Goal: Task Accomplishment & Management: Manage account settings

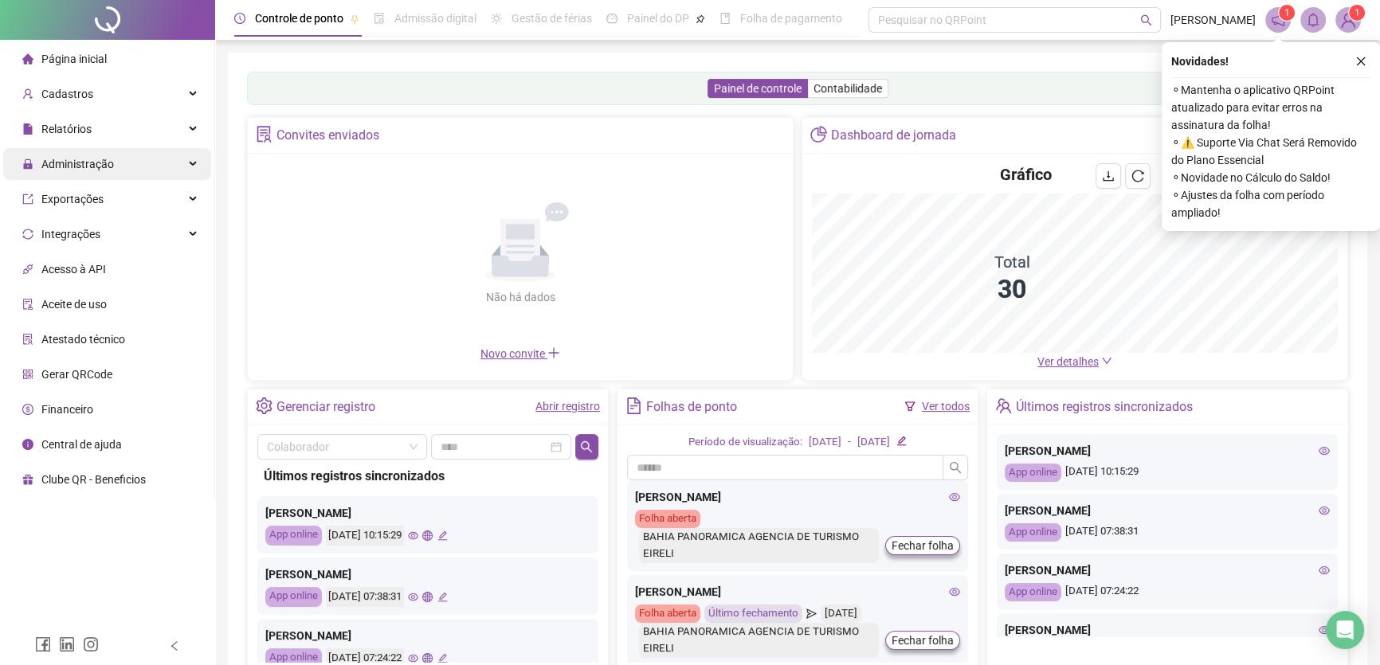
click at [80, 166] on span "Administração" at bounding box center [77, 164] width 73 height 13
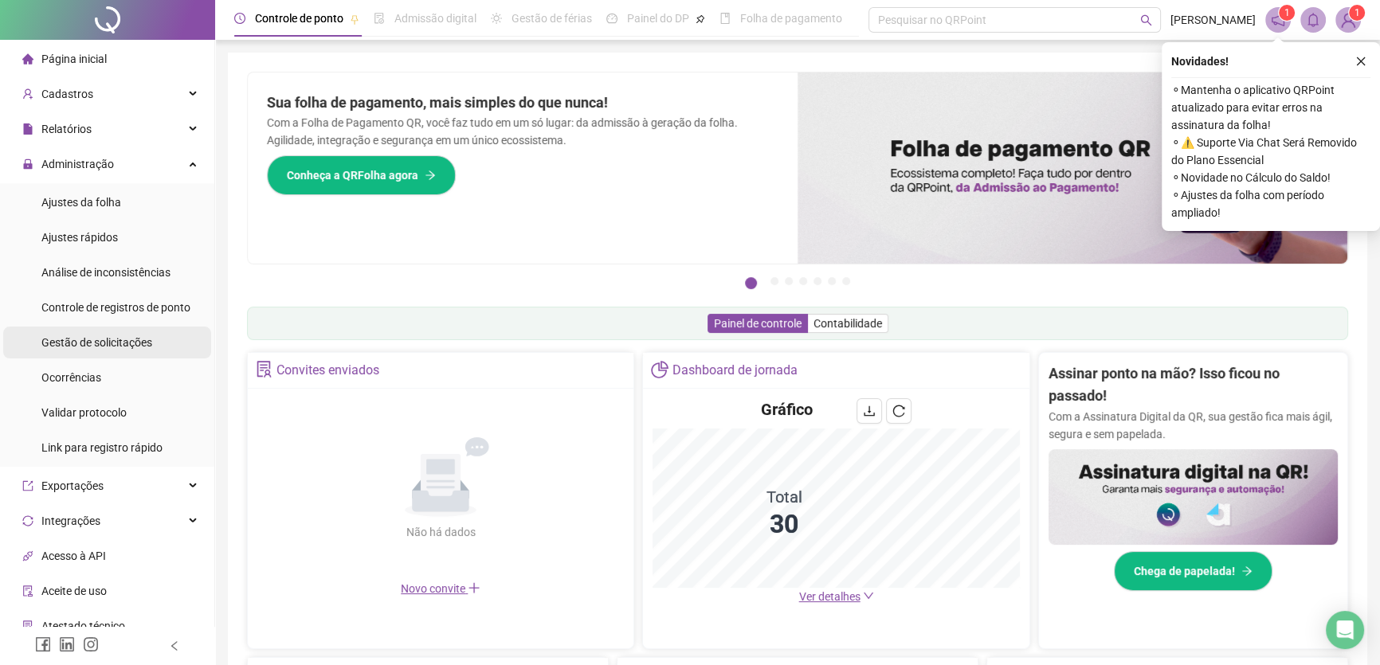
click at [100, 339] on span "Gestão de solicitações" at bounding box center [96, 342] width 111 height 13
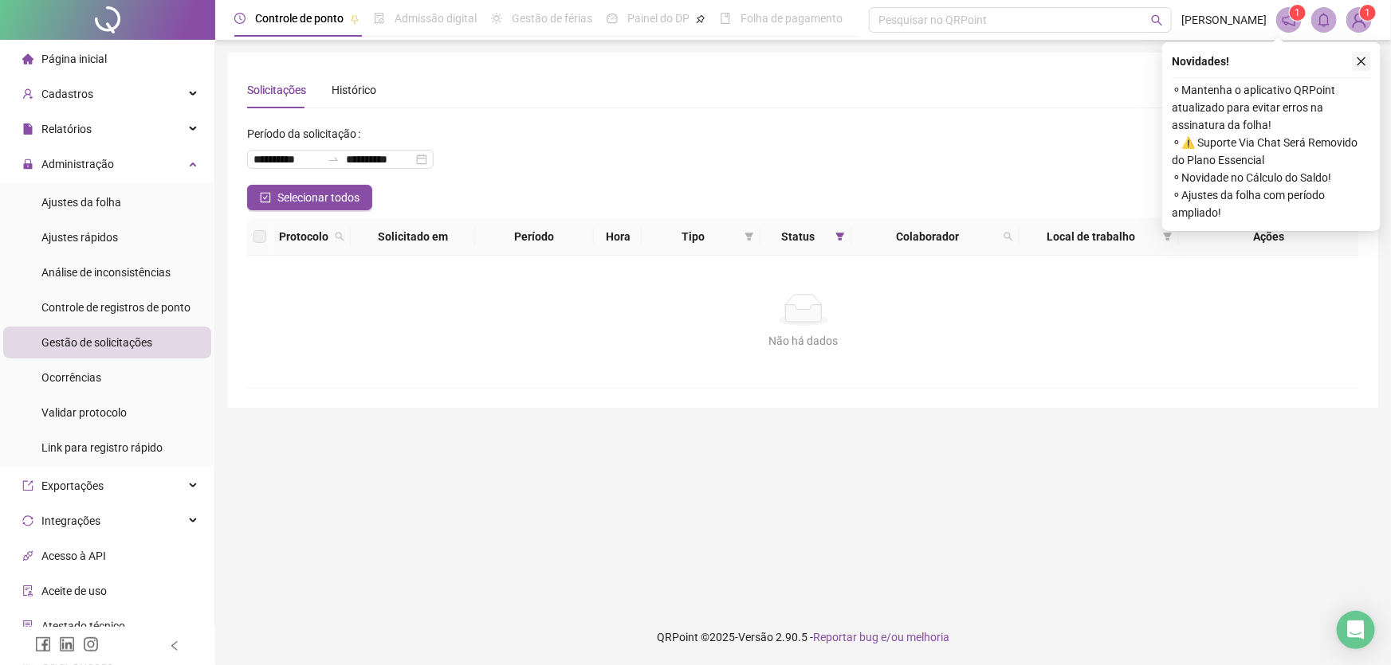
click at [1362, 65] on icon "close" at bounding box center [1361, 61] width 11 height 11
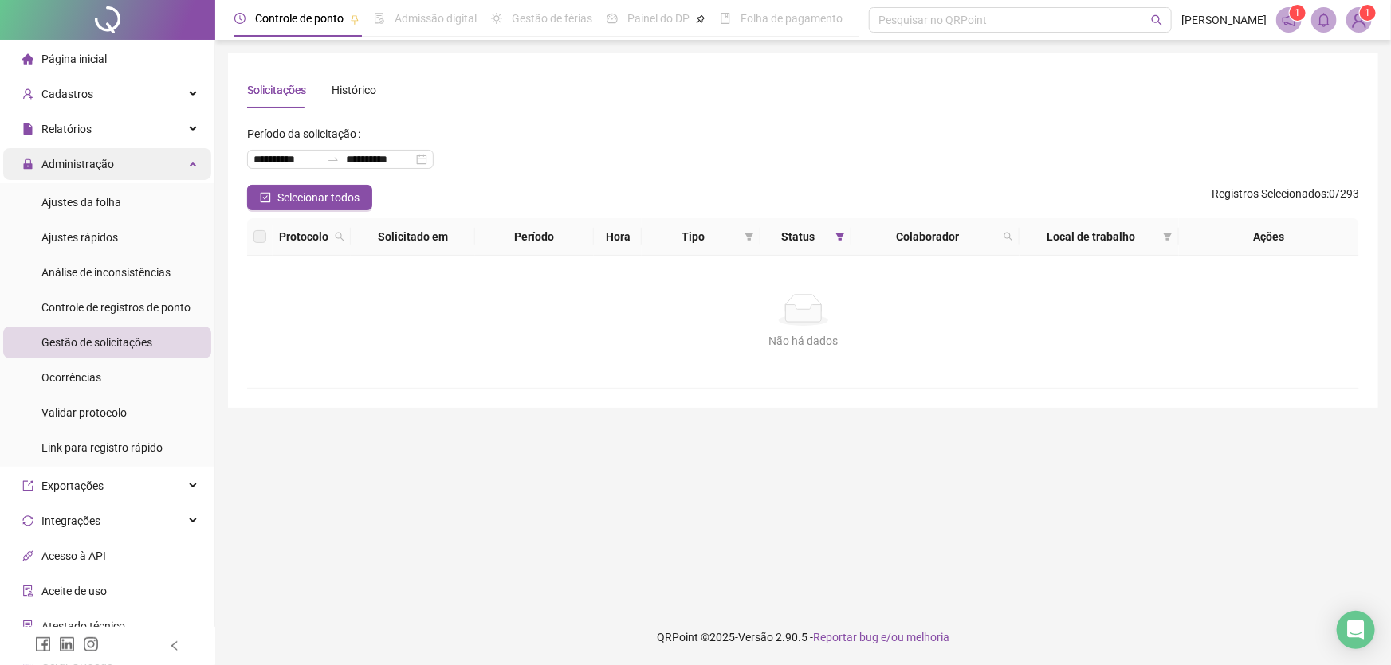
click at [53, 164] on span "Administração" at bounding box center [77, 164] width 73 height 13
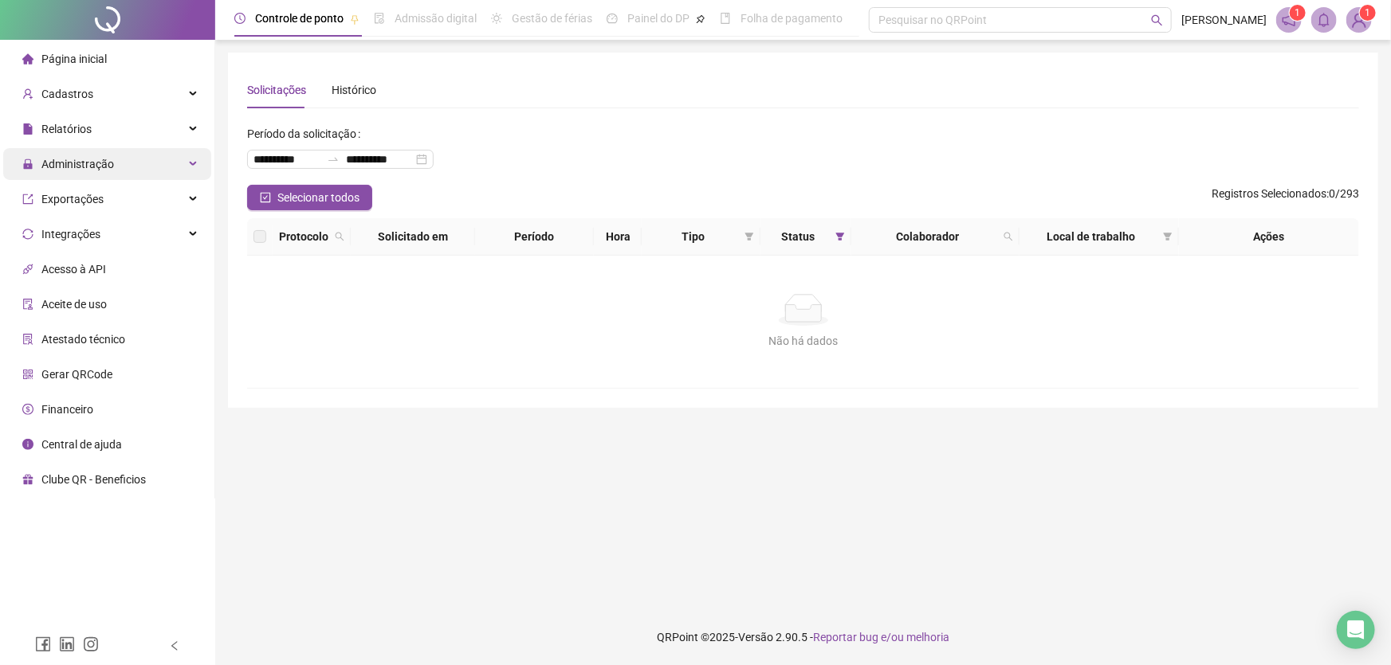
drag, startPoint x: 112, startPoint y: 159, endPoint x: 112, endPoint y: 167, distance: 8.0
click at [112, 159] on div "Administração" at bounding box center [107, 164] width 208 height 32
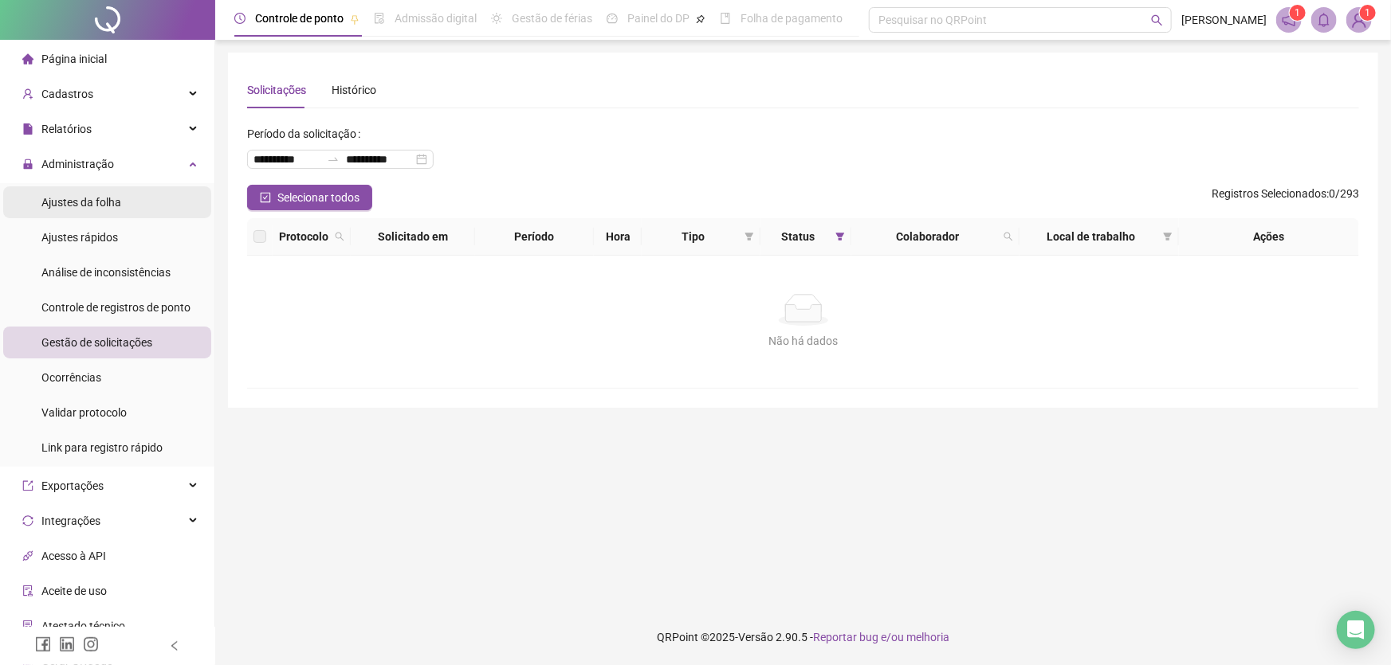
click at [87, 200] on span "Ajustes da folha" at bounding box center [81, 202] width 80 height 13
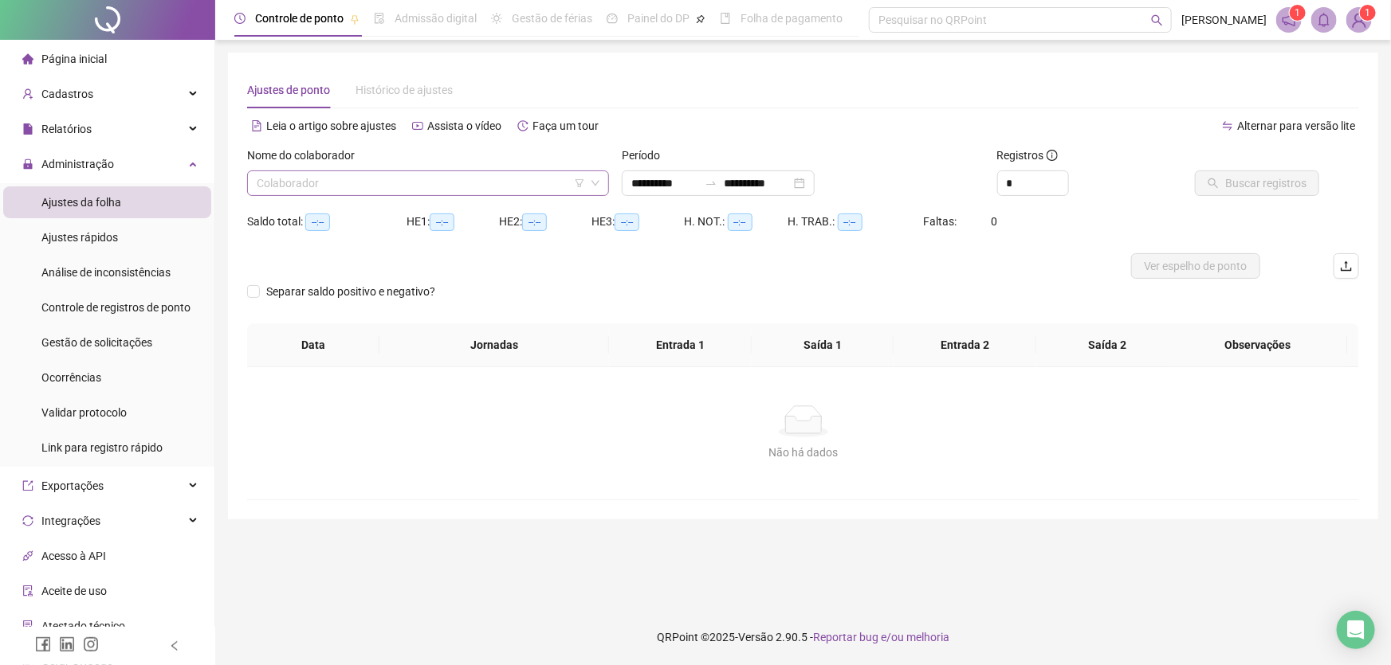
click at [480, 181] on input "search" at bounding box center [421, 183] width 328 height 24
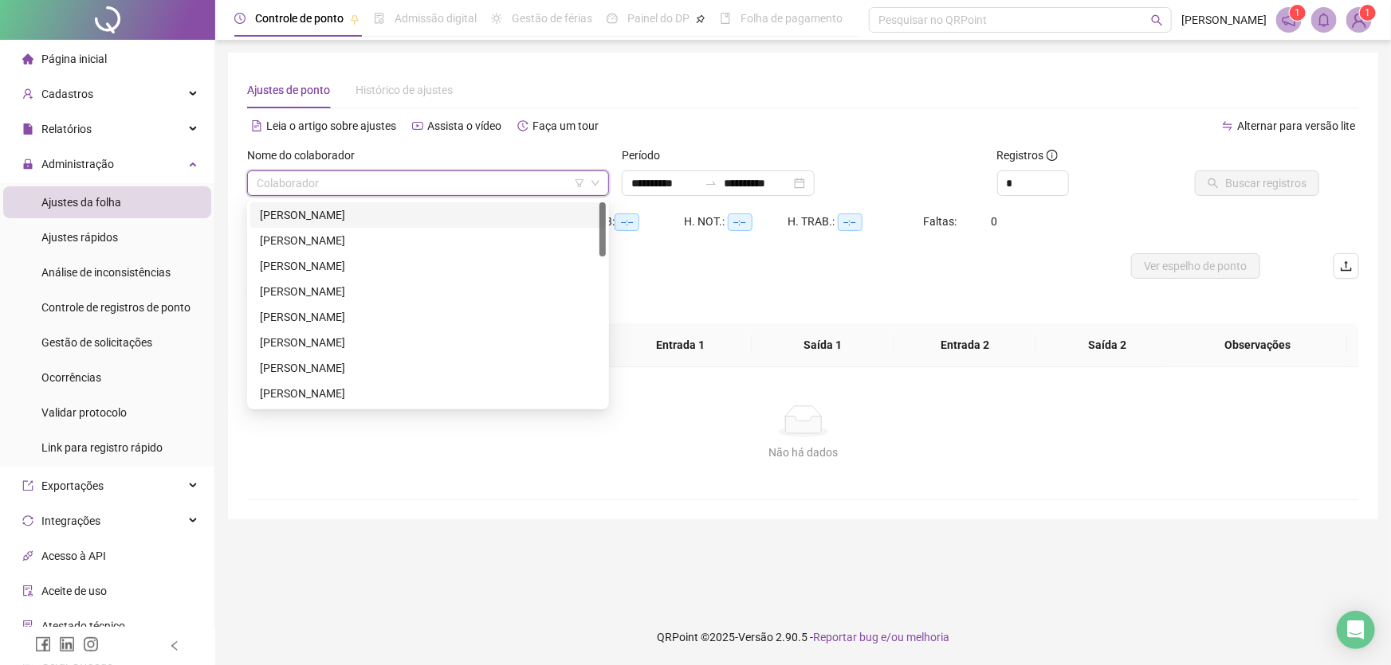
click at [374, 217] on div "[PERSON_NAME]" at bounding box center [428, 215] width 336 height 18
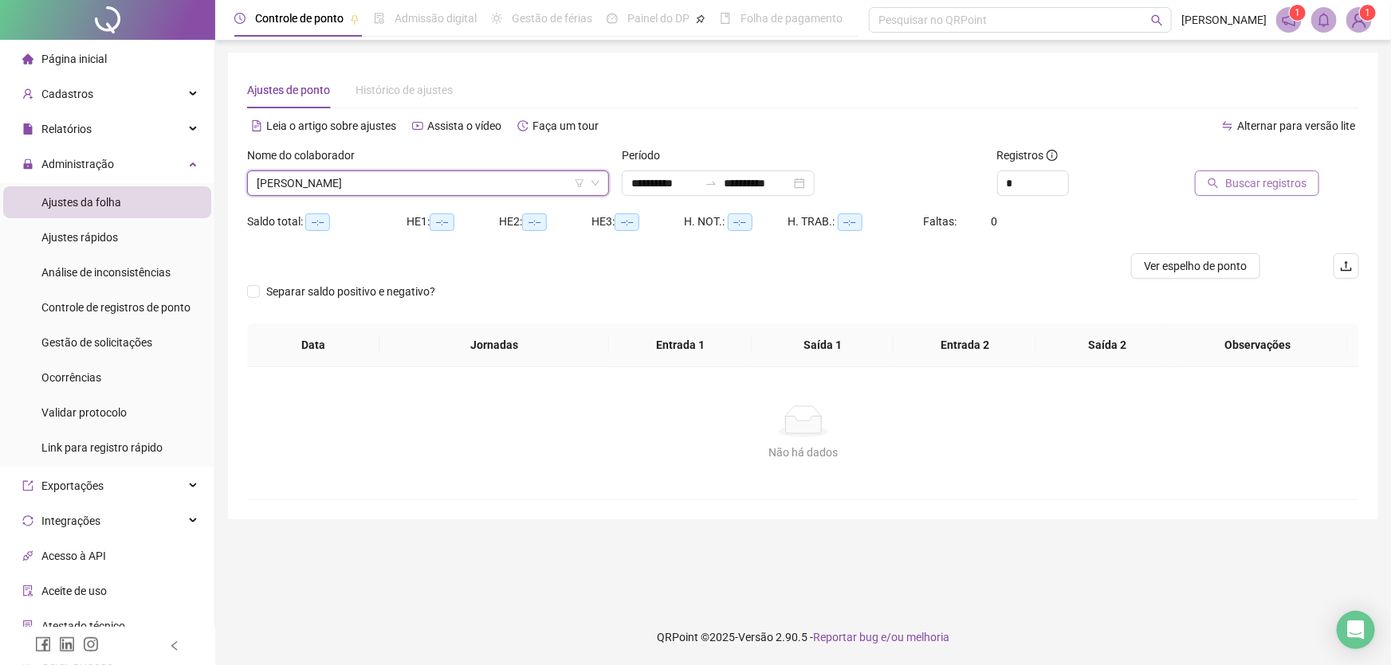
click at [1248, 183] on span "Buscar registros" at bounding box center [1265, 184] width 81 height 18
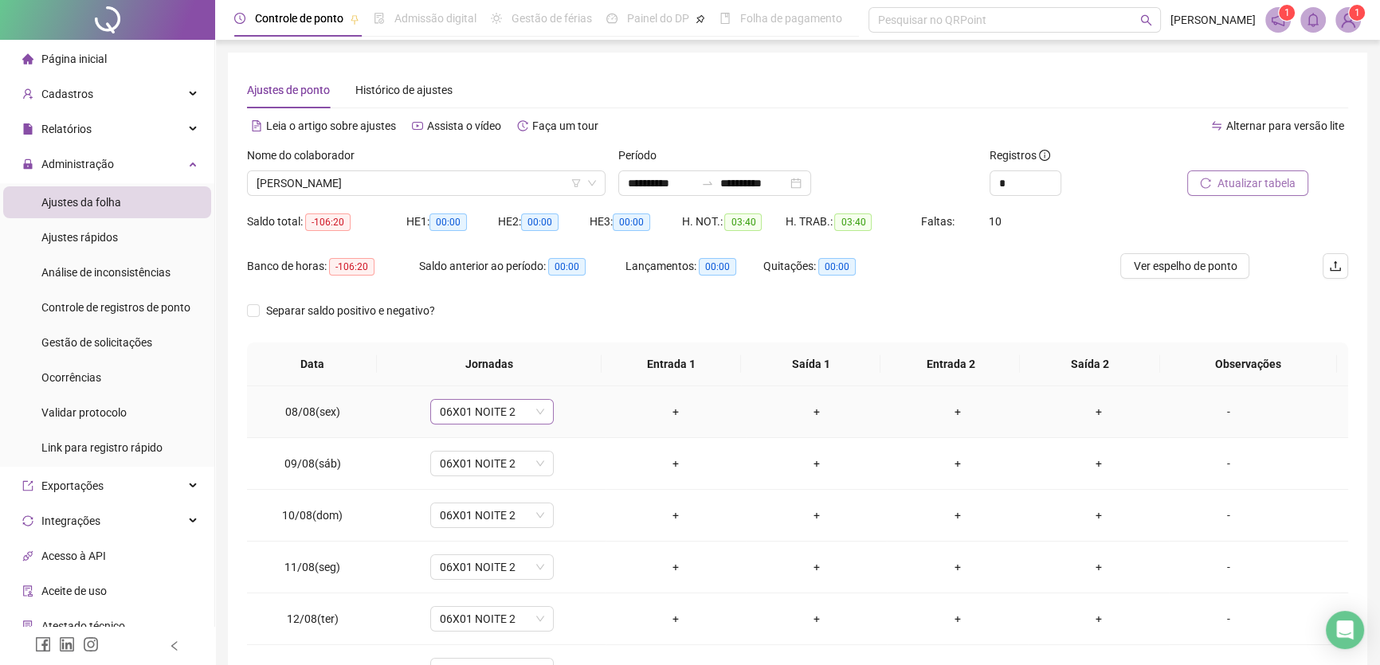
click at [512, 414] on span "06X01 NOITE 2" at bounding box center [492, 412] width 104 height 24
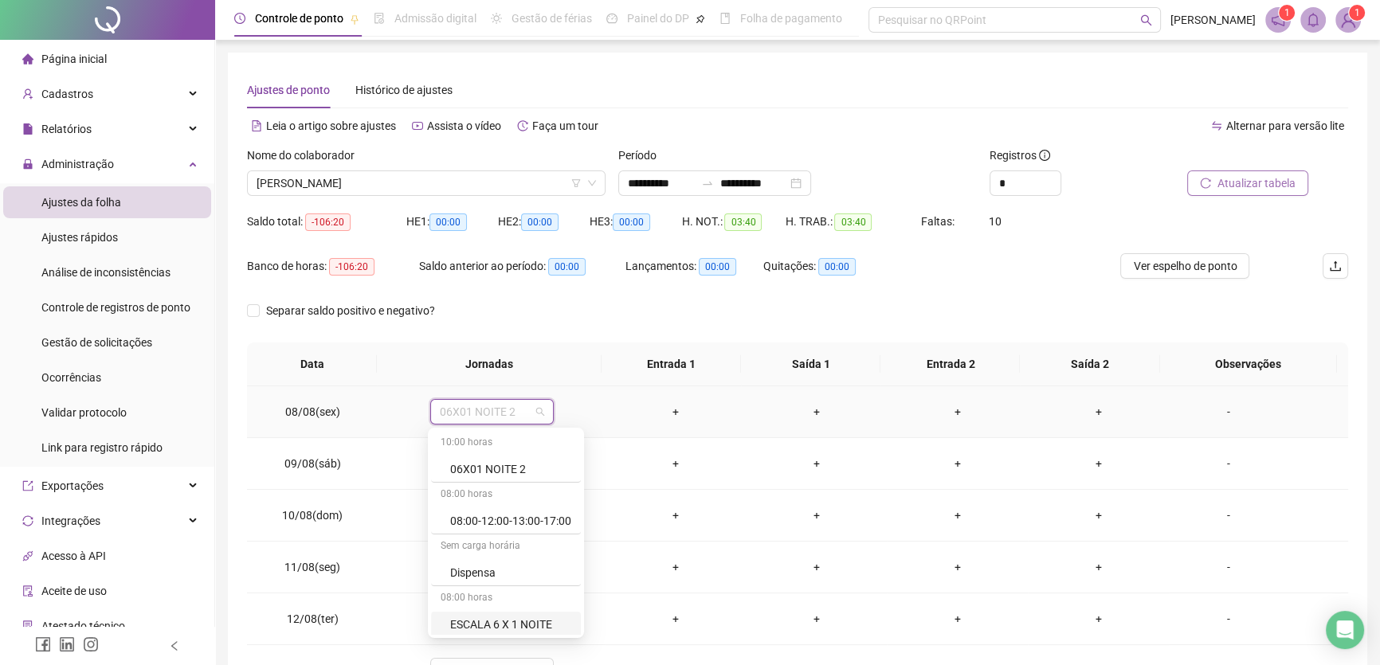
click at [527, 624] on div "ESCALA 6 X 1 NOITE" at bounding box center [510, 625] width 121 height 18
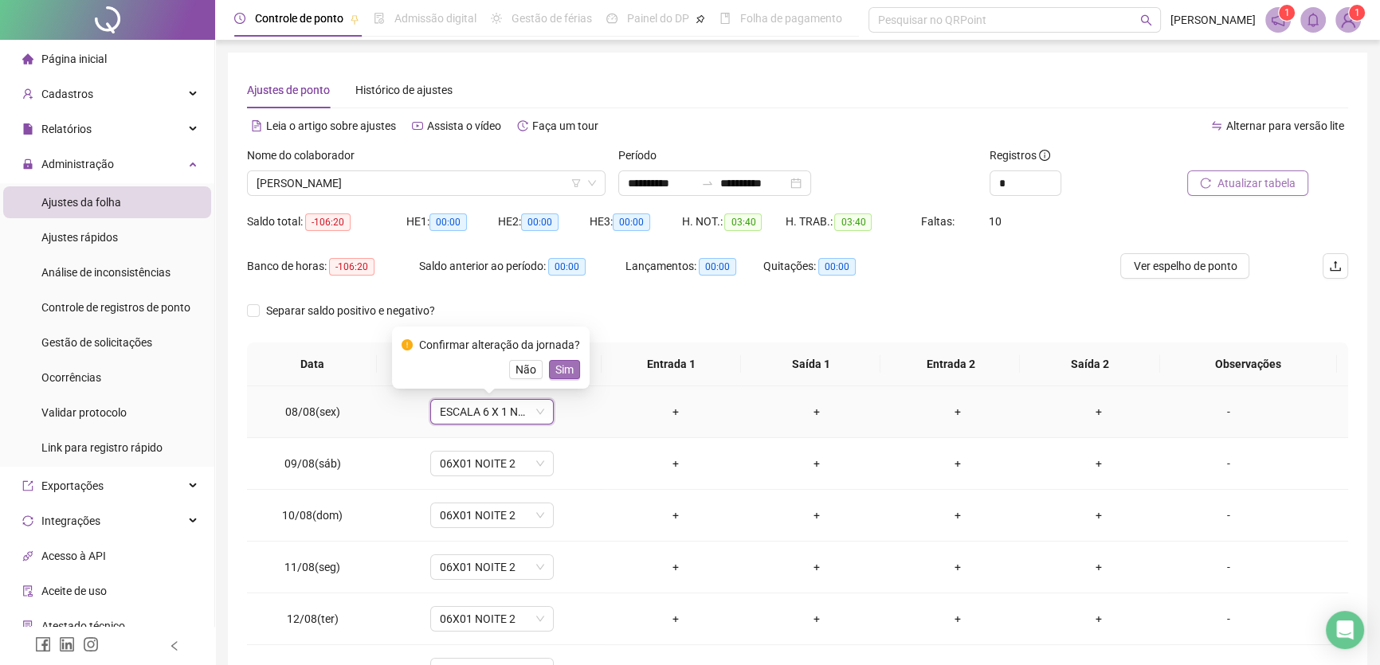
click at [550, 371] on button "Sim" at bounding box center [564, 369] width 31 height 19
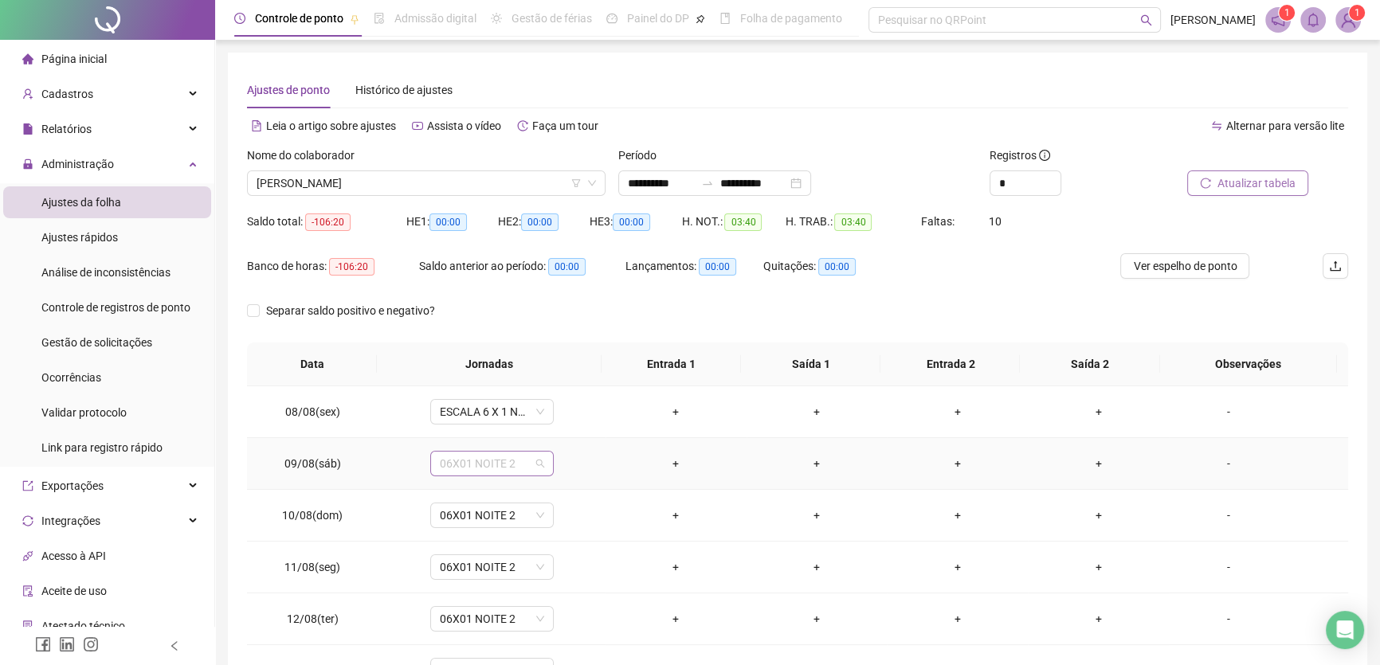
drag, startPoint x: 525, startPoint y: 467, endPoint x: 527, endPoint y: 449, distance: 17.6
click at [525, 466] on span "06X01 NOITE 2" at bounding box center [492, 464] width 104 height 24
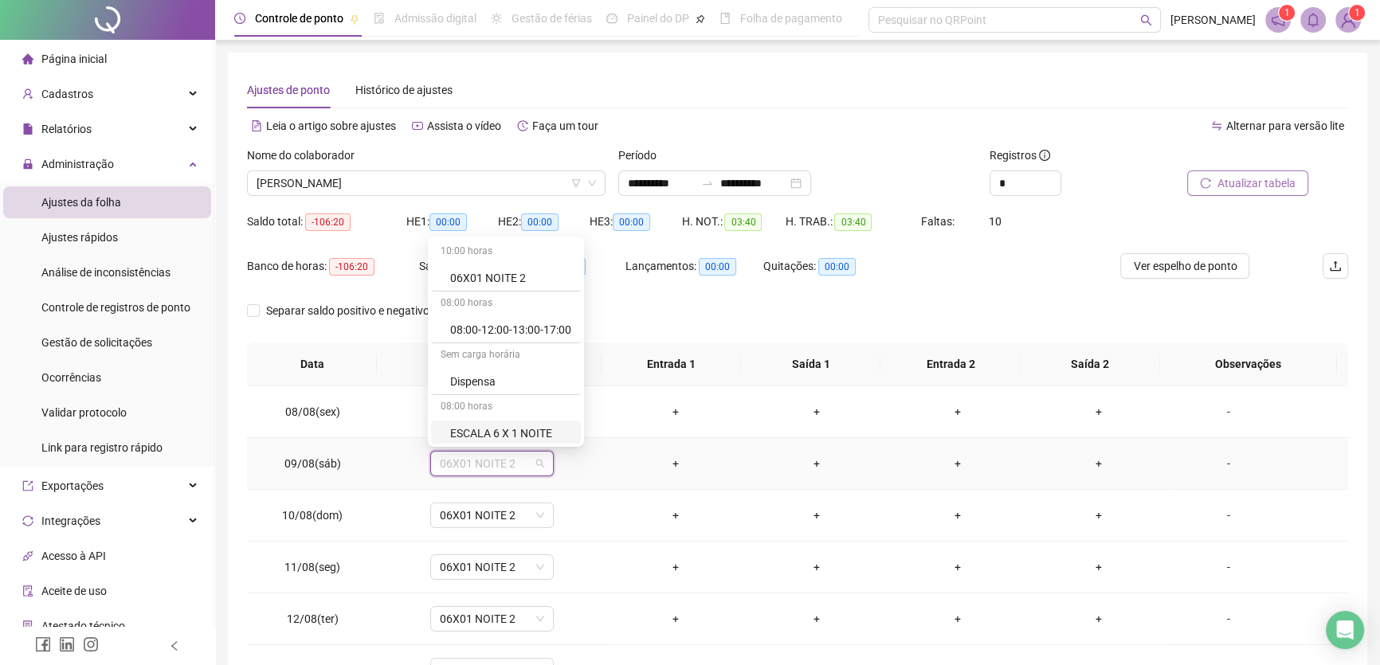
click at [532, 427] on div "ESCALA 6 X 1 NOITE" at bounding box center [510, 434] width 121 height 18
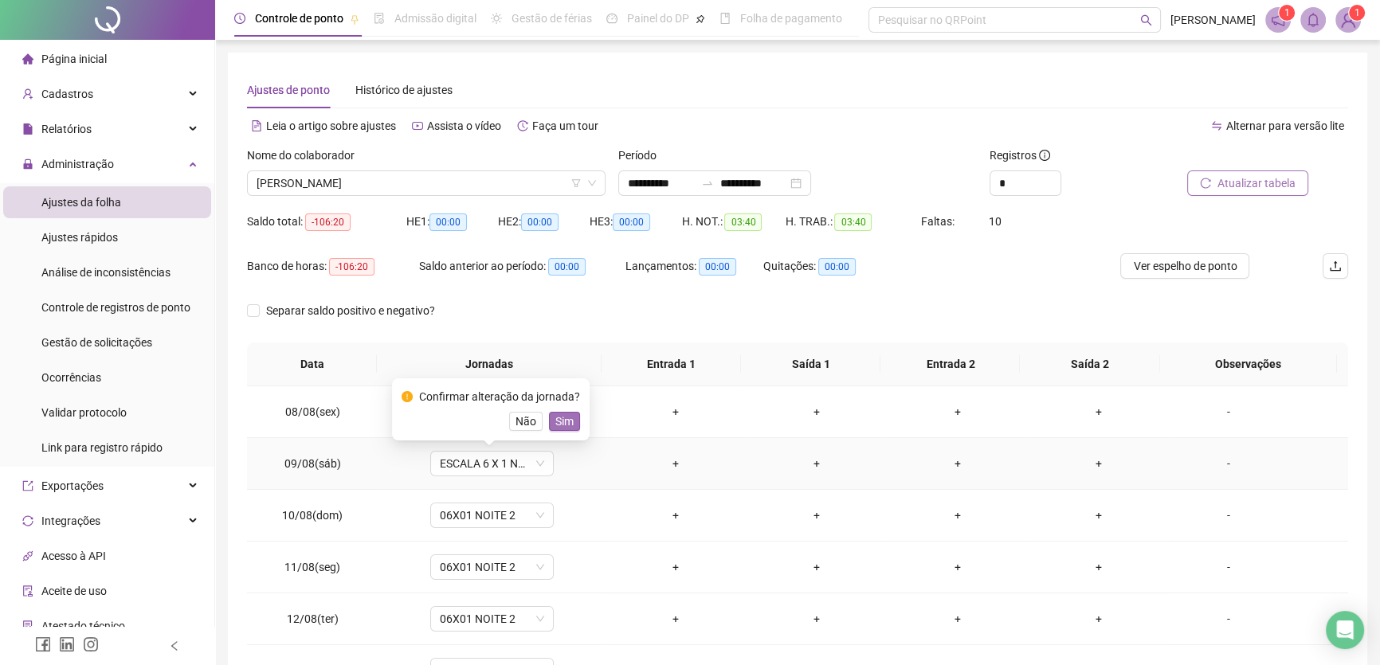
click at [562, 421] on span "Sim" at bounding box center [564, 422] width 18 height 18
click at [516, 517] on span "06X01 NOITE 2" at bounding box center [492, 516] width 104 height 24
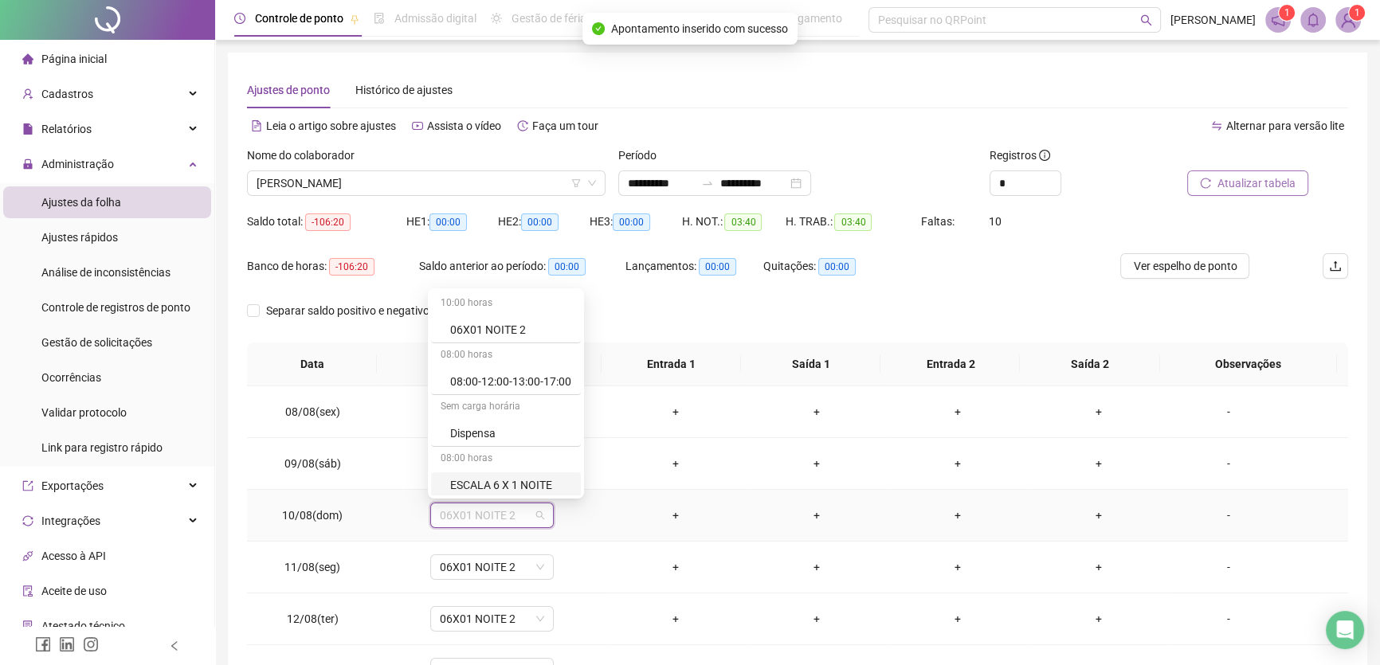
click at [534, 483] on div "ESCALA 6 X 1 NOITE" at bounding box center [510, 486] width 121 height 18
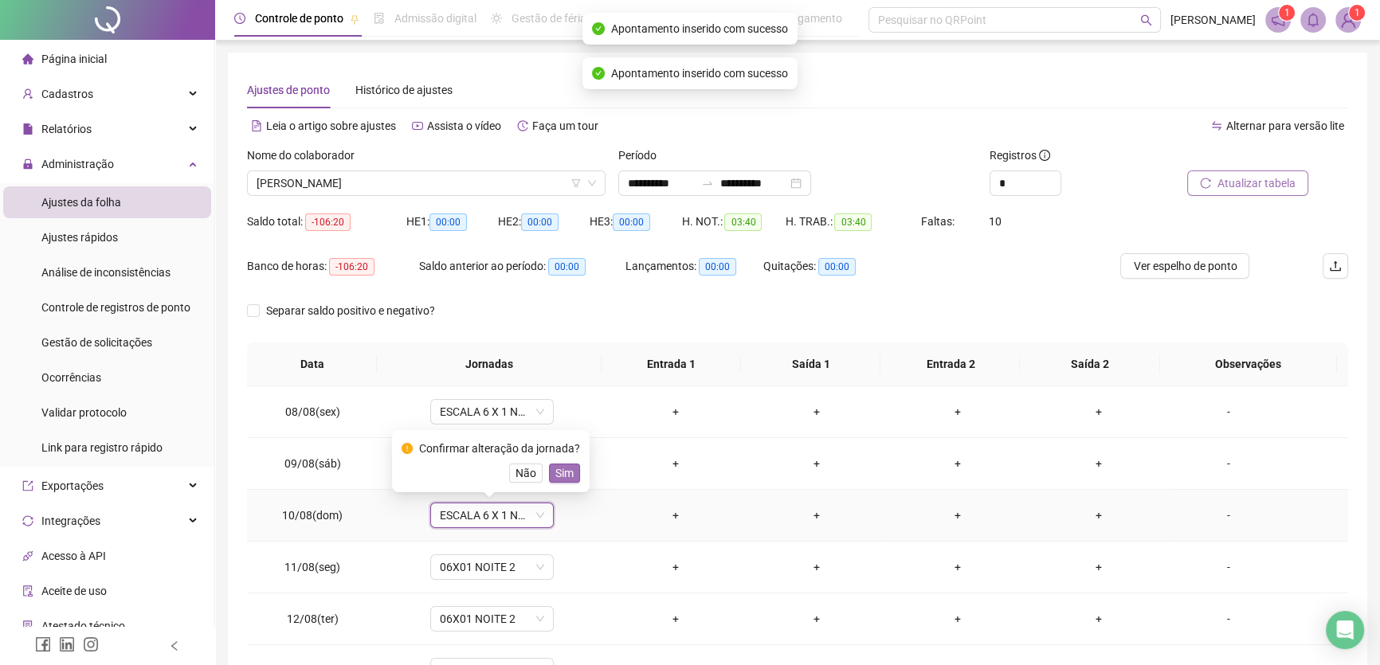
click at [558, 473] on span "Sim" at bounding box center [564, 474] width 18 height 18
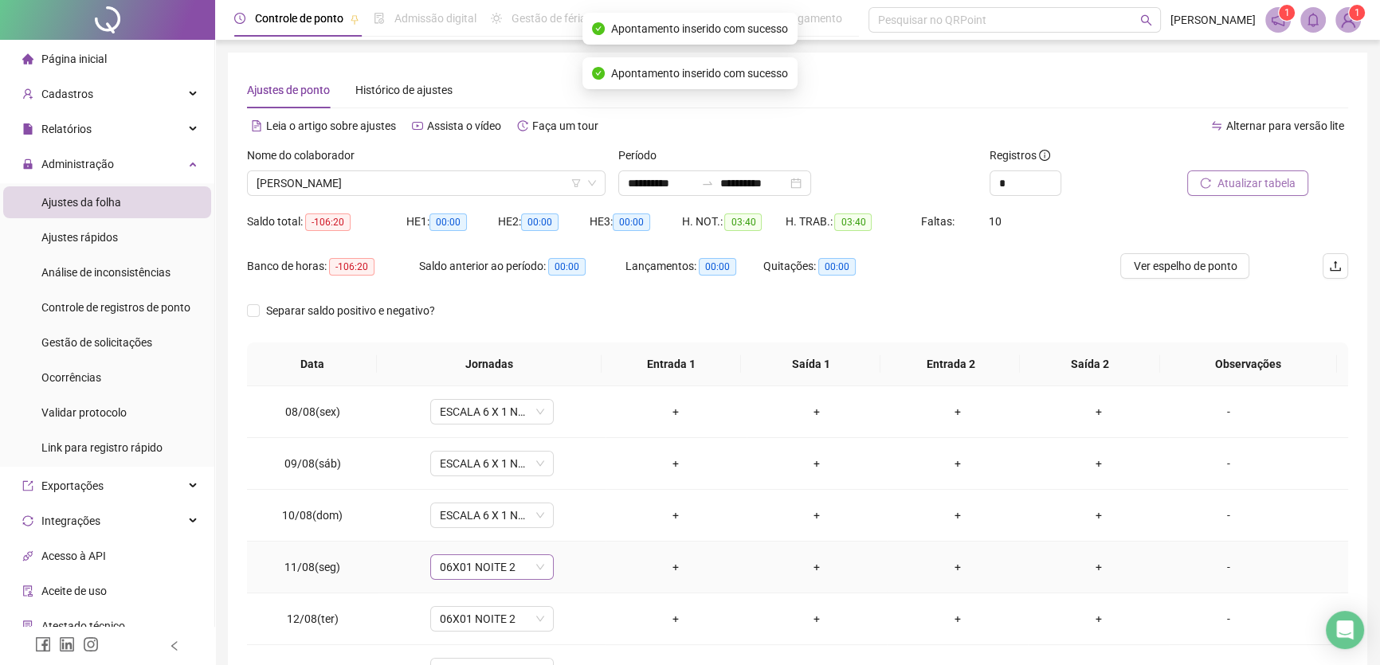
click at [516, 568] on span "06X01 NOITE 2" at bounding box center [492, 567] width 104 height 24
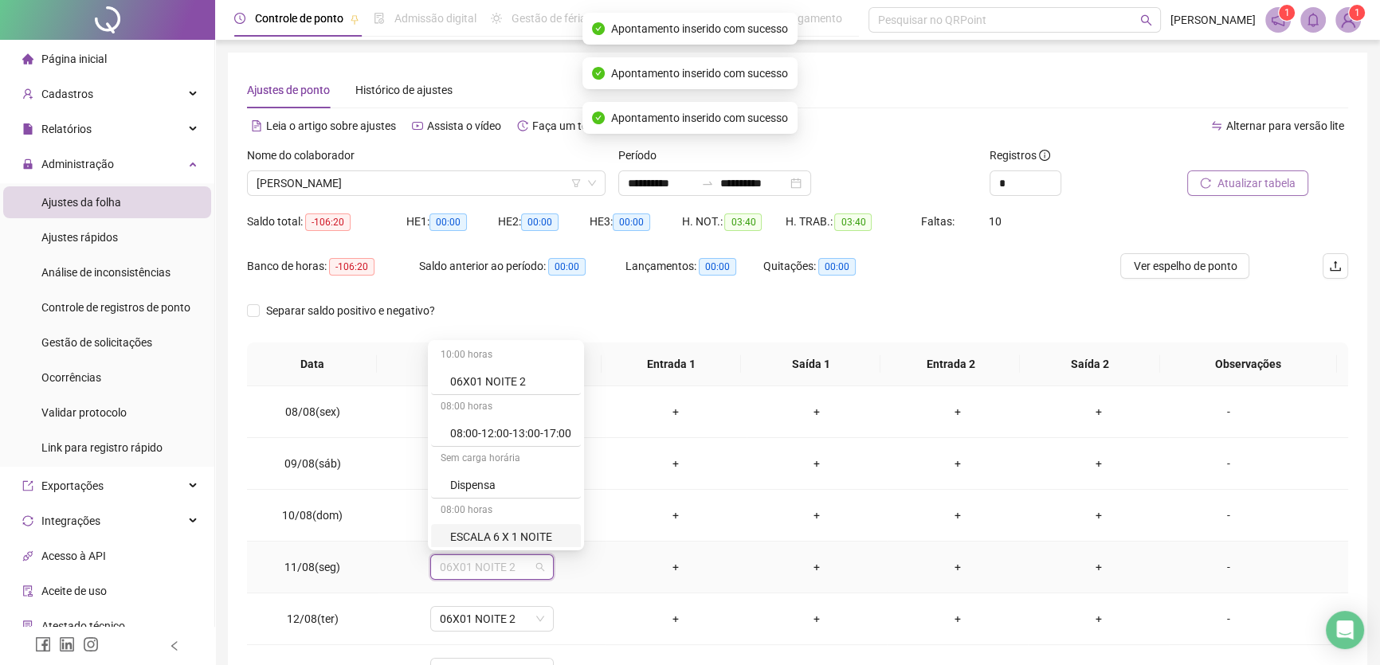
click at [543, 534] on div "ESCALA 6 X 1 NOITE" at bounding box center [510, 537] width 121 height 18
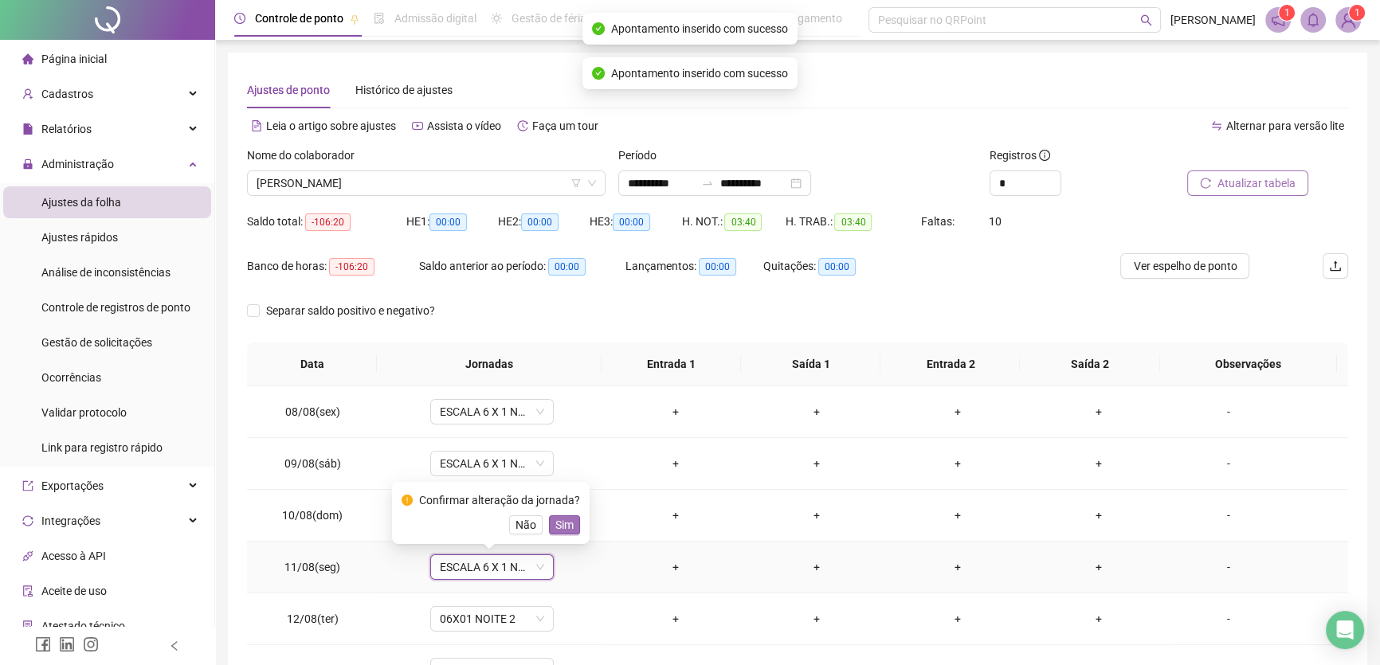
click at [574, 528] on button "Sim" at bounding box center [564, 525] width 31 height 19
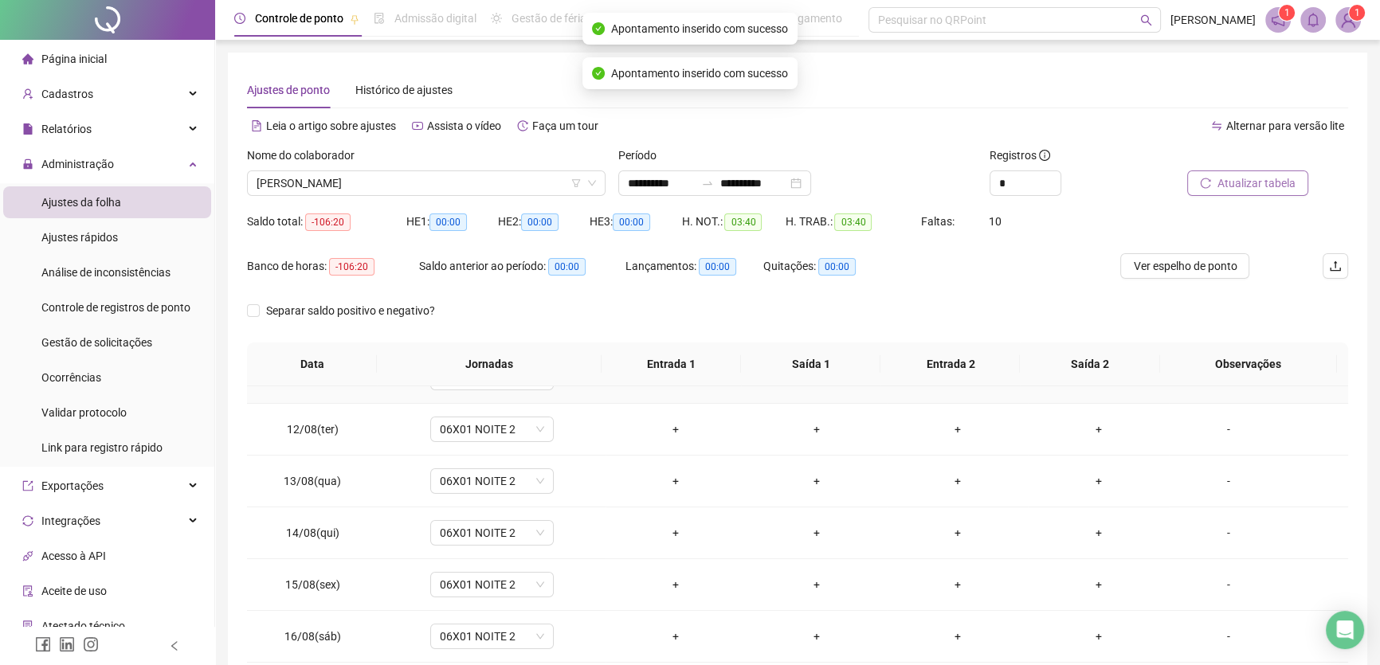
scroll to position [217, 0]
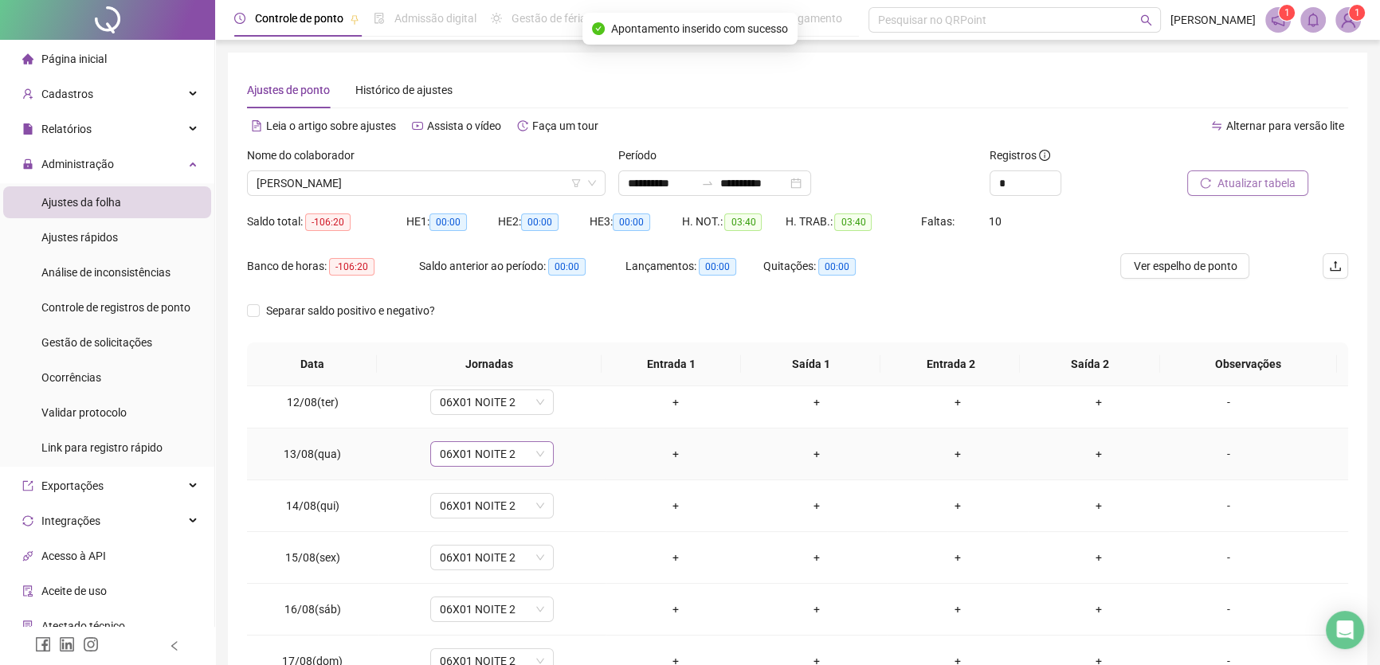
click at [520, 456] on span "06X01 NOITE 2" at bounding box center [492, 454] width 104 height 24
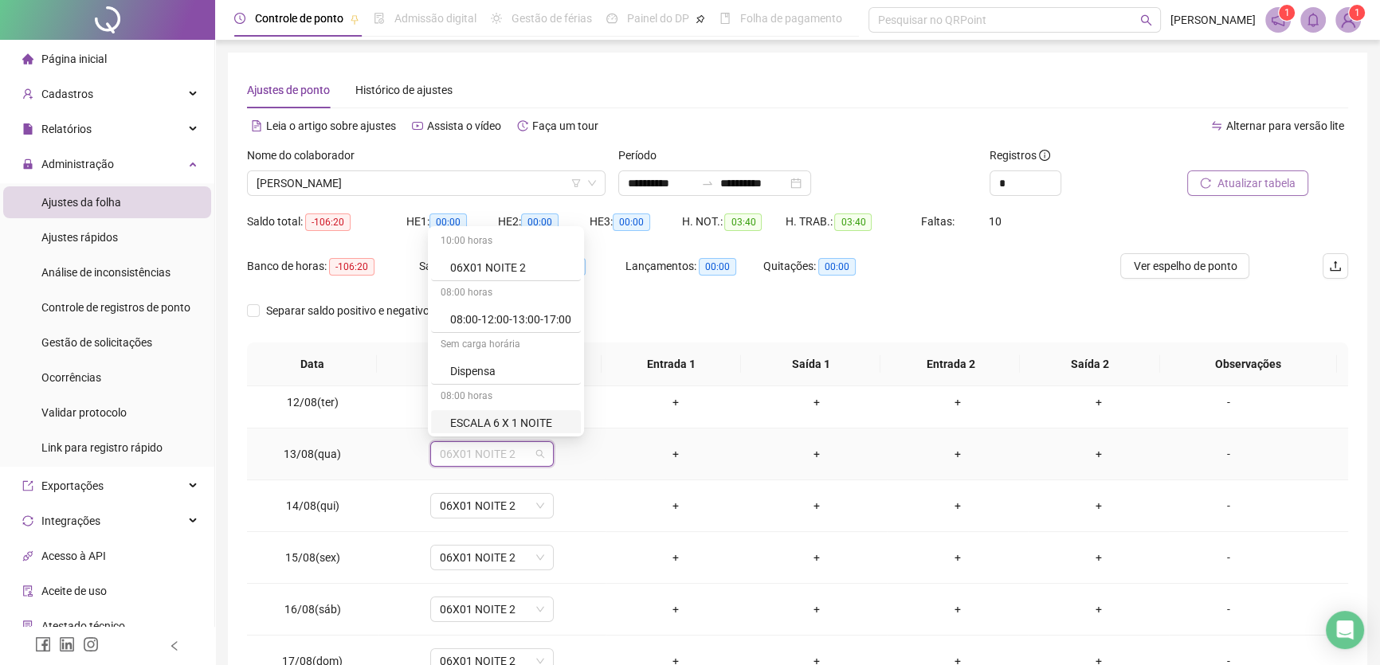
click at [533, 419] on div "ESCALA 6 X 1 NOITE" at bounding box center [510, 423] width 121 height 18
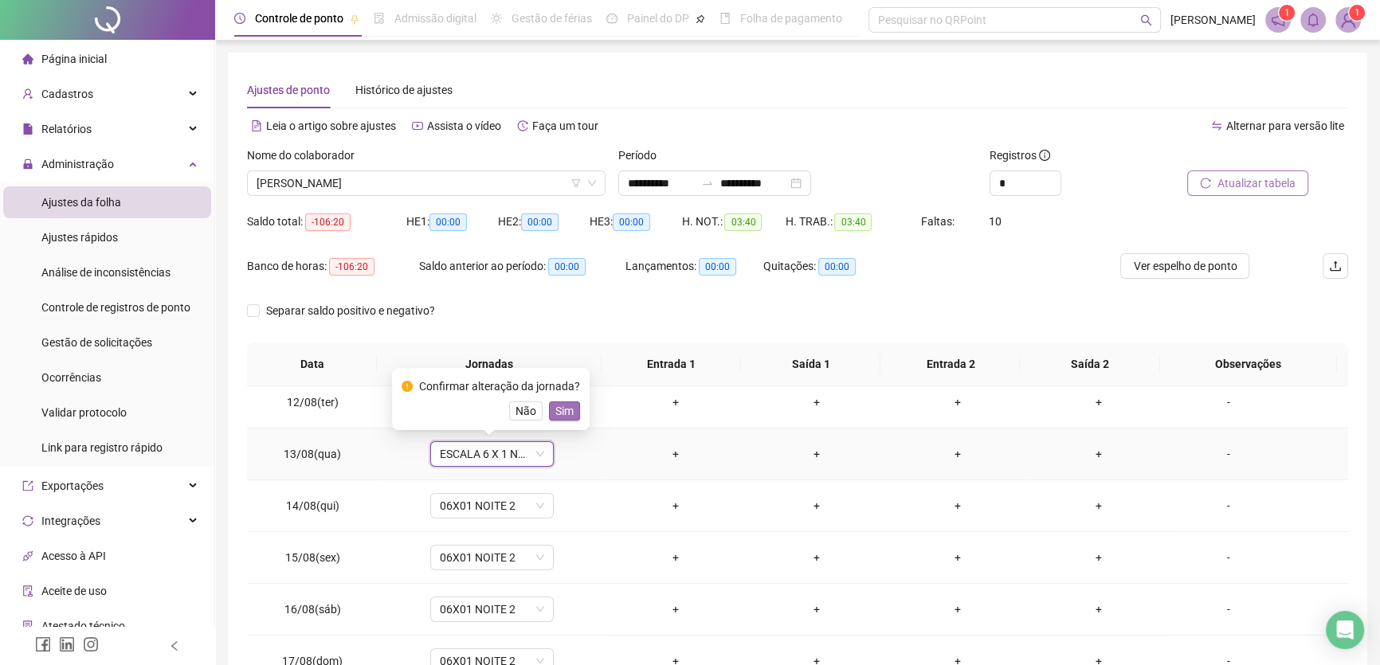
click at [558, 406] on span "Sim" at bounding box center [564, 411] width 18 height 18
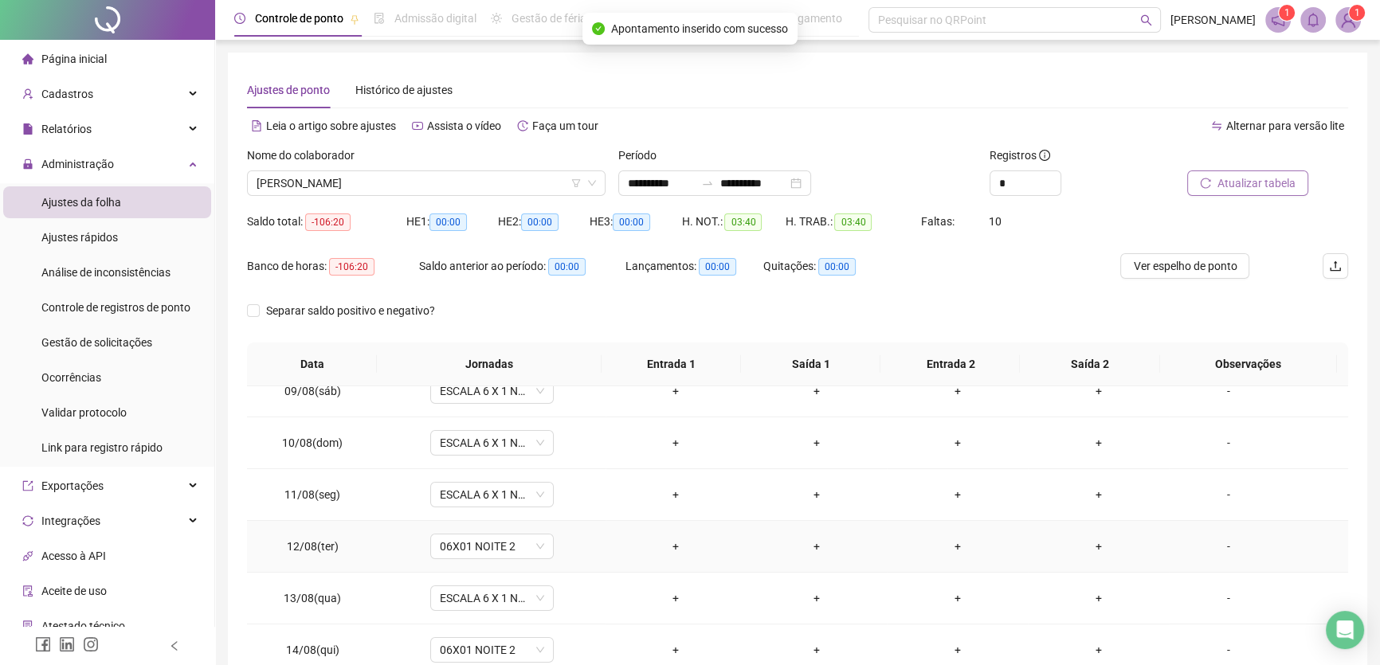
scroll to position [72, 0]
click at [518, 545] on span "06X01 NOITE 2" at bounding box center [492, 548] width 104 height 24
click at [520, 504] on div "ESCALA 6 X 1 NOITE" at bounding box center [506, 517] width 150 height 26
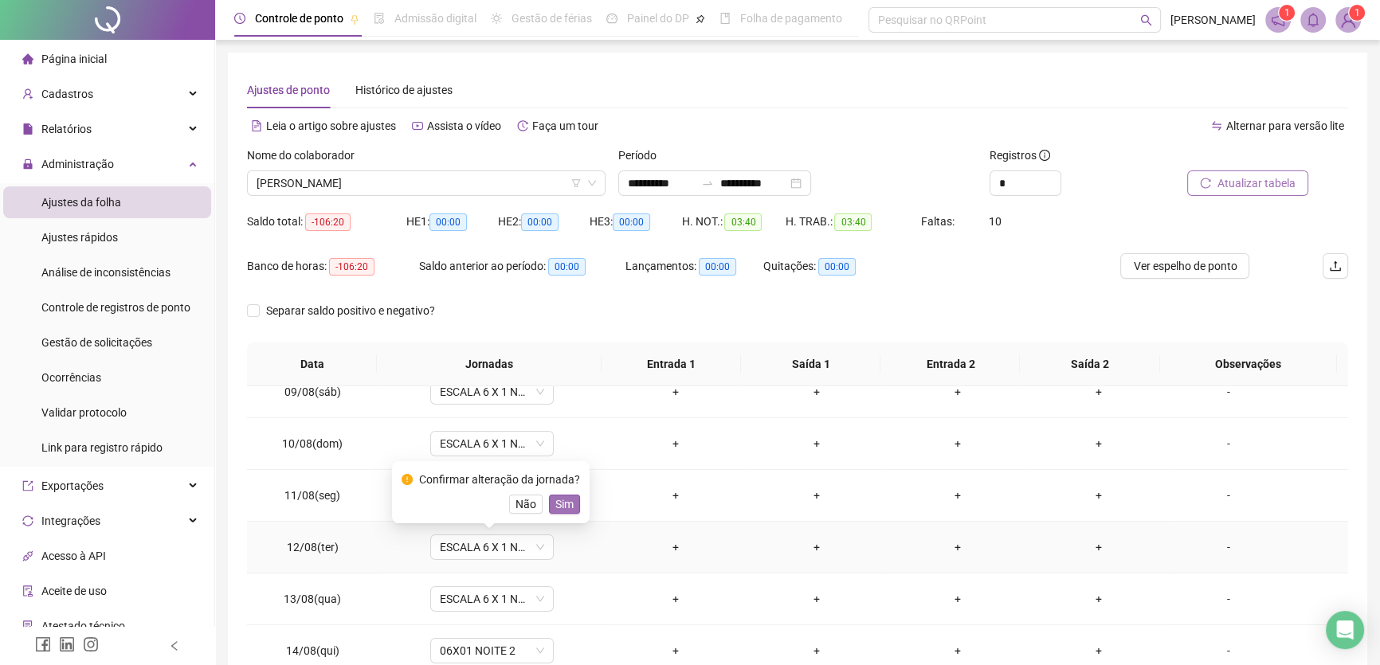
click at [561, 506] on span "Sim" at bounding box center [564, 505] width 18 height 18
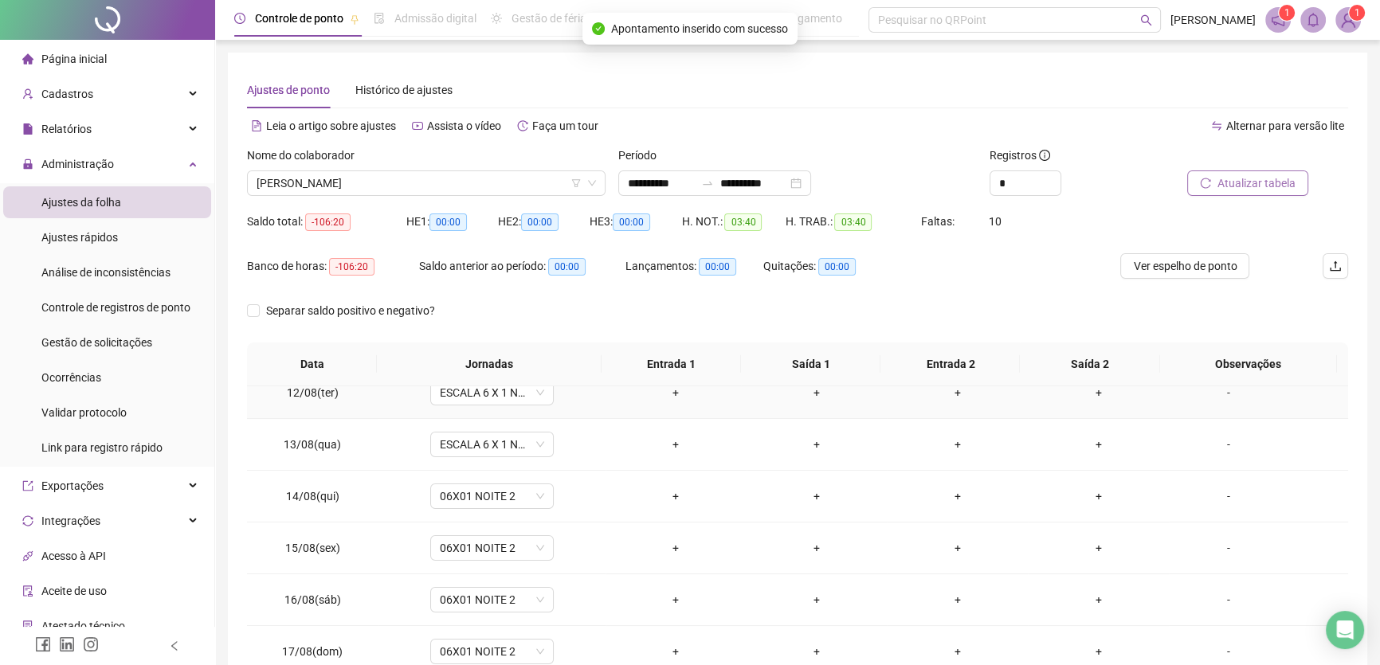
scroll to position [228, 0]
click at [523, 501] on span "06X01 NOITE 2" at bounding box center [492, 495] width 104 height 24
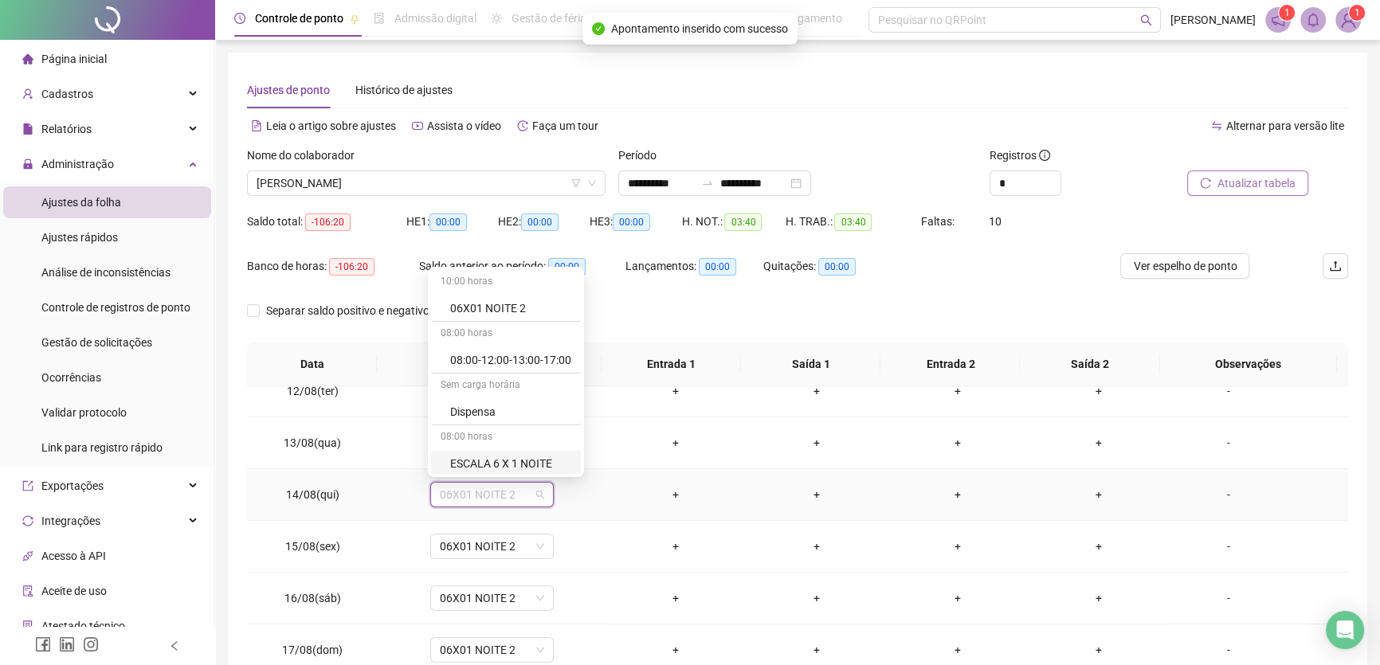
click at [525, 473] on div "ESCALA 6 X 1 NOITE" at bounding box center [506, 464] width 150 height 26
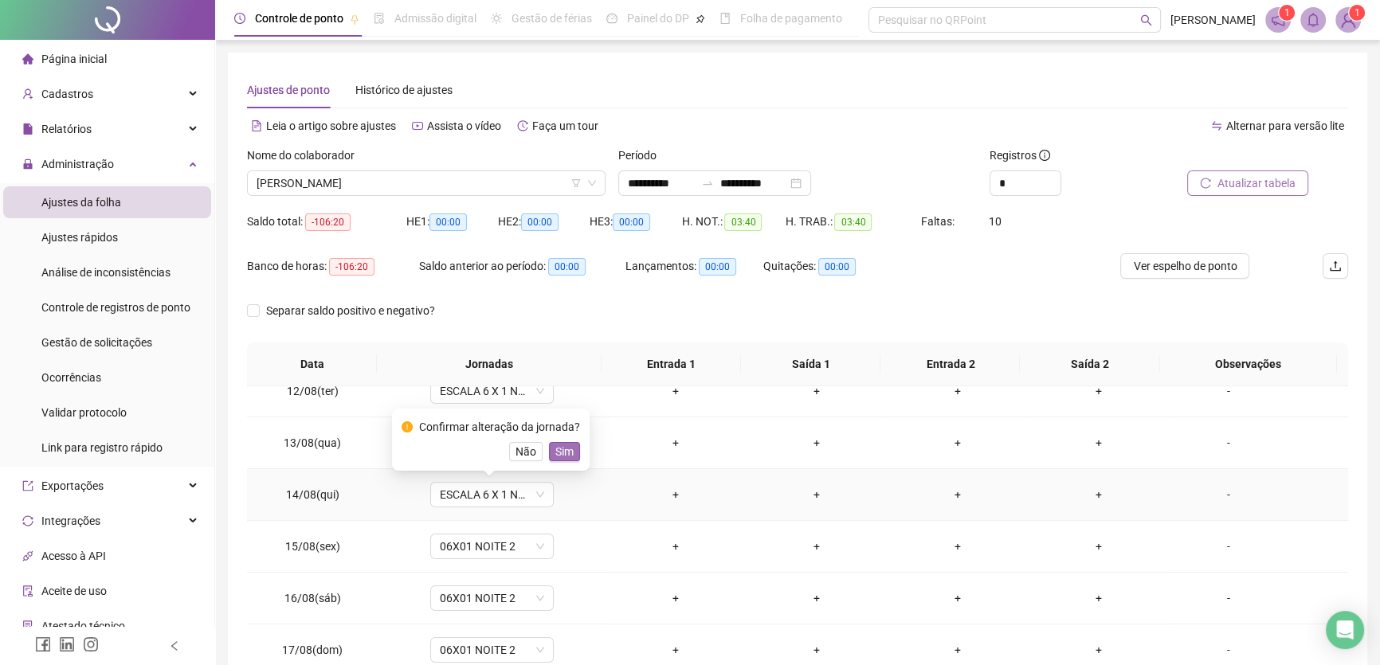
click at [561, 456] on span "Sim" at bounding box center [564, 452] width 18 height 18
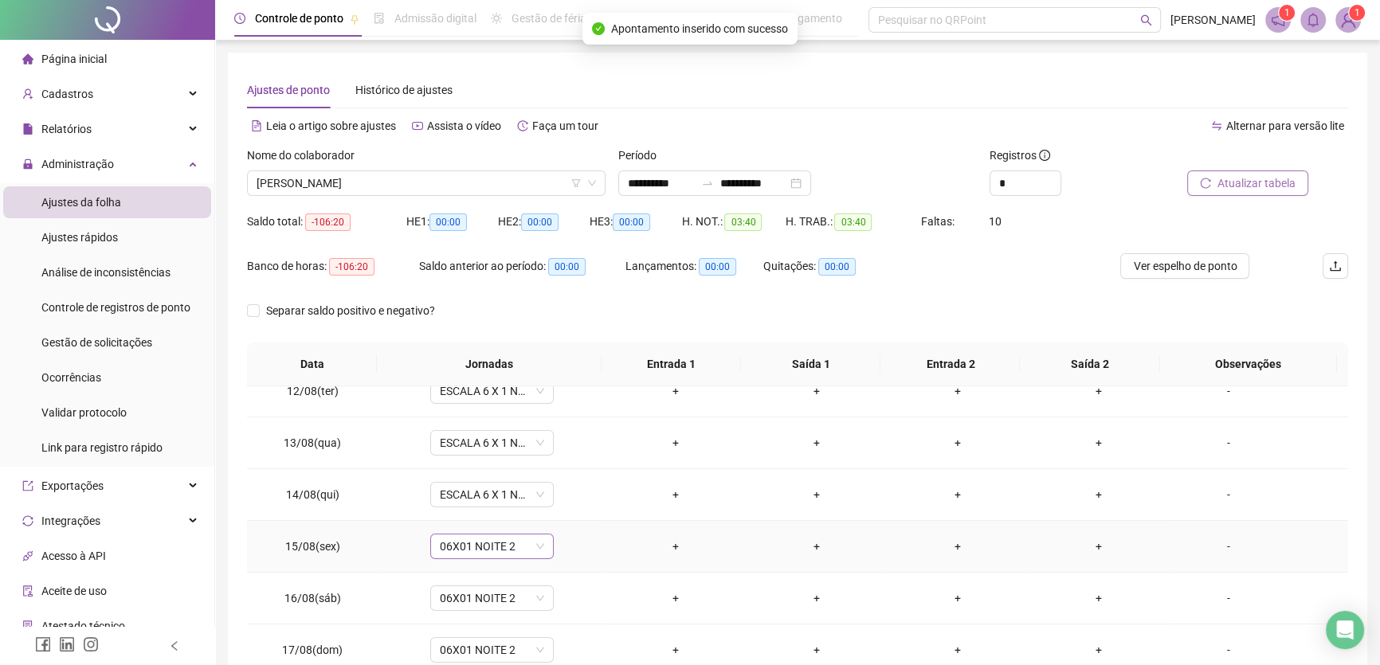
click at [523, 548] on span "06X01 NOITE 2" at bounding box center [492, 547] width 104 height 24
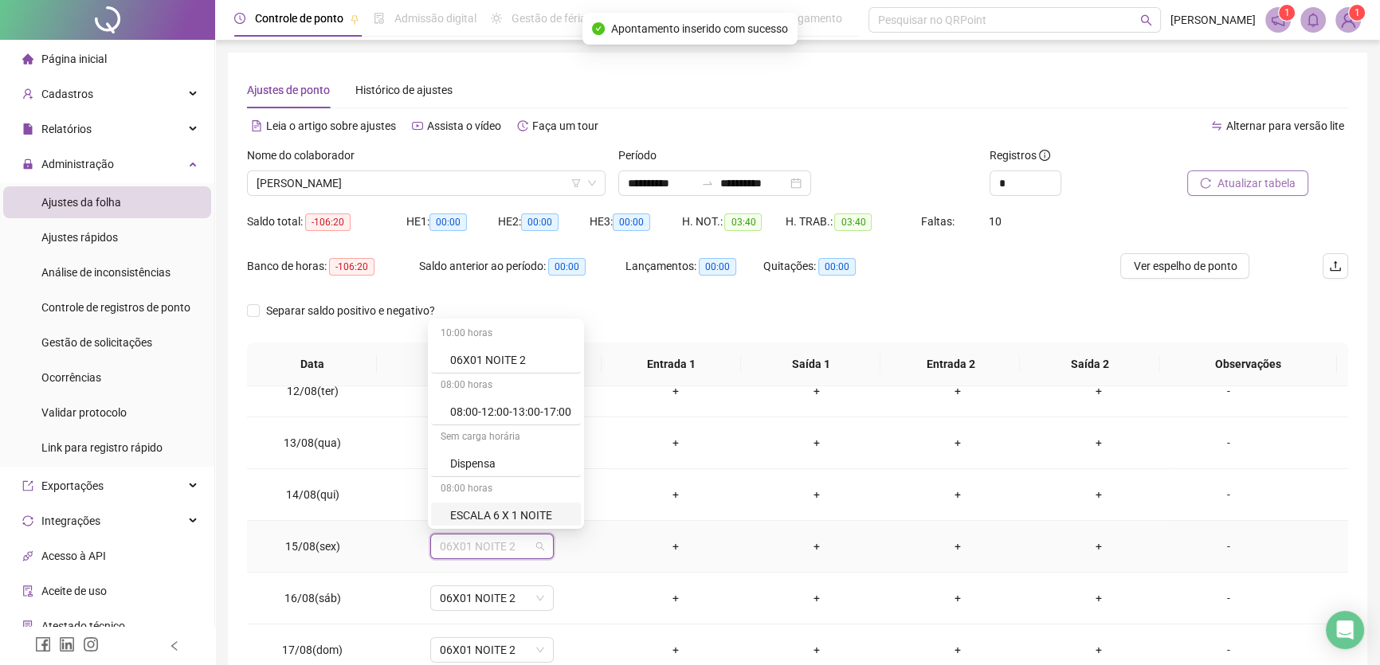
click at [524, 513] on div "ESCALA 6 X 1 NOITE" at bounding box center [510, 516] width 121 height 18
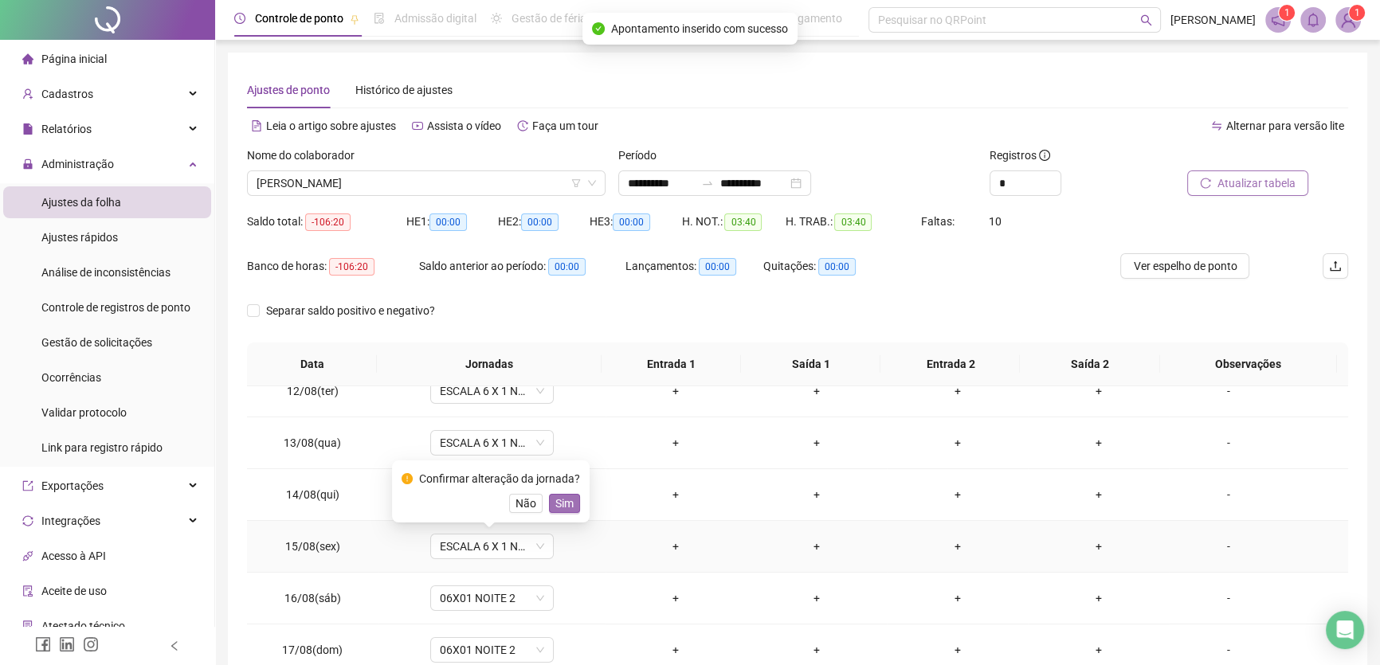
click at [555, 508] on span "Sim" at bounding box center [564, 504] width 18 height 18
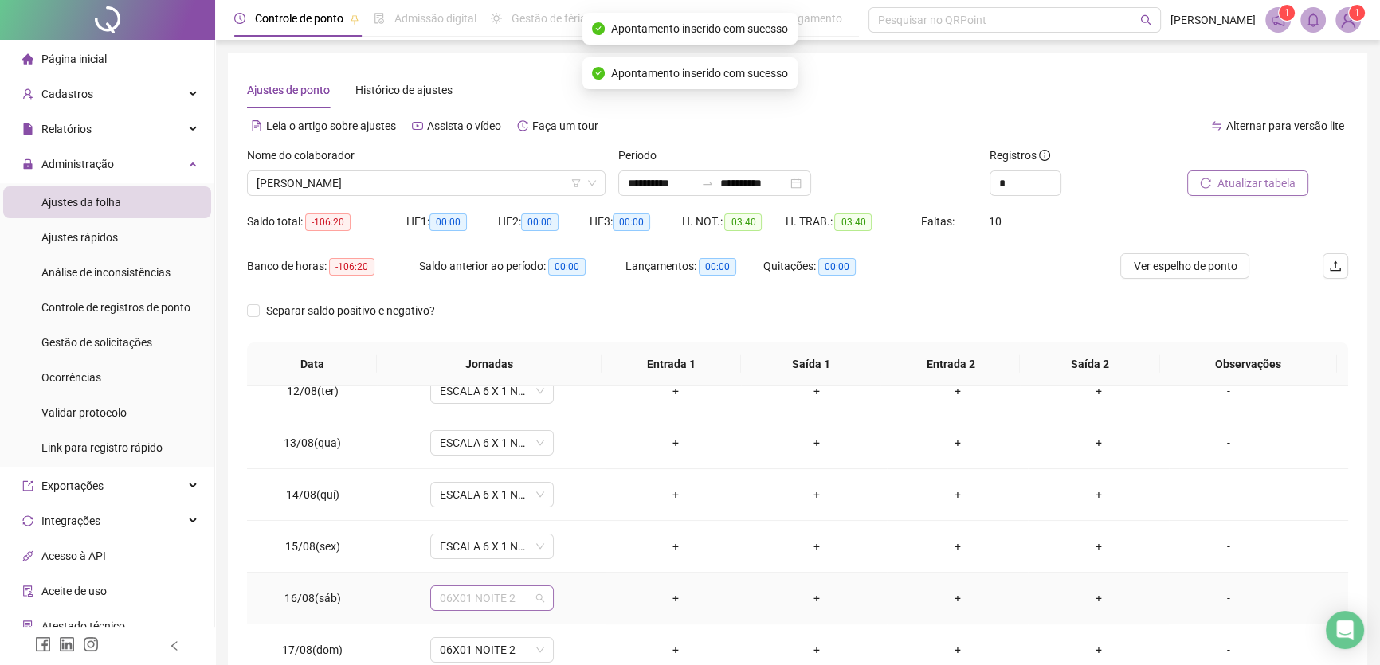
click at [524, 603] on span "06X01 NOITE 2" at bounding box center [492, 599] width 104 height 24
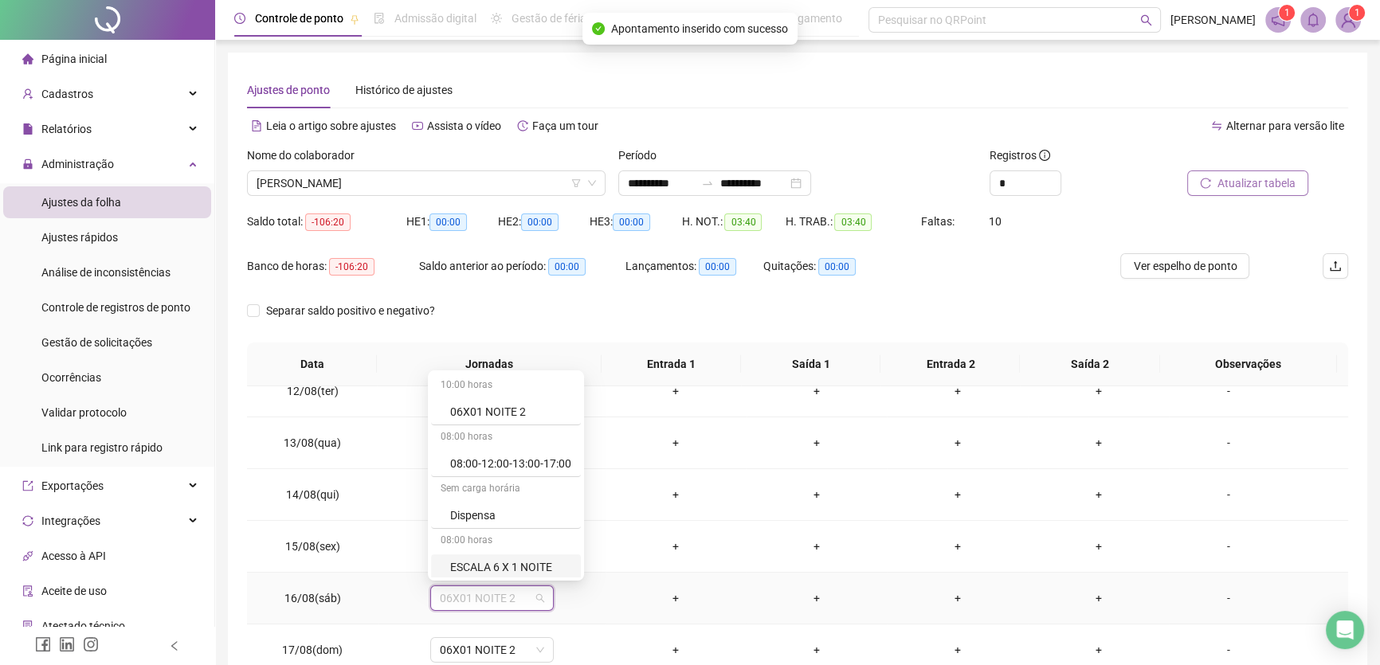
click at [532, 569] on div "ESCALA 6 X 1 NOITE" at bounding box center [510, 568] width 121 height 18
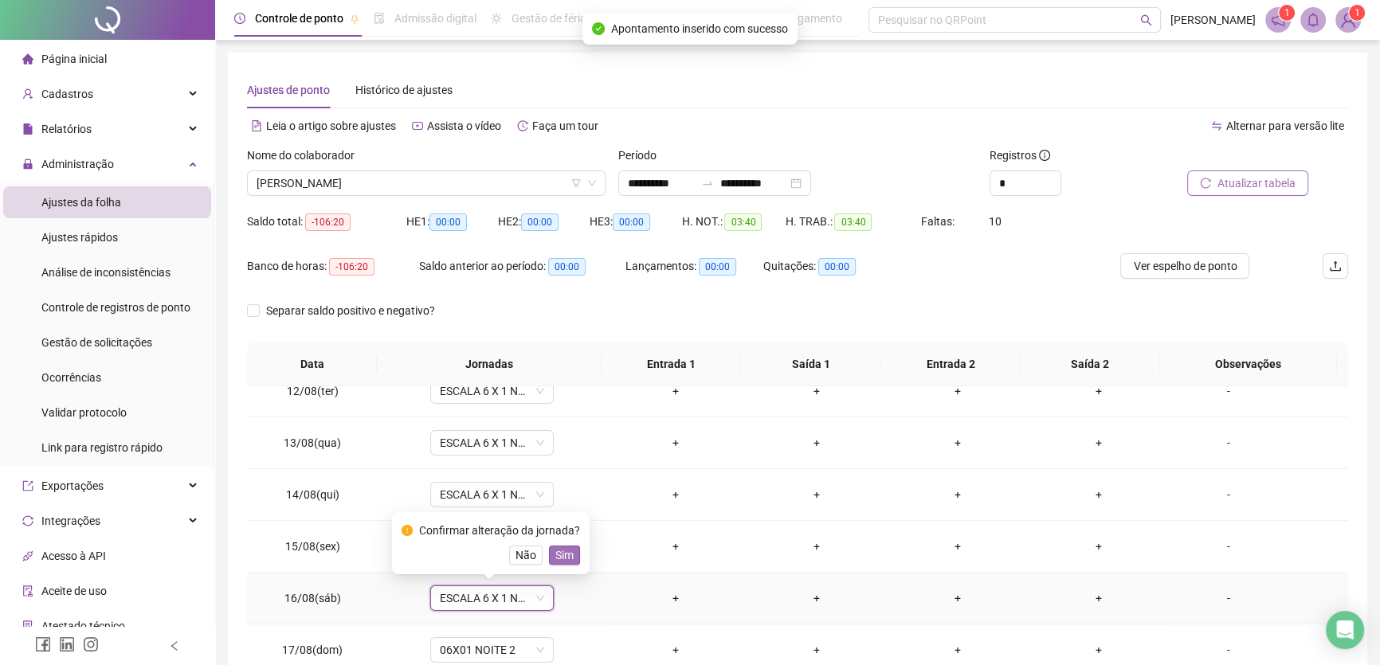
click at [573, 558] on button "Sim" at bounding box center [564, 555] width 31 height 19
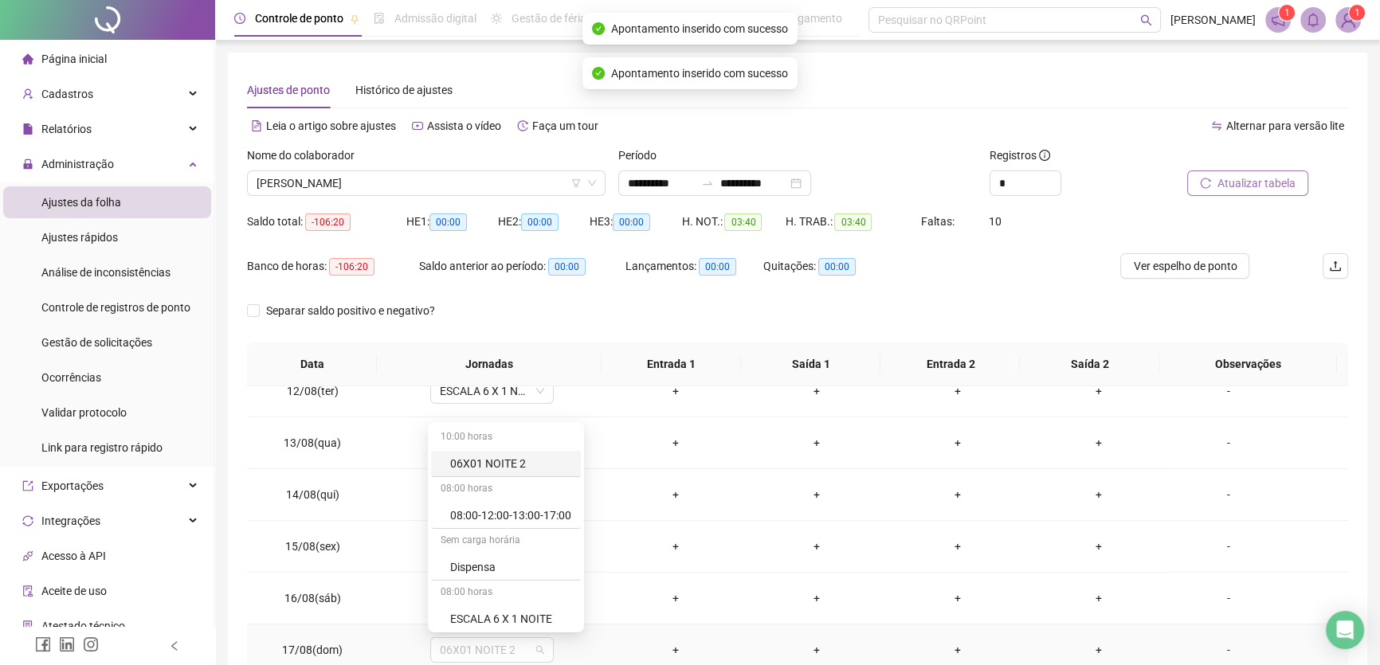
drag, startPoint x: 513, startPoint y: 650, endPoint x: 522, endPoint y: 630, distance: 21.8
click at [514, 650] on span "06X01 NOITE 2" at bounding box center [492, 650] width 104 height 24
click at [532, 614] on div "ESCALA 6 X 1 NOITE" at bounding box center [510, 619] width 121 height 18
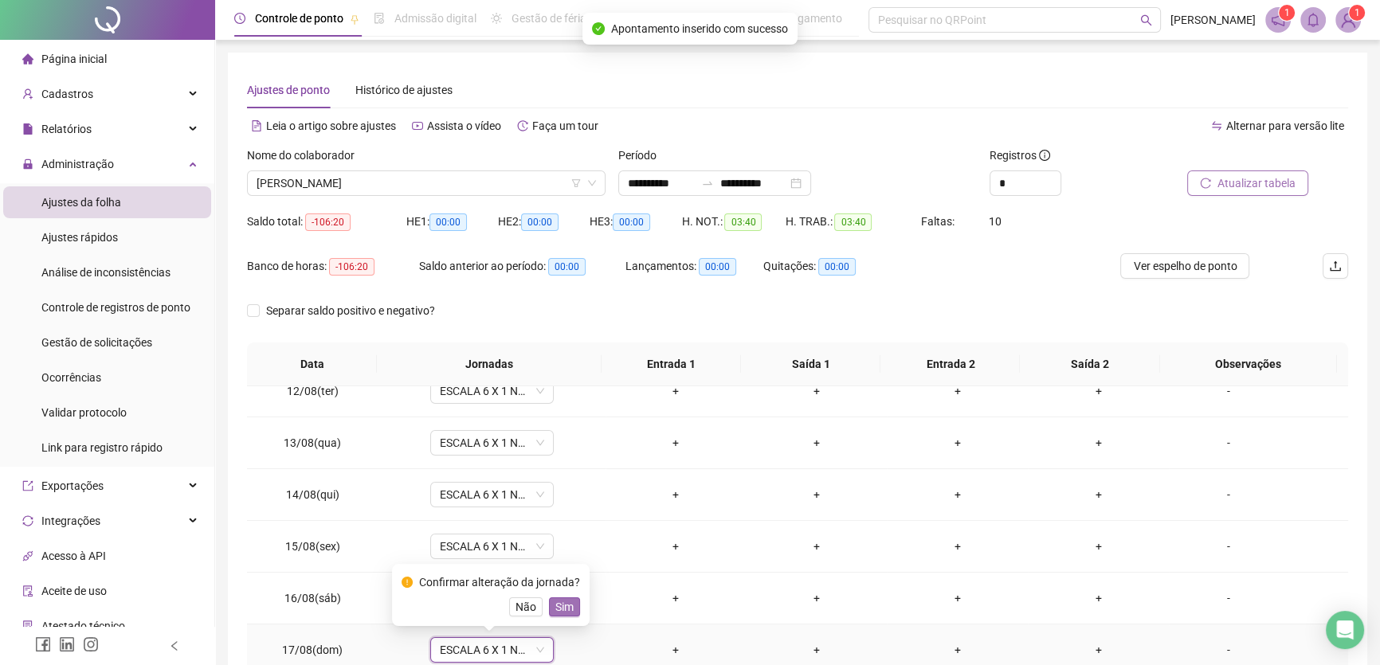
click at [560, 602] on span "Sim" at bounding box center [564, 608] width 18 height 18
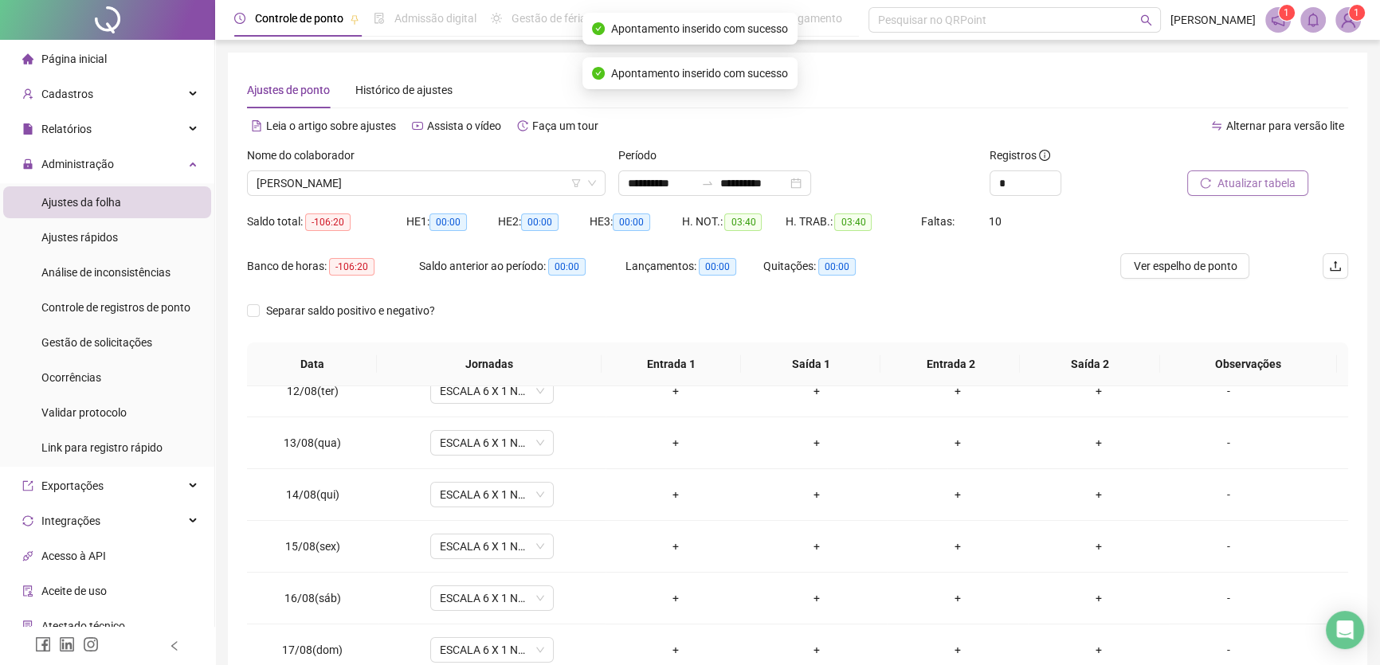
scroll to position [148, 0]
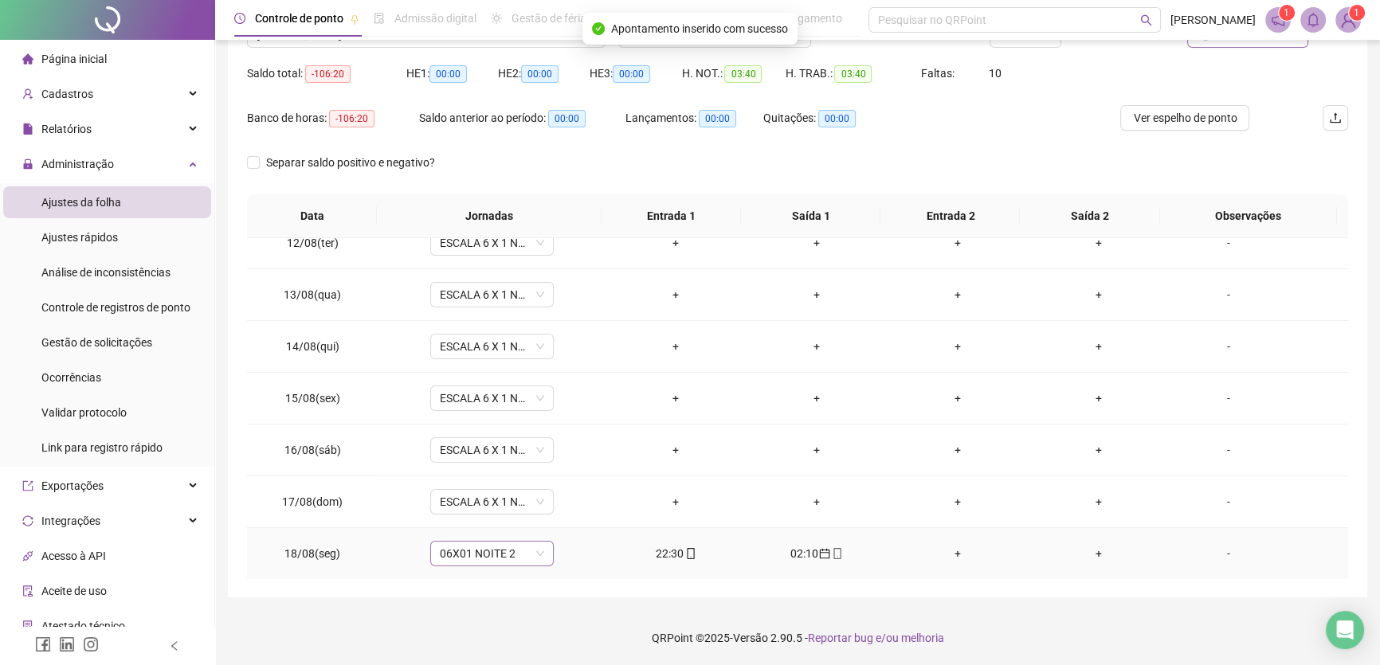
click at [529, 559] on span "06X01 NOITE 2" at bounding box center [492, 554] width 104 height 24
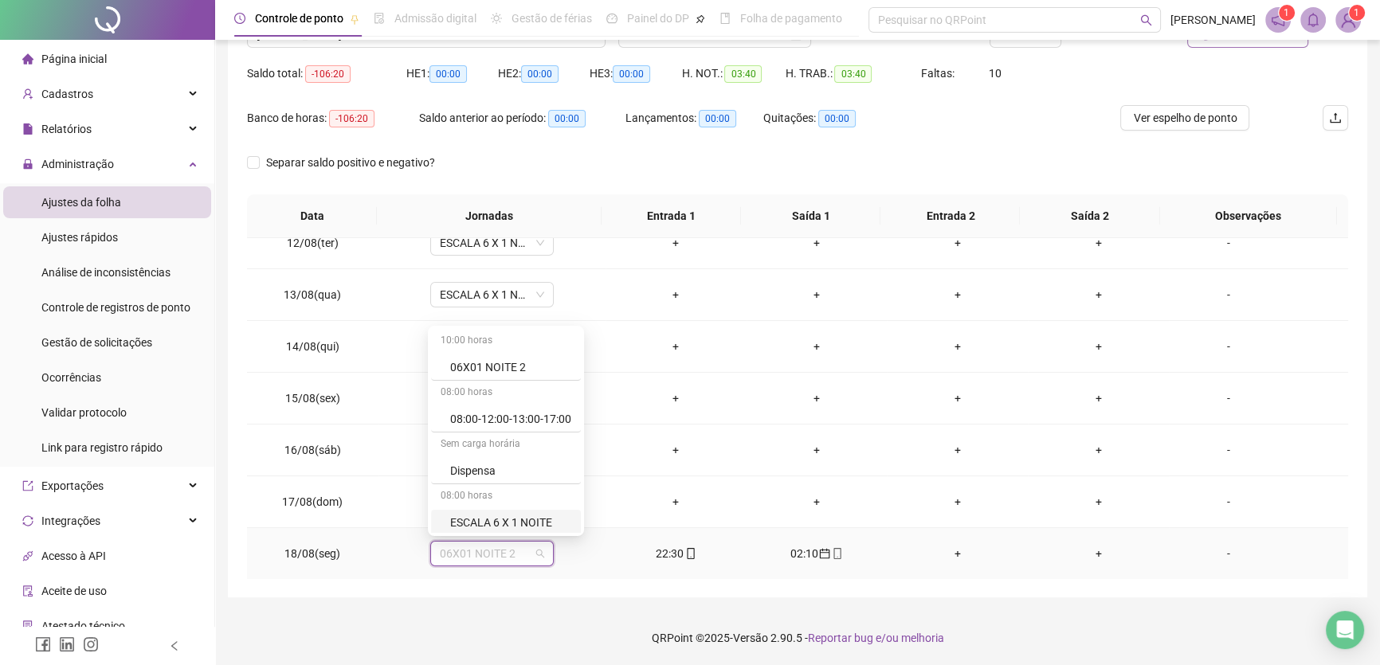
click at [539, 522] on div "ESCALA 6 X 1 NOITE" at bounding box center [510, 523] width 121 height 18
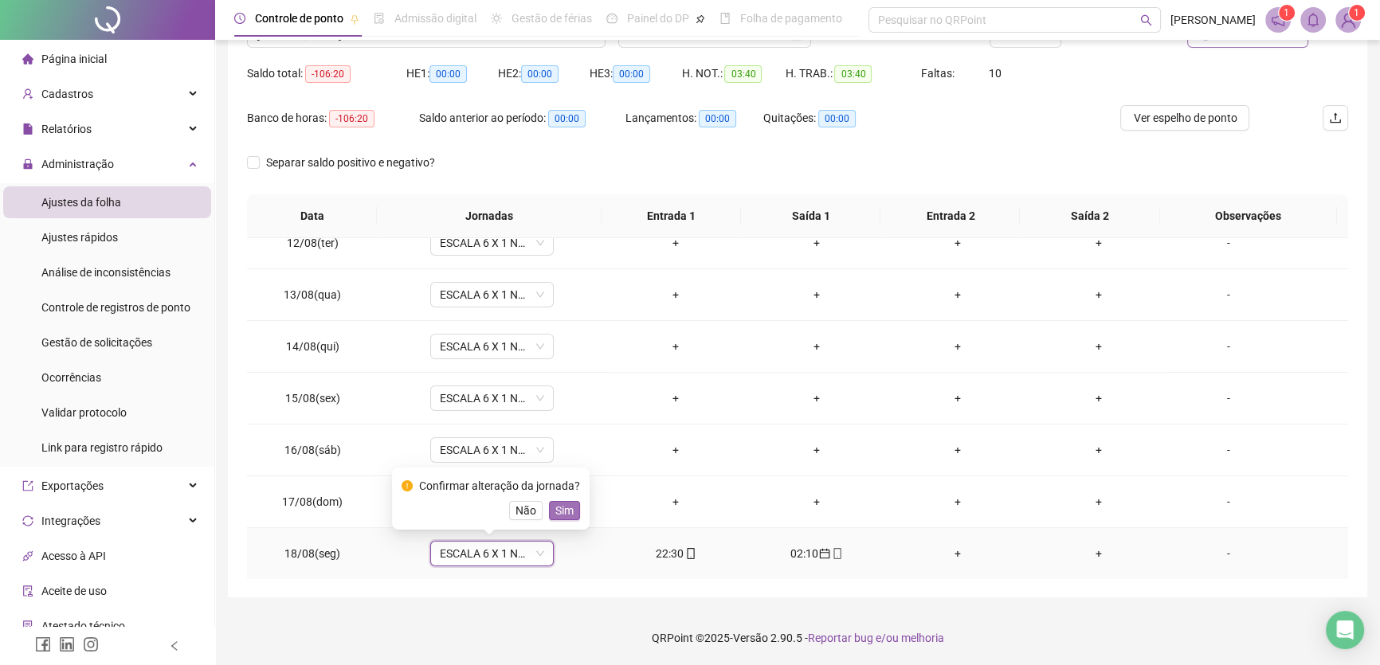
click at [567, 512] on span "Sim" at bounding box center [564, 511] width 18 height 18
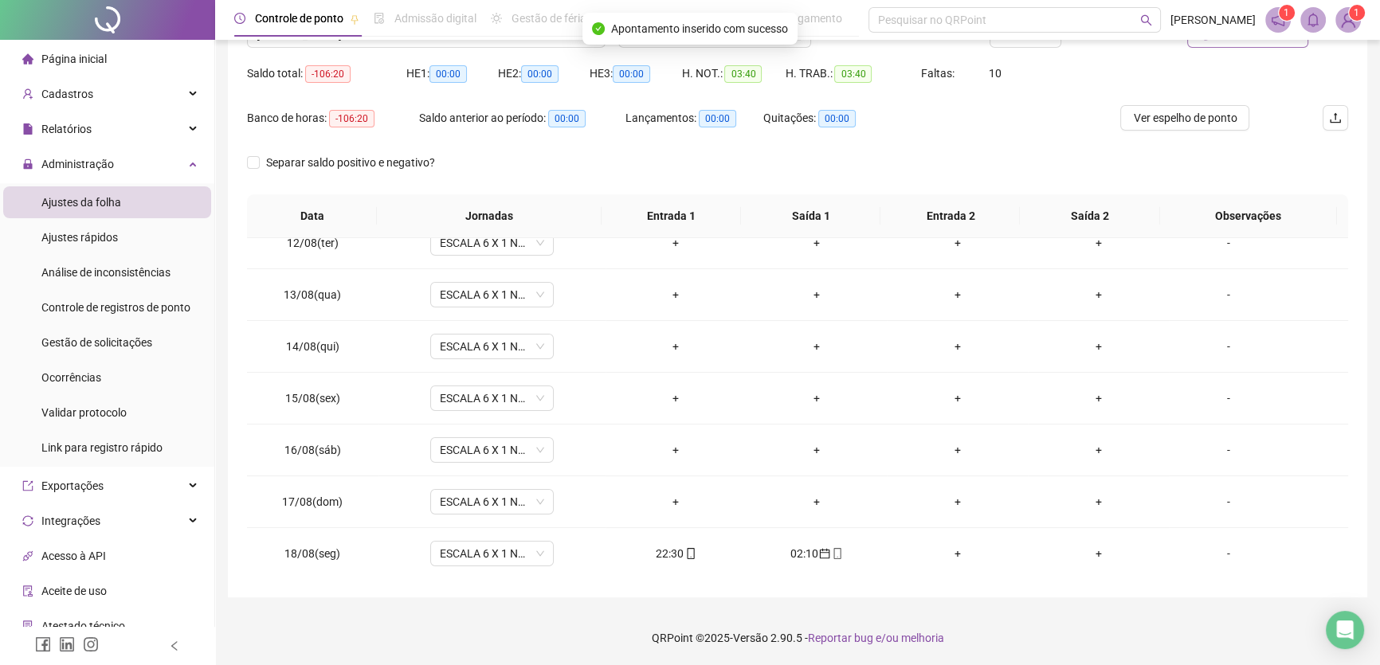
scroll to position [76, 0]
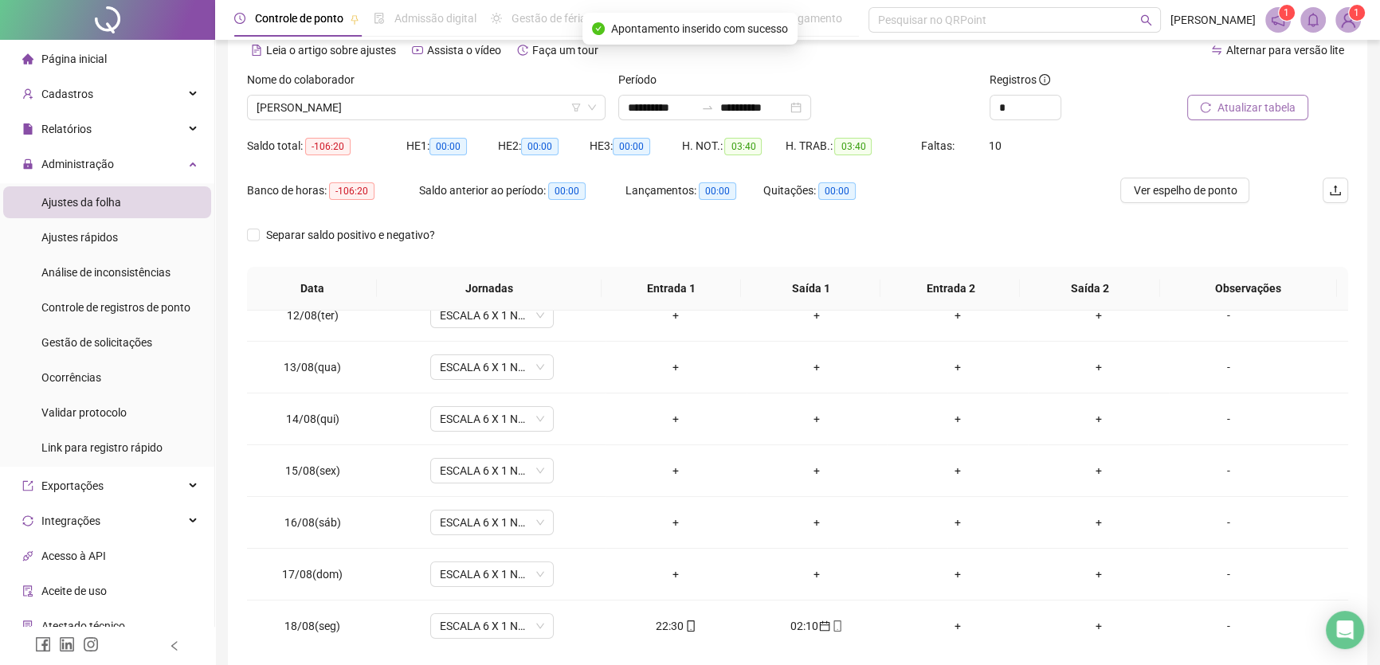
click at [1243, 104] on span "Atualizar tabela" at bounding box center [1257, 108] width 78 height 18
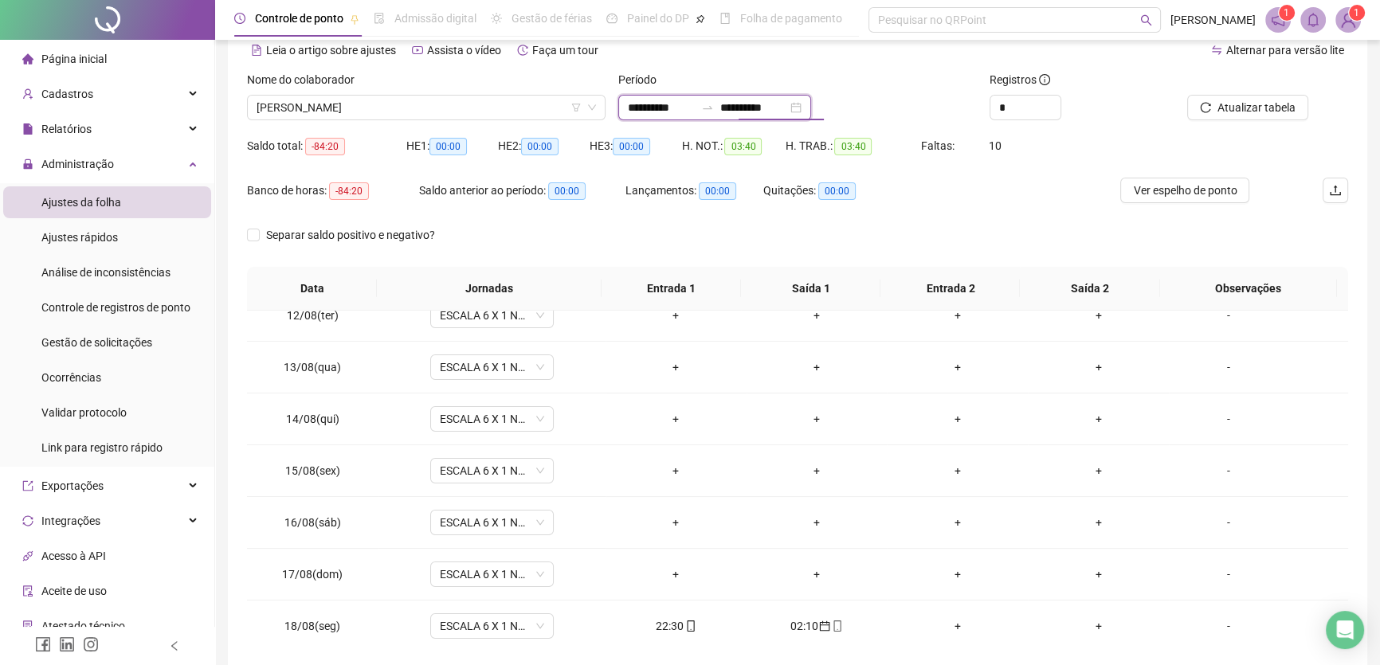
click at [787, 105] on input "**********" at bounding box center [753, 108] width 67 height 18
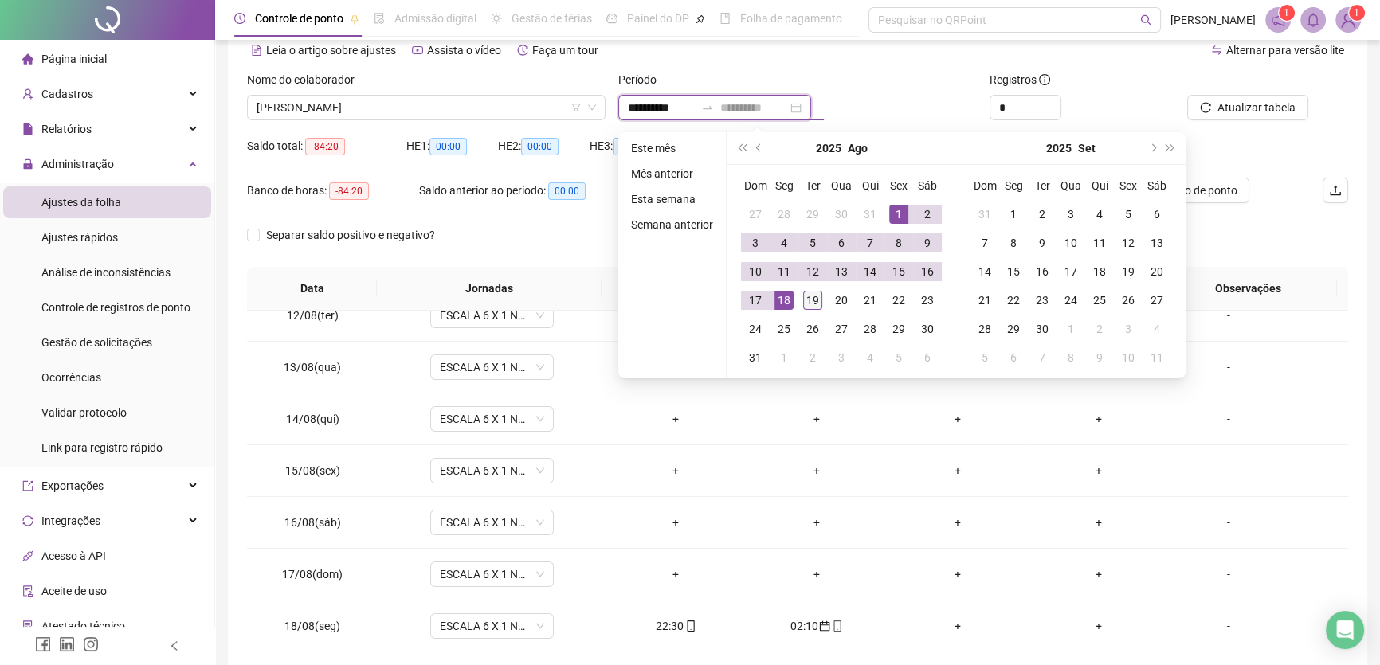
type input "**********"
click at [812, 300] on div "19" at bounding box center [812, 300] width 19 height 19
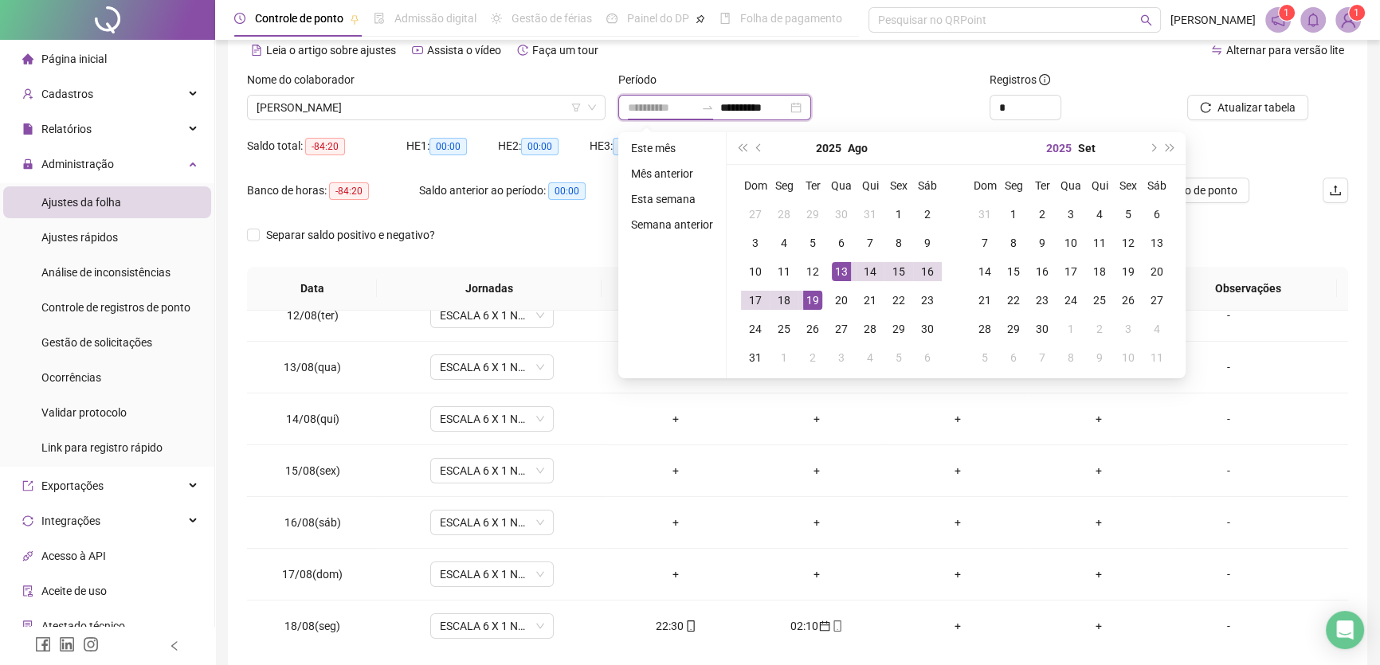
type input "**********"
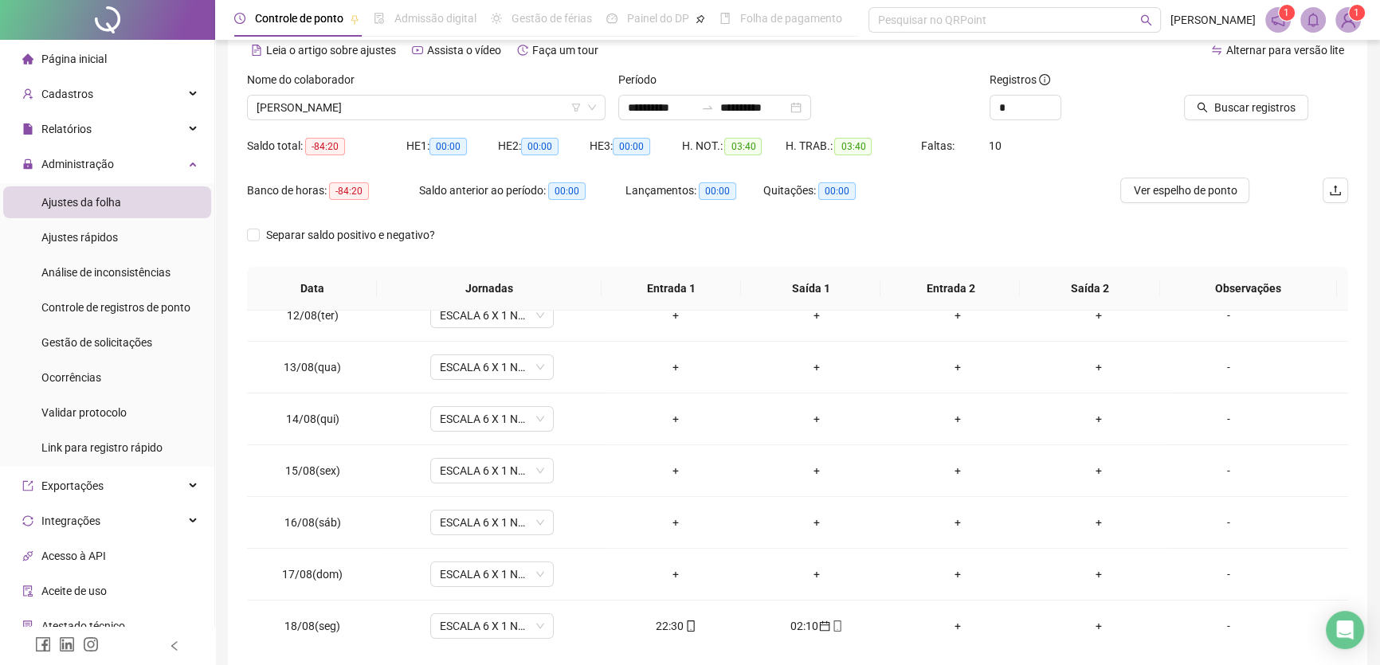
click at [1239, 107] on span "Buscar registros" at bounding box center [1255, 108] width 81 height 18
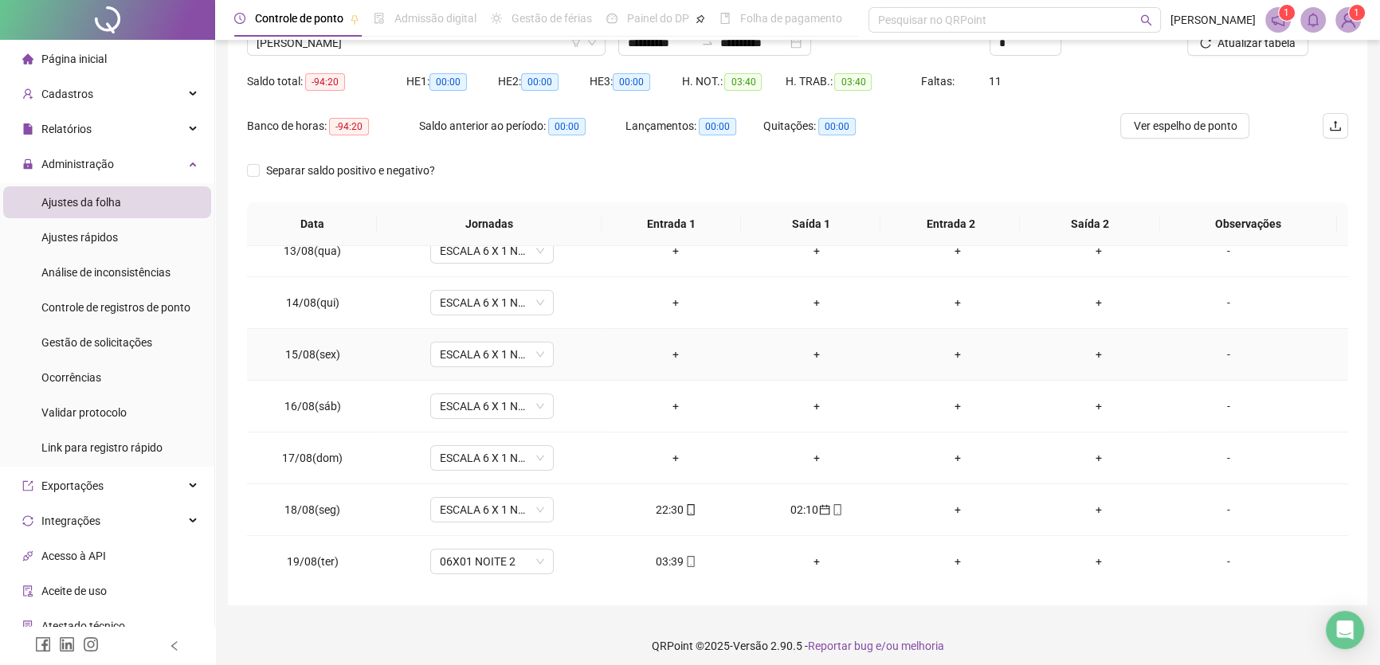
scroll to position [148, 0]
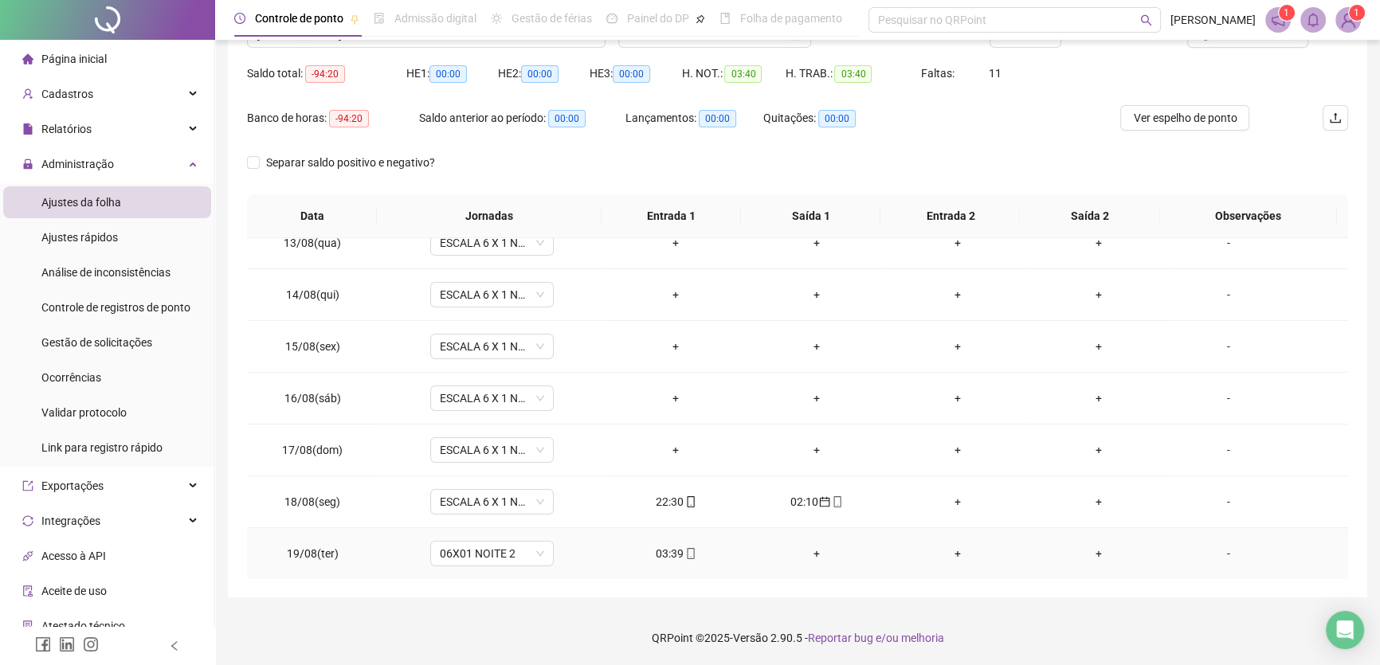
click at [663, 549] on div "03:39" at bounding box center [676, 554] width 116 height 18
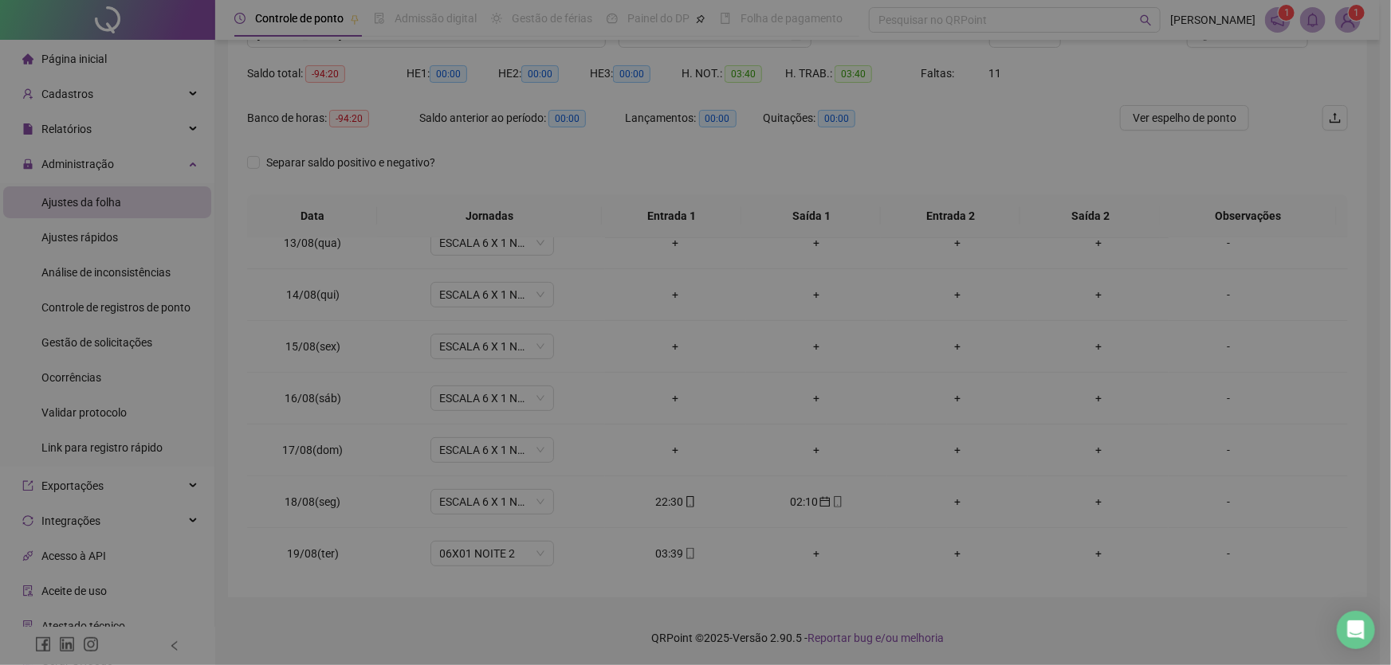
type input "**********"
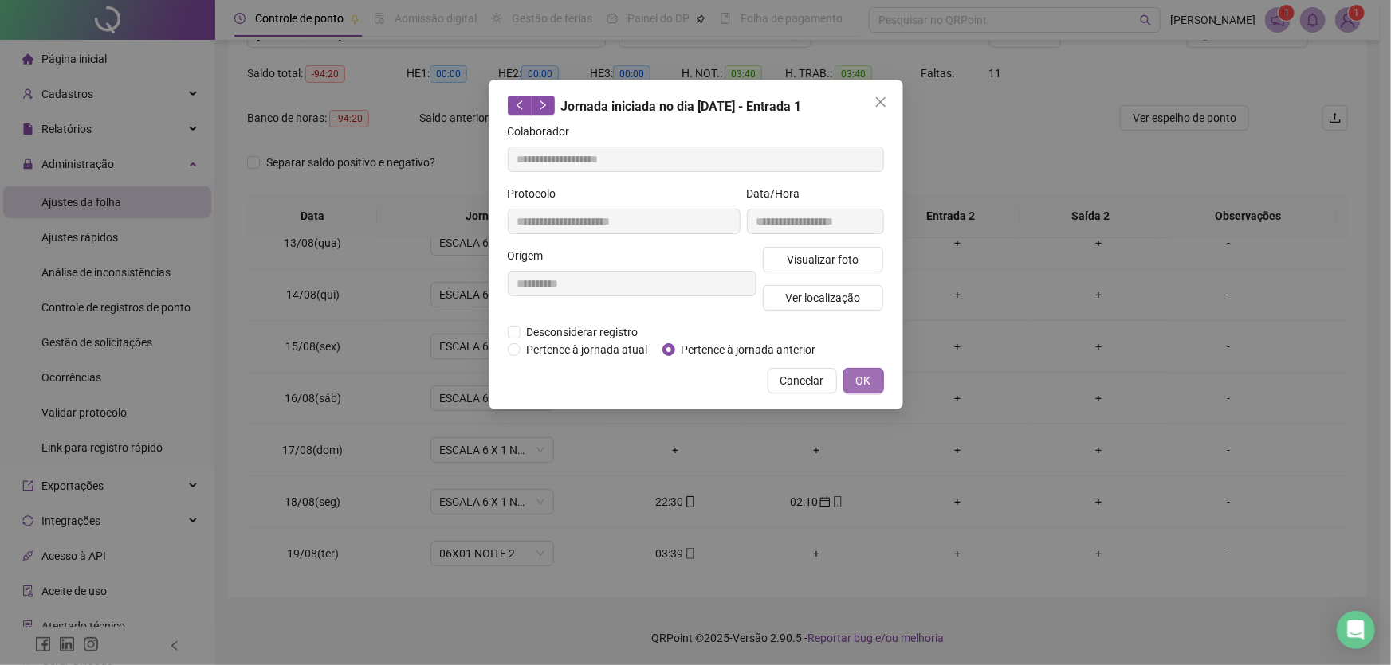
click at [858, 378] on span "OK" at bounding box center [863, 381] width 15 height 18
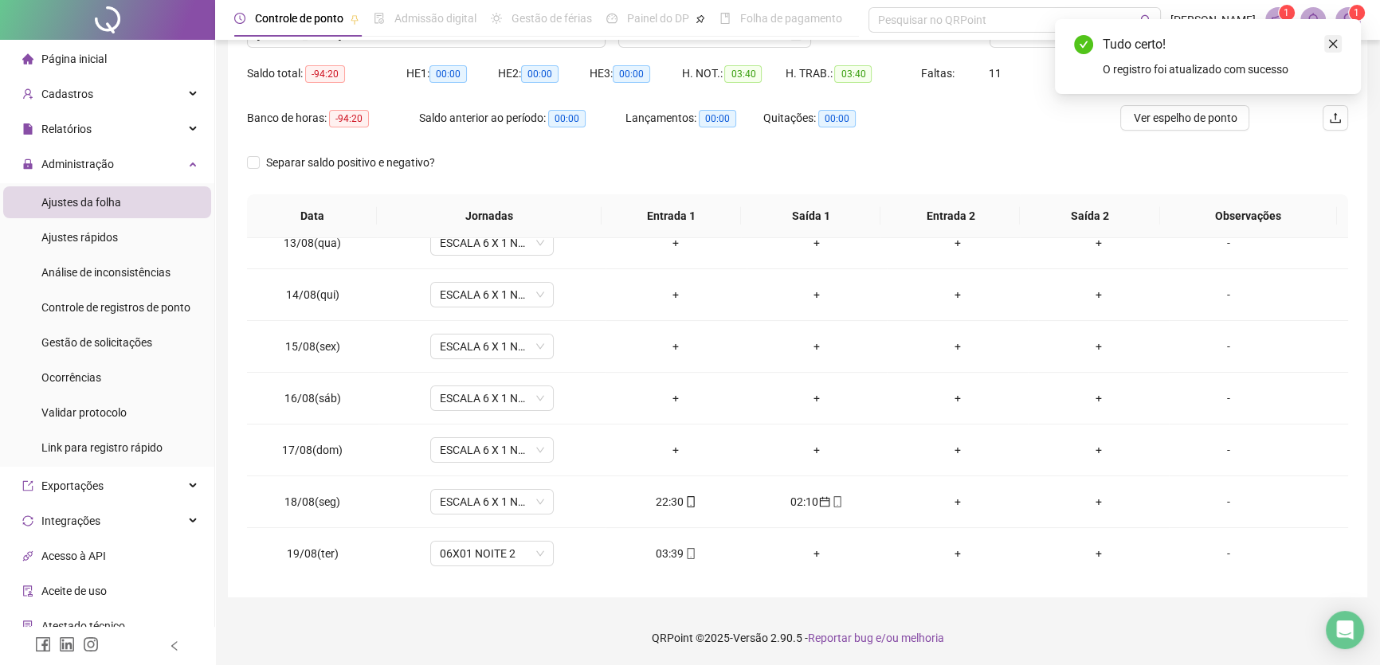
click at [1341, 41] on div "Tudo certo! O registro foi atualizado com sucesso" at bounding box center [1208, 56] width 306 height 75
drag, startPoint x: 1336, startPoint y: 45, endPoint x: 1327, endPoint y: 64, distance: 21.0
click at [1335, 45] on icon "close" at bounding box center [1333, 43] width 11 height 11
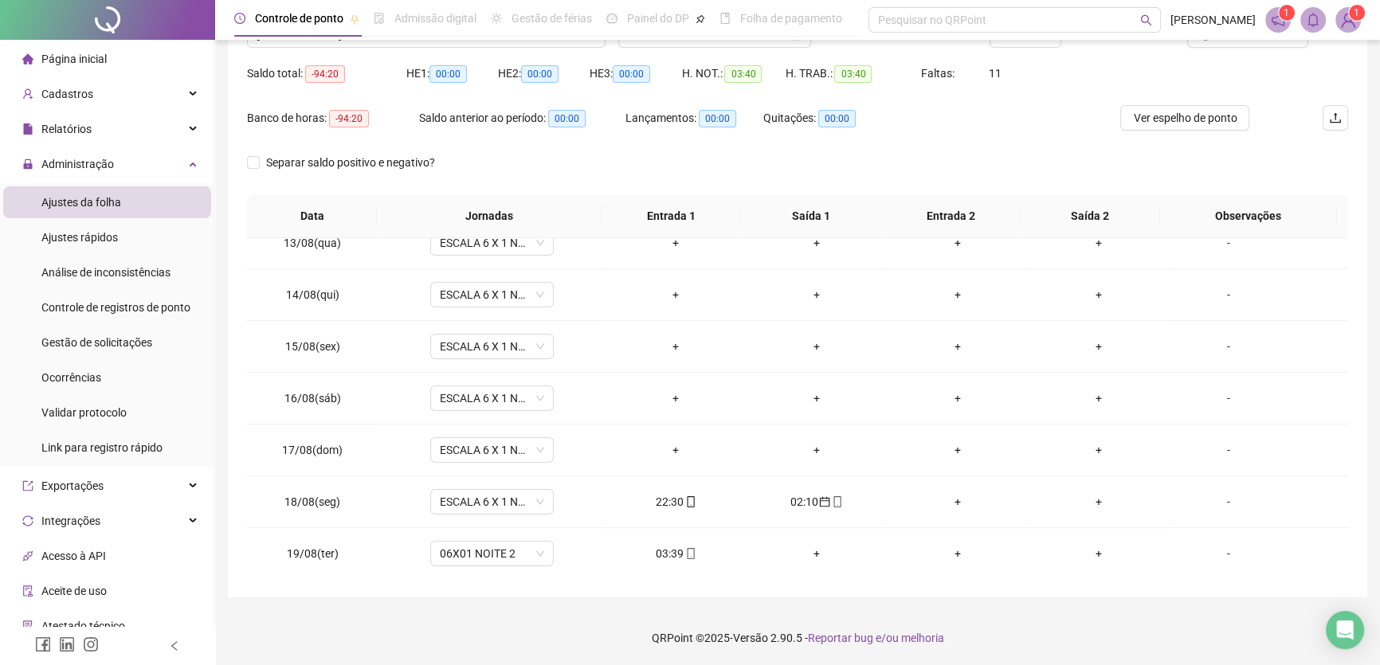
scroll to position [76, 0]
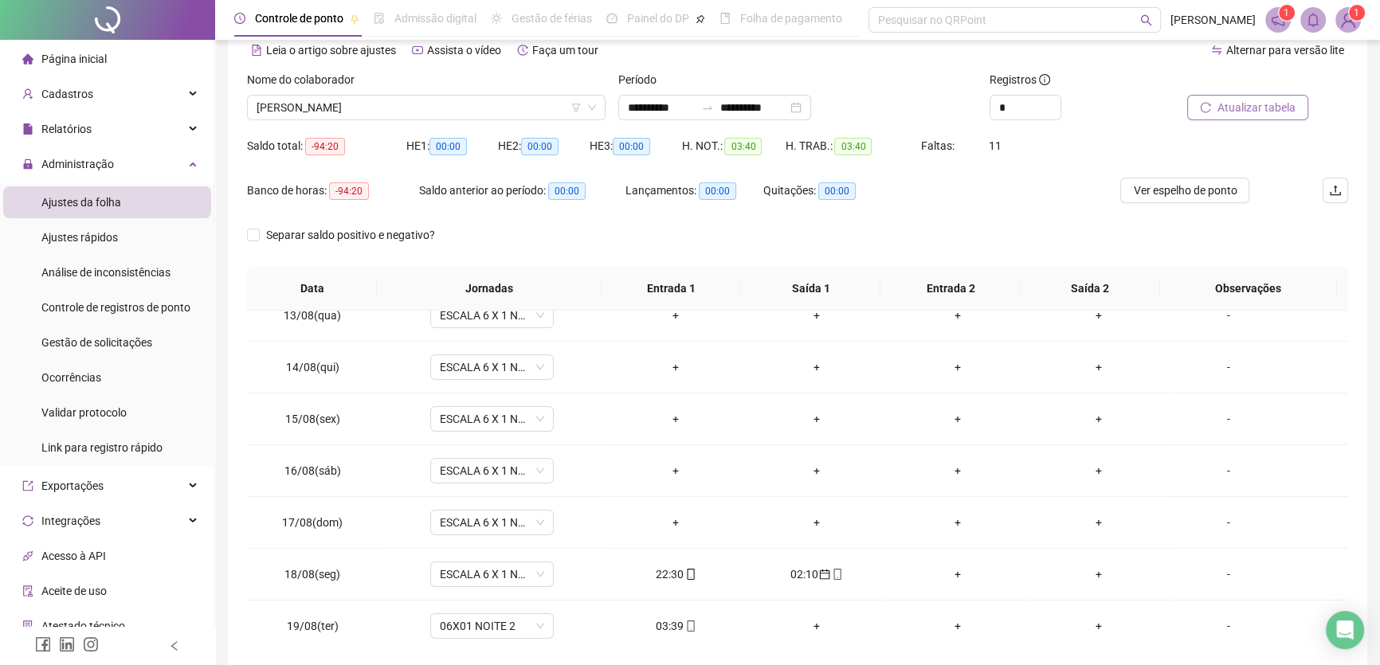
click at [1262, 100] on span "Atualizar tabela" at bounding box center [1257, 108] width 78 height 18
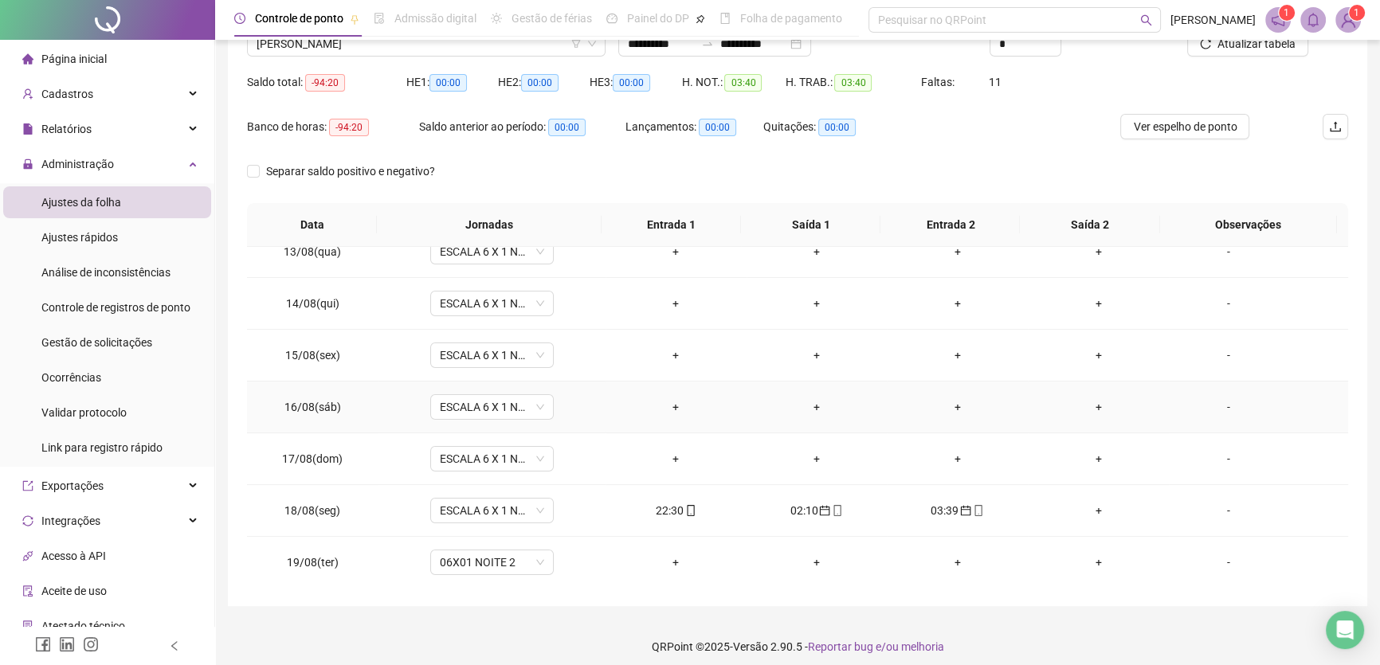
scroll to position [148, 0]
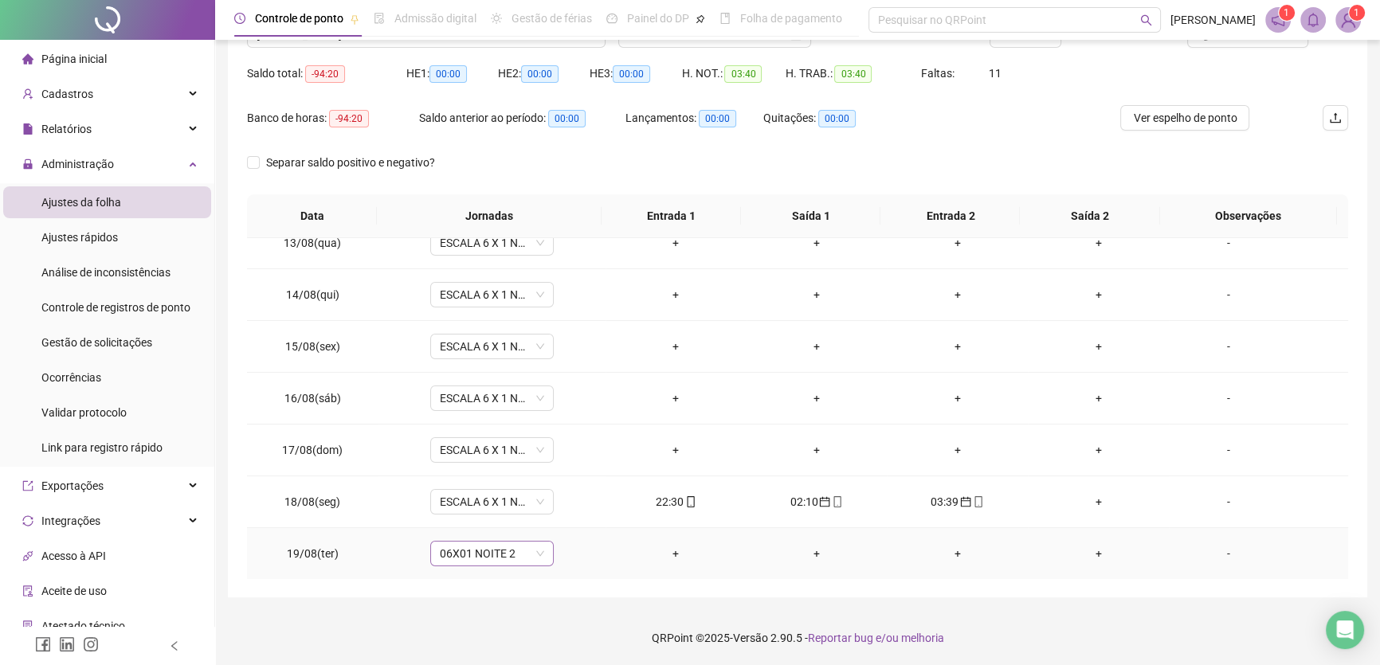
click at [515, 549] on span "06X01 NOITE 2" at bounding box center [492, 554] width 104 height 24
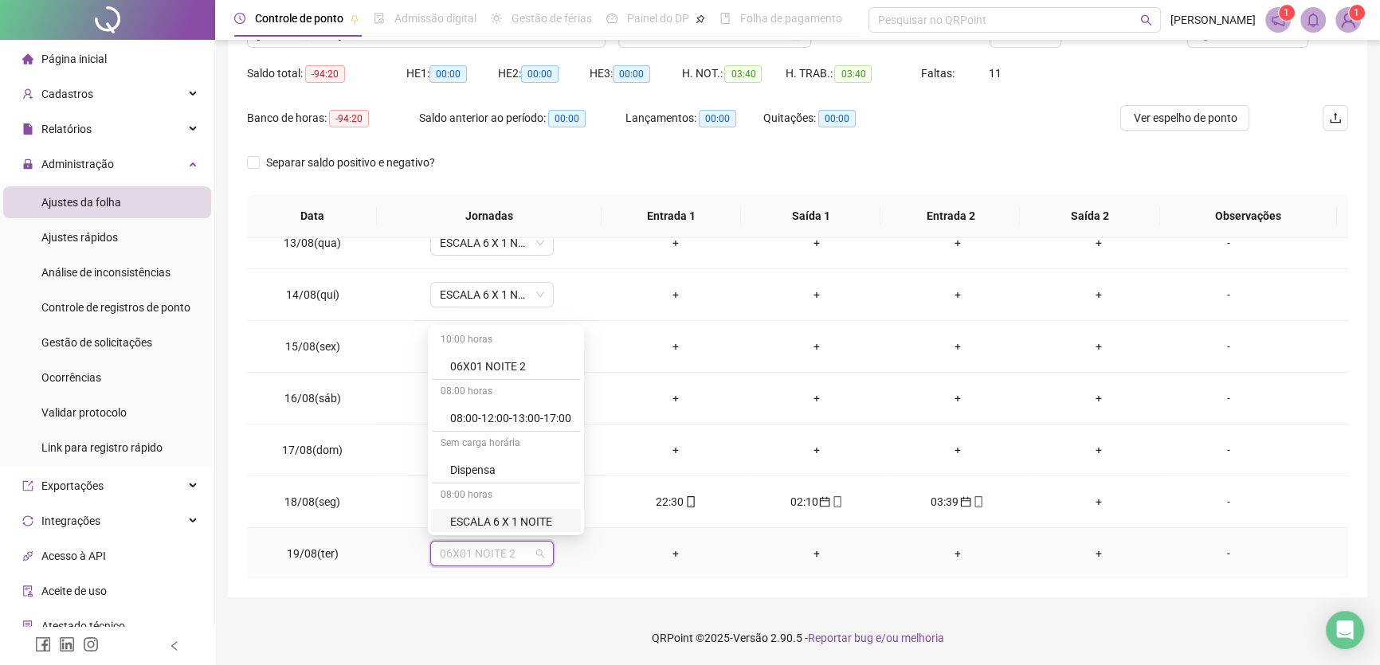
click at [524, 520] on div "ESCALA 6 X 1 NOITE" at bounding box center [510, 522] width 121 height 18
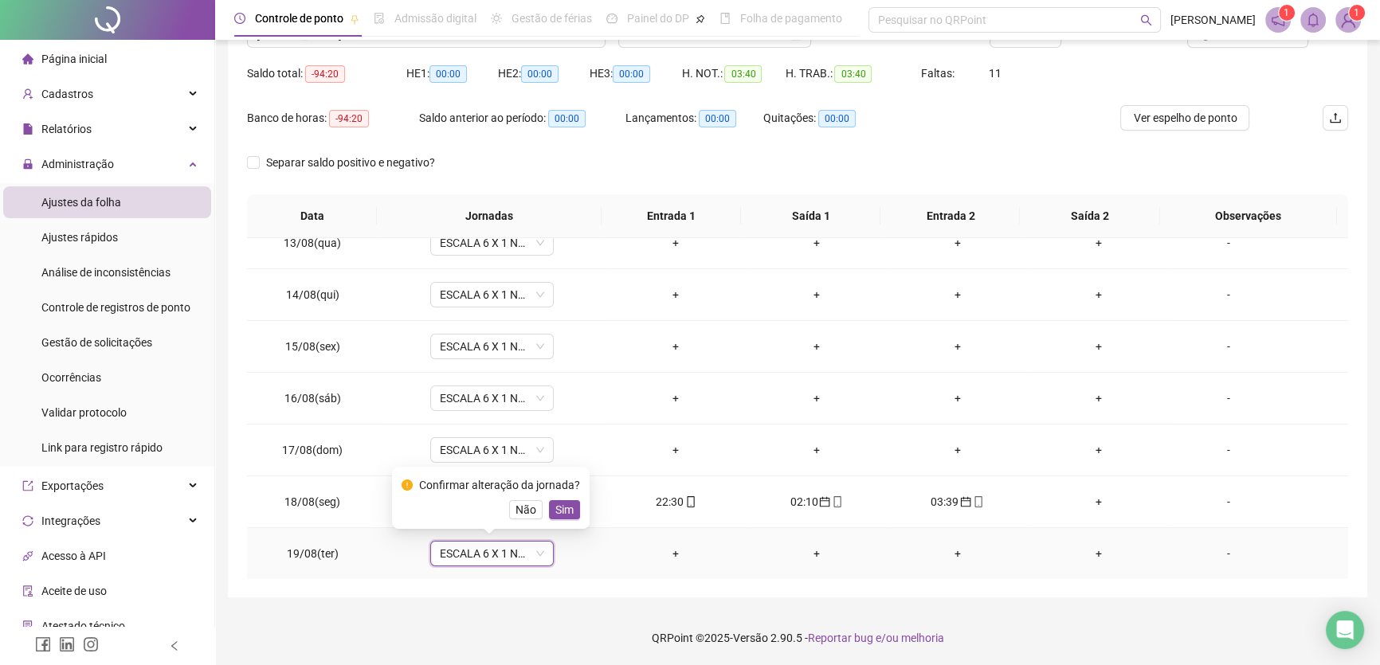
click at [563, 511] on span "Sim" at bounding box center [564, 510] width 18 height 18
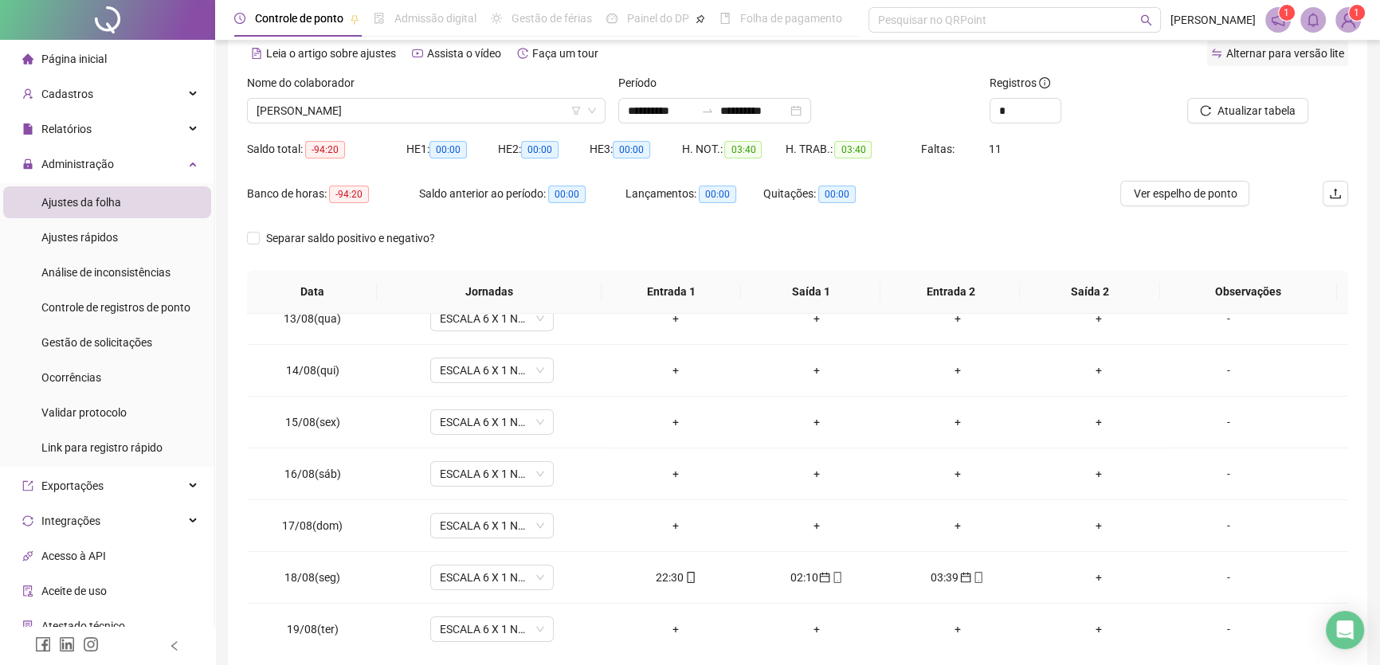
scroll to position [3, 0]
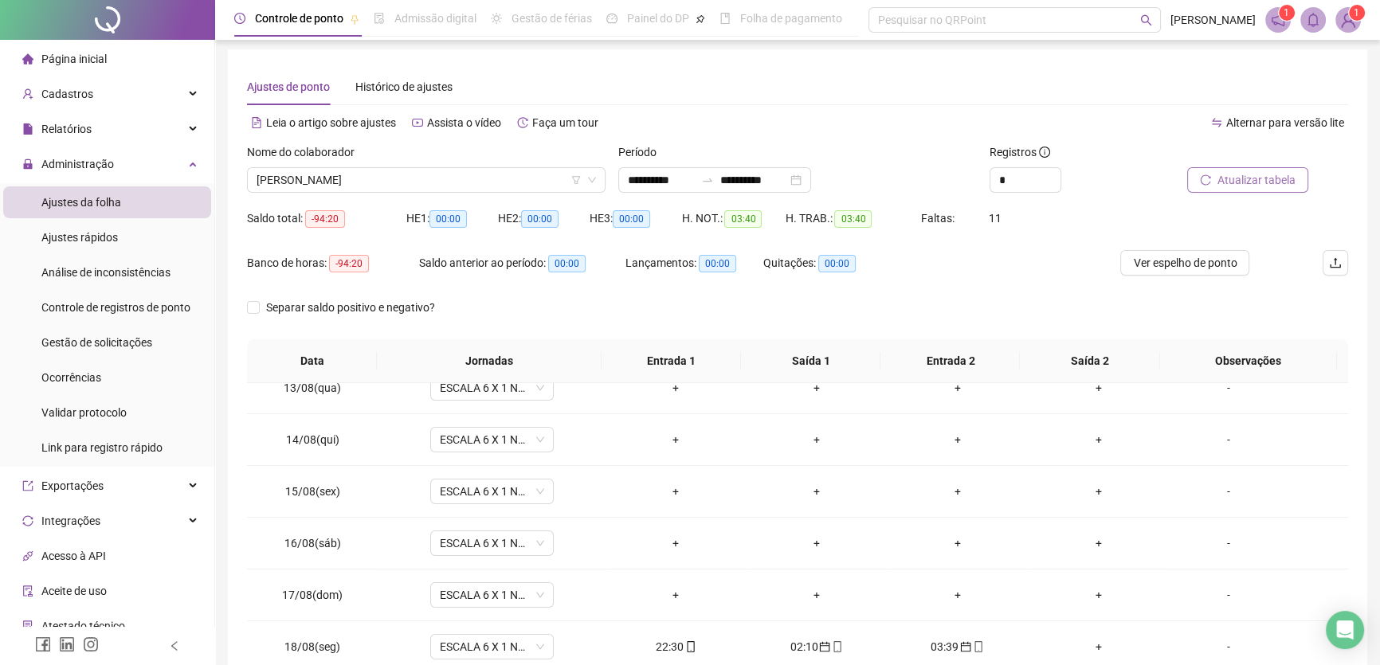
click at [1251, 183] on span "Atualizar tabela" at bounding box center [1257, 180] width 78 height 18
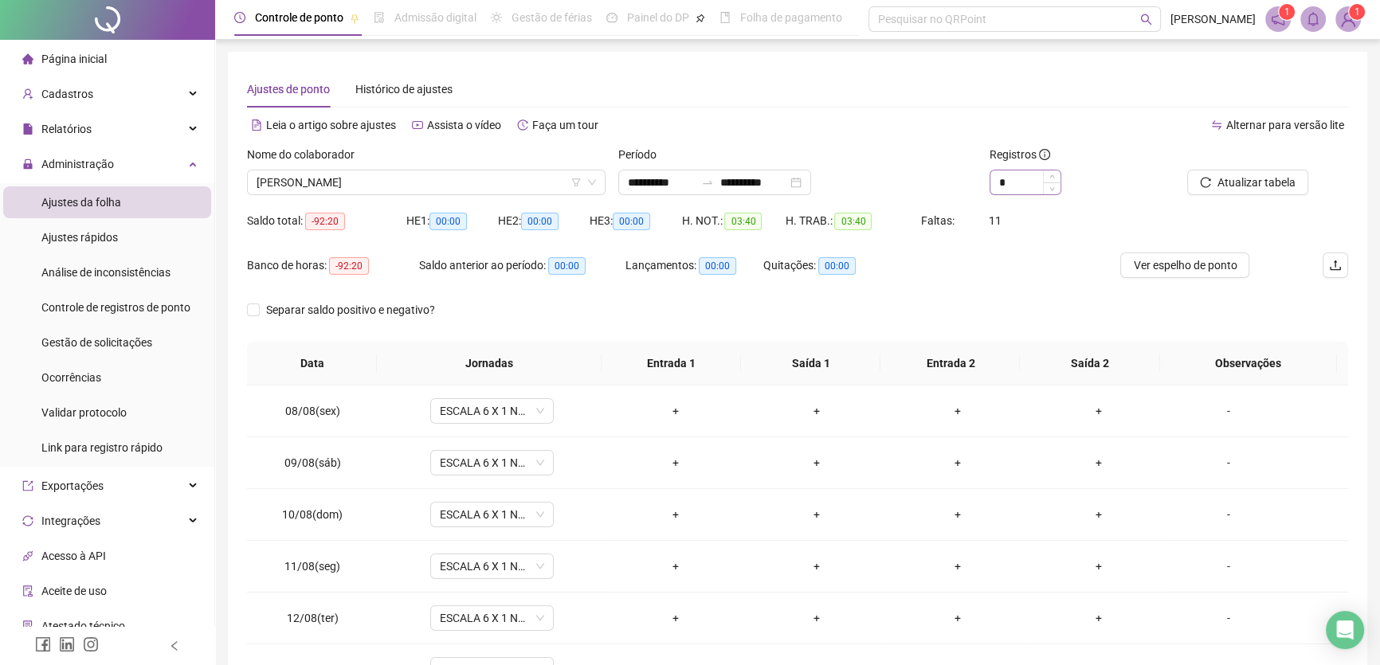
scroll to position [0, 0]
click at [787, 176] on input "**********" at bounding box center [753, 184] width 67 height 18
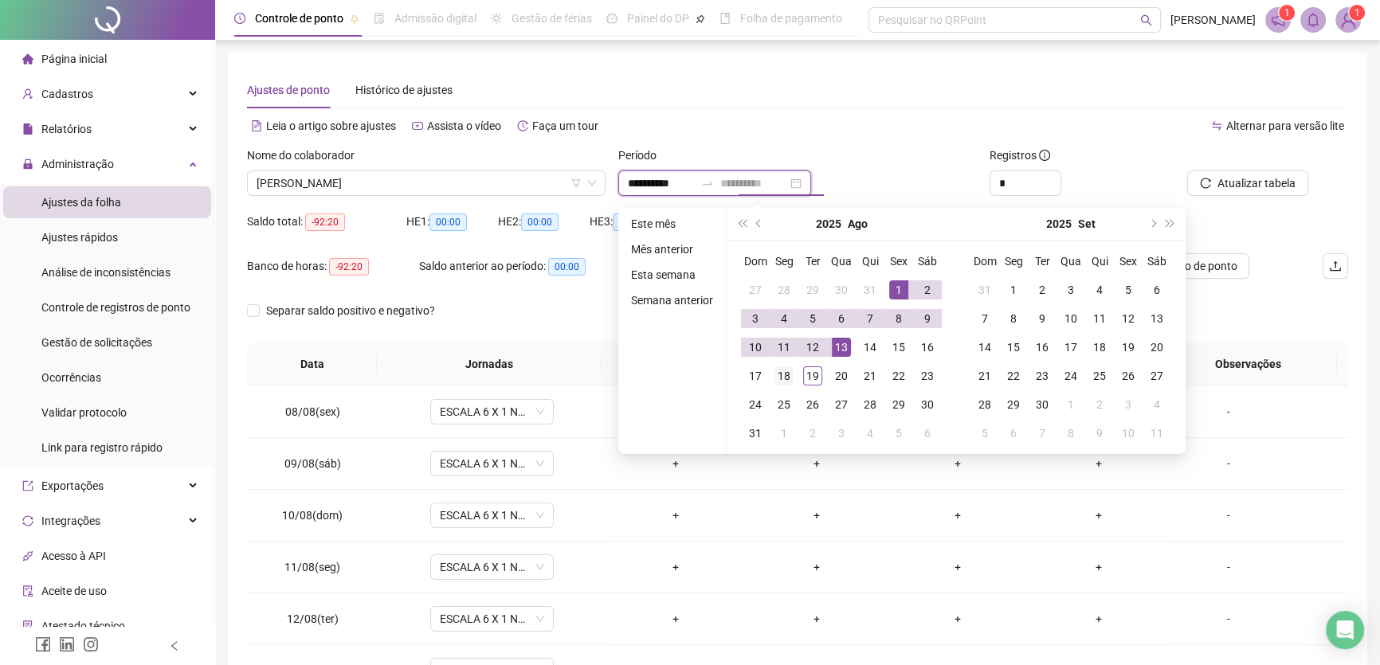
type input "**********"
click at [783, 374] on div "18" at bounding box center [784, 376] width 19 height 19
type input "**********"
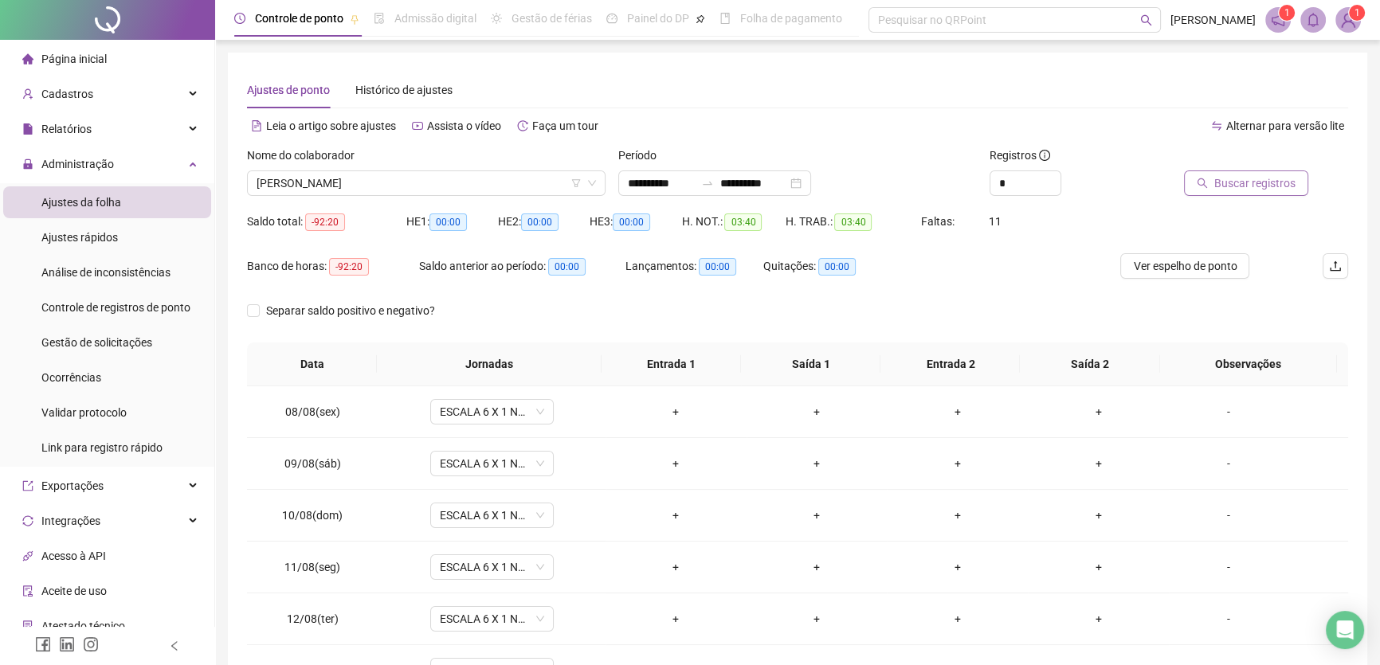
click at [1248, 189] on span "Buscar registros" at bounding box center [1255, 184] width 81 height 18
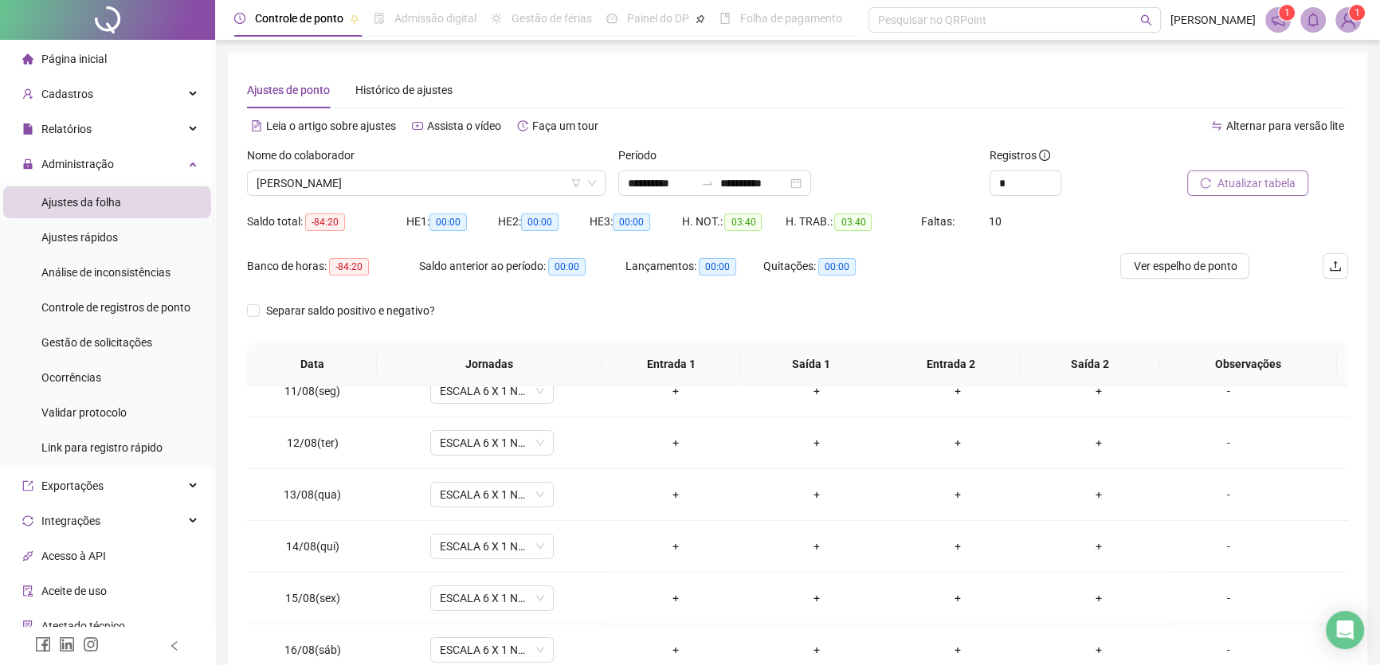
scroll to position [217, 0]
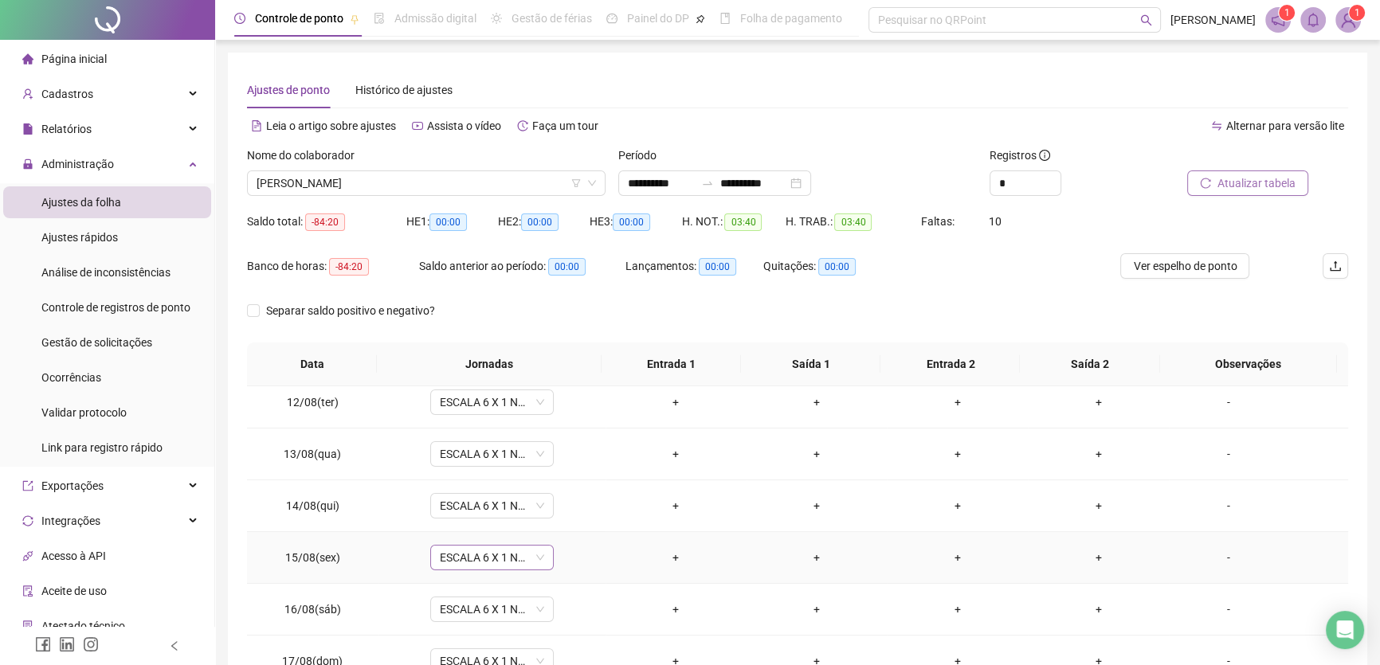
click at [538, 556] on span "ESCALA 6 X 1 NOITE" at bounding box center [492, 558] width 104 height 24
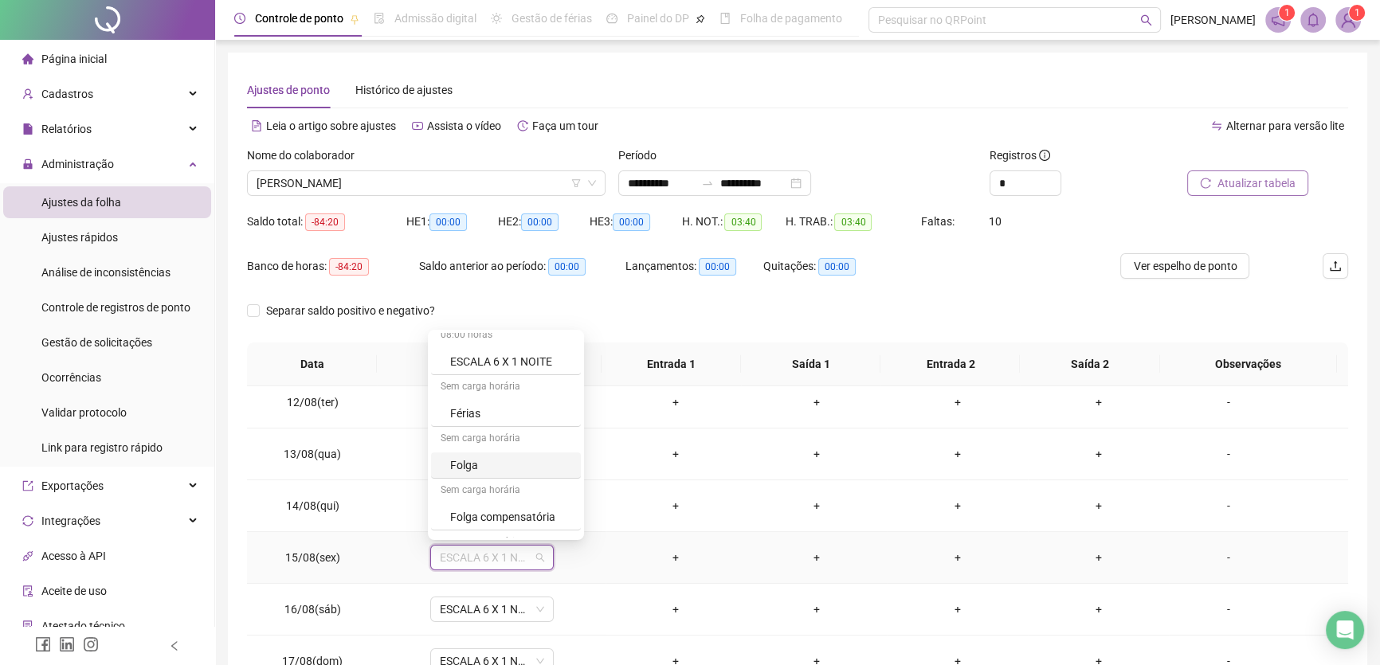
click at [473, 463] on div "Folga" at bounding box center [510, 466] width 121 height 18
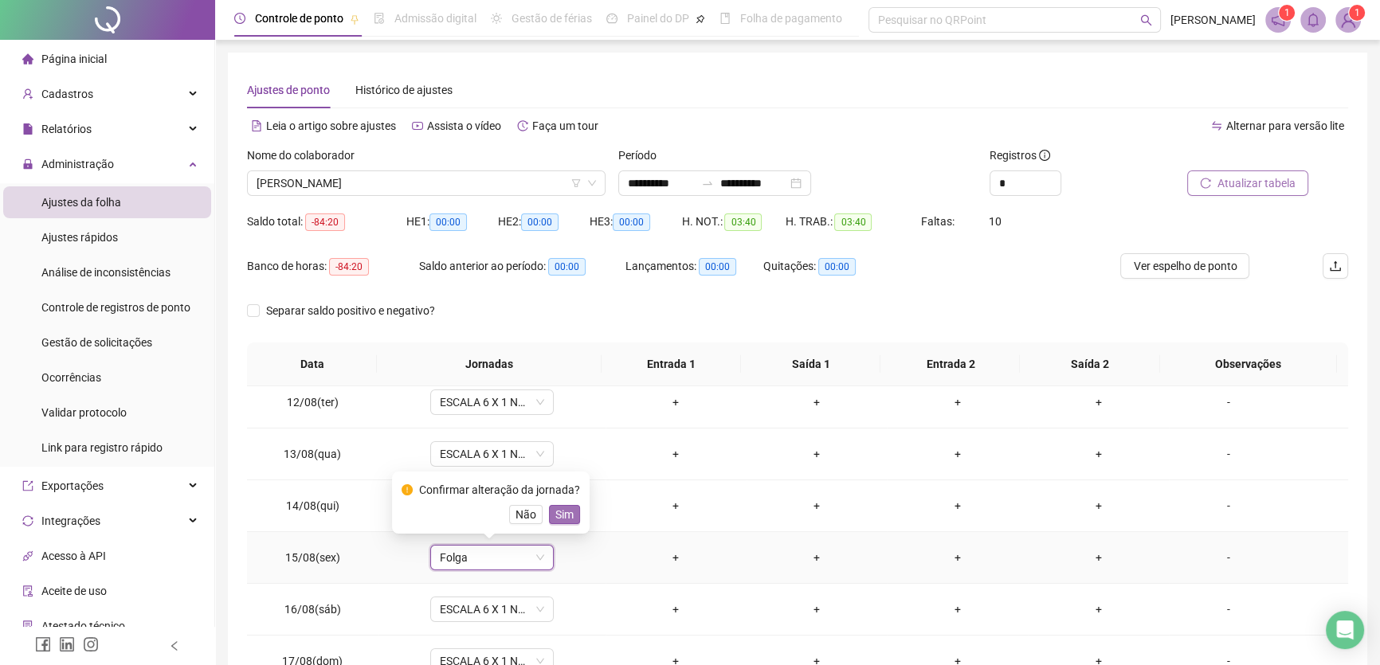
click at [563, 513] on span "Sim" at bounding box center [564, 515] width 18 height 18
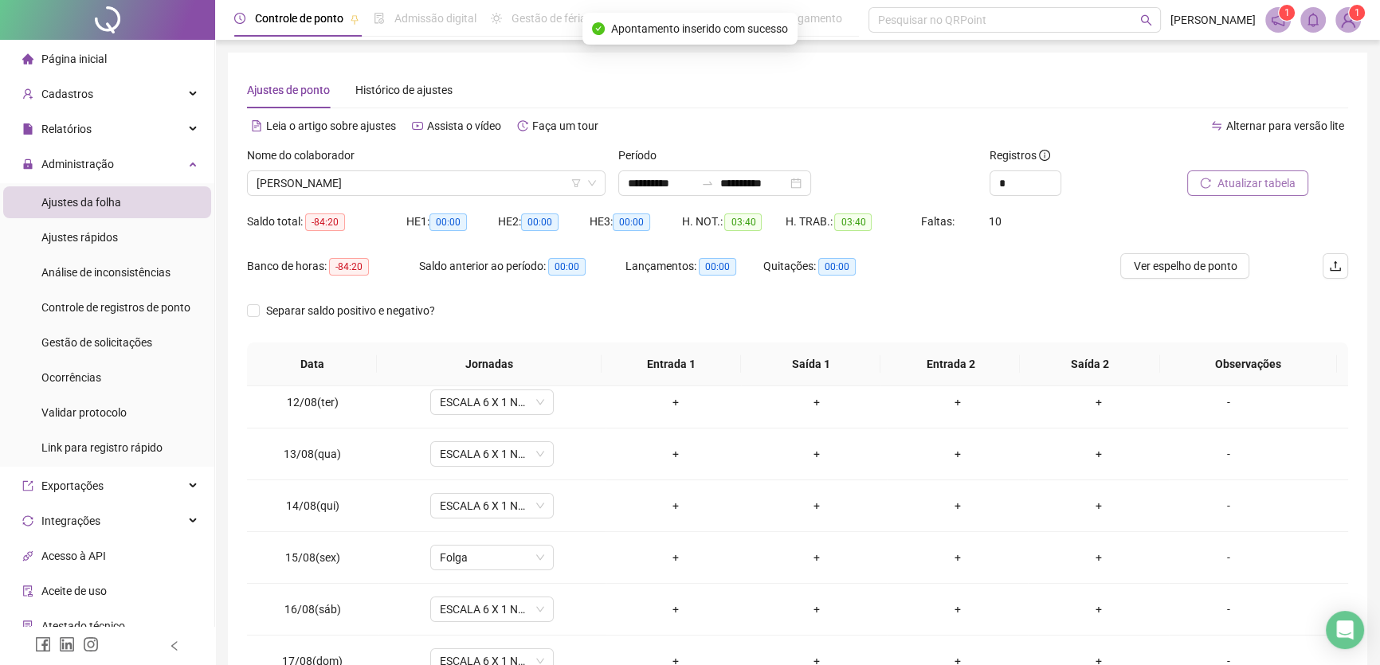
click at [1274, 175] on span "Atualizar tabela" at bounding box center [1257, 184] width 78 height 18
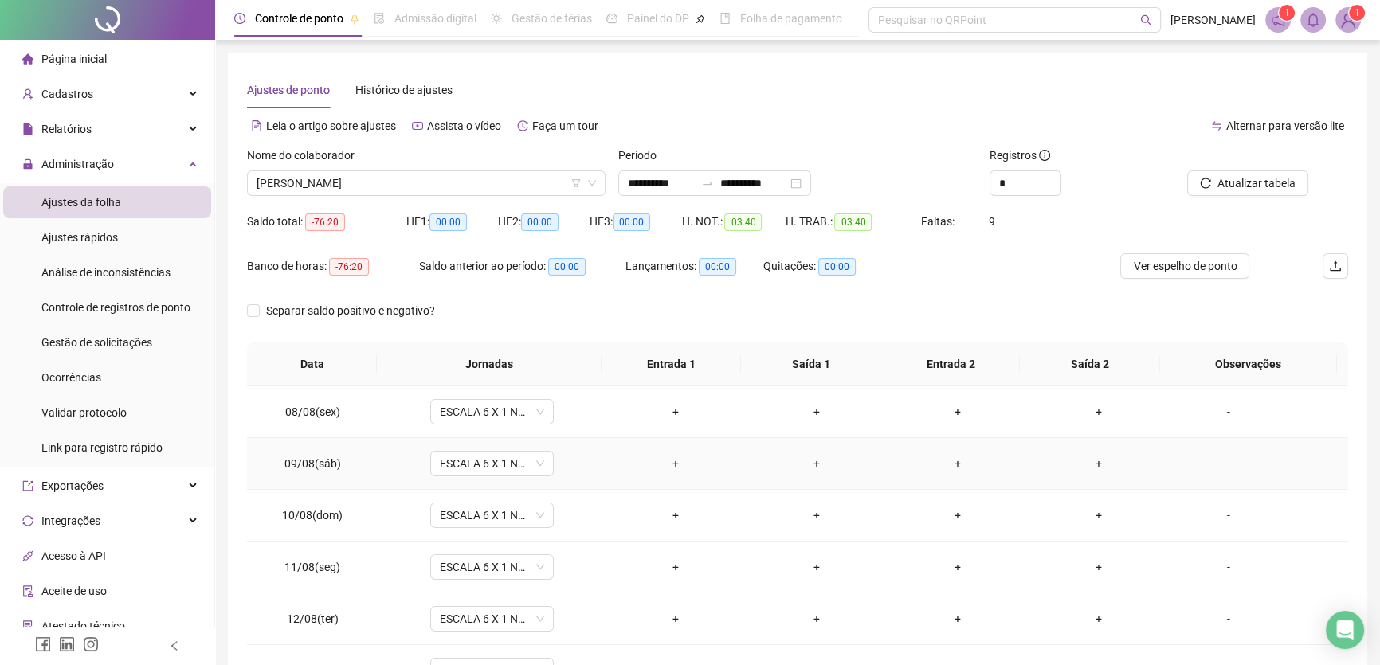
click at [673, 461] on div "+" at bounding box center [676, 464] width 116 height 18
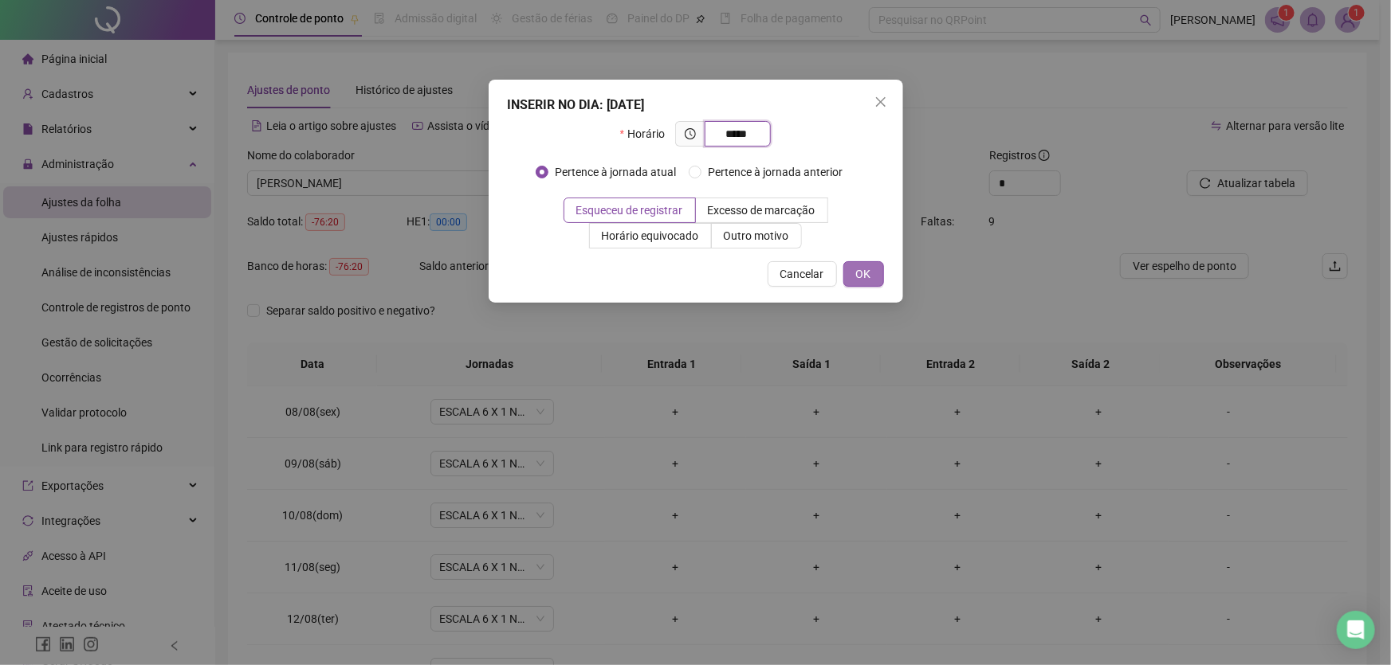
type input "*****"
click at [867, 271] on span "OK" at bounding box center [863, 274] width 15 height 18
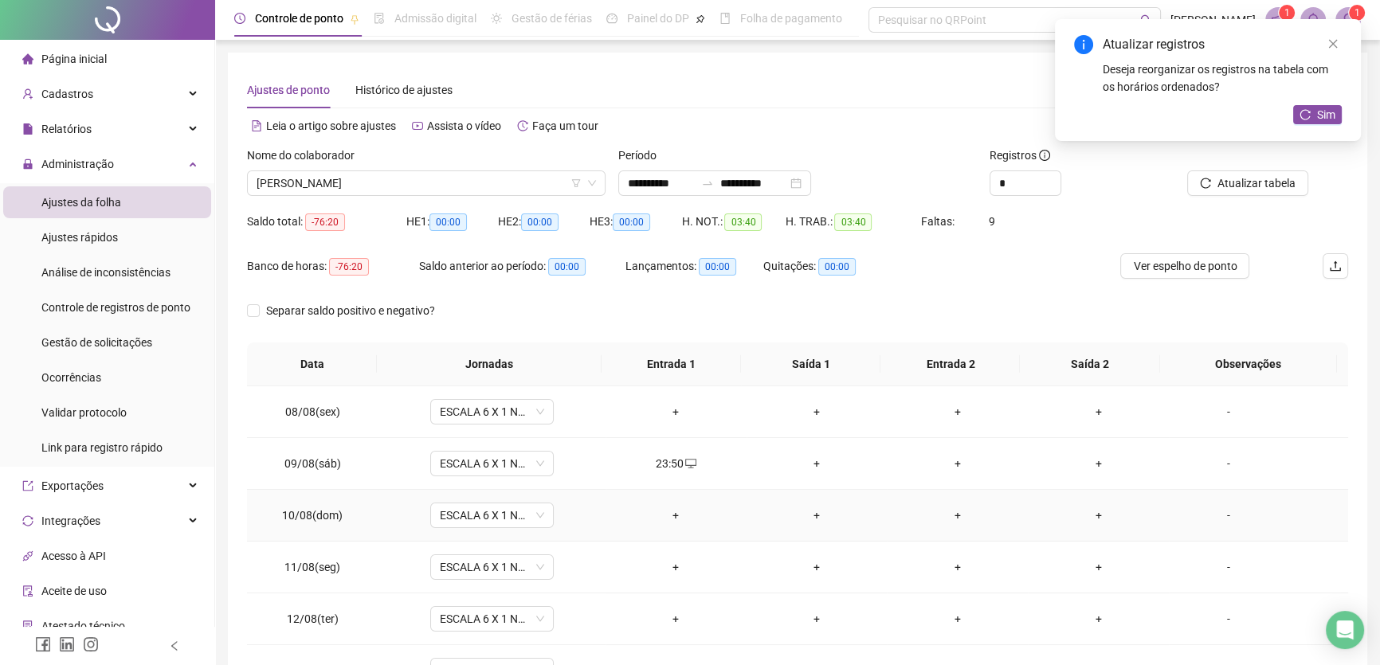
click at [812, 509] on div "+" at bounding box center [818, 516] width 116 height 18
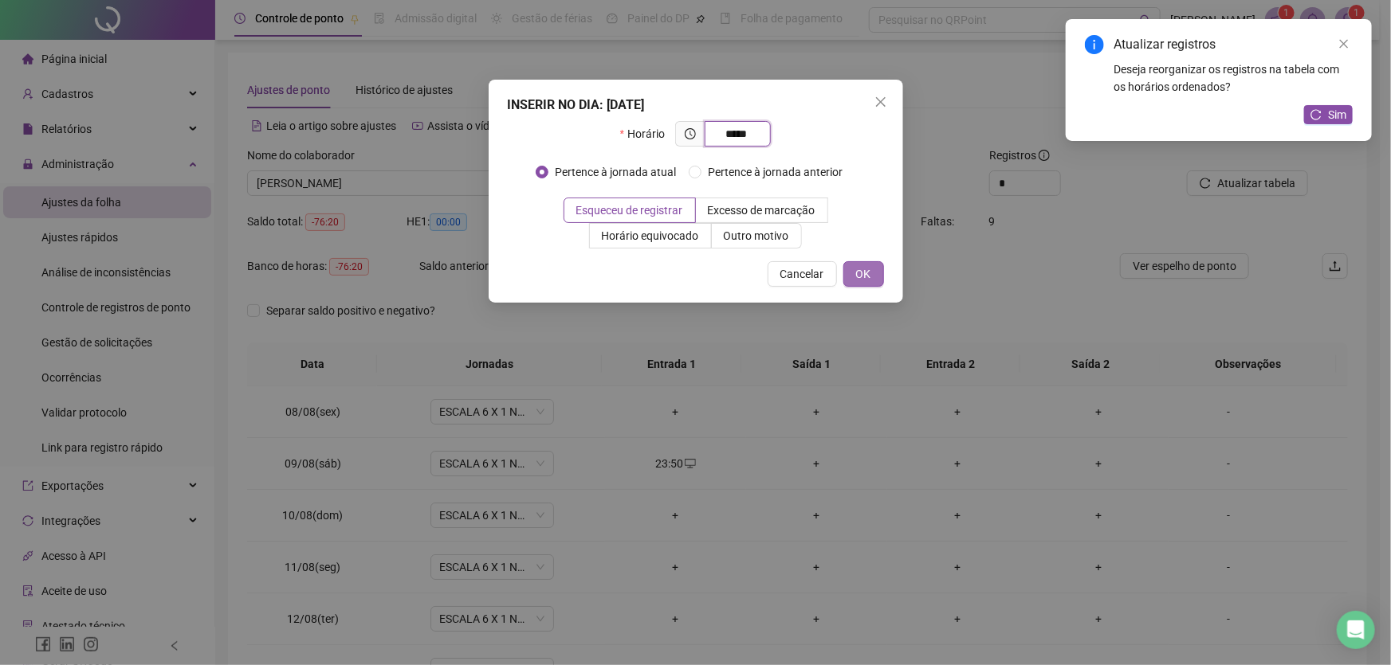
type input "*****"
click at [876, 262] on button "OK" at bounding box center [863, 274] width 41 height 26
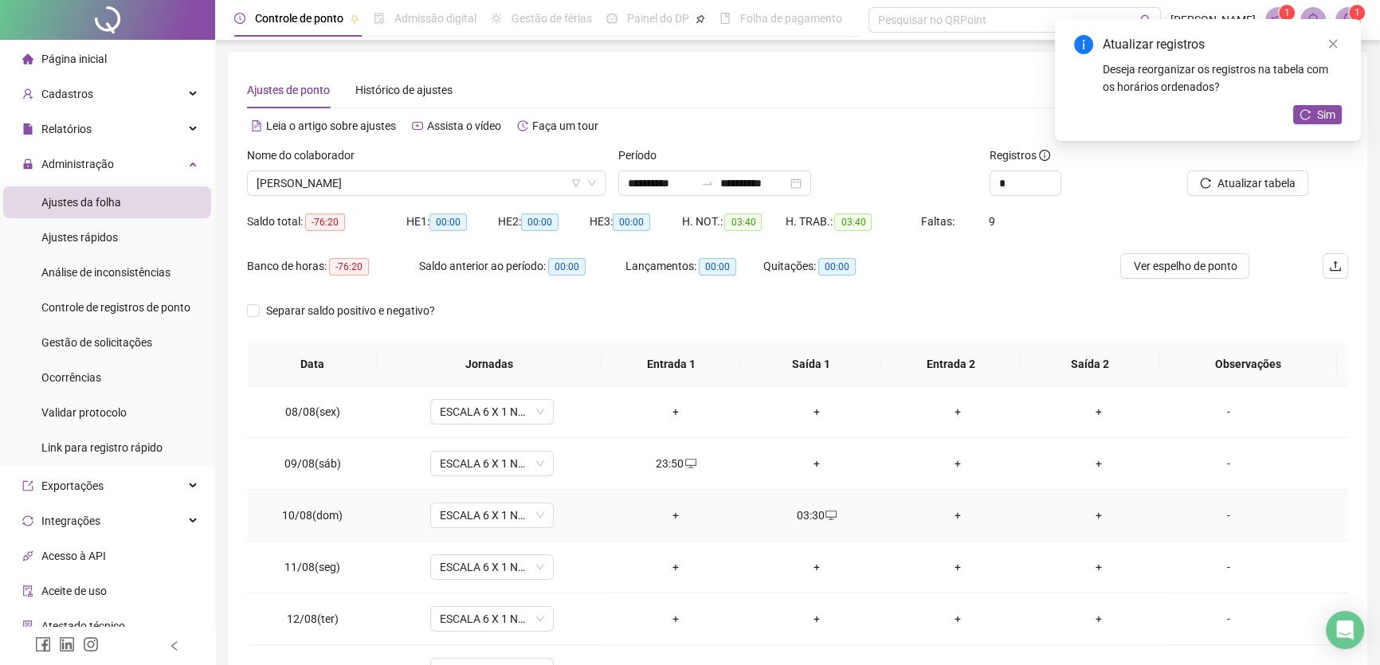
click at [811, 514] on div "03:30" at bounding box center [818, 516] width 116 height 18
type input "**********"
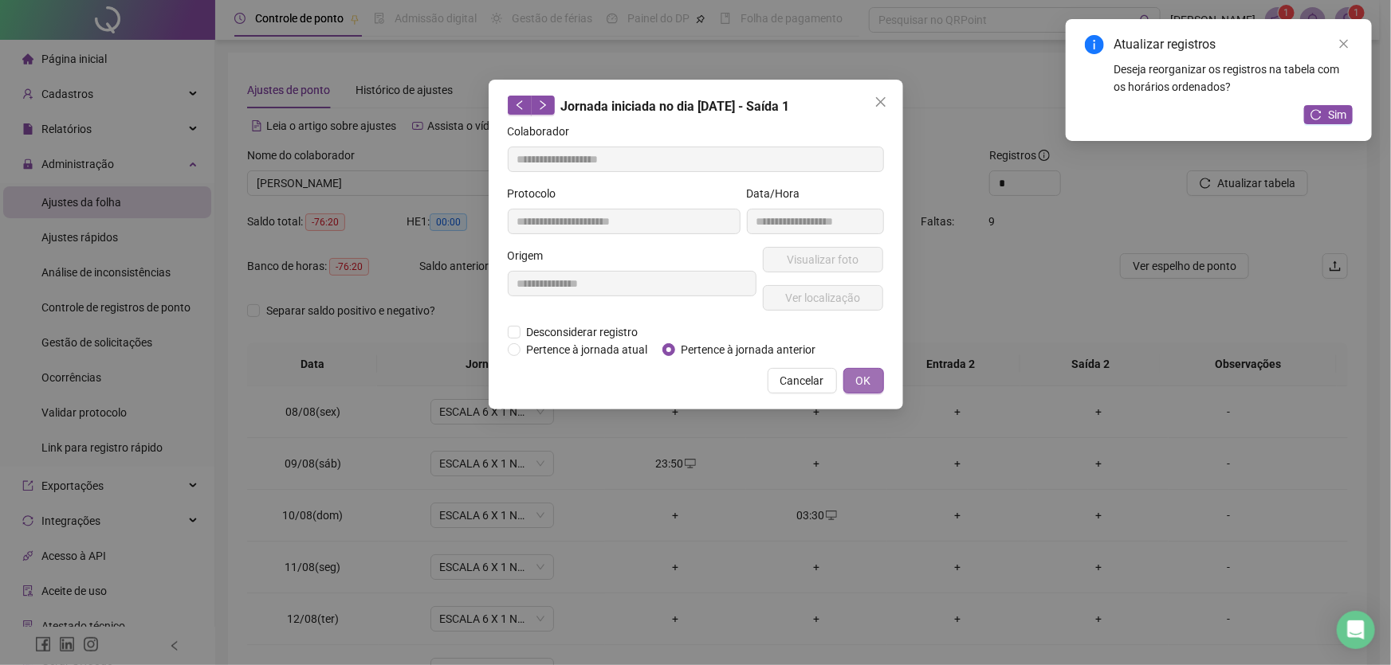
click at [860, 377] on span "OK" at bounding box center [863, 381] width 15 height 18
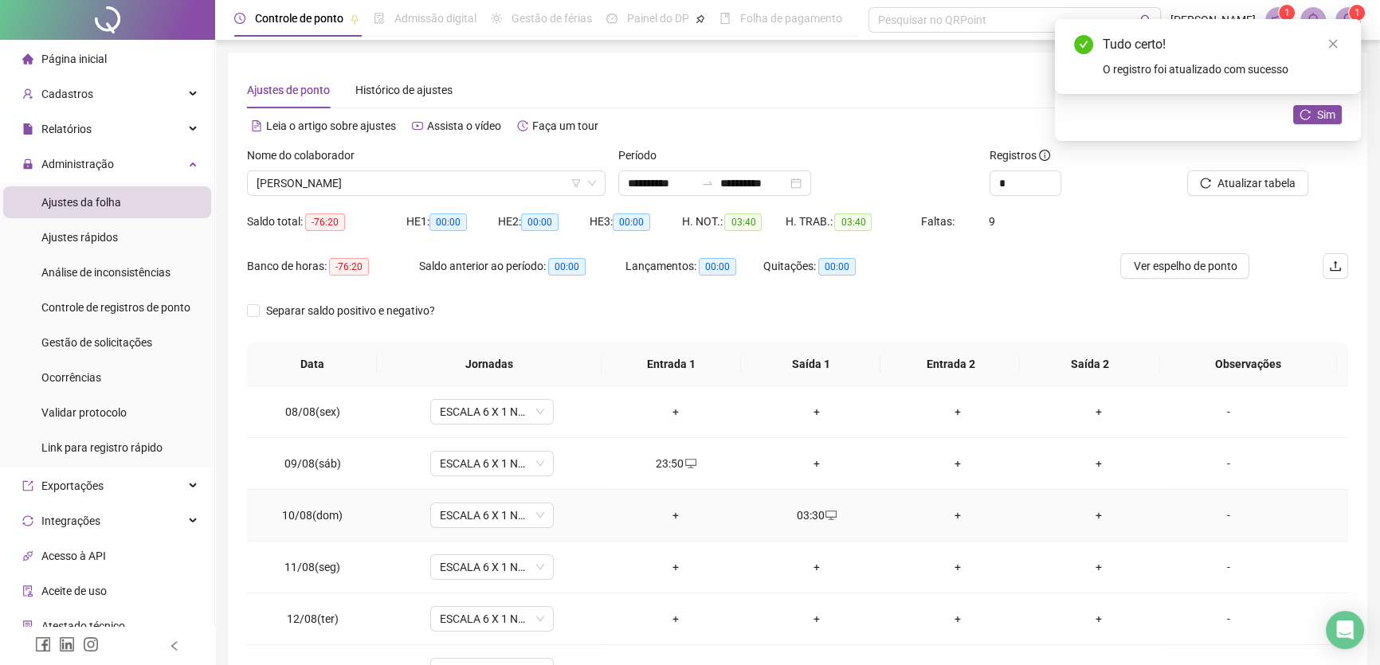
click at [947, 512] on div "+" at bounding box center [958, 516] width 116 height 18
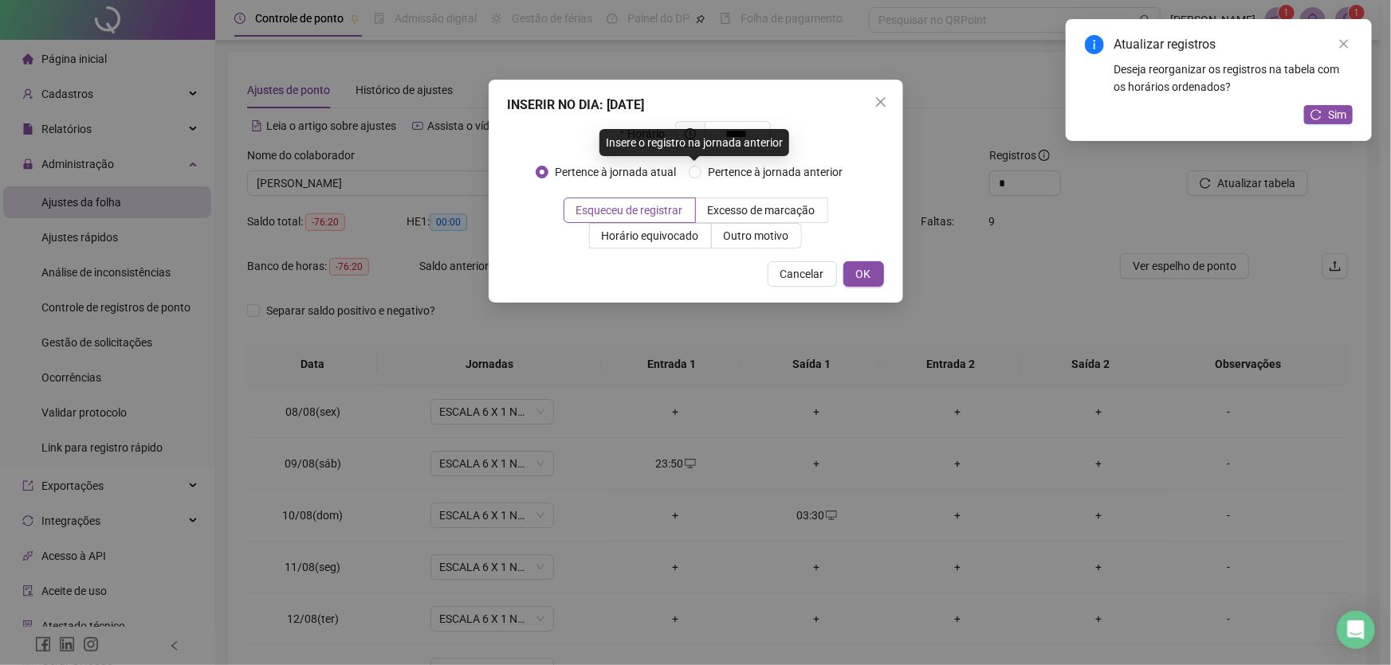
type input "*****"
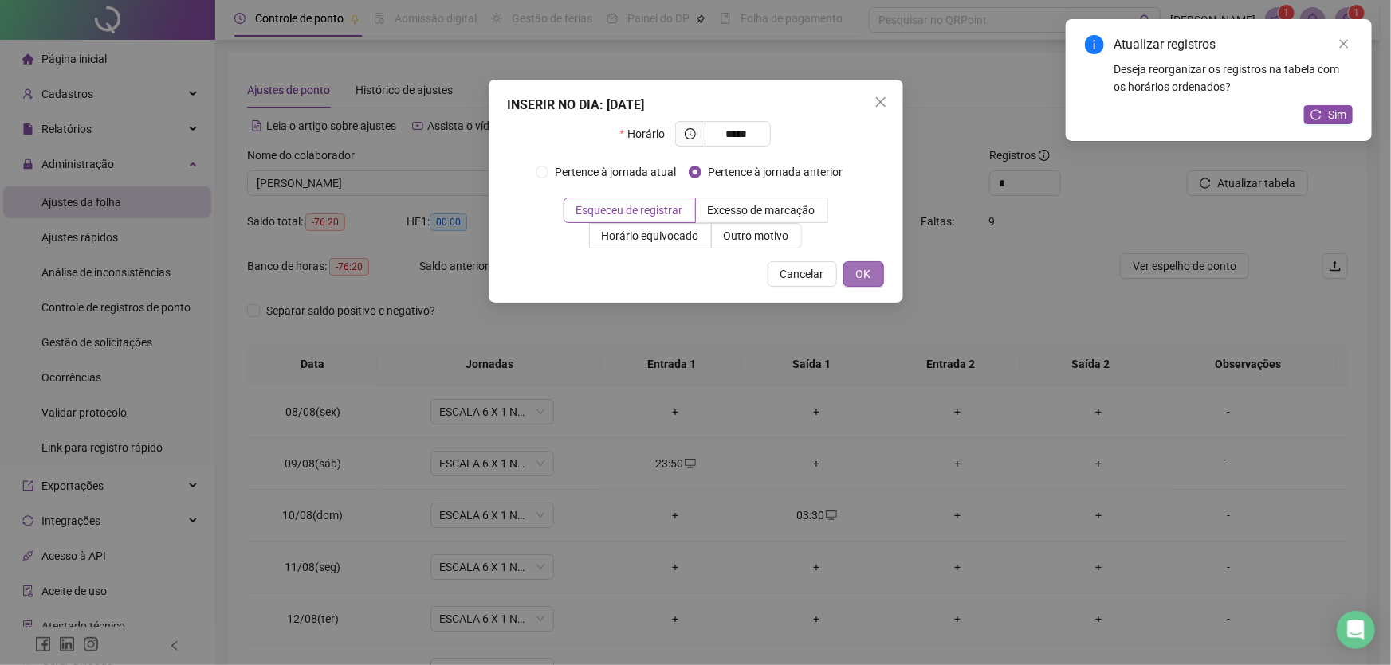
click at [860, 267] on span "OK" at bounding box center [863, 274] width 15 height 18
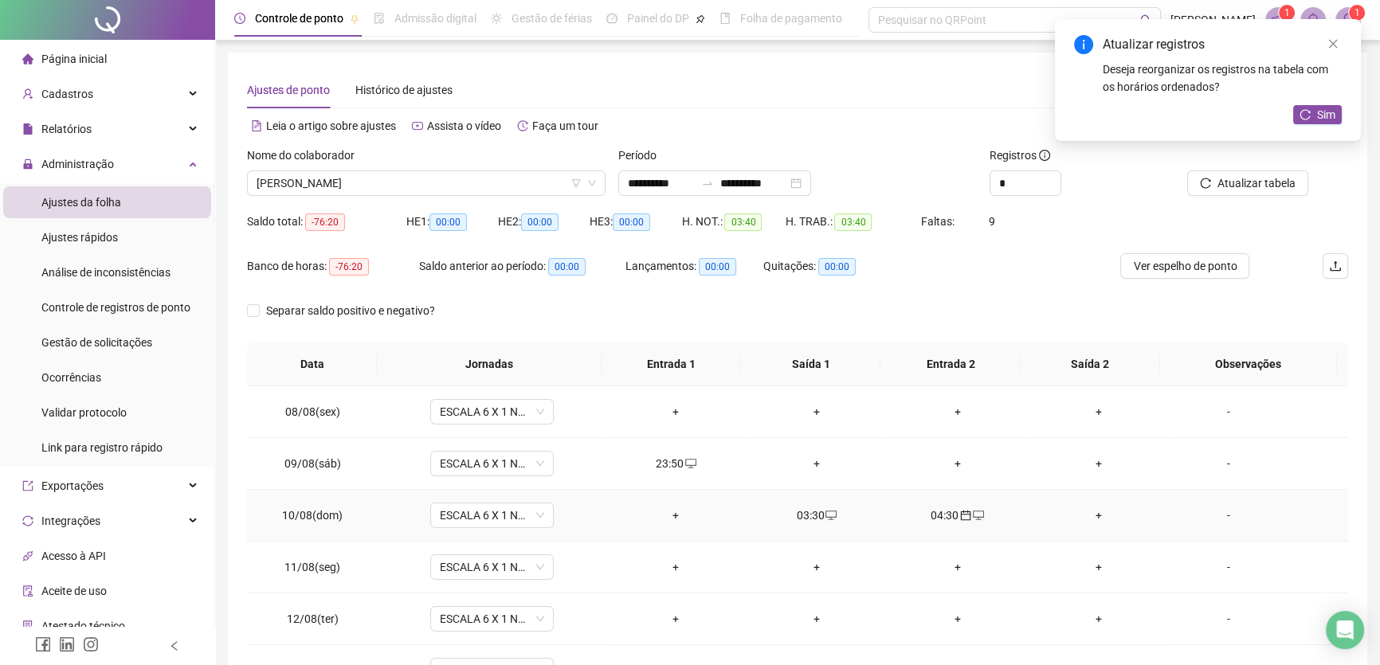
click at [1090, 512] on div "+" at bounding box center [1099, 516] width 116 height 18
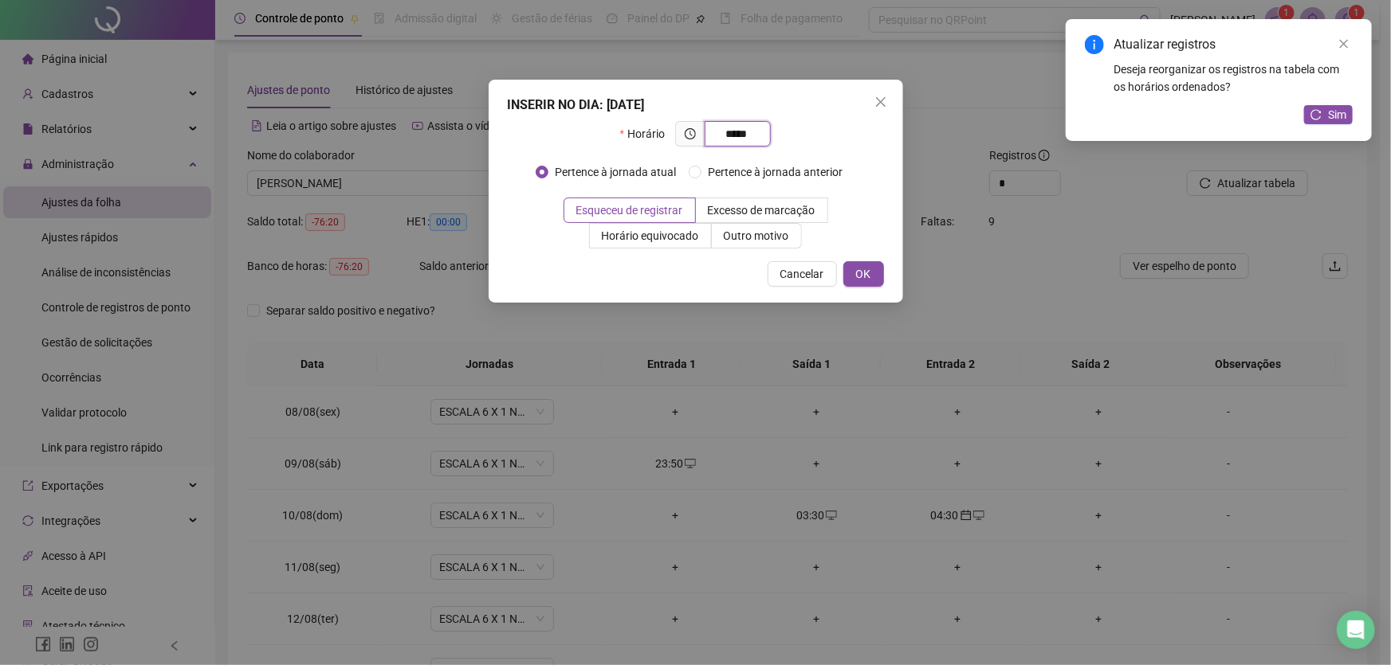
type input "*****"
click at [862, 278] on span "OK" at bounding box center [863, 274] width 15 height 18
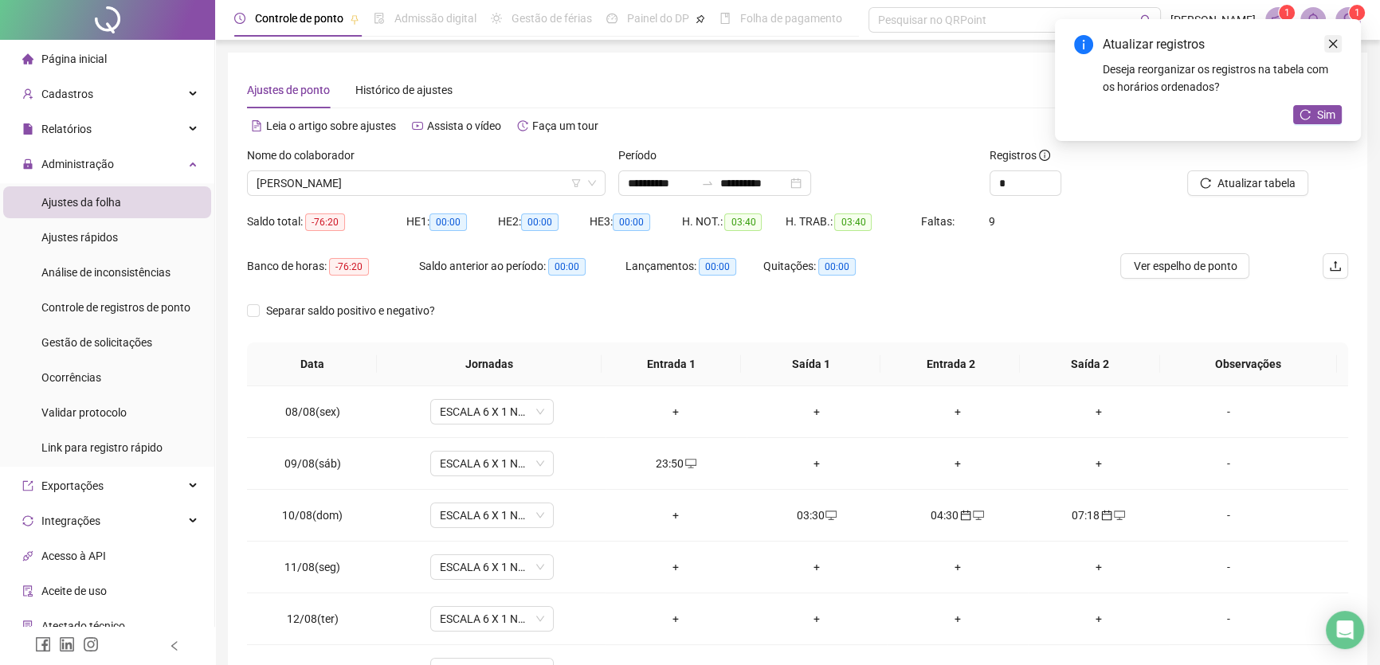
click at [1330, 45] on icon "close" at bounding box center [1333, 43] width 11 height 11
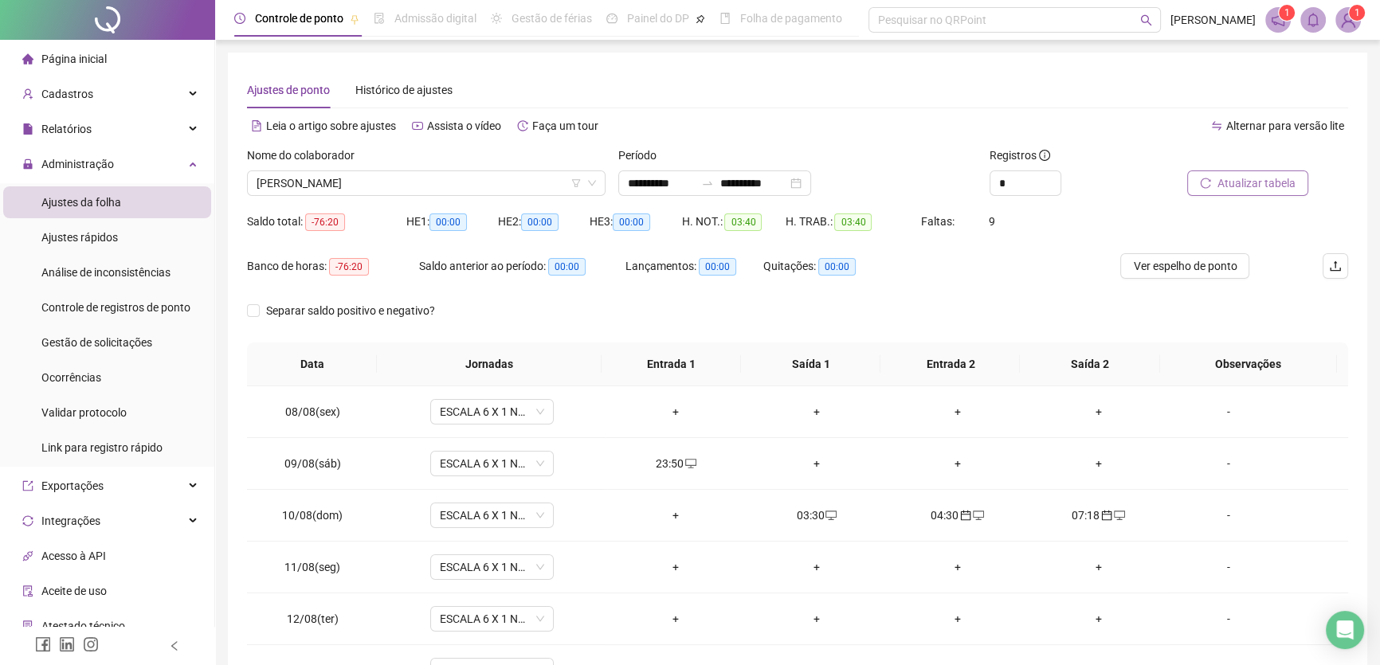
click at [1255, 186] on span "Atualizar tabela" at bounding box center [1257, 184] width 78 height 18
click at [670, 508] on div "+" at bounding box center [676, 516] width 116 height 18
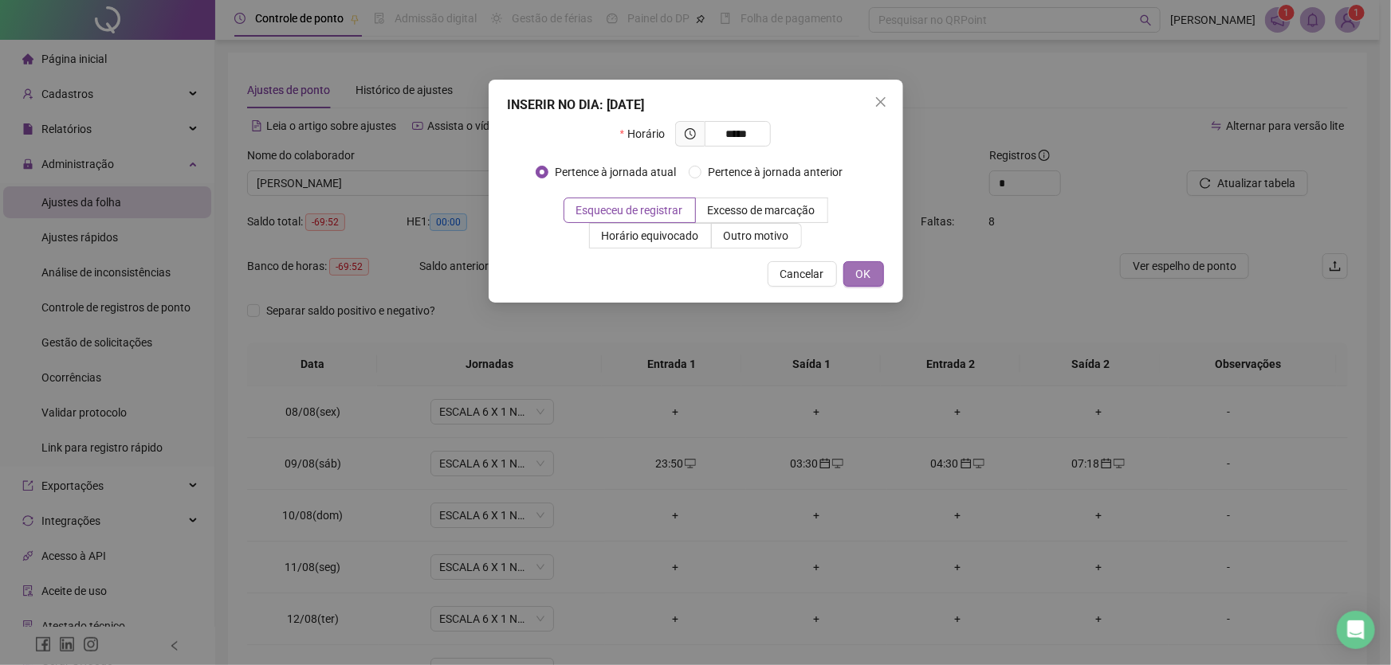
type input "*****"
click at [871, 273] on button "OK" at bounding box center [863, 274] width 41 height 26
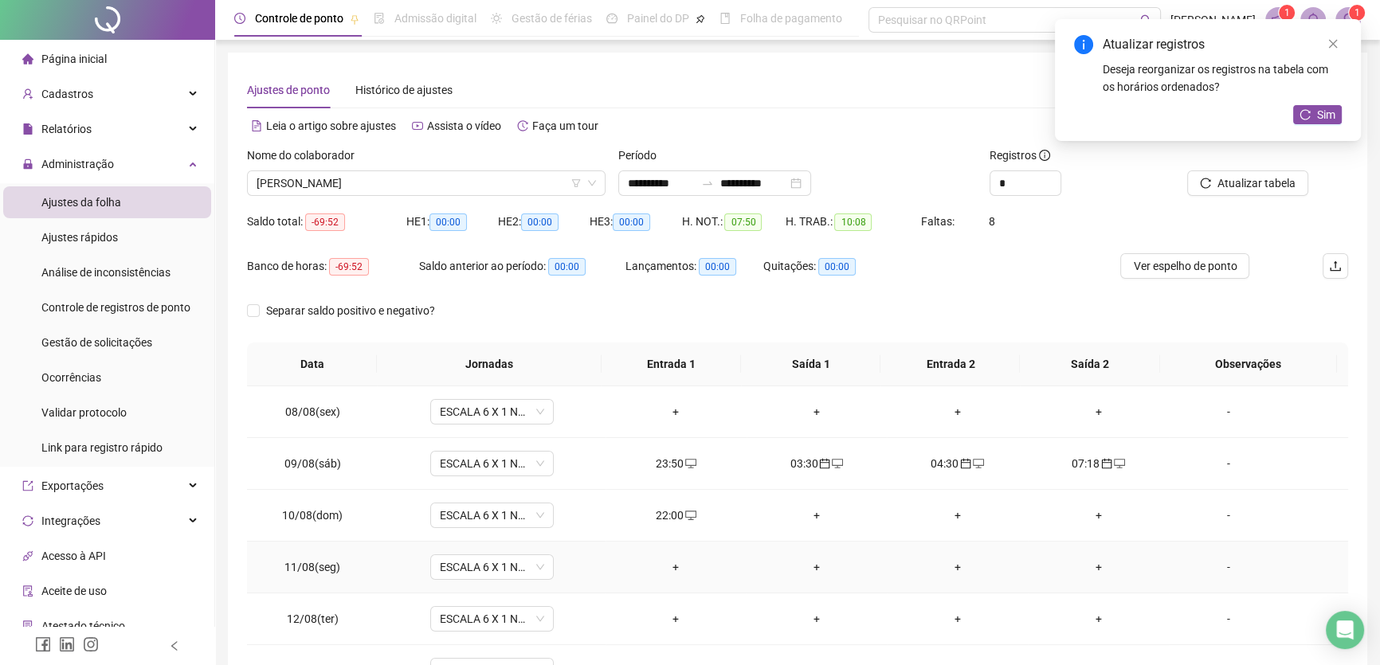
click at [807, 563] on div "+" at bounding box center [818, 568] width 116 height 18
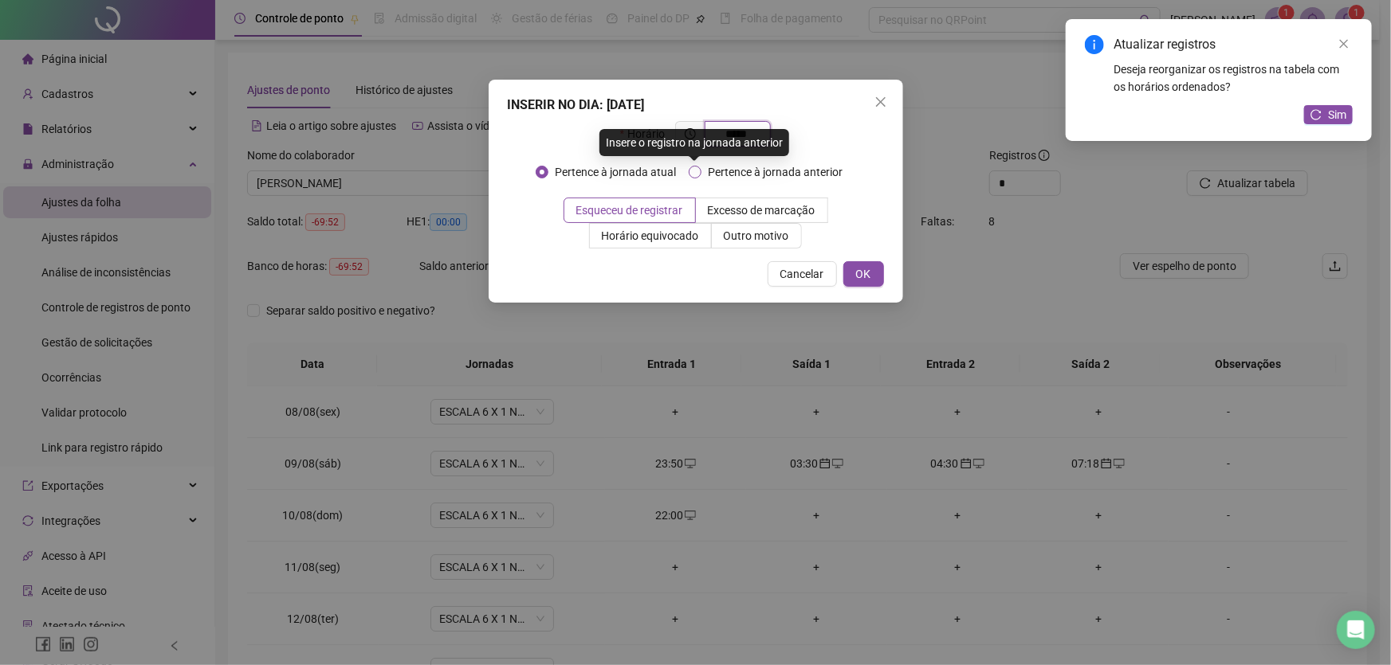
type input "*****"
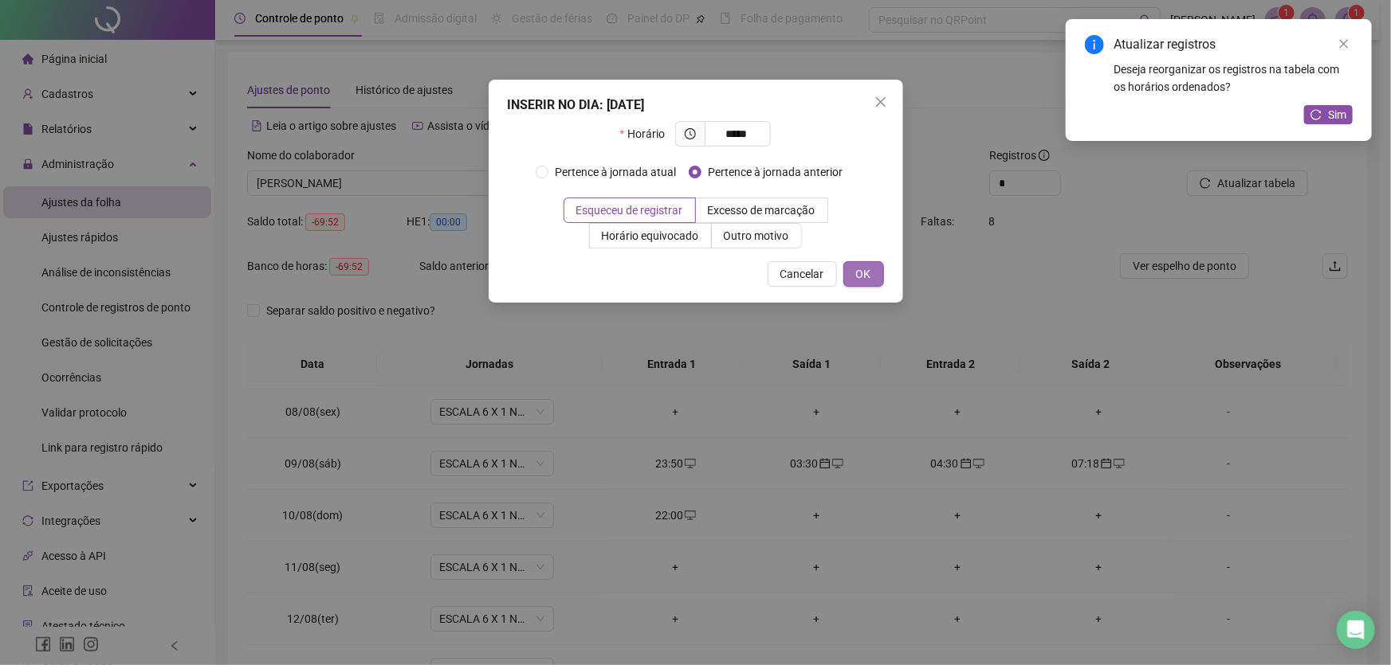
click at [872, 273] on button "OK" at bounding box center [863, 274] width 41 height 26
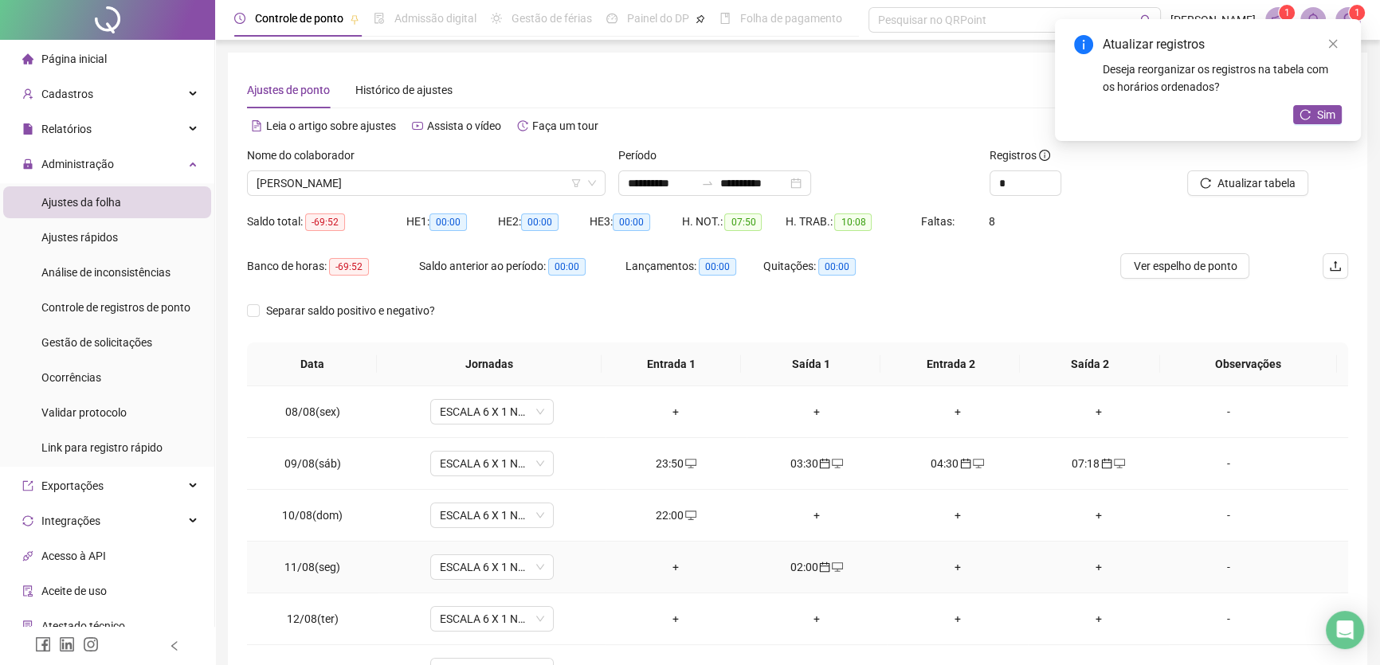
click at [950, 563] on div "+" at bounding box center [958, 568] width 116 height 18
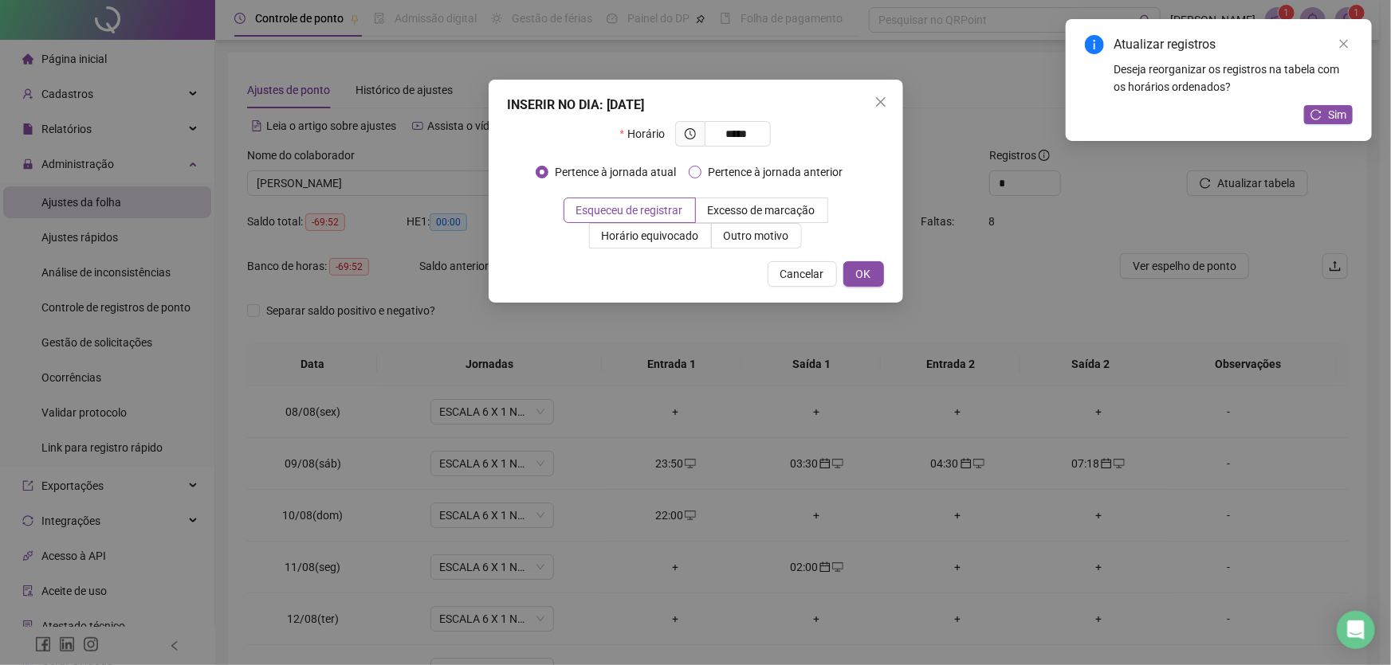
type input "*****"
click at [866, 275] on span "OK" at bounding box center [863, 274] width 15 height 18
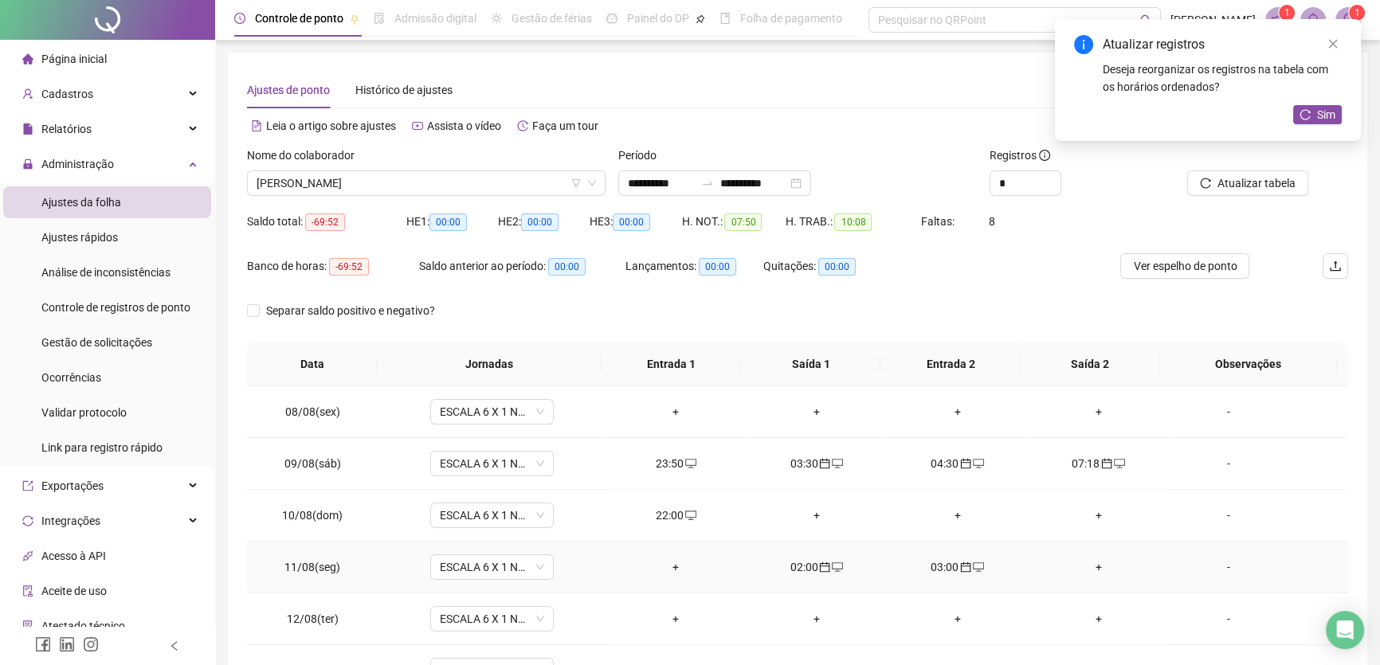
click at [1084, 563] on div "+" at bounding box center [1099, 568] width 116 height 18
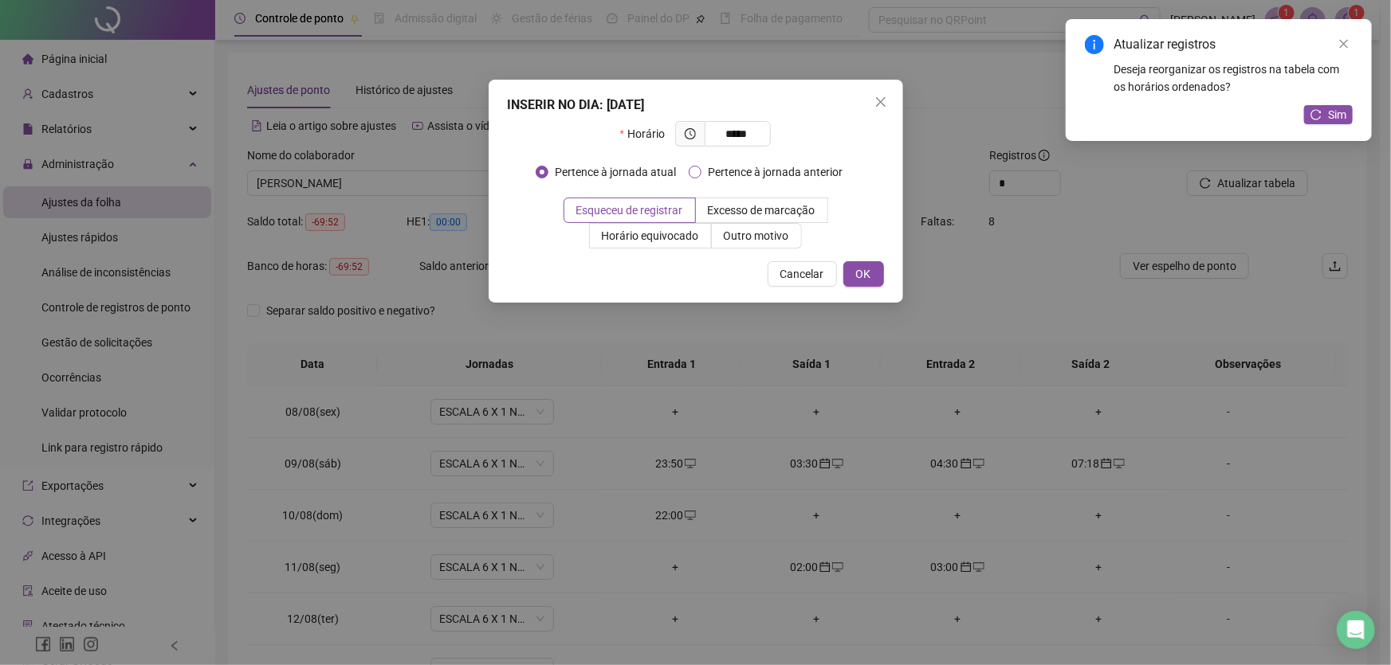
type input "*****"
click at [857, 277] on span "OK" at bounding box center [863, 274] width 15 height 18
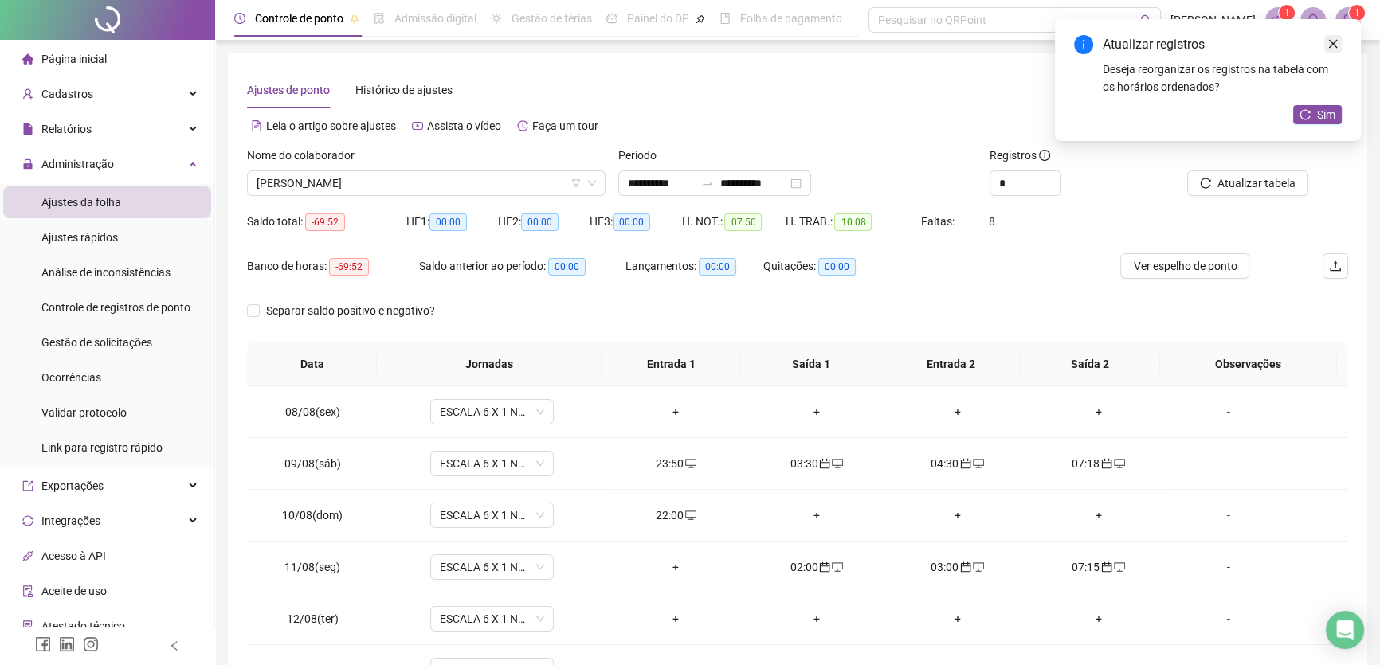
click at [1336, 41] on icon "close" at bounding box center [1333, 43] width 11 height 11
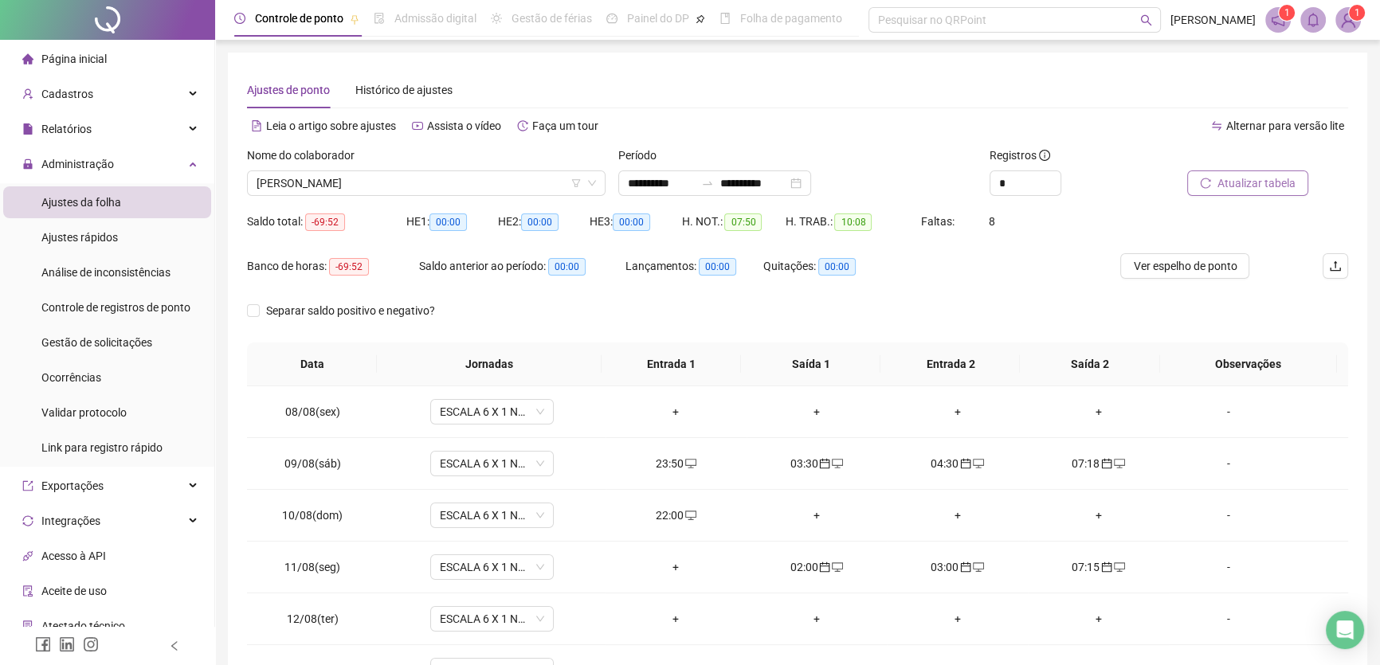
click at [1260, 187] on span "Atualizar tabela" at bounding box center [1257, 184] width 78 height 18
click at [671, 564] on div "+" at bounding box center [676, 568] width 116 height 18
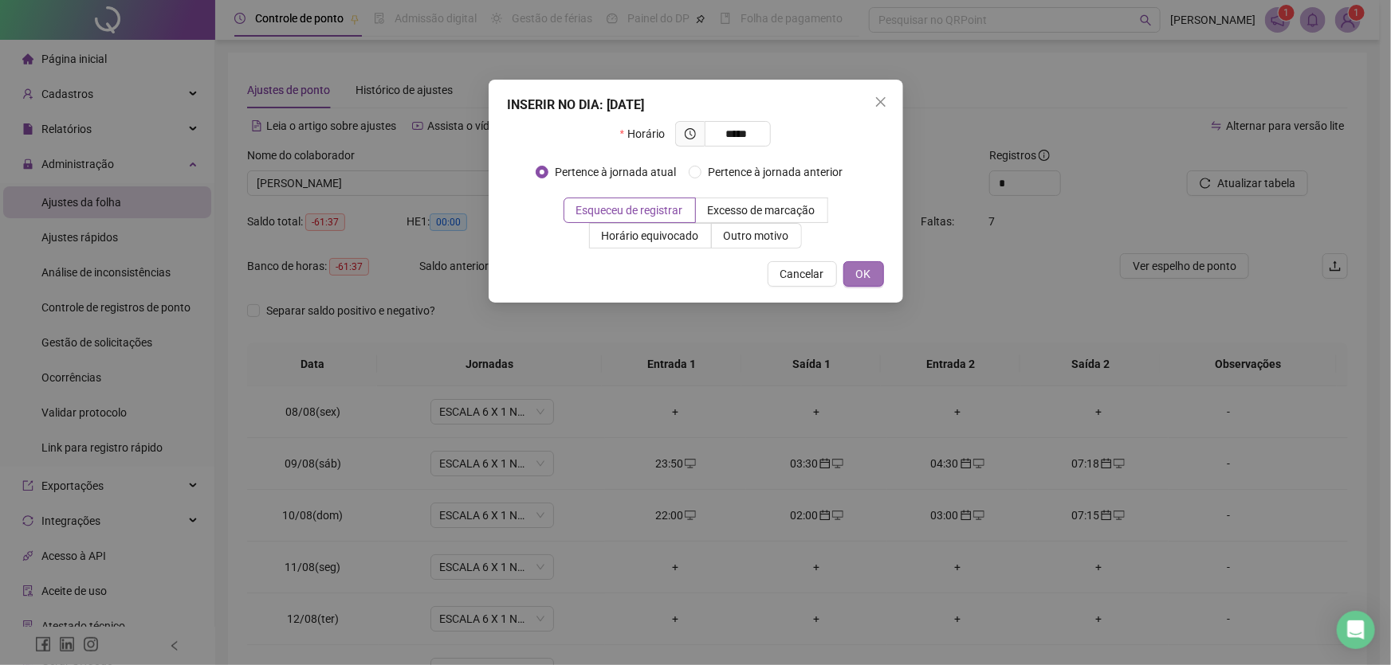
type input "*****"
click at [869, 265] on span "OK" at bounding box center [863, 274] width 15 height 18
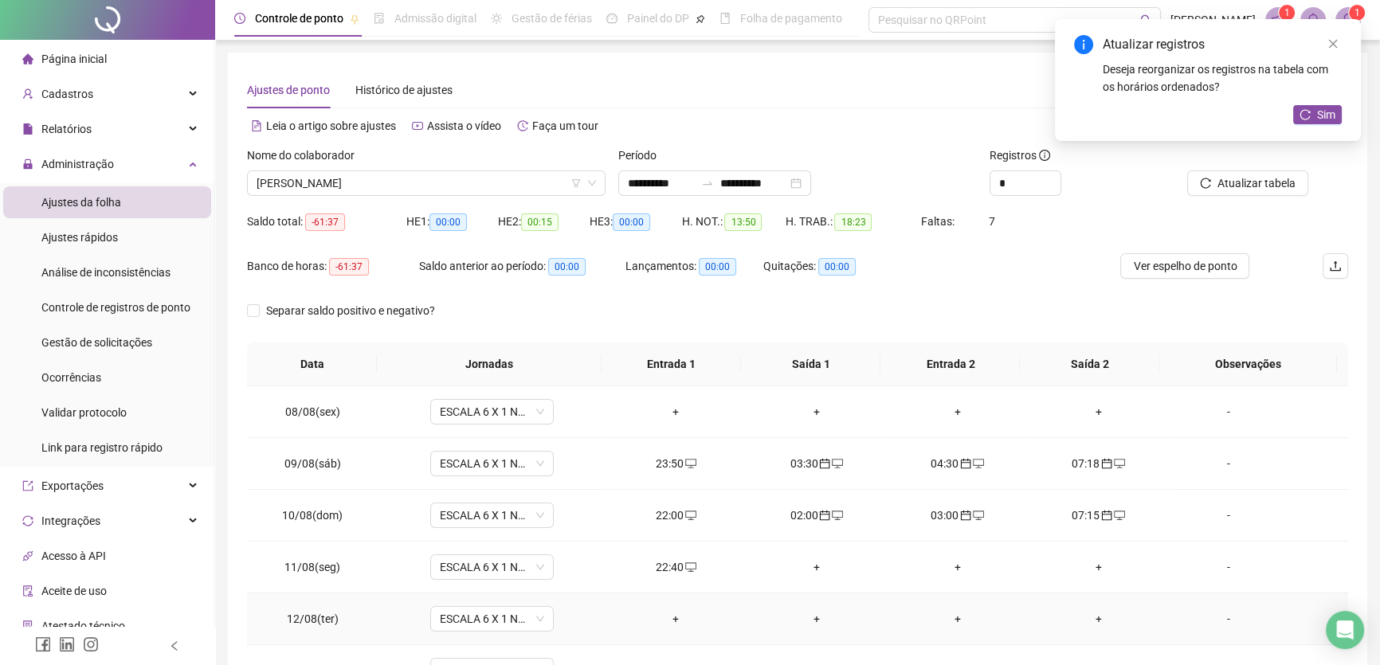
click at [809, 615] on div "+" at bounding box center [818, 619] width 116 height 18
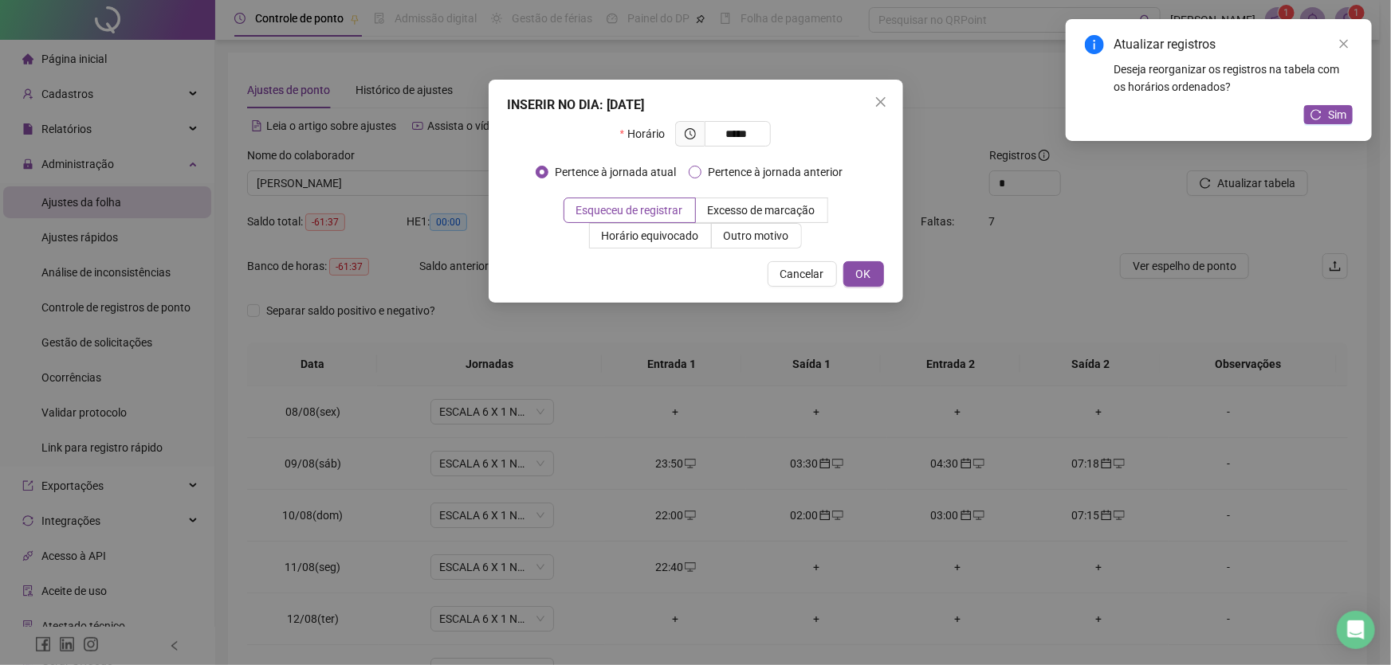
type input "*****"
click at [860, 273] on span "OK" at bounding box center [863, 274] width 15 height 18
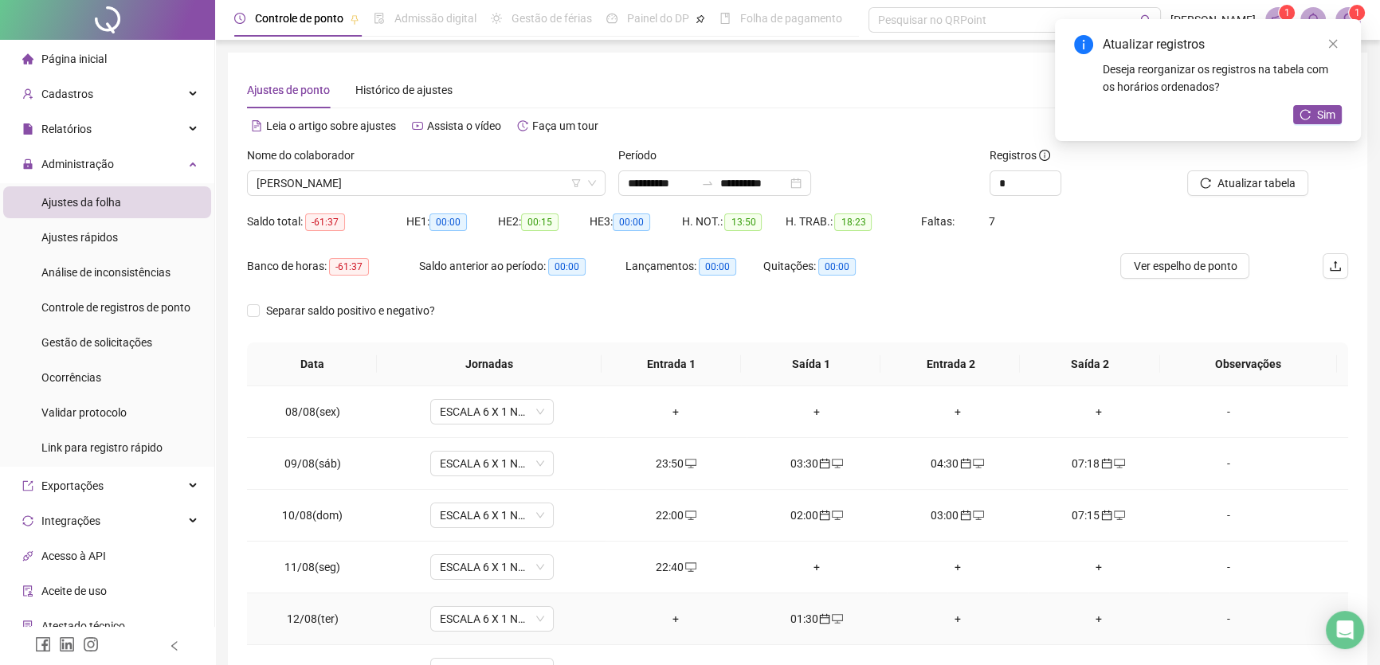
click at [951, 614] on div "+" at bounding box center [958, 619] width 116 height 18
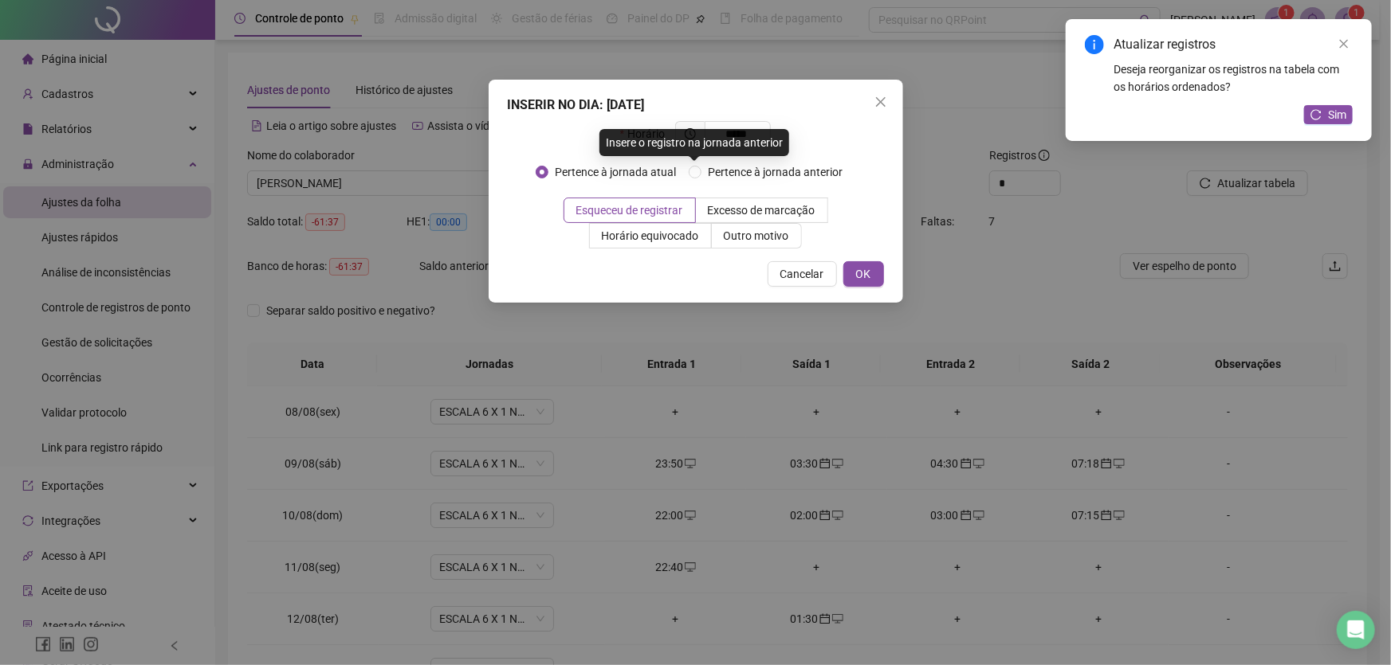
type input "*****"
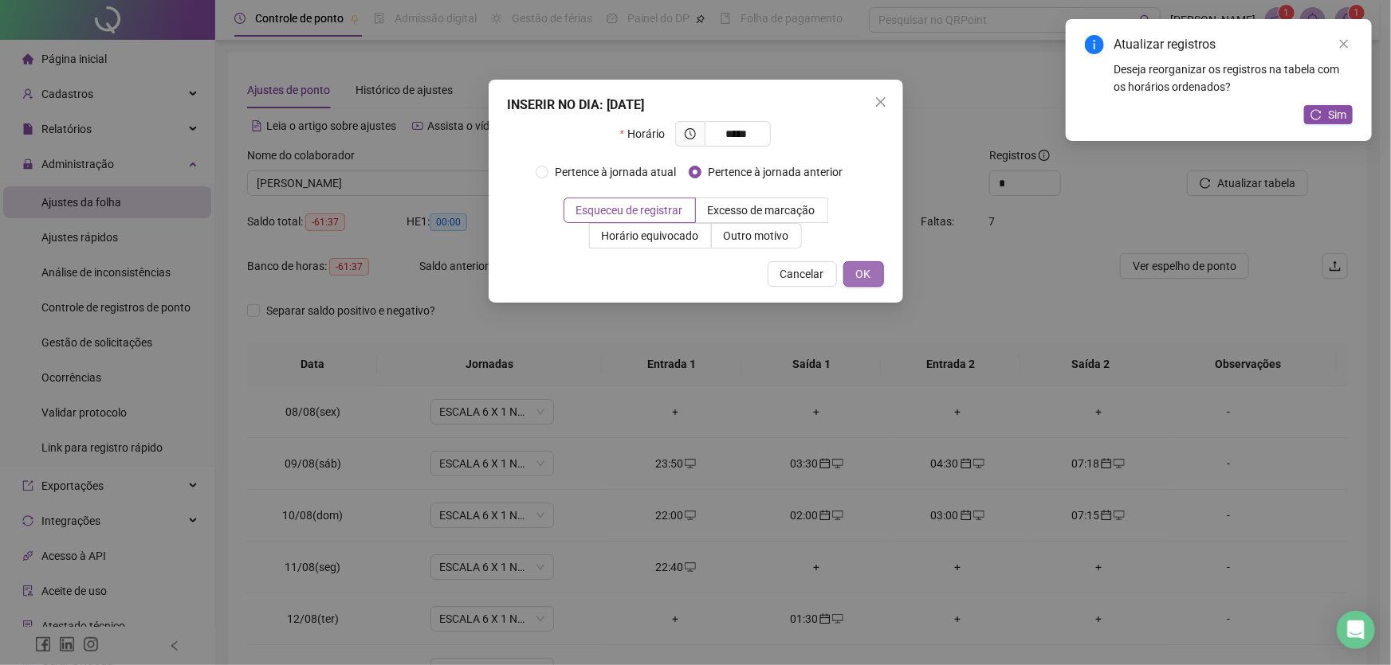
click at [863, 273] on span "OK" at bounding box center [863, 274] width 15 height 18
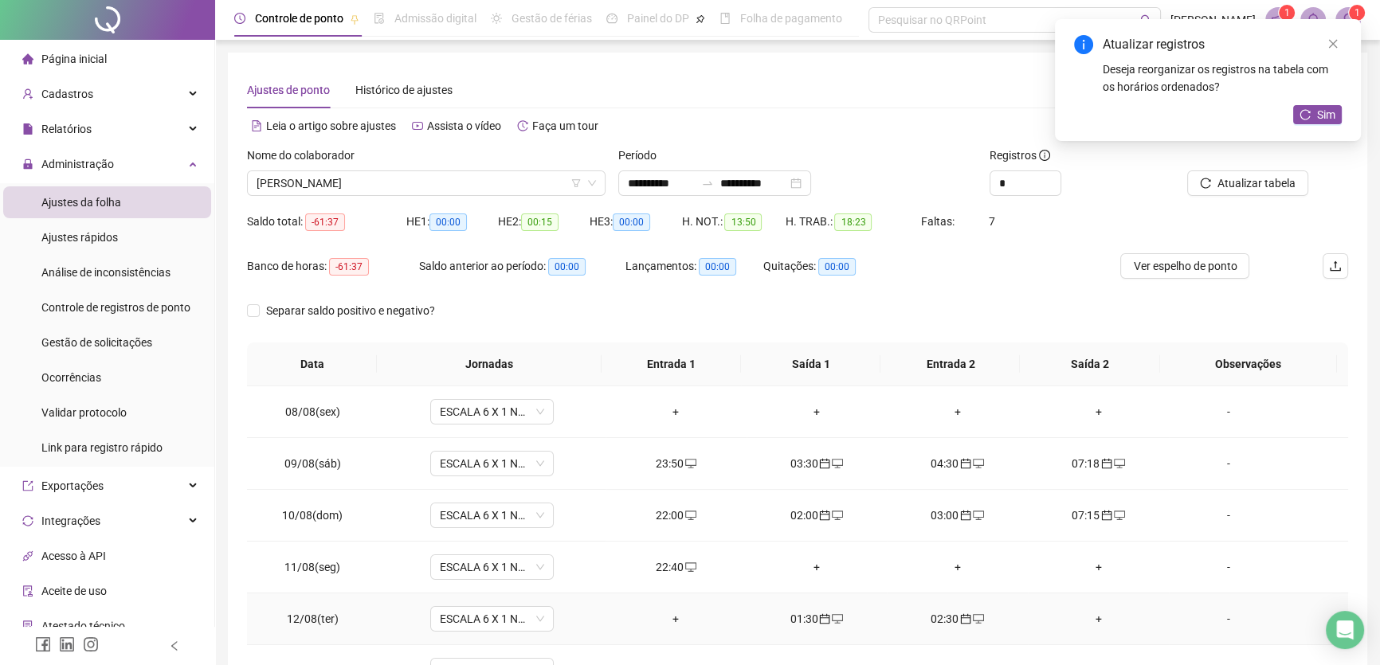
click at [1093, 618] on div "+" at bounding box center [1099, 619] width 116 height 18
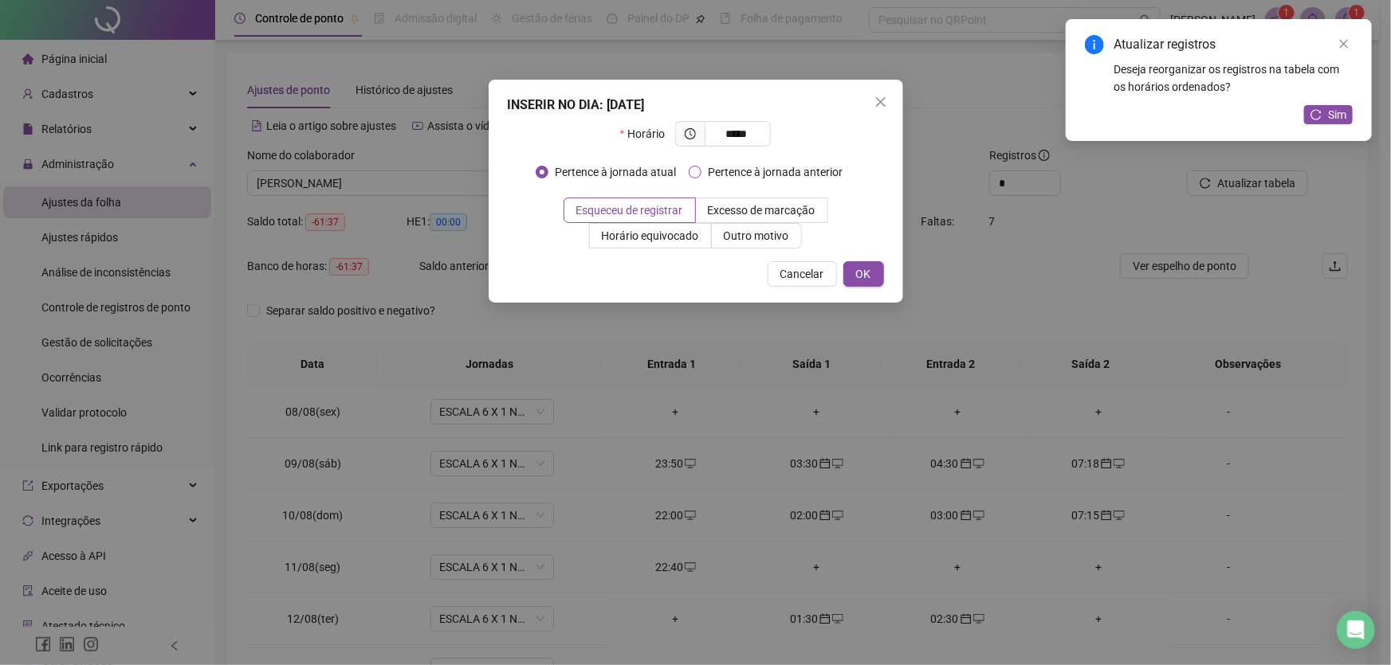
type input "*****"
click at [853, 266] on button "OK" at bounding box center [863, 274] width 41 height 26
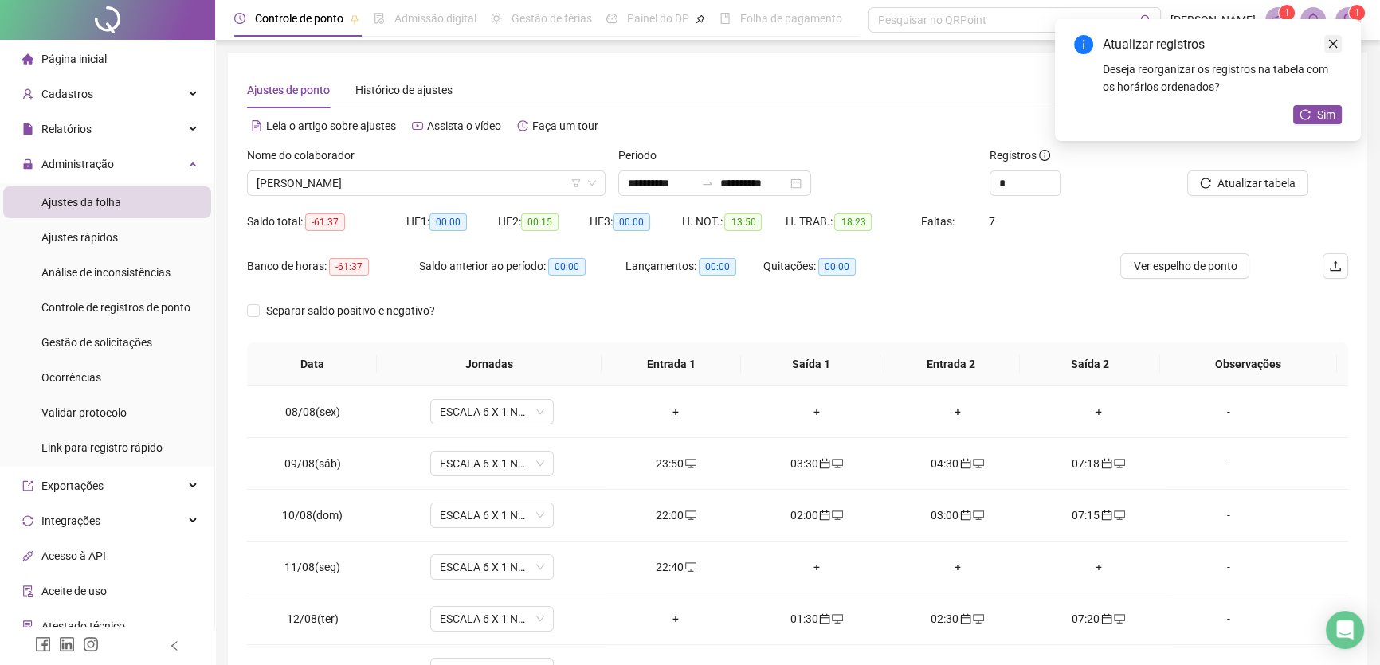
click at [1331, 44] on icon "close" at bounding box center [1333, 43] width 11 height 11
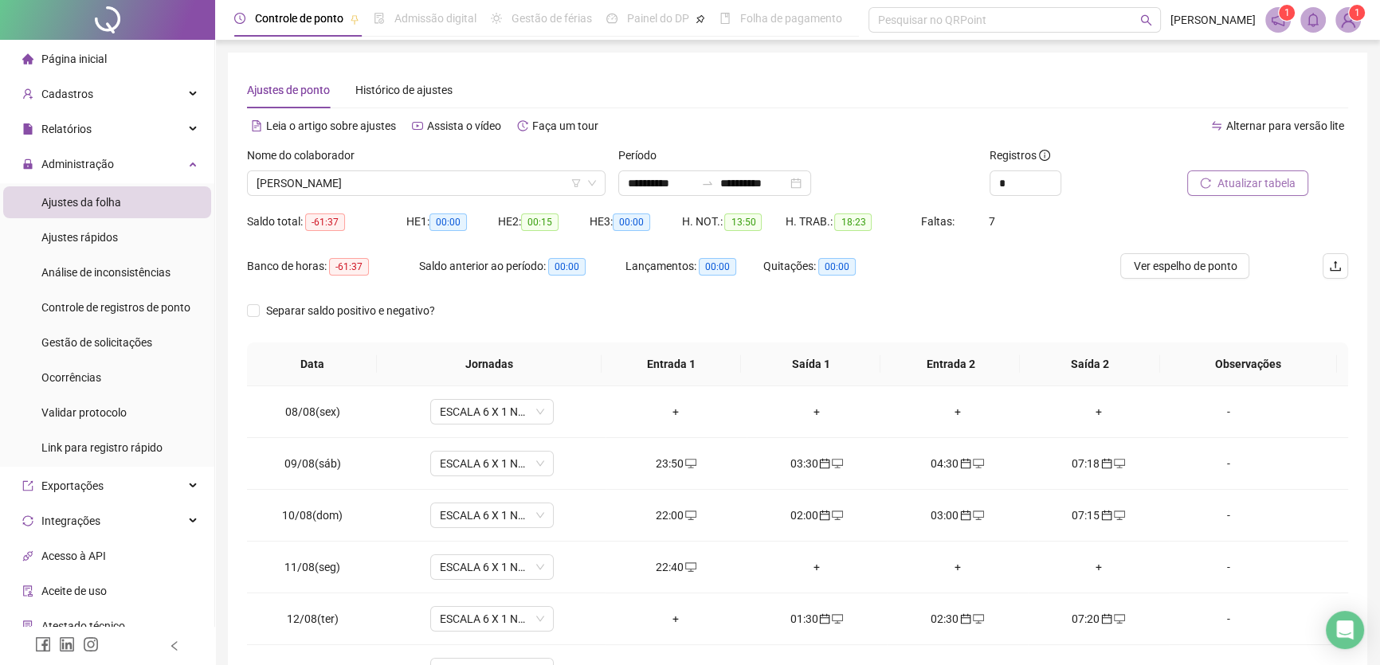
click at [1249, 175] on span "Atualizar tabela" at bounding box center [1257, 184] width 78 height 18
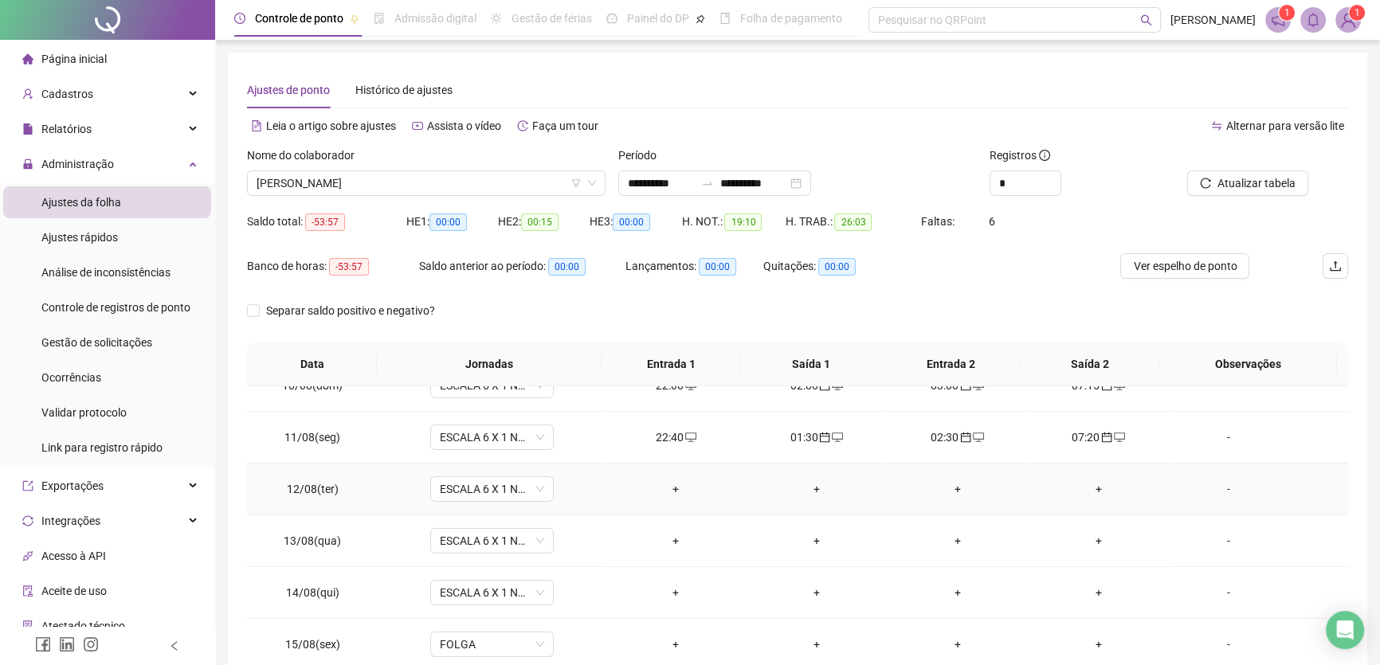
scroll to position [144, 0]
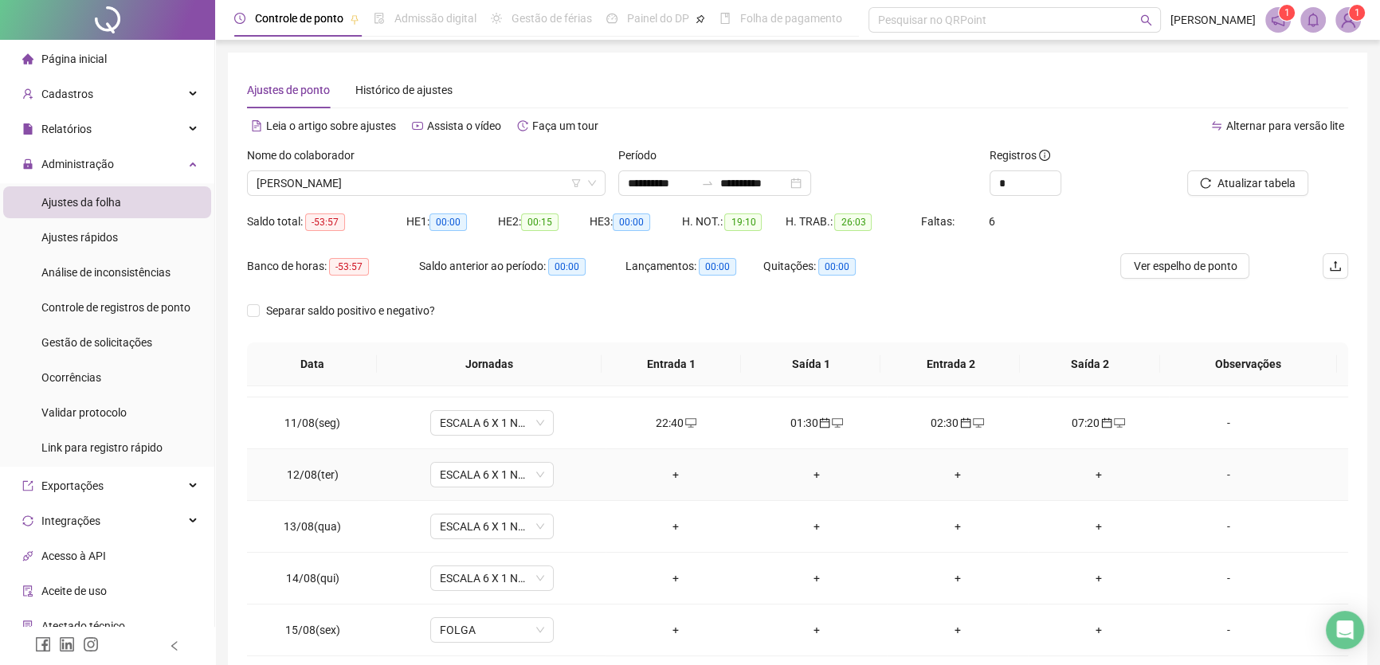
click at [670, 475] on div "+" at bounding box center [676, 475] width 116 height 18
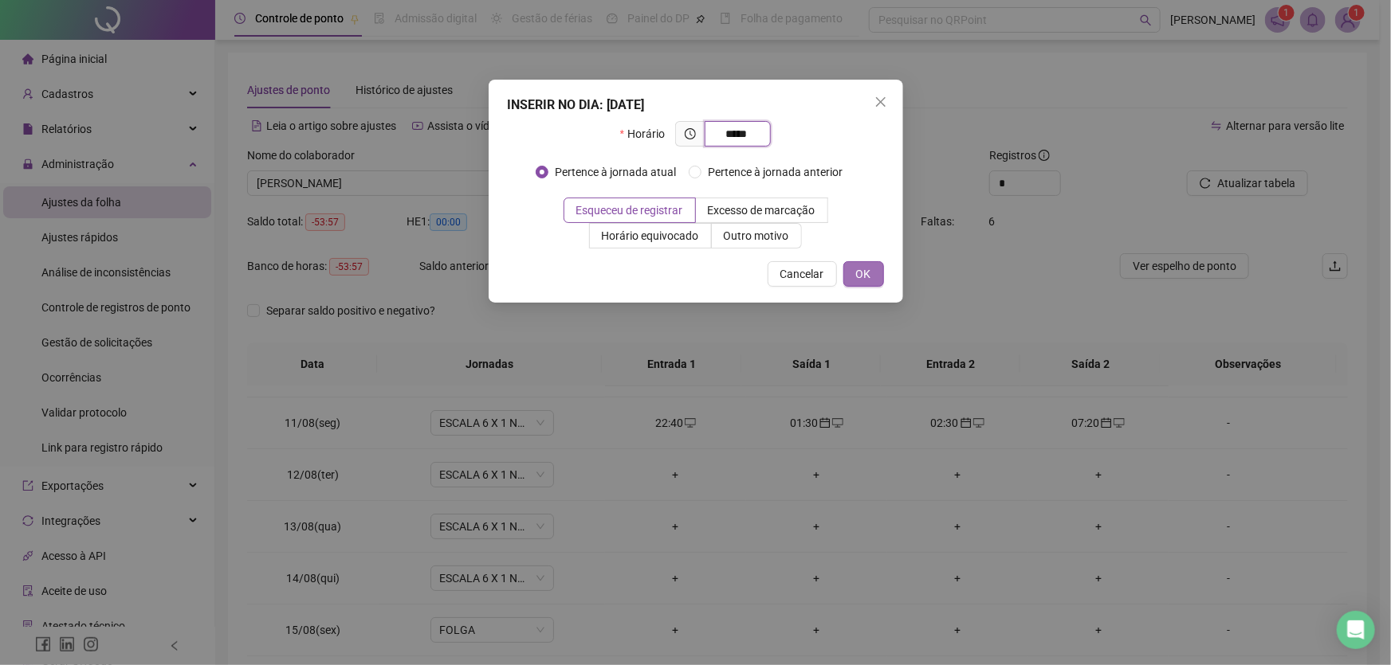
type input "*****"
click at [865, 275] on span "OK" at bounding box center [863, 274] width 15 height 18
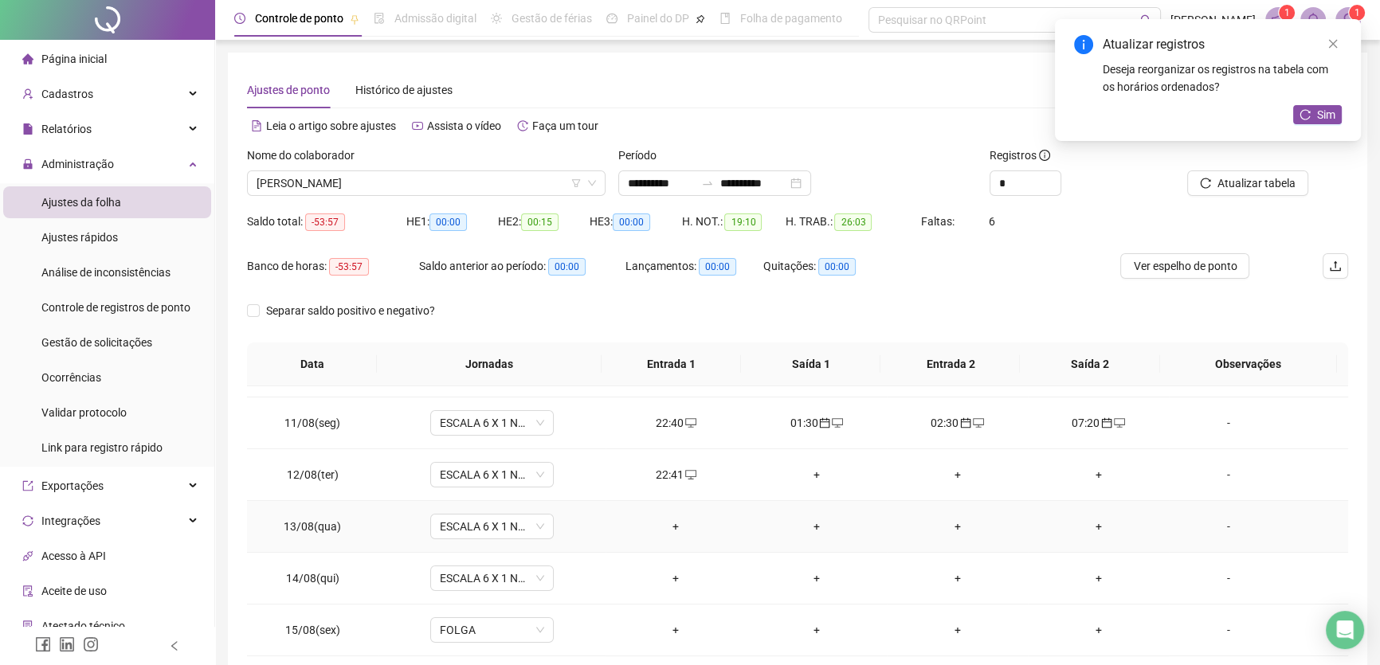
click at [810, 525] on div "+" at bounding box center [818, 527] width 116 height 18
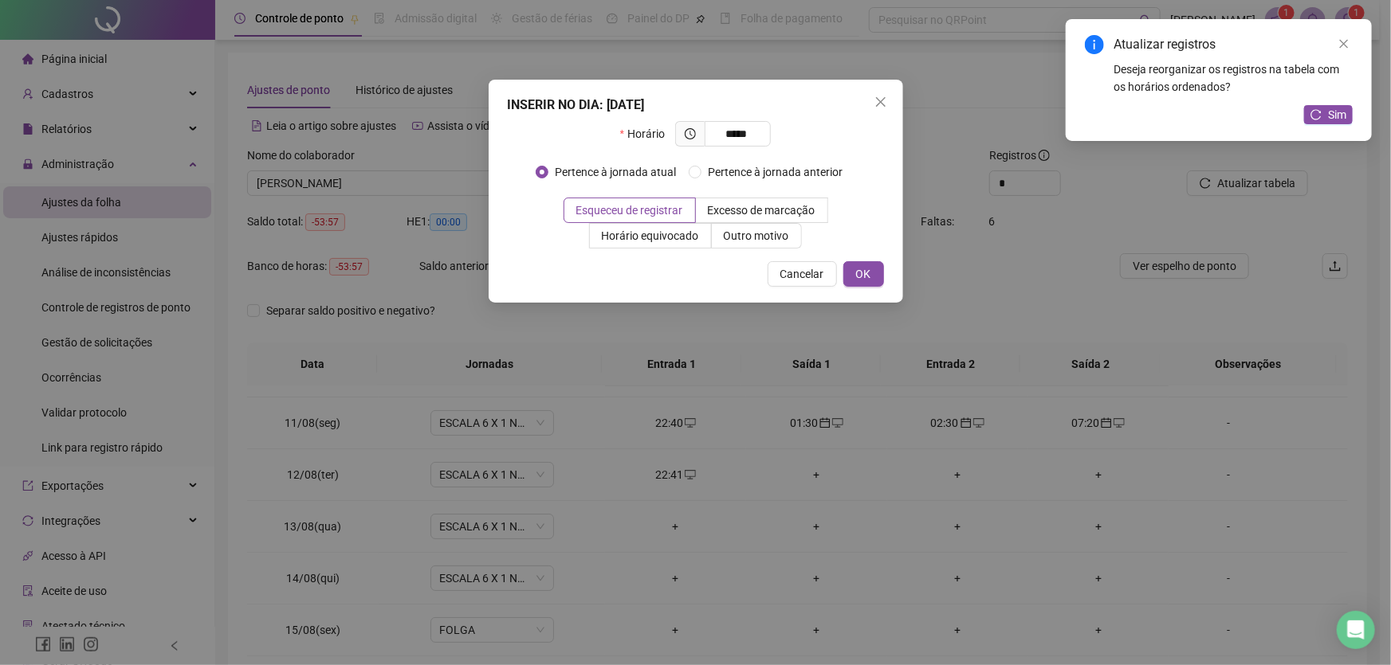
type input "*****"
click at [877, 274] on button "OK" at bounding box center [863, 274] width 41 height 26
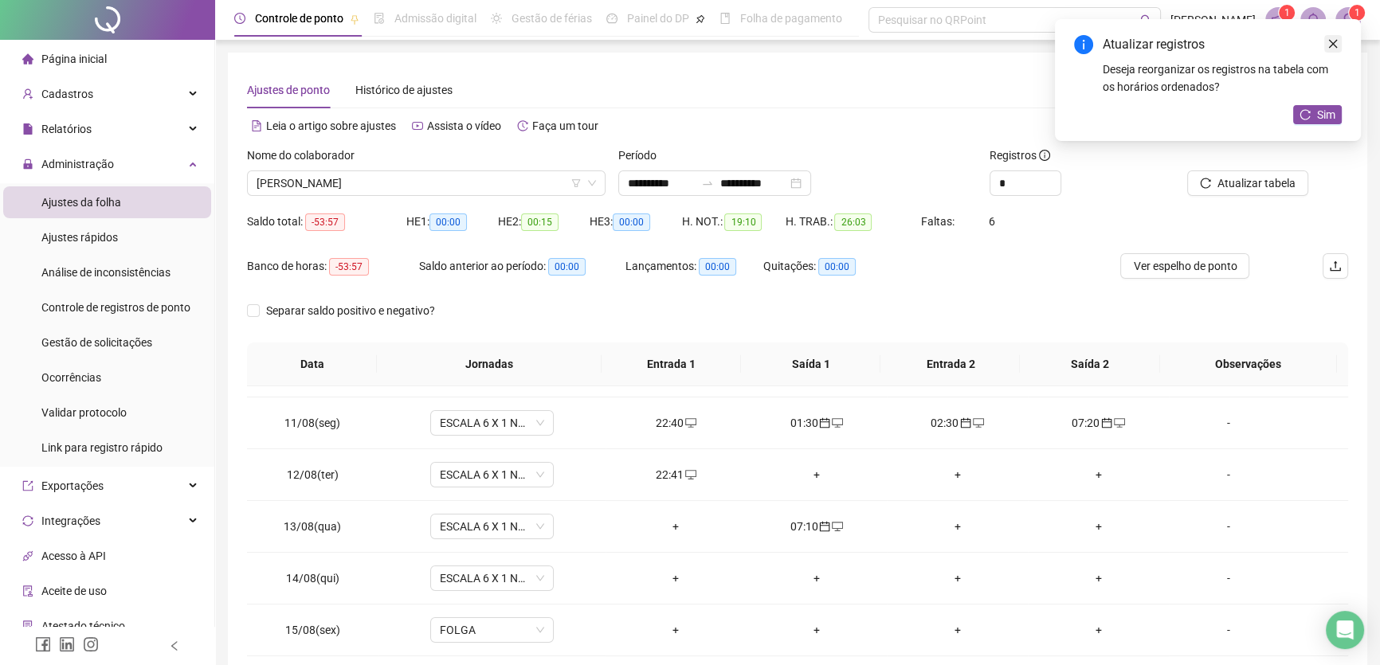
click at [1333, 48] on icon "close" at bounding box center [1333, 43] width 11 height 11
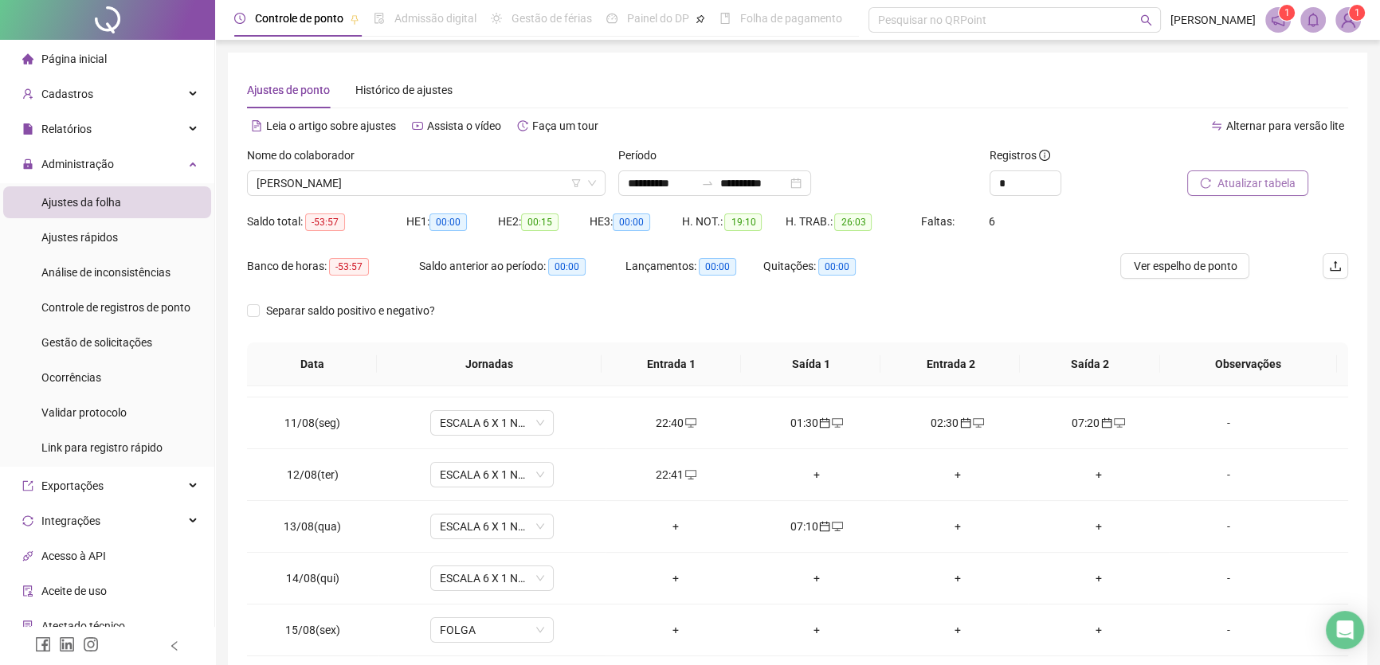
click at [1264, 183] on span "Atualizar tabela" at bounding box center [1257, 184] width 78 height 18
click at [670, 519] on div "+" at bounding box center [676, 527] width 116 height 18
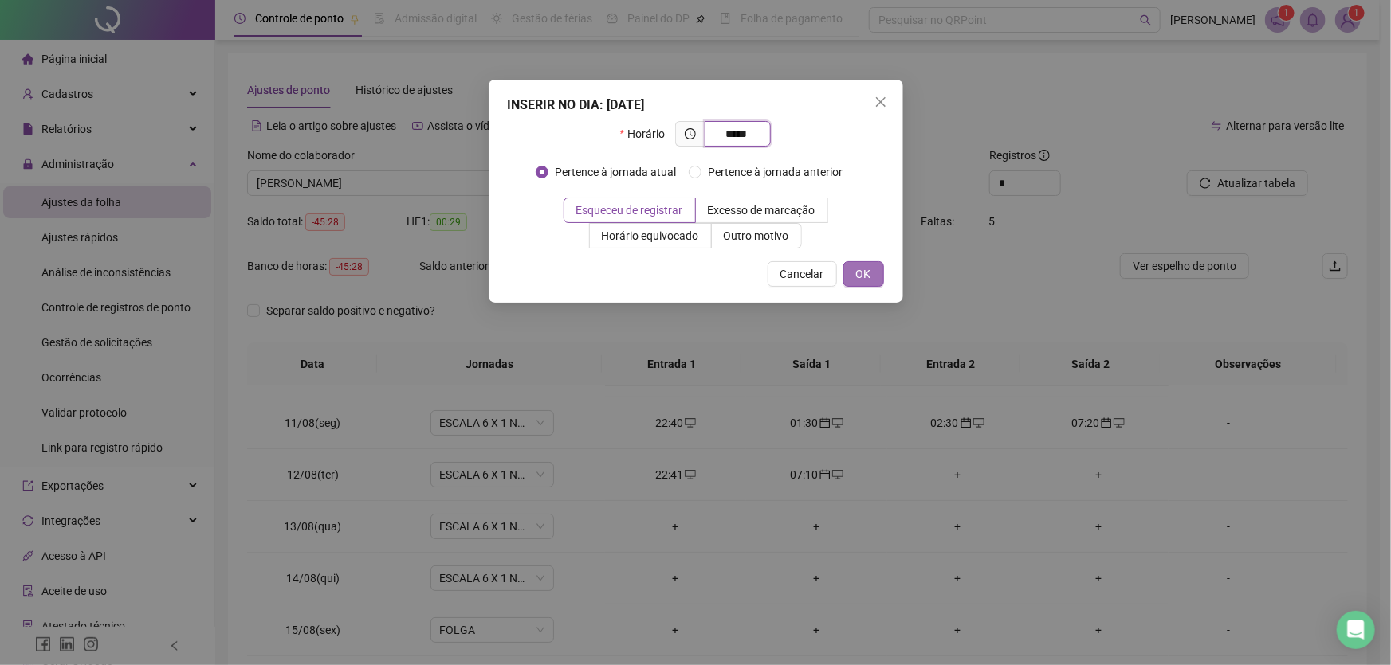
type input "*****"
click at [861, 274] on span "OK" at bounding box center [863, 274] width 15 height 18
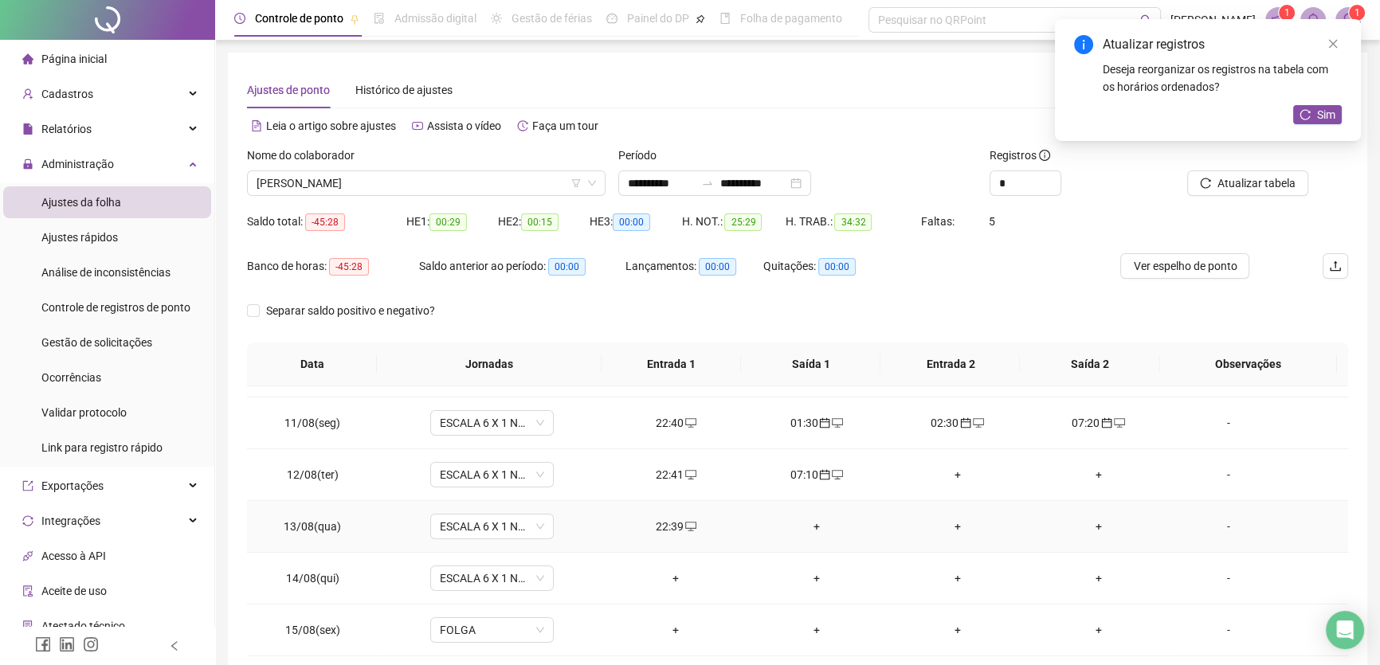
click at [812, 521] on div "+" at bounding box center [818, 527] width 116 height 18
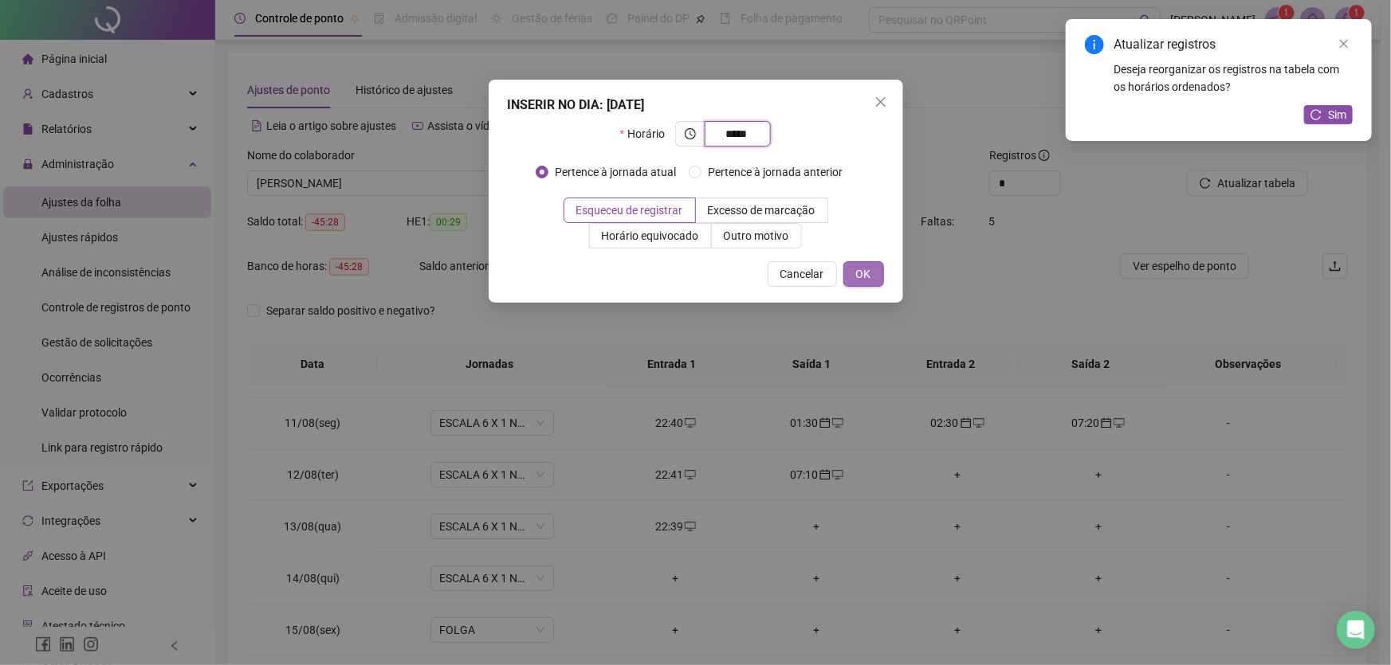
type input "*****"
click at [861, 276] on span "OK" at bounding box center [863, 274] width 15 height 18
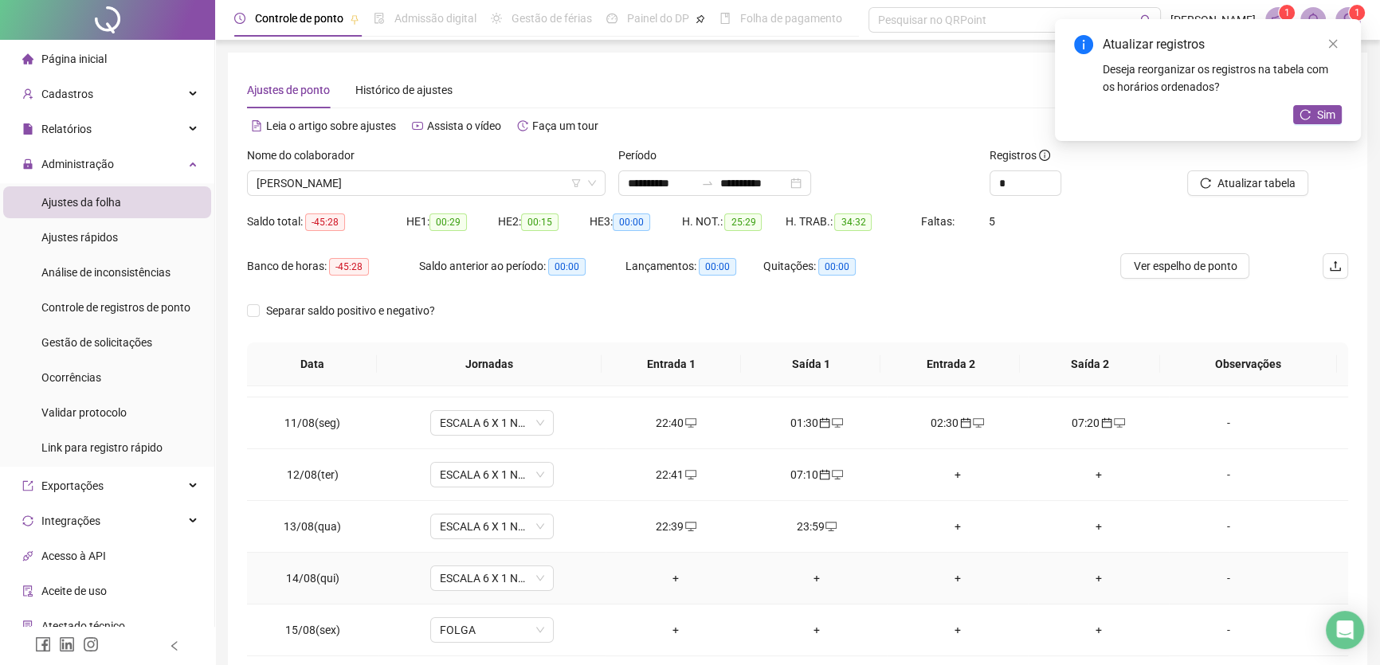
click at [945, 575] on div "+" at bounding box center [958, 579] width 116 height 18
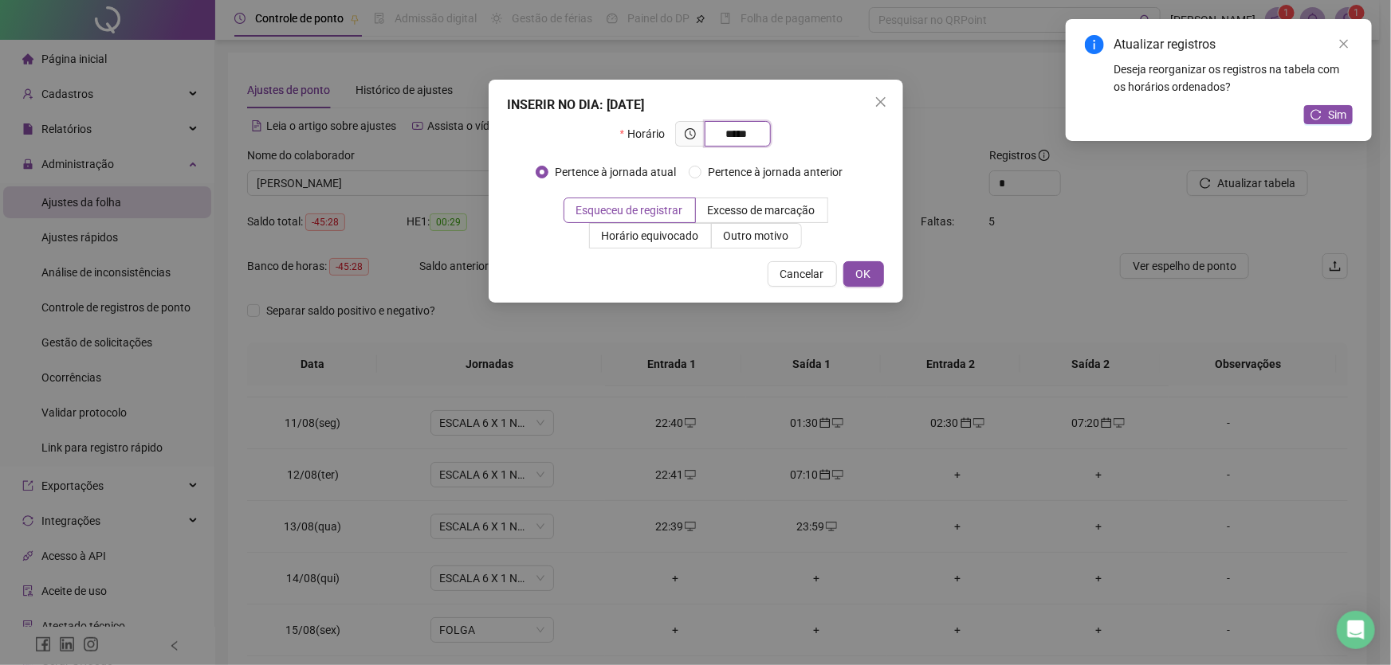
type input "*****"
click at [873, 273] on button "OK" at bounding box center [863, 274] width 41 height 26
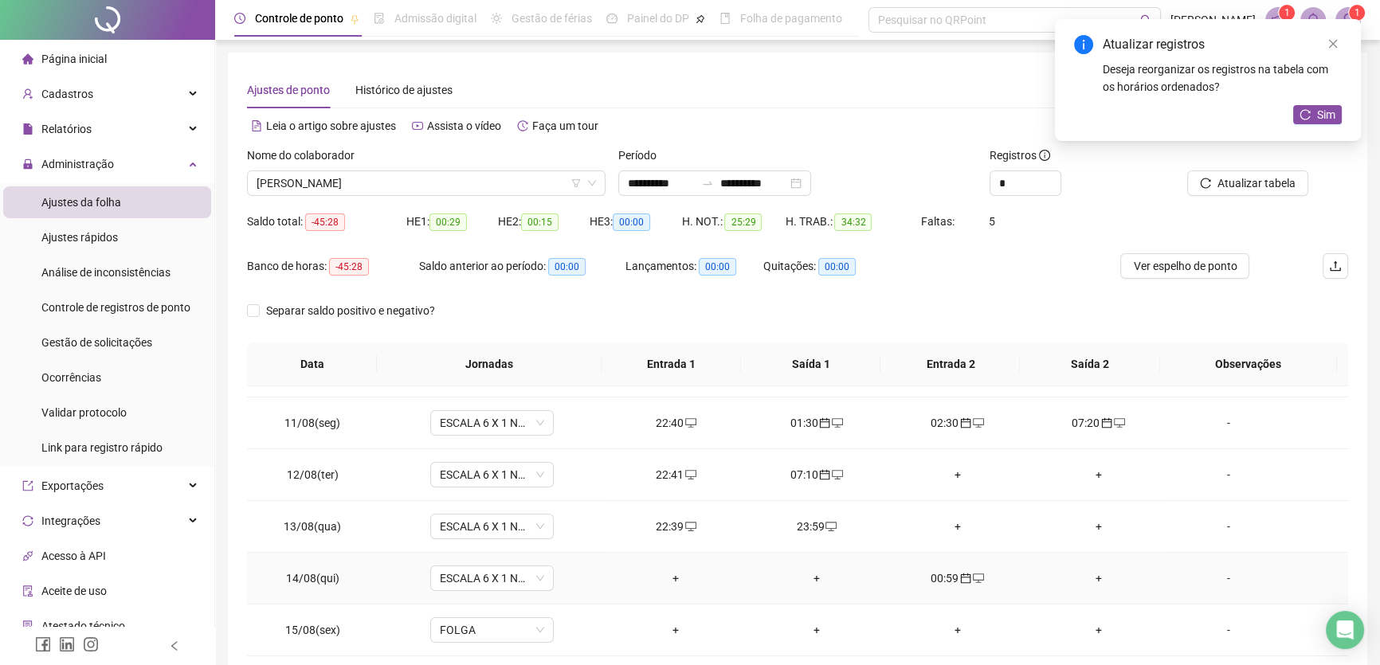
click at [1088, 573] on div "+" at bounding box center [1099, 579] width 116 height 18
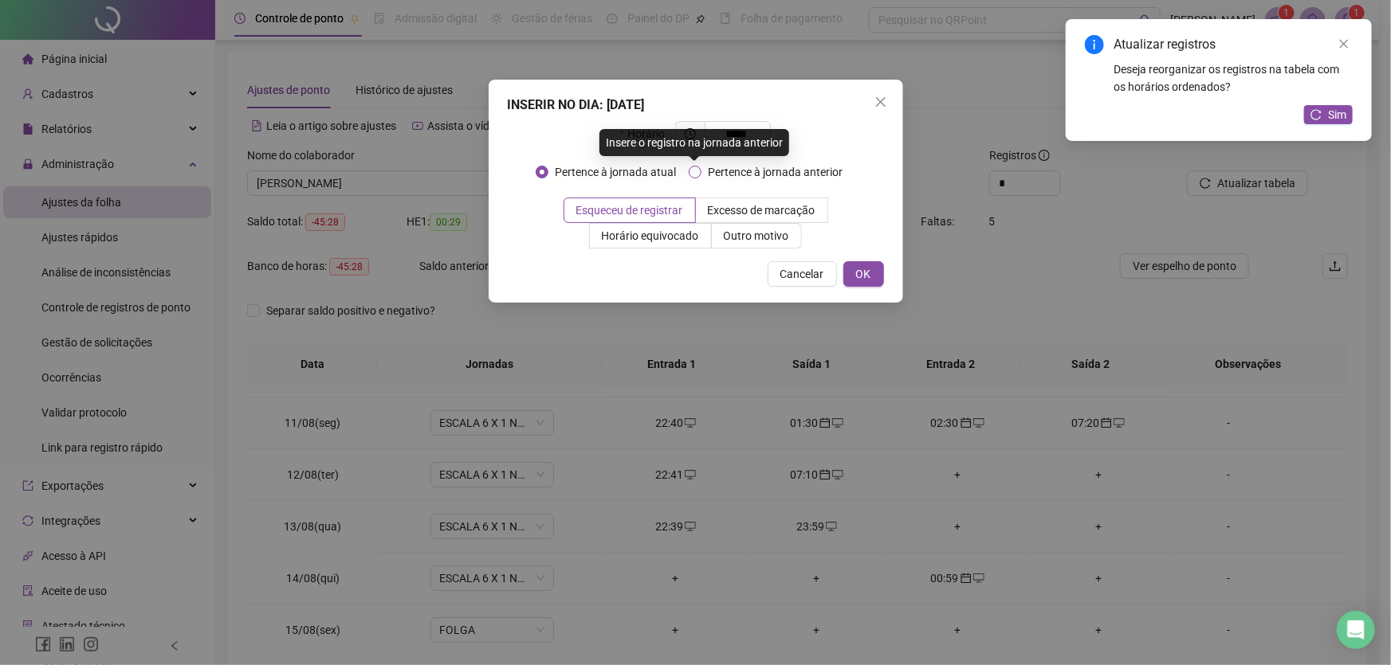
type input "*****"
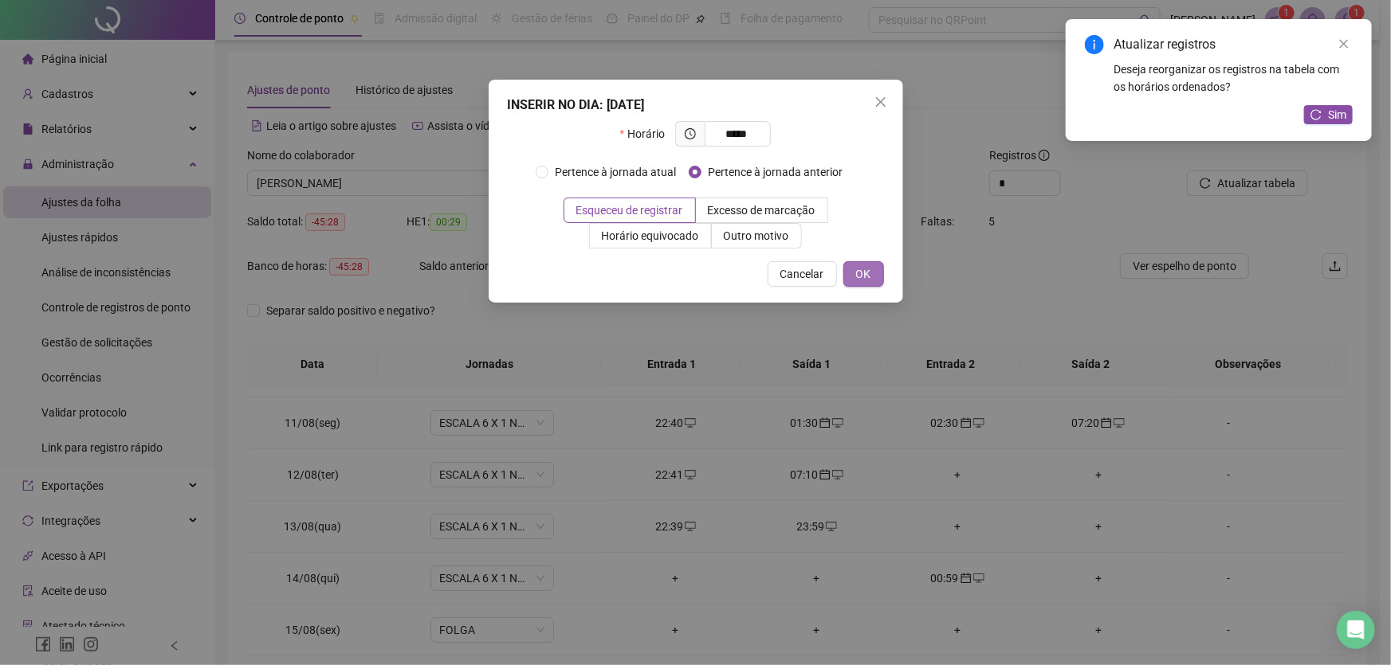
click at [865, 278] on span "OK" at bounding box center [863, 274] width 15 height 18
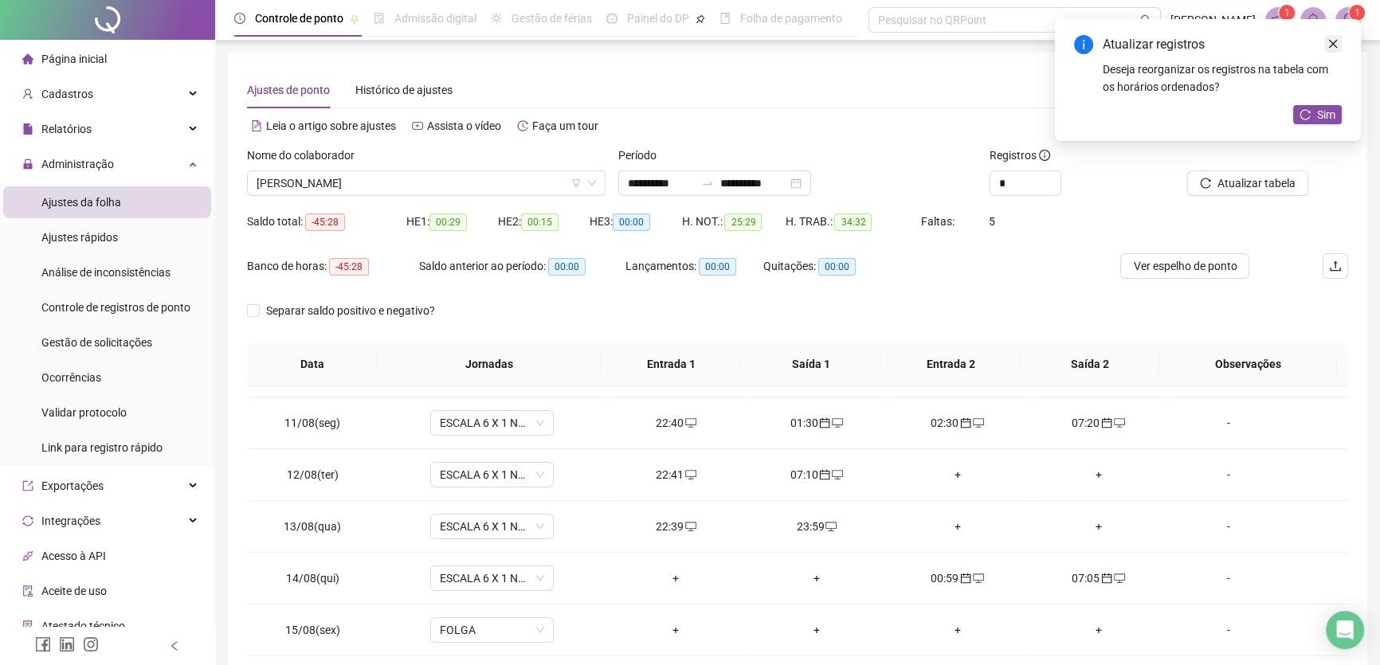
click at [1328, 43] on icon "close" at bounding box center [1333, 43] width 11 height 11
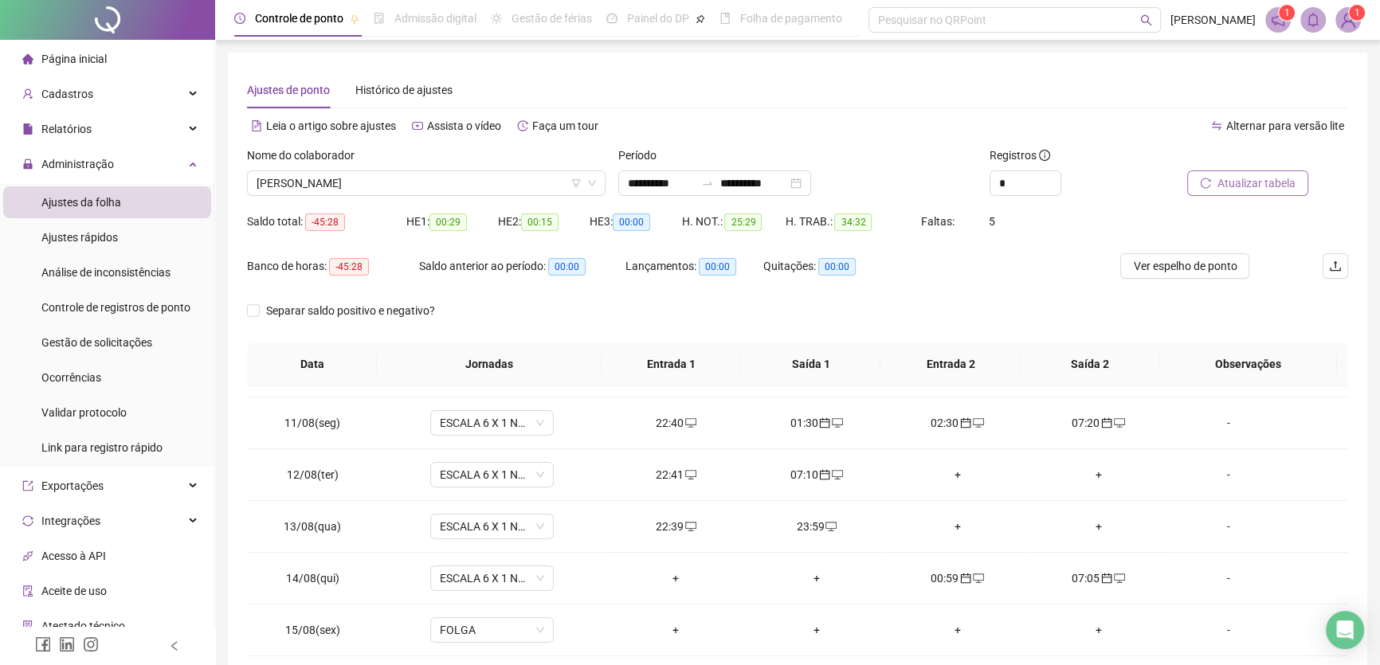
click at [1264, 184] on span "Atualizar tabela" at bounding box center [1257, 184] width 78 height 18
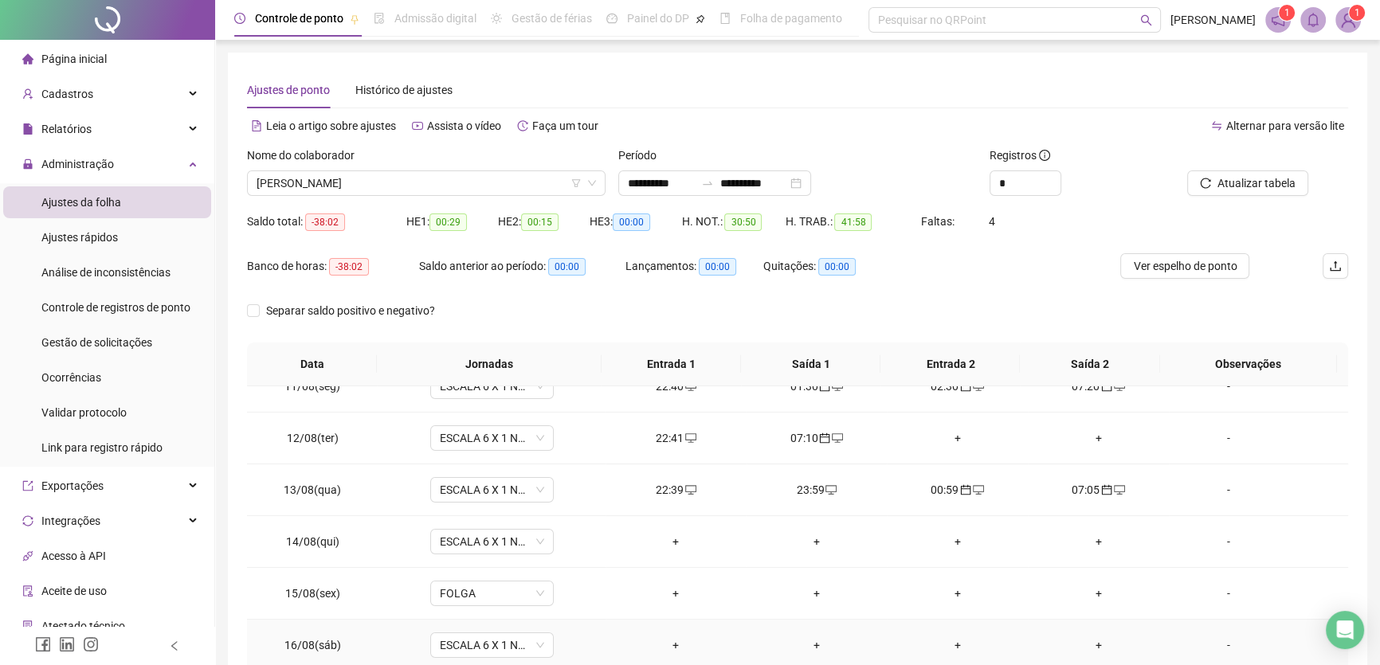
scroll to position [155, 0]
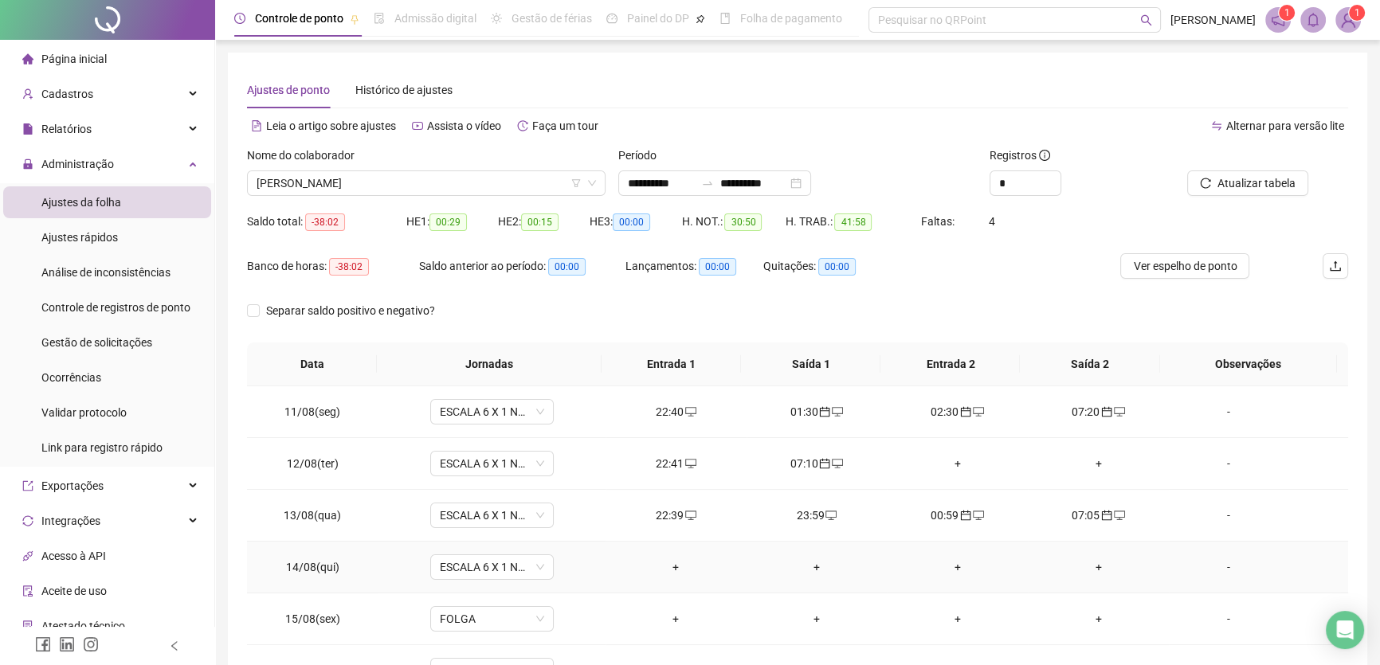
click at [676, 564] on div "+" at bounding box center [676, 568] width 116 height 18
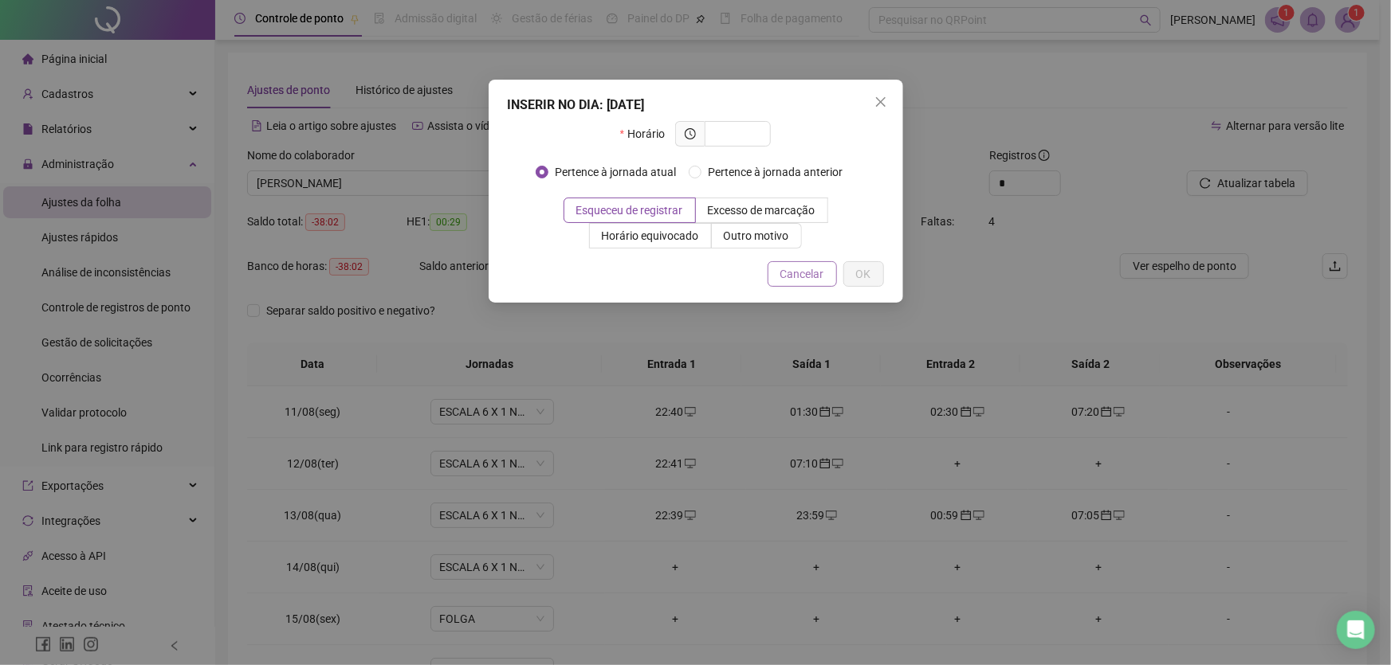
click at [787, 277] on span "Cancelar" at bounding box center [802, 274] width 44 height 18
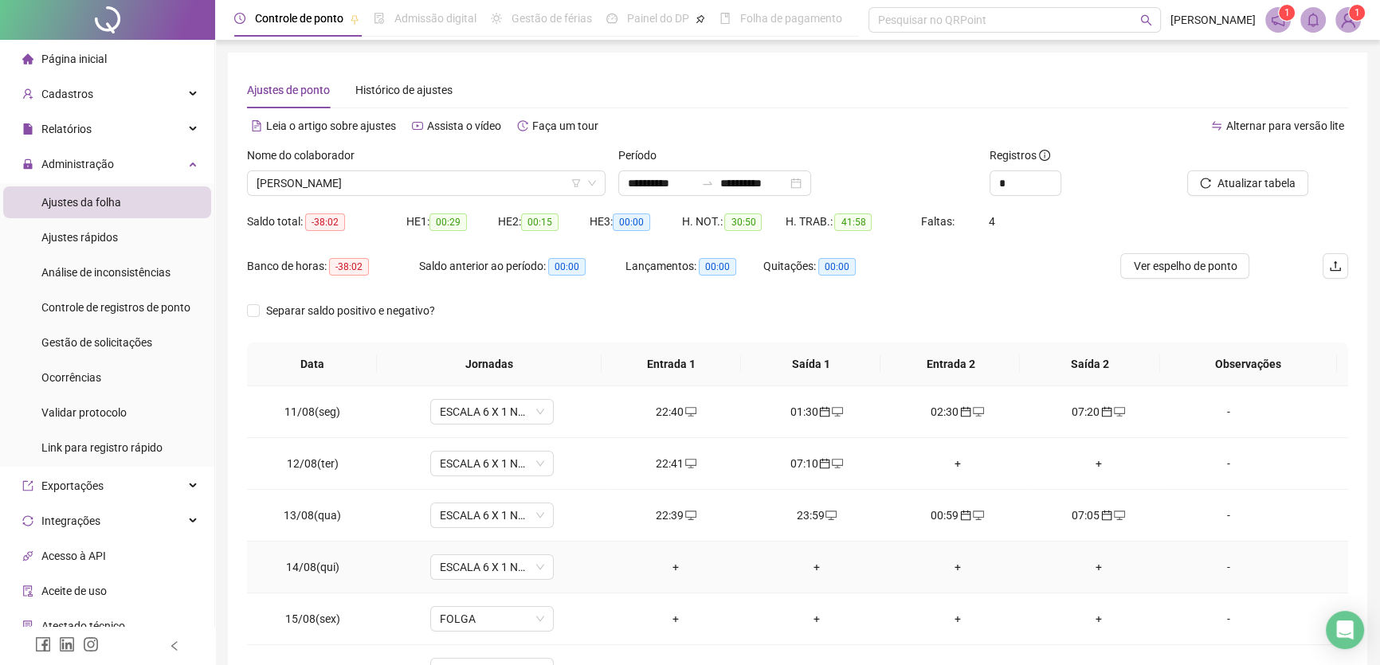
click at [674, 560] on div "+" at bounding box center [676, 568] width 116 height 18
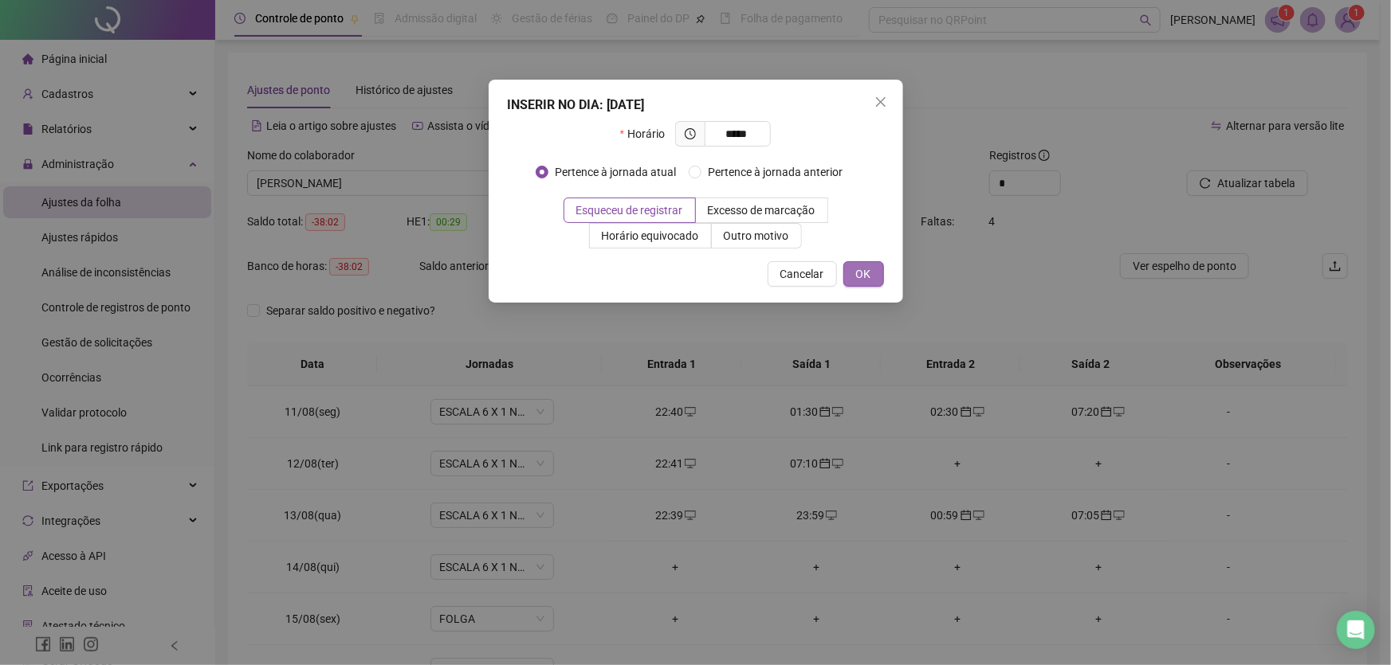
type input "*****"
click at [865, 270] on span "OK" at bounding box center [863, 274] width 15 height 18
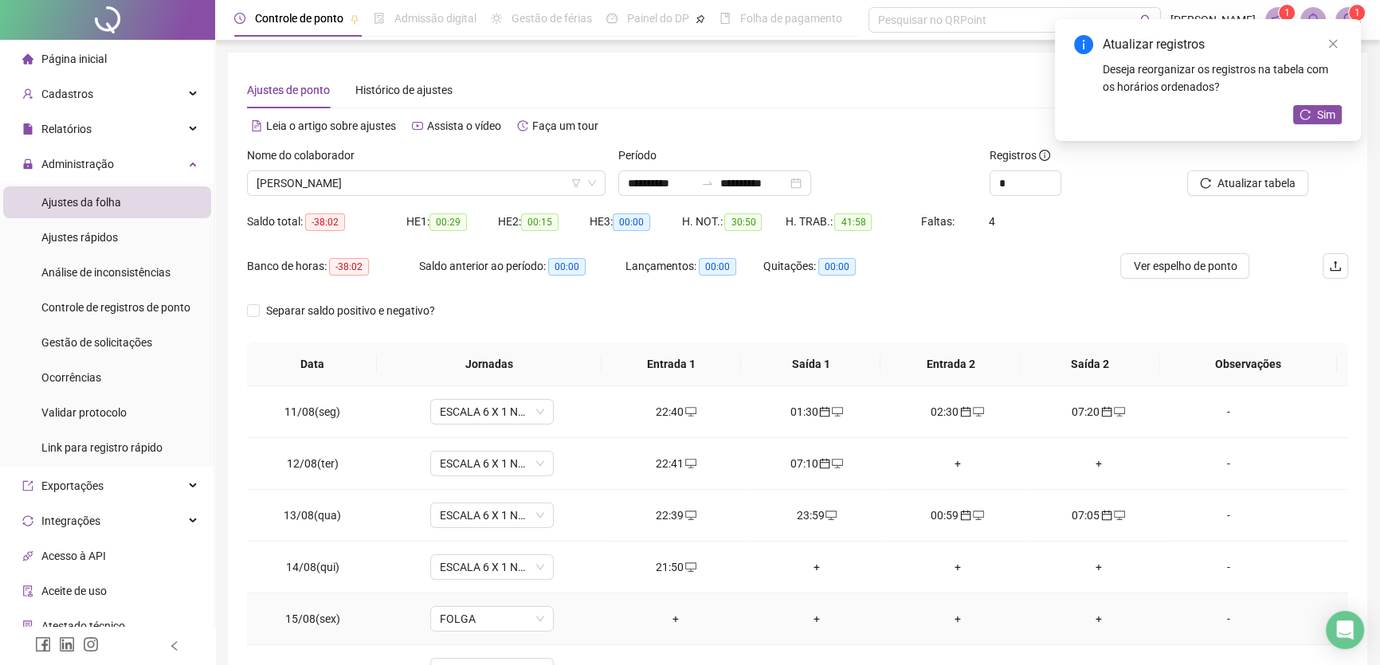
click at [807, 617] on div "+" at bounding box center [818, 619] width 116 height 18
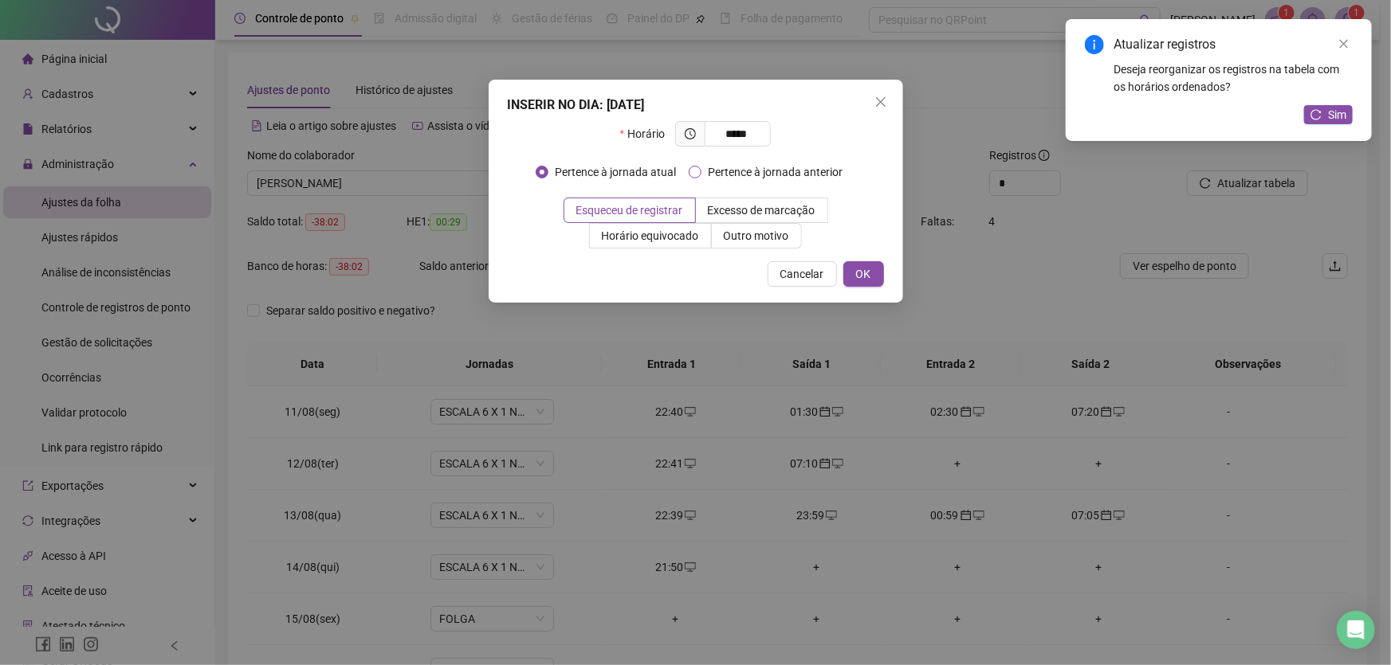
type input "*****"
click at [872, 269] on button "OK" at bounding box center [863, 274] width 41 height 26
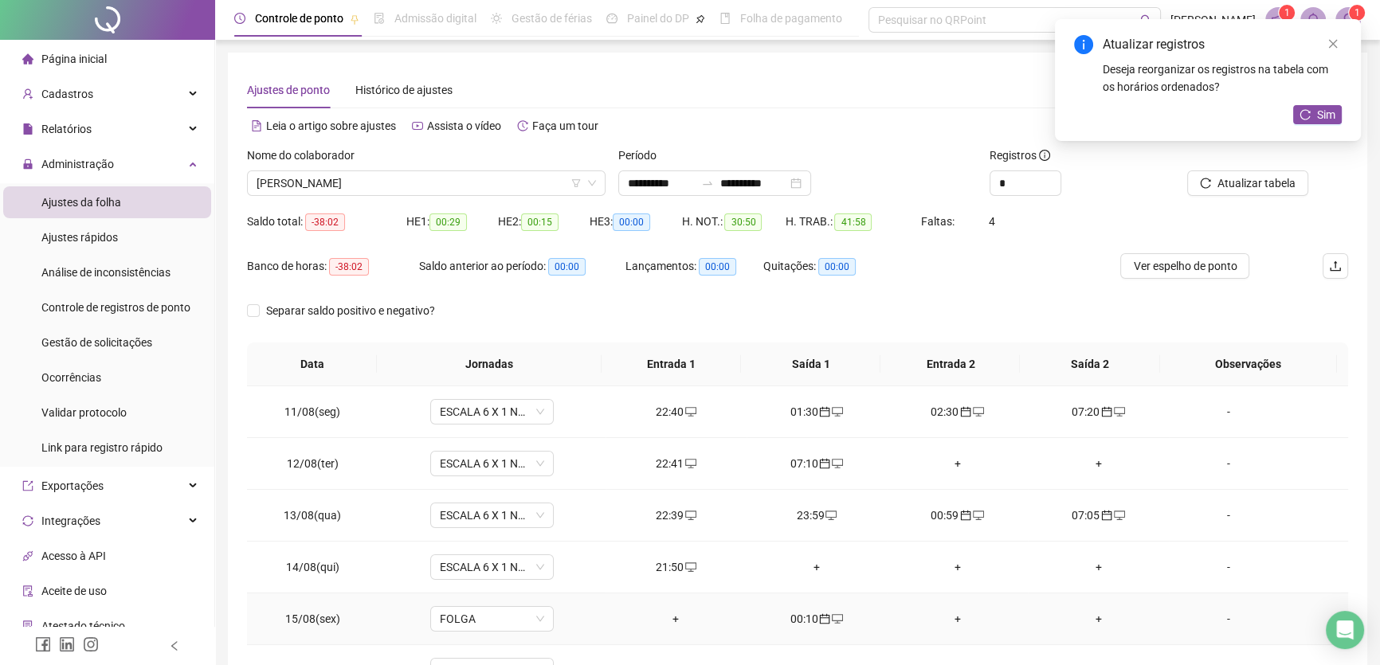
click at [951, 614] on div "+" at bounding box center [958, 619] width 116 height 18
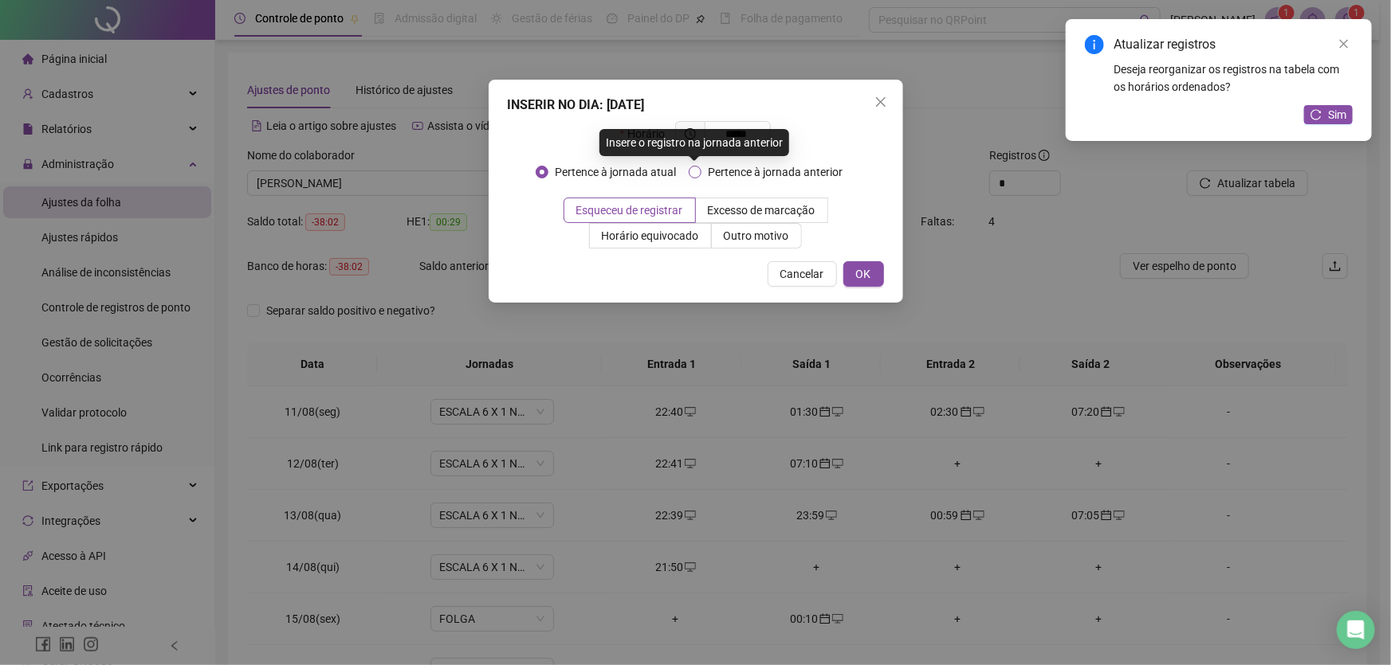
type input "*****"
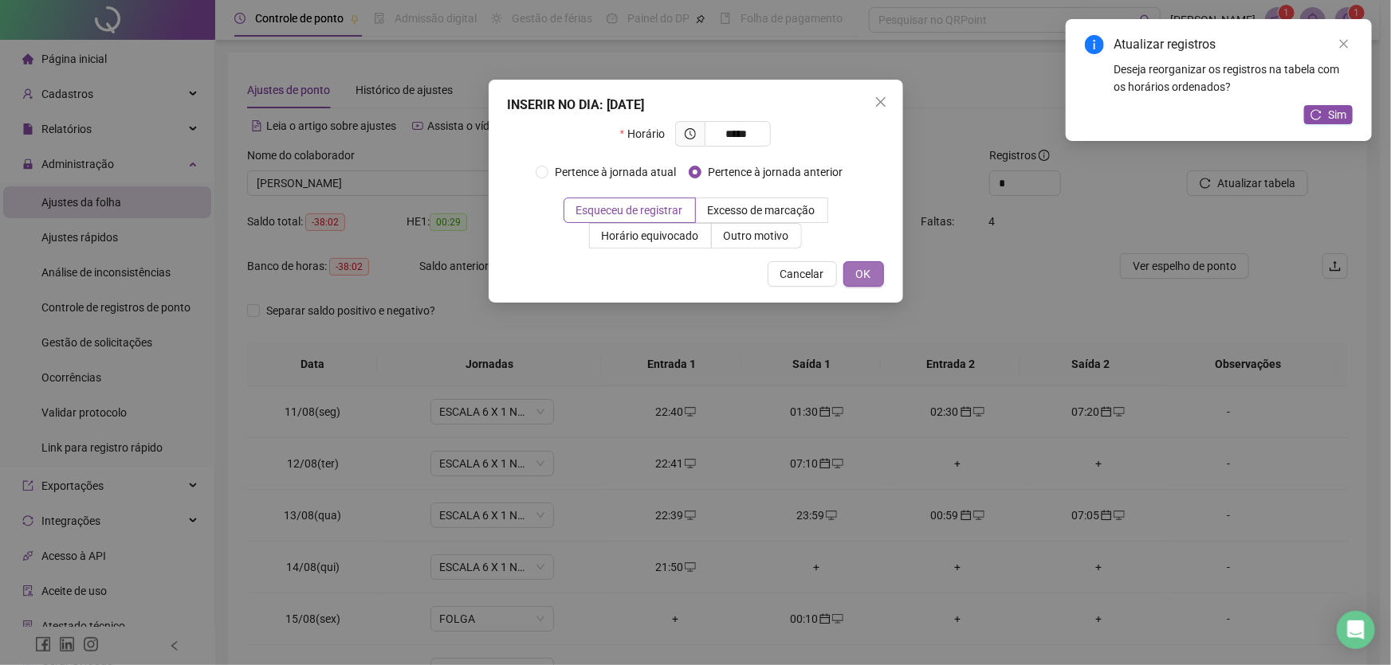
click at [871, 276] on button "OK" at bounding box center [863, 274] width 41 height 26
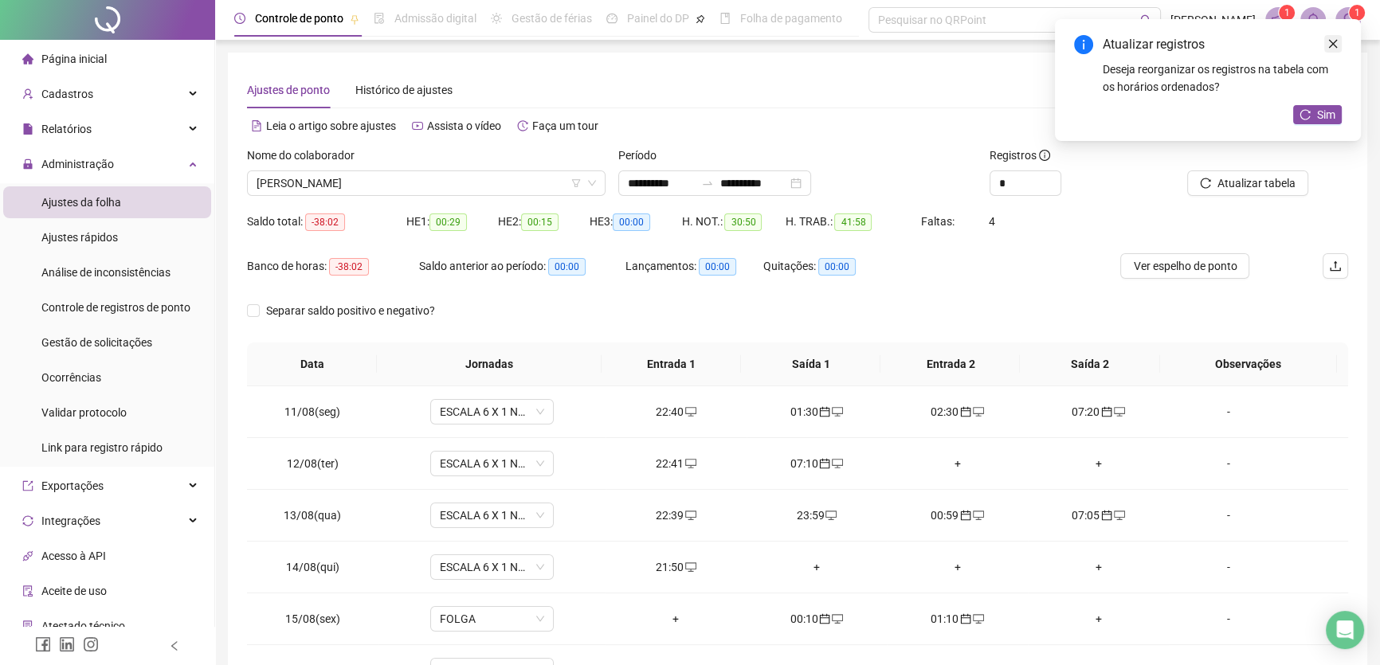
click at [1334, 40] on icon "close" at bounding box center [1333, 43] width 11 height 11
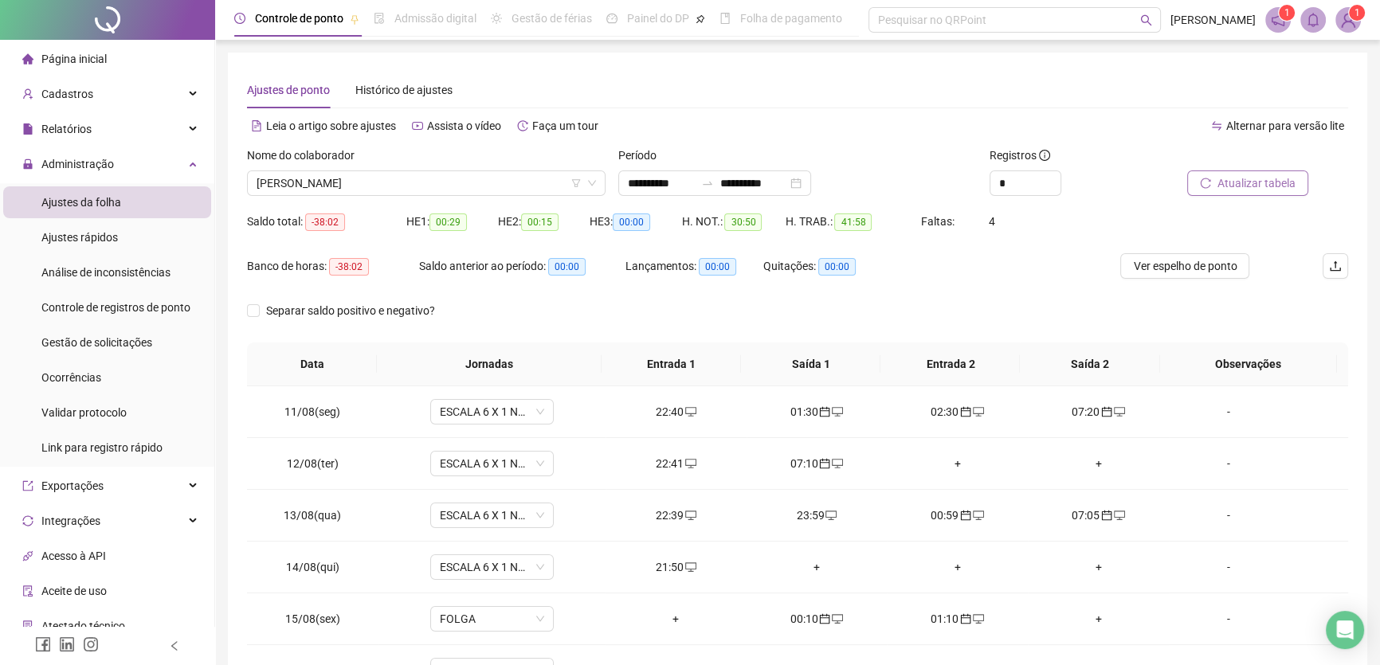
click at [1257, 188] on span "Atualizar tabela" at bounding box center [1257, 184] width 78 height 18
click at [1092, 614] on div "+" at bounding box center [1099, 619] width 116 height 18
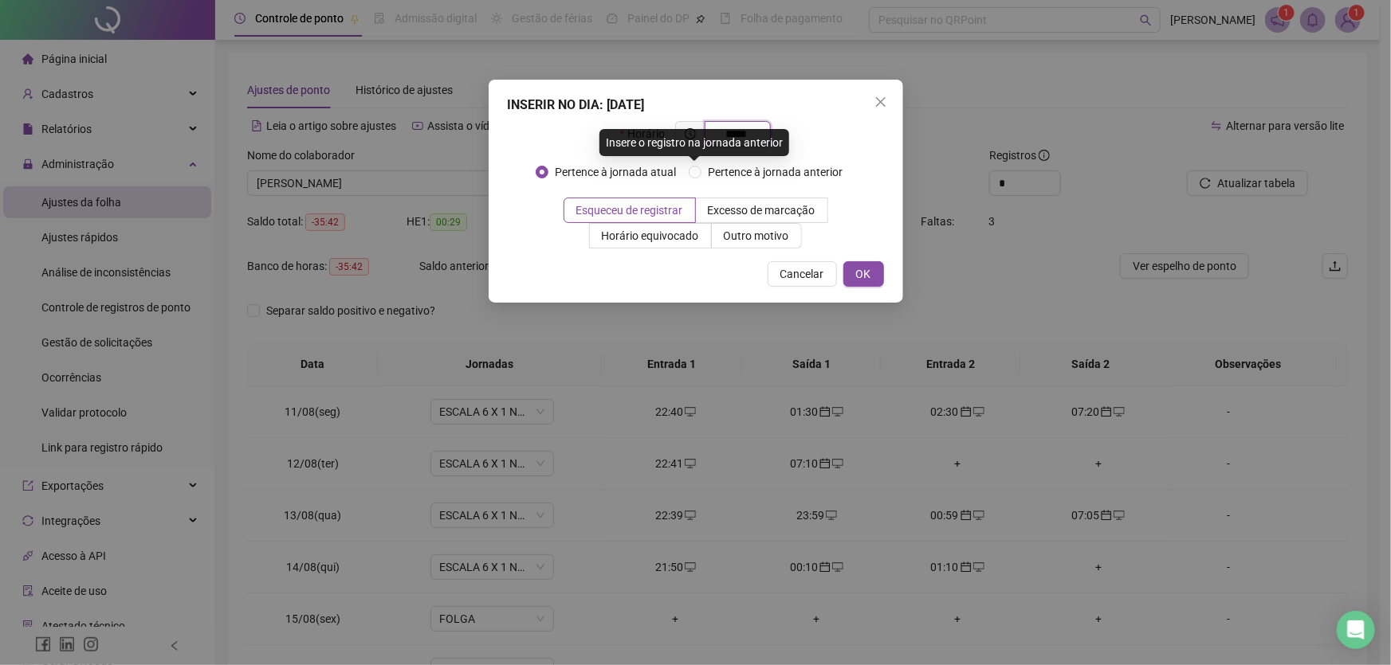
type input "*****"
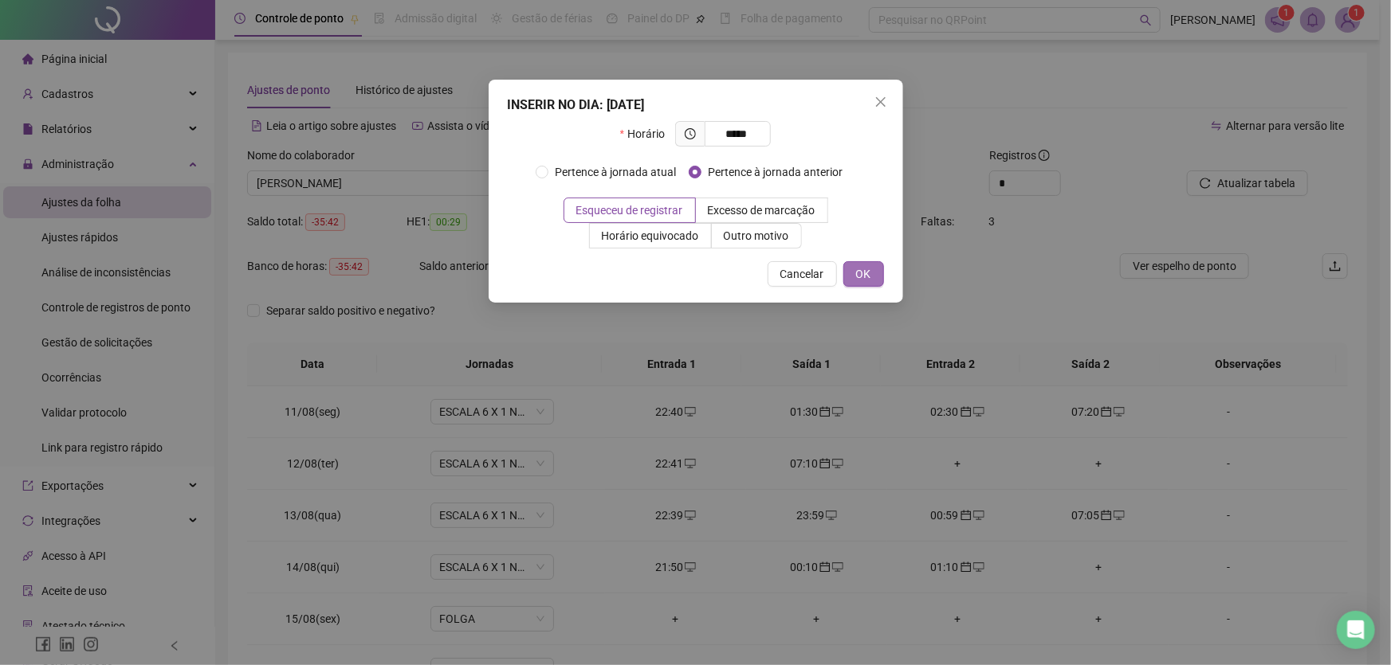
click at [861, 270] on span "OK" at bounding box center [863, 274] width 15 height 18
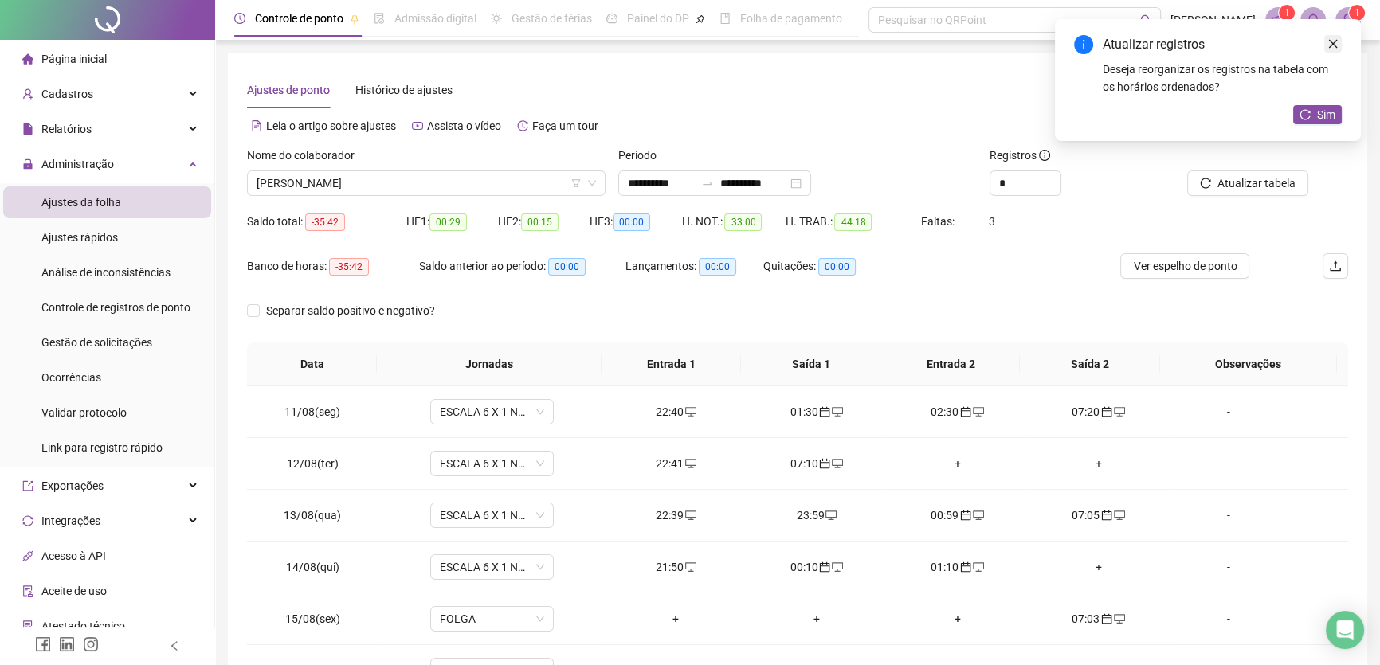
click at [1332, 45] on icon "close" at bounding box center [1333, 44] width 9 height 9
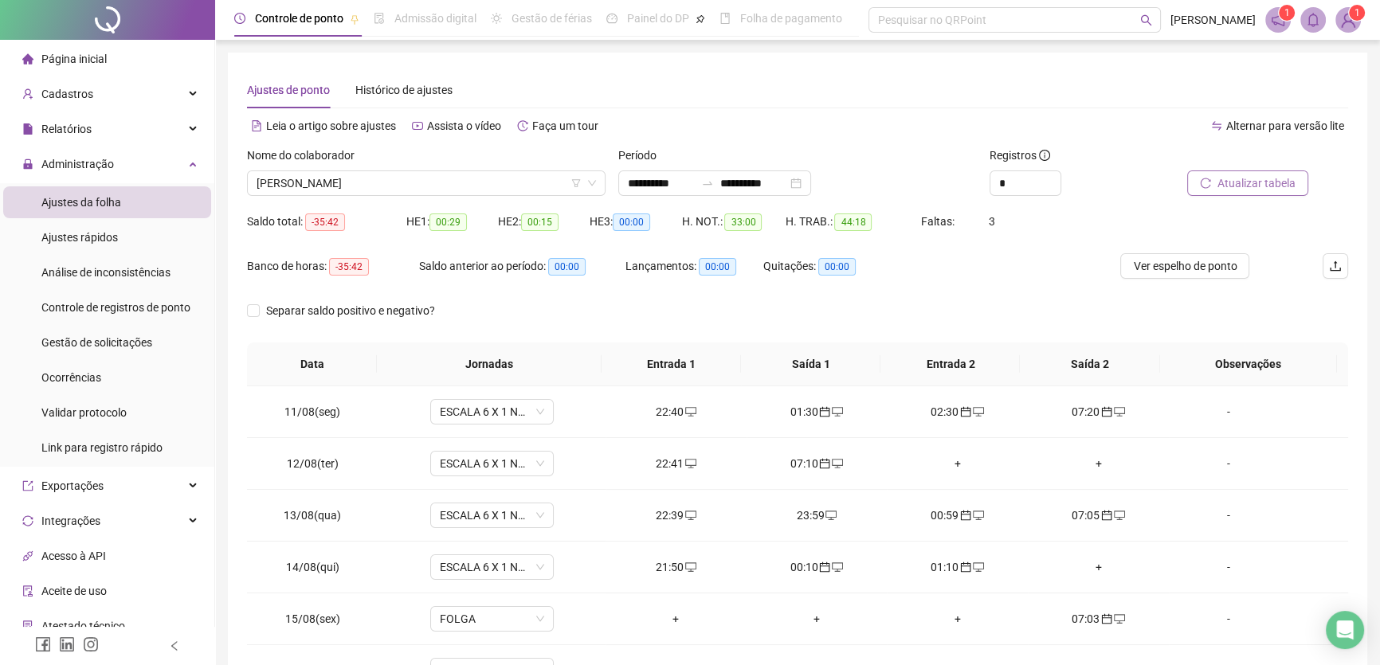
click at [1257, 188] on span "Atualizar tabela" at bounding box center [1257, 184] width 78 height 18
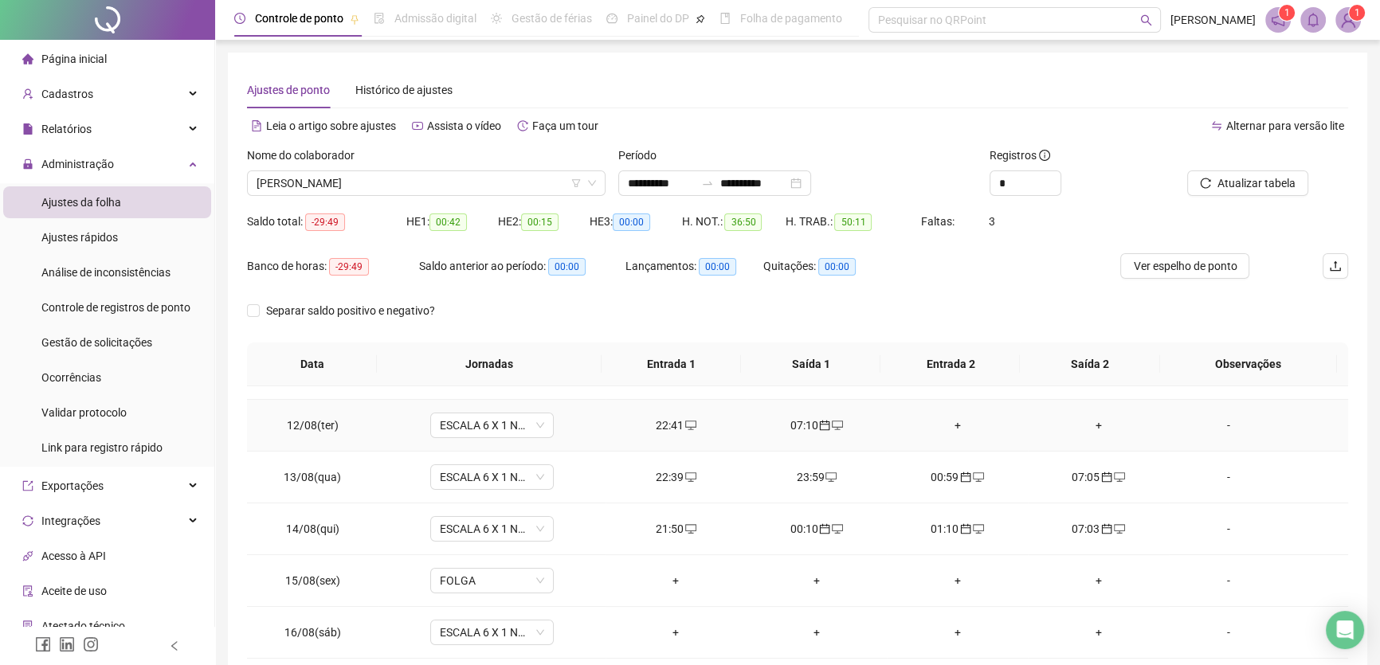
scroll to position [228, 0]
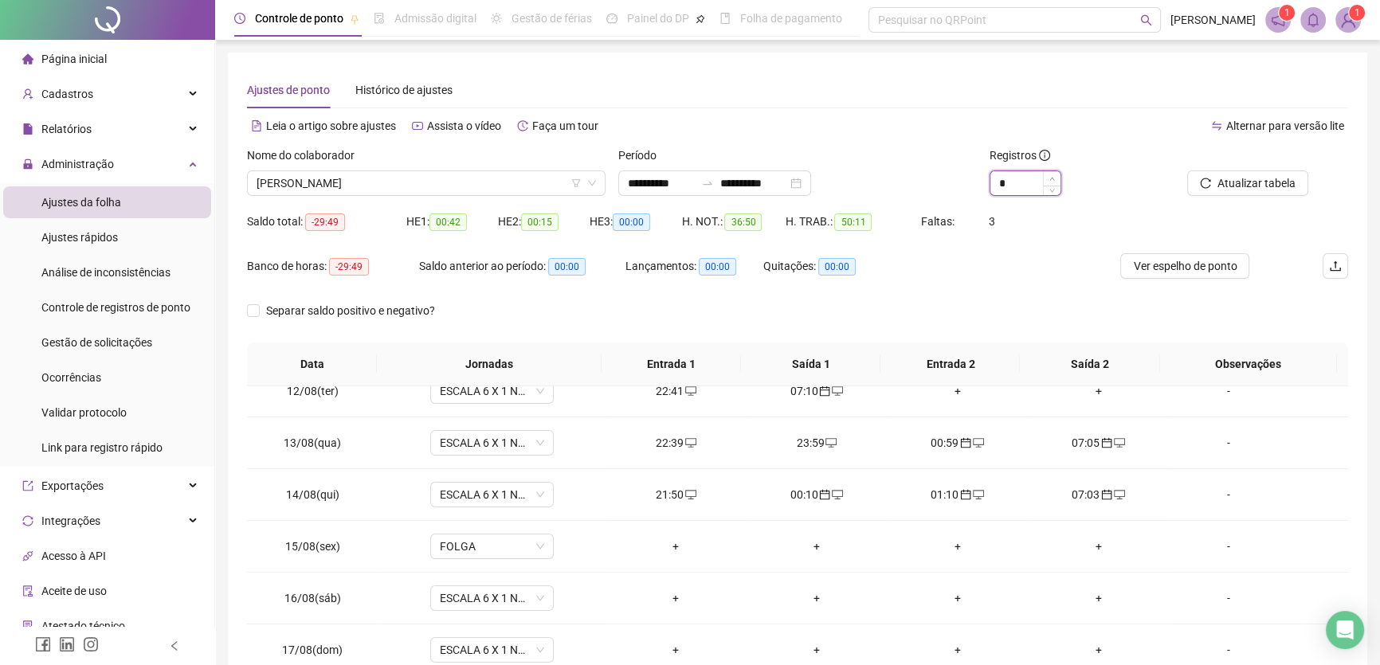
click at [1053, 178] on icon "up" at bounding box center [1053, 179] width 6 height 6
type input "*"
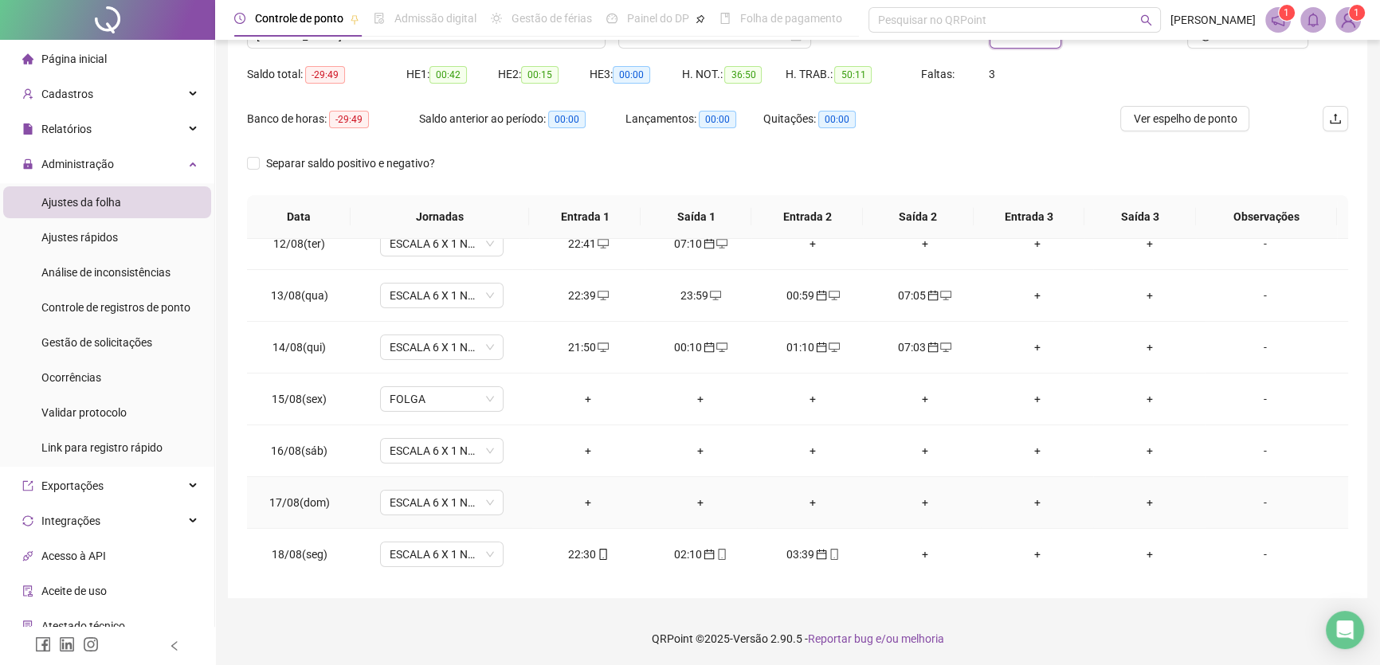
scroll to position [148, 0]
click at [586, 500] on div "+" at bounding box center [588, 502] width 87 height 18
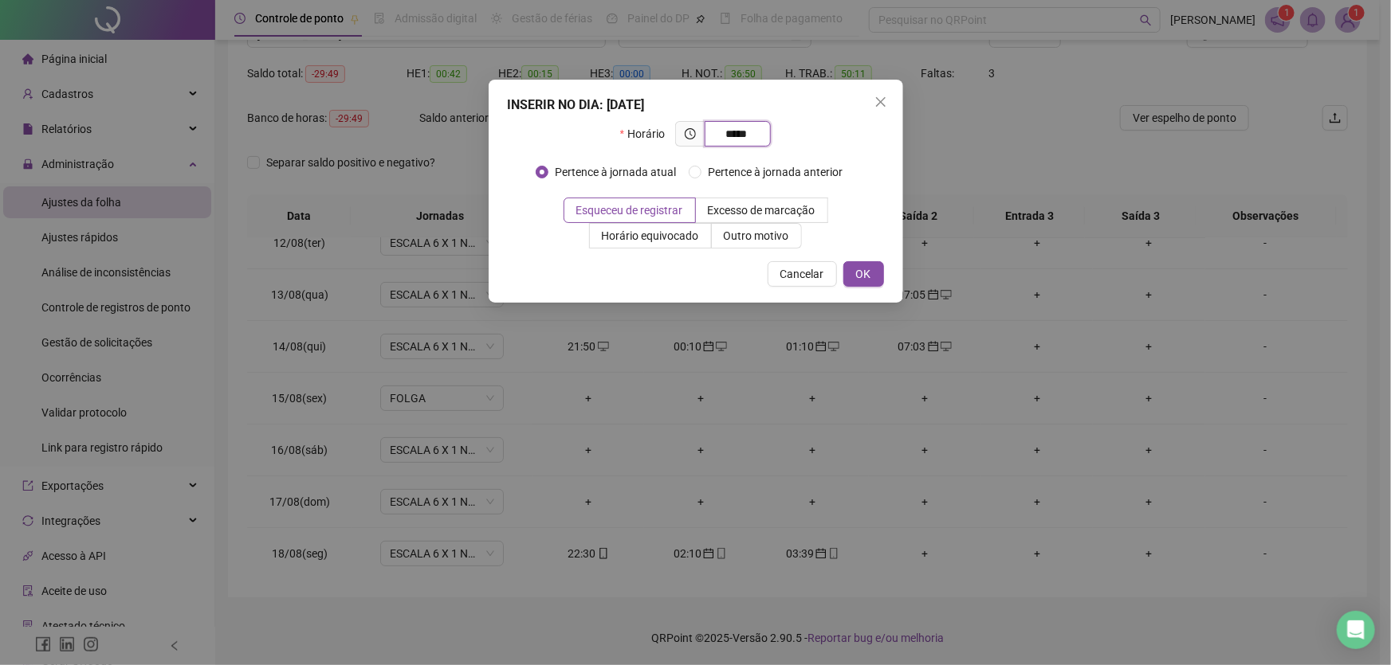
type input "*****"
click at [864, 272] on span "OK" at bounding box center [863, 274] width 15 height 18
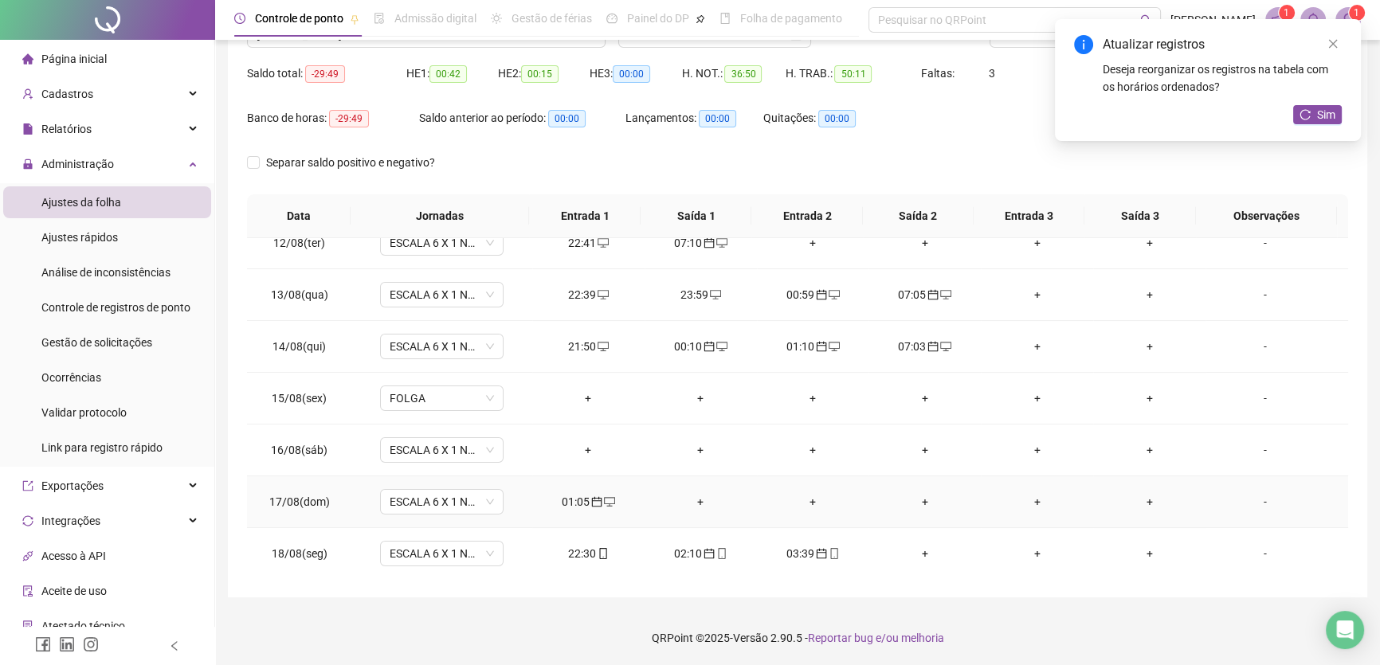
click at [695, 495] on div "+" at bounding box center [700, 502] width 87 height 18
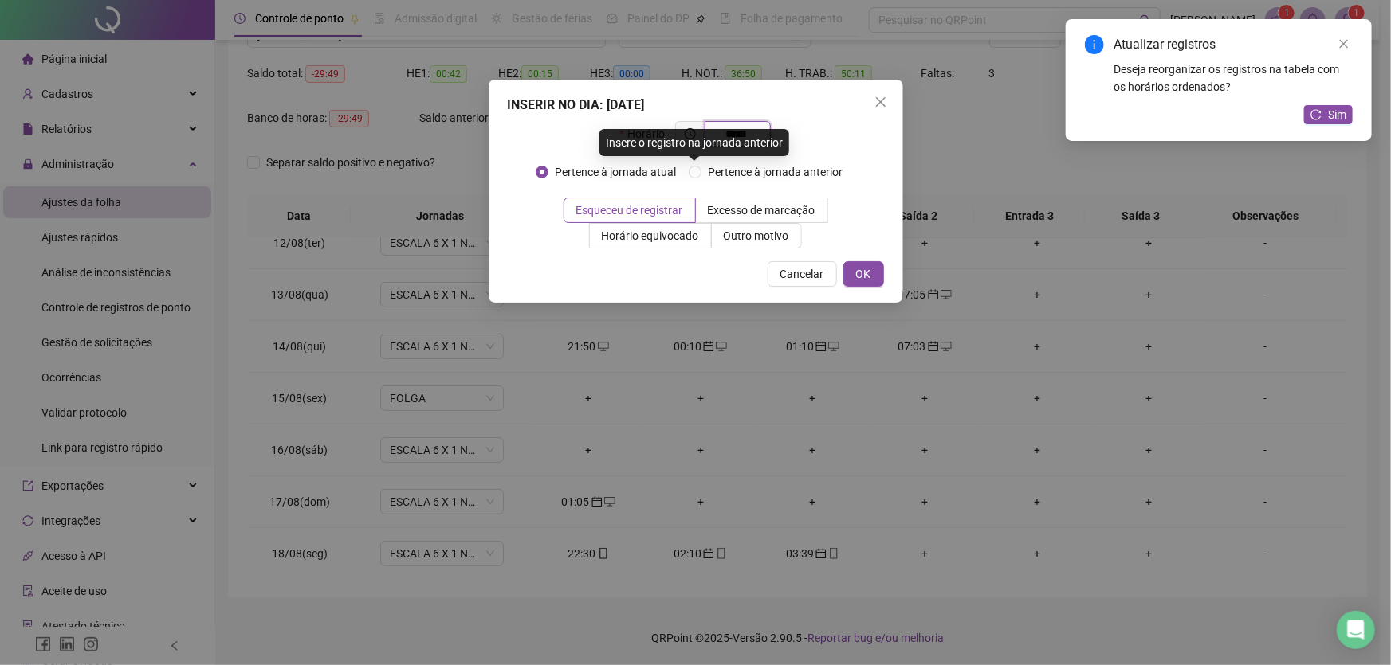
type input "*****"
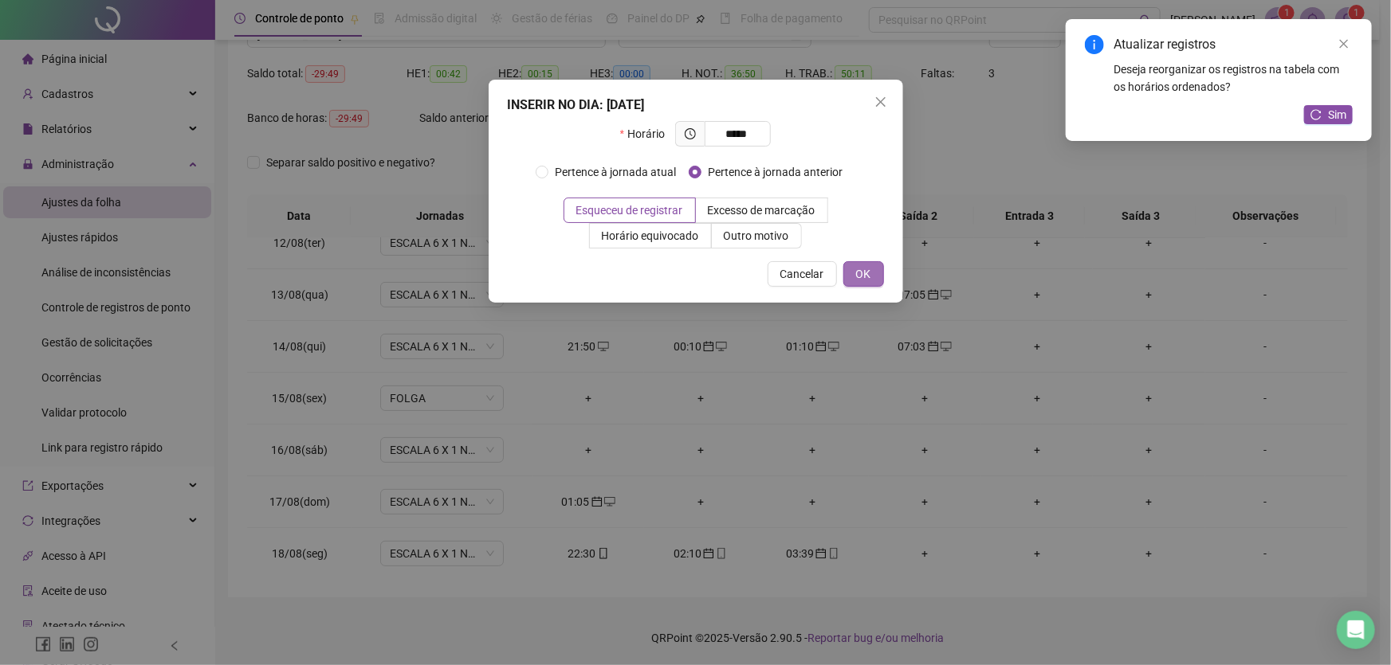
click at [869, 276] on span "OK" at bounding box center [863, 274] width 15 height 18
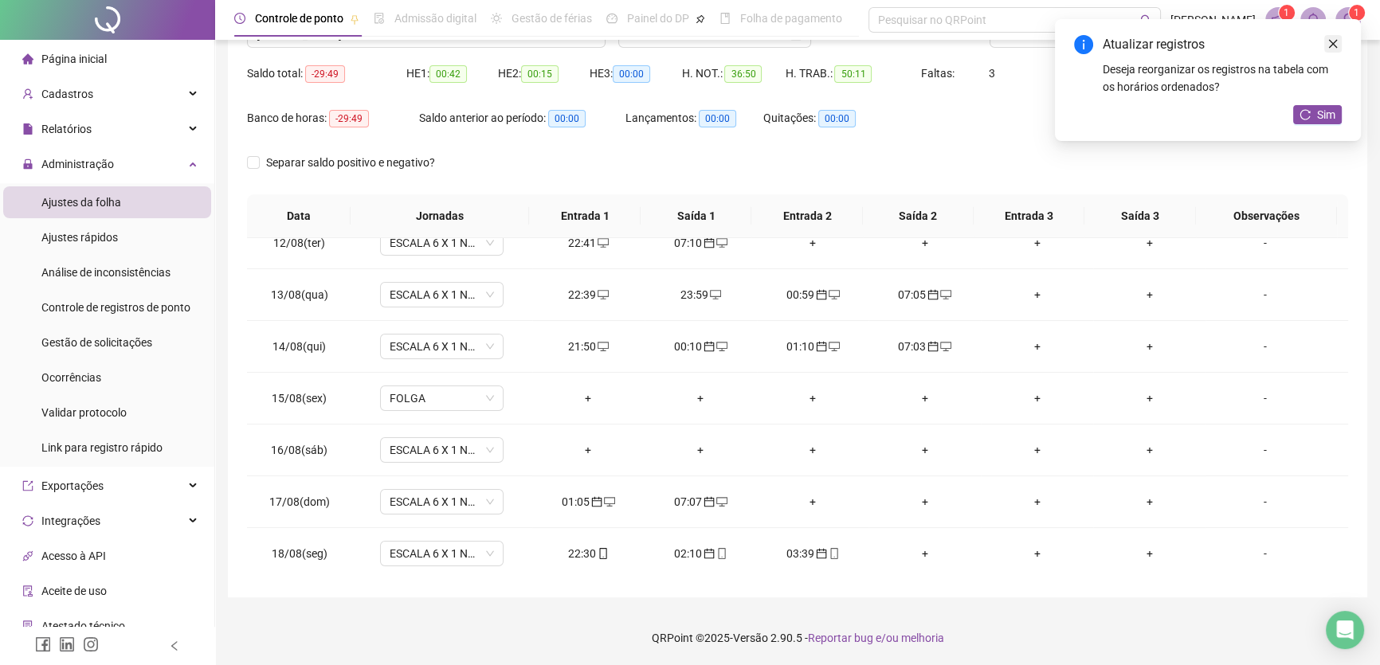
click at [1336, 47] on icon "close" at bounding box center [1333, 44] width 9 height 9
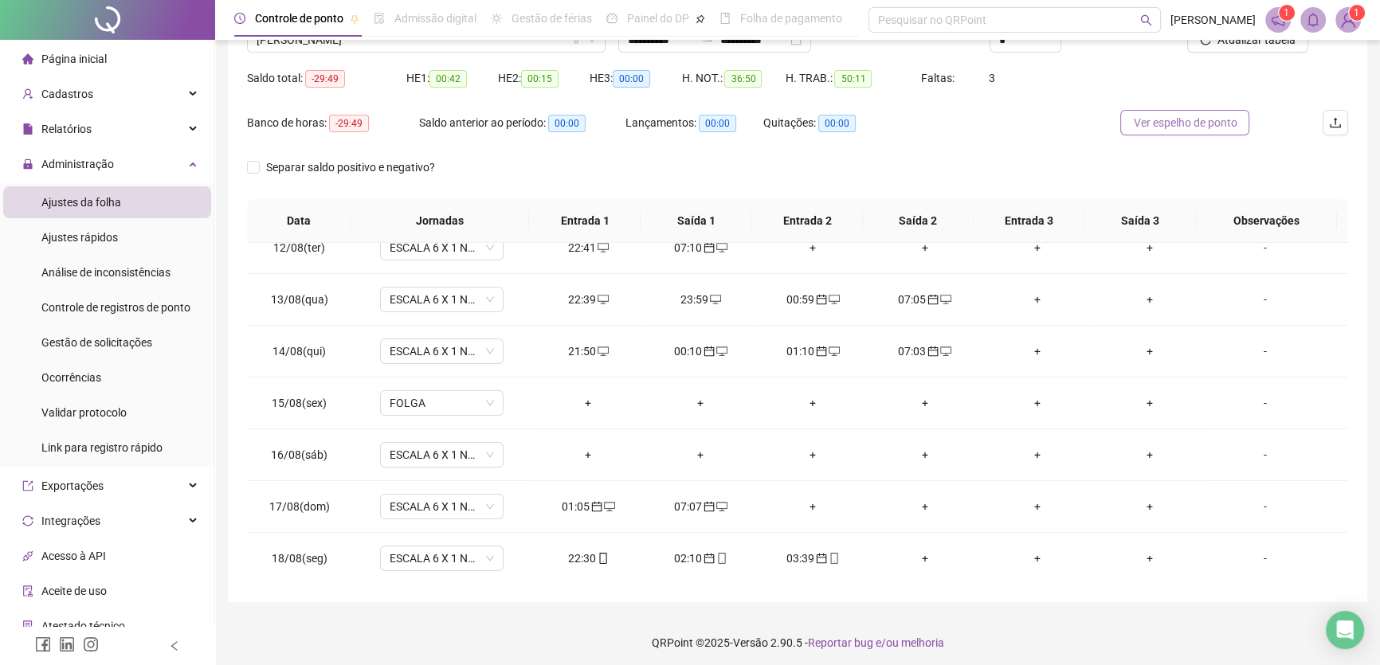
scroll to position [76, 0]
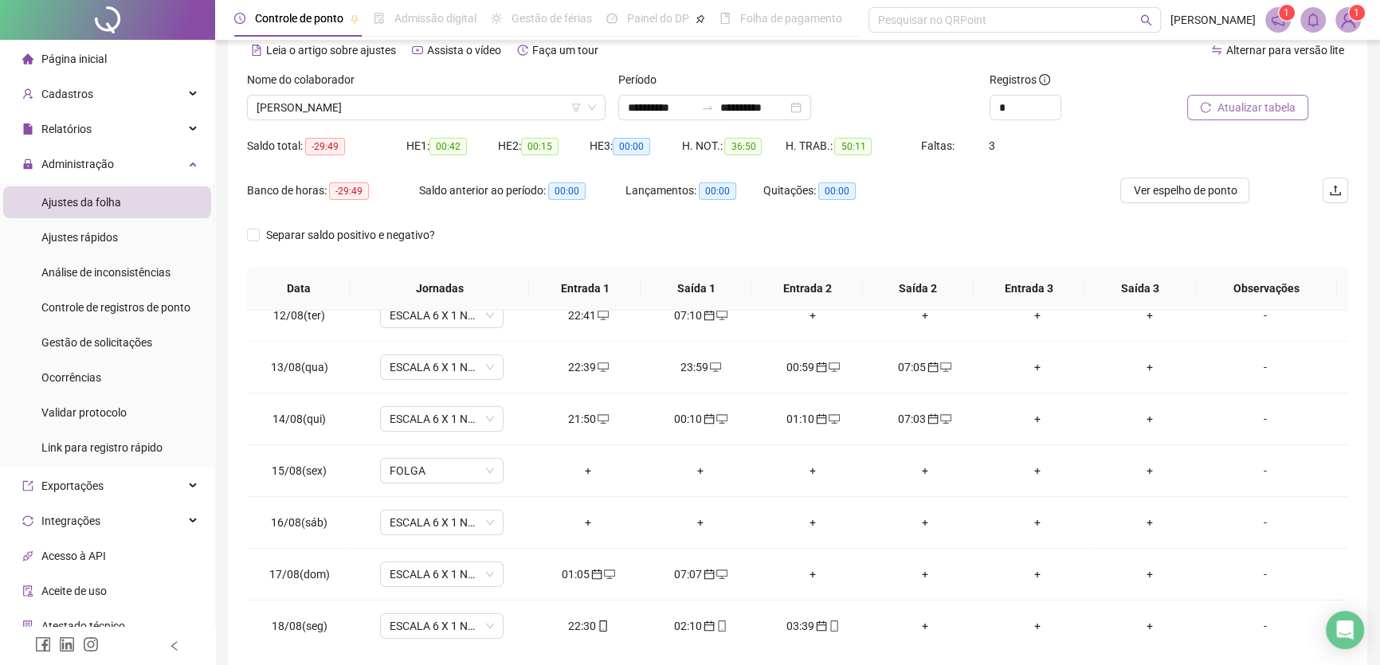
click at [1242, 111] on span "Atualizar tabela" at bounding box center [1257, 108] width 78 height 18
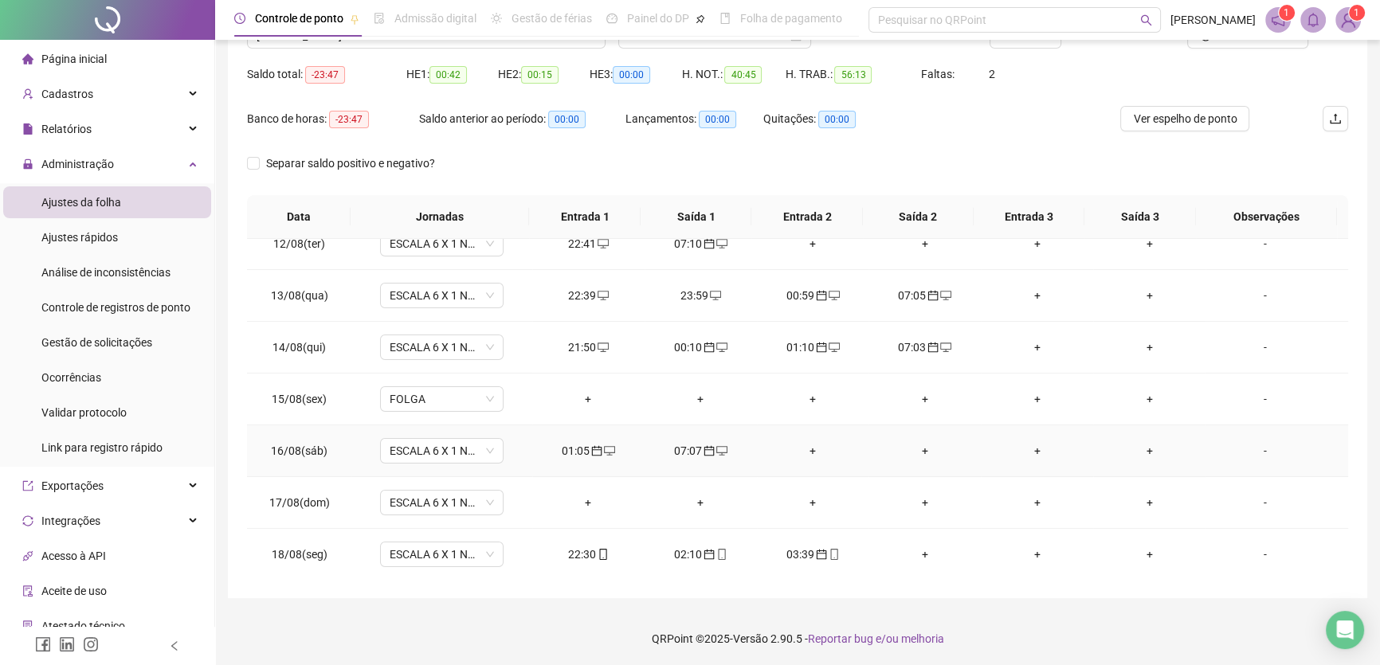
scroll to position [148, 0]
click at [583, 499] on div "+" at bounding box center [588, 502] width 87 height 18
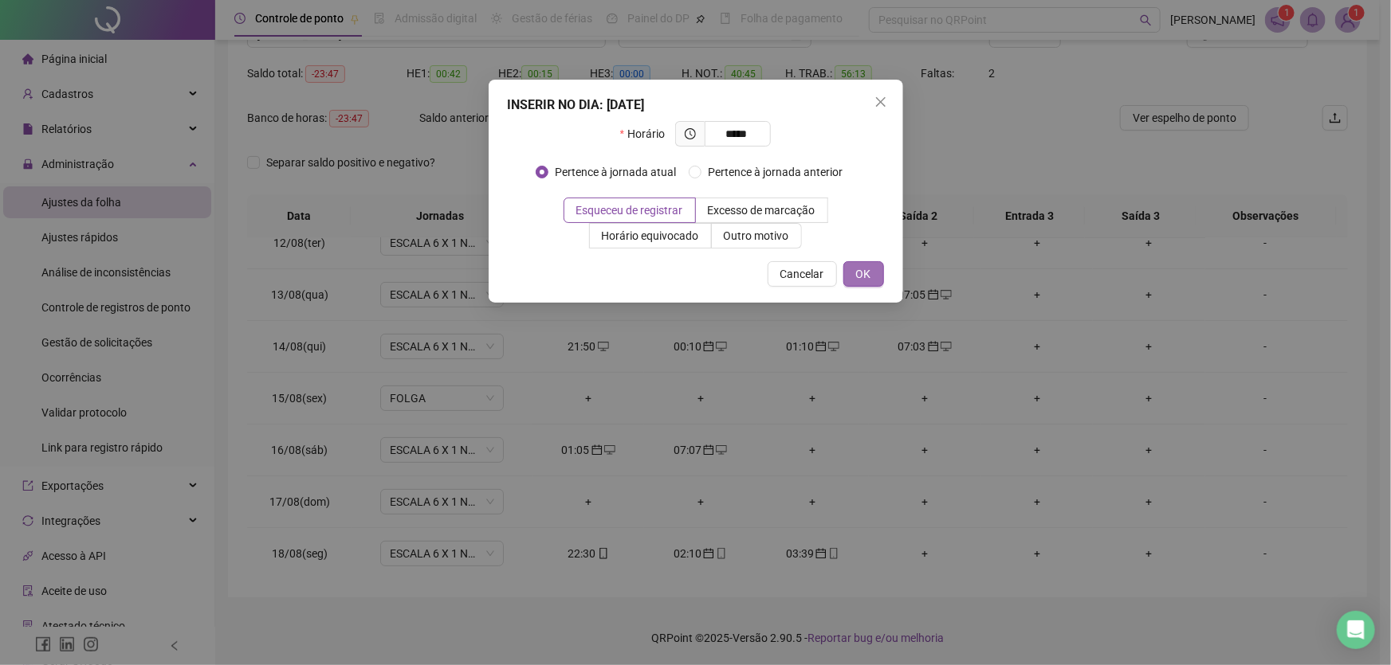
type input "*****"
click at [871, 271] on button "OK" at bounding box center [863, 274] width 41 height 26
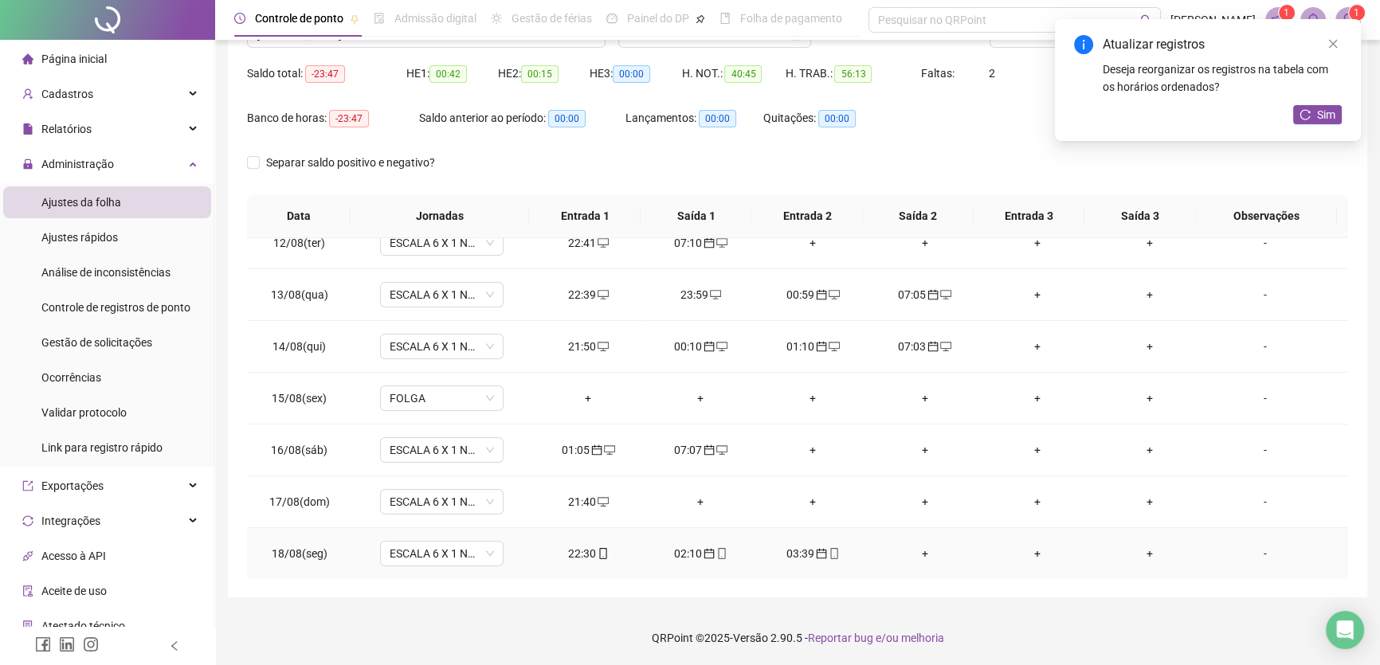
click at [920, 545] on div "+" at bounding box center [924, 554] width 87 height 18
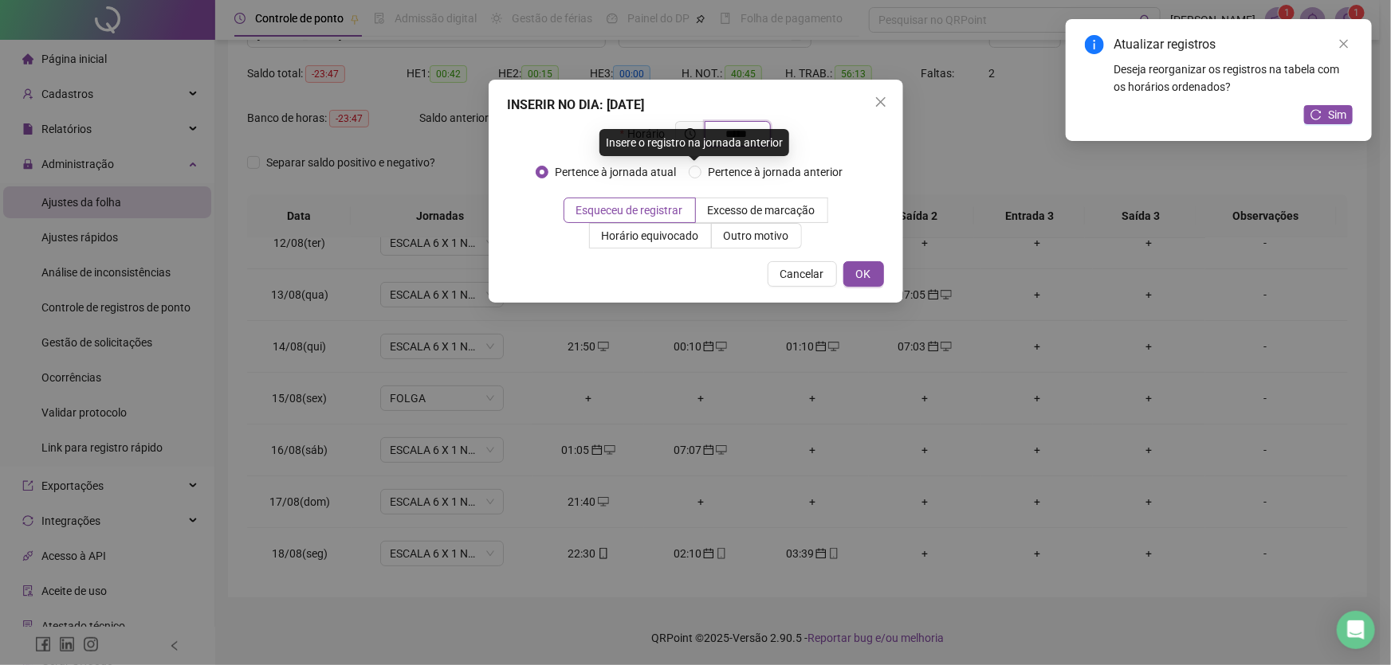
type input "*****"
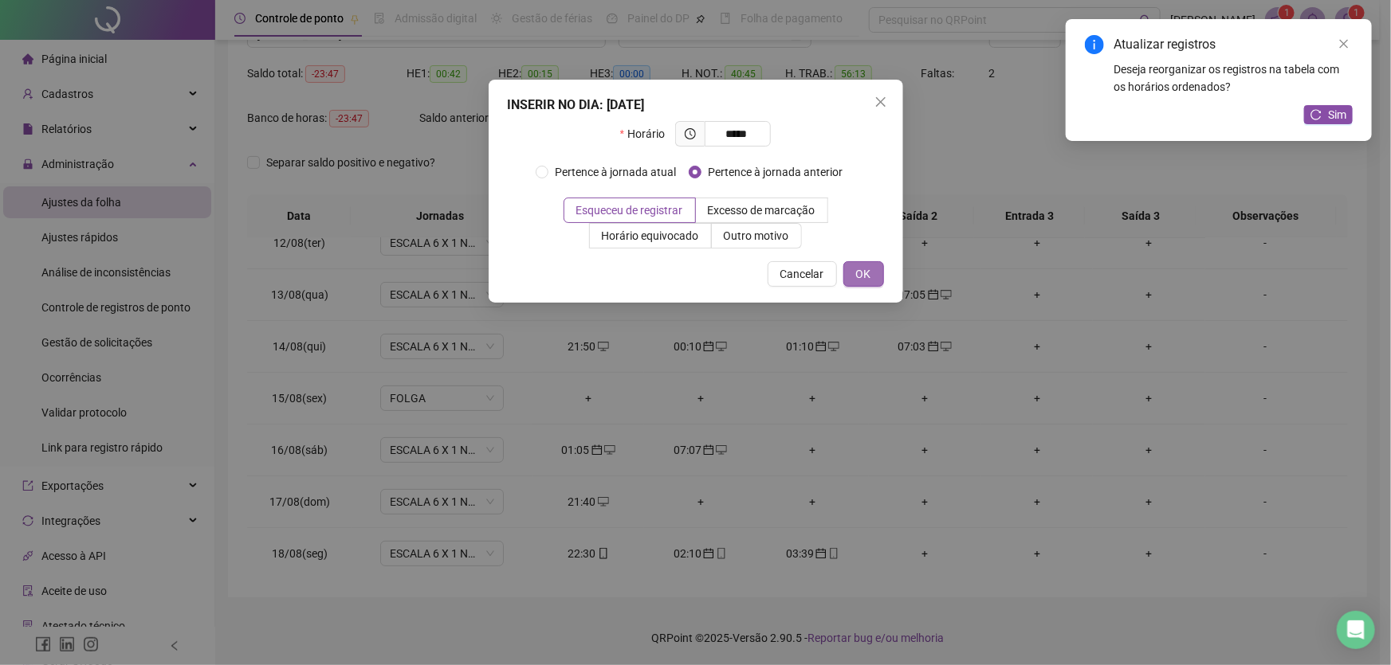
click at [871, 263] on button "OK" at bounding box center [863, 274] width 41 height 26
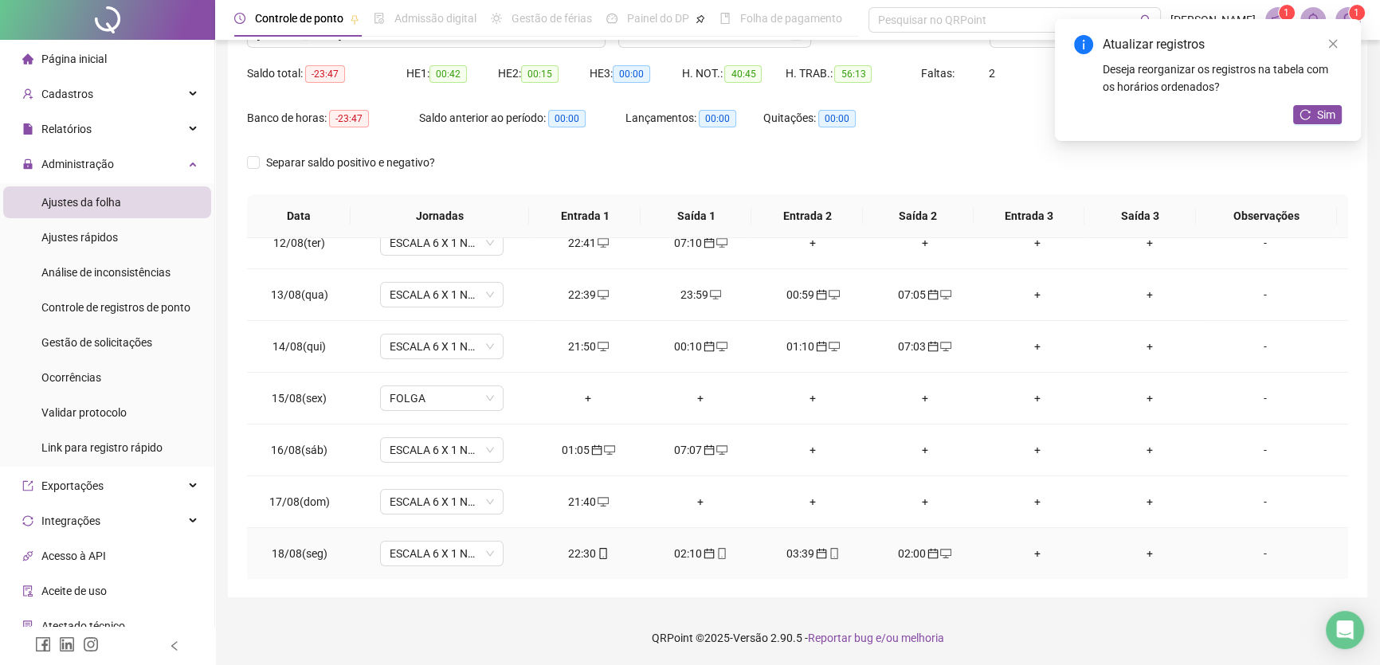
click at [1028, 545] on div "+" at bounding box center [1037, 554] width 87 height 18
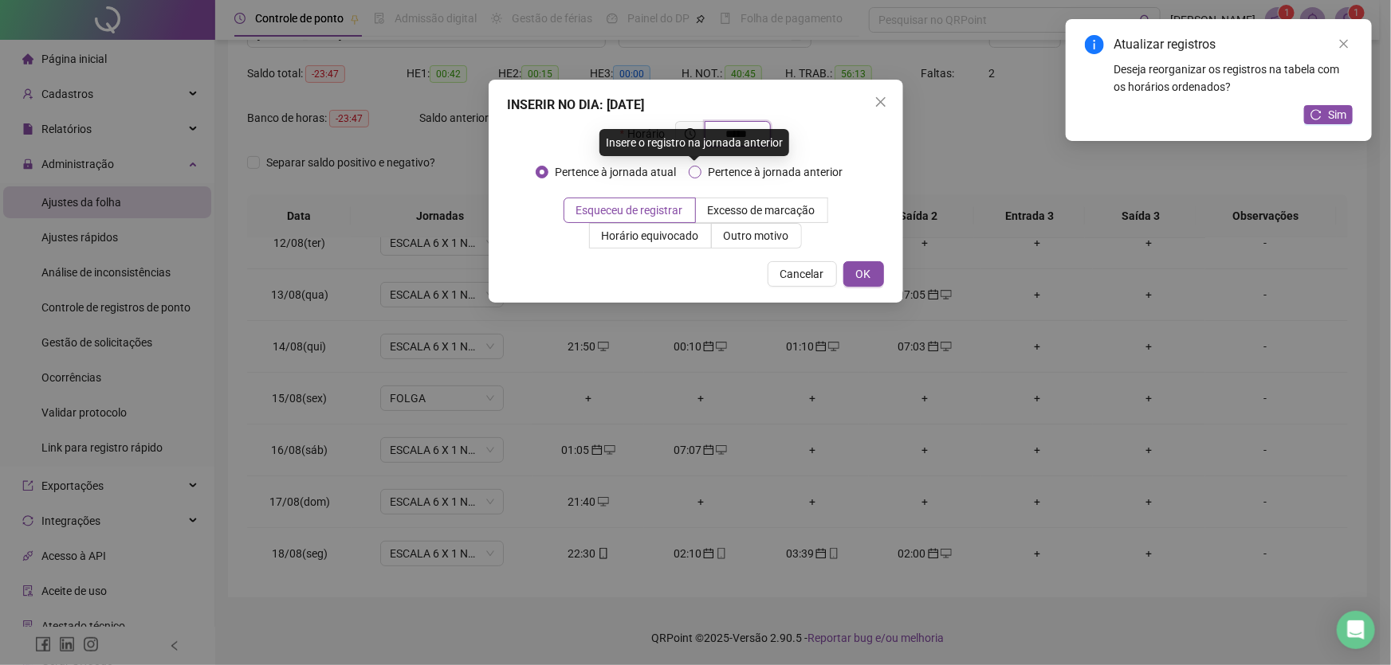
type input "*****"
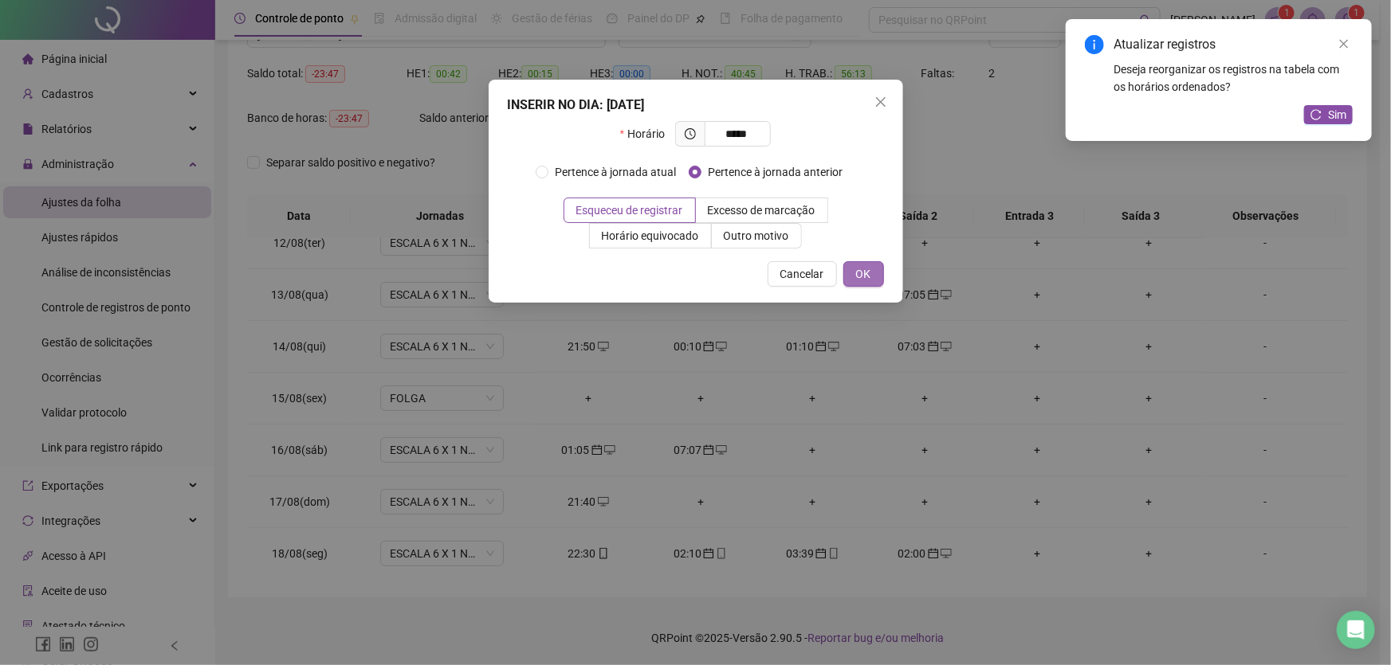
click at [869, 276] on span "OK" at bounding box center [863, 274] width 15 height 18
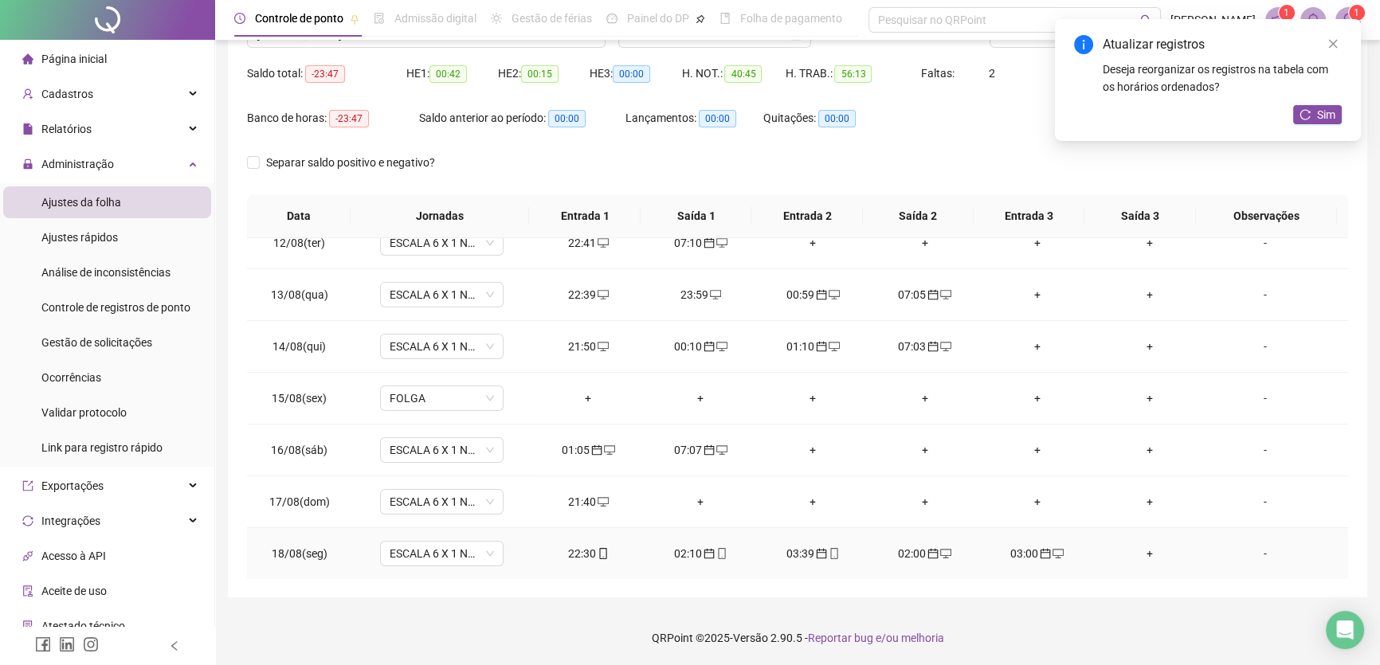
click at [1136, 549] on div "+" at bounding box center [1149, 554] width 87 height 18
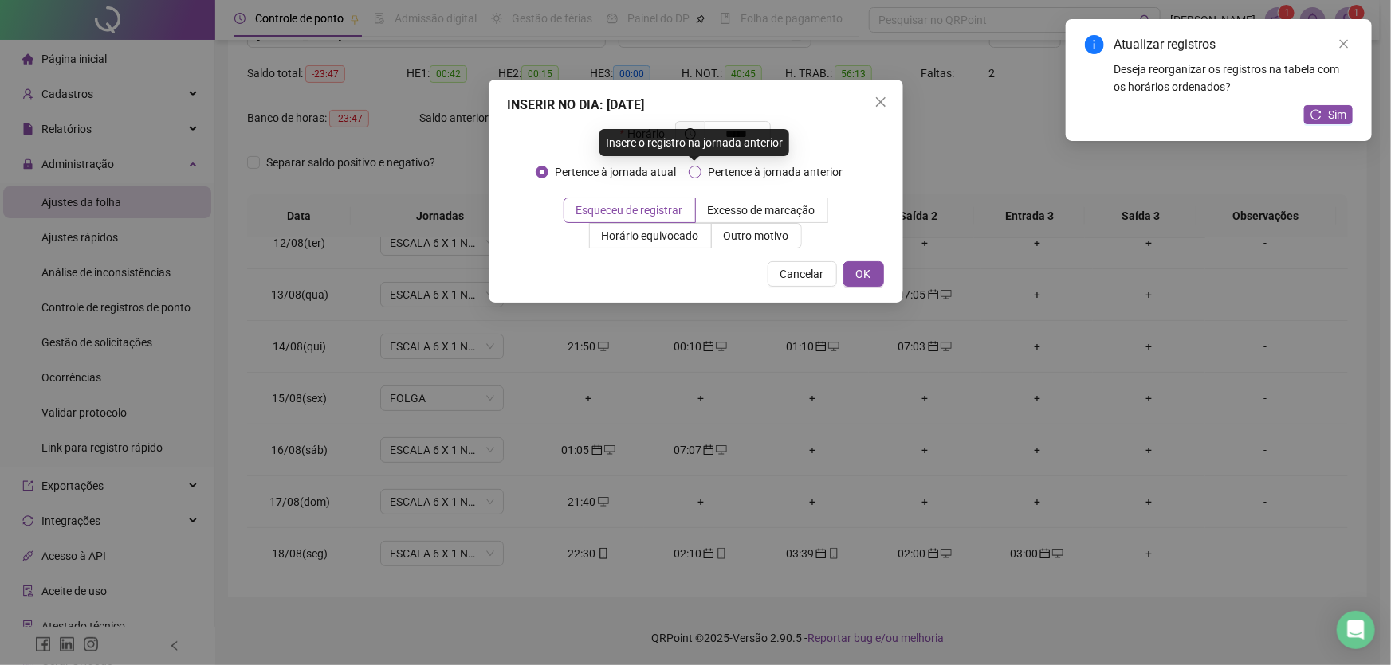
type input "*****"
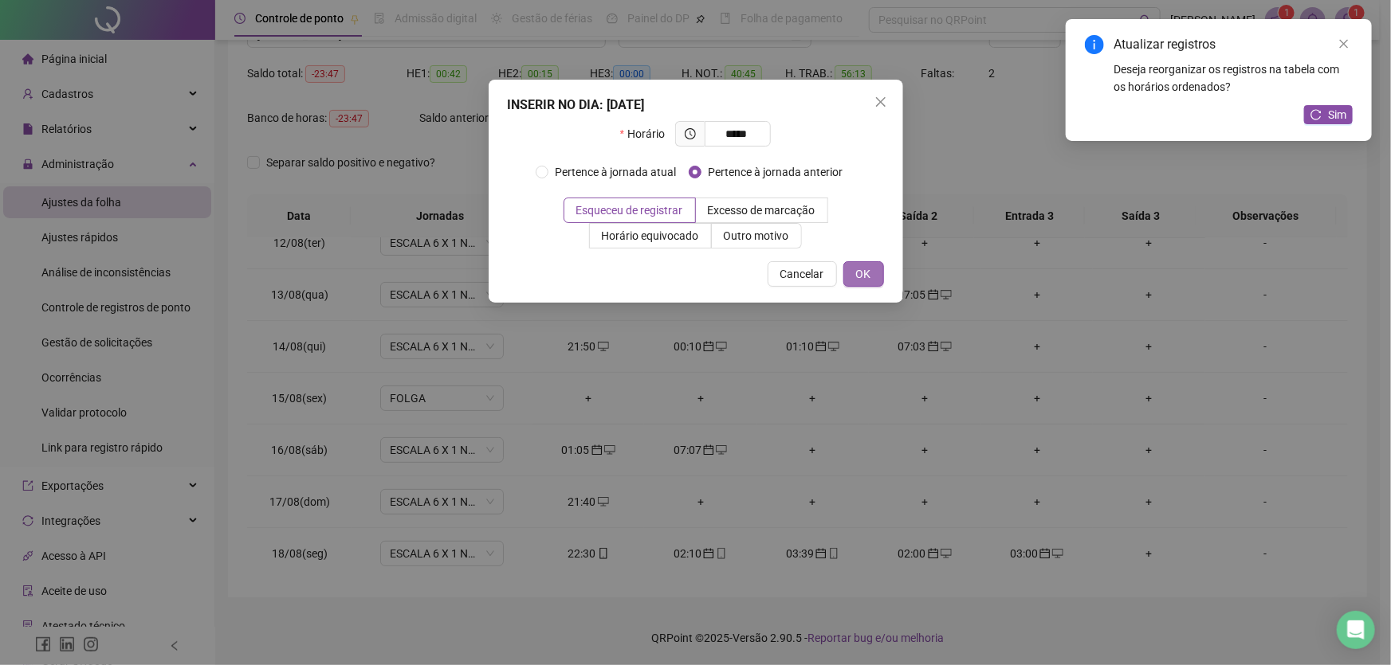
click at [866, 276] on span "OK" at bounding box center [863, 274] width 15 height 18
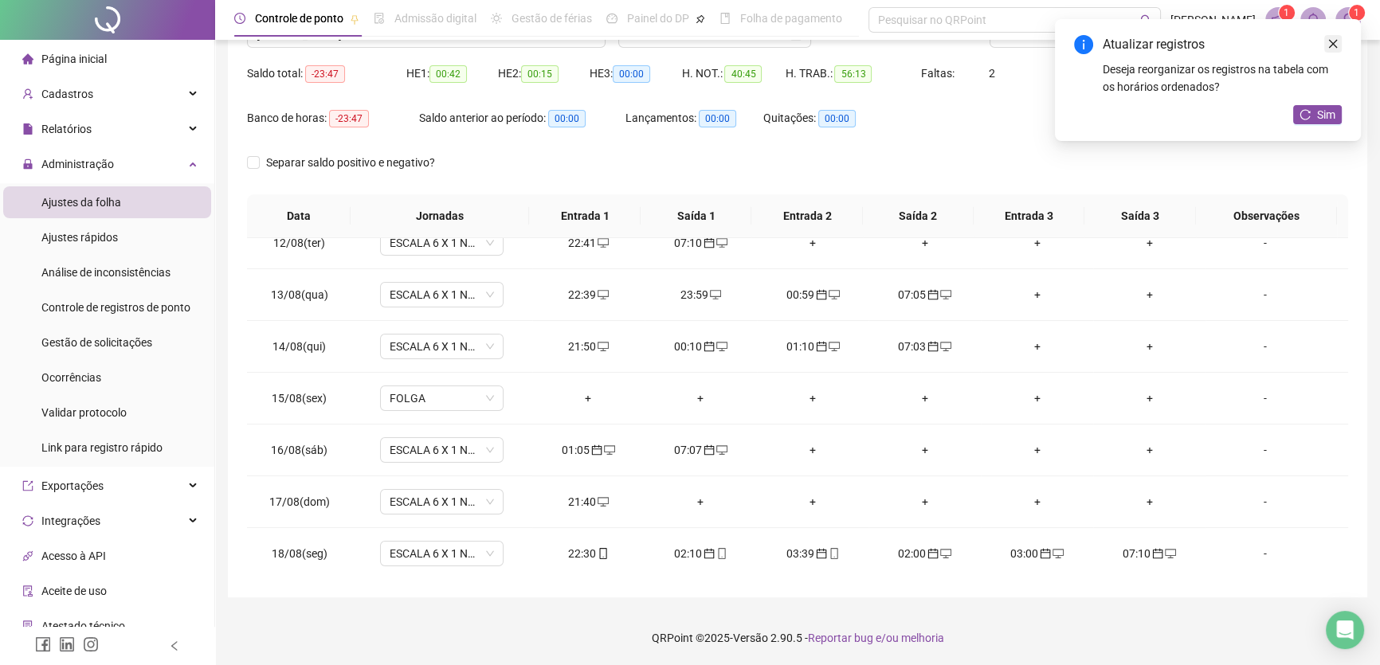
click at [1335, 45] on icon "close" at bounding box center [1333, 44] width 9 height 9
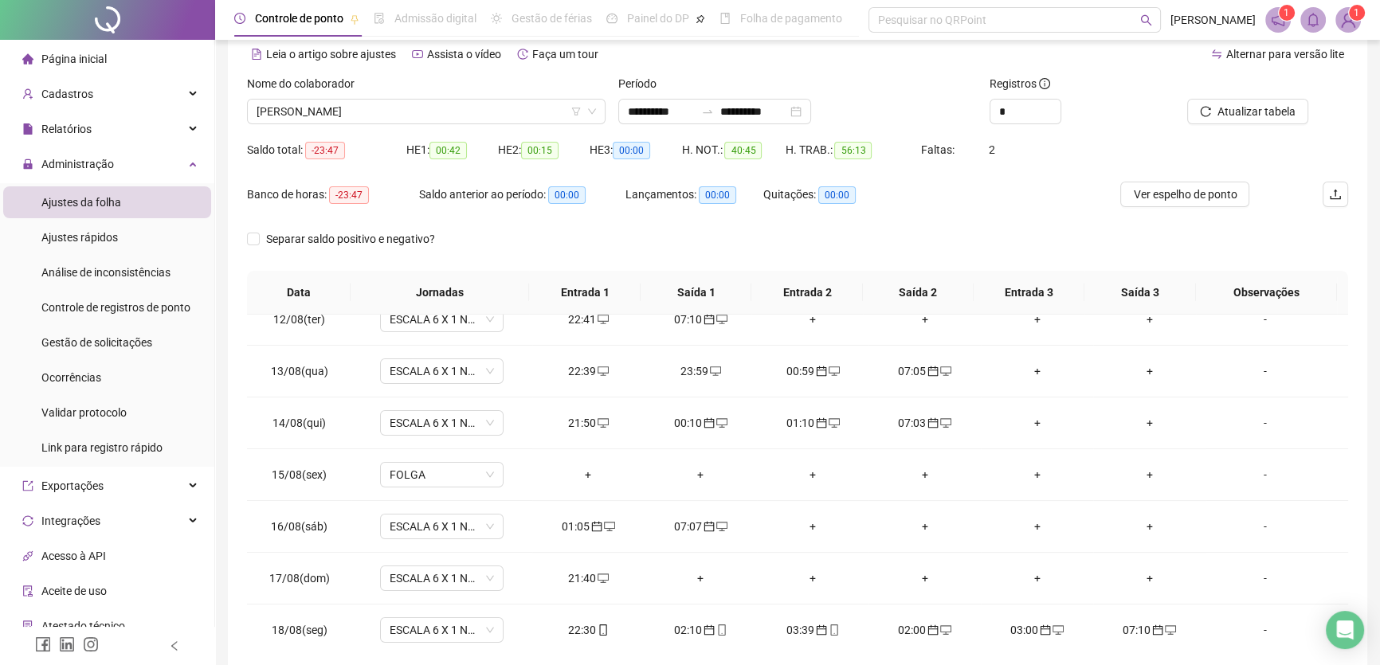
scroll to position [3, 0]
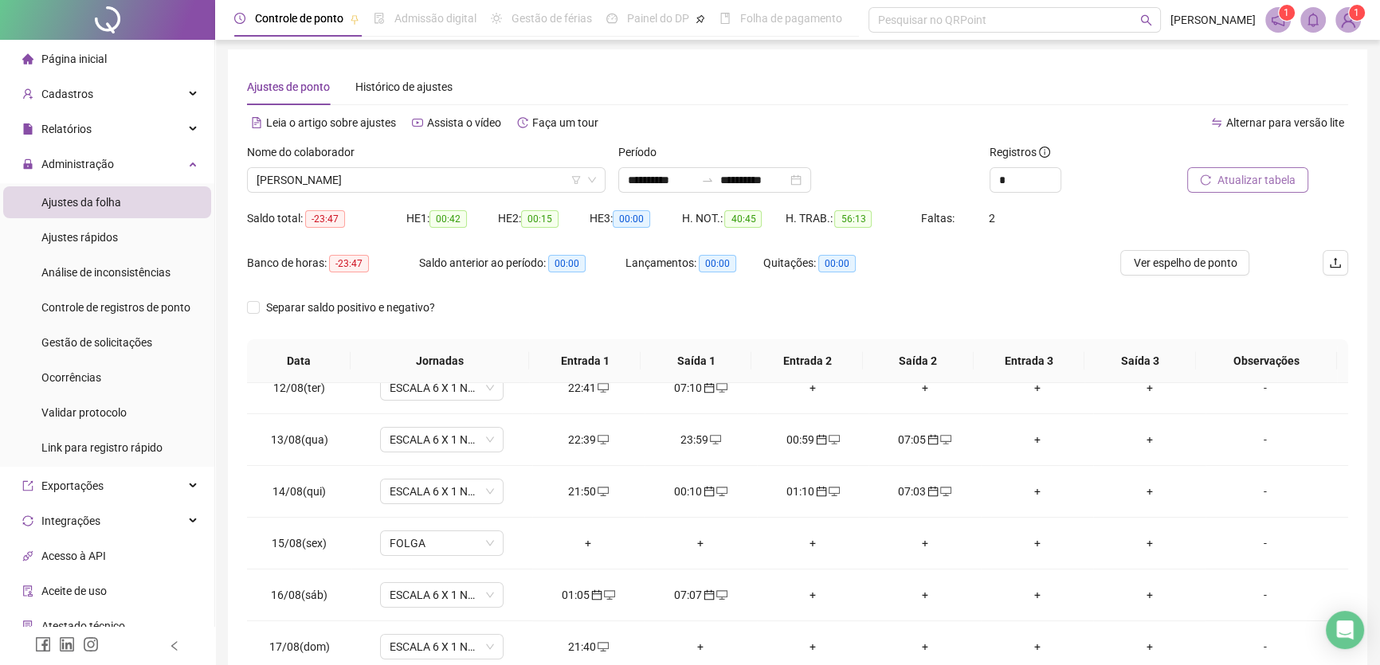
click at [1244, 183] on span "Atualizar tabela" at bounding box center [1257, 180] width 78 height 18
click at [787, 176] on input "**********" at bounding box center [753, 180] width 67 height 18
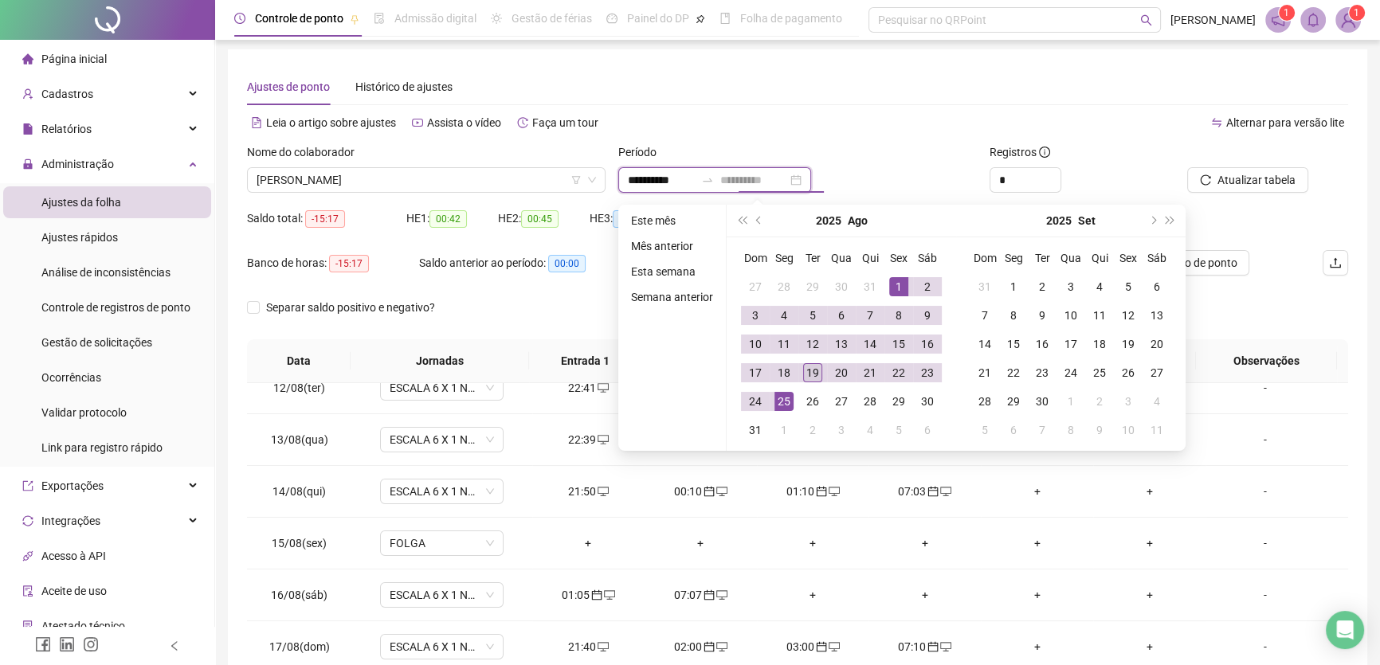
type input "**********"
click at [803, 370] on div "19" at bounding box center [812, 372] width 19 height 19
type input "**********"
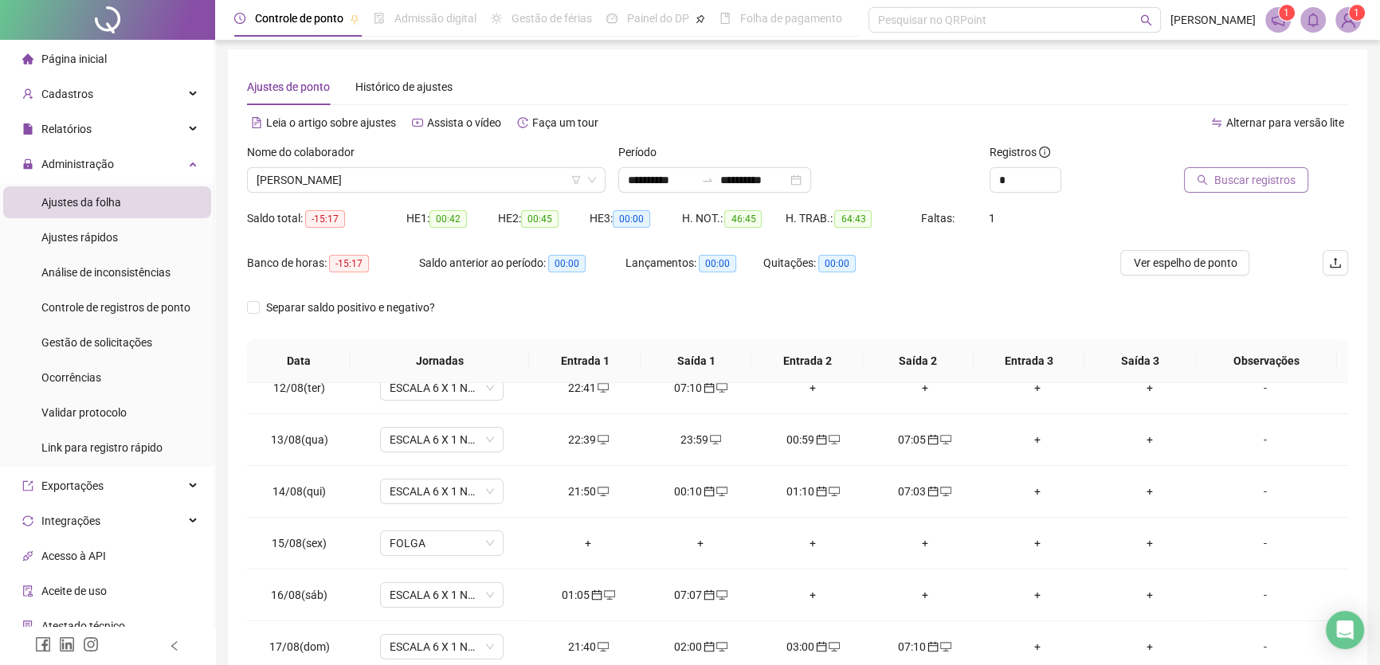
click at [1252, 175] on span "Buscar registros" at bounding box center [1255, 180] width 81 height 18
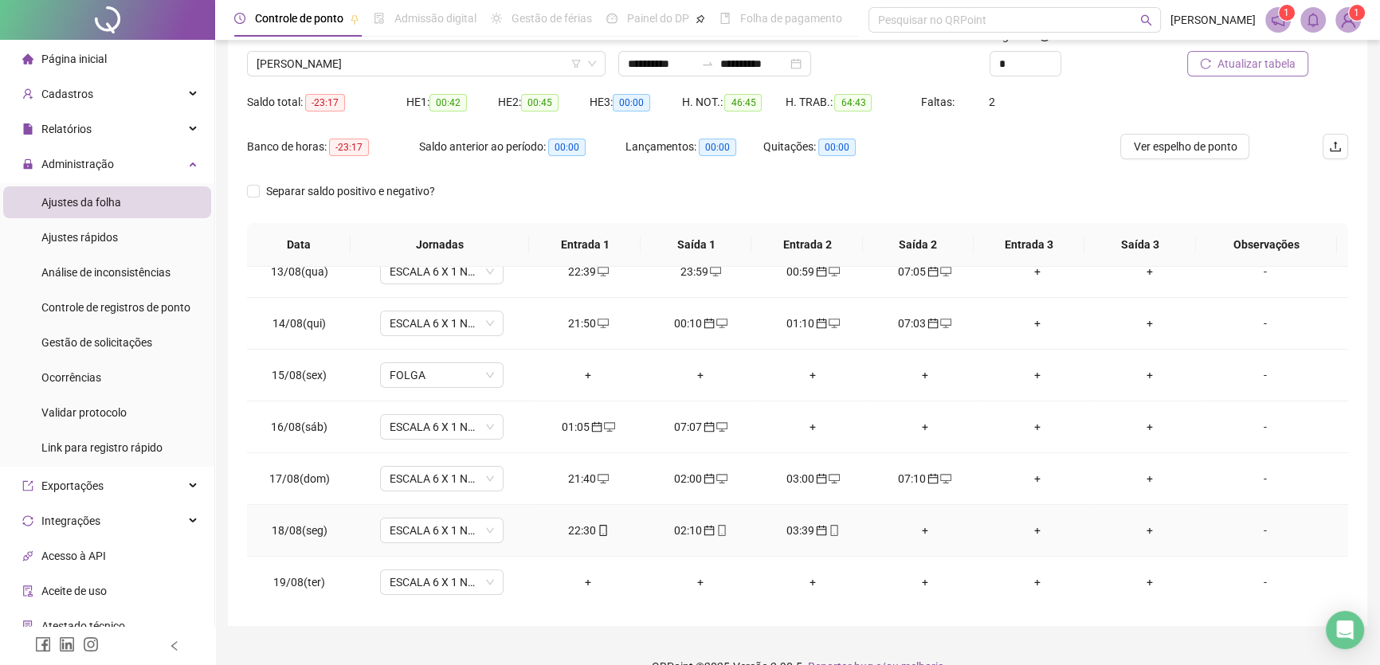
scroll to position [148, 0]
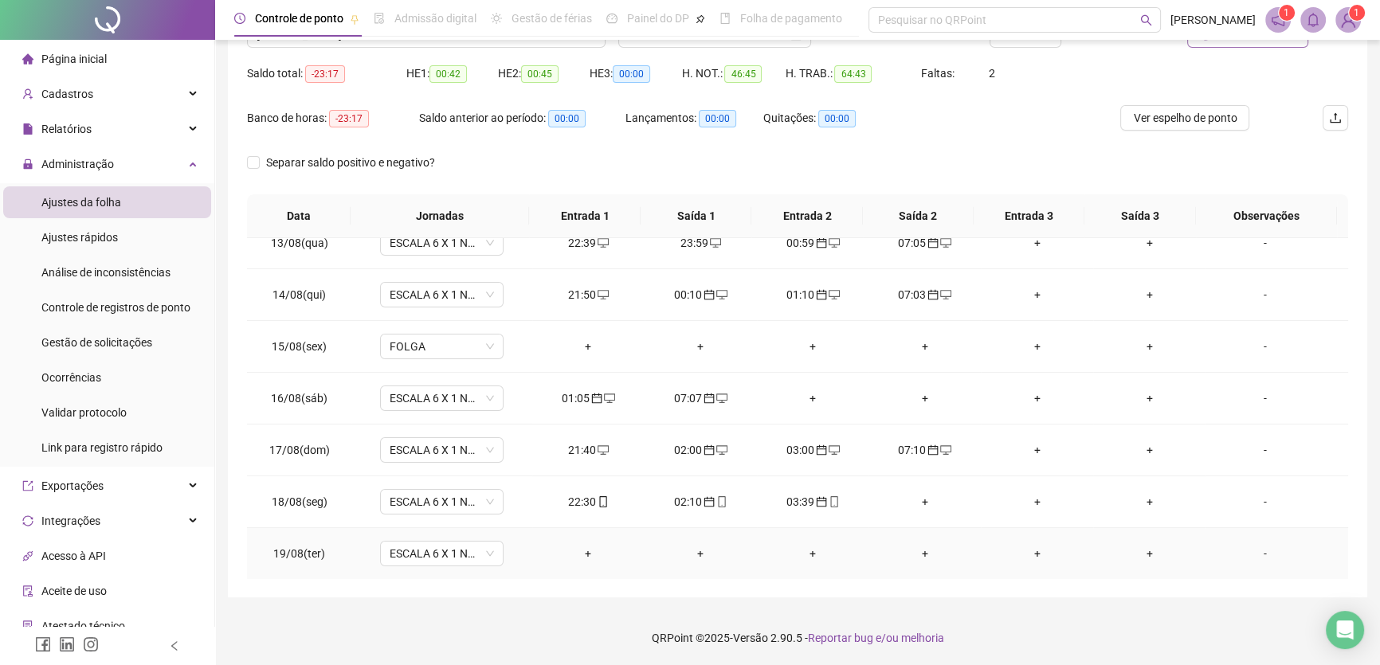
click at [916, 545] on div "+" at bounding box center [924, 554] width 87 height 18
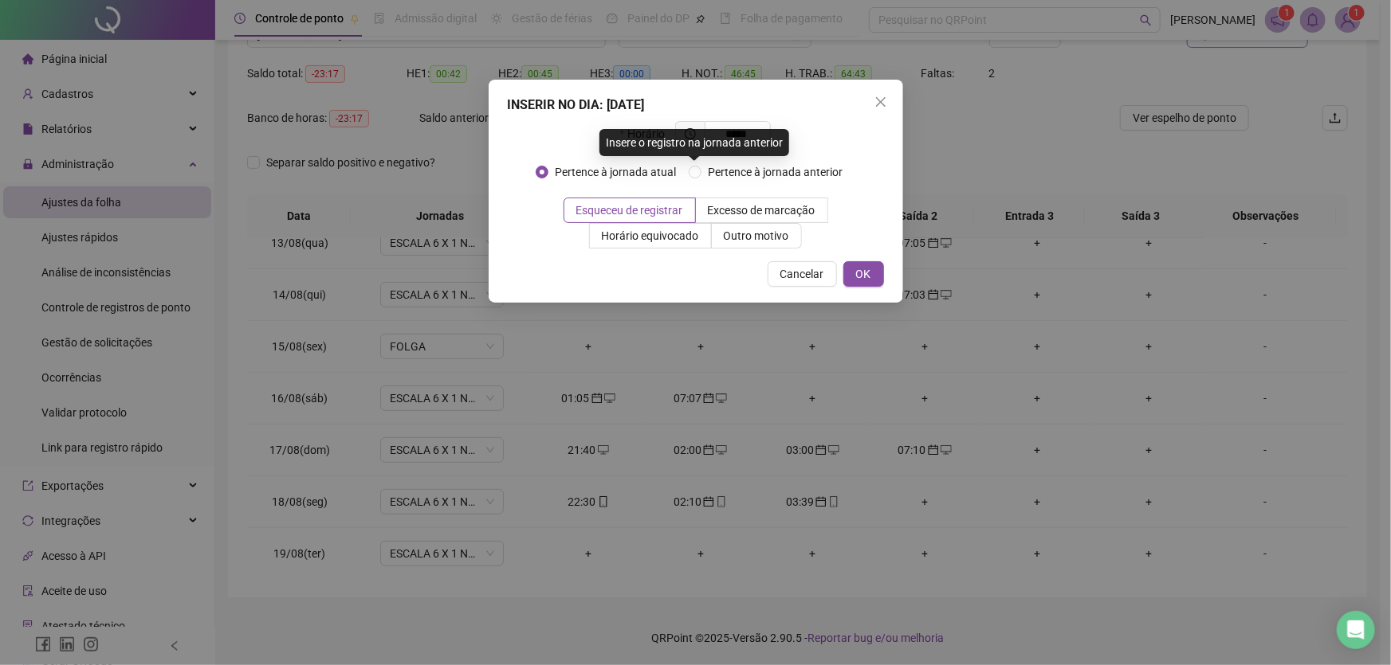
type input "*****"
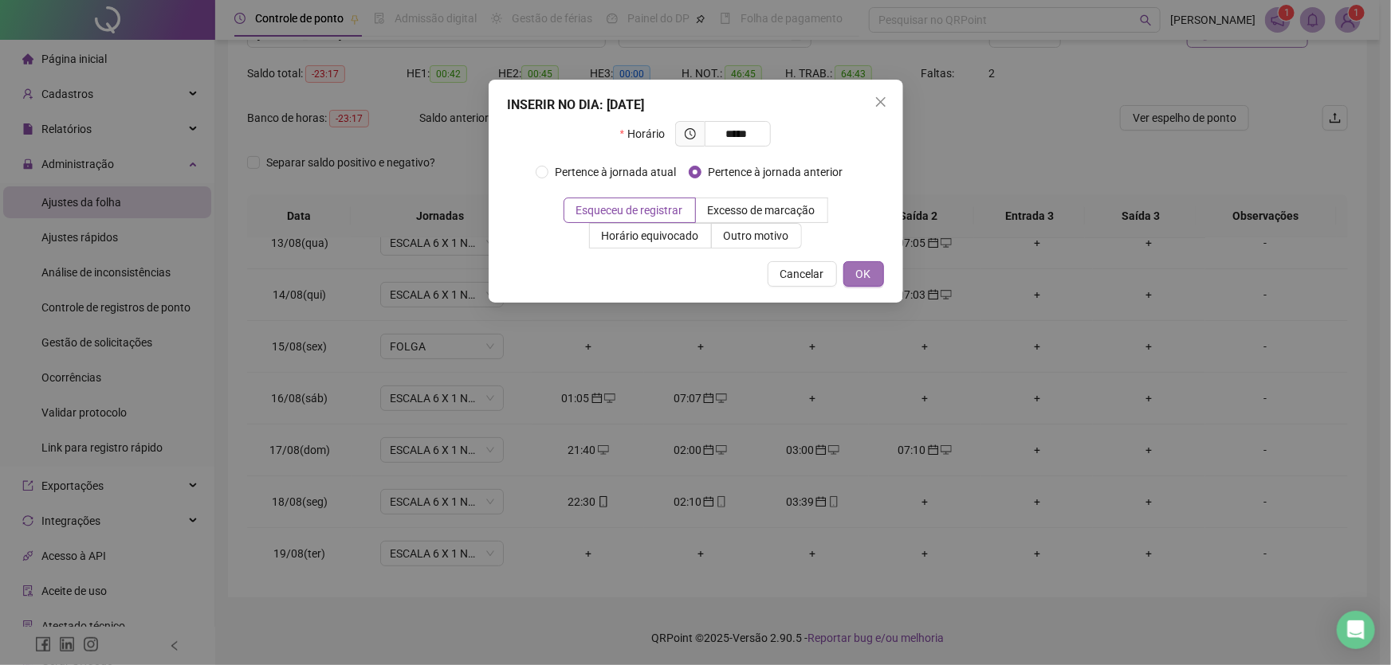
click at [858, 269] on span "OK" at bounding box center [863, 274] width 15 height 18
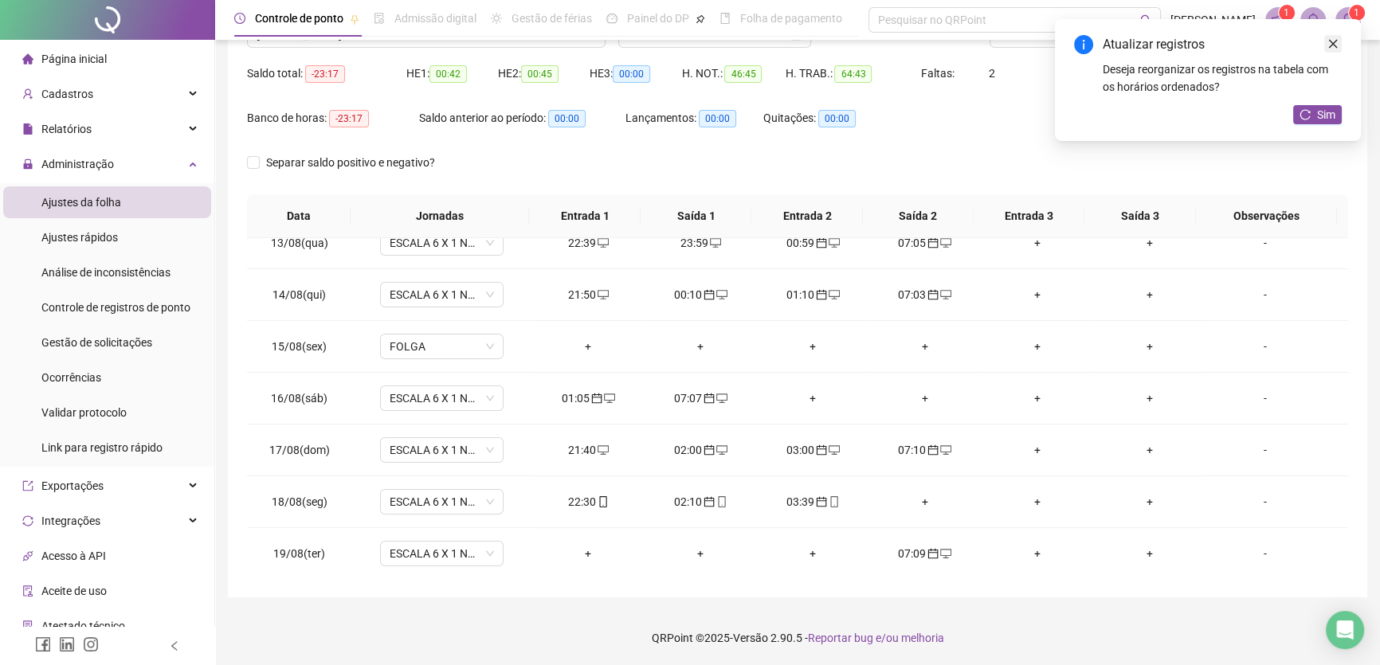
click at [1331, 45] on icon "close" at bounding box center [1333, 43] width 11 height 11
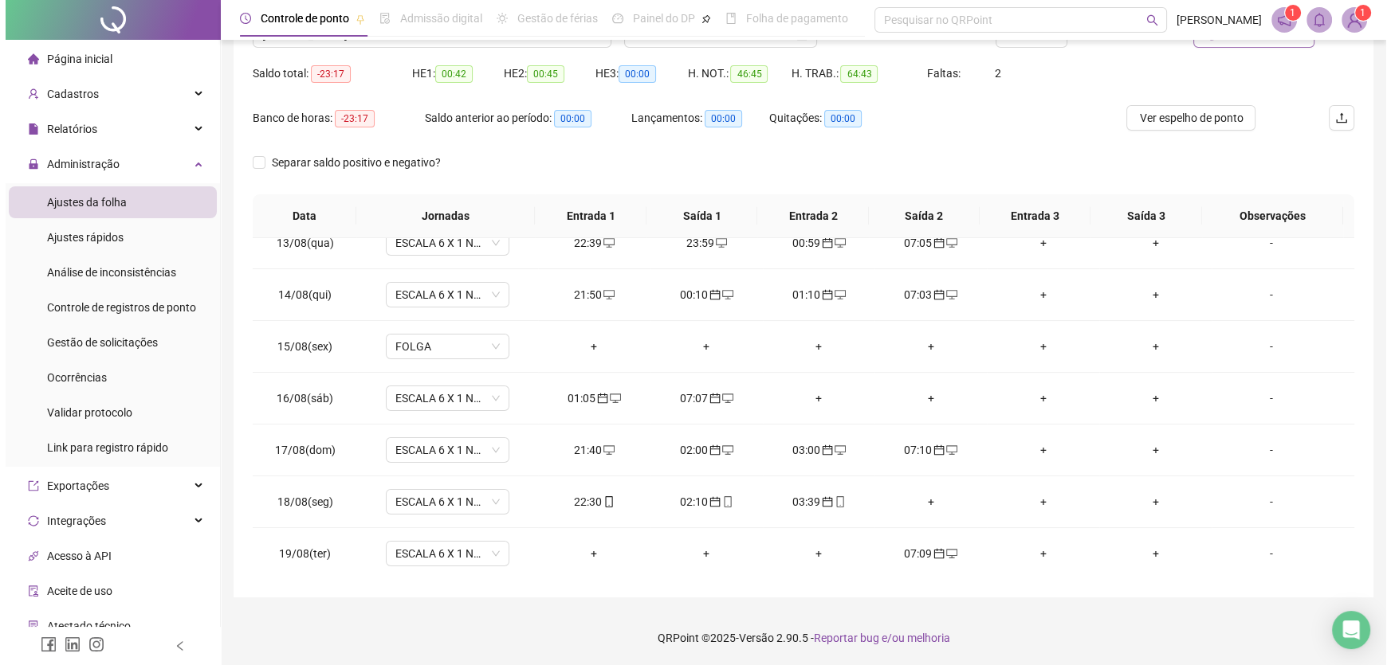
scroll to position [76, 0]
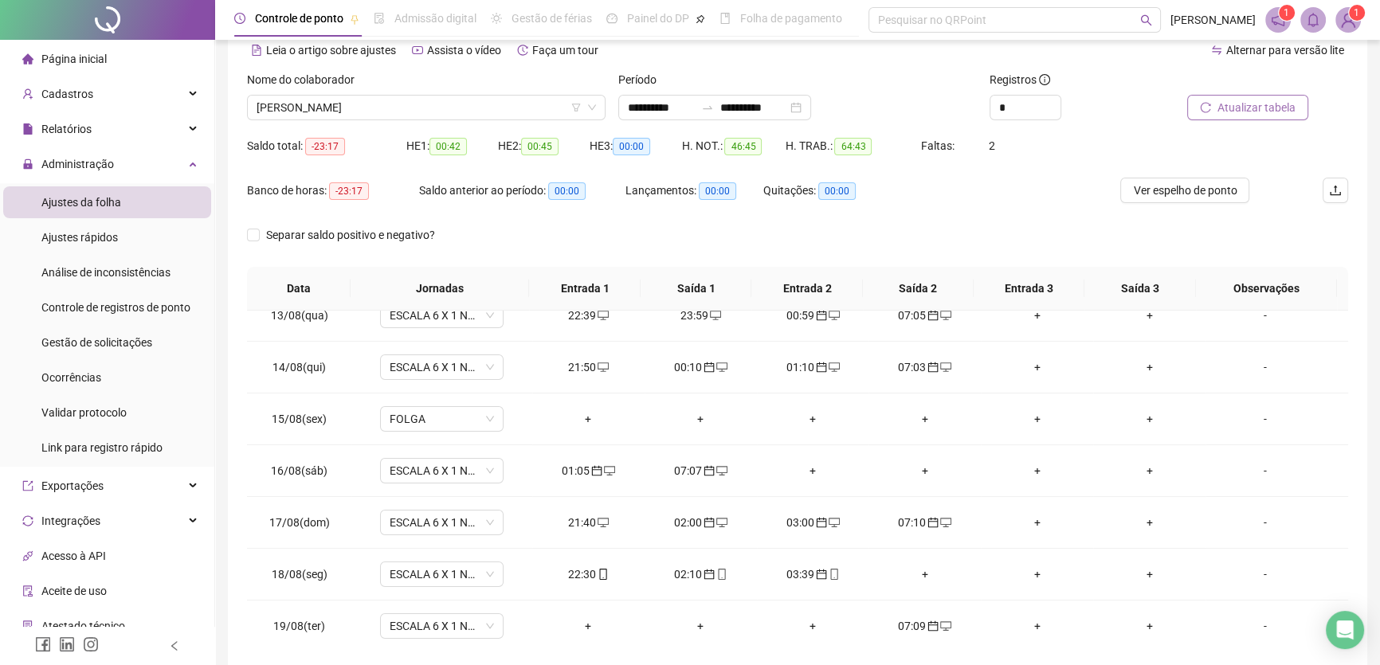
click at [1270, 114] on span "Atualizar tabela" at bounding box center [1257, 108] width 78 height 18
click at [787, 104] on input "**********" at bounding box center [753, 108] width 67 height 18
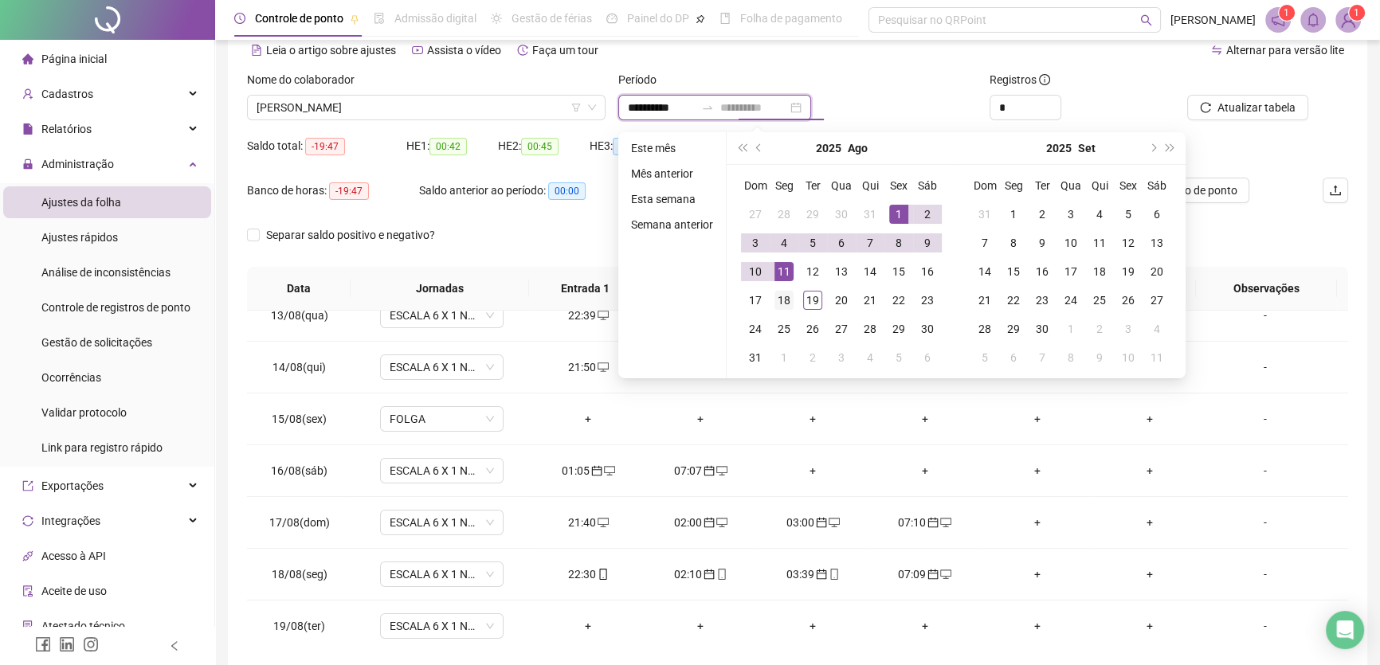
type input "**********"
click at [791, 301] on div "18" at bounding box center [784, 300] width 19 height 19
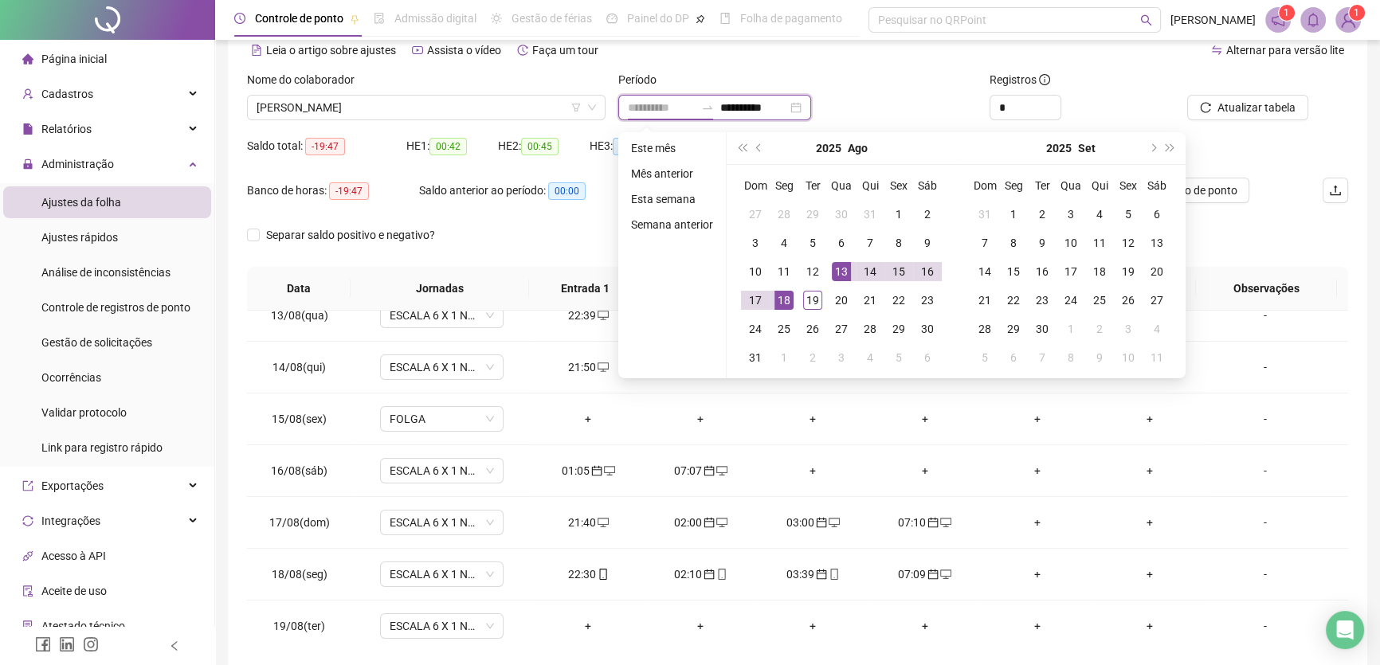
type input "**********"
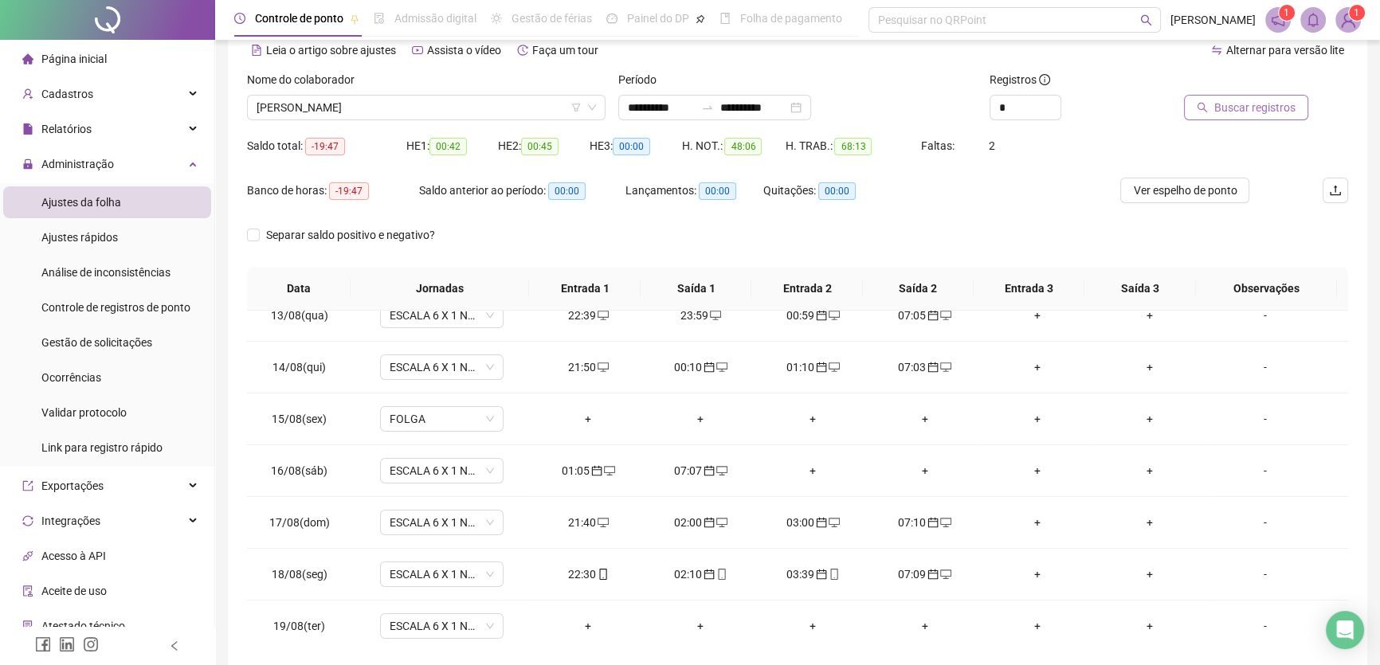
click at [1254, 105] on span "Buscar registros" at bounding box center [1255, 108] width 81 height 18
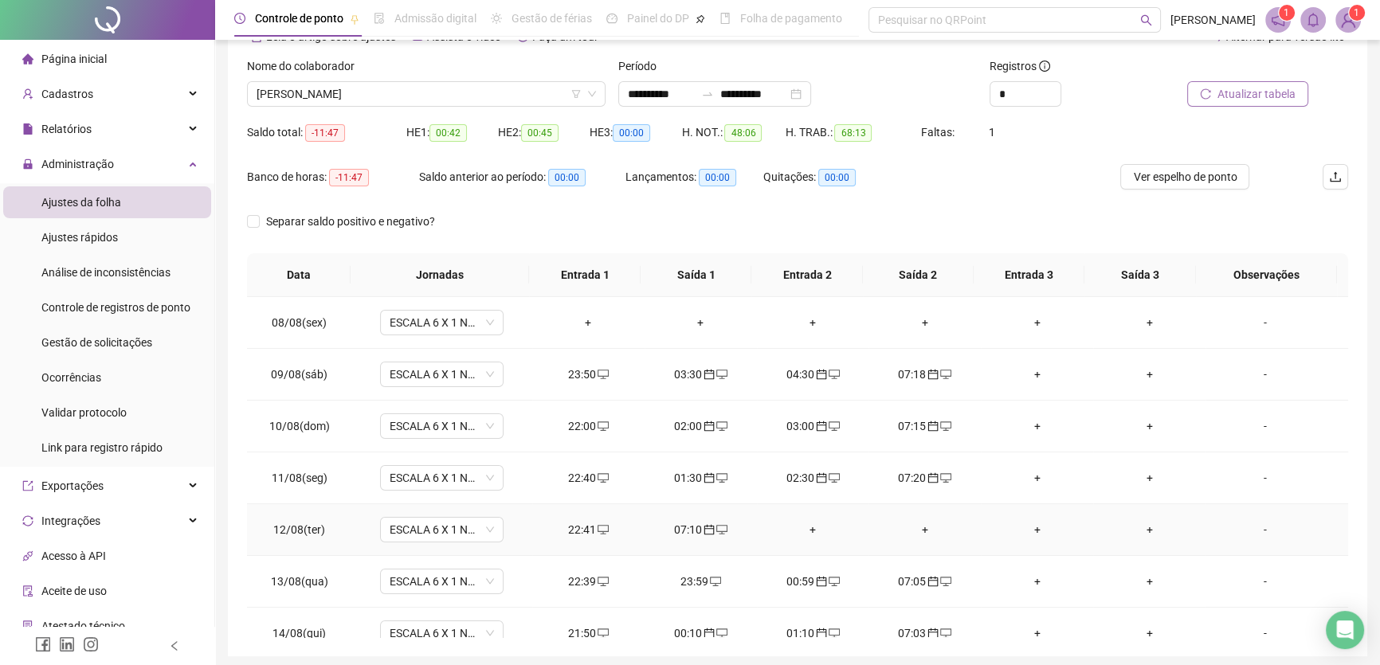
scroll to position [0, 0]
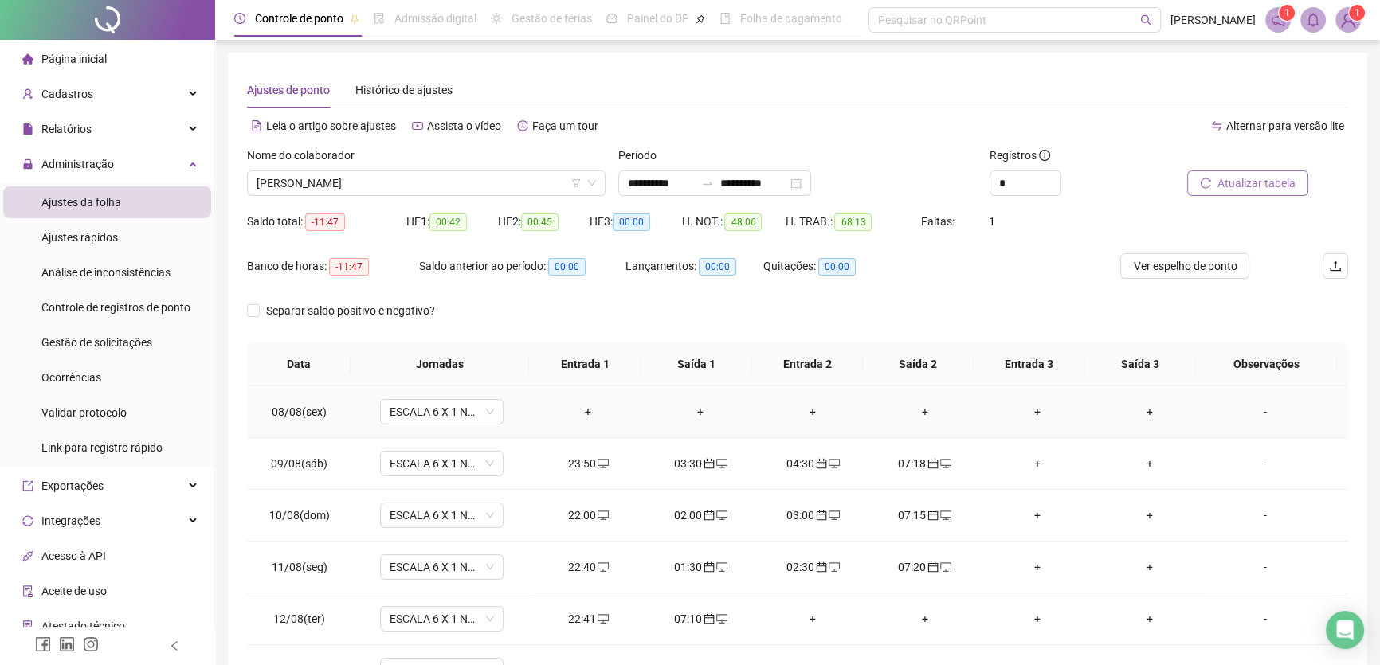
click at [585, 406] on div "+" at bounding box center [588, 412] width 87 height 18
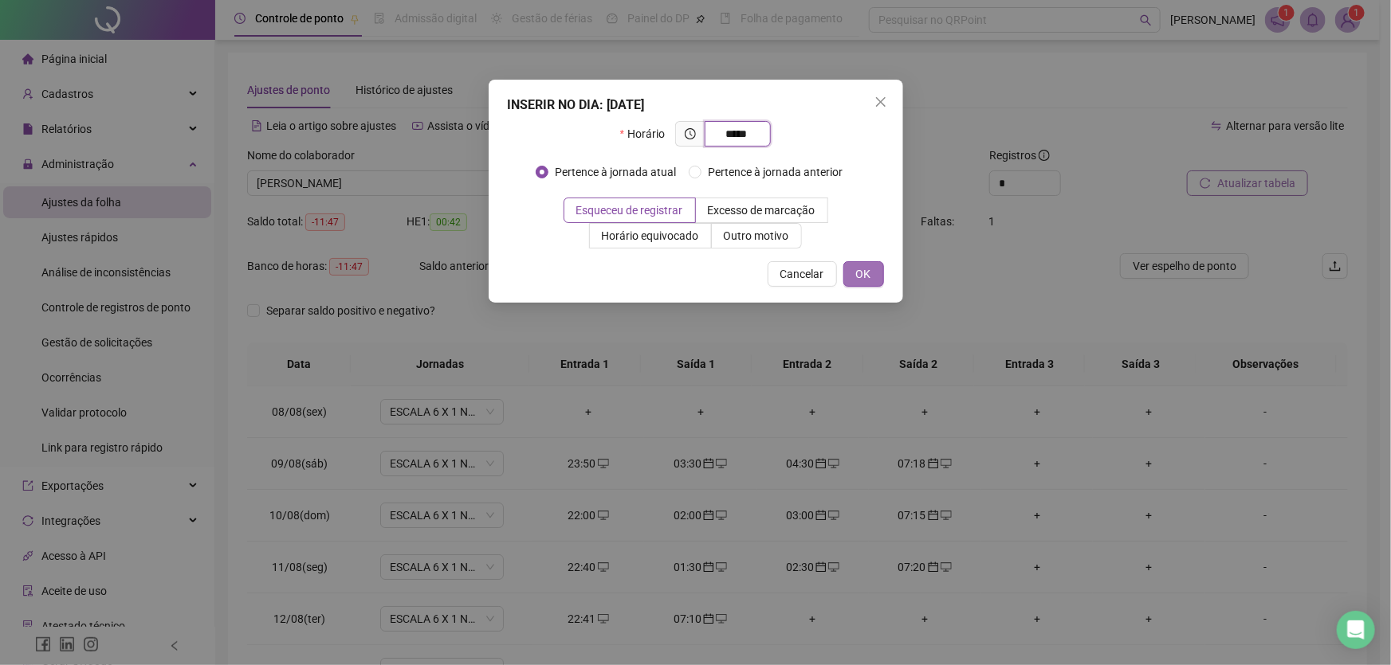
type input "*****"
click at [869, 272] on span "OK" at bounding box center [863, 274] width 15 height 18
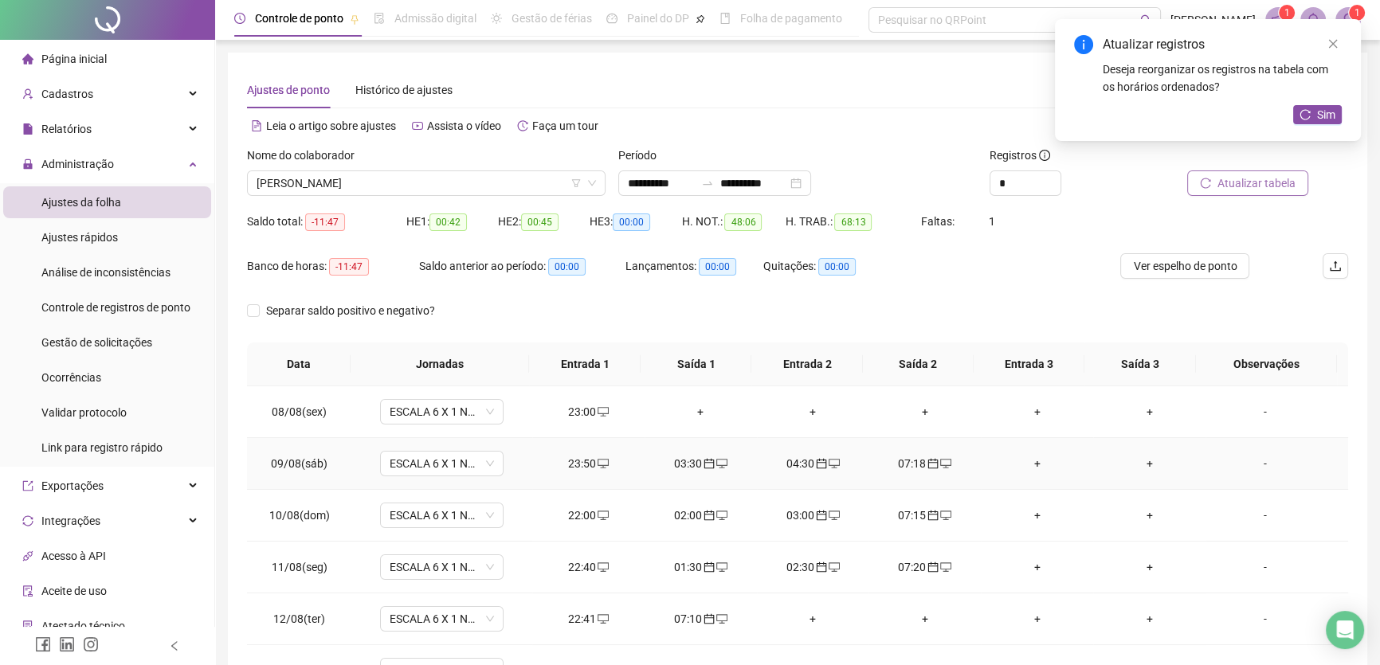
click at [1026, 458] on div "+" at bounding box center [1037, 464] width 87 height 18
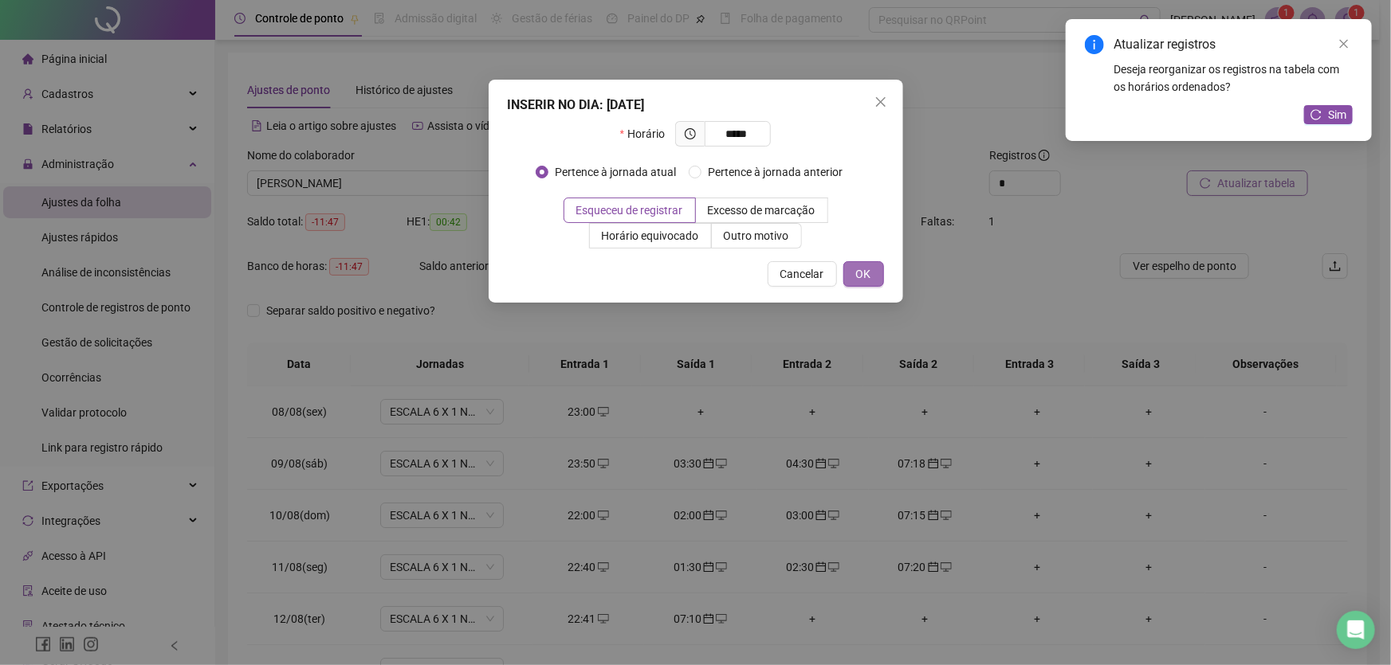
type input "*****"
click at [856, 277] on span "OK" at bounding box center [863, 274] width 15 height 18
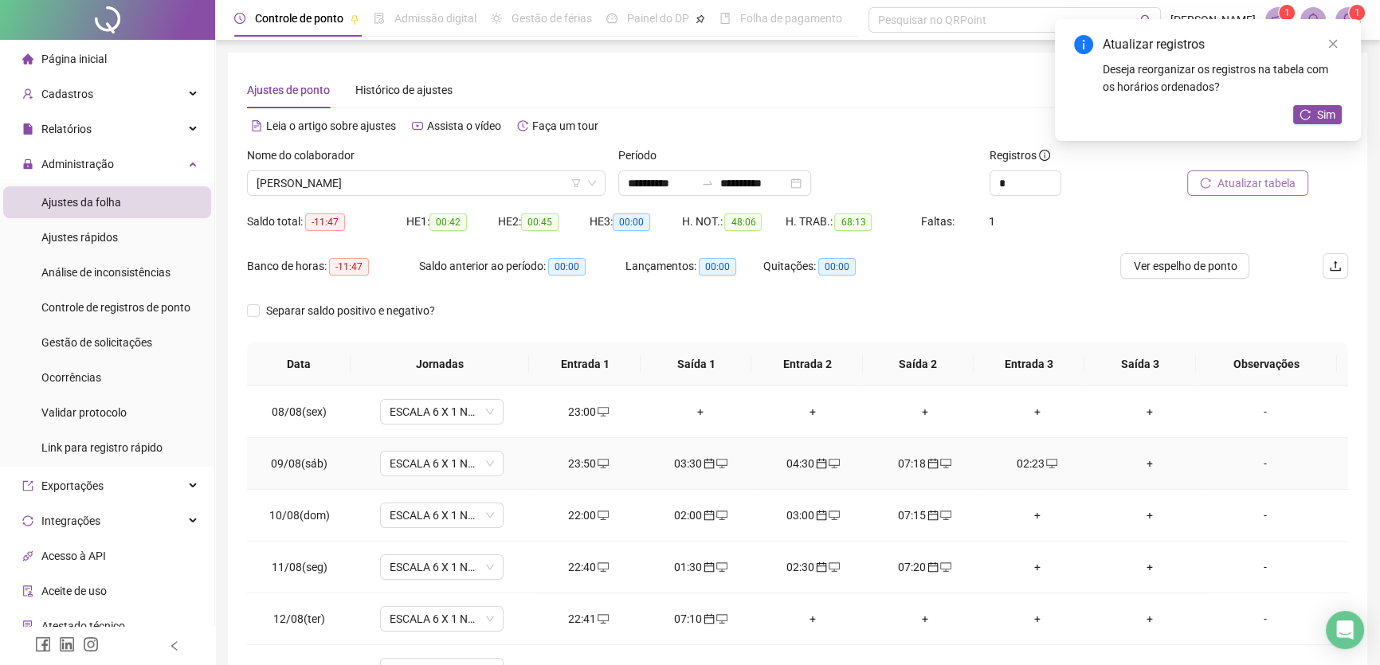
click at [1136, 458] on div "+" at bounding box center [1149, 464] width 87 height 18
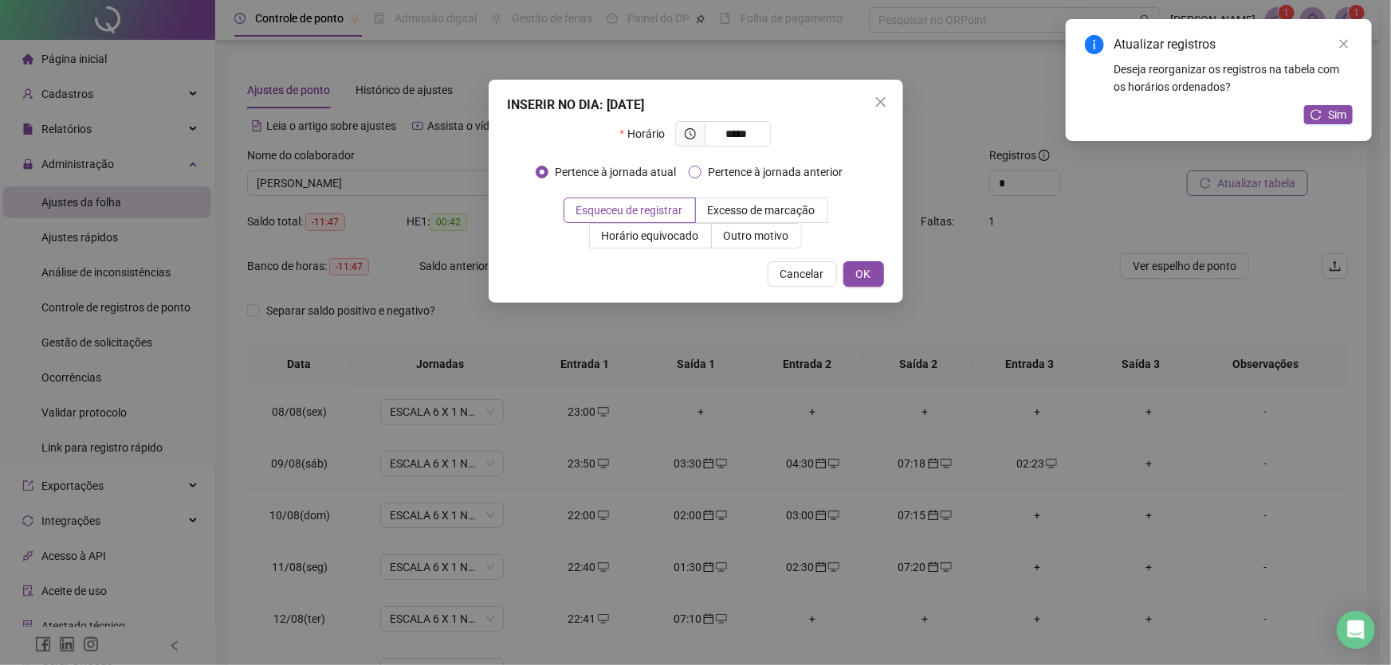
type input "*****"
click at [861, 281] on span "OK" at bounding box center [863, 274] width 15 height 18
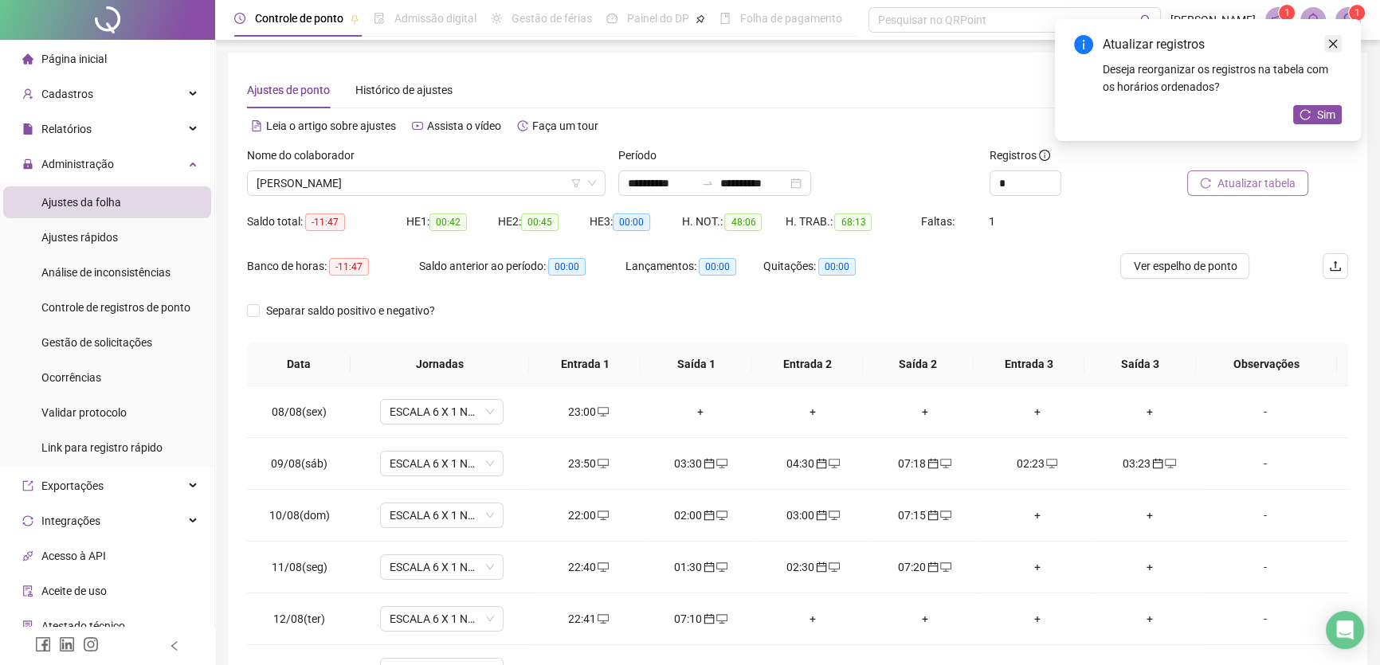
click at [1334, 46] on icon "close" at bounding box center [1333, 43] width 11 height 11
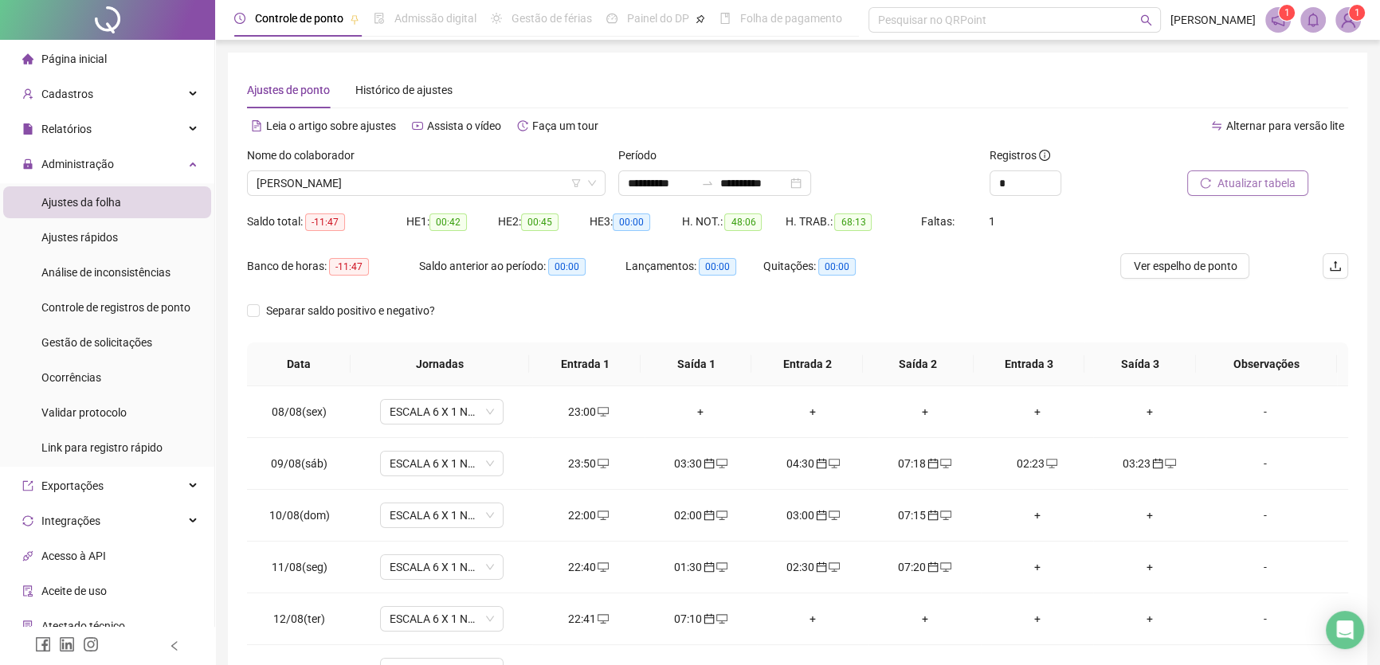
click at [1247, 180] on span "Atualizar tabela" at bounding box center [1257, 184] width 78 height 18
click at [578, 464] on div "02:23" at bounding box center [588, 464] width 87 height 18
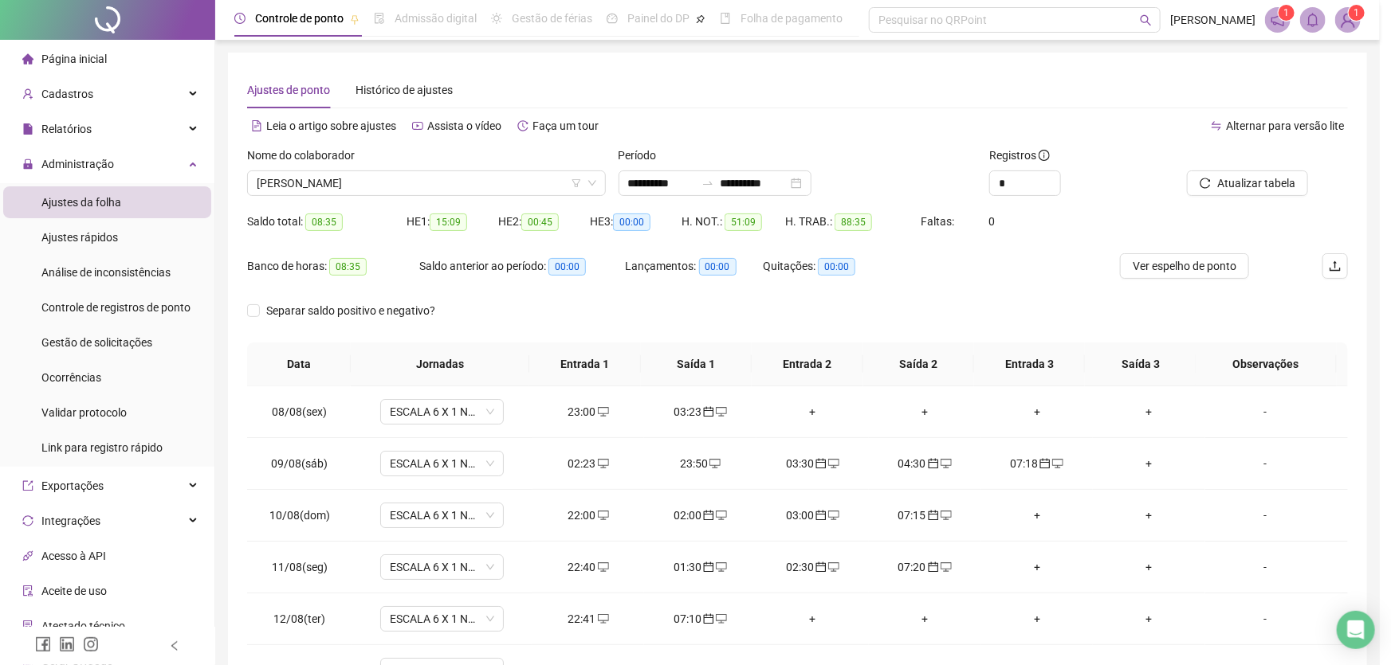
type input "**********"
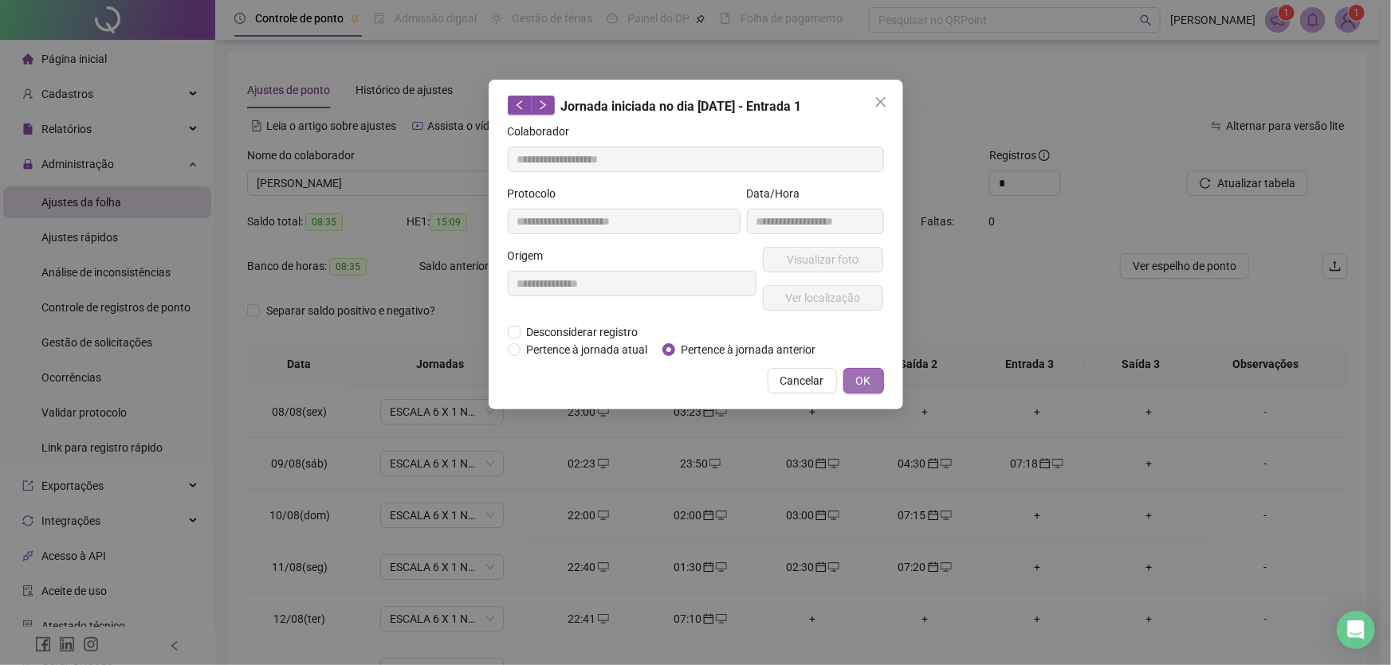
click at [860, 377] on span "OK" at bounding box center [863, 381] width 15 height 18
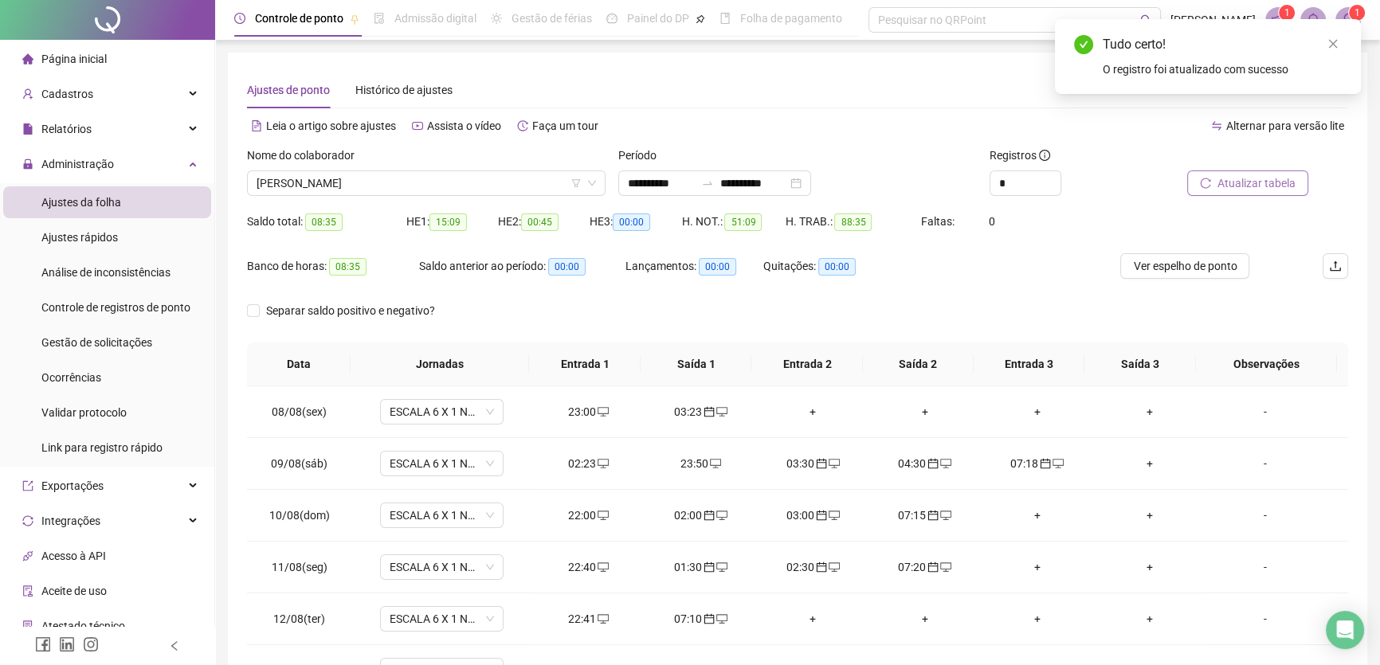
click at [1256, 183] on span "Atualizar tabela" at bounding box center [1257, 184] width 78 height 18
click at [1032, 461] on div "+" at bounding box center [1037, 464] width 87 height 18
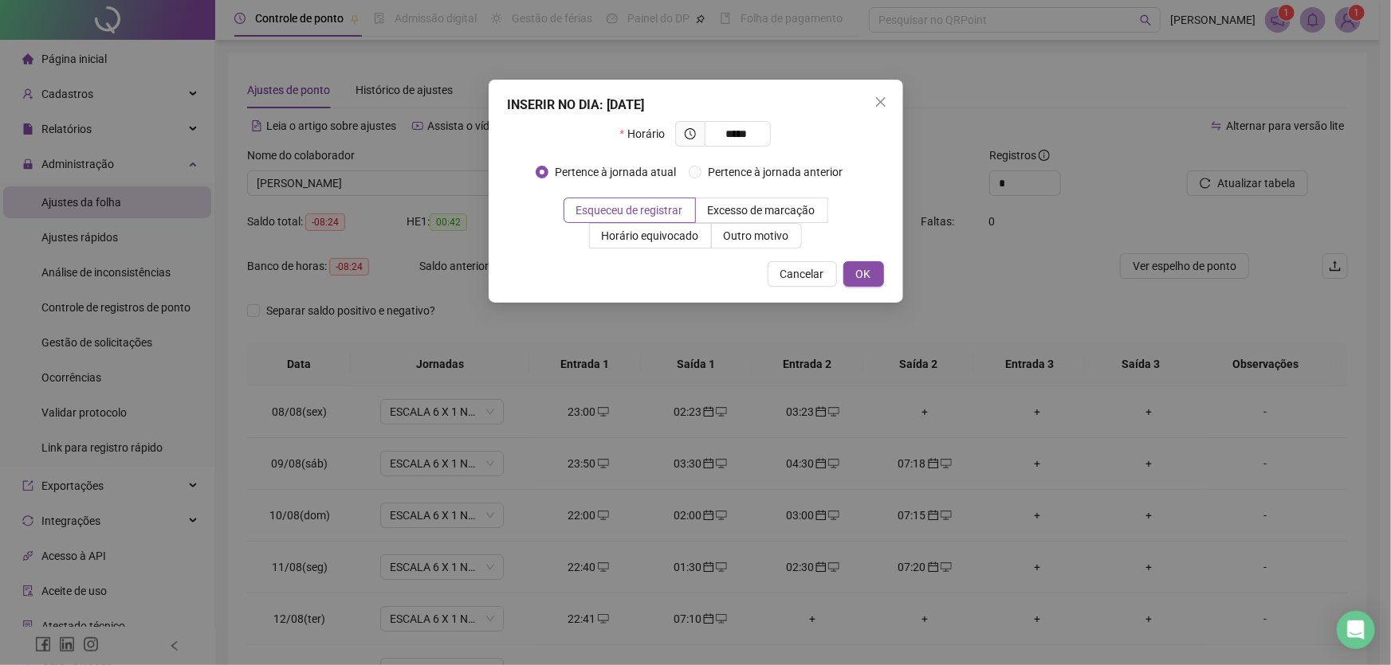
type input "*****"
click at [869, 273] on span "OK" at bounding box center [863, 274] width 15 height 18
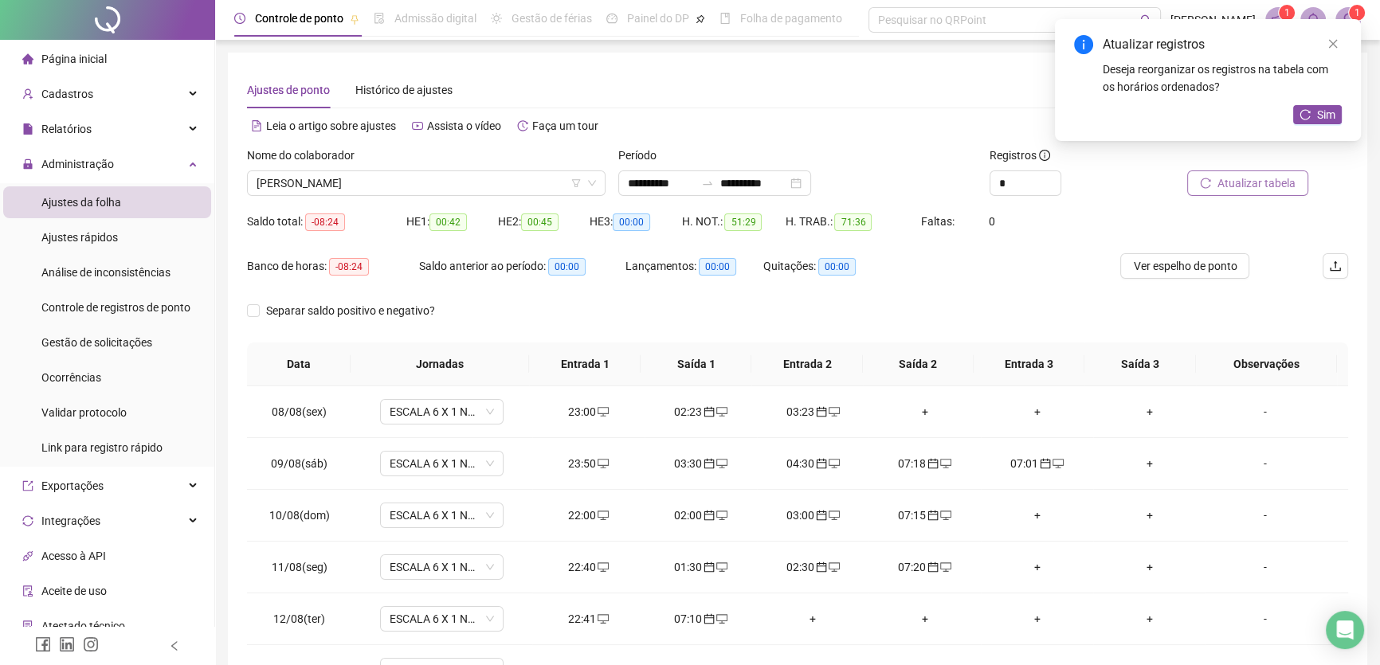
click at [1224, 179] on span "Atualizar tabela" at bounding box center [1257, 184] width 78 height 18
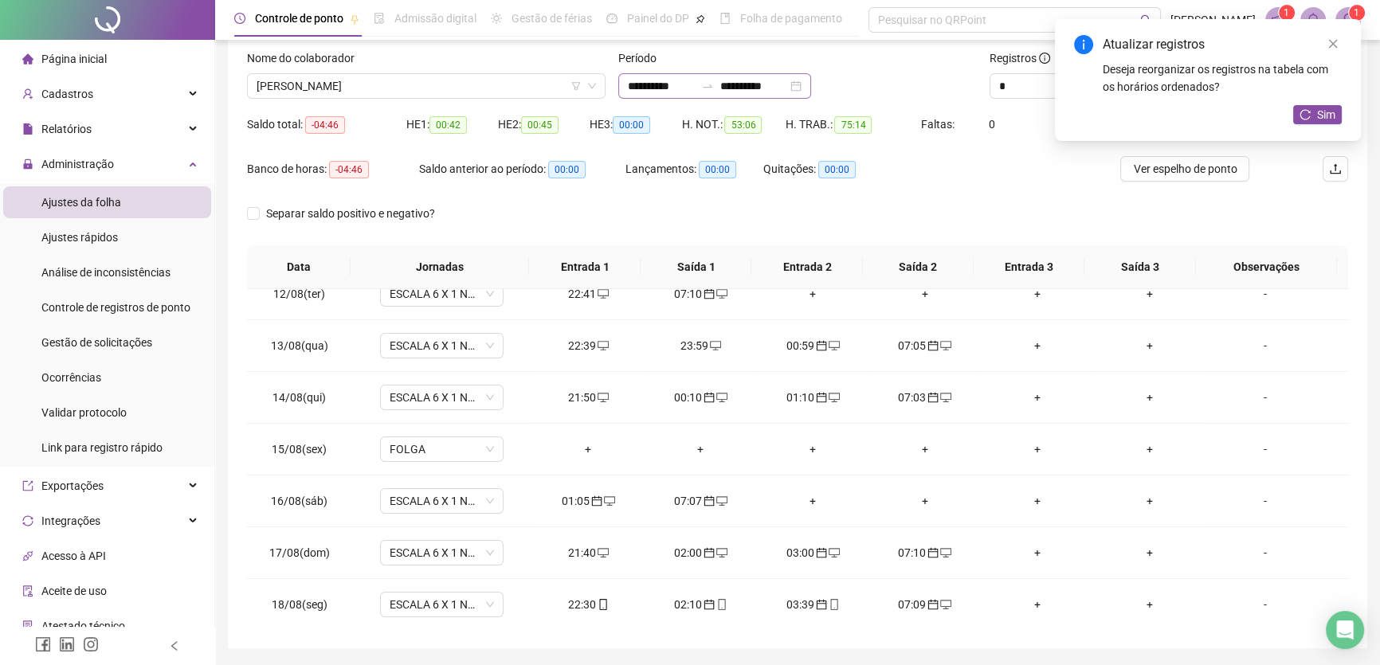
scroll to position [3, 0]
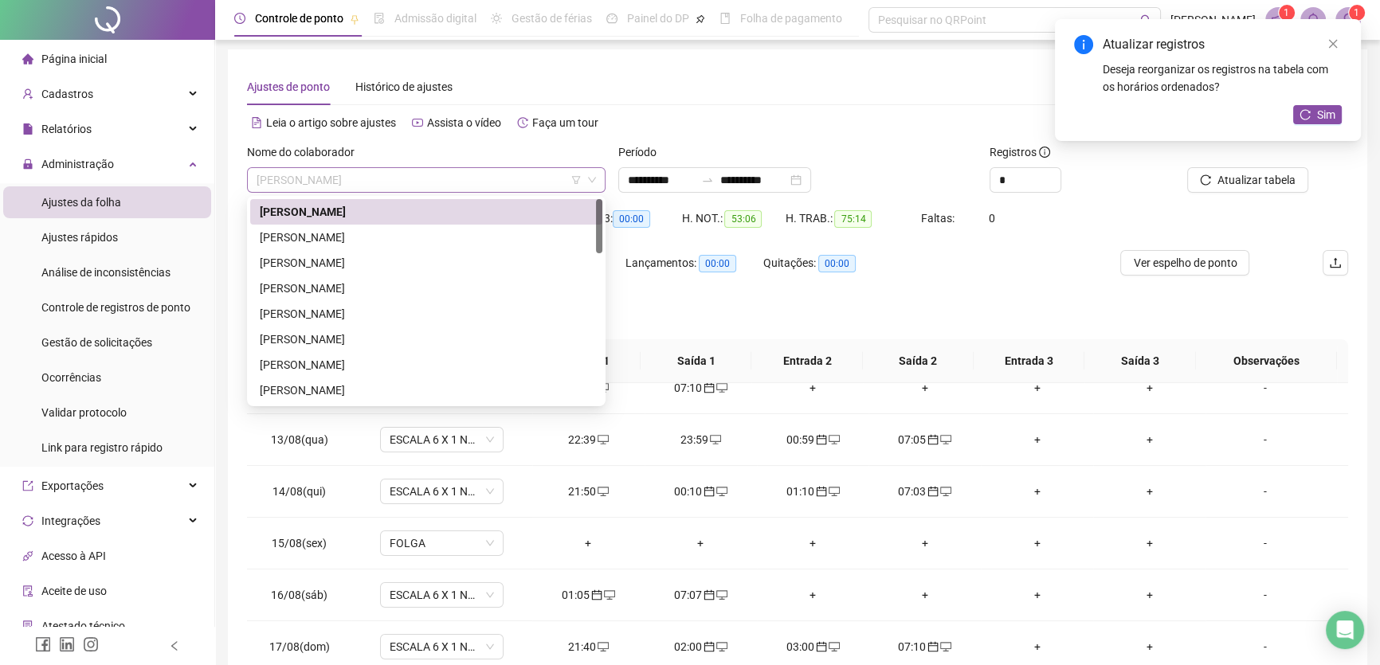
click at [506, 183] on span "[PERSON_NAME]" at bounding box center [427, 180] width 340 height 24
click at [320, 233] on div "[PERSON_NAME]" at bounding box center [426, 238] width 333 height 18
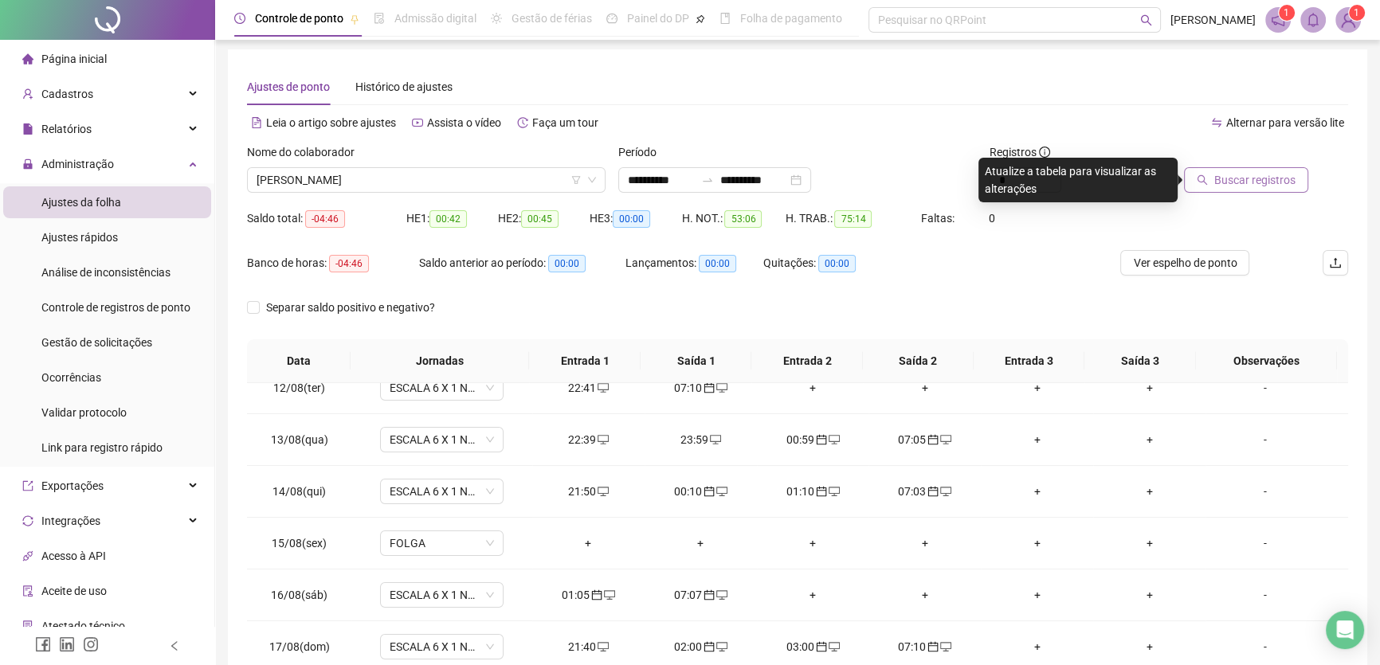
click at [1273, 174] on span "Buscar registros" at bounding box center [1255, 180] width 81 height 18
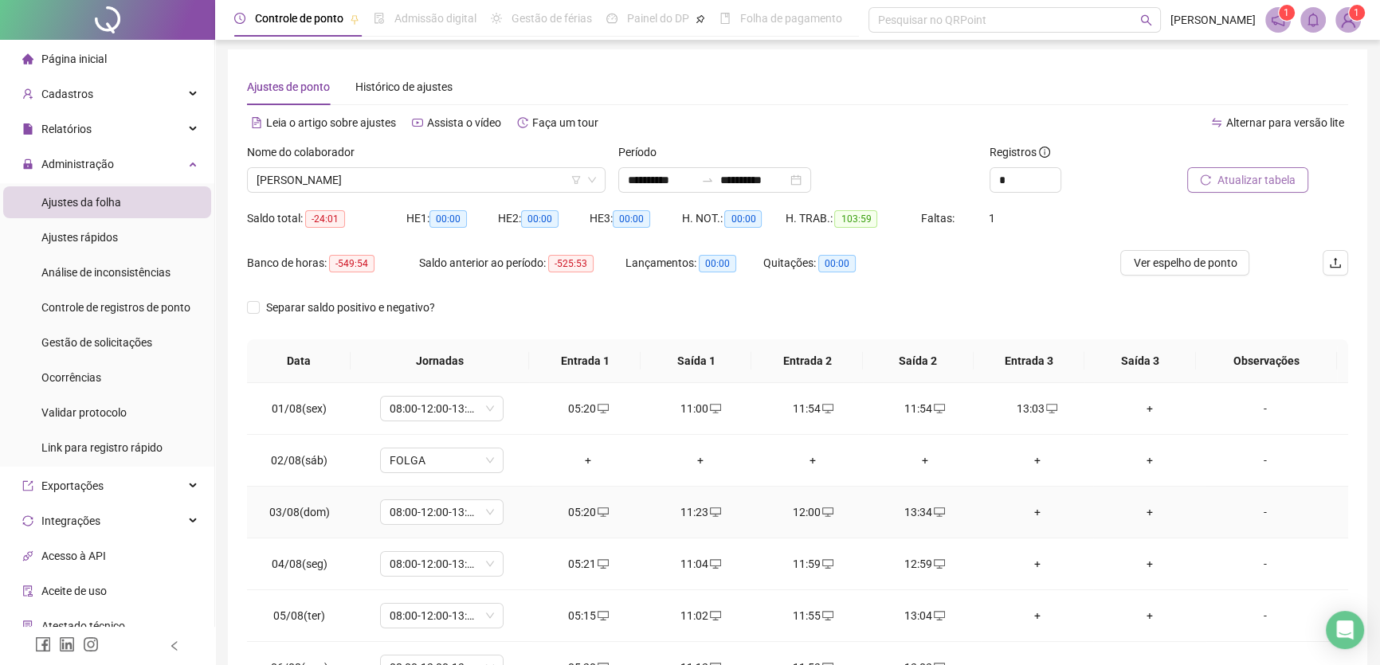
scroll to position [0, 0]
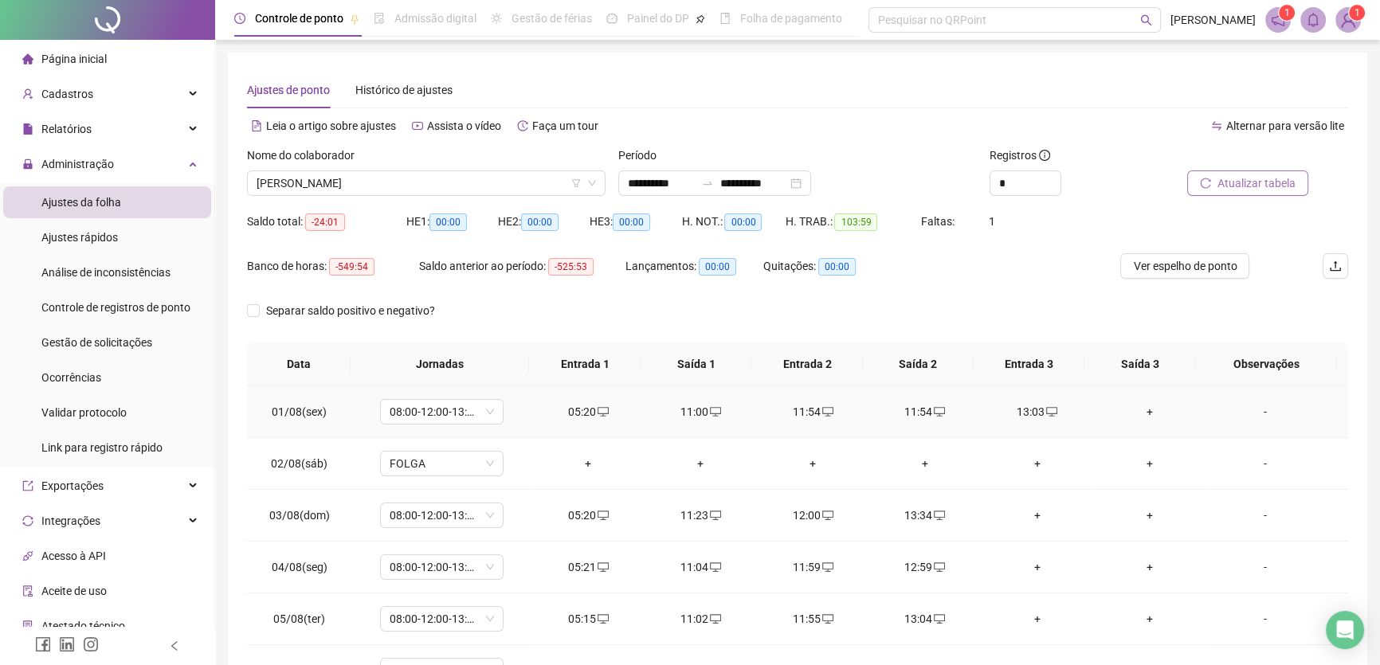
click at [812, 409] on div "11:54" at bounding box center [813, 412] width 87 height 18
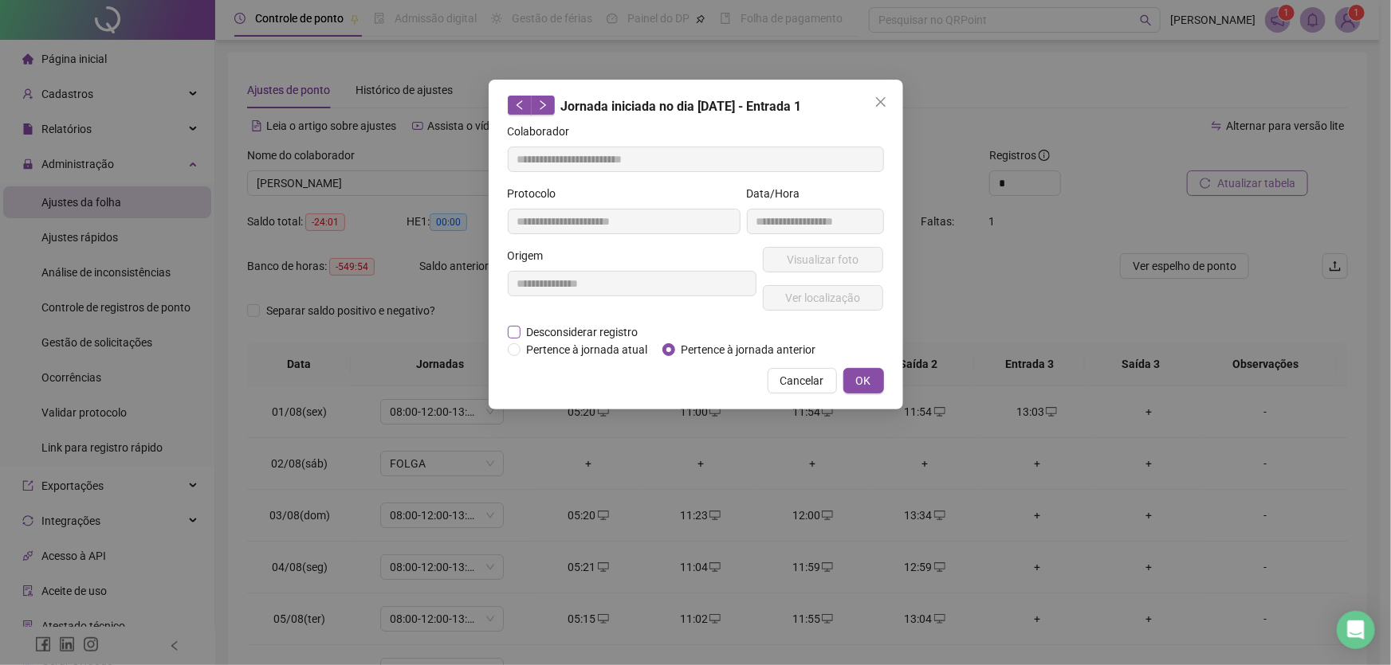
type input "**********"
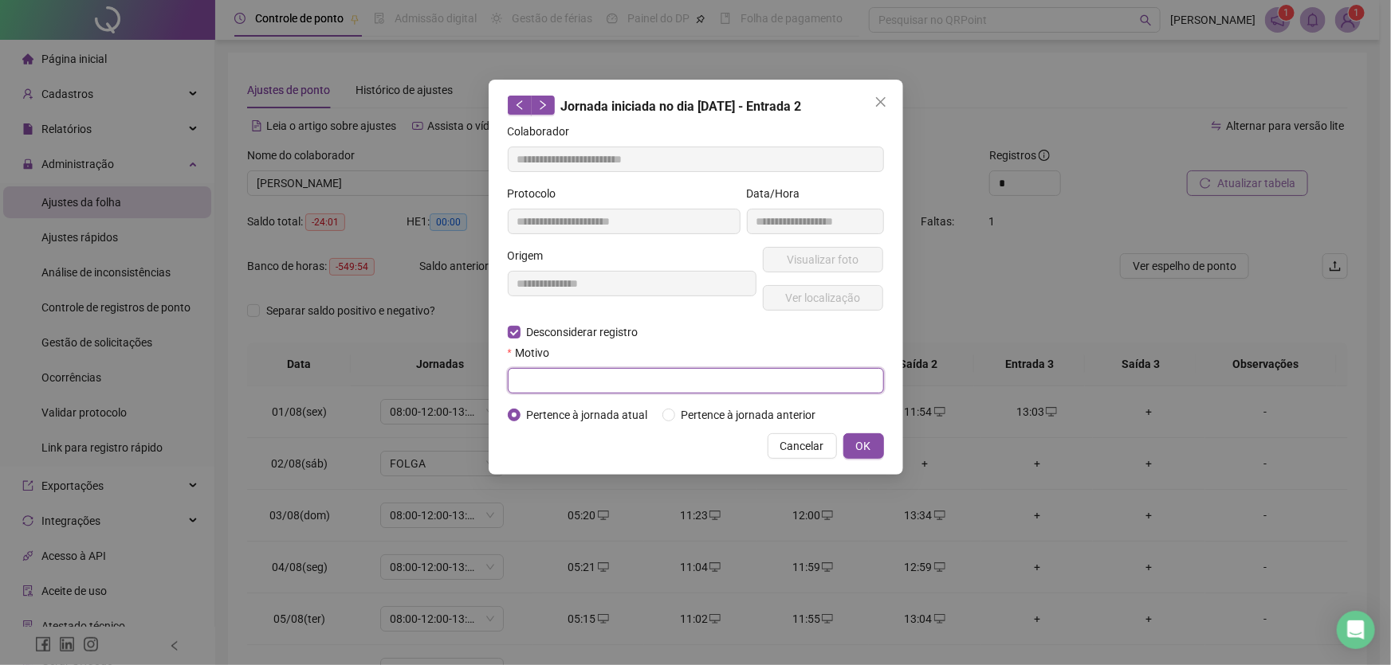
click at [524, 385] on input "text" at bounding box center [696, 381] width 376 height 26
type input "**"
click at [850, 438] on button "OK" at bounding box center [863, 447] width 41 height 26
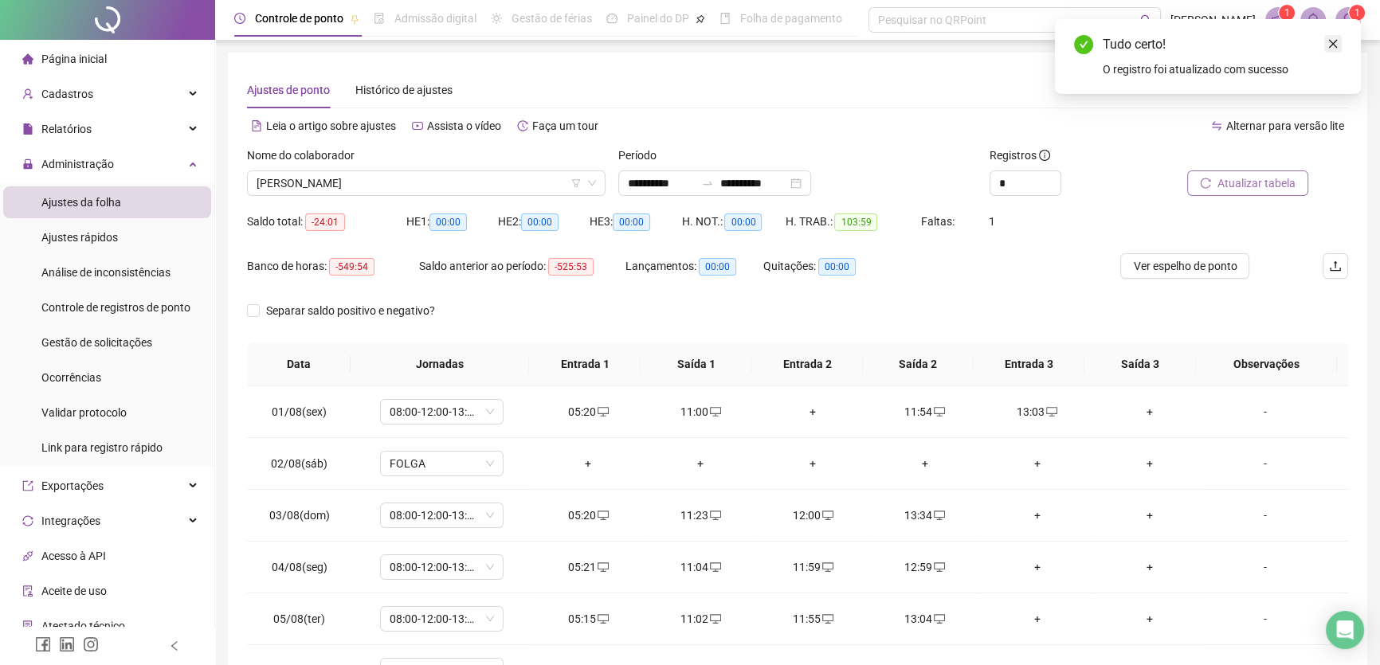
click at [1331, 40] on icon "close" at bounding box center [1333, 43] width 11 height 11
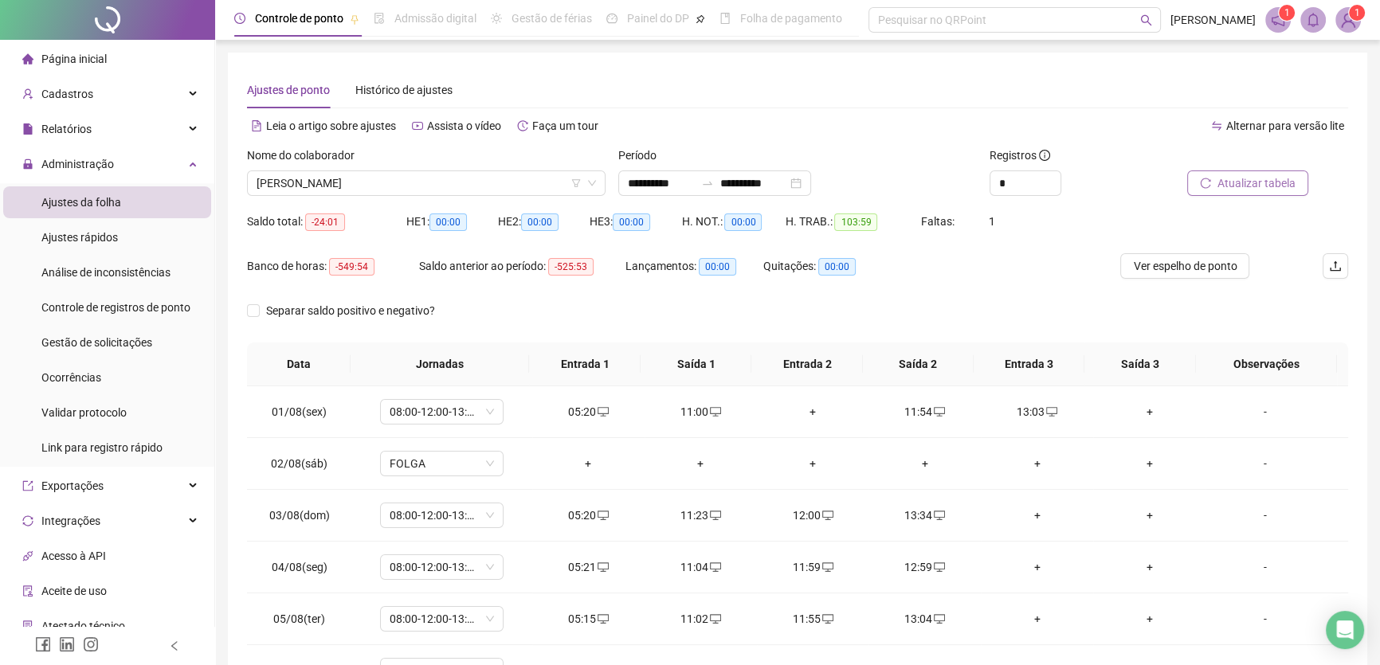
click at [1258, 185] on span "Atualizar tabela" at bounding box center [1257, 184] width 78 height 18
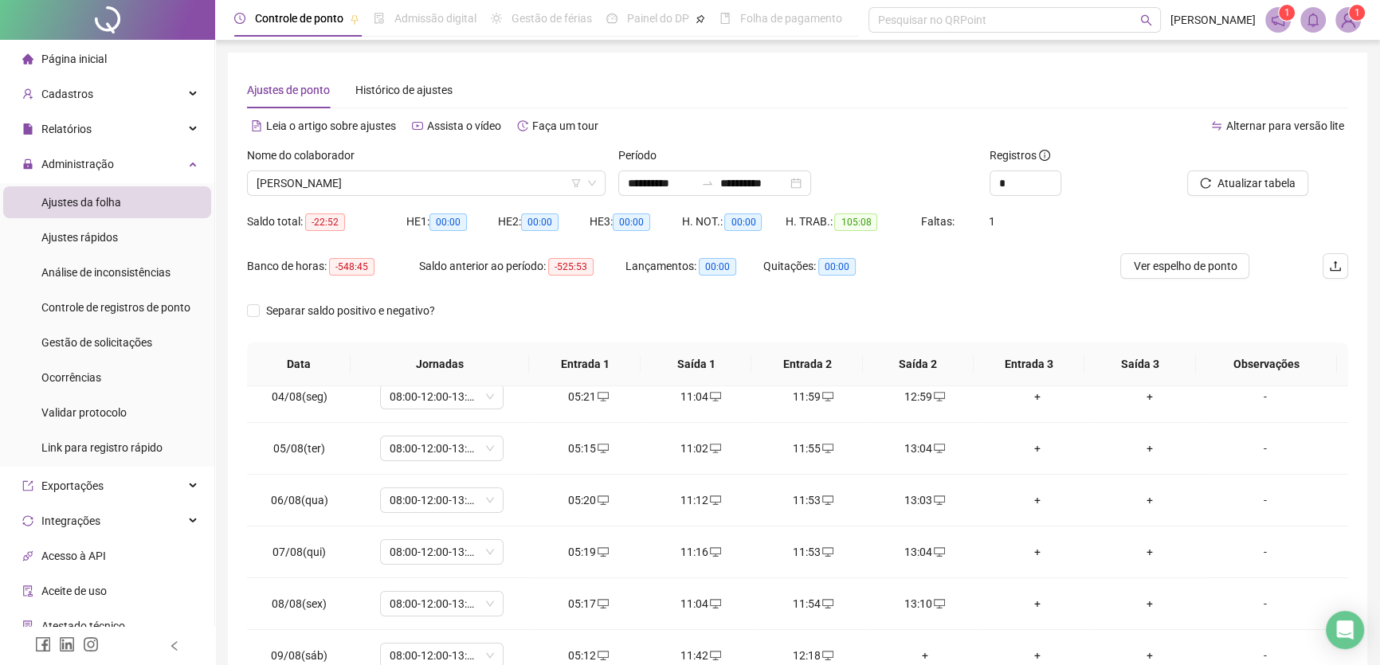
scroll to position [217, 0]
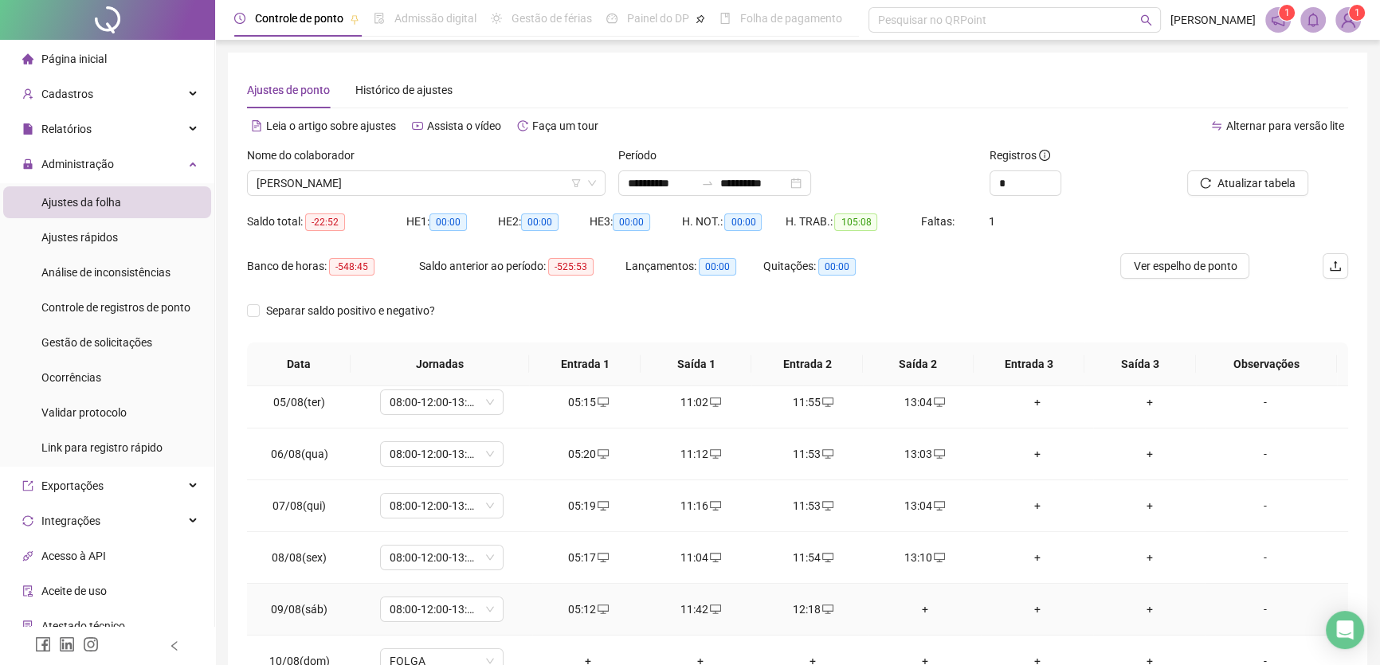
click at [919, 602] on div "+" at bounding box center [924, 610] width 87 height 18
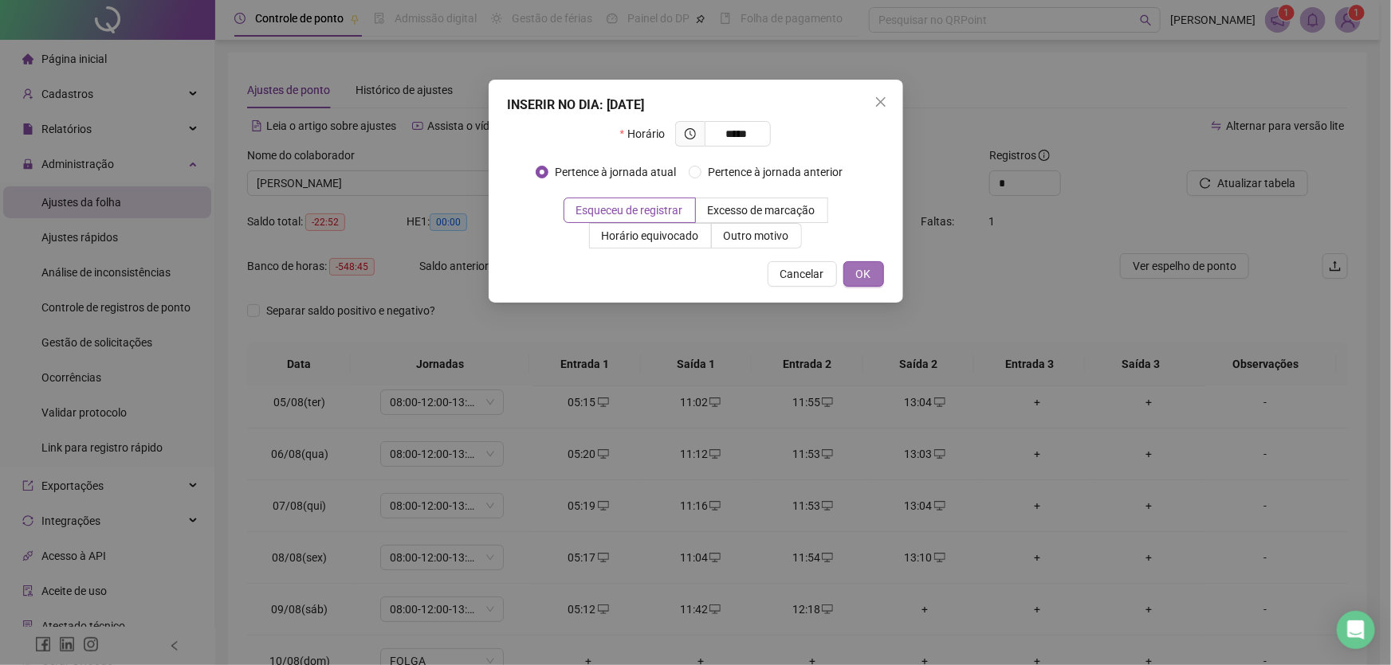
type input "*****"
click at [869, 280] on span "OK" at bounding box center [863, 274] width 15 height 18
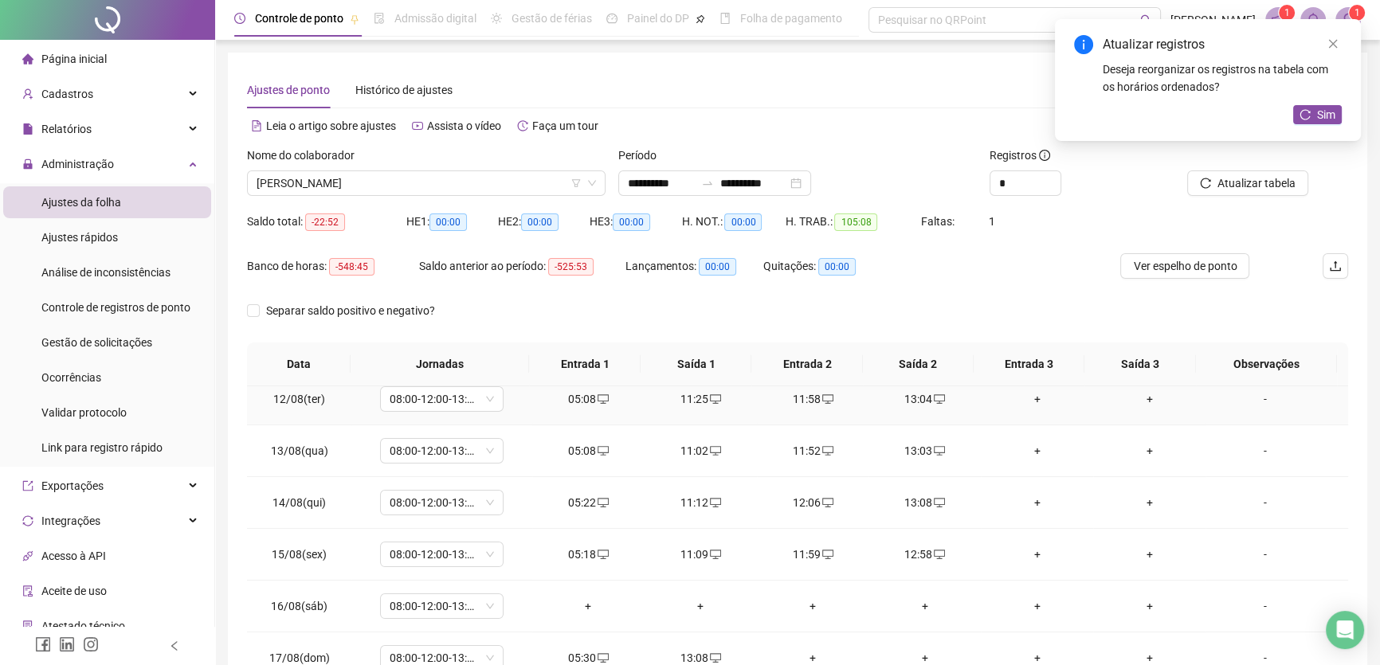
scroll to position [590, 0]
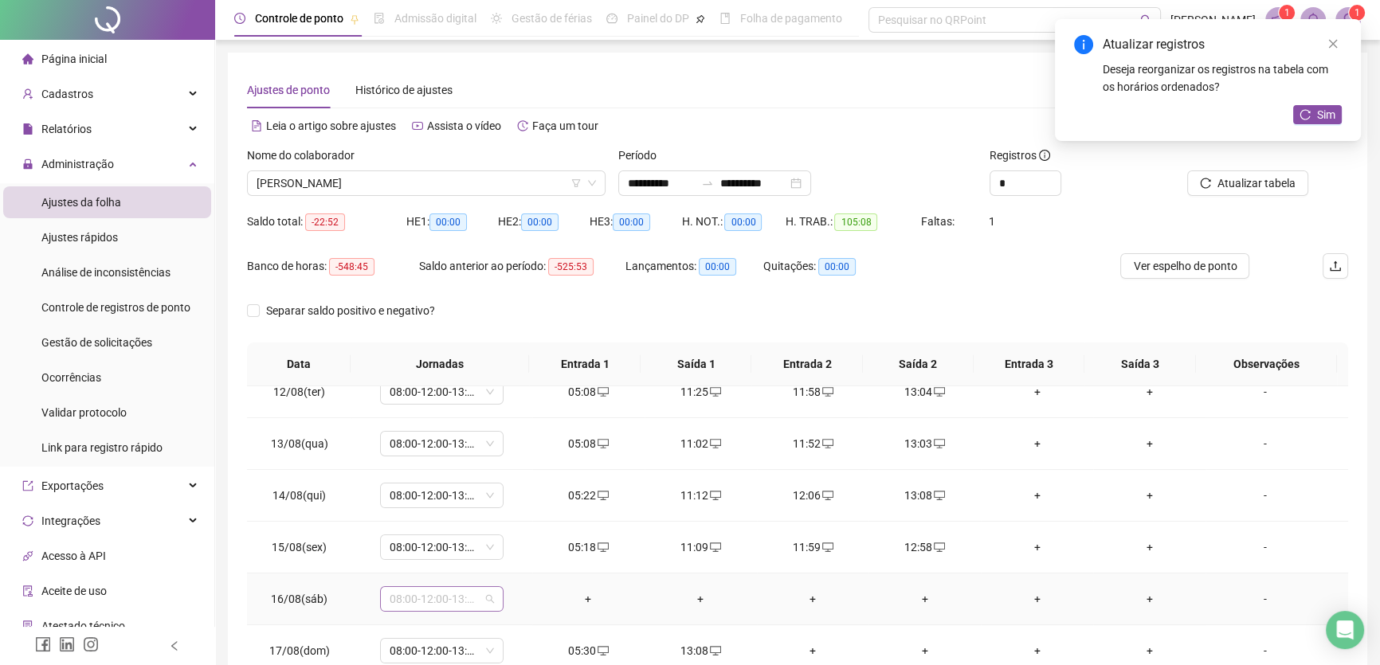
click at [457, 600] on span "08:00-12:00-13:00-17:00" at bounding box center [442, 599] width 104 height 24
click at [430, 505] on div "Folga" at bounding box center [461, 506] width 121 height 18
click at [515, 551] on span "Sim" at bounding box center [515, 556] width 18 height 18
click at [1334, 41] on icon "close" at bounding box center [1333, 43] width 11 height 11
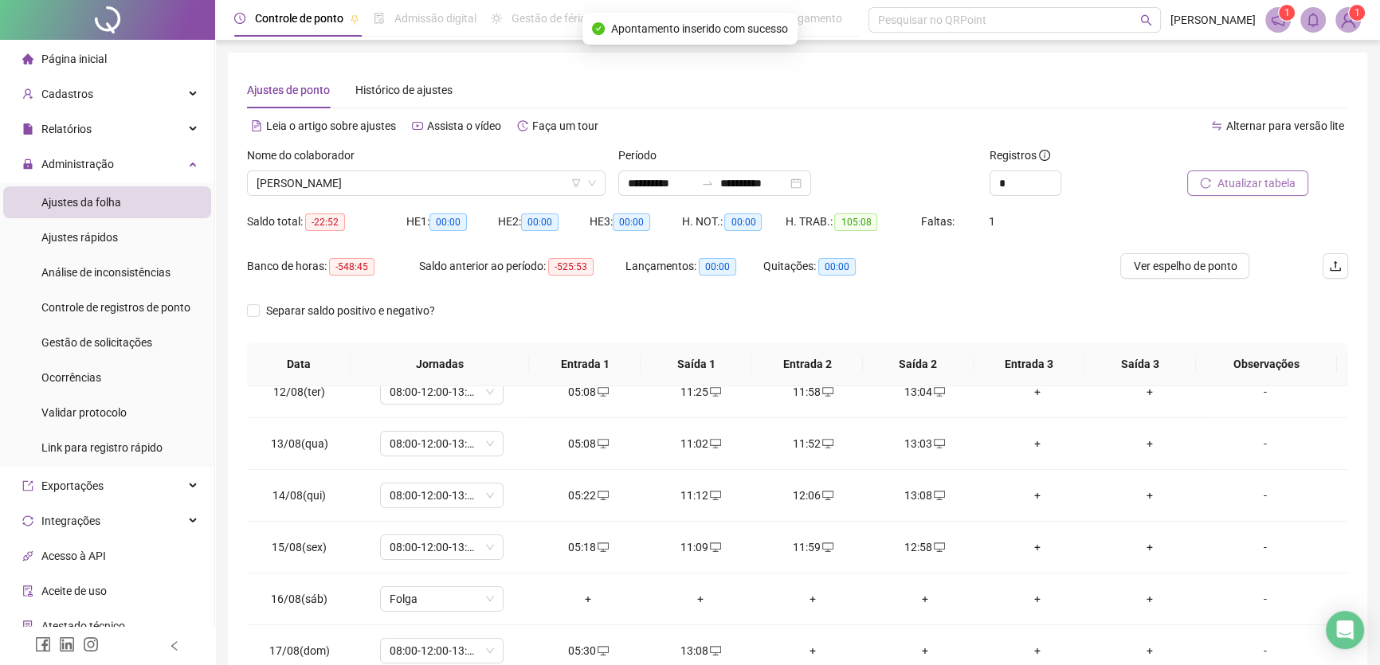
click at [1250, 182] on span "Atualizar tabela" at bounding box center [1257, 184] width 78 height 18
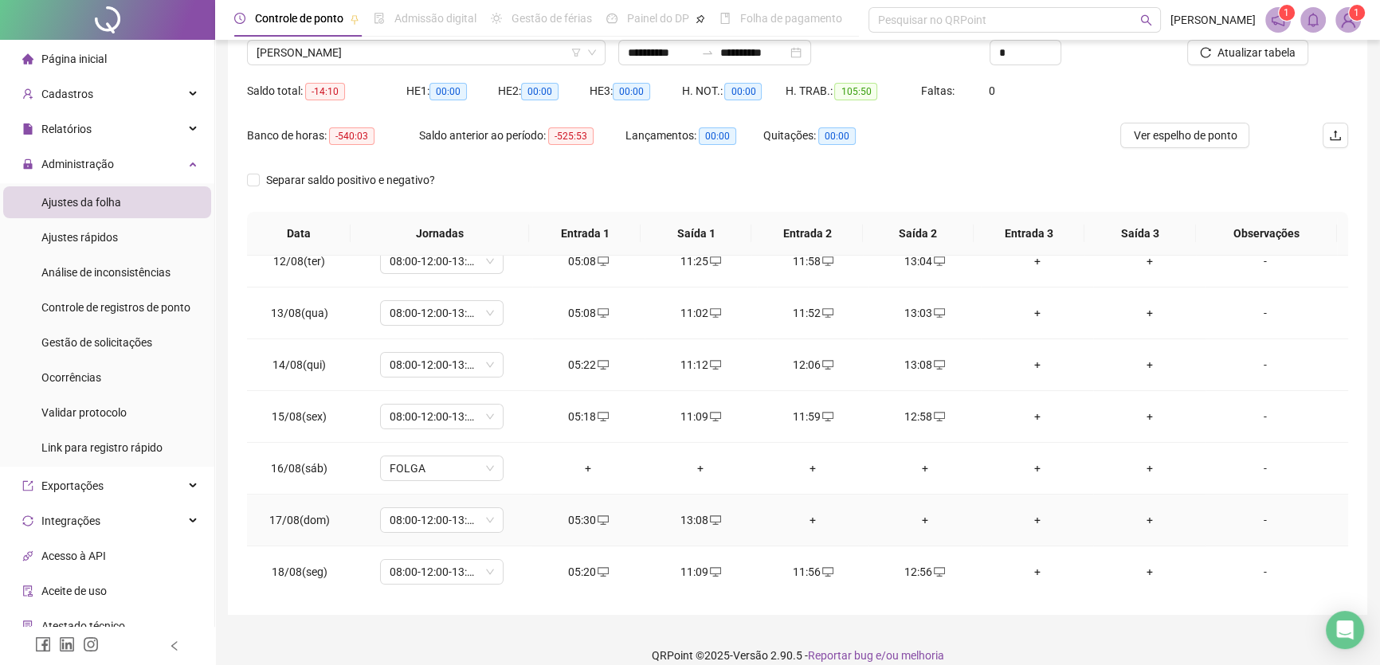
scroll to position [148, 0]
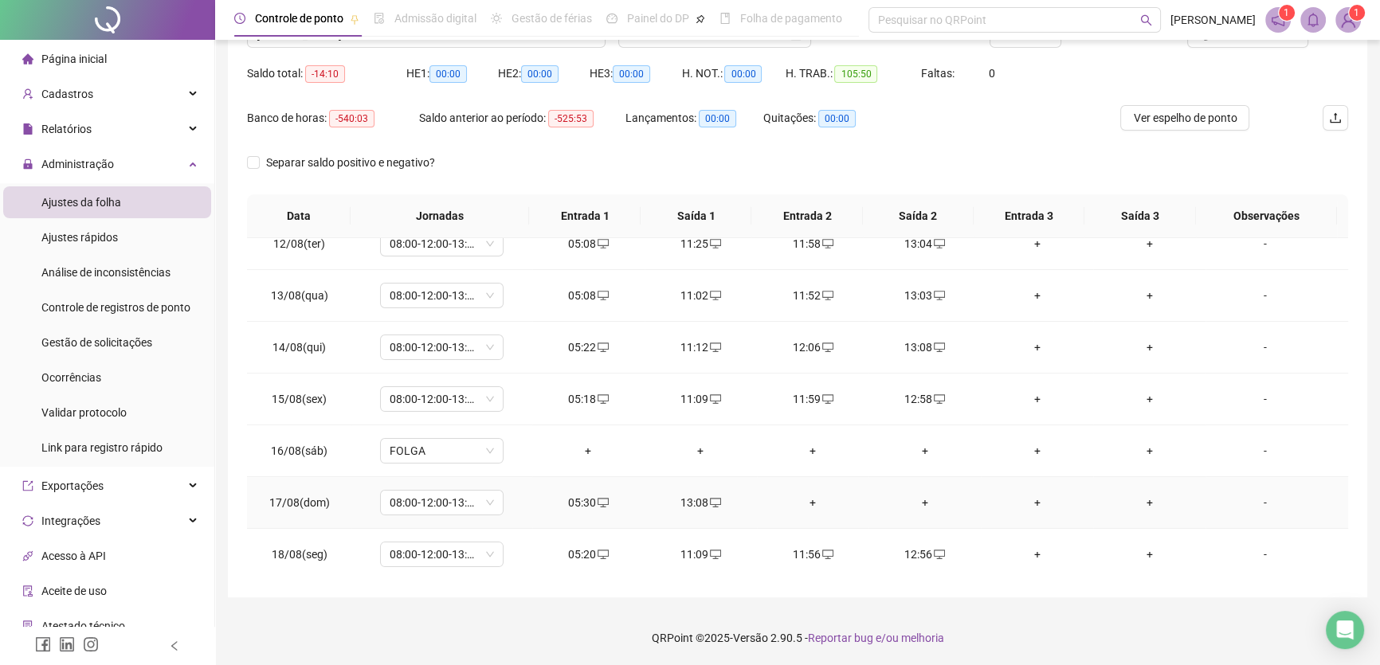
click at [804, 498] on div "+" at bounding box center [813, 503] width 87 height 18
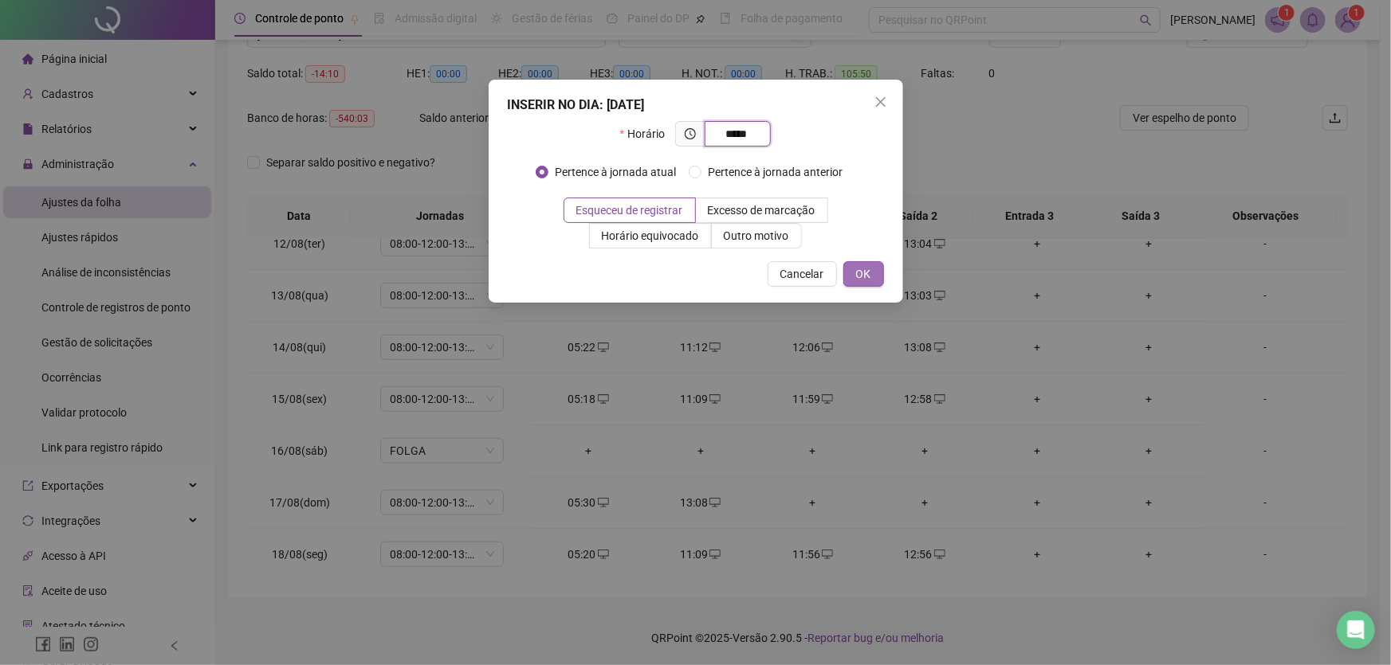
type input "*****"
drag, startPoint x: 862, startPoint y: 273, endPoint x: 876, endPoint y: 383, distance: 110.8
click at [862, 273] on span "OK" at bounding box center [863, 274] width 15 height 18
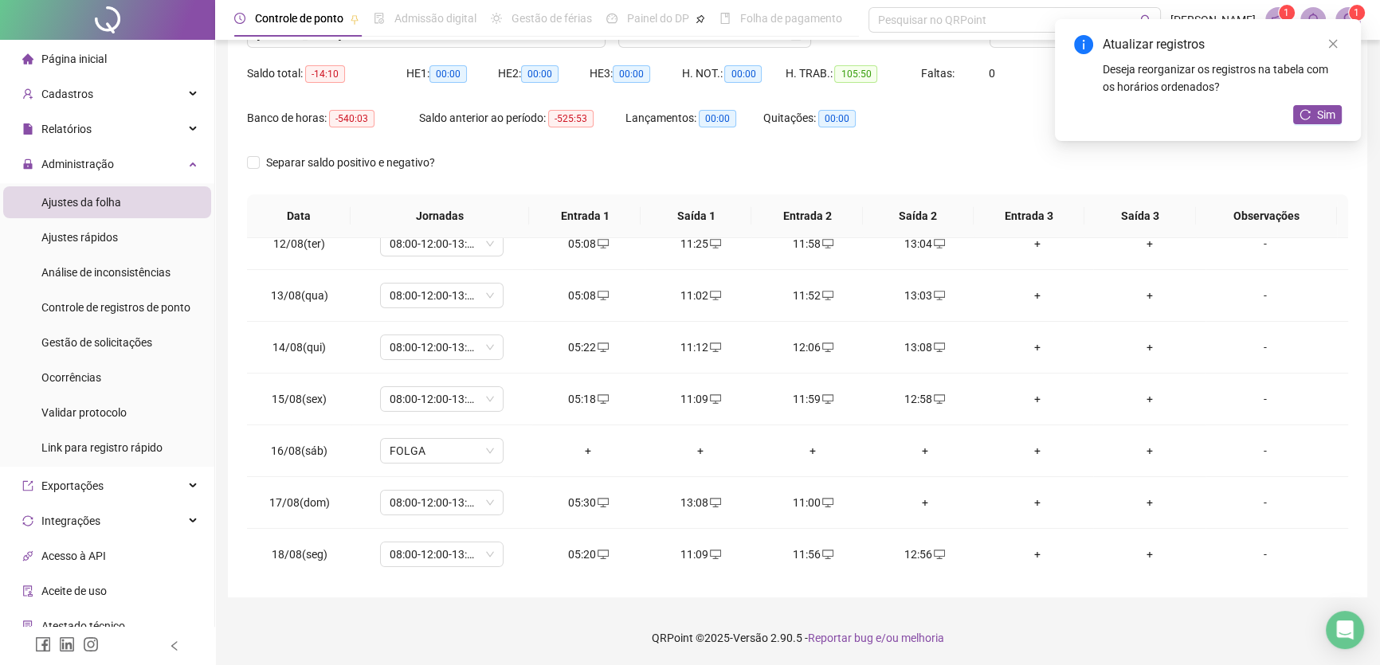
click at [915, 498] on div "+" at bounding box center [924, 503] width 87 height 18
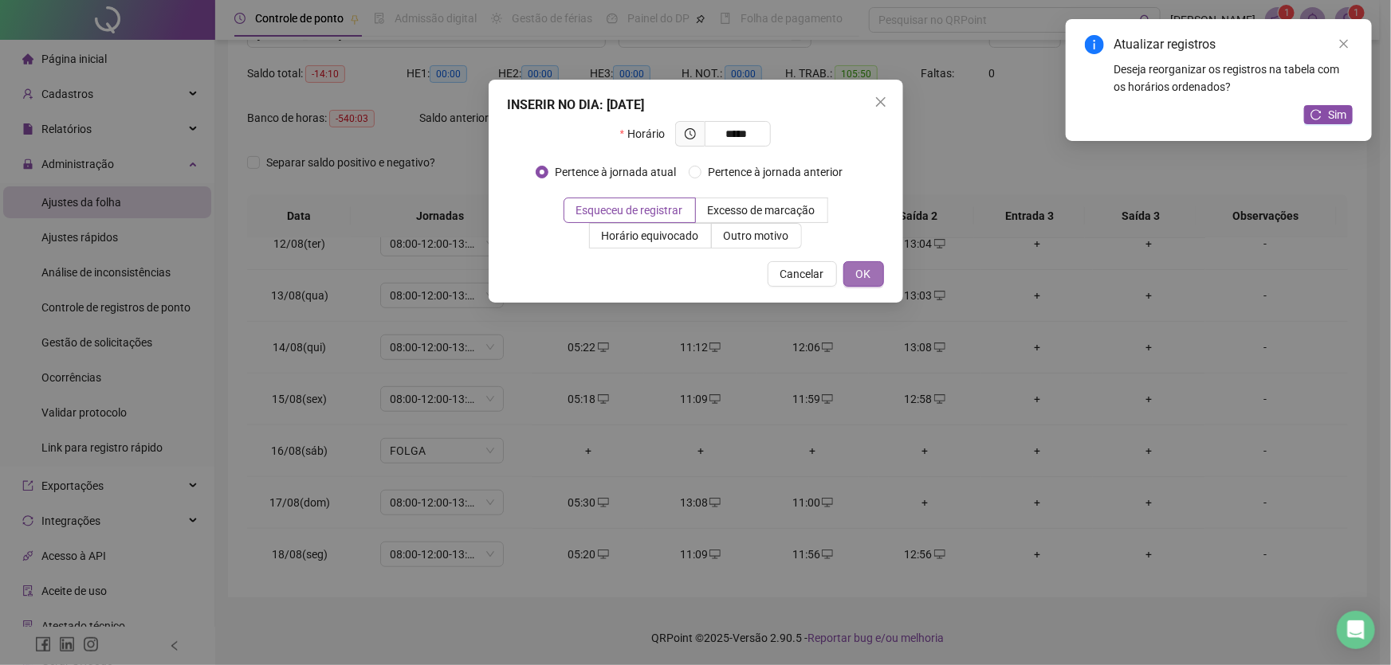
type input "*****"
click at [856, 265] on span "OK" at bounding box center [863, 274] width 15 height 18
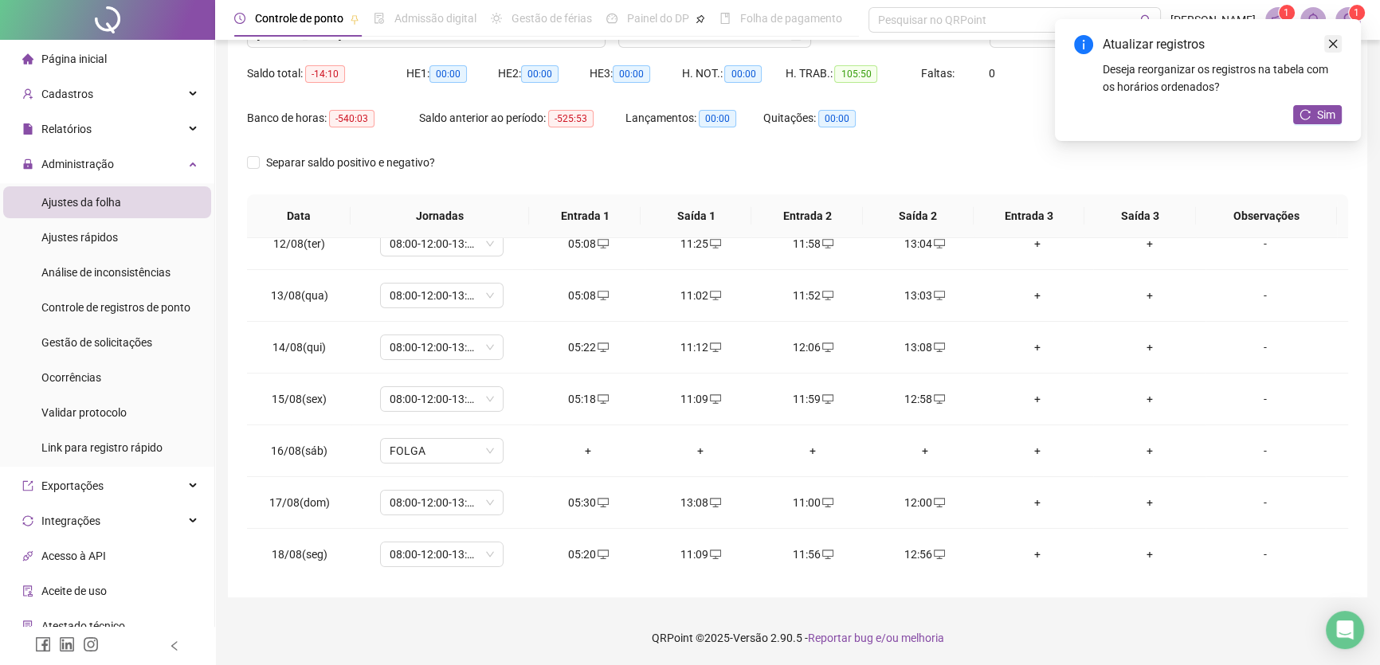
click at [1330, 46] on icon "close" at bounding box center [1333, 44] width 9 height 9
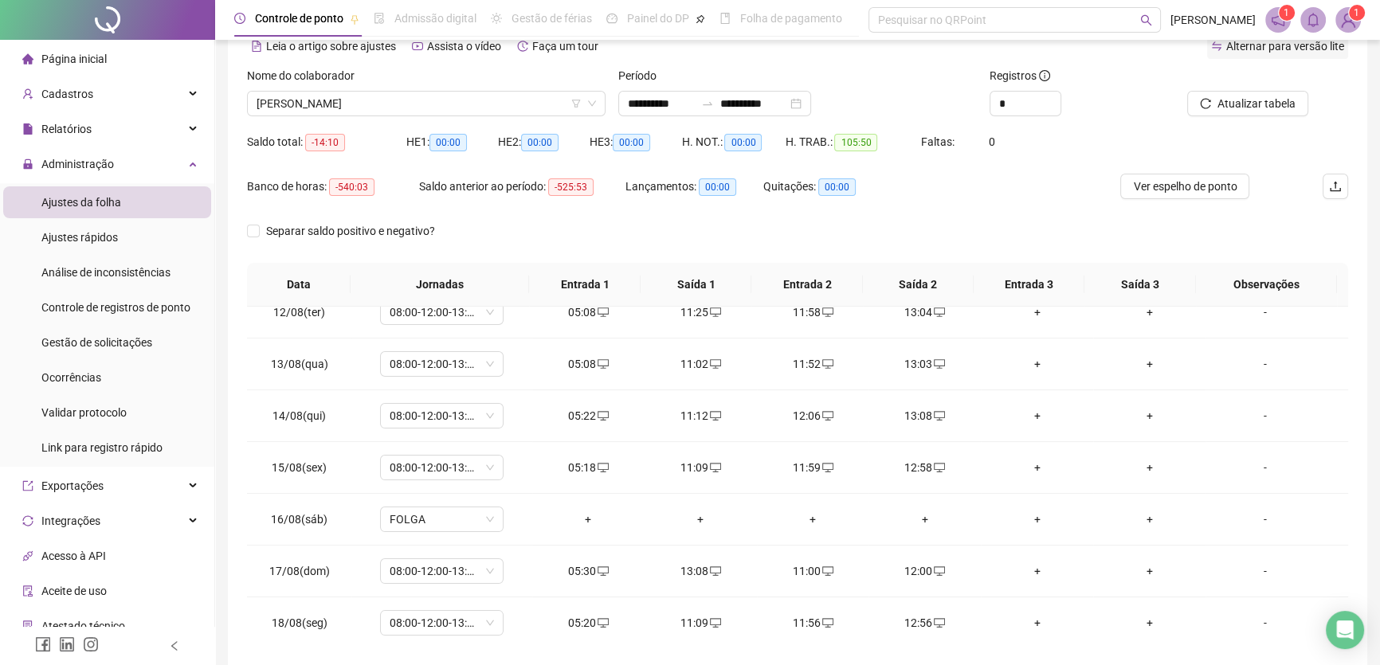
scroll to position [3, 0]
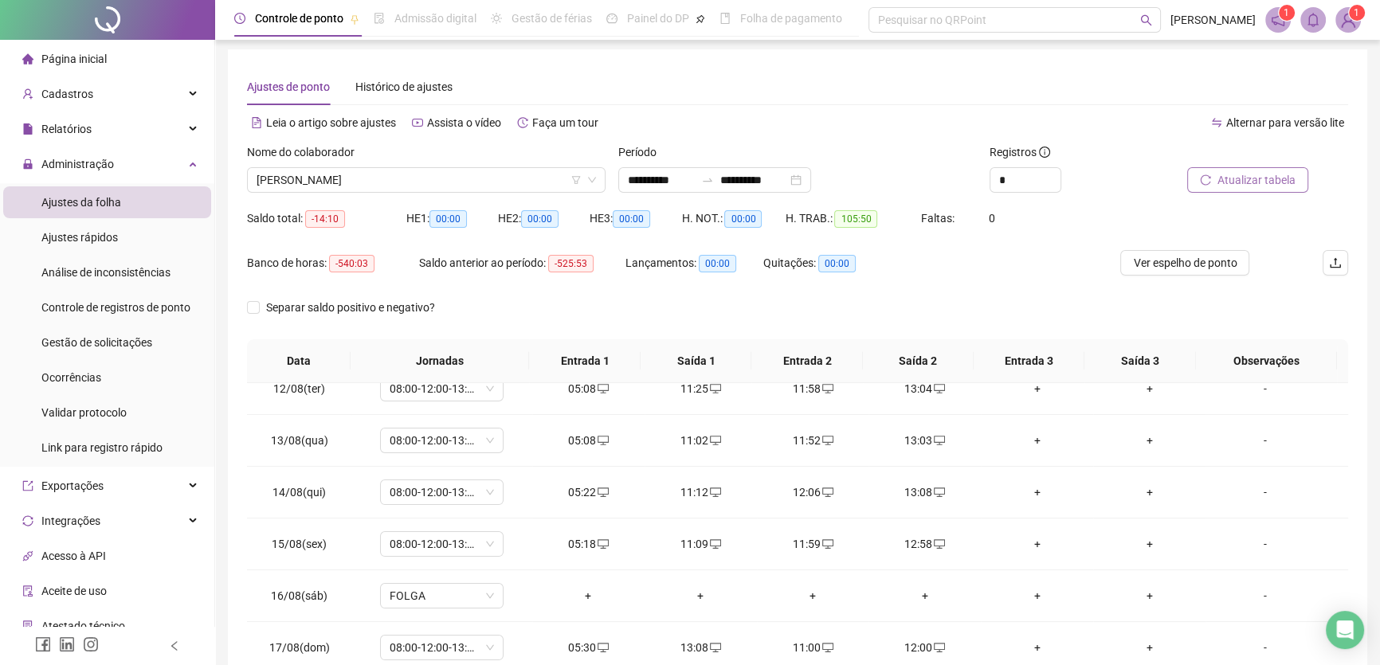
click at [1247, 177] on span "Atualizar tabela" at bounding box center [1257, 180] width 78 height 18
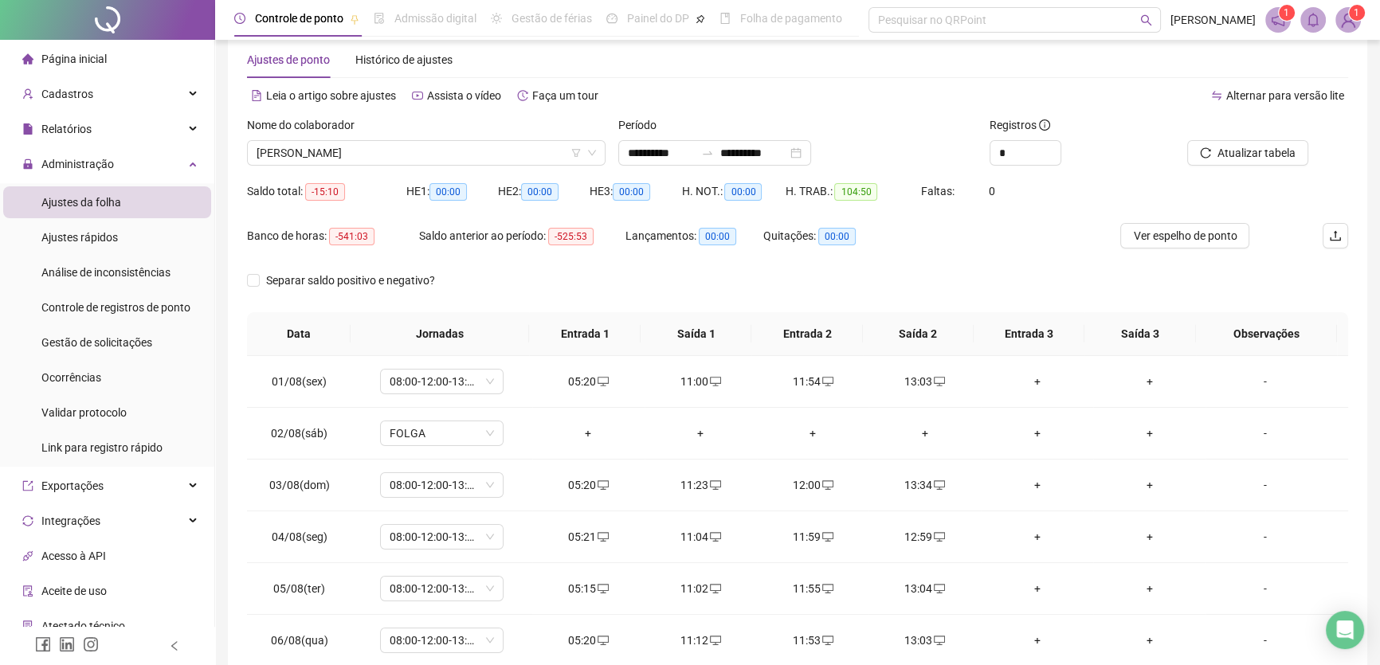
scroll to position [0, 0]
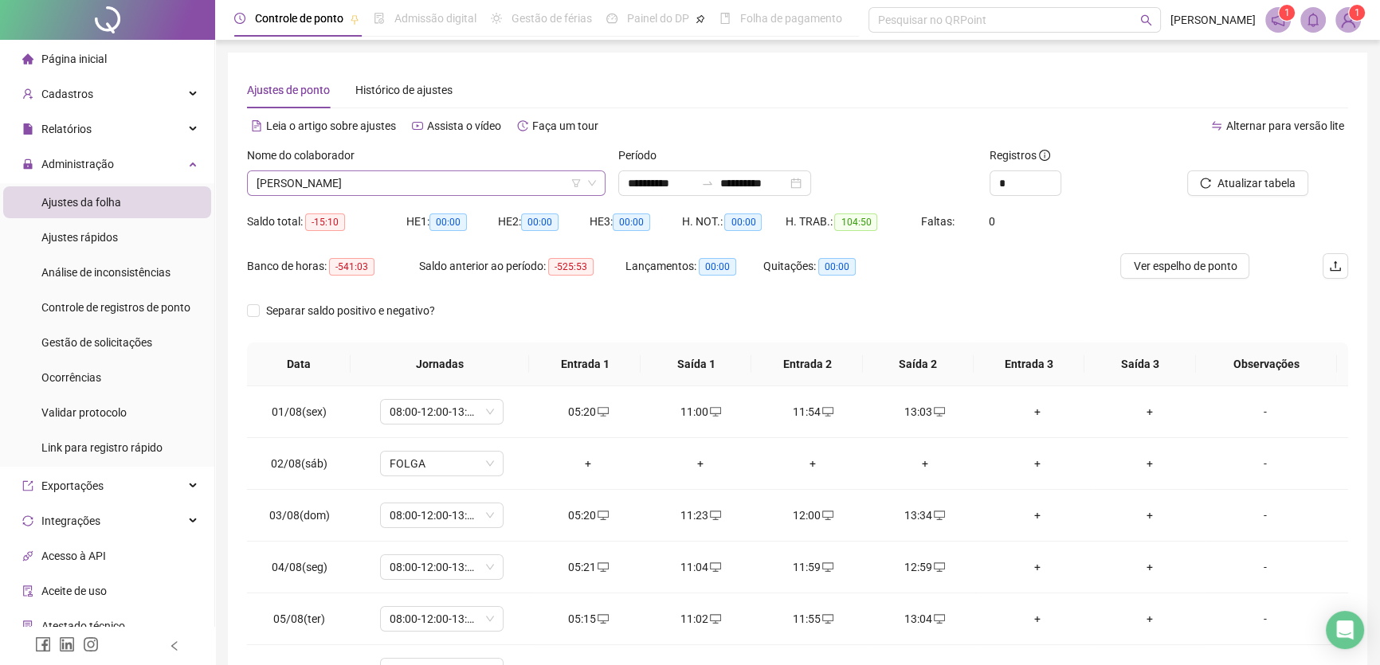
click at [489, 183] on span "[PERSON_NAME]" at bounding box center [427, 183] width 340 height 24
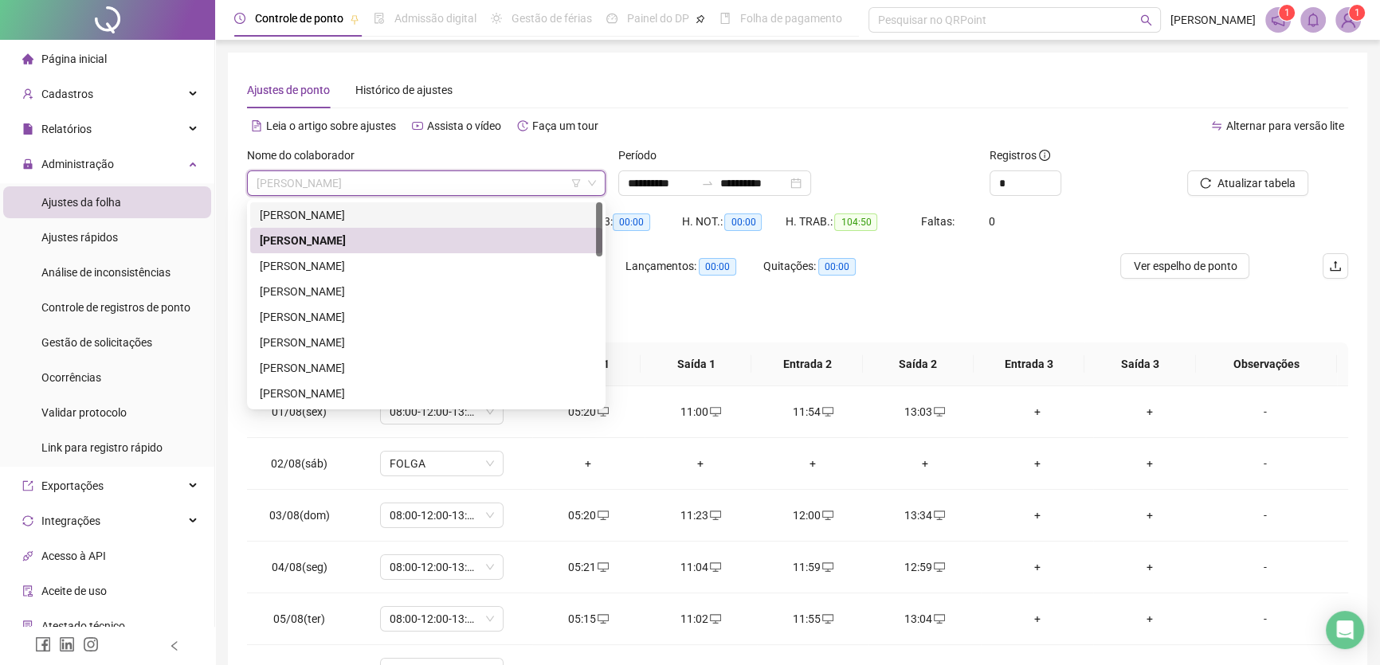
click at [366, 208] on div "[PERSON_NAME]" at bounding box center [426, 215] width 333 height 18
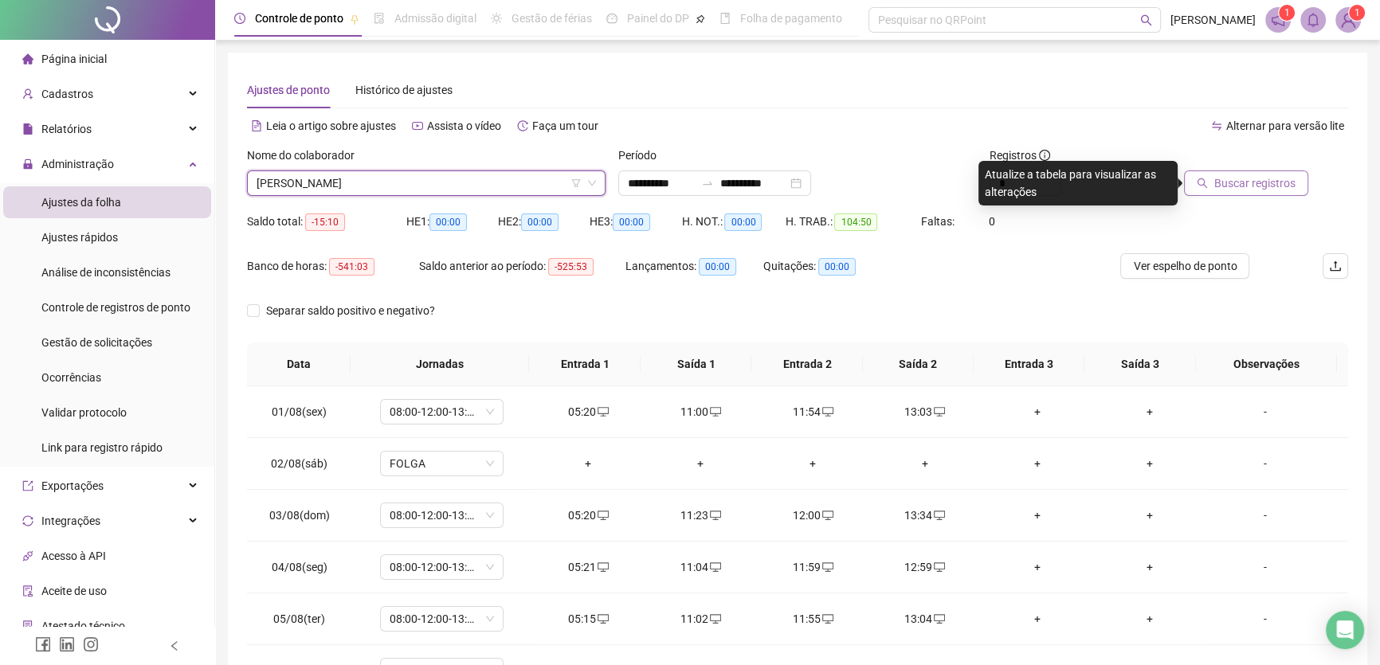
click at [1254, 190] on span "Buscar registros" at bounding box center [1255, 184] width 81 height 18
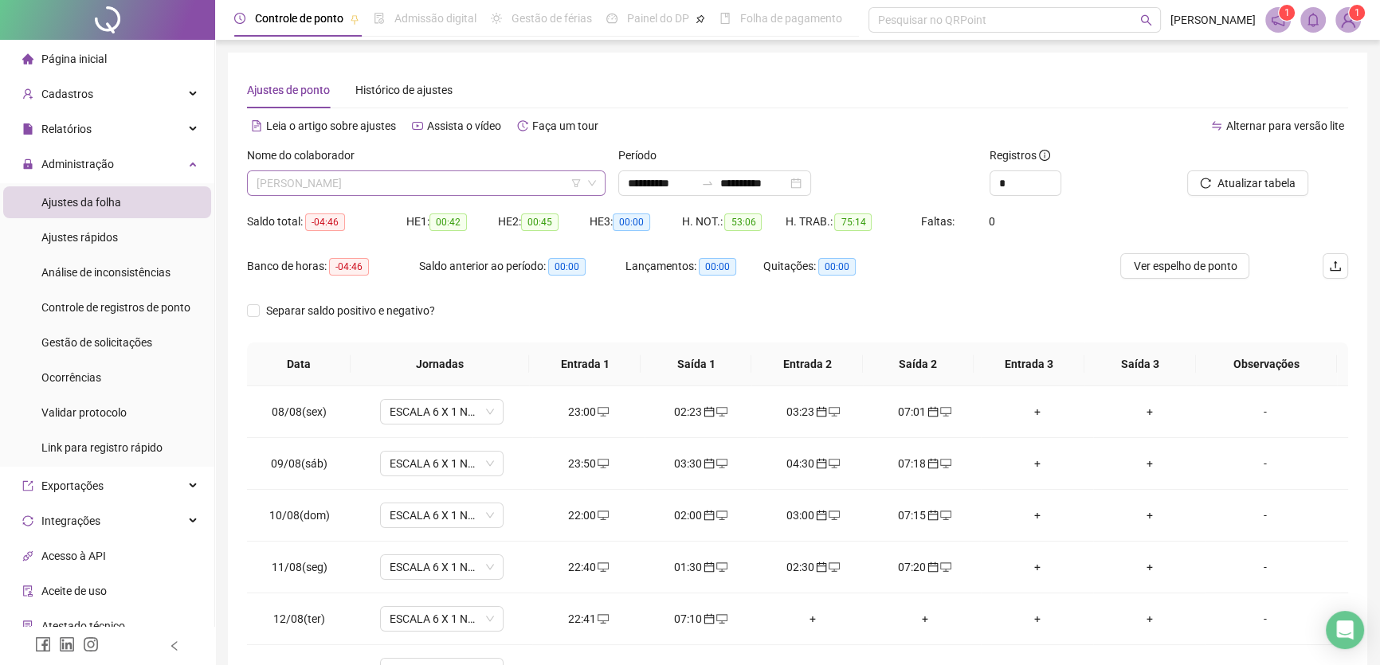
click at [471, 187] on span "[PERSON_NAME]" at bounding box center [427, 183] width 340 height 24
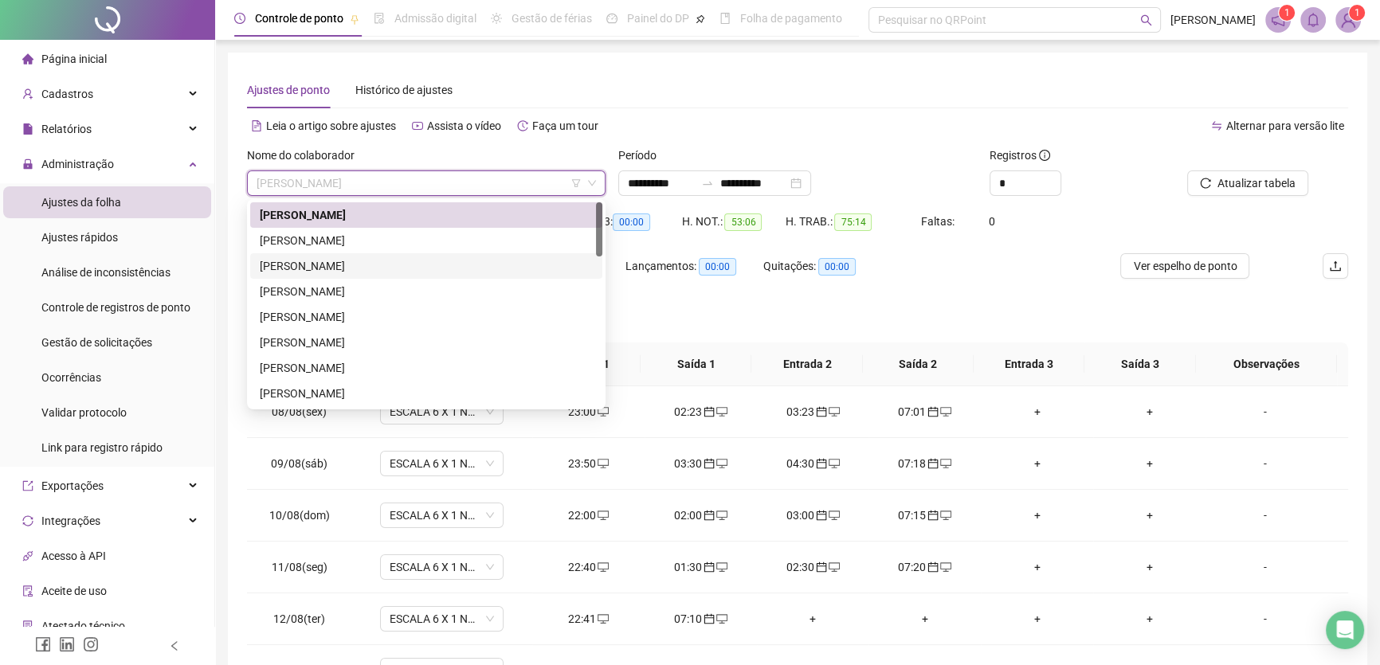
click at [335, 267] on div "[PERSON_NAME]" at bounding box center [426, 266] width 333 height 18
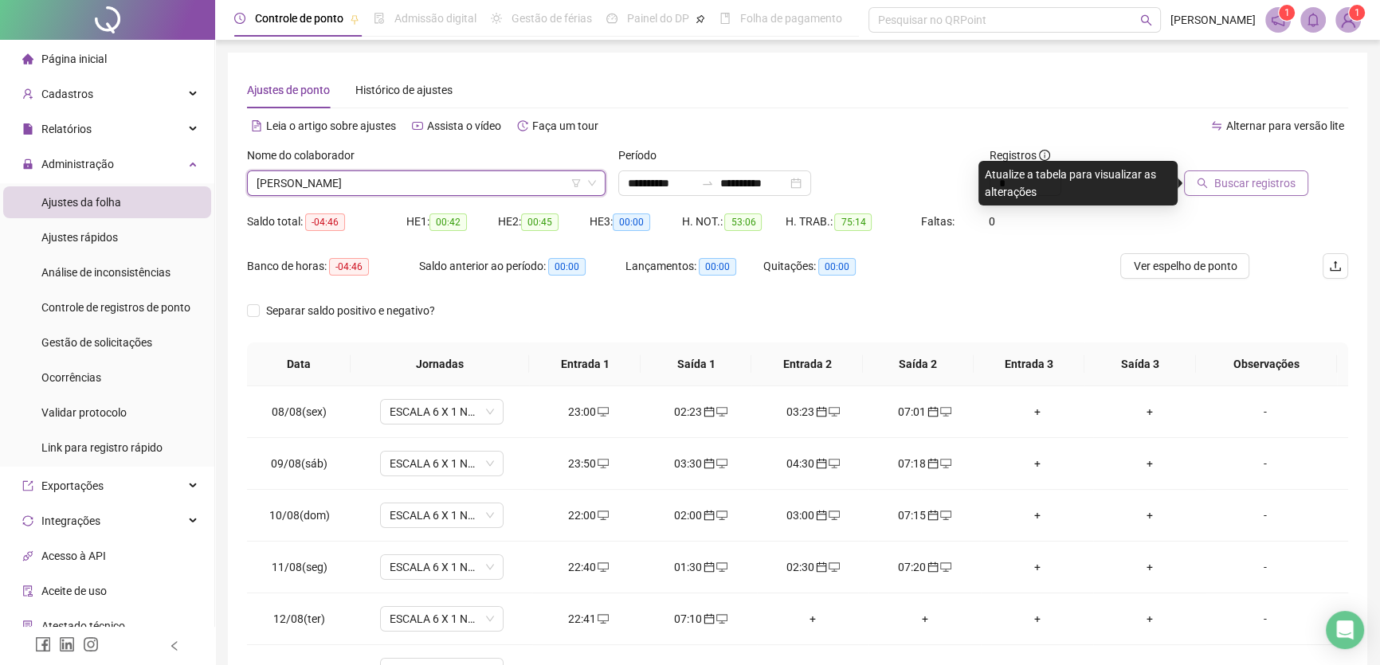
click at [1223, 183] on span "Buscar registros" at bounding box center [1255, 184] width 81 height 18
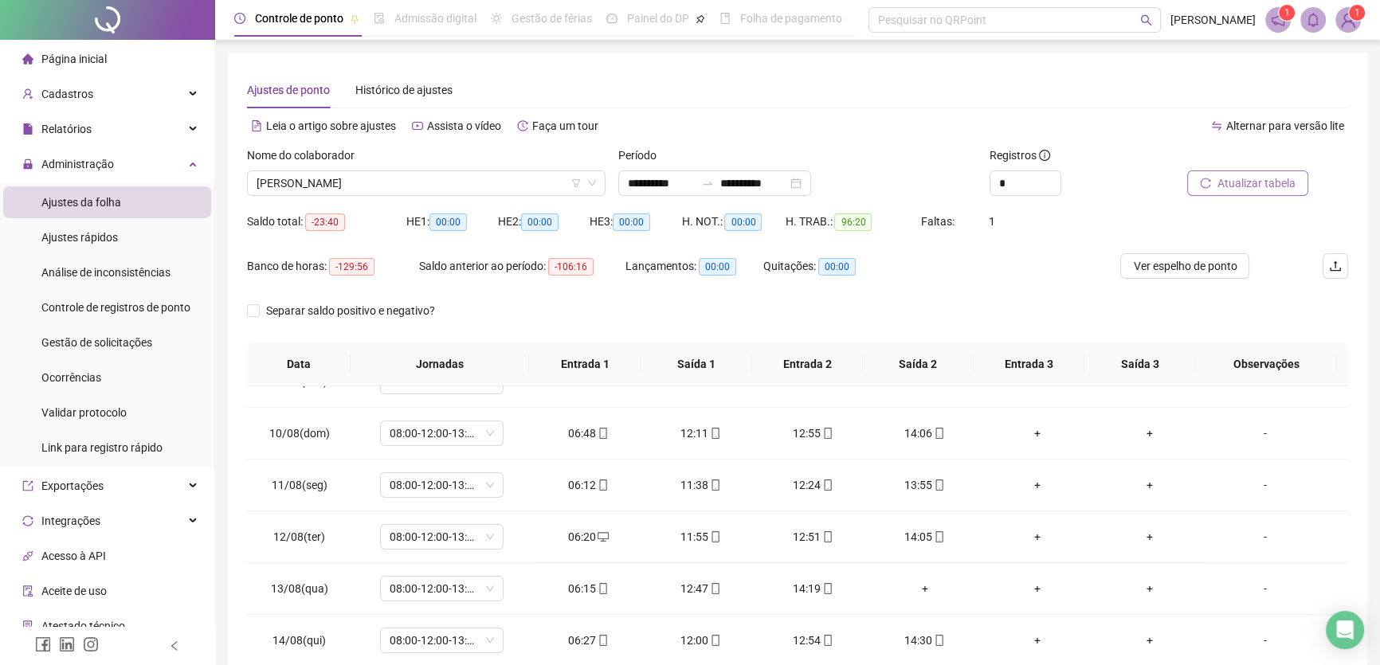
scroll to position [507, 0]
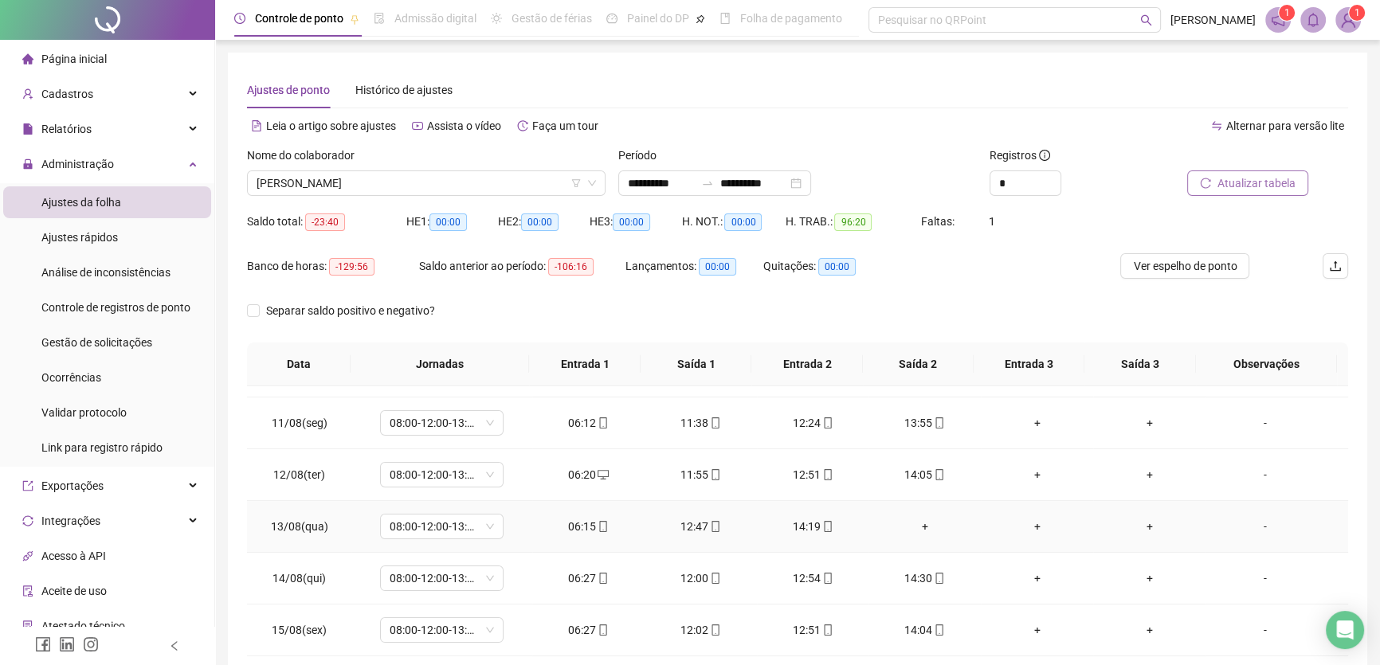
click at [917, 524] on div "+" at bounding box center [924, 527] width 87 height 18
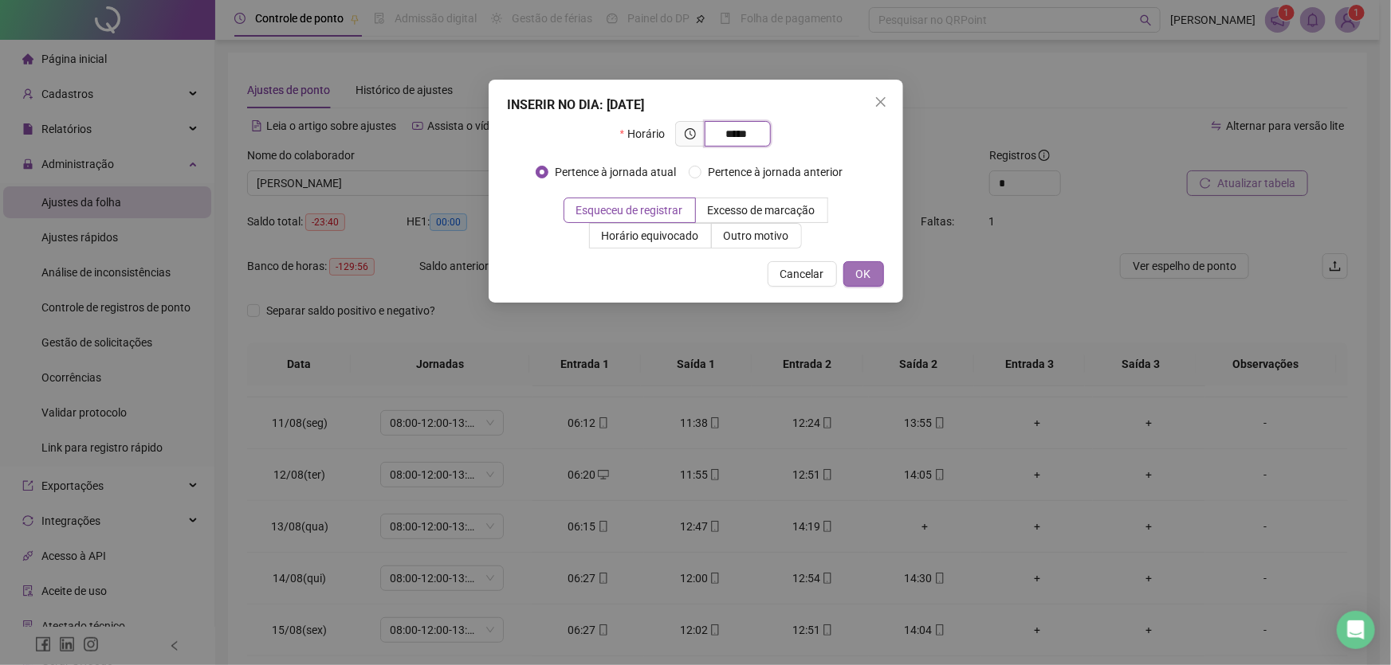
type input "*****"
click at [874, 275] on button "OK" at bounding box center [863, 274] width 41 height 26
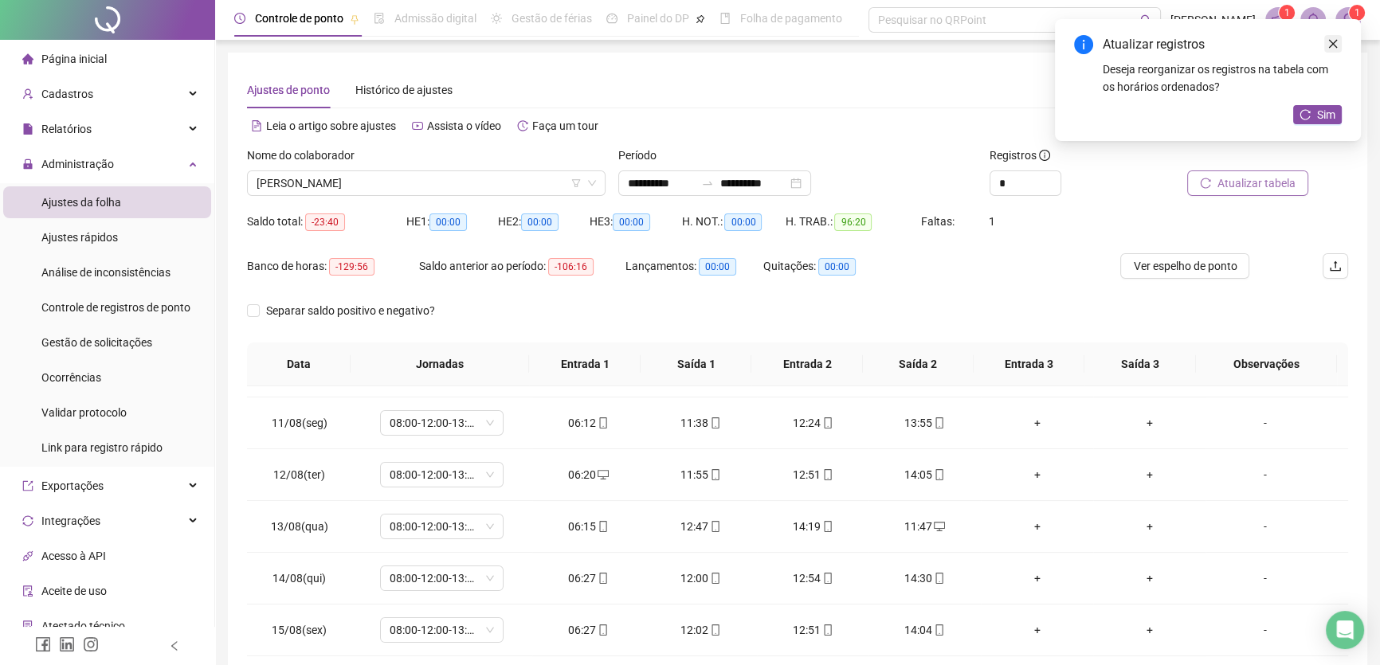
click at [1329, 38] on icon "close" at bounding box center [1333, 43] width 11 height 11
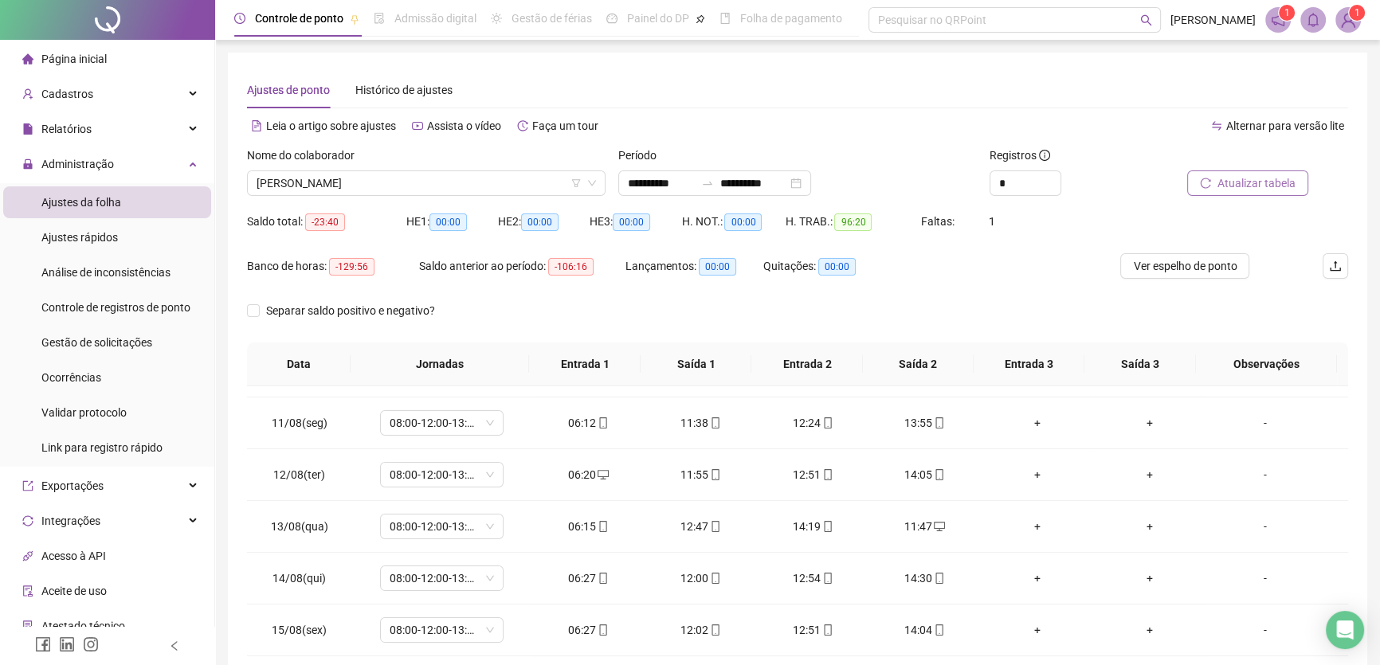
click at [1258, 181] on span "Atualizar tabela" at bounding box center [1257, 184] width 78 height 18
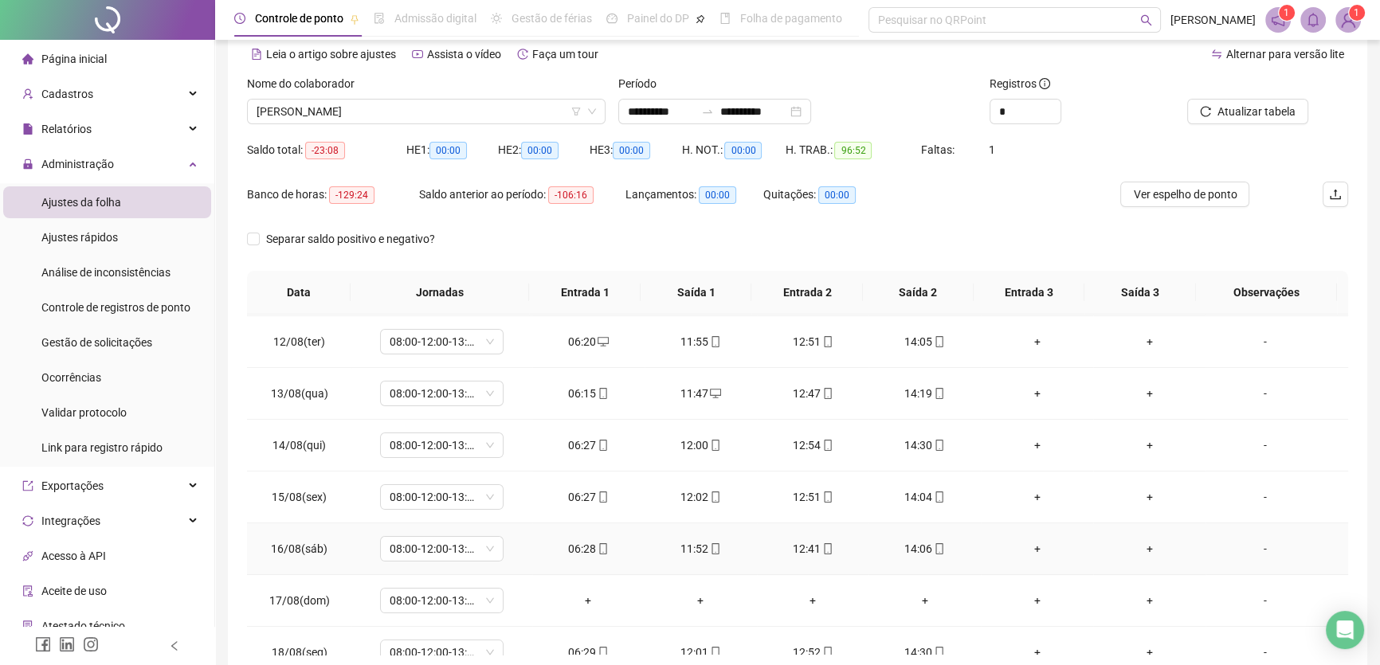
scroll to position [590, 0]
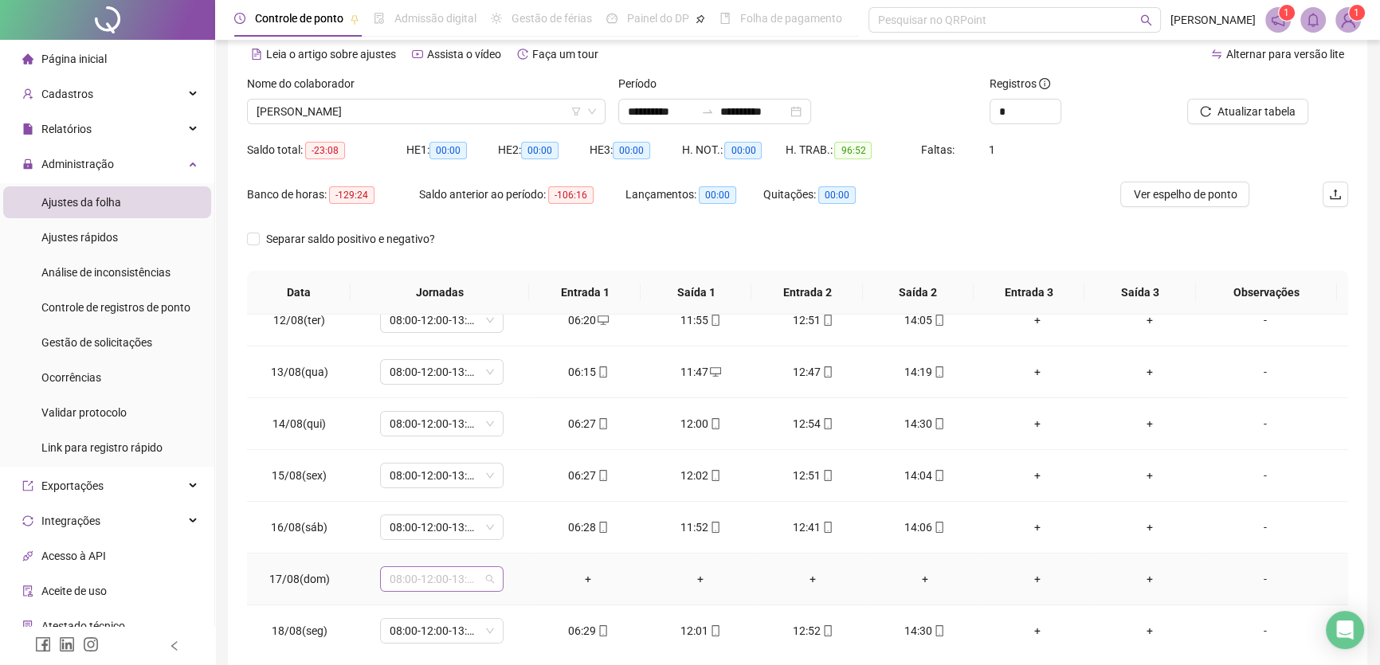
click at [477, 580] on span "08:00-12:00-13:00-17:00" at bounding box center [442, 579] width 104 height 24
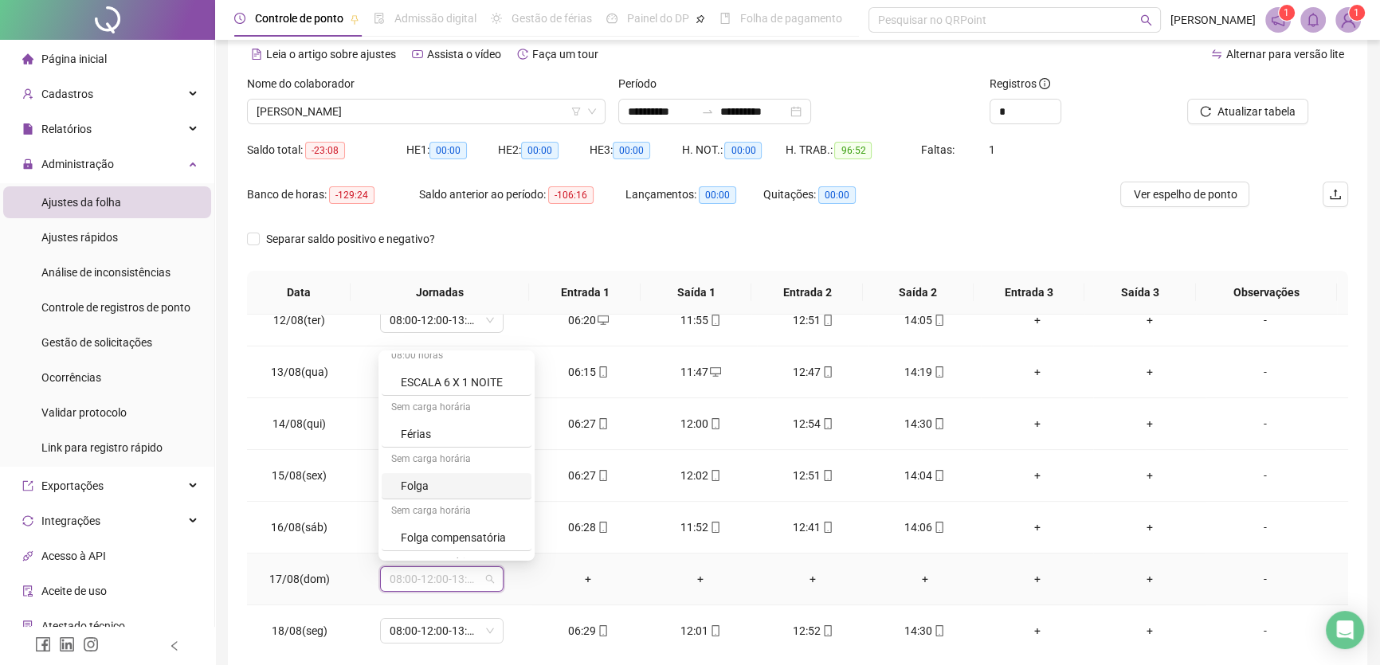
click at [451, 492] on div "Folga" at bounding box center [461, 486] width 121 height 18
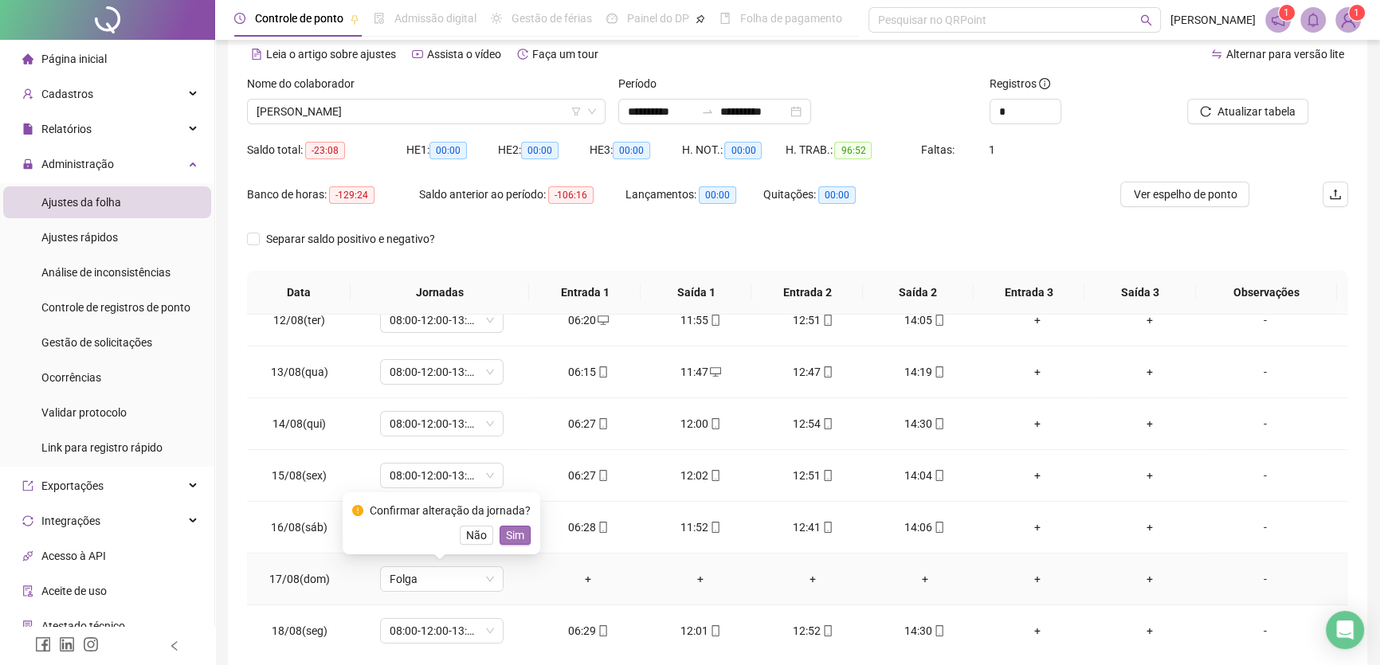
click at [508, 533] on span "Sim" at bounding box center [515, 536] width 18 height 18
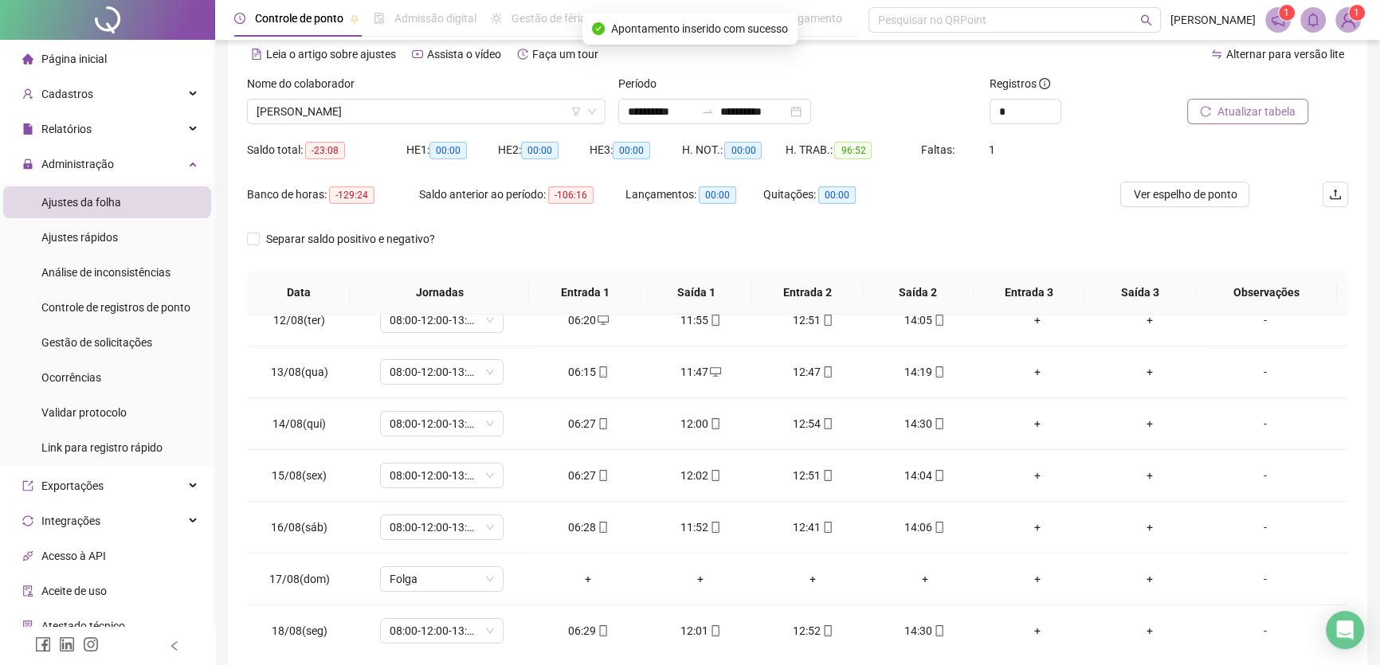
click at [1246, 112] on span "Atualizar tabela" at bounding box center [1257, 112] width 78 height 18
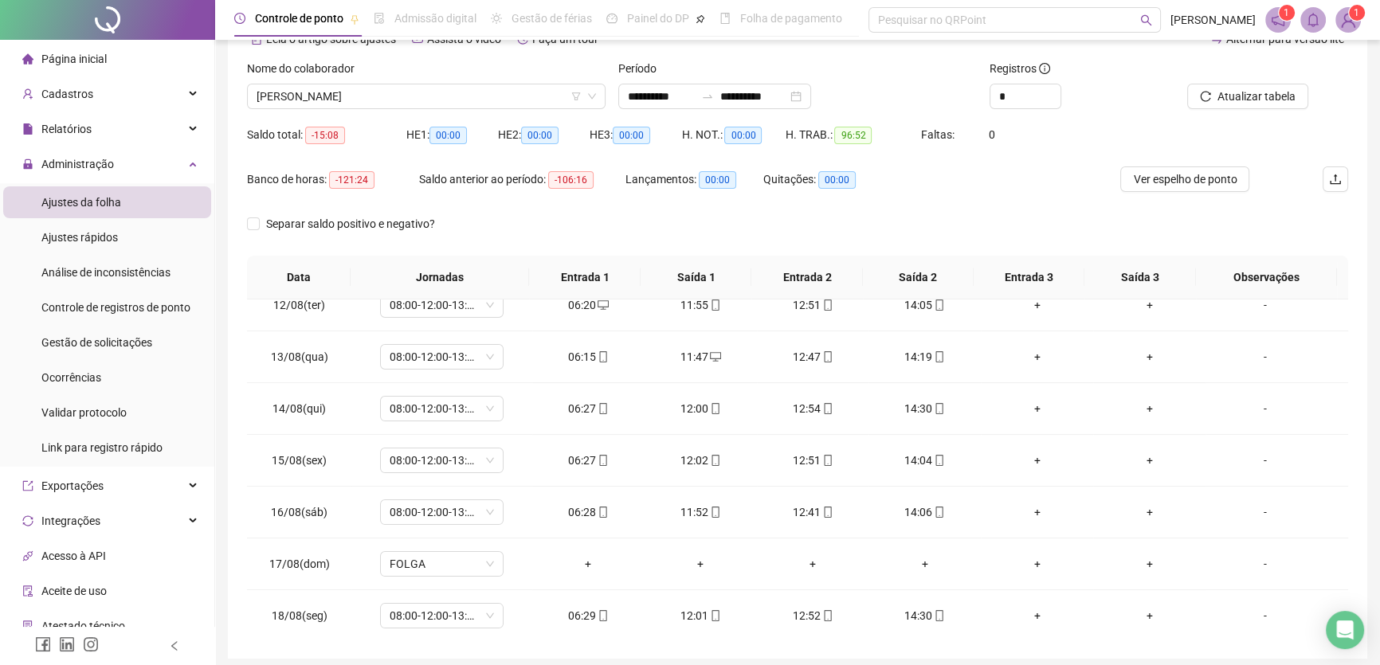
scroll to position [3, 0]
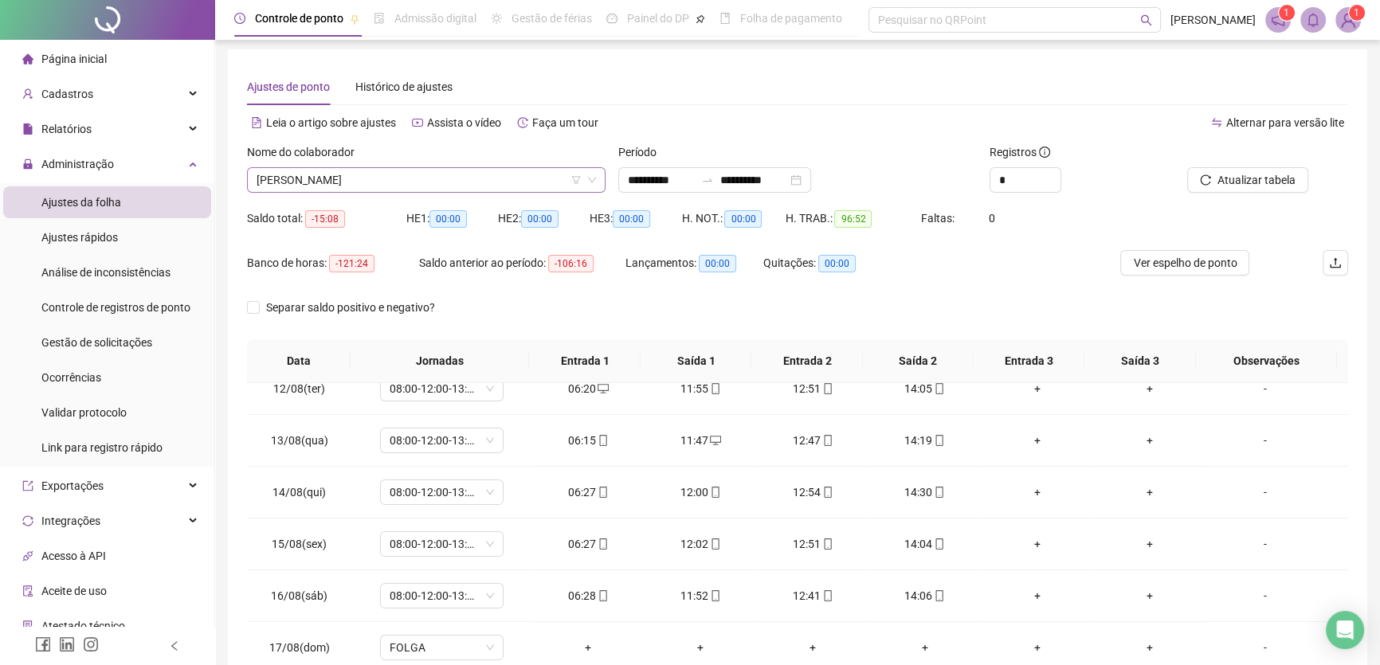
click at [454, 179] on span "[PERSON_NAME]" at bounding box center [427, 180] width 340 height 24
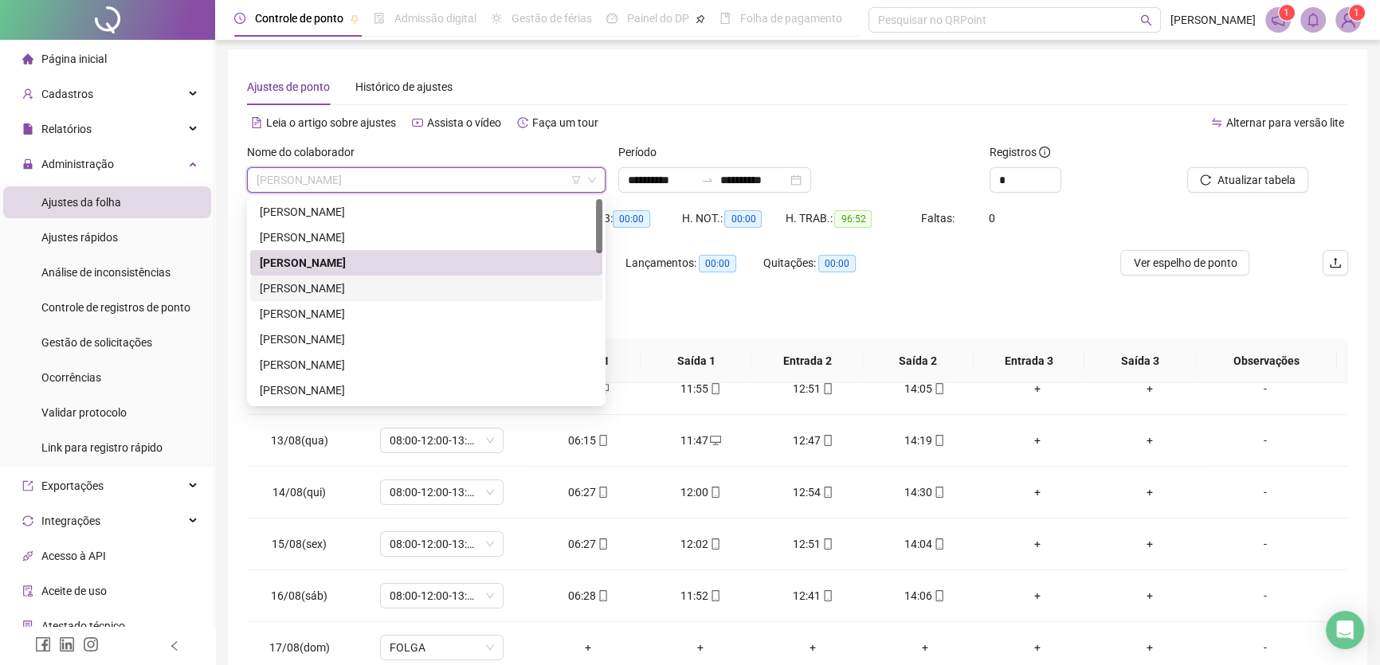
click at [334, 291] on div "[PERSON_NAME]" at bounding box center [426, 289] width 333 height 18
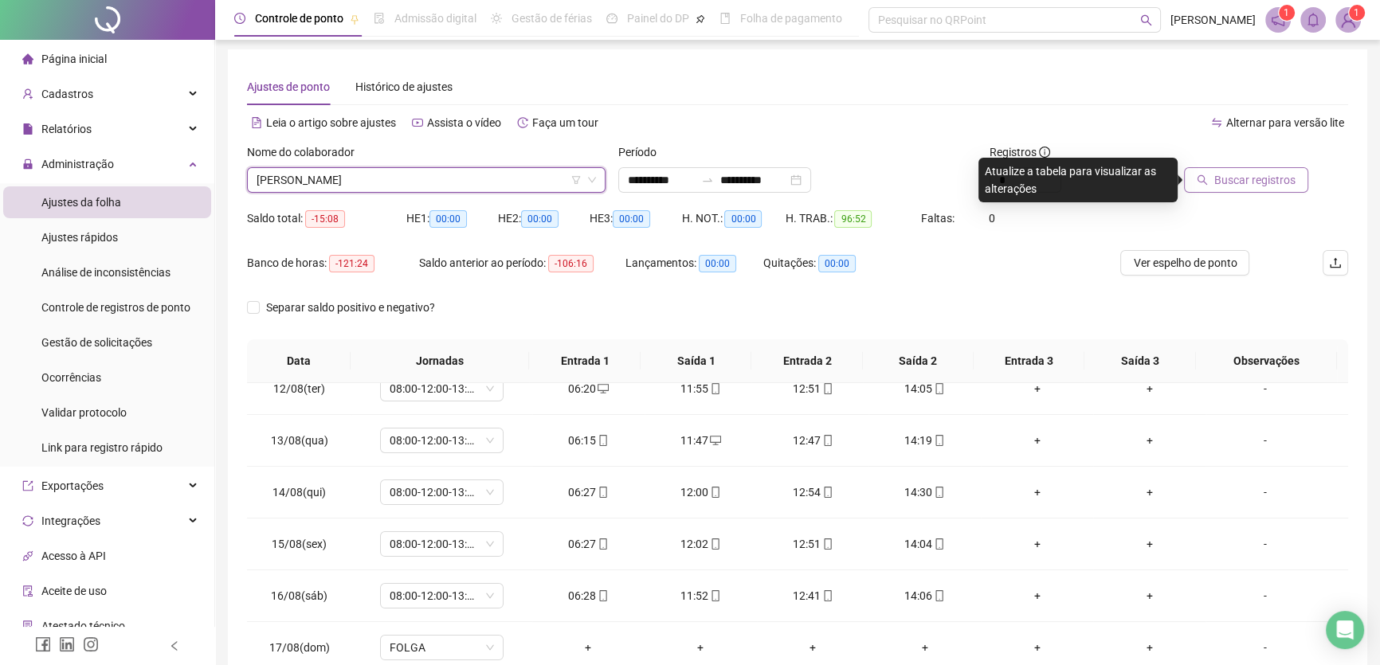
click at [1223, 177] on span "Buscar registros" at bounding box center [1255, 180] width 81 height 18
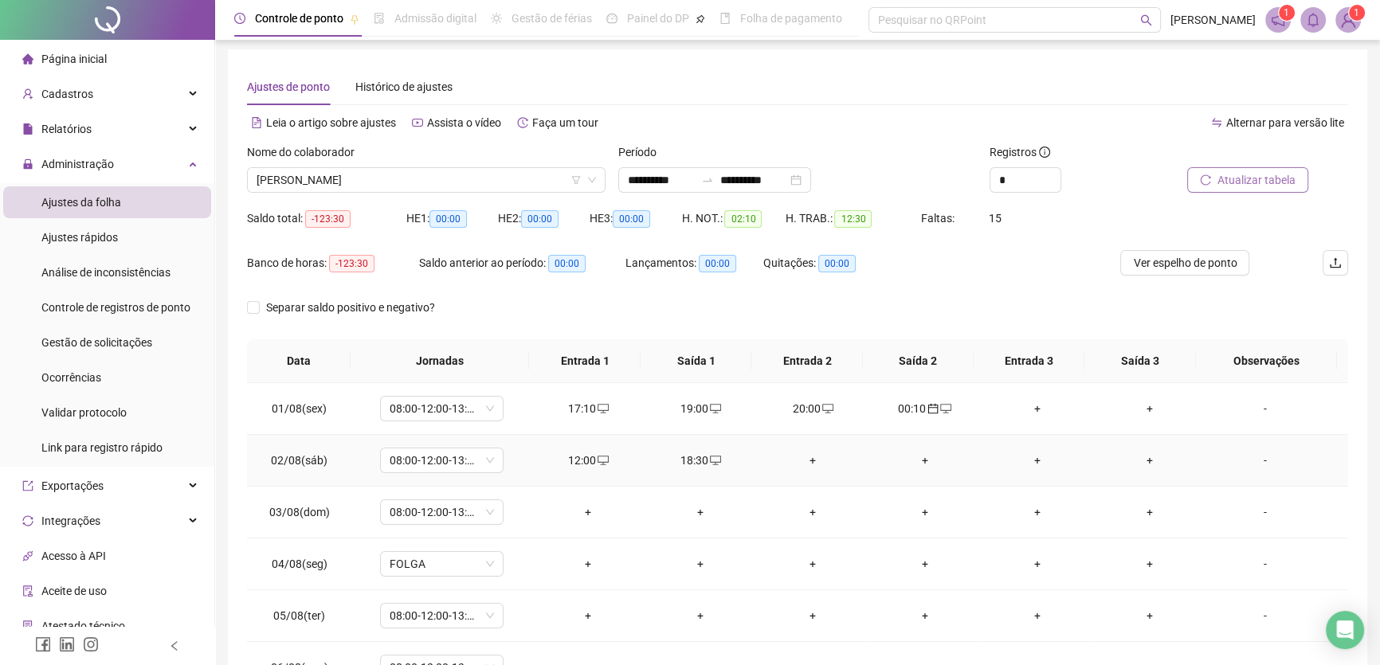
click at [807, 457] on div "+" at bounding box center [813, 461] width 87 height 18
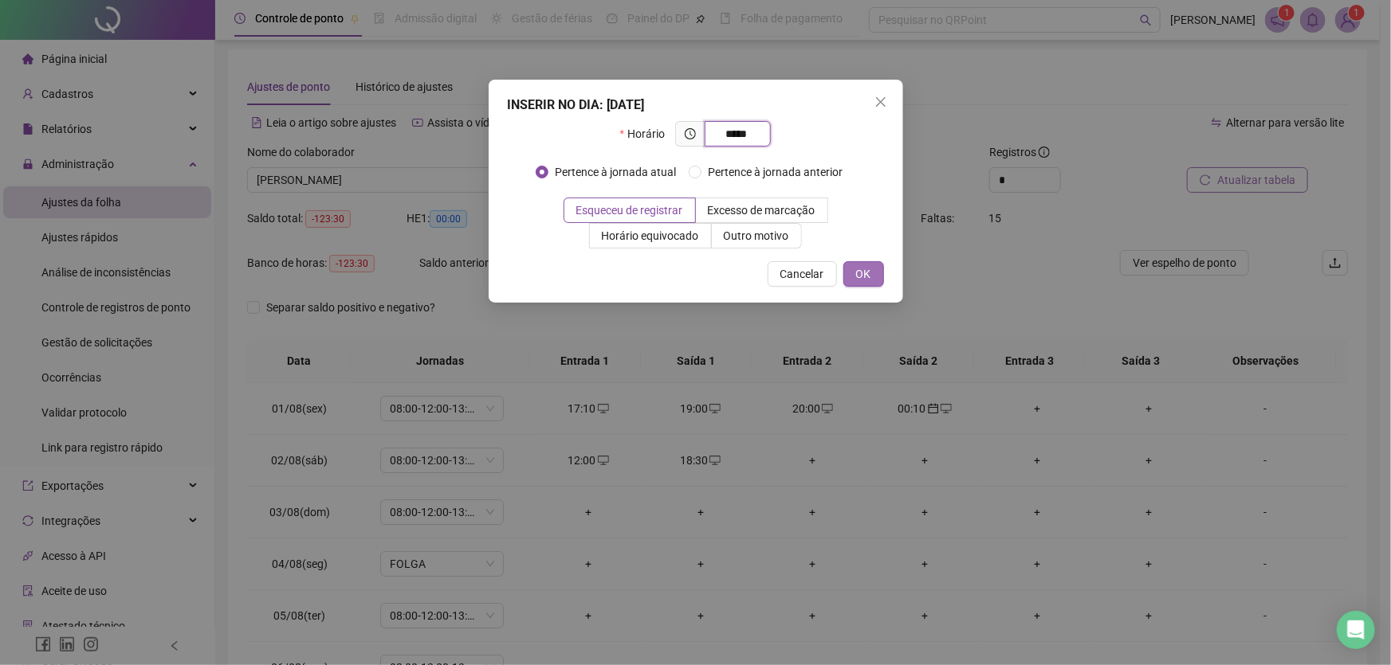
type input "*****"
click at [858, 271] on span "OK" at bounding box center [863, 274] width 15 height 18
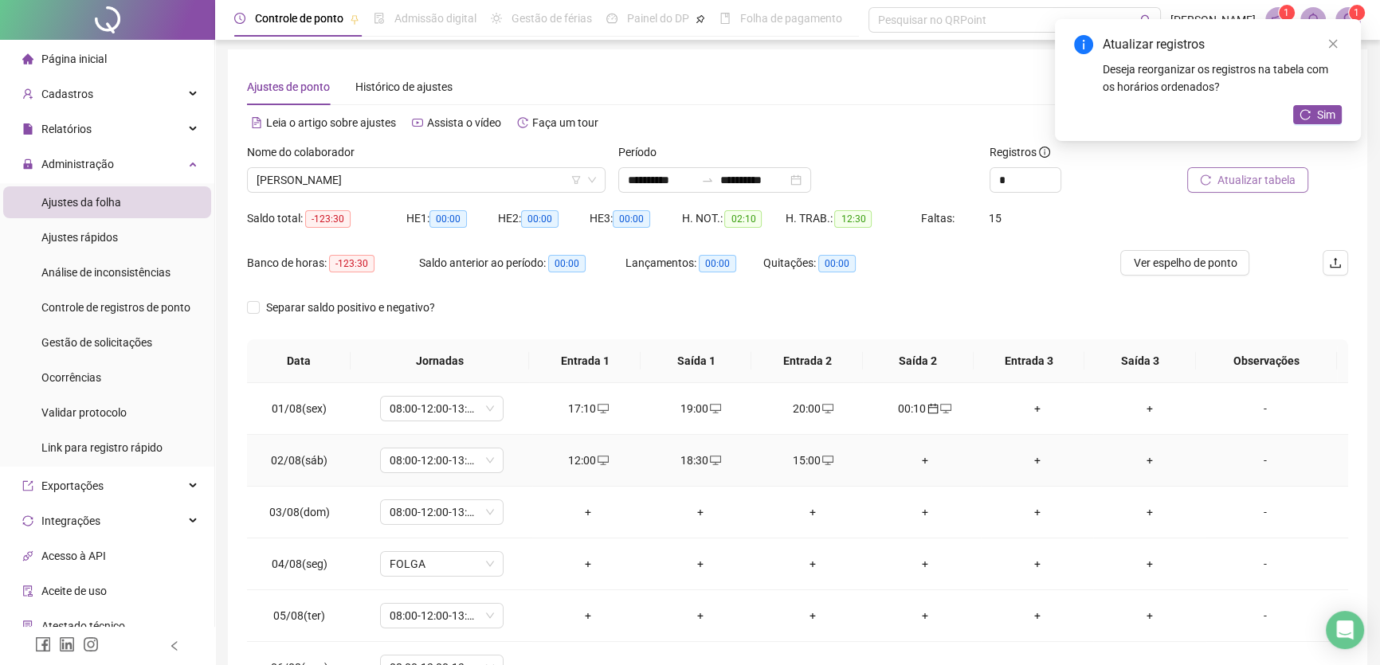
click at [919, 461] on div "+" at bounding box center [924, 461] width 87 height 18
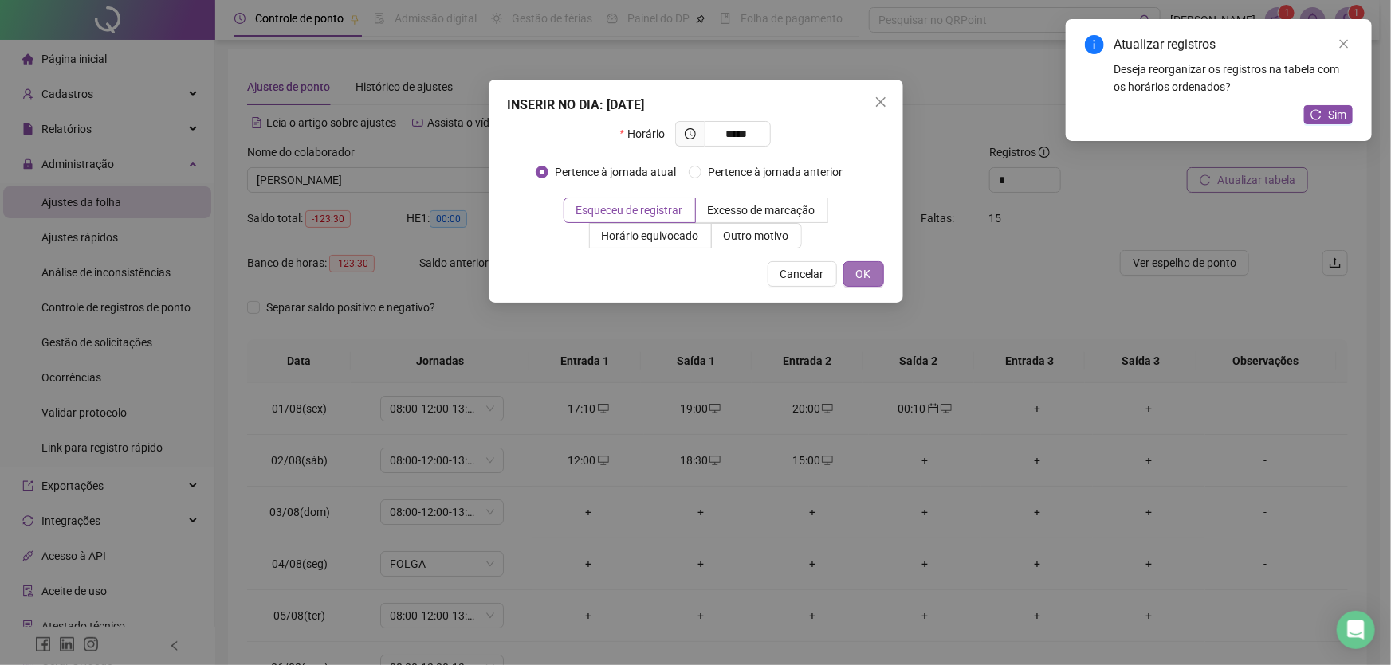
type input "*****"
click at [857, 270] on span "OK" at bounding box center [863, 274] width 15 height 18
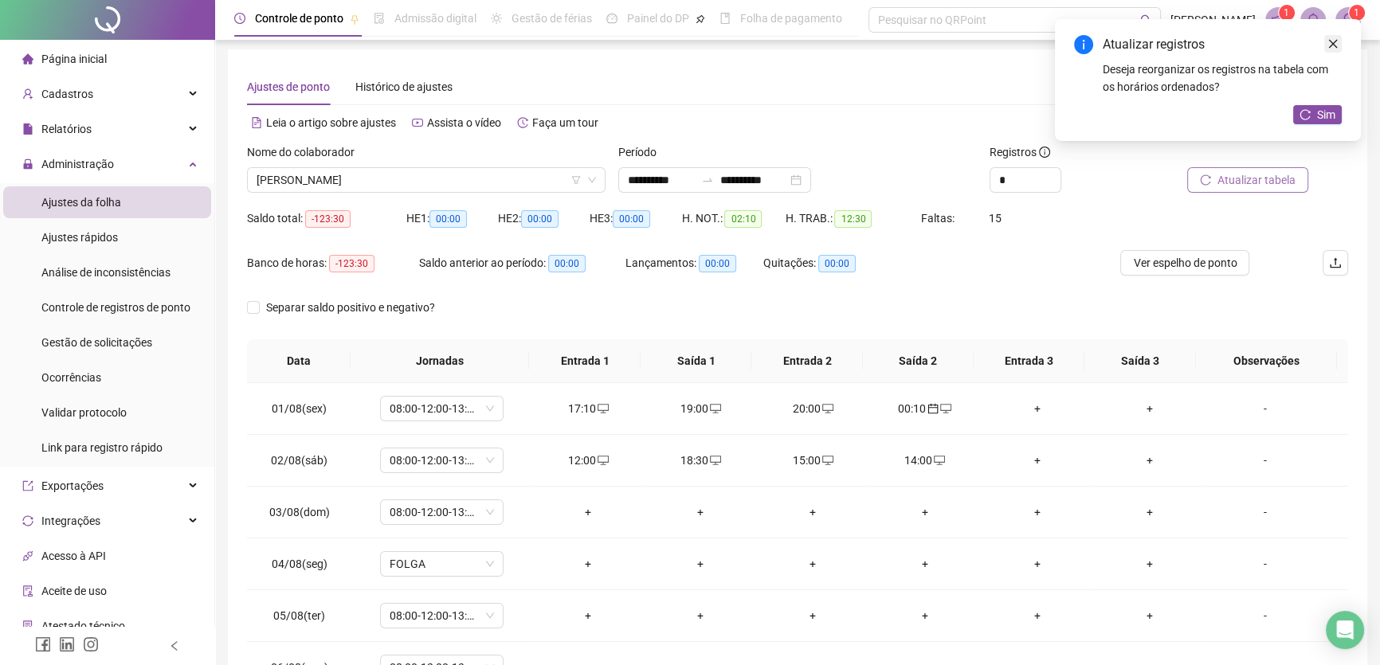
click at [1329, 38] on icon "close" at bounding box center [1333, 43] width 11 height 11
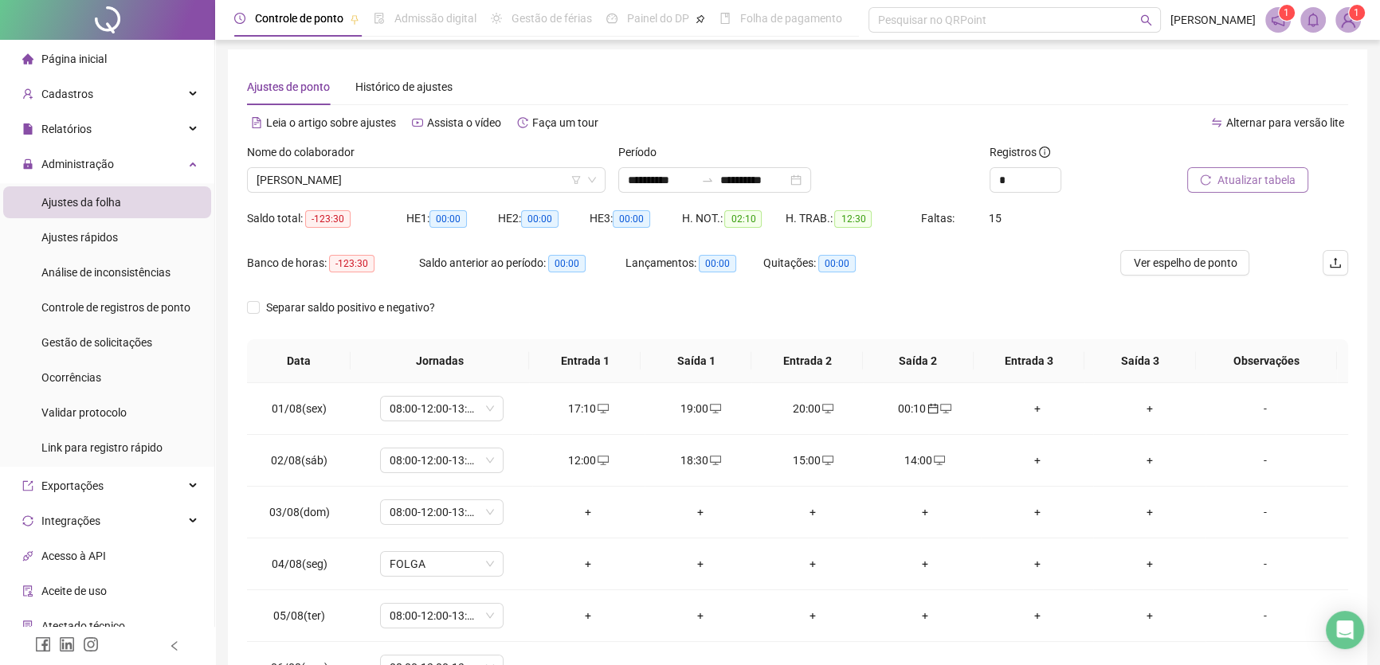
click at [1249, 179] on span "Atualizar tabela" at bounding box center [1257, 180] width 78 height 18
click at [585, 512] on div "+" at bounding box center [588, 513] width 87 height 18
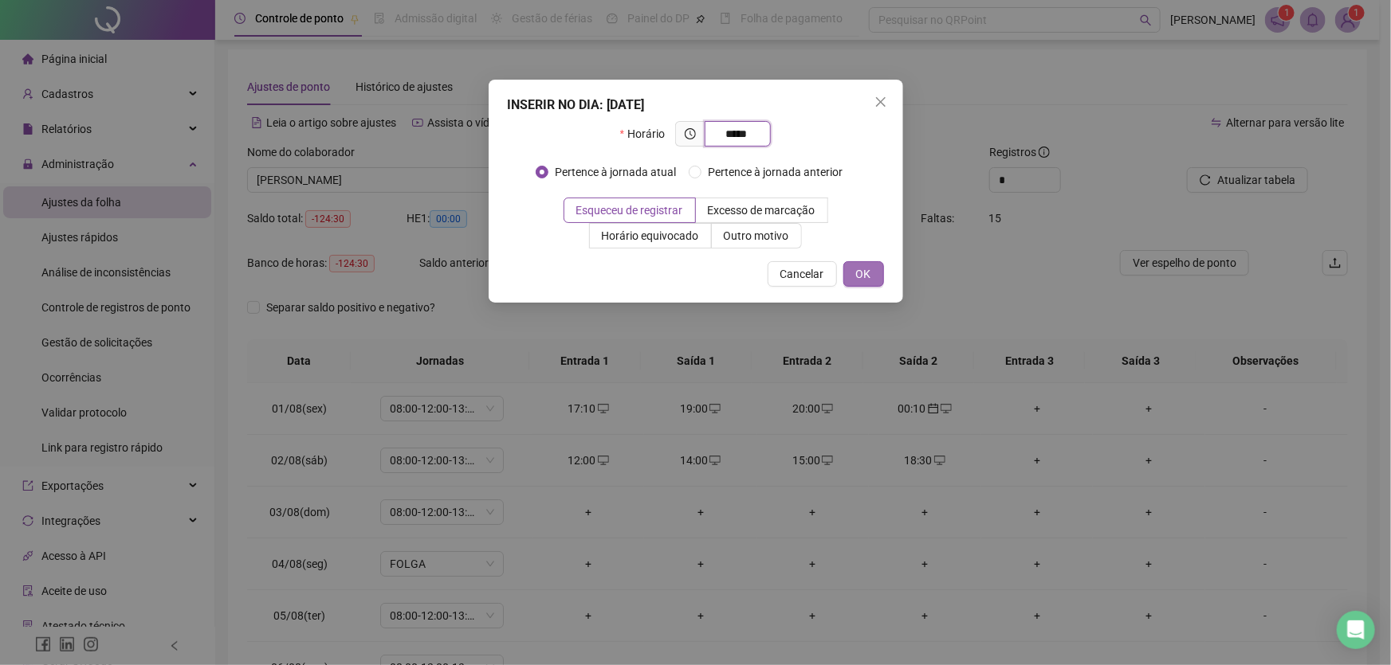
type input "*****"
click at [854, 269] on button "OK" at bounding box center [863, 274] width 41 height 26
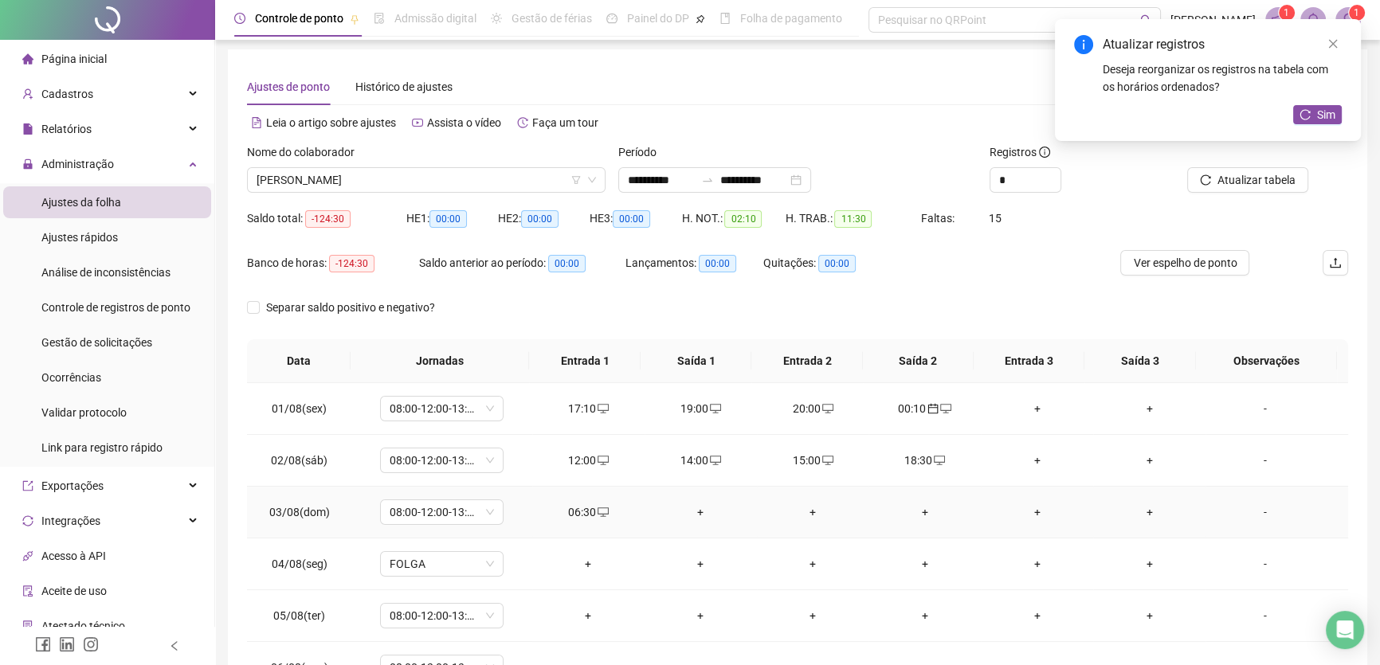
click at [925, 507] on div "+" at bounding box center [924, 513] width 87 height 18
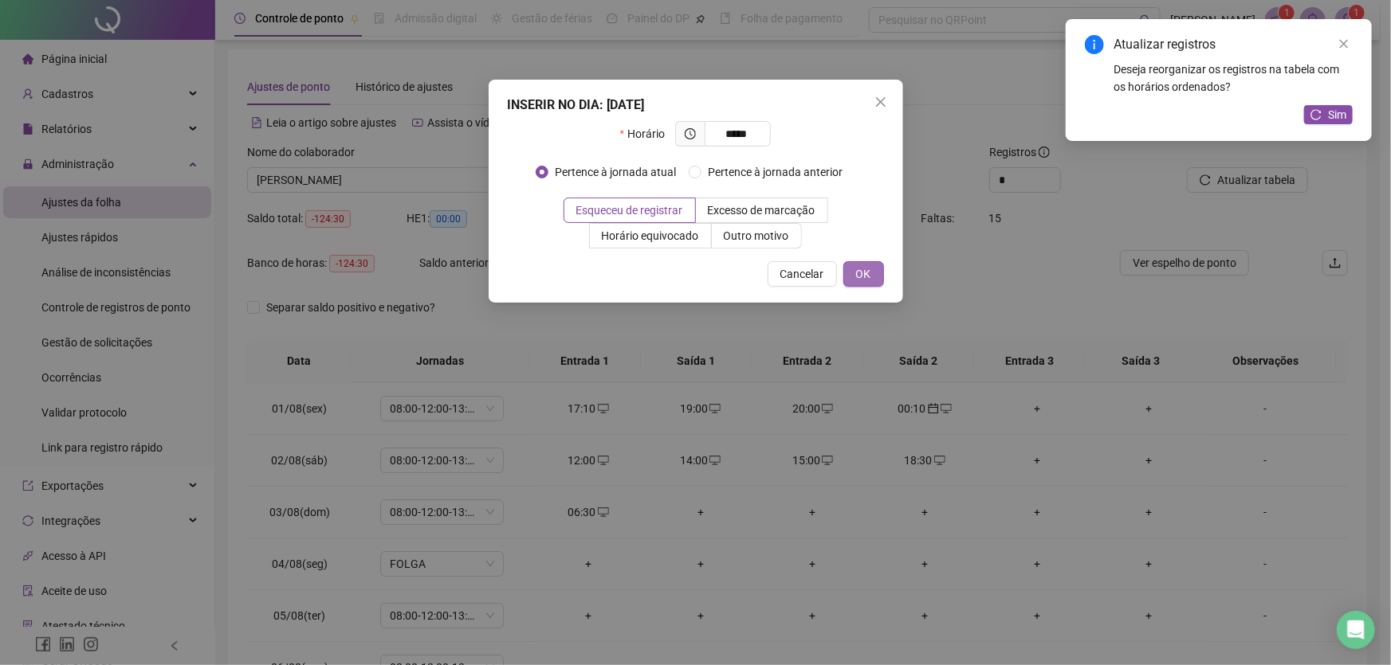
type input "*****"
click at [868, 275] on span "OK" at bounding box center [863, 274] width 15 height 18
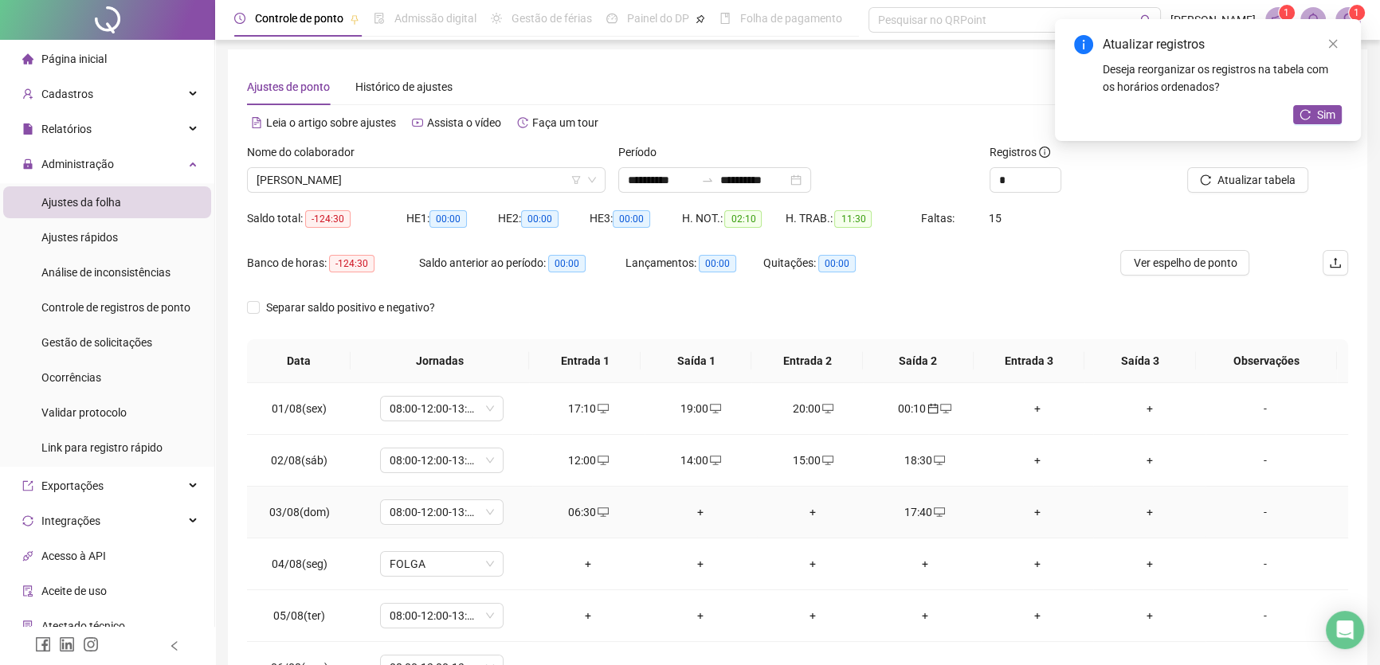
click at [693, 513] on div "+" at bounding box center [700, 513] width 87 height 18
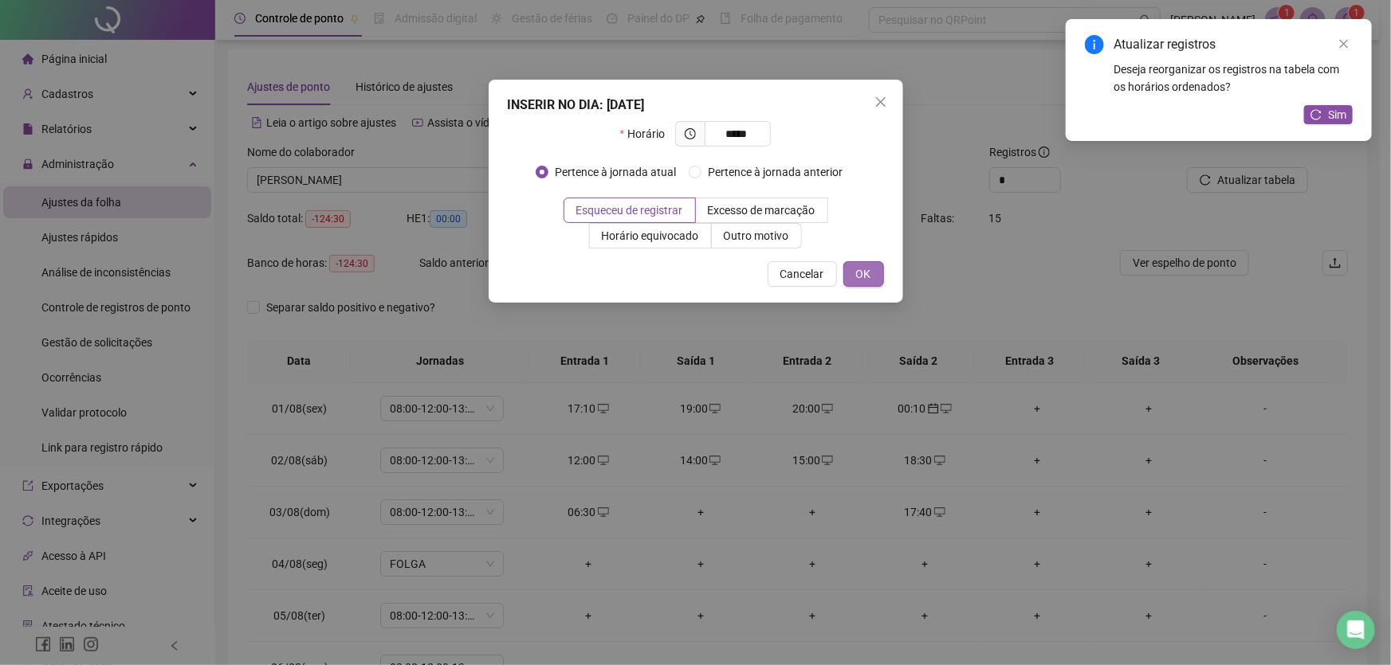
type input "*****"
click at [861, 272] on span "OK" at bounding box center [863, 274] width 15 height 18
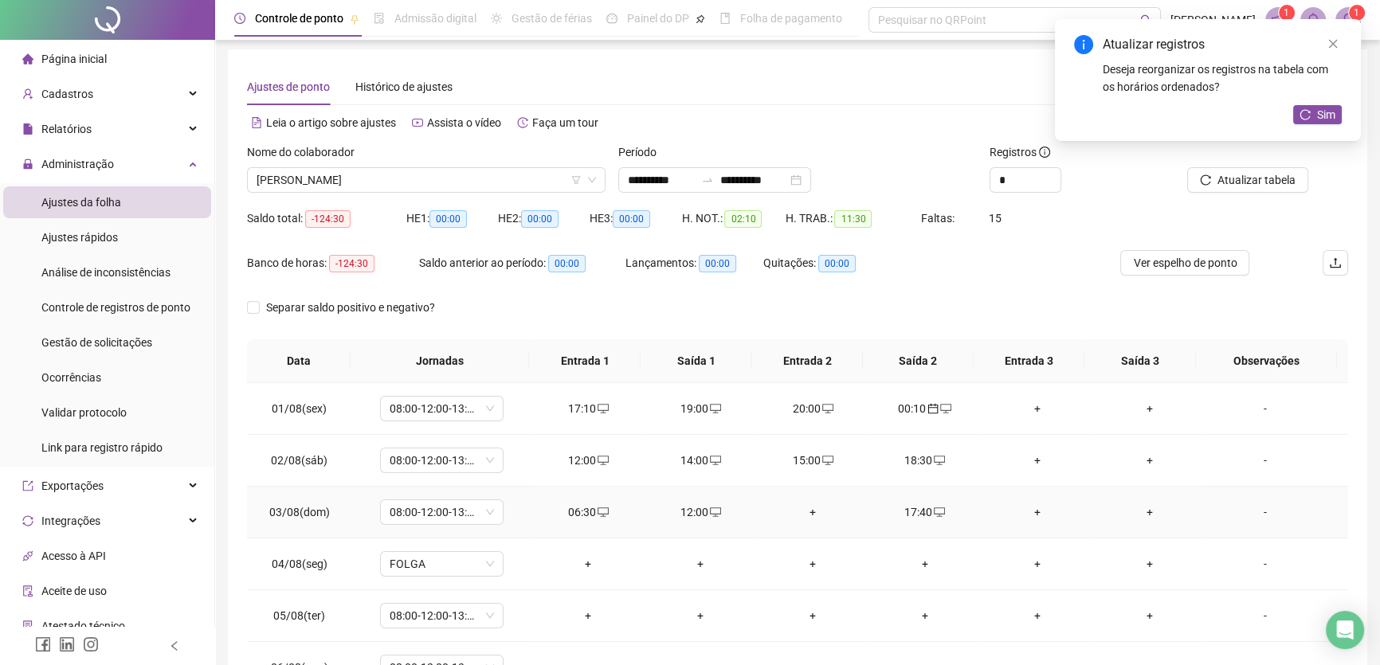
click at [806, 509] on div "+" at bounding box center [813, 513] width 87 height 18
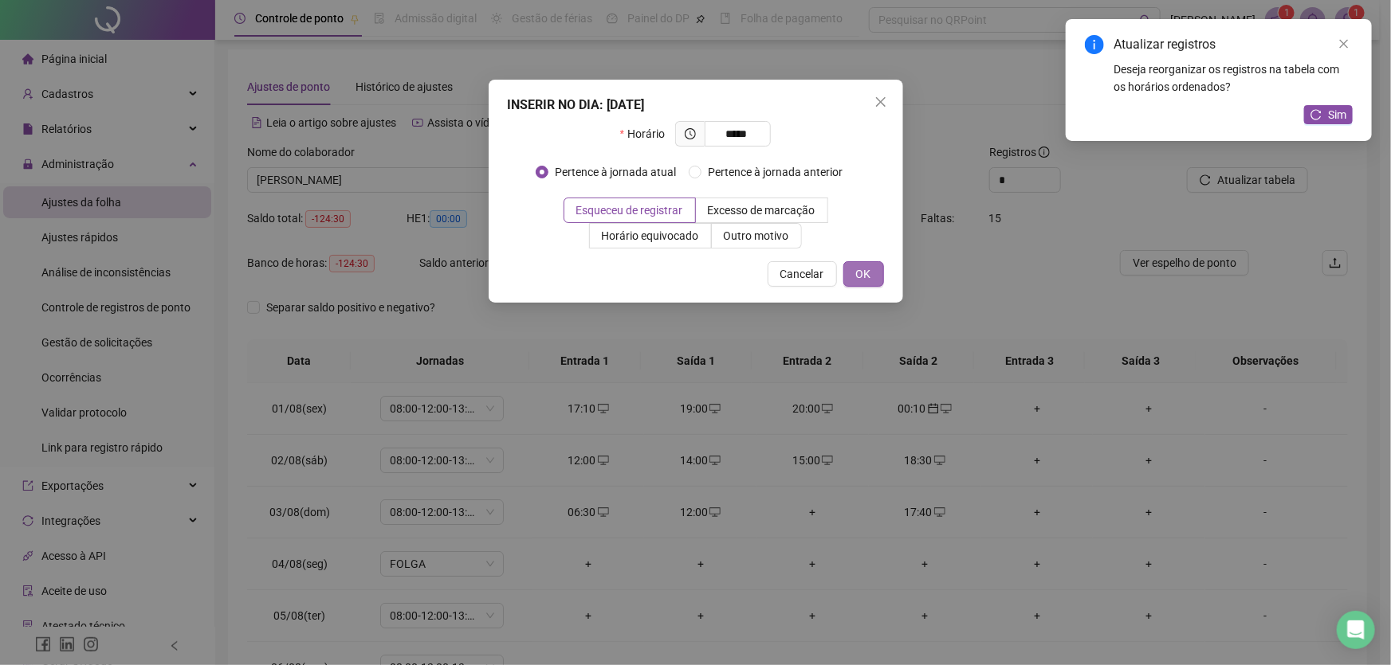
type input "*****"
click at [858, 271] on span "OK" at bounding box center [863, 274] width 15 height 18
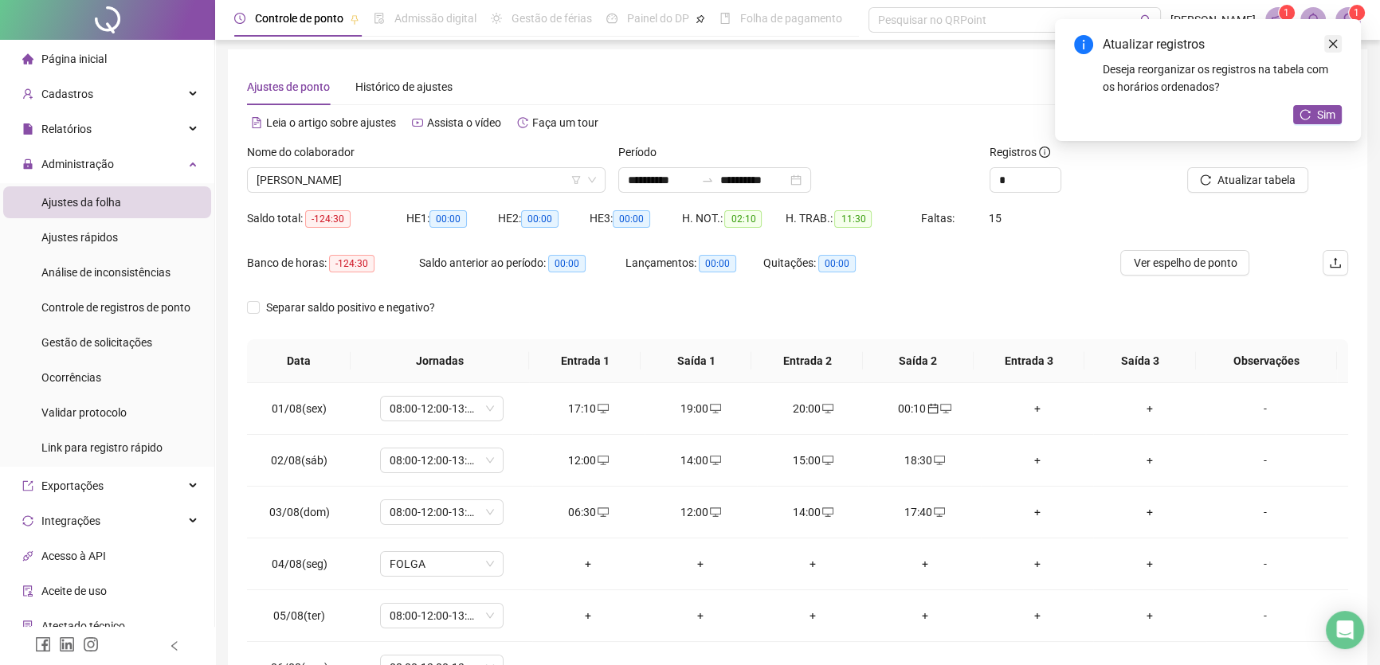
click at [1339, 42] on link "Close" at bounding box center [1334, 44] width 18 height 18
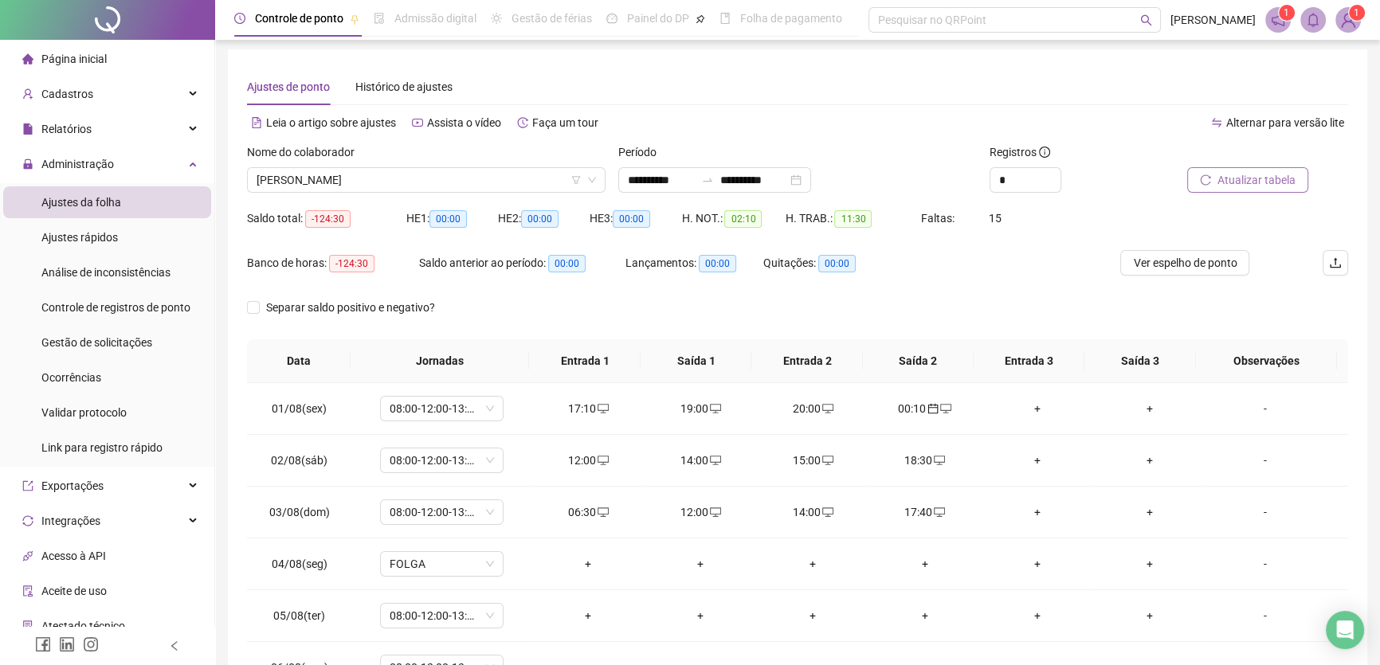
click at [1257, 183] on span "Atualizar tabela" at bounding box center [1257, 180] width 78 height 18
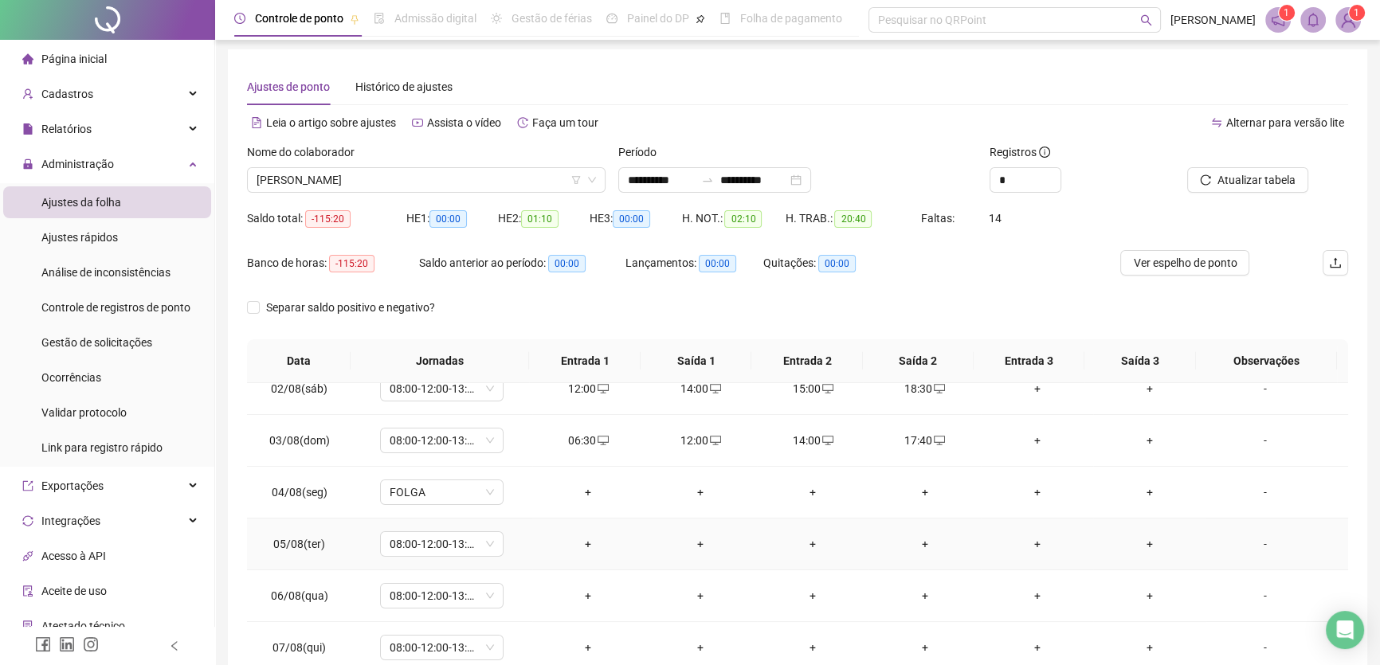
scroll to position [144, 0]
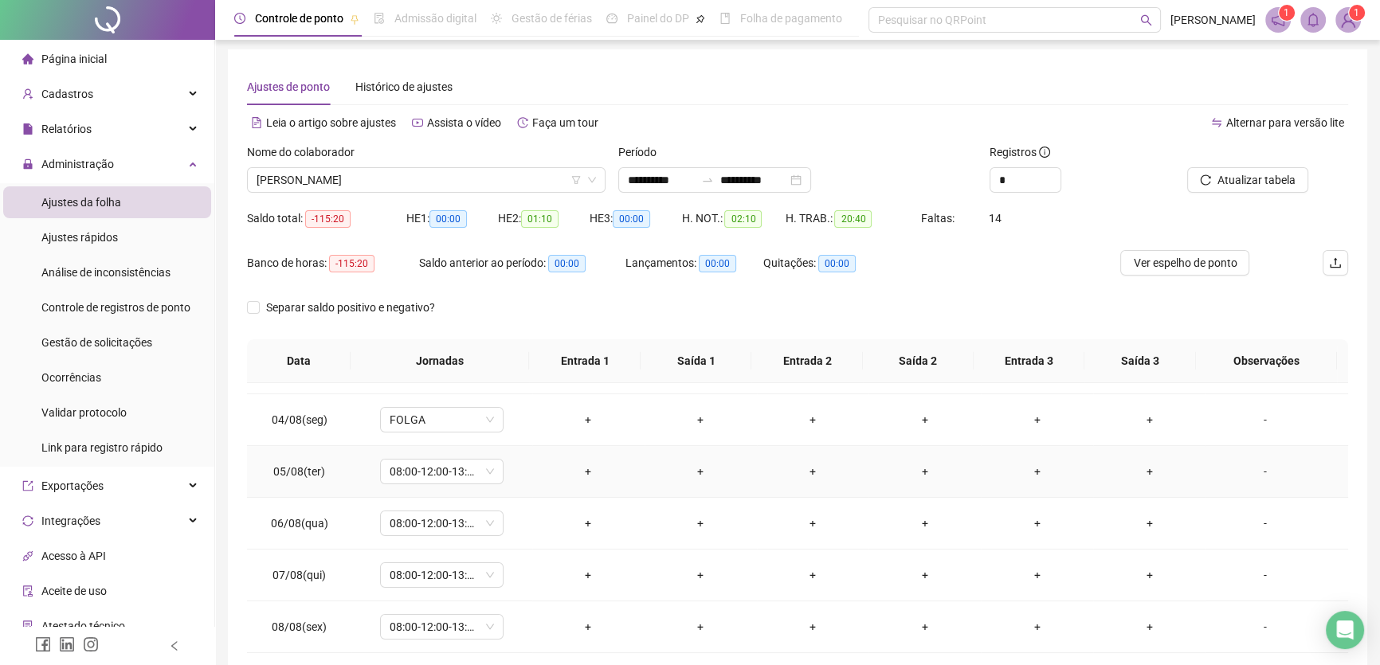
click at [583, 469] on div "+" at bounding box center [588, 472] width 87 height 18
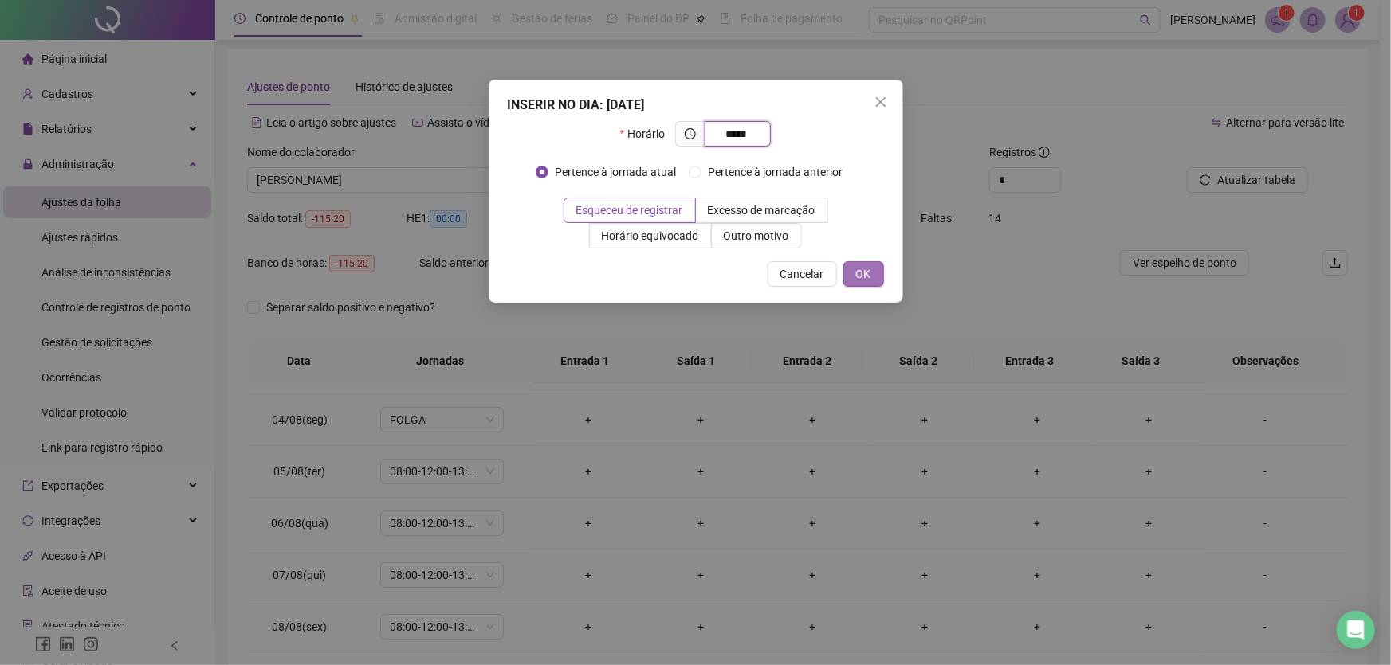
type input "*****"
click at [874, 269] on button "OK" at bounding box center [863, 274] width 41 height 26
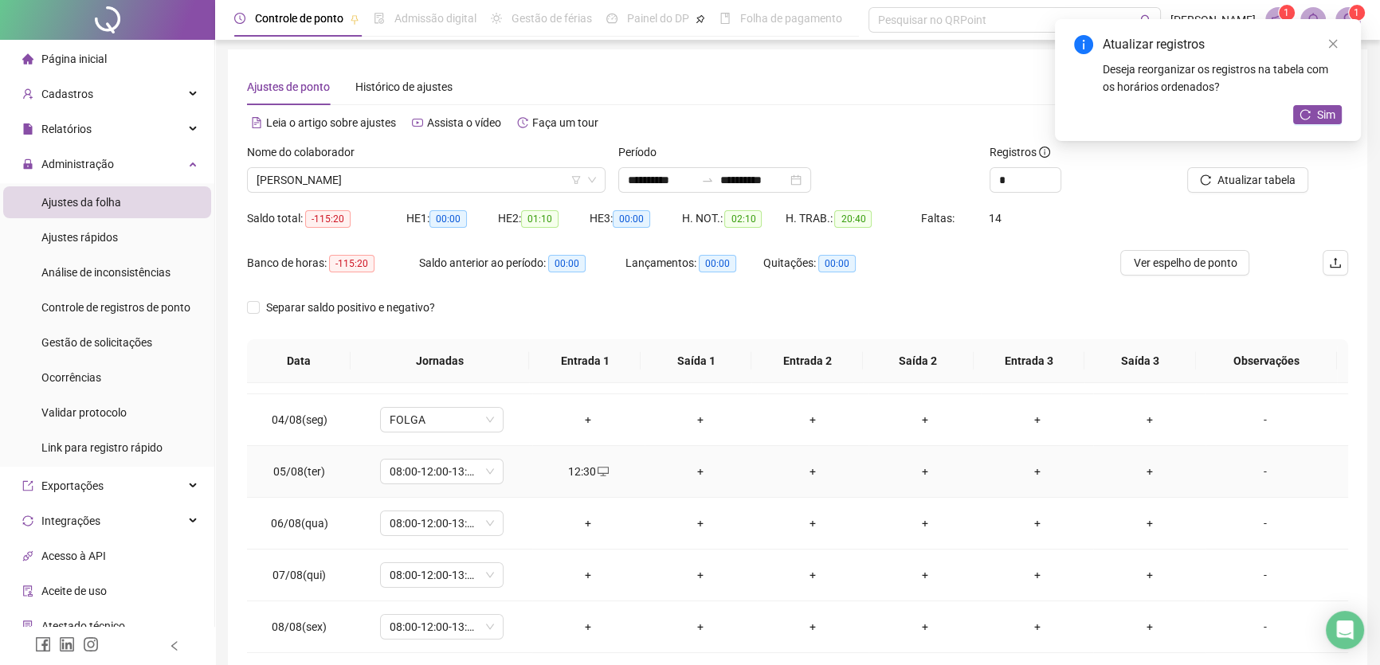
click at [691, 470] on div "+" at bounding box center [700, 472] width 87 height 18
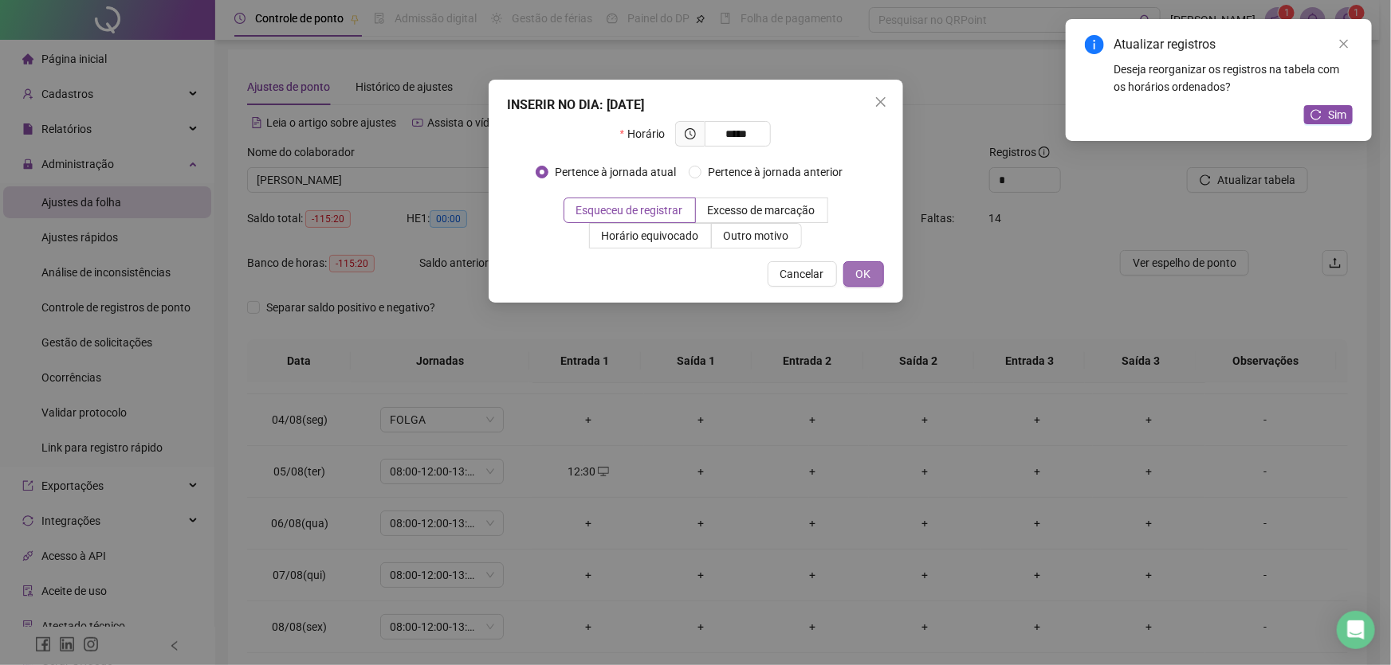
type input "*****"
click at [856, 272] on span "OK" at bounding box center [863, 274] width 15 height 18
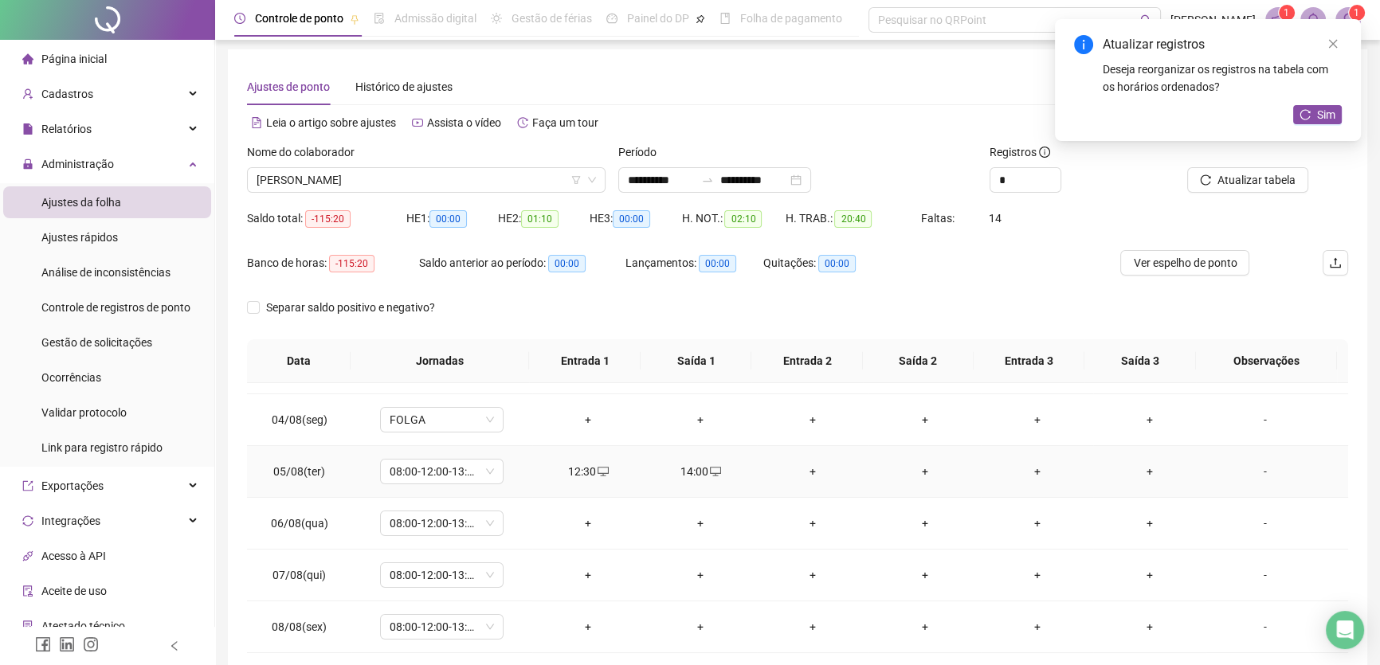
click at [807, 470] on div "+" at bounding box center [813, 472] width 87 height 18
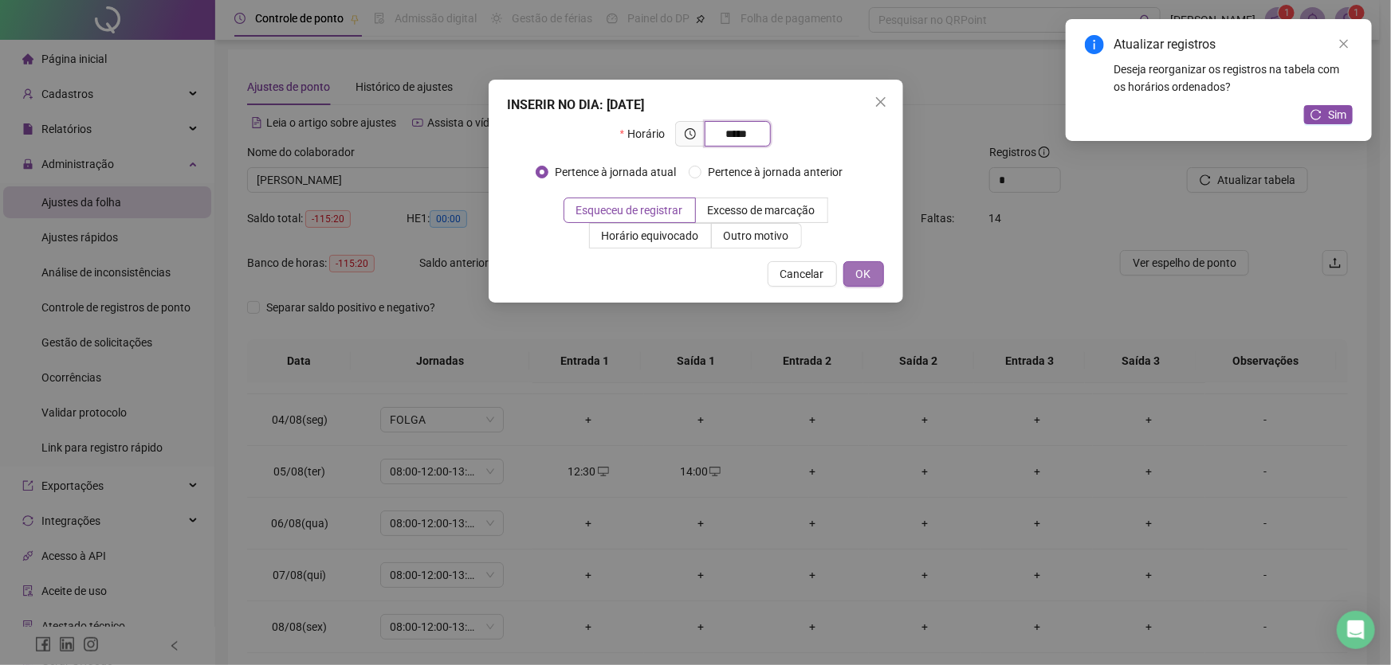
type input "*****"
click at [862, 272] on span "OK" at bounding box center [863, 274] width 15 height 18
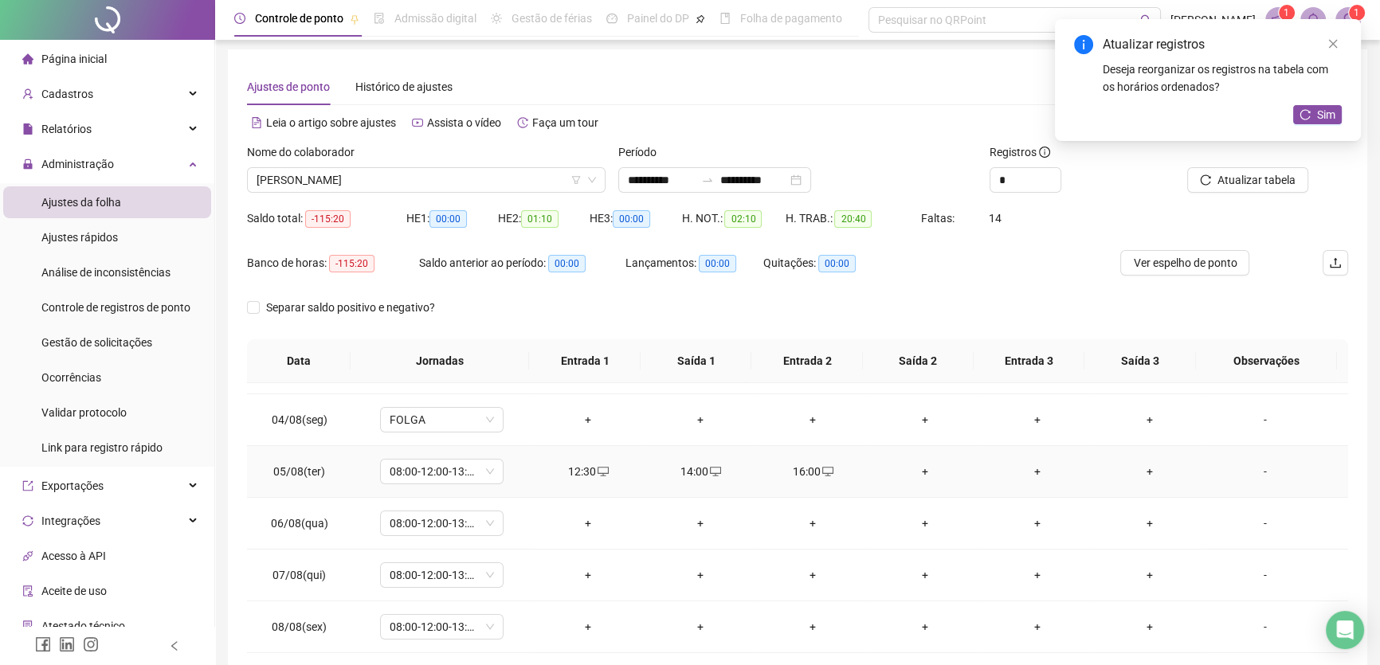
click at [915, 470] on div "+" at bounding box center [924, 472] width 87 height 18
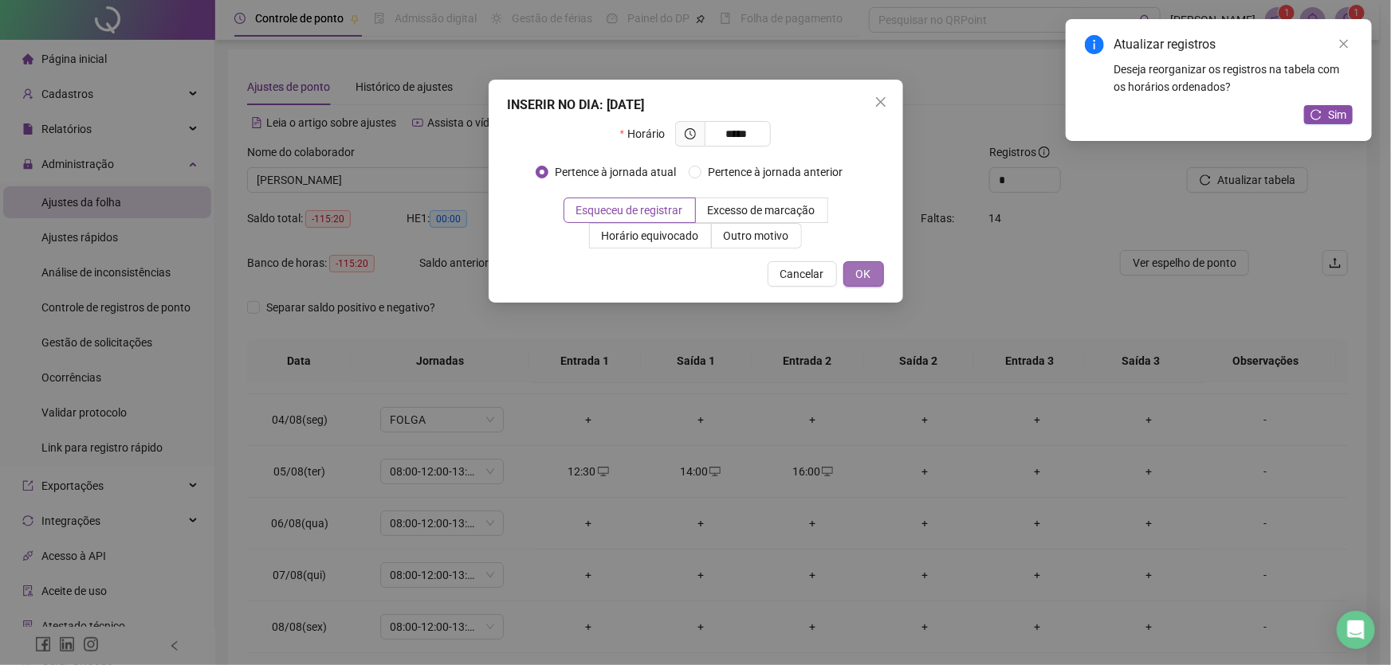
type input "*****"
click at [873, 267] on button "OK" at bounding box center [863, 274] width 41 height 26
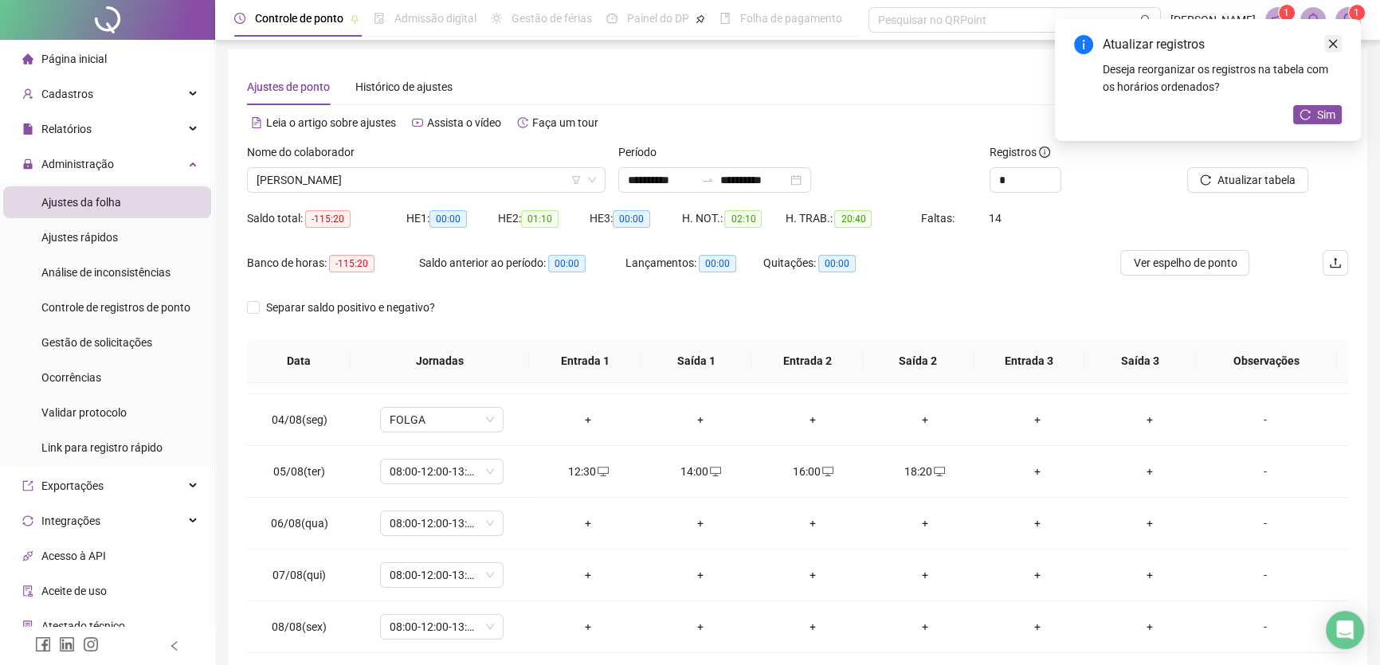
click at [1335, 38] on icon "close" at bounding box center [1333, 43] width 11 height 11
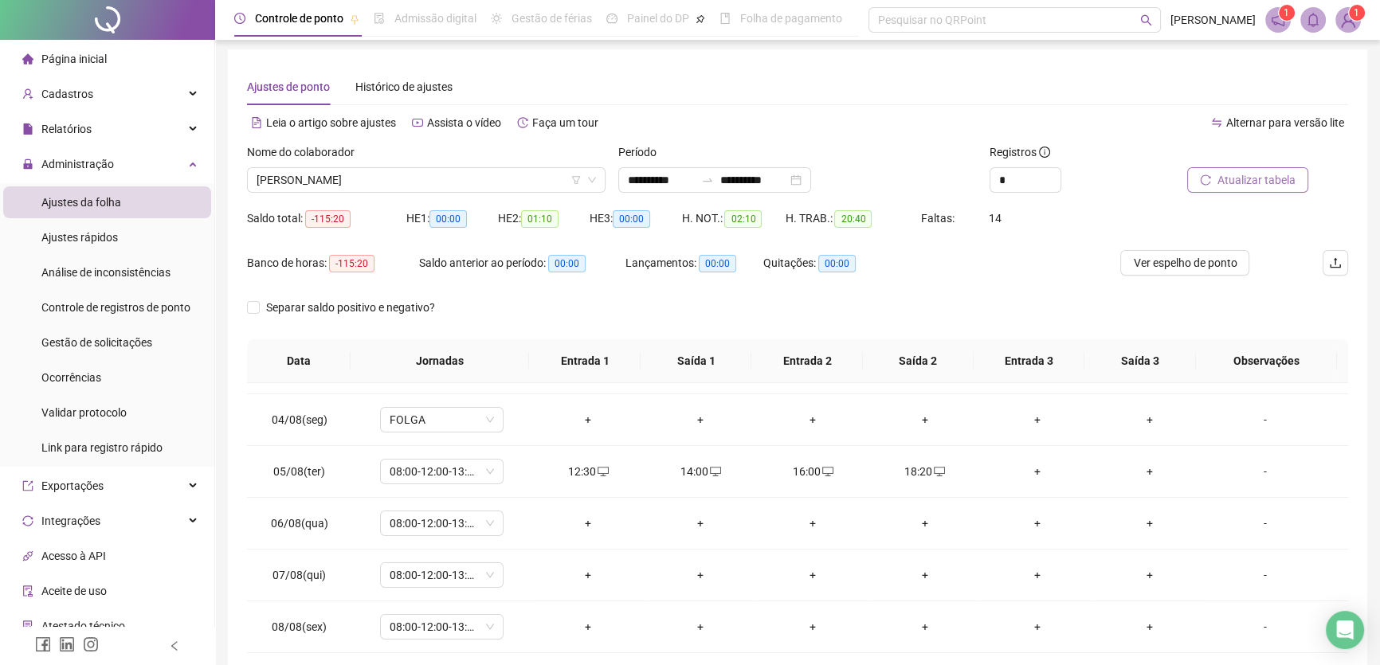
click at [1272, 183] on span "Atualizar tabela" at bounding box center [1257, 180] width 78 height 18
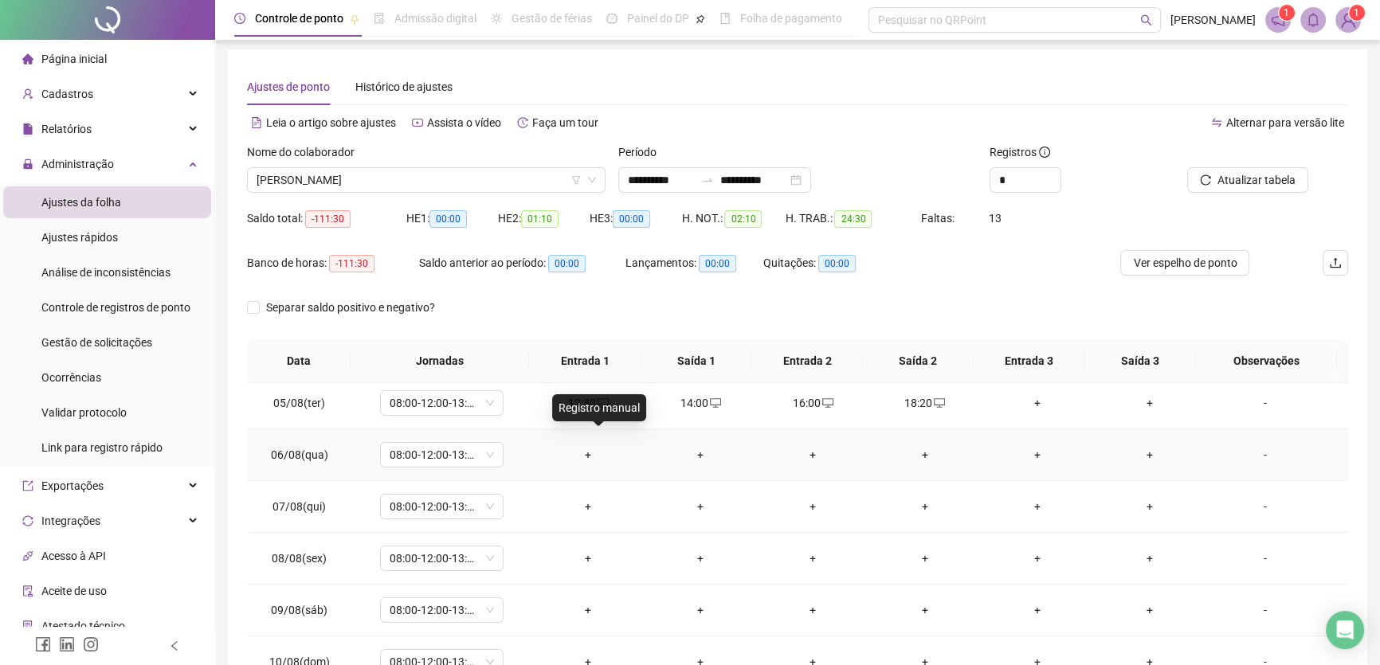
scroll to position [217, 0]
click at [586, 445] on div "+" at bounding box center [588, 451] width 87 height 18
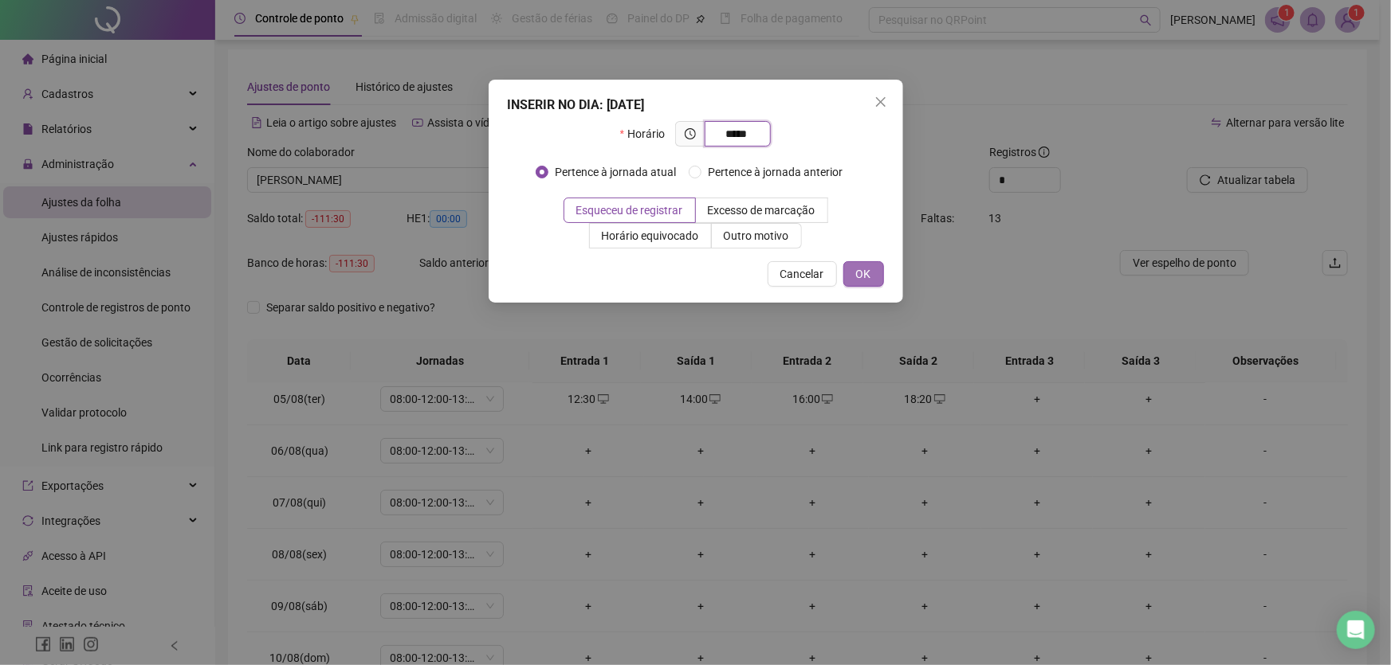
type input "*****"
click at [861, 269] on span "OK" at bounding box center [863, 274] width 15 height 18
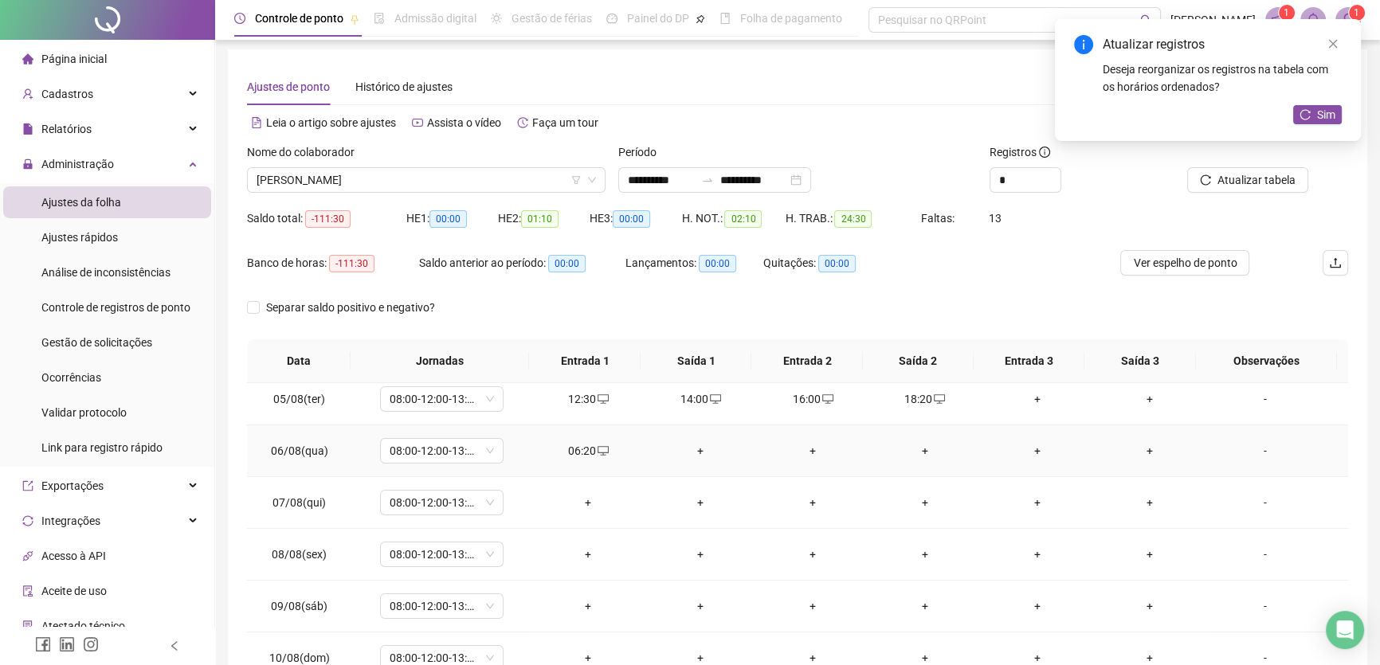
click at [693, 442] on div "+" at bounding box center [700, 451] width 87 height 18
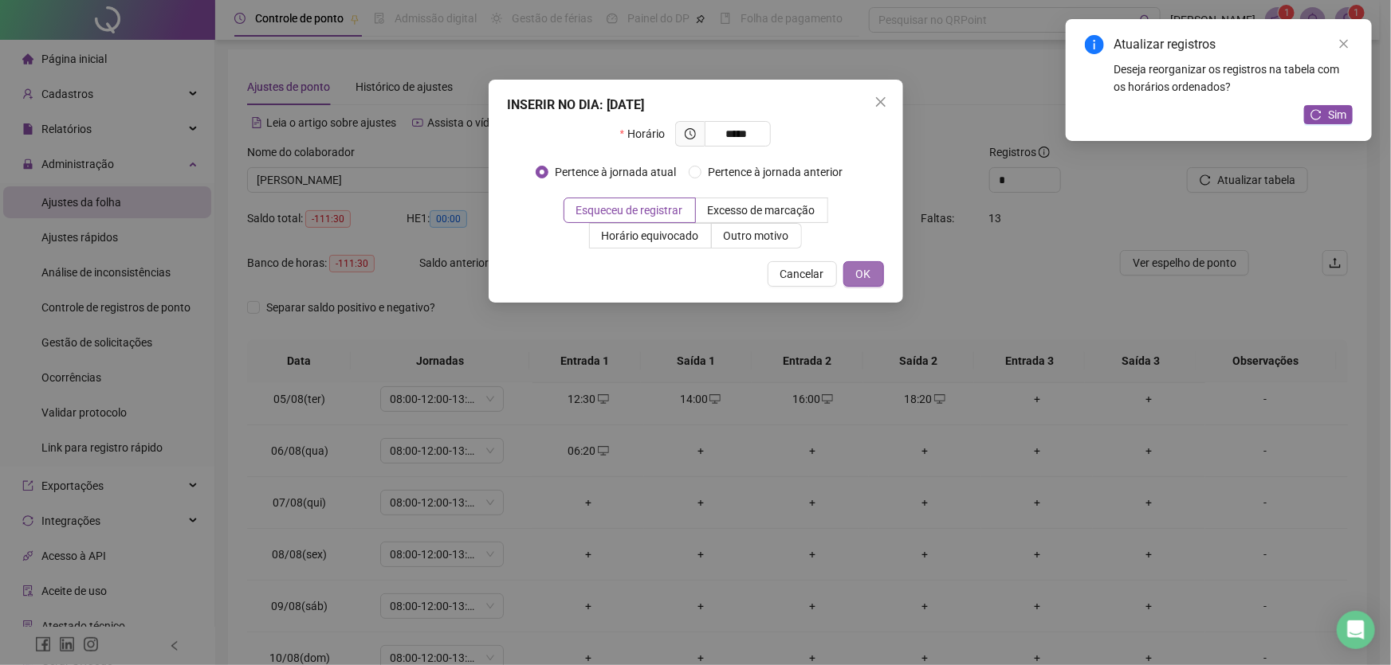
type input "*****"
click at [858, 269] on span "OK" at bounding box center [863, 274] width 15 height 18
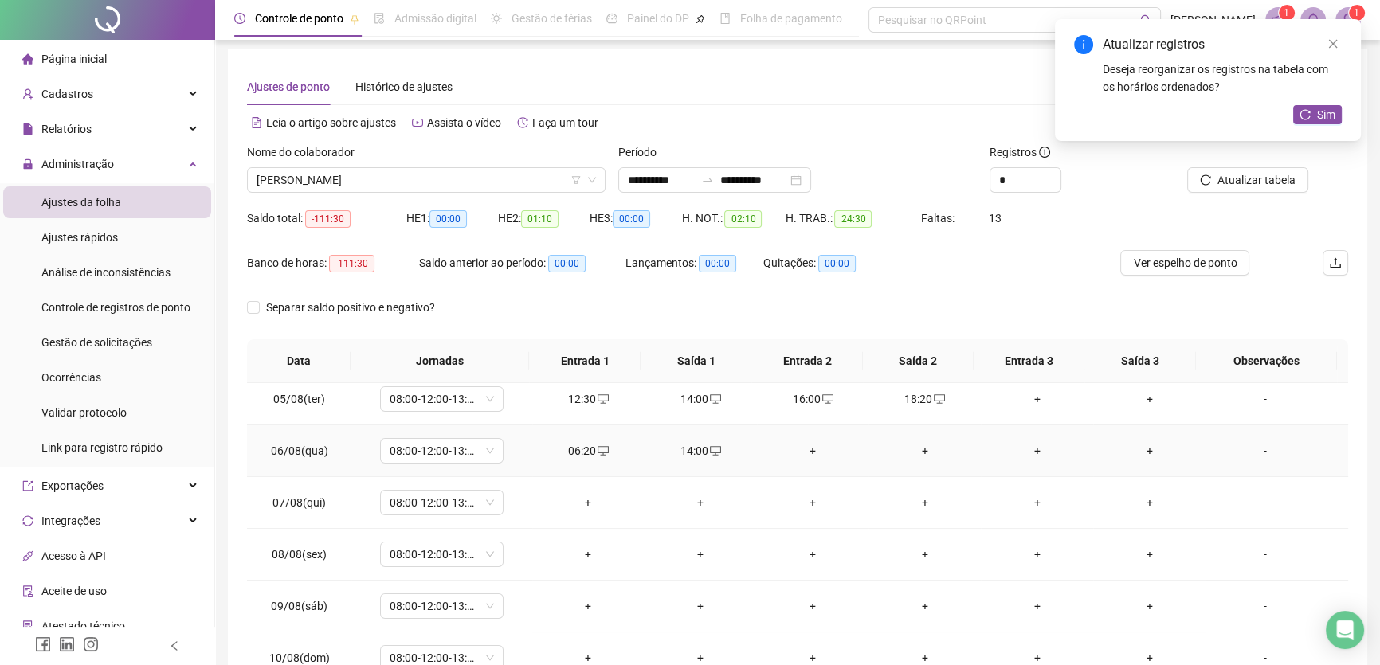
click at [808, 446] on div "+" at bounding box center [813, 451] width 87 height 18
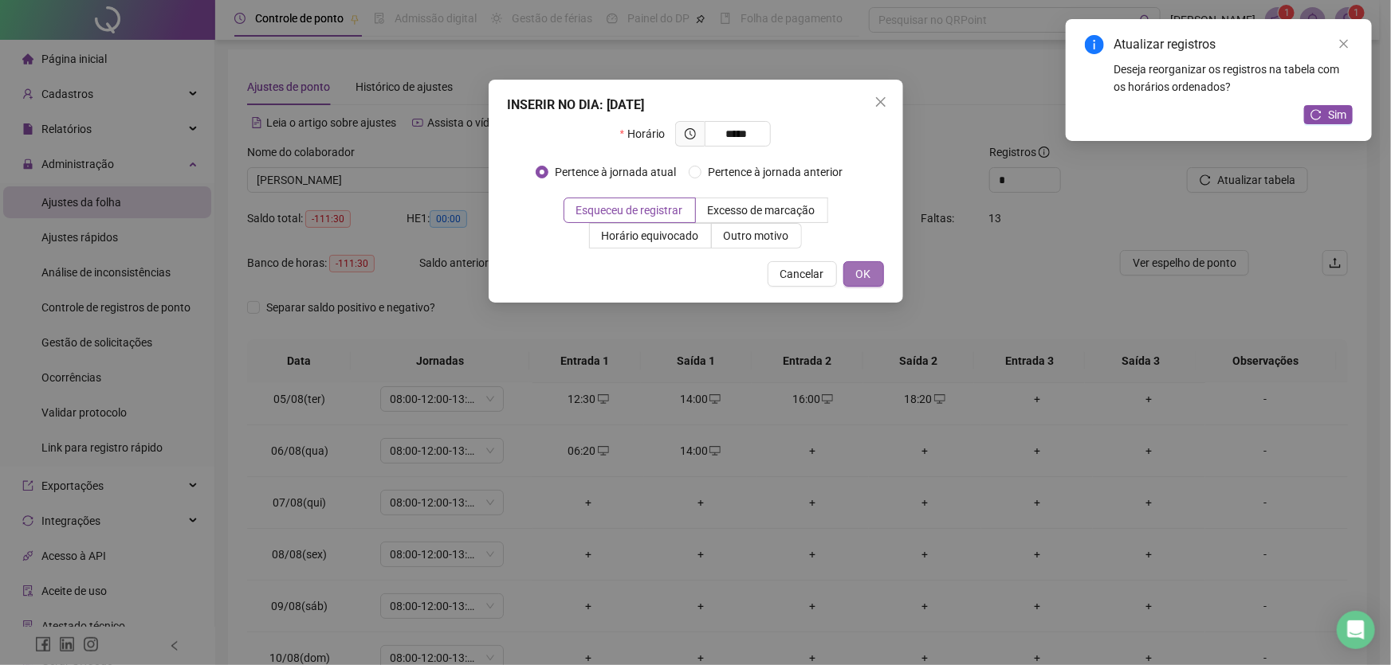
type input "*****"
click at [869, 273] on span "OK" at bounding box center [863, 274] width 15 height 18
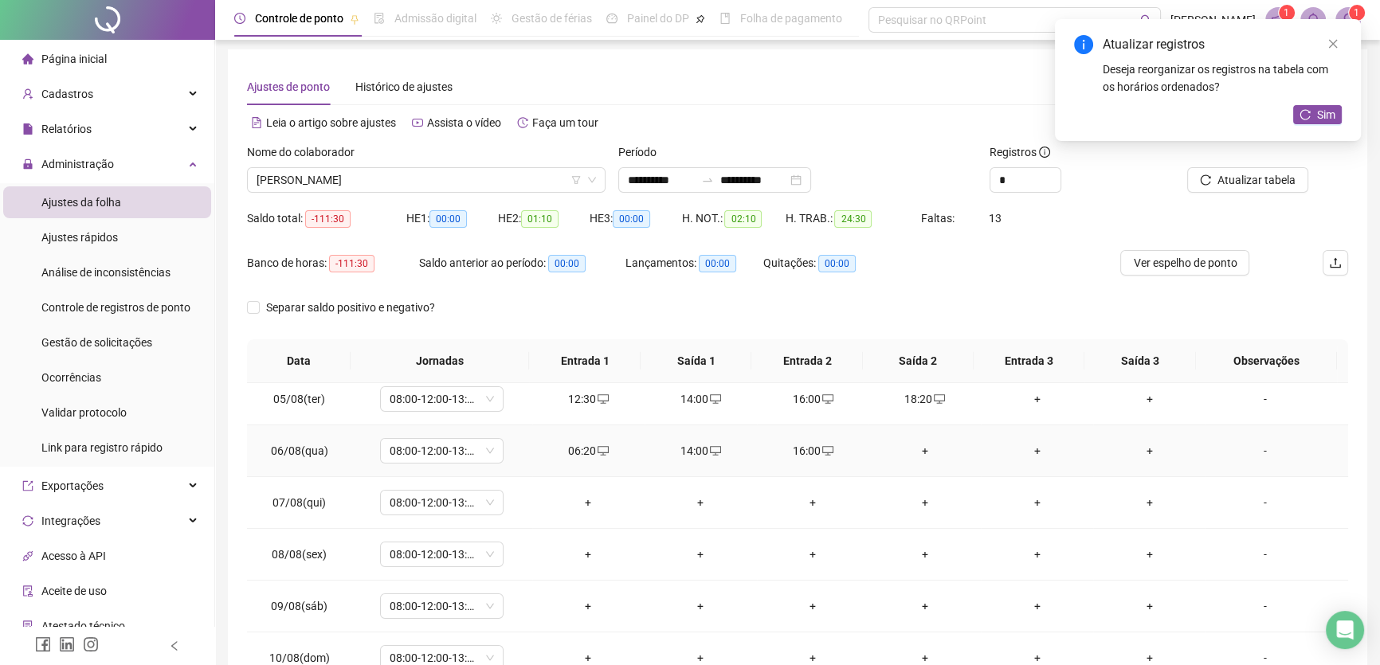
click at [920, 446] on div "+" at bounding box center [924, 451] width 87 height 18
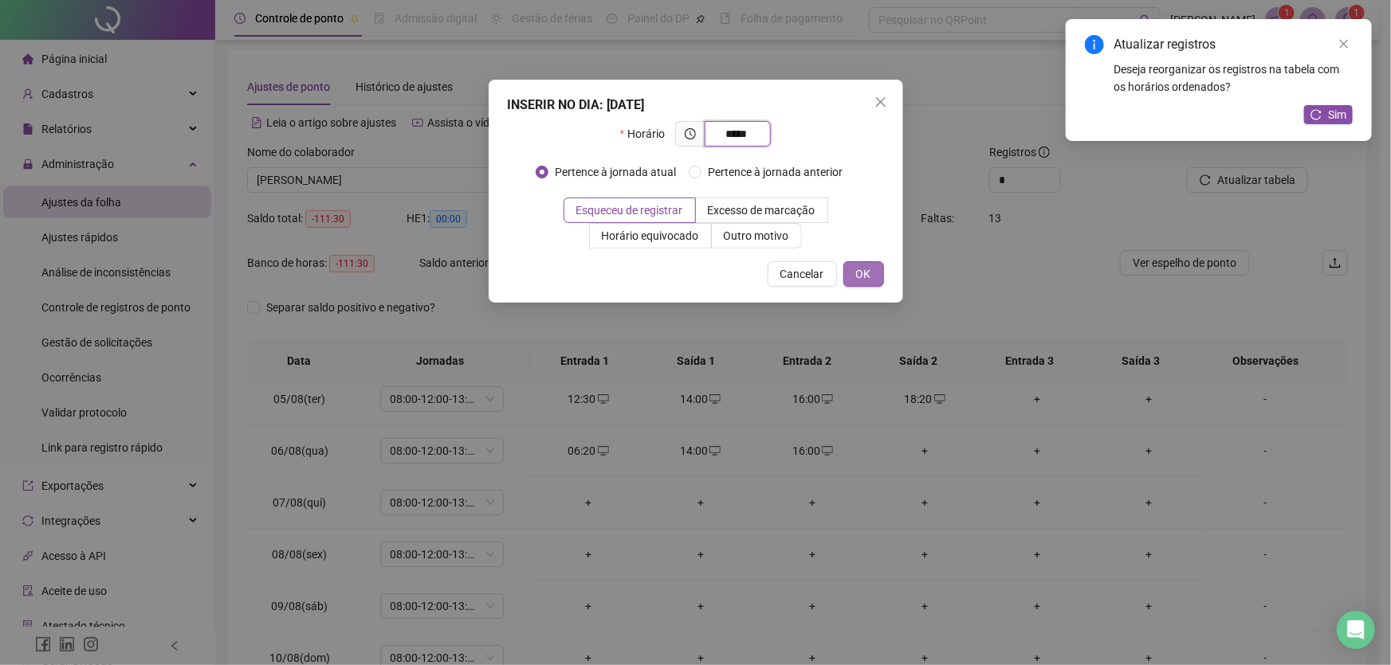
type input "*****"
click at [870, 271] on span "OK" at bounding box center [863, 274] width 15 height 18
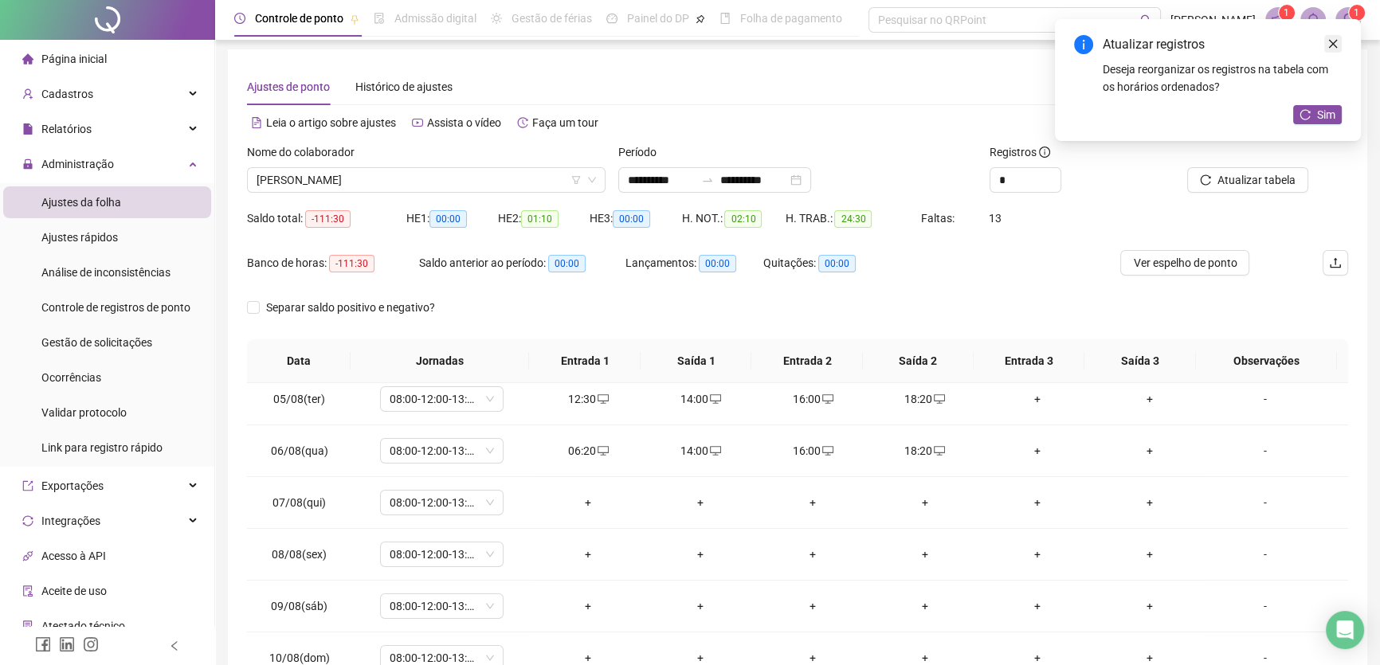
click at [1338, 39] on icon "close" at bounding box center [1333, 43] width 11 height 11
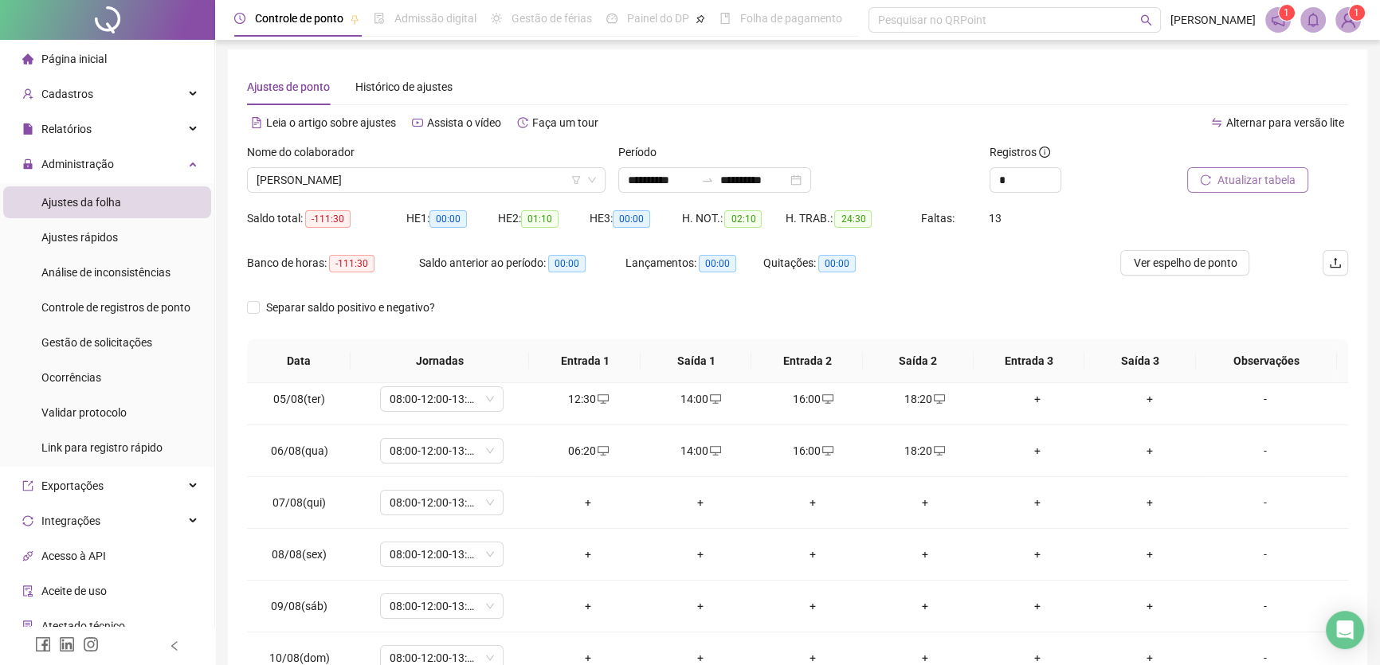
click at [1283, 185] on span "Atualizar tabela" at bounding box center [1257, 180] width 78 height 18
click at [583, 498] on div "+" at bounding box center [588, 503] width 87 height 18
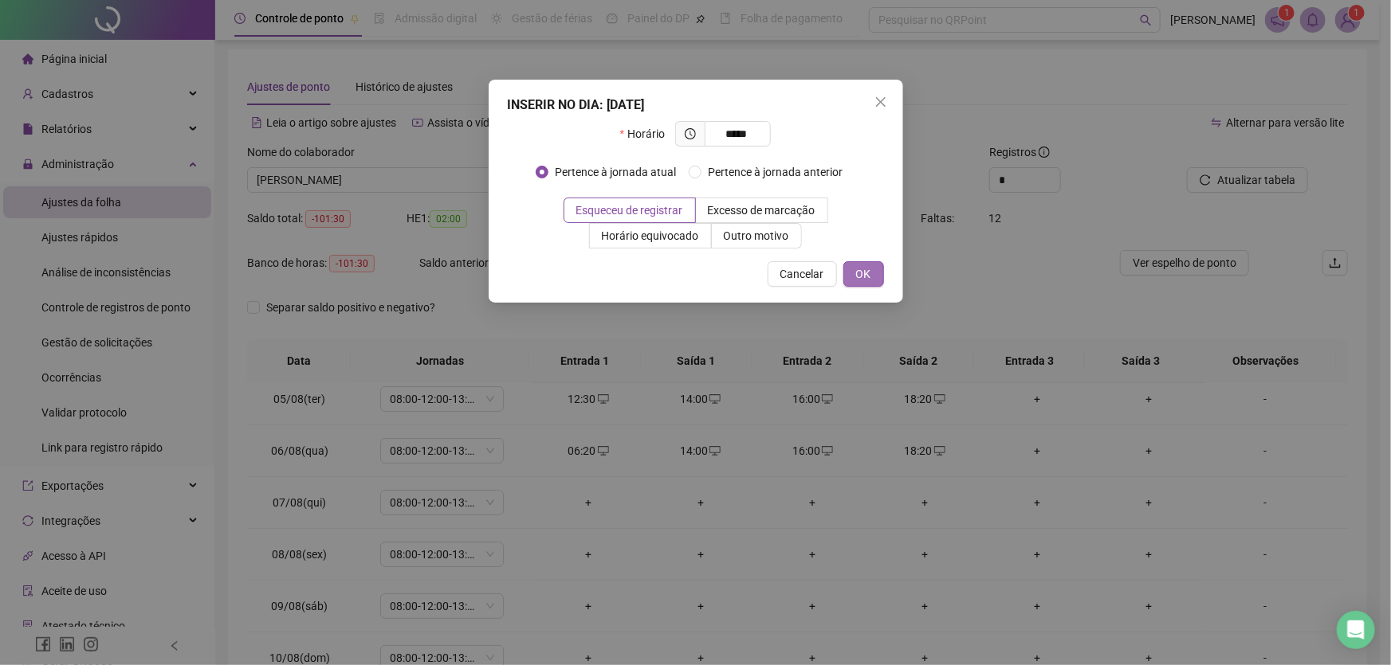
type input "*****"
click at [865, 281] on span "OK" at bounding box center [863, 274] width 15 height 18
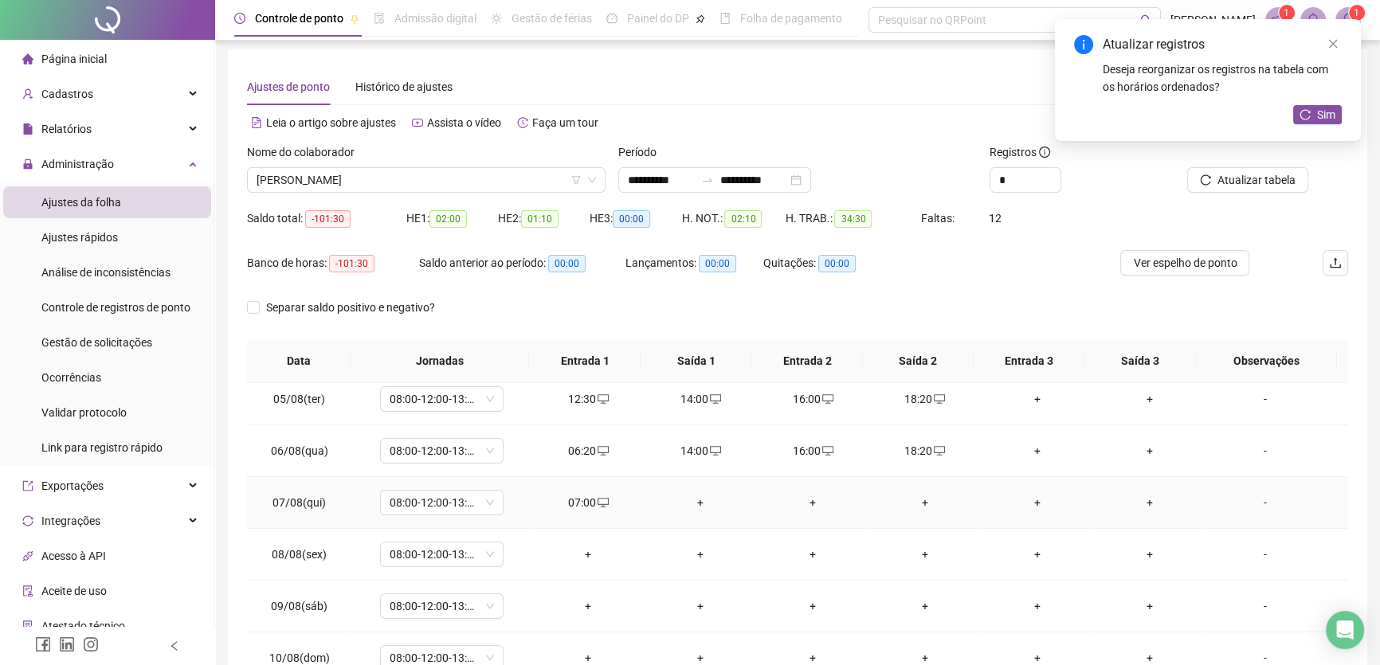
click at [804, 500] on div "+" at bounding box center [813, 503] width 87 height 18
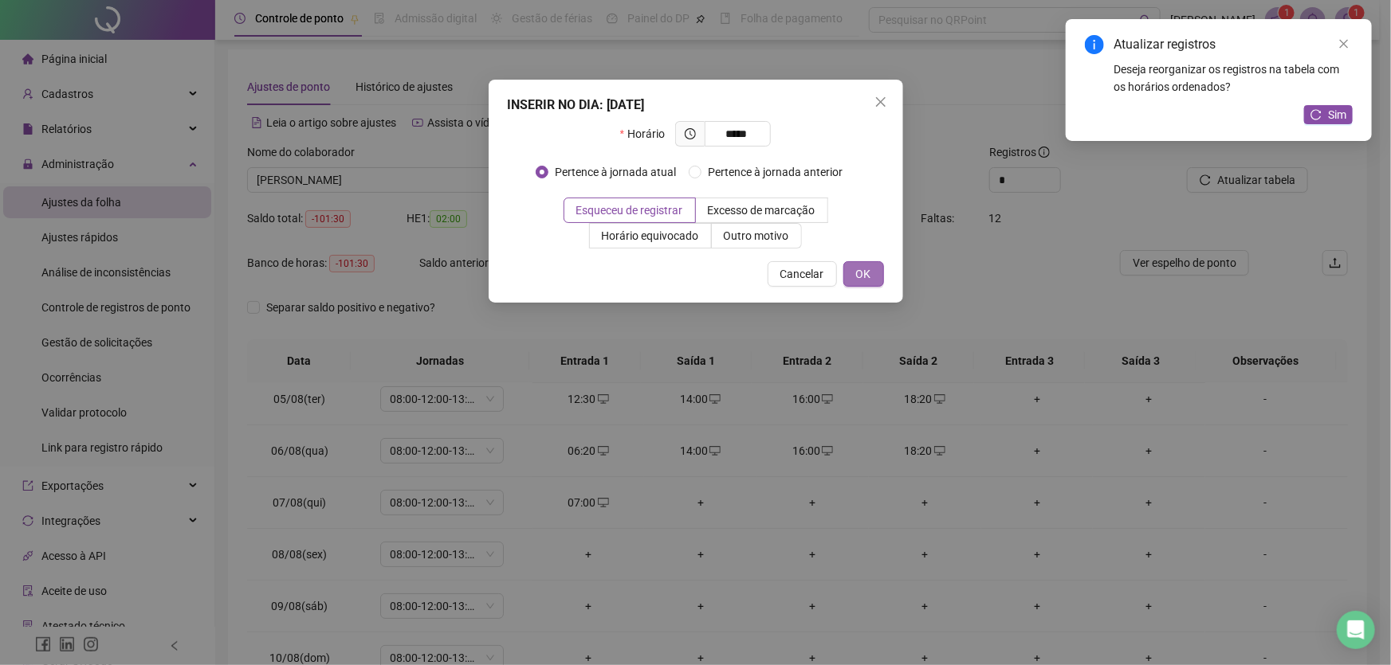
type input "*****"
click at [858, 277] on span "OK" at bounding box center [863, 274] width 15 height 18
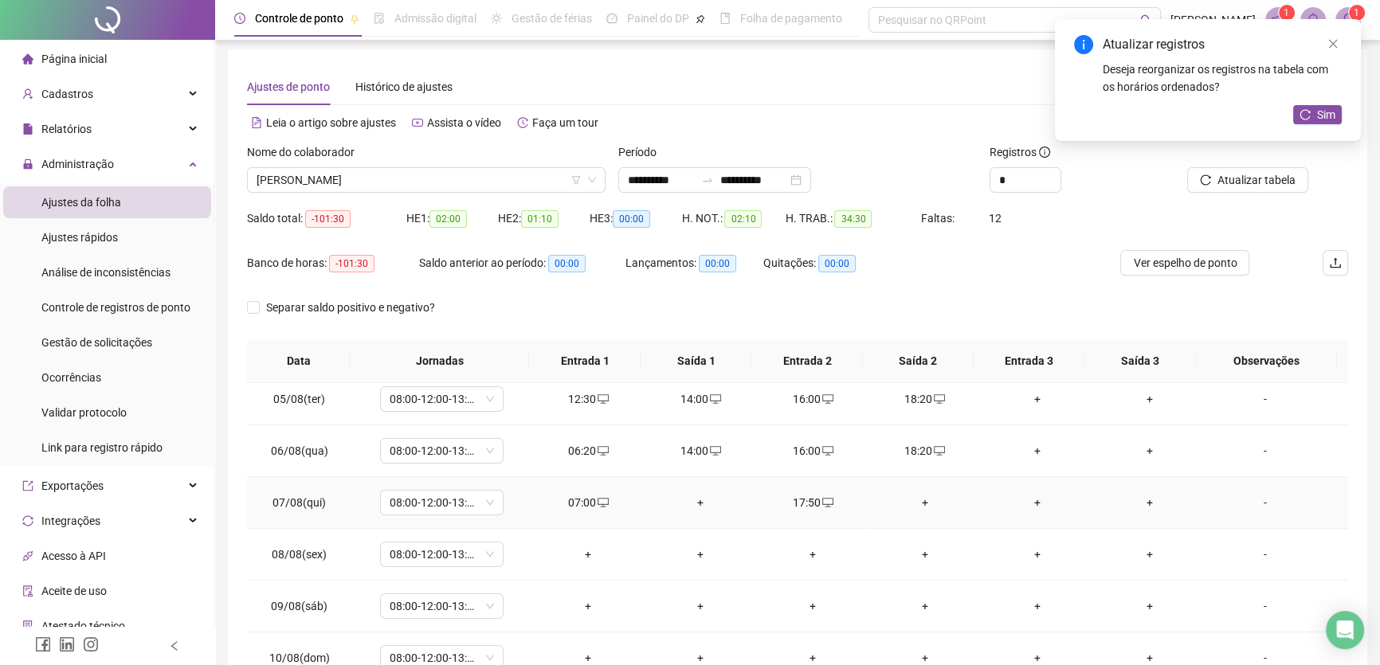
click at [696, 494] on div "+" at bounding box center [700, 503] width 87 height 18
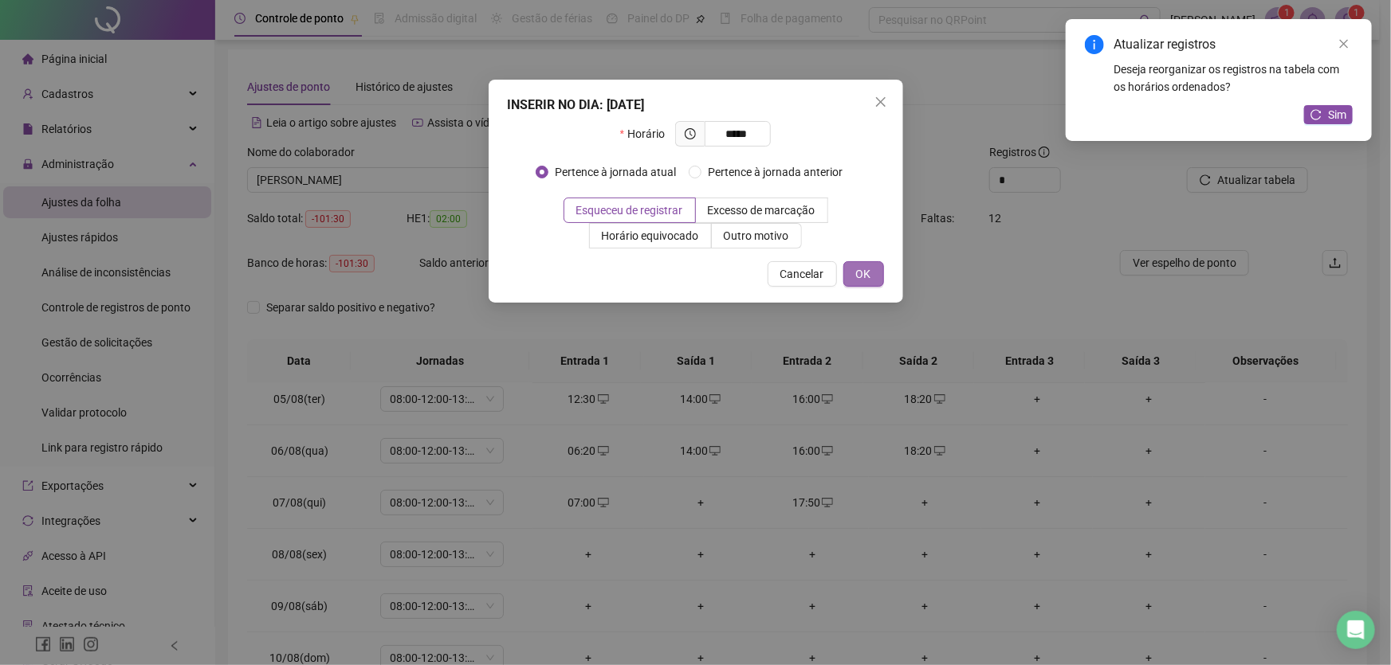
type input "*****"
click at [856, 271] on span "OK" at bounding box center [863, 274] width 15 height 18
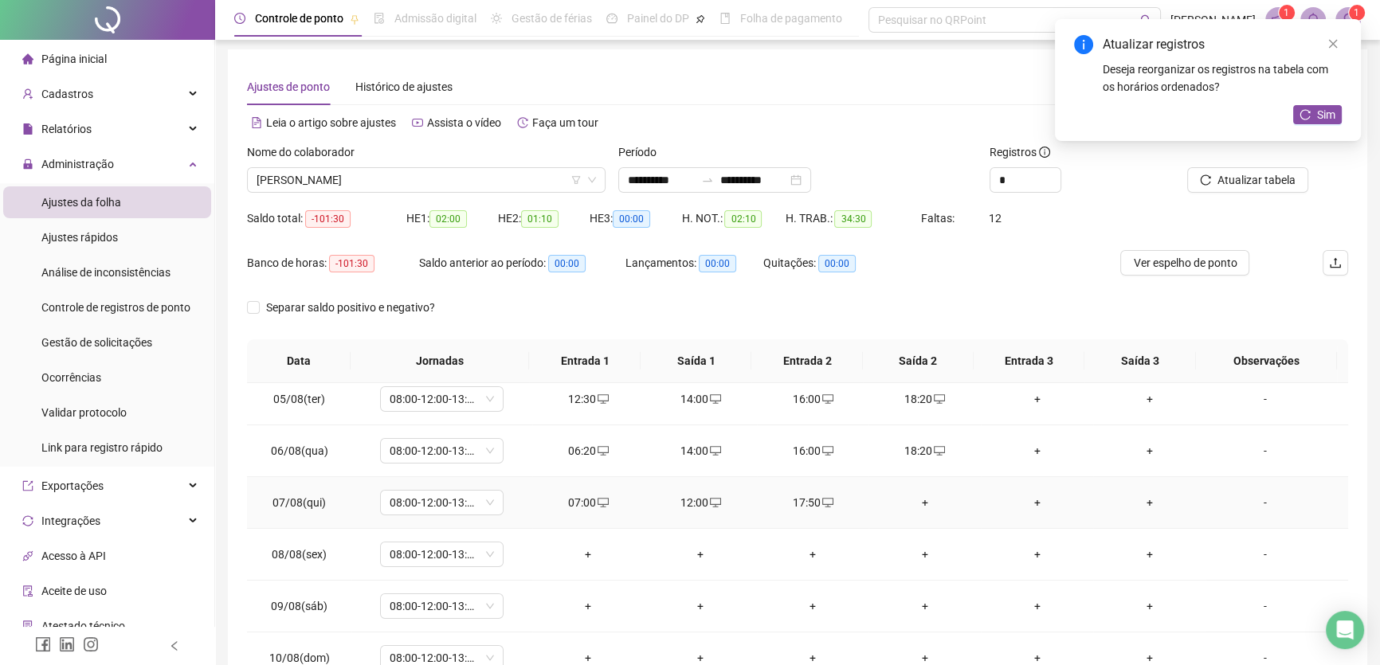
click at [918, 496] on div "+" at bounding box center [924, 503] width 87 height 18
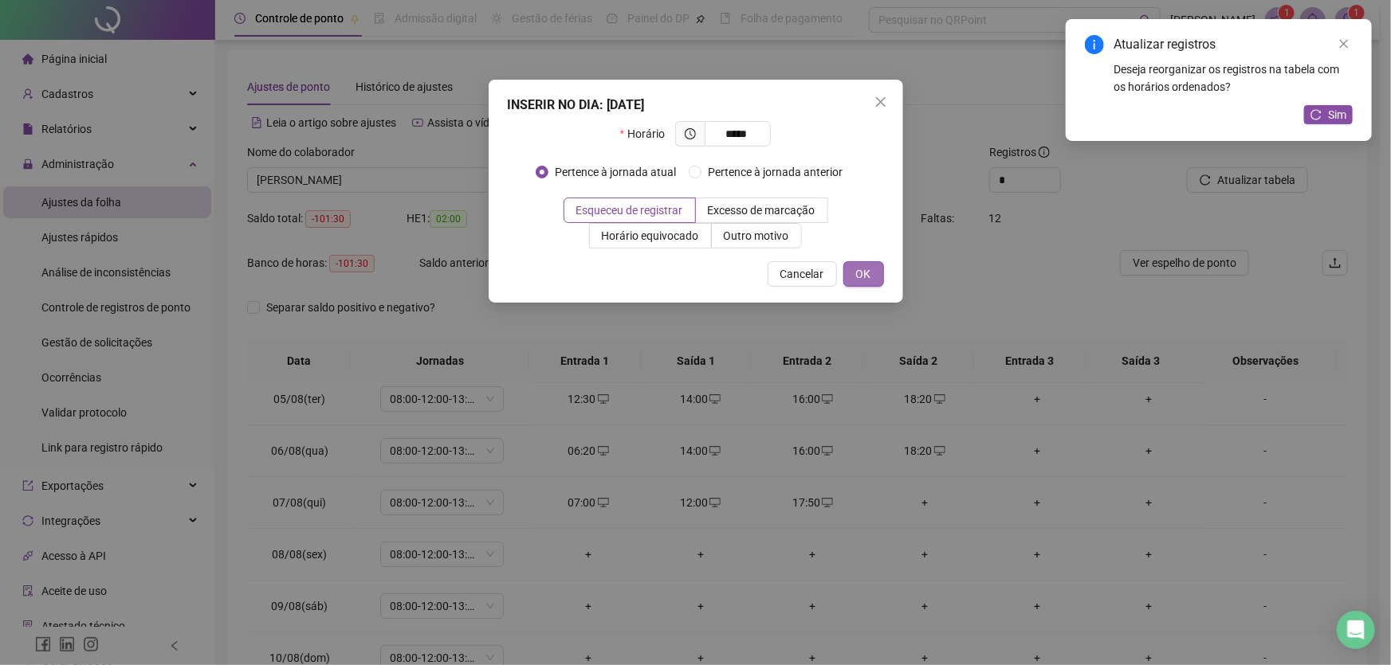
type input "*****"
click at [870, 277] on span "OK" at bounding box center [863, 274] width 15 height 18
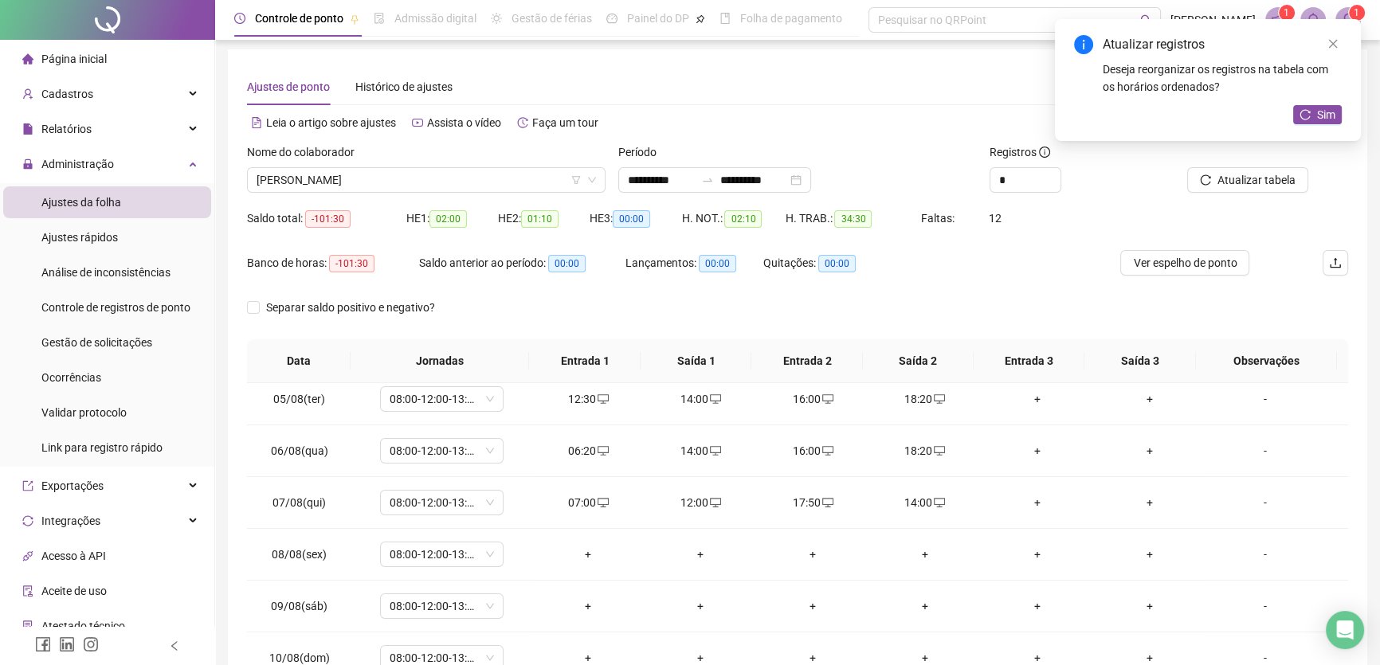
drag, startPoint x: 1339, startPoint y: 42, endPoint x: 1323, endPoint y: 53, distance: 19.0
click at [1338, 42] on link "Close" at bounding box center [1334, 44] width 18 height 18
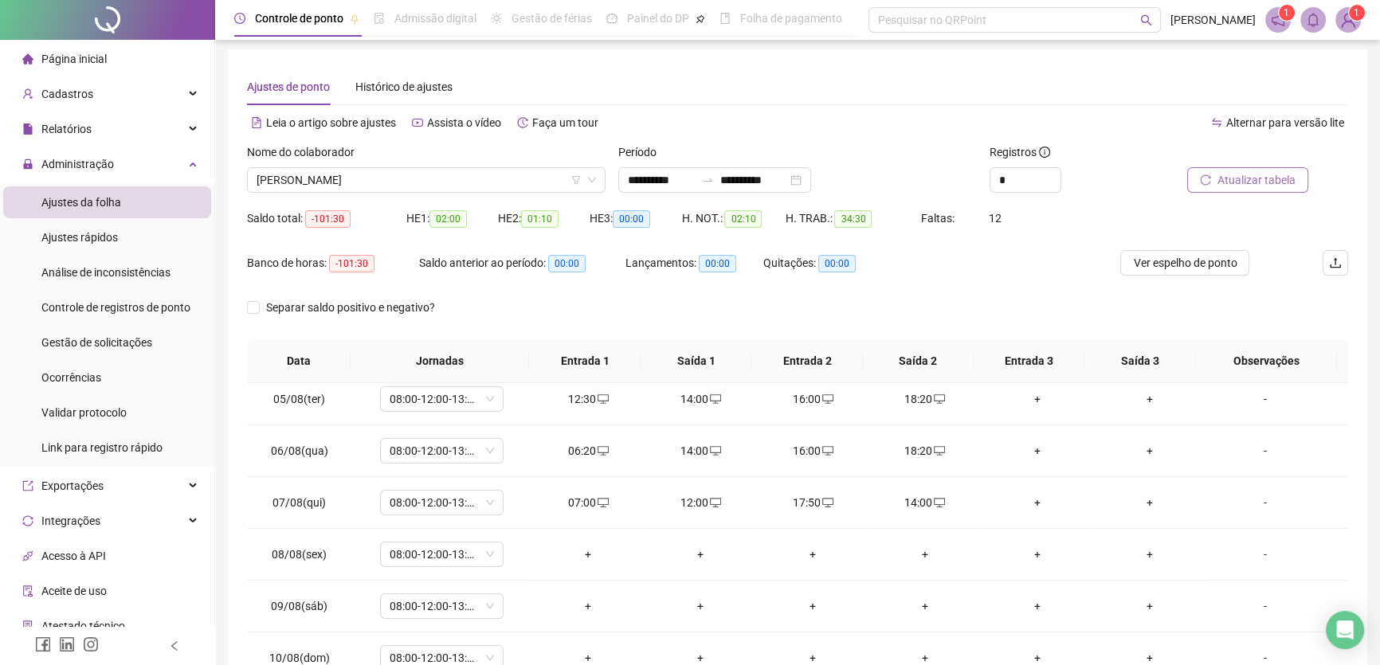
click at [1240, 178] on span "Atualizar tabela" at bounding box center [1257, 180] width 78 height 18
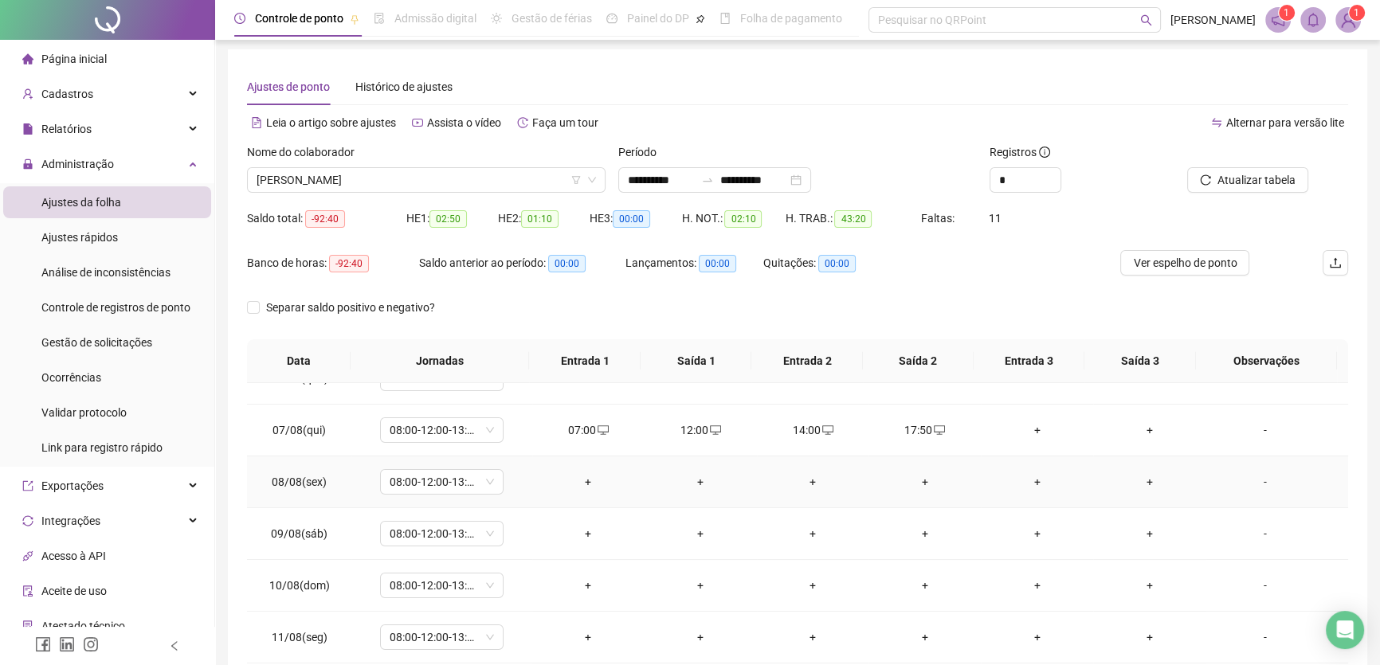
click at [590, 473] on div "+" at bounding box center [588, 482] width 87 height 18
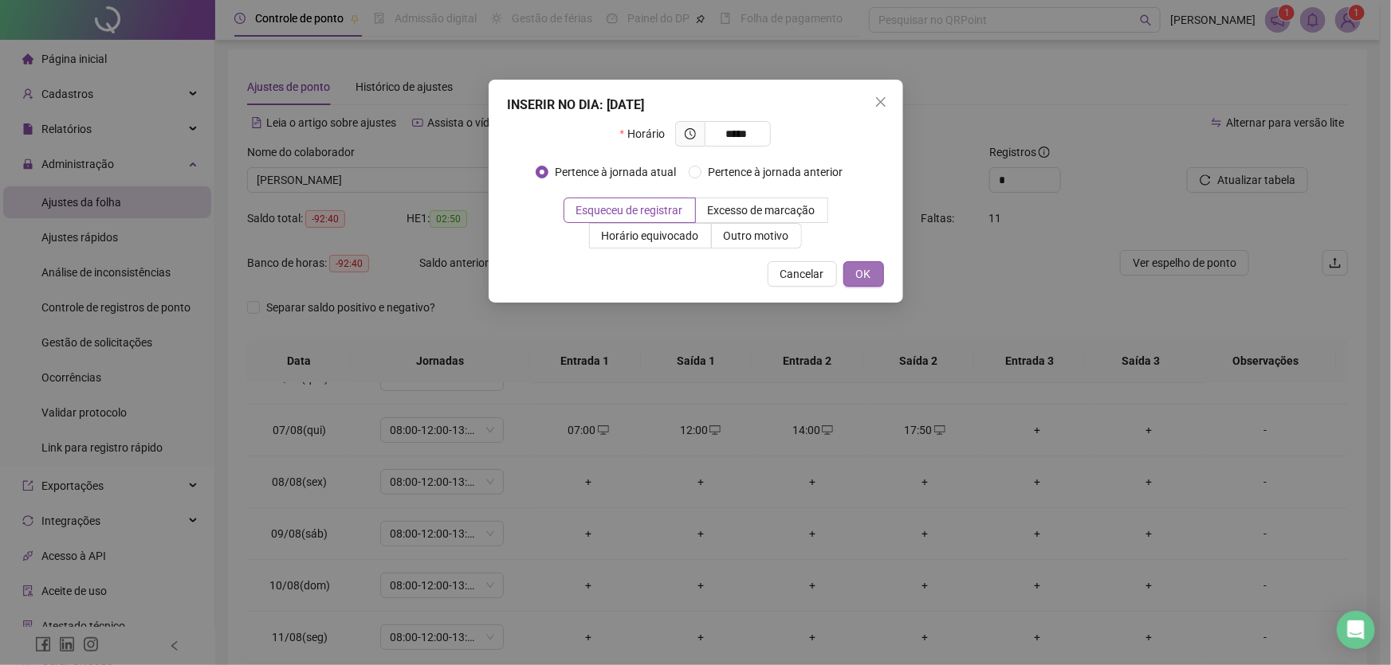
type input "*****"
click at [861, 270] on span "OK" at bounding box center [863, 274] width 15 height 18
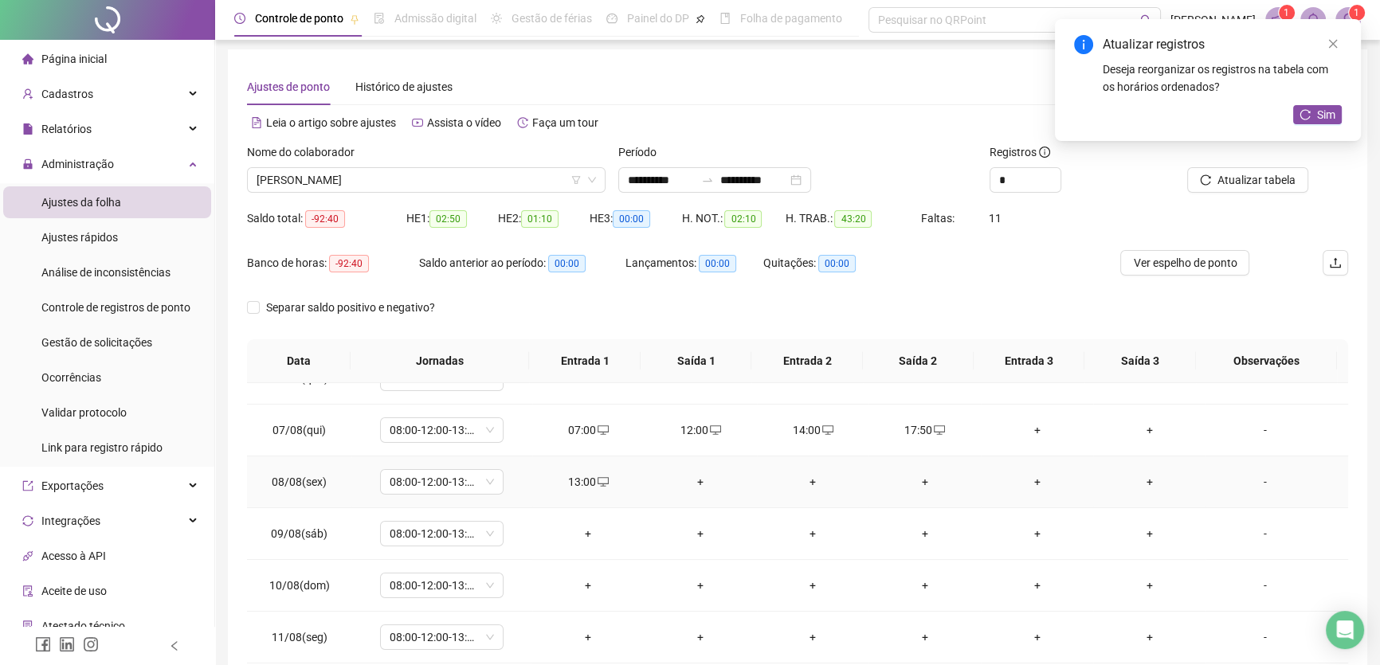
click at [698, 477] on div "+" at bounding box center [700, 482] width 87 height 18
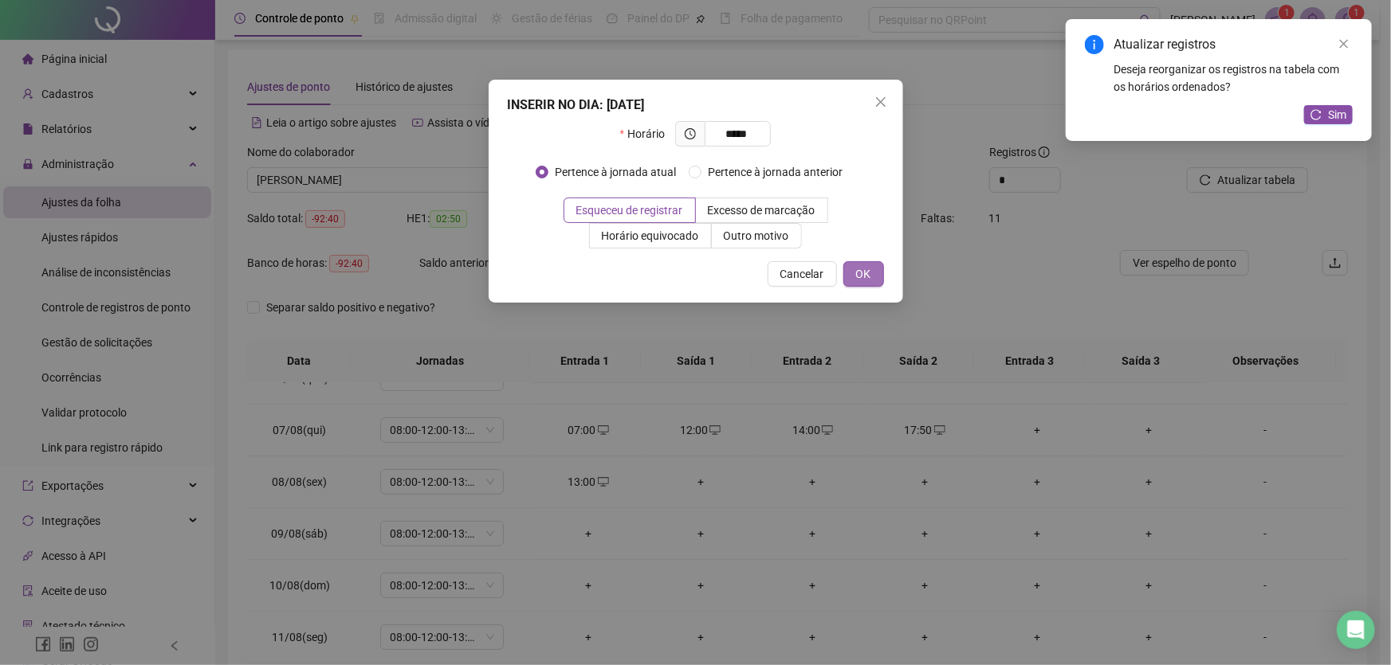
type input "*****"
click at [846, 270] on button "OK" at bounding box center [863, 274] width 41 height 26
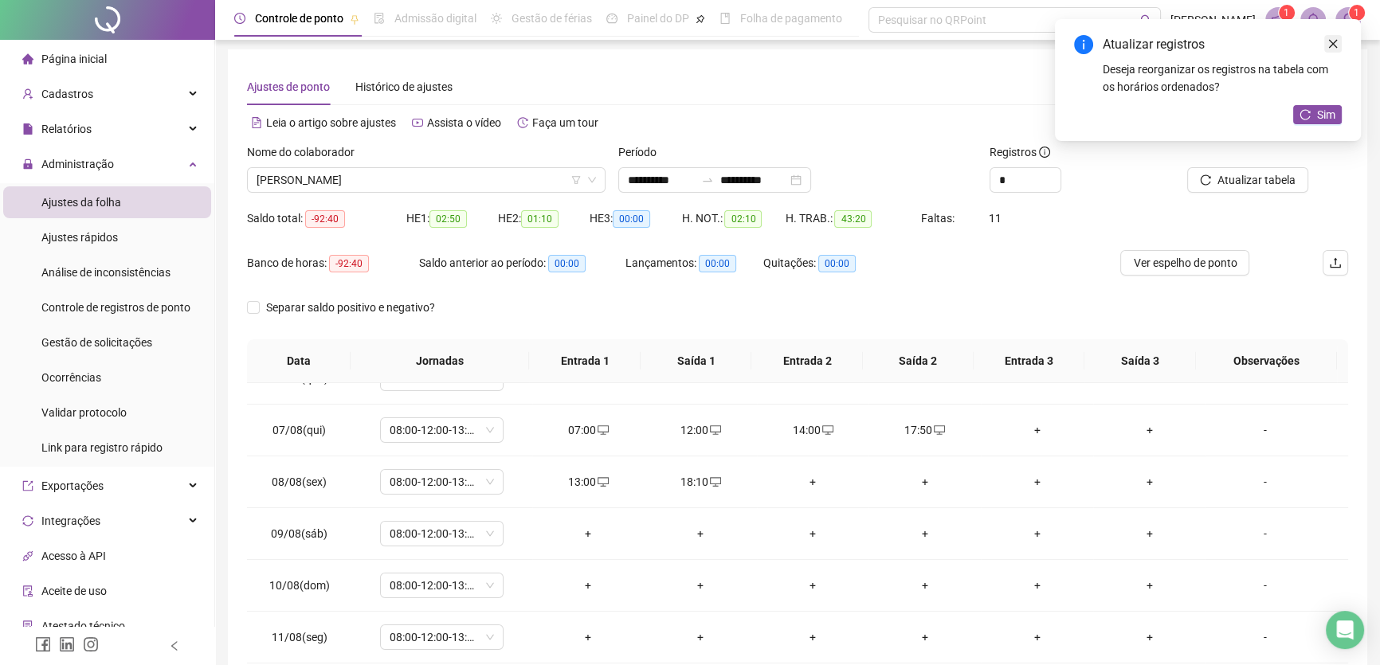
click at [1329, 45] on icon "close" at bounding box center [1333, 43] width 11 height 11
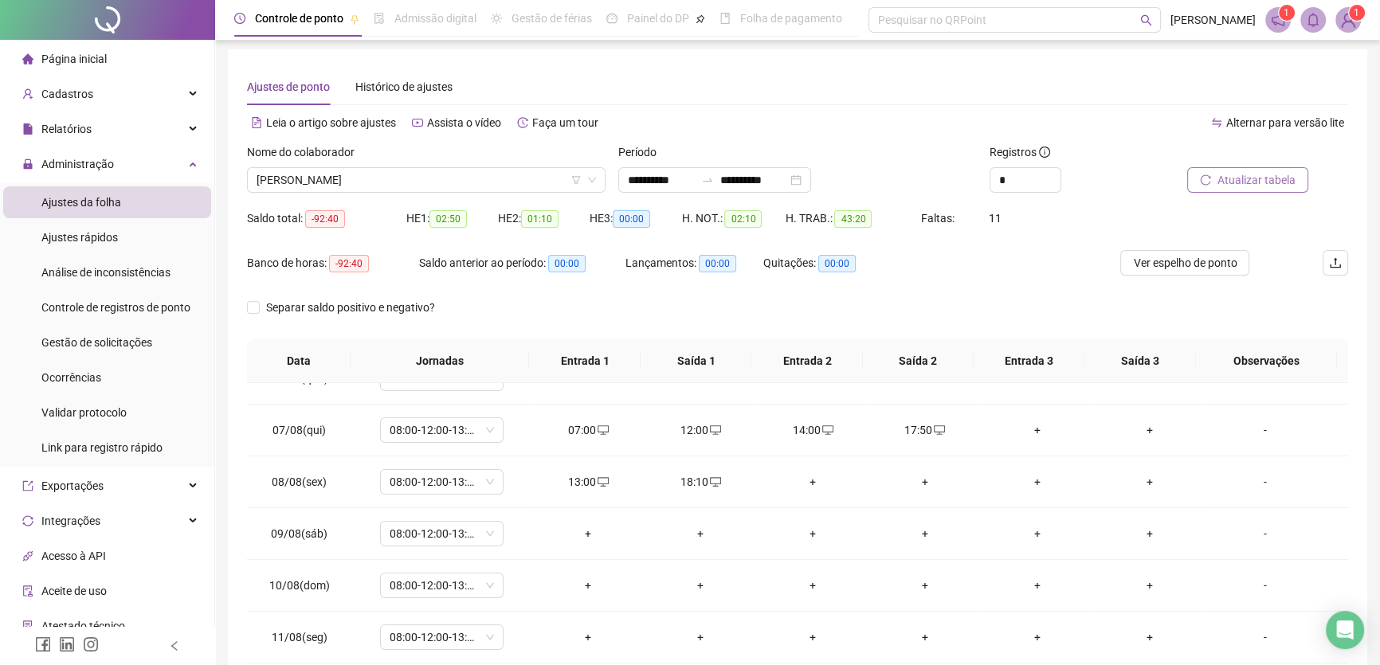
click at [1261, 175] on span "Atualizar tabela" at bounding box center [1257, 180] width 78 height 18
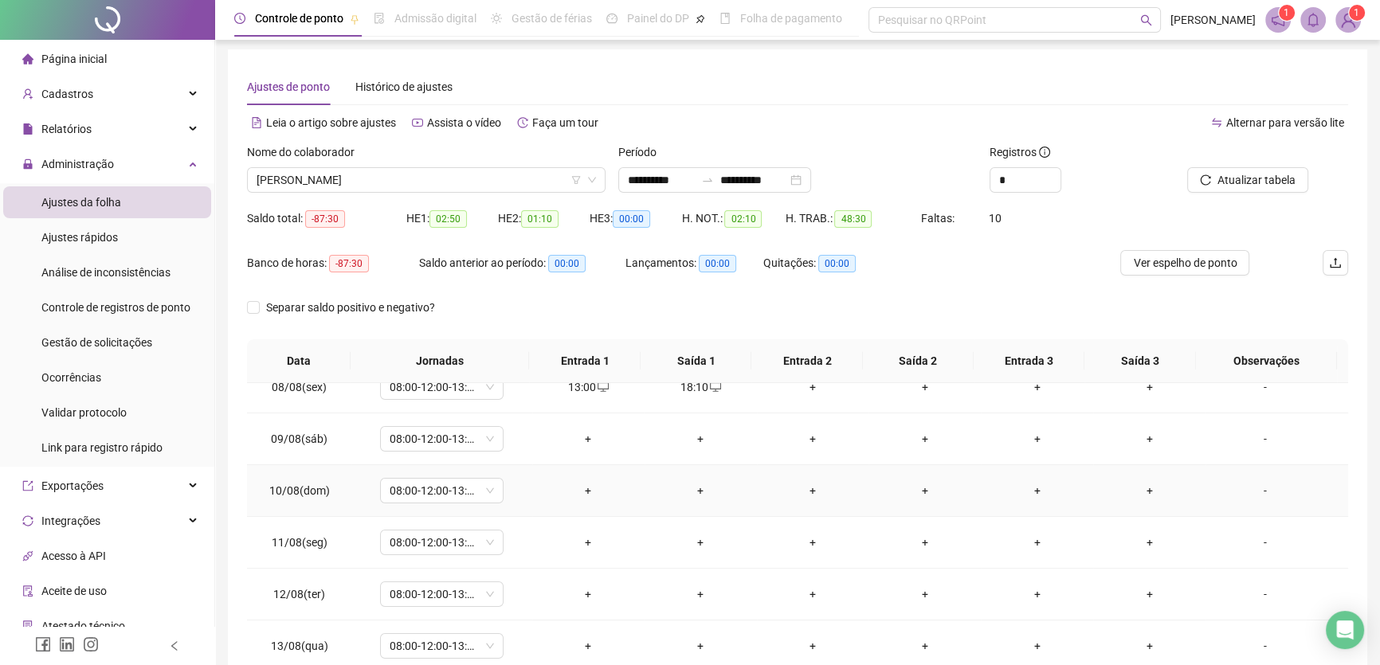
scroll to position [362, 0]
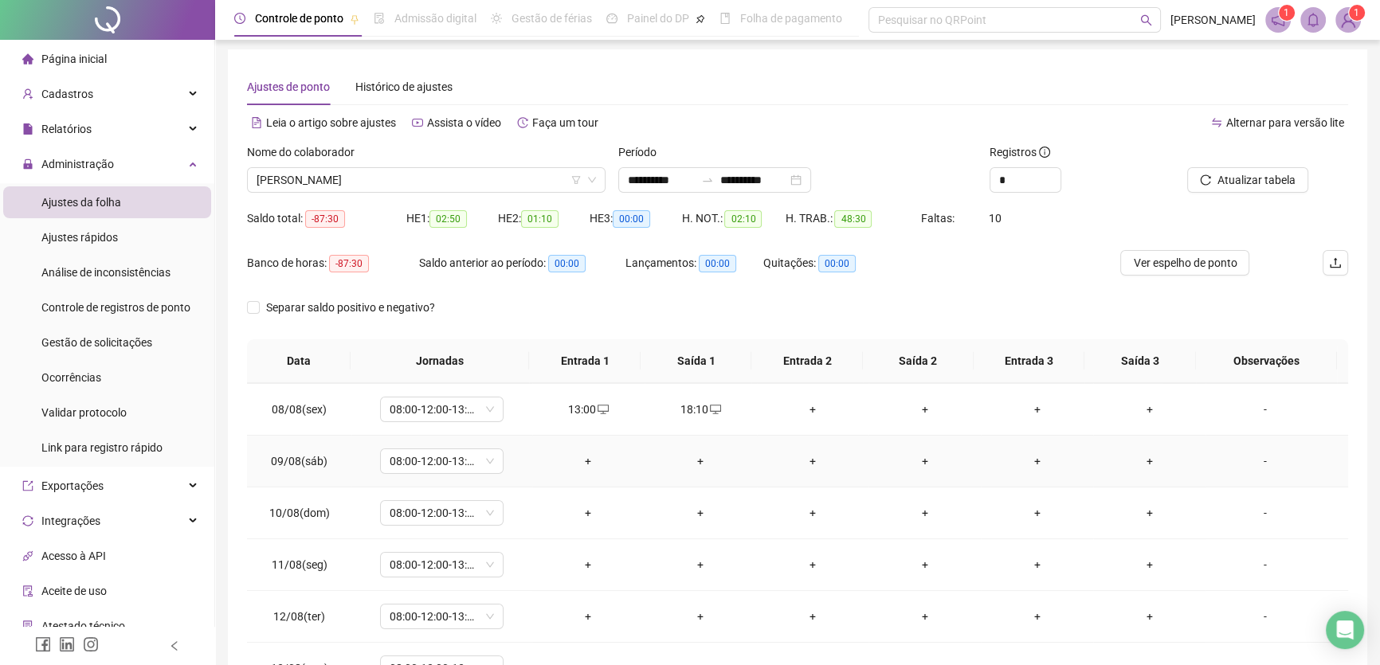
click at [580, 454] on div "+" at bounding box center [588, 462] width 87 height 18
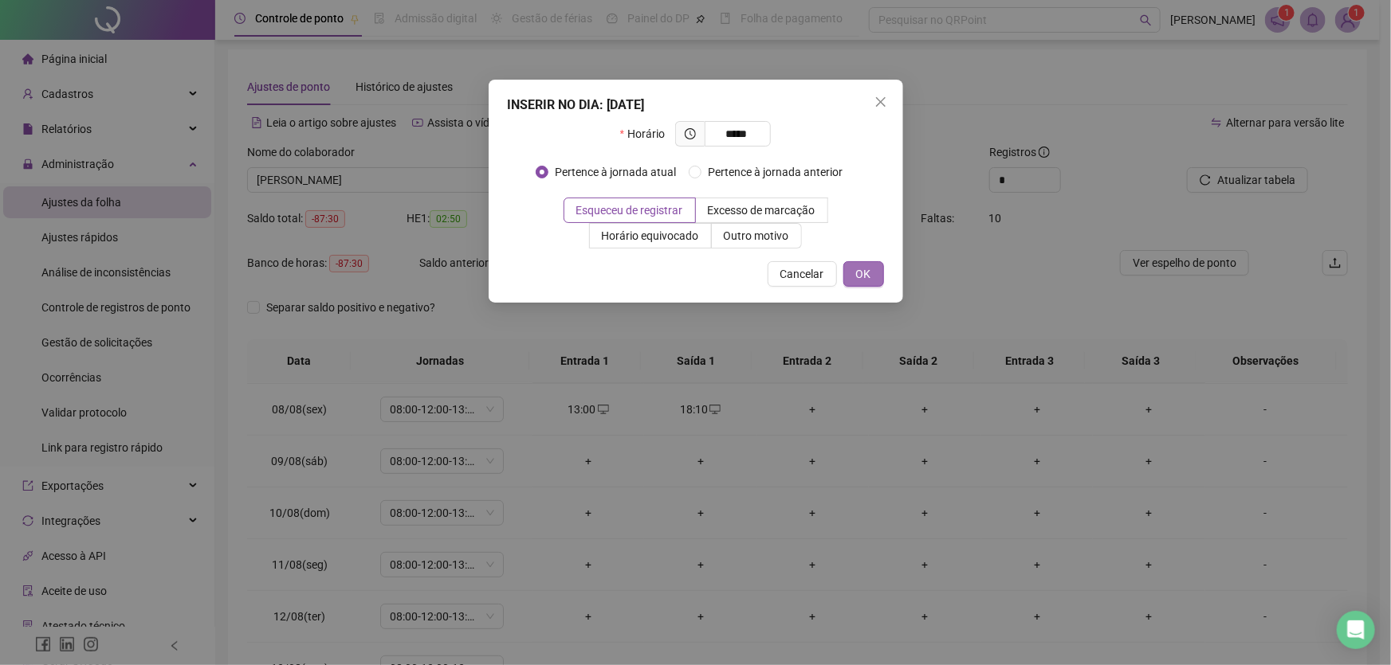
type input "*****"
click at [869, 273] on span "OK" at bounding box center [863, 274] width 15 height 18
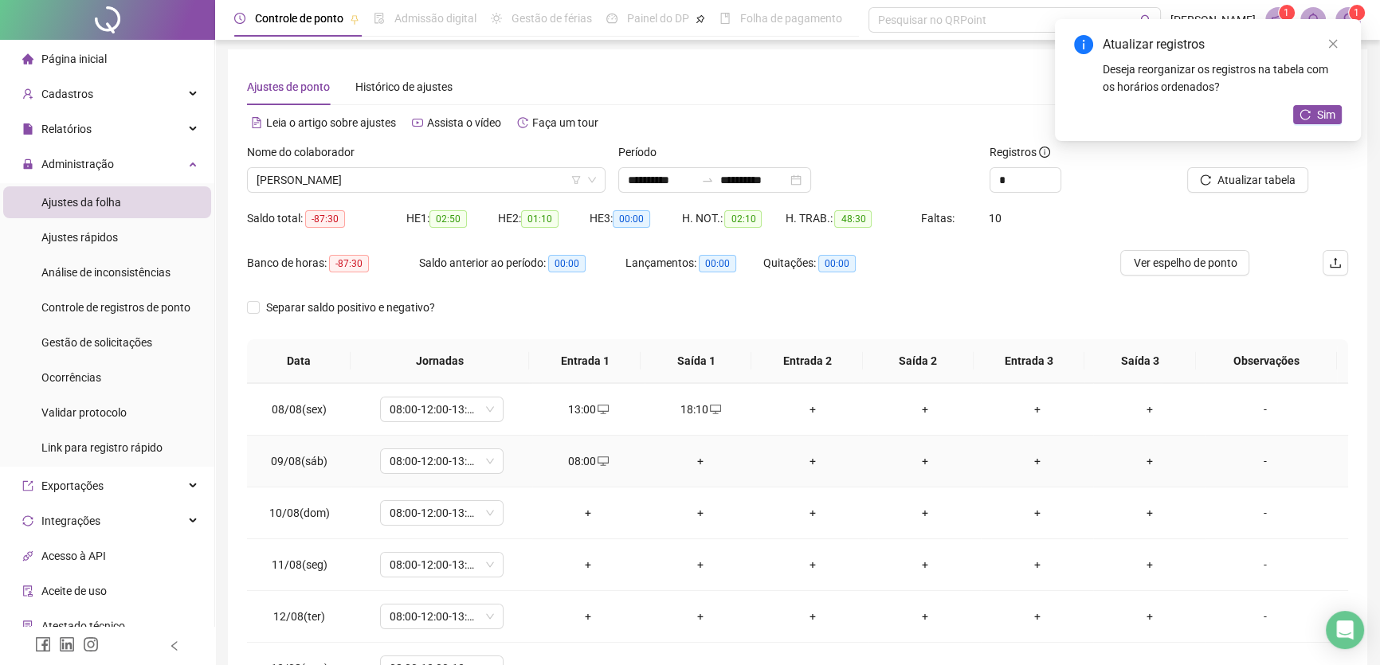
click at [918, 453] on div "+" at bounding box center [924, 462] width 87 height 18
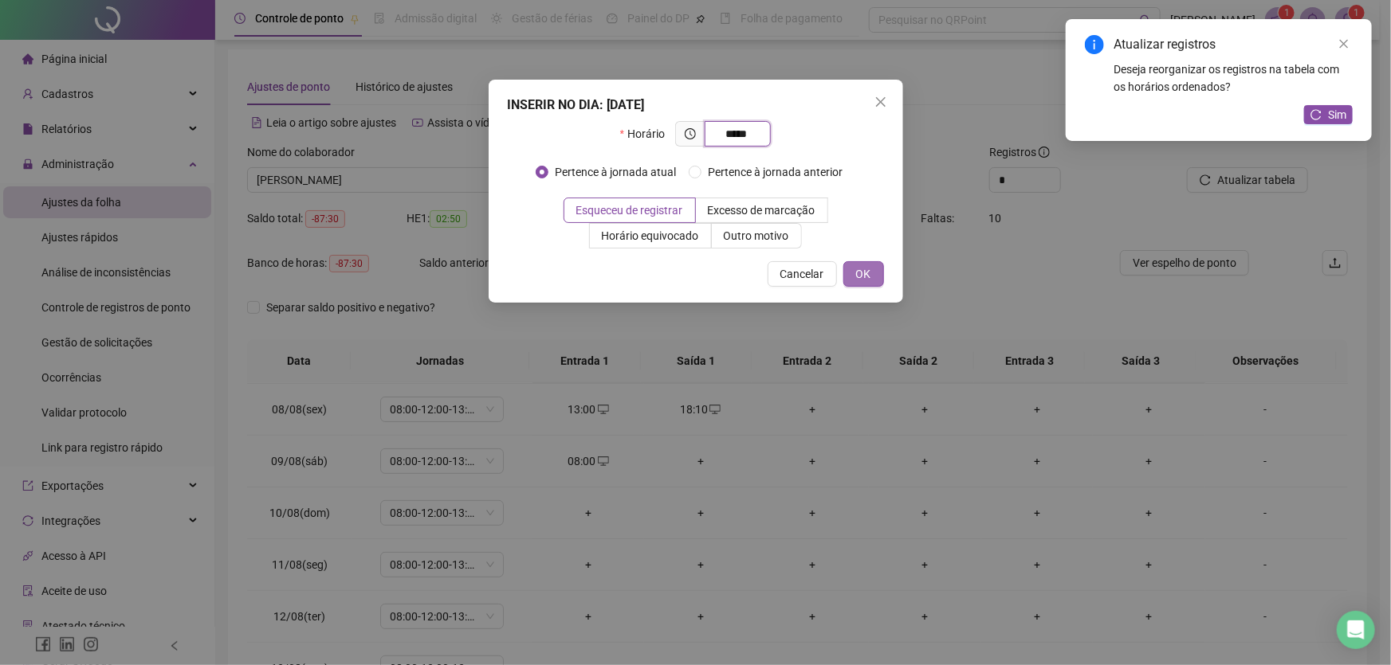
type input "*****"
click at [869, 272] on span "OK" at bounding box center [863, 274] width 15 height 18
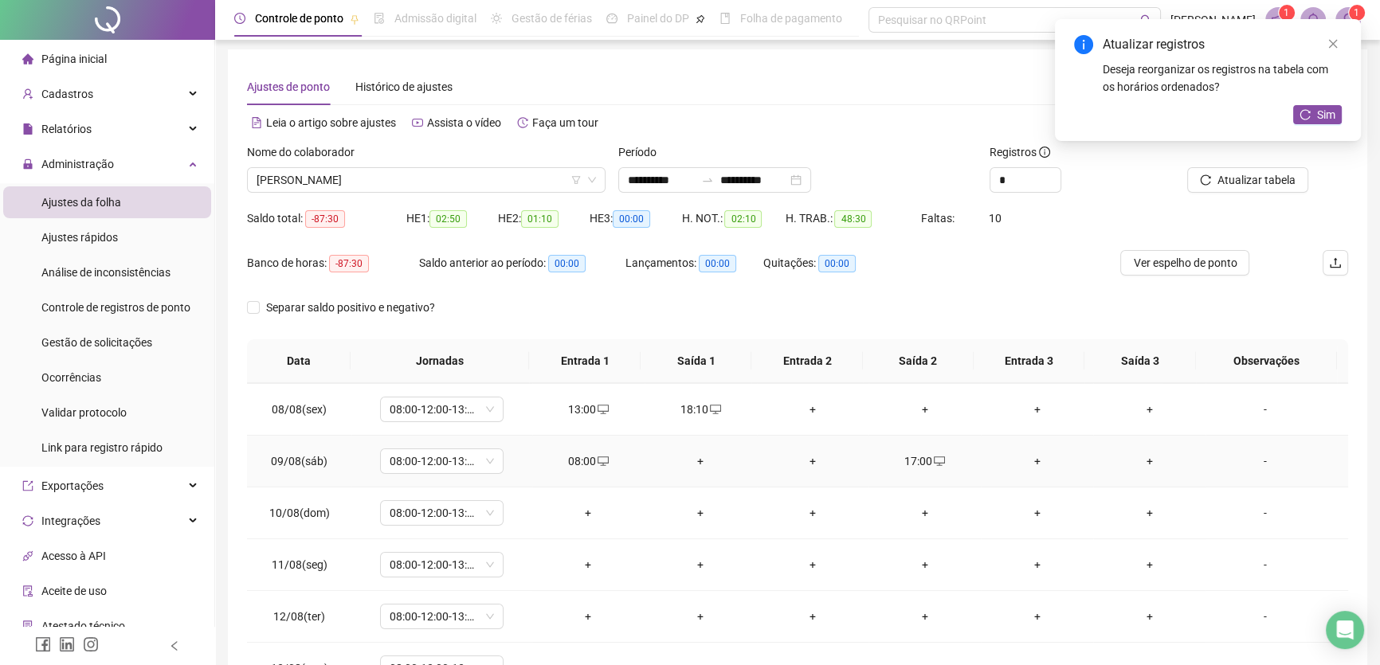
click at [696, 455] on div "+" at bounding box center [700, 462] width 87 height 18
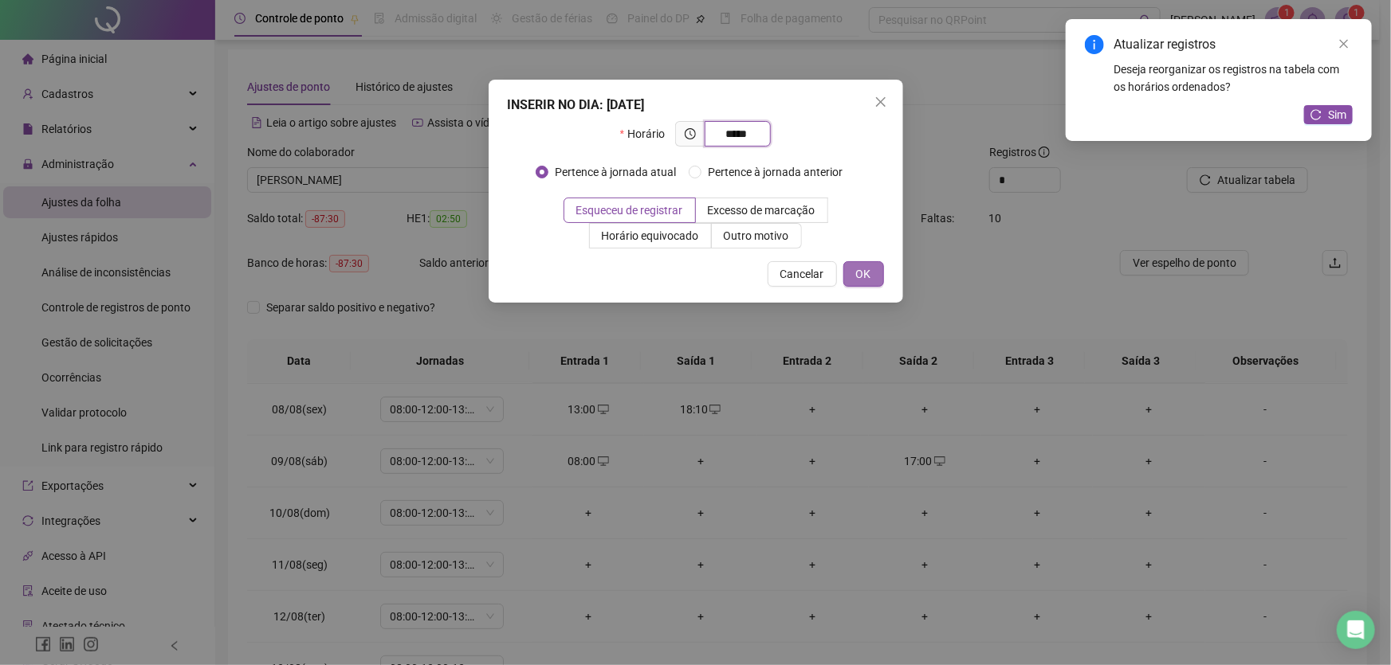
type input "*****"
click at [856, 267] on span "OK" at bounding box center [863, 274] width 15 height 18
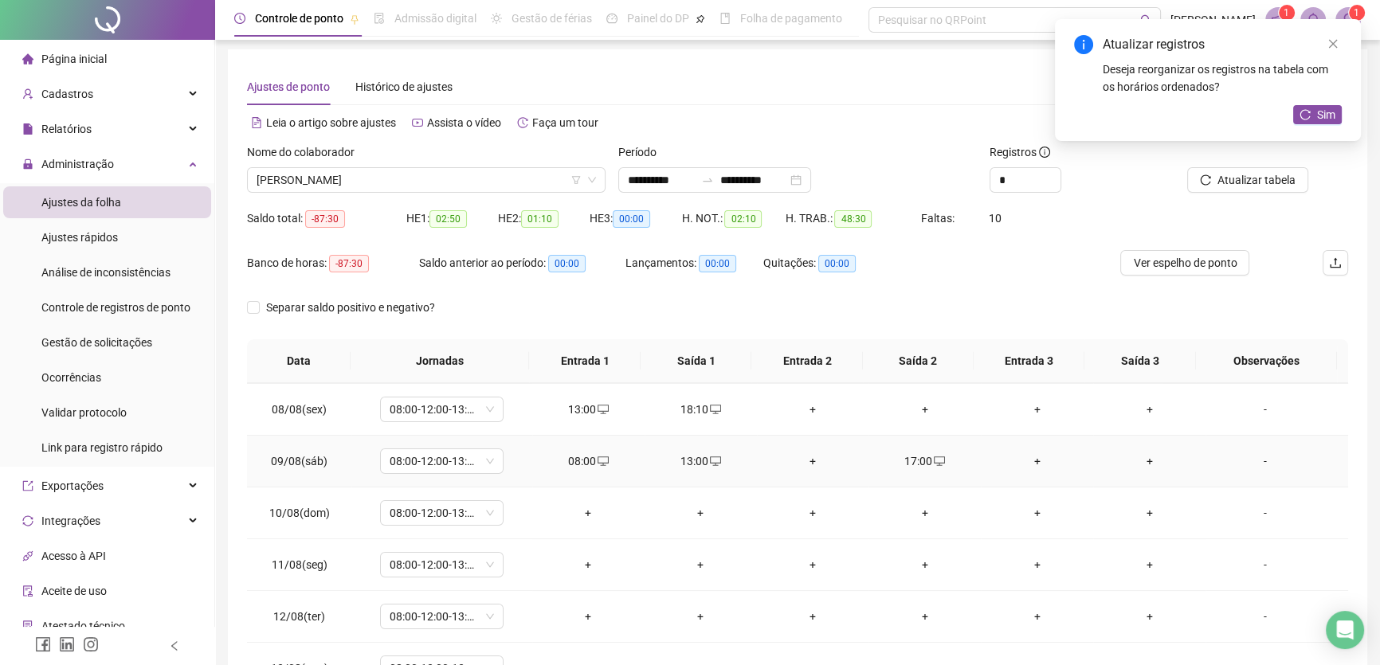
click at [804, 453] on div "+" at bounding box center [813, 462] width 87 height 18
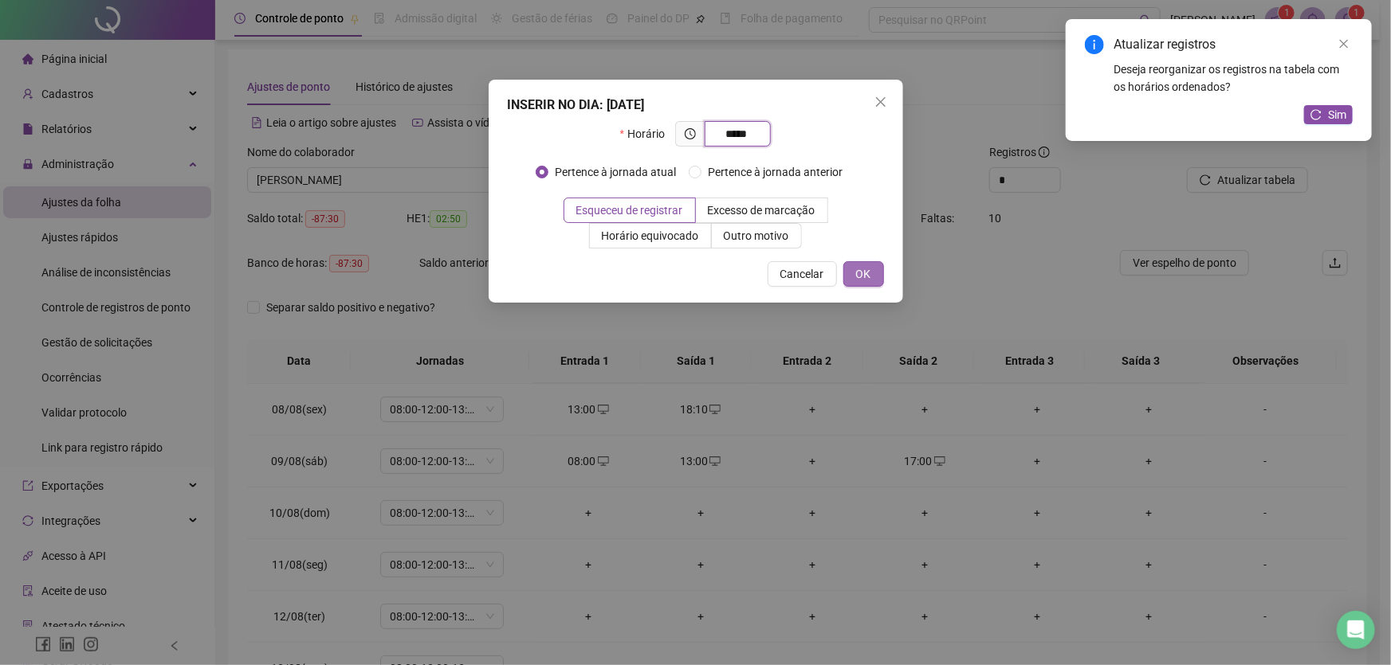
type input "*****"
click at [863, 270] on span "OK" at bounding box center [863, 274] width 15 height 18
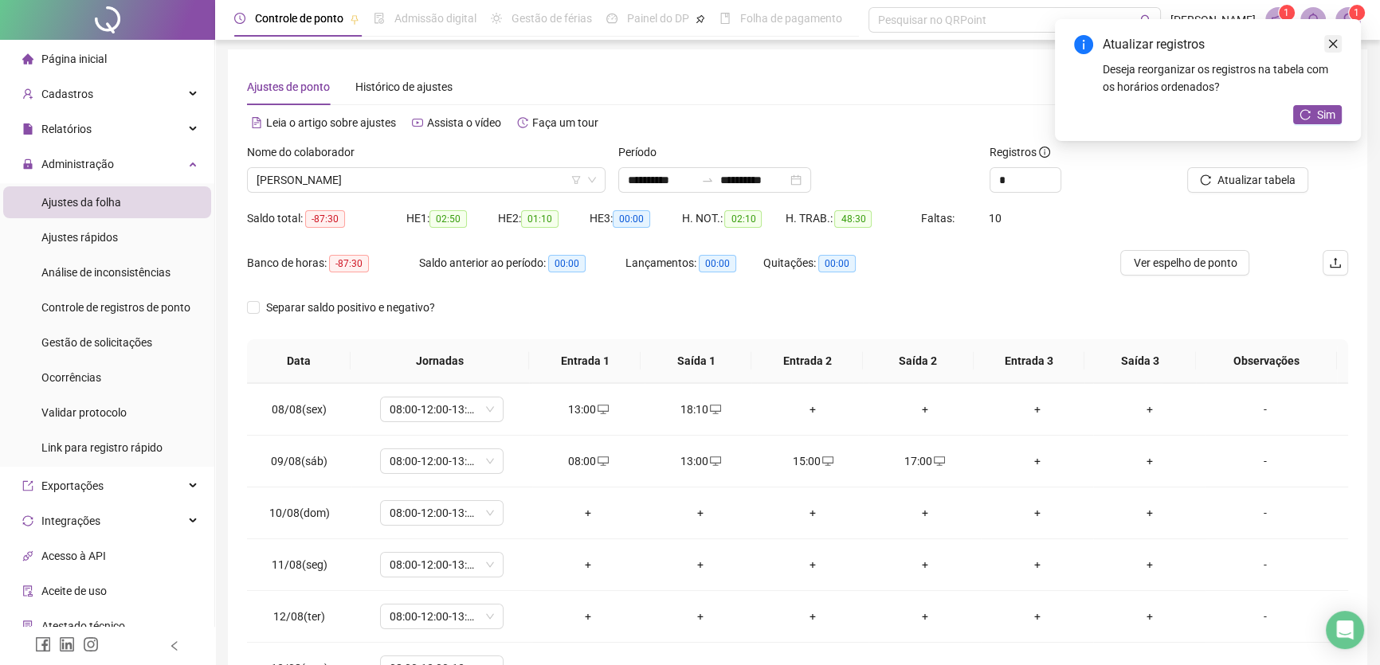
click at [1336, 45] on icon "close" at bounding box center [1333, 43] width 11 height 11
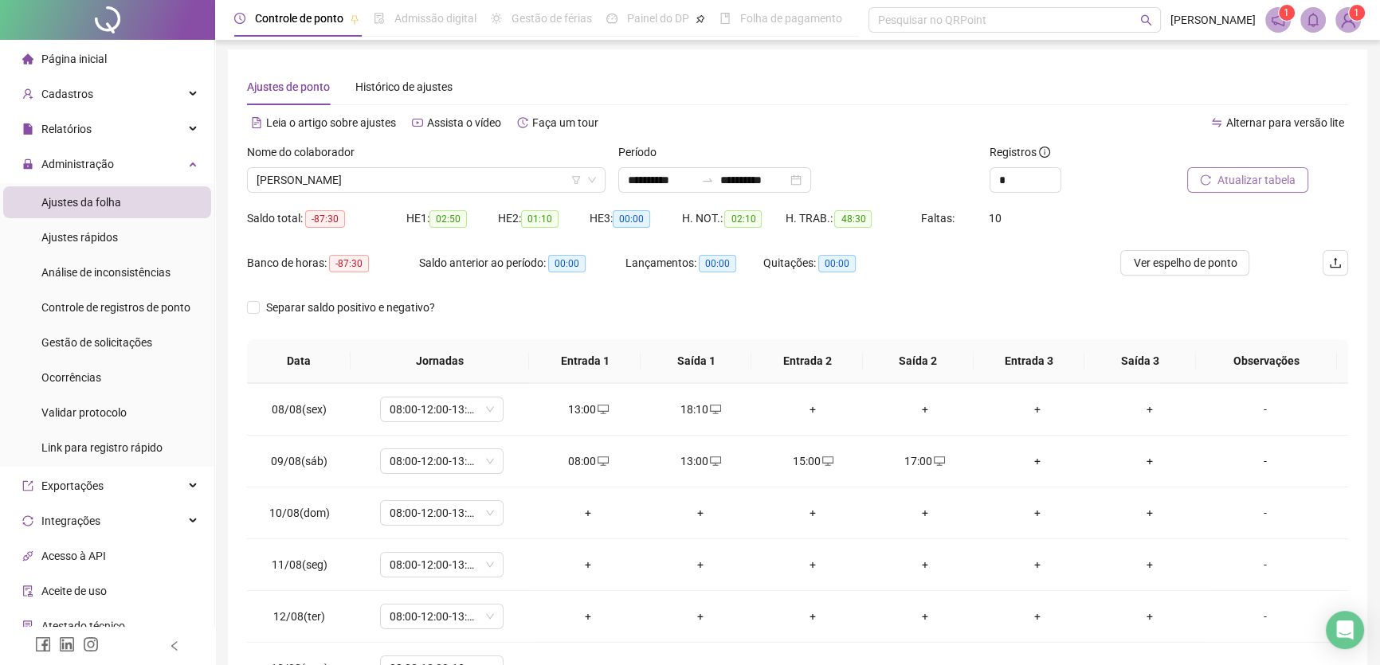
click at [1251, 182] on span "Atualizar tabela" at bounding box center [1257, 180] width 78 height 18
click at [478, 508] on span "08:00-12:00-13:00-17:00" at bounding box center [442, 513] width 104 height 24
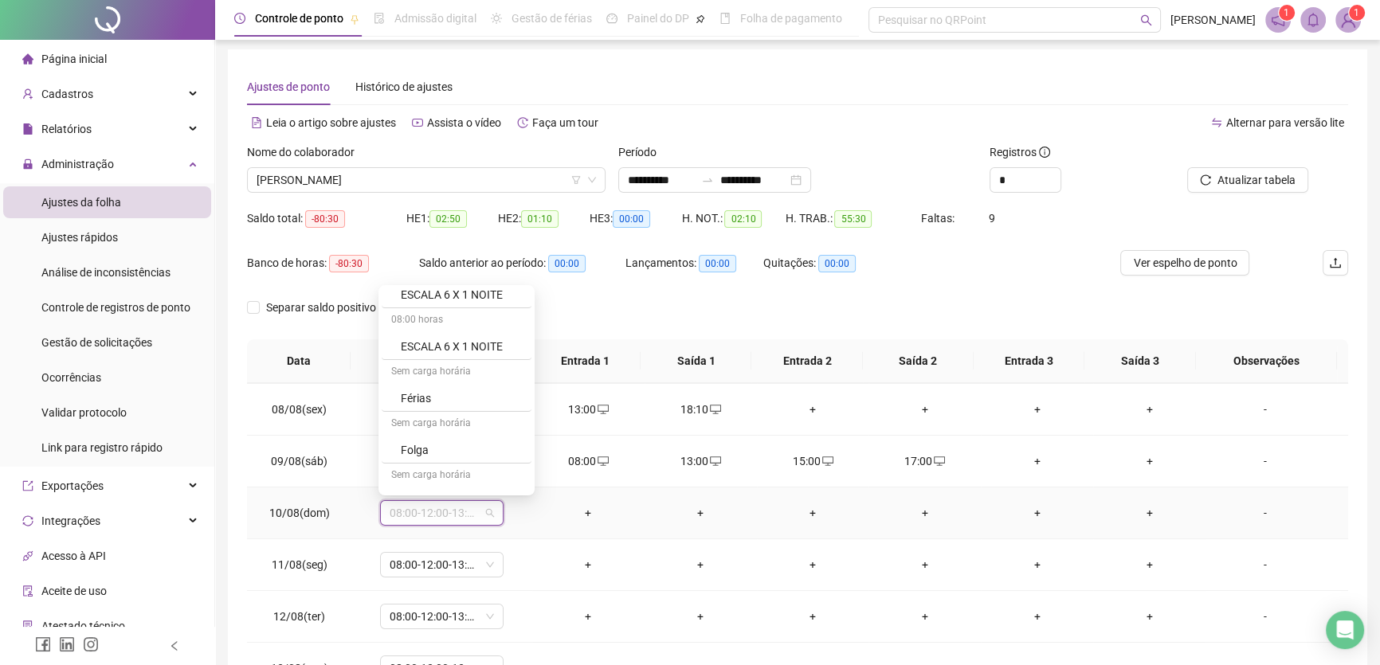
scroll to position [217, 0]
click at [437, 413] on div "Folga" at bounding box center [461, 421] width 121 height 18
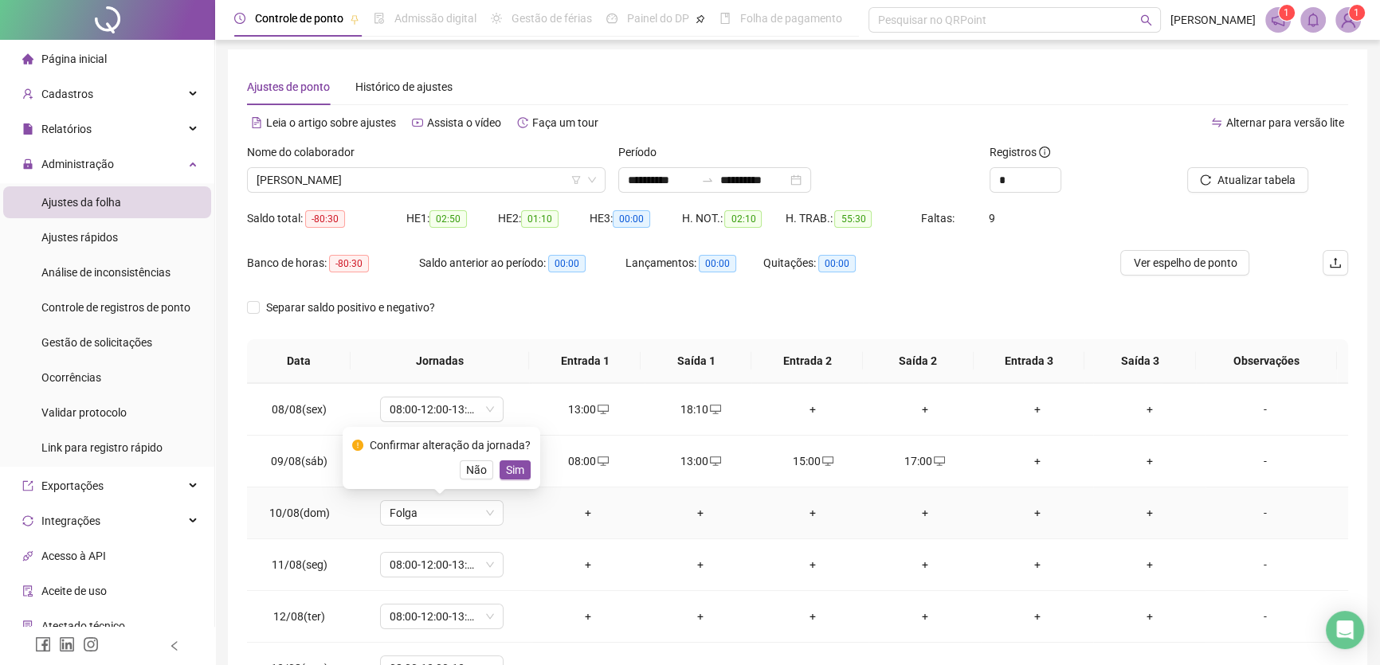
click at [518, 469] on span "Sim" at bounding box center [515, 470] width 18 height 18
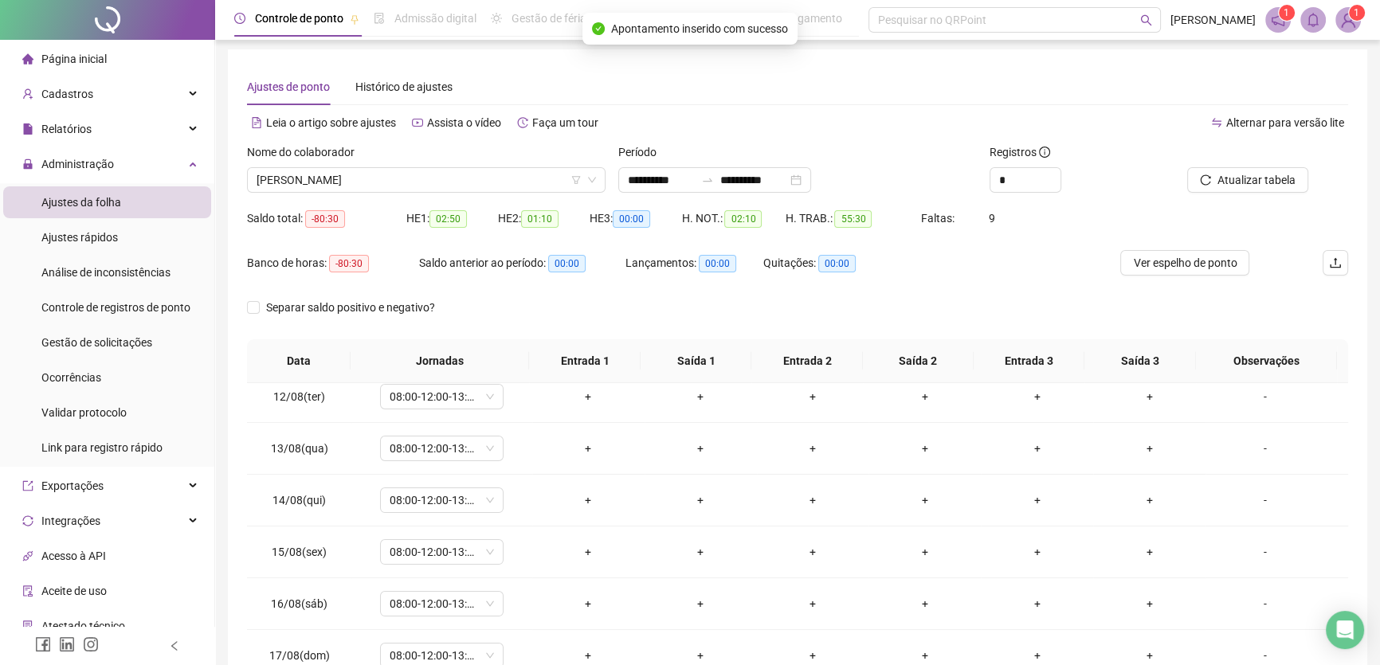
scroll to position [590, 0]
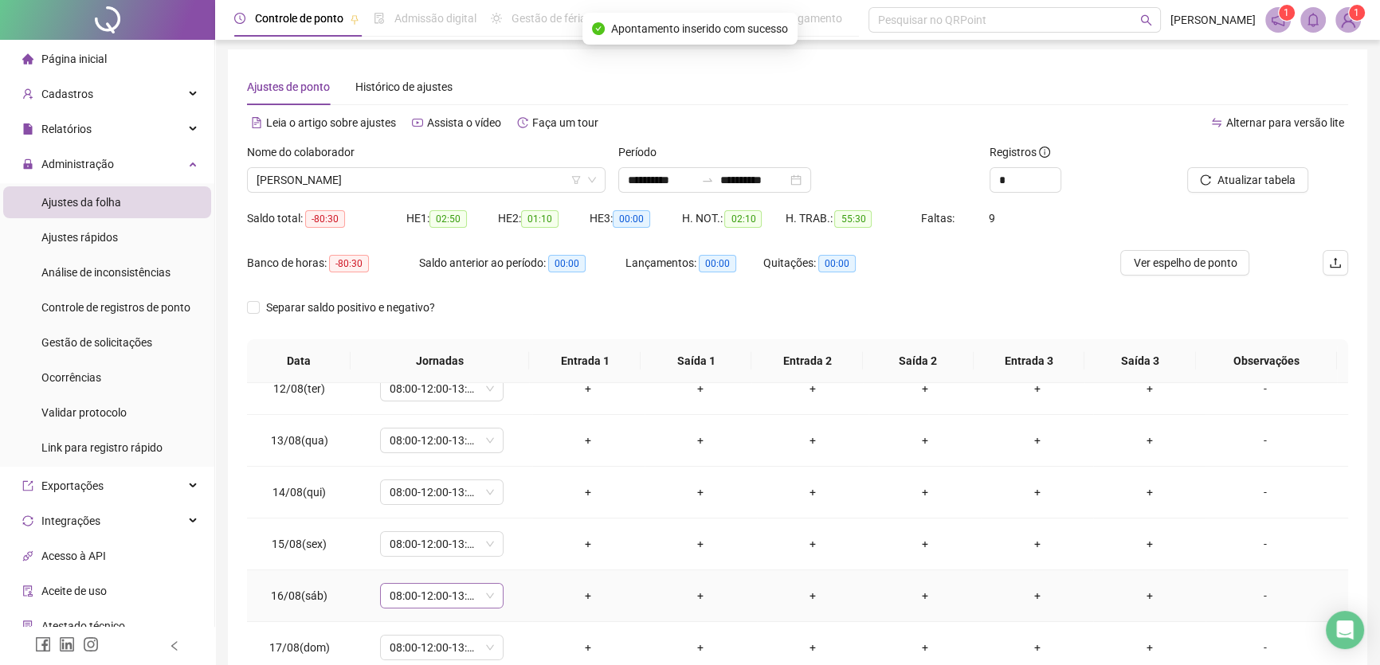
click at [477, 586] on span "08:00-12:00-13:00-17:00" at bounding box center [442, 596] width 104 height 24
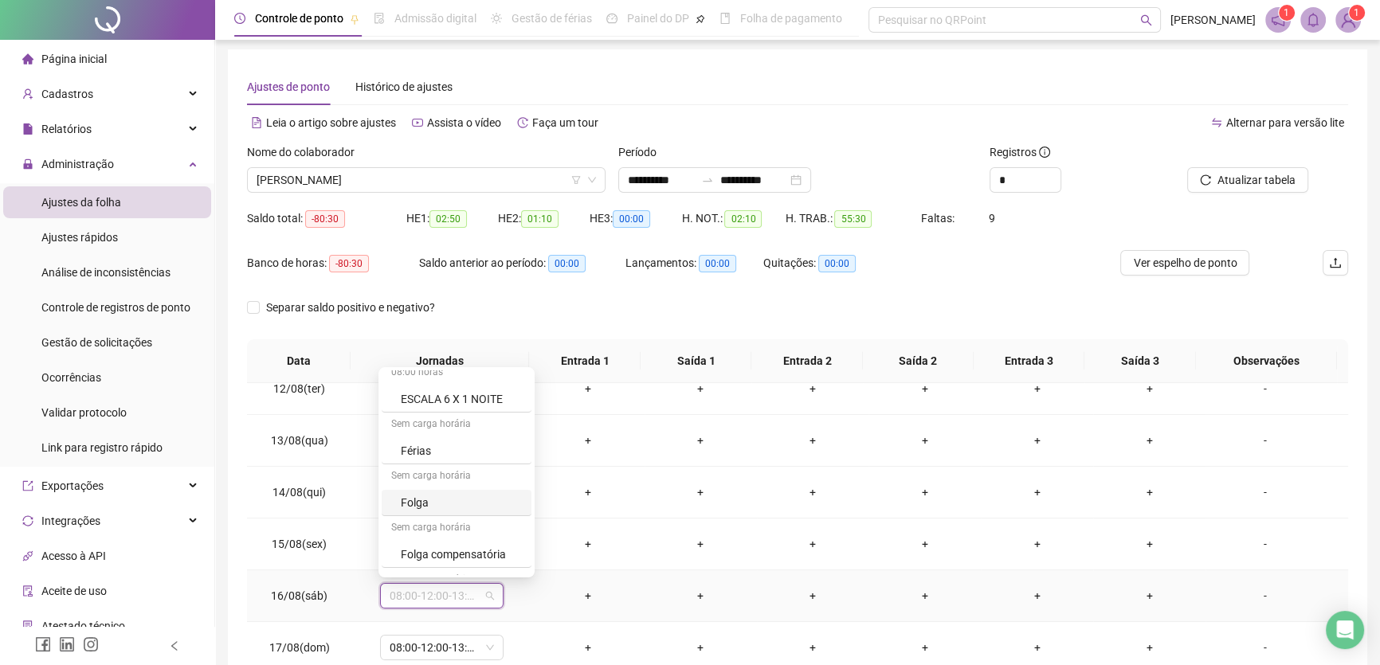
click at [454, 507] on div "Folga" at bounding box center [461, 503] width 121 height 18
click at [515, 550] on span "Sim" at bounding box center [515, 553] width 18 height 18
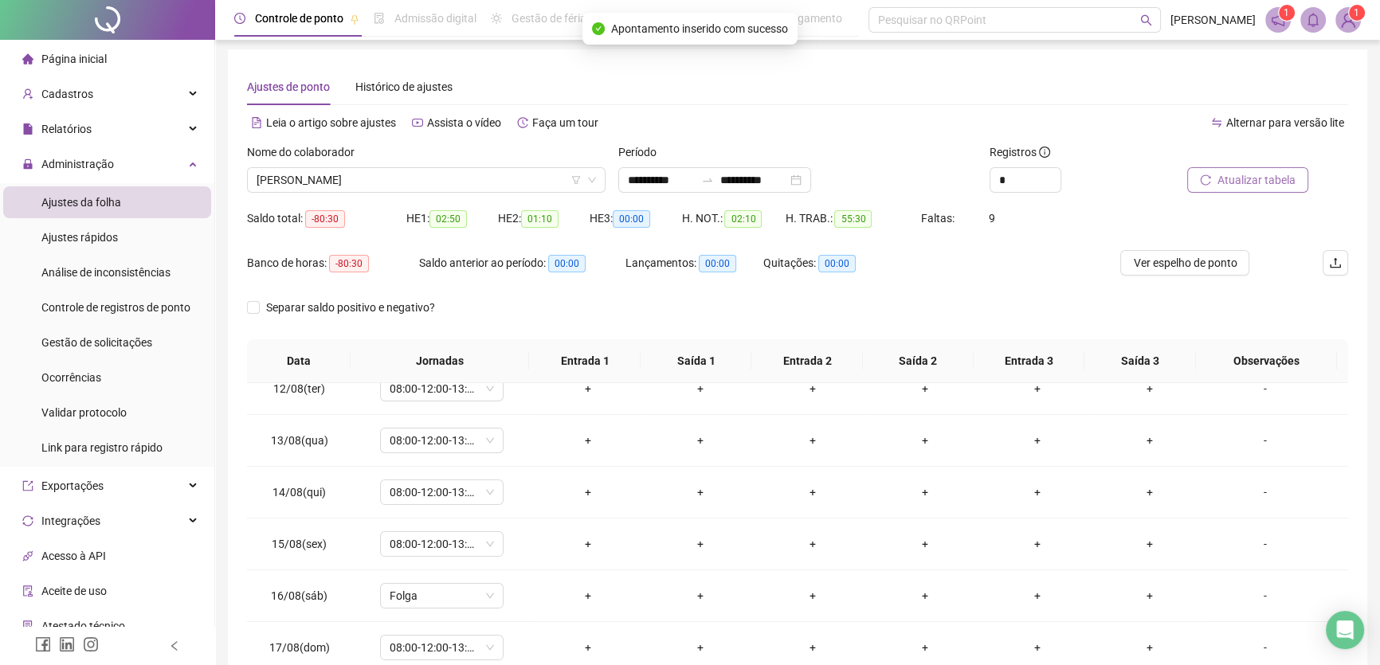
click at [1256, 171] on span "Atualizar tabela" at bounding box center [1257, 180] width 78 height 18
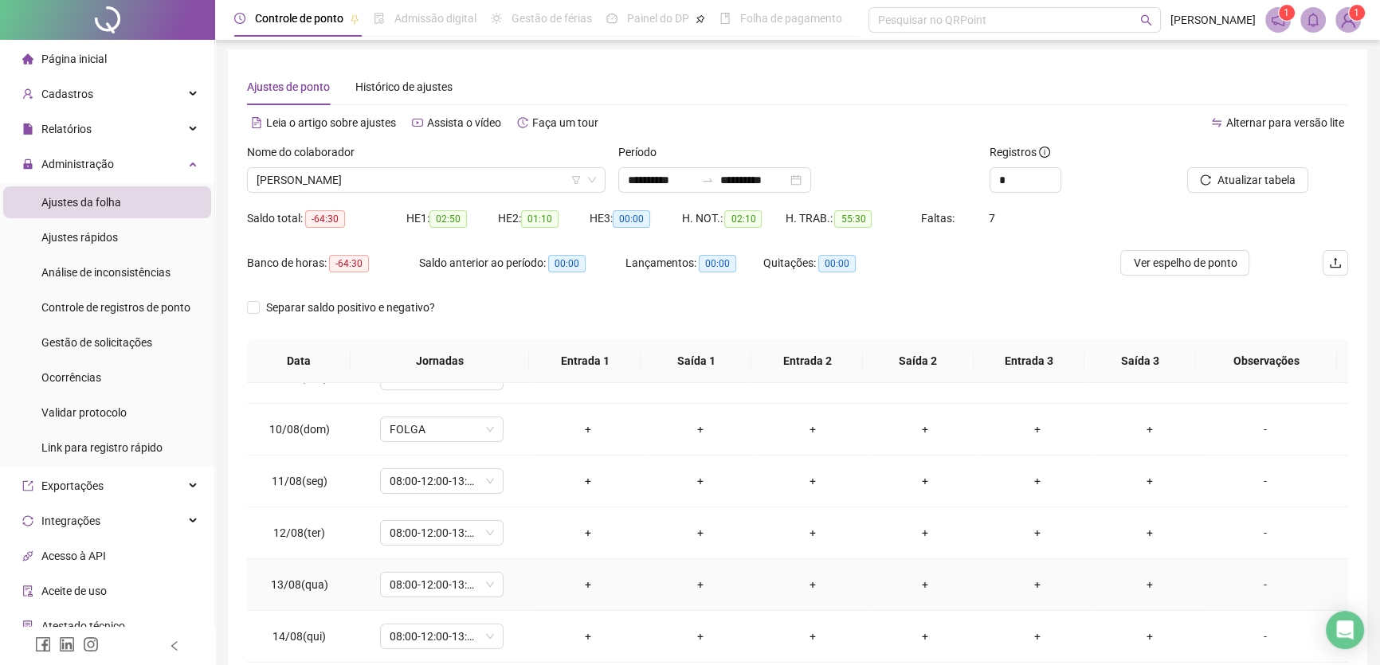
scroll to position [518, 0]
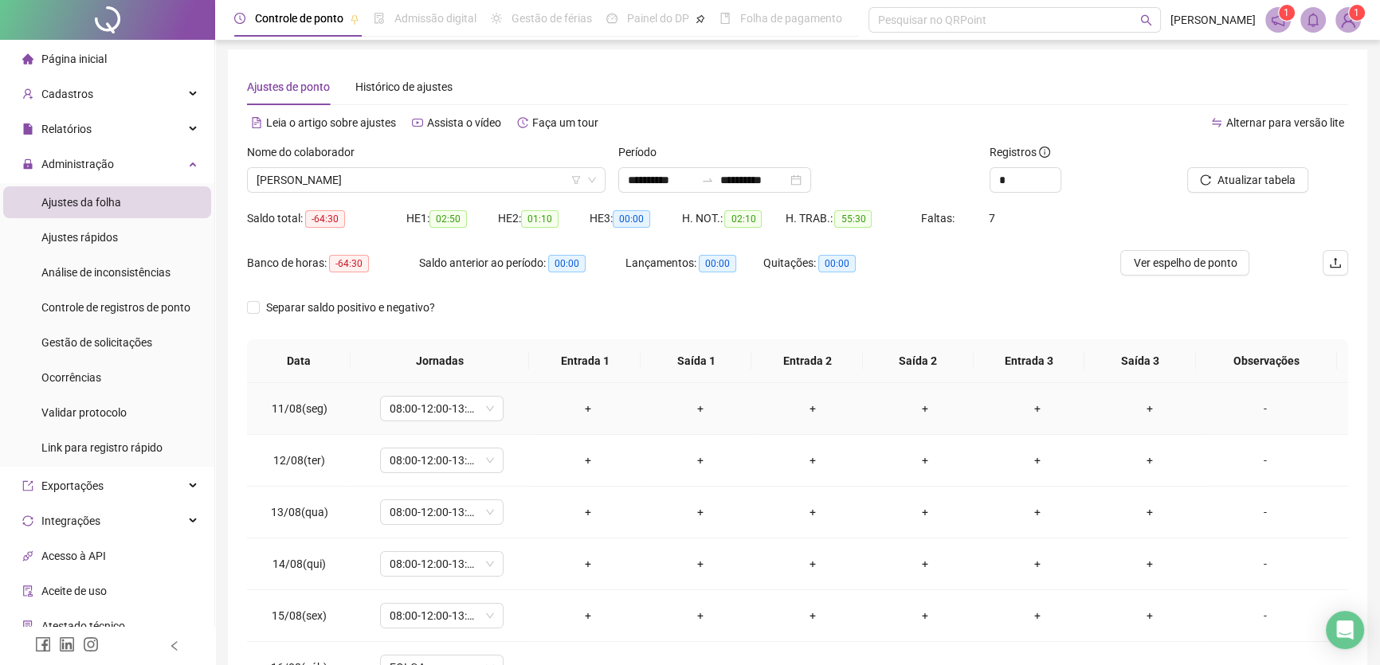
click at [581, 405] on div "+" at bounding box center [588, 409] width 87 height 18
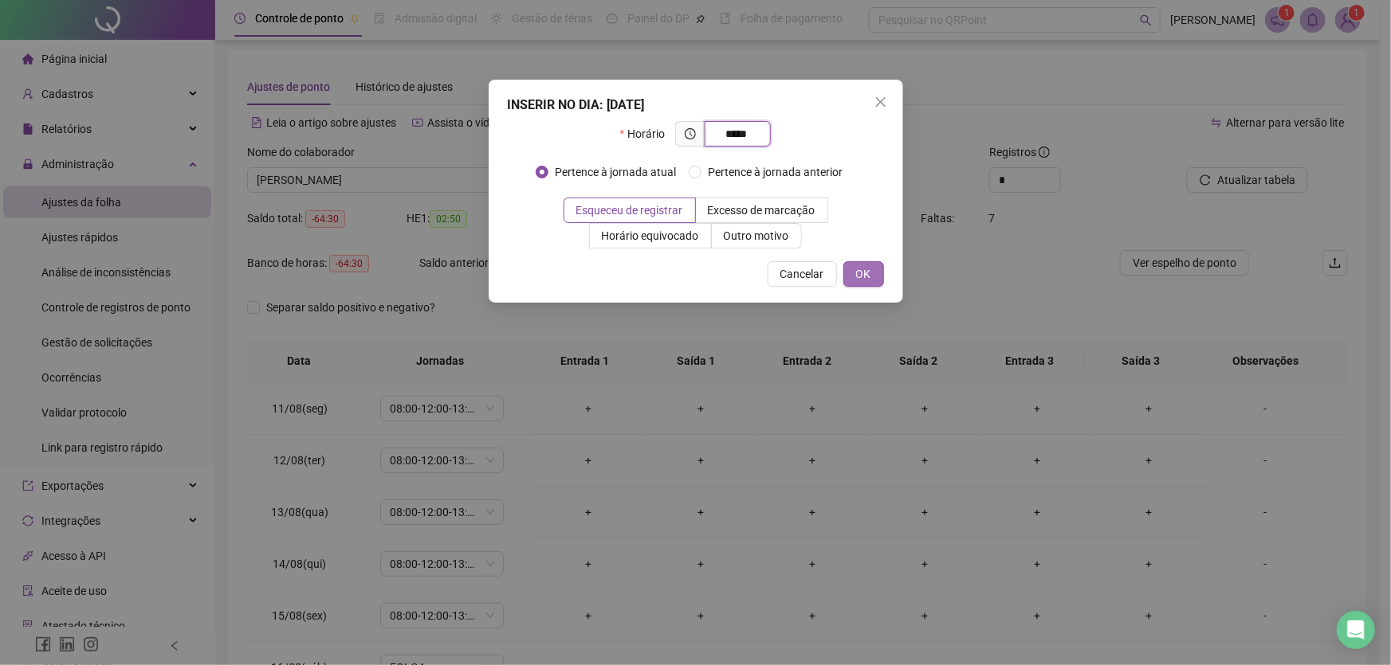
type input "*****"
click at [865, 273] on span "OK" at bounding box center [863, 274] width 15 height 18
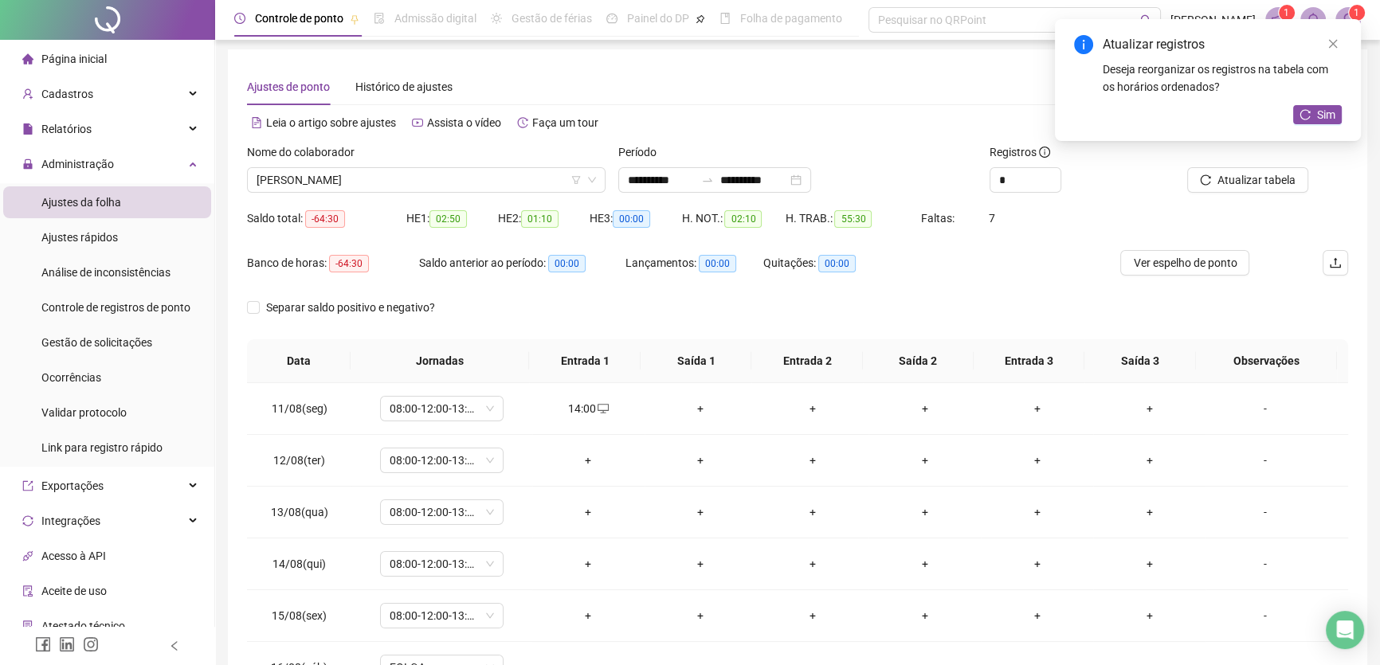
click at [693, 406] on div "+" at bounding box center [700, 409] width 87 height 18
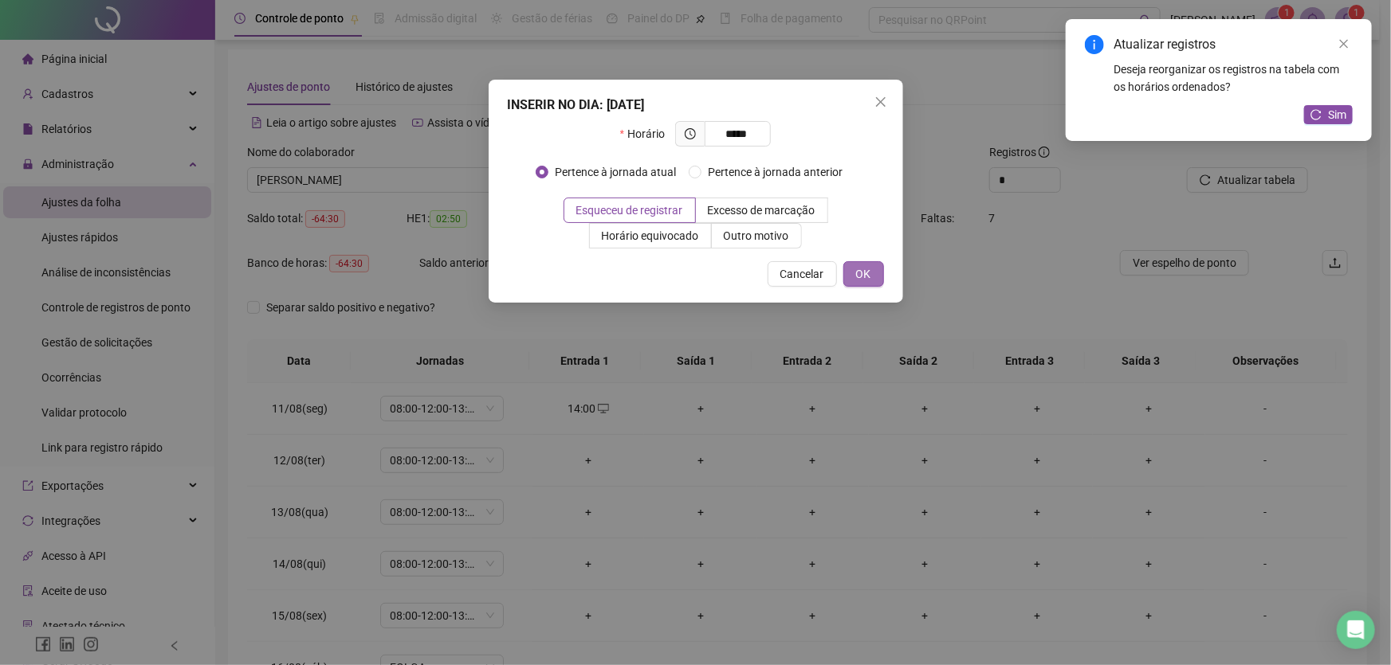
type input "*****"
click at [856, 273] on span "OK" at bounding box center [863, 274] width 15 height 18
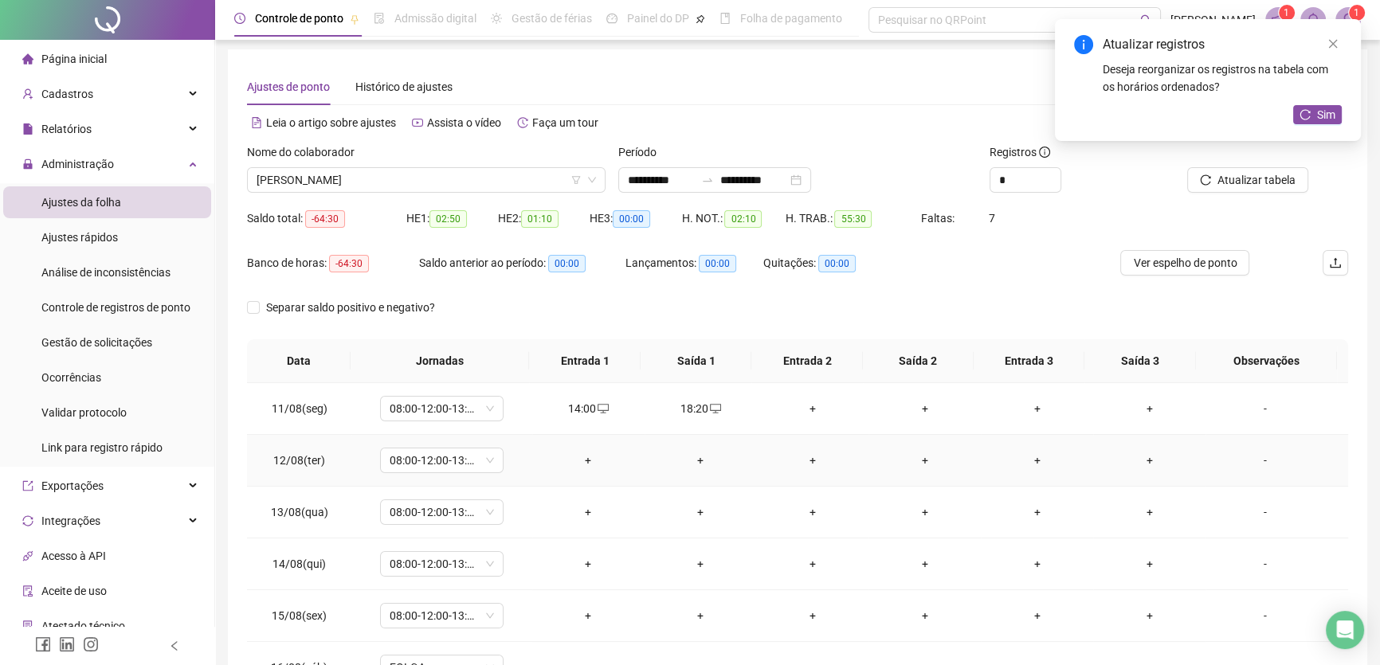
click at [586, 457] on div "+" at bounding box center [588, 461] width 87 height 18
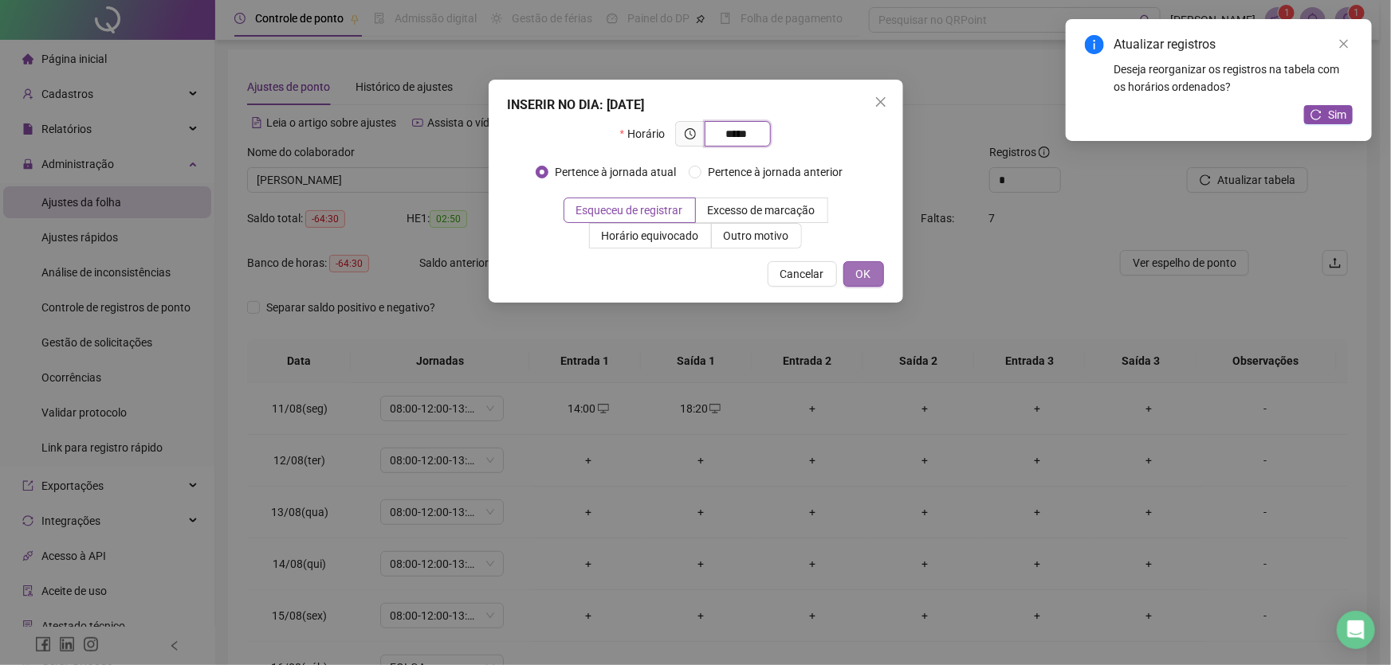
type input "*****"
click at [856, 268] on span "OK" at bounding box center [863, 274] width 15 height 18
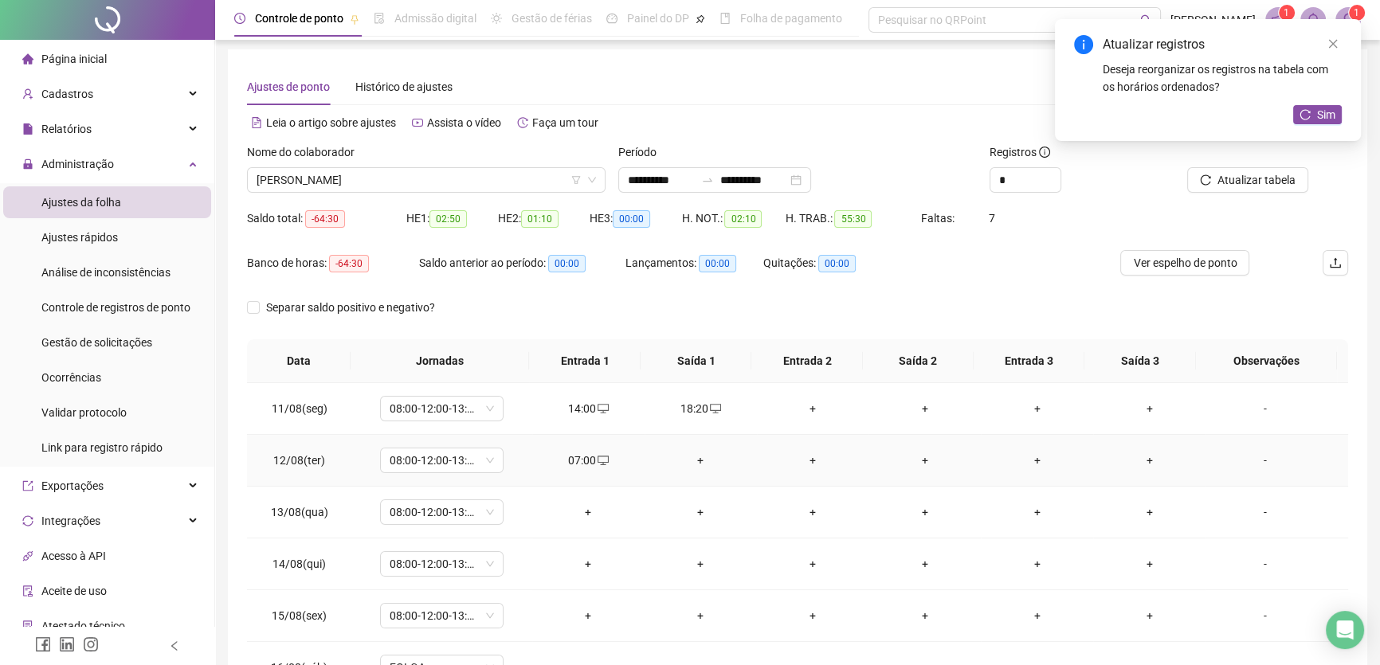
click at [917, 454] on div "+" at bounding box center [924, 461] width 87 height 18
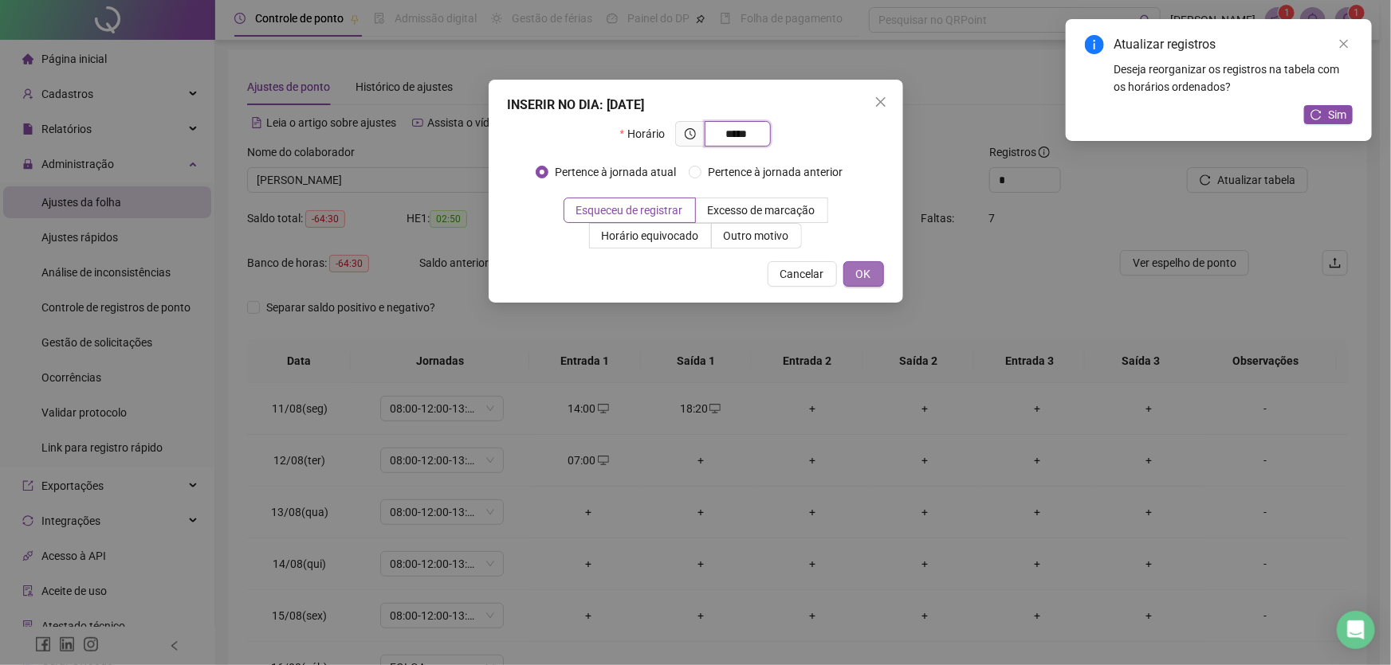
type input "*****"
click at [866, 273] on span "OK" at bounding box center [863, 274] width 15 height 18
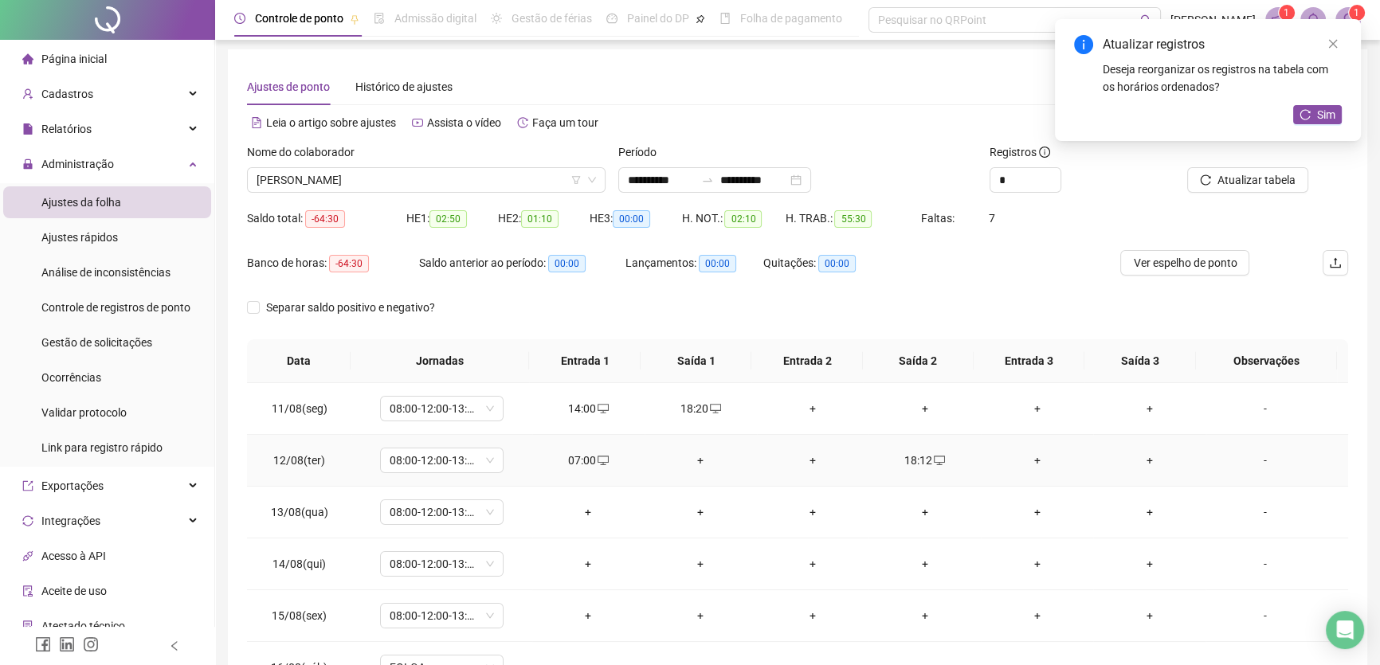
click at [692, 456] on div "+" at bounding box center [700, 461] width 87 height 18
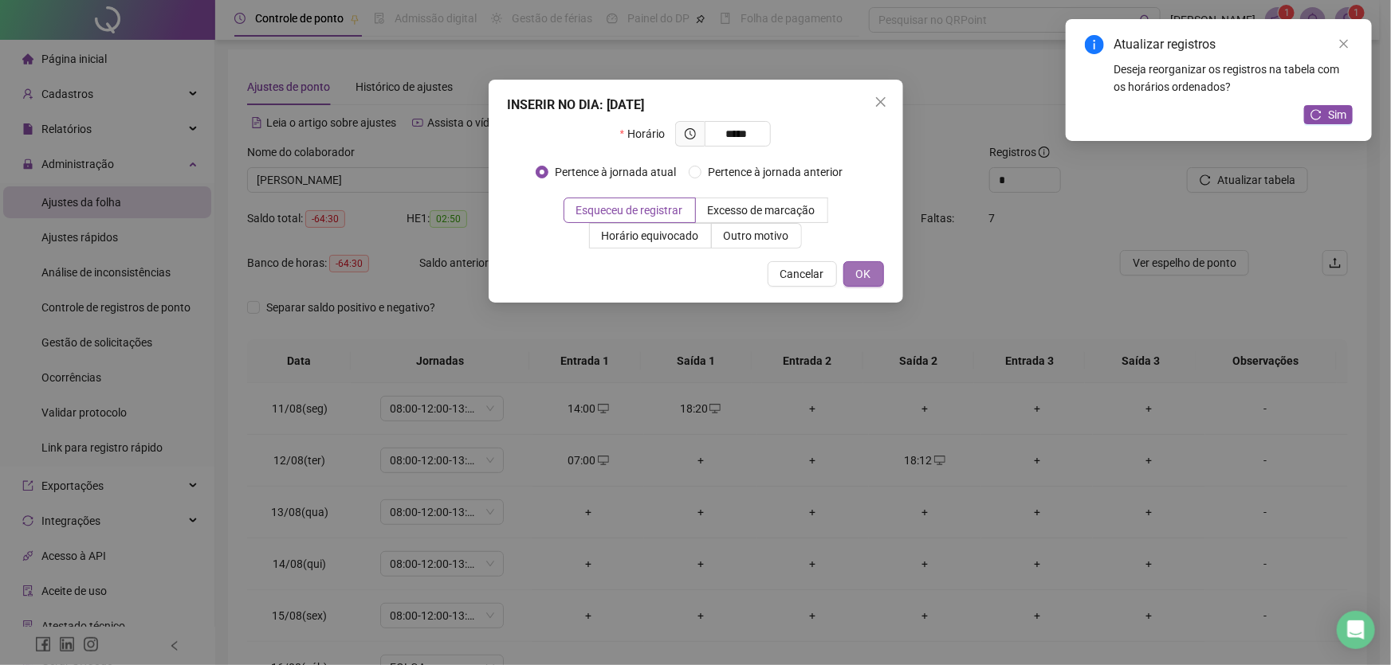
type input "*****"
click at [862, 272] on span "OK" at bounding box center [863, 274] width 15 height 18
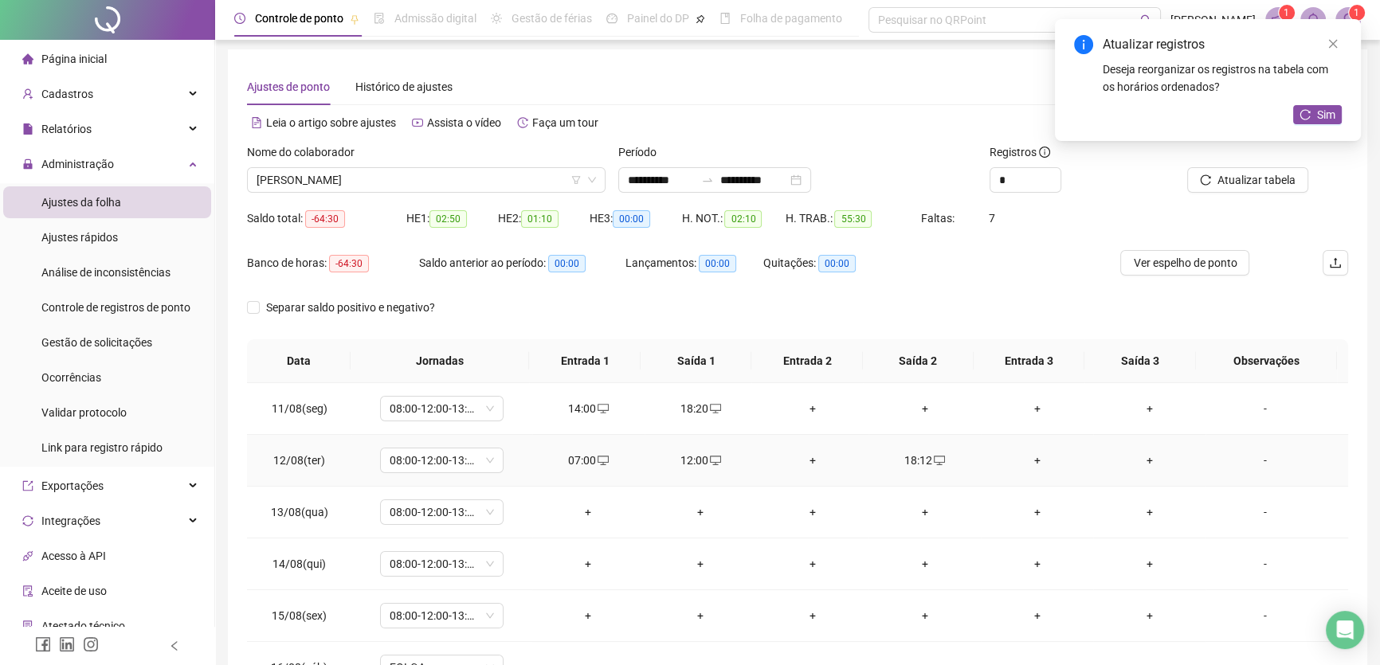
click at [804, 456] on div "+" at bounding box center [813, 461] width 87 height 18
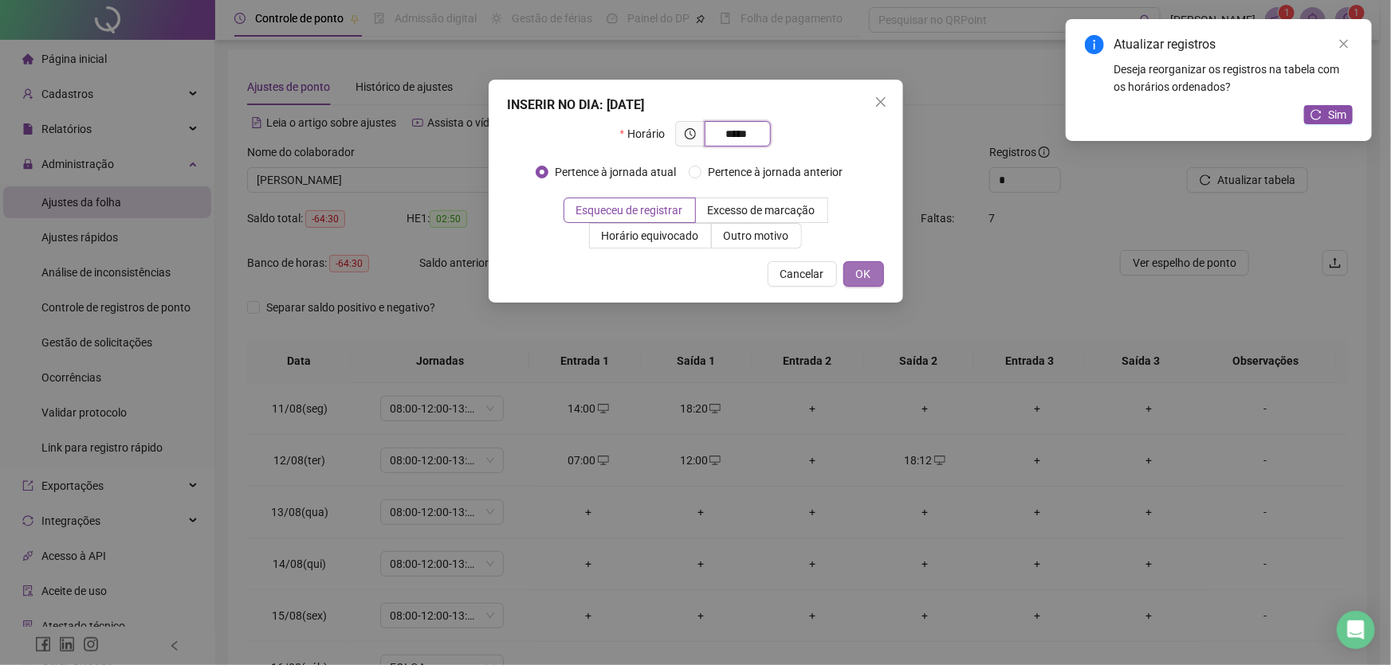
type input "*****"
click at [865, 270] on span "OK" at bounding box center [863, 274] width 15 height 18
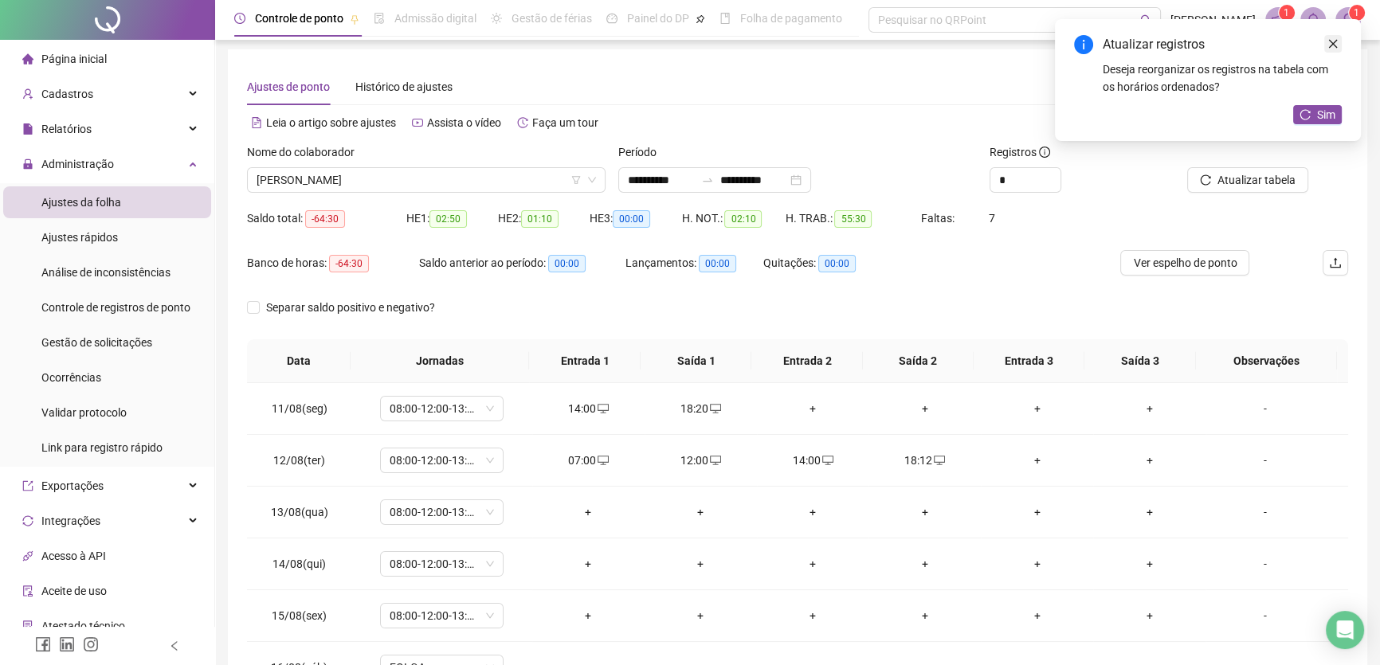
click at [1331, 41] on icon "close" at bounding box center [1333, 44] width 9 height 9
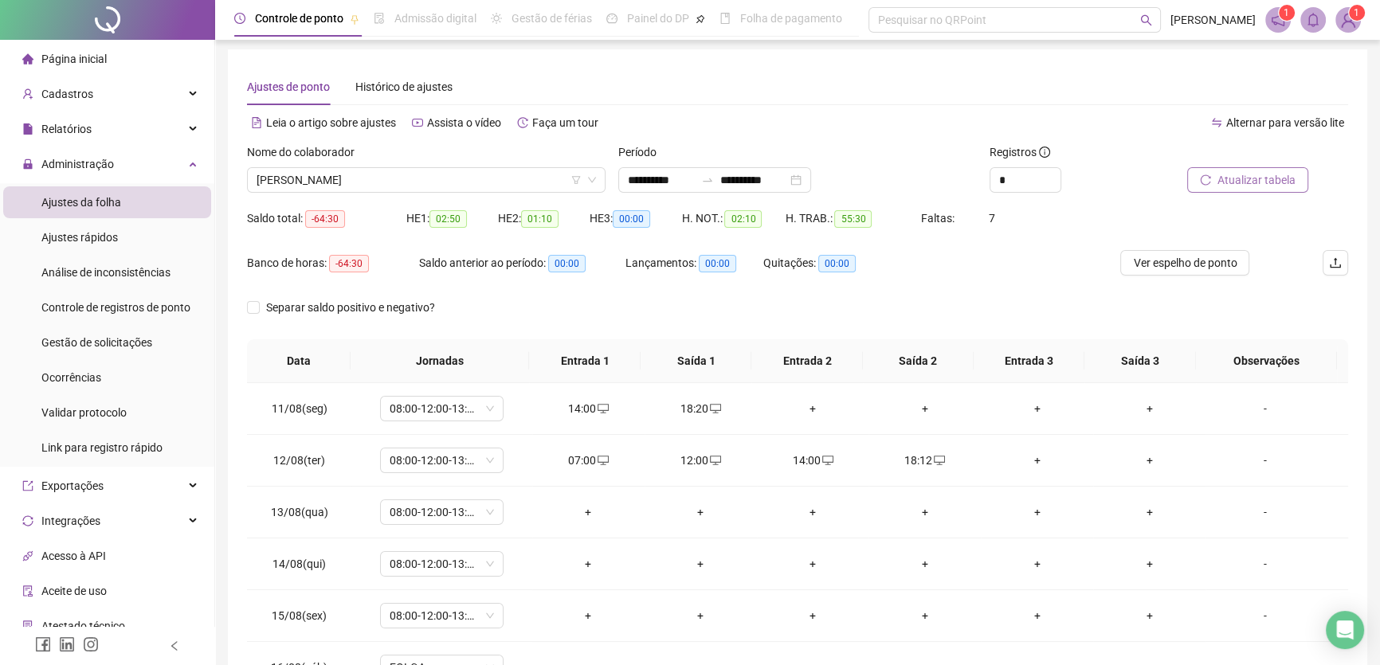
click at [1272, 182] on span "Atualizar tabela" at bounding box center [1257, 180] width 78 height 18
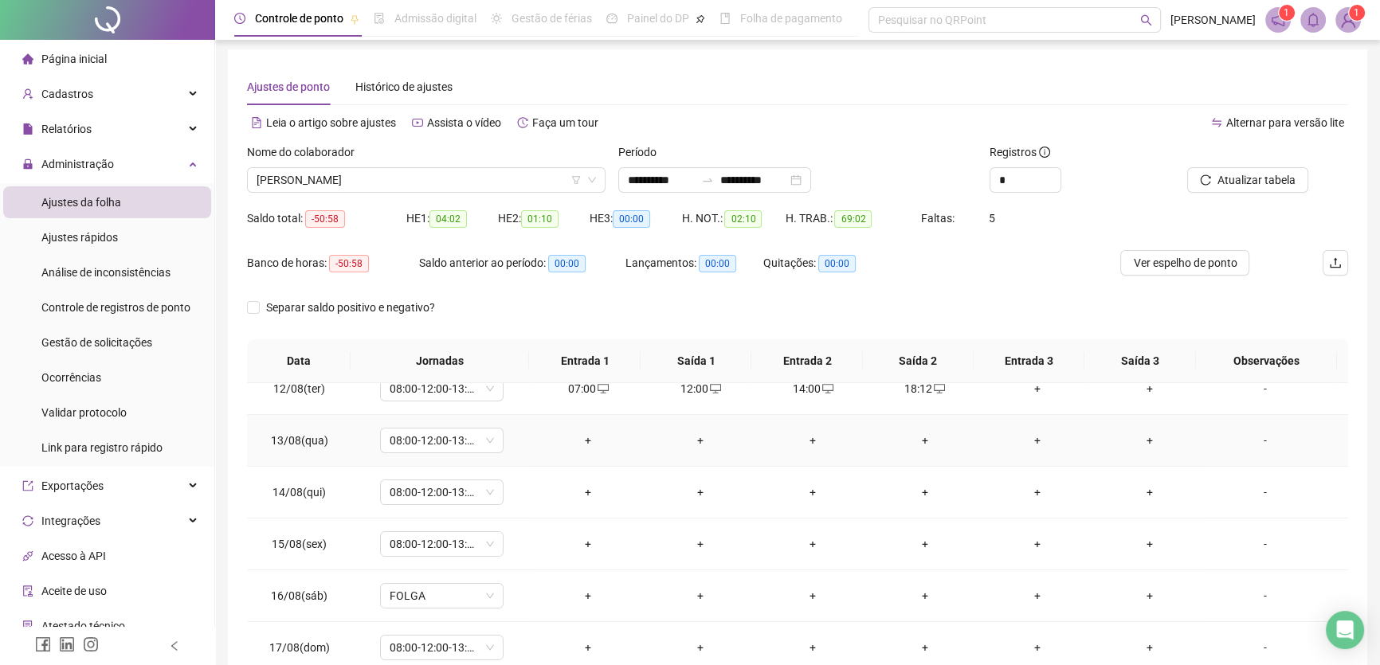
click at [584, 437] on div "+" at bounding box center [588, 441] width 87 height 18
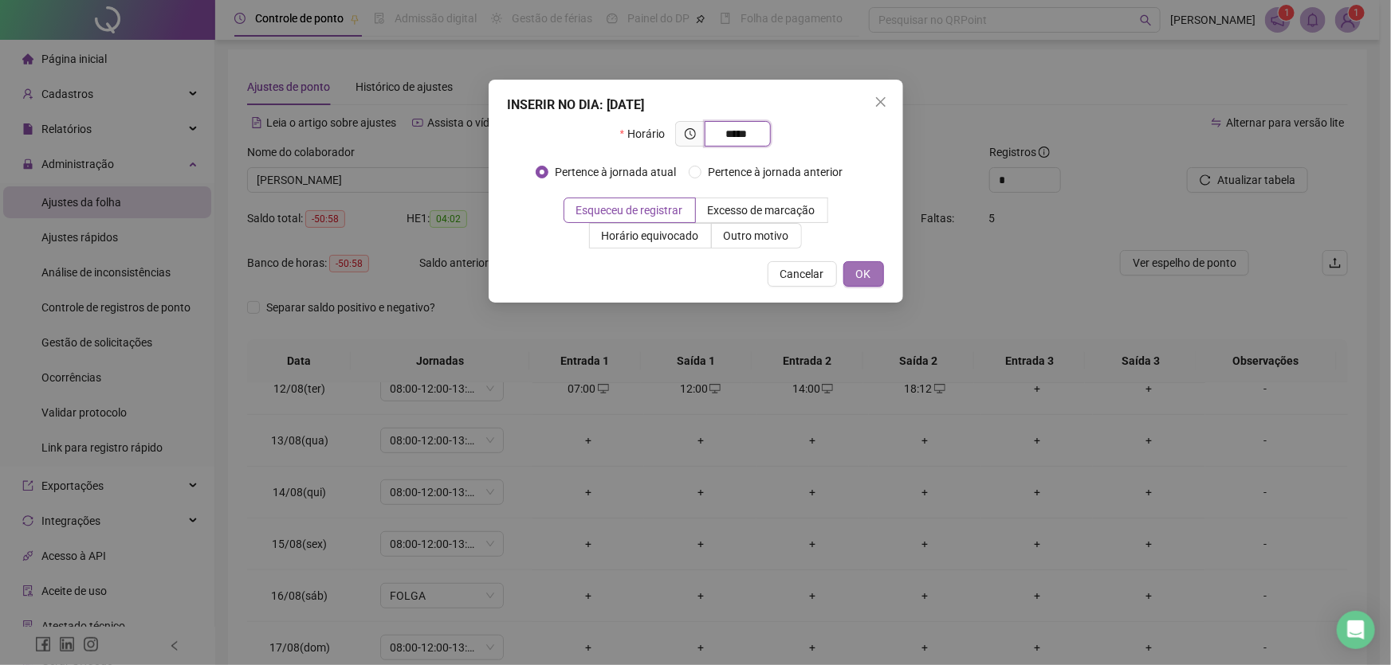
type input "*****"
click at [856, 267] on span "OK" at bounding box center [863, 274] width 15 height 18
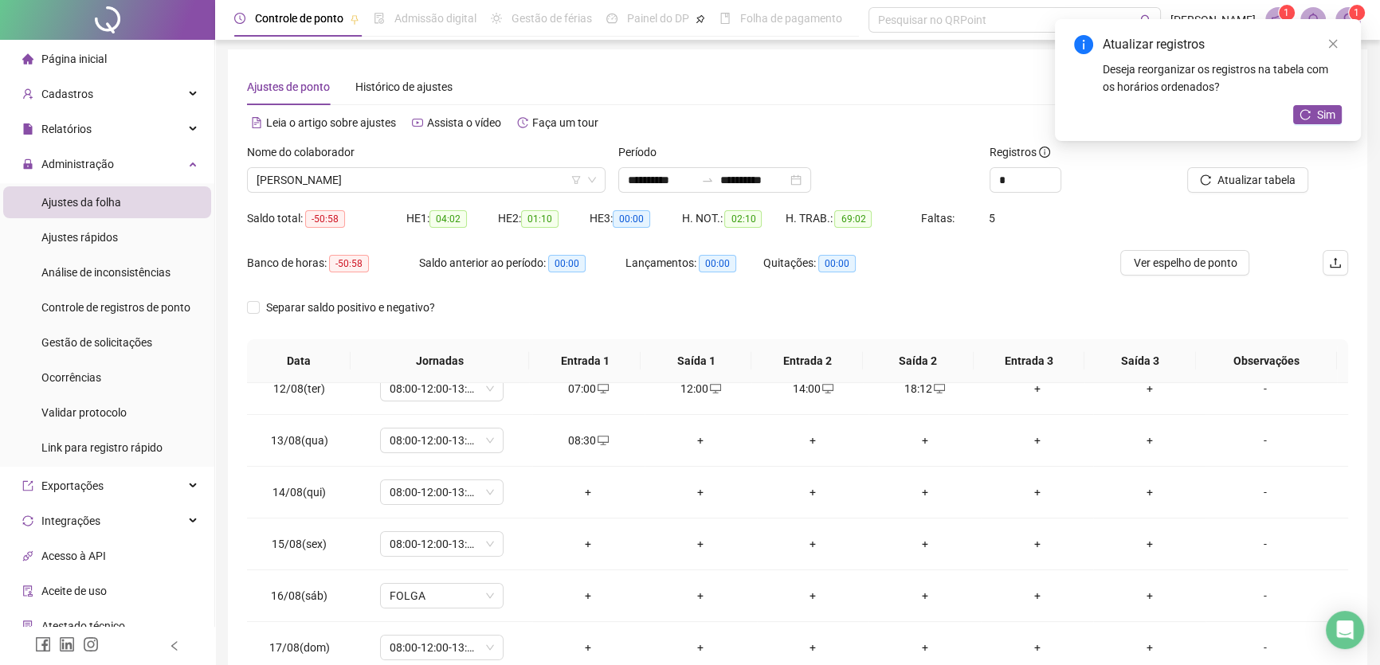
click at [695, 435] on div "+" at bounding box center [700, 441] width 87 height 18
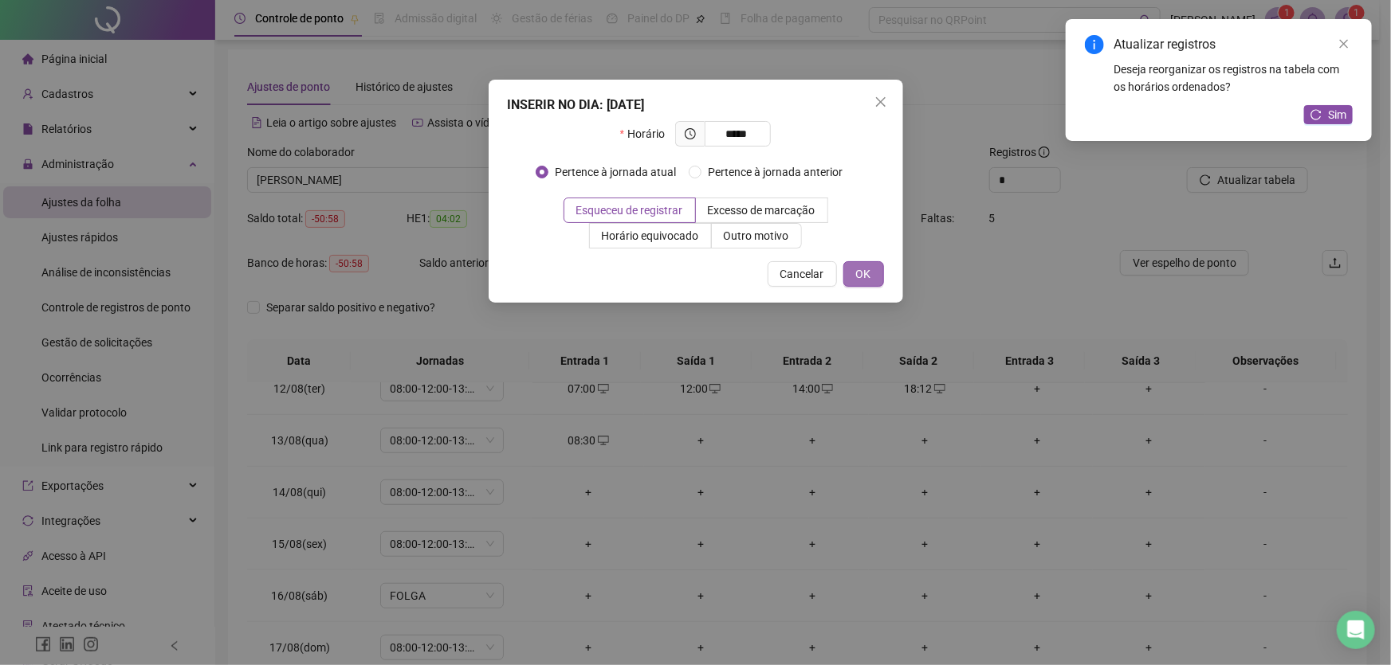
type input "*****"
click at [858, 269] on span "OK" at bounding box center [863, 274] width 15 height 18
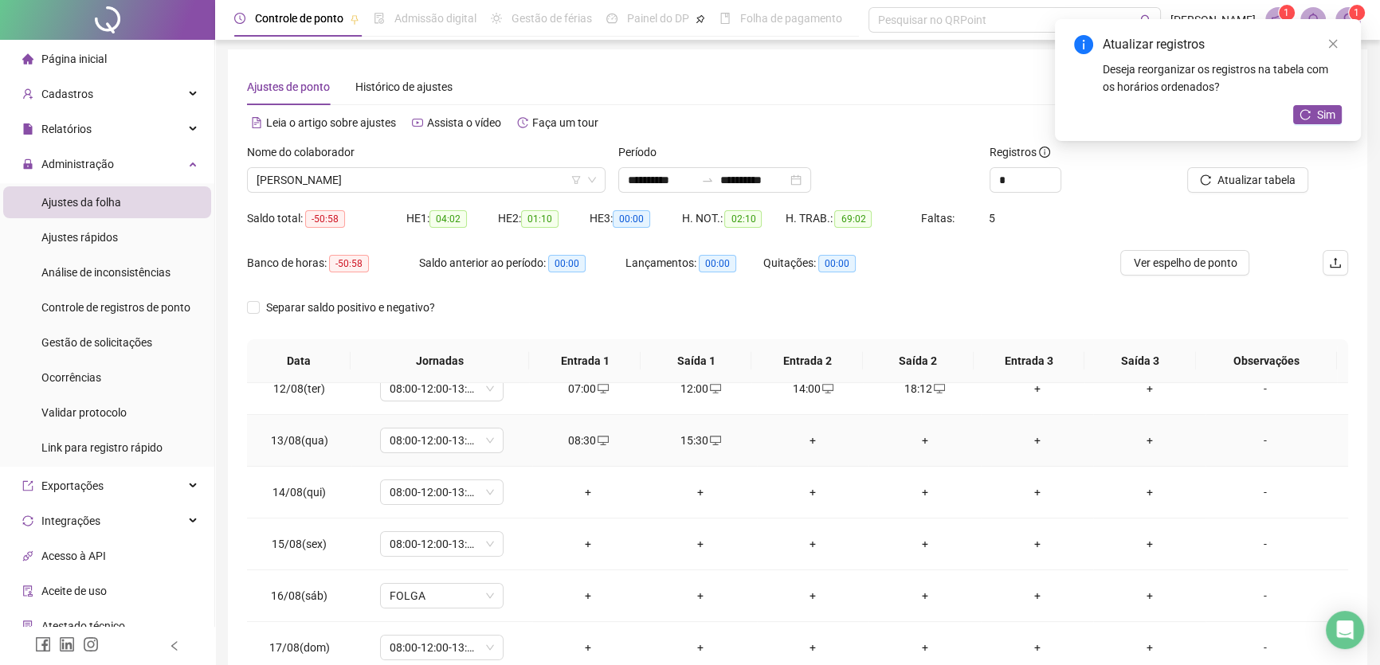
click at [799, 432] on div "+" at bounding box center [813, 441] width 87 height 18
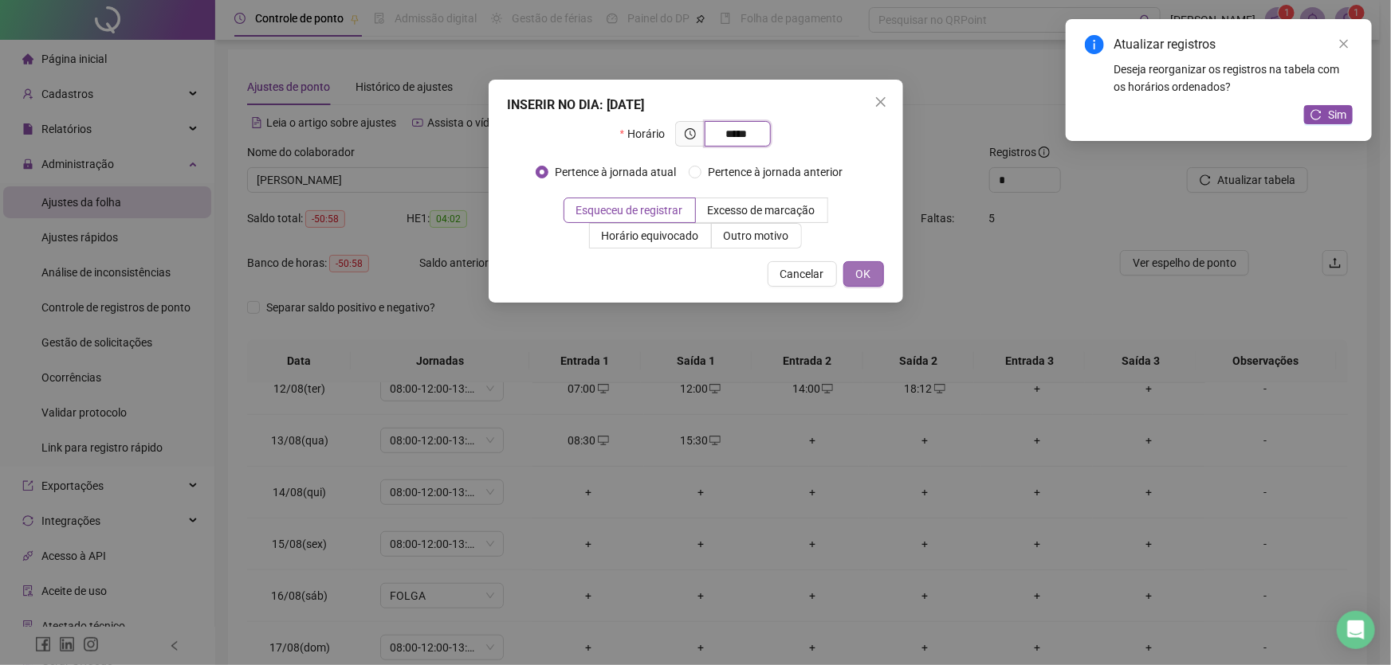
type input "*****"
click at [853, 270] on button "OK" at bounding box center [863, 274] width 41 height 26
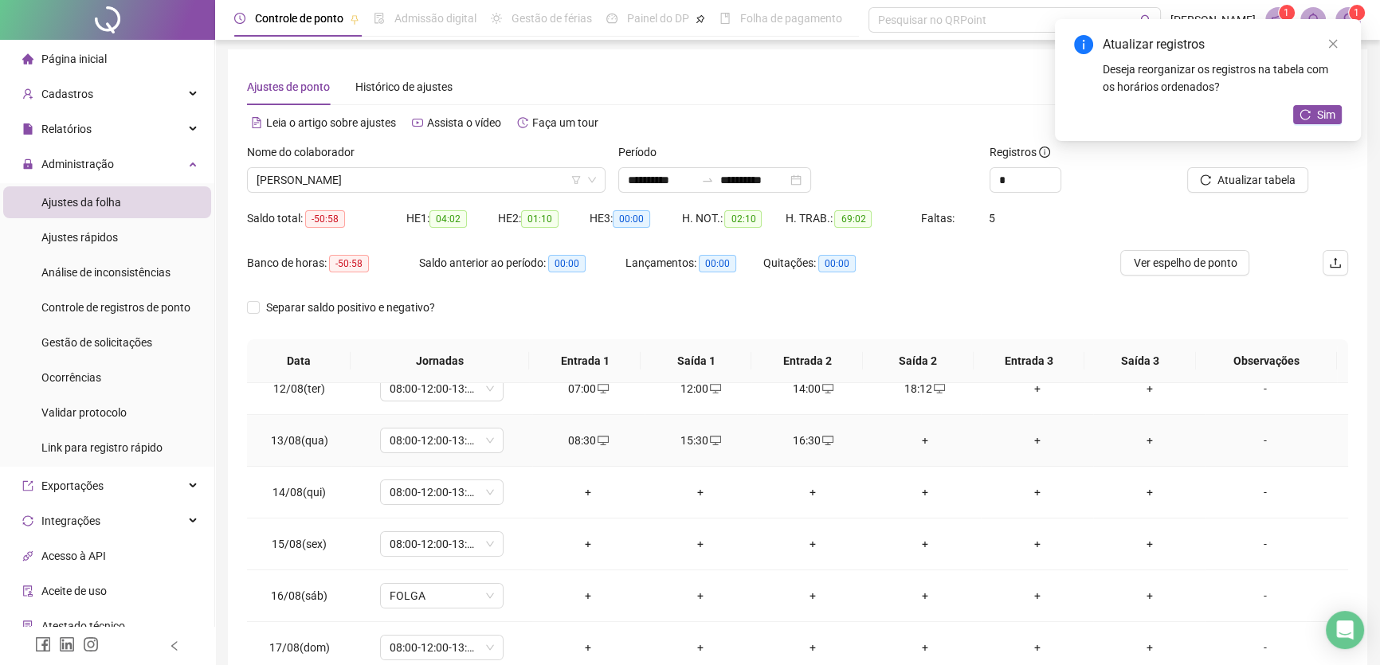
click at [917, 434] on div "+" at bounding box center [924, 441] width 87 height 18
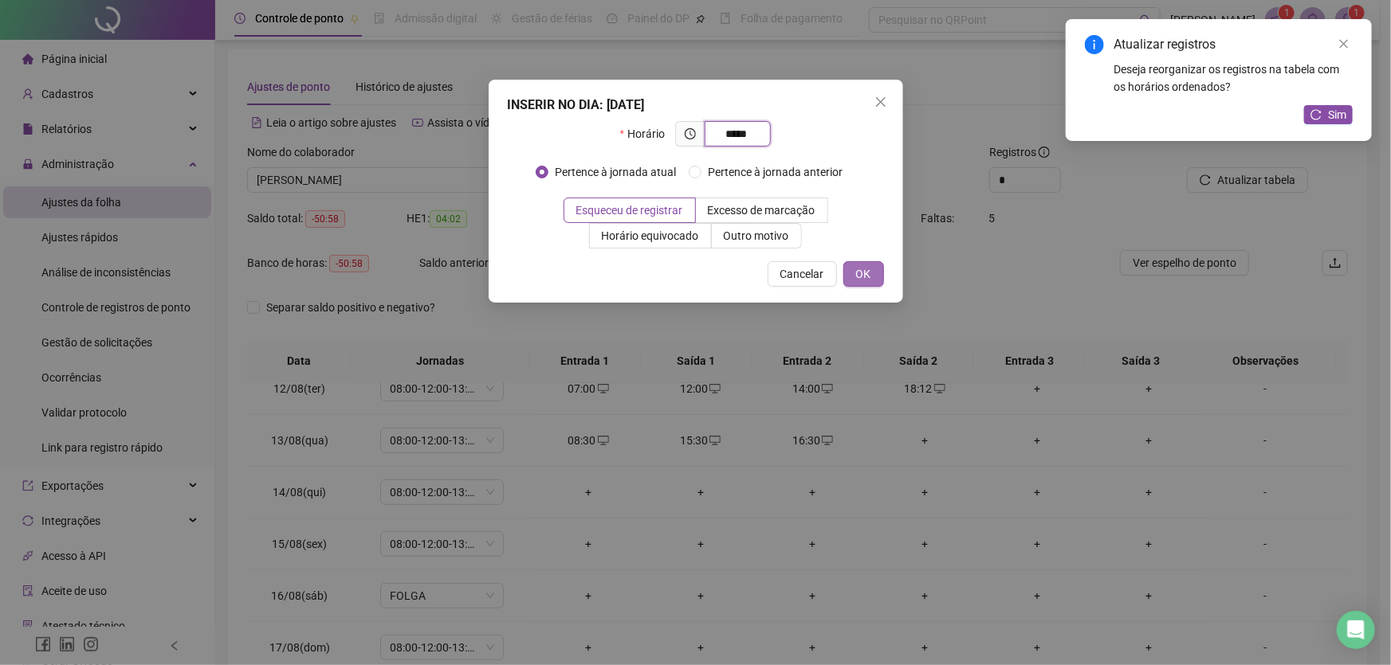
type input "*****"
click at [861, 273] on span "OK" at bounding box center [863, 274] width 15 height 18
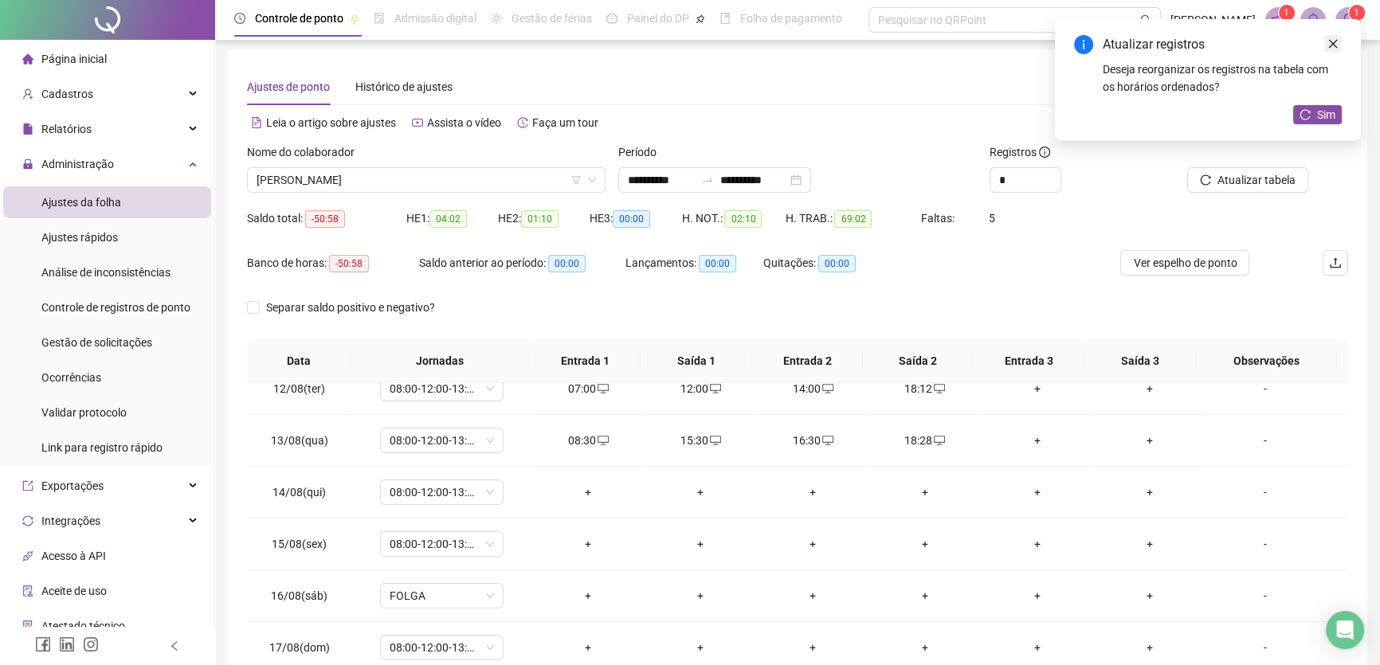
click at [1331, 41] on icon "close" at bounding box center [1333, 44] width 9 height 9
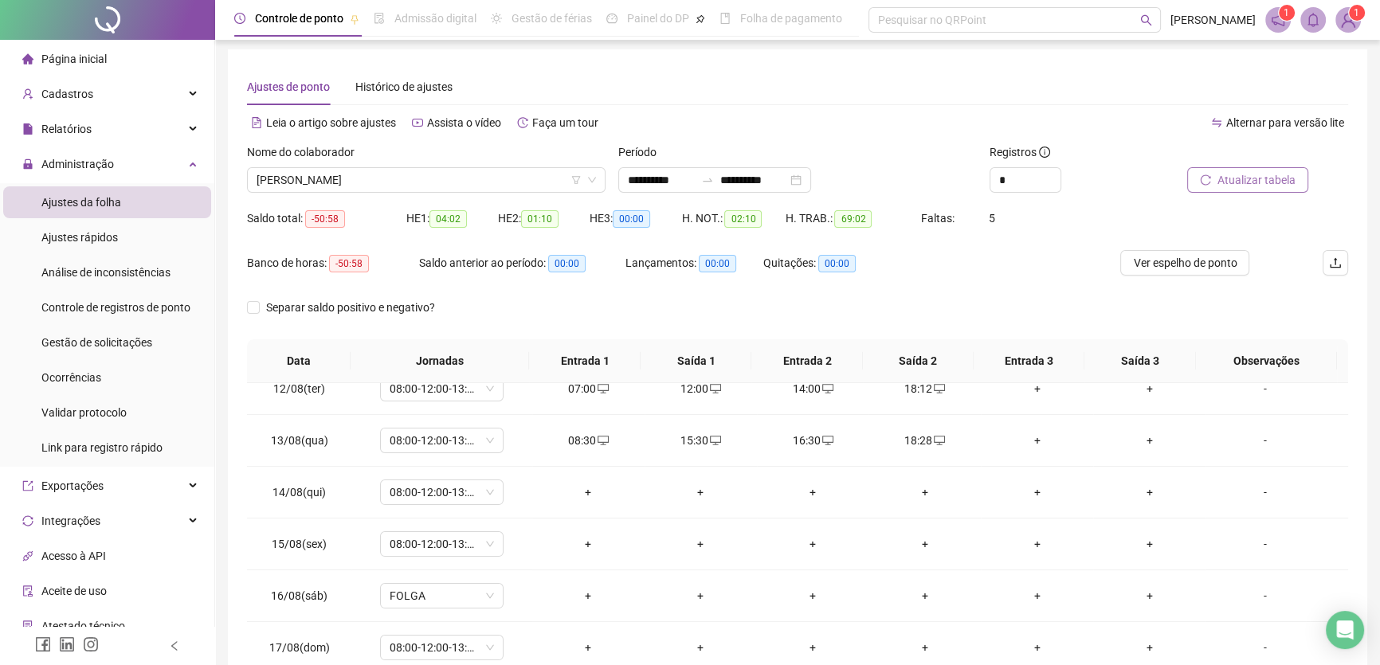
click at [1240, 174] on span "Atualizar tabela" at bounding box center [1257, 180] width 78 height 18
click at [576, 487] on div "+" at bounding box center [588, 493] width 87 height 18
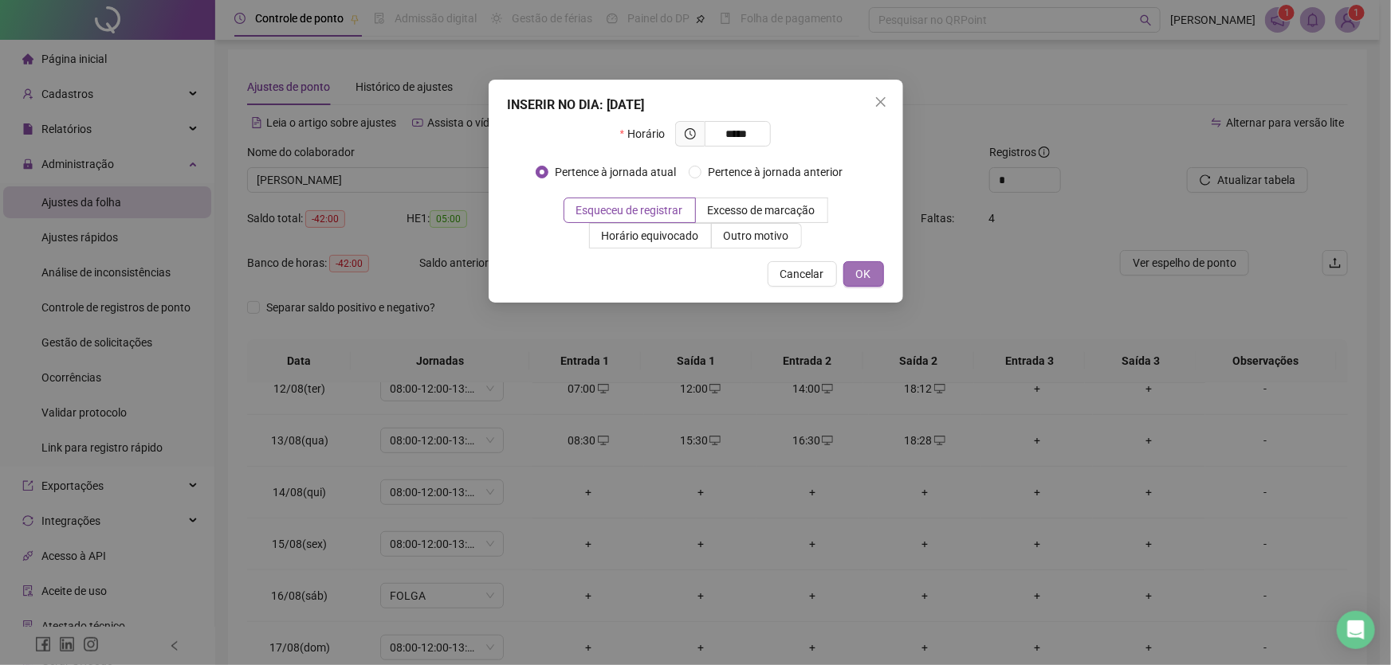
type input "*****"
click at [857, 271] on span "OK" at bounding box center [863, 274] width 15 height 18
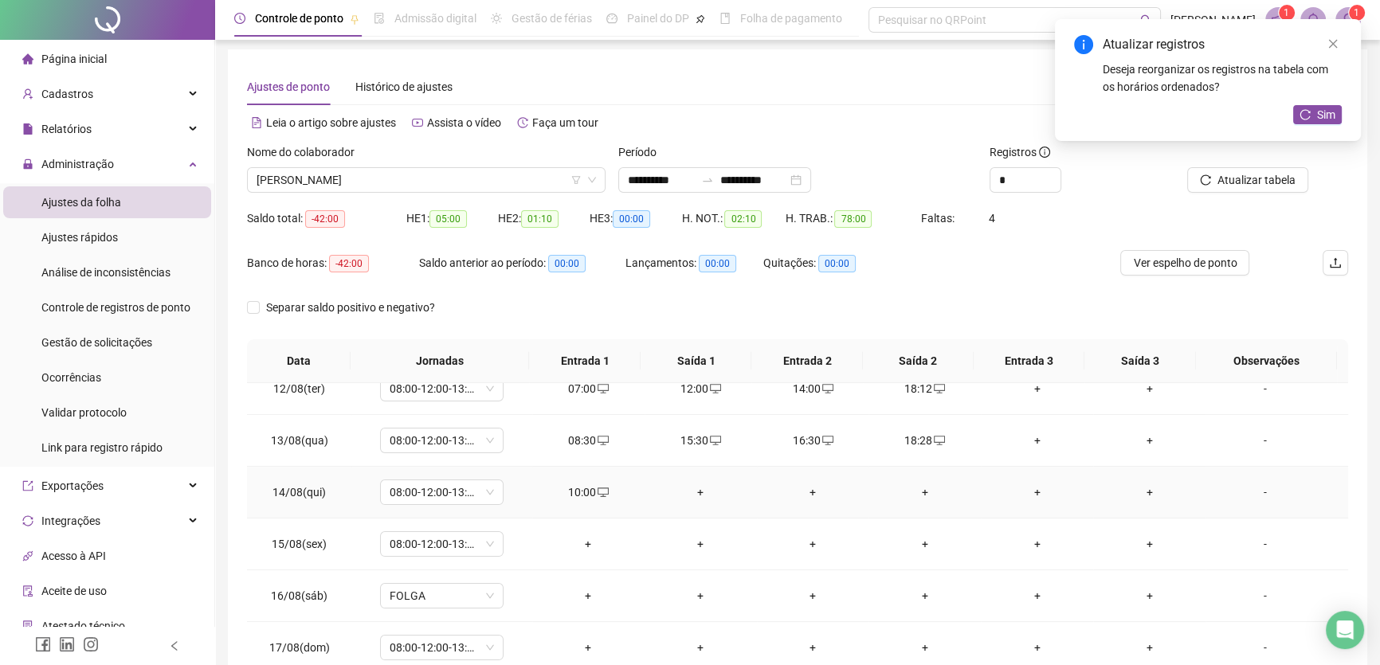
click at [698, 485] on div "+" at bounding box center [700, 493] width 87 height 18
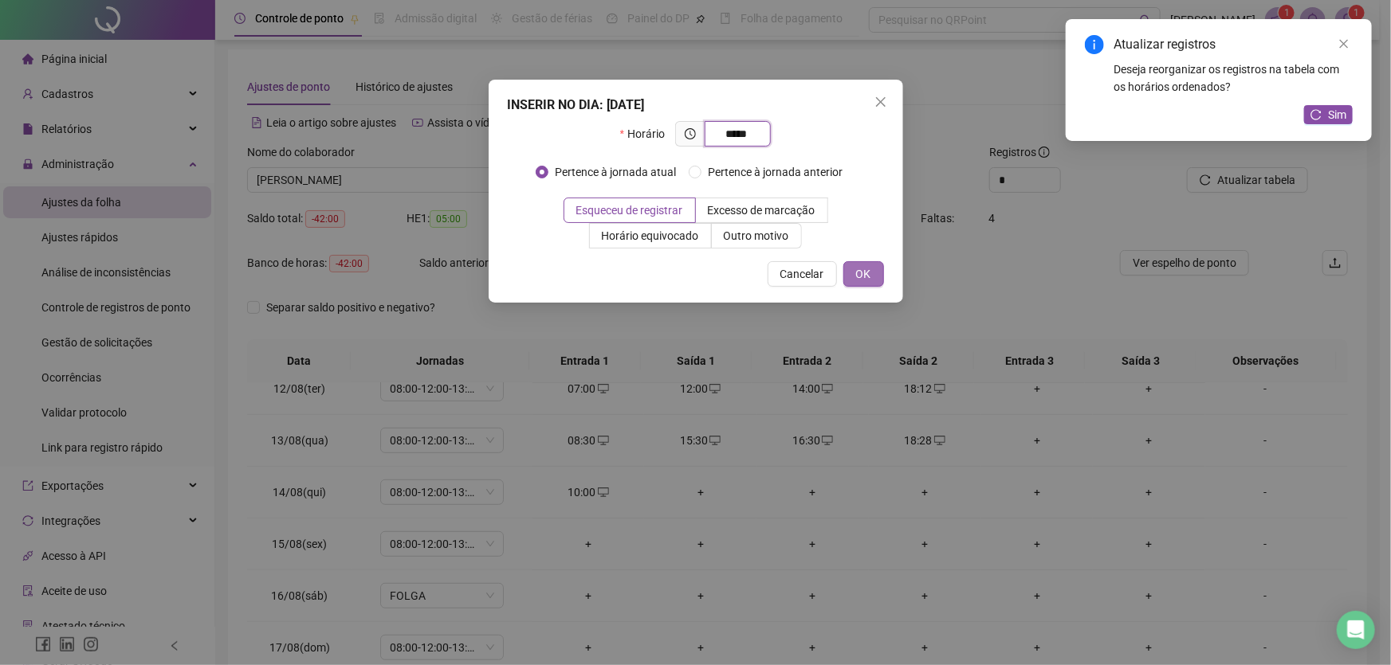
type input "*****"
click at [859, 265] on span "OK" at bounding box center [863, 274] width 15 height 18
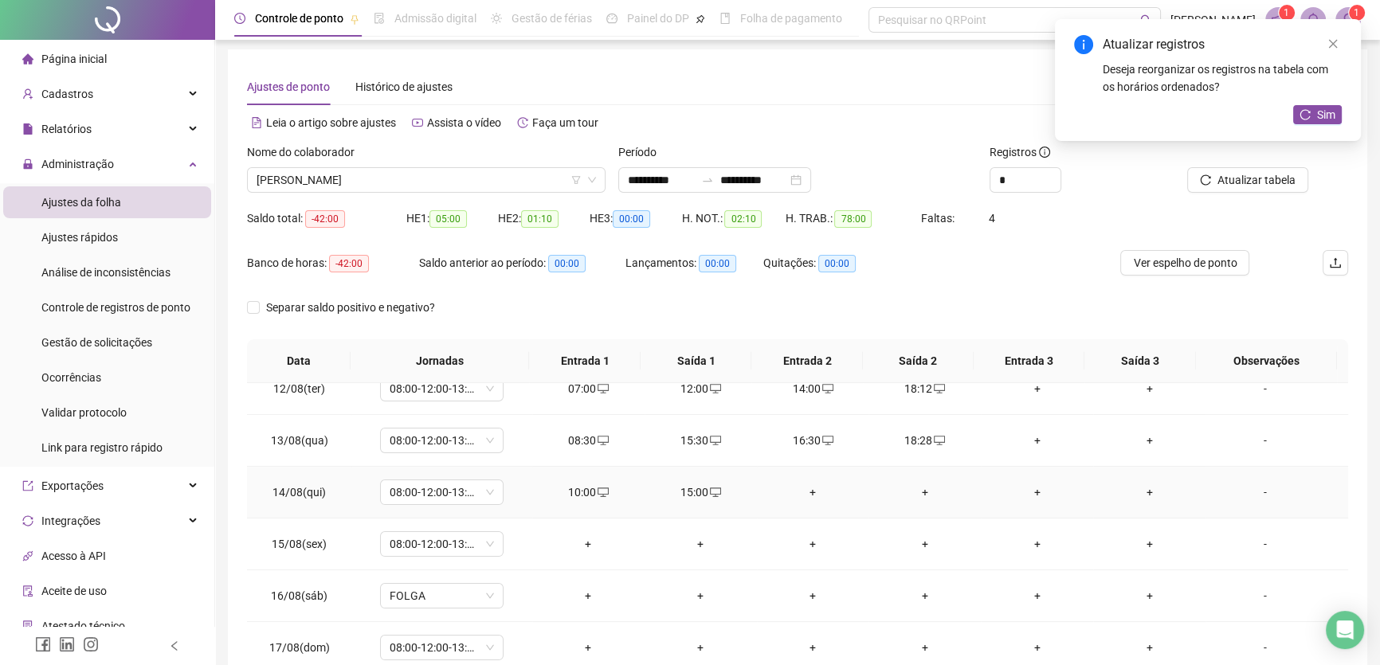
click at [807, 488] on div "+" at bounding box center [813, 493] width 87 height 18
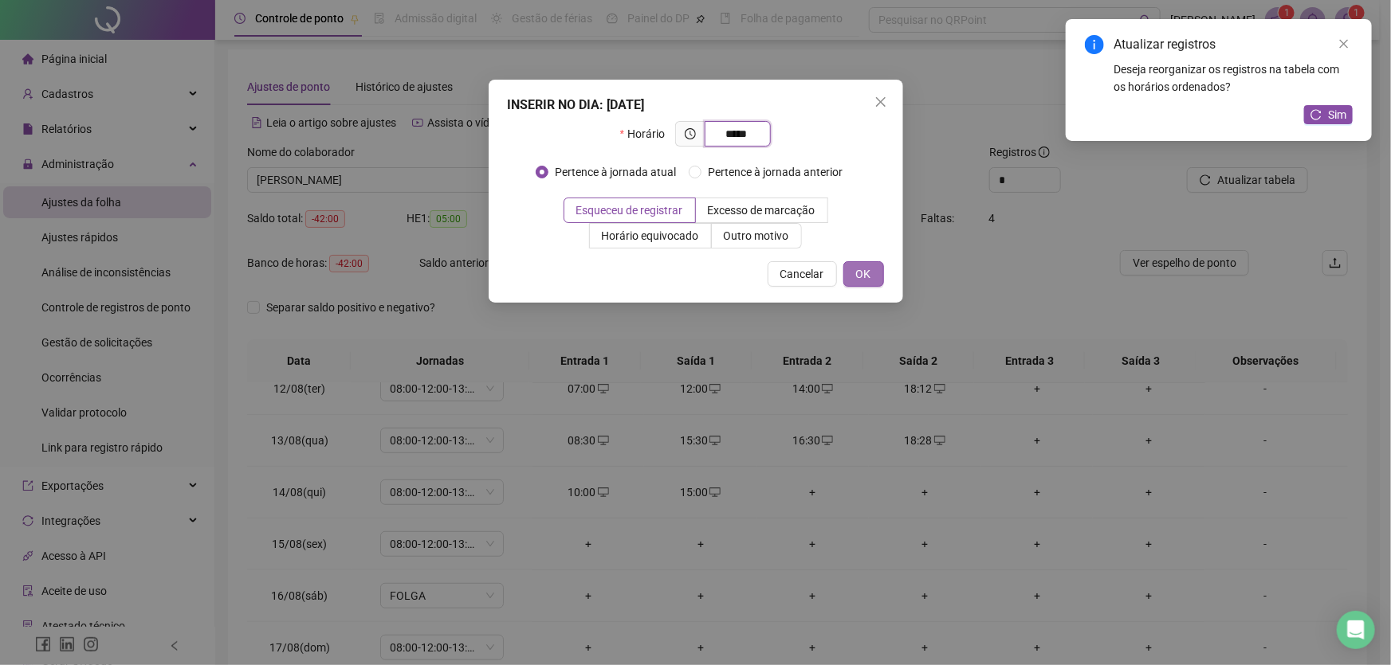
type input "*****"
click at [861, 269] on span "OK" at bounding box center [863, 274] width 15 height 18
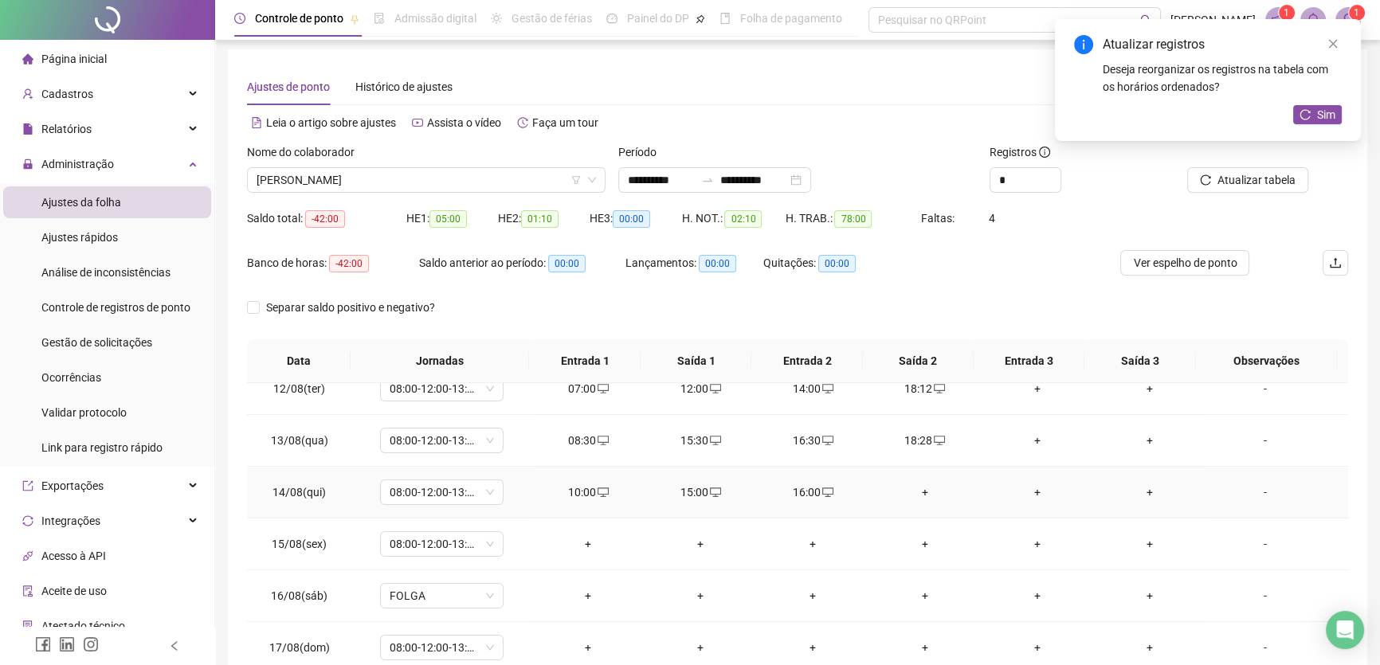
click at [916, 485] on div "+" at bounding box center [924, 493] width 87 height 18
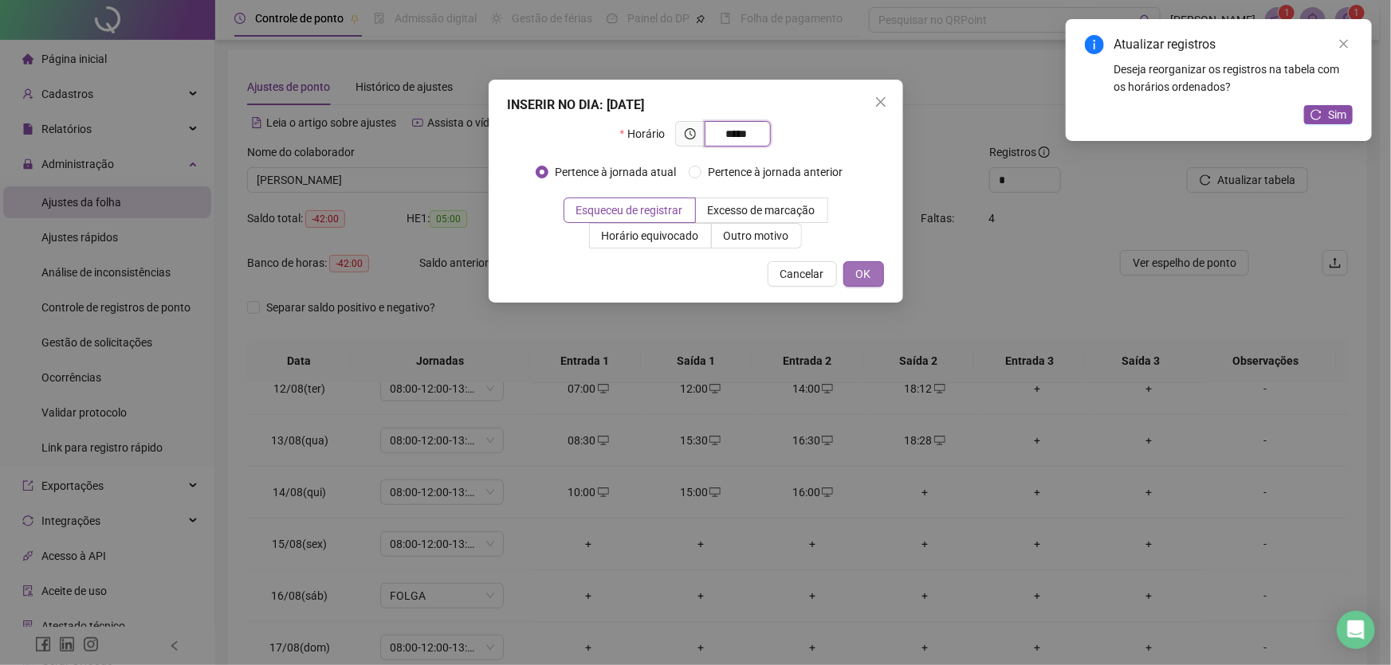
type input "*****"
click at [862, 271] on span "OK" at bounding box center [863, 274] width 15 height 18
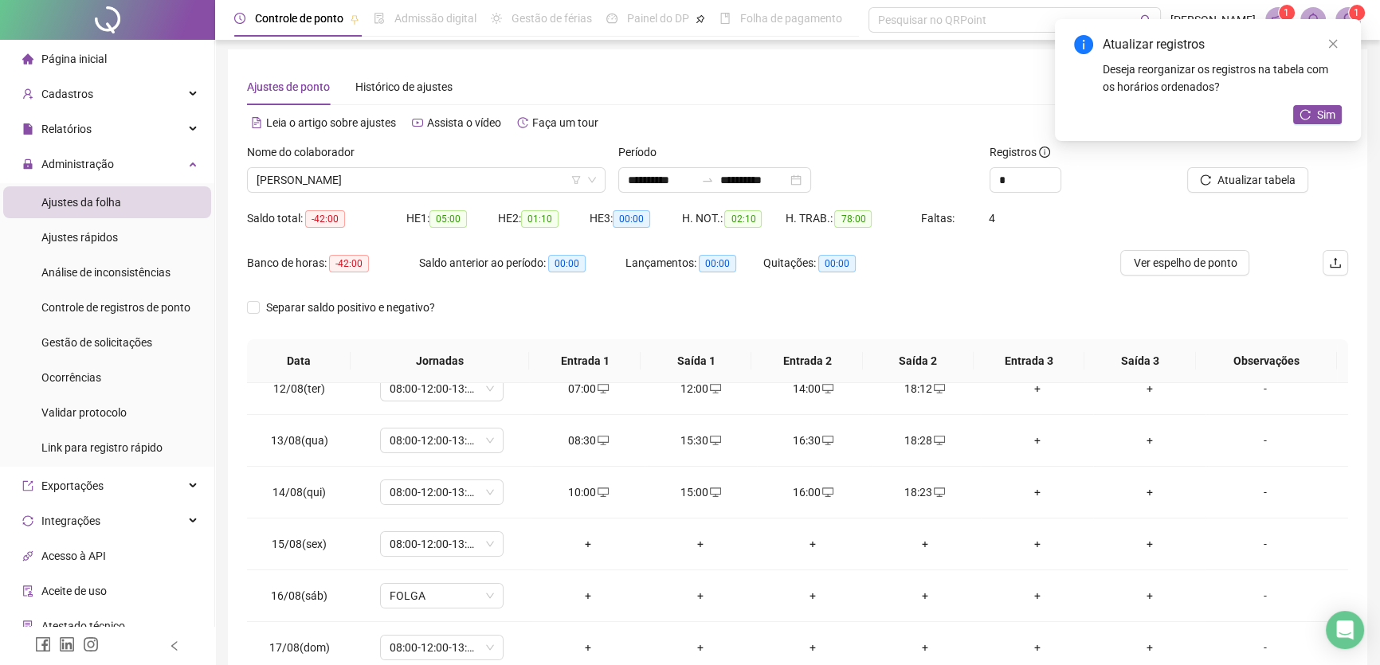
click at [1328, 30] on div "Atualizar registros Deseja reorganizar os registros na tabela com os horários o…" at bounding box center [1208, 80] width 306 height 122
click at [1334, 40] on icon "close" at bounding box center [1333, 43] width 11 height 11
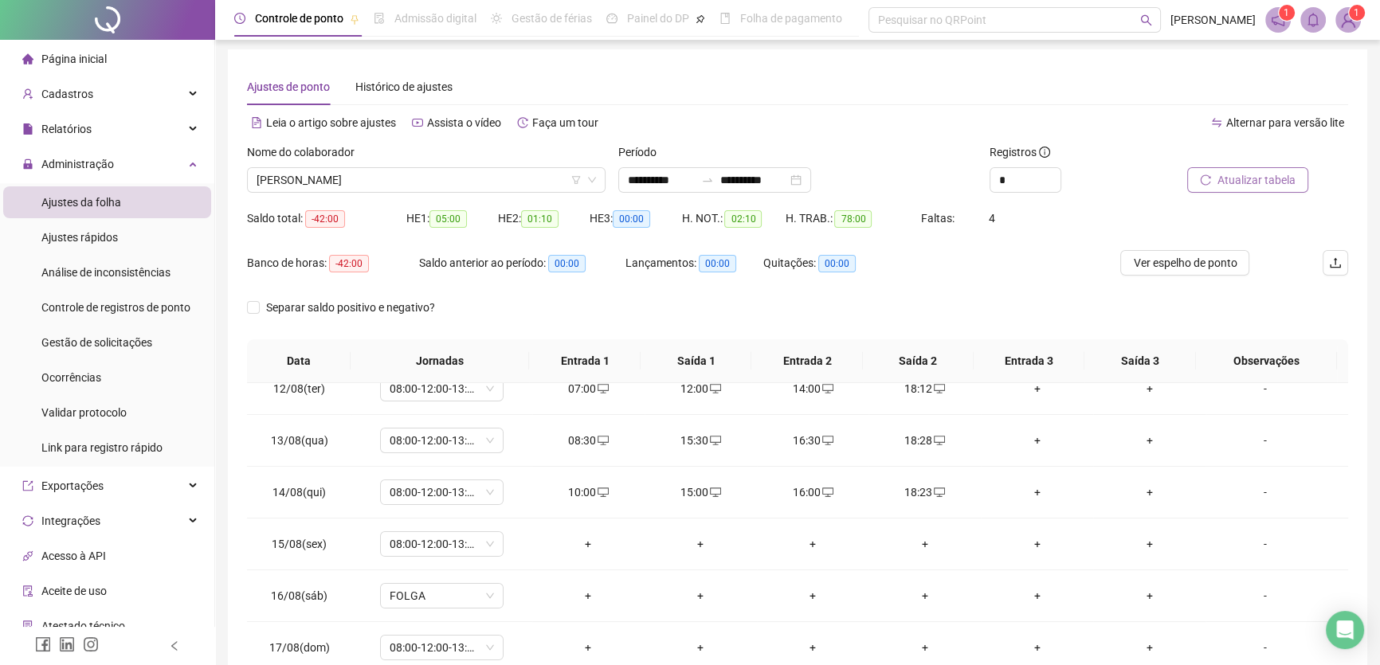
click at [1246, 179] on span "Atualizar tabela" at bounding box center [1257, 180] width 78 height 18
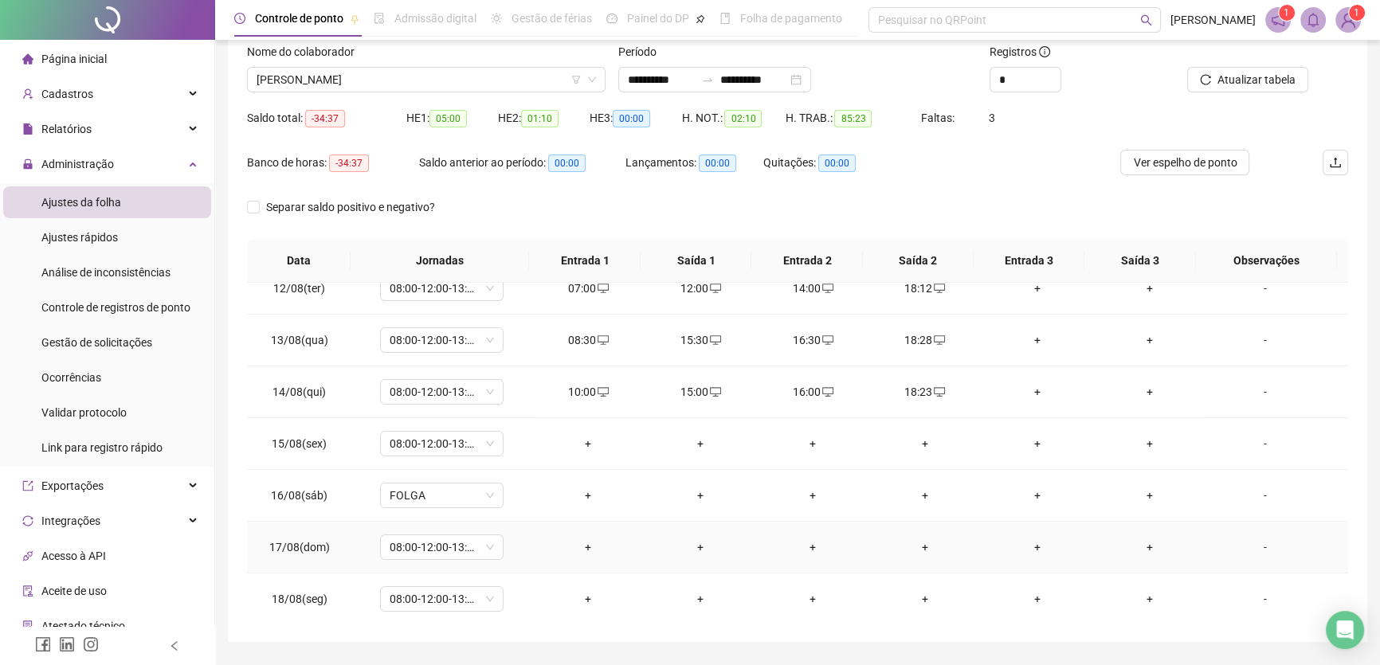
scroll to position [148, 0]
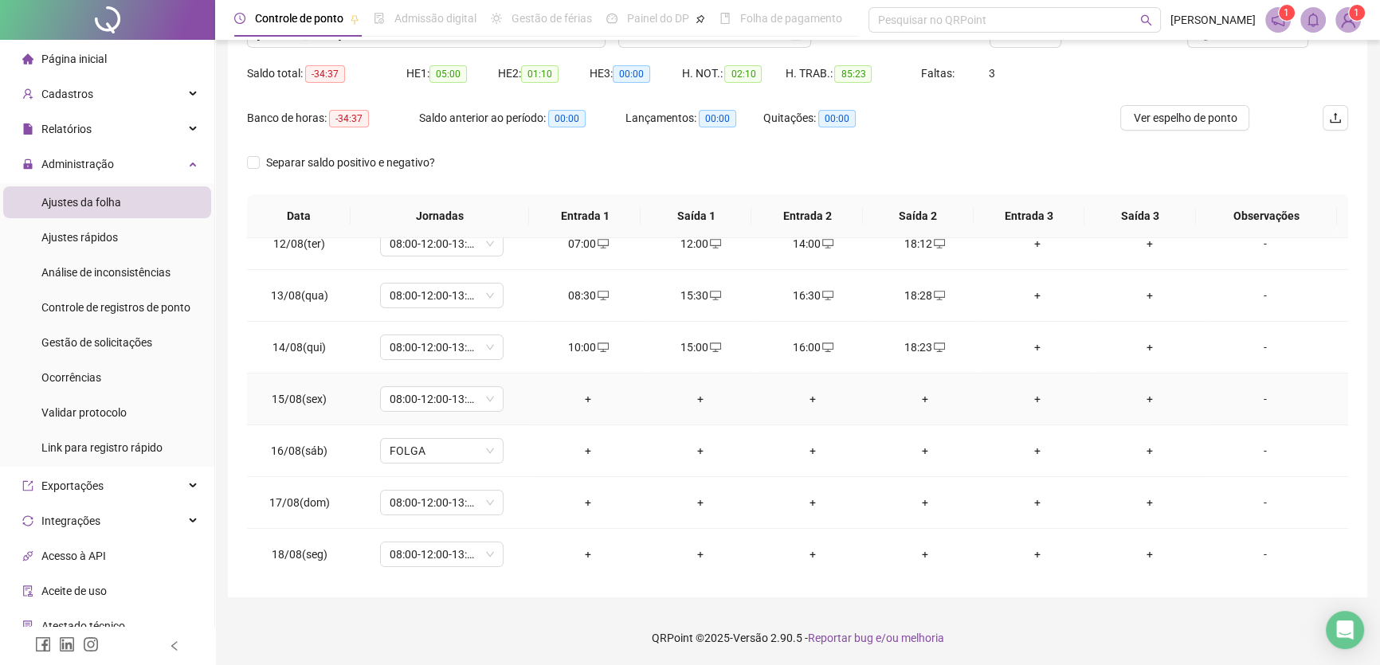
click at [587, 397] on div "+" at bounding box center [588, 400] width 87 height 18
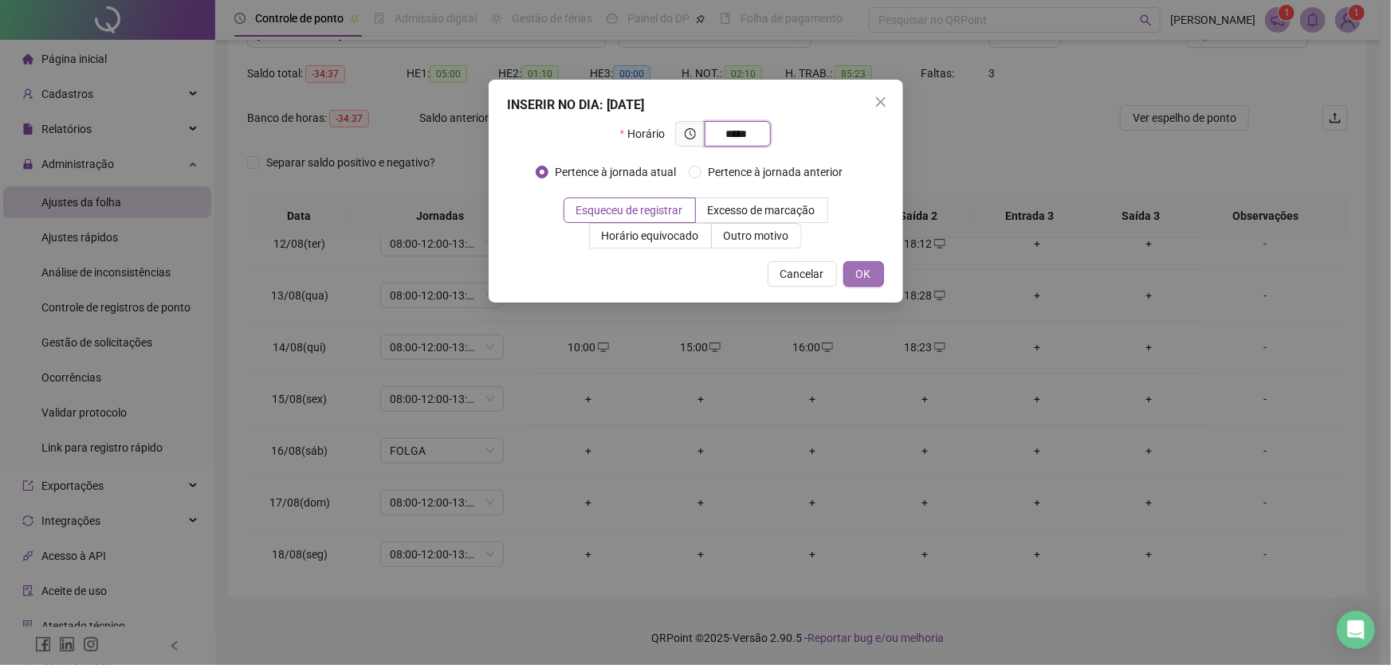
type input "*****"
click at [877, 271] on button "OK" at bounding box center [863, 274] width 41 height 26
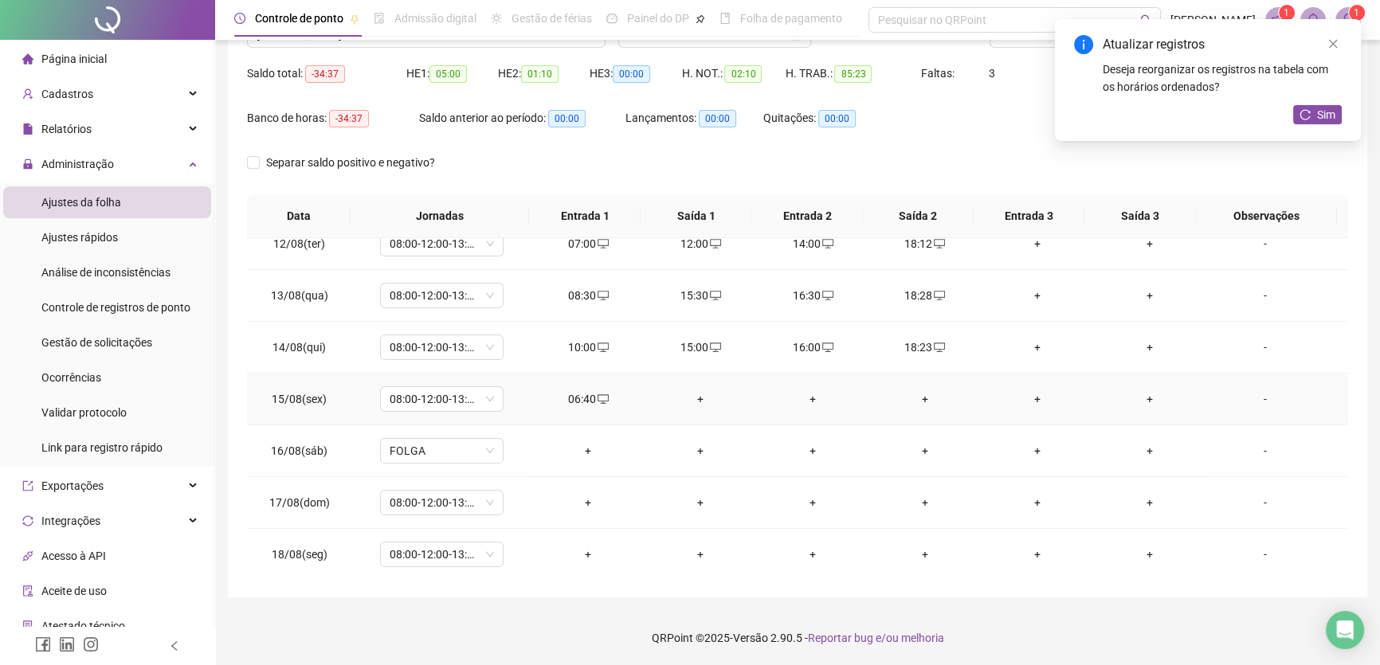
click at [697, 394] on div "+" at bounding box center [700, 400] width 87 height 18
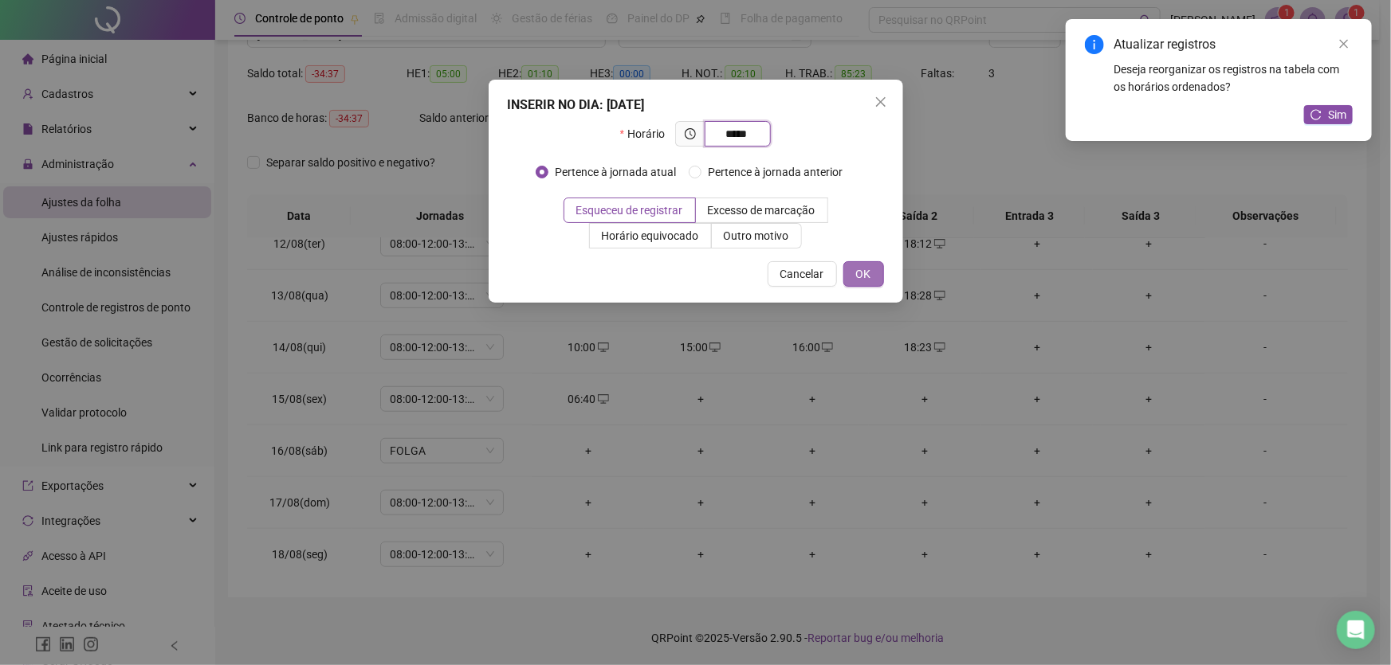
type input "*****"
click at [864, 269] on span "OK" at bounding box center [863, 274] width 15 height 18
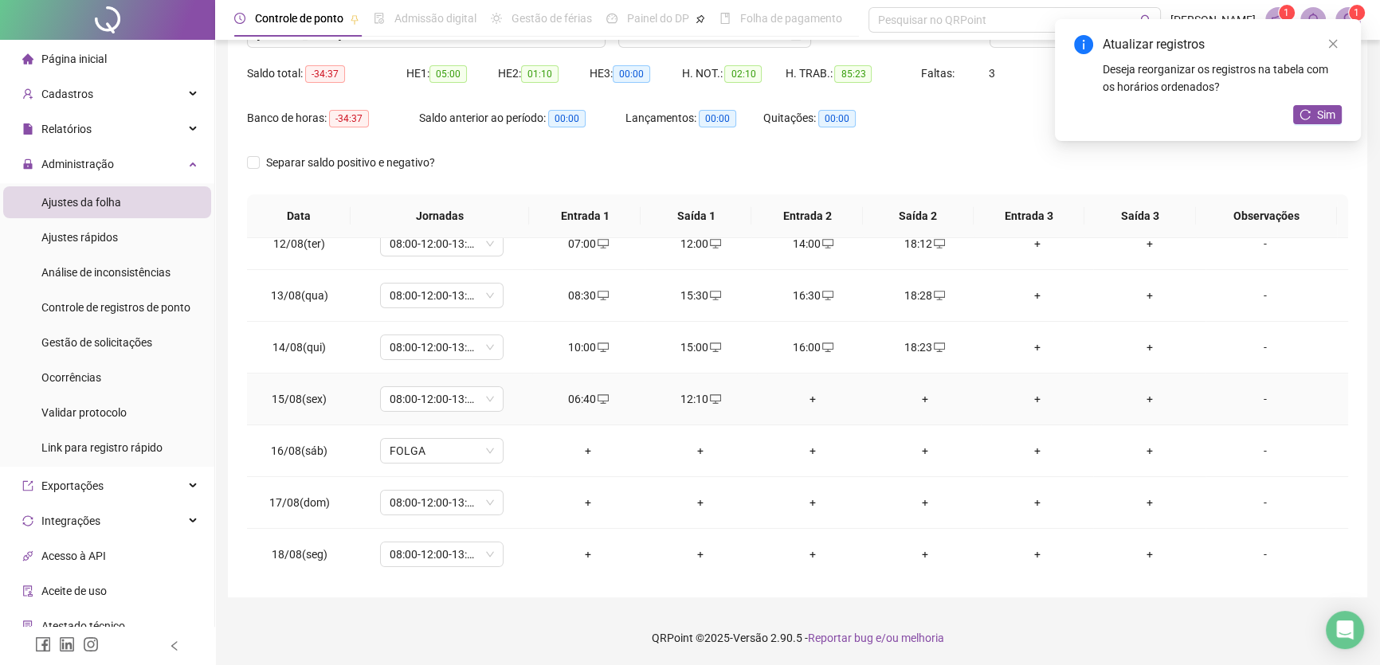
click at [808, 396] on div "+" at bounding box center [813, 400] width 87 height 18
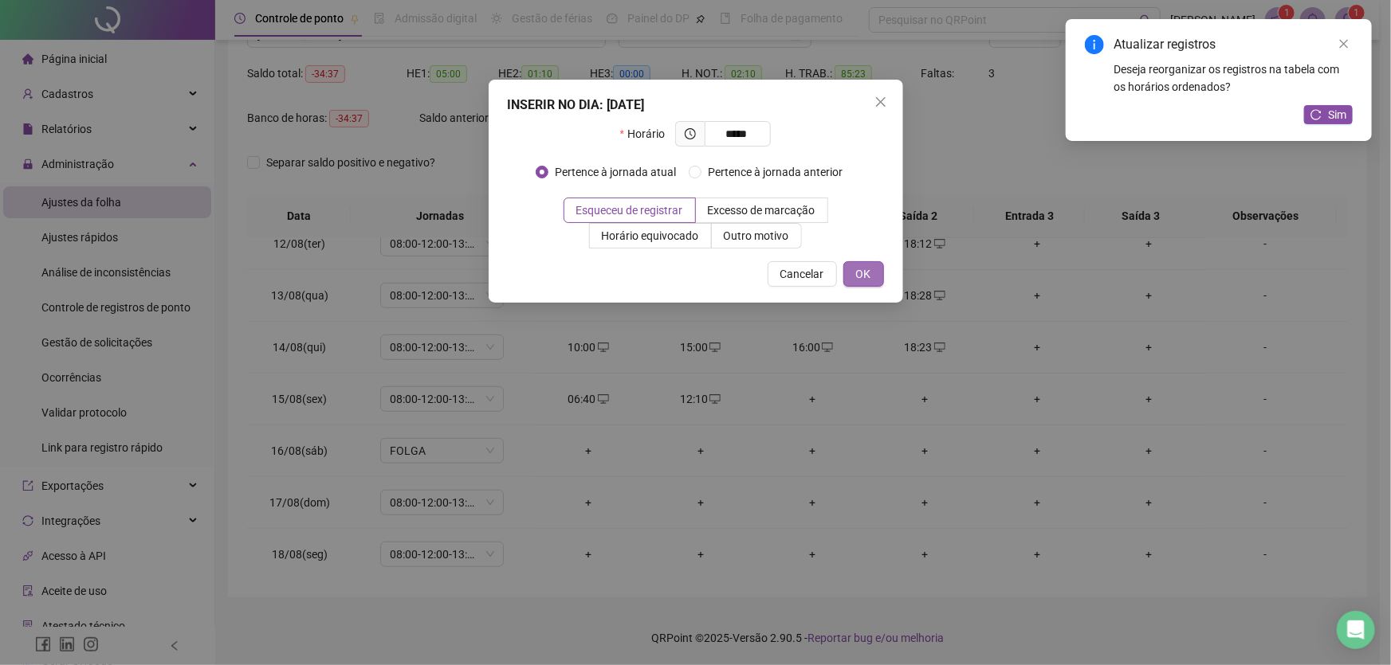
type input "*****"
click at [870, 285] on button "OK" at bounding box center [863, 274] width 41 height 26
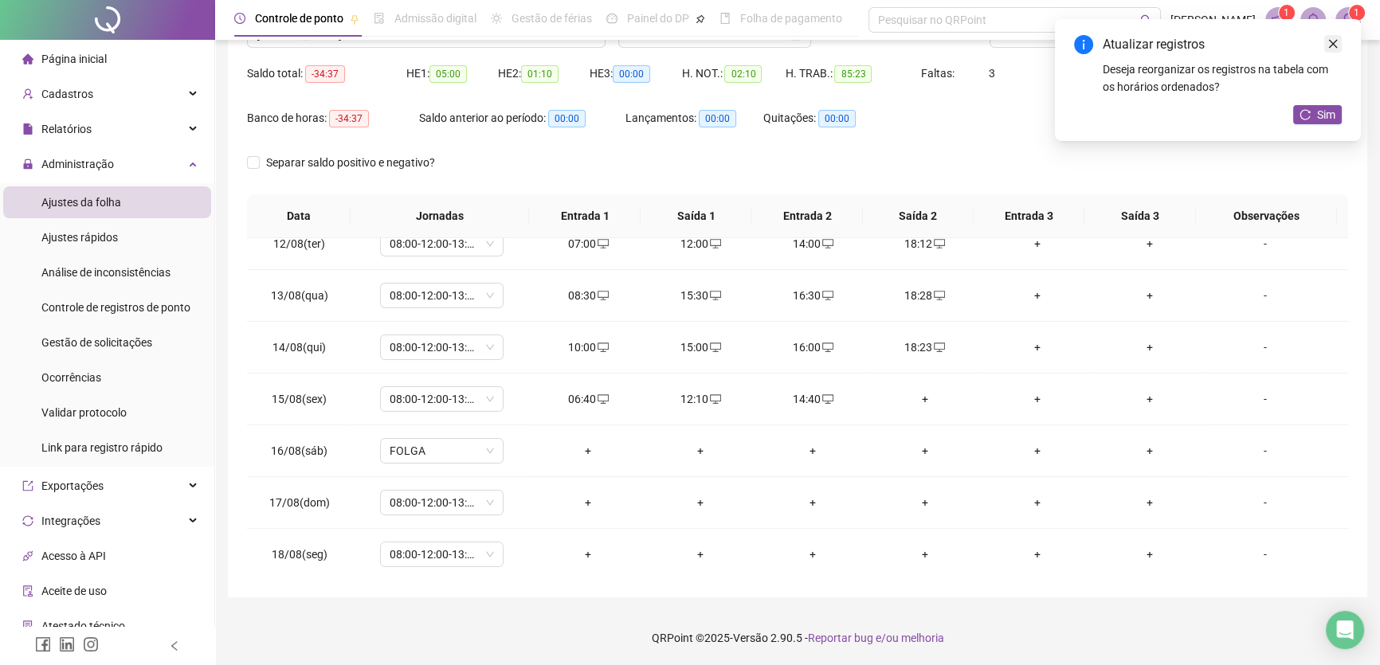
click at [1338, 42] on icon "close" at bounding box center [1333, 43] width 11 height 11
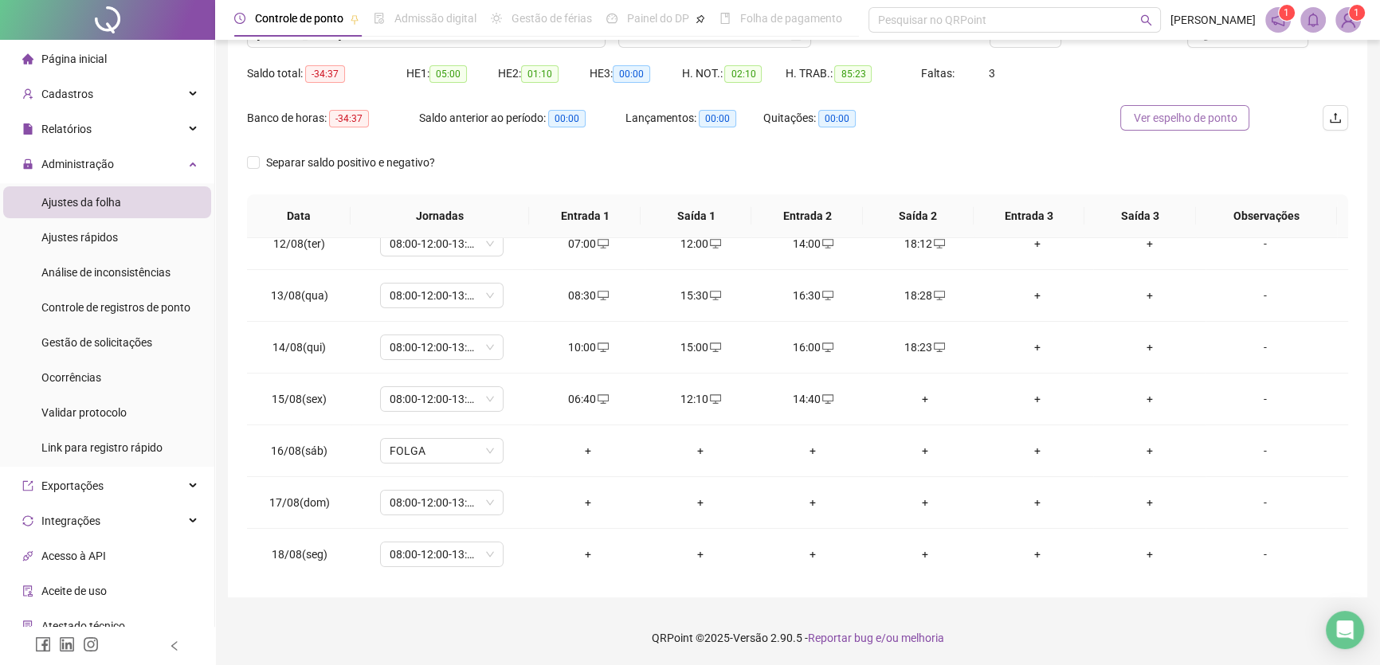
scroll to position [3, 0]
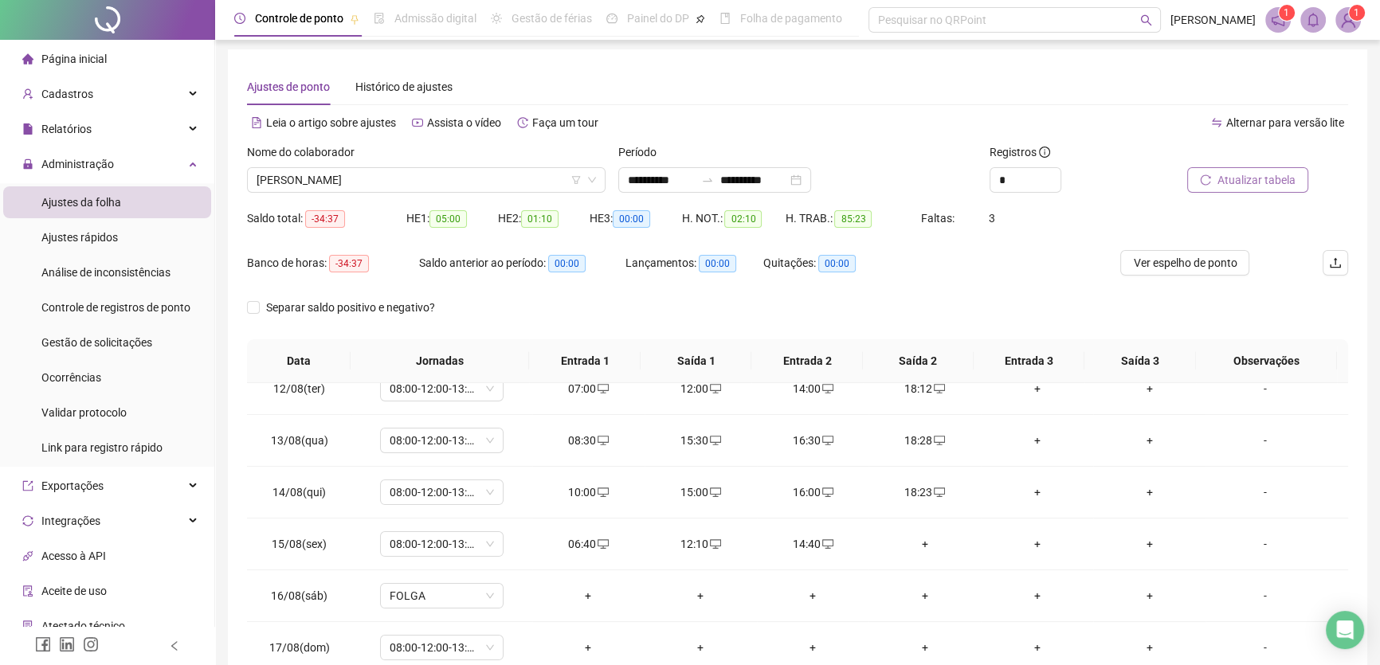
click at [1263, 188] on span "Atualizar tabela" at bounding box center [1257, 180] width 78 height 18
click at [915, 537] on div "+" at bounding box center [924, 545] width 87 height 18
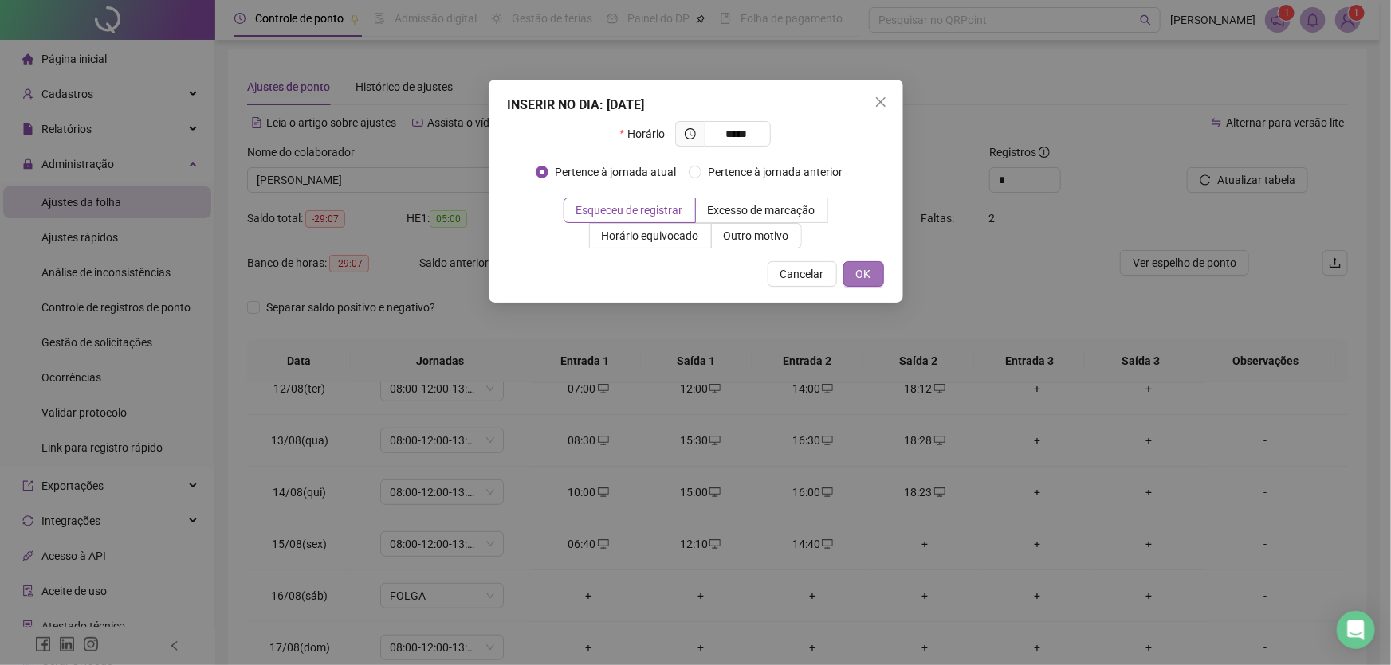
type input "*****"
click at [859, 268] on span "OK" at bounding box center [863, 274] width 15 height 18
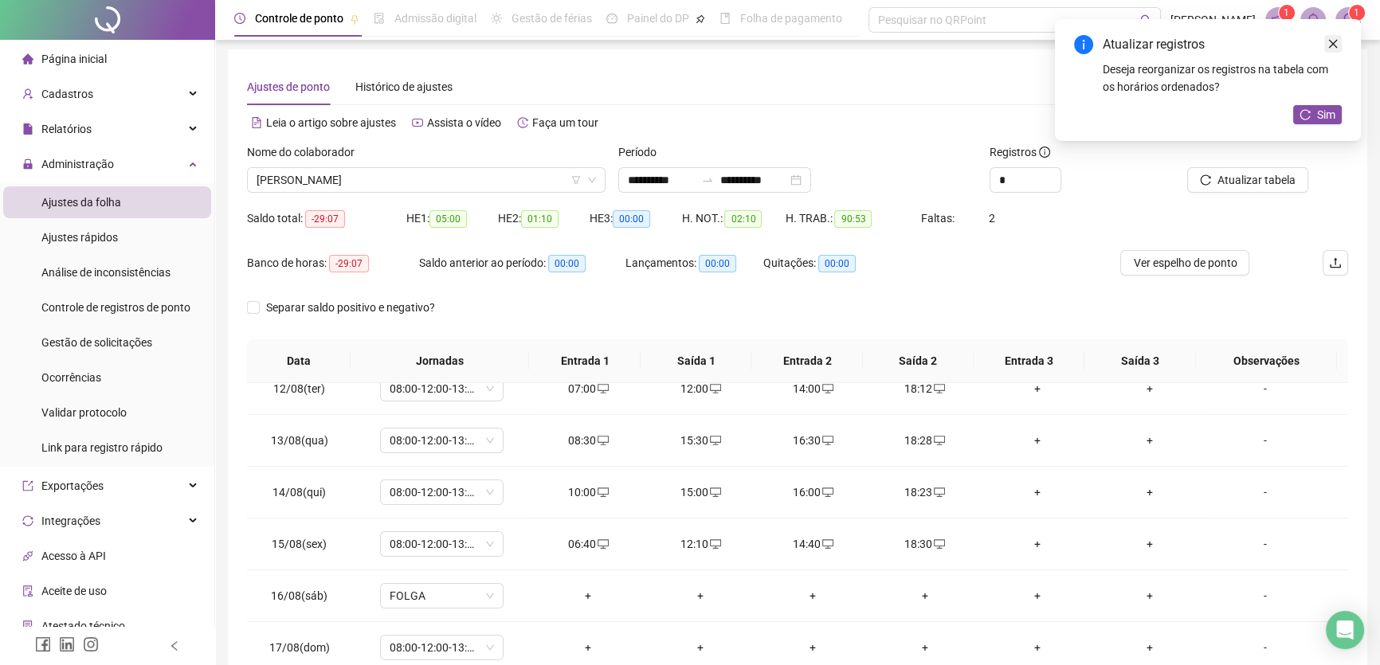
click at [1339, 43] on link "Close" at bounding box center [1334, 44] width 18 height 18
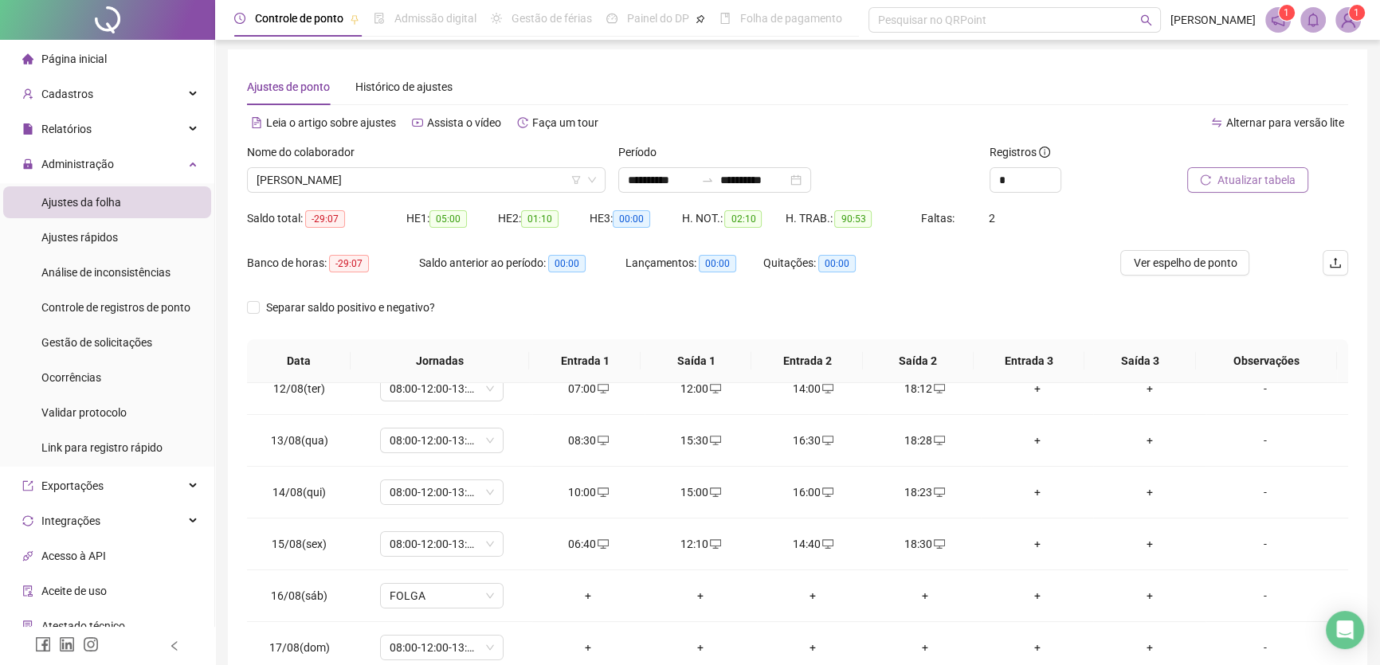
click at [1248, 177] on span "Atualizar tabela" at bounding box center [1257, 180] width 78 height 18
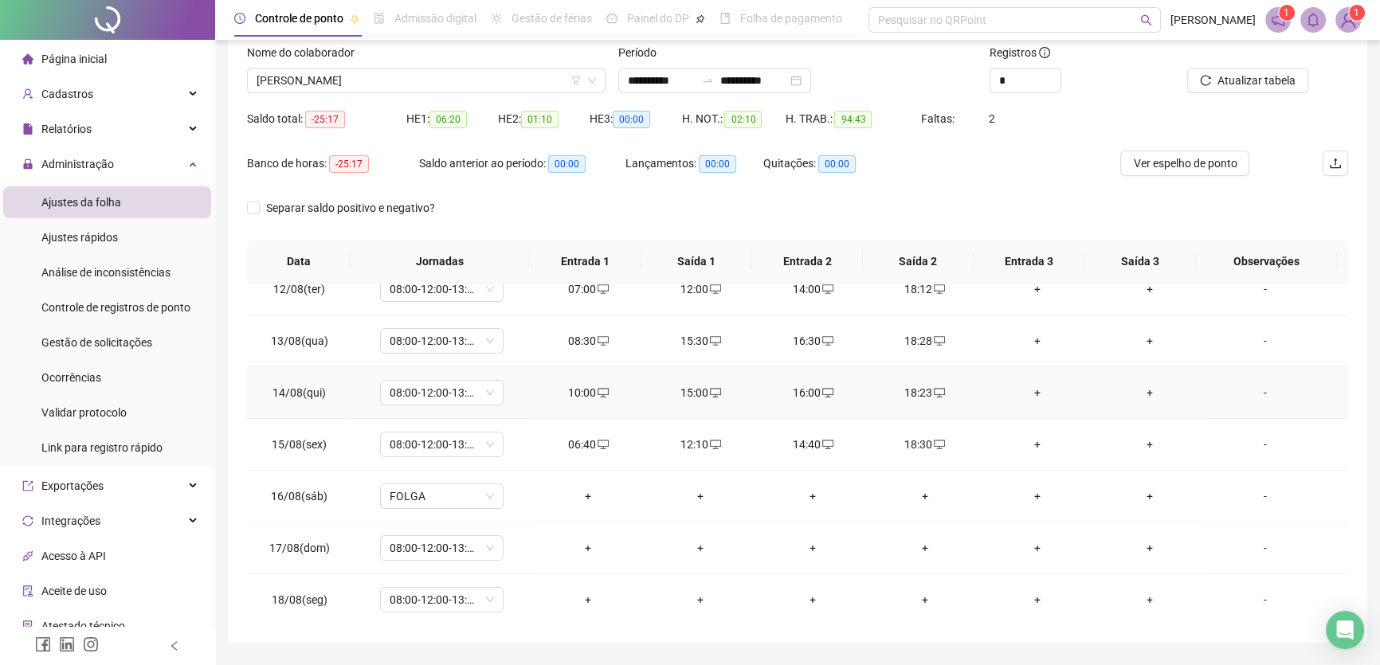
scroll to position [148, 0]
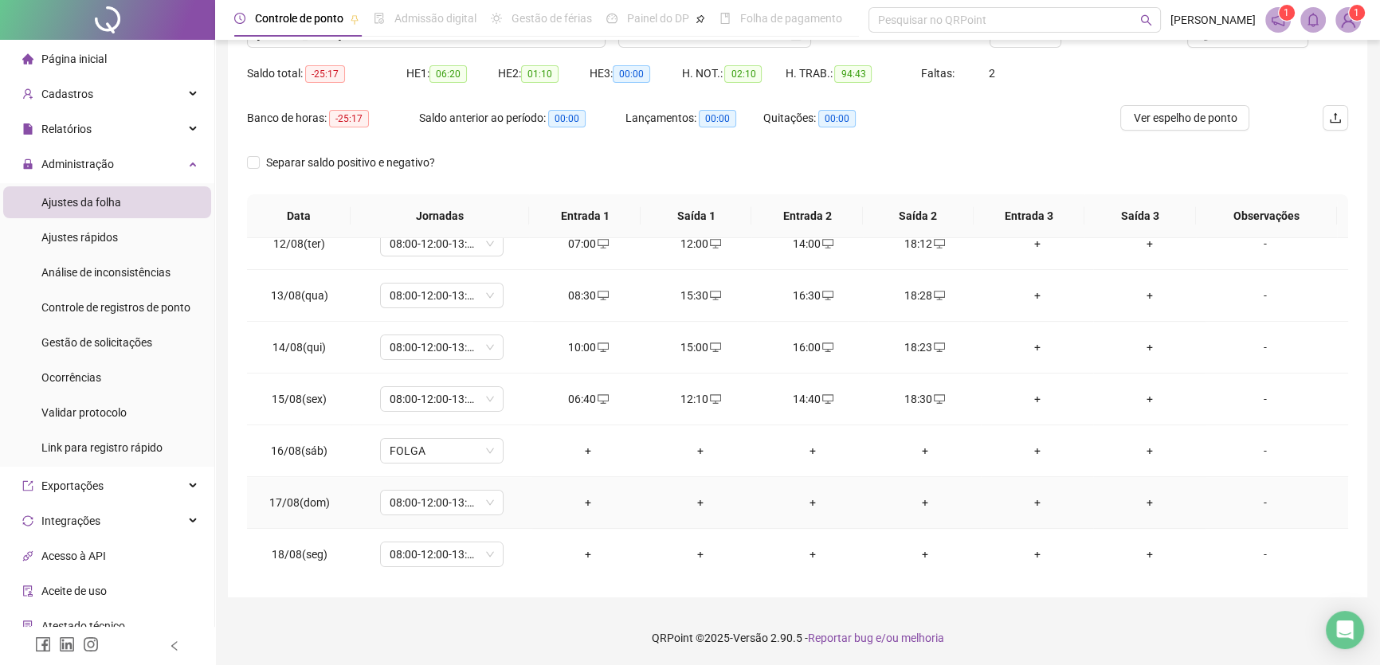
click at [579, 500] on div "+" at bounding box center [588, 503] width 87 height 18
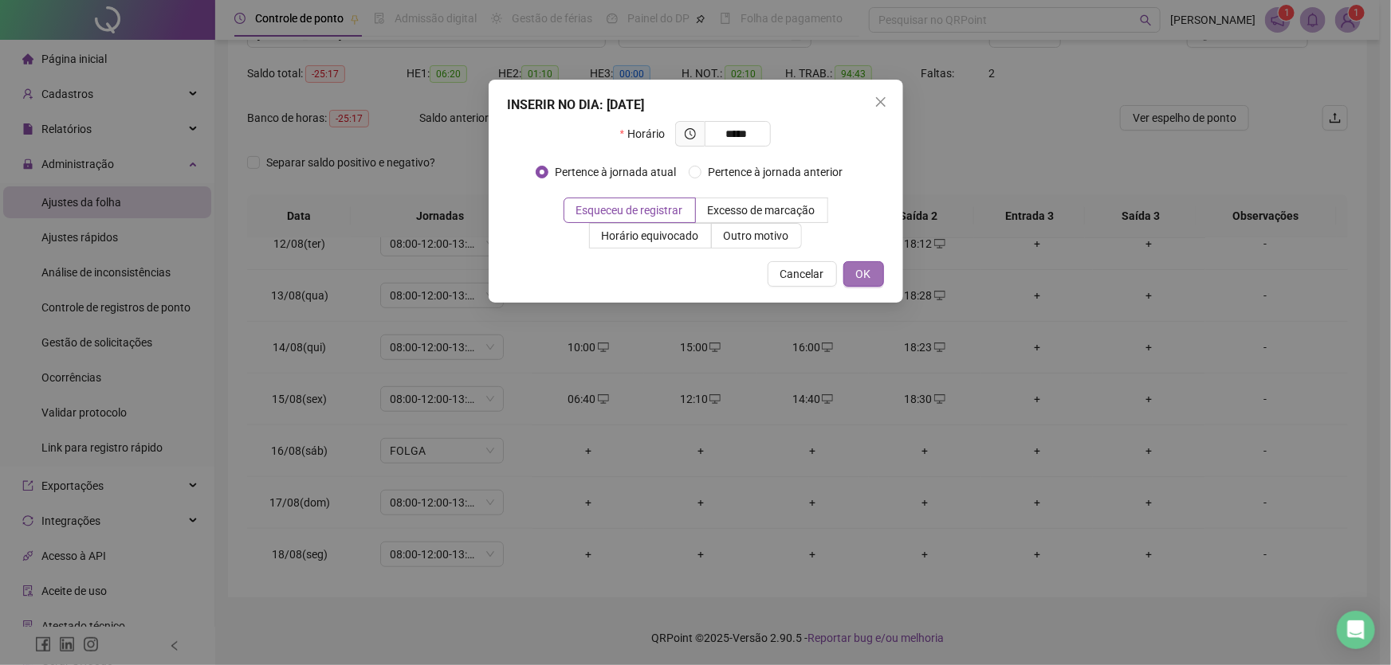
type input "*****"
click at [873, 265] on button "OK" at bounding box center [863, 274] width 41 height 26
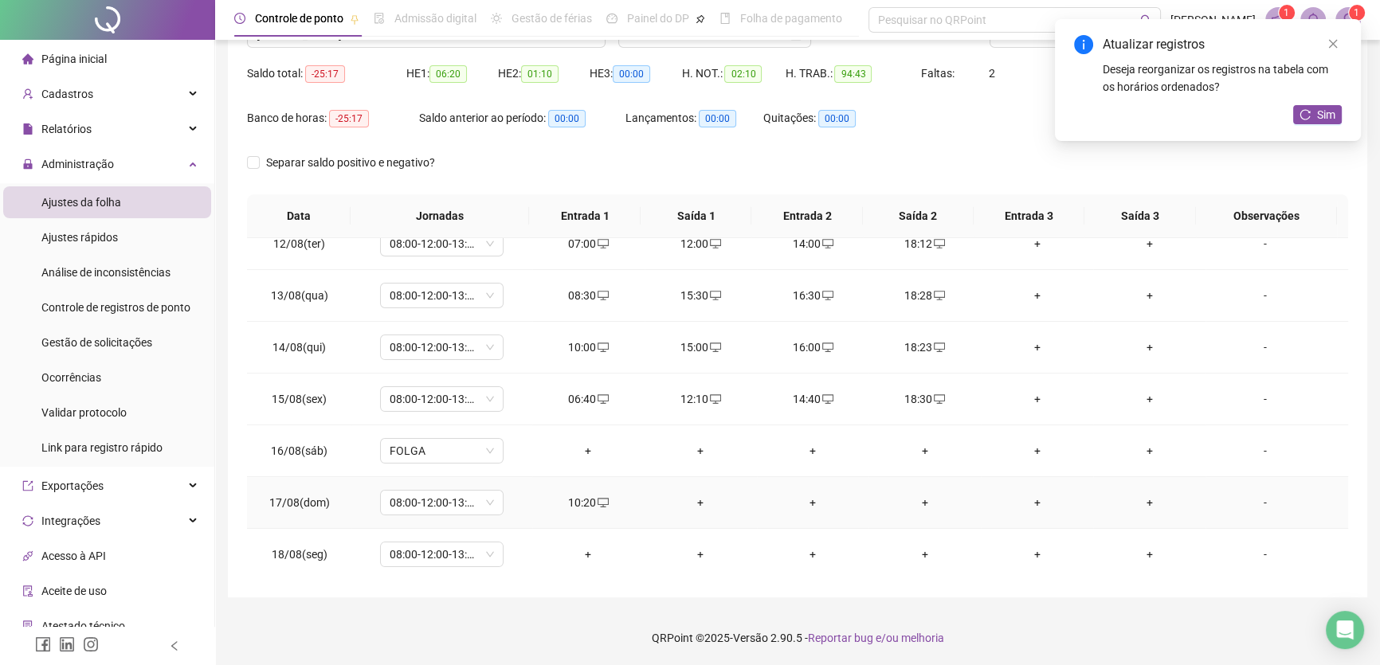
click at [697, 494] on div "+" at bounding box center [700, 503] width 87 height 18
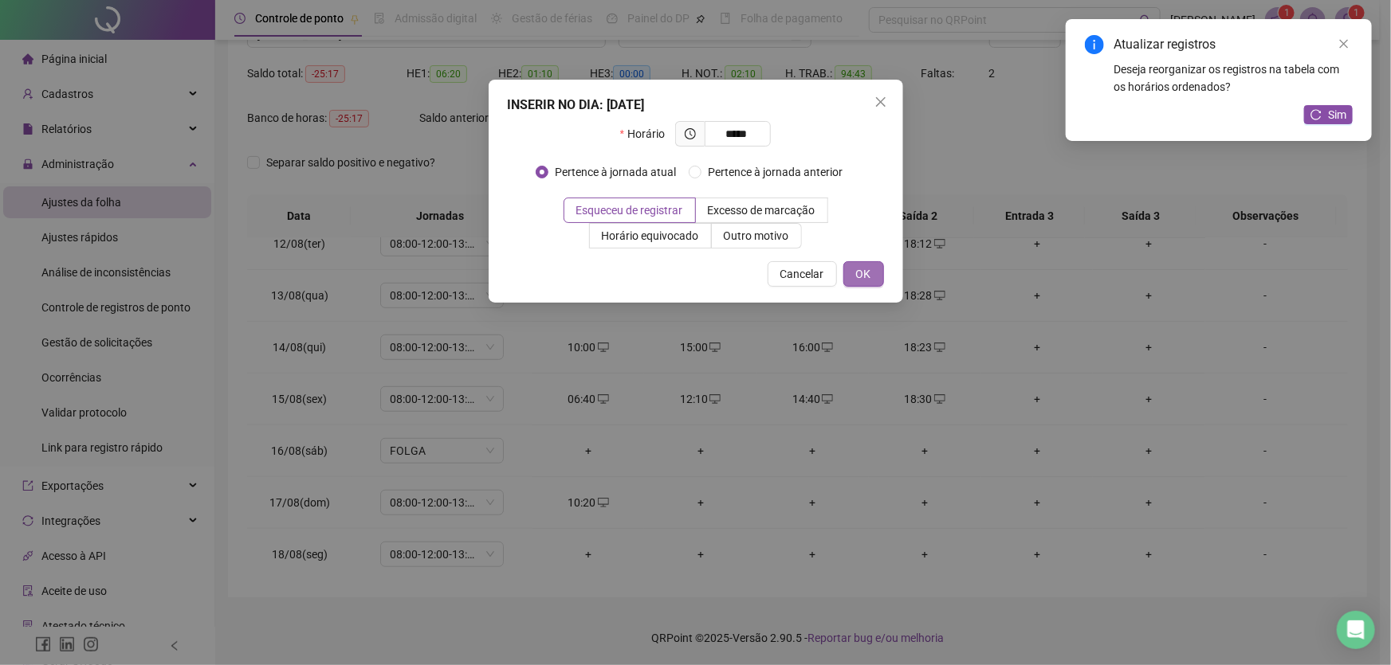
type input "*****"
click at [851, 271] on button "OK" at bounding box center [863, 274] width 41 height 26
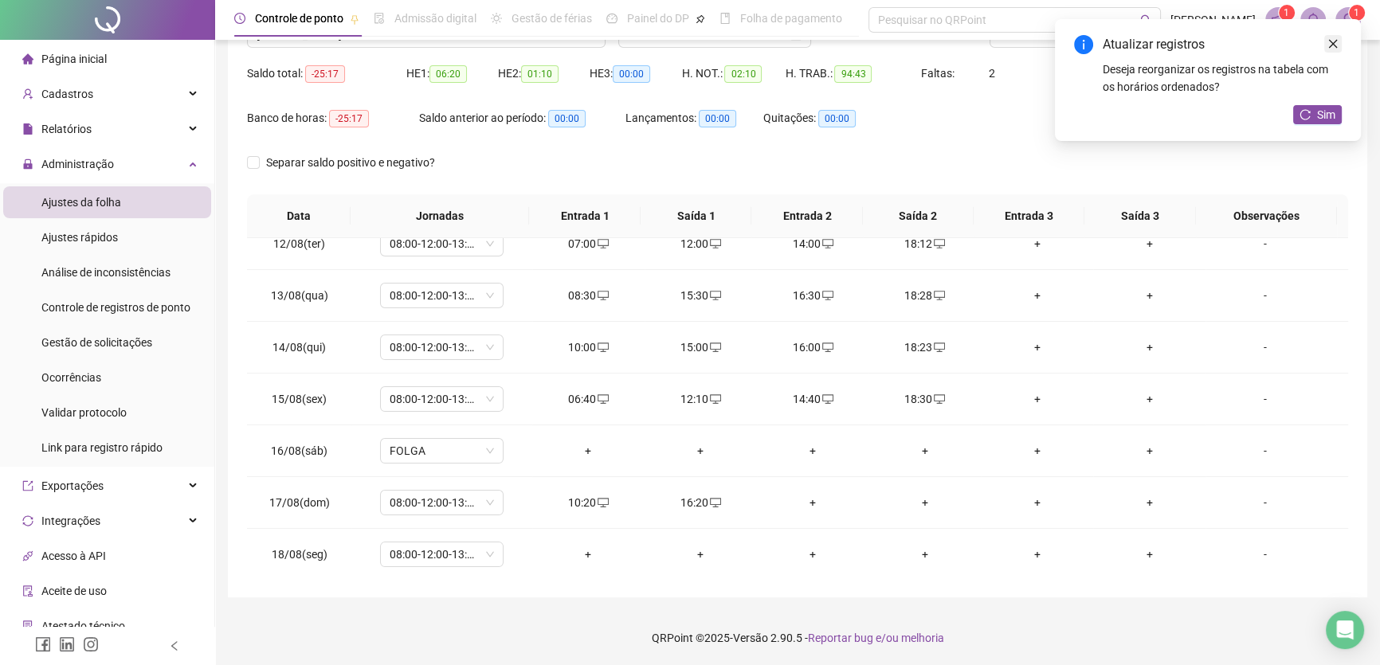
click at [1338, 43] on icon "close" at bounding box center [1333, 43] width 11 height 11
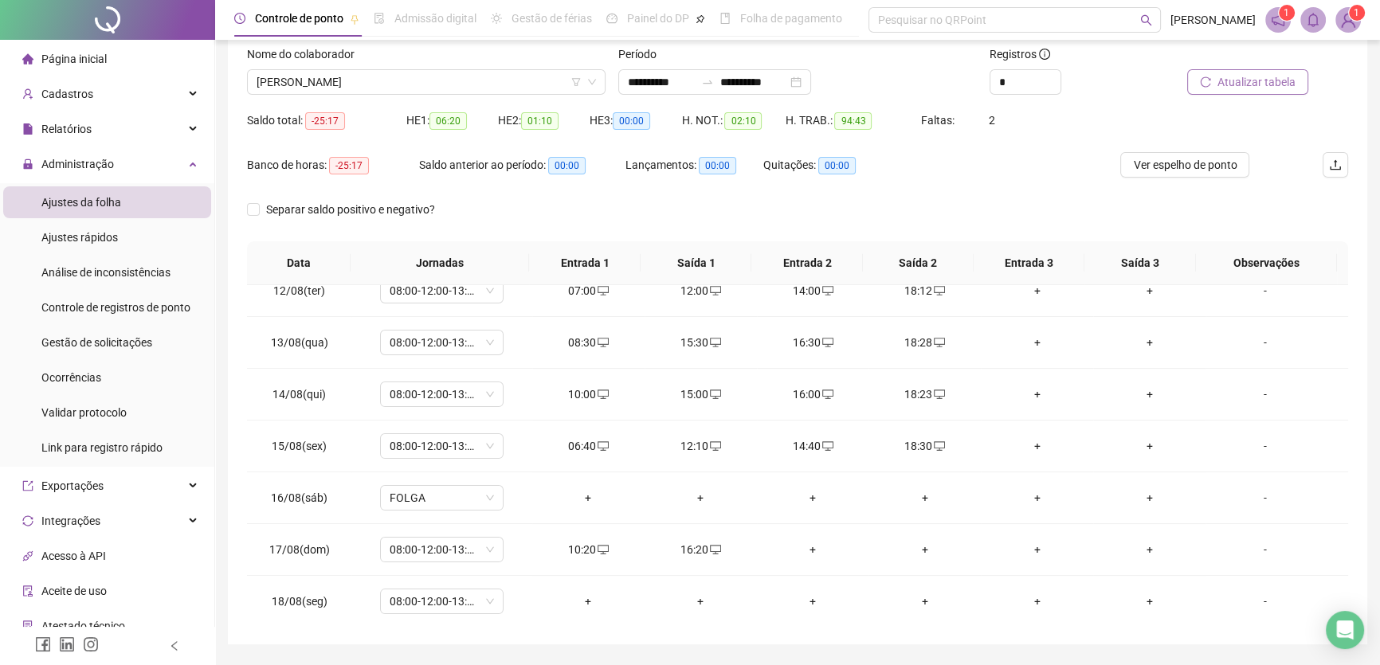
scroll to position [76, 0]
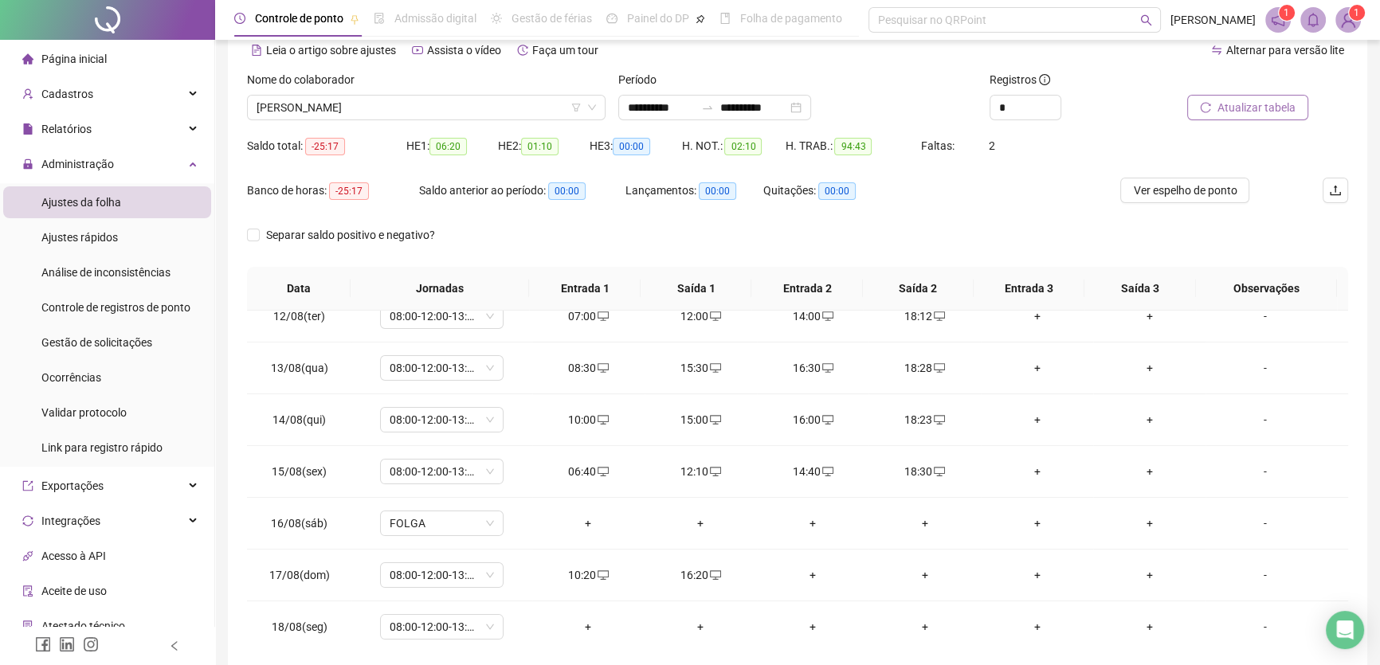
click at [1264, 112] on span "Atualizar tabela" at bounding box center [1257, 108] width 78 height 18
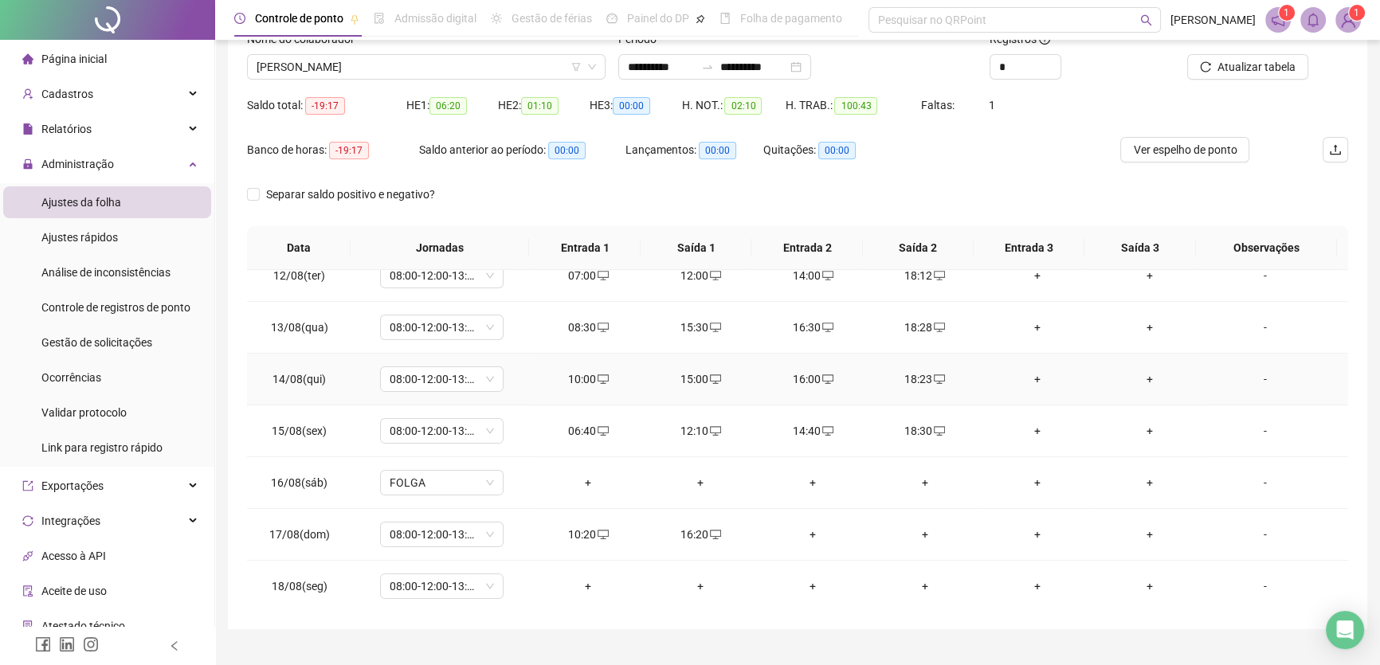
scroll to position [148, 0]
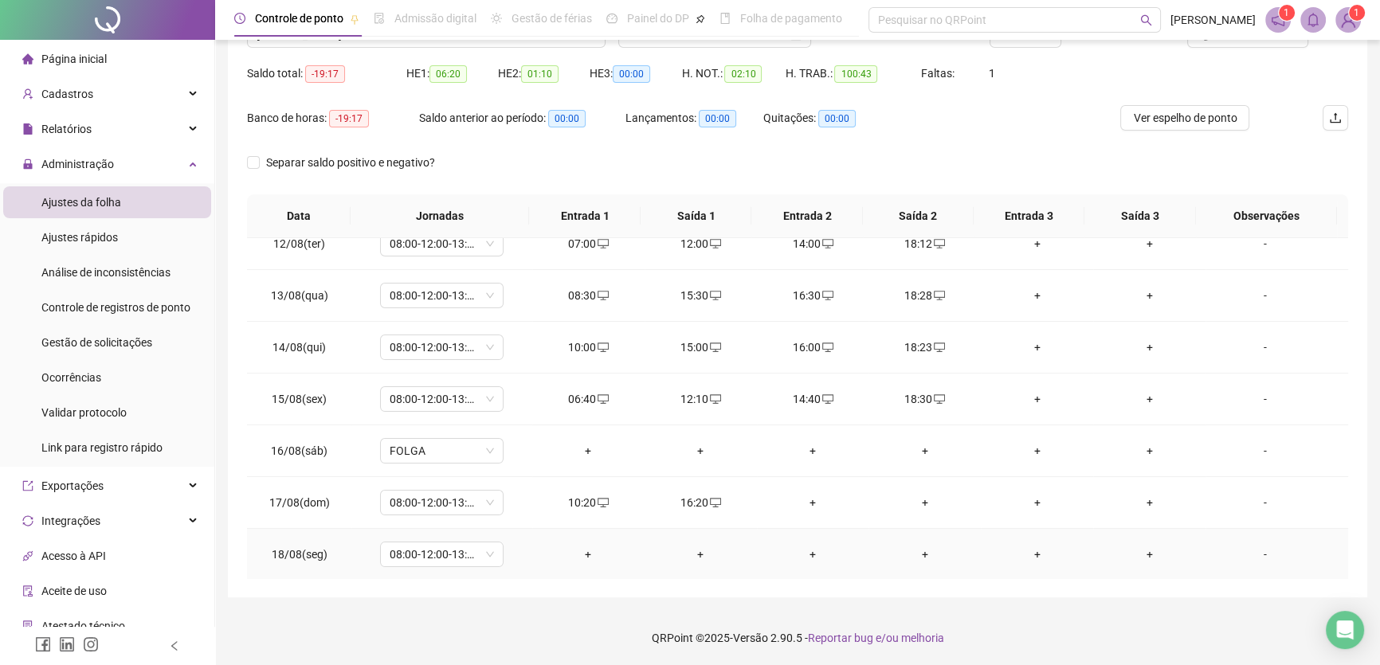
click at [599, 546] on div "+" at bounding box center [588, 555] width 87 height 18
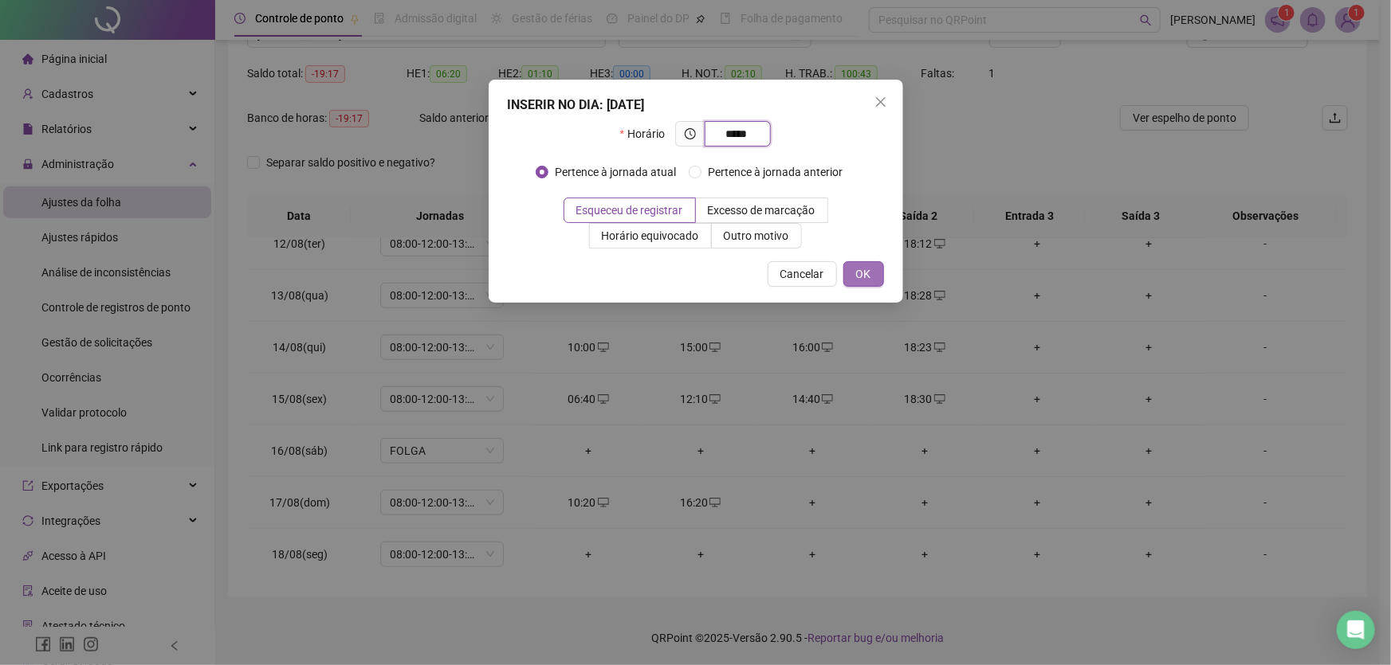
type input "*****"
click at [864, 273] on span "OK" at bounding box center [863, 274] width 15 height 18
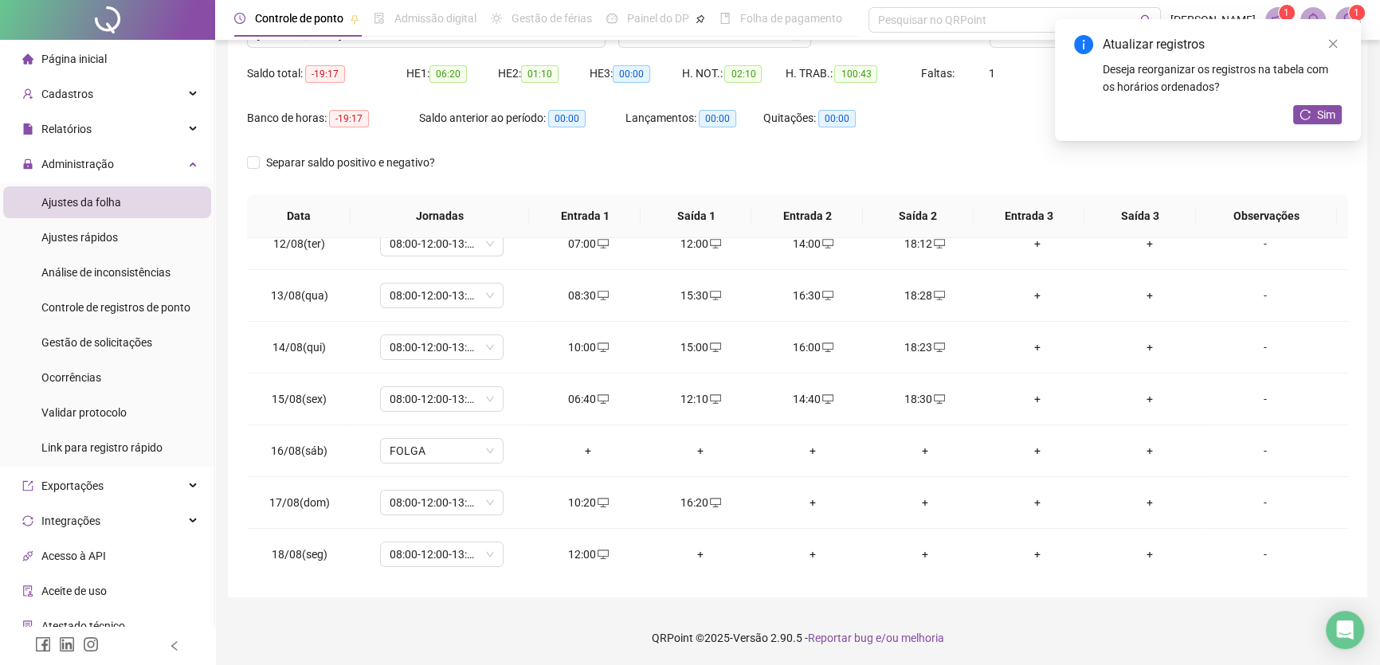
click at [694, 551] on div "+" at bounding box center [700, 555] width 87 height 18
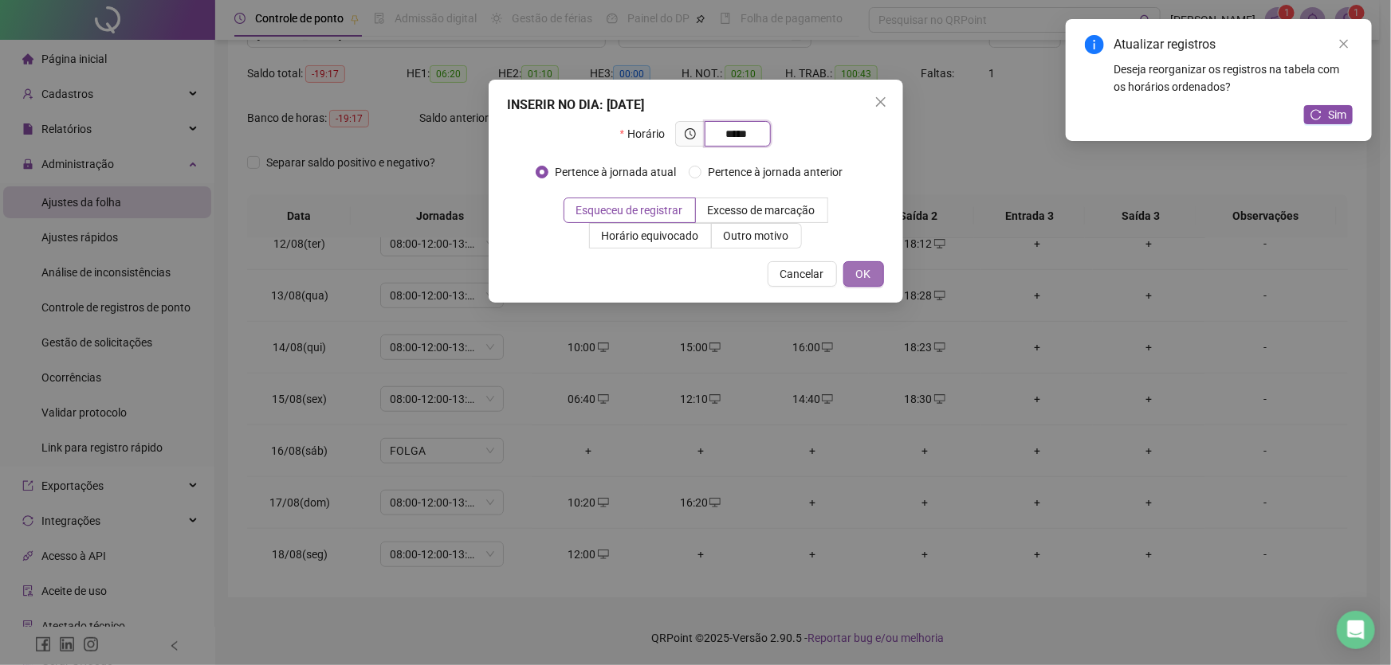
type input "*****"
click at [860, 275] on span "OK" at bounding box center [863, 274] width 15 height 18
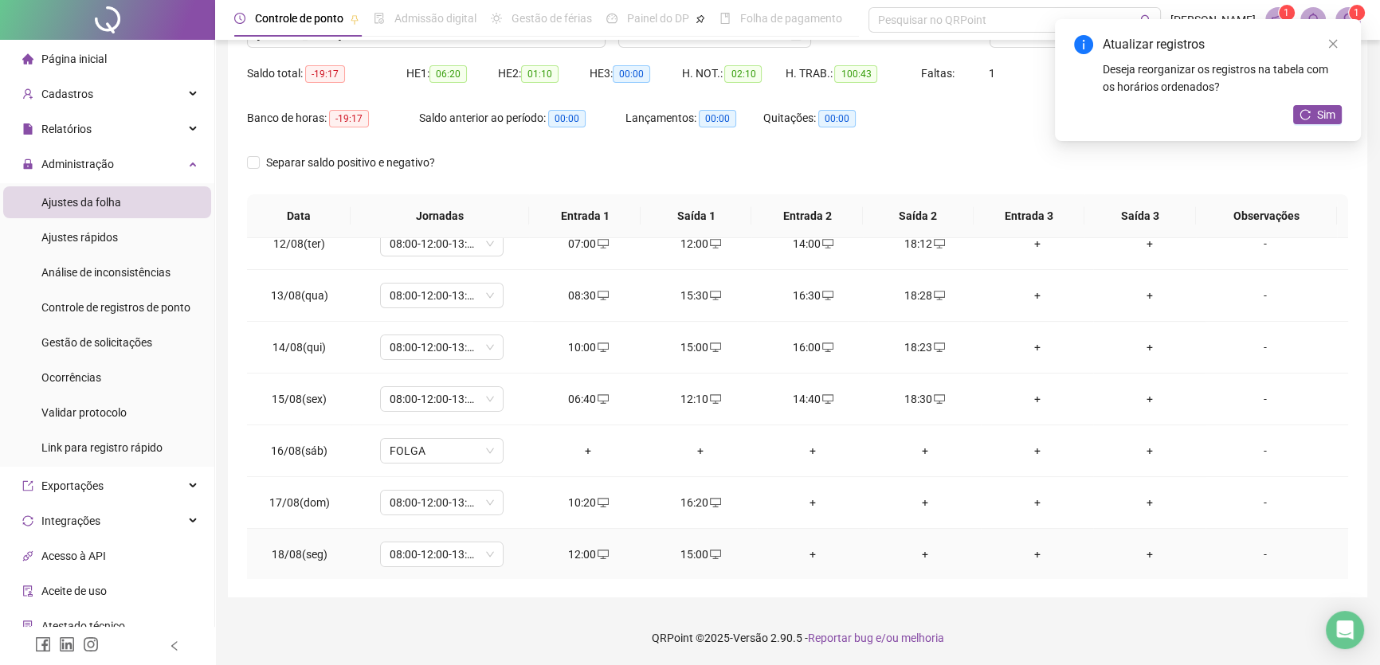
click at [807, 551] on div "+" at bounding box center [813, 555] width 87 height 18
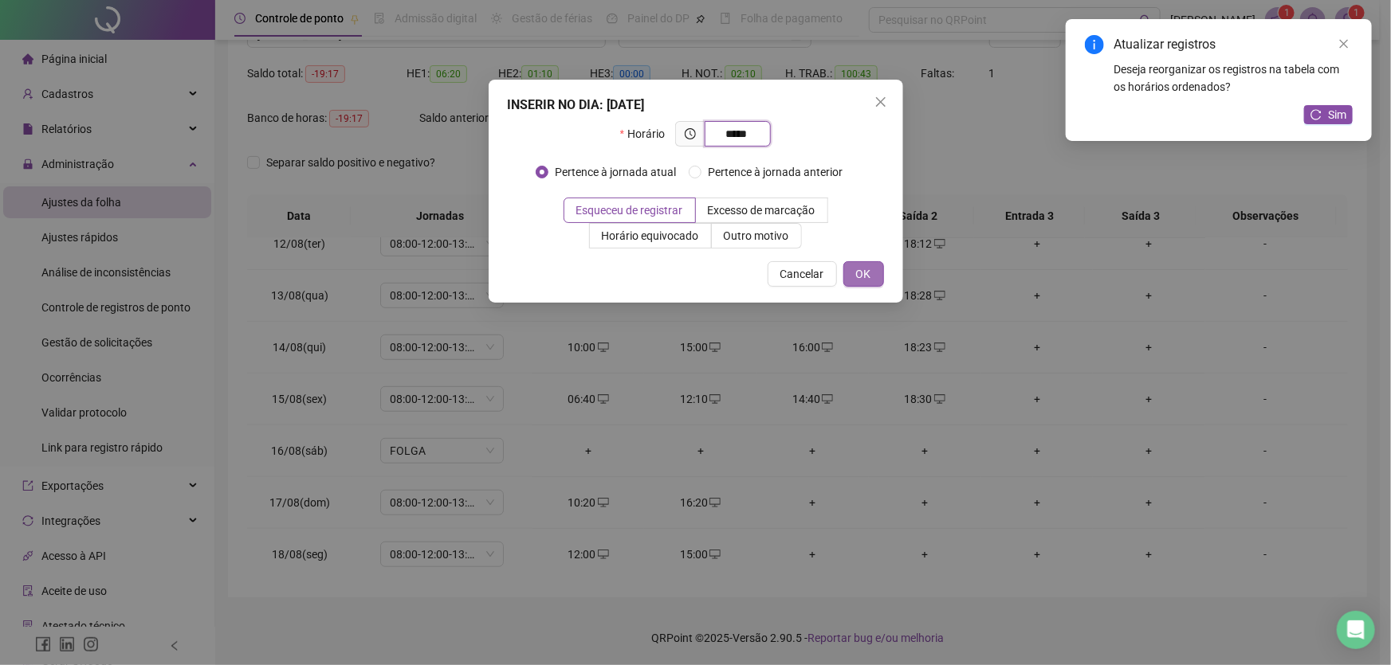
type input "*****"
click at [867, 272] on span "OK" at bounding box center [863, 274] width 15 height 18
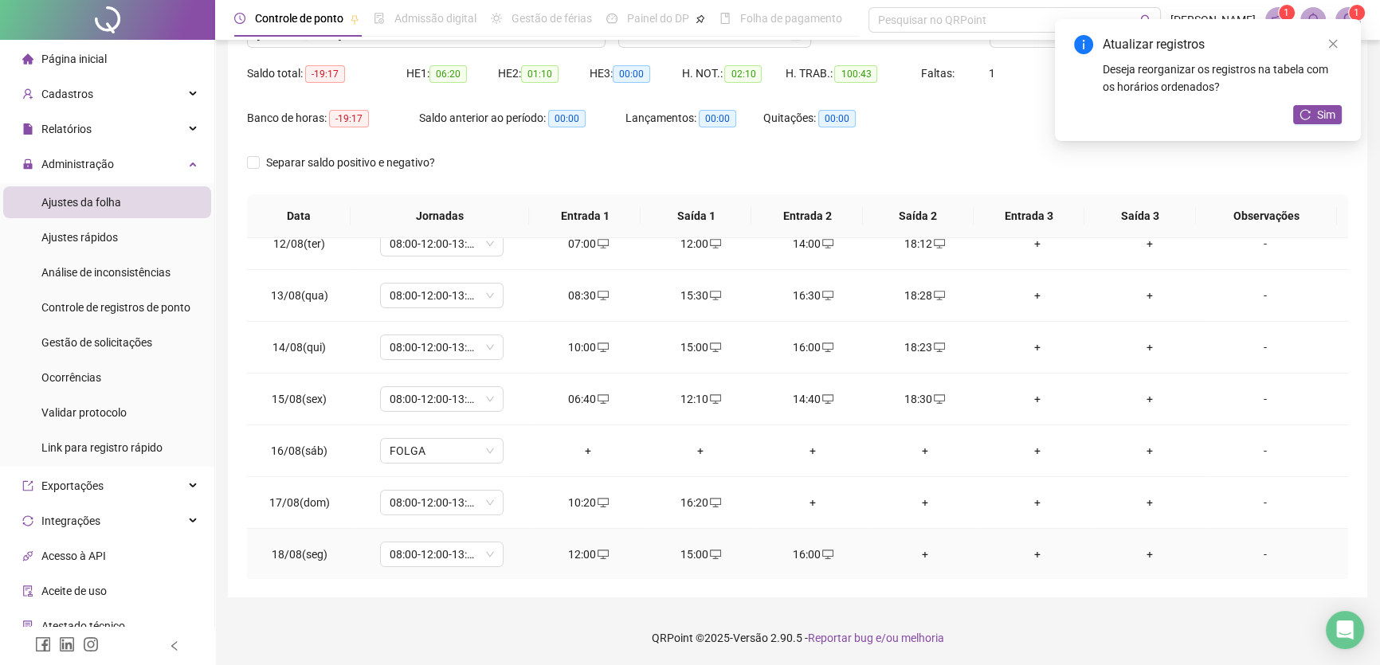
click at [918, 553] on div "+" at bounding box center [924, 555] width 87 height 18
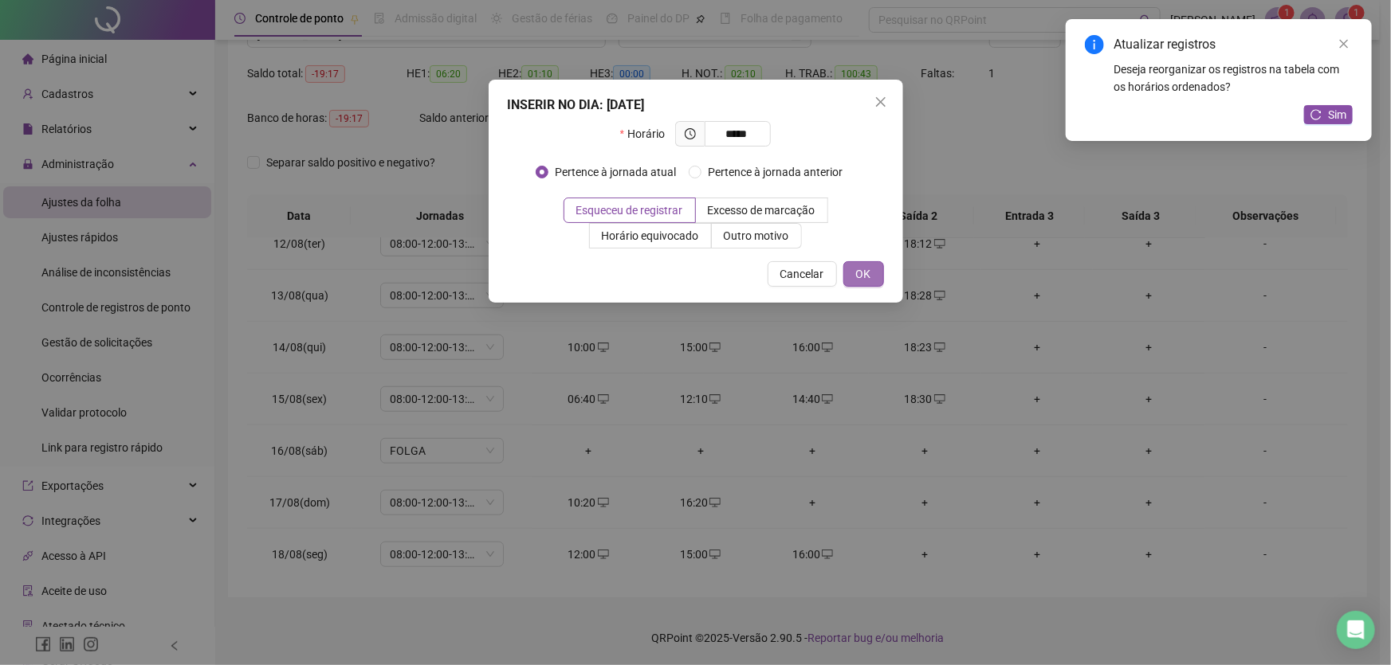
type input "*****"
click at [862, 268] on span "OK" at bounding box center [863, 274] width 15 height 18
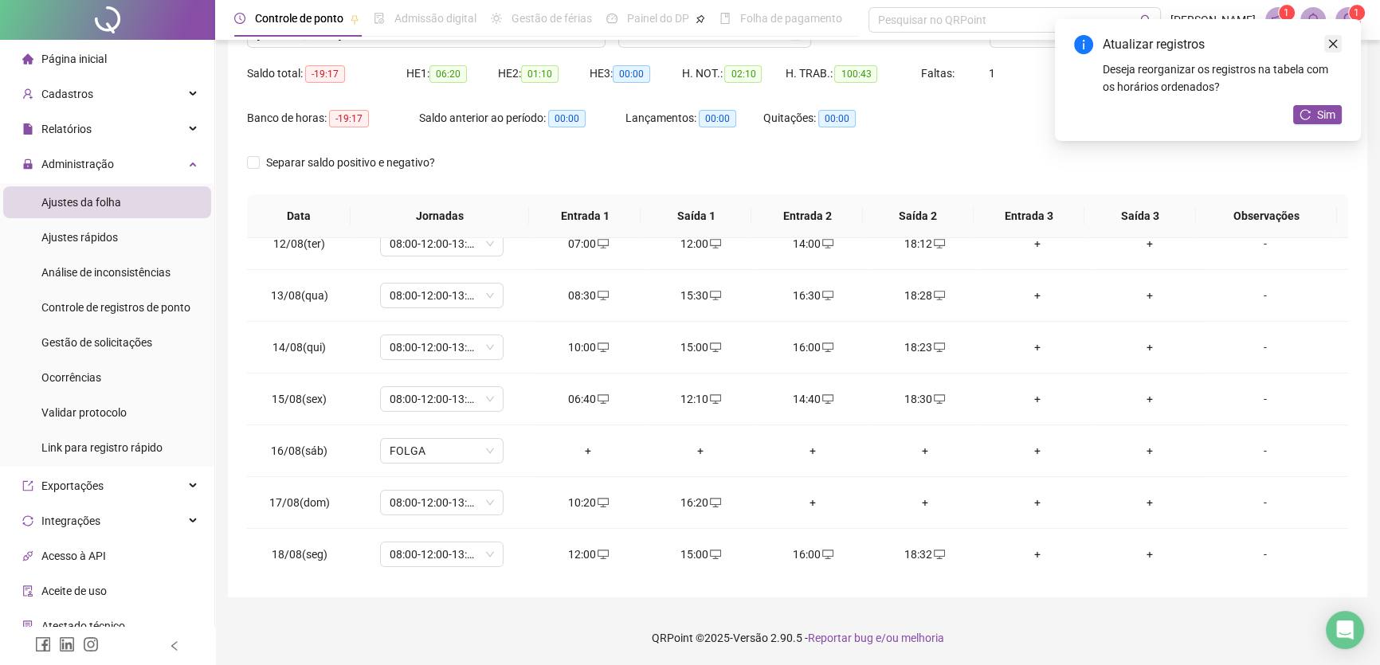
click at [1340, 41] on link "Close" at bounding box center [1334, 44] width 18 height 18
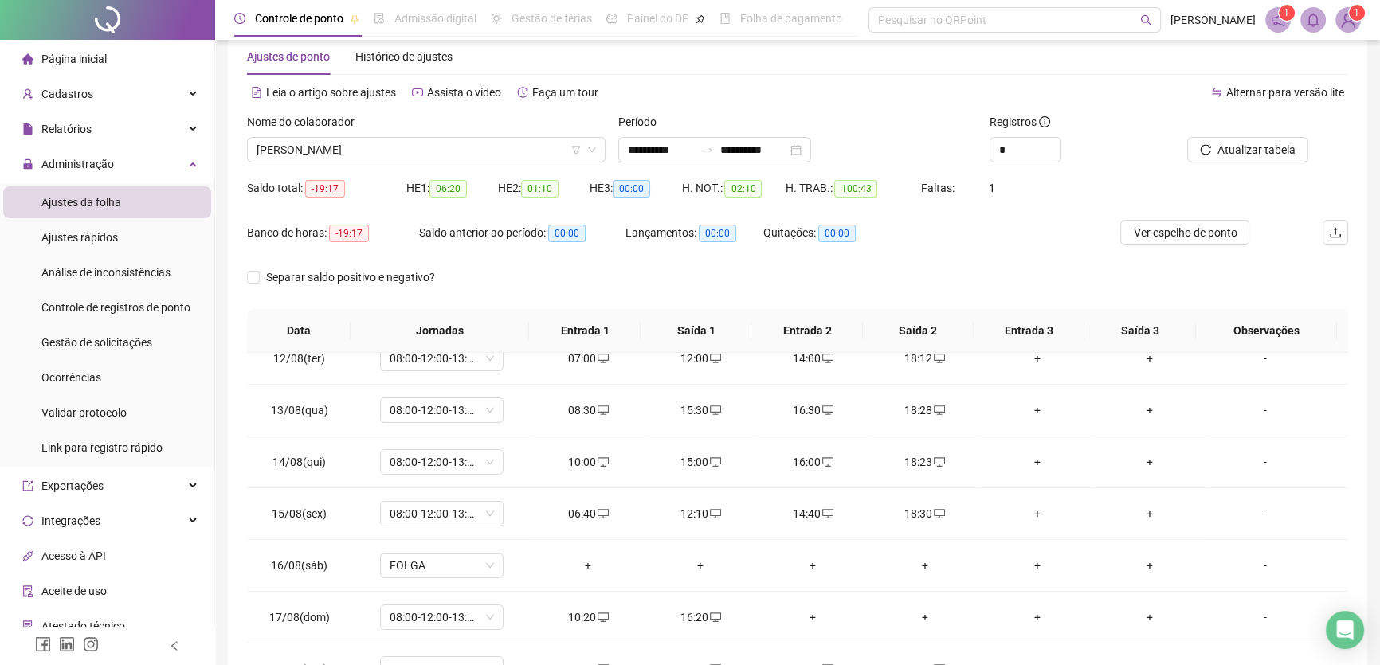
scroll to position [0, 0]
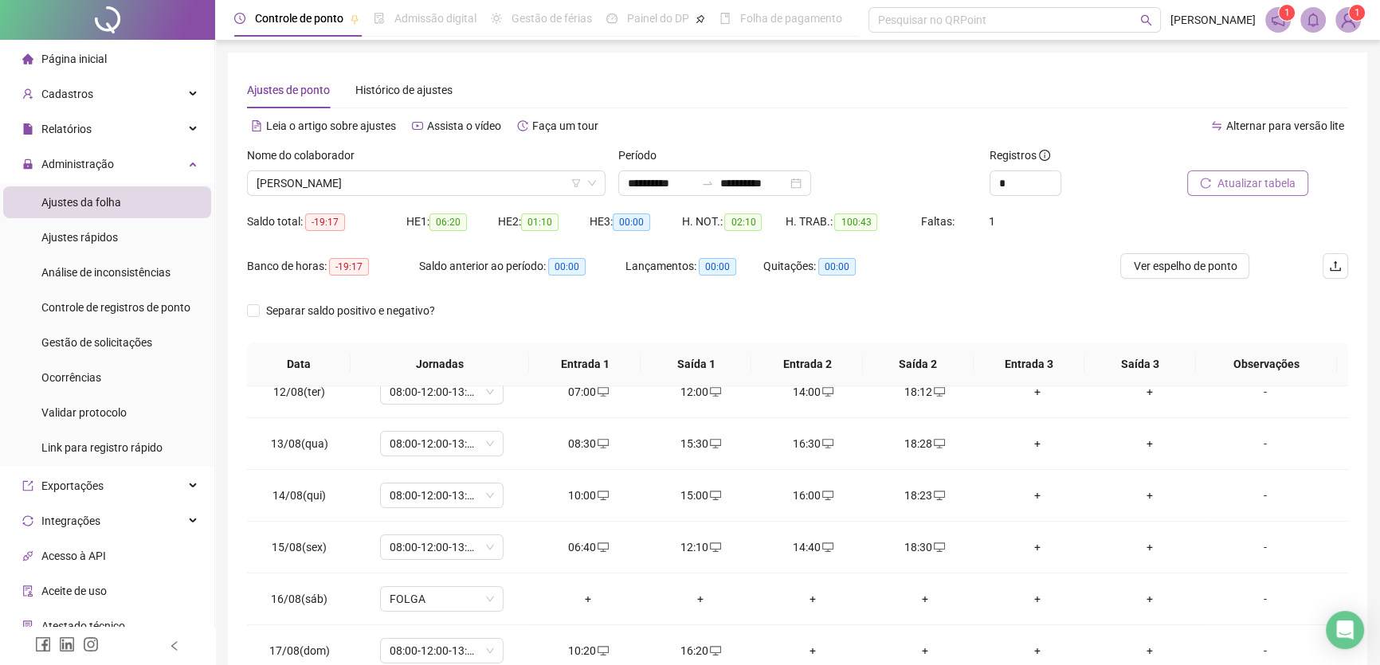
click at [1241, 181] on span "Atualizar tabela" at bounding box center [1257, 184] width 78 height 18
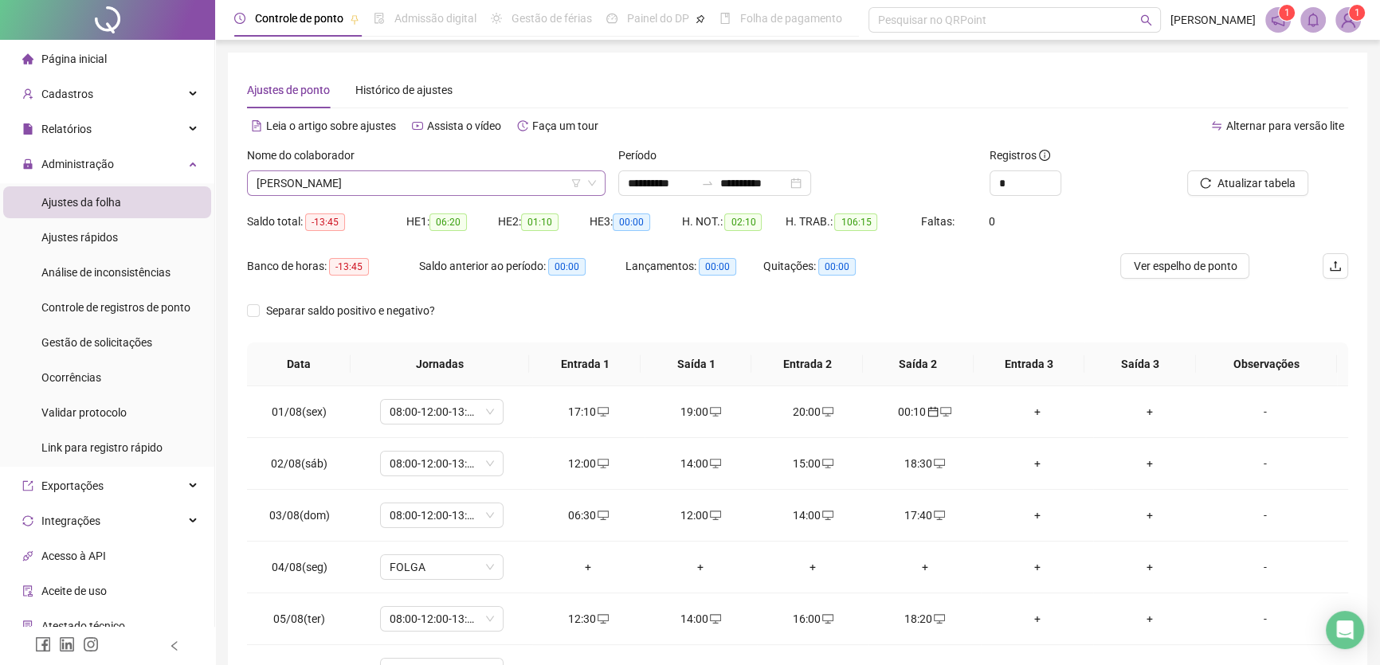
click at [498, 178] on span "[PERSON_NAME]" at bounding box center [427, 183] width 340 height 24
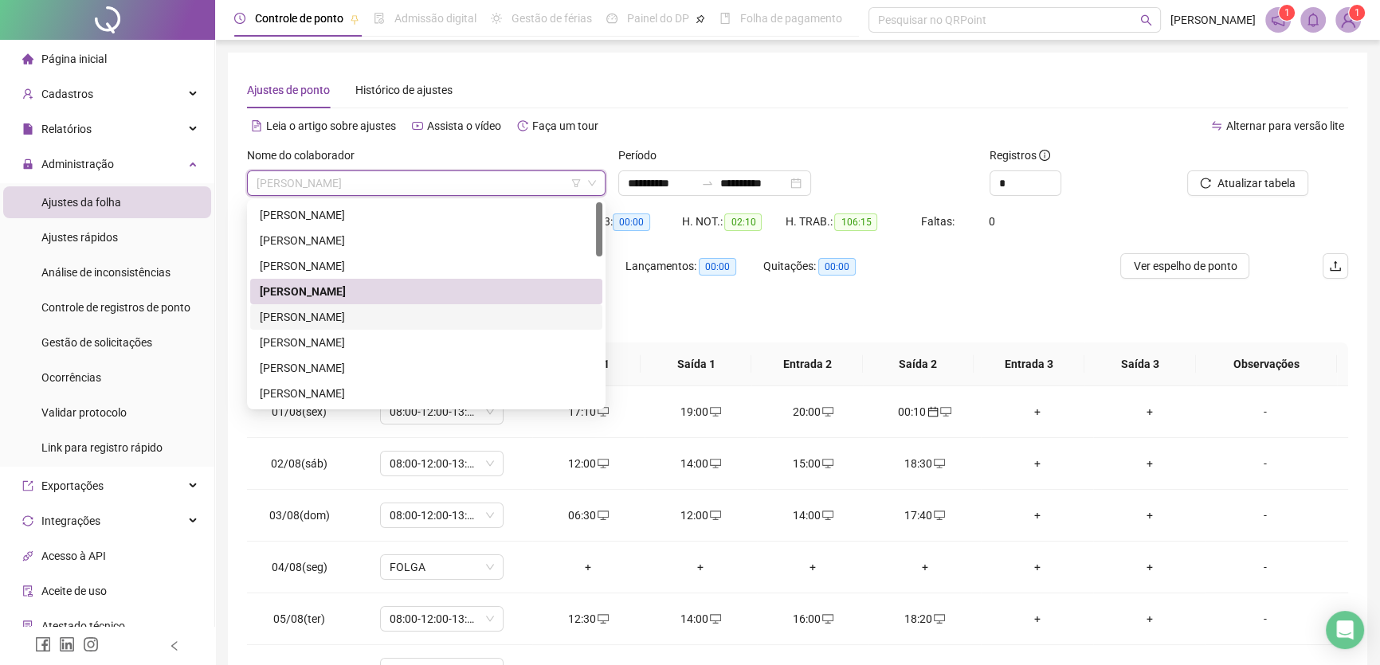
click at [318, 313] on div "[PERSON_NAME]" at bounding box center [426, 317] width 333 height 18
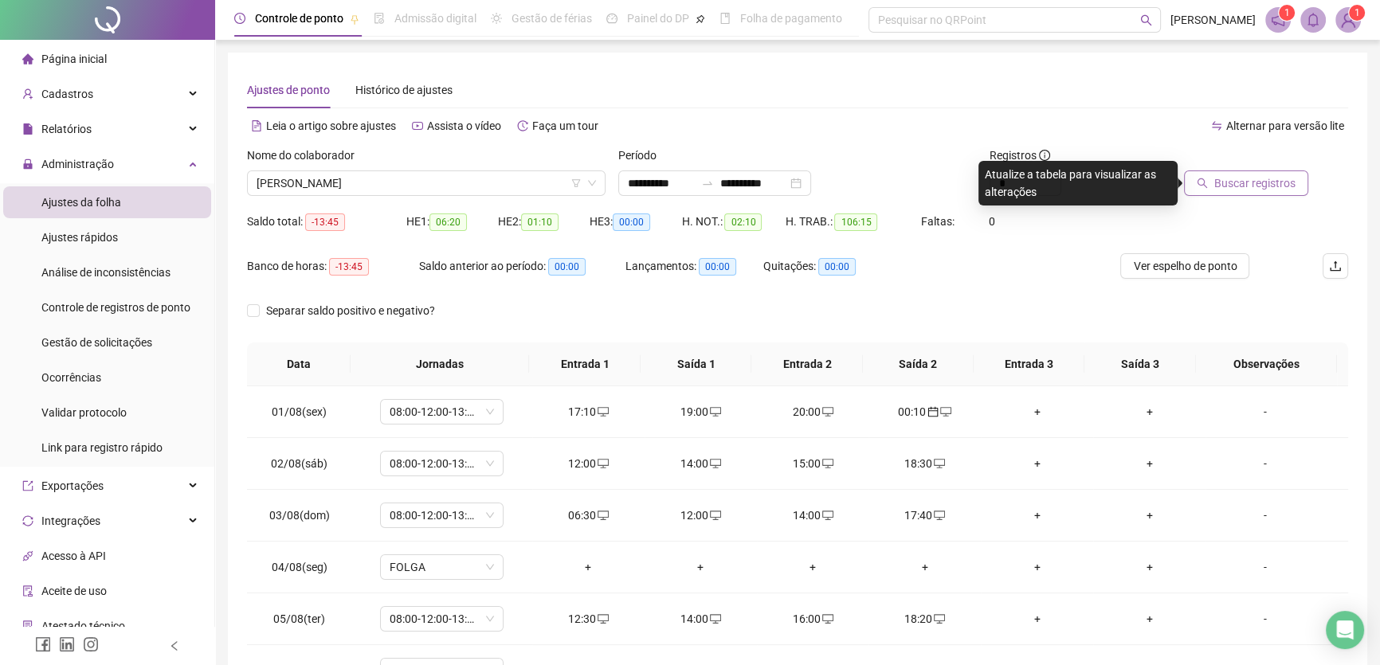
click at [1244, 179] on span "Buscar registros" at bounding box center [1255, 184] width 81 height 18
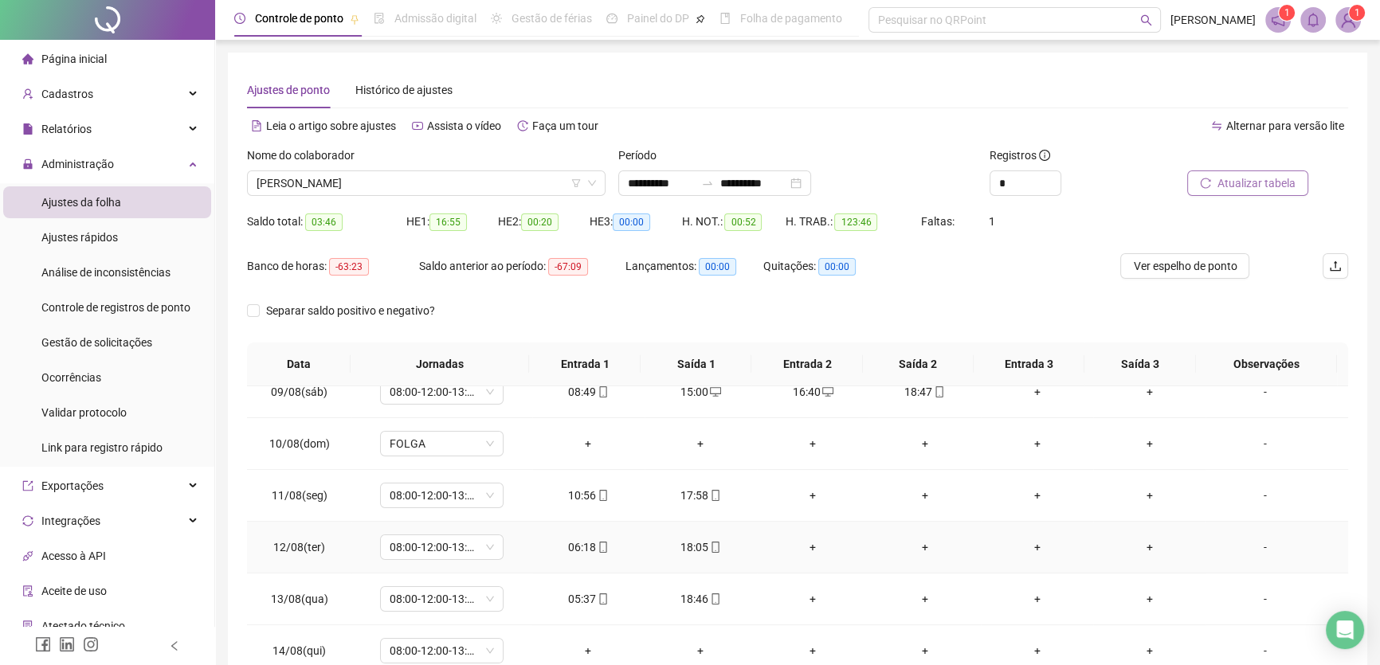
scroll to position [590, 0]
click at [491, 497] on span "08:00-12:00-13:00-17:00" at bounding box center [442, 496] width 104 height 24
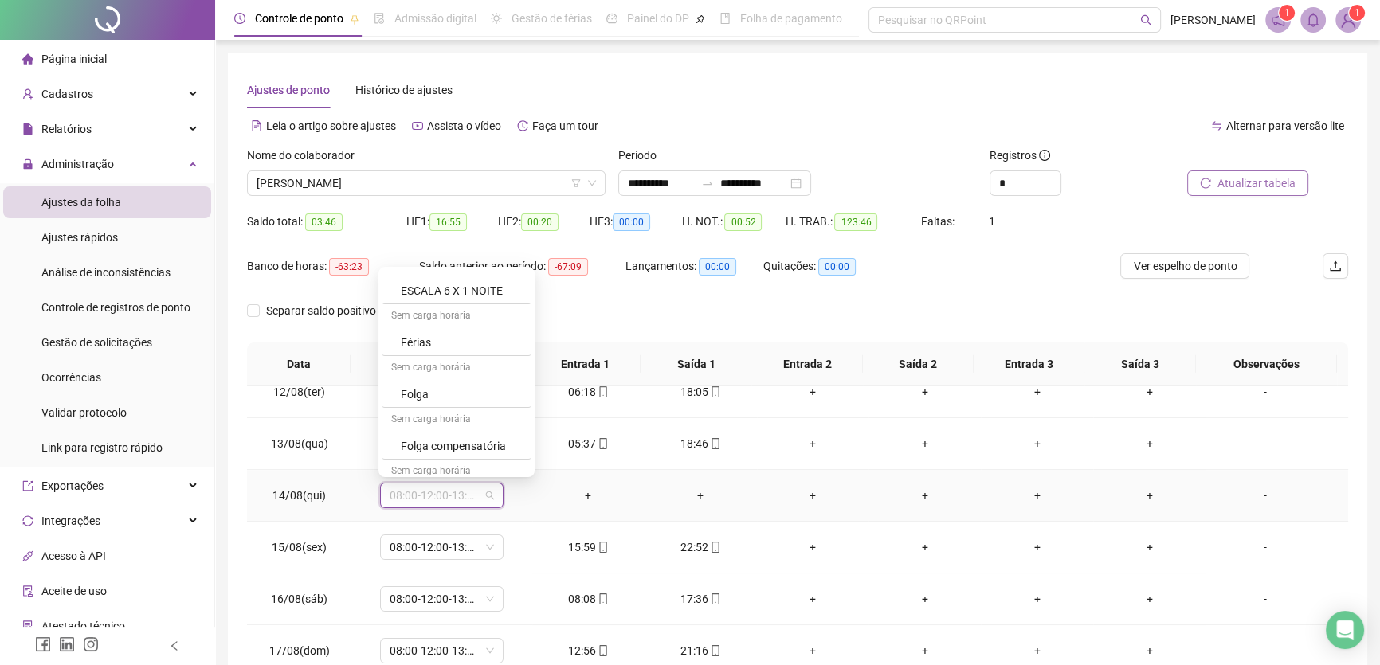
scroll to position [261, 0]
click at [417, 362] on div "Folga" at bounding box center [461, 358] width 121 height 18
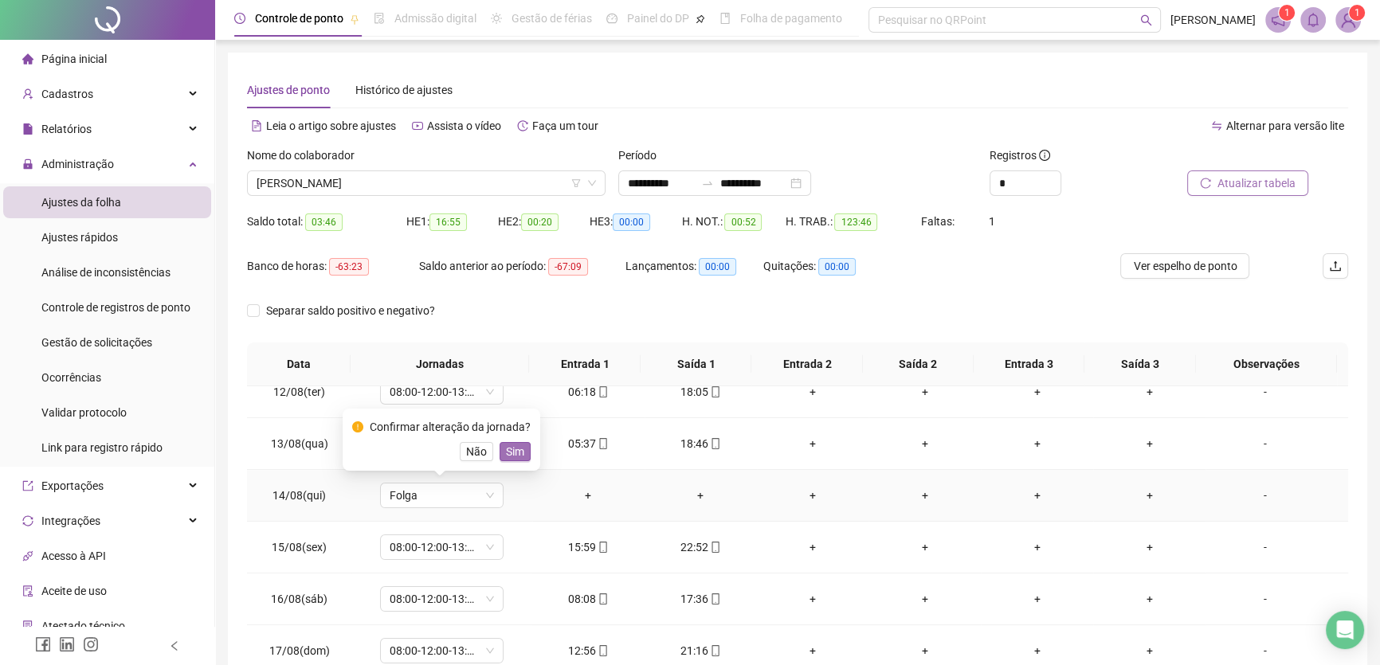
click at [513, 455] on span "Sim" at bounding box center [515, 452] width 18 height 18
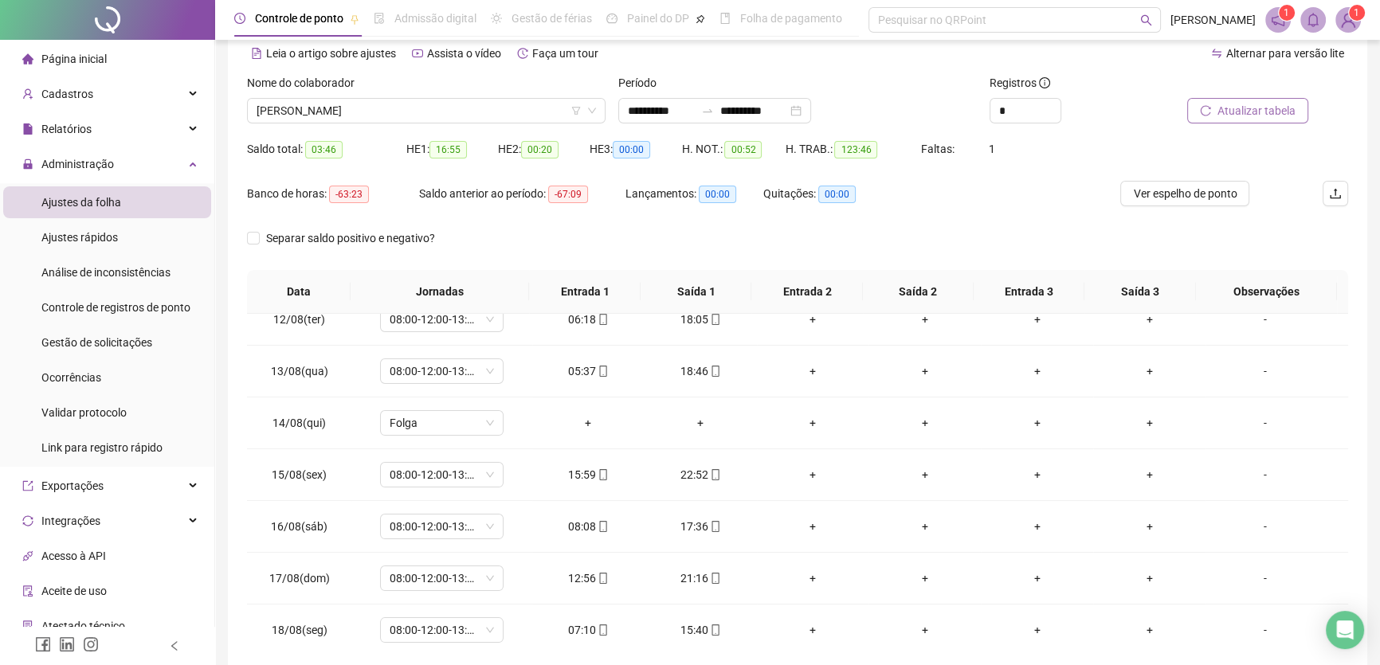
scroll to position [3, 0]
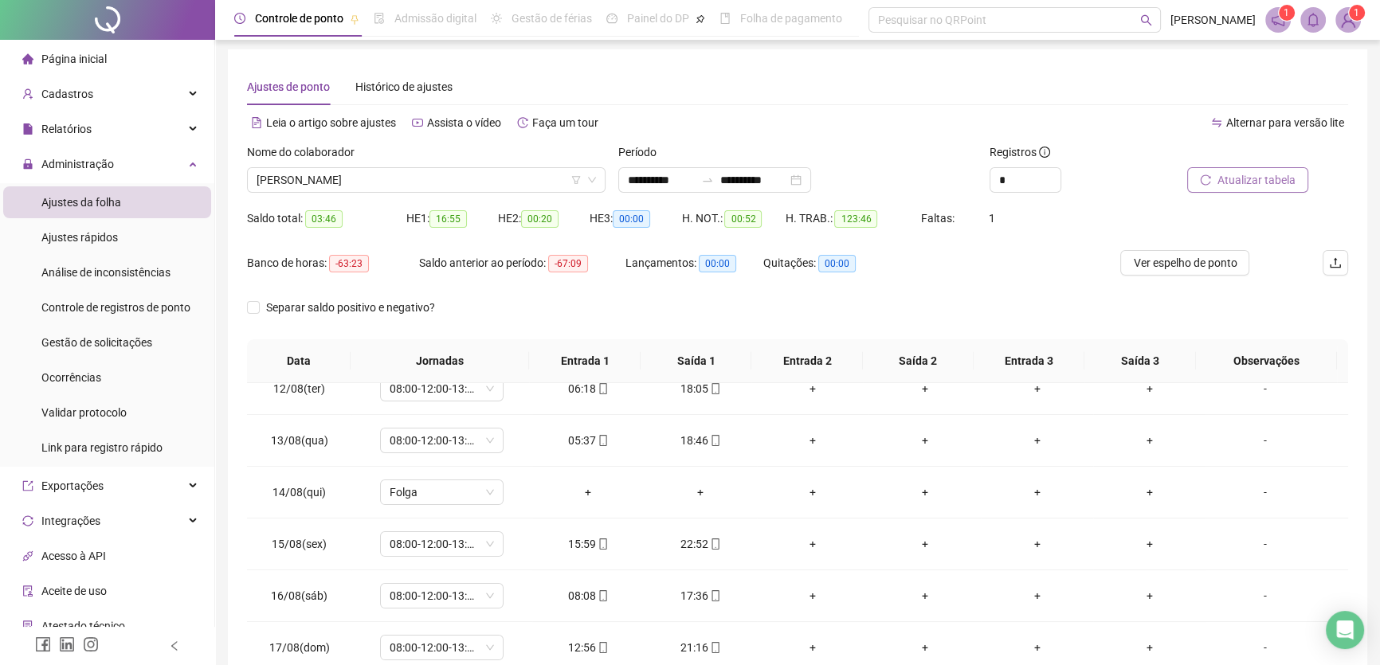
click at [1238, 171] on span "Atualizar tabela" at bounding box center [1257, 180] width 78 height 18
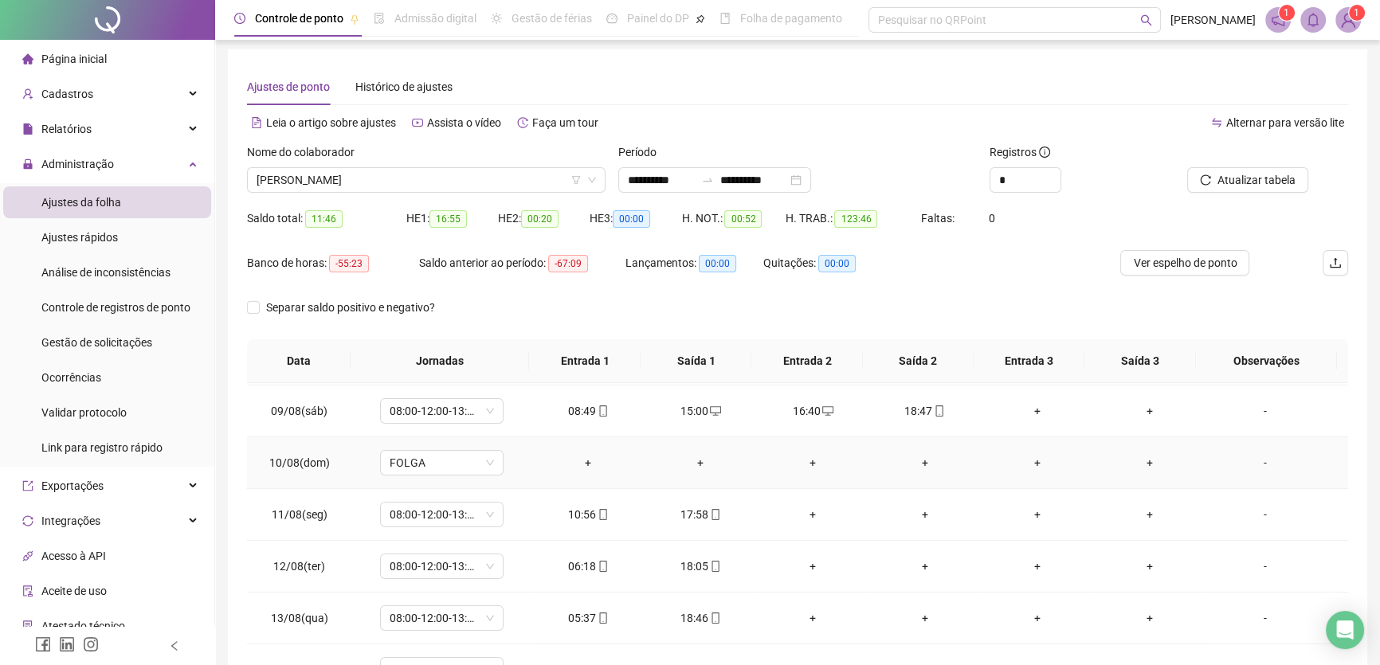
scroll to position [445, 0]
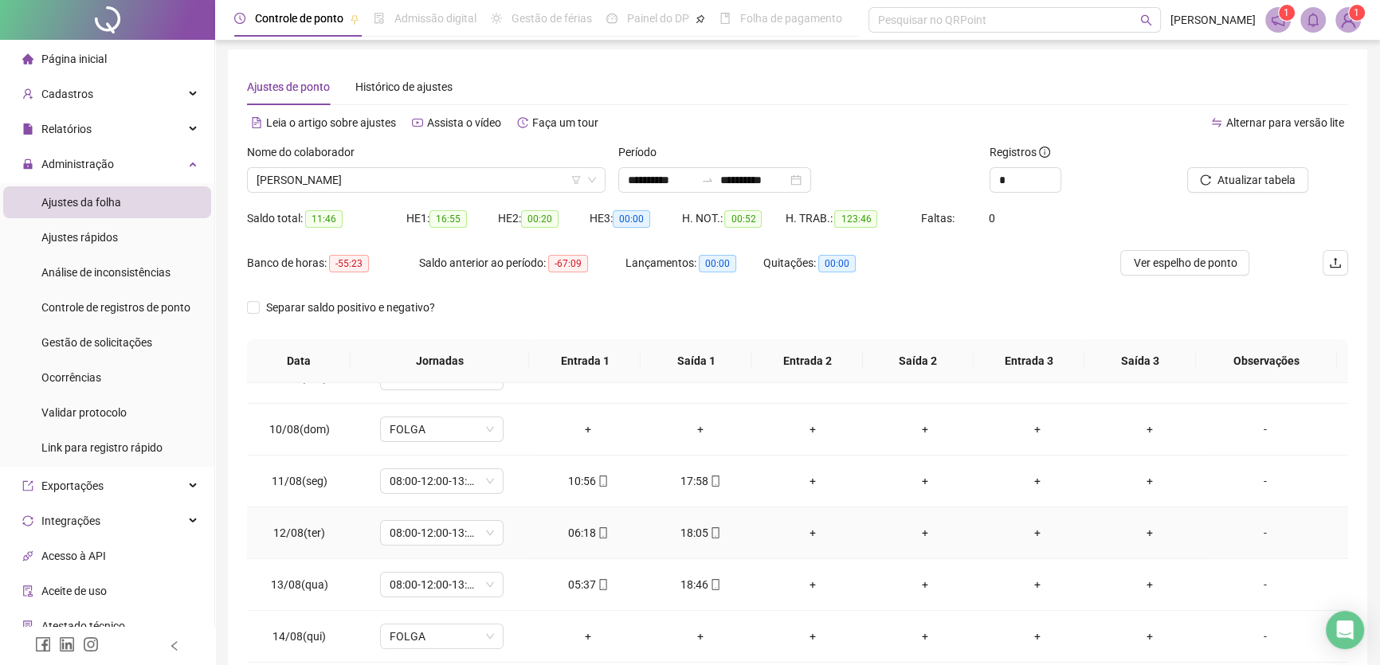
click at [804, 527] on div "+" at bounding box center [813, 533] width 87 height 18
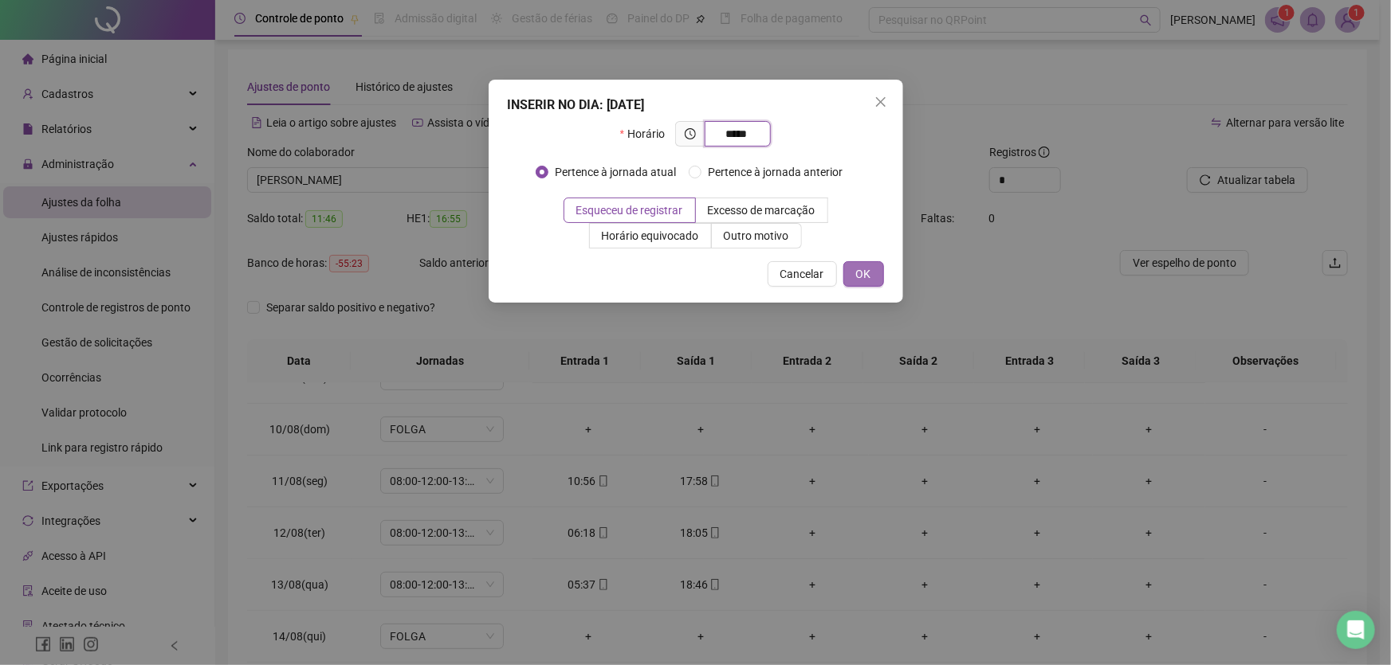
type input "*****"
click at [858, 276] on span "OK" at bounding box center [863, 274] width 15 height 18
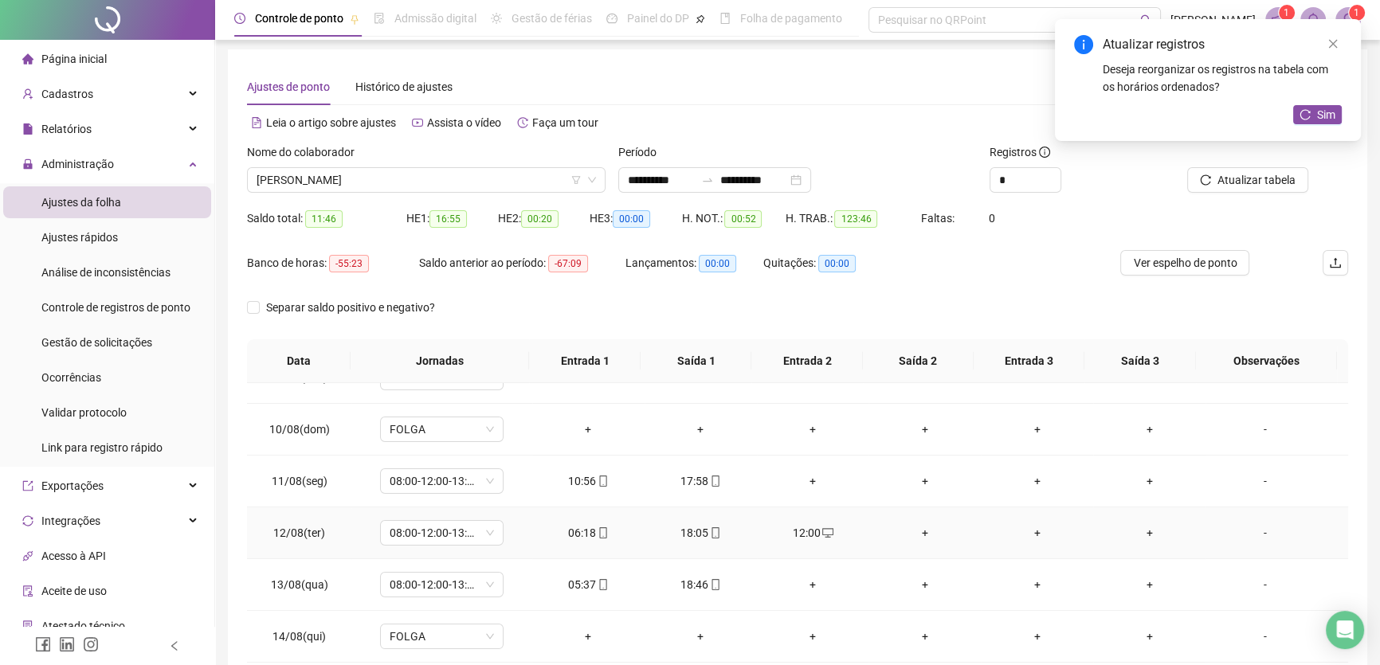
click at [917, 525] on div "+" at bounding box center [924, 533] width 87 height 18
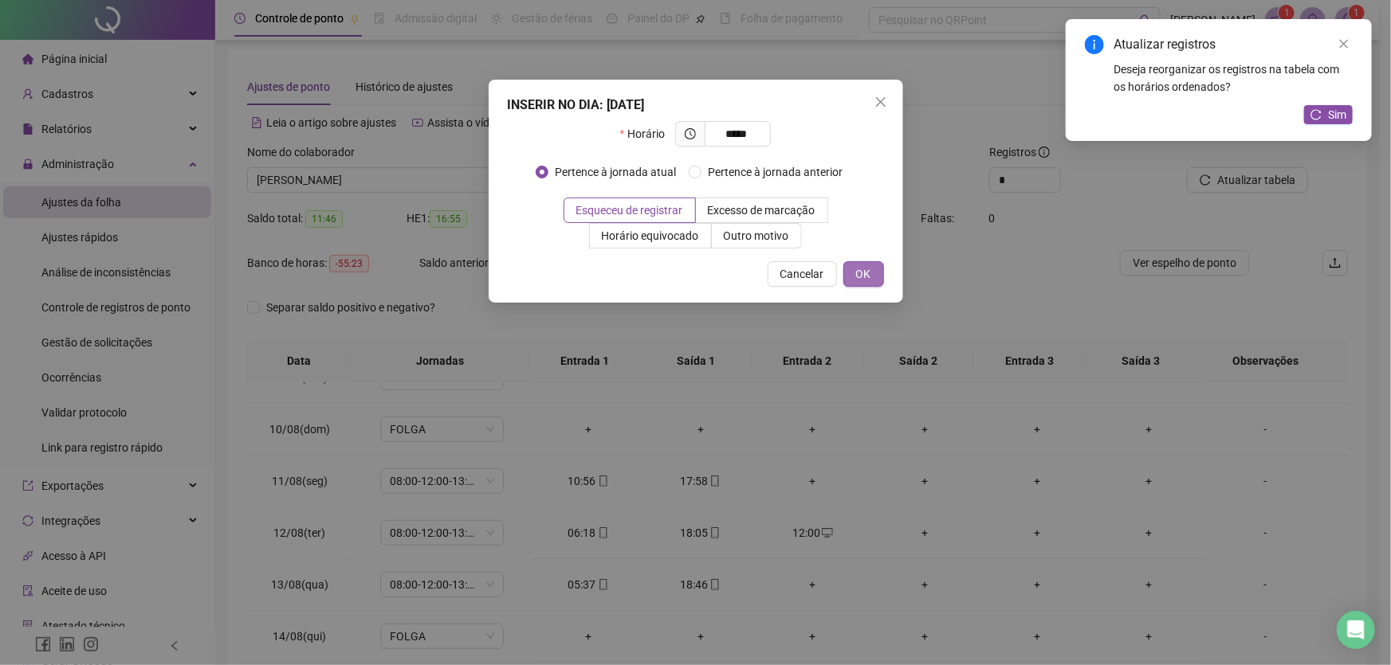
type input "*****"
click at [866, 273] on span "OK" at bounding box center [863, 274] width 15 height 18
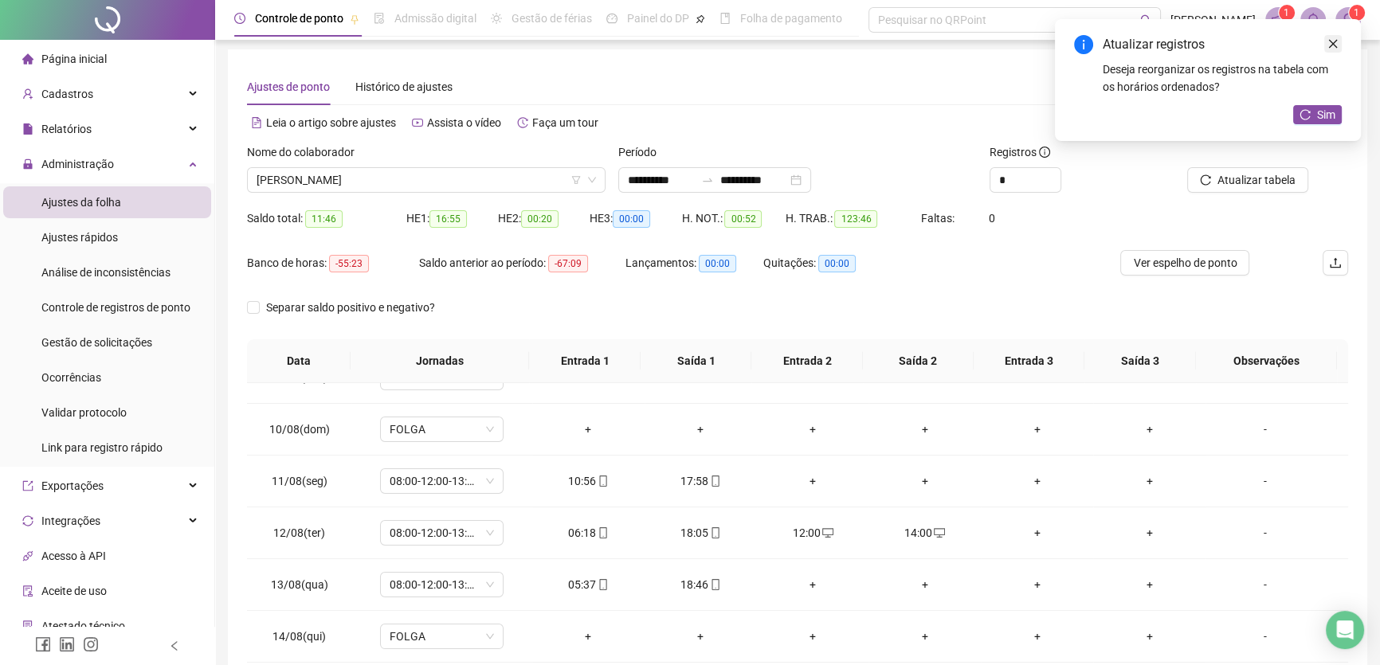
click at [1336, 39] on icon "close" at bounding box center [1333, 43] width 11 height 11
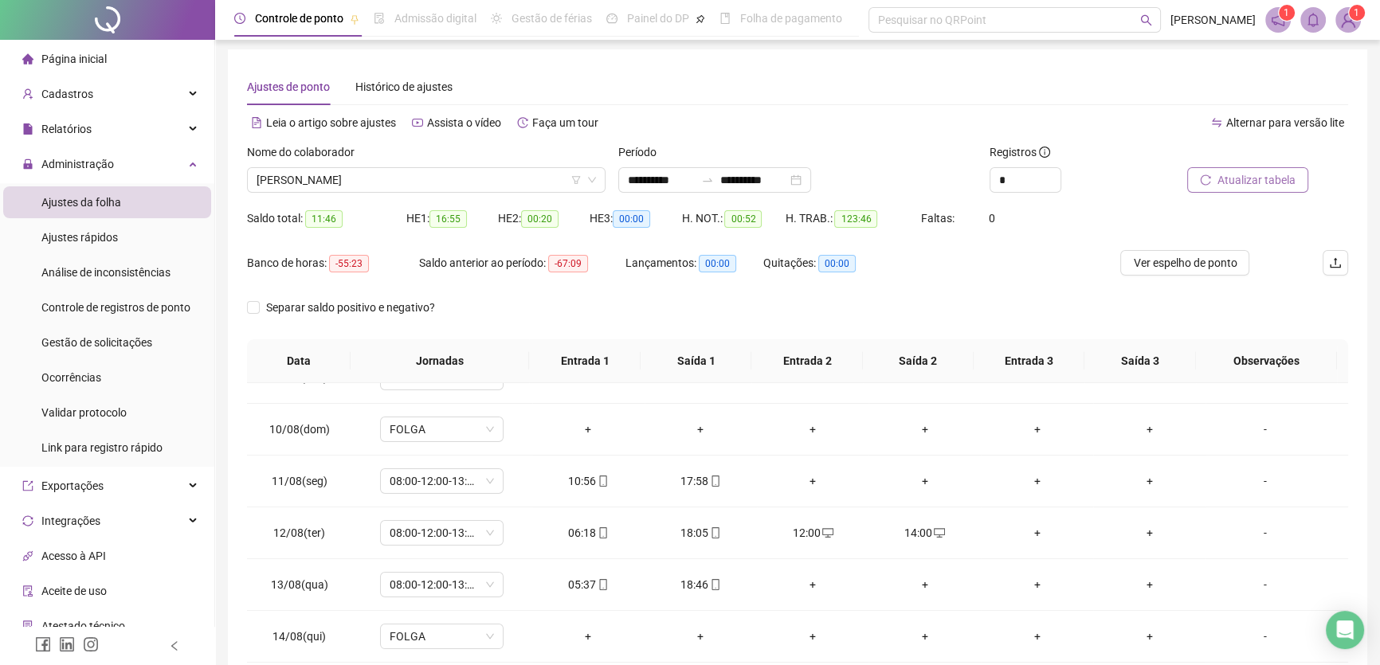
click at [1257, 183] on span "Atualizar tabela" at bounding box center [1257, 180] width 78 height 18
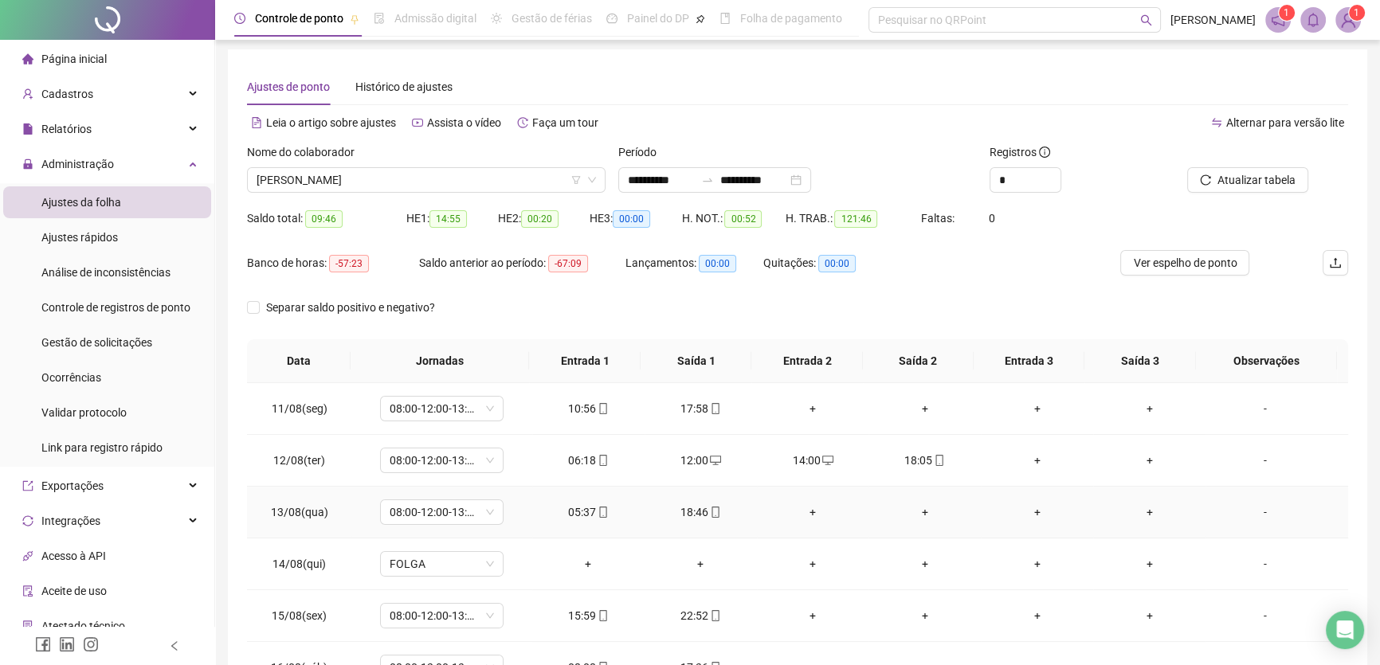
click at [805, 500] on td "+" at bounding box center [813, 513] width 112 height 52
click at [812, 510] on div "+" at bounding box center [813, 513] width 87 height 18
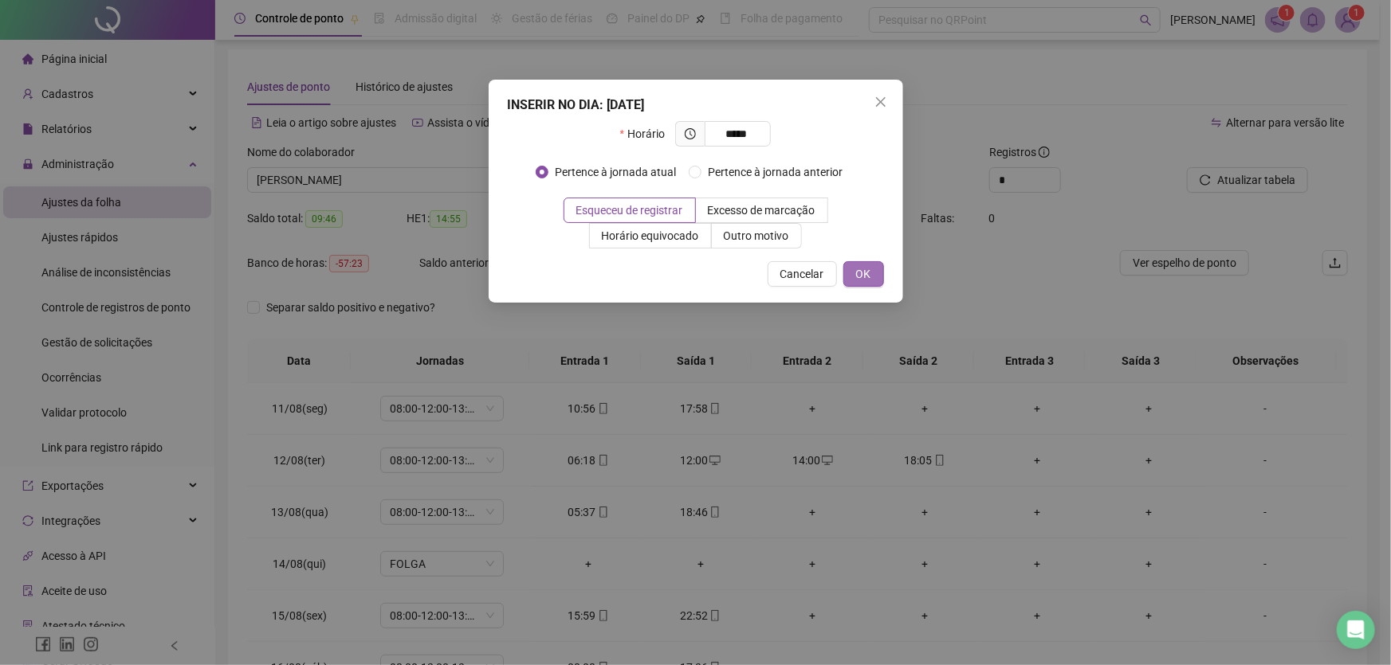
type input "*****"
click at [857, 265] on span "OK" at bounding box center [863, 274] width 15 height 18
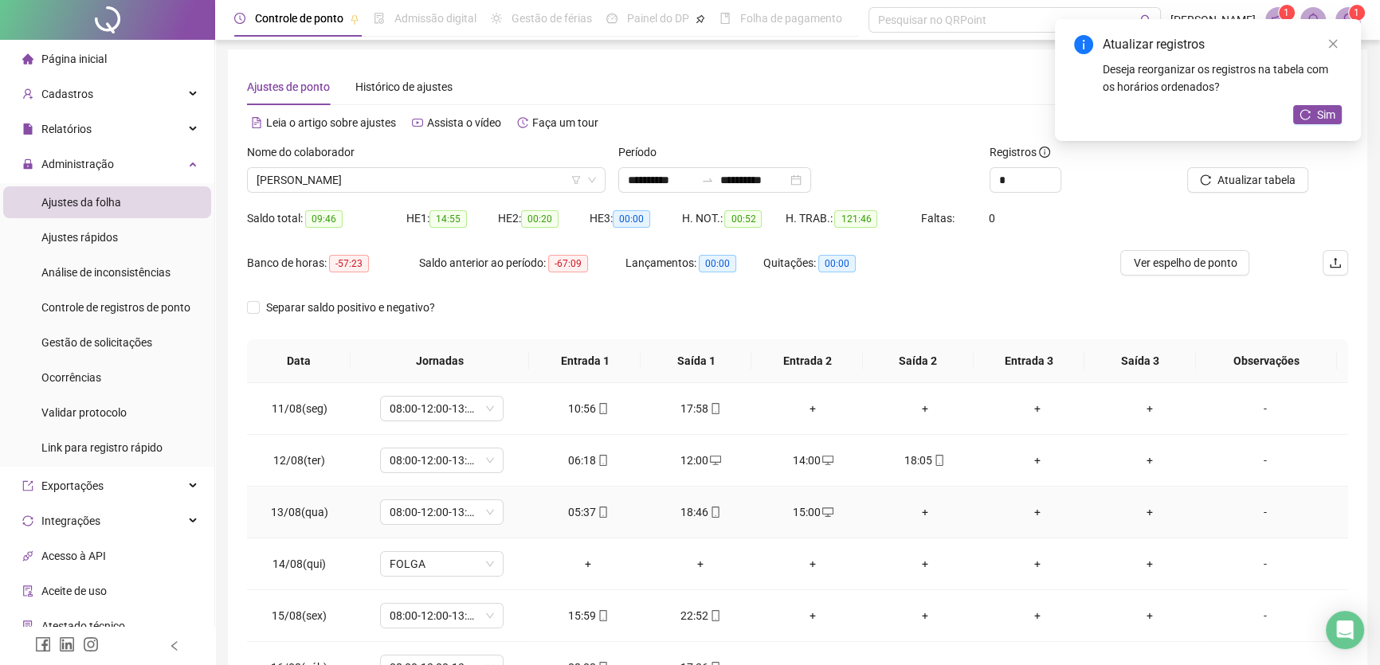
click at [913, 511] on div "+" at bounding box center [924, 513] width 87 height 18
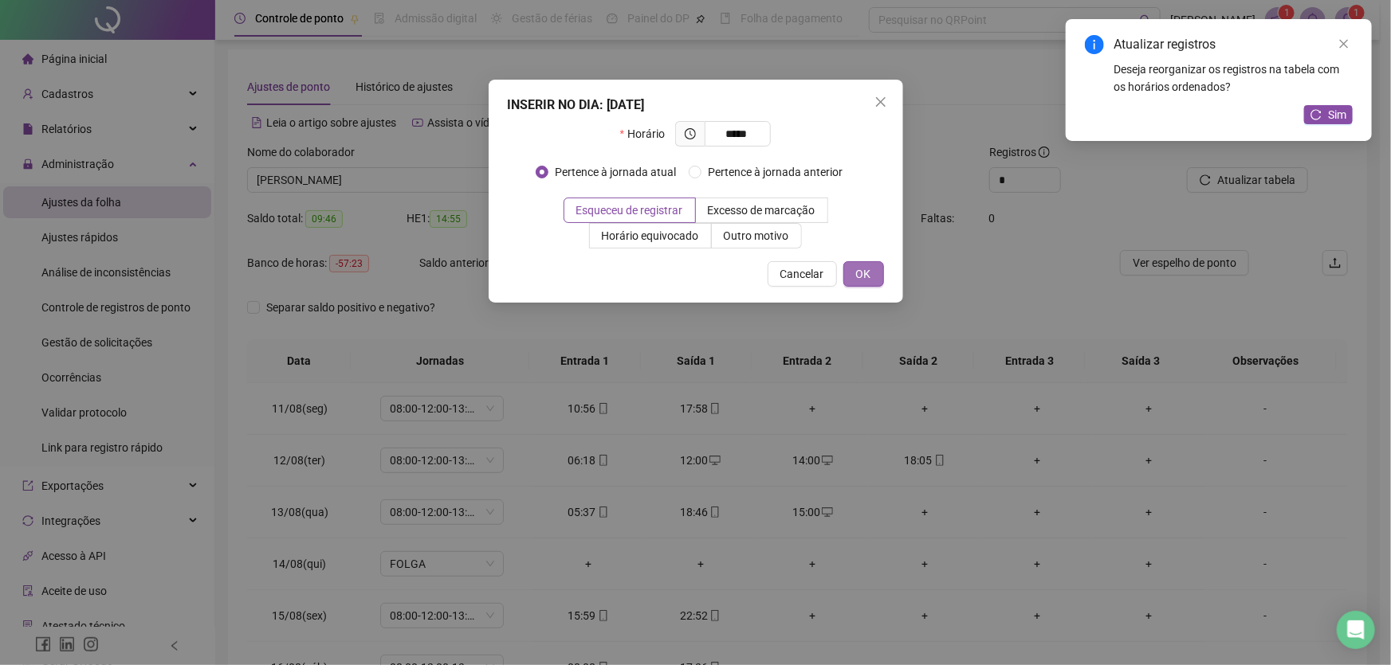
type input "*****"
click at [856, 270] on span "OK" at bounding box center [863, 274] width 15 height 18
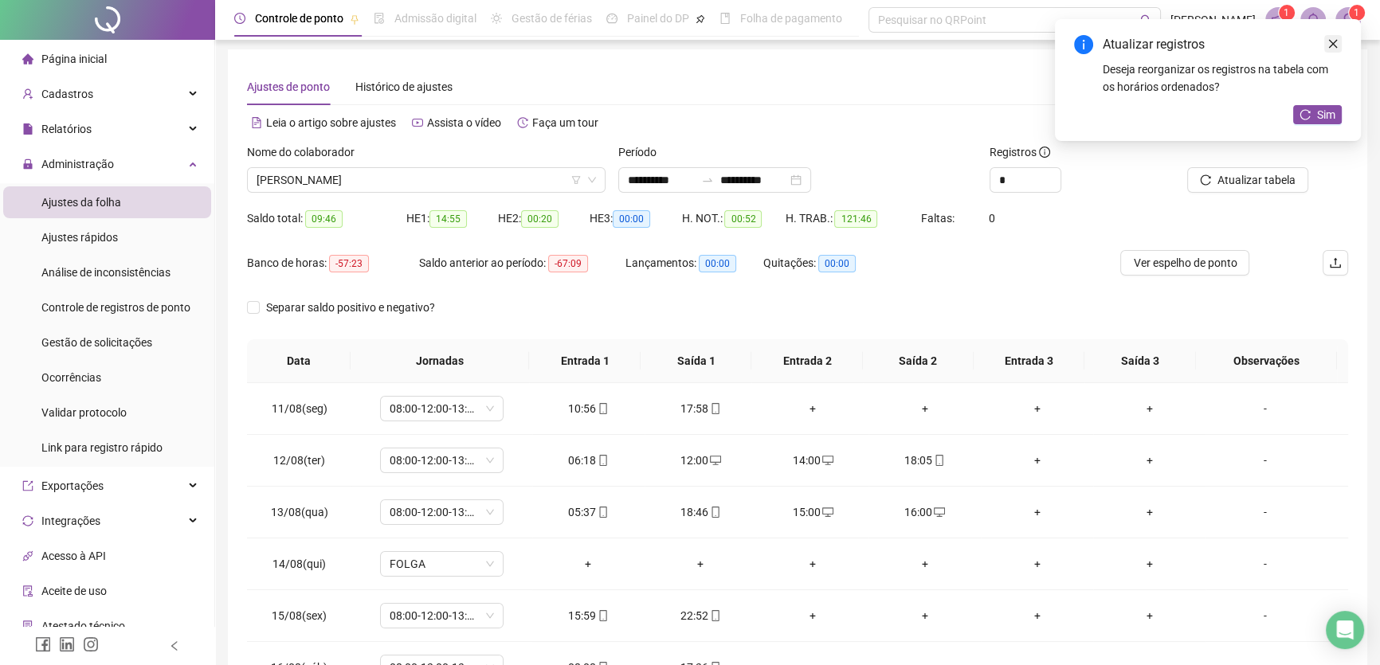
click at [1331, 45] on icon "close" at bounding box center [1333, 43] width 11 height 11
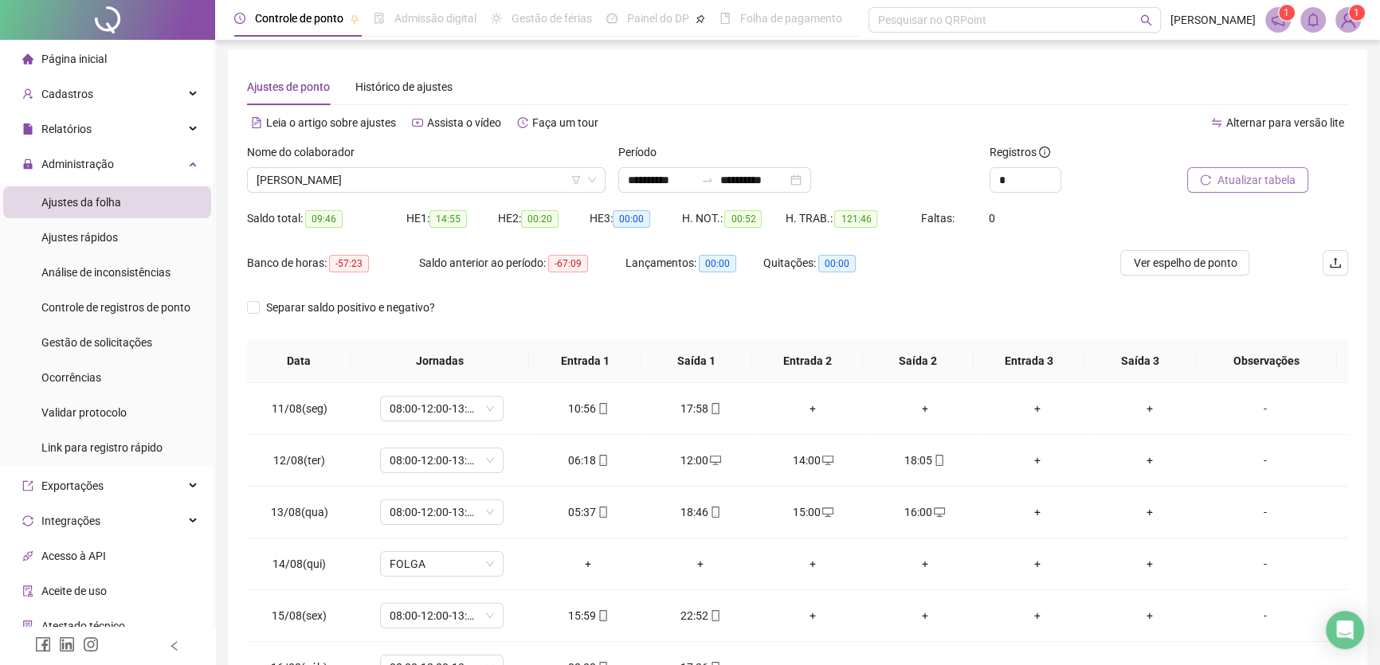
click at [1261, 175] on span "Atualizar tabela" at bounding box center [1257, 180] width 78 height 18
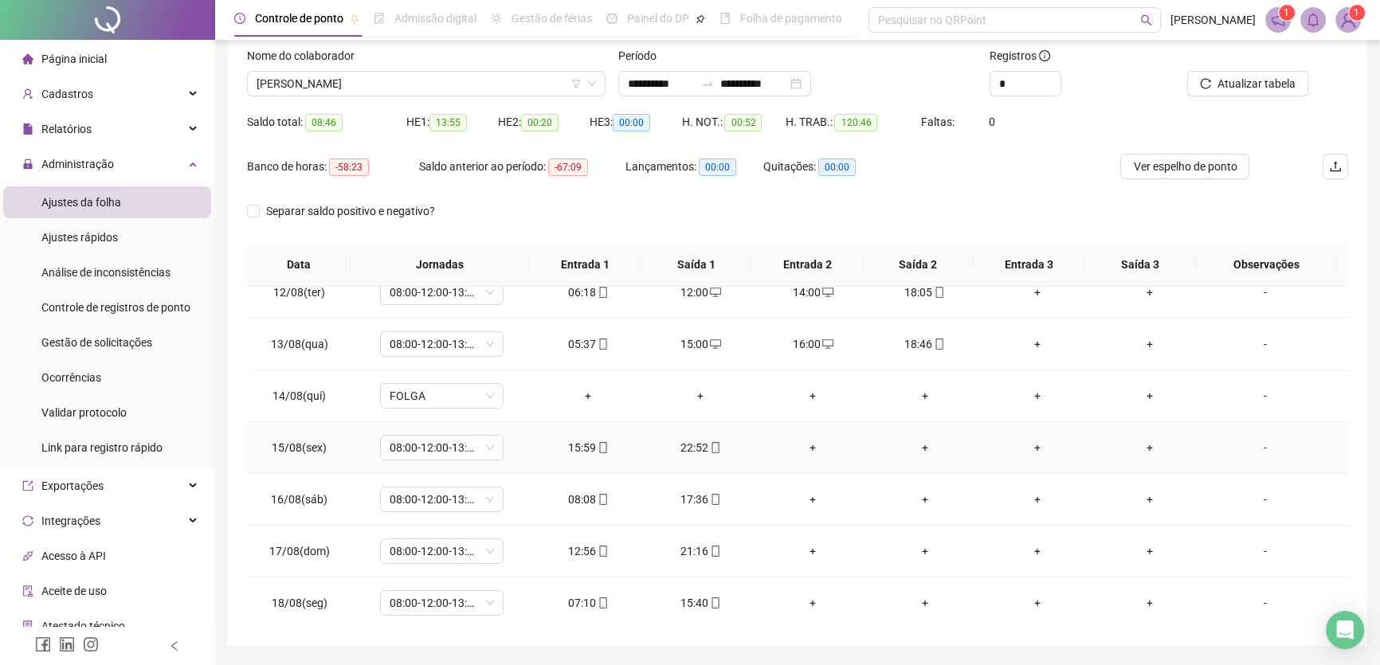
scroll to position [148, 0]
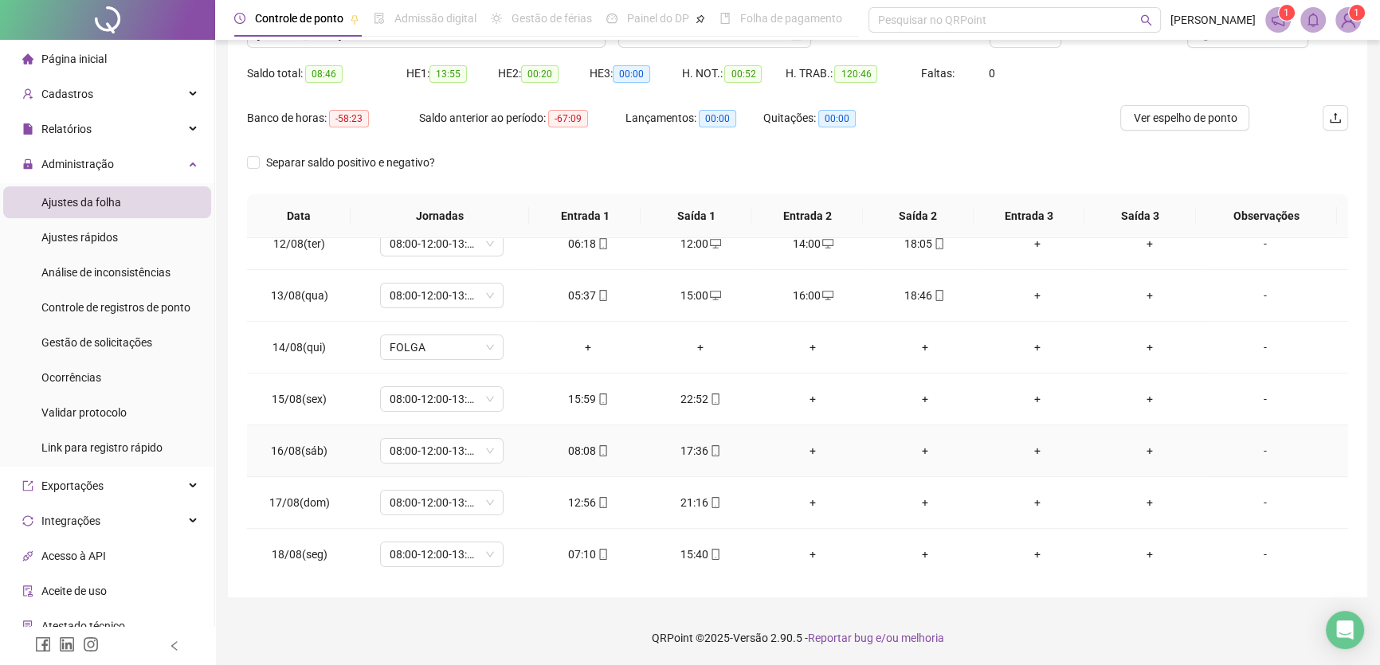
click at [810, 446] on div "+" at bounding box center [813, 451] width 87 height 18
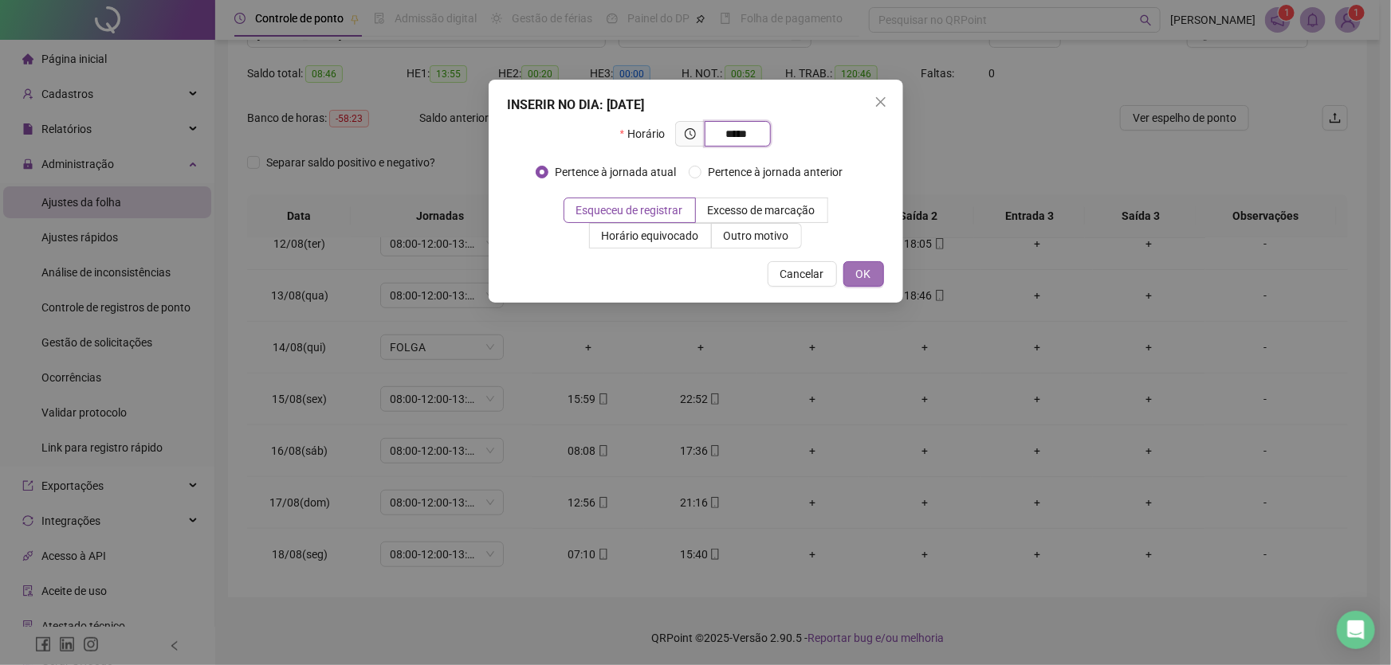
type input "*****"
click at [858, 265] on span "OK" at bounding box center [863, 274] width 15 height 18
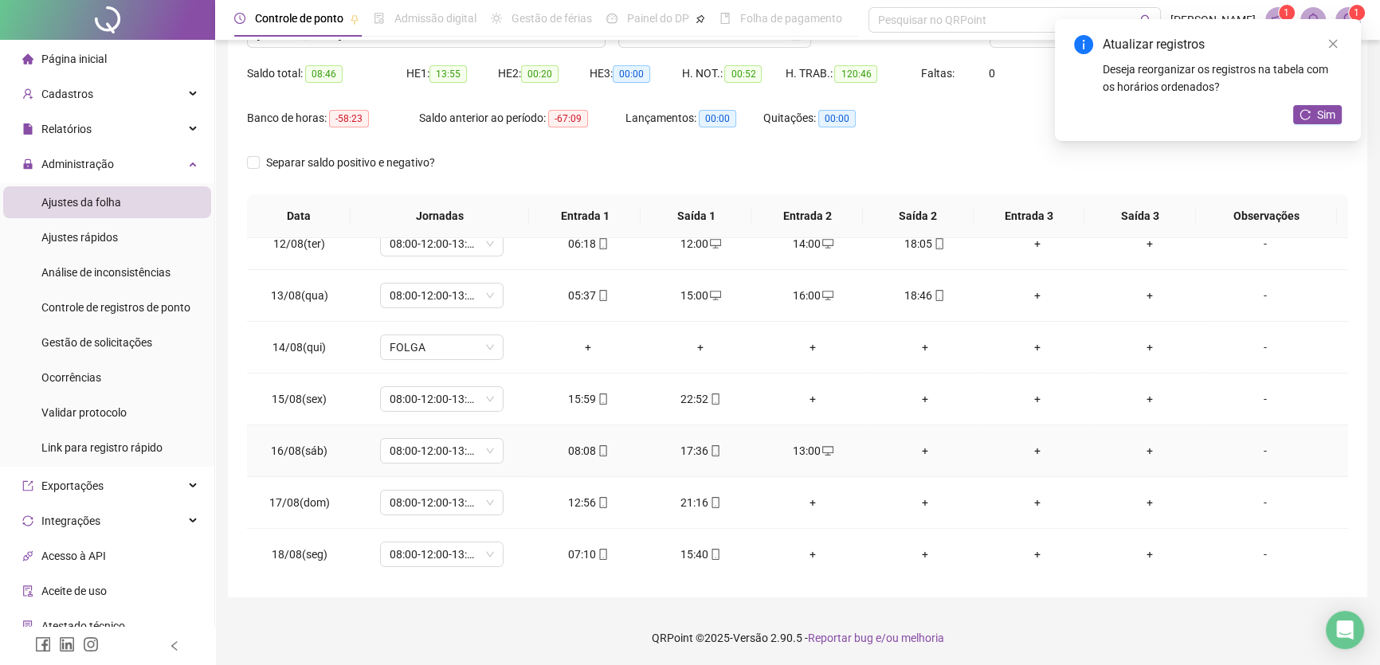
click at [910, 442] on div "+" at bounding box center [924, 451] width 87 height 18
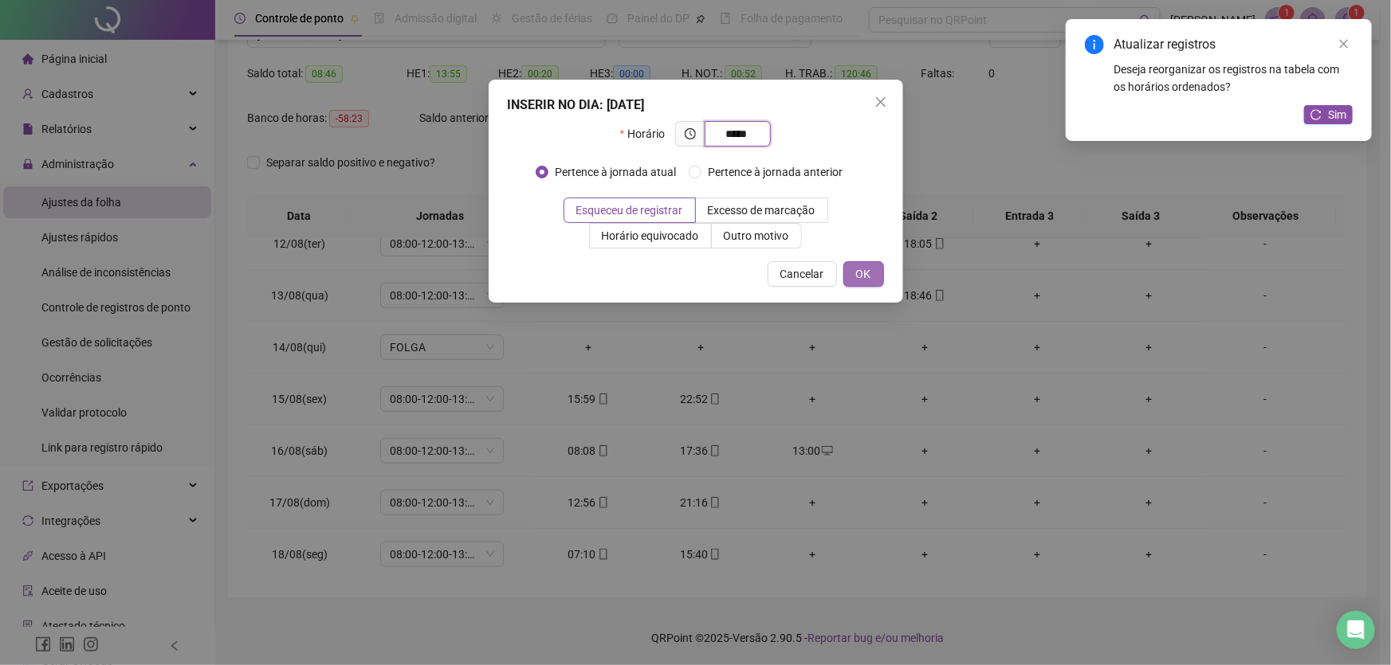
type input "*****"
click at [867, 270] on span "OK" at bounding box center [863, 274] width 15 height 18
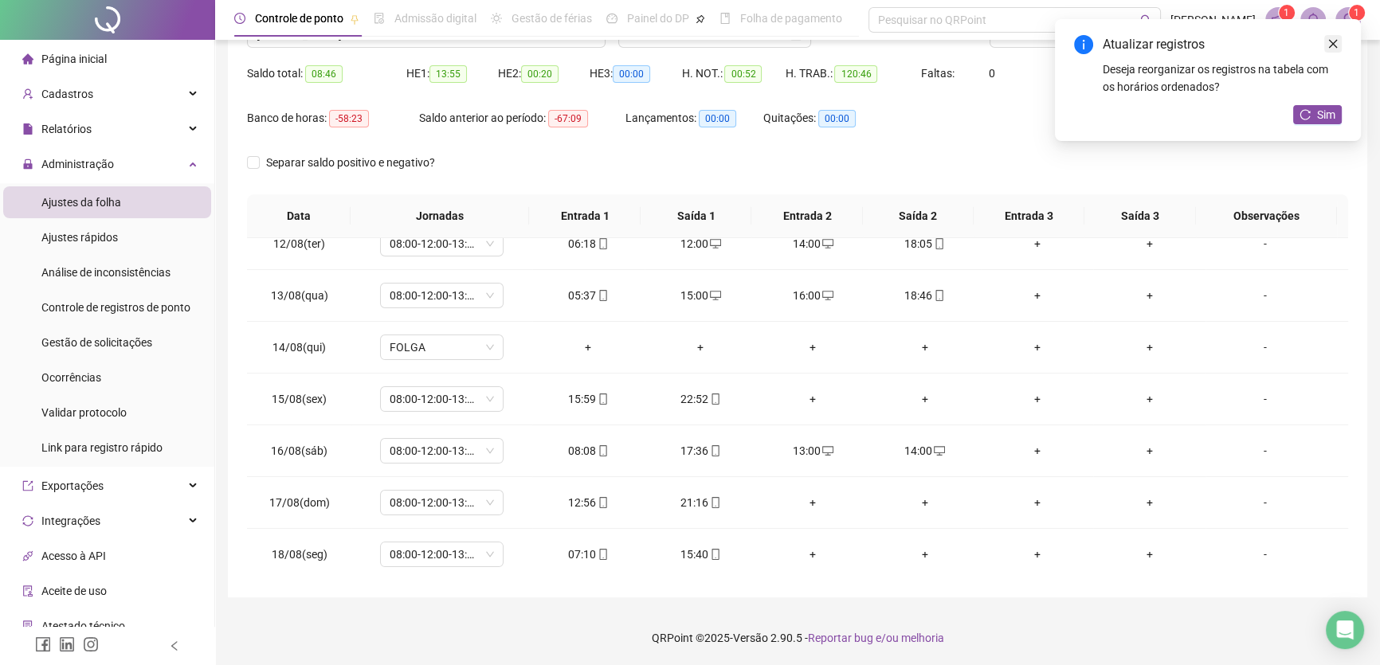
click at [1331, 48] on icon "close" at bounding box center [1333, 43] width 11 height 11
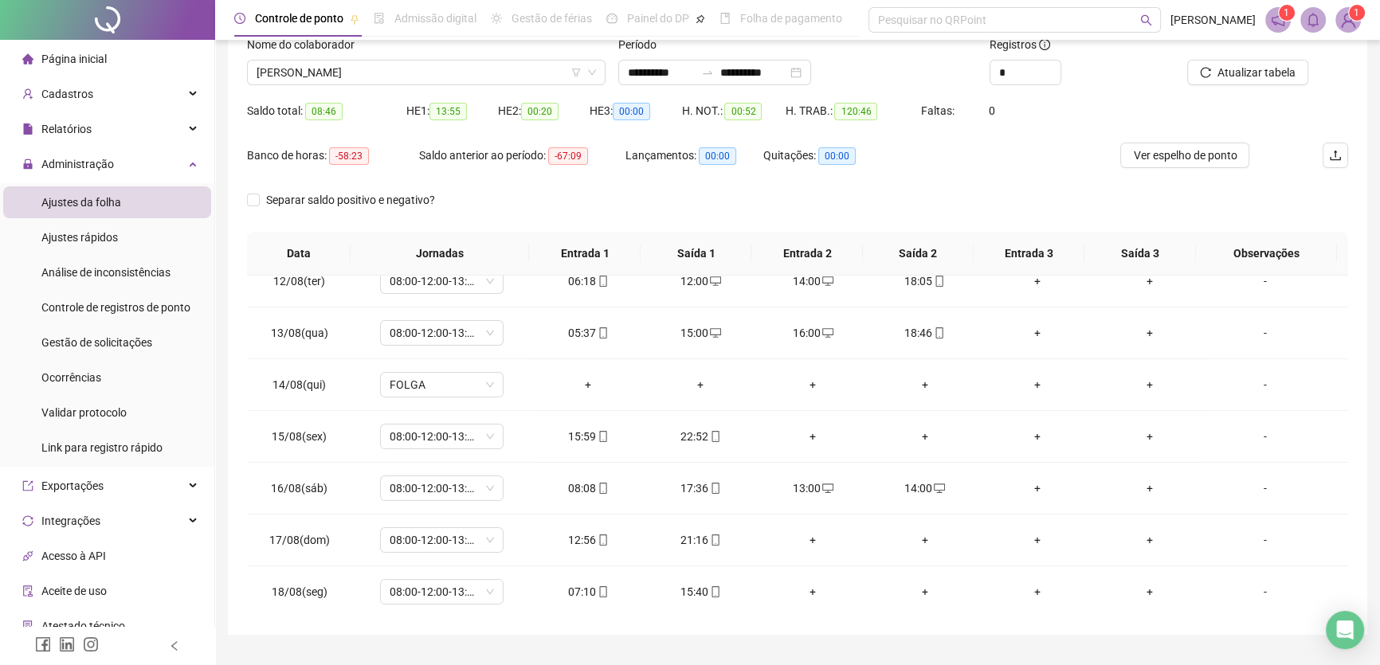
scroll to position [3, 0]
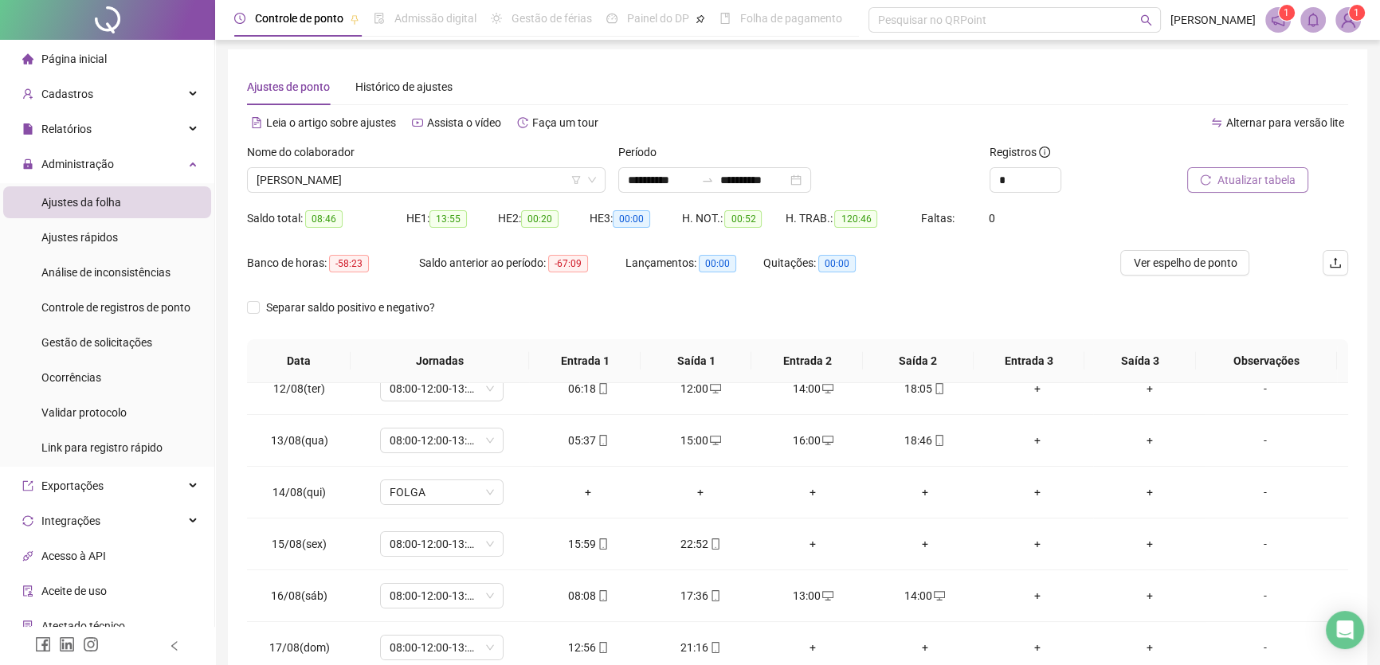
click at [1242, 183] on span "Atualizar tabela" at bounding box center [1257, 180] width 78 height 18
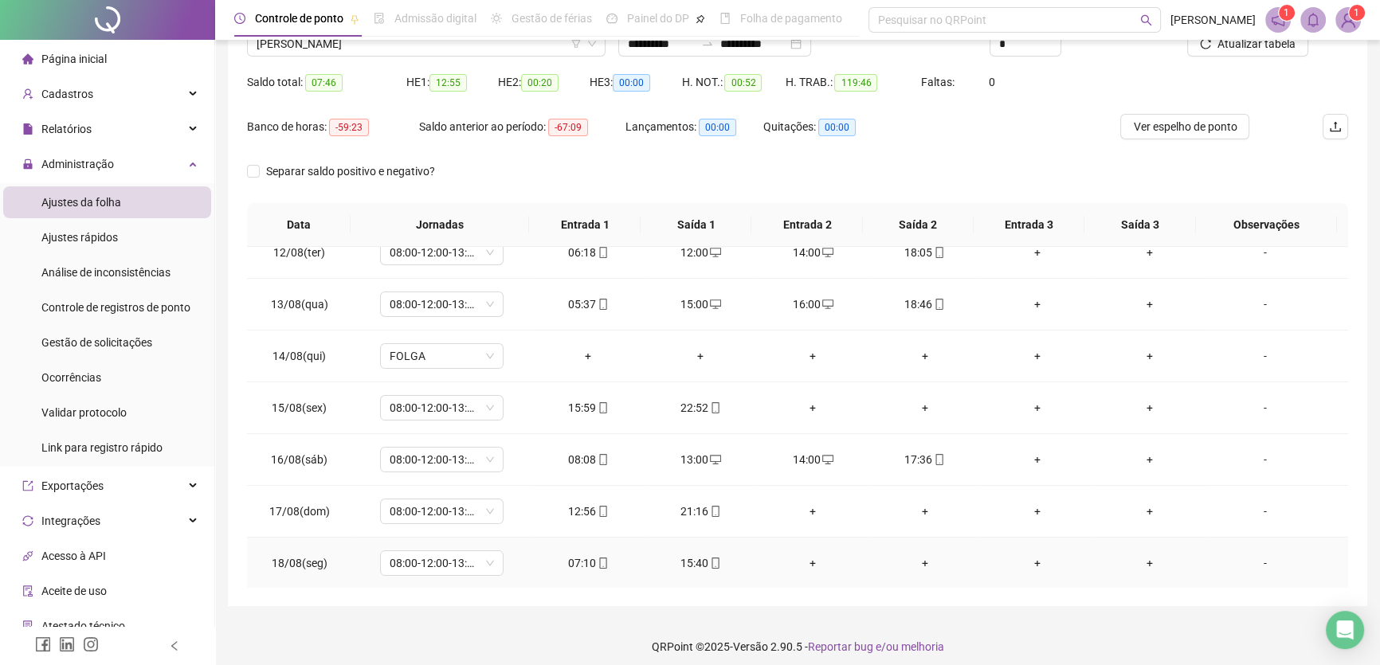
scroll to position [148, 0]
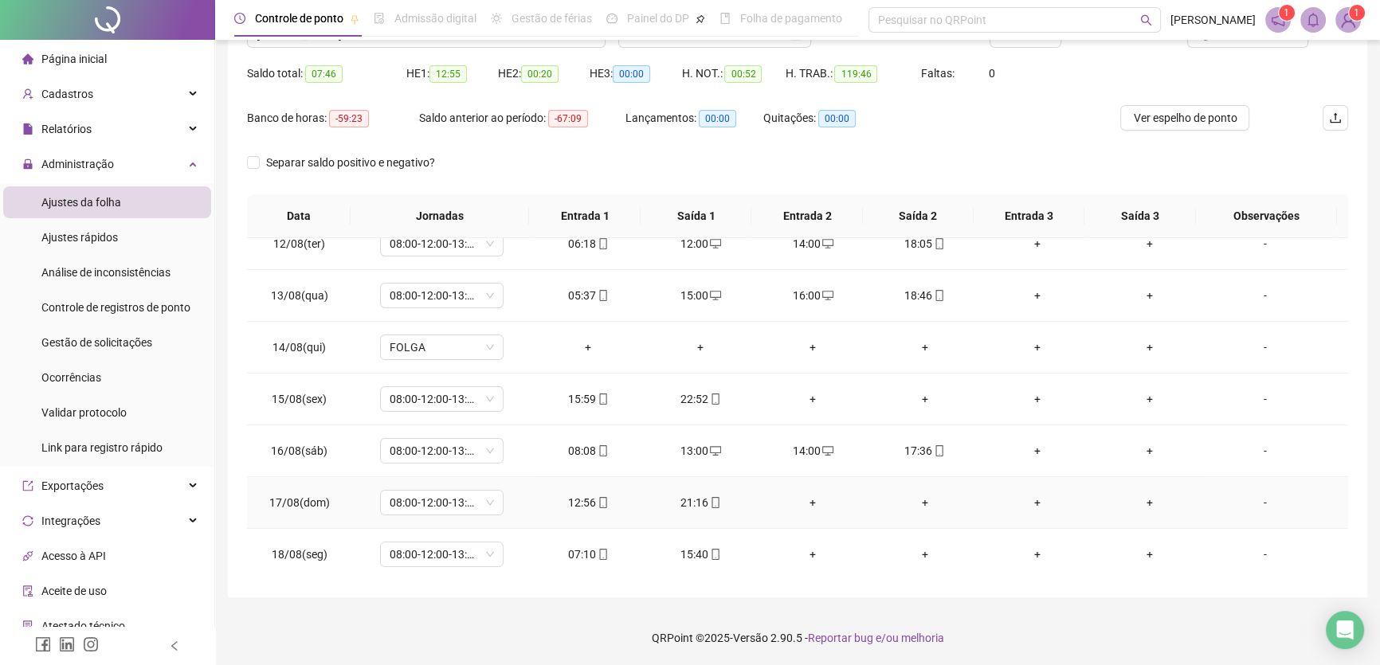
click at [809, 498] on div "+" at bounding box center [813, 503] width 87 height 18
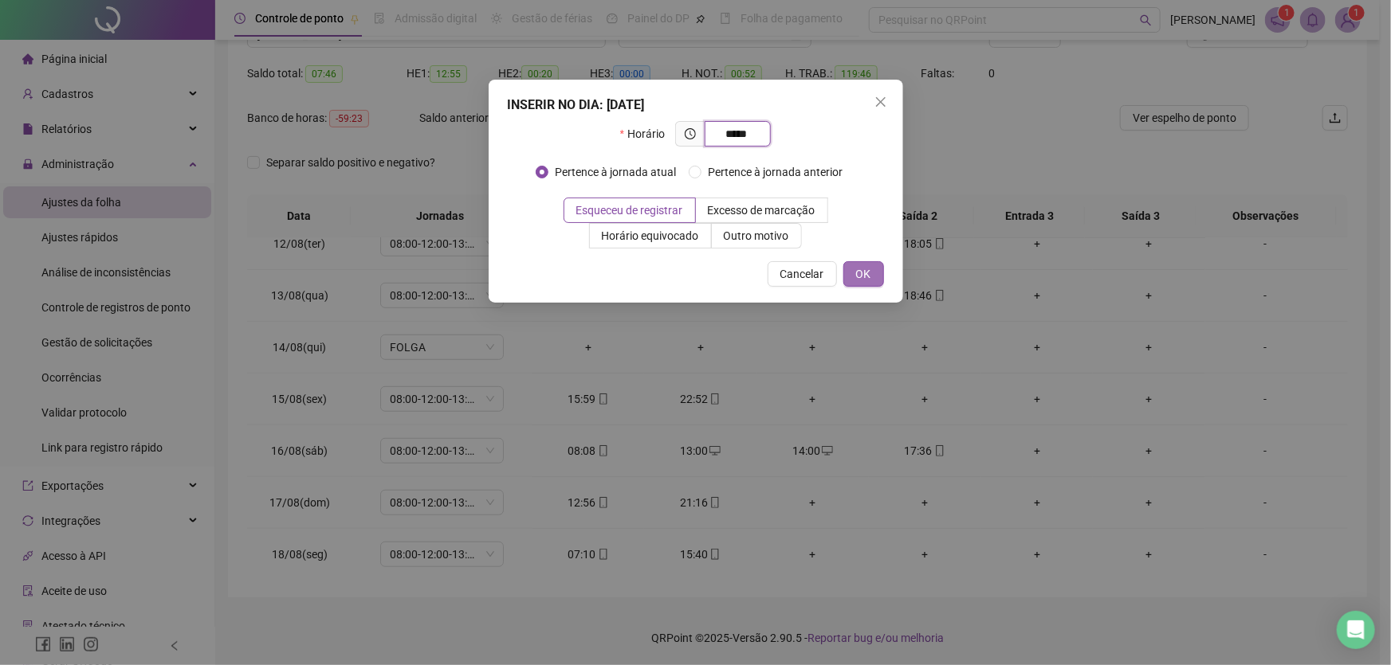
type input "*****"
click at [865, 271] on span "OK" at bounding box center [863, 274] width 15 height 18
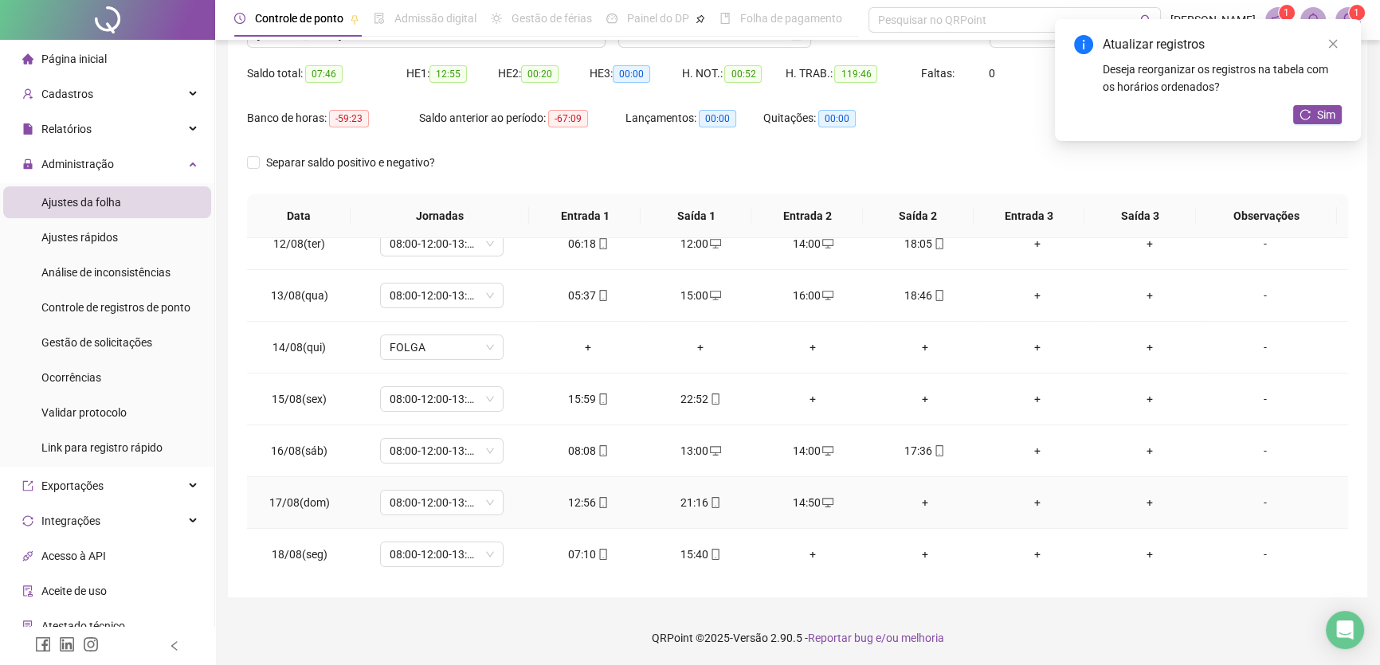
click at [905, 497] on div "+" at bounding box center [924, 503] width 87 height 18
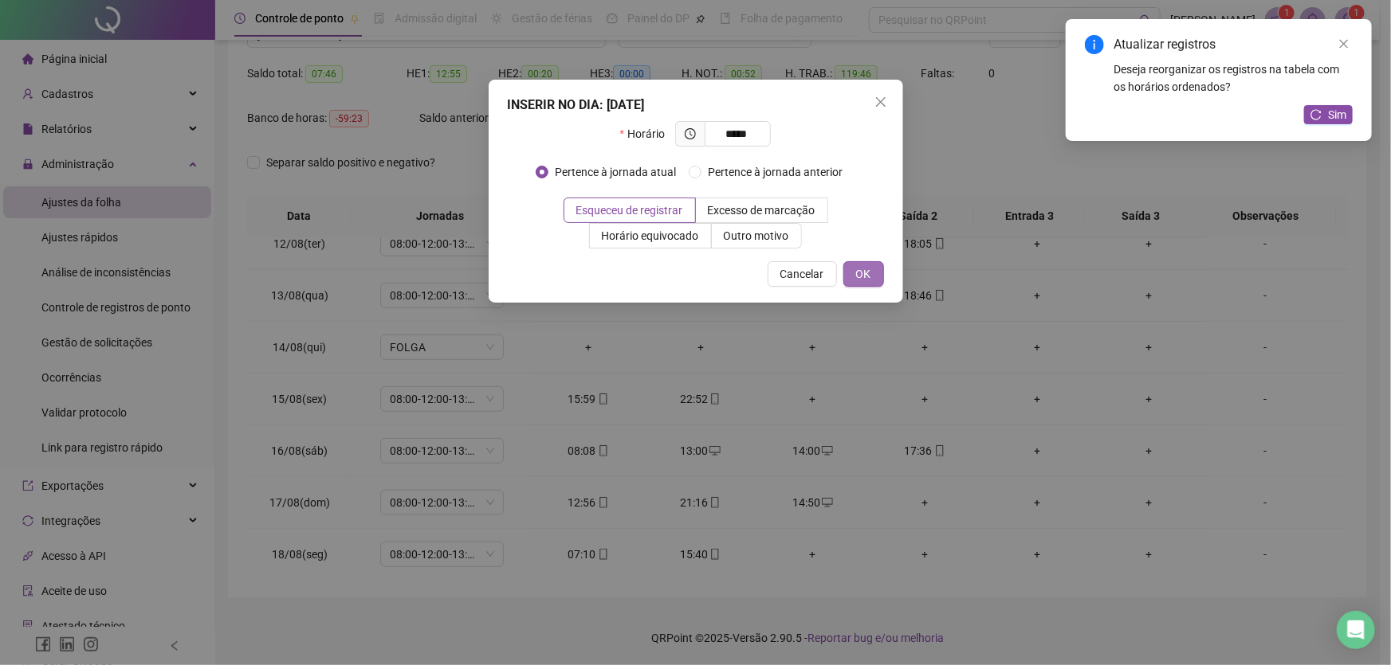
type input "*****"
click at [866, 276] on span "OK" at bounding box center [863, 274] width 15 height 18
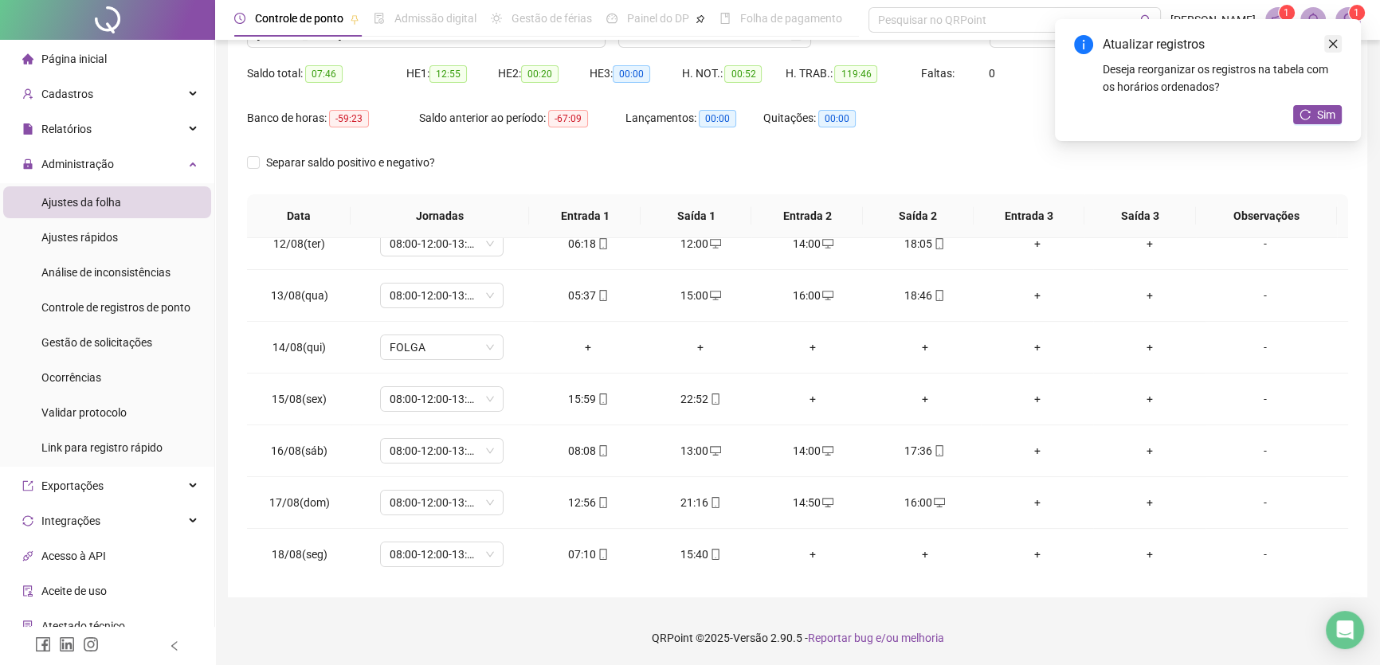
click at [1330, 37] on link "Close" at bounding box center [1334, 44] width 18 height 18
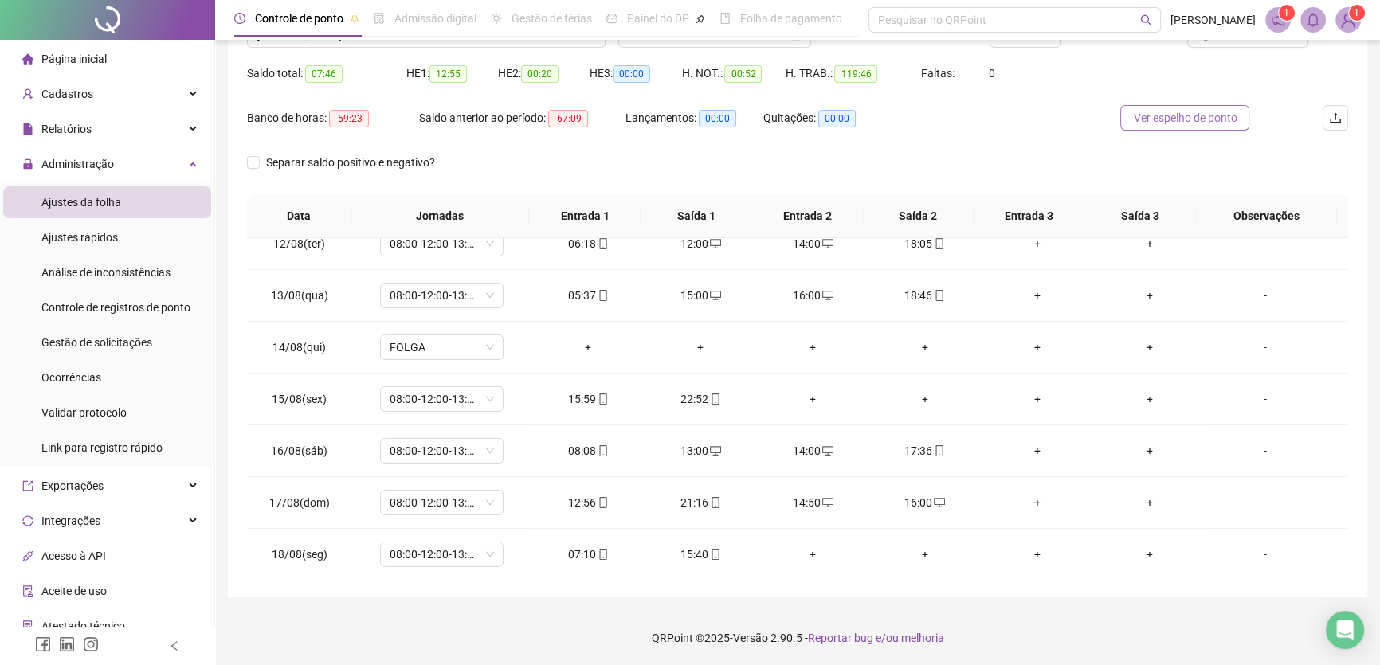
scroll to position [76, 0]
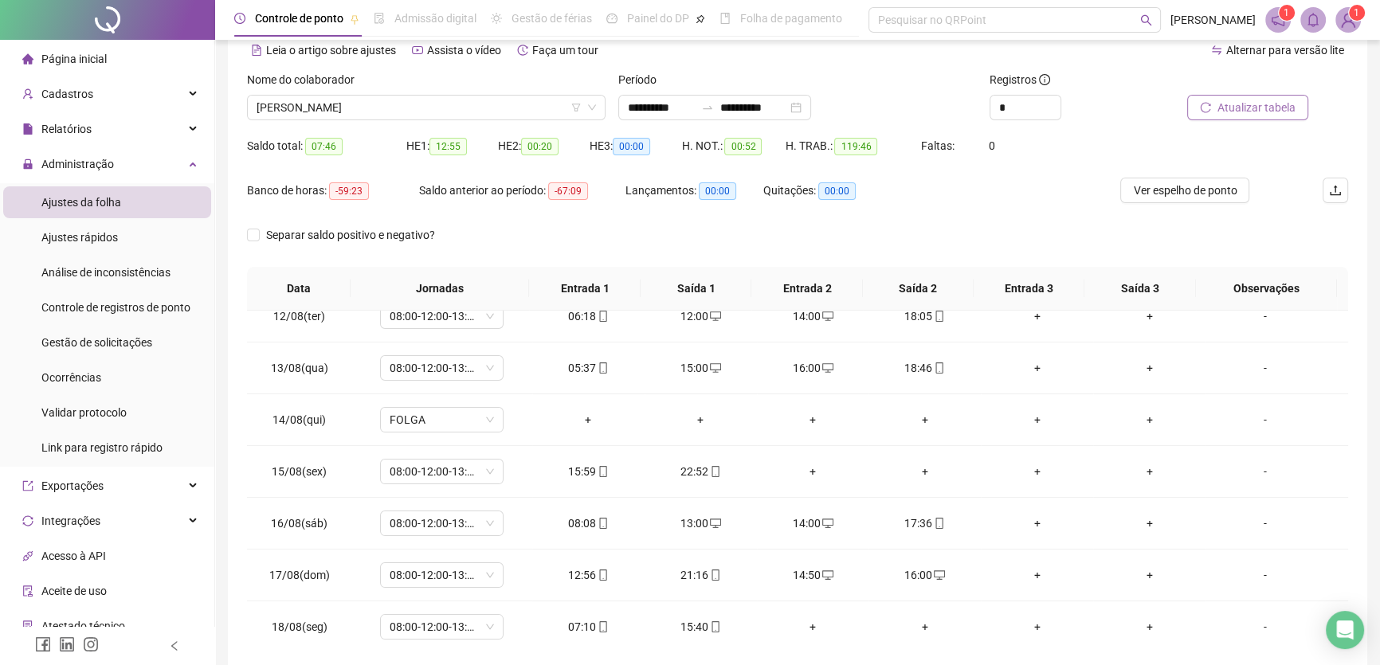
click at [1278, 112] on span "Atualizar tabela" at bounding box center [1257, 108] width 78 height 18
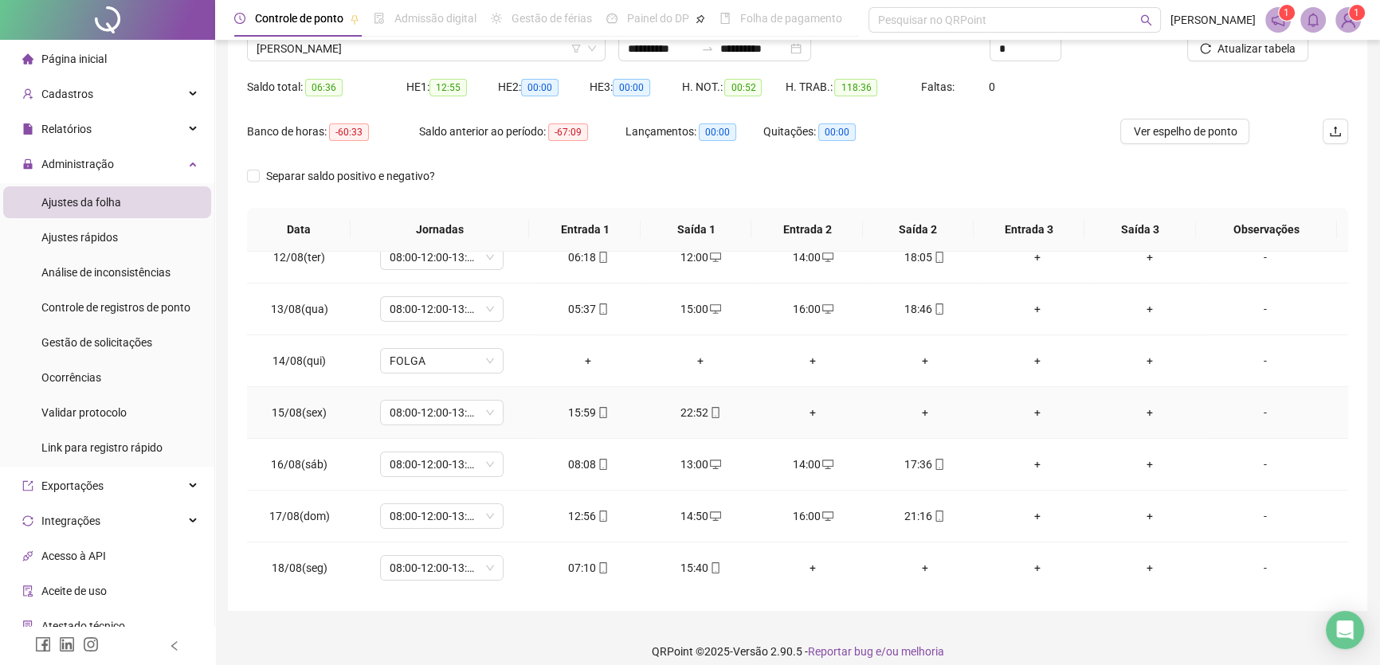
scroll to position [148, 0]
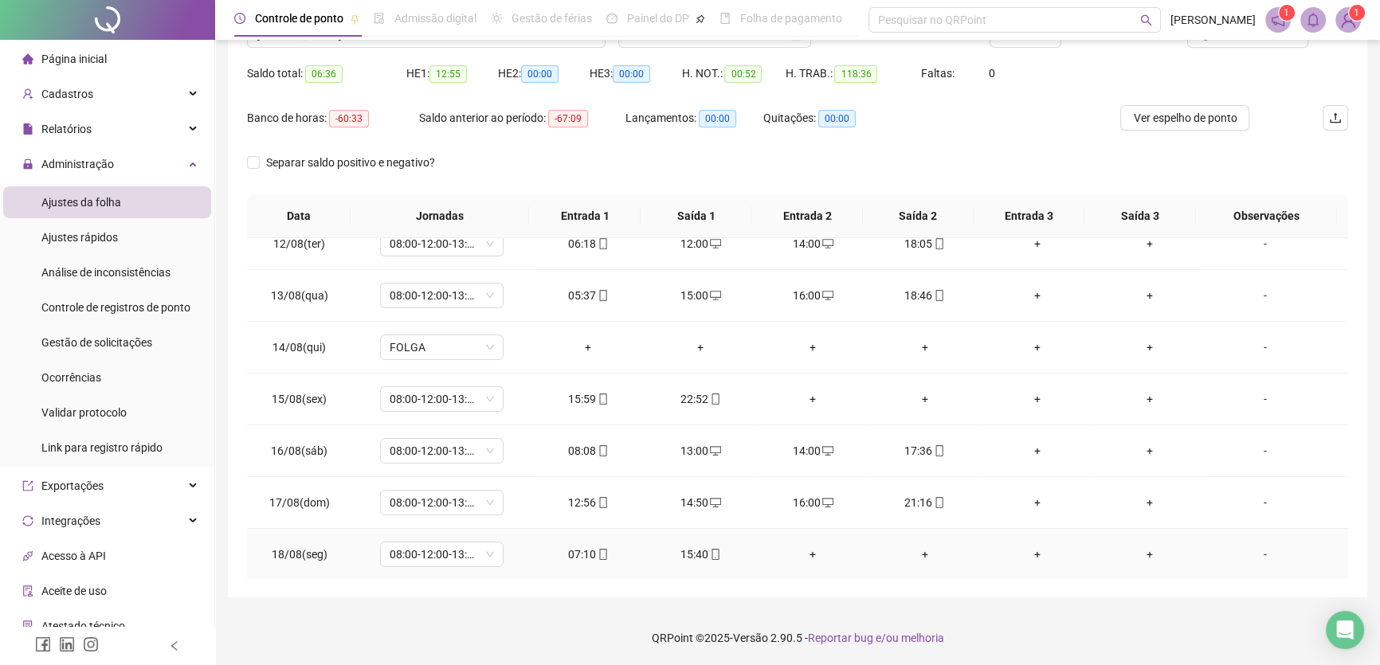
click at [807, 546] on div "+" at bounding box center [813, 555] width 87 height 18
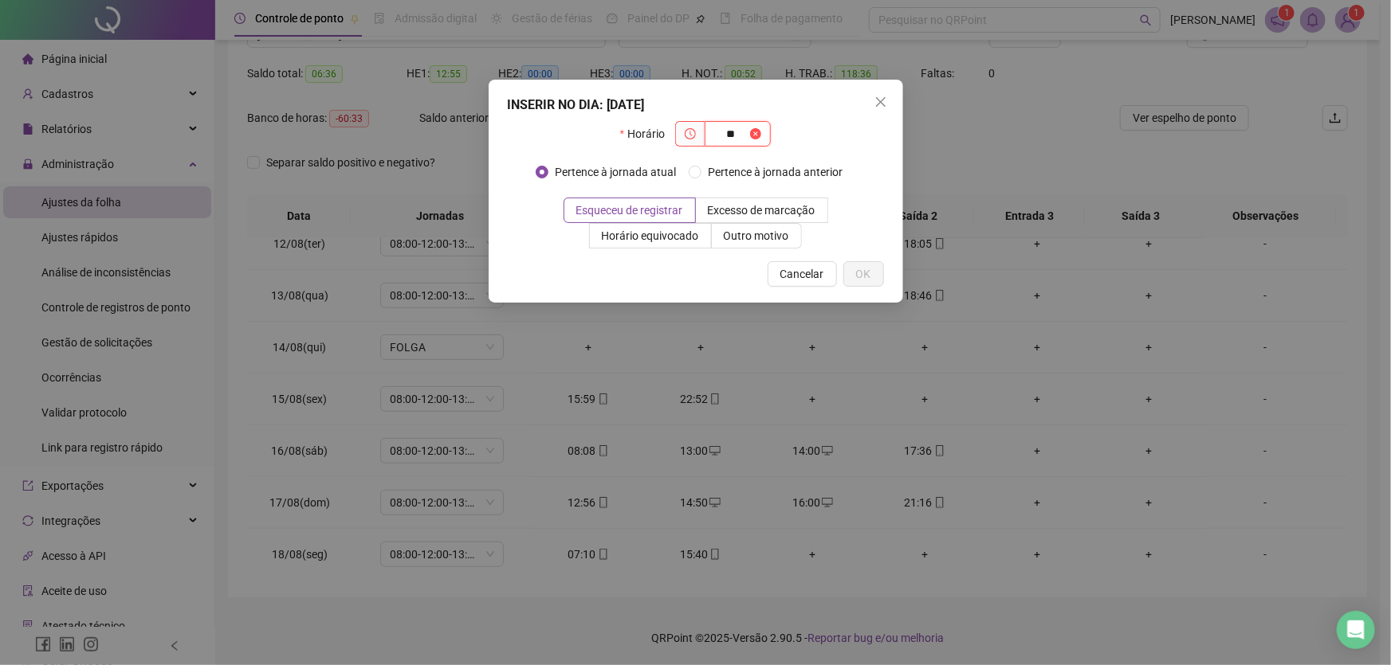
type input "*"
type input "*****"
click at [873, 266] on button "OK" at bounding box center [863, 274] width 41 height 26
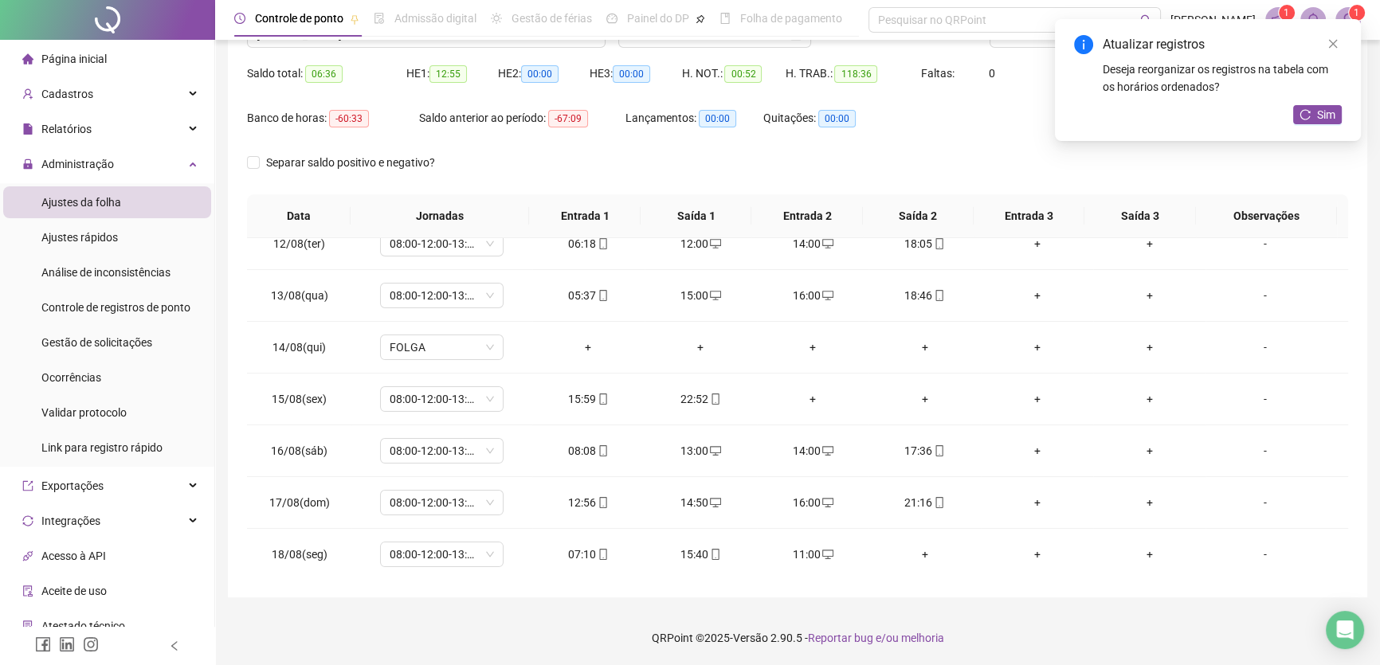
click at [911, 551] on div "+" at bounding box center [924, 555] width 87 height 18
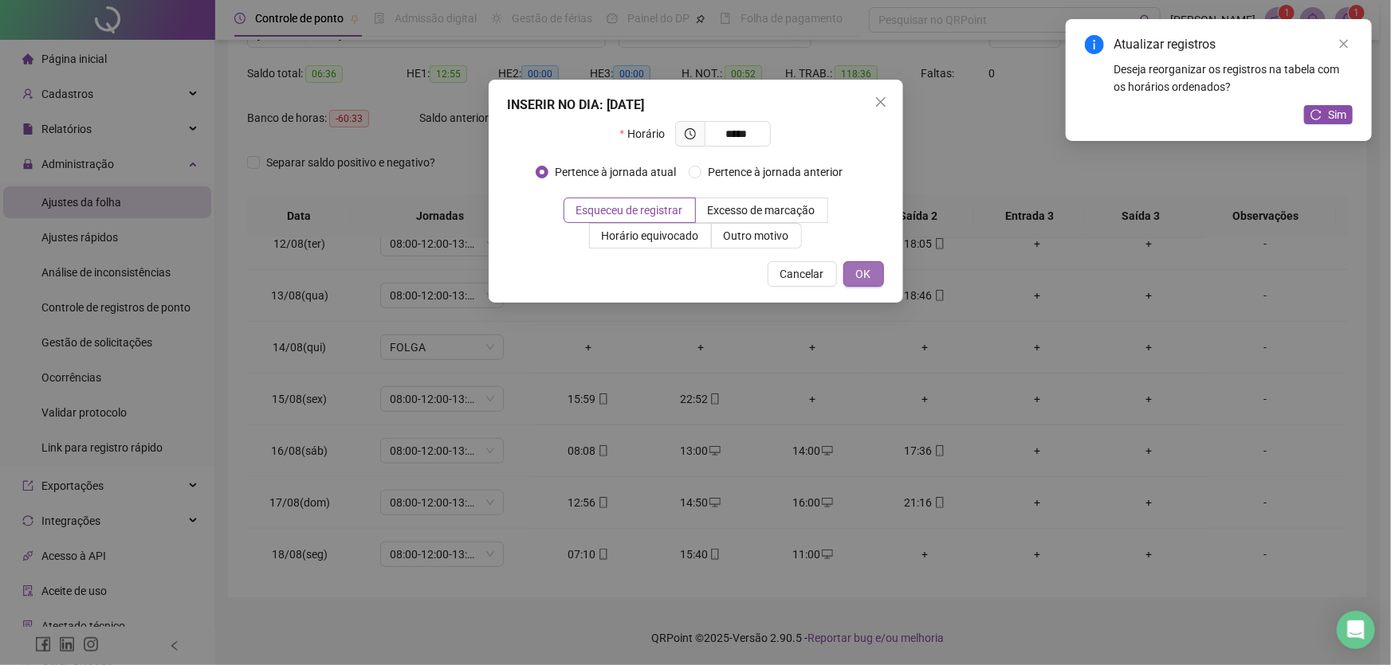
type input "*****"
click at [865, 268] on span "OK" at bounding box center [863, 274] width 15 height 18
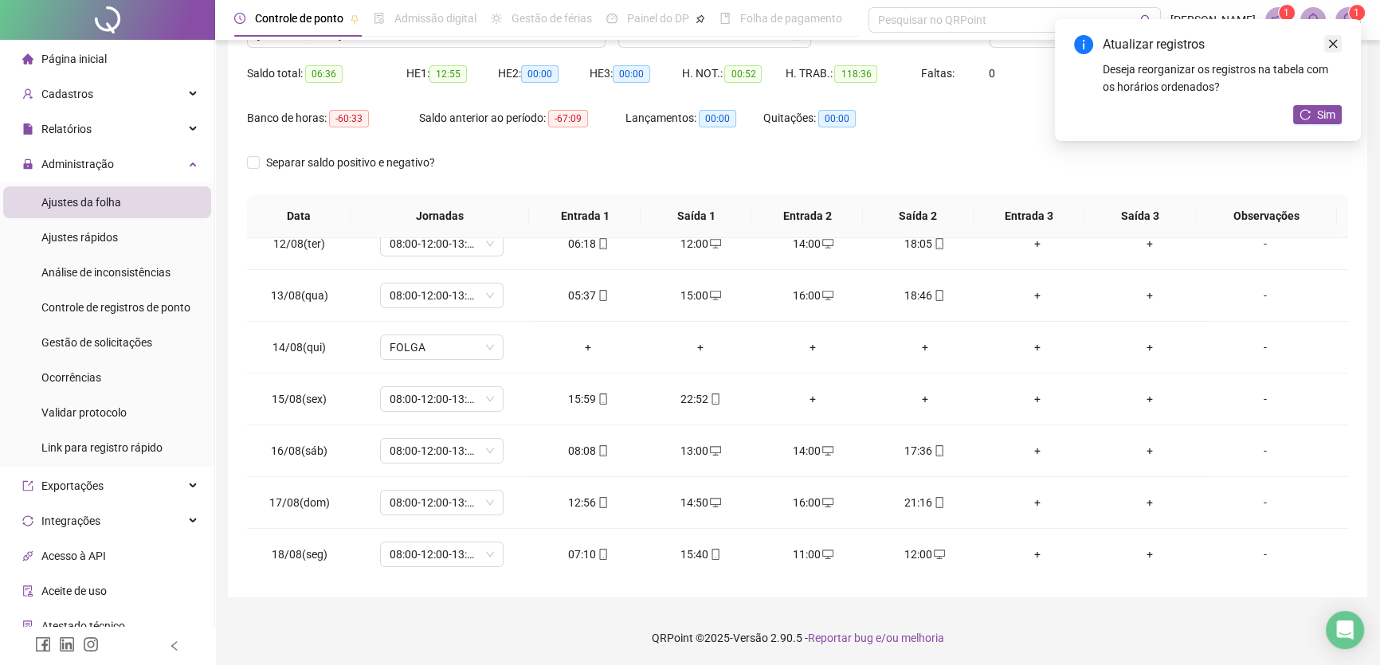
click at [1336, 39] on icon "close" at bounding box center [1333, 43] width 11 height 11
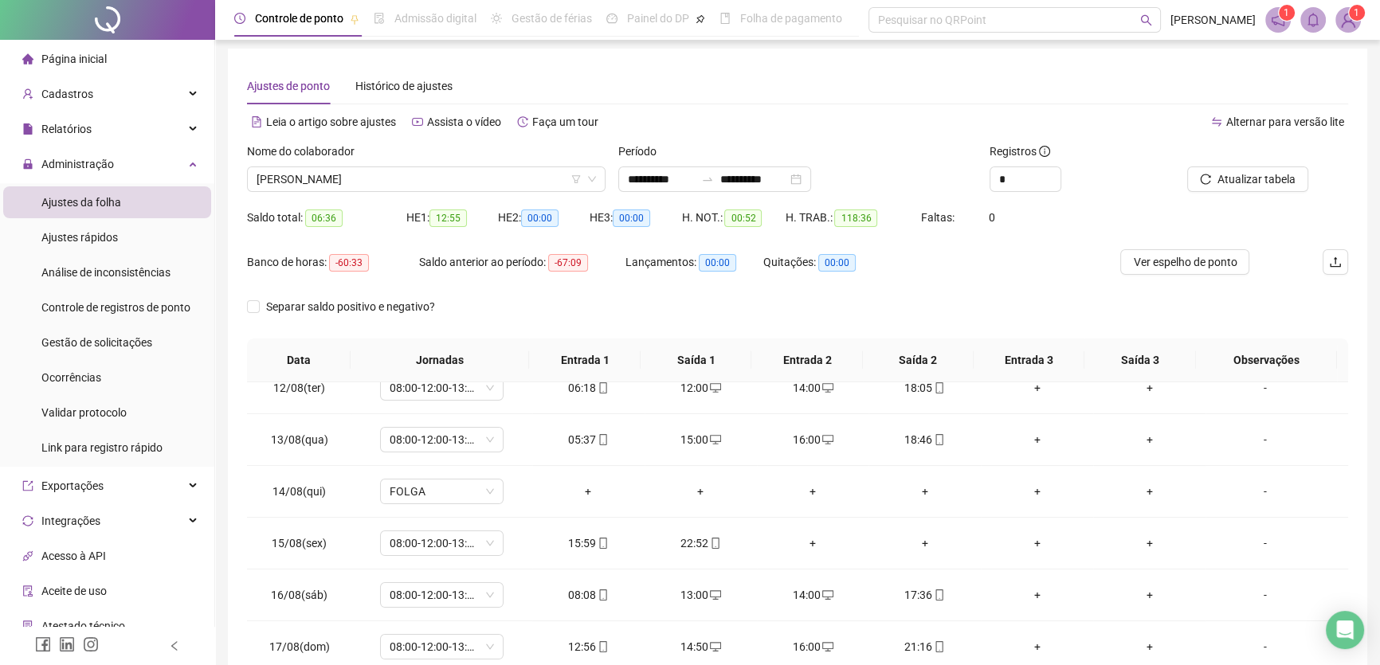
scroll to position [3, 0]
click at [1254, 171] on span "Atualizar tabela" at bounding box center [1257, 180] width 78 height 18
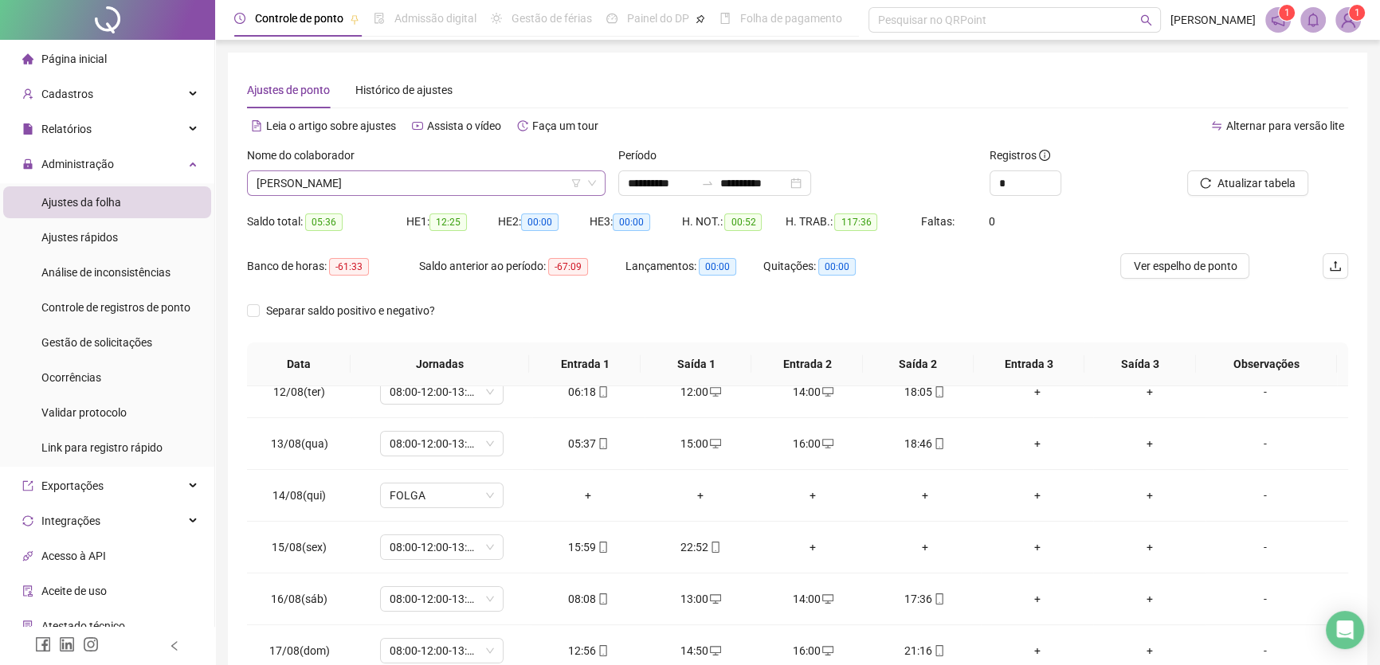
click at [471, 180] on span "[PERSON_NAME]" at bounding box center [427, 183] width 340 height 24
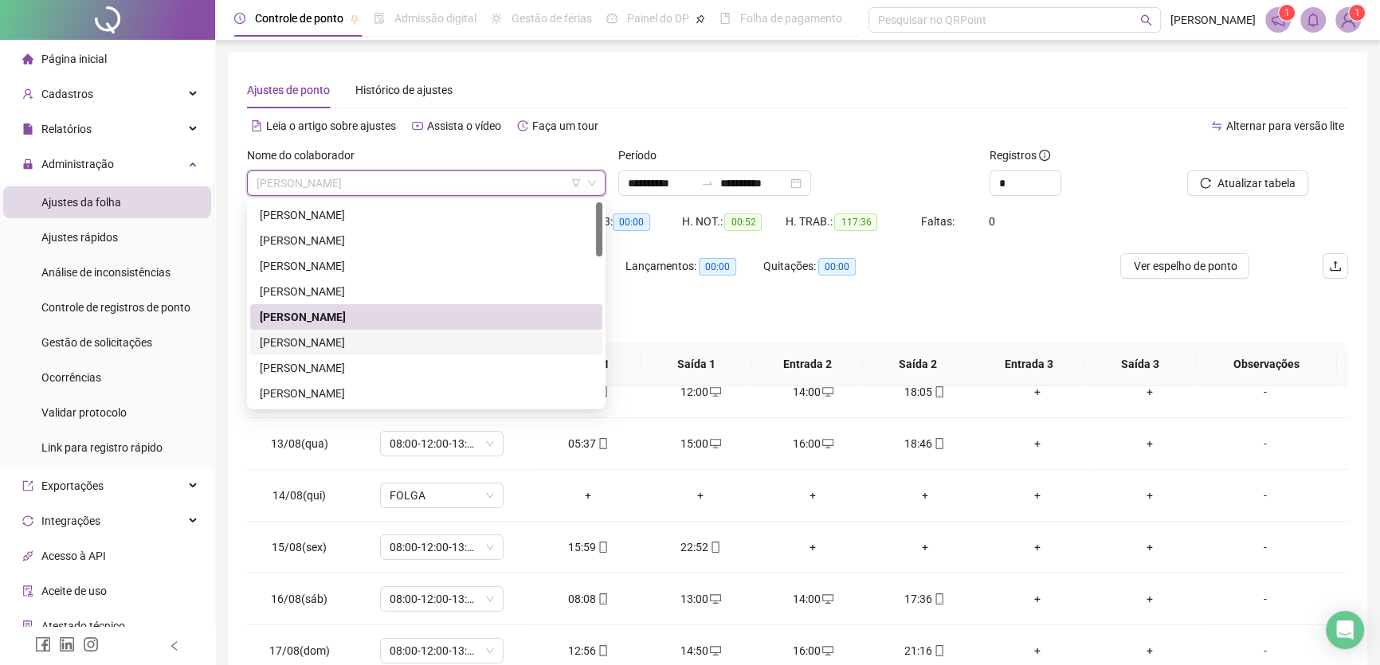
click at [350, 340] on div "[PERSON_NAME]" at bounding box center [426, 343] width 333 height 18
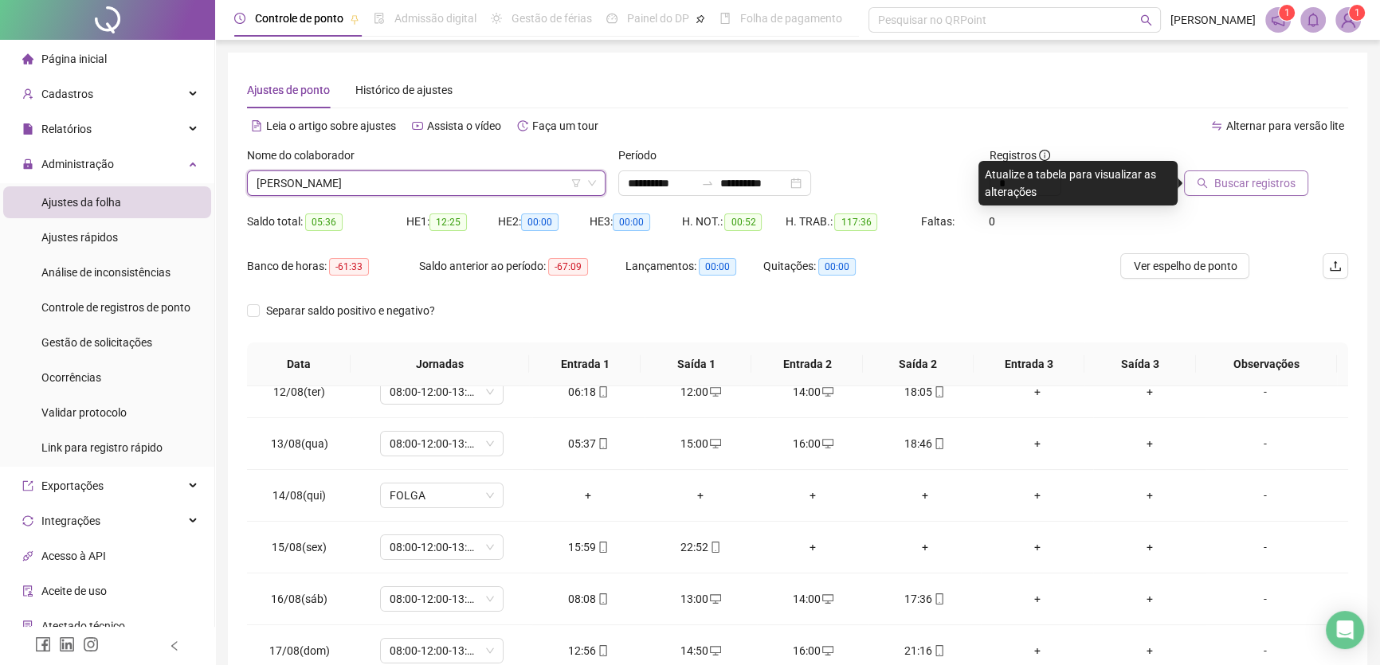
click at [1233, 176] on span "Buscar registros" at bounding box center [1255, 184] width 81 height 18
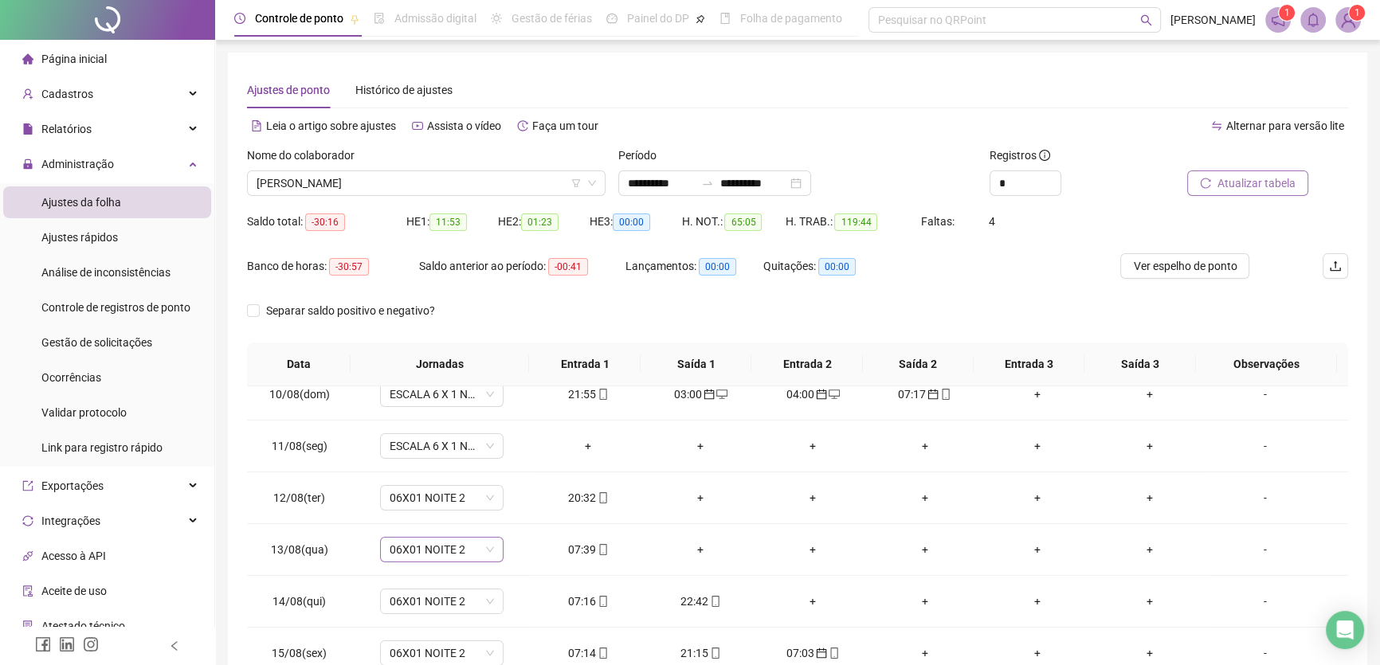
scroll to position [507, 0]
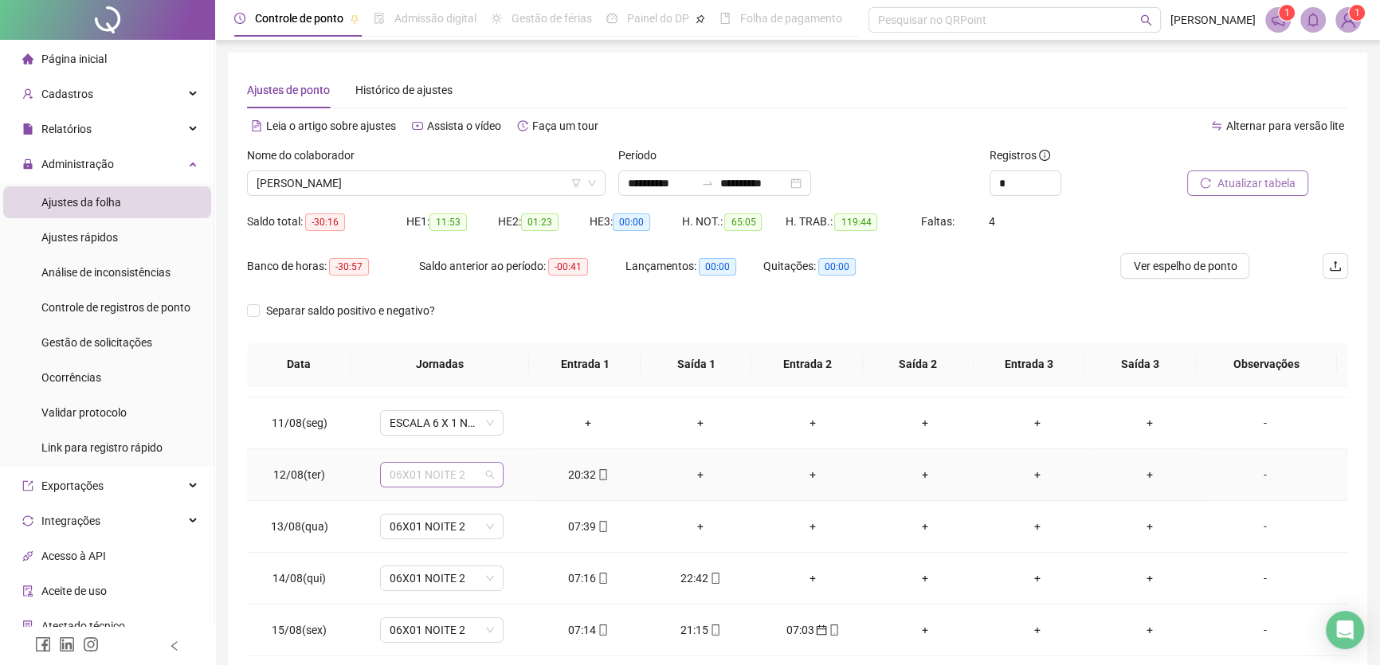
click at [476, 467] on span "06X01 NOITE 2" at bounding box center [442, 475] width 104 height 24
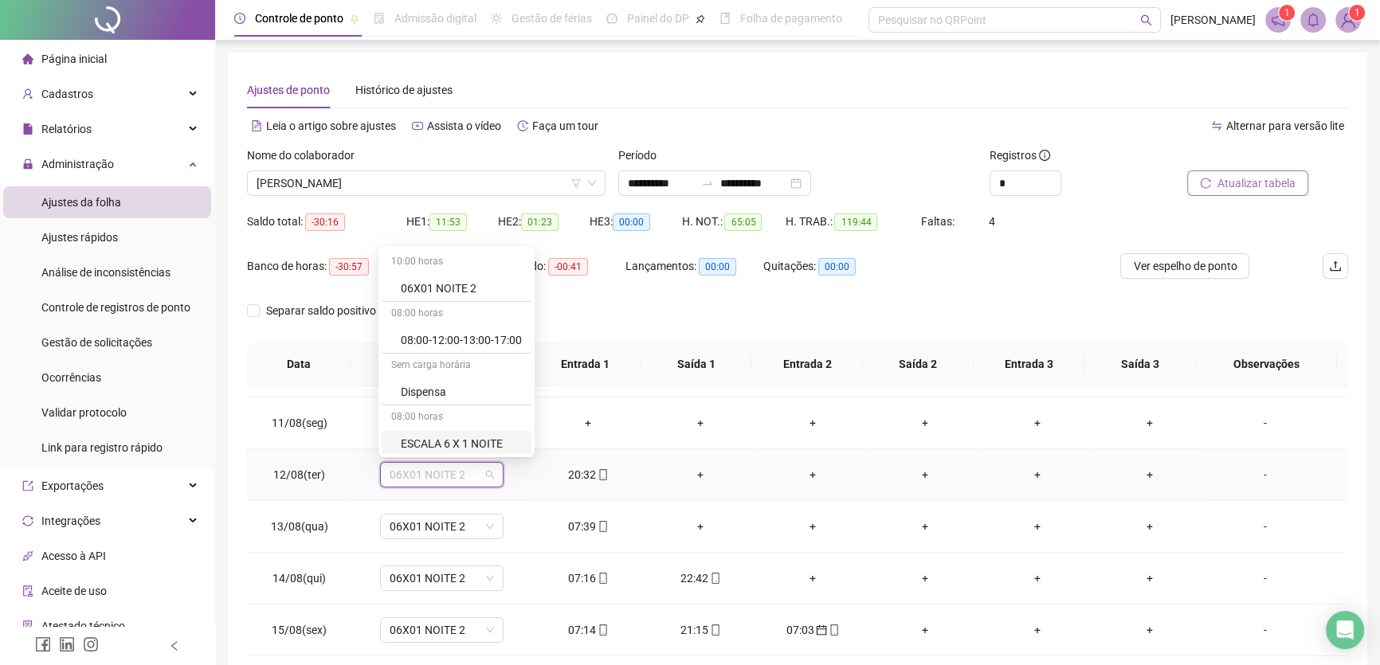
click at [477, 446] on div "ESCALA 6 X 1 NOITE" at bounding box center [461, 444] width 121 height 18
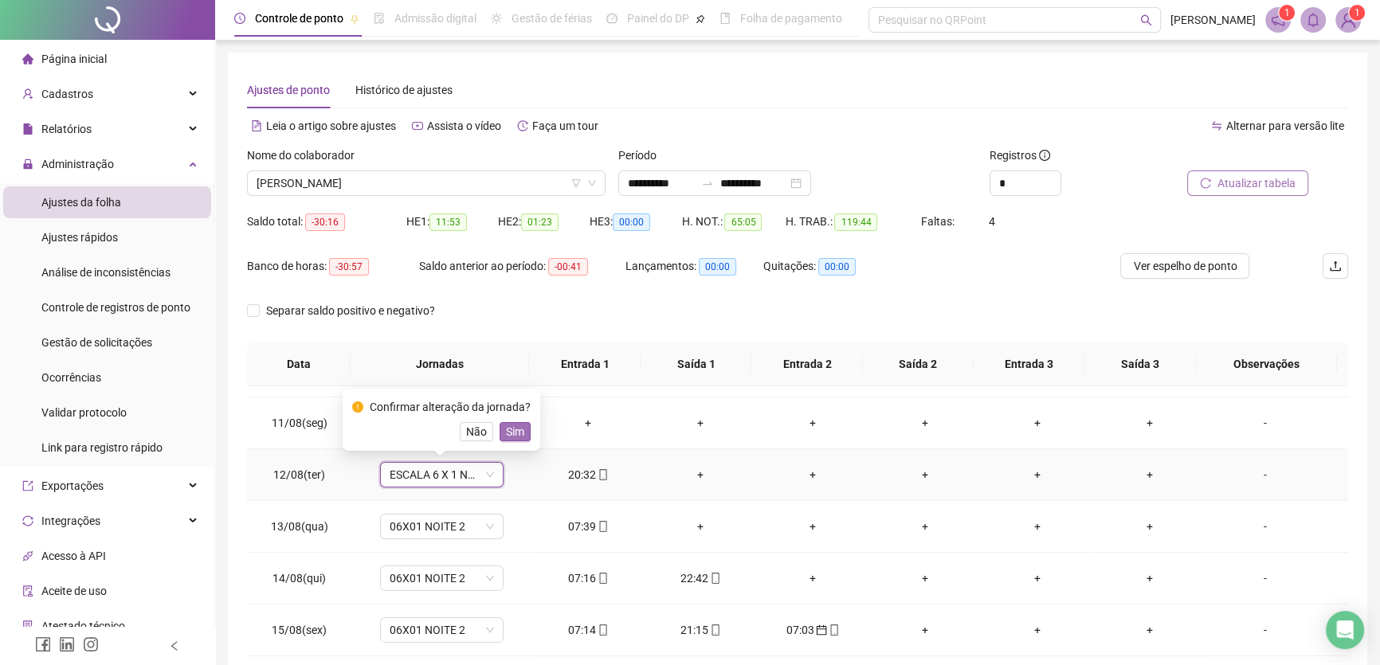
click at [507, 434] on span "Sim" at bounding box center [515, 432] width 18 height 18
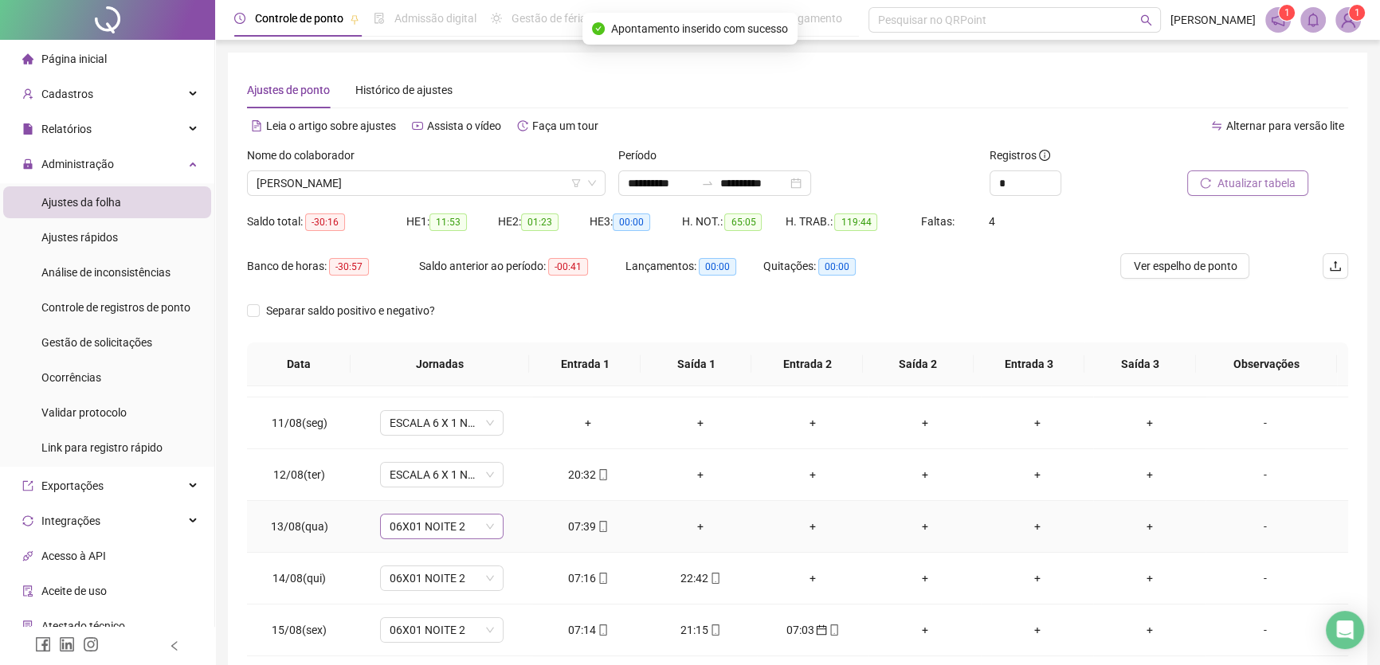
click at [484, 525] on span "06X01 NOITE 2" at bounding box center [442, 527] width 104 height 24
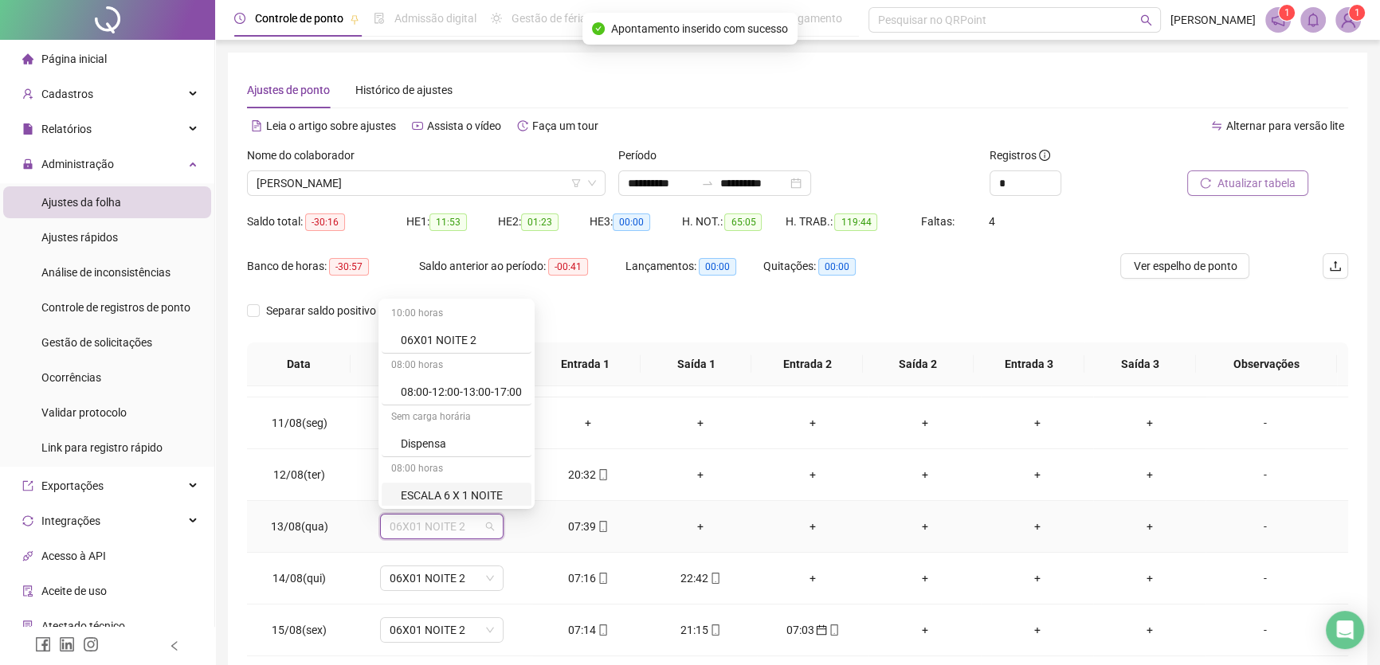
click at [491, 494] on div "ESCALA 6 X 1 NOITE" at bounding box center [461, 496] width 121 height 18
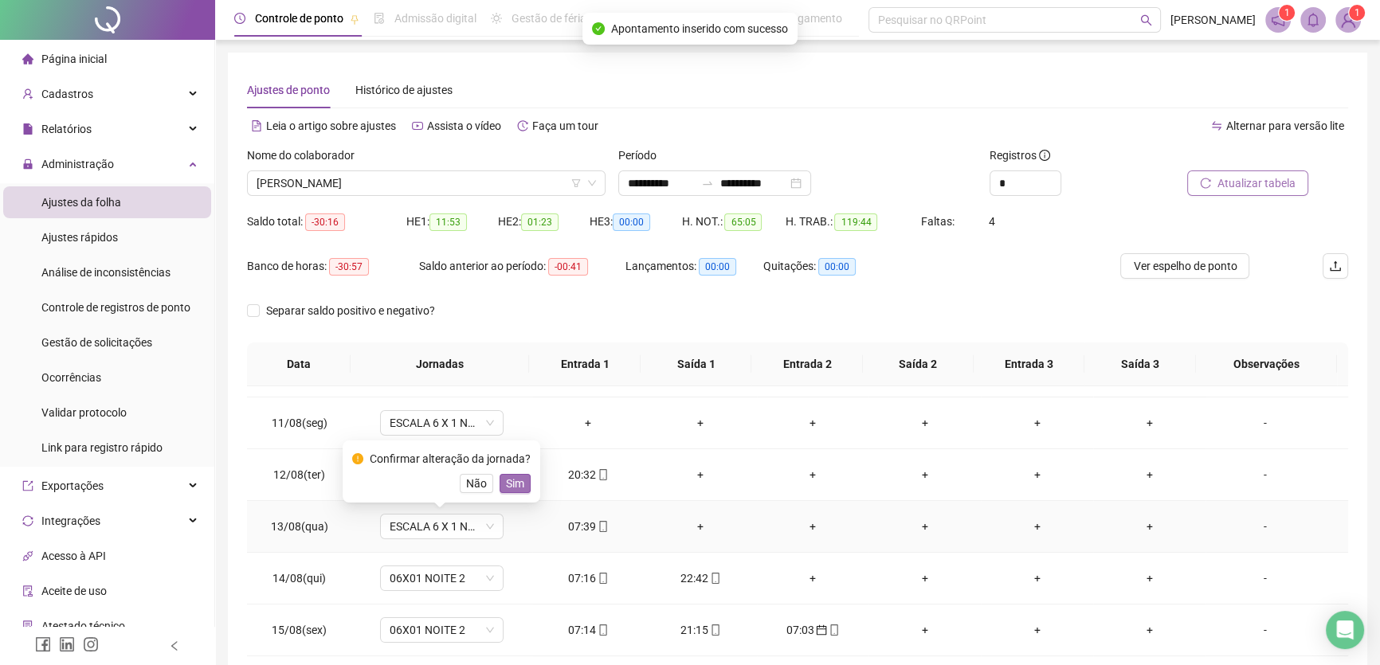
click at [508, 482] on span "Sim" at bounding box center [515, 484] width 18 height 18
click at [466, 577] on span "06X01 NOITE 2" at bounding box center [442, 579] width 104 height 24
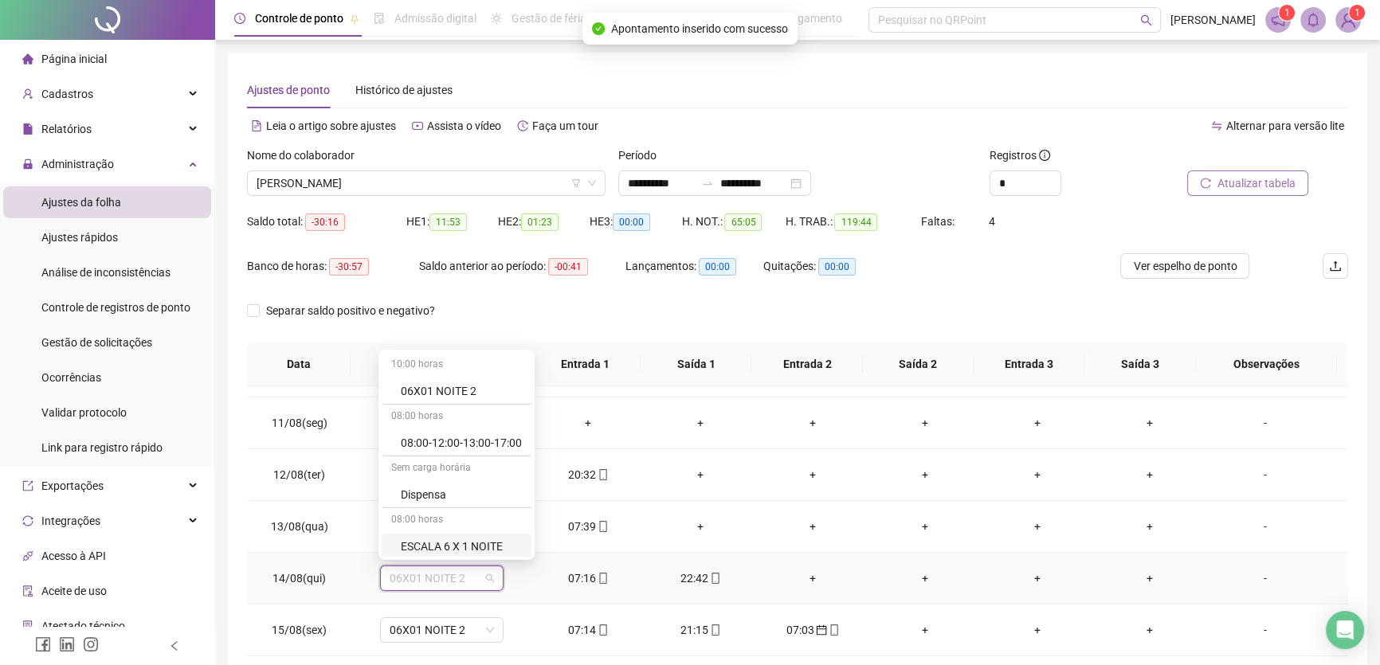
click at [491, 536] on div "ESCALA 6 X 1 NOITE" at bounding box center [457, 547] width 150 height 26
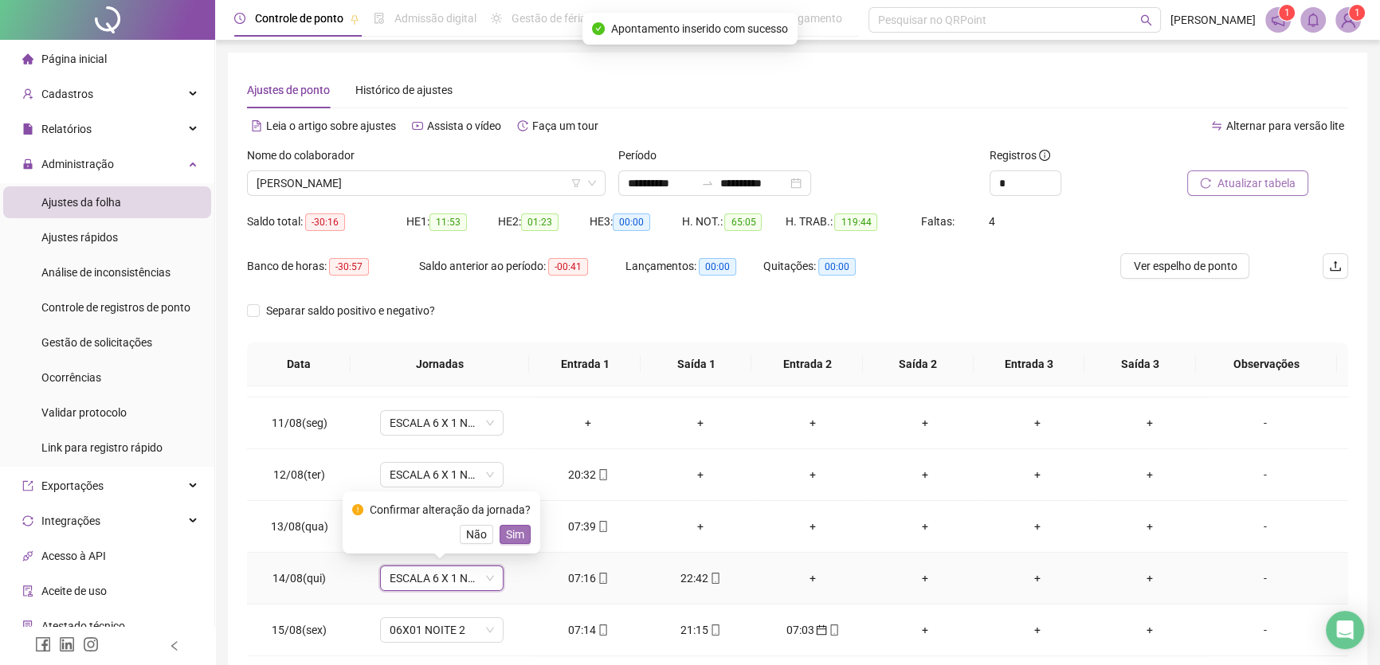
click at [513, 534] on span "Sim" at bounding box center [515, 535] width 18 height 18
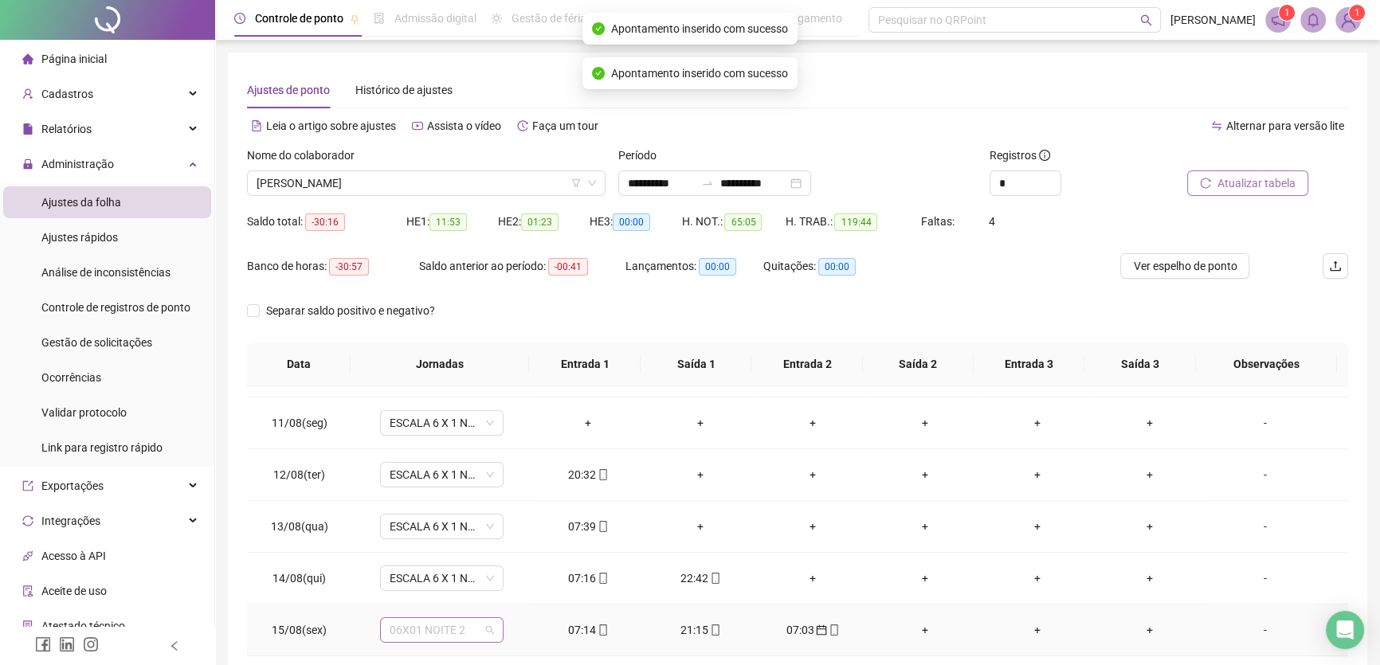
click at [477, 626] on span "06X01 NOITE 2" at bounding box center [442, 630] width 104 height 24
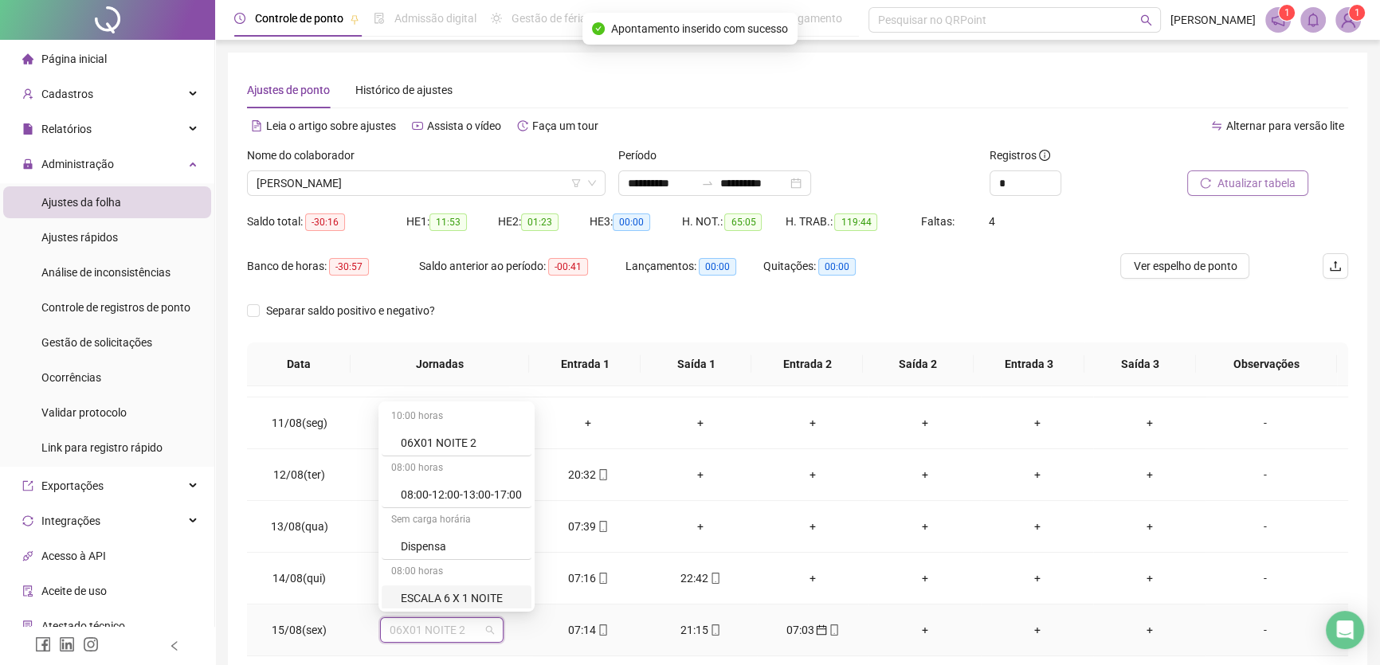
click at [489, 596] on div "ESCALA 6 X 1 NOITE" at bounding box center [461, 599] width 121 height 18
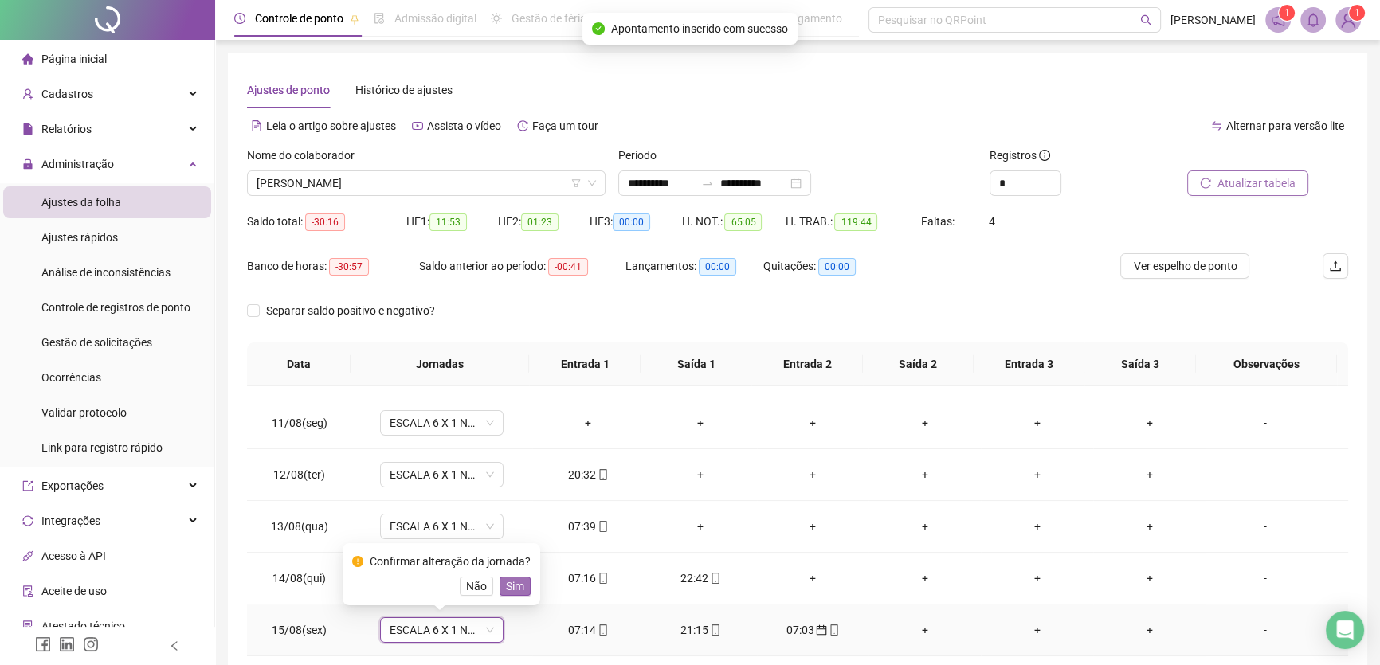
click at [520, 587] on span "Sim" at bounding box center [515, 587] width 18 height 18
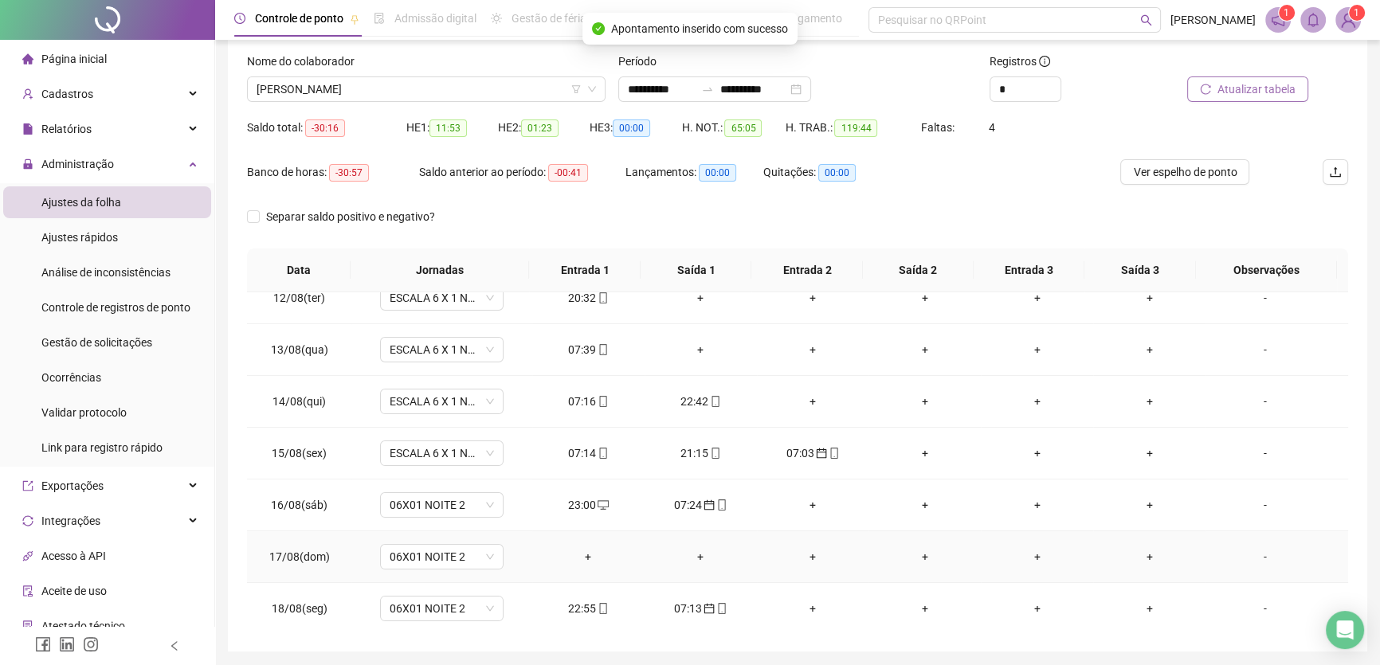
scroll to position [148, 0]
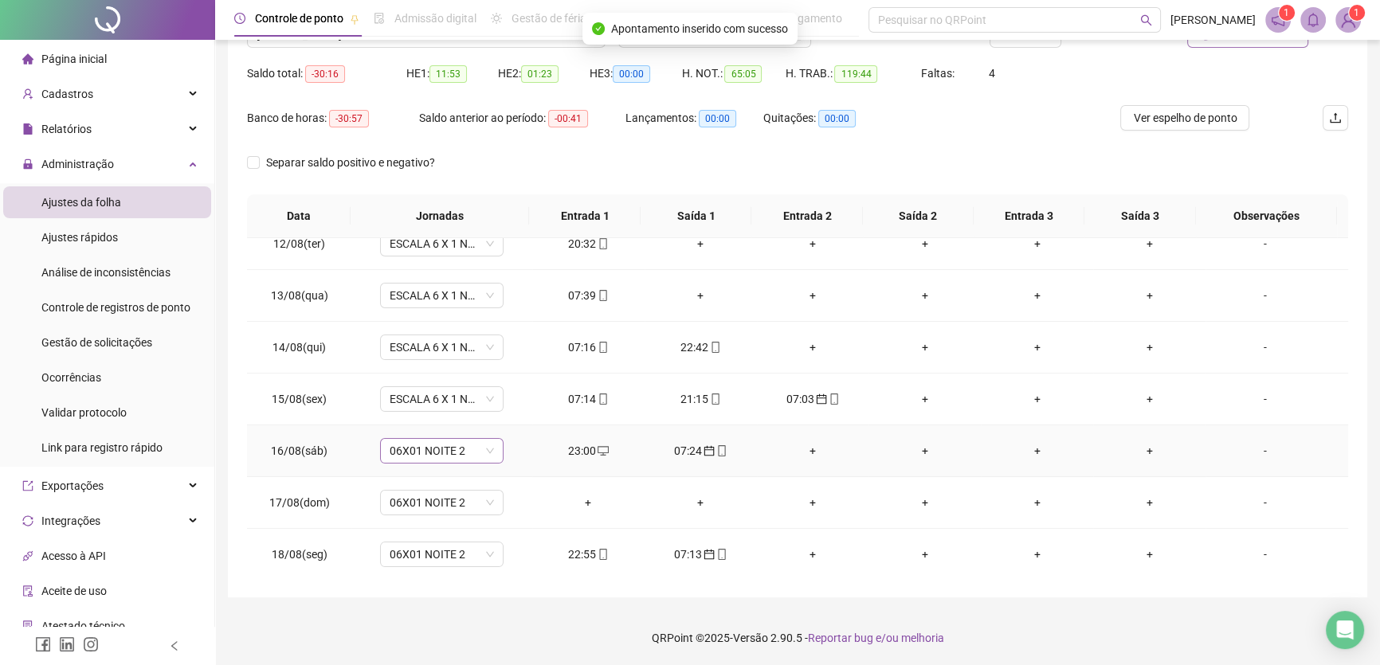
click at [473, 446] on span "06X01 NOITE 2" at bounding box center [442, 451] width 104 height 24
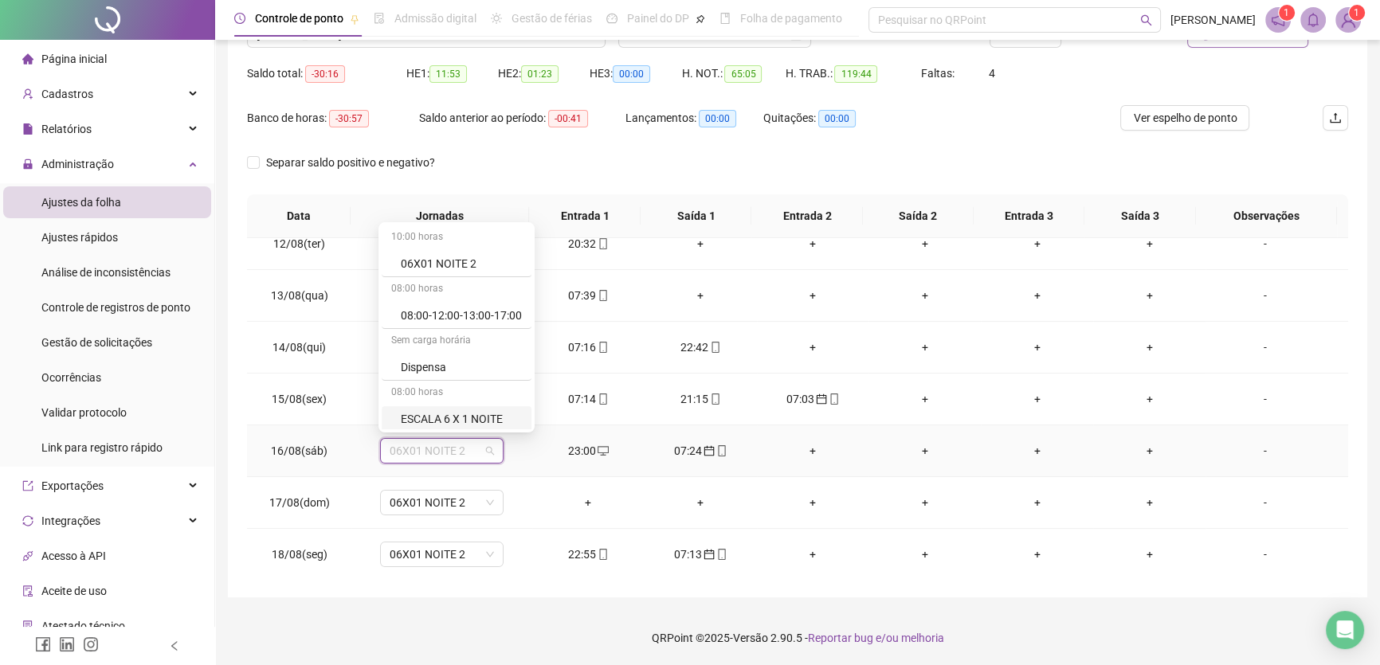
click at [488, 425] on div "ESCALA 6 X 1 NOITE" at bounding box center [461, 419] width 121 height 18
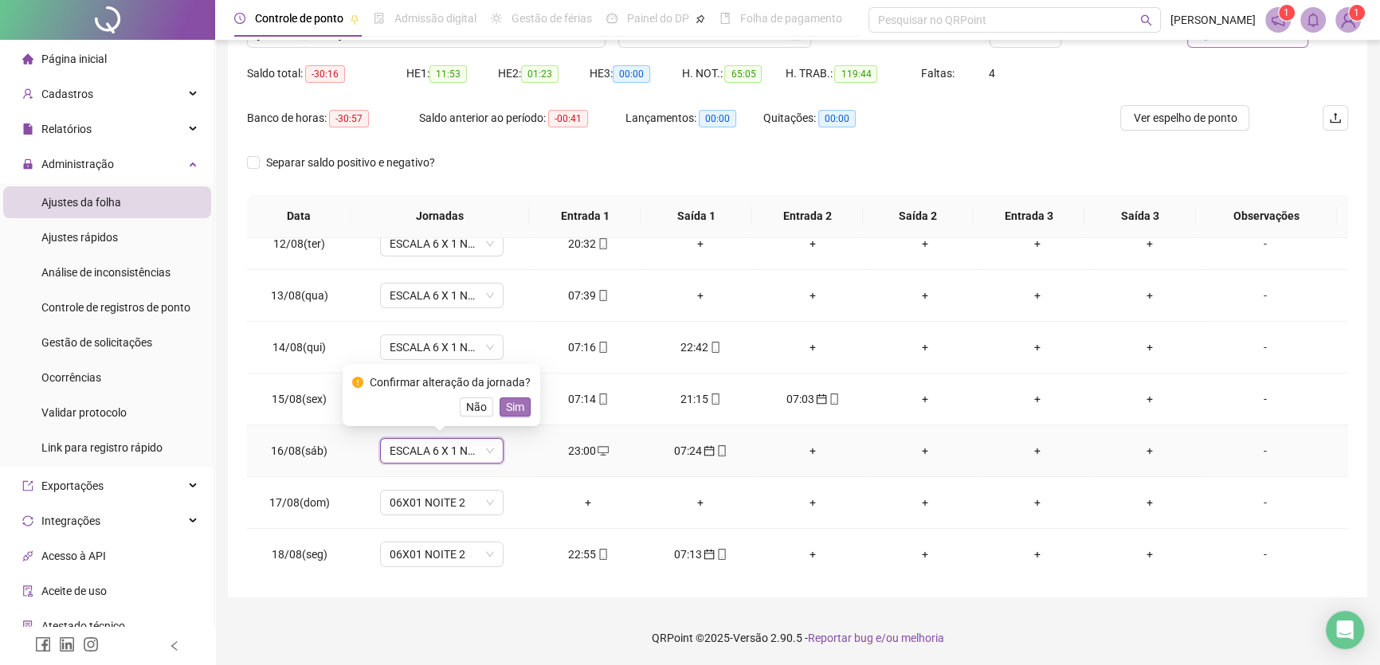
click at [516, 410] on span "Sim" at bounding box center [515, 407] width 18 height 18
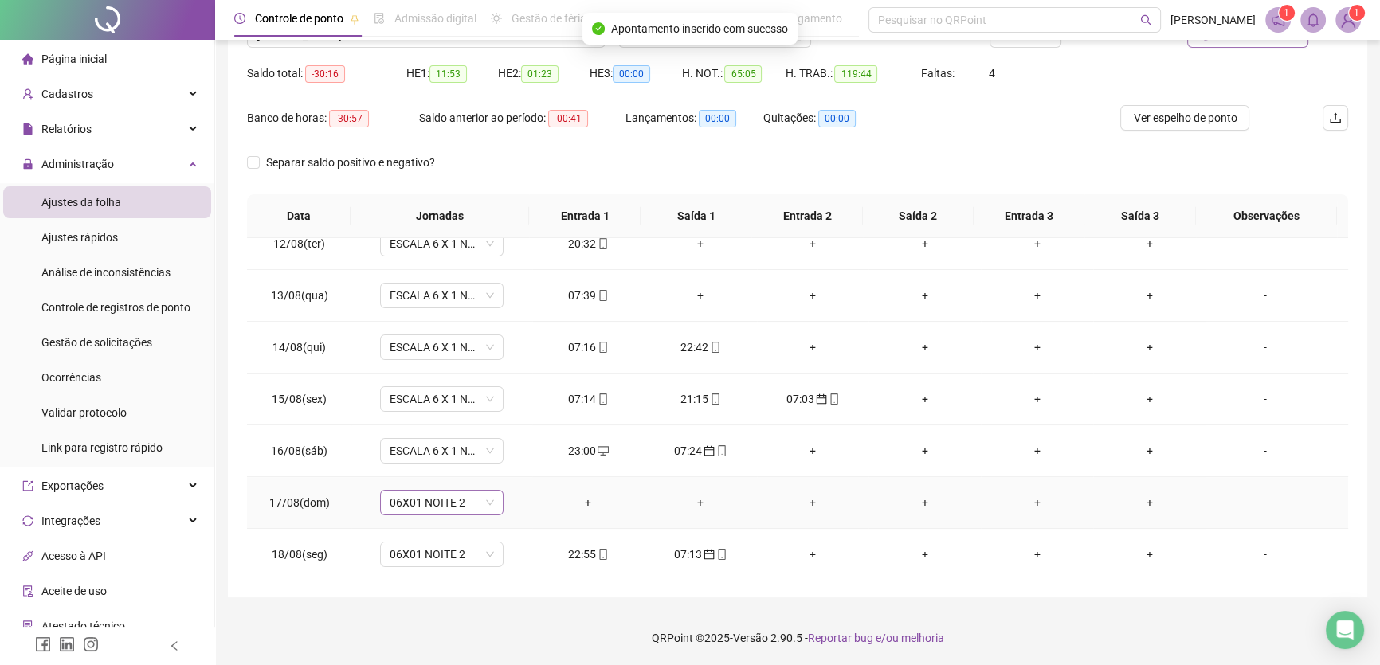
click at [481, 501] on span "06X01 NOITE 2" at bounding box center [442, 503] width 104 height 24
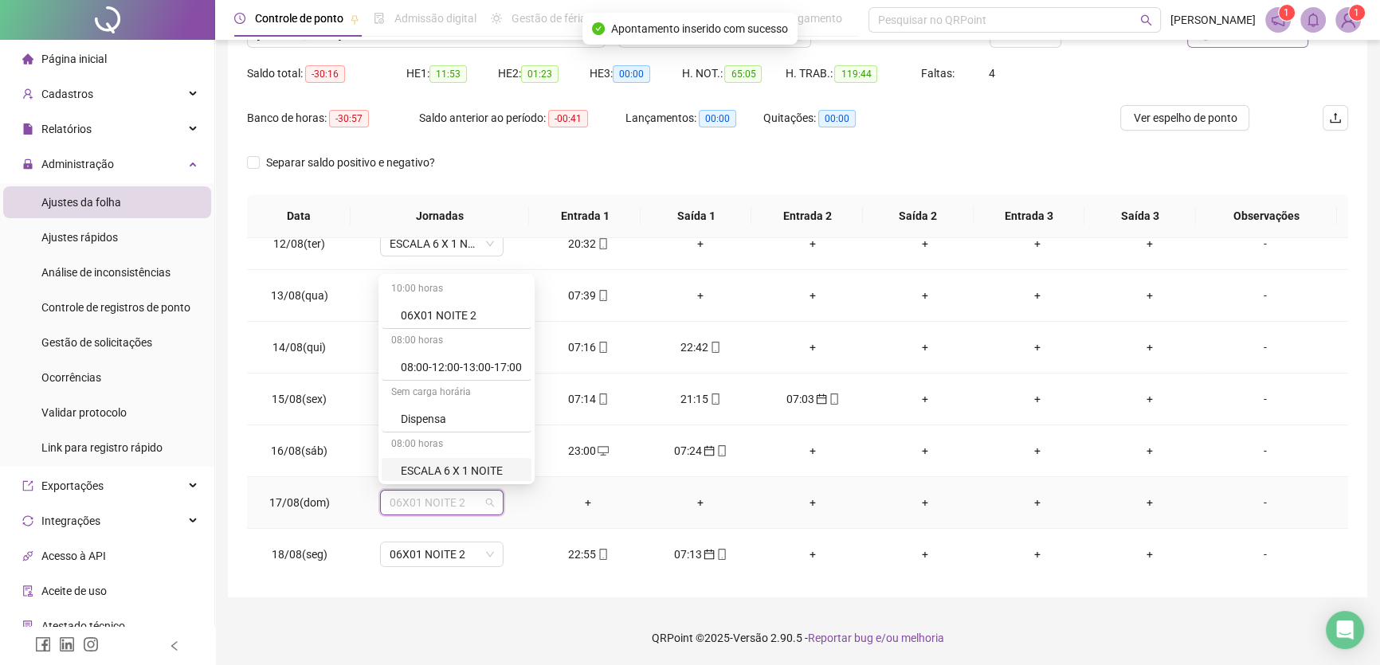
click at [477, 471] on div "ESCALA 6 X 1 NOITE" at bounding box center [461, 471] width 121 height 18
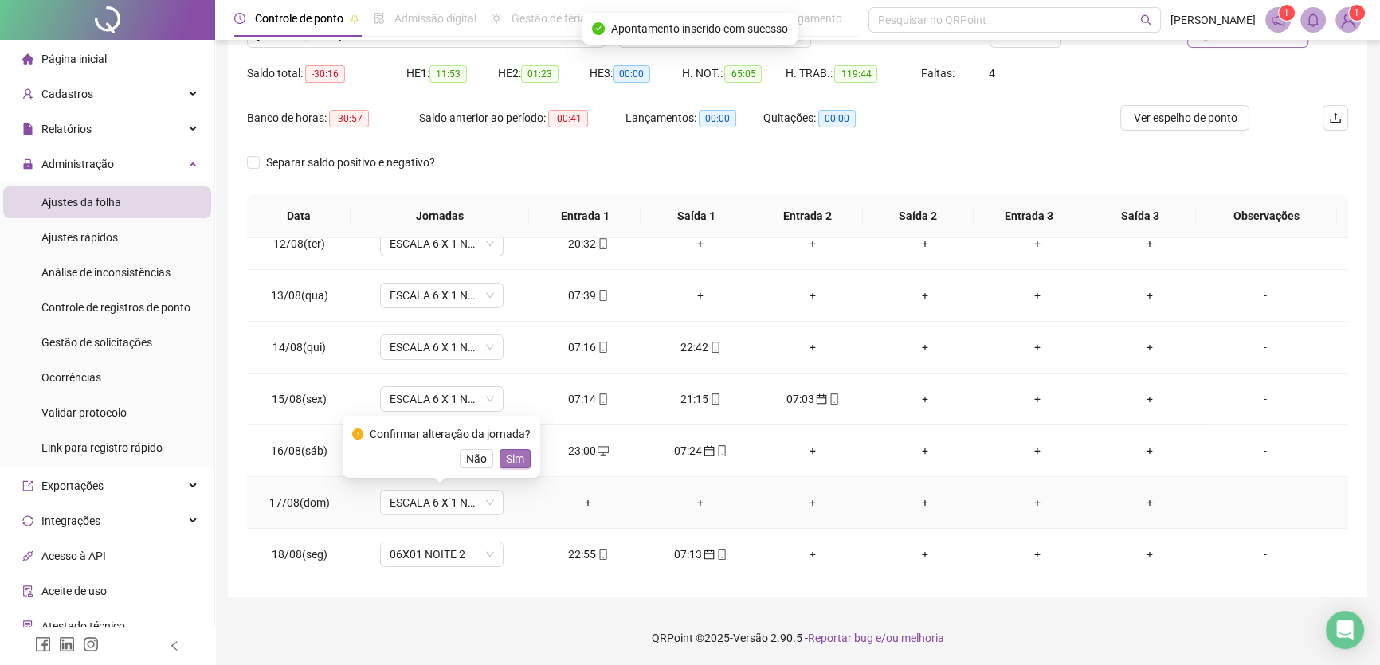
click at [506, 450] on span "Sim" at bounding box center [515, 459] width 18 height 18
click at [455, 552] on span "06X01 NOITE 2" at bounding box center [442, 555] width 104 height 24
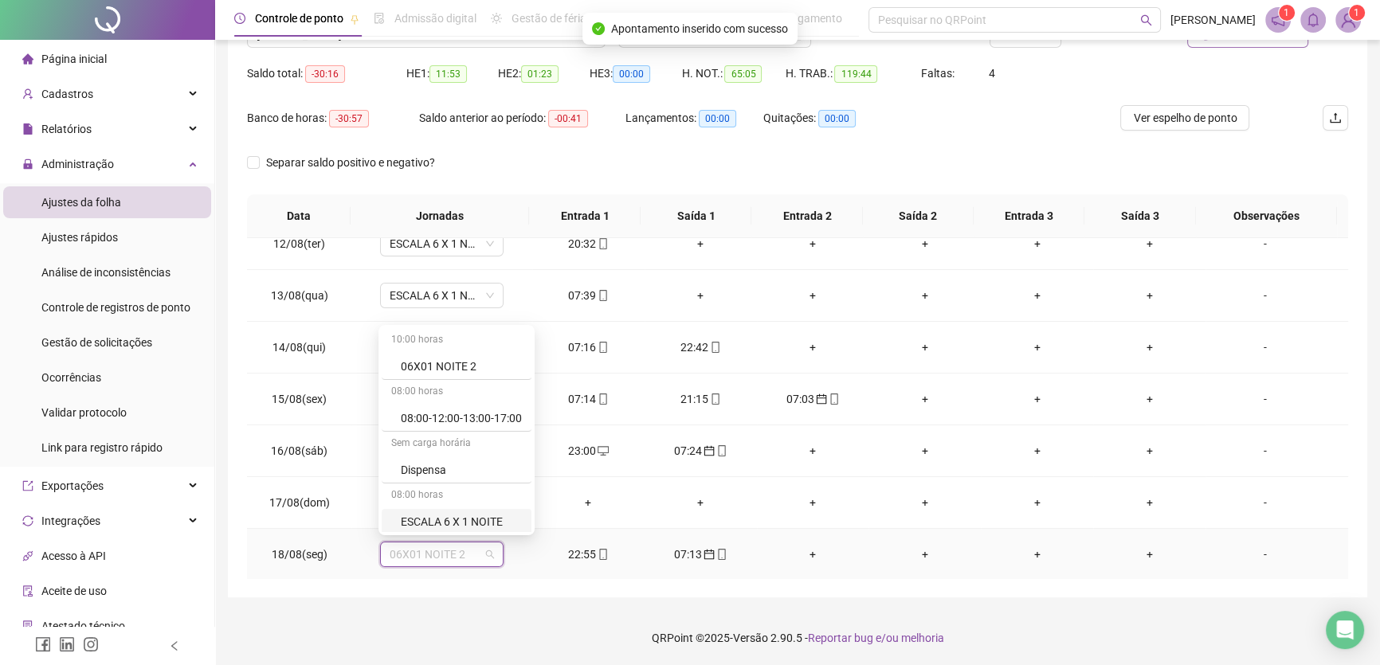
click at [493, 518] on div "ESCALA 6 X 1 NOITE" at bounding box center [461, 522] width 121 height 18
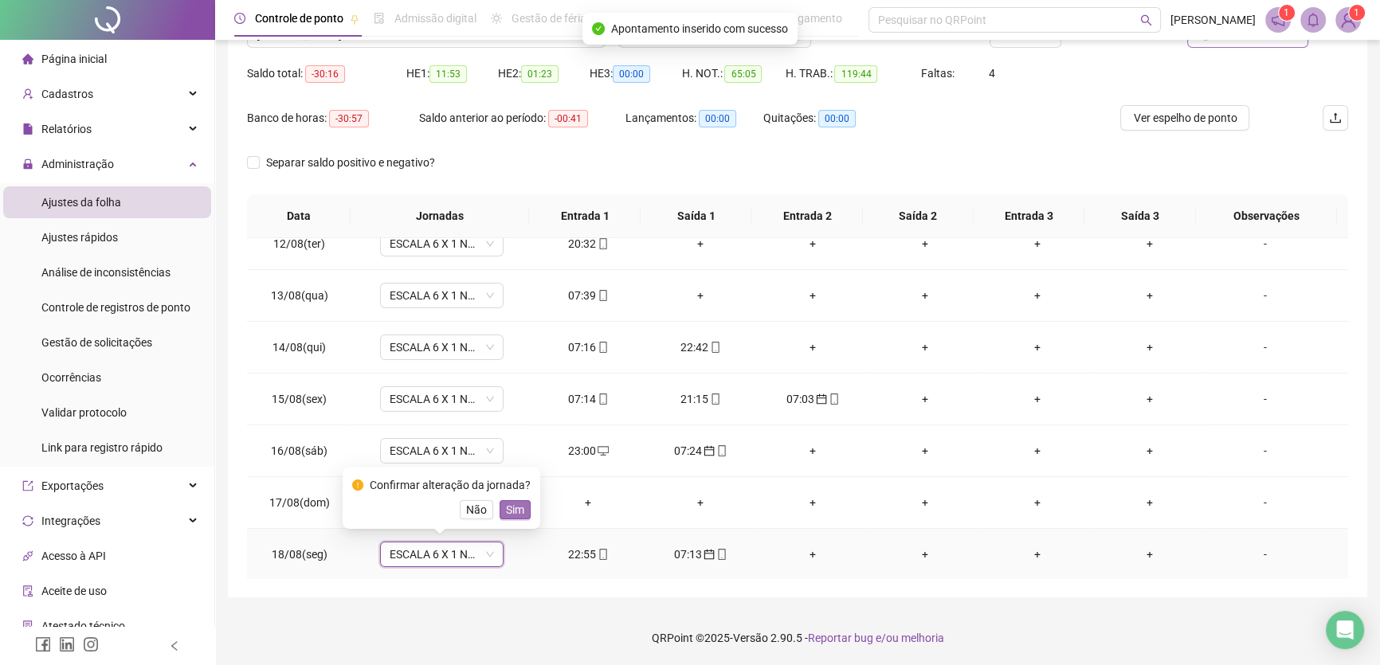
click at [523, 514] on button "Sim" at bounding box center [515, 509] width 31 height 19
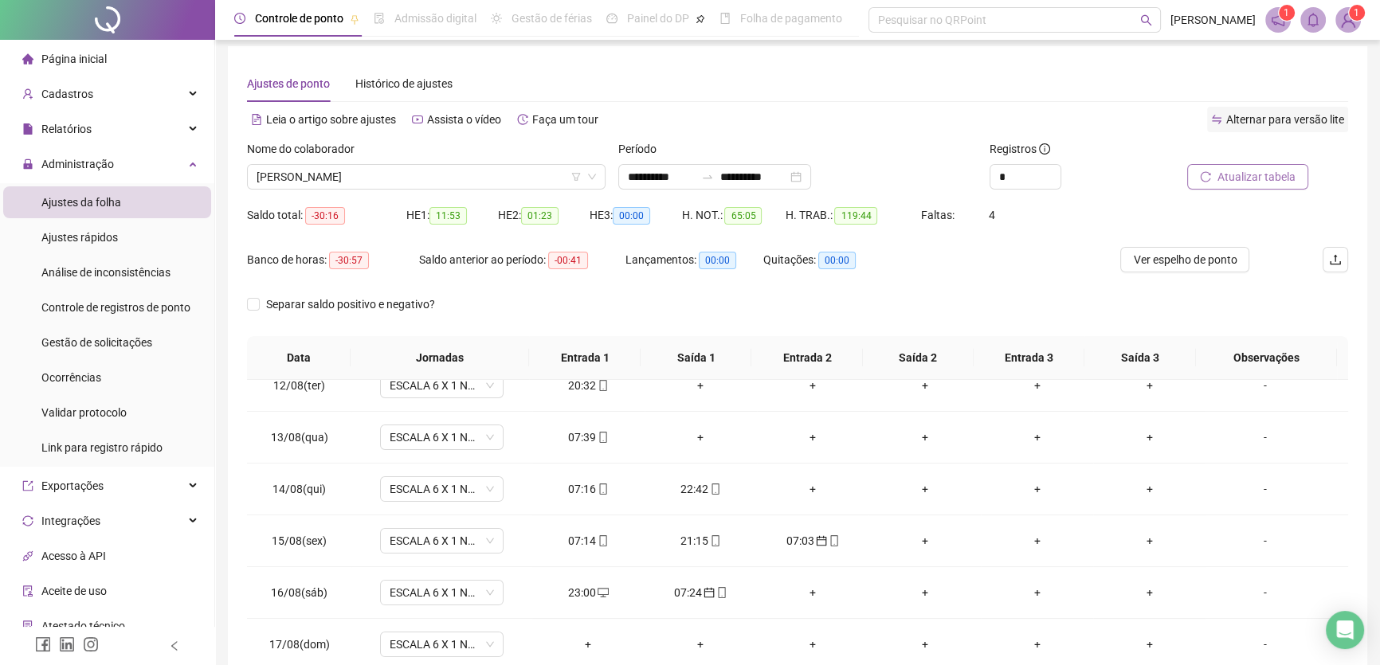
scroll to position [3, 0]
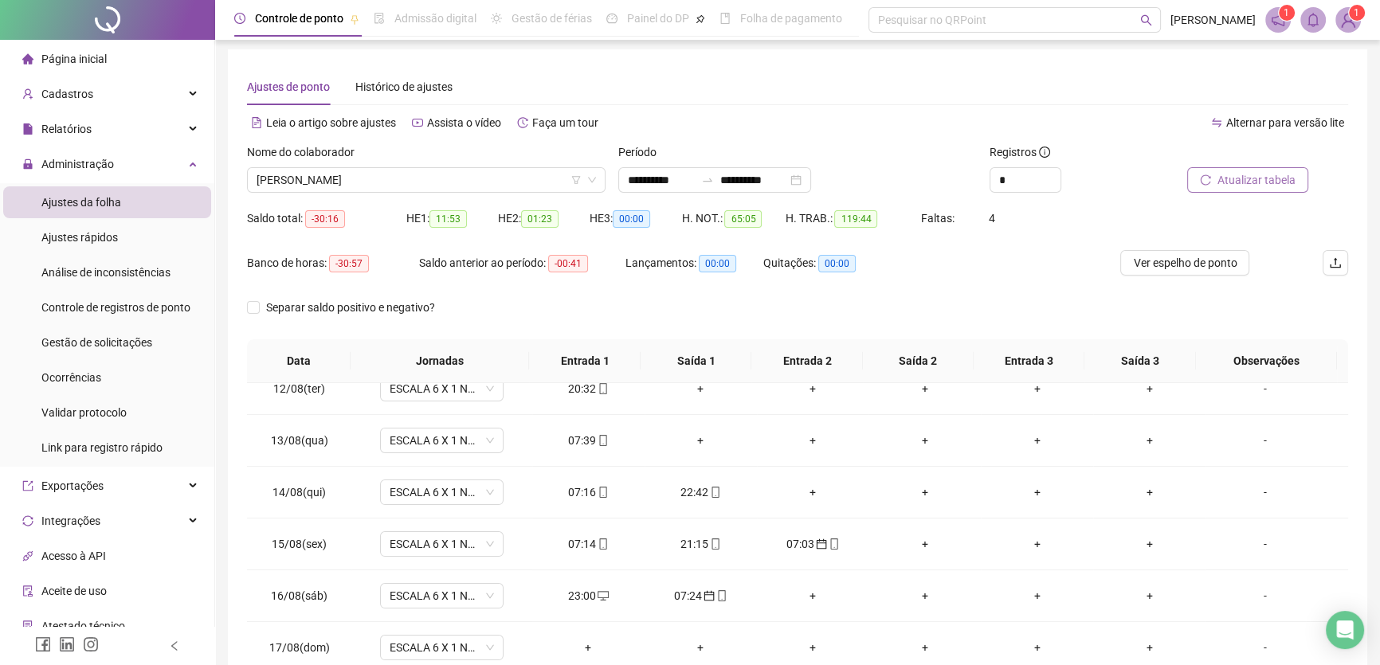
click at [1238, 183] on span "Atualizar tabela" at bounding box center [1257, 180] width 78 height 18
click at [571, 435] on div "07:39" at bounding box center [588, 441] width 87 height 18
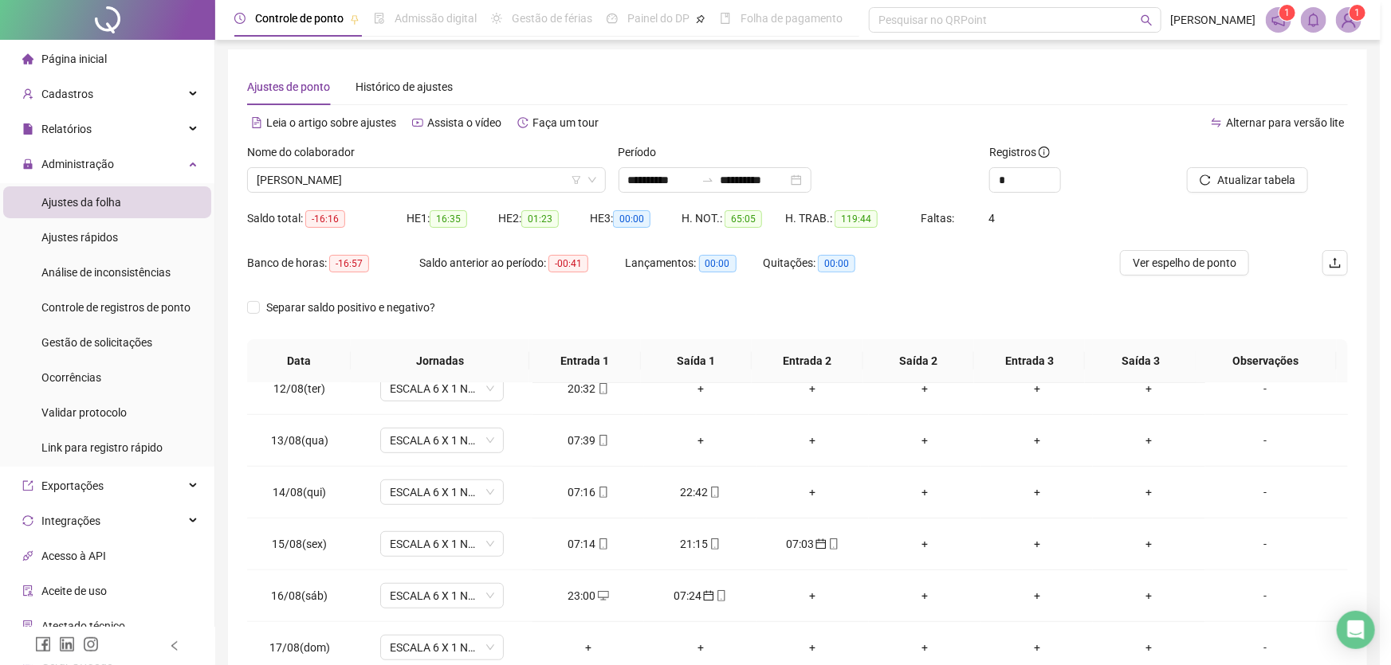
type input "**********"
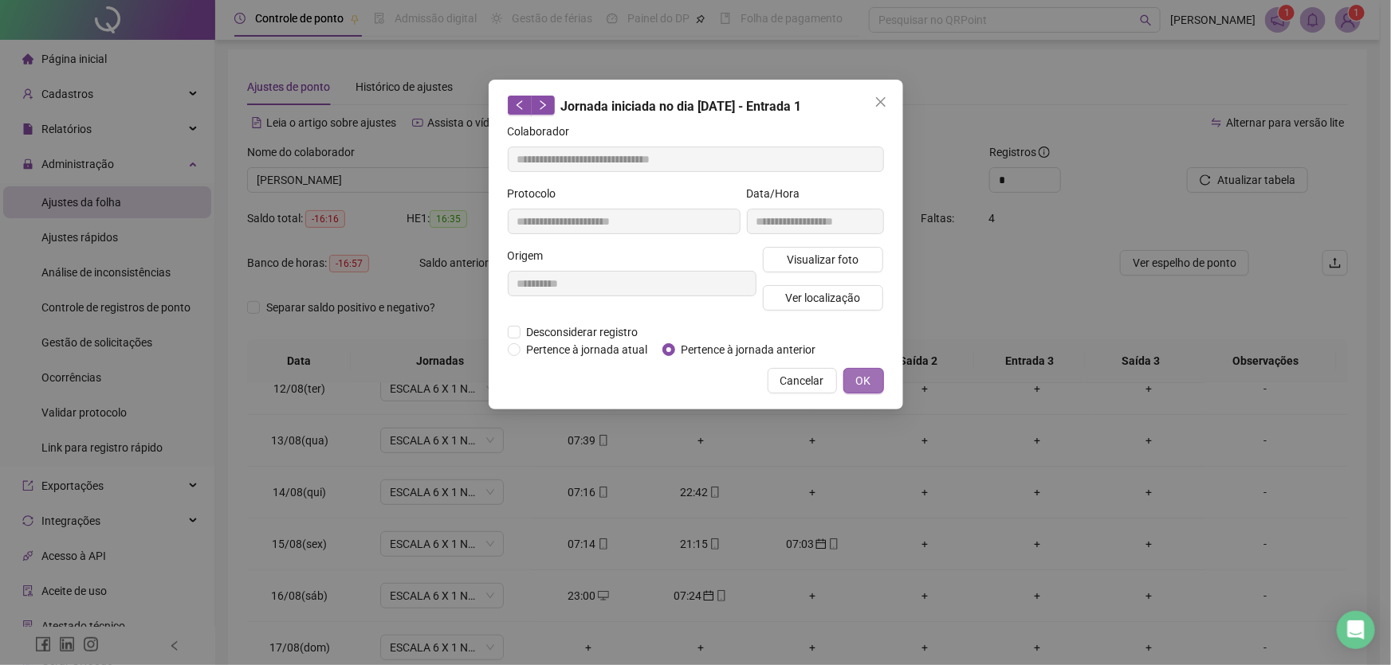
click at [862, 377] on span "OK" at bounding box center [863, 381] width 15 height 18
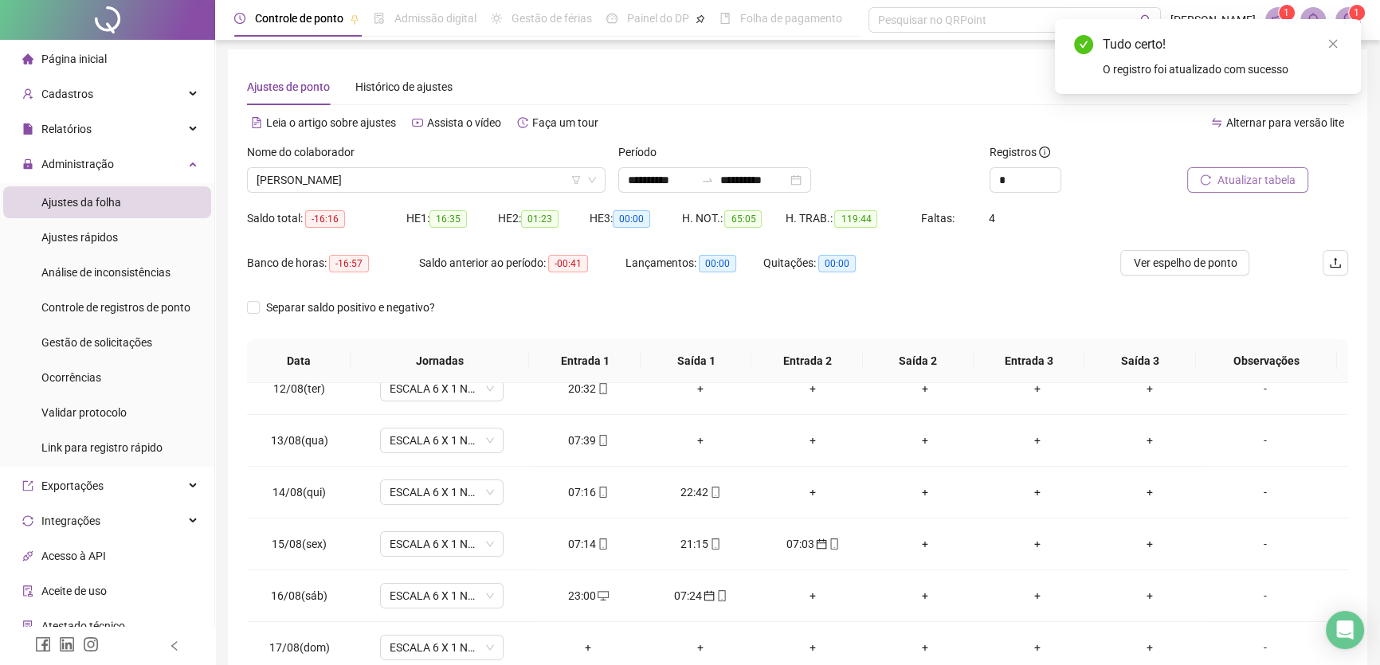
click at [1252, 178] on span "Atualizar tabela" at bounding box center [1257, 180] width 78 height 18
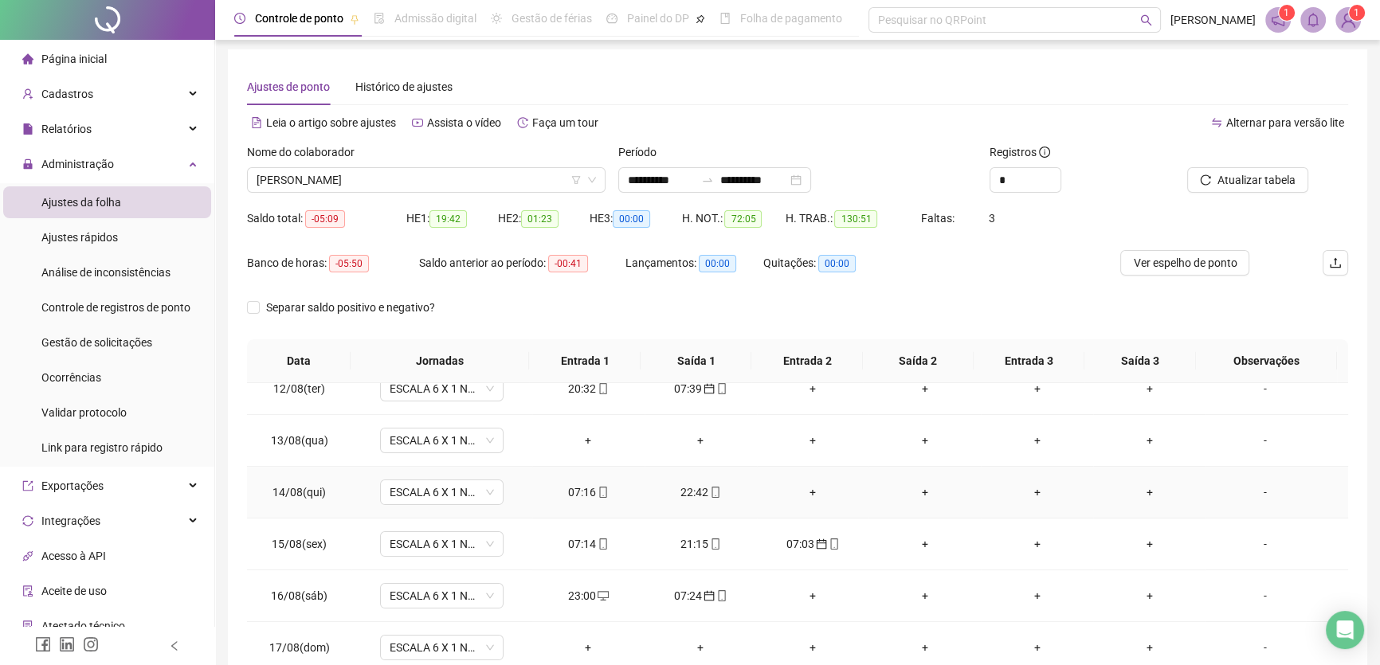
click at [583, 486] on div "07:16" at bounding box center [588, 493] width 87 height 18
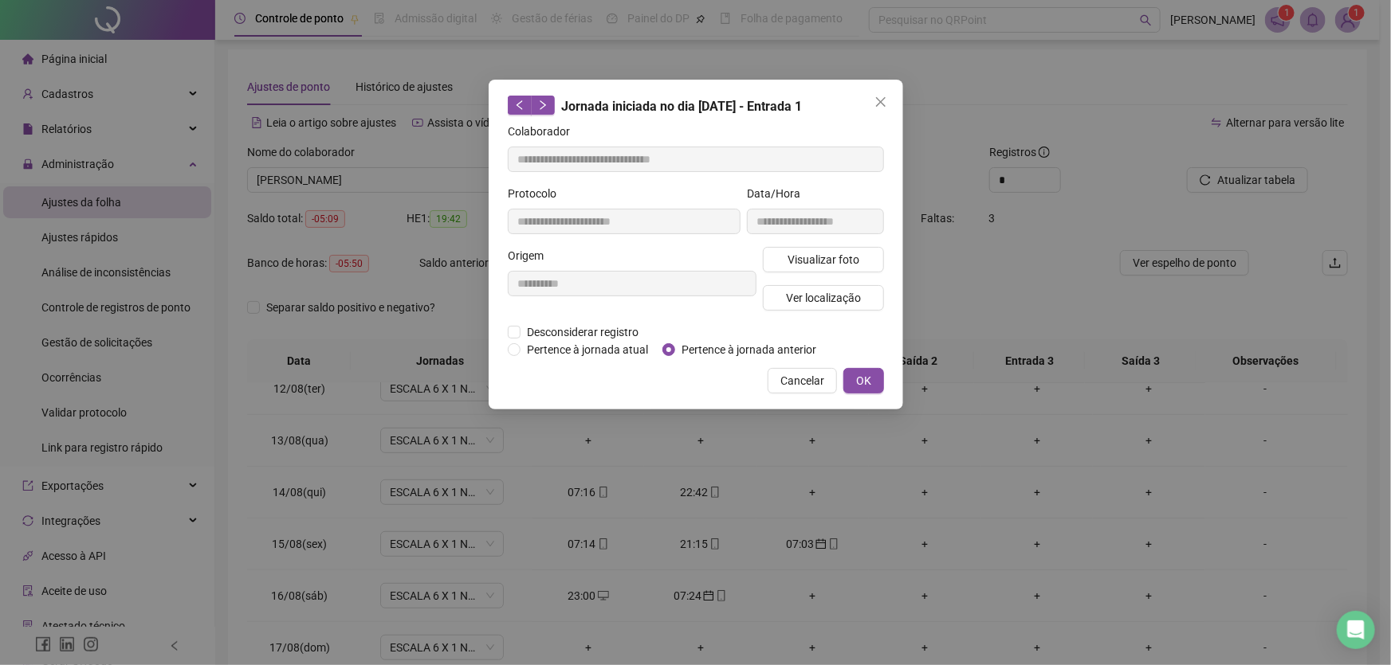
type input "**********"
click at [857, 372] on span "OK" at bounding box center [863, 381] width 15 height 18
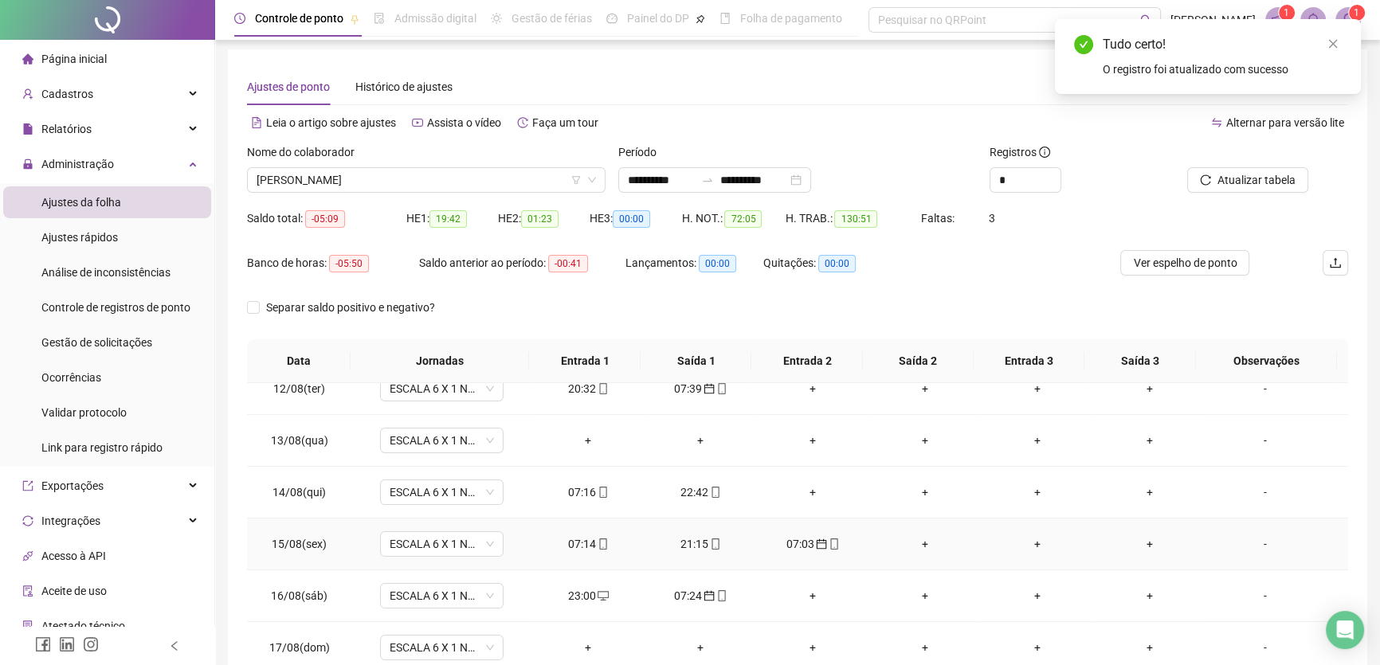
click at [580, 545] on div "07:14" at bounding box center [588, 545] width 87 height 18
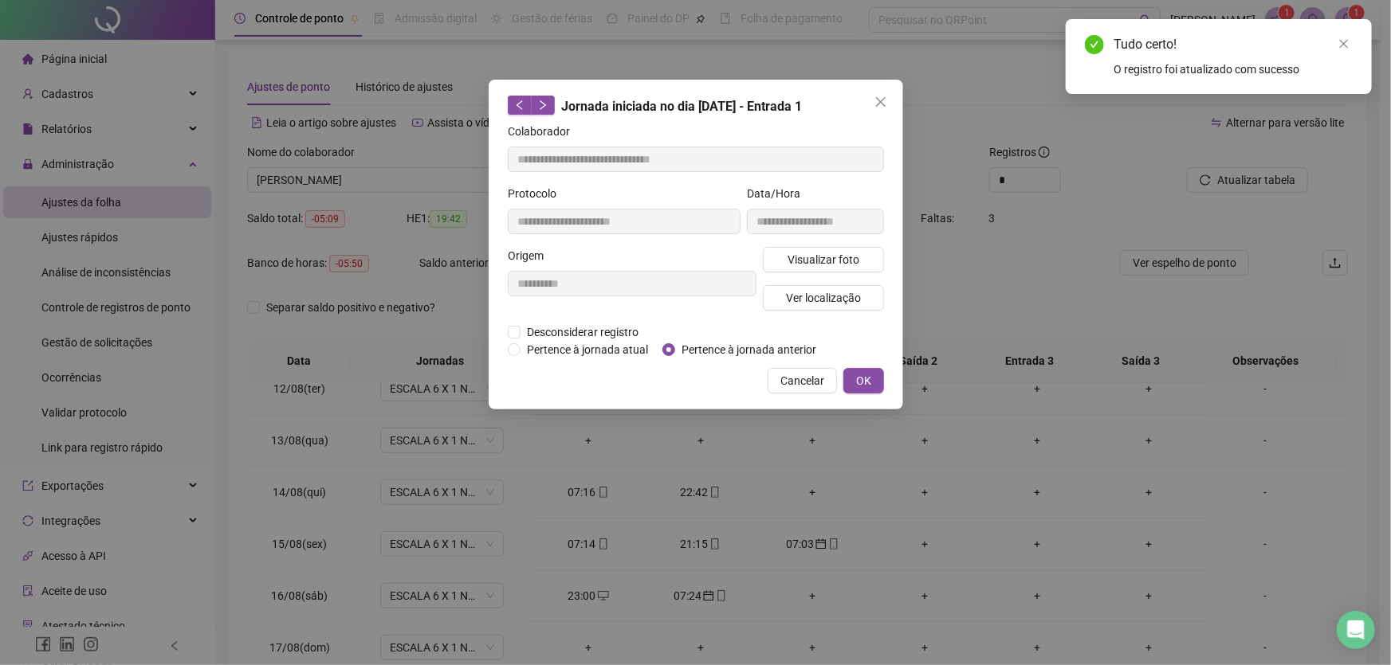
type input "**********"
click at [873, 376] on button "OK" at bounding box center [863, 381] width 41 height 26
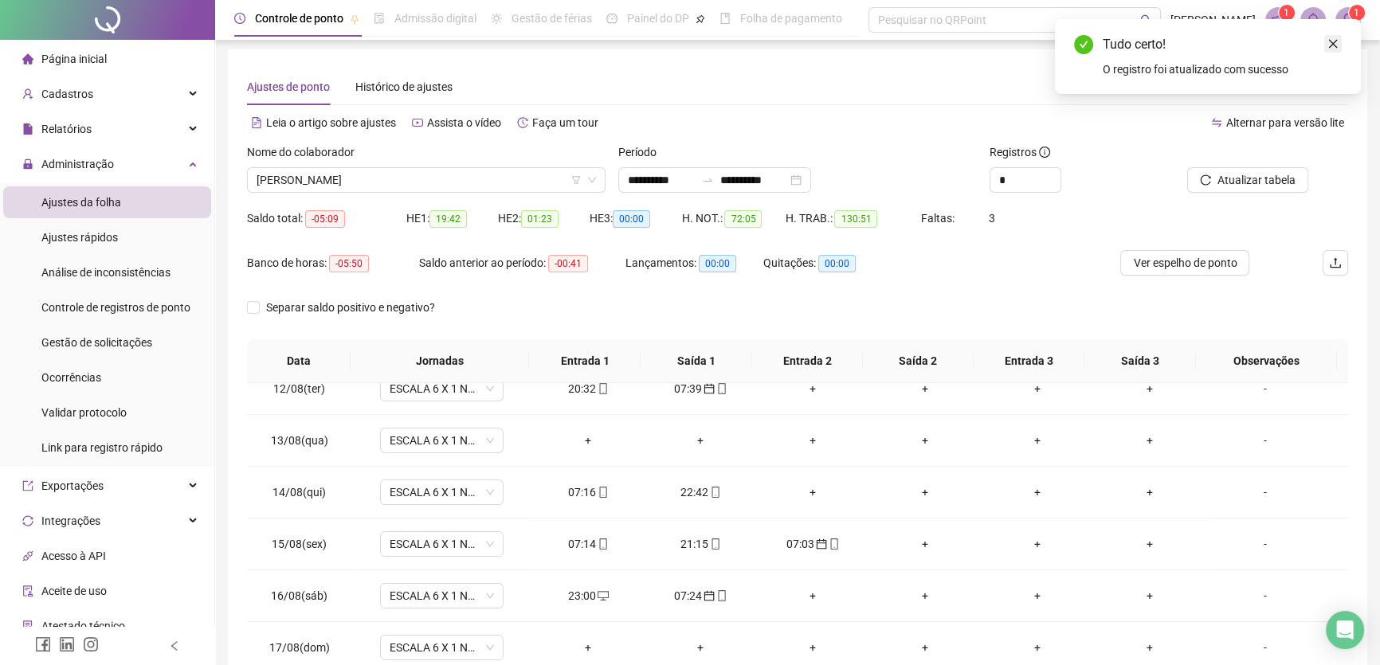
click at [1330, 41] on icon "close" at bounding box center [1333, 43] width 11 height 11
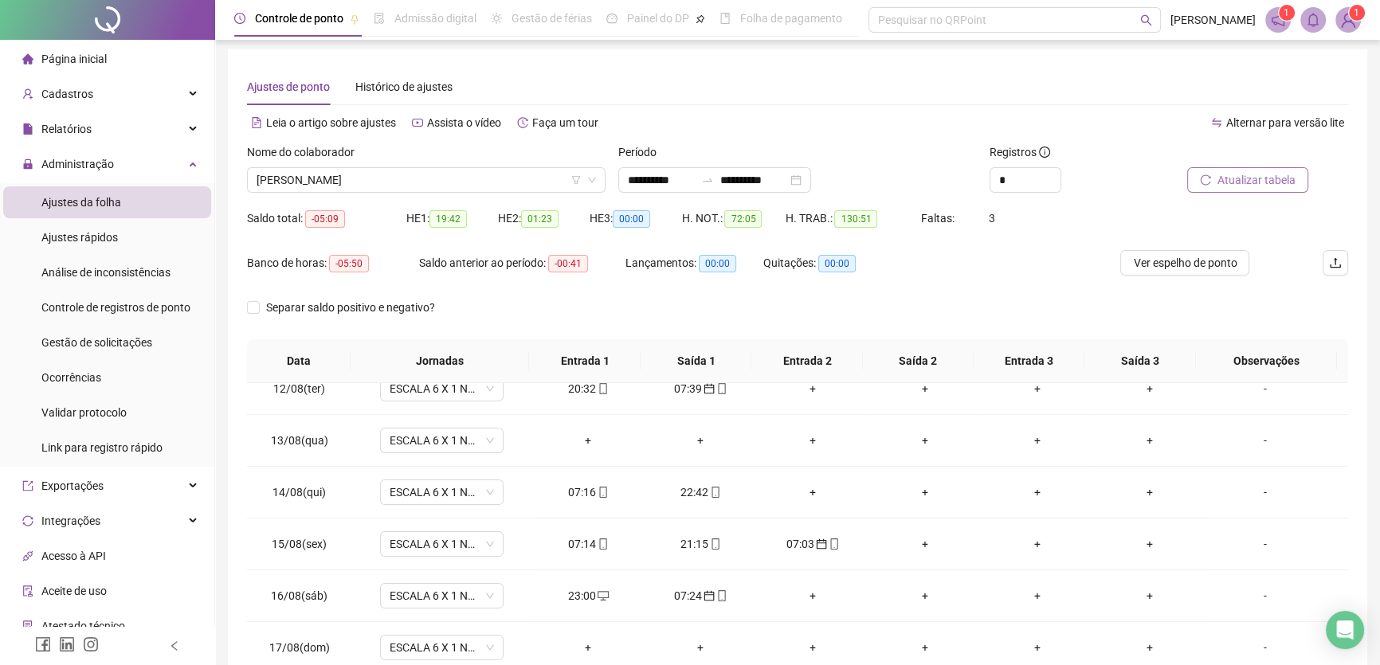
click at [1246, 190] on button "Atualizar tabela" at bounding box center [1247, 180] width 121 height 26
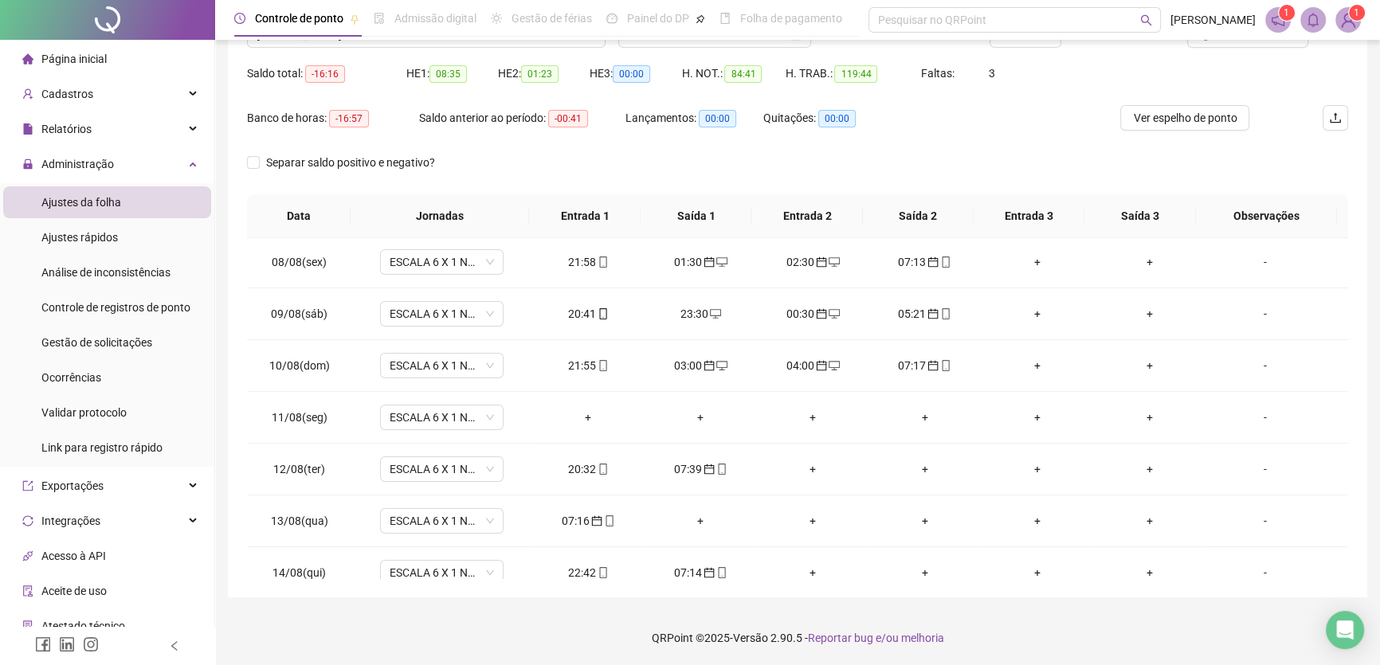
scroll to position [373, 0]
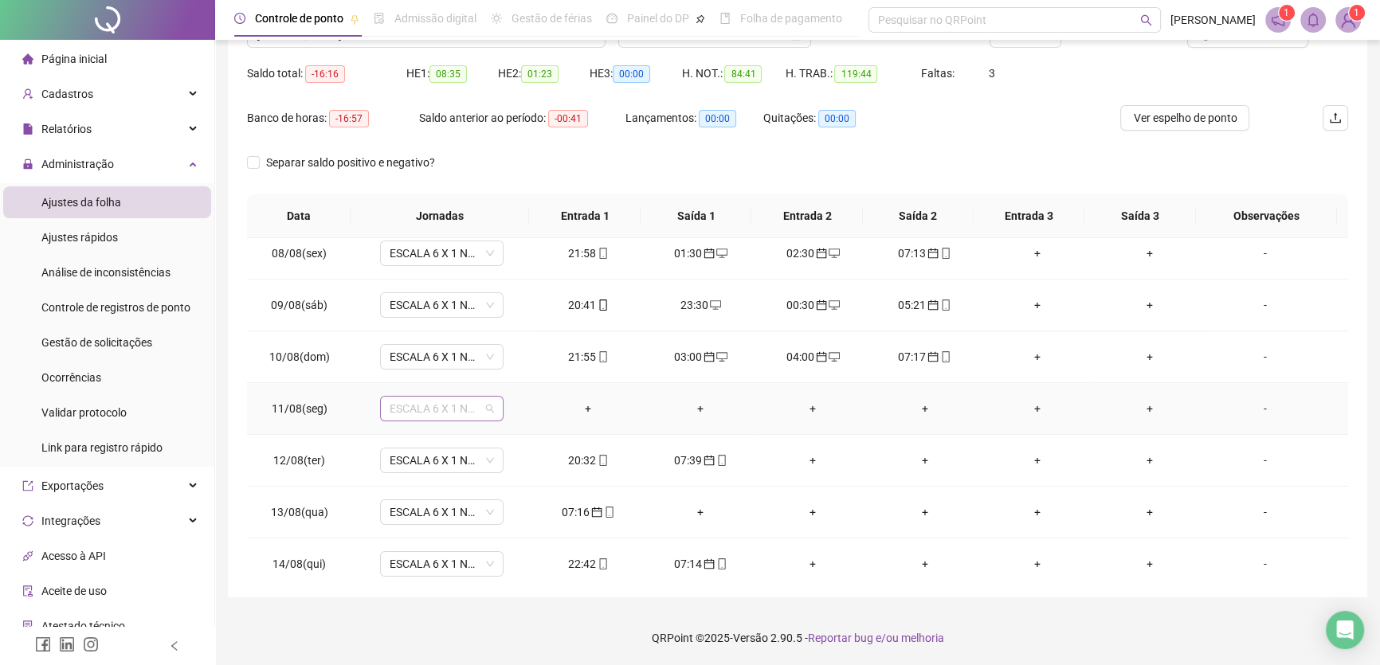
click at [486, 406] on span "ESCALA 6 X 1 NOITE" at bounding box center [442, 409] width 104 height 24
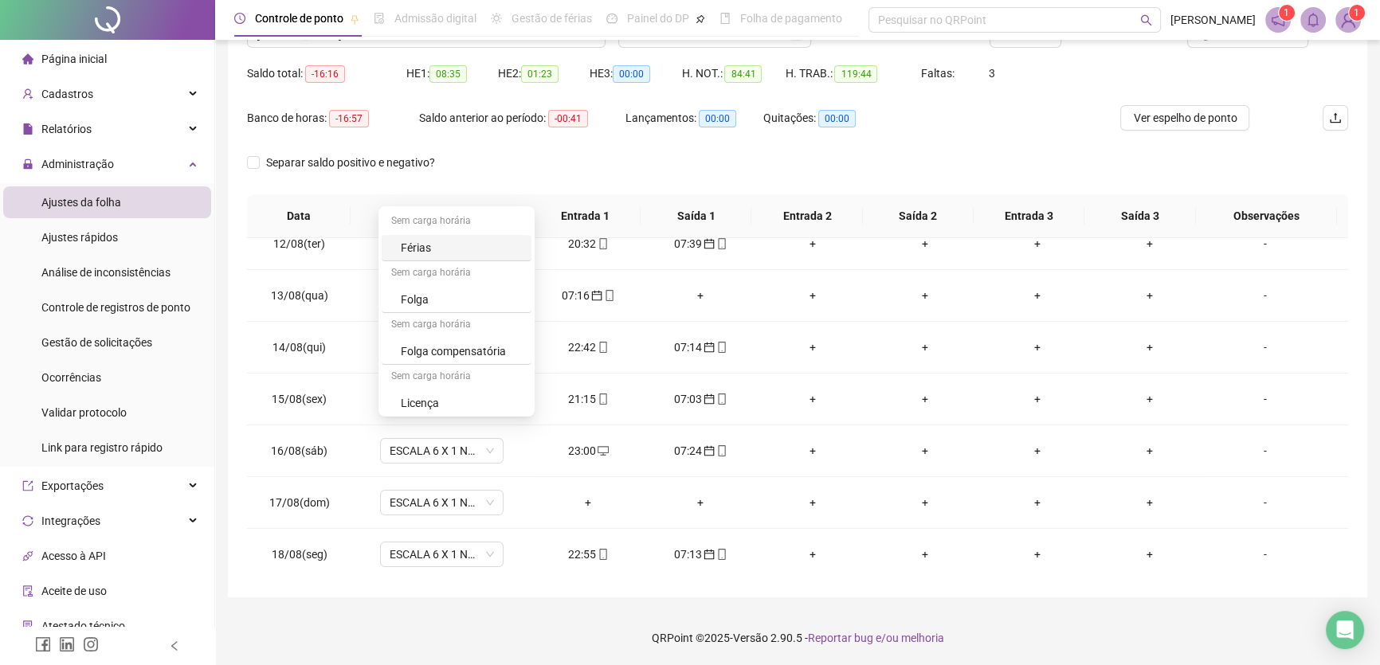
scroll to position [261, 0]
click at [414, 288] on div "Folga" at bounding box center [461, 297] width 121 height 18
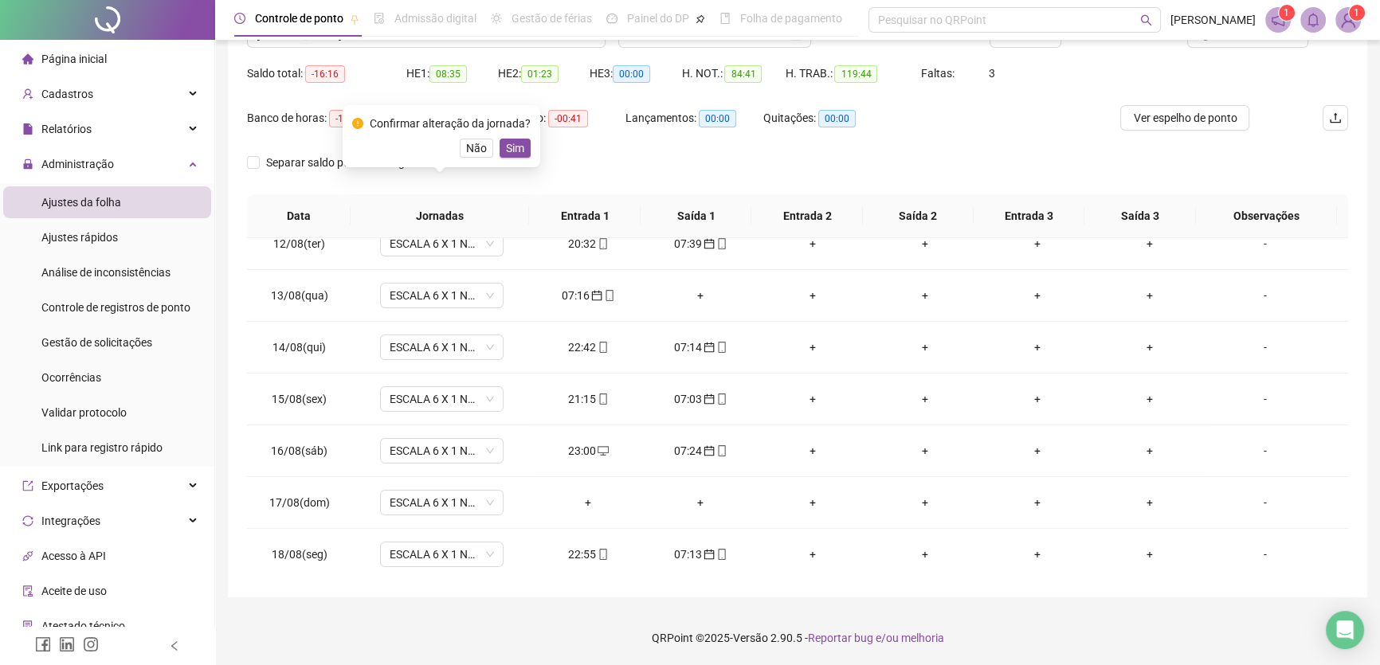
drag, startPoint x: 512, startPoint y: 145, endPoint x: 516, endPoint y: 161, distance: 16.4
click at [512, 144] on span "Sim" at bounding box center [515, 148] width 18 height 18
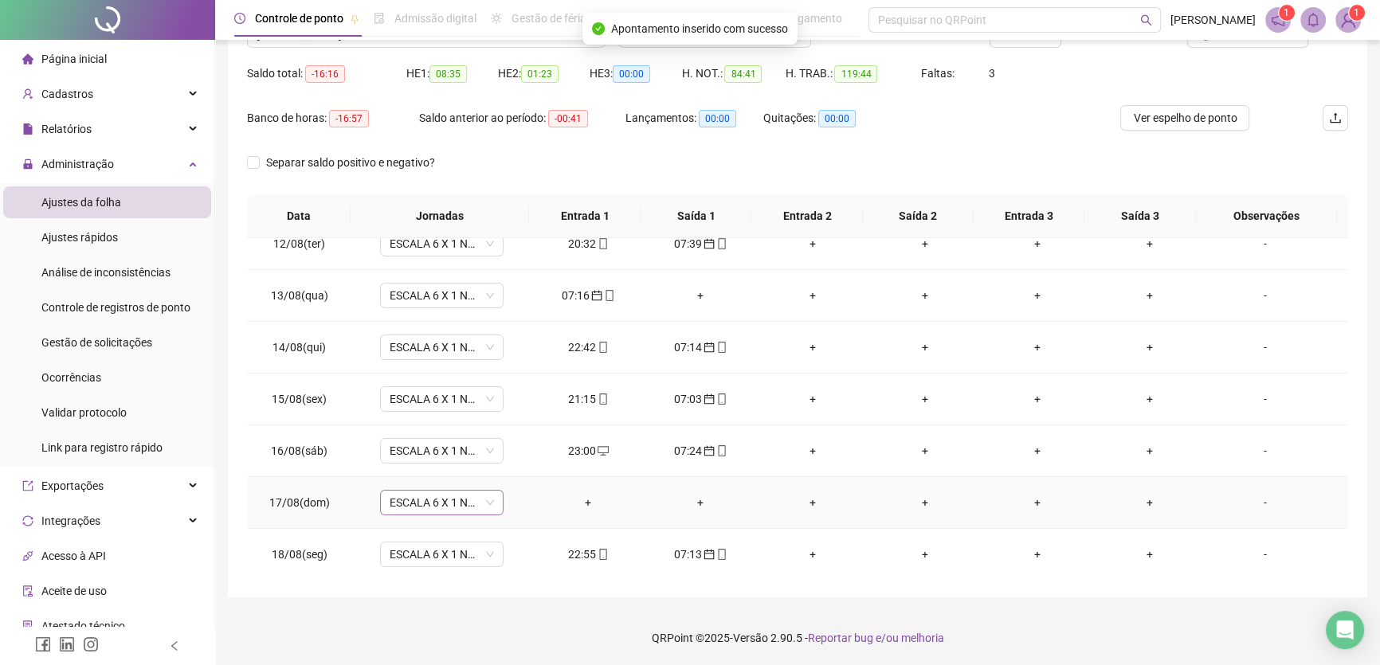
click at [482, 498] on span "ESCALA 6 X 1 NOITE" at bounding box center [442, 503] width 104 height 24
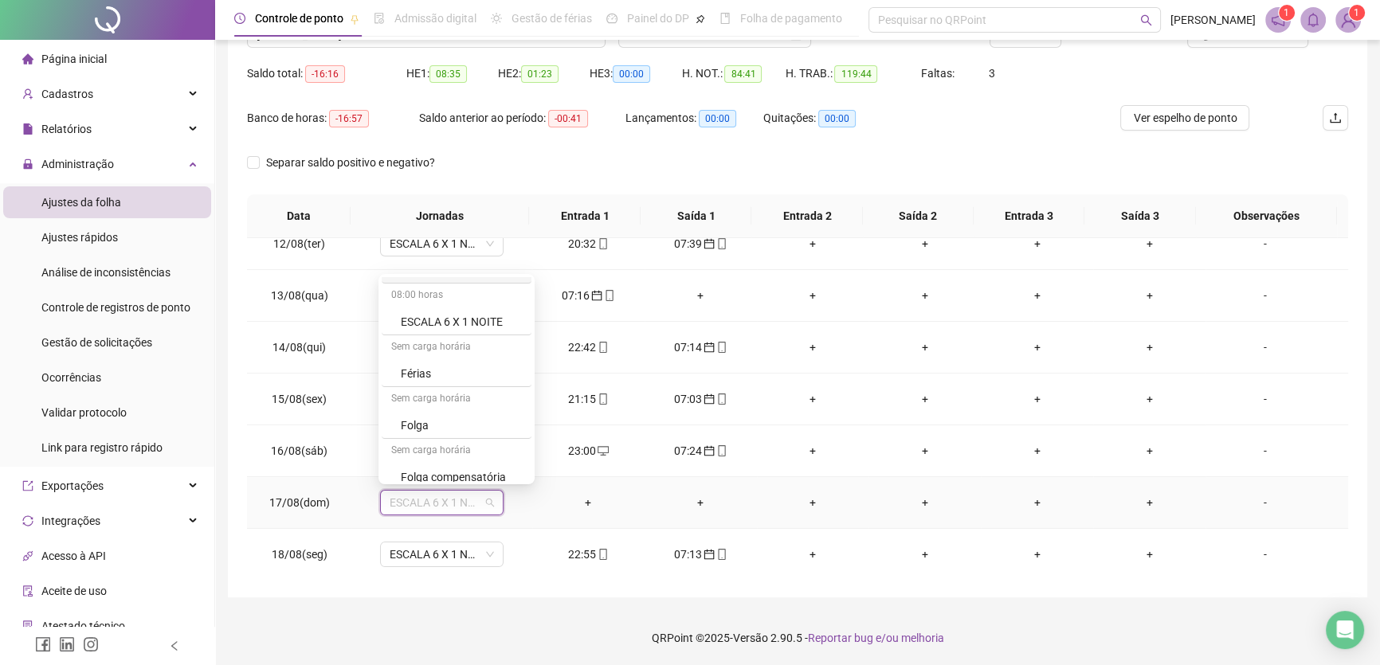
scroll to position [217, 0]
click at [429, 407] on div "Folga" at bounding box center [461, 410] width 121 height 18
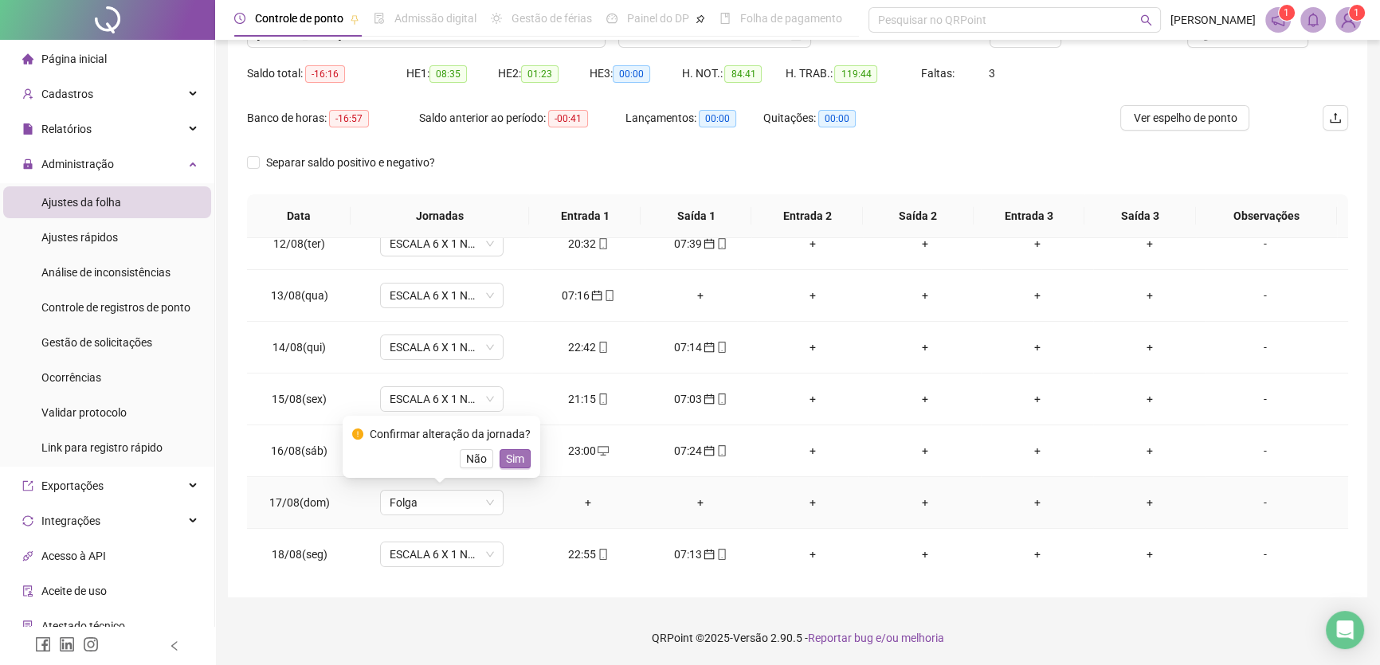
click at [510, 458] on span "Sim" at bounding box center [515, 459] width 18 height 18
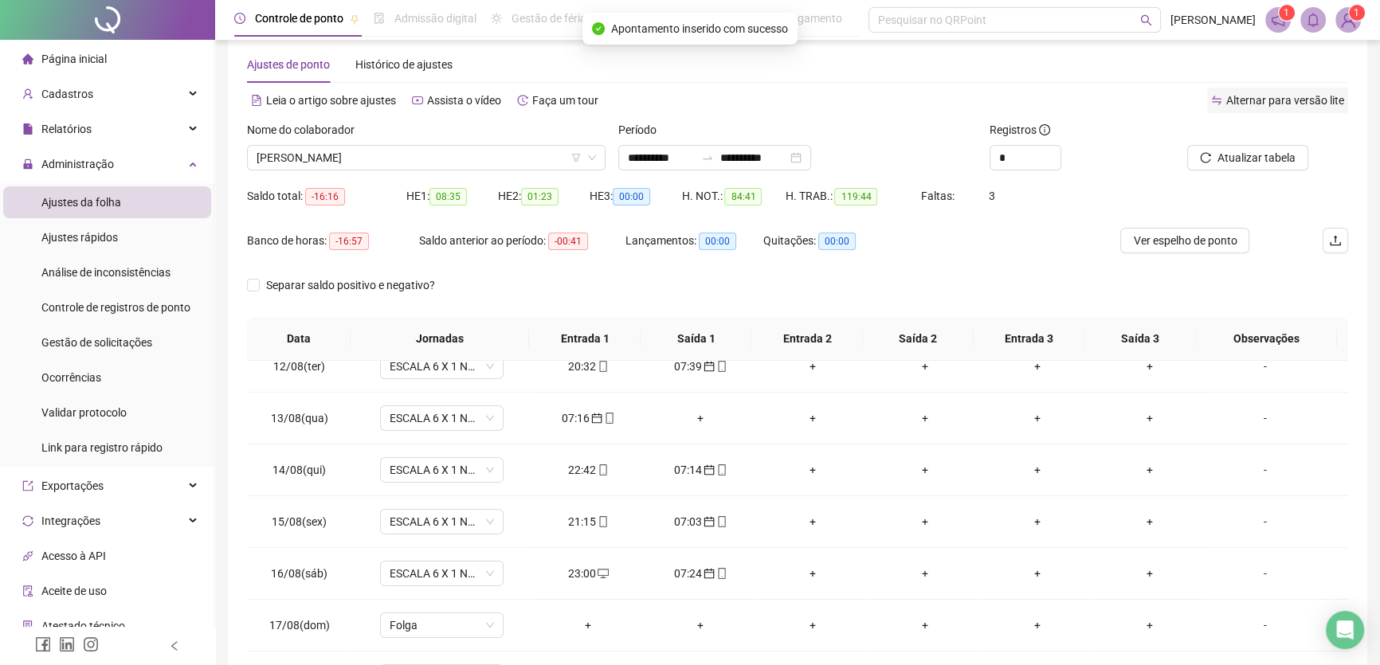
scroll to position [3, 0]
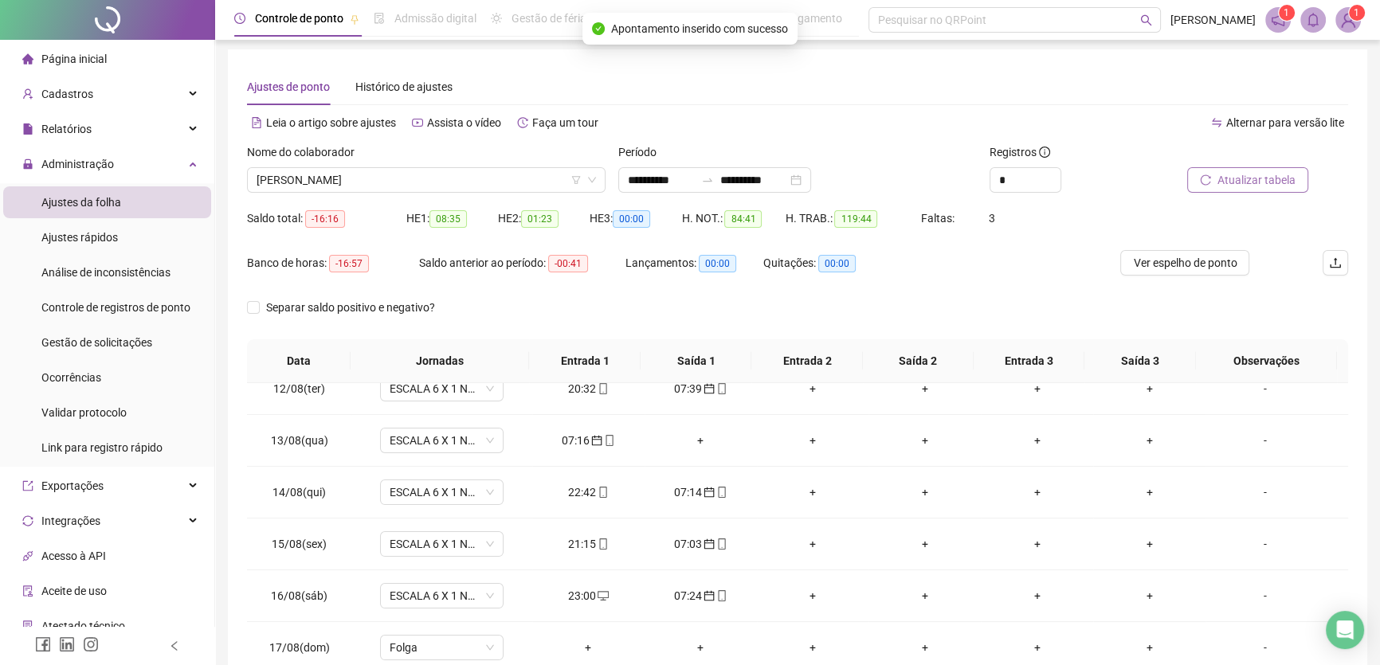
click at [1255, 171] on span "Atualizar tabela" at bounding box center [1257, 180] width 78 height 18
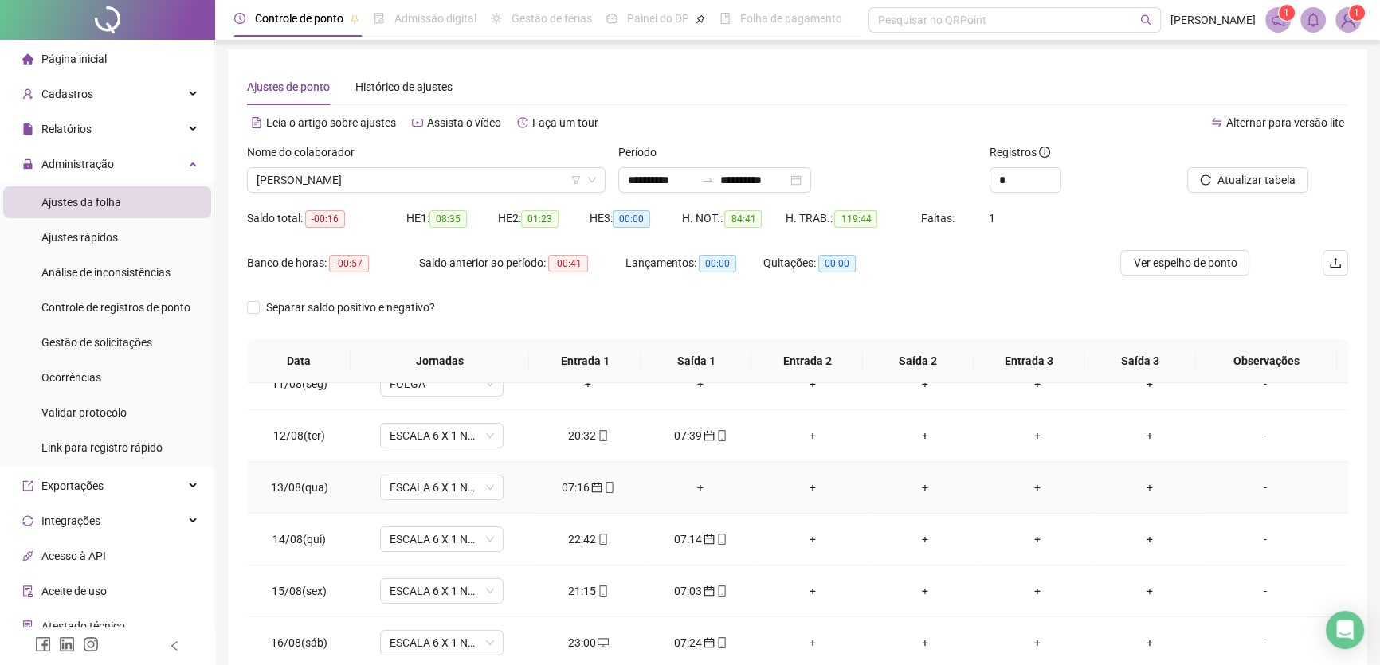
scroll to position [518, 0]
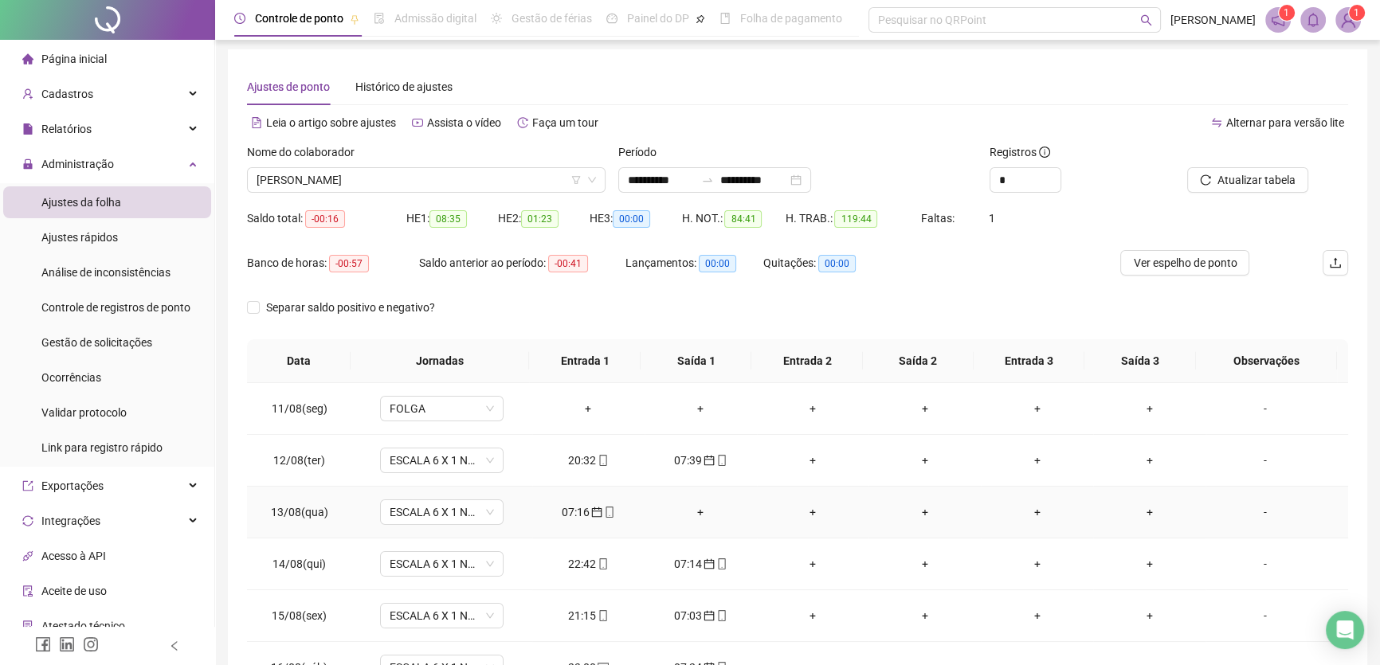
click at [805, 504] on div "+" at bounding box center [813, 513] width 87 height 18
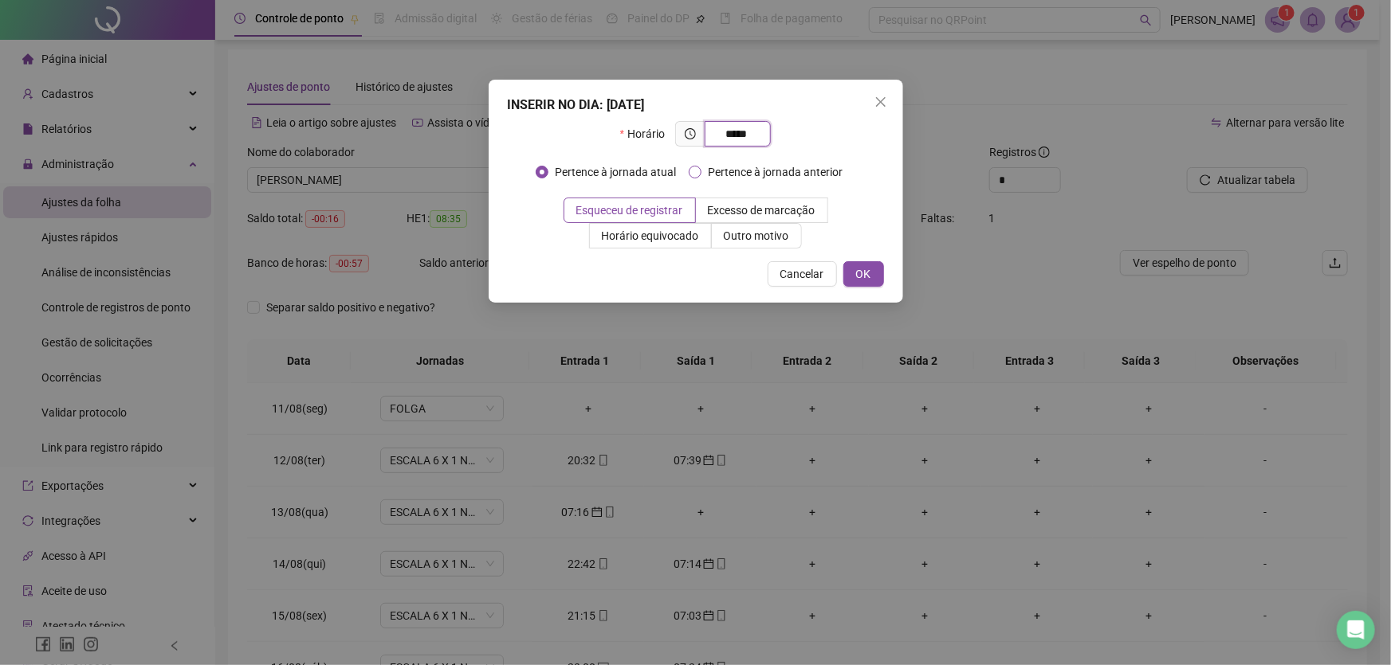
type input "*****"
click at [870, 271] on span "OK" at bounding box center [863, 274] width 15 height 18
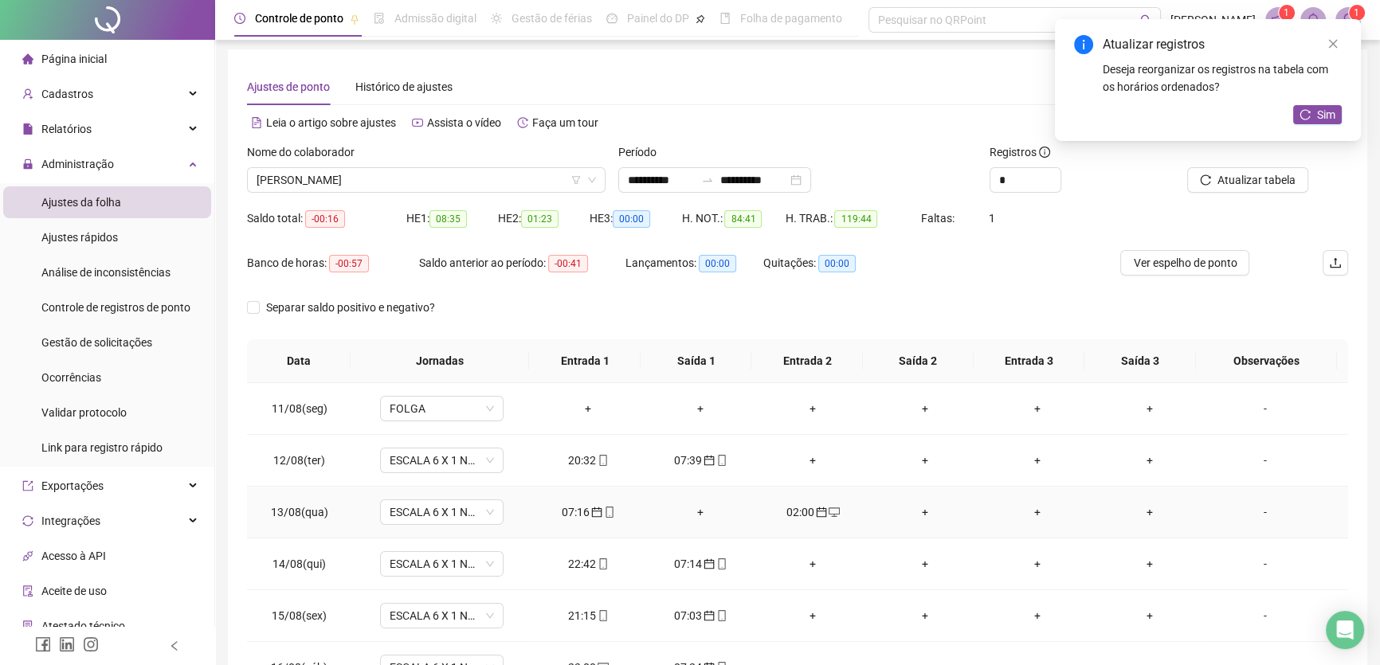
click at [917, 504] on div "+" at bounding box center [924, 513] width 87 height 18
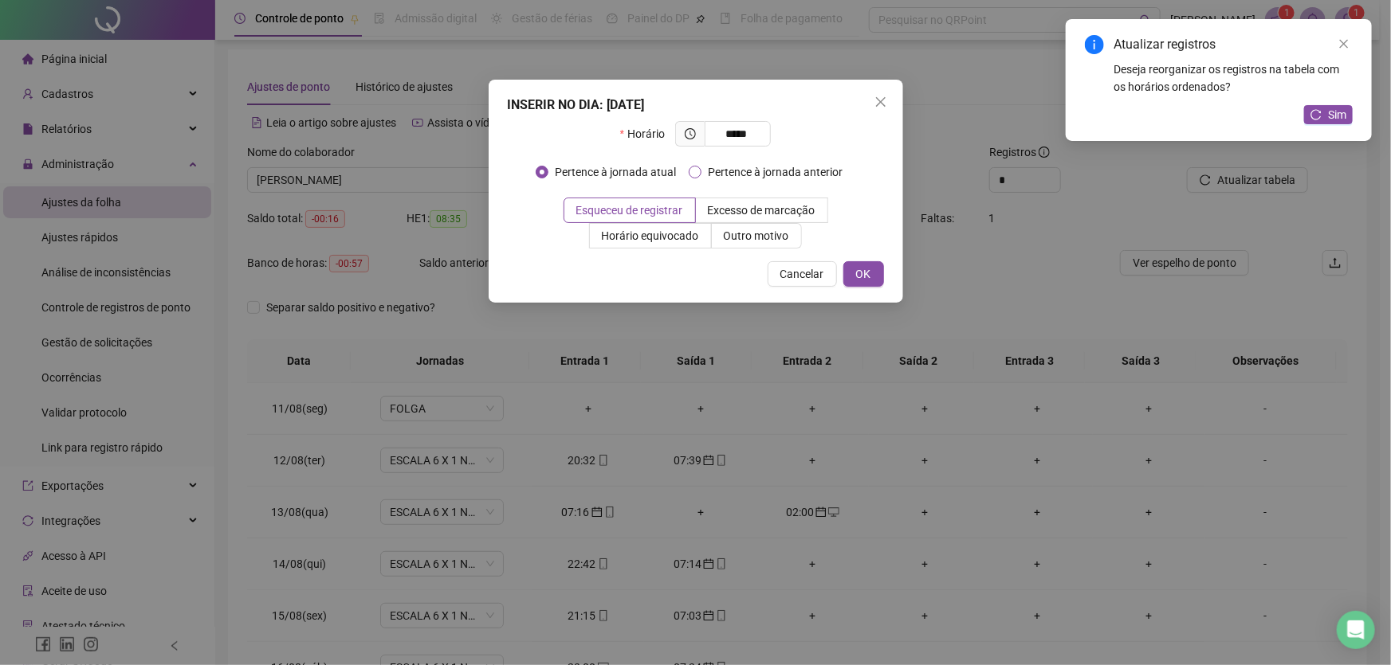
type input "*****"
click at [853, 269] on button "OK" at bounding box center [863, 274] width 41 height 26
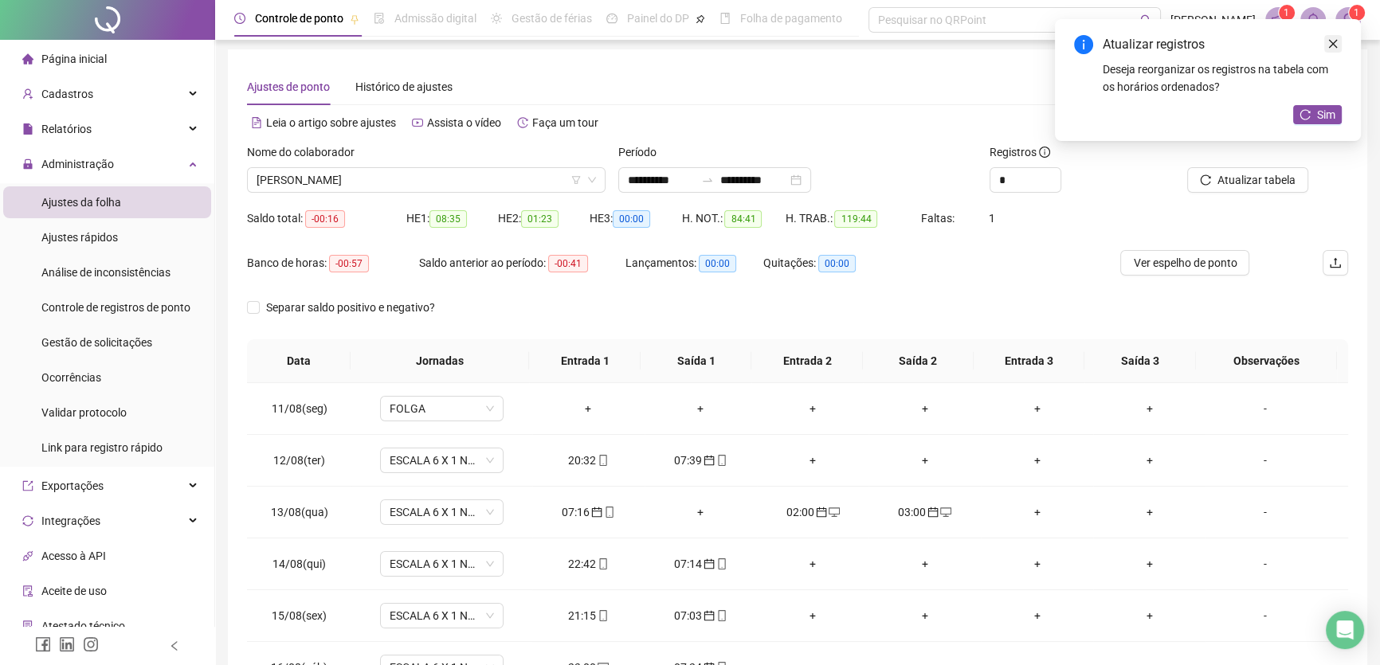
click at [1335, 46] on icon "close" at bounding box center [1333, 44] width 9 height 9
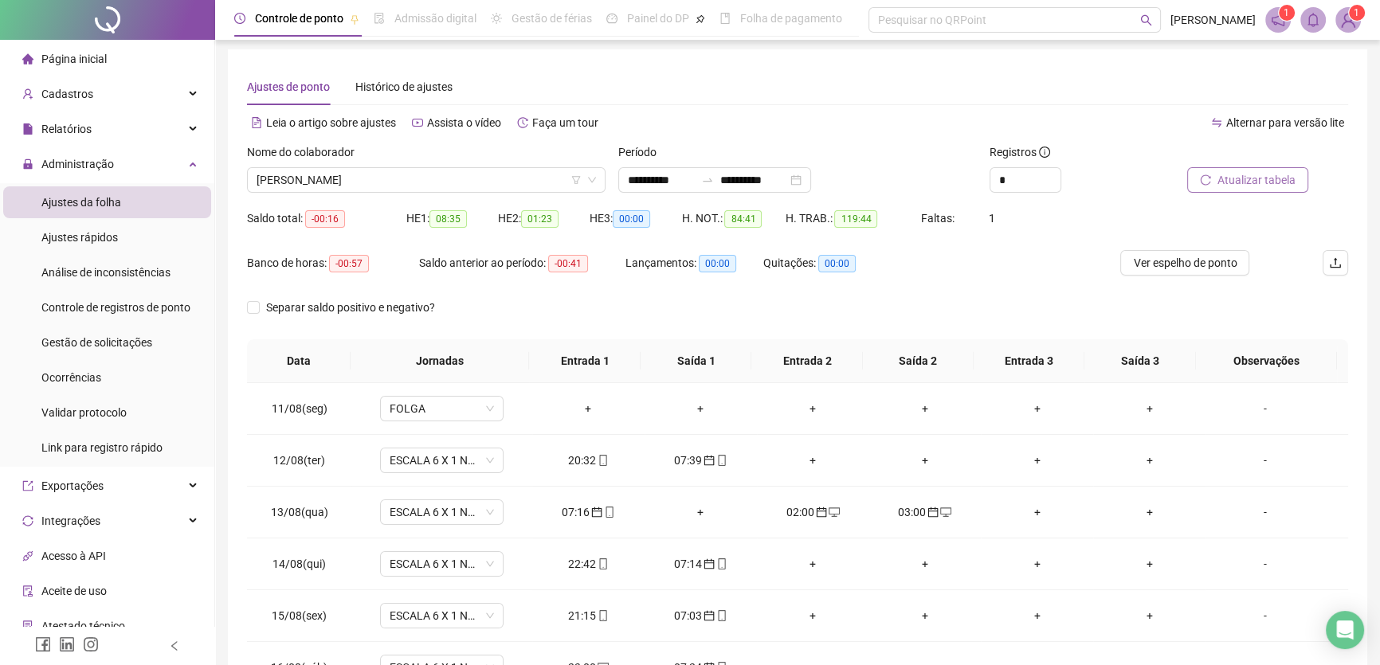
click at [1270, 183] on span "Atualizar tabela" at bounding box center [1257, 180] width 78 height 18
click at [807, 561] on div "+" at bounding box center [813, 564] width 87 height 18
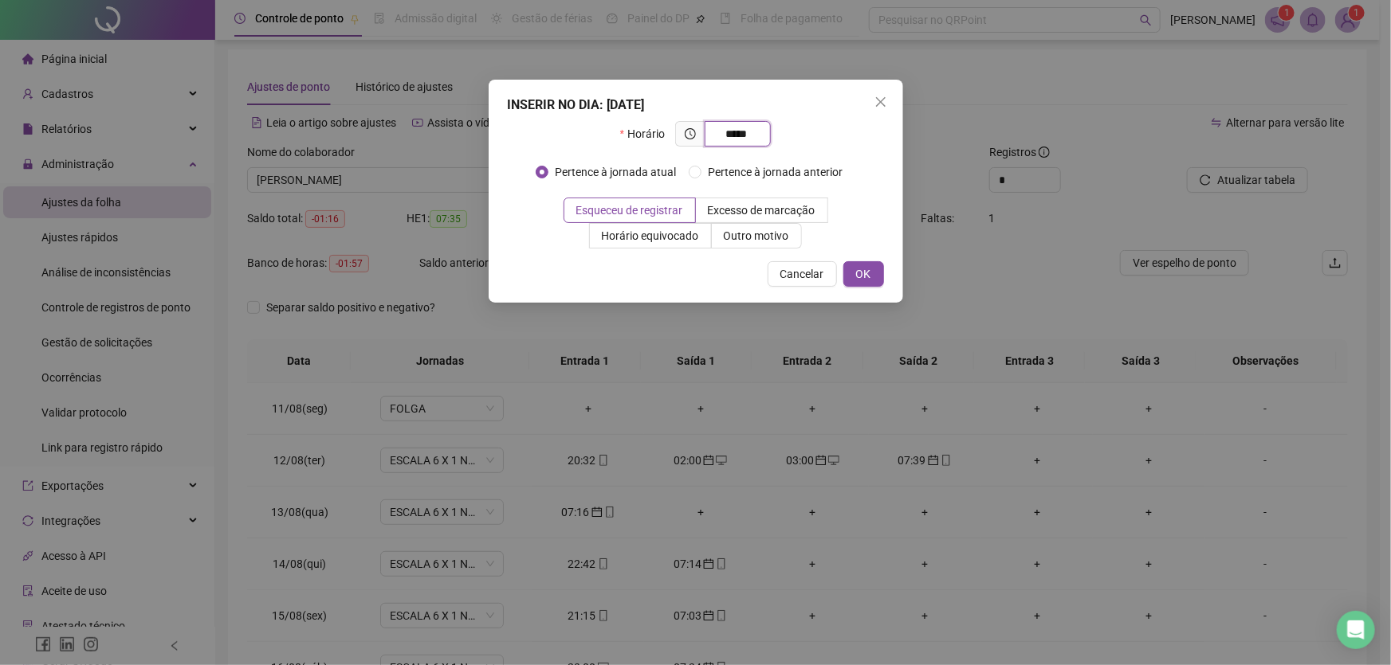
type input "*****"
click at [861, 270] on span "OK" at bounding box center [863, 274] width 15 height 18
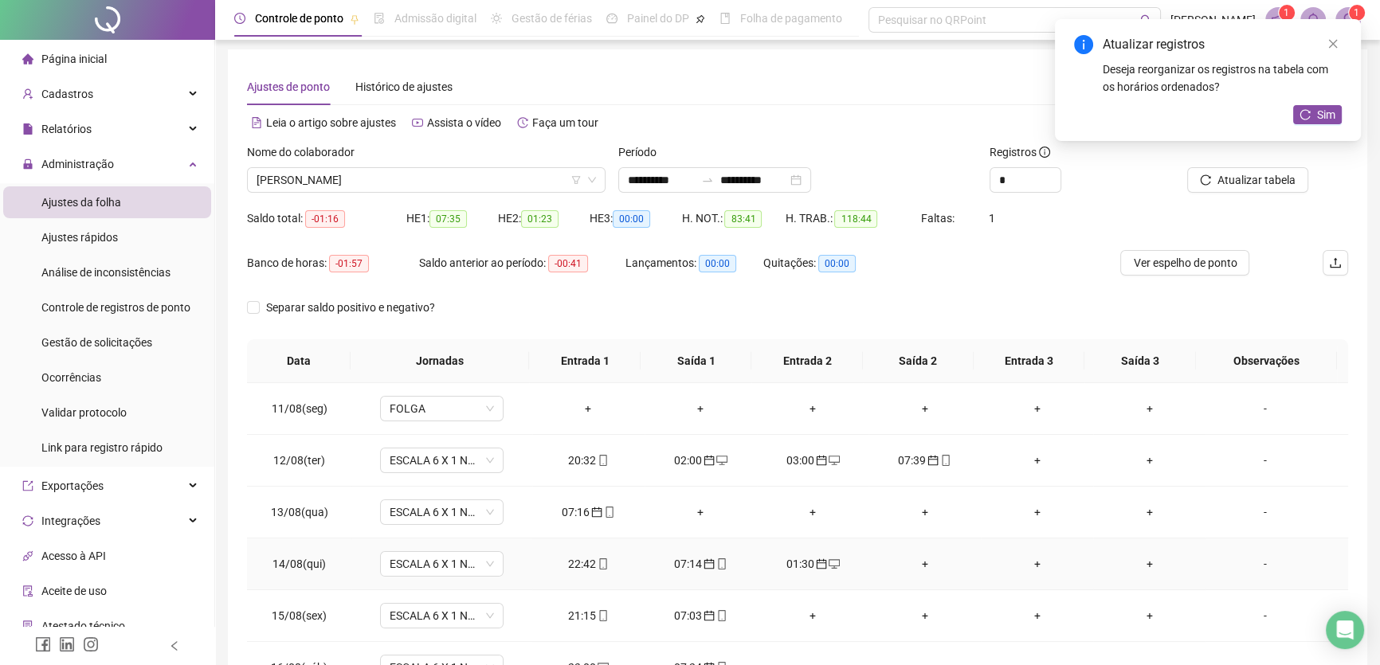
click at [912, 560] on div "+" at bounding box center [924, 564] width 87 height 18
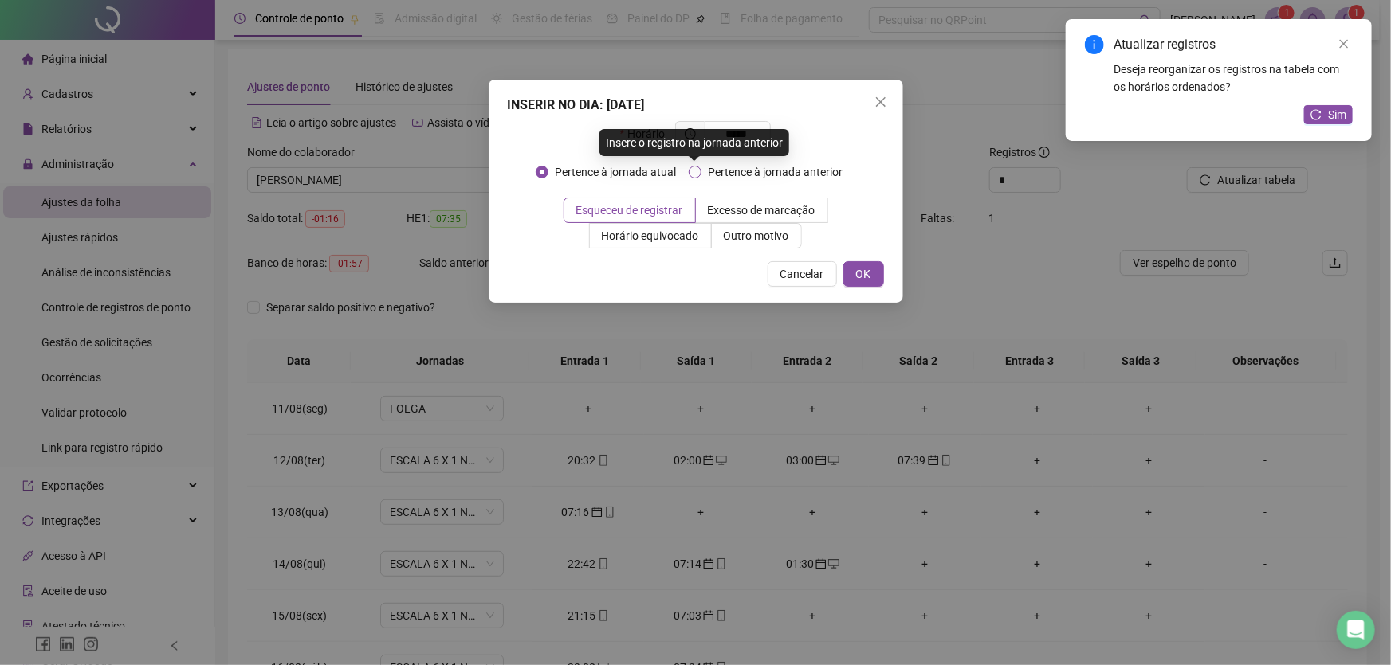
type input "*****"
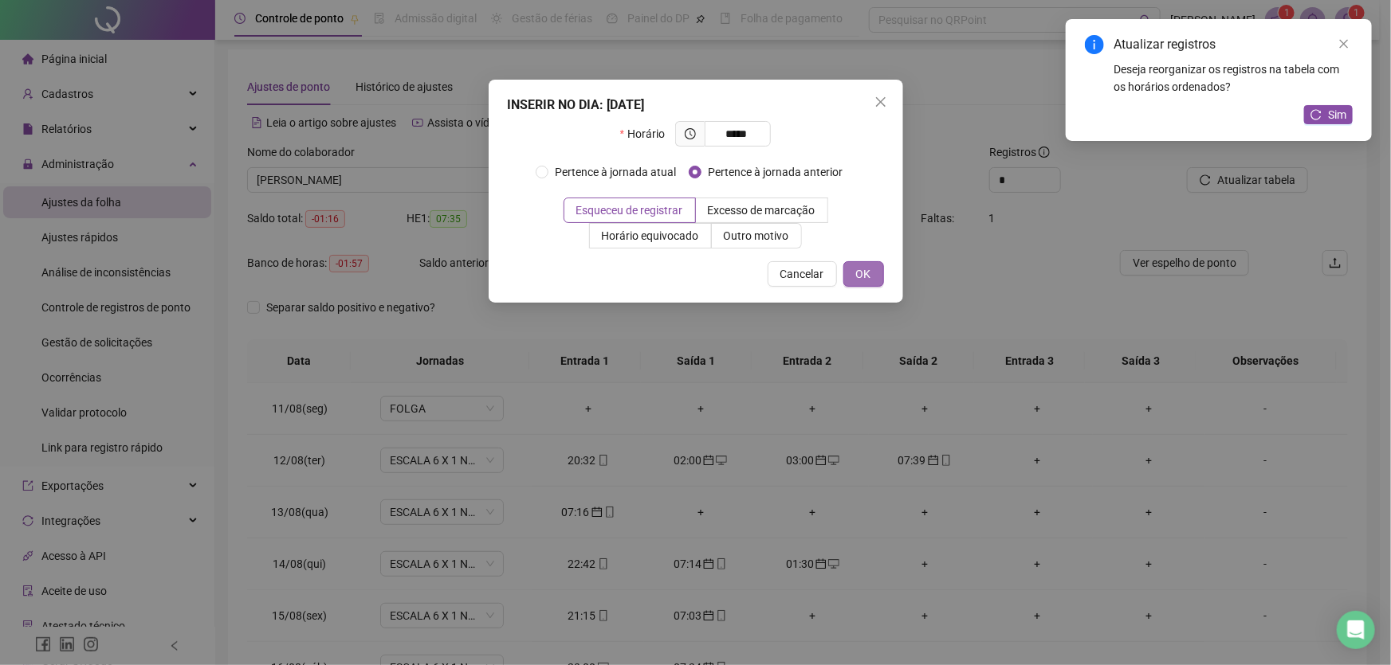
click at [862, 278] on span "OK" at bounding box center [863, 274] width 15 height 18
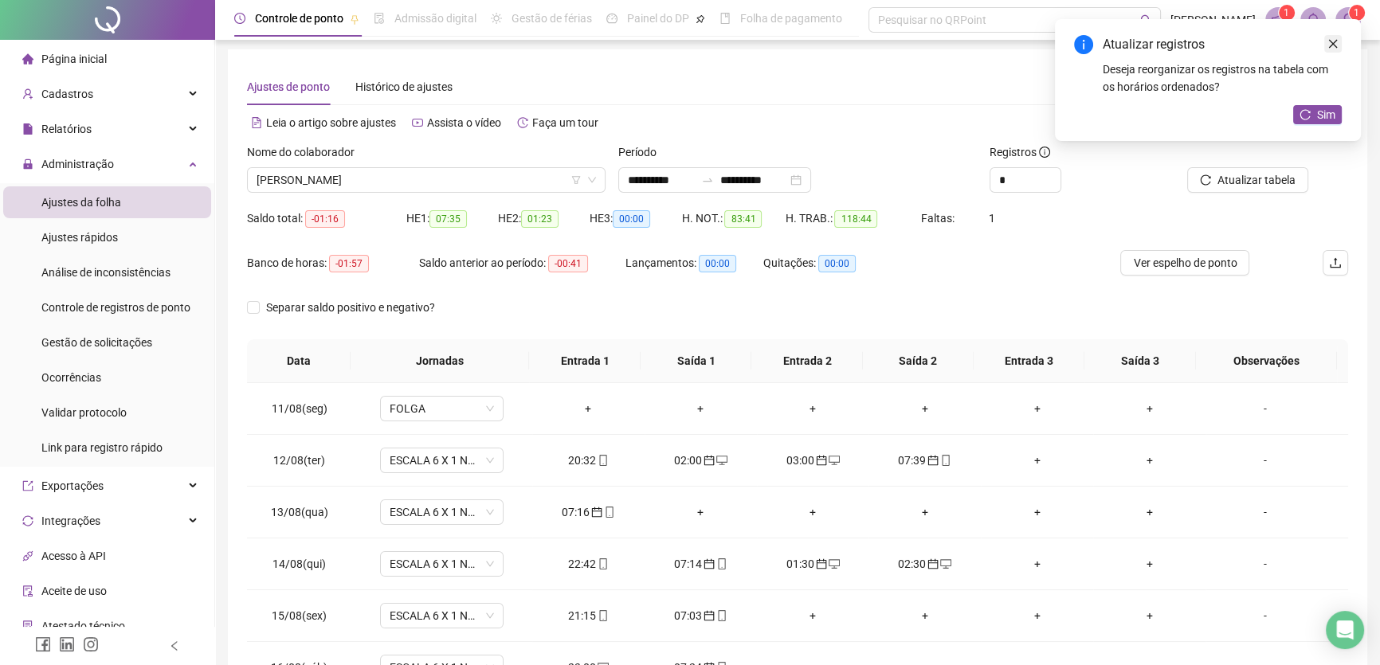
click at [1328, 38] on icon "close" at bounding box center [1333, 43] width 11 height 11
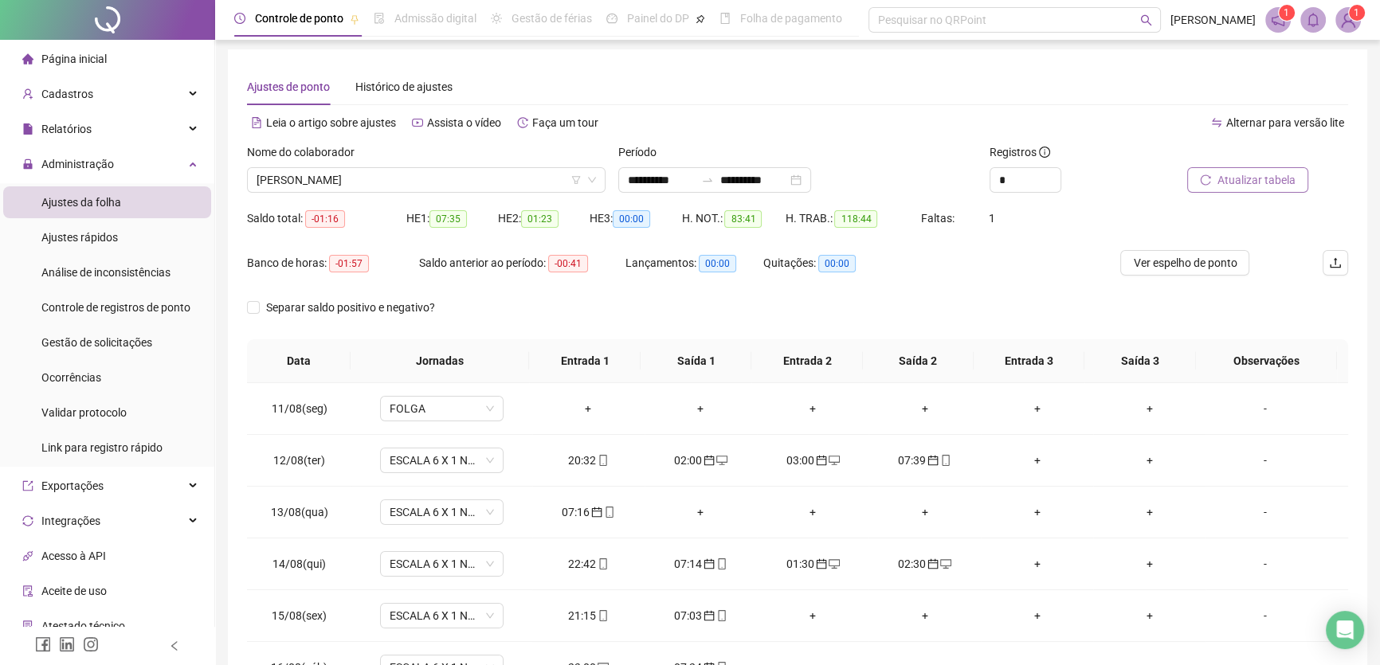
click at [1284, 184] on span "Atualizar tabela" at bounding box center [1257, 180] width 78 height 18
click at [920, 508] on div "+" at bounding box center [924, 513] width 87 height 18
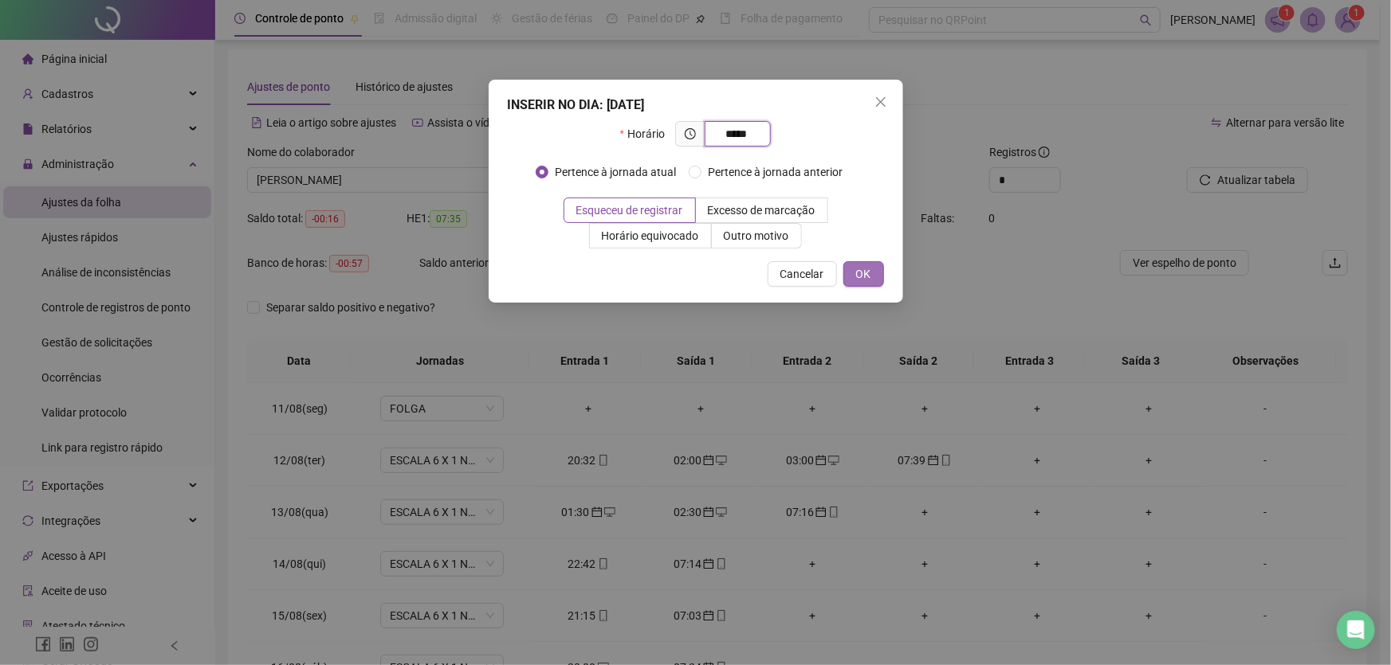
type input "*****"
click at [862, 273] on span "OK" at bounding box center [863, 274] width 15 height 18
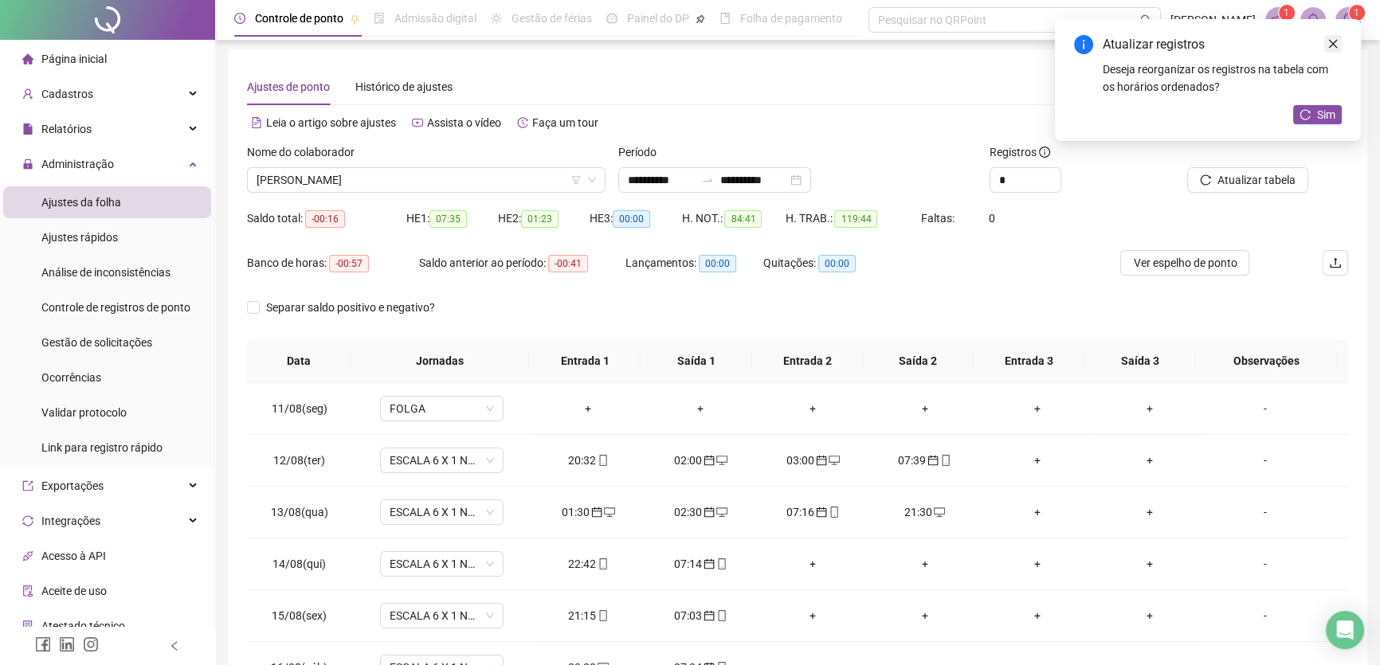
click at [1333, 35] on link "Close" at bounding box center [1334, 44] width 18 height 18
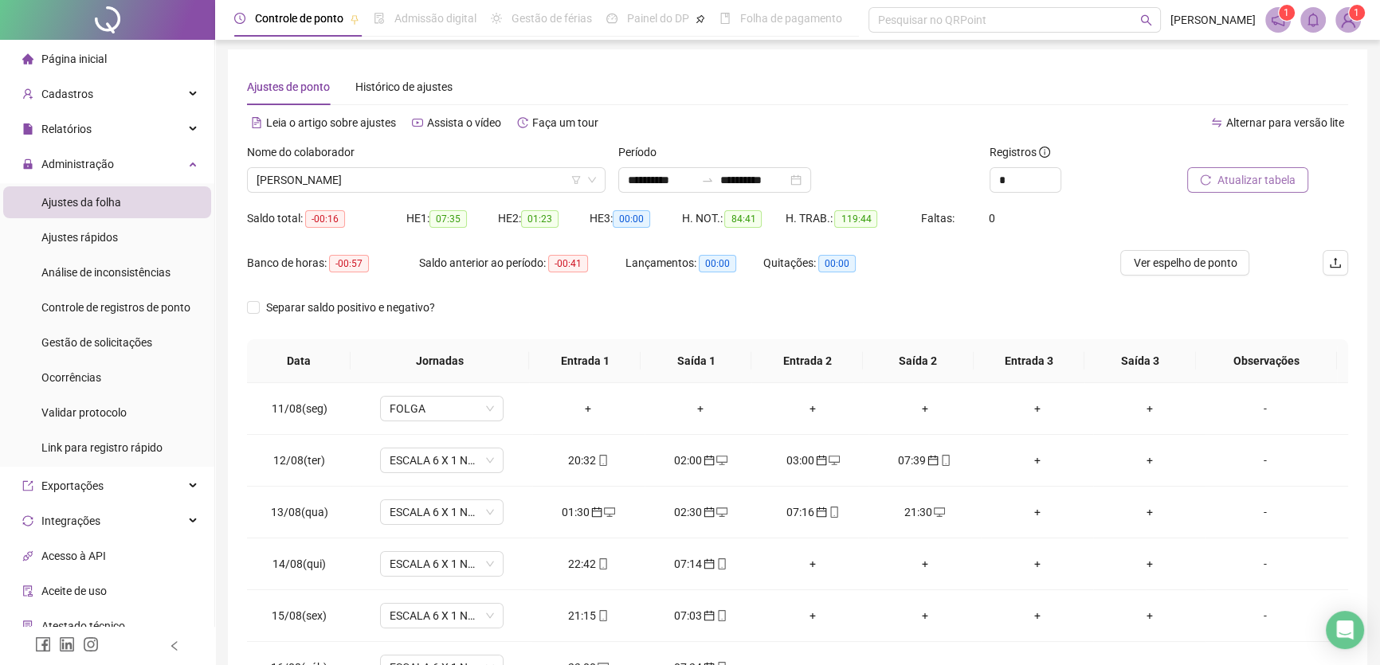
click at [1259, 172] on span "Atualizar tabela" at bounding box center [1257, 180] width 78 height 18
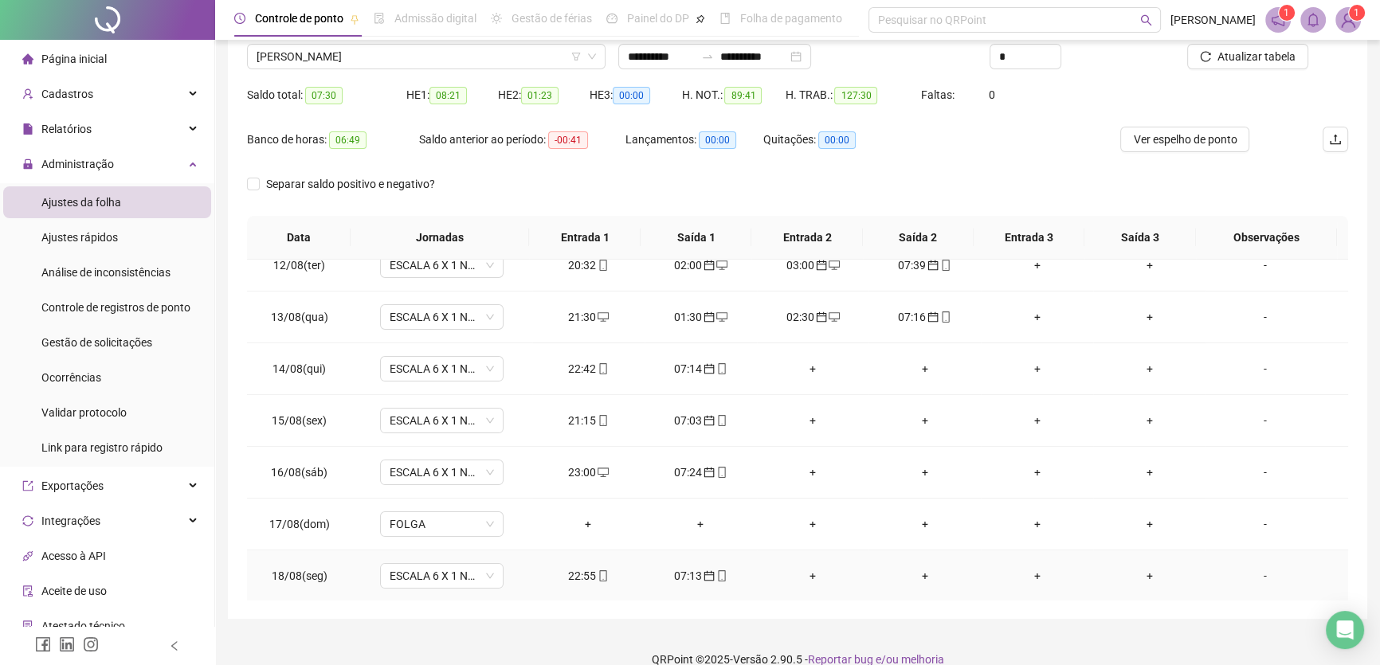
scroll to position [148, 0]
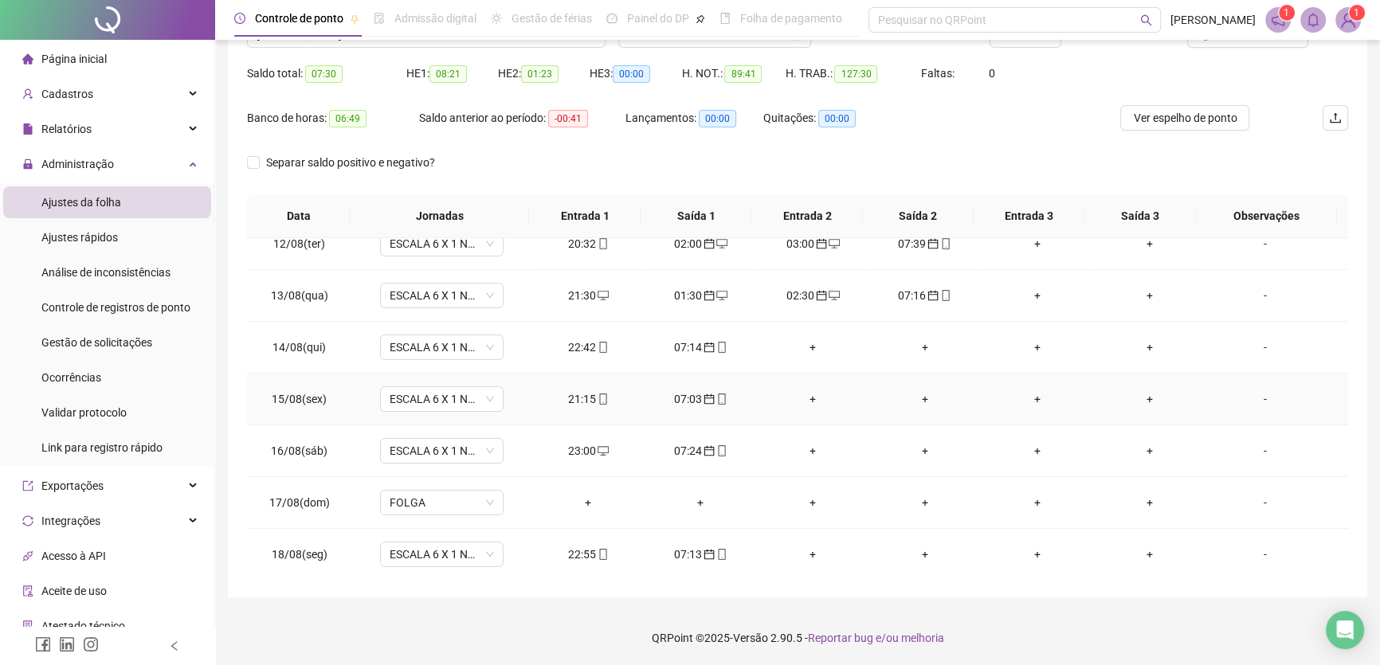
click at [805, 391] on div "+" at bounding box center [813, 400] width 87 height 18
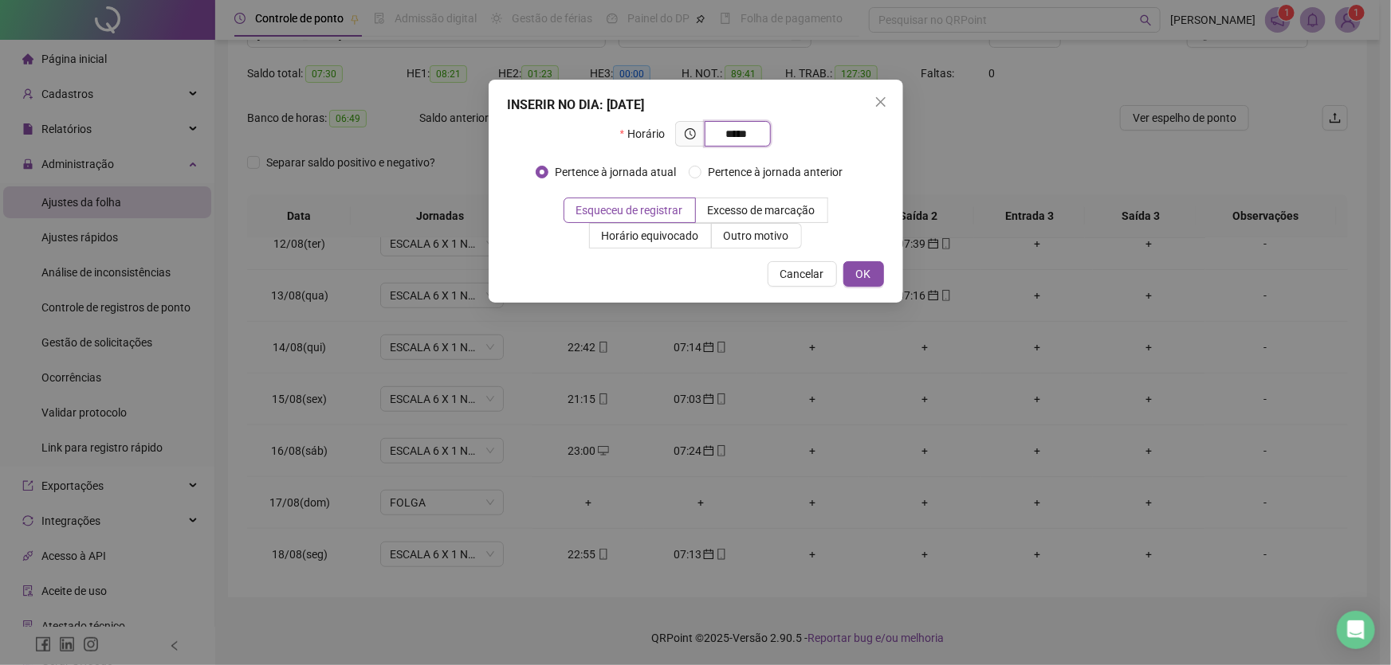
type input "*****"
click at [858, 271] on span "OK" at bounding box center [863, 274] width 15 height 18
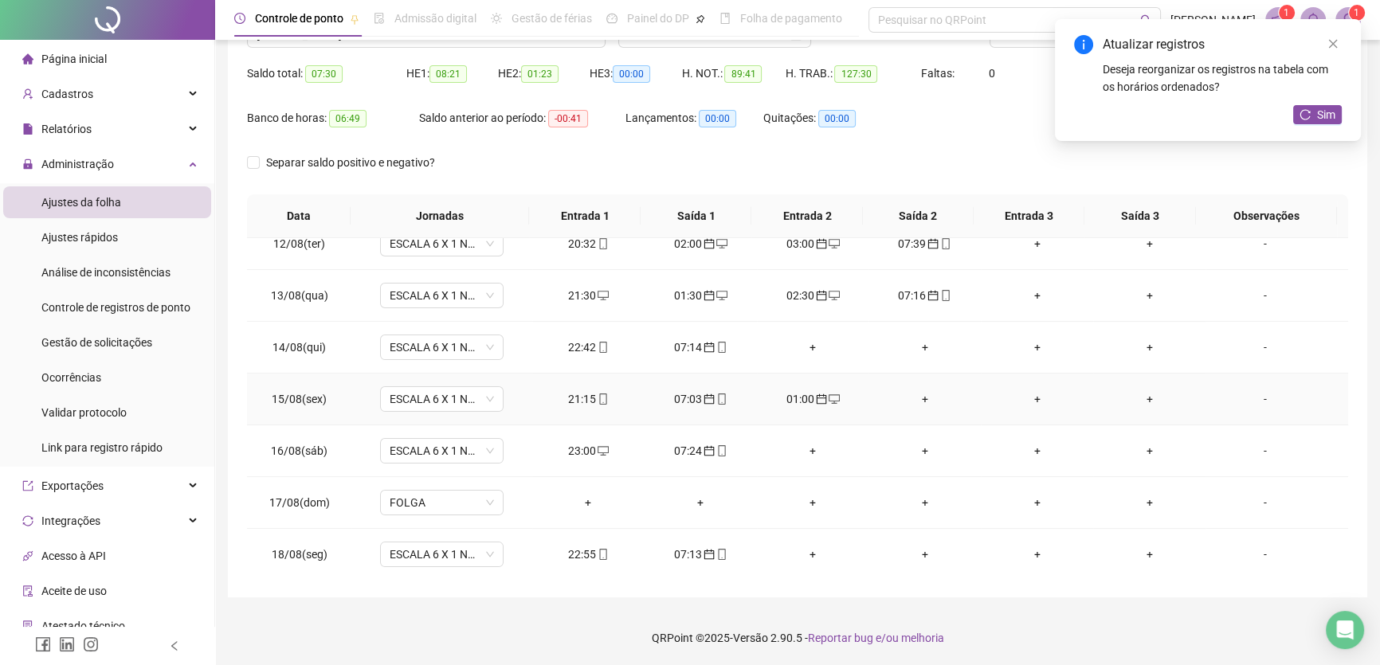
click at [918, 394] on div "+" at bounding box center [924, 400] width 87 height 18
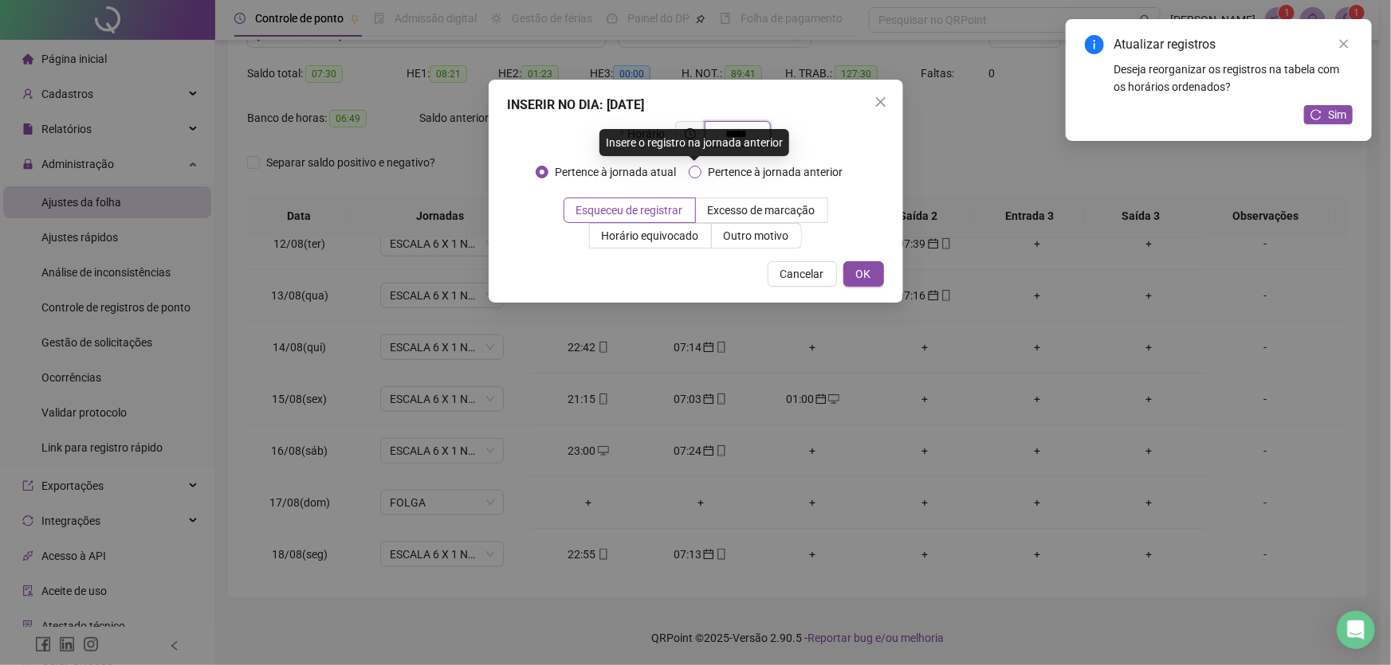
type input "*****"
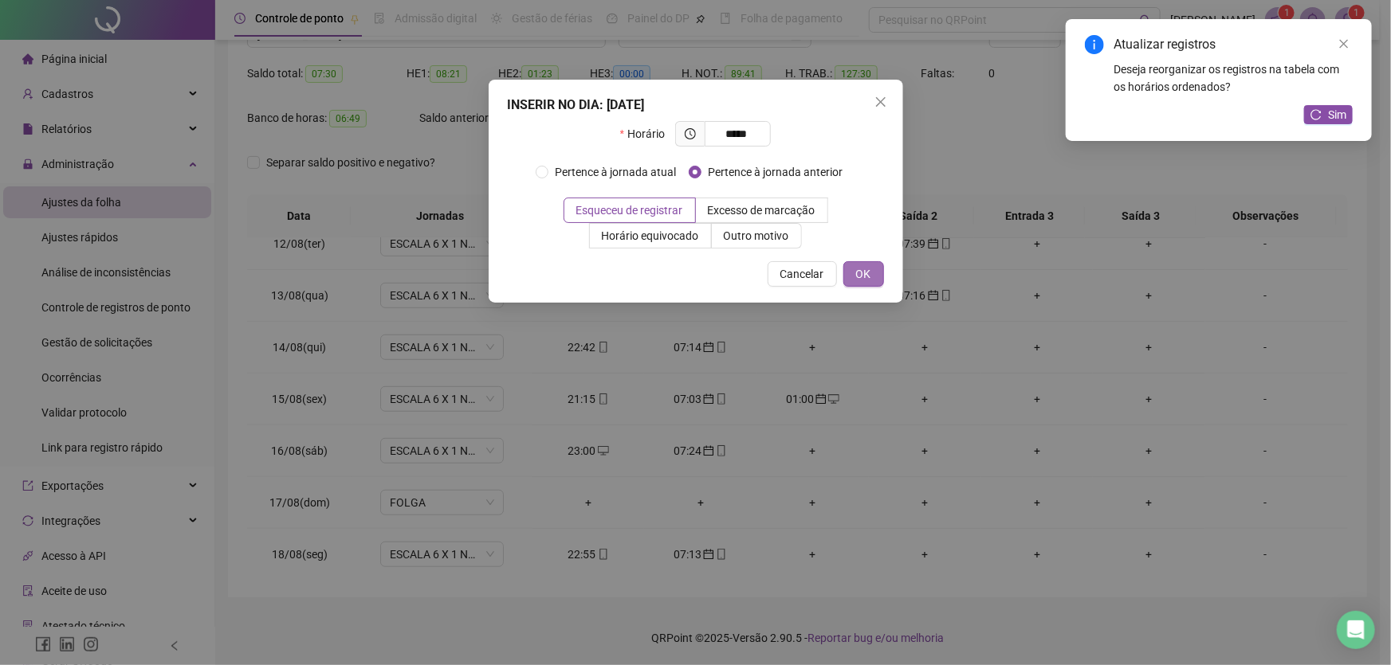
click at [867, 268] on span "OK" at bounding box center [863, 274] width 15 height 18
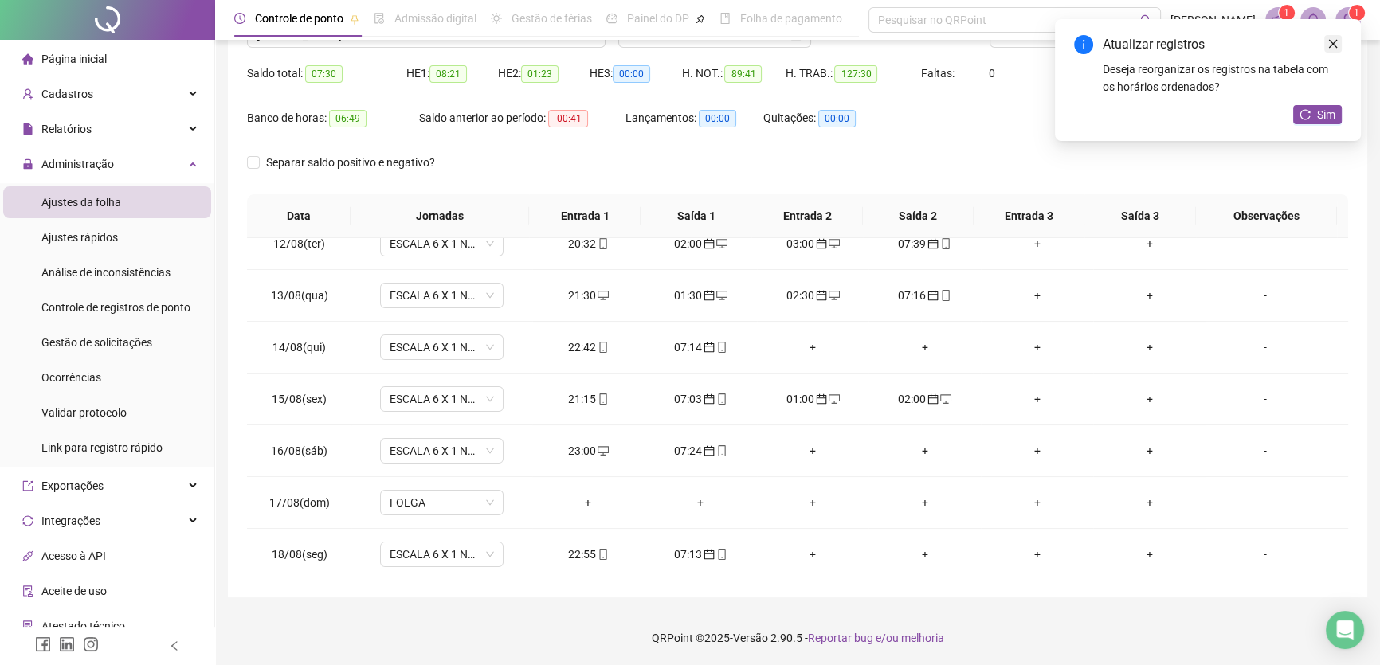
click at [1331, 41] on icon "close" at bounding box center [1333, 44] width 9 height 9
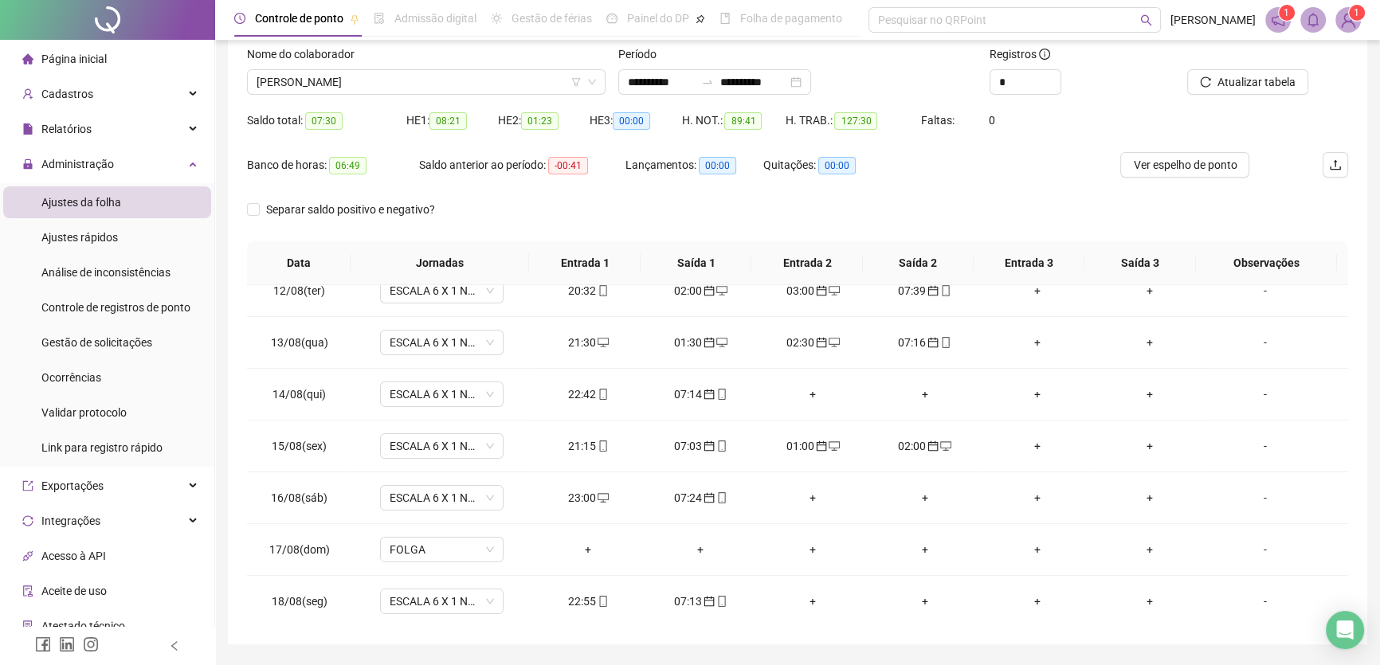
scroll to position [76, 0]
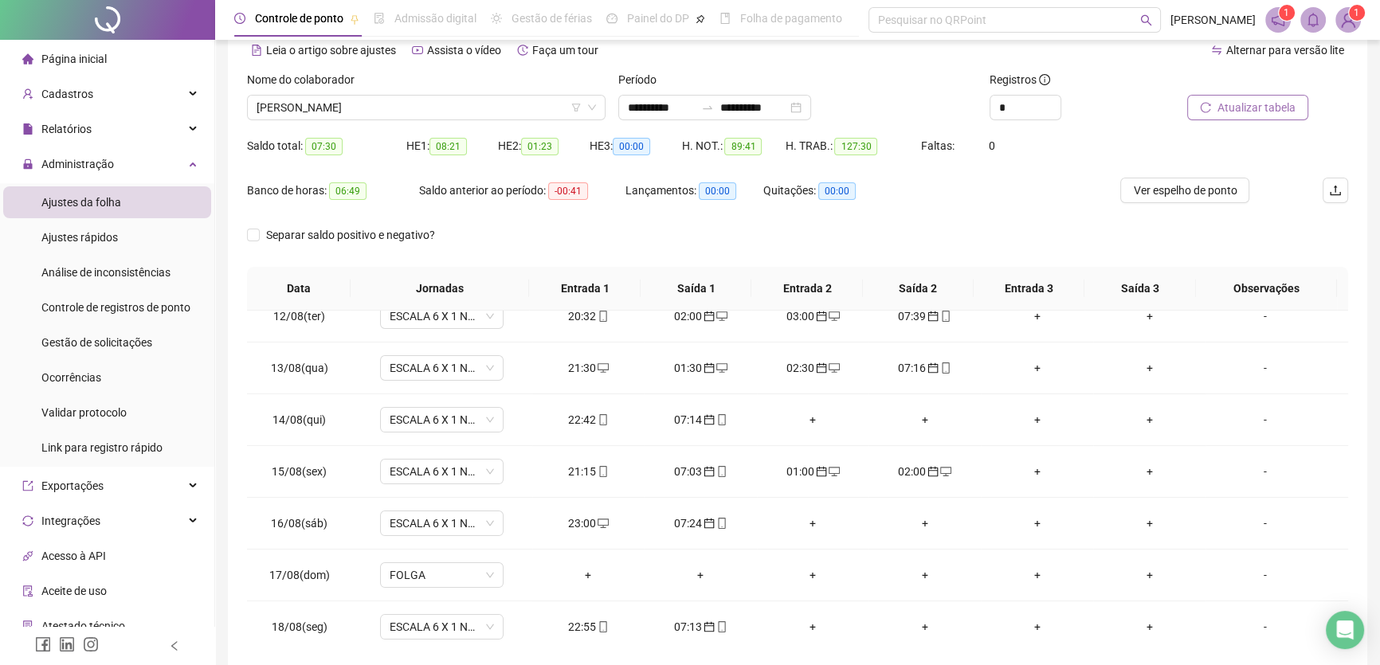
click at [1262, 100] on span "Atualizar tabela" at bounding box center [1257, 108] width 78 height 18
click at [804, 467] on div "+" at bounding box center [813, 472] width 87 height 18
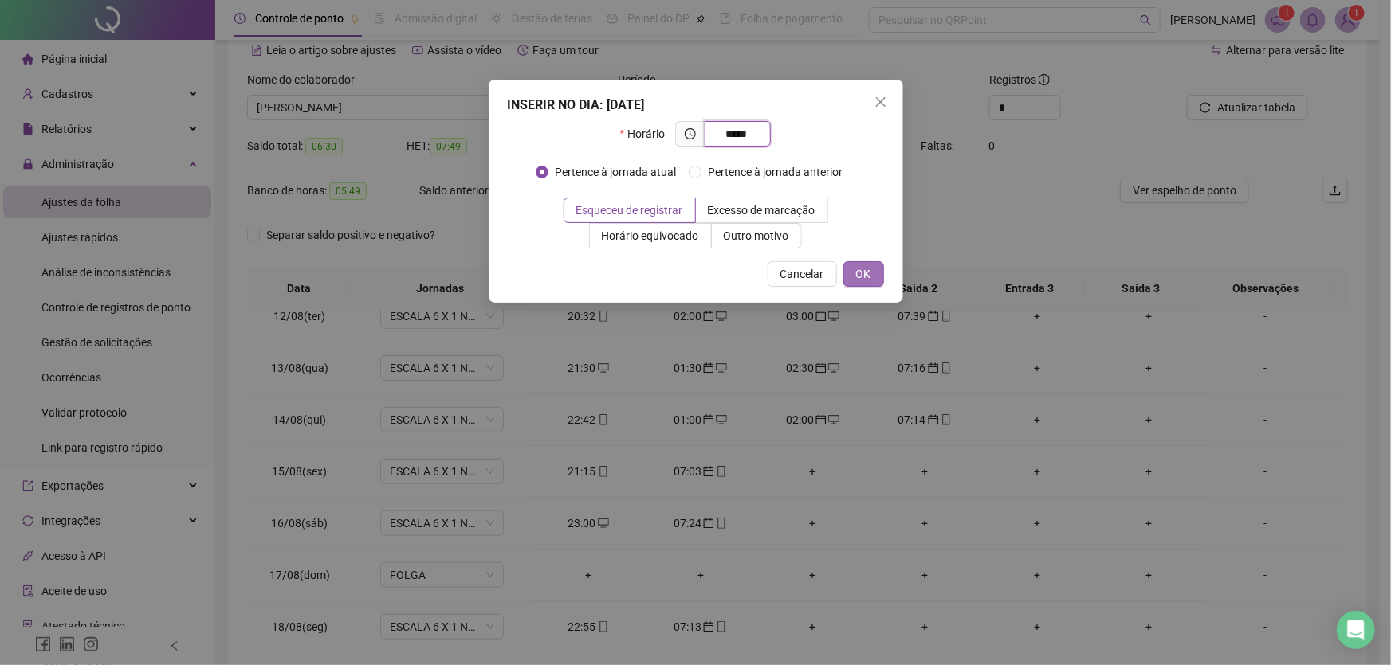
type input "*****"
click at [859, 271] on span "OK" at bounding box center [863, 274] width 15 height 18
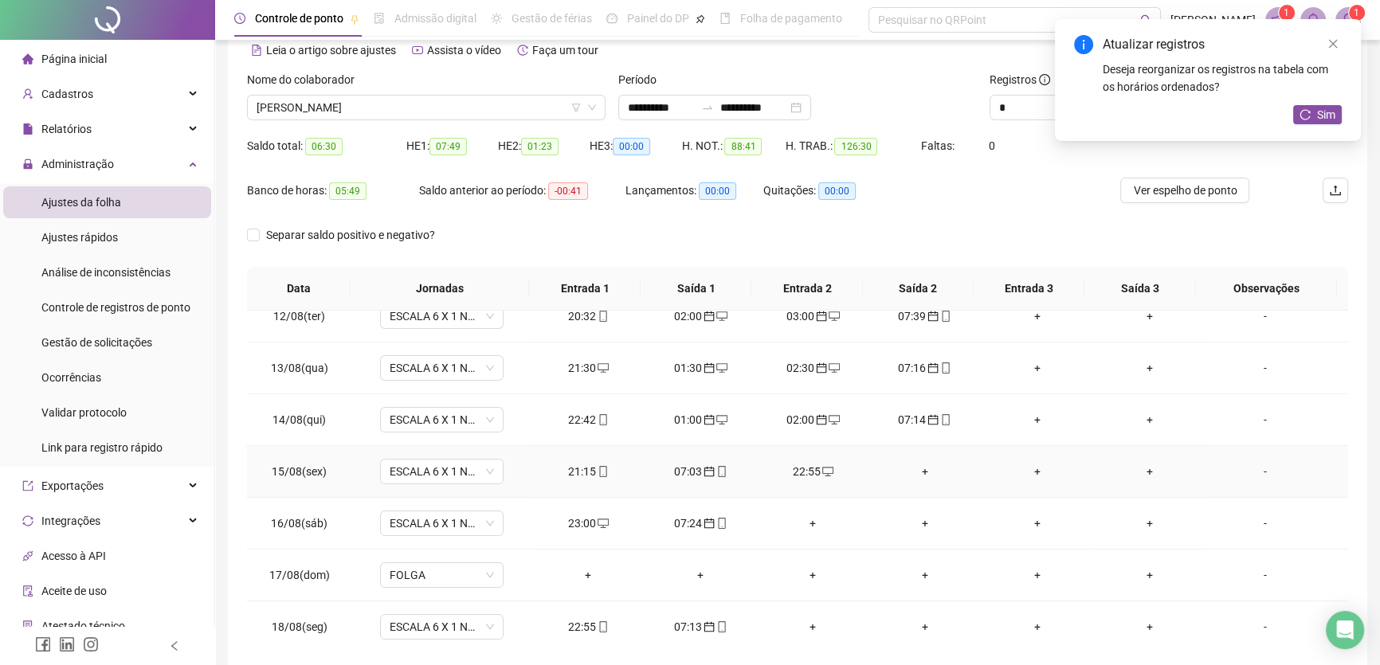
click at [917, 465] on div "+" at bounding box center [924, 472] width 87 height 18
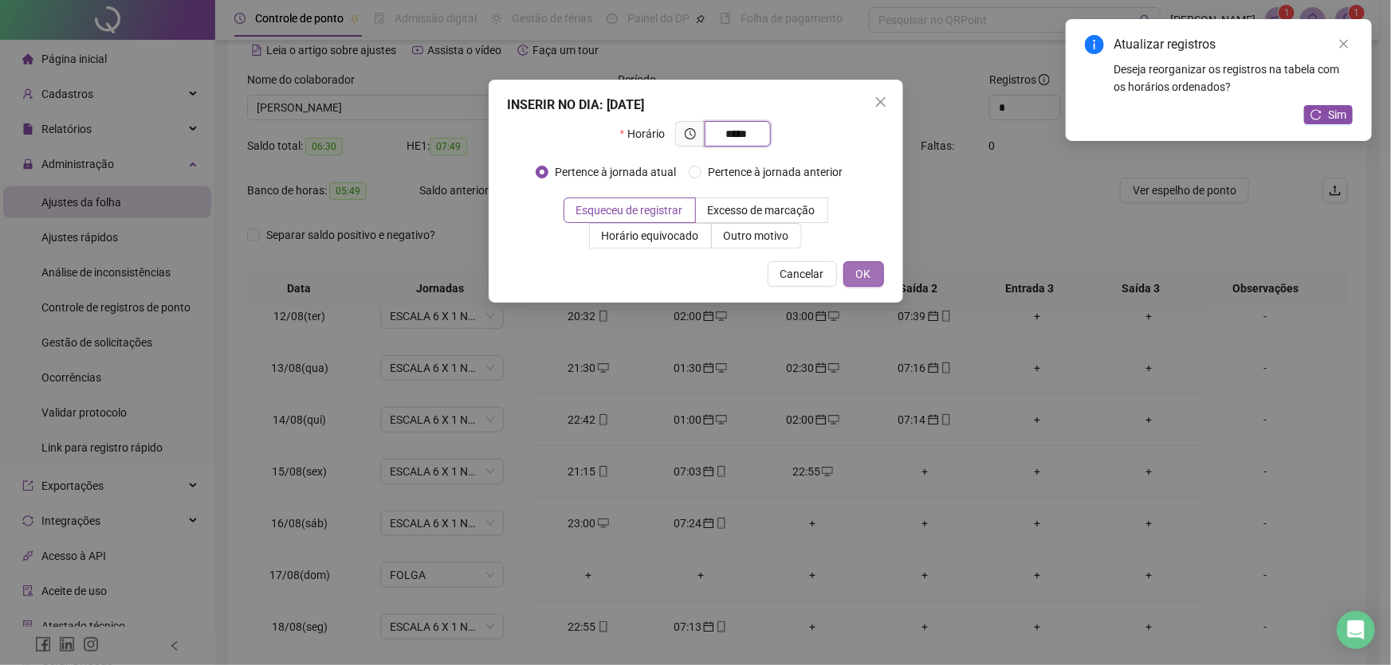
type input "*****"
click at [869, 279] on span "OK" at bounding box center [863, 274] width 15 height 18
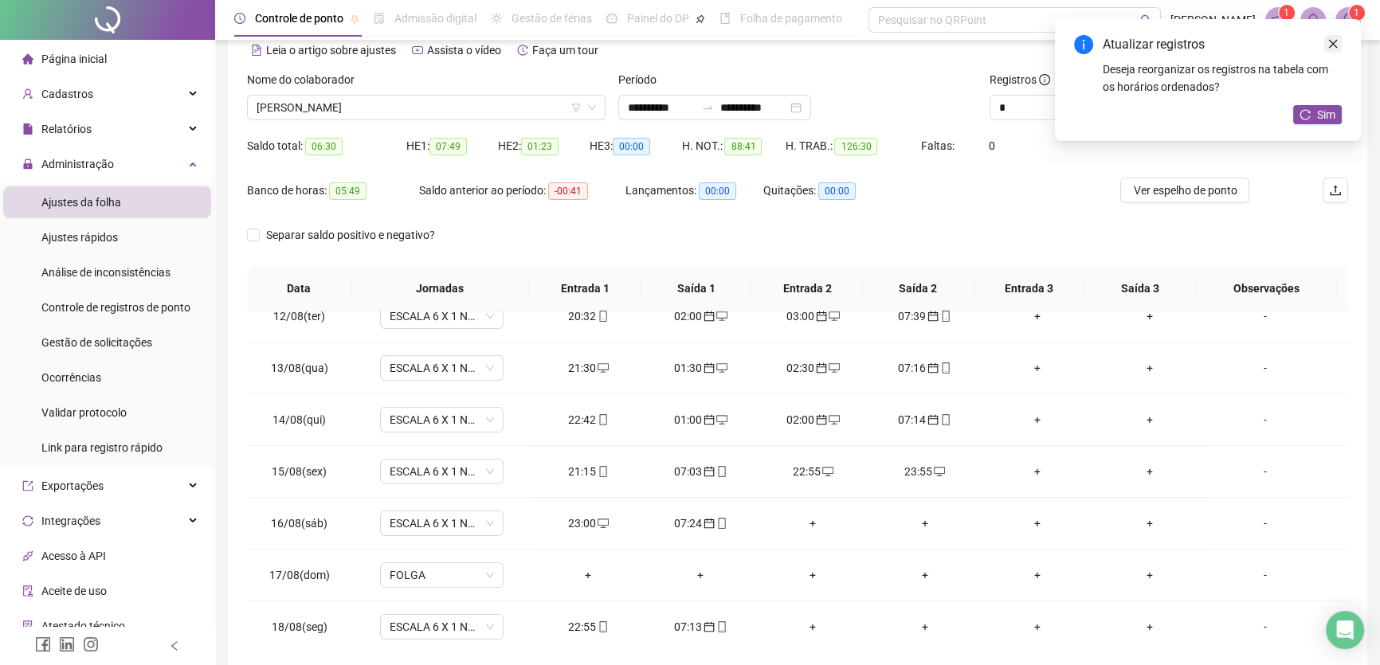
click at [1330, 43] on icon "close" at bounding box center [1333, 43] width 11 height 11
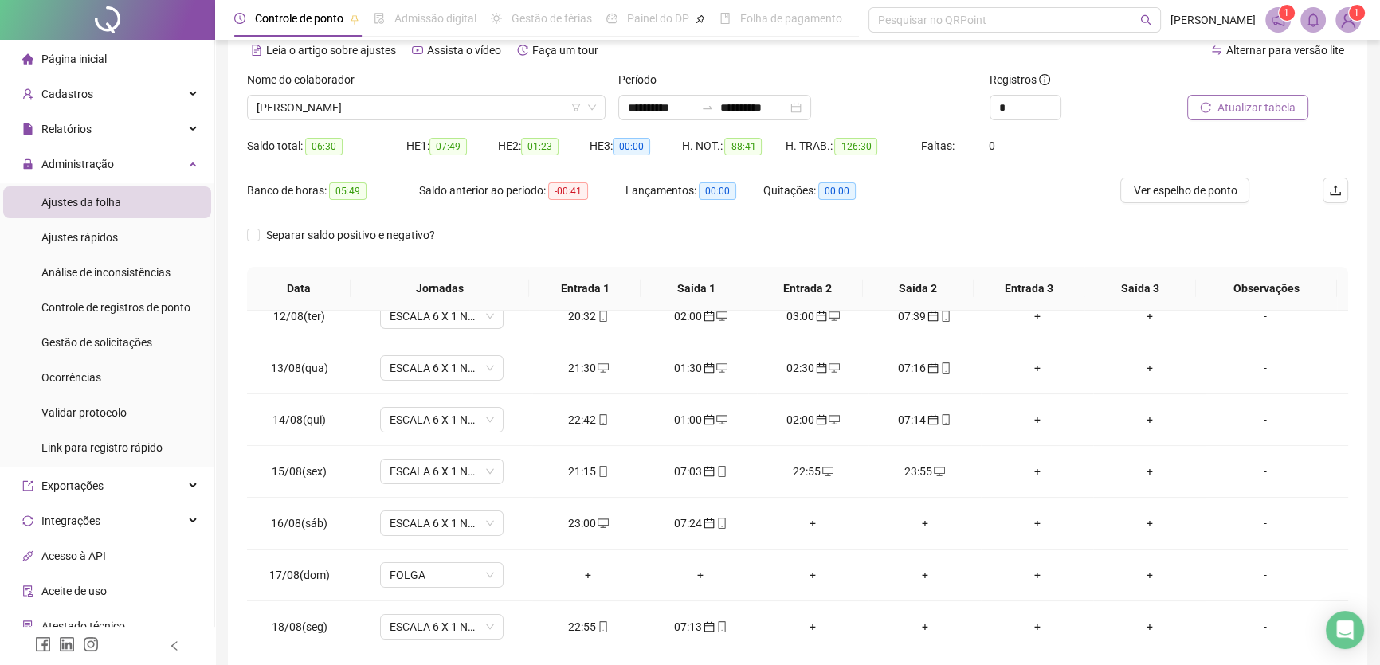
click at [1234, 108] on span "Atualizar tabela" at bounding box center [1257, 108] width 78 height 18
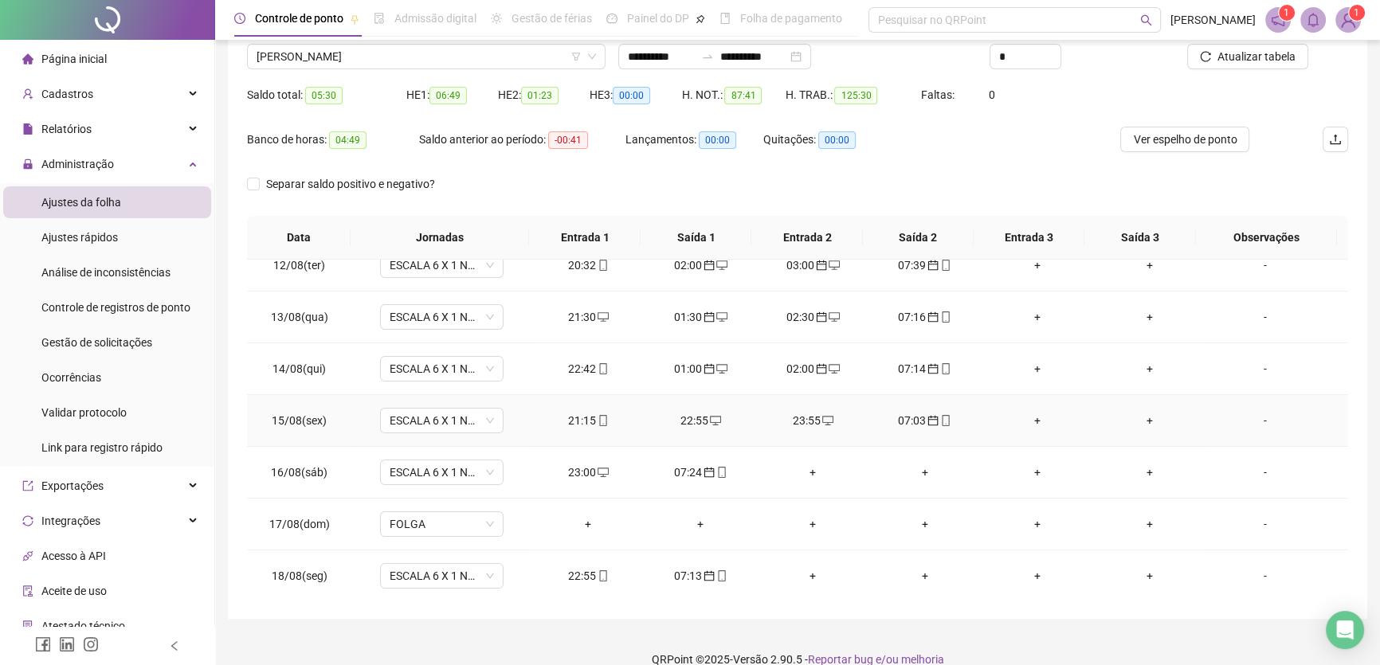
scroll to position [148, 0]
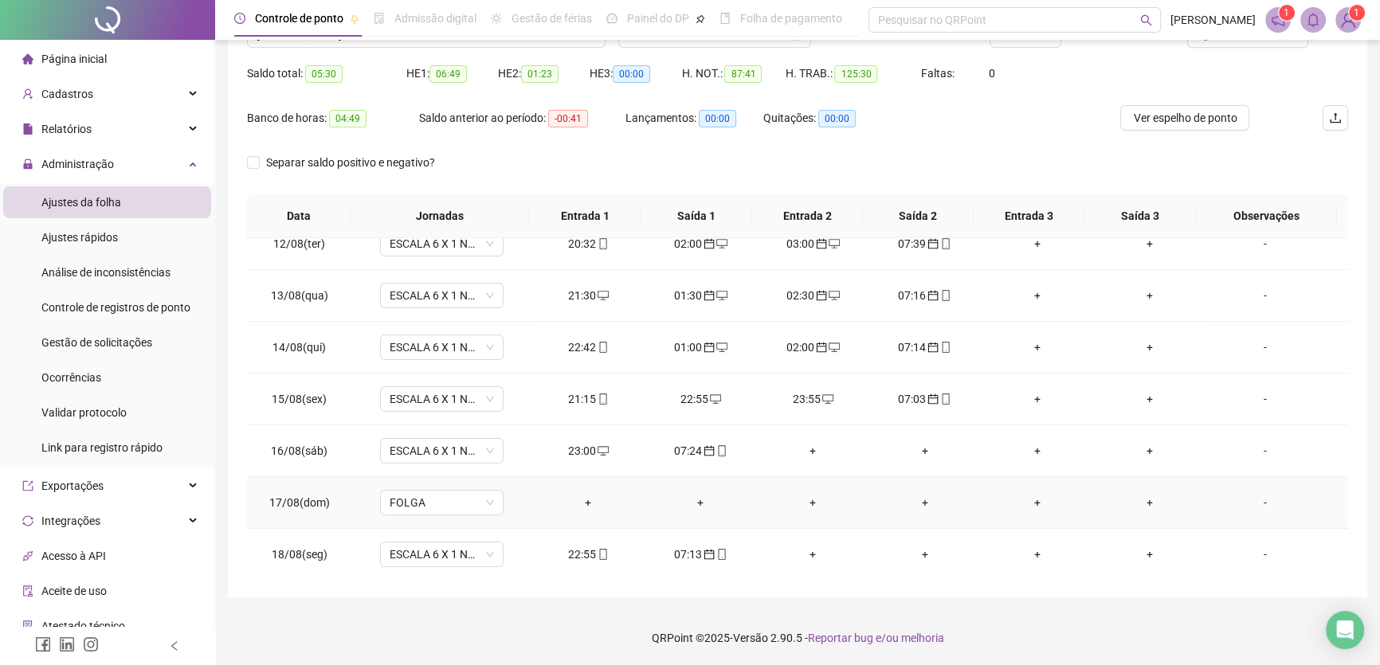
click at [804, 494] on div "+" at bounding box center [813, 503] width 87 height 18
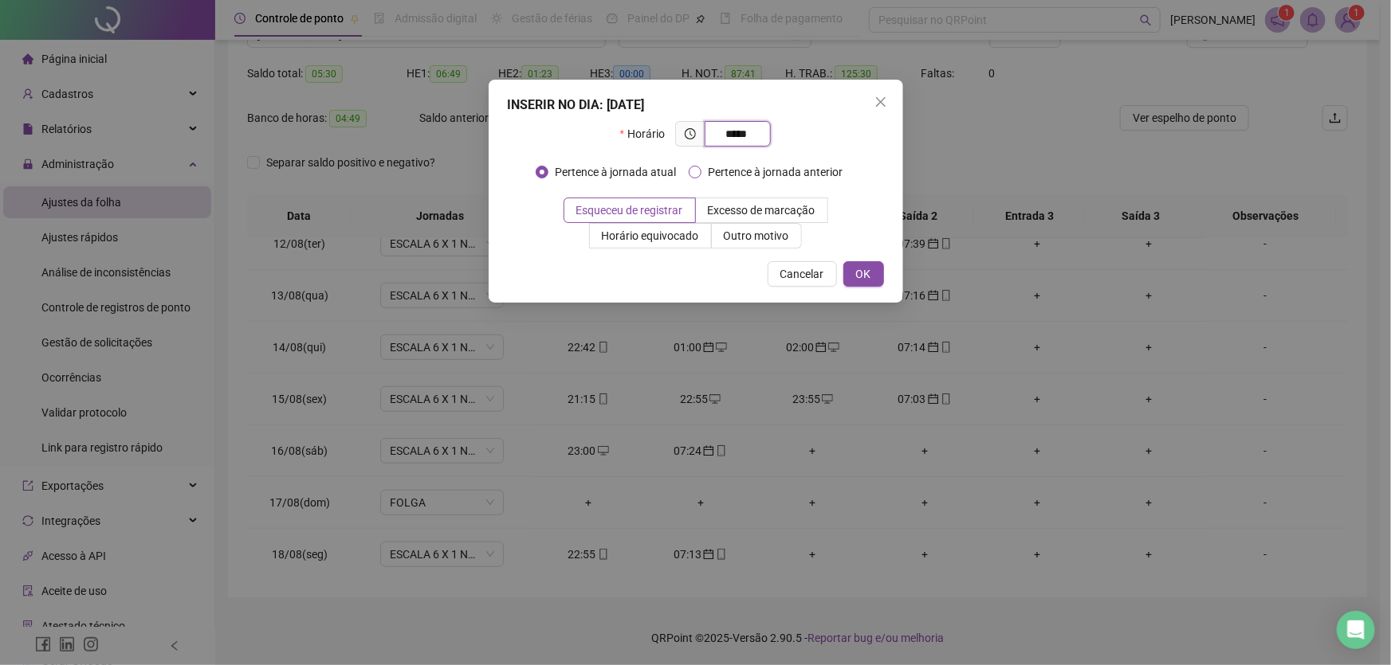
type input "*****"
click at [693, 163] on label "Pertence à jornada anterior" at bounding box center [769, 172] width 160 height 18
click at [852, 267] on button "OK" at bounding box center [863, 274] width 41 height 26
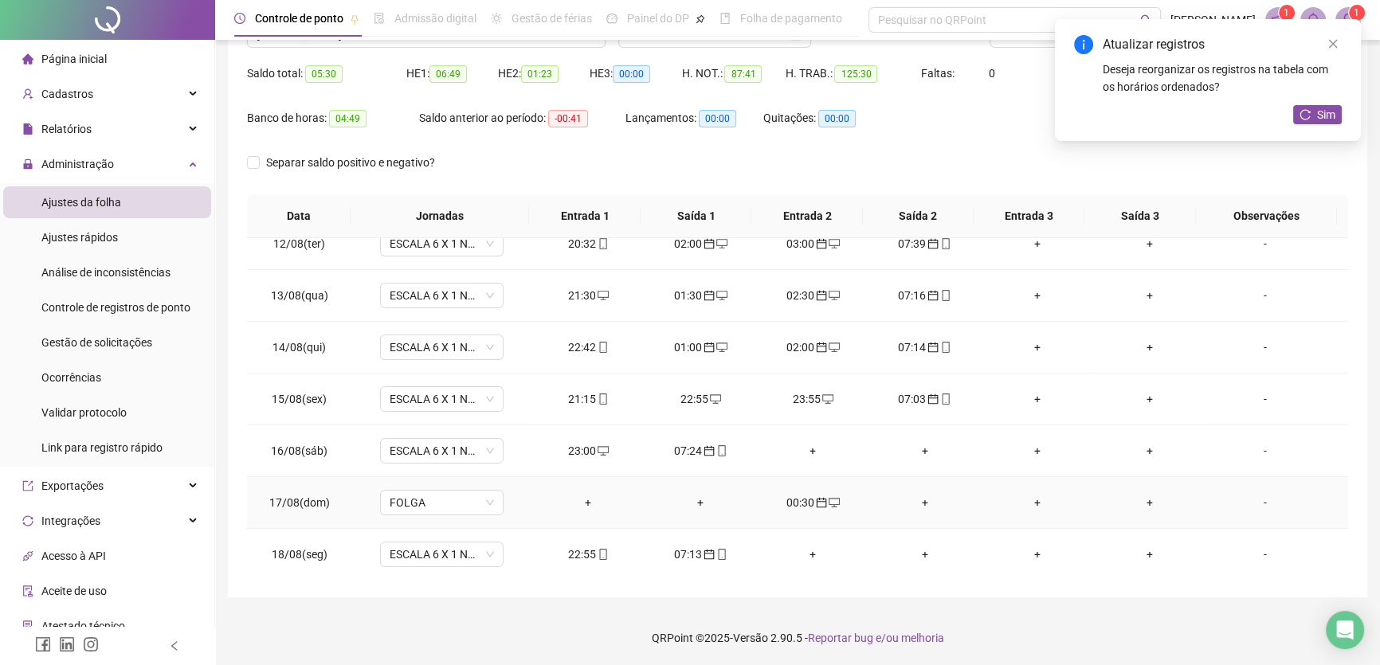
click at [914, 494] on div "+" at bounding box center [924, 503] width 87 height 18
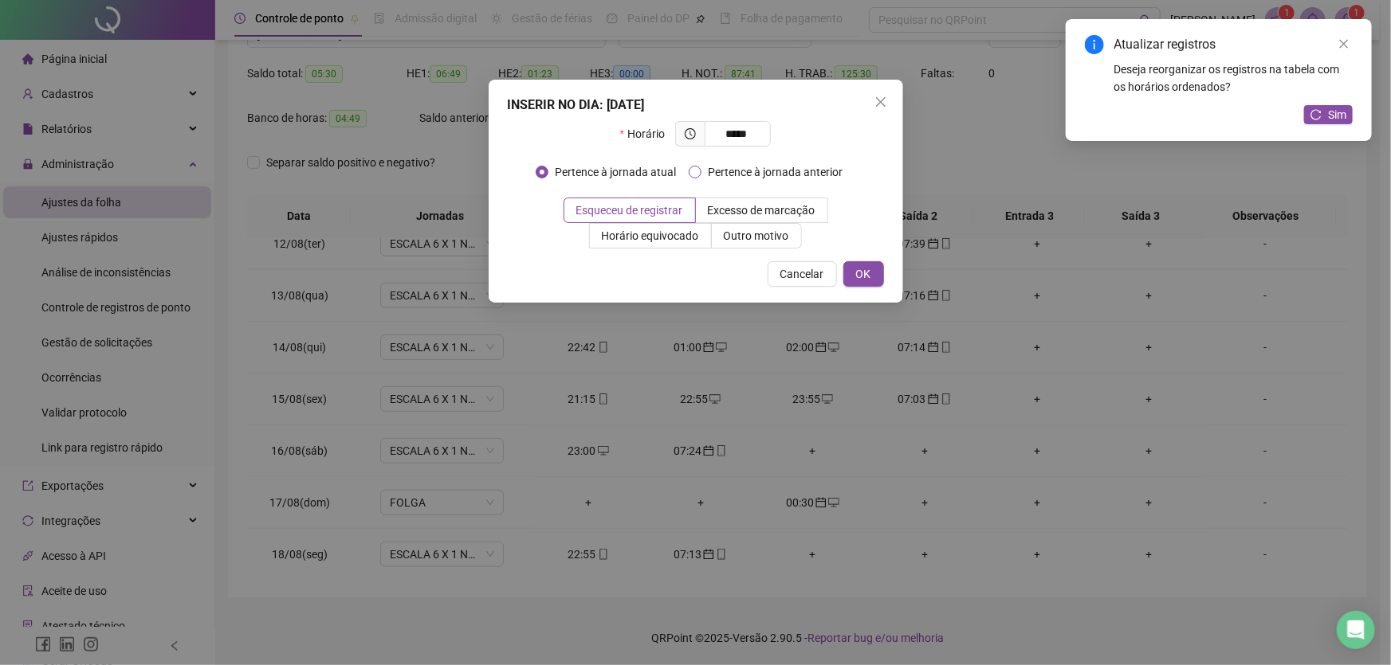
type input "*****"
click at [862, 277] on span "OK" at bounding box center [863, 274] width 15 height 18
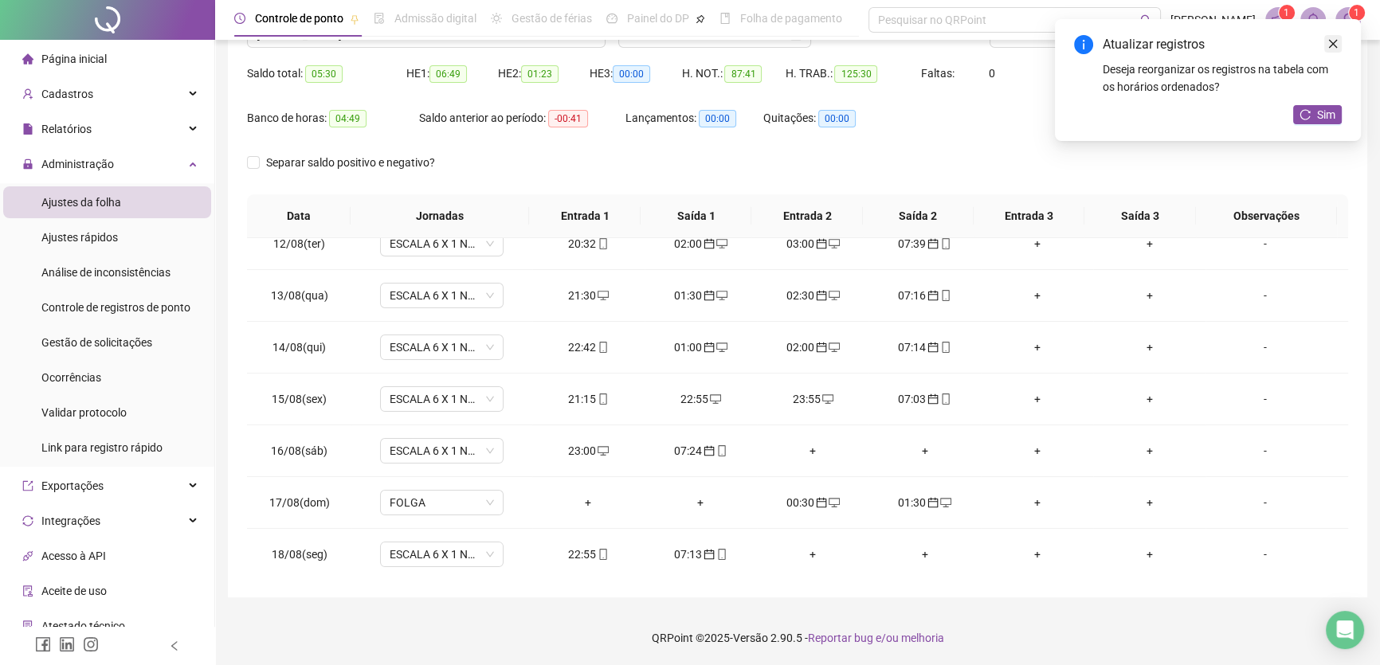
click at [1333, 45] on icon "close" at bounding box center [1333, 44] width 9 height 9
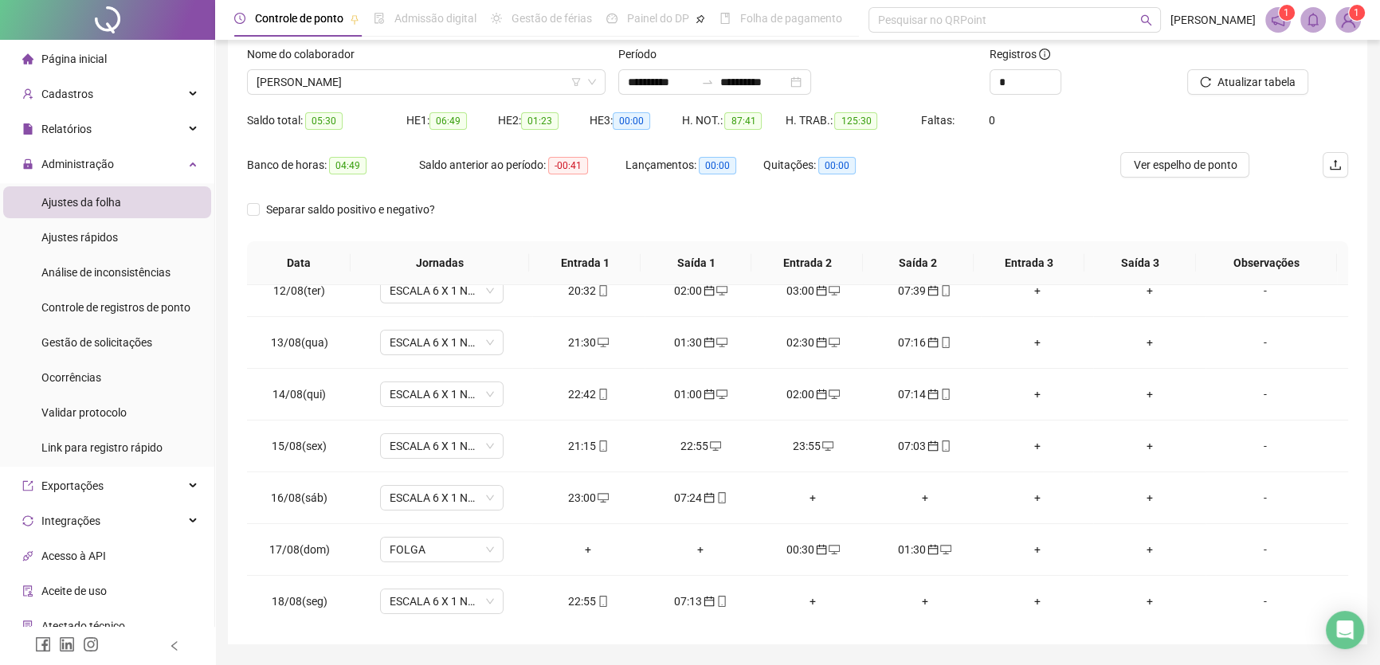
scroll to position [76, 0]
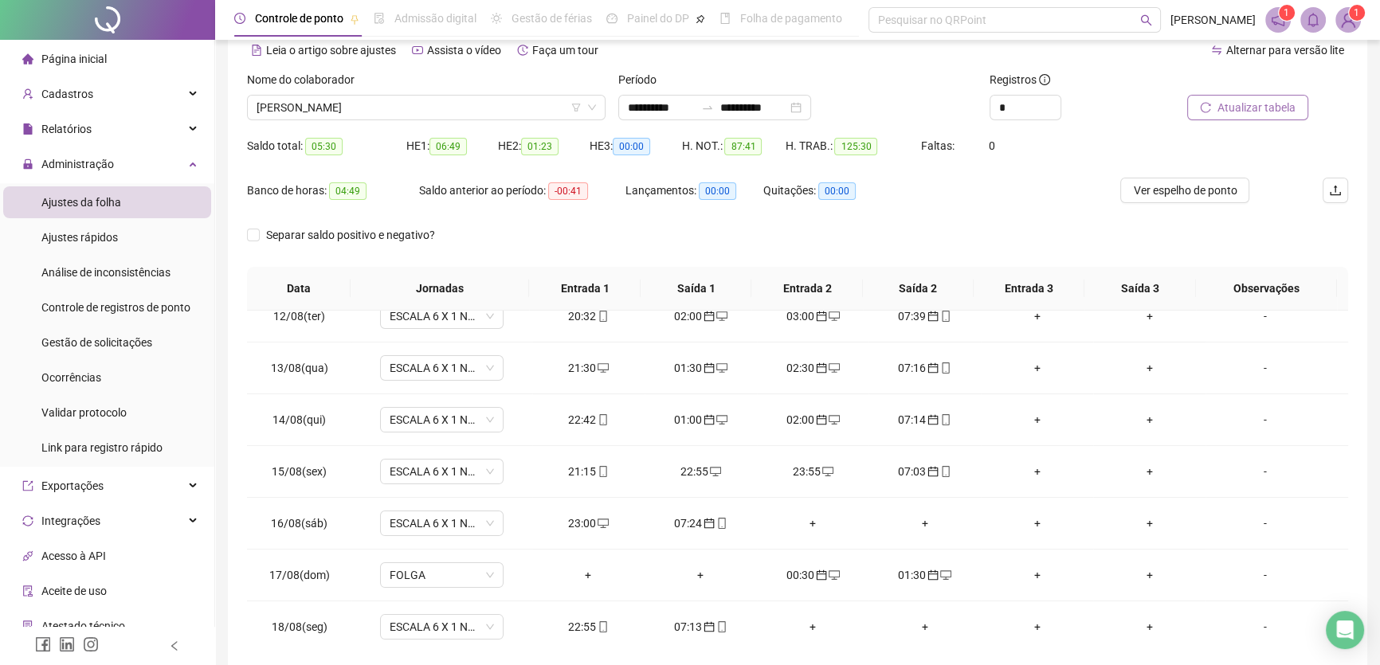
click at [1238, 112] on span "Atualizar tabela" at bounding box center [1257, 108] width 78 height 18
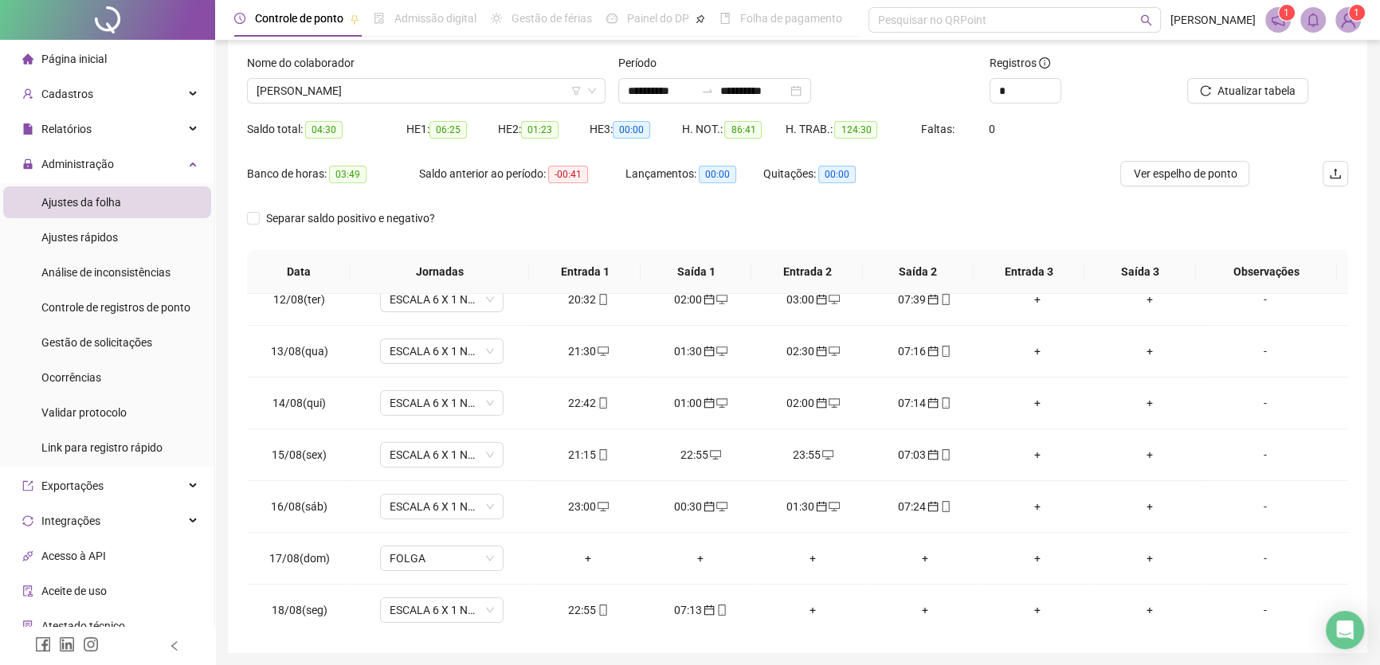
scroll to position [3, 0]
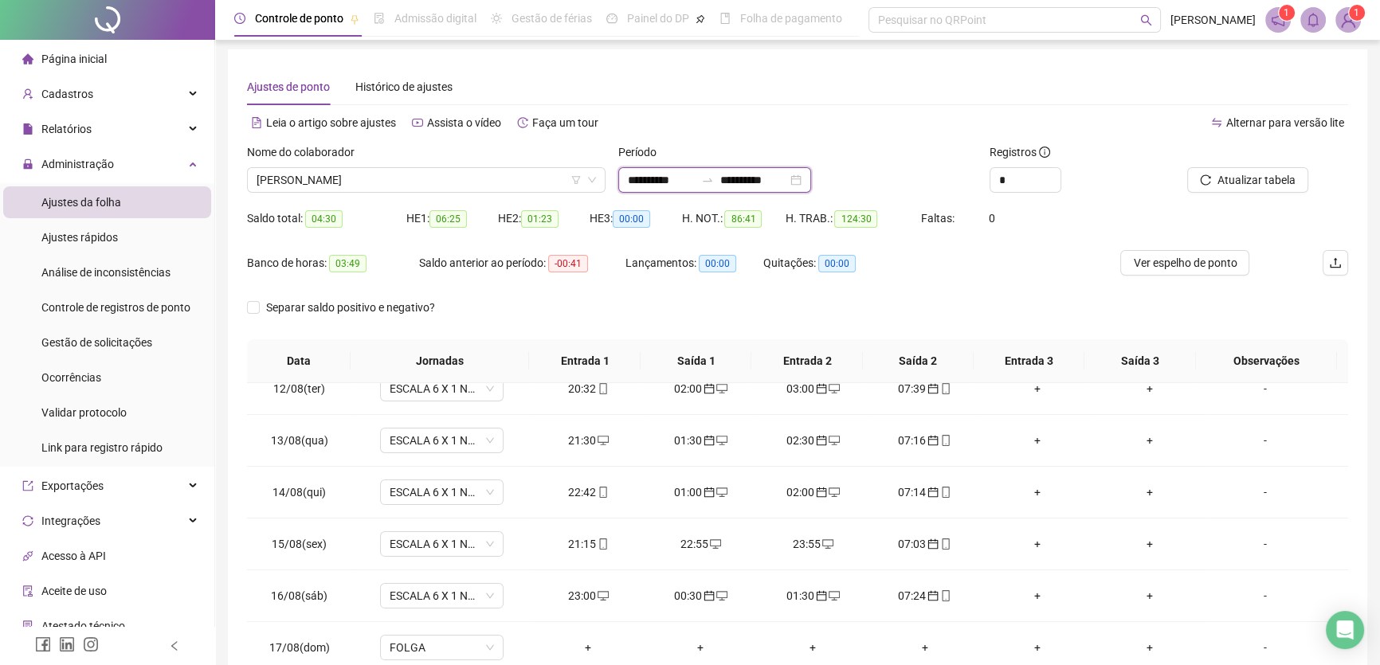
click at [787, 179] on input "**********" at bounding box center [753, 180] width 67 height 18
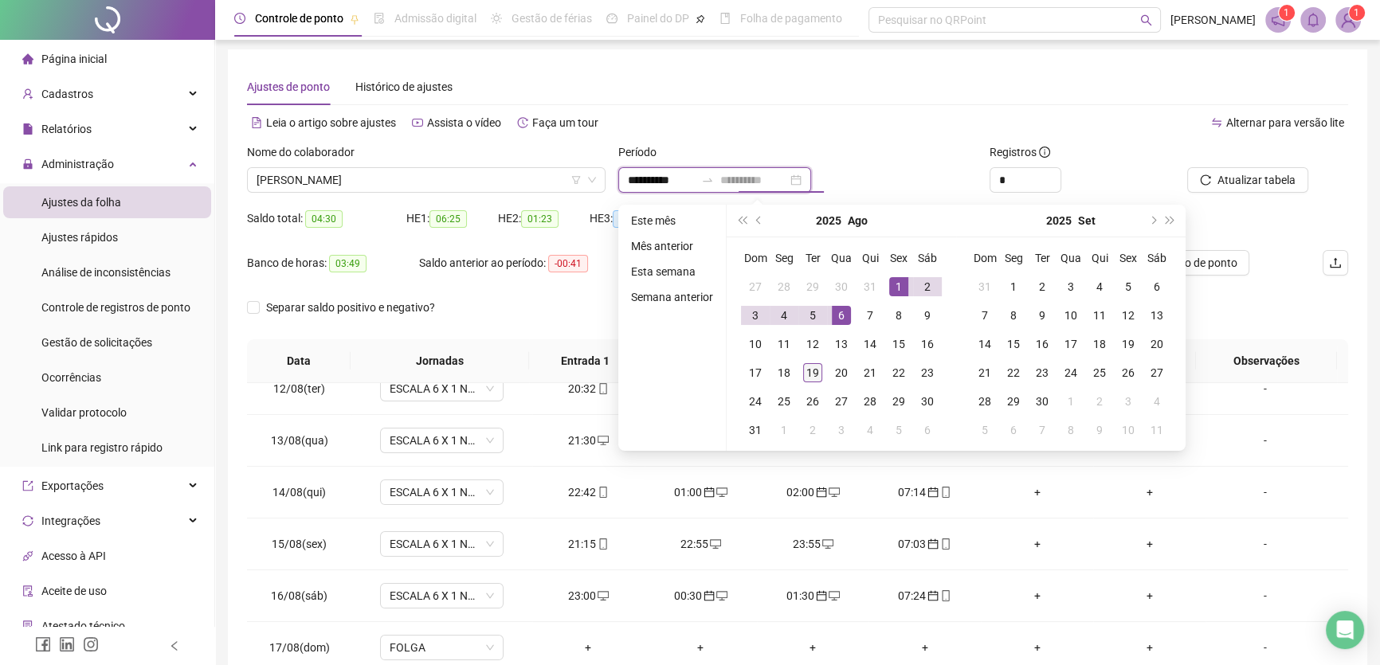
type input "**********"
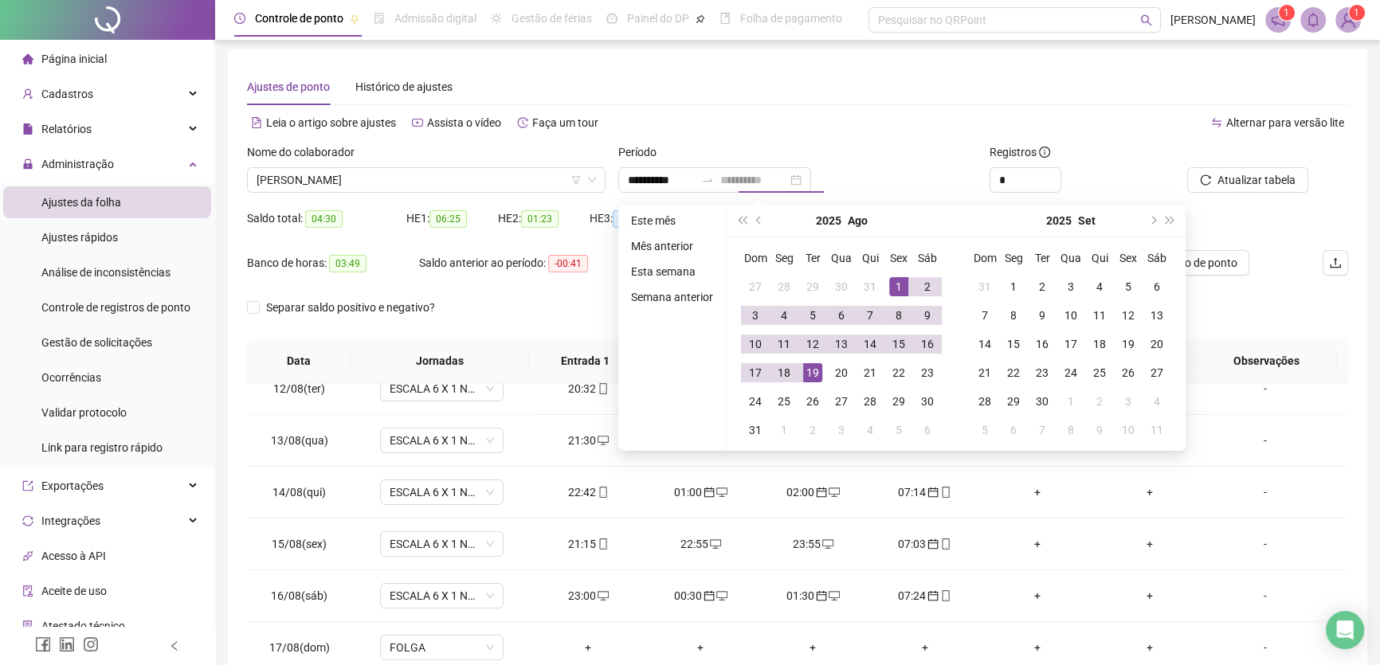
click at [811, 367] on div "19" at bounding box center [812, 372] width 19 height 19
type input "**********"
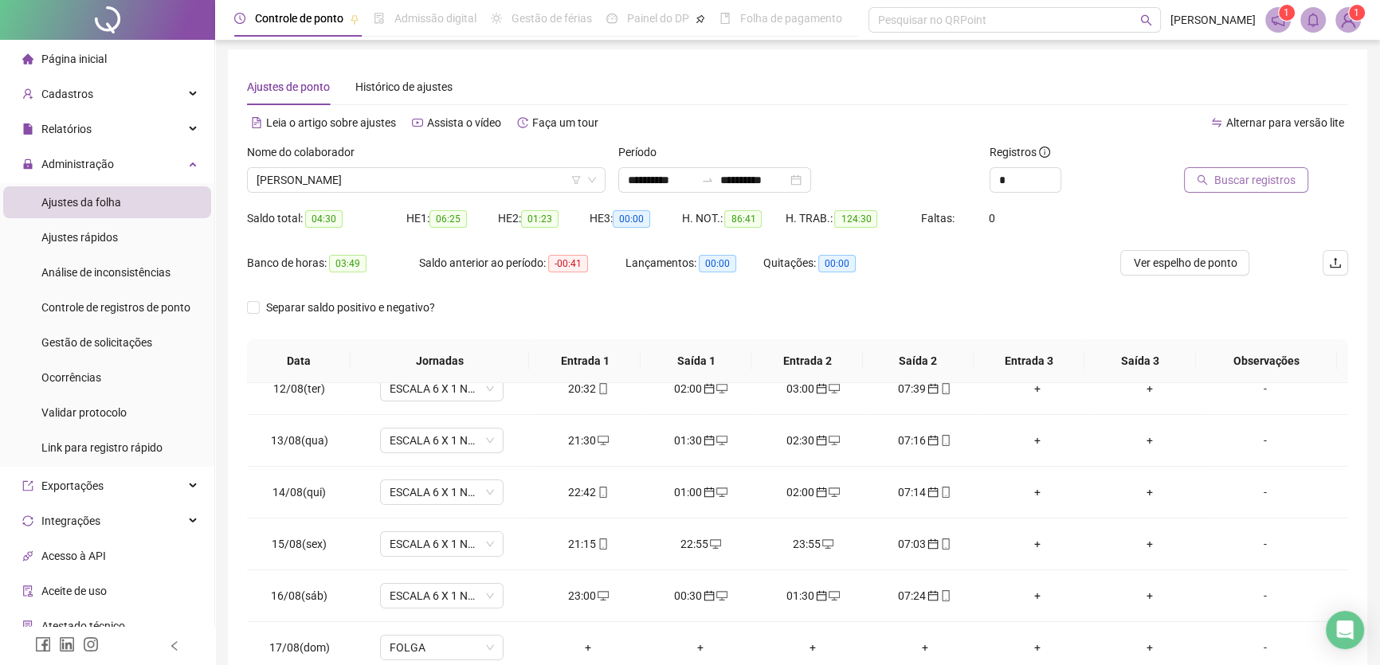
click at [1252, 183] on span "Buscar registros" at bounding box center [1255, 180] width 81 height 18
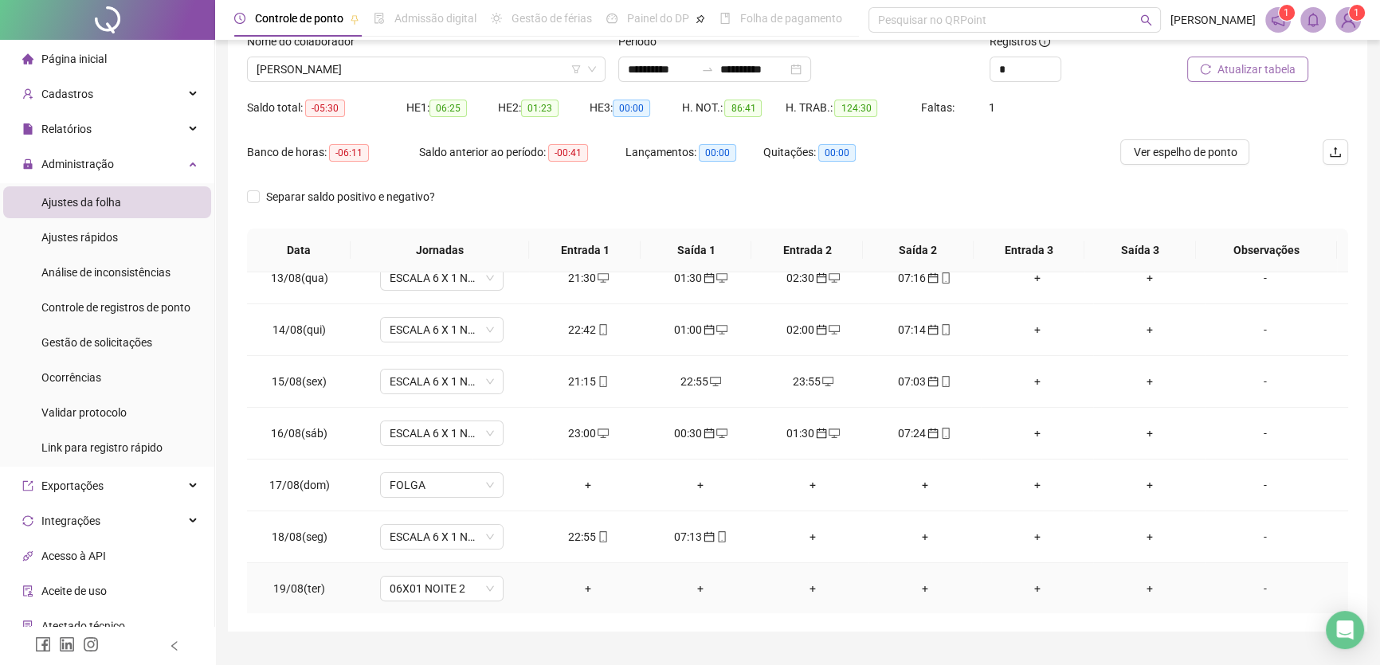
scroll to position [148, 0]
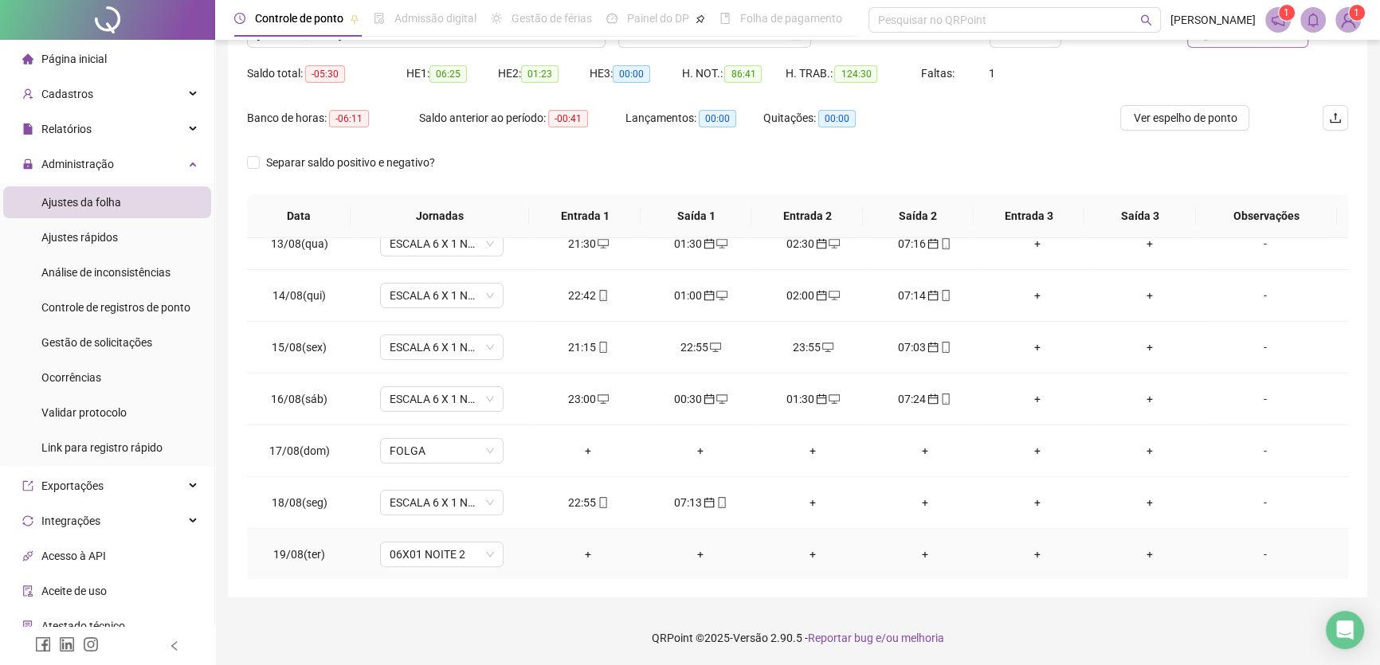
click at [803, 550] on div "+" at bounding box center [813, 555] width 87 height 18
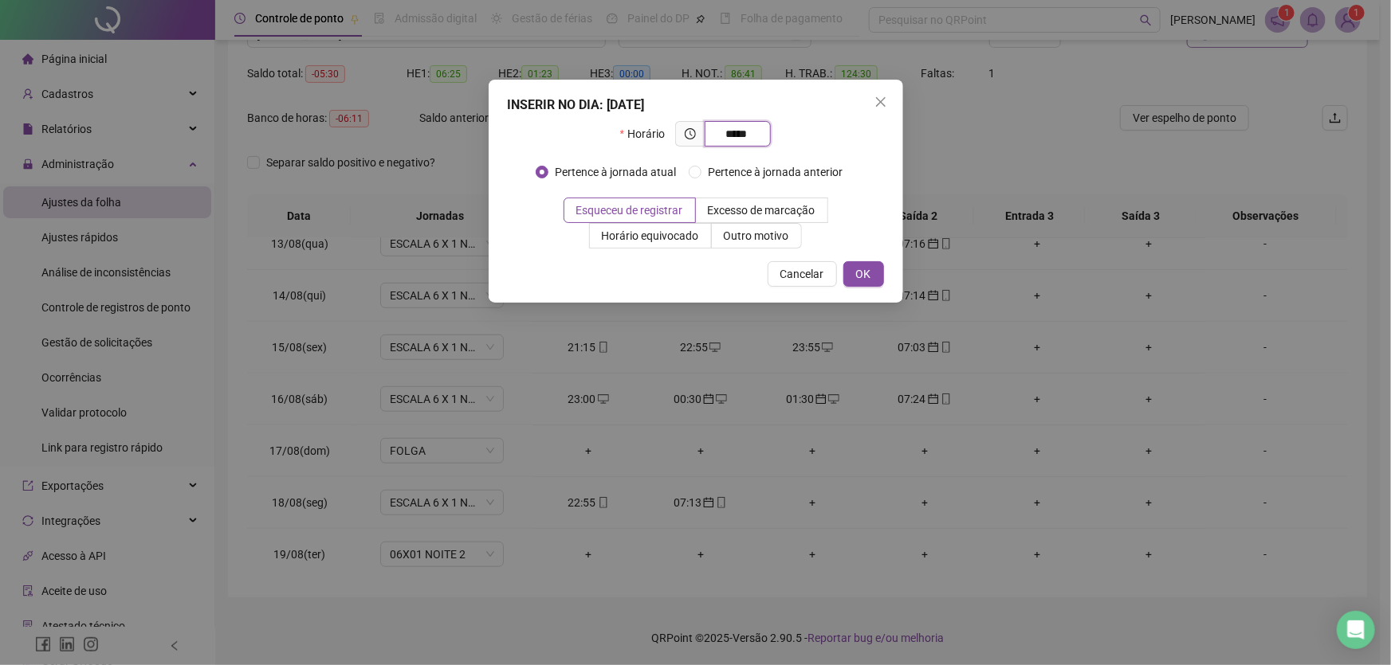
type input "*****"
click at [862, 265] on span "OK" at bounding box center [863, 274] width 15 height 18
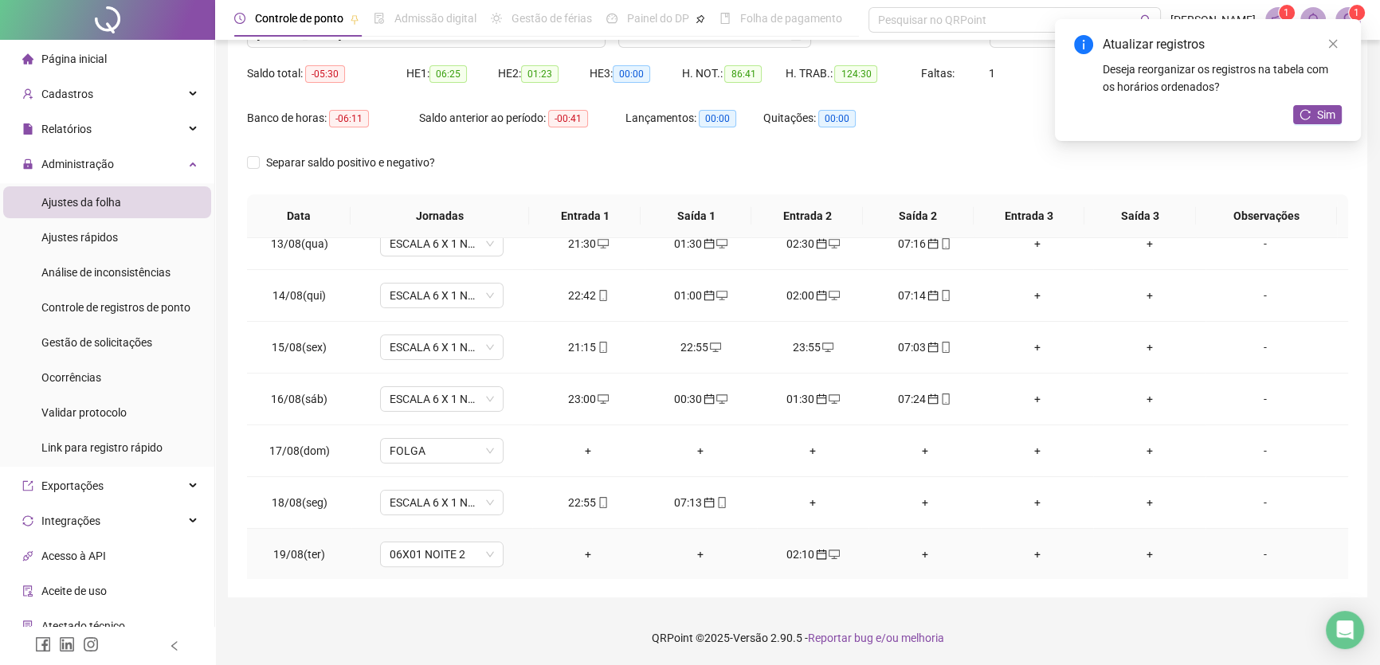
click at [917, 553] on div "+" at bounding box center [924, 555] width 87 height 18
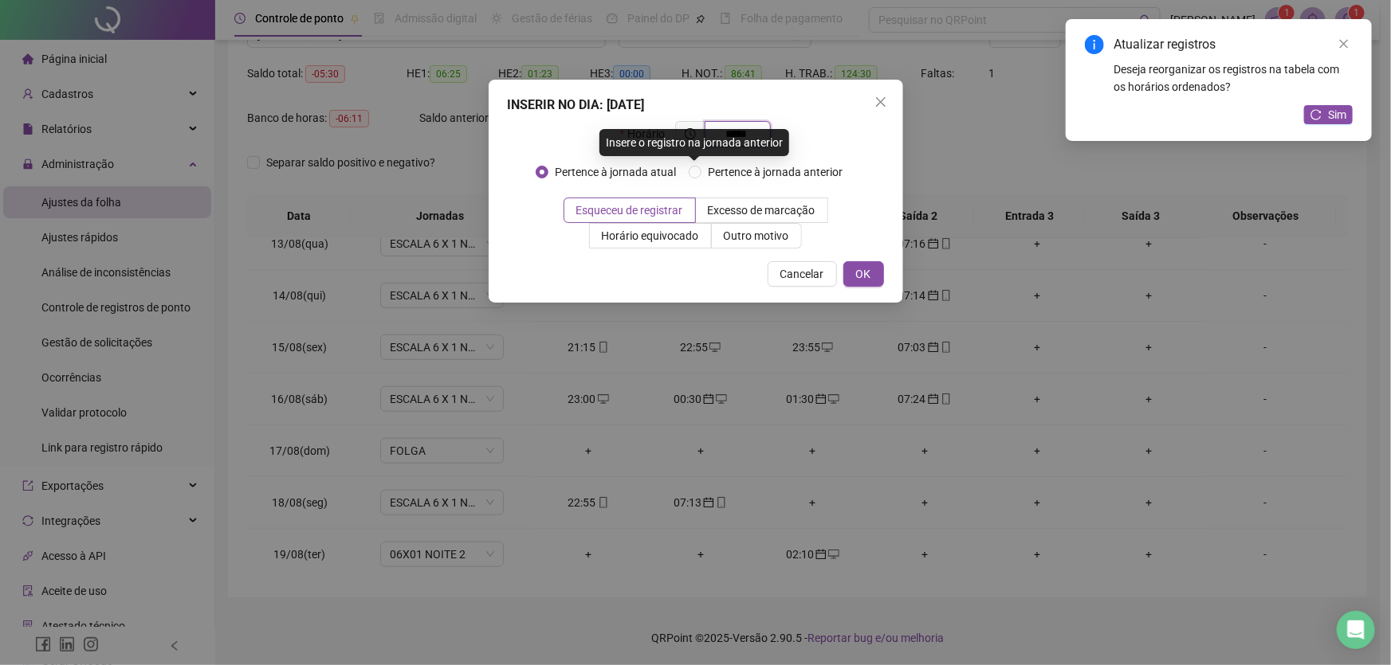
type input "*****"
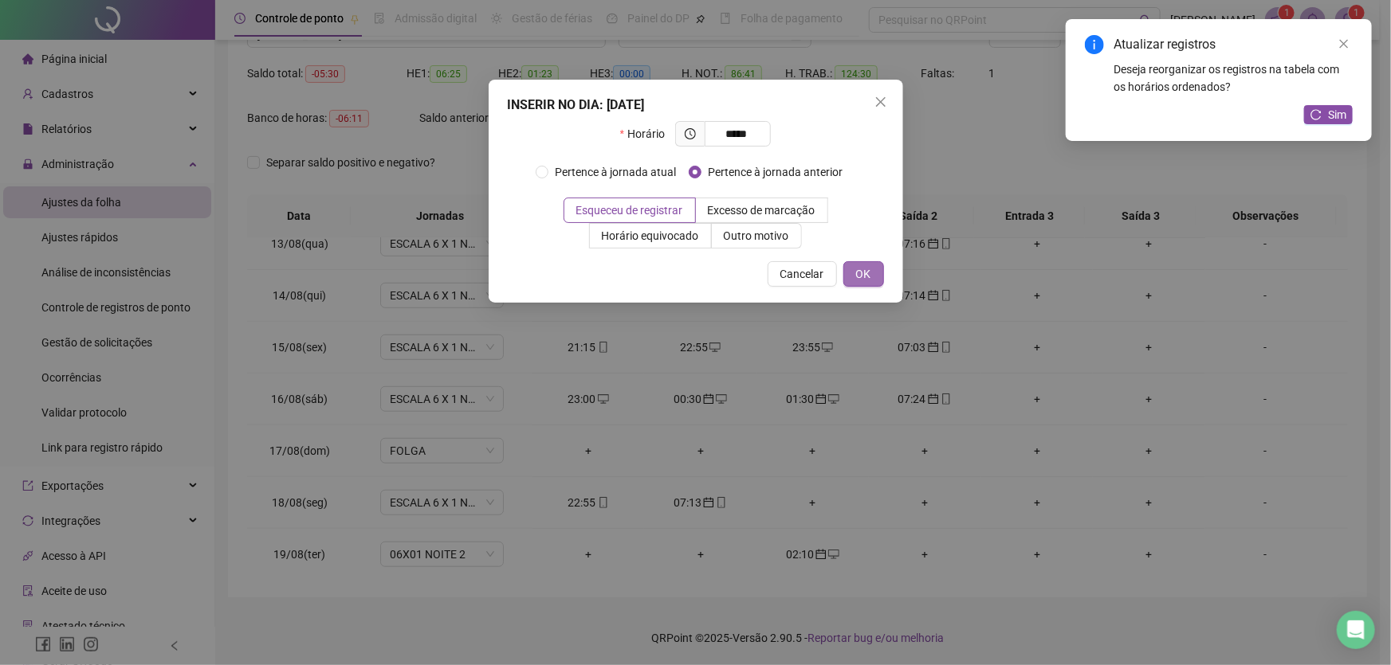
click at [861, 273] on span "OK" at bounding box center [863, 274] width 15 height 18
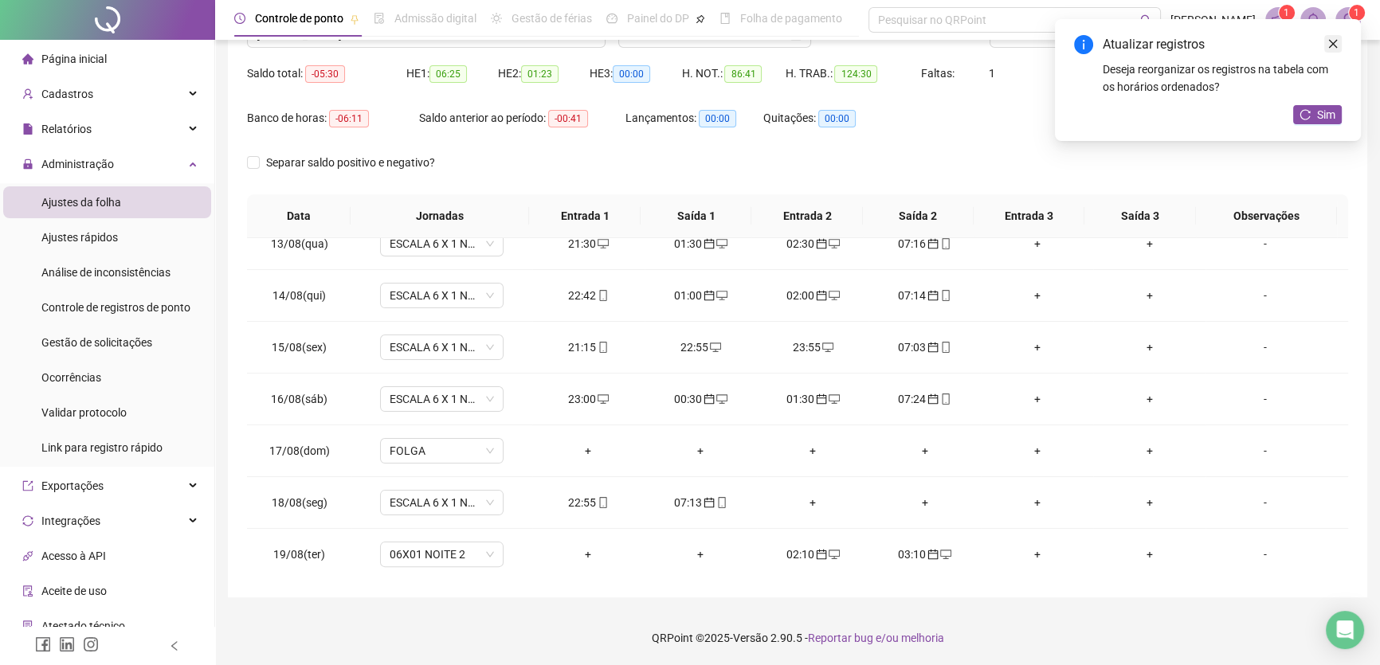
click at [1334, 45] on icon "close" at bounding box center [1333, 44] width 9 height 9
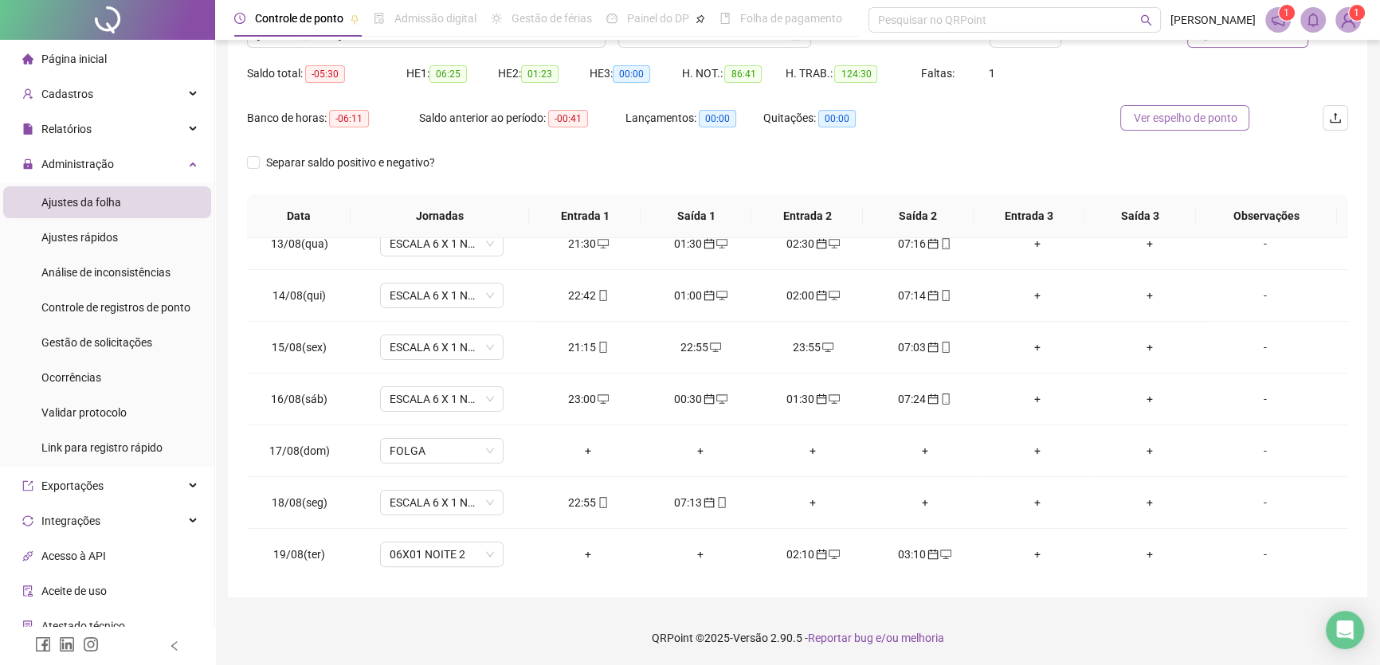
scroll to position [3, 0]
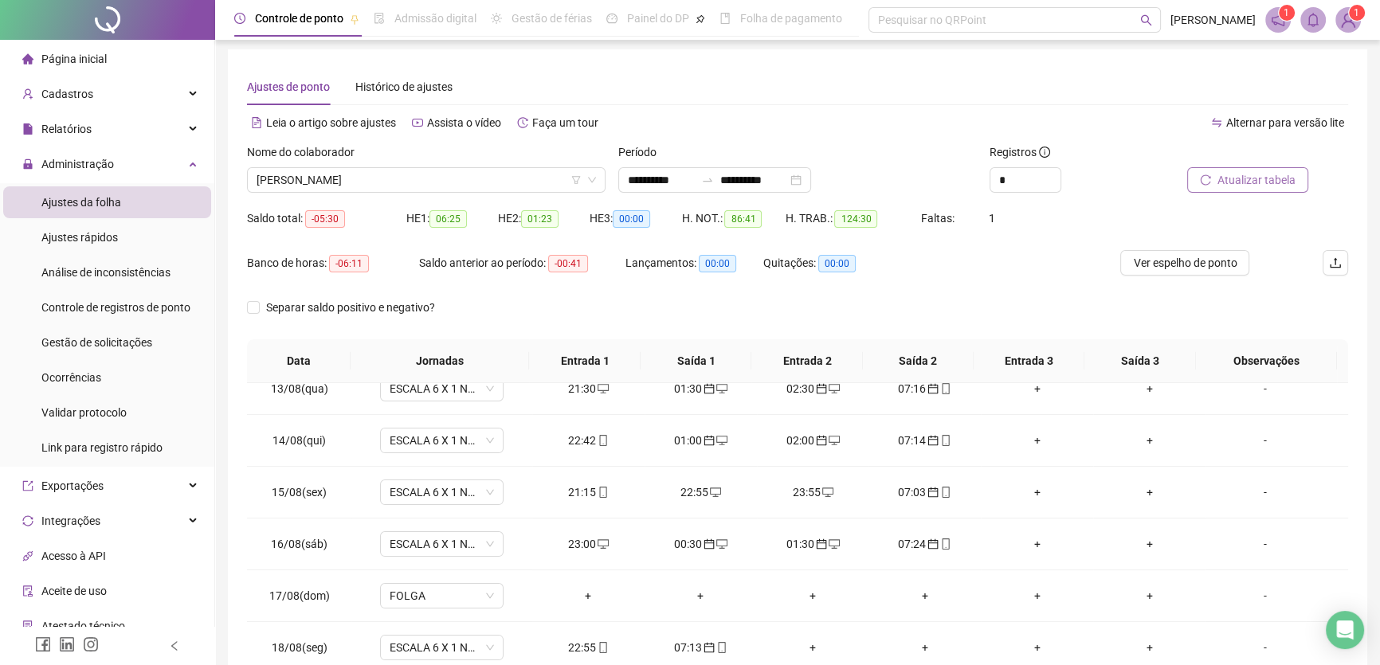
click at [1241, 176] on span "Atualizar tabela" at bounding box center [1257, 180] width 78 height 18
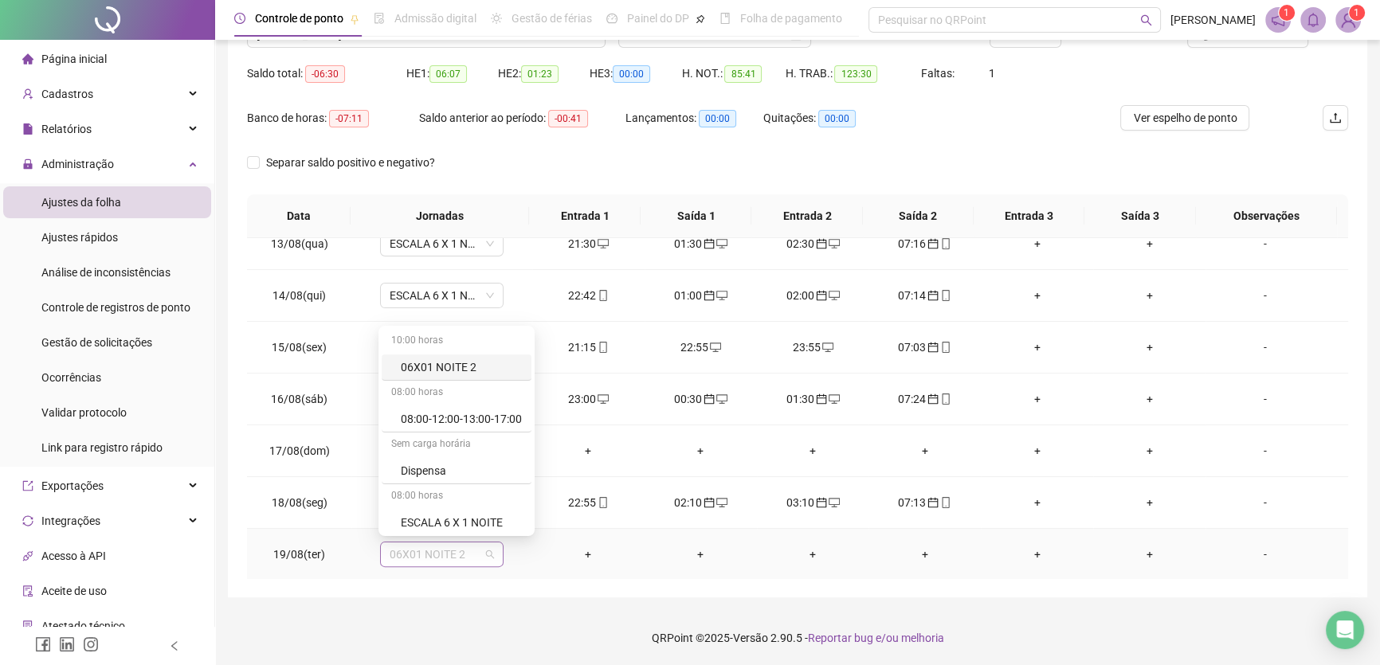
click at [469, 555] on span "06X01 NOITE 2" at bounding box center [442, 555] width 104 height 24
click at [477, 521] on div "ESCALA 6 X 1 NOITE" at bounding box center [461, 523] width 121 height 18
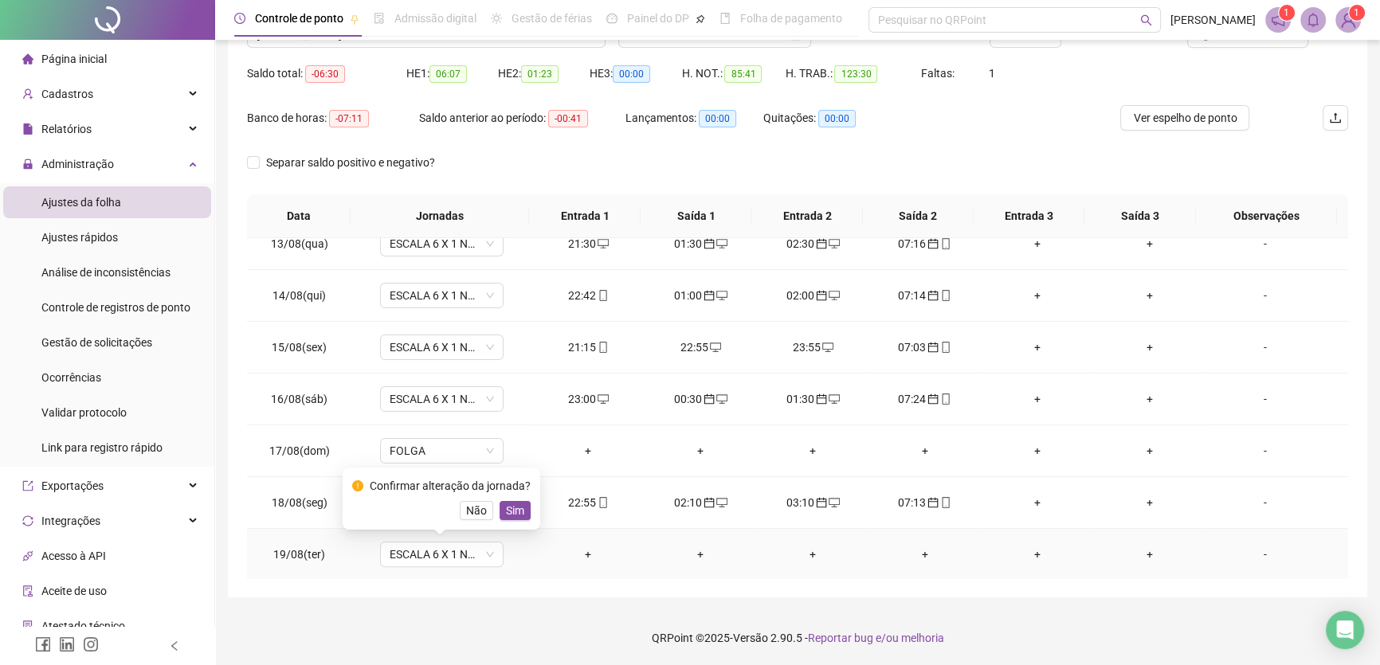
click at [528, 512] on div "Confirmar alteração da jornada? Não Sim" at bounding box center [442, 499] width 198 height 62
click at [518, 513] on span "Sim" at bounding box center [515, 511] width 18 height 18
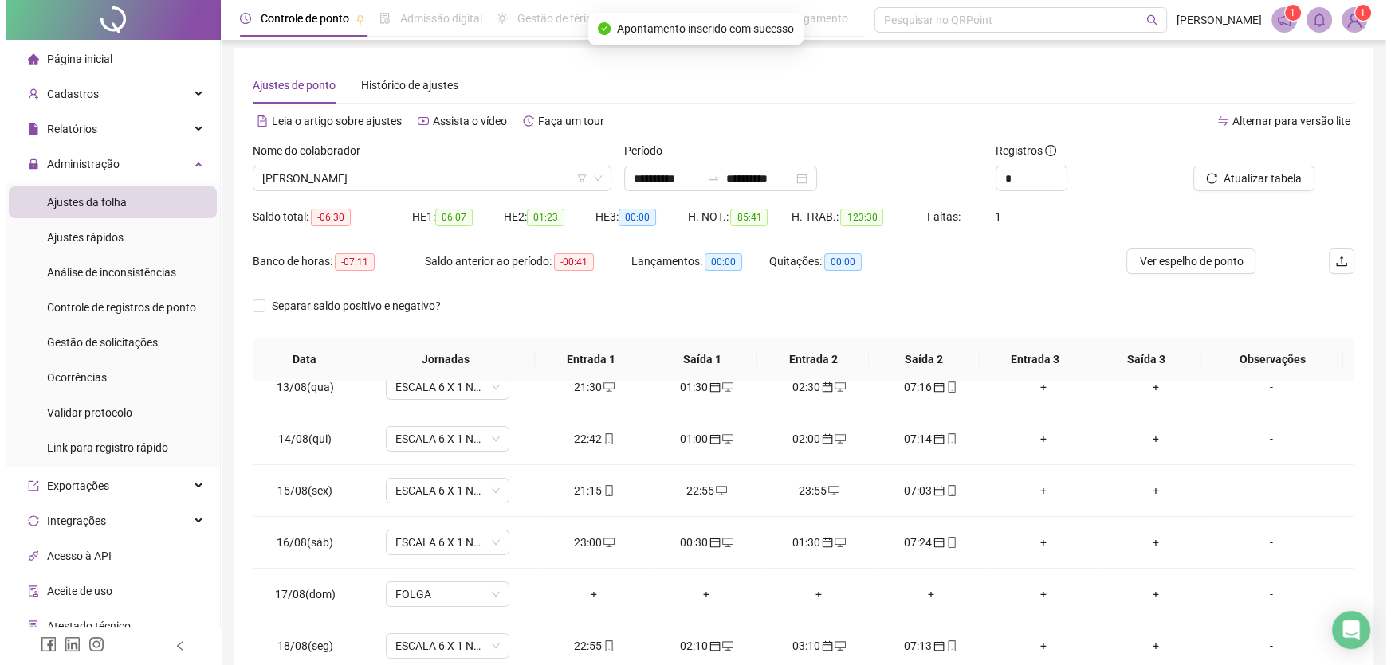
scroll to position [3, 0]
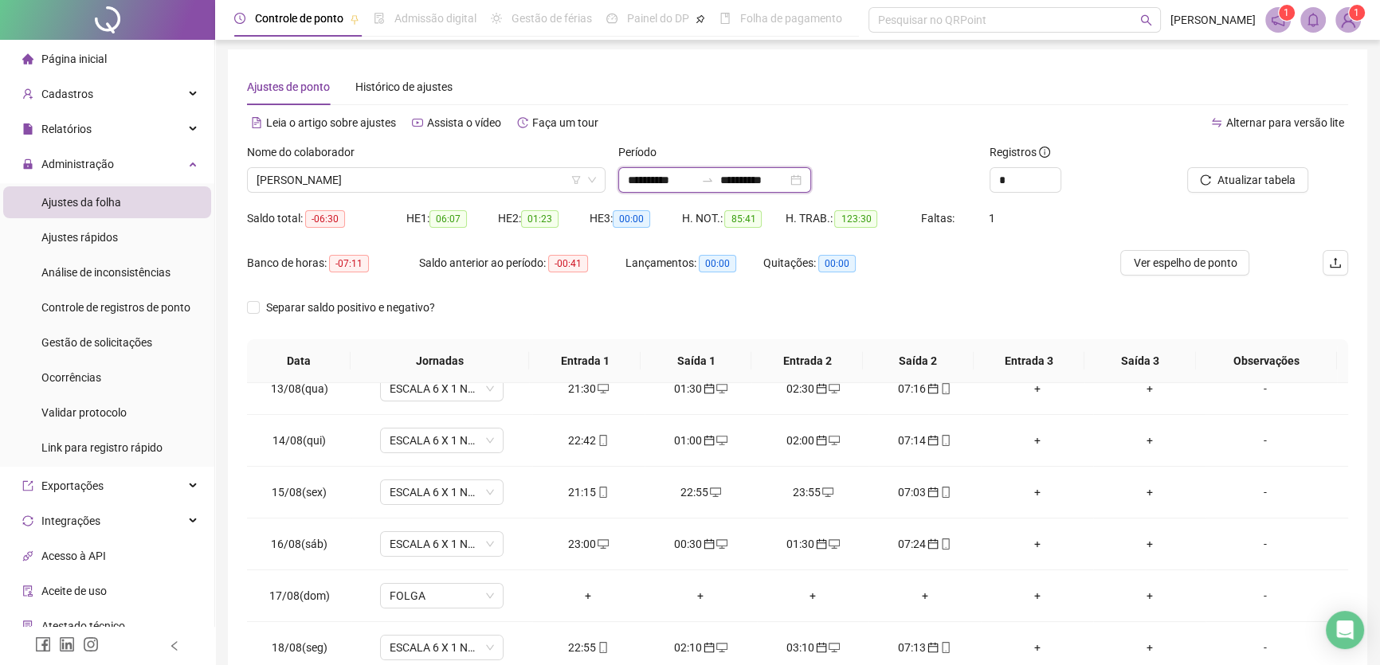
click at [787, 179] on input "**********" at bounding box center [753, 180] width 67 height 18
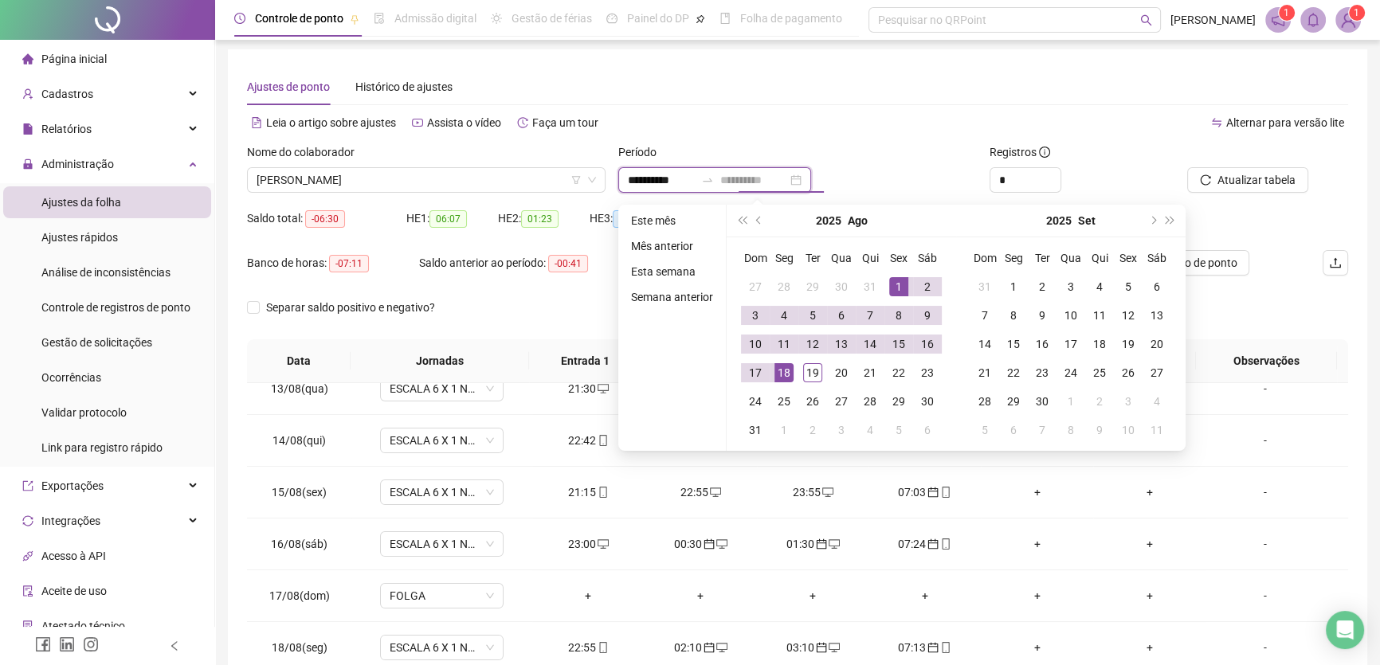
type input "**********"
click at [782, 372] on div "18" at bounding box center [784, 372] width 19 height 19
type input "**********"
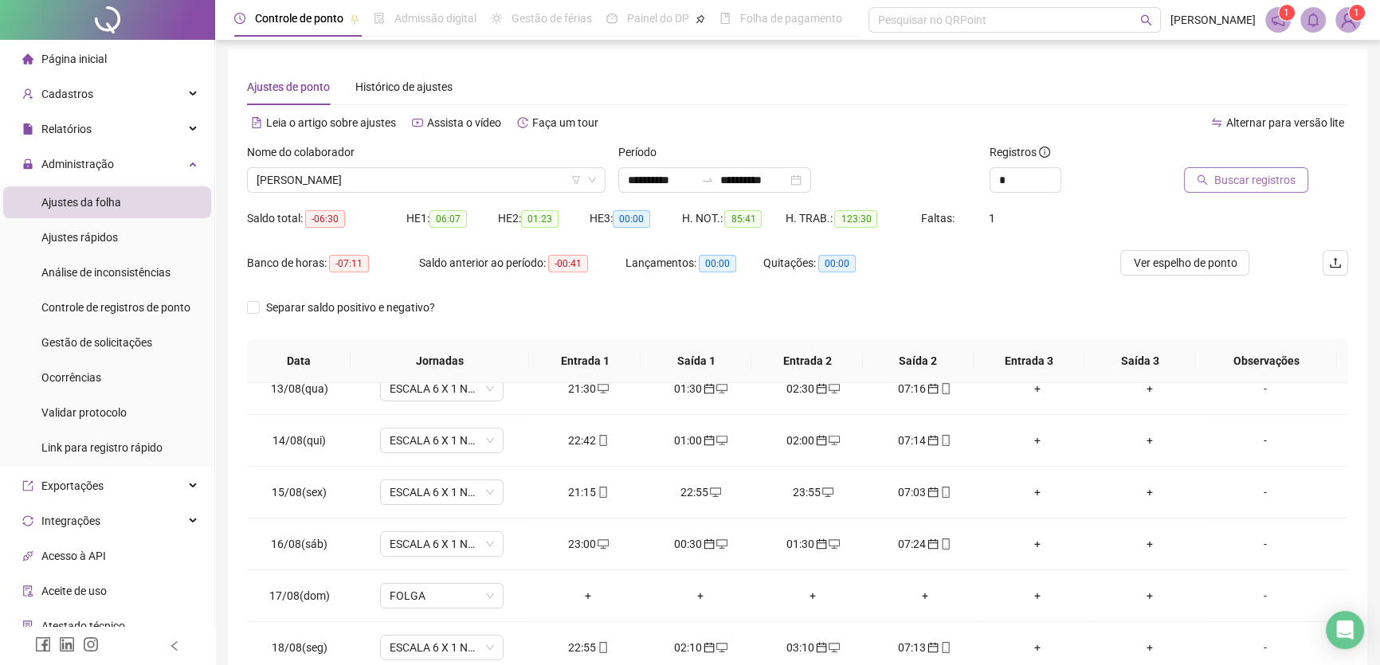
click at [1255, 183] on span "Buscar registros" at bounding box center [1255, 180] width 81 height 18
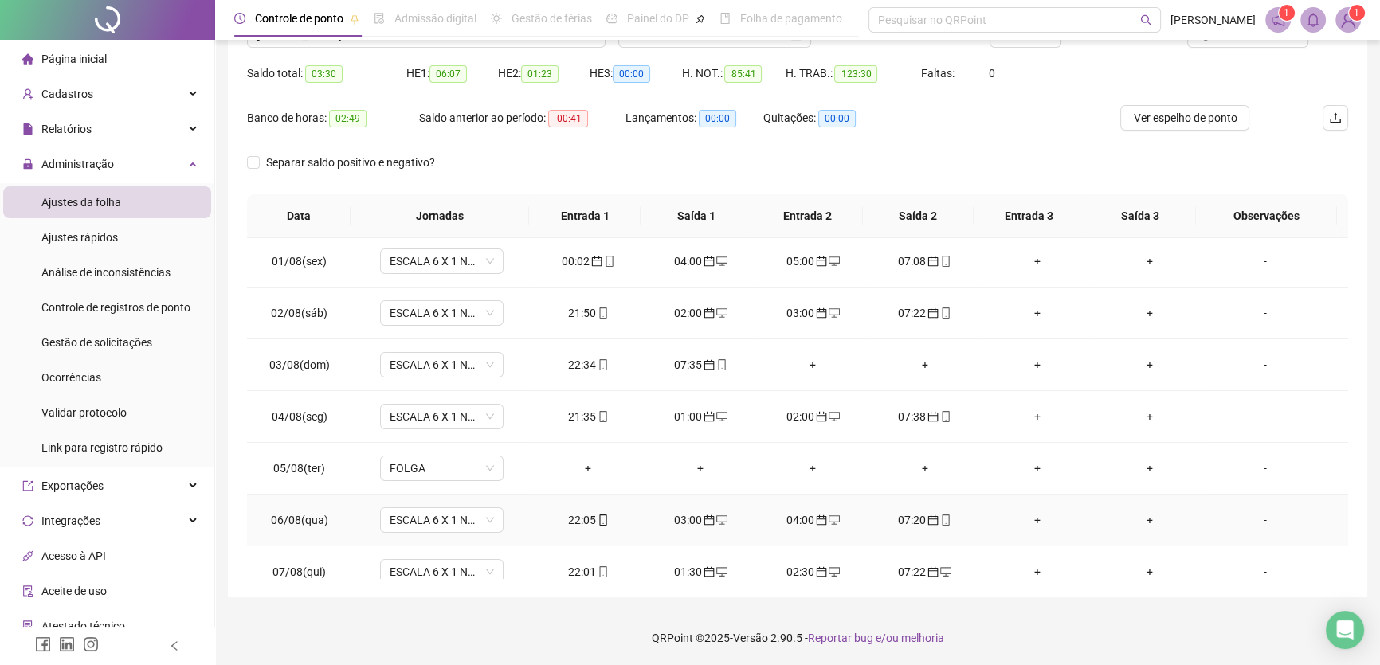
scroll to position [0, 0]
click at [811, 367] on div "+" at bounding box center [813, 368] width 87 height 18
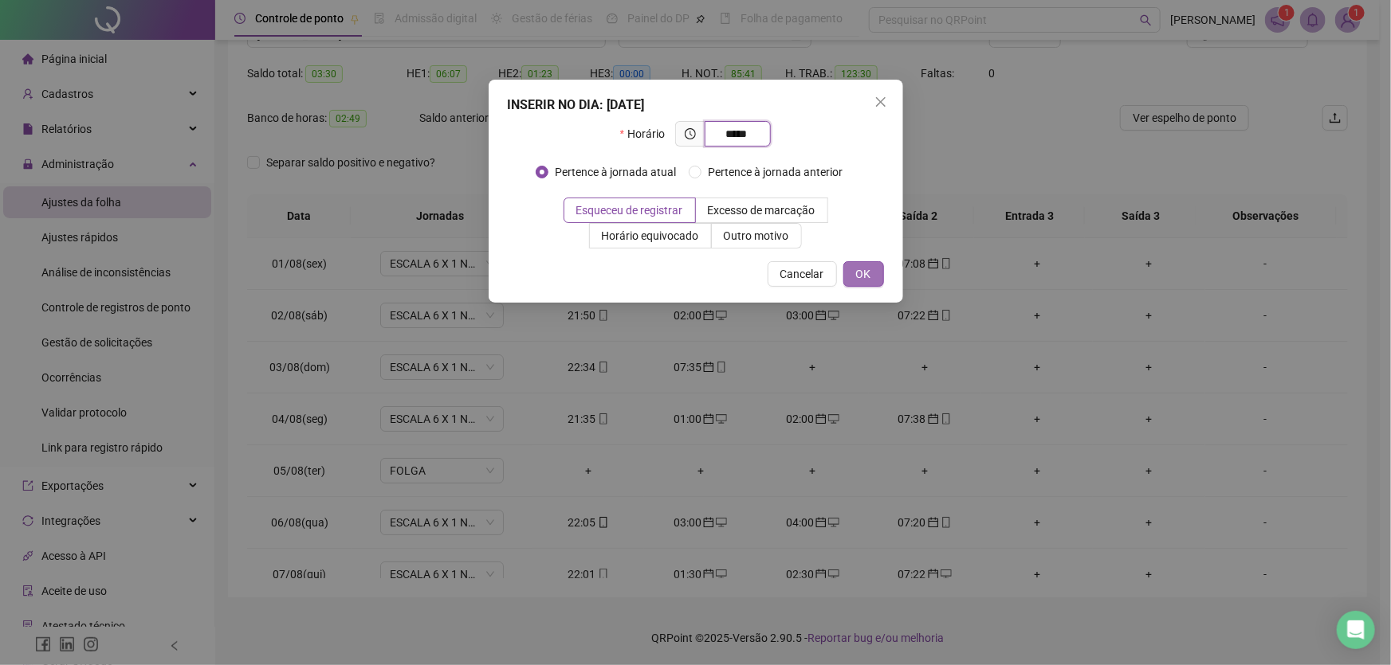
type input "*****"
click at [857, 270] on span "OK" at bounding box center [863, 274] width 15 height 18
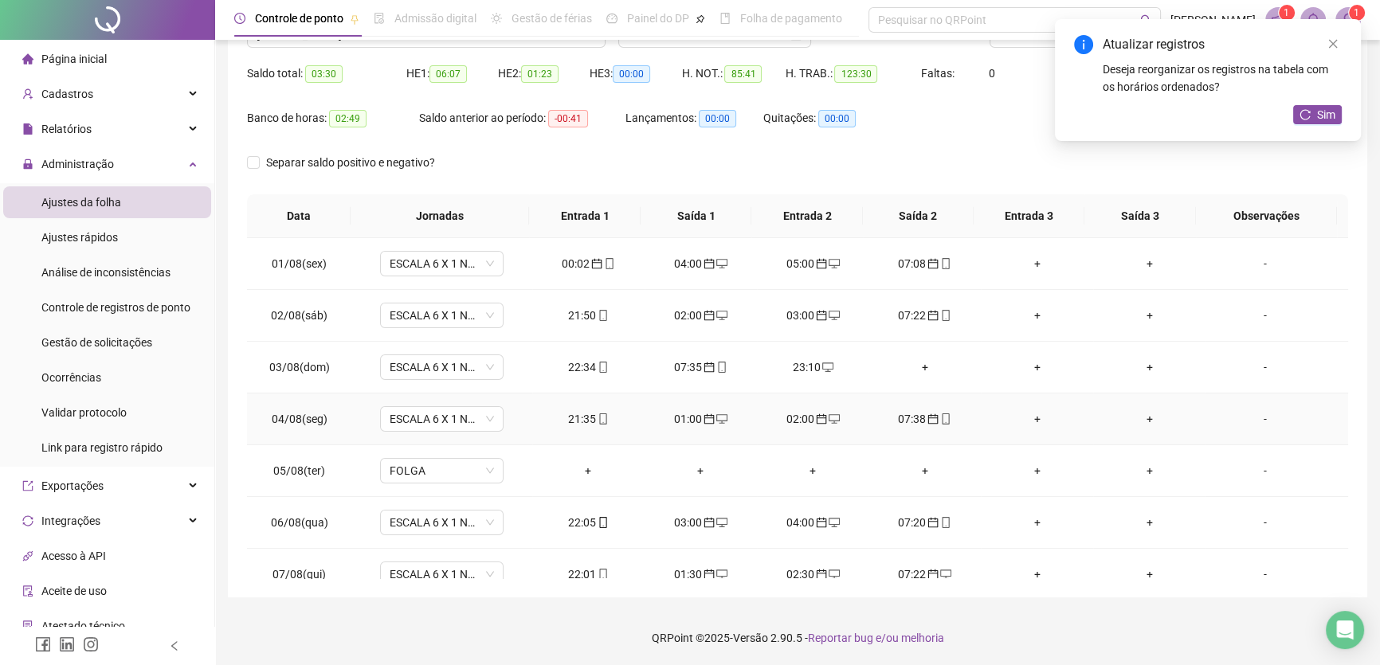
click at [1026, 417] on div "+" at bounding box center [1037, 419] width 87 height 18
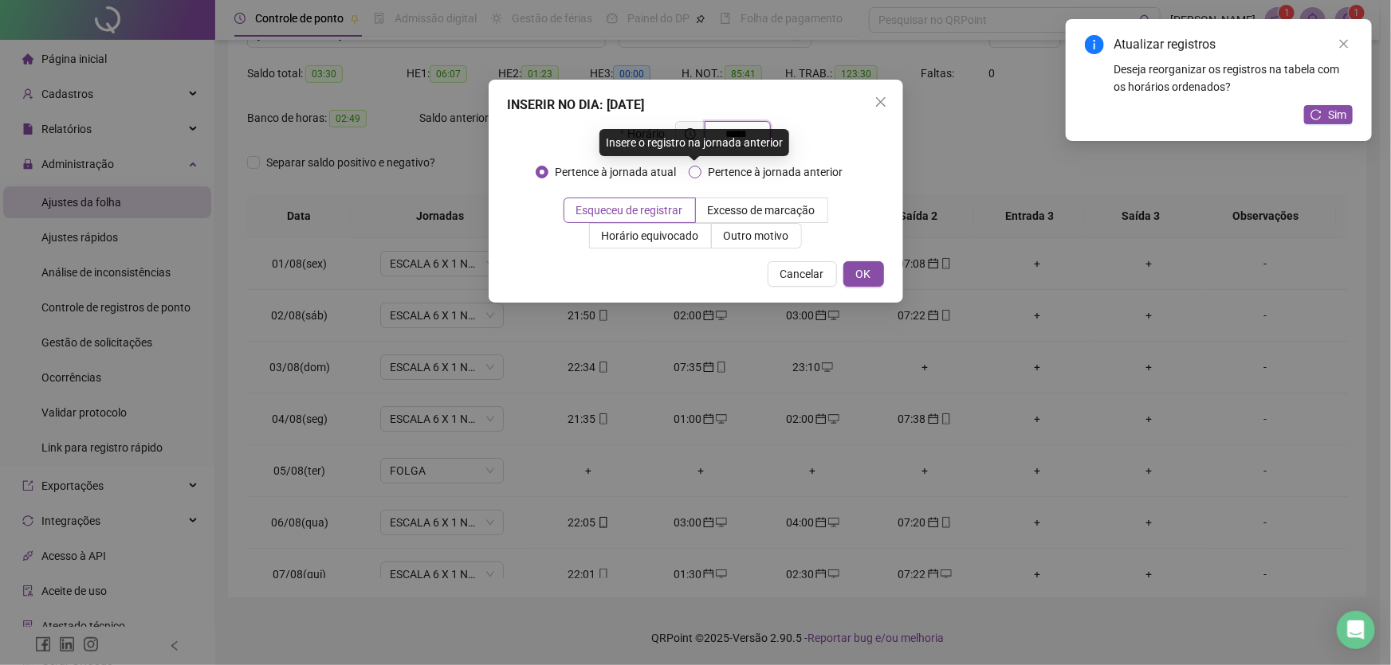
type input "*****"
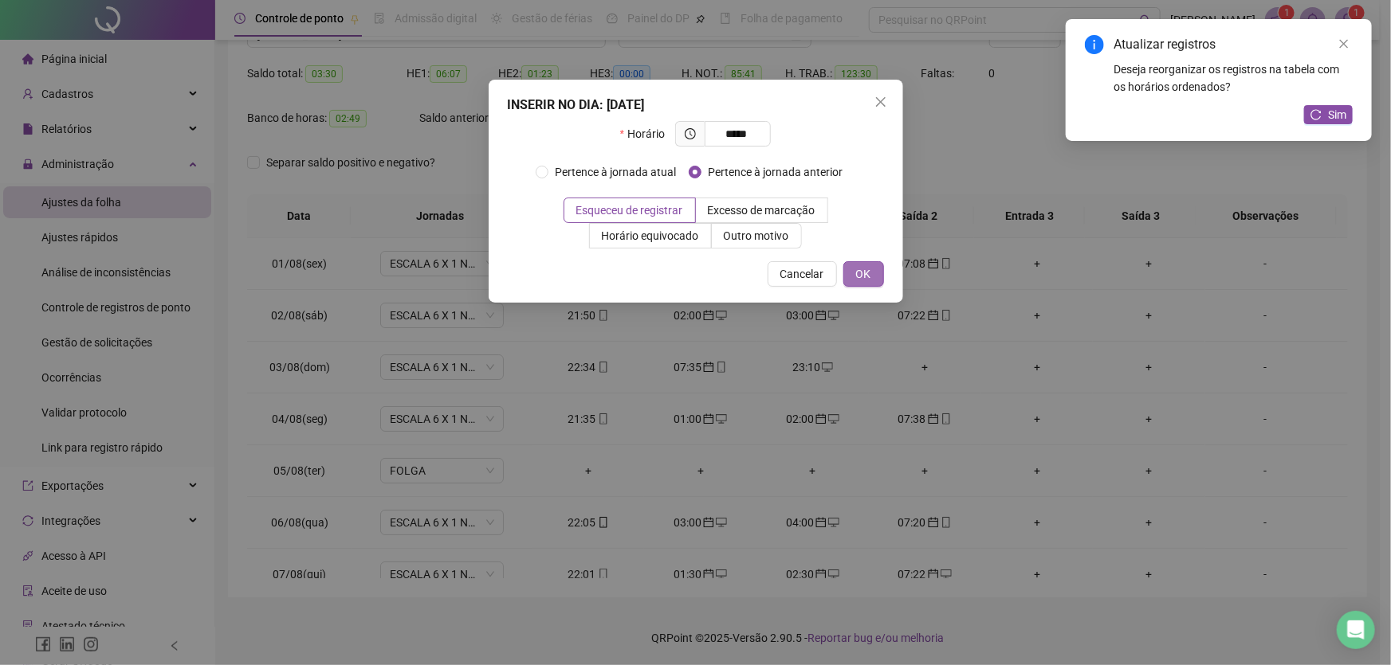
click at [864, 279] on span "OK" at bounding box center [863, 274] width 15 height 18
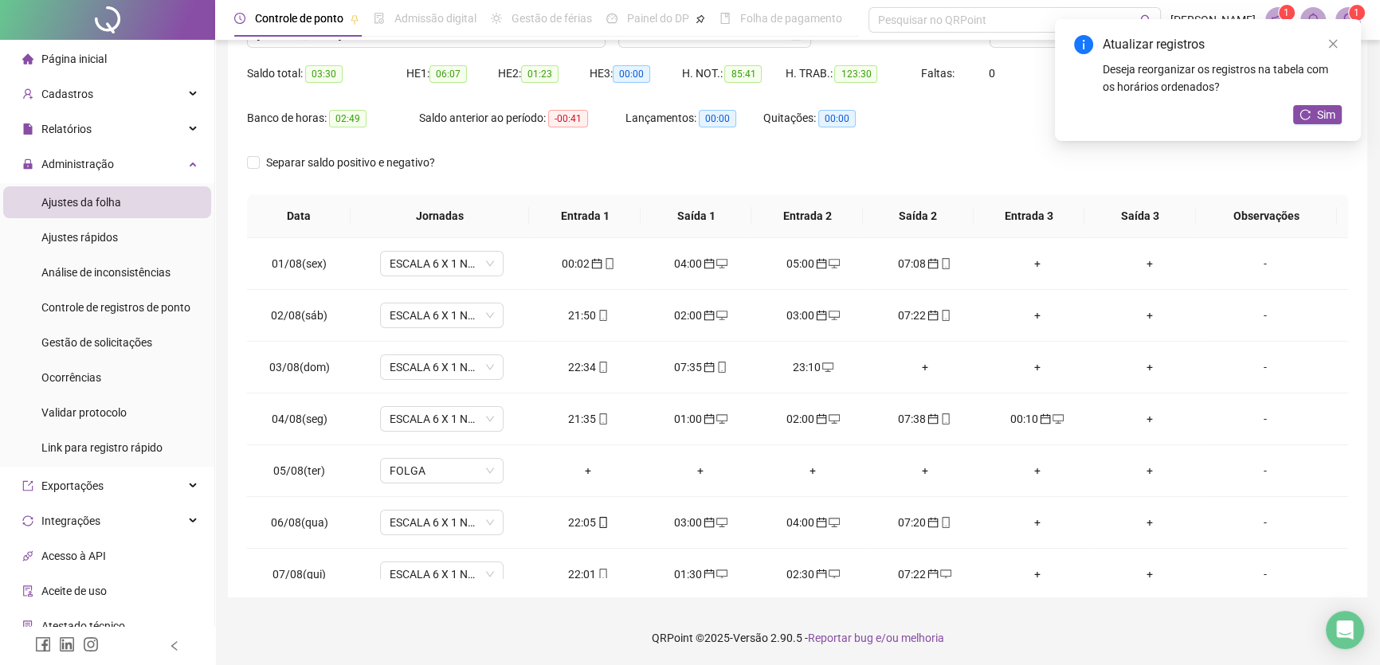
click at [1344, 45] on div "Atualizar registros Deseja reorganizar os registros na tabela com os horários o…" at bounding box center [1208, 80] width 306 height 122
click at [1333, 47] on icon "close" at bounding box center [1333, 43] width 11 height 11
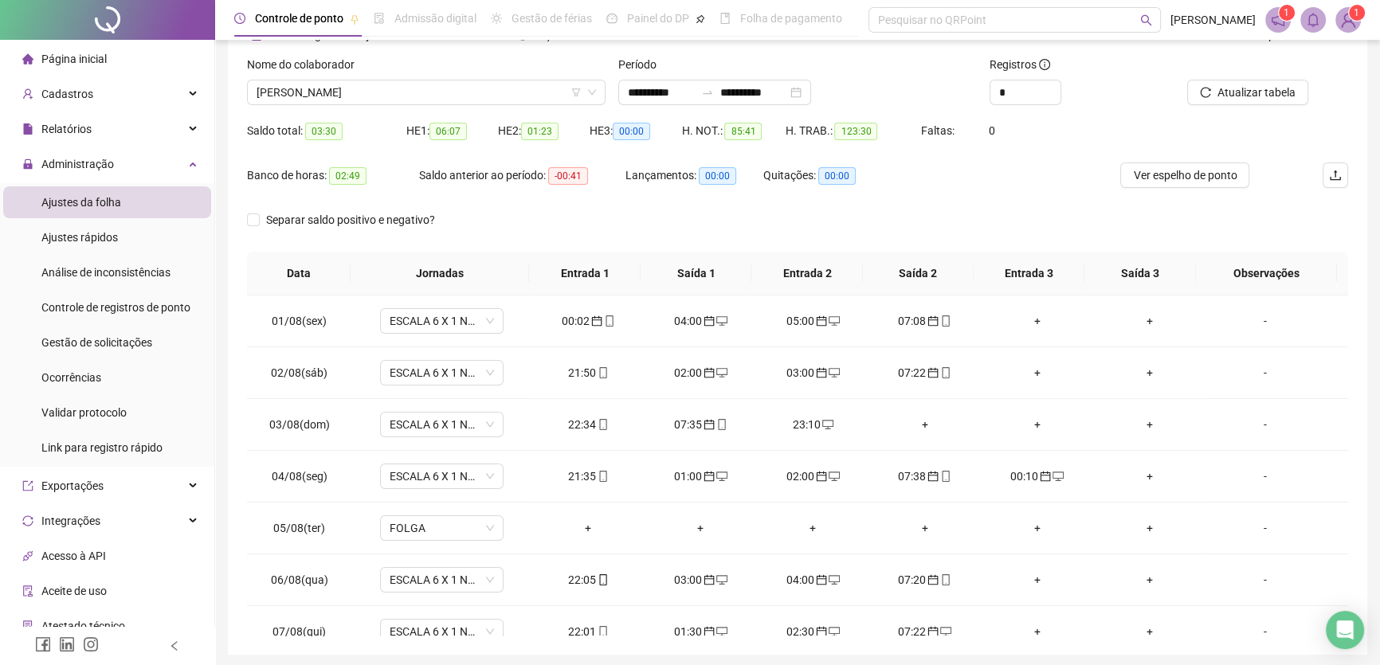
scroll to position [3, 0]
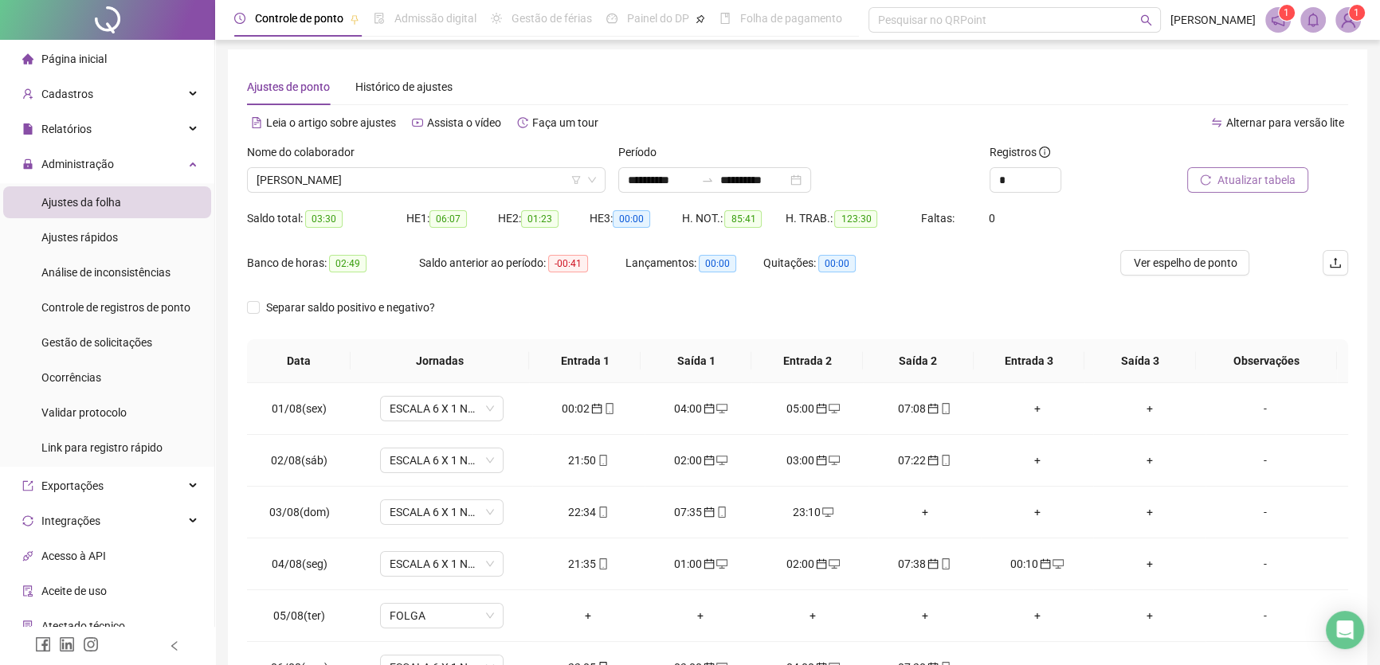
click at [1242, 182] on span "Atualizar tabela" at bounding box center [1257, 180] width 78 height 18
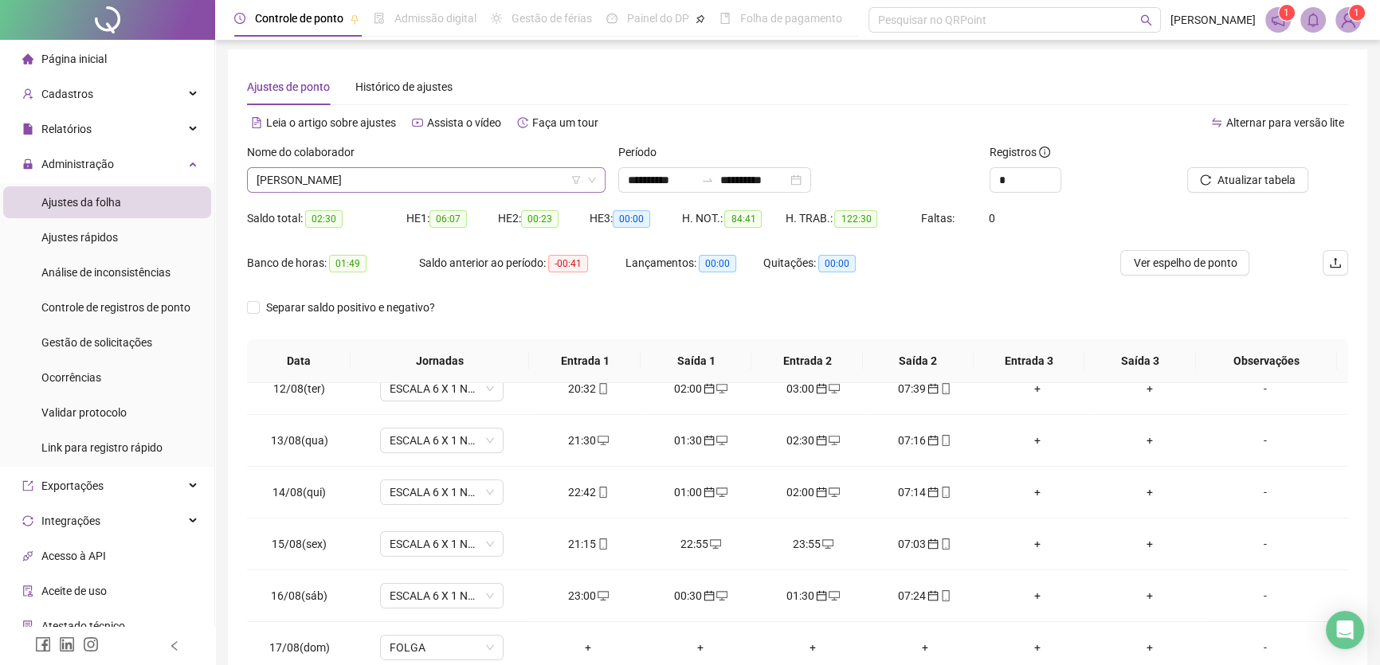
click at [488, 172] on span "[PERSON_NAME]" at bounding box center [427, 180] width 340 height 24
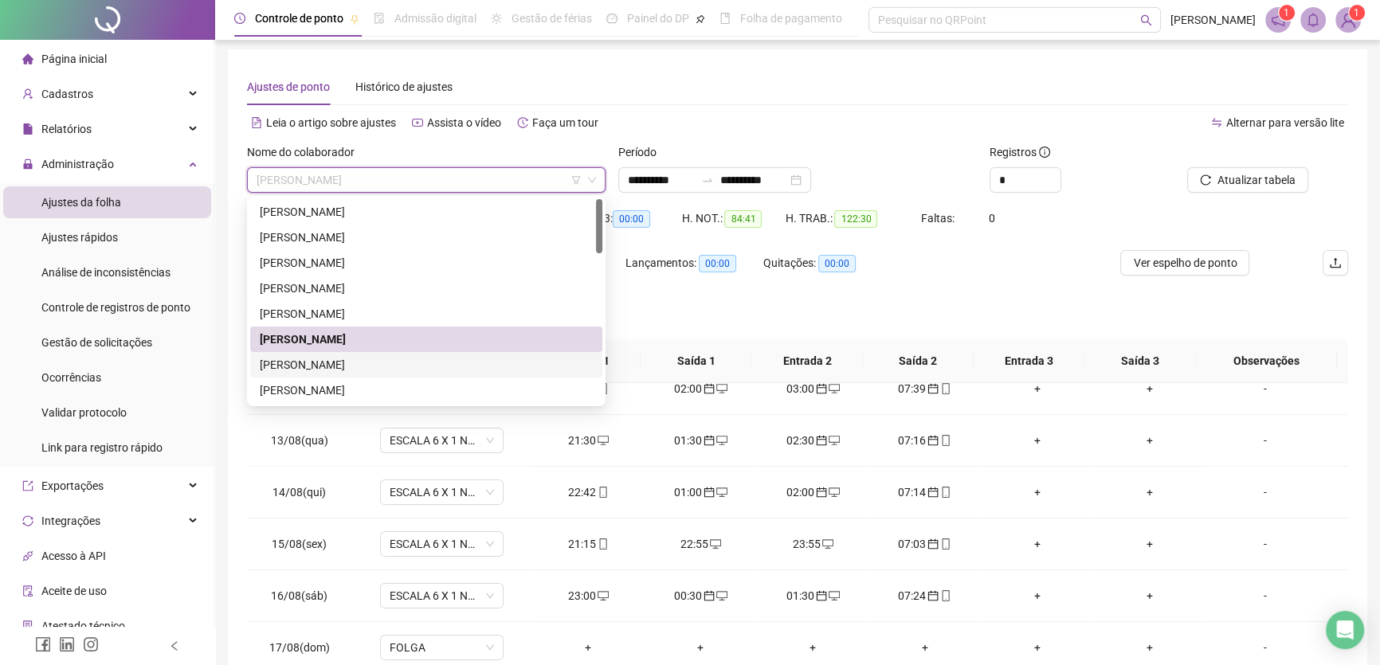
click at [352, 360] on div "[PERSON_NAME]" at bounding box center [426, 365] width 333 height 18
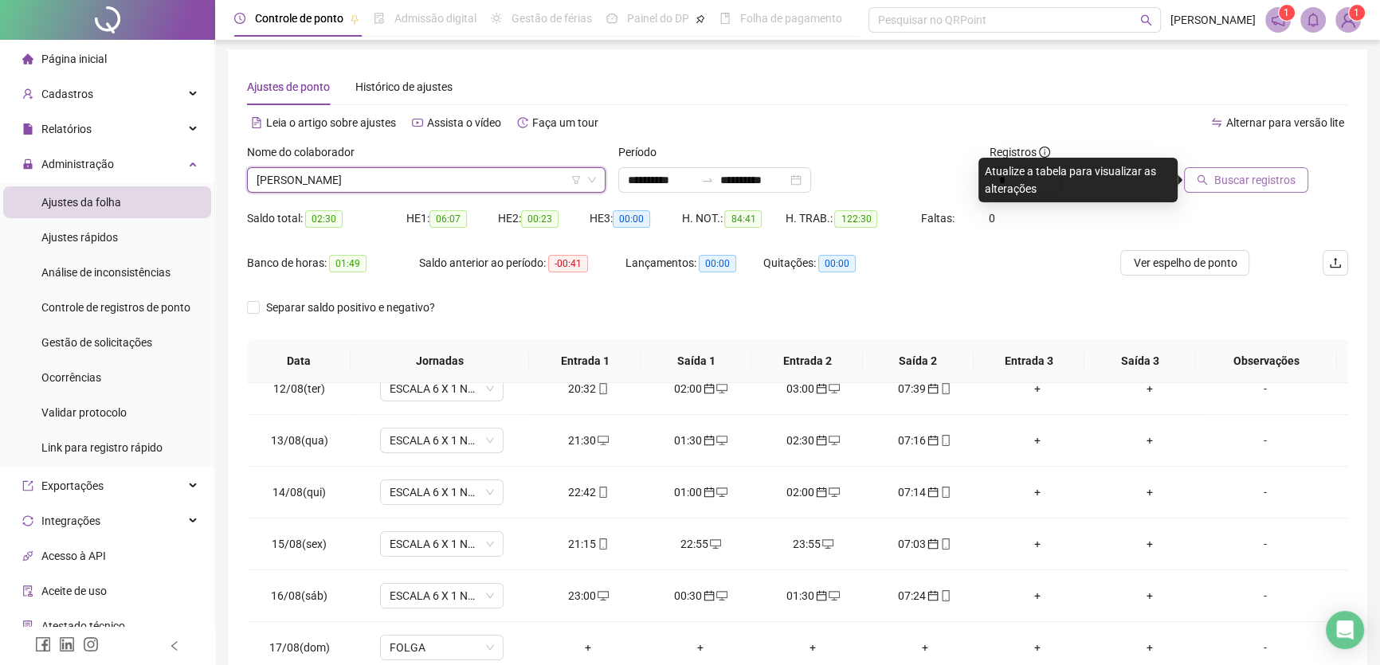
click at [1234, 167] on button "Buscar registros" at bounding box center [1246, 180] width 124 height 26
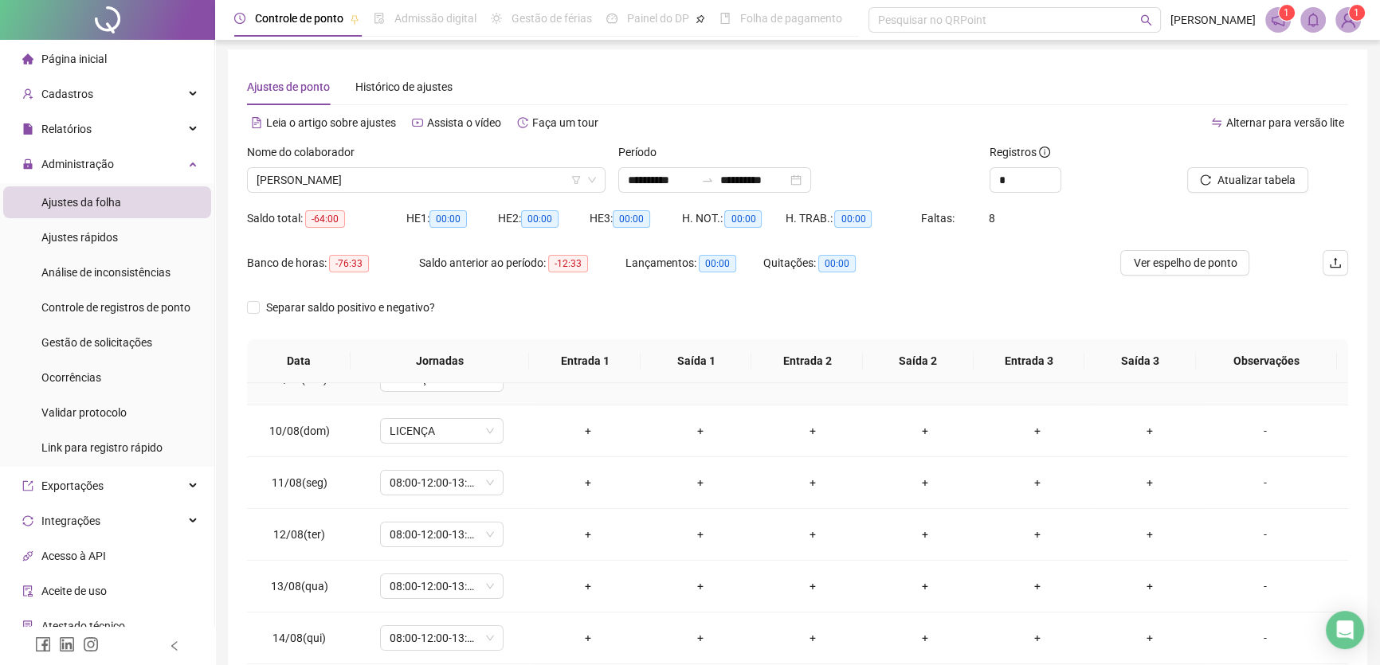
scroll to position [445, 0]
click at [477, 480] on span "08:00-12:00-13:00-17:00" at bounding box center [442, 481] width 104 height 24
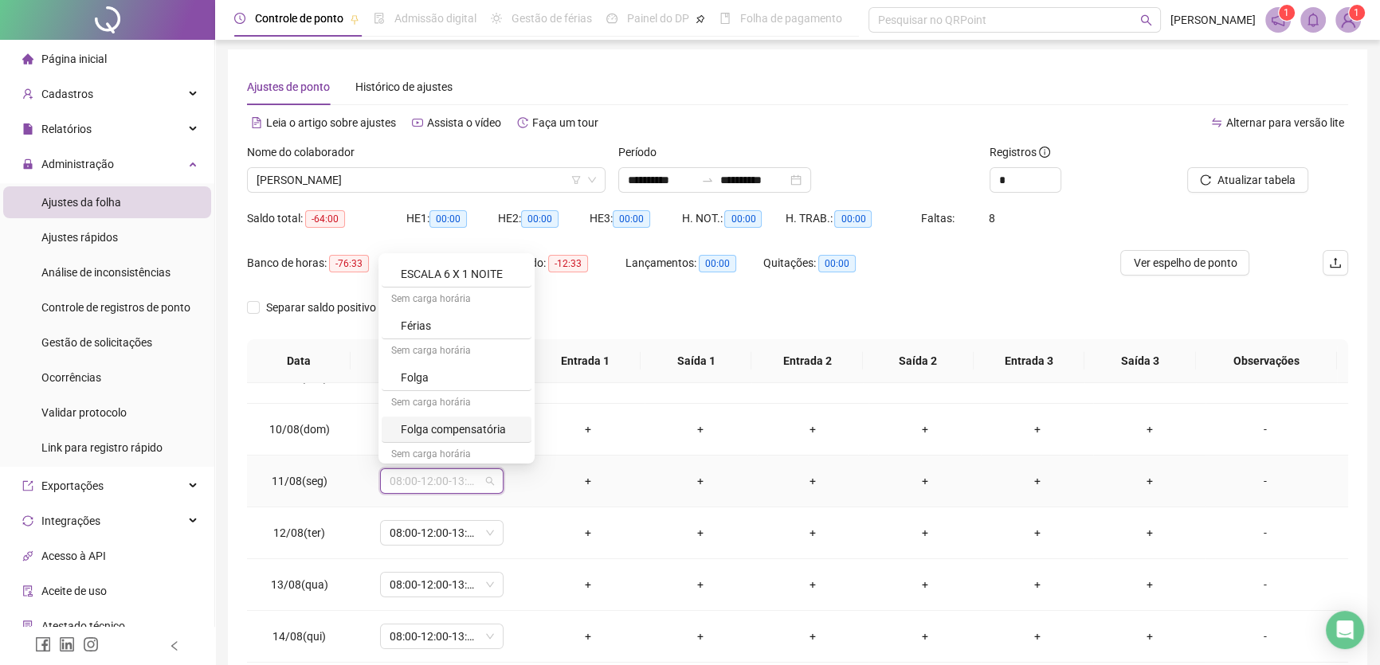
scroll to position [261, 0]
click at [435, 446] on div "Licença" at bounding box center [461, 448] width 121 height 18
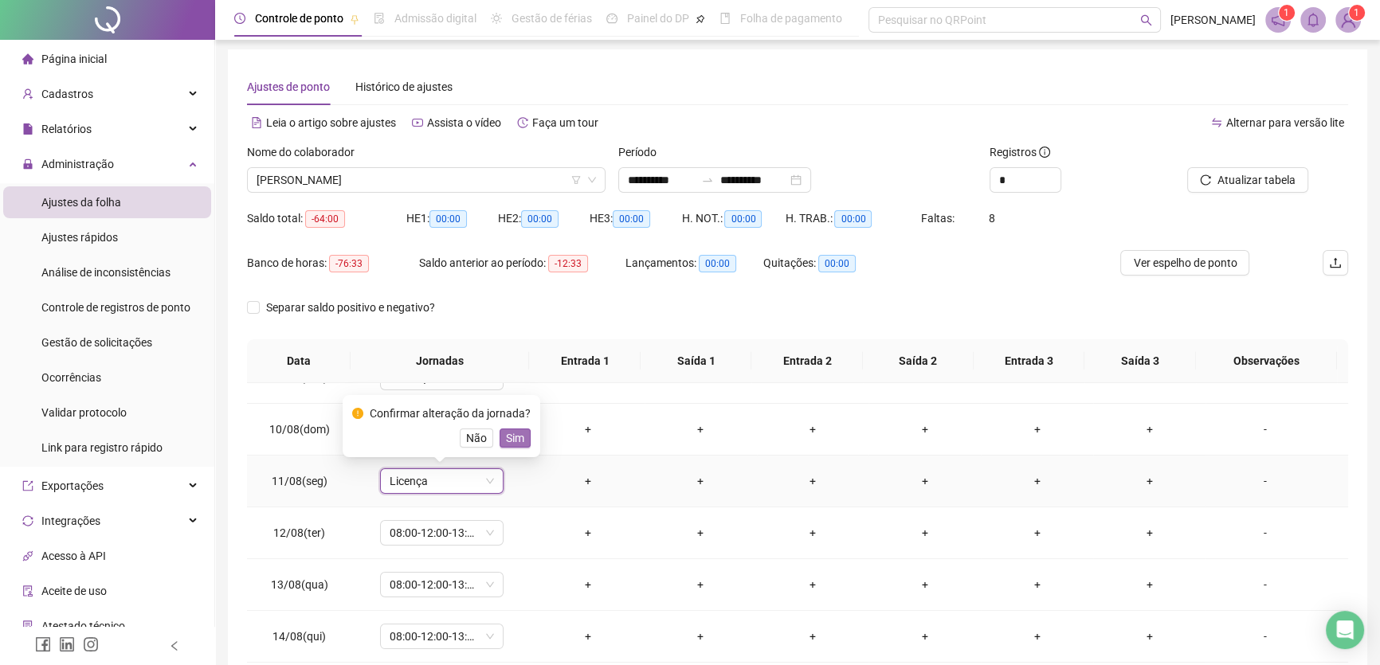
click at [506, 440] on span "Sim" at bounding box center [515, 439] width 18 height 18
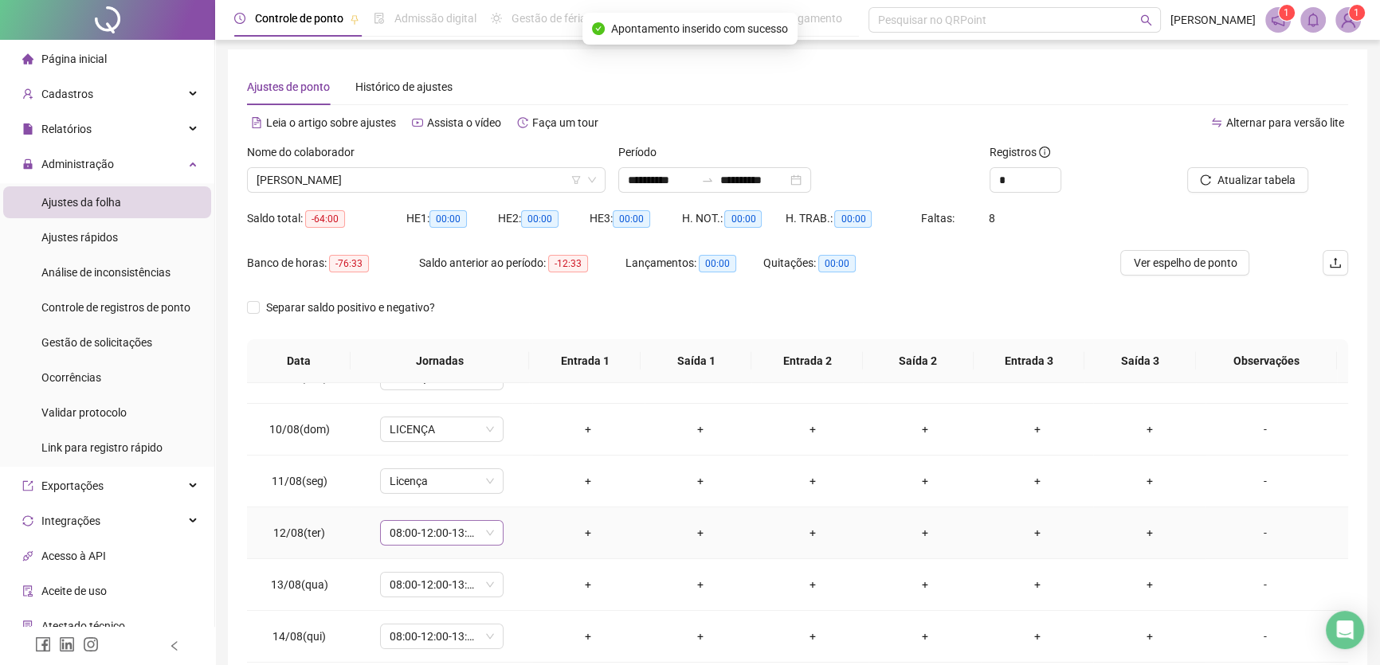
click at [474, 529] on span "08:00-12:00-13:00-17:00" at bounding box center [442, 533] width 104 height 24
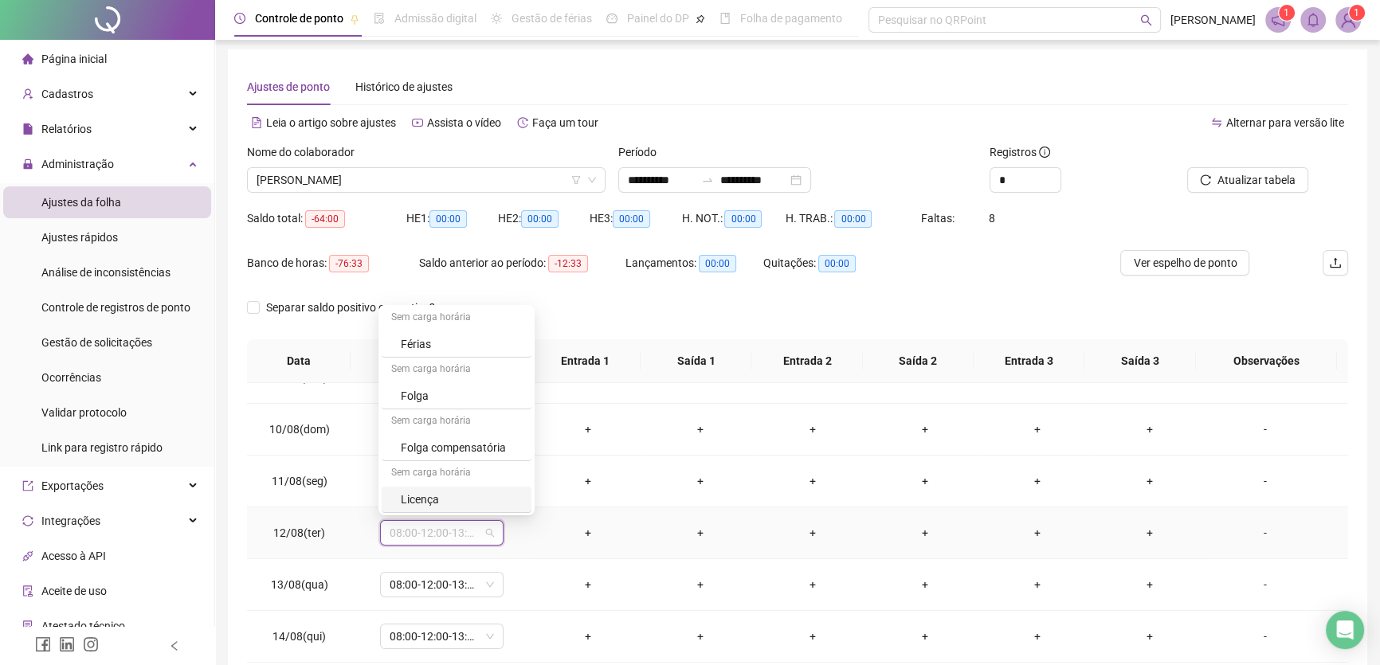
click at [440, 497] on div "Licença" at bounding box center [461, 500] width 121 height 18
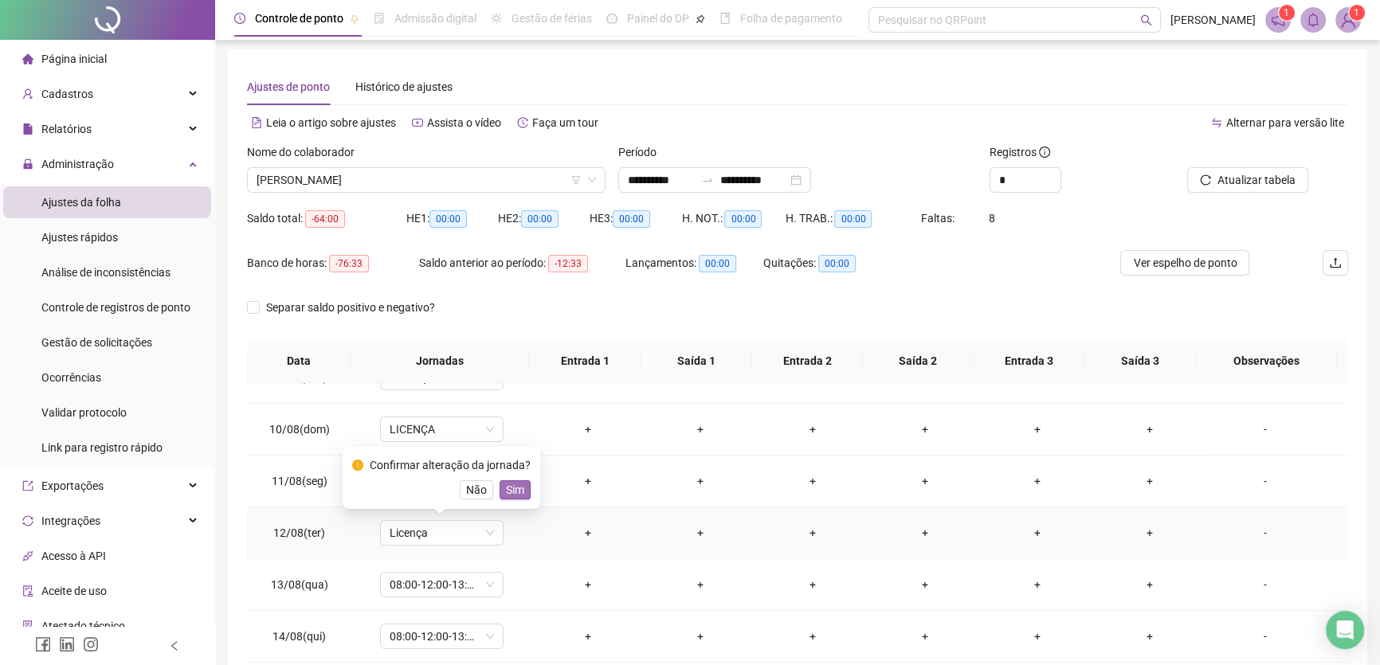
click at [522, 488] on button "Sim" at bounding box center [515, 490] width 31 height 19
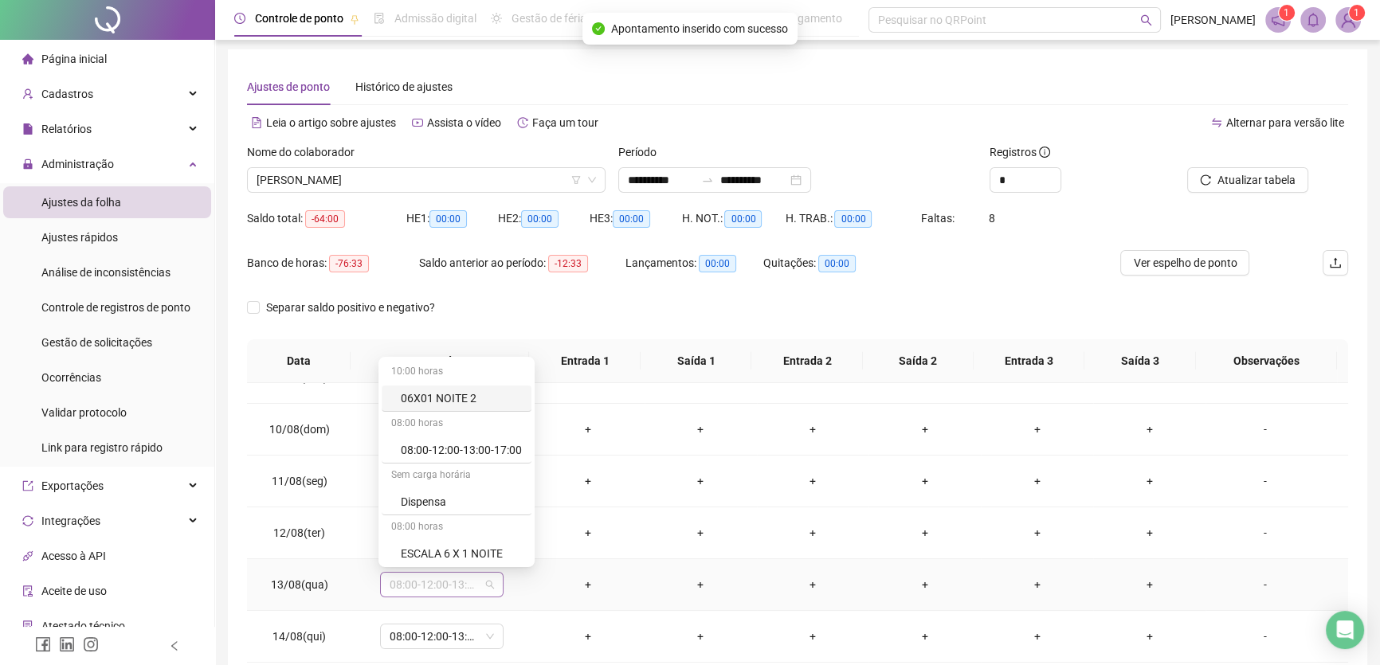
click at [475, 586] on span "08:00-12:00-13:00-17:00" at bounding box center [442, 585] width 104 height 24
click at [441, 555] on div "Licença" at bounding box center [461, 552] width 121 height 18
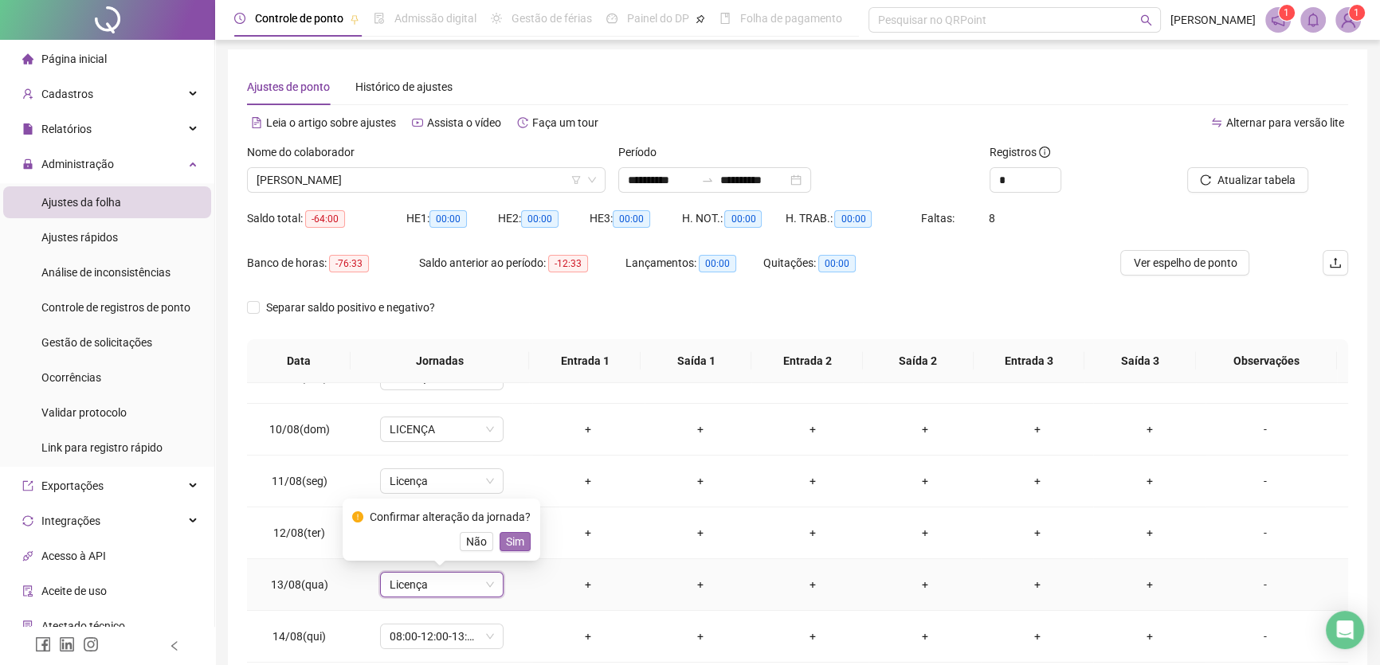
click at [506, 536] on span "Sim" at bounding box center [515, 542] width 18 height 18
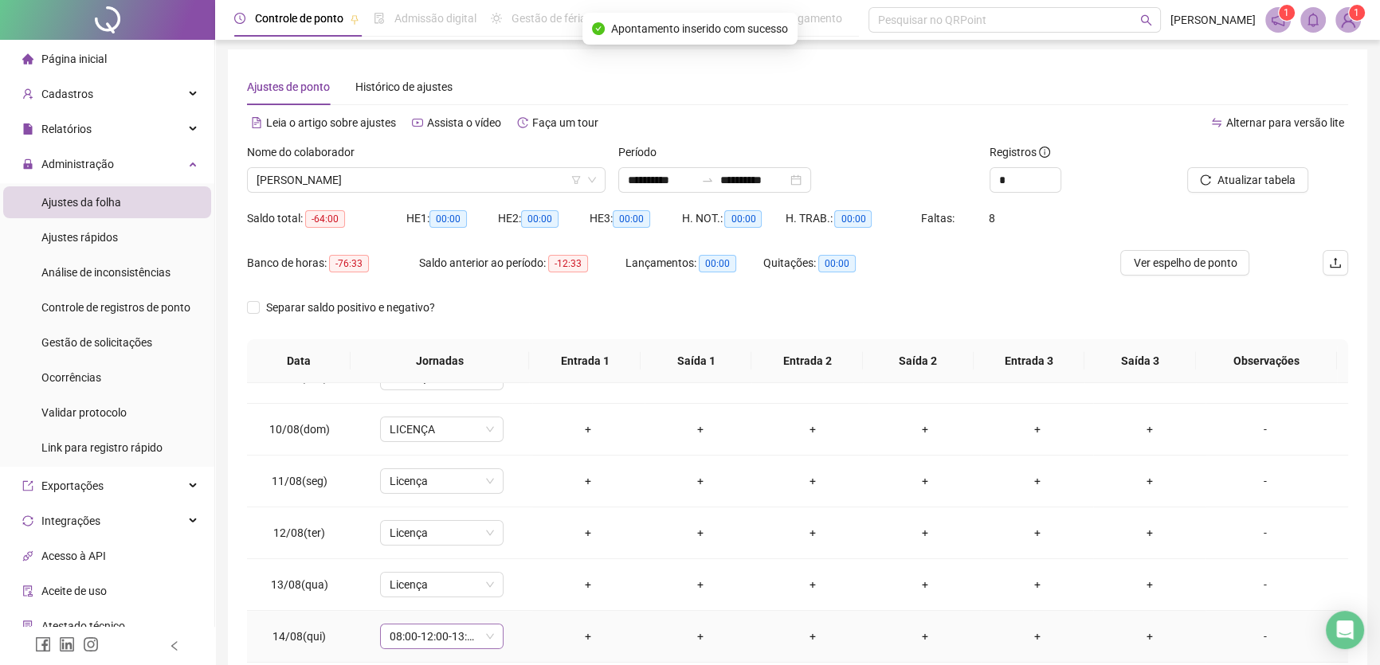
click at [468, 637] on span "08:00-12:00-13:00-17:00" at bounding box center [442, 637] width 104 height 24
click at [440, 598] on div "Licença" at bounding box center [461, 604] width 121 height 18
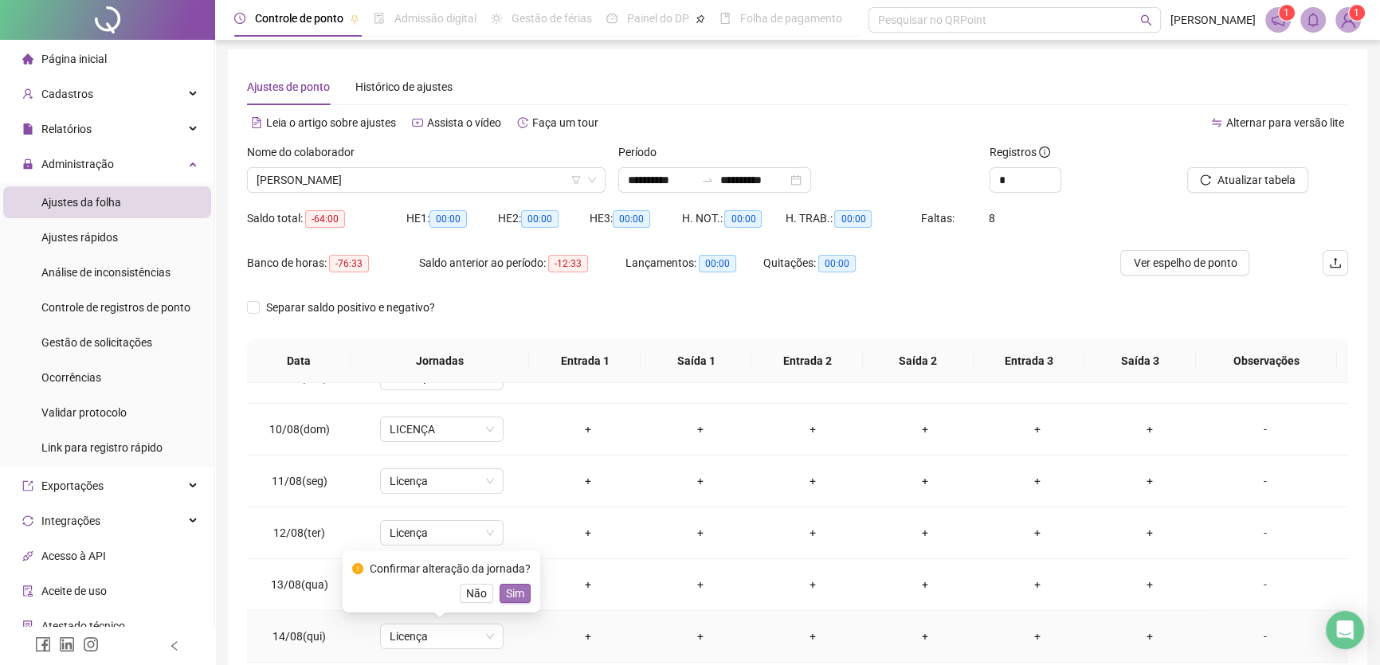
click at [512, 589] on span "Sim" at bounding box center [515, 594] width 18 height 18
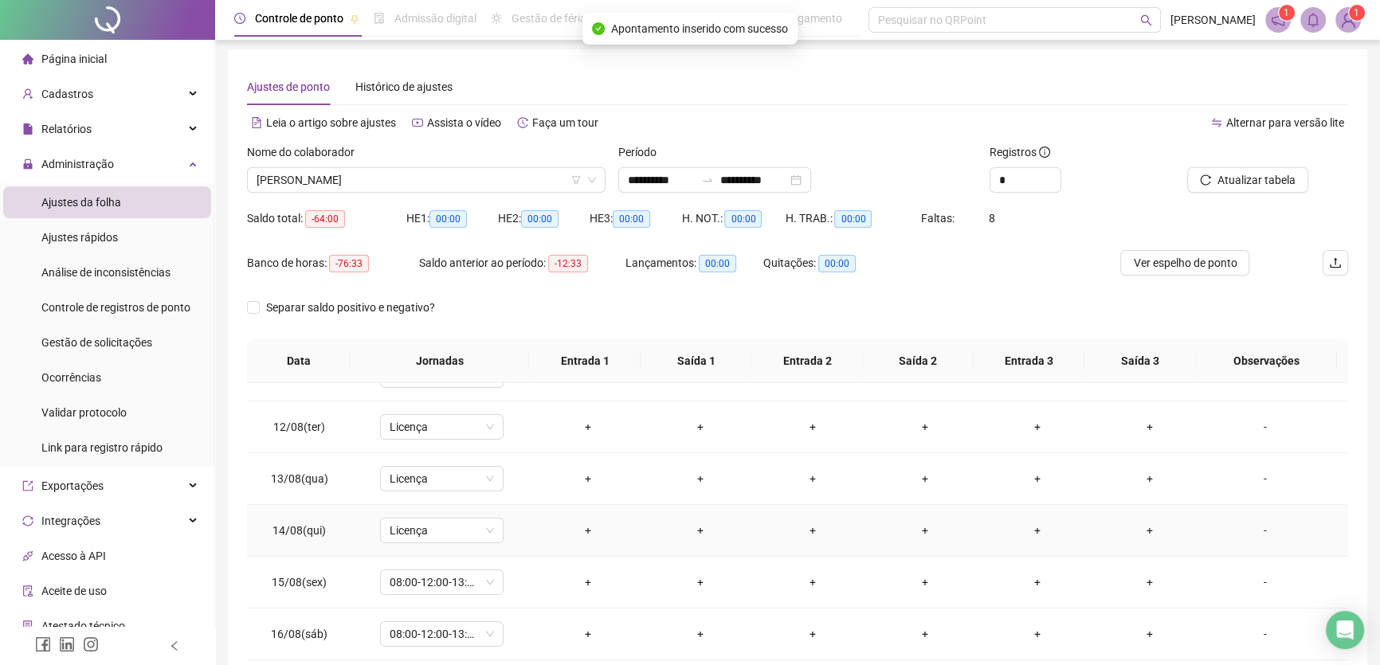
scroll to position [590, 0]
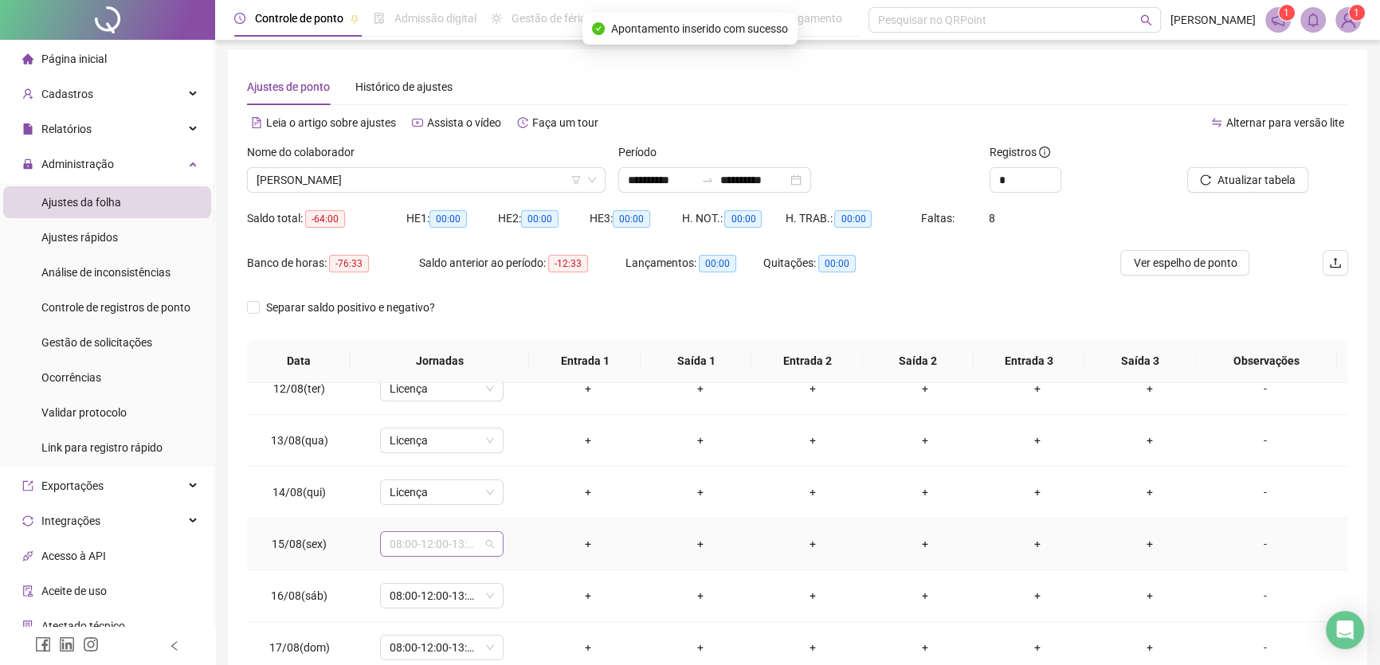
click at [466, 534] on span "08:00-12:00-13:00-17:00" at bounding box center [442, 544] width 104 height 24
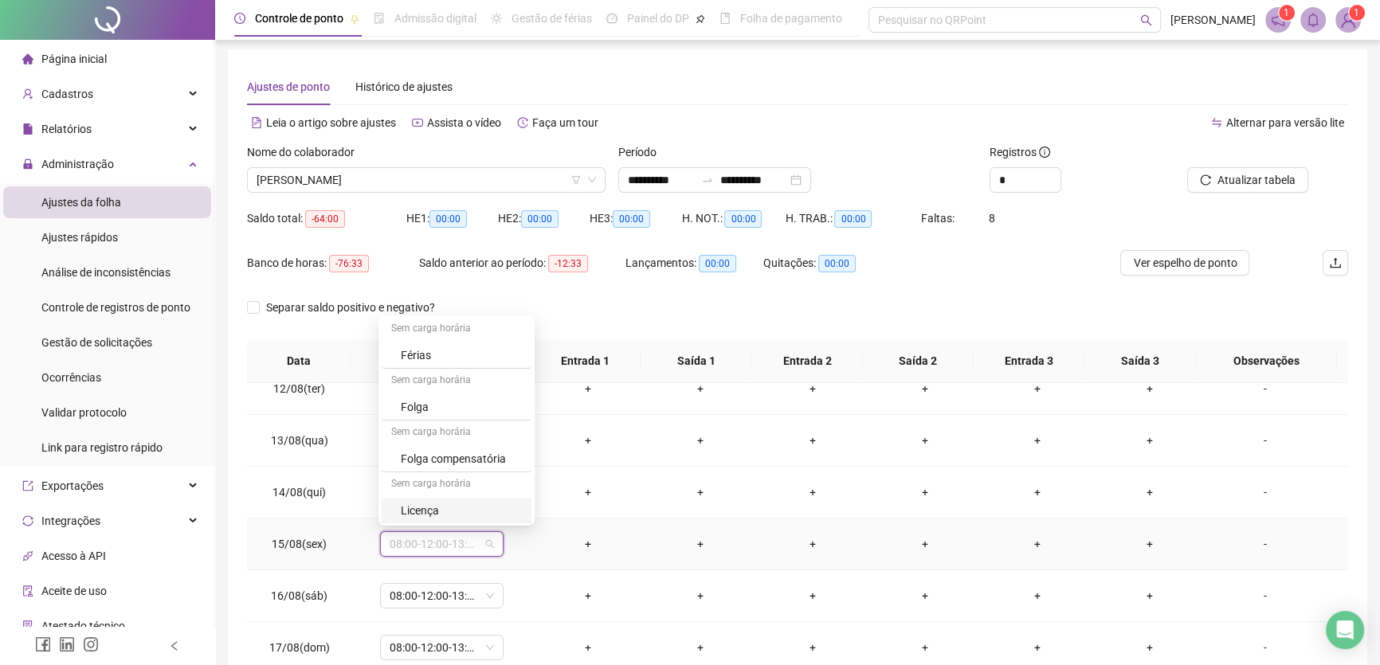
click at [450, 506] on div "Licença" at bounding box center [461, 511] width 121 height 18
click at [507, 502] on span "Sim" at bounding box center [515, 501] width 18 height 18
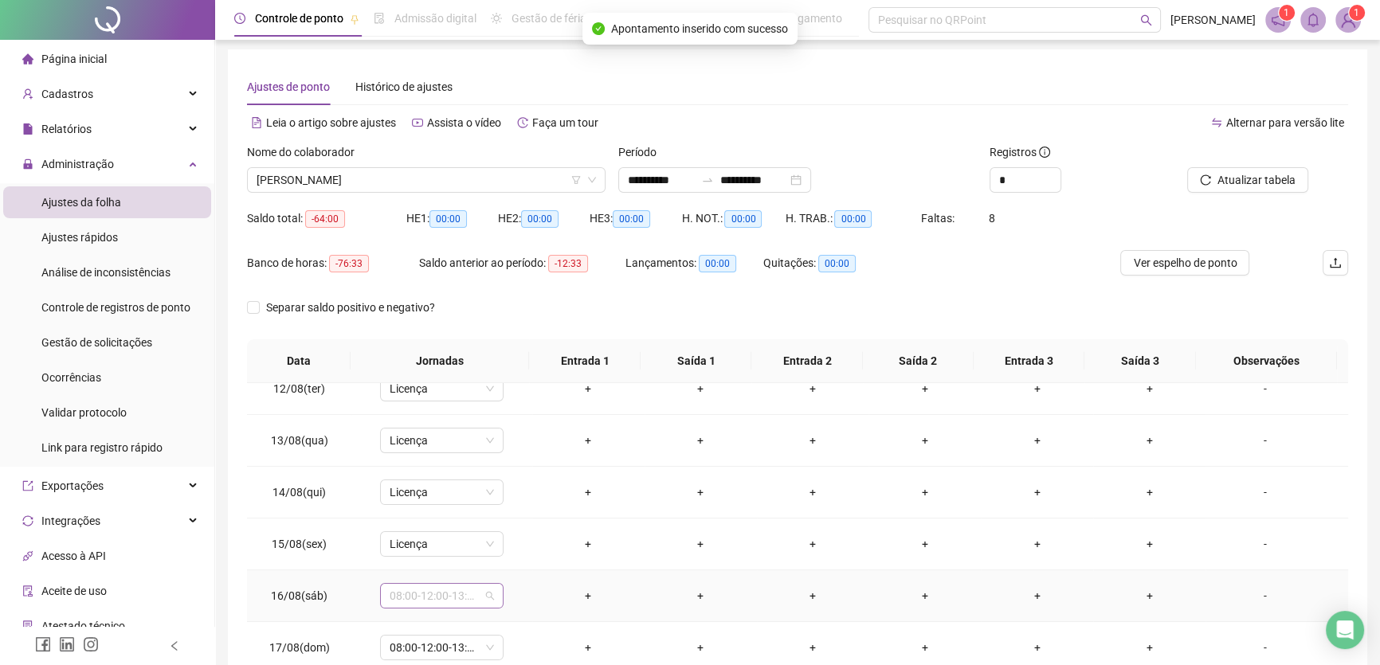
click at [465, 588] on span "08:00-12:00-13:00-17:00" at bounding box center [442, 596] width 104 height 24
click at [434, 561] on div "Licença" at bounding box center [461, 562] width 121 height 18
click at [506, 545] on span "Sim" at bounding box center [515, 553] width 18 height 18
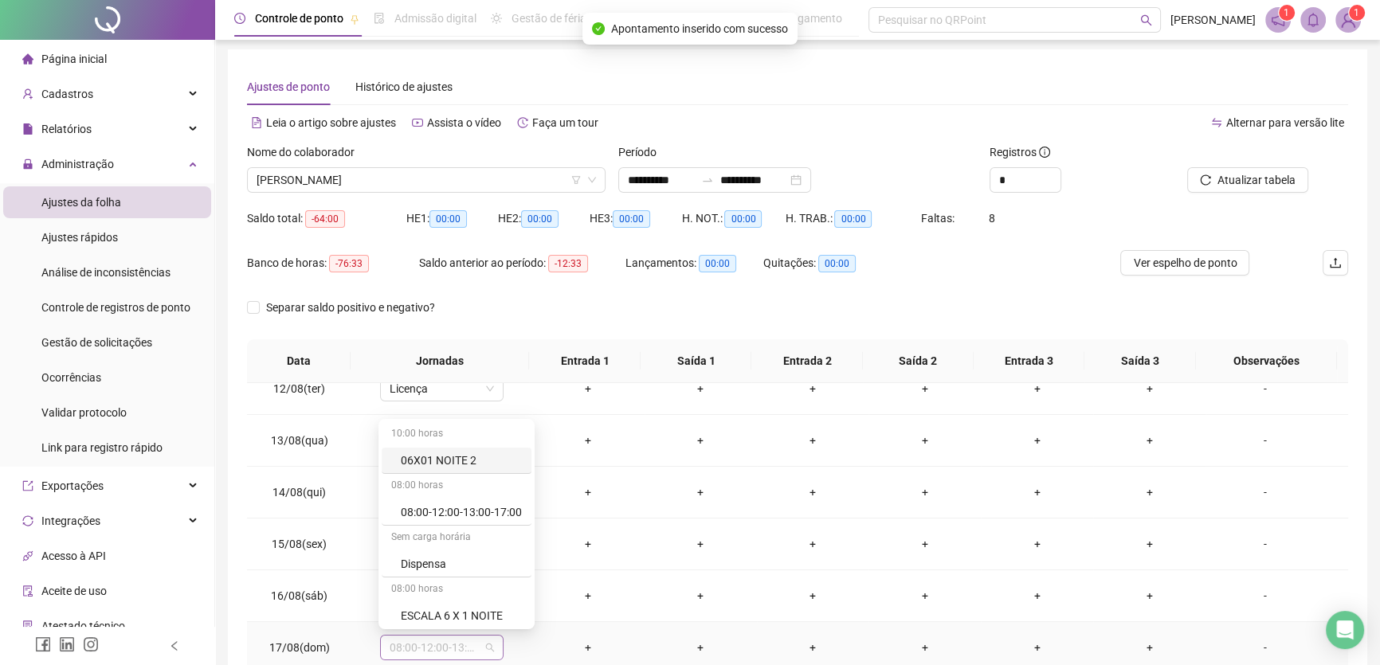
click at [467, 645] on span "08:00-12:00-13:00-17:00" at bounding box center [442, 648] width 104 height 24
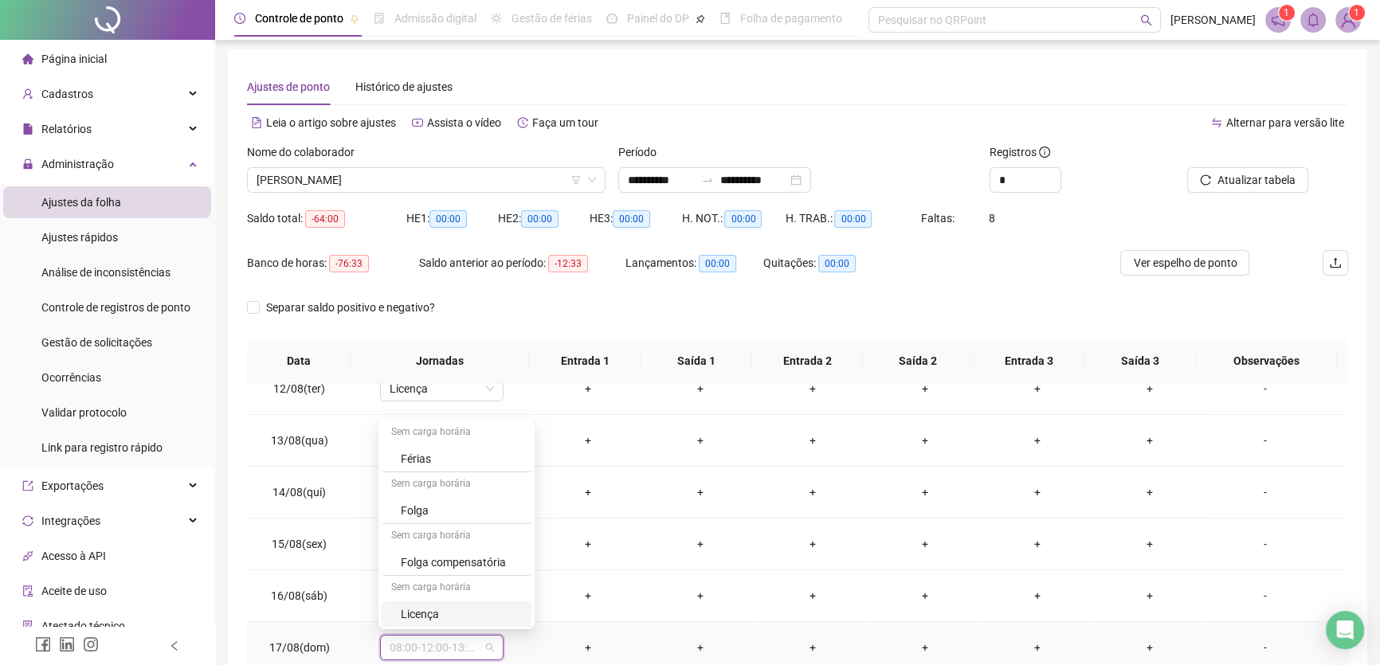
click at [436, 609] on div "Licença" at bounding box center [461, 615] width 121 height 18
click at [519, 598] on span "Sim" at bounding box center [515, 604] width 18 height 18
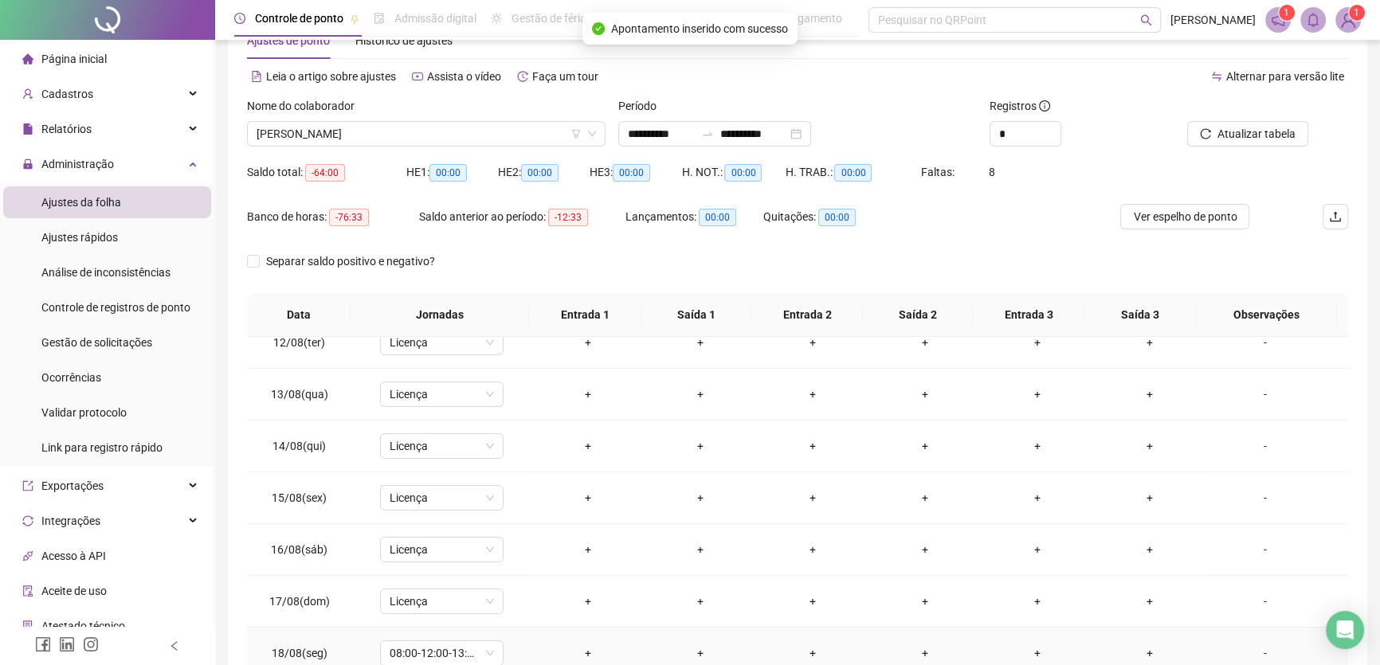
scroll to position [148, 0]
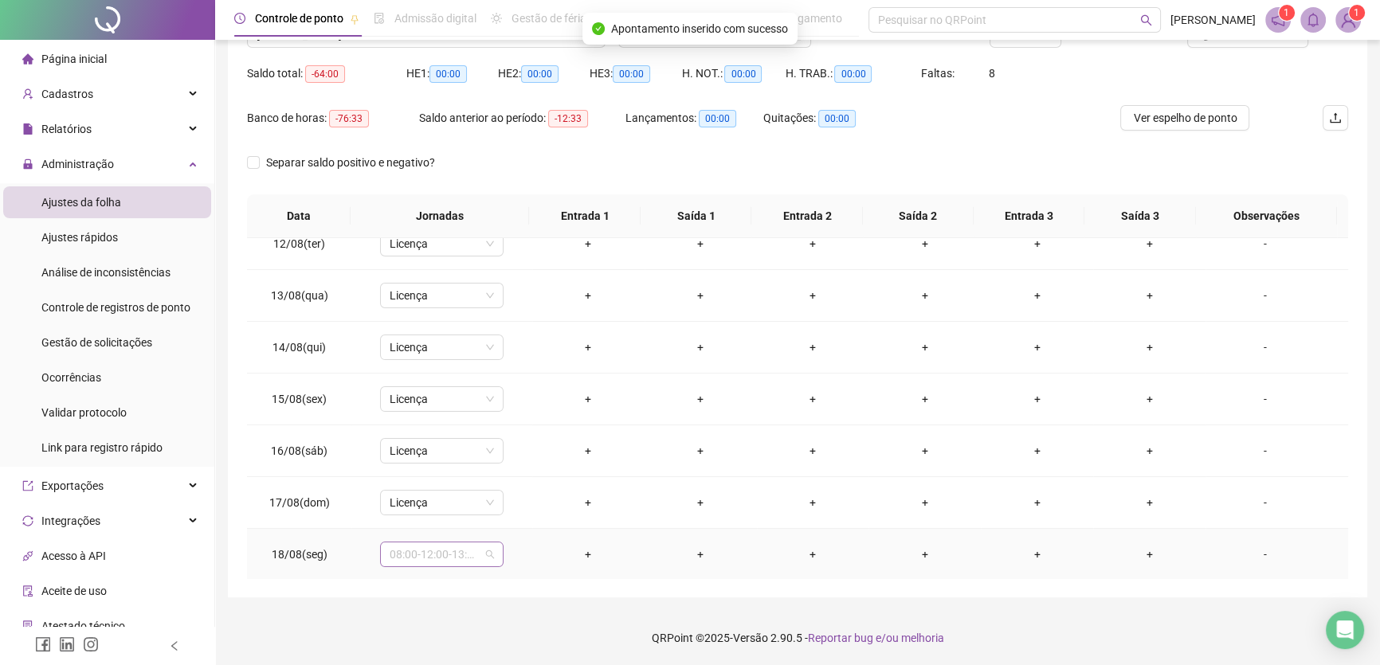
click at [478, 550] on span "08:00-12:00-13:00-17:00" at bounding box center [442, 555] width 104 height 24
click at [440, 516] on div "Licença" at bounding box center [461, 520] width 121 height 18
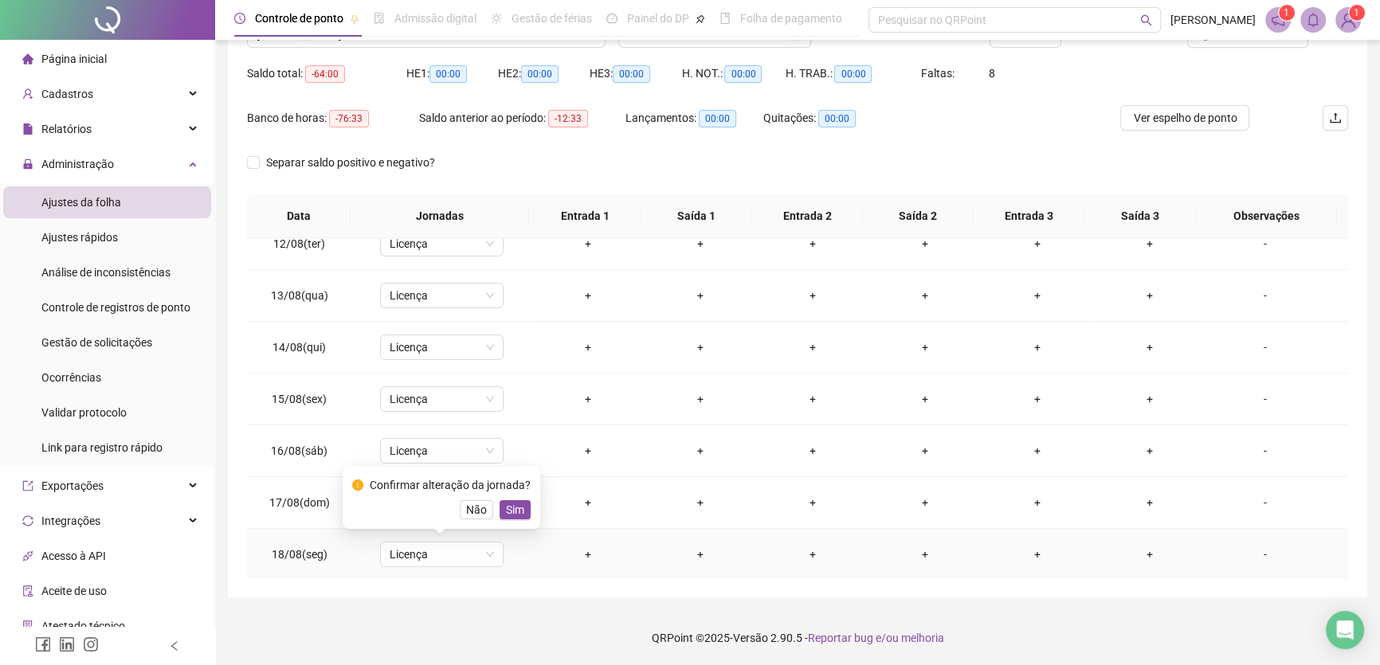
click at [512, 504] on span "Sim" at bounding box center [515, 510] width 18 height 18
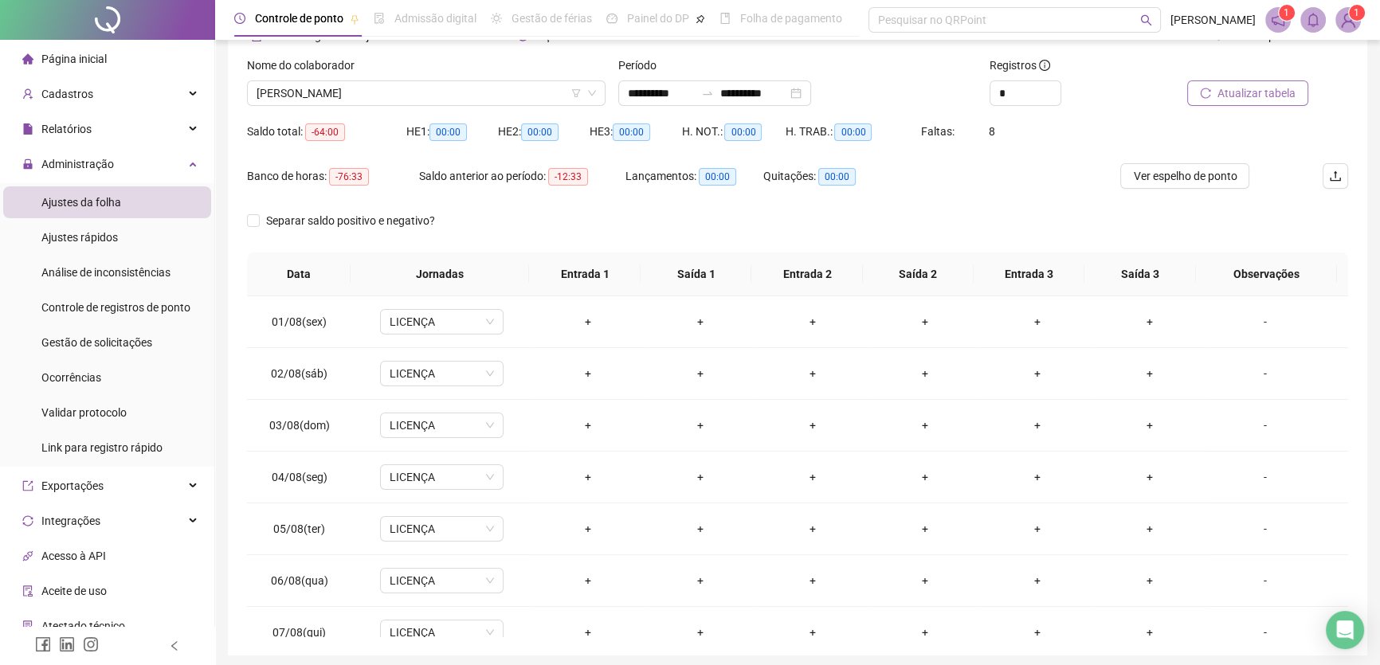
scroll to position [3, 0]
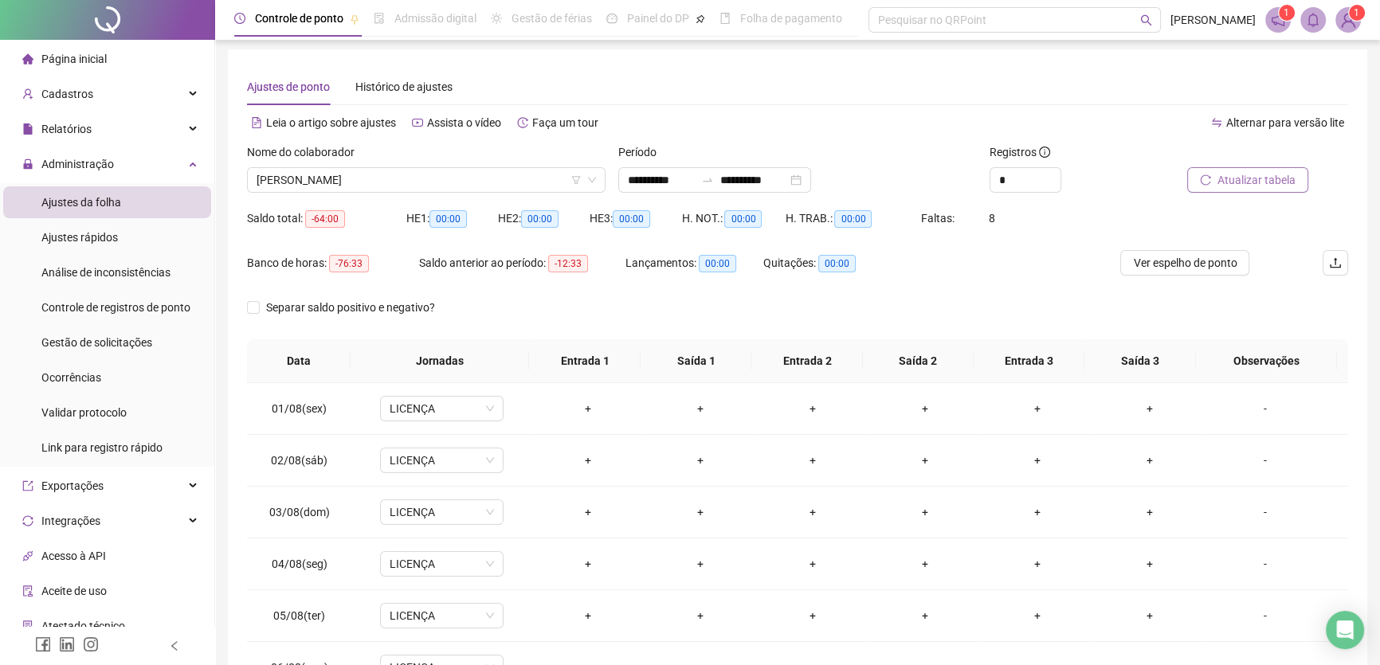
click at [1239, 179] on span "Atualizar tabela" at bounding box center [1257, 180] width 78 height 18
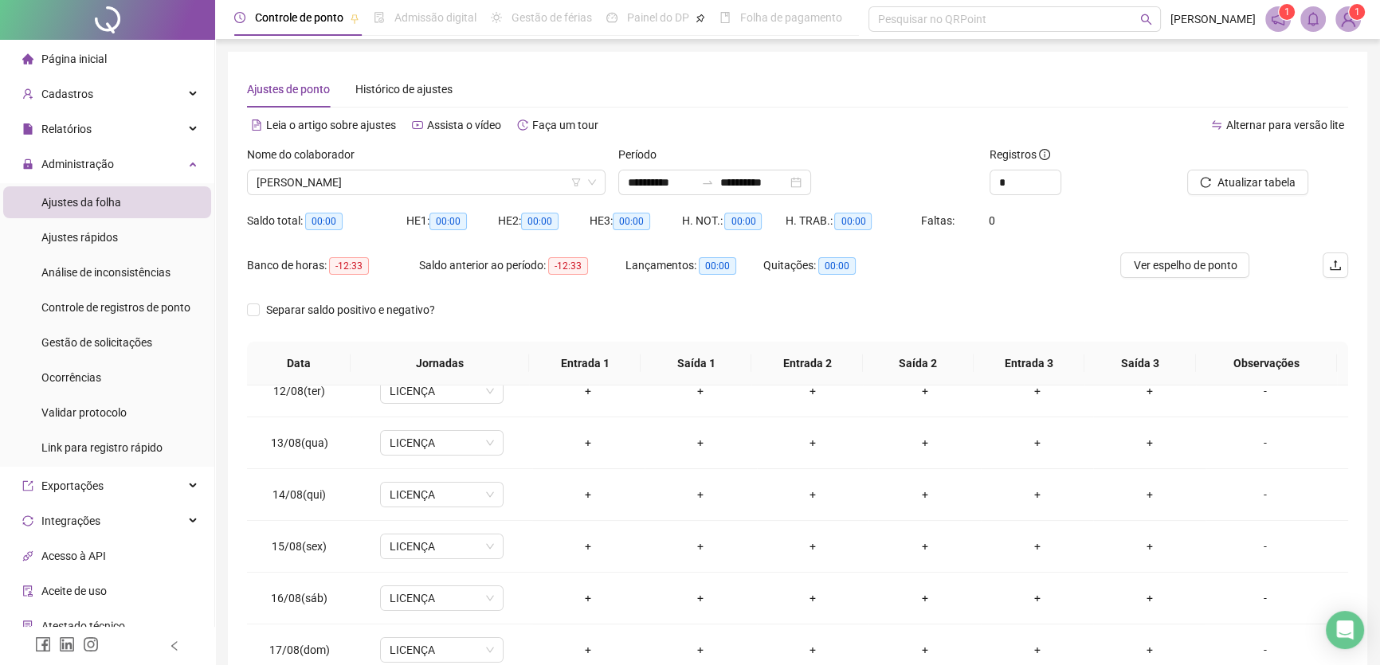
scroll to position [0, 0]
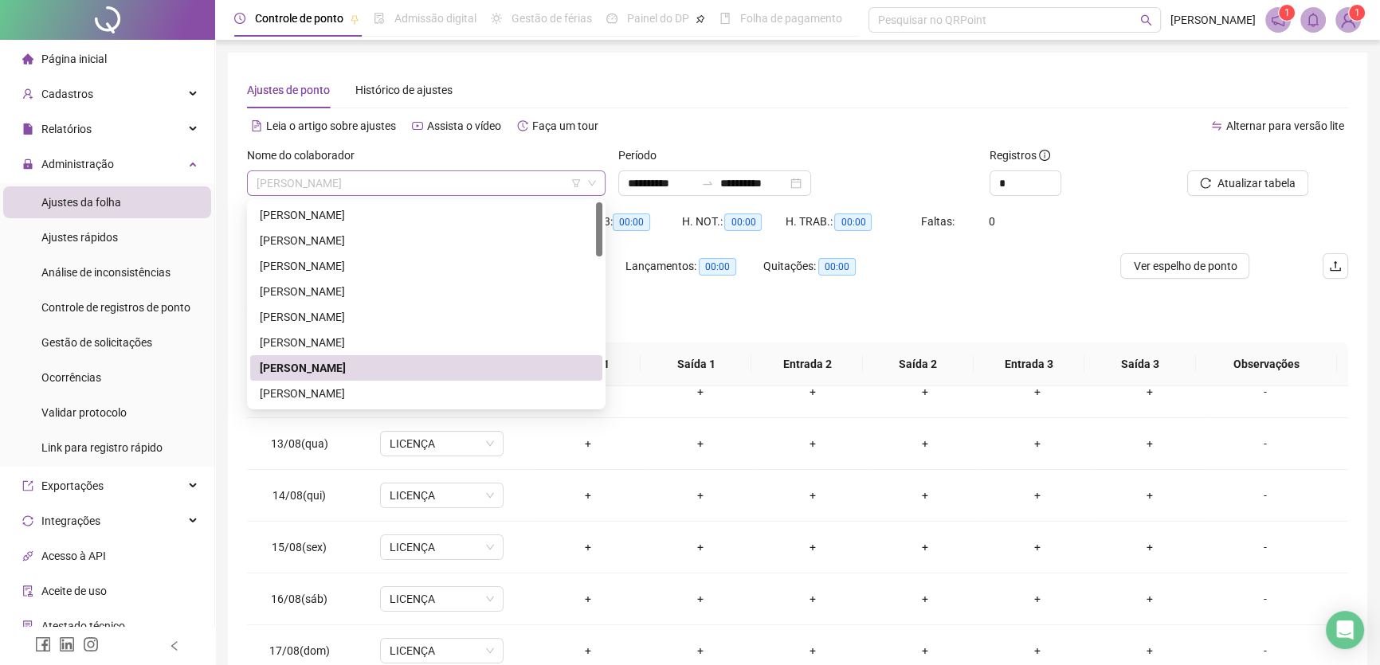
click at [463, 183] on span "[PERSON_NAME]" at bounding box center [427, 183] width 340 height 24
click at [355, 365] on div "[PERSON_NAME]" at bounding box center [426, 368] width 333 height 18
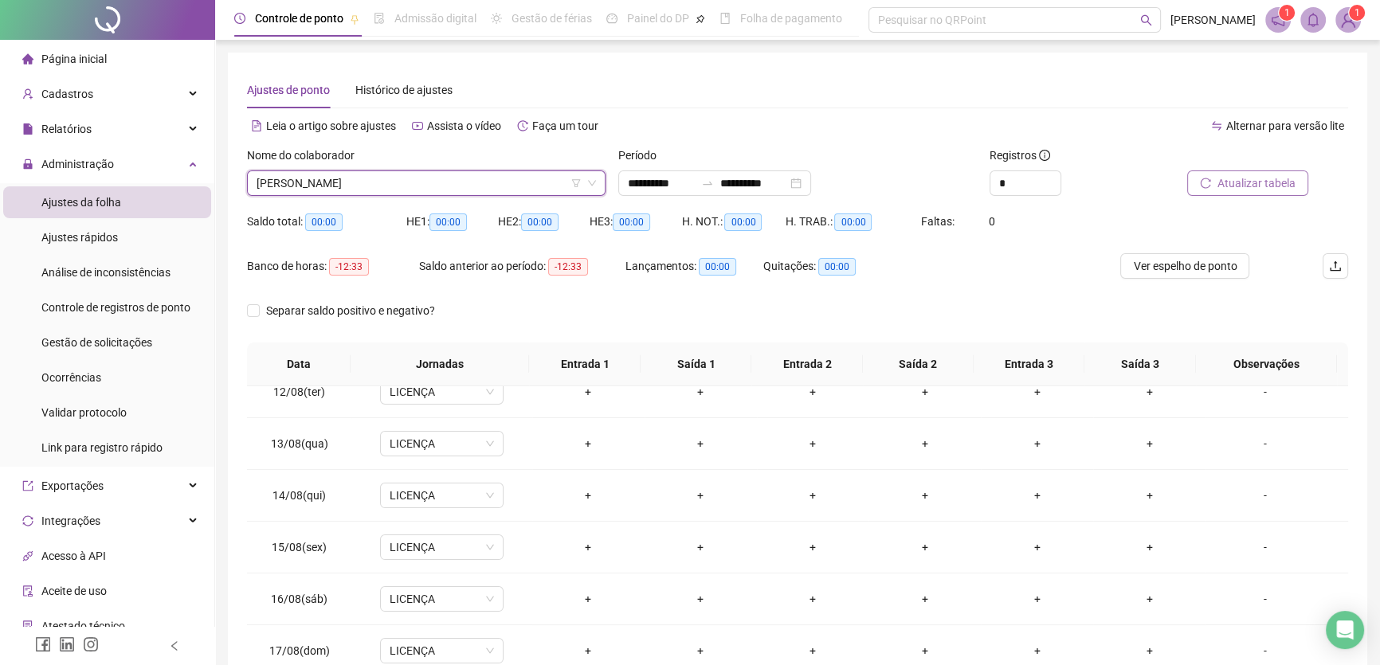
click at [1259, 179] on span "Atualizar tabela" at bounding box center [1257, 184] width 78 height 18
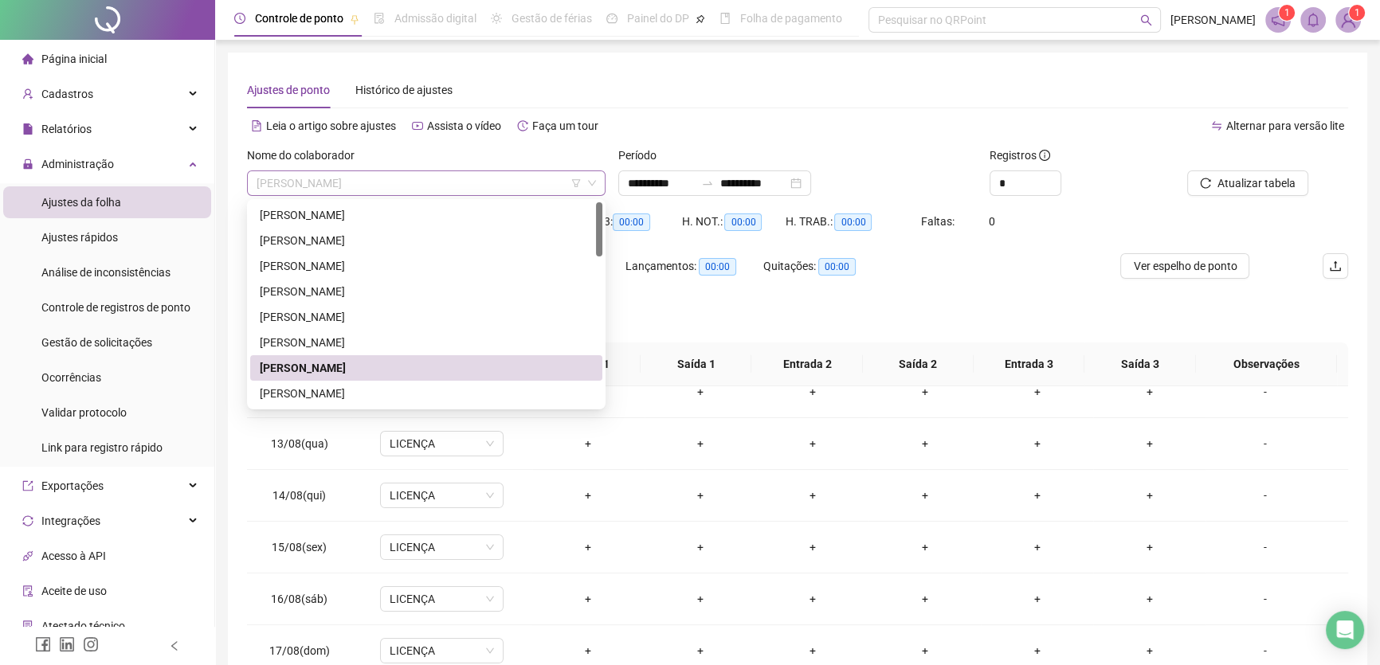
click at [487, 183] on span "[PERSON_NAME]" at bounding box center [427, 183] width 340 height 24
click at [336, 393] on div "[PERSON_NAME]" at bounding box center [426, 394] width 333 height 18
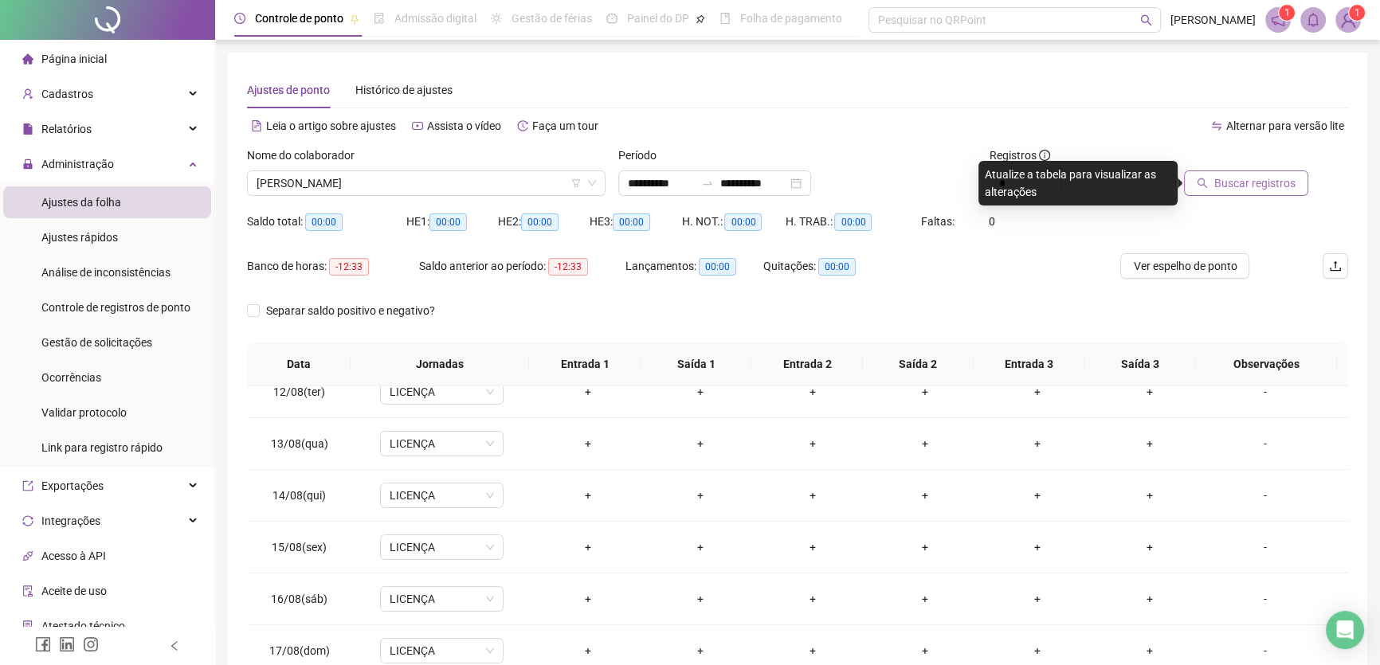
click at [1227, 175] on span "Buscar registros" at bounding box center [1255, 184] width 81 height 18
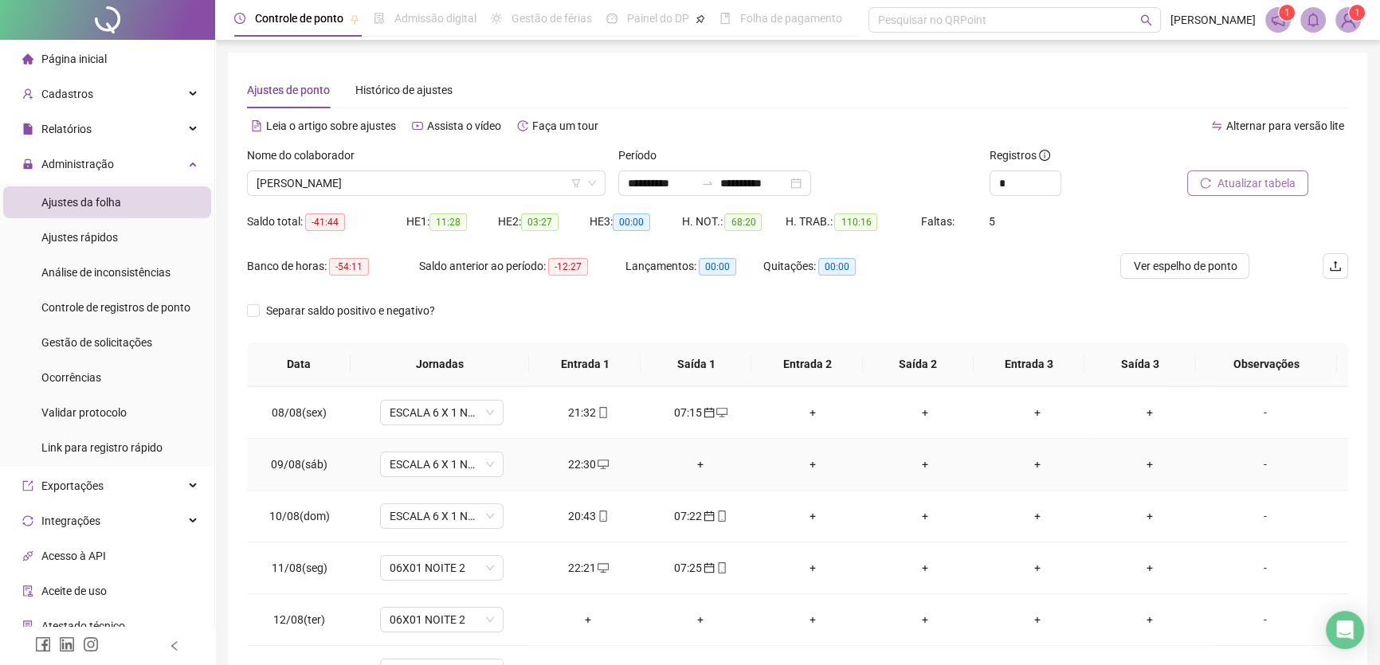
scroll to position [434, 0]
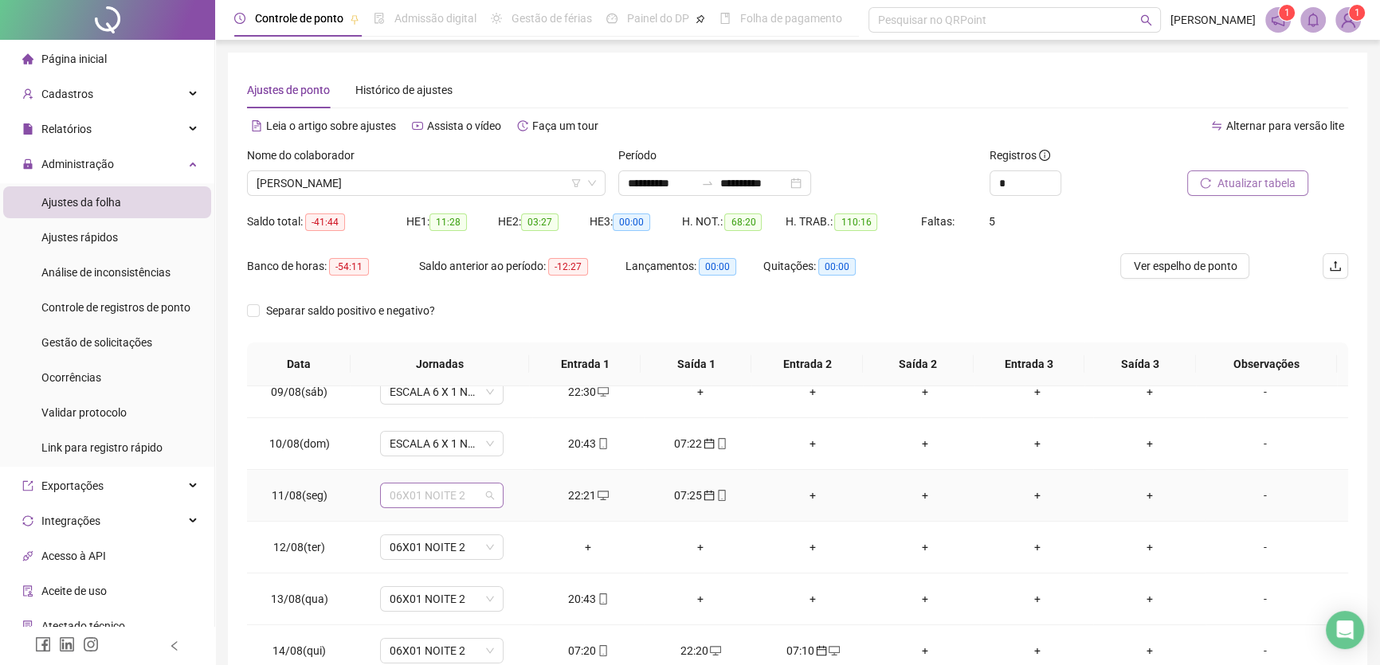
click at [461, 489] on span "06X01 NOITE 2" at bounding box center [442, 496] width 104 height 24
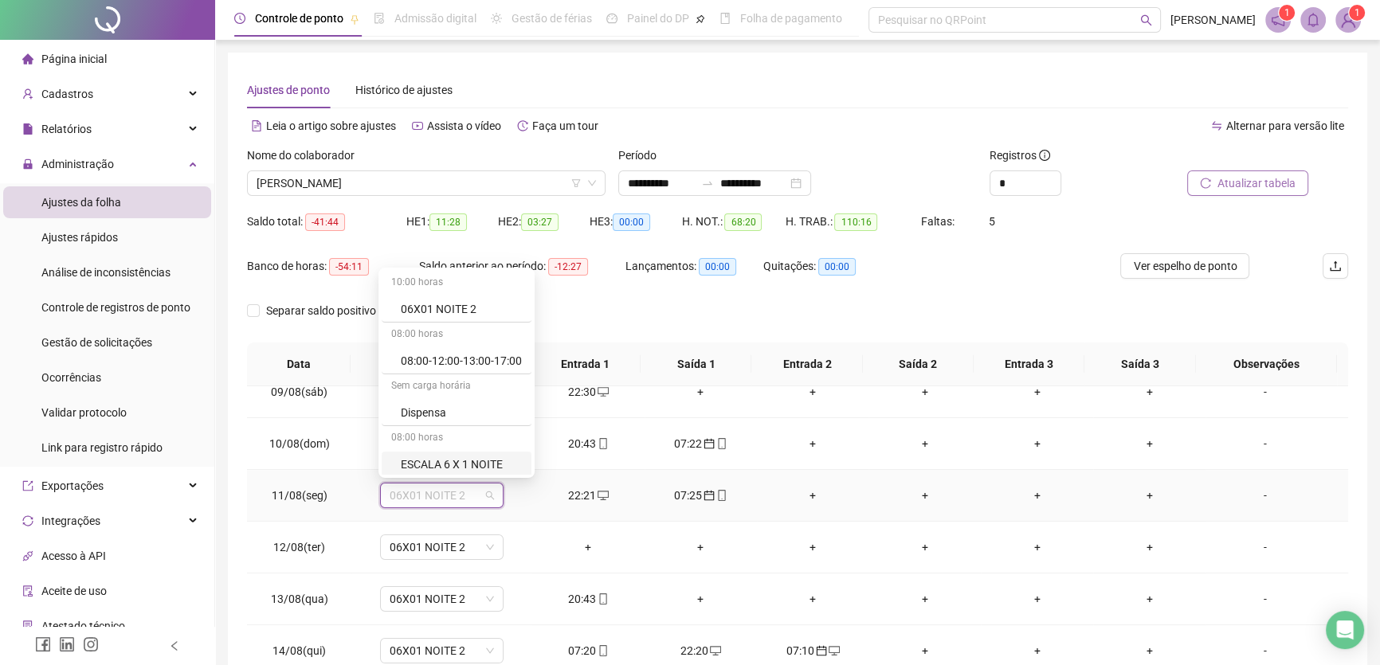
click at [489, 463] on div "ESCALA 6 X 1 NOITE" at bounding box center [461, 465] width 121 height 18
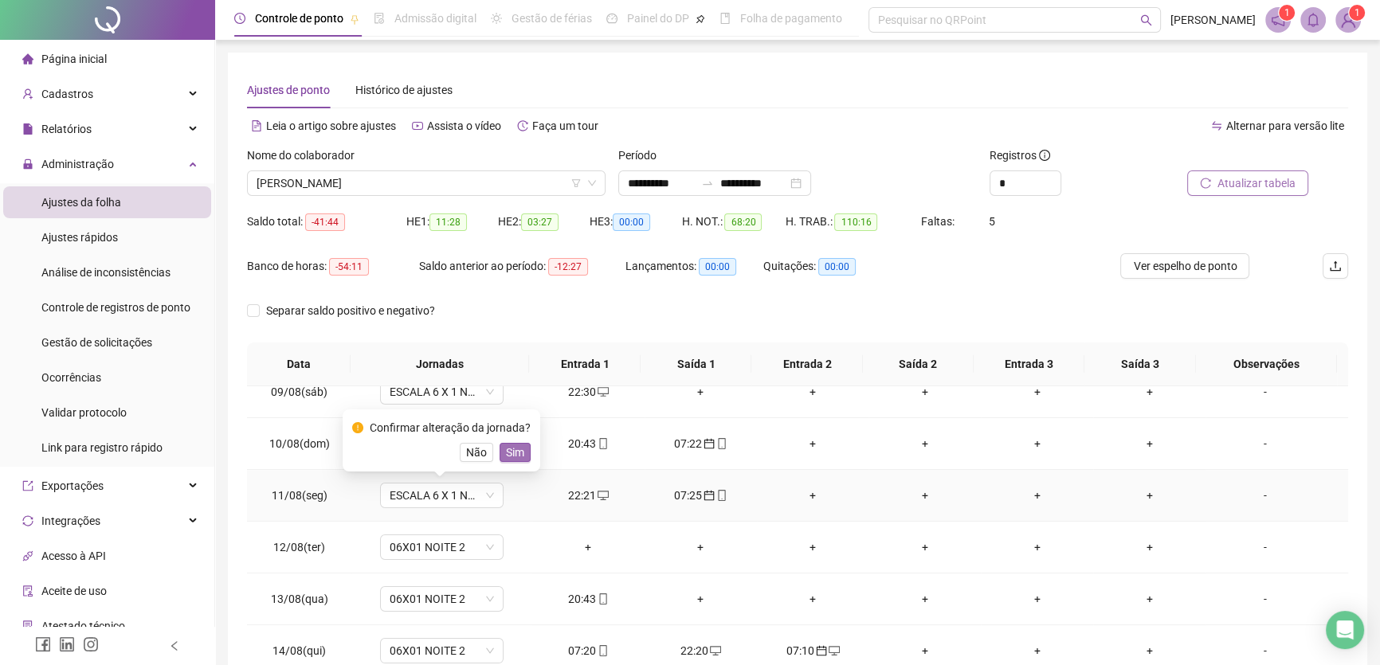
click at [512, 448] on span "Sim" at bounding box center [515, 453] width 18 height 18
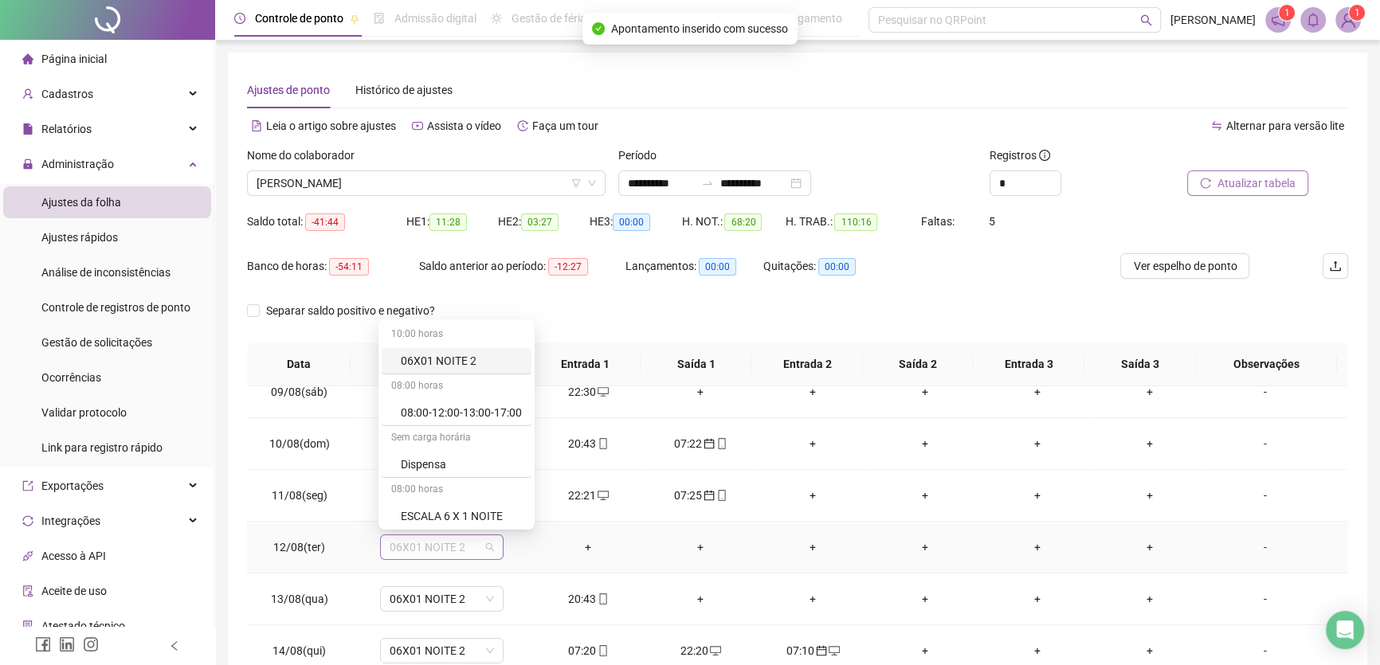
click at [469, 544] on span "06X01 NOITE 2" at bounding box center [442, 548] width 104 height 24
click at [476, 512] on div "ESCALA 6 X 1 NOITE" at bounding box center [461, 517] width 121 height 18
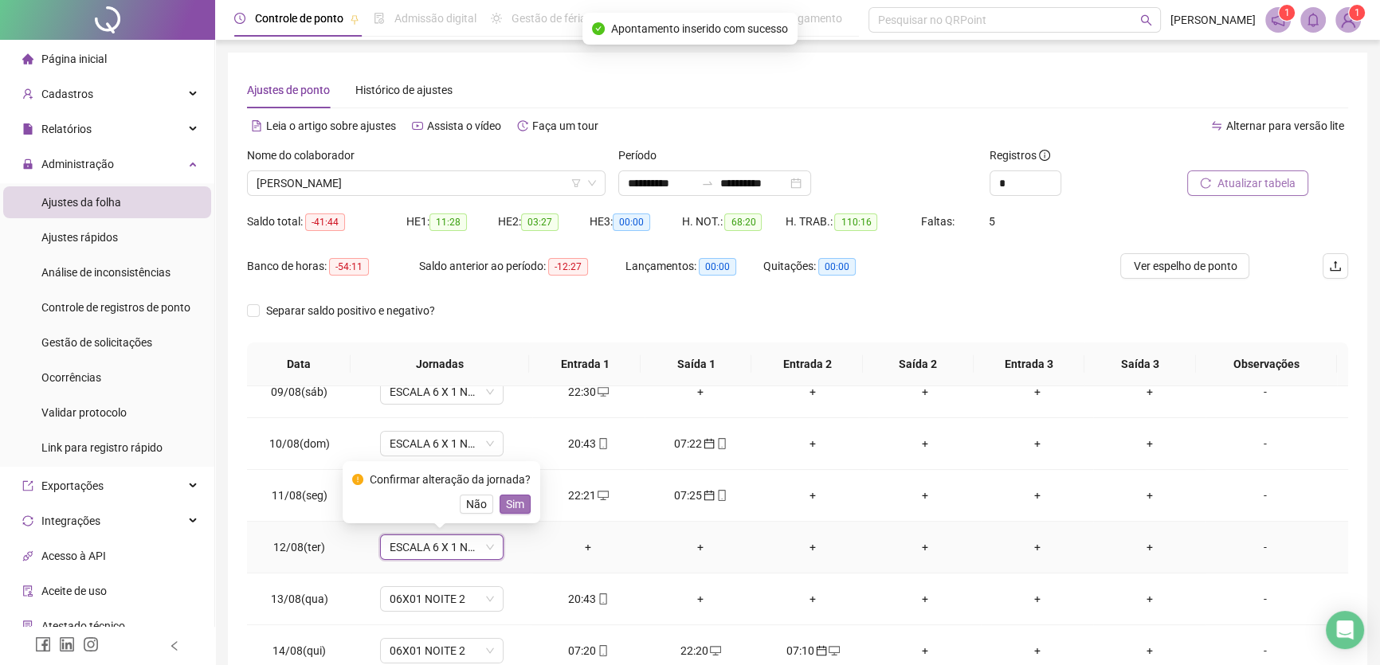
click at [506, 499] on span "Sim" at bounding box center [515, 505] width 18 height 18
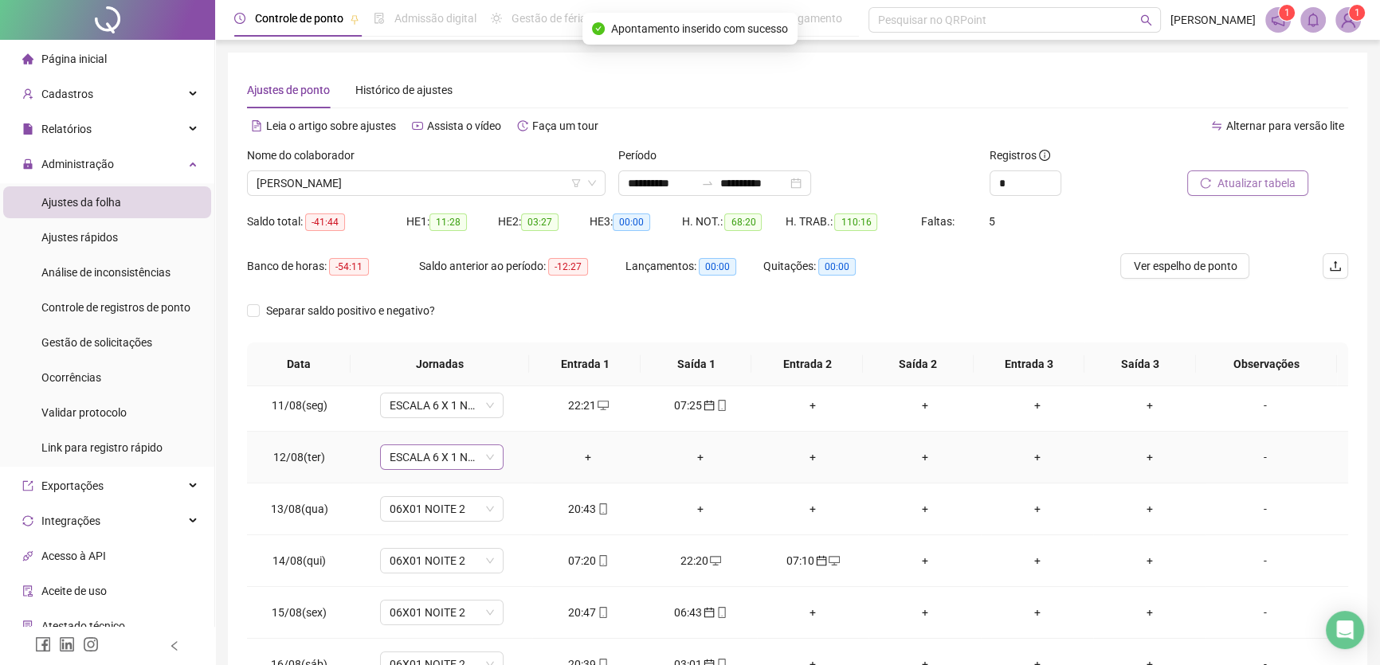
scroll to position [590, 0]
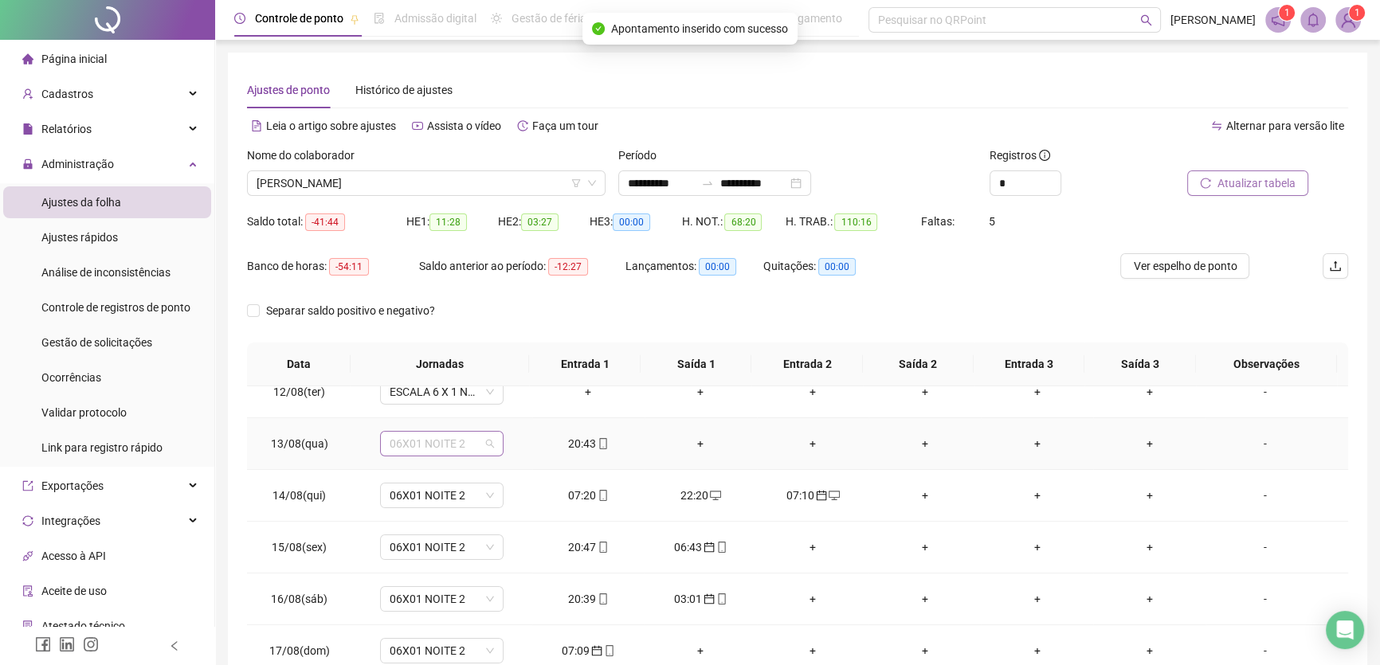
click at [469, 444] on span "06X01 NOITE 2" at bounding box center [442, 444] width 104 height 24
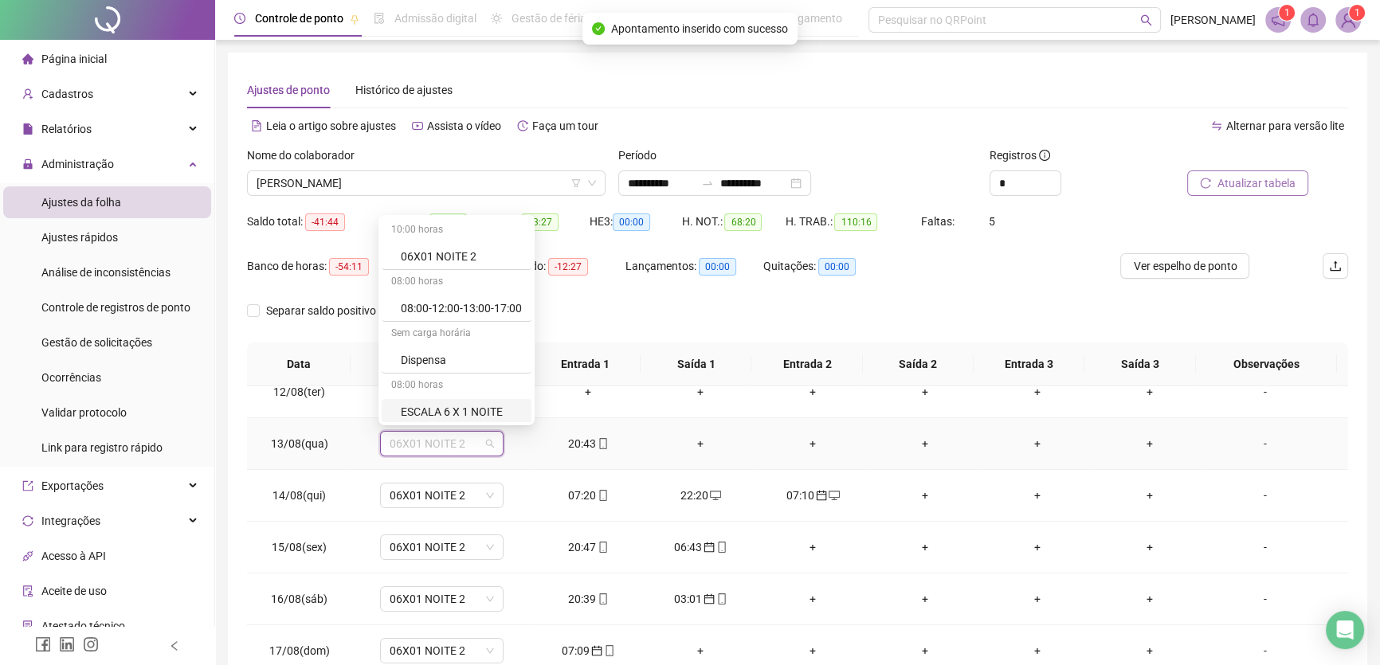
click at [486, 414] on div "ESCALA 6 X 1 NOITE" at bounding box center [461, 412] width 121 height 18
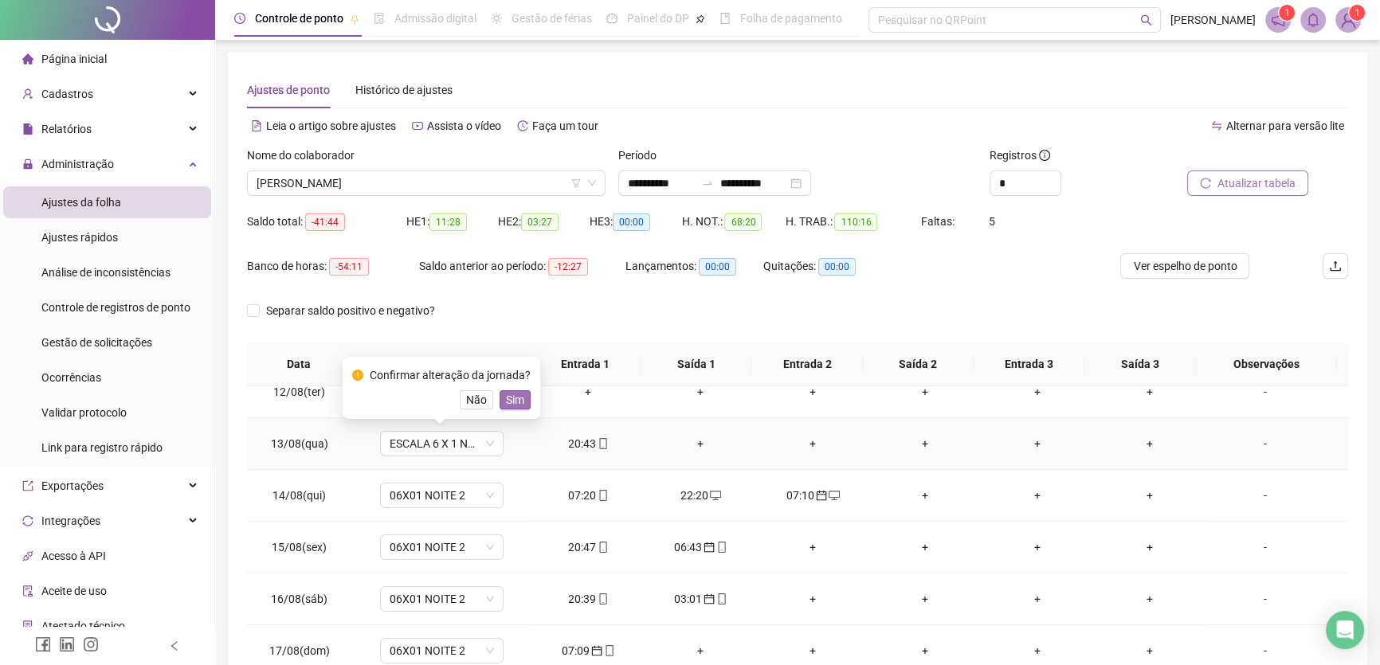
click at [518, 401] on span "Sim" at bounding box center [515, 400] width 18 height 18
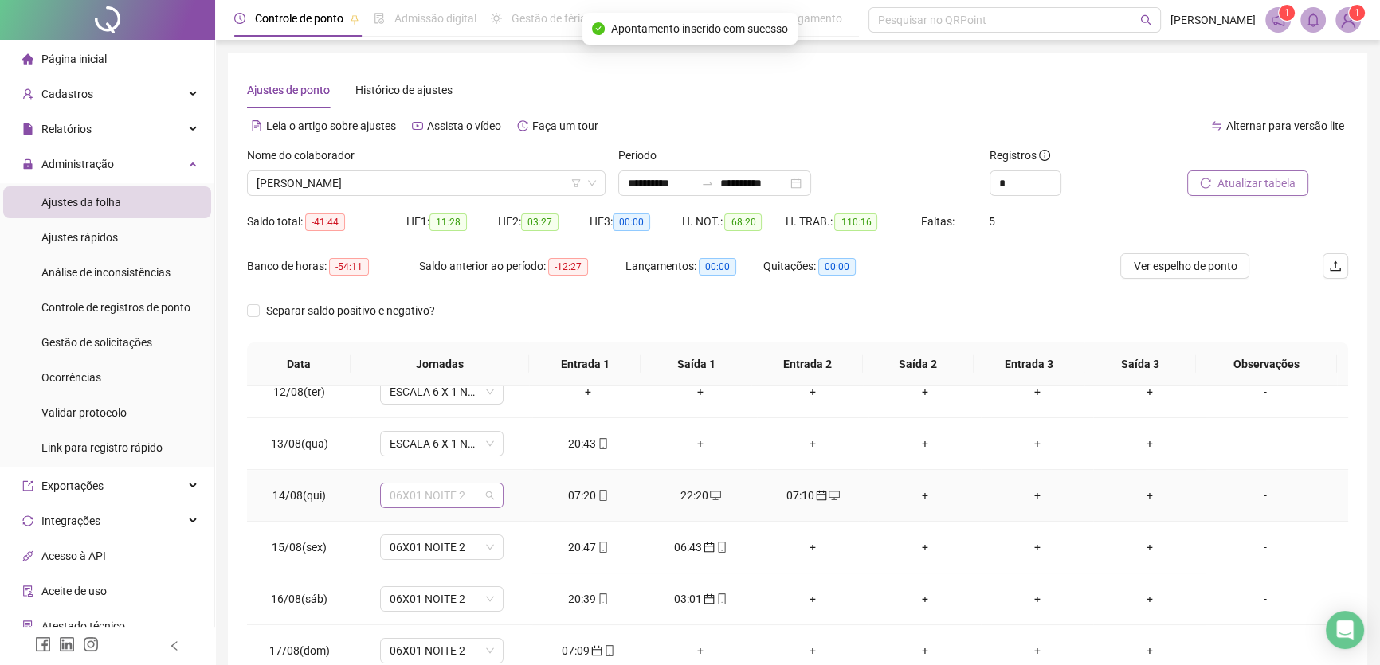
click at [465, 494] on span "06X01 NOITE 2" at bounding box center [442, 496] width 104 height 24
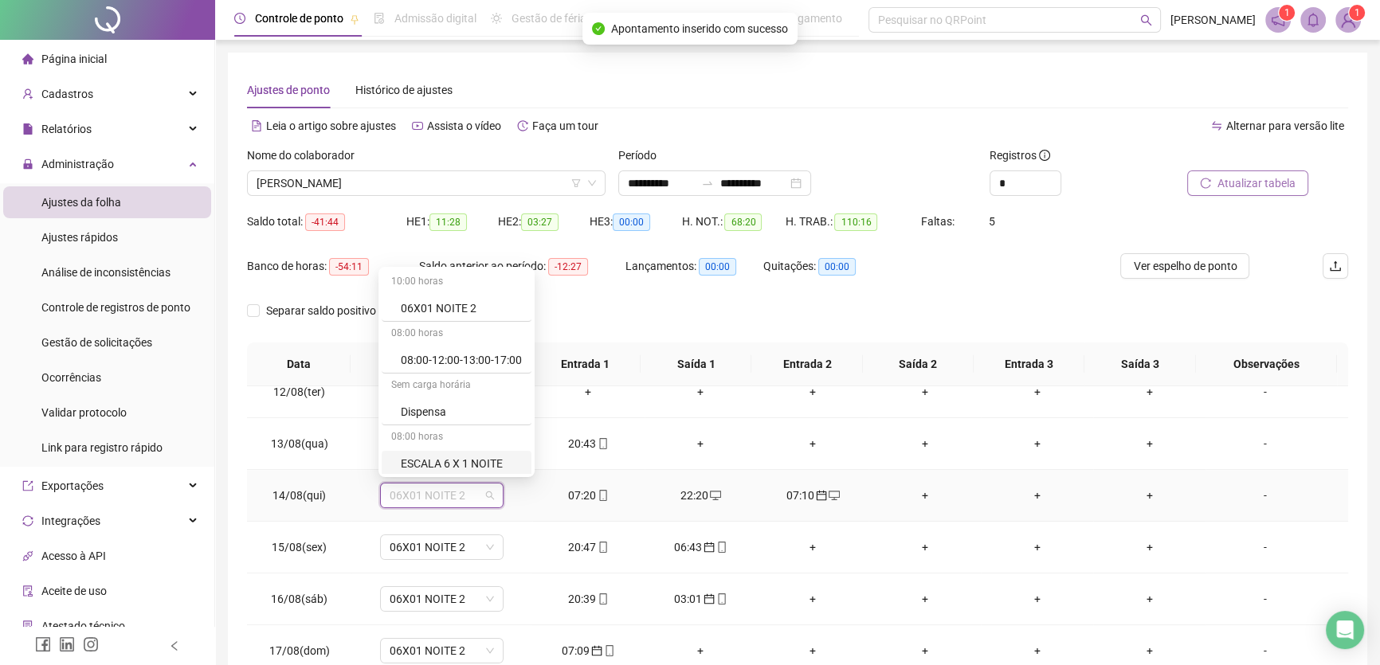
click at [477, 463] on div "ESCALA 6 X 1 NOITE" at bounding box center [461, 464] width 121 height 18
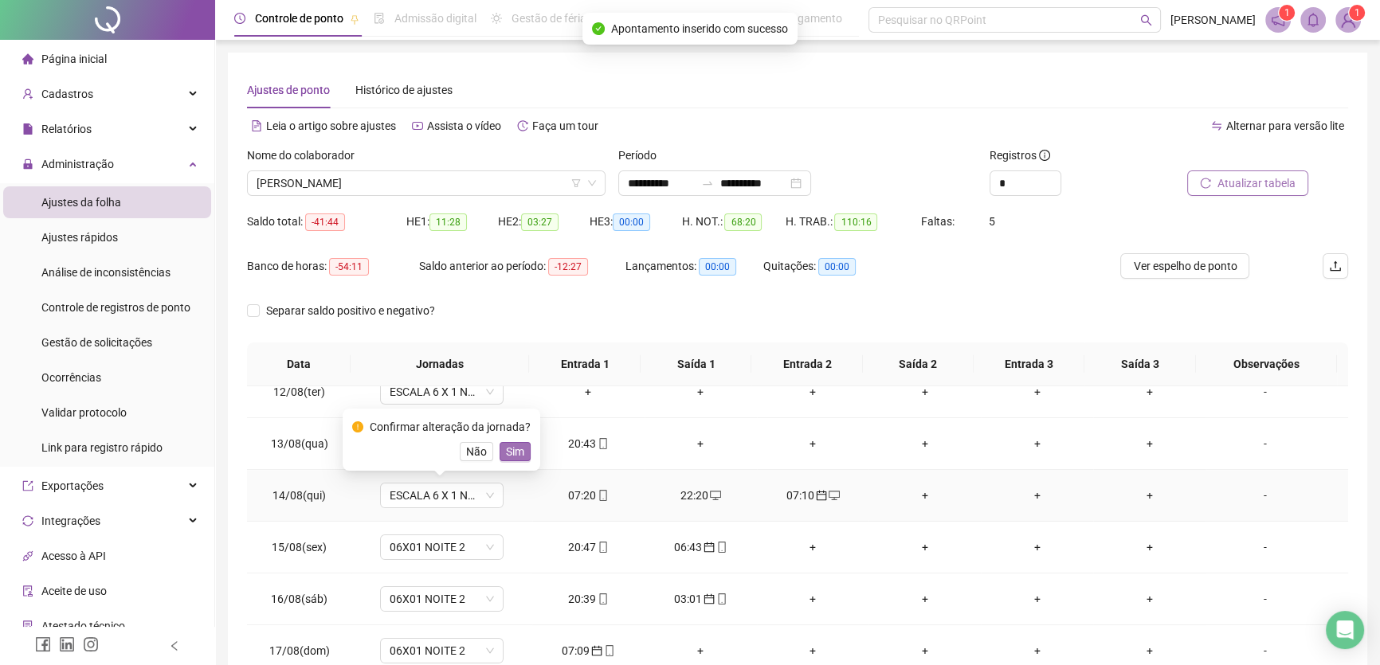
click at [500, 451] on button "Sim" at bounding box center [515, 451] width 31 height 19
click at [465, 540] on span "06X01 NOITE 2" at bounding box center [442, 548] width 104 height 24
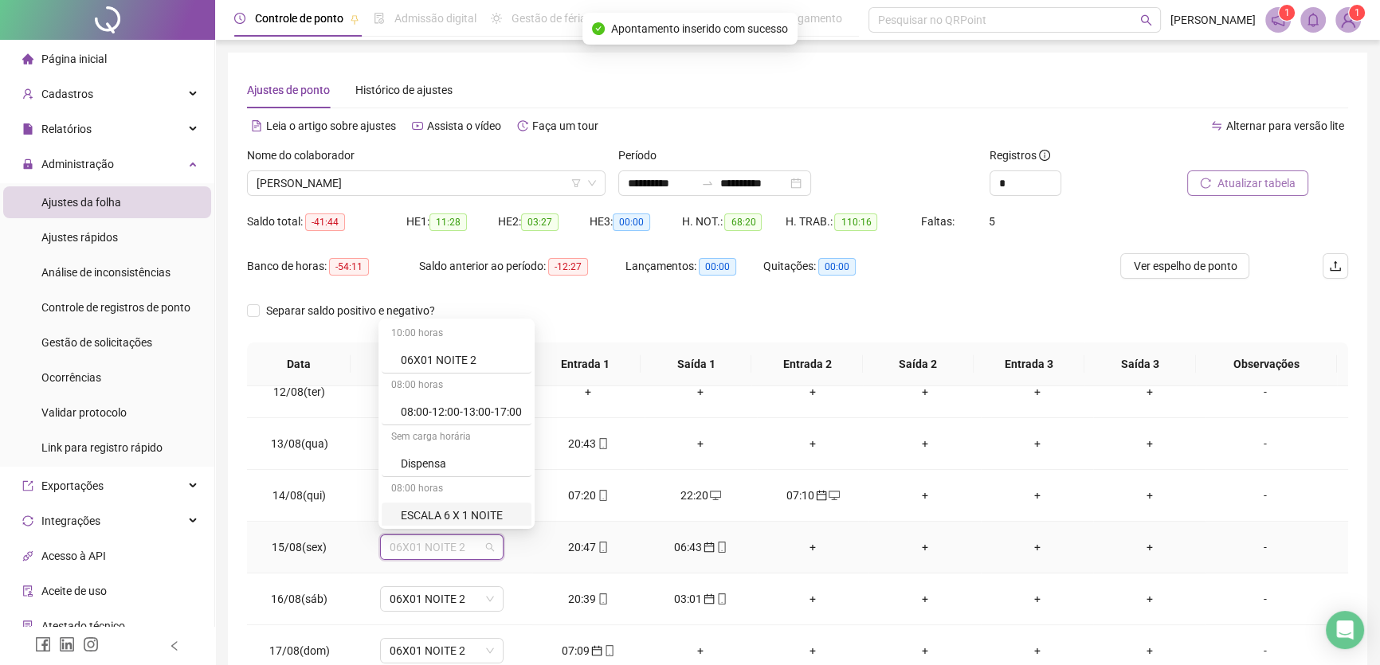
click at [479, 513] on div "ESCALA 6 X 1 NOITE" at bounding box center [461, 516] width 121 height 18
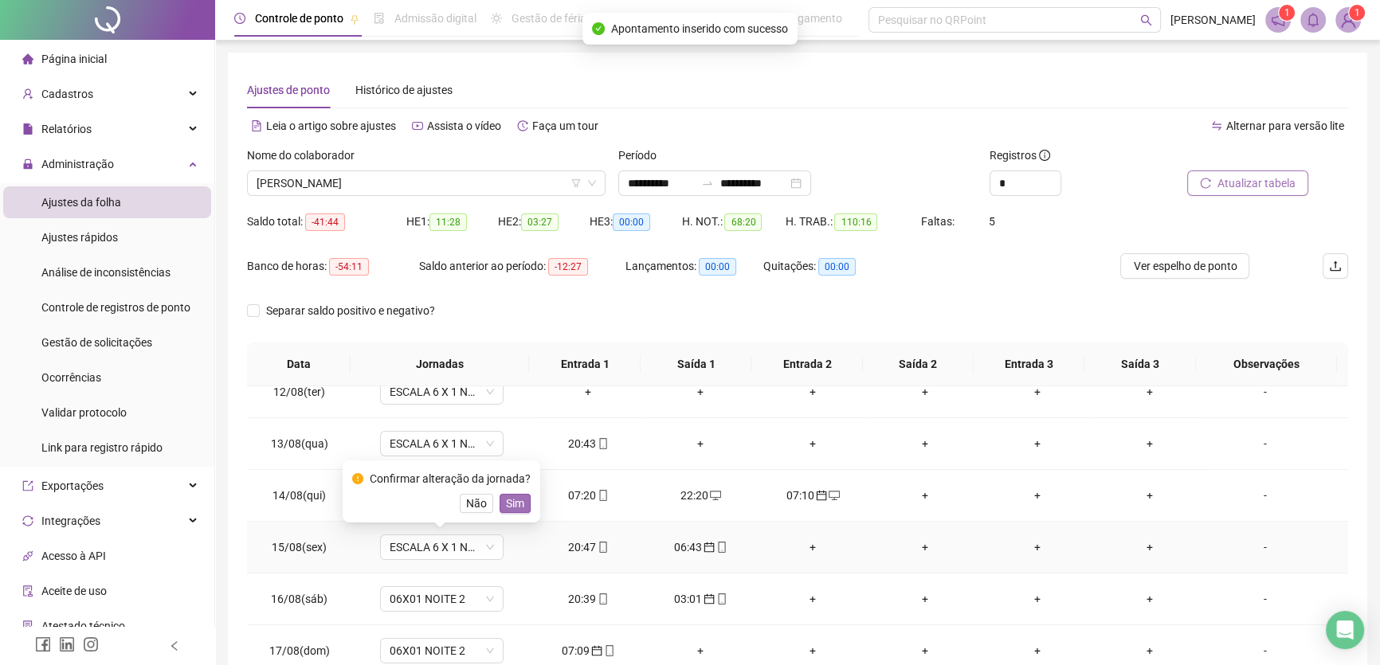
click at [517, 502] on span "Sim" at bounding box center [515, 504] width 18 height 18
click at [453, 596] on span "06X01 NOITE 2" at bounding box center [442, 599] width 104 height 24
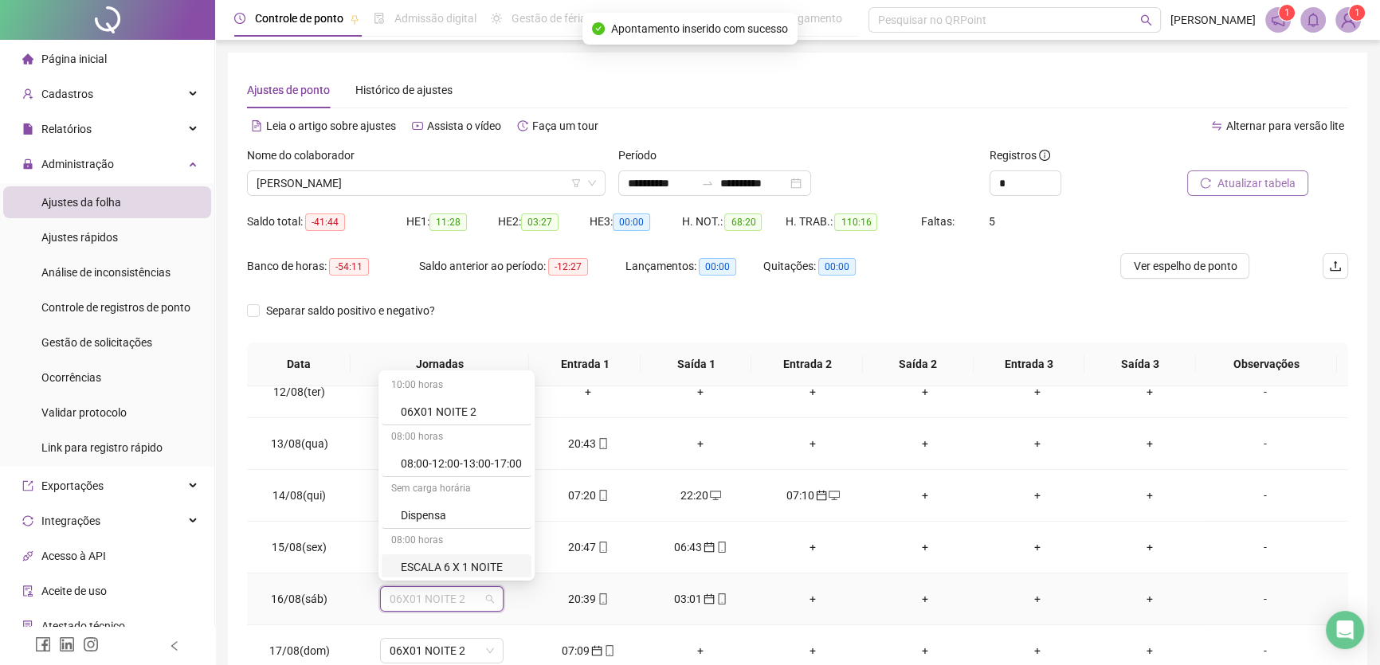
click at [486, 566] on div "ESCALA 6 X 1 NOITE" at bounding box center [461, 568] width 121 height 18
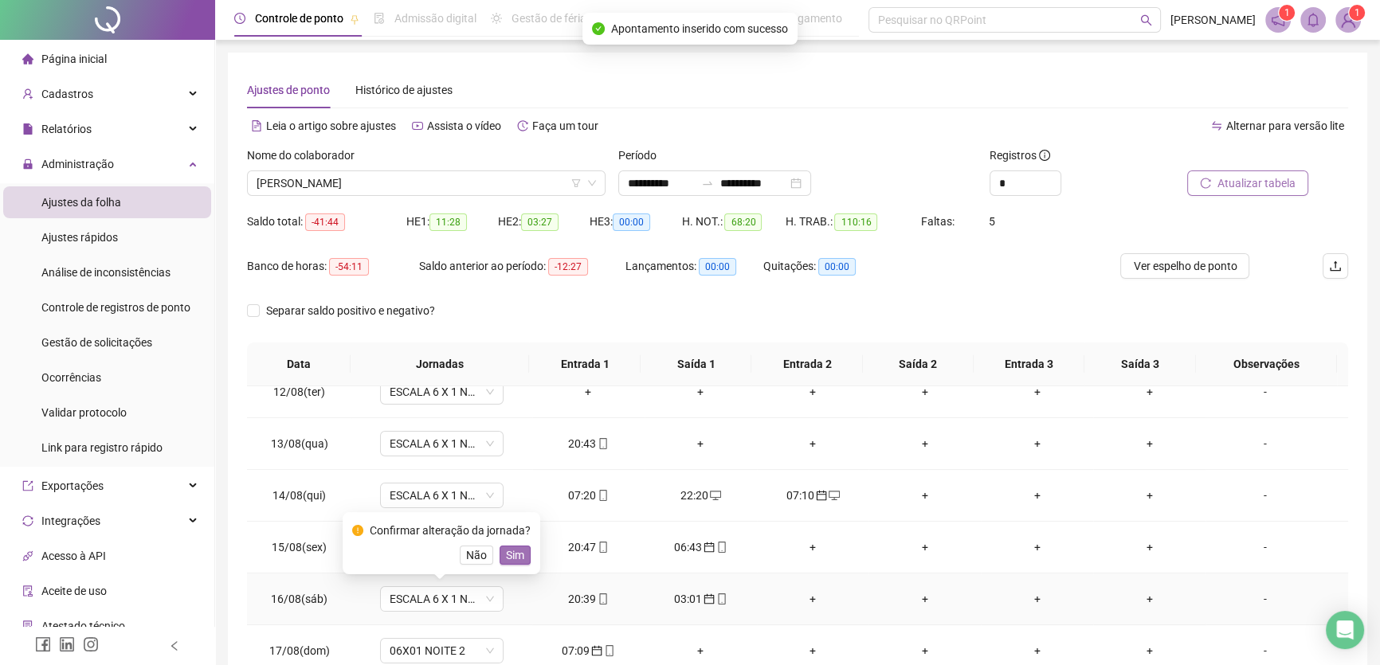
click at [506, 555] on span "Sim" at bounding box center [515, 556] width 18 height 18
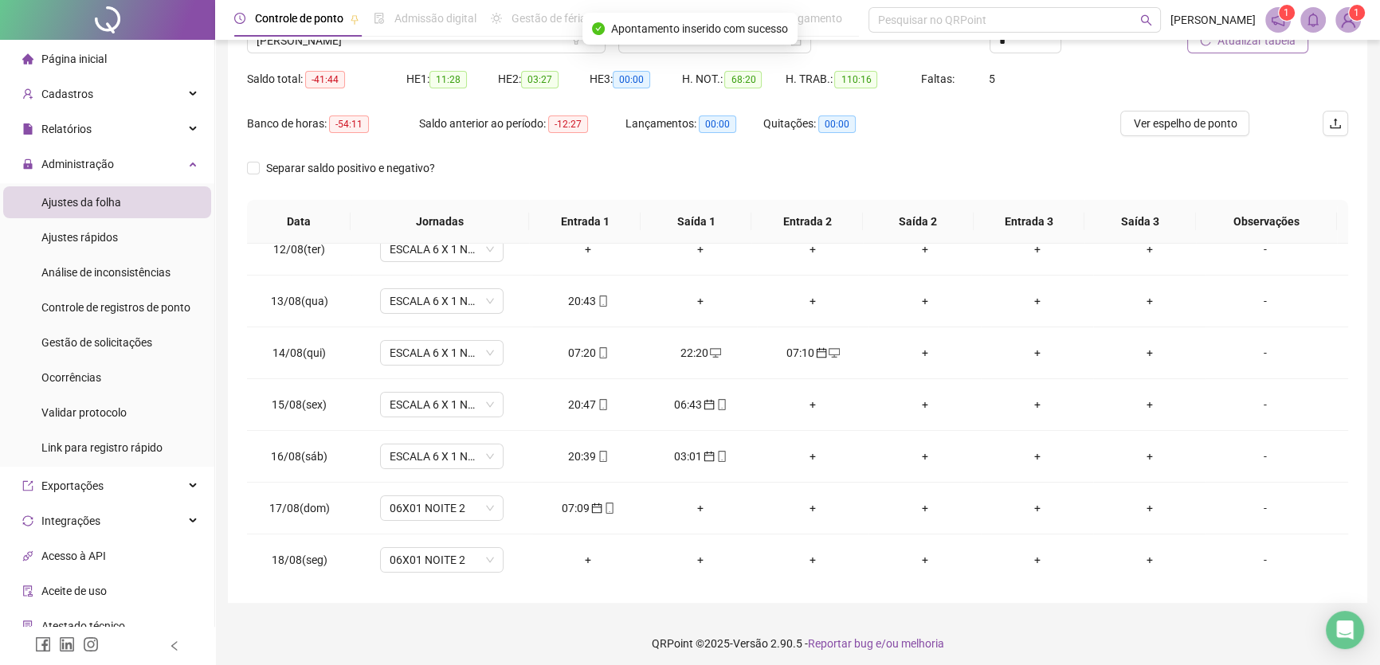
scroll to position [144, 0]
click at [479, 510] on span "06X01 NOITE 2" at bounding box center [442, 507] width 104 height 24
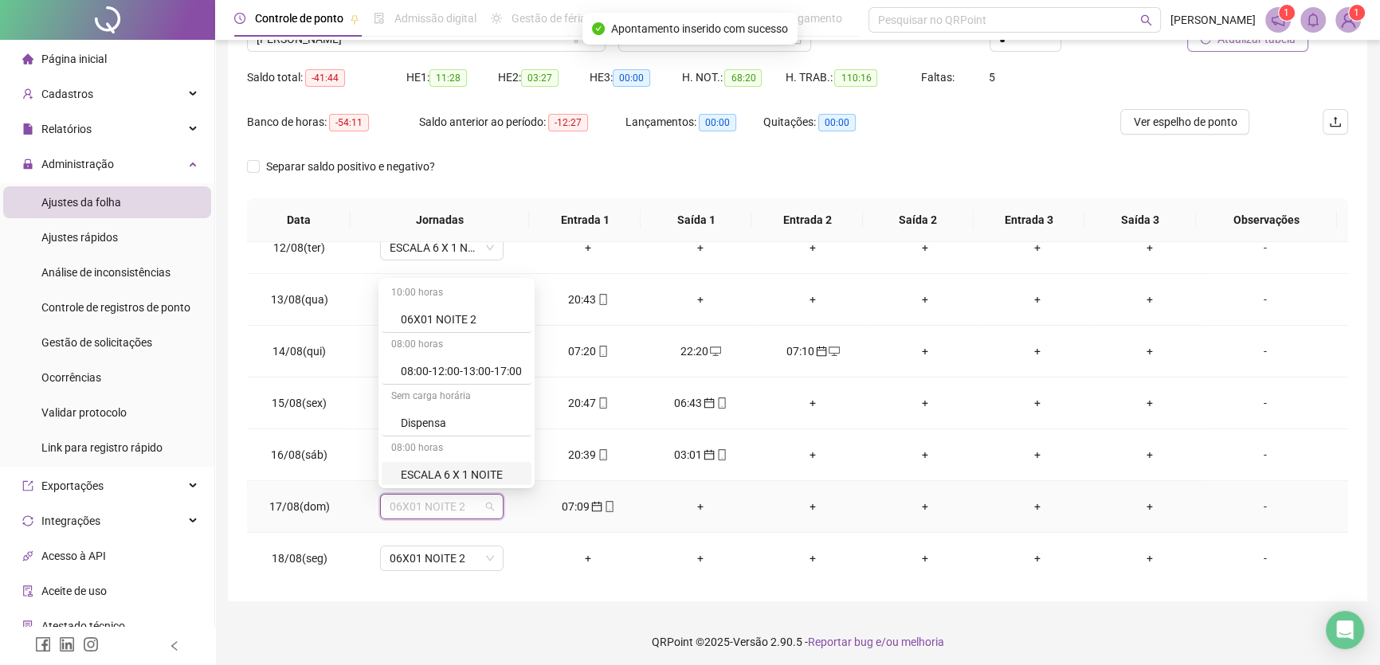
click at [487, 478] on div "ESCALA 6 X 1 NOITE" at bounding box center [461, 475] width 121 height 18
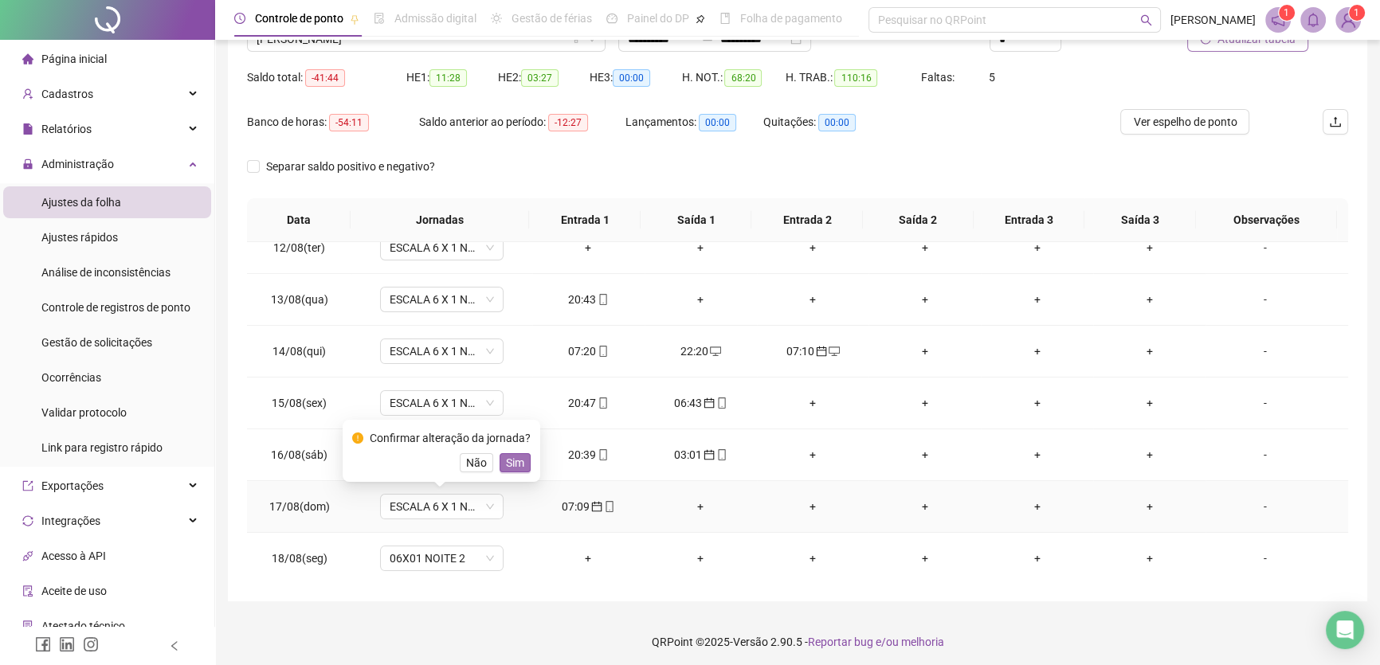
click at [516, 467] on span "Sim" at bounding box center [515, 463] width 18 height 18
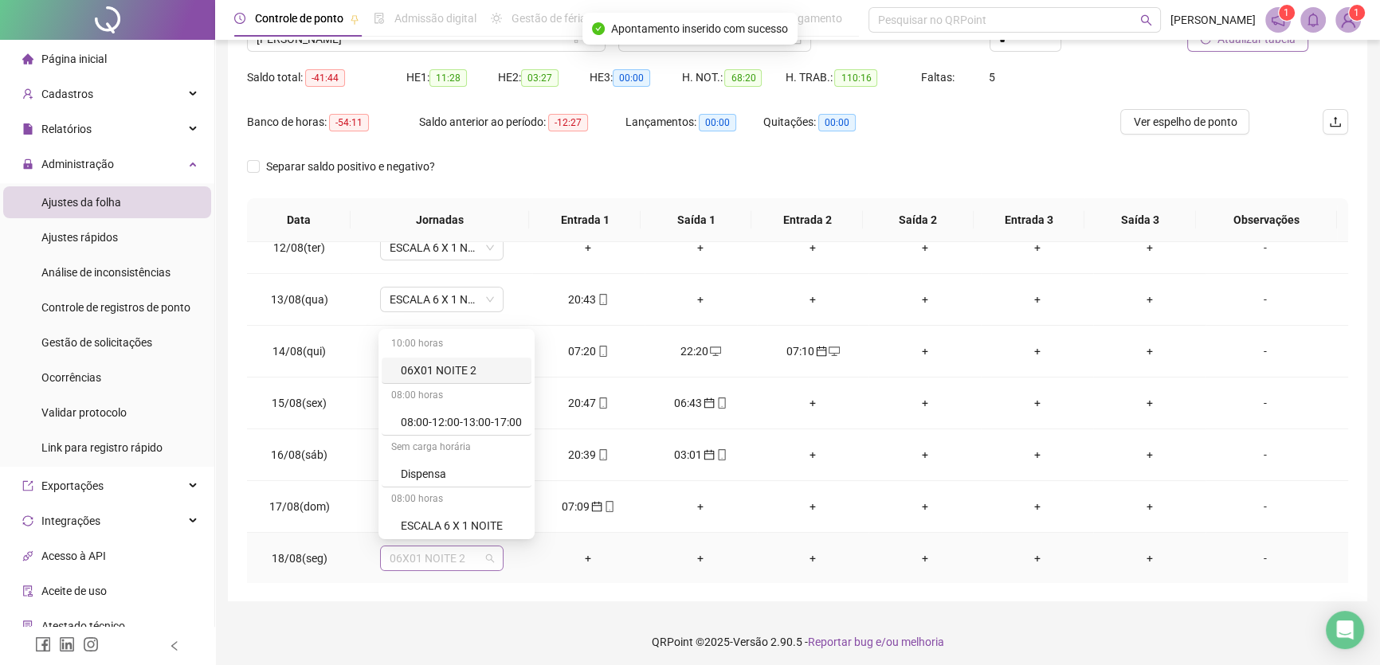
click at [470, 559] on span "06X01 NOITE 2" at bounding box center [442, 559] width 104 height 24
click at [483, 525] on div "ESCALA 6 X 1 NOITE" at bounding box center [461, 526] width 121 height 18
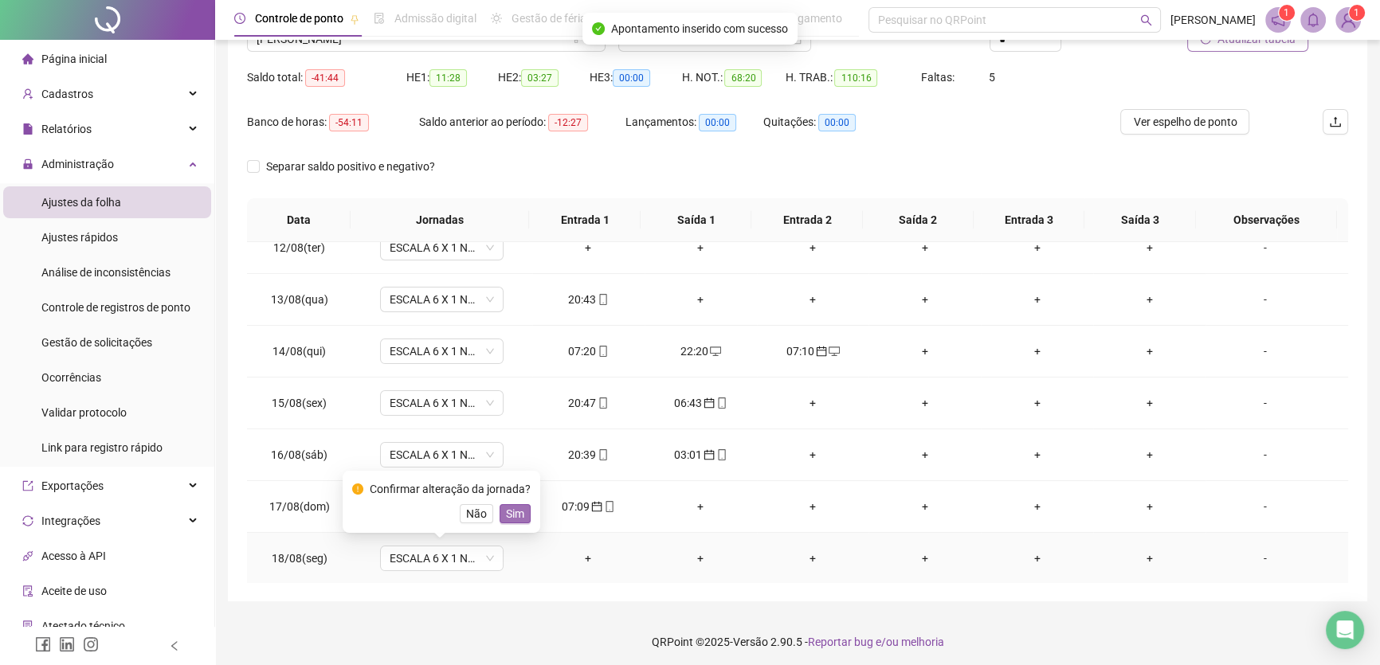
click at [509, 515] on span "Sim" at bounding box center [515, 514] width 18 height 18
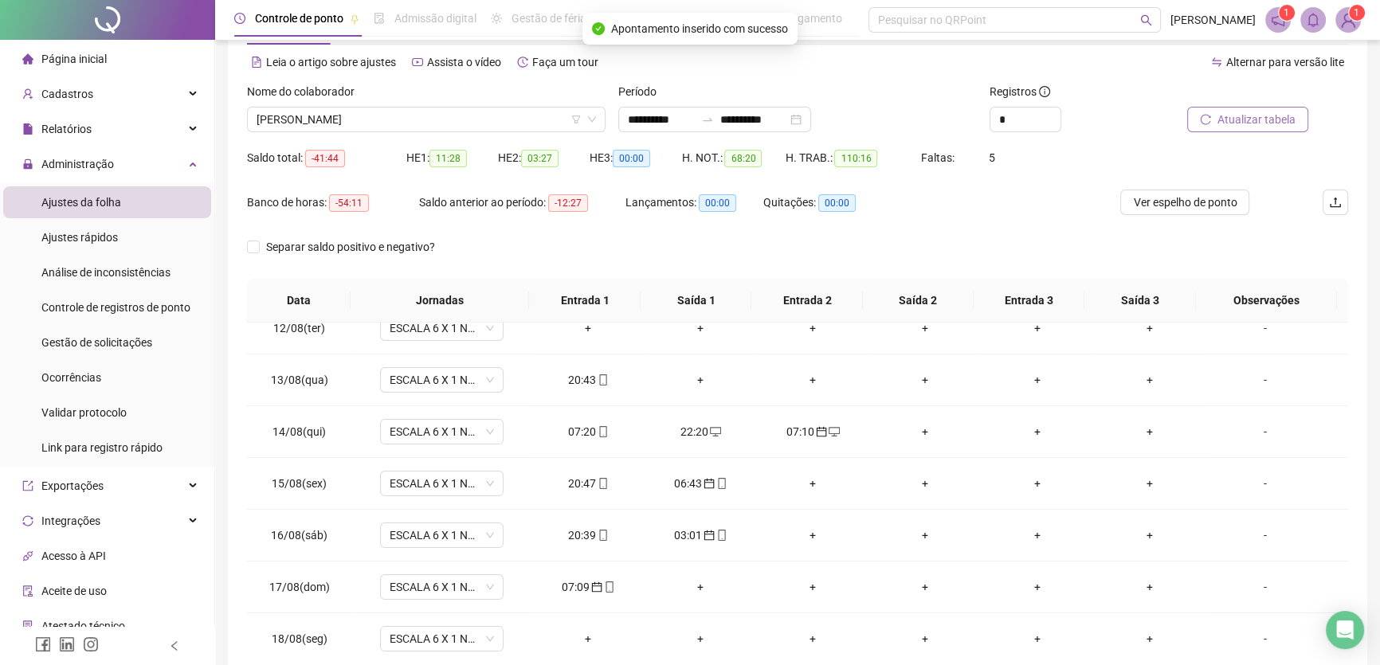
scroll to position [0, 0]
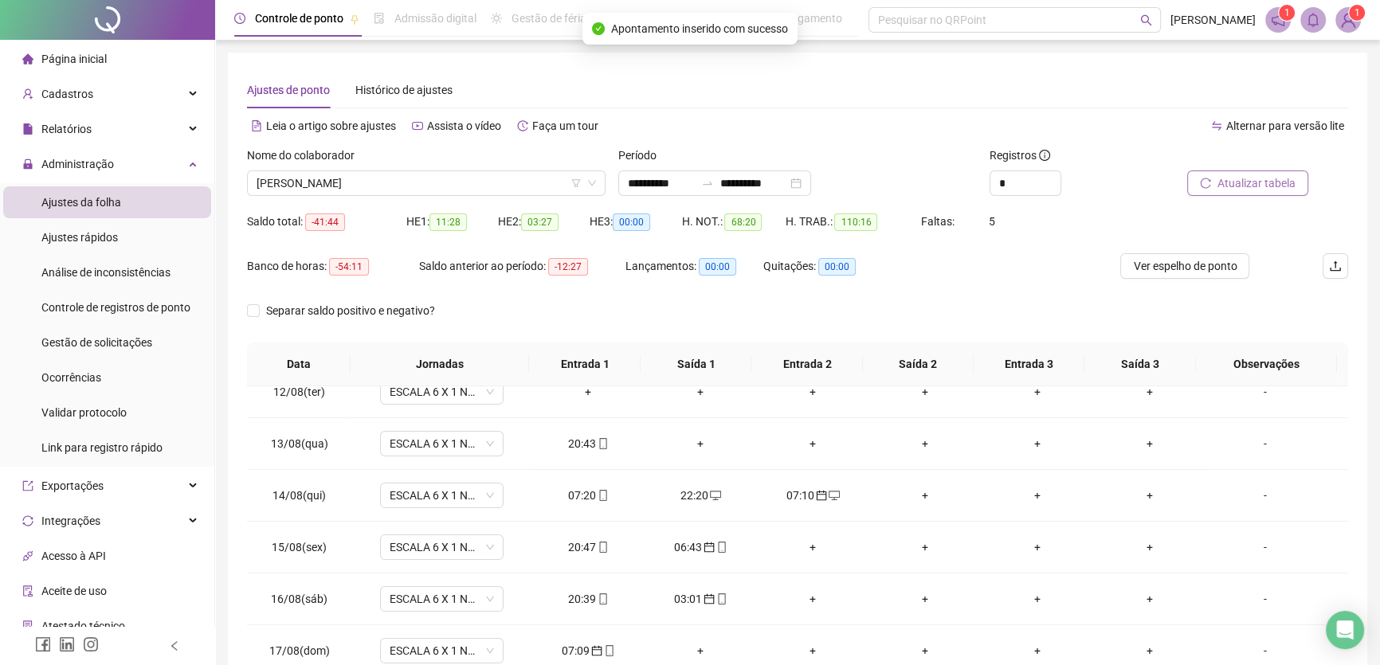
click at [1260, 190] on span "Atualizar tabela" at bounding box center [1257, 184] width 78 height 18
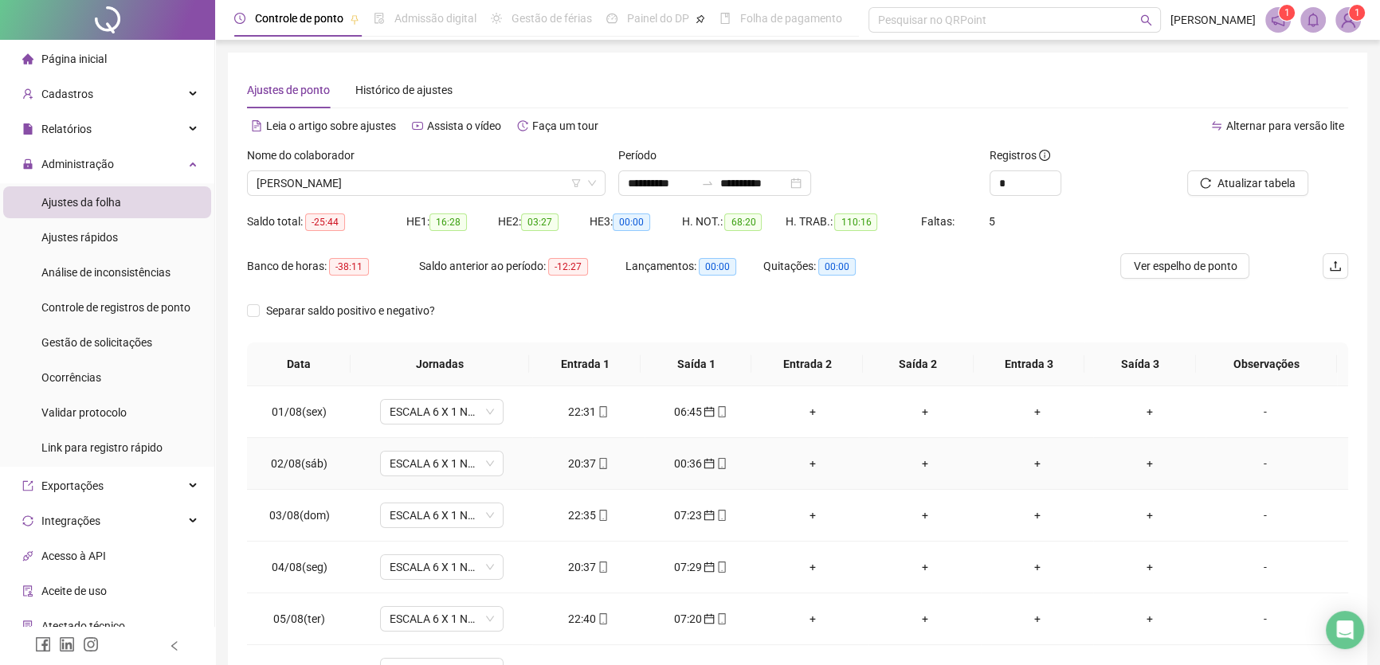
click at [809, 460] on div "+" at bounding box center [813, 464] width 87 height 18
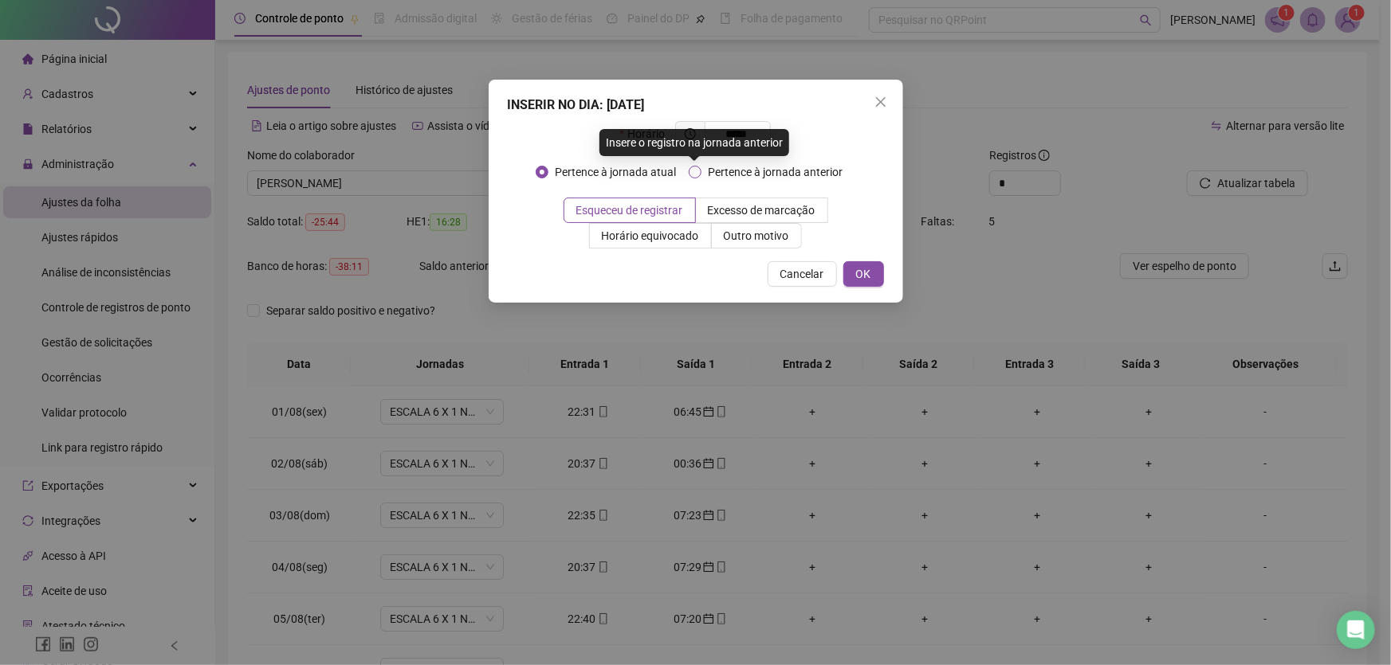
type input "*****"
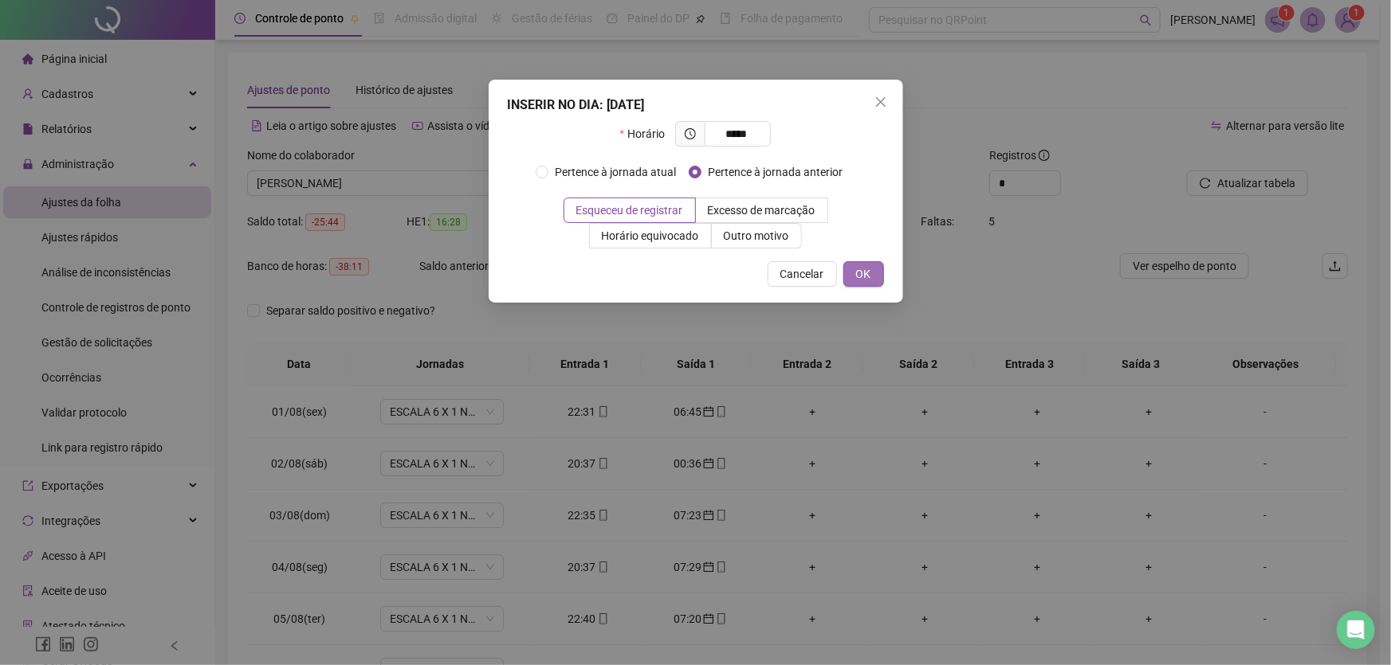
click at [875, 271] on button "OK" at bounding box center [863, 274] width 41 height 26
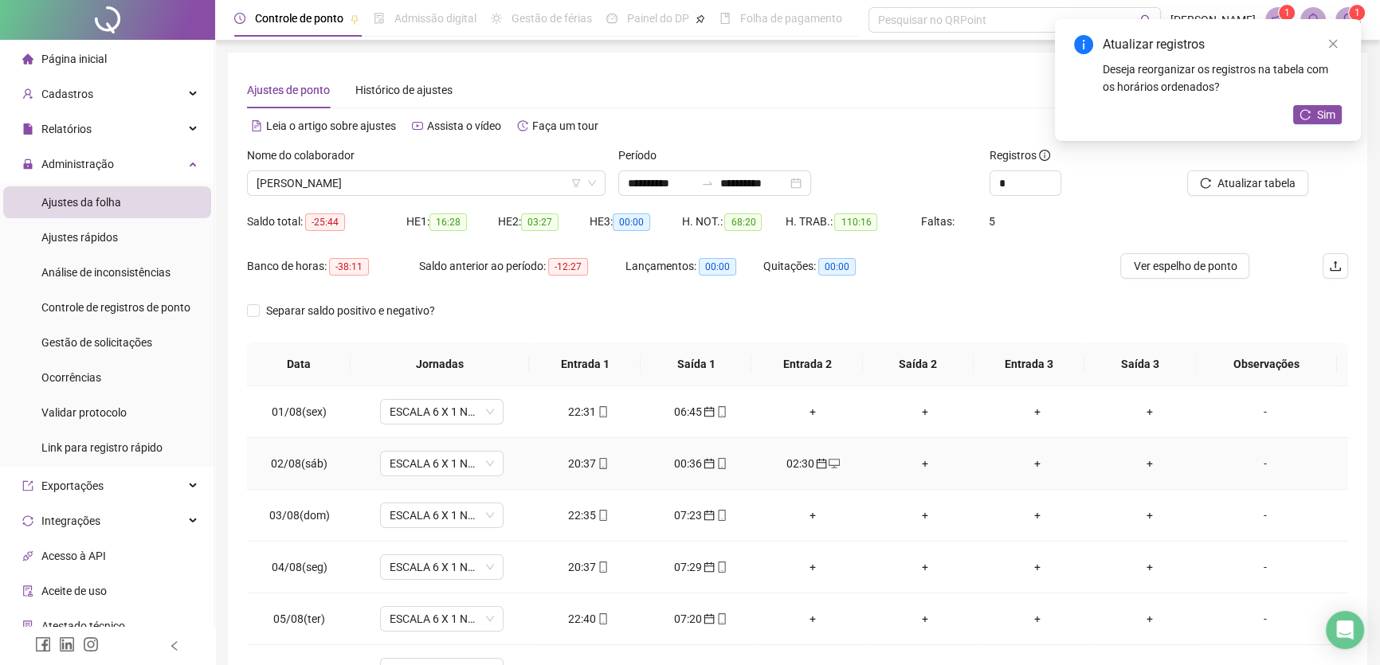
click at [909, 457] on div "+" at bounding box center [924, 464] width 87 height 18
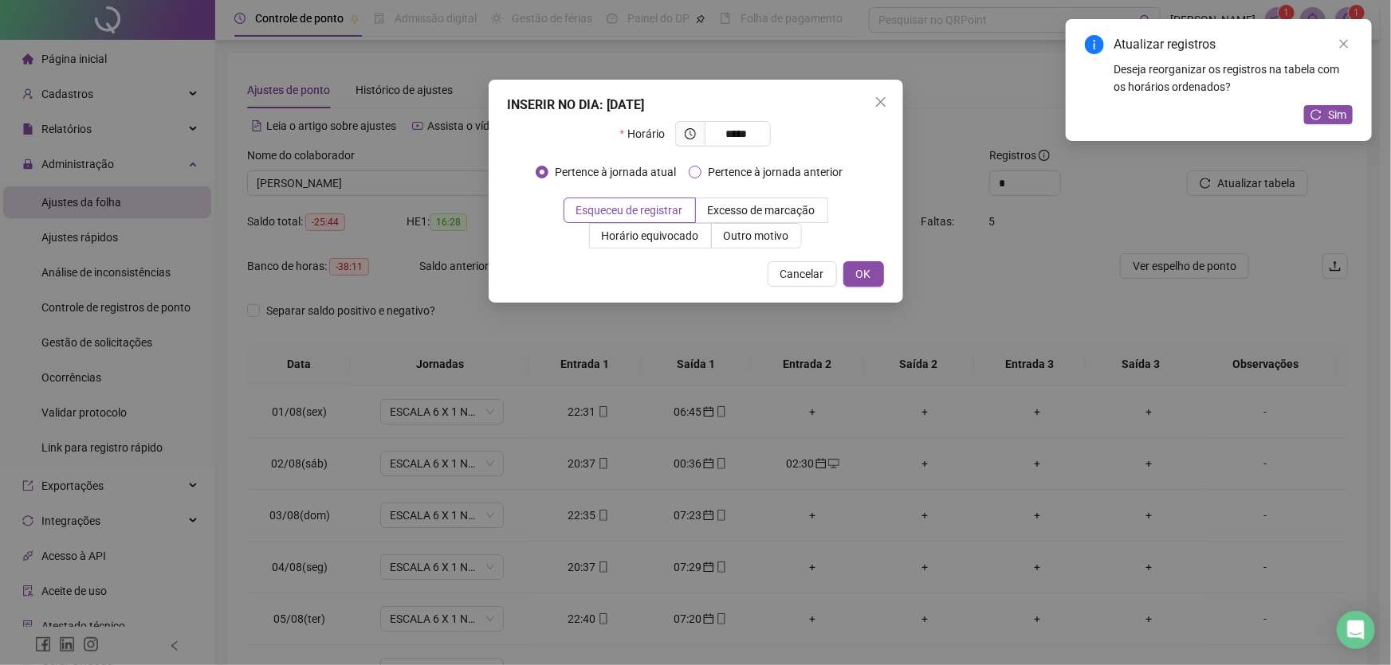
type input "*****"
click at [867, 274] on span "OK" at bounding box center [863, 274] width 15 height 18
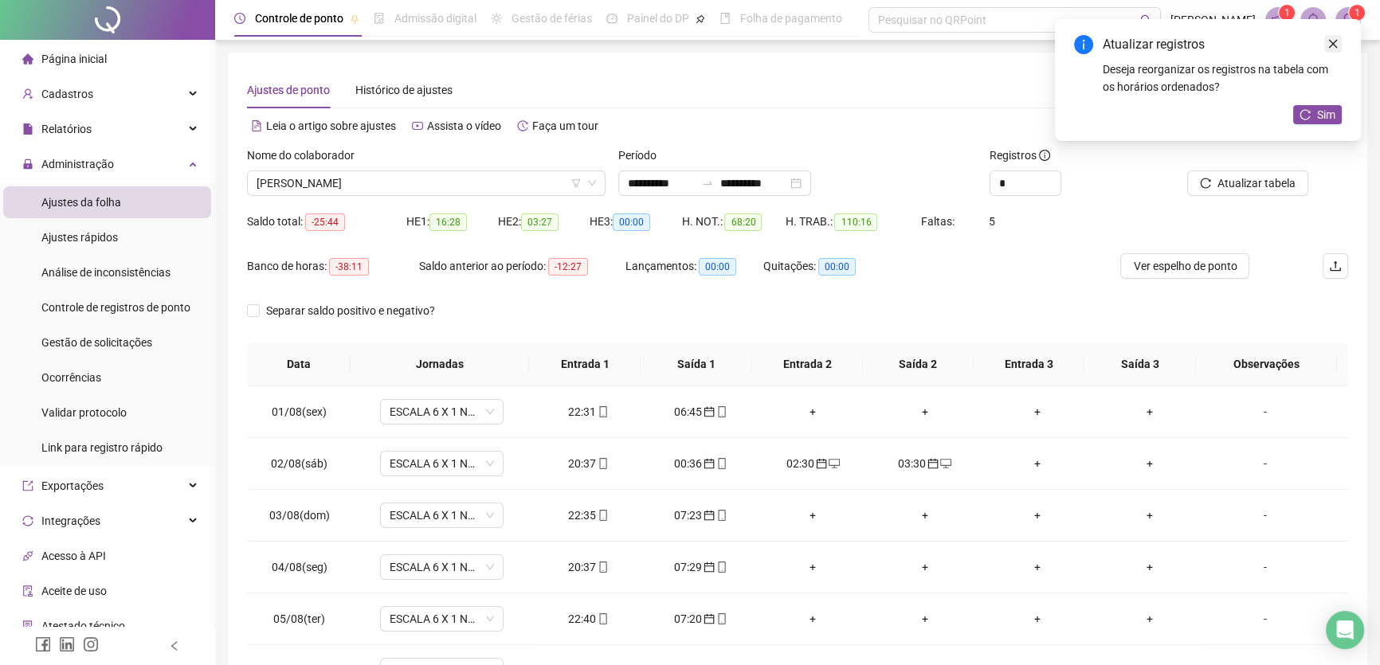
click at [1337, 45] on icon "close" at bounding box center [1333, 43] width 11 height 11
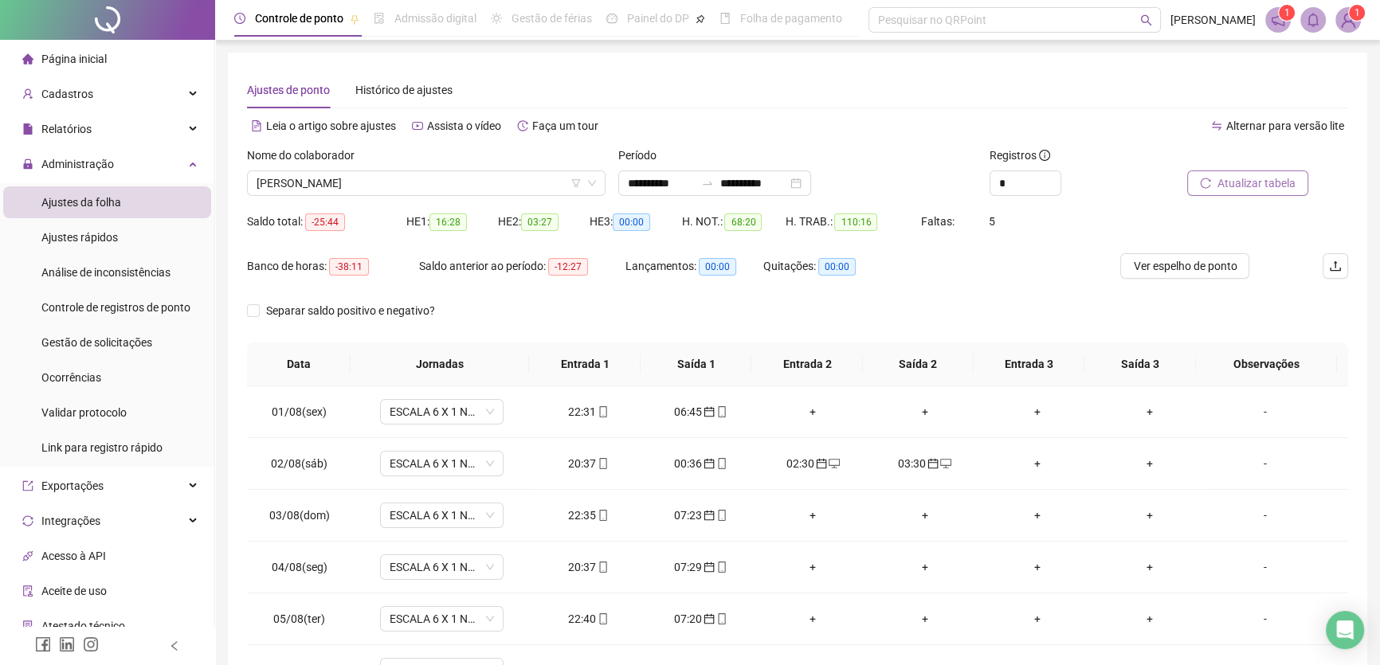
click at [1267, 183] on span "Atualizar tabela" at bounding box center [1257, 184] width 78 height 18
click at [809, 566] on div "+" at bounding box center [813, 568] width 87 height 18
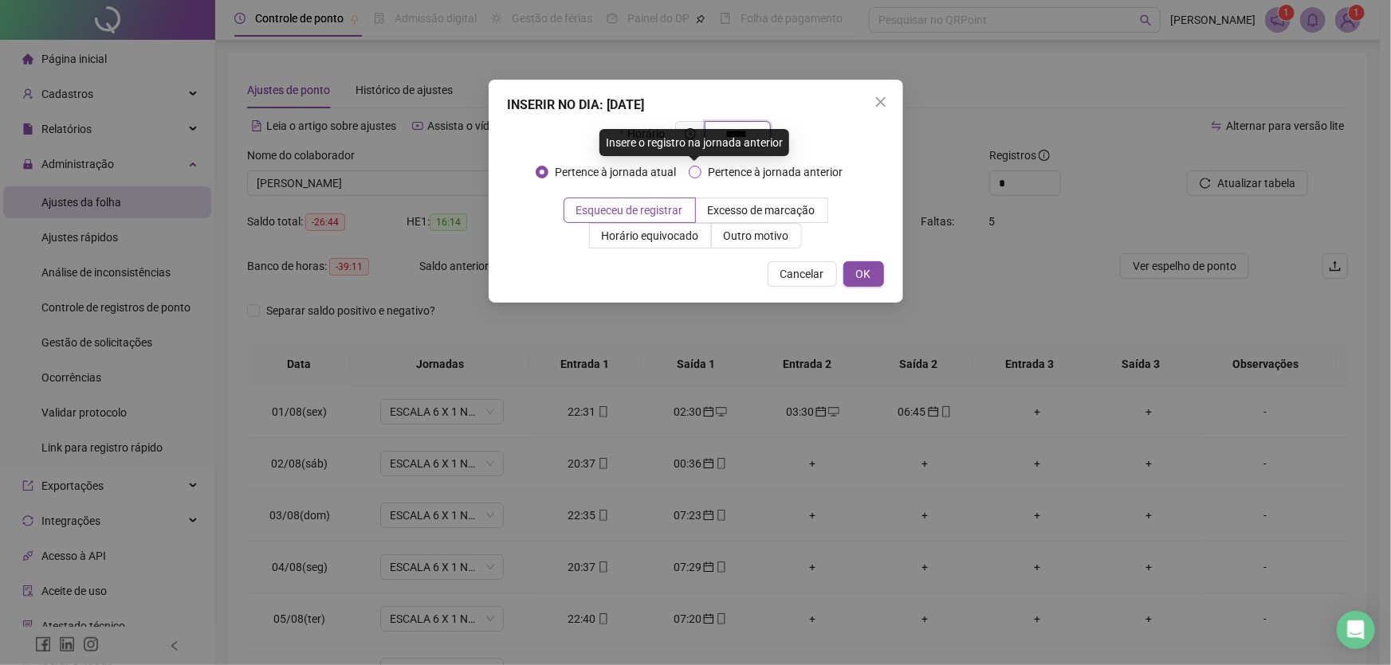
type input "*****"
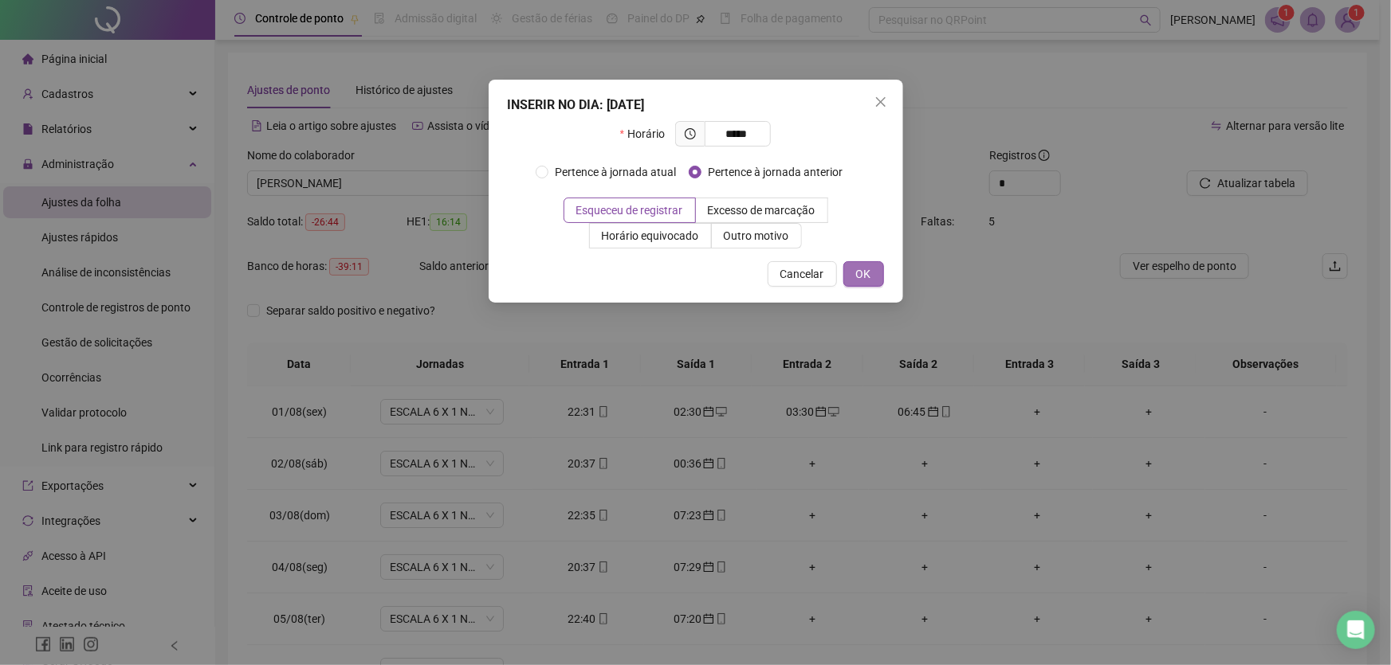
click at [864, 271] on span "OK" at bounding box center [863, 274] width 15 height 18
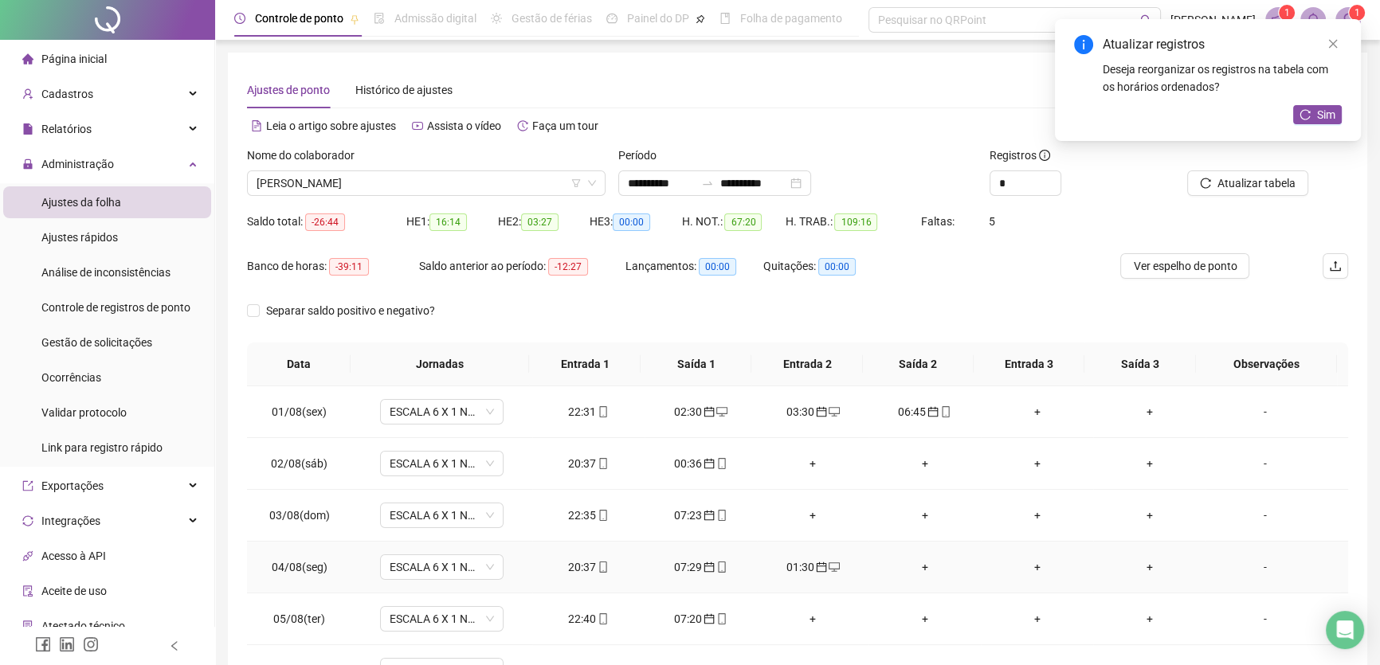
click at [917, 562] on div "+" at bounding box center [924, 568] width 87 height 18
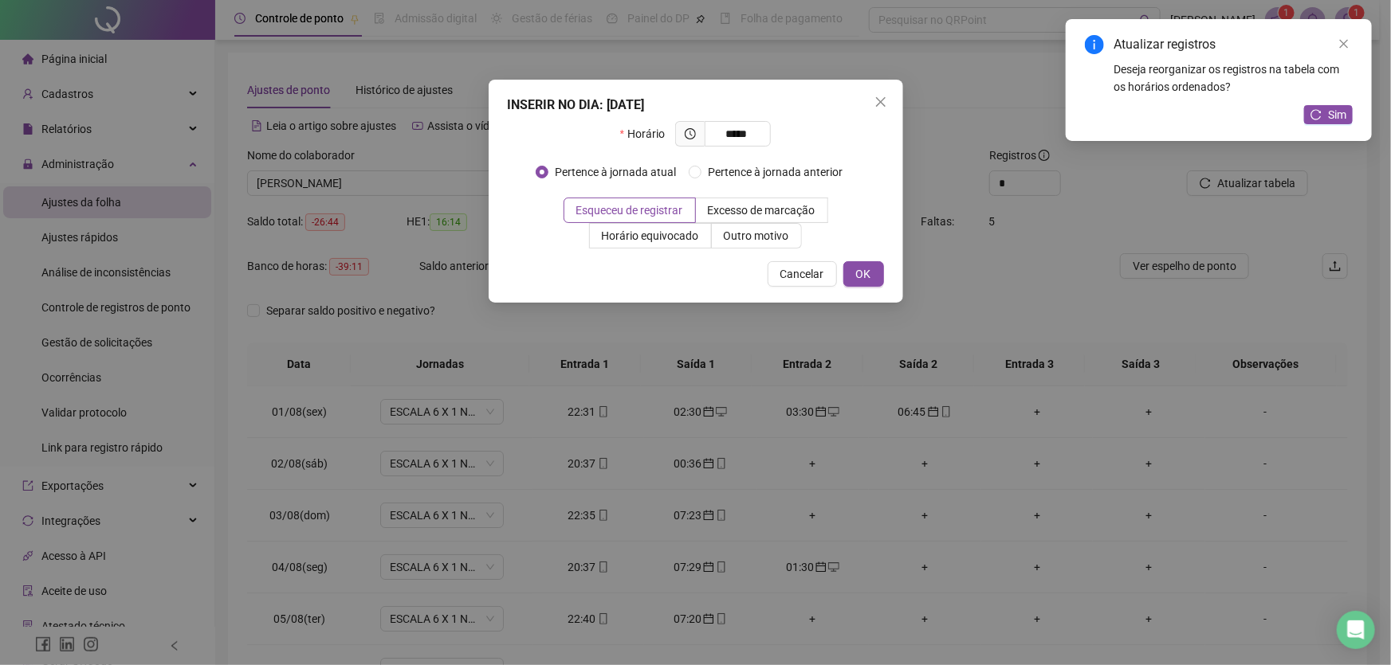
type input "*****"
click at [869, 272] on span "OK" at bounding box center [863, 274] width 15 height 18
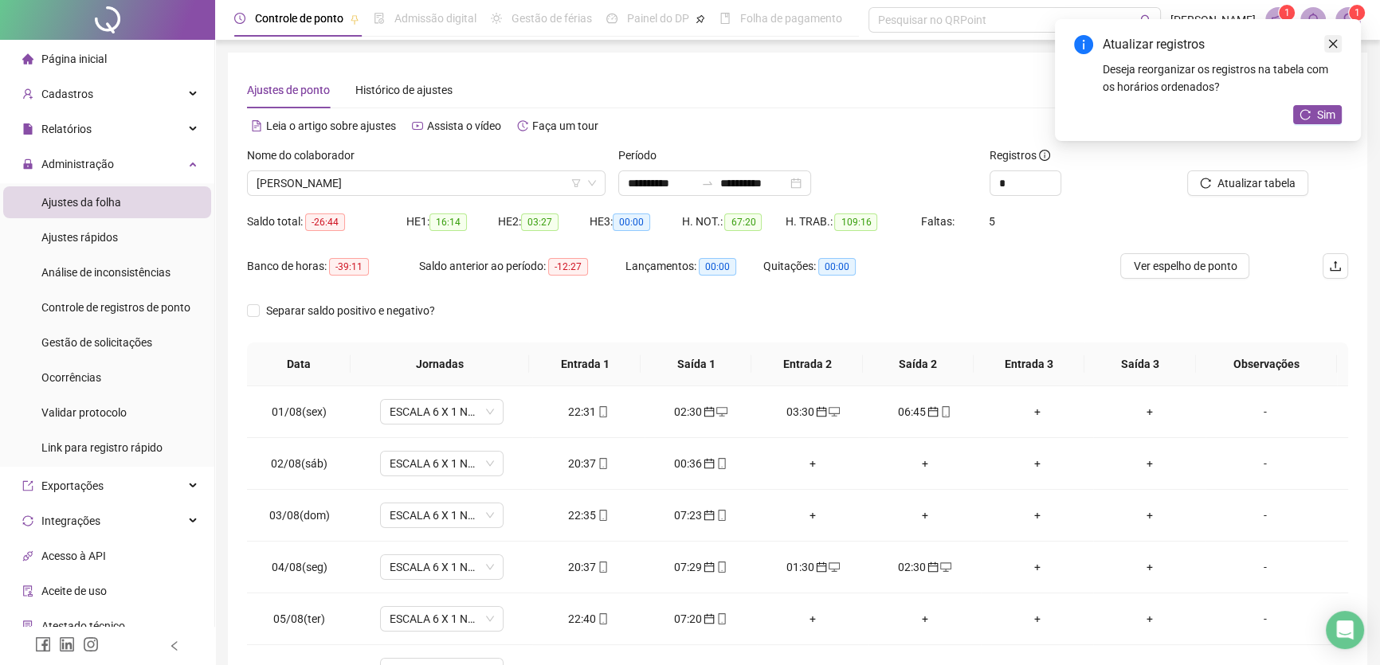
click at [1335, 41] on icon "close" at bounding box center [1333, 44] width 9 height 9
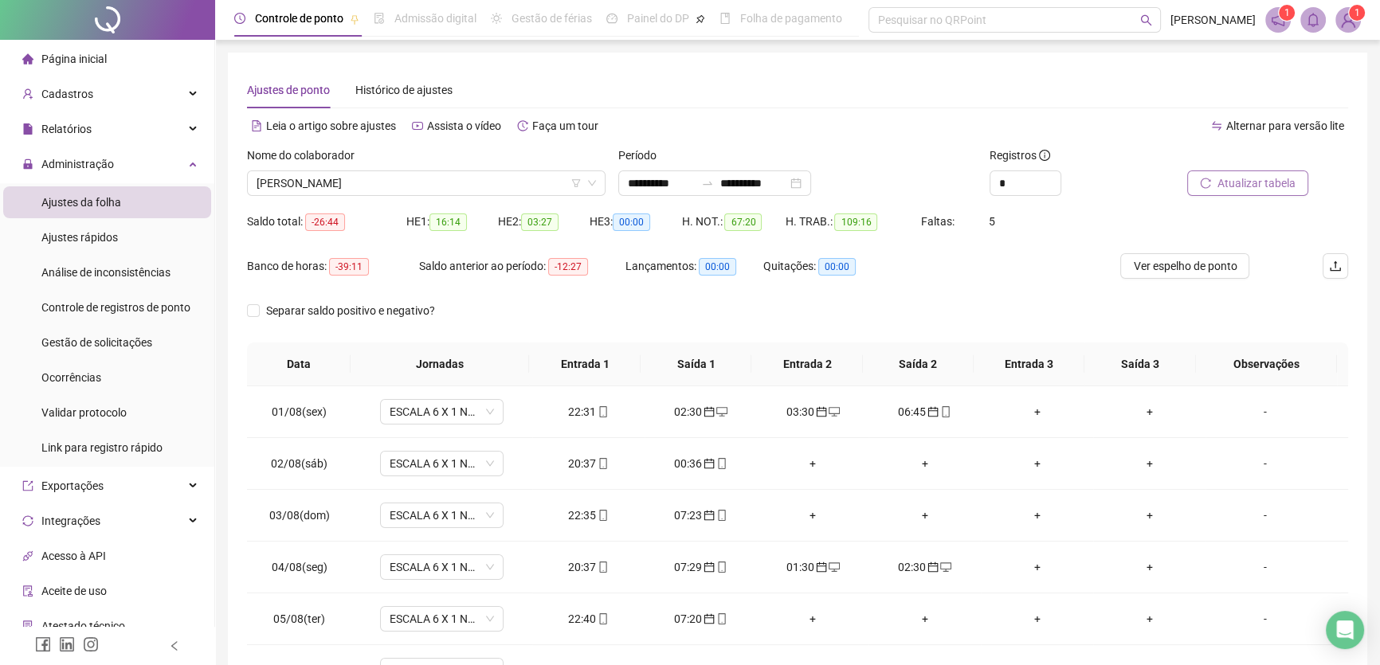
click at [1236, 185] on span "Atualizar tabela" at bounding box center [1257, 184] width 78 height 18
click at [803, 621] on div "+" at bounding box center [813, 619] width 87 height 18
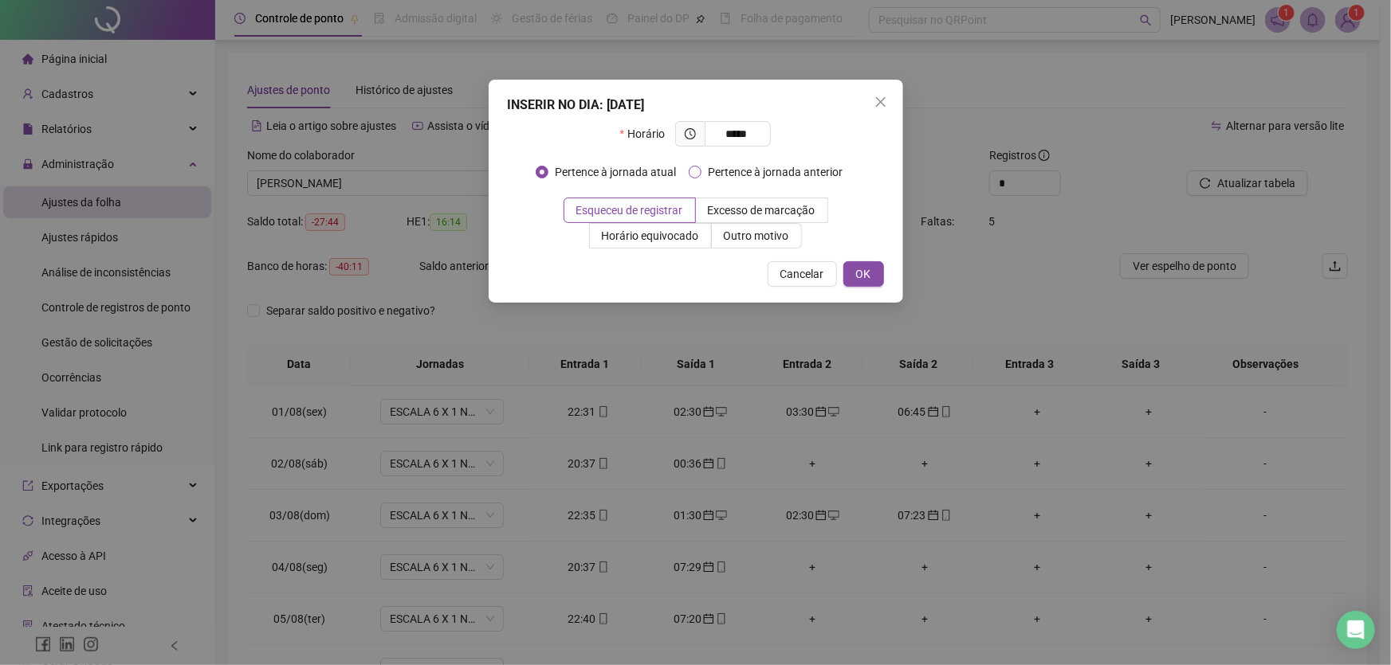
type input "*****"
click at [851, 280] on button "OK" at bounding box center [863, 274] width 41 height 26
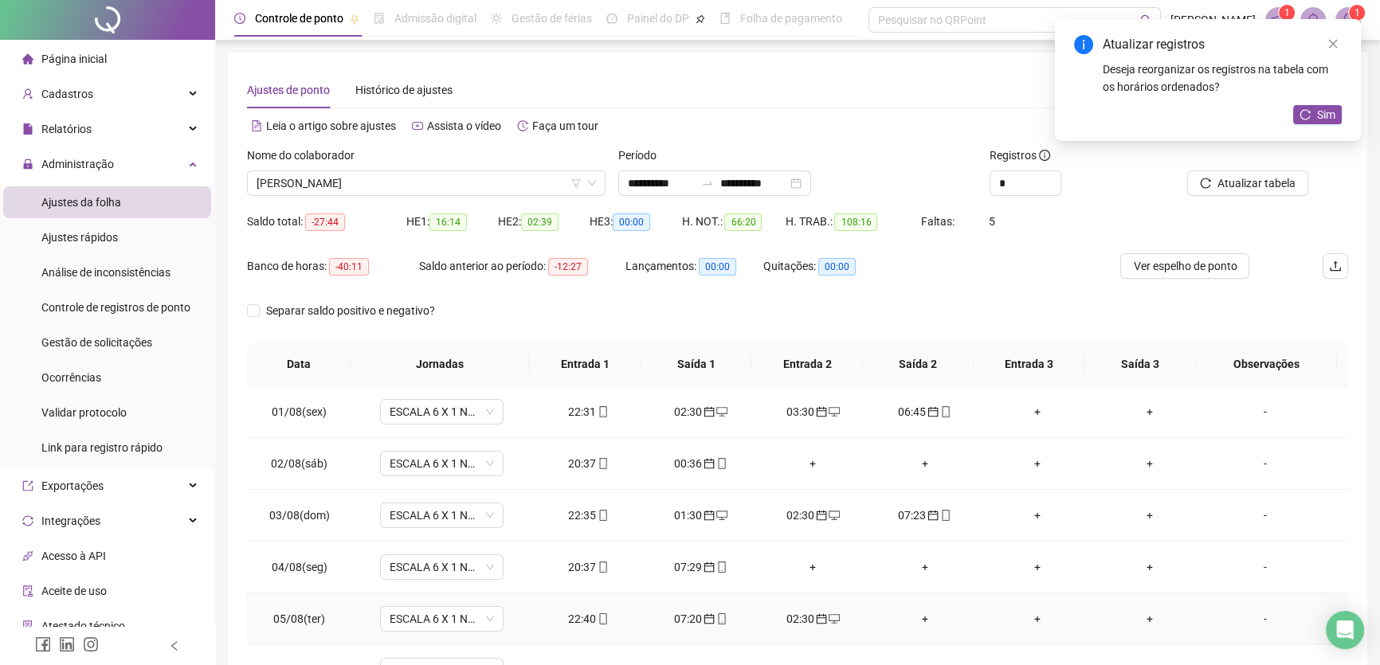
click at [914, 615] on div "+" at bounding box center [924, 619] width 87 height 18
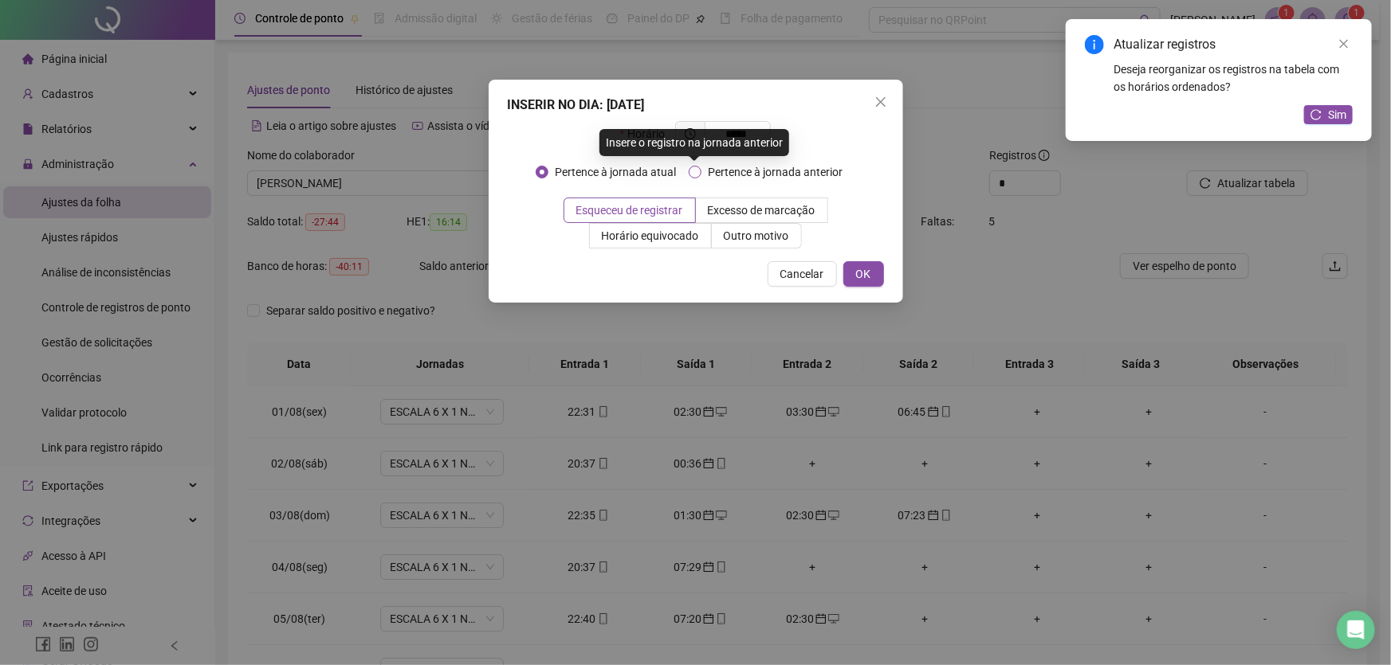
type input "*****"
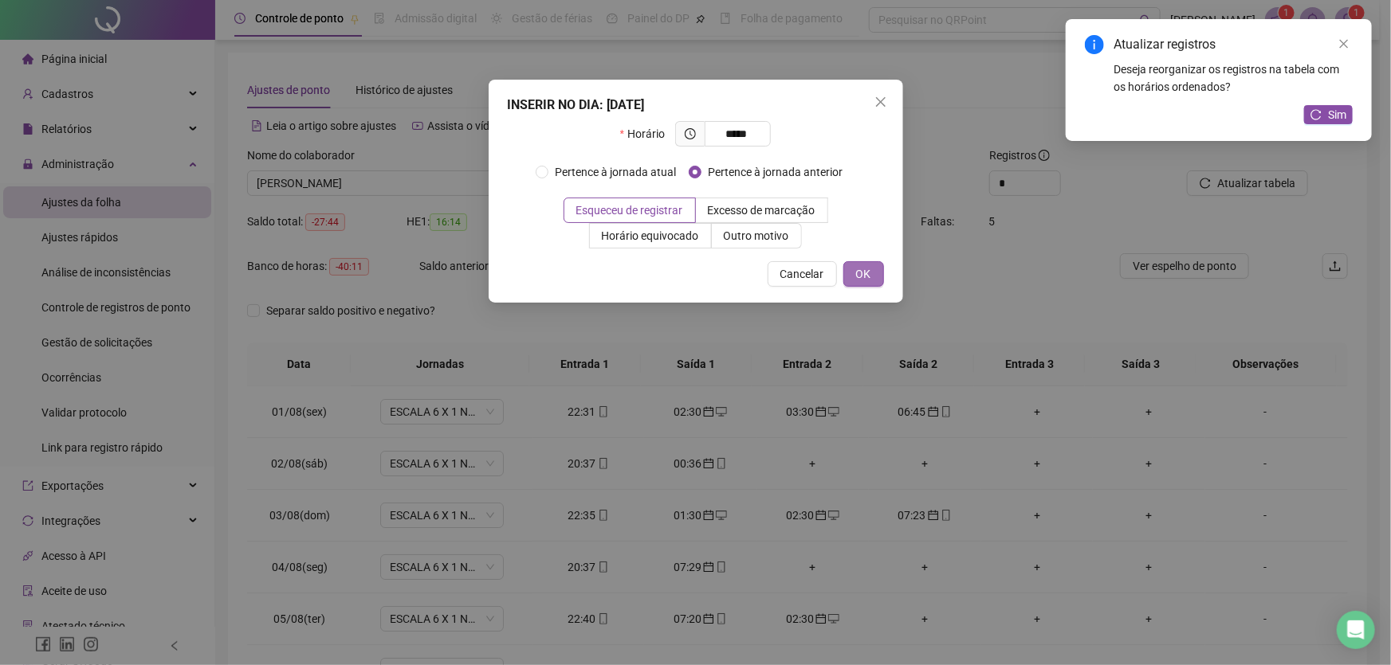
click at [856, 270] on span "OK" at bounding box center [863, 274] width 15 height 18
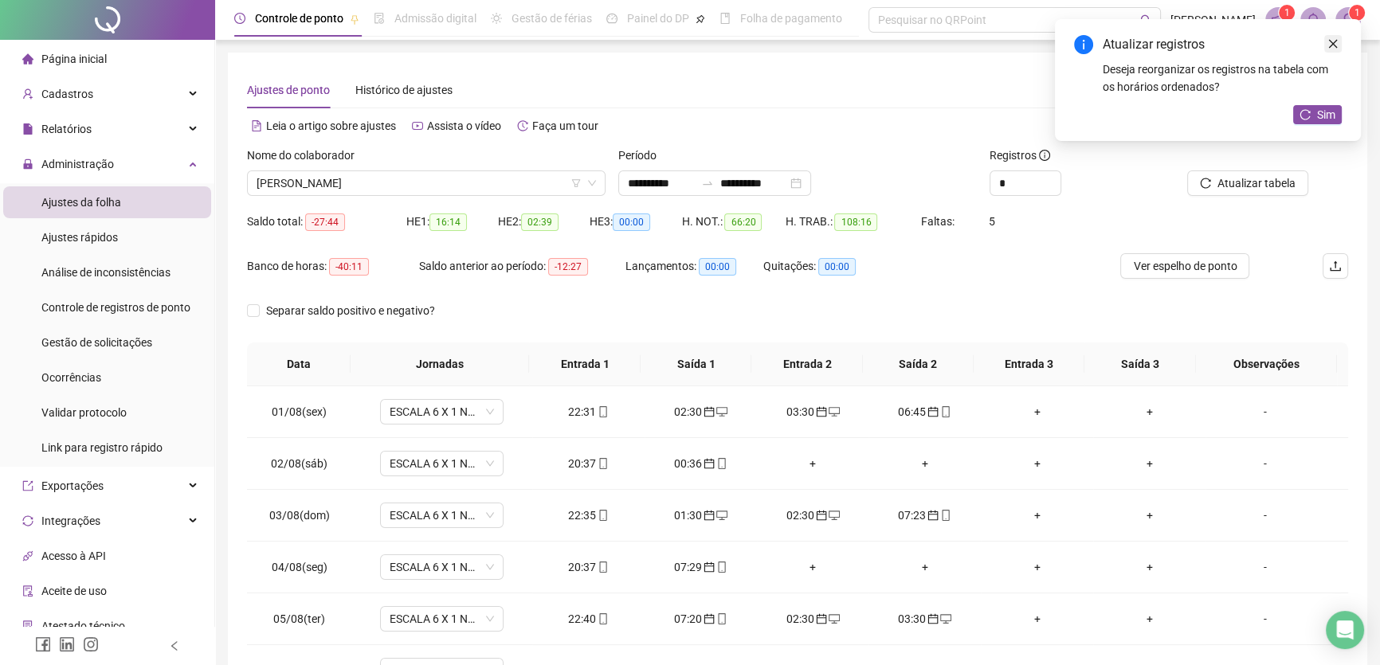
click at [1340, 35] on link "Close" at bounding box center [1334, 44] width 18 height 18
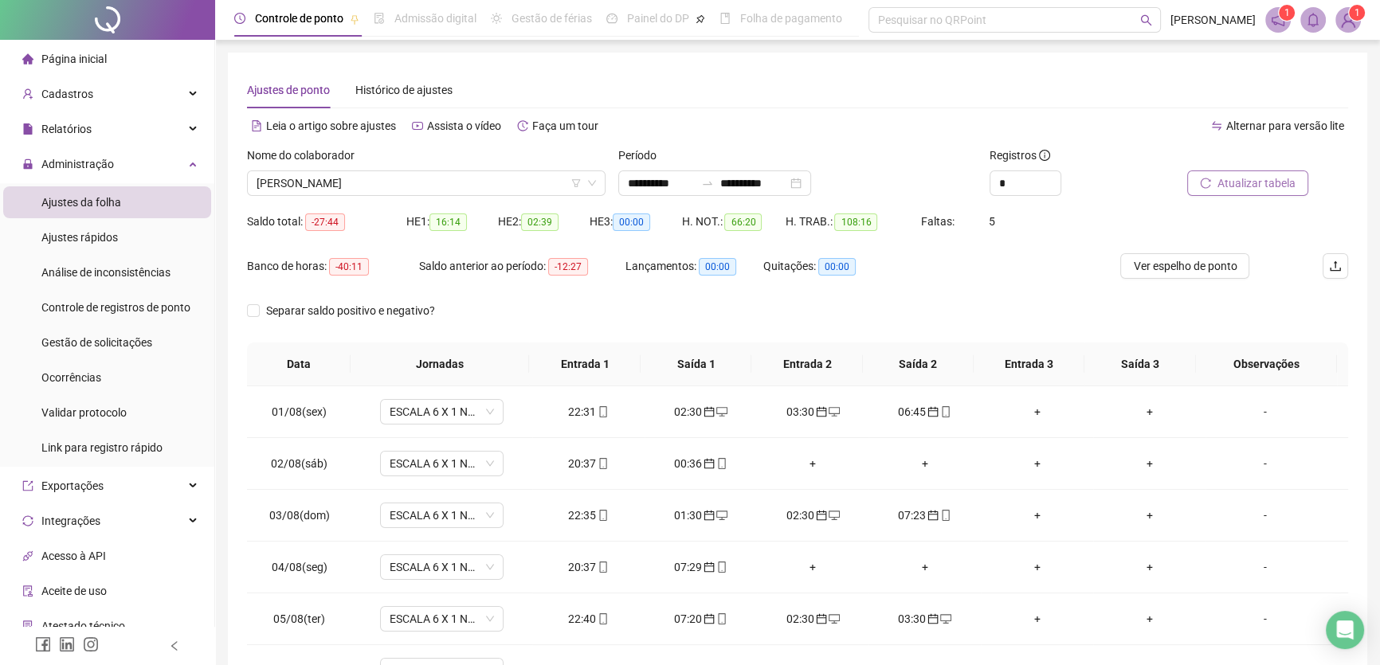
click at [1251, 182] on span "Atualizar tabela" at bounding box center [1257, 184] width 78 height 18
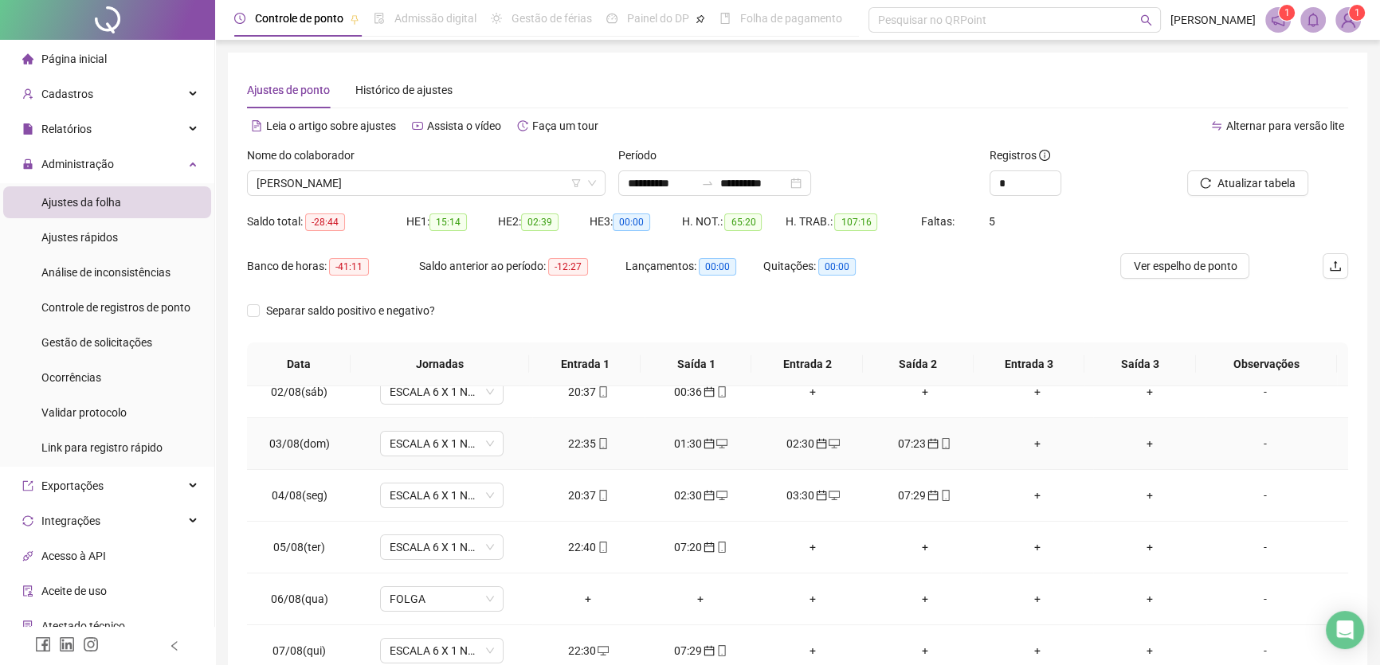
scroll to position [144, 0]
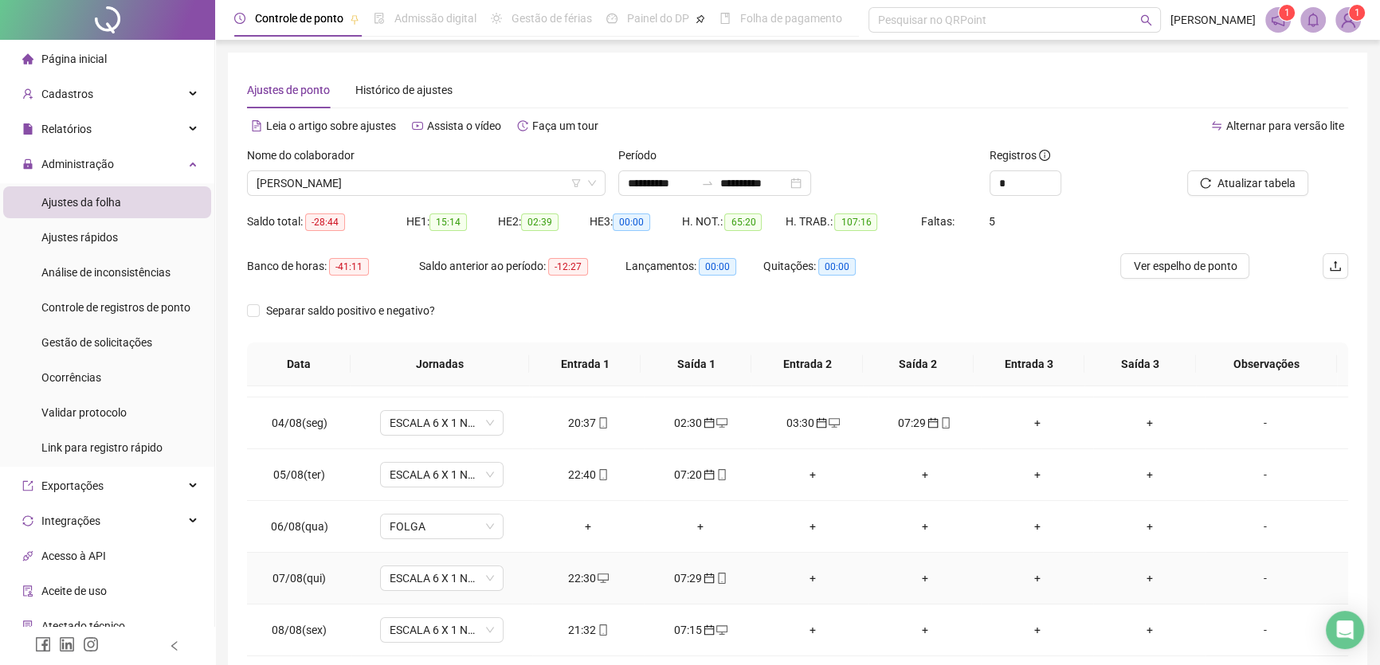
click at [806, 574] on div "+" at bounding box center [813, 579] width 87 height 18
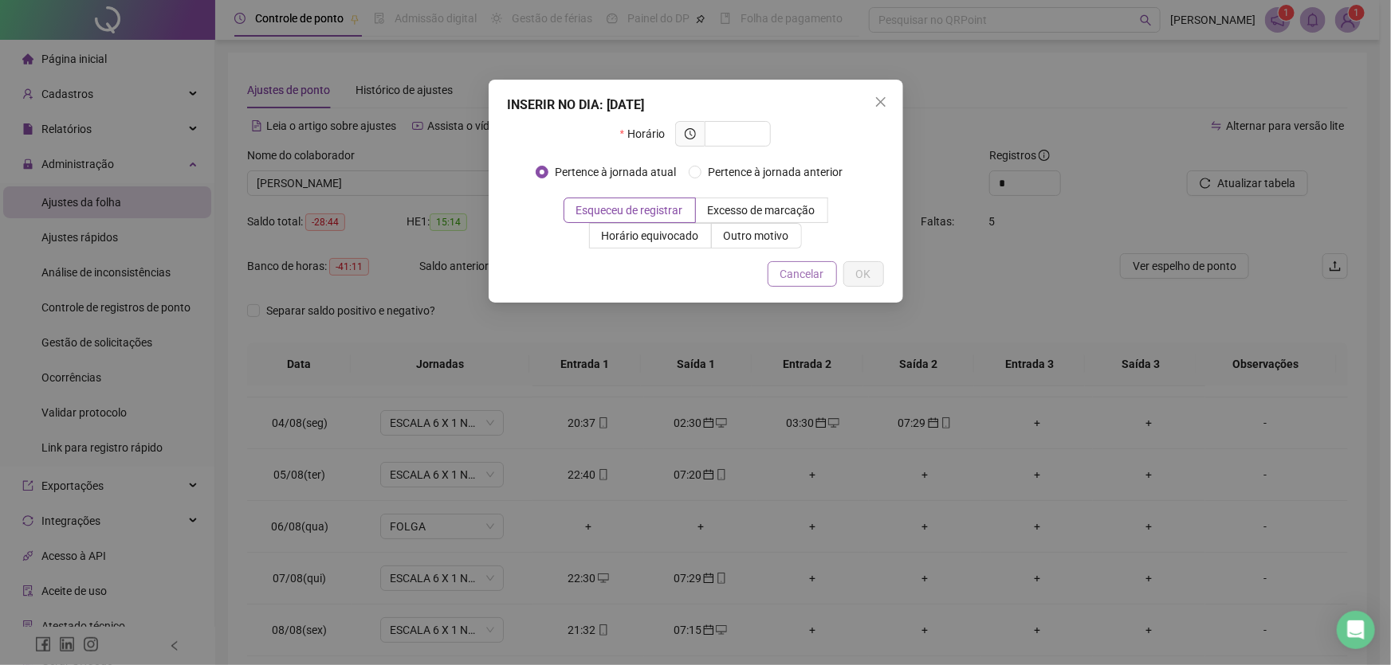
click at [790, 271] on span "Cancelar" at bounding box center [802, 274] width 44 height 18
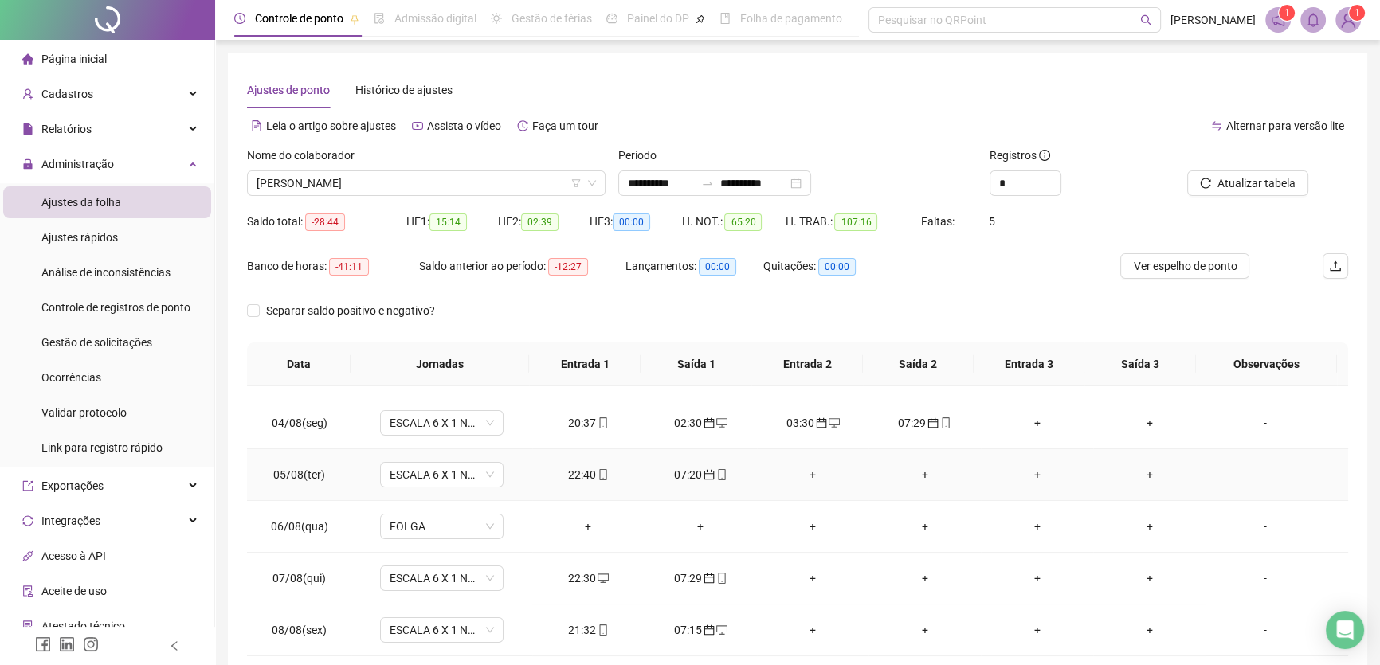
click at [809, 470] on div "+" at bounding box center [813, 475] width 87 height 18
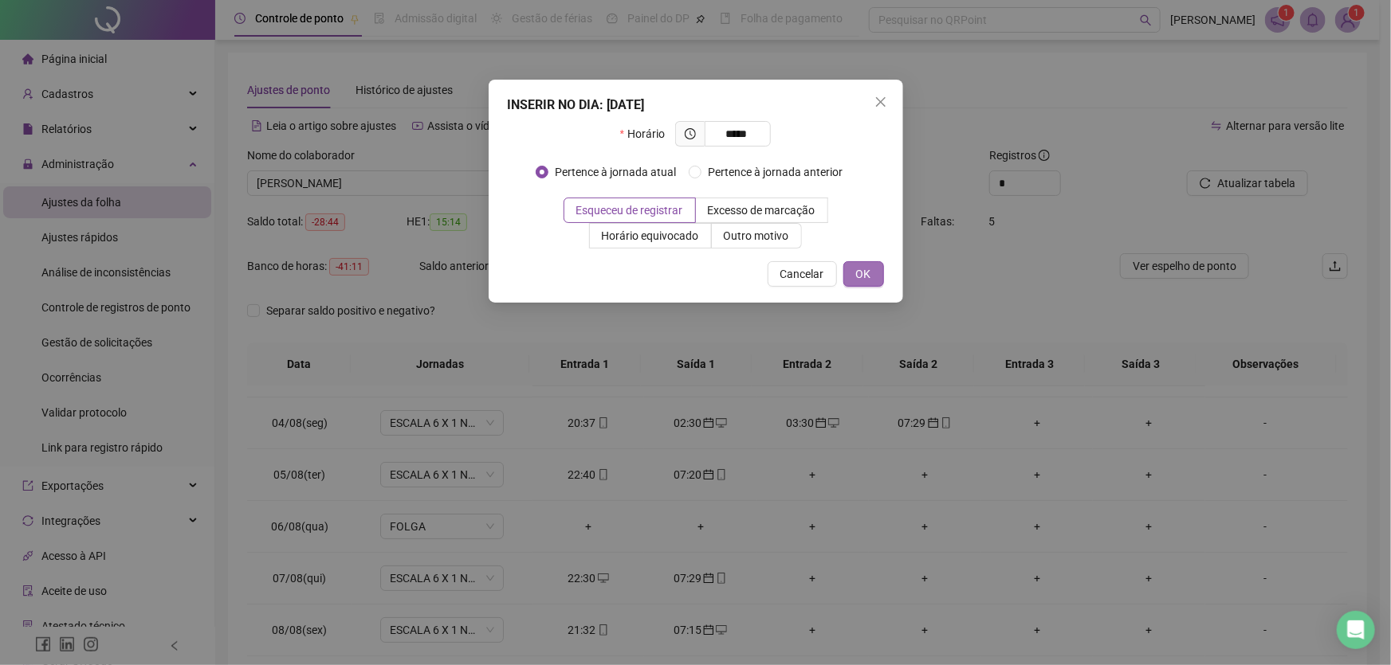
type input "*****"
click at [854, 273] on button "OK" at bounding box center [863, 274] width 41 height 26
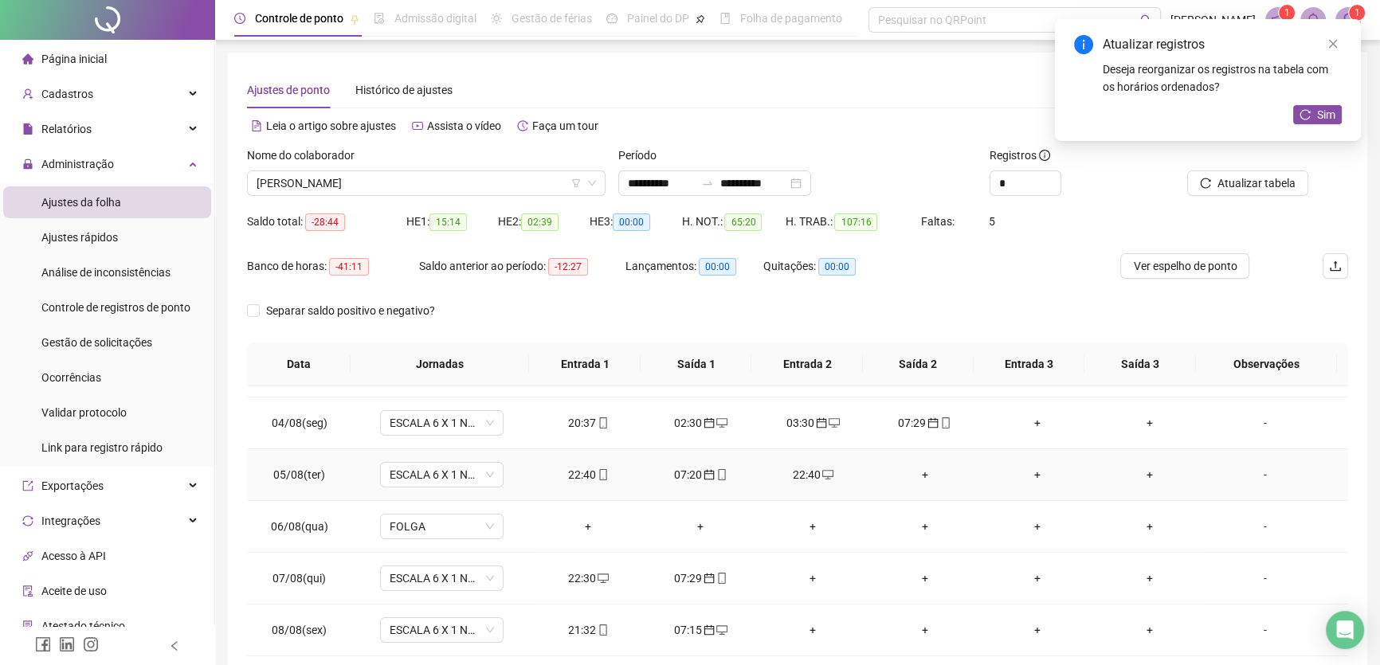
click at [918, 472] on div "+" at bounding box center [924, 475] width 87 height 18
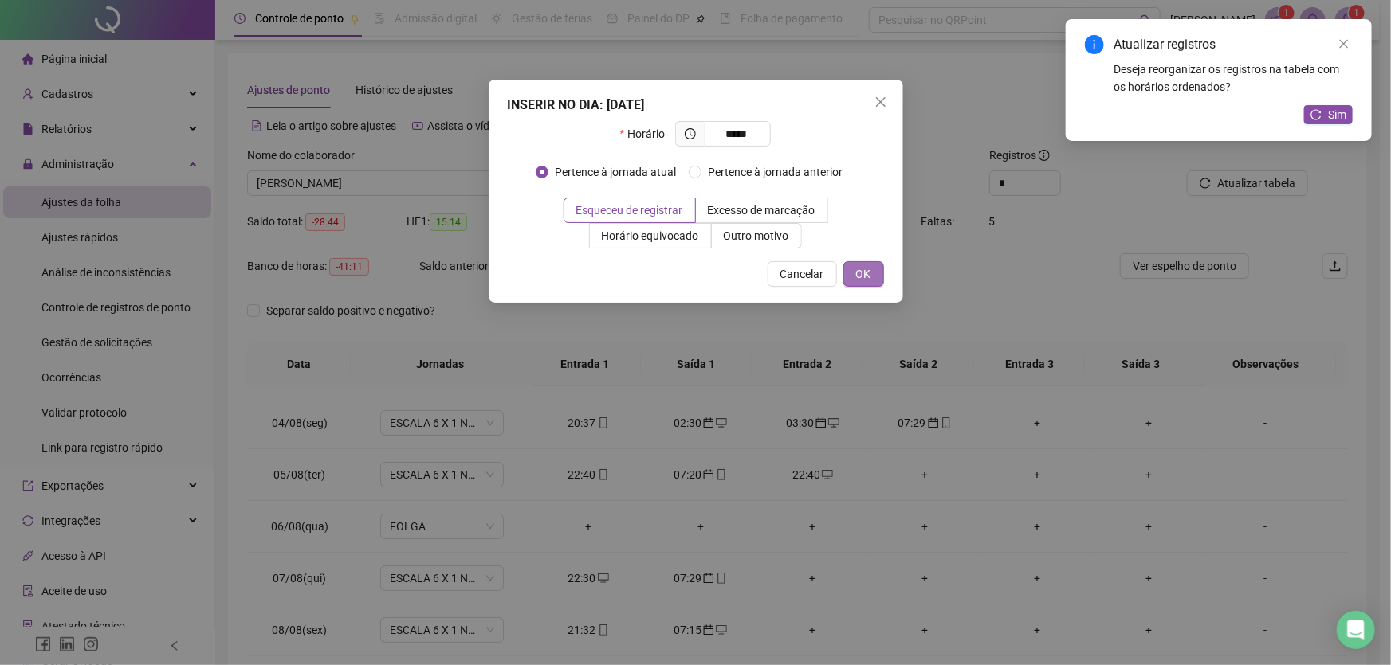
type input "*****"
click at [862, 277] on span "OK" at bounding box center [863, 274] width 15 height 18
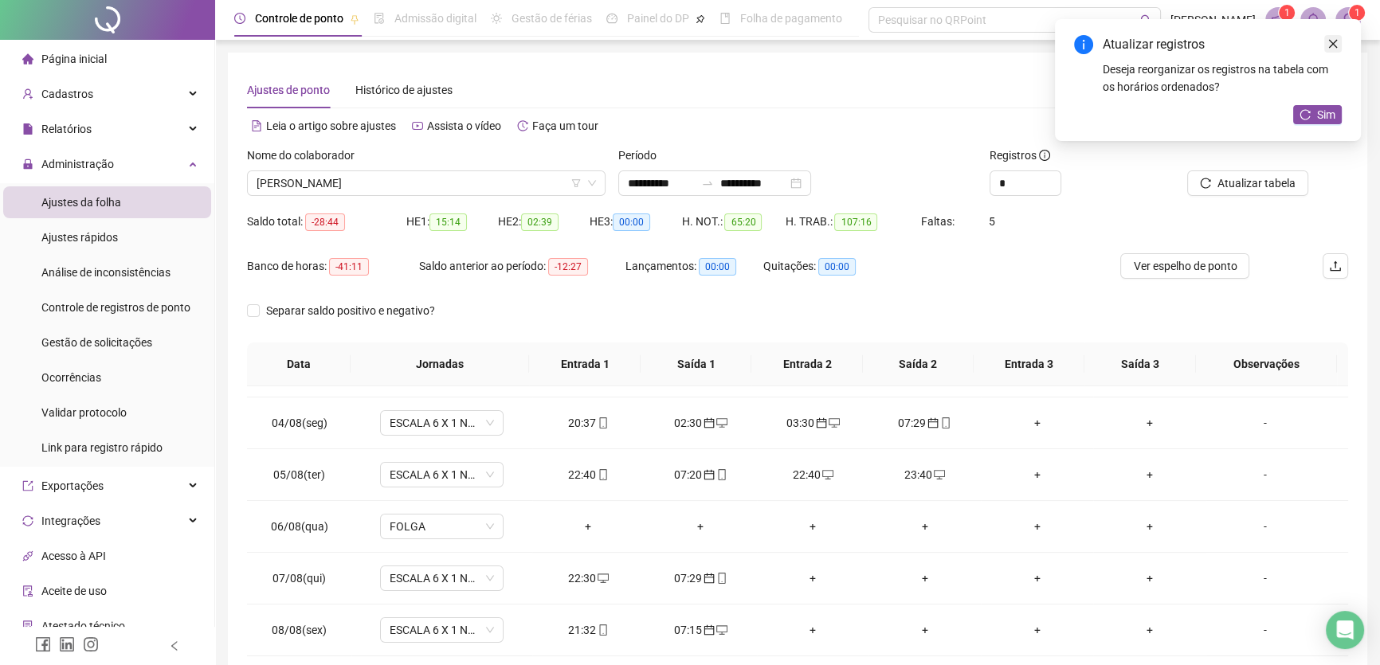
click at [1335, 49] on icon "close" at bounding box center [1333, 43] width 11 height 11
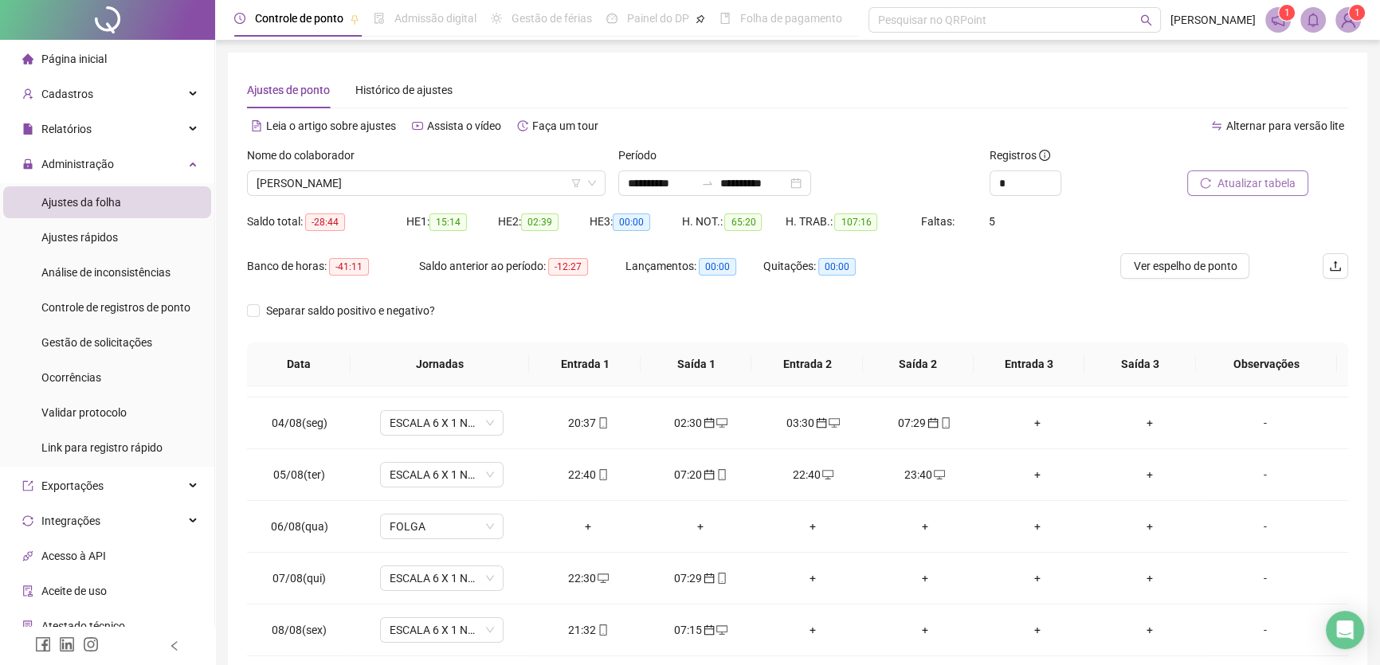
click at [1263, 187] on span "Atualizar tabela" at bounding box center [1257, 184] width 78 height 18
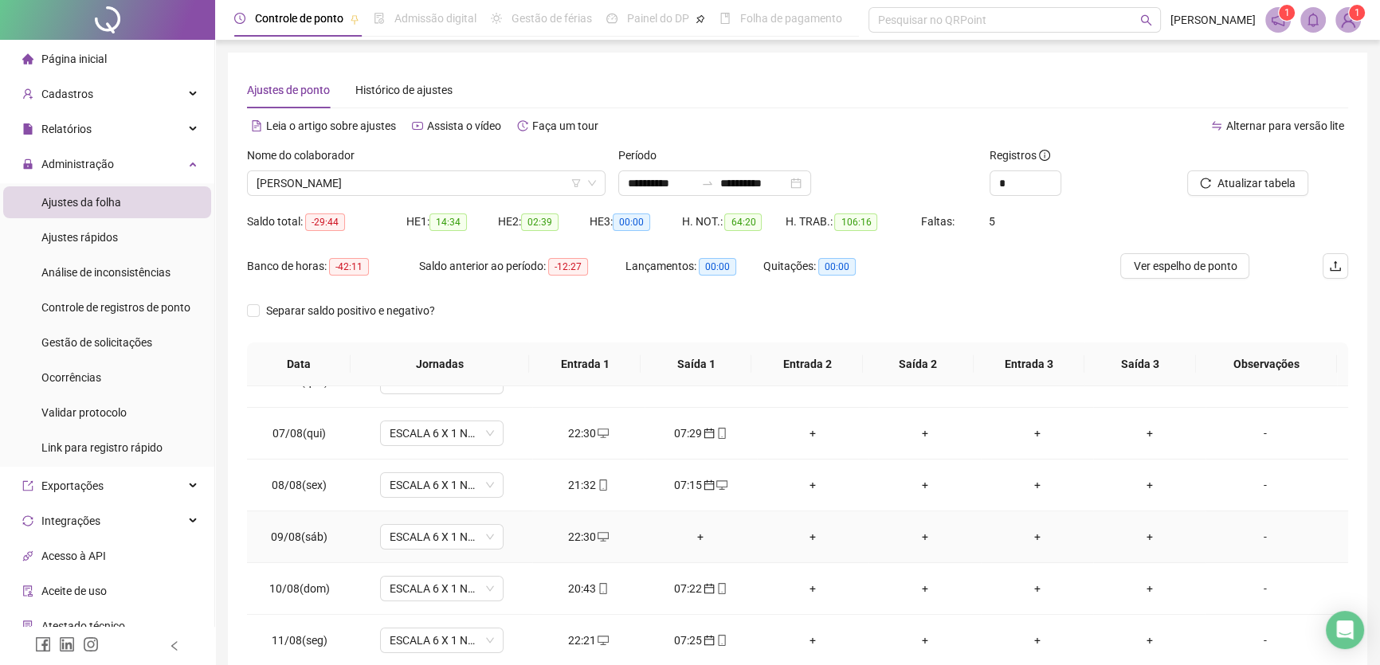
click at [803, 532] on div "+" at bounding box center [813, 537] width 87 height 18
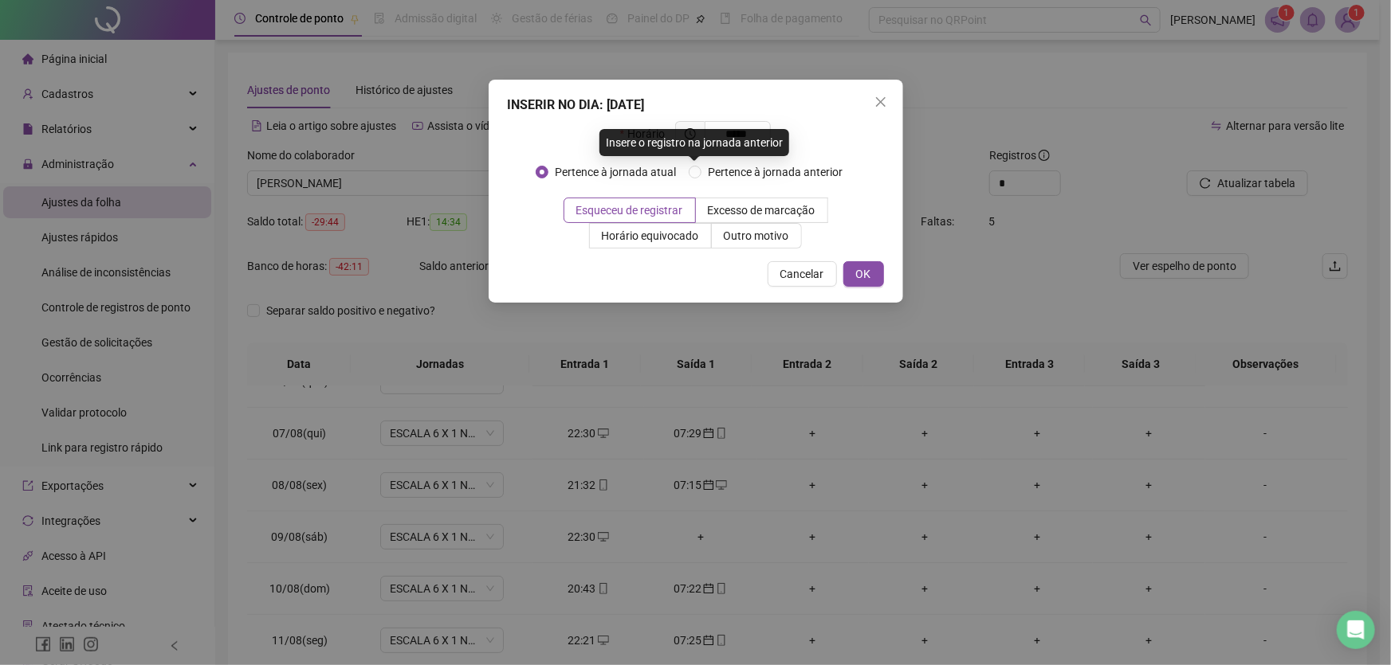
type input "*****"
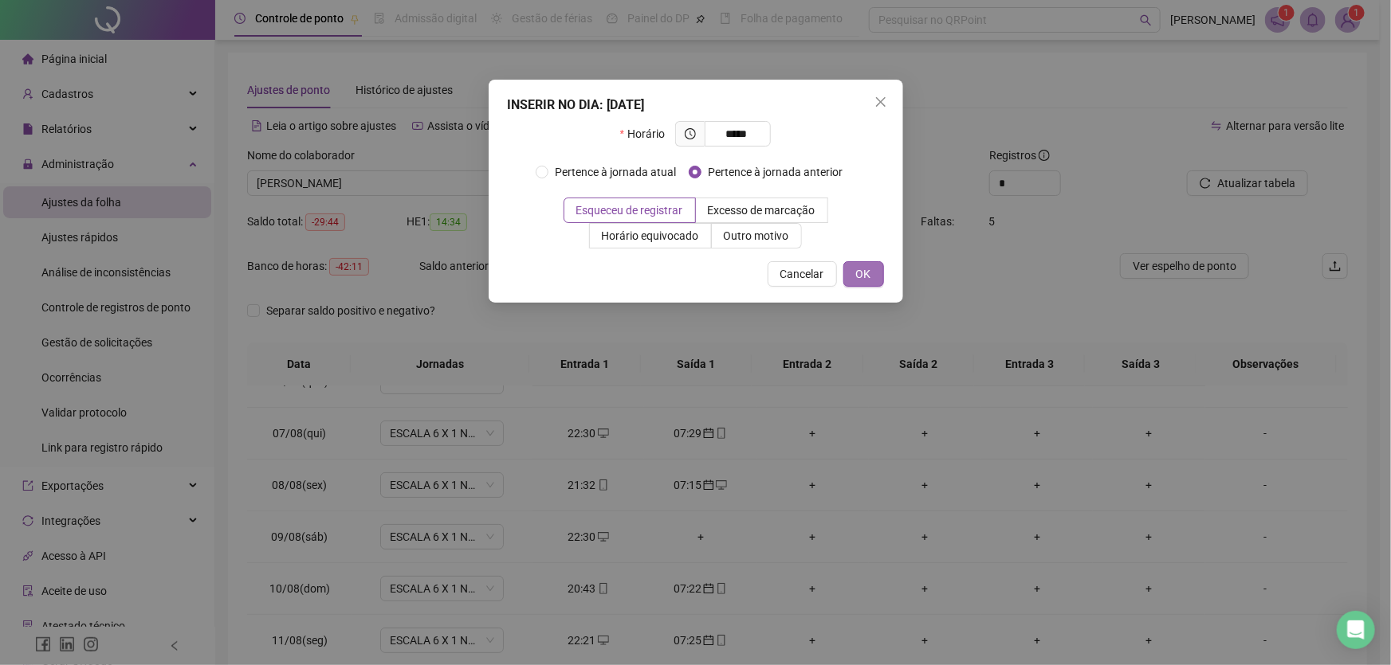
click at [856, 271] on span "OK" at bounding box center [863, 274] width 15 height 18
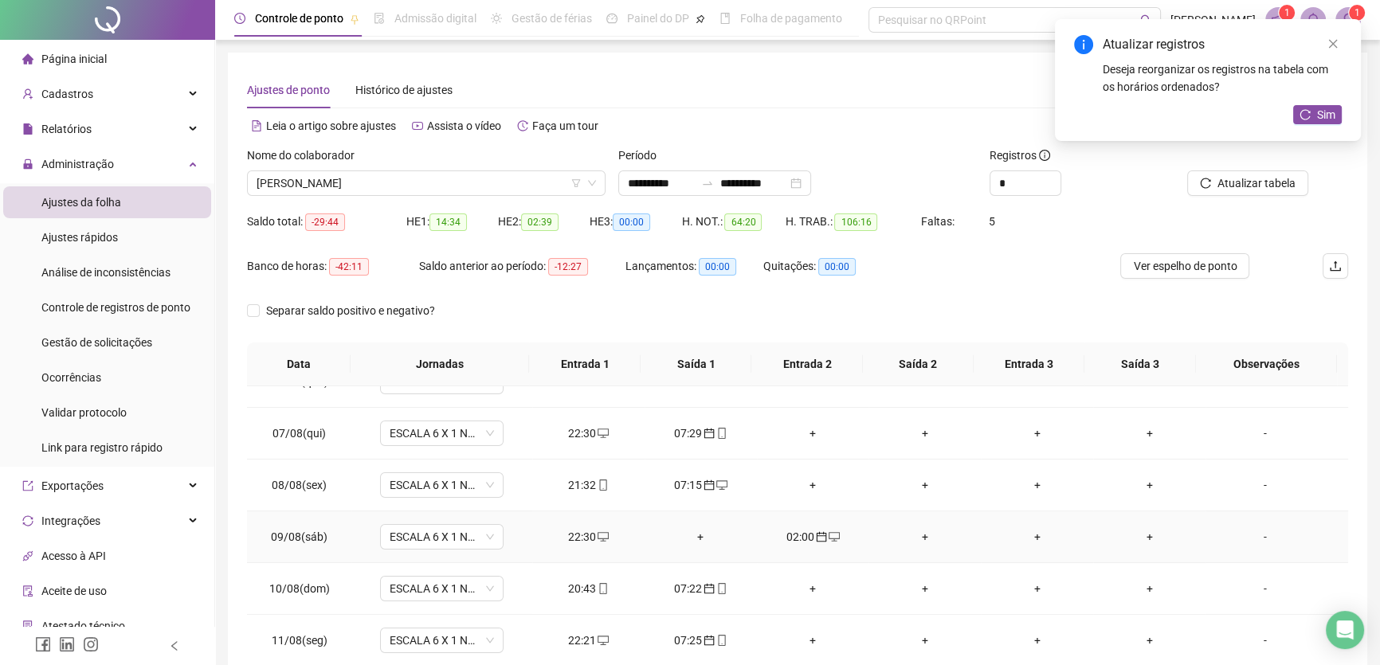
click at [916, 535] on div "+" at bounding box center [924, 537] width 87 height 18
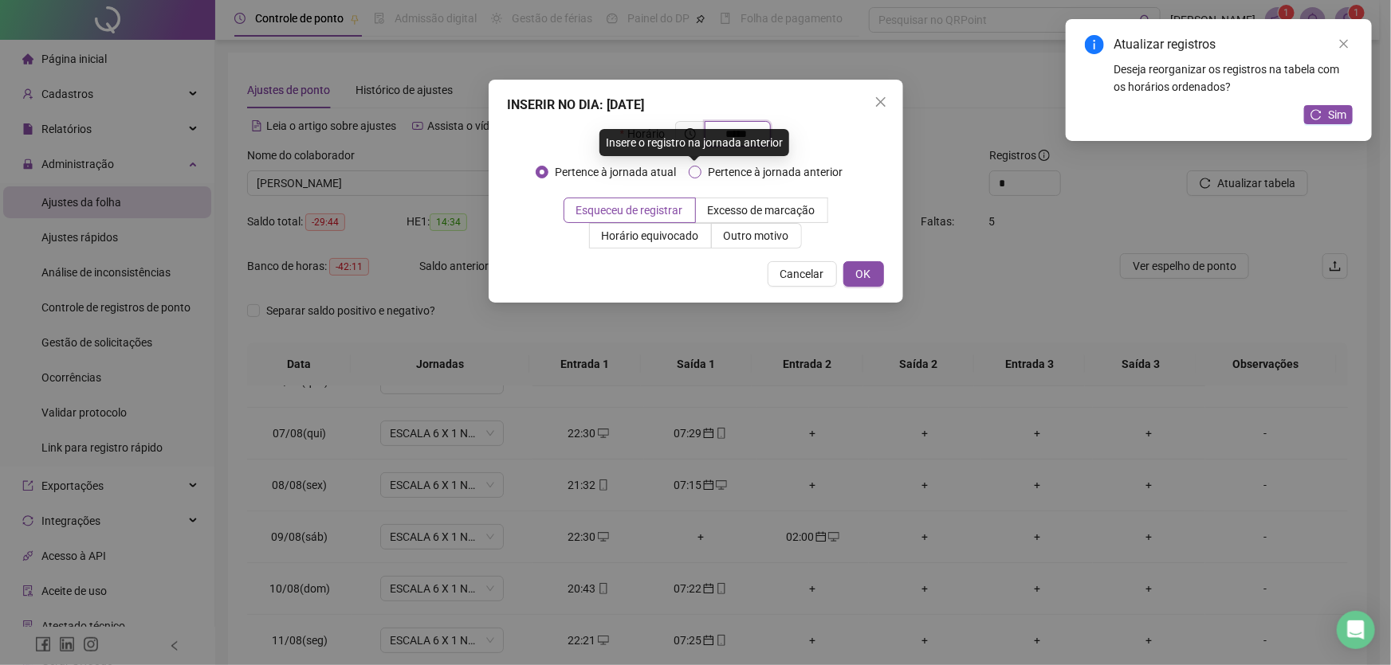
type input "*****"
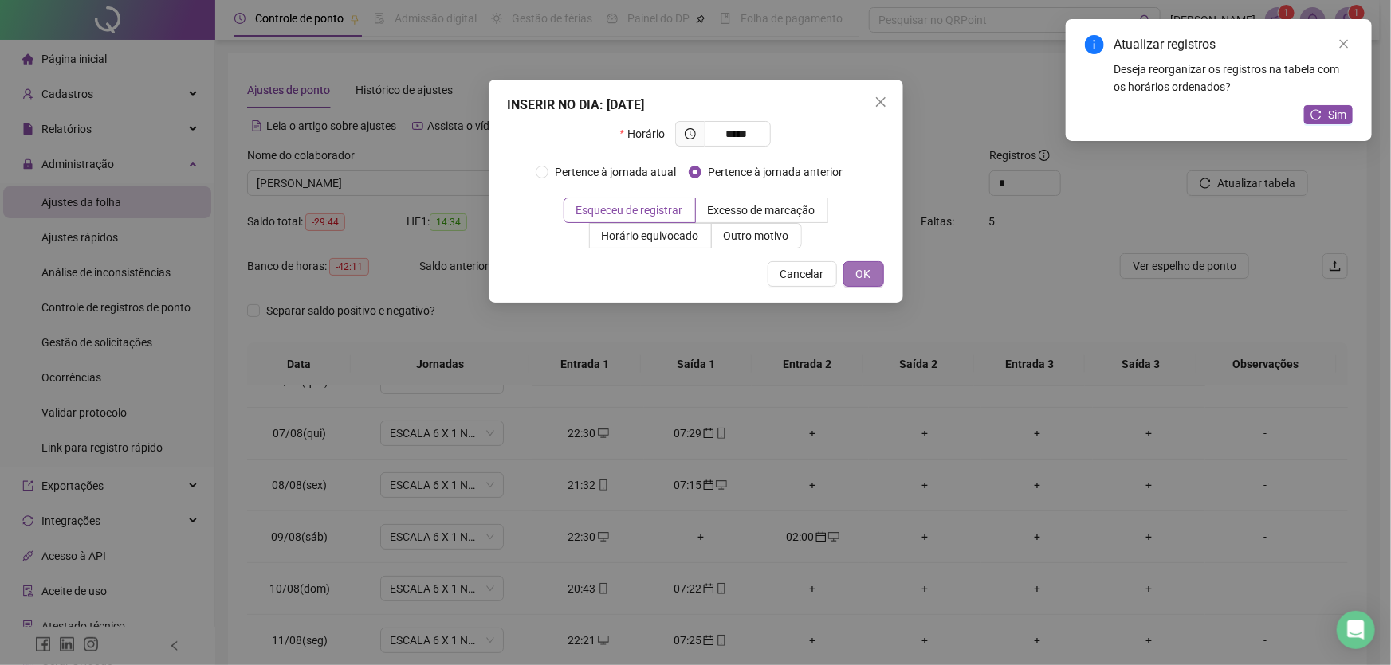
click at [861, 277] on span "OK" at bounding box center [863, 274] width 15 height 18
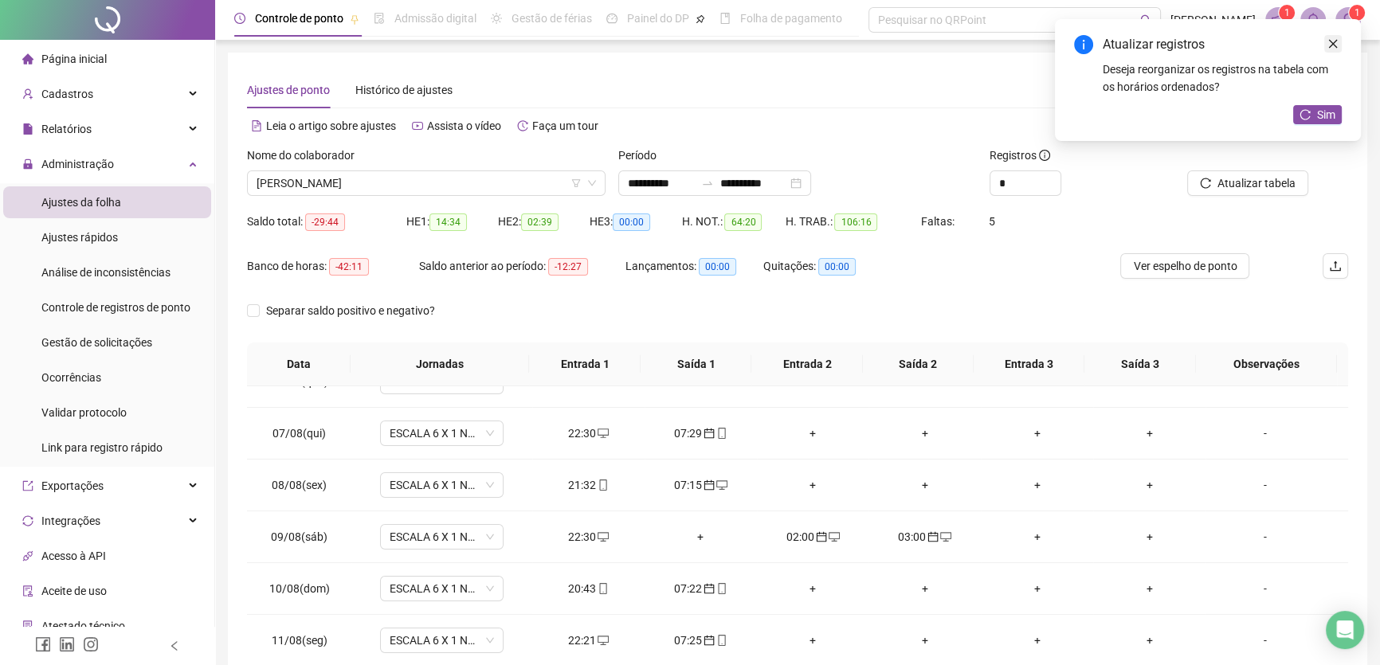
click at [1331, 47] on icon "close" at bounding box center [1333, 43] width 11 height 11
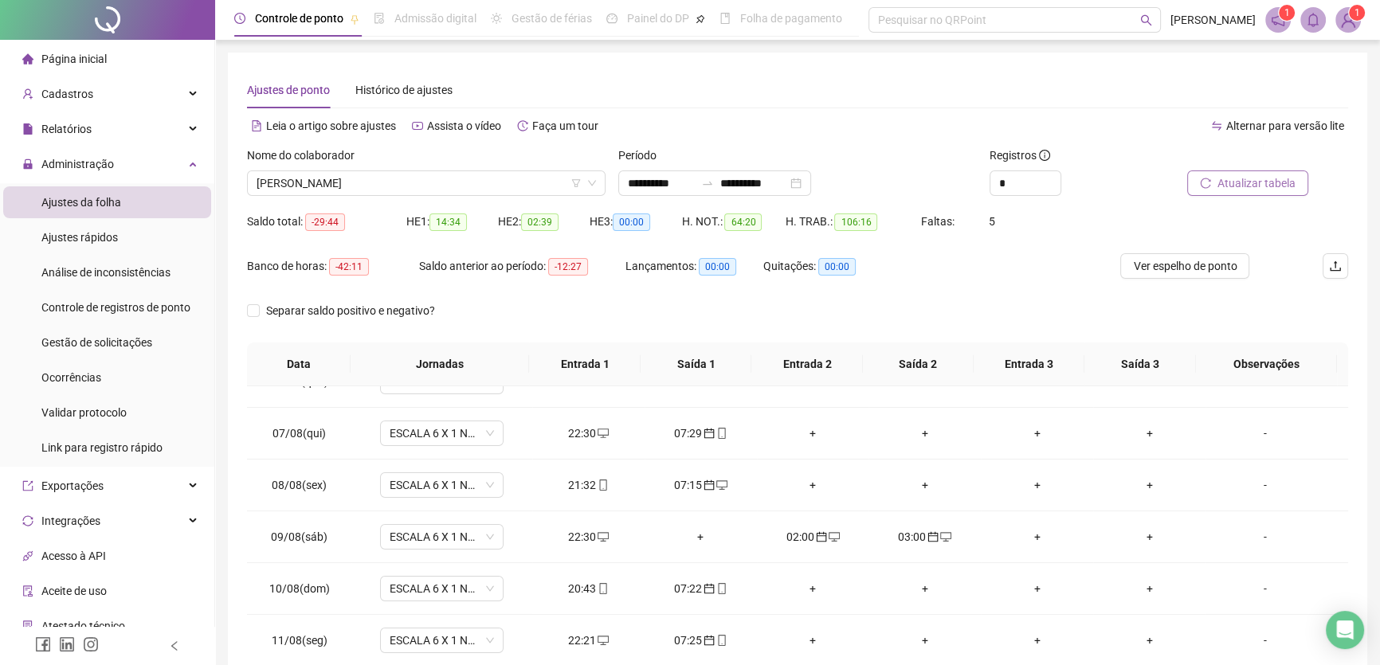
click at [1253, 185] on span "Atualizar tabela" at bounding box center [1257, 184] width 78 height 18
click at [804, 585] on div "+" at bounding box center [813, 589] width 87 height 18
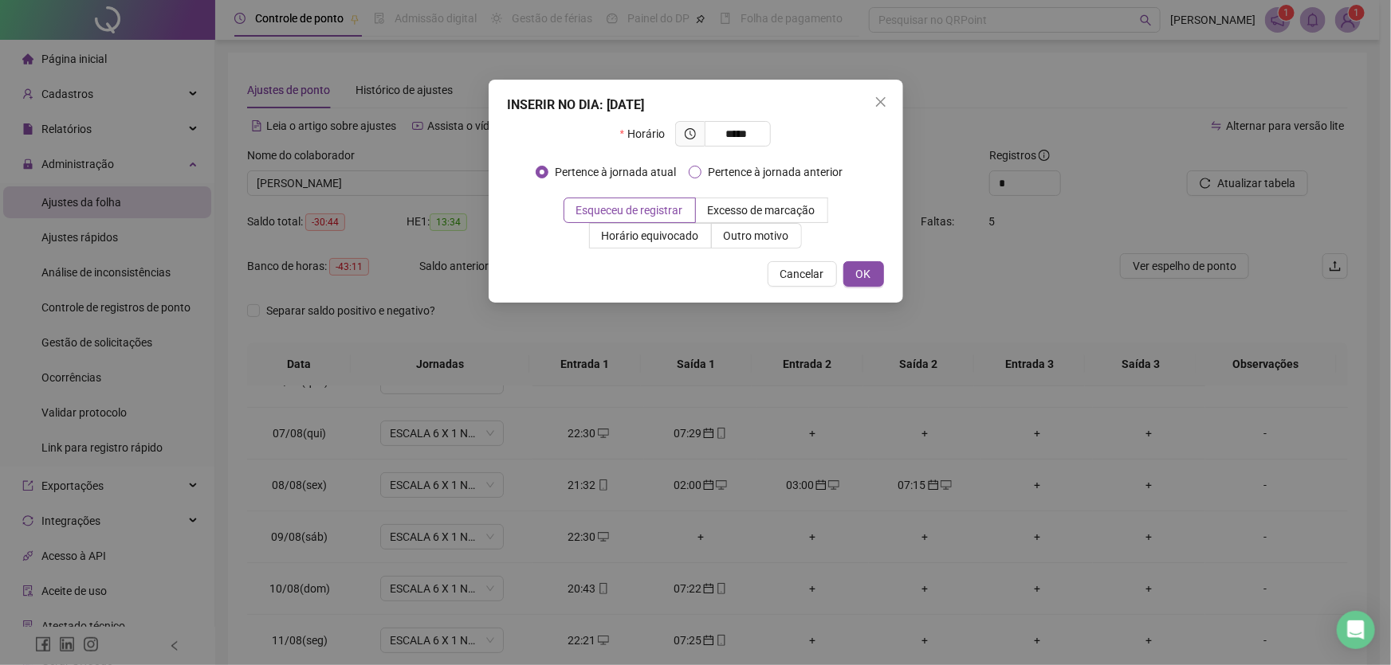
type input "*****"
click at [867, 273] on span "OK" at bounding box center [863, 274] width 15 height 18
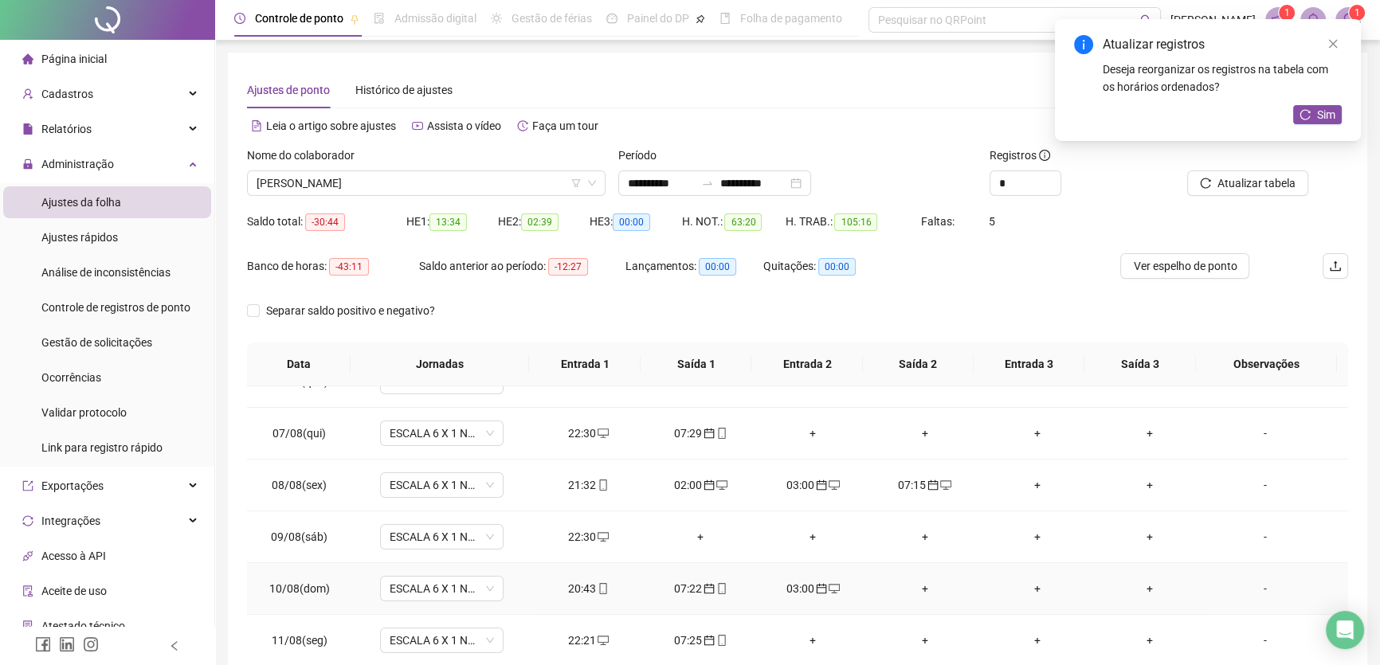
click at [916, 583] on div "+" at bounding box center [924, 589] width 87 height 18
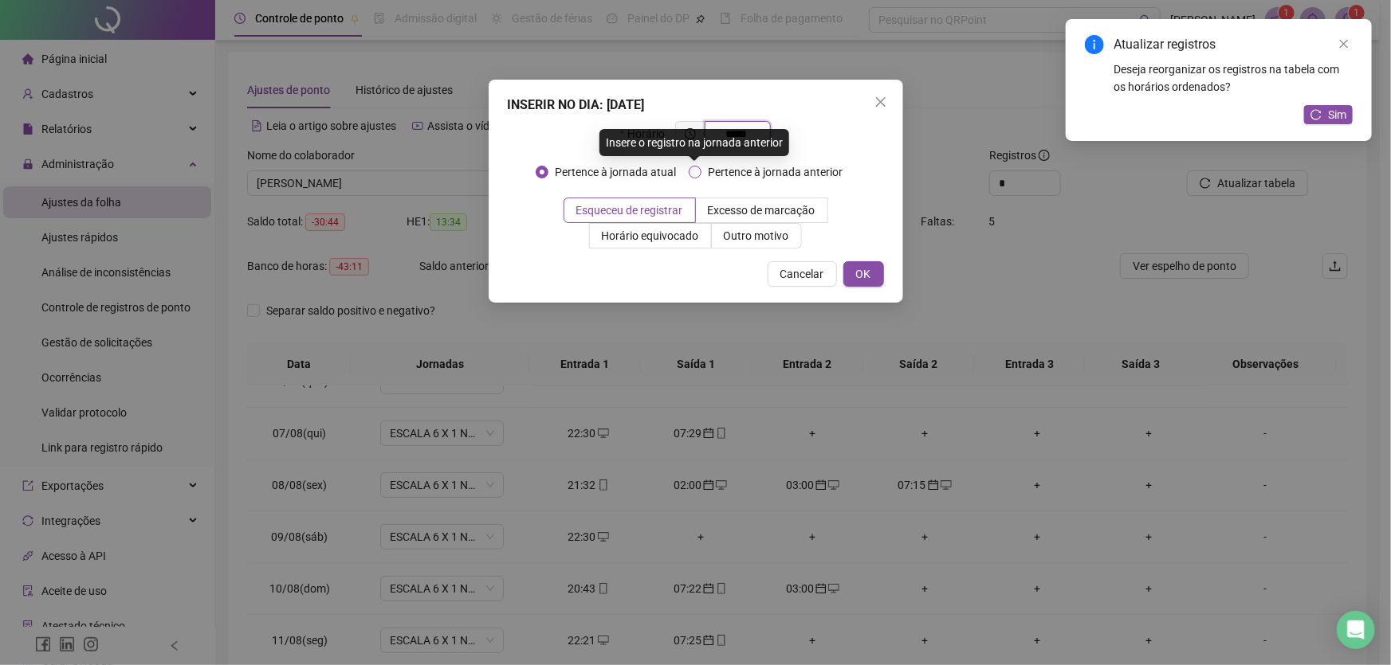
type input "*****"
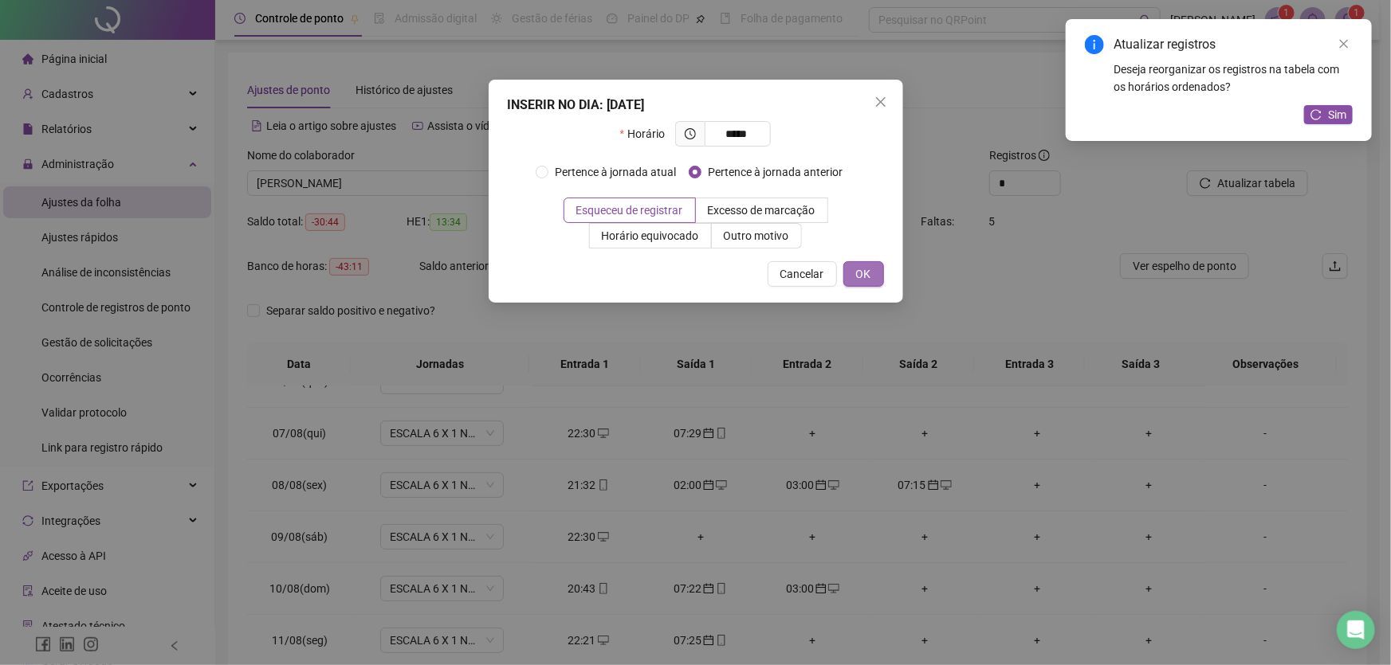
click at [872, 273] on button "OK" at bounding box center [863, 274] width 41 height 26
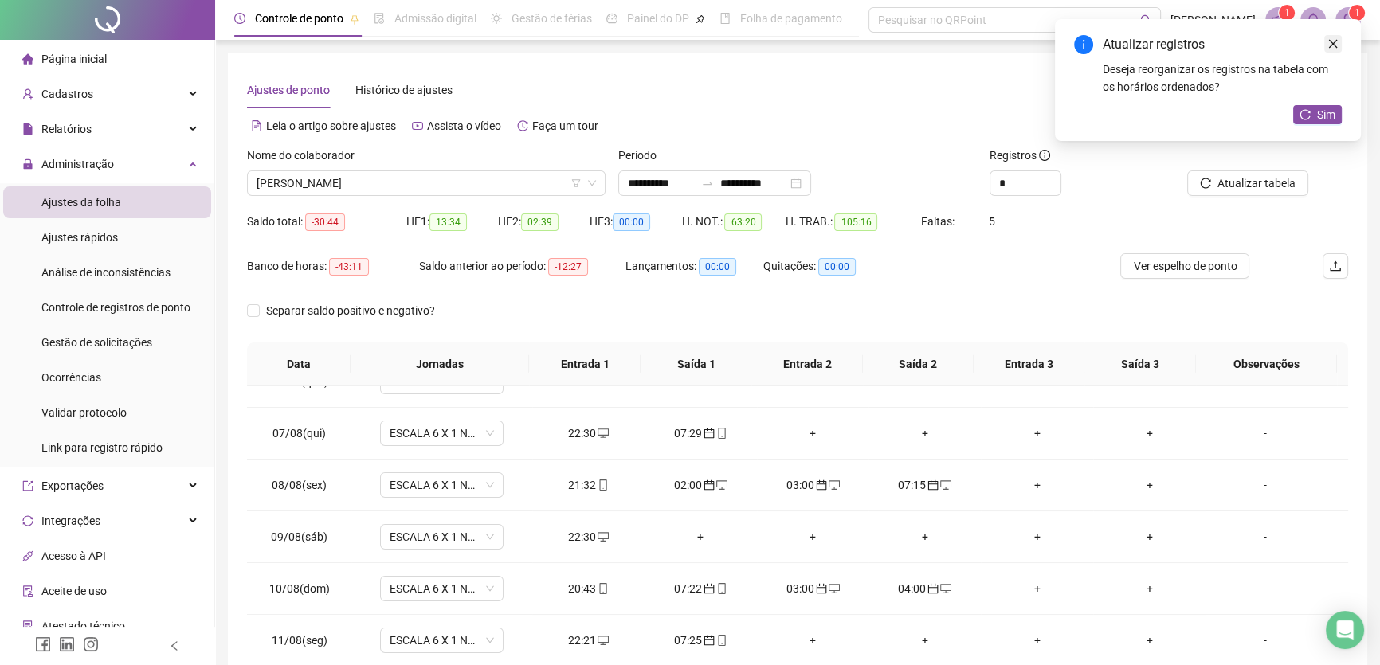
click at [1340, 44] on link "Close" at bounding box center [1334, 44] width 18 height 18
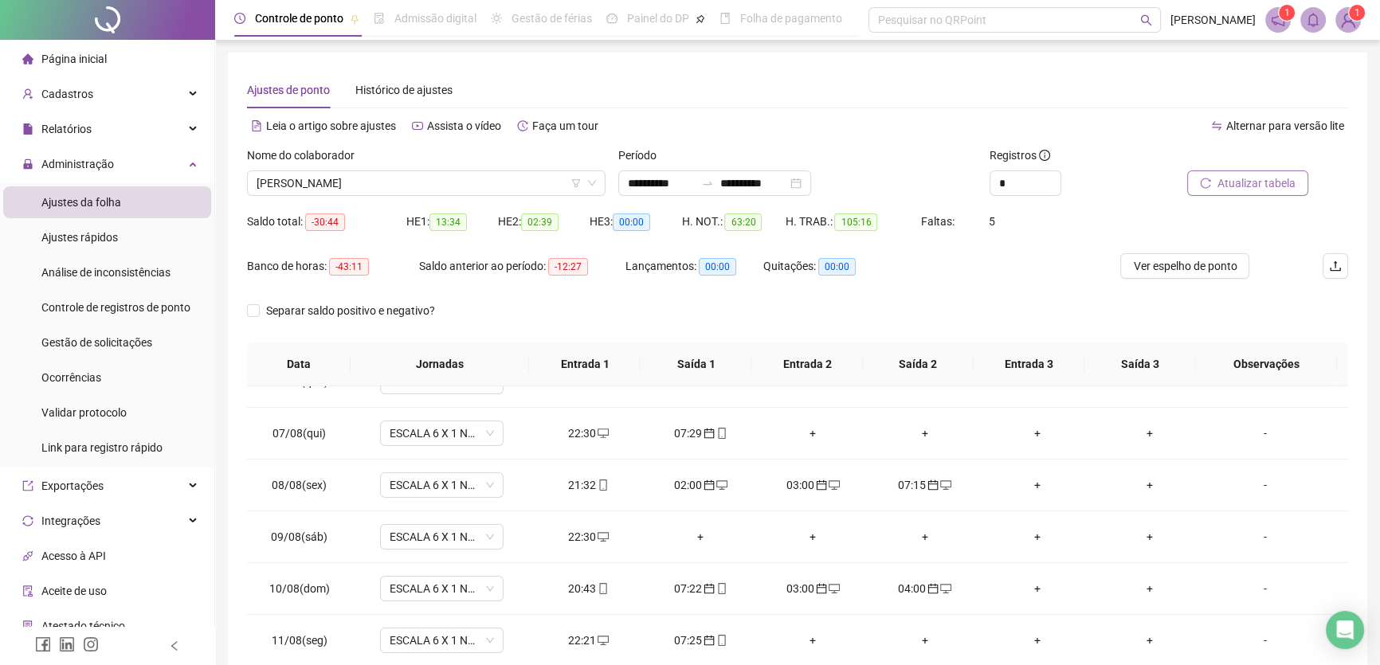
click at [1251, 183] on span "Atualizar tabela" at bounding box center [1257, 184] width 78 height 18
click at [915, 582] on div "+" at bounding box center [924, 589] width 87 height 18
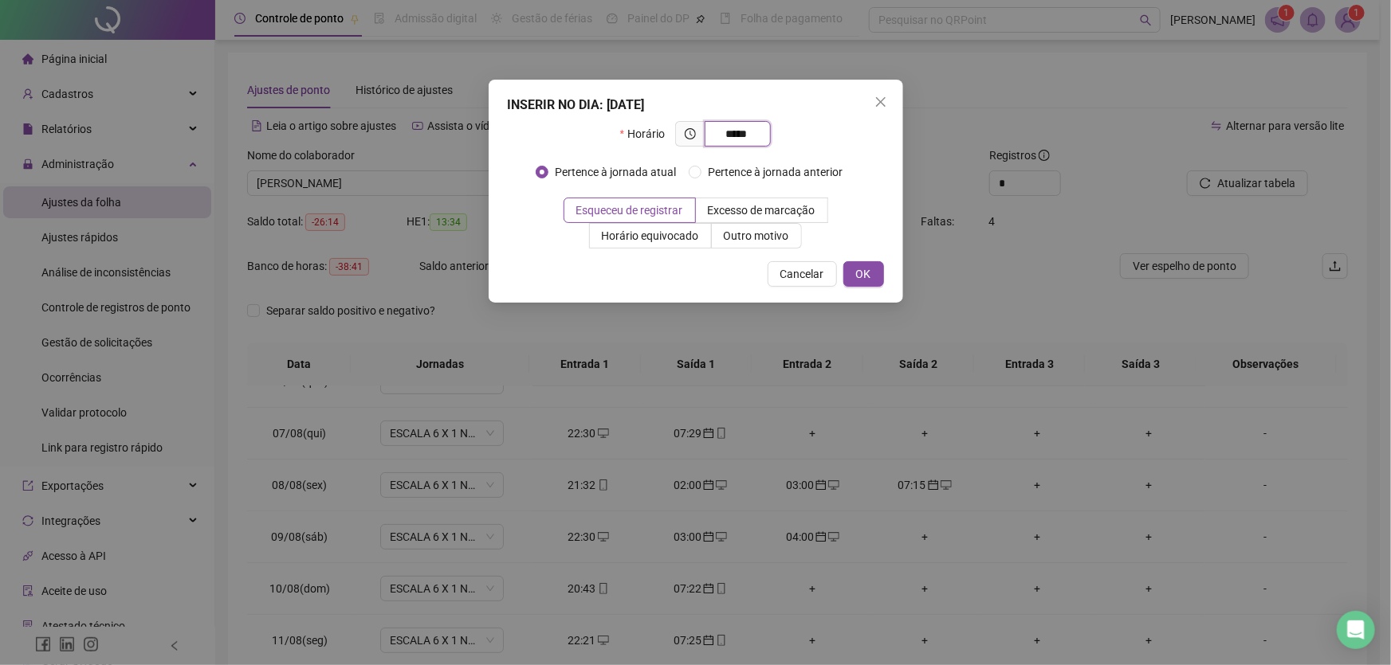
type input "*****"
click at [865, 273] on span "OK" at bounding box center [863, 274] width 15 height 18
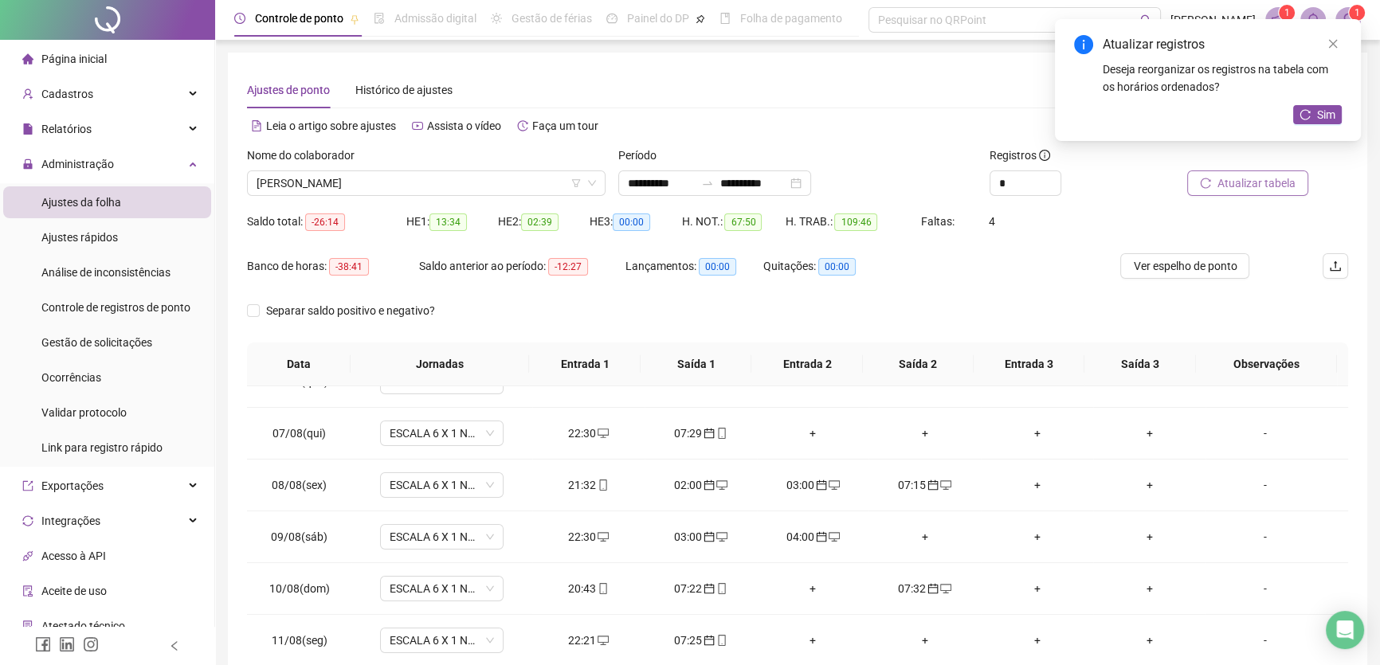
click at [1259, 188] on span "Atualizar tabela" at bounding box center [1257, 184] width 78 height 18
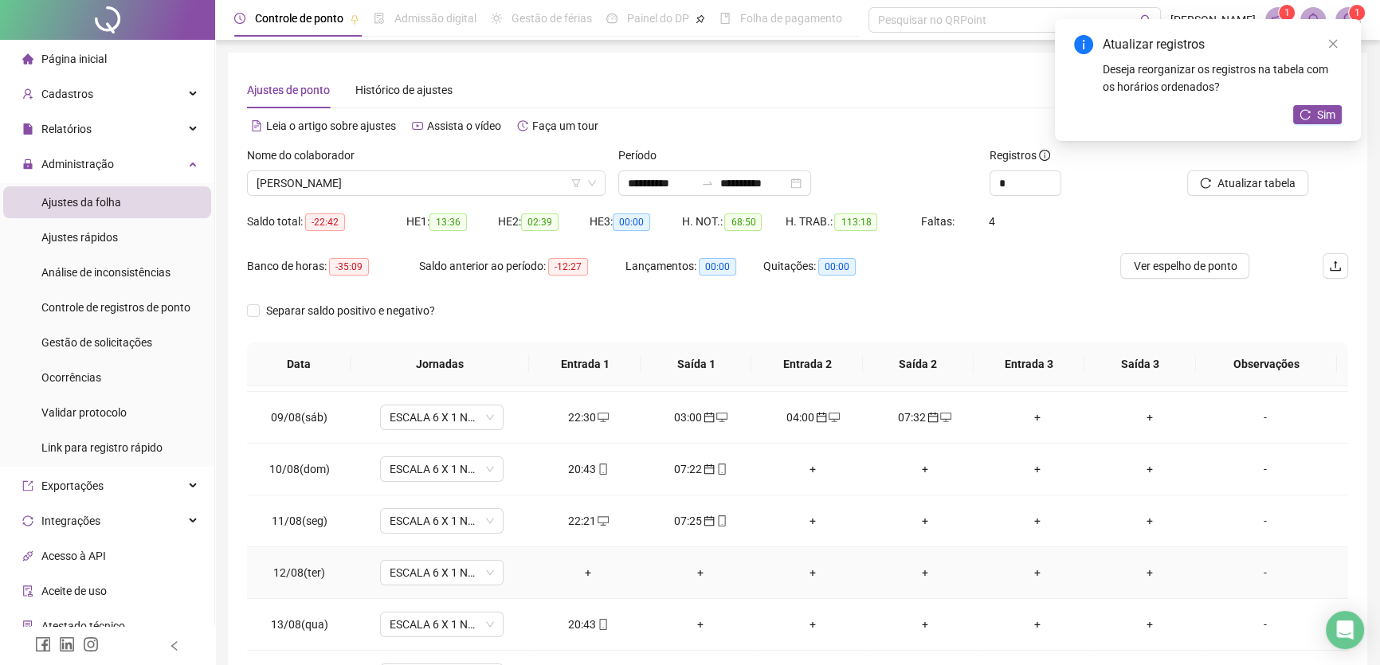
scroll to position [434, 0]
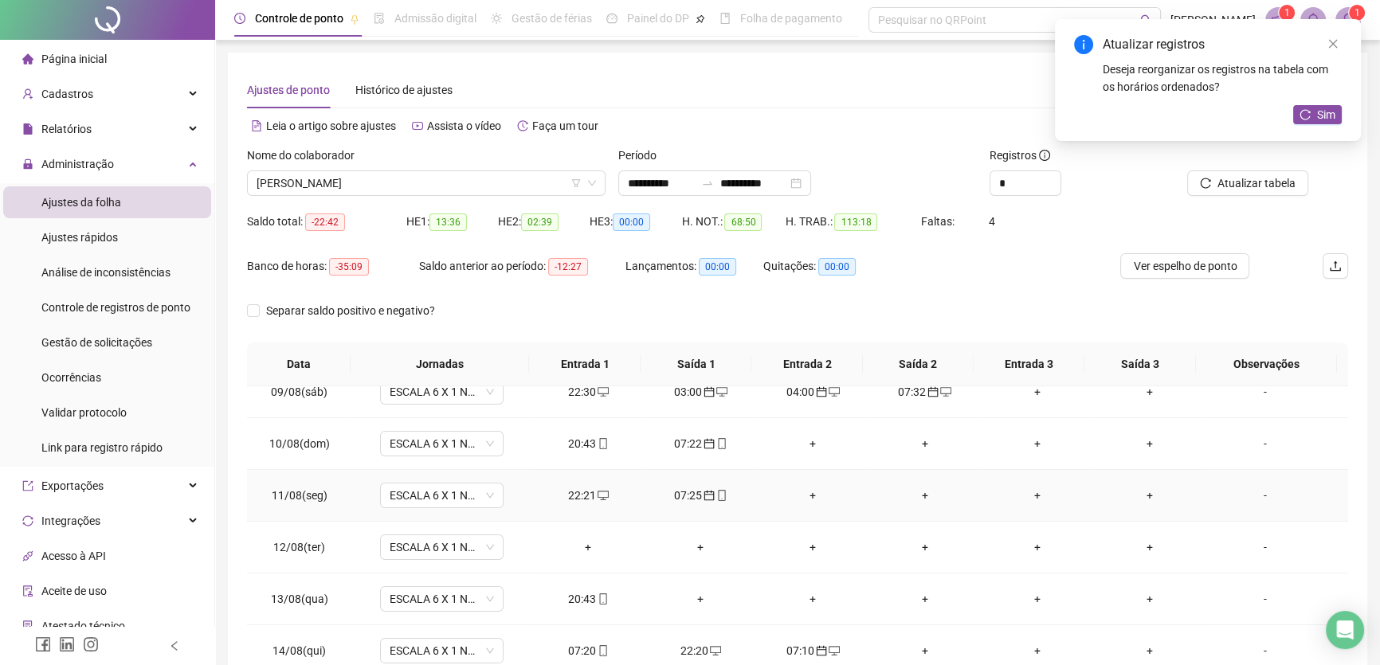
click at [803, 489] on div "+" at bounding box center [813, 496] width 87 height 18
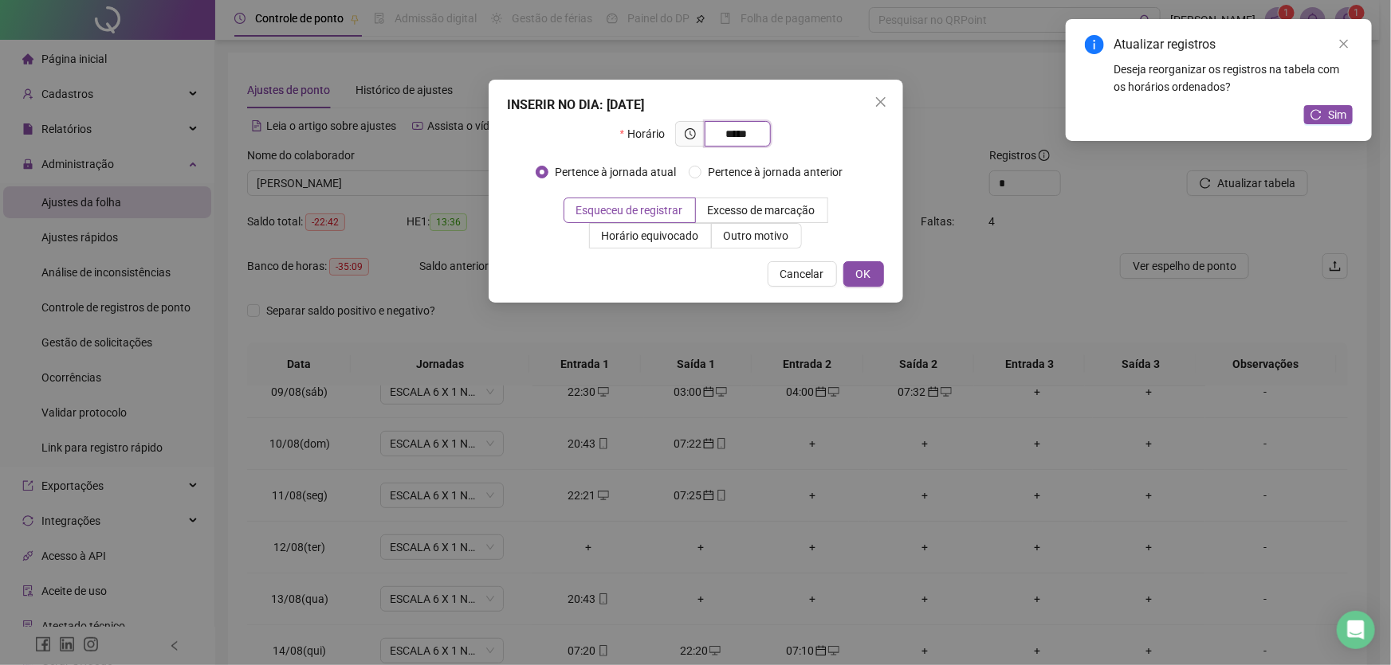
type input "*****"
click at [869, 269] on span "OK" at bounding box center [863, 274] width 15 height 18
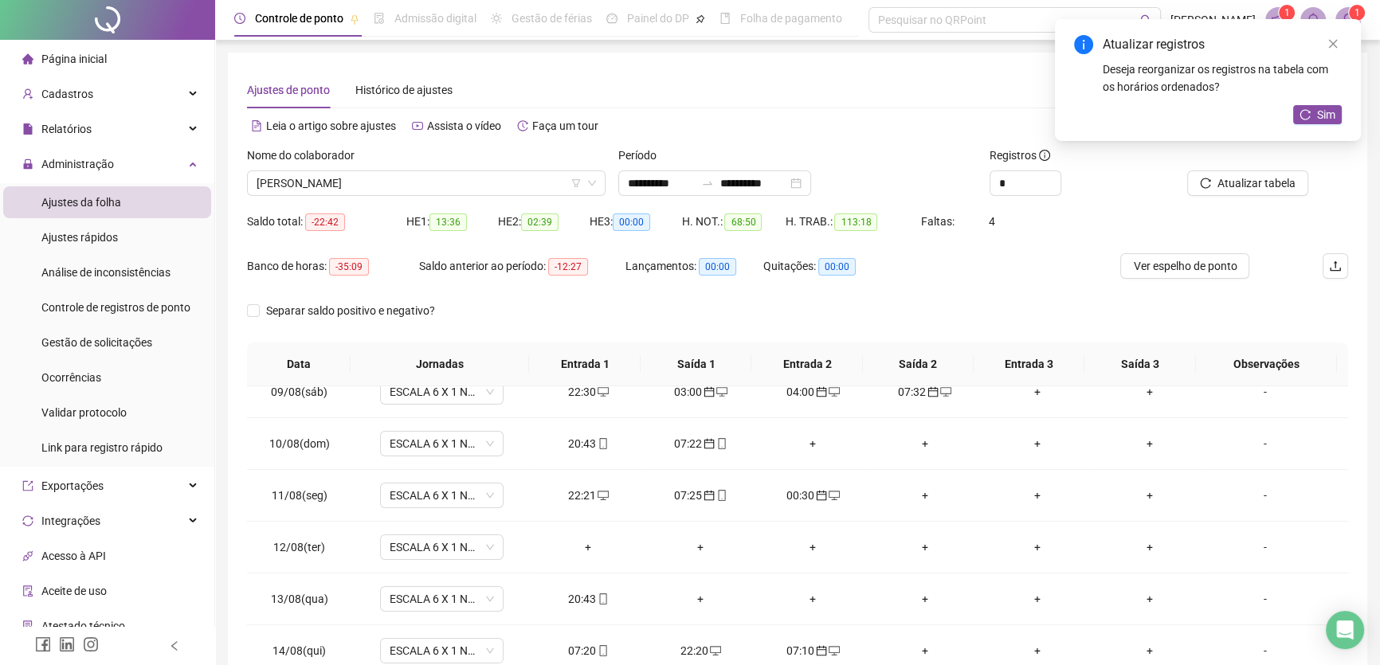
click at [920, 493] on div "+" at bounding box center [924, 496] width 87 height 18
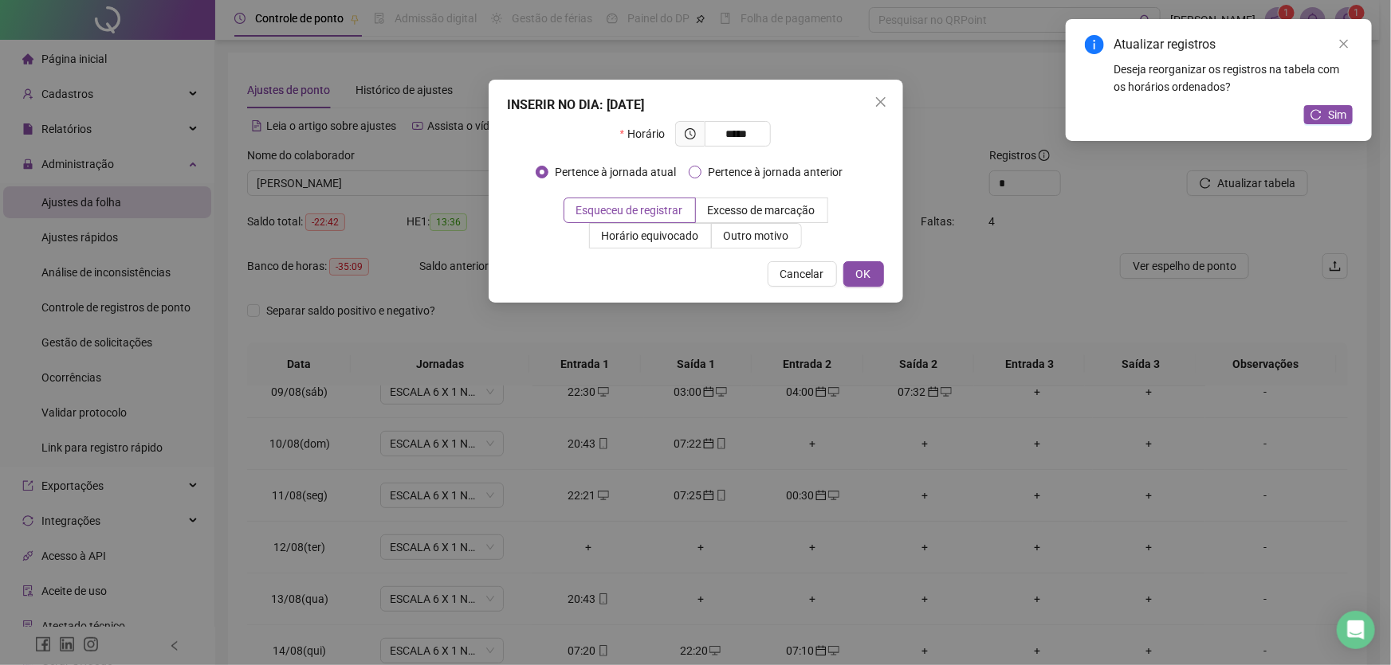
type input "*****"
click at [856, 269] on span "OK" at bounding box center [863, 274] width 15 height 18
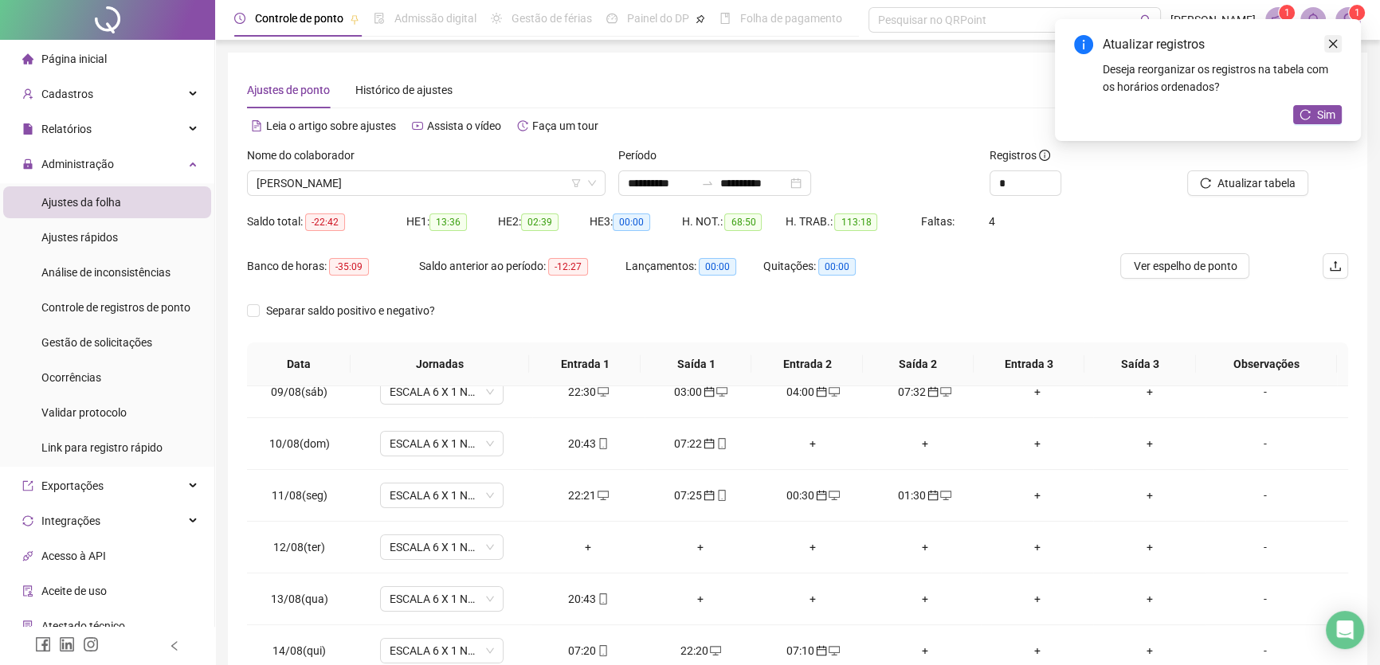
click at [1332, 41] on icon "close" at bounding box center [1333, 43] width 11 height 11
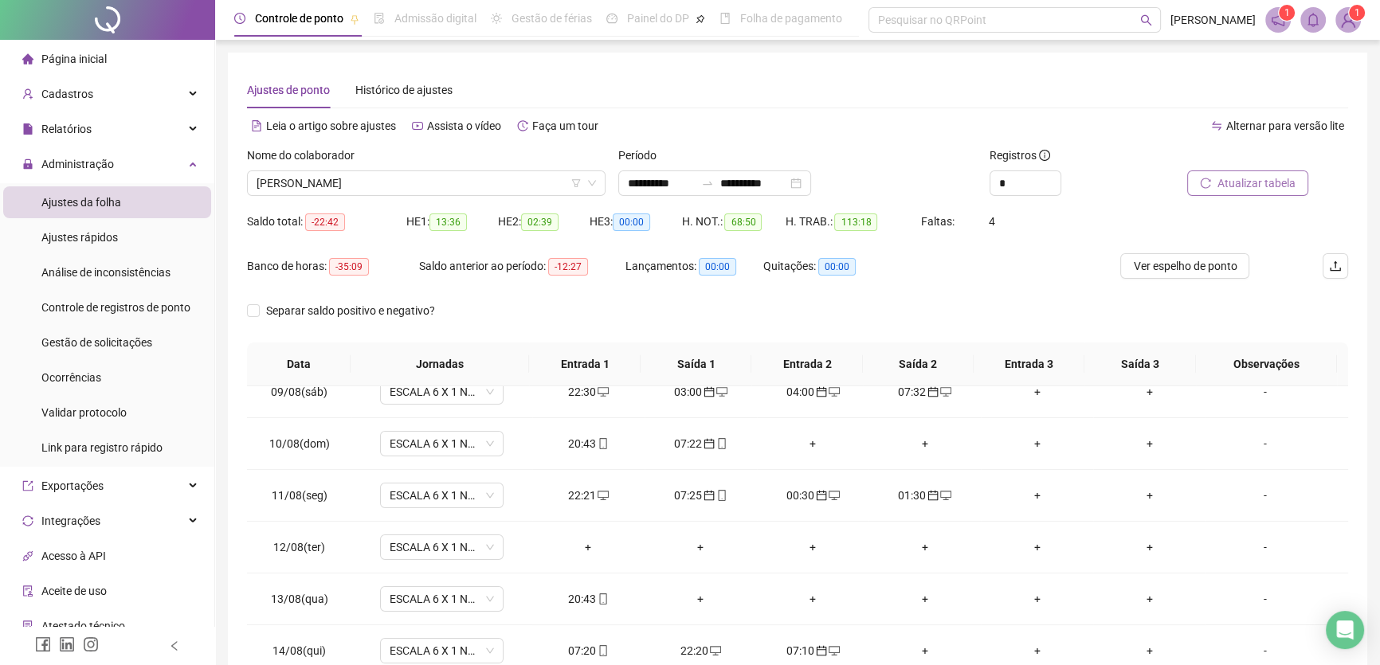
click at [1251, 180] on span "Atualizar tabela" at bounding box center [1257, 184] width 78 height 18
click at [803, 542] on div "+" at bounding box center [813, 548] width 87 height 18
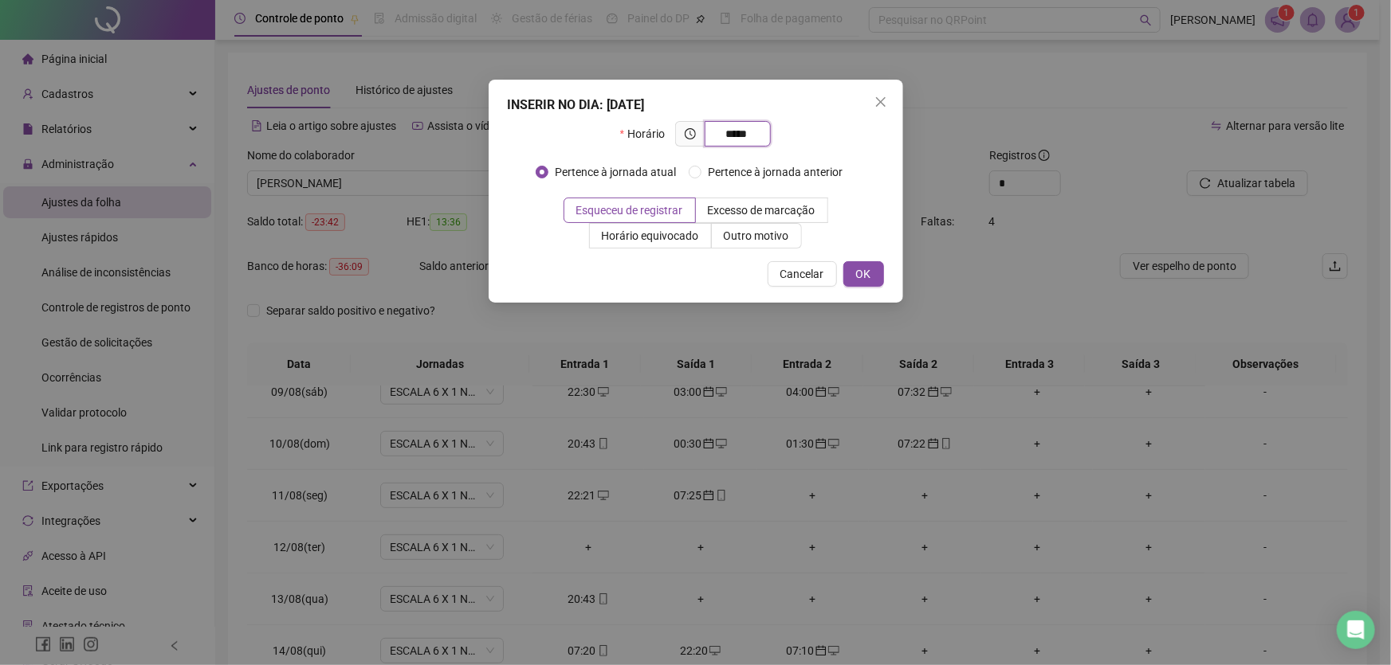
type input "*****"
click at [867, 278] on span "OK" at bounding box center [863, 274] width 15 height 18
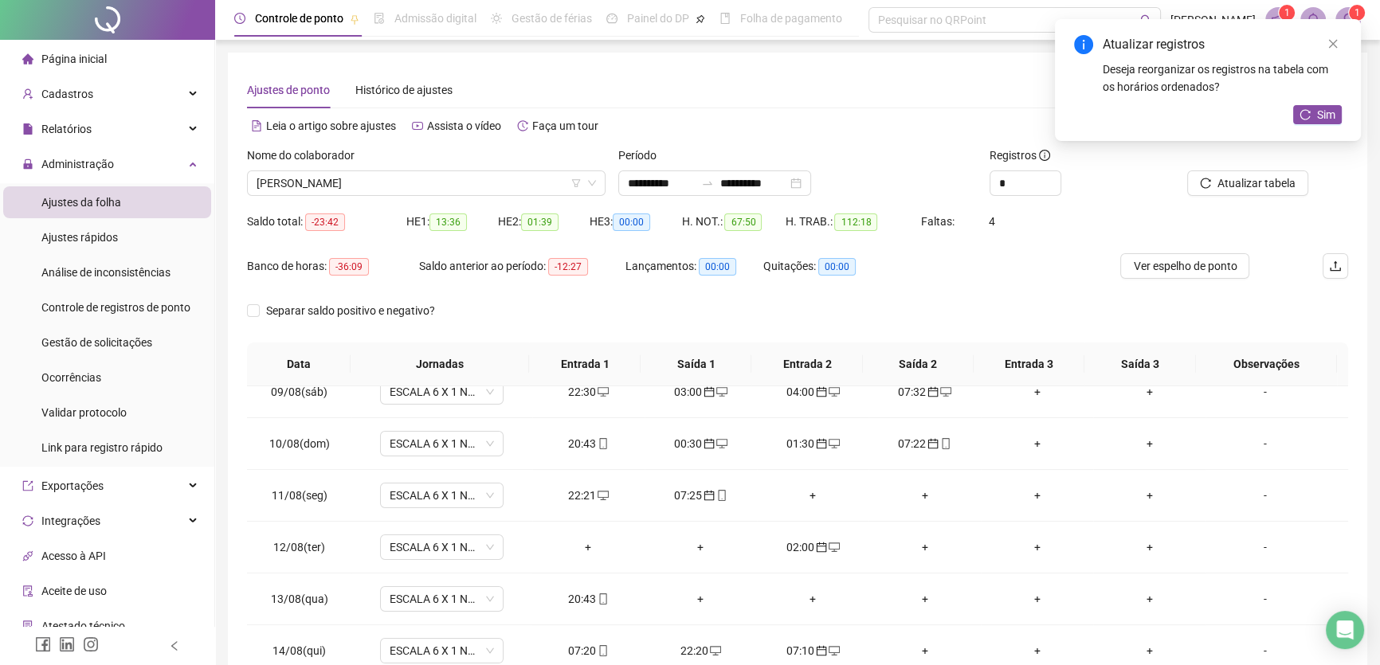
click at [919, 542] on div "+" at bounding box center [924, 548] width 87 height 18
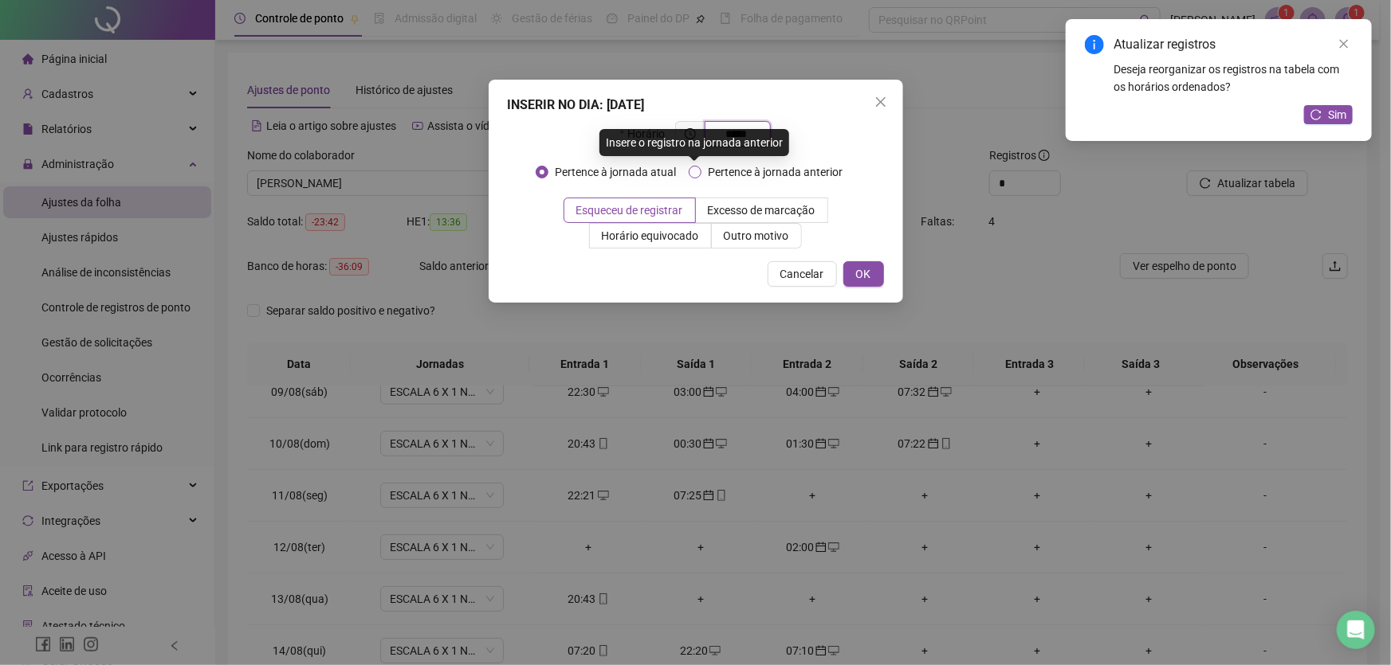
type input "*****"
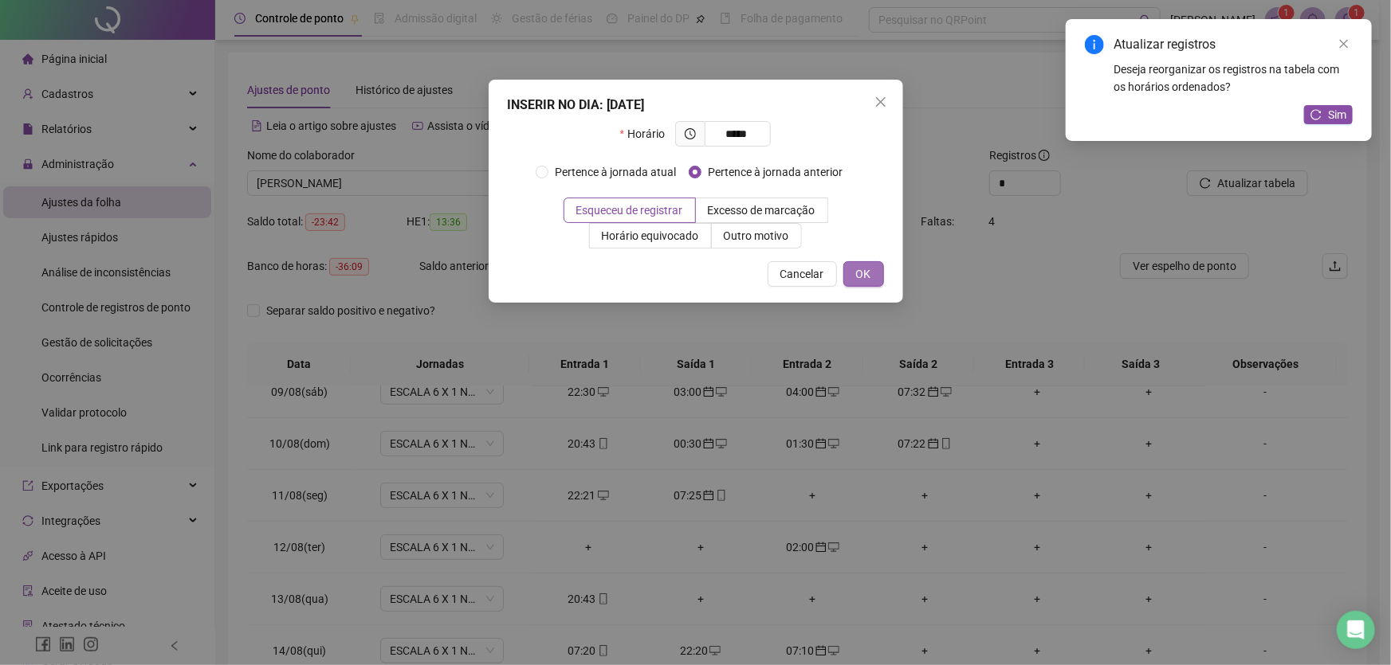
click at [849, 273] on button "OK" at bounding box center [863, 274] width 41 height 26
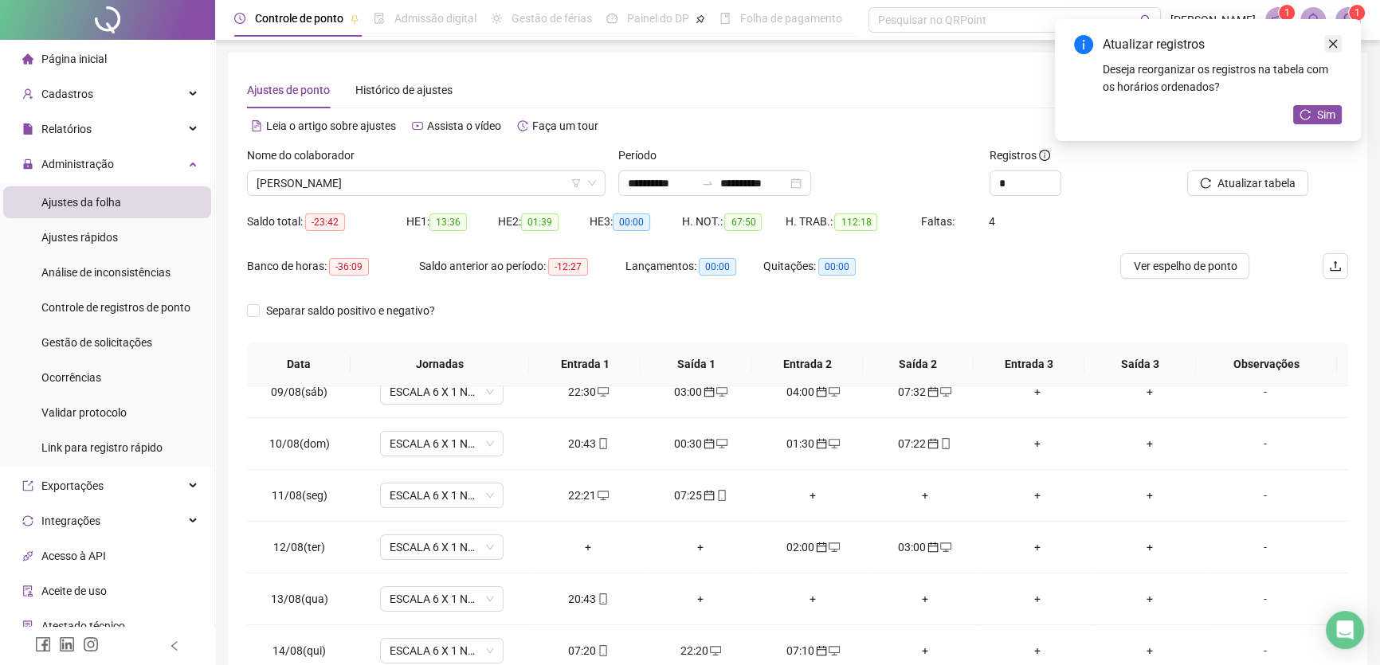
click at [1339, 40] on link "Close" at bounding box center [1334, 44] width 18 height 18
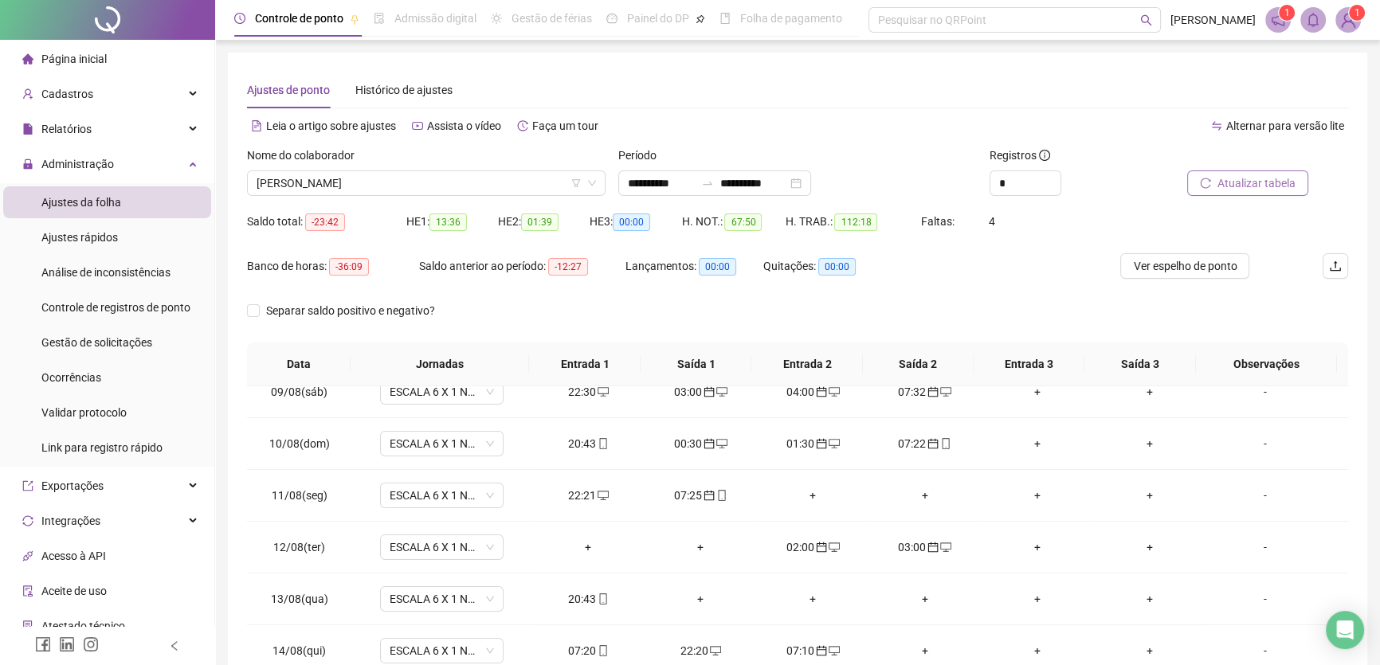
click at [1250, 183] on span "Atualizar tabela" at bounding box center [1257, 184] width 78 height 18
click at [481, 543] on span "ESCALA 6 X 1 NOITE" at bounding box center [442, 548] width 104 height 24
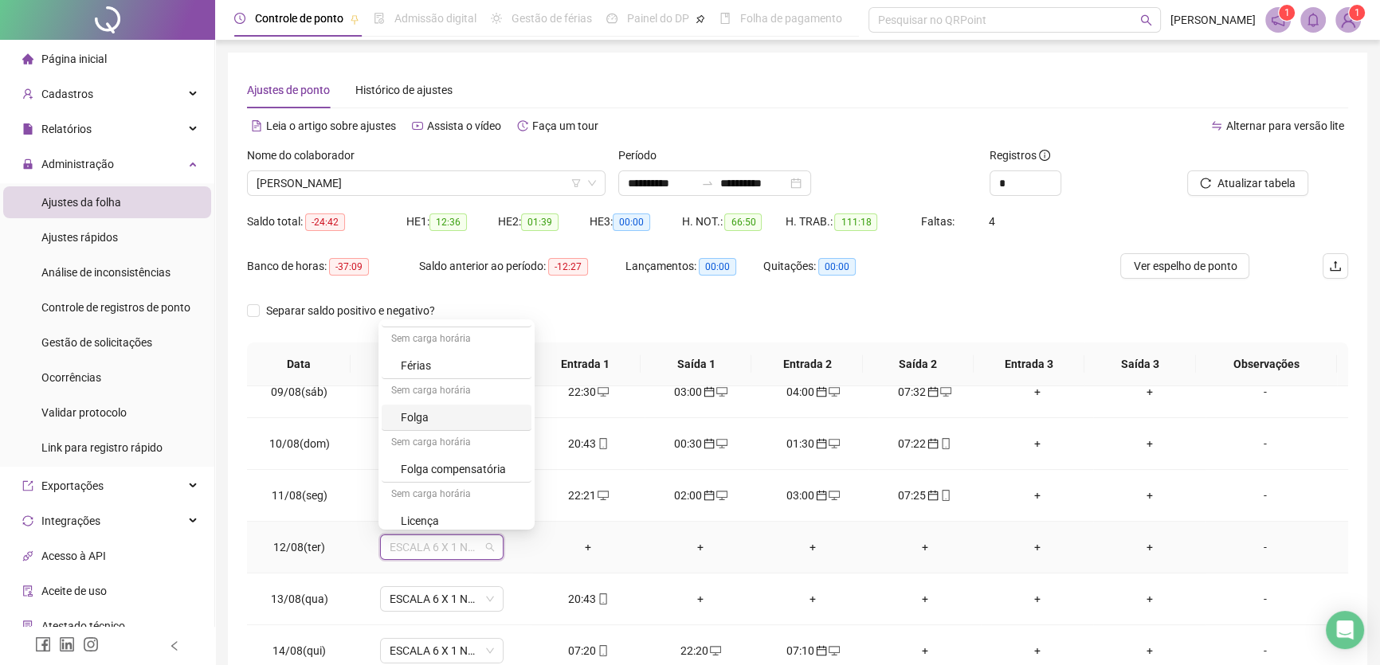
scroll to position [261, 0]
click at [424, 411] on div "Folga" at bounding box center [461, 411] width 121 height 18
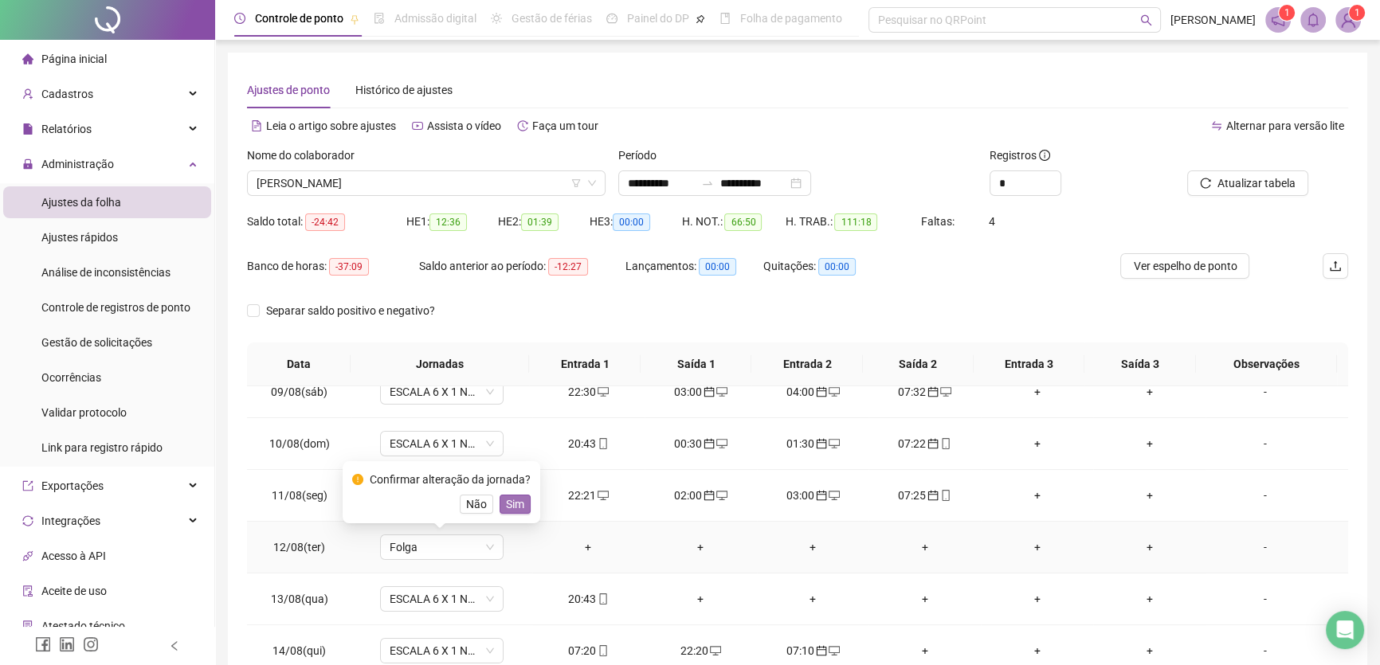
click at [521, 502] on button "Sim" at bounding box center [515, 504] width 31 height 19
click at [1258, 183] on span "Atualizar tabela" at bounding box center [1257, 184] width 78 height 18
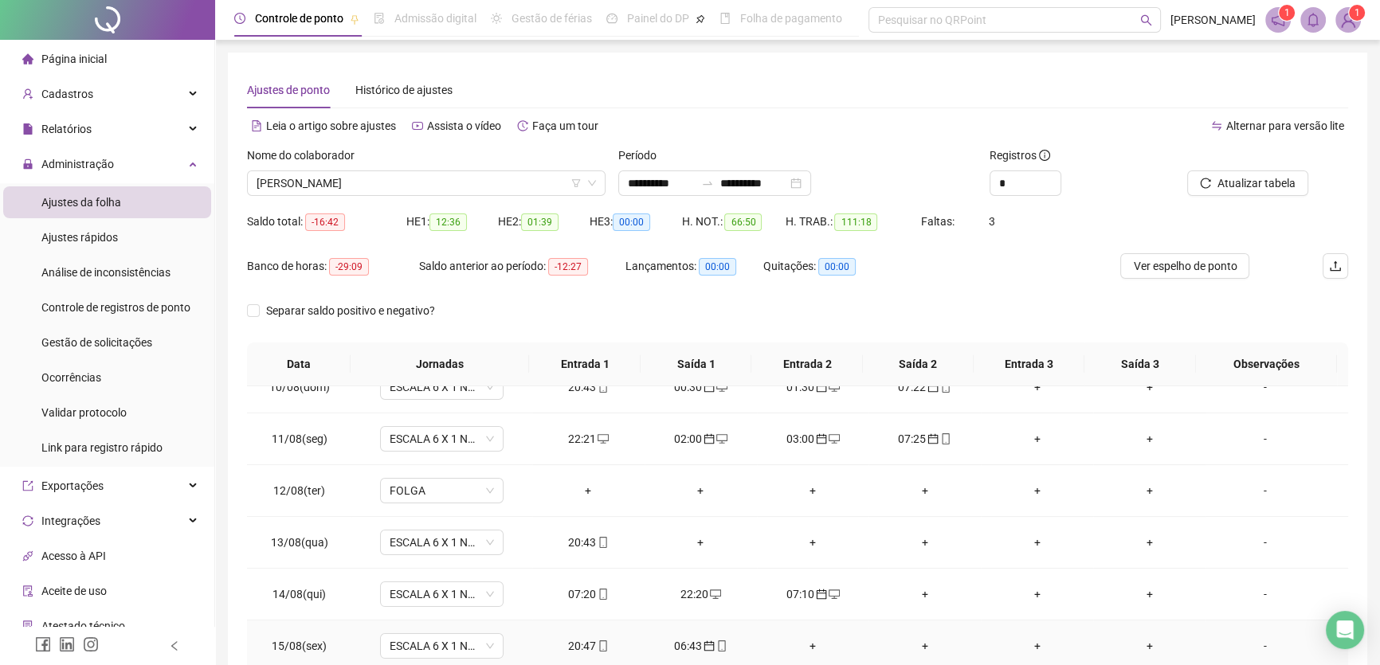
scroll to position [579, 0]
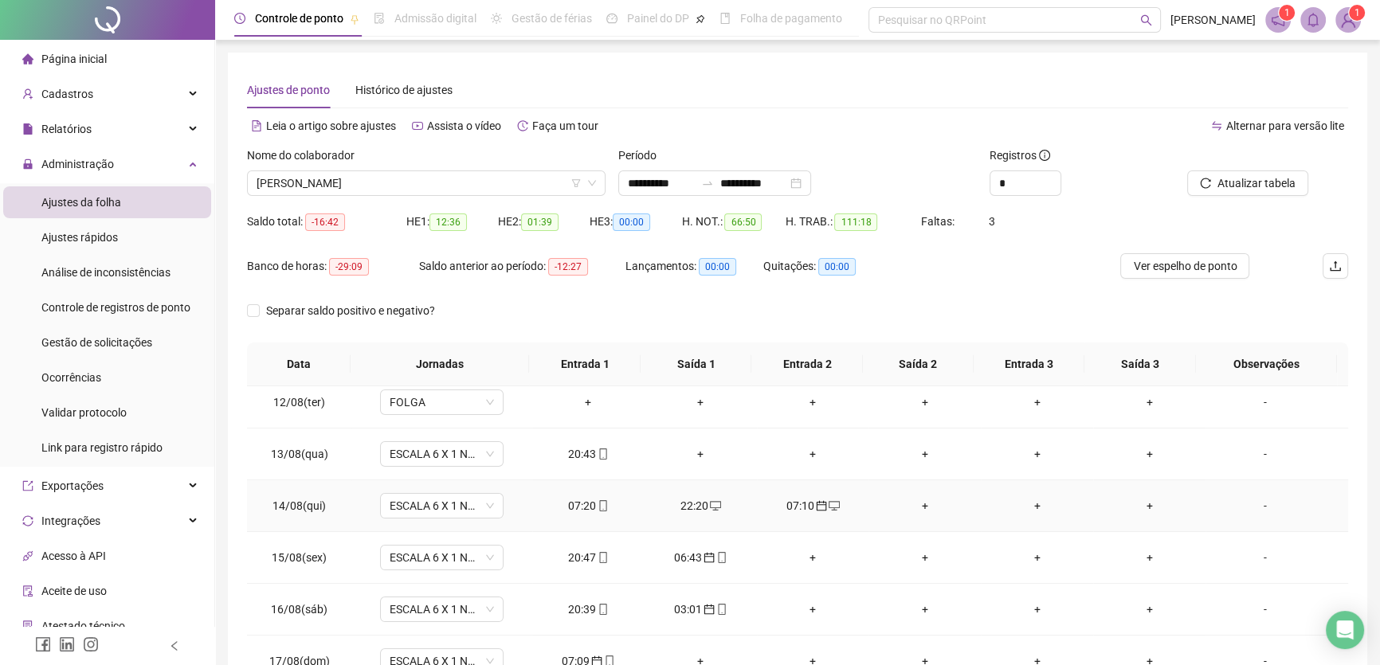
click at [587, 507] on div "07:20" at bounding box center [588, 506] width 87 height 18
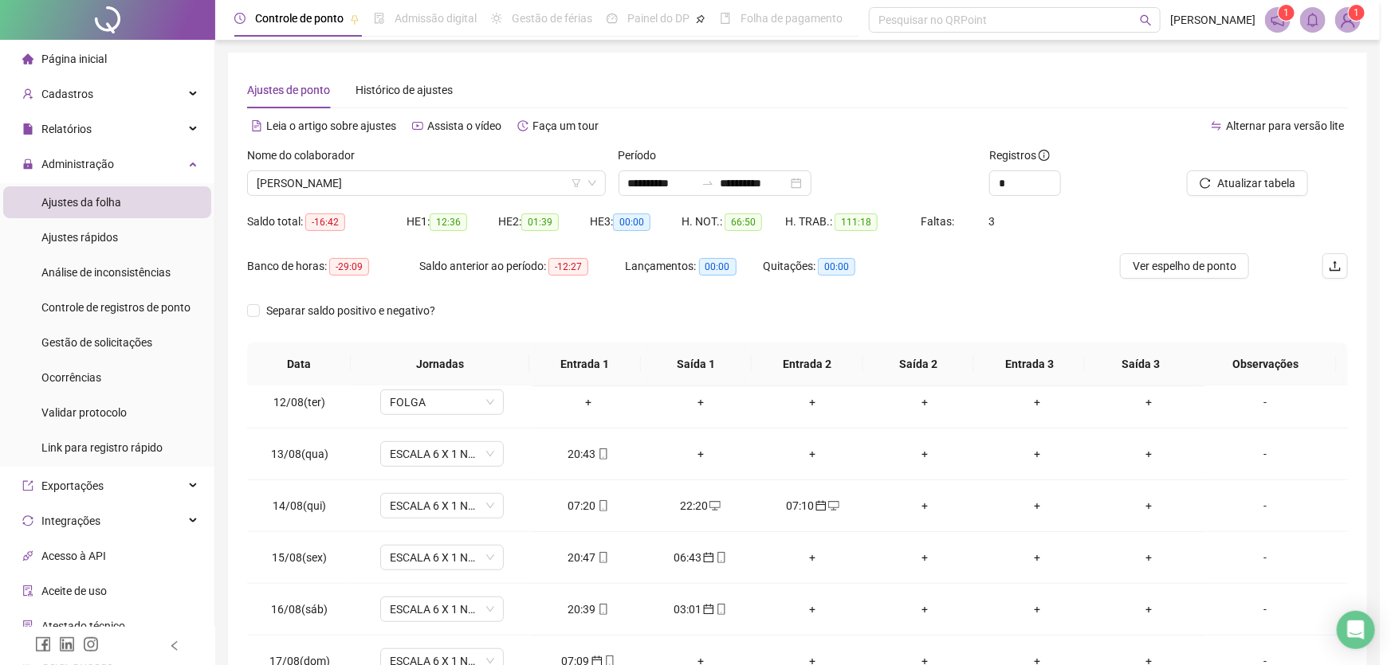
type input "**********"
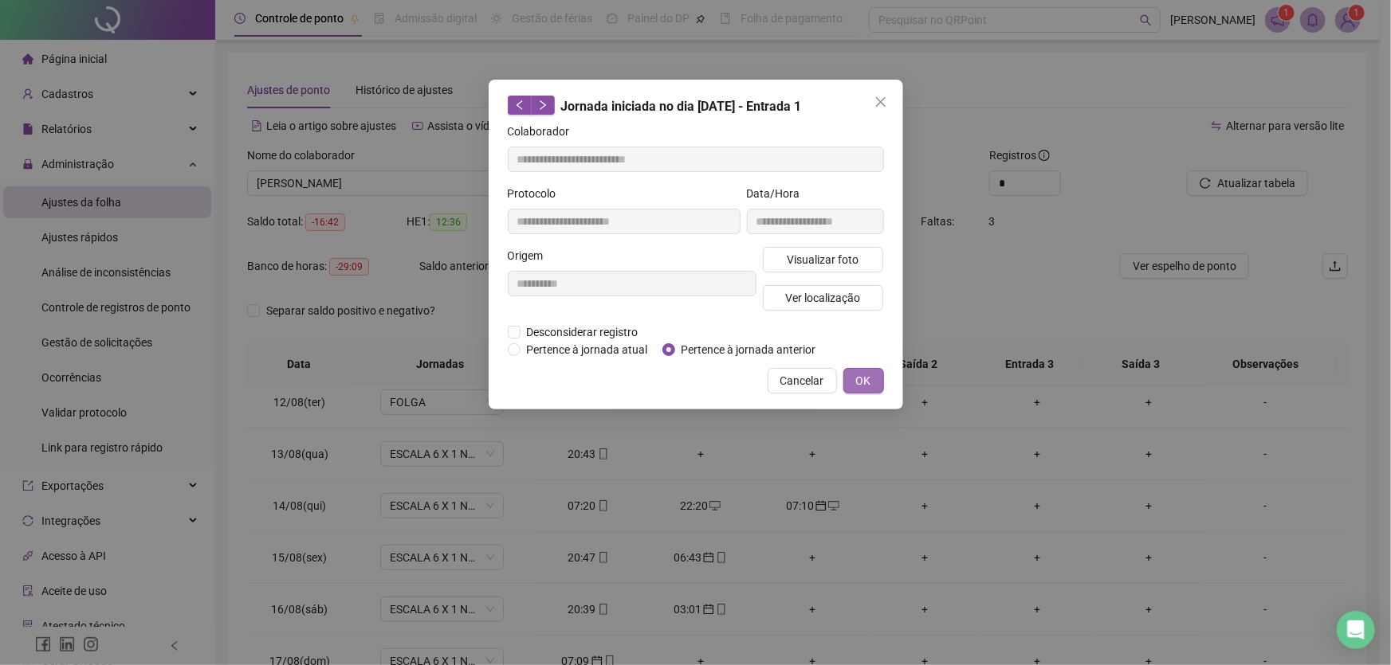
click at [858, 374] on span "OK" at bounding box center [863, 381] width 15 height 18
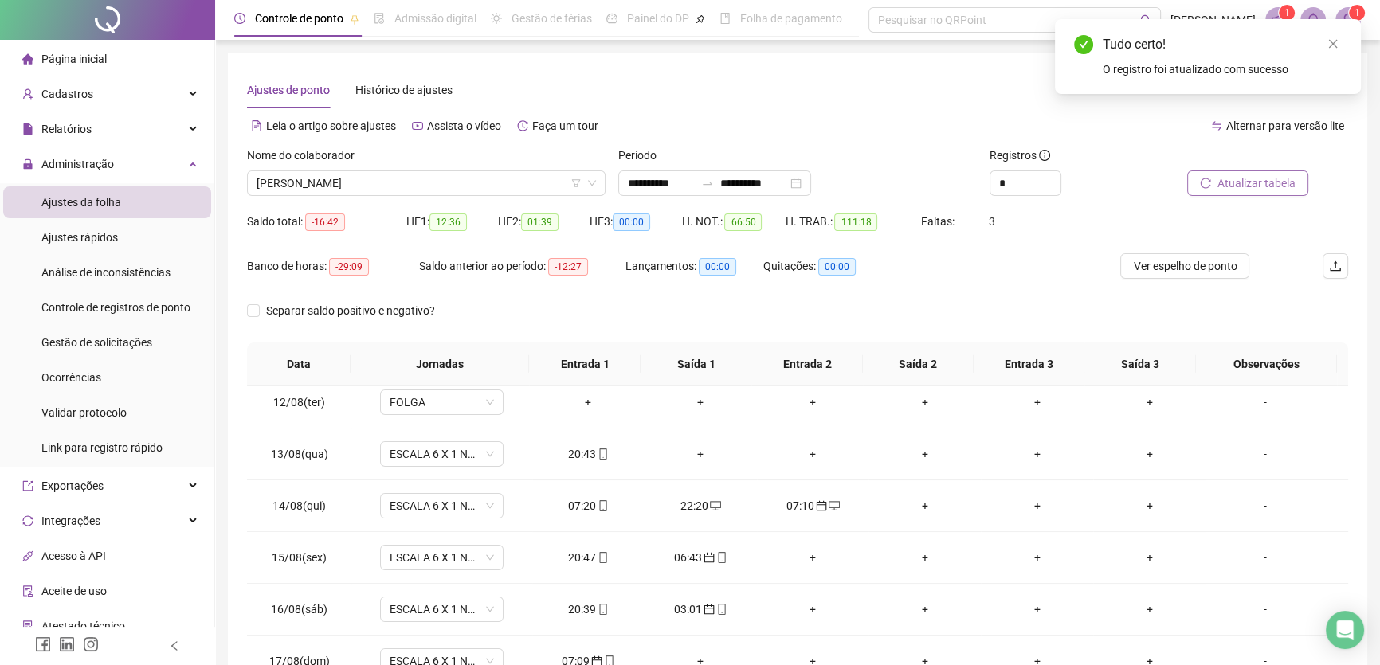
click at [1241, 183] on span "Atualizar tabela" at bounding box center [1257, 184] width 78 height 18
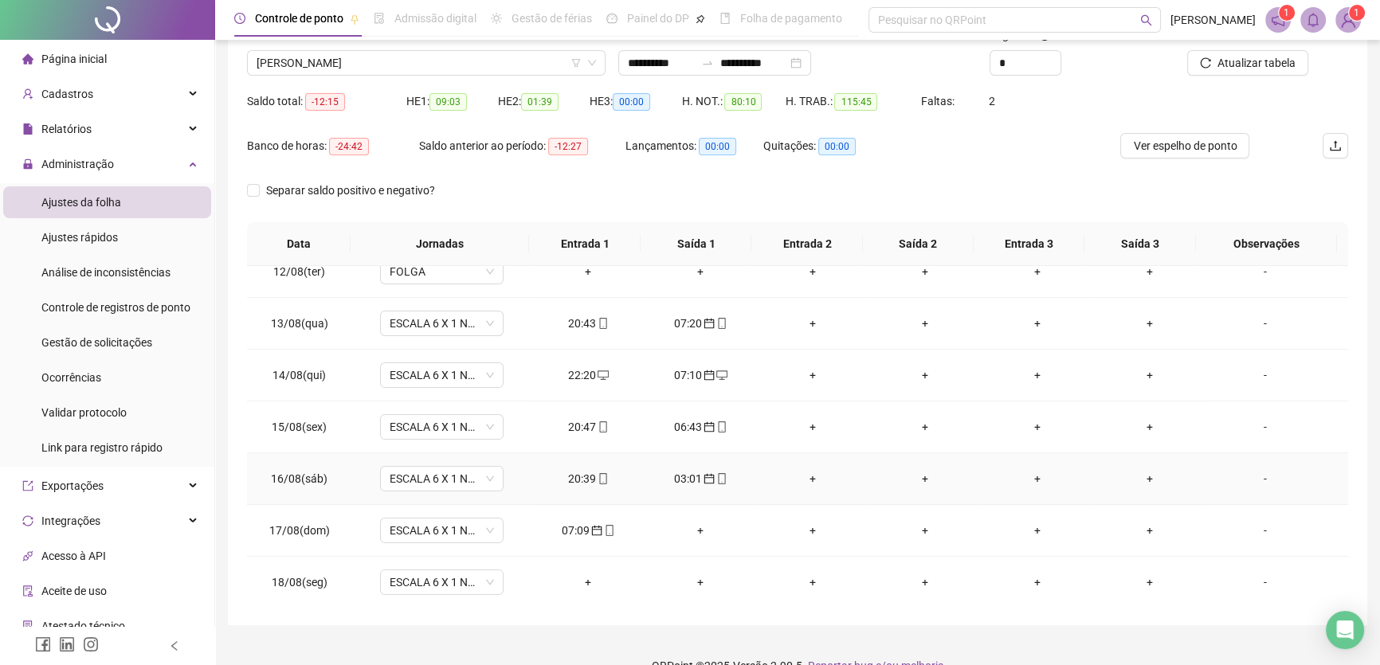
scroll to position [144, 0]
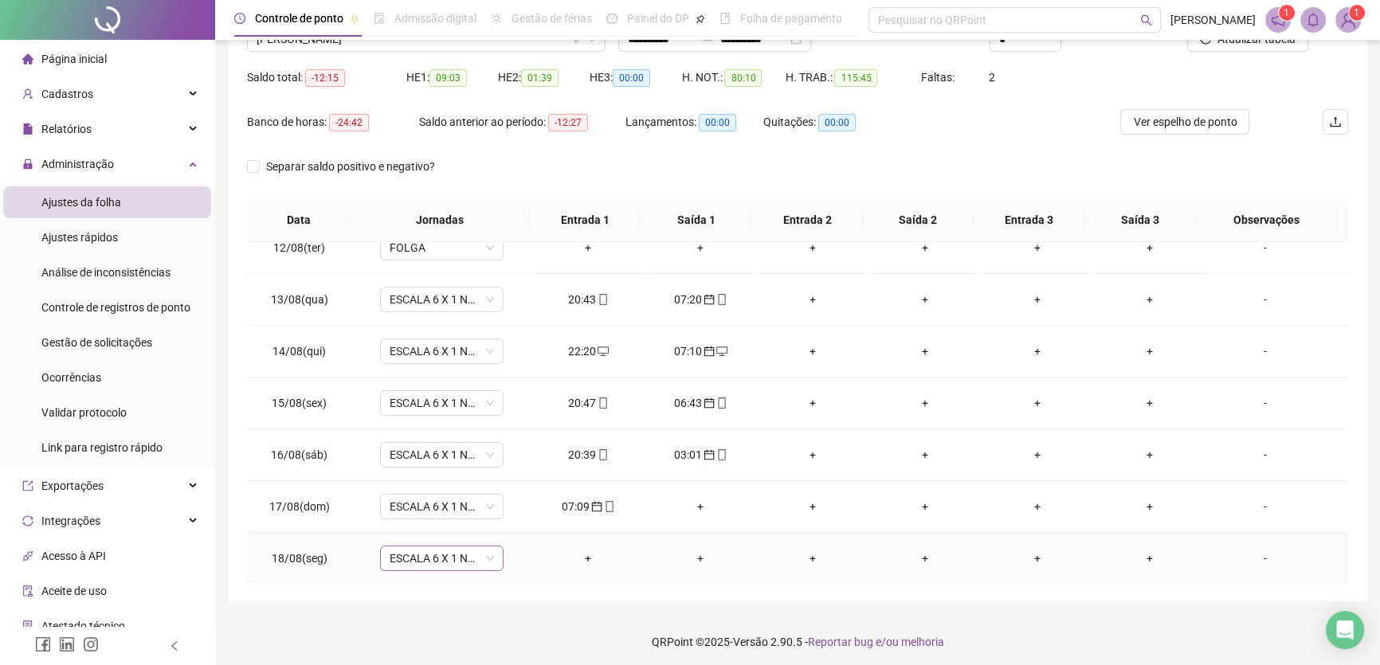
click at [480, 558] on span "ESCALA 6 X 1 NOITE" at bounding box center [442, 559] width 104 height 24
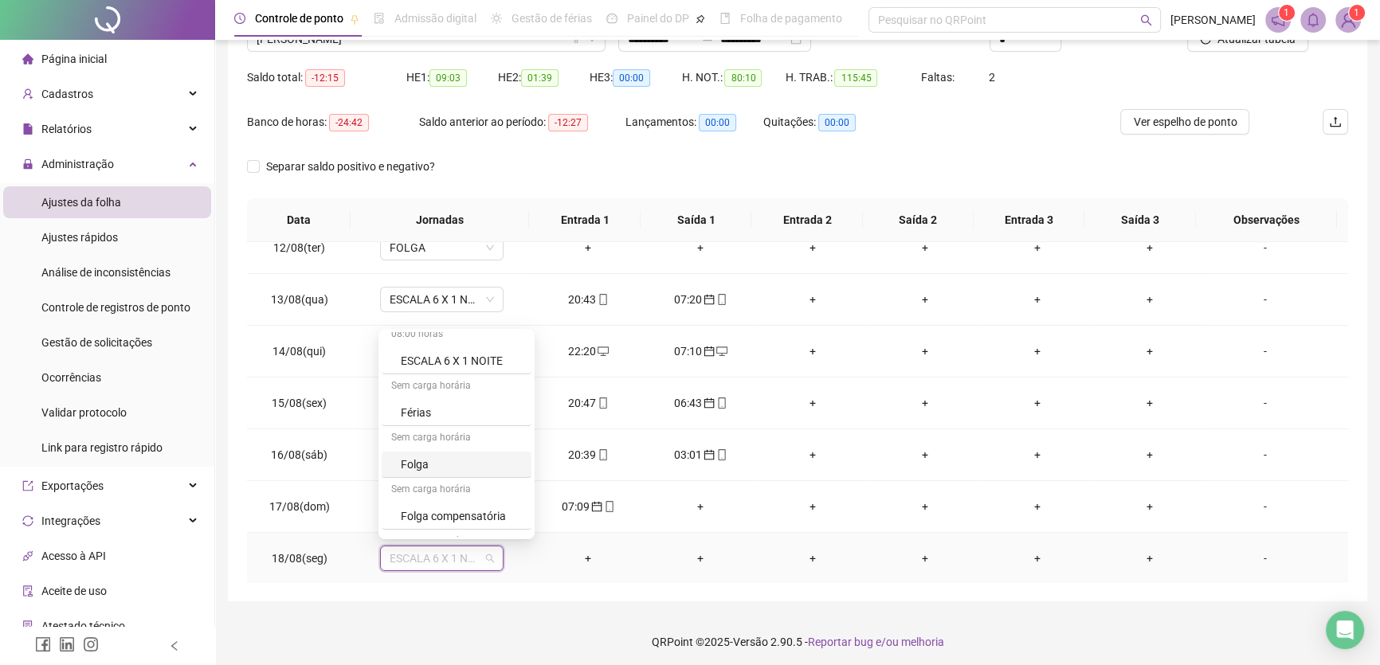
click at [438, 466] on div "Folga" at bounding box center [461, 465] width 121 height 18
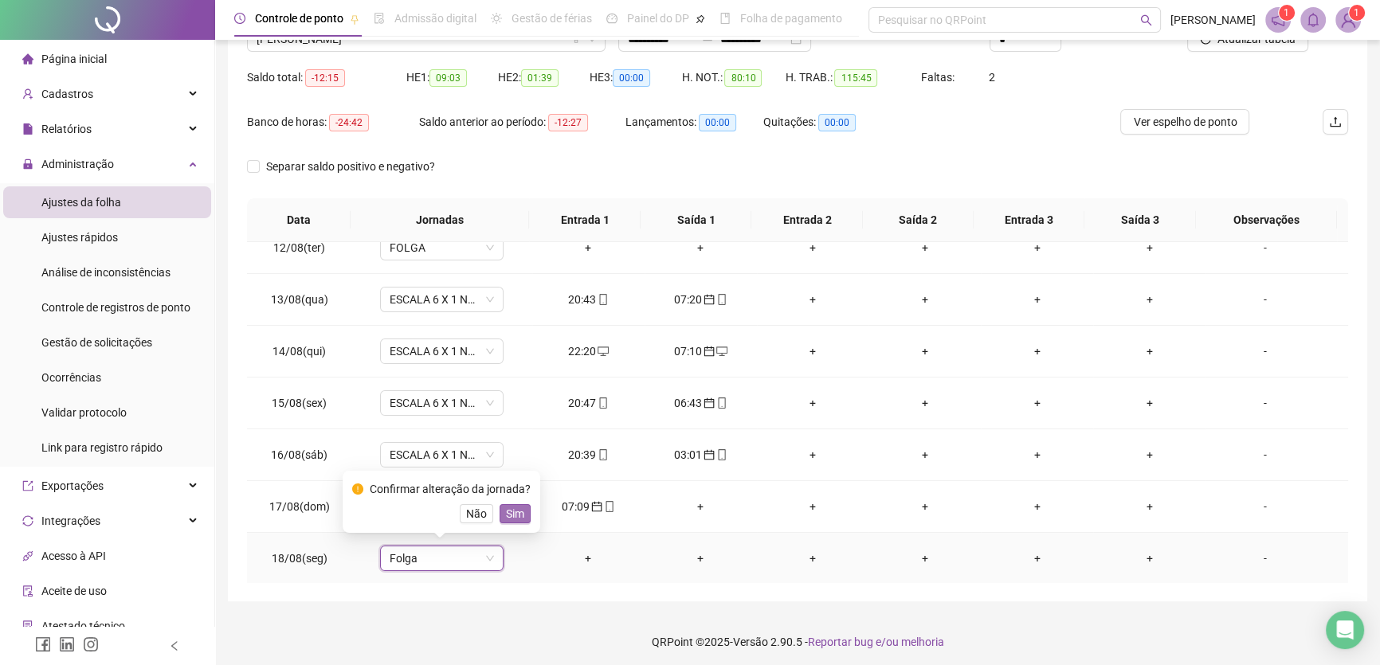
click at [508, 513] on span "Sim" at bounding box center [515, 514] width 18 height 18
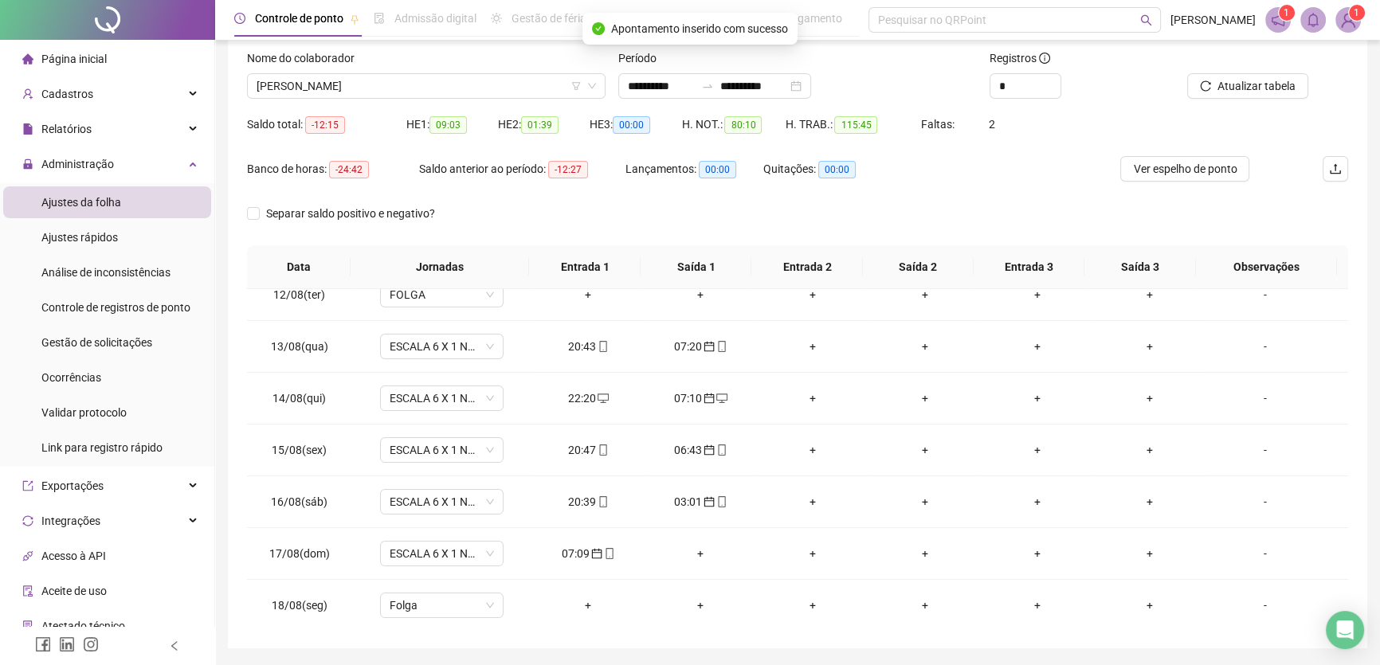
scroll to position [72, 0]
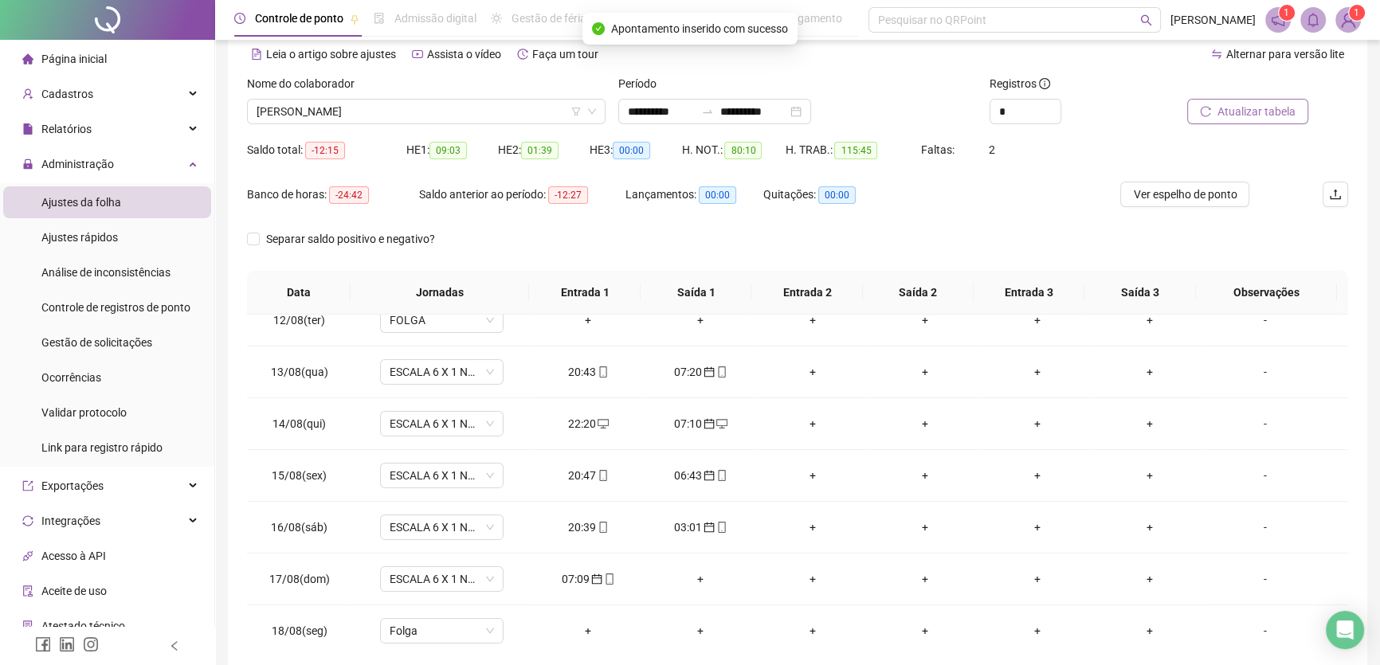
click at [1256, 110] on span "Atualizar tabela" at bounding box center [1257, 112] width 78 height 18
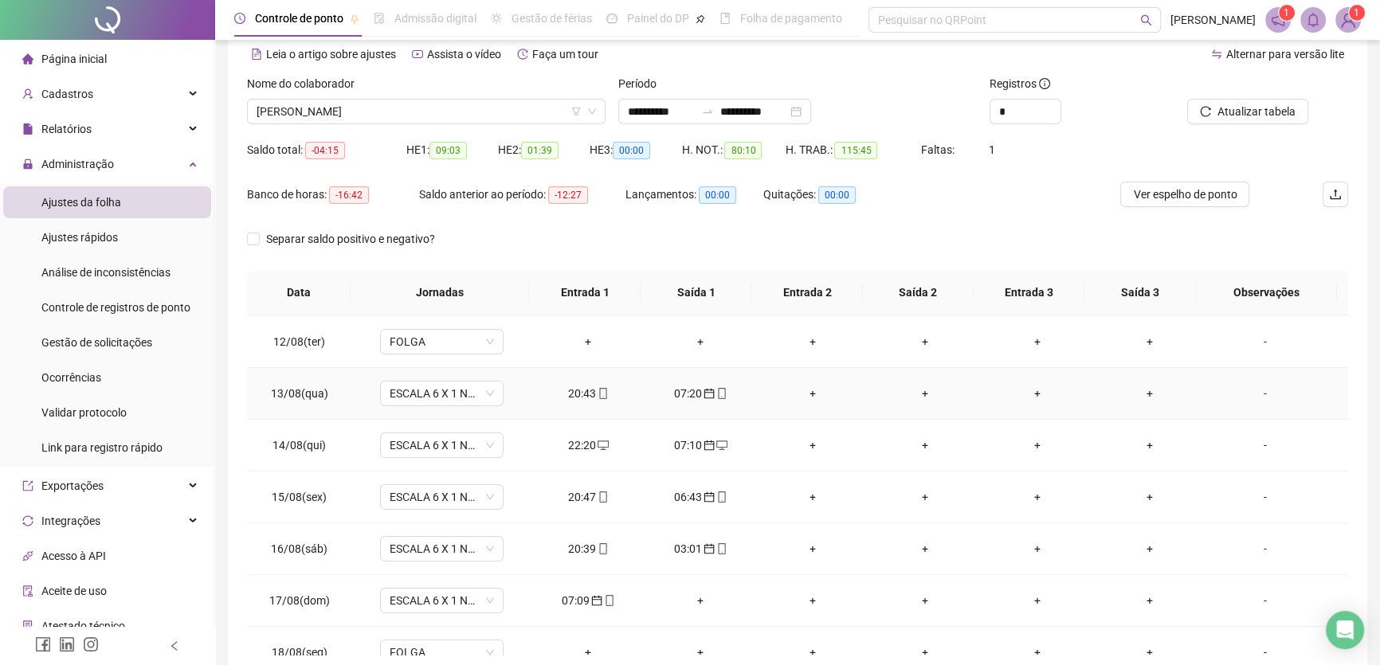
scroll to position [590, 0]
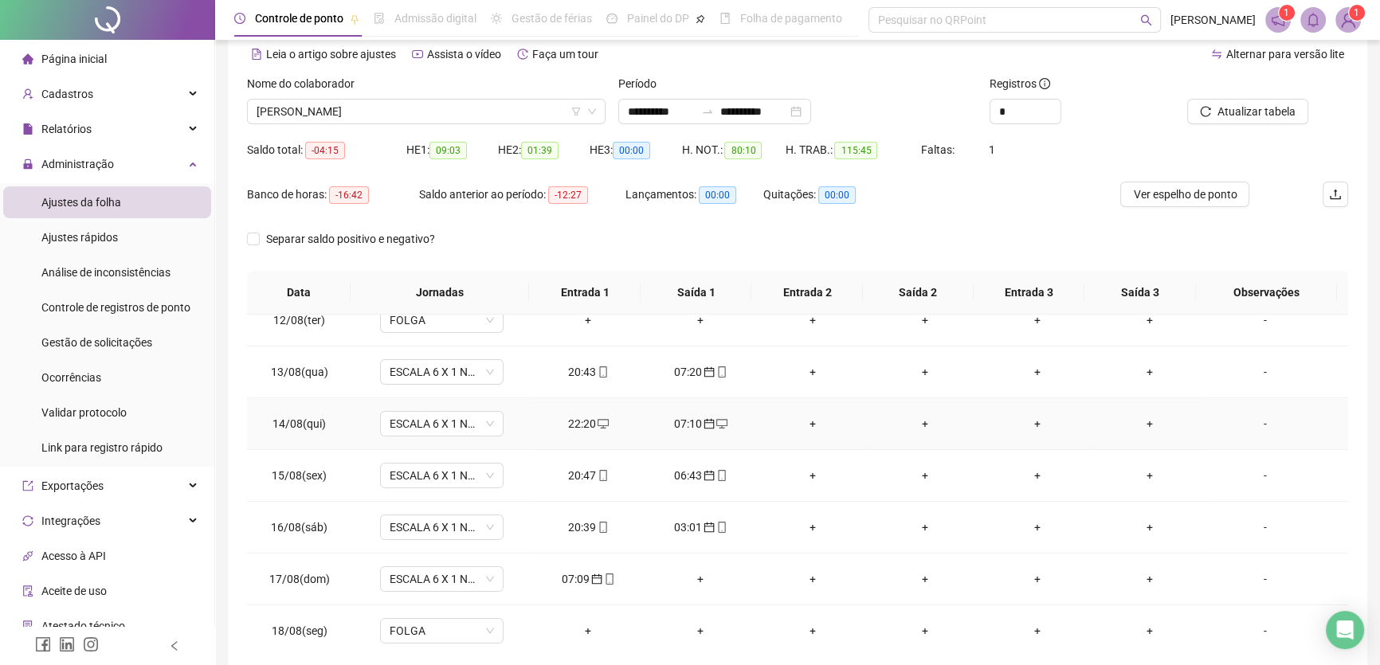
click at [802, 415] on div "+" at bounding box center [813, 424] width 87 height 18
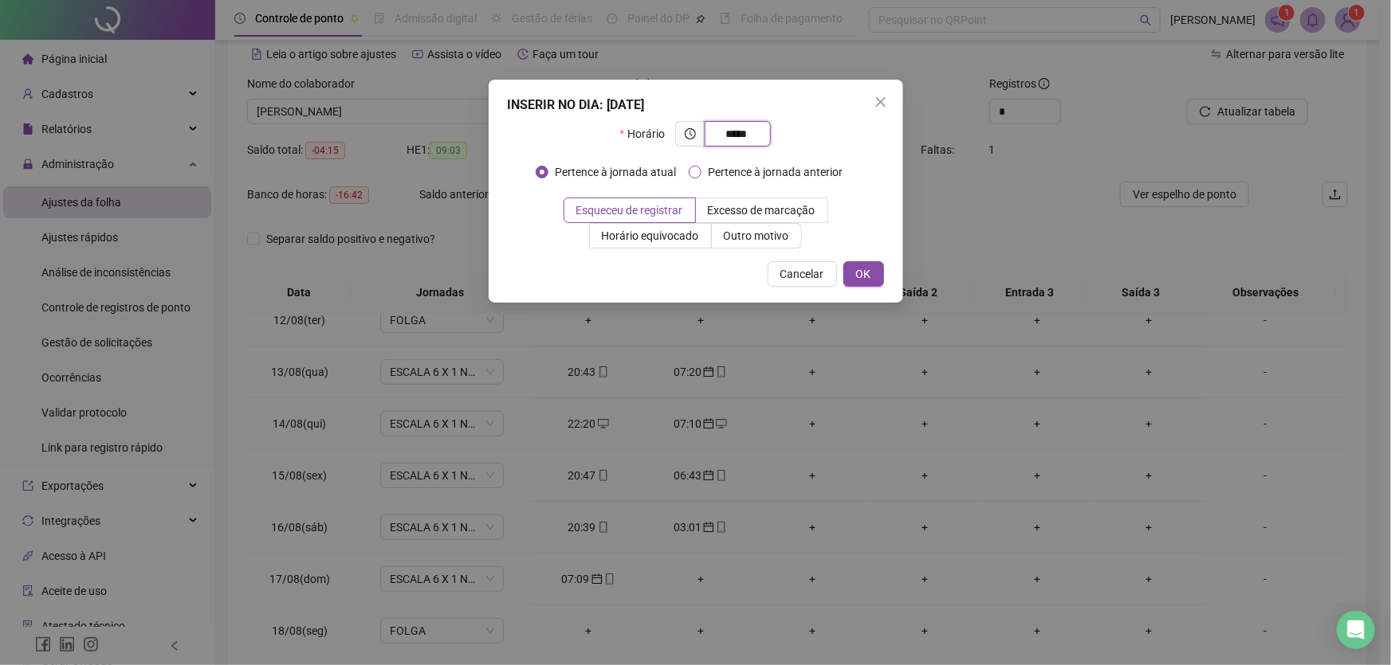
type input "*****"
click at [869, 274] on span "OK" at bounding box center [863, 274] width 15 height 18
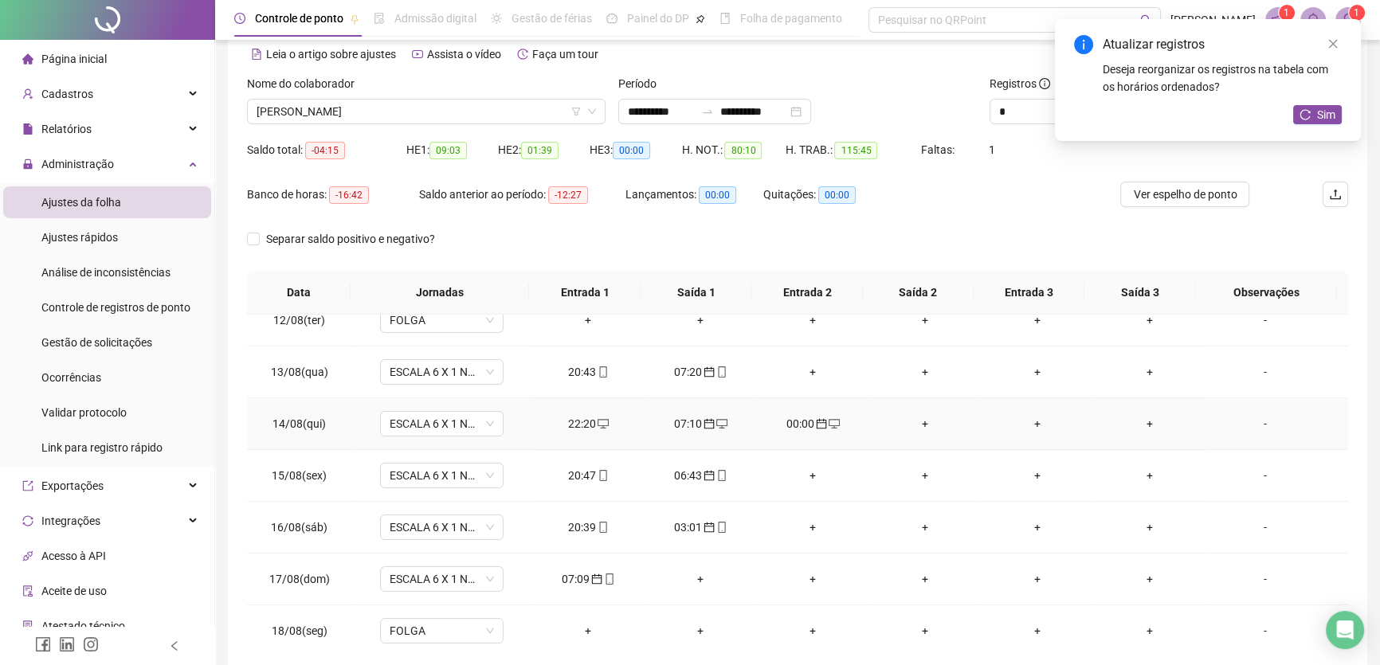
click at [918, 418] on div "+" at bounding box center [924, 424] width 87 height 18
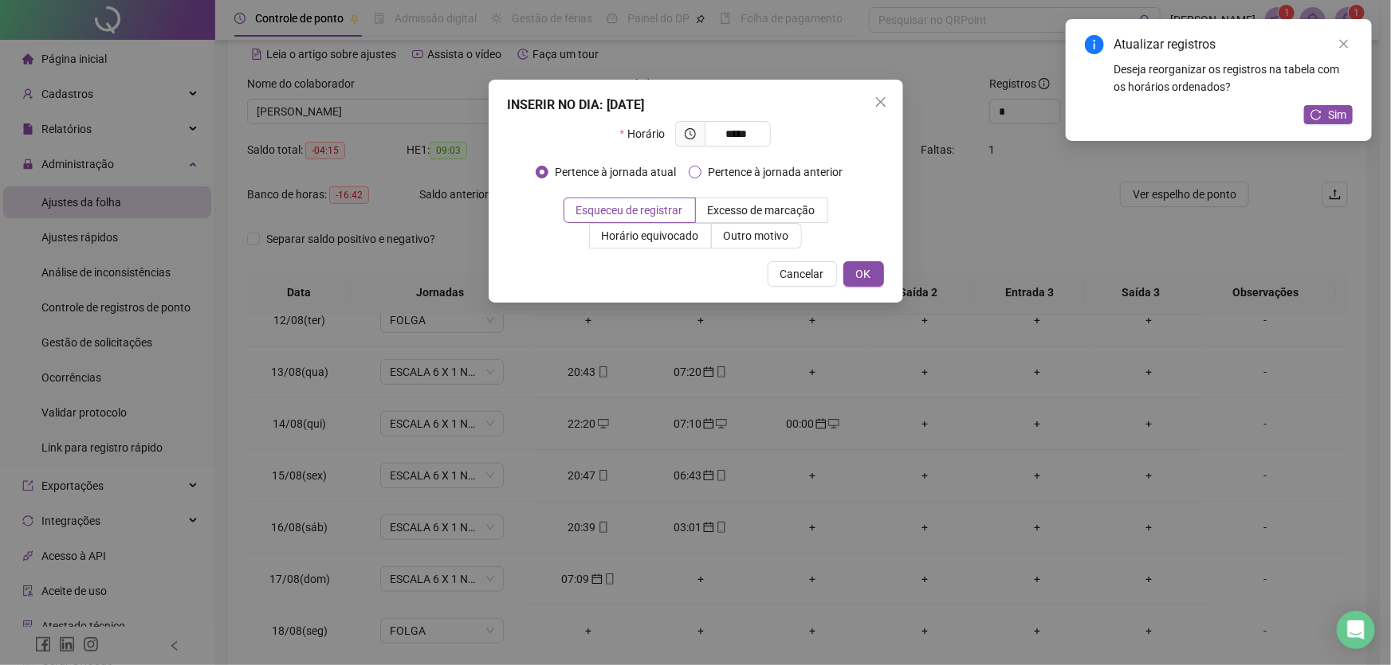
type input "*****"
click at [871, 273] on button "OK" at bounding box center [863, 274] width 41 height 26
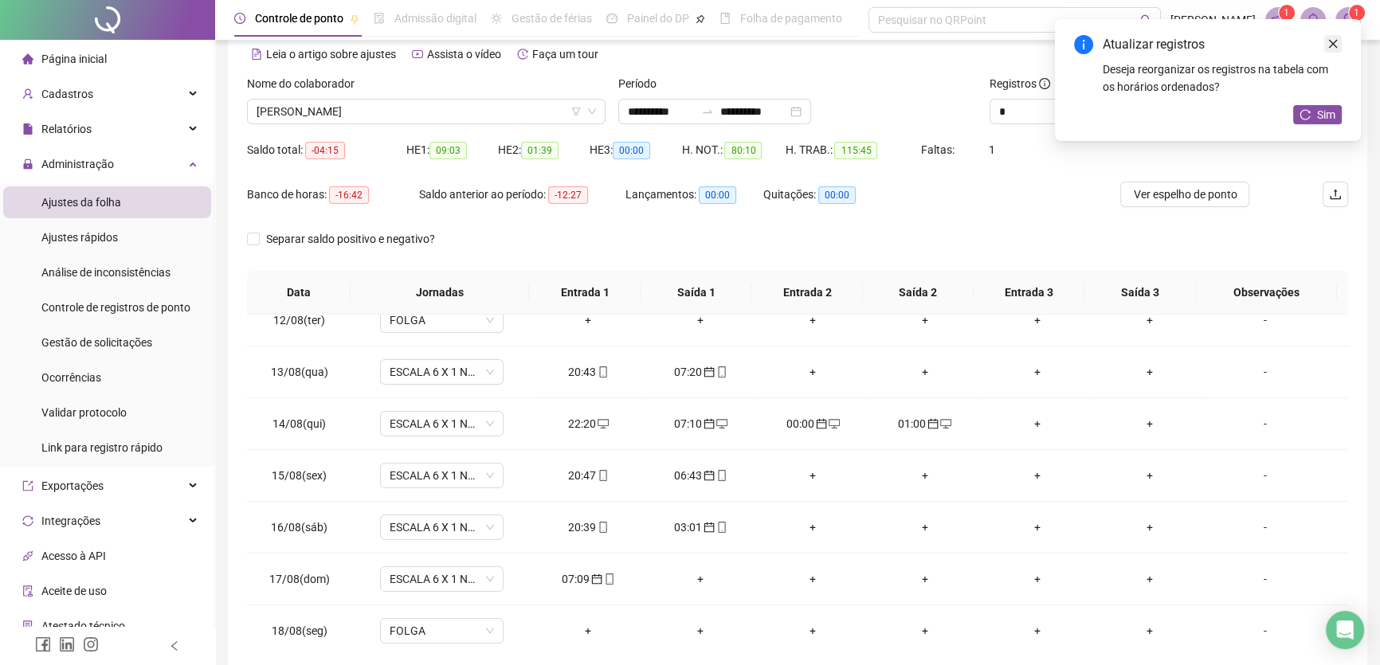
click at [1337, 47] on icon "close" at bounding box center [1333, 43] width 11 height 11
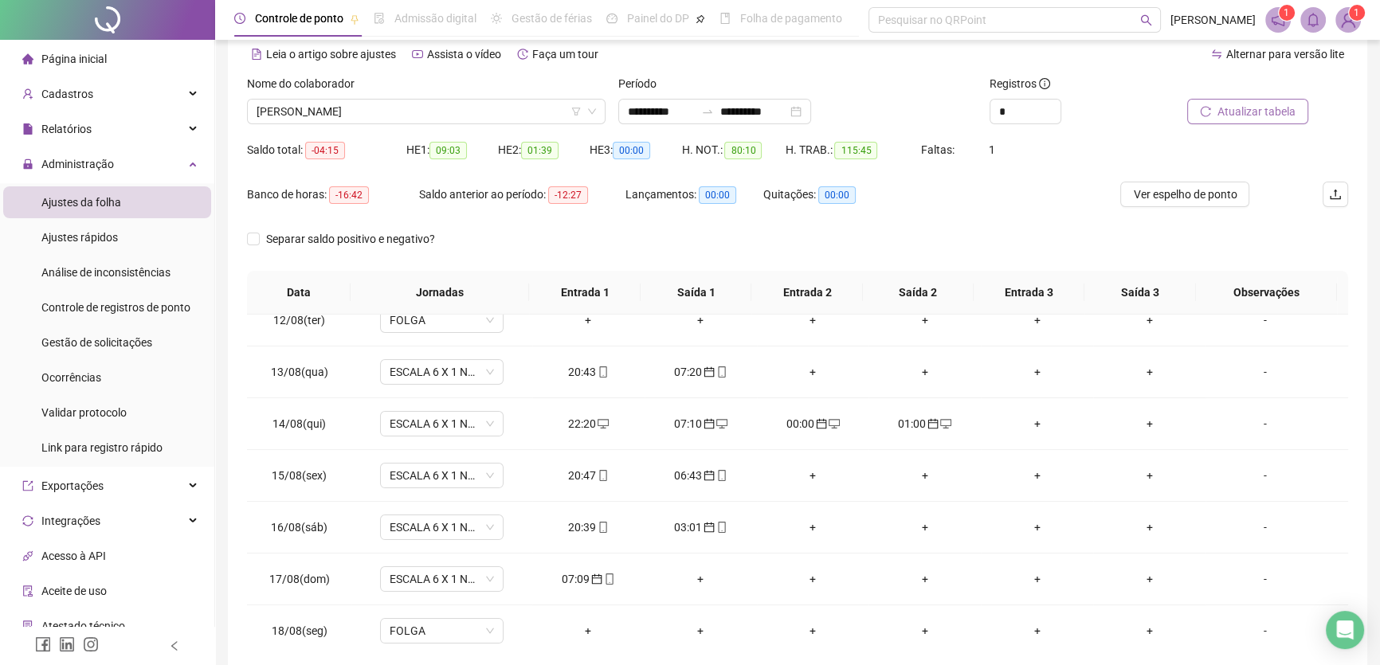
click at [1254, 112] on span "Atualizar tabela" at bounding box center [1257, 112] width 78 height 18
click at [805, 520] on div "+" at bounding box center [813, 528] width 87 height 18
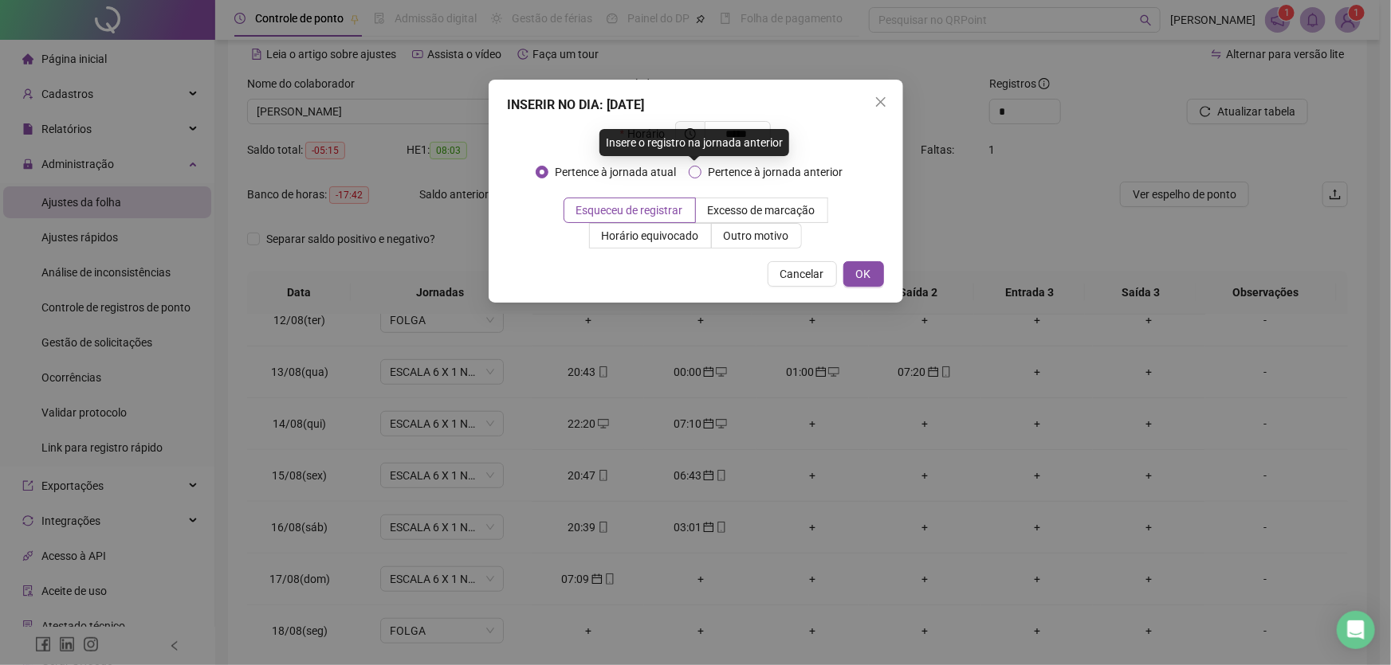
type input "*****"
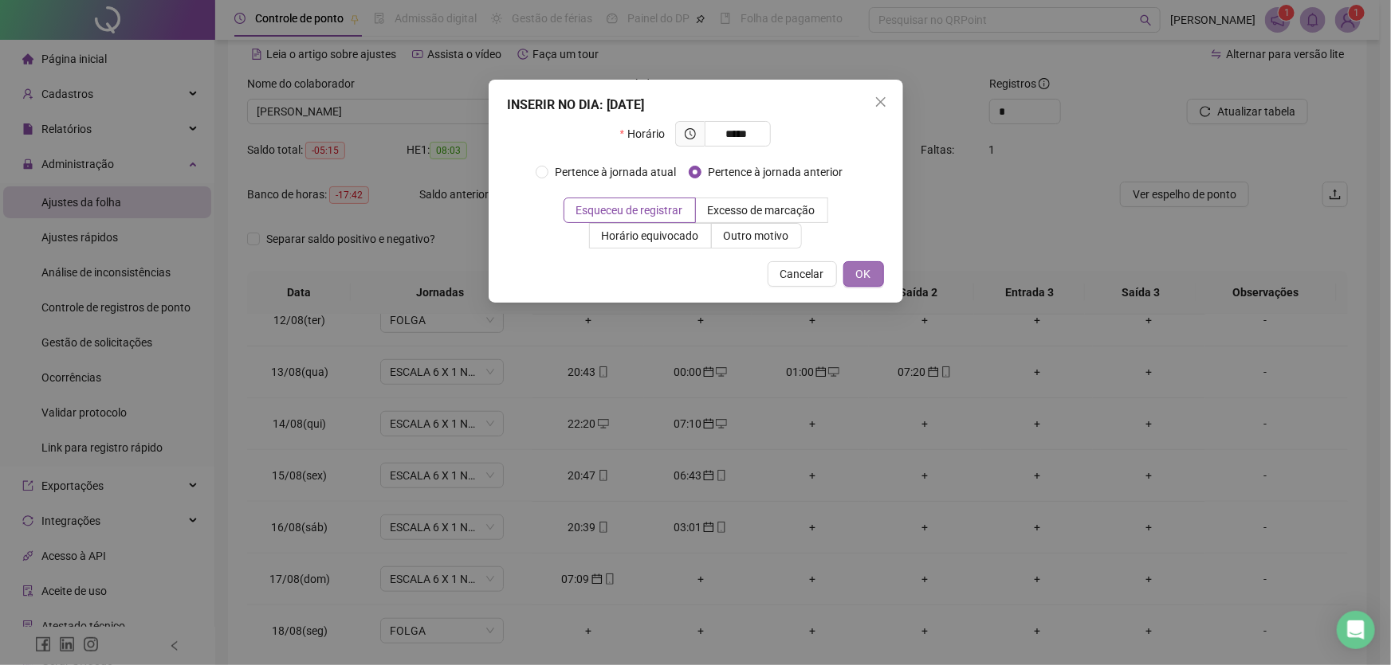
click at [858, 274] on span "OK" at bounding box center [863, 274] width 15 height 18
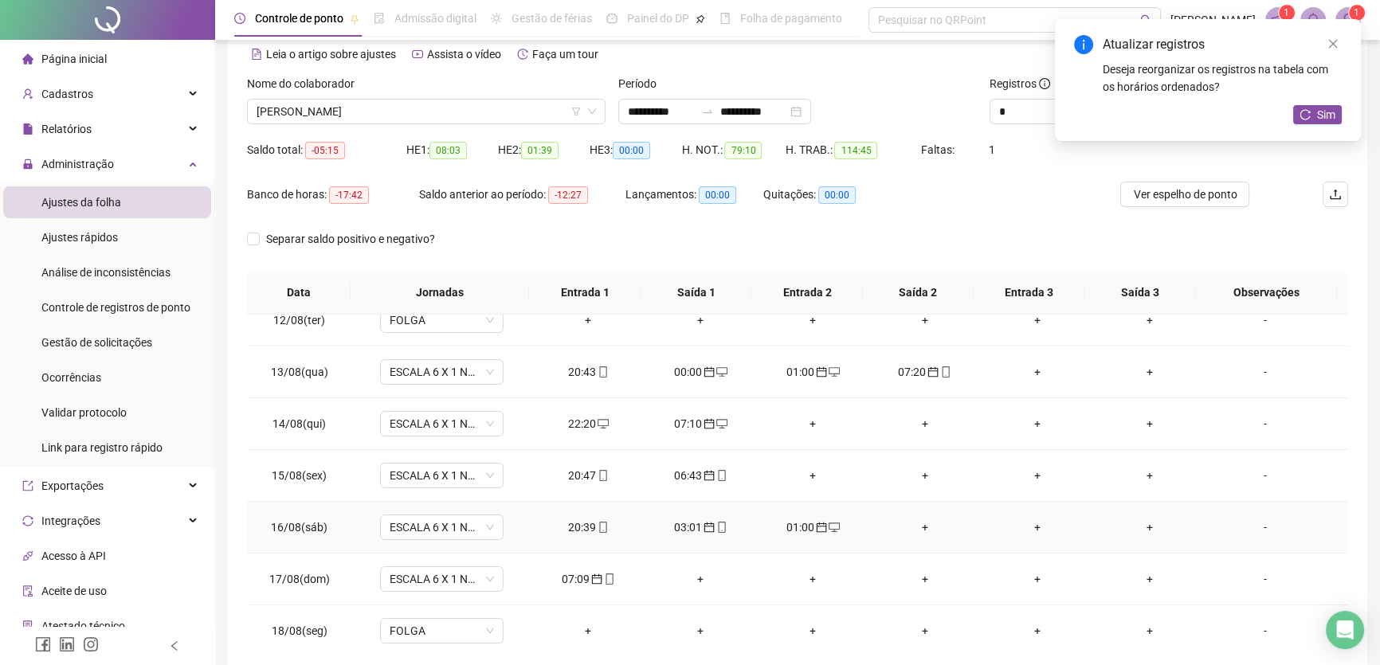
click at [916, 519] on div "+" at bounding box center [924, 528] width 87 height 18
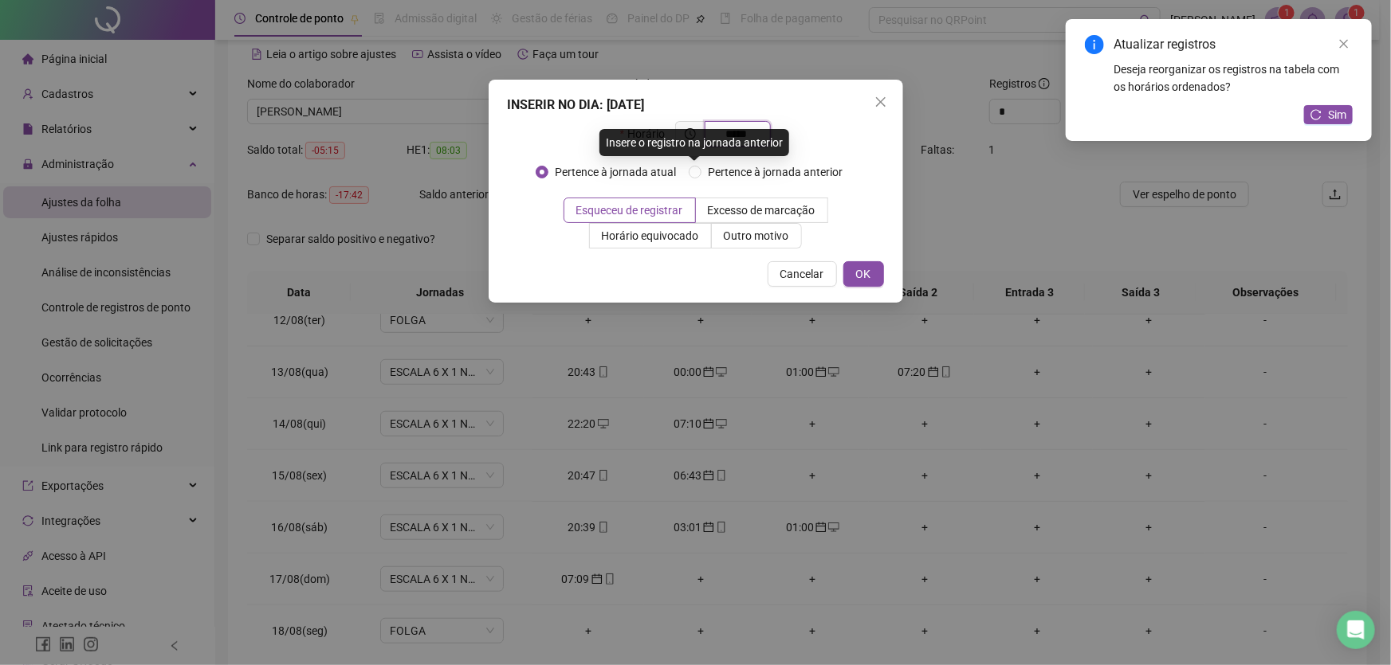
type input "*****"
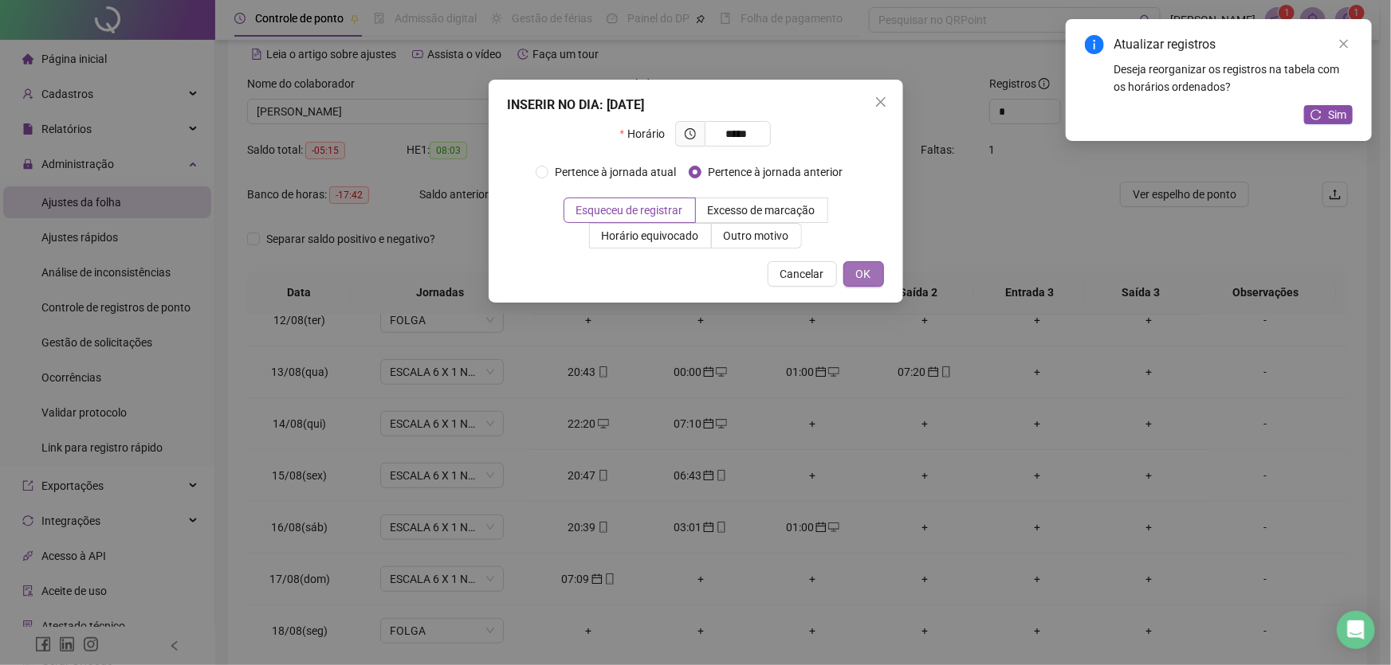
click at [861, 271] on span "OK" at bounding box center [863, 274] width 15 height 18
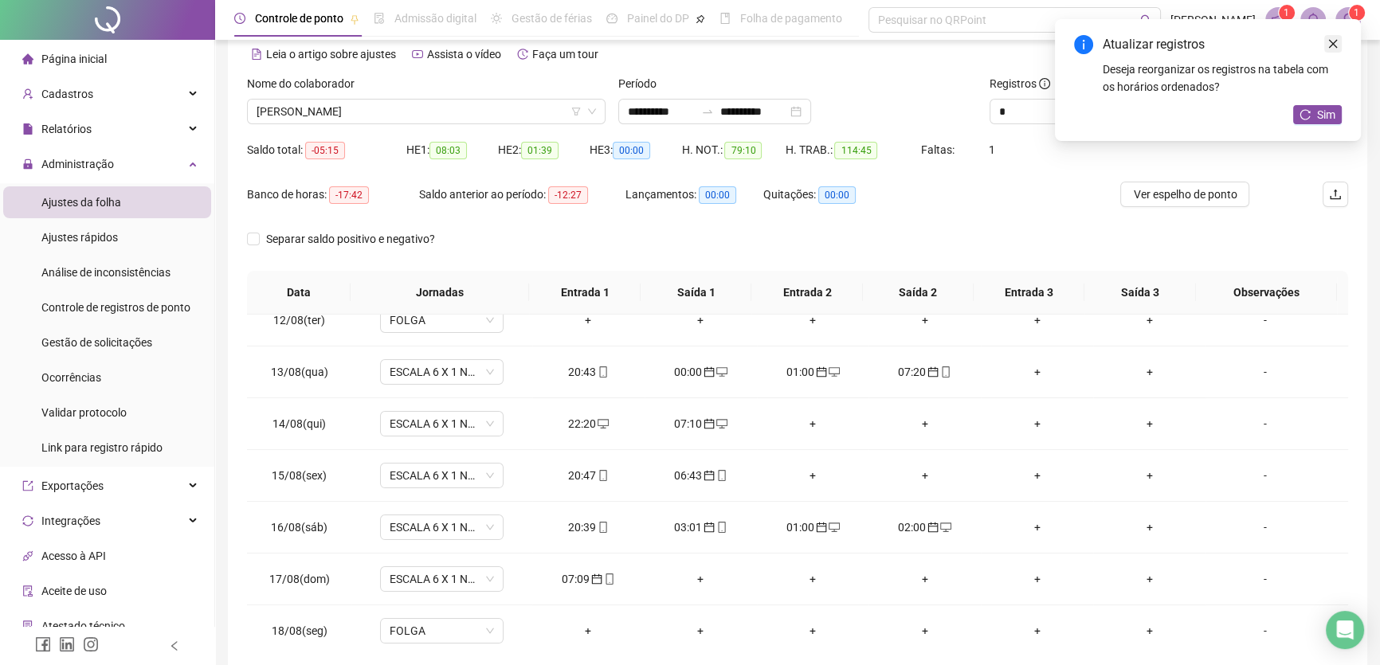
click at [1334, 41] on icon "close" at bounding box center [1333, 44] width 9 height 9
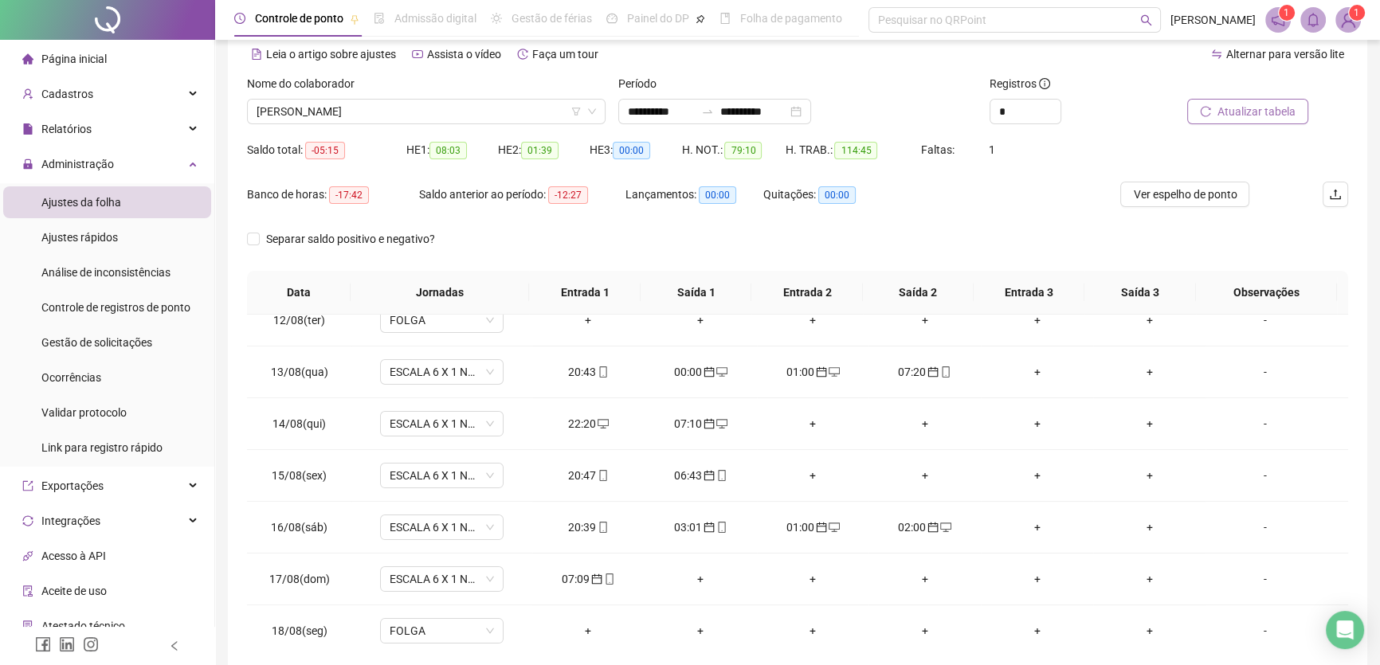
click at [1252, 110] on span "Atualizar tabela" at bounding box center [1257, 112] width 78 height 18
click at [805, 572] on div "+" at bounding box center [813, 580] width 87 height 18
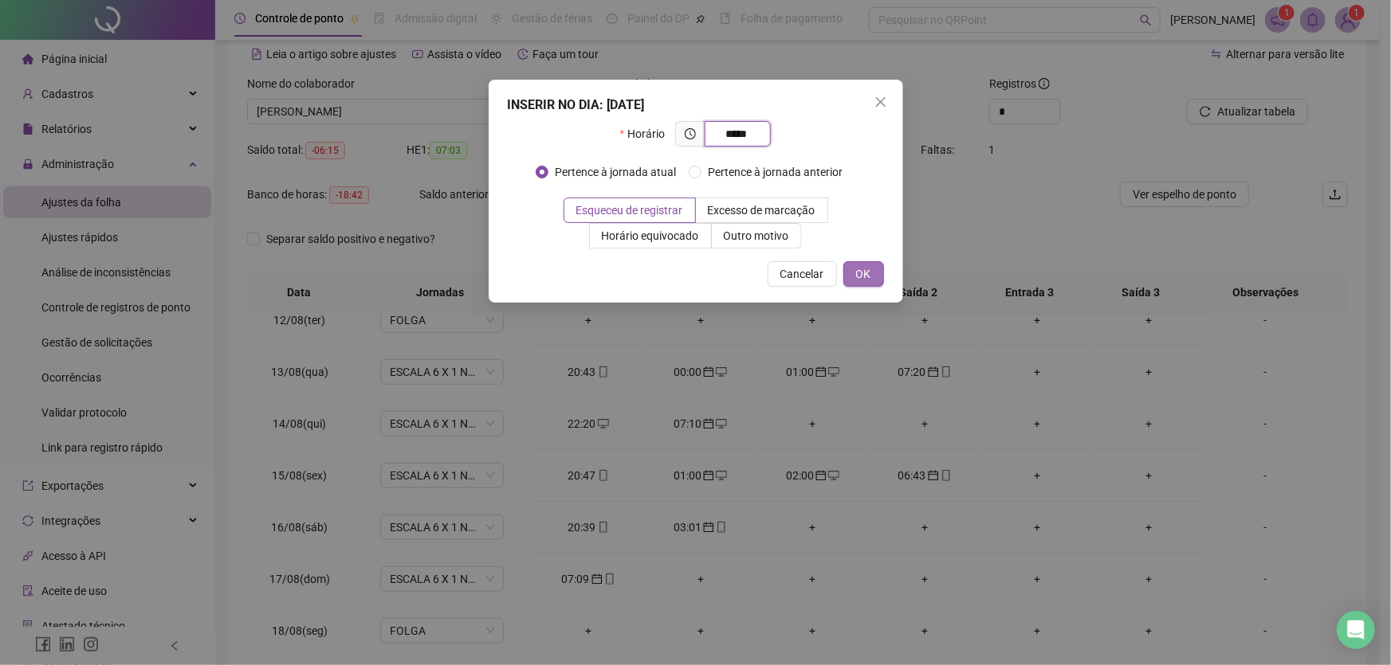
type input "*****"
click at [869, 276] on span "OK" at bounding box center [863, 274] width 15 height 18
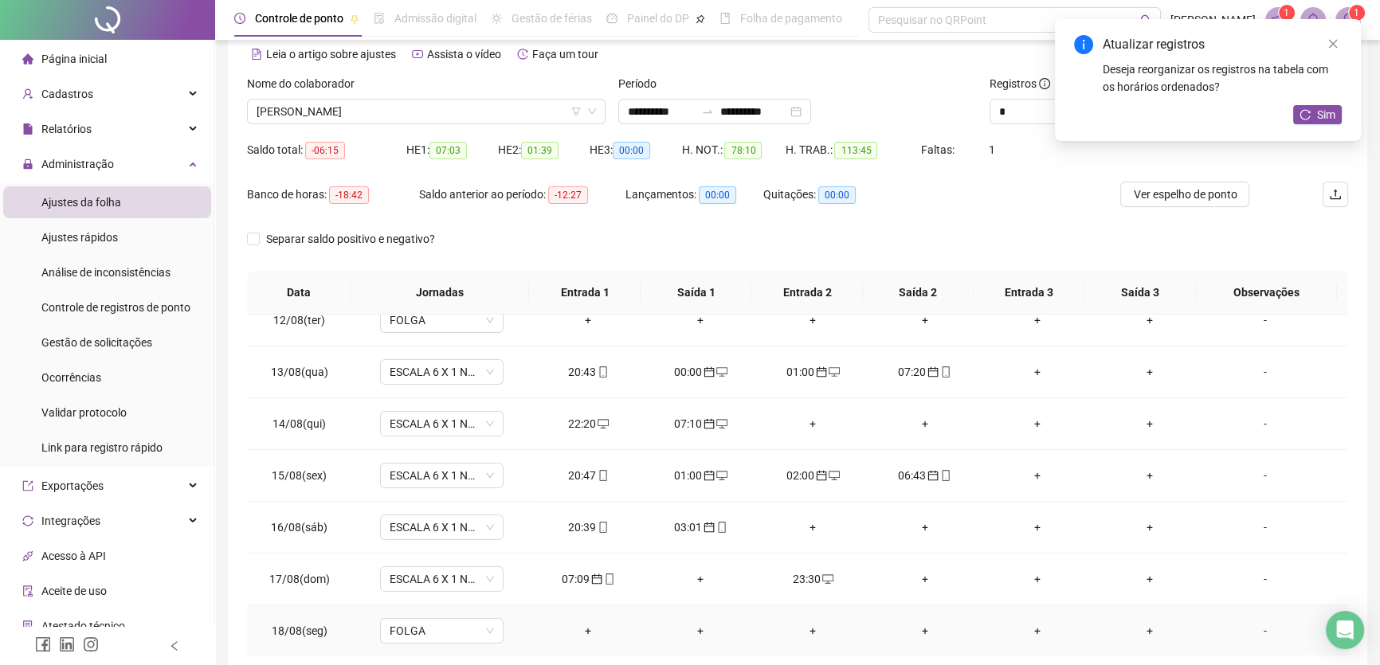
click at [918, 625] on div "+" at bounding box center [924, 631] width 87 height 18
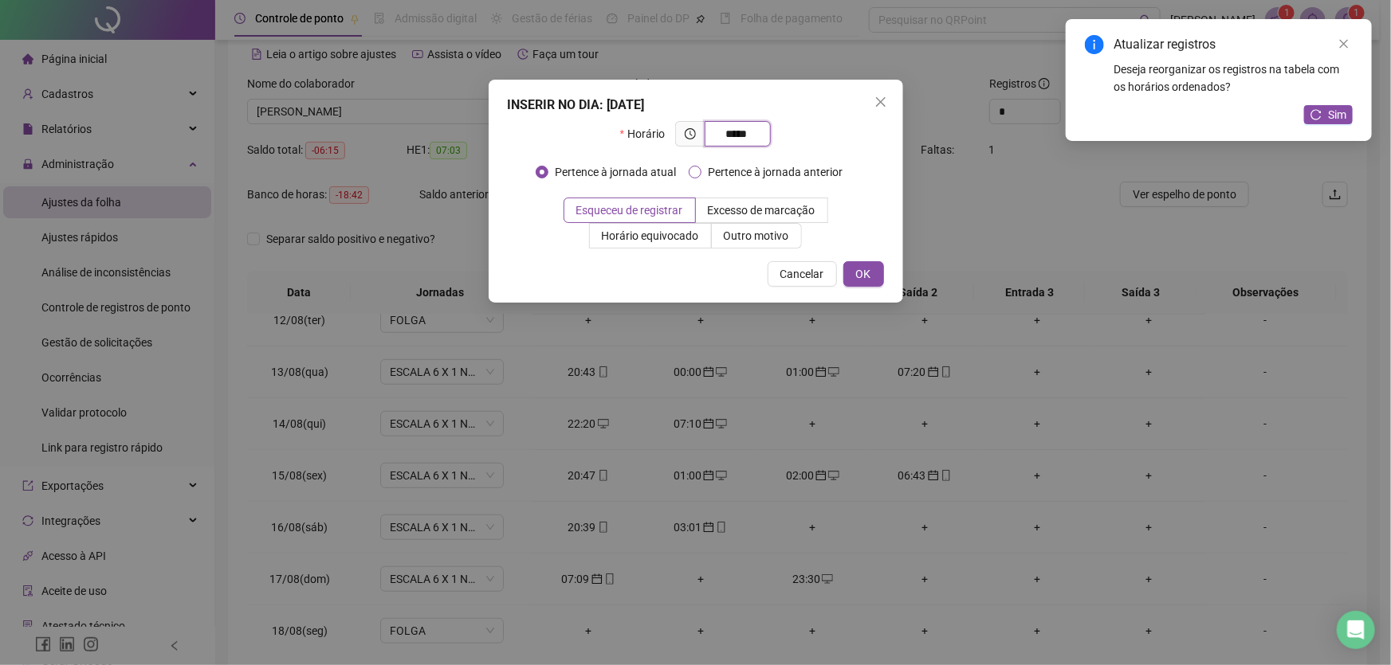
type input "*****"
click at [862, 273] on span "OK" at bounding box center [863, 274] width 15 height 18
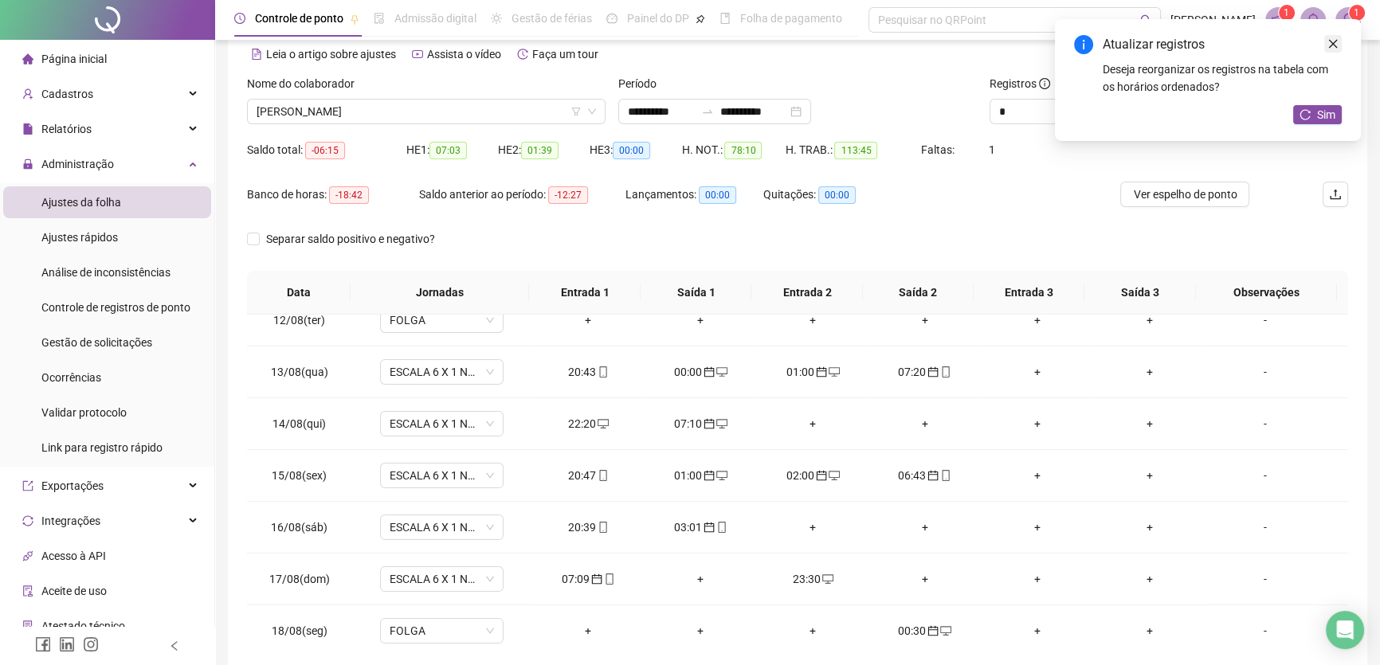
click at [1337, 41] on icon "close" at bounding box center [1333, 43] width 11 height 11
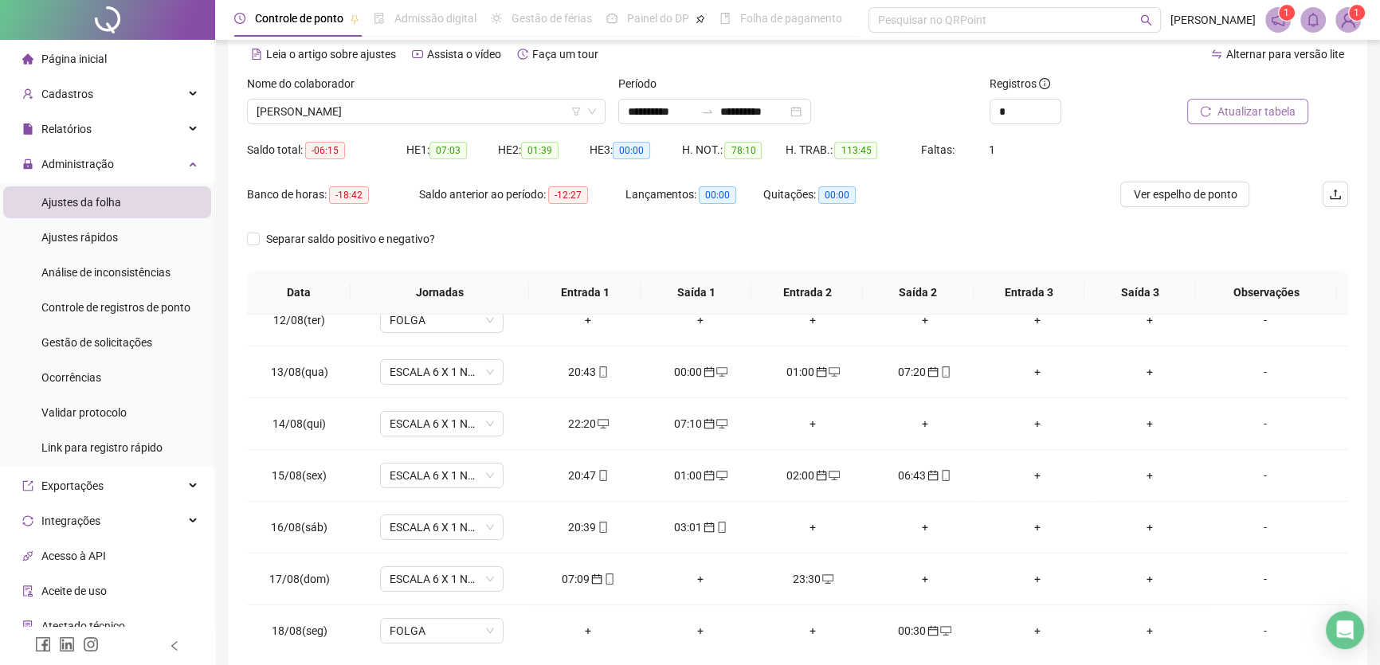
click at [1246, 104] on span "Atualizar tabela" at bounding box center [1257, 112] width 78 height 18
click at [921, 578] on div "+" at bounding box center [924, 580] width 87 height 18
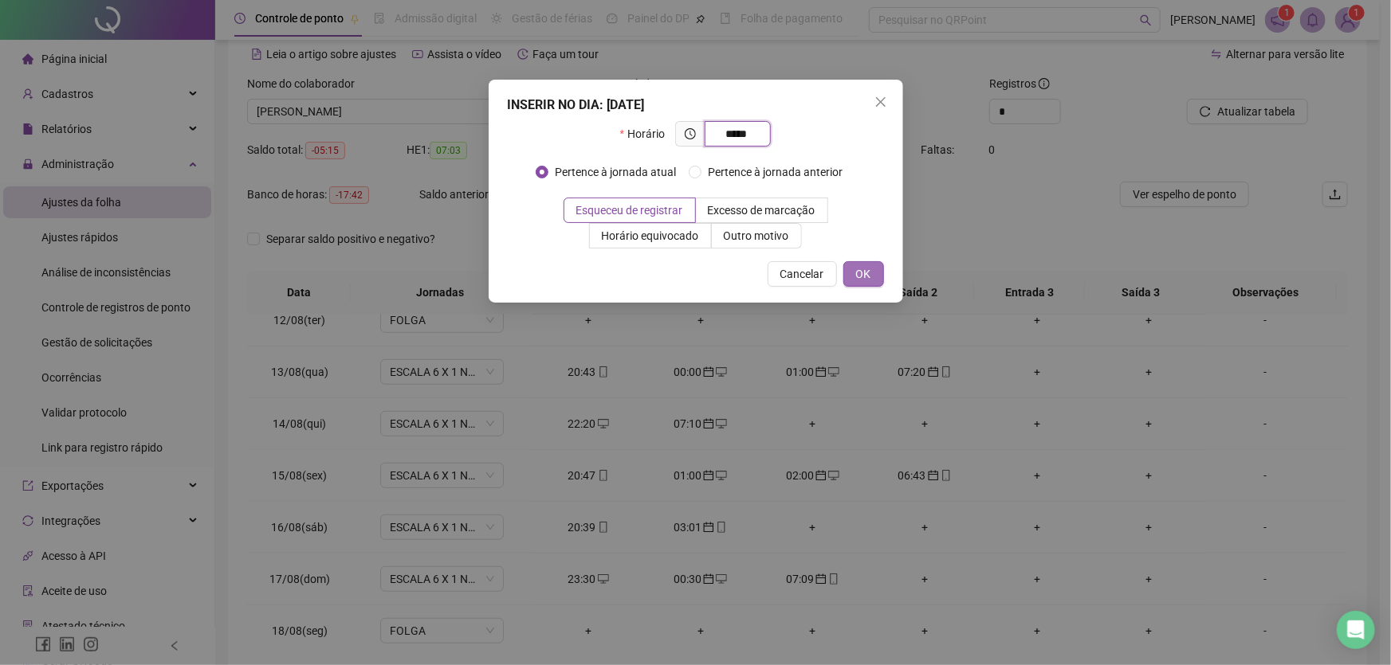
type input "*****"
click at [858, 275] on span "OK" at bounding box center [863, 274] width 15 height 18
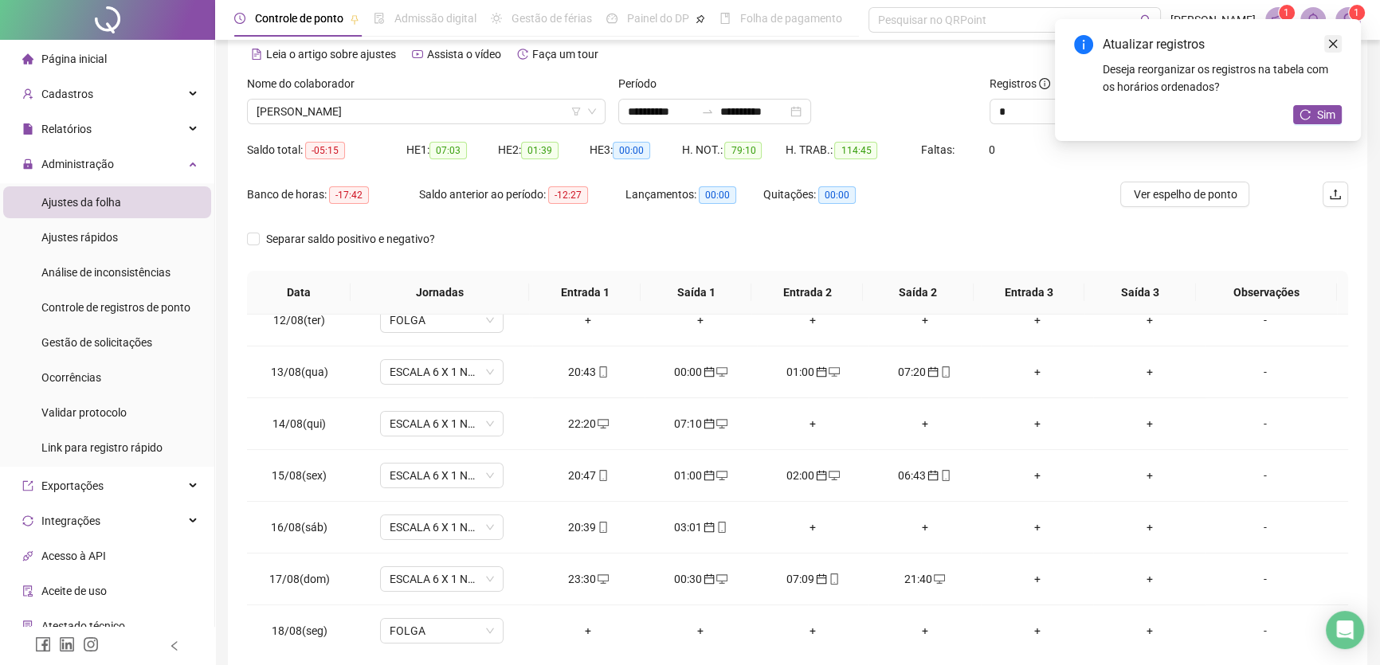
click at [1336, 40] on icon "close" at bounding box center [1333, 44] width 9 height 9
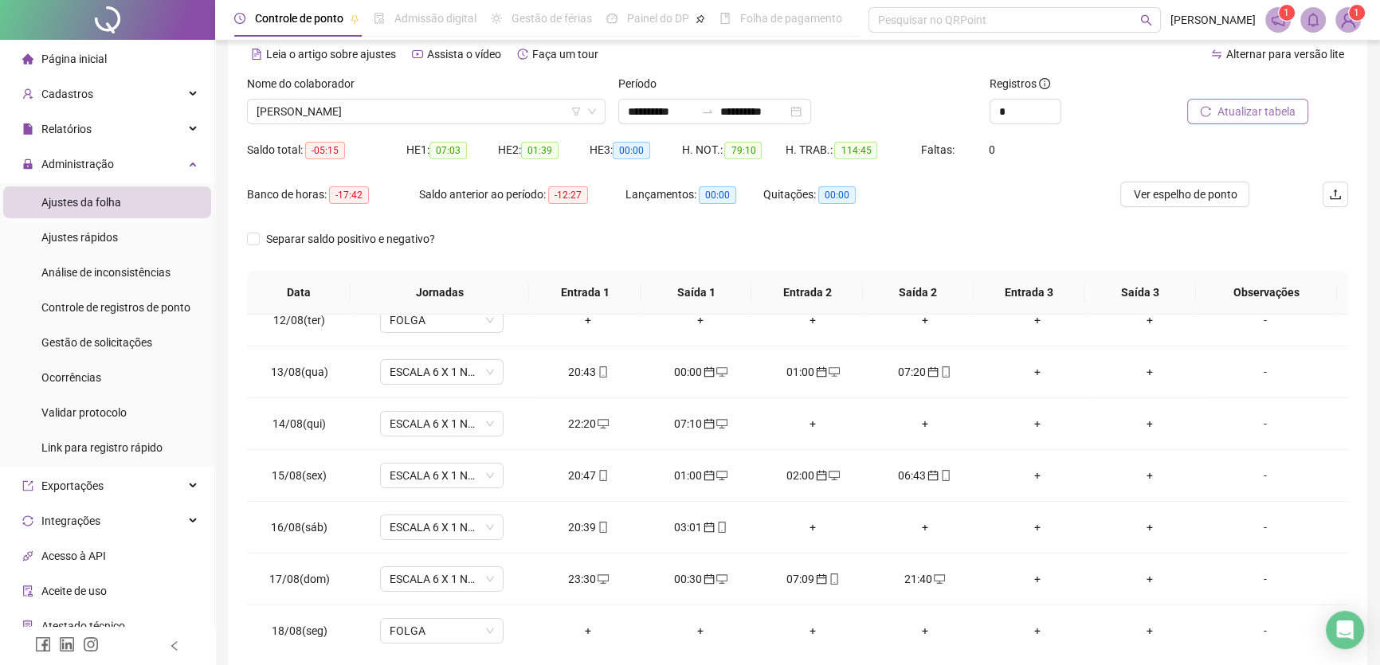
click at [1244, 112] on span "Atualizar tabela" at bounding box center [1257, 112] width 78 height 18
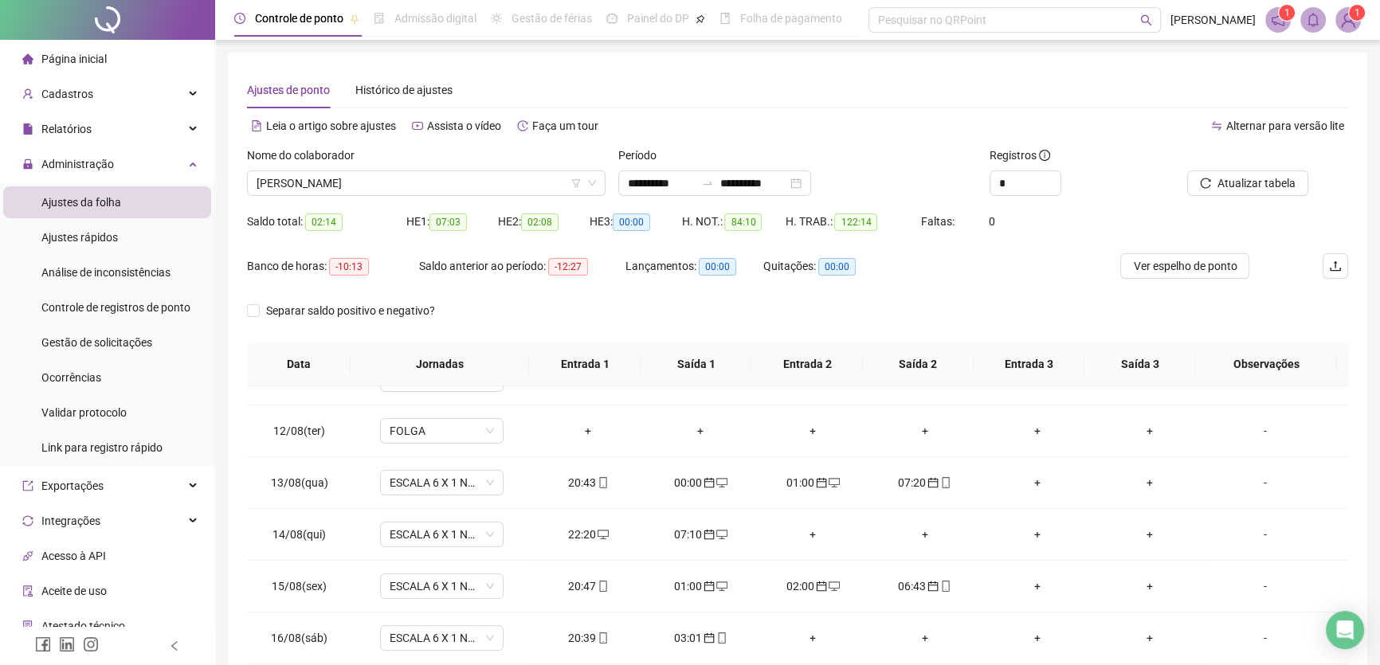
scroll to position [579, 0]
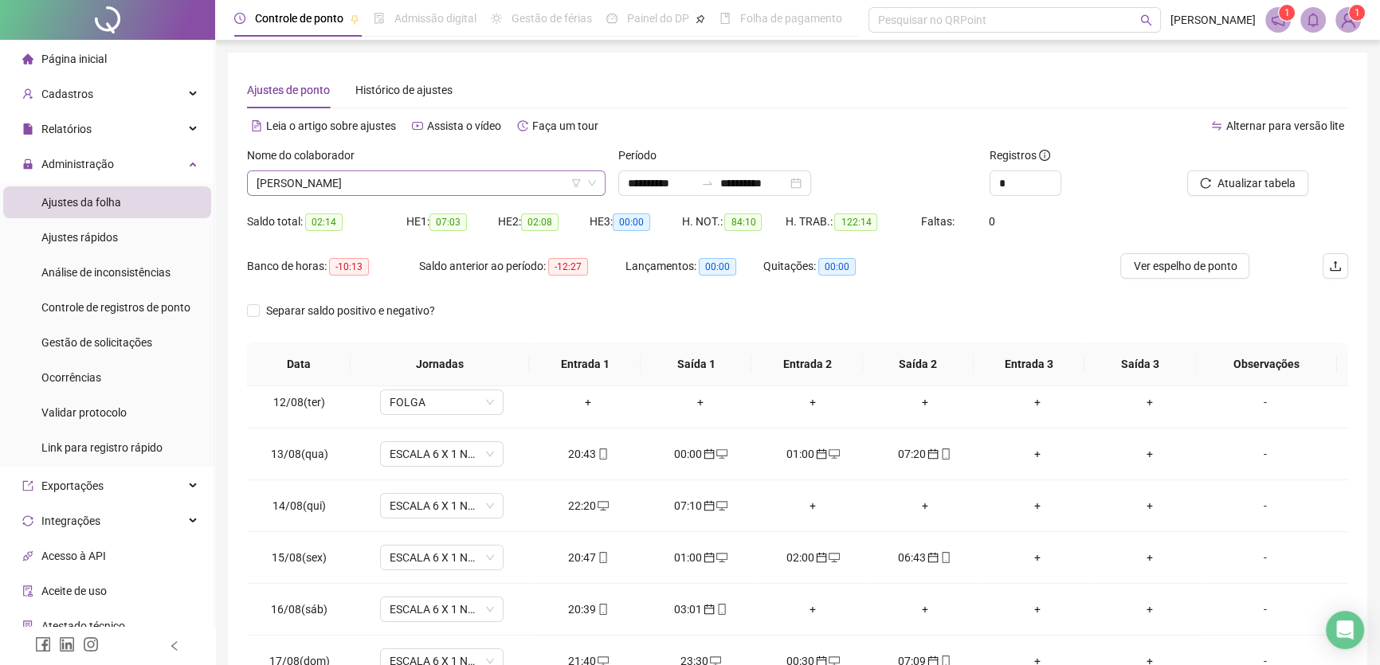
click at [478, 182] on span "[PERSON_NAME]" at bounding box center [427, 183] width 340 height 24
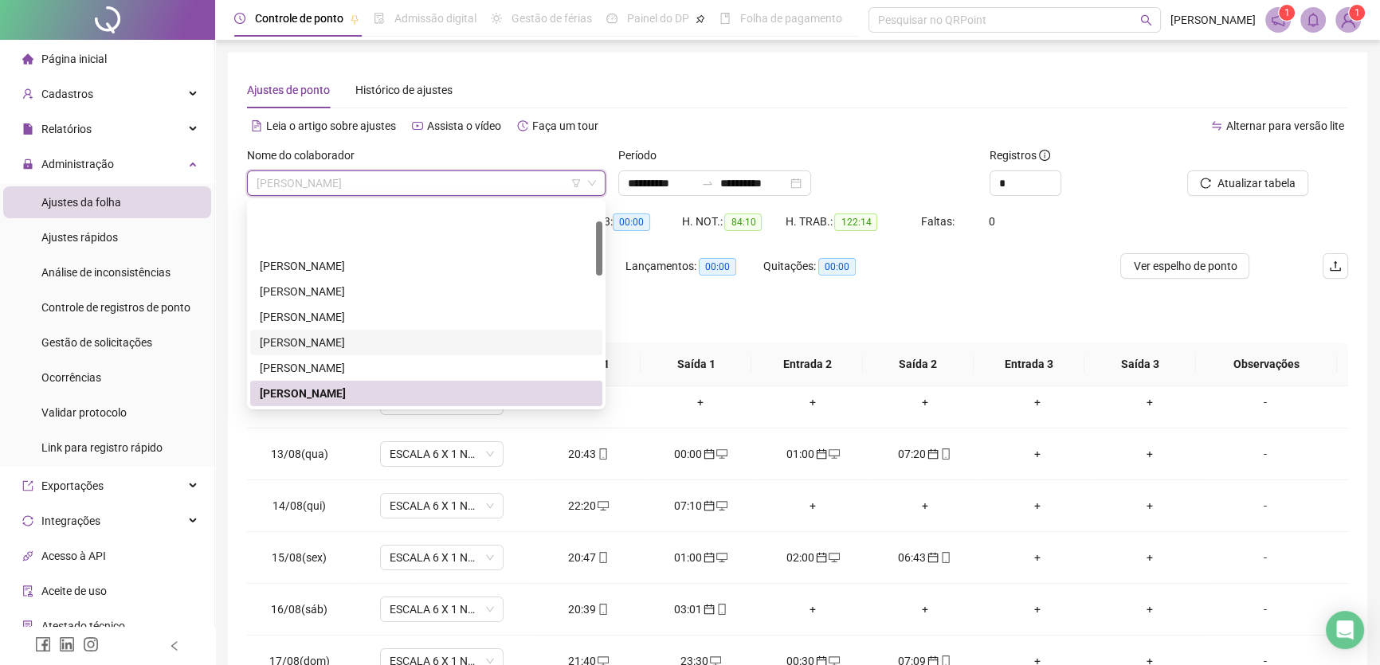
scroll to position [144, 0]
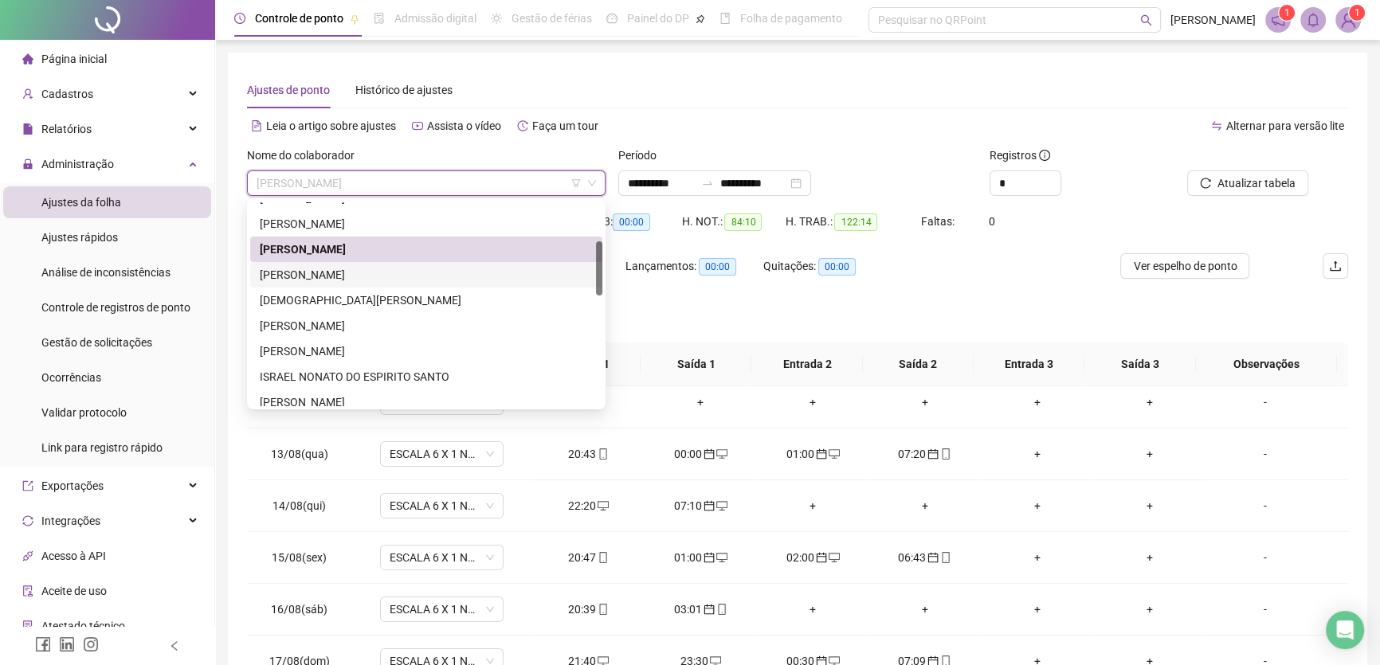
click at [367, 276] on div "[PERSON_NAME]" at bounding box center [426, 275] width 333 height 18
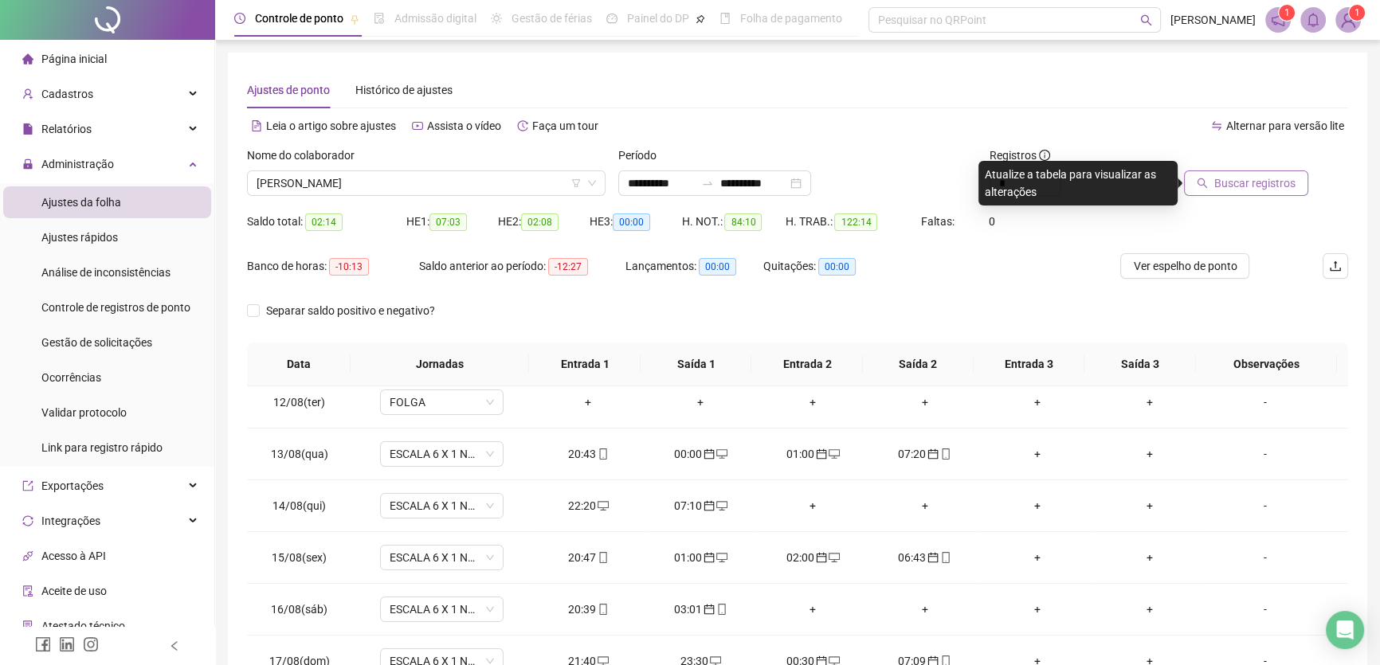
click at [1264, 181] on span "Buscar registros" at bounding box center [1255, 184] width 81 height 18
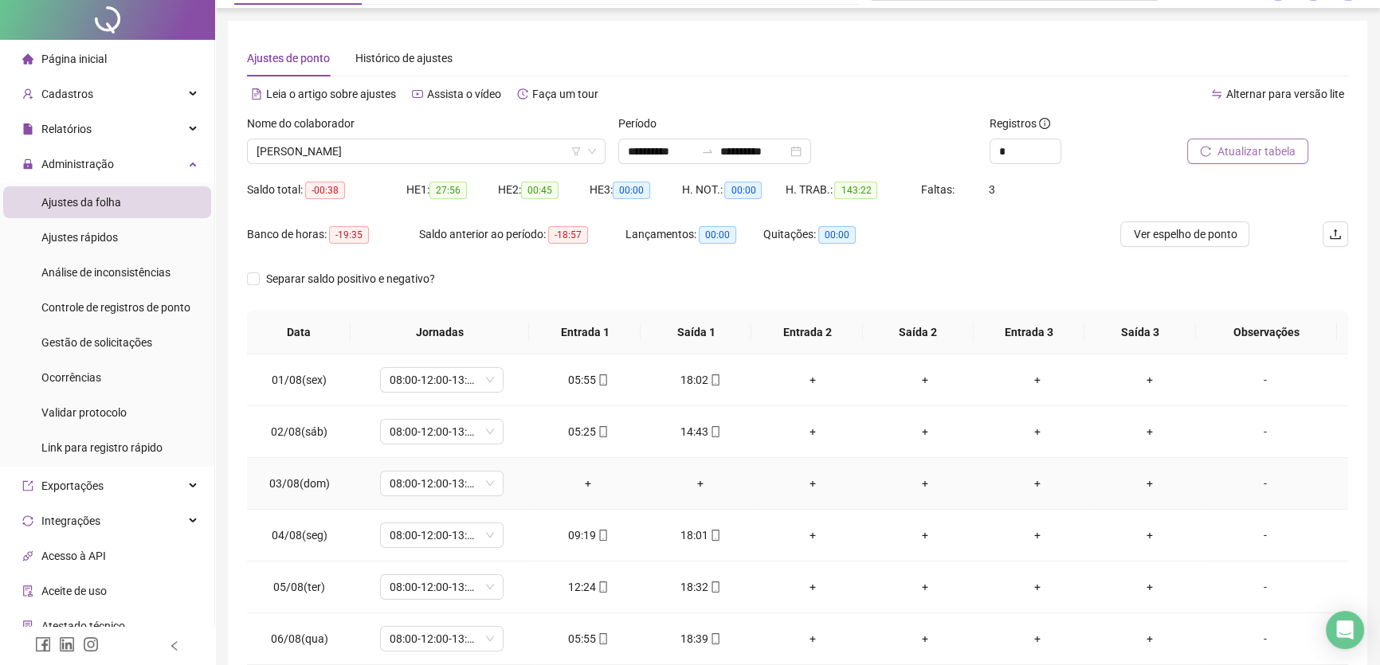
scroll to position [0, 0]
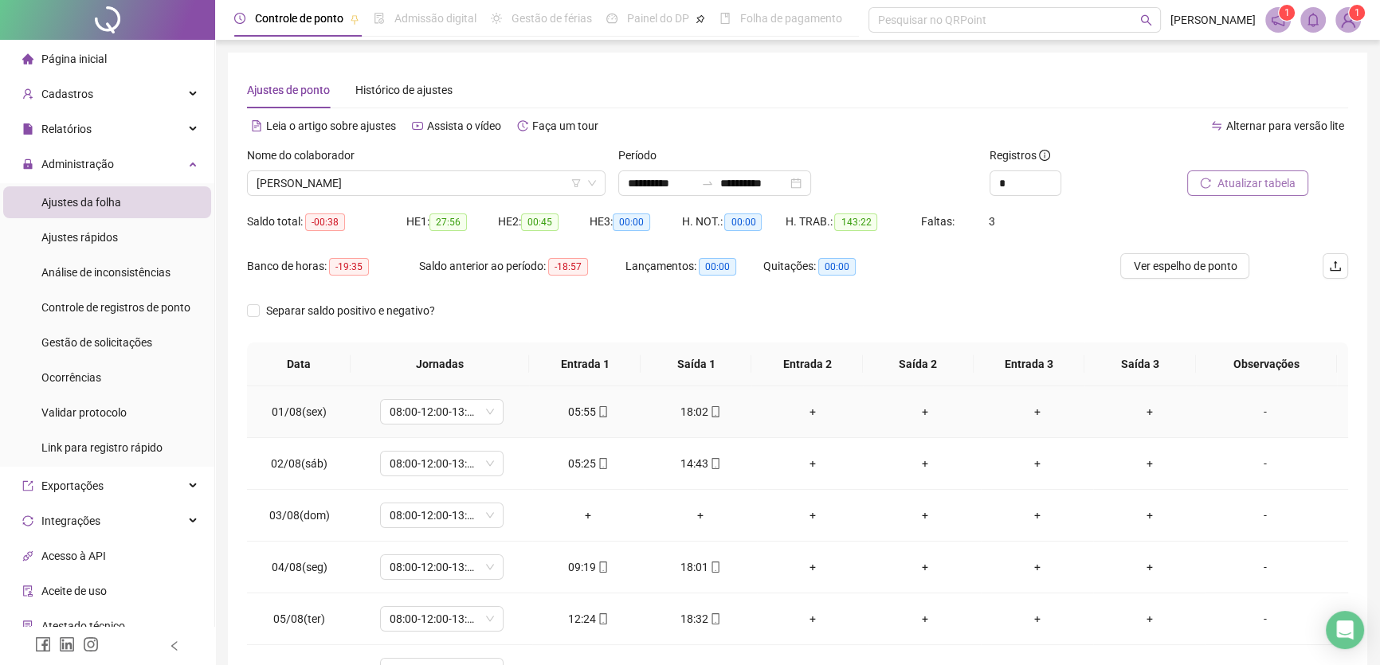
click at [805, 406] on div "+" at bounding box center [813, 412] width 87 height 18
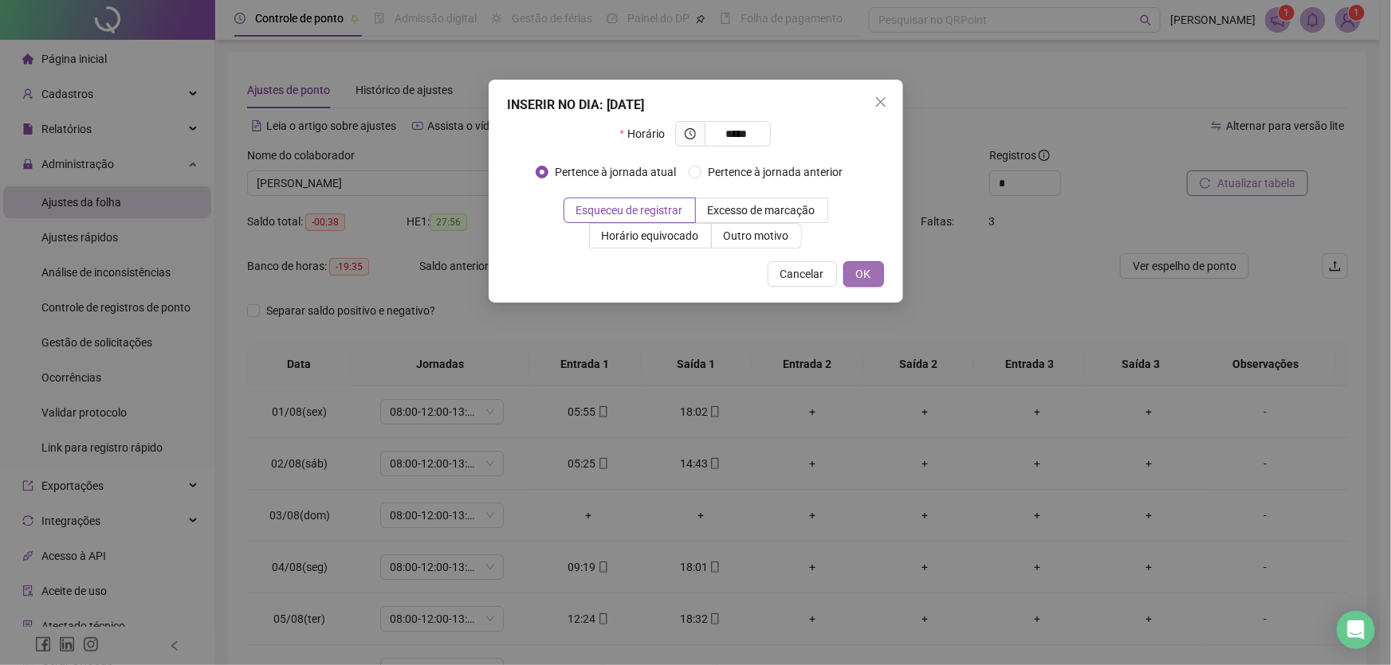
type input "*****"
click at [869, 273] on span "OK" at bounding box center [863, 274] width 15 height 18
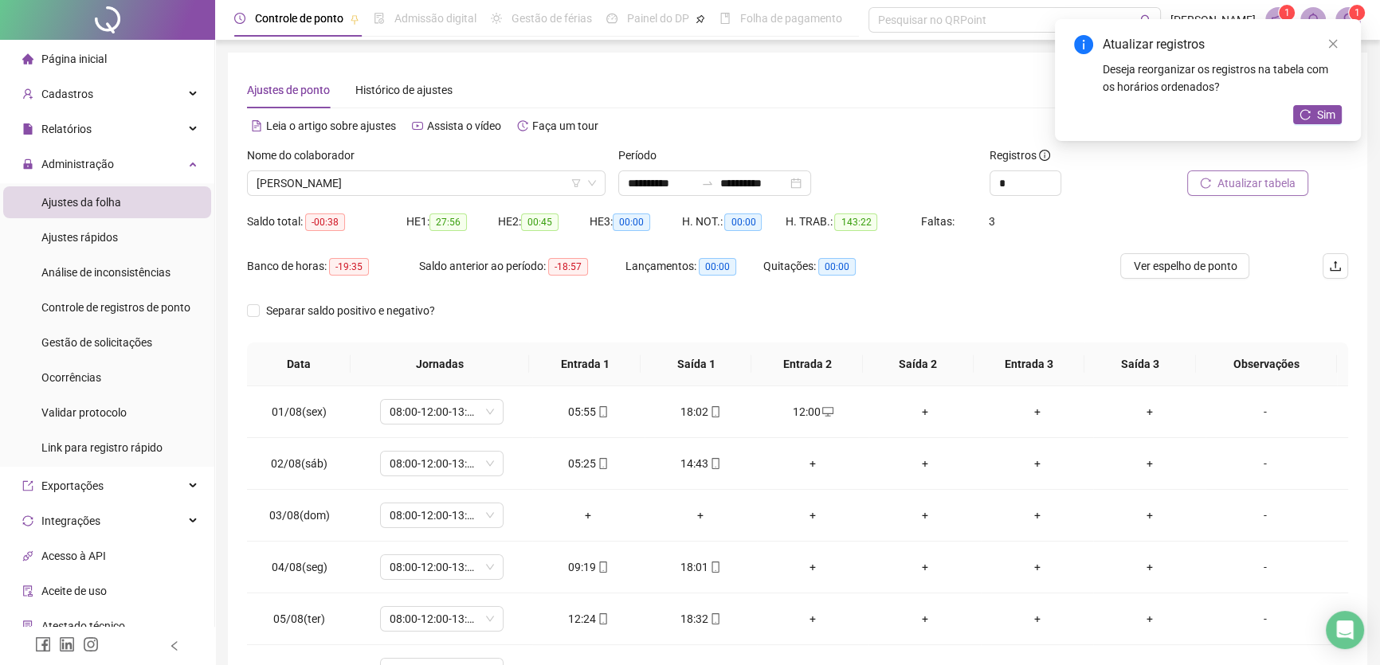
click at [912, 409] on div "+" at bounding box center [924, 412] width 87 height 18
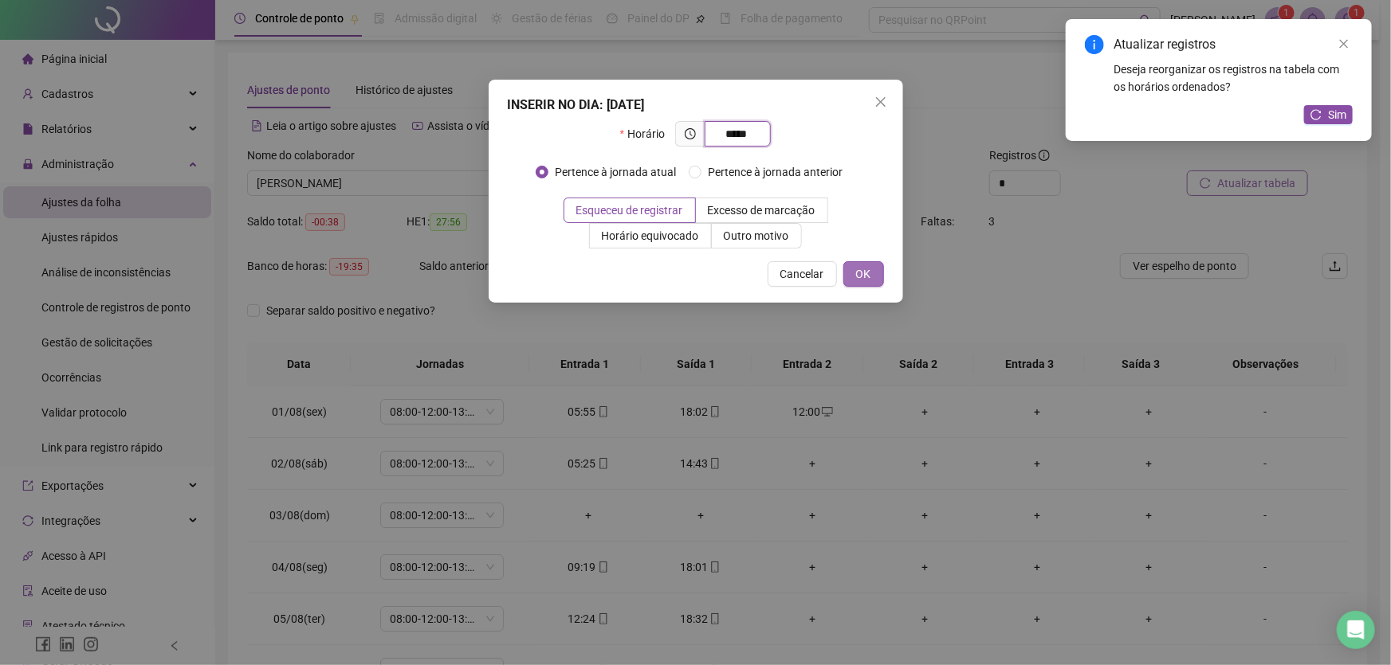
type input "*****"
click at [854, 268] on button "OK" at bounding box center [863, 274] width 41 height 26
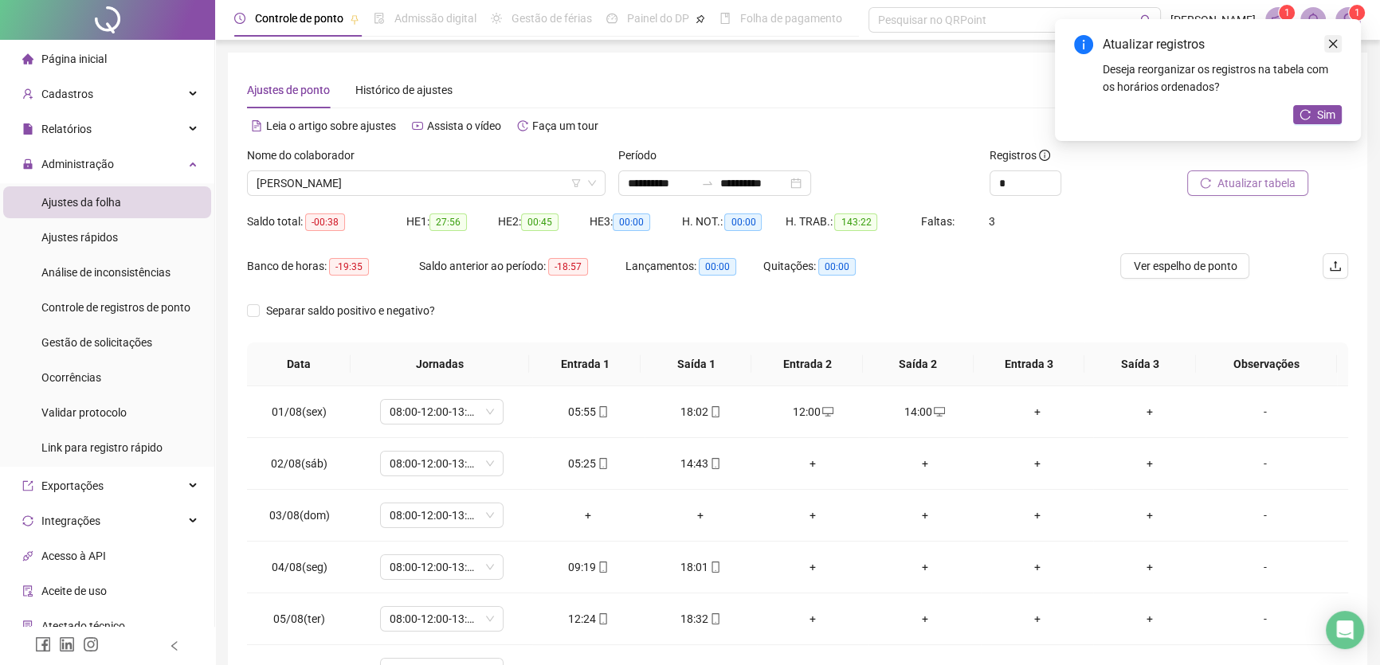
click at [1329, 47] on icon "close" at bounding box center [1333, 44] width 9 height 9
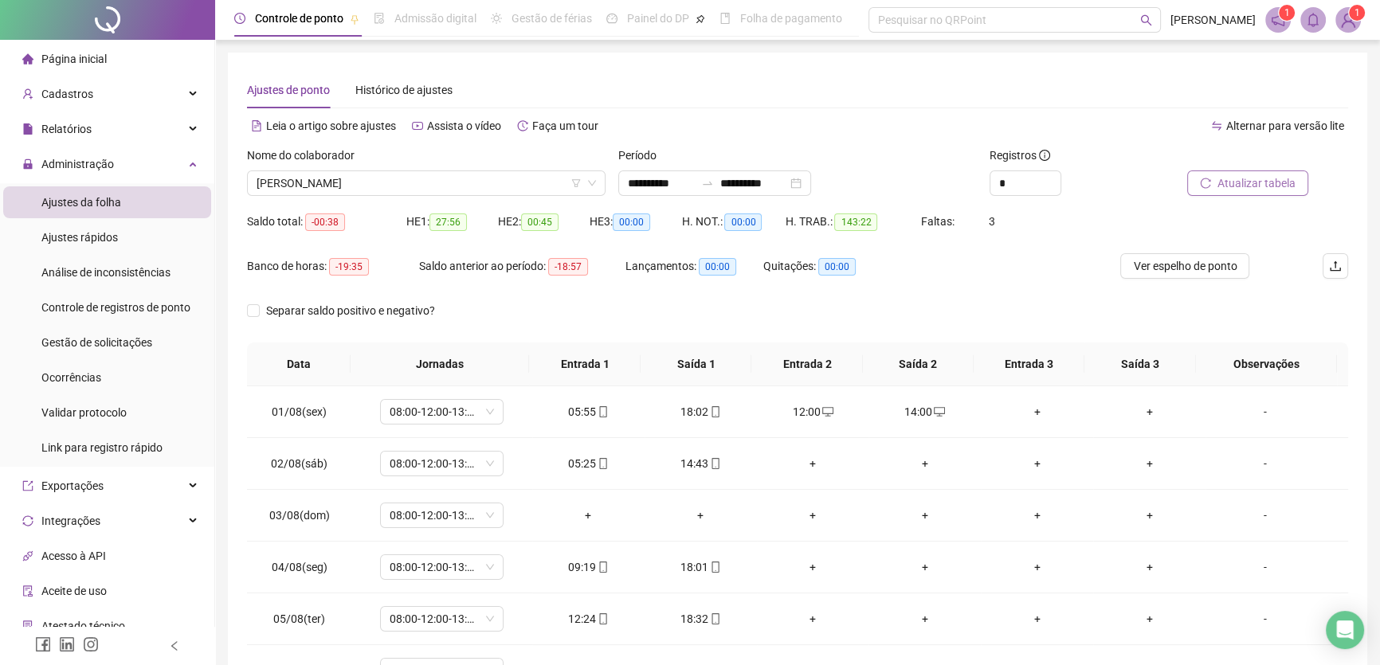
click at [1257, 175] on span "Atualizar tabela" at bounding box center [1257, 184] width 78 height 18
click at [807, 461] on div "+" at bounding box center [813, 464] width 87 height 18
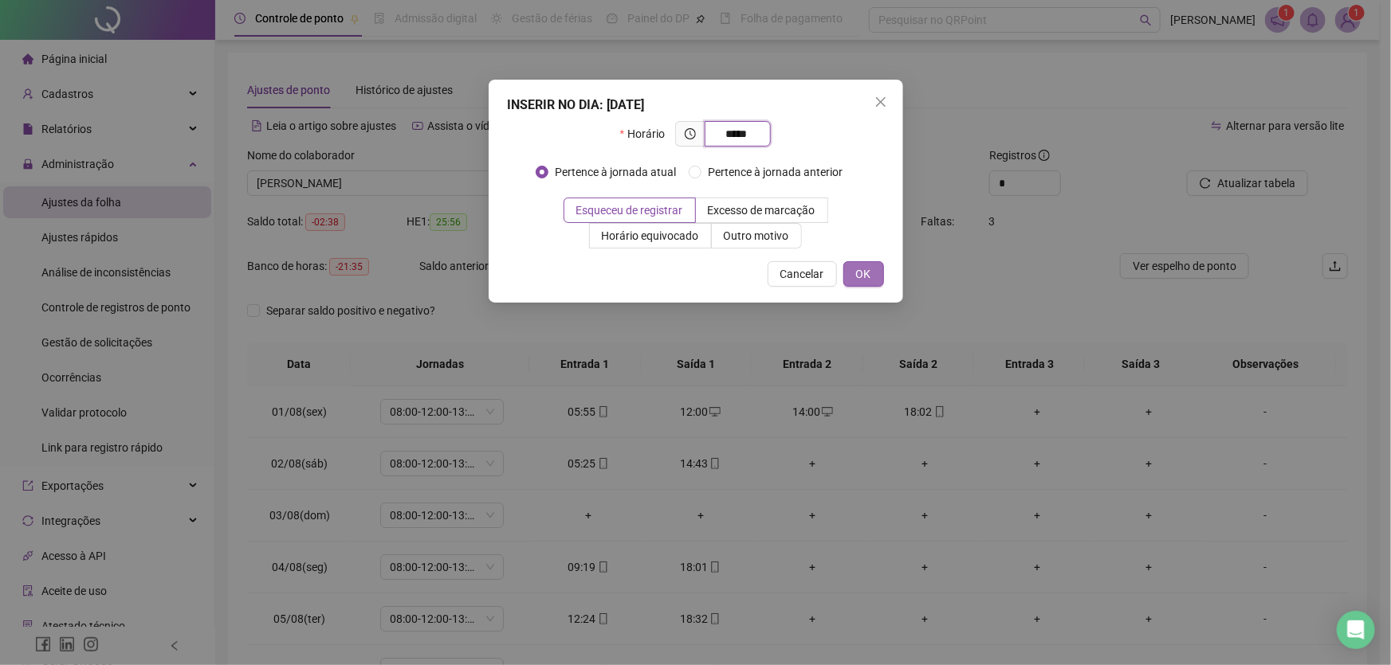
type input "*****"
click at [877, 268] on button "OK" at bounding box center [863, 274] width 41 height 26
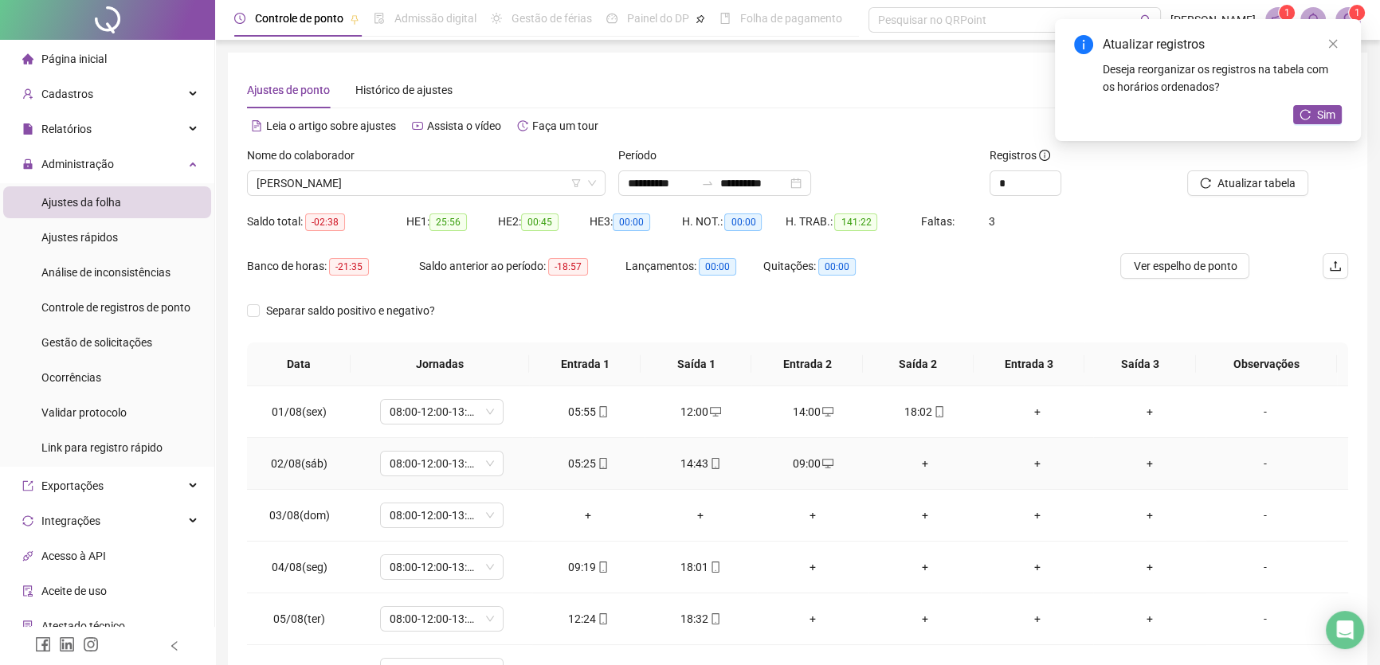
click at [916, 457] on div "+" at bounding box center [924, 464] width 87 height 18
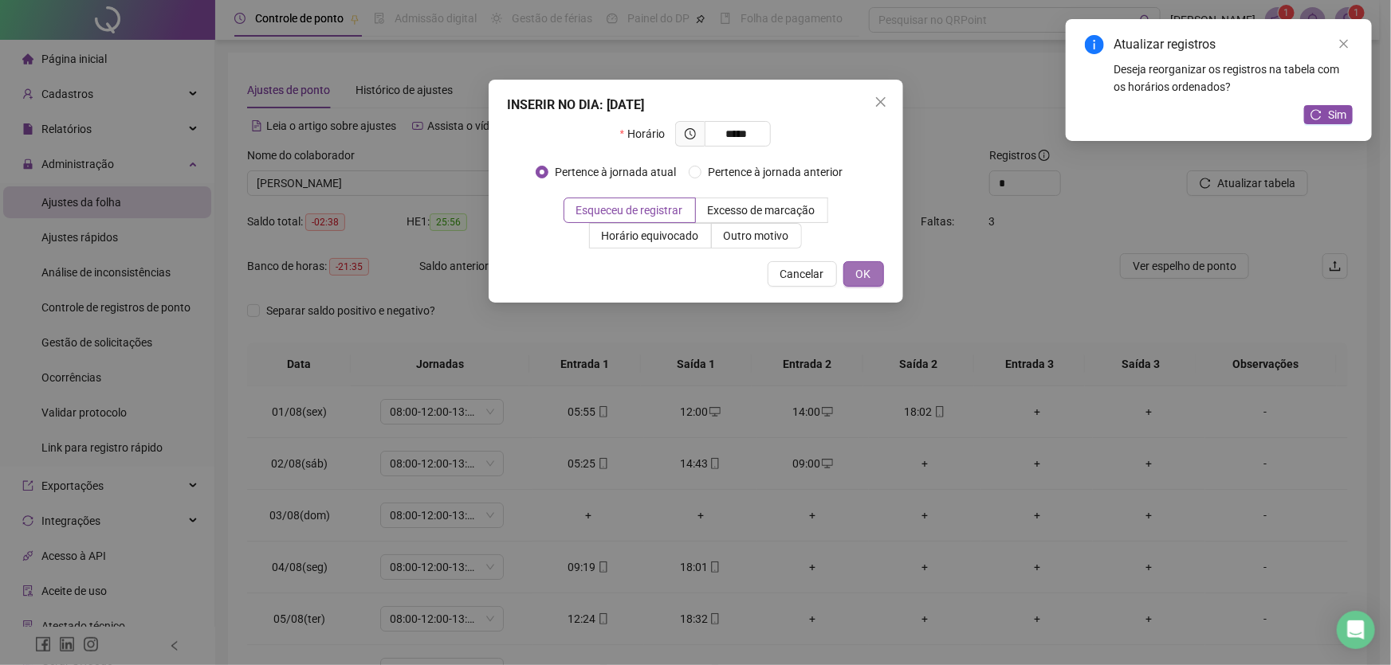
type input "*****"
click at [861, 270] on span "OK" at bounding box center [863, 274] width 15 height 18
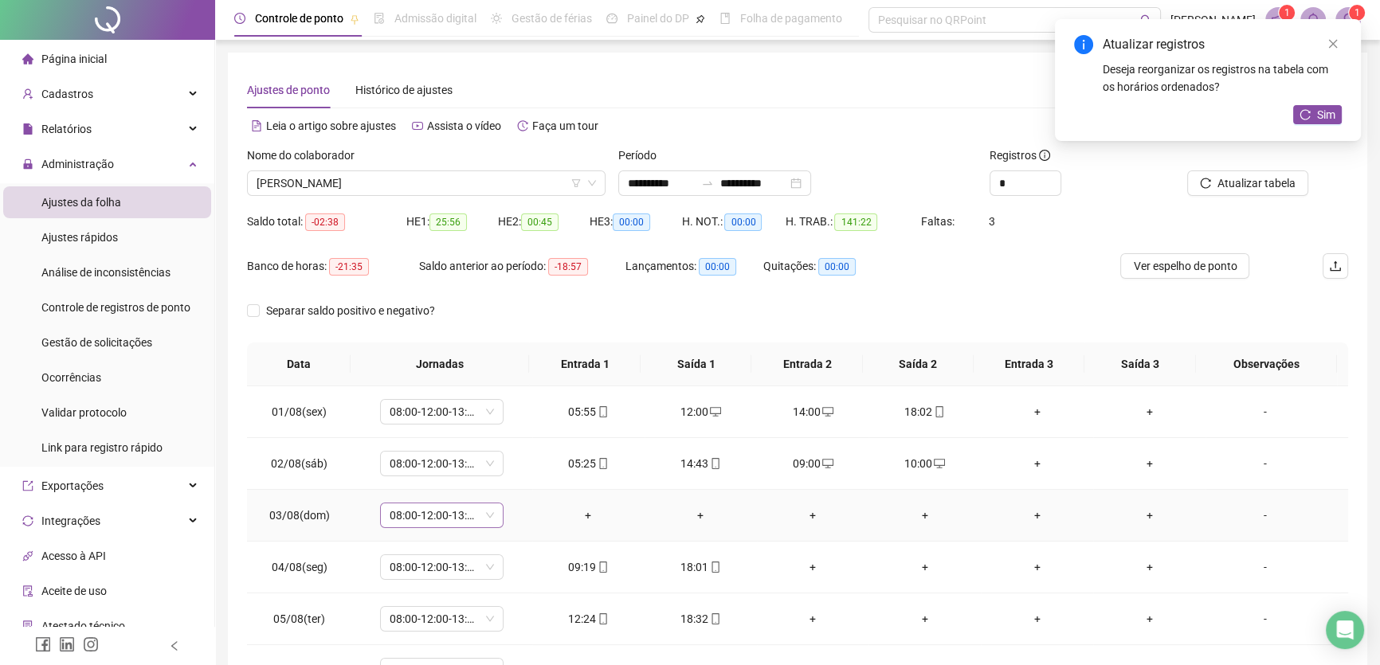
click at [488, 518] on span "08:00-12:00-13:00-17:00" at bounding box center [442, 516] width 104 height 24
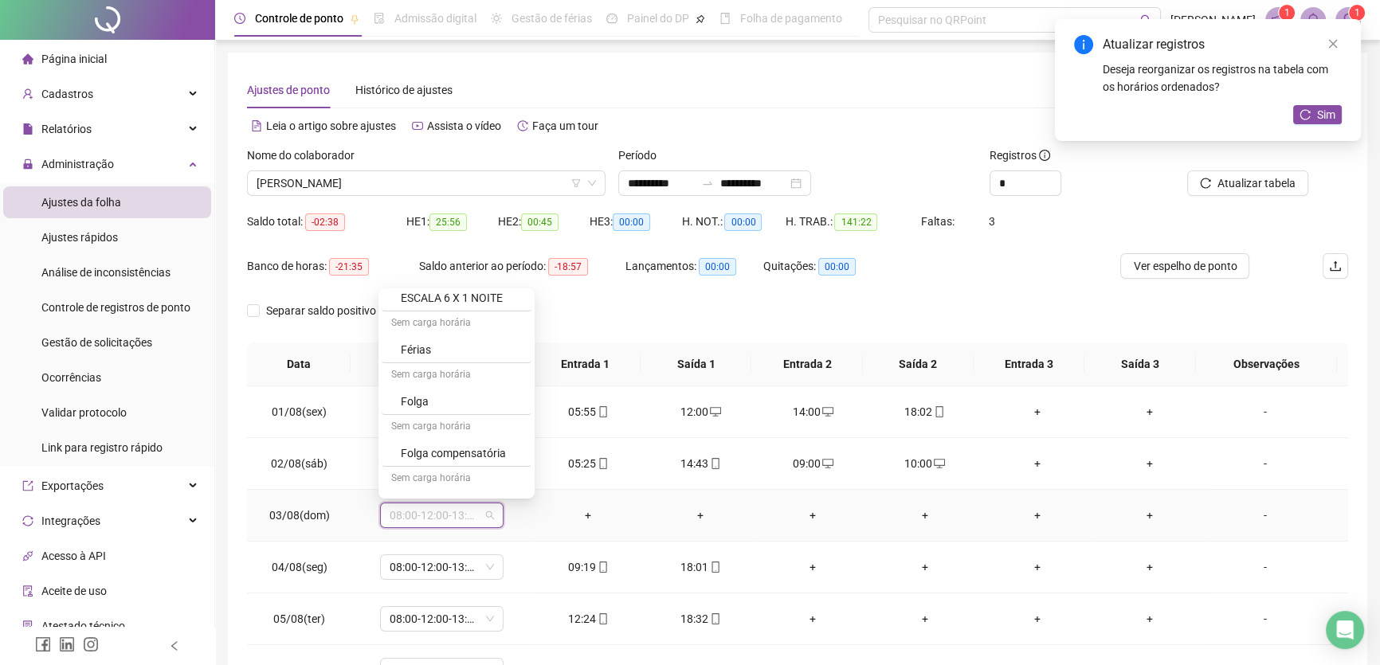
scroll to position [261, 0]
click at [414, 376] on div "Folga" at bounding box center [461, 380] width 121 height 18
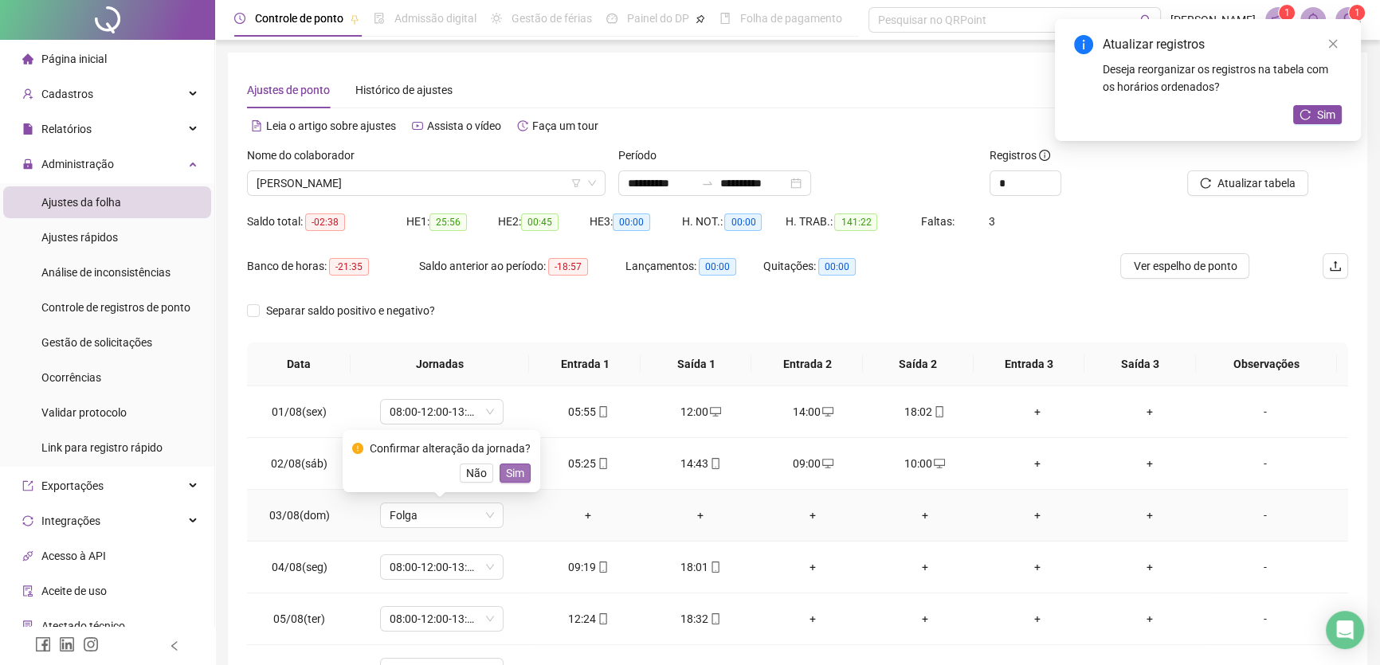
click at [521, 478] on button "Sim" at bounding box center [515, 473] width 31 height 19
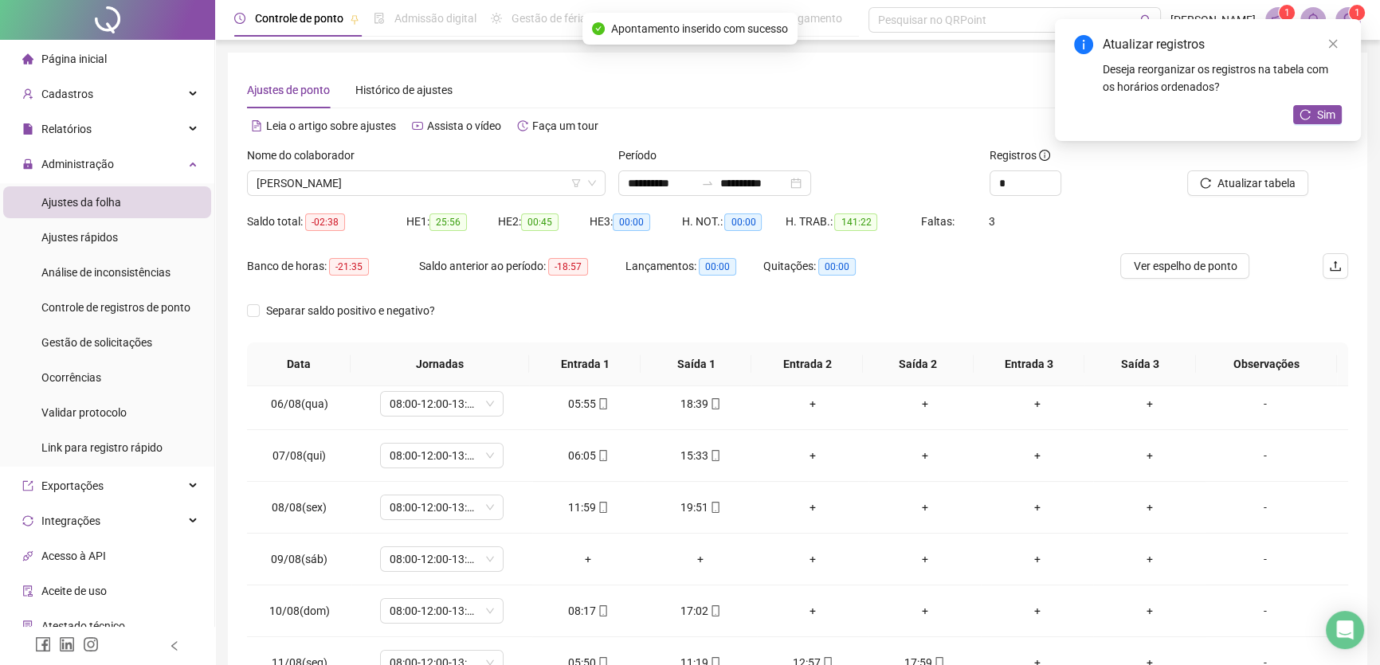
scroll to position [289, 0]
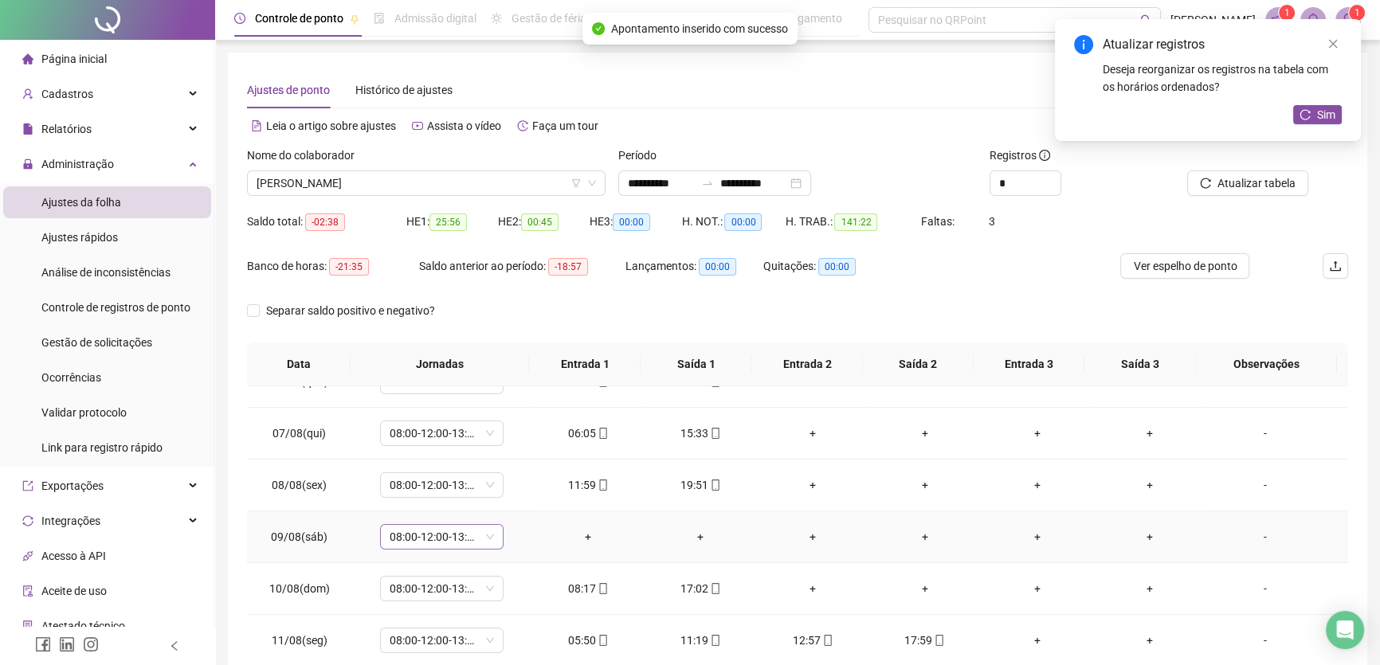
click at [459, 544] on span "08:00-12:00-13:00-17:00" at bounding box center [442, 537] width 104 height 24
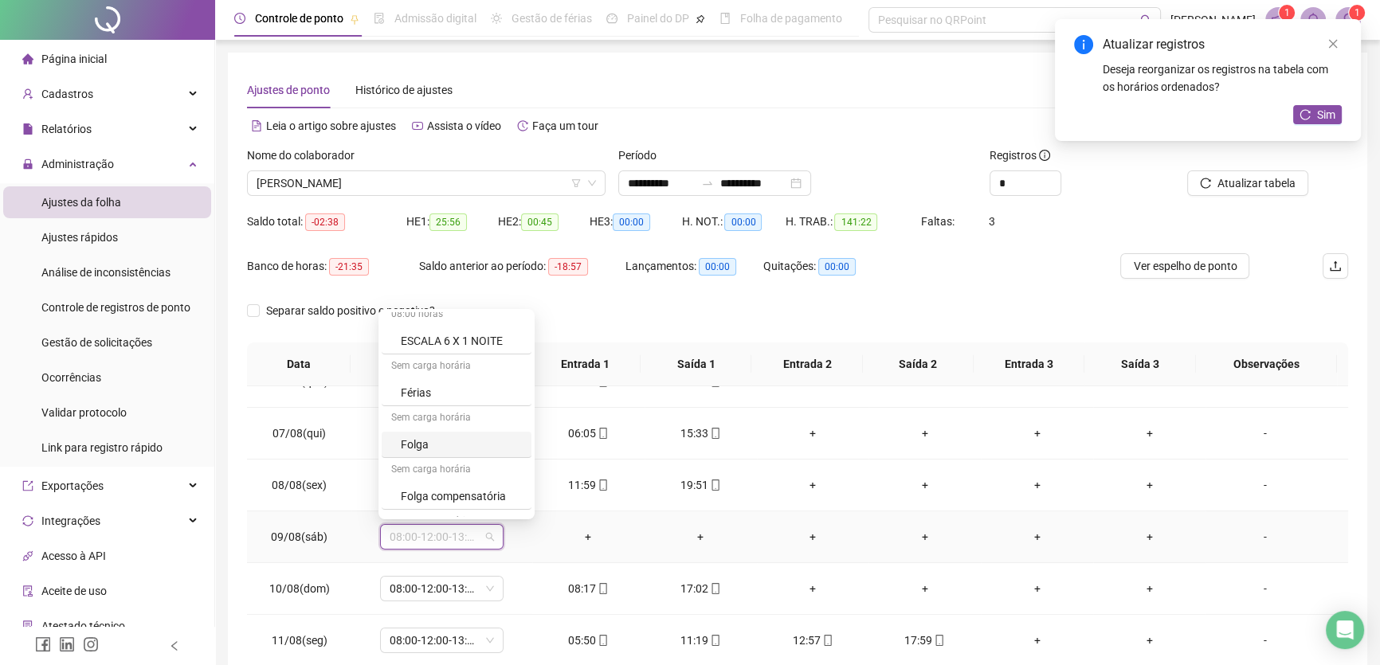
click at [417, 433] on div "Folga" at bounding box center [457, 445] width 150 height 26
click at [512, 492] on span "Sim" at bounding box center [515, 494] width 18 height 18
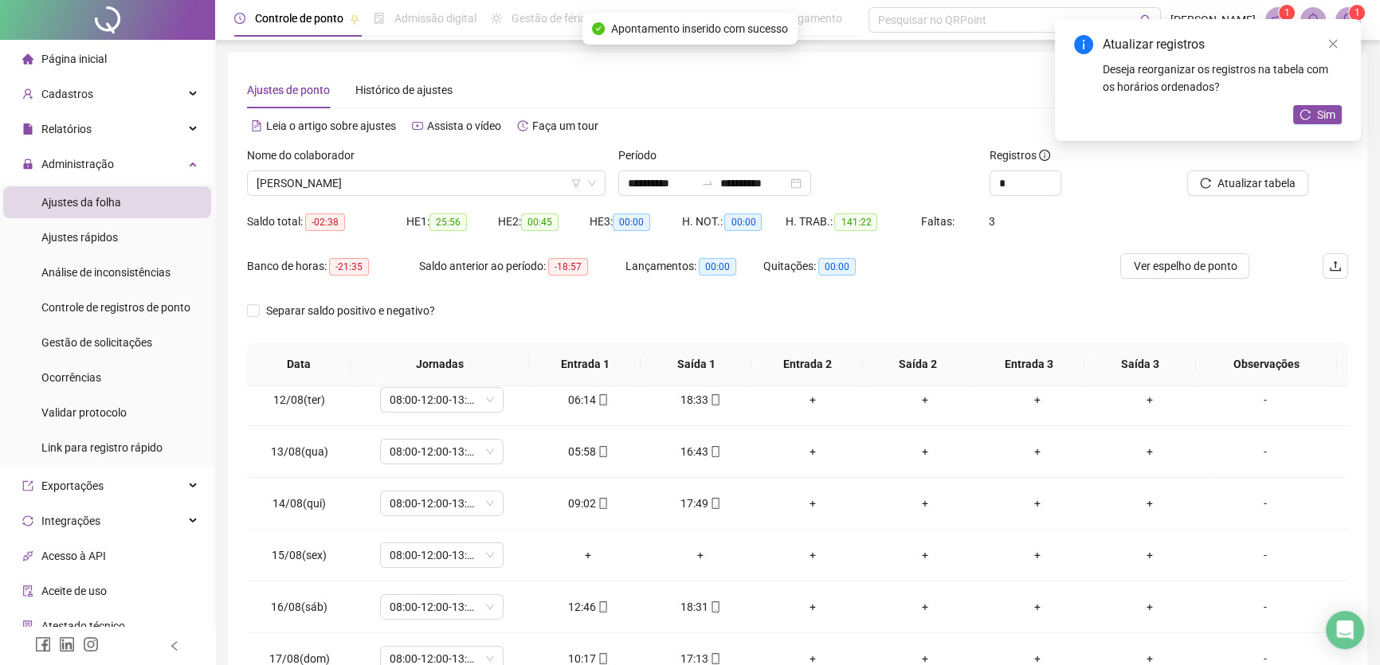
scroll to position [590, 0]
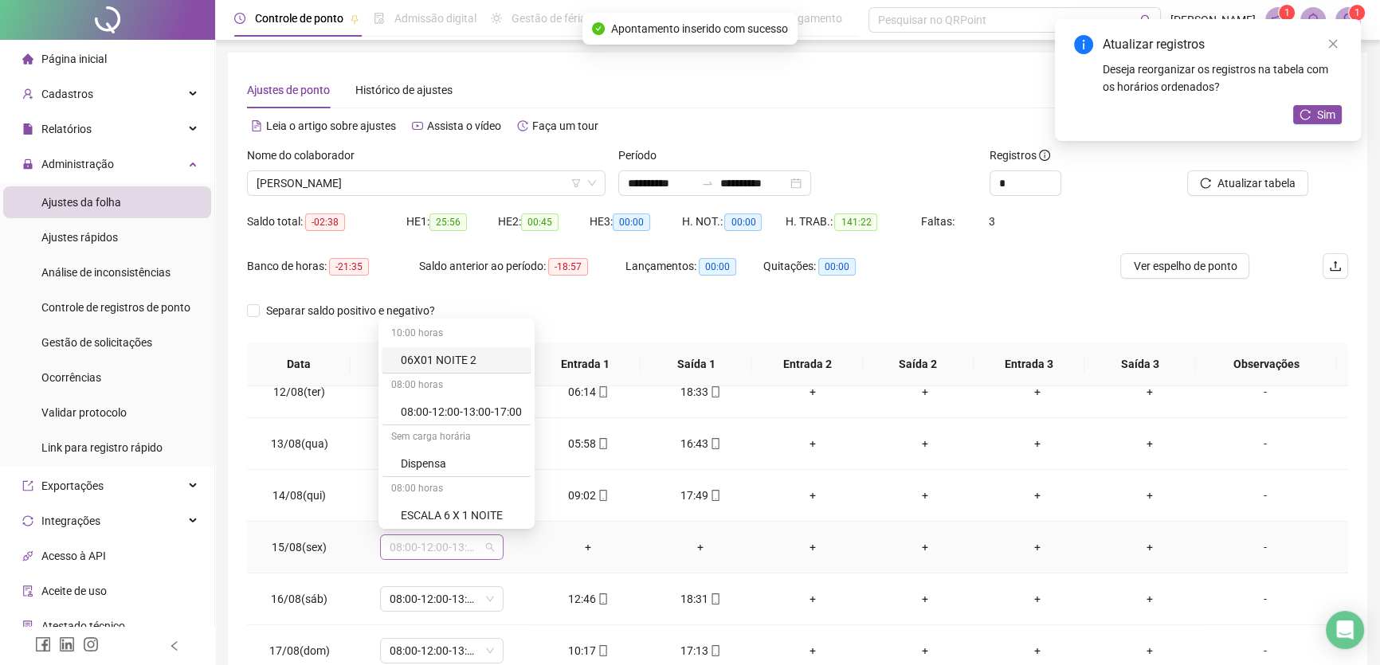
click at [484, 549] on span "08:00-12:00-13:00-17:00" at bounding box center [442, 548] width 104 height 24
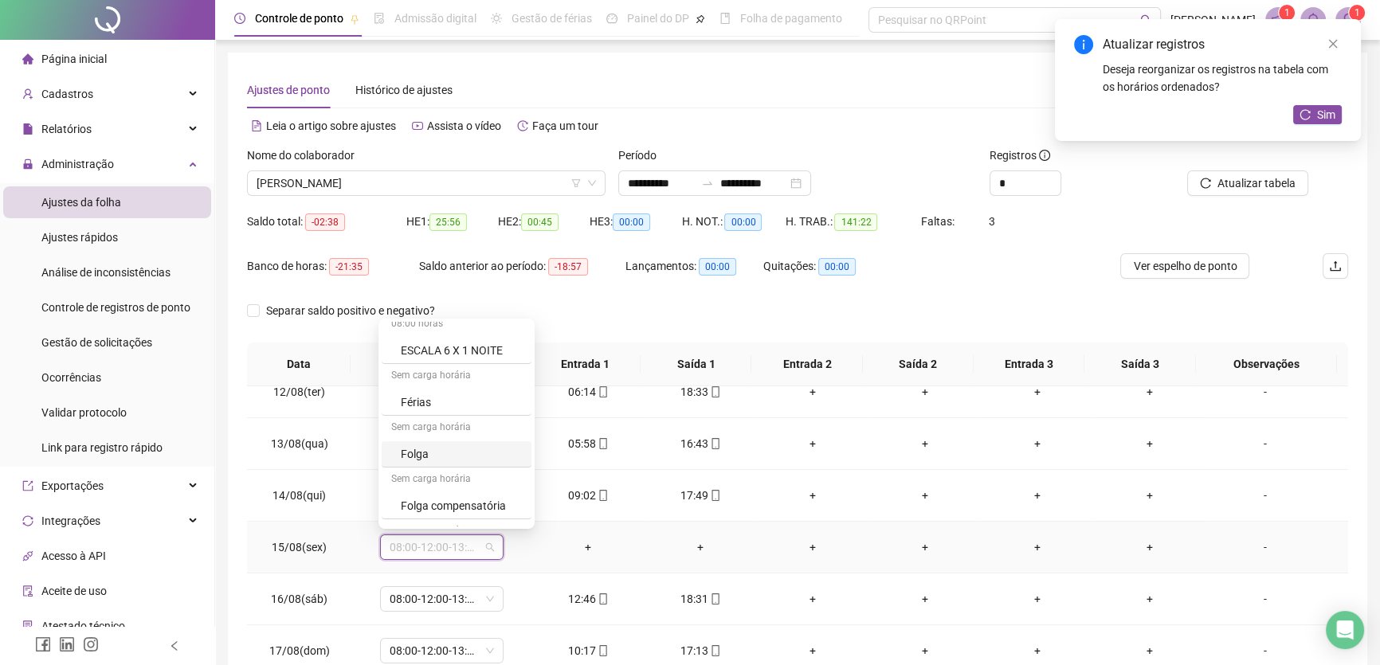
click at [429, 457] on div "Folga" at bounding box center [461, 454] width 121 height 18
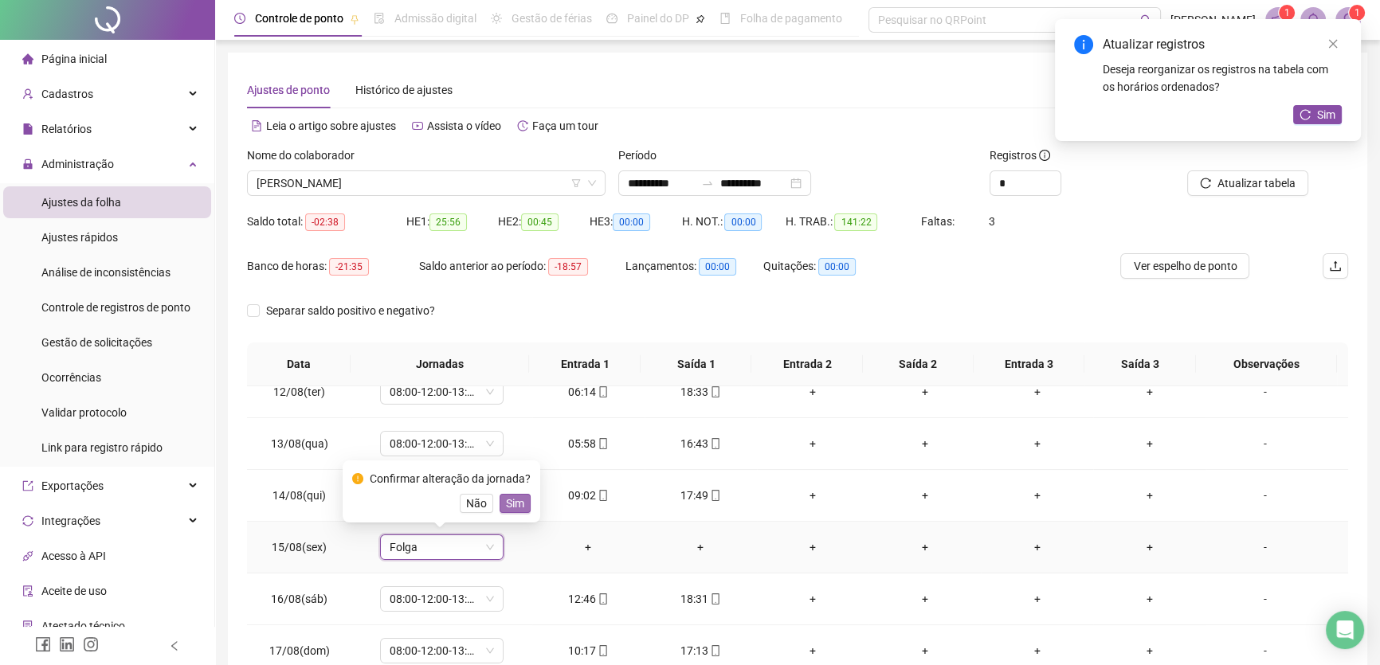
click at [518, 504] on span "Sim" at bounding box center [515, 504] width 18 height 18
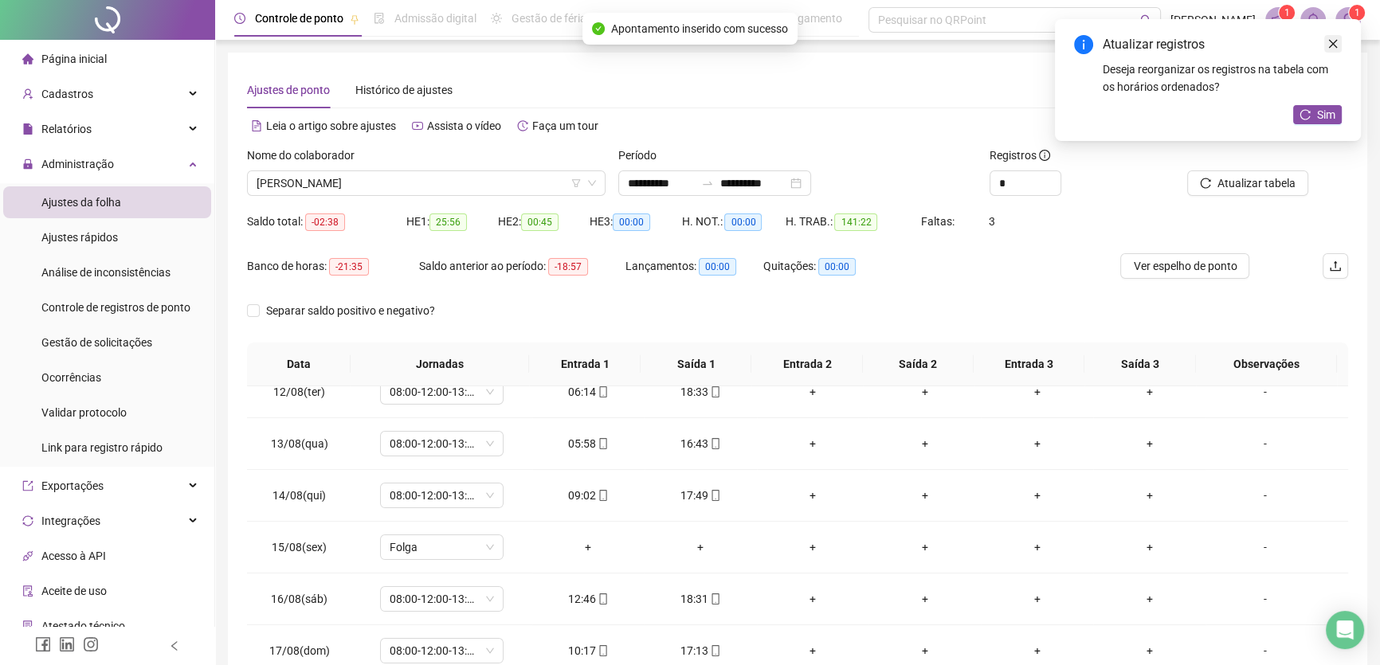
click at [1338, 45] on icon "close" at bounding box center [1333, 43] width 11 height 11
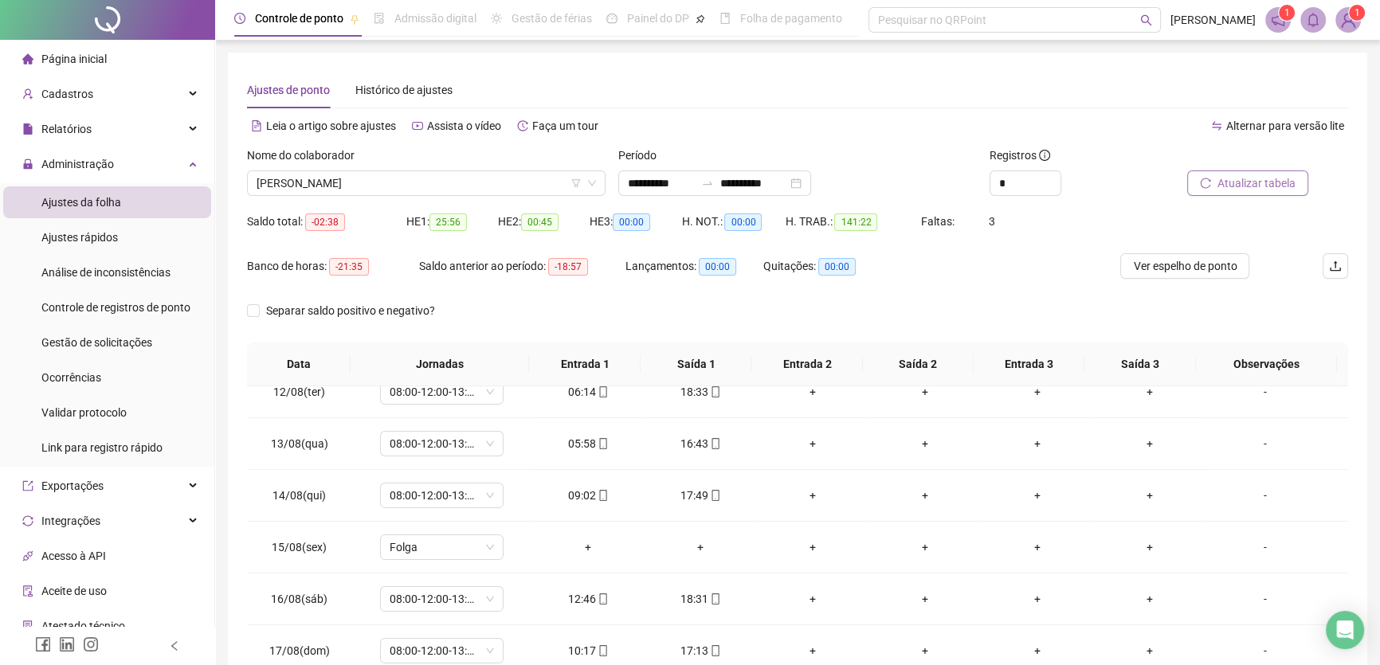
click at [1237, 182] on span "Atualizar tabela" at bounding box center [1257, 184] width 78 height 18
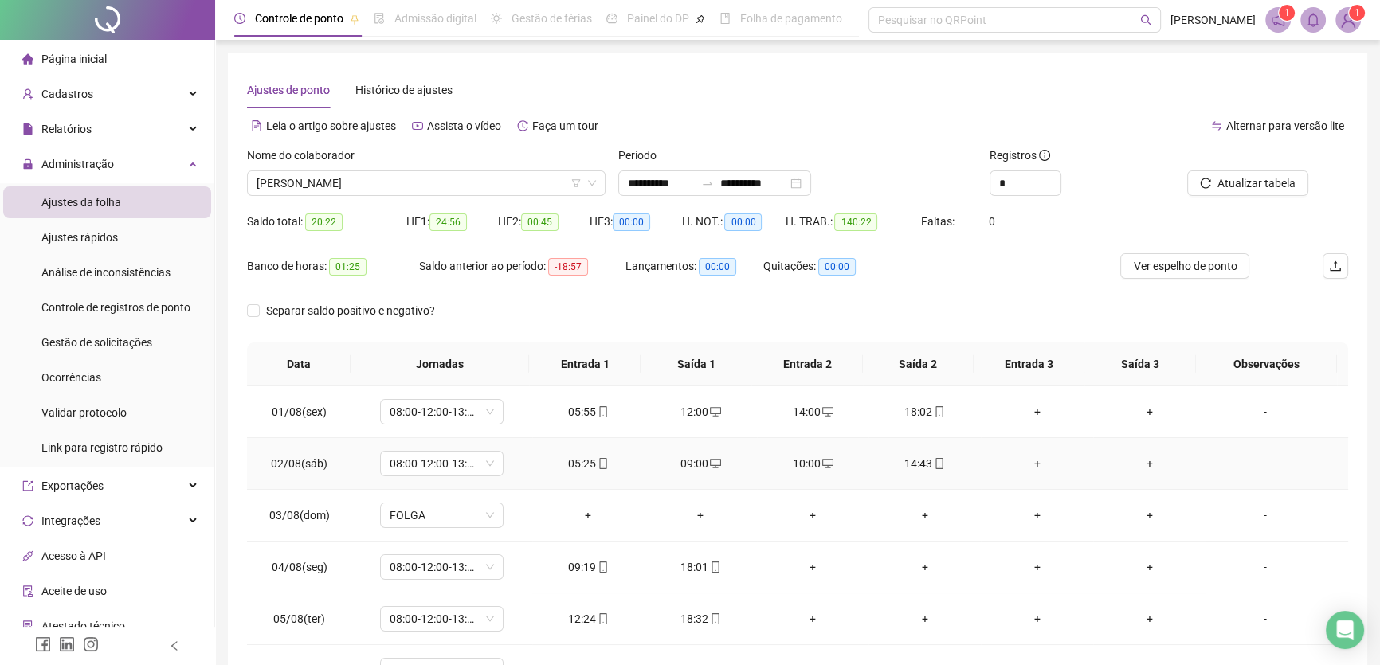
scroll to position [72, 0]
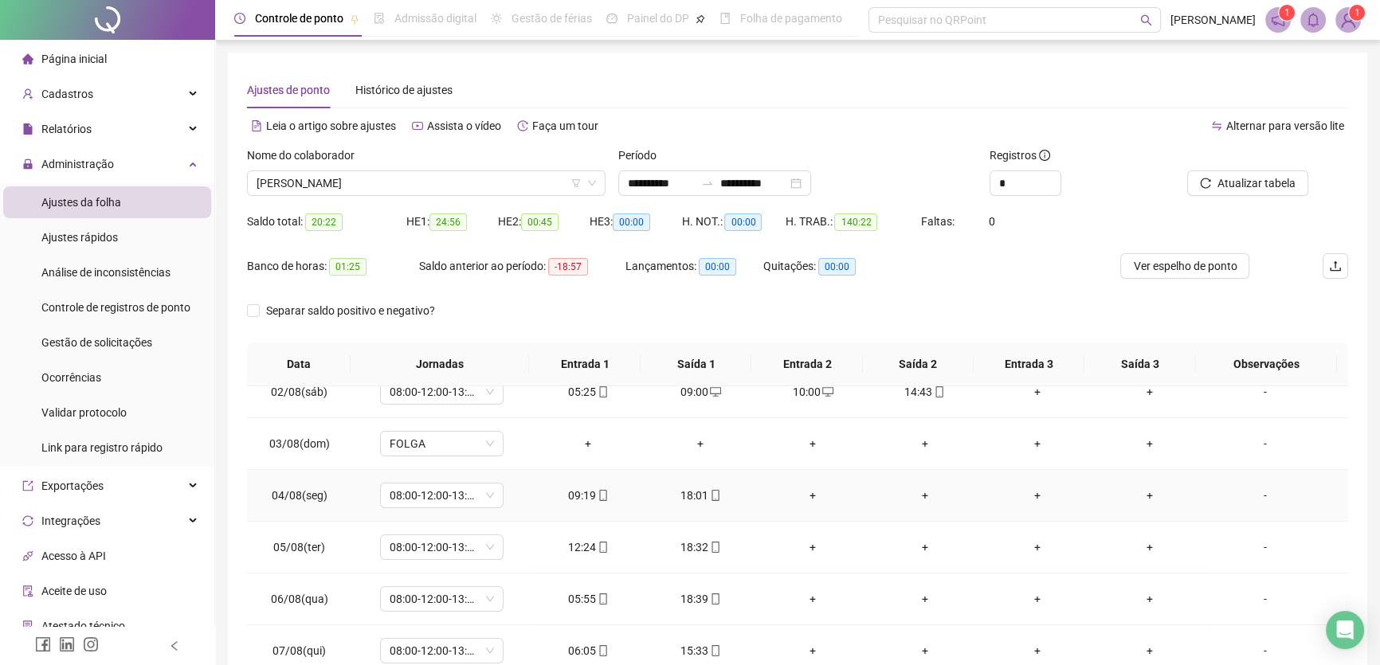
click at [810, 493] on div "+" at bounding box center [813, 496] width 87 height 18
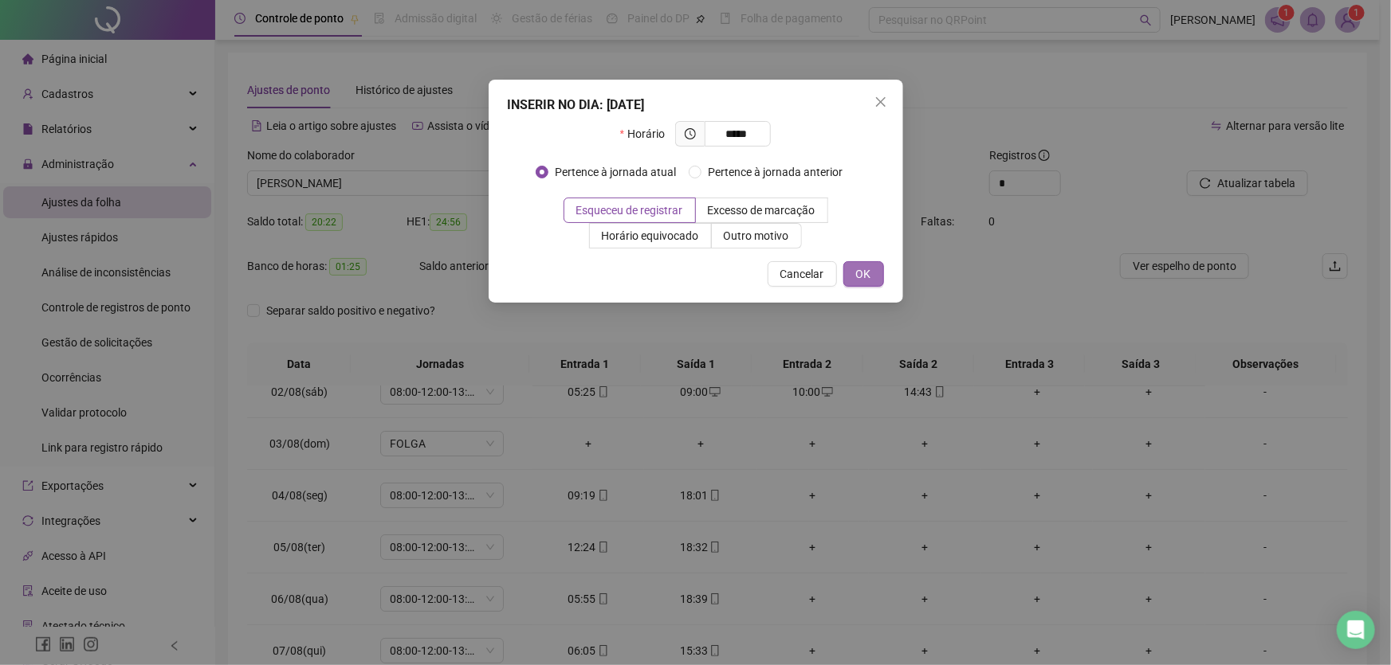
type input "*****"
click at [856, 280] on span "OK" at bounding box center [863, 274] width 15 height 18
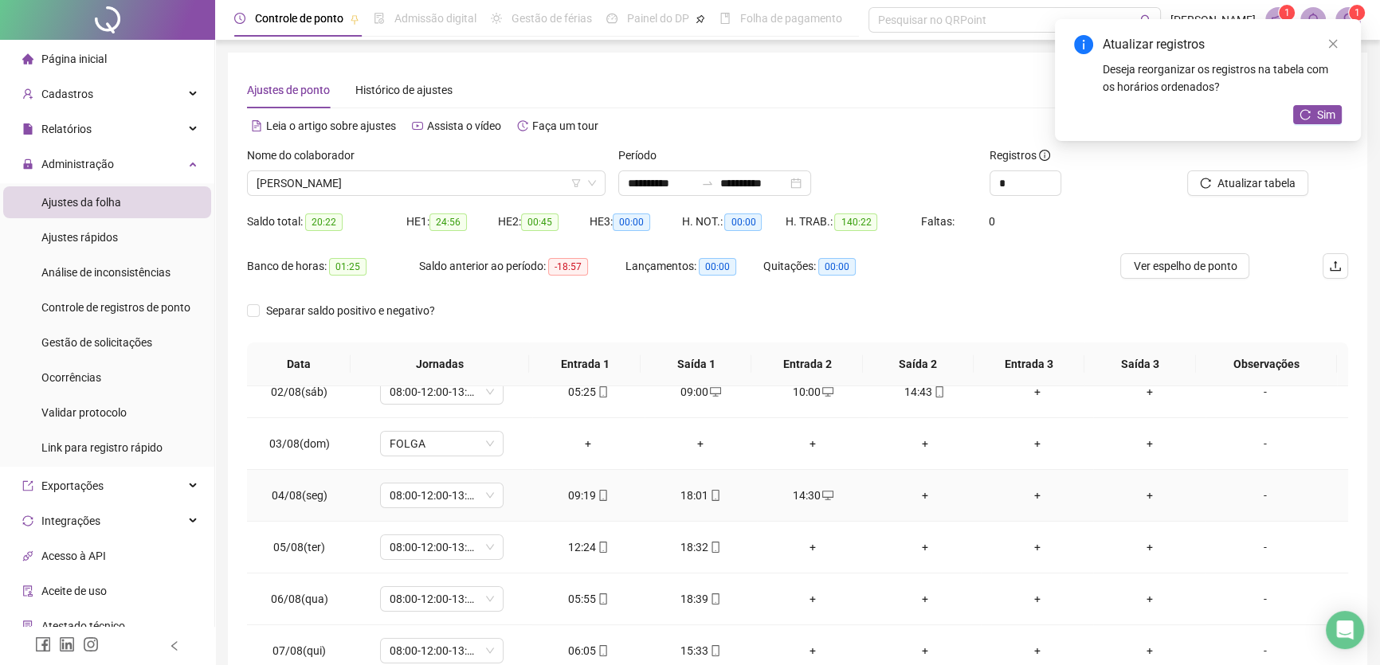
click at [920, 490] on div "+" at bounding box center [924, 496] width 87 height 18
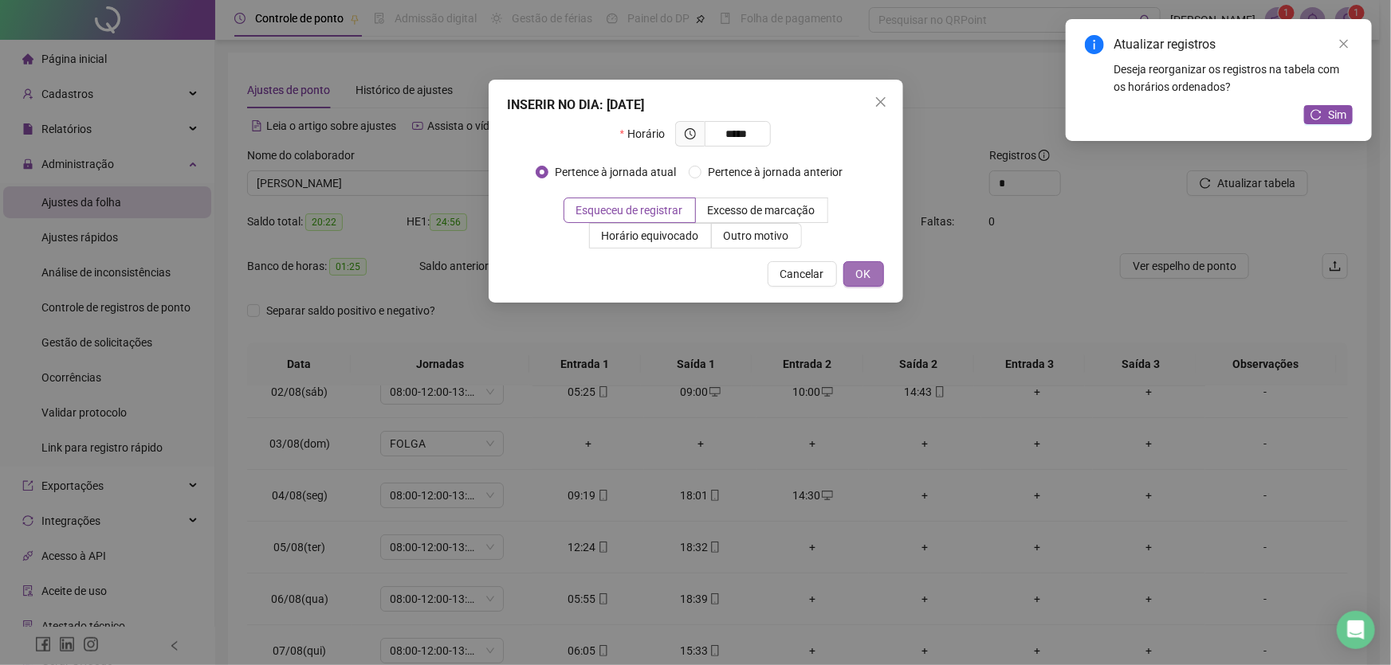
type input "*****"
click at [860, 280] on span "OK" at bounding box center [863, 274] width 15 height 18
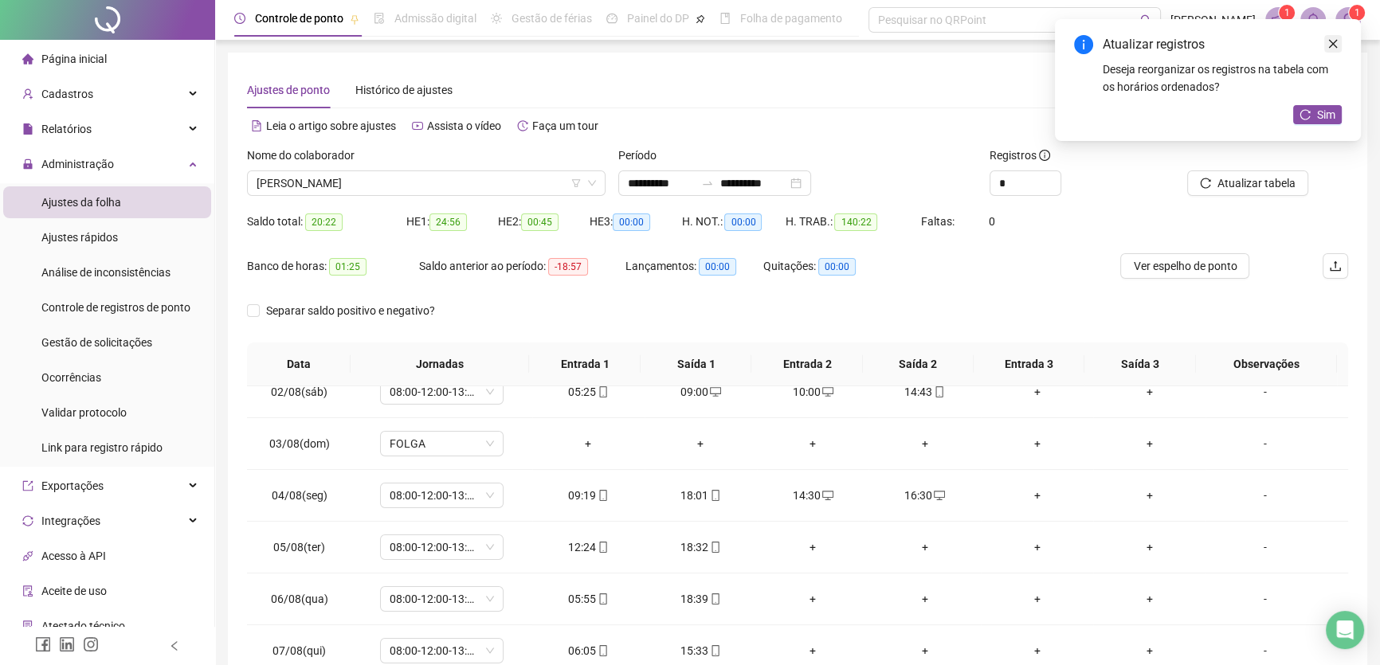
click at [1335, 45] on icon "close" at bounding box center [1333, 44] width 9 height 9
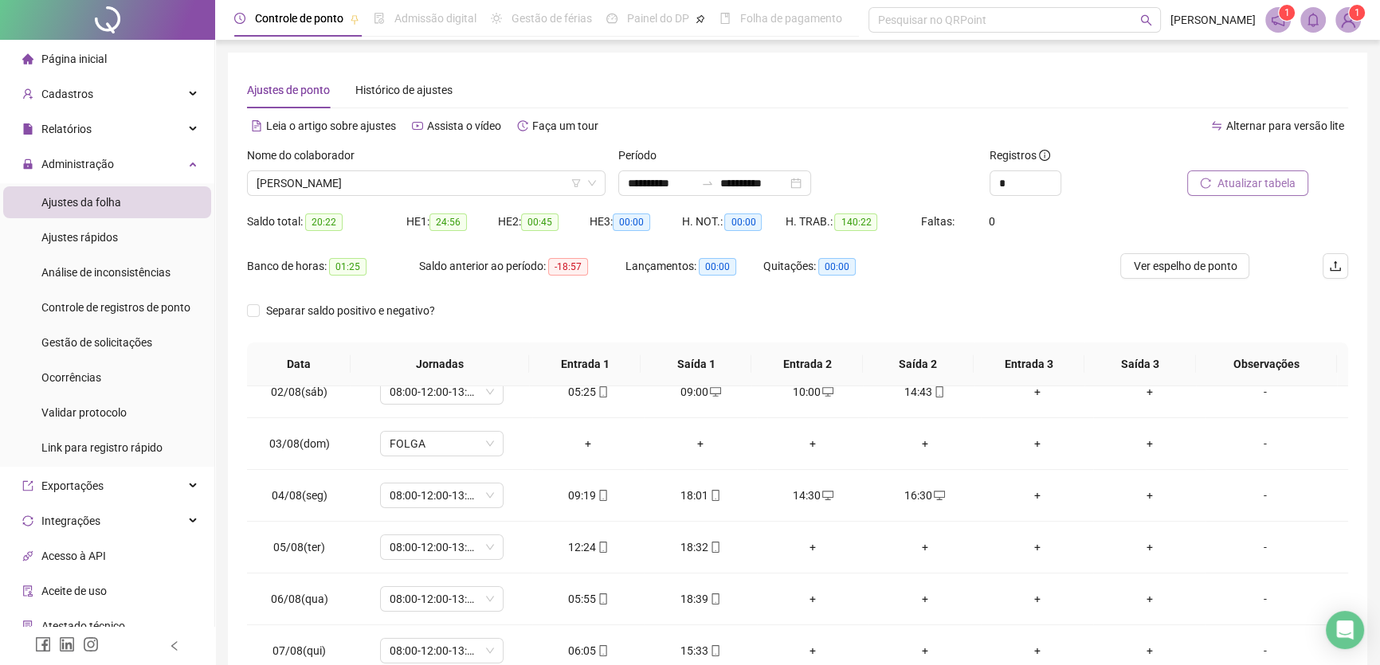
click at [1258, 179] on span "Atualizar tabela" at bounding box center [1257, 184] width 78 height 18
click at [807, 542] on div "+" at bounding box center [813, 548] width 87 height 18
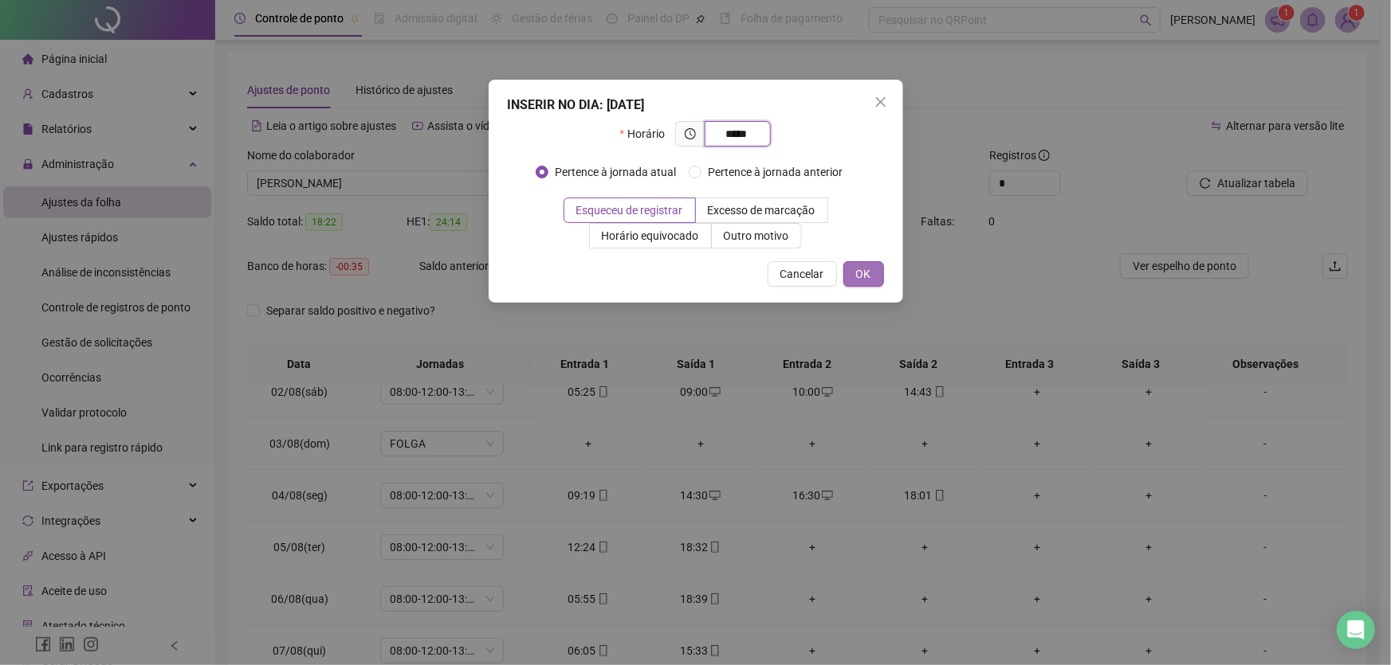
type input "*****"
click at [861, 269] on span "OK" at bounding box center [863, 274] width 15 height 18
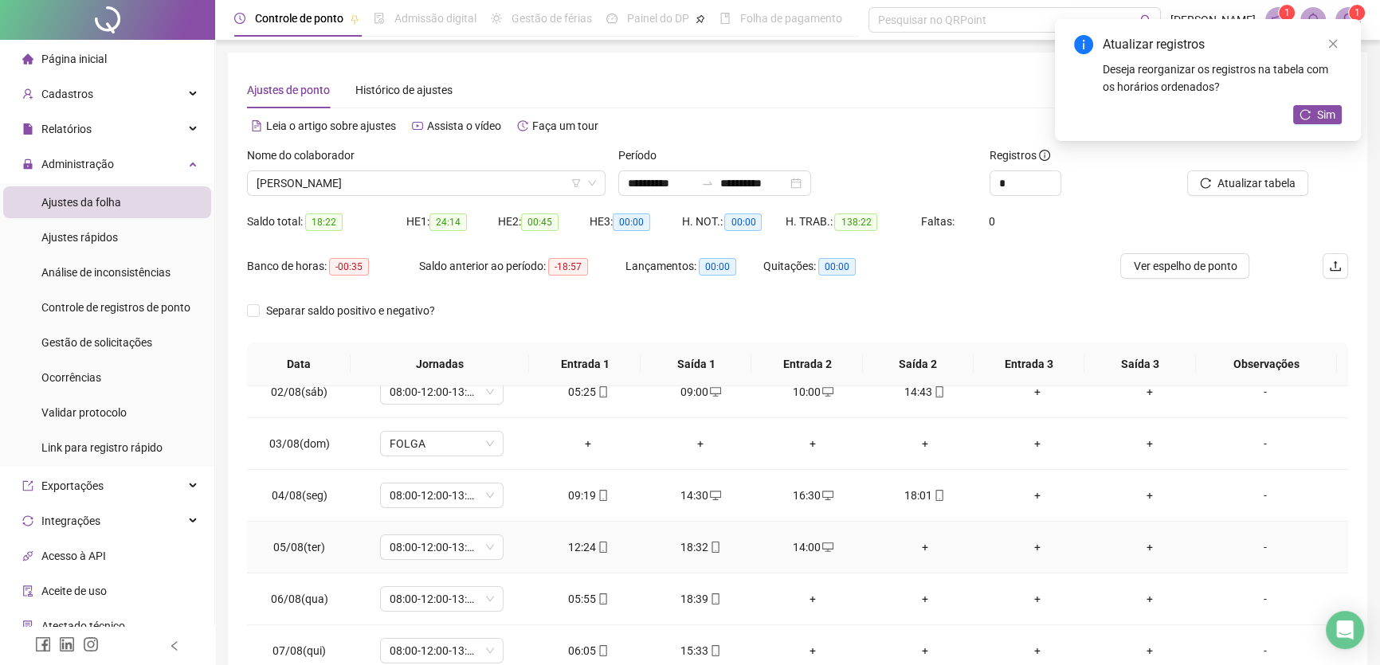
click at [916, 536] on td "+" at bounding box center [925, 548] width 112 height 52
click at [917, 546] on div "+" at bounding box center [924, 548] width 87 height 18
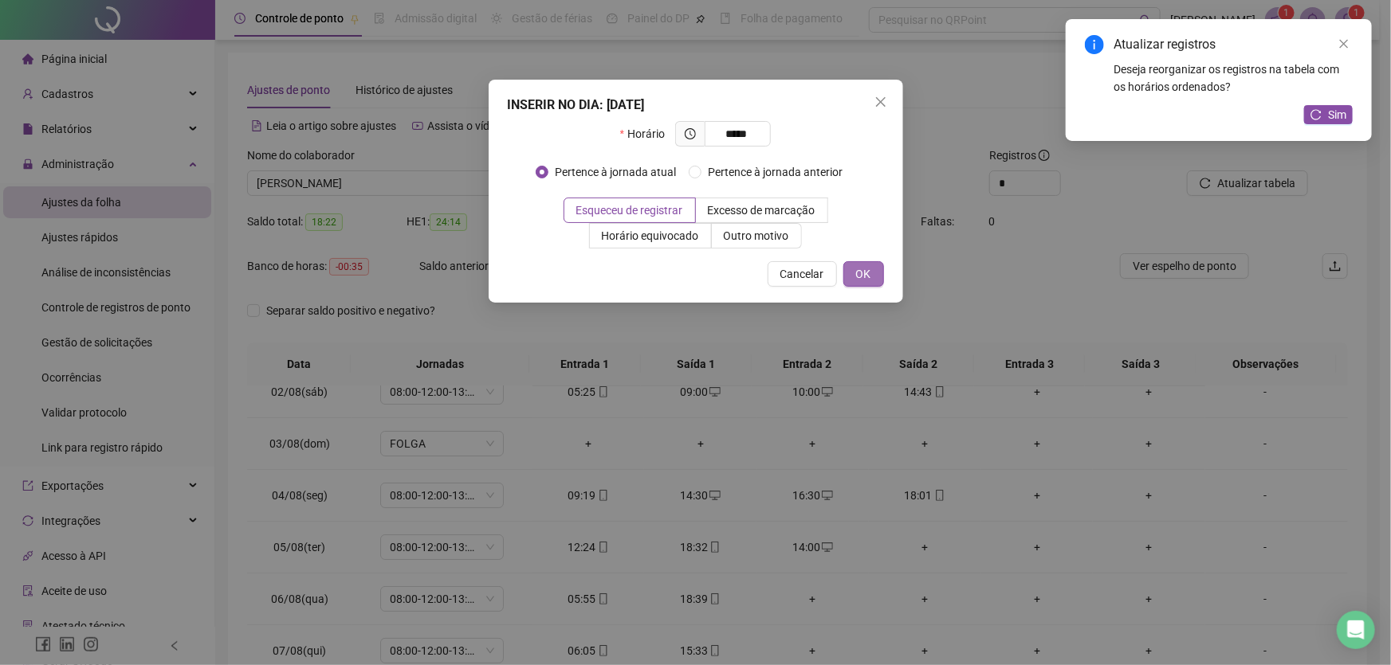
type input "*****"
click at [865, 268] on span "OK" at bounding box center [863, 274] width 15 height 18
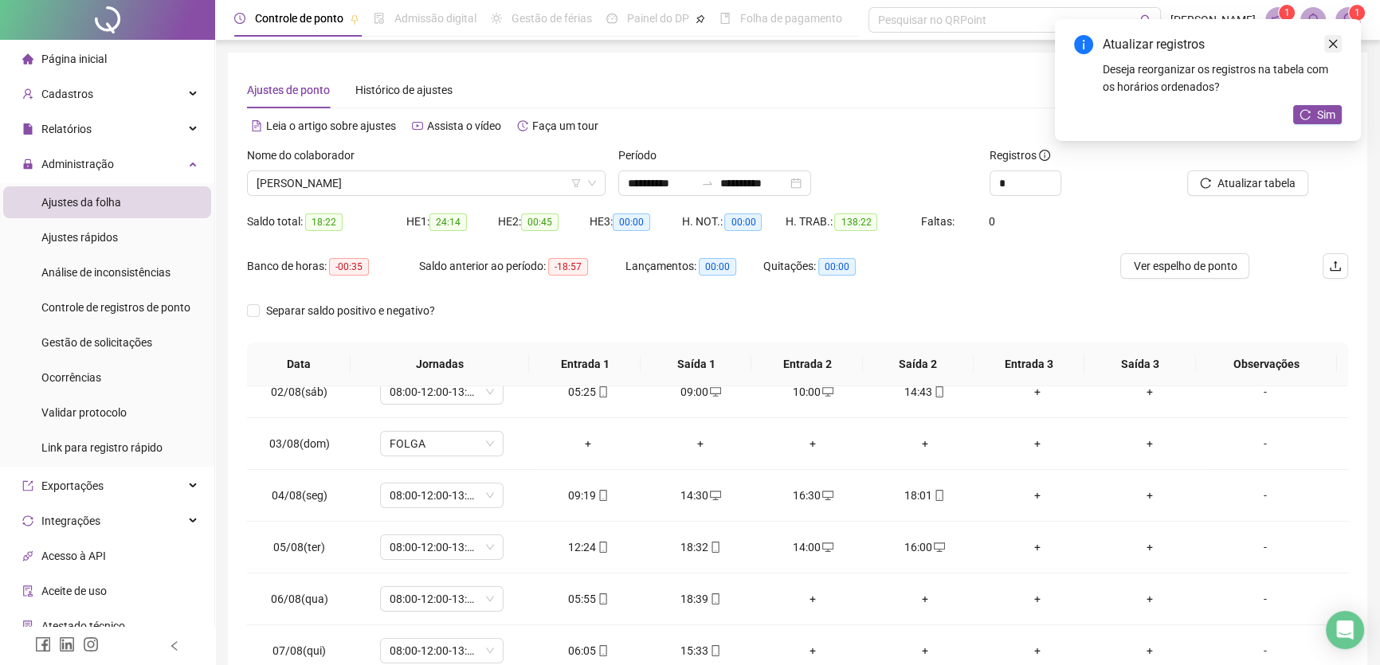
click at [1328, 41] on icon "close" at bounding box center [1333, 43] width 11 height 11
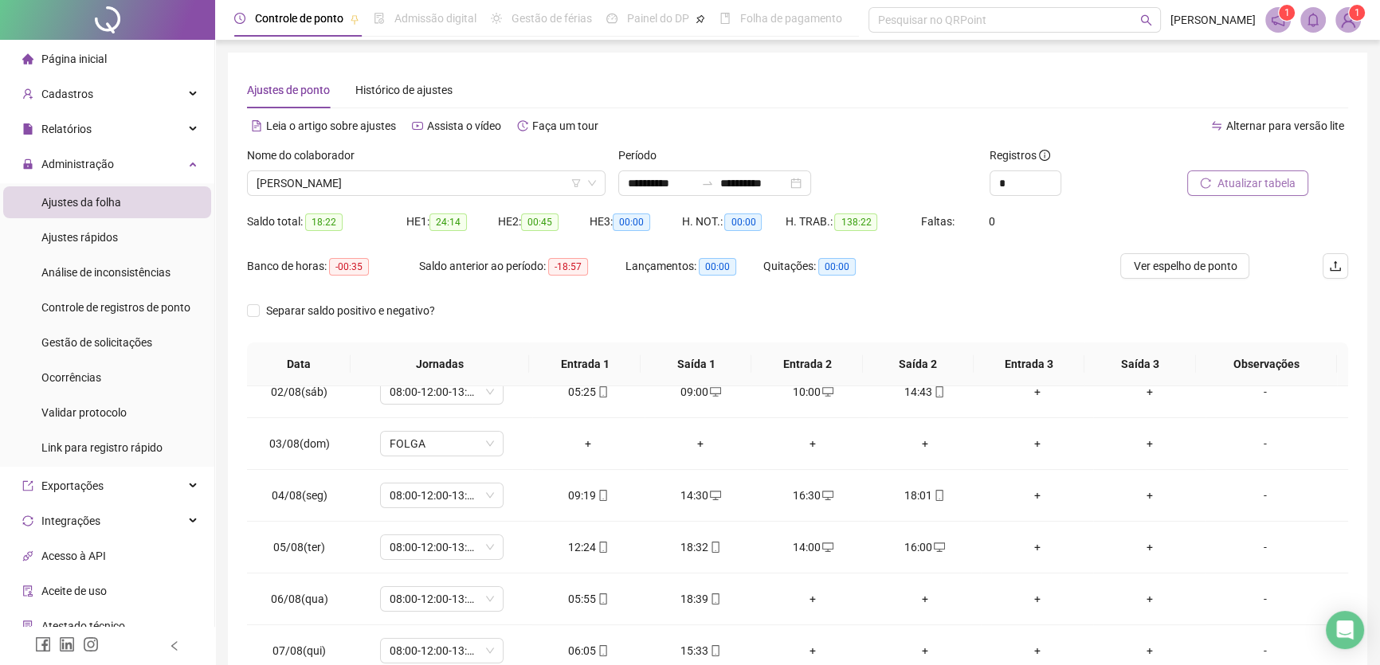
click at [1259, 186] on span "Atualizar tabela" at bounding box center [1257, 184] width 78 height 18
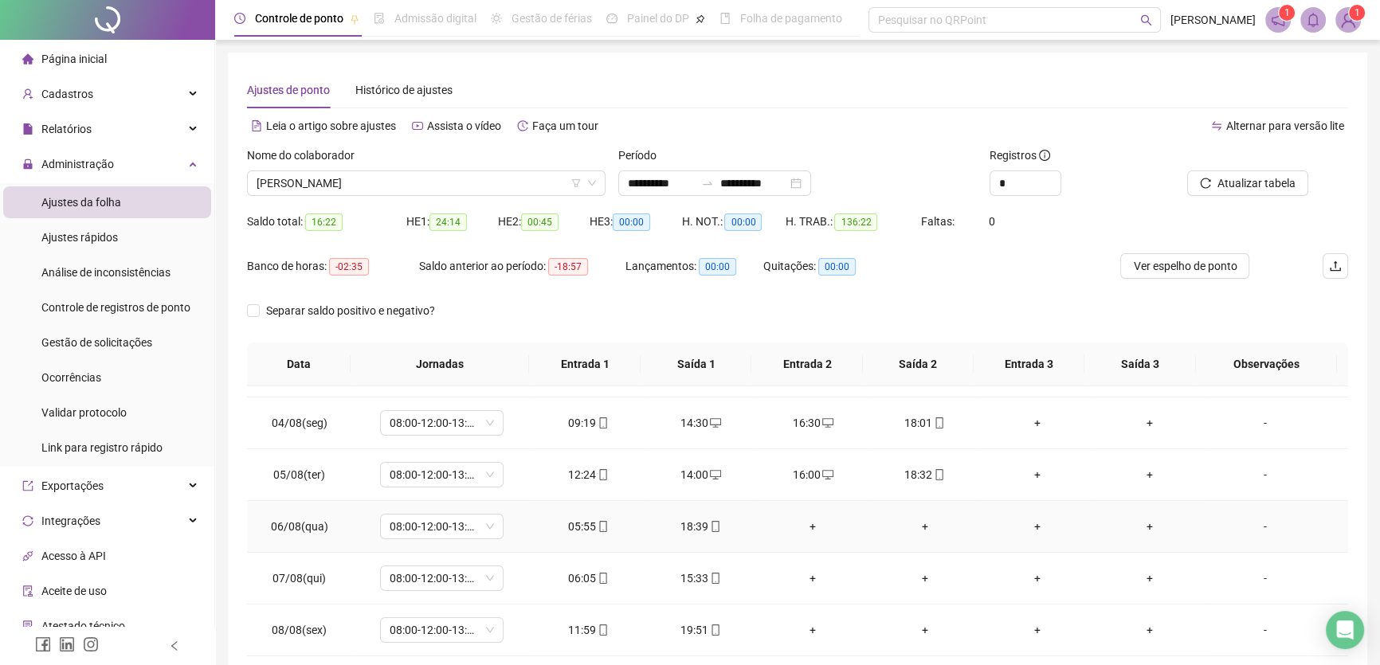
scroll to position [217, 0]
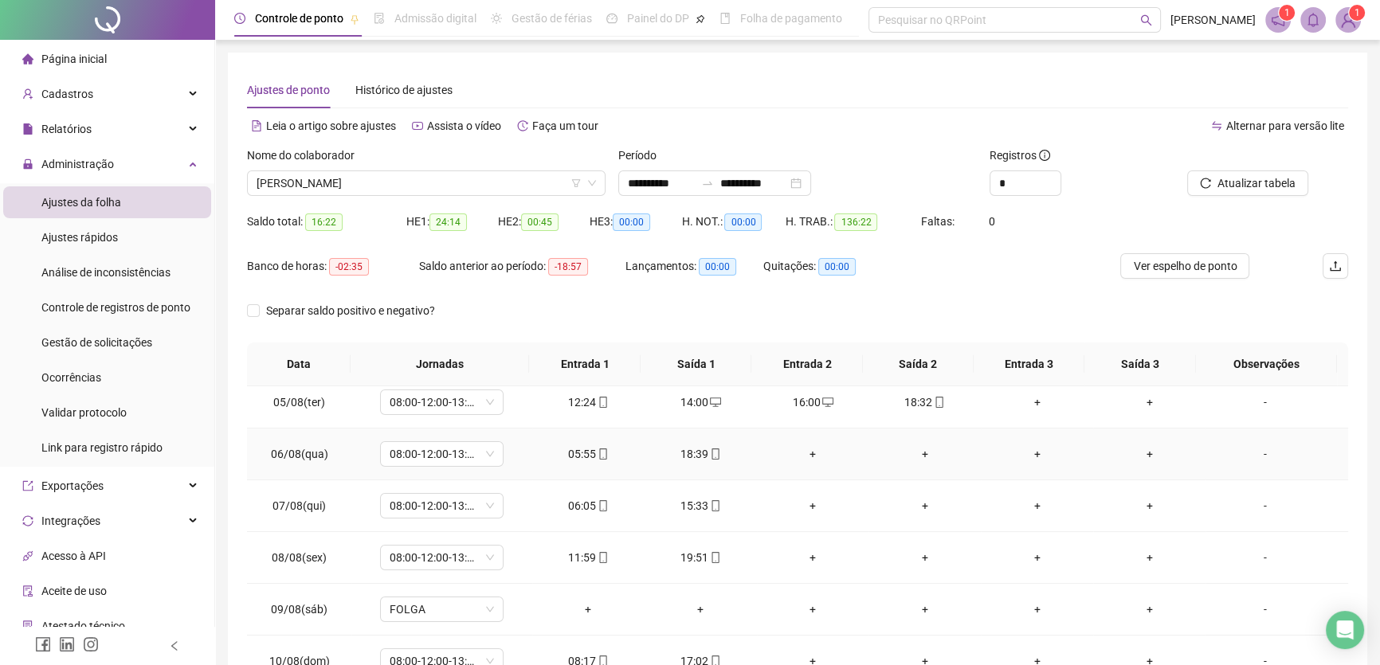
click at [805, 448] on div "+" at bounding box center [813, 454] width 87 height 18
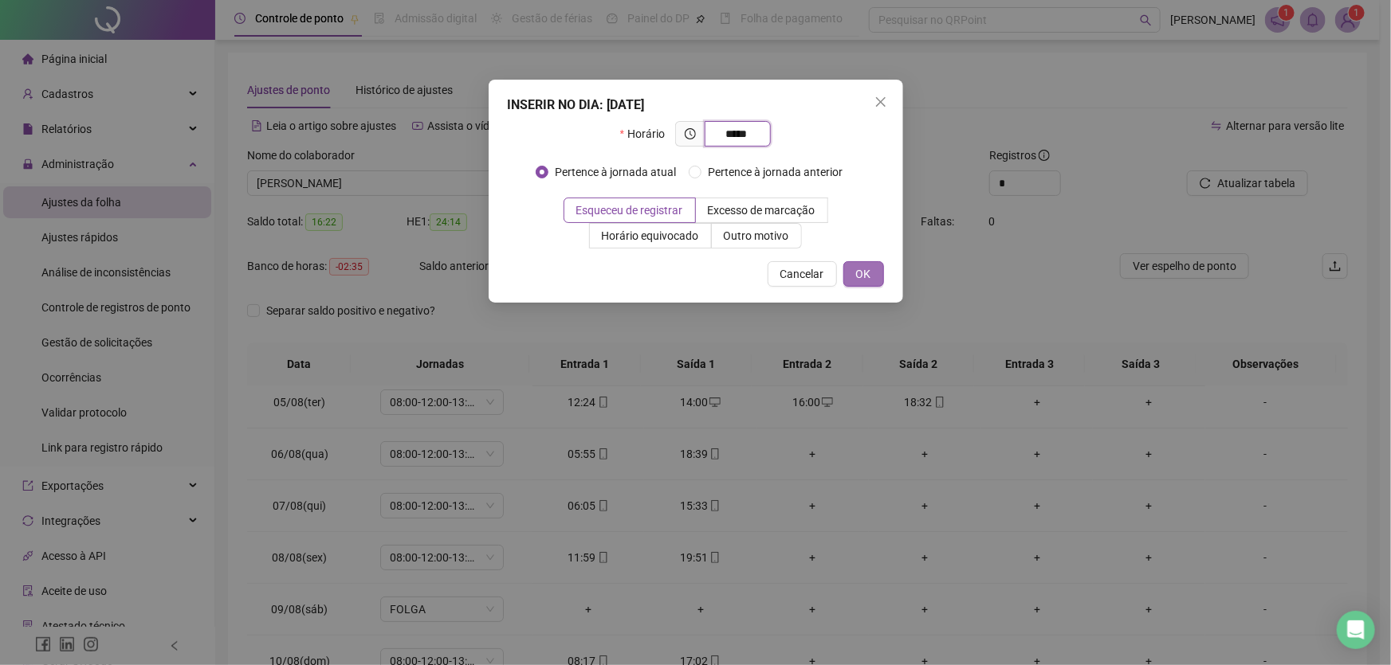
type input "*****"
click at [858, 263] on button "OK" at bounding box center [863, 274] width 41 height 26
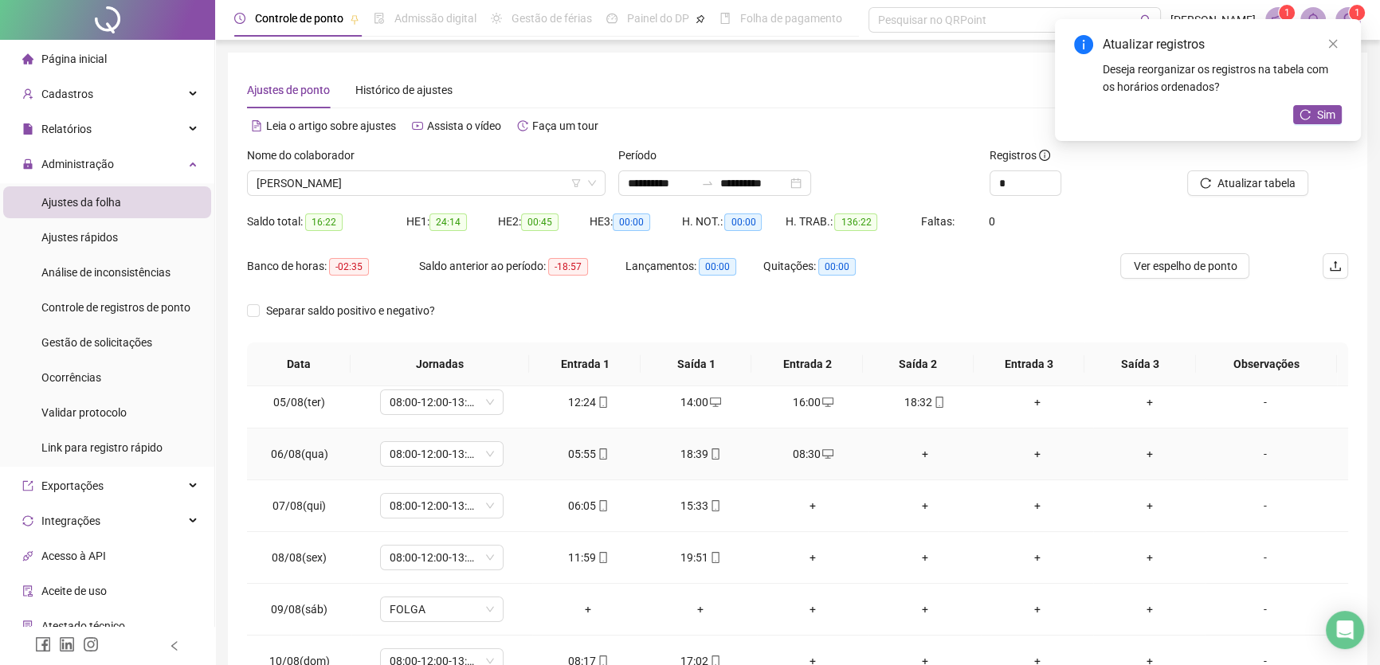
click at [917, 447] on div "+" at bounding box center [924, 454] width 87 height 18
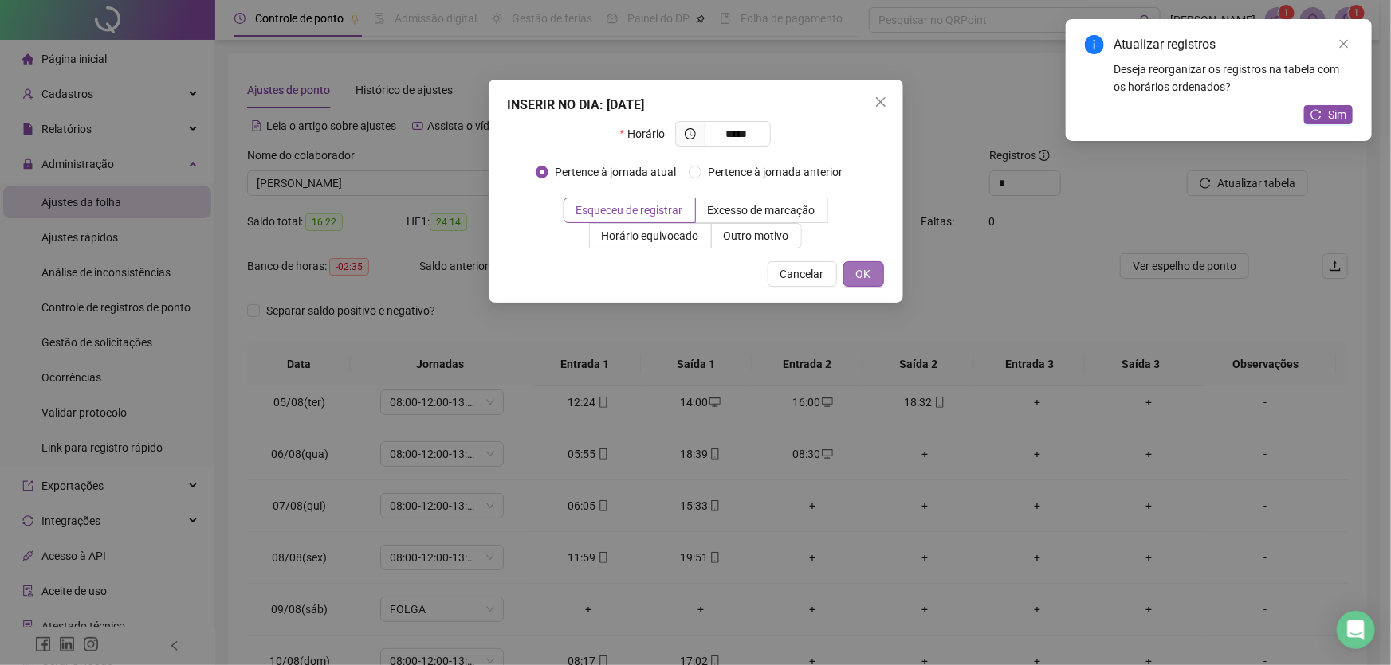
type input "*****"
click at [868, 271] on span "OK" at bounding box center [863, 274] width 15 height 18
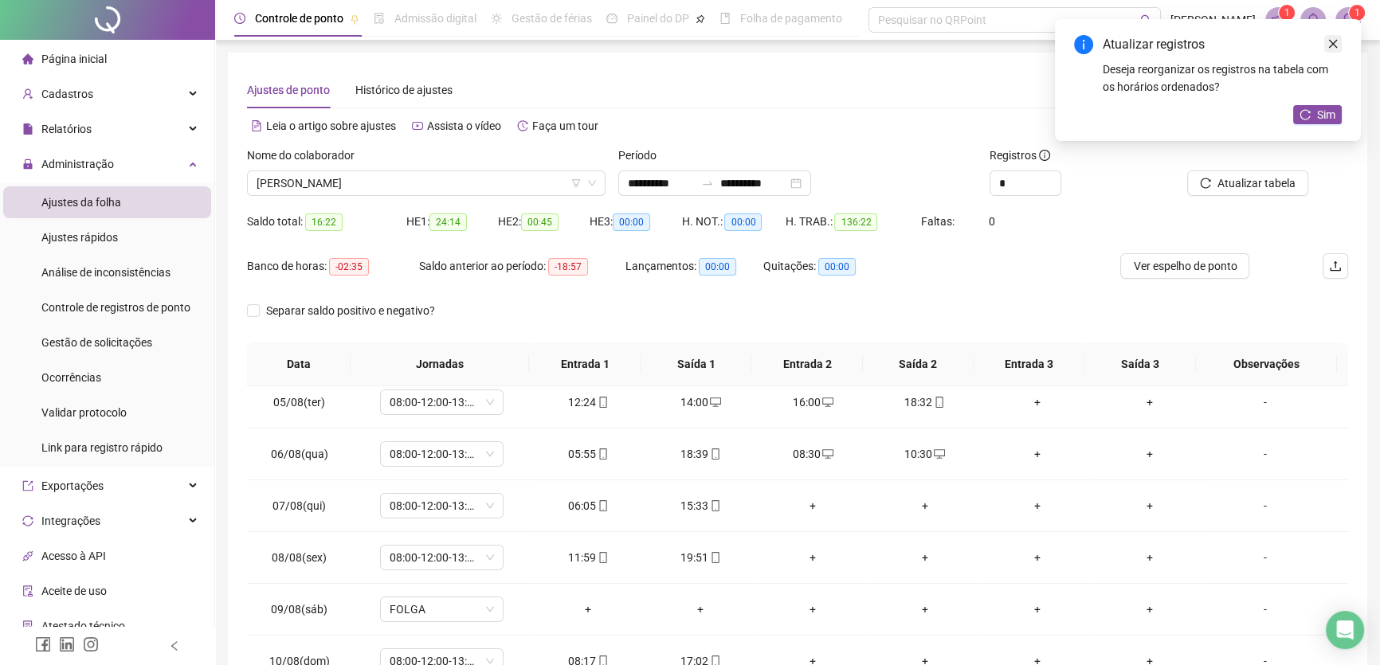
click at [1331, 40] on icon "close" at bounding box center [1333, 43] width 11 height 11
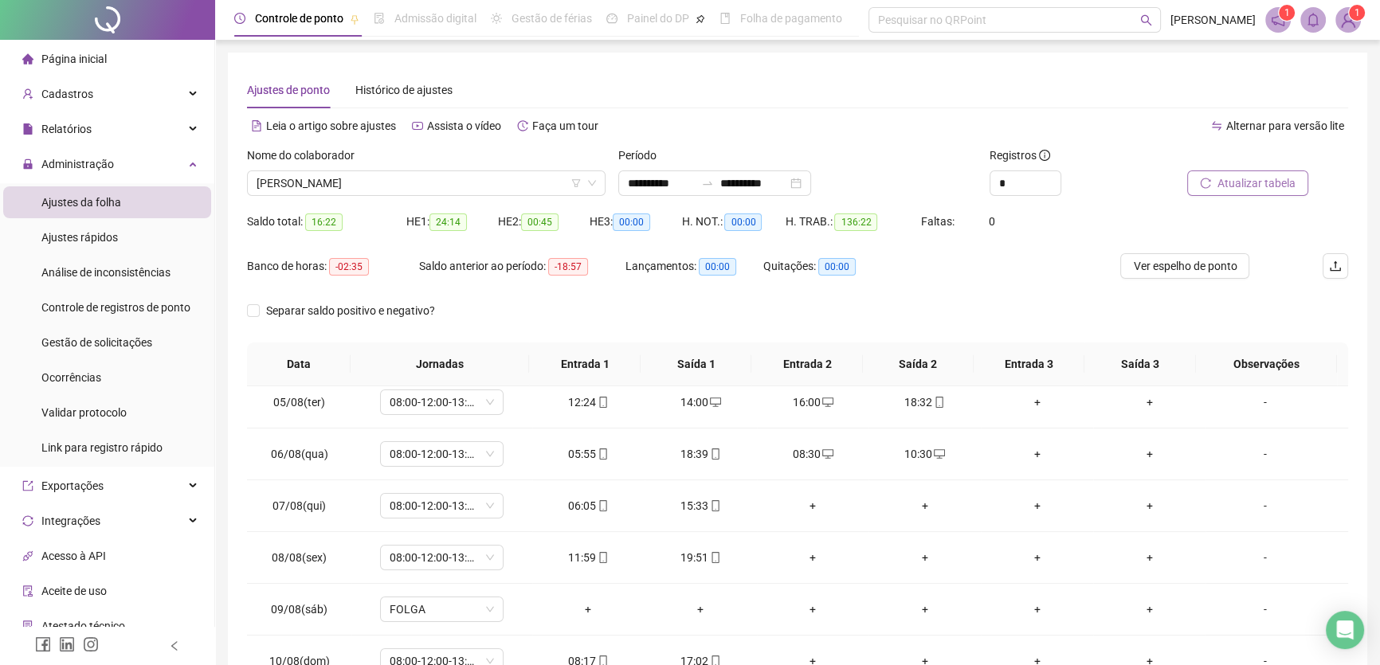
click at [1281, 182] on span "Atualizar tabela" at bounding box center [1257, 184] width 78 height 18
click at [811, 549] on div "+" at bounding box center [813, 558] width 87 height 18
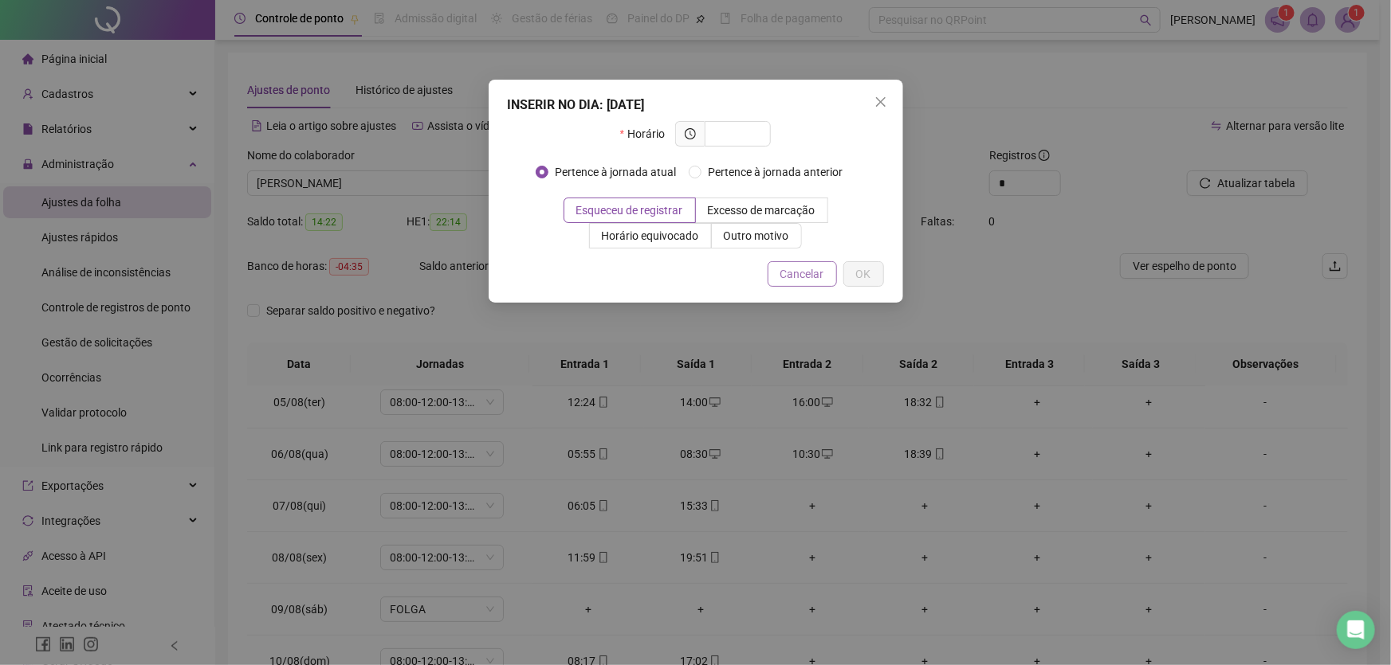
click at [822, 281] on span "Cancelar" at bounding box center [802, 274] width 44 height 18
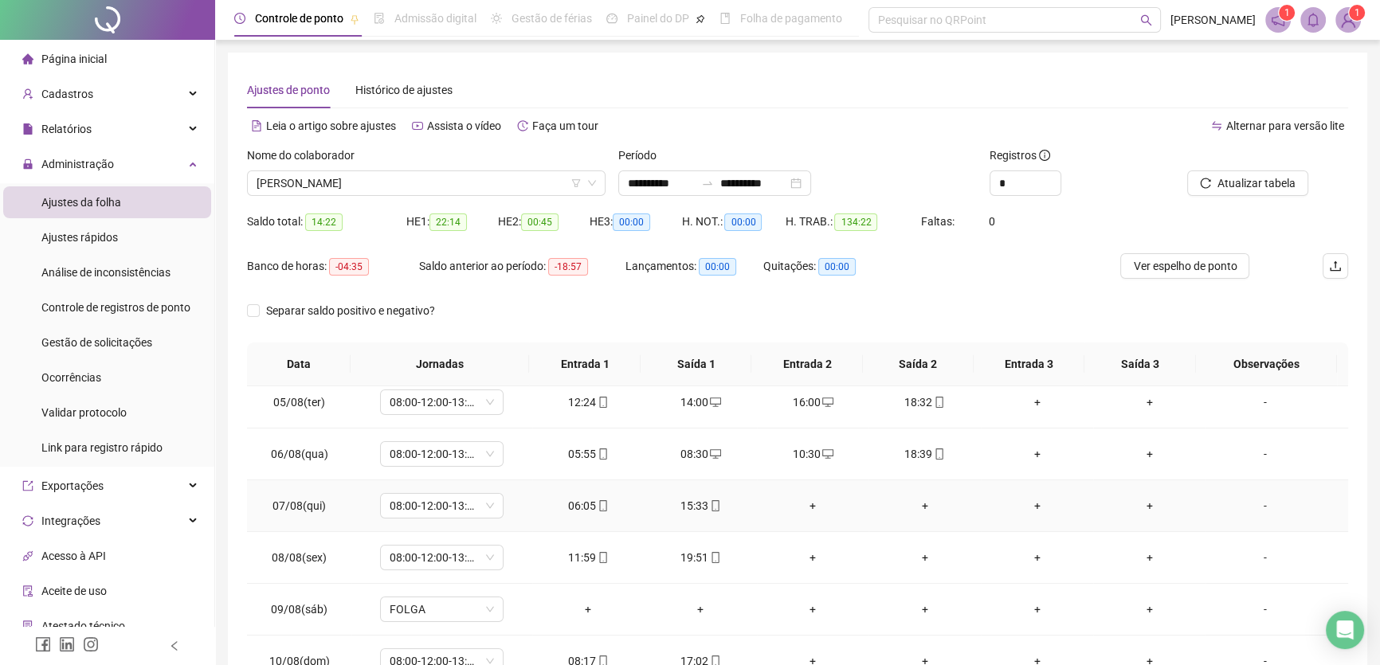
click at [810, 504] on div "+" at bounding box center [813, 506] width 87 height 18
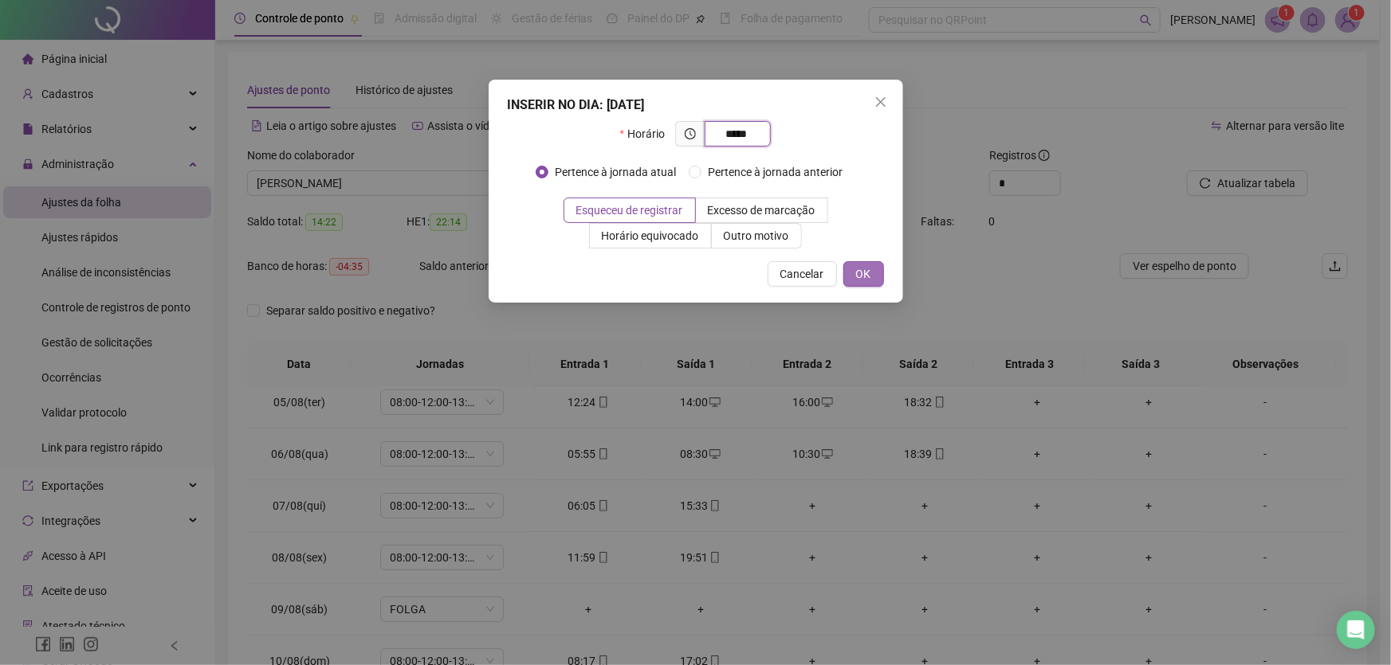
type input "*****"
click at [874, 266] on button "OK" at bounding box center [863, 274] width 41 height 26
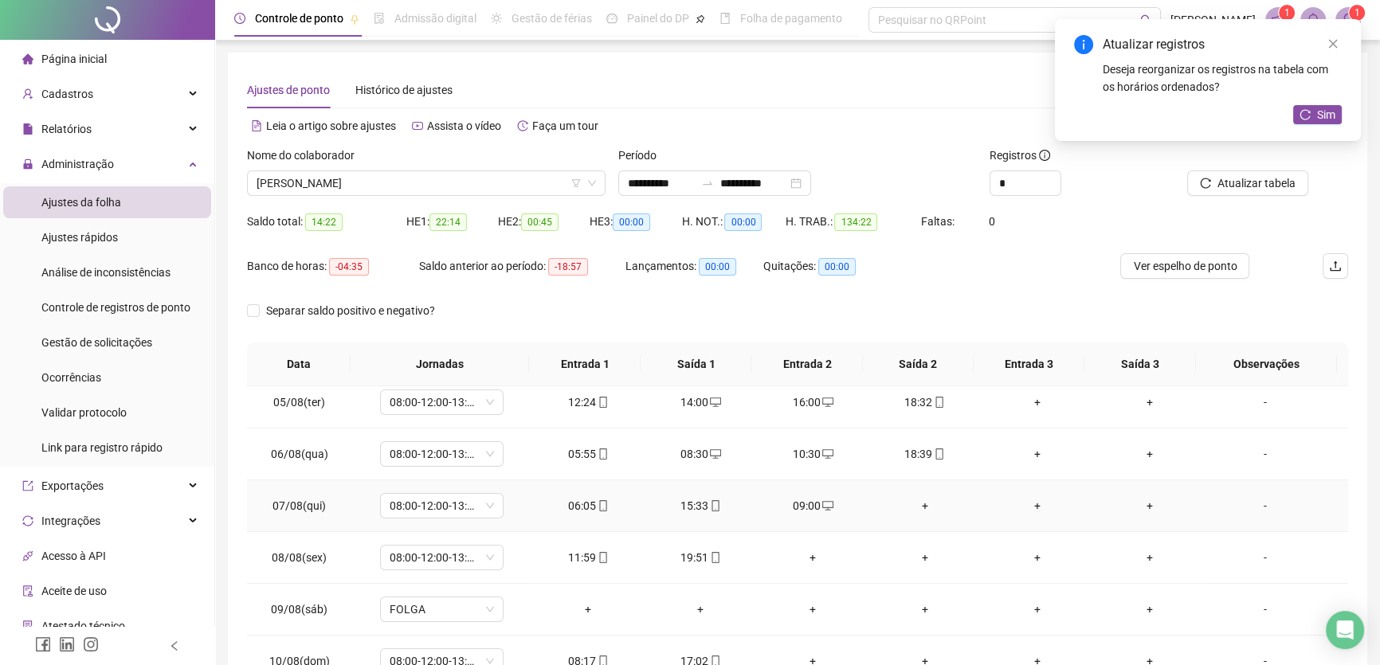
click at [917, 508] on div "+" at bounding box center [924, 506] width 87 height 18
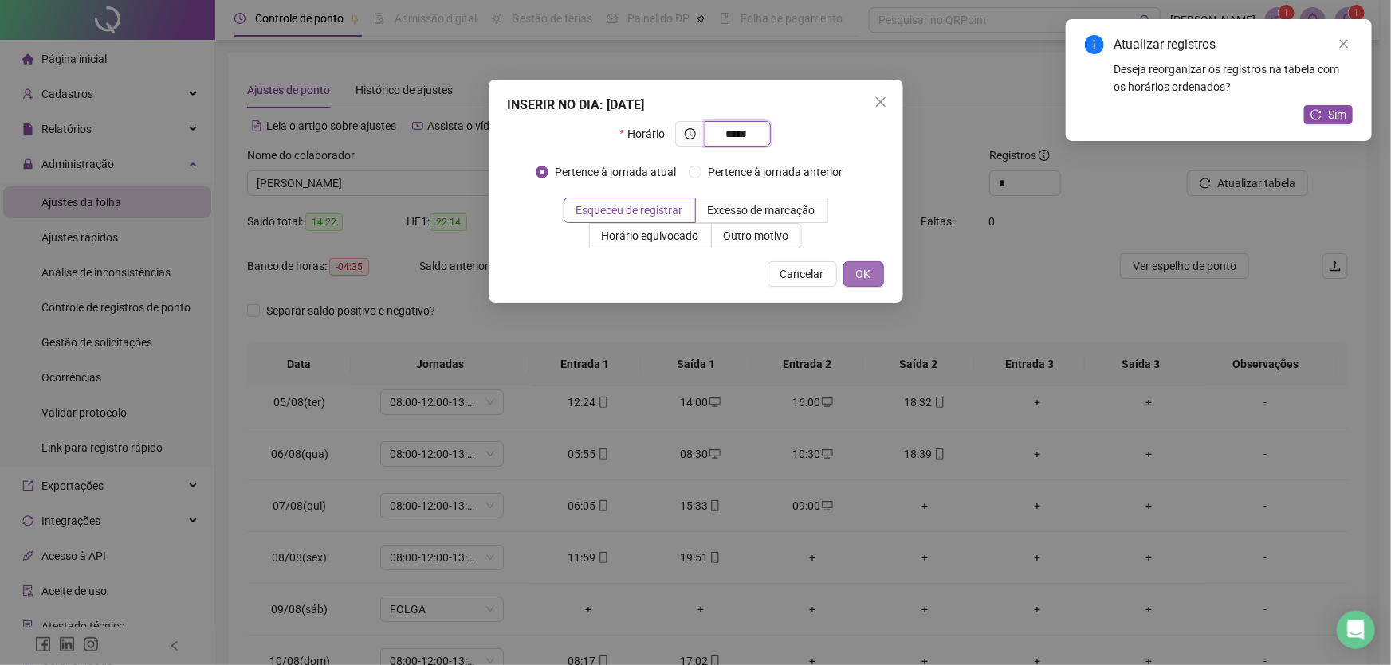
type input "*****"
click at [873, 273] on button "OK" at bounding box center [863, 274] width 41 height 26
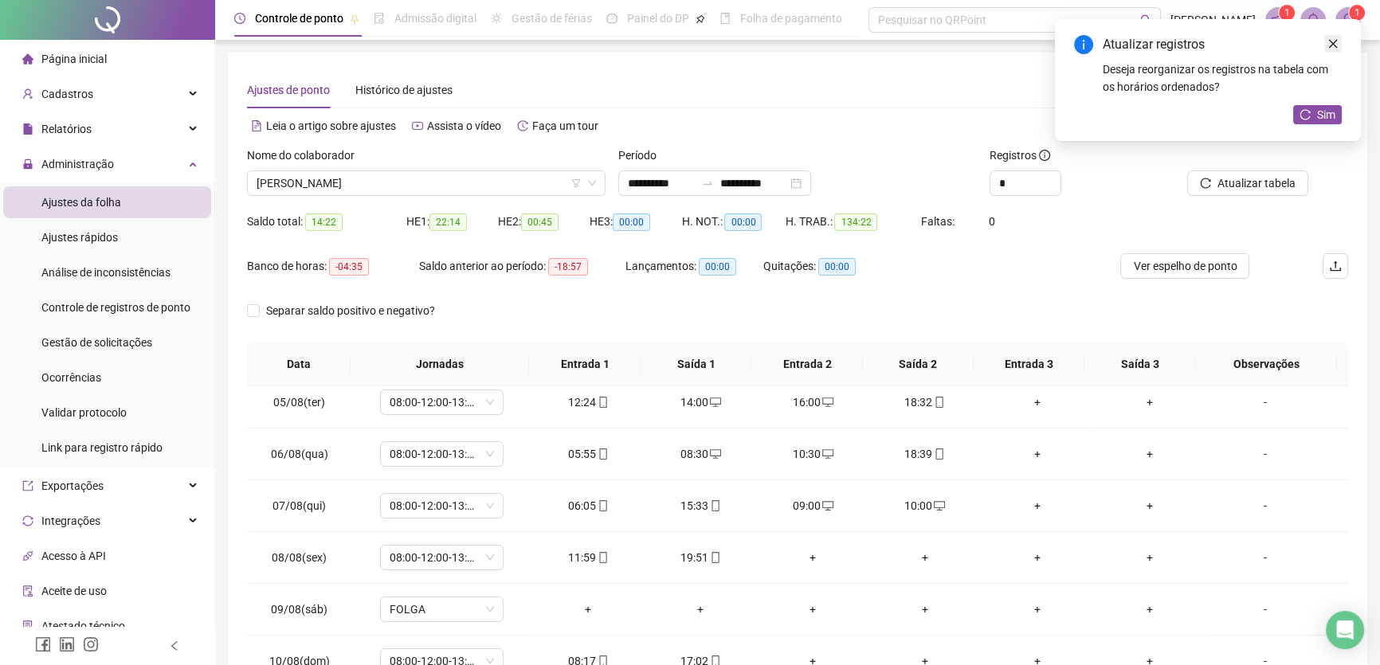
click at [1335, 43] on icon "close" at bounding box center [1333, 43] width 11 height 11
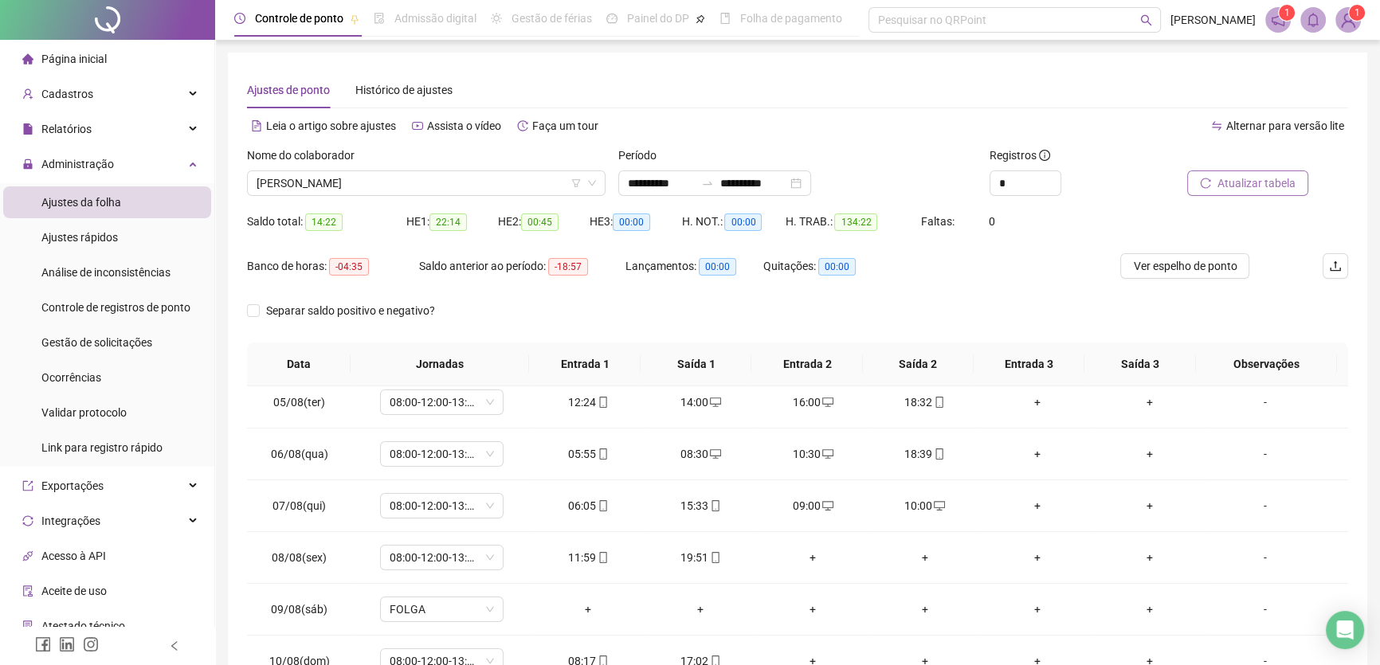
click at [1275, 181] on span "Atualizar tabela" at bounding box center [1257, 184] width 78 height 18
click at [807, 555] on div "+" at bounding box center [813, 558] width 87 height 18
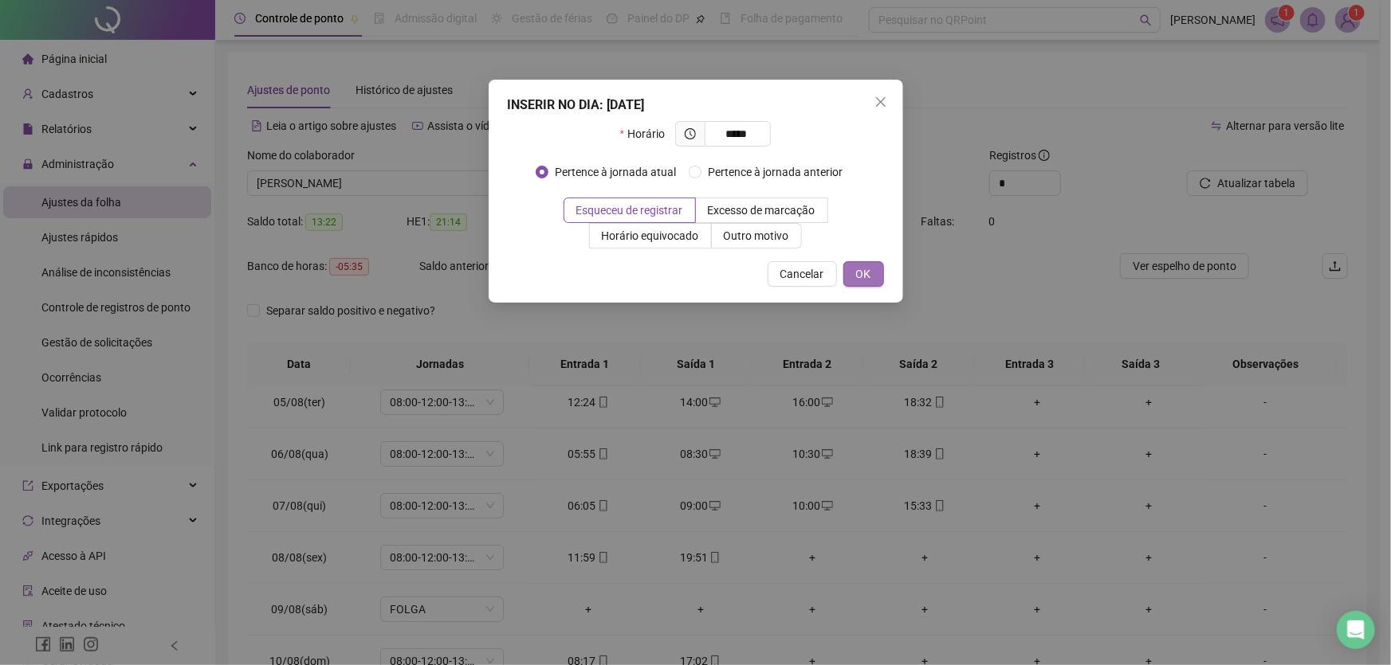
type input "*****"
click at [854, 270] on button "OK" at bounding box center [863, 274] width 41 height 26
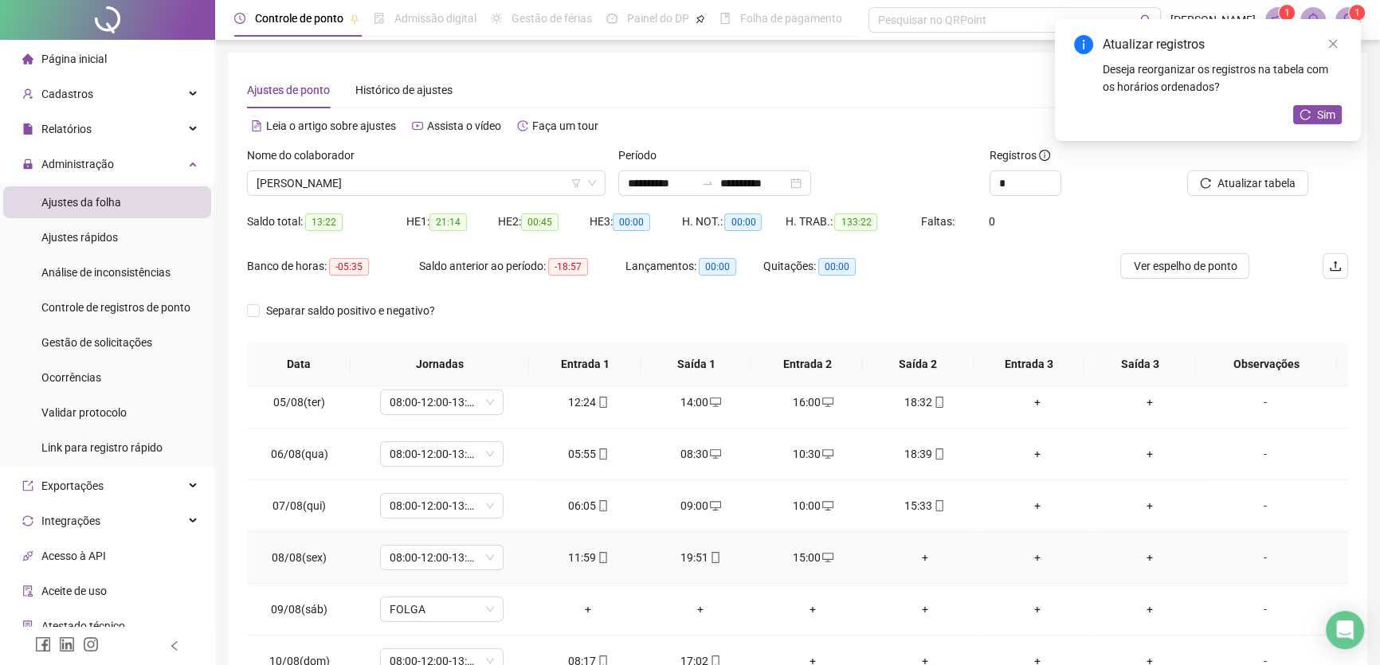
click at [915, 556] on div "+" at bounding box center [924, 558] width 87 height 18
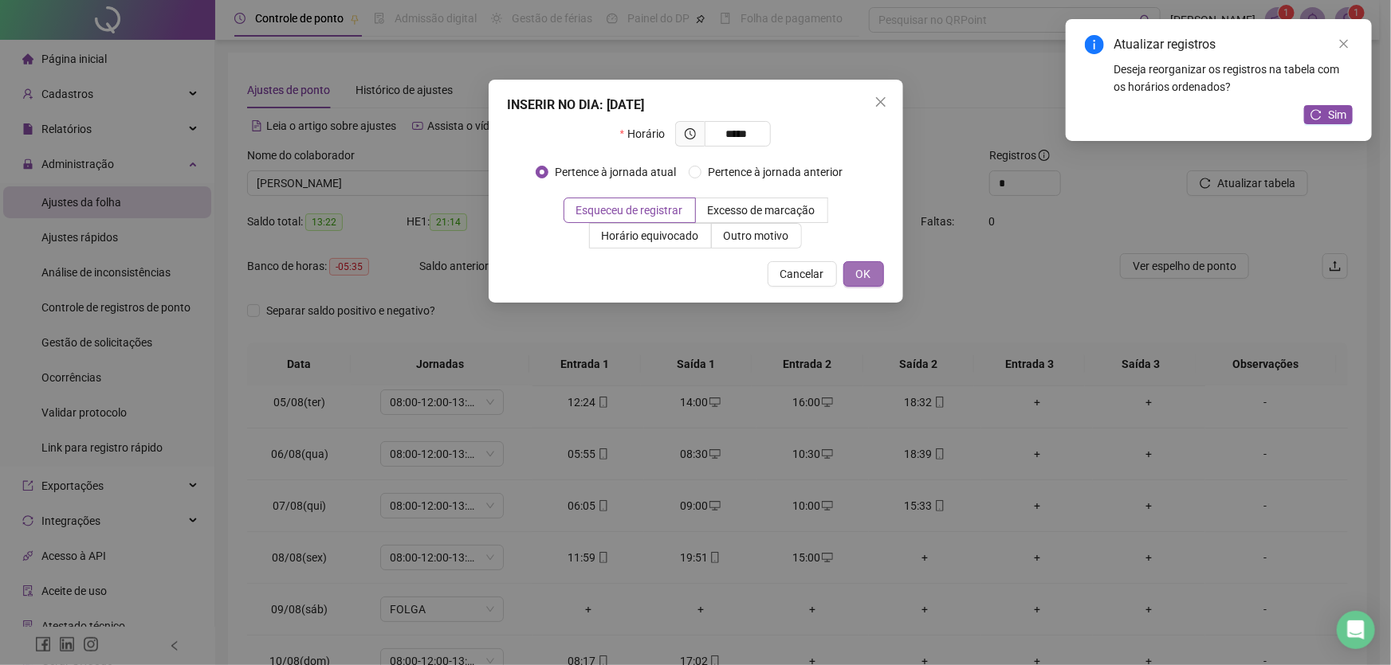
type input "*****"
click at [861, 268] on span "OK" at bounding box center [863, 274] width 15 height 18
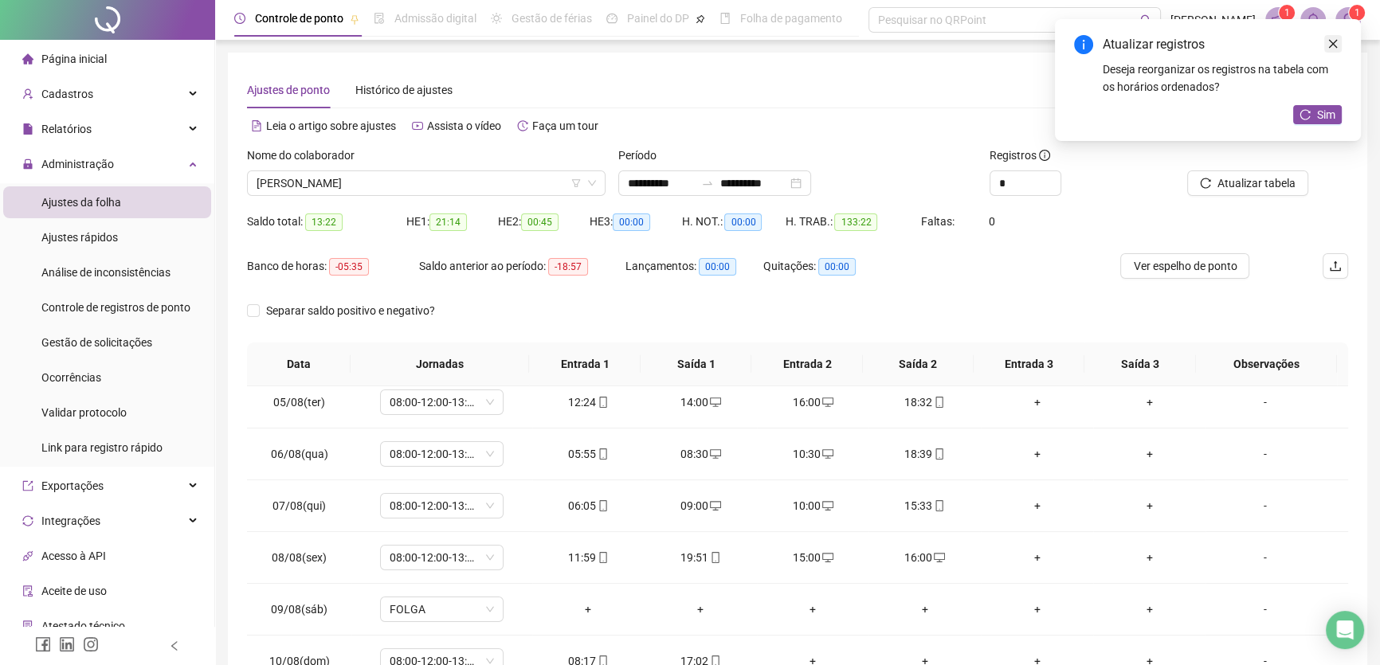
click at [1333, 42] on icon "close" at bounding box center [1333, 44] width 9 height 9
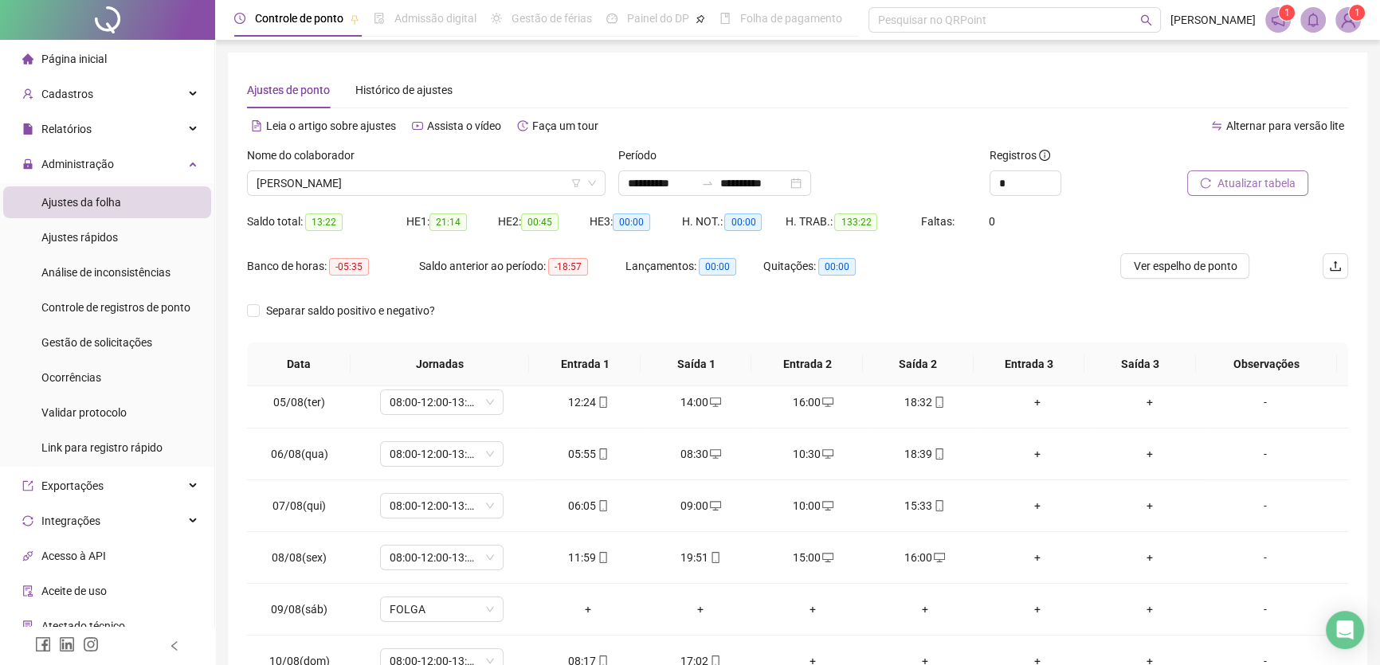
click at [1248, 175] on span "Atualizar tabela" at bounding box center [1257, 184] width 78 height 18
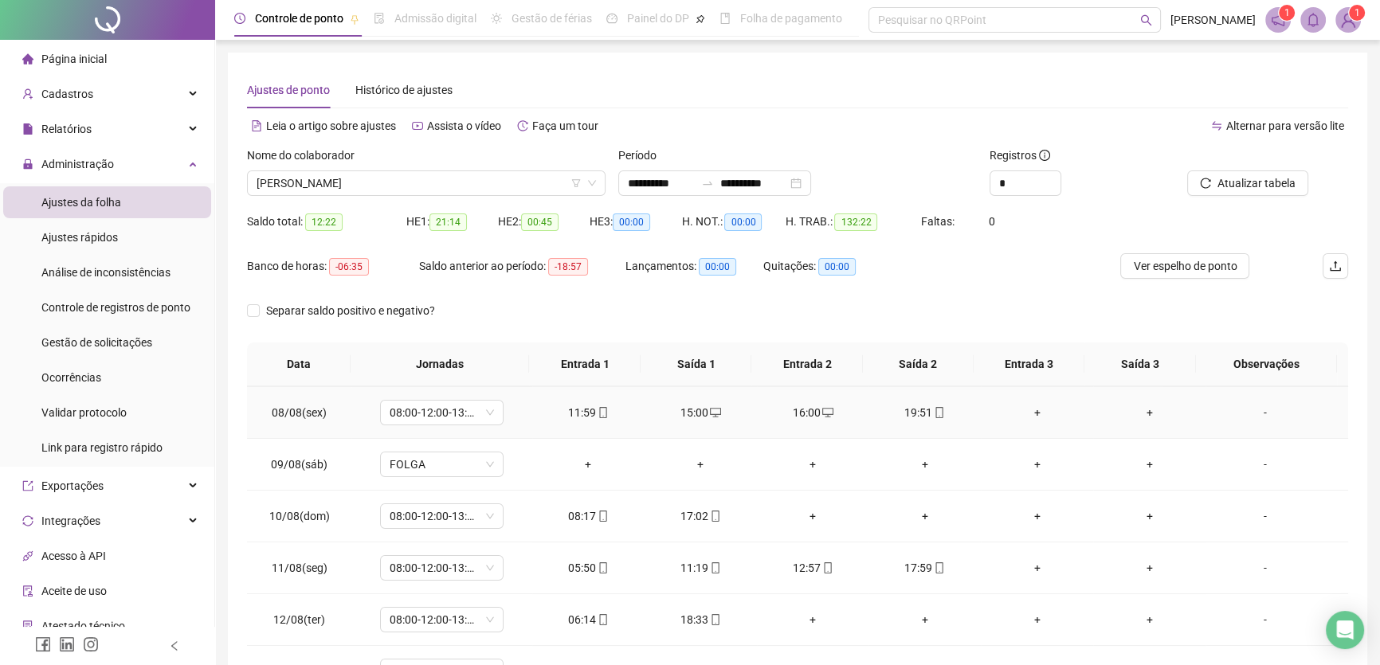
scroll to position [434, 0]
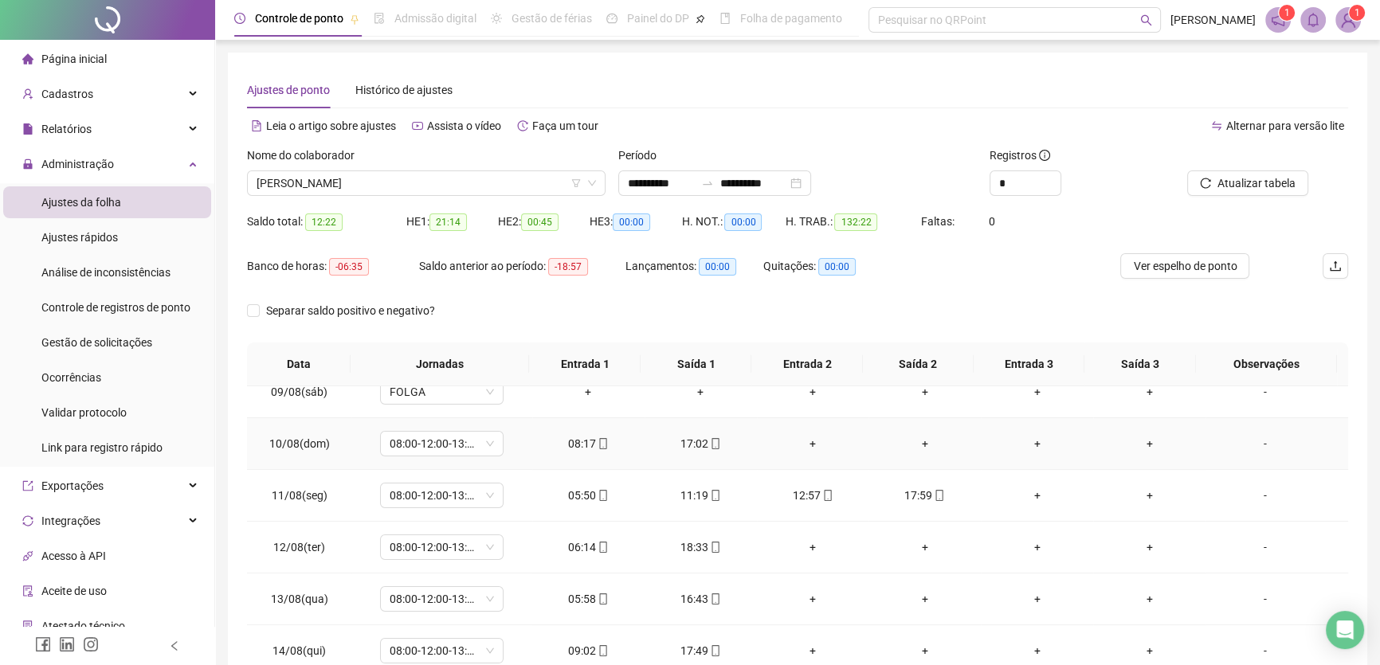
click at [803, 440] on div "+" at bounding box center [813, 444] width 87 height 18
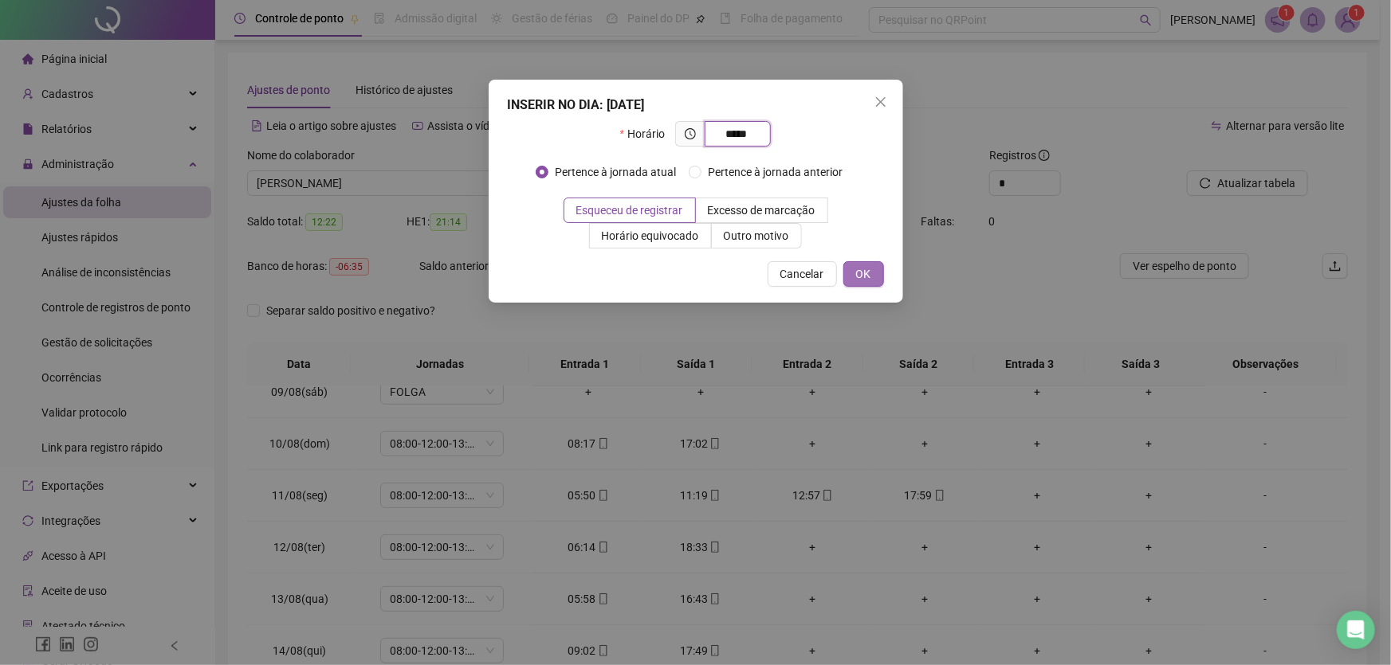
type input "*****"
click at [864, 270] on span "OK" at bounding box center [863, 274] width 15 height 18
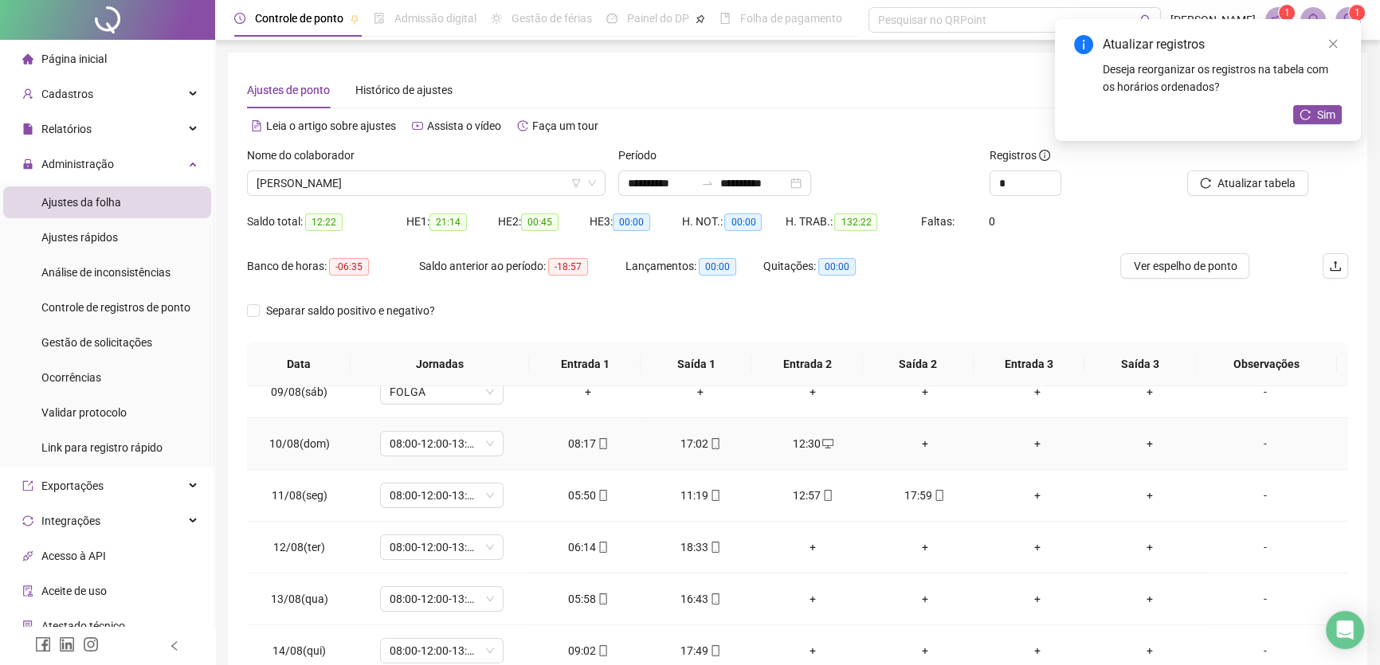
click at [917, 435] on div "+" at bounding box center [924, 444] width 87 height 18
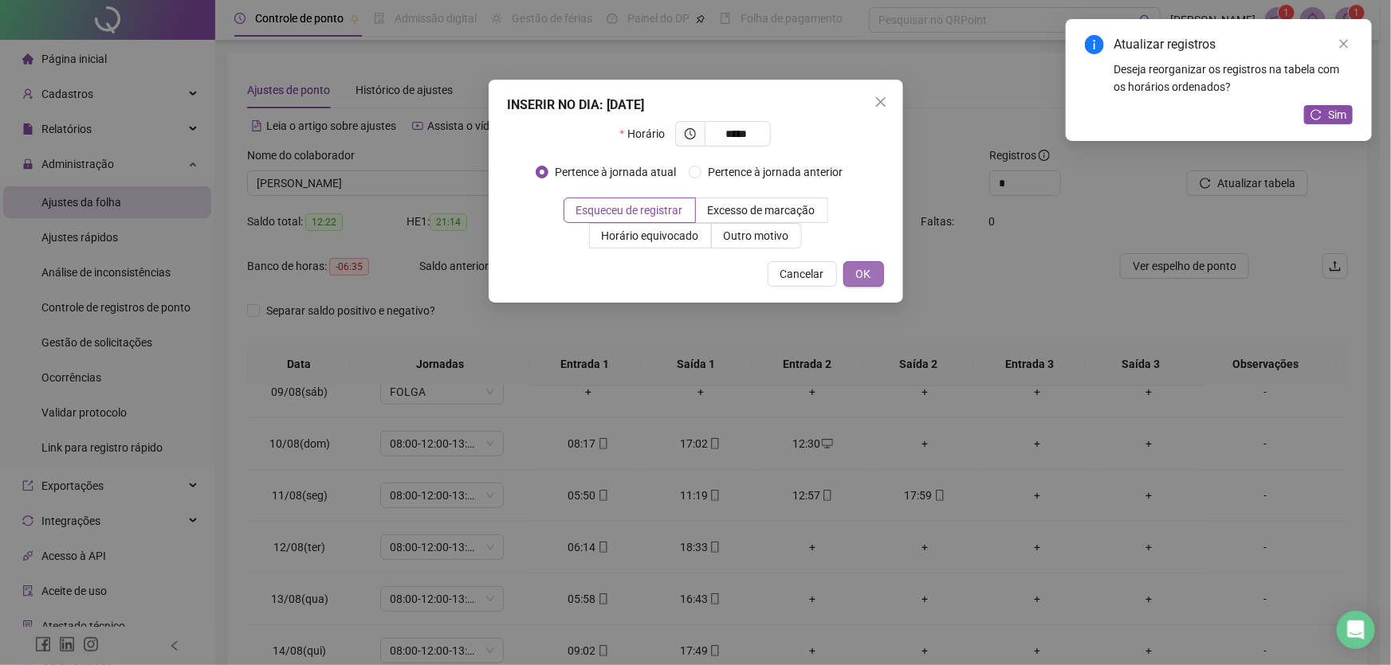
type input "*****"
click at [853, 274] on button "OK" at bounding box center [863, 274] width 41 height 26
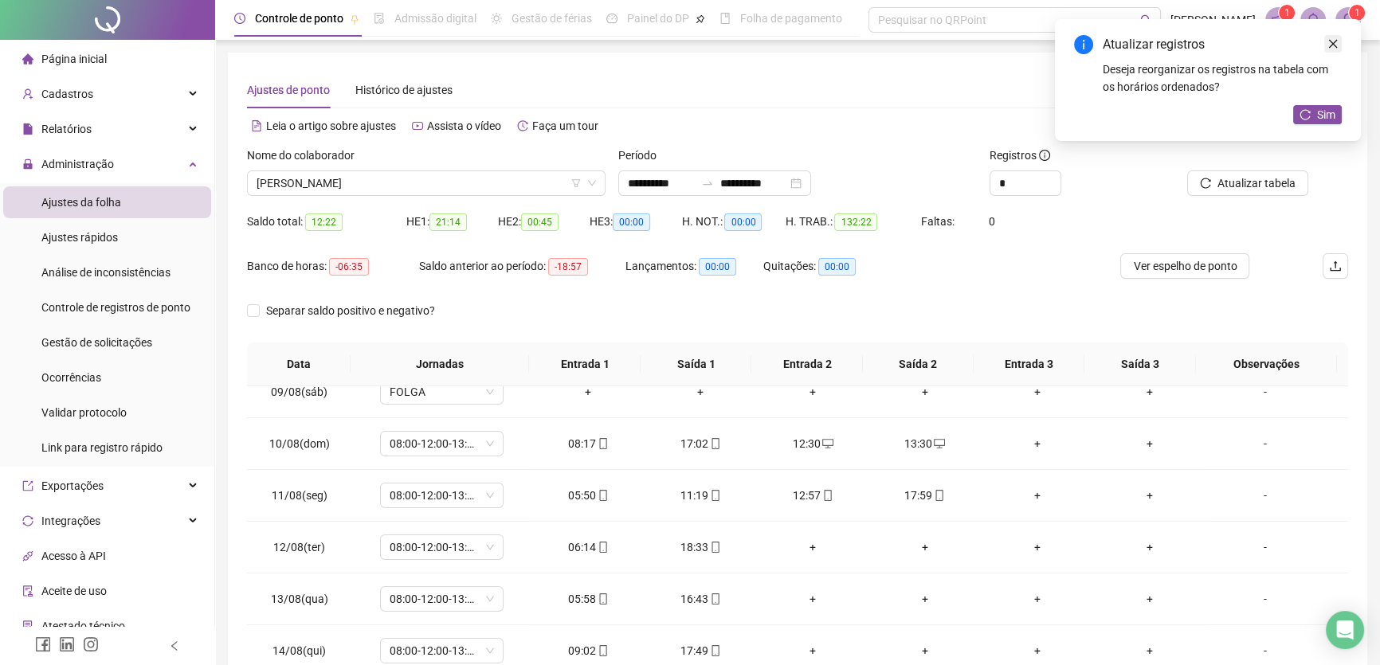
click at [1330, 41] on icon "close" at bounding box center [1333, 43] width 11 height 11
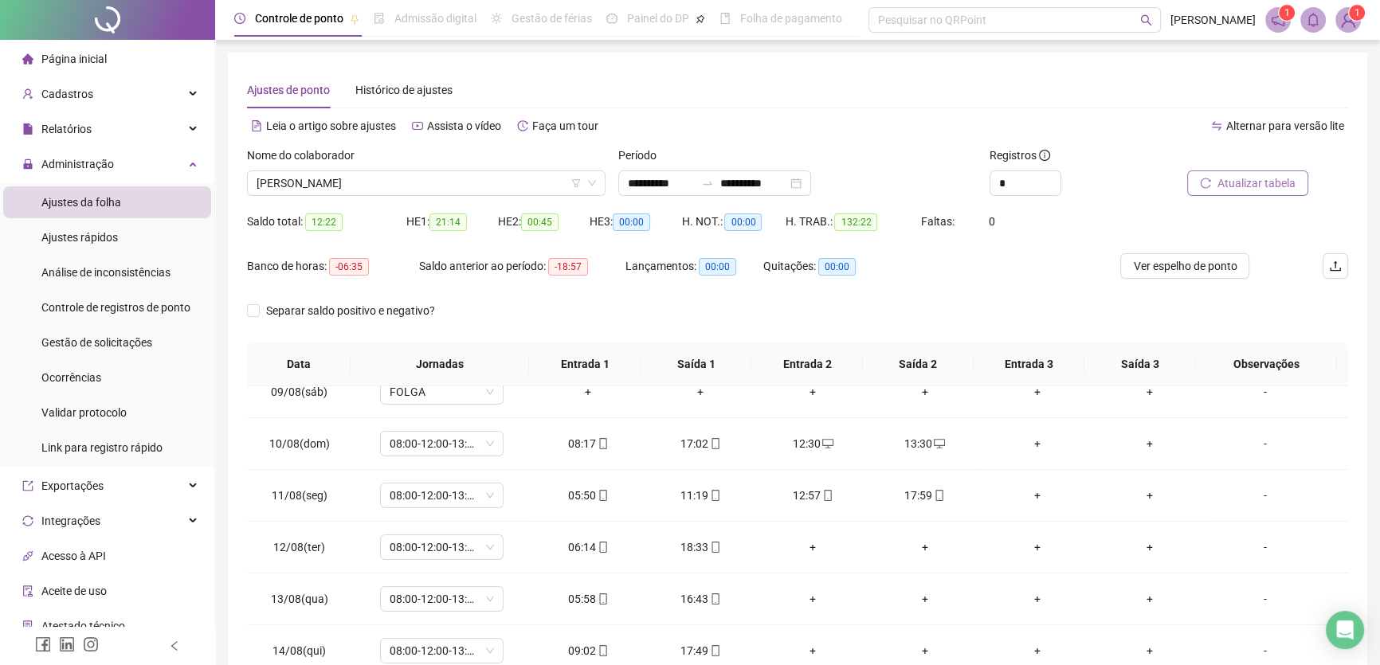
click at [1285, 182] on span "Atualizar tabela" at bounding box center [1257, 184] width 78 height 18
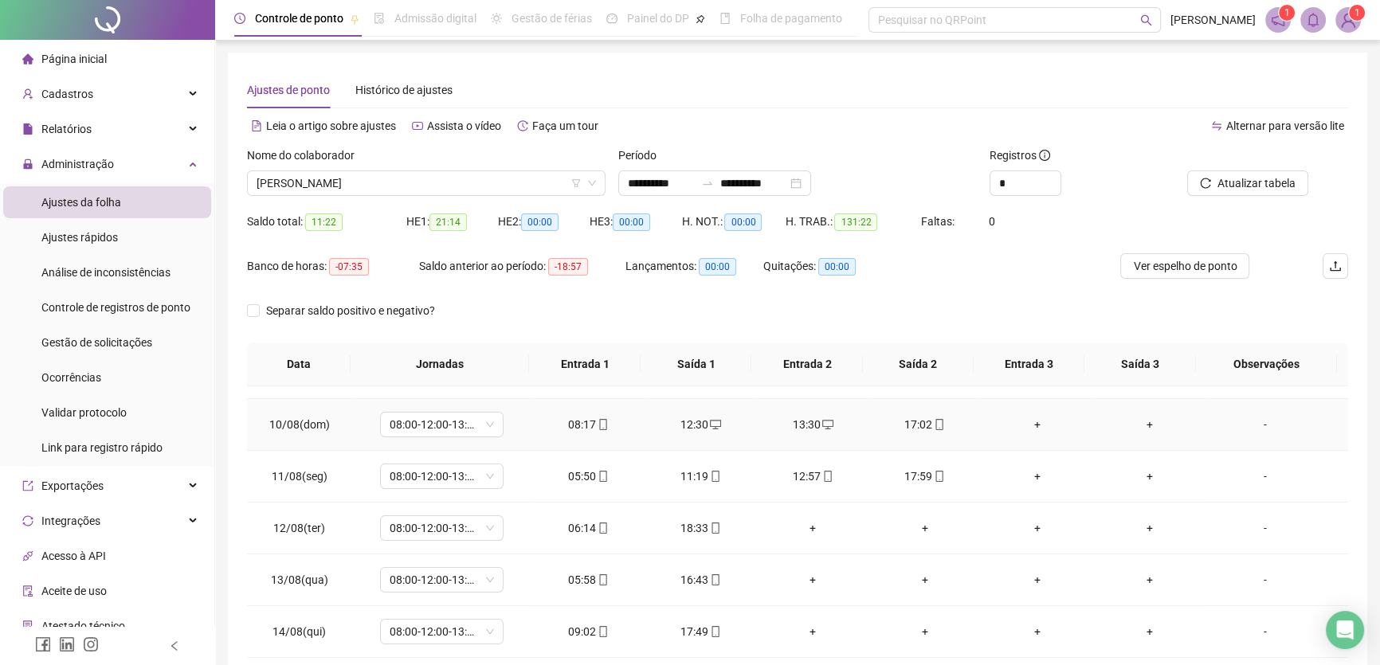
scroll to position [507, 0]
click at [803, 469] on div "+" at bounding box center [813, 475] width 87 height 18
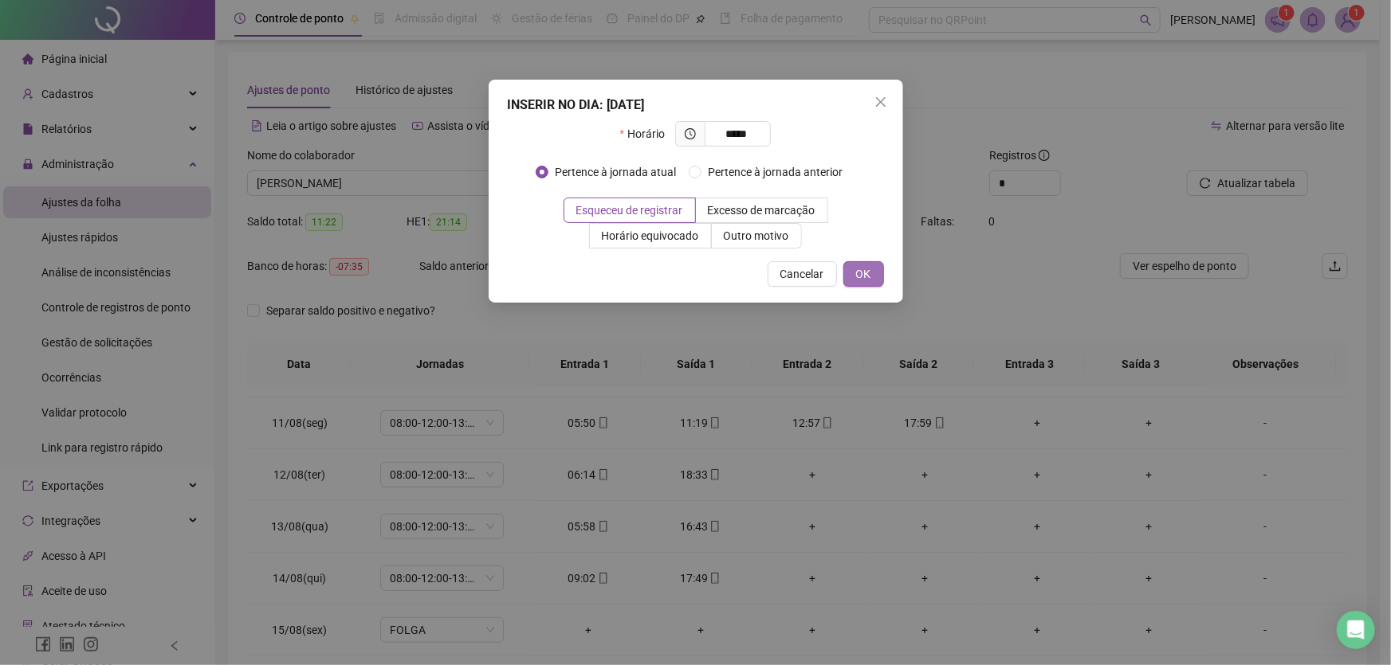
type input "*****"
click at [860, 271] on span "OK" at bounding box center [863, 274] width 15 height 18
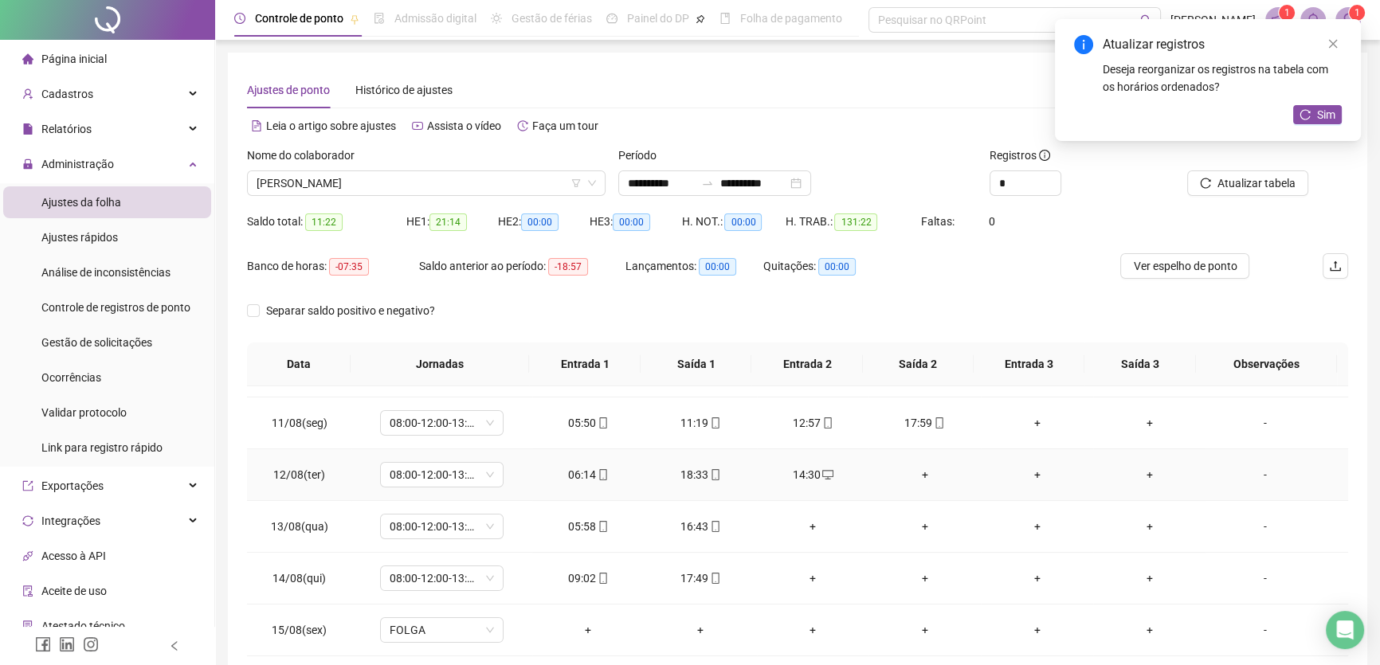
click at [917, 470] on div "+" at bounding box center [924, 475] width 87 height 18
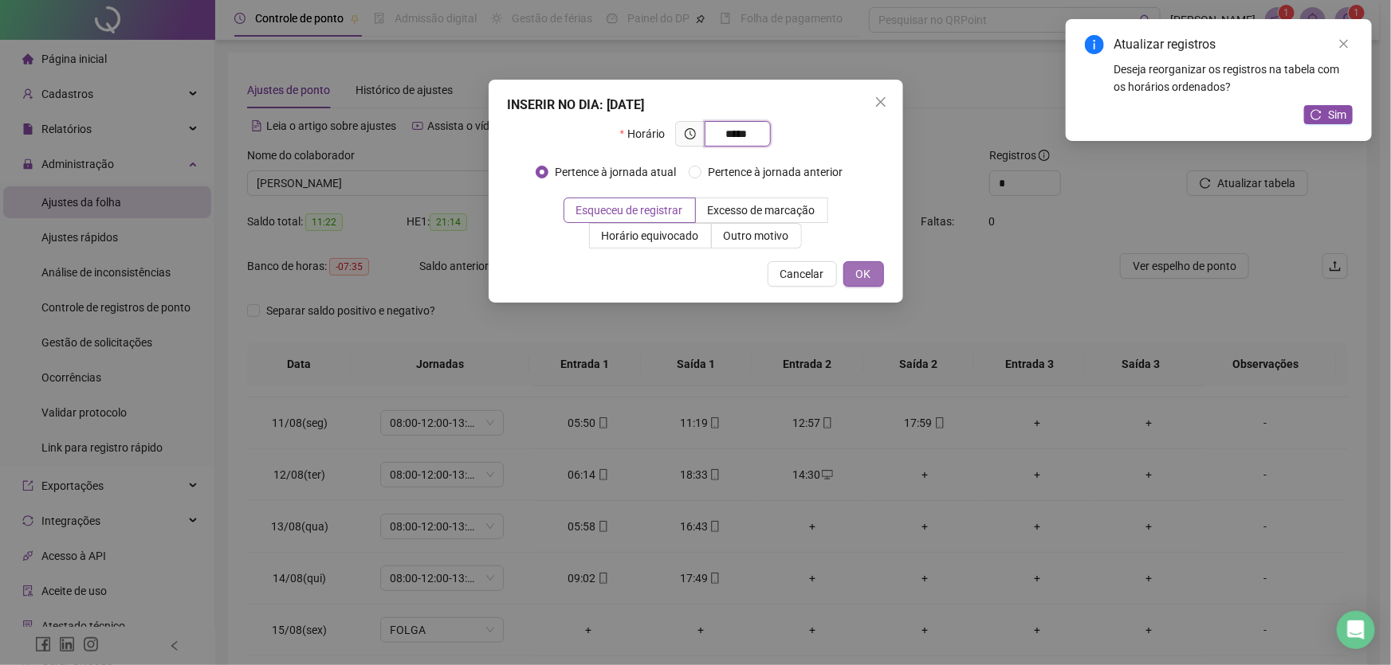
type input "*****"
click at [865, 273] on span "OK" at bounding box center [863, 274] width 15 height 18
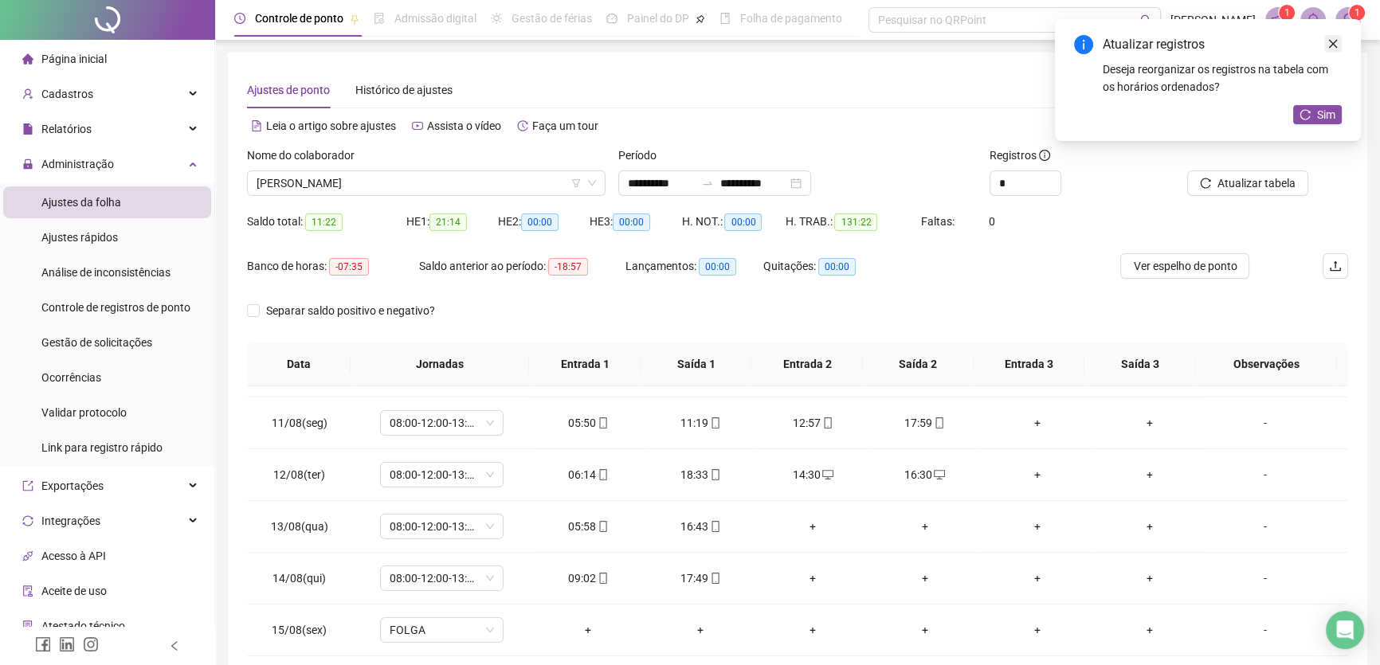
click at [1331, 39] on icon "close" at bounding box center [1333, 43] width 11 height 11
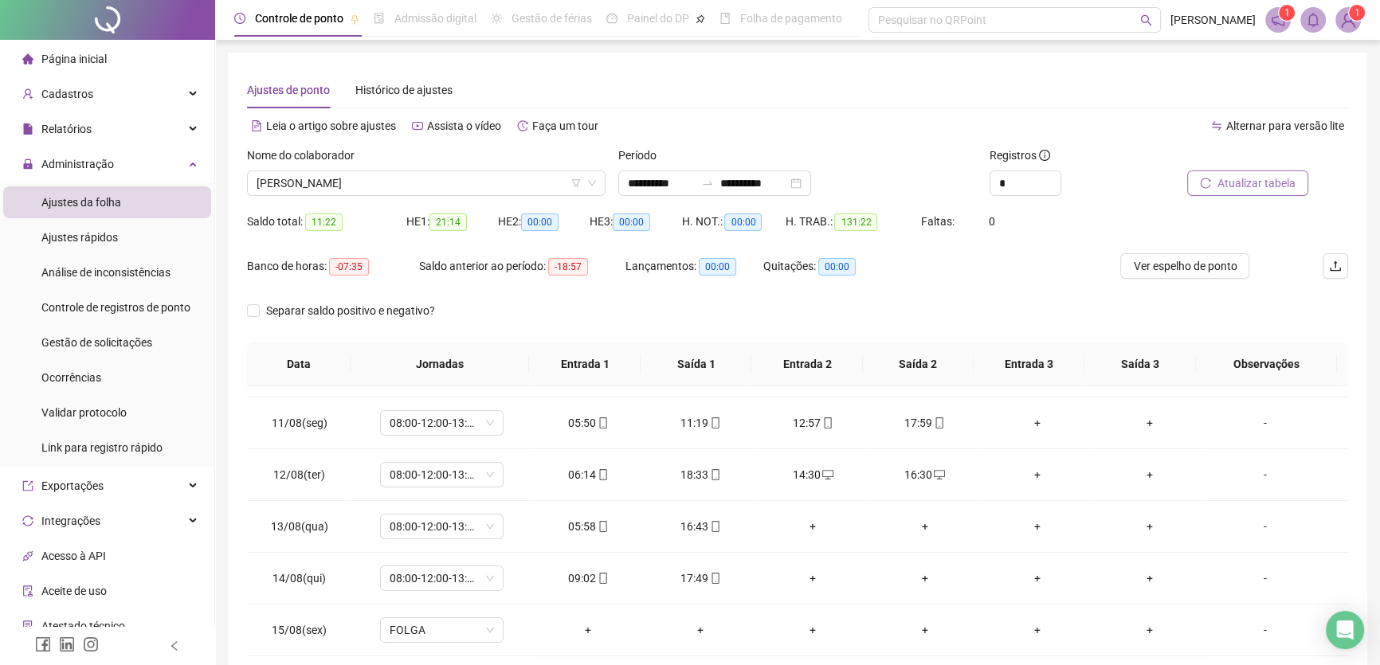
click at [1258, 183] on span "Atualizar tabela" at bounding box center [1257, 184] width 78 height 18
click at [842, 514] on td "+" at bounding box center [813, 527] width 112 height 52
click at [805, 527] on div "+" at bounding box center [813, 527] width 87 height 18
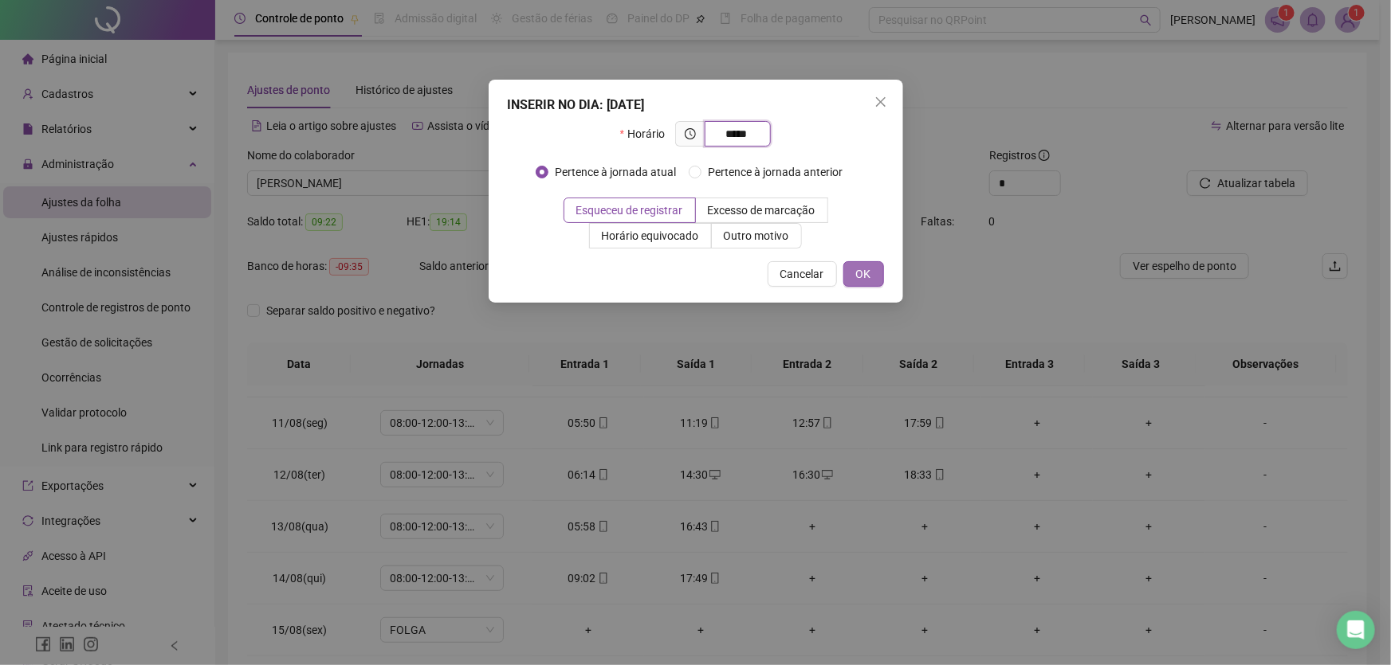
type input "*****"
click at [856, 270] on span "OK" at bounding box center [863, 274] width 15 height 18
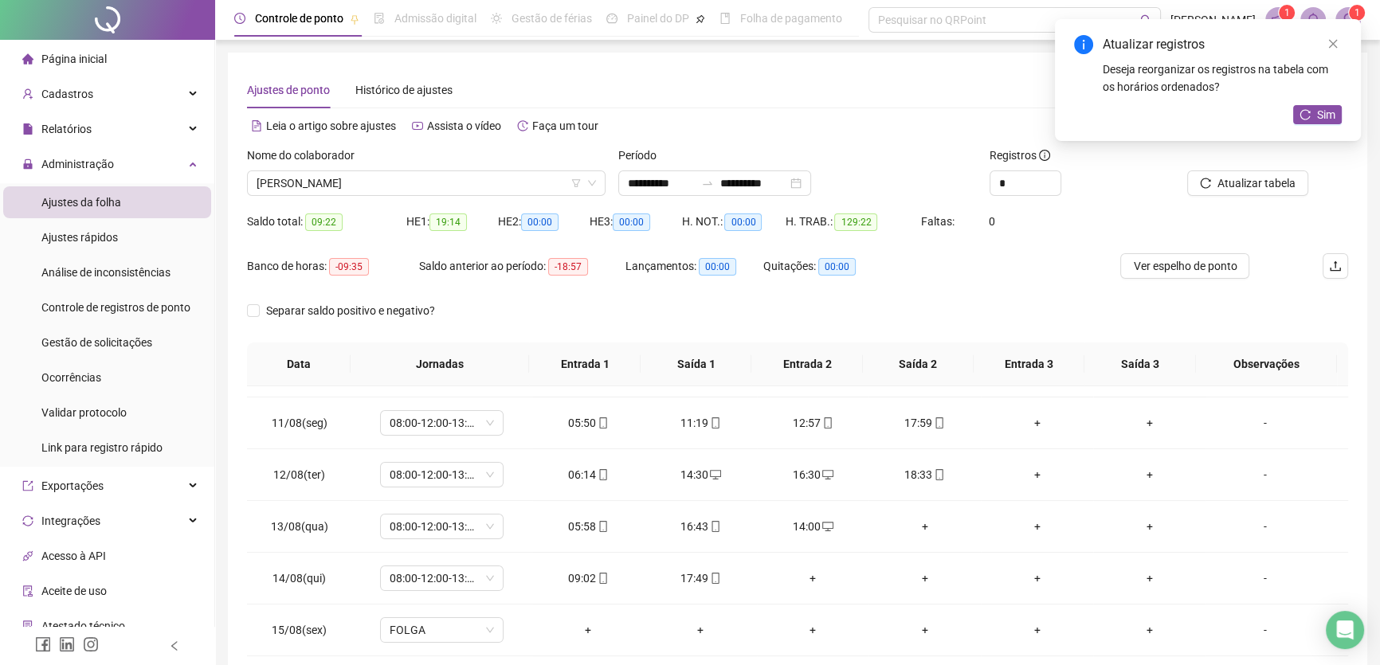
click at [916, 525] on div "+" at bounding box center [924, 527] width 87 height 18
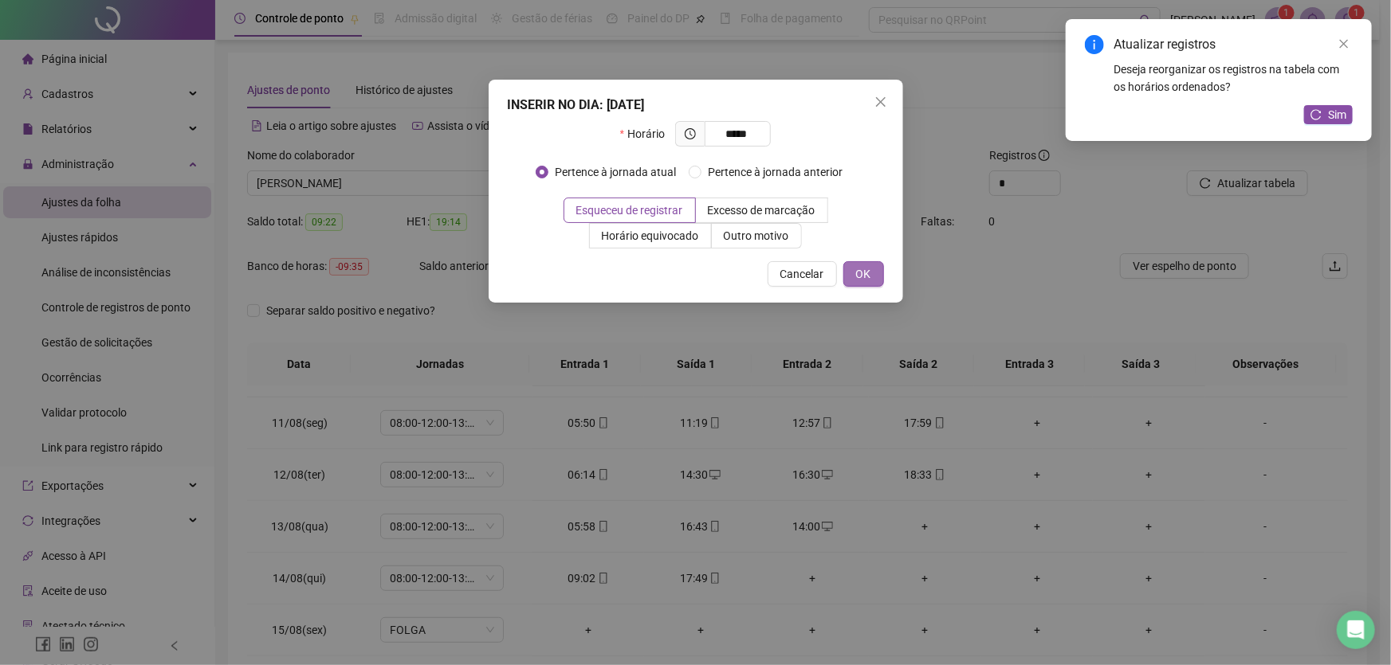
type input "*****"
click at [865, 271] on span "OK" at bounding box center [863, 274] width 15 height 18
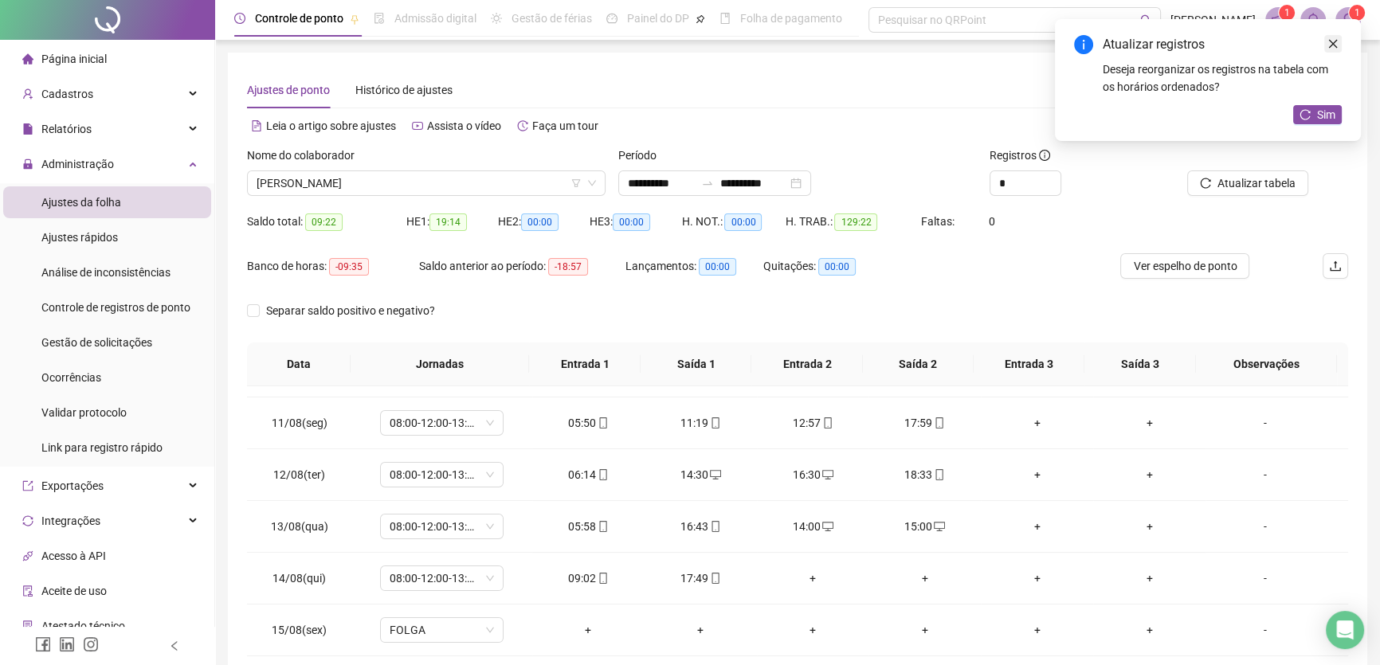
click at [1336, 43] on icon "close" at bounding box center [1333, 43] width 11 height 11
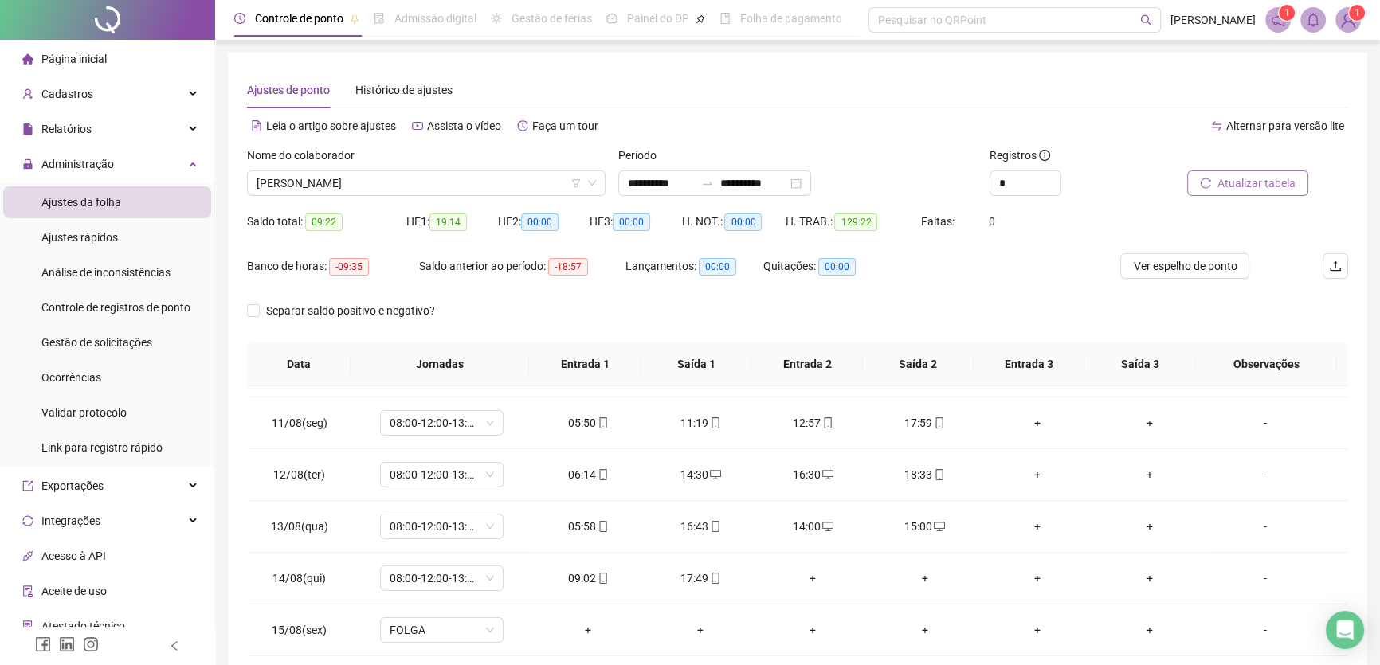
click at [1272, 184] on span "Atualizar tabela" at bounding box center [1257, 184] width 78 height 18
click at [798, 575] on div "+" at bounding box center [813, 579] width 87 height 18
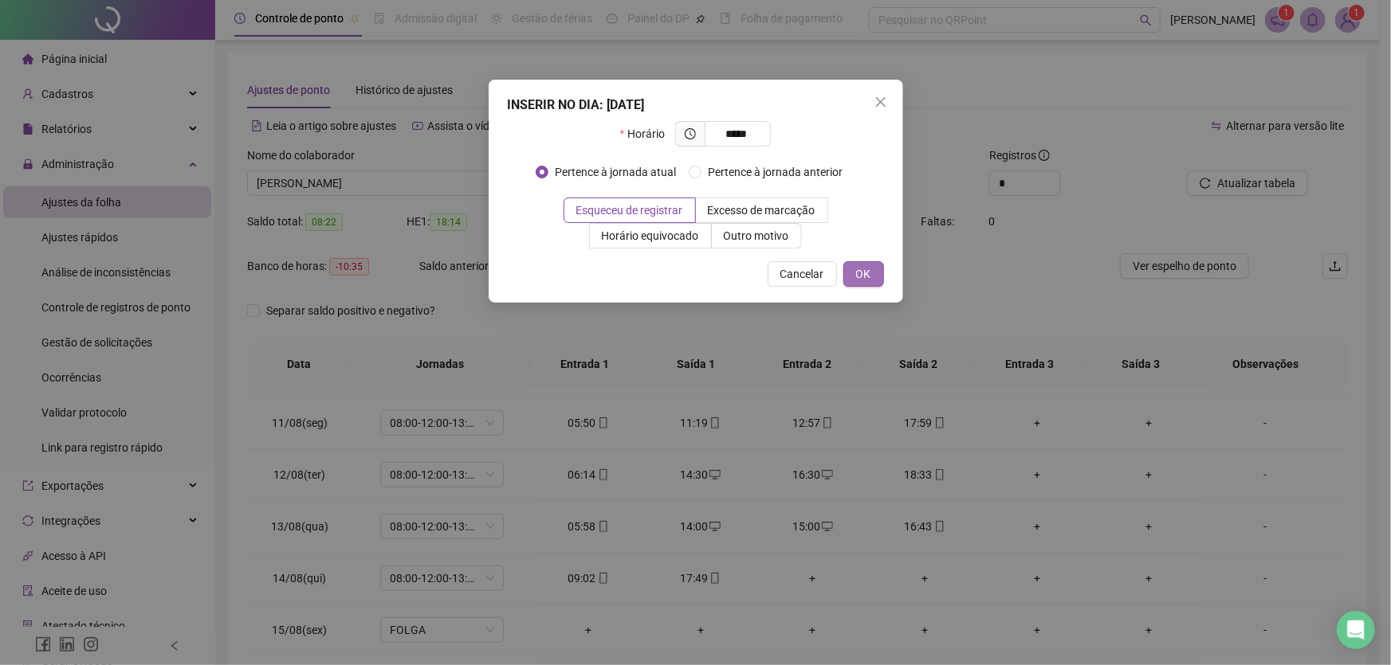
type input "*****"
click at [860, 275] on span "OK" at bounding box center [863, 274] width 15 height 18
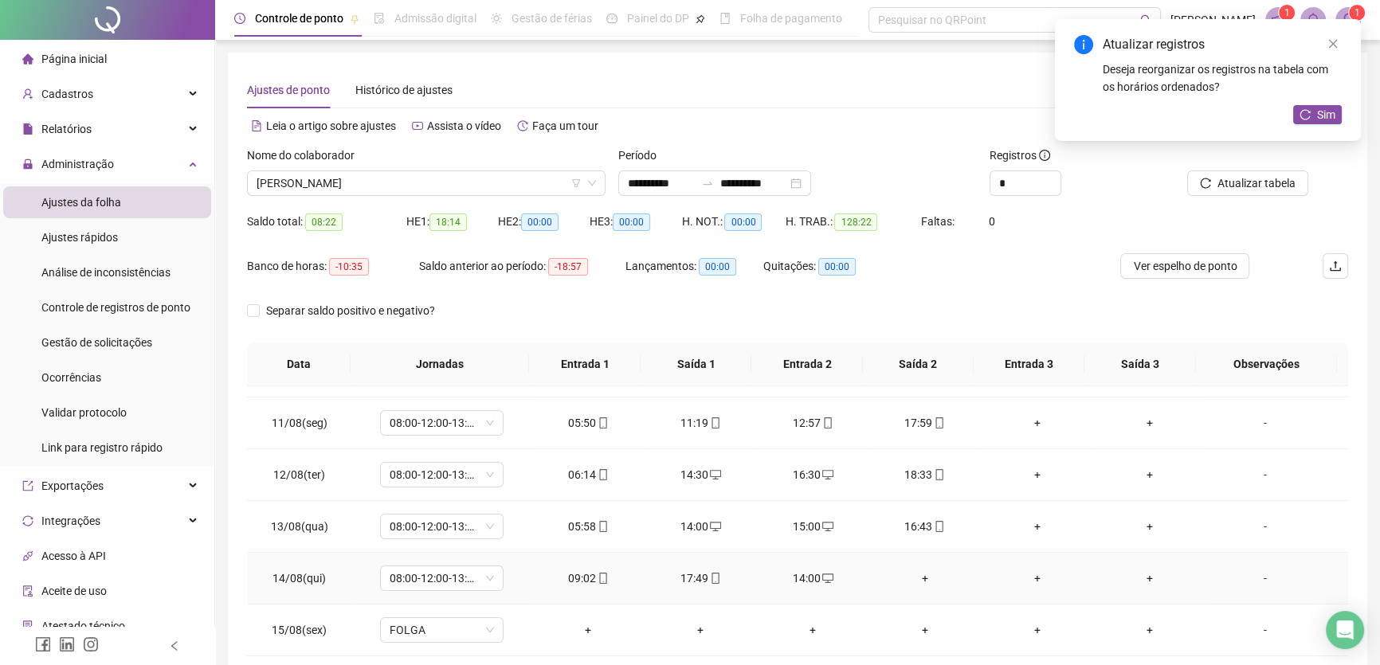
click at [920, 572] on div "+" at bounding box center [924, 579] width 87 height 18
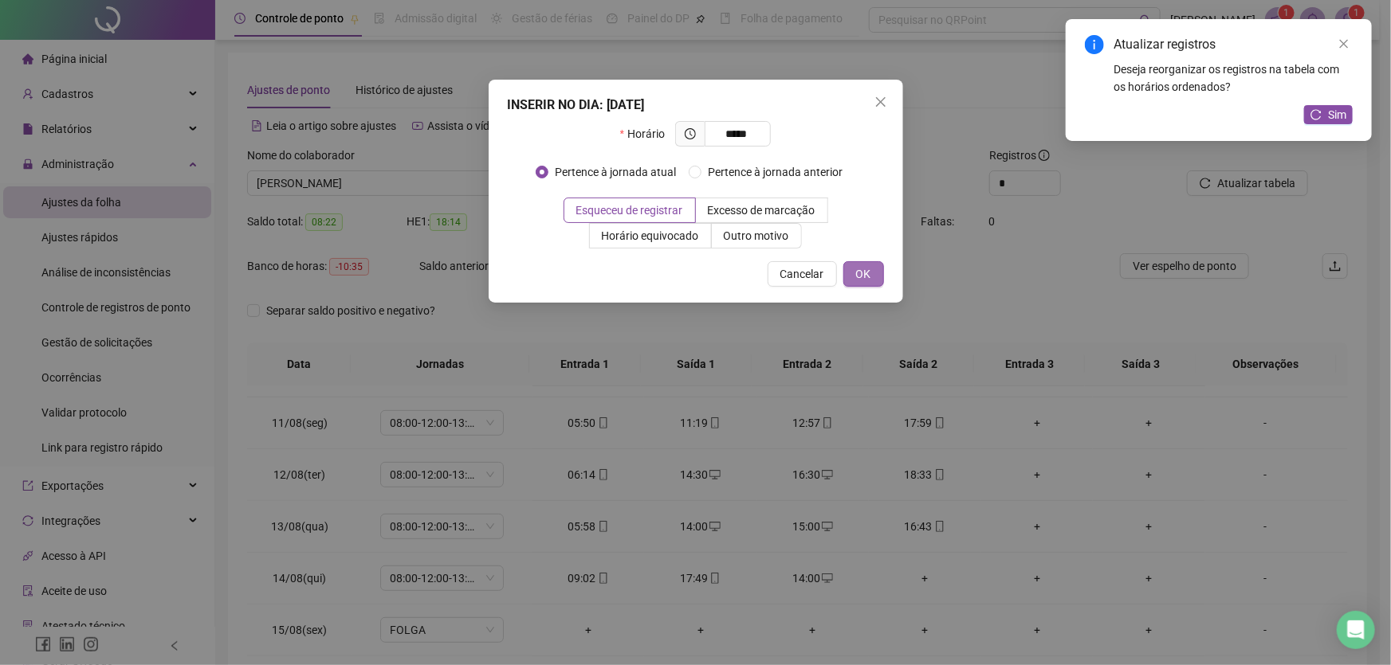
type input "*****"
click at [869, 281] on span "OK" at bounding box center [863, 274] width 15 height 18
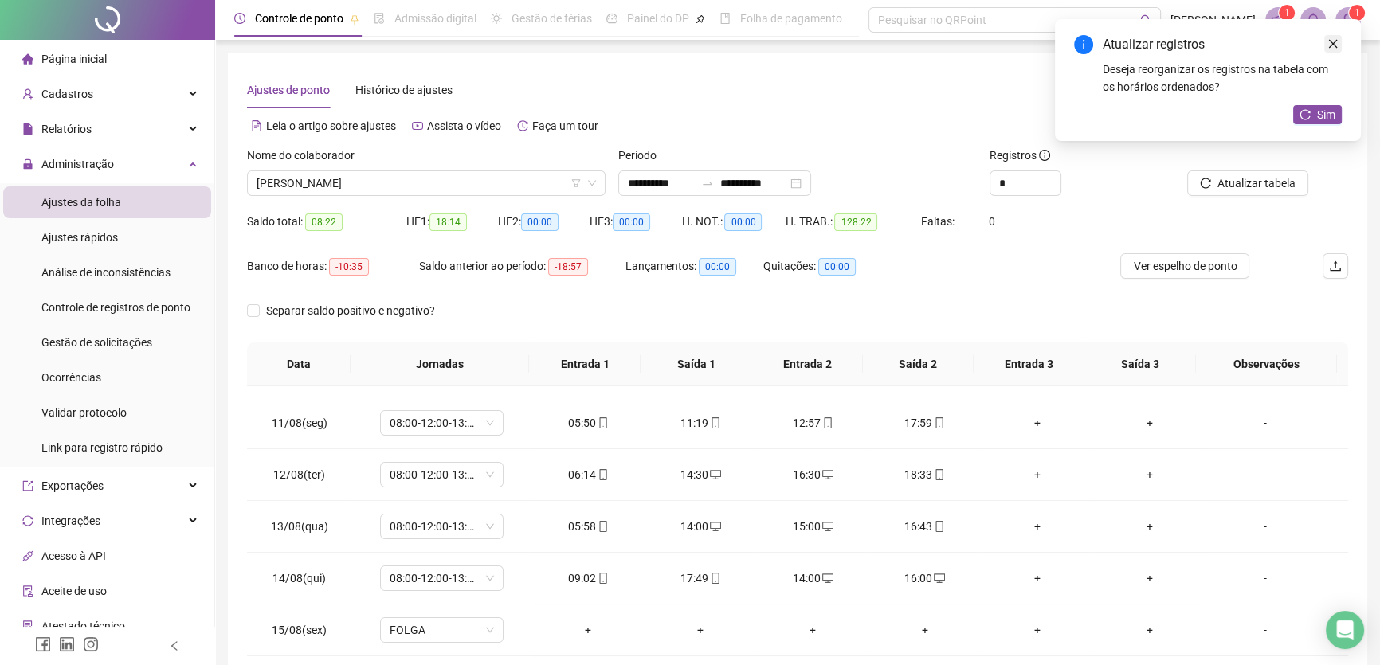
click at [1334, 41] on icon "close" at bounding box center [1333, 43] width 11 height 11
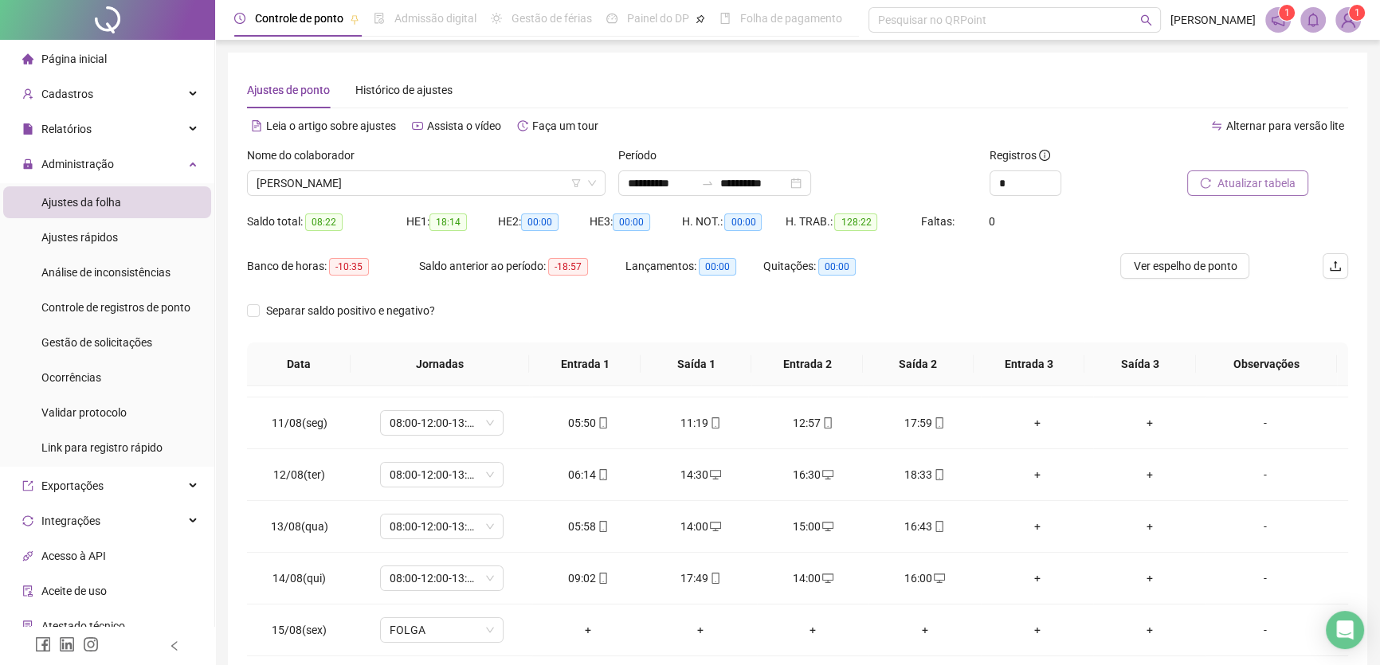
click at [1239, 185] on span "Atualizar tabela" at bounding box center [1257, 184] width 78 height 18
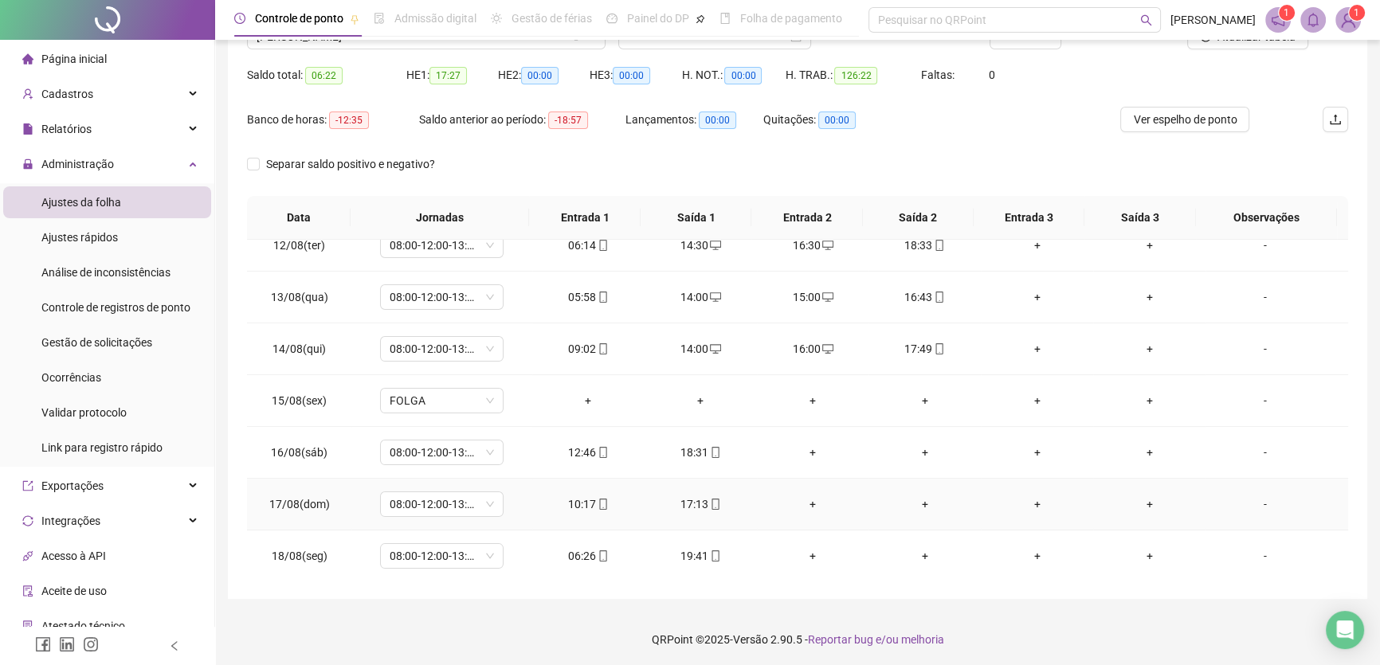
scroll to position [148, 0]
click at [805, 446] on div "+" at bounding box center [813, 451] width 87 height 18
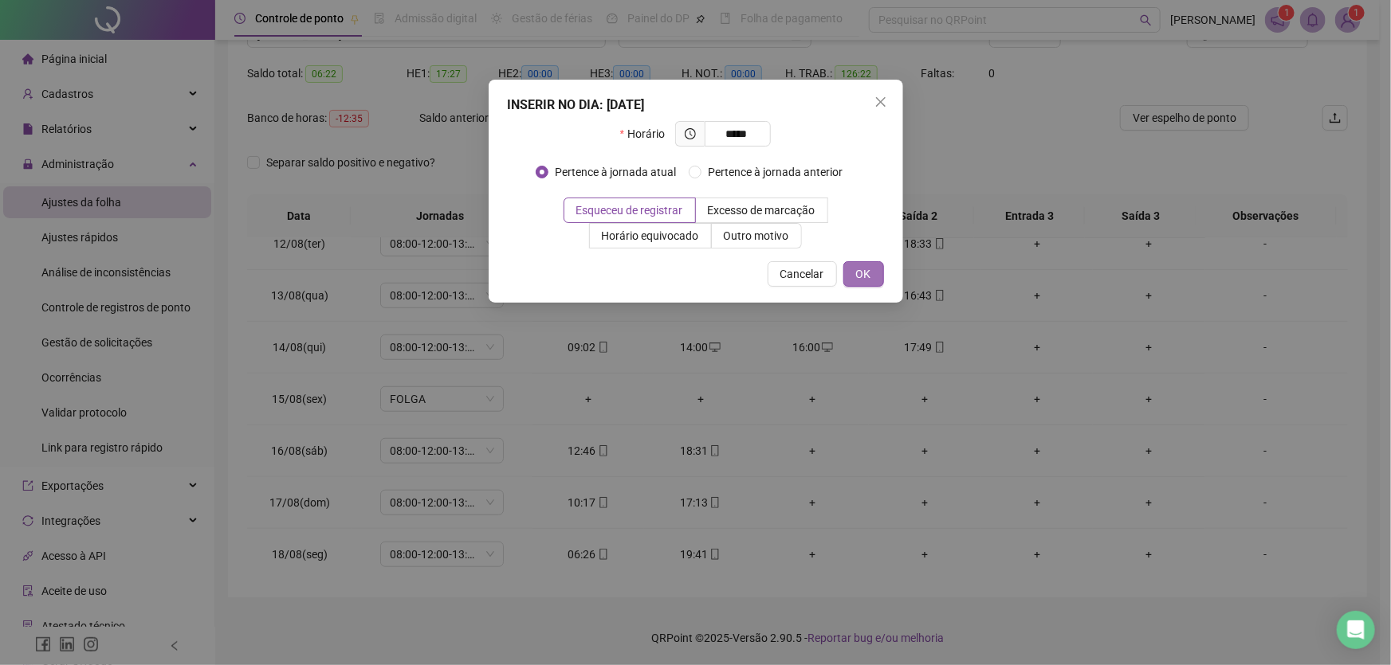
type input "*****"
click at [854, 264] on button "OK" at bounding box center [863, 274] width 41 height 26
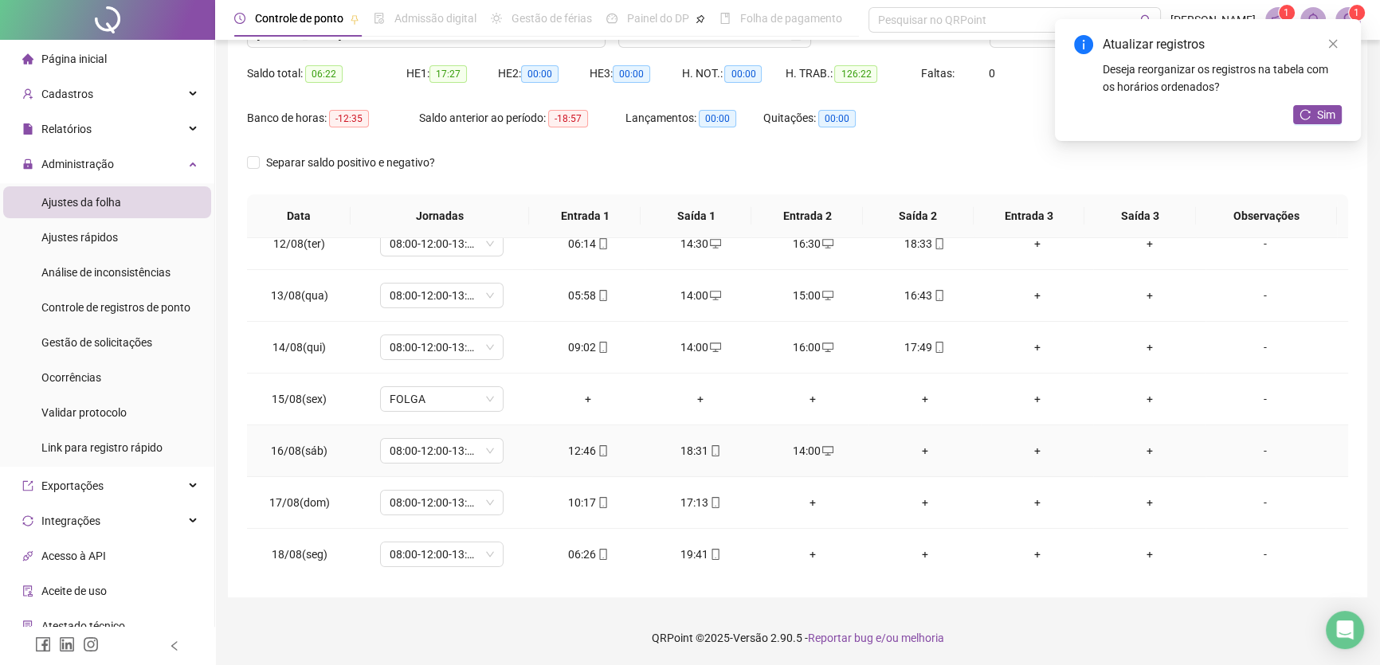
click at [913, 447] on div "+" at bounding box center [924, 451] width 87 height 18
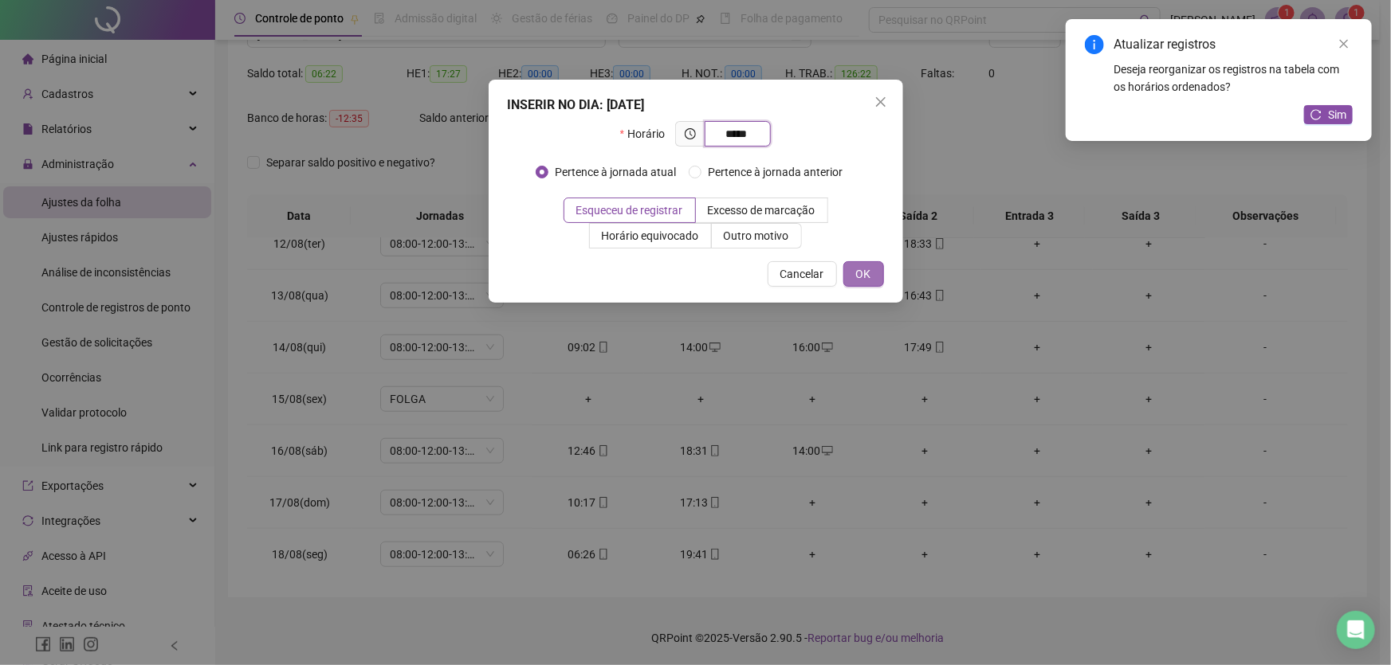
type input "*****"
click at [856, 265] on span "OK" at bounding box center [863, 274] width 15 height 18
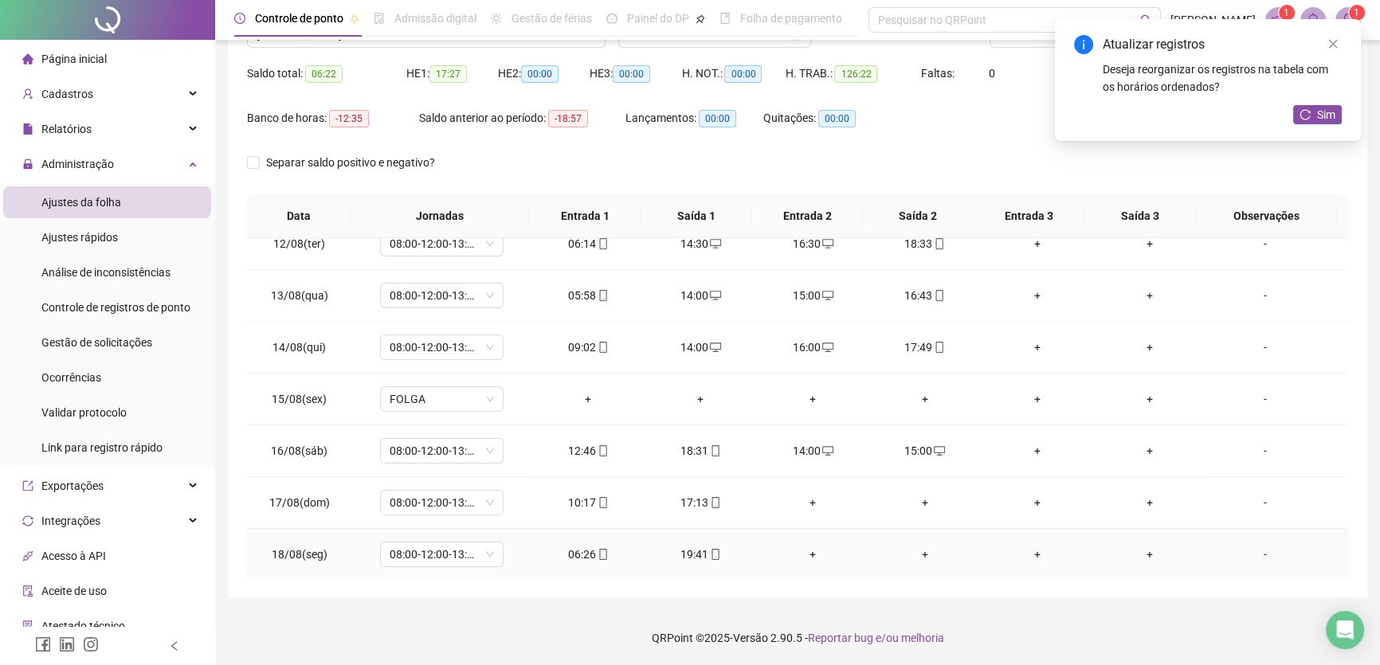
click at [803, 550] on div "+" at bounding box center [813, 555] width 87 height 18
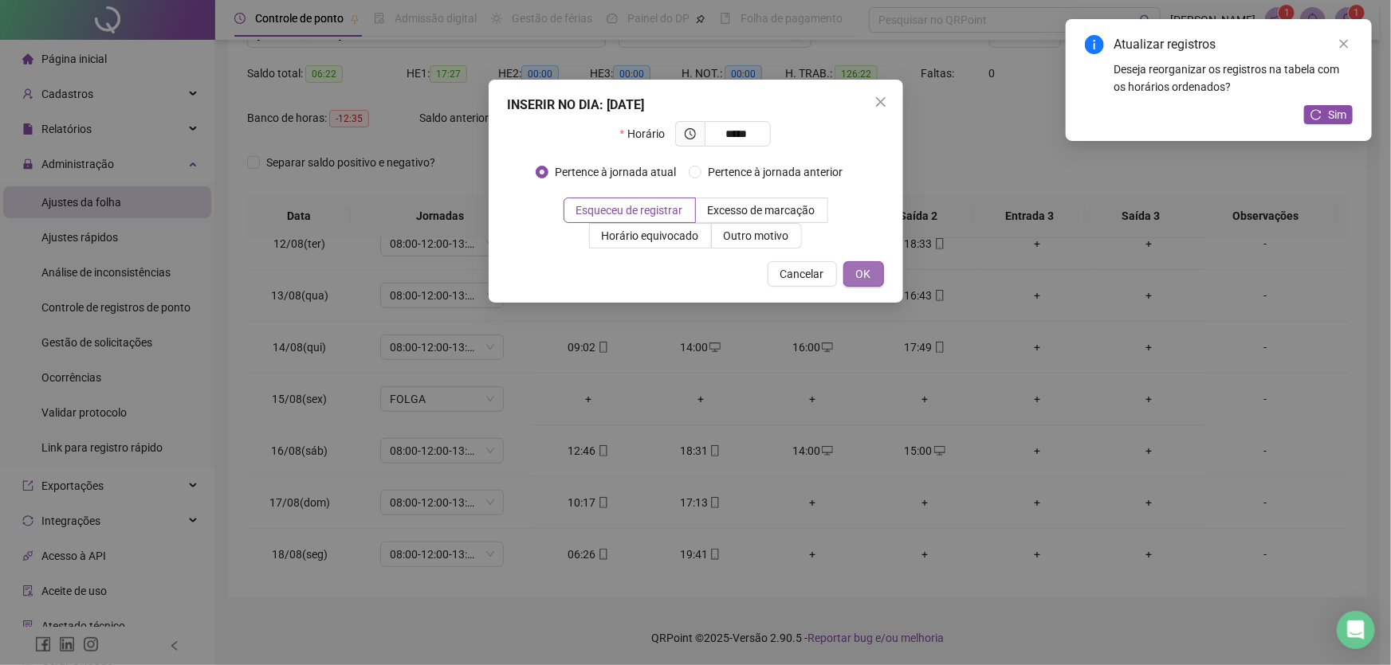
type input "*****"
click at [865, 273] on span "OK" at bounding box center [863, 274] width 15 height 18
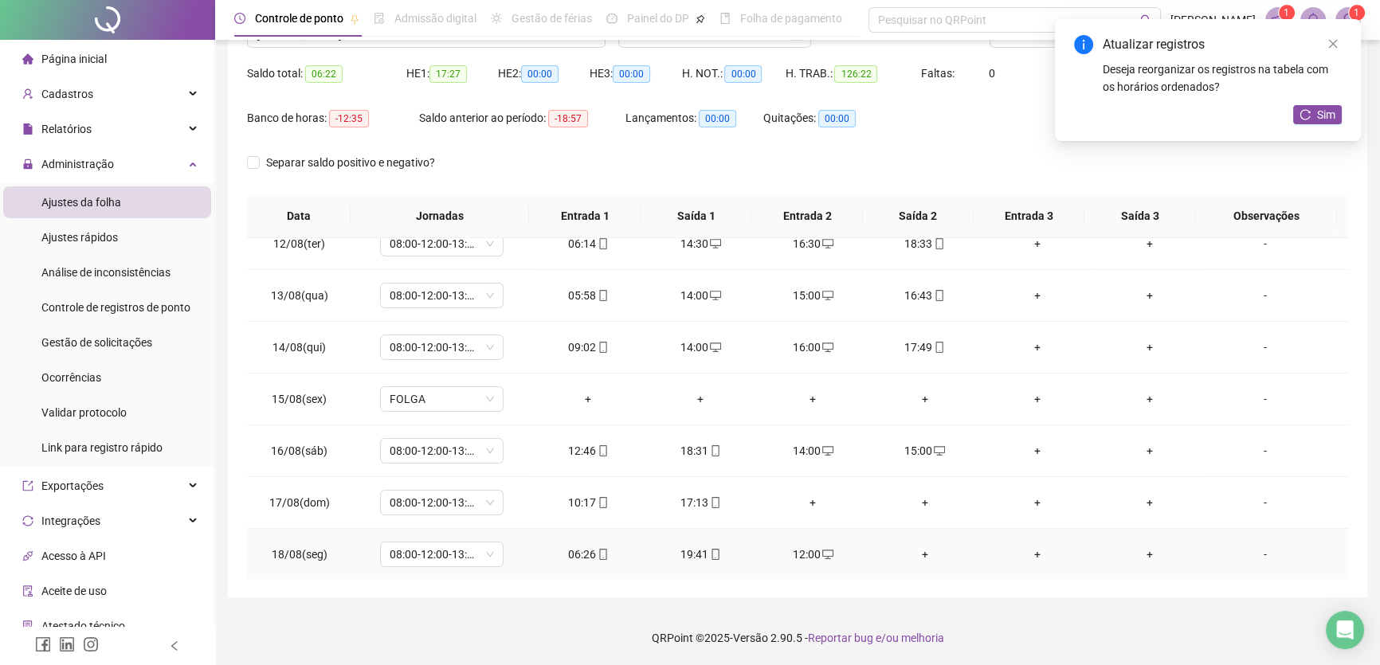
click at [917, 548] on div "+" at bounding box center [924, 555] width 87 height 18
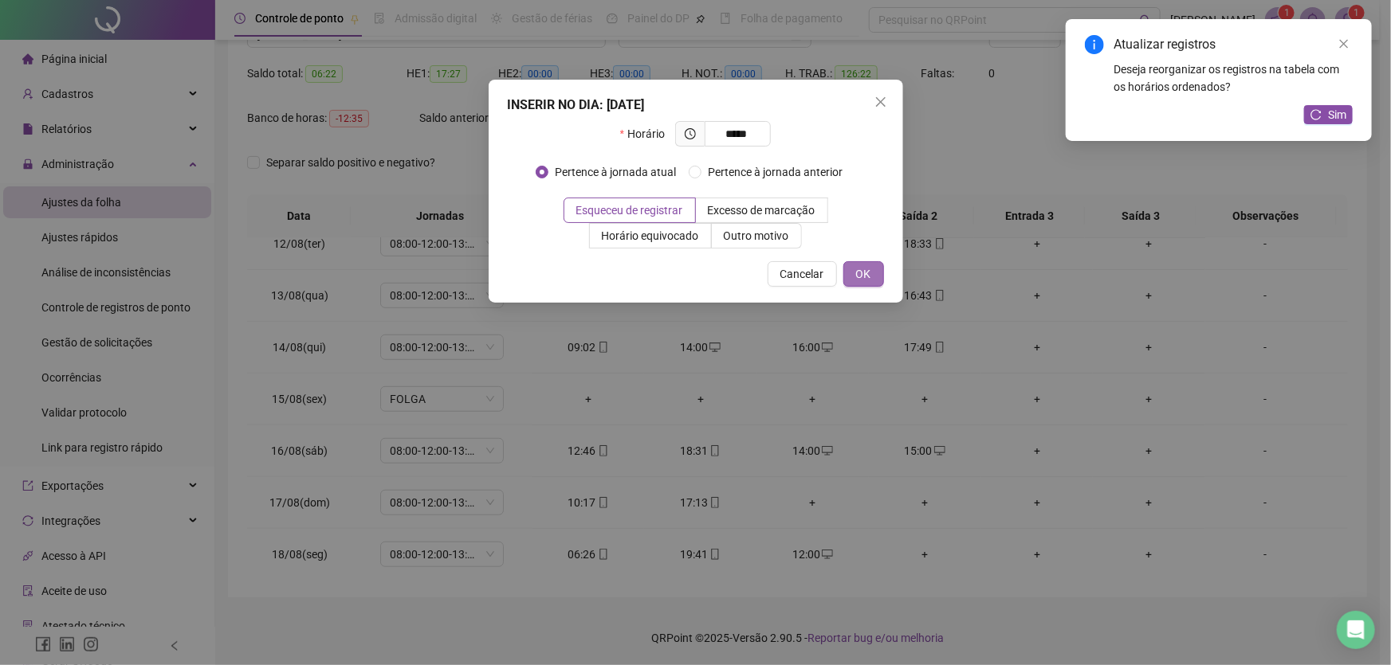
type input "*****"
click at [873, 267] on button "OK" at bounding box center [863, 274] width 41 height 26
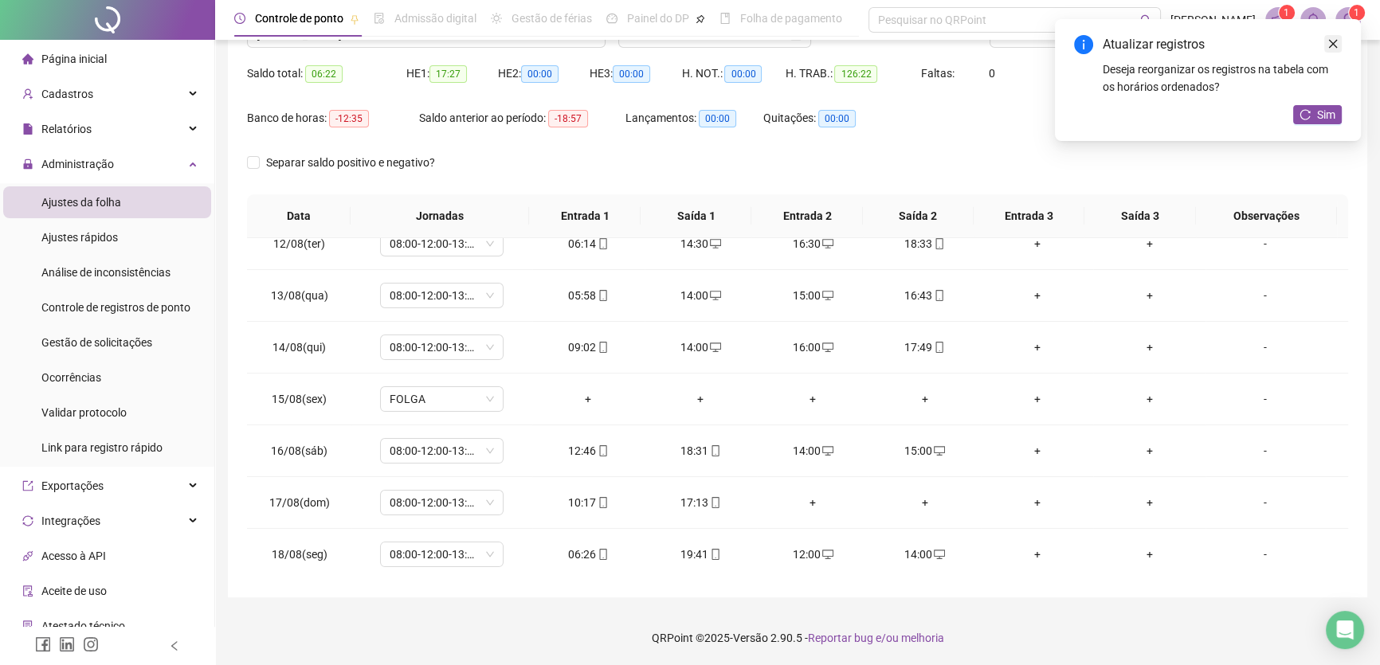
click at [1333, 41] on icon "close" at bounding box center [1333, 43] width 11 height 11
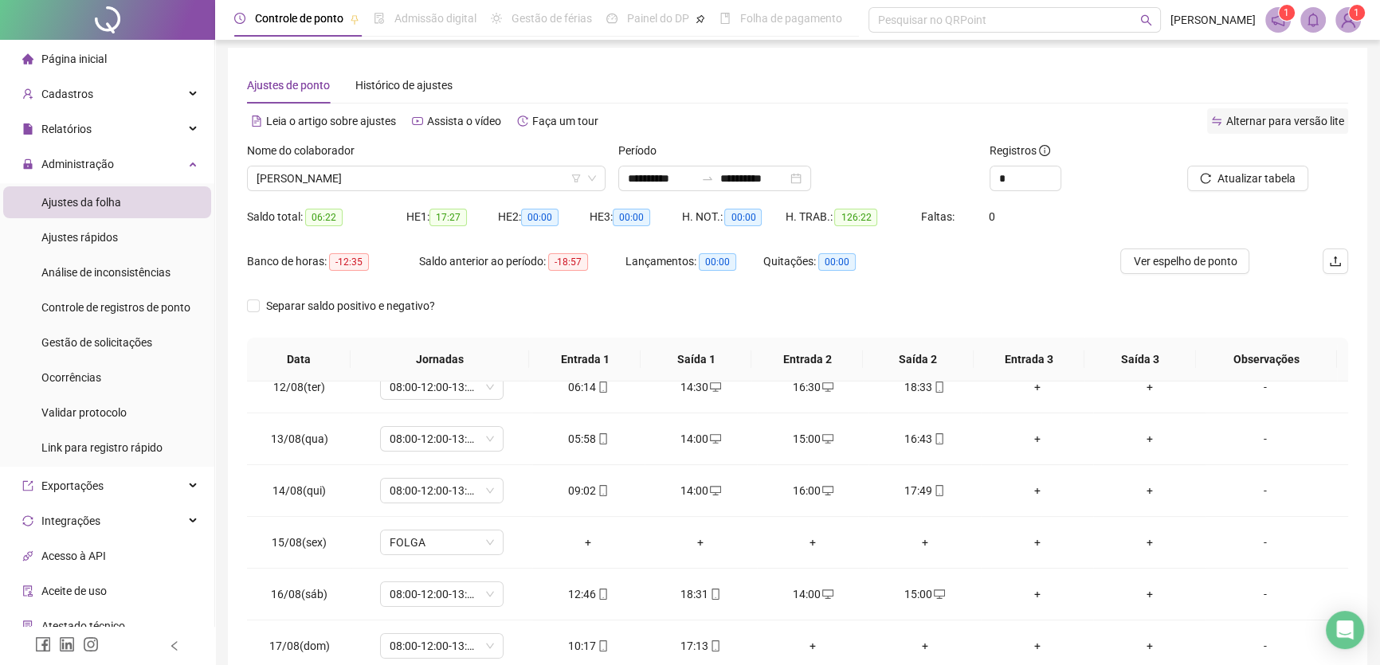
scroll to position [3, 0]
click at [1242, 177] on span "Atualizar tabela" at bounding box center [1257, 180] width 78 height 18
click at [1257, 178] on span "Atualizar tabela" at bounding box center [1257, 180] width 78 height 18
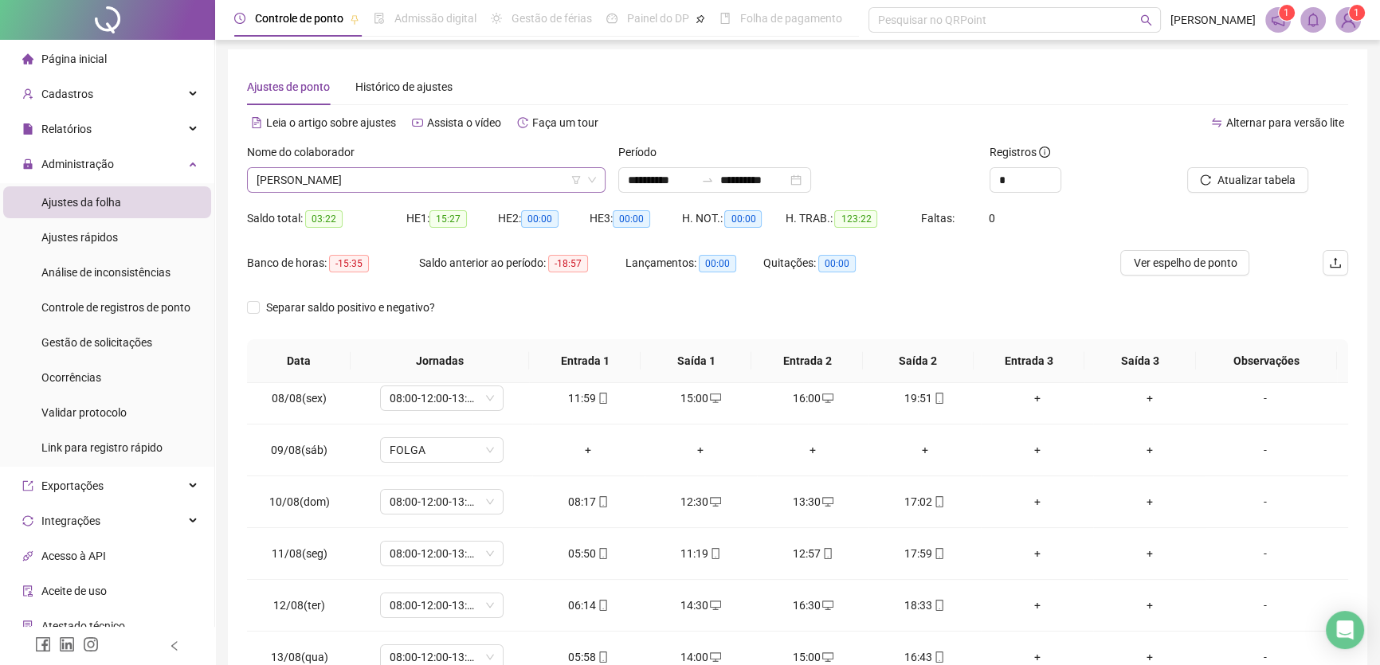
click at [469, 179] on span "[PERSON_NAME]" at bounding box center [427, 180] width 340 height 24
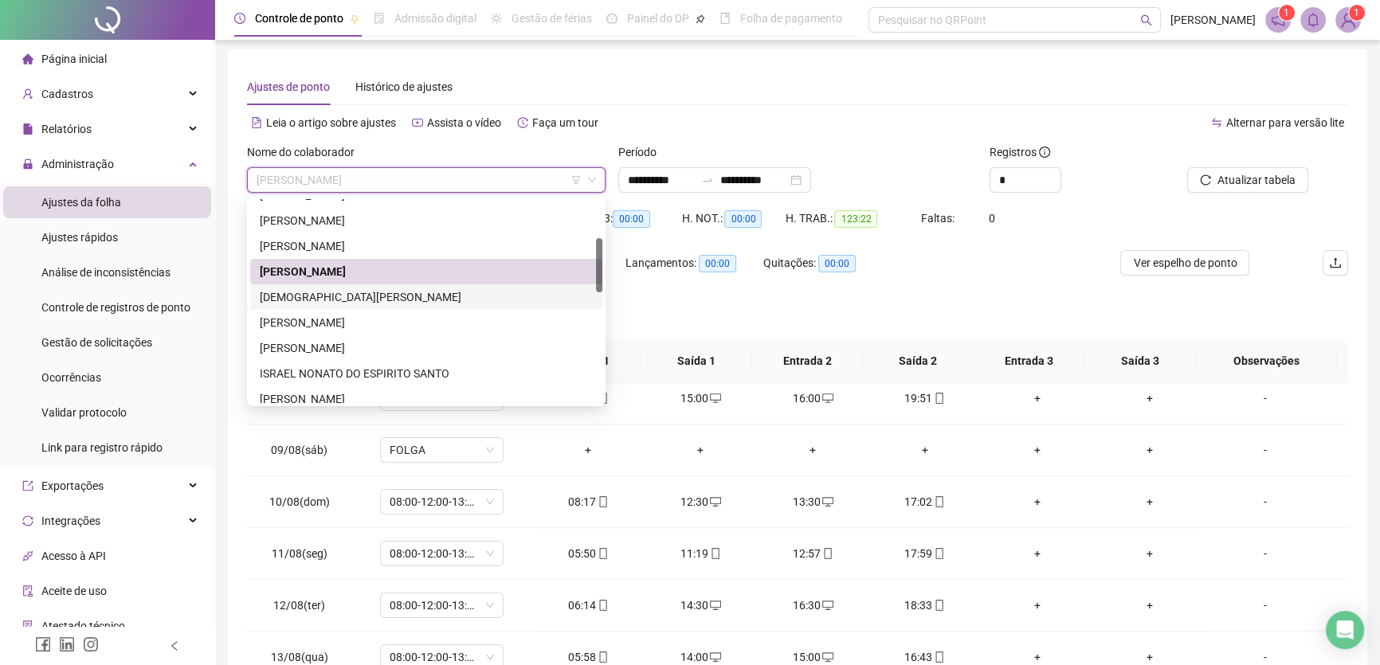
click at [324, 300] on div "[DEMOGRAPHIC_DATA][PERSON_NAME]" at bounding box center [426, 297] width 333 height 18
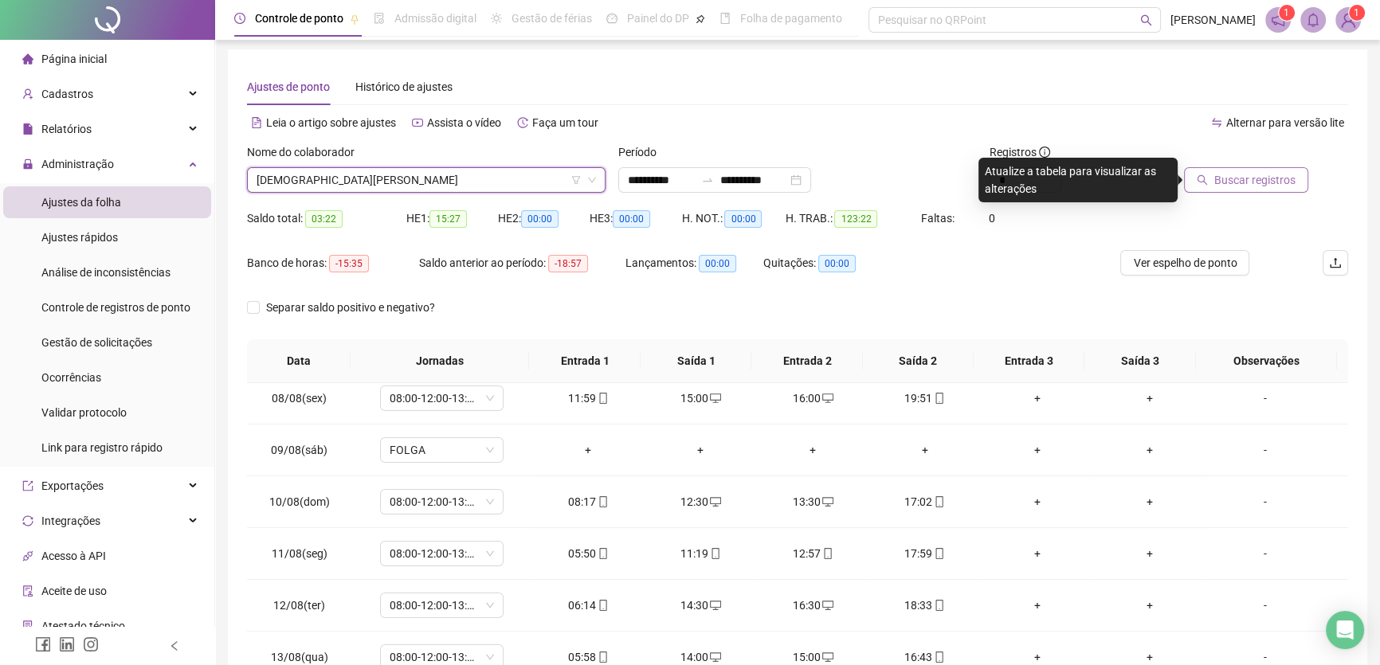
click at [1275, 183] on span "Buscar registros" at bounding box center [1255, 180] width 81 height 18
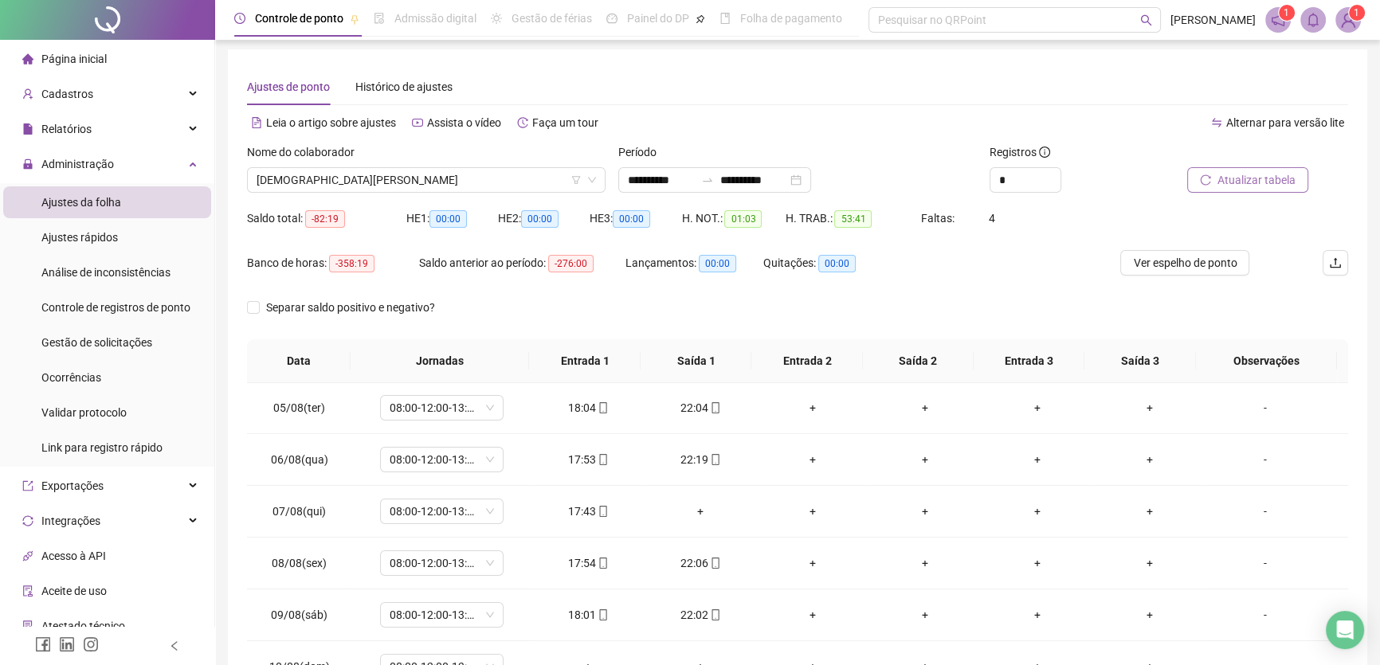
scroll to position [217, 0]
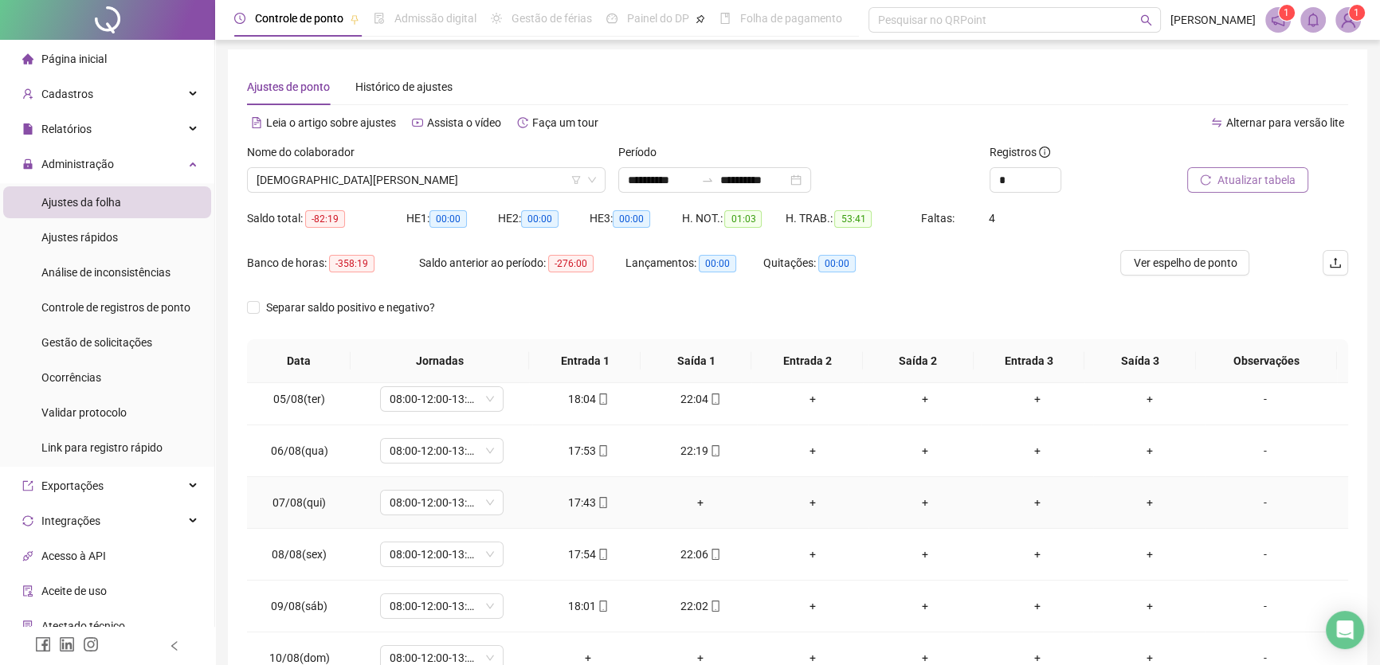
click at [690, 494] on div "+" at bounding box center [700, 503] width 87 height 18
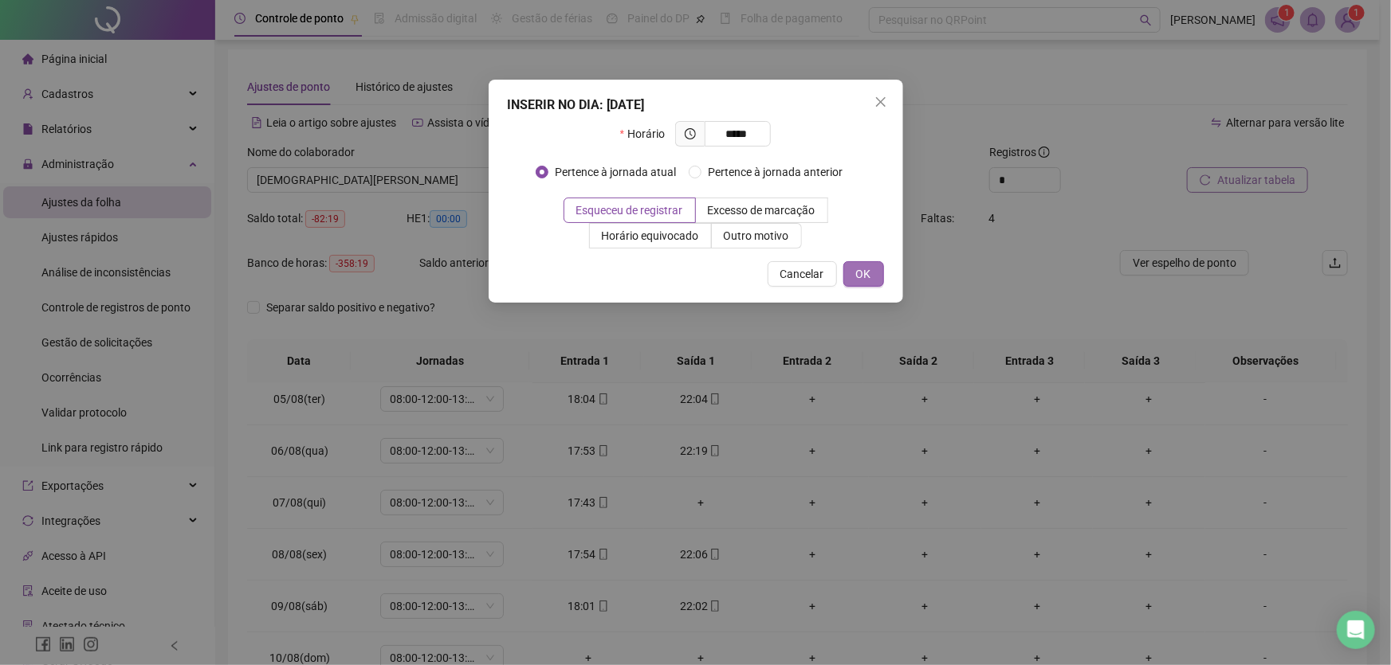
type input "*****"
click at [861, 275] on span "OK" at bounding box center [863, 274] width 15 height 18
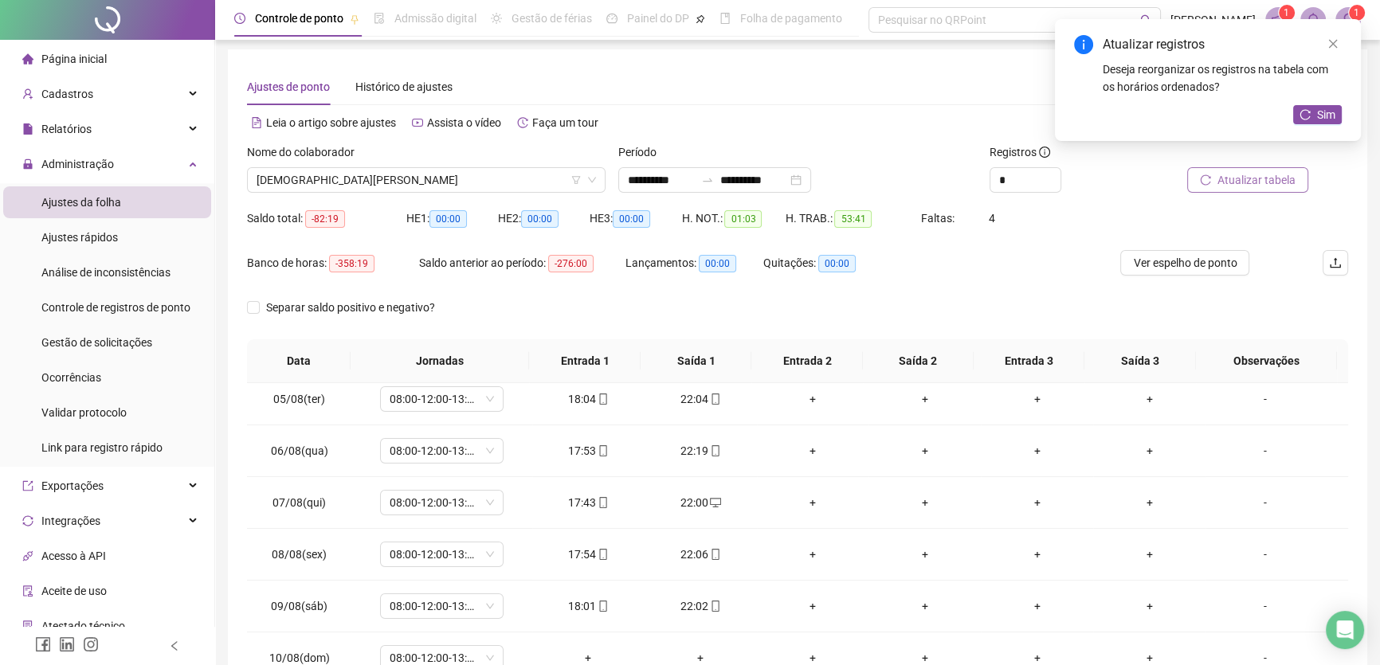
click at [1263, 175] on span "Atualizar tabela" at bounding box center [1257, 180] width 78 height 18
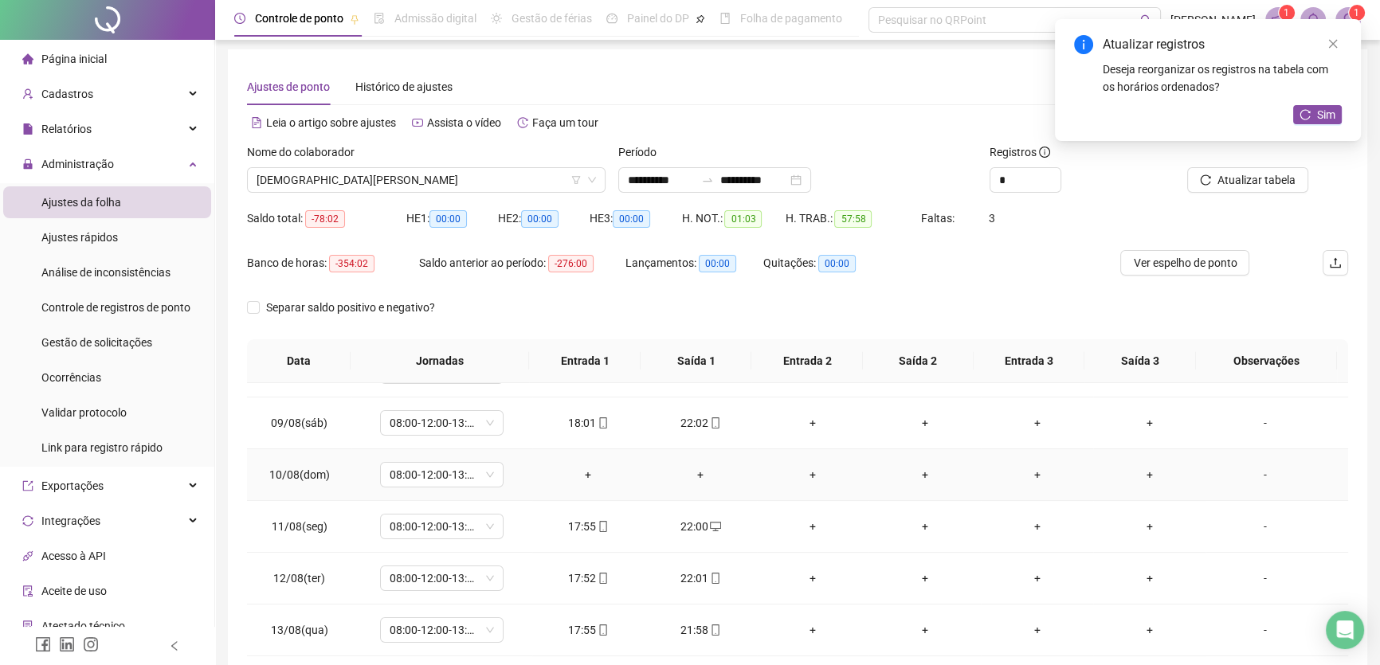
scroll to position [434, 0]
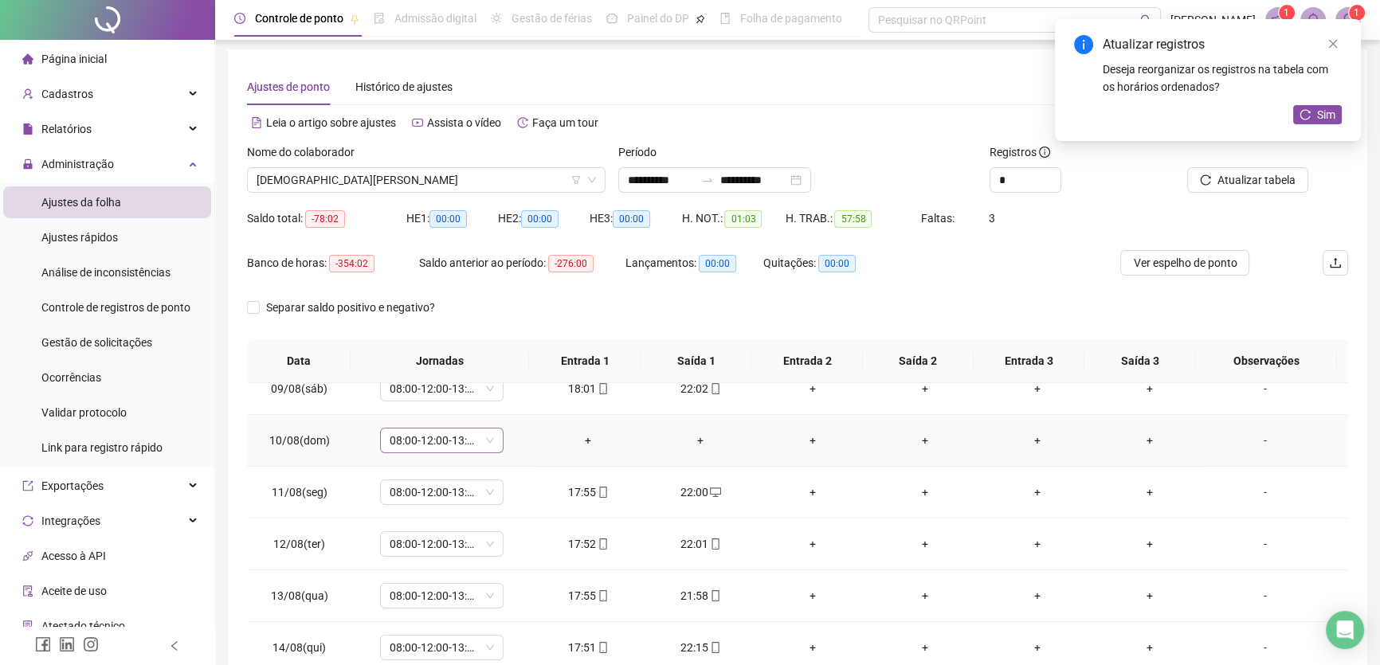
click at [483, 443] on span "08:00-12:00-13:00-17:00" at bounding box center [442, 441] width 104 height 24
click at [444, 583] on div "Folga" at bounding box center [461, 591] width 121 height 18
click at [512, 397] on span "Sim" at bounding box center [515, 398] width 18 height 18
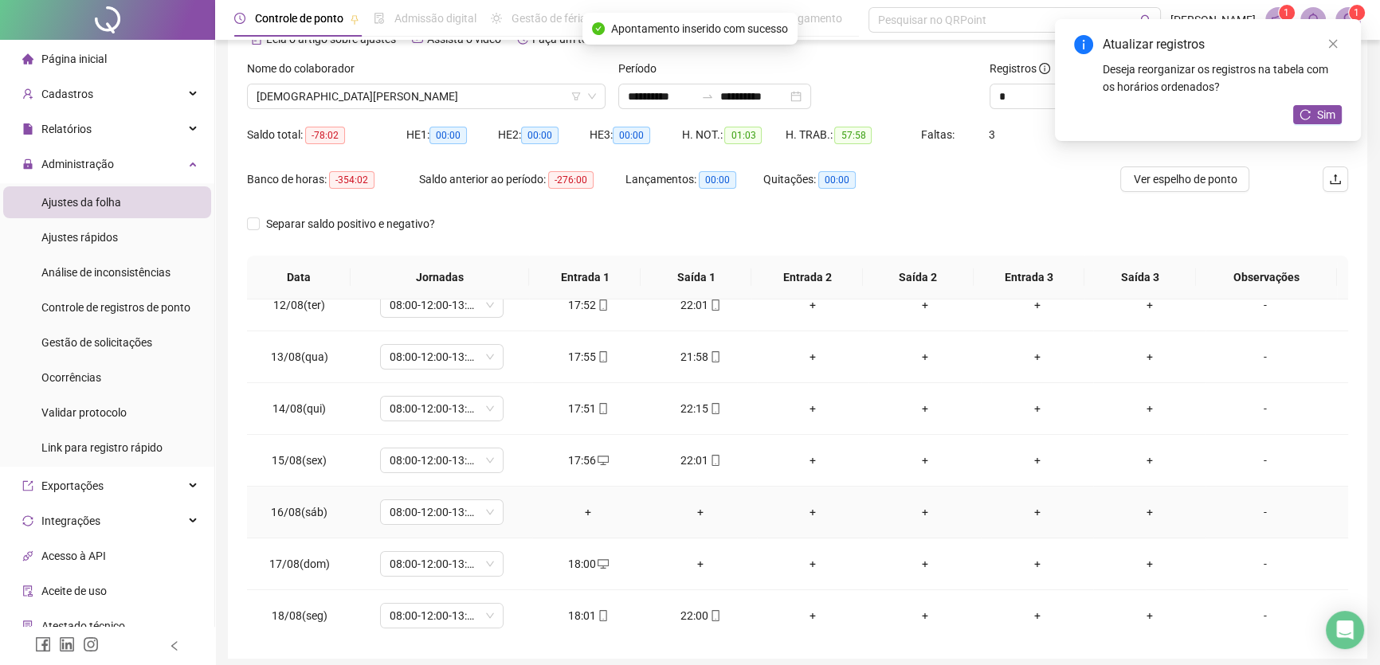
scroll to position [148, 0]
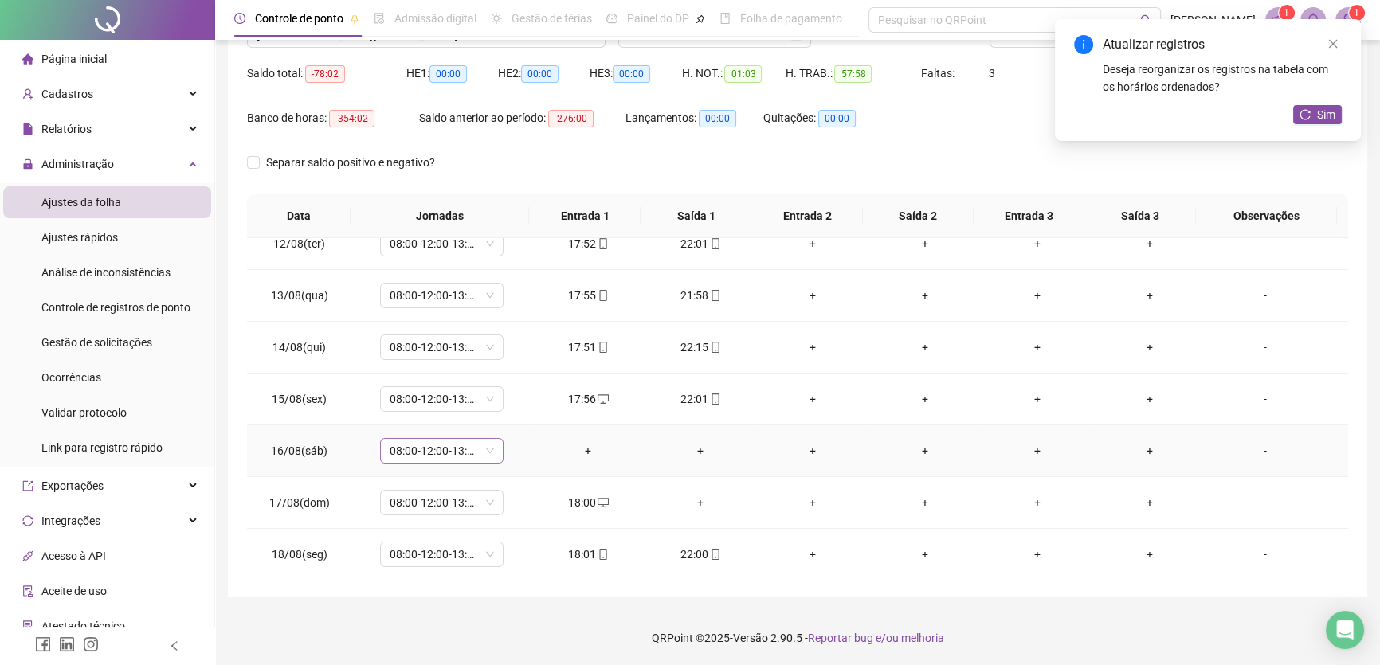
click at [495, 446] on div "08:00-12:00-13:00-17:00" at bounding box center [442, 451] width 124 height 26
click at [421, 353] on div "Folga" at bounding box center [461, 358] width 121 height 18
click at [516, 407] on span "Sim" at bounding box center [515, 407] width 18 height 18
click at [689, 497] on div "+" at bounding box center [700, 503] width 87 height 18
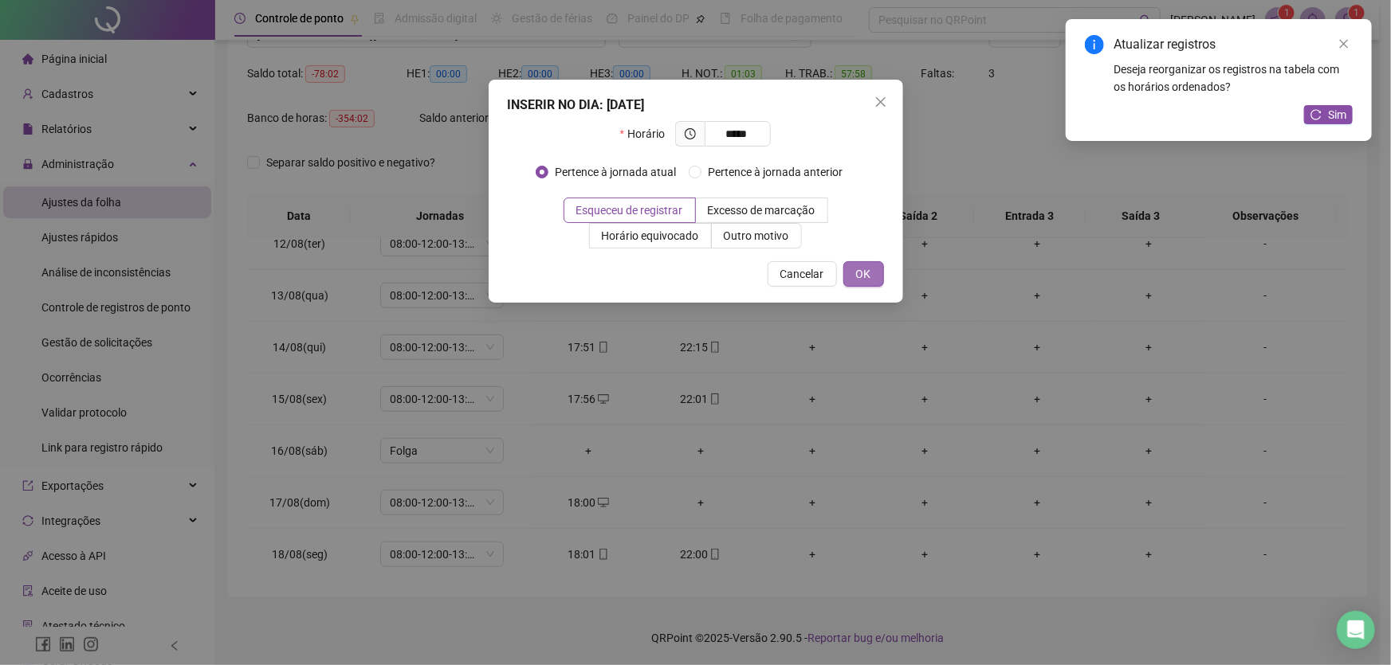
type input "*****"
click at [869, 273] on span "OK" at bounding box center [863, 274] width 15 height 18
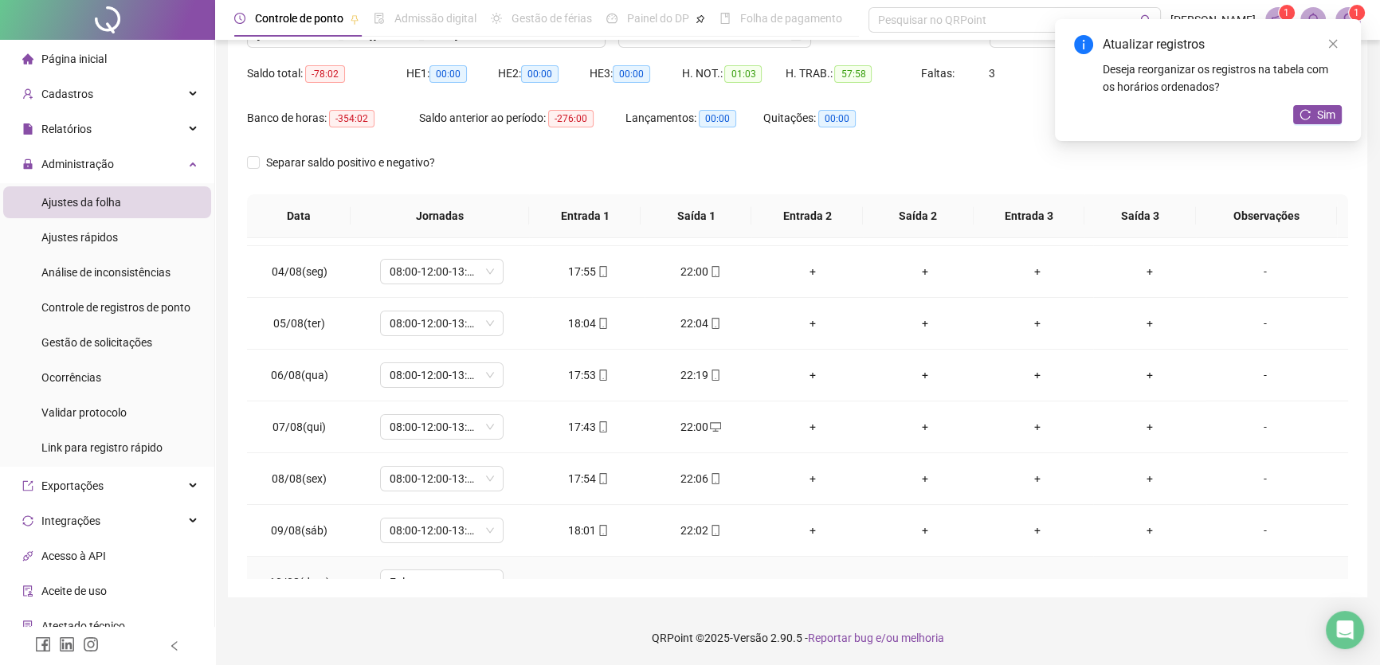
scroll to position [0, 0]
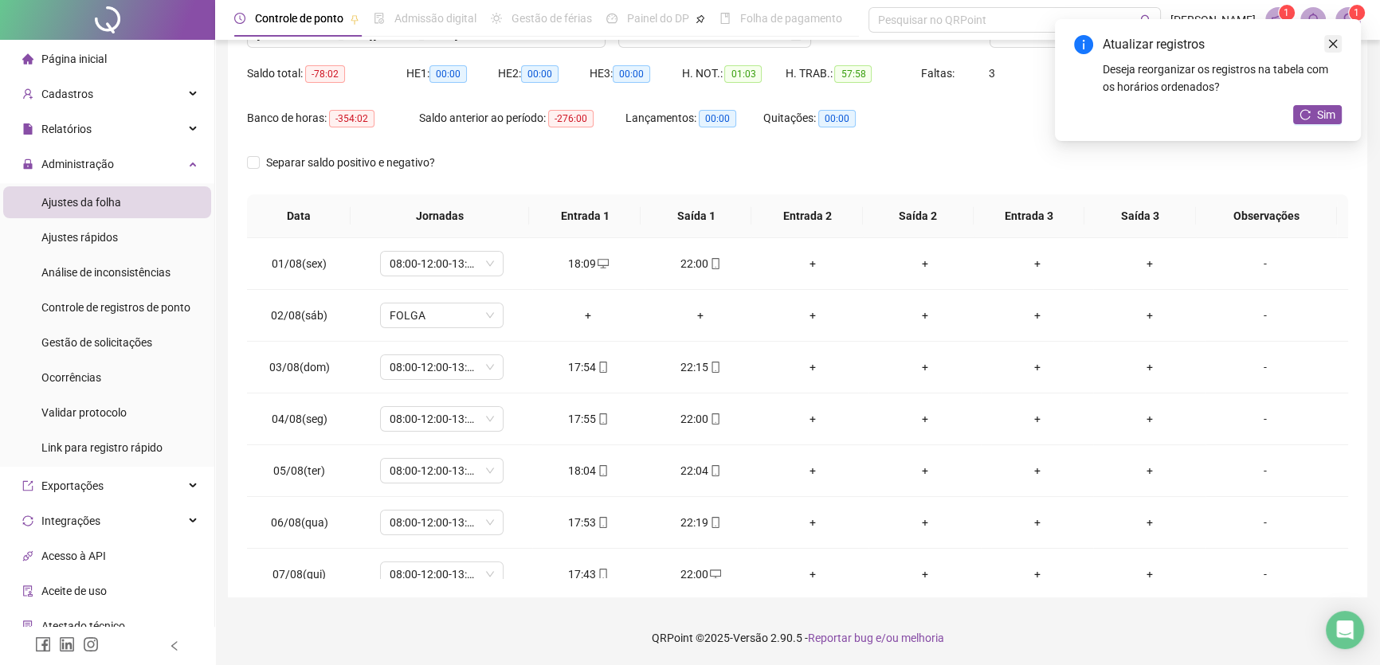
click at [1332, 41] on icon "close" at bounding box center [1333, 43] width 11 height 11
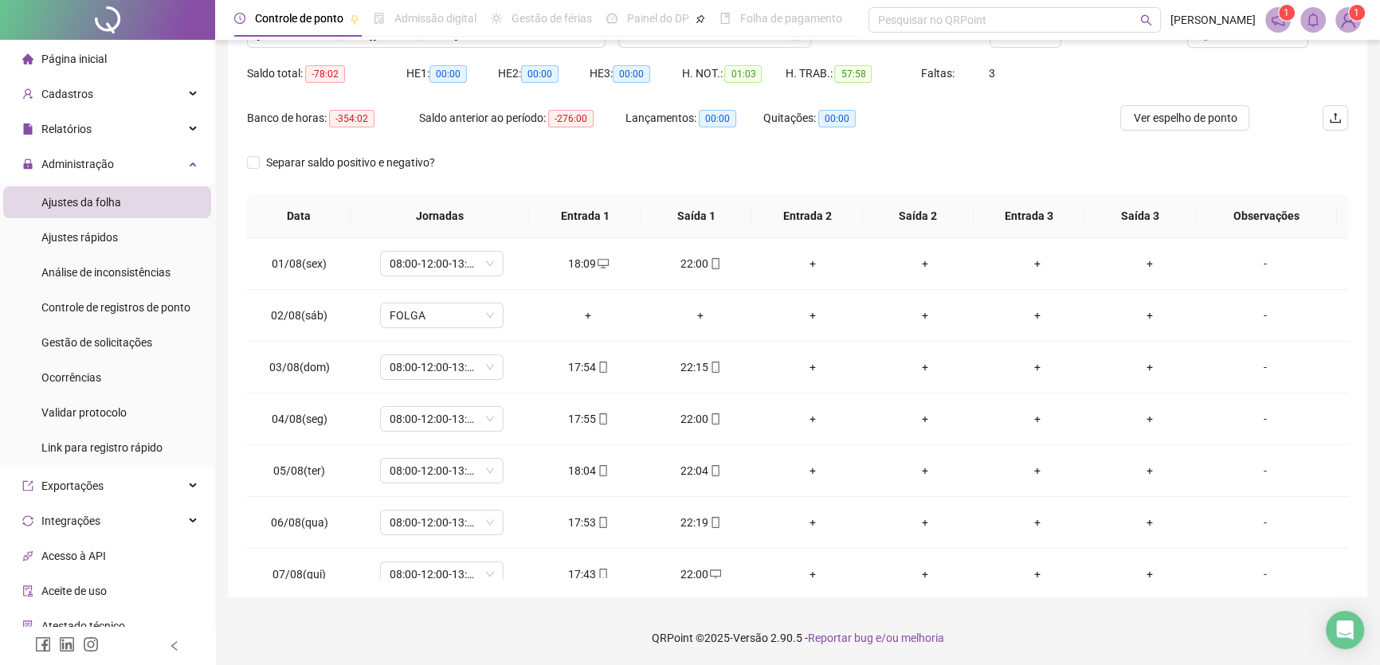
scroll to position [3, 0]
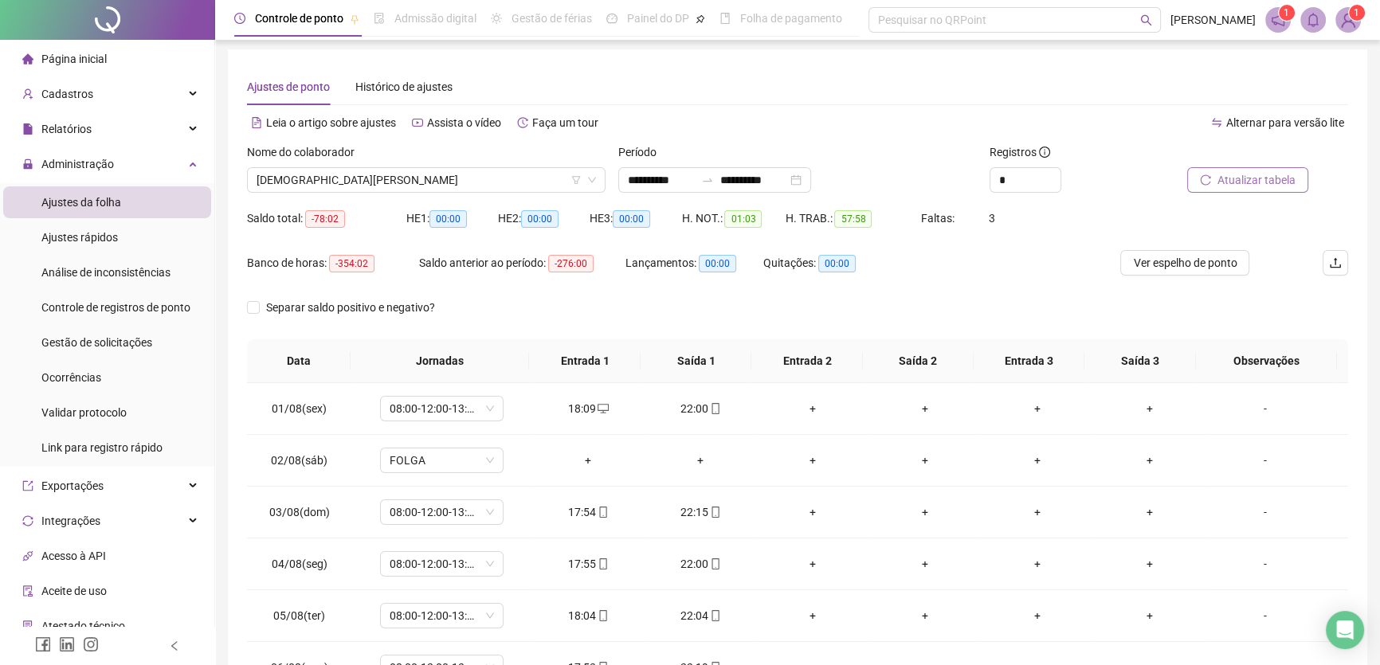
click at [1259, 183] on span "Atualizar tabela" at bounding box center [1257, 180] width 78 height 18
click at [465, 180] on span "[DEMOGRAPHIC_DATA][PERSON_NAME]" at bounding box center [427, 180] width 340 height 24
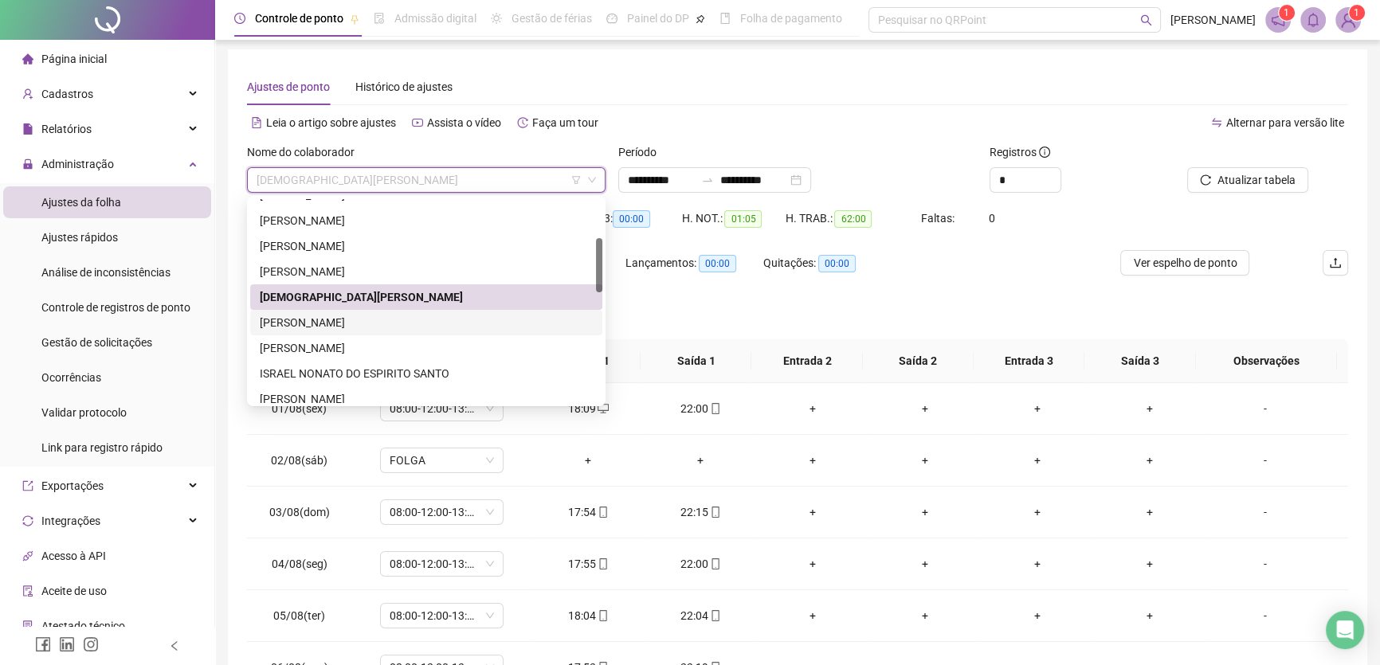
click at [319, 323] on div "[PERSON_NAME]" at bounding box center [426, 323] width 333 height 18
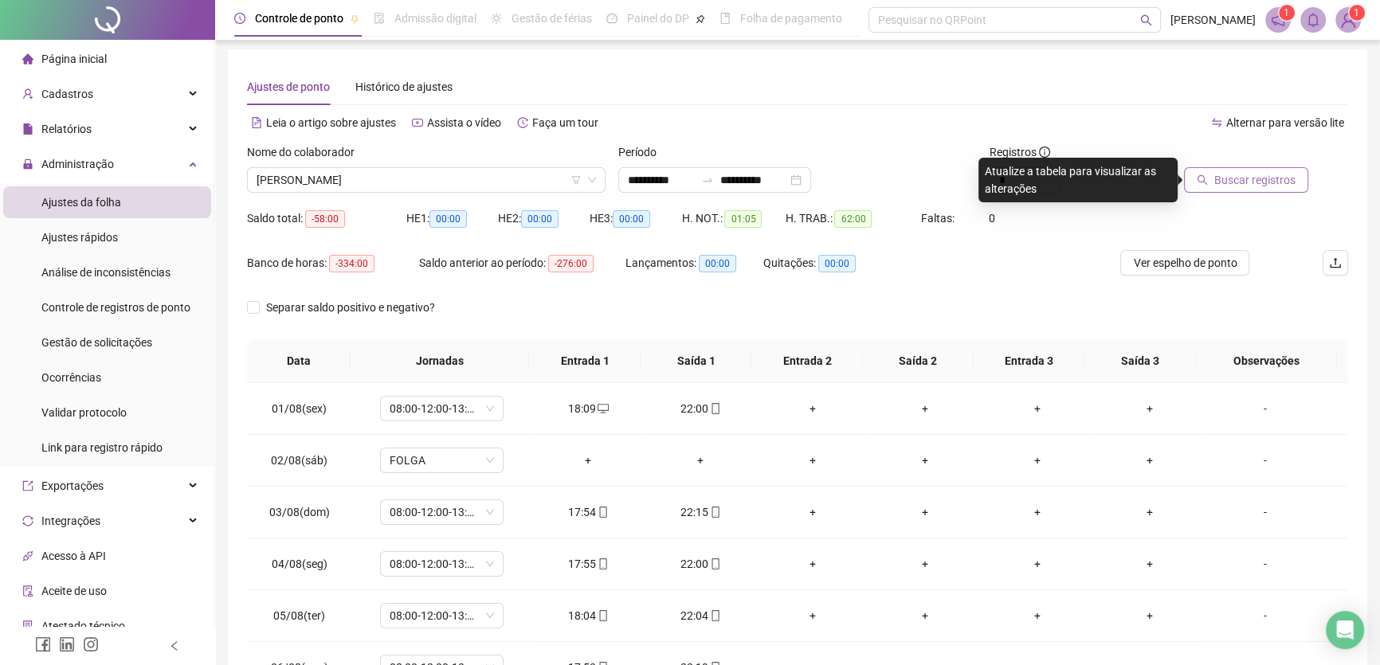
click at [1227, 179] on span "Buscar registros" at bounding box center [1255, 180] width 81 height 18
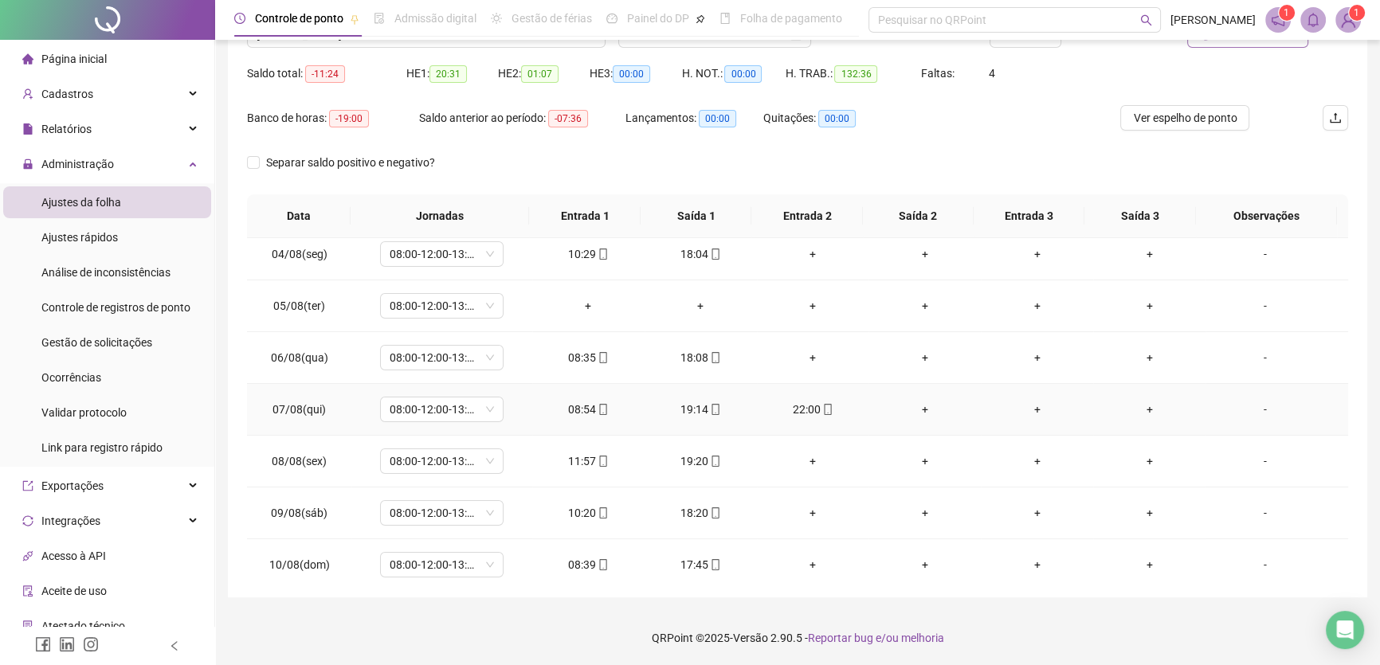
scroll to position [0, 0]
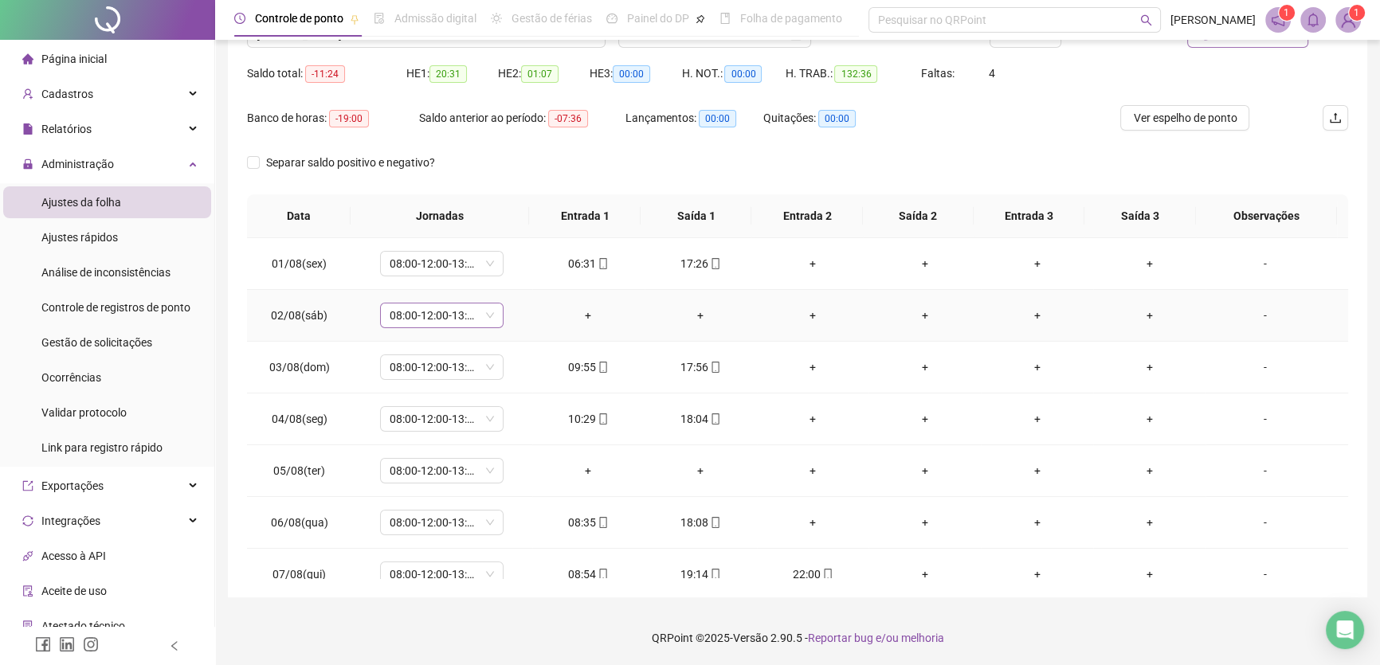
click at [470, 312] on span "08:00-12:00-13:00-17:00" at bounding box center [442, 316] width 104 height 24
click at [431, 468] on div "Folga" at bounding box center [461, 467] width 121 height 18
click at [520, 269] on span "Sim" at bounding box center [515, 274] width 18 height 18
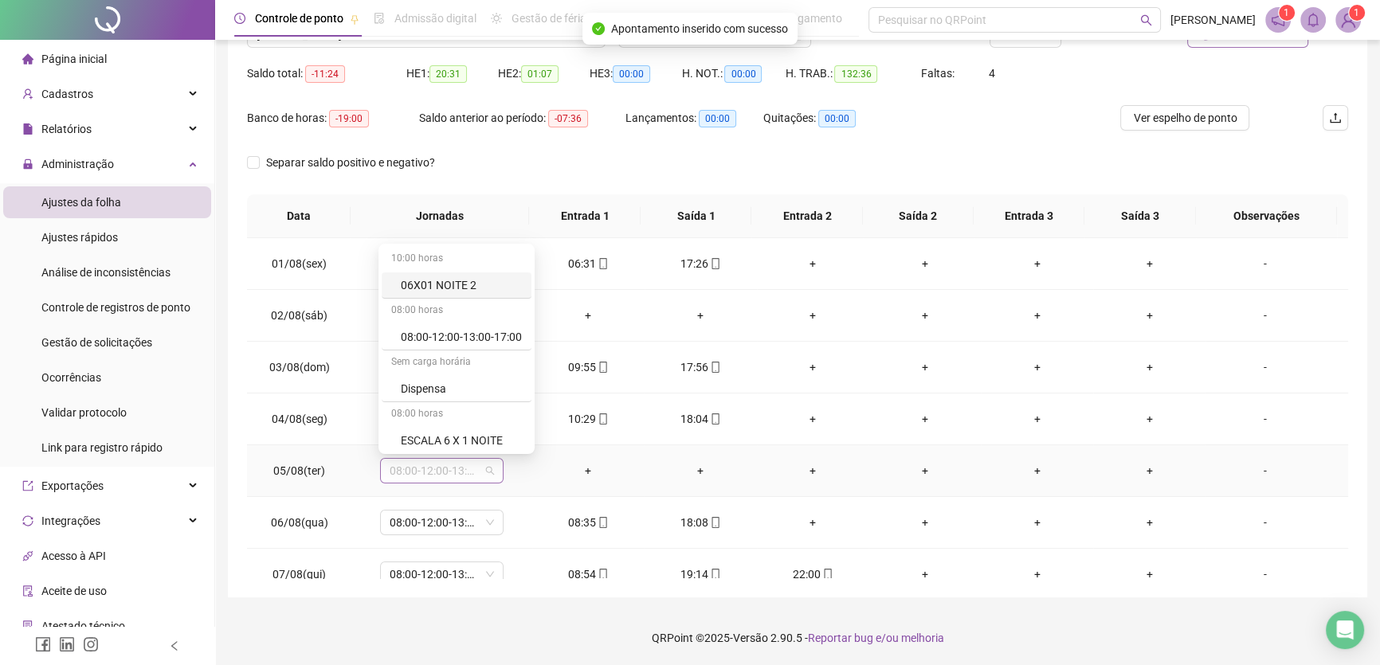
click at [468, 474] on span "08:00-12:00-13:00-17:00" at bounding box center [442, 471] width 104 height 24
click at [443, 375] on div "Folga" at bounding box center [461, 380] width 121 height 18
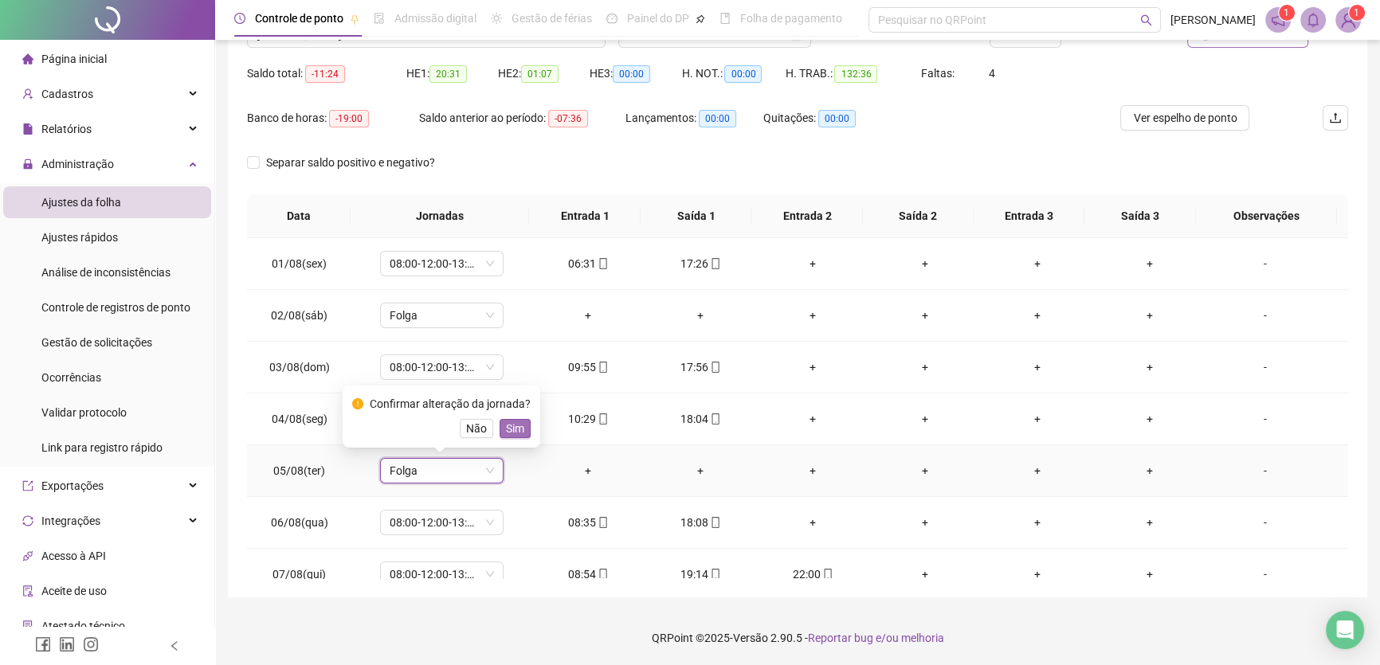
click at [518, 422] on span "Sim" at bounding box center [515, 429] width 18 height 18
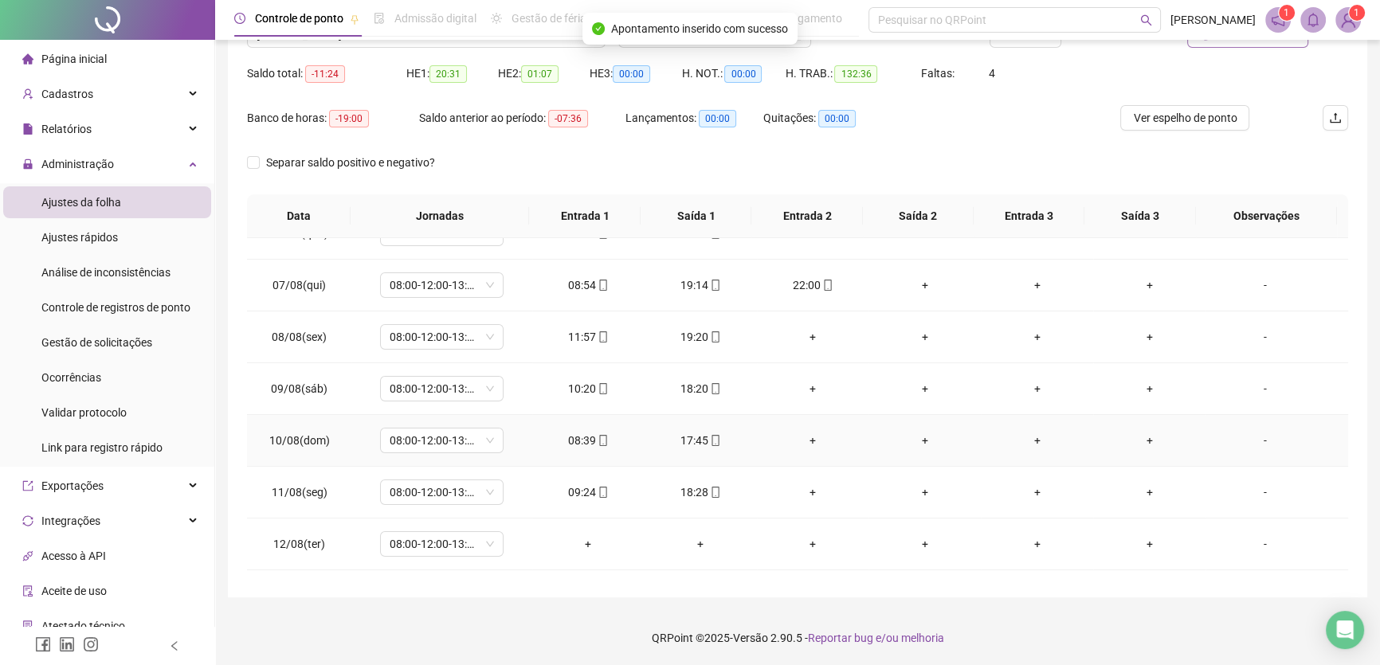
scroll to position [362, 0]
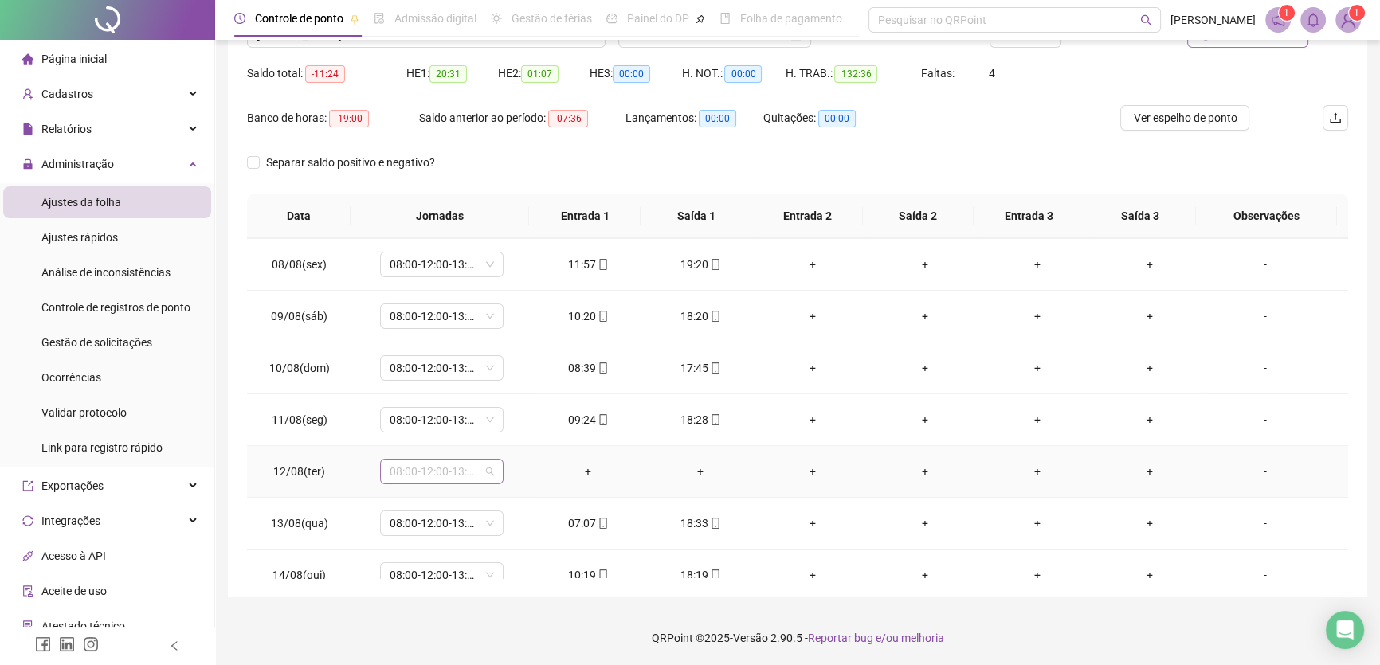
click at [482, 470] on span "08:00-12:00-13:00-17:00" at bounding box center [442, 472] width 104 height 24
click at [426, 333] on div "Folga" at bounding box center [461, 335] width 121 height 18
click at [510, 428] on span "Sim" at bounding box center [515, 429] width 18 height 18
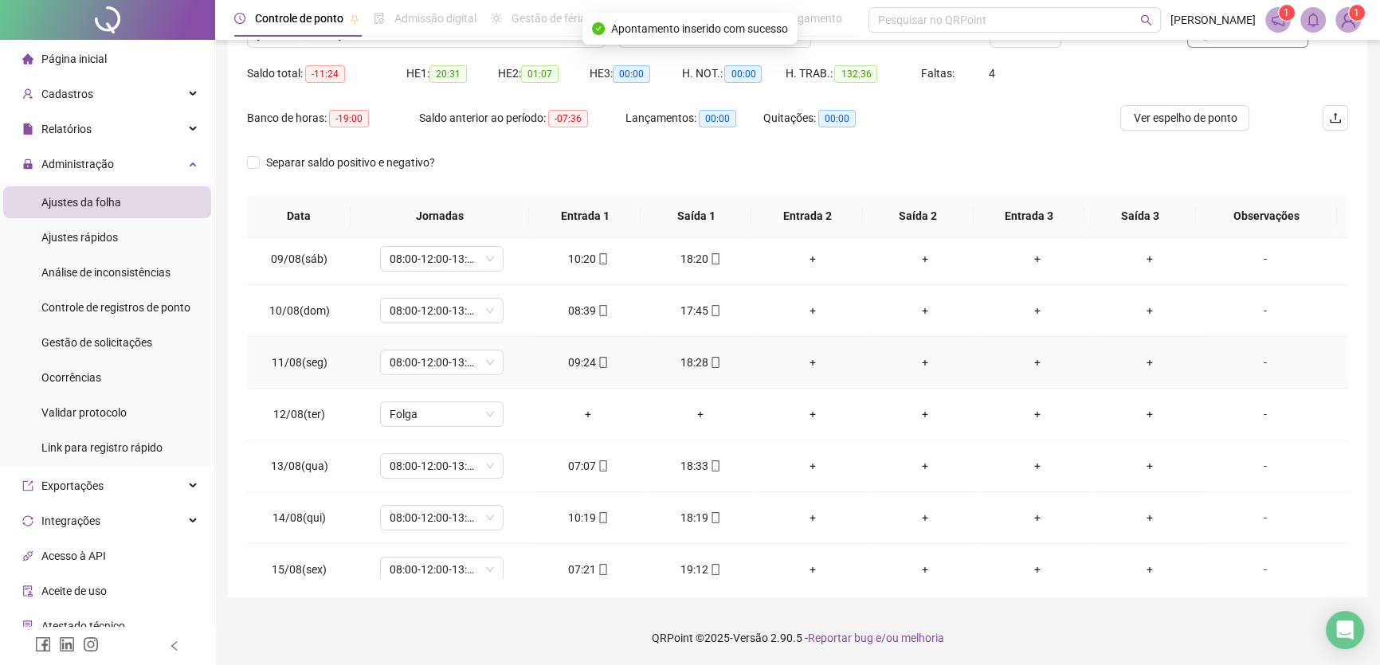
scroll to position [590, 0]
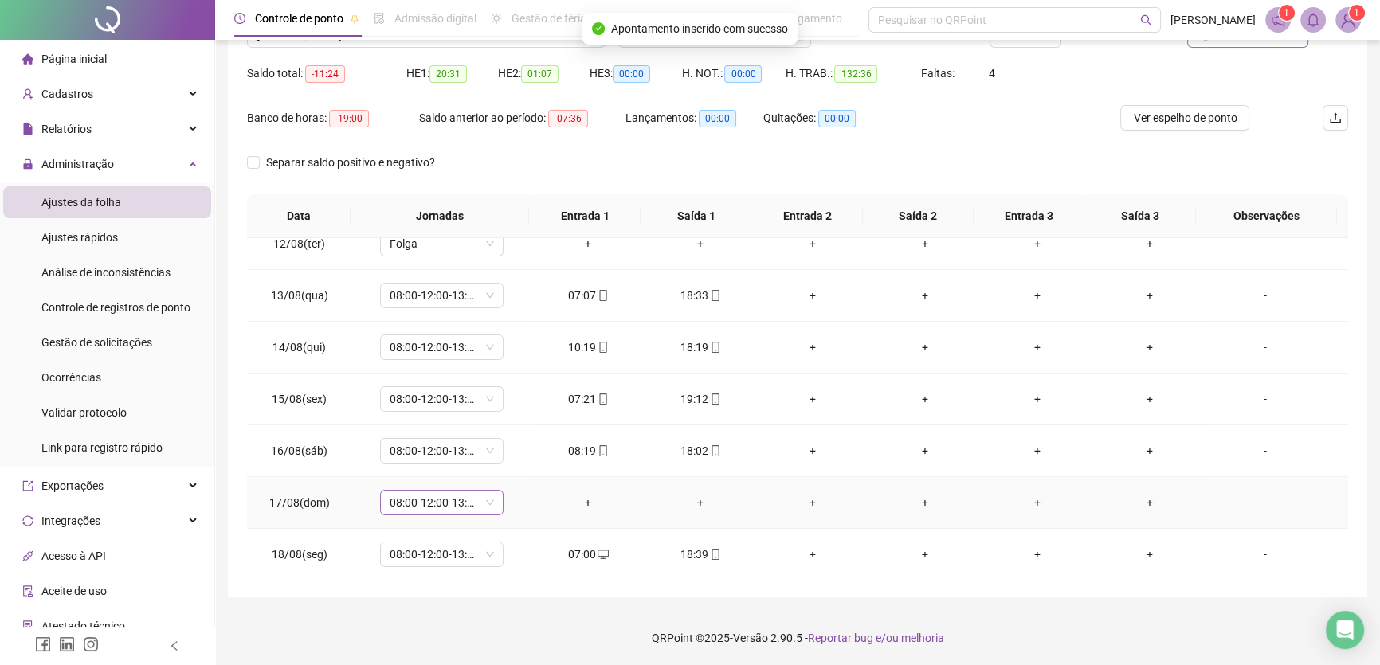
click at [471, 497] on span "08:00-12:00-13:00-17:00" at bounding box center [442, 503] width 104 height 24
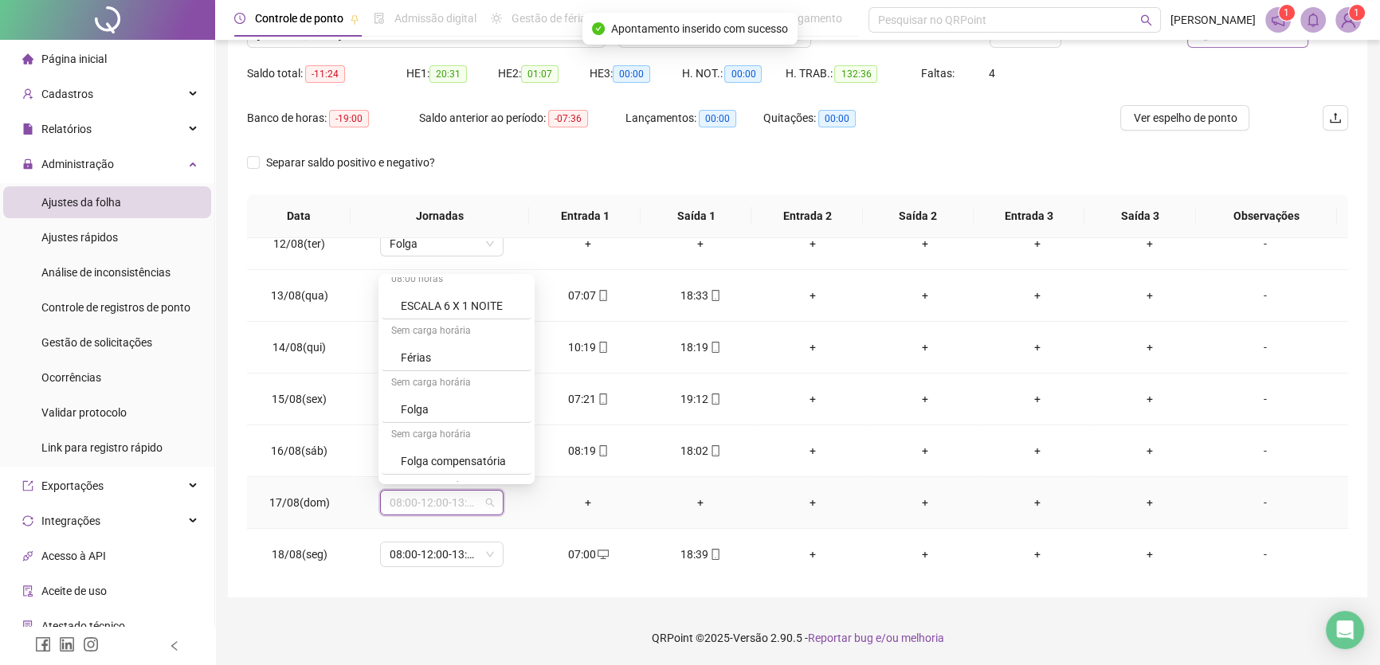
scroll to position [261, 0]
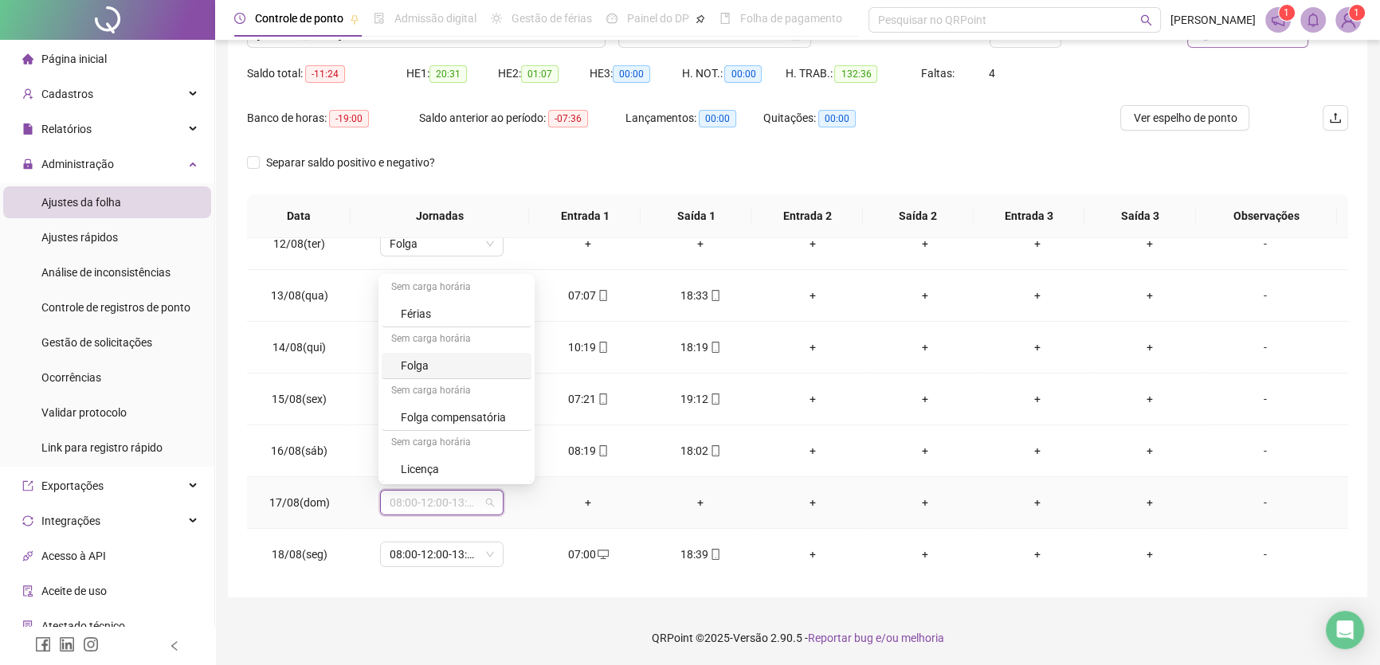
click at [412, 363] on div "Folga" at bounding box center [461, 366] width 121 height 18
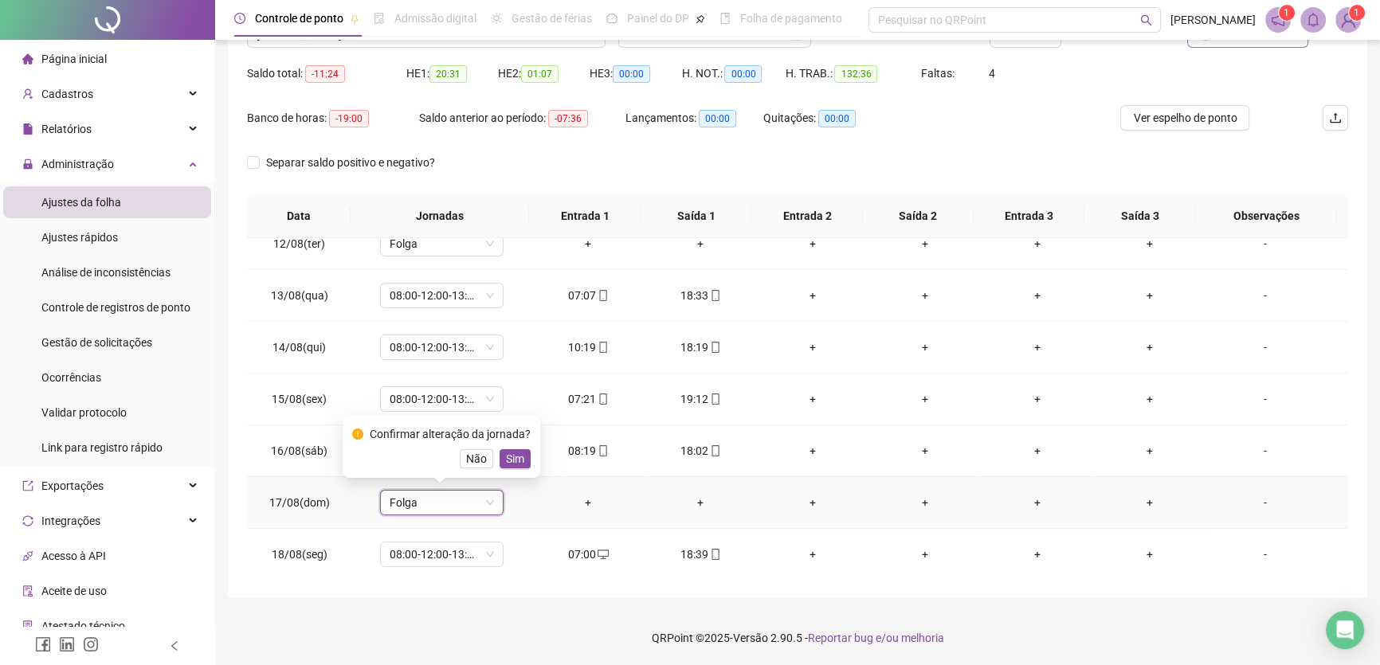
click at [506, 460] on span "Sim" at bounding box center [515, 459] width 18 height 18
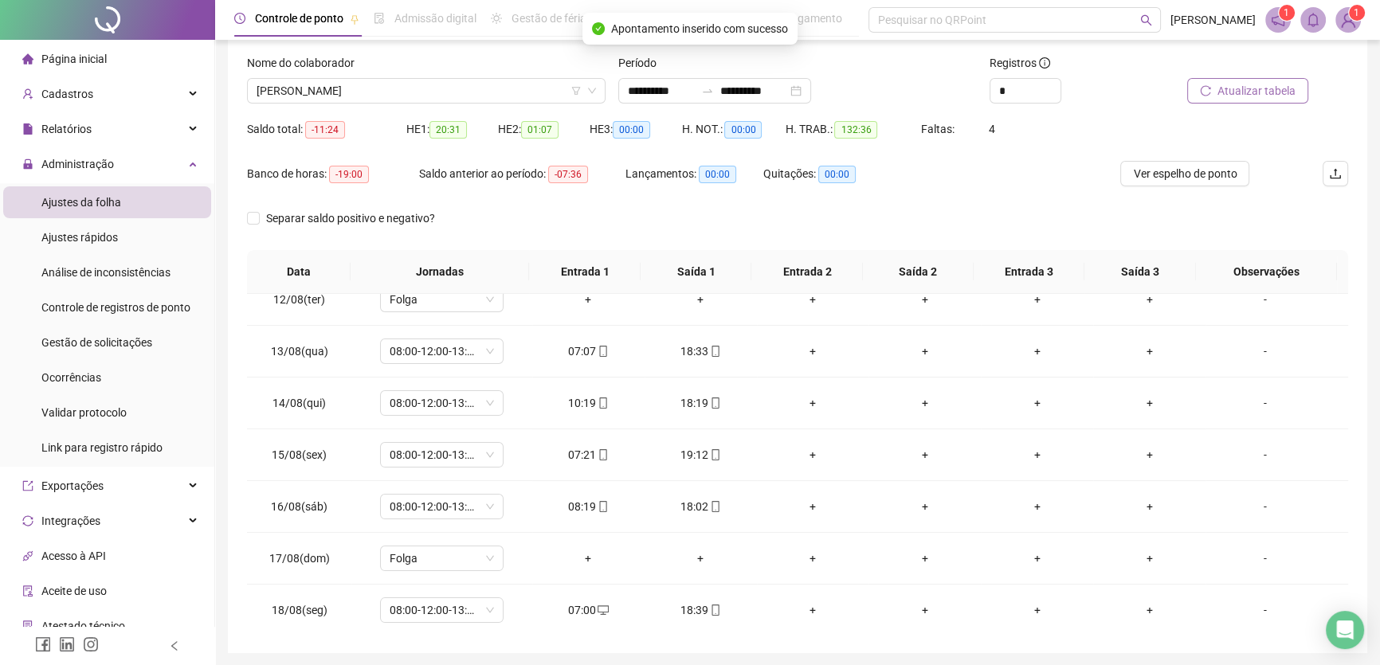
scroll to position [3, 0]
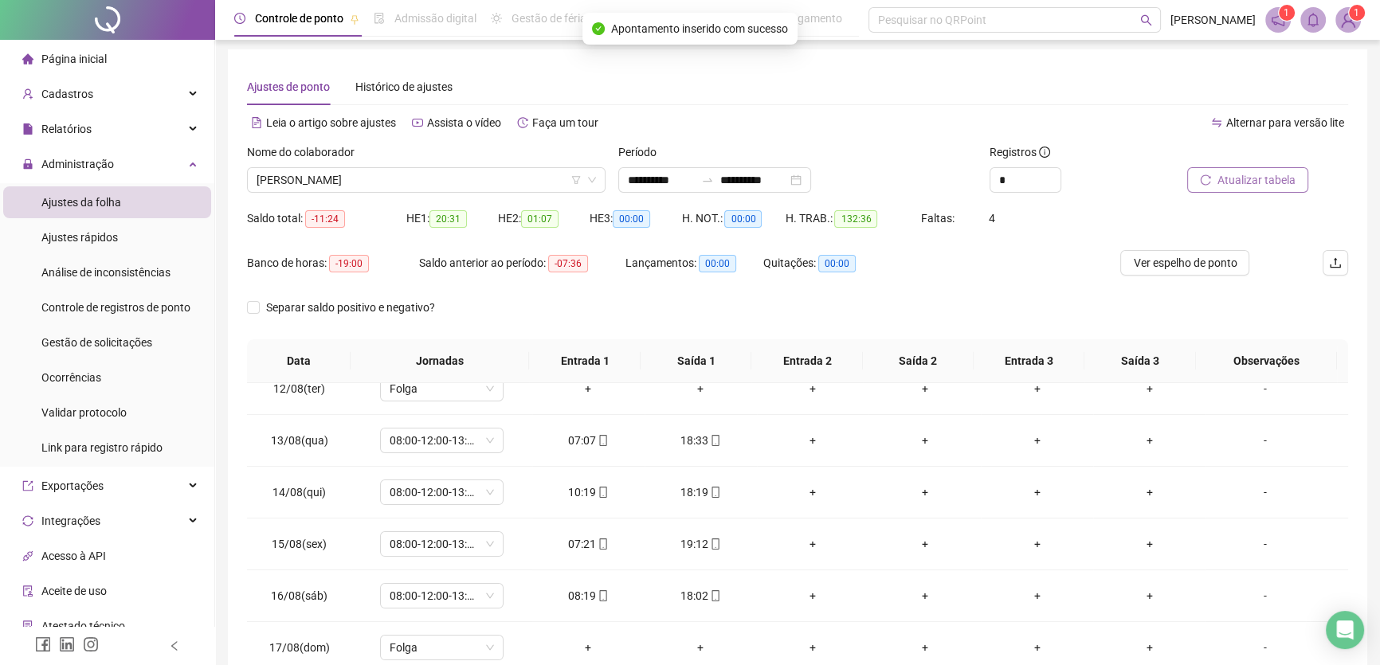
click at [1235, 175] on span "Atualizar tabela" at bounding box center [1257, 180] width 78 height 18
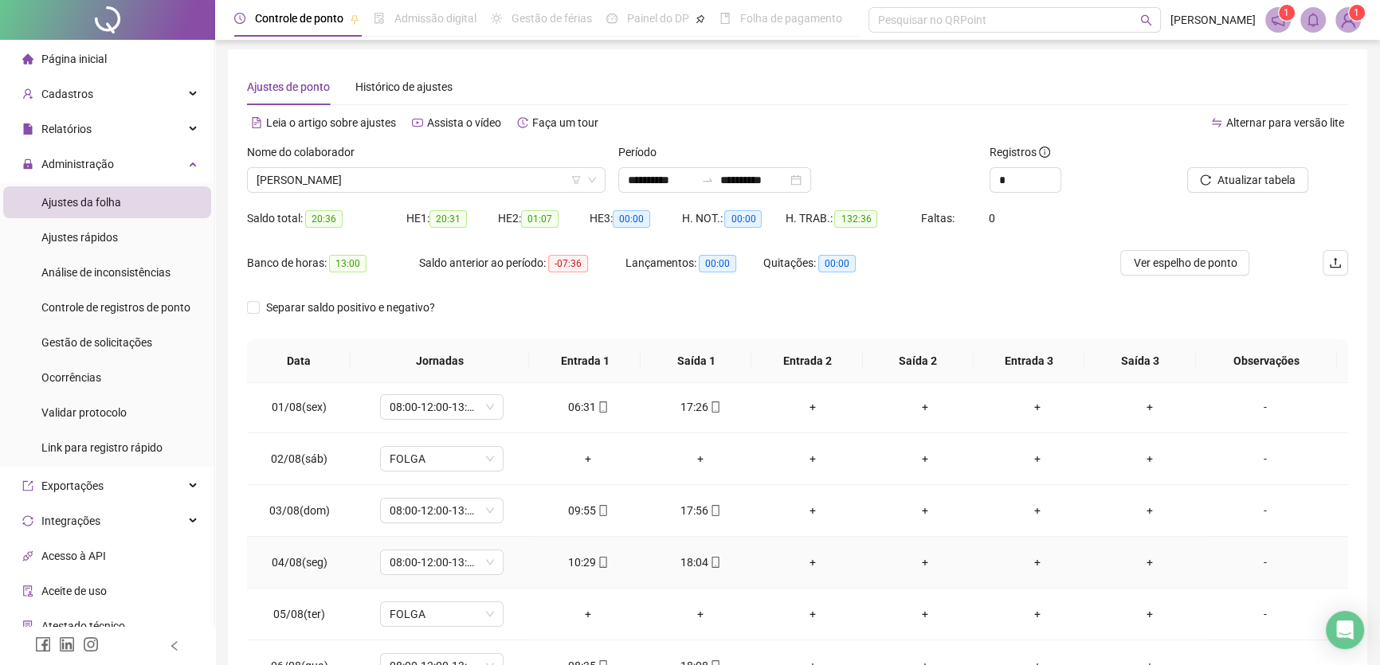
scroll to position [0, 0]
click at [414, 180] on span "[PERSON_NAME]" at bounding box center [427, 180] width 340 height 24
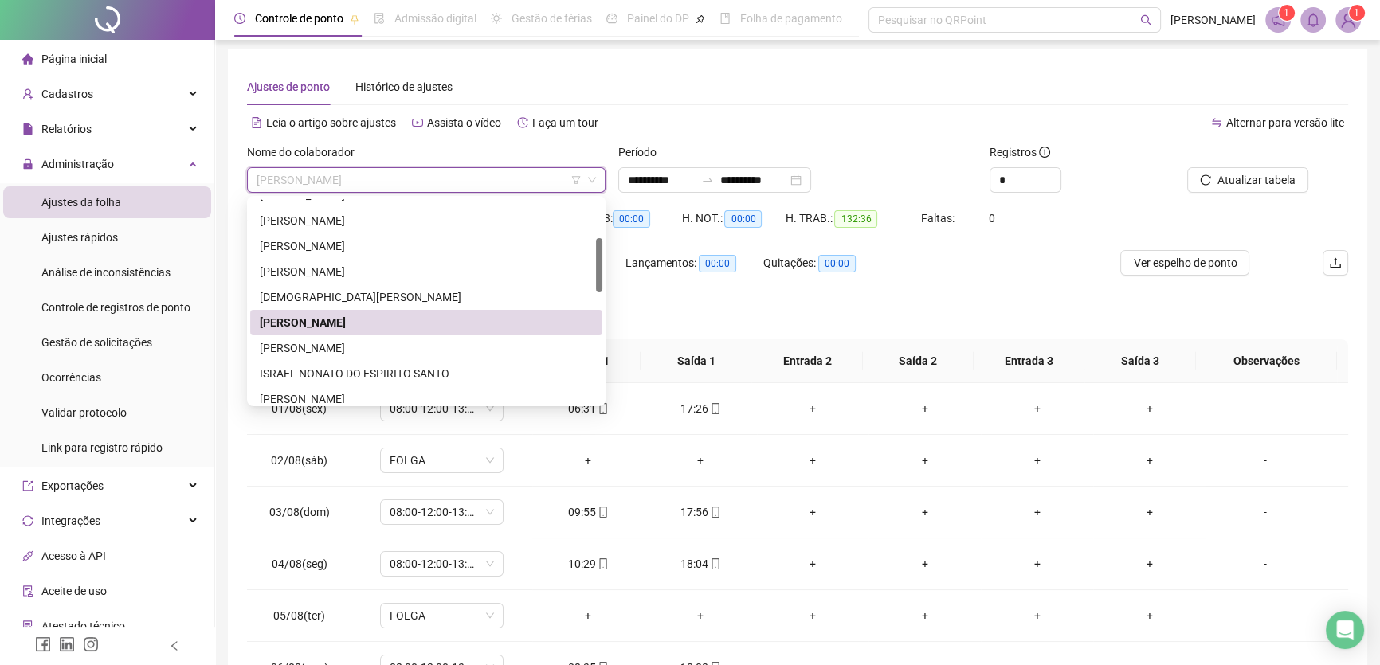
click at [295, 324] on div "[PERSON_NAME]" at bounding box center [426, 323] width 333 height 18
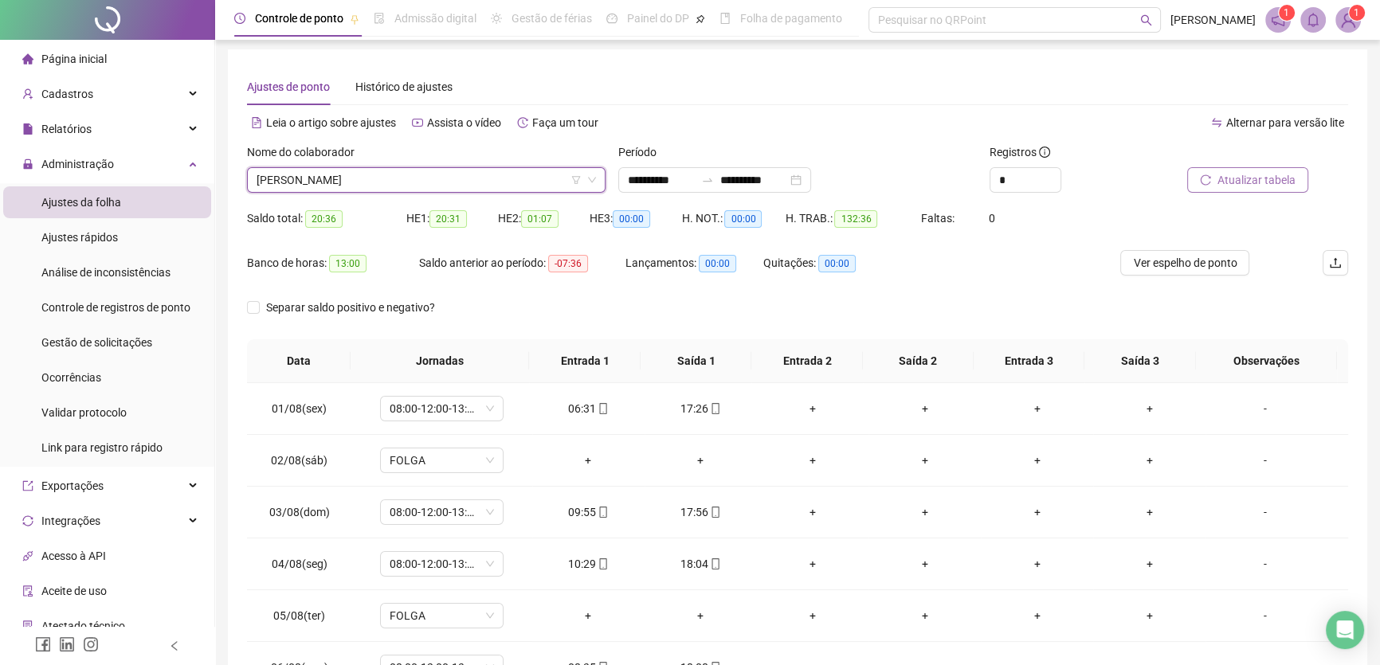
click at [1267, 179] on span "Atualizar tabela" at bounding box center [1257, 180] width 78 height 18
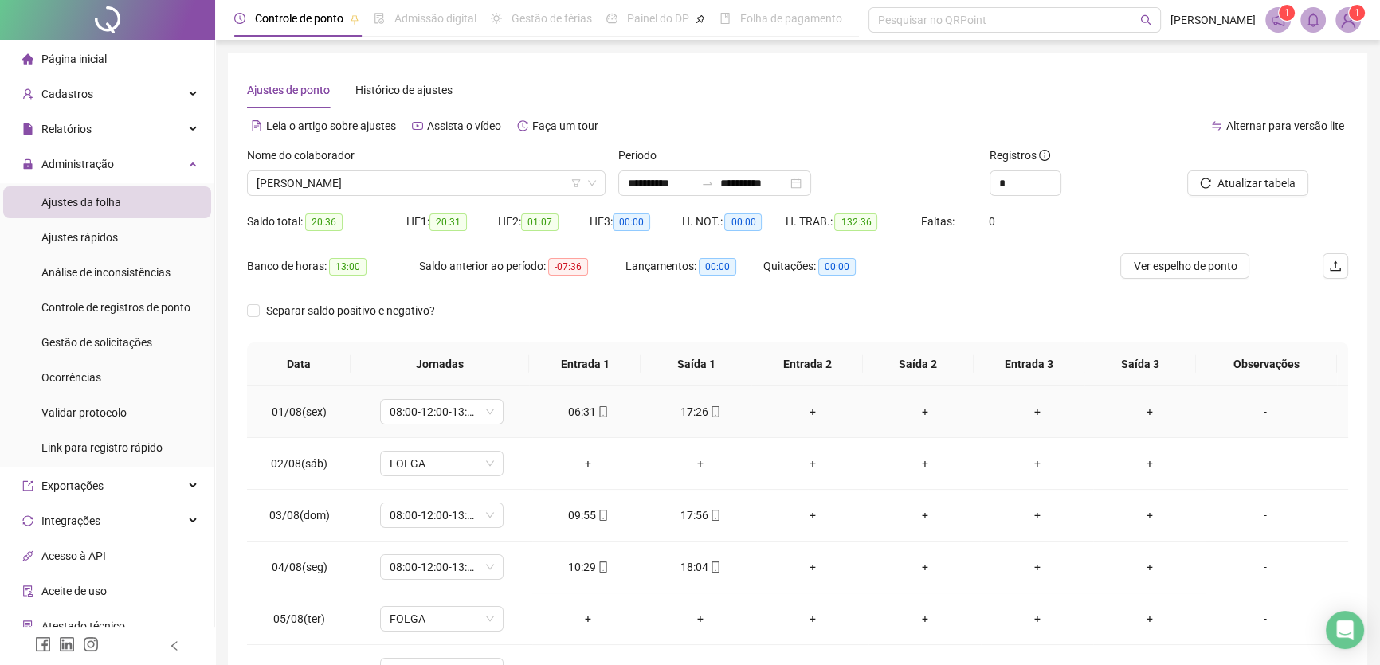
click at [578, 411] on div "06:31" at bounding box center [588, 412] width 87 height 18
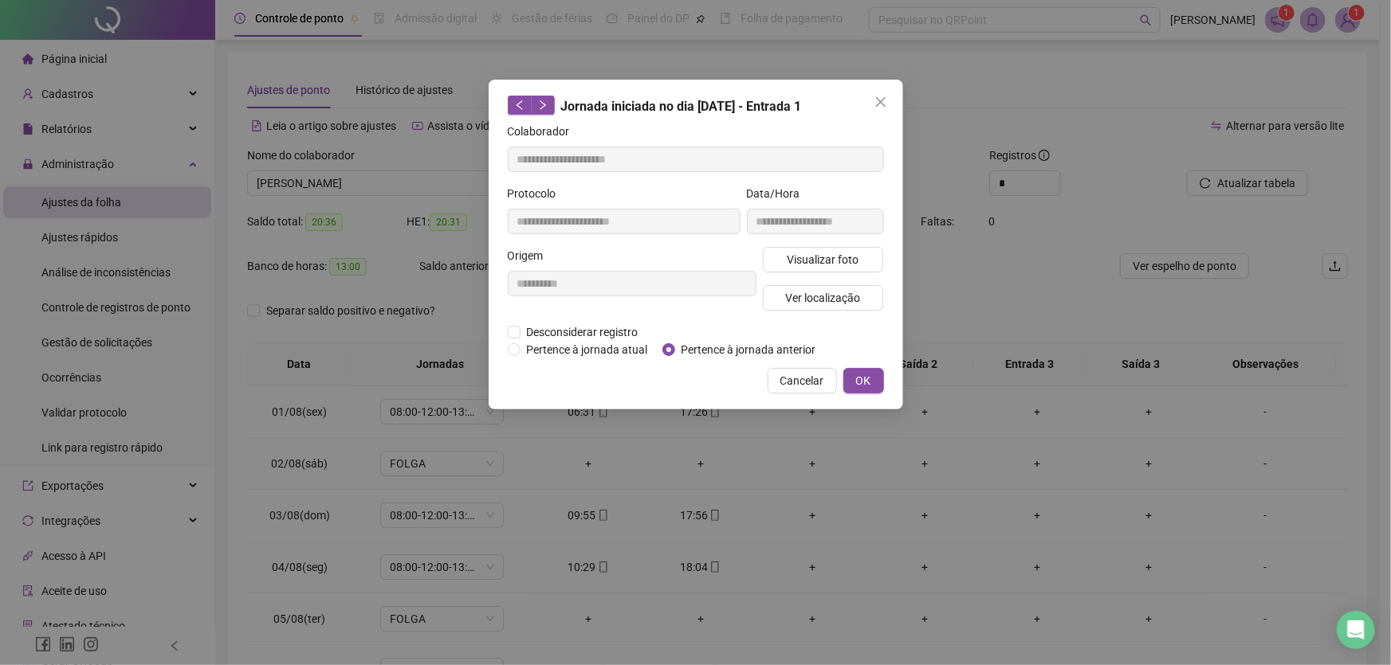
type input "**********"
click at [880, 101] on icon "close" at bounding box center [880, 102] width 10 height 10
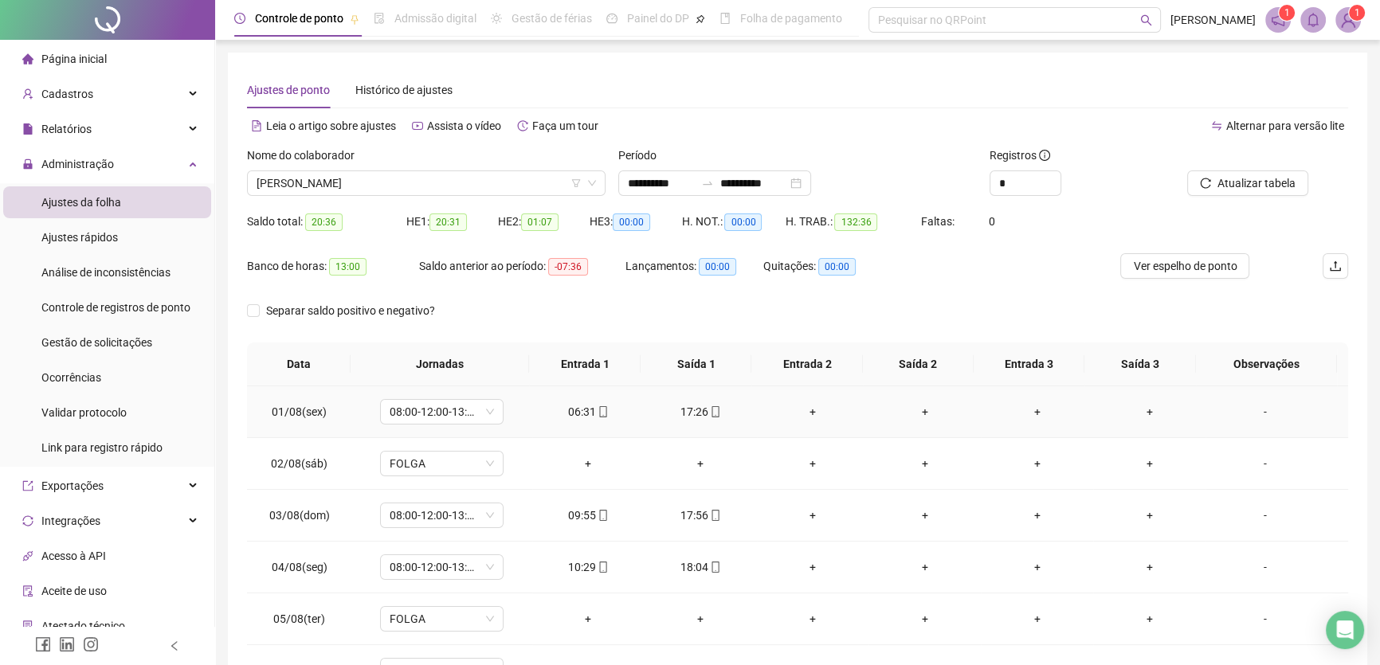
click at [574, 411] on div "06:31" at bounding box center [588, 412] width 87 height 18
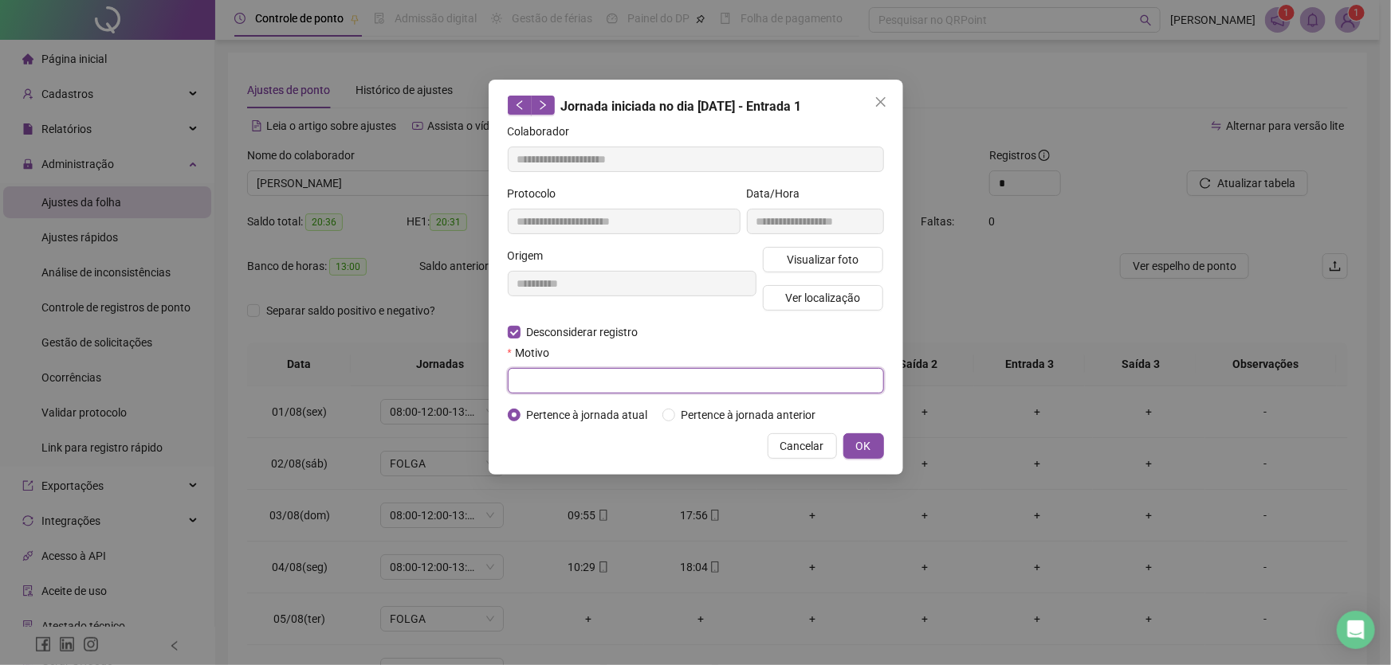
click at [533, 378] on input "text" at bounding box center [696, 381] width 376 height 26
type input "**"
click at [856, 445] on span "OK" at bounding box center [863, 447] width 15 height 18
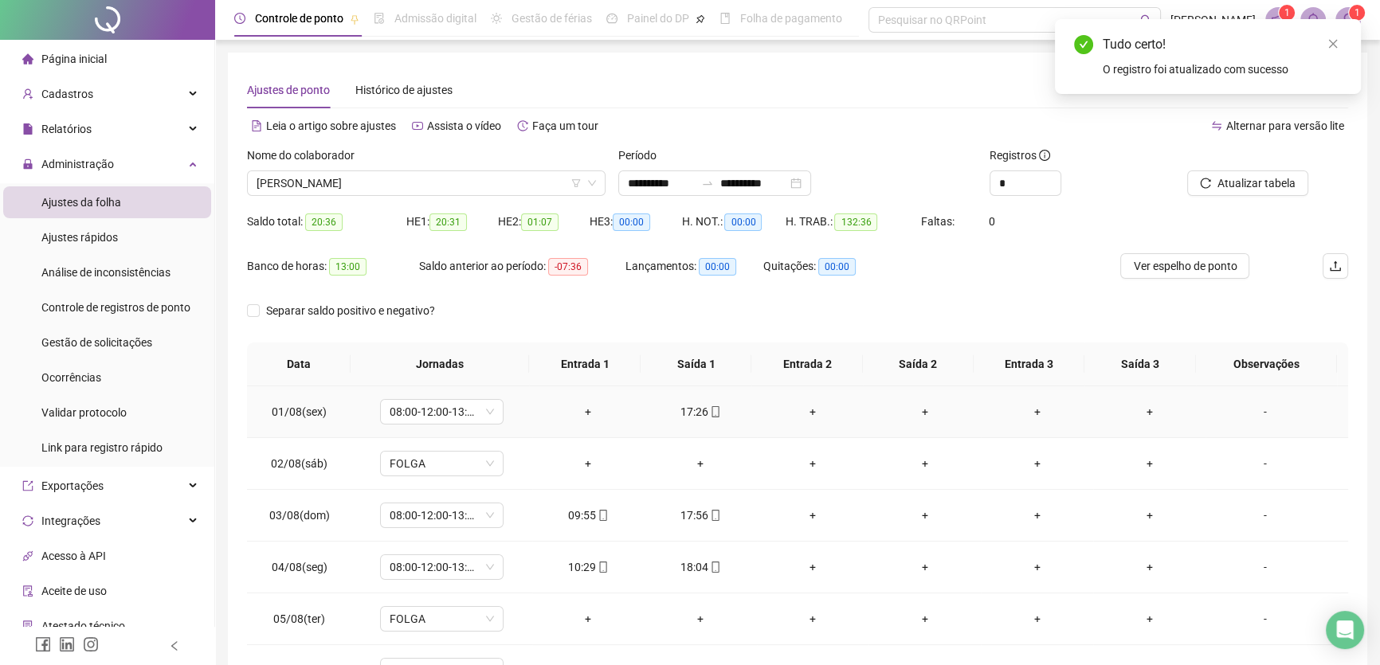
click at [578, 413] on div "+" at bounding box center [588, 412] width 87 height 18
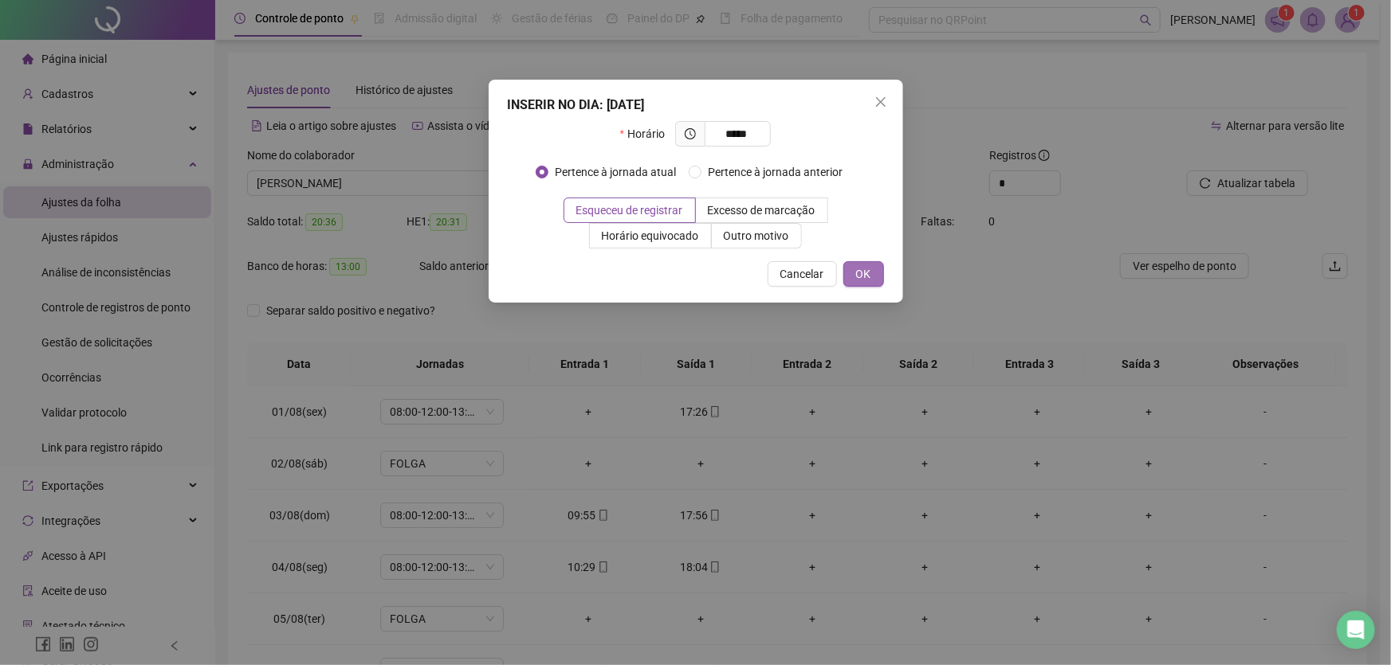
type input "*****"
click at [865, 273] on span "OK" at bounding box center [863, 274] width 15 height 18
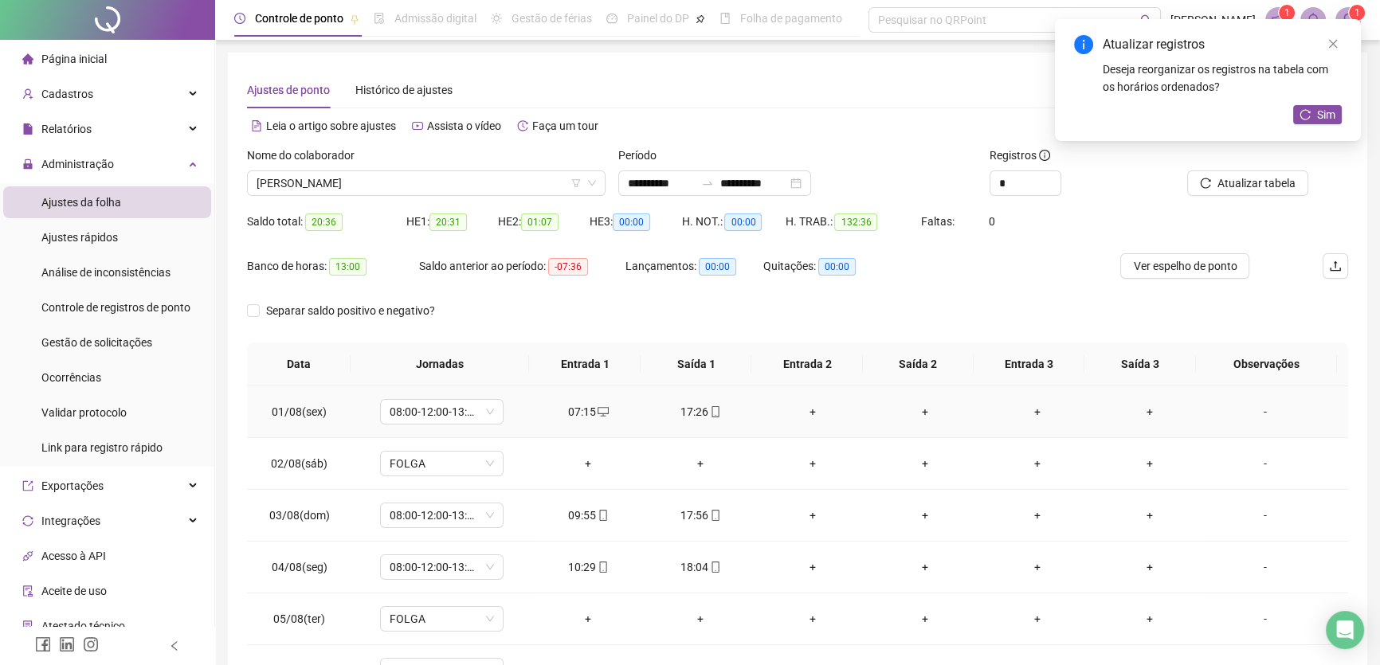
click at [812, 411] on div "+" at bounding box center [813, 412] width 87 height 18
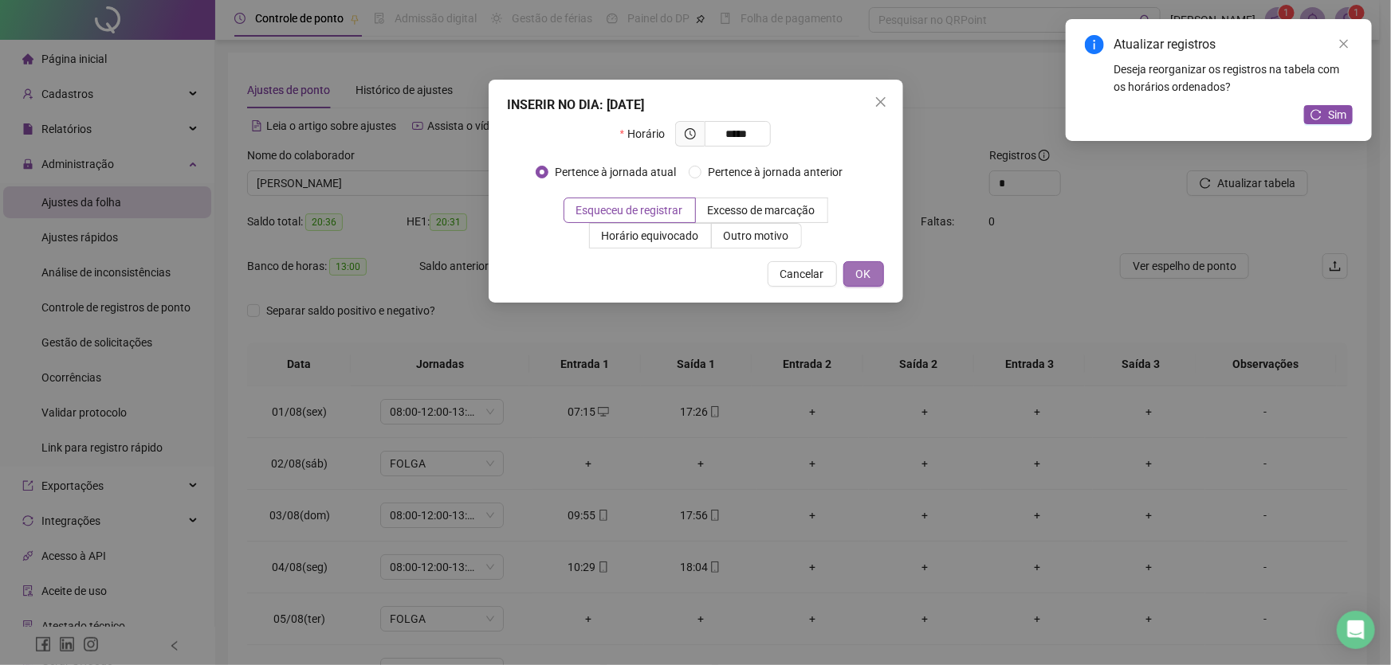
type input "*****"
click at [861, 272] on span "OK" at bounding box center [863, 274] width 15 height 18
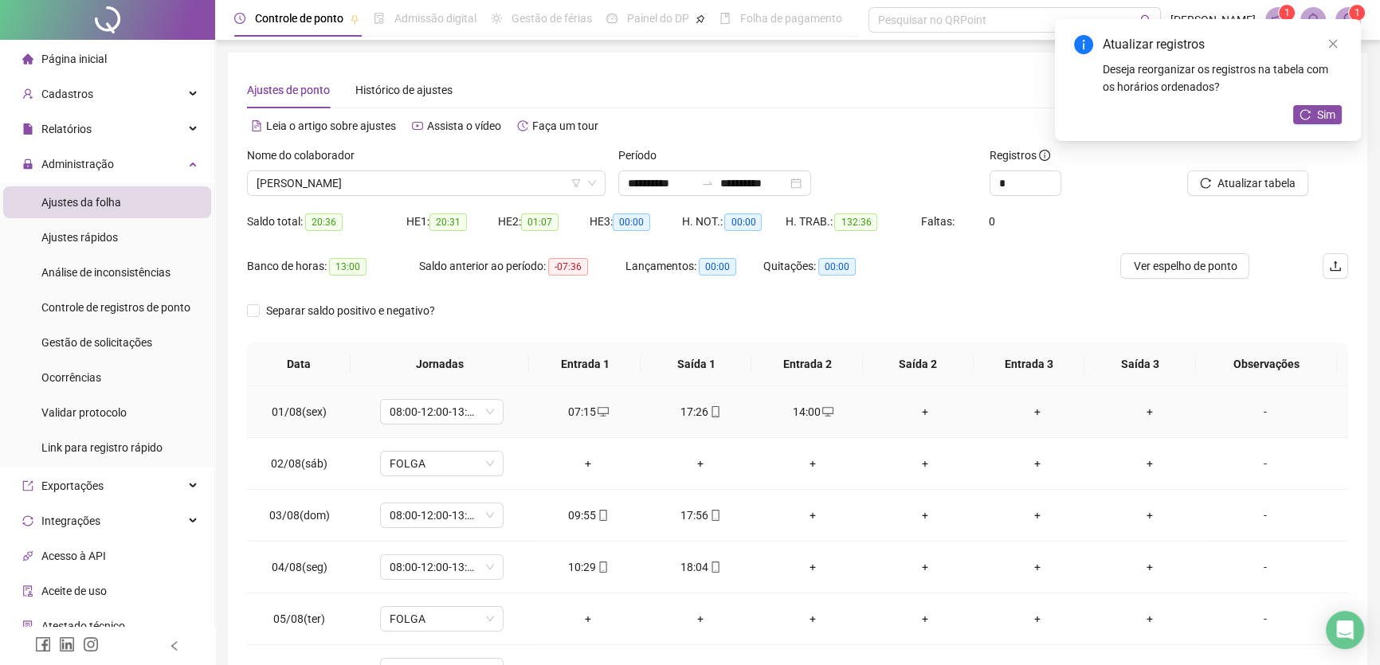
click at [915, 407] on div "+" at bounding box center [924, 412] width 87 height 18
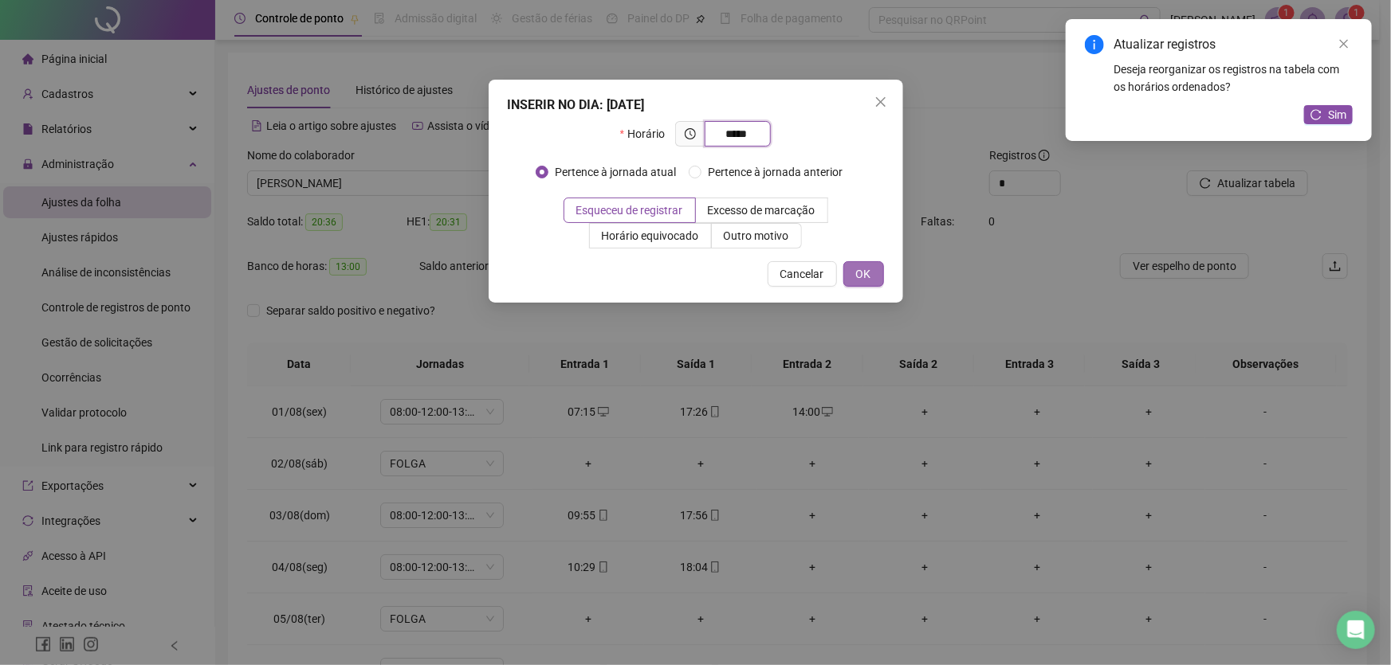
type input "*****"
click at [867, 269] on span "OK" at bounding box center [863, 274] width 15 height 18
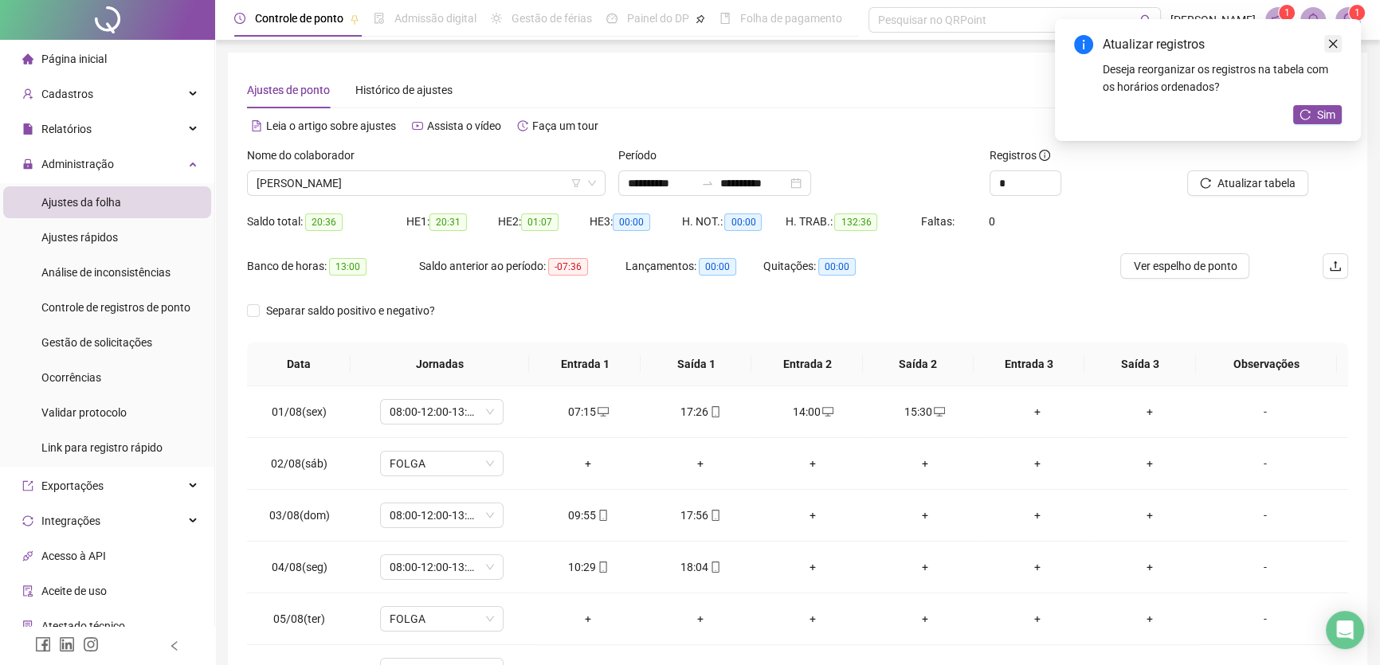
click at [1338, 42] on icon "close" at bounding box center [1333, 43] width 11 height 11
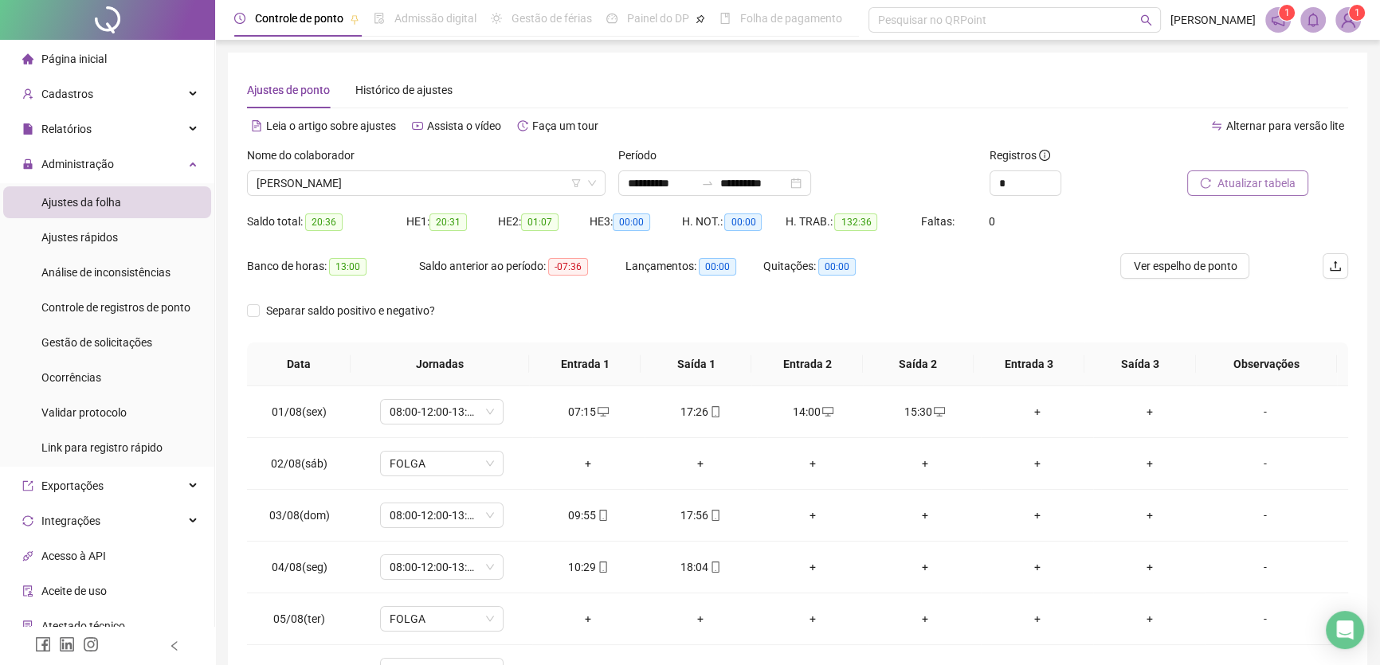
click at [1230, 188] on span "Atualizar tabela" at bounding box center [1257, 184] width 78 height 18
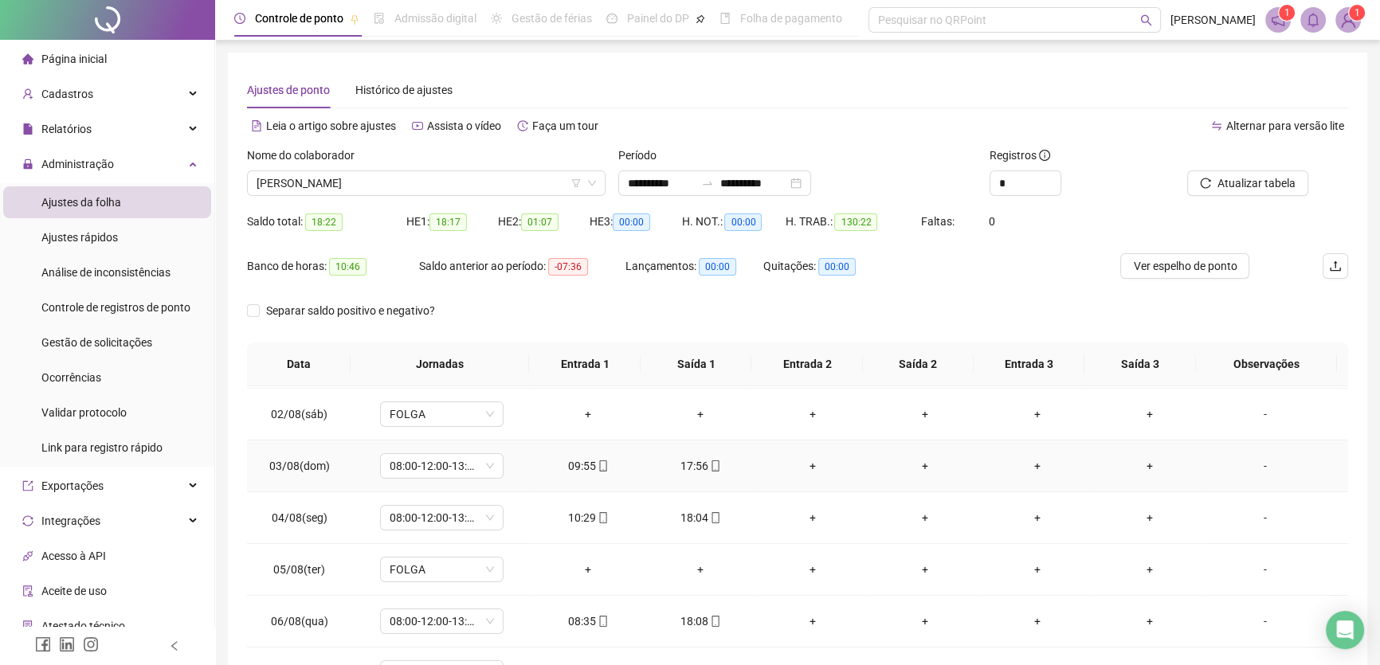
scroll to position [72, 0]
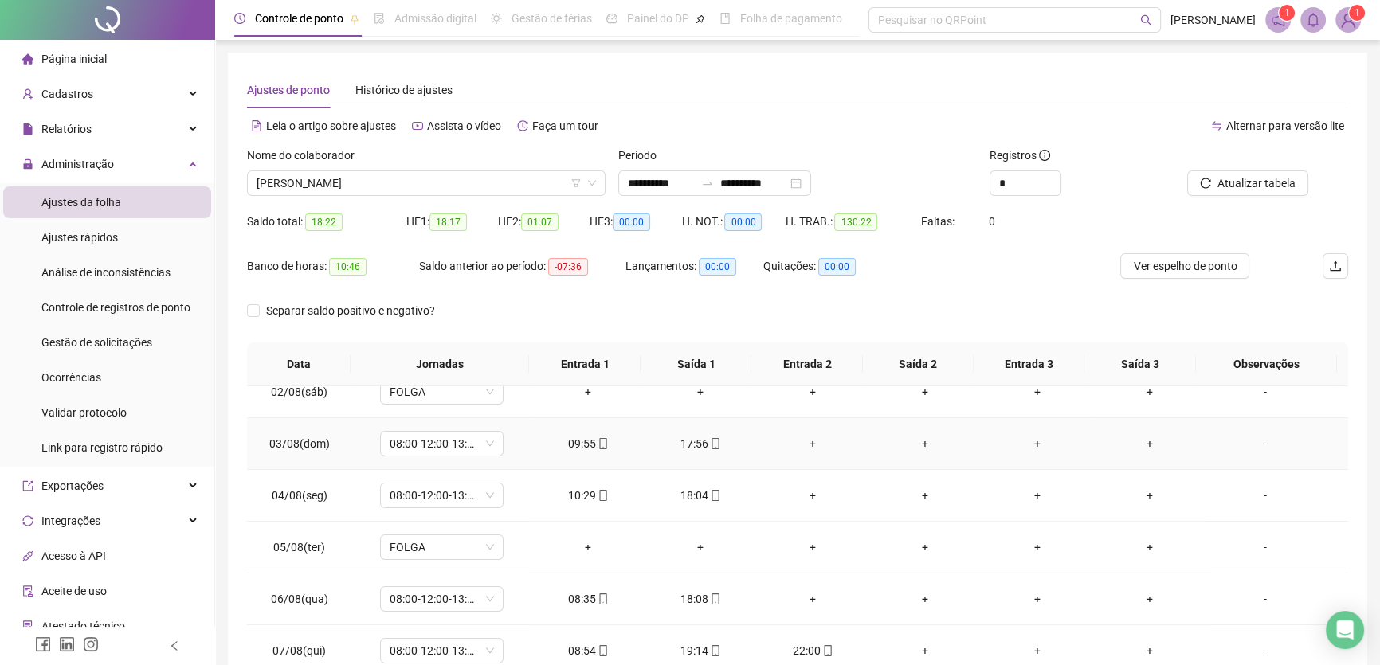
click at [804, 435] on div "+" at bounding box center [813, 444] width 87 height 18
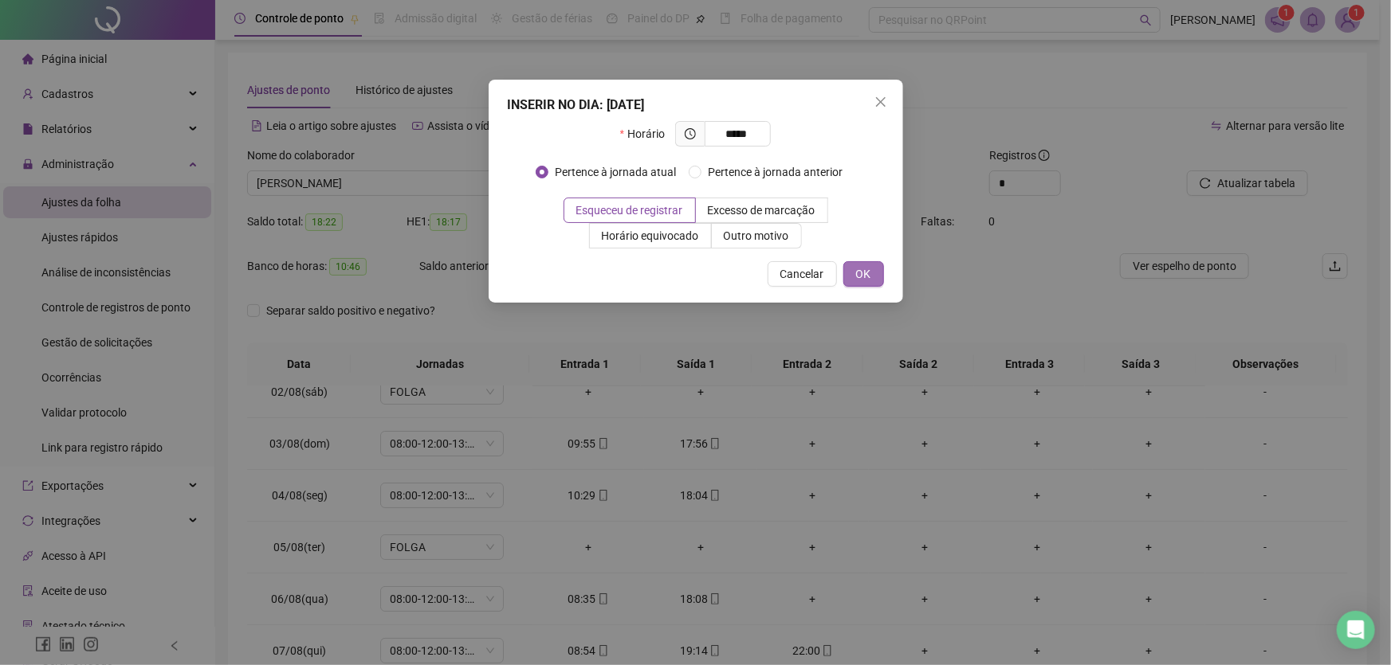
type input "*****"
click at [864, 273] on span "OK" at bounding box center [863, 274] width 15 height 18
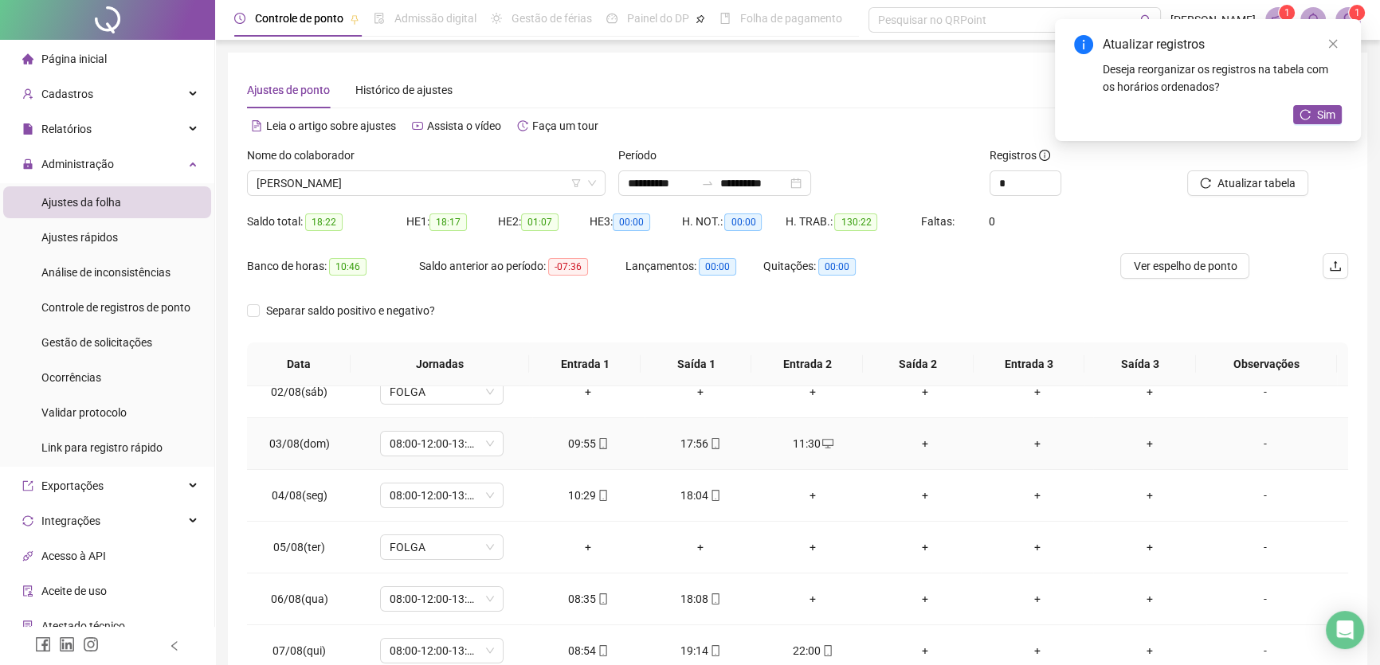
click at [917, 441] on div "+" at bounding box center [924, 444] width 87 height 18
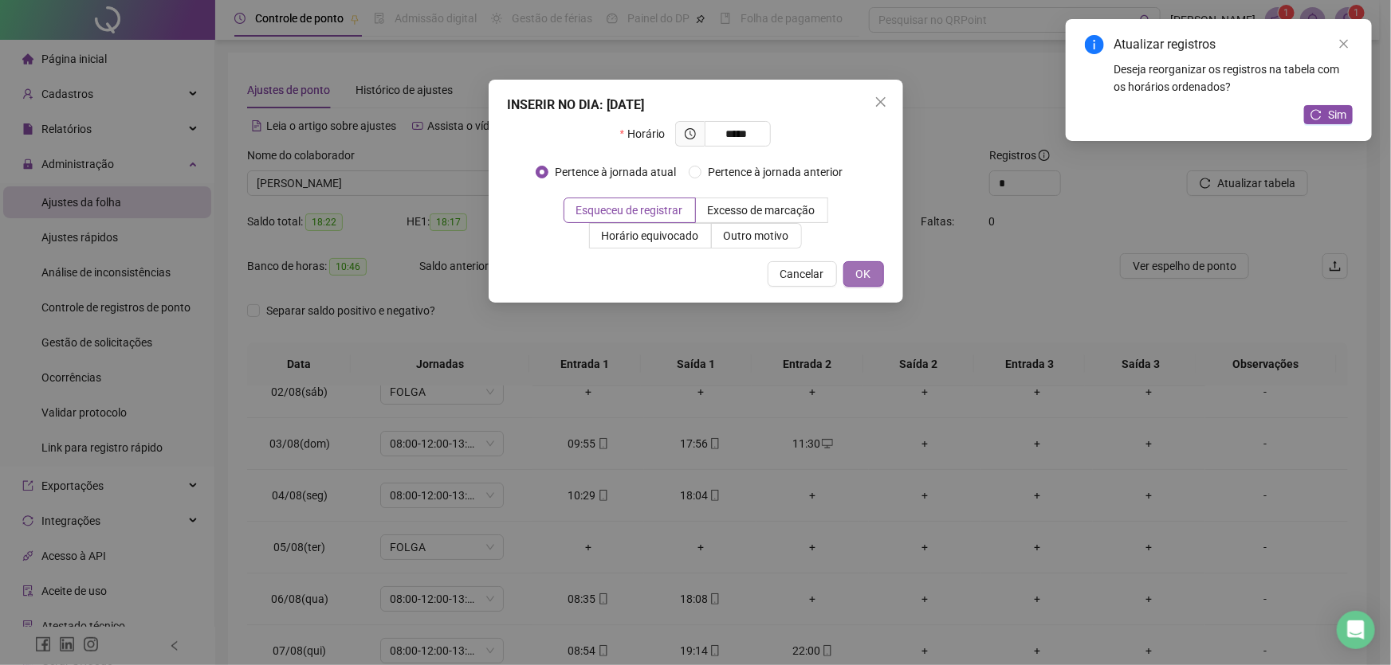
type input "*****"
click at [869, 271] on span "OK" at bounding box center [863, 274] width 15 height 18
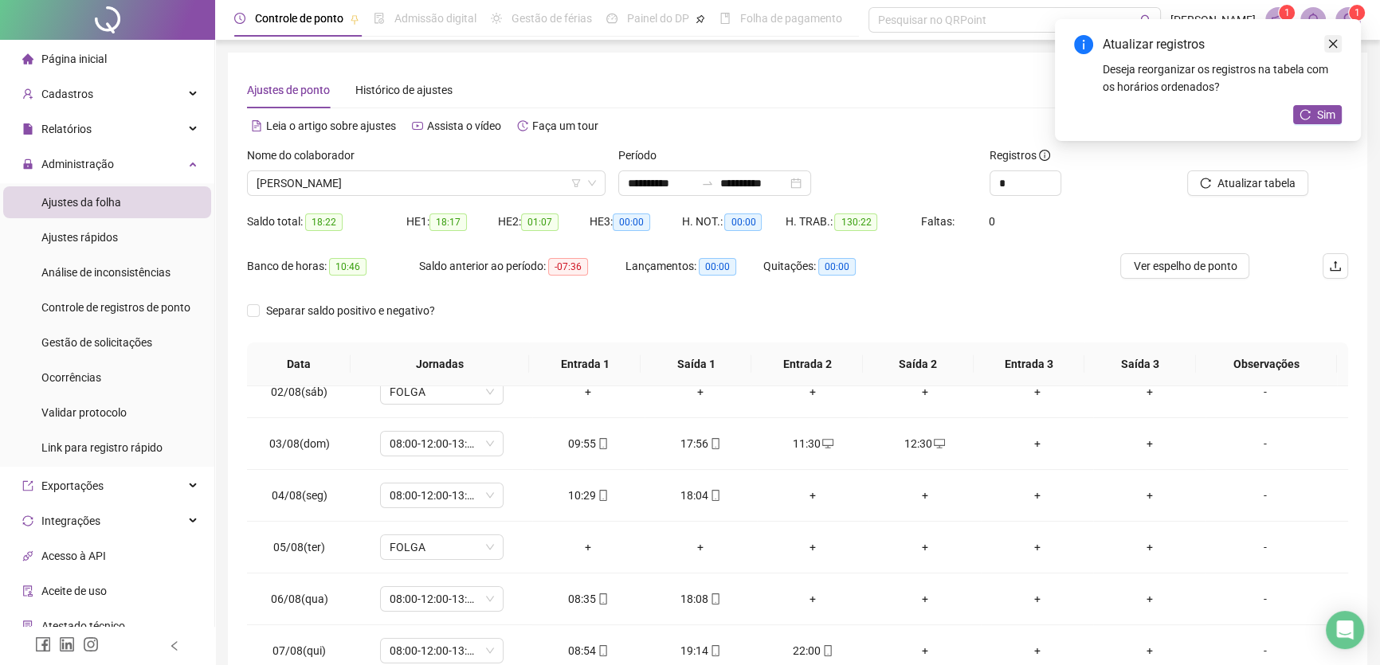
click at [1336, 41] on icon "close" at bounding box center [1333, 43] width 11 height 11
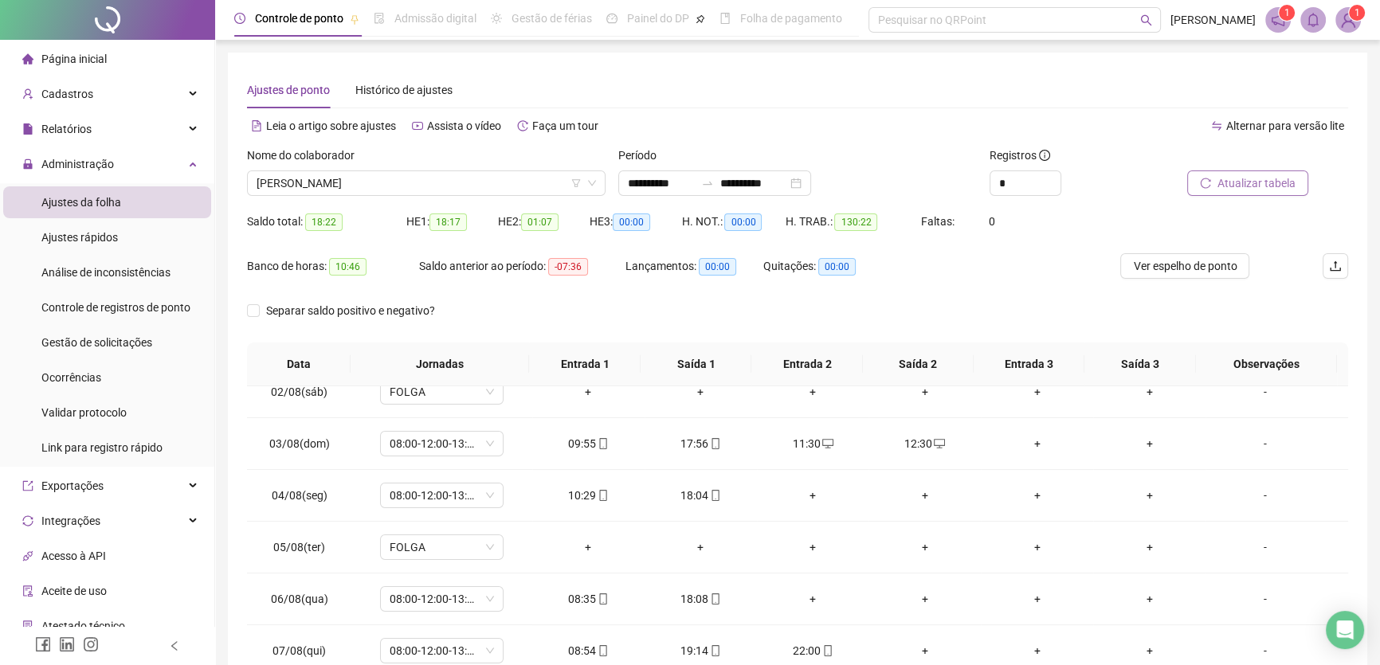
click at [1250, 183] on span "Atualizar tabela" at bounding box center [1257, 184] width 78 height 18
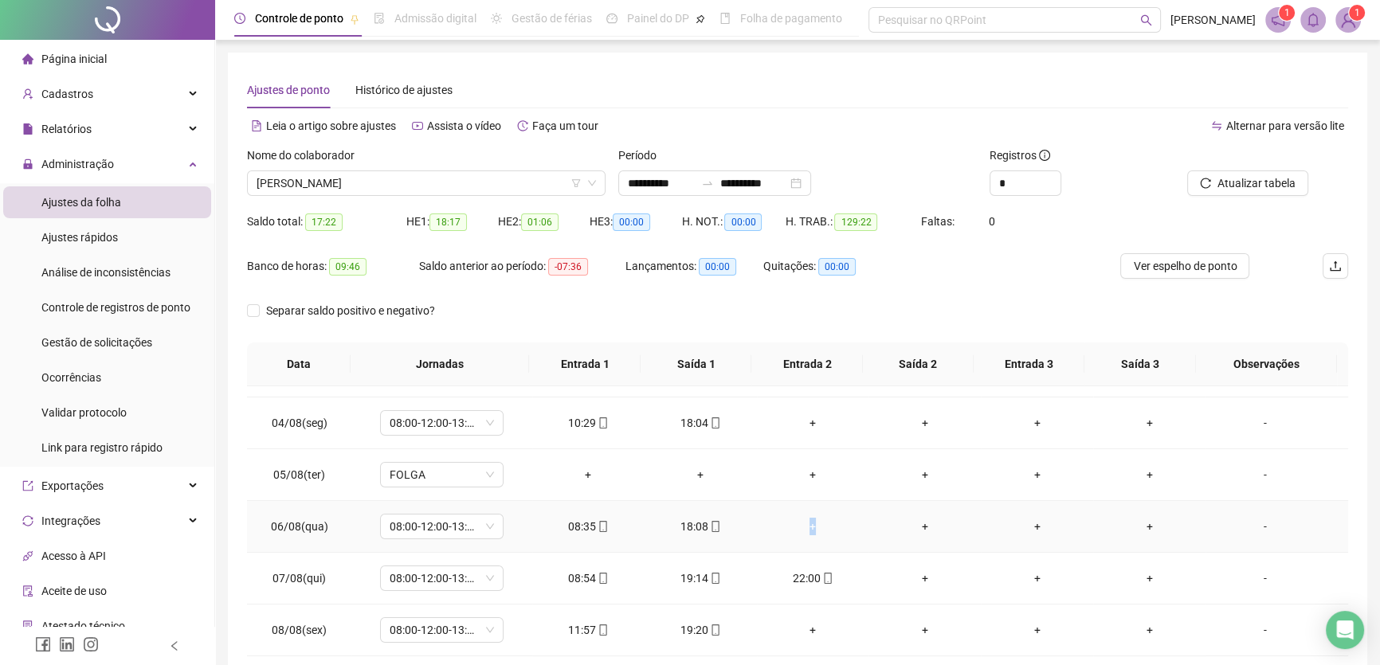
click at [807, 518] on div "+" at bounding box center [813, 527] width 87 height 18
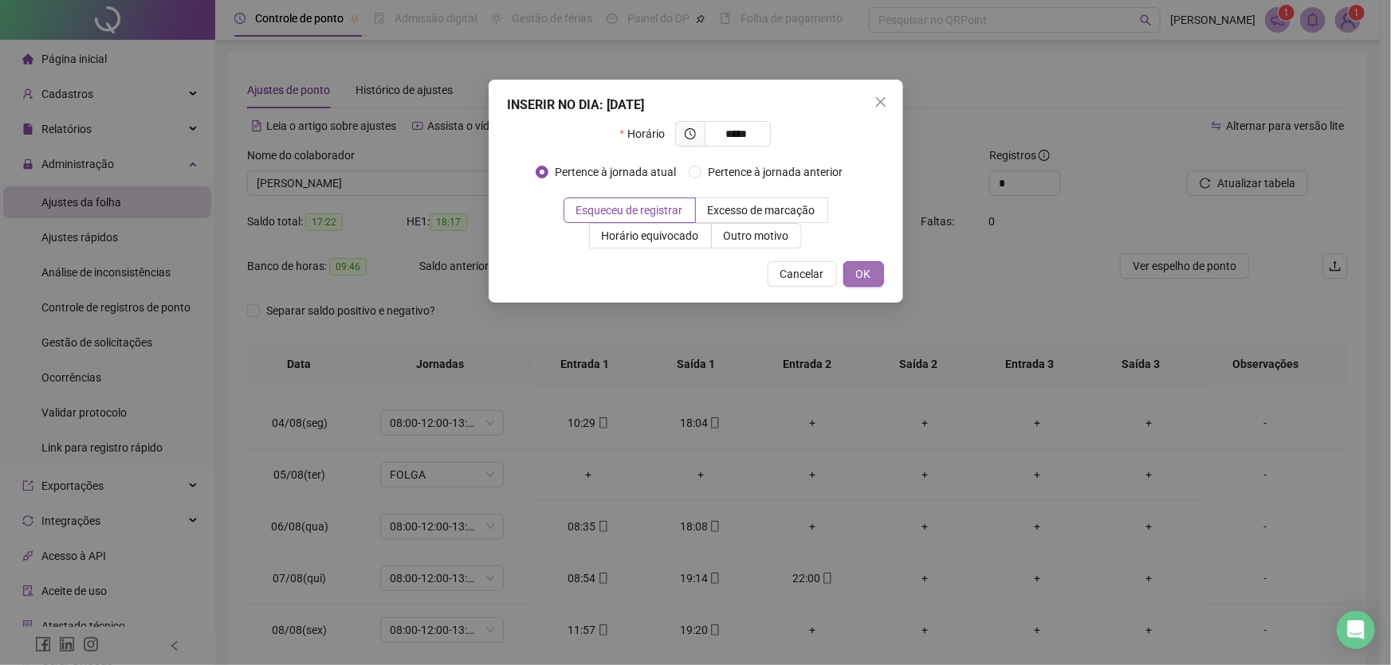
type input "*****"
click at [863, 267] on span "OK" at bounding box center [863, 274] width 15 height 18
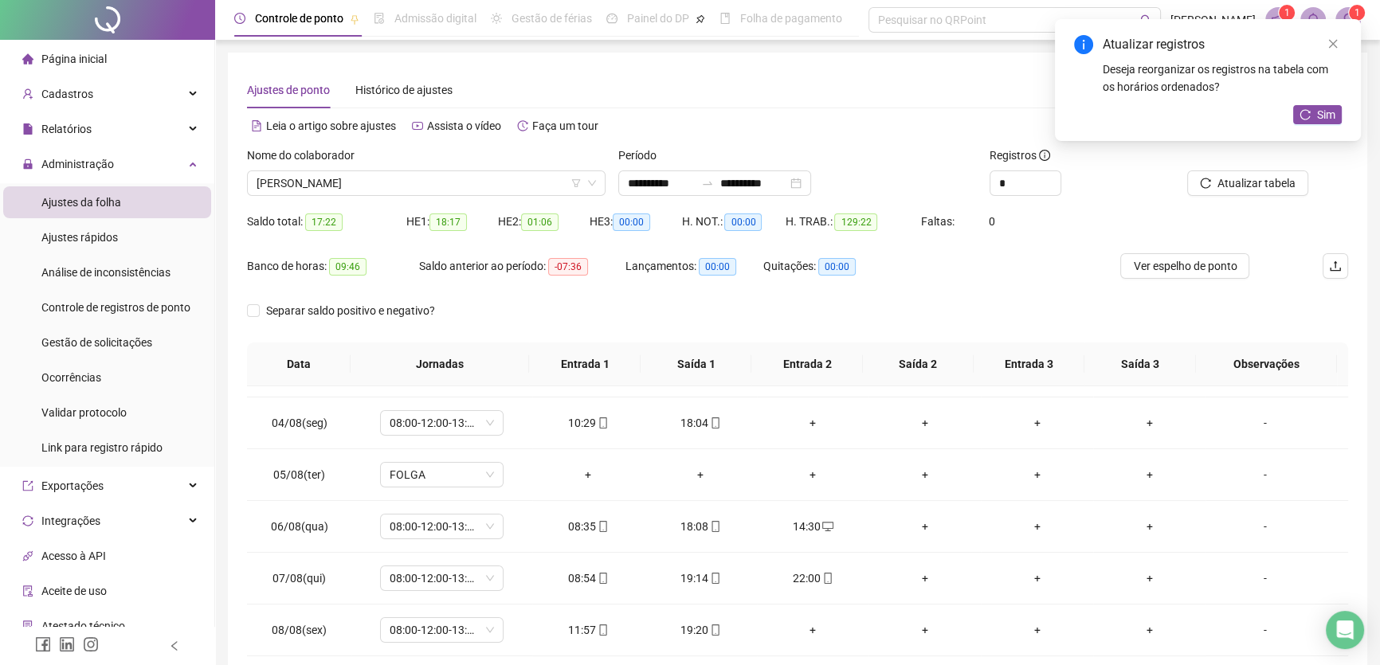
click at [920, 524] on div "+" at bounding box center [924, 527] width 87 height 18
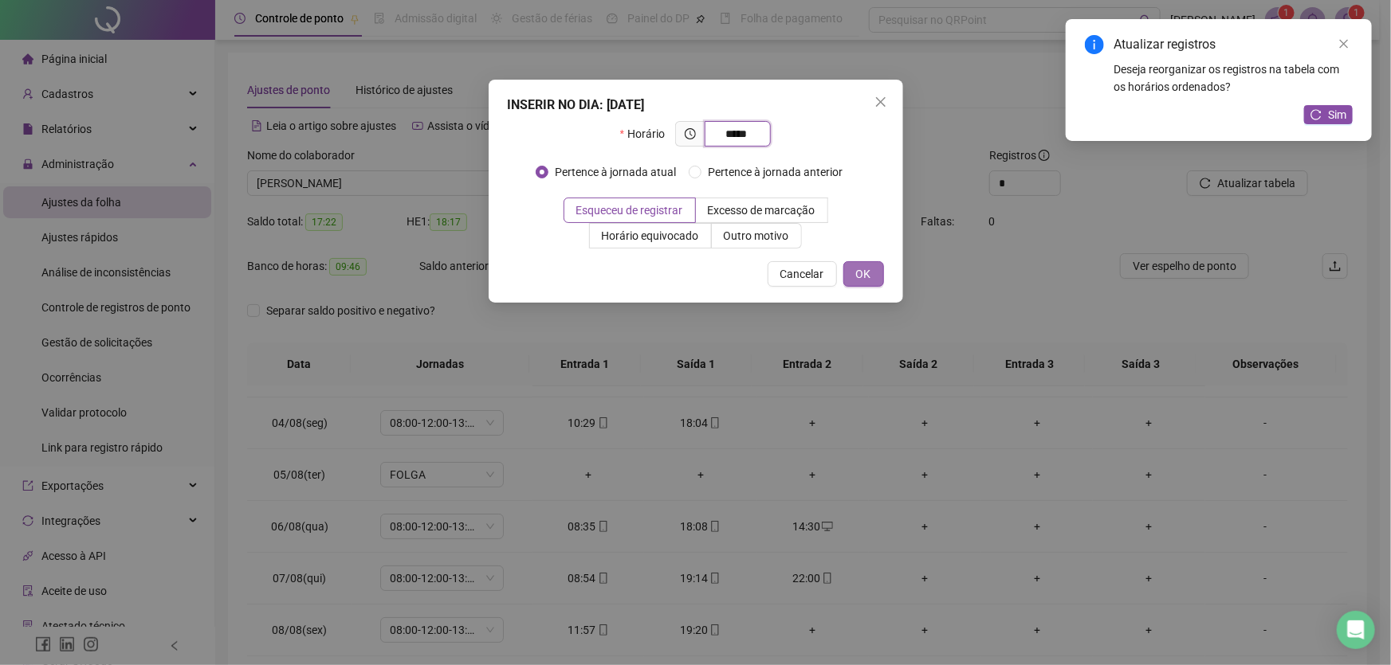
type input "*****"
click at [866, 267] on span "OK" at bounding box center [863, 274] width 15 height 18
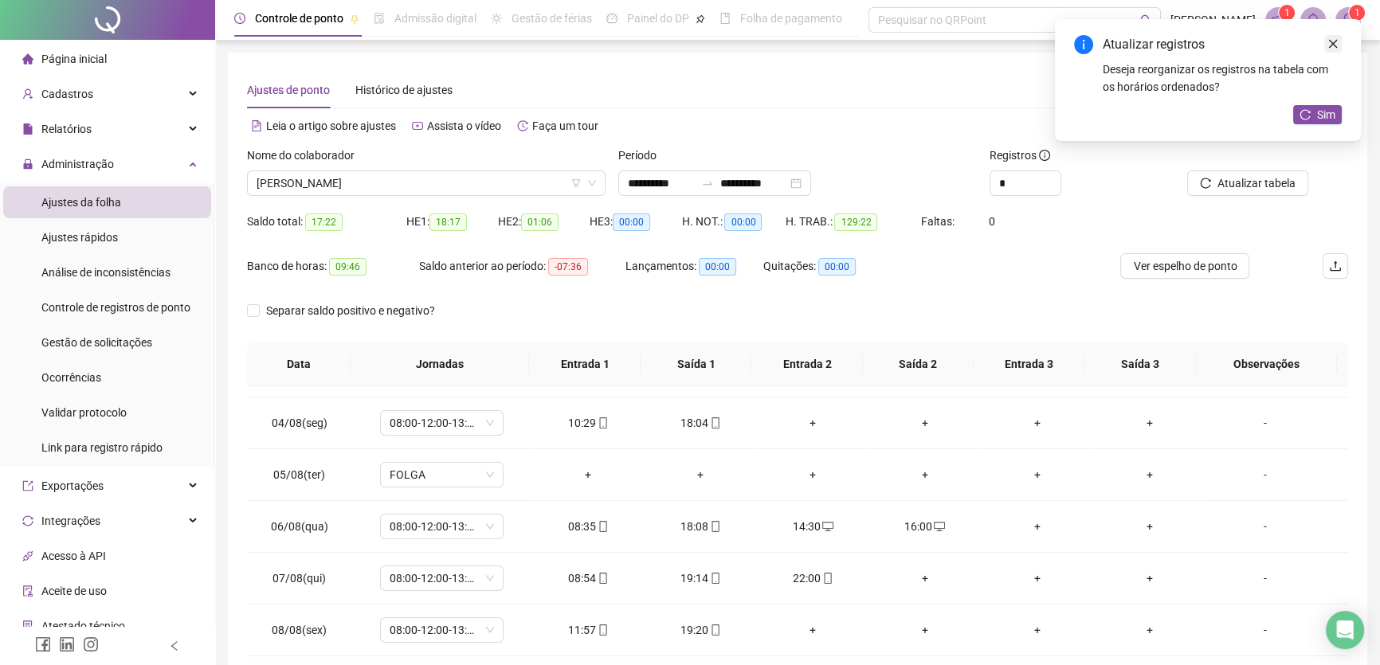
click at [1328, 40] on icon "close" at bounding box center [1333, 43] width 11 height 11
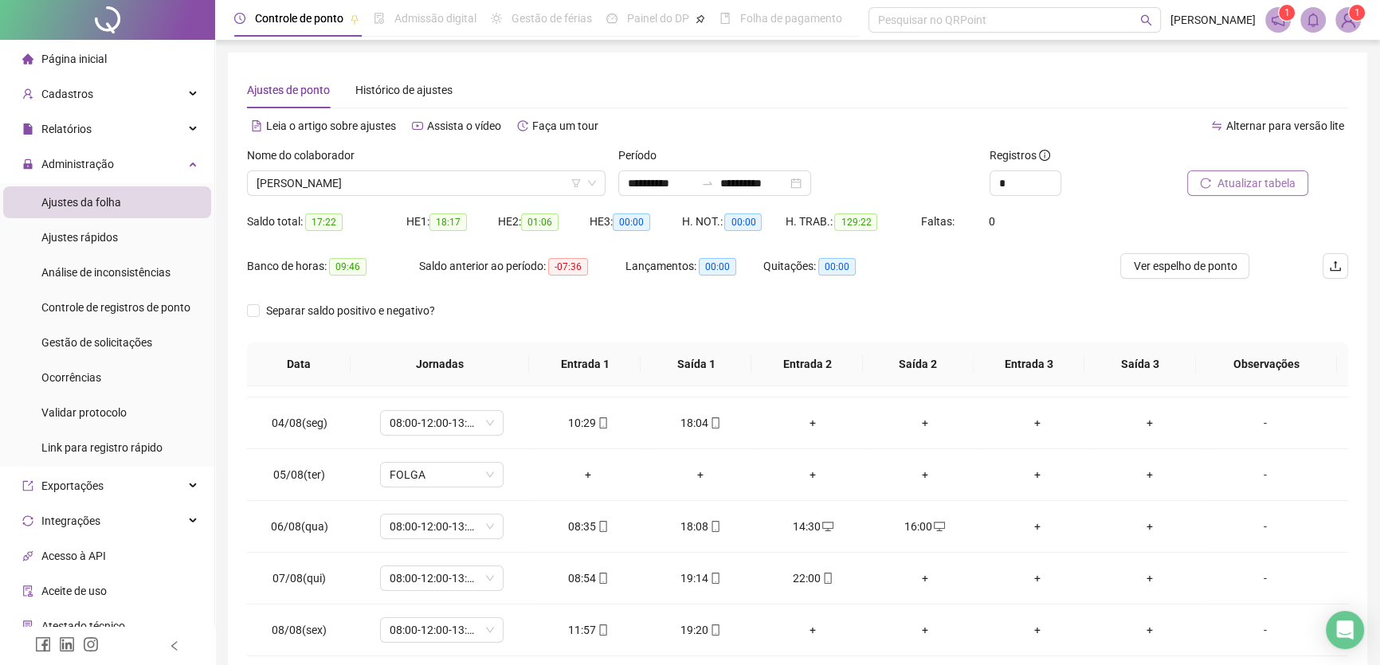
click at [1259, 176] on span "Atualizar tabela" at bounding box center [1257, 184] width 78 height 18
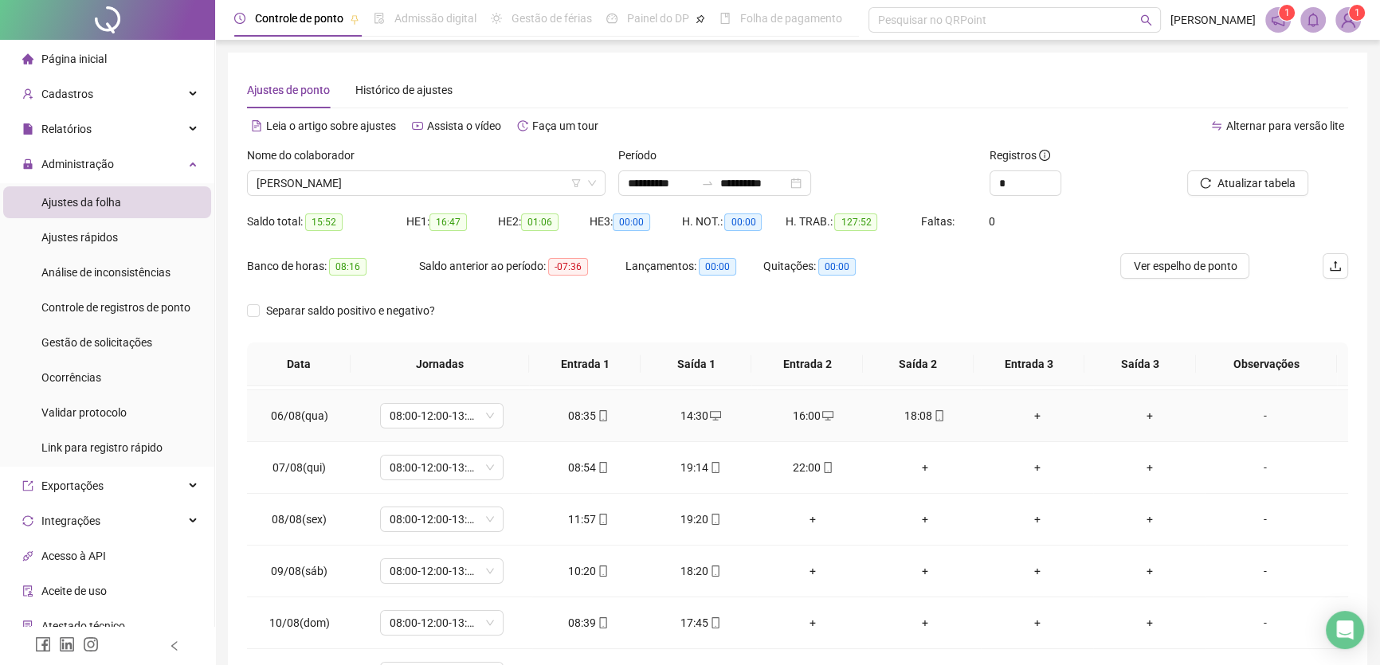
scroll to position [289, 0]
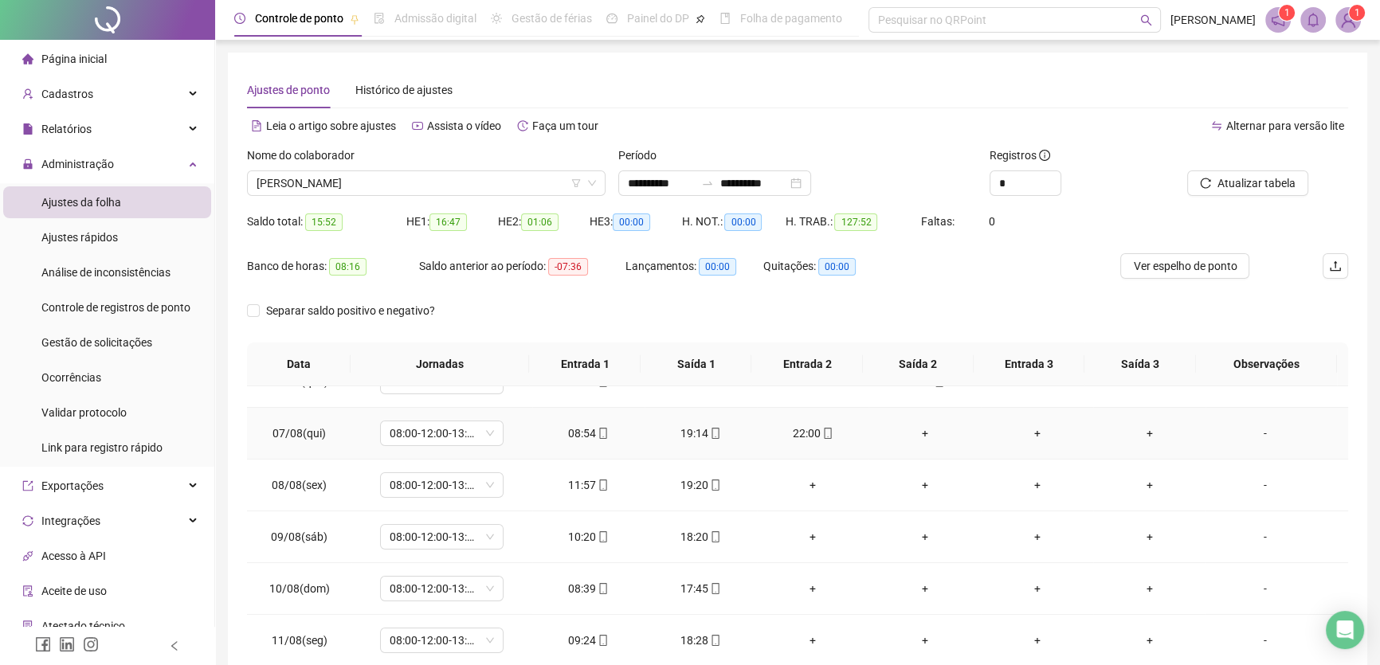
click at [909, 430] on div "+" at bounding box center [924, 434] width 87 height 18
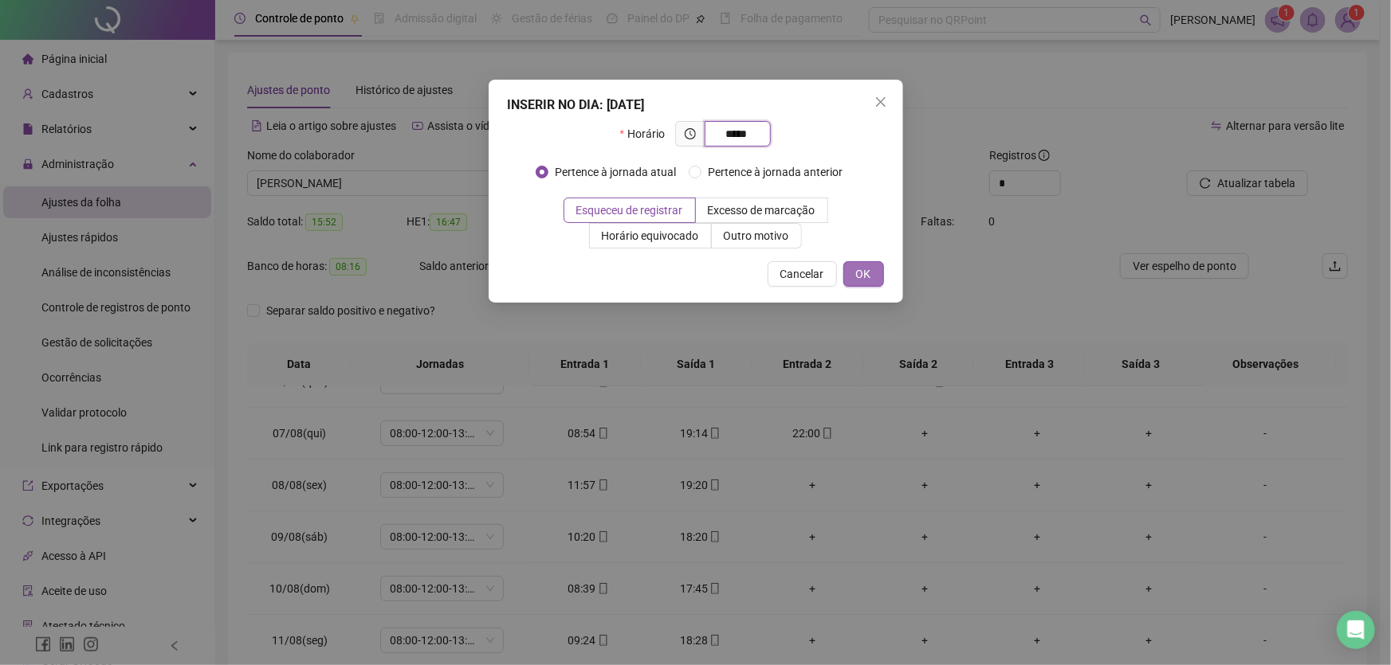
type input "*****"
click at [856, 271] on span "OK" at bounding box center [863, 274] width 15 height 18
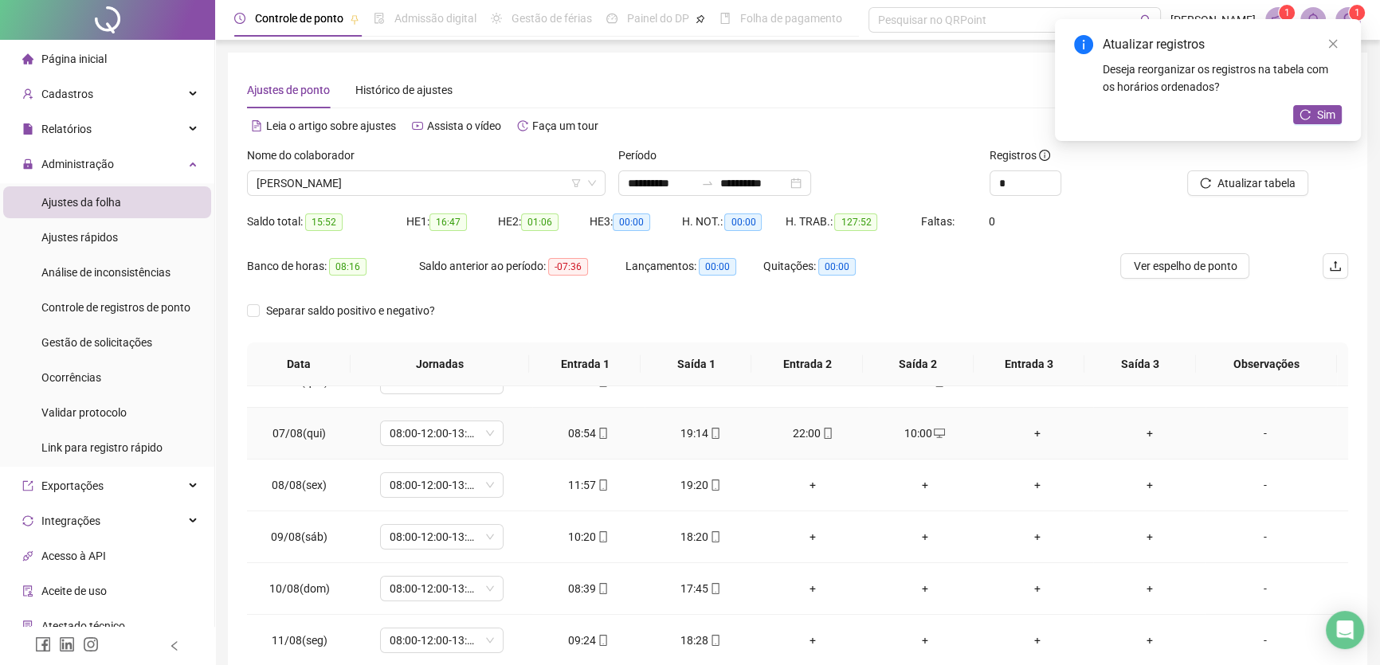
click at [1027, 426] on div "+" at bounding box center [1037, 434] width 87 height 18
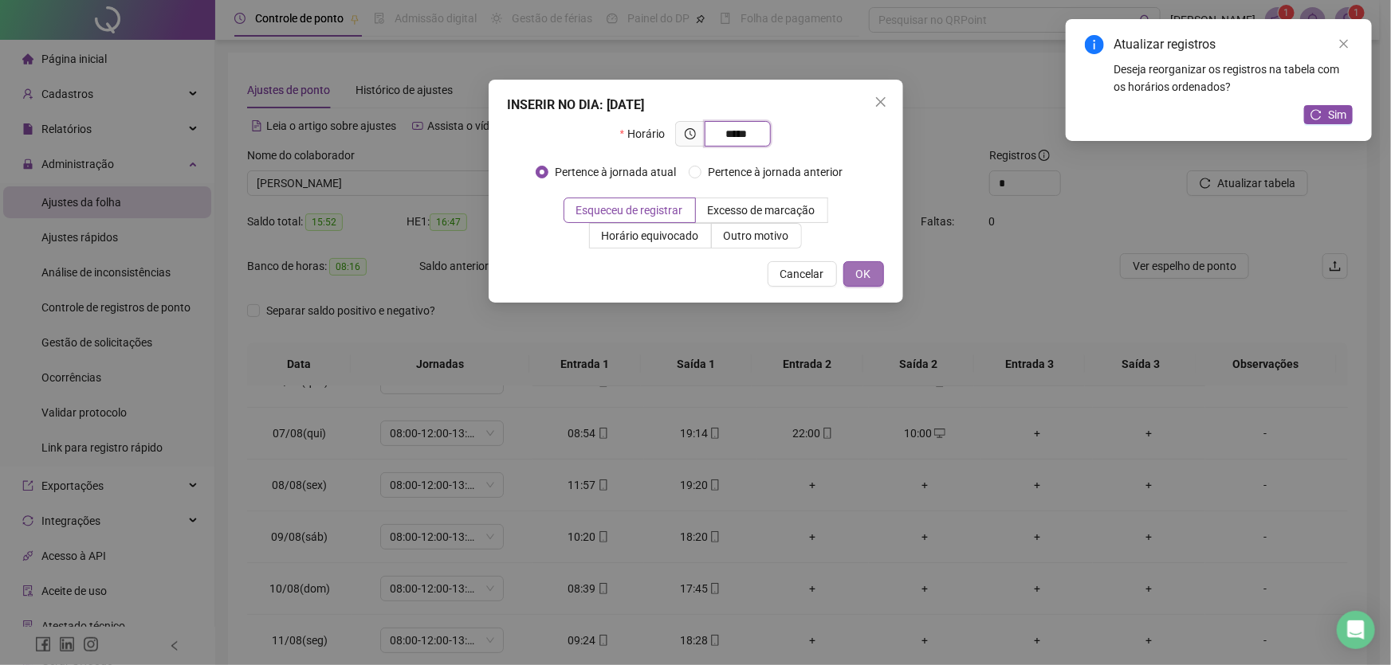
type input "*****"
click at [859, 277] on span "OK" at bounding box center [863, 274] width 15 height 18
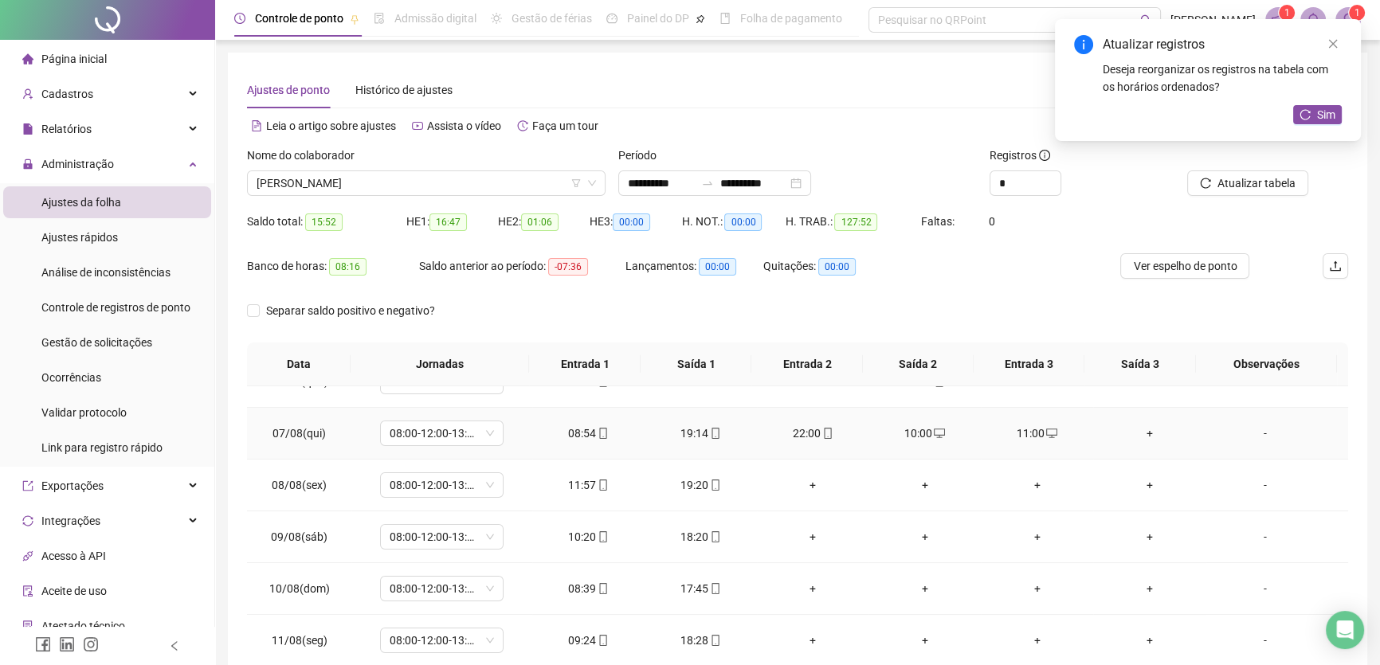
click at [804, 427] on div "22:00" at bounding box center [813, 434] width 87 height 18
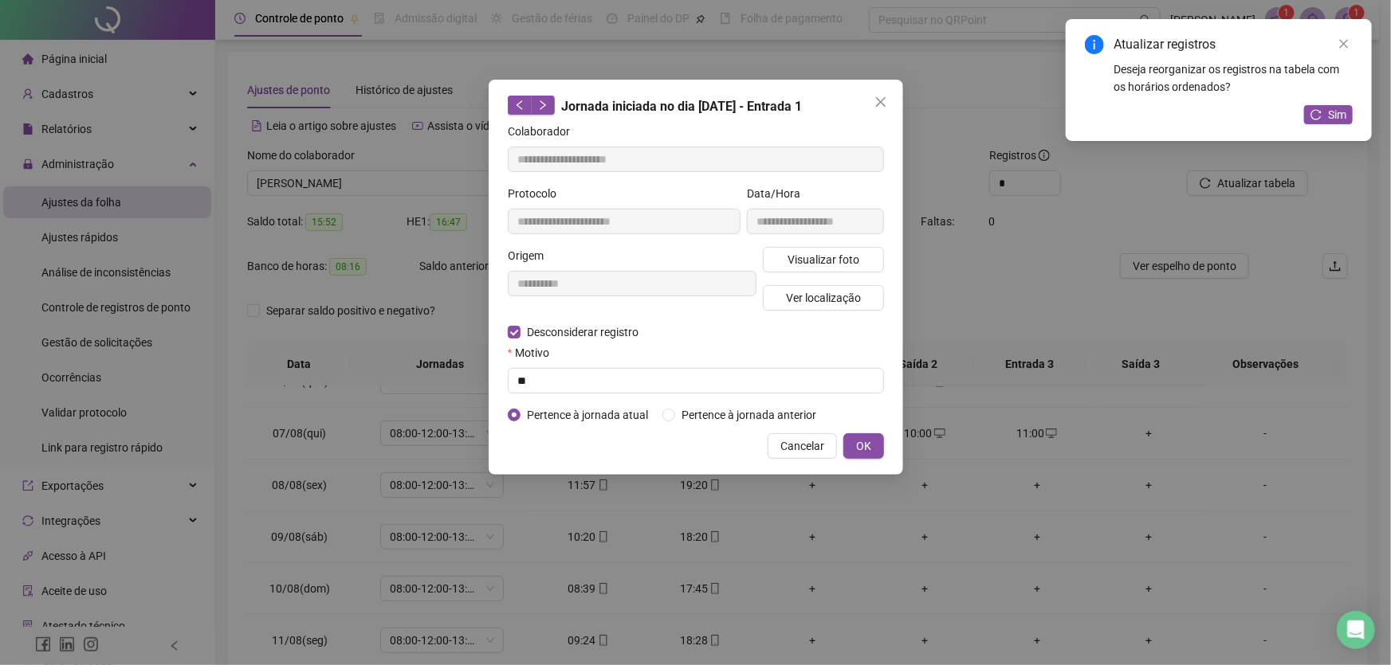
type input "**********"
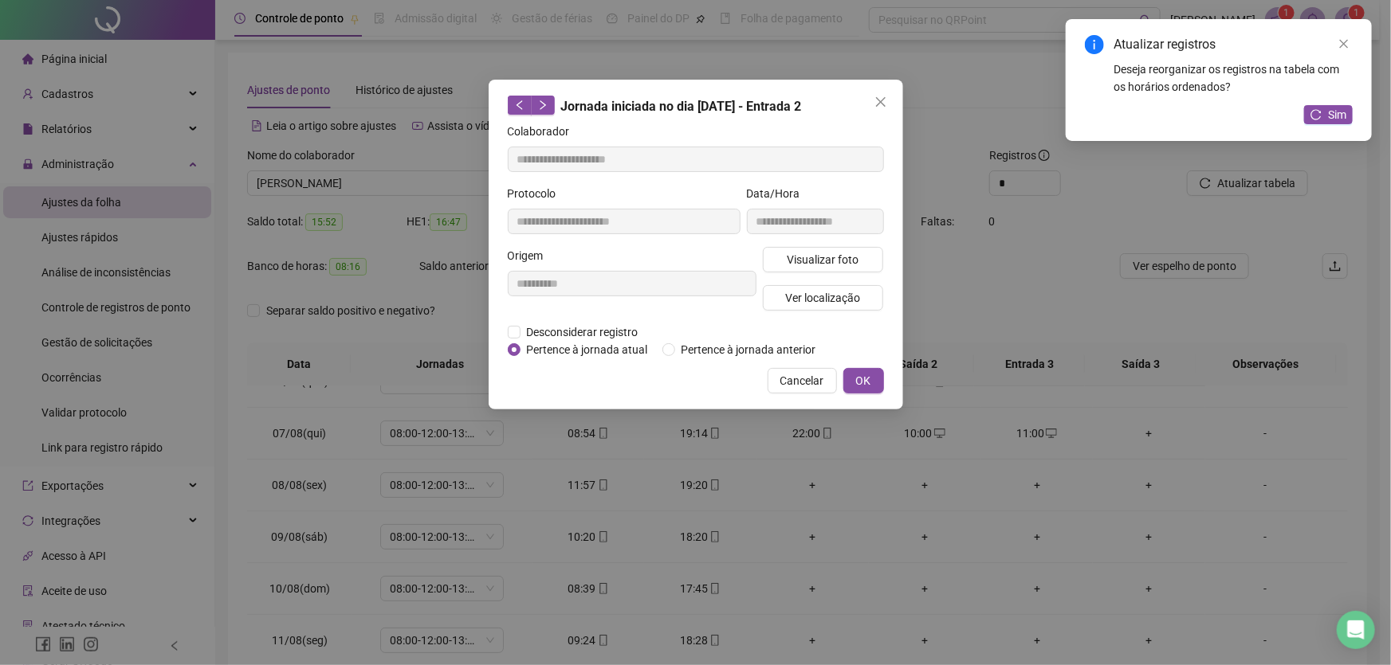
click at [504, 327] on div "**********" at bounding box center [696, 245] width 414 height 330
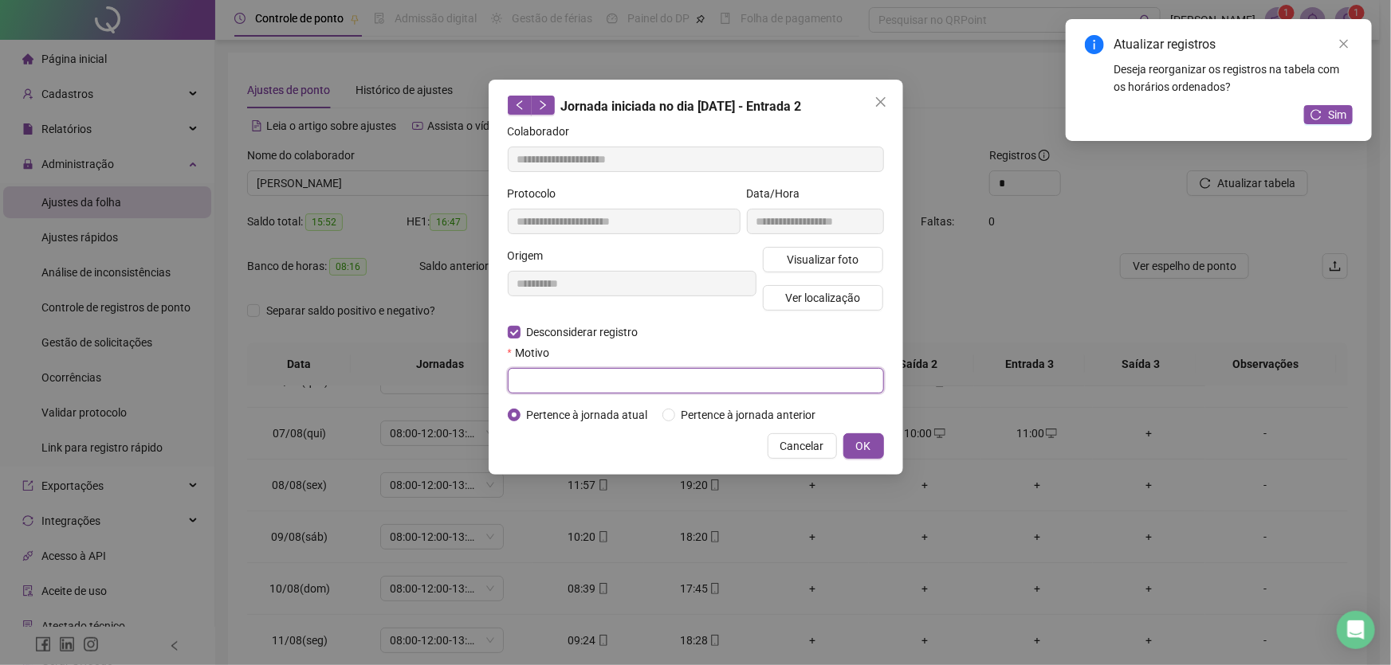
click at [520, 385] on input "text" at bounding box center [696, 381] width 376 height 26
type input "**"
click at [851, 442] on button "OK" at bounding box center [863, 447] width 41 height 26
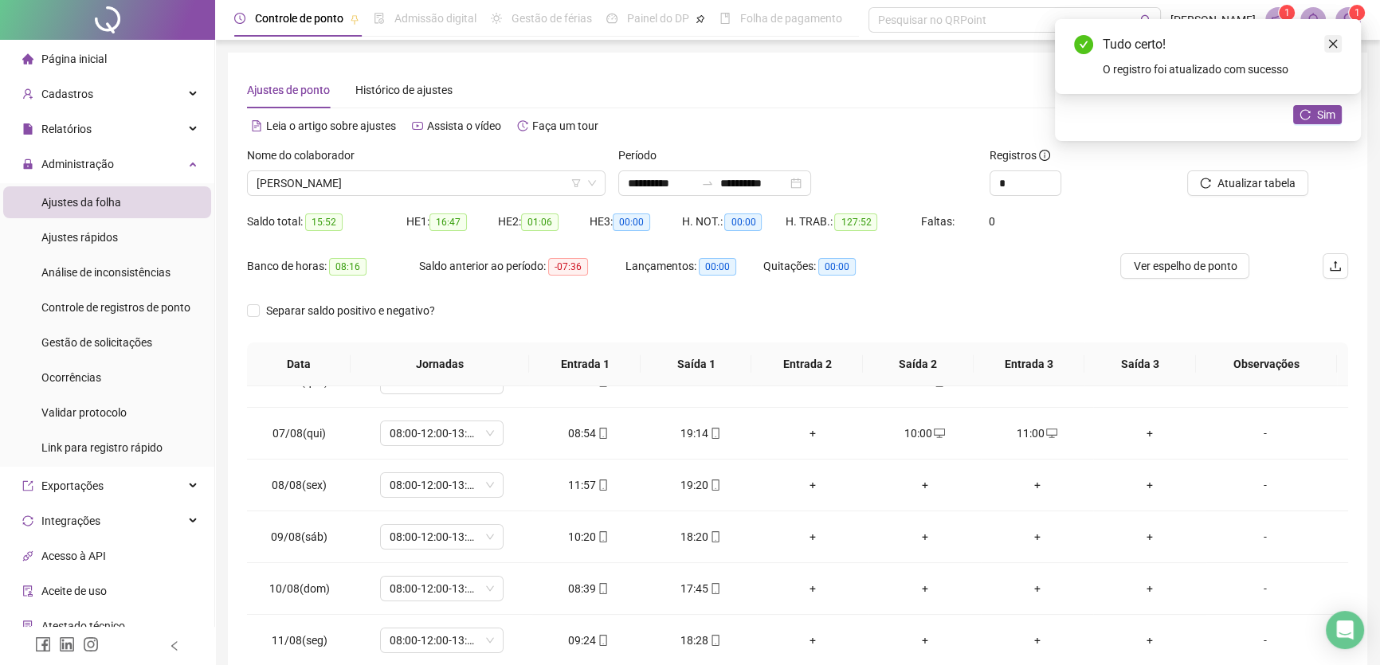
click at [1333, 40] on icon "close" at bounding box center [1333, 43] width 11 height 11
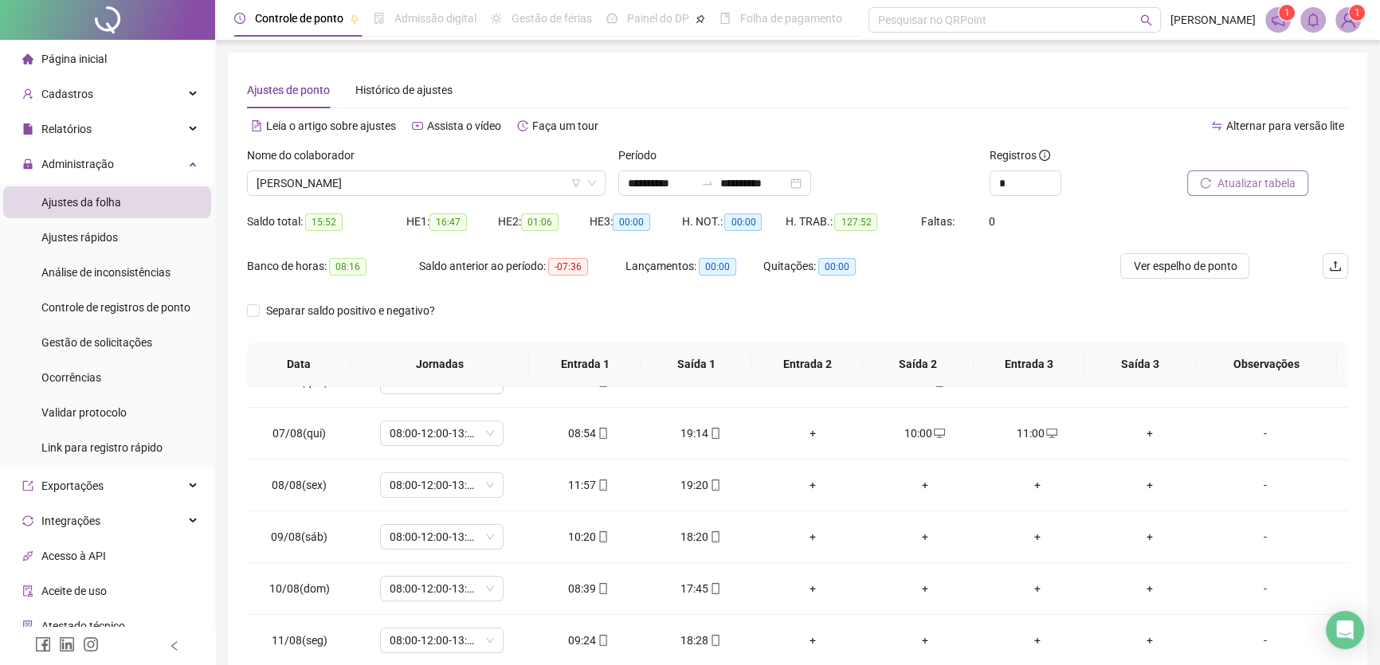
click at [1266, 179] on span "Atualizar tabela" at bounding box center [1257, 184] width 78 height 18
click at [803, 481] on div "+" at bounding box center [813, 486] width 87 height 18
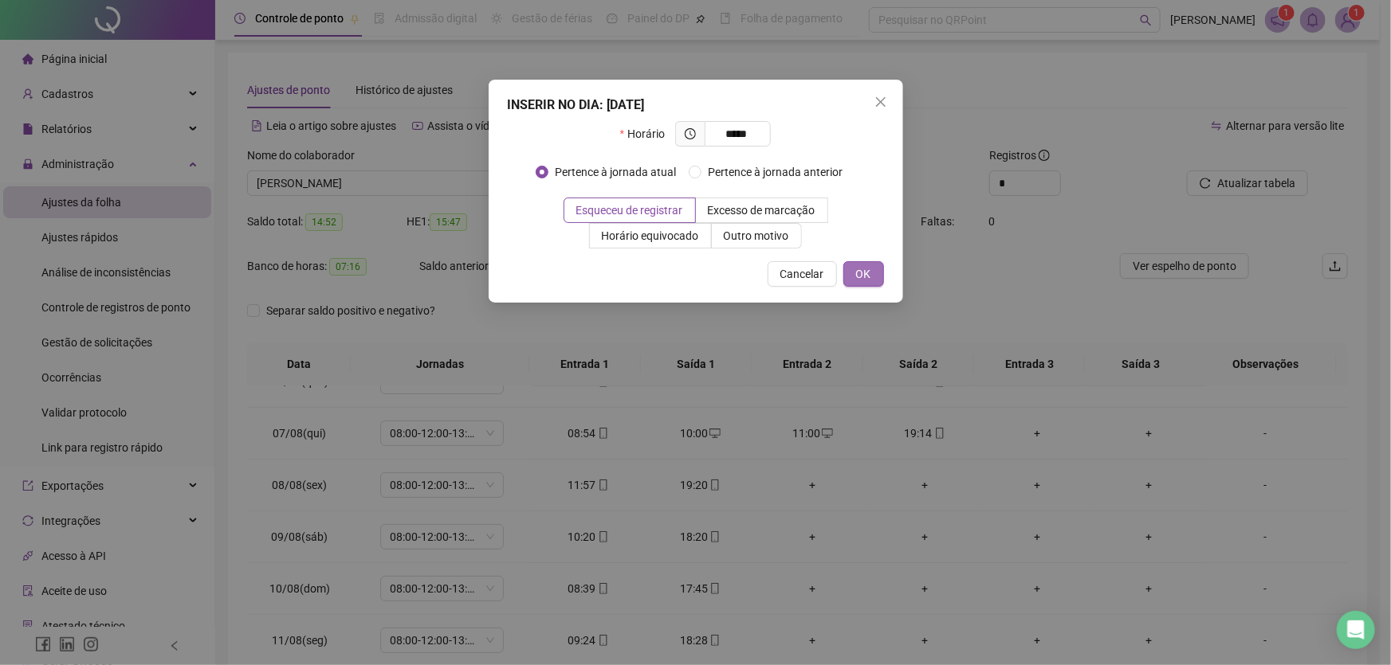
type input "*****"
click at [870, 271] on span "OK" at bounding box center [863, 274] width 15 height 18
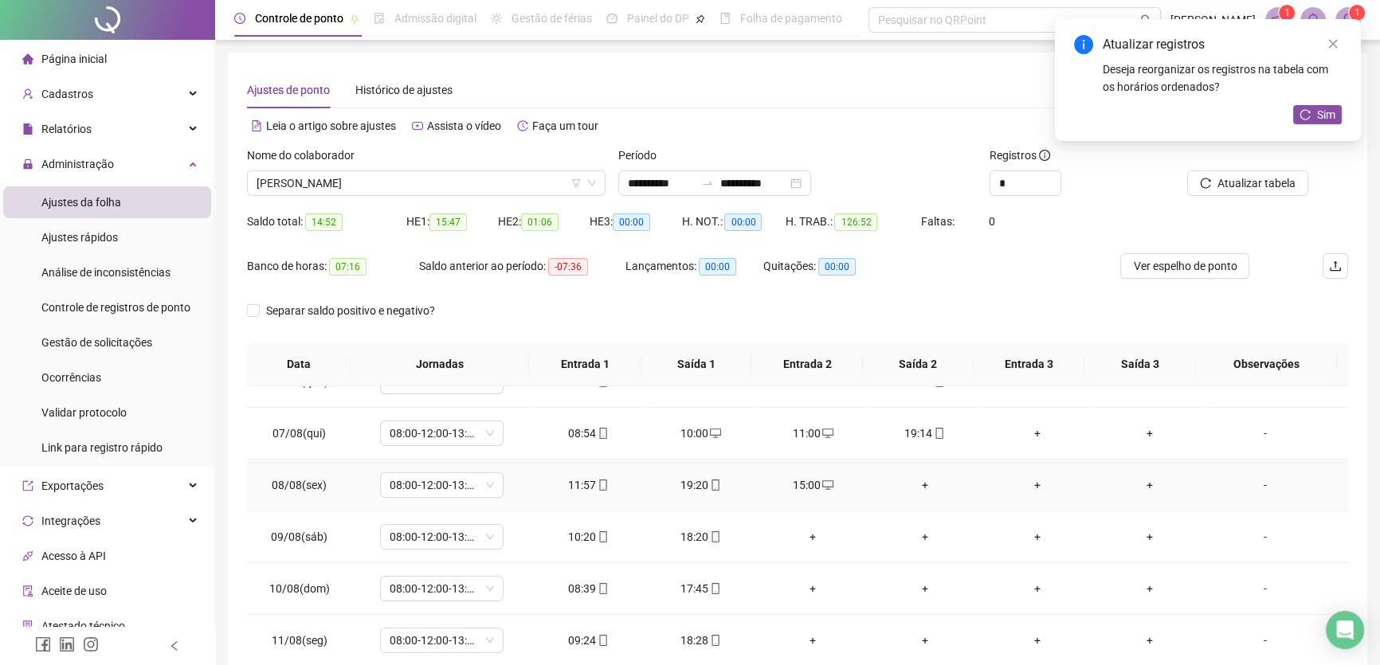
click at [914, 480] on div "+" at bounding box center [924, 486] width 87 height 18
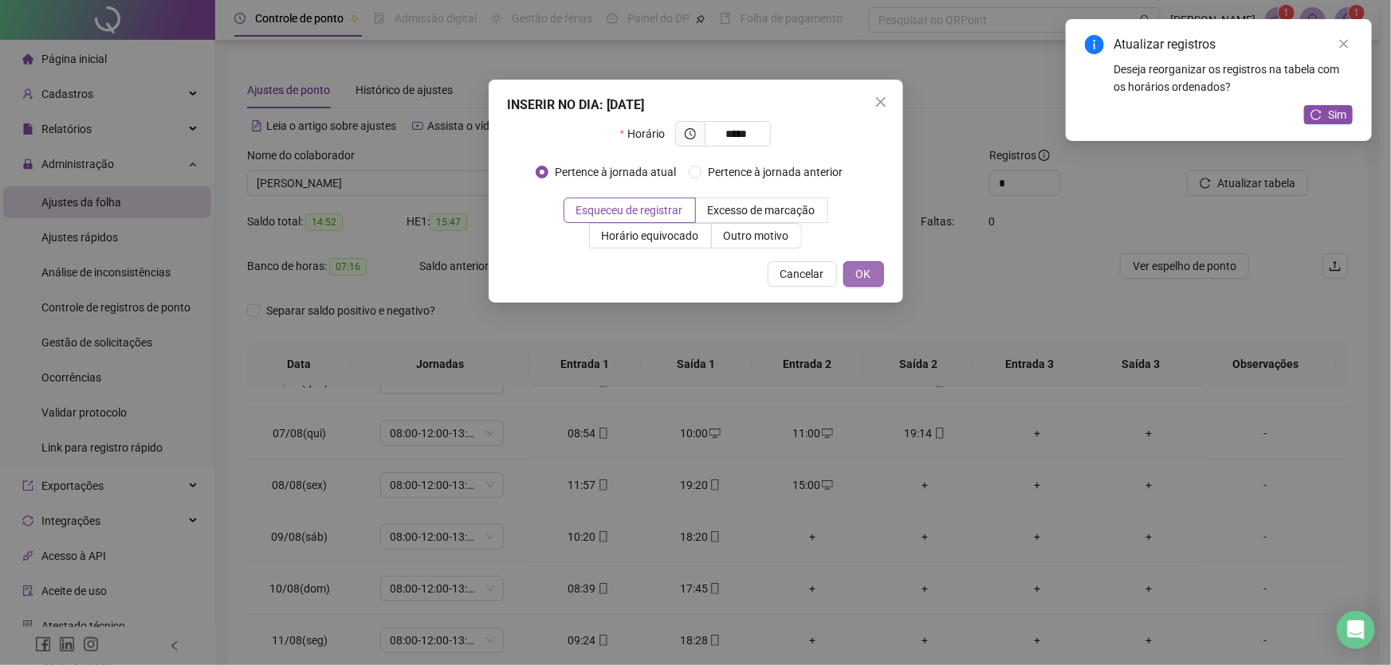
type input "*****"
click at [869, 280] on span "OK" at bounding box center [863, 274] width 15 height 18
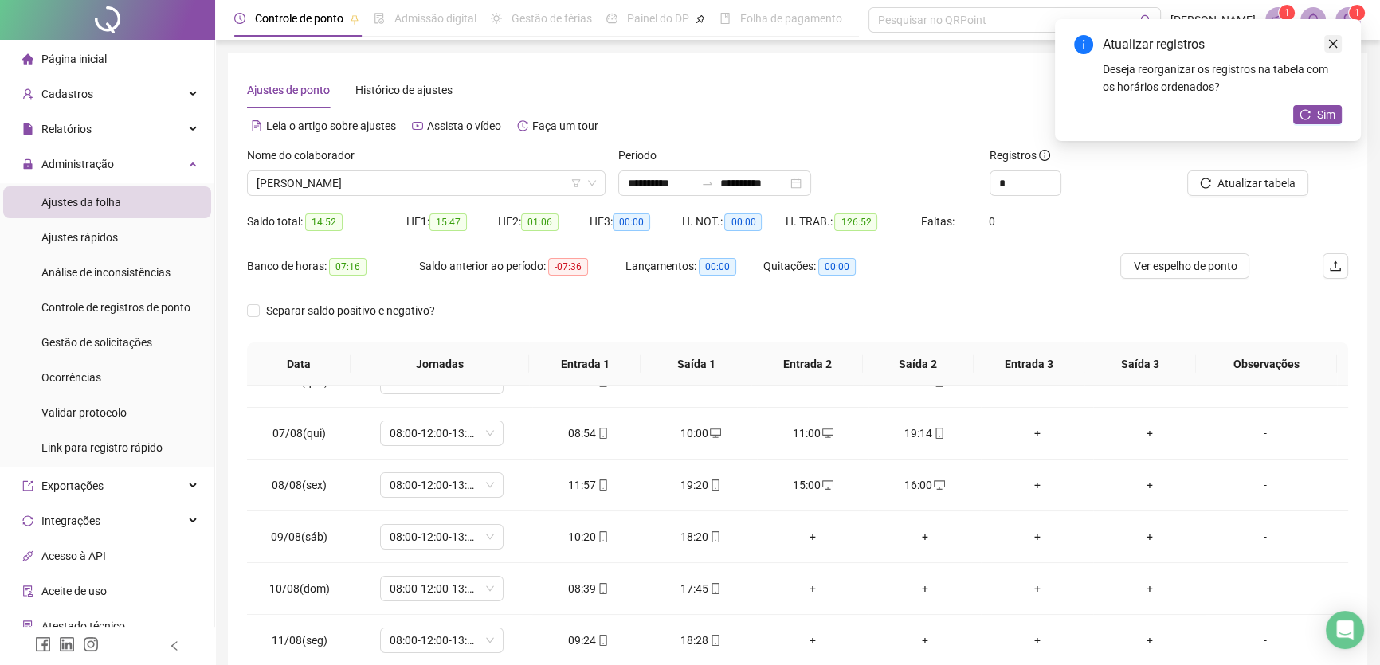
click at [1339, 45] on link "Close" at bounding box center [1334, 44] width 18 height 18
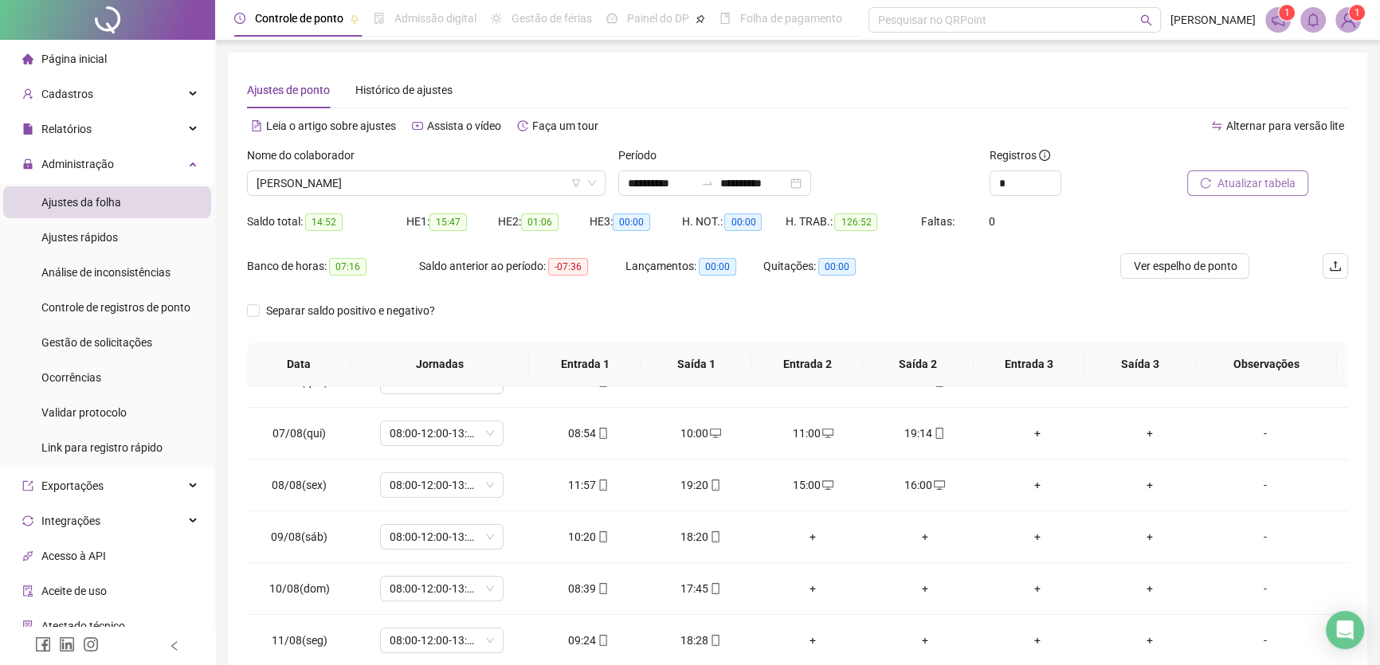
click at [1266, 183] on span "Atualizar tabela" at bounding box center [1257, 184] width 78 height 18
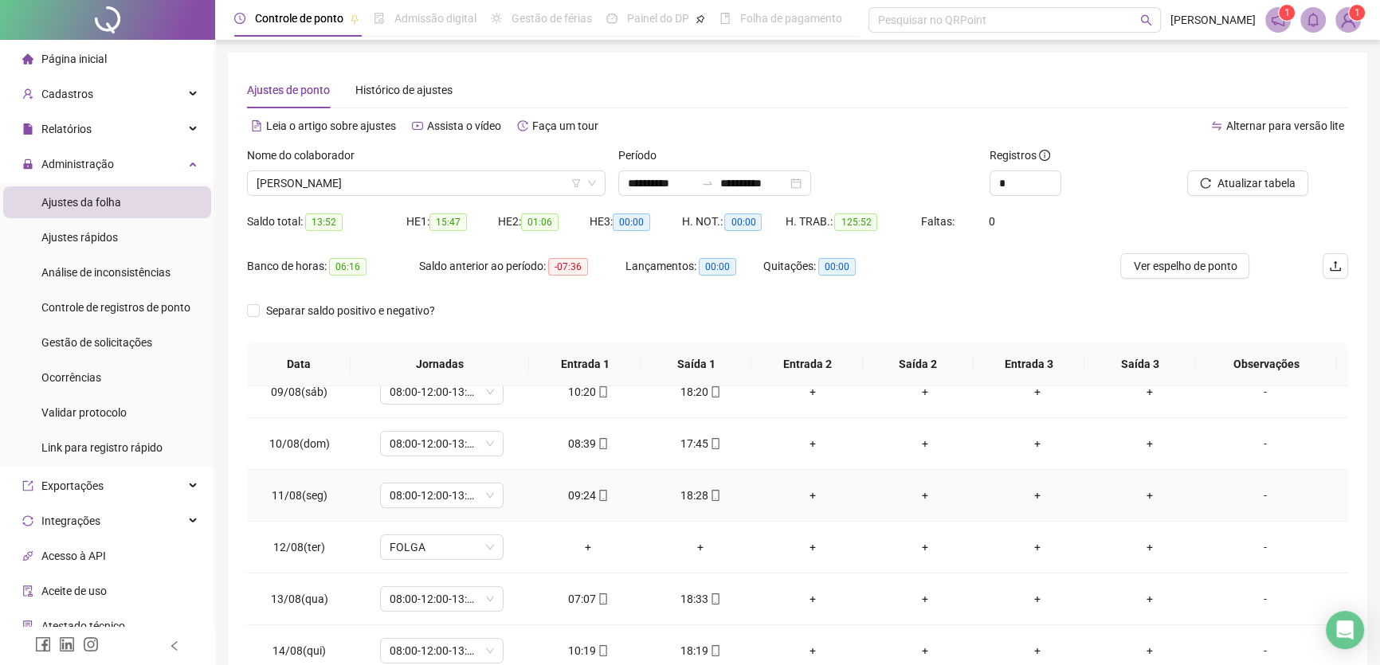
scroll to position [362, 0]
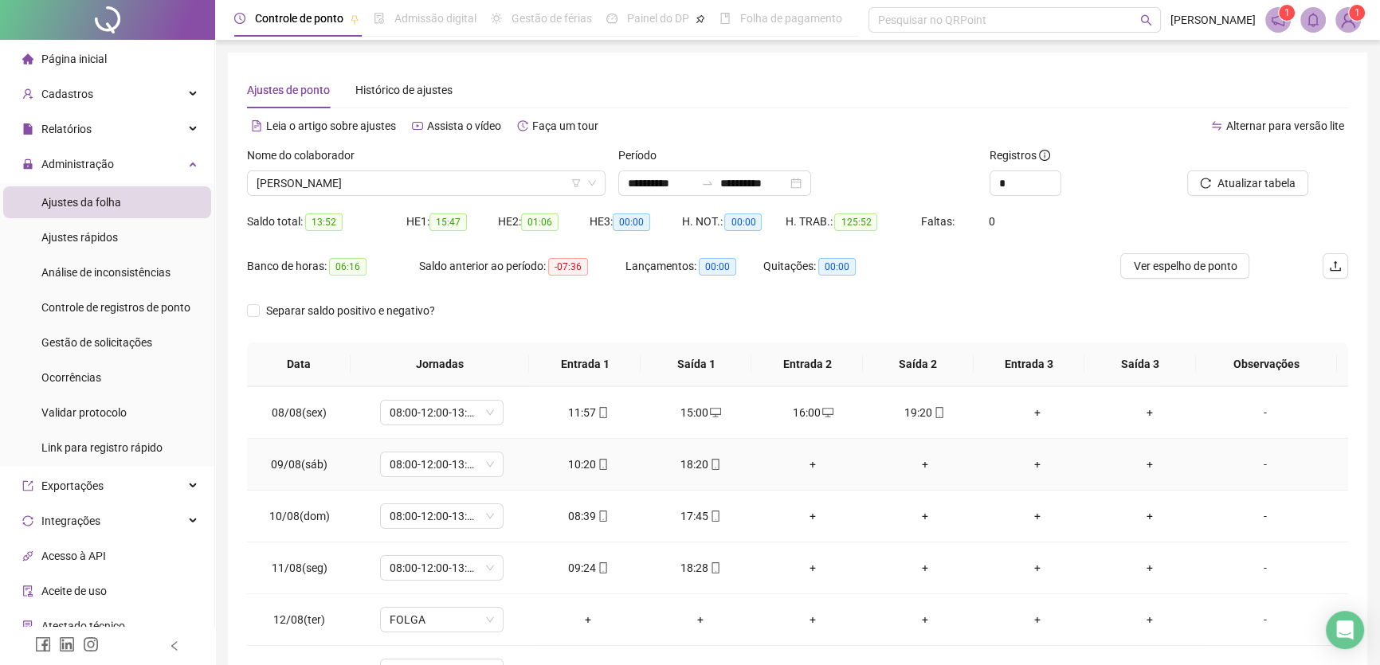
click at [802, 457] on div "+" at bounding box center [813, 465] width 87 height 18
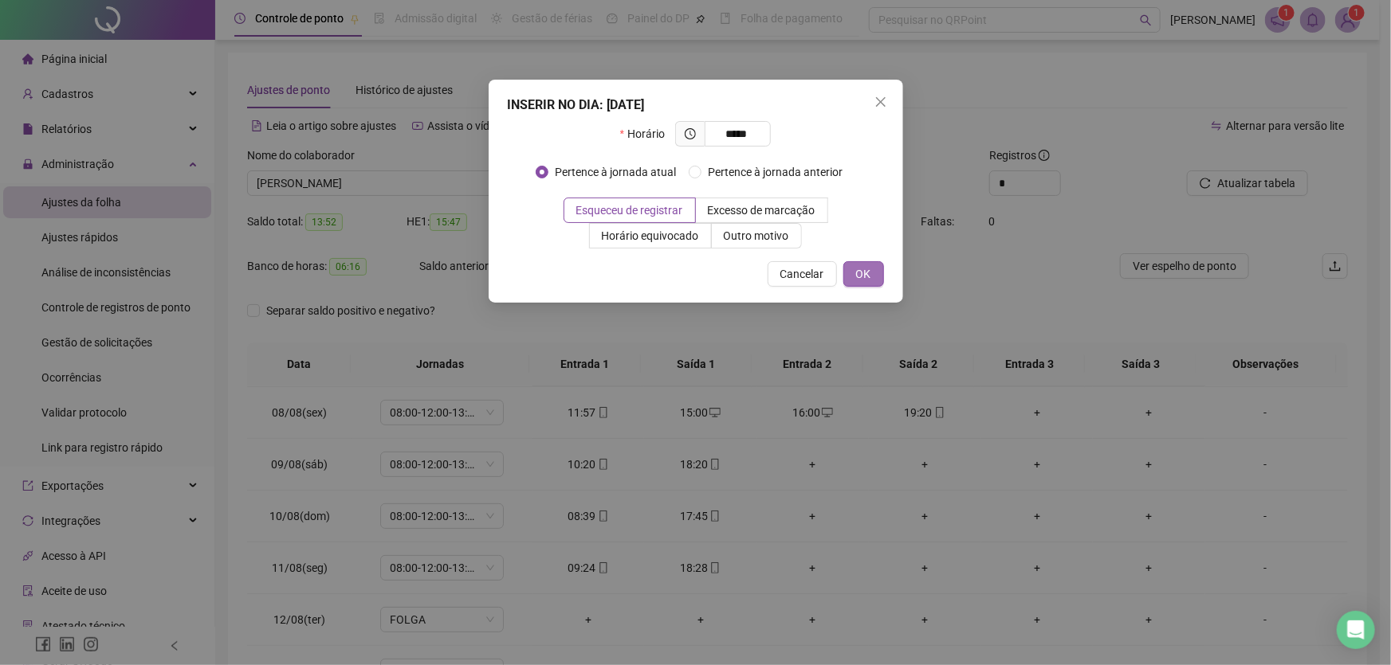
type input "*****"
click at [862, 273] on span "OK" at bounding box center [863, 274] width 15 height 18
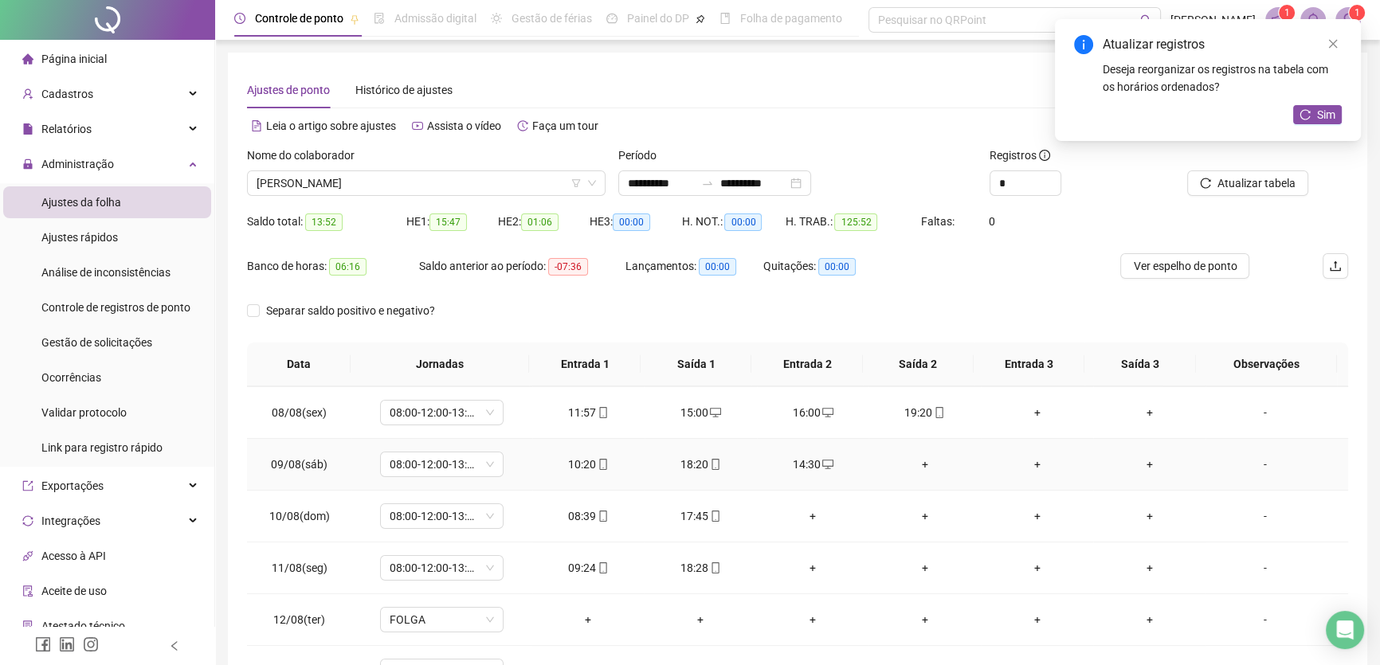
click at [915, 462] on div "+" at bounding box center [924, 465] width 87 height 18
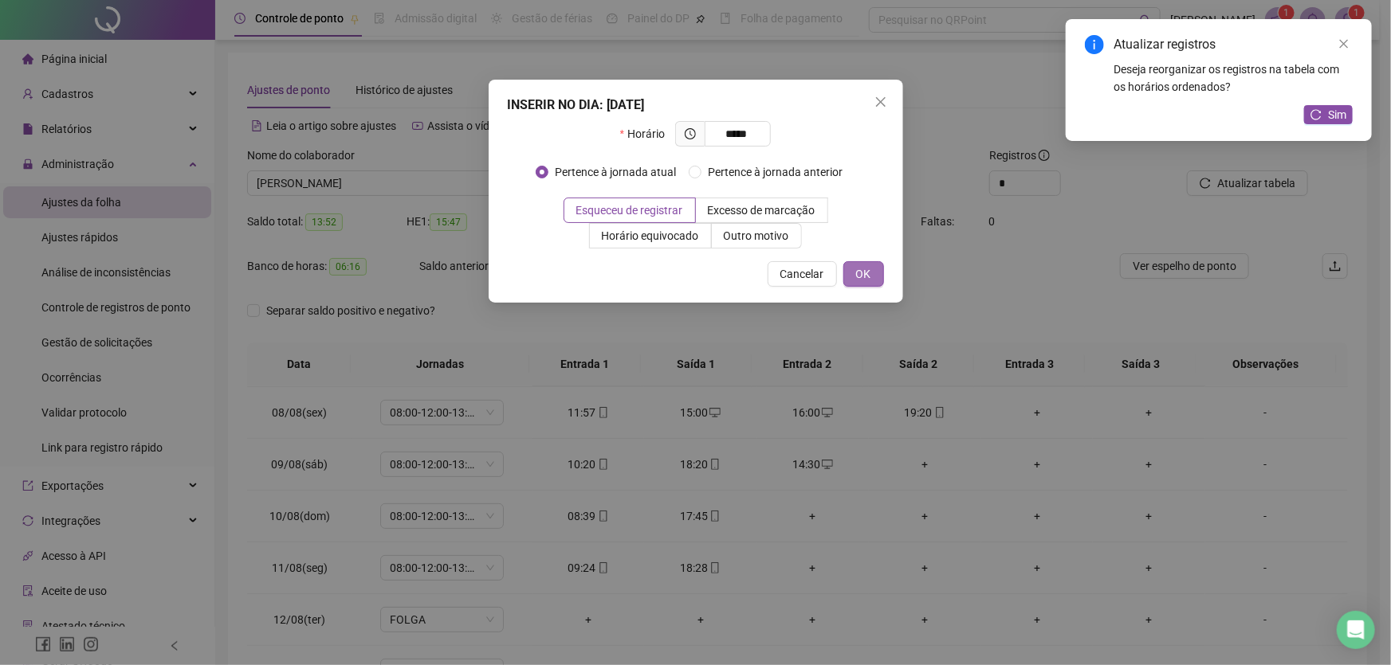
type input "*****"
click at [864, 274] on span "OK" at bounding box center [863, 274] width 15 height 18
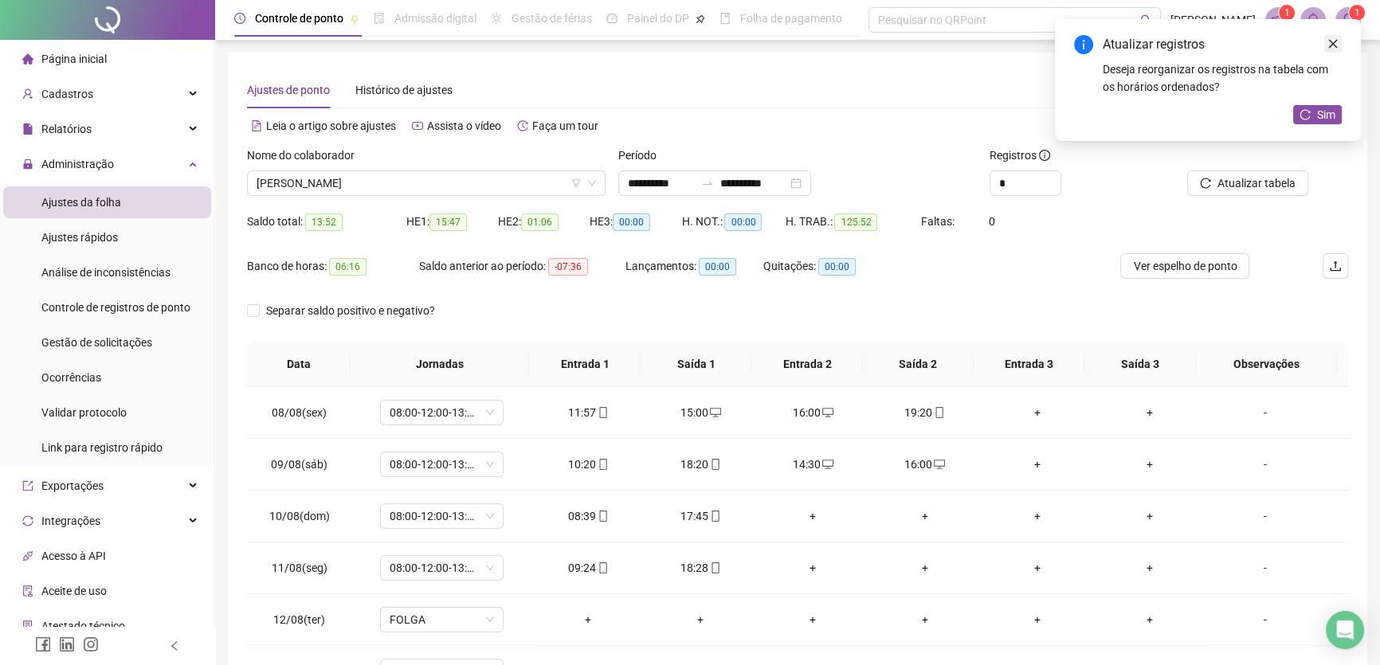
click at [1331, 43] on icon "close" at bounding box center [1333, 43] width 11 height 11
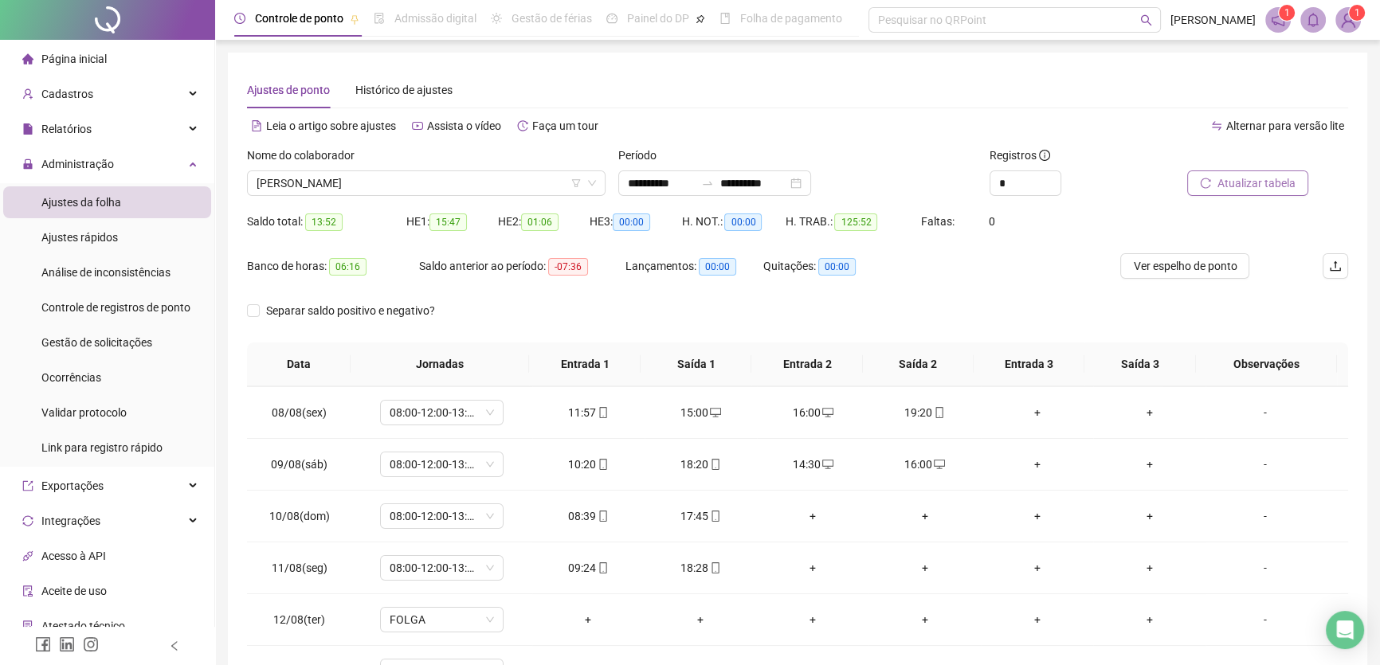
click at [1265, 183] on span "Atualizar tabela" at bounding box center [1257, 184] width 78 height 18
click at [809, 510] on div "+" at bounding box center [813, 517] width 87 height 18
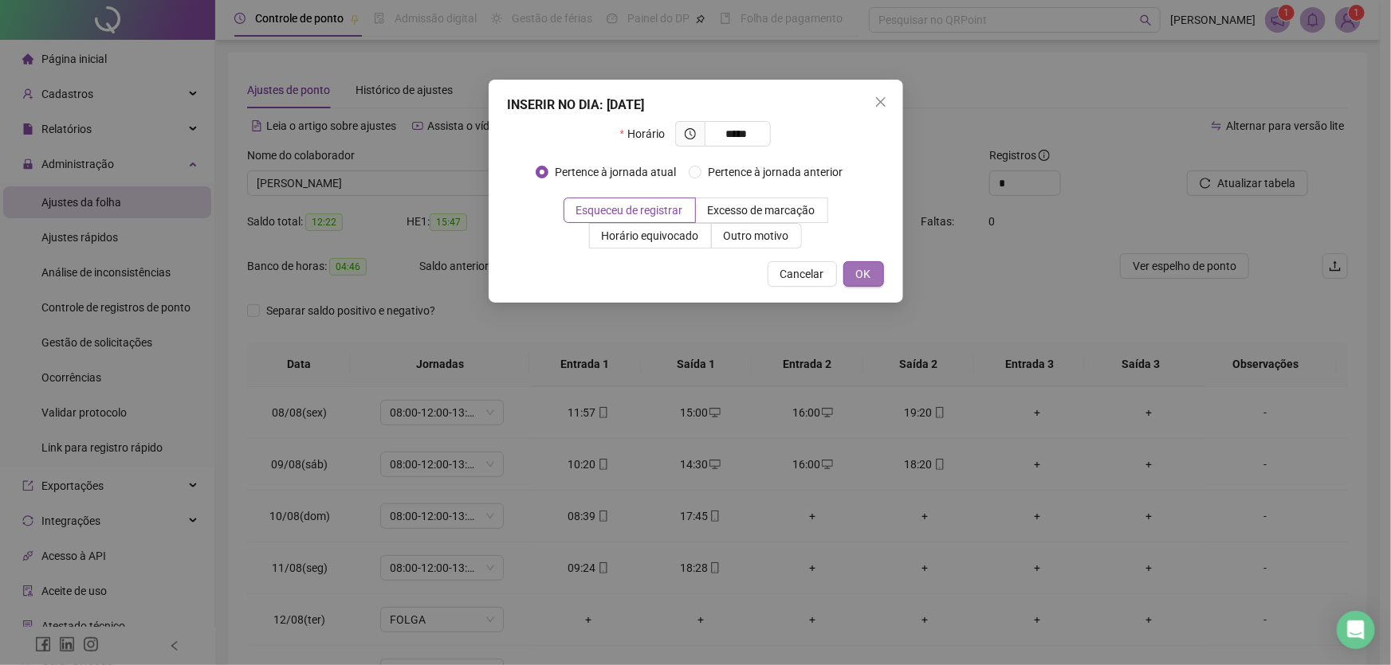
type input "*****"
click at [861, 271] on span "OK" at bounding box center [863, 274] width 15 height 18
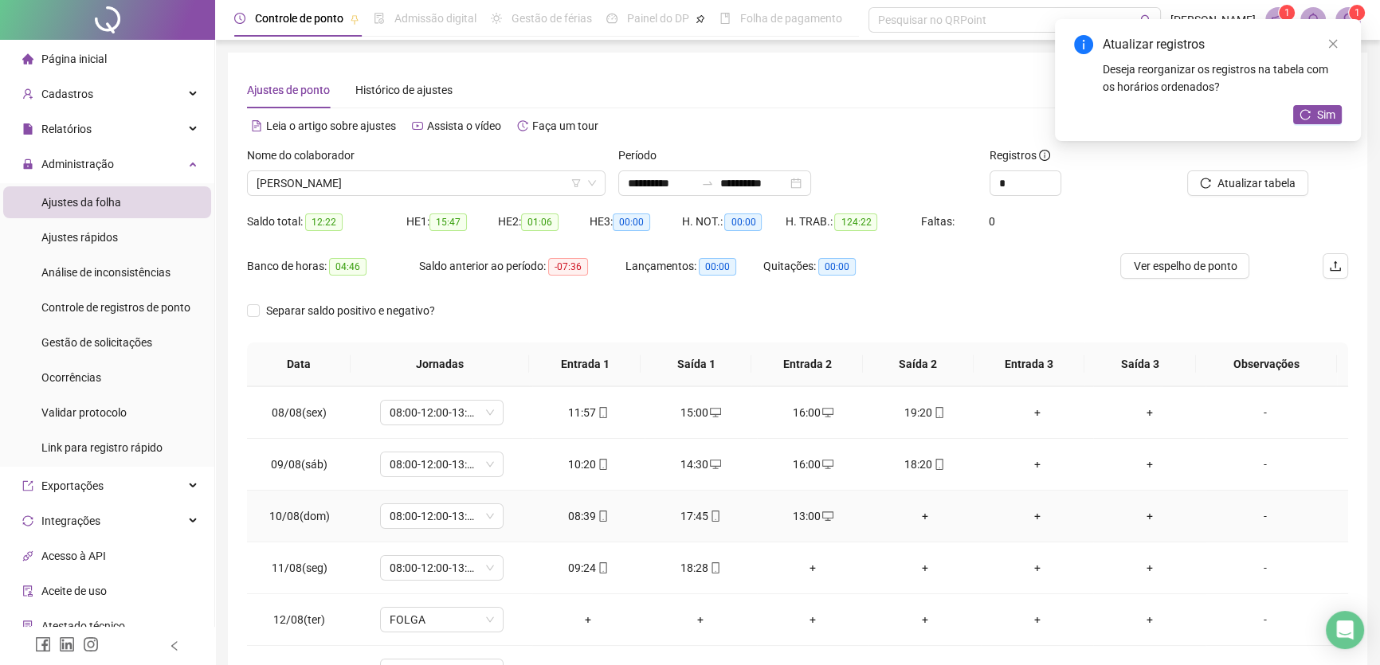
click at [918, 508] on div "+" at bounding box center [924, 517] width 87 height 18
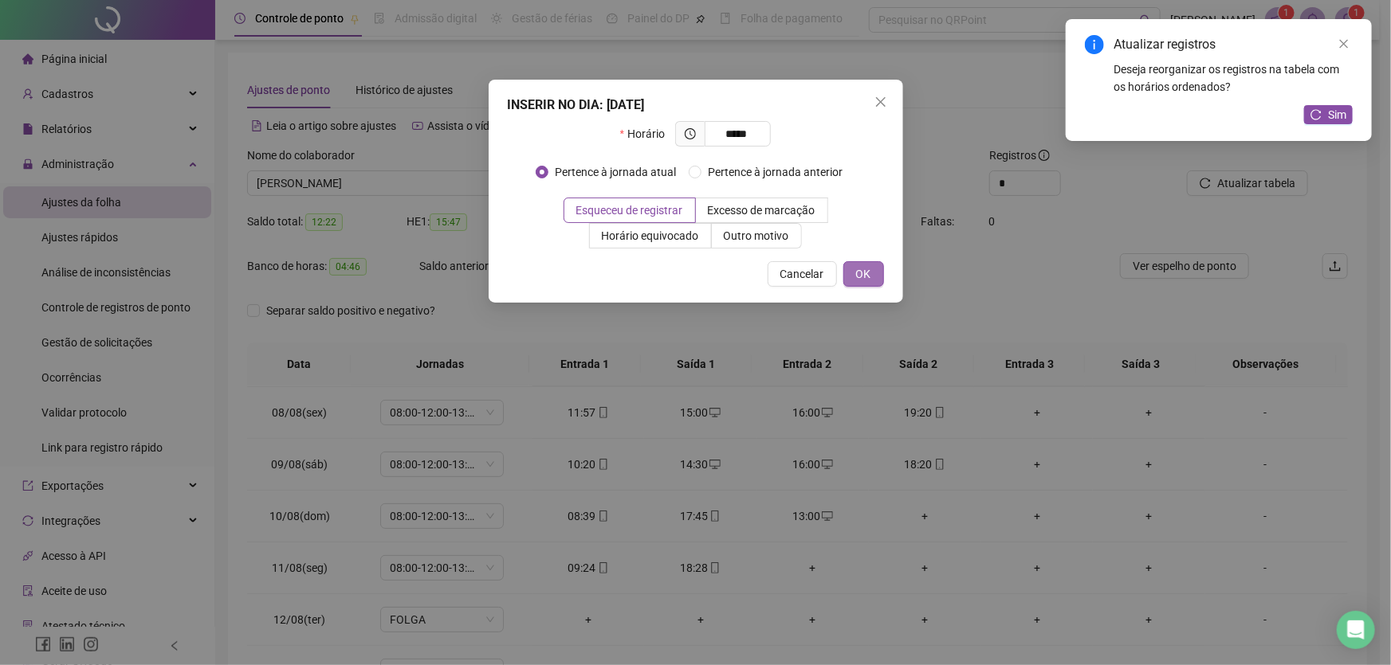
type input "*****"
click at [858, 269] on span "OK" at bounding box center [863, 274] width 15 height 18
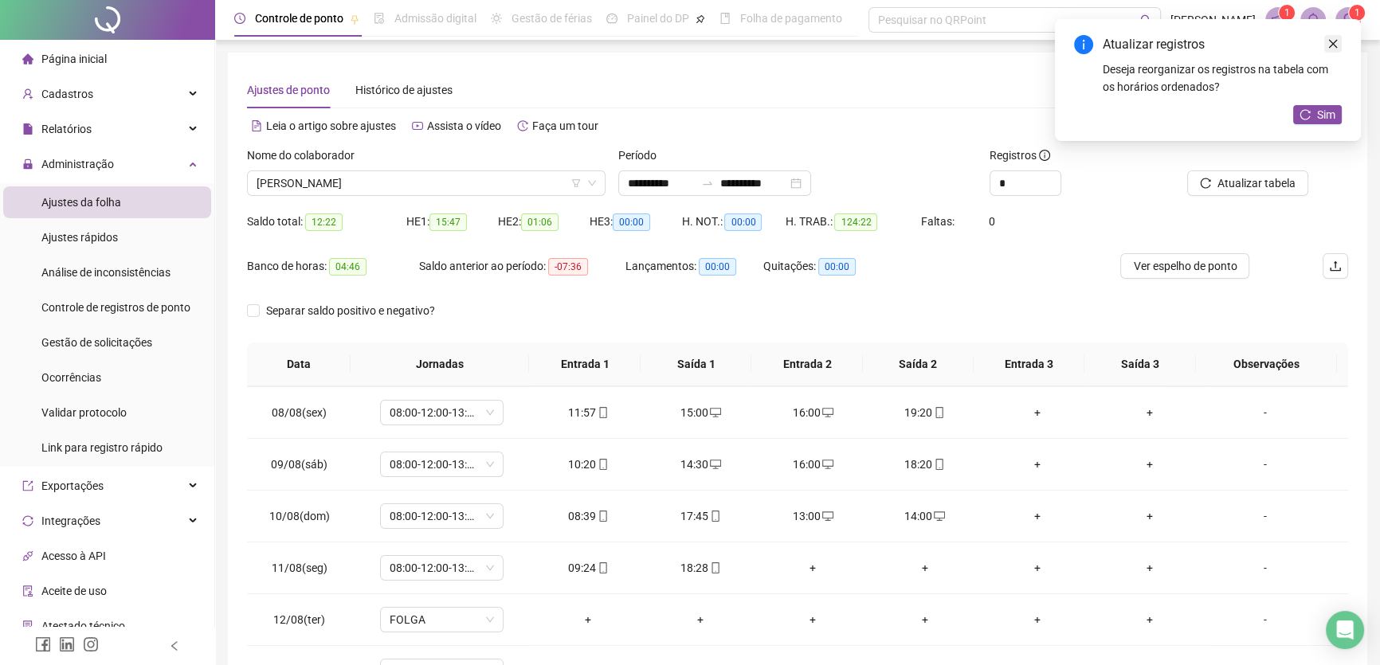
click at [1338, 40] on icon "close" at bounding box center [1333, 43] width 11 height 11
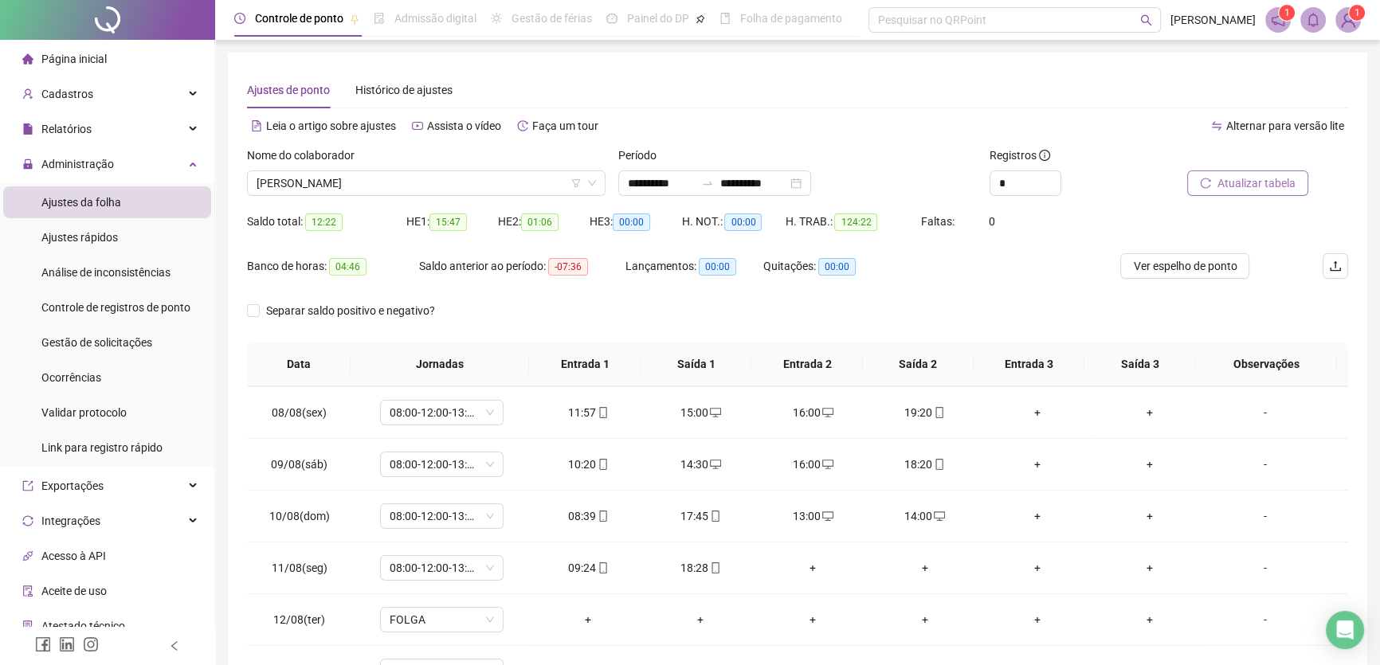
click at [1253, 188] on span "Atualizar tabela" at bounding box center [1257, 184] width 78 height 18
click at [805, 565] on div "+" at bounding box center [813, 568] width 87 height 18
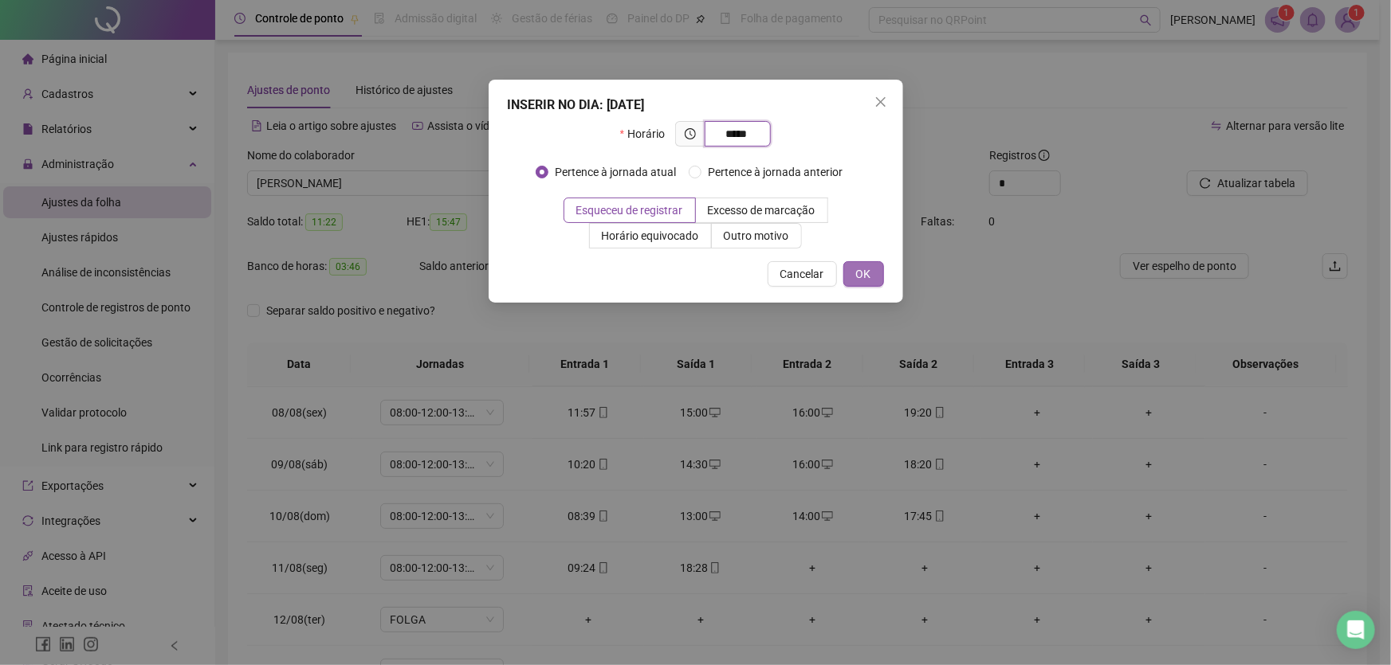
type input "*****"
click at [870, 279] on span "OK" at bounding box center [863, 274] width 15 height 18
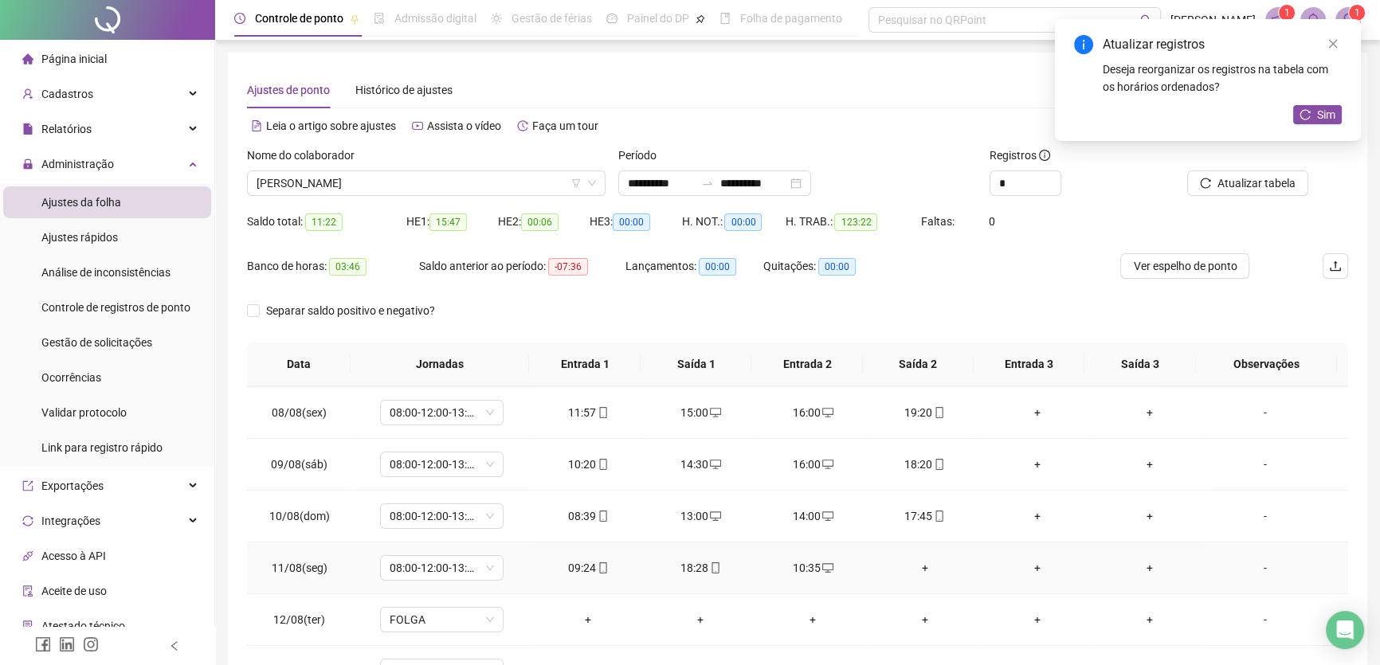
click at [916, 564] on div "+" at bounding box center [924, 568] width 87 height 18
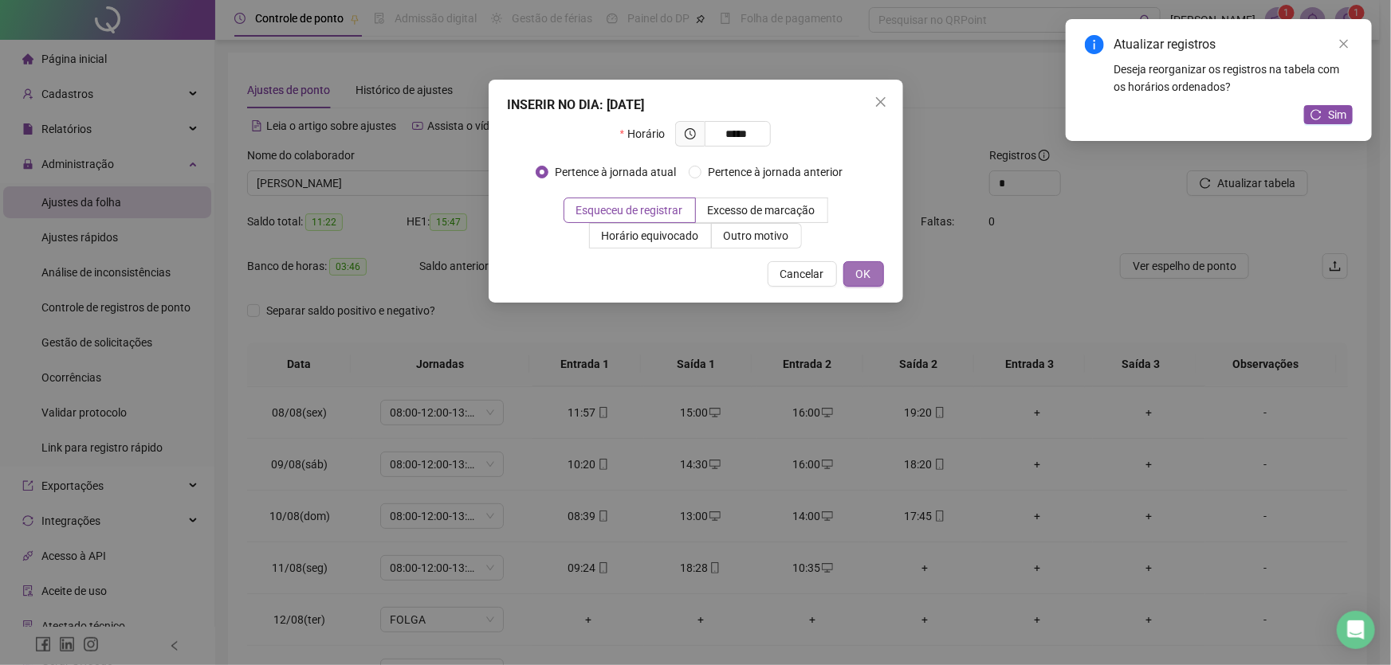
type input "*****"
click at [858, 277] on span "OK" at bounding box center [863, 274] width 15 height 18
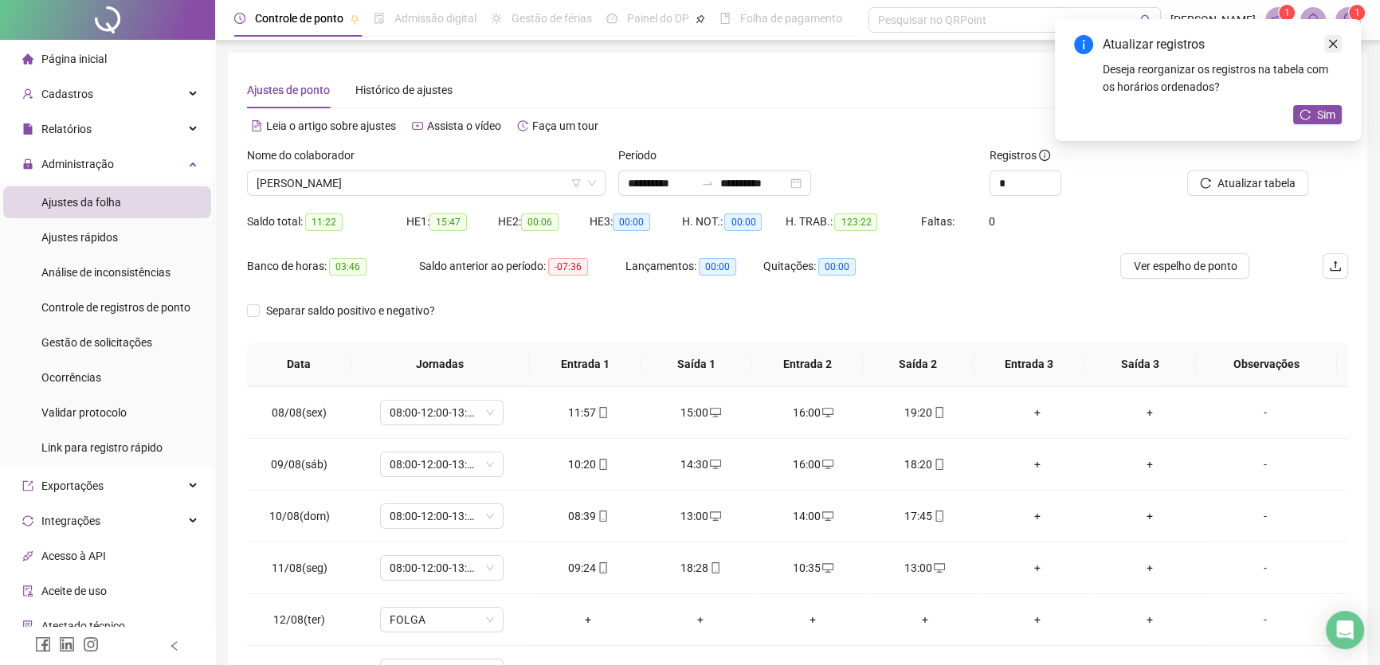
click at [1331, 46] on icon "close" at bounding box center [1333, 44] width 9 height 9
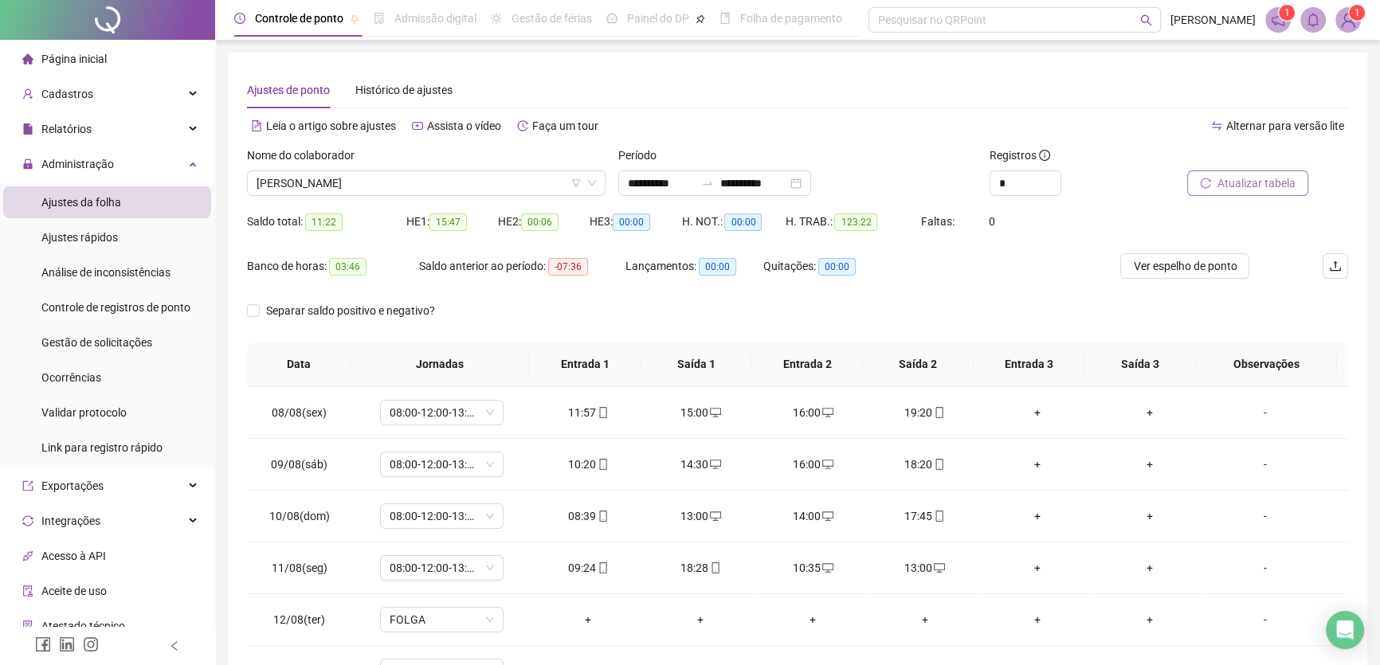
click at [1268, 181] on span "Atualizar tabela" at bounding box center [1257, 184] width 78 height 18
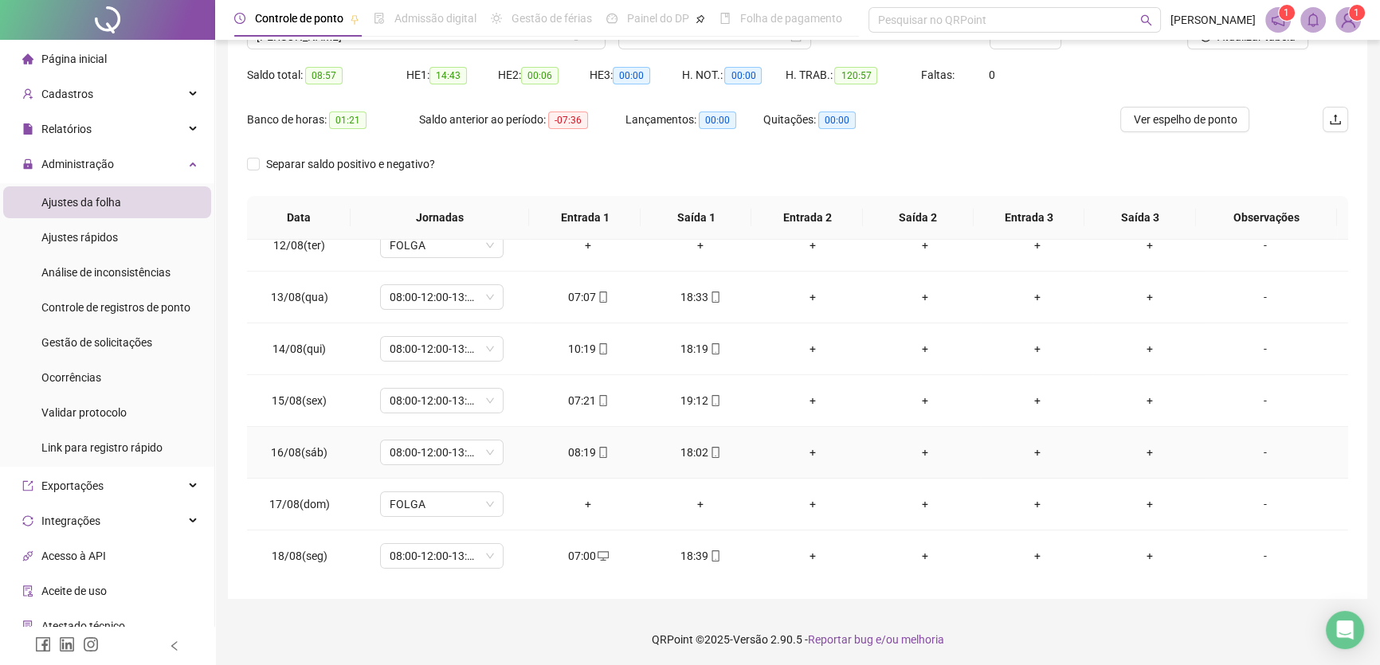
scroll to position [148, 0]
click at [806, 290] on div "+" at bounding box center [813, 296] width 87 height 18
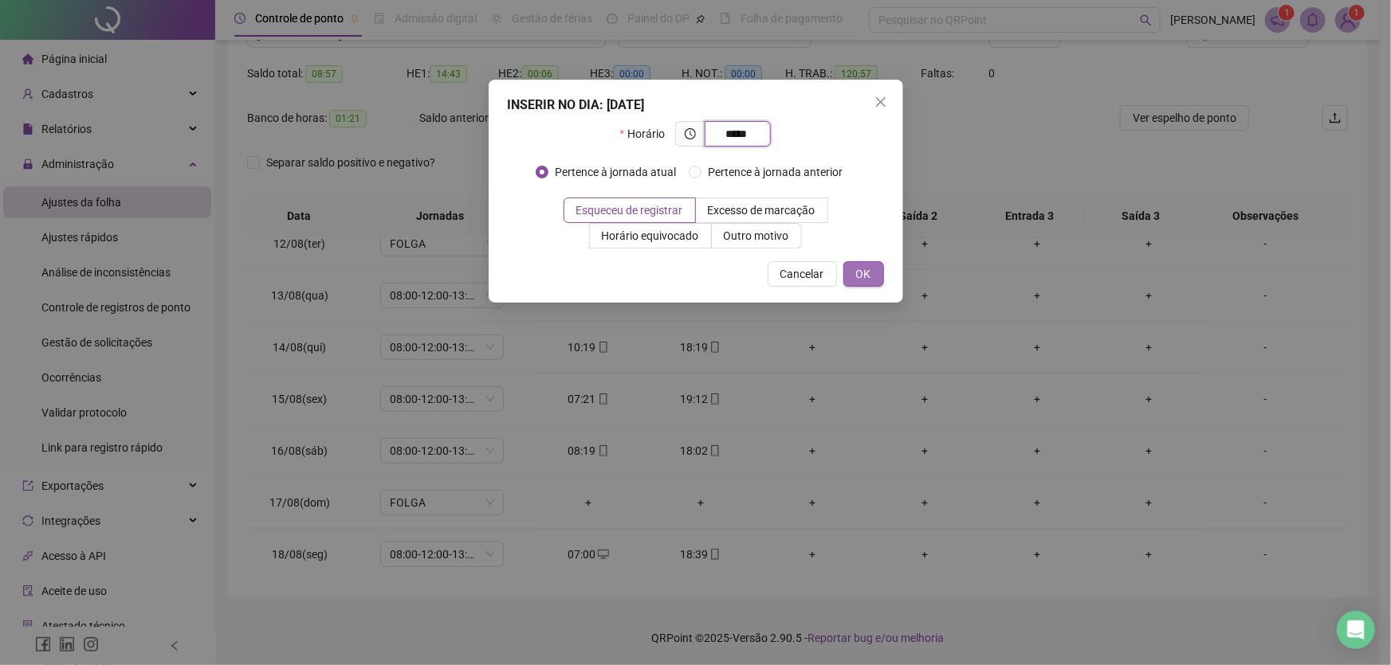
type input "*****"
click at [854, 269] on button "OK" at bounding box center [863, 274] width 41 height 26
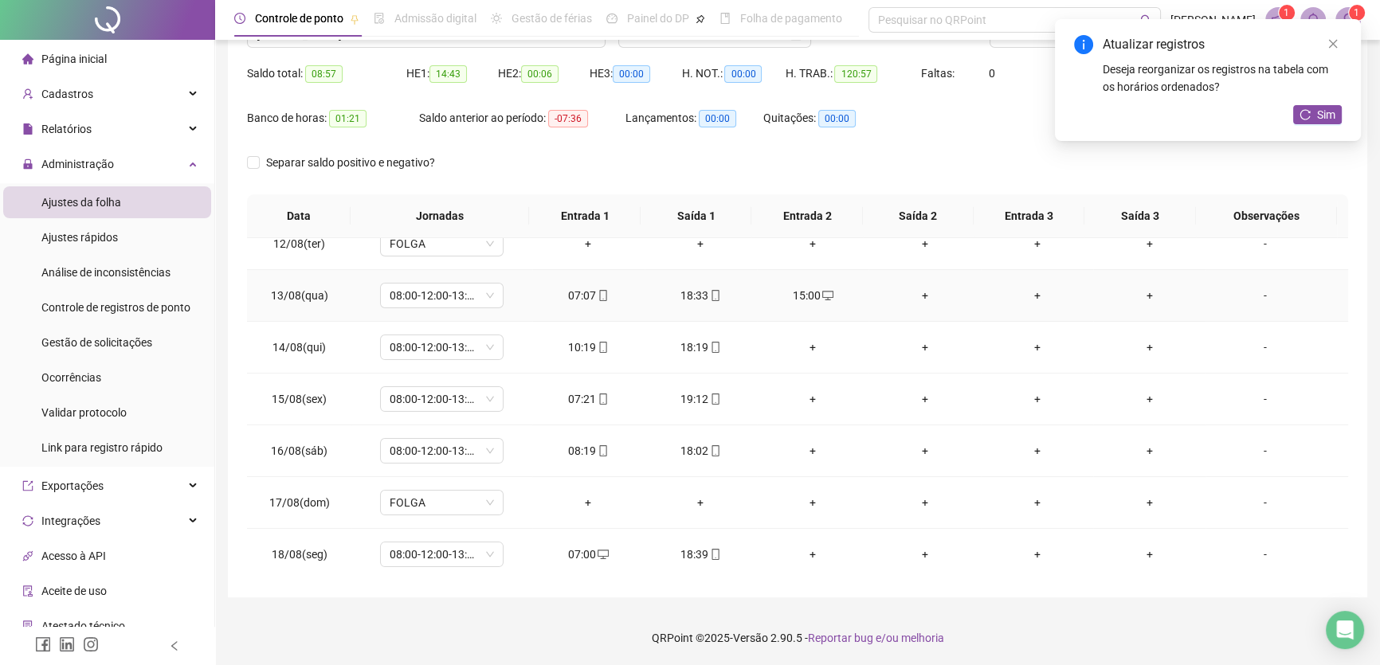
click at [918, 289] on div "+" at bounding box center [924, 296] width 87 height 18
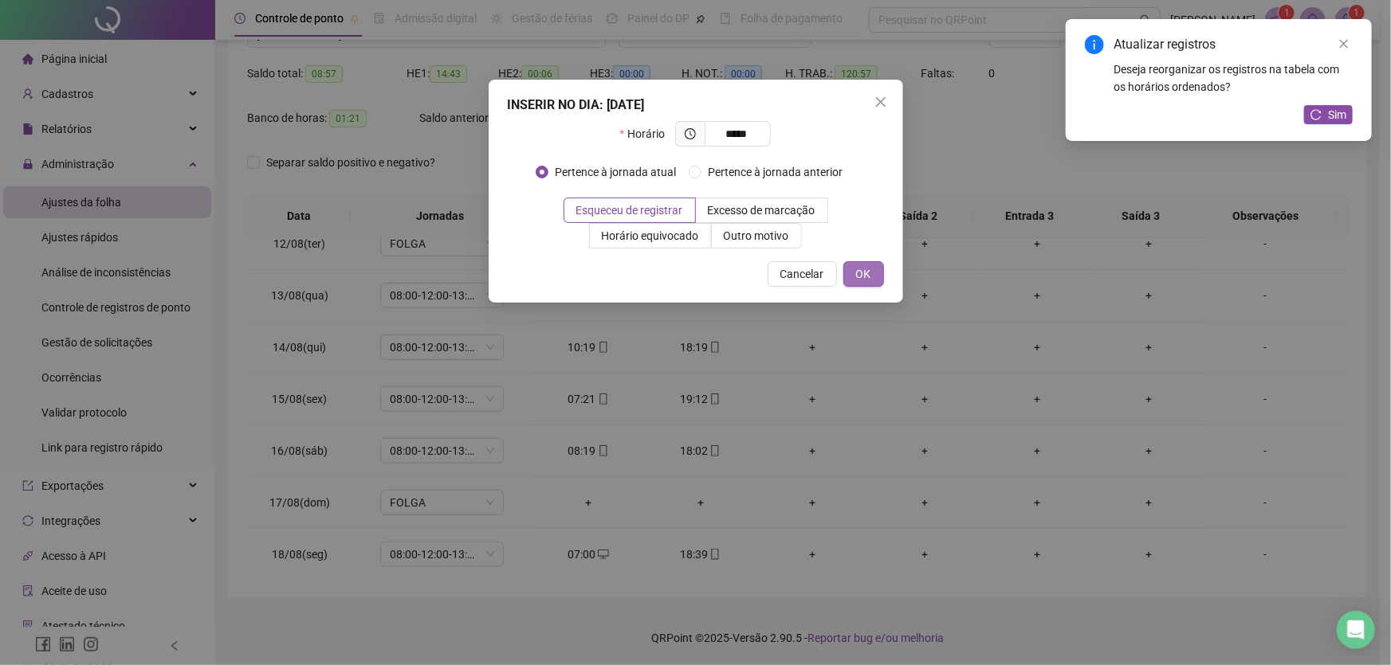
type input "*****"
click at [874, 269] on button "OK" at bounding box center [863, 274] width 41 height 26
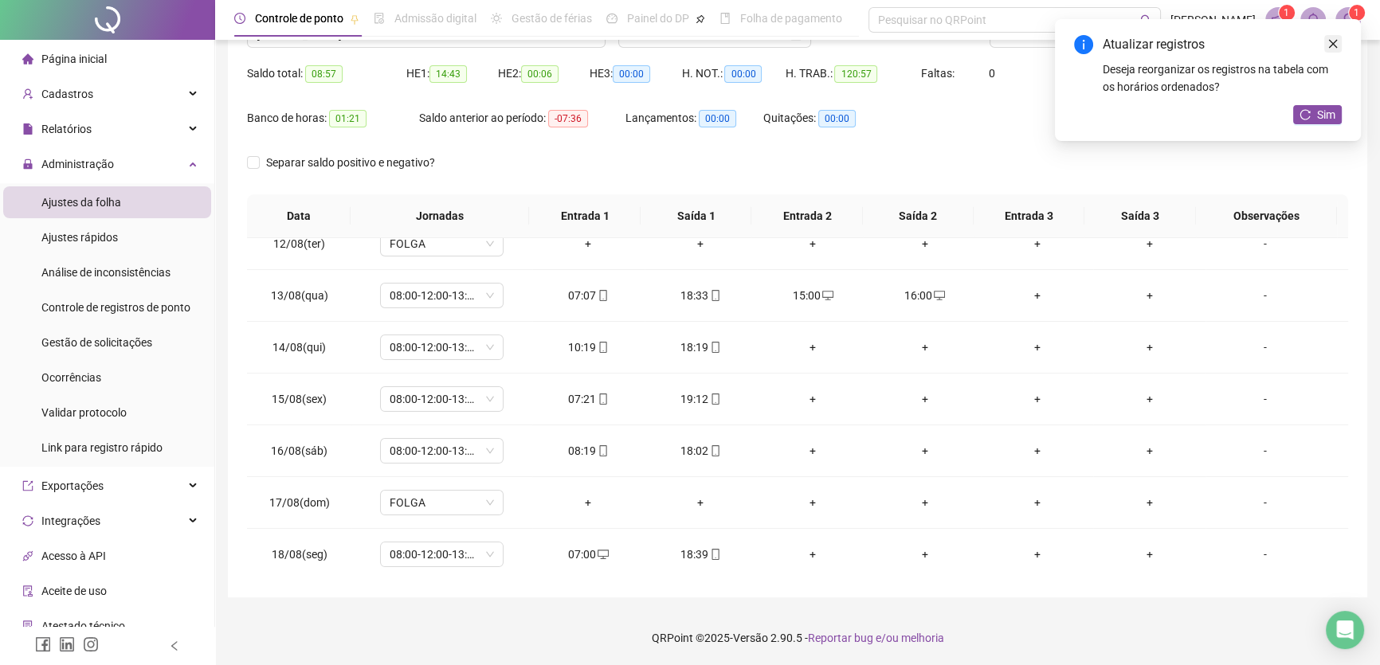
click at [1332, 47] on icon "close" at bounding box center [1333, 43] width 11 height 11
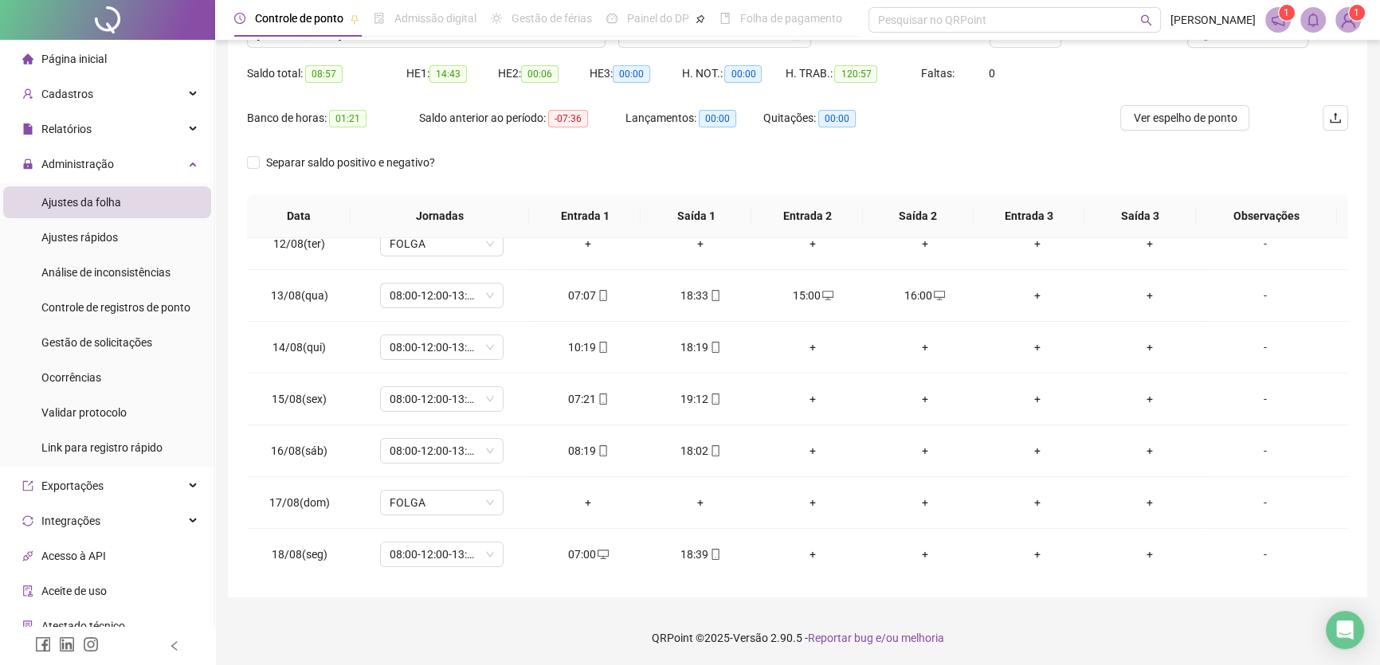
scroll to position [76, 0]
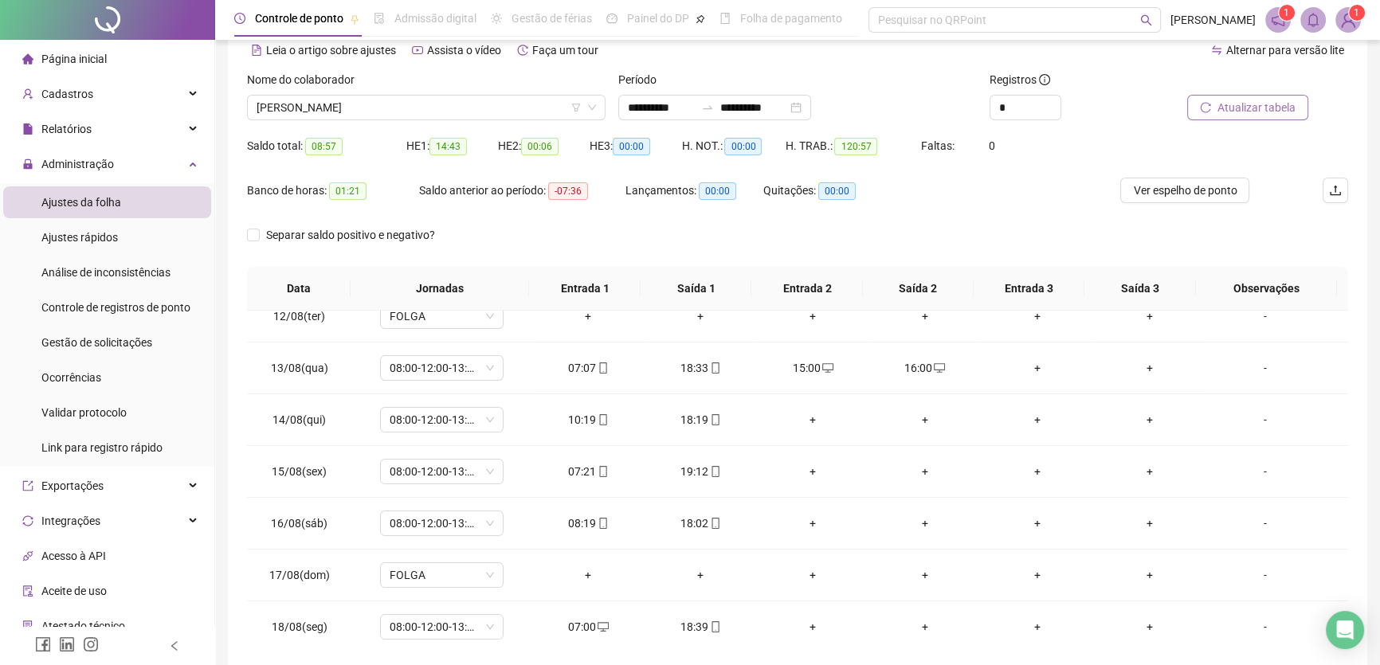
click at [1259, 101] on span "Atualizar tabela" at bounding box center [1257, 108] width 78 height 18
click at [807, 412] on div "+" at bounding box center [813, 420] width 87 height 18
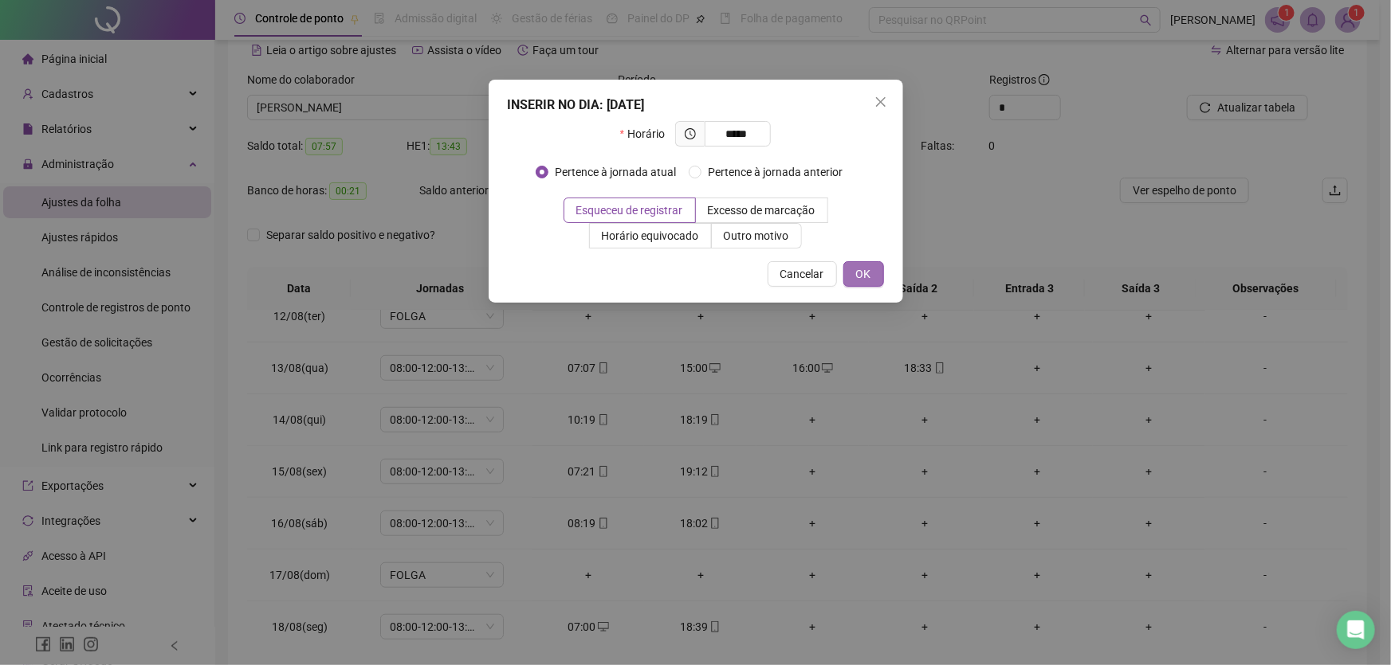
type input "*****"
click at [861, 269] on span "OK" at bounding box center [863, 274] width 15 height 18
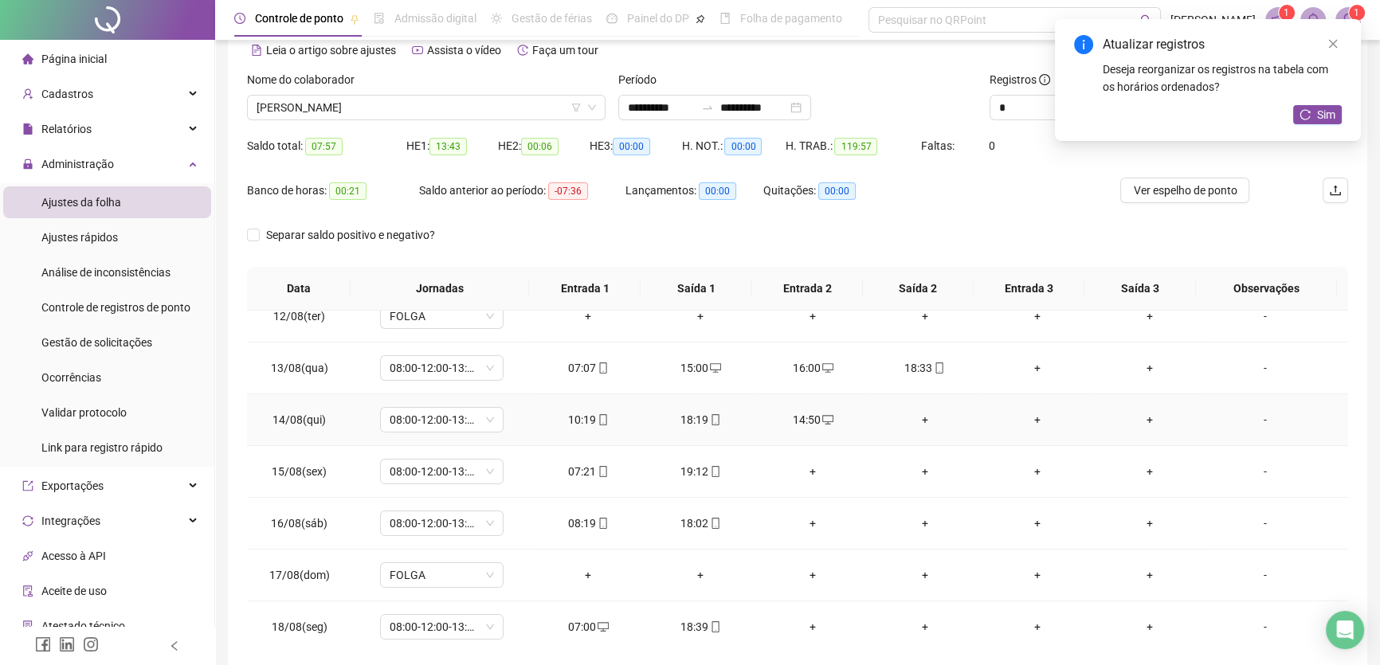
click at [913, 412] on div "+" at bounding box center [924, 420] width 87 height 18
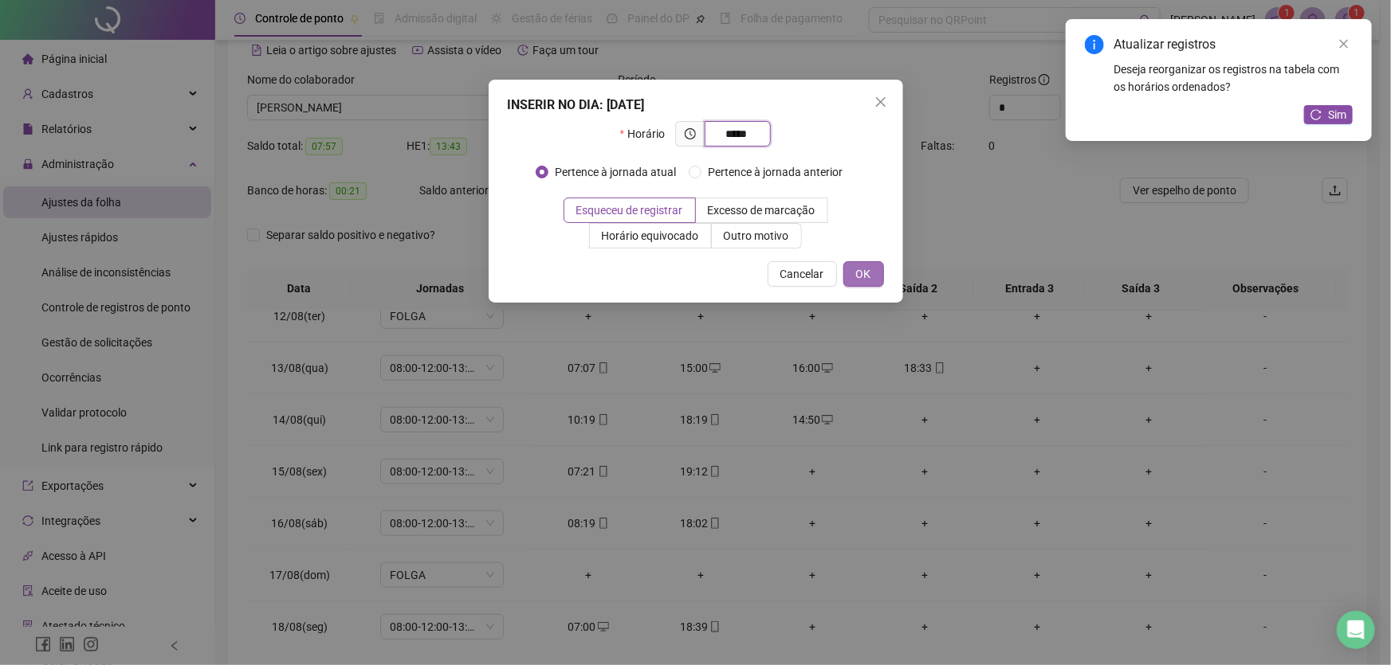
type input "*****"
click at [878, 275] on button "OK" at bounding box center [863, 274] width 41 height 26
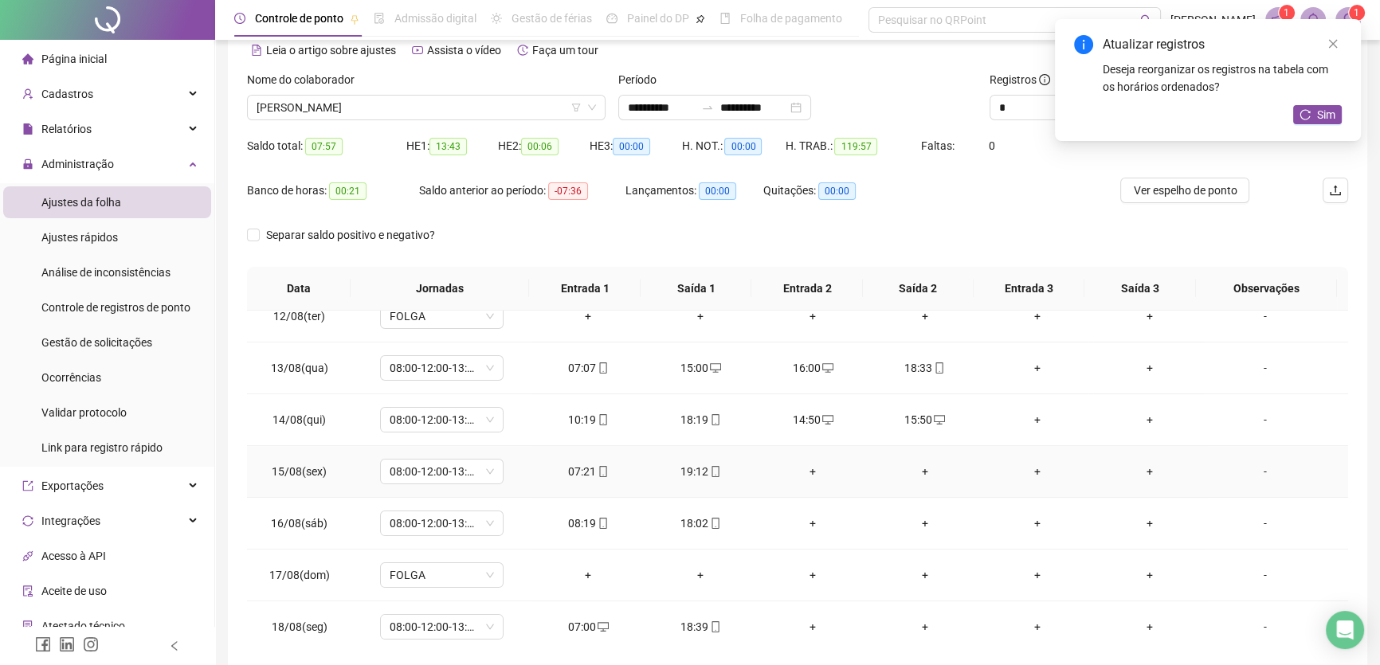
click at [806, 464] on div "+" at bounding box center [813, 472] width 87 height 18
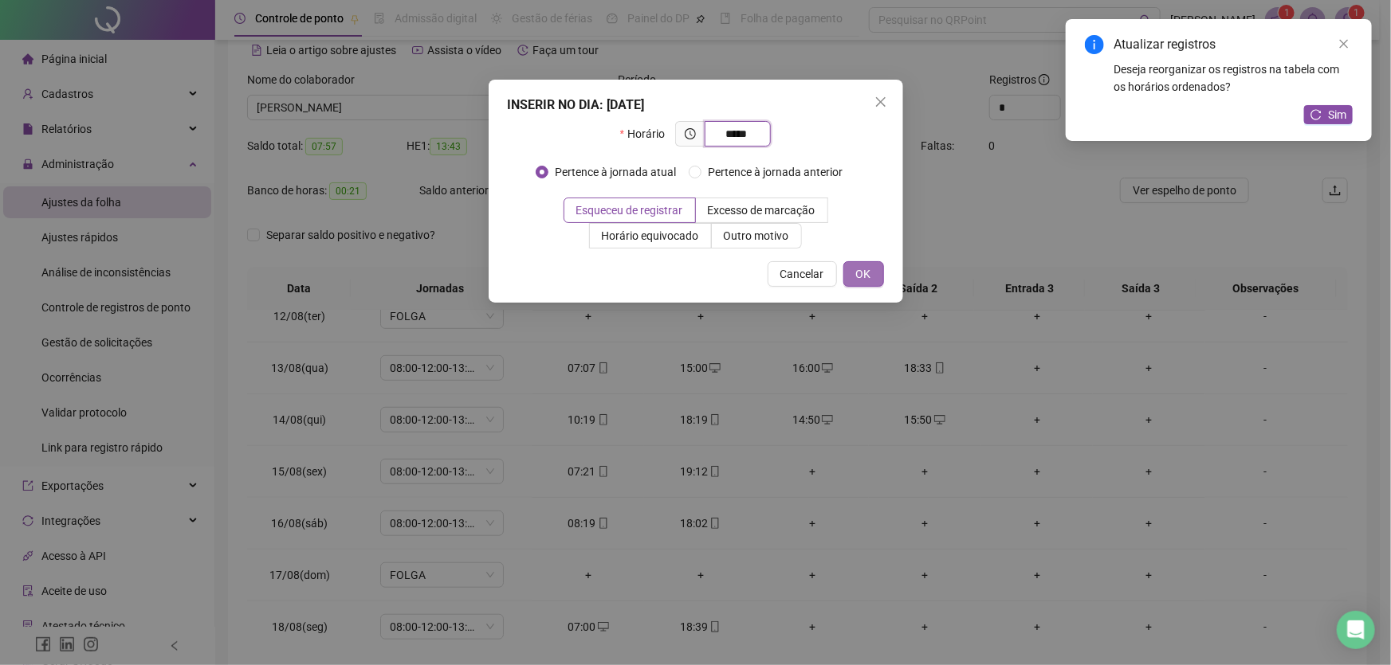
type input "*****"
click at [861, 268] on span "OK" at bounding box center [863, 274] width 15 height 18
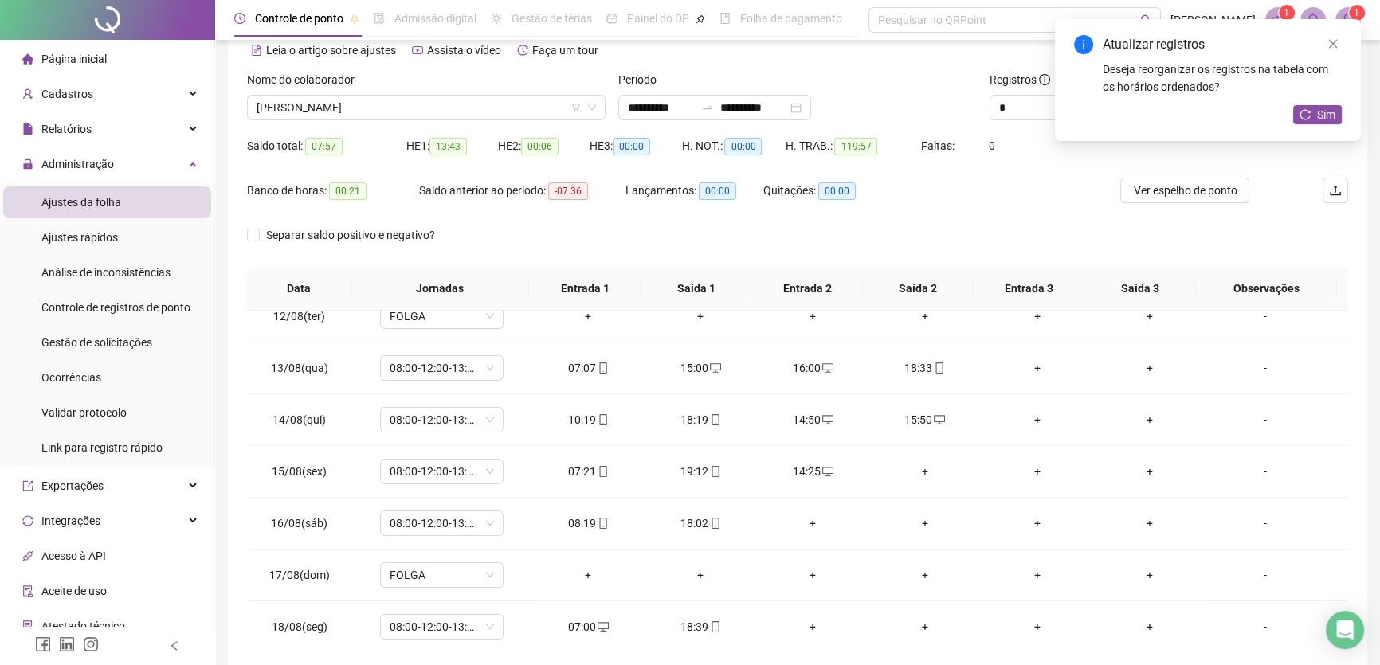
click at [914, 466] on div "+" at bounding box center [924, 472] width 87 height 18
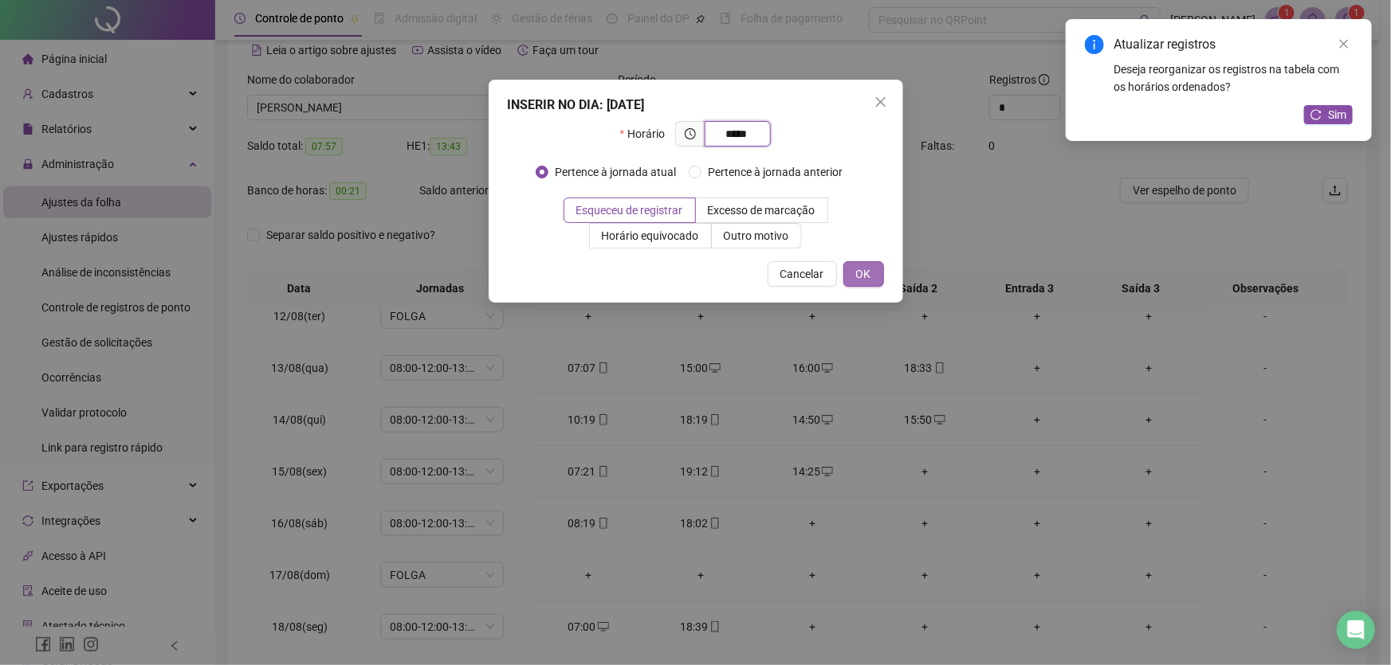
type input "*****"
click at [857, 273] on span "OK" at bounding box center [863, 274] width 15 height 18
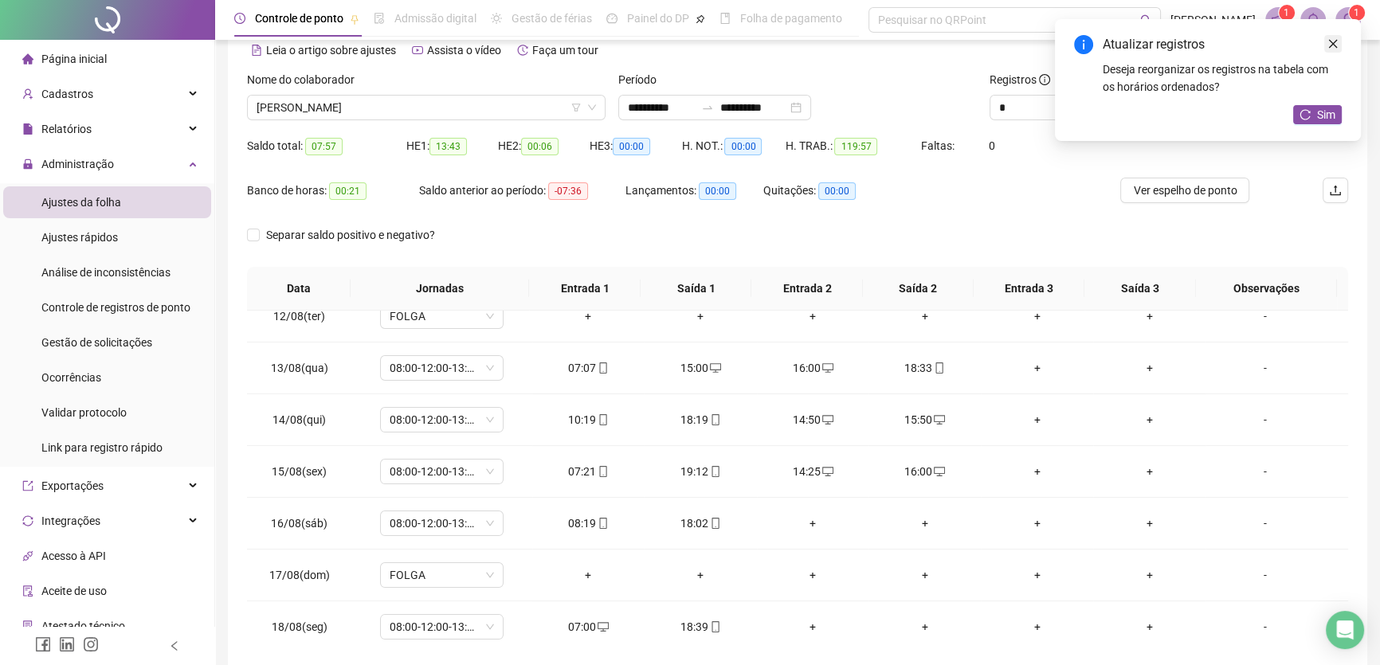
click at [1334, 41] on icon "close" at bounding box center [1333, 44] width 9 height 9
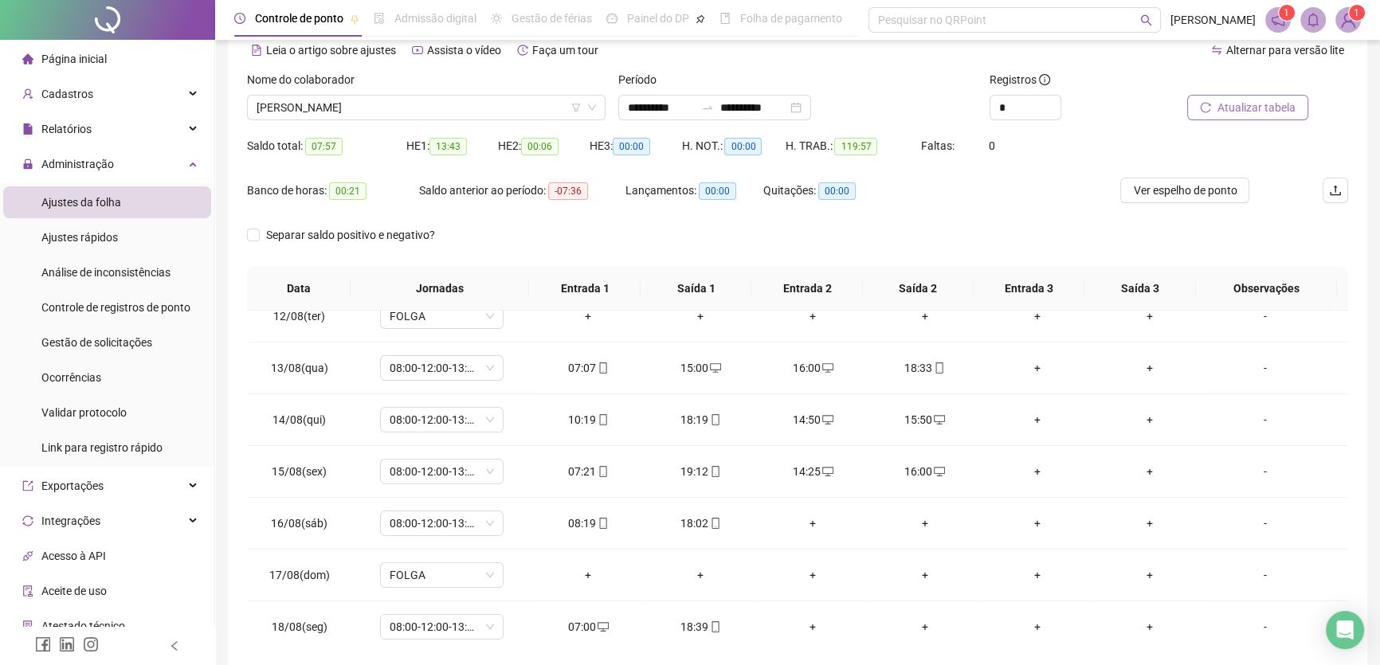
click at [1267, 104] on span "Atualizar tabela" at bounding box center [1257, 108] width 78 height 18
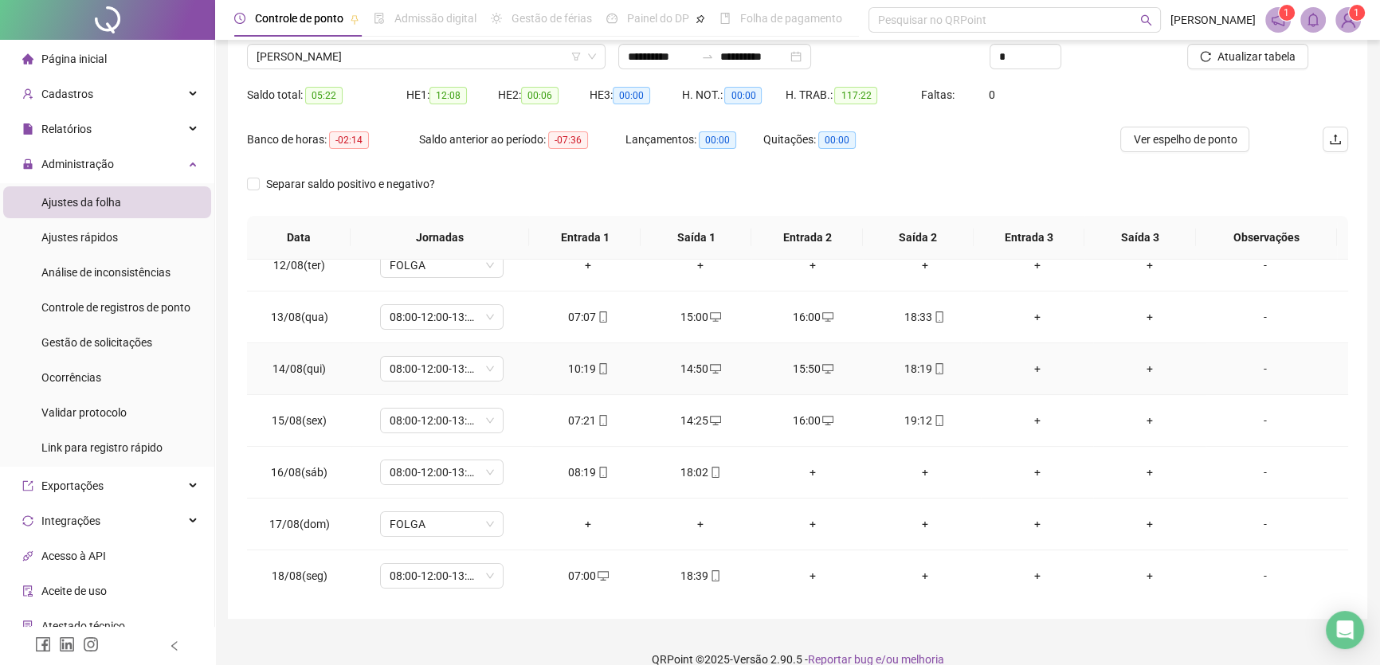
scroll to position [148, 0]
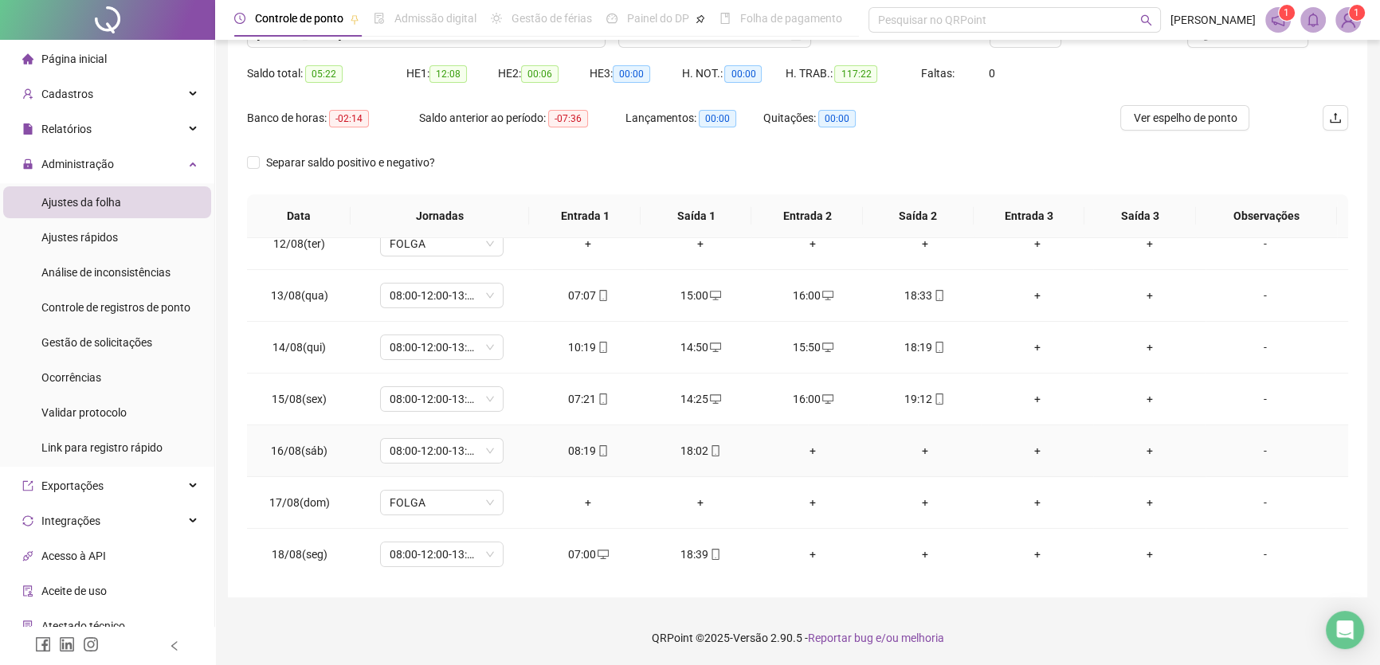
click at [804, 445] on div "+" at bounding box center [813, 451] width 87 height 18
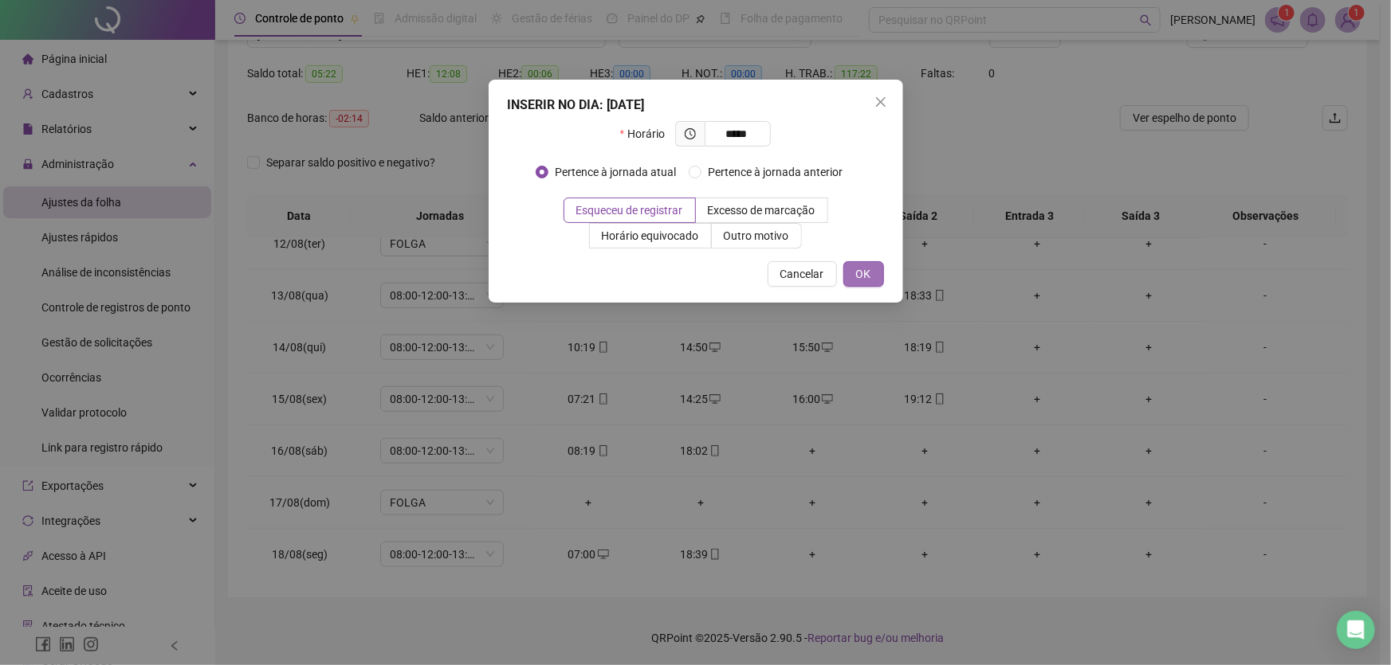
type input "*****"
click at [872, 276] on button "OK" at bounding box center [863, 274] width 41 height 26
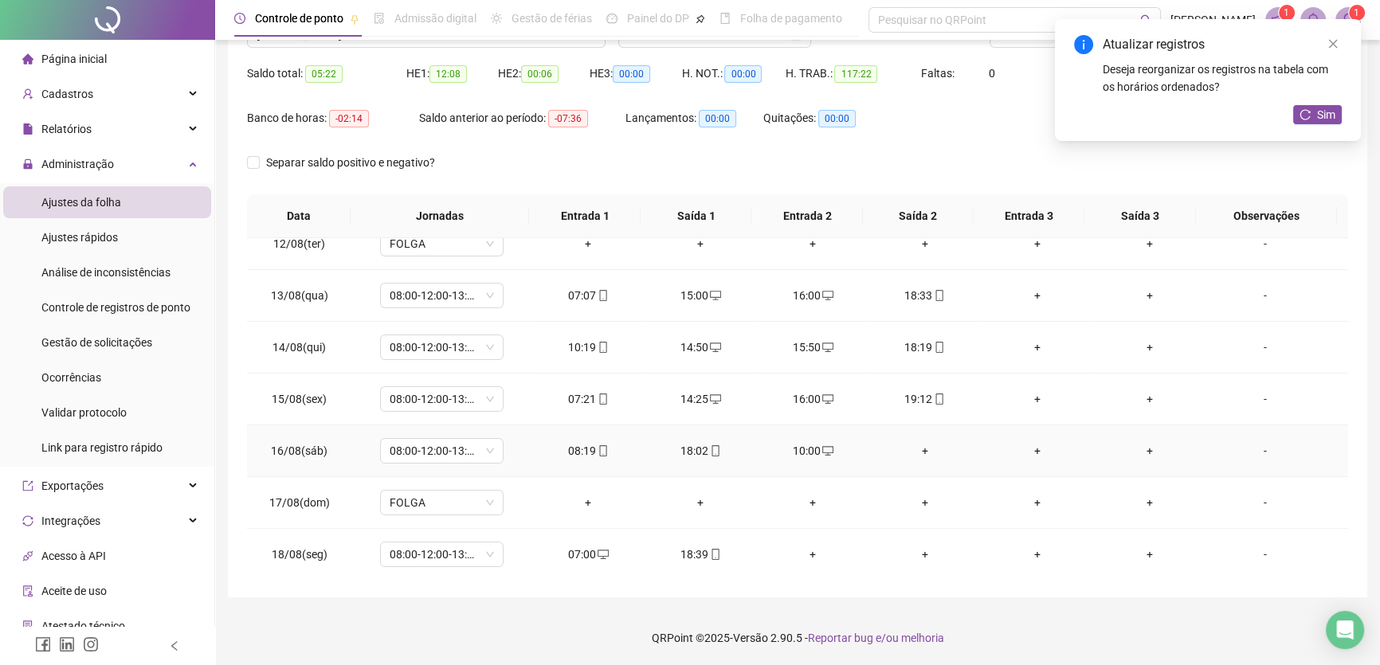
click at [919, 442] on div "+" at bounding box center [924, 451] width 87 height 18
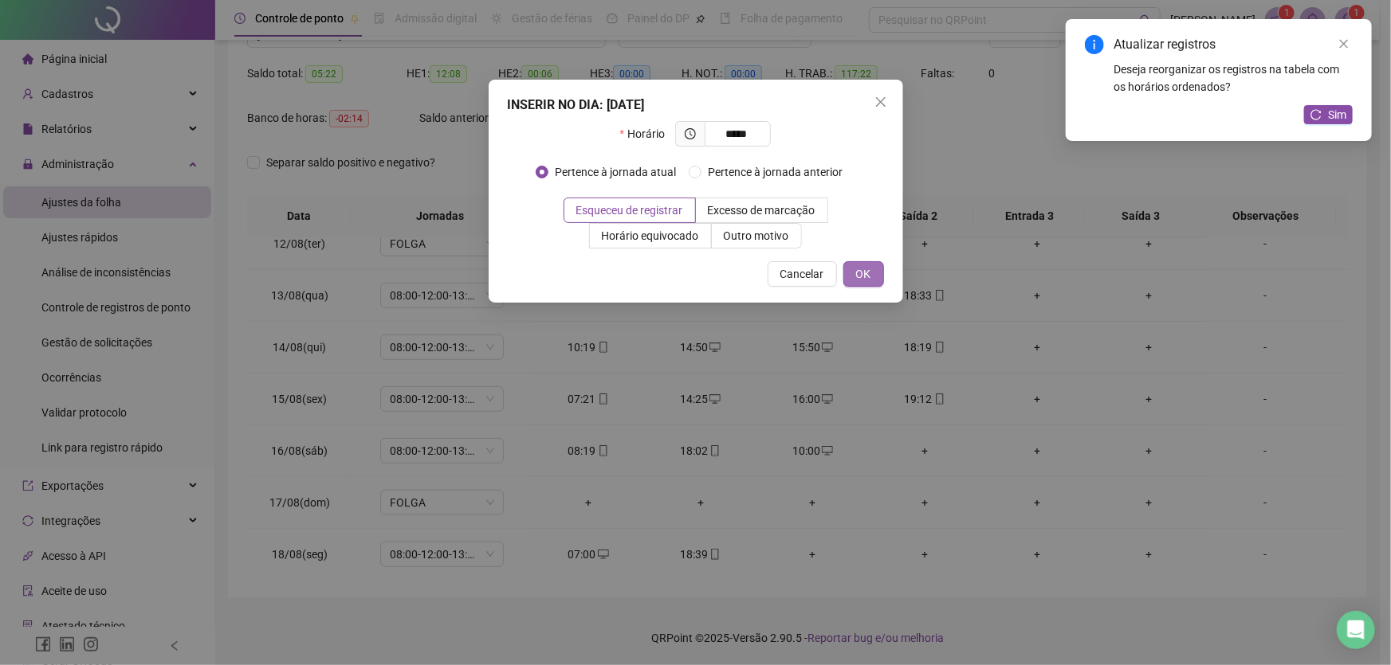
type input "*****"
click at [869, 278] on span "OK" at bounding box center [863, 274] width 15 height 18
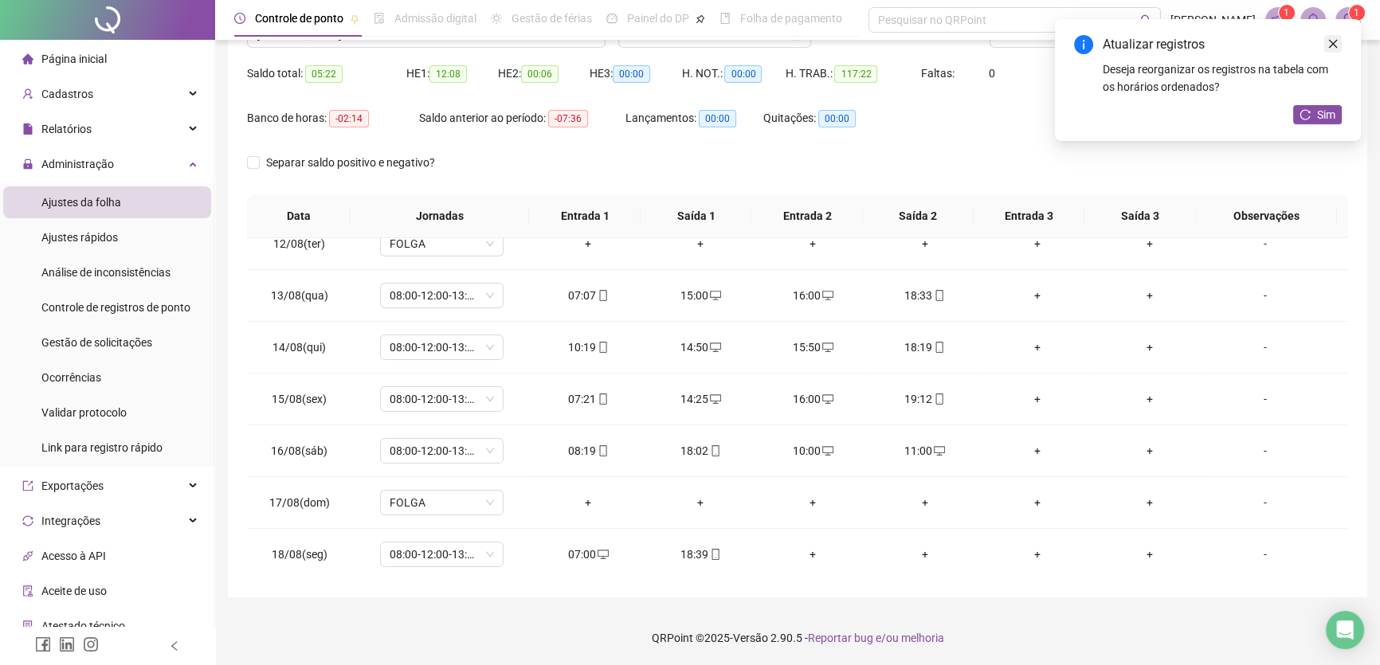
click at [1334, 42] on icon "close" at bounding box center [1333, 44] width 9 height 9
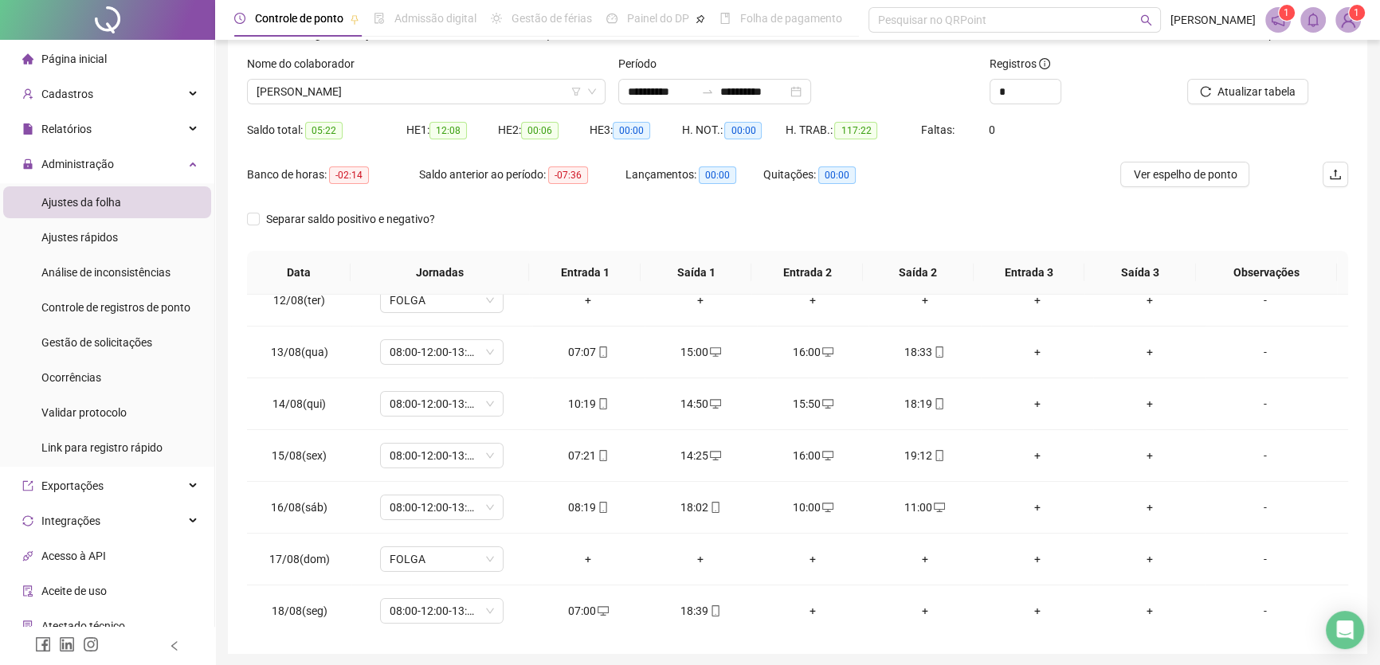
scroll to position [3, 0]
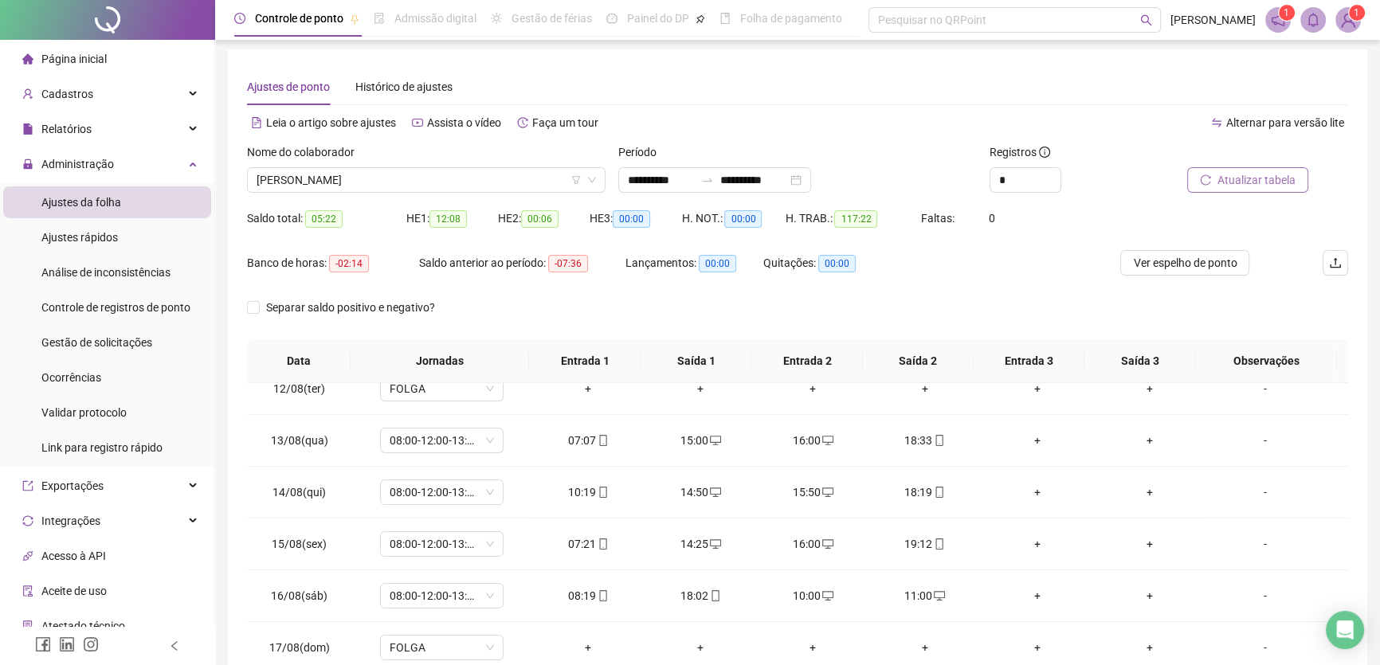
click at [1237, 182] on span "Atualizar tabela" at bounding box center [1257, 180] width 78 height 18
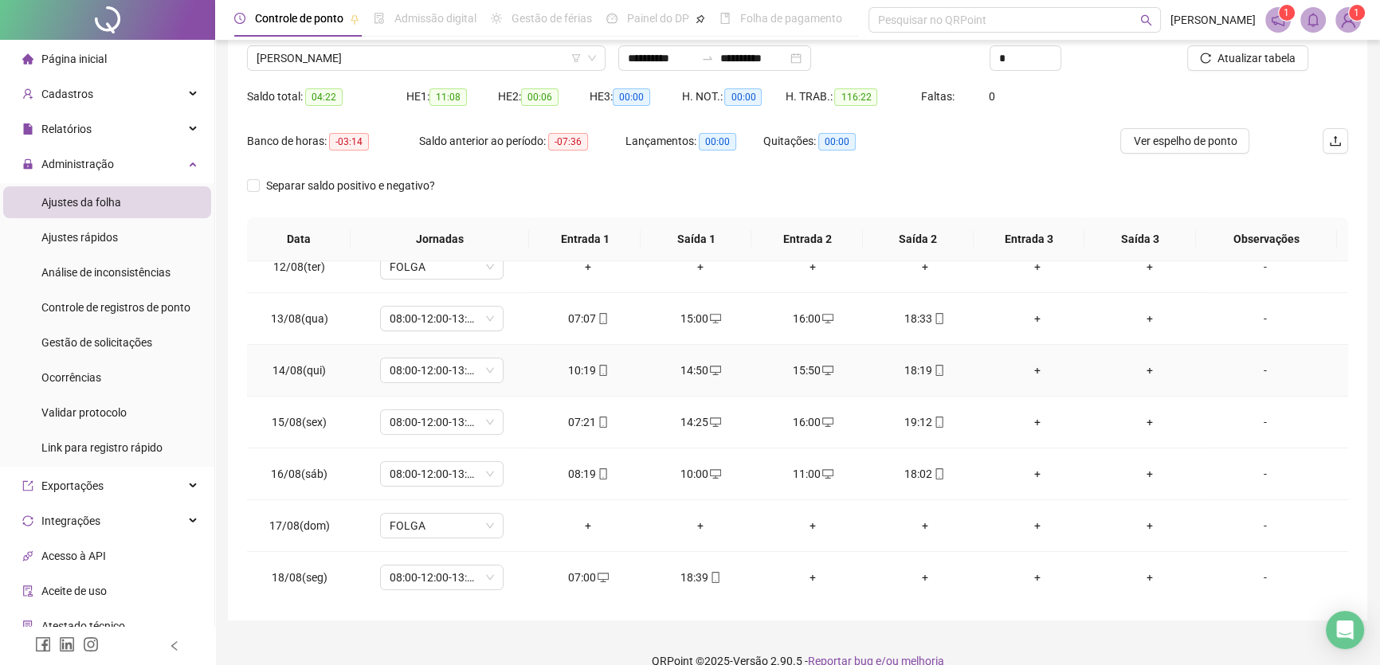
scroll to position [148, 0]
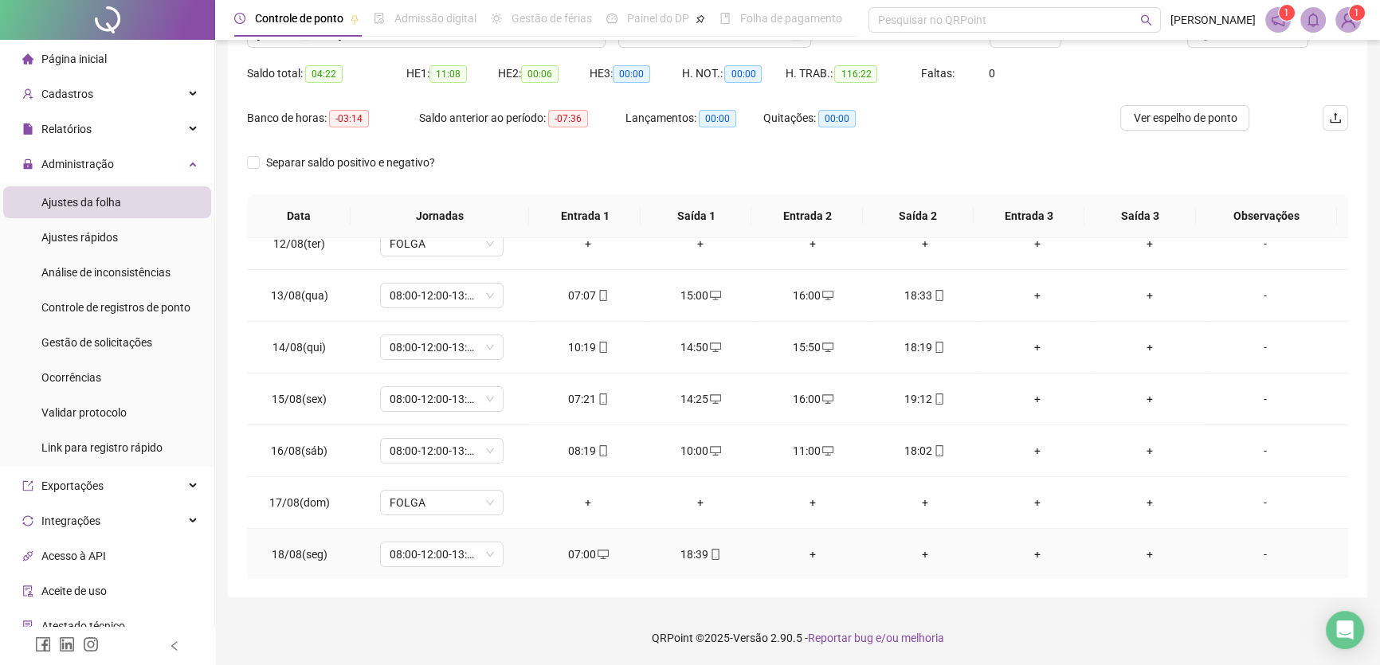
click at [808, 548] on div "+" at bounding box center [813, 555] width 87 height 18
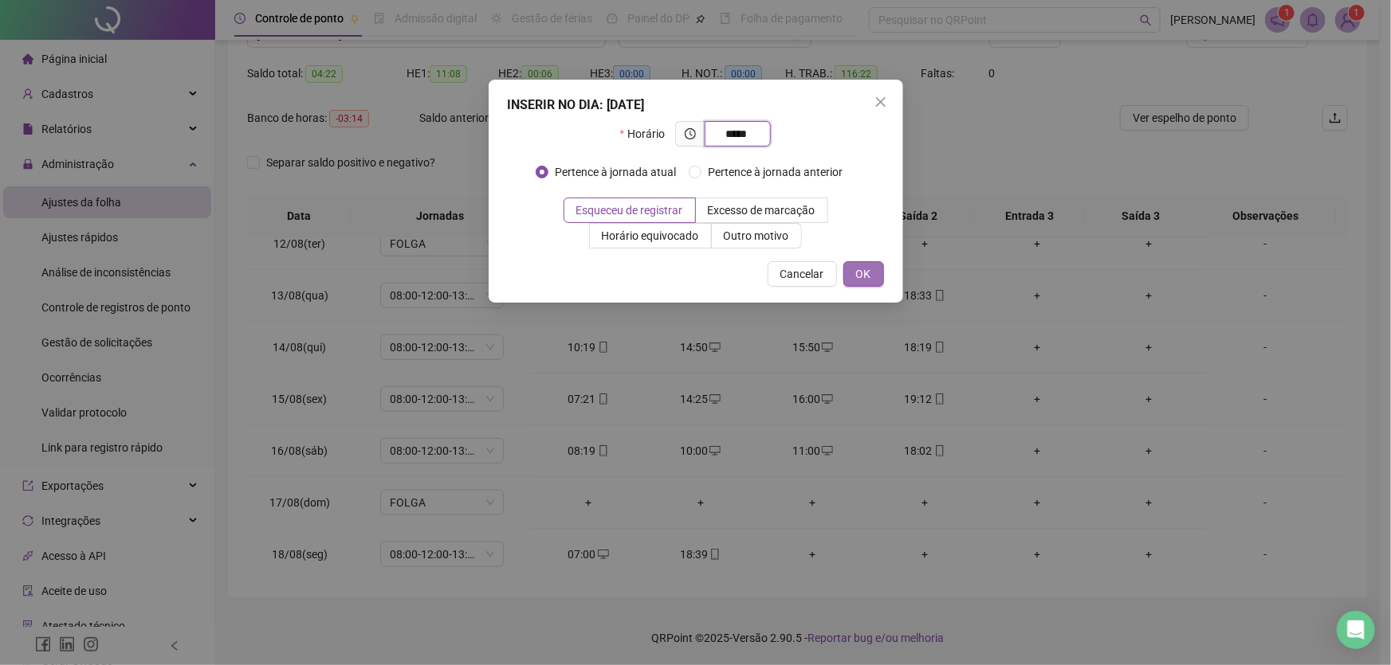
type input "*****"
drag, startPoint x: 864, startPoint y: 274, endPoint x: 850, endPoint y: 495, distance: 221.2
click at [864, 273] on span "OK" at bounding box center [863, 274] width 15 height 18
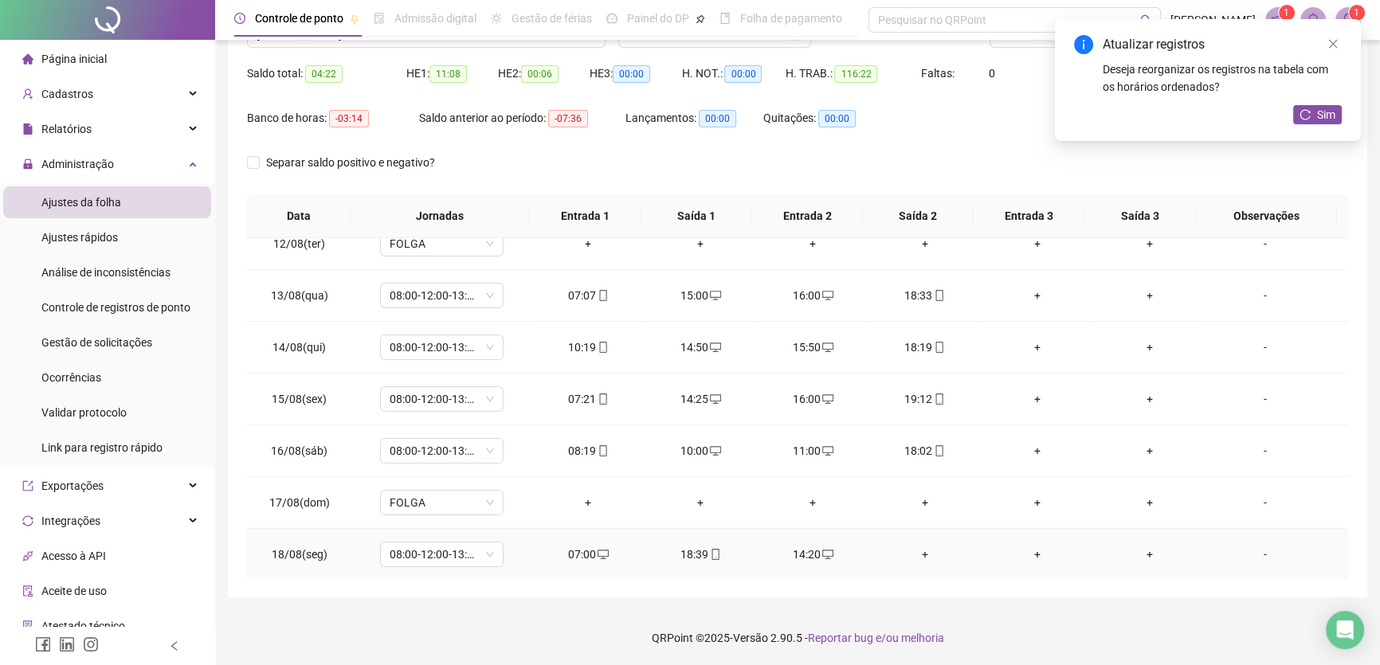
click at [913, 552] on div "+" at bounding box center [924, 555] width 87 height 18
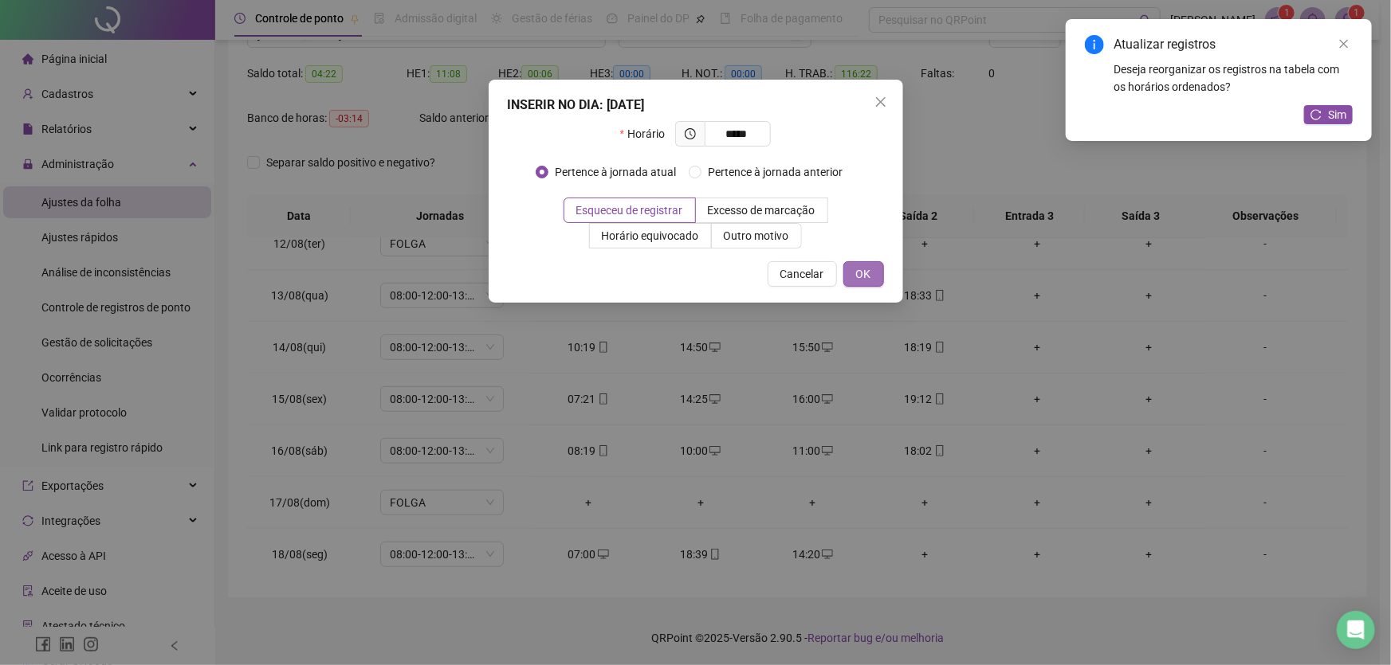
type input "*****"
click at [872, 275] on button "OK" at bounding box center [863, 274] width 41 height 26
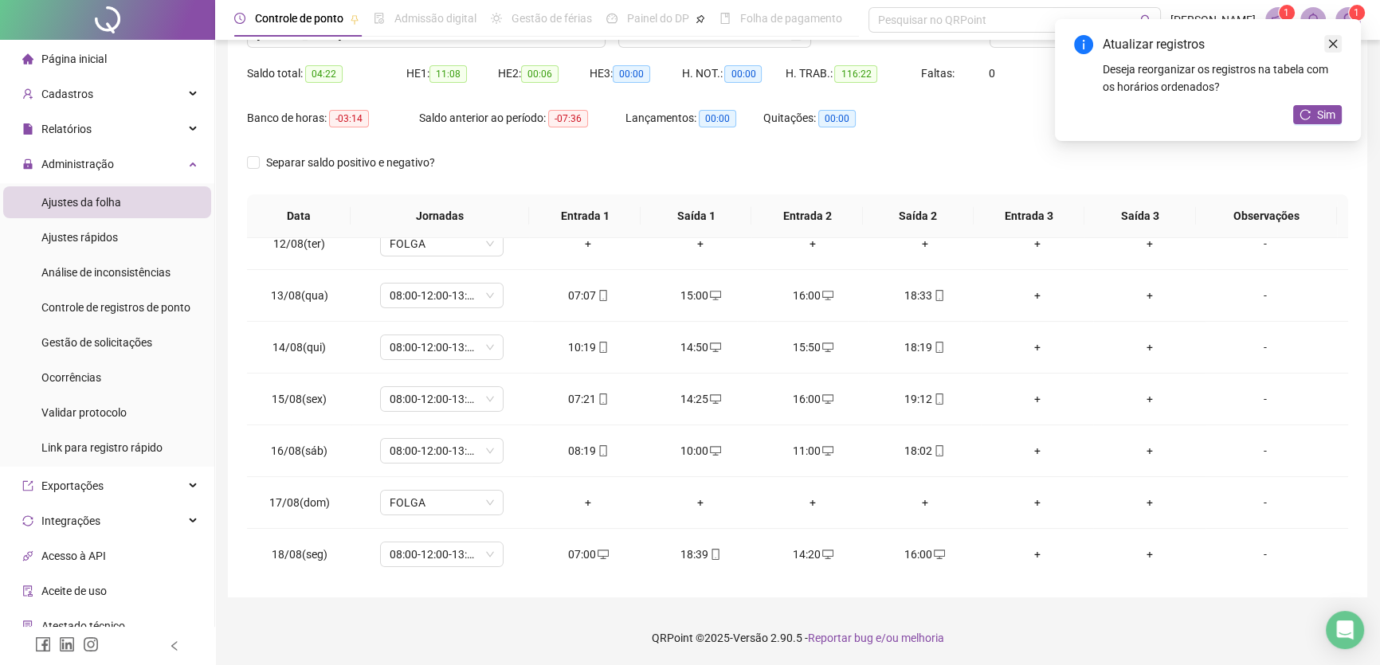
click at [1333, 36] on link "Close" at bounding box center [1334, 44] width 18 height 18
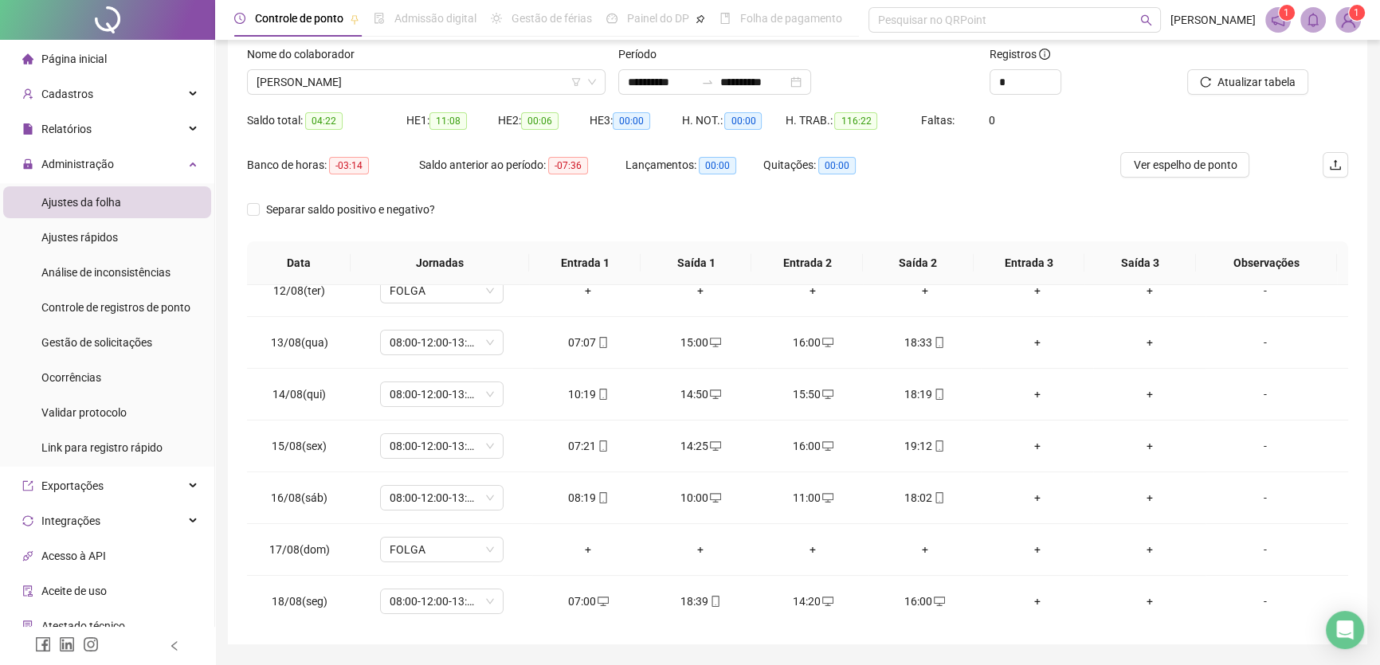
scroll to position [76, 0]
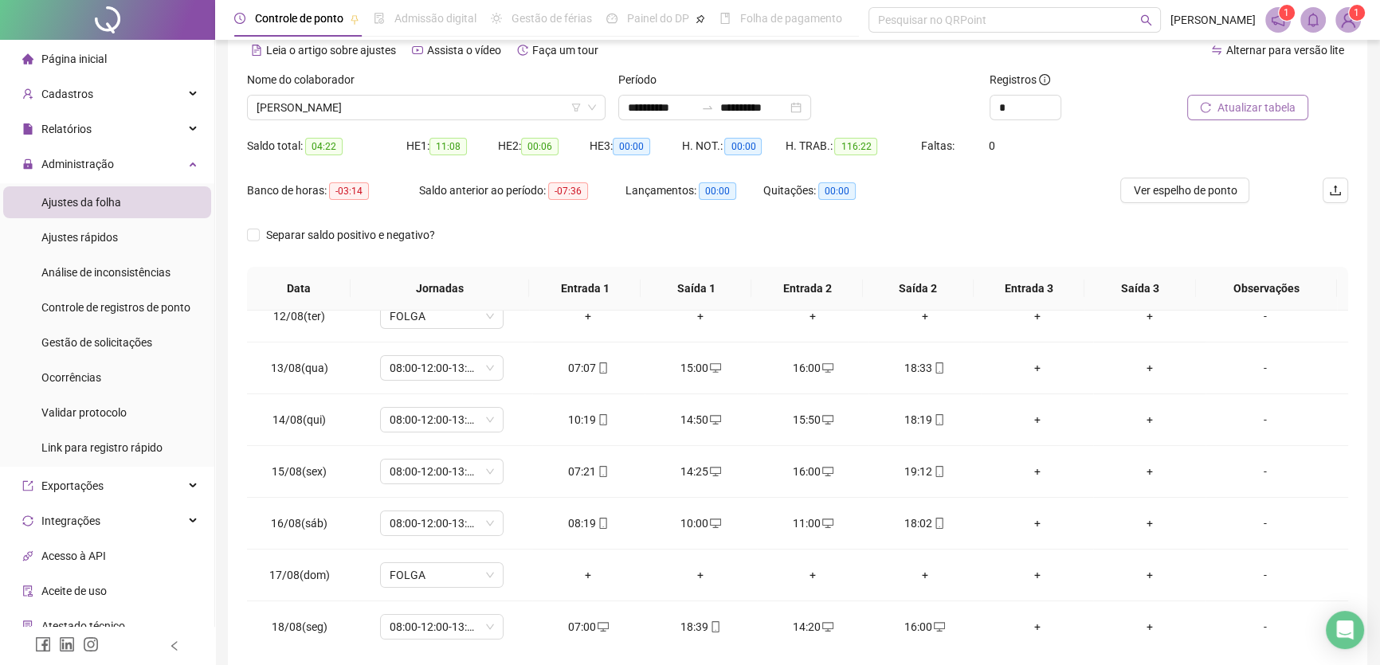
click at [1259, 104] on span "Atualizar tabela" at bounding box center [1257, 108] width 78 height 18
click at [1263, 104] on span "Atualizar tabela" at bounding box center [1257, 108] width 78 height 18
click at [488, 104] on span "[PERSON_NAME]" at bounding box center [427, 108] width 340 height 24
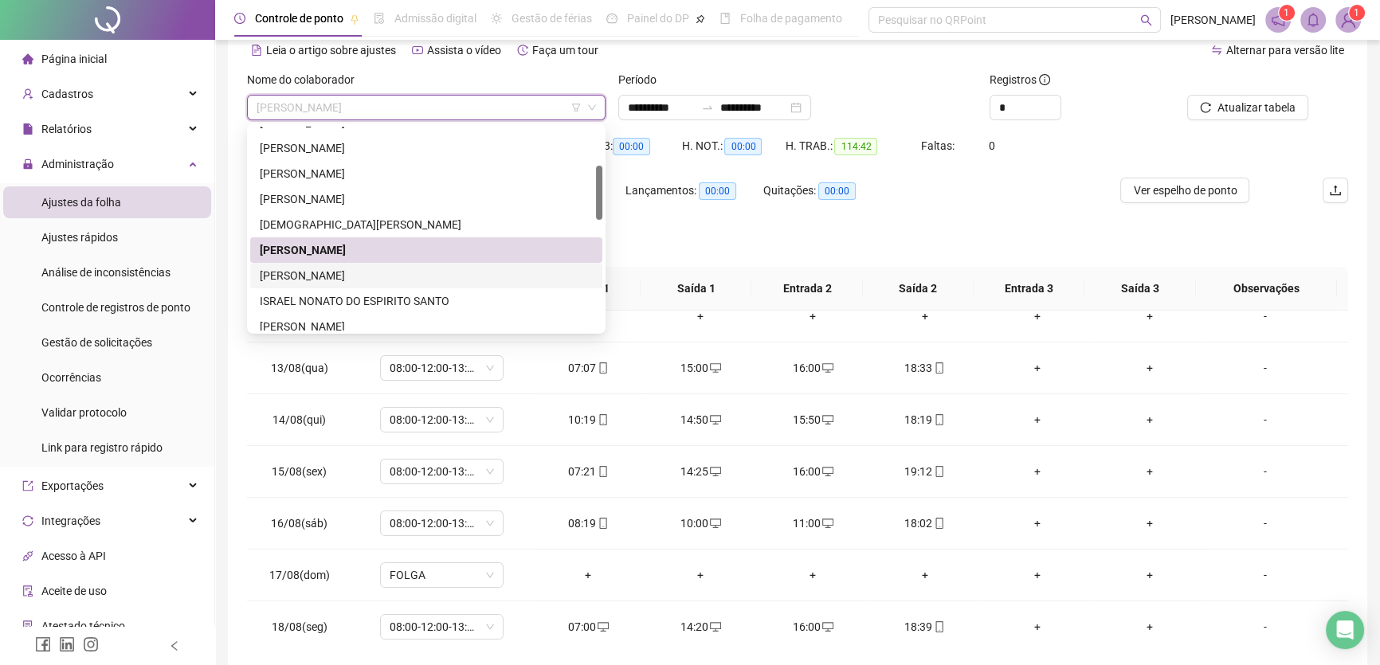
click at [305, 271] on div "[PERSON_NAME]" at bounding box center [426, 276] width 333 height 18
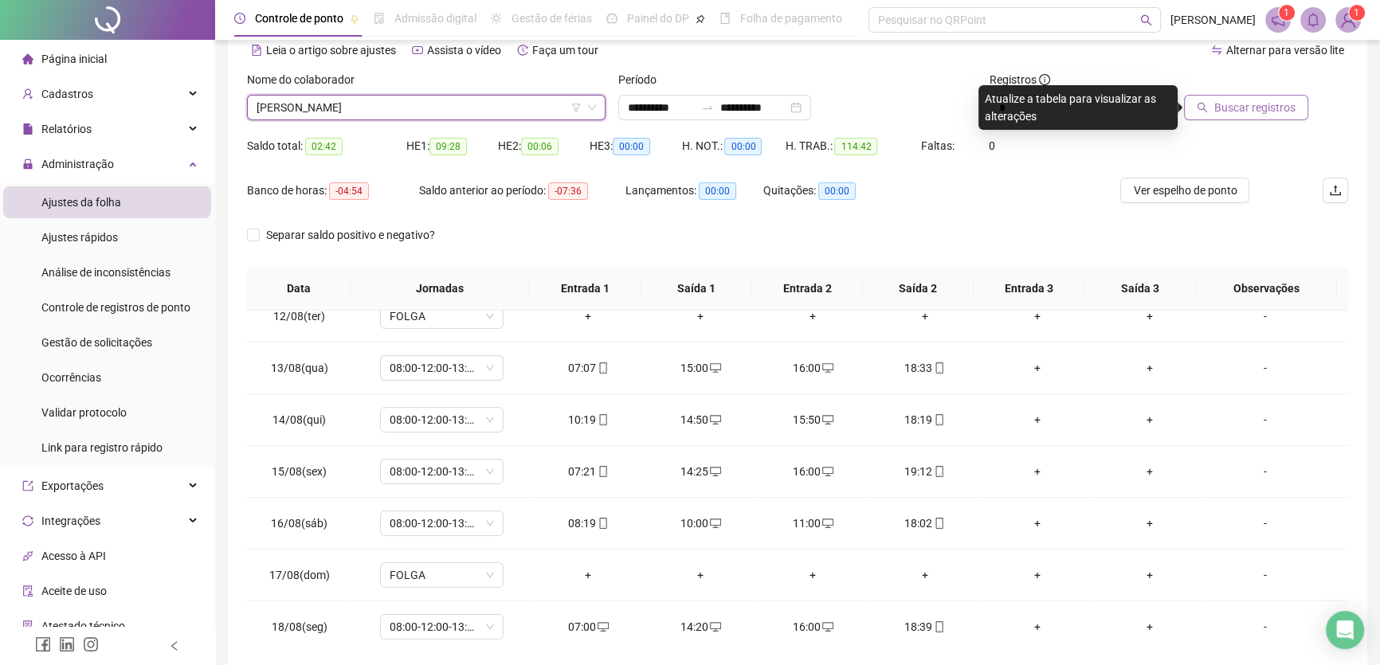
click at [1236, 104] on span "Buscar registros" at bounding box center [1255, 108] width 81 height 18
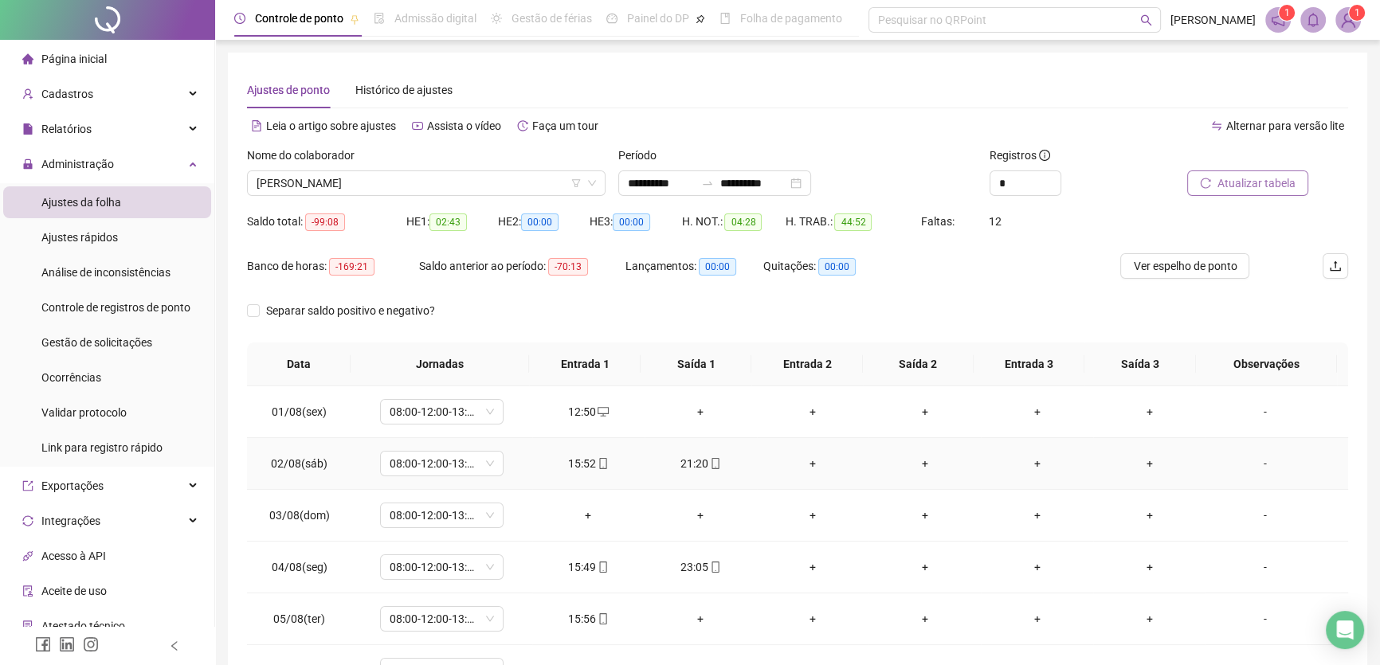
scroll to position [0, 0]
click at [695, 410] on div "+" at bounding box center [700, 412] width 87 height 18
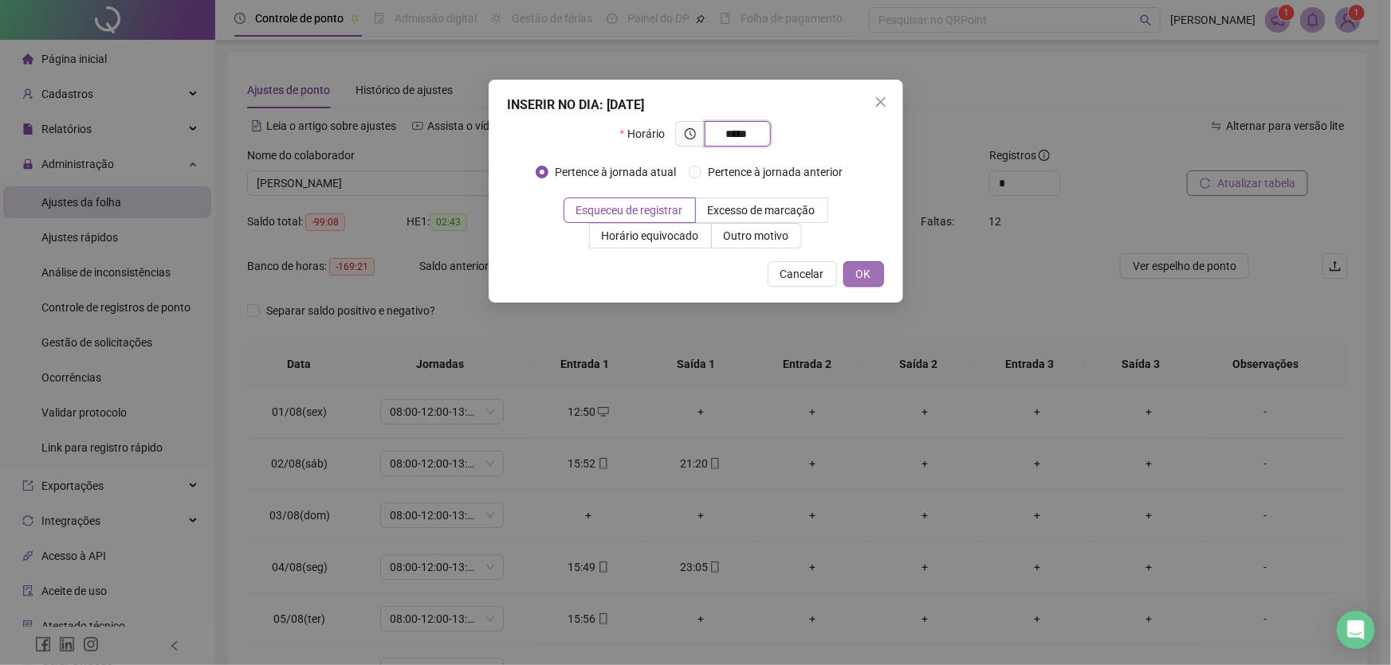
type input "*****"
click at [867, 277] on span "OK" at bounding box center [863, 274] width 15 height 18
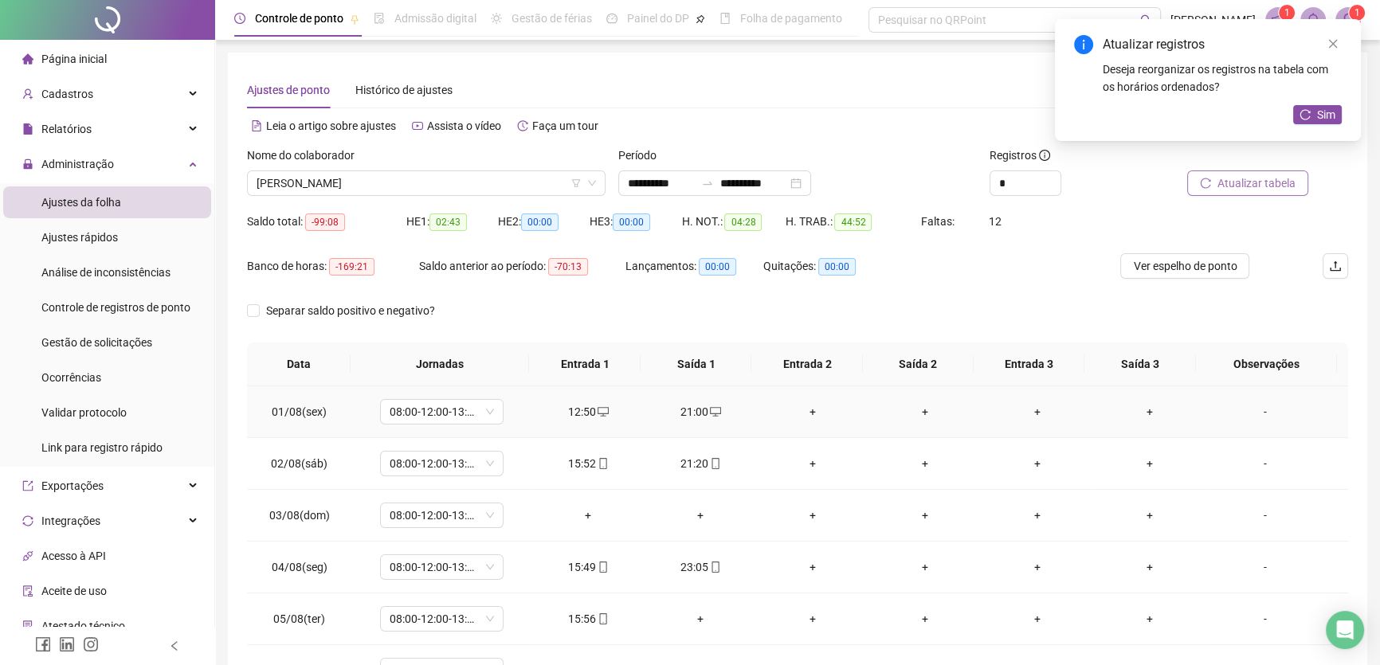
click at [803, 406] on div "+" at bounding box center [813, 412] width 87 height 18
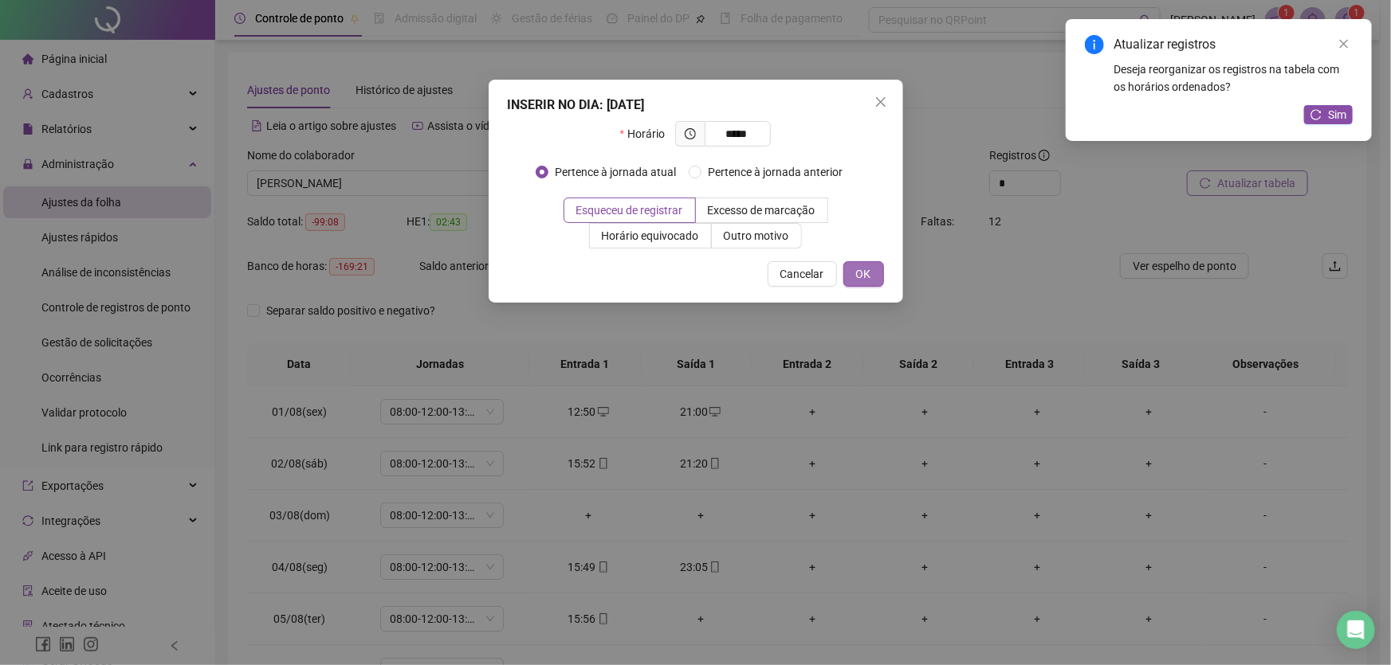
type input "*****"
click at [863, 269] on span "OK" at bounding box center [863, 274] width 15 height 18
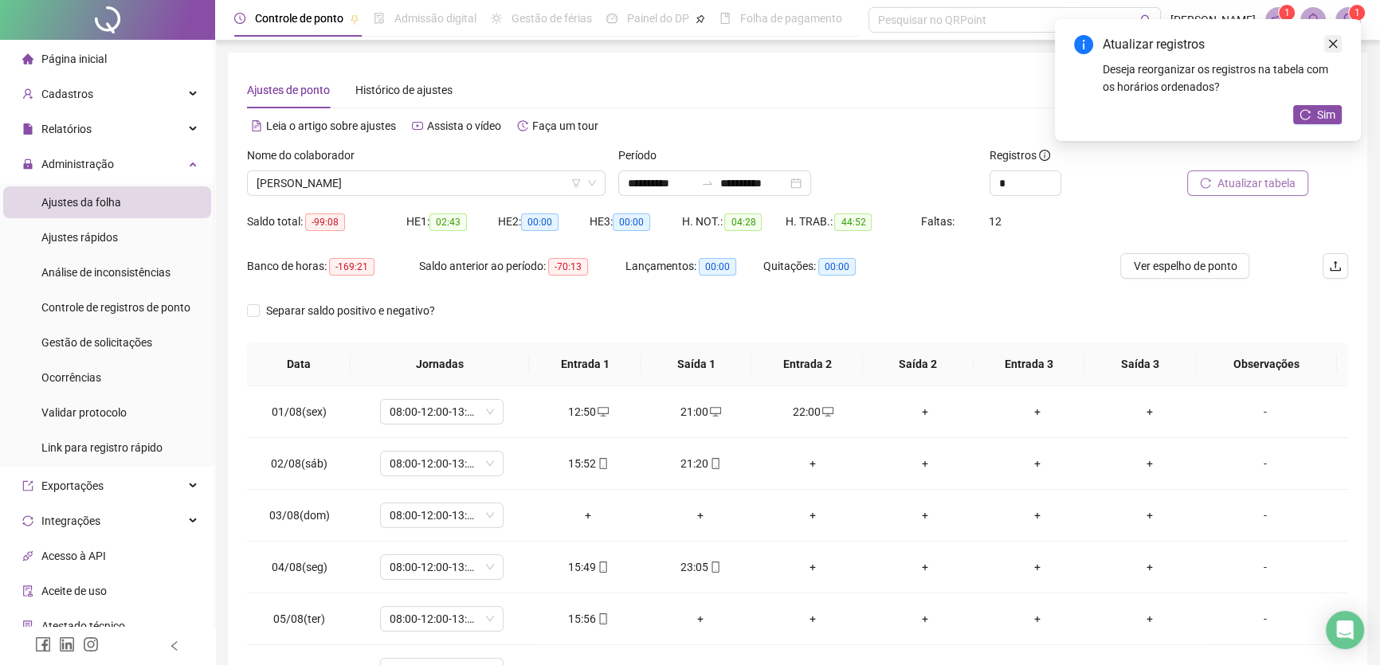
click at [1333, 45] on icon "close" at bounding box center [1333, 44] width 9 height 9
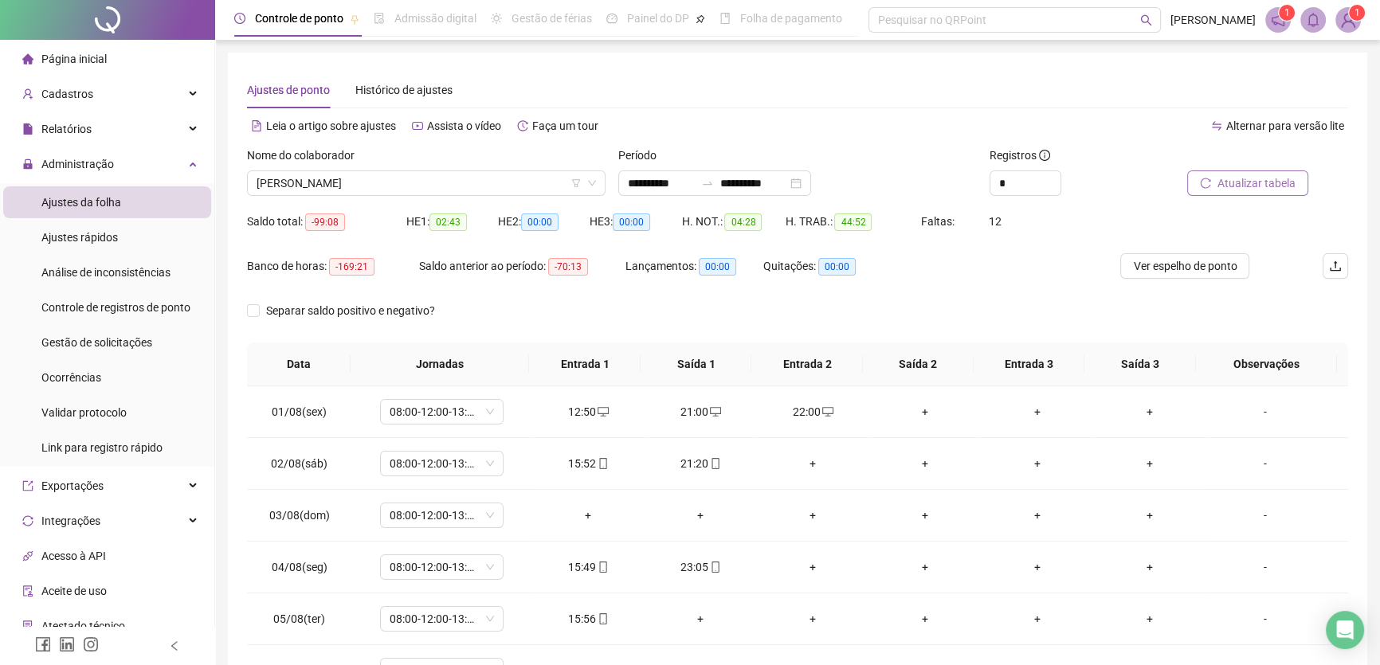
click at [1279, 178] on span "Atualizar tabela" at bounding box center [1257, 184] width 78 height 18
click at [920, 411] on div "+" at bounding box center [924, 412] width 87 height 18
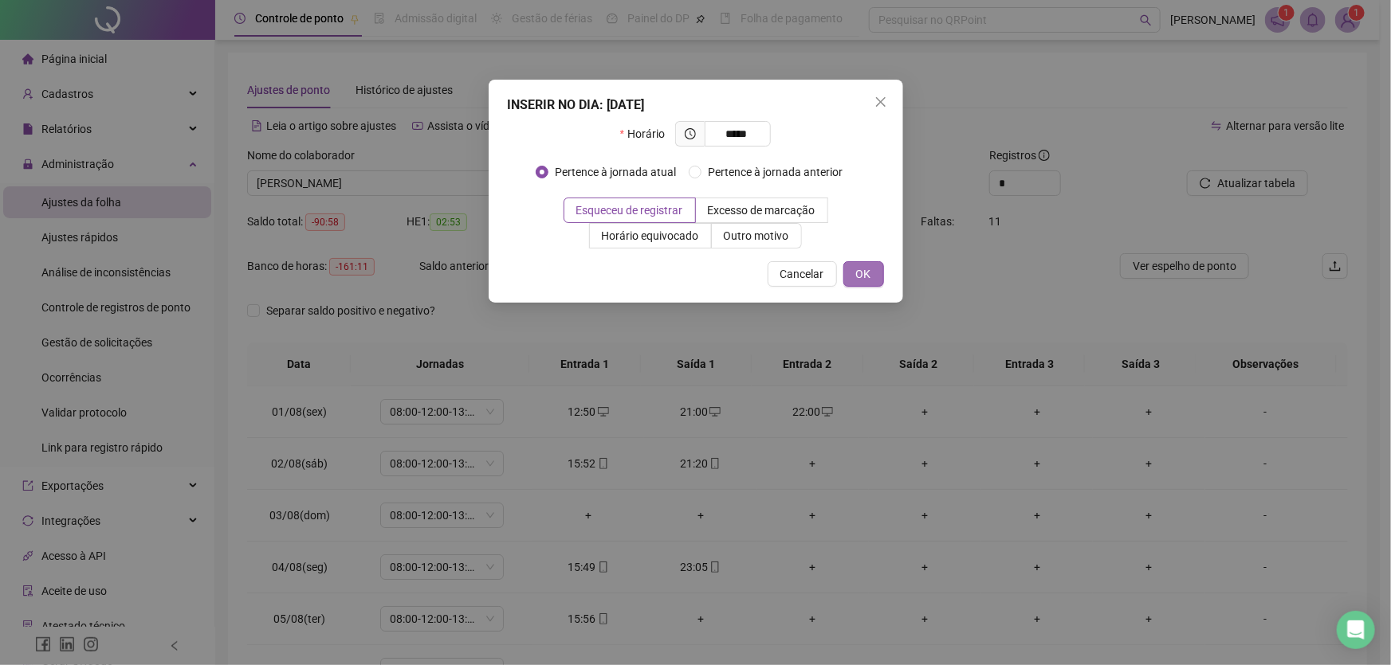
type input "*****"
click at [869, 273] on span "OK" at bounding box center [863, 274] width 15 height 18
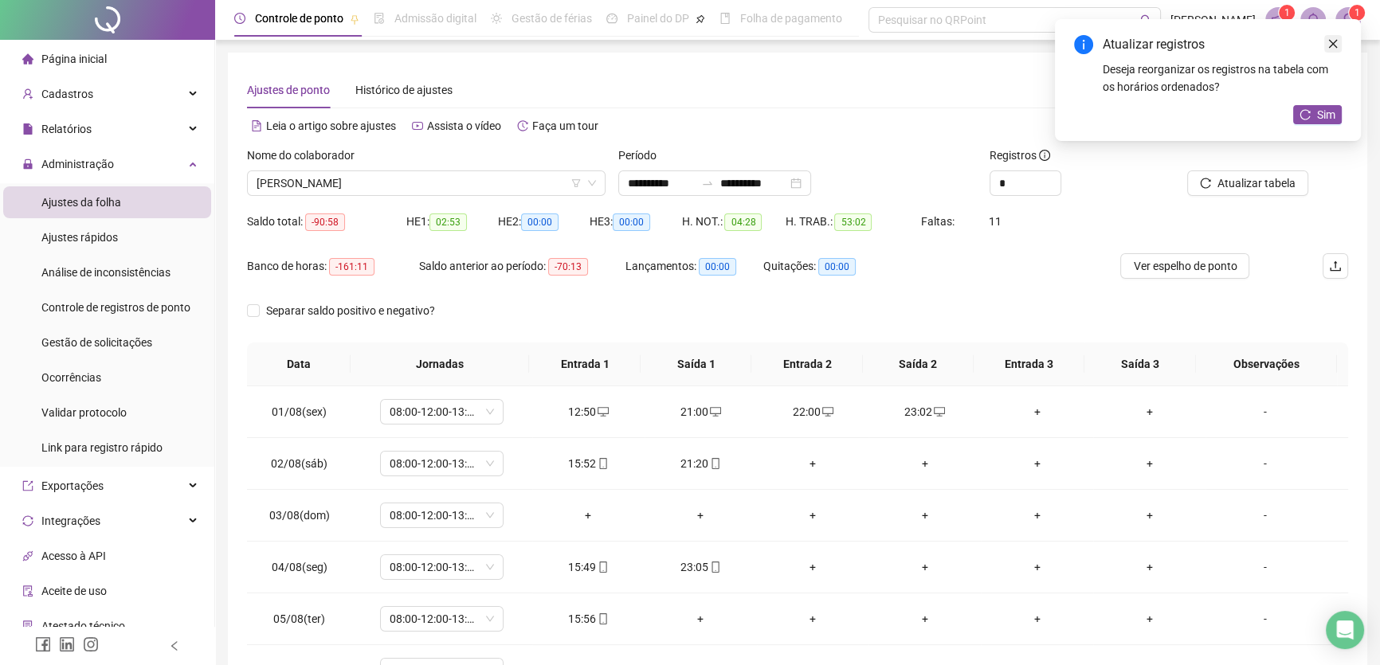
click at [1334, 41] on icon "close" at bounding box center [1333, 43] width 11 height 11
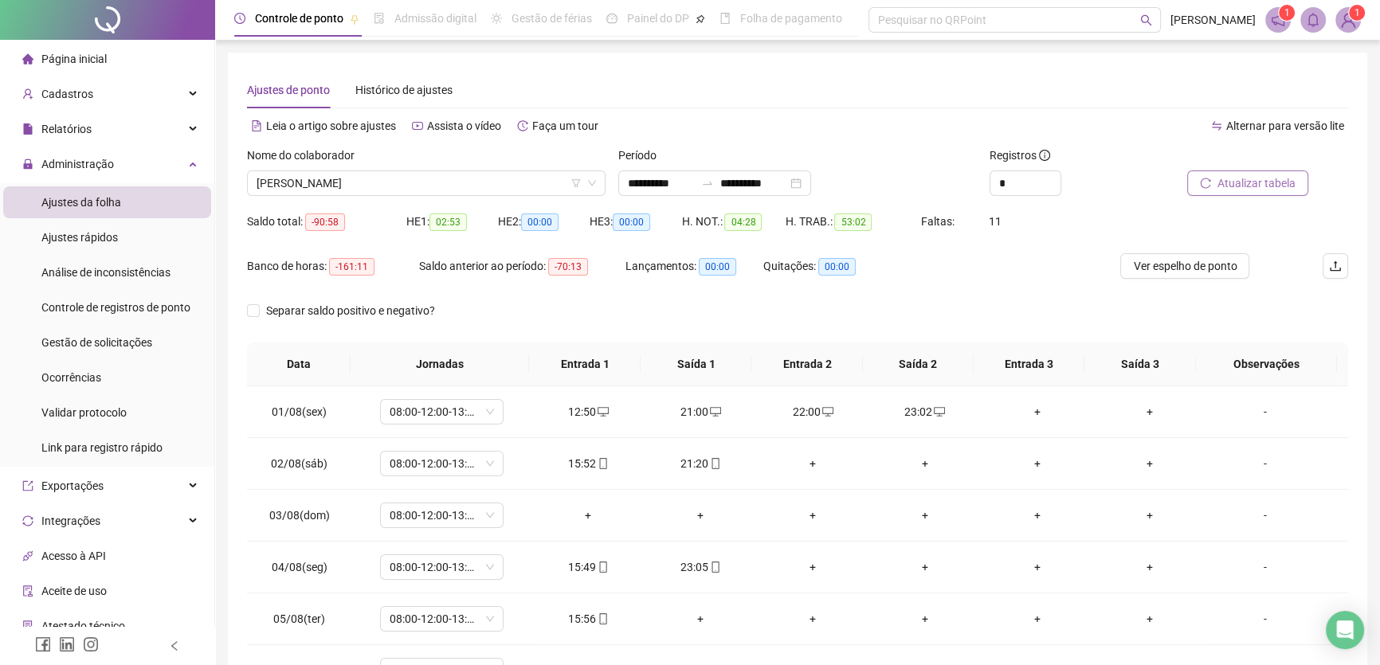
click at [1262, 179] on span "Atualizar tabela" at bounding box center [1257, 184] width 78 height 18
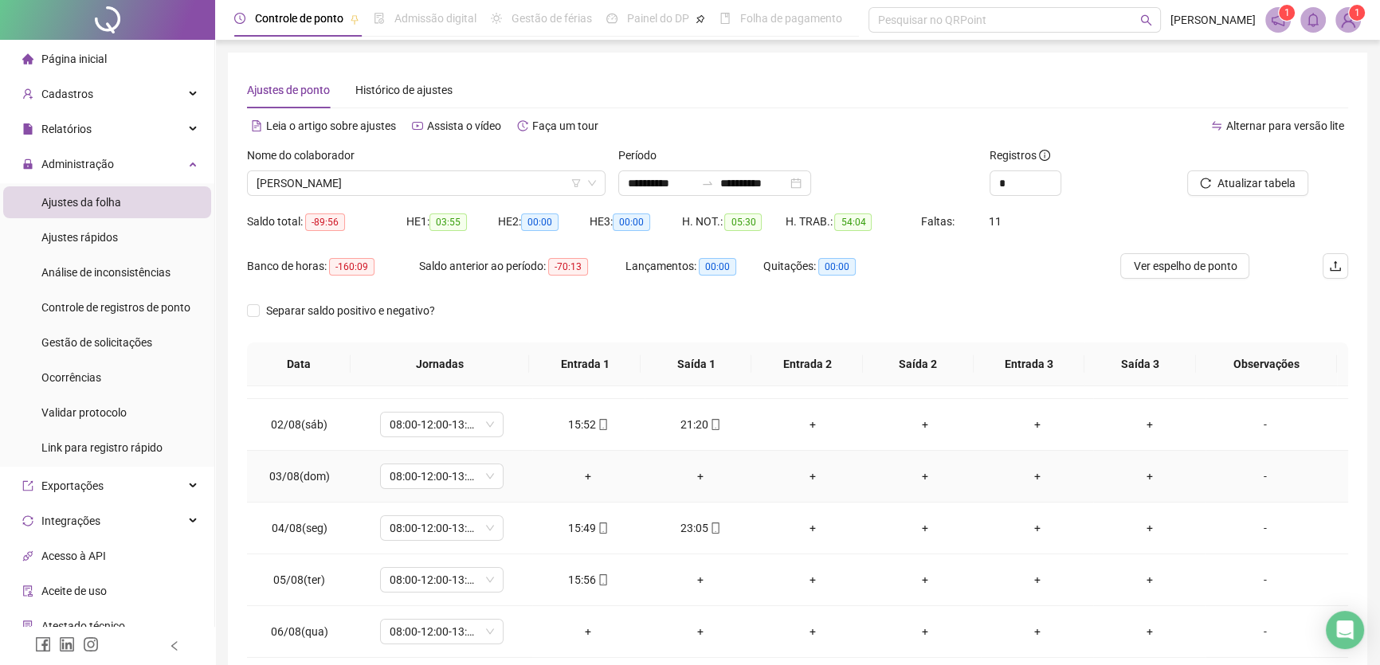
scroll to position [72, 0]
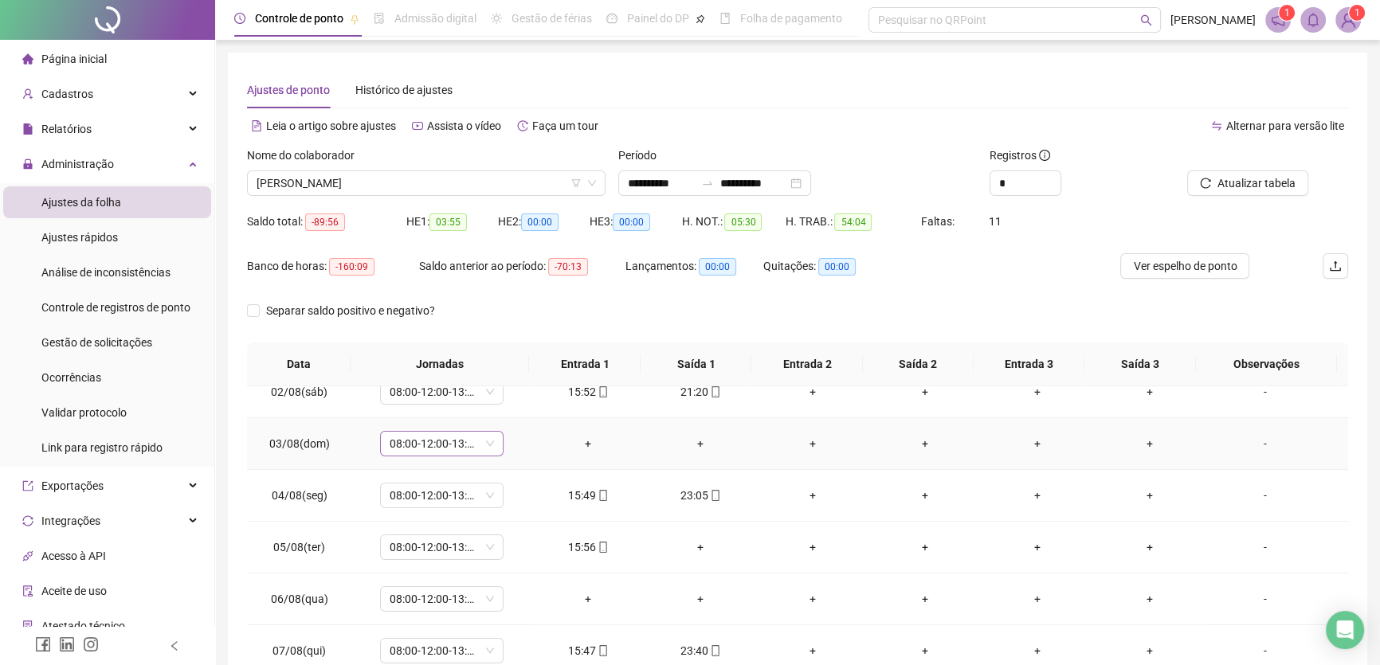
click at [479, 434] on span "08:00-12:00-13:00-17:00" at bounding box center [442, 444] width 104 height 24
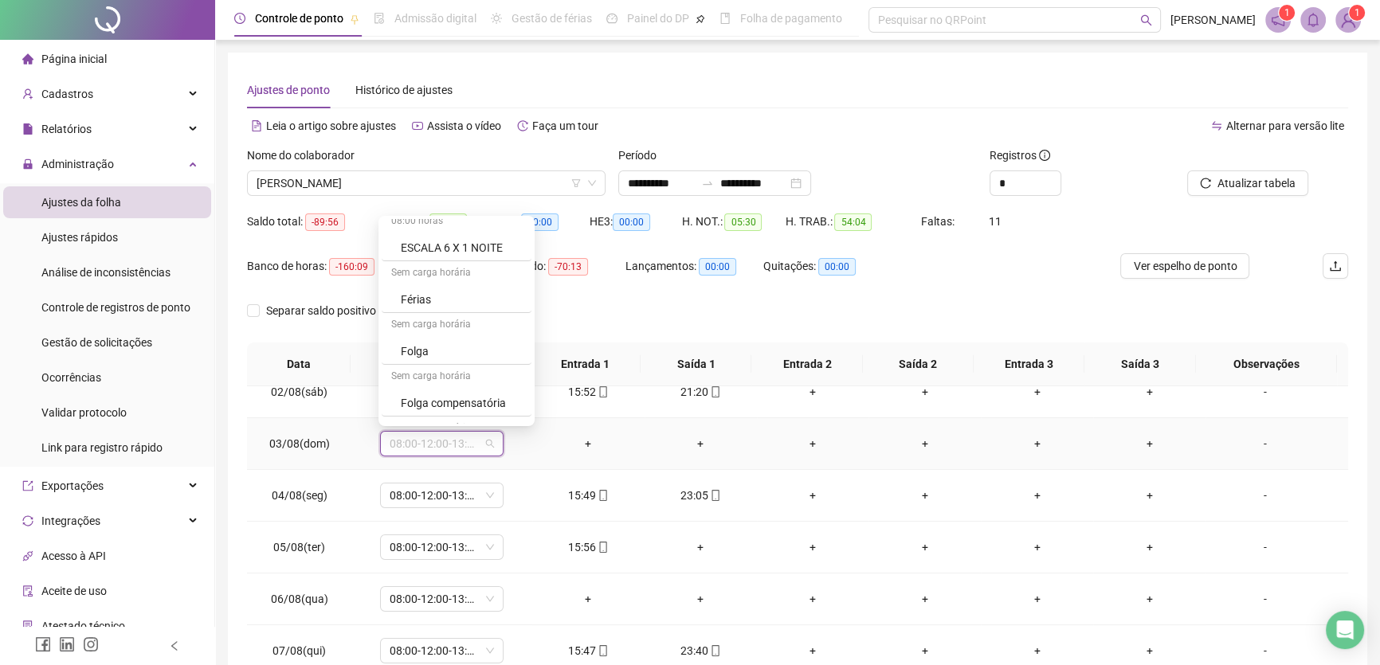
scroll to position [261, 0]
click at [438, 304] on div "Folga" at bounding box center [461, 307] width 121 height 18
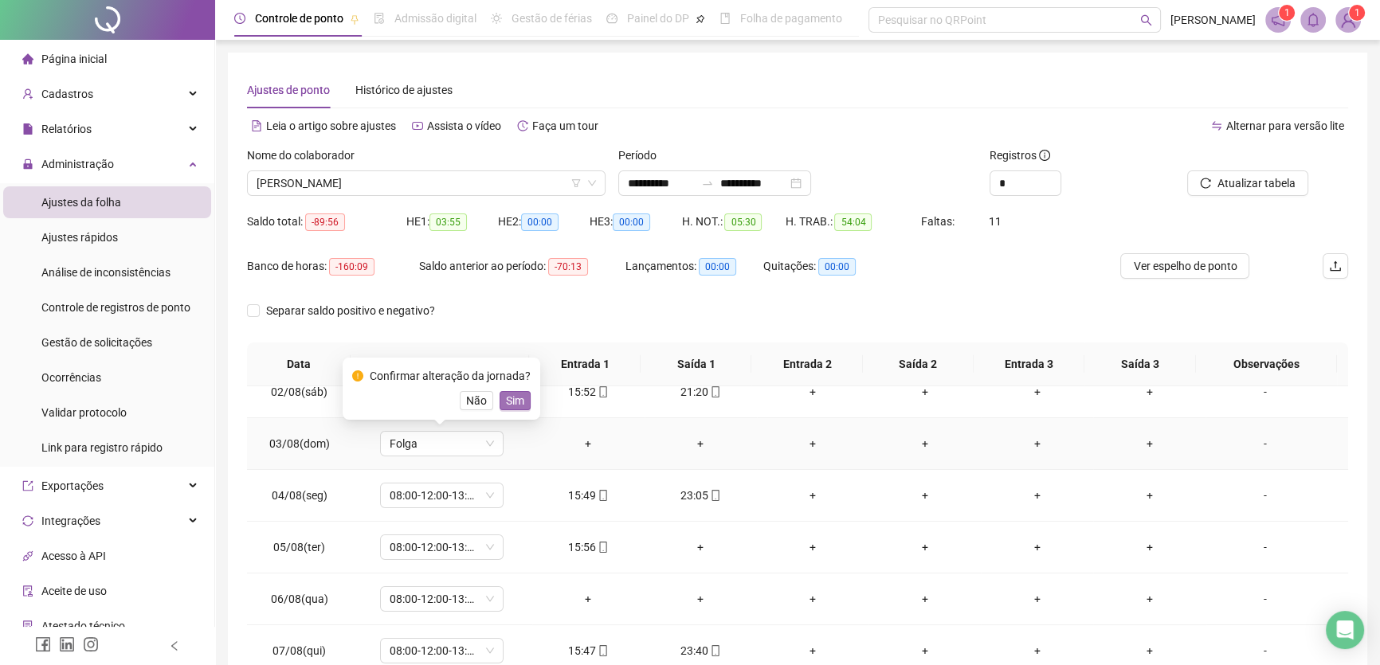
click at [516, 400] on span "Sim" at bounding box center [515, 401] width 18 height 18
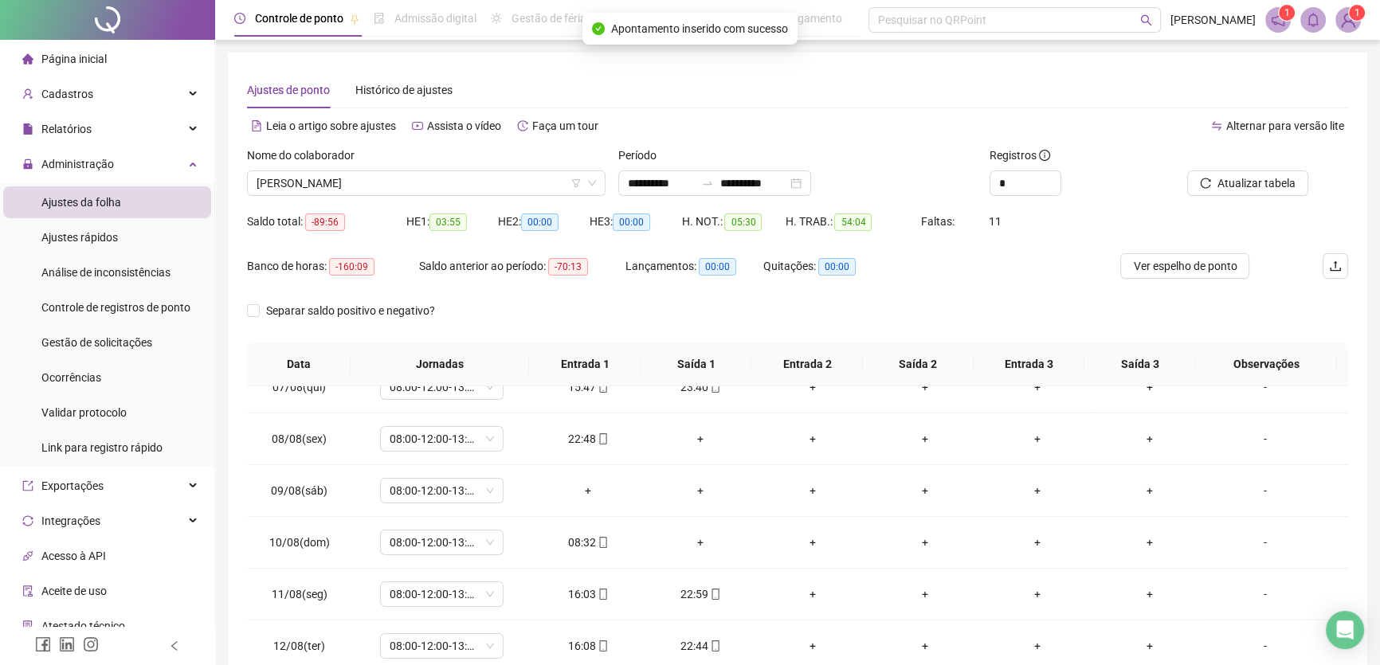
scroll to position [362, 0]
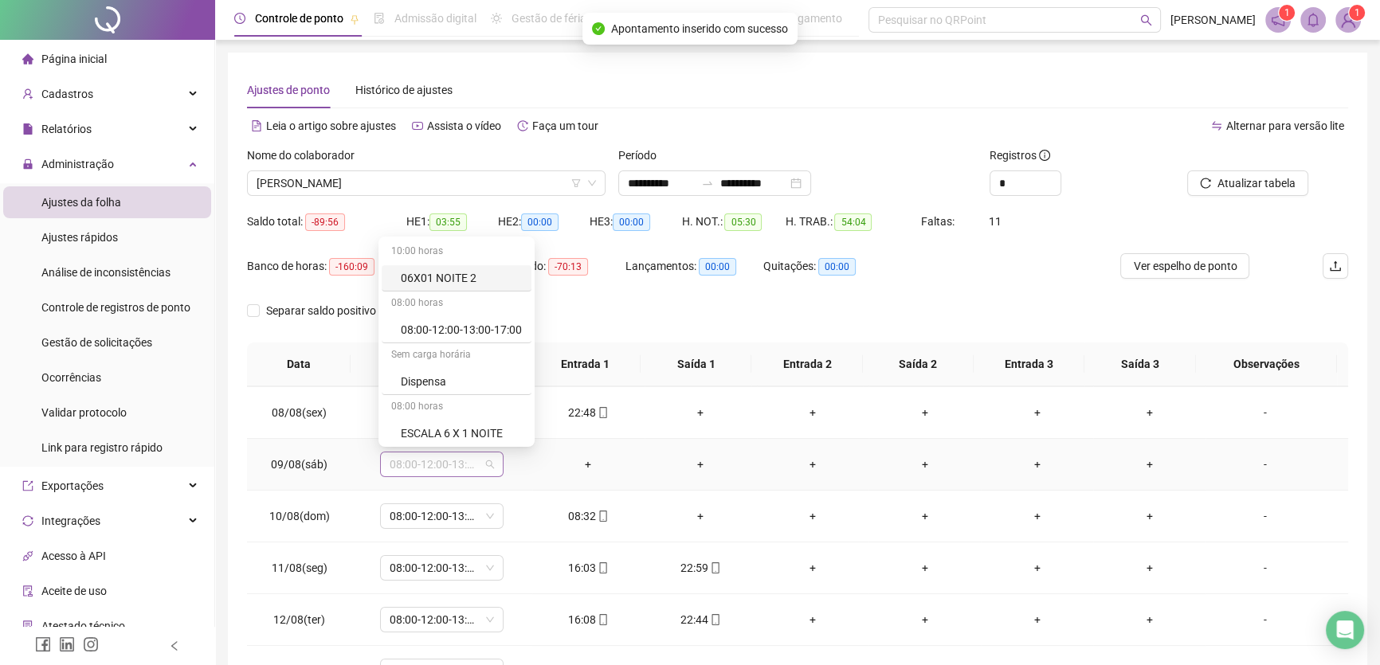
click at [485, 461] on span "08:00-12:00-13:00-17:00" at bounding box center [442, 465] width 104 height 24
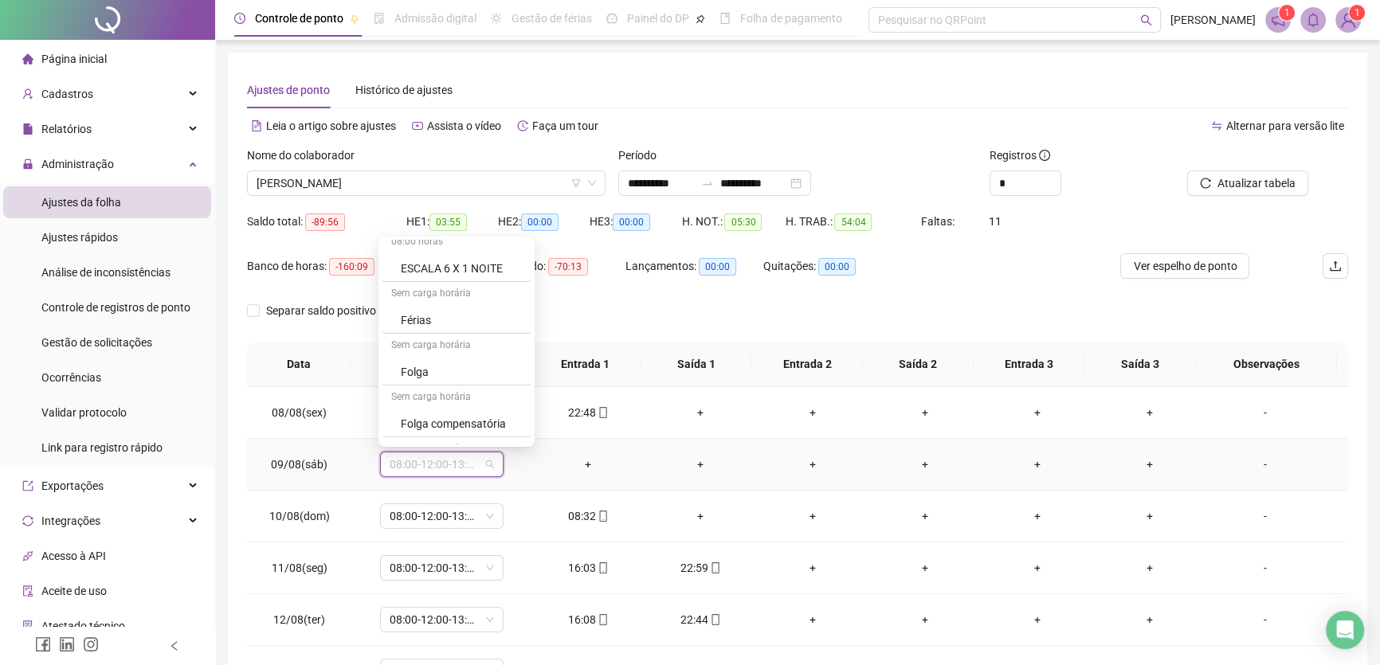
scroll to position [261, 0]
click at [417, 325] on div "Folga" at bounding box center [461, 328] width 121 height 18
click at [501, 415] on button "Sim" at bounding box center [515, 421] width 31 height 19
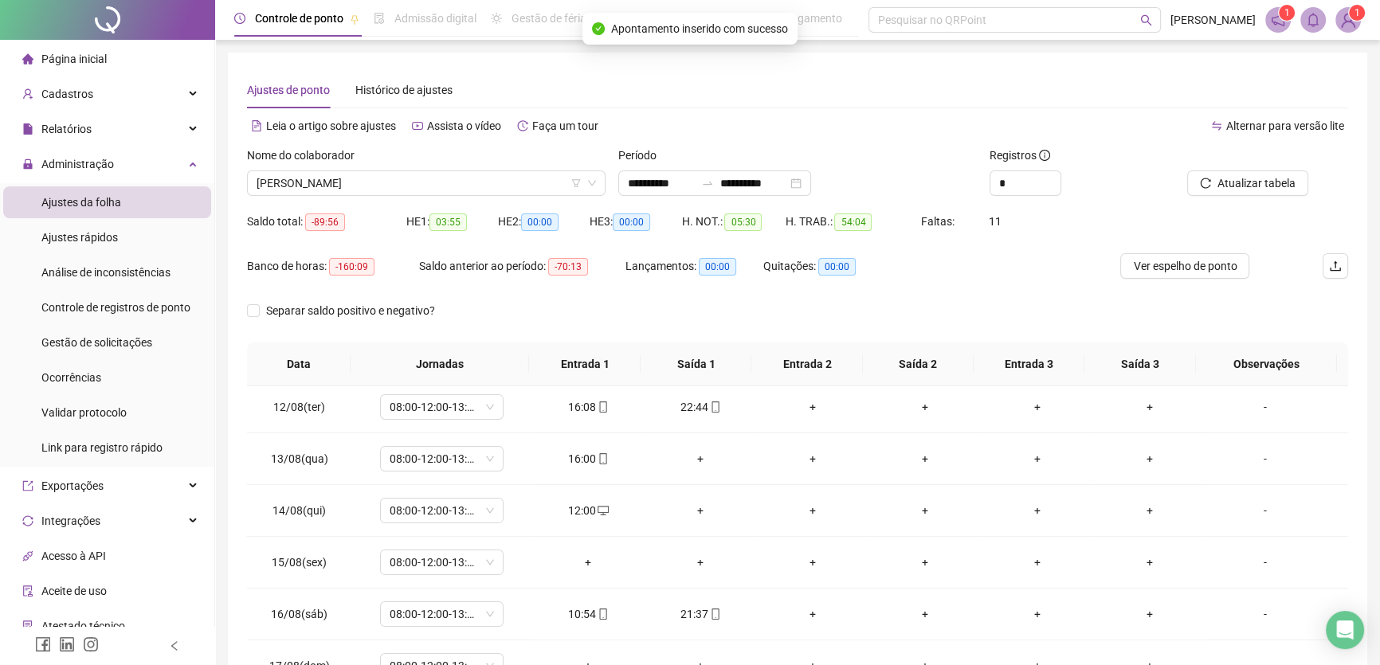
scroll to position [590, 0]
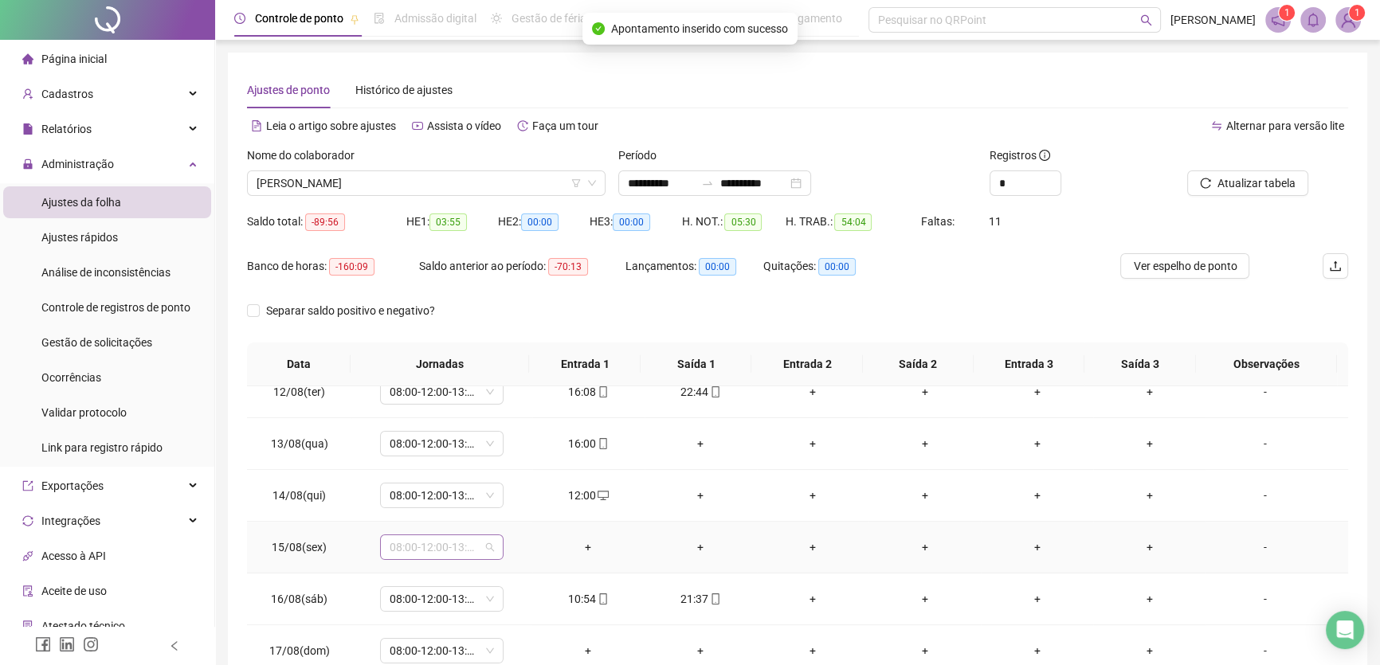
click at [484, 544] on span "08:00-12:00-13:00-17:00" at bounding box center [442, 548] width 104 height 24
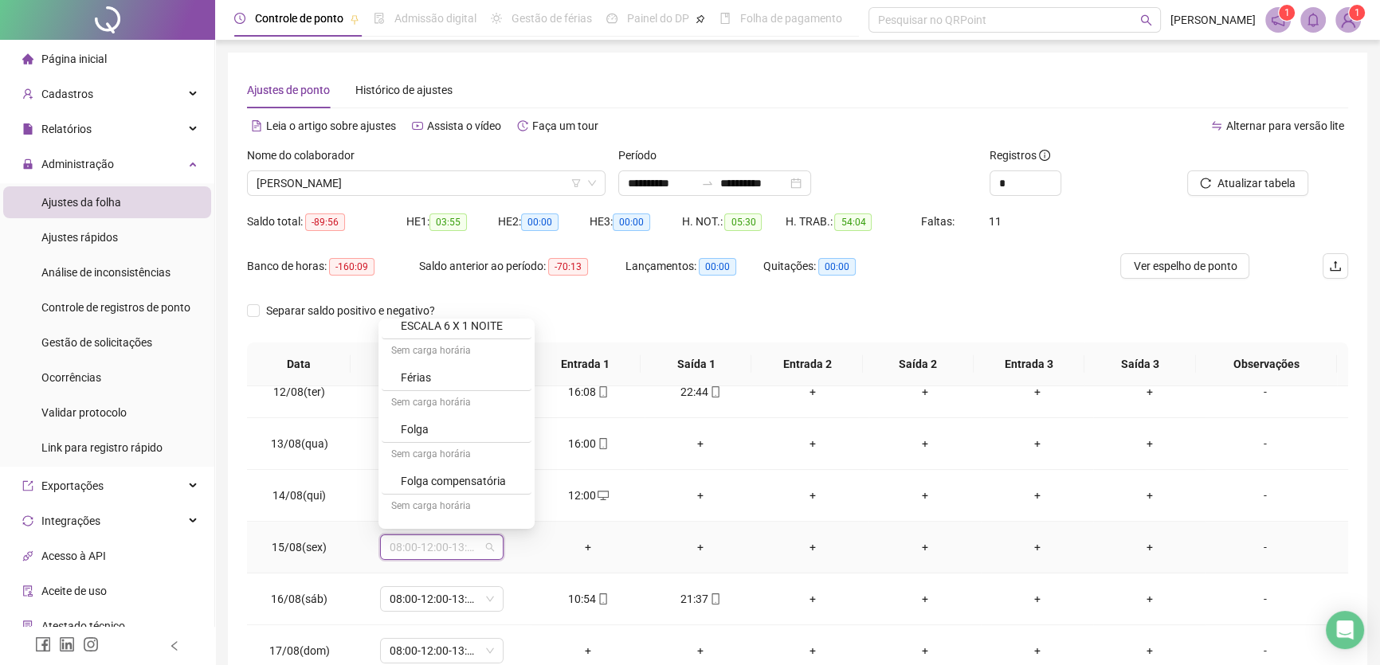
scroll to position [261, 0]
click at [414, 406] on div "Folga" at bounding box center [461, 411] width 121 height 18
click at [516, 508] on span "Sim" at bounding box center [515, 504] width 18 height 18
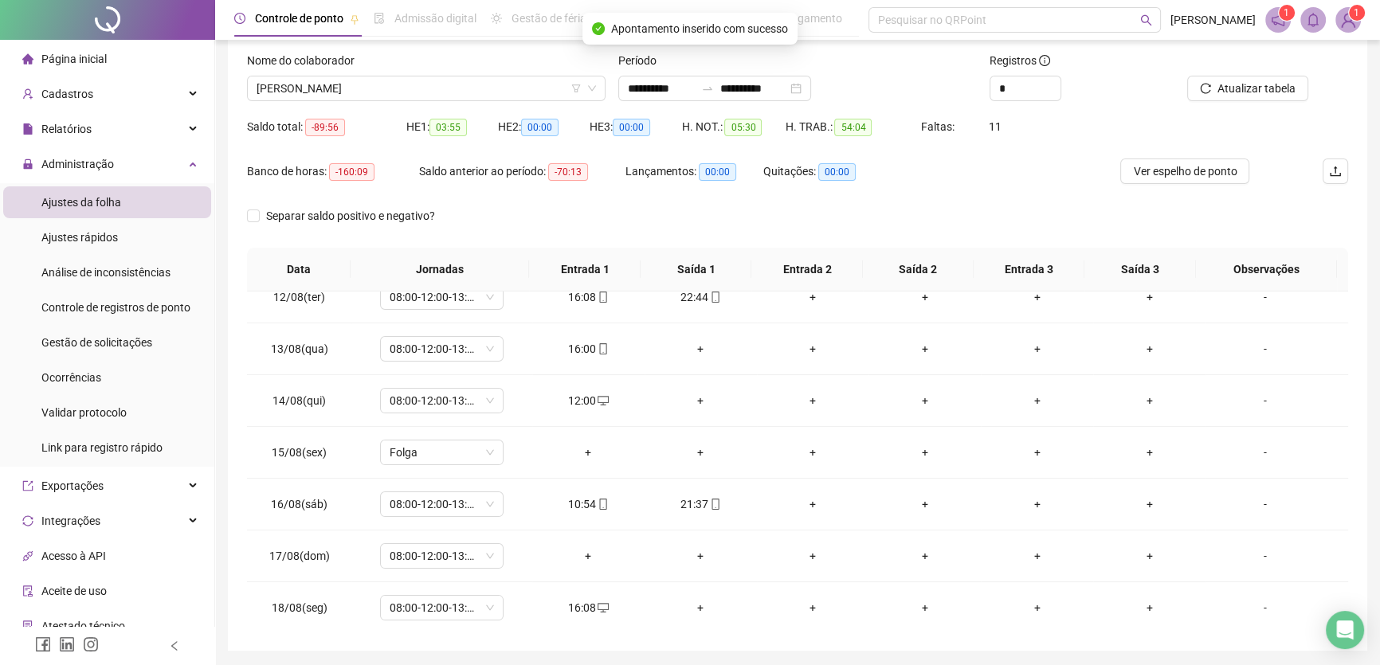
scroll to position [0, 0]
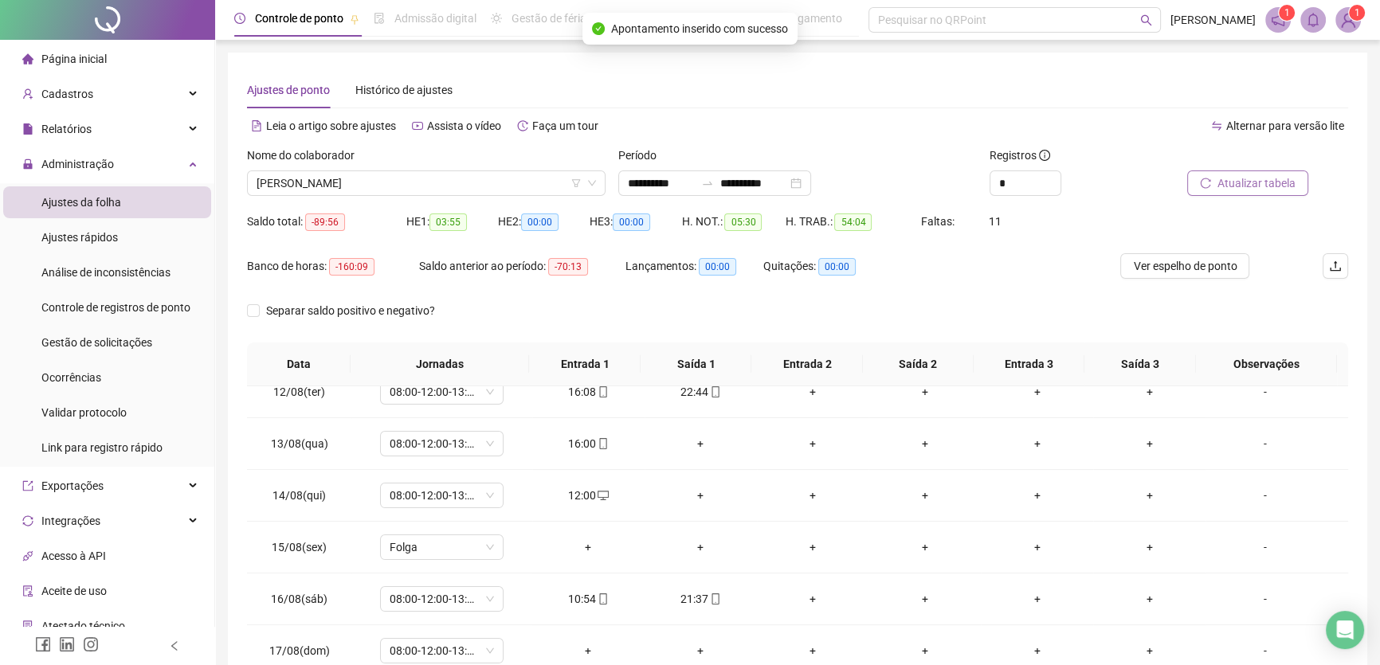
click at [1249, 179] on span "Atualizar tabela" at bounding box center [1257, 184] width 78 height 18
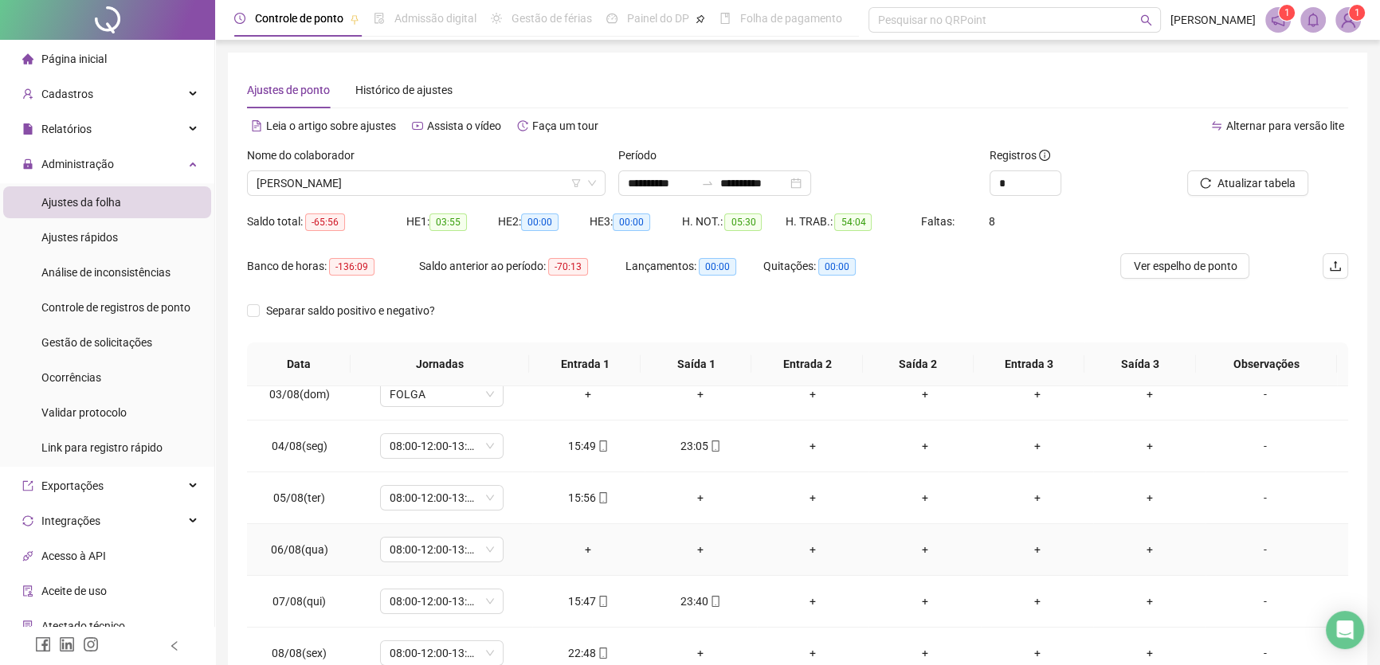
scroll to position [144, 0]
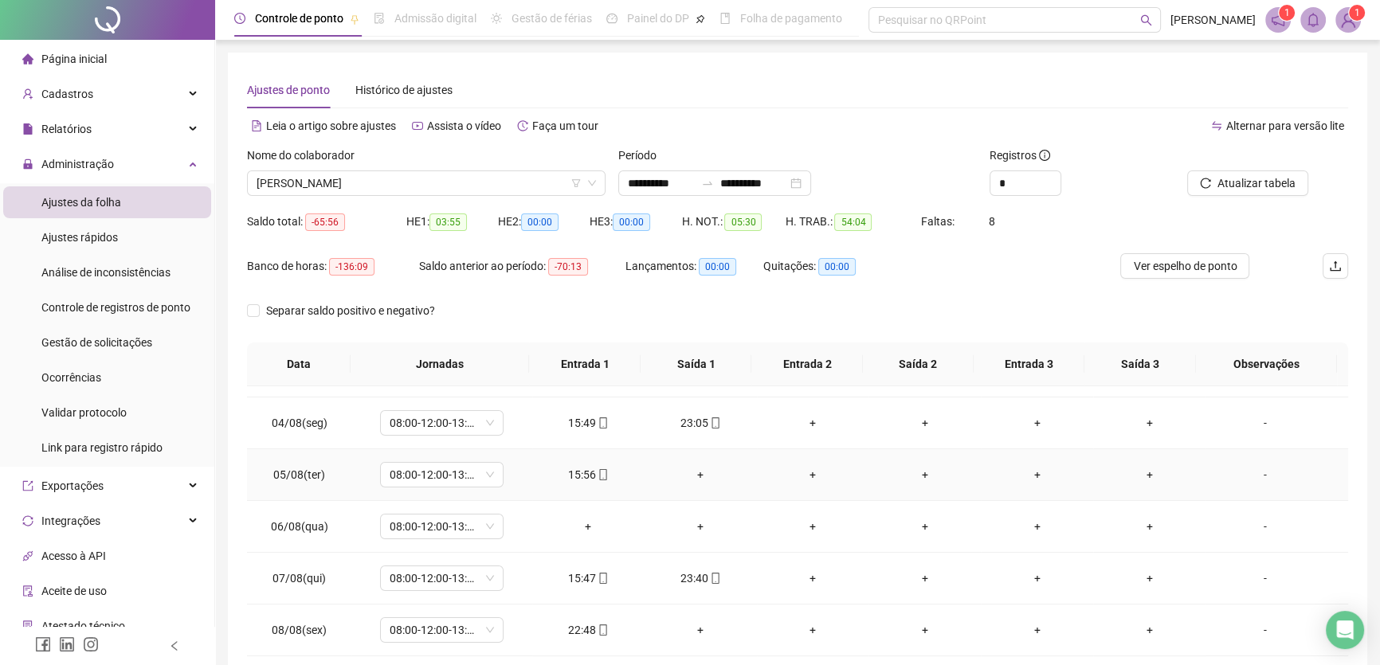
click at [696, 469] on div "+" at bounding box center [700, 475] width 87 height 18
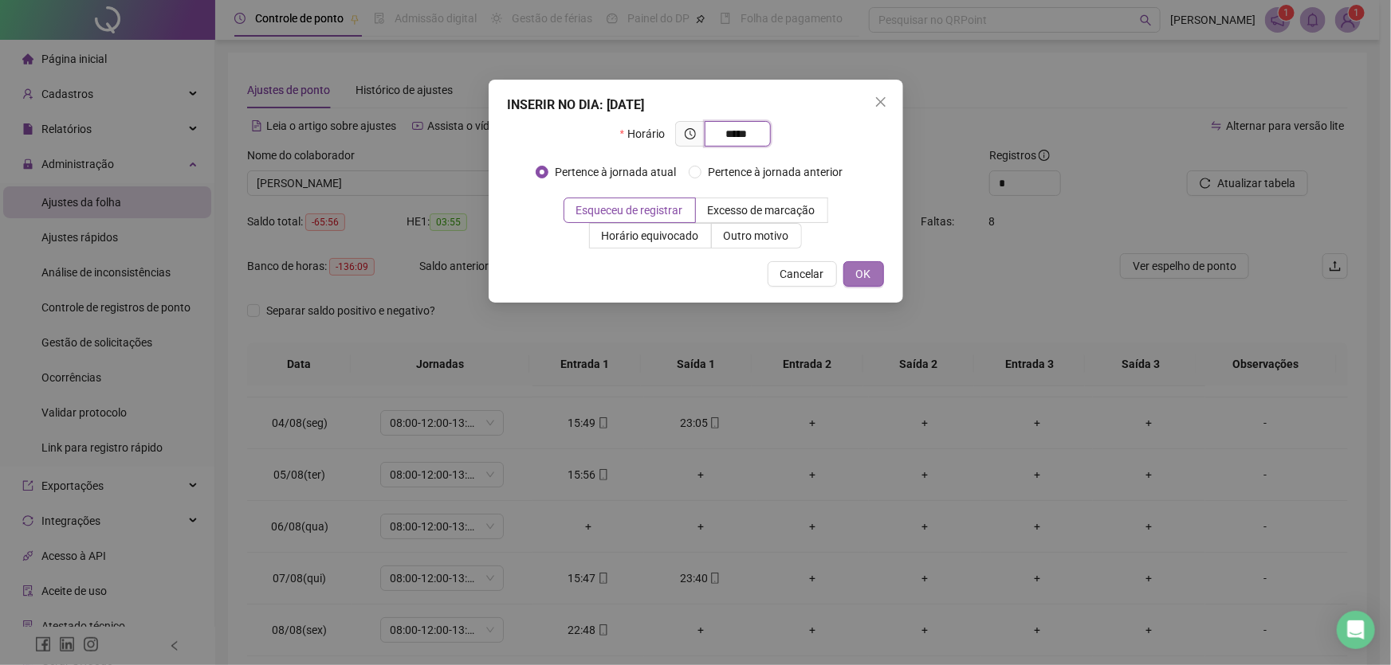
type input "*****"
click at [862, 271] on span "OK" at bounding box center [863, 274] width 15 height 18
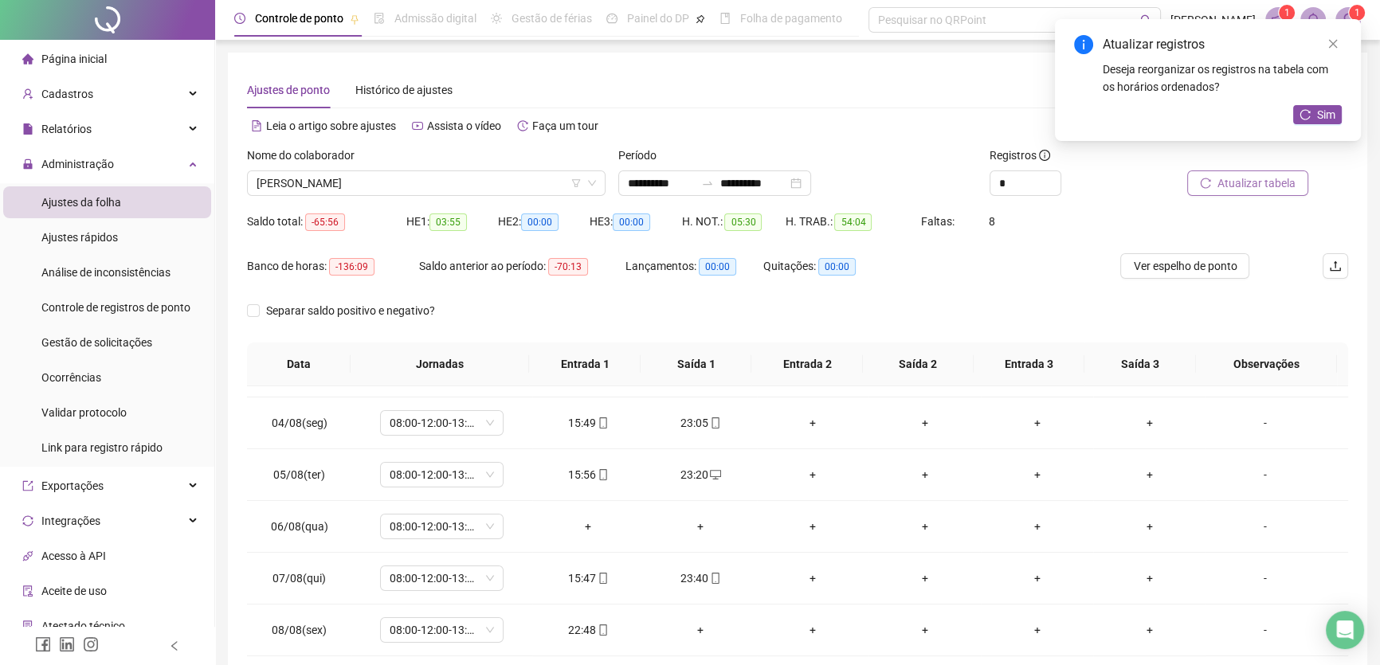
click at [1267, 183] on span "Atualizar tabela" at bounding box center [1257, 184] width 78 height 18
click at [584, 522] on div "+" at bounding box center [588, 527] width 87 height 18
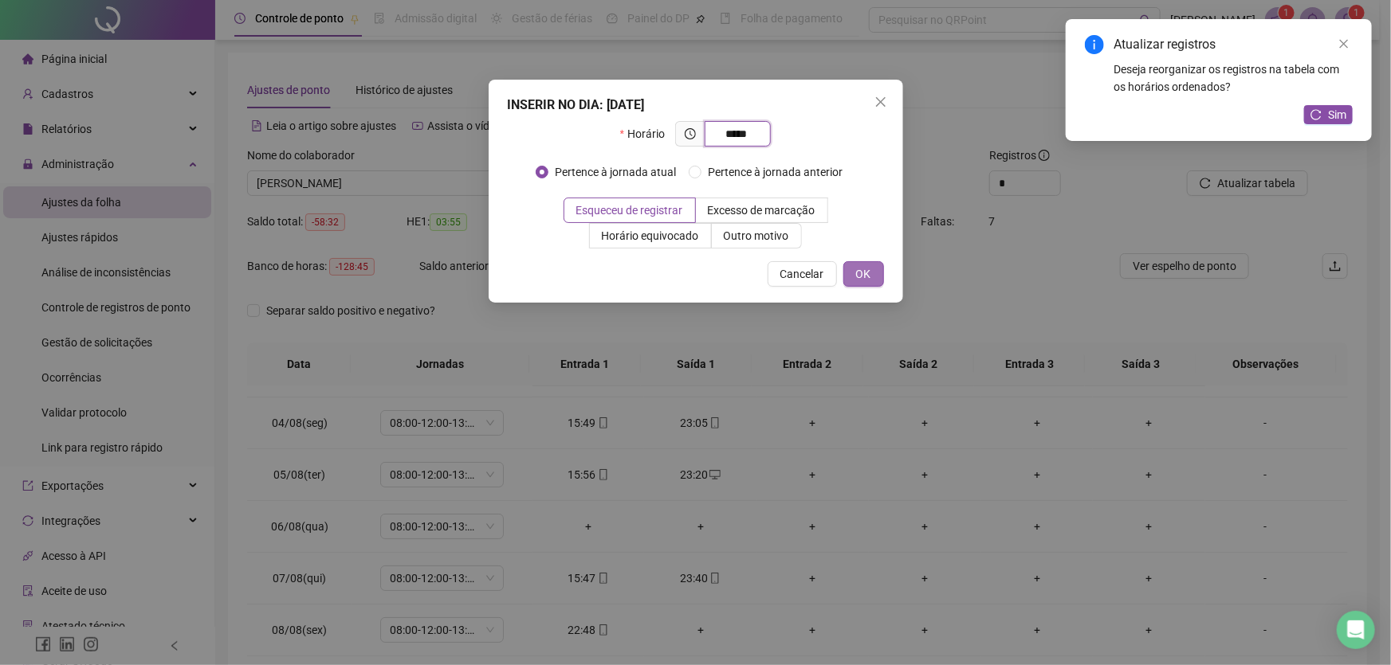
type input "*****"
click at [858, 270] on span "OK" at bounding box center [863, 274] width 15 height 18
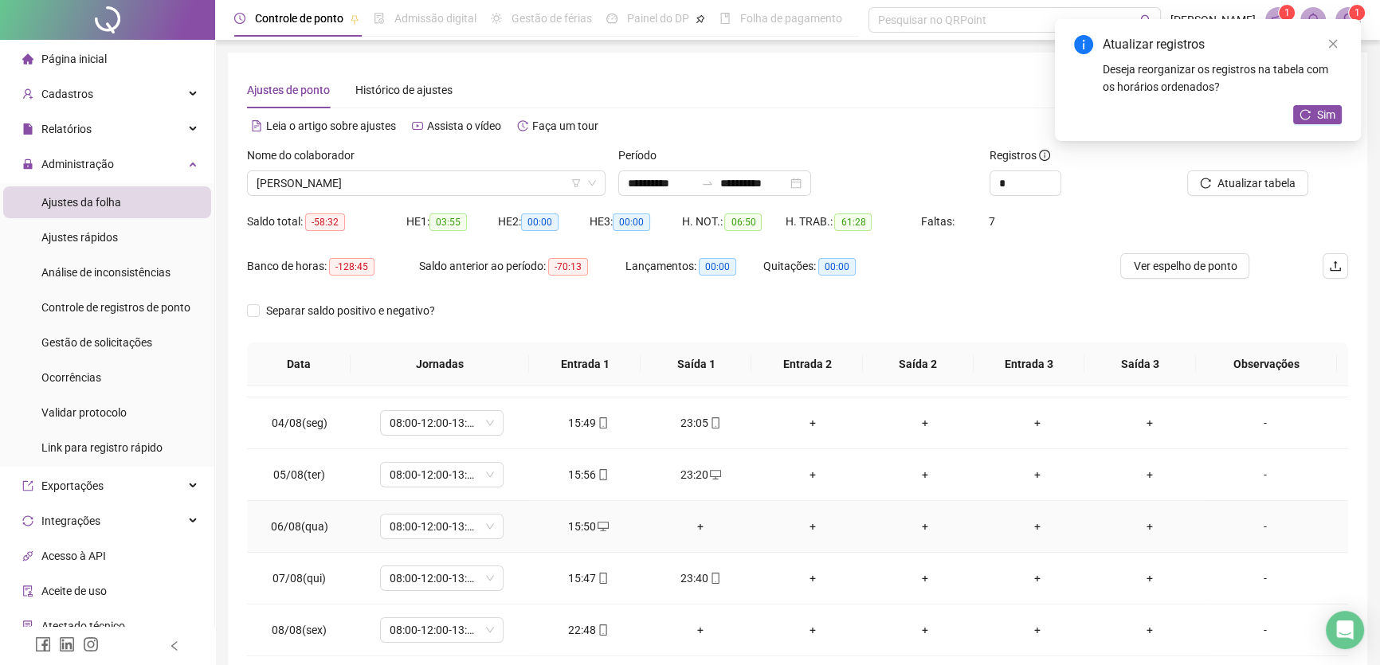
click at [697, 520] on div "+" at bounding box center [700, 527] width 87 height 18
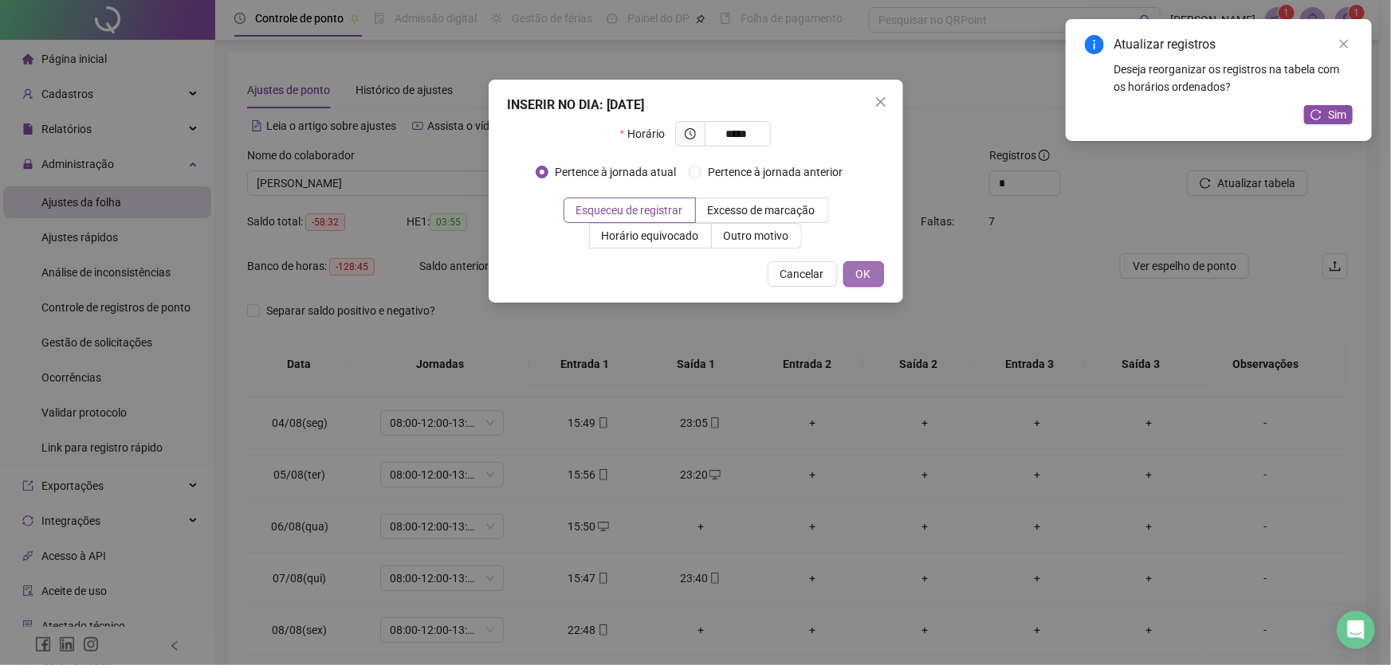
type input "*****"
click at [858, 274] on span "OK" at bounding box center [863, 274] width 15 height 18
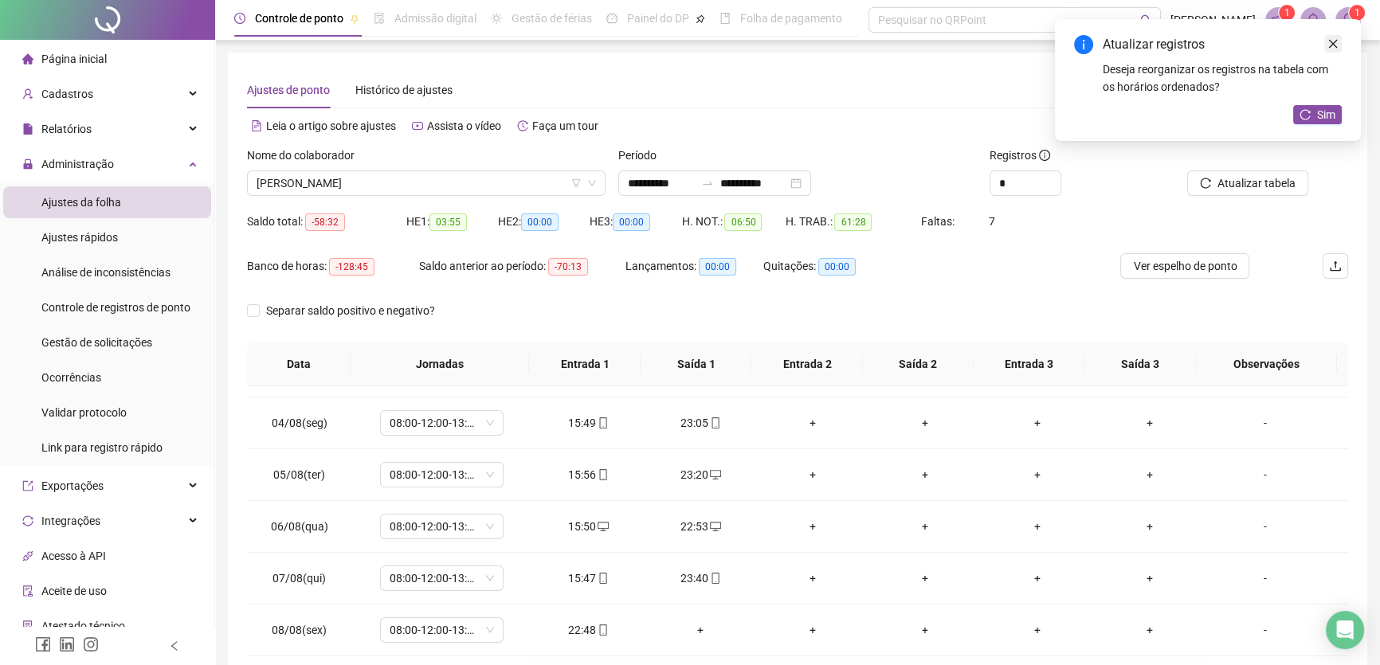
click at [1329, 41] on icon "close" at bounding box center [1333, 43] width 11 height 11
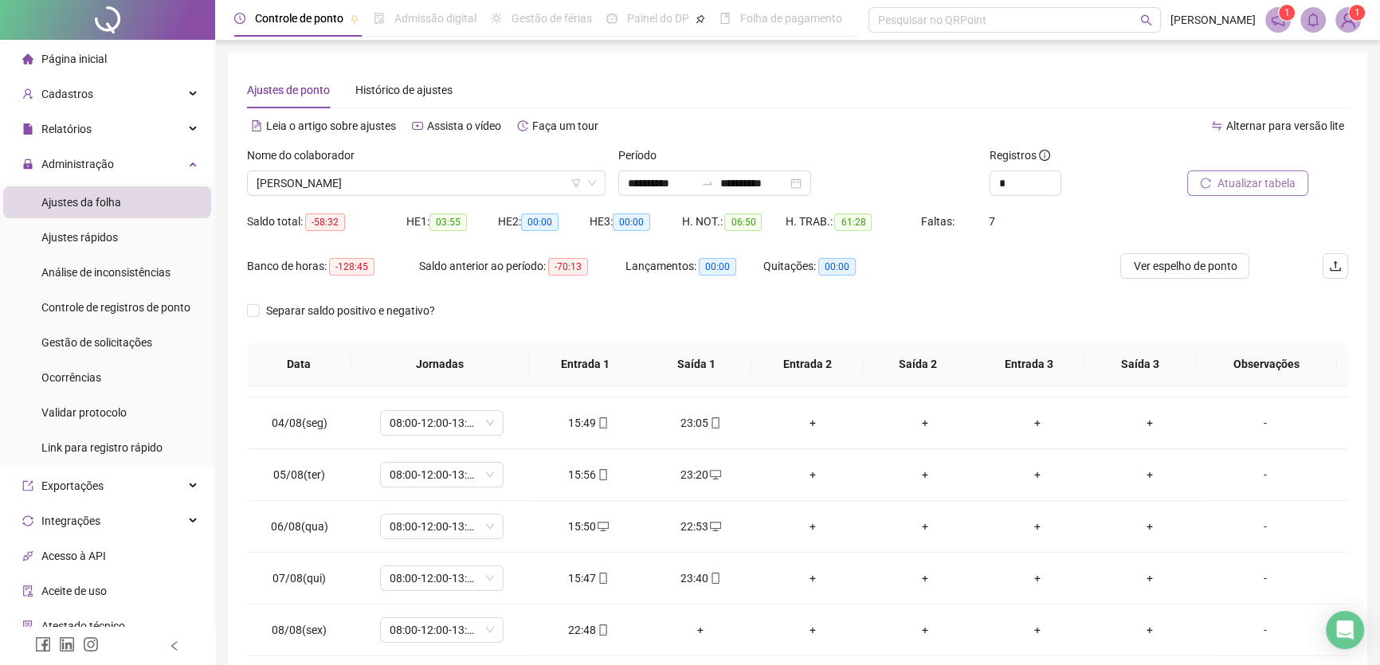
click at [1248, 182] on span "Atualizar tabela" at bounding box center [1257, 184] width 78 height 18
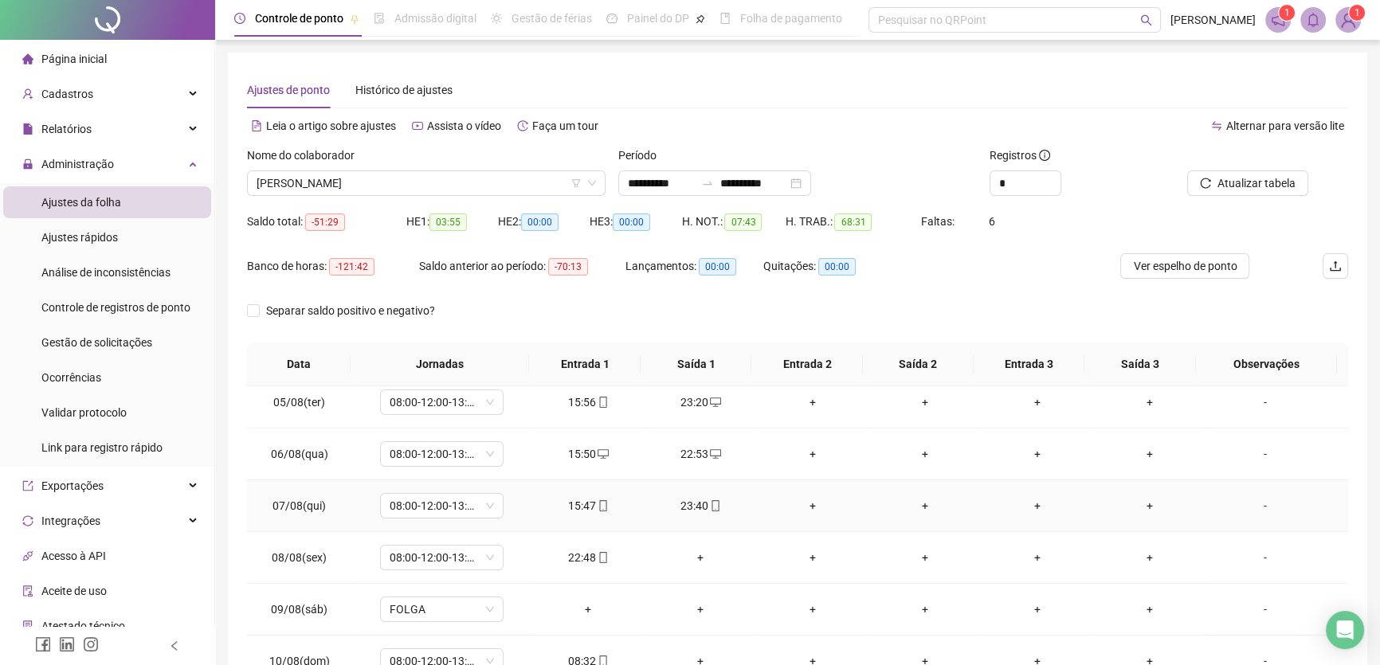
click at [803, 502] on div "+" at bounding box center [813, 506] width 87 height 18
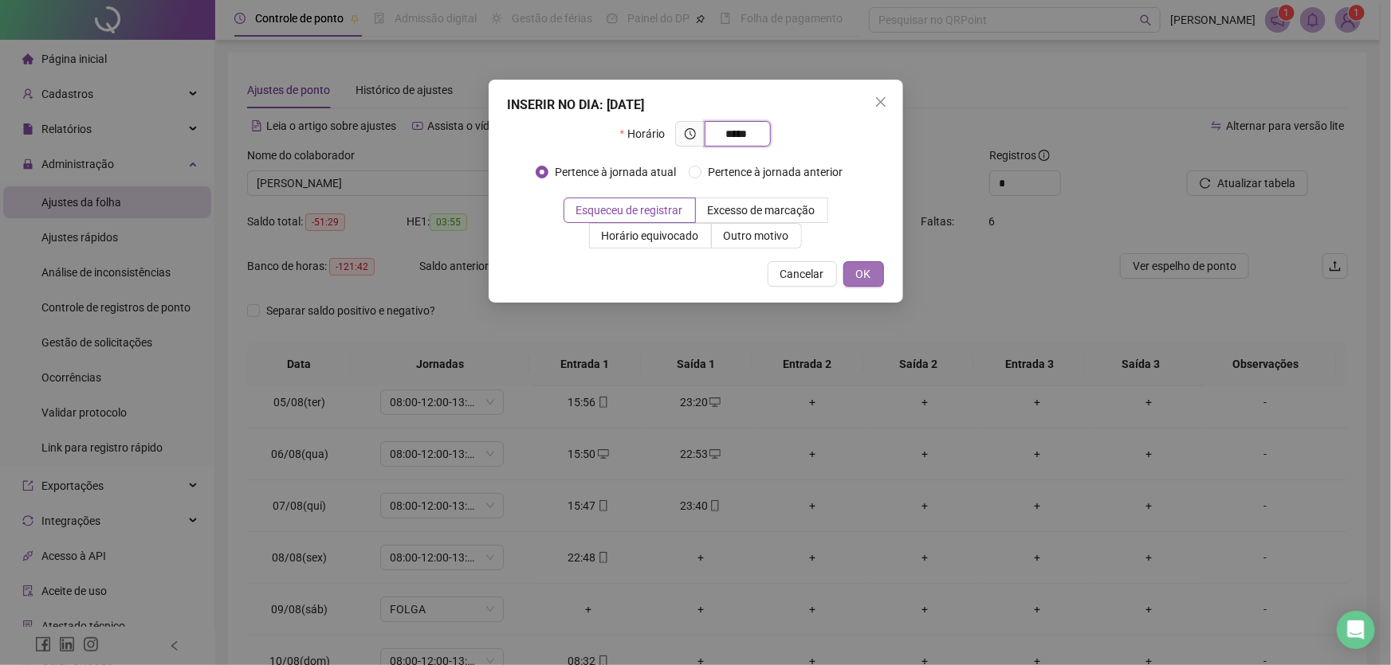
type input "*****"
click at [858, 273] on span "OK" at bounding box center [863, 274] width 15 height 18
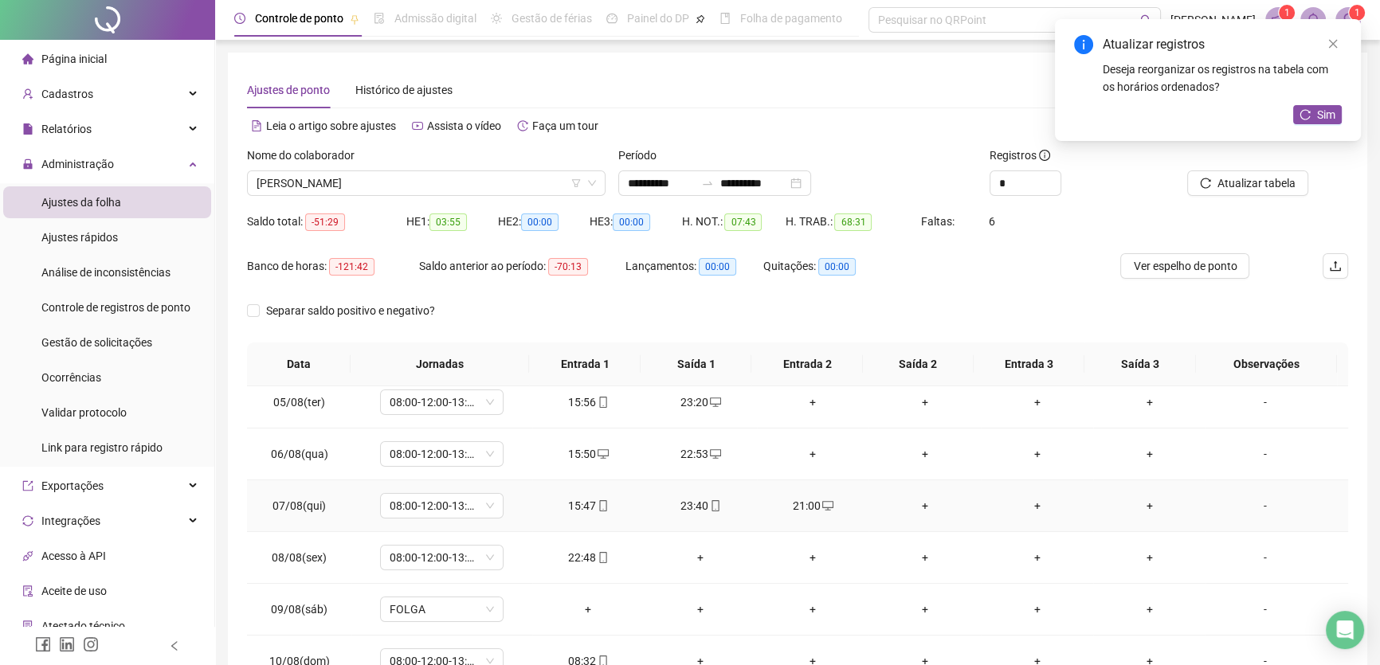
click at [919, 502] on div "+" at bounding box center [924, 506] width 87 height 18
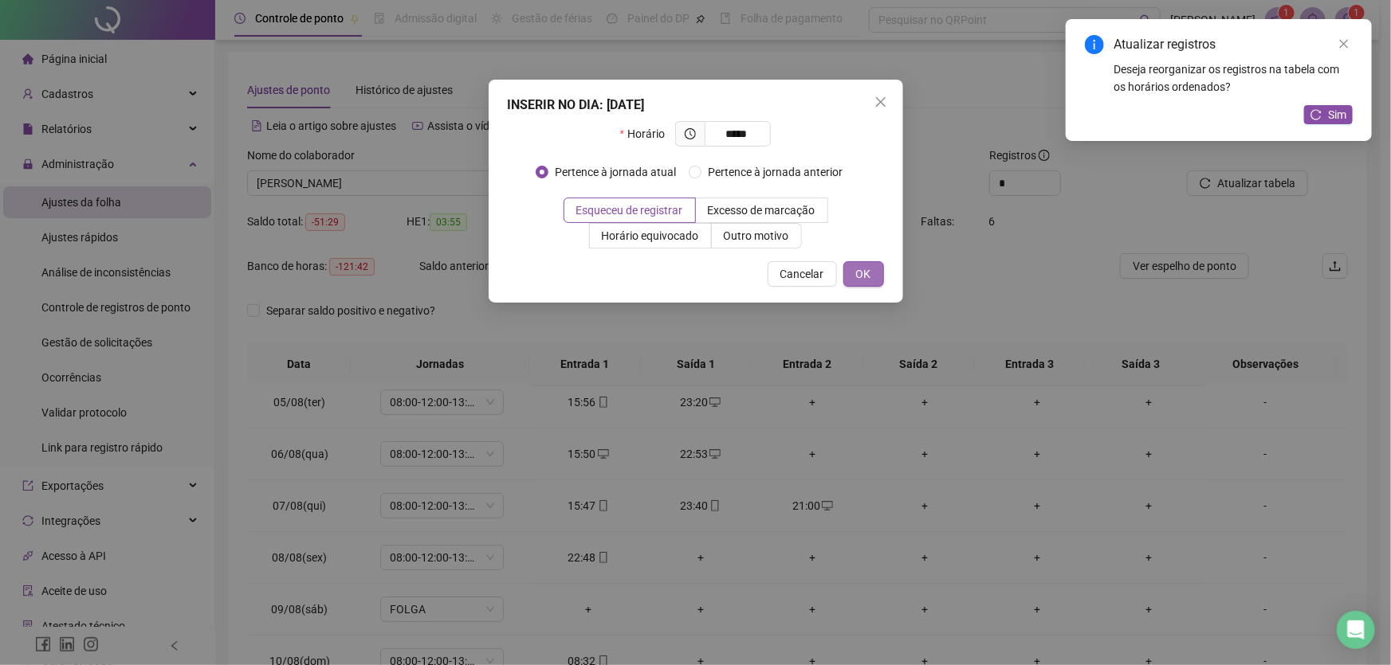
type input "*****"
click at [862, 273] on span "OK" at bounding box center [863, 274] width 15 height 18
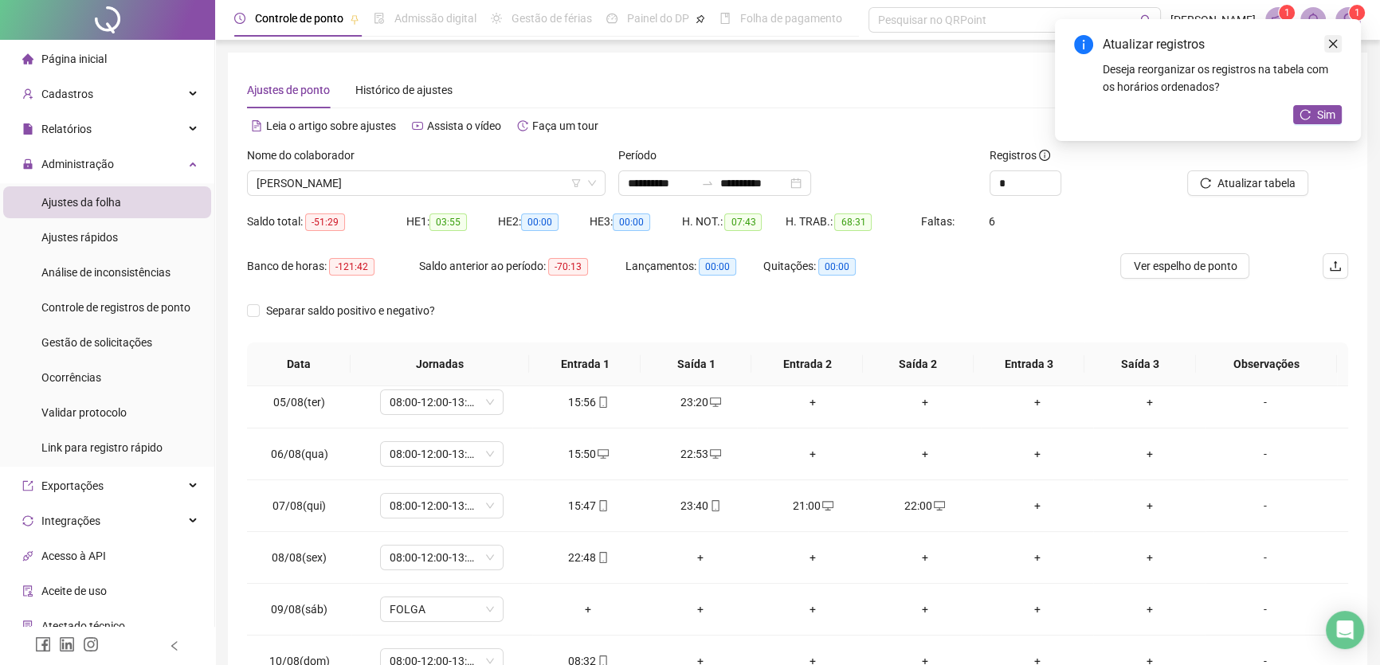
click at [1330, 47] on icon "close" at bounding box center [1333, 43] width 11 height 11
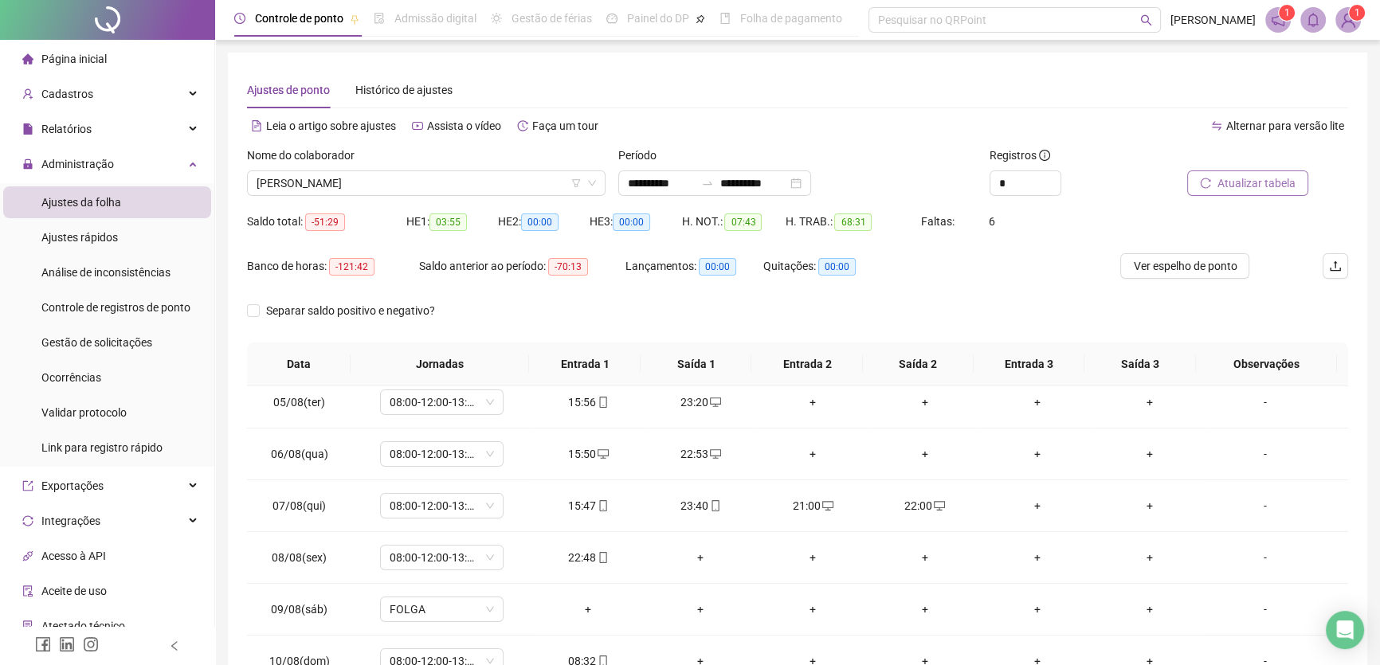
click at [1266, 175] on span "Atualizar tabela" at bounding box center [1257, 184] width 78 height 18
click at [695, 552] on div "+" at bounding box center [700, 558] width 87 height 18
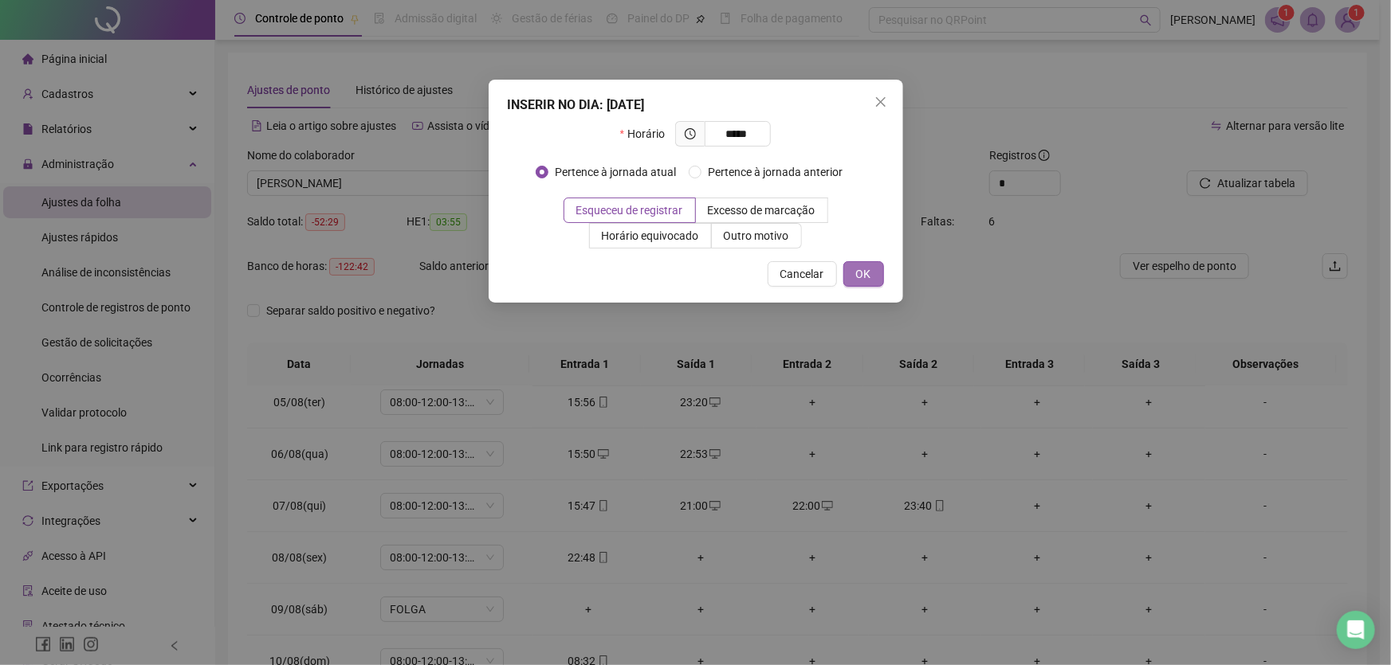
type input "*****"
click at [866, 271] on span "OK" at bounding box center [863, 274] width 15 height 18
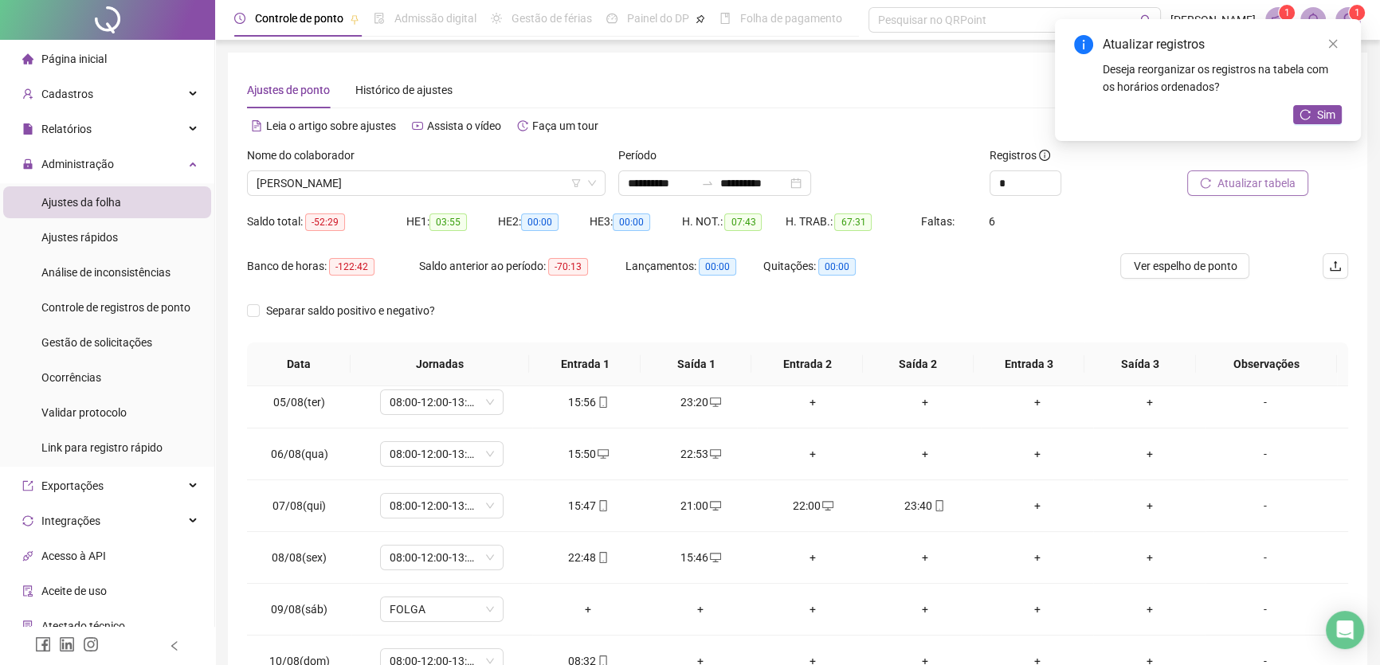
click at [1278, 190] on span "Atualizar tabela" at bounding box center [1257, 184] width 78 height 18
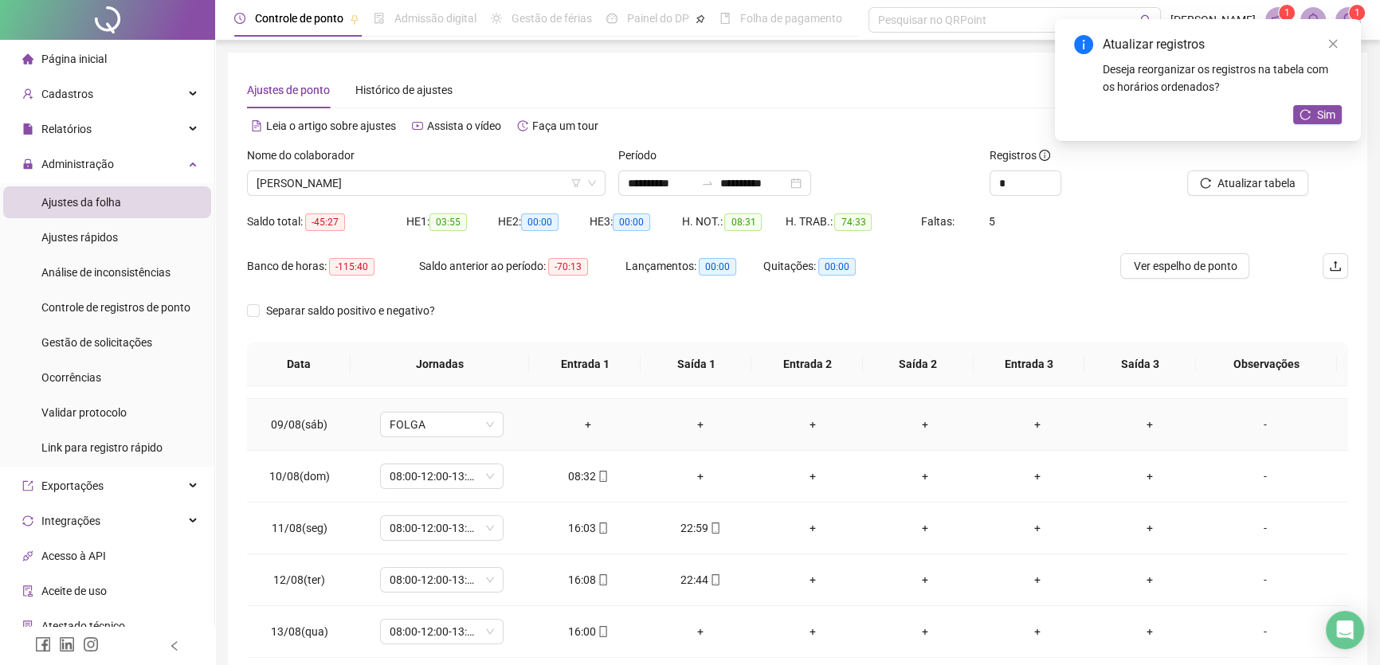
scroll to position [434, 0]
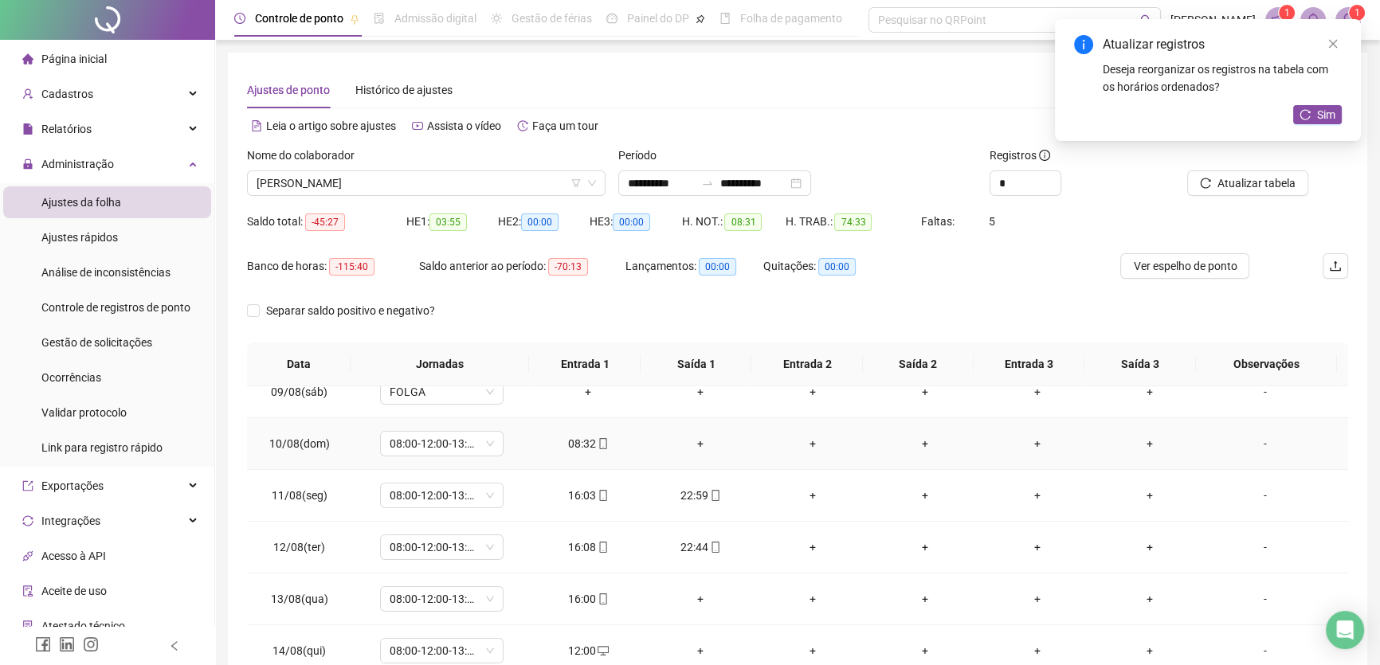
click at [694, 439] on div "+" at bounding box center [700, 444] width 87 height 18
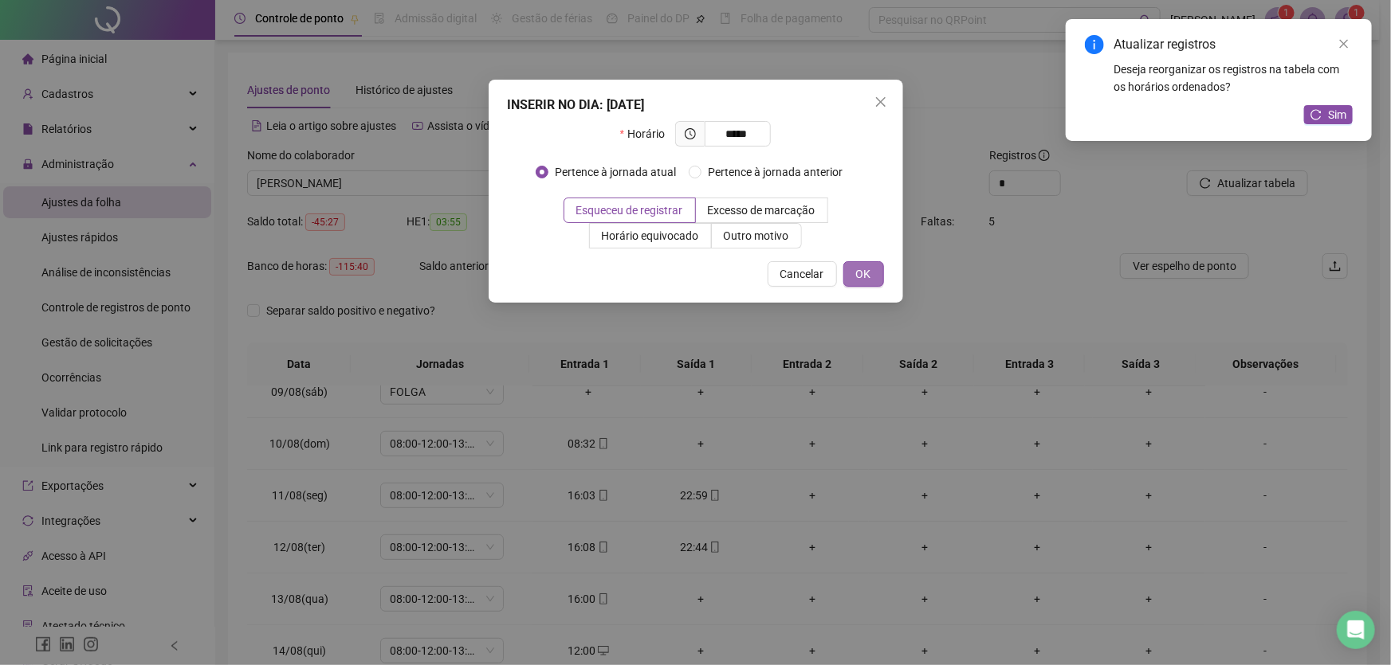
type input "*****"
click at [856, 276] on span "OK" at bounding box center [863, 274] width 15 height 18
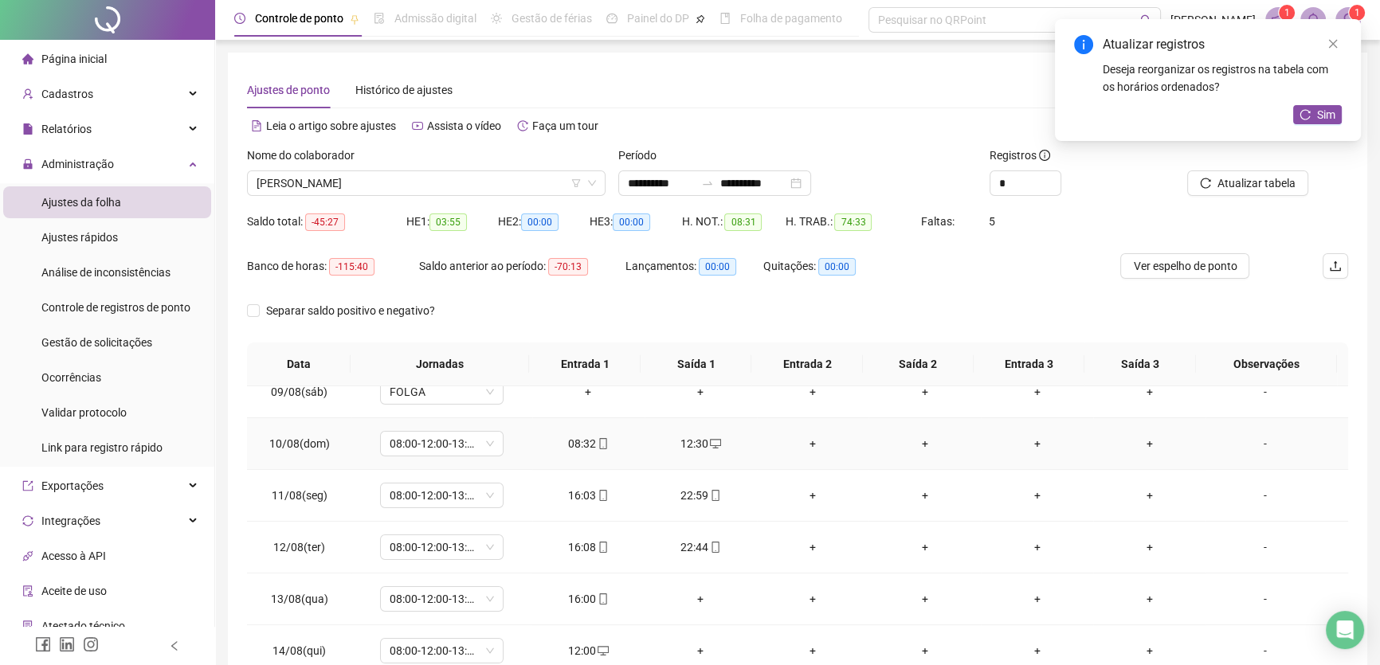
click at [804, 440] on div "+" at bounding box center [813, 444] width 87 height 18
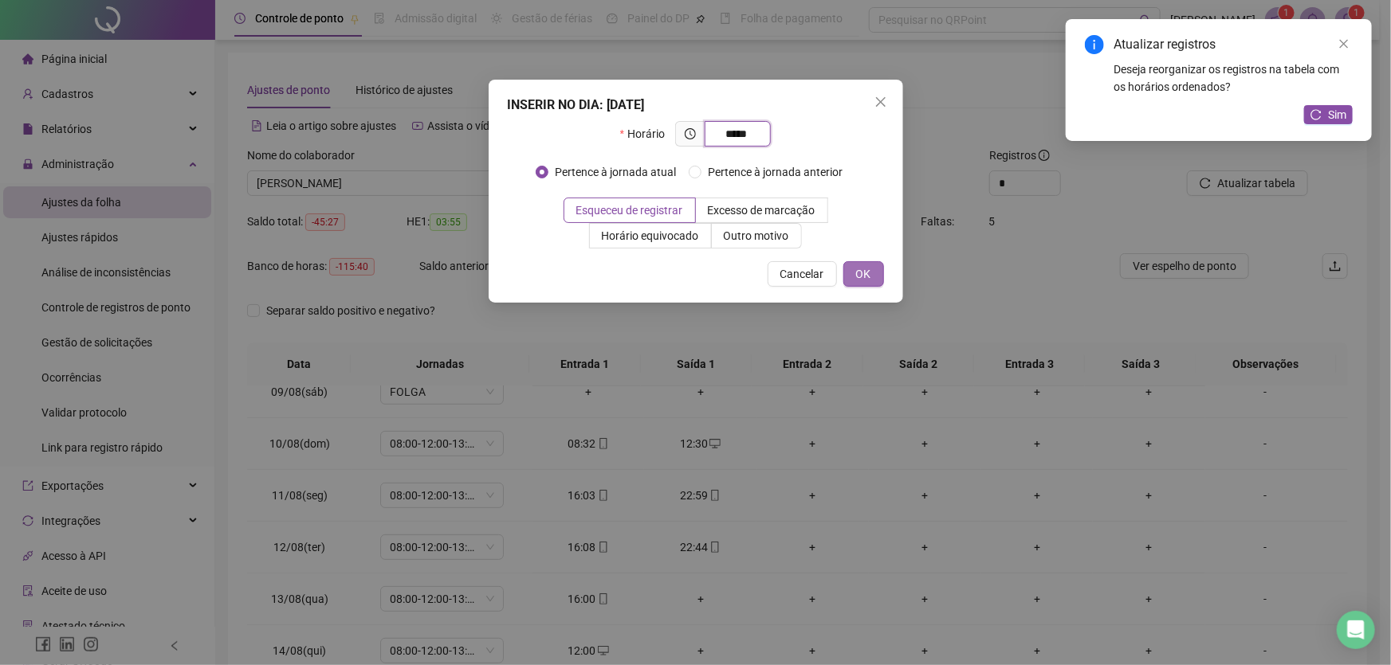
type input "*****"
click at [864, 272] on span "OK" at bounding box center [863, 274] width 15 height 18
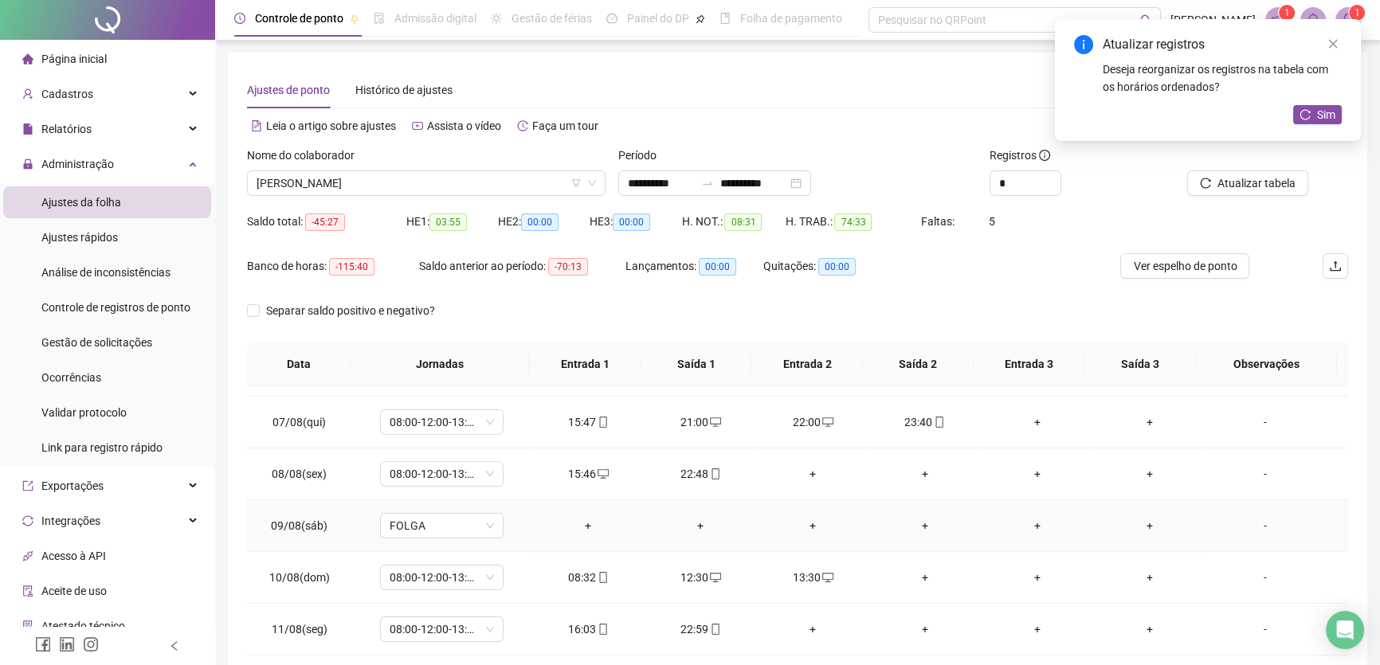
scroll to position [373, 0]
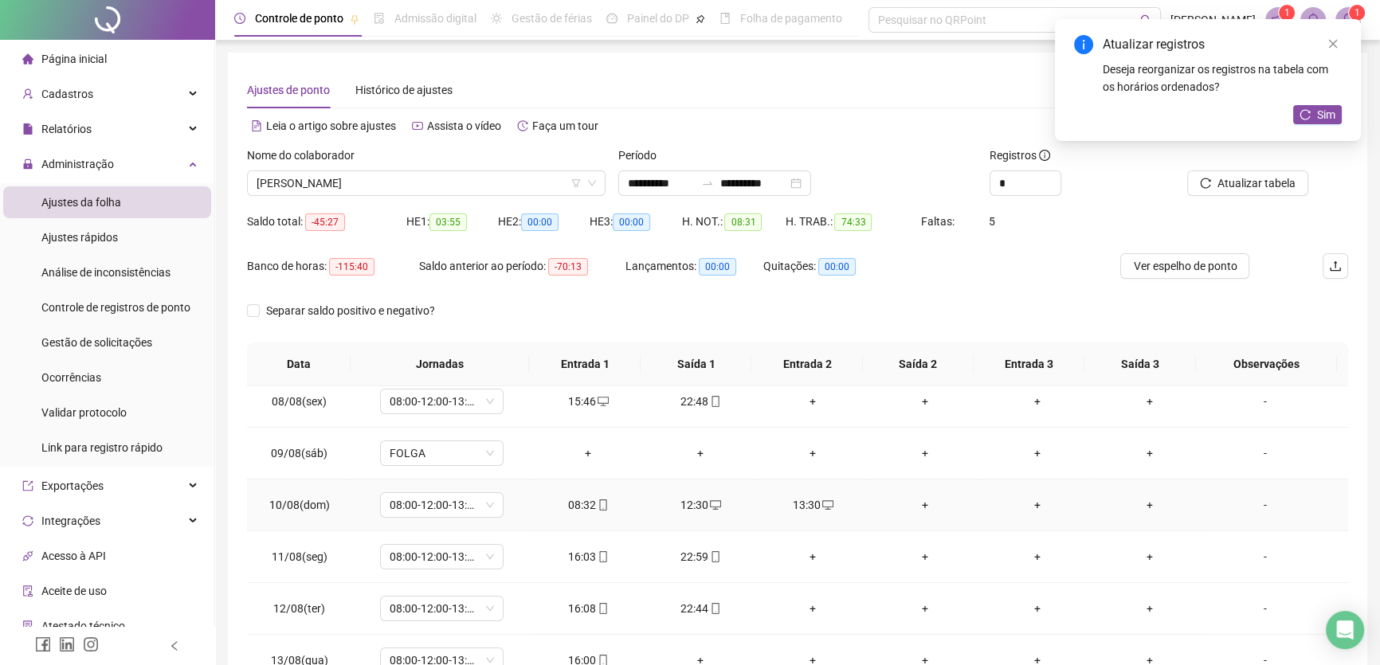
click at [917, 502] on div "+" at bounding box center [924, 506] width 87 height 18
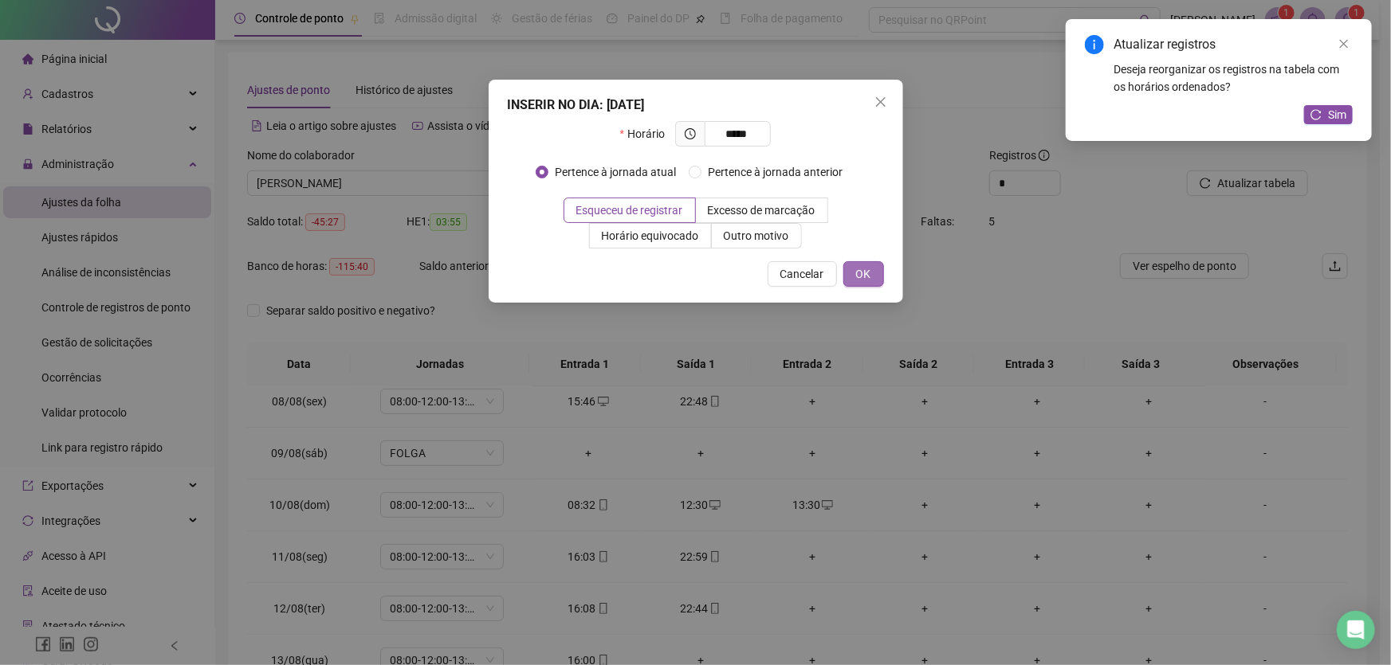
type input "*****"
click at [853, 271] on button "OK" at bounding box center [863, 274] width 41 height 26
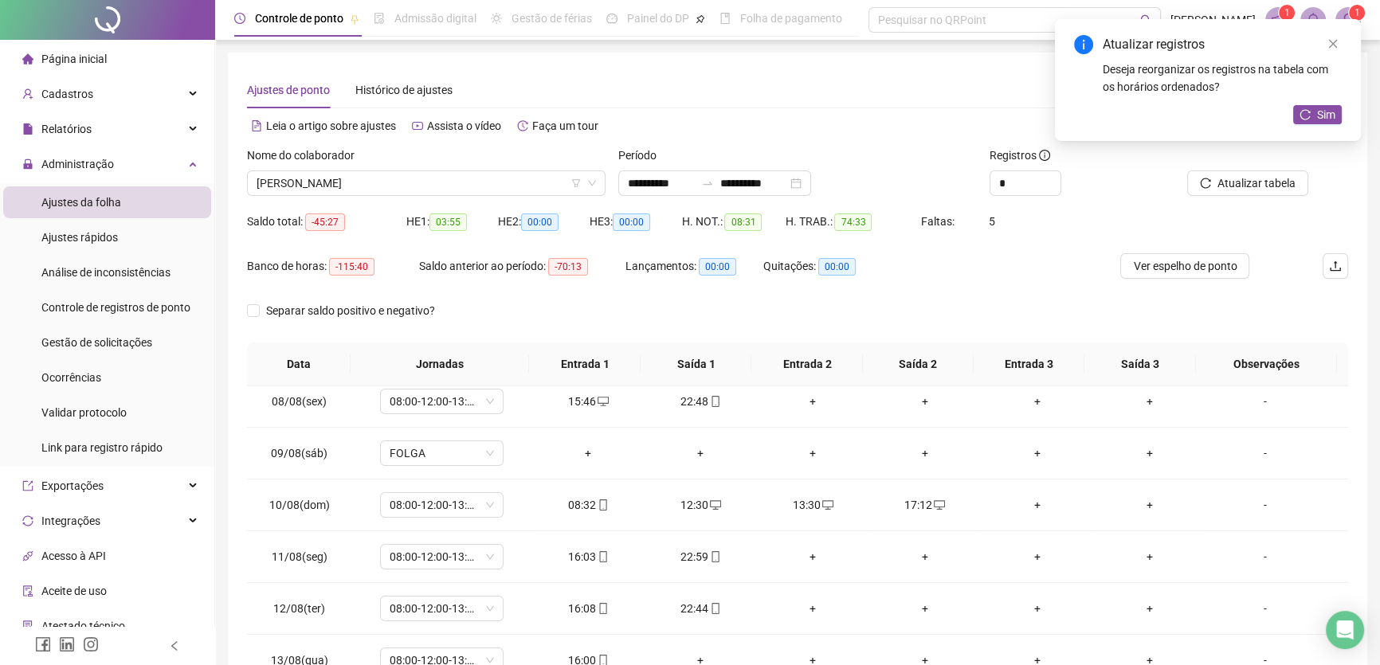
drag, startPoint x: 1340, startPoint y: 41, endPoint x: 1332, endPoint y: 54, distance: 15.5
click at [1341, 41] on link "Close" at bounding box center [1334, 44] width 18 height 18
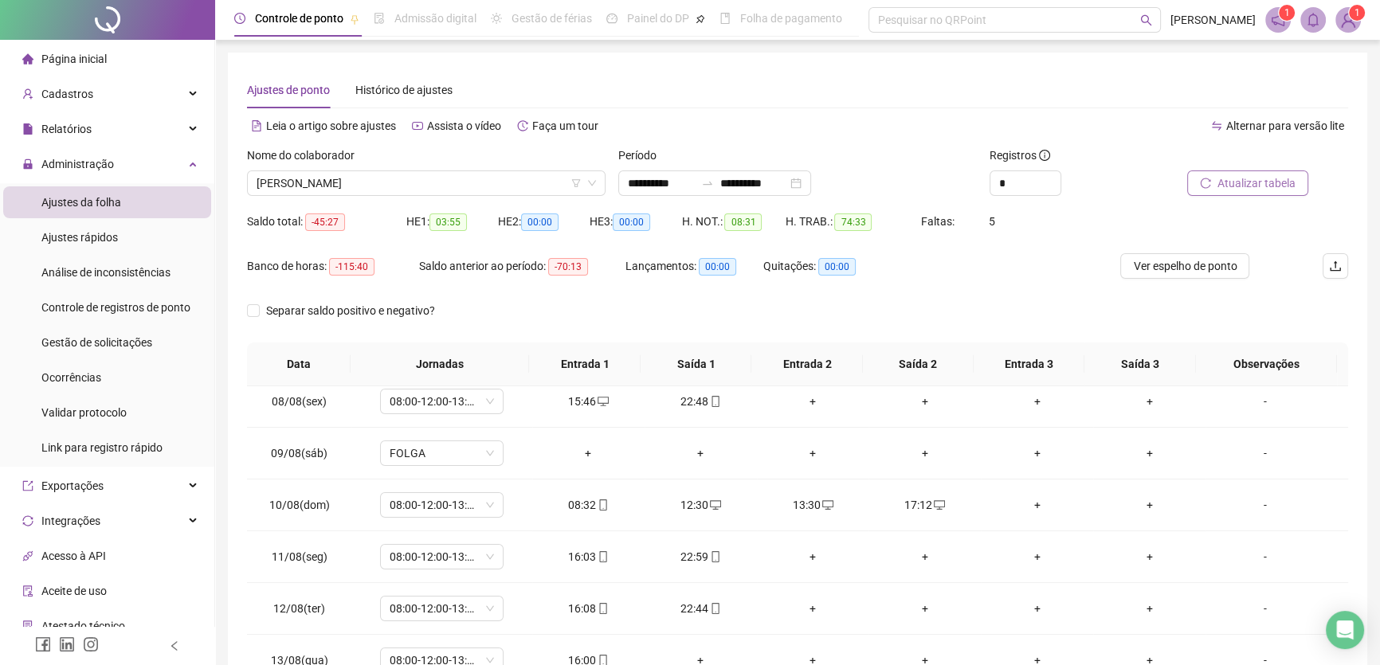
click at [1254, 183] on span "Atualizar tabela" at bounding box center [1257, 184] width 78 height 18
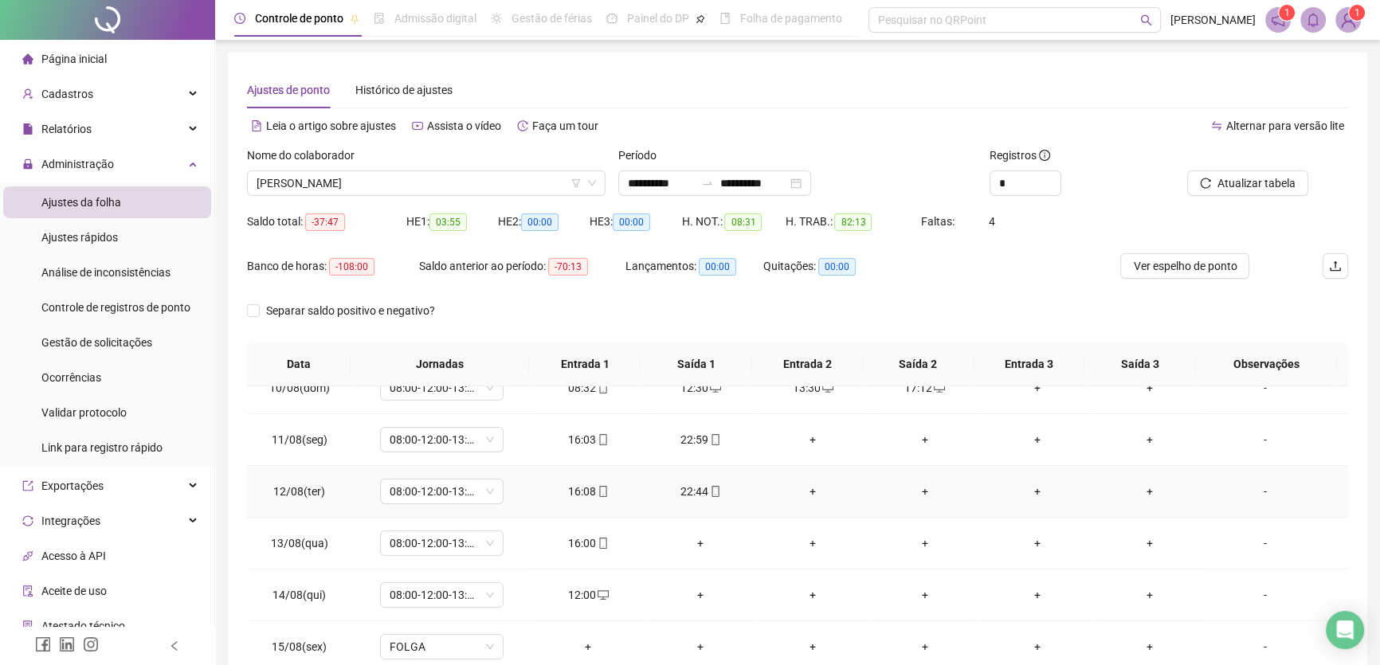
scroll to position [518, 0]
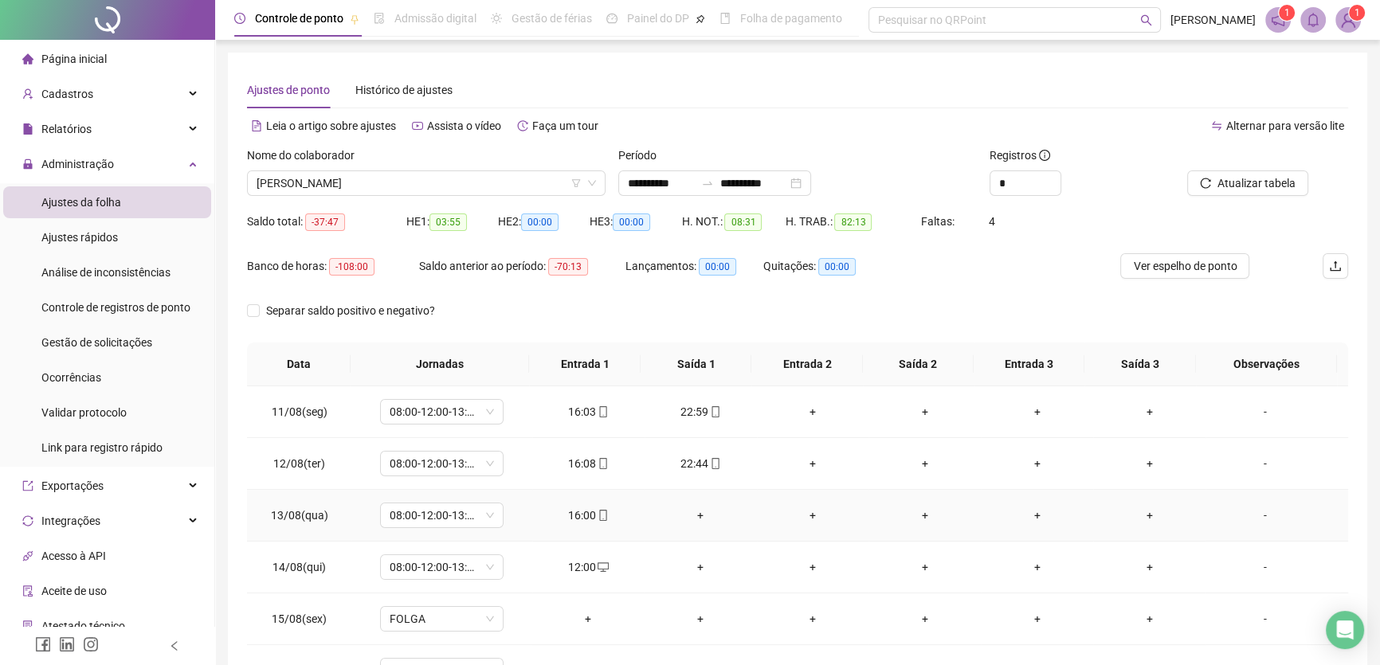
click at [697, 507] on div "+" at bounding box center [700, 516] width 87 height 18
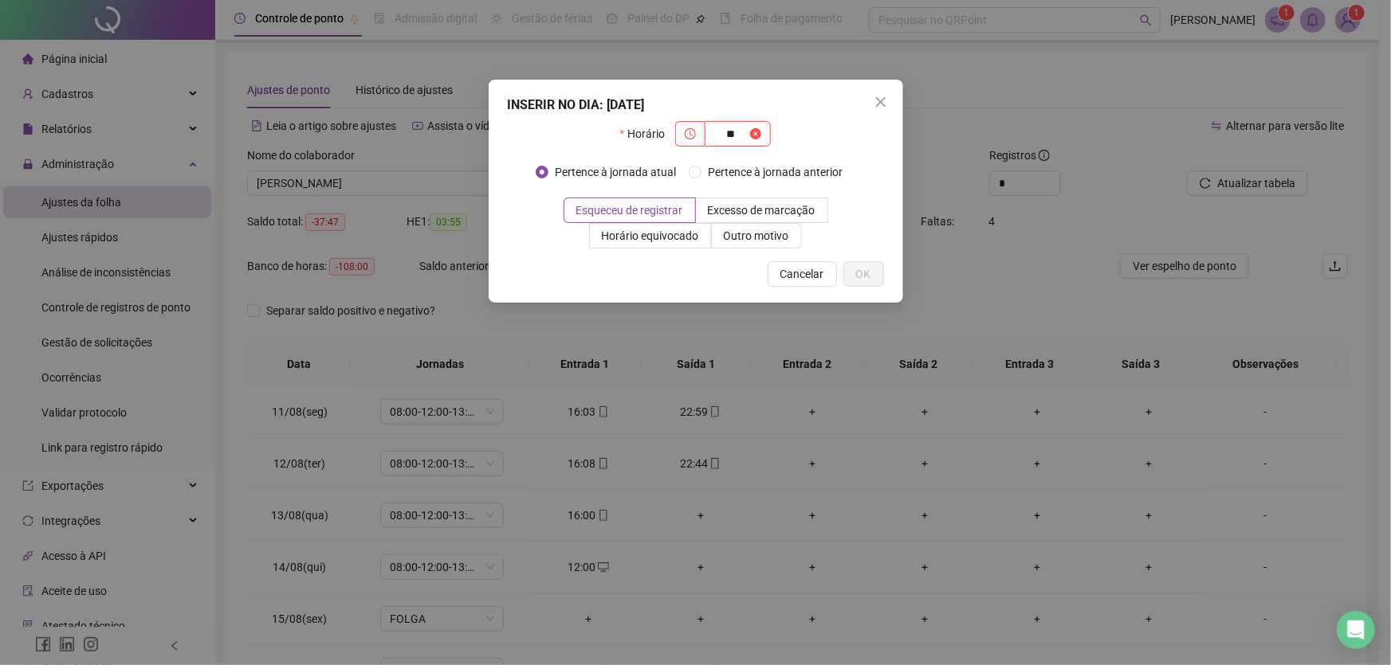
type input "*"
type input "*****"
click at [856, 270] on span "OK" at bounding box center [863, 274] width 15 height 18
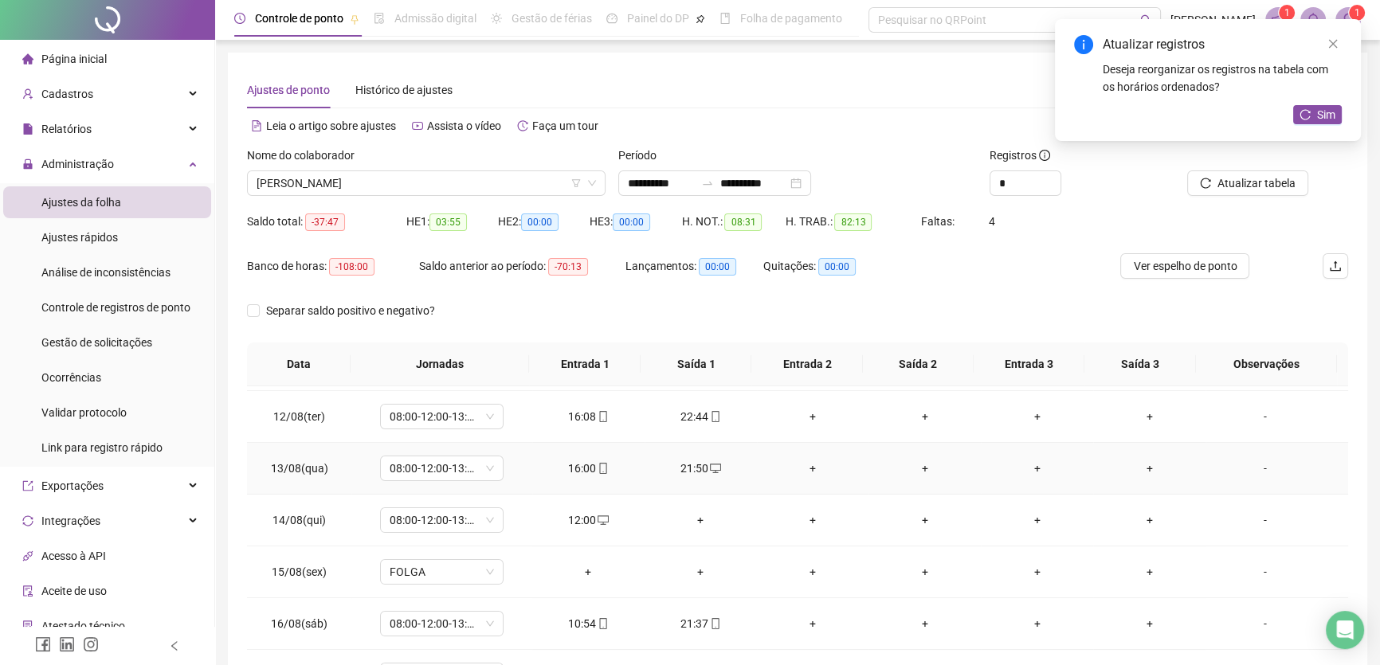
scroll to position [590, 0]
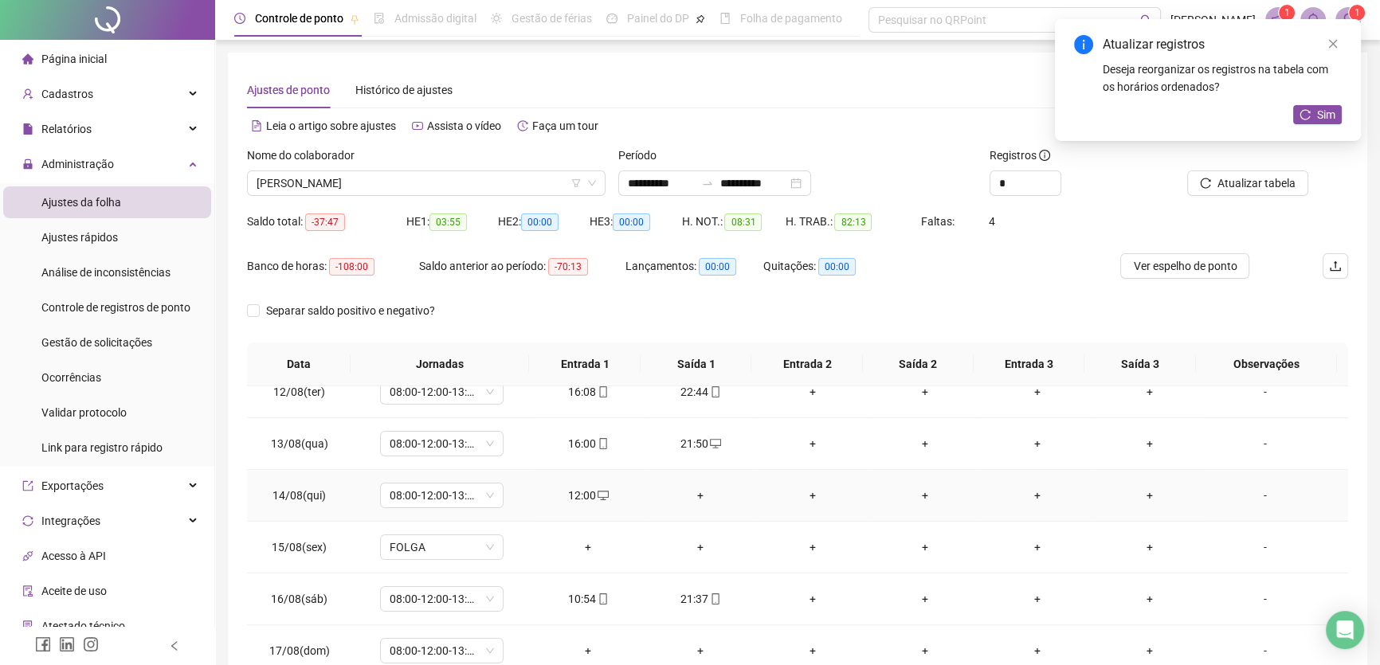
click at [698, 493] on div "+" at bounding box center [700, 496] width 87 height 18
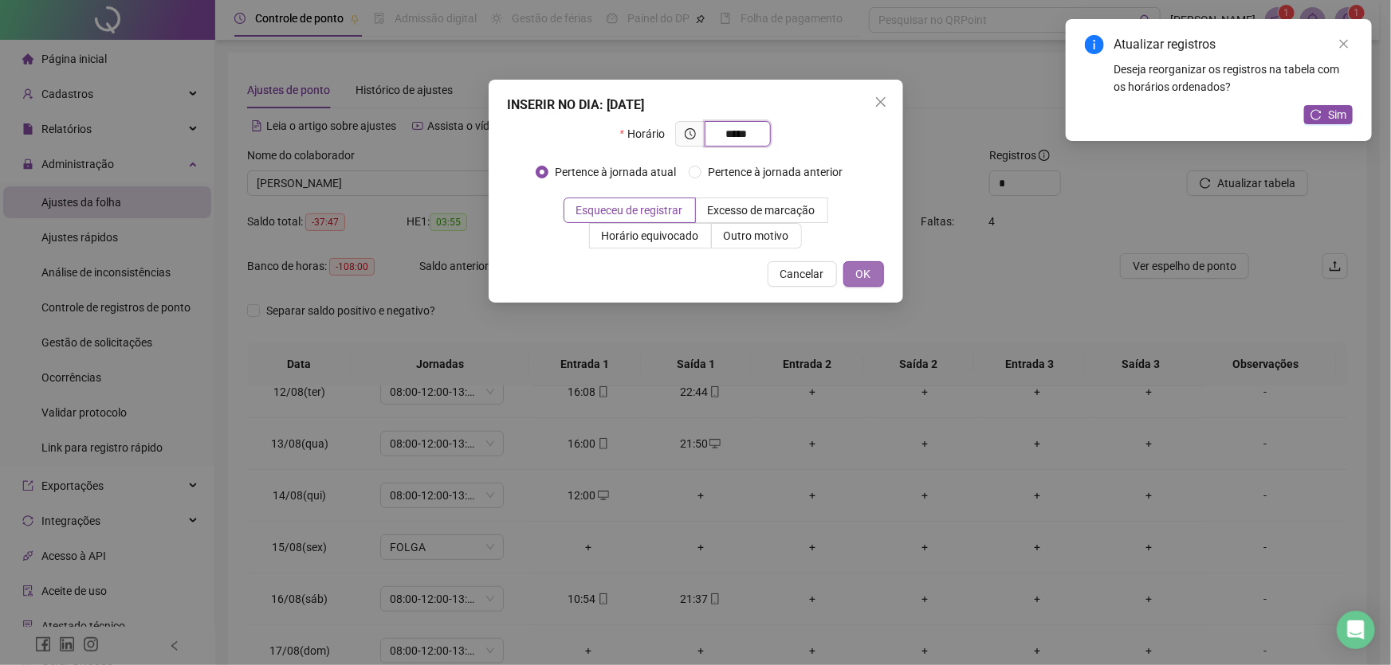
type input "*****"
click at [857, 271] on span "OK" at bounding box center [863, 274] width 15 height 18
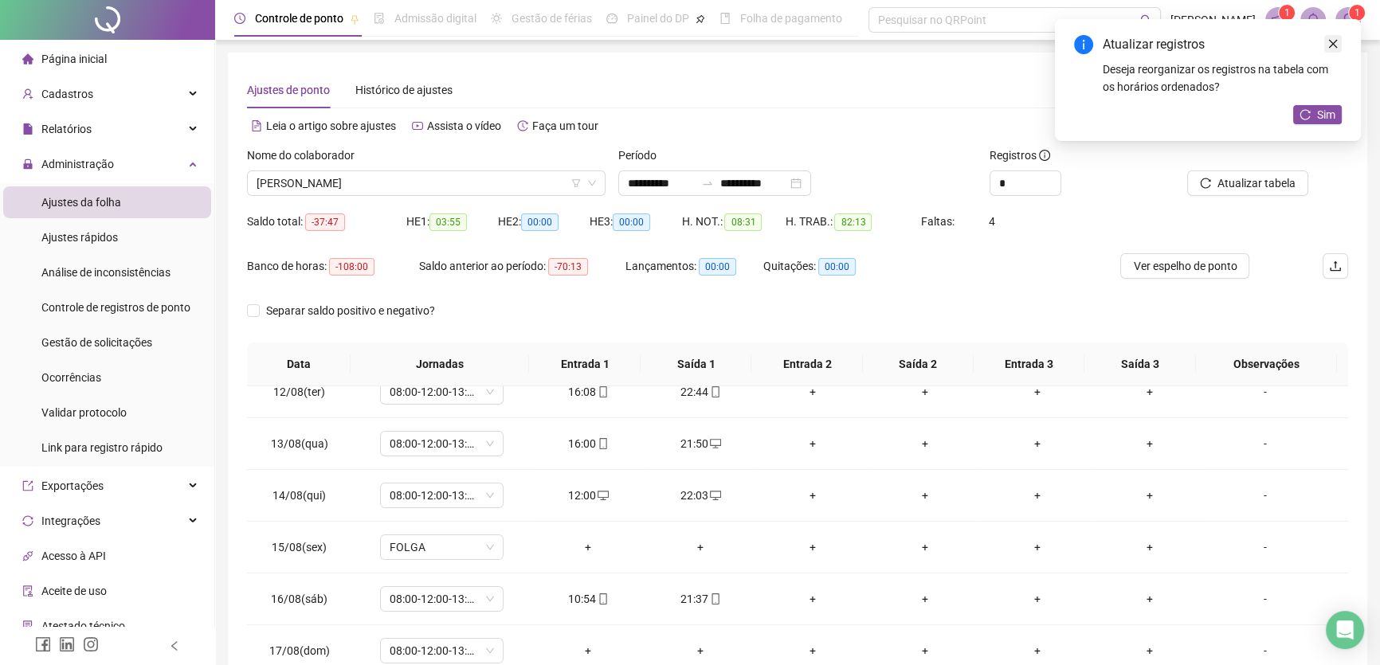
click at [1333, 38] on icon "close" at bounding box center [1333, 43] width 11 height 11
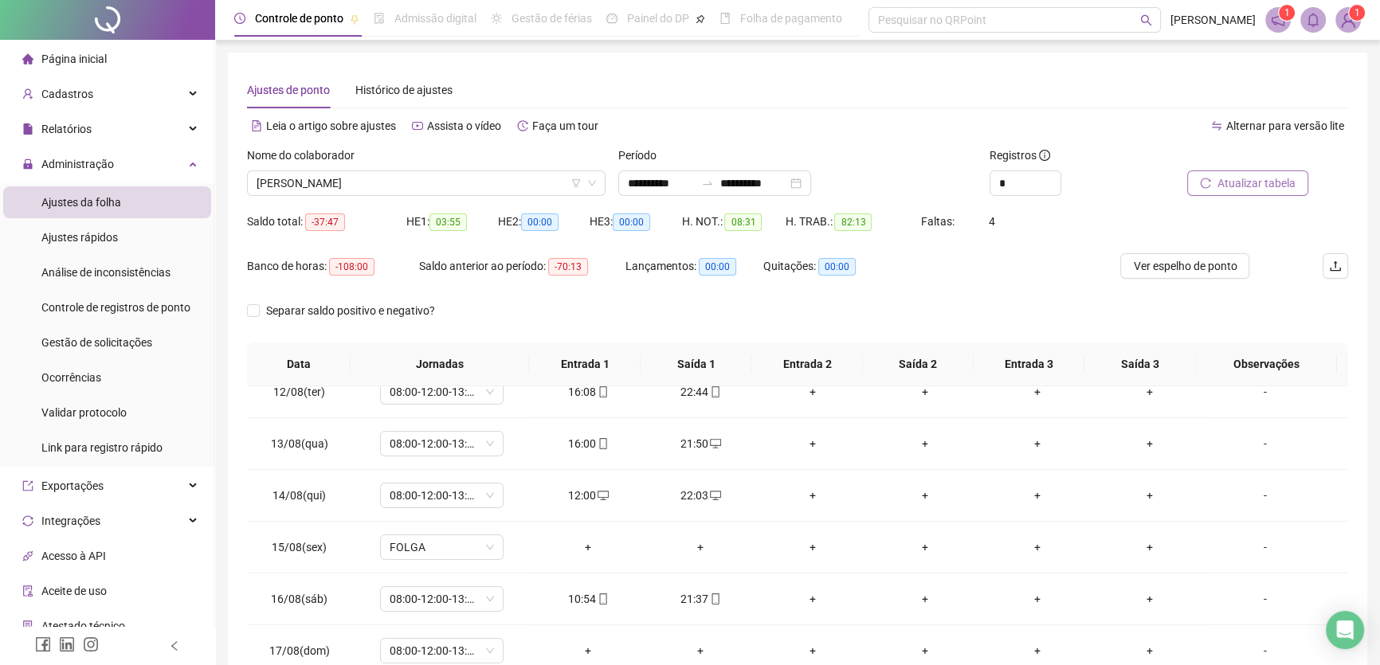
click at [1264, 182] on span "Atualizar tabela" at bounding box center [1257, 184] width 78 height 18
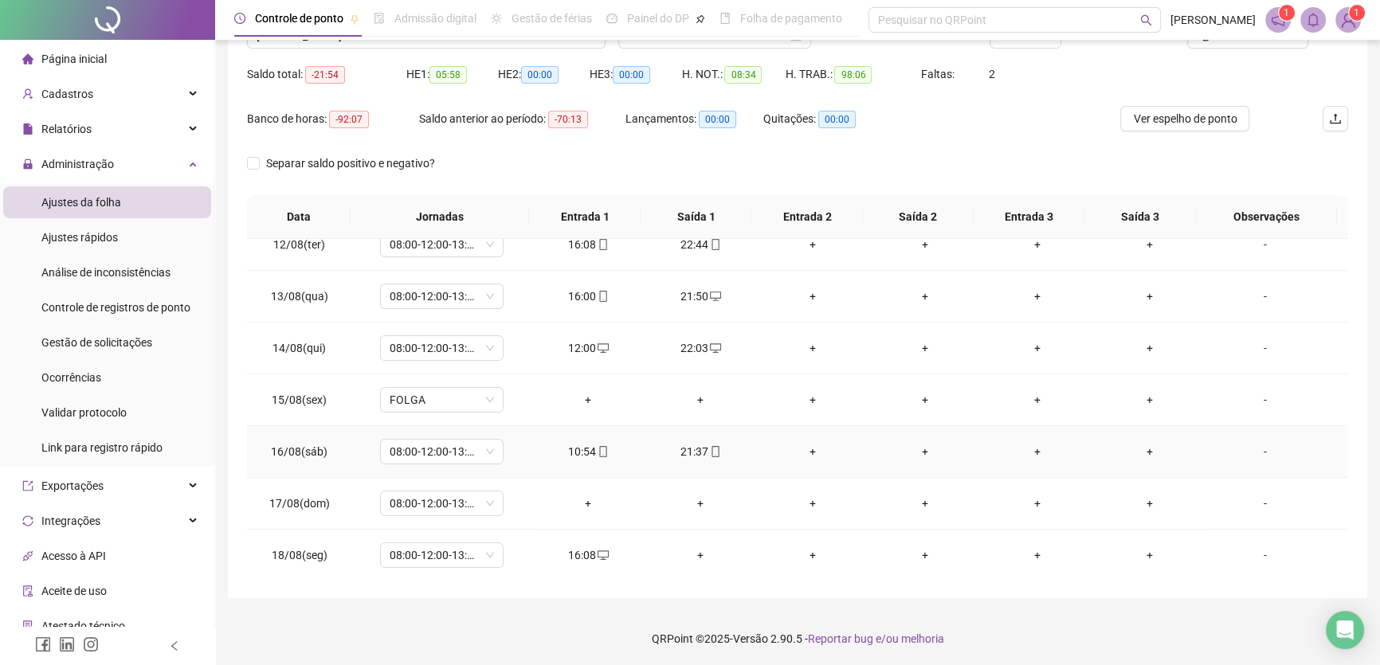
scroll to position [148, 0]
click at [803, 446] on div "+" at bounding box center [813, 451] width 87 height 18
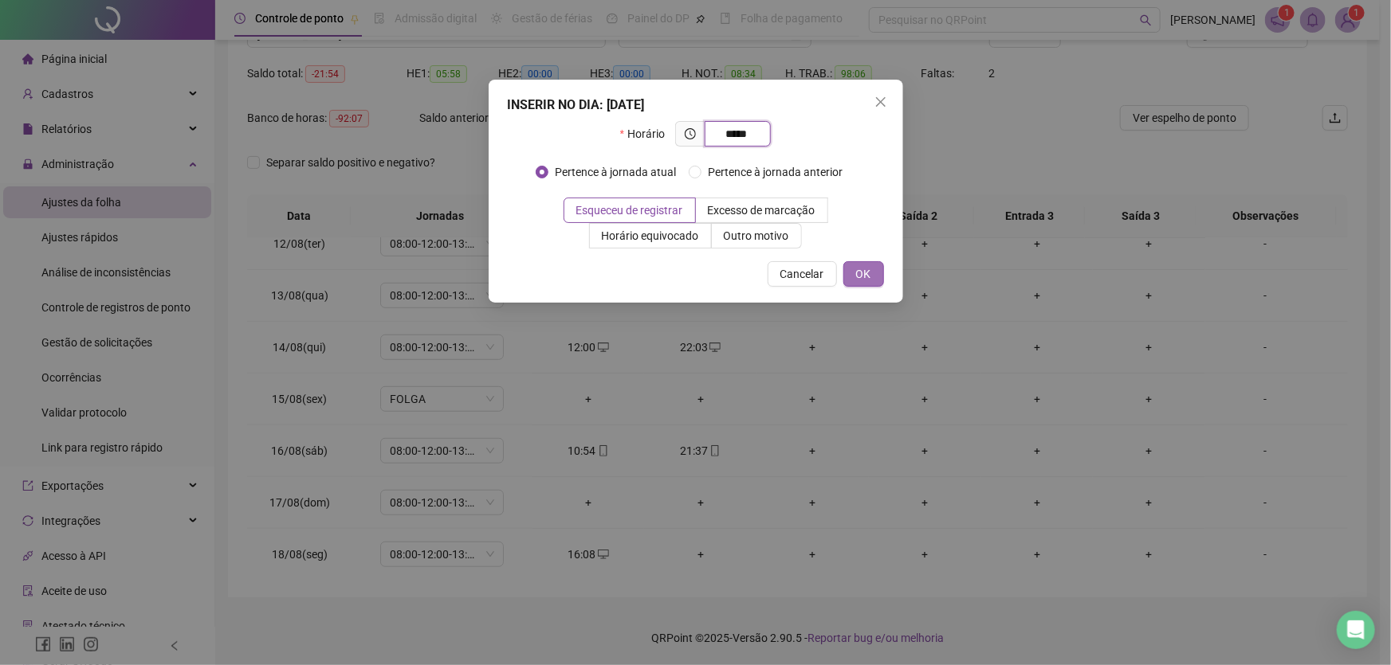
type input "*****"
click at [862, 272] on span "OK" at bounding box center [863, 274] width 15 height 18
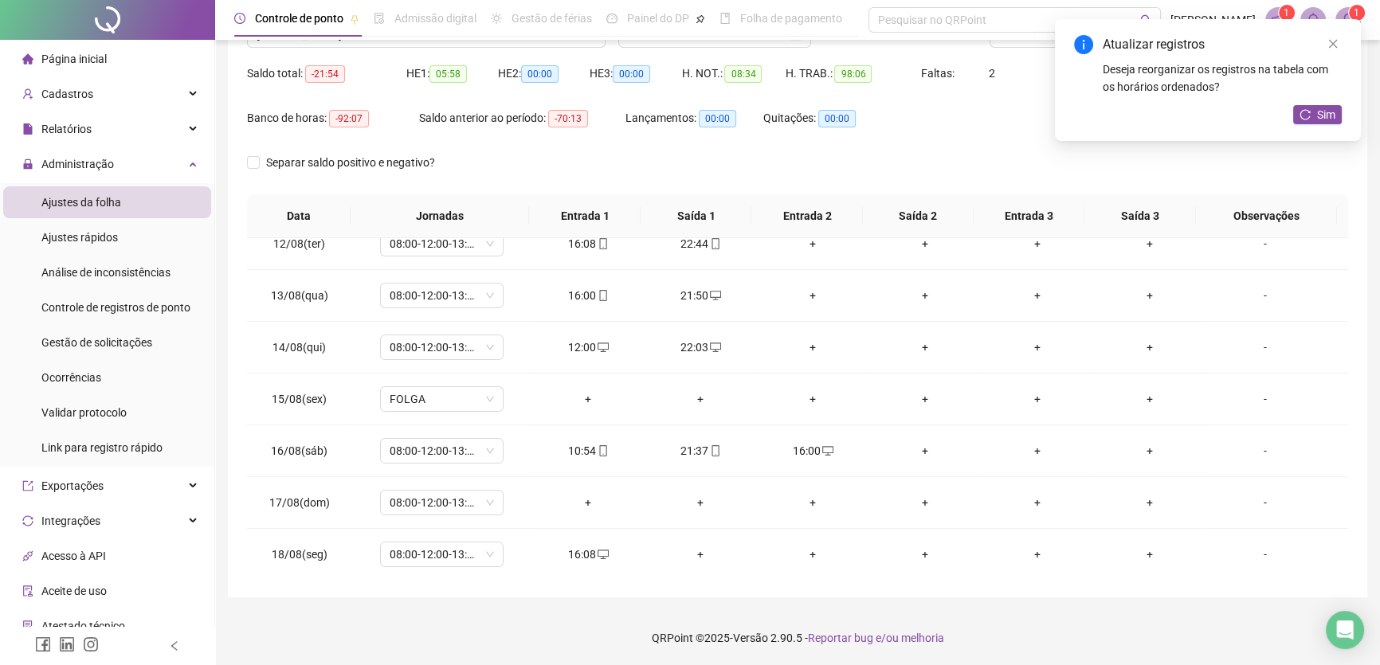
click at [908, 453] on div "+" at bounding box center [924, 451] width 87 height 18
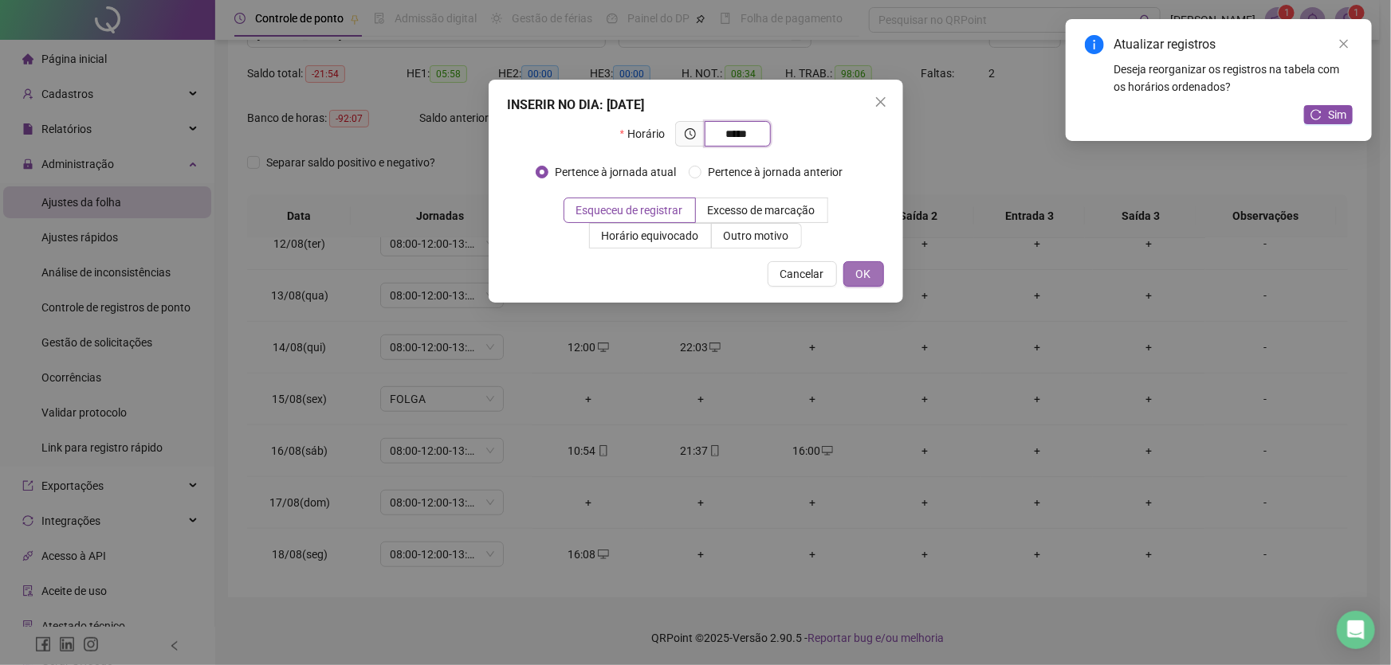
type input "*****"
click at [858, 277] on span "OK" at bounding box center [863, 274] width 15 height 18
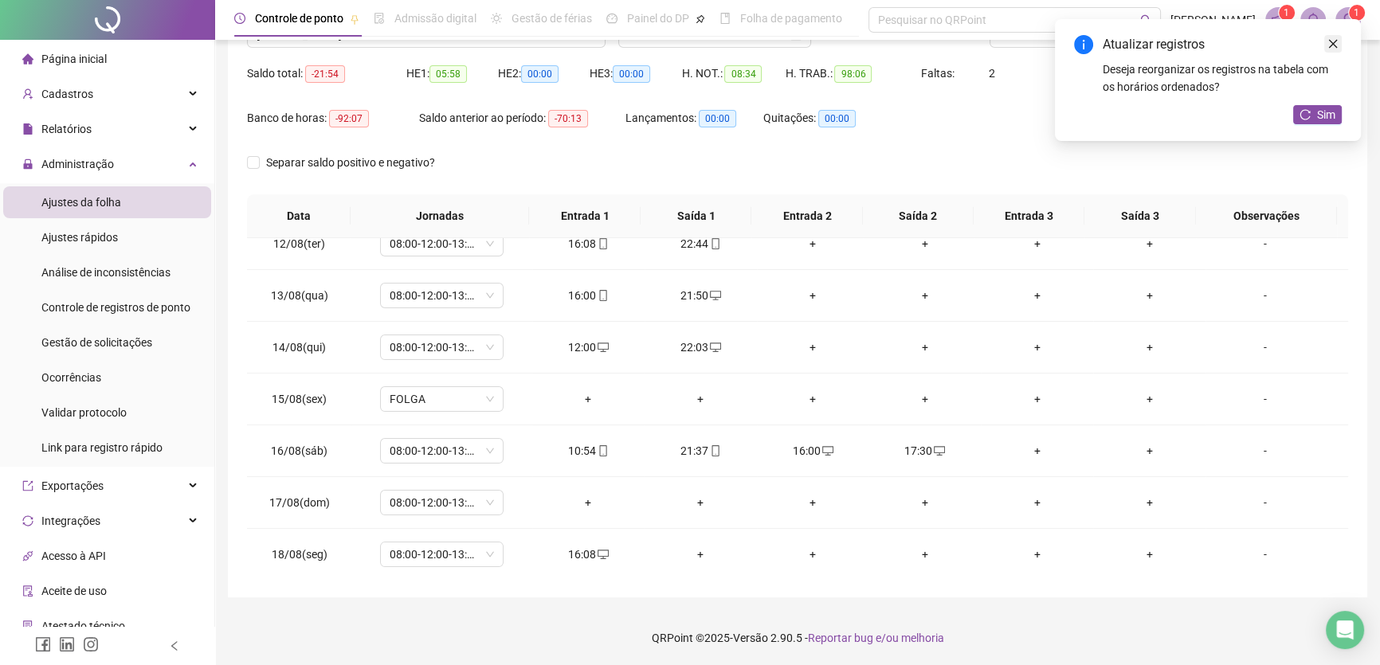
click at [1331, 41] on icon "close" at bounding box center [1333, 44] width 9 height 9
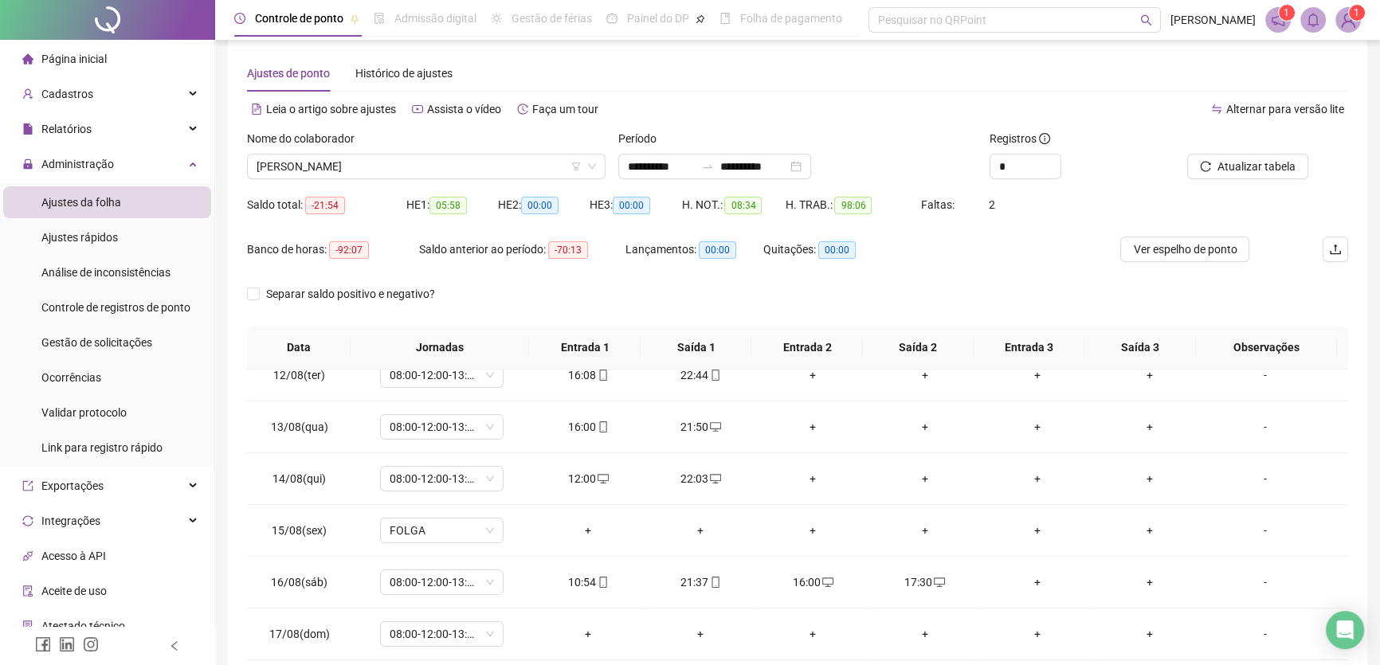
scroll to position [3, 0]
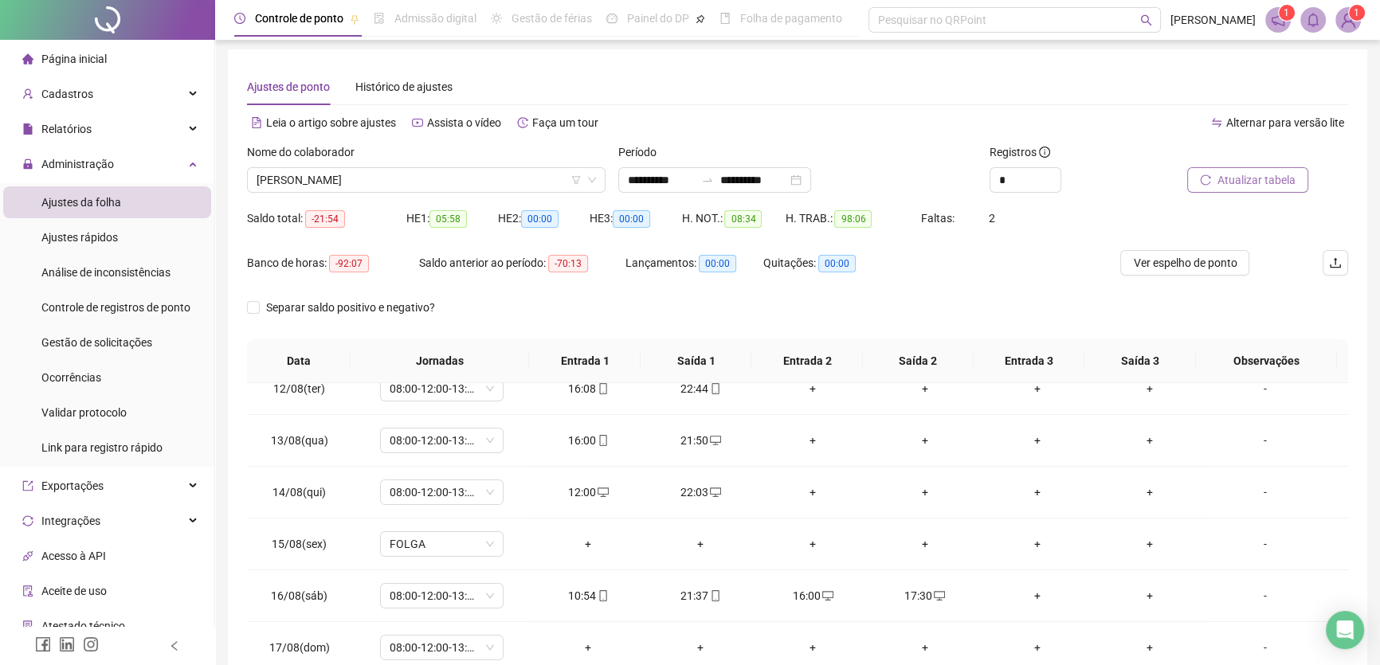
click at [1244, 176] on span "Atualizar tabela" at bounding box center [1257, 180] width 78 height 18
click at [1257, 176] on span "Atualizar tabela" at bounding box center [1257, 180] width 78 height 18
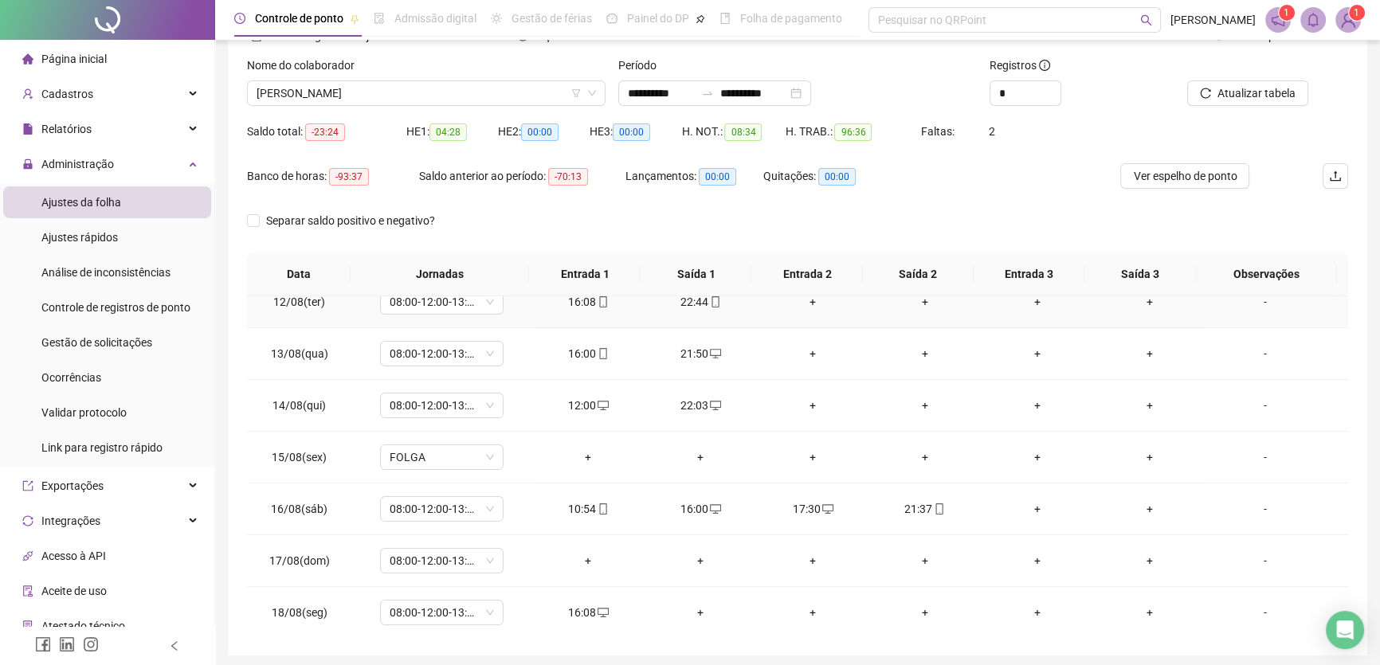
scroll to position [148, 0]
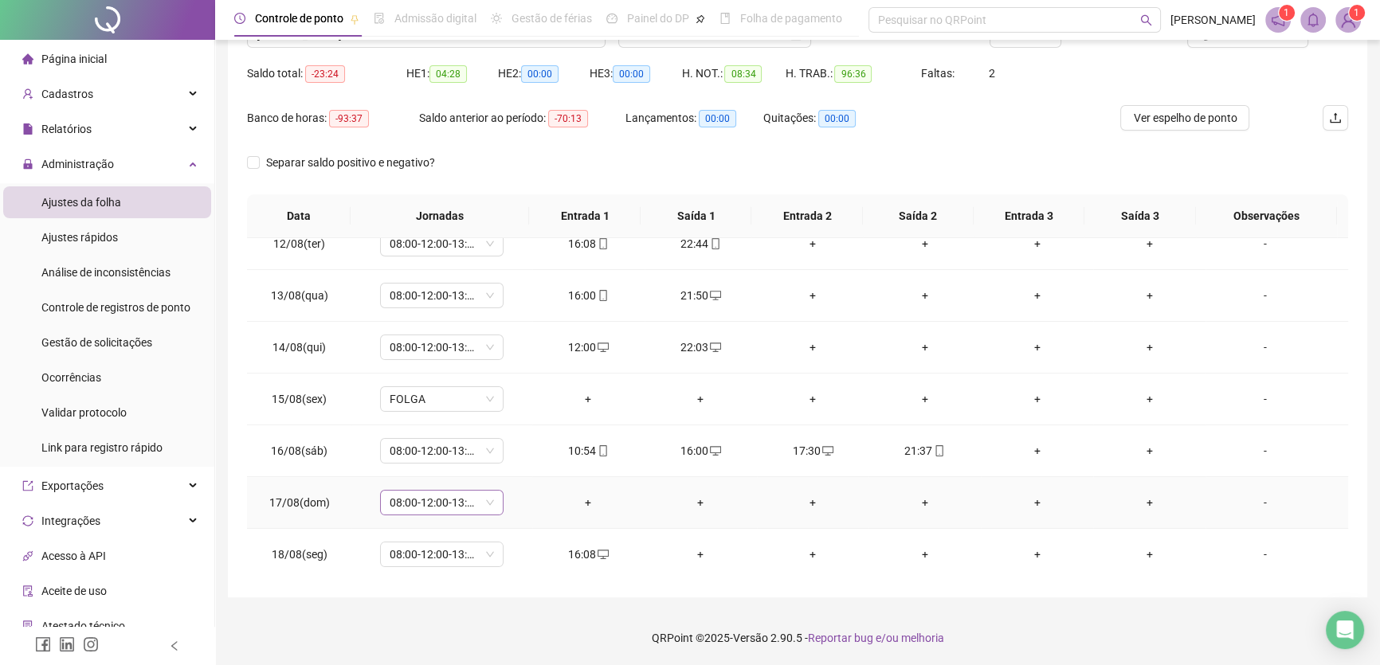
click at [473, 504] on span "08:00-12:00-13:00-17:00" at bounding box center [442, 503] width 104 height 24
click at [1254, 500] on div "-" at bounding box center [1266, 503] width 94 height 18
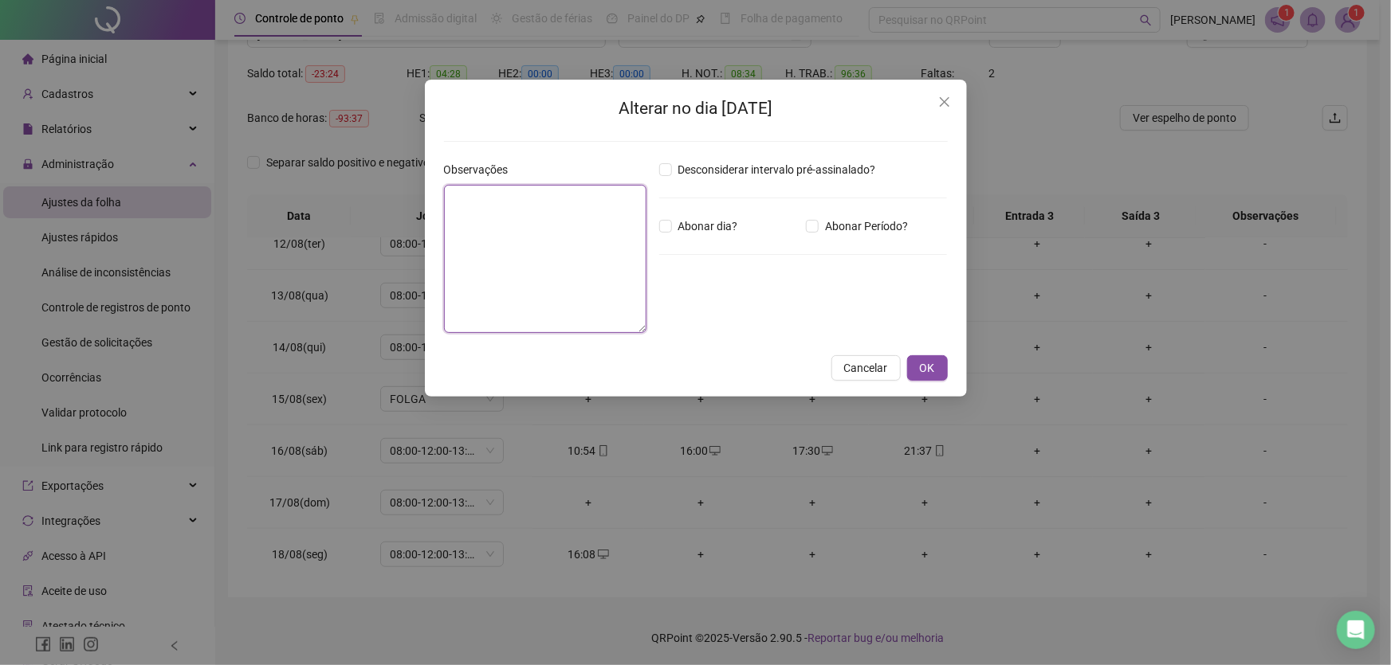
click at [496, 230] on textarea at bounding box center [545, 259] width 202 height 148
type textarea "*"
type textarea "**********"
click at [929, 359] on span "OK" at bounding box center [927, 368] width 15 height 18
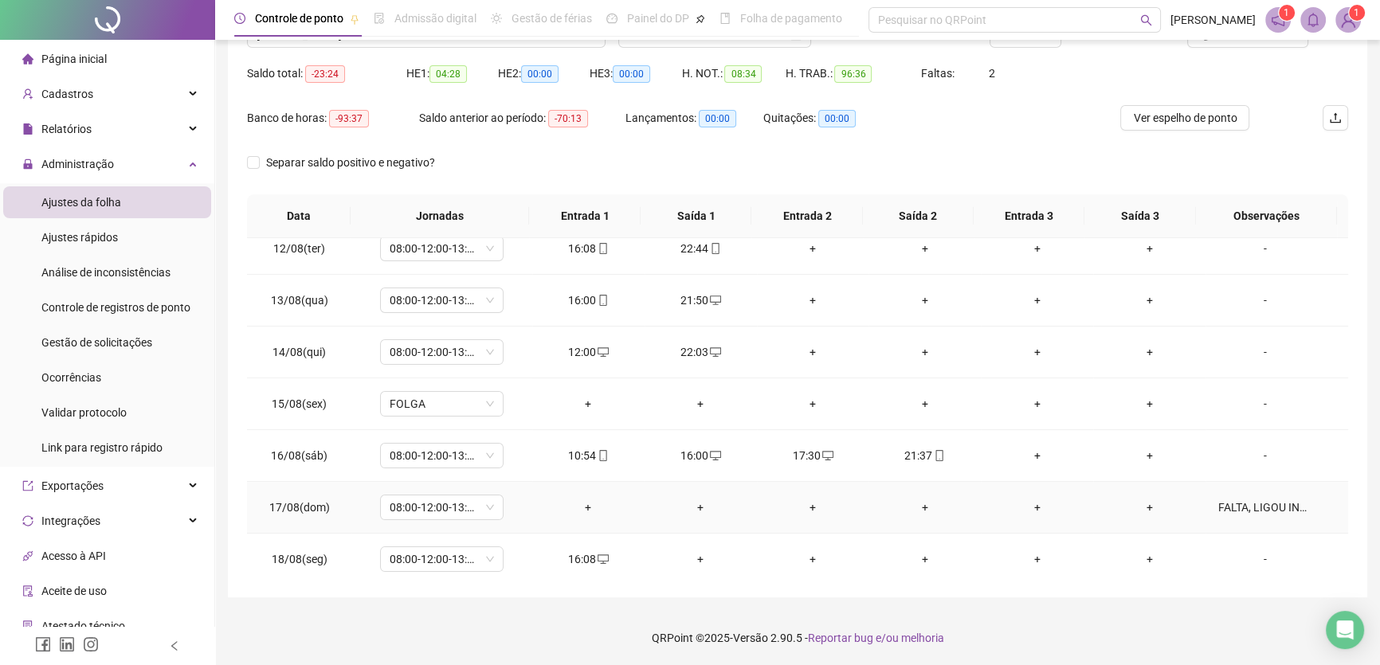
scroll to position [590, 0]
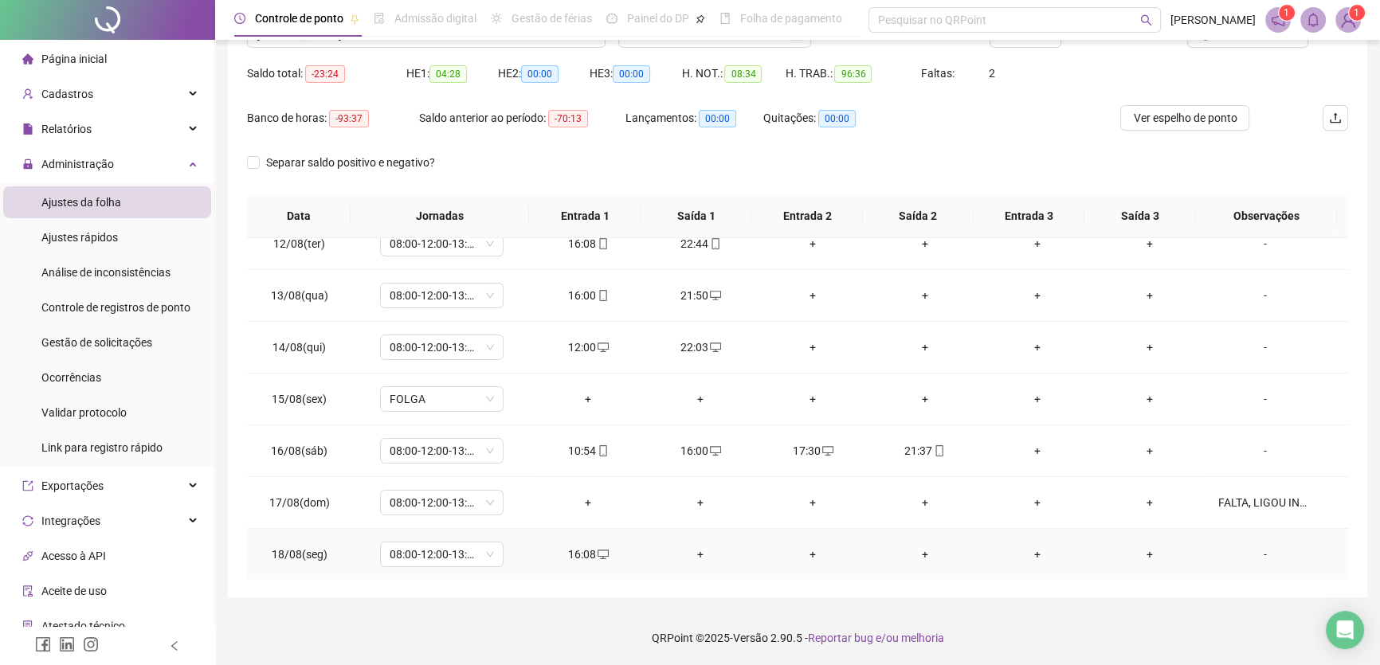
click at [696, 550] on div "+" at bounding box center [700, 555] width 87 height 18
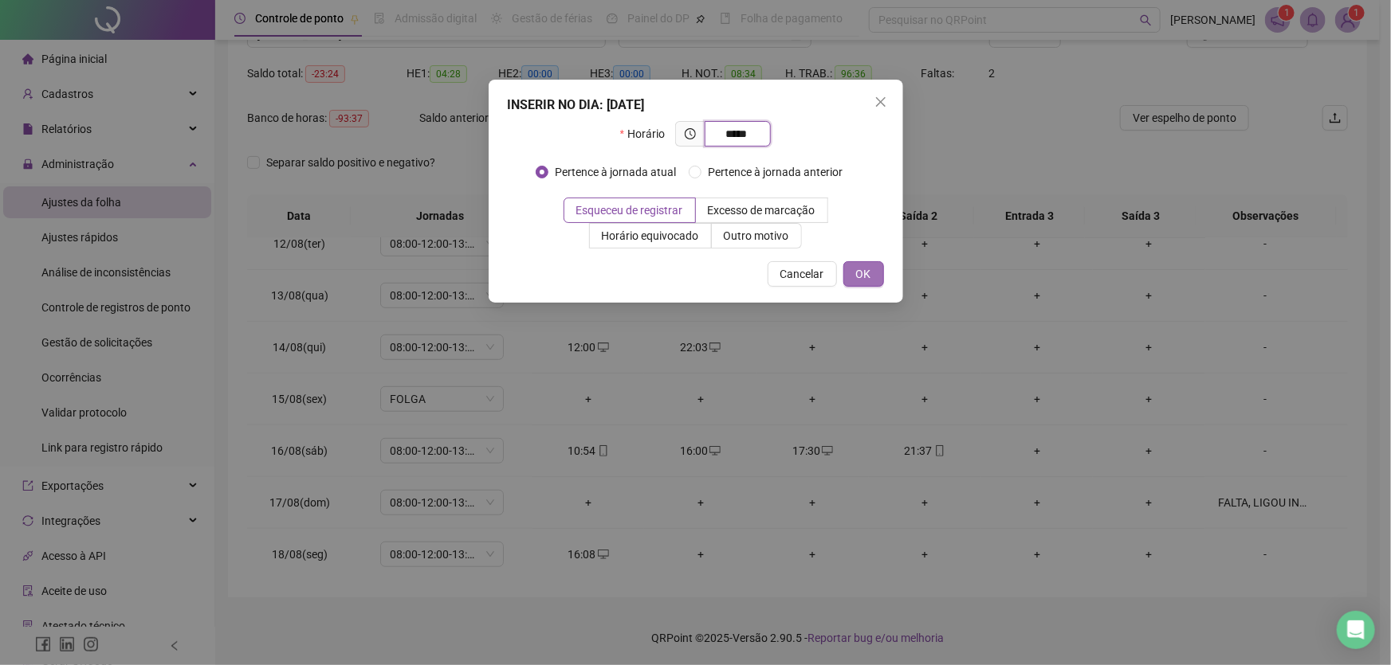
type input "*****"
click at [856, 271] on span "OK" at bounding box center [863, 274] width 15 height 18
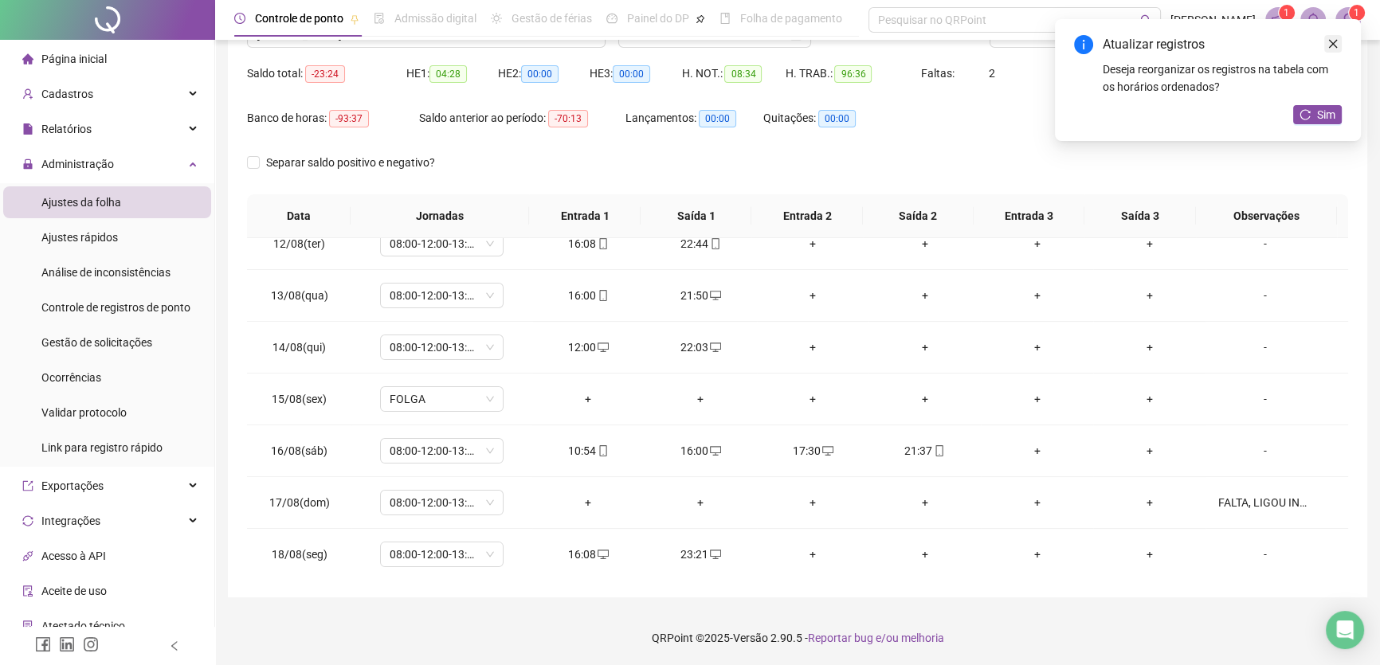
click at [1331, 45] on icon "close" at bounding box center [1333, 44] width 9 height 9
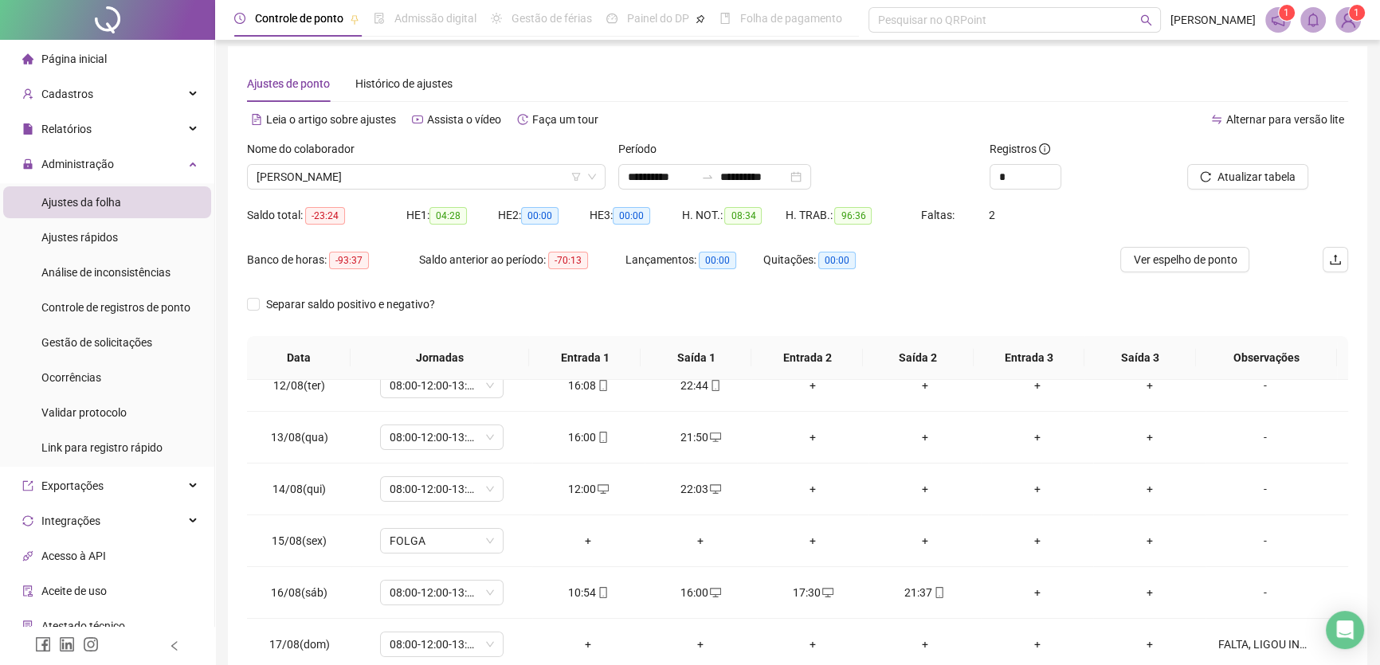
scroll to position [3, 0]
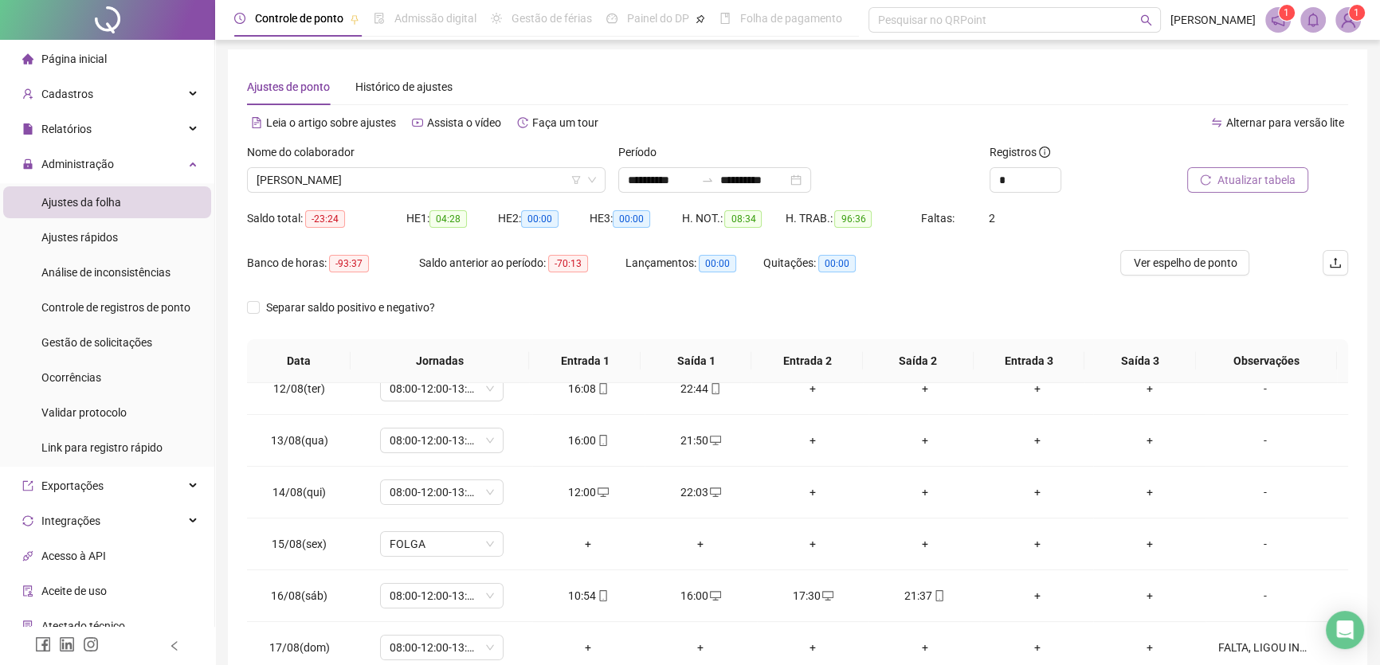
click at [1246, 171] on span "Atualizar tabela" at bounding box center [1257, 180] width 78 height 18
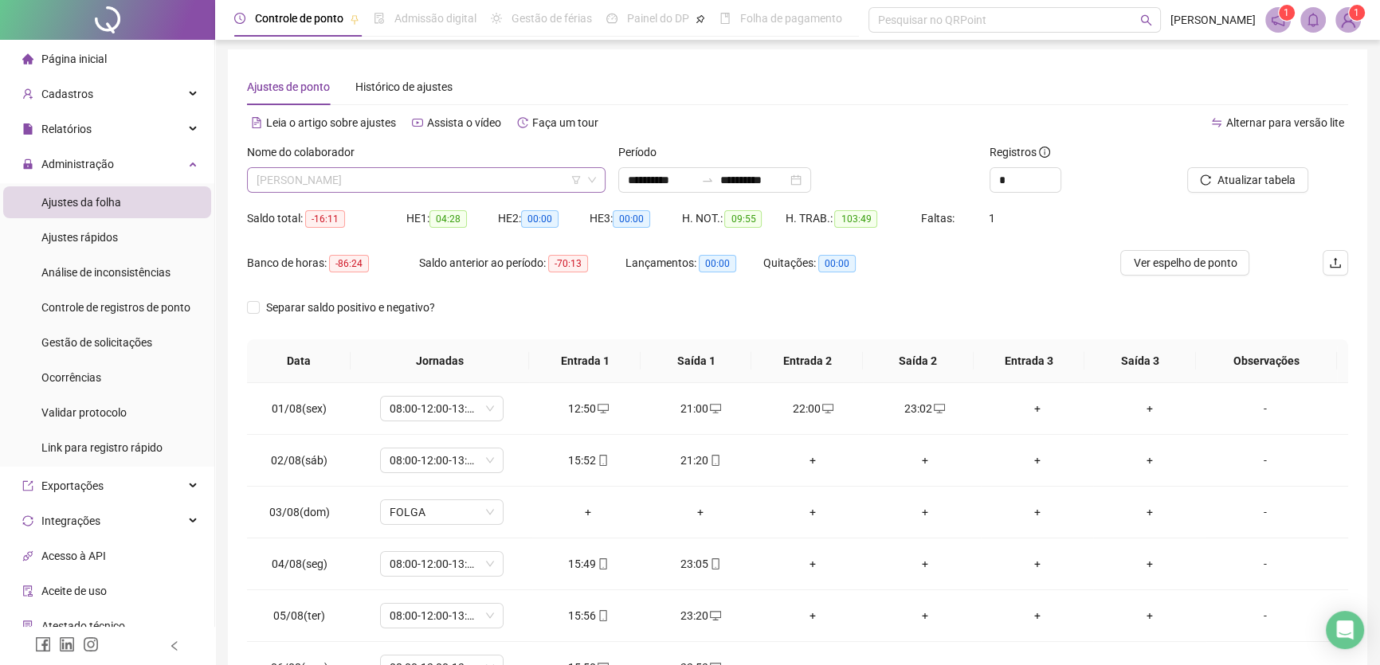
click at [479, 178] on span "[PERSON_NAME]" at bounding box center [427, 180] width 340 height 24
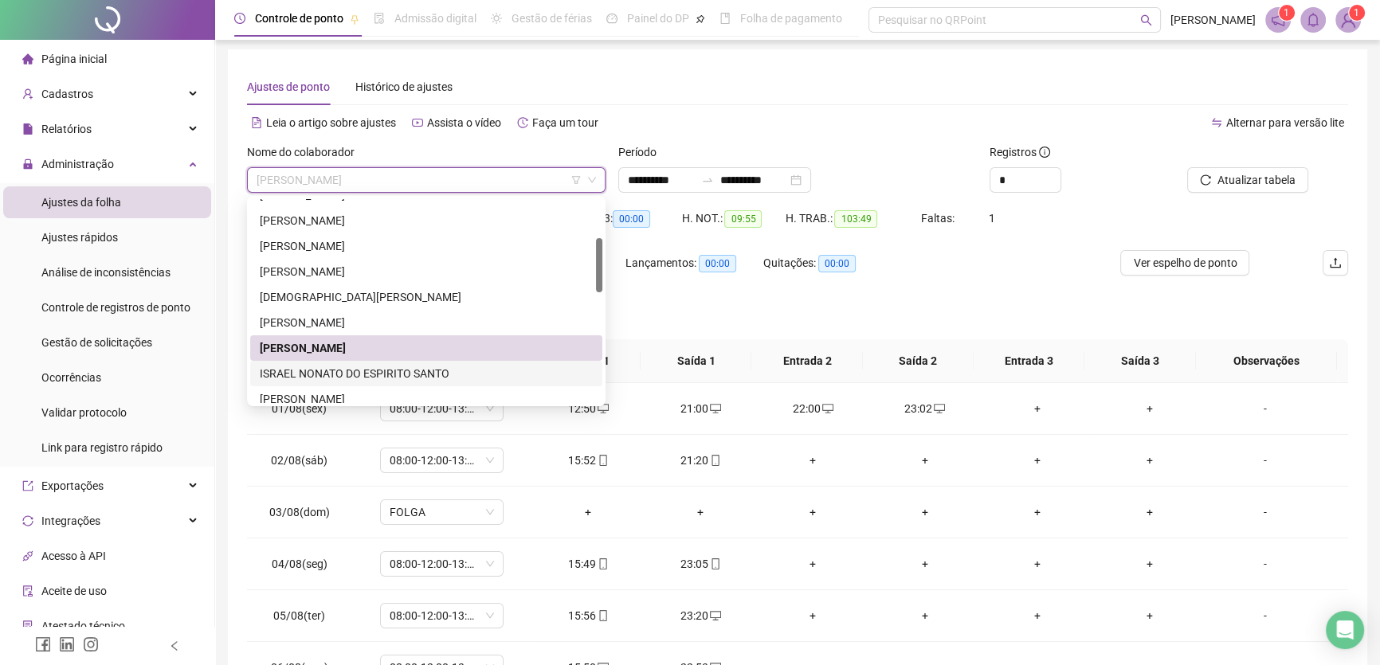
click at [328, 372] on div "ISRAEL NONATO DO ESPIRITO SANTO" at bounding box center [426, 374] width 333 height 18
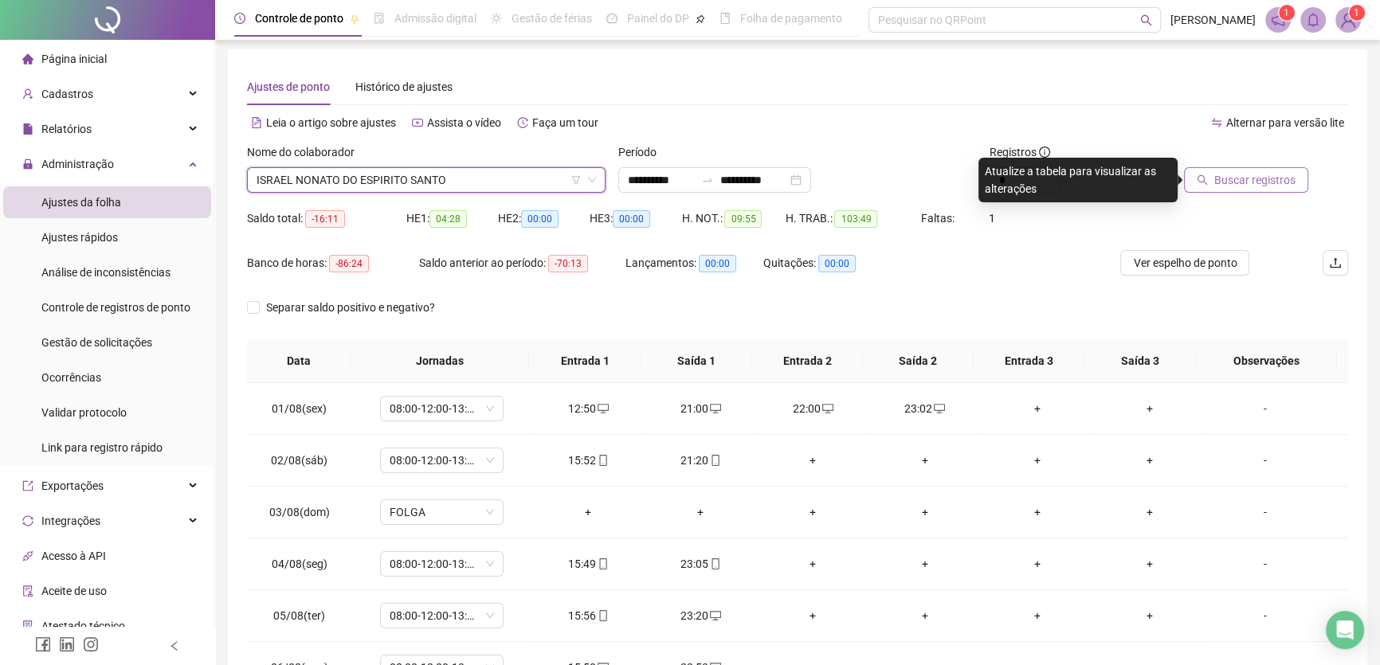
click at [1265, 176] on span "Buscar registros" at bounding box center [1255, 180] width 81 height 18
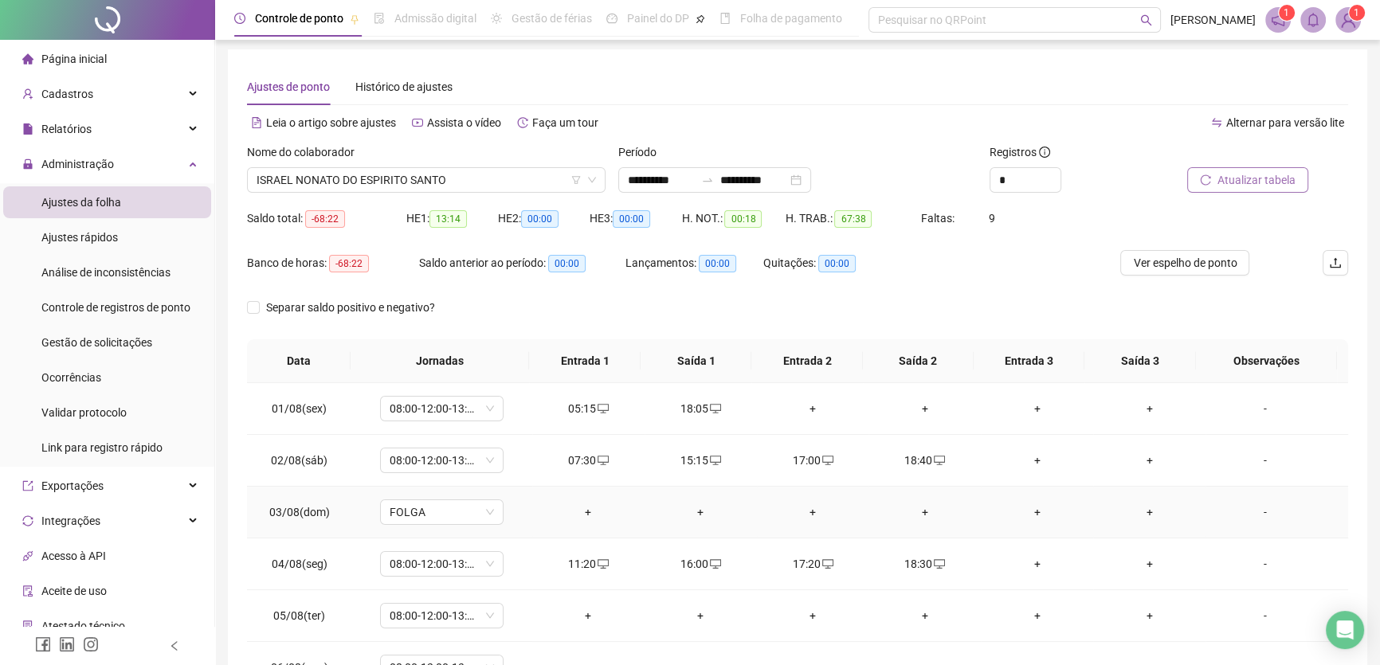
scroll to position [0, 0]
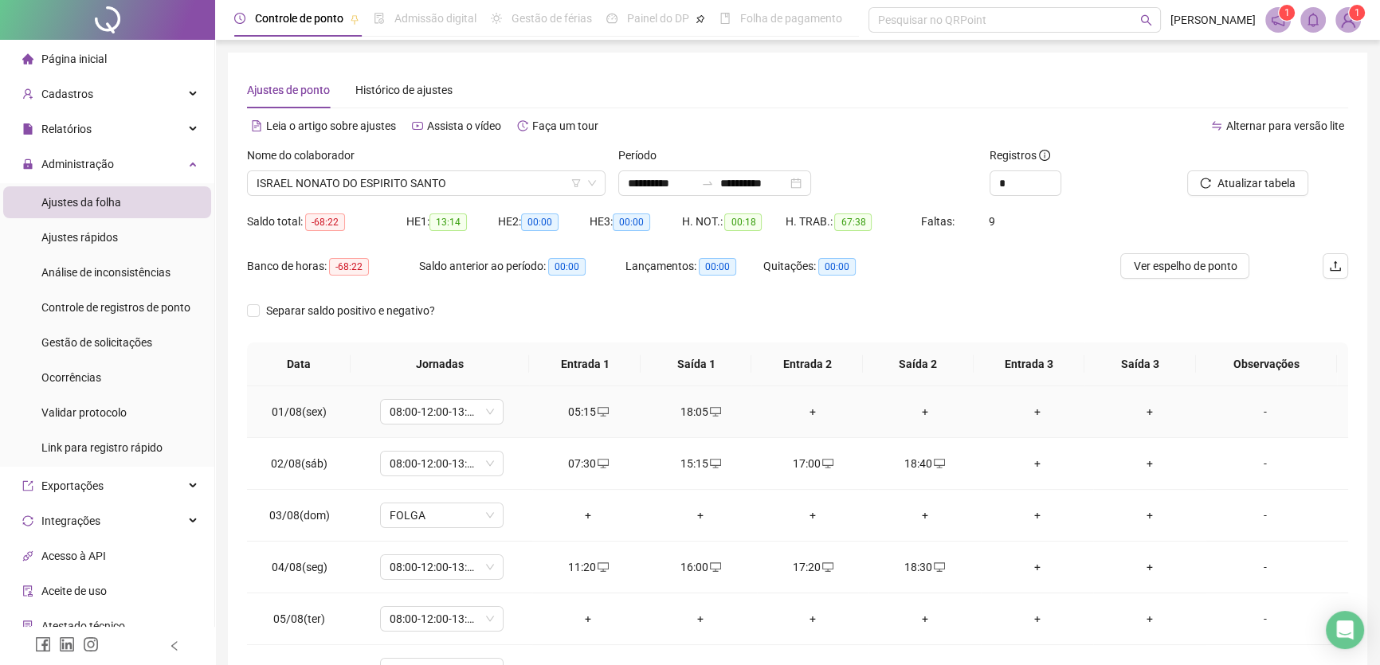
click at [806, 410] on div "+" at bounding box center [813, 412] width 87 height 18
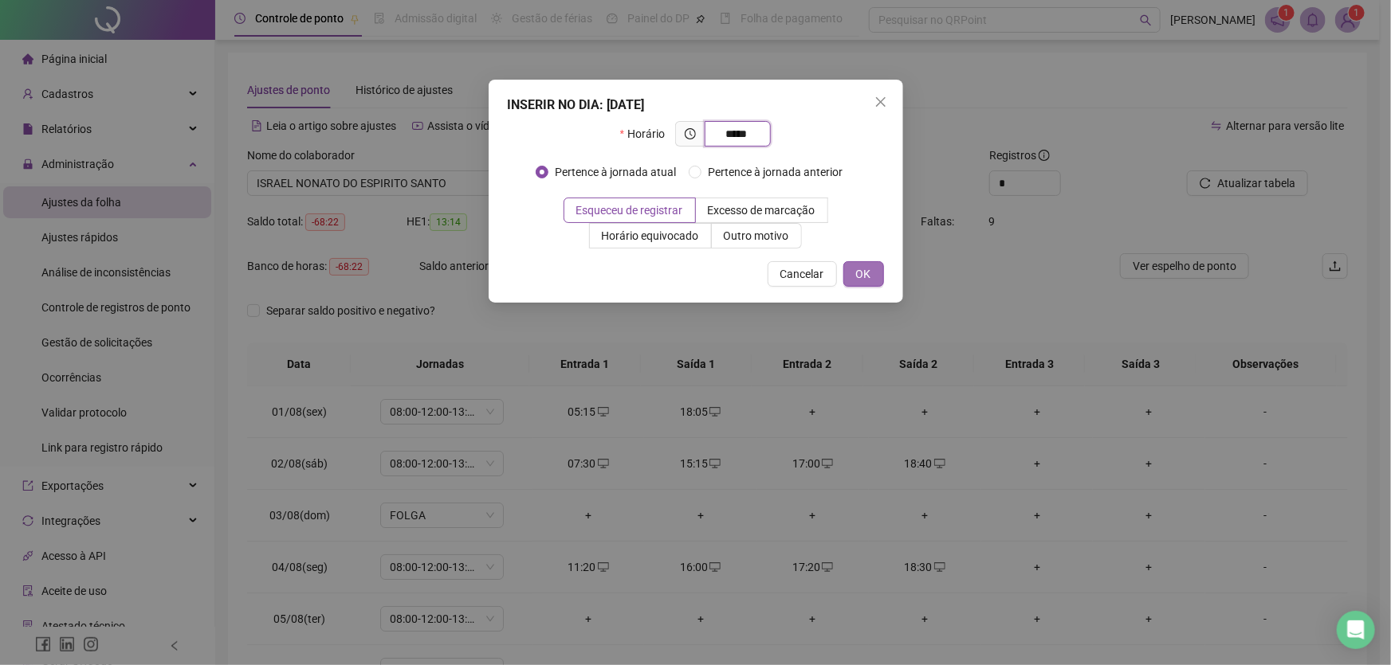
type input "*****"
click at [866, 273] on span "OK" at bounding box center [863, 274] width 15 height 18
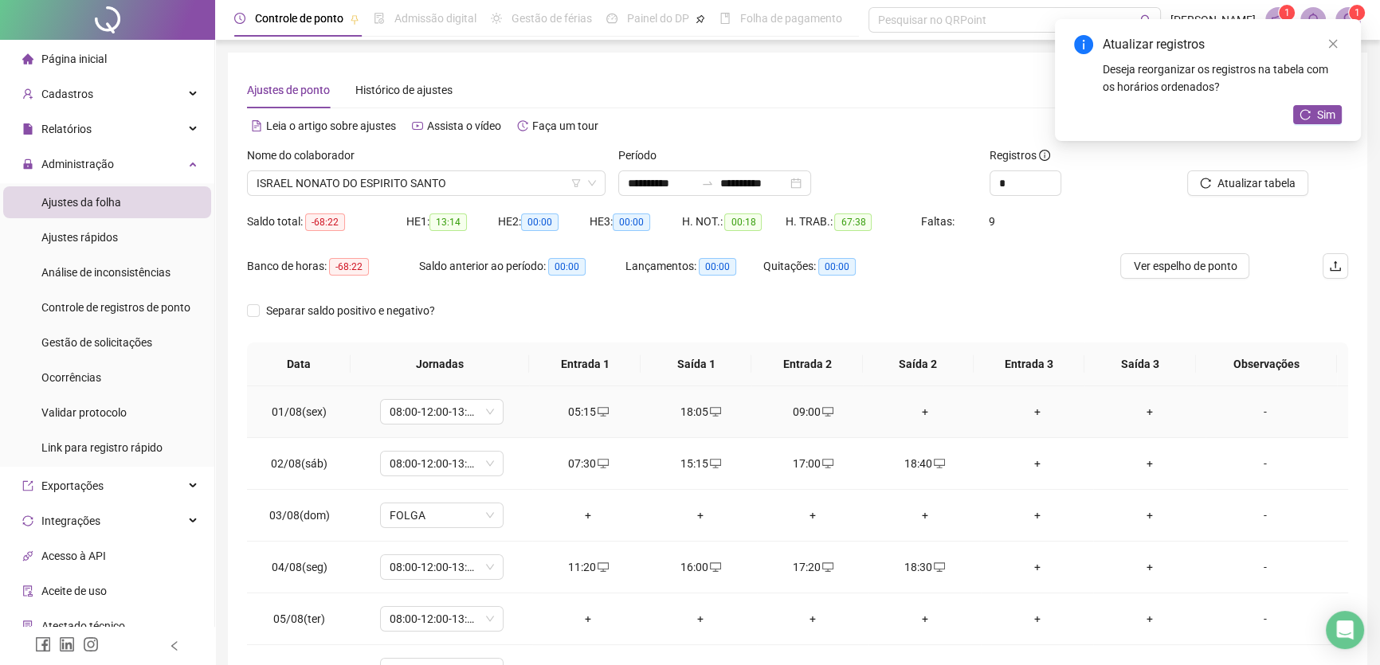
click at [917, 409] on div "+" at bounding box center [924, 412] width 87 height 18
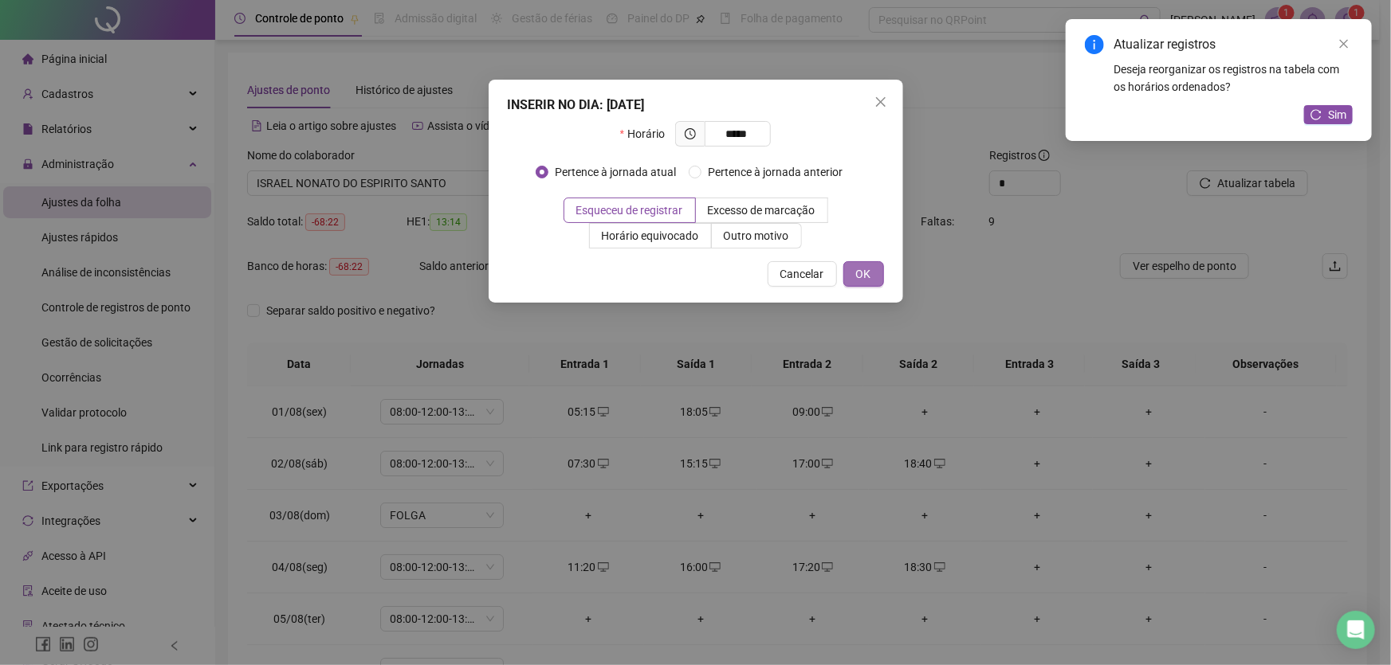
type input "*****"
click at [860, 272] on span "OK" at bounding box center [863, 274] width 15 height 18
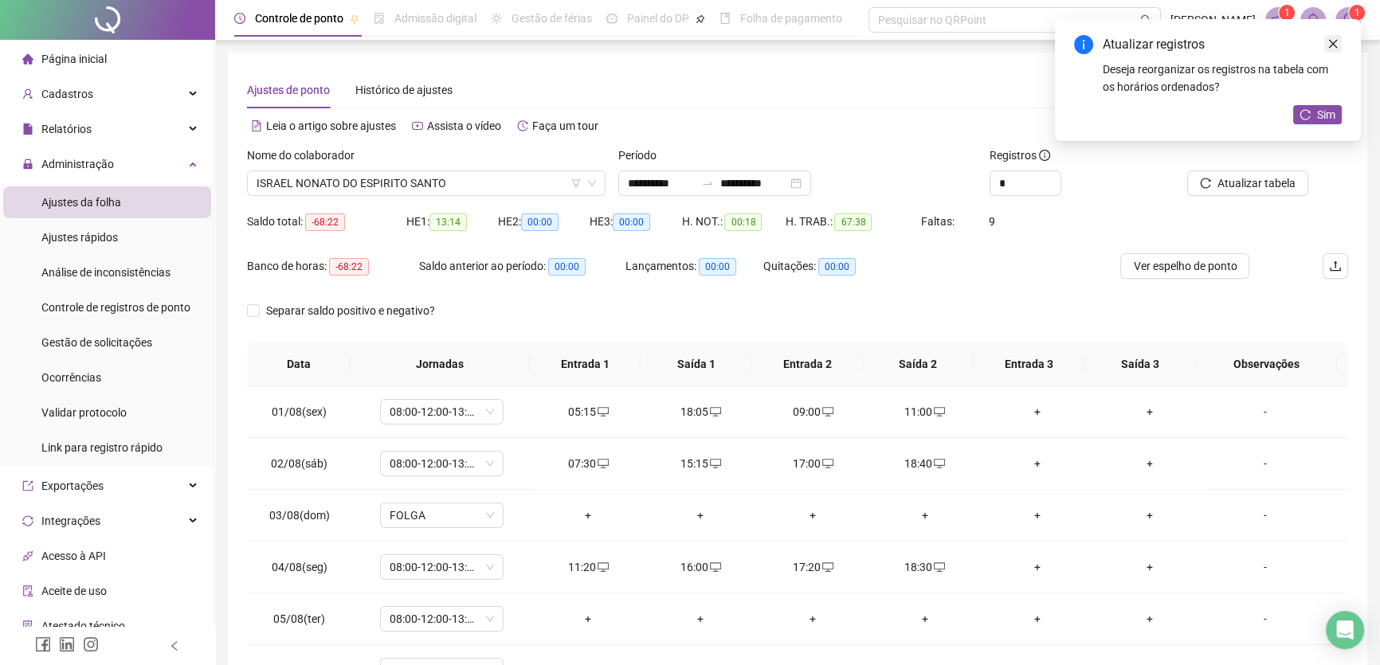
click at [1328, 42] on icon "close" at bounding box center [1333, 43] width 11 height 11
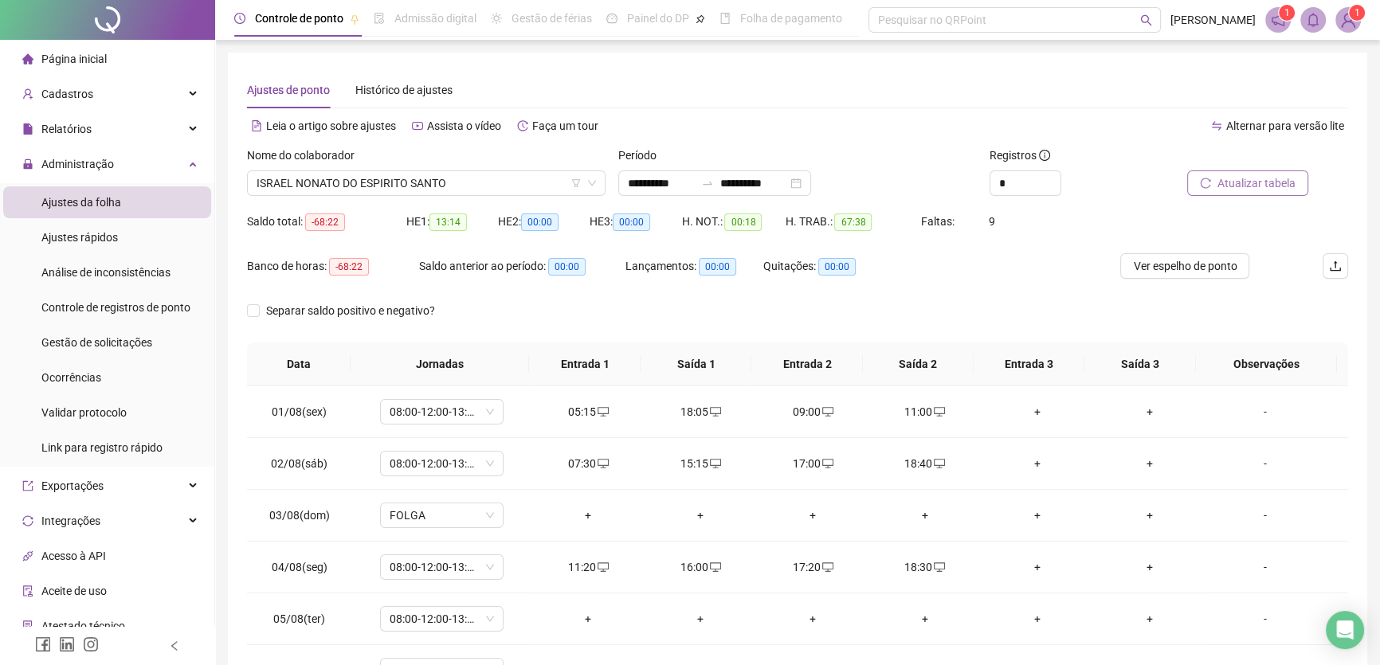
click at [1242, 183] on span "Atualizar tabela" at bounding box center [1257, 184] width 78 height 18
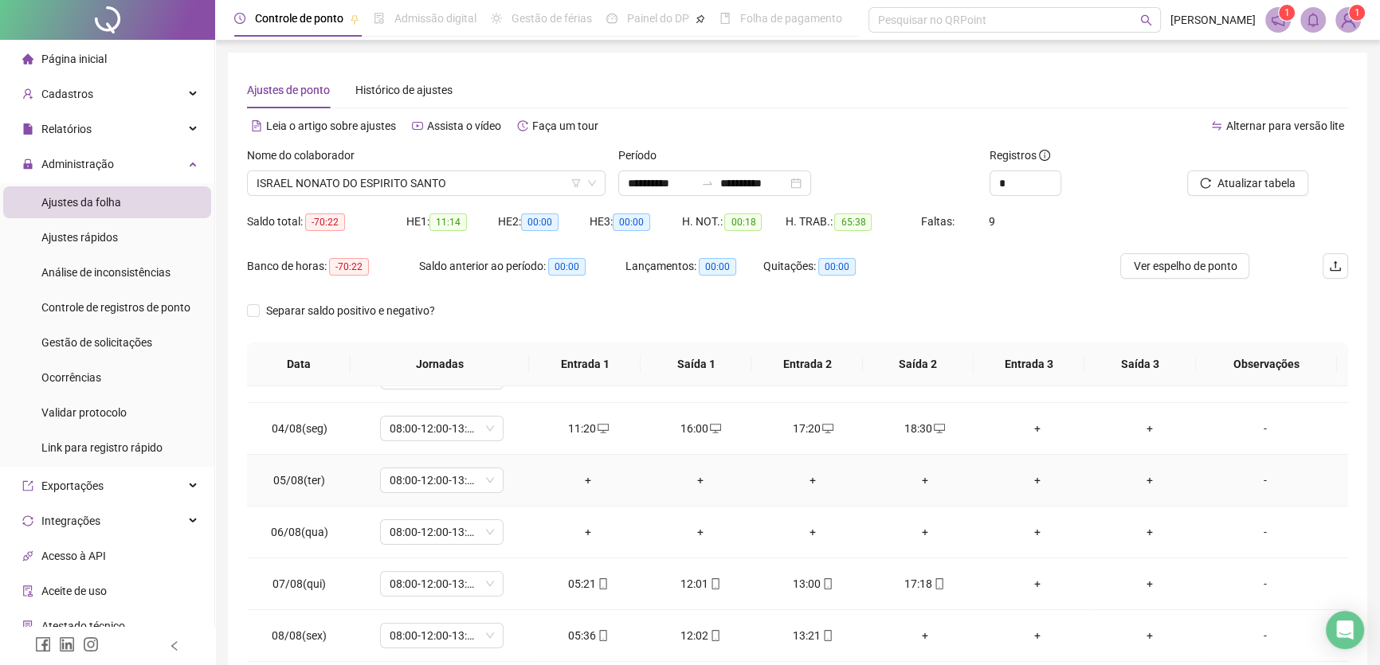
scroll to position [144, 0]
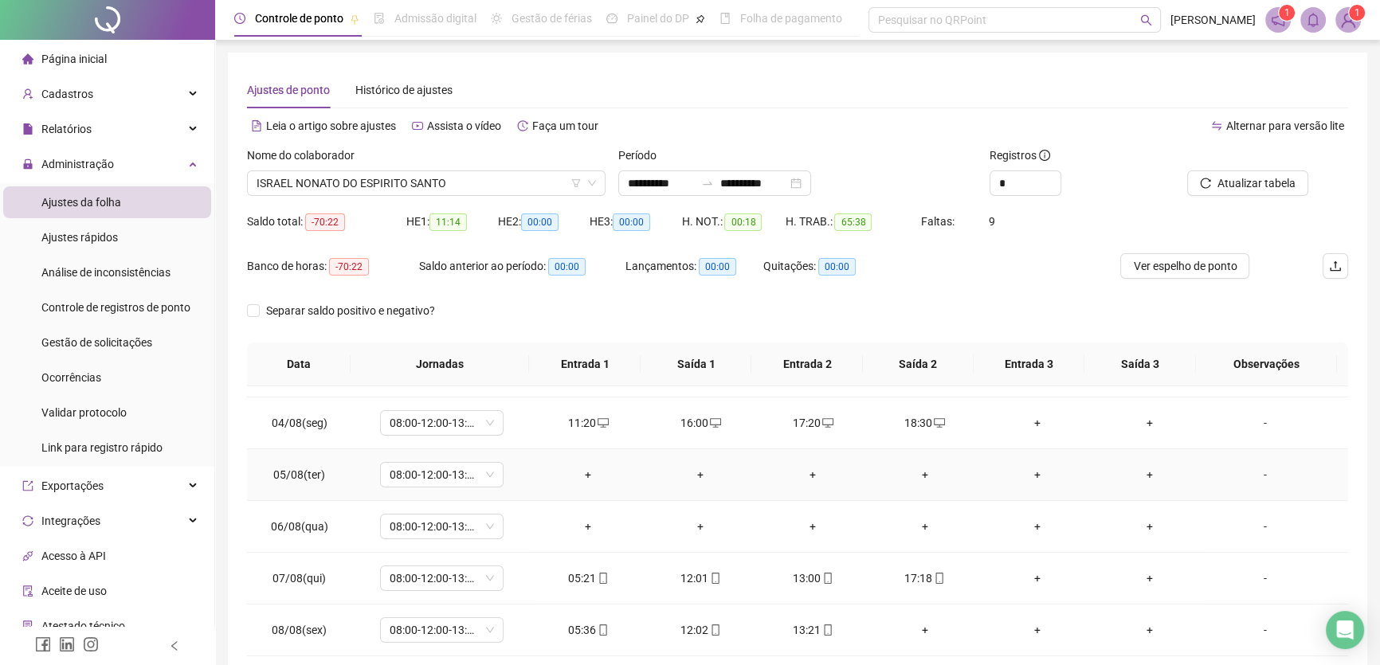
click at [566, 472] on div "+" at bounding box center [588, 475] width 87 height 18
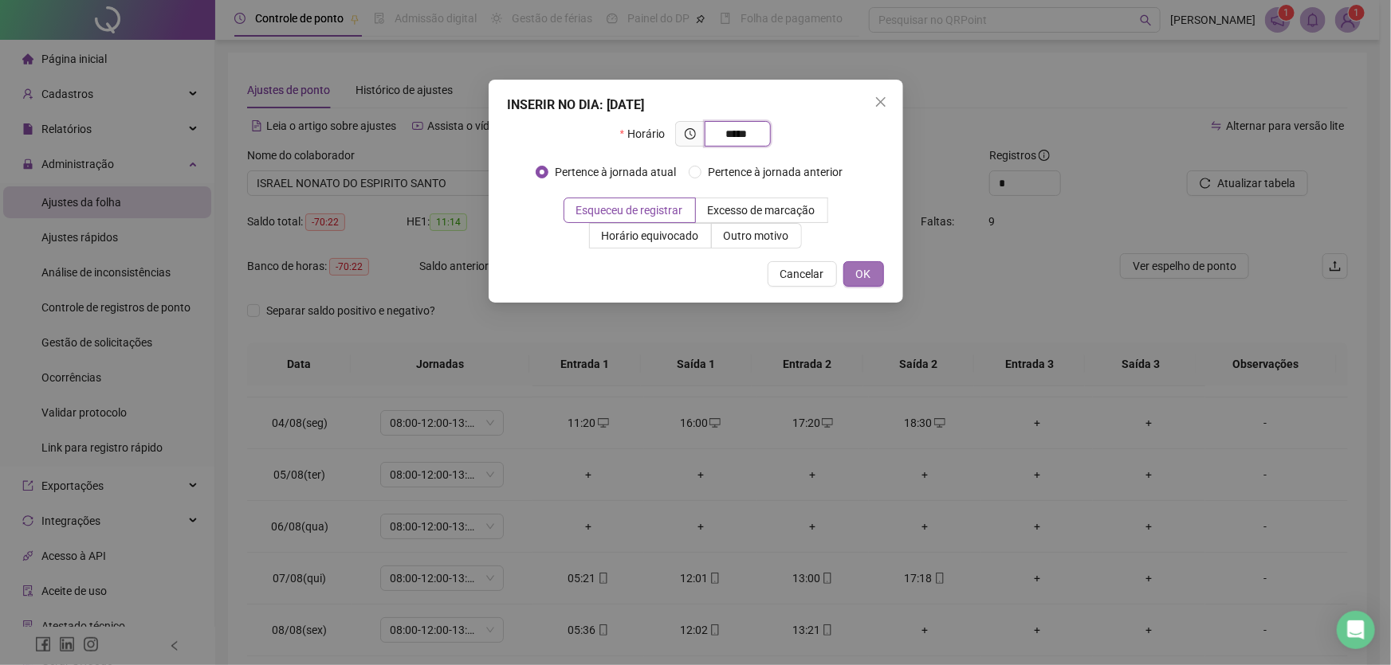
type input "*****"
click at [867, 275] on span "OK" at bounding box center [863, 274] width 15 height 18
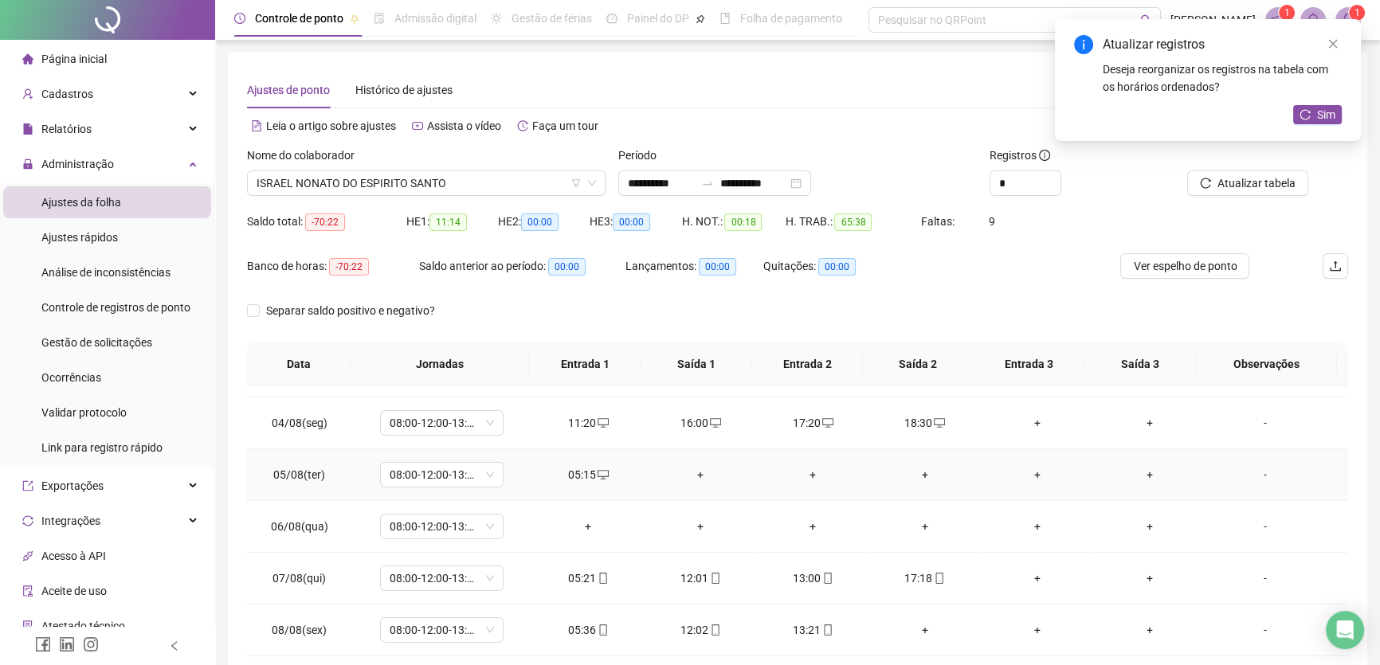
click at [692, 470] on div "+" at bounding box center [700, 475] width 87 height 18
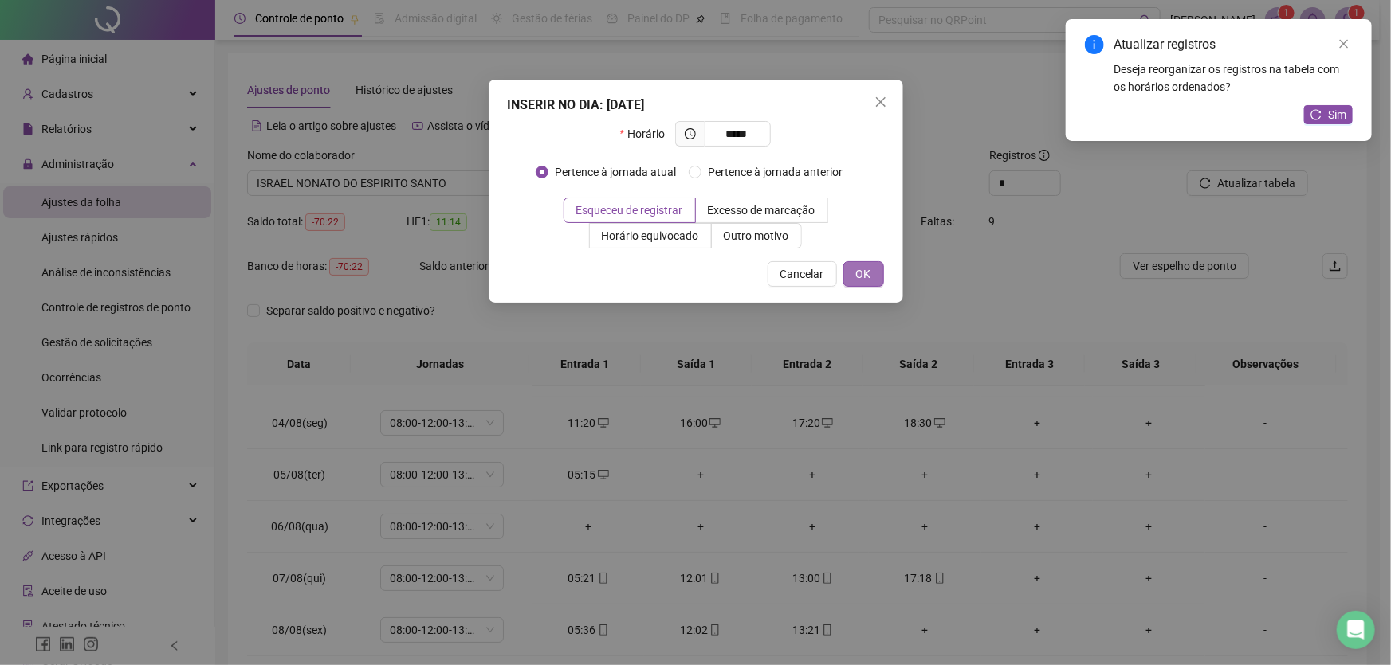
type input "*****"
click at [869, 274] on span "OK" at bounding box center [863, 274] width 15 height 18
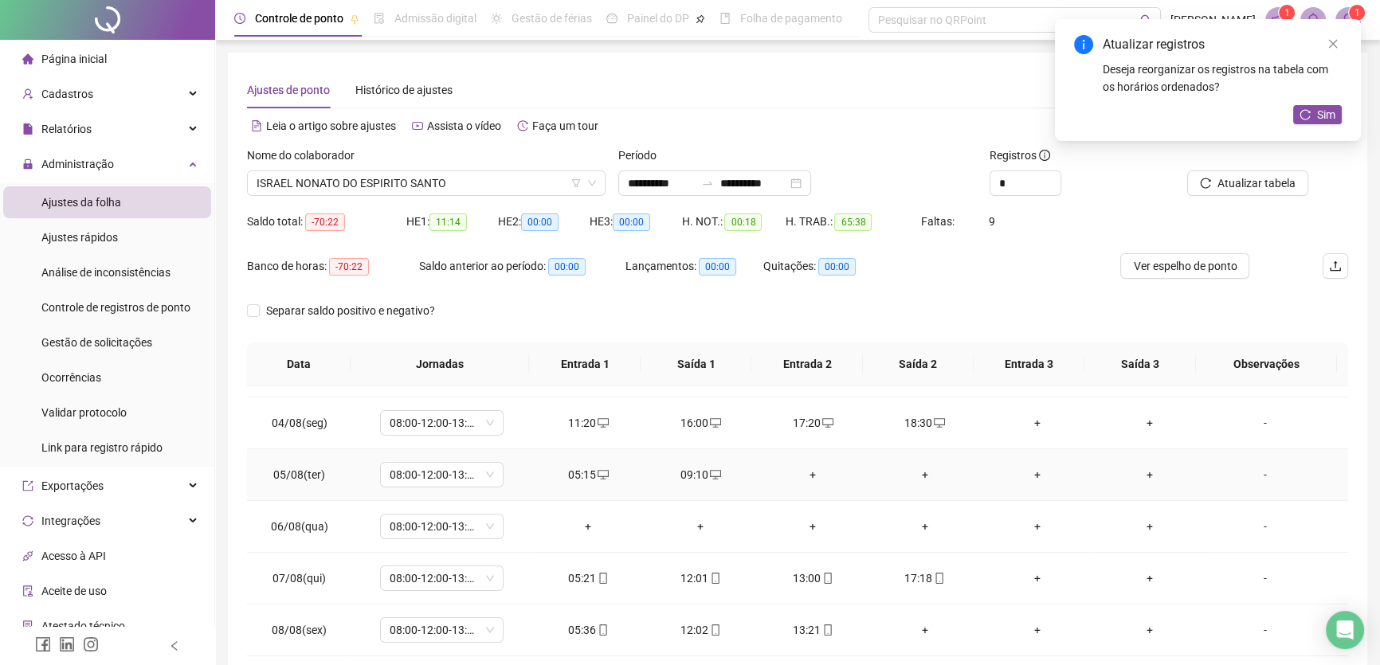
click at [804, 474] on div "+" at bounding box center [813, 475] width 87 height 18
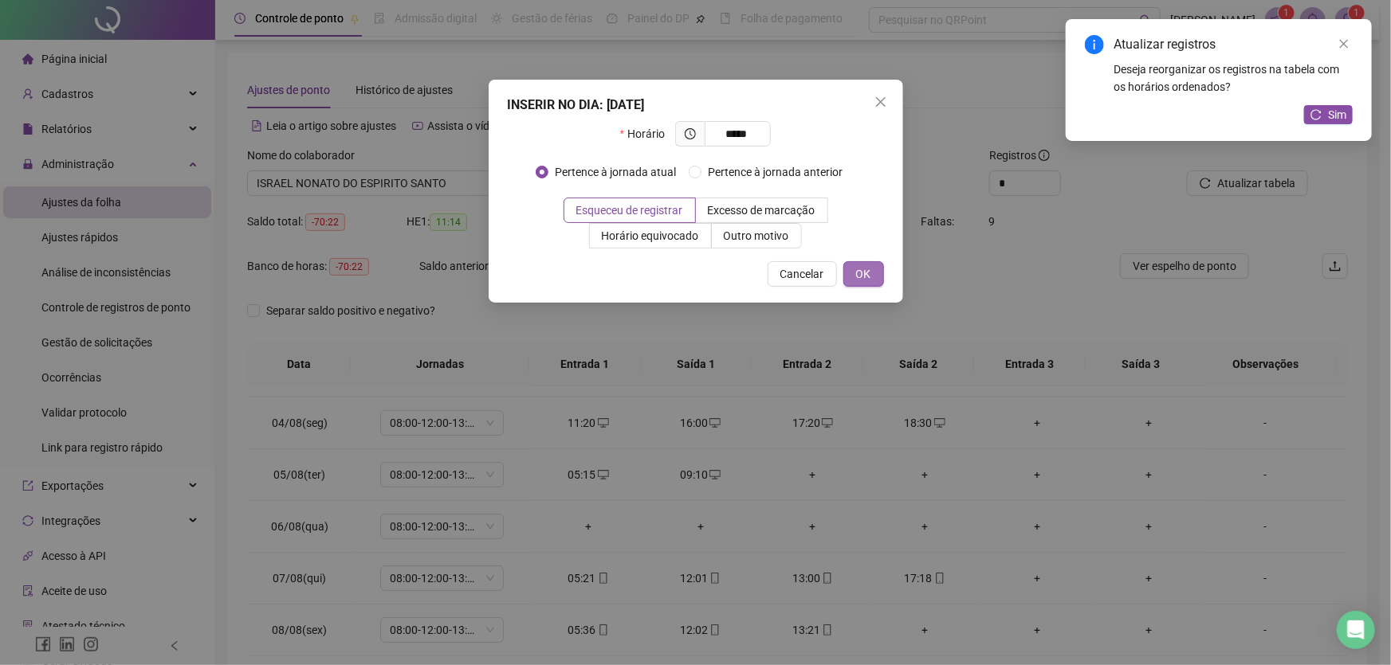
type input "*****"
click at [858, 271] on span "OK" at bounding box center [863, 274] width 15 height 18
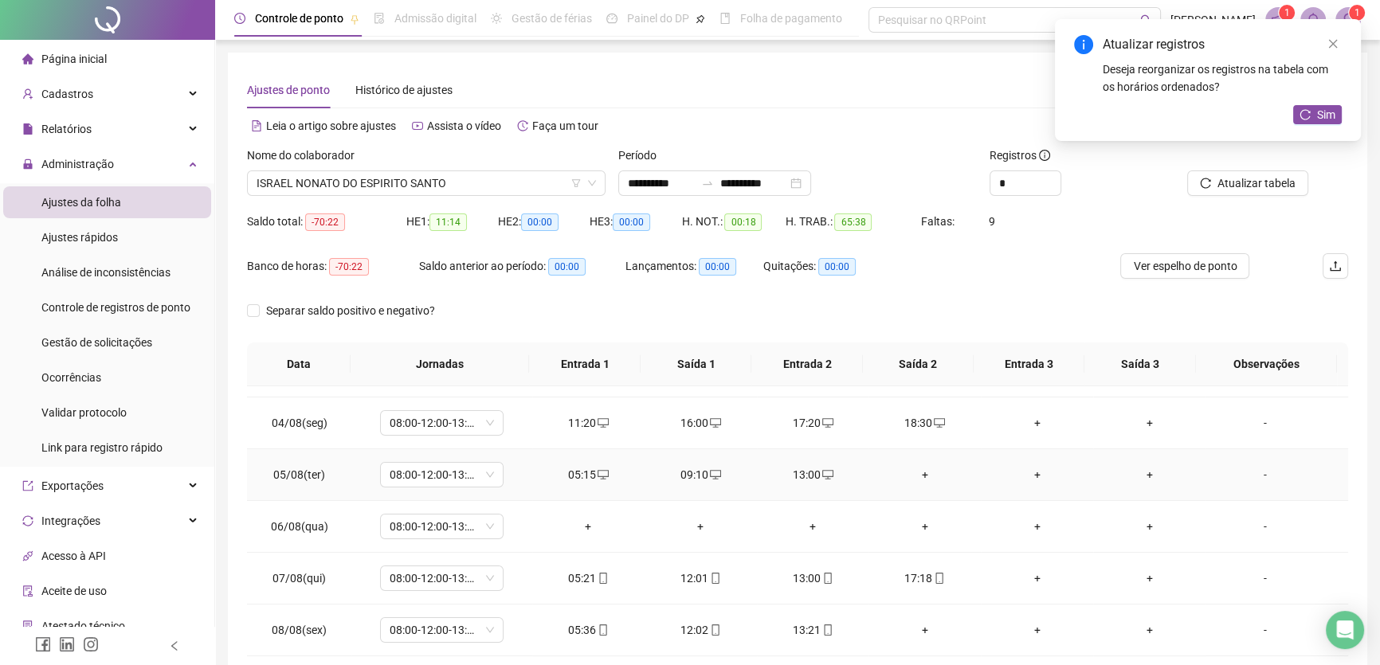
click at [915, 470] on div "+" at bounding box center [924, 475] width 87 height 18
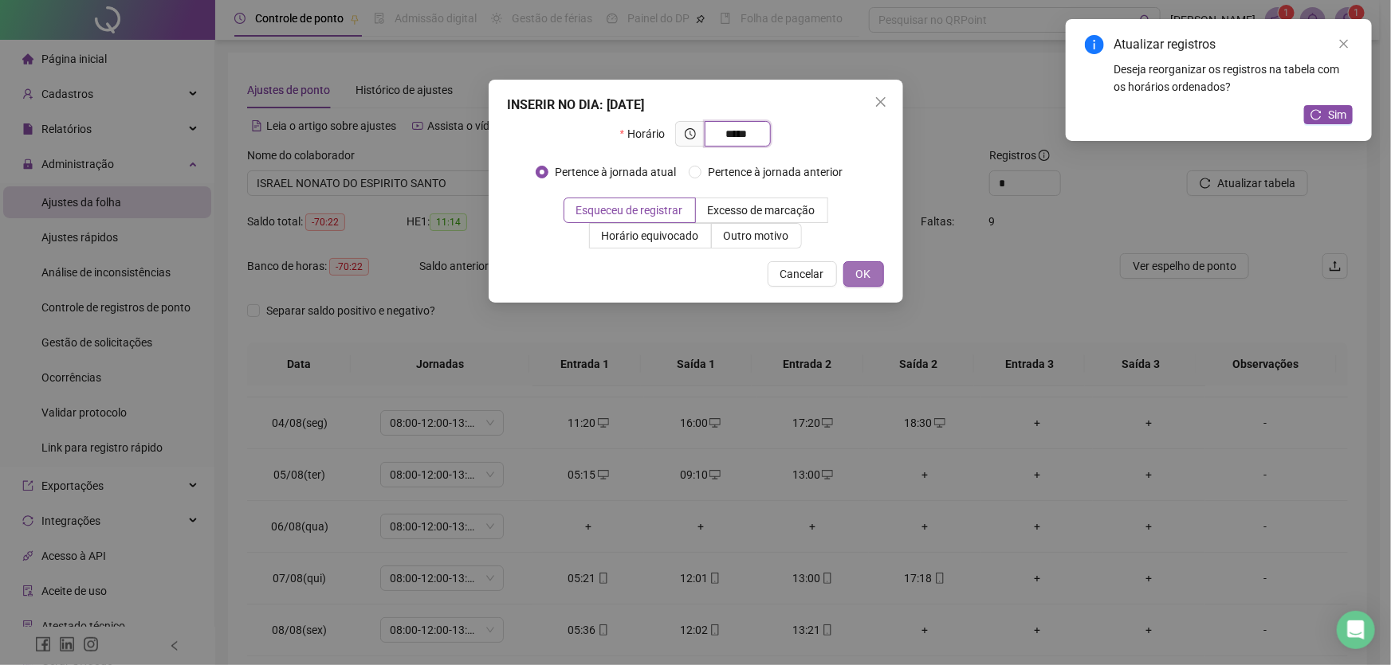
type input "*****"
click at [858, 269] on span "OK" at bounding box center [863, 274] width 15 height 18
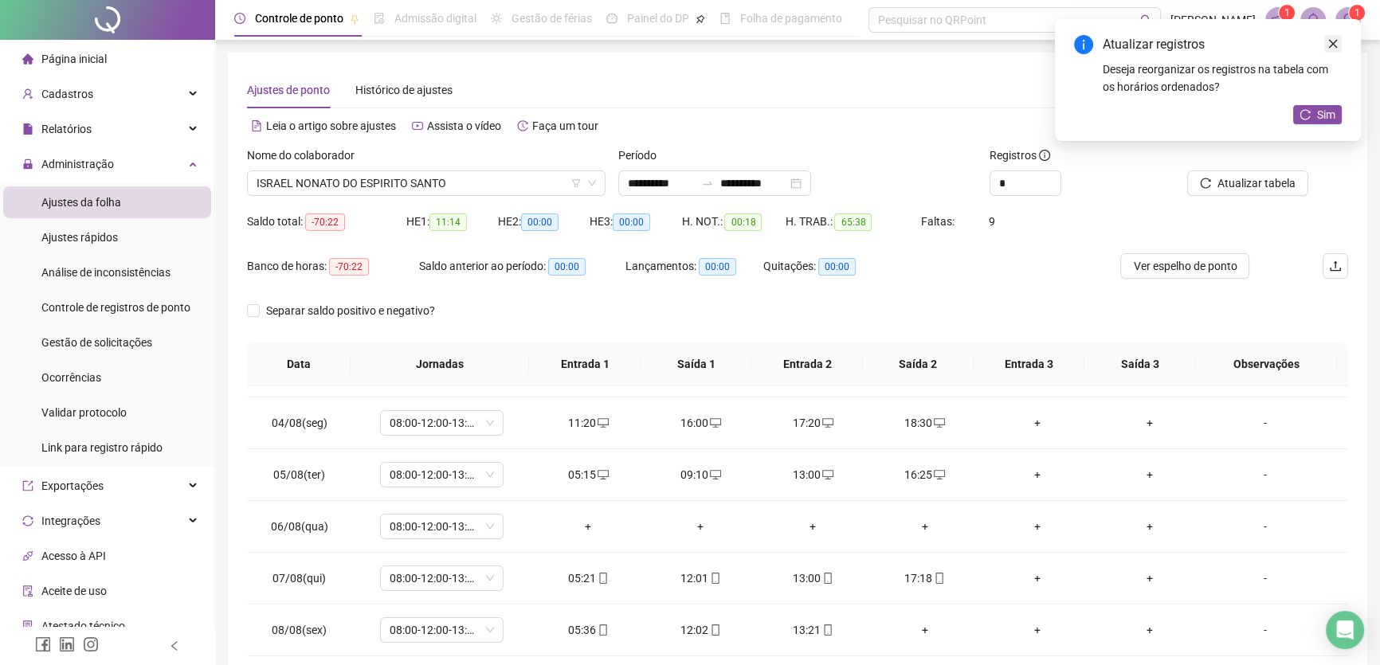
click at [1331, 46] on icon "close" at bounding box center [1333, 43] width 11 height 11
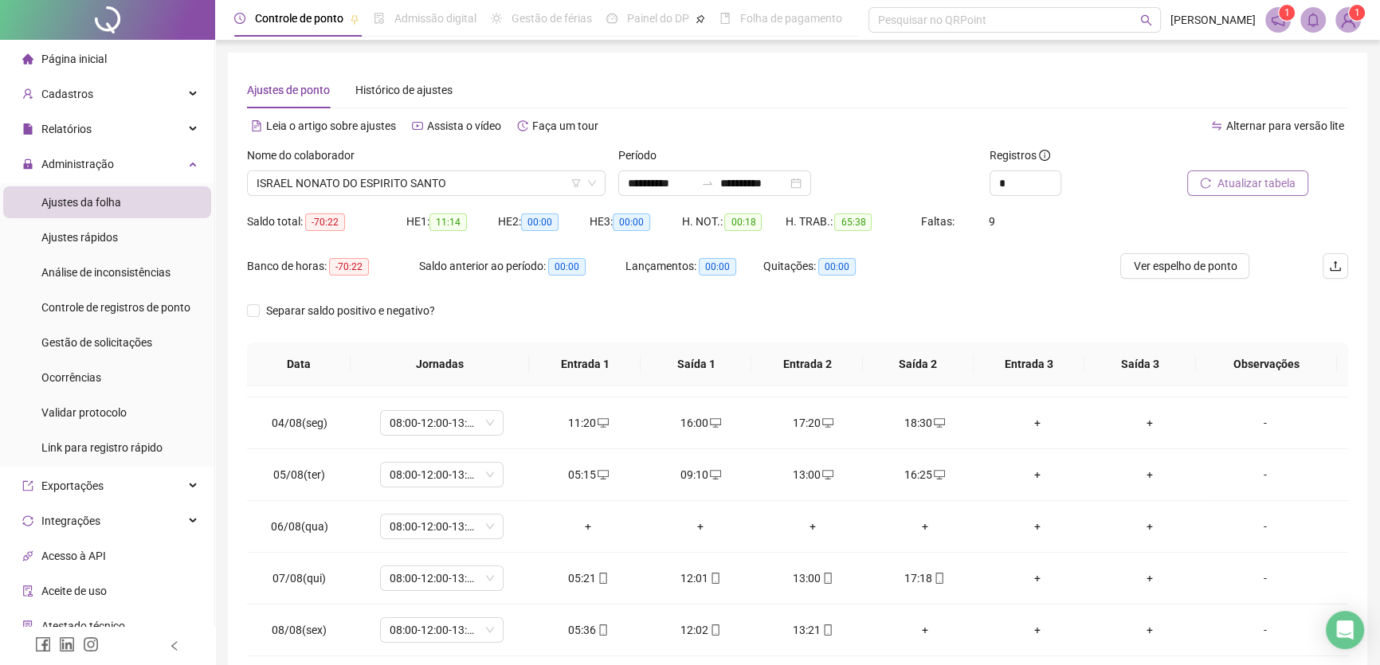
click at [1235, 182] on span "Atualizar tabela" at bounding box center [1257, 184] width 78 height 18
click at [693, 520] on div "+" at bounding box center [700, 527] width 87 height 18
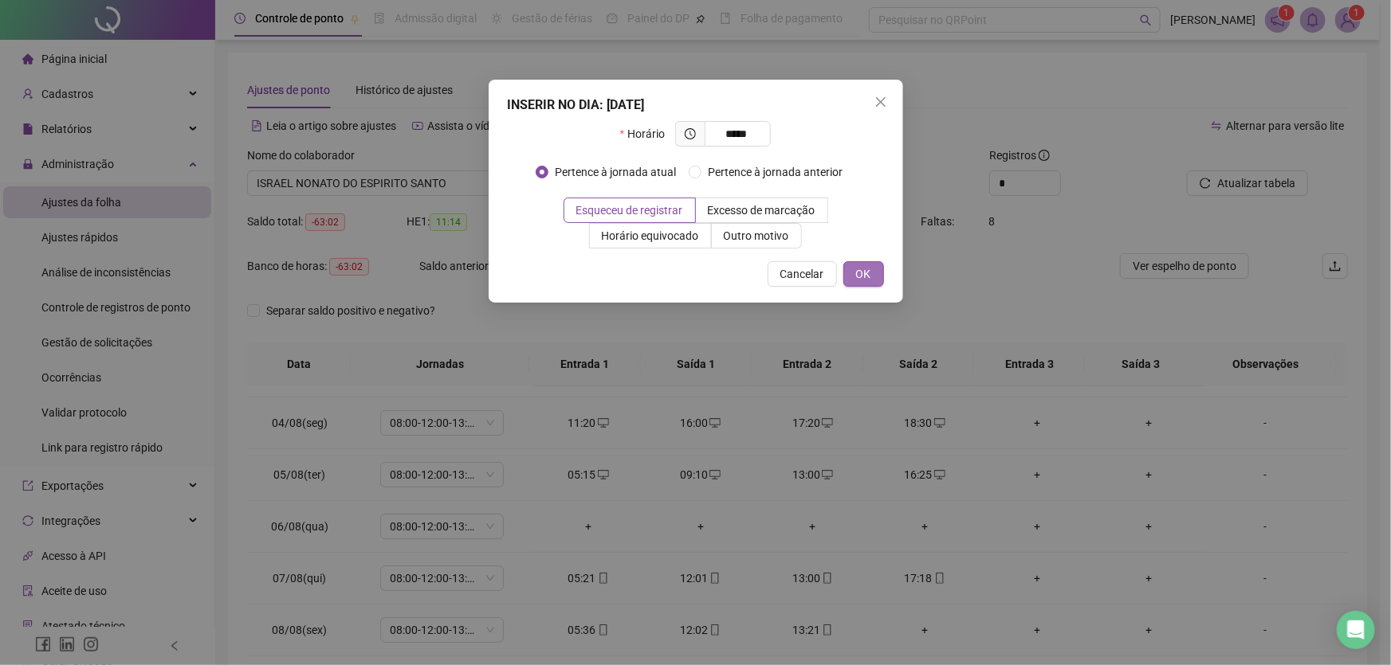
type input "*****"
click at [861, 272] on span "OK" at bounding box center [863, 274] width 15 height 18
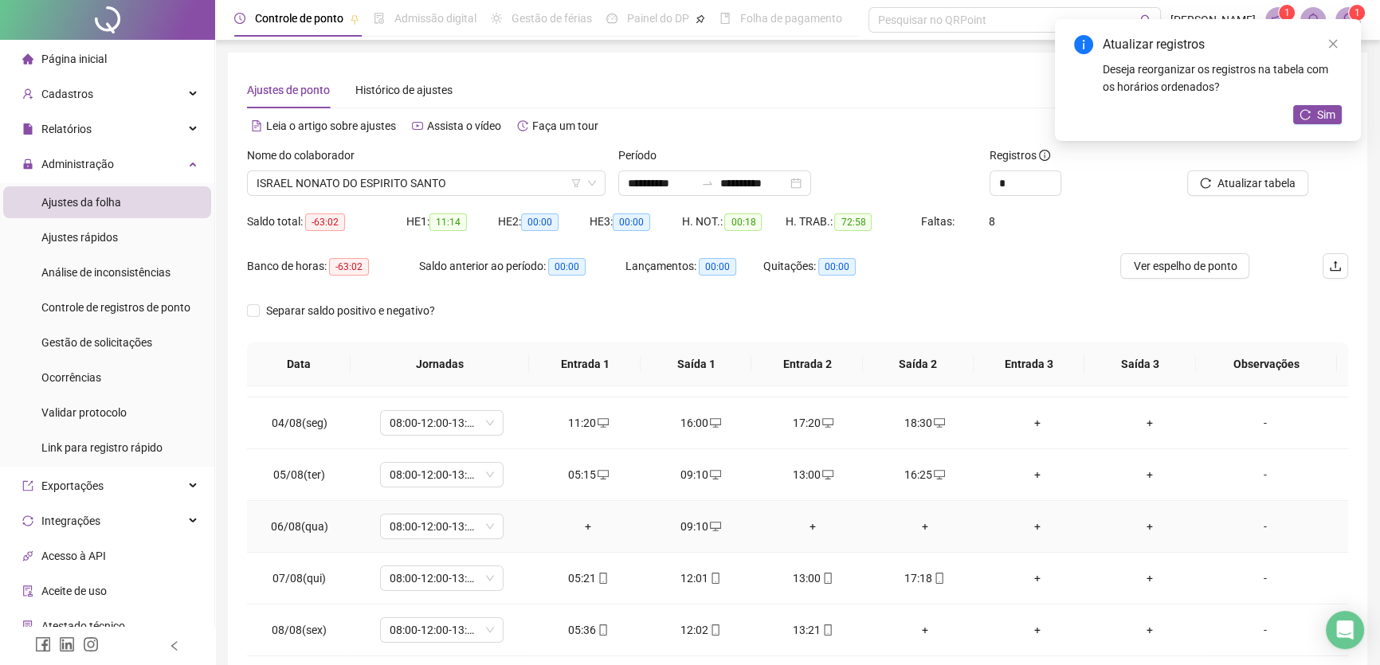
click at [811, 520] on div "+" at bounding box center [813, 527] width 87 height 18
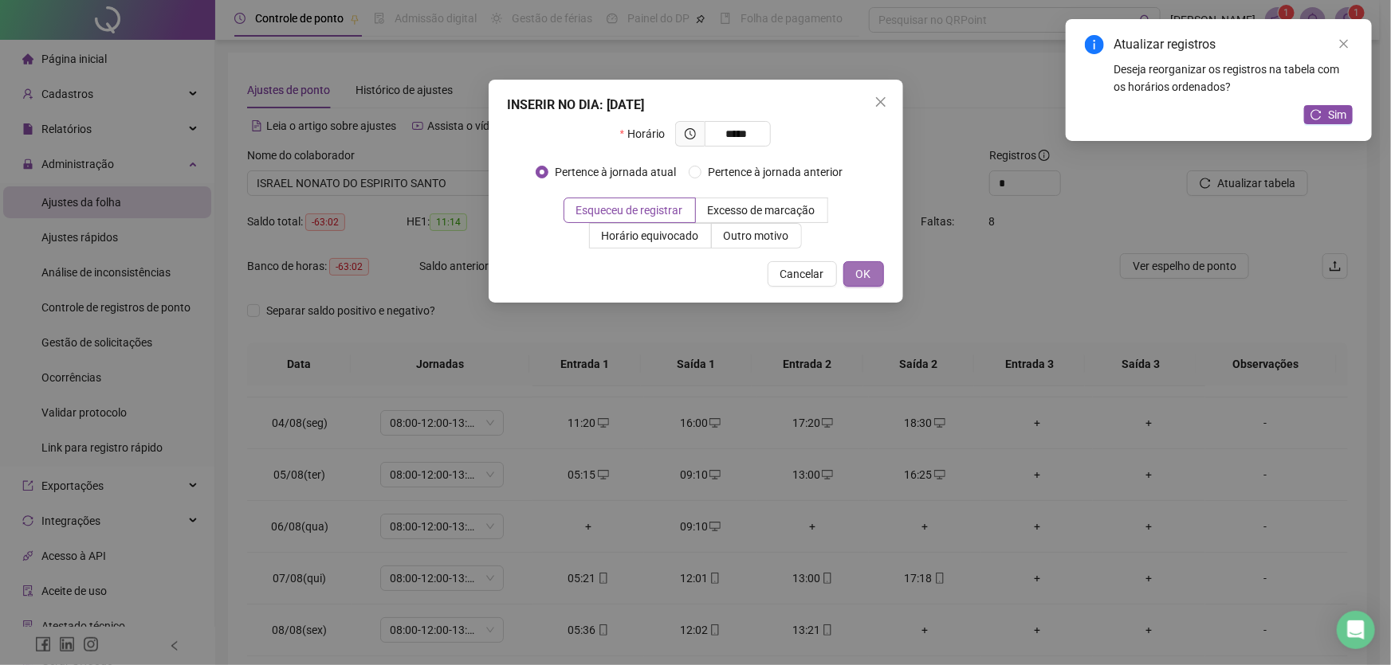
type input "*****"
click at [858, 274] on span "OK" at bounding box center [863, 274] width 15 height 18
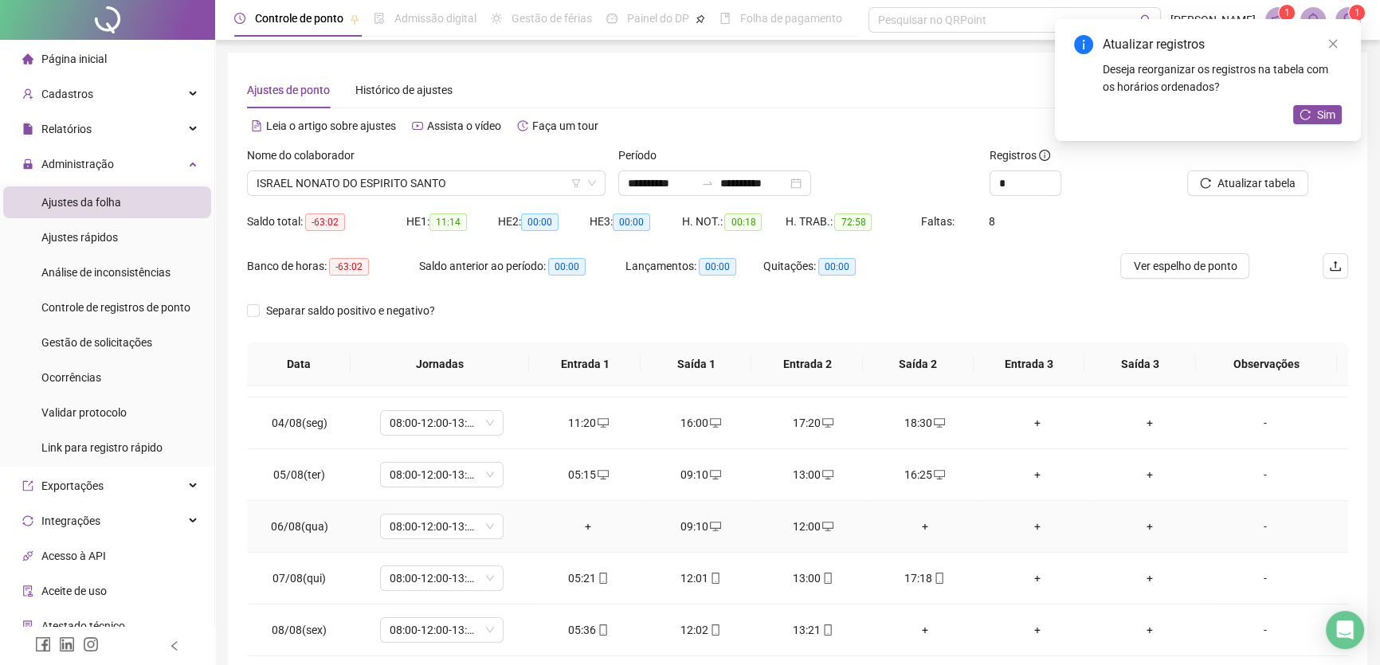
click at [579, 521] on div "+" at bounding box center [588, 527] width 87 height 18
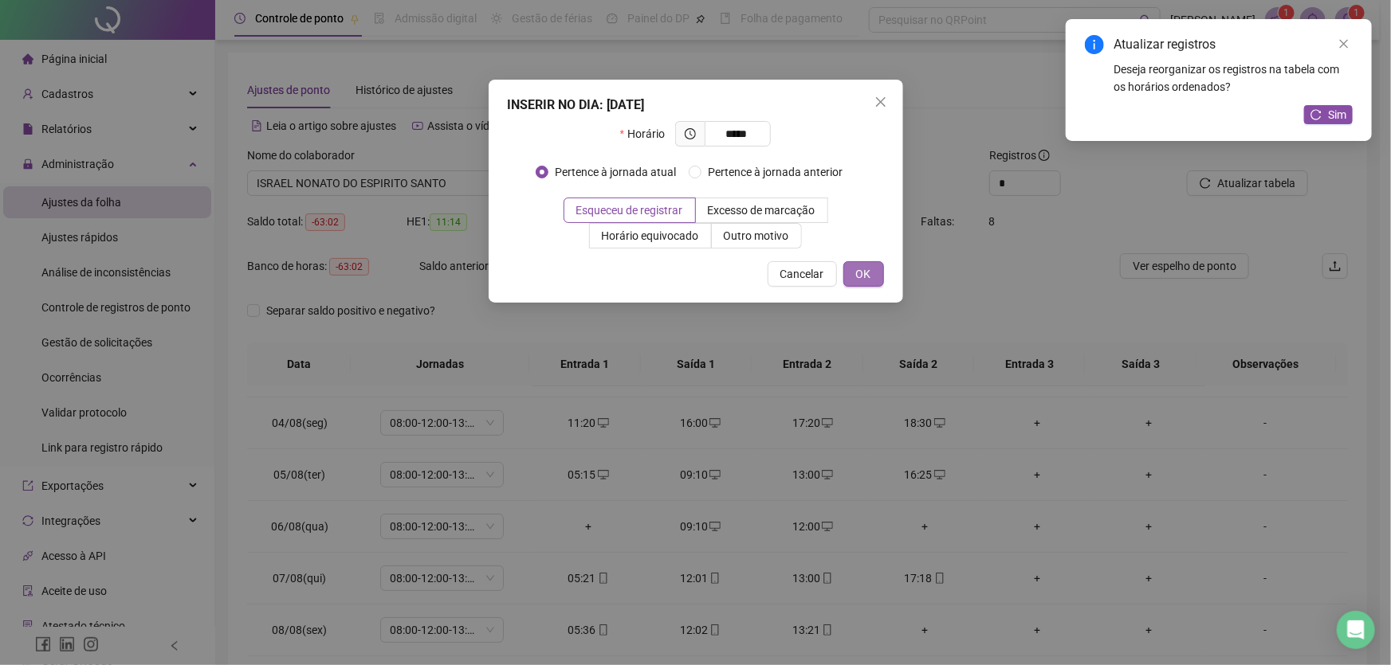
type input "*****"
click at [856, 265] on span "OK" at bounding box center [863, 274] width 15 height 18
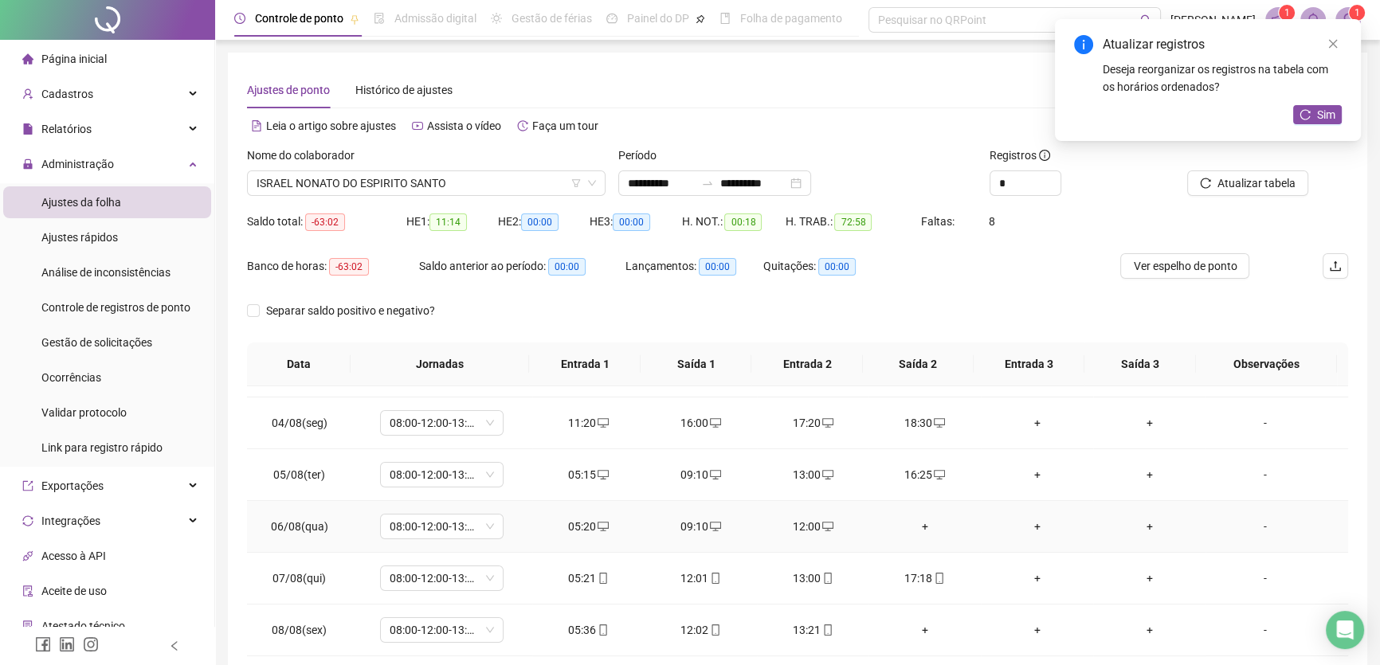
click at [914, 522] on div "+" at bounding box center [924, 527] width 87 height 18
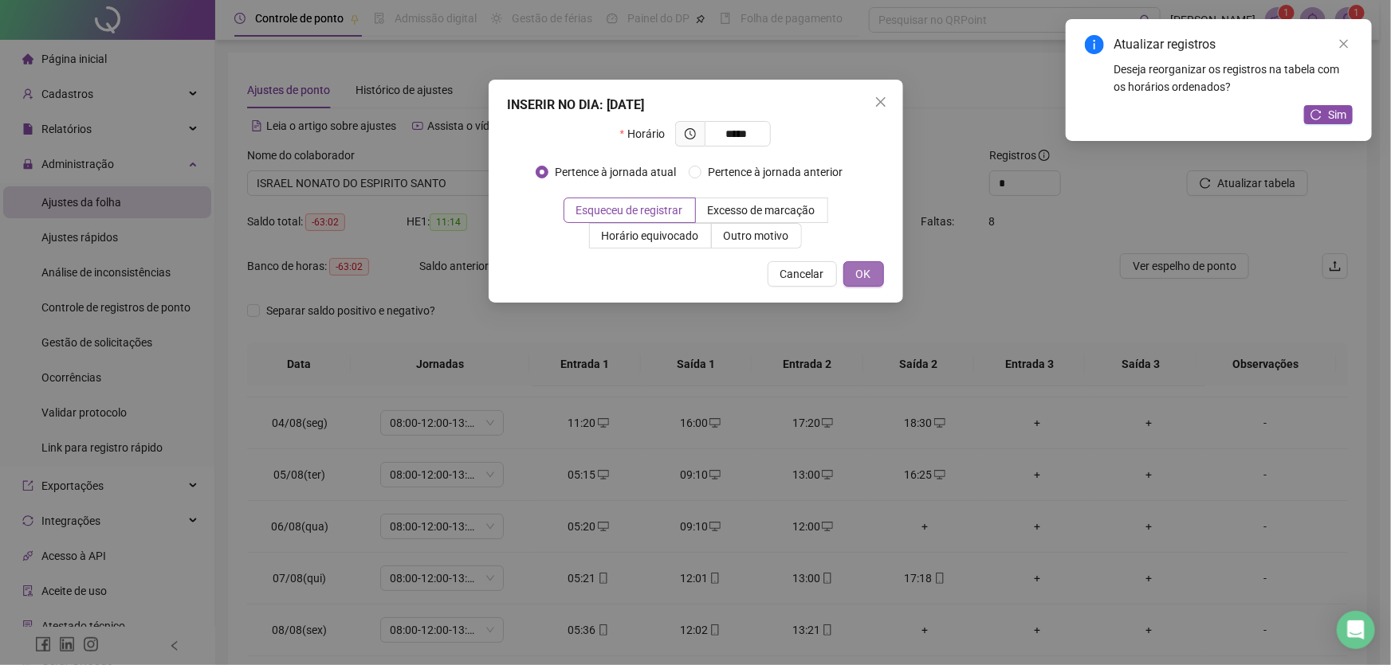
type input "*****"
click at [877, 269] on button "OK" at bounding box center [863, 274] width 41 height 26
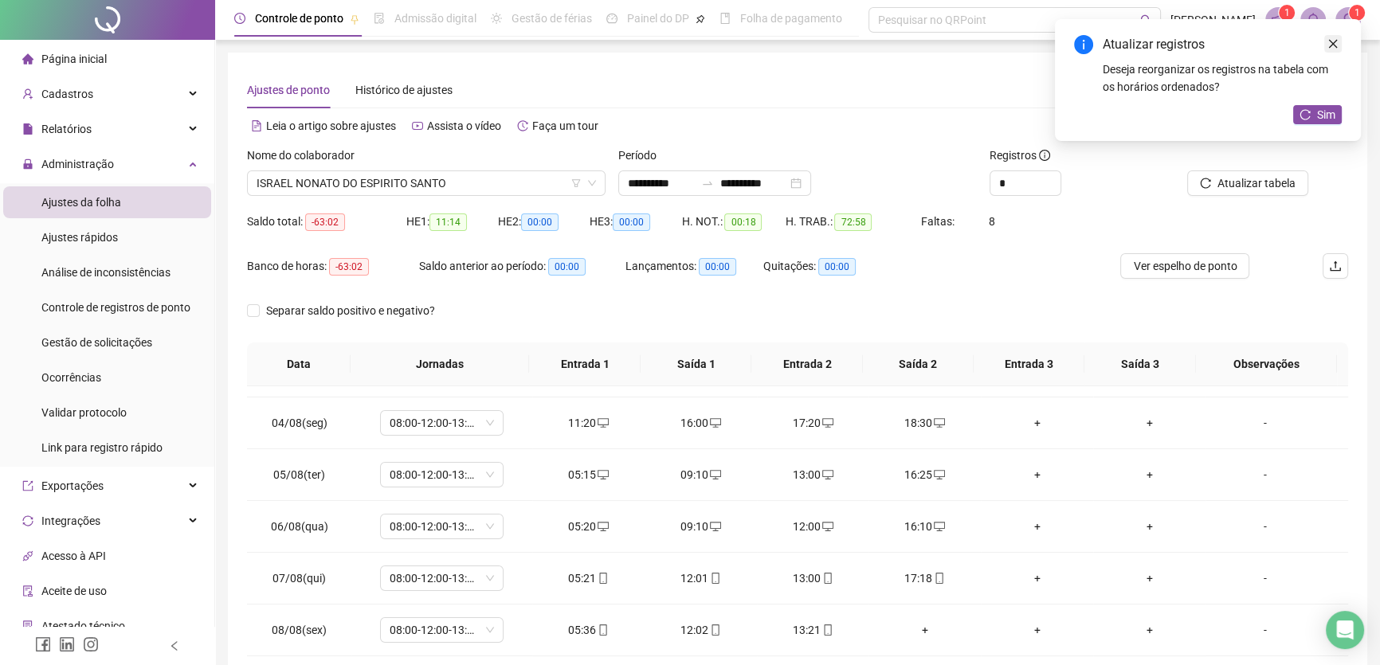
click at [1328, 41] on icon "close" at bounding box center [1333, 43] width 11 height 11
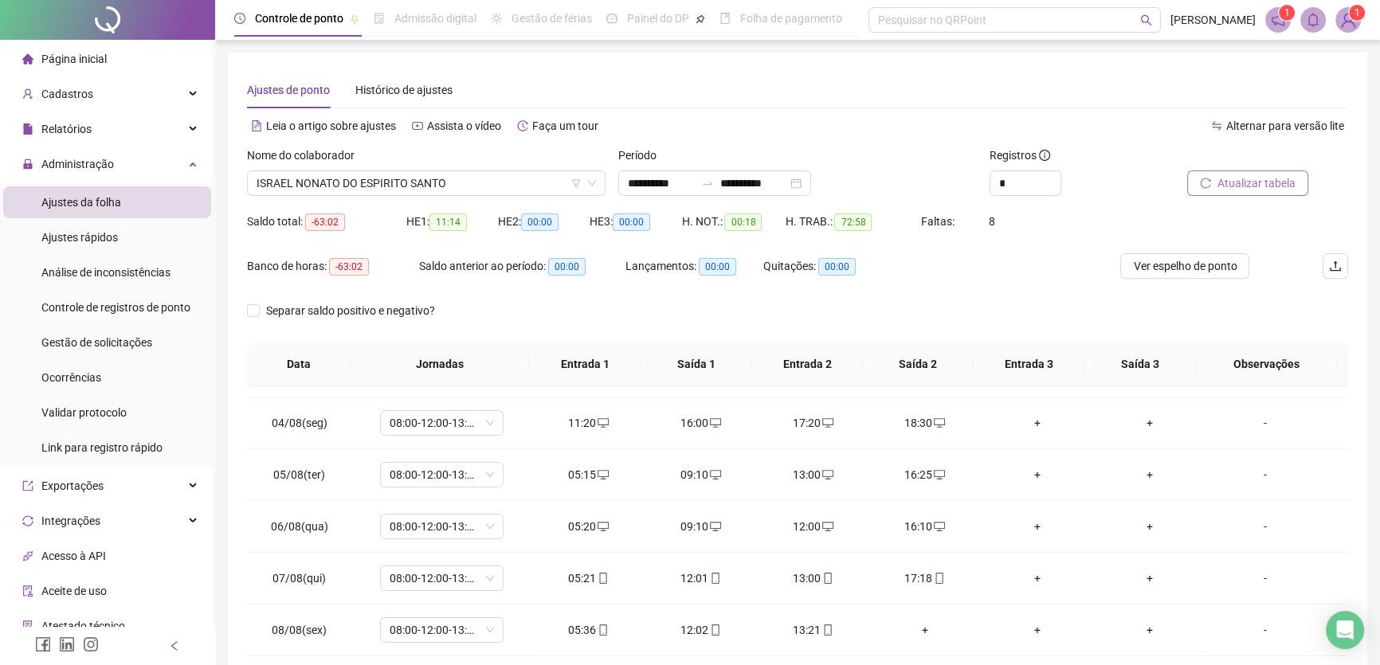
click at [1250, 179] on span "Atualizar tabela" at bounding box center [1257, 184] width 78 height 18
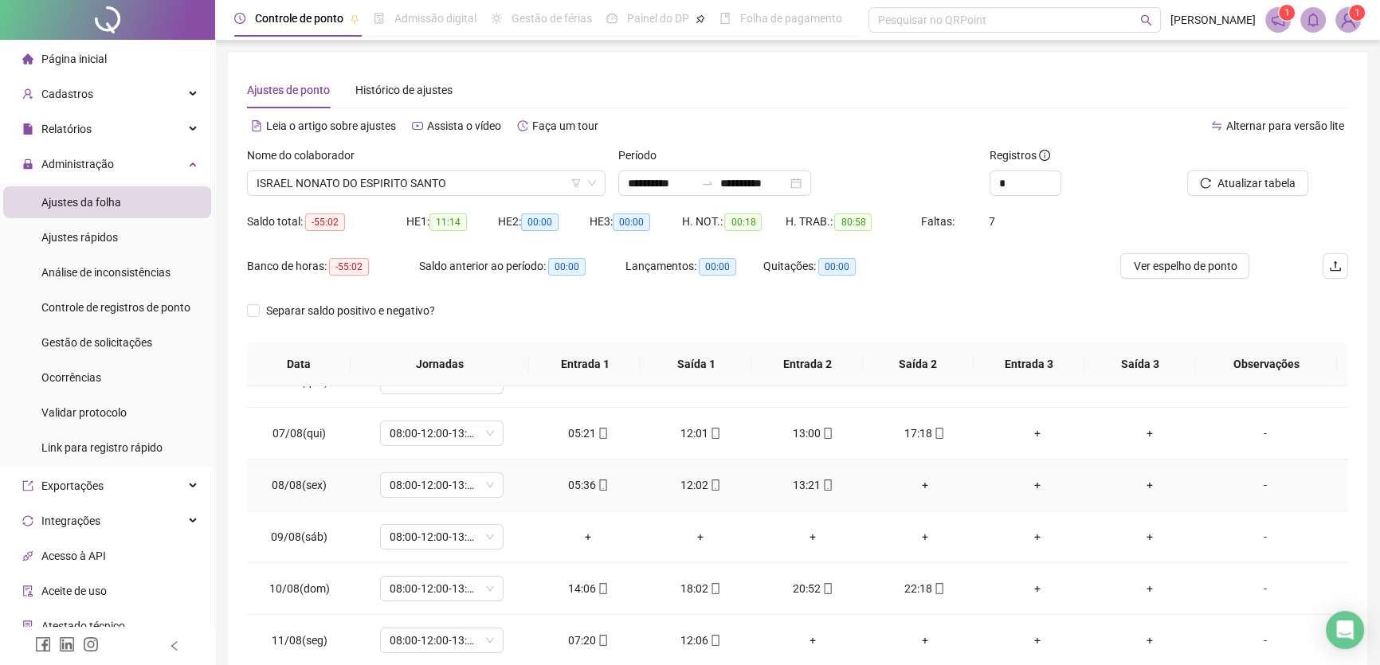
scroll to position [217, 0]
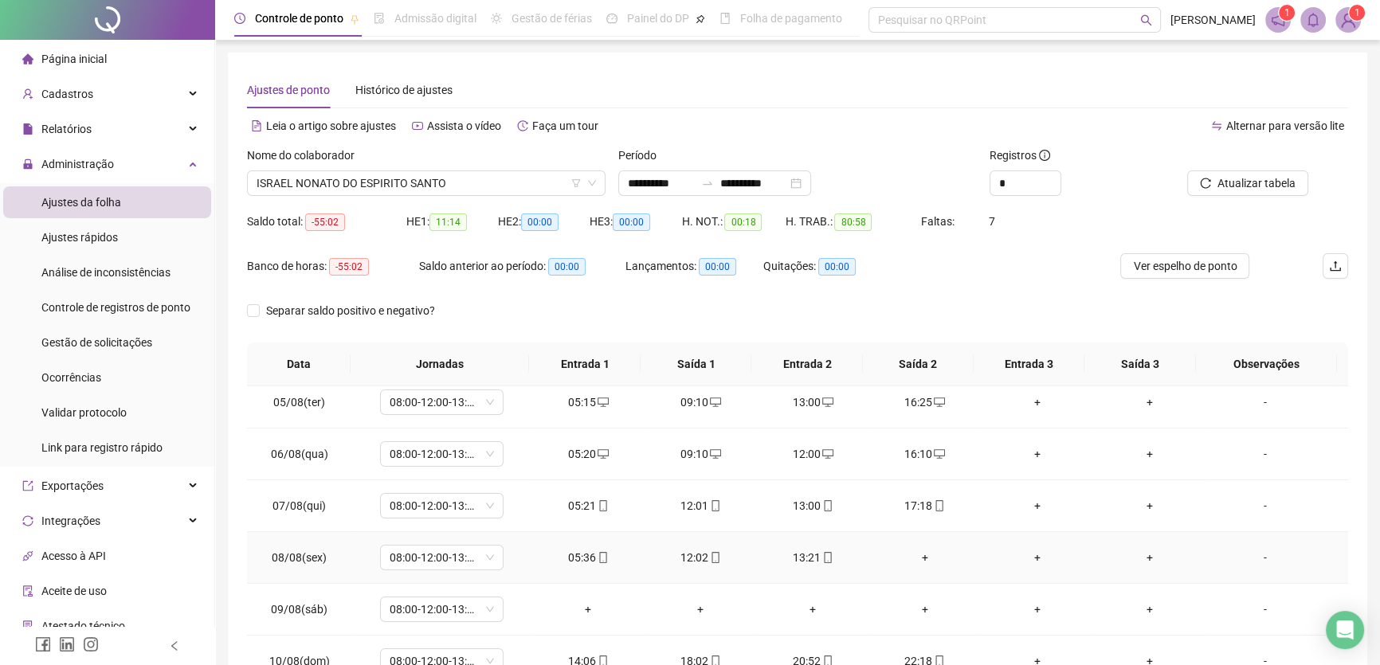
click at [690, 556] on div "12:02" at bounding box center [700, 558] width 87 height 18
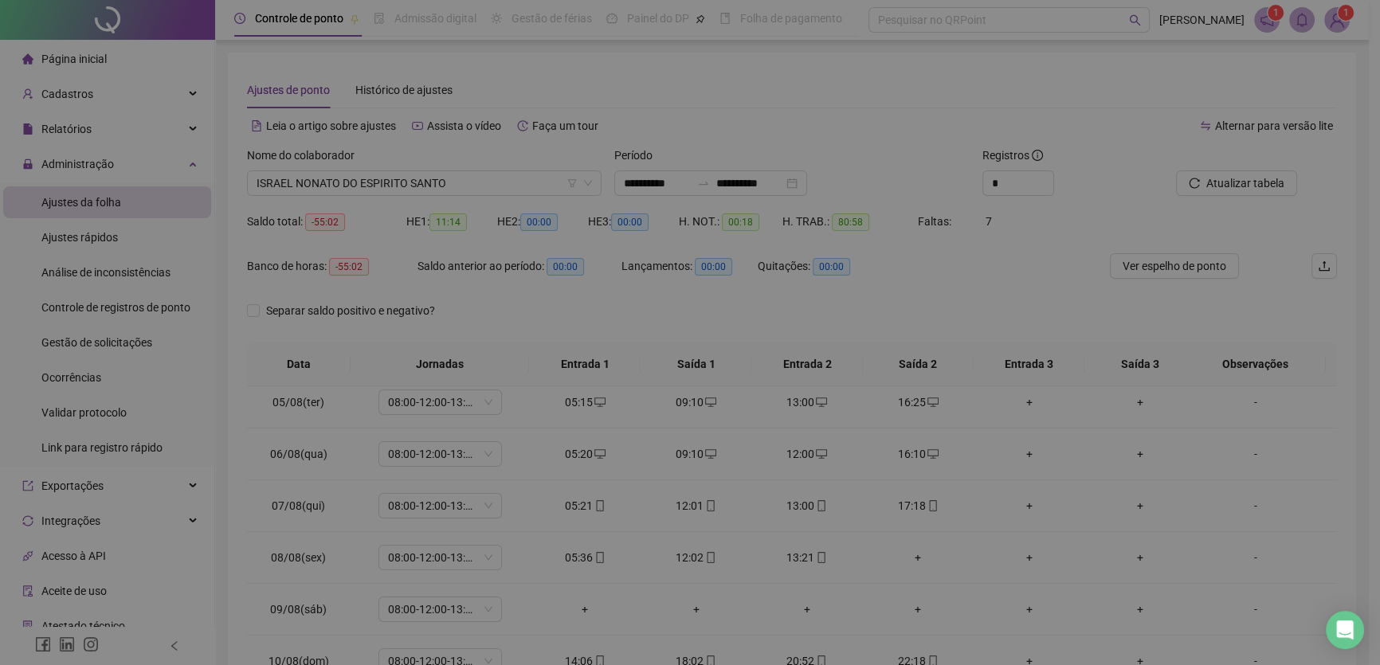
type input "**********"
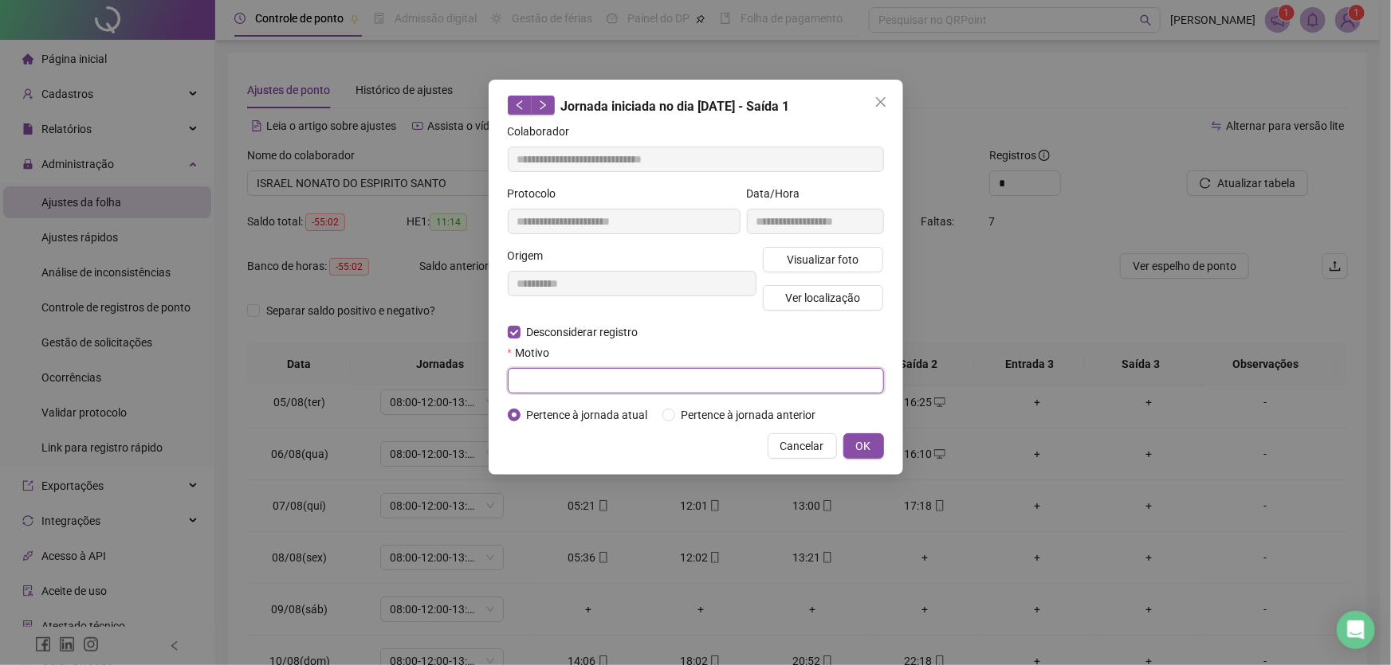
click at [508, 378] on input "text" at bounding box center [696, 381] width 376 height 26
type input "**"
click at [867, 446] on span "OK" at bounding box center [863, 447] width 15 height 18
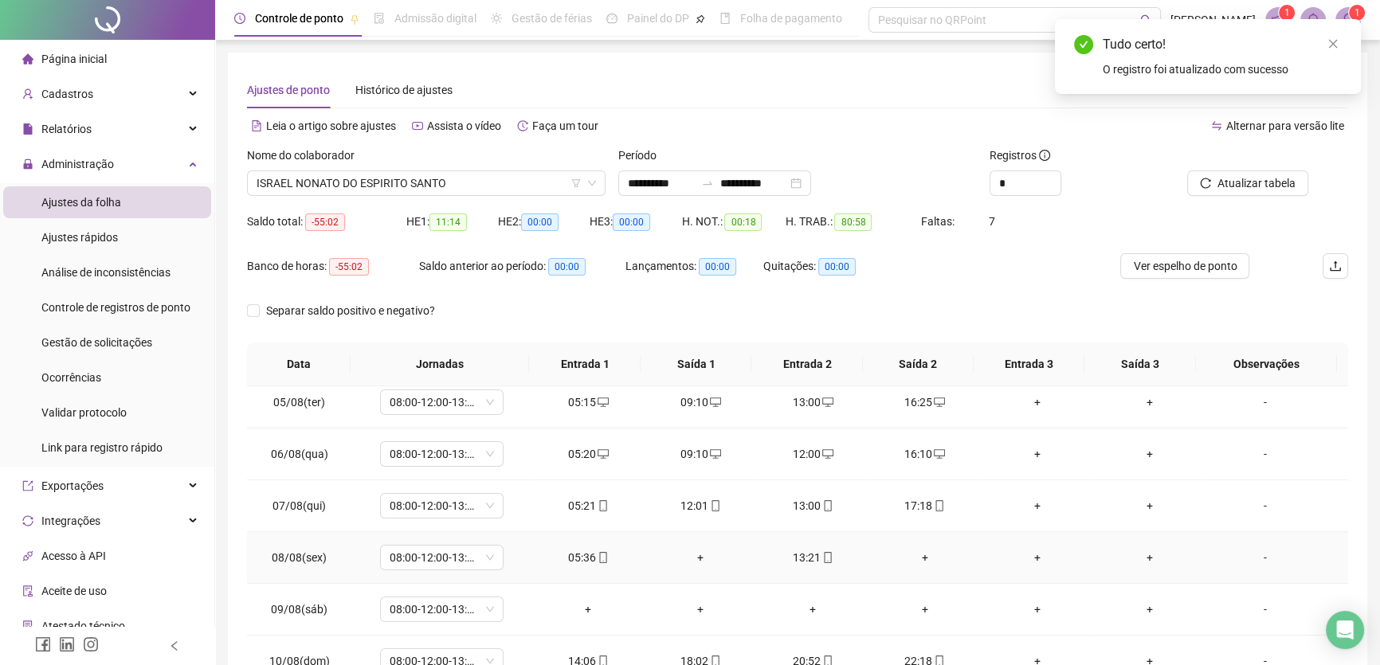
click at [699, 554] on div "+" at bounding box center [700, 558] width 87 height 18
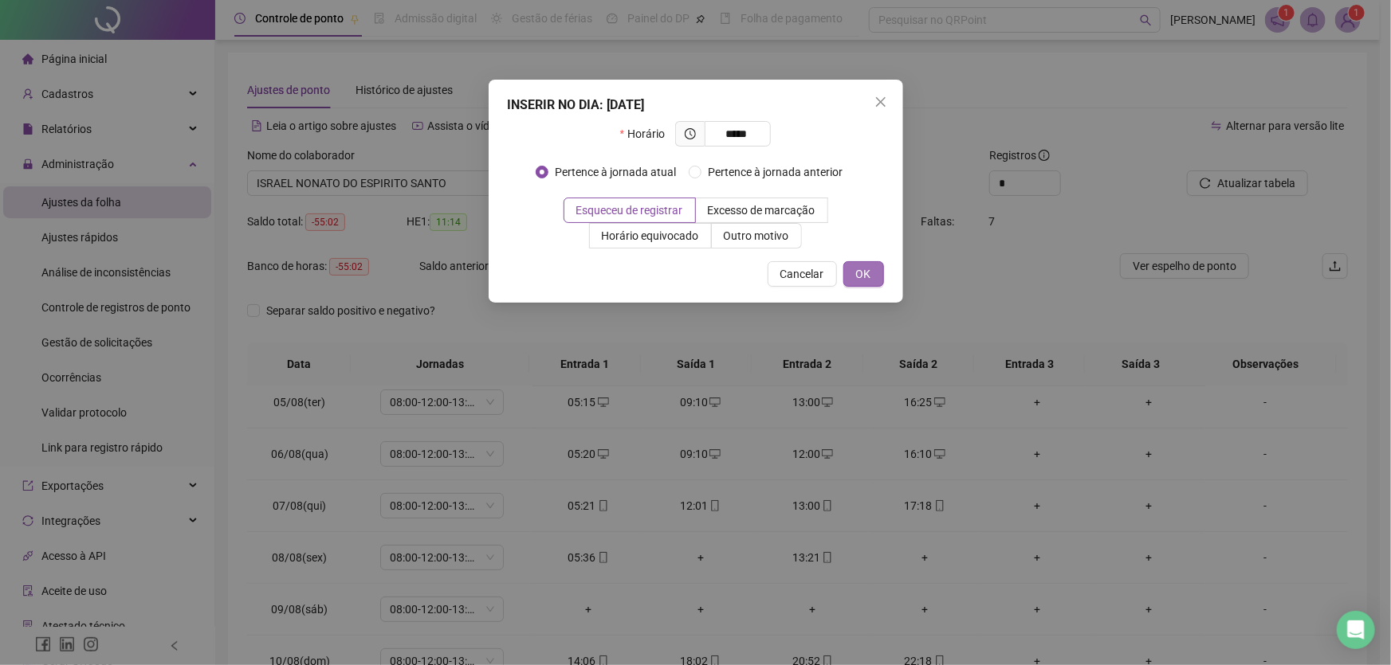
type input "*****"
click at [860, 272] on span "OK" at bounding box center [863, 274] width 15 height 18
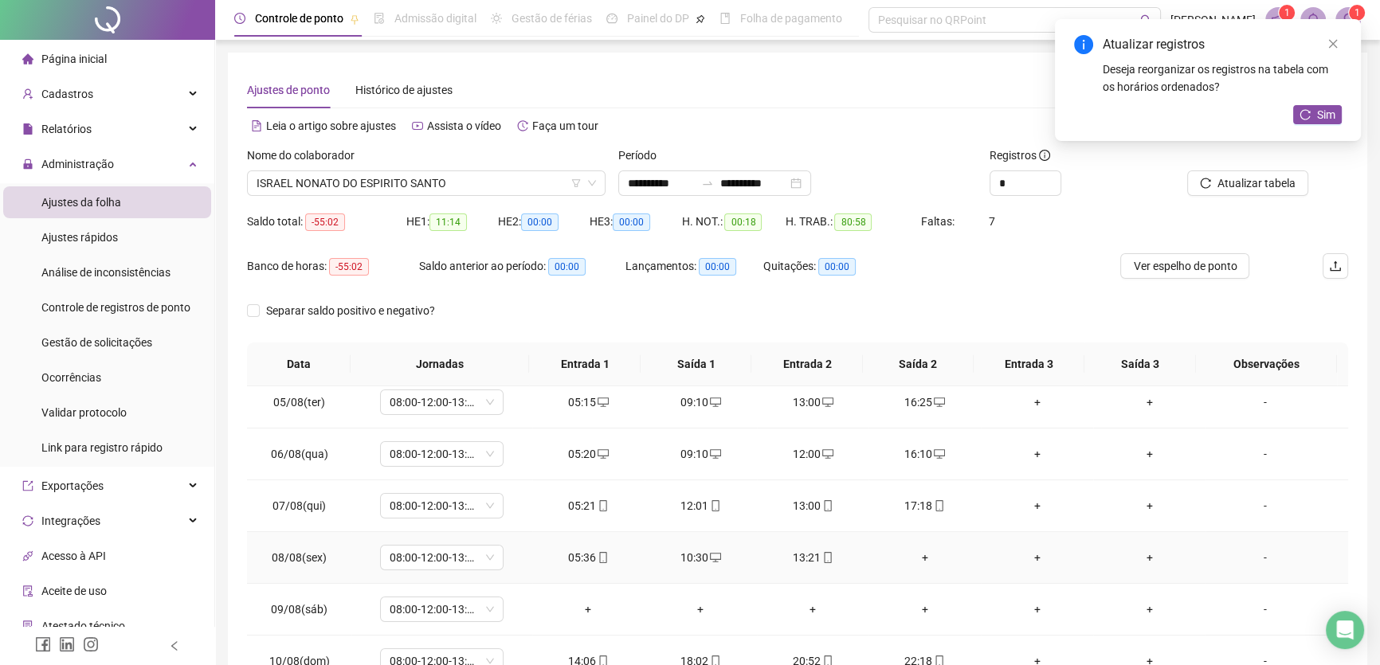
click at [796, 555] on div "13:21" at bounding box center [813, 558] width 87 height 18
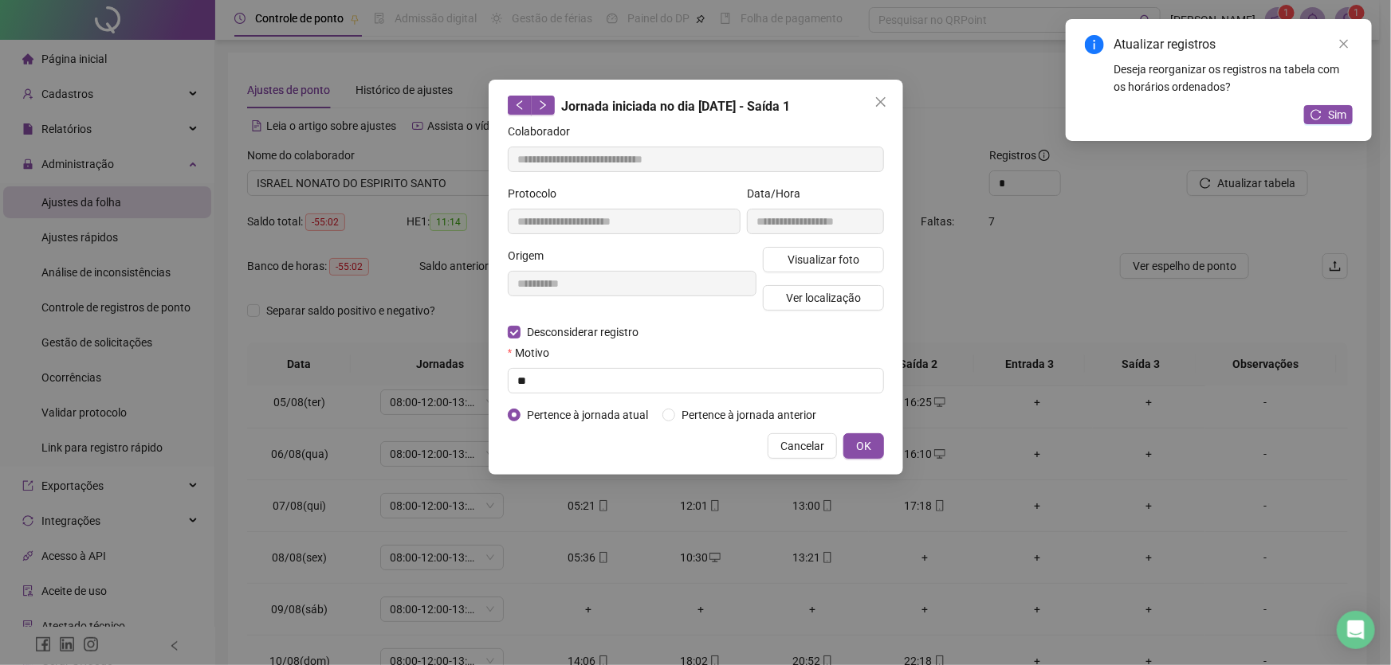
type input "**********"
click at [524, 388] on input "text" at bounding box center [696, 381] width 376 height 26
type input "**"
click at [852, 438] on button "OK" at bounding box center [863, 447] width 41 height 26
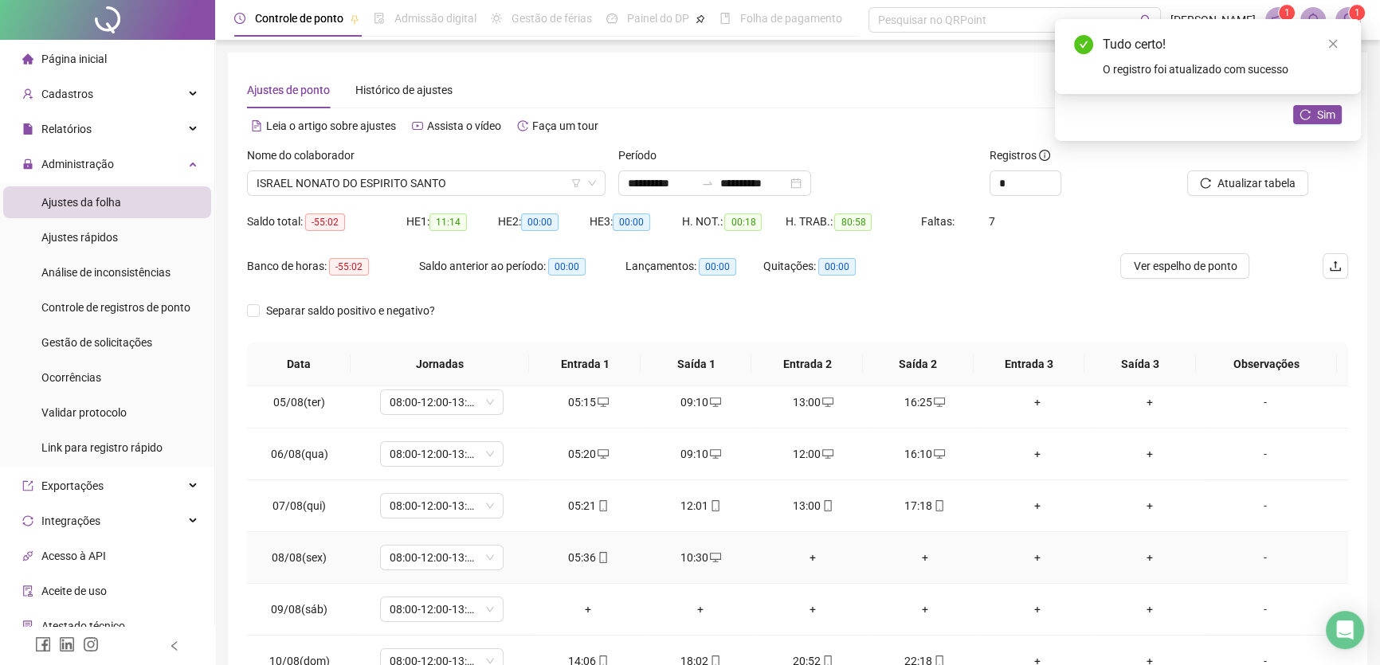
click at [805, 551] on div "+" at bounding box center [813, 558] width 87 height 18
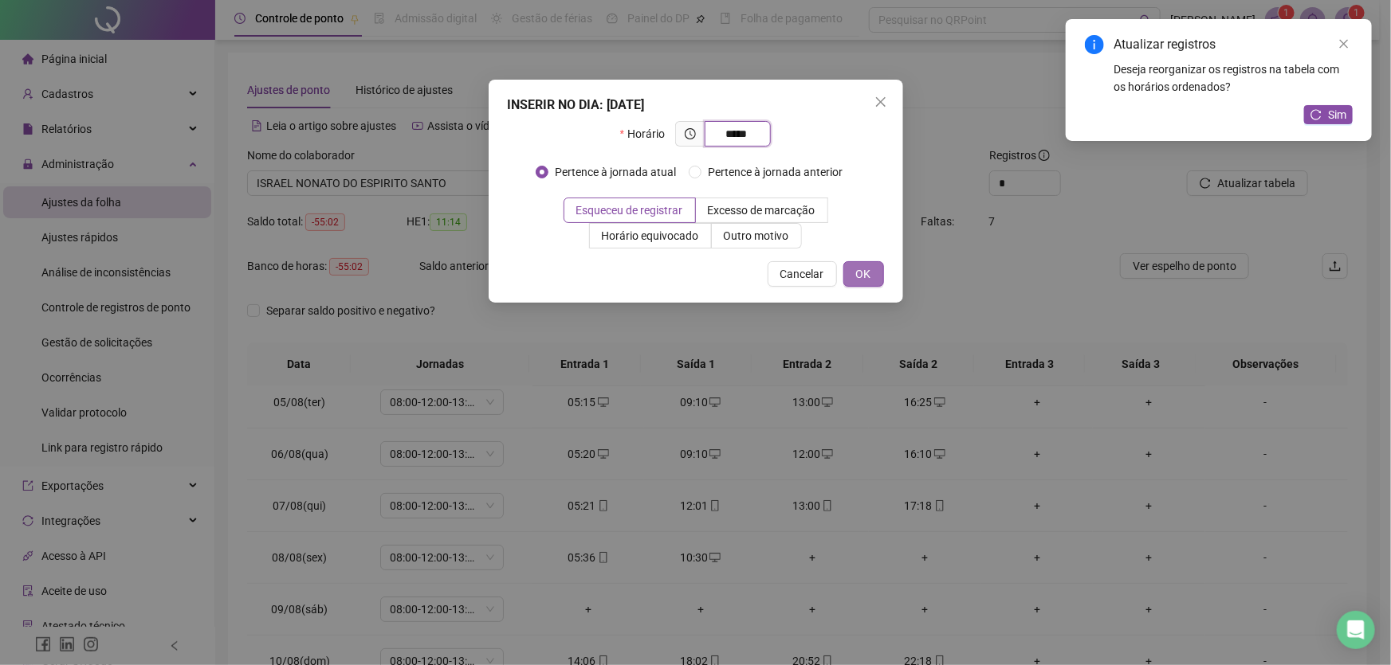
type input "*****"
click at [856, 269] on span "OK" at bounding box center [863, 274] width 15 height 18
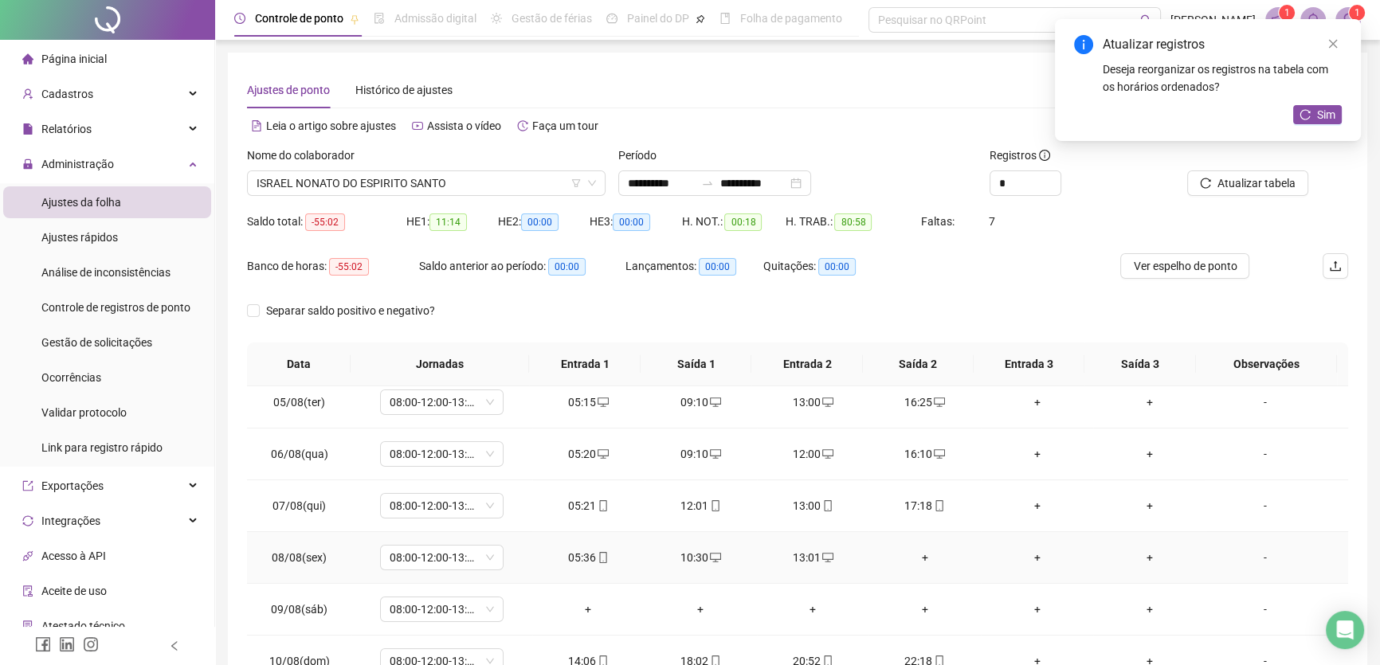
click at [917, 554] on div "+" at bounding box center [924, 558] width 87 height 18
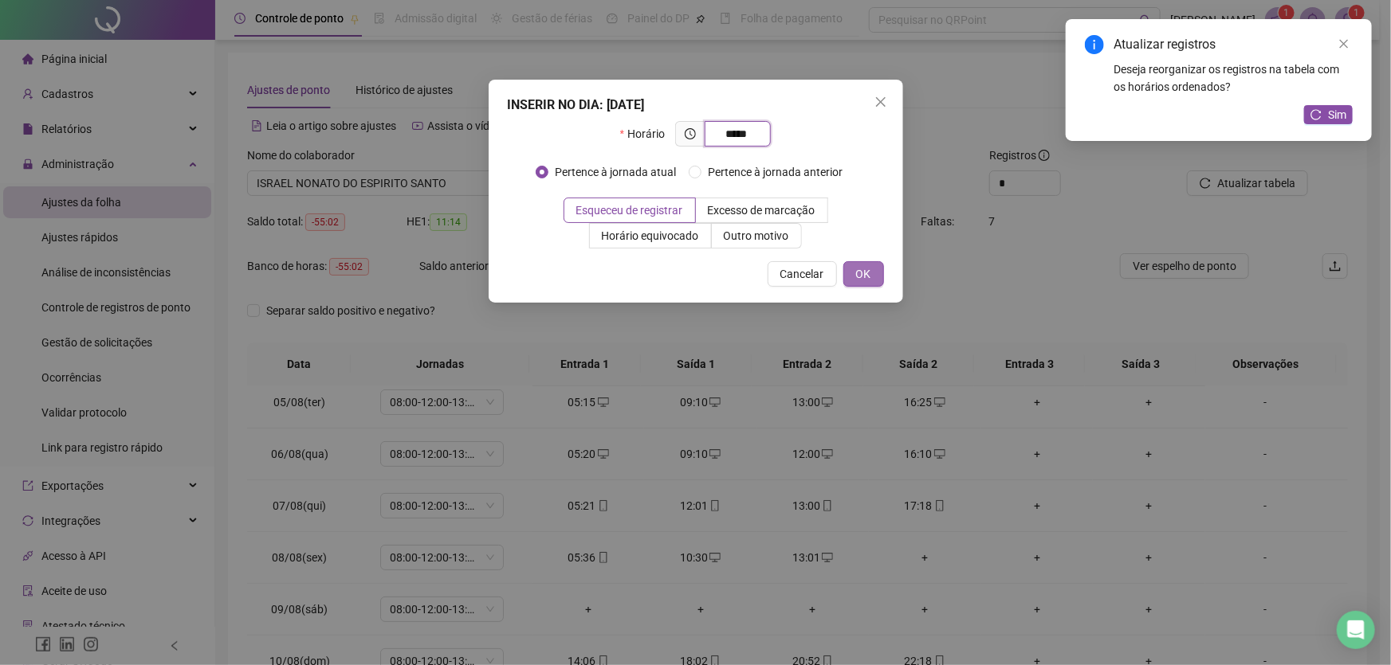
type input "*****"
click at [853, 273] on button "OK" at bounding box center [863, 274] width 41 height 26
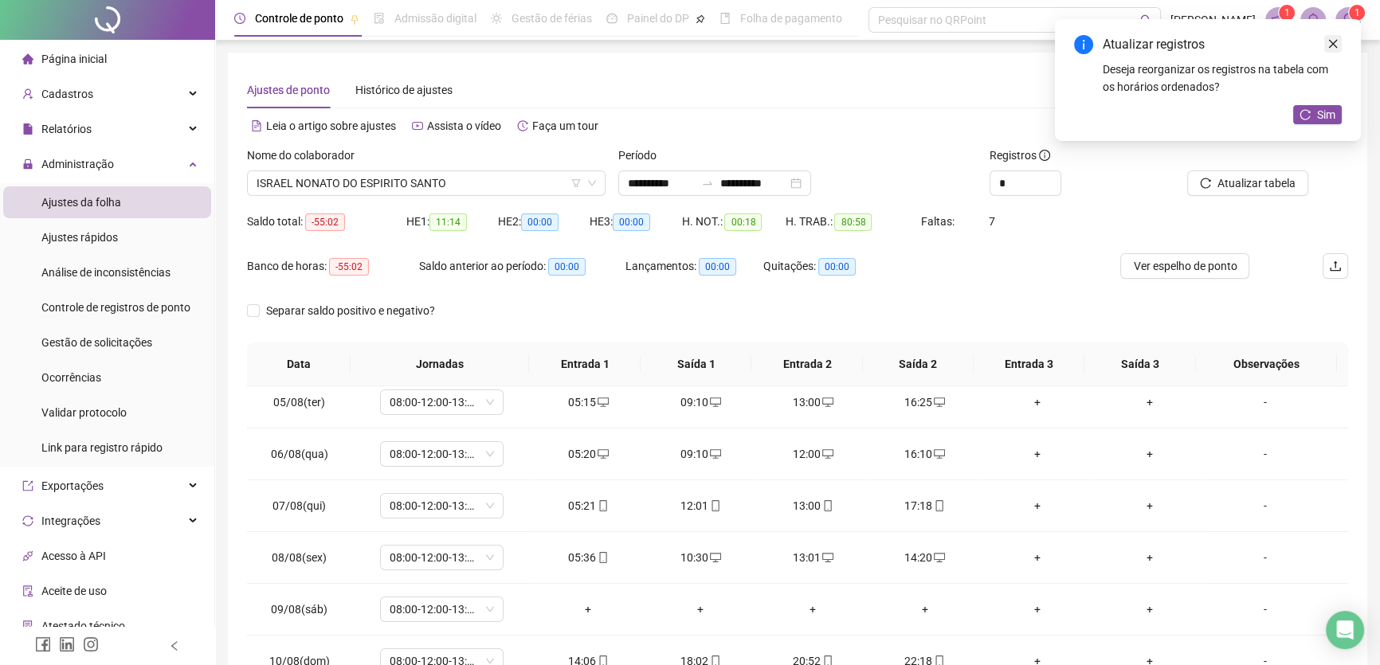
click at [1339, 49] on link "Close" at bounding box center [1334, 44] width 18 height 18
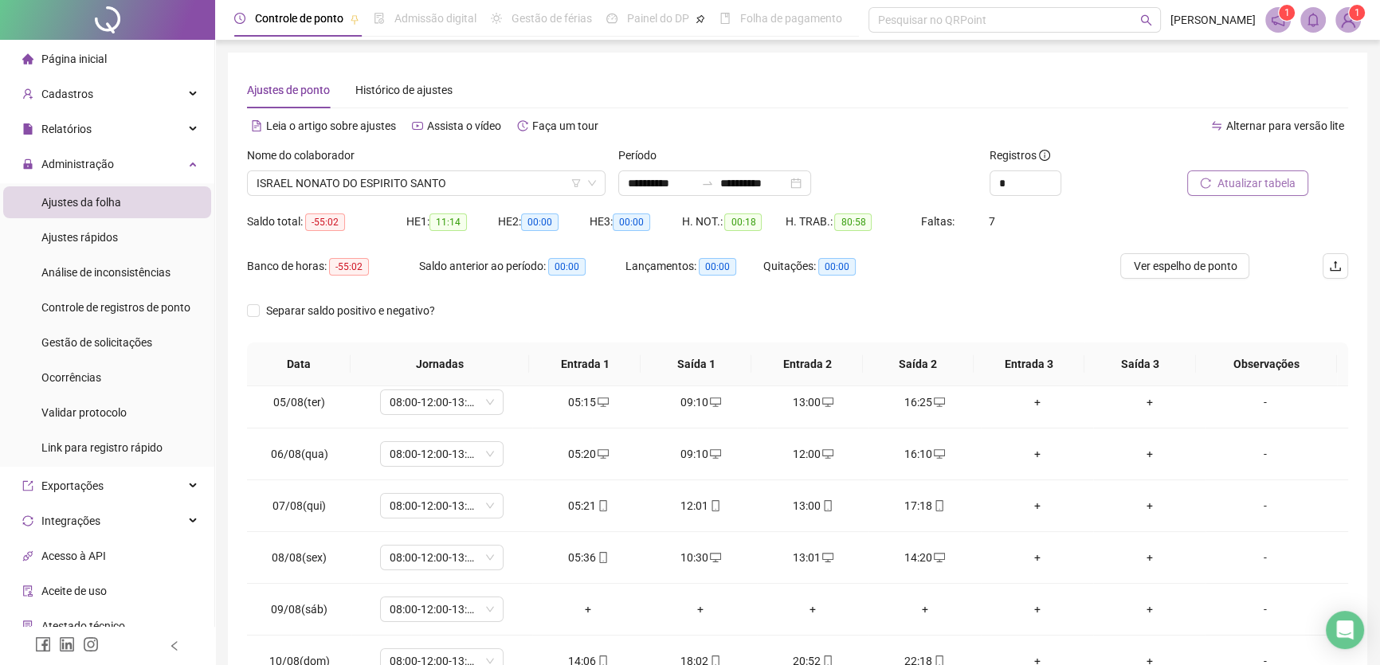
click at [1254, 179] on span "Atualizar tabela" at bounding box center [1257, 184] width 78 height 18
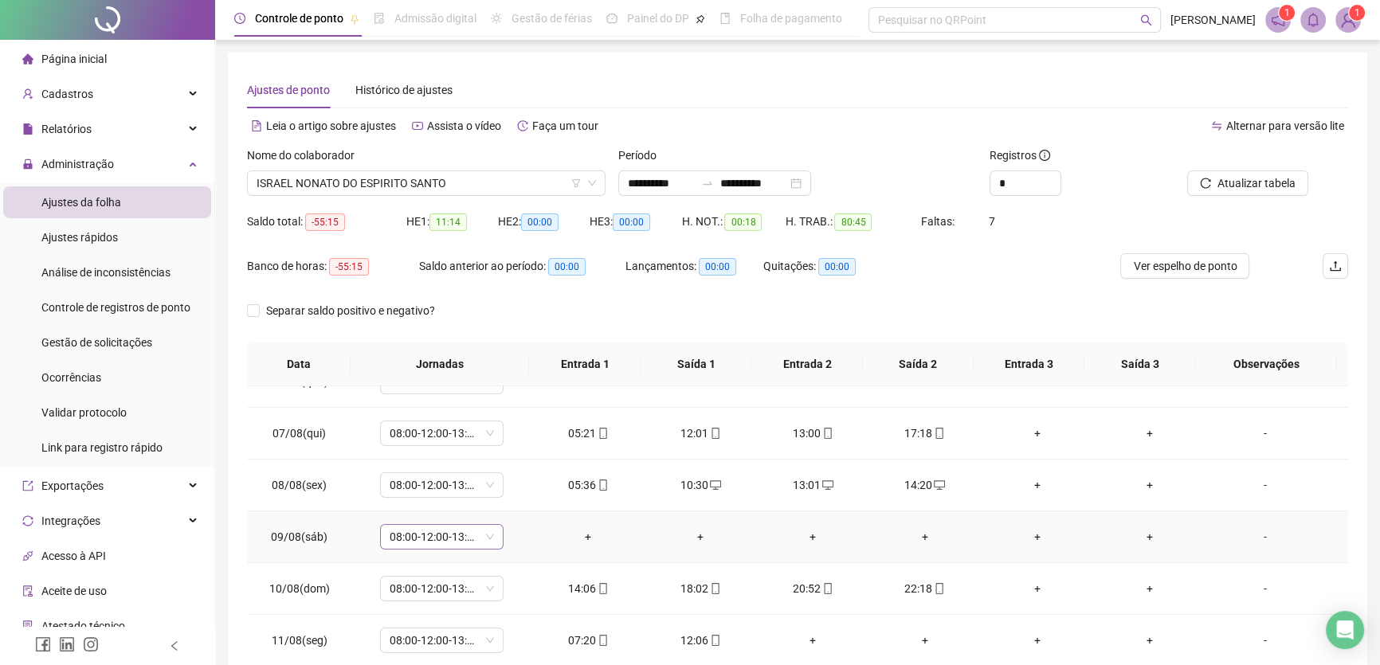
click at [487, 538] on span "08:00-12:00-13:00-17:00" at bounding box center [442, 537] width 104 height 24
click at [423, 446] on div "Folga" at bounding box center [461, 445] width 121 height 18
click at [514, 495] on span "Sim" at bounding box center [515, 494] width 18 height 18
click at [1227, 183] on span "Atualizar tabela" at bounding box center [1257, 184] width 78 height 18
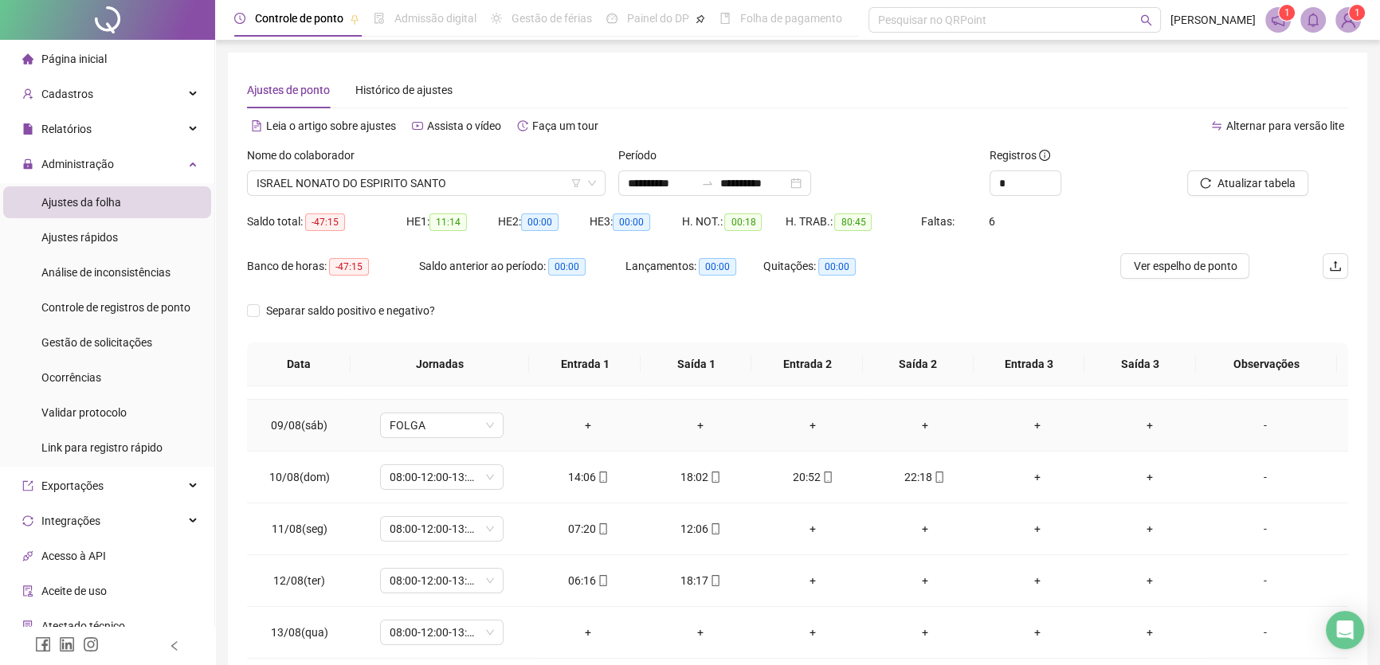
scroll to position [434, 0]
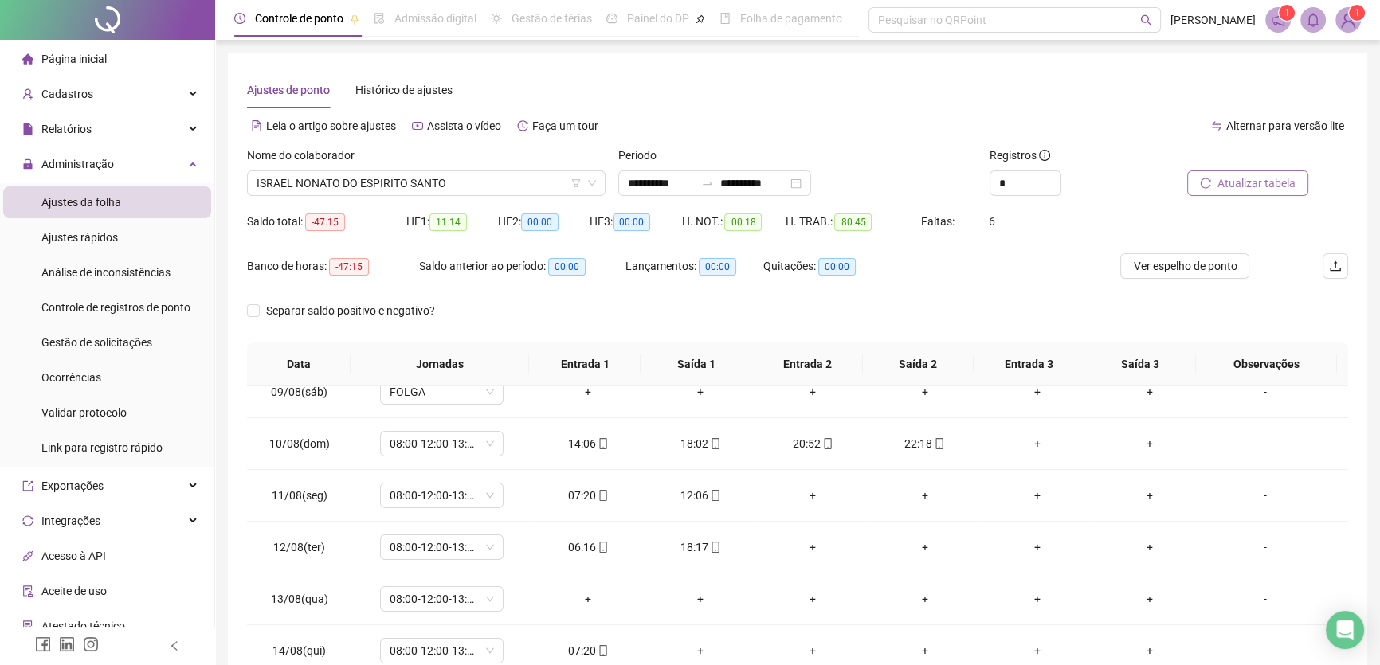
click at [1258, 179] on span "Atualizar tabela" at bounding box center [1257, 184] width 78 height 18
click at [812, 494] on div "+" at bounding box center [813, 496] width 87 height 18
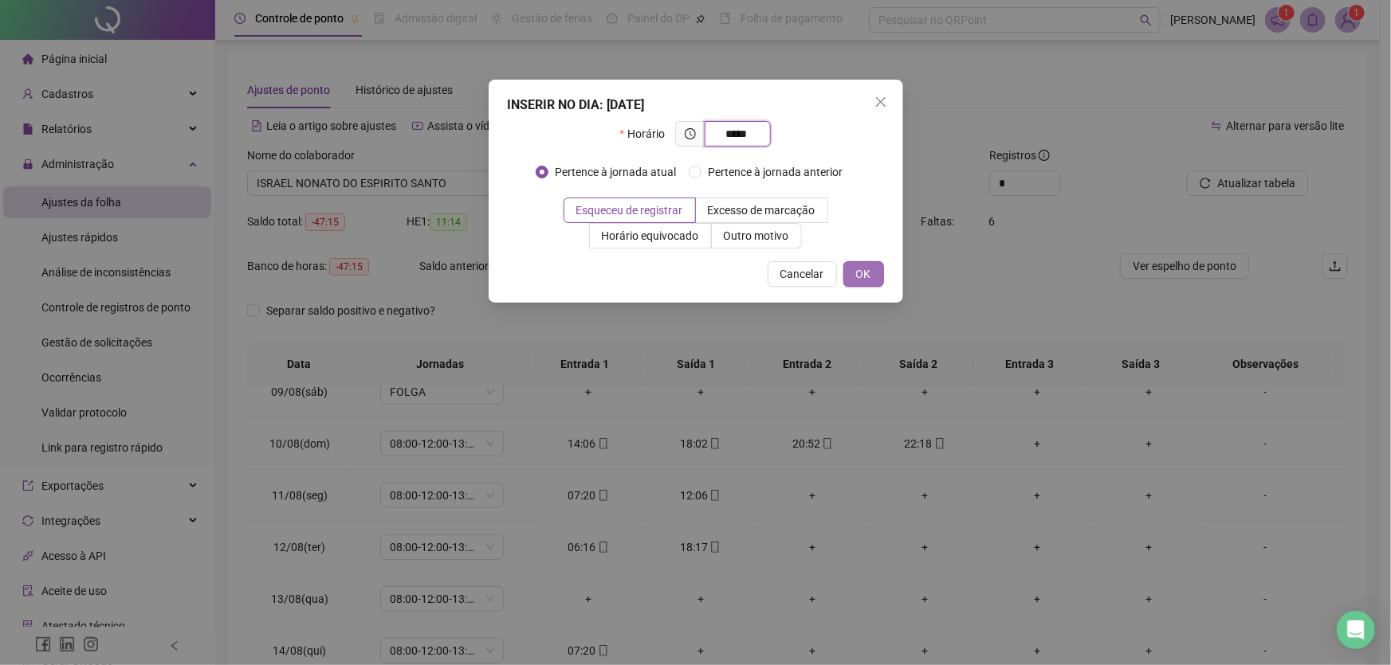
type input "*****"
click at [865, 272] on span "OK" at bounding box center [863, 274] width 15 height 18
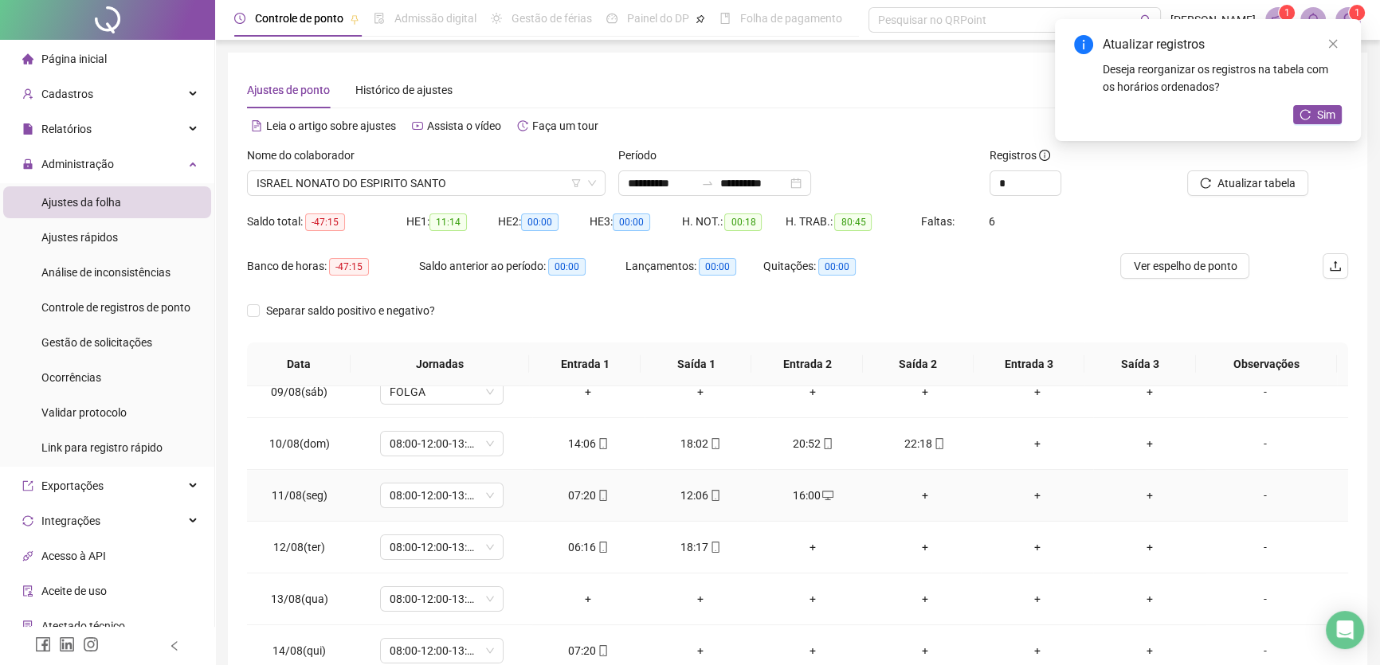
click at [921, 488] on div "+" at bounding box center [924, 496] width 87 height 18
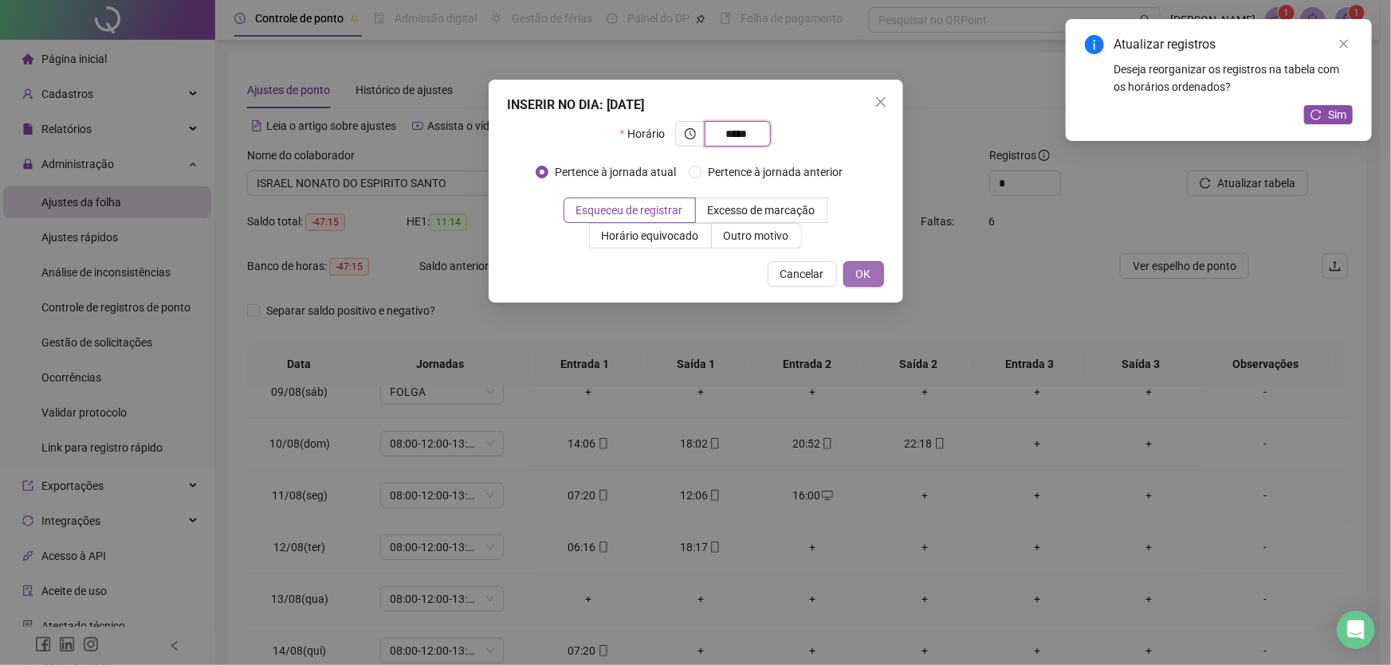
type input "*****"
click at [854, 273] on button "OK" at bounding box center [863, 274] width 41 height 26
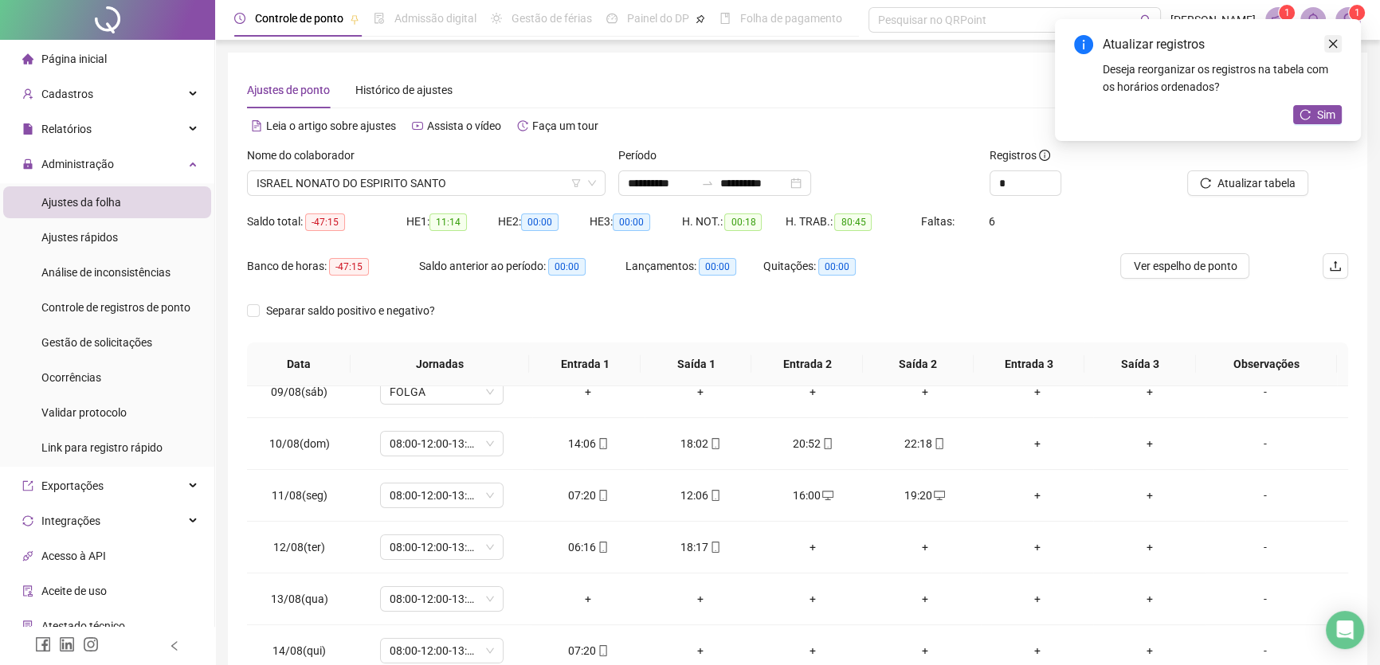
click at [1336, 38] on icon "close" at bounding box center [1333, 43] width 11 height 11
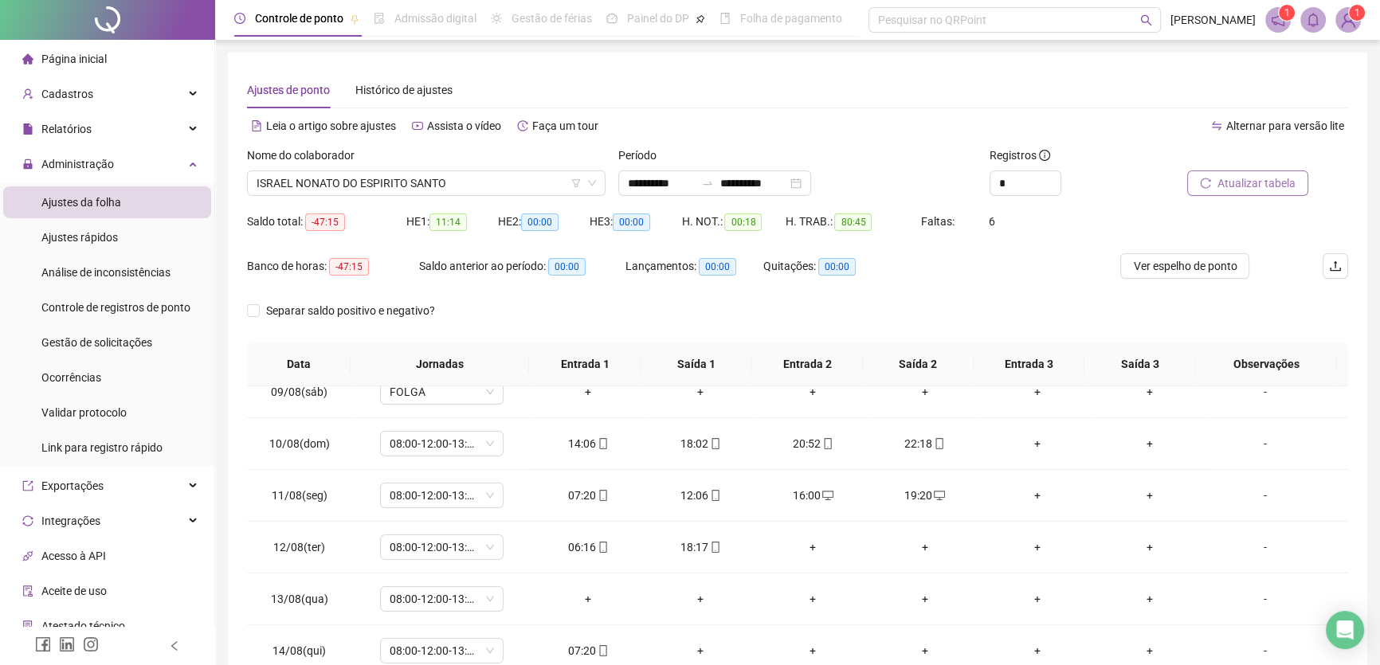
click at [1262, 181] on span "Atualizar tabela" at bounding box center [1257, 184] width 78 height 18
click at [803, 542] on div "+" at bounding box center [813, 548] width 87 height 18
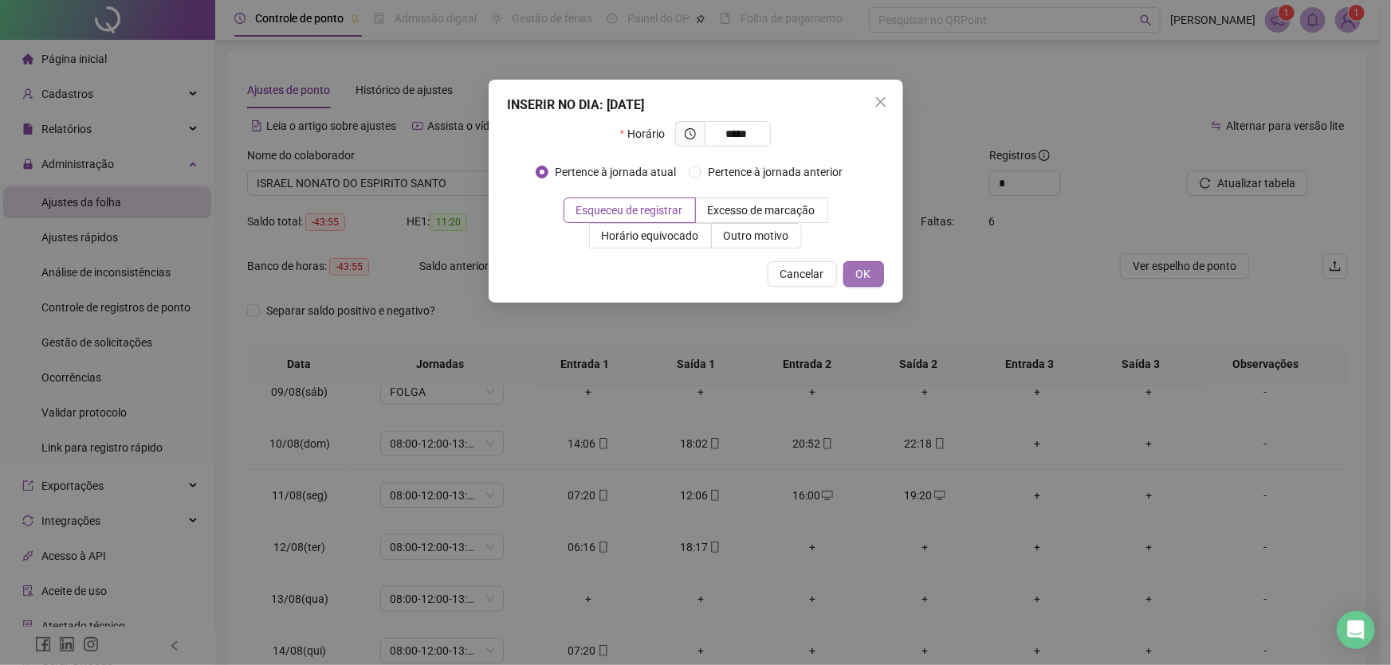
type input "*****"
click at [864, 276] on span "OK" at bounding box center [863, 274] width 15 height 18
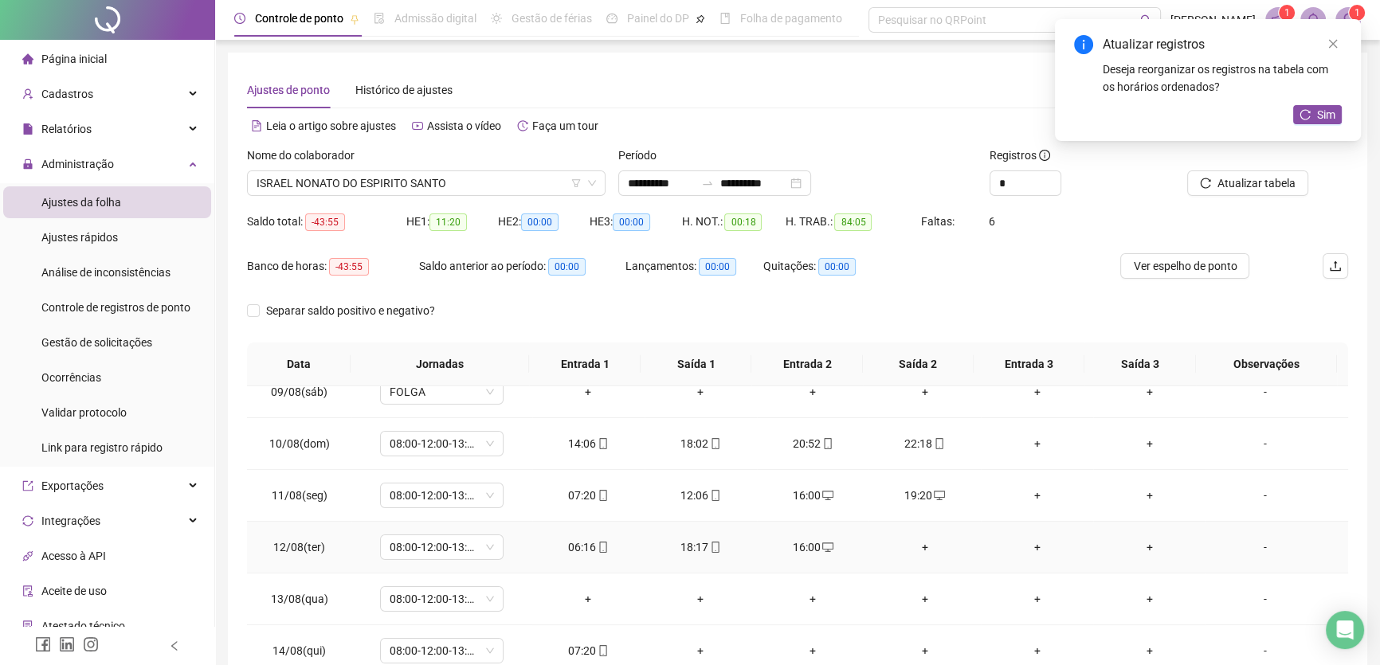
click at [908, 540] on div "+" at bounding box center [924, 548] width 87 height 18
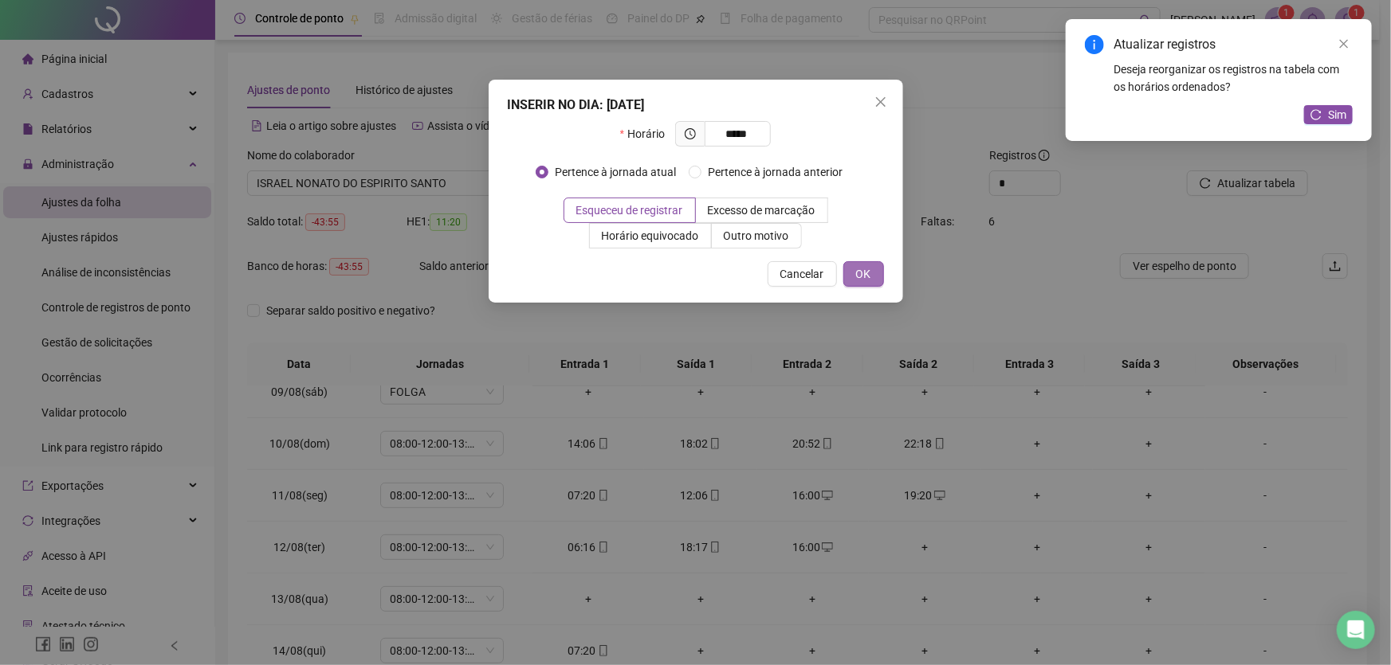
type input "*****"
click at [857, 266] on span "OK" at bounding box center [863, 274] width 15 height 18
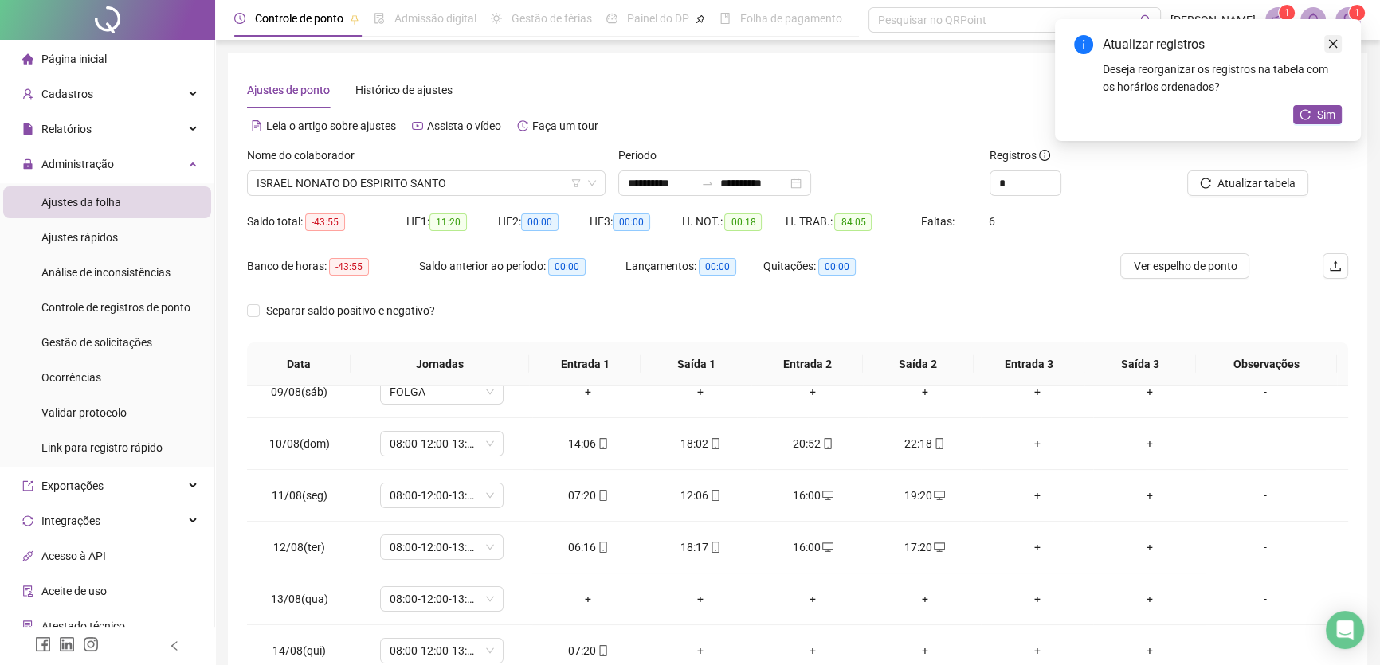
click at [1339, 47] on link "Close" at bounding box center [1334, 44] width 18 height 18
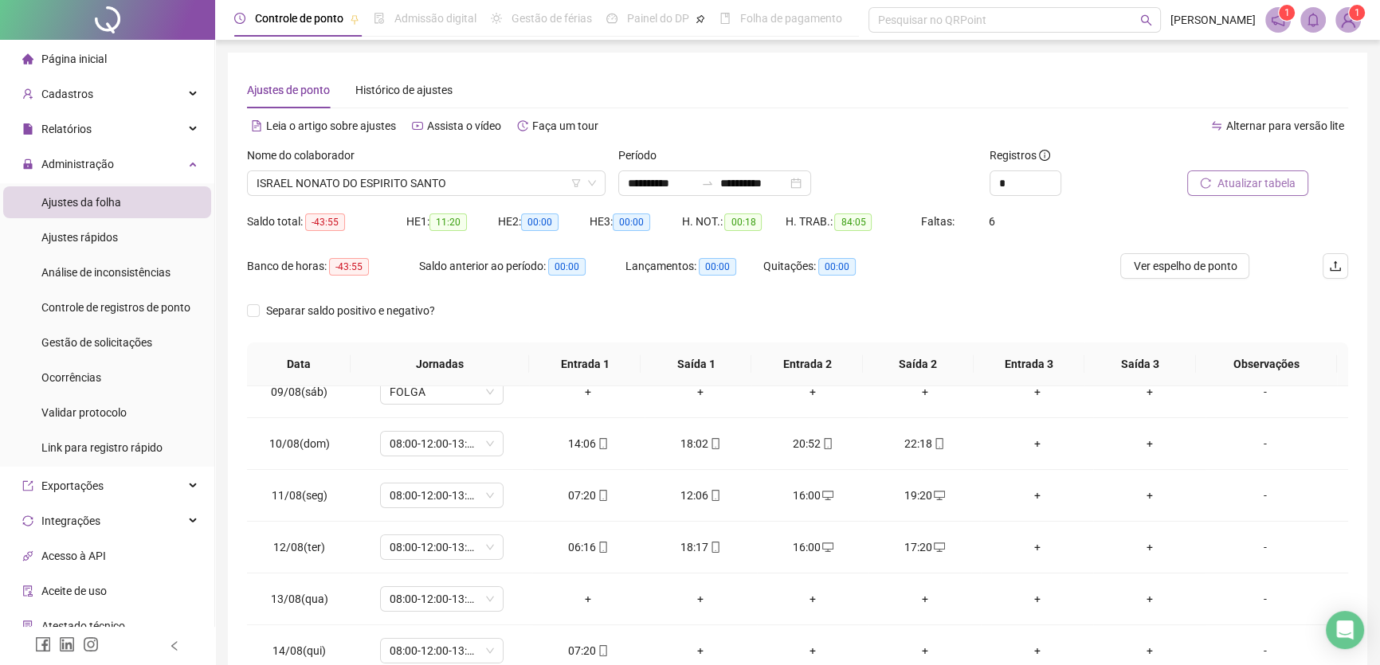
click at [1250, 185] on span "Atualizar tabela" at bounding box center [1257, 184] width 78 height 18
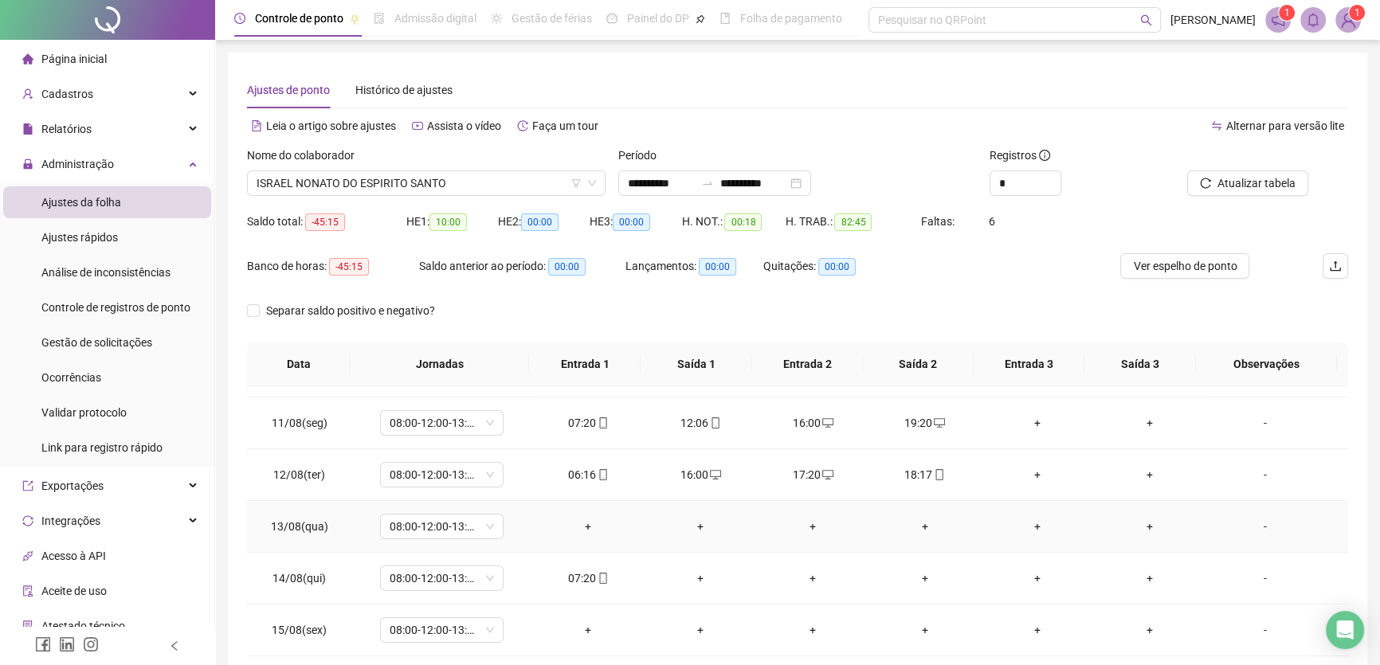
click at [580, 521] on div "+" at bounding box center [588, 527] width 87 height 18
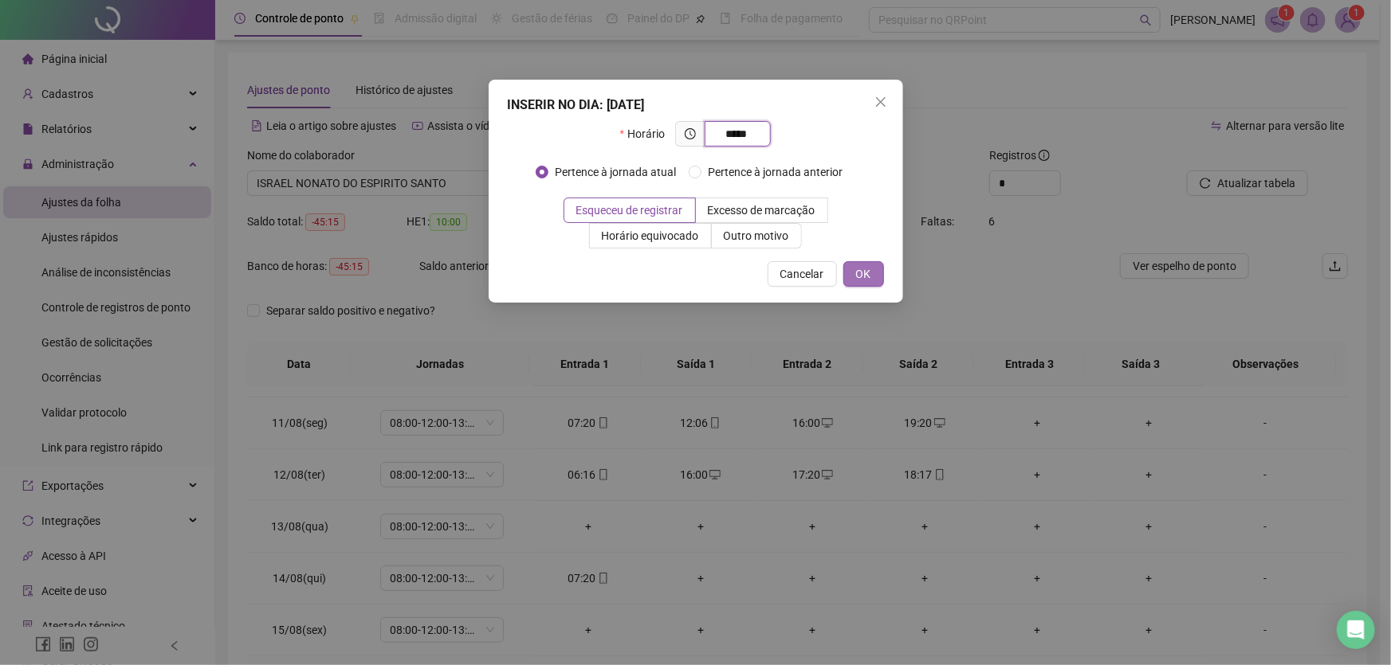
type input "*****"
click at [873, 274] on button "OK" at bounding box center [863, 274] width 41 height 26
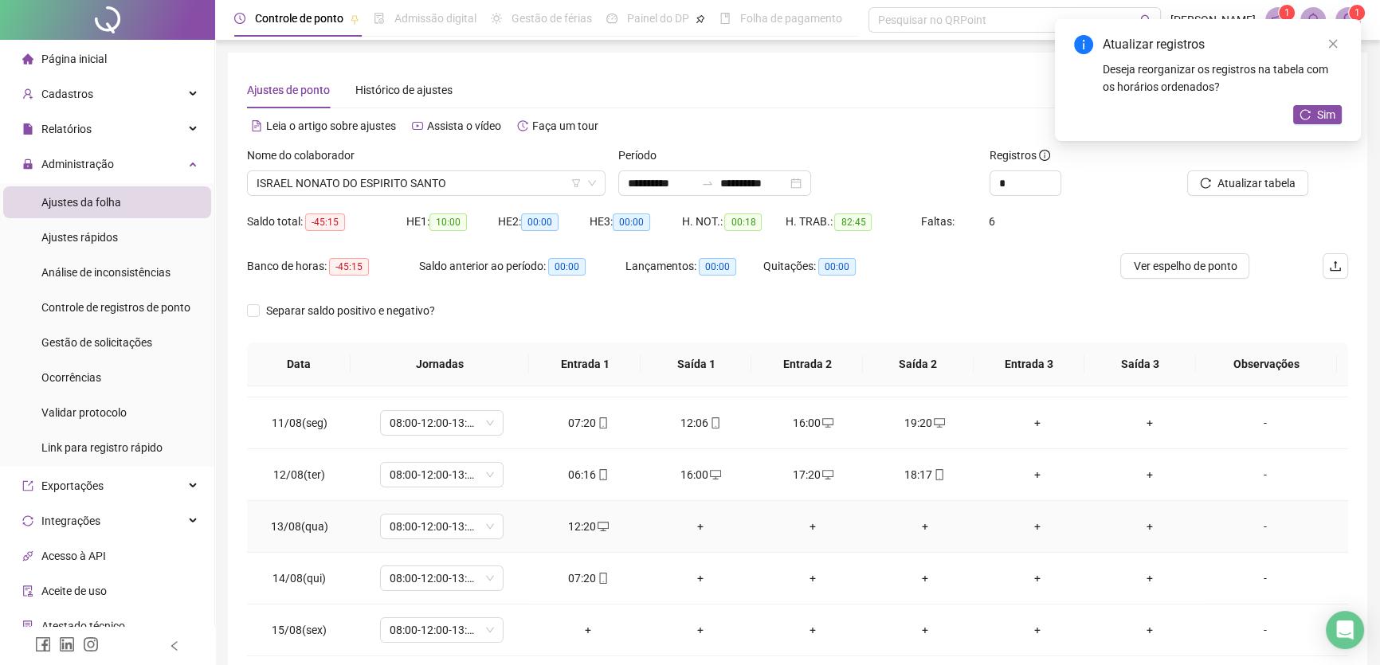
click at [694, 524] on div "+" at bounding box center [700, 527] width 87 height 18
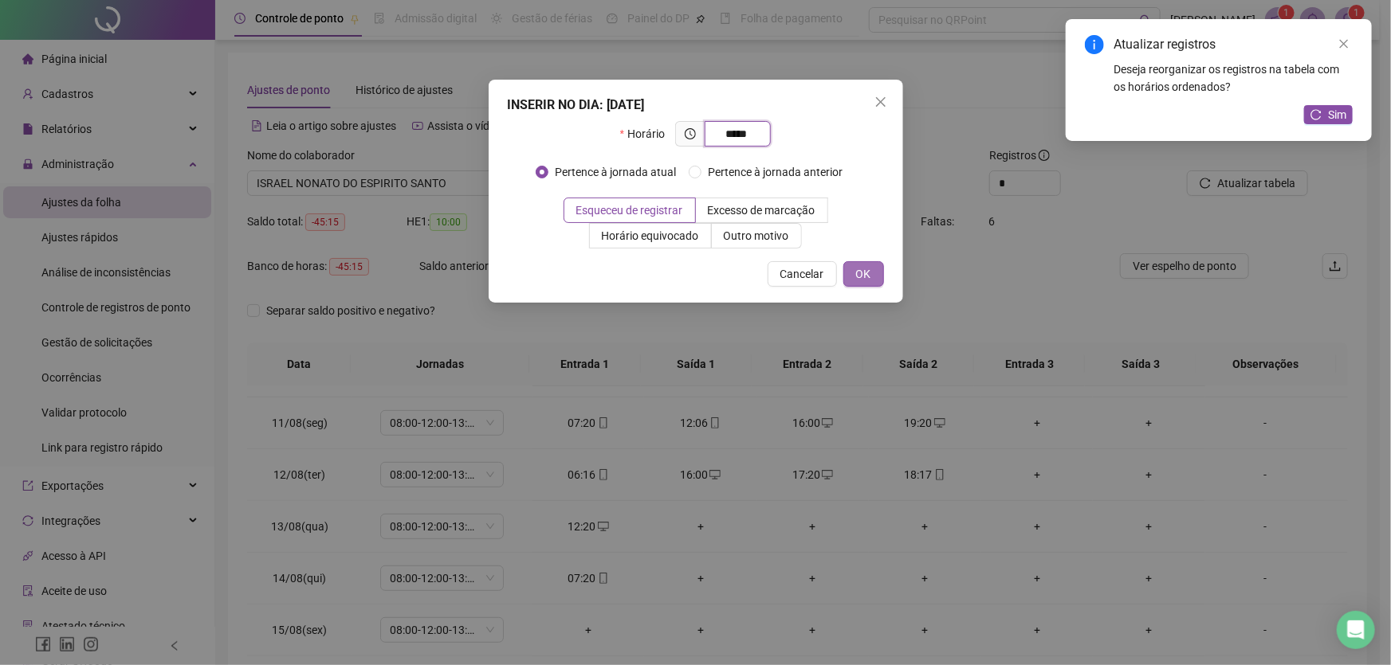
type input "*****"
click at [869, 278] on span "OK" at bounding box center [863, 274] width 15 height 18
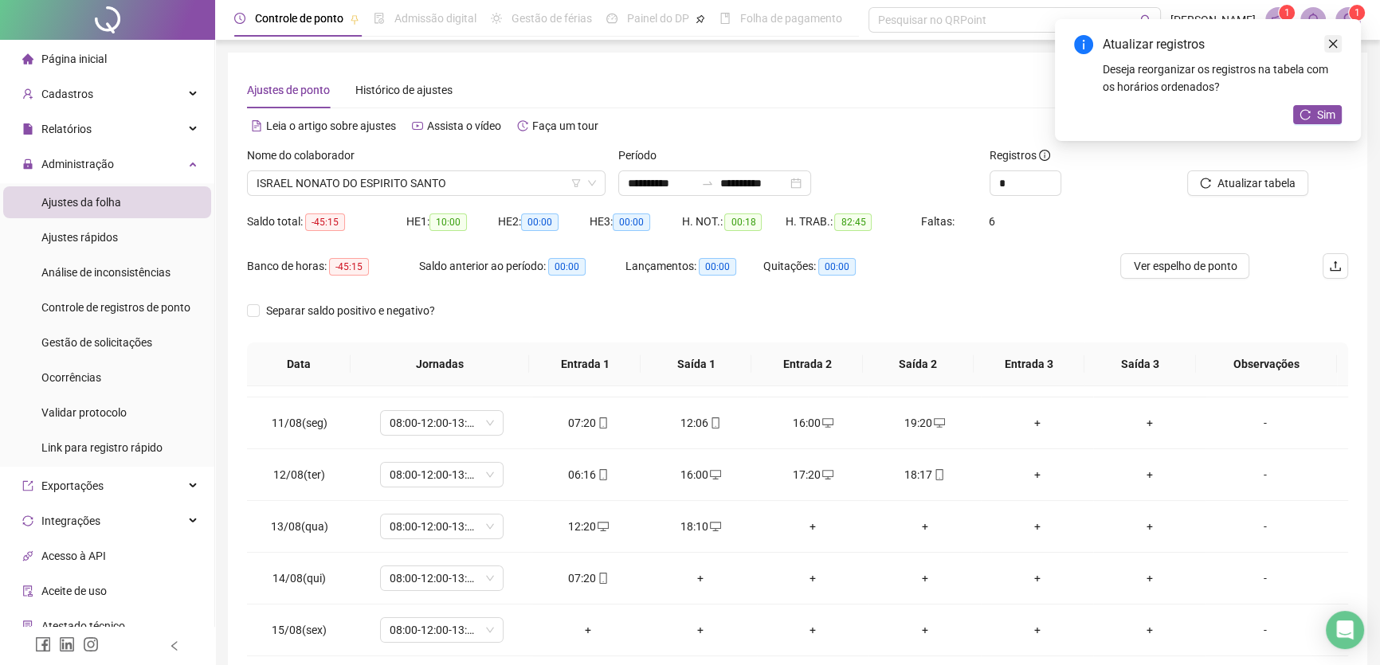
click at [1333, 44] on icon "close" at bounding box center [1333, 44] width 9 height 9
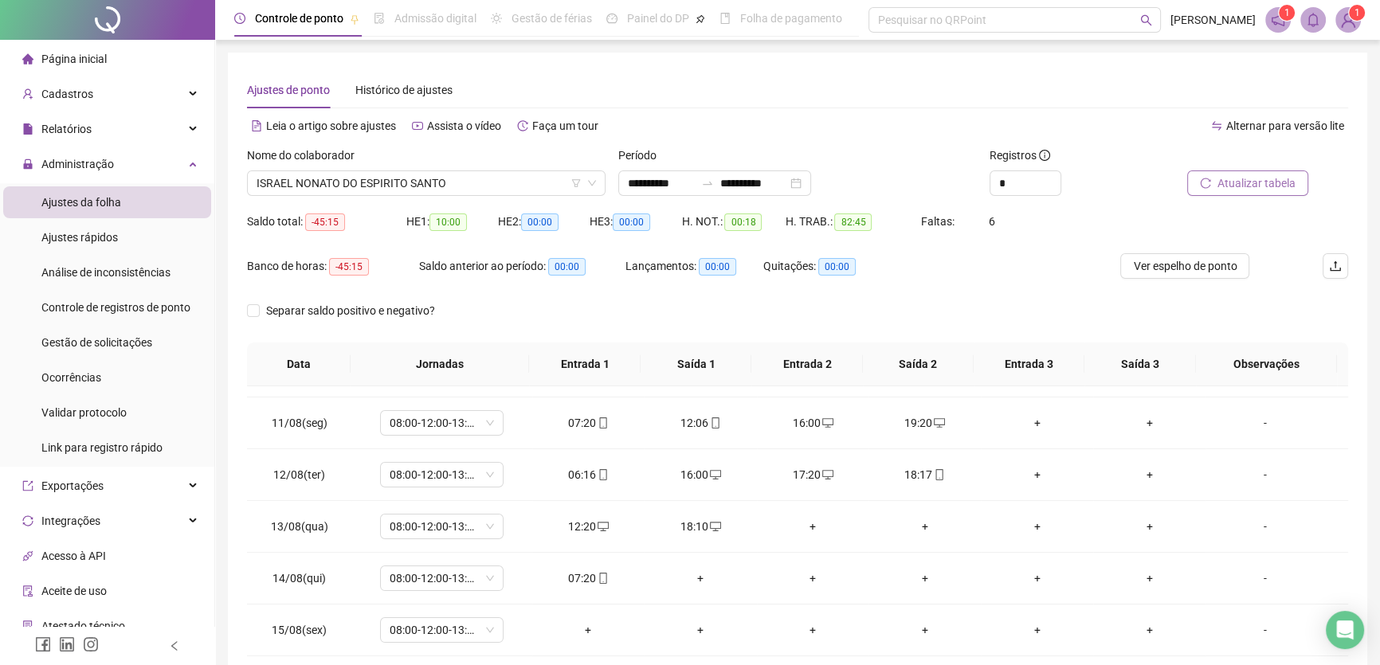
click at [1268, 183] on span "Atualizar tabela" at bounding box center [1257, 184] width 78 height 18
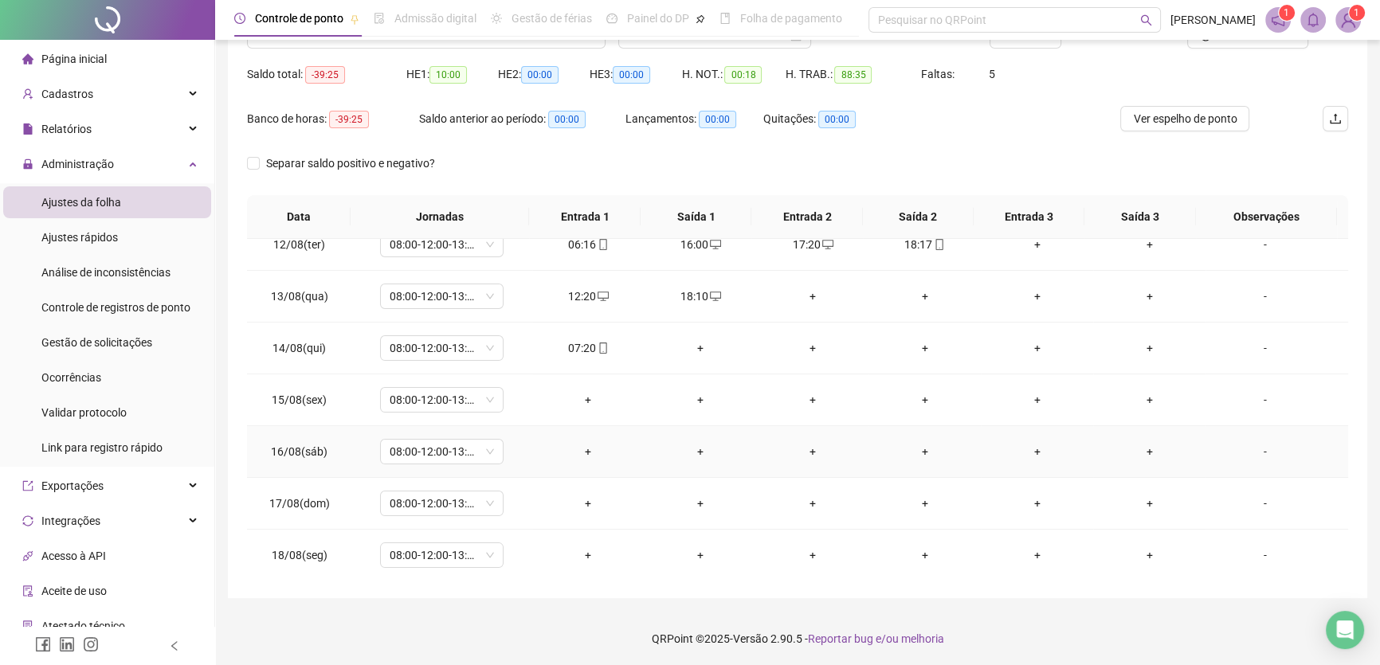
scroll to position [148, 0]
click at [697, 339] on div "+" at bounding box center [700, 348] width 87 height 18
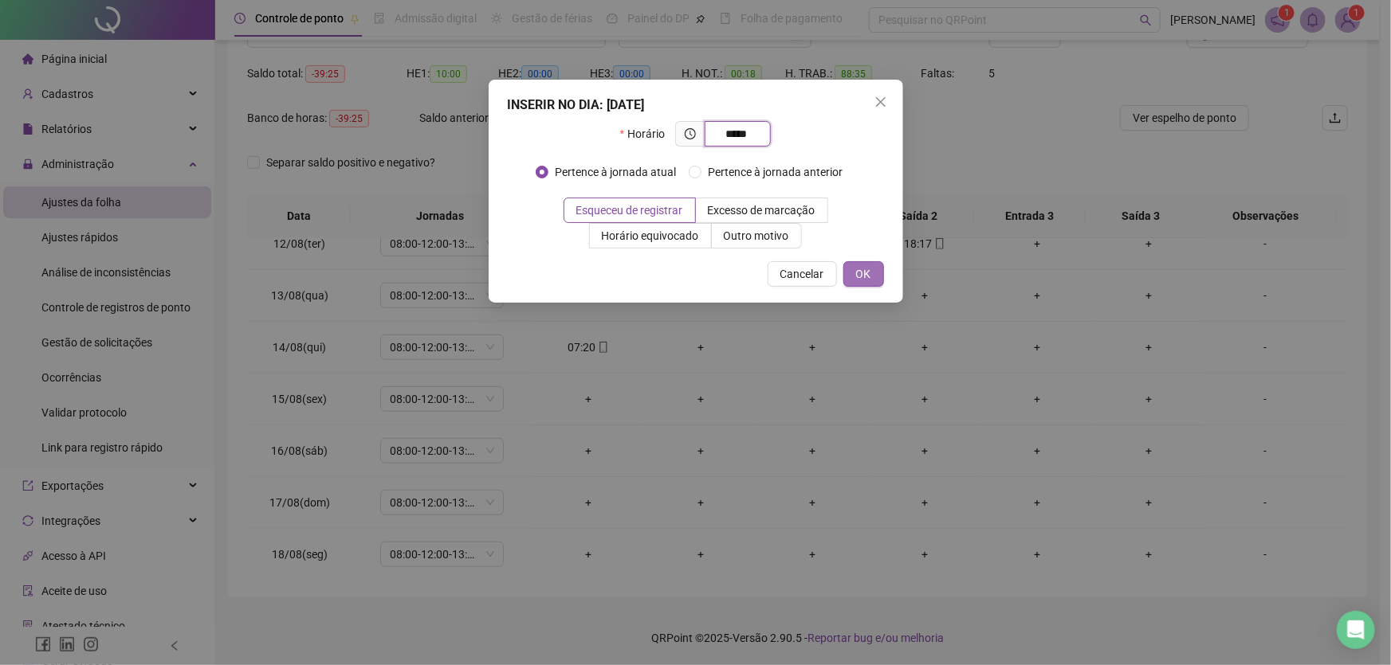
type input "*****"
click at [866, 271] on span "OK" at bounding box center [863, 274] width 15 height 18
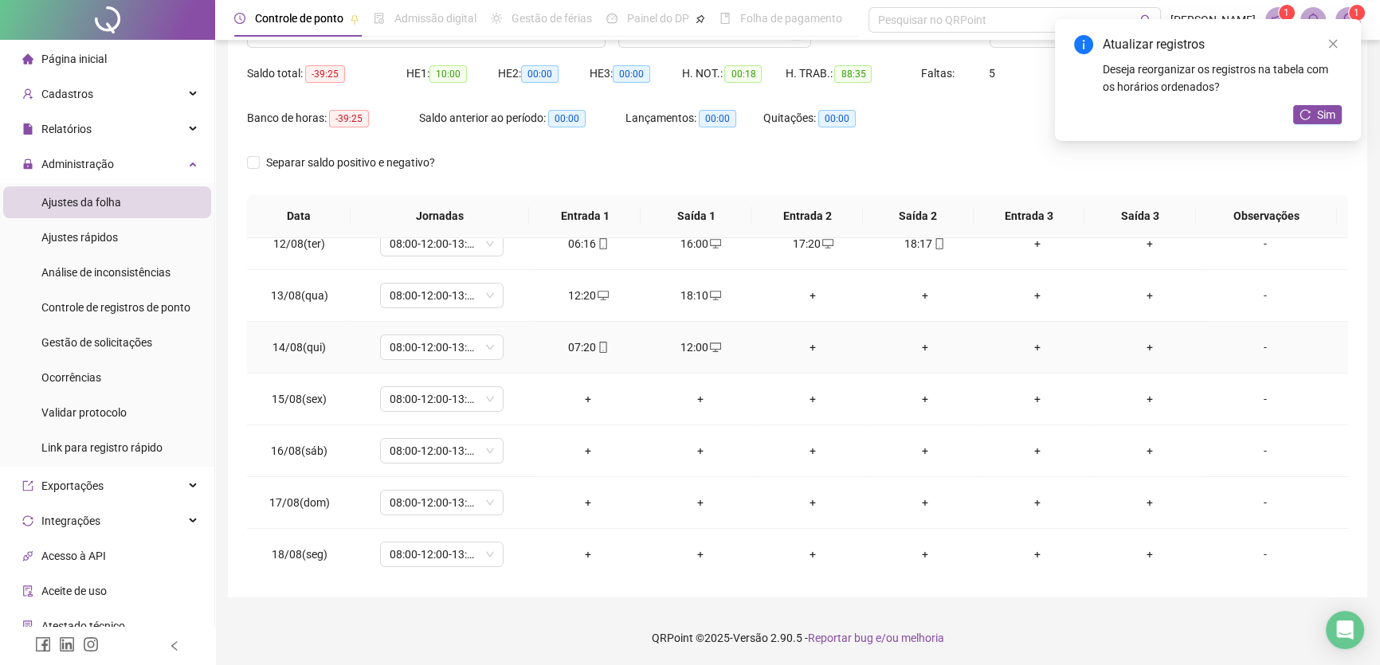
click at [803, 340] on div "+" at bounding box center [813, 348] width 87 height 18
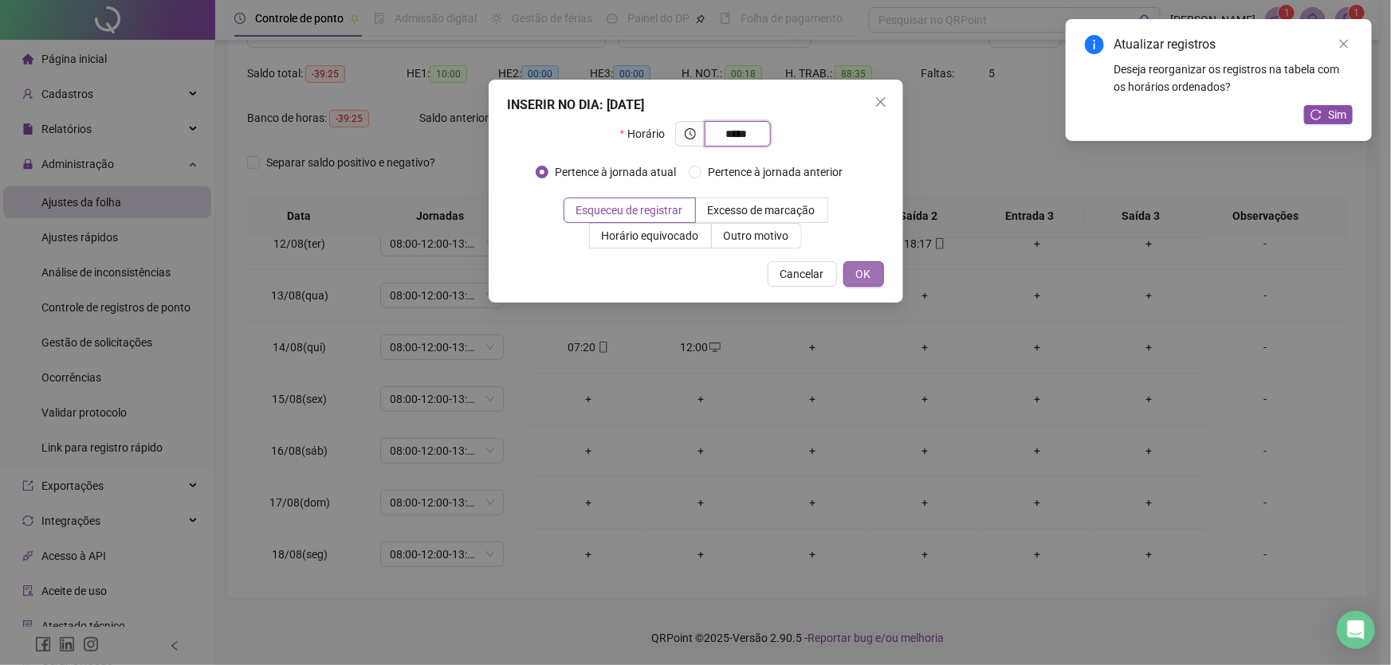
type input "*****"
click at [866, 276] on span "OK" at bounding box center [863, 274] width 15 height 18
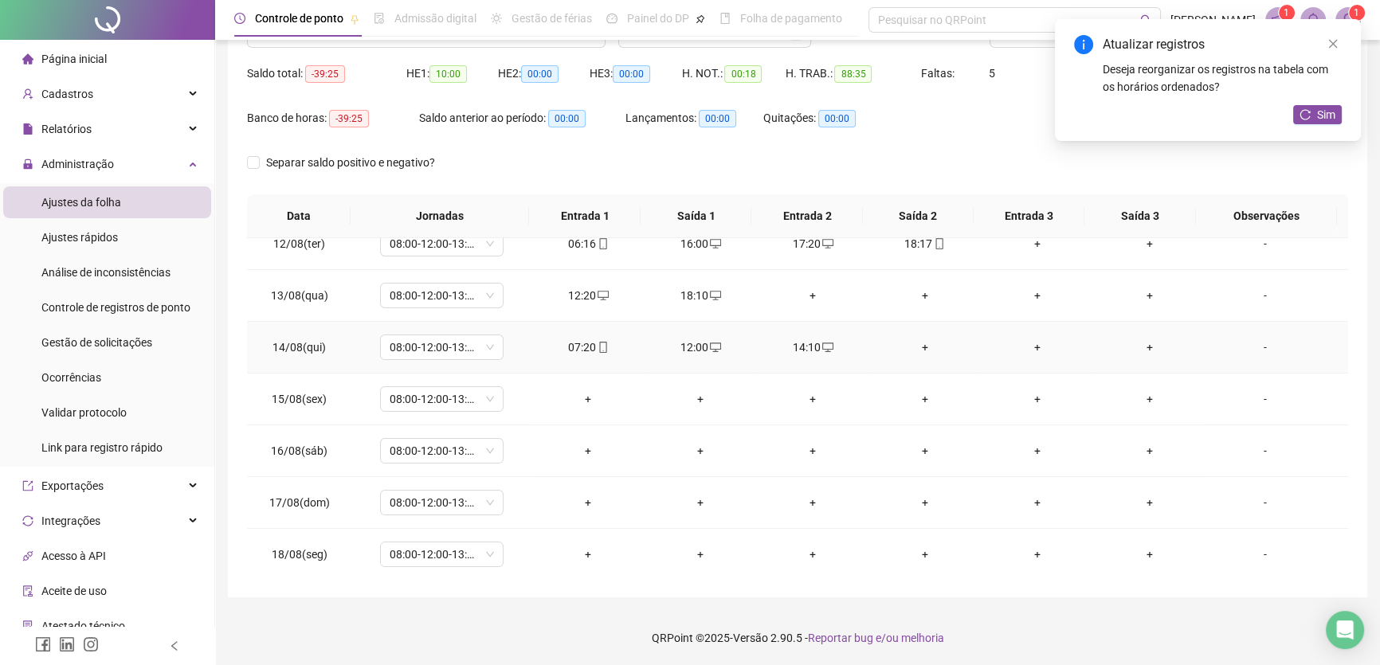
click at [909, 339] on div "+" at bounding box center [924, 348] width 87 height 18
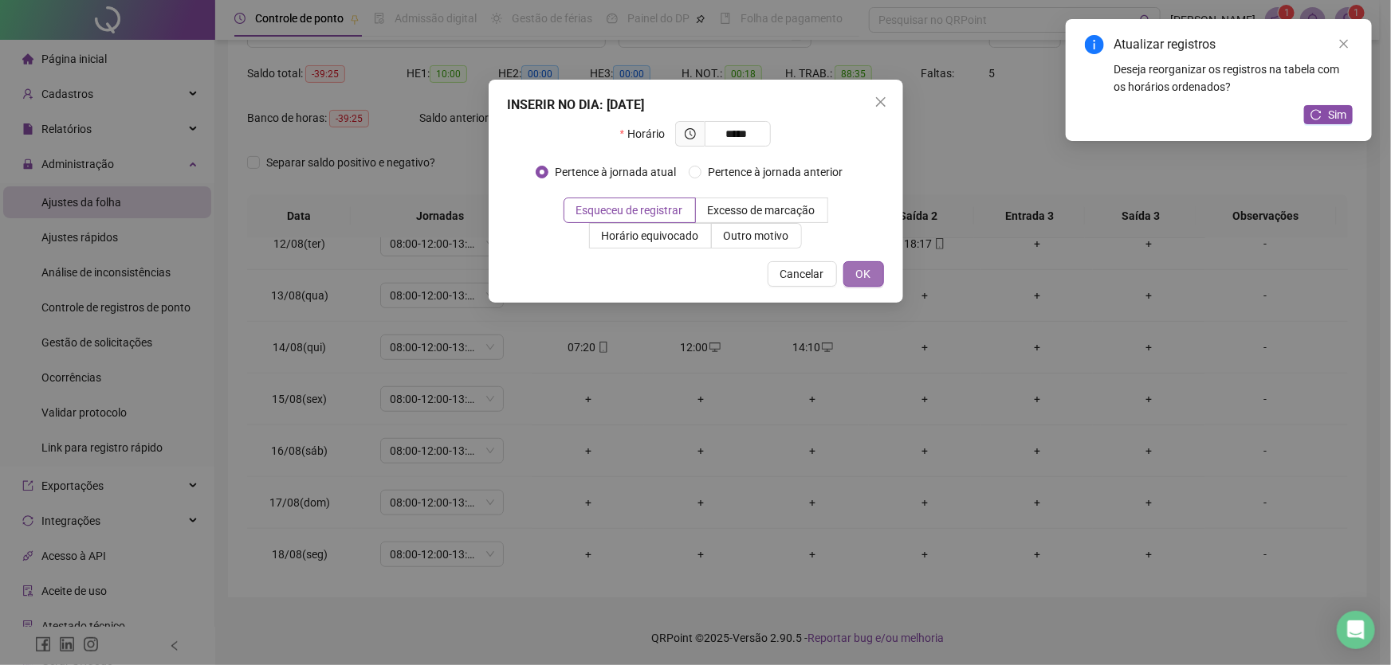
type input "*****"
click at [859, 272] on span "OK" at bounding box center [863, 274] width 15 height 18
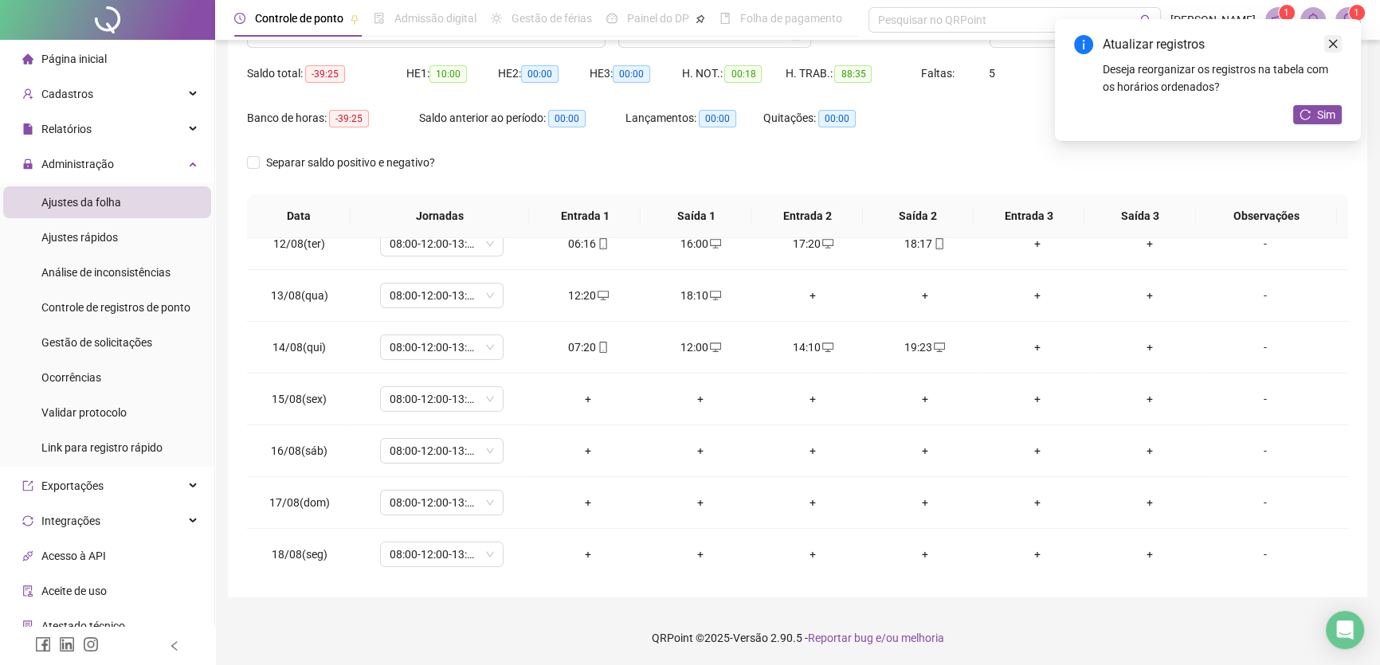
click at [1332, 41] on icon "close" at bounding box center [1333, 43] width 11 height 11
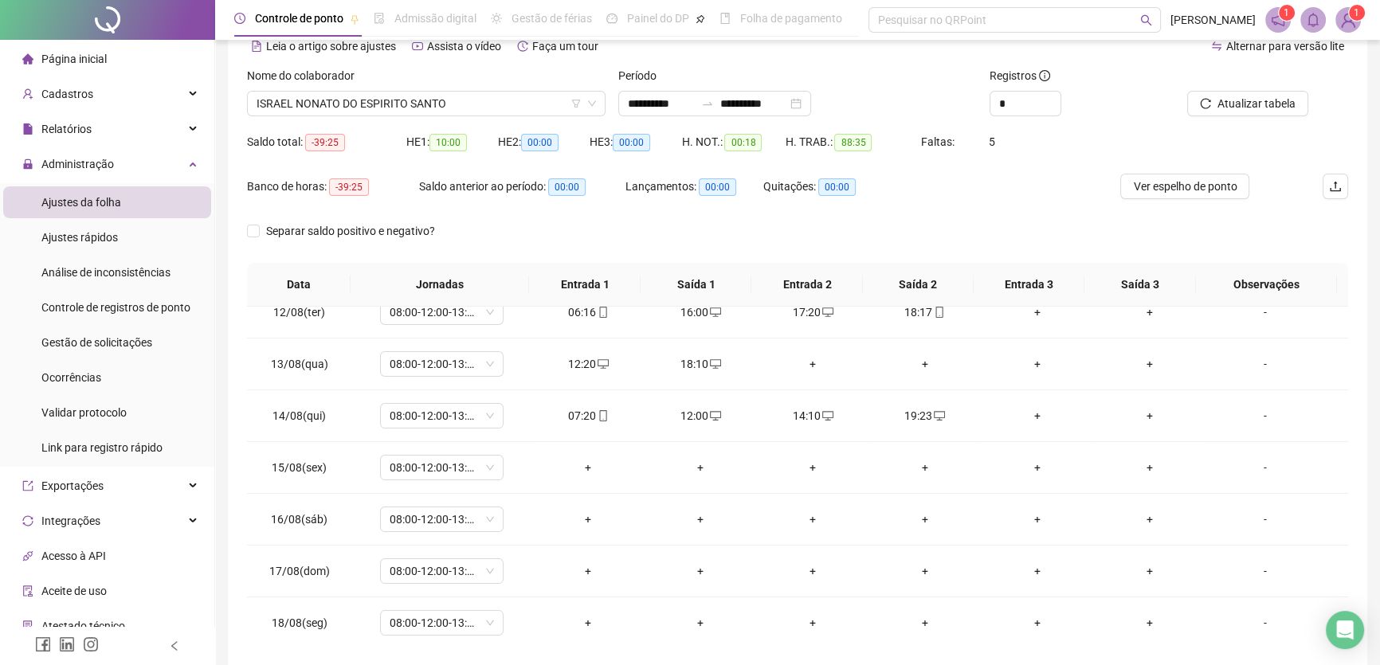
scroll to position [76, 0]
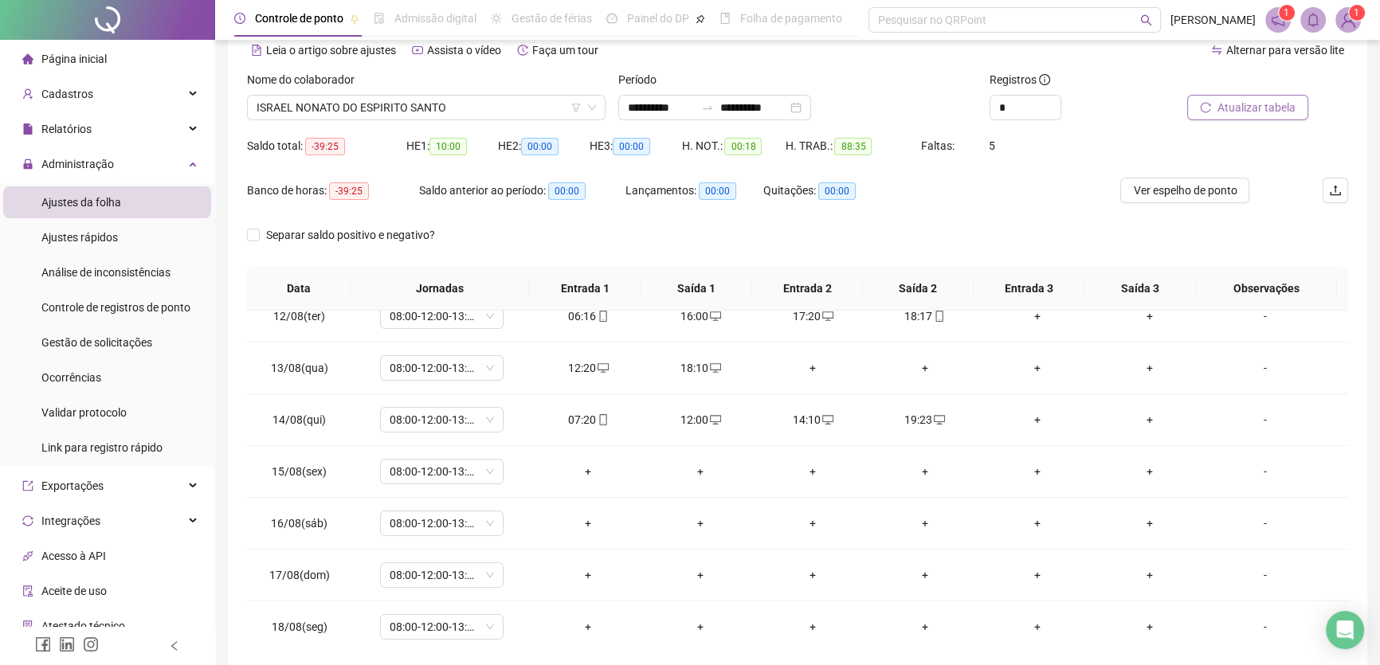
click at [1257, 104] on span "Atualizar tabela" at bounding box center [1257, 108] width 78 height 18
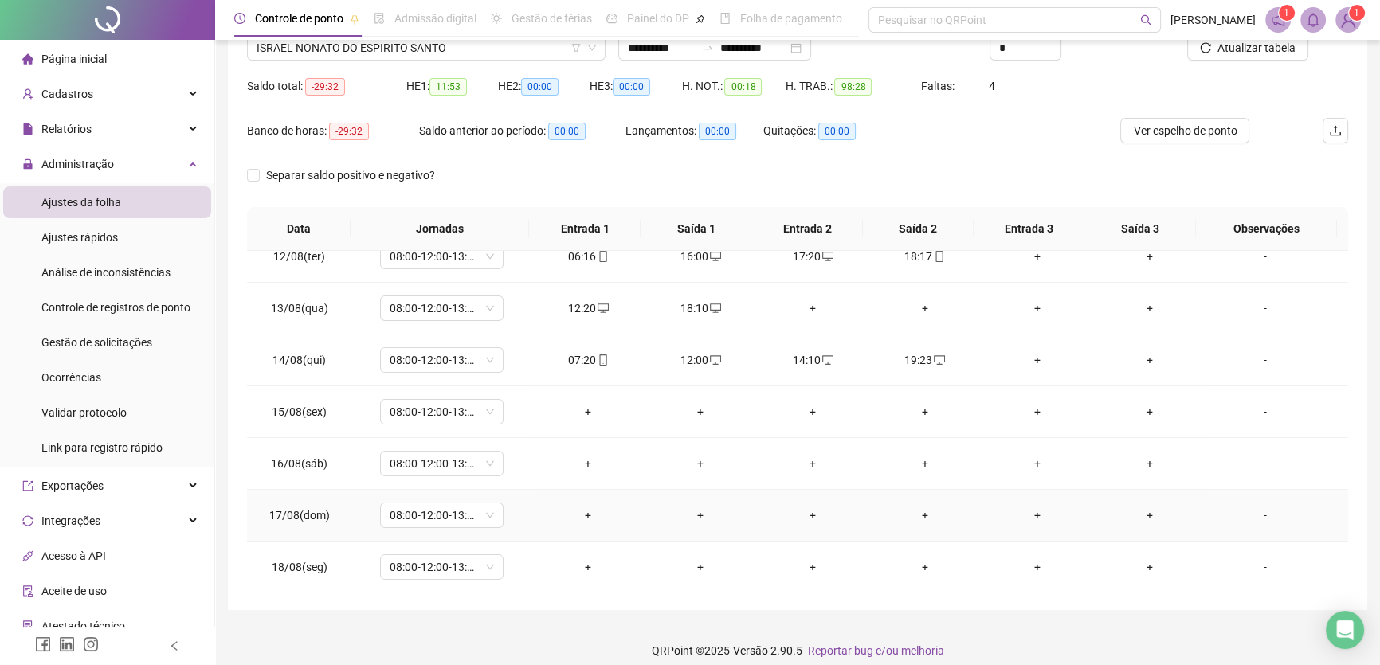
scroll to position [148, 0]
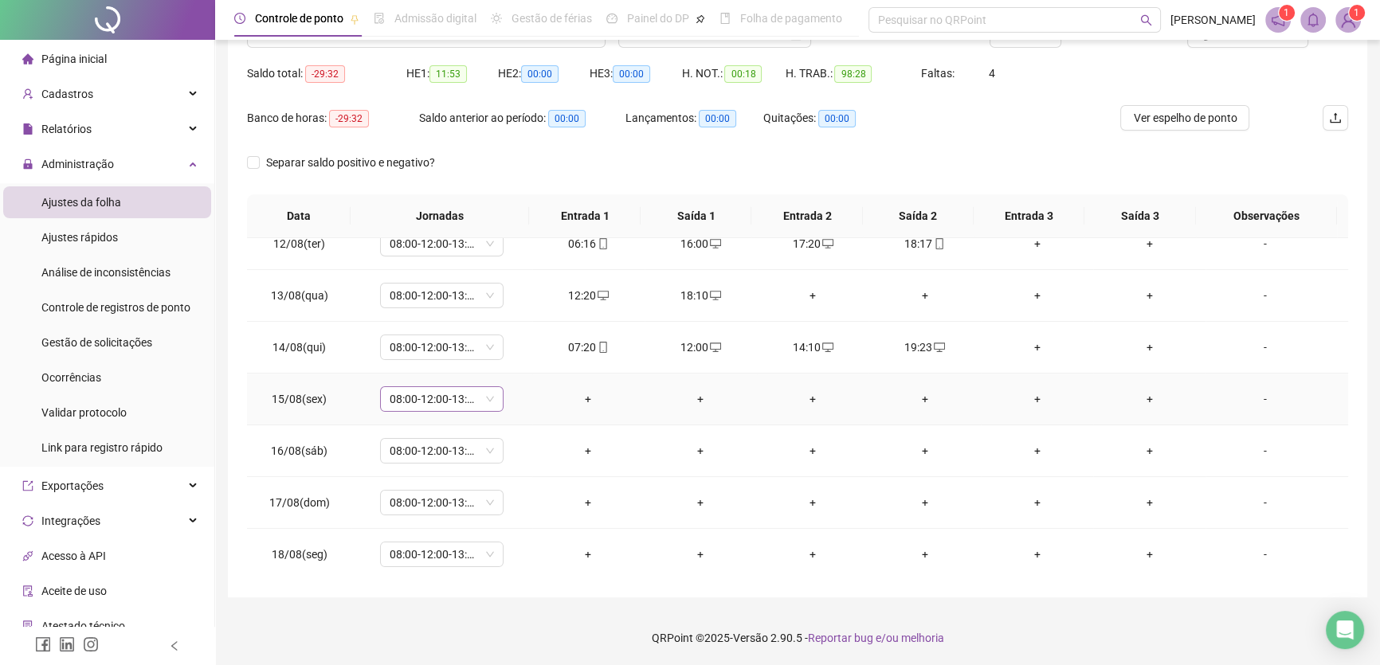
click at [475, 394] on span "08:00-12:00-13:00-17:00" at bounding box center [442, 399] width 104 height 24
click at [419, 499] on div "Folga" at bounding box center [461, 504] width 121 height 18
click at [518, 355] on span "Sim" at bounding box center [515, 356] width 18 height 18
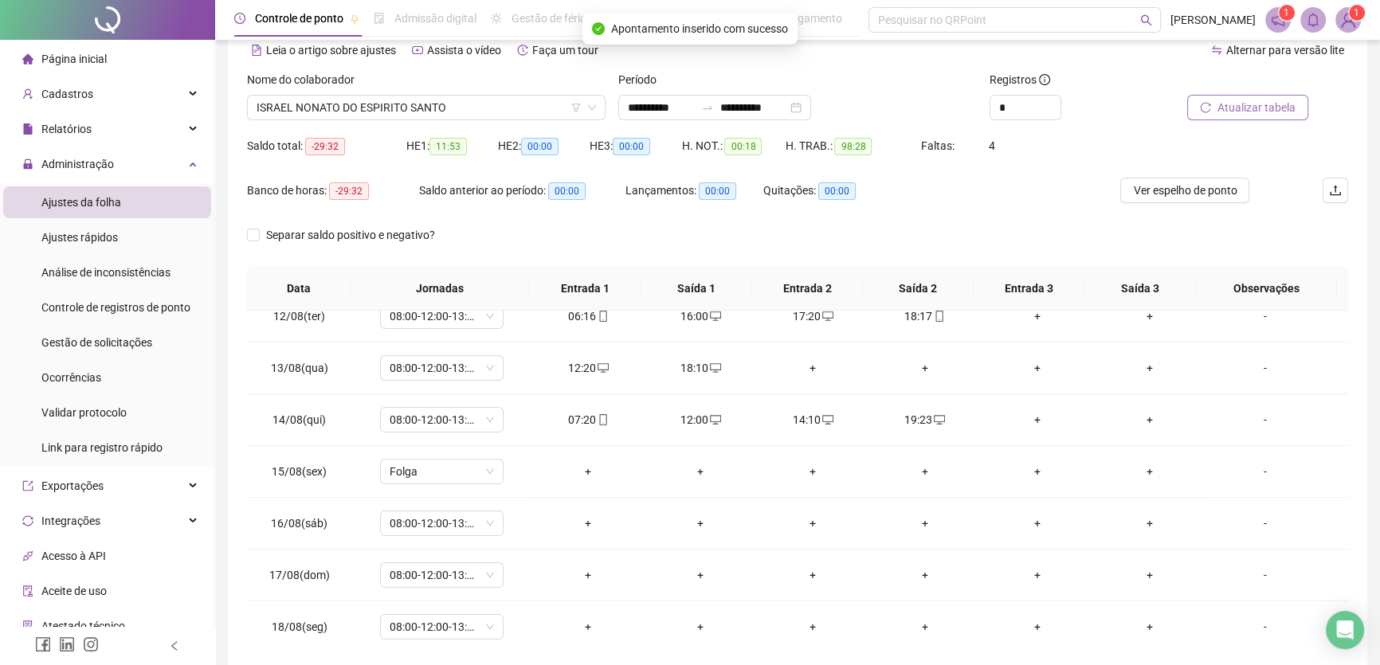
click at [1252, 105] on span "Atualizar tabela" at bounding box center [1257, 108] width 78 height 18
click at [582, 520] on div "+" at bounding box center [588, 524] width 87 height 18
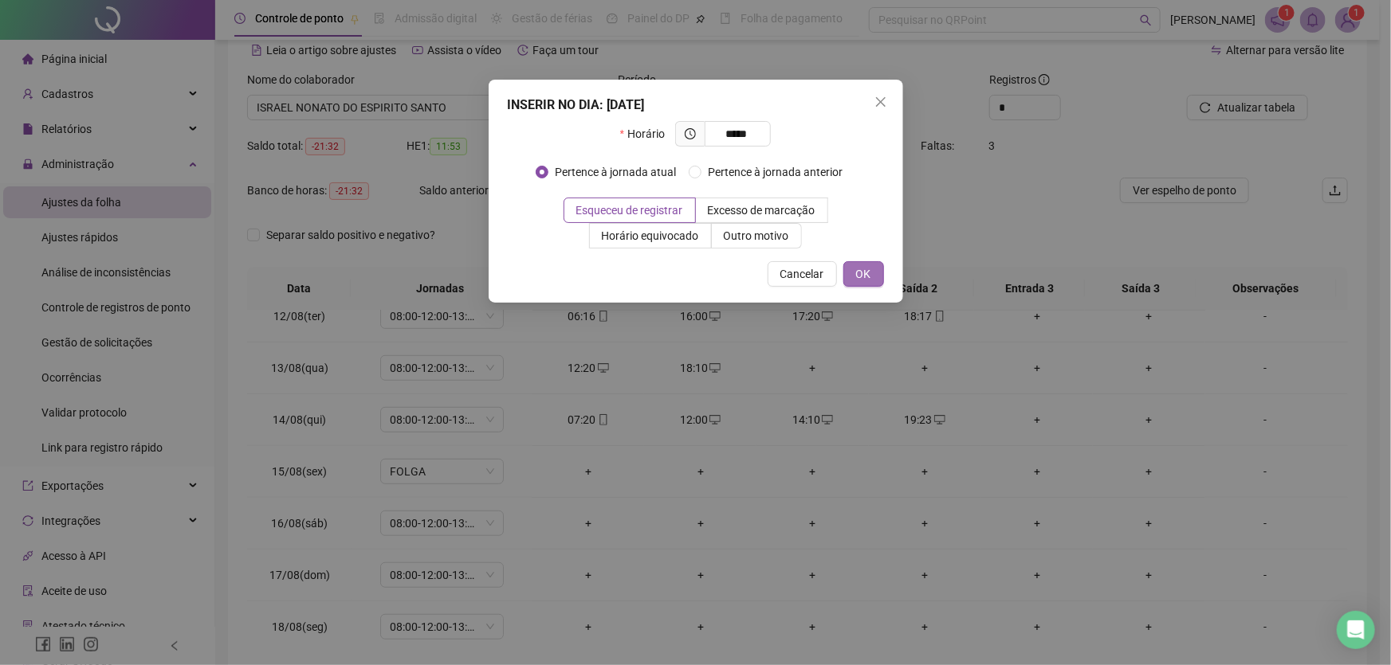
type input "*****"
click at [873, 269] on button "OK" at bounding box center [863, 274] width 41 height 26
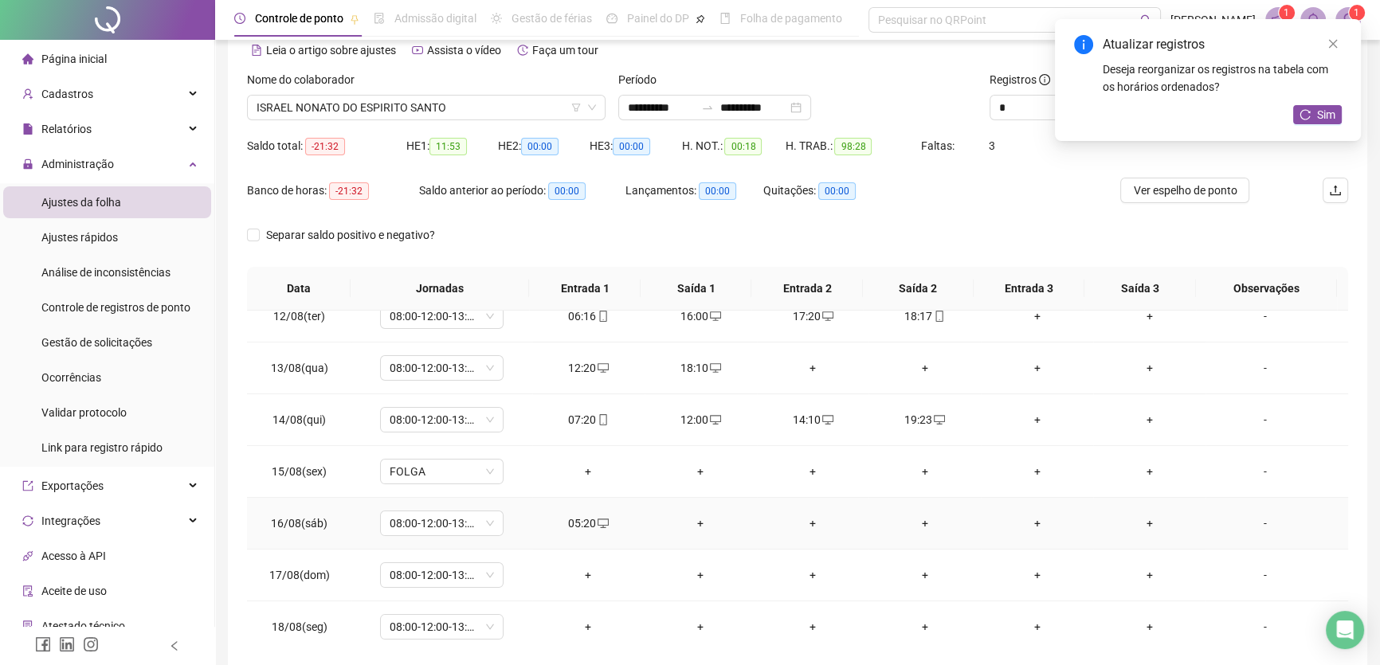
click at [694, 516] on div "+" at bounding box center [700, 524] width 87 height 18
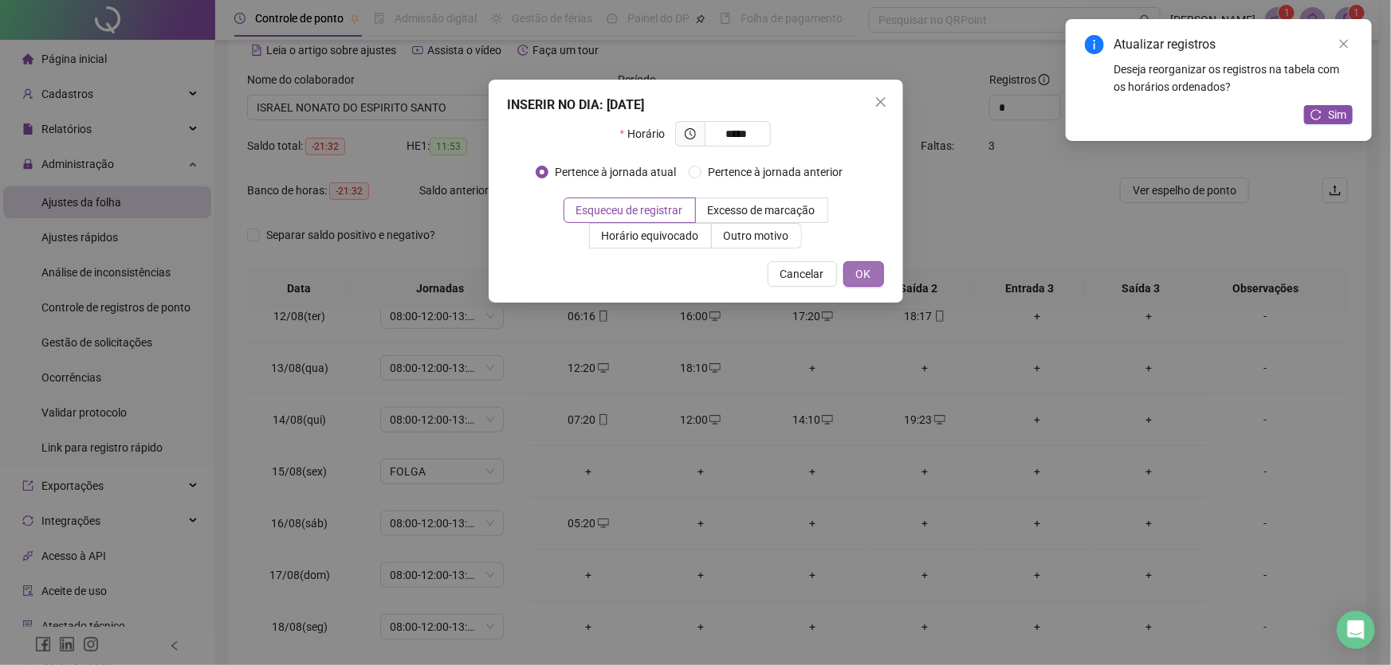
type input "*****"
click at [853, 279] on button "OK" at bounding box center [863, 274] width 41 height 26
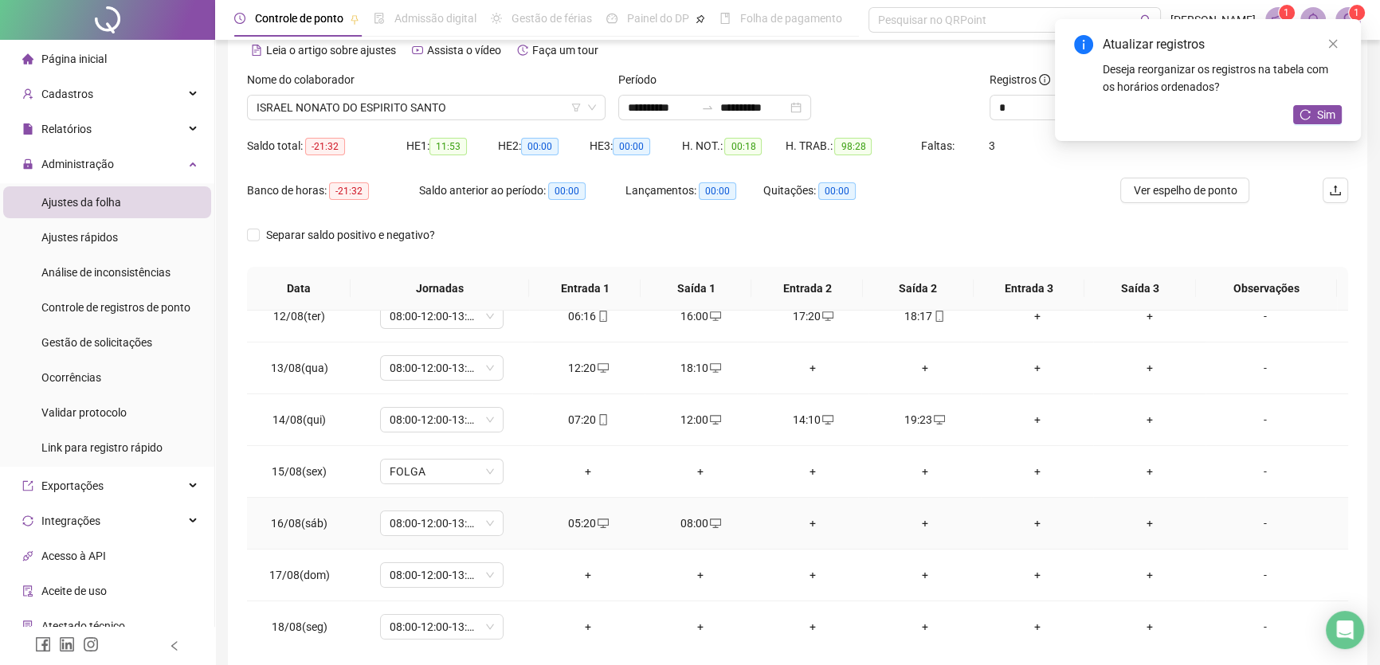
click at [803, 517] on div "+" at bounding box center [813, 524] width 87 height 18
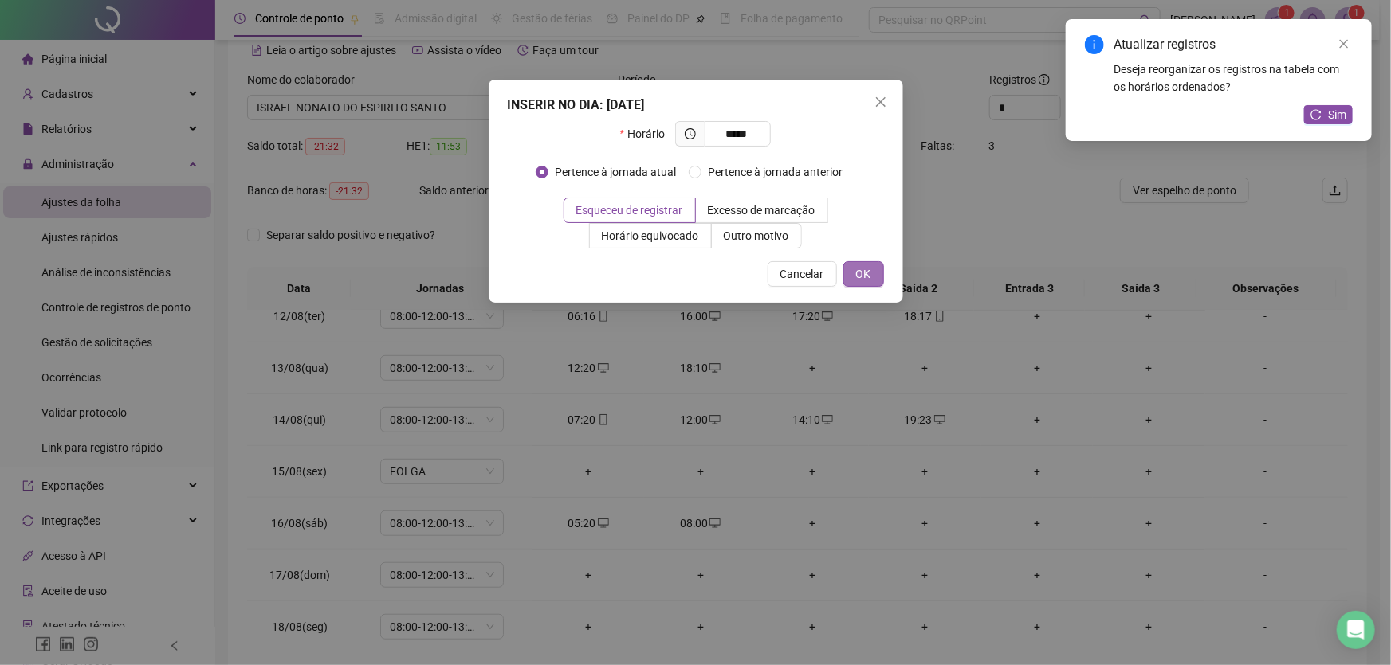
type input "*****"
click at [858, 263] on button "OK" at bounding box center [863, 274] width 41 height 26
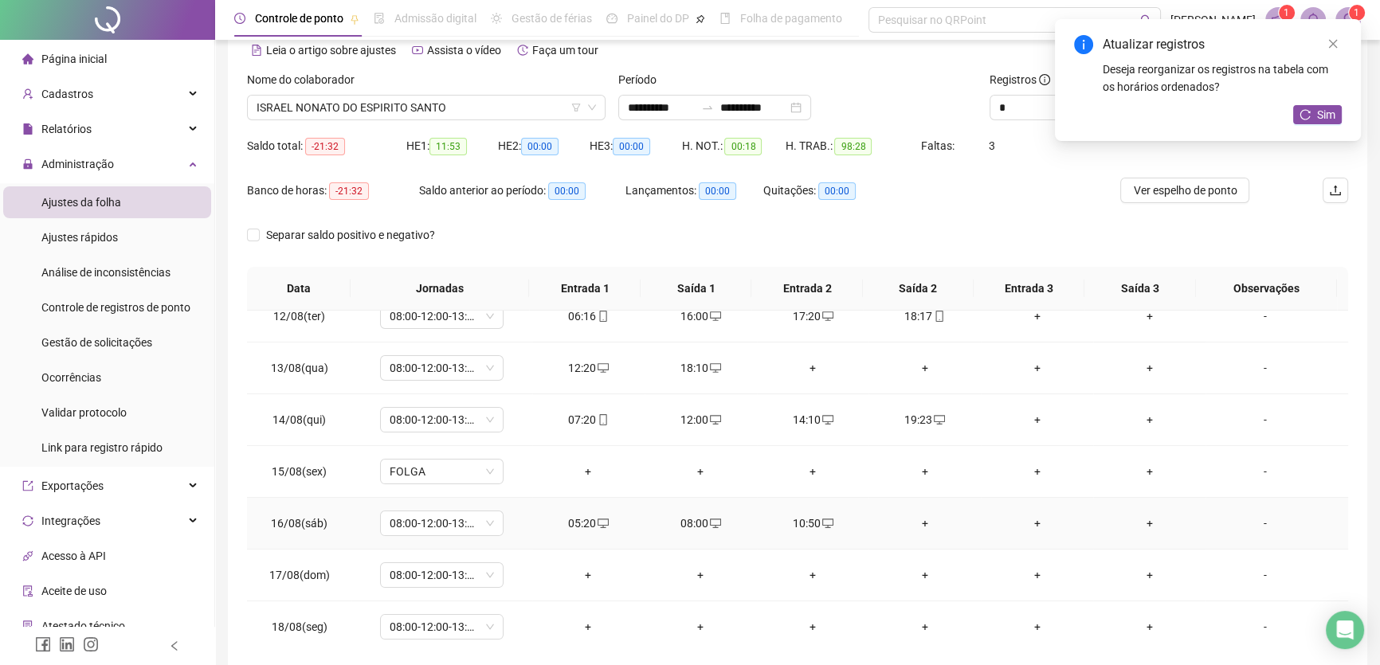
click at [917, 518] on div "+" at bounding box center [924, 524] width 87 height 18
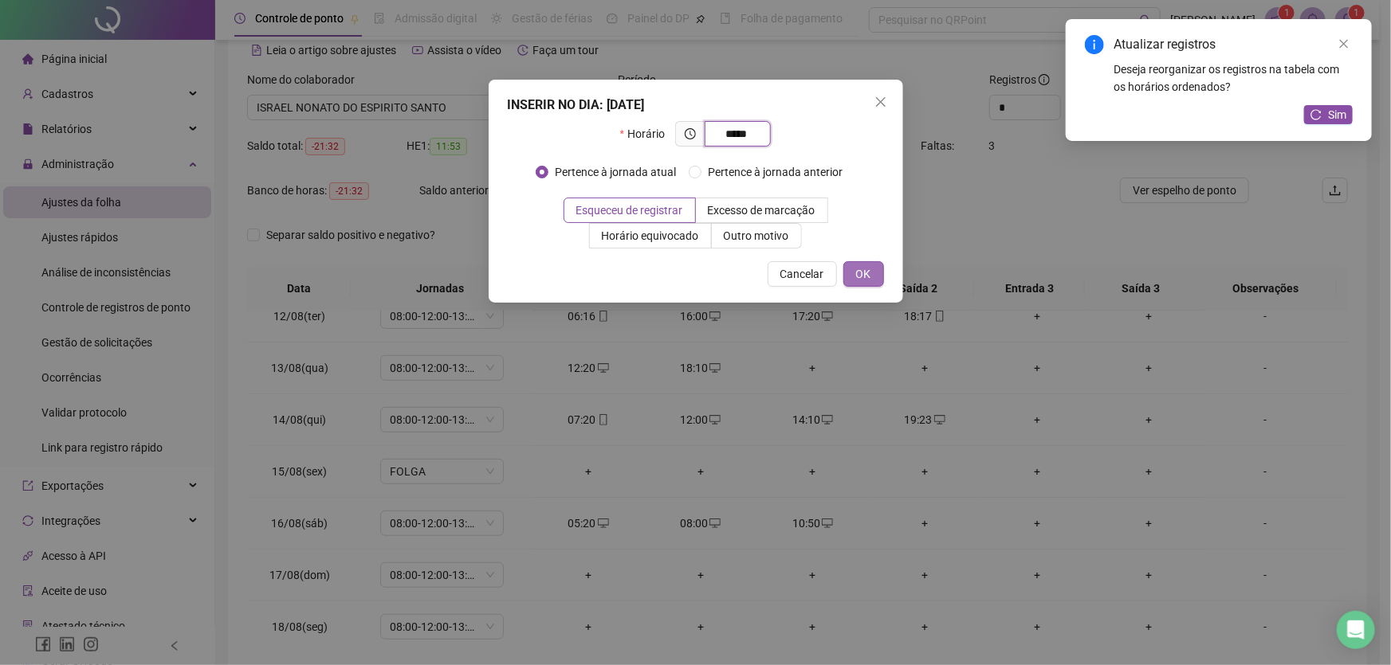
type input "*****"
click at [862, 277] on span "OK" at bounding box center [863, 274] width 15 height 18
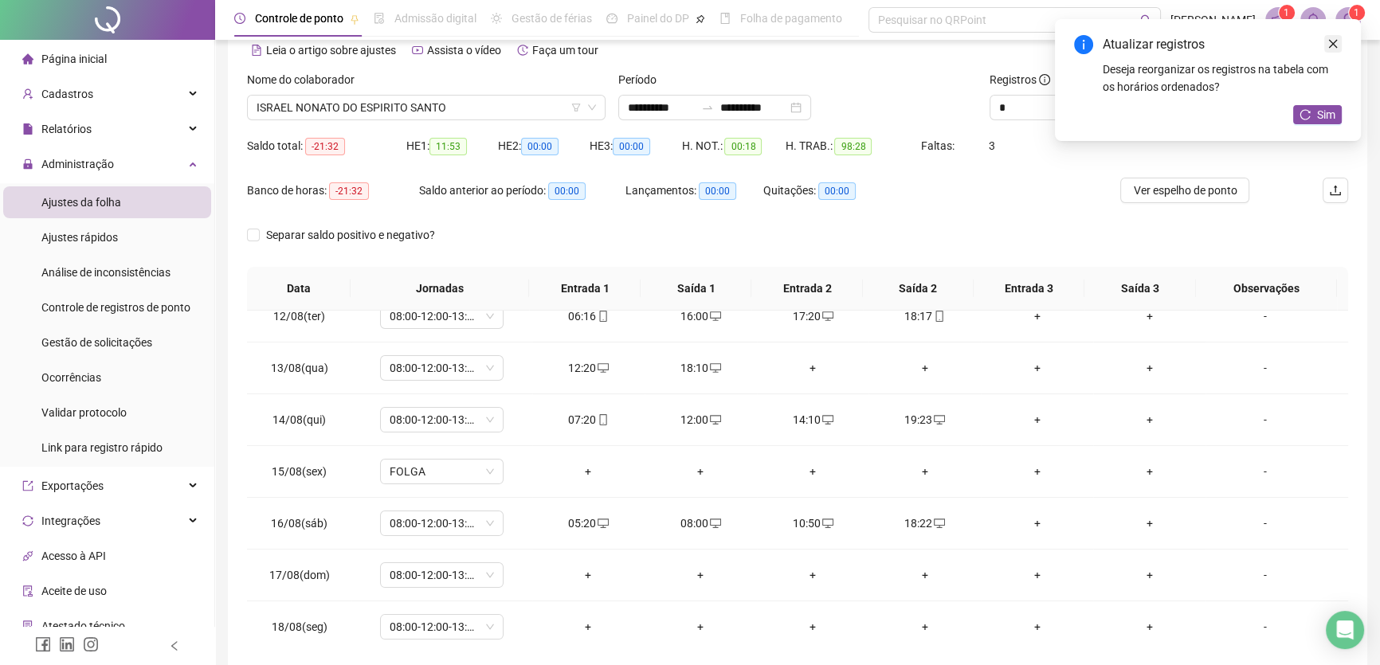
click at [1334, 37] on link "Close" at bounding box center [1334, 44] width 18 height 18
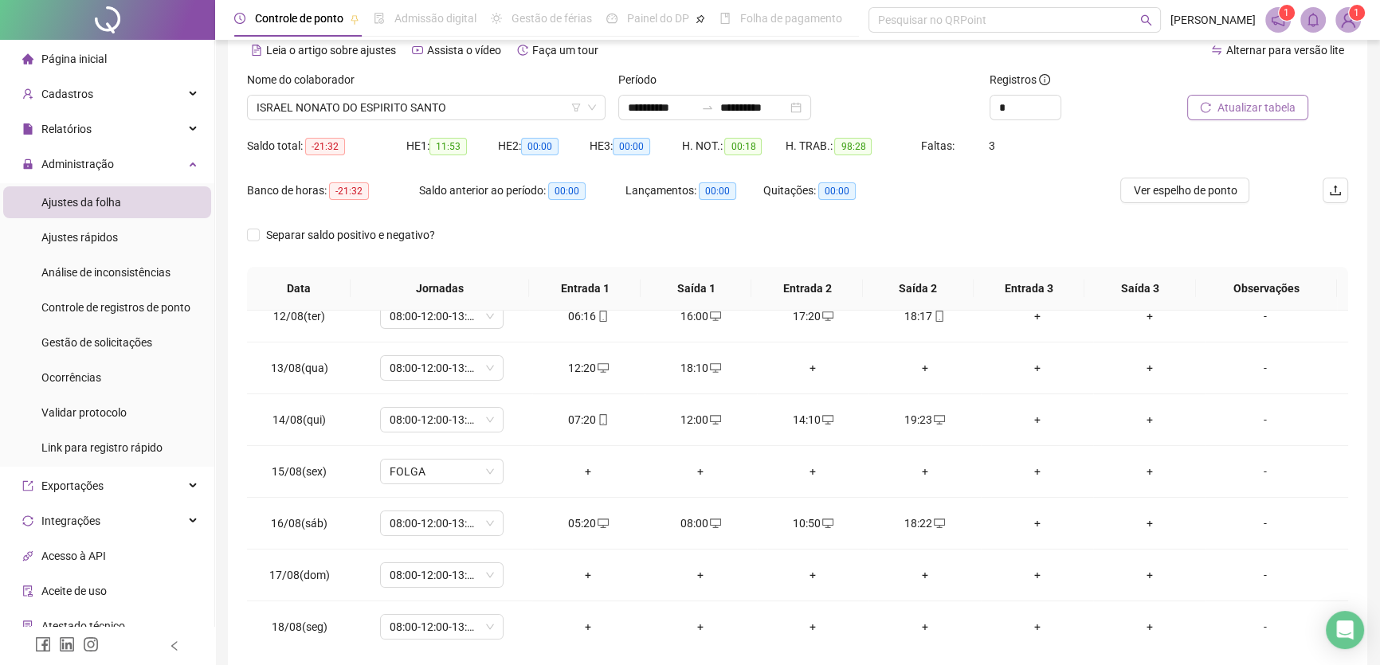
click at [1250, 112] on span "Atualizar tabela" at bounding box center [1257, 108] width 78 height 18
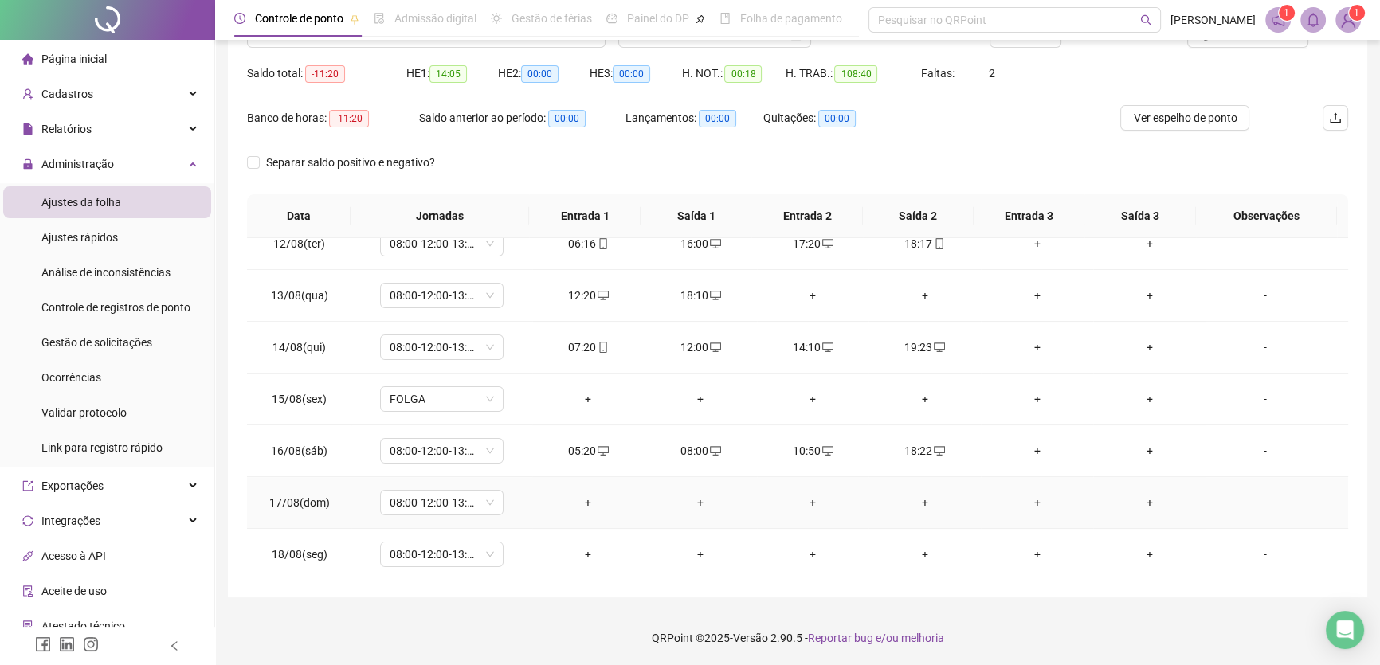
click at [581, 497] on div "+" at bounding box center [588, 503] width 87 height 18
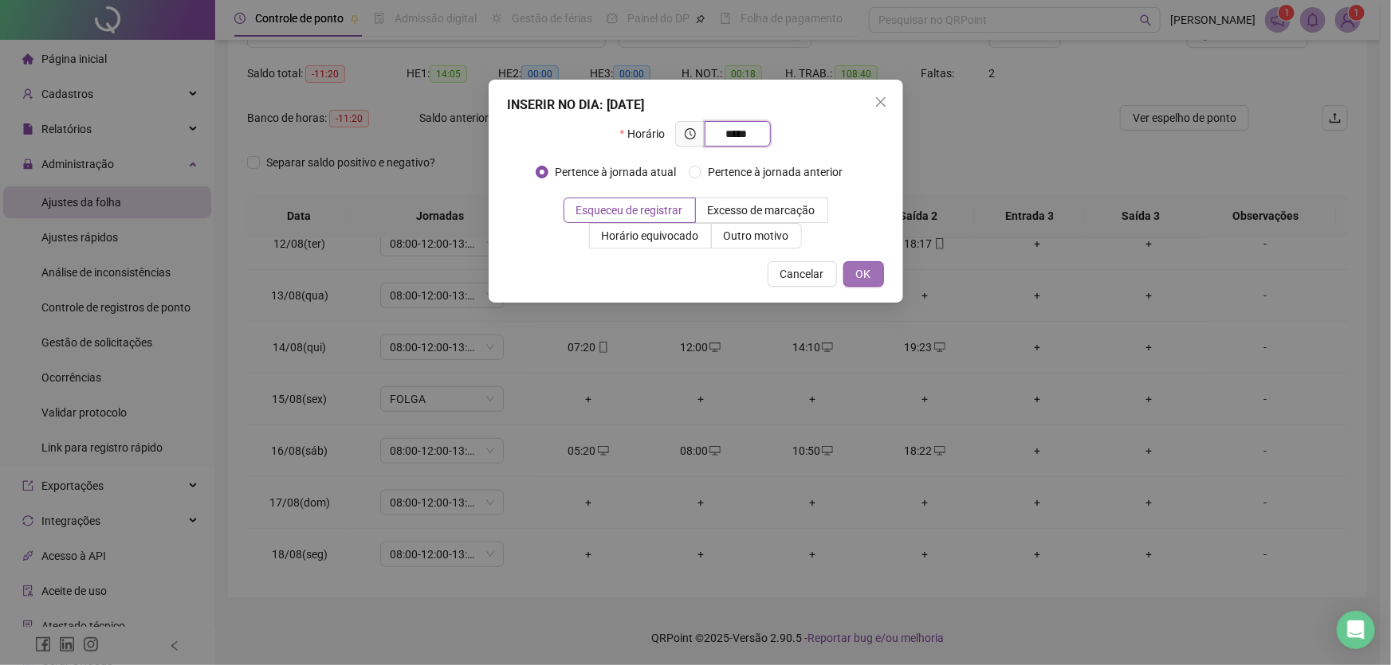
type input "*****"
click at [858, 273] on span "OK" at bounding box center [863, 274] width 15 height 18
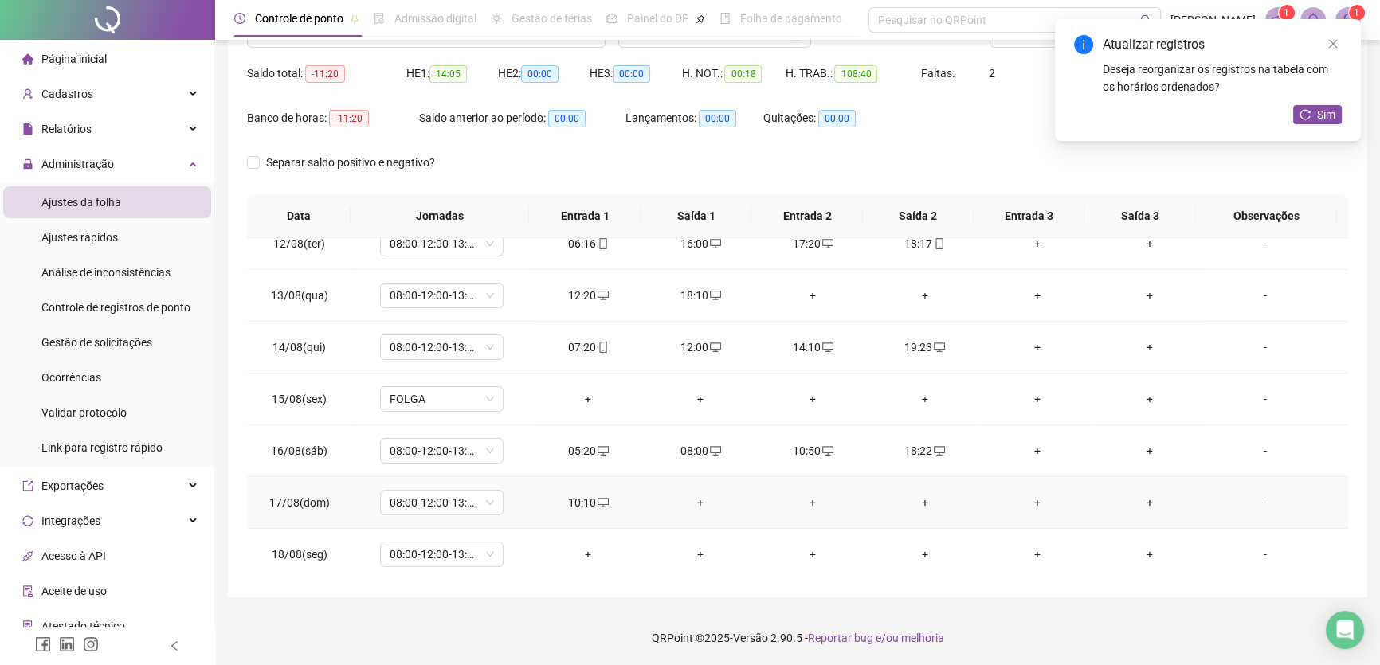
click at [693, 500] on div "+" at bounding box center [700, 503] width 87 height 18
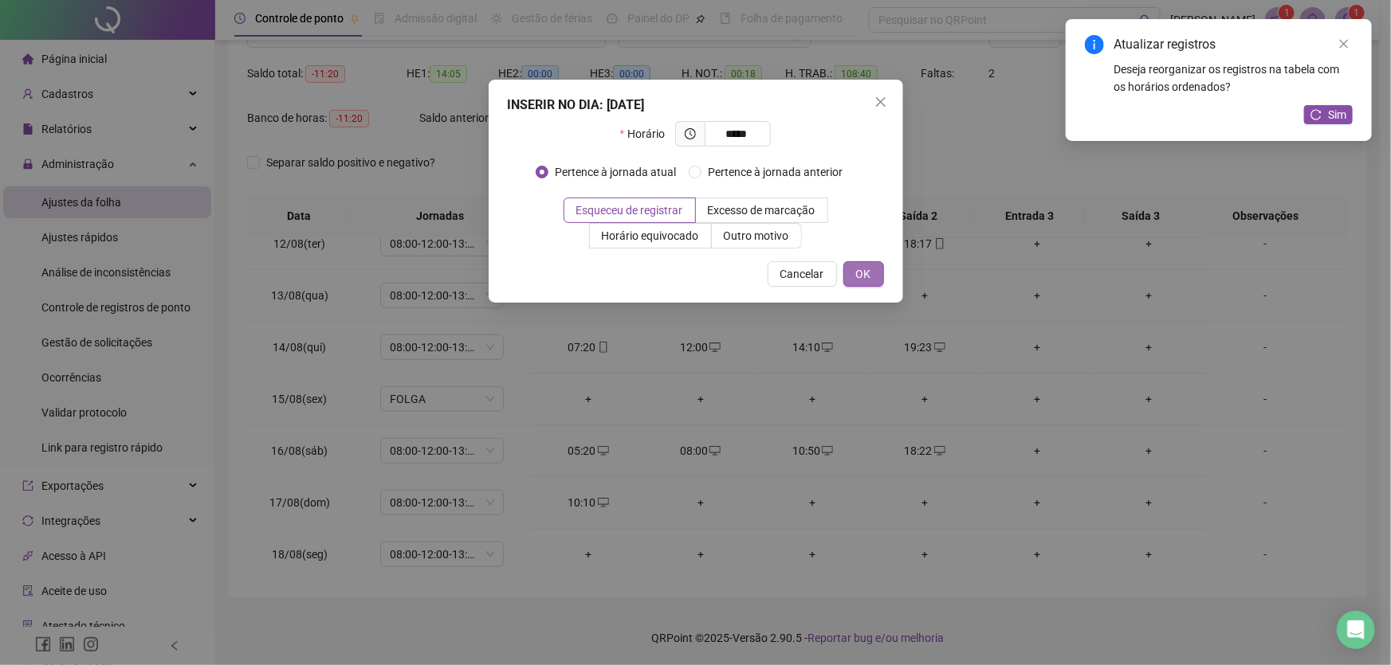
type input "*****"
click at [868, 271] on span "OK" at bounding box center [863, 274] width 15 height 18
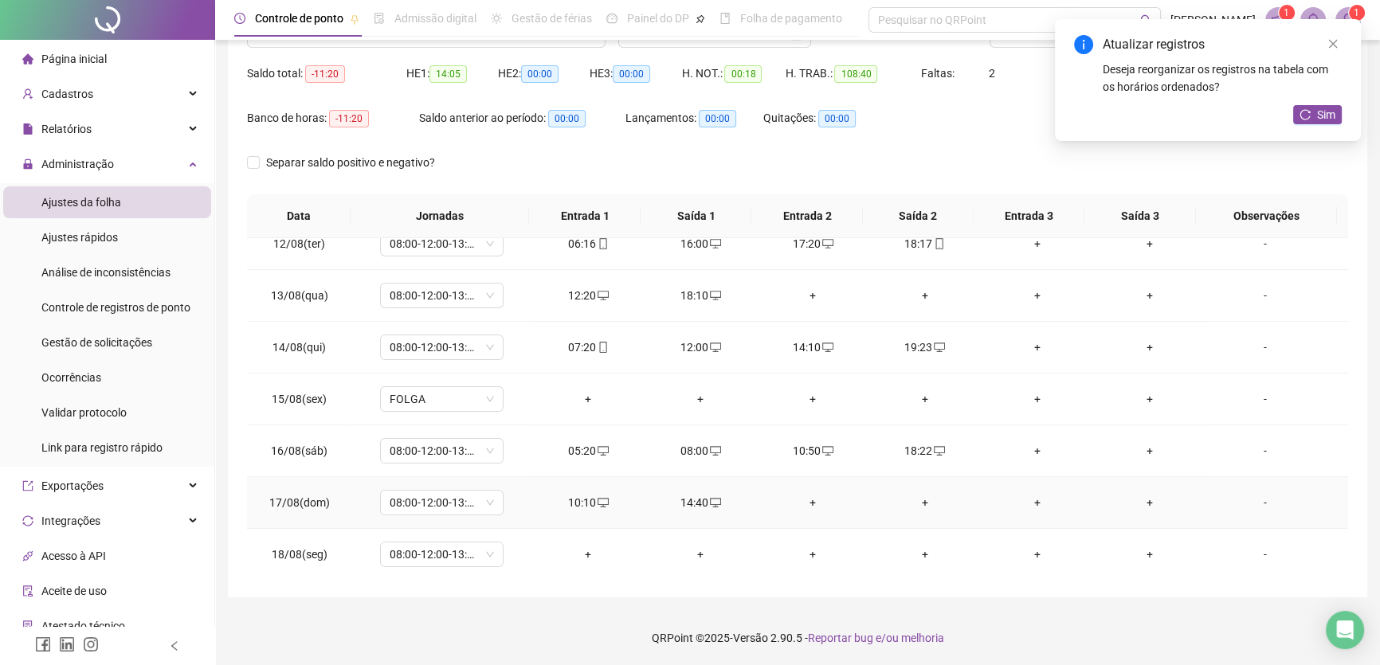
click at [807, 500] on div "+" at bounding box center [813, 503] width 87 height 18
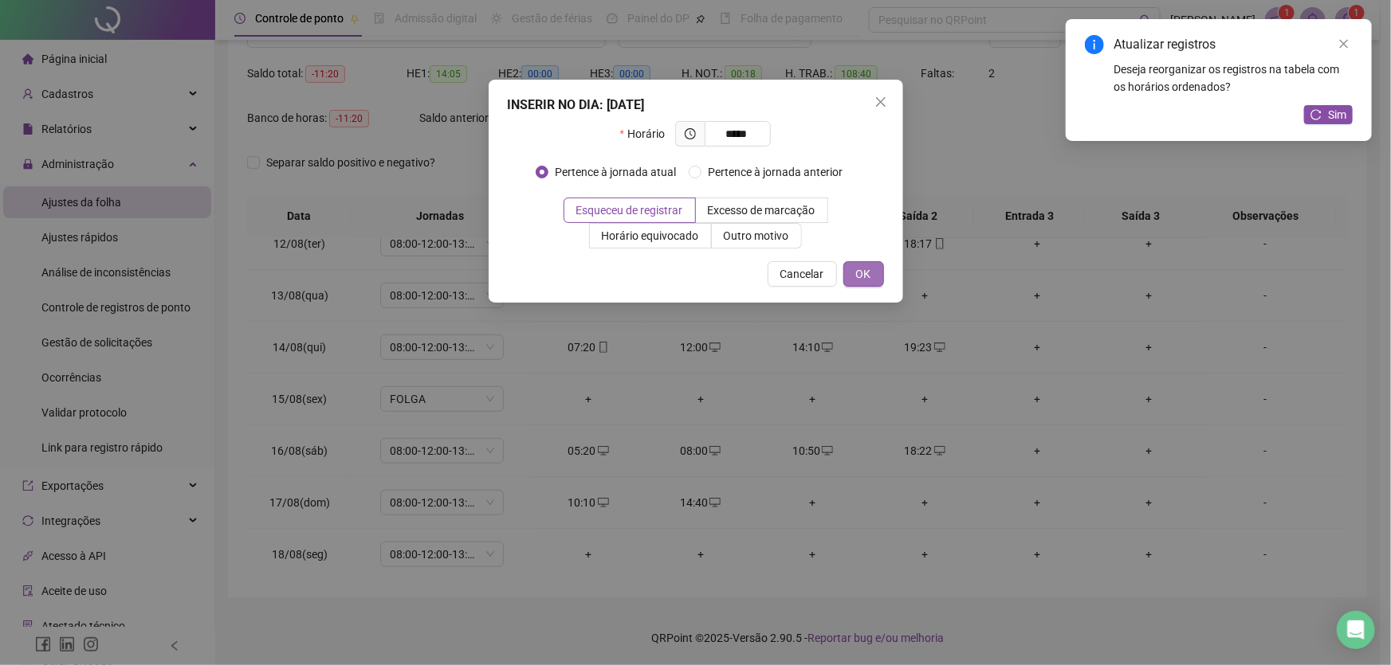
type input "*****"
click at [877, 272] on button "OK" at bounding box center [863, 274] width 41 height 26
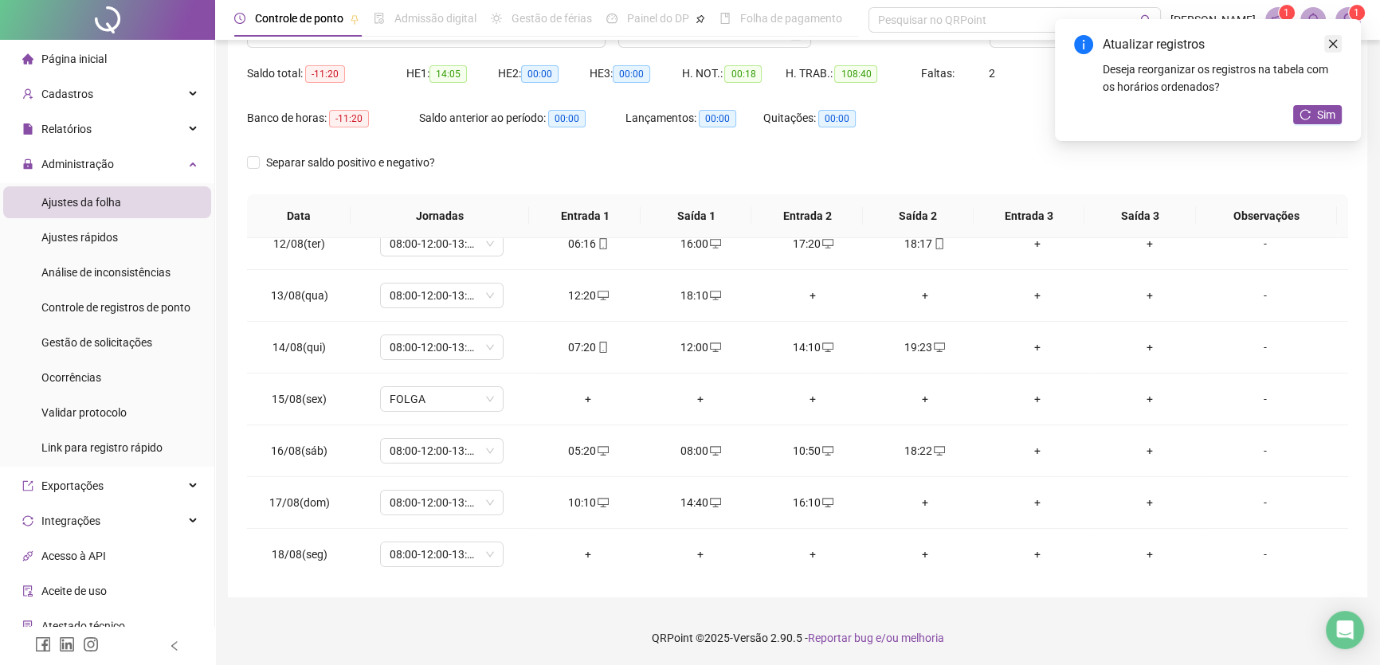
click at [1331, 41] on icon "close" at bounding box center [1333, 44] width 9 height 9
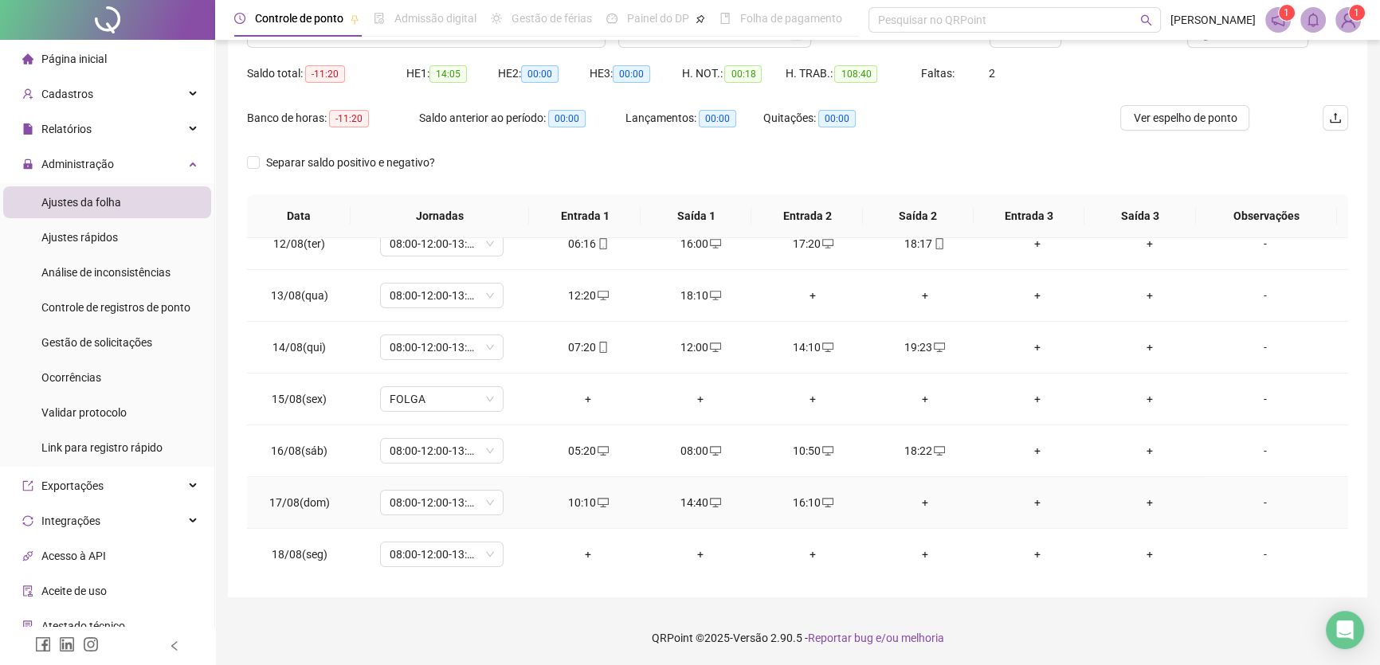
click at [915, 497] on div "+" at bounding box center [924, 503] width 87 height 18
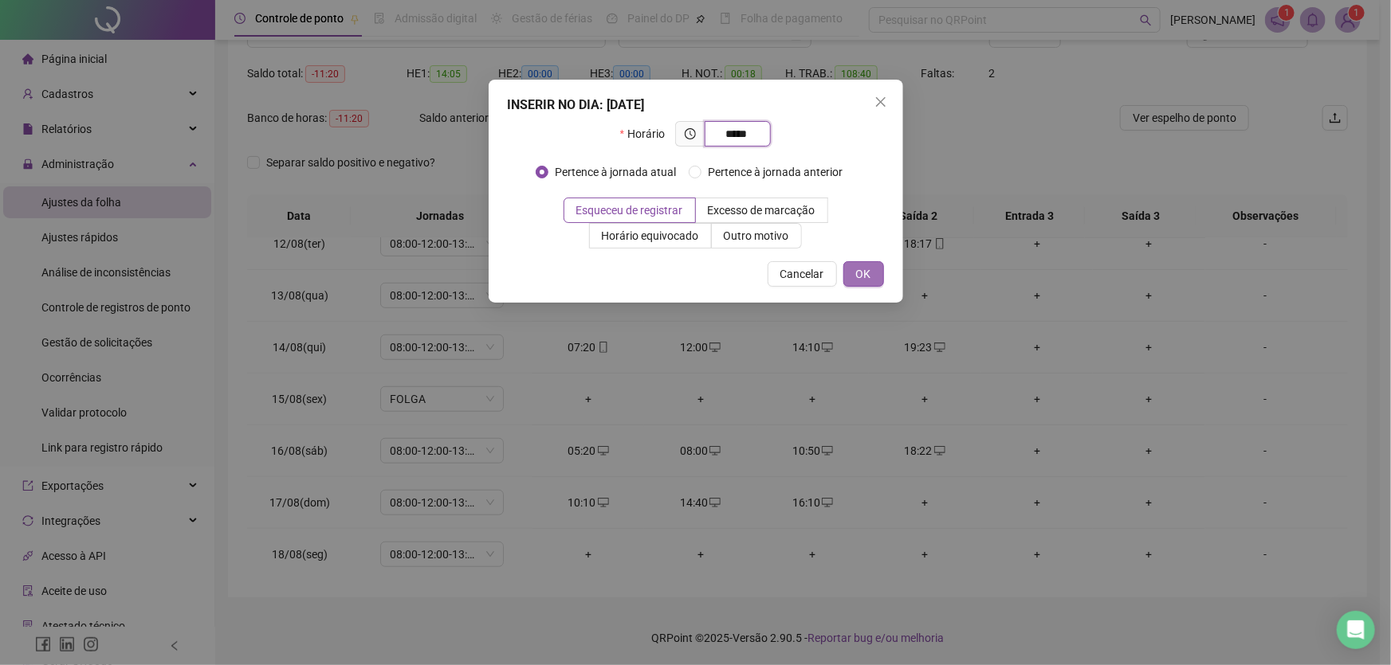
type input "*****"
click at [869, 272] on span "OK" at bounding box center [863, 274] width 15 height 18
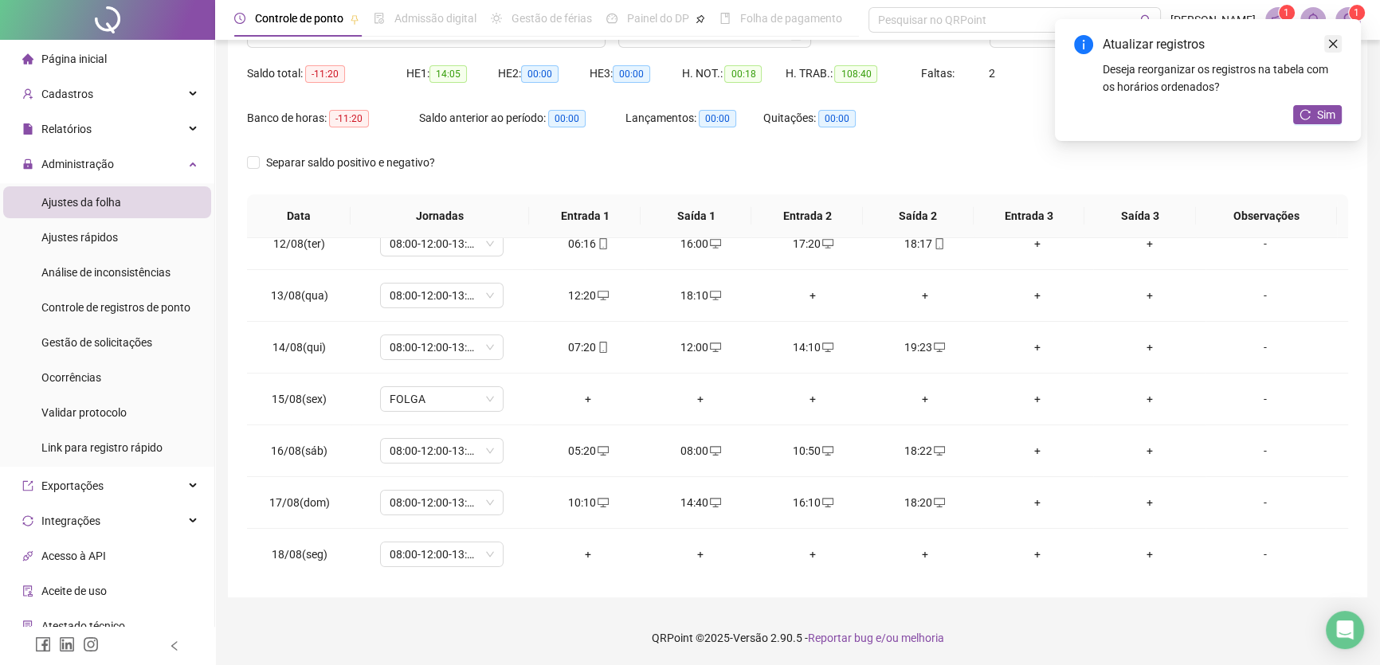
click at [1332, 42] on icon "close" at bounding box center [1333, 44] width 9 height 9
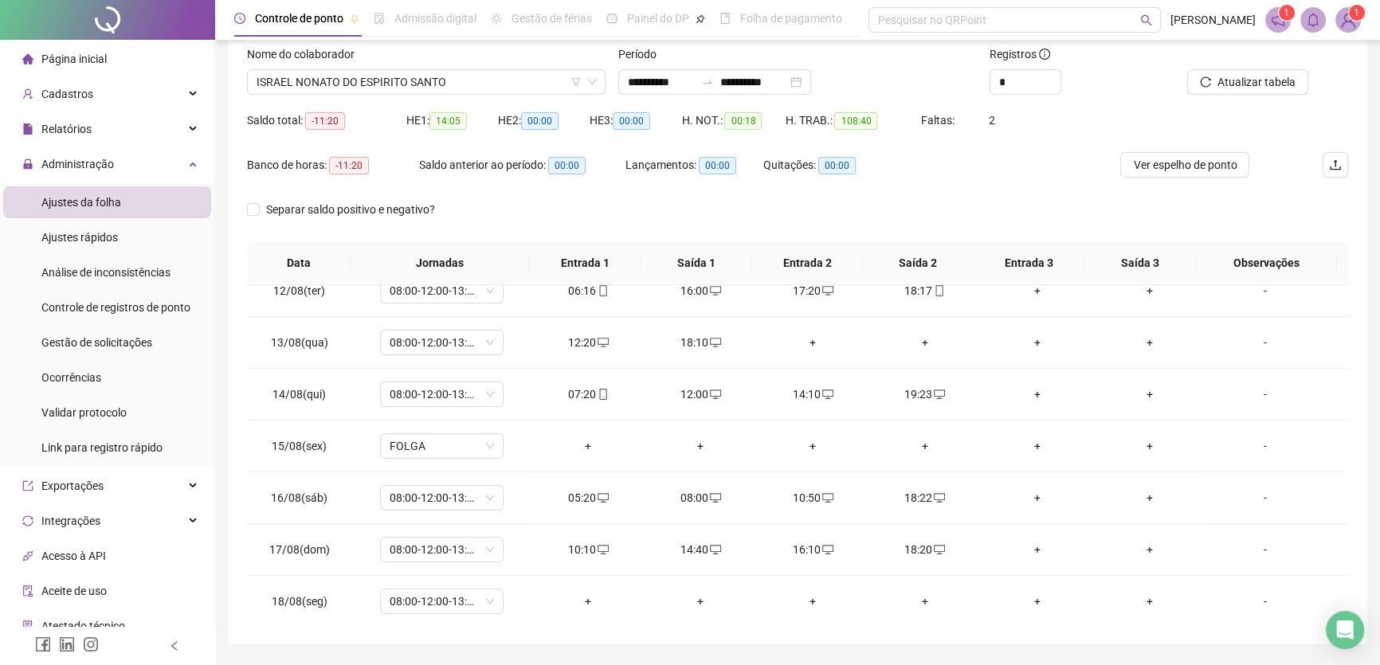
scroll to position [76, 0]
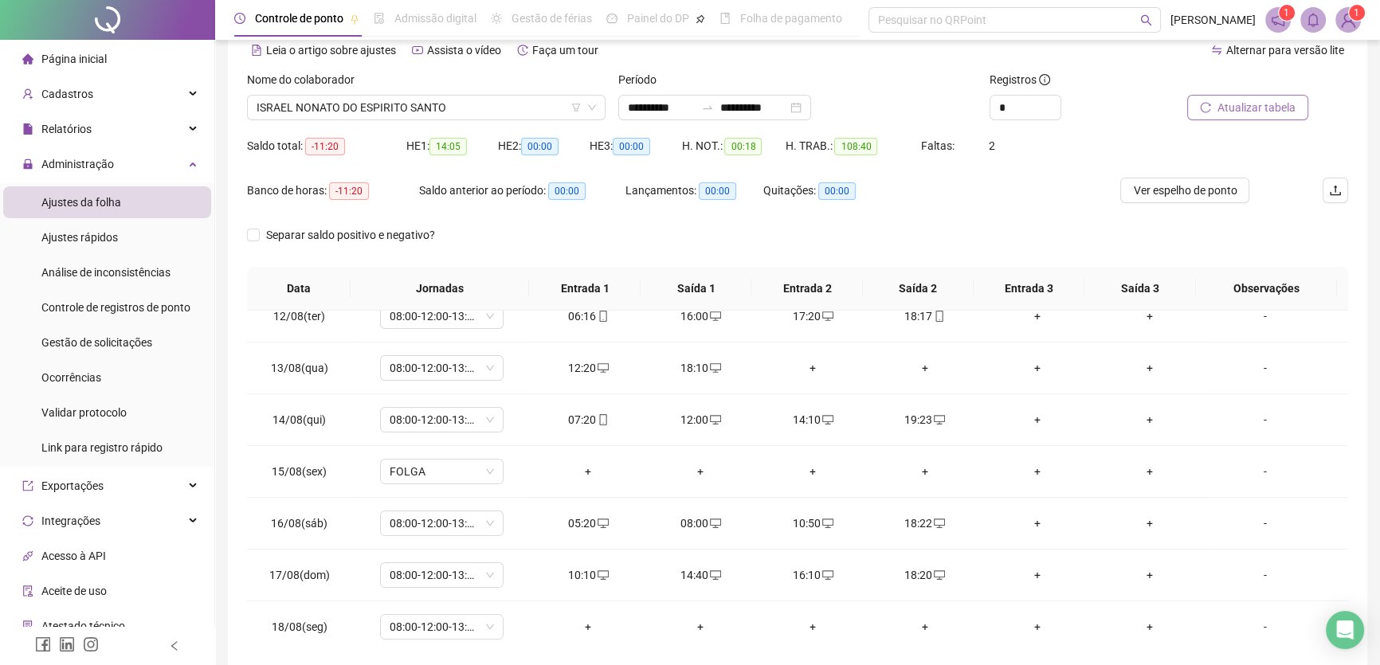
click at [1247, 115] on span "Atualizar tabela" at bounding box center [1257, 108] width 78 height 18
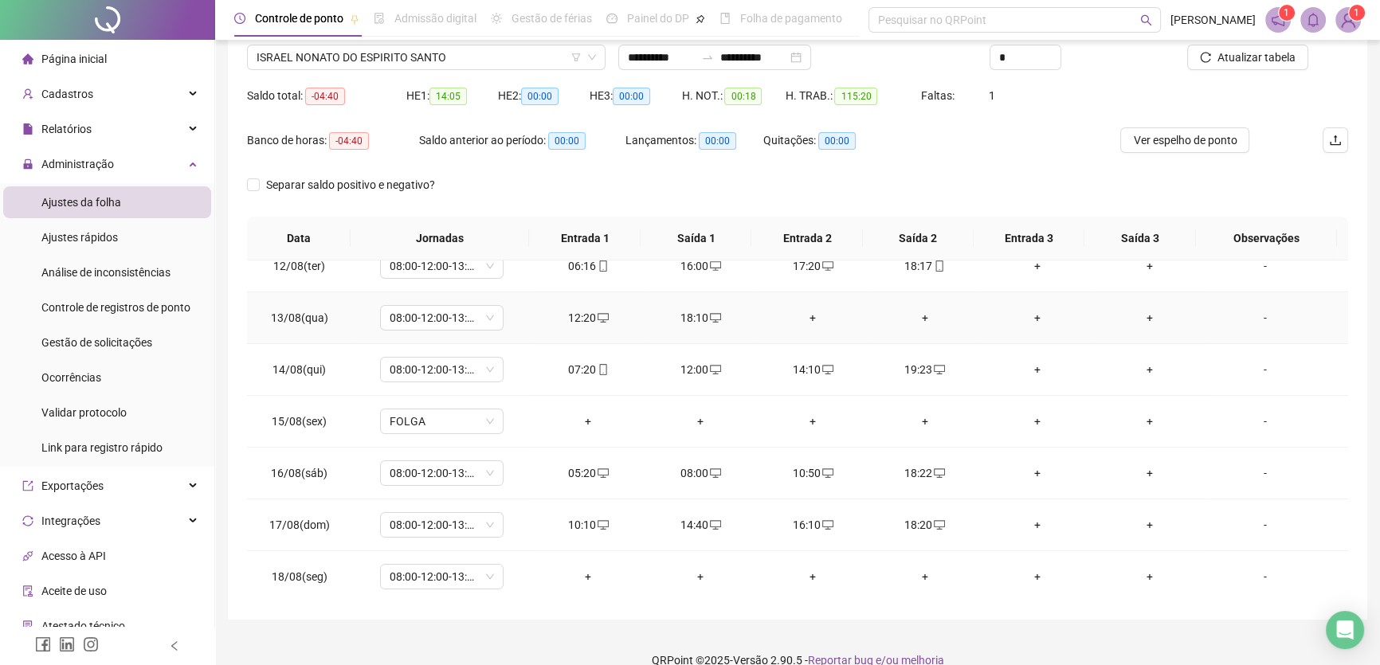
scroll to position [148, 0]
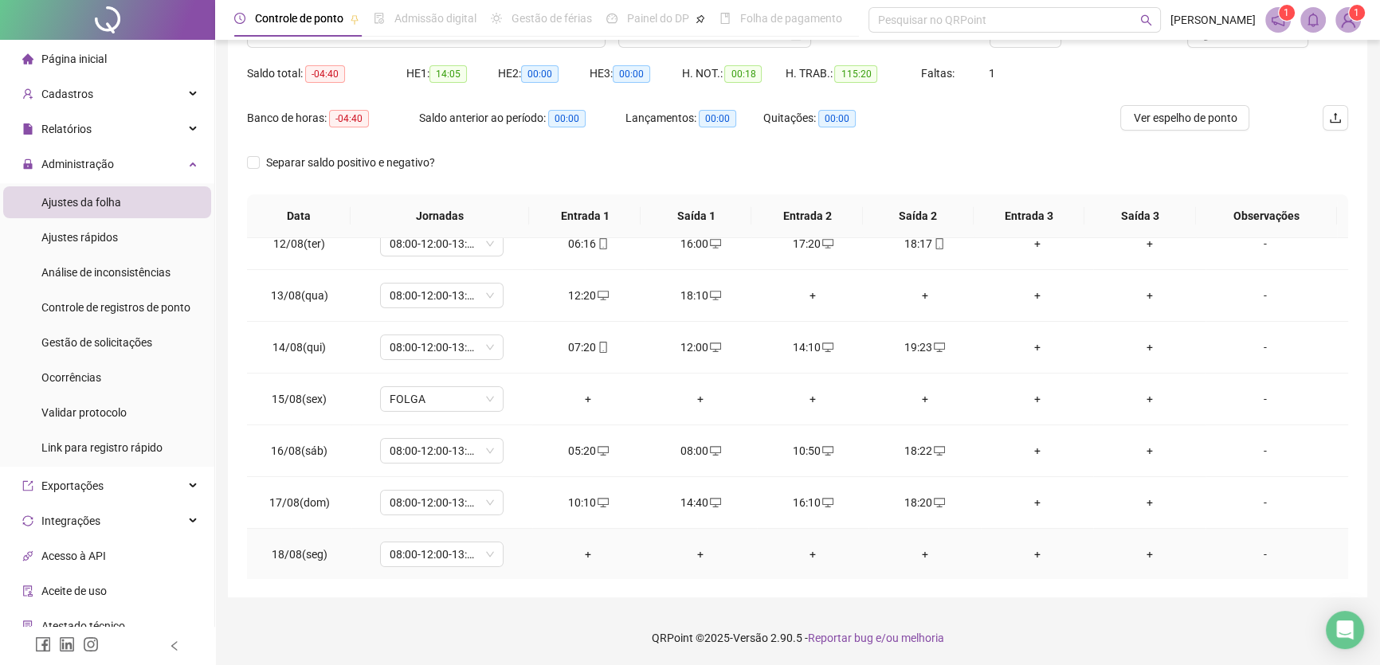
click at [583, 554] on div "+" at bounding box center [588, 555] width 87 height 18
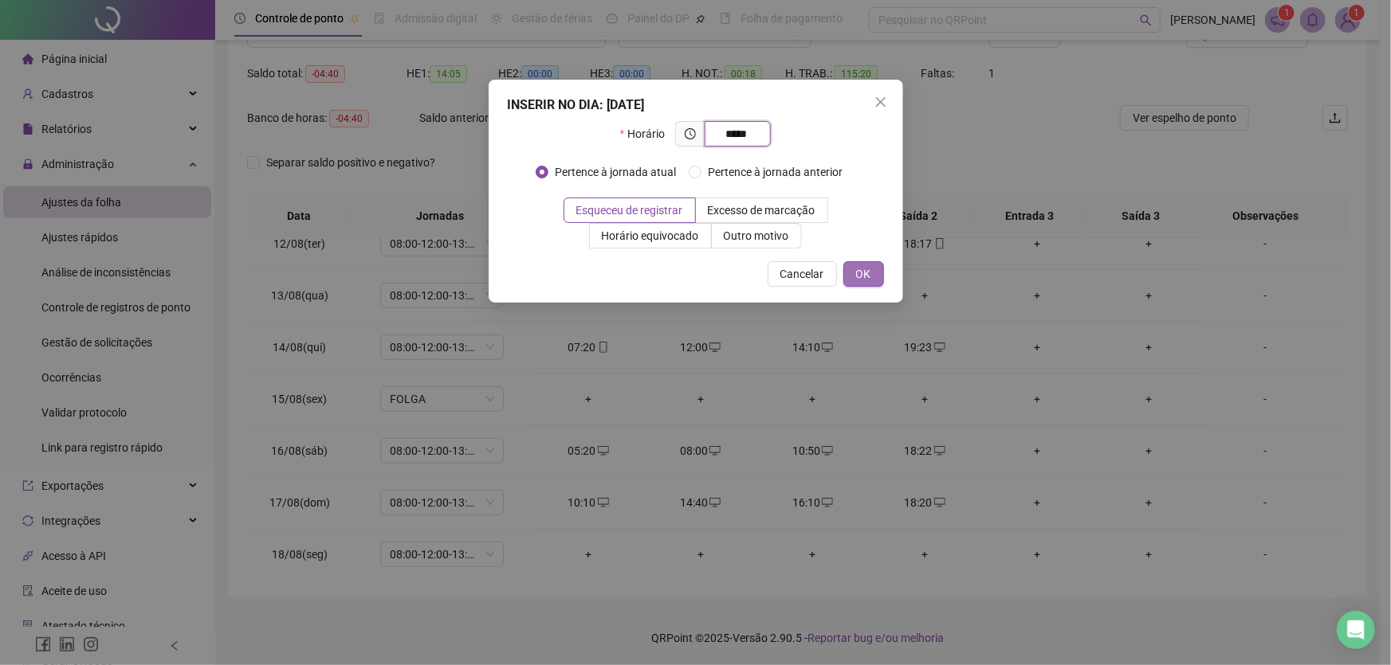
type input "*****"
click at [858, 273] on span "OK" at bounding box center [863, 274] width 15 height 18
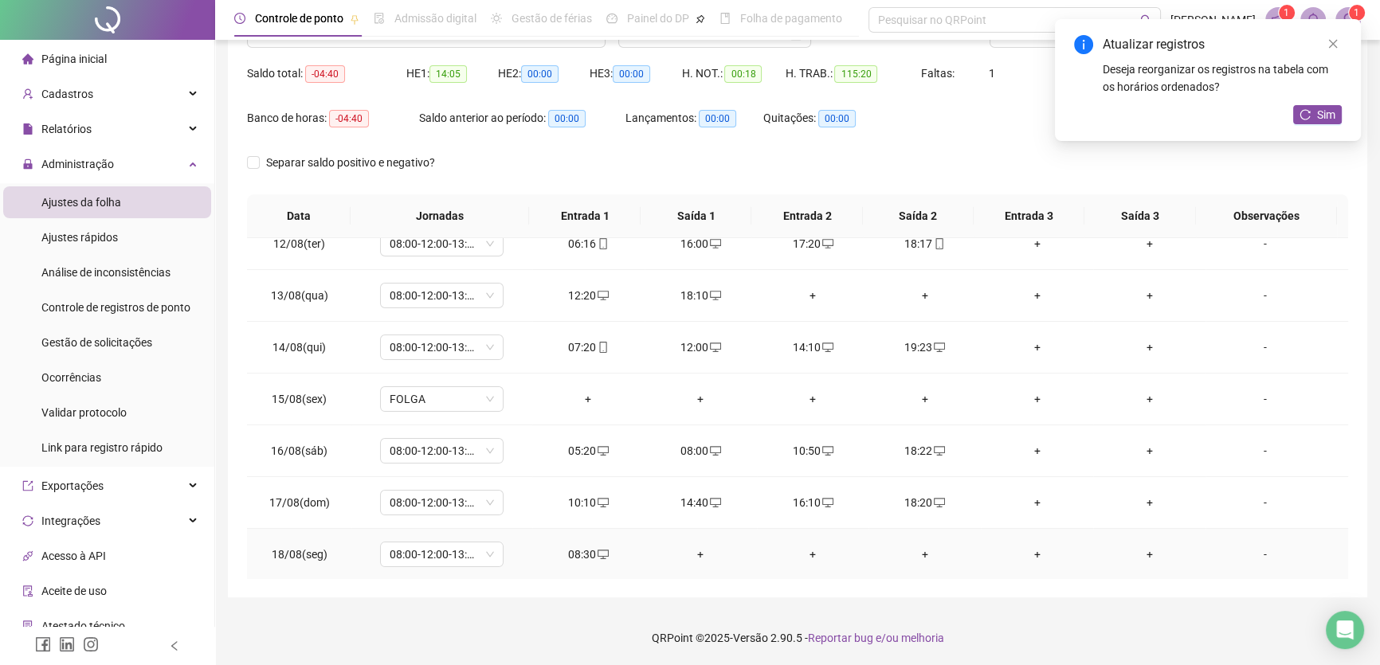
click at [697, 551] on div "+" at bounding box center [700, 555] width 87 height 18
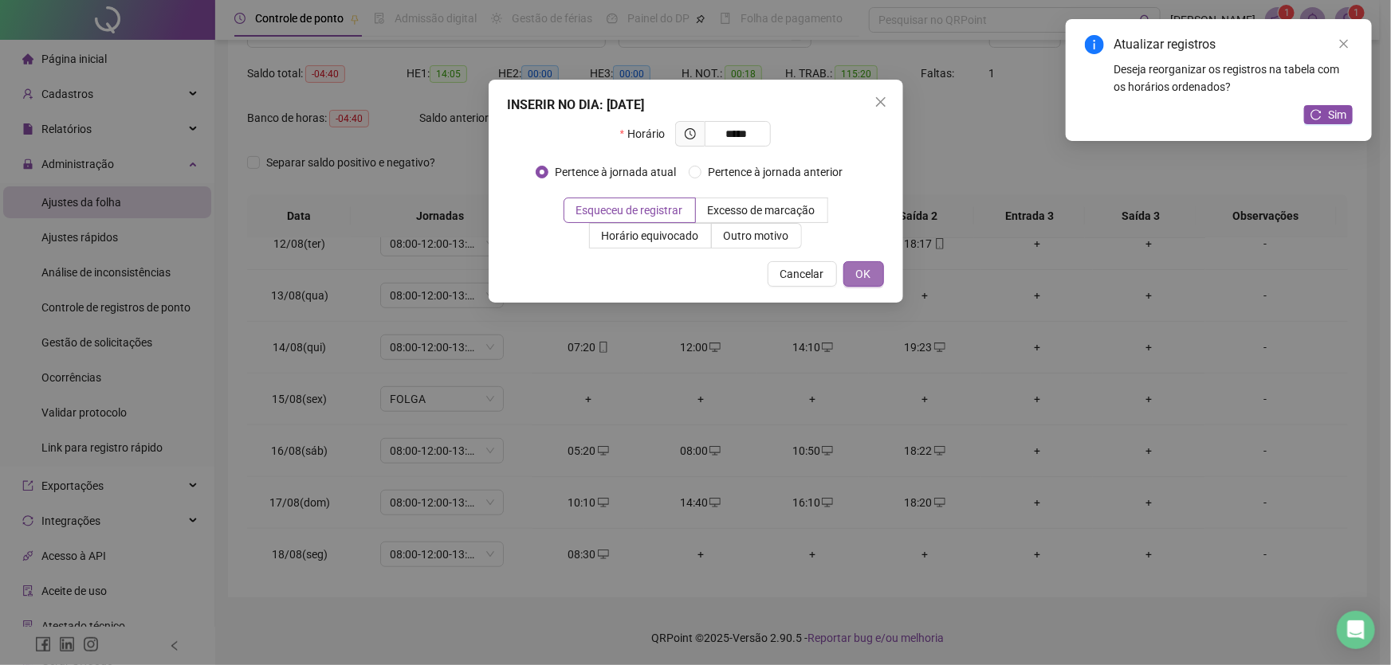
type input "*****"
click at [853, 267] on button "OK" at bounding box center [863, 274] width 41 height 26
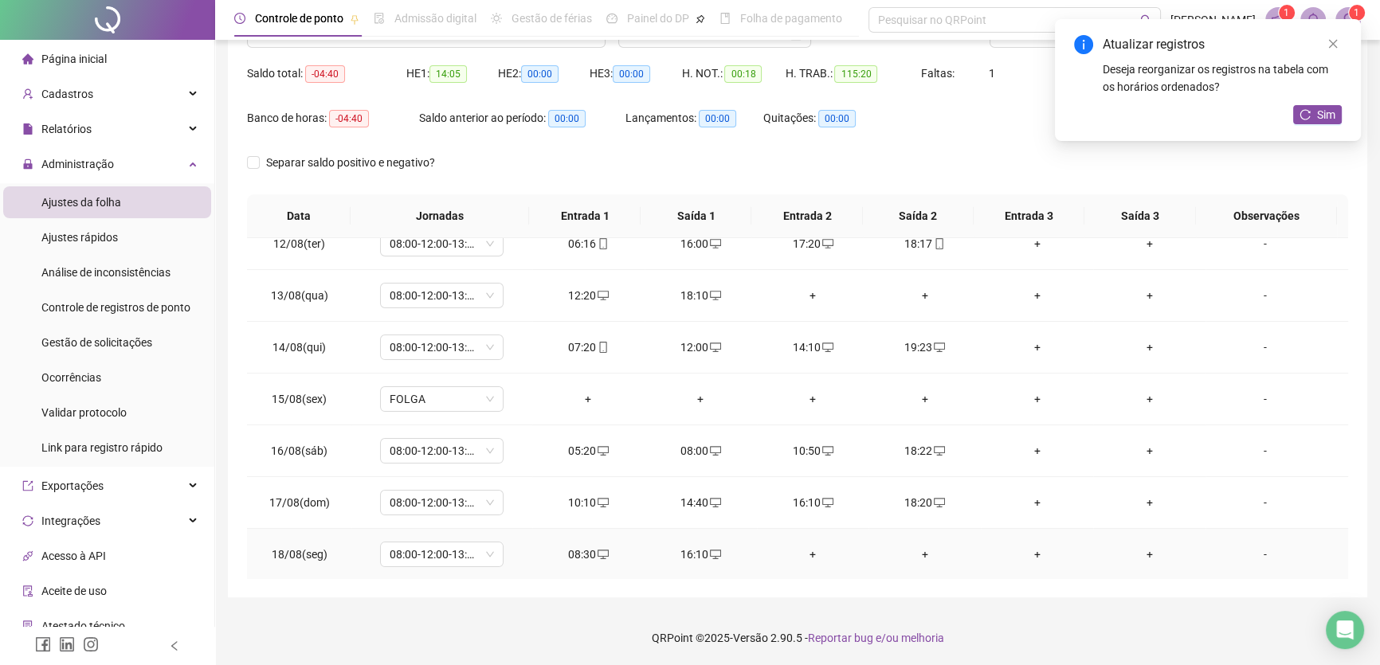
click at [810, 546] on div "+" at bounding box center [813, 555] width 87 height 18
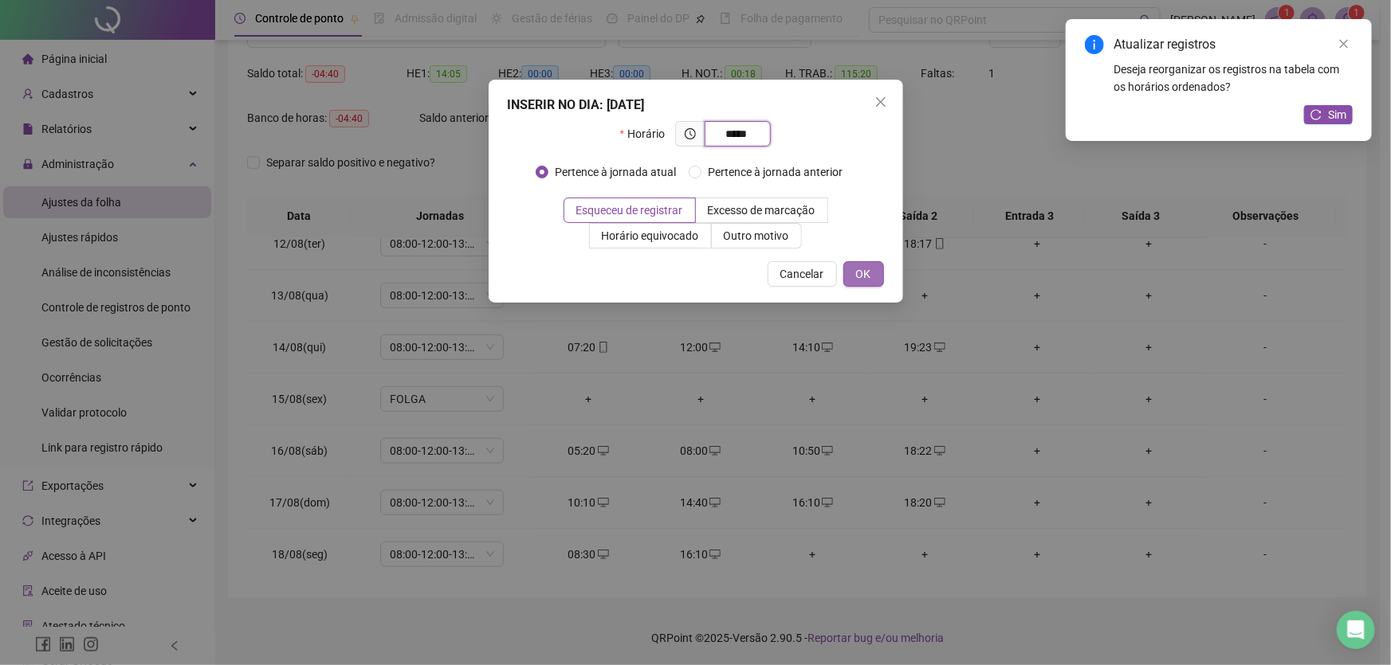
type input "*****"
click at [870, 264] on button "OK" at bounding box center [863, 274] width 41 height 26
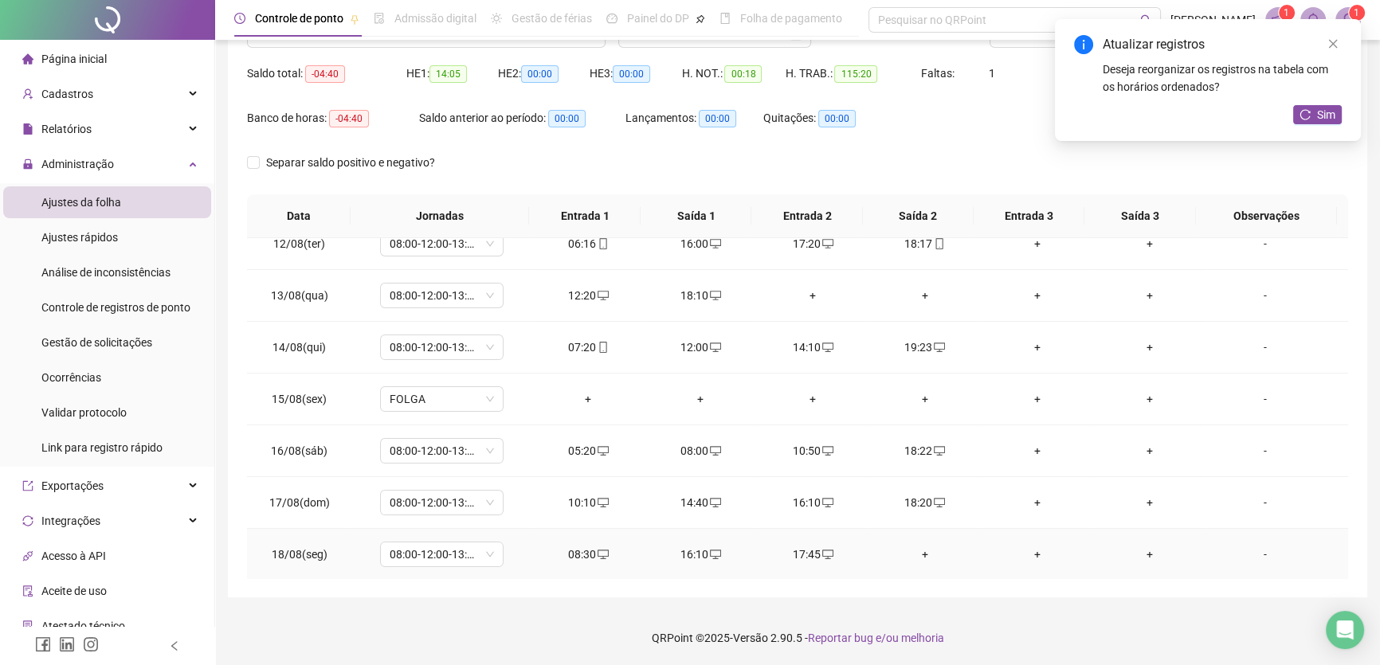
click at [913, 548] on div "+" at bounding box center [924, 555] width 87 height 18
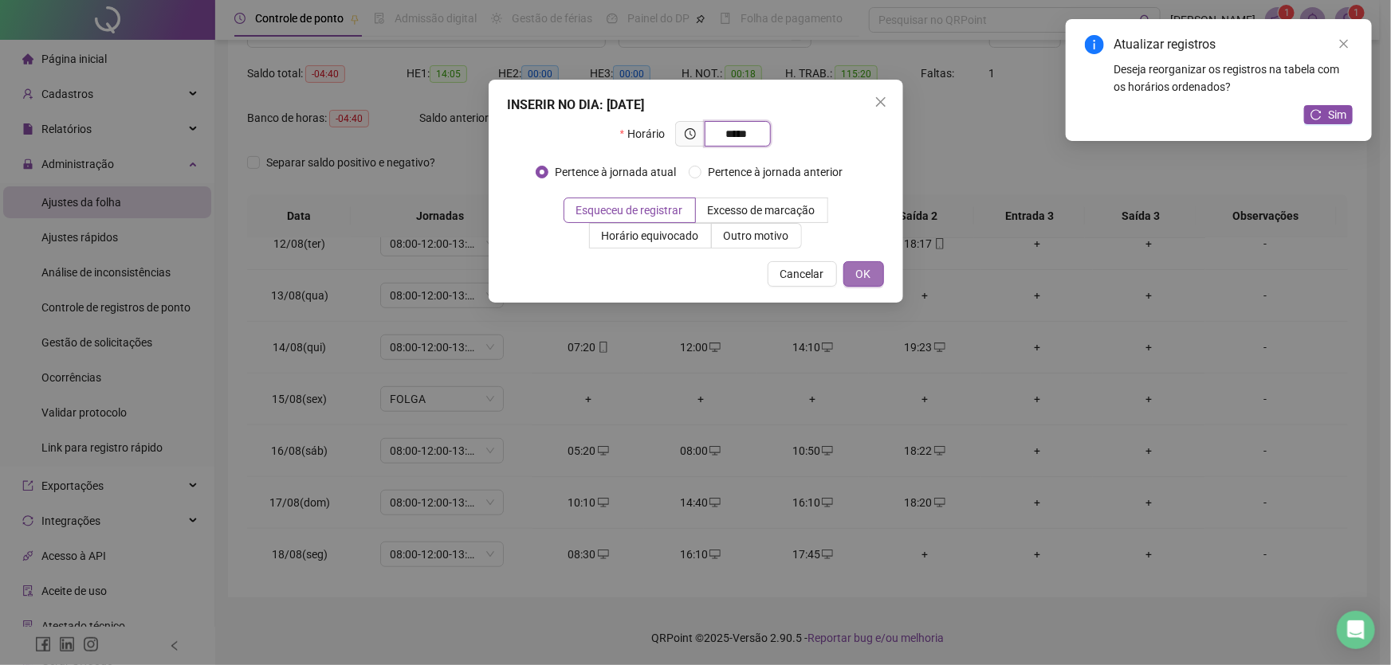
type input "*****"
click at [863, 264] on button "OK" at bounding box center [863, 274] width 41 height 26
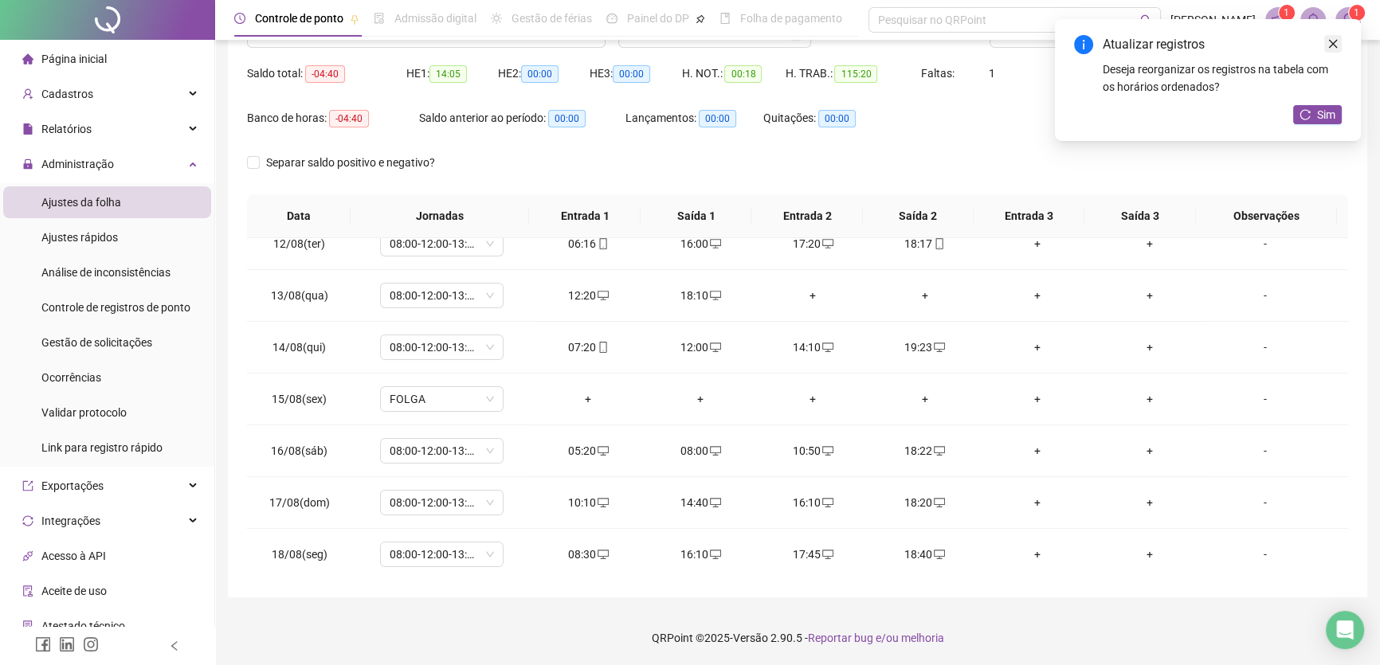
click at [1340, 45] on link "Close" at bounding box center [1334, 44] width 18 height 18
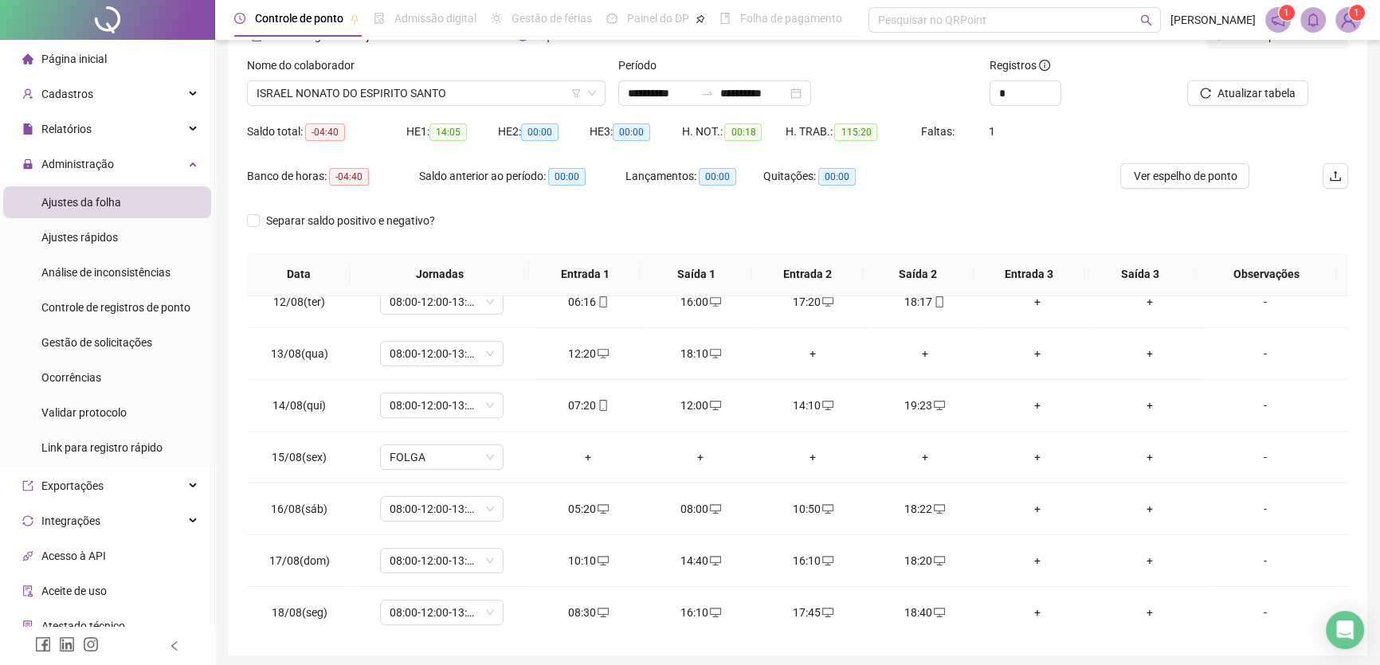
scroll to position [3, 0]
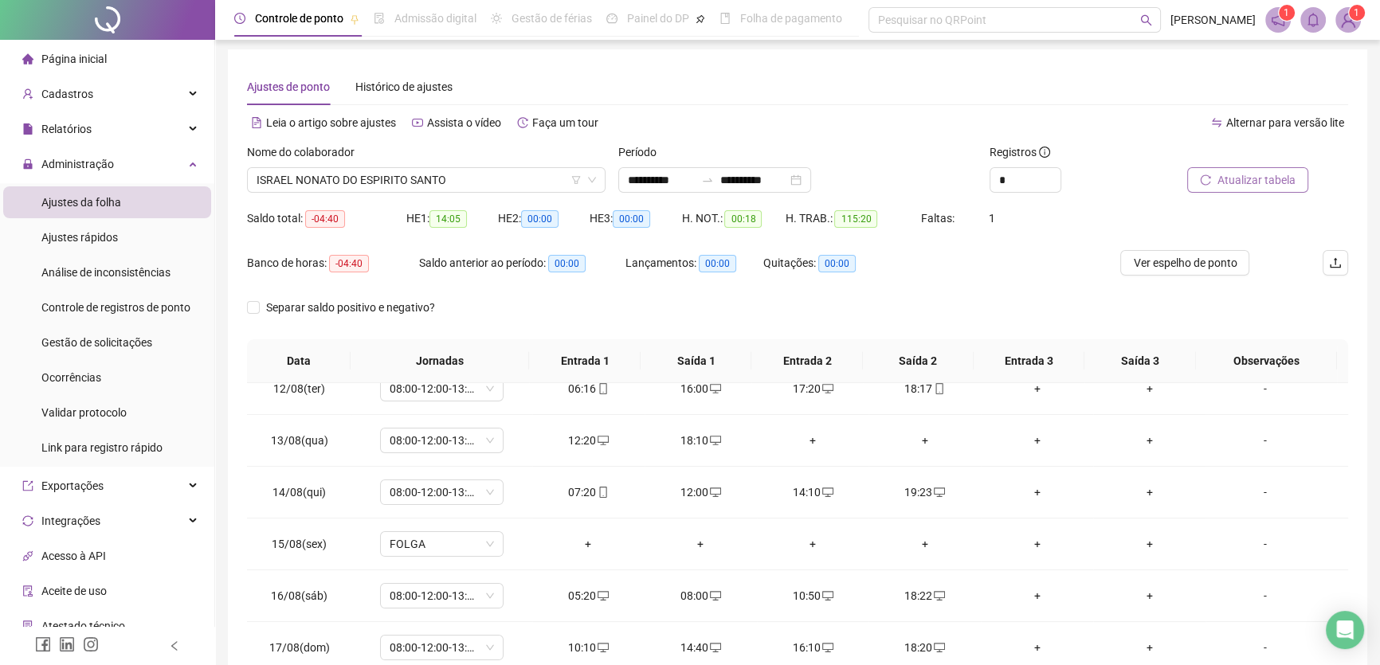
click at [1241, 177] on span "Atualizar tabela" at bounding box center [1257, 180] width 78 height 18
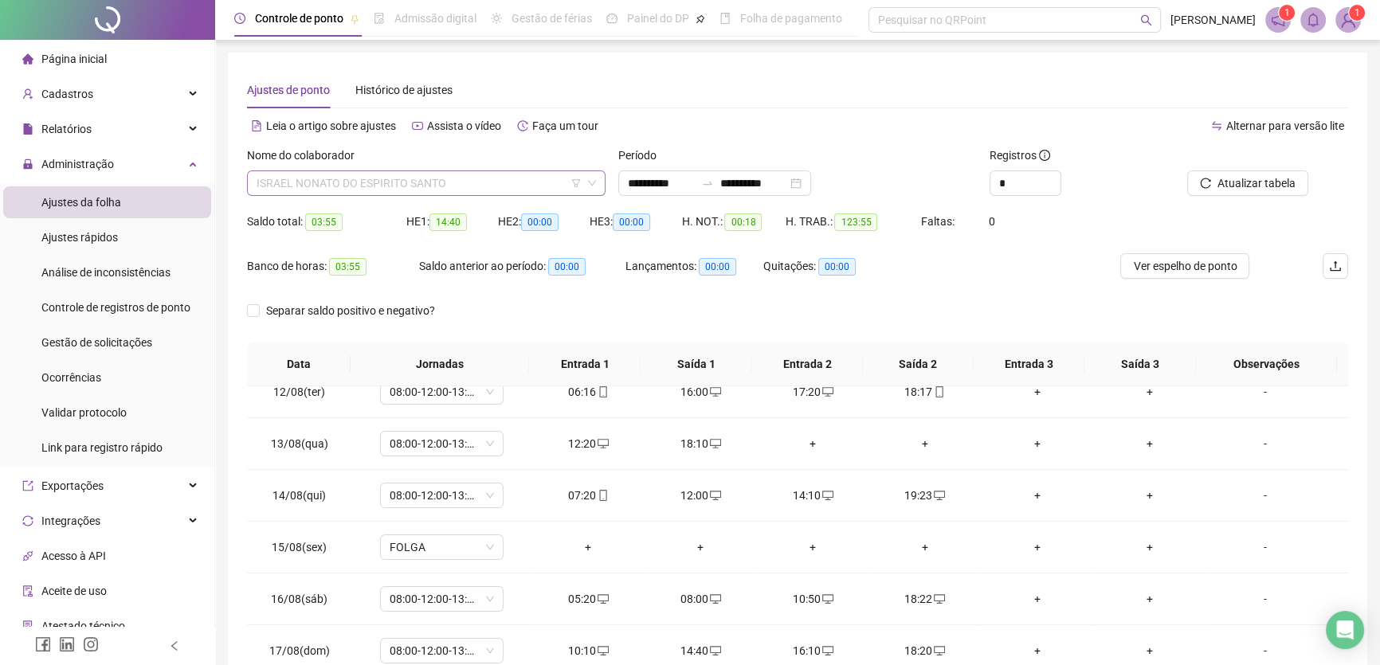
click at [501, 186] on span "ISRAEL NONATO DO ESPIRITO SANTO" at bounding box center [427, 183] width 340 height 24
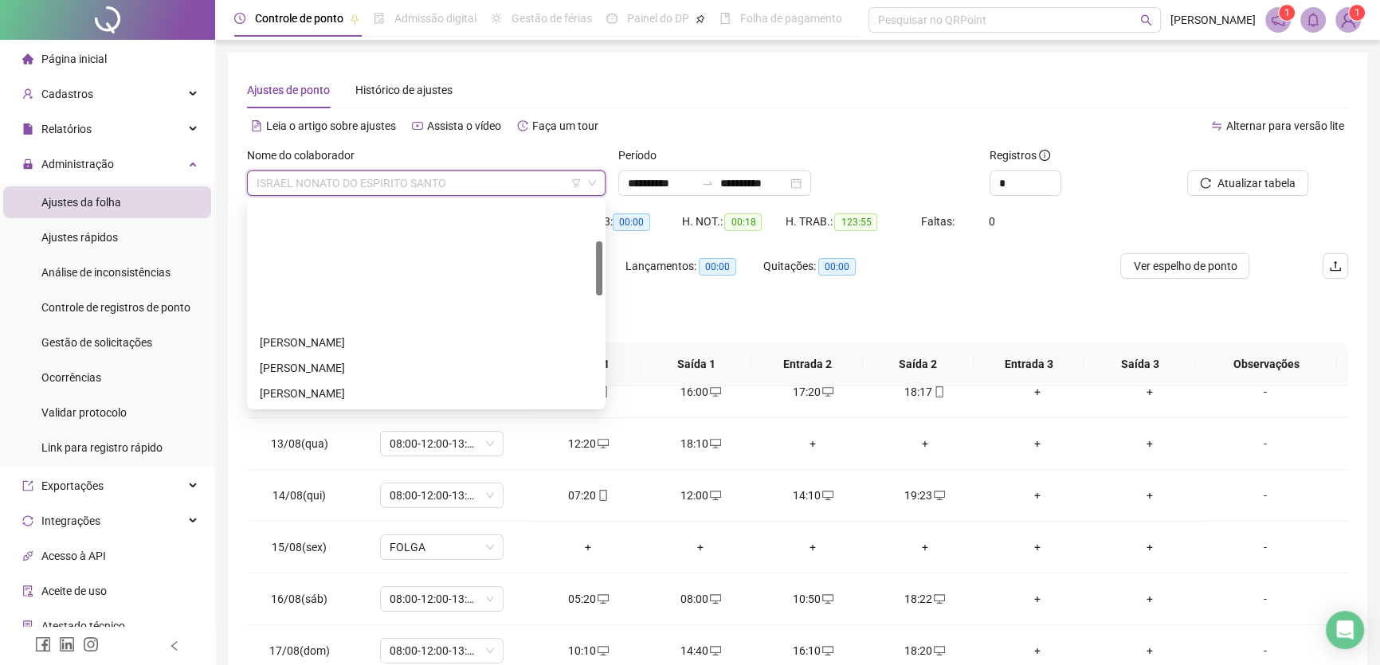
click at [333, 538] on div "[PERSON_NAME]" at bounding box center [426, 547] width 333 height 18
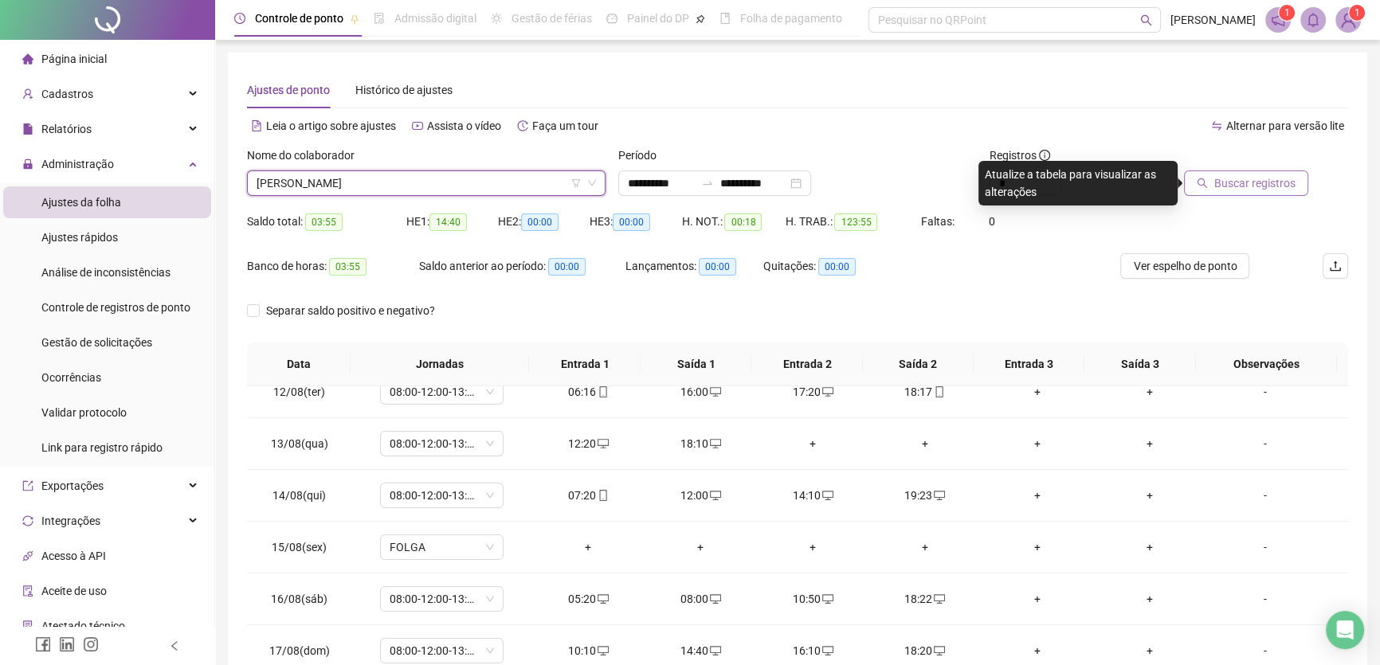
click at [1260, 186] on span "Buscar registros" at bounding box center [1255, 184] width 81 height 18
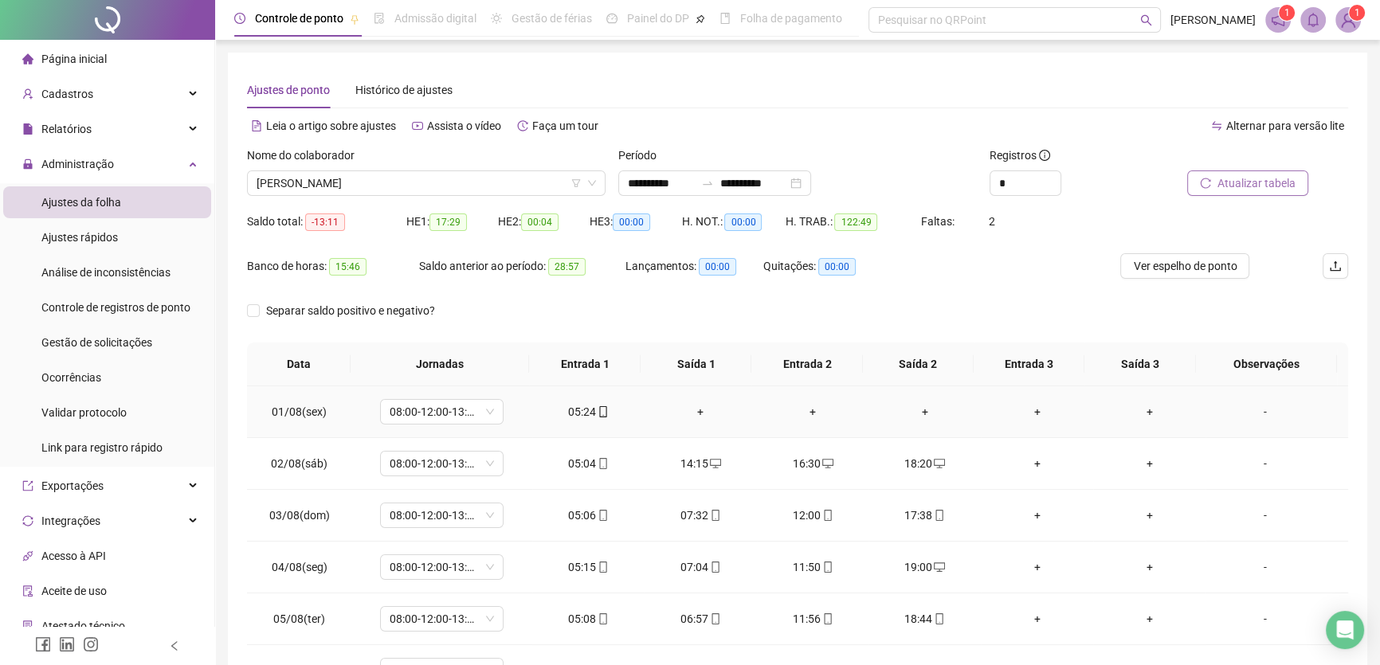
click at [590, 414] on div "05:24" at bounding box center [588, 412] width 87 height 18
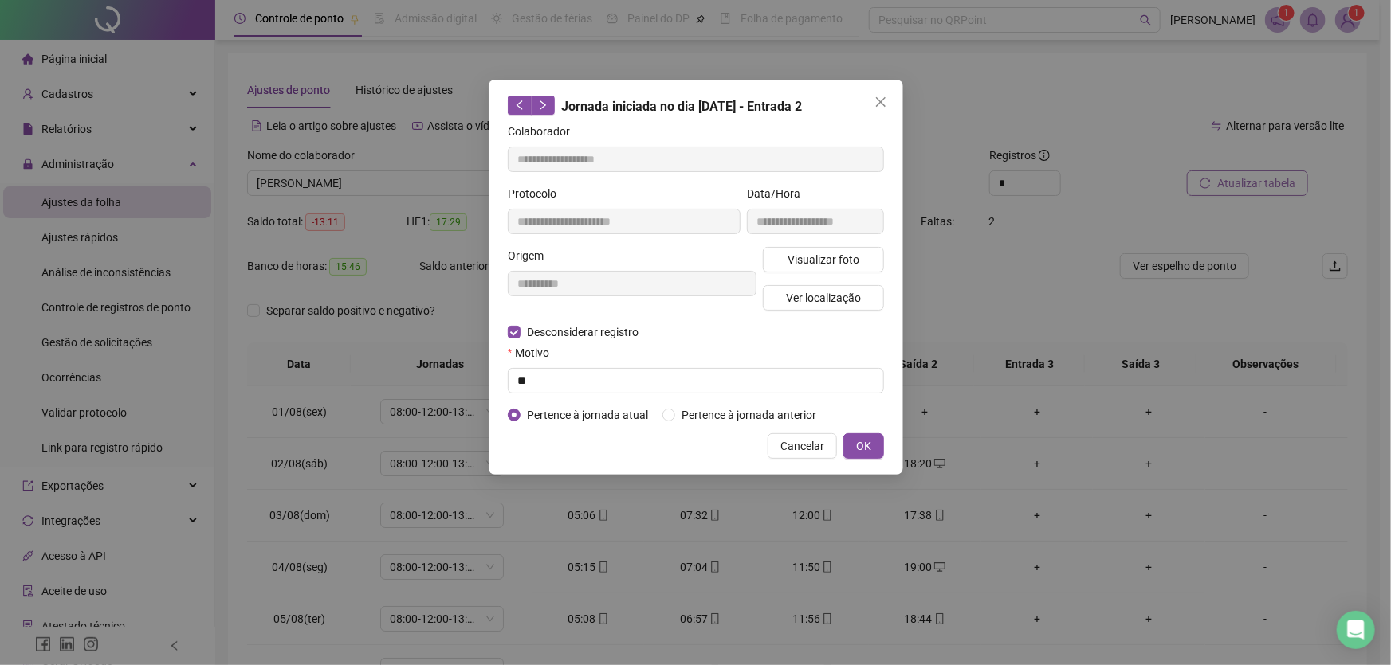
type input "**********"
click at [528, 380] on input "text" at bounding box center [696, 381] width 376 height 26
type input "**"
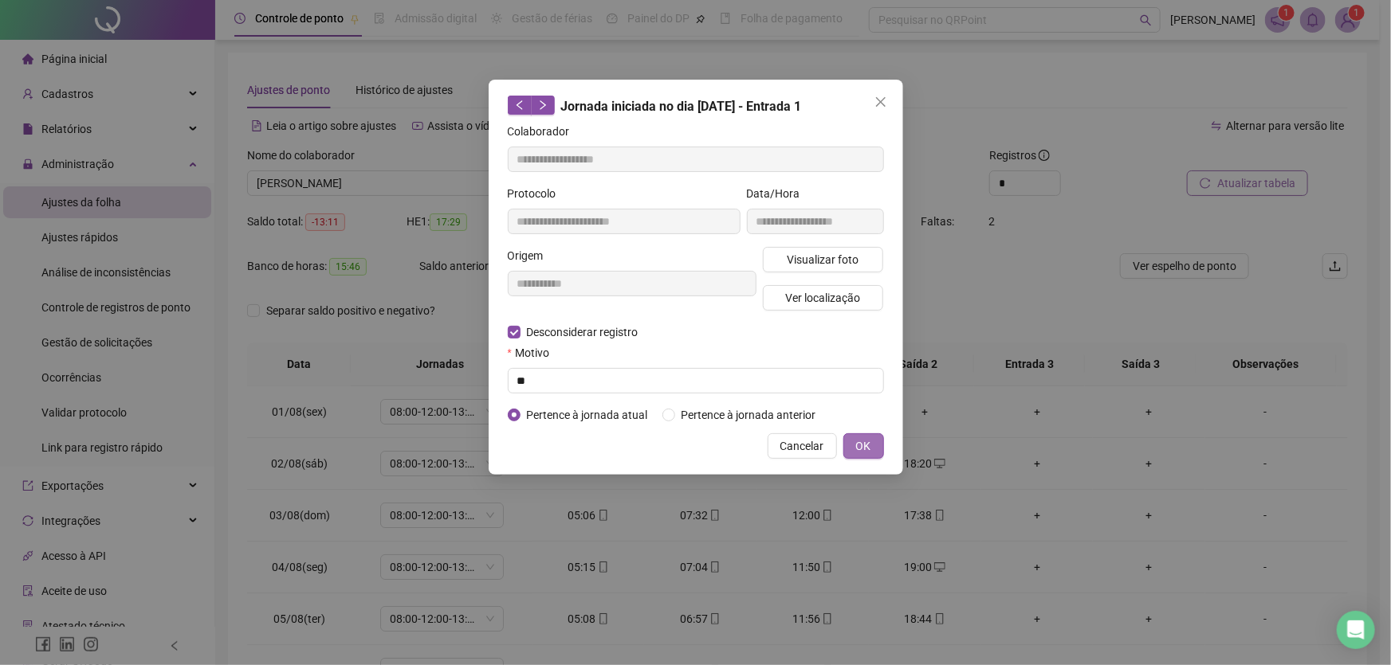
click at [867, 446] on span "OK" at bounding box center [863, 447] width 15 height 18
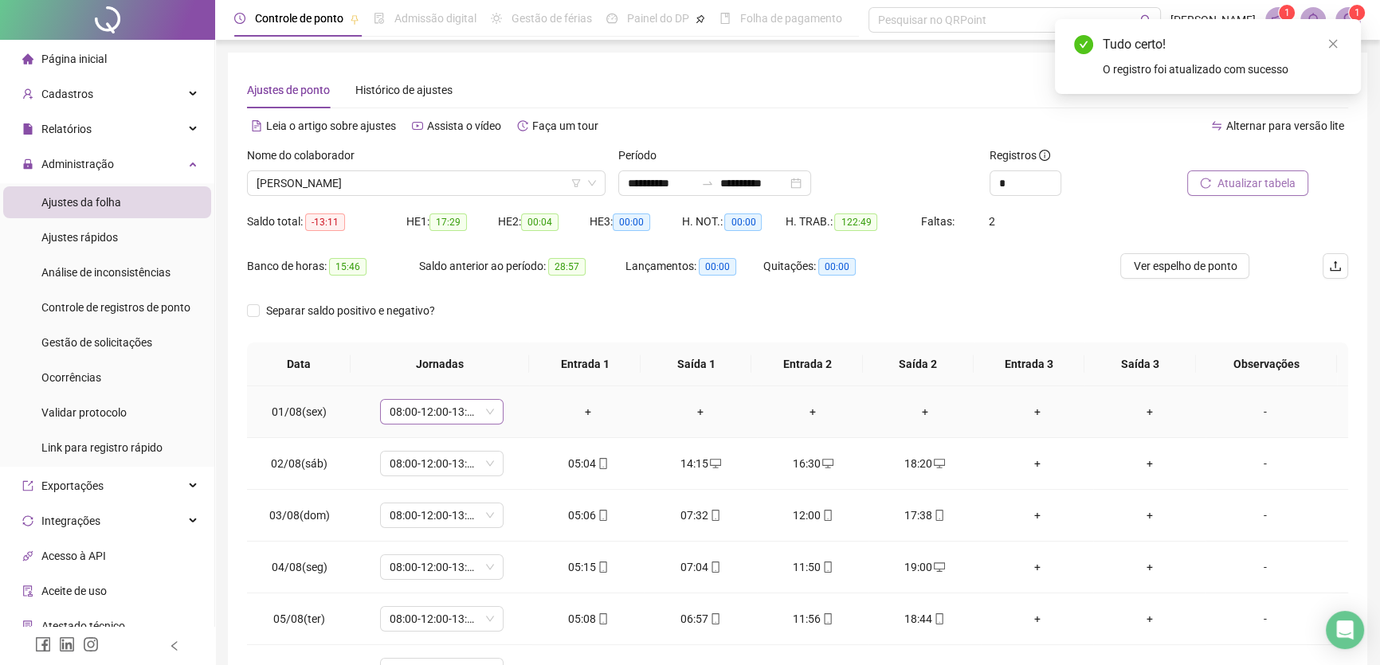
click at [467, 407] on span "08:00-12:00-13:00-17:00" at bounding box center [442, 412] width 104 height 24
click at [422, 556] on div "Folga" at bounding box center [461, 564] width 121 height 18
click at [511, 366] on span "Sim" at bounding box center [515, 370] width 18 height 18
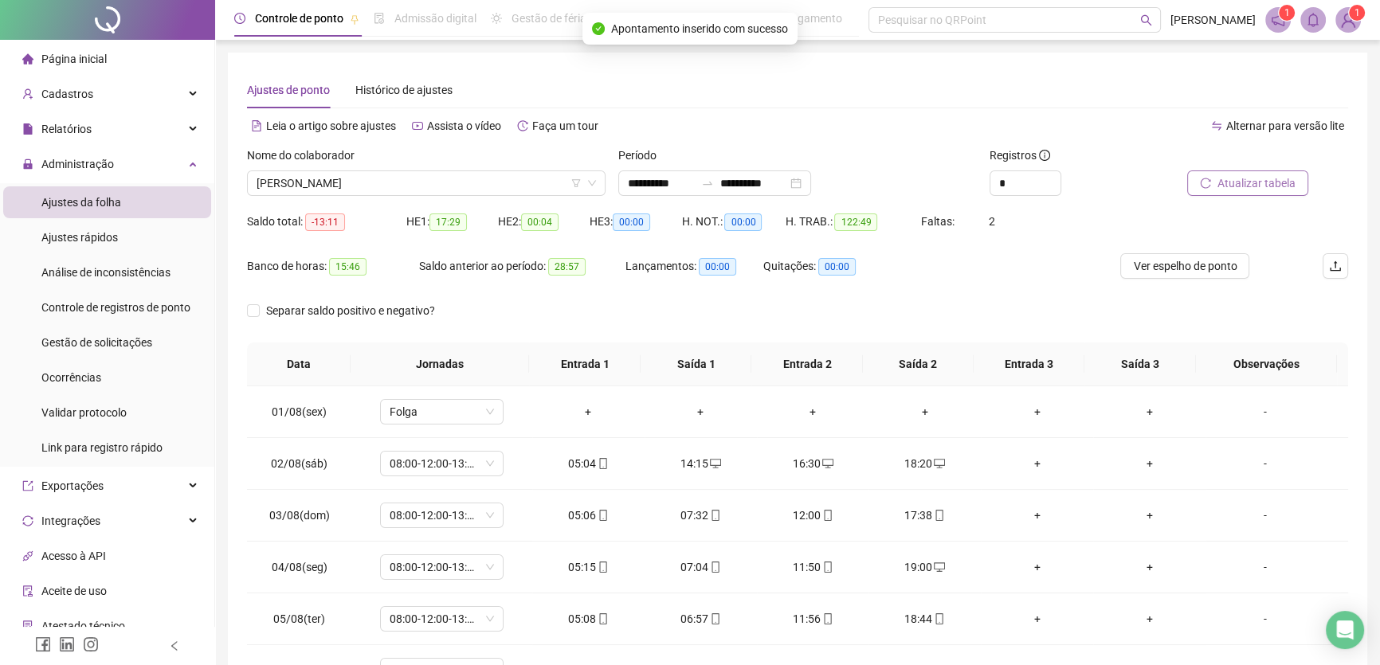
click at [1256, 180] on span "Atualizar tabela" at bounding box center [1257, 184] width 78 height 18
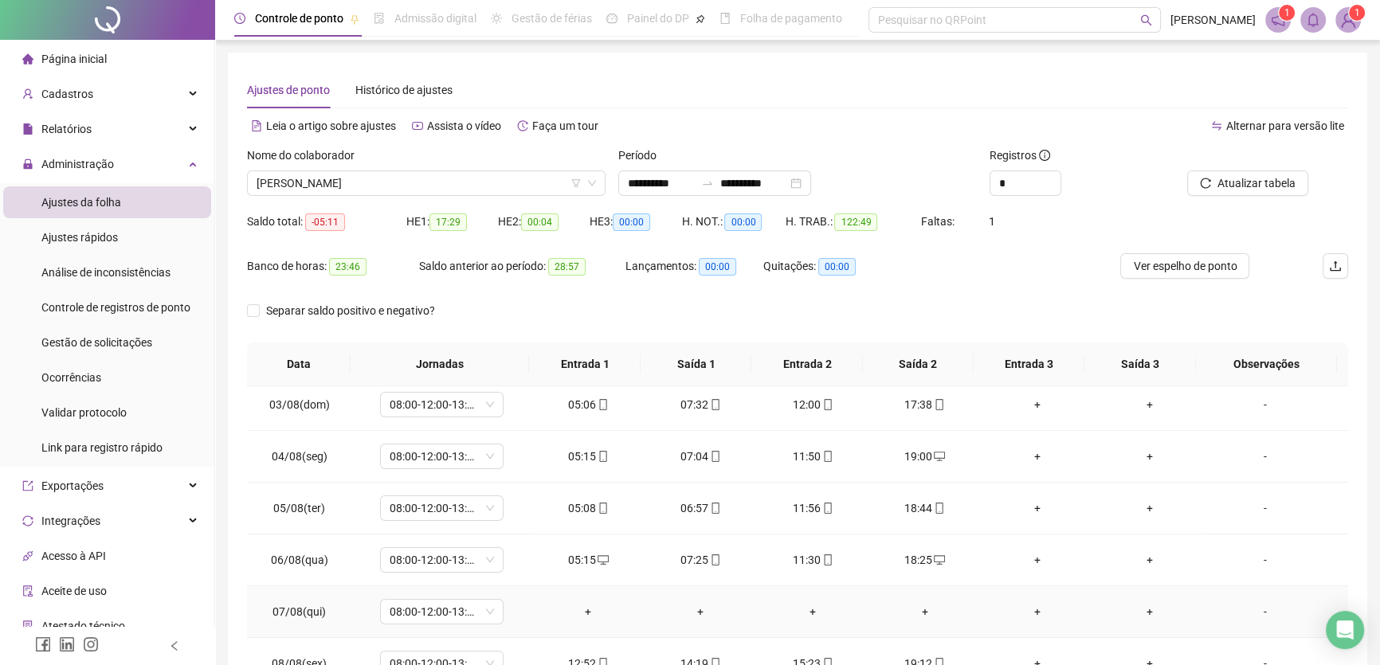
scroll to position [144, 0]
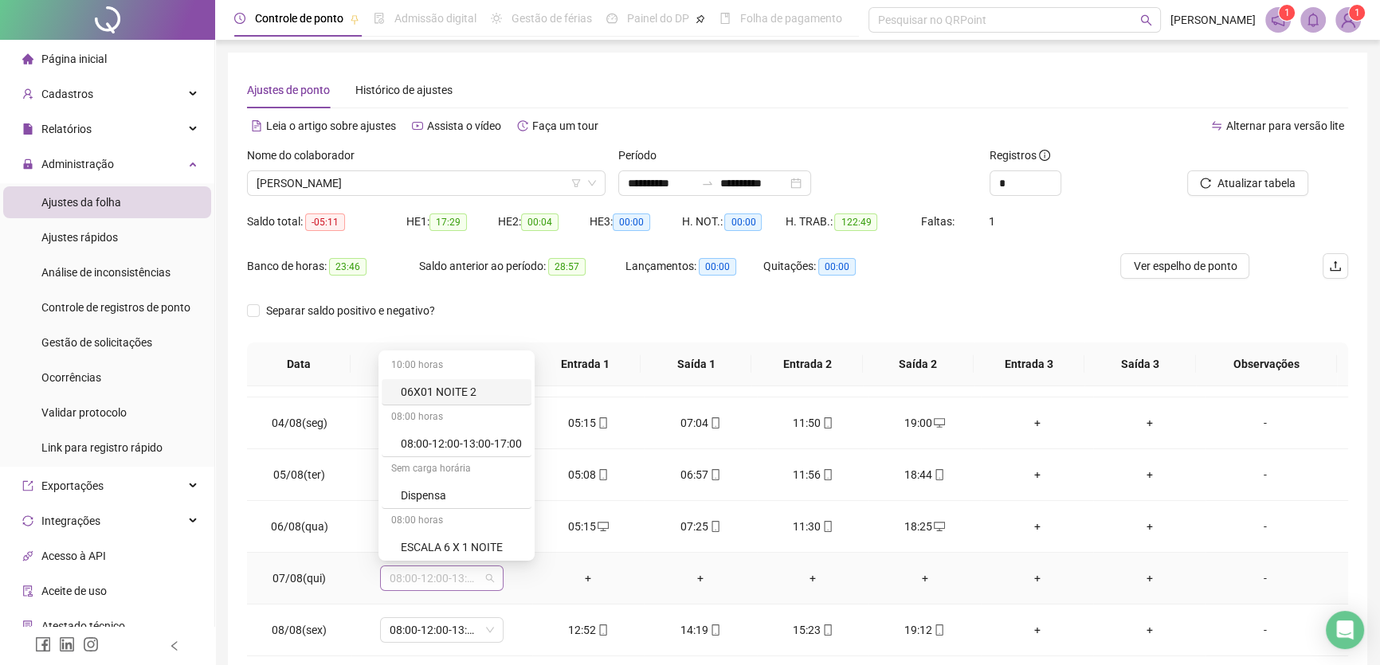
click at [486, 576] on span "08:00-12:00-13:00-17:00" at bounding box center [442, 579] width 104 height 24
click at [421, 489] on div "Folga" at bounding box center [461, 486] width 121 height 18
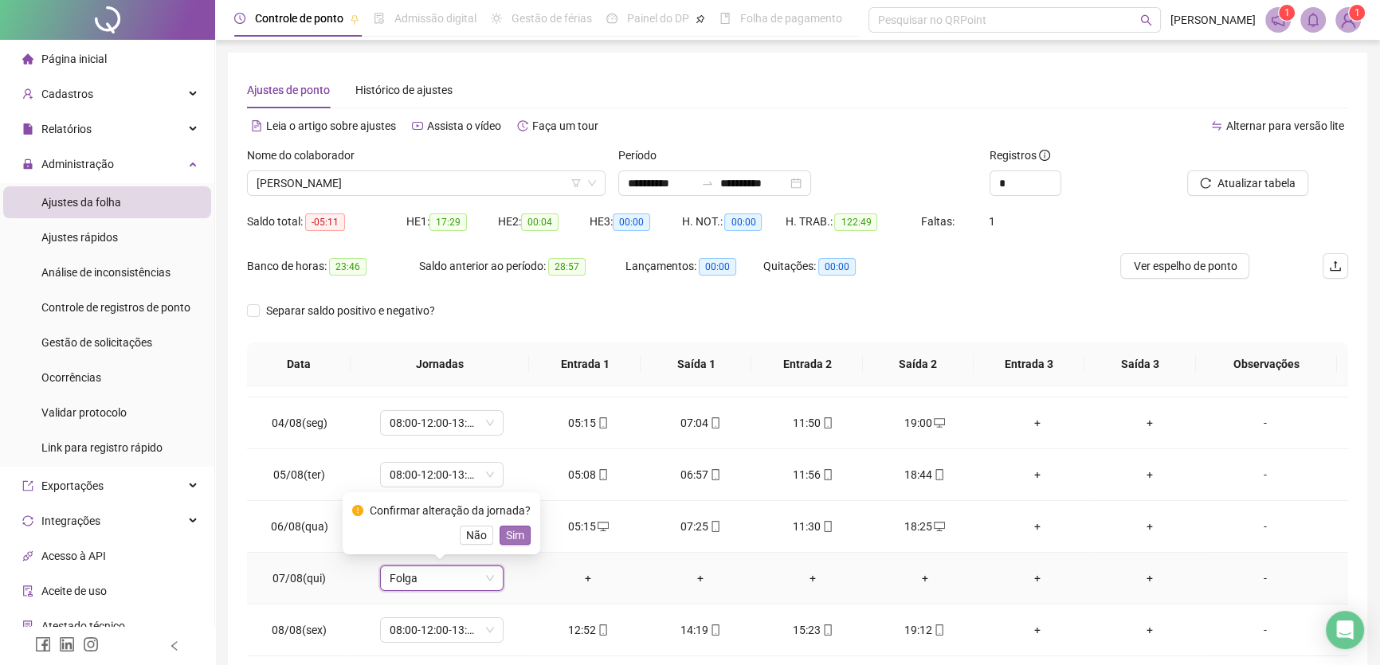
click at [506, 537] on span "Sim" at bounding box center [515, 536] width 18 height 18
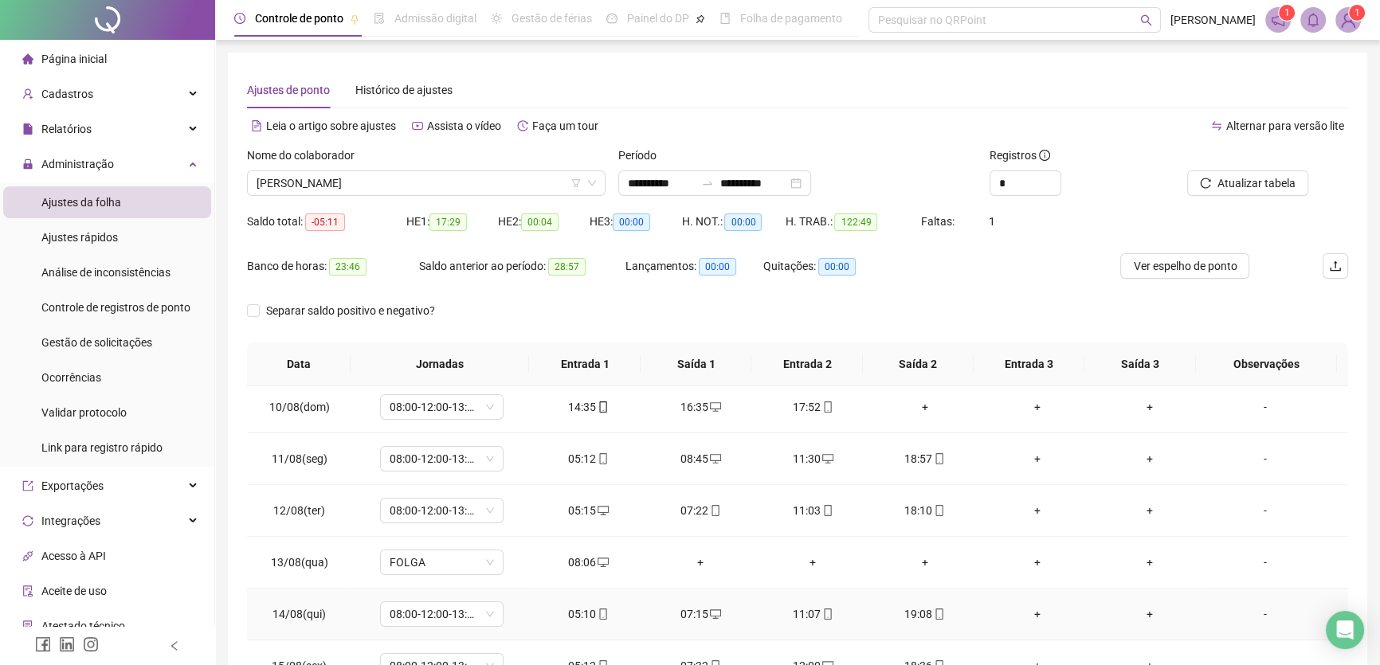
scroll to position [507, 0]
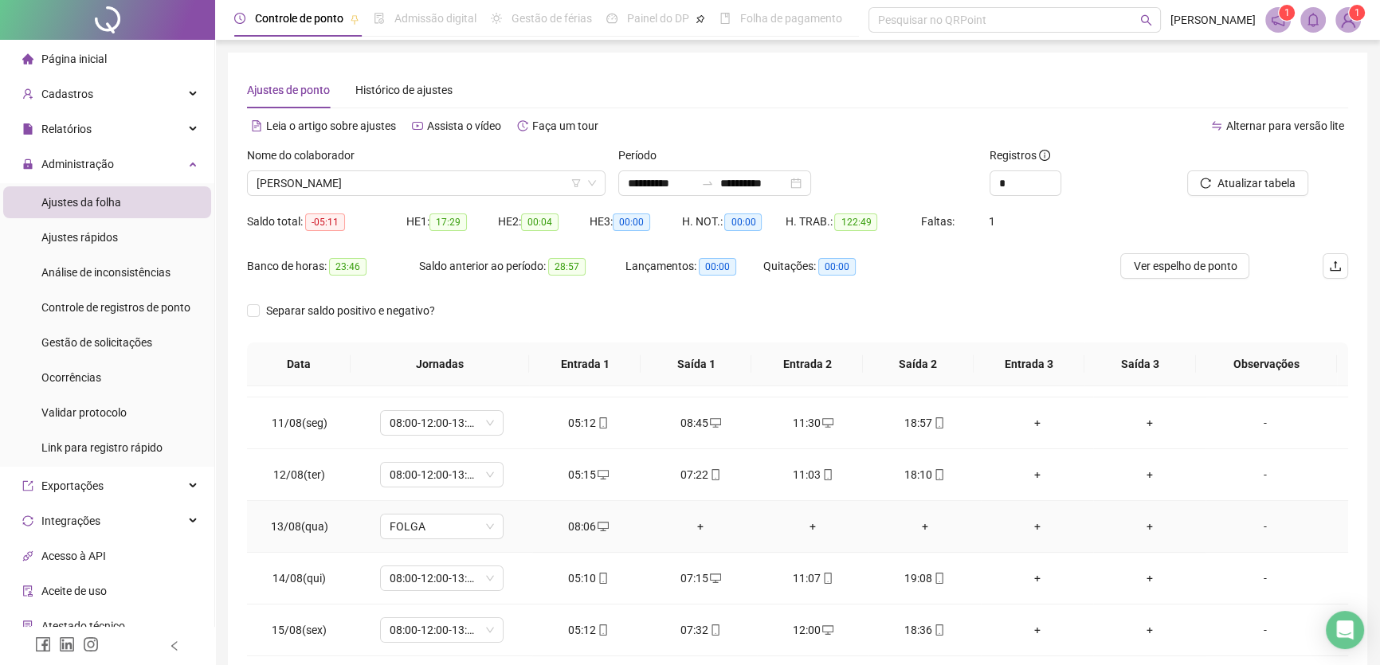
click at [577, 527] on div "08:06" at bounding box center [588, 527] width 87 height 18
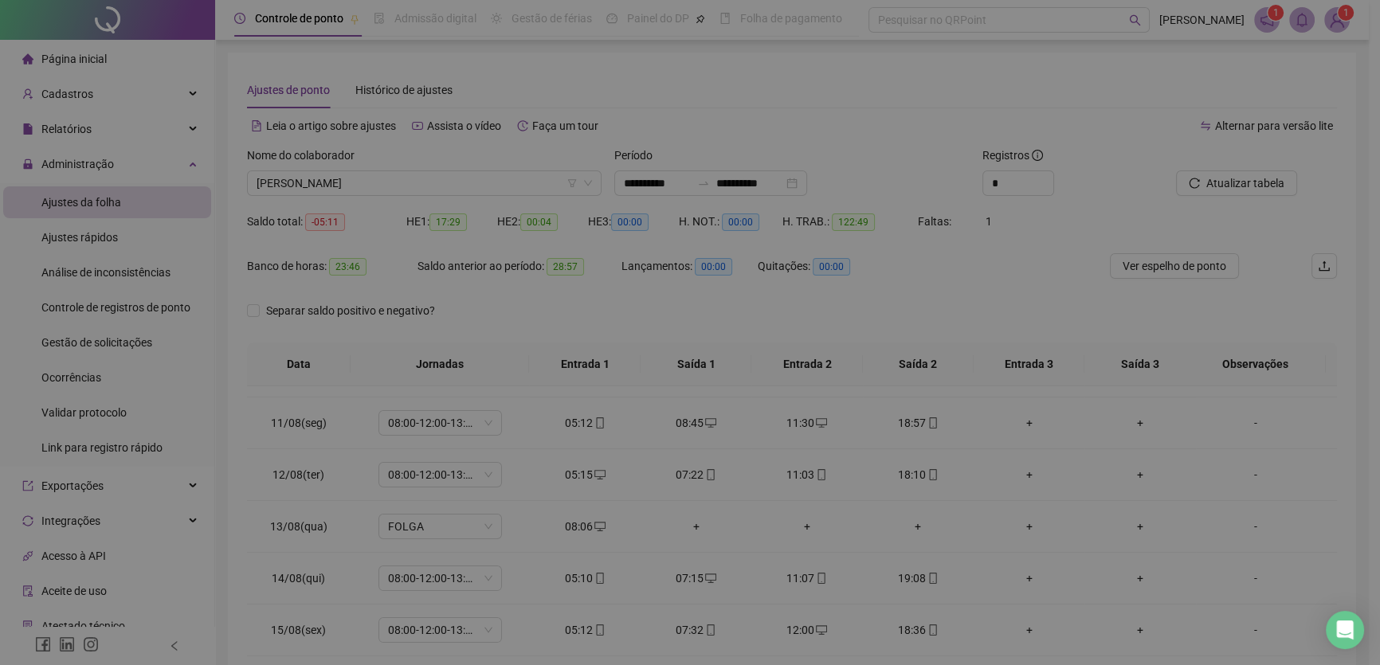
type input "**********"
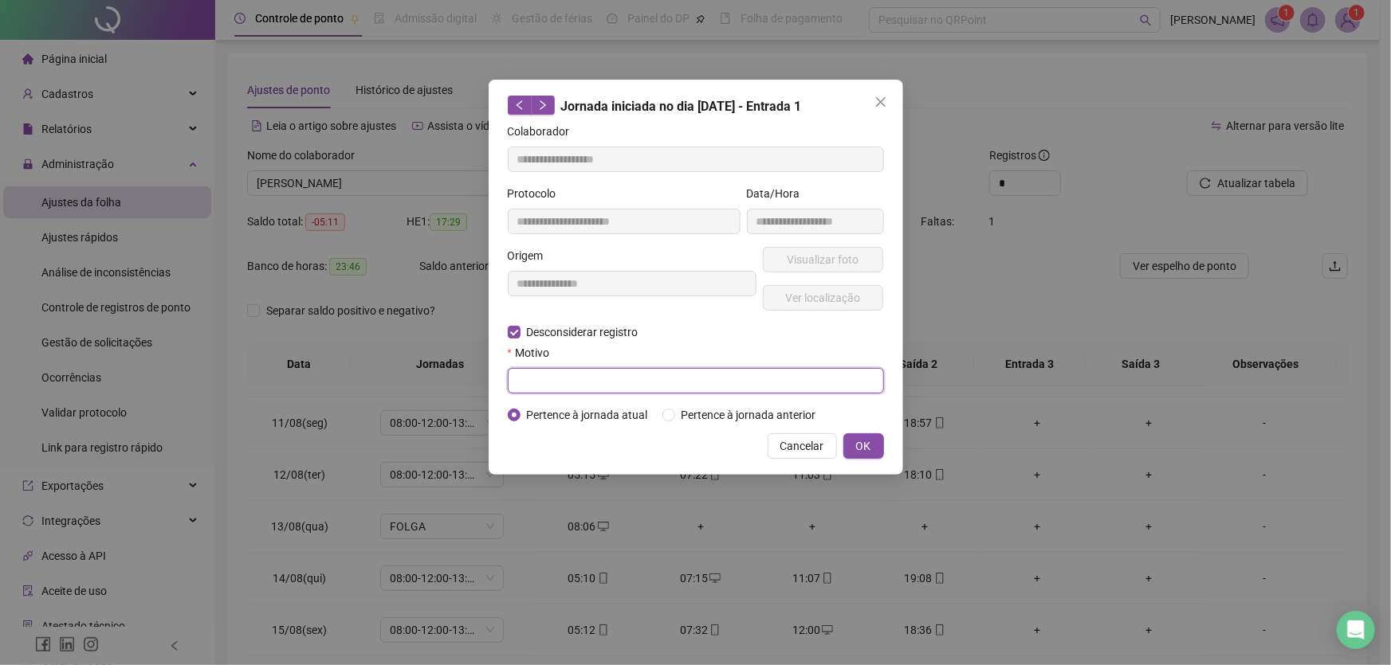
click at [524, 383] on input "text" at bounding box center [696, 381] width 376 height 26
type input "**"
click at [869, 444] on span "OK" at bounding box center [863, 447] width 15 height 18
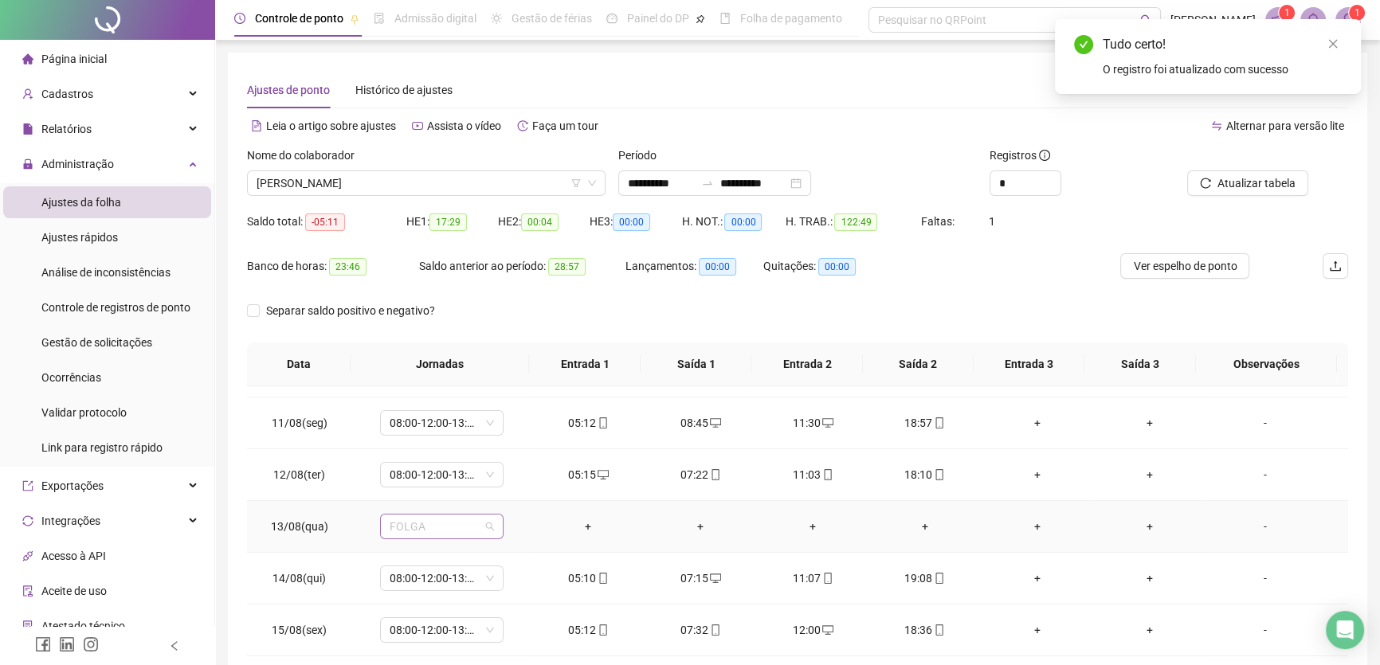
click at [481, 528] on span "FOLGA" at bounding box center [442, 527] width 104 height 24
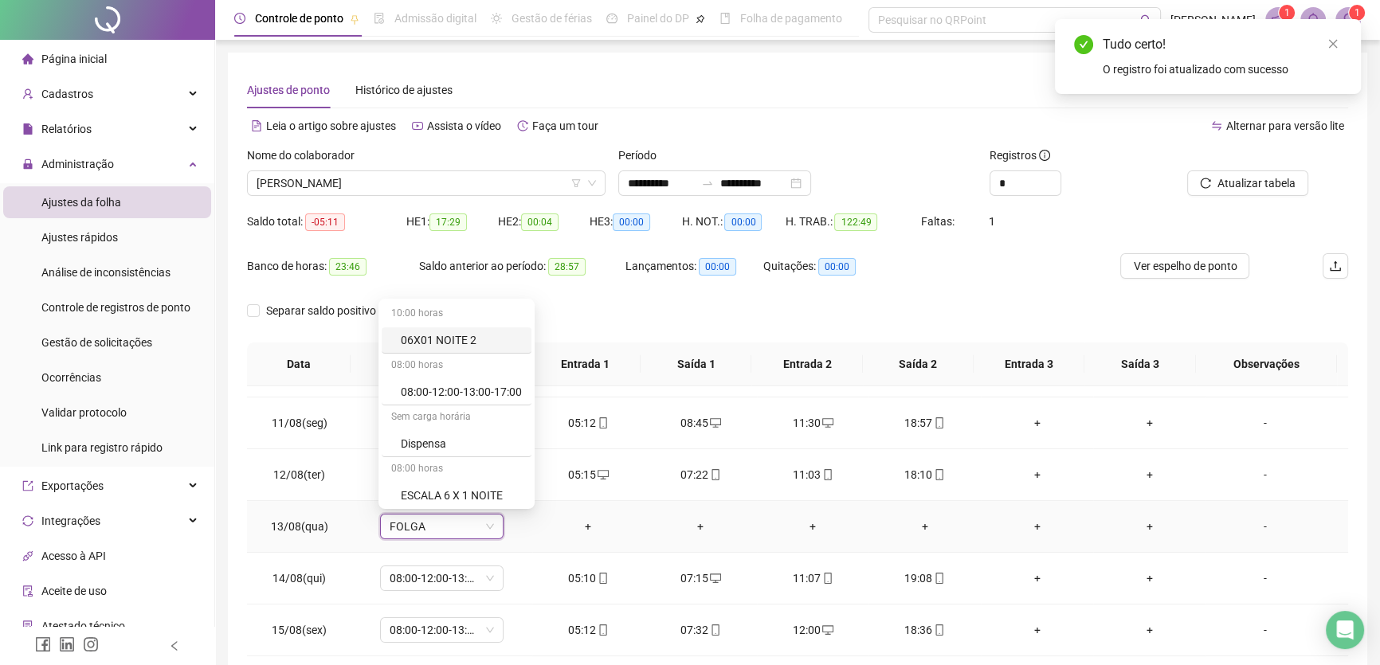
click at [628, 523] on td "+" at bounding box center [588, 527] width 112 height 52
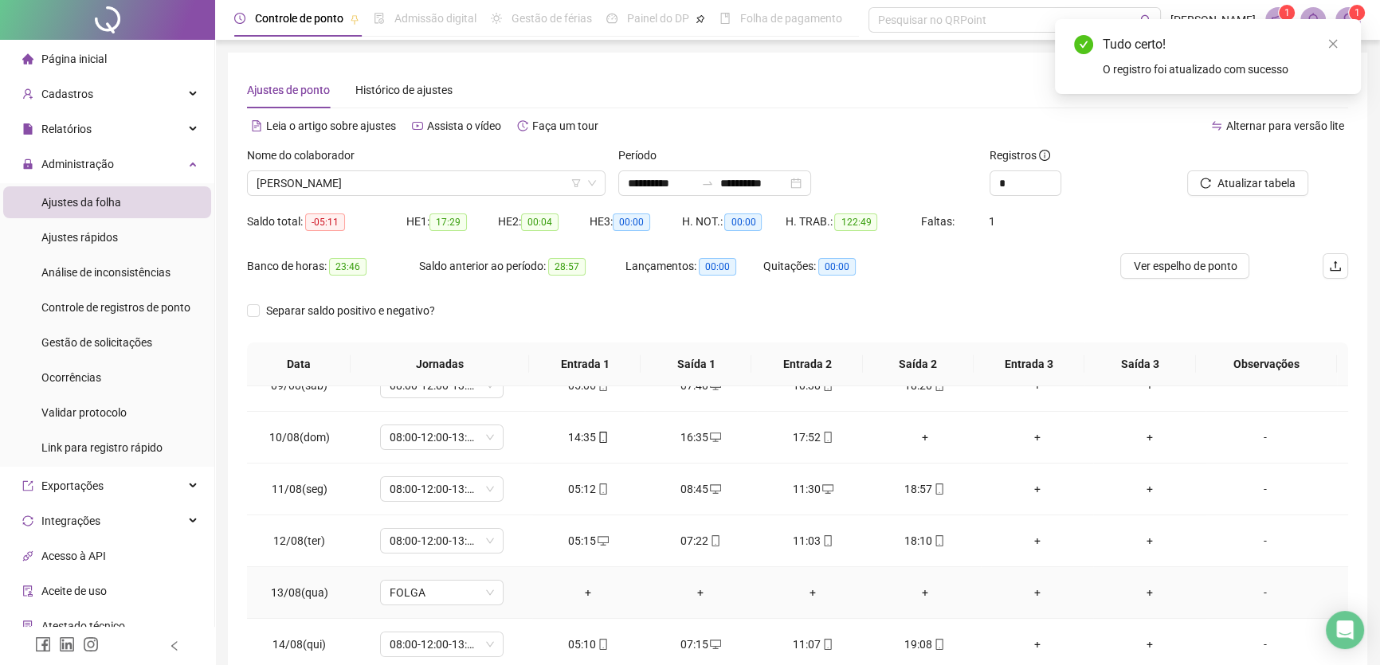
scroll to position [362, 0]
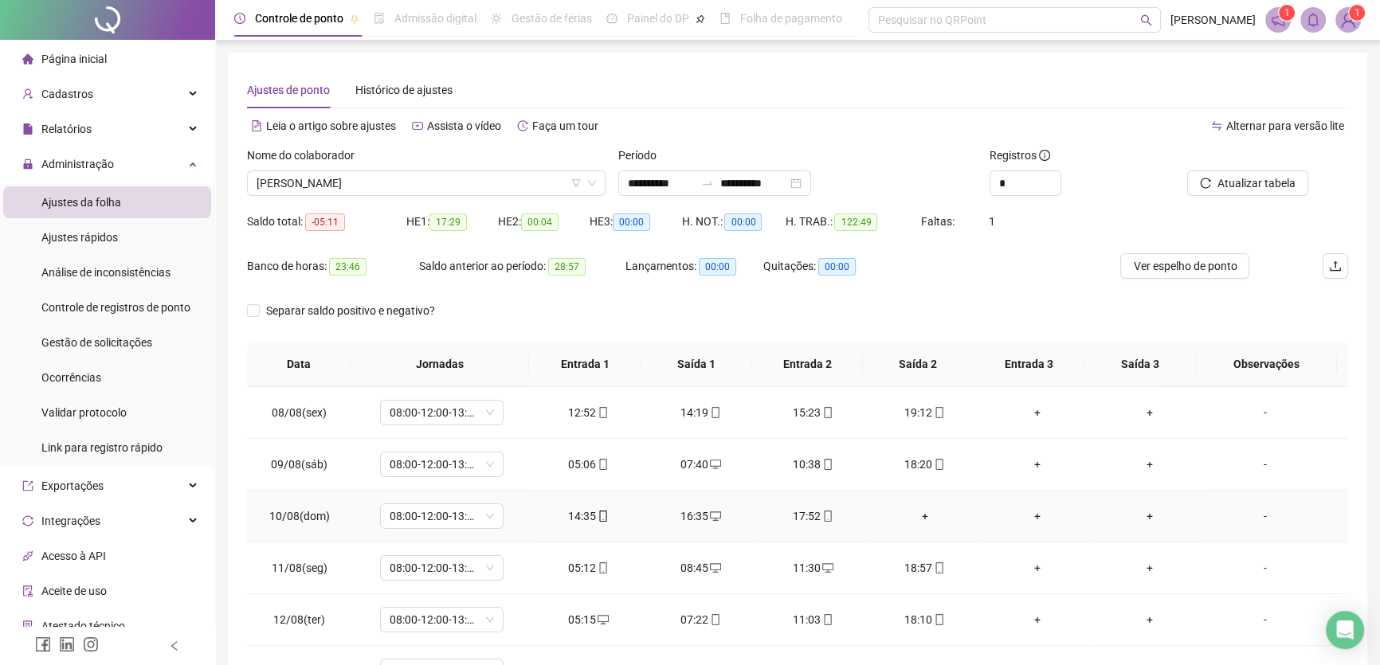
click at [917, 512] on div "+" at bounding box center [924, 517] width 87 height 18
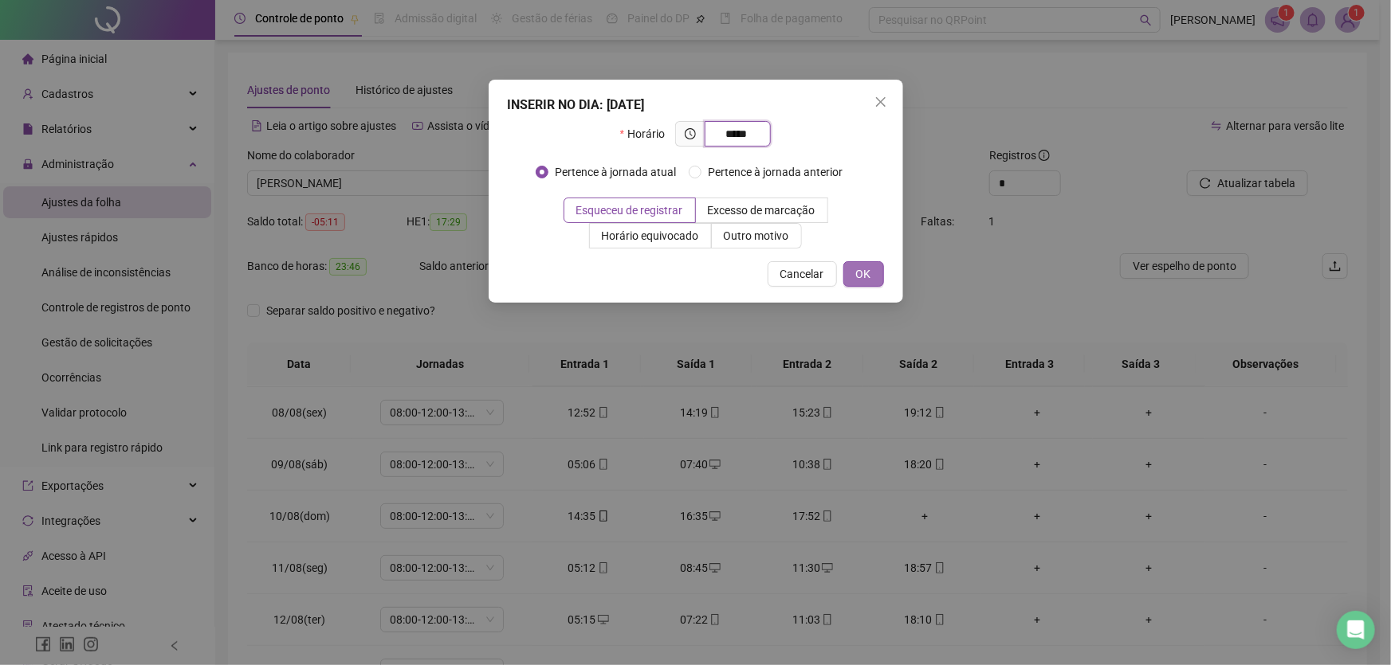
type input "*****"
click at [856, 269] on span "OK" at bounding box center [863, 274] width 15 height 18
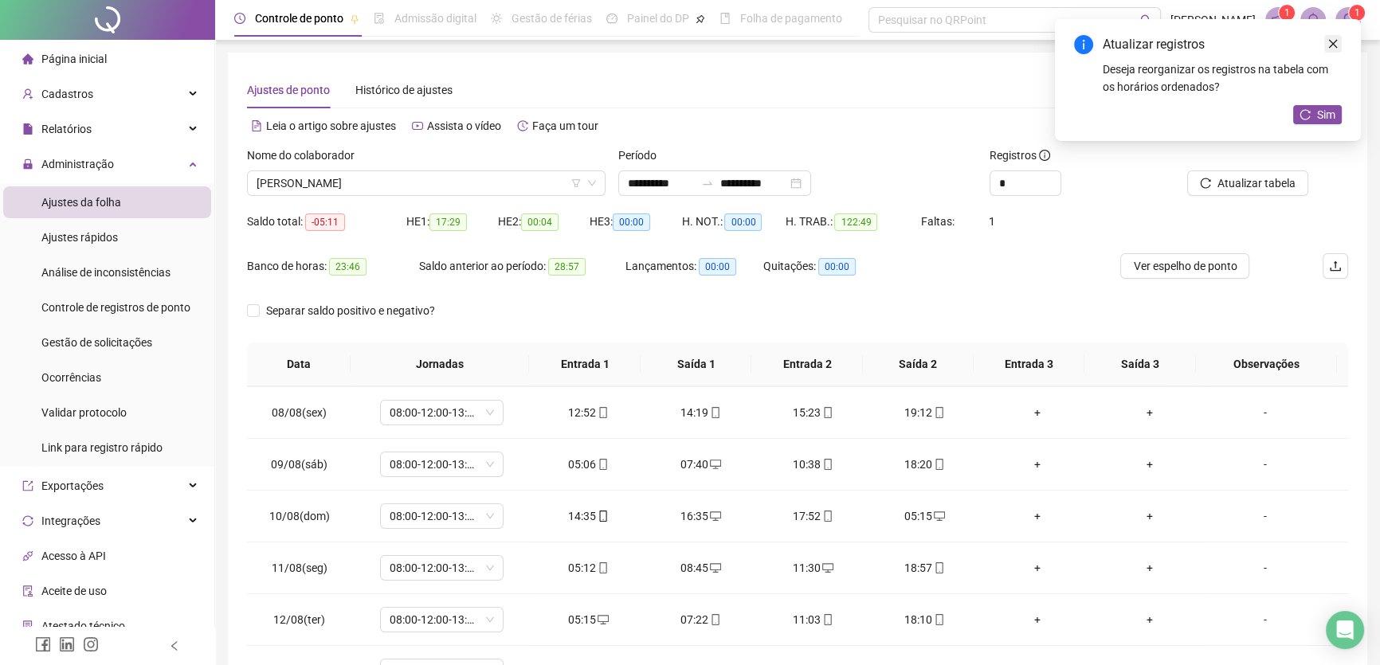
click at [1337, 40] on icon "close" at bounding box center [1333, 43] width 11 height 11
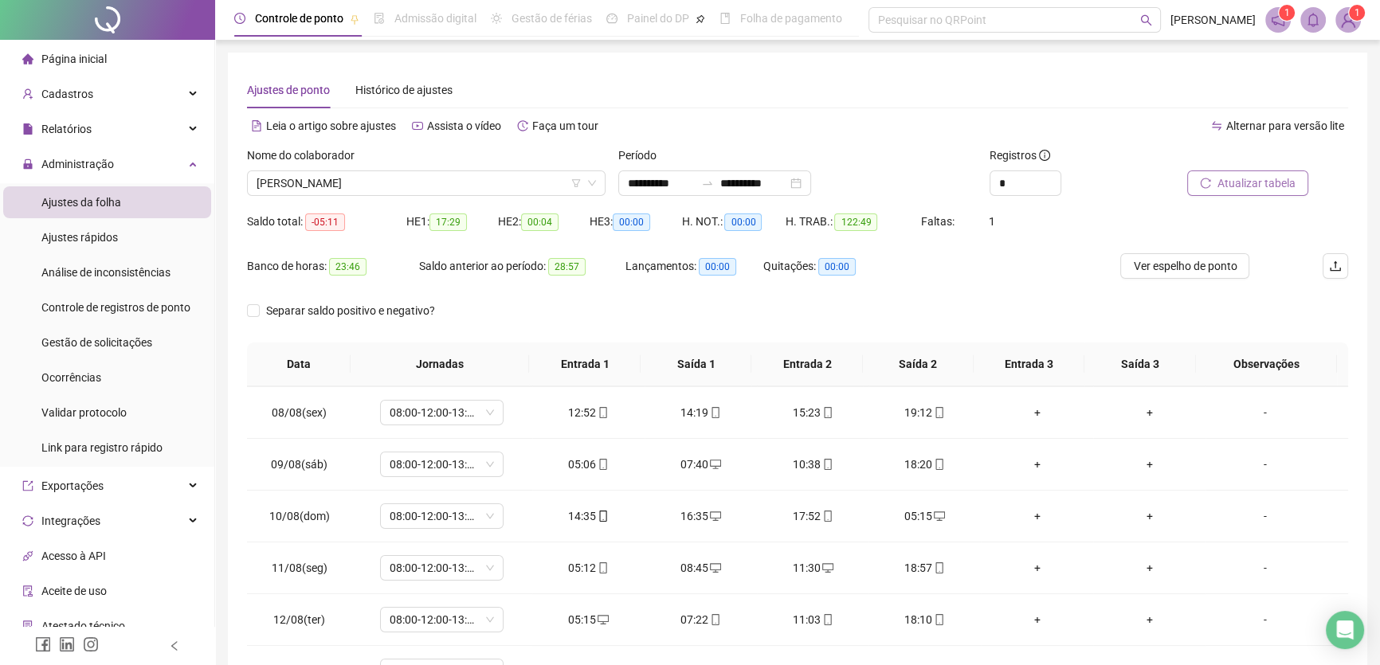
click at [1256, 186] on span "Atualizar tabela" at bounding box center [1257, 184] width 78 height 18
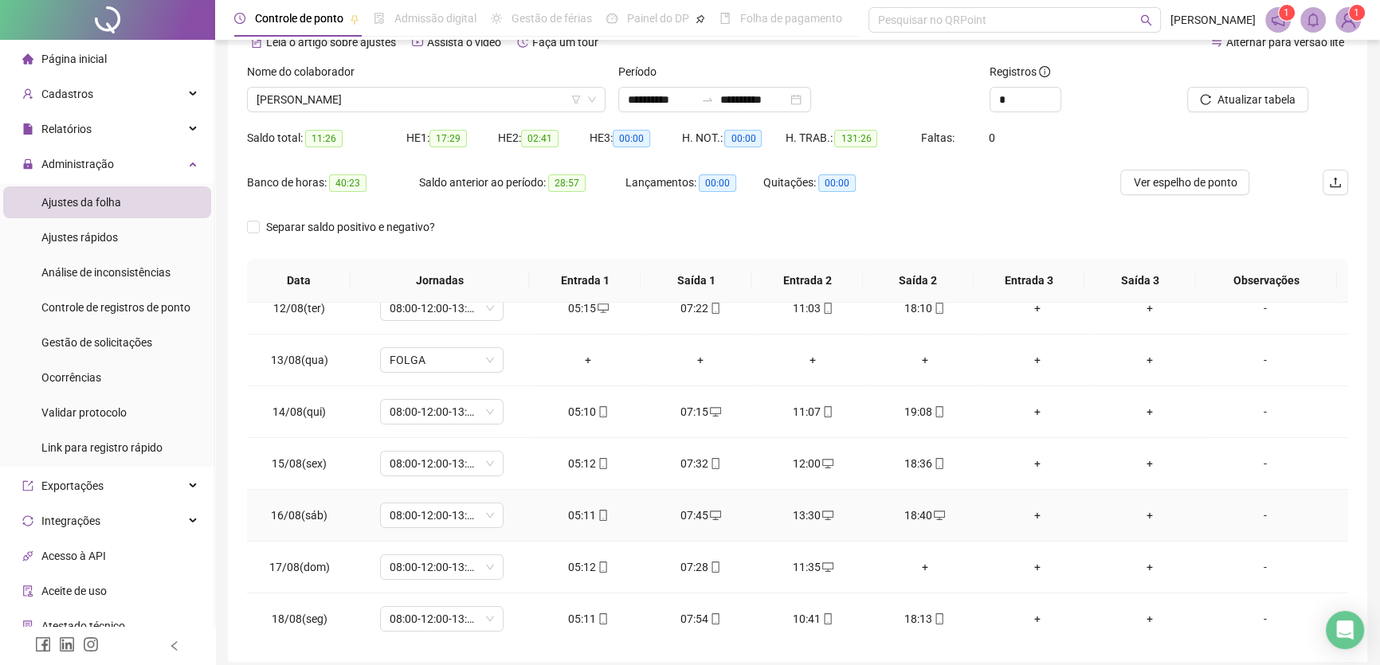
scroll to position [148, 0]
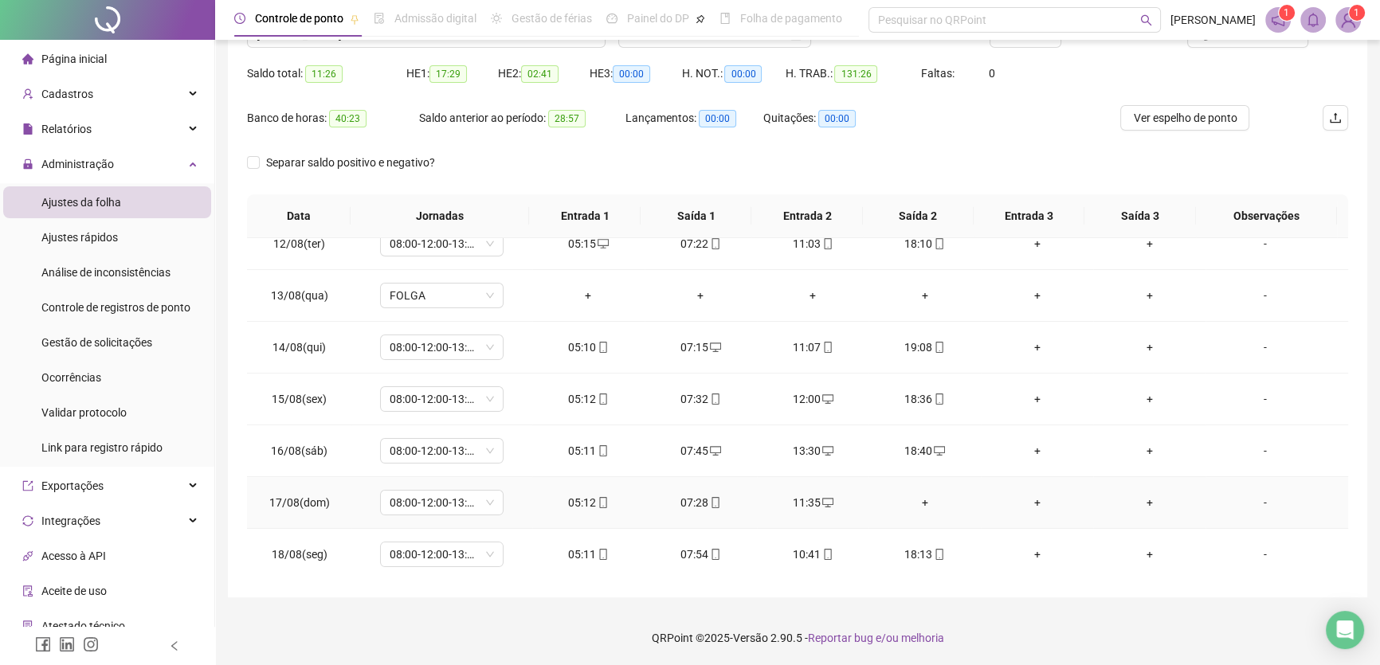
click at [918, 496] on div "+" at bounding box center [924, 503] width 87 height 18
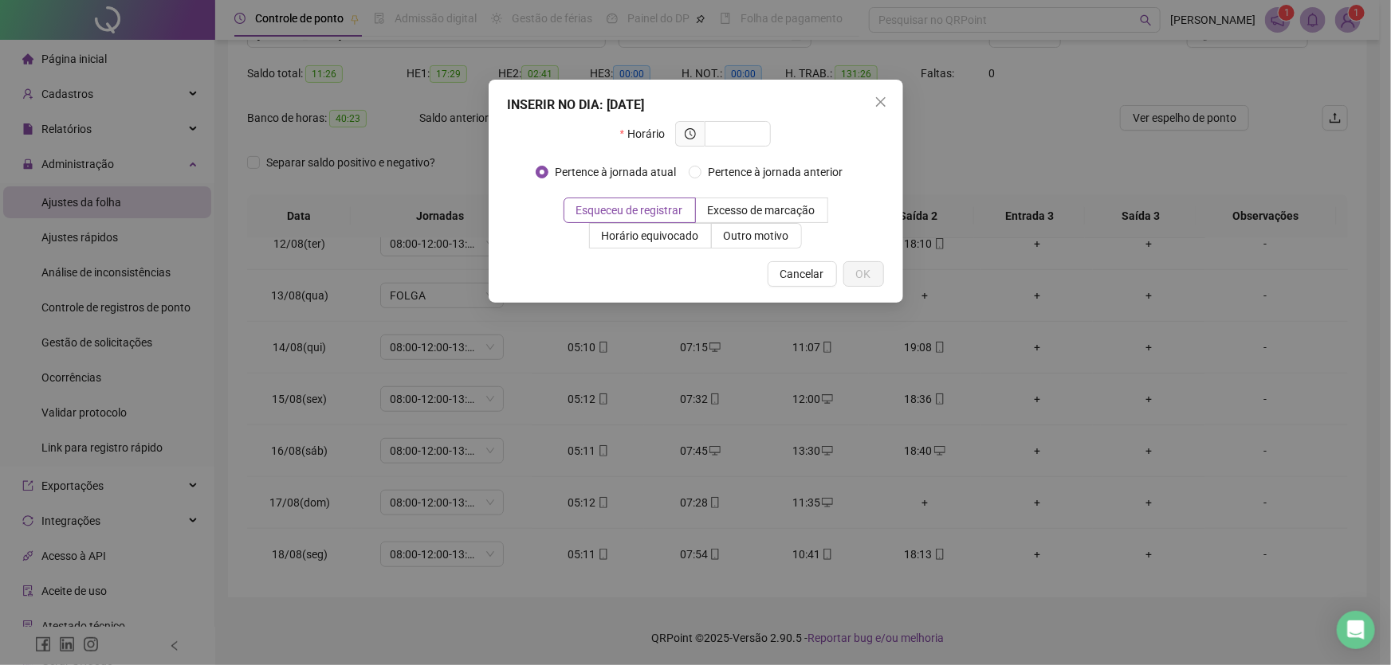
click at [989, 434] on div "INSERIR NO DIA : 17/08/2025 Horário Pertence à jornada atual Pertence à jornada…" at bounding box center [695, 332] width 1391 height 665
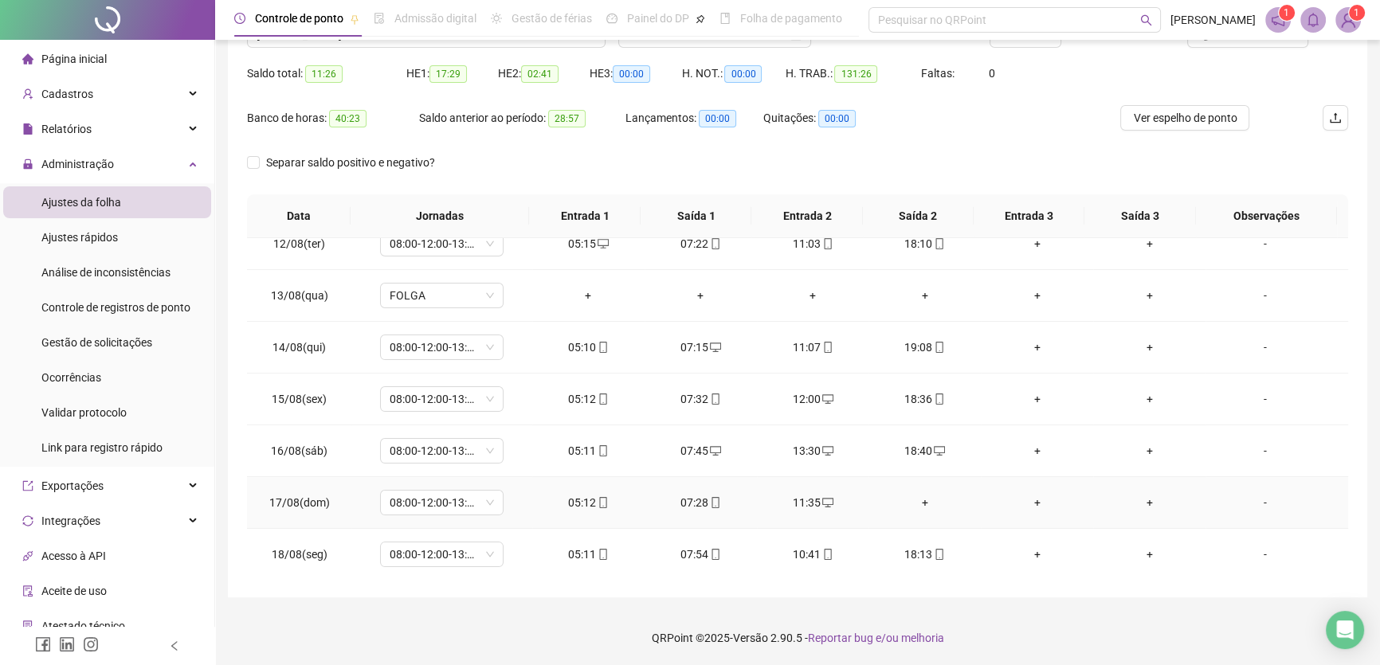
click at [915, 486] on td "+" at bounding box center [925, 503] width 112 height 52
click at [914, 500] on div "+" at bounding box center [924, 503] width 87 height 18
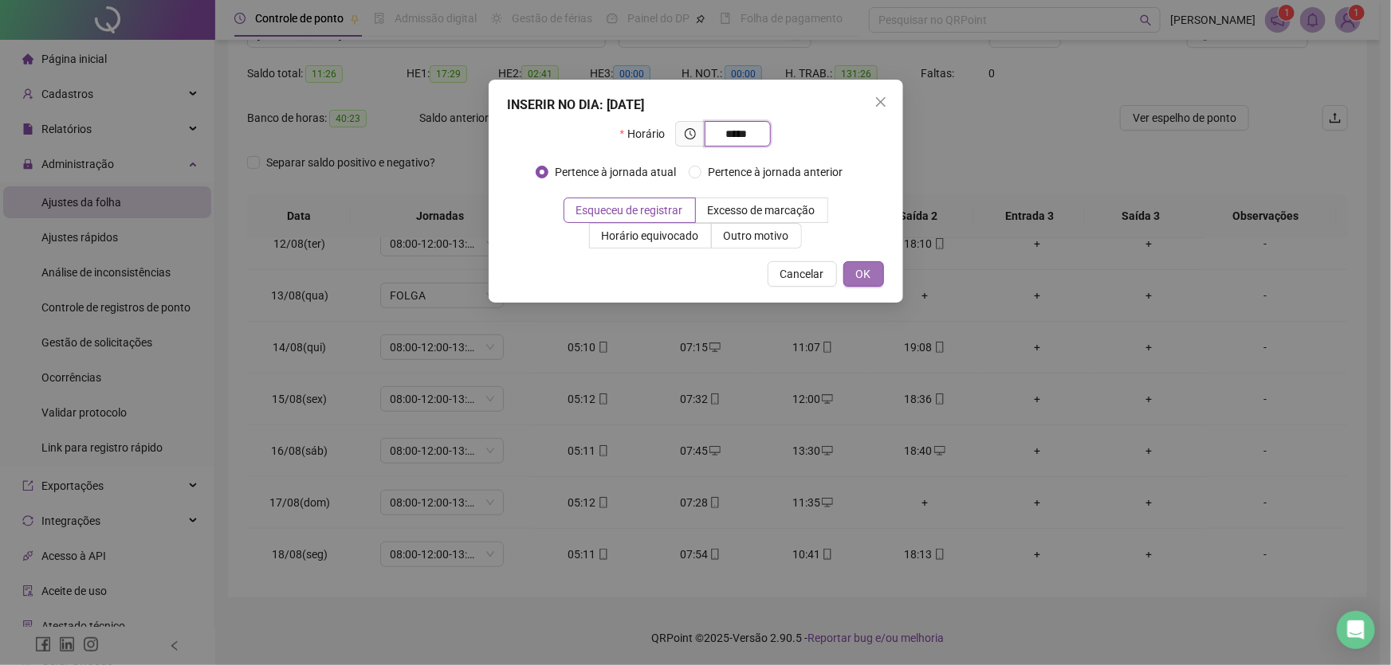
type input "*****"
click at [869, 275] on span "OK" at bounding box center [863, 274] width 15 height 18
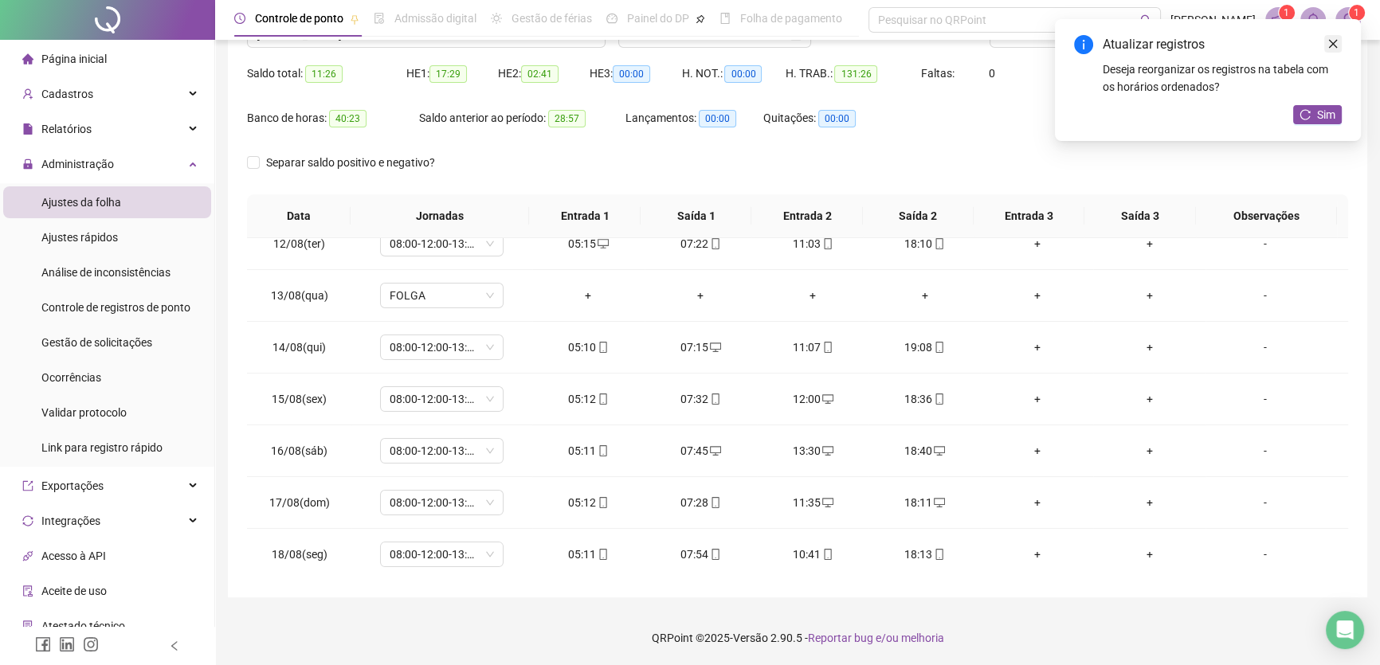
click at [1330, 43] on icon "close" at bounding box center [1333, 43] width 11 height 11
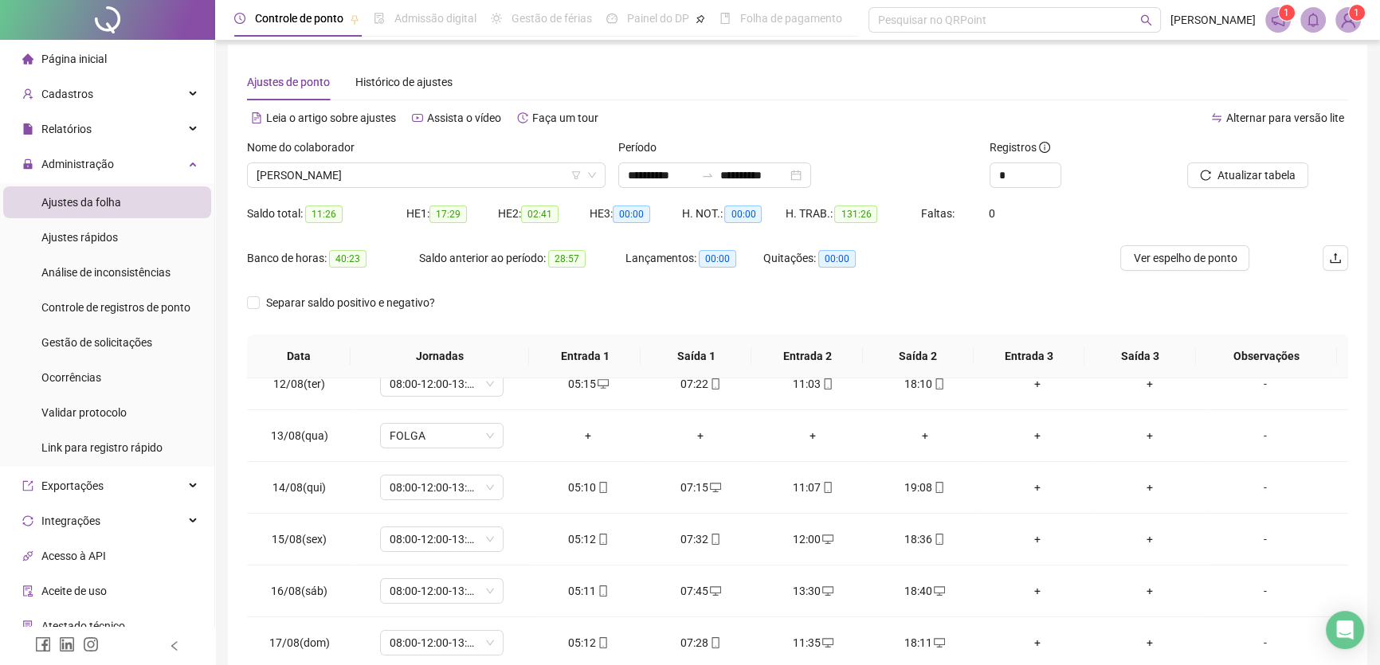
scroll to position [3, 0]
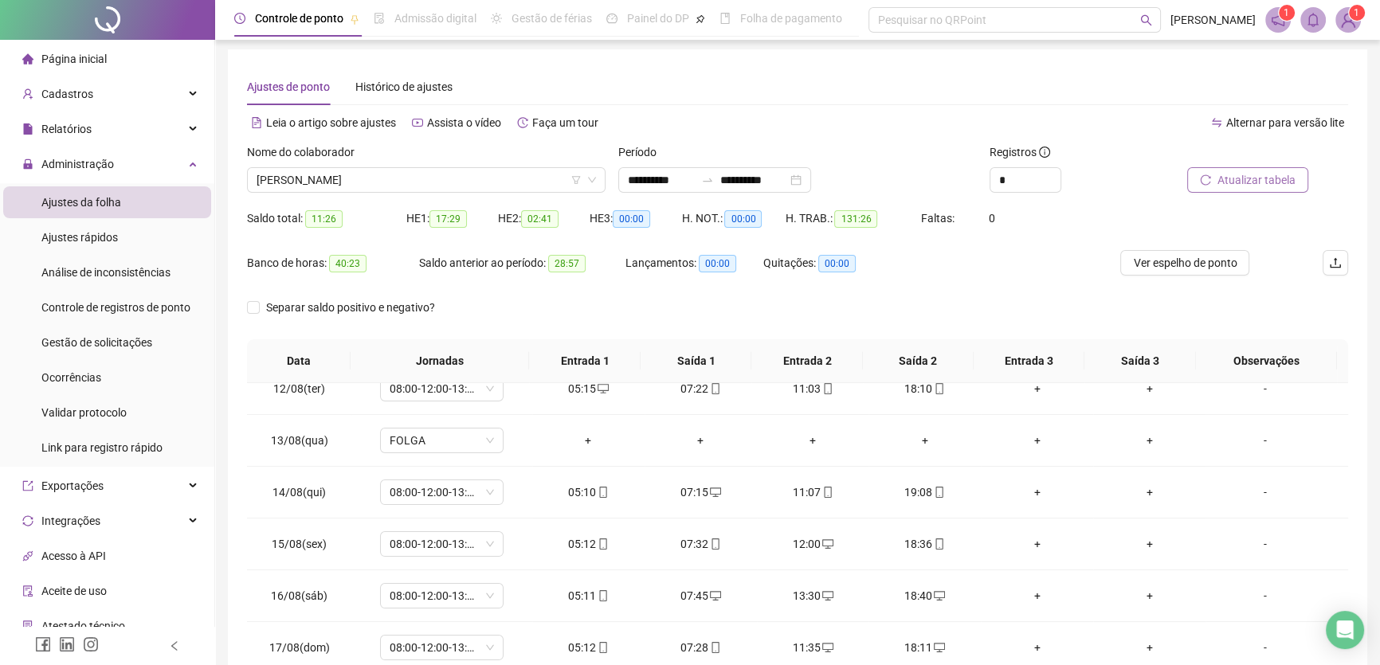
click at [1240, 183] on span "Atualizar tabela" at bounding box center [1257, 180] width 78 height 18
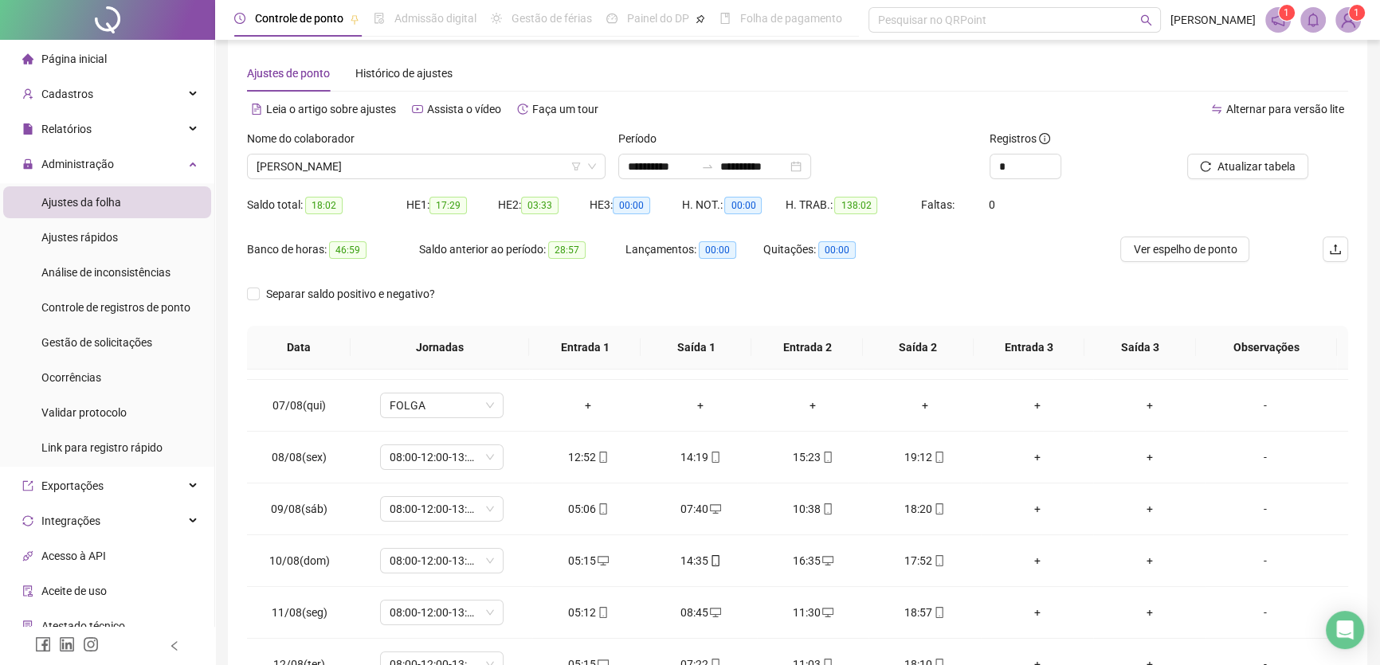
scroll to position [0, 0]
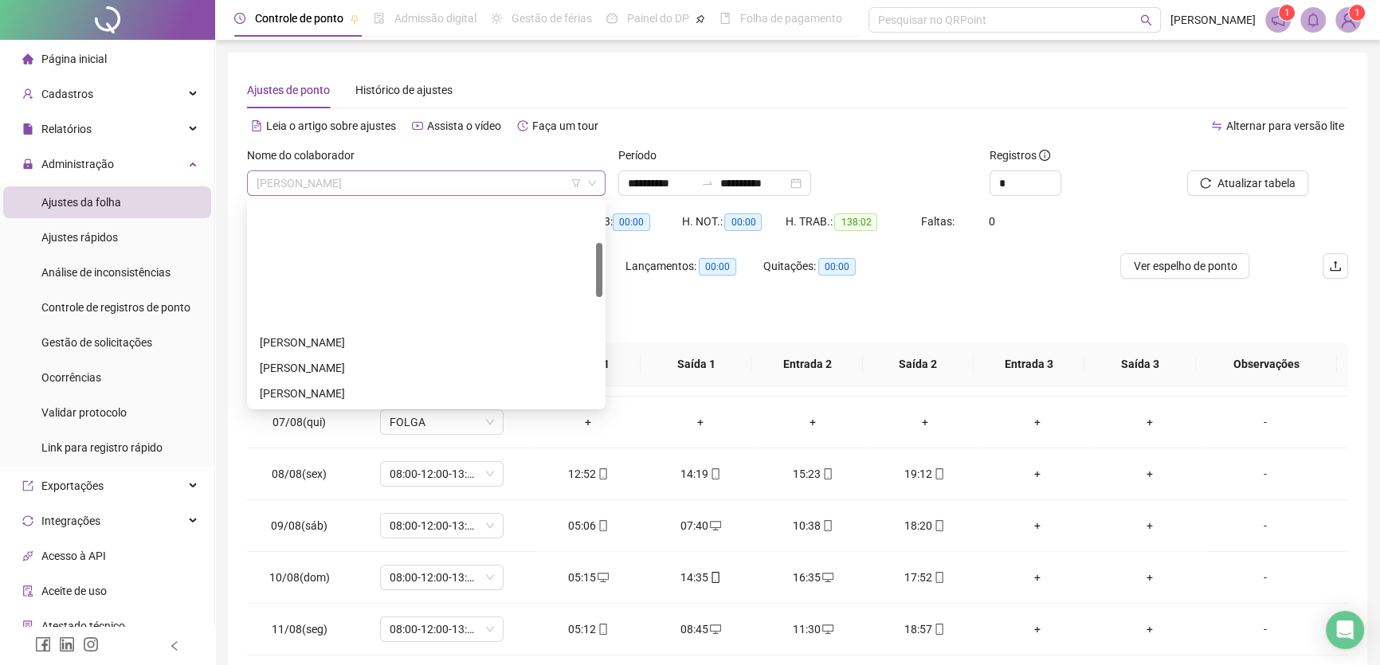
click at [462, 186] on span "[PERSON_NAME]" at bounding box center [427, 183] width 340 height 24
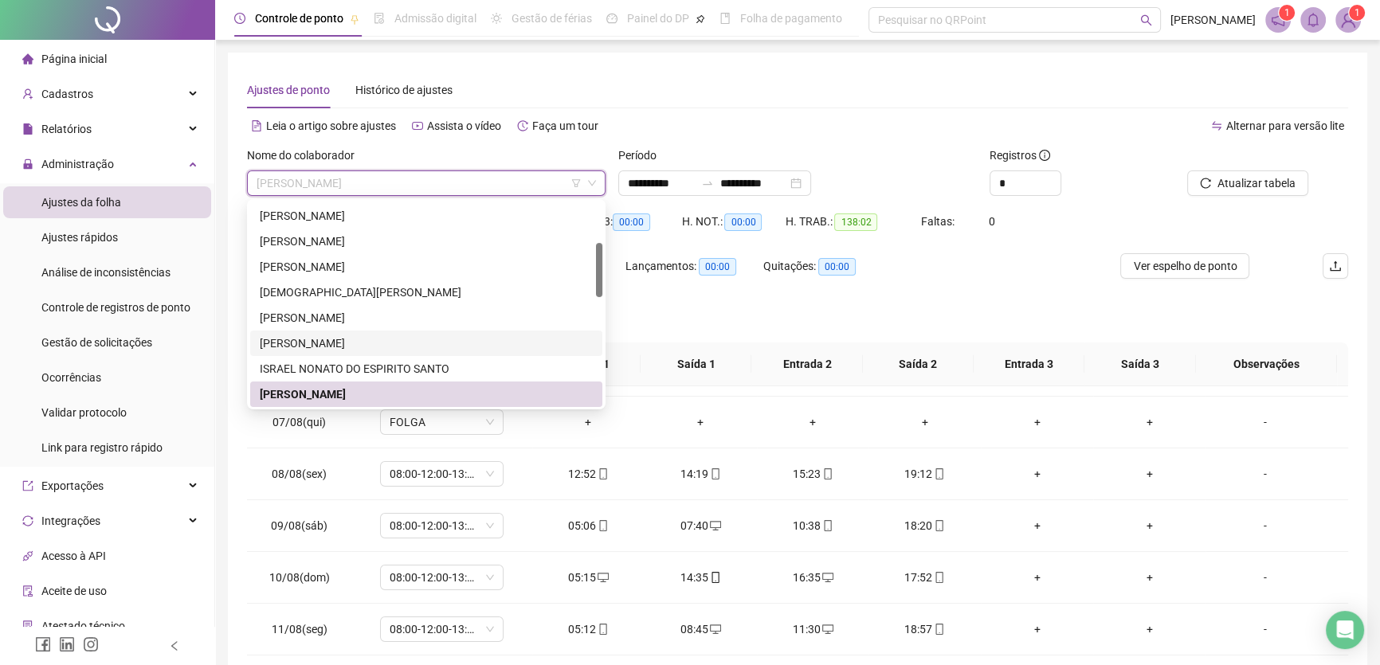
scroll to position [225, 0]
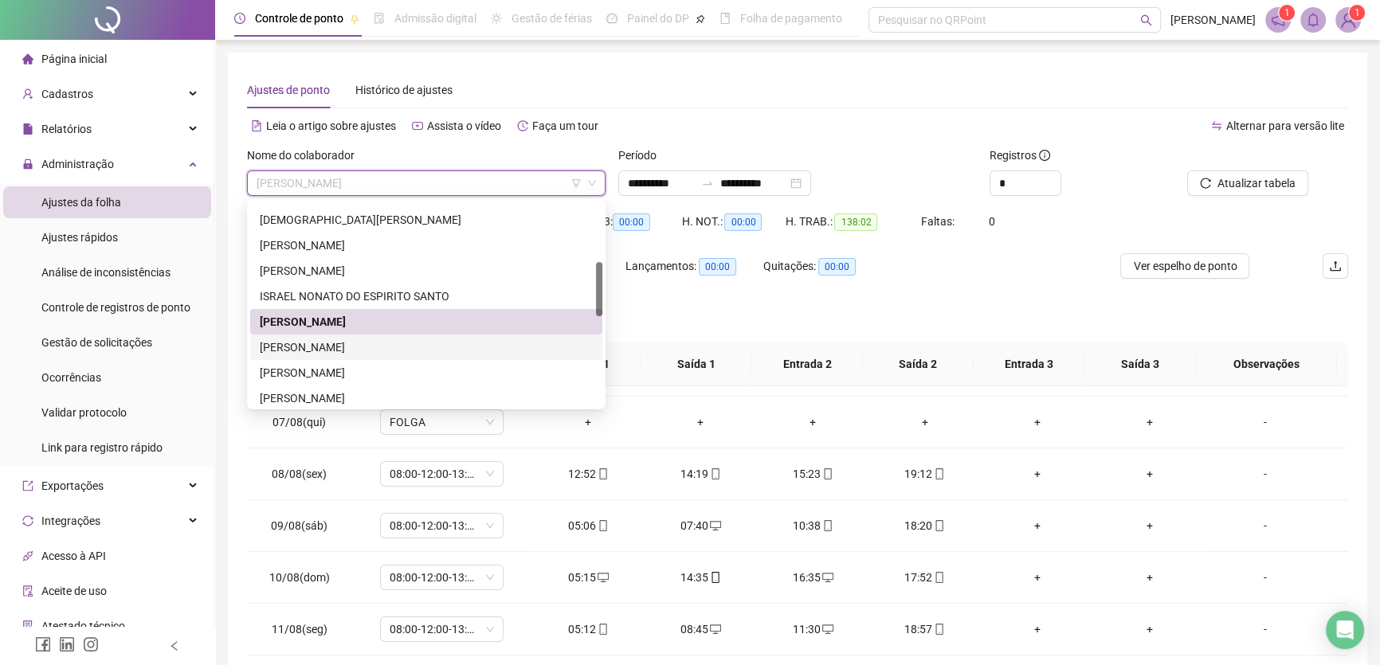
click at [353, 346] on div "[PERSON_NAME]" at bounding box center [426, 348] width 333 height 18
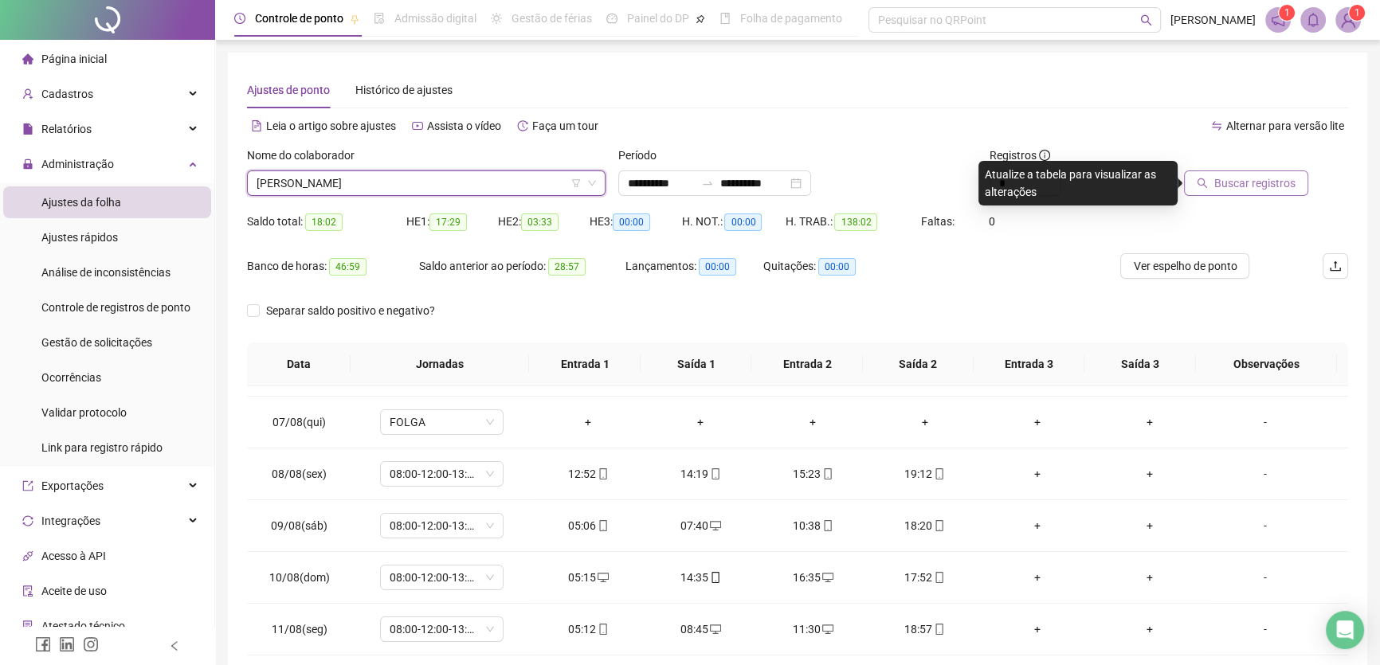
click at [1250, 180] on span "Buscar registros" at bounding box center [1255, 184] width 81 height 18
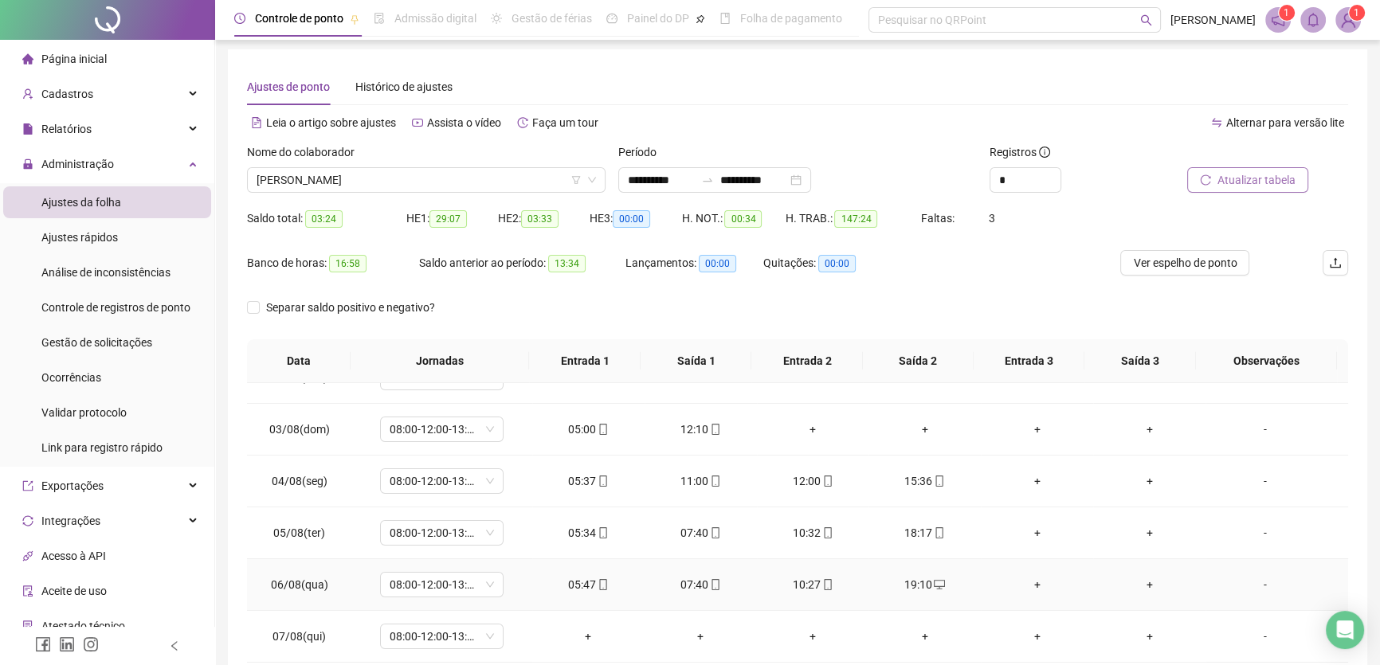
scroll to position [0, 0]
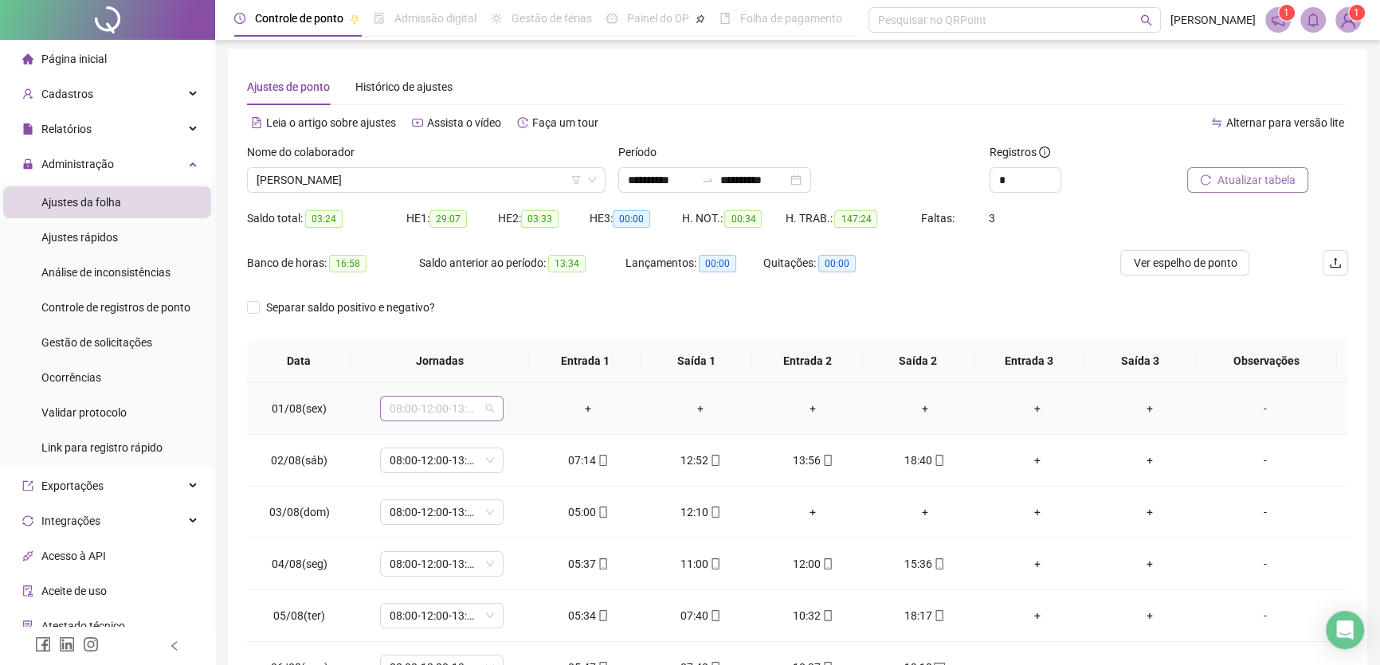
click at [486, 406] on span "08:00-12:00-13:00-17:00" at bounding box center [442, 409] width 104 height 24
click at [406, 515] on div "Folga" at bounding box center [461, 516] width 121 height 18
click at [517, 371] on span "Sim" at bounding box center [515, 367] width 18 height 18
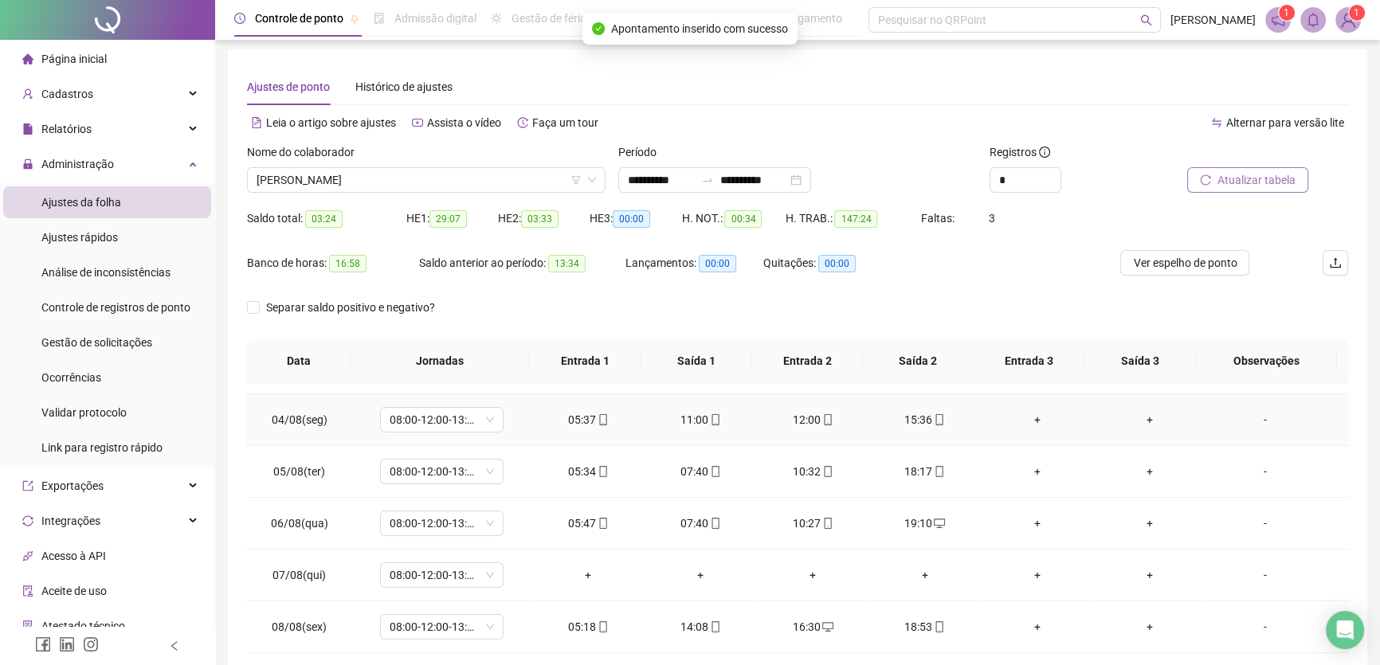
scroll to position [217, 0]
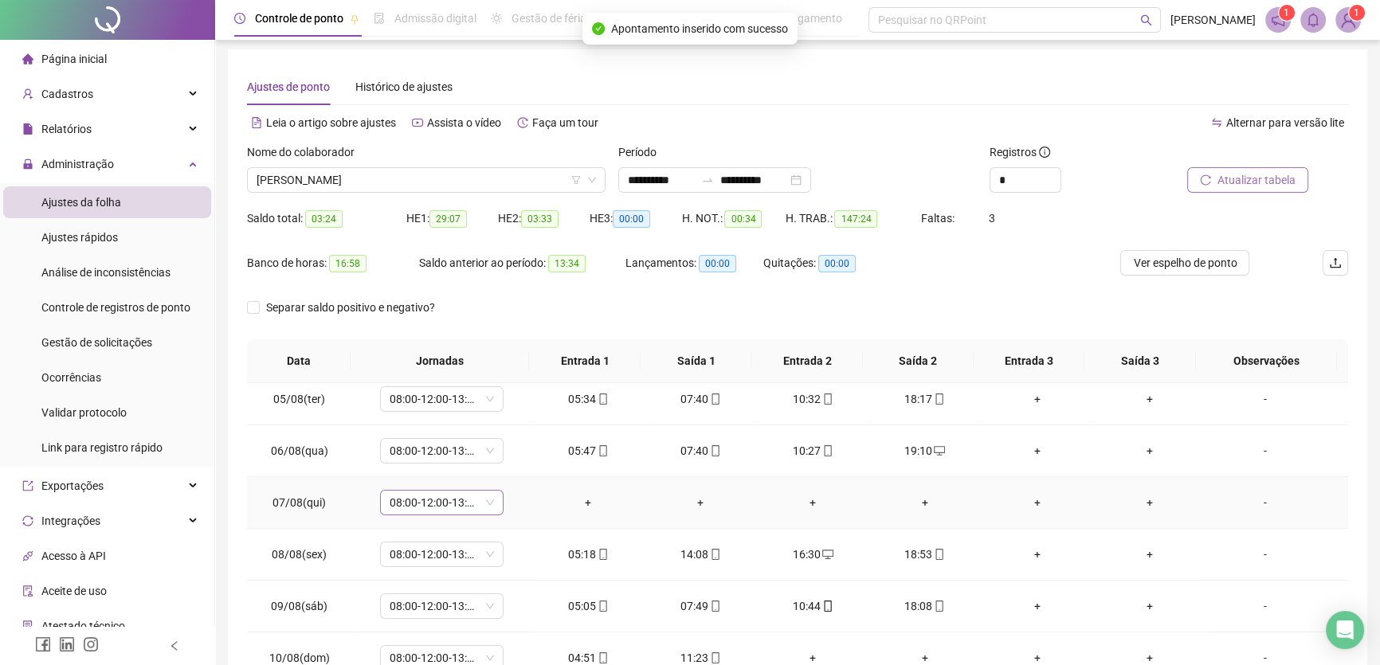
click at [479, 505] on span "08:00-12:00-13:00-17:00" at bounding box center [442, 503] width 104 height 24
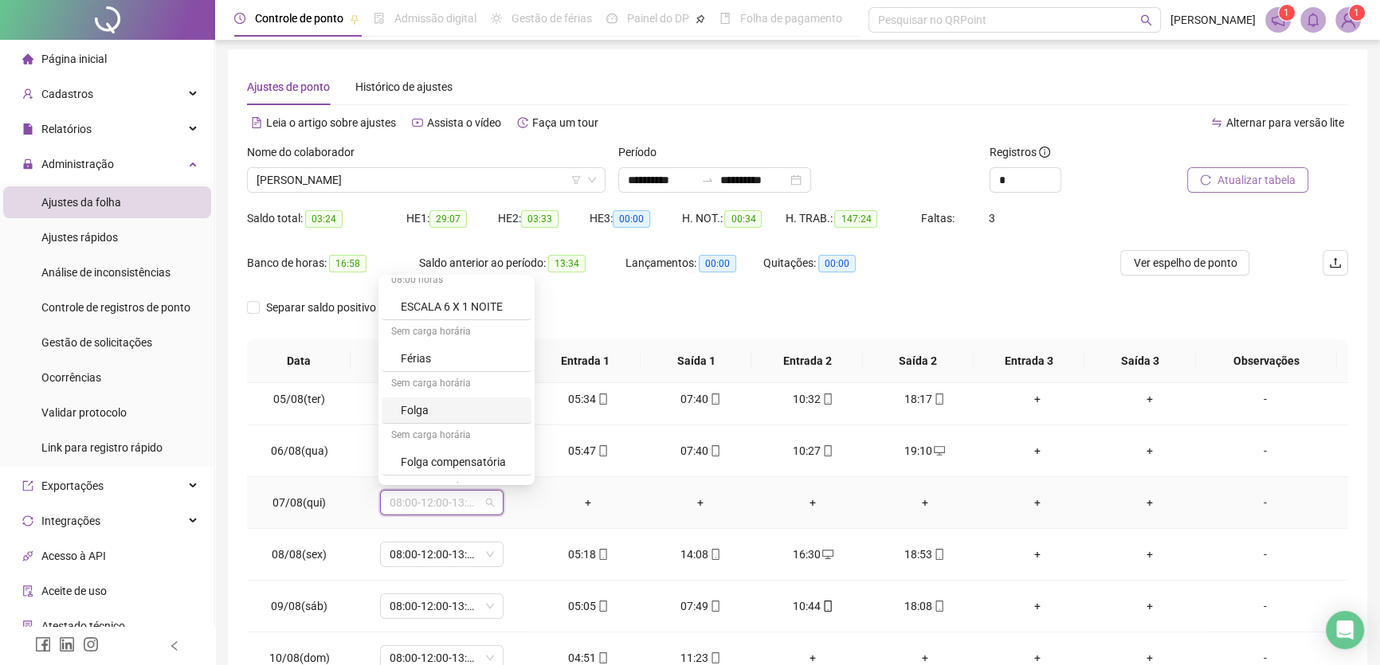
click at [430, 410] on div "Folga" at bounding box center [461, 411] width 121 height 18
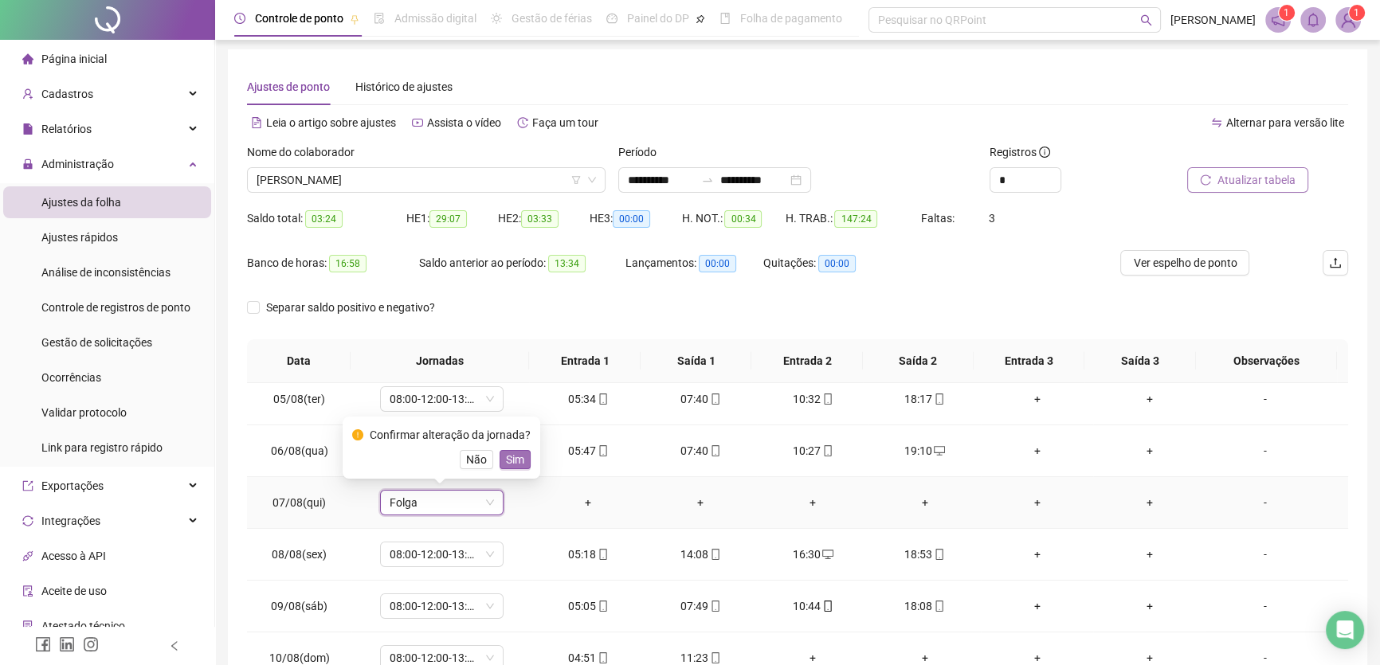
click at [520, 464] on span "Sim" at bounding box center [515, 460] width 18 height 18
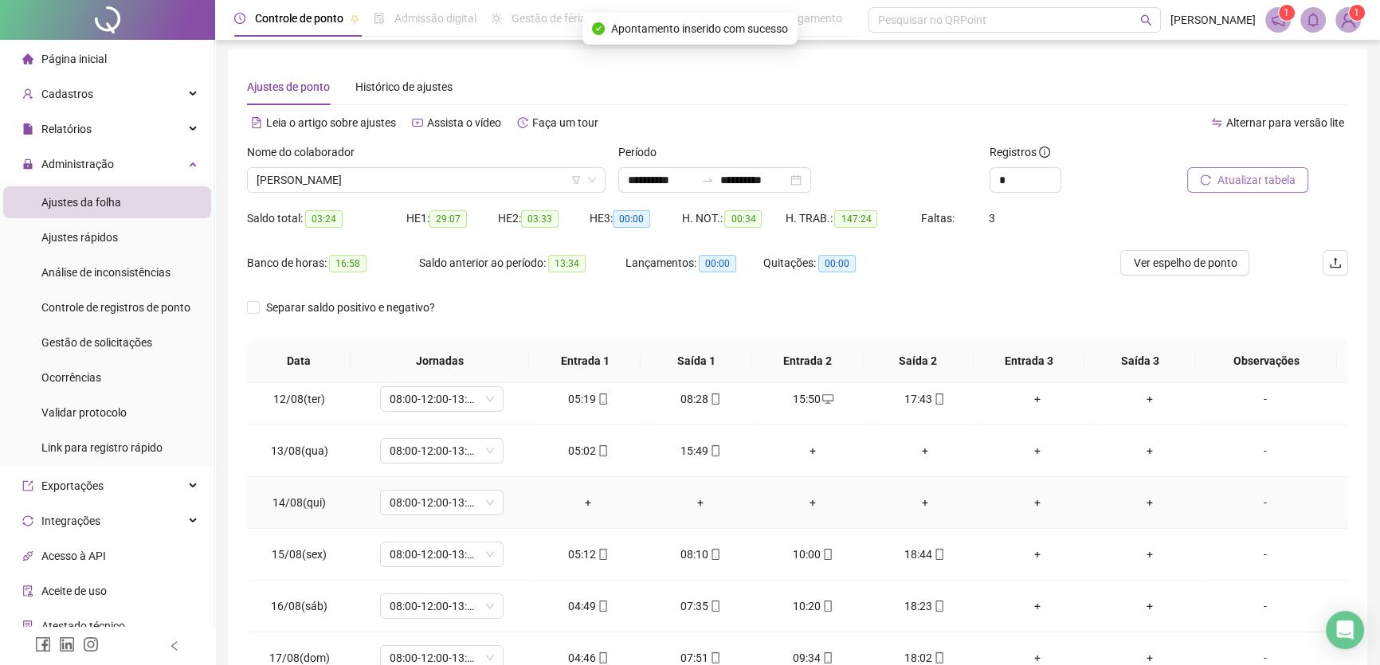
scroll to position [590, 0]
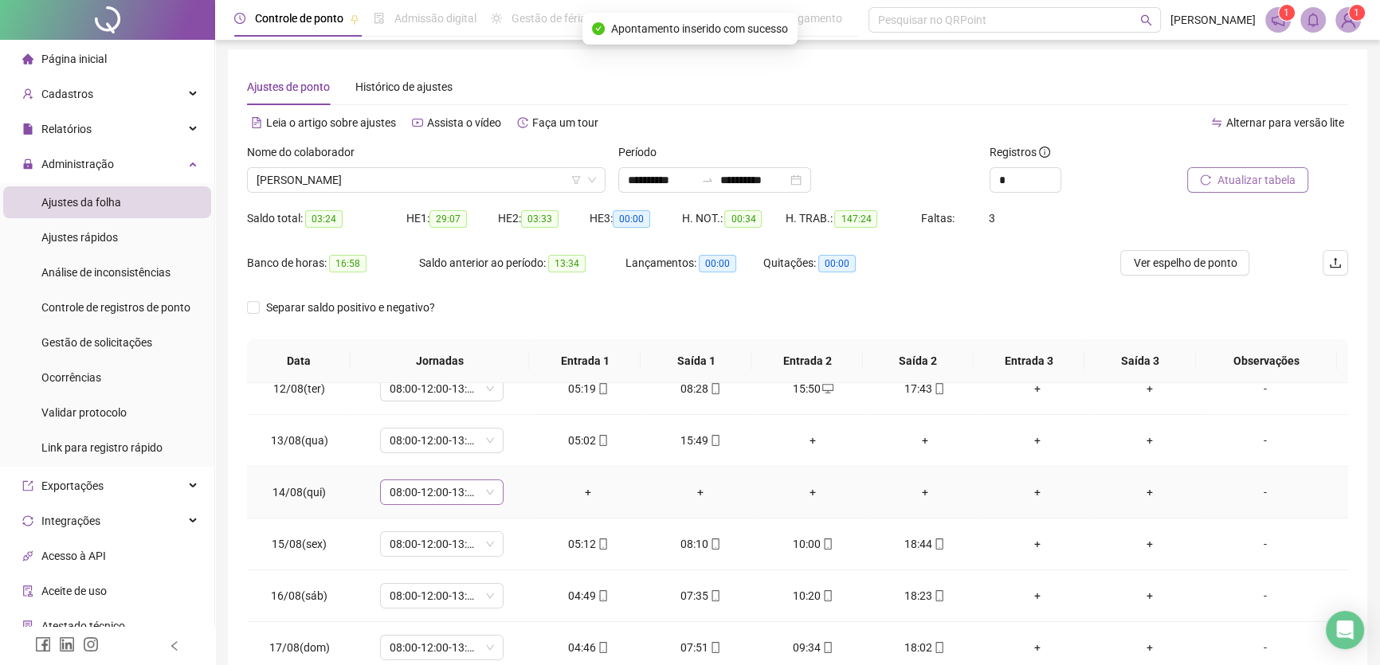
click at [473, 489] on span "08:00-12:00-13:00-17:00" at bounding box center [442, 493] width 104 height 24
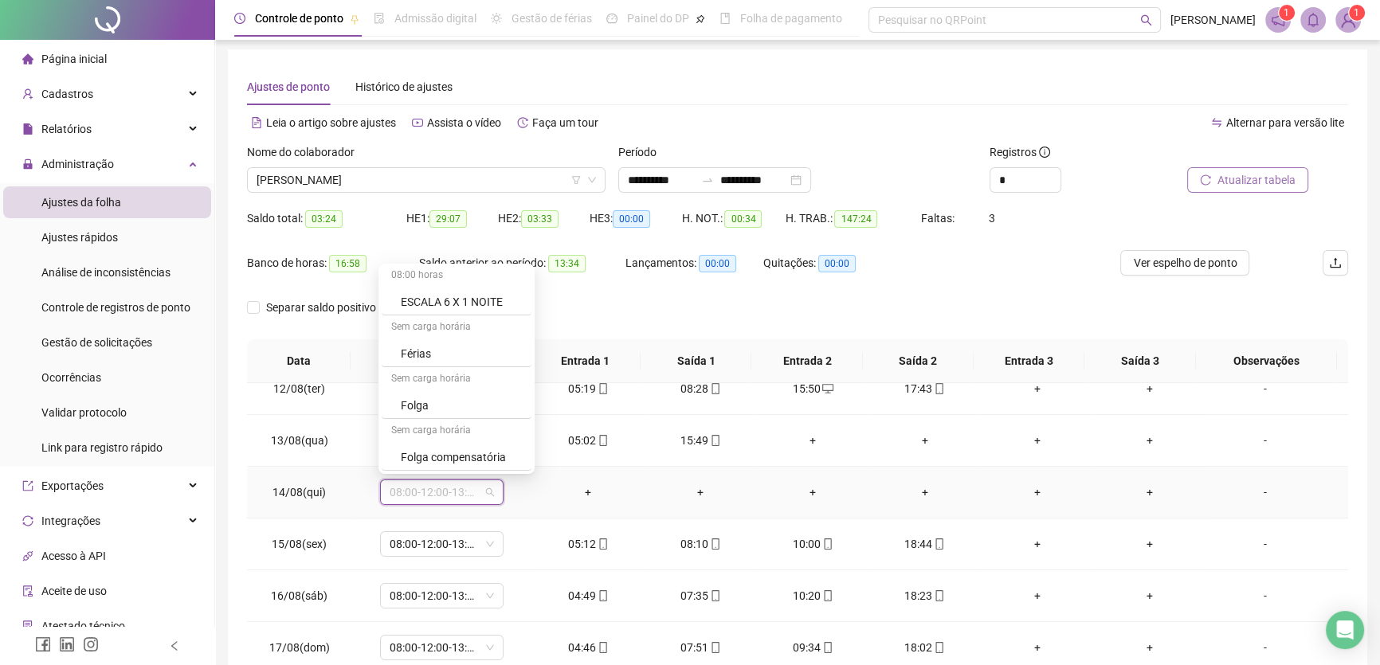
scroll to position [217, 0]
click at [419, 394] on div "Folga" at bounding box center [461, 400] width 121 height 18
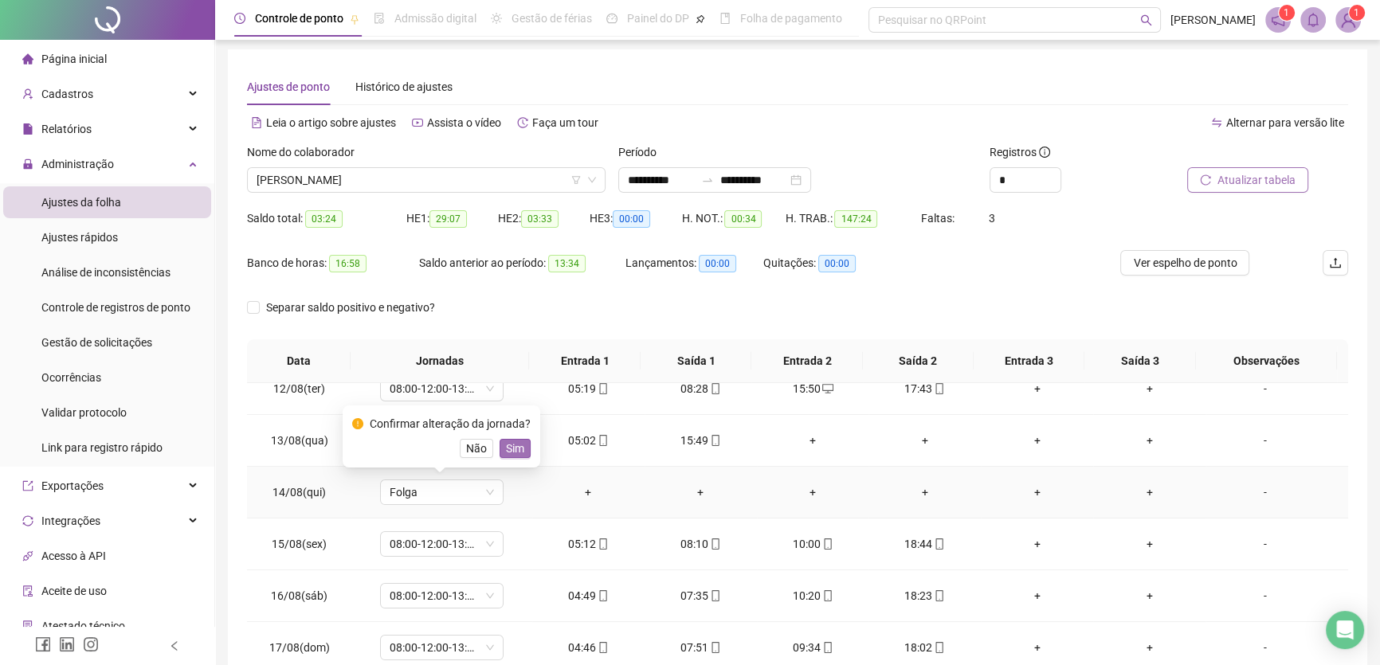
click at [513, 447] on span "Sim" at bounding box center [515, 449] width 18 height 18
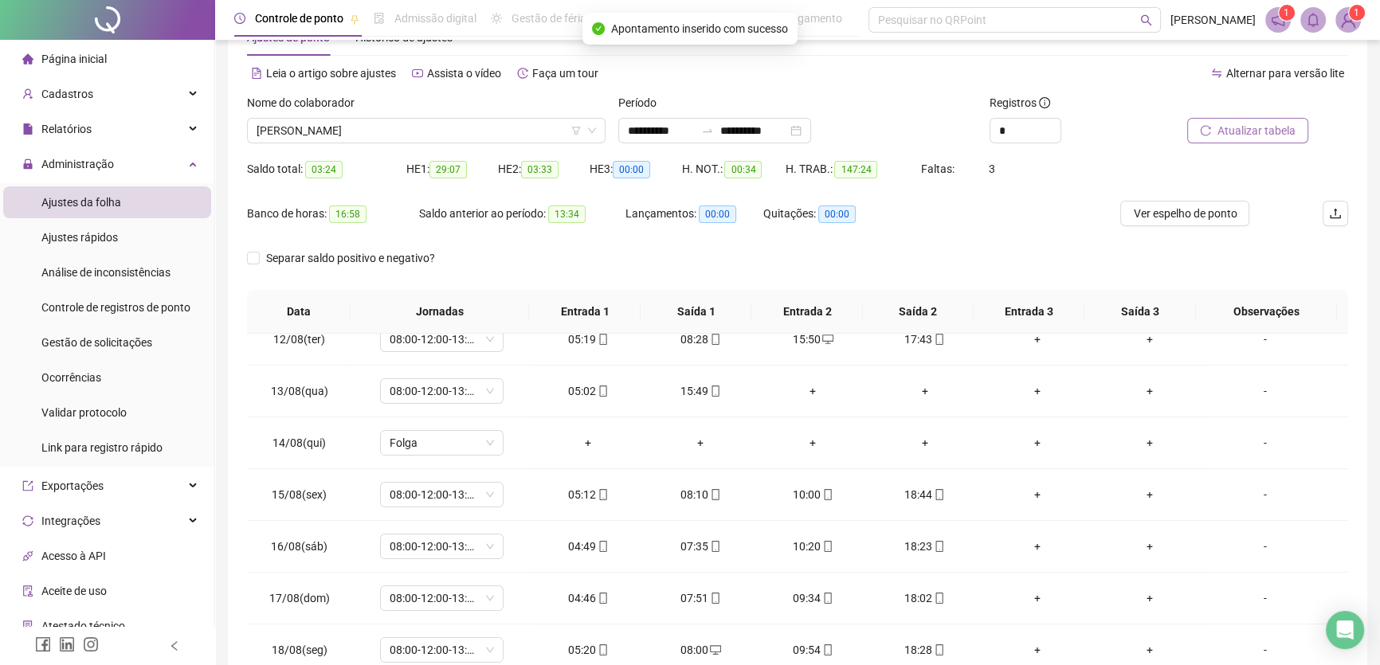
scroll to position [3, 0]
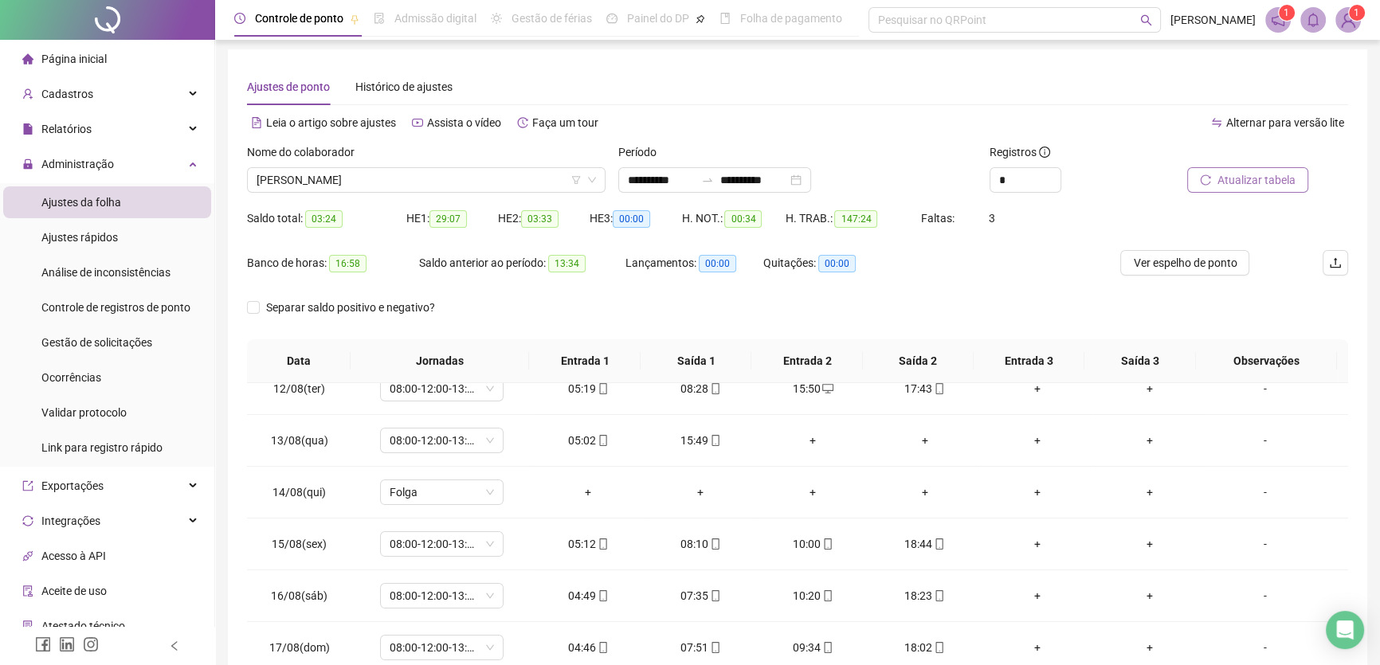
click at [1261, 180] on span "Atualizar tabela" at bounding box center [1257, 180] width 78 height 18
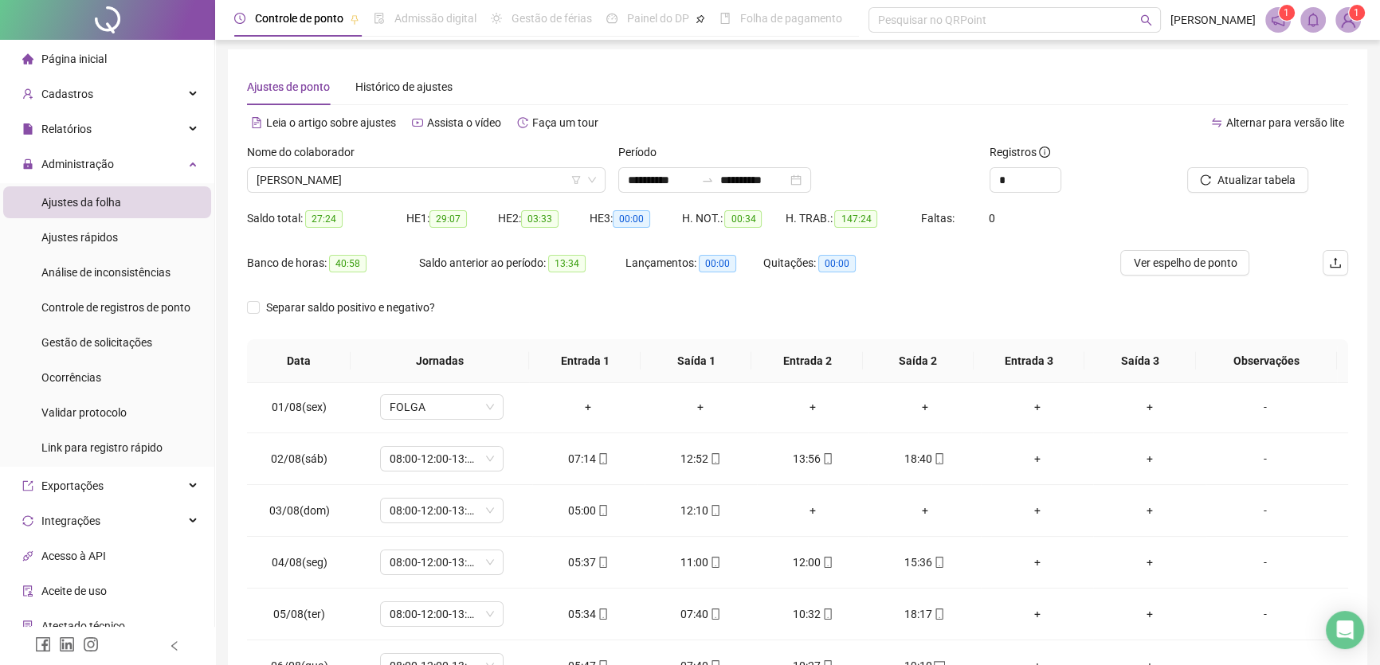
scroll to position [0, 0]
click at [693, 456] on div "12:52" at bounding box center [700, 461] width 87 height 18
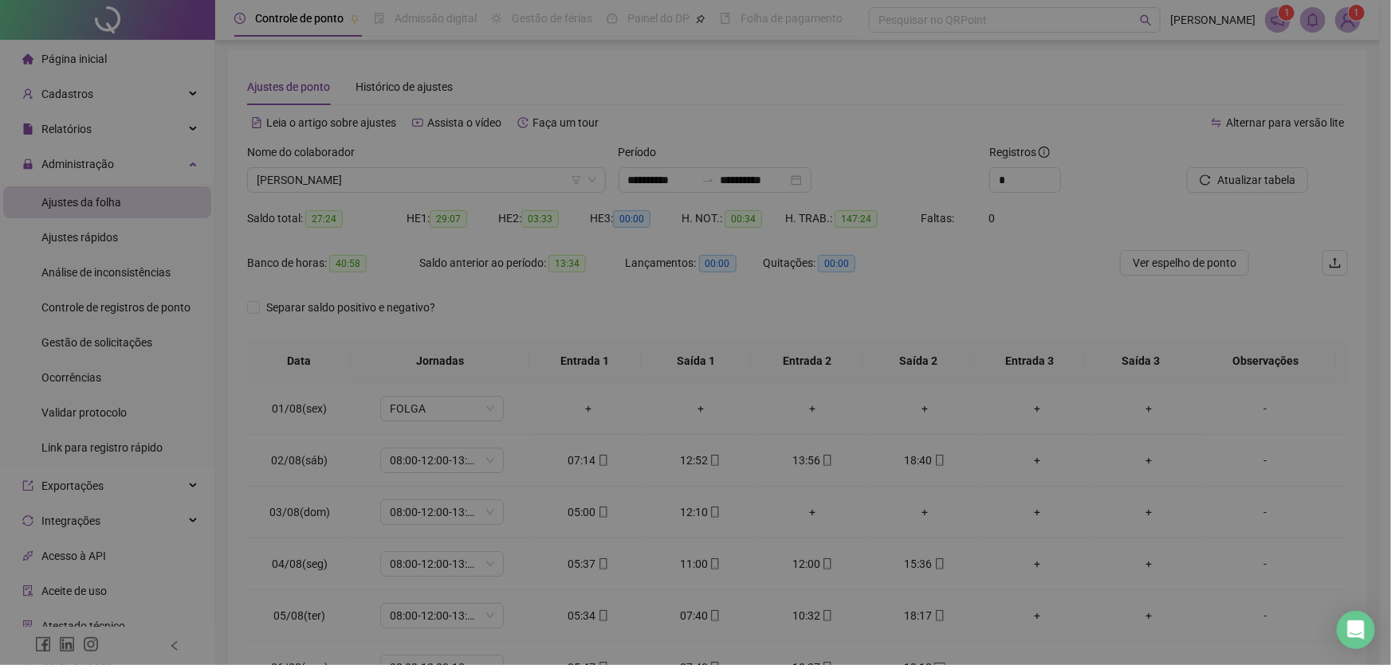
type input "**********"
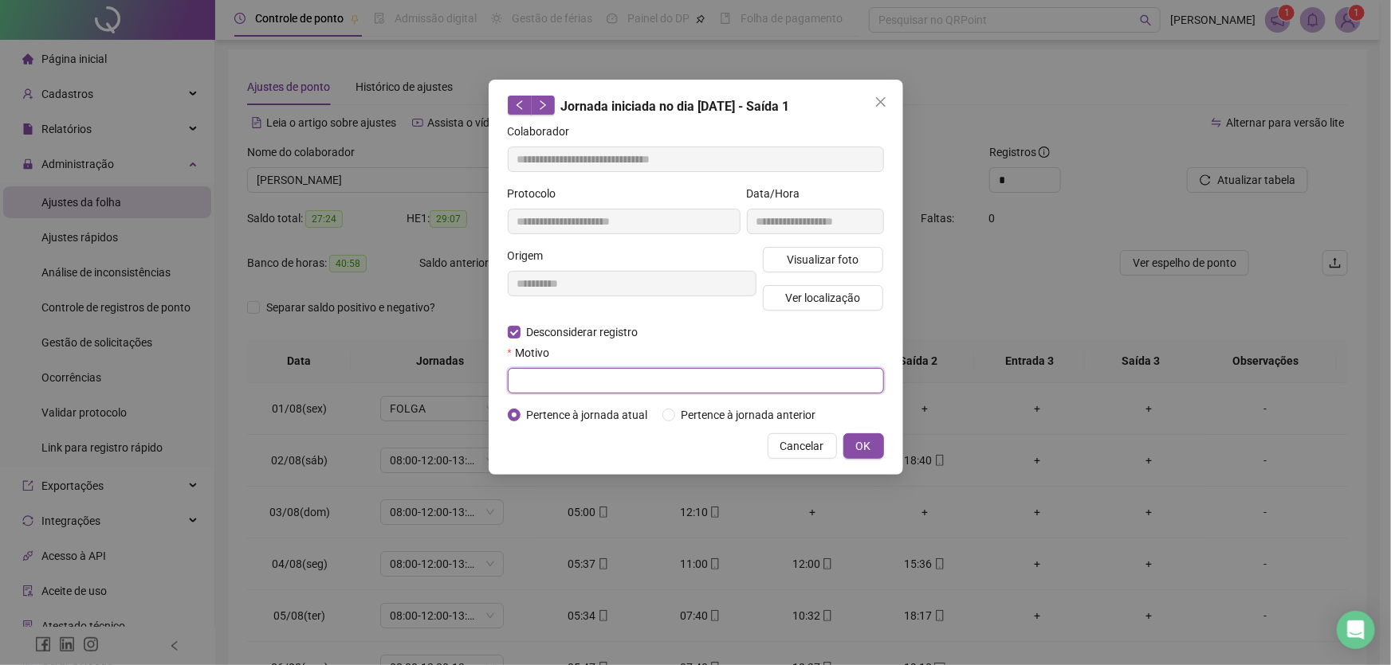
click at [528, 383] on input "text" at bounding box center [696, 381] width 376 height 26
type input "**"
click at [870, 452] on span "OK" at bounding box center [863, 447] width 15 height 18
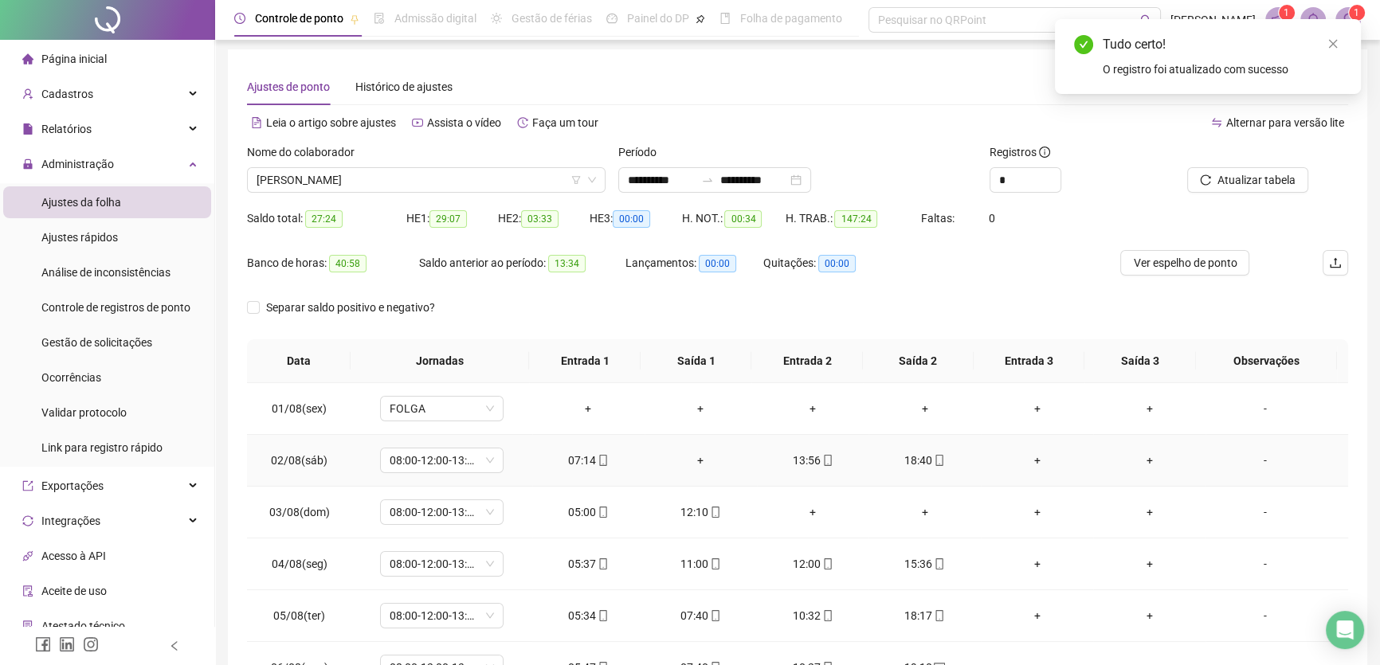
click at [801, 458] on div "13:56" at bounding box center [813, 461] width 87 height 18
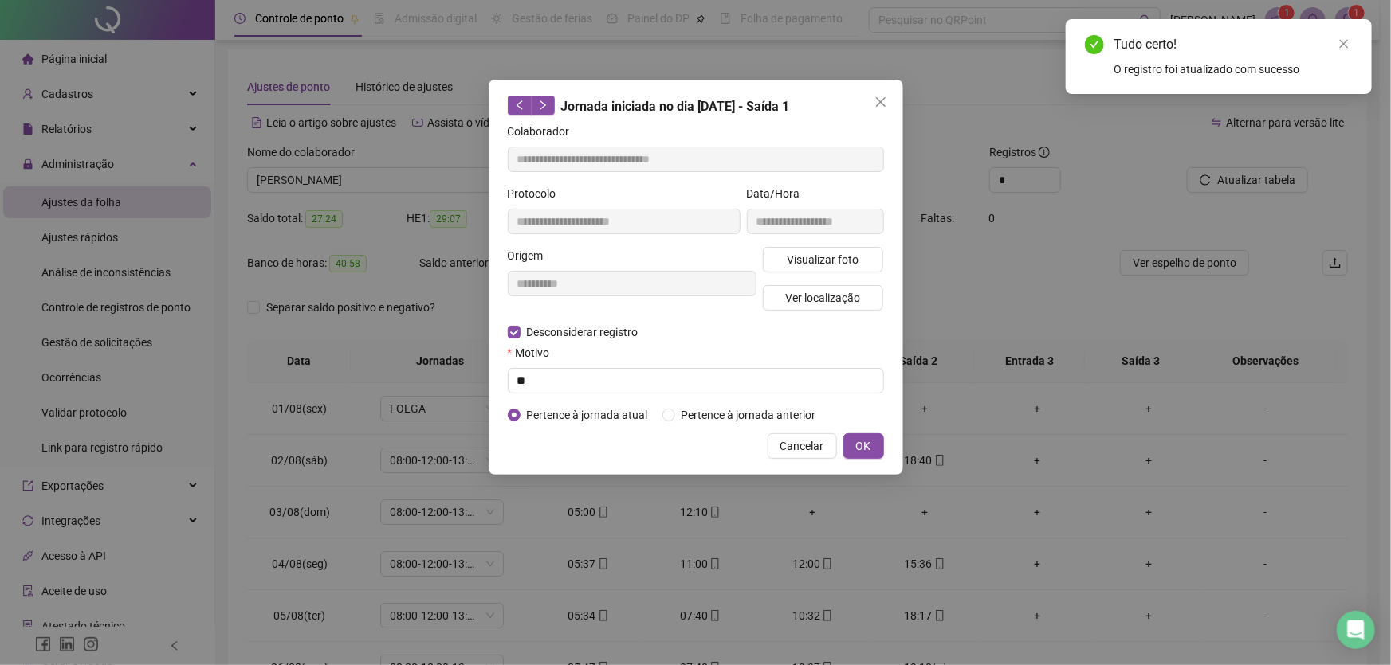
type input "**********"
click at [533, 383] on input "text" at bounding box center [696, 381] width 376 height 26
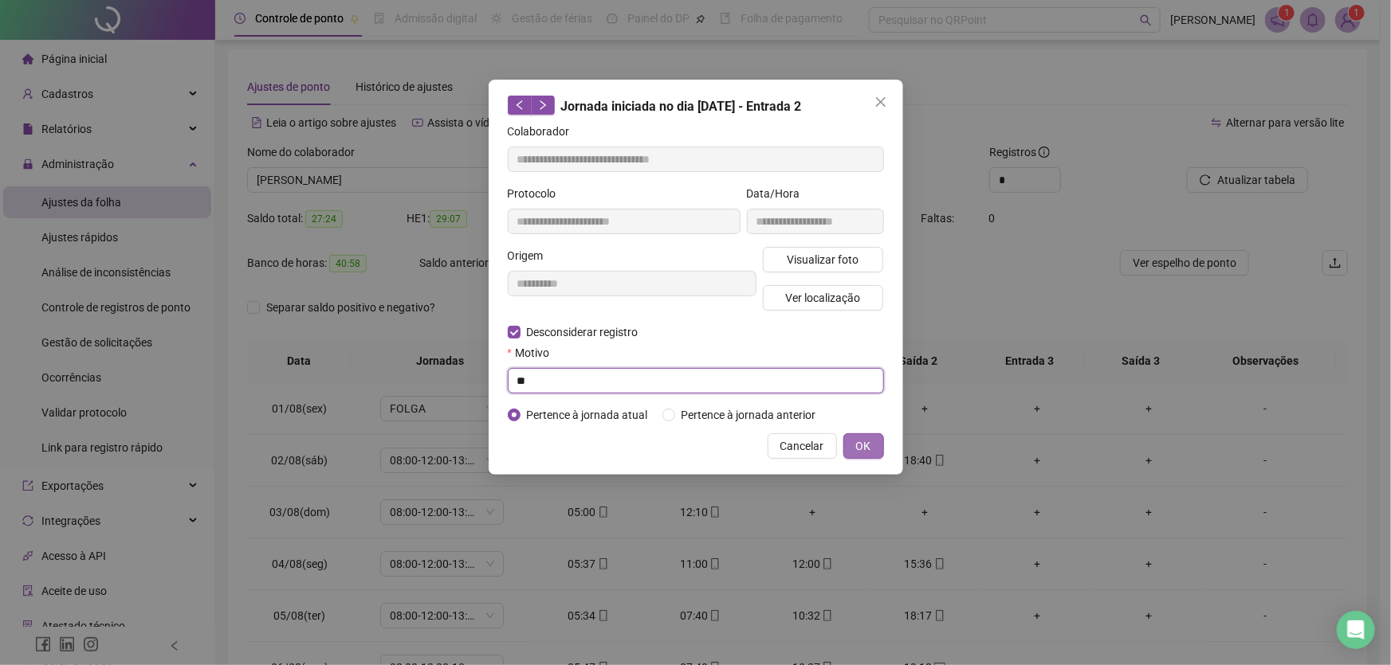
type input "**"
click at [882, 446] on button "OK" at bounding box center [863, 447] width 41 height 26
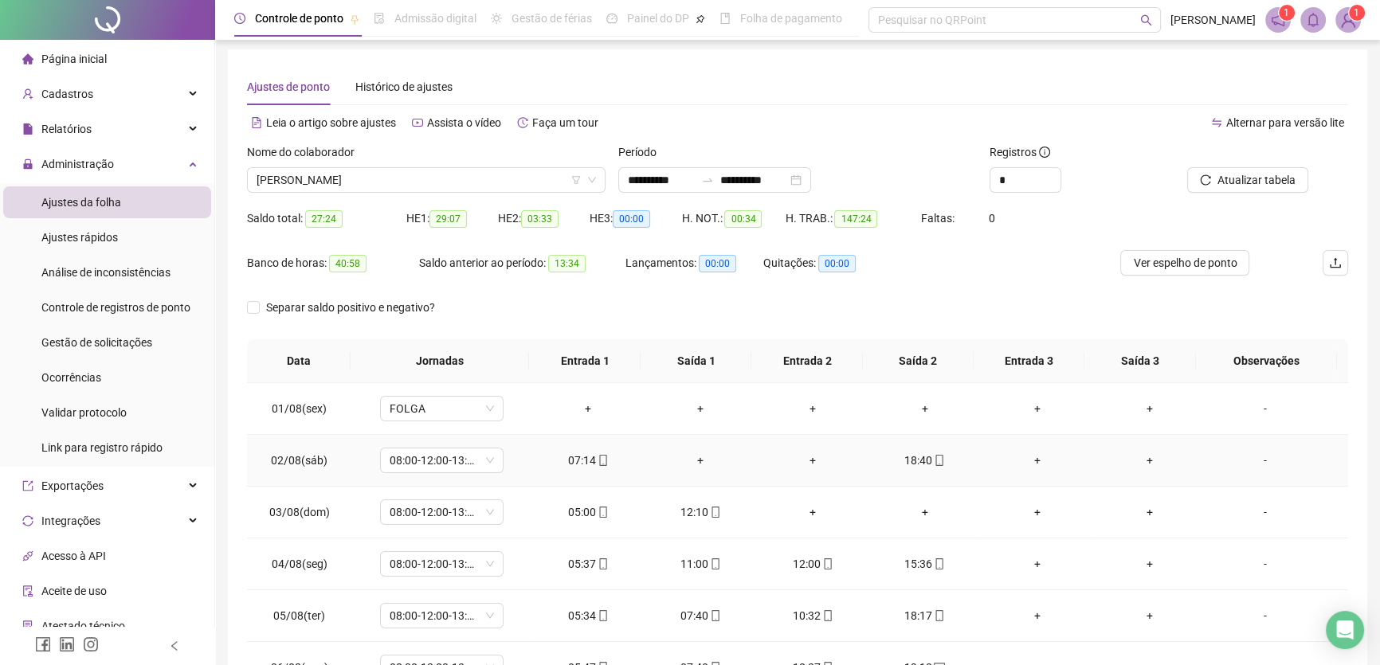
click at [694, 453] on div "+" at bounding box center [700, 461] width 87 height 18
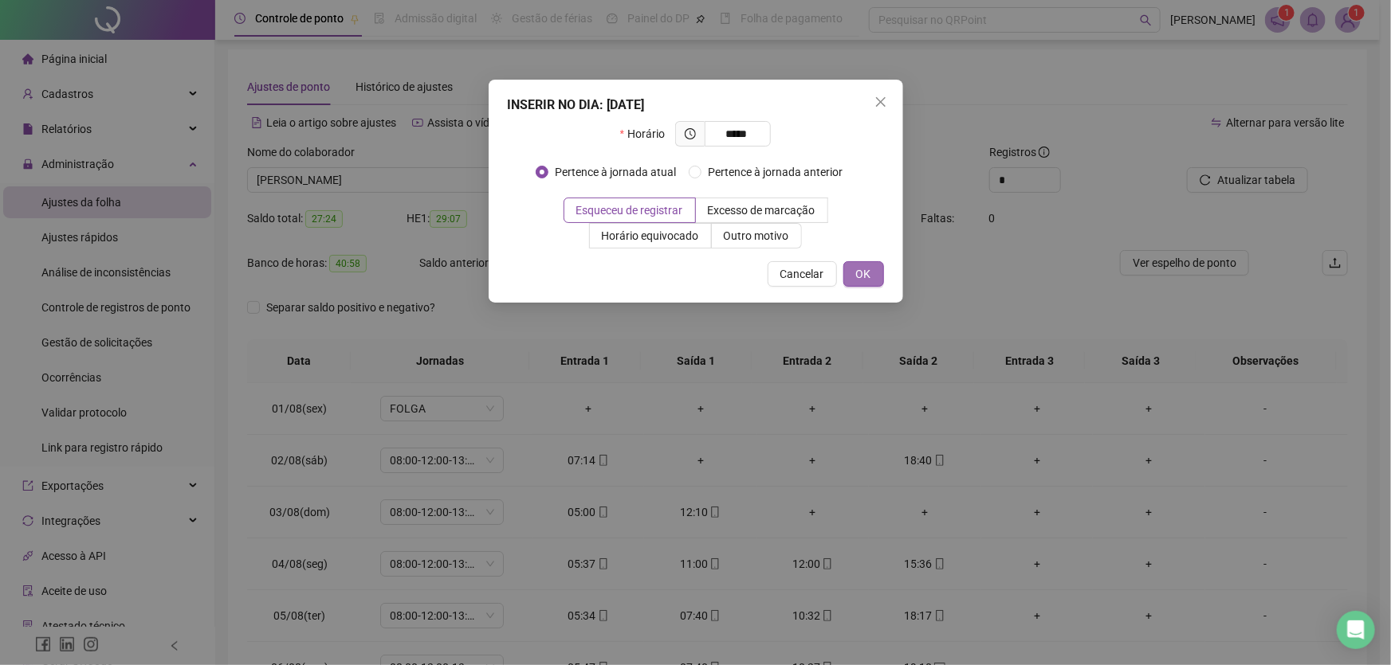
type input "*****"
click at [868, 274] on span "OK" at bounding box center [863, 274] width 15 height 18
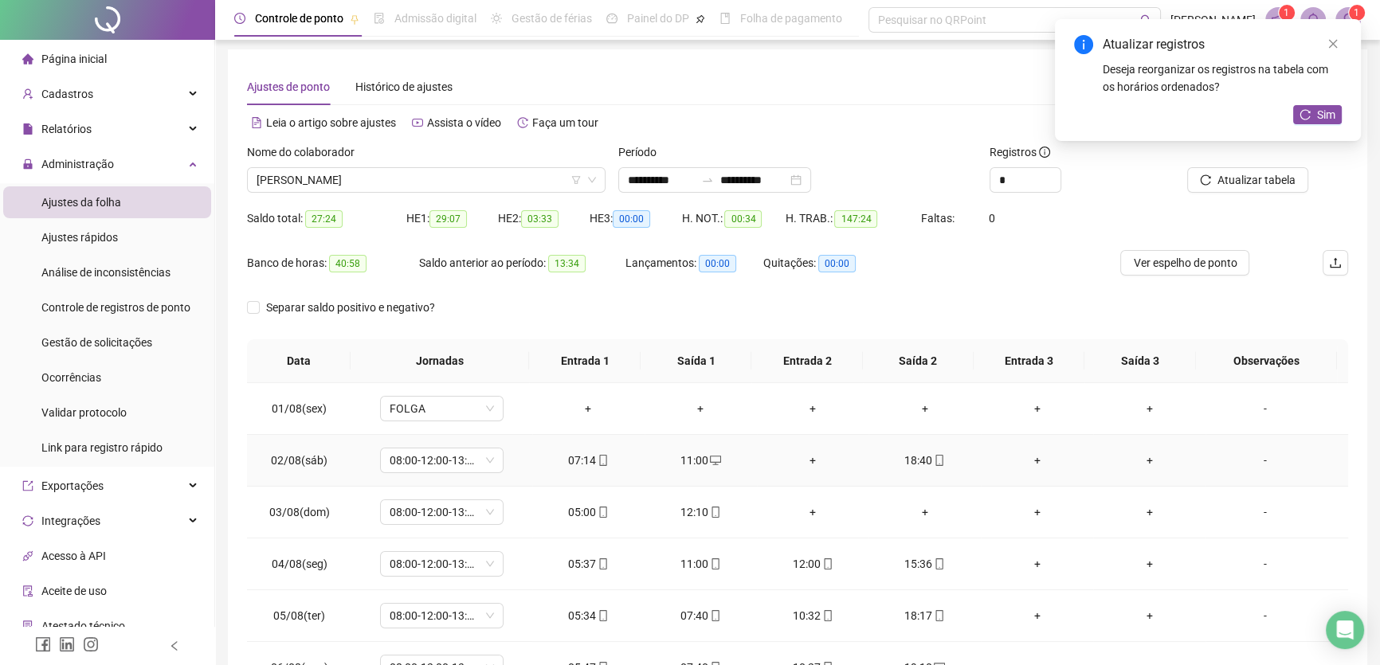
click at [811, 462] on div "+" at bounding box center [813, 461] width 87 height 18
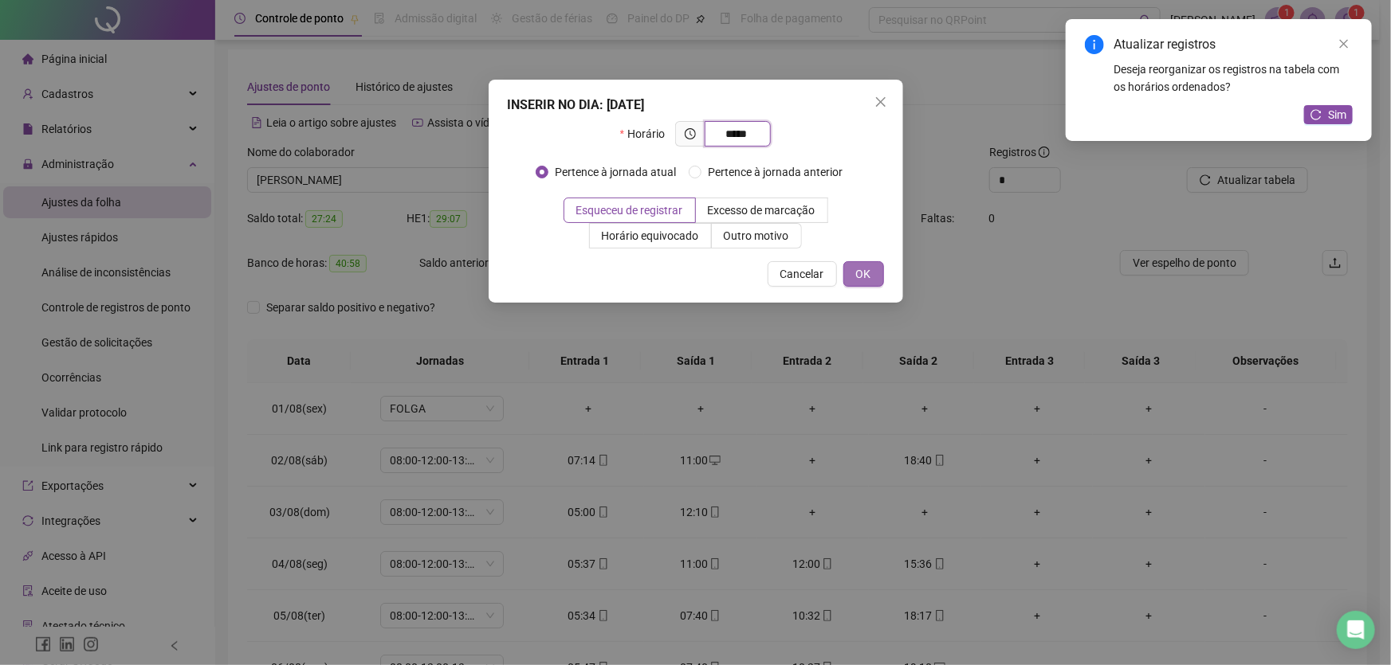
type input "*****"
click at [865, 271] on span "OK" at bounding box center [863, 274] width 15 height 18
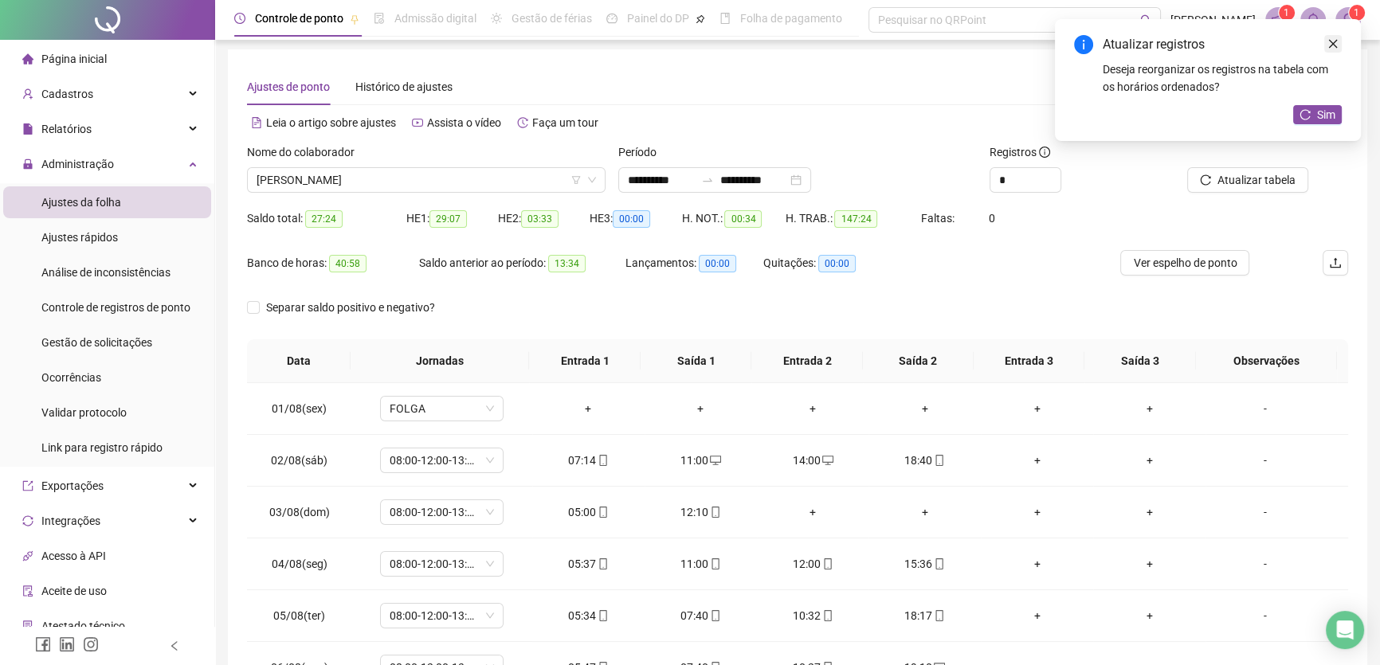
click at [1328, 39] on icon "close" at bounding box center [1333, 43] width 11 height 11
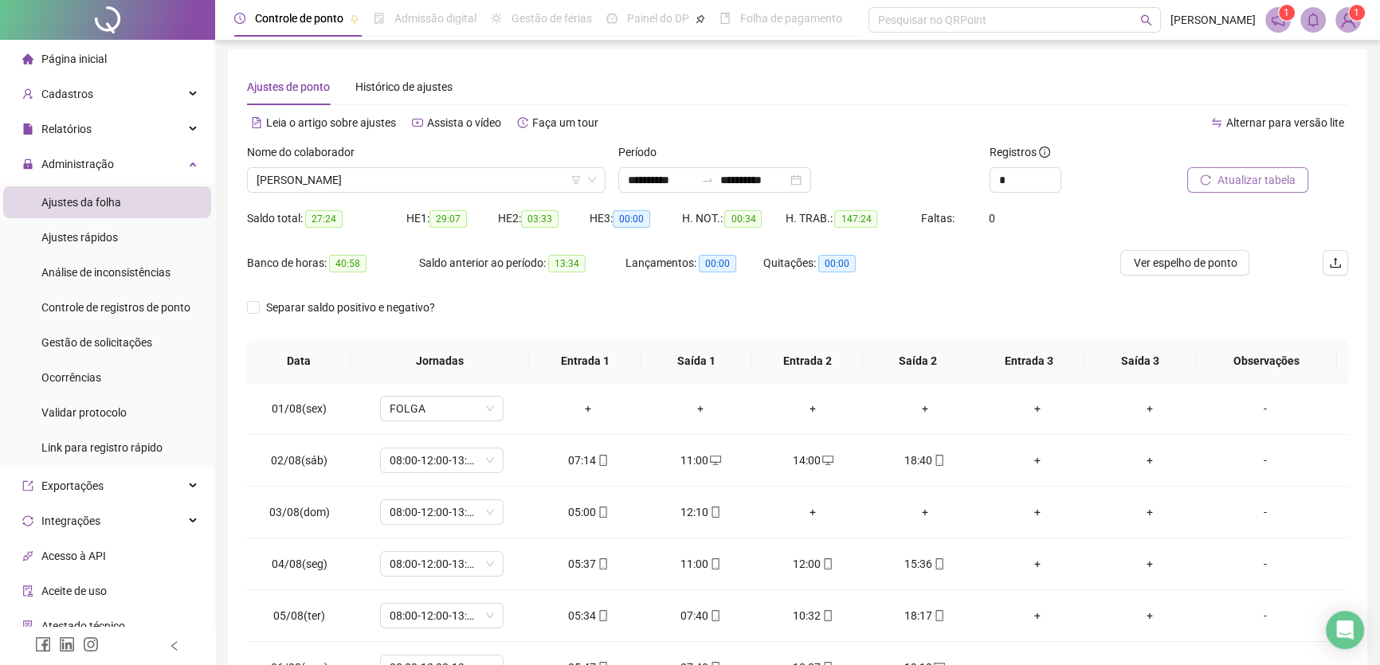
click at [1251, 171] on span "Atualizar tabela" at bounding box center [1257, 180] width 78 height 18
click at [806, 506] on div "+" at bounding box center [813, 513] width 87 height 18
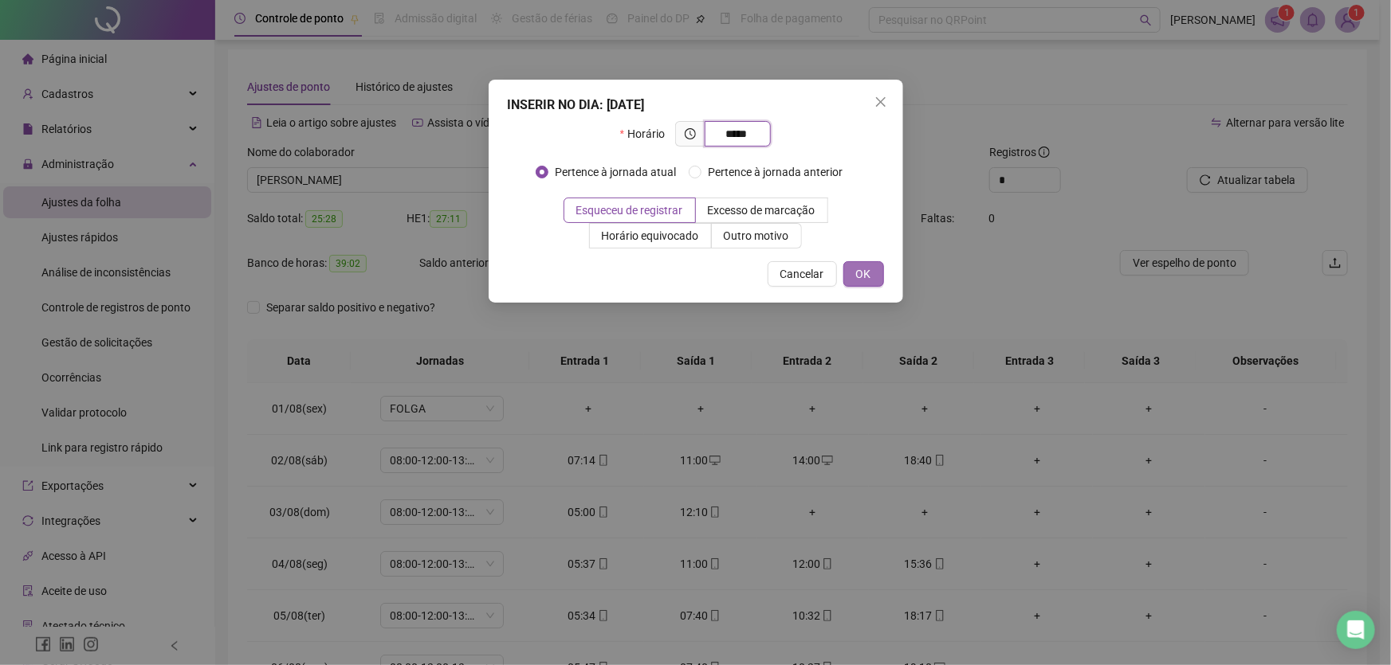
type input "*****"
click at [856, 273] on span "OK" at bounding box center [863, 274] width 15 height 18
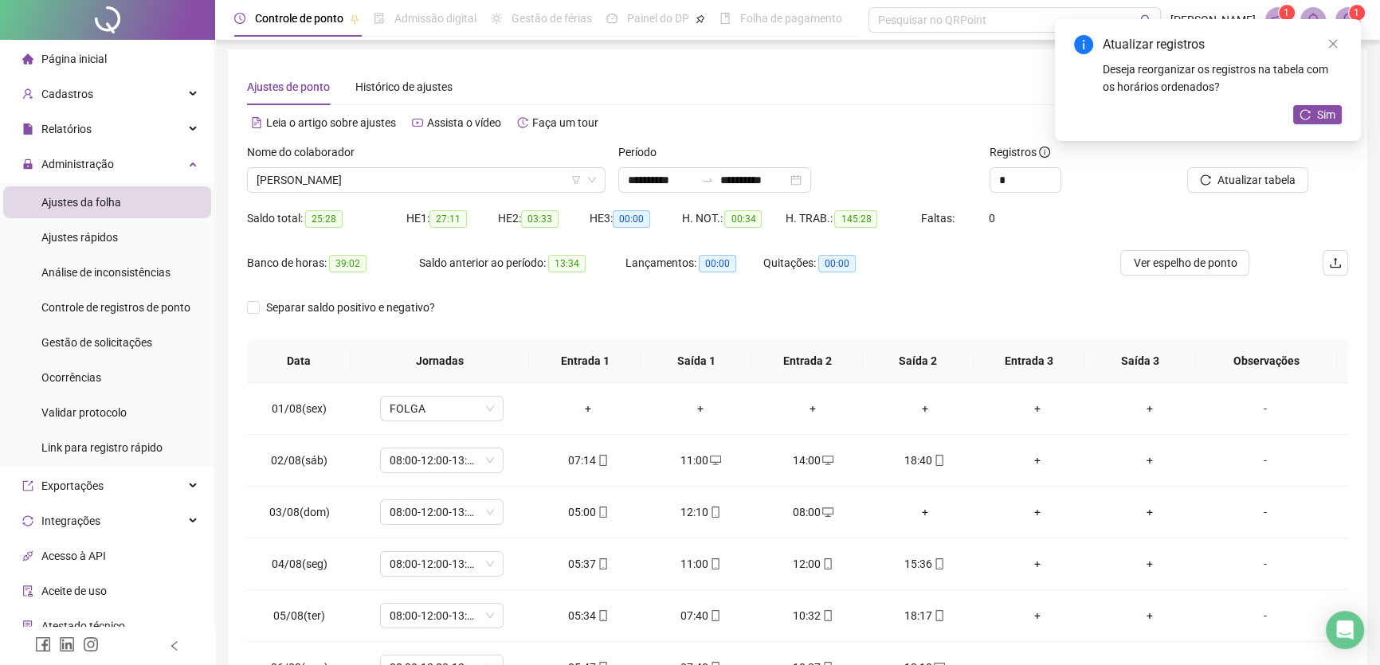
click at [915, 504] on div "+" at bounding box center [924, 513] width 87 height 18
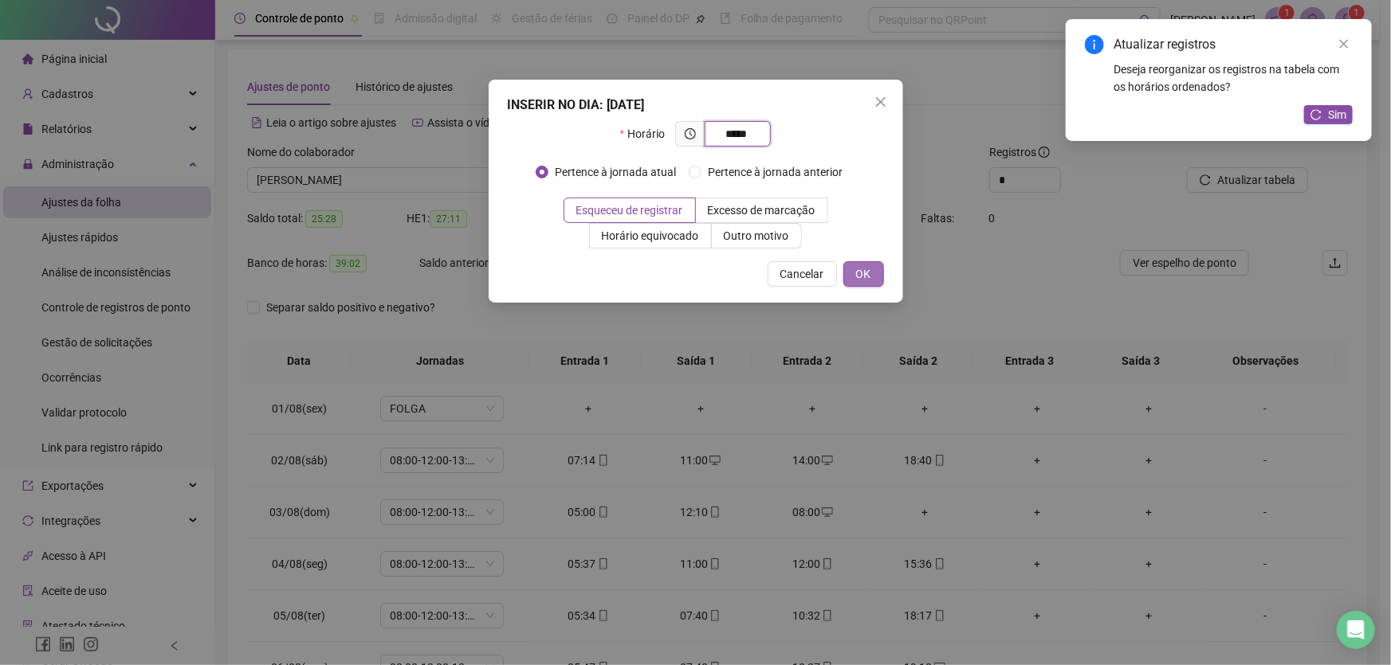
type input "*****"
click at [871, 277] on button "OK" at bounding box center [863, 274] width 41 height 26
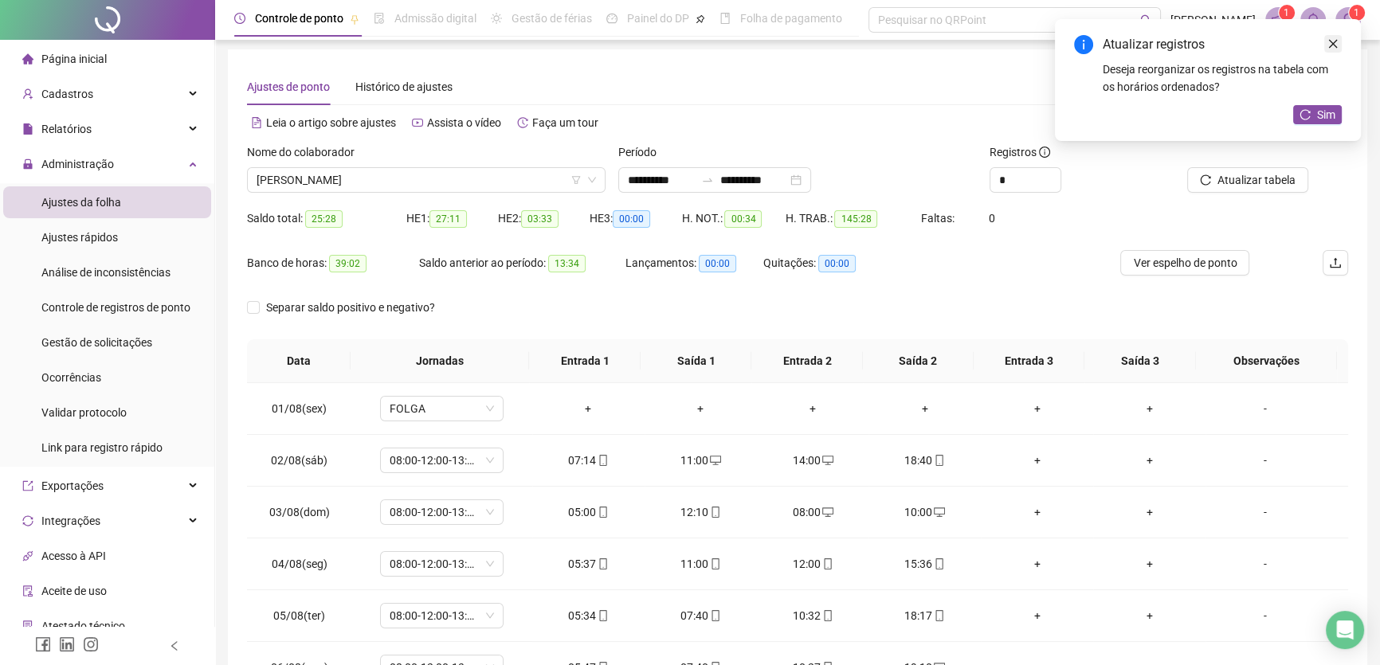
click at [1333, 41] on icon "close" at bounding box center [1333, 43] width 11 height 11
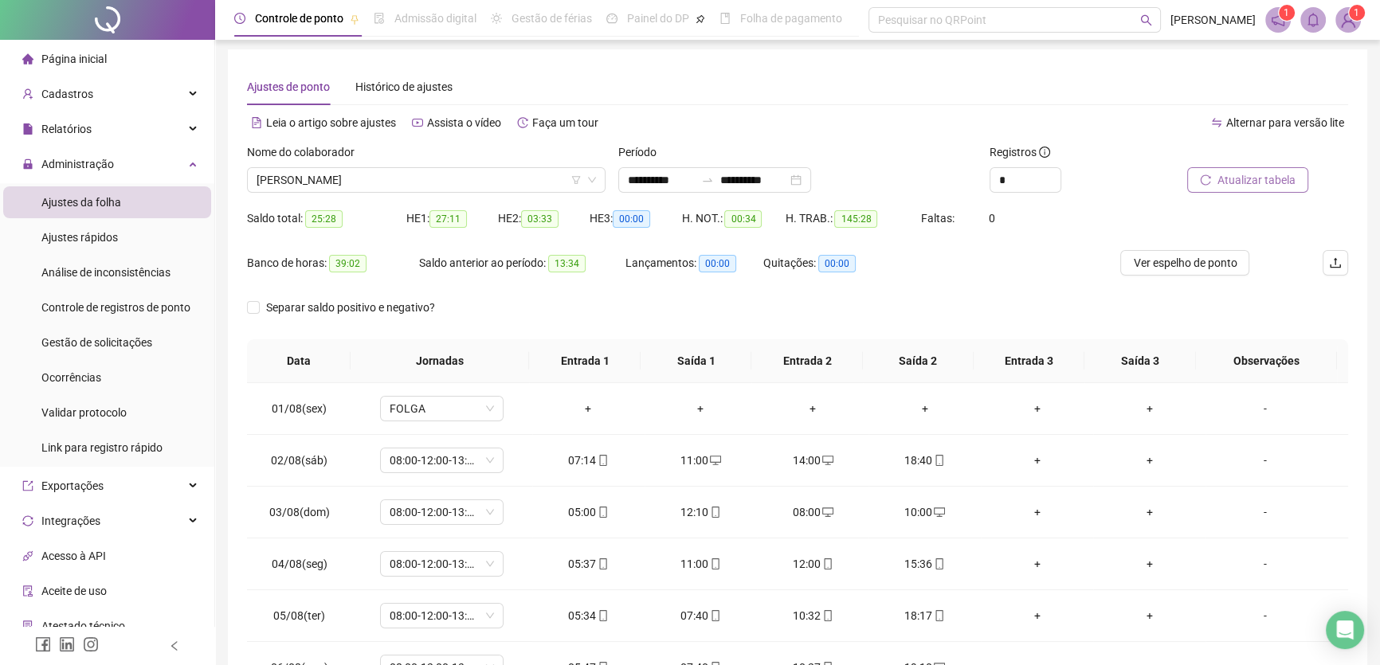
click at [1255, 183] on span "Atualizar tabela" at bounding box center [1257, 180] width 78 height 18
click at [693, 567] on div "11:00" at bounding box center [700, 564] width 87 height 18
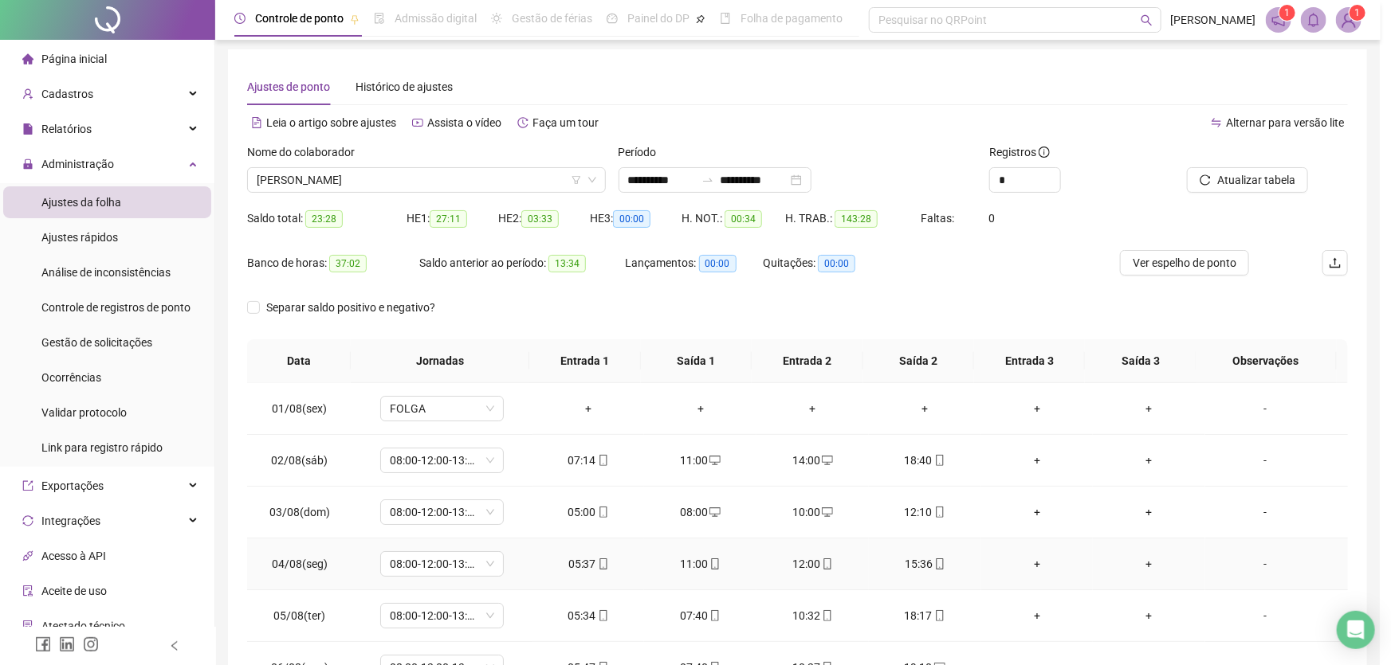
type input "**********"
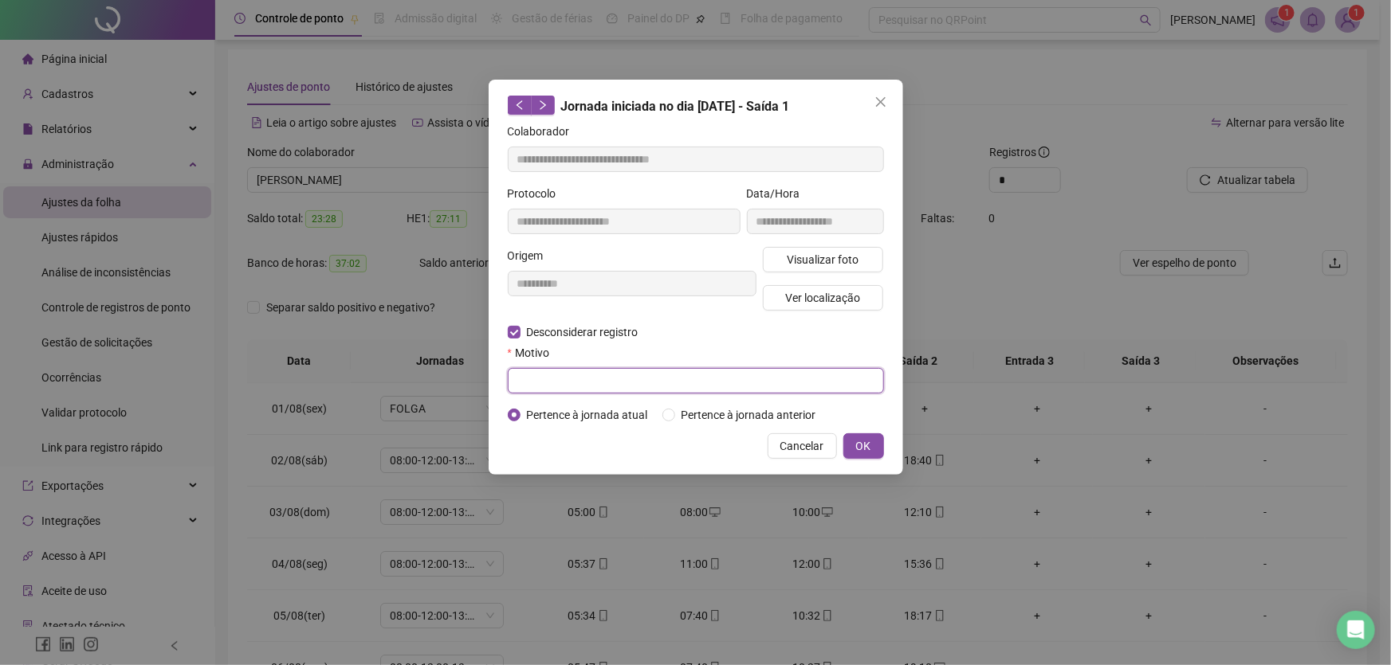
click at [538, 389] on input "text" at bounding box center [696, 381] width 376 height 26
type input "**"
click at [870, 448] on button "OK" at bounding box center [863, 447] width 41 height 26
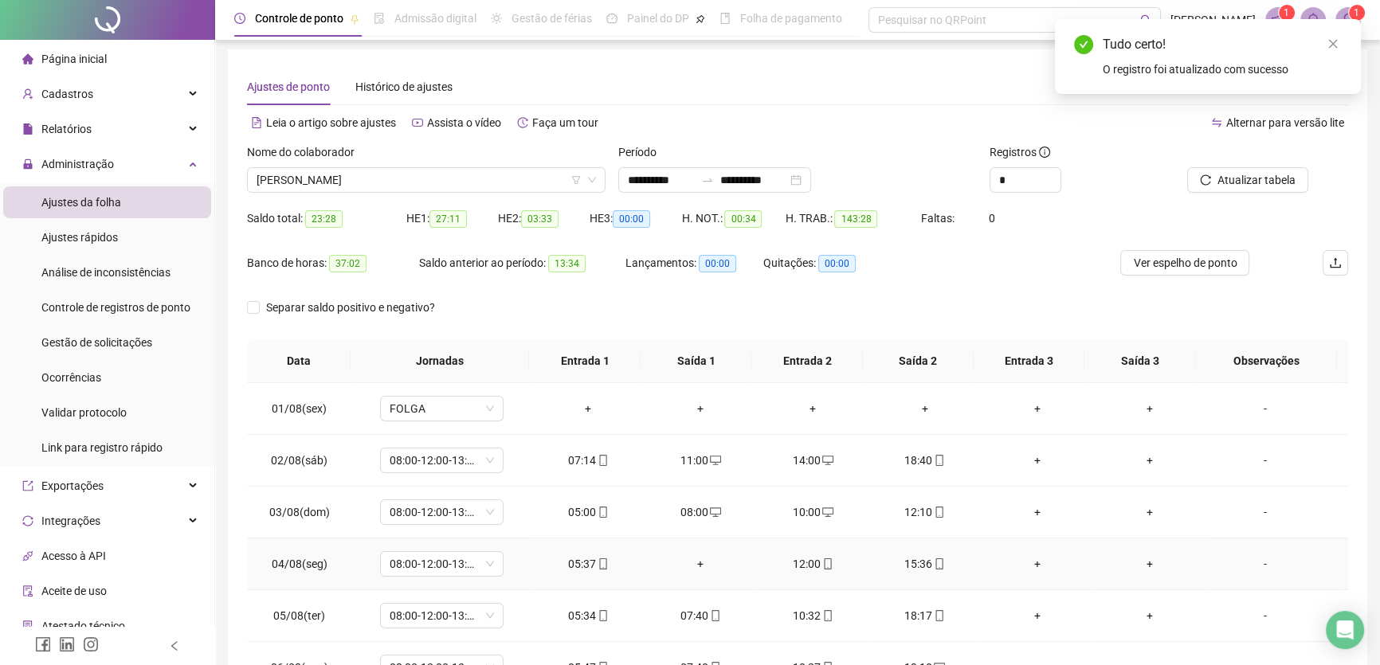
click at [690, 561] on div "+" at bounding box center [700, 564] width 87 height 18
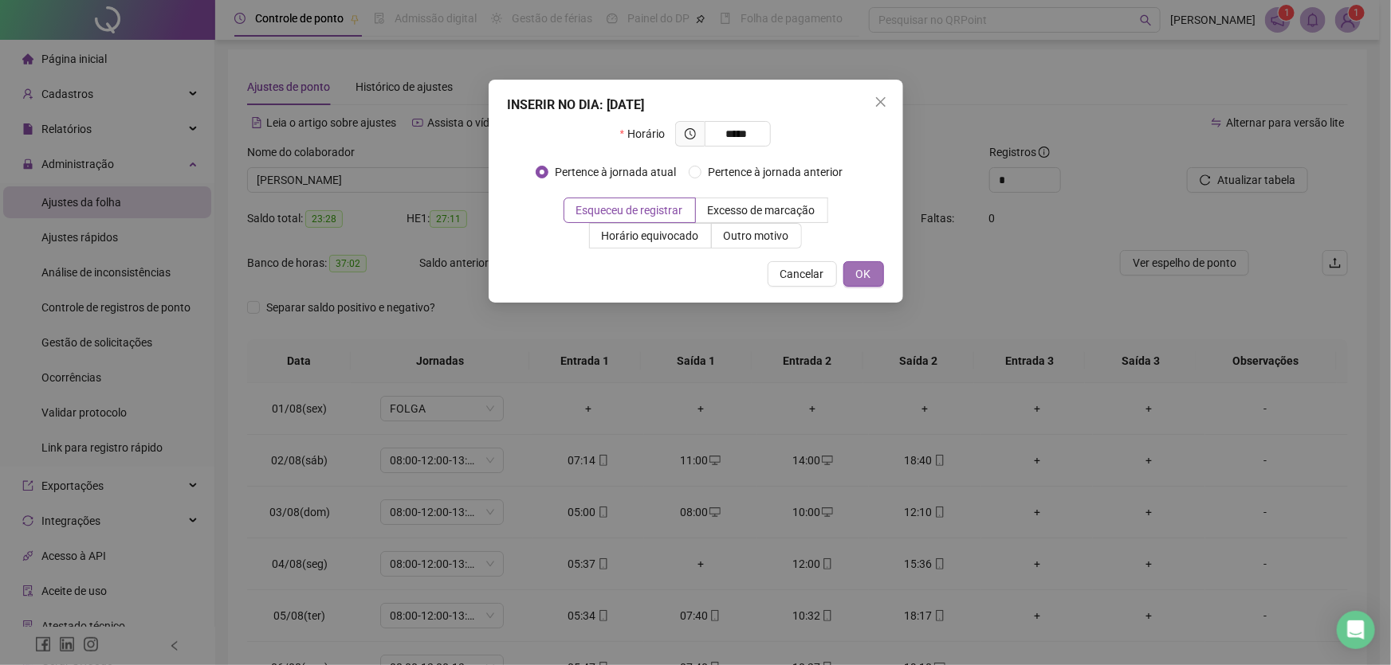
type input "*****"
click at [860, 274] on span "OK" at bounding box center [863, 274] width 15 height 18
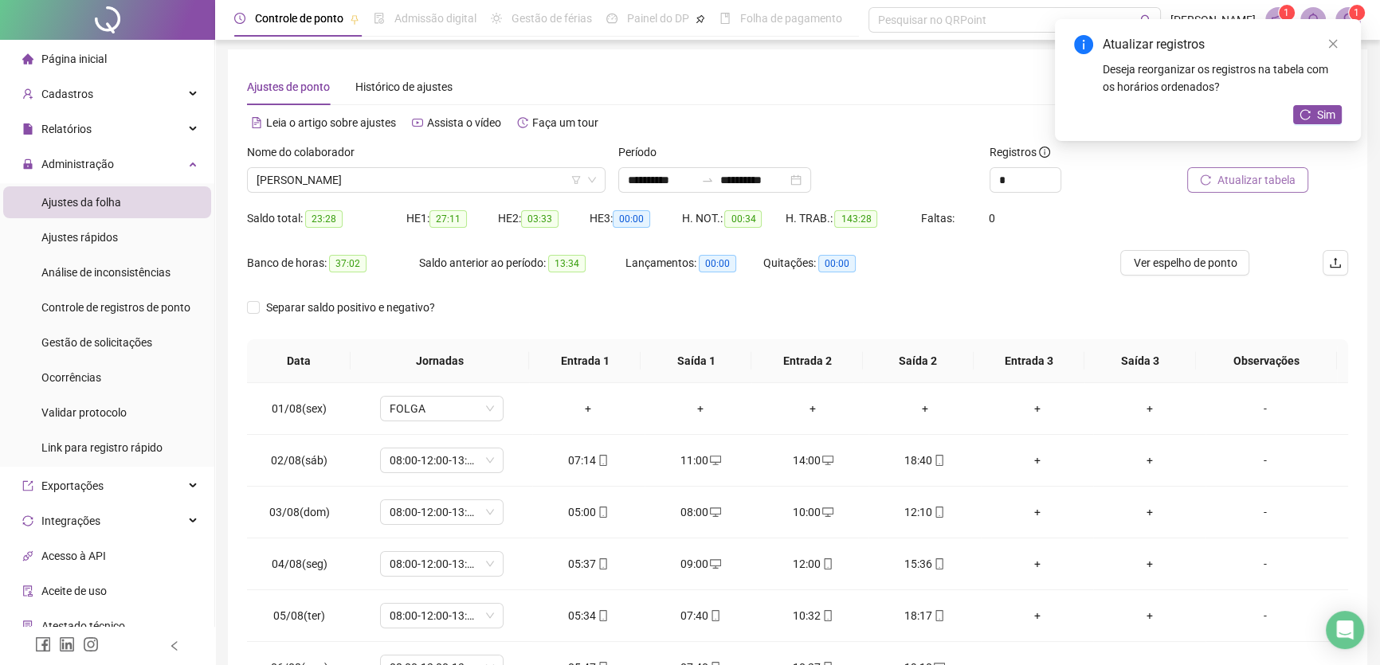
click at [1244, 180] on span "Atualizar tabela" at bounding box center [1257, 180] width 78 height 18
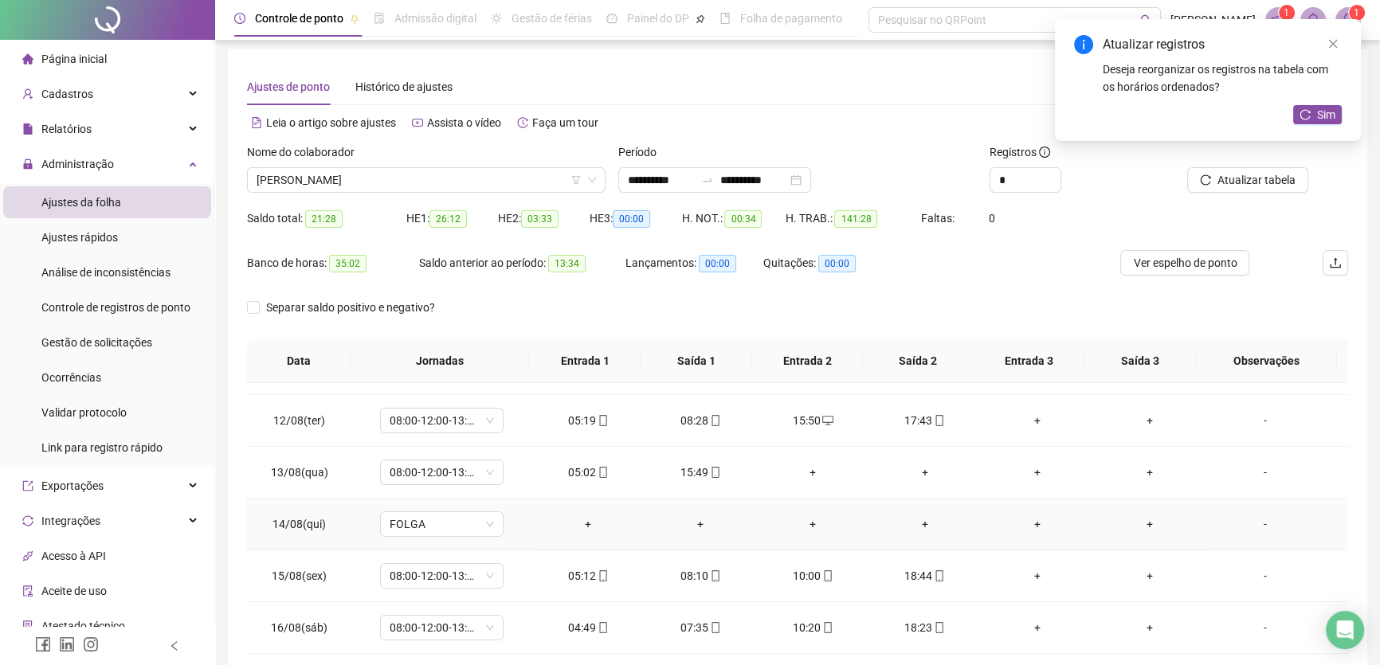
scroll to position [579, 0]
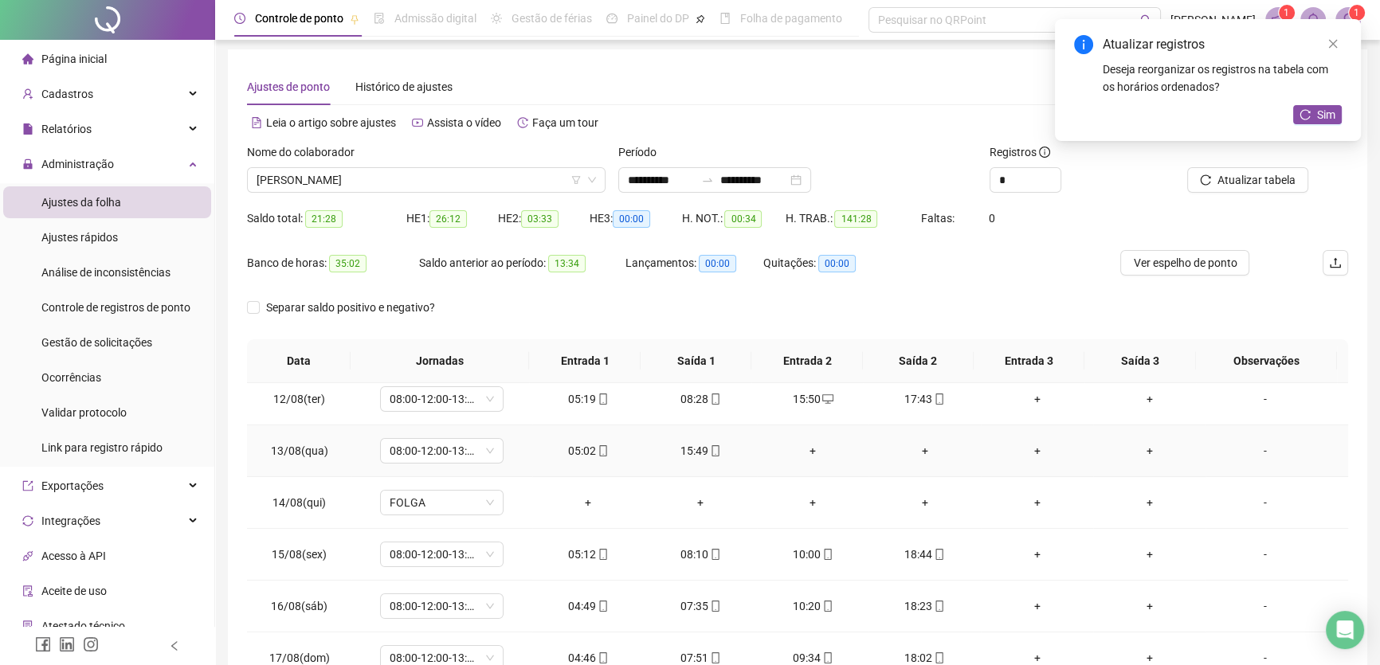
click at [806, 448] on div "+" at bounding box center [813, 451] width 87 height 18
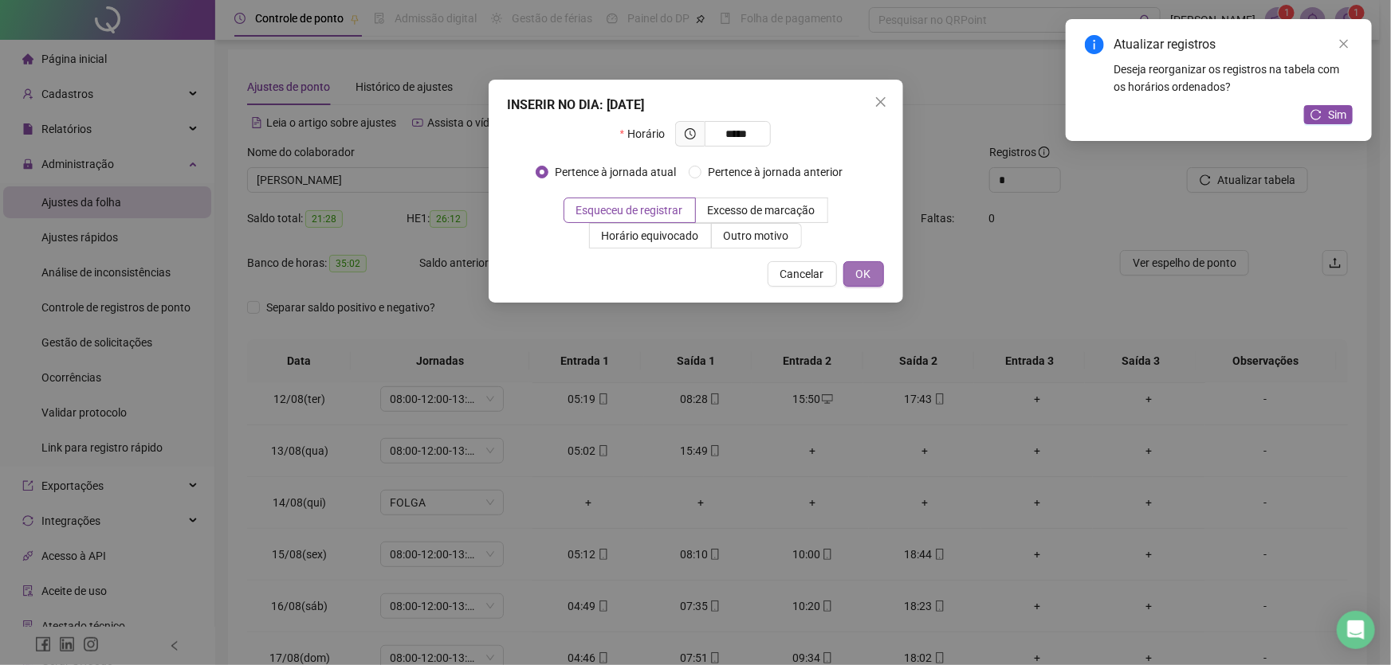
type input "*****"
drag, startPoint x: 863, startPoint y: 261, endPoint x: 869, endPoint y: 433, distance: 171.4
click at [864, 261] on button "OK" at bounding box center [863, 274] width 41 height 26
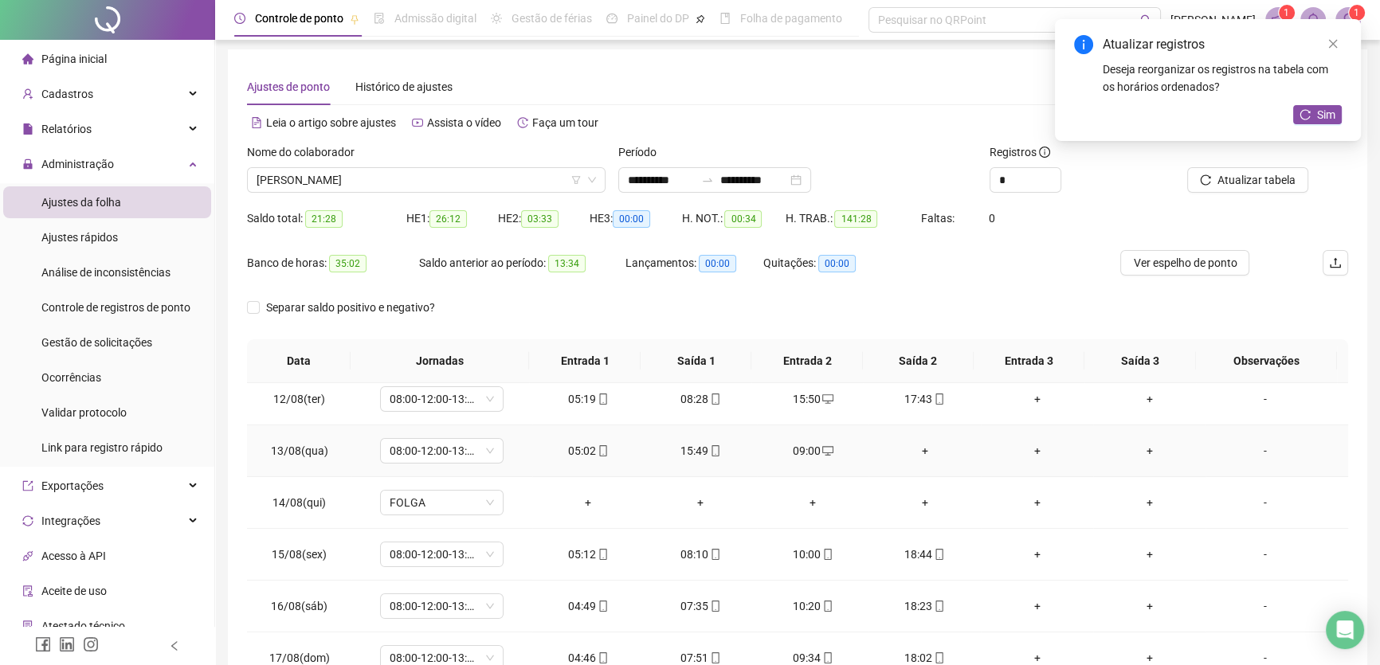
click at [917, 446] on div "+" at bounding box center [924, 451] width 87 height 18
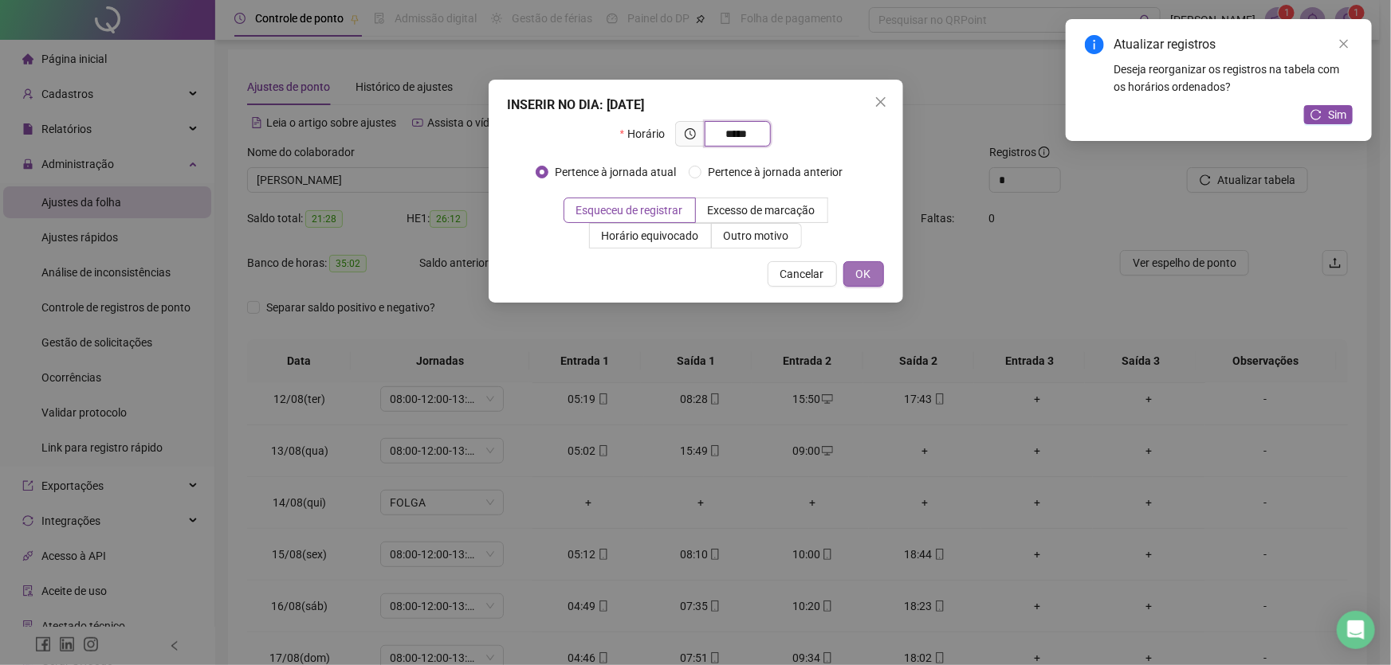
type input "*****"
click at [862, 273] on span "OK" at bounding box center [863, 274] width 15 height 18
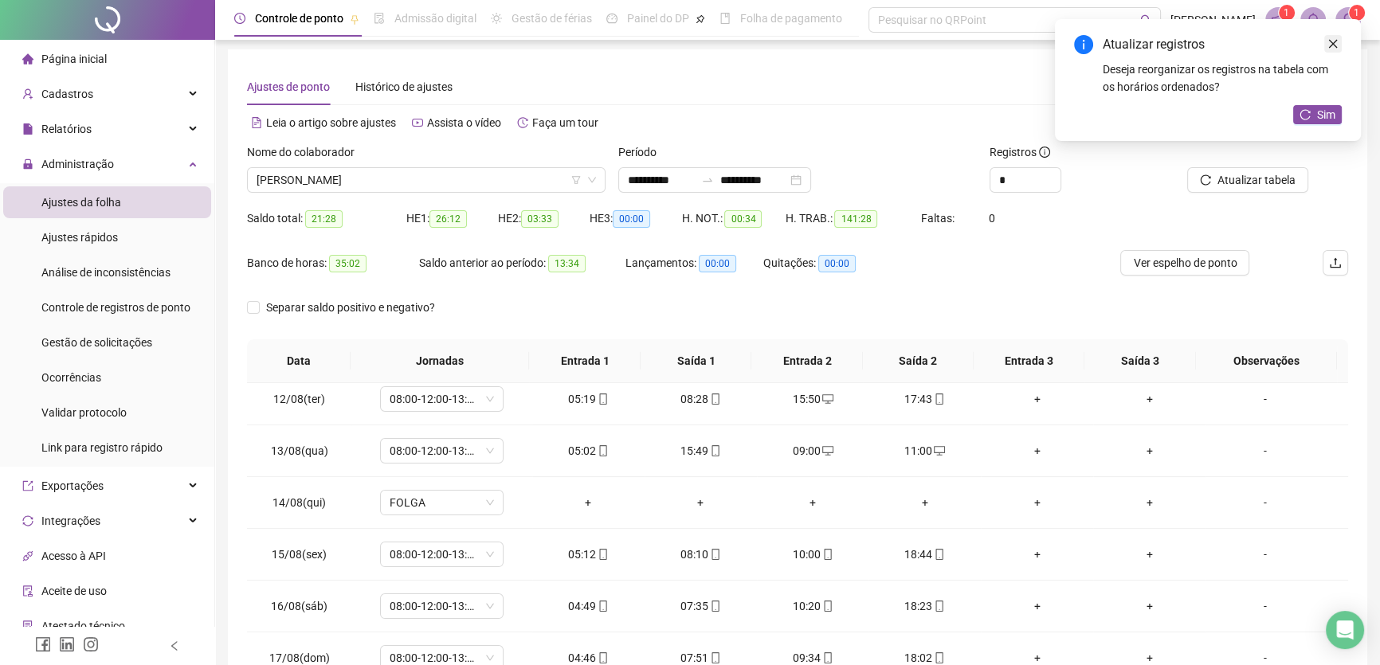
click at [1325, 44] on link "Close" at bounding box center [1334, 44] width 18 height 18
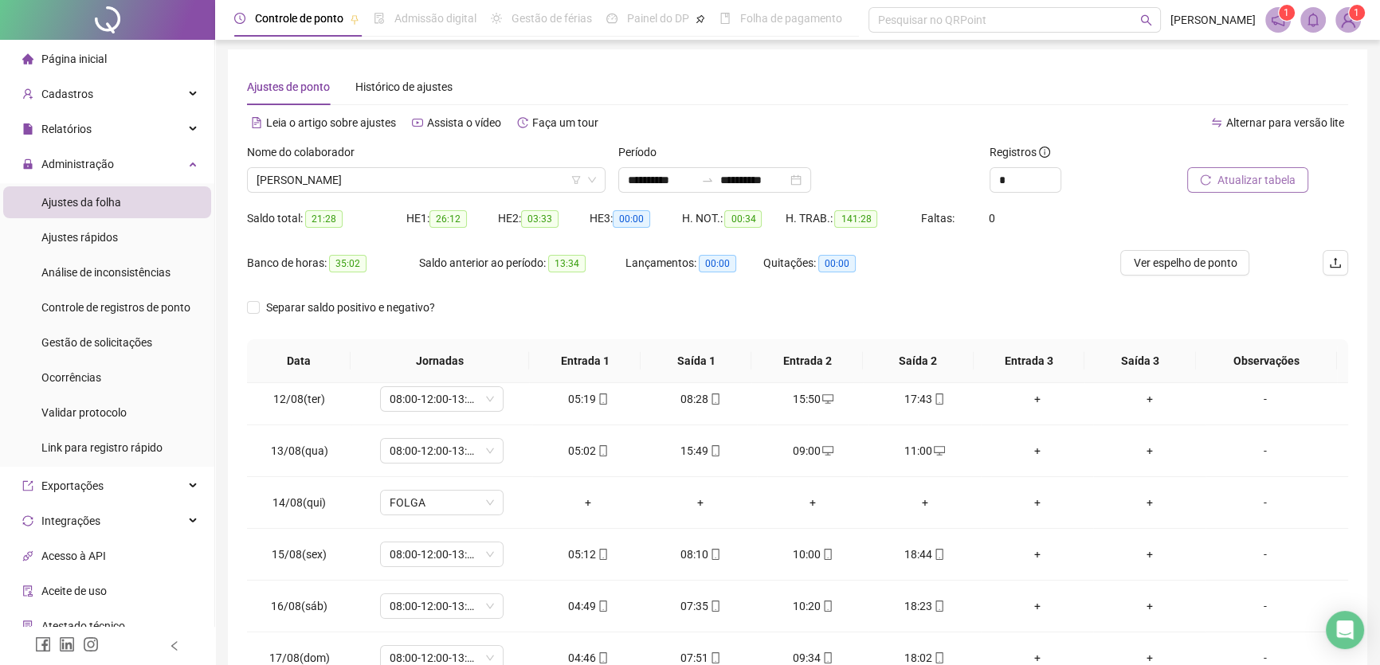
click at [1256, 175] on span "Atualizar tabela" at bounding box center [1257, 180] width 78 height 18
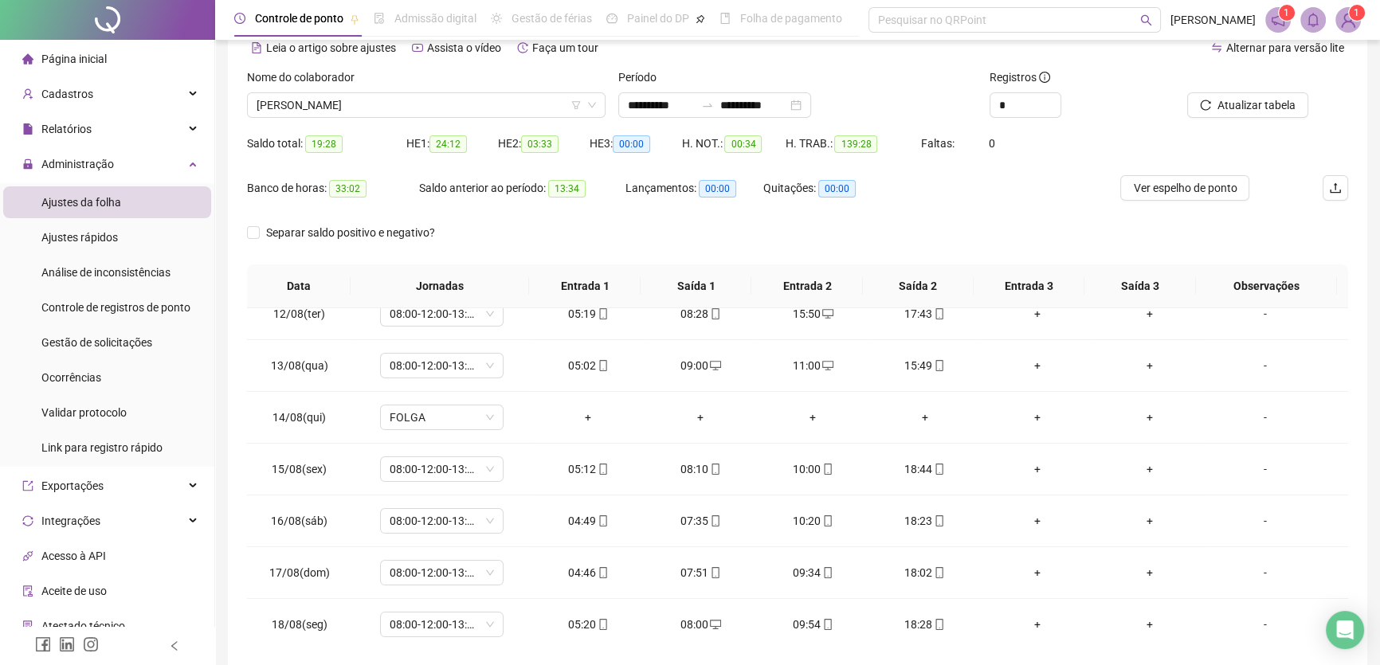
scroll to position [3, 0]
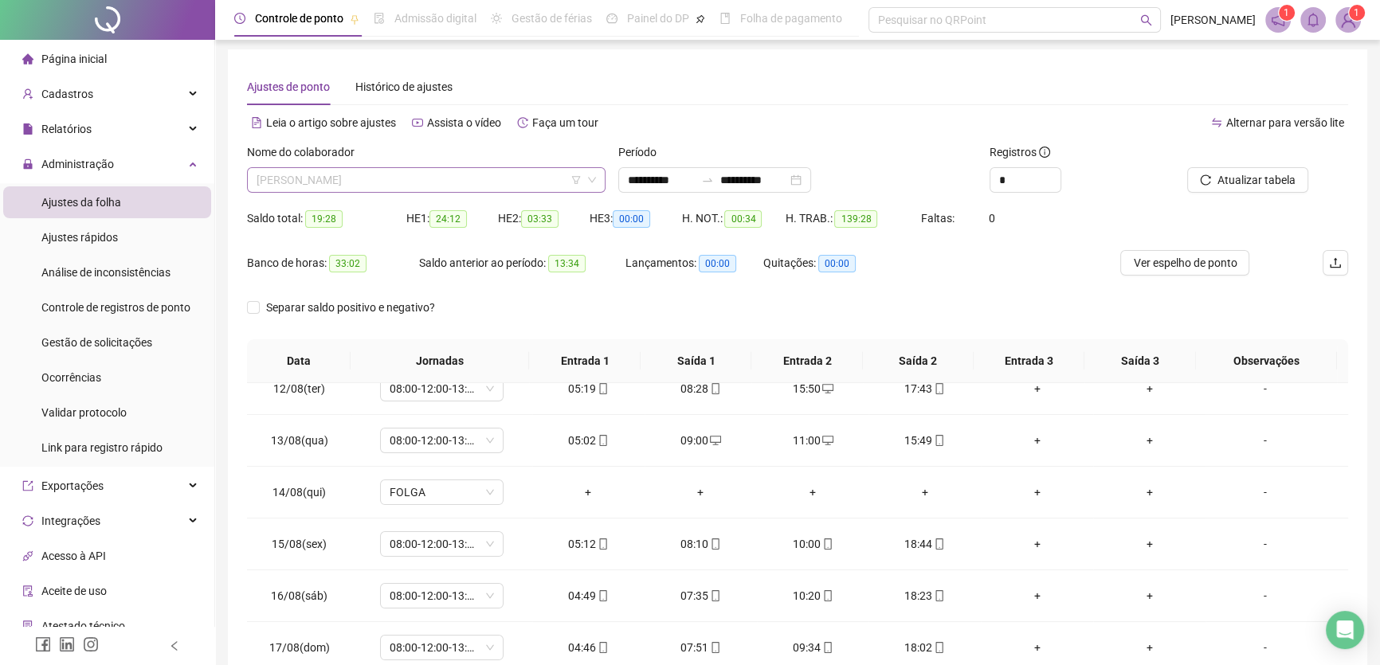
click at [506, 183] on span "[PERSON_NAME]" at bounding box center [427, 180] width 340 height 24
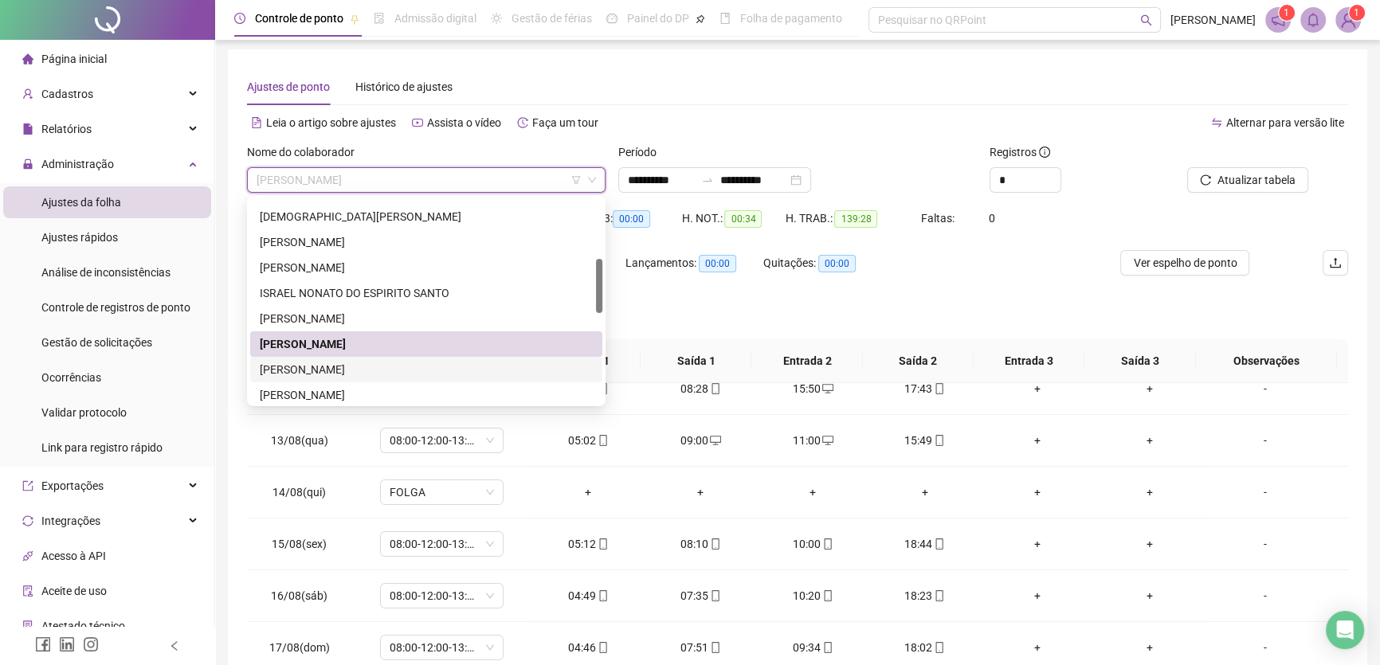
click at [316, 366] on div "JOÃO VITOR DE JESUS SANTOS" at bounding box center [426, 370] width 333 height 18
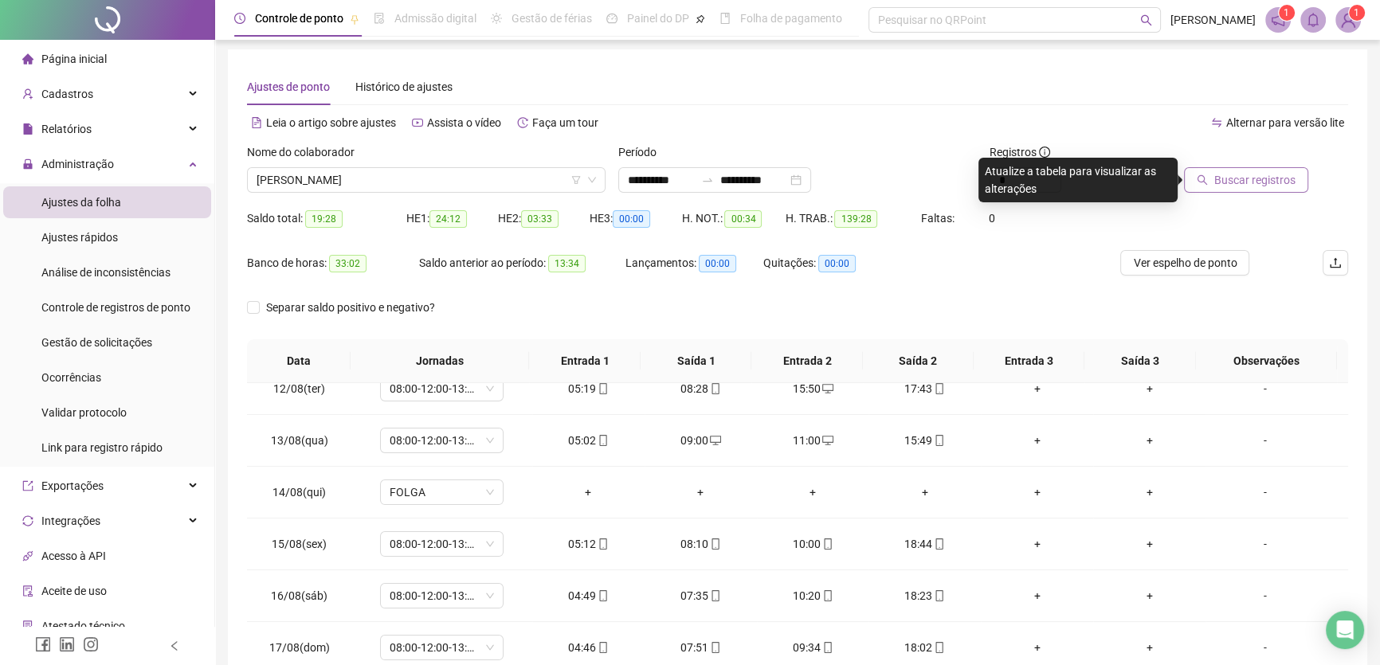
click at [1230, 183] on span "Buscar registros" at bounding box center [1255, 180] width 81 height 18
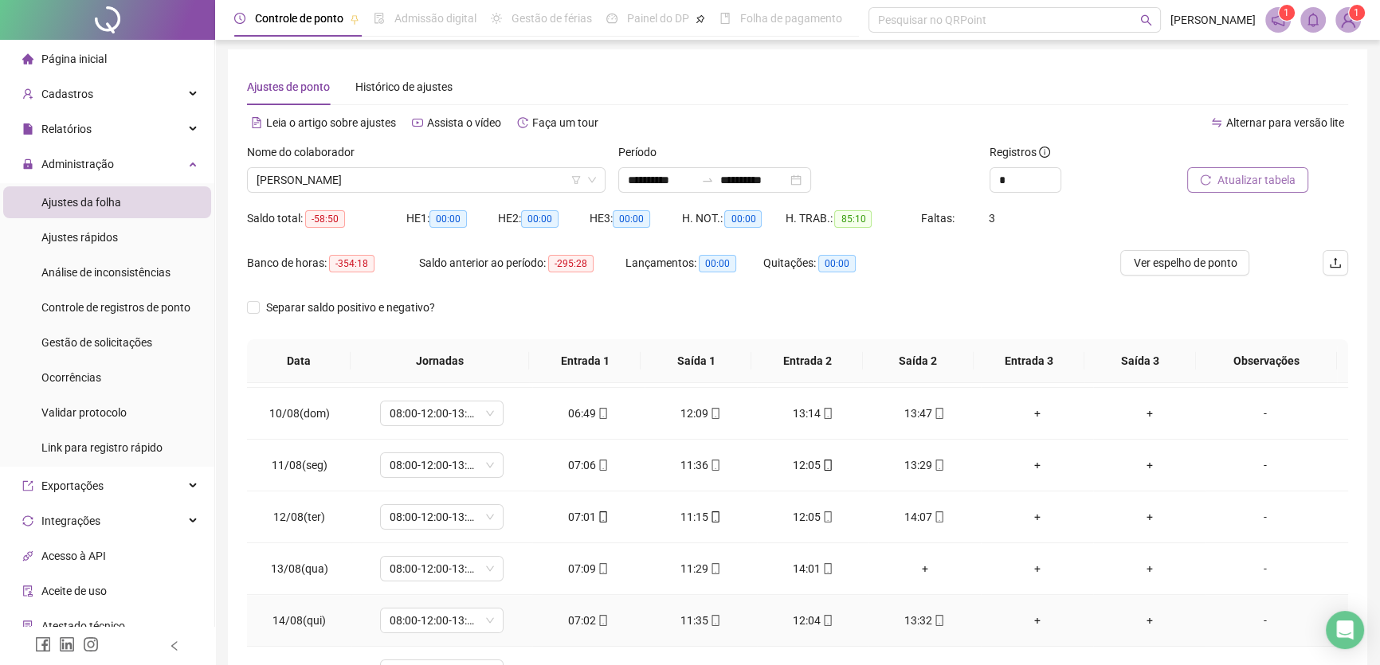
scroll to position [445, 0]
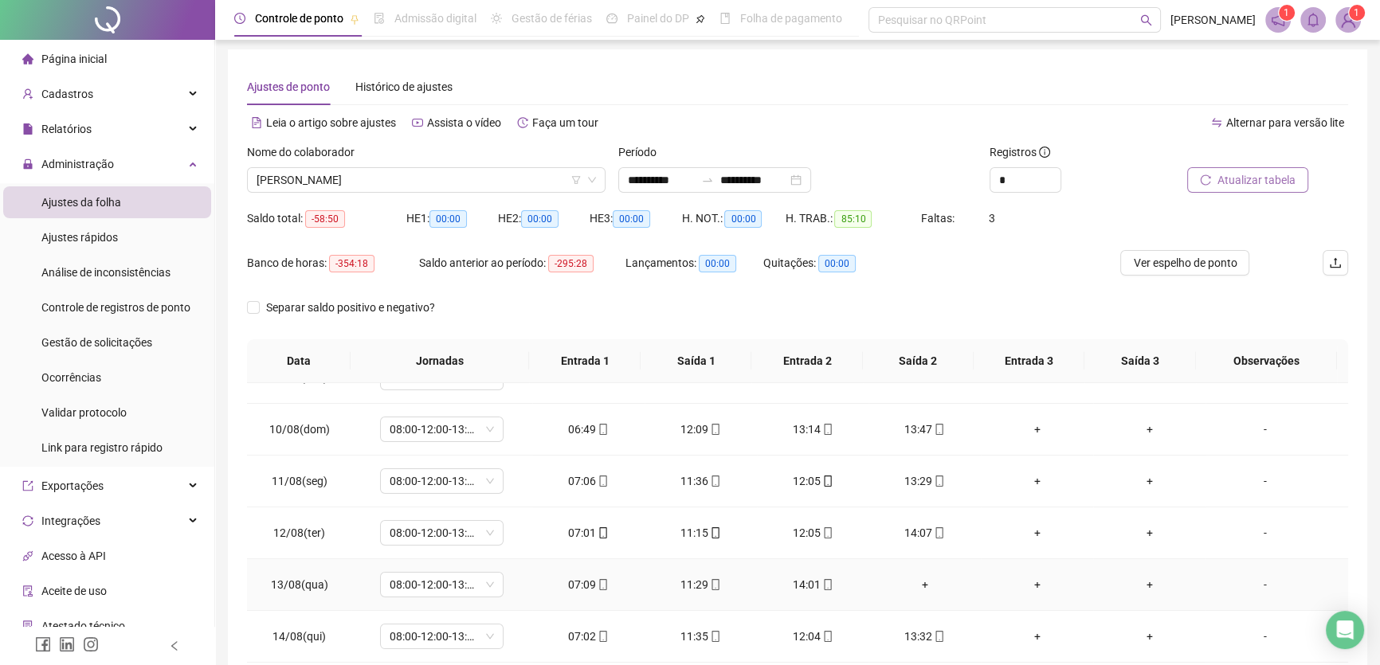
click at [915, 582] on div "+" at bounding box center [924, 585] width 87 height 18
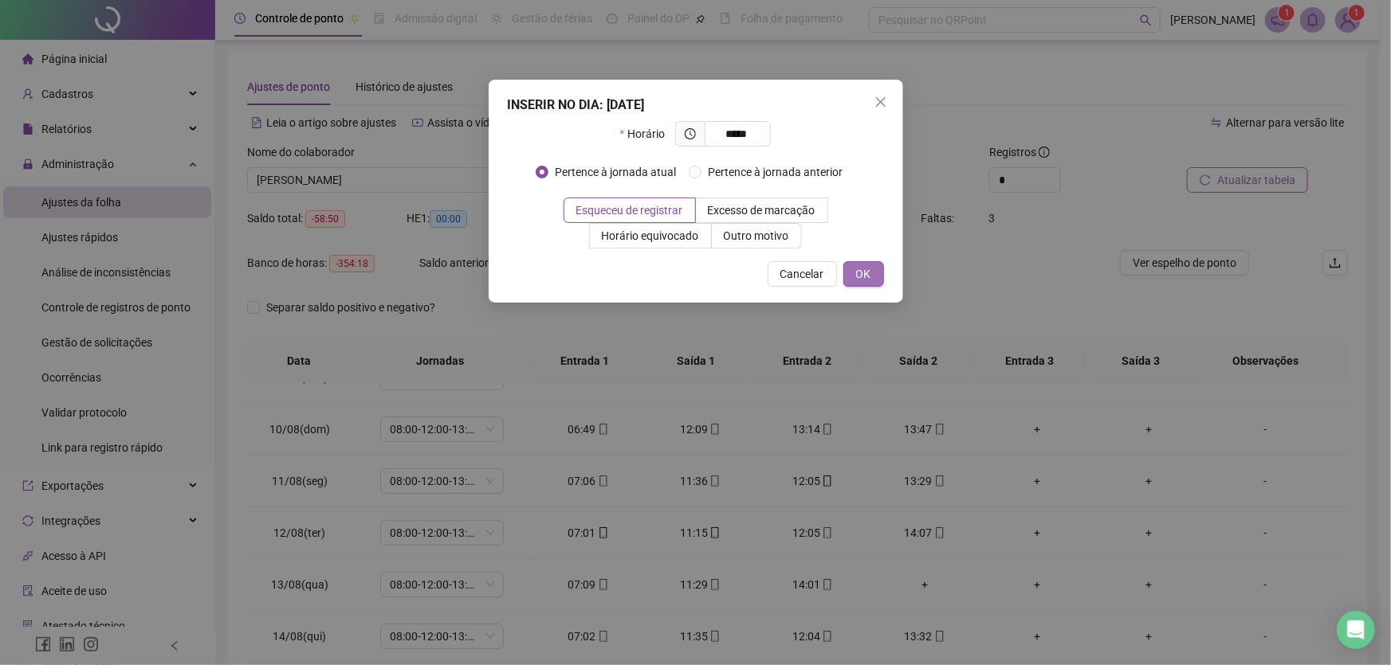
type input "*****"
click at [865, 263] on button "OK" at bounding box center [863, 274] width 41 height 26
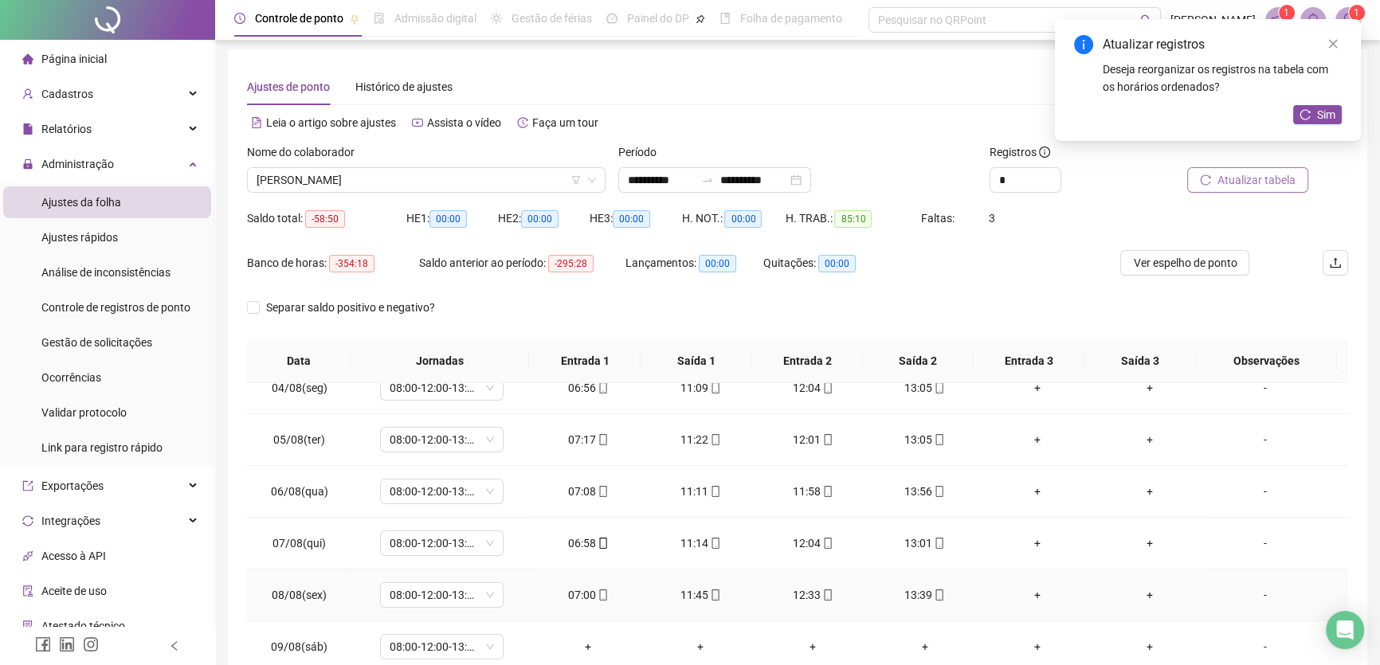
scroll to position [0, 0]
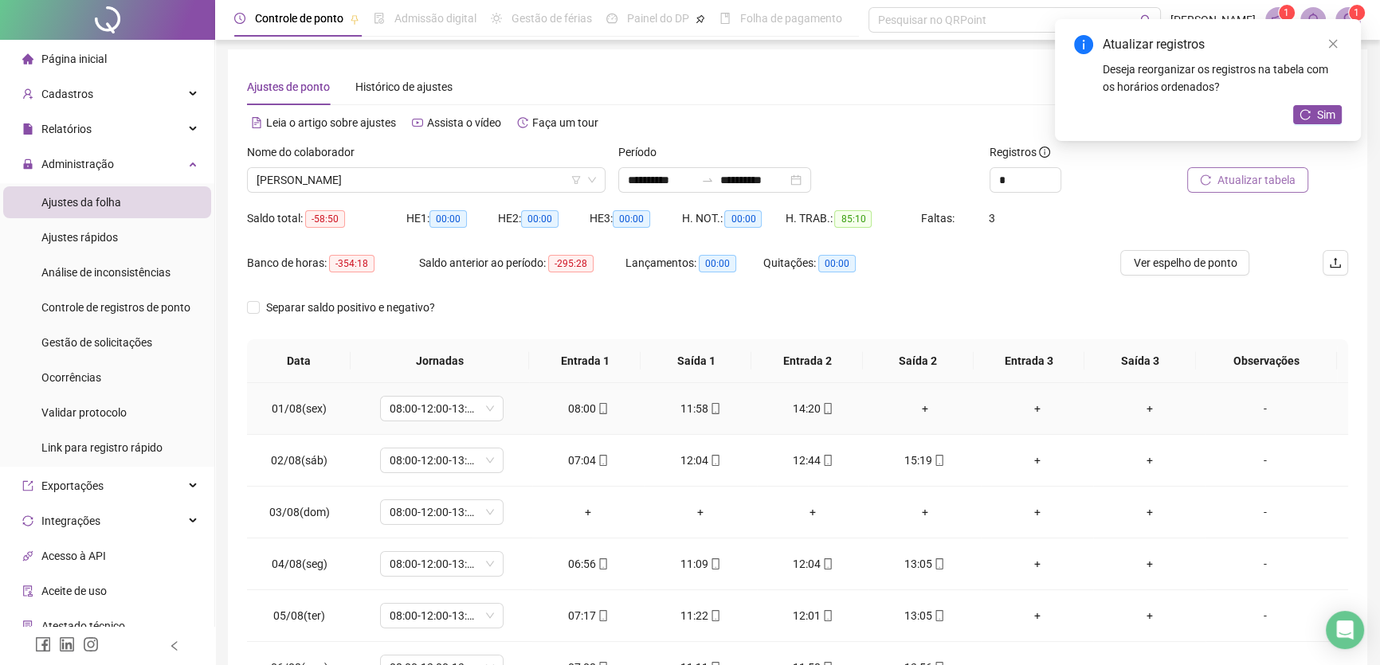
click at [919, 402] on div "+" at bounding box center [924, 409] width 87 height 18
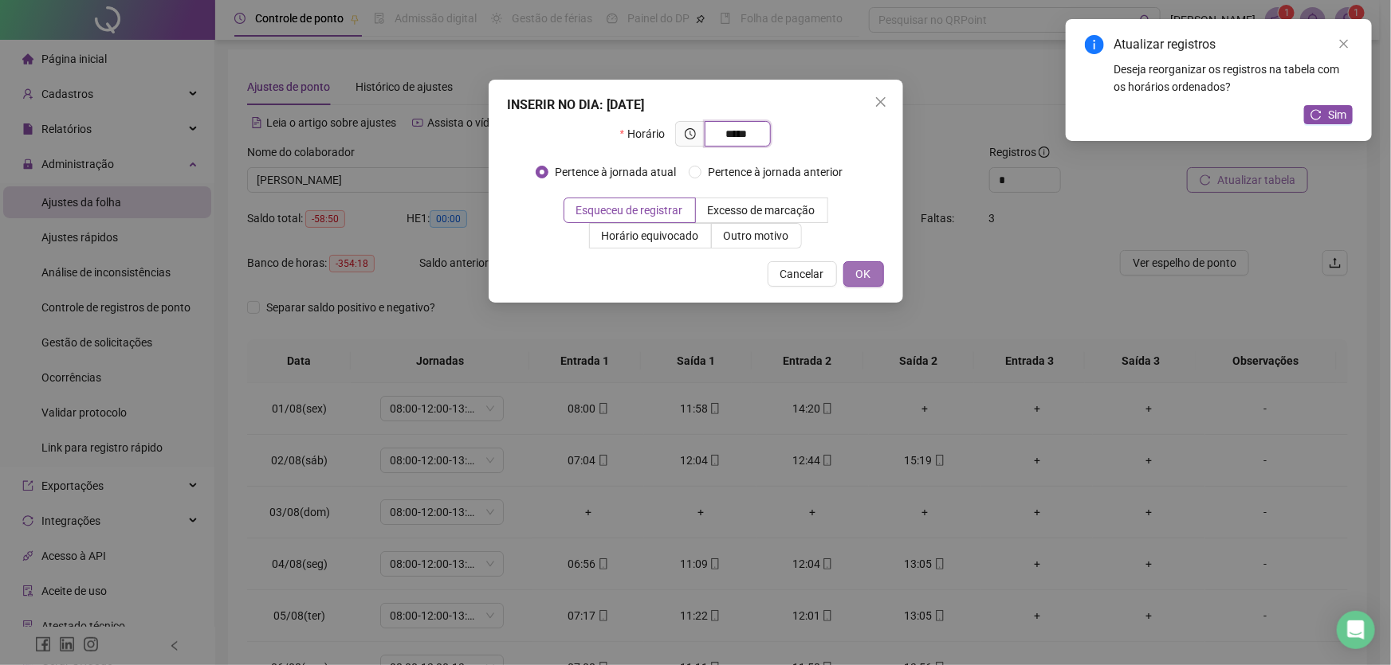
type input "*****"
click at [864, 279] on span "OK" at bounding box center [863, 274] width 15 height 18
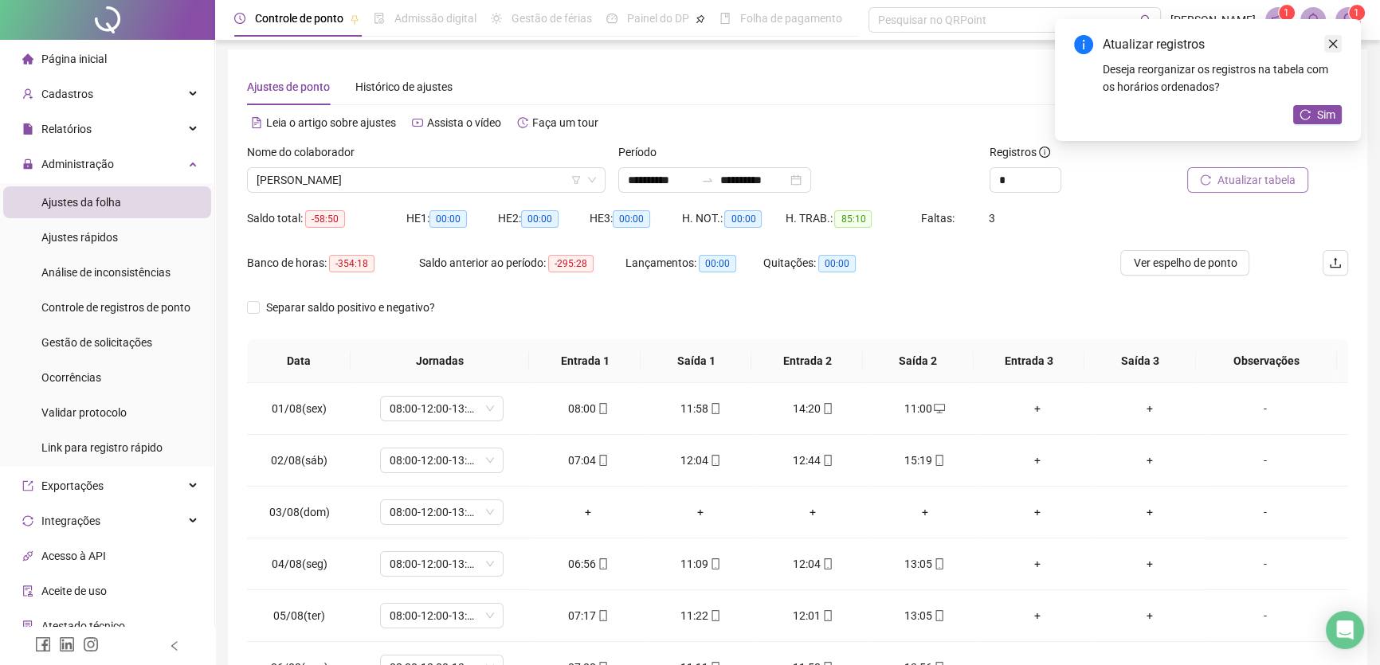
click at [1328, 41] on icon "close" at bounding box center [1333, 43] width 11 height 11
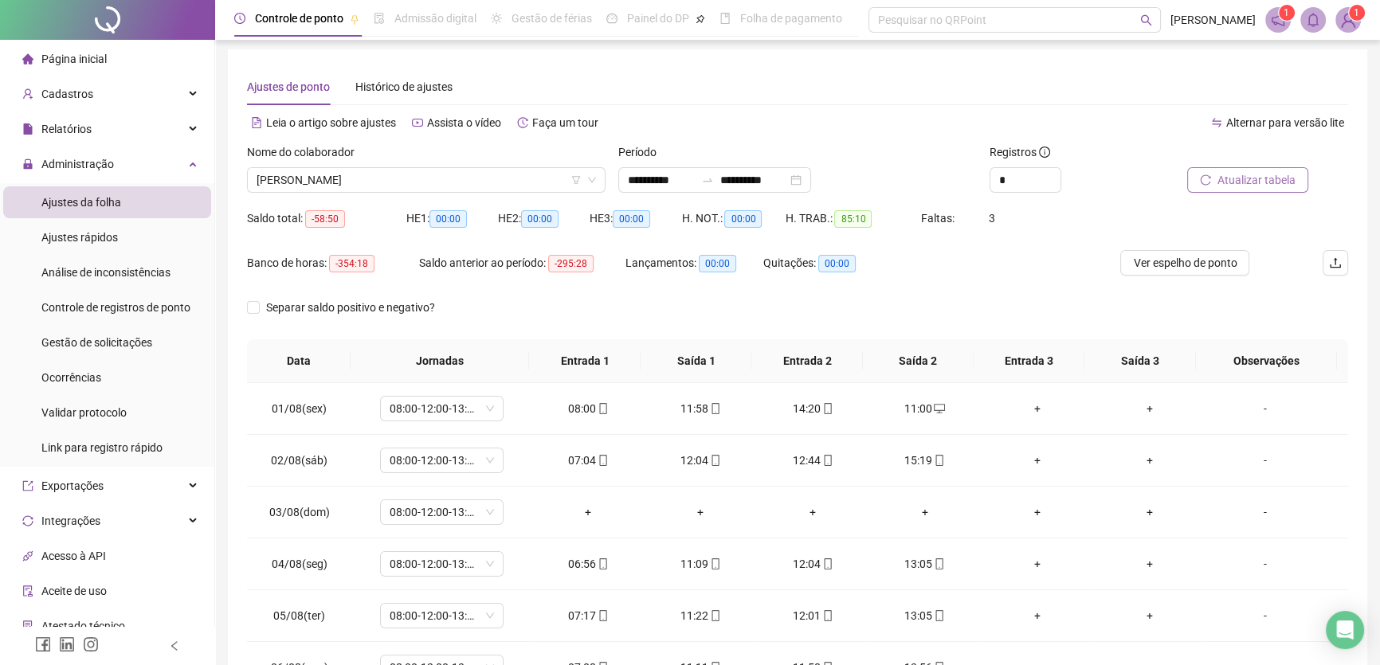
click at [1267, 179] on span "Atualizar tabela" at bounding box center [1257, 180] width 78 height 18
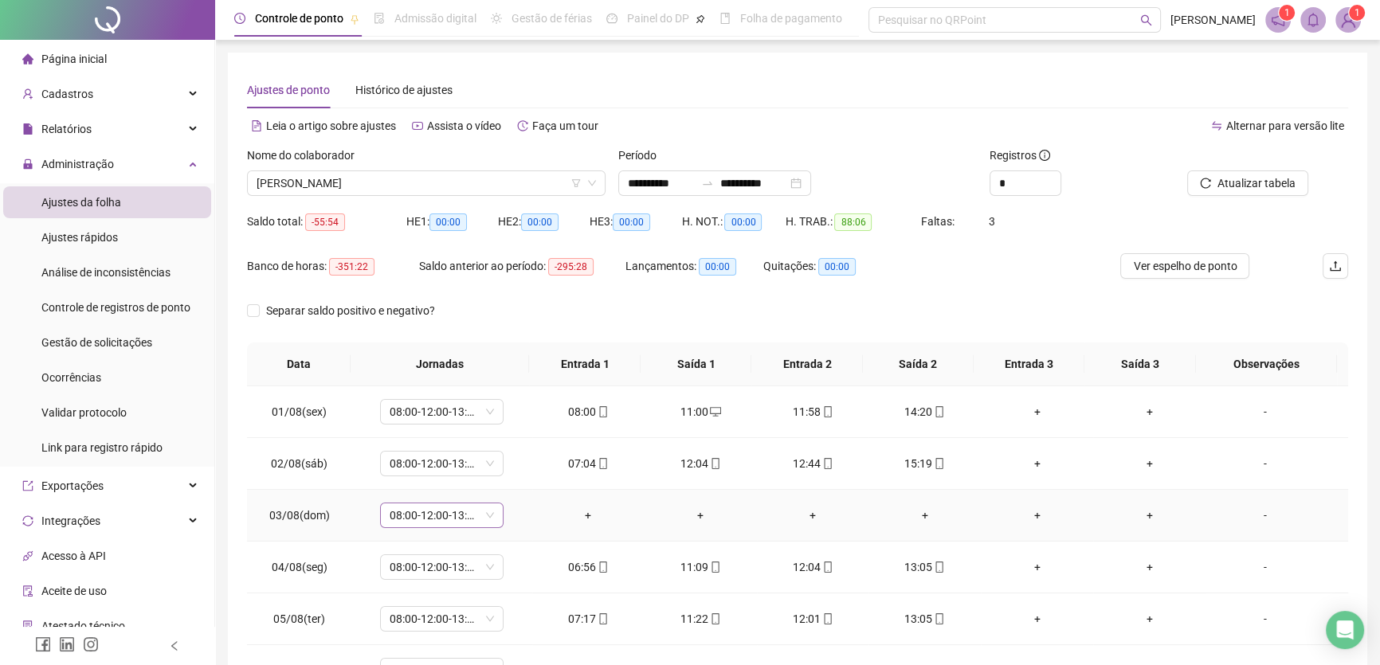
click at [479, 526] on span "08:00-12:00-13:00-17:00" at bounding box center [442, 516] width 104 height 24
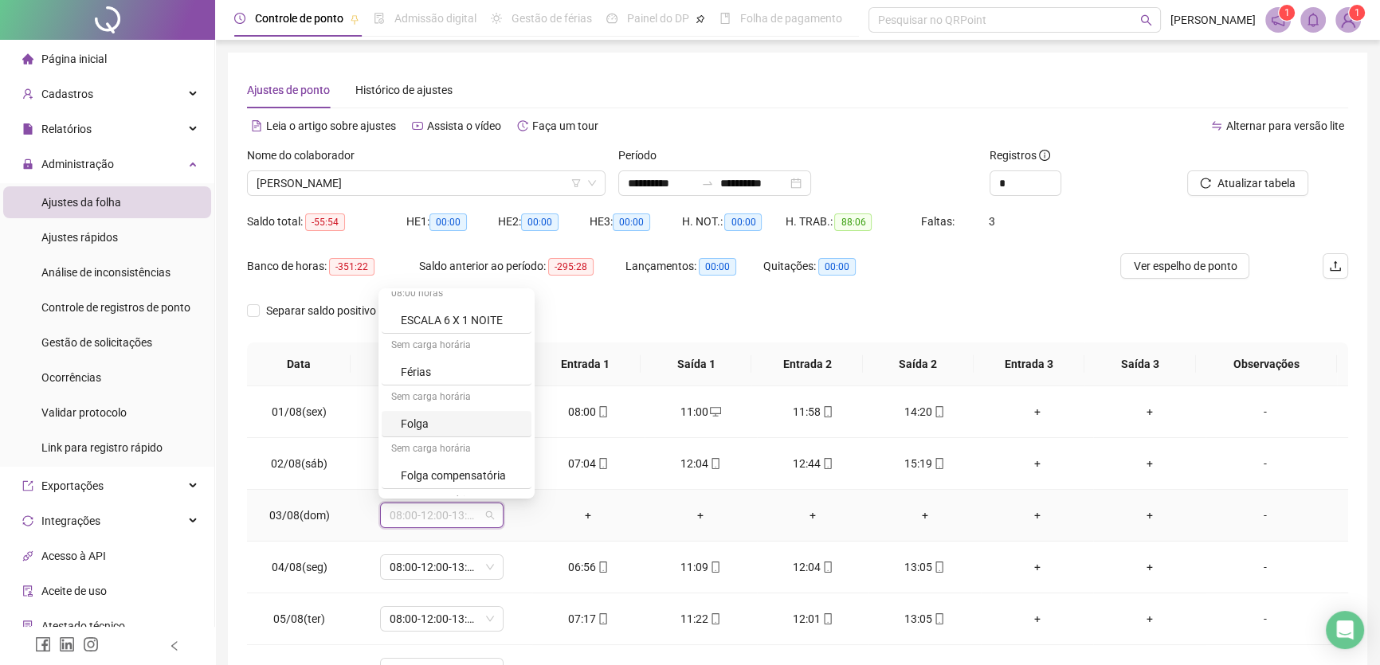
click at [439, 426] on div "Folga" at bounding box center [461, 424] width 121 height 18
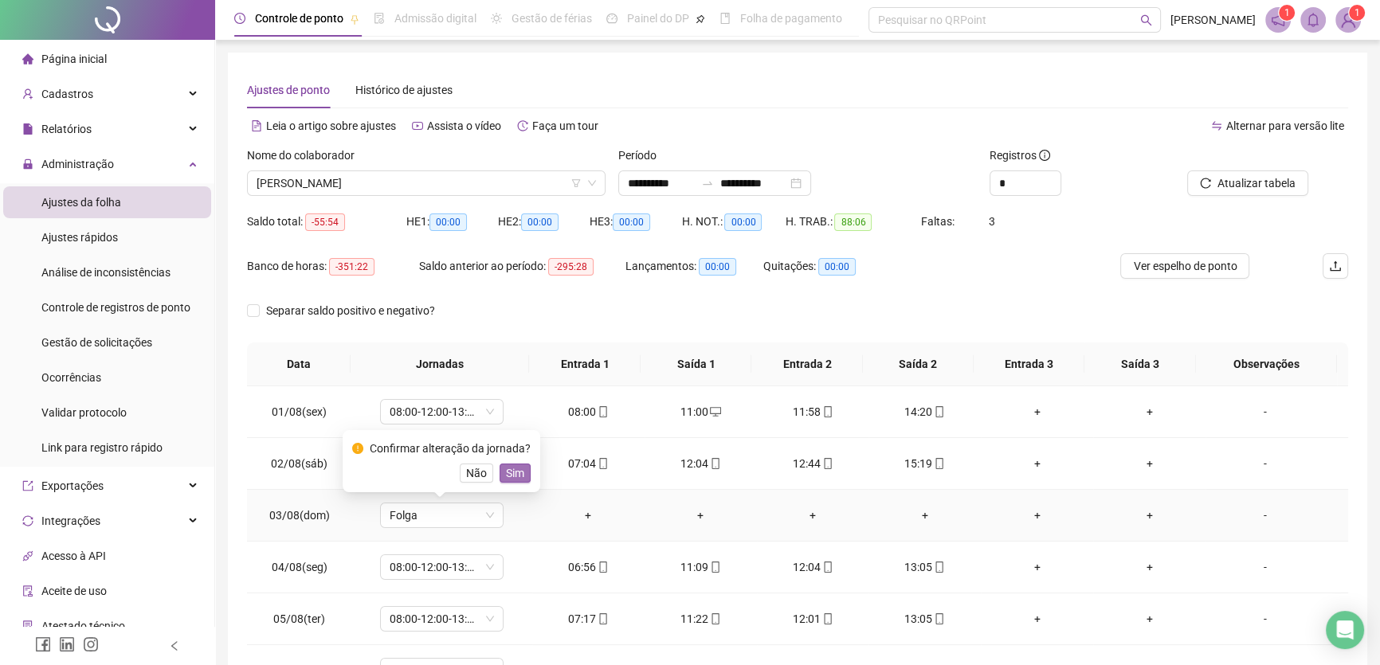
click at [506, 471] on span "Sim" at bounding box center [515, 474] width 18 height 18
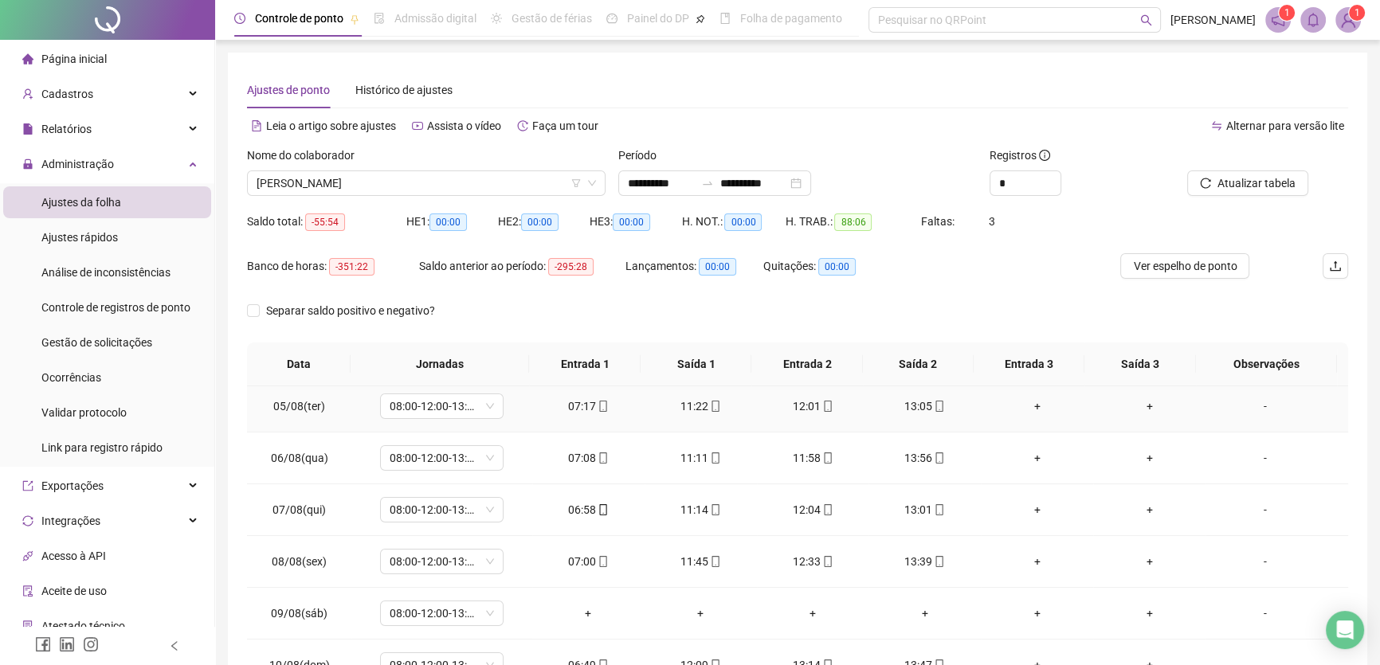
scroll to position [289, 0]
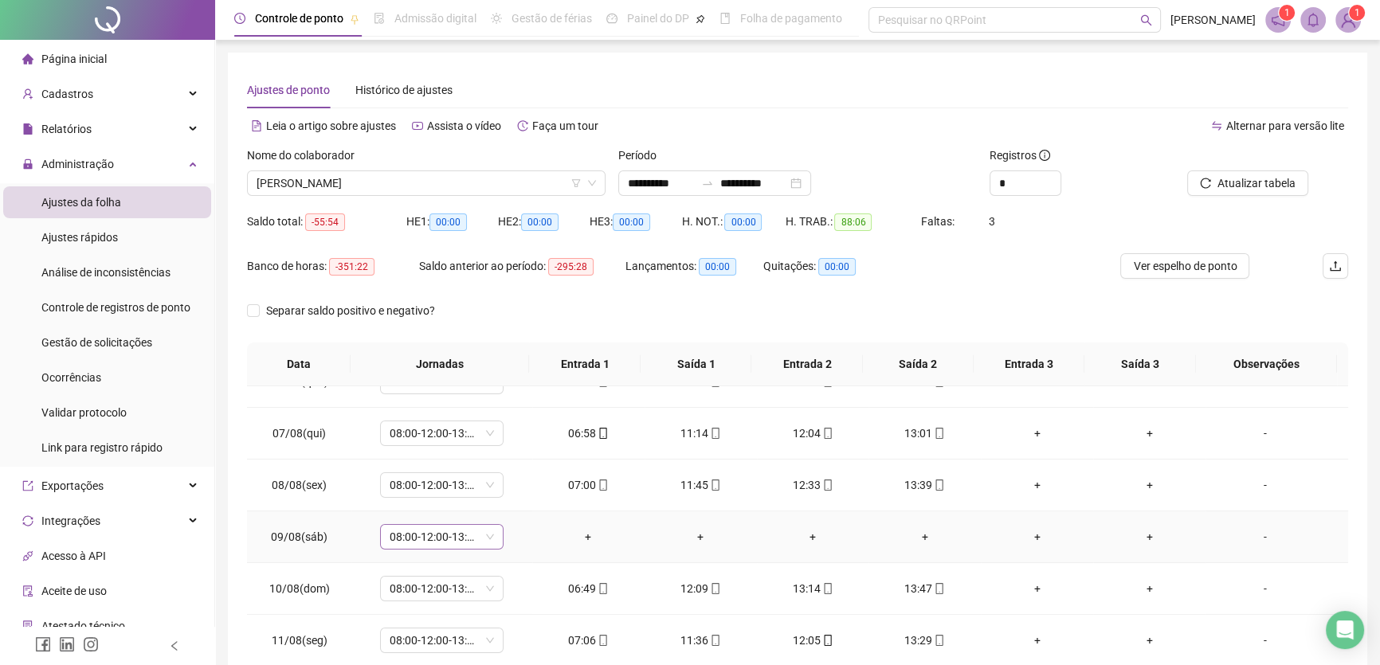
click at [489, 534] on span "08:00-12:00-13:00-17:00" at bounding box center [442, 537] width 104 height 24
click at [428, 401] on div "Folga" at bounding box center [461, 400] width 121 height 18
click at [506, 500] on span "Sim" at bounding box center [515, 494] width 18 height 18
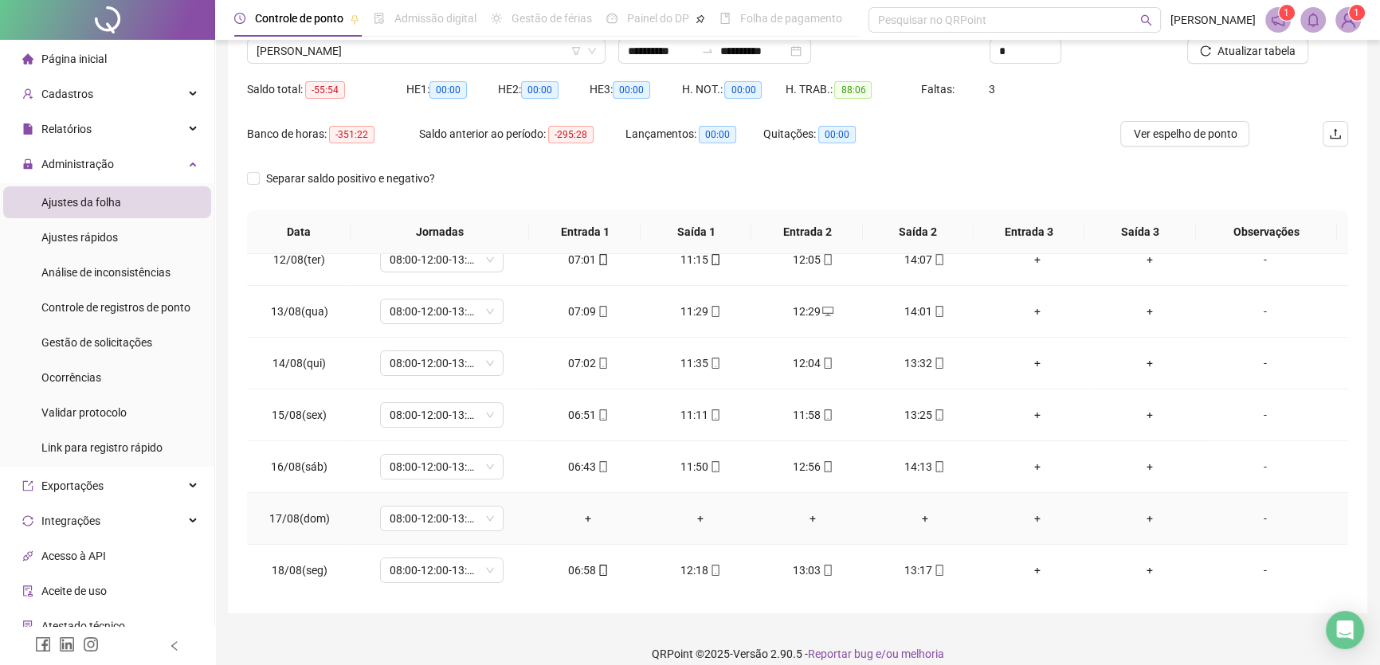
scroll to position [148, 0]
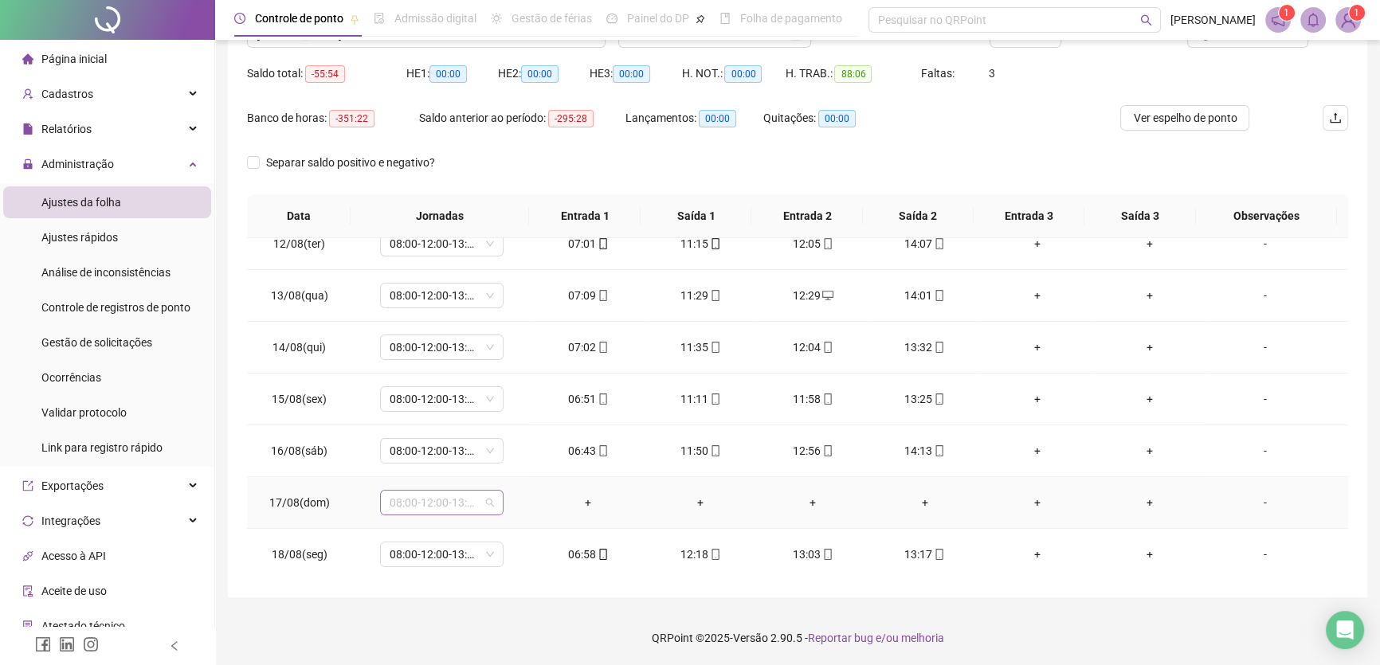
click at [477, 497] on span "08:00-12:00-13:00-17:00" at bounding box center [442, 503] width 104 height 24
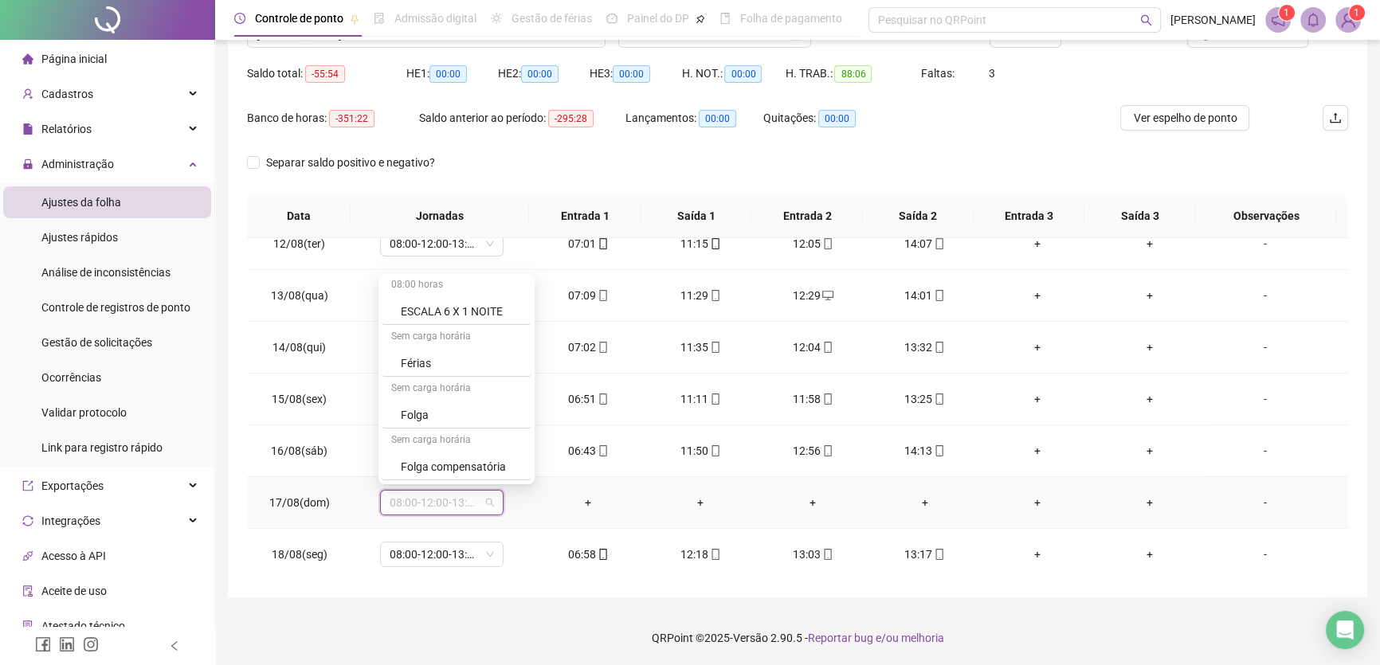
scroll to position [217, 0]
click at [431, 406] on div "Folga" at bounding box center [461, 410] width 121 height 18
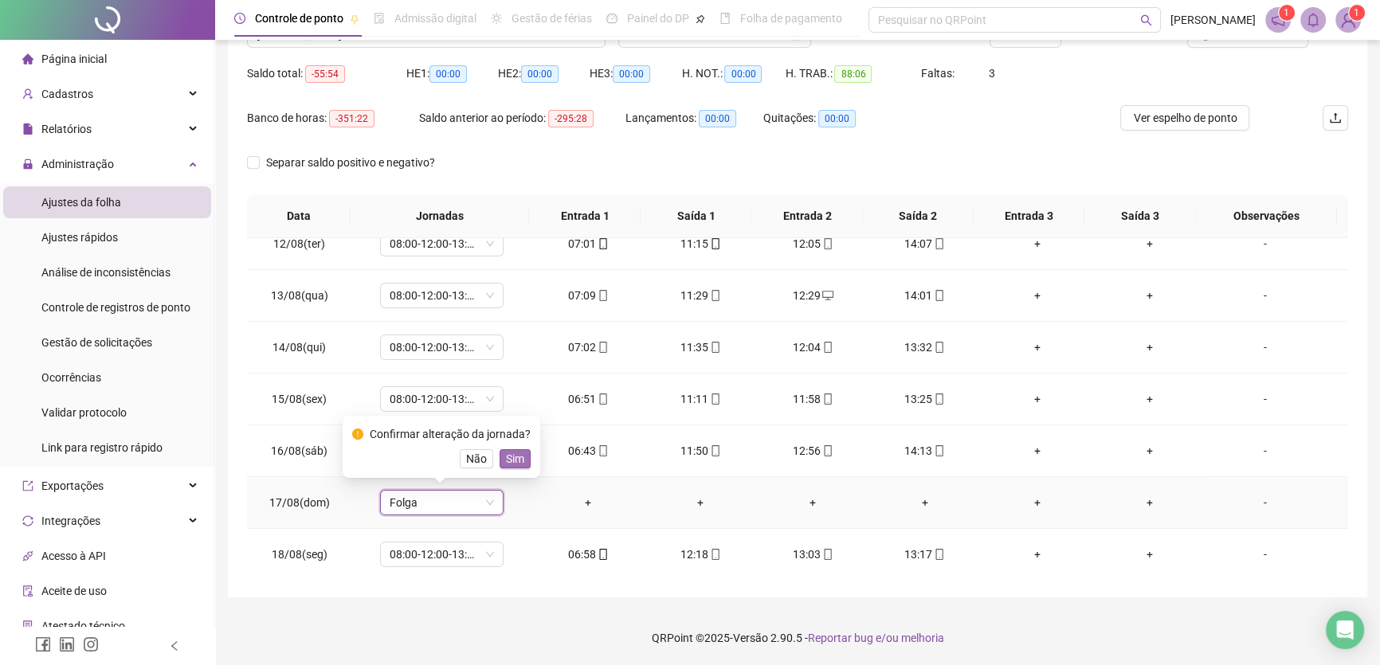
click at [515, 463] on span "Sim" at bounding box center [515, 459] width 18 height 18
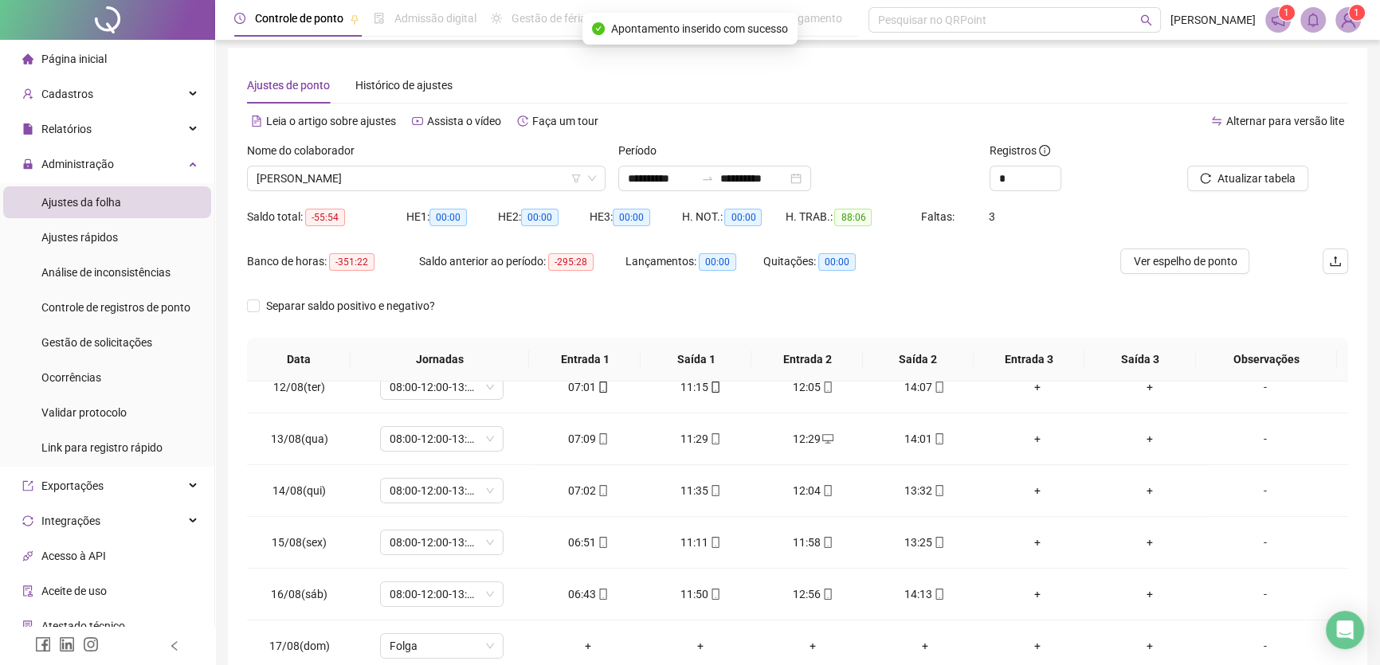
scroll to position [3, 0]
click at [1271, 179] on span "Atualizar tabela" at bounding box center [1257, 180] width 78 height 18
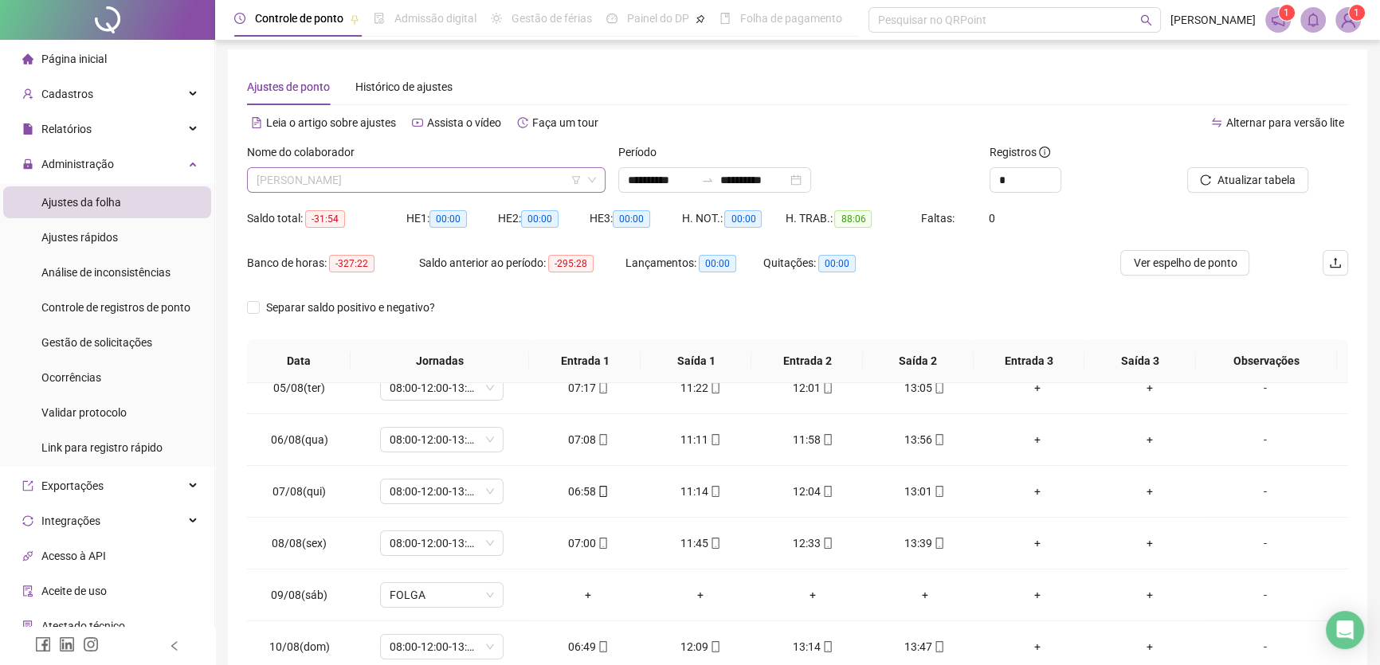
click at [461, 173] on span "JOÃO VITOR DE JESUS SANTOS" at bounding box center [427, 180] width 340 height 24
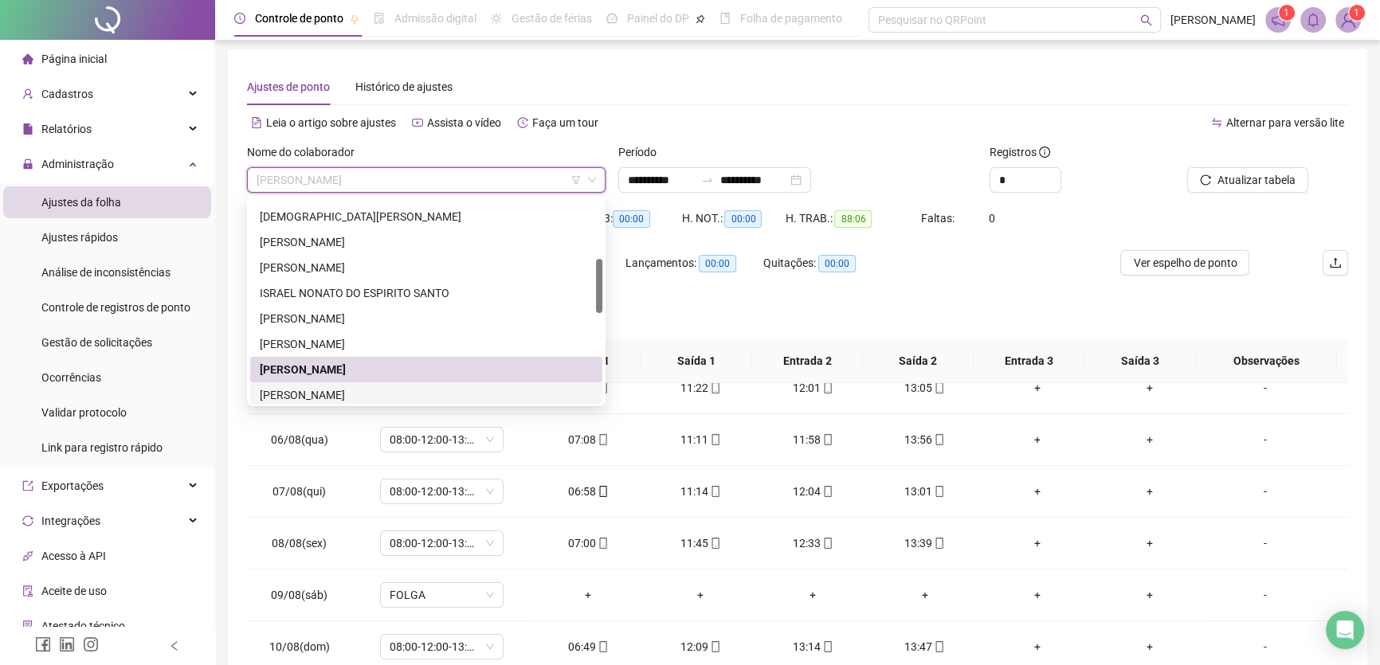
click at [300, 394] on div "JOILTON NUNES DOS SANTOS" at bounding box center [426, 396] width 333 height 18
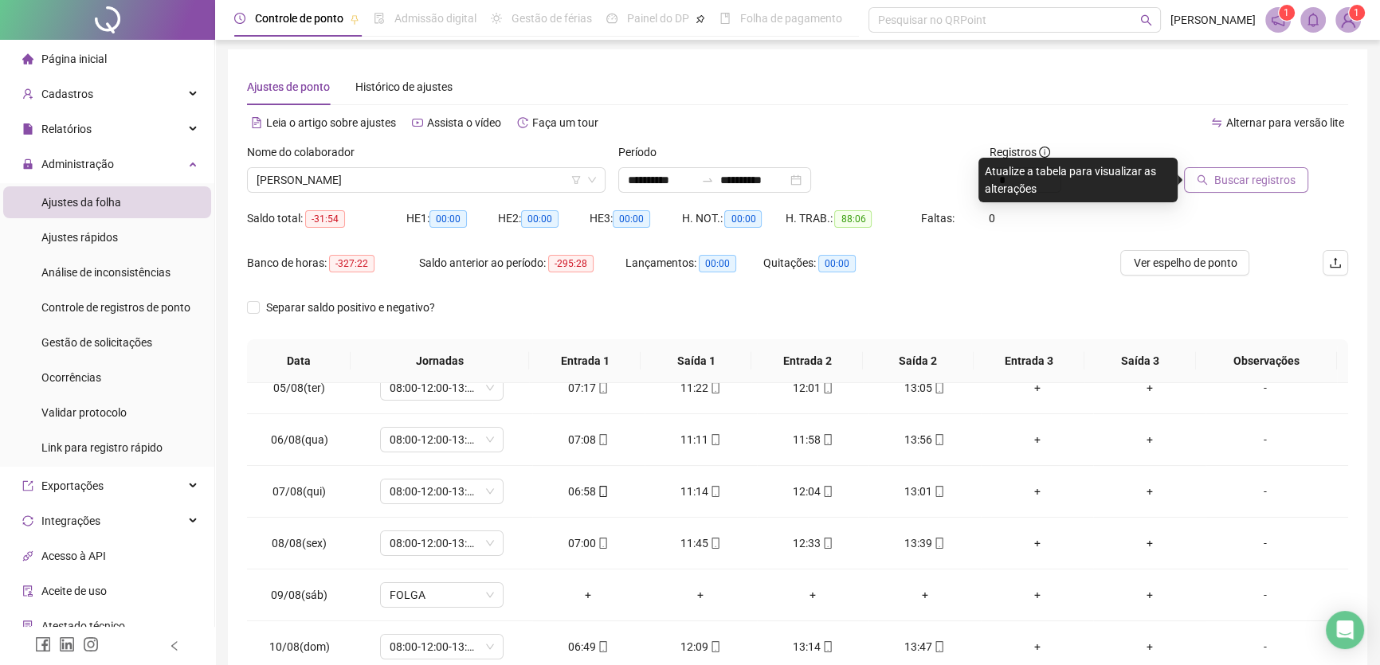
click at [1259, 181] on span "Buscar registros" at bounding box center [1255, 180] width 81 height 18
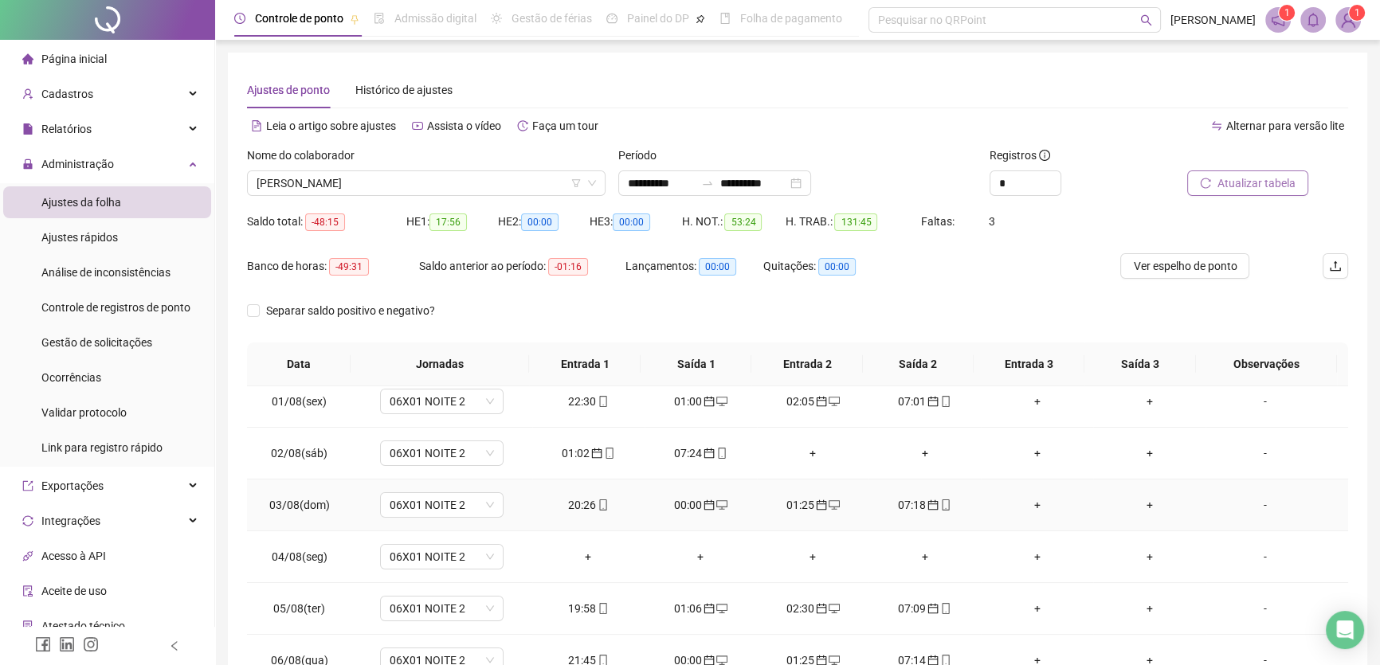
scroll to position [0, 0]
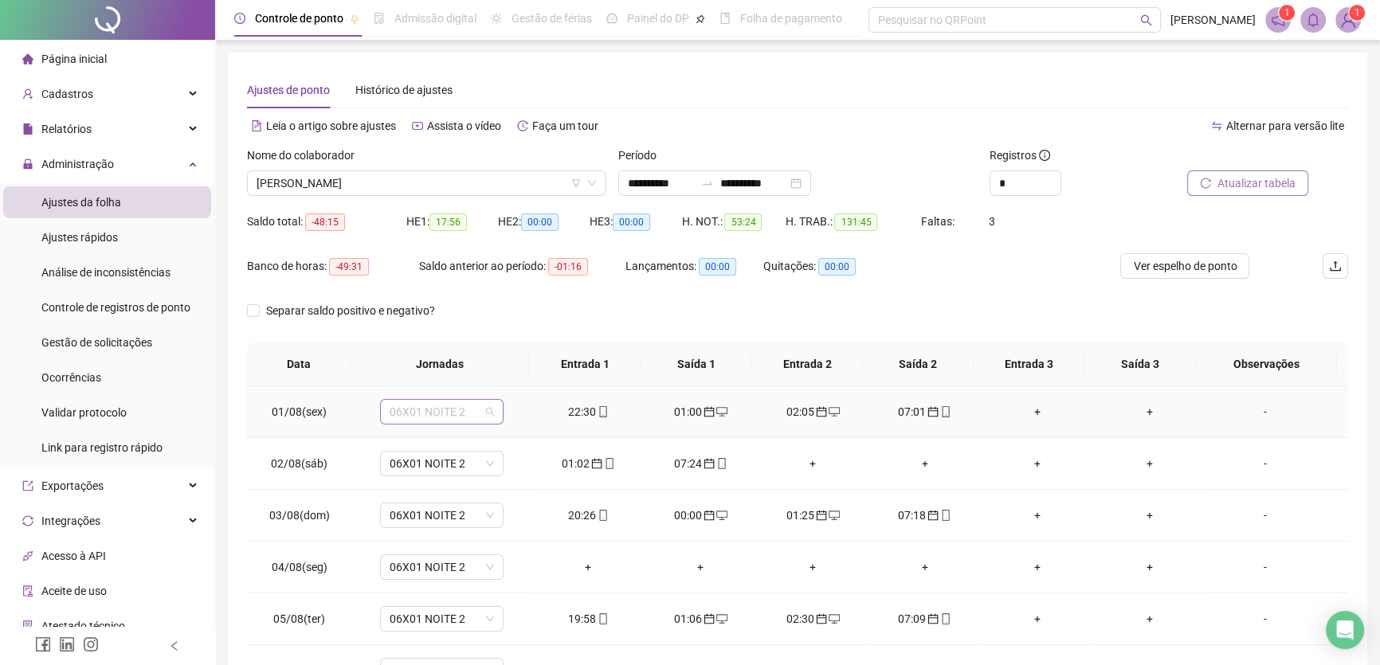
click at [475, 411] on span "06X01 NOITE 2" at bounding box center [442, 412] width 104 height 24
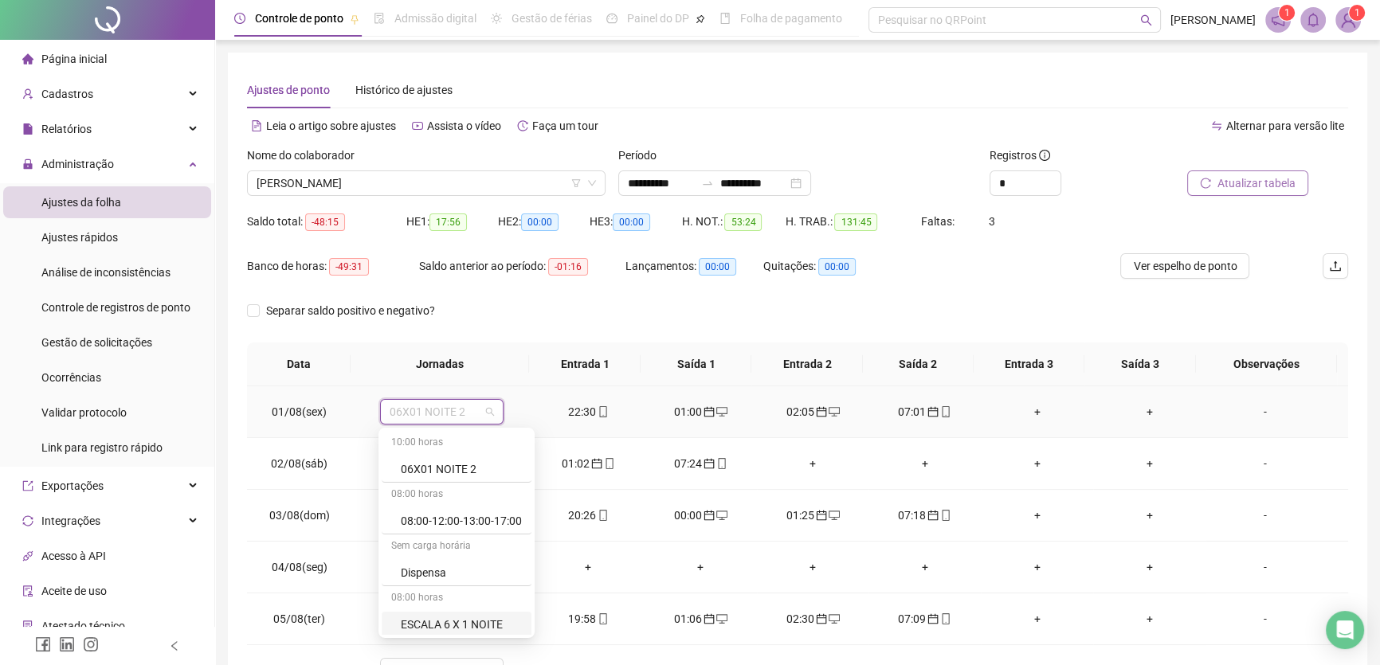
click at [479, 626] on div "ESCALA 6 X 1 NOITE" at bounding box center [461, 625] width 121 height 18
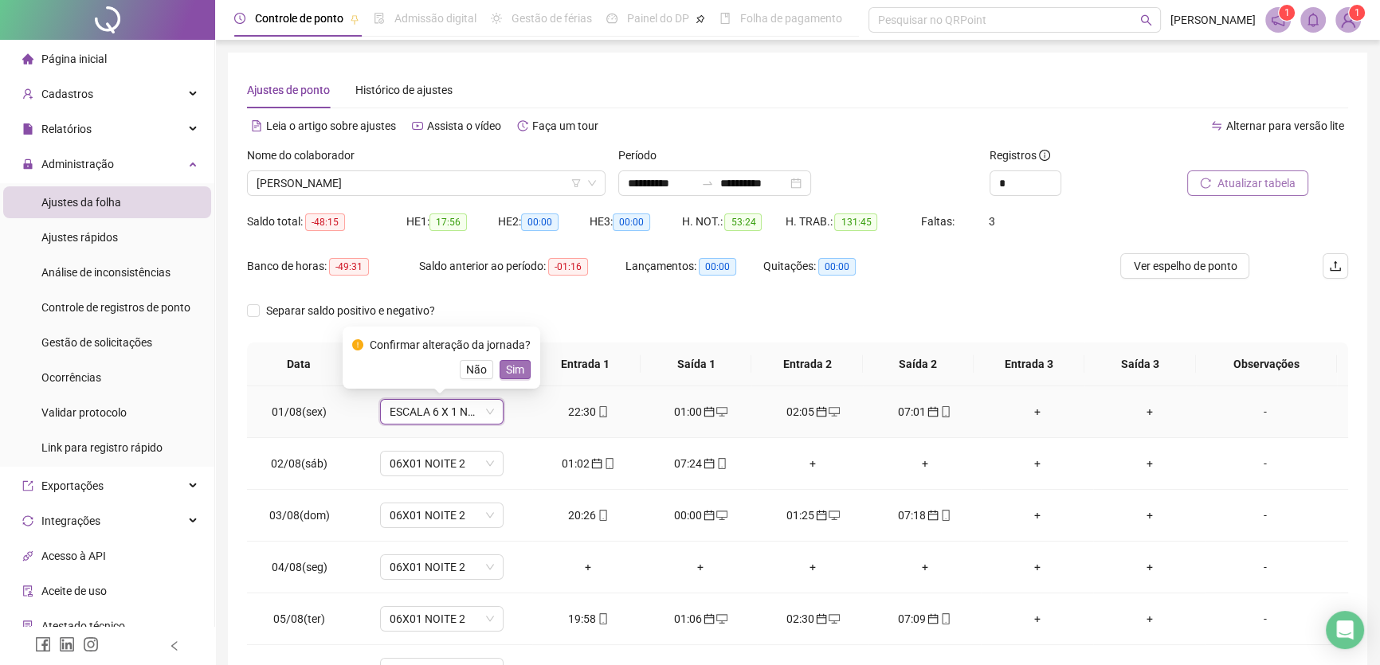
click at [508, 369] on span "Sim" at bounding box center [515, 370] width 18 height 18
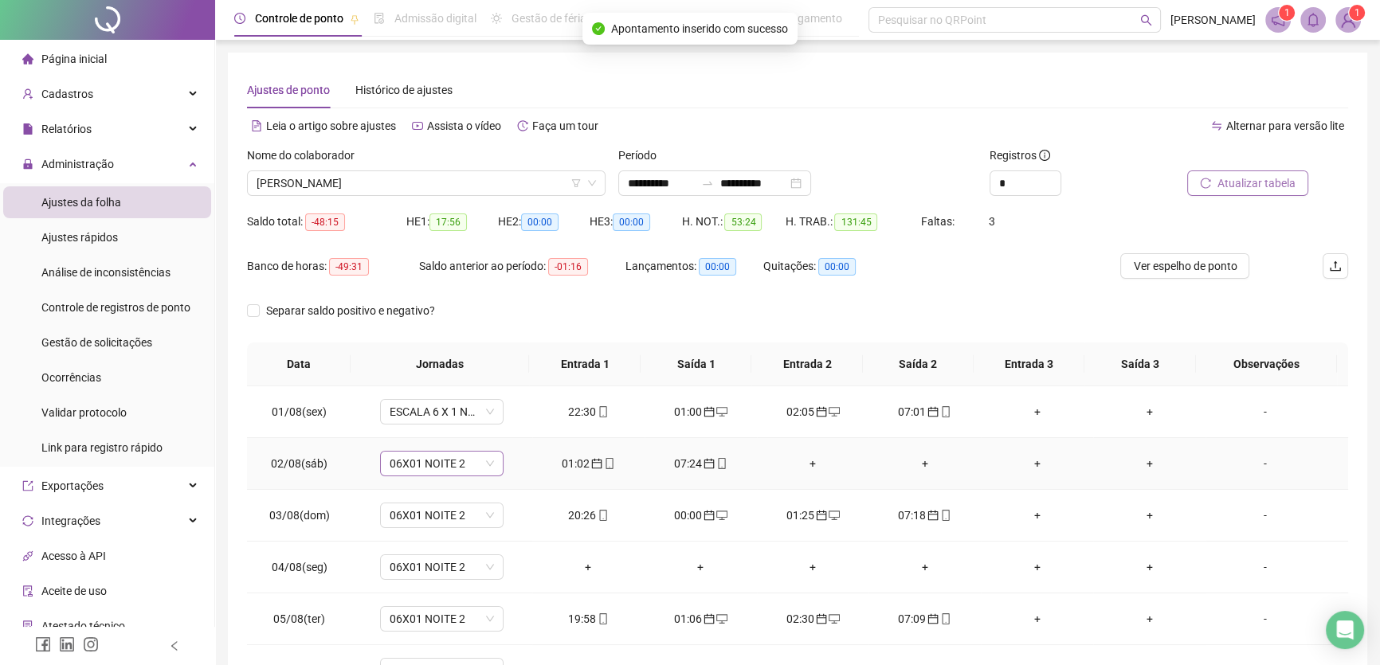
click at [469, 464] on span "06X01 NOITE 2" at bounding box center [442, 464] width 104 height 24
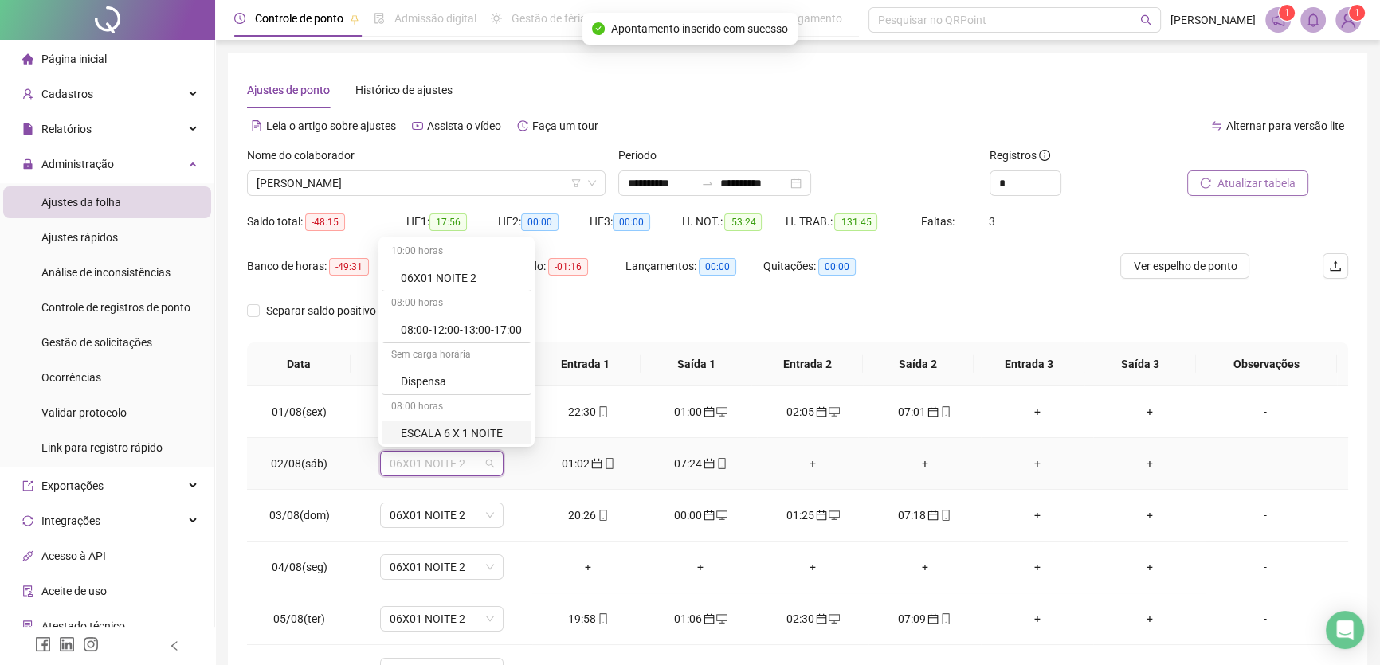
click at [490, 432] on div "ESCALA 6 X 1 NOITE" at bounding box center [461, 434] width 121 height 18
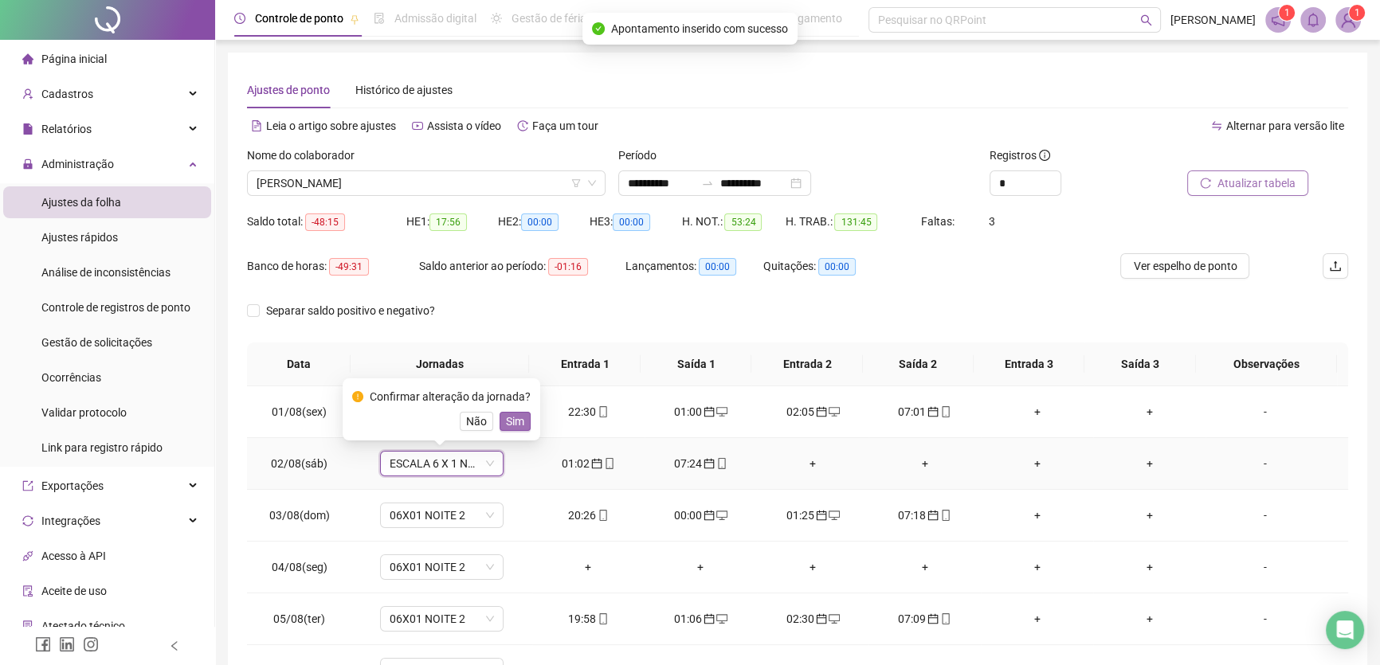
click at [513, 422] on span "Sim" at bounding box center [515, 422] width 18 height 18
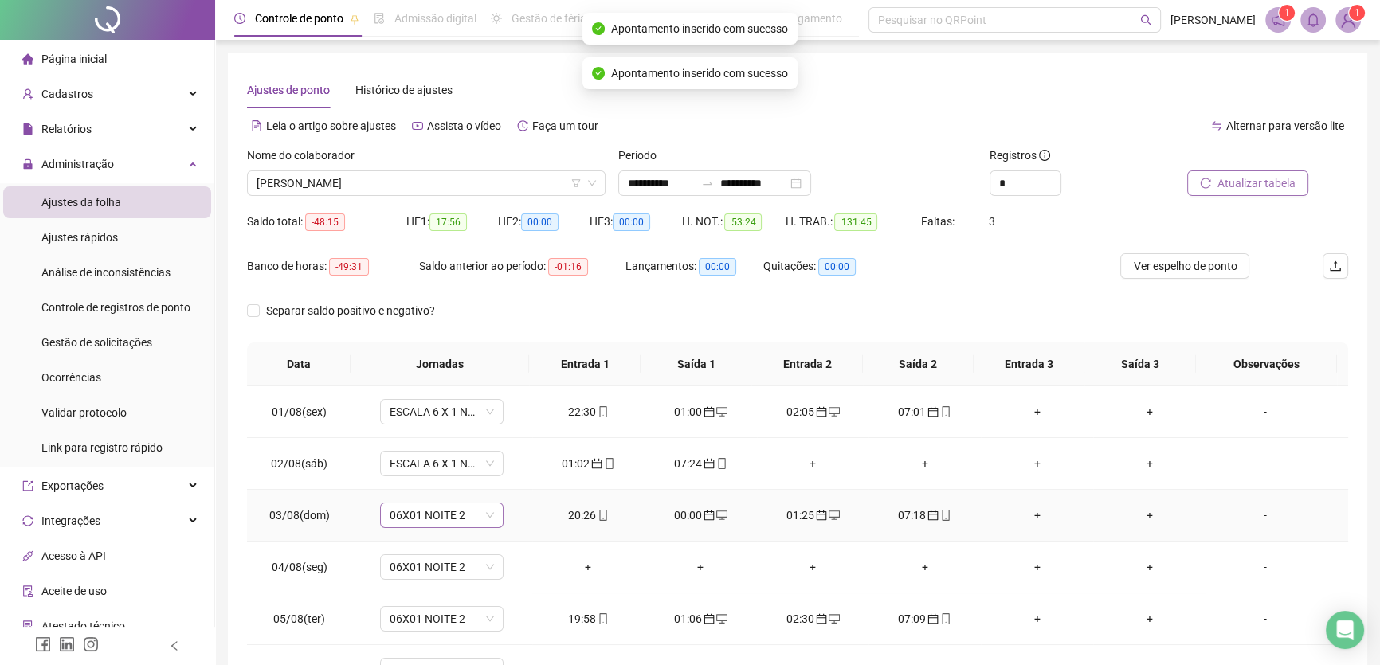
click at [467, 518] on span "06X01 NOITE 2" at bounding box center [442, 516] width 104 height 24
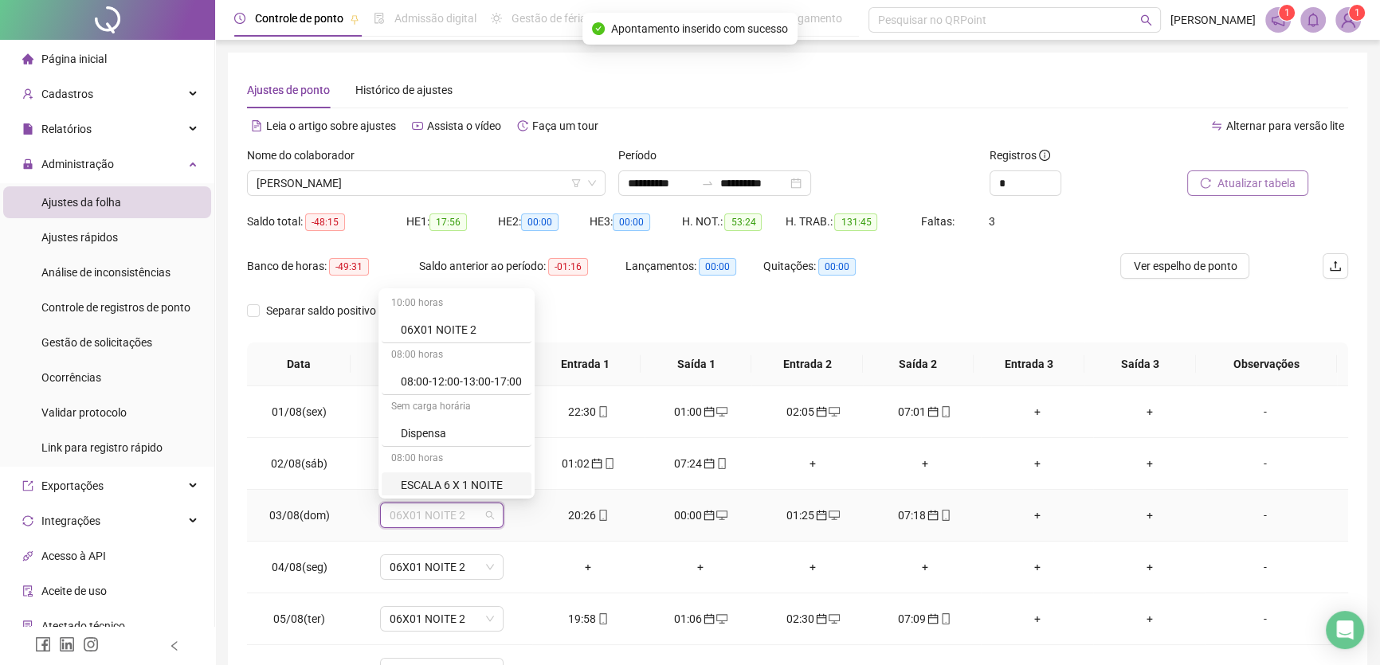
click at [472, 481] on div "ESCALA 6 X 1 NOITE" at bounding box center [461, 486] width 121 height 18
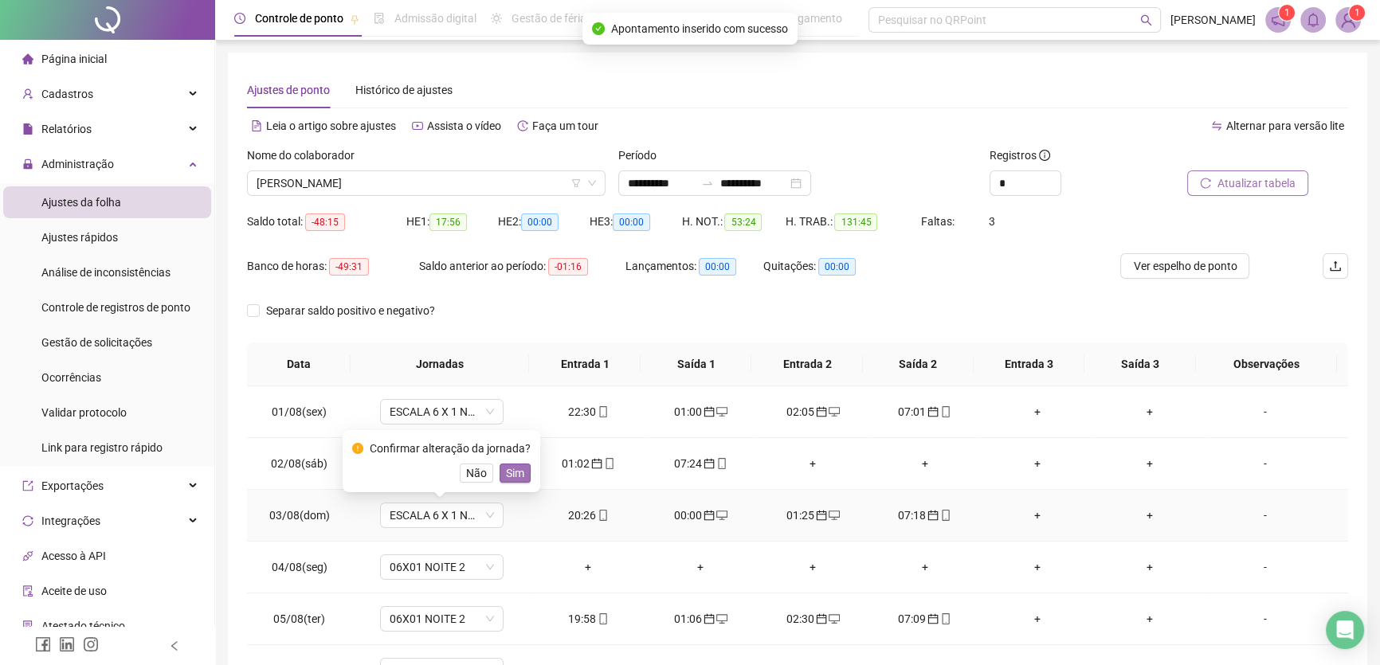
click at [510, 479] on span "Sim" at bounding box center [515, 474] width 18 height 18
click at [486, 570] on span "06X01 NOITE 2" at bounding box center [442, 567] width 104 height 24
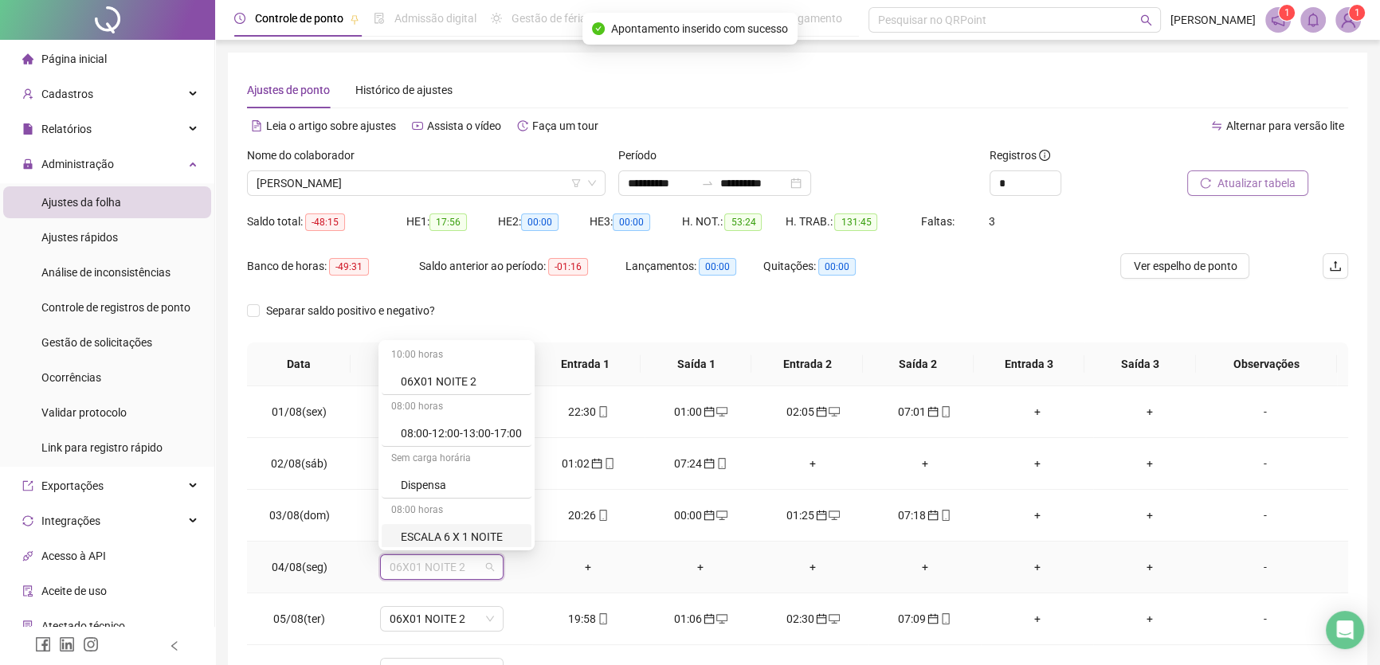
click at [498, 524] on div "ESCALA 6 X 1 NOITE" at bounding box center [457, 537] width 150 height 26
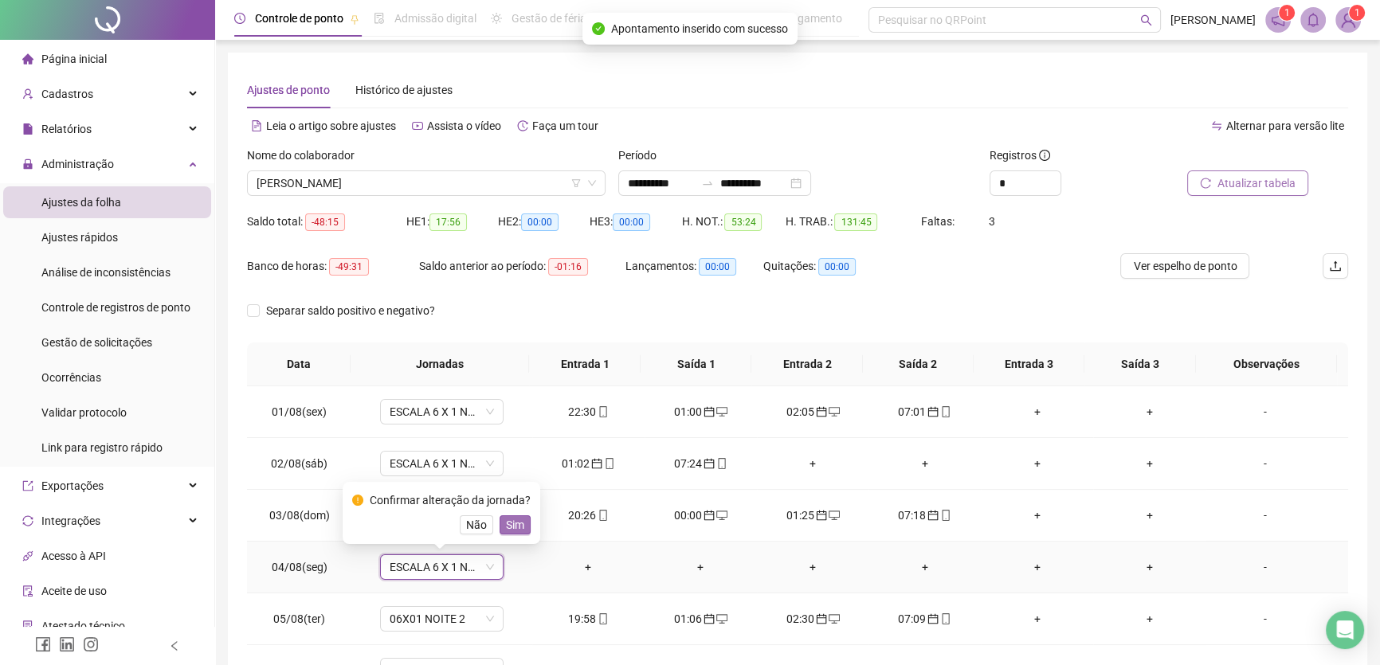
click at [517, 520] on span "Sim" at bounding box center [515, 525] width 18 height 18
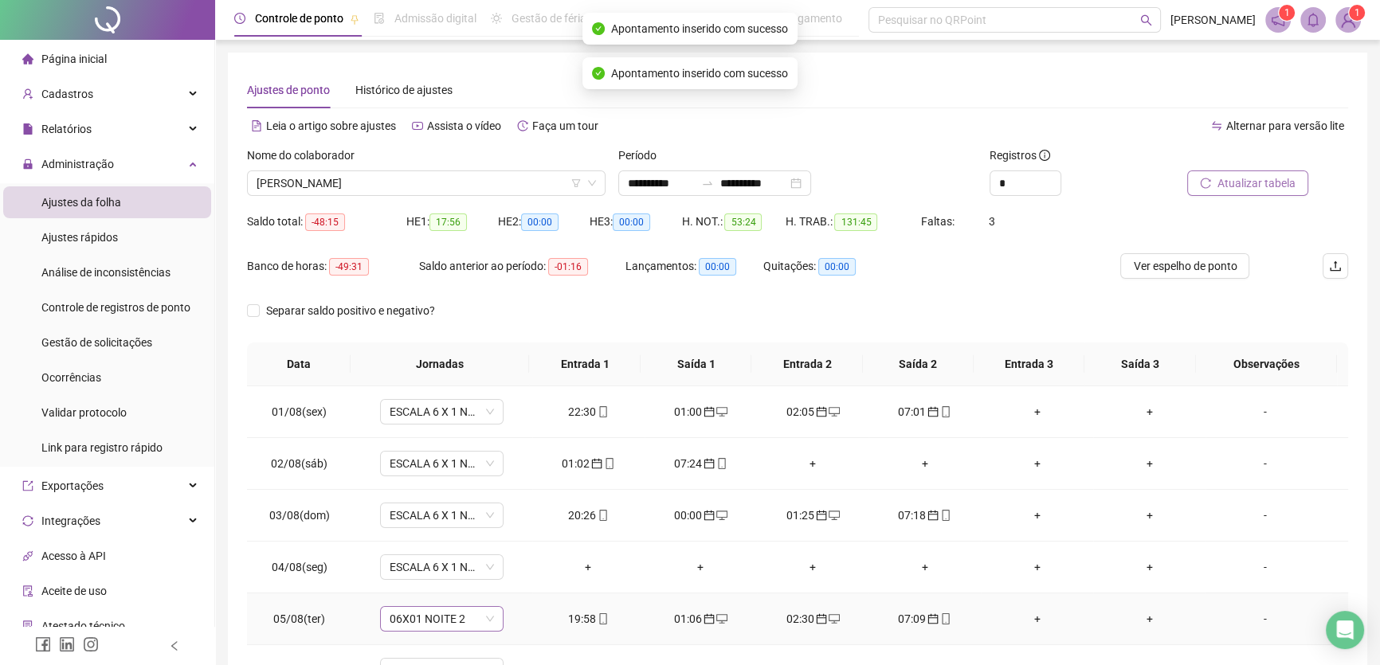
click at [475, 615] on span "06X01 NOITE 2" at bounding box center [442, 619] width 104 height 24
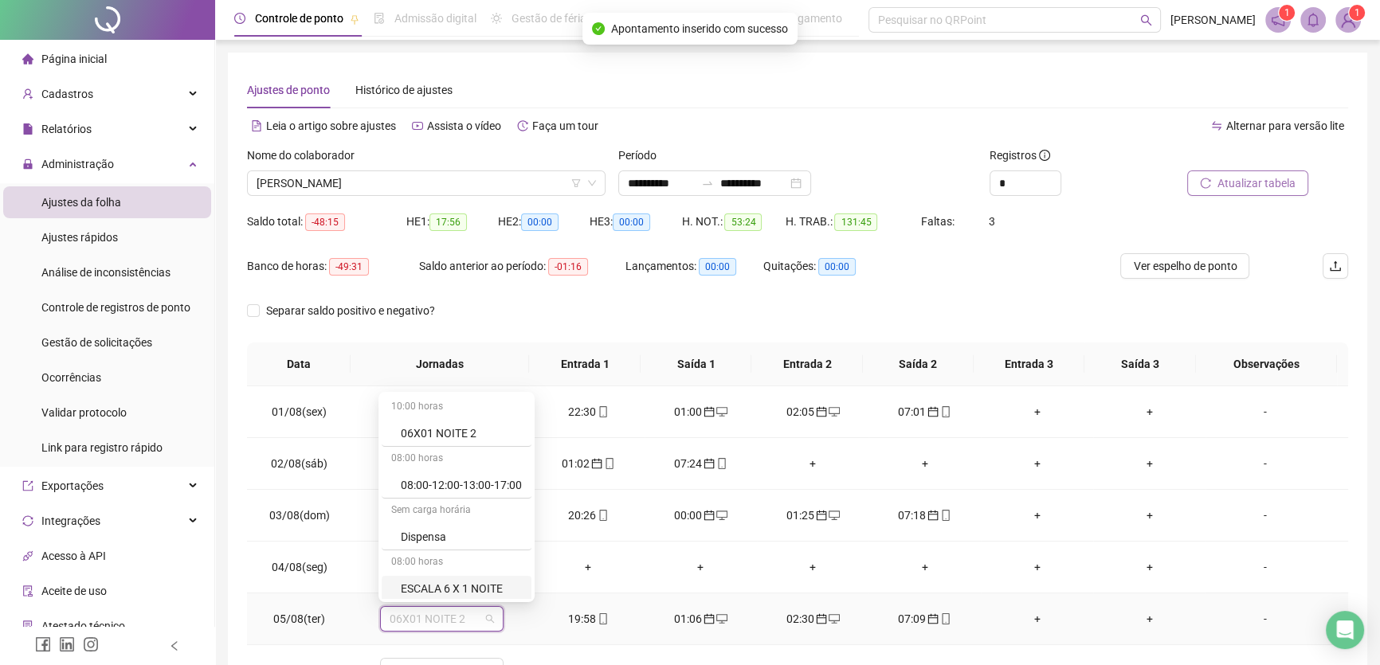
click at [479, 581] on div "ESCALA 6 X 1 NOITE" at bounding box center [461, 589] width 121 height 18
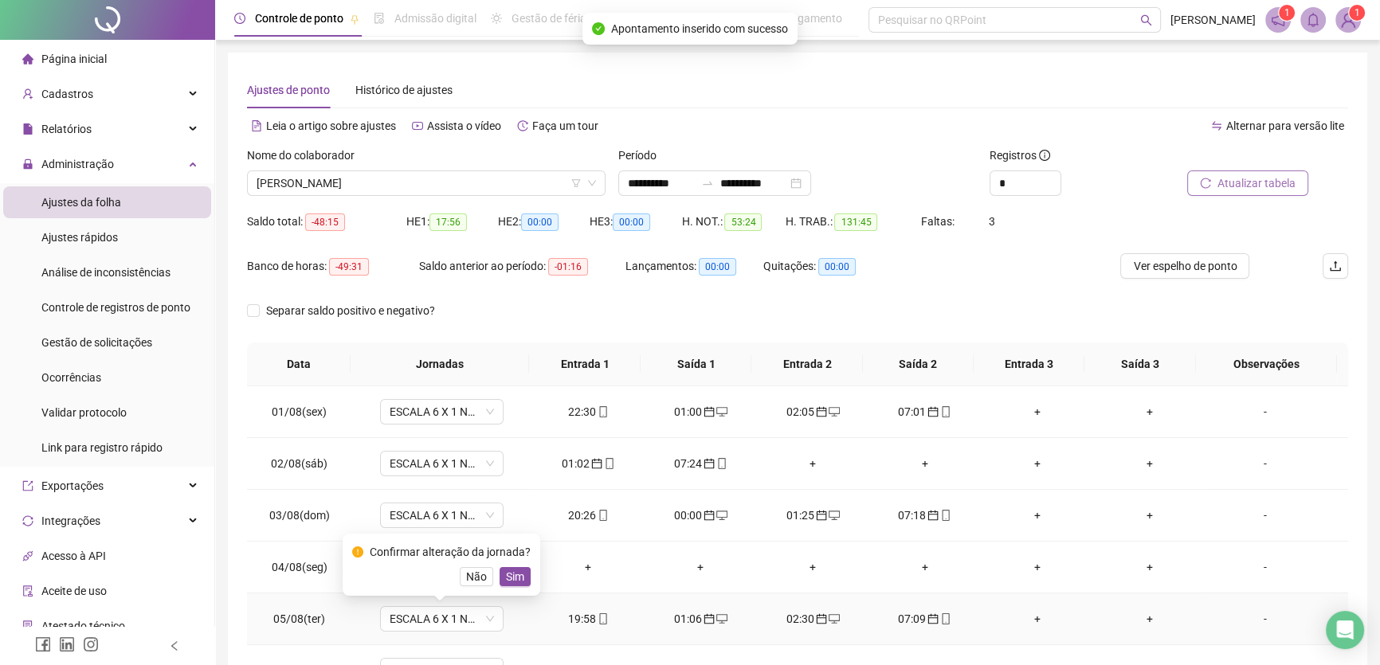
click at [507, 566] on div "Confirmar alteração da jornada? Não Sim" at bounding box center [441, 565] width 179 height 43
click at [512, 578] on span "Sim" at bounding box center [515, 577] width 18 height 18
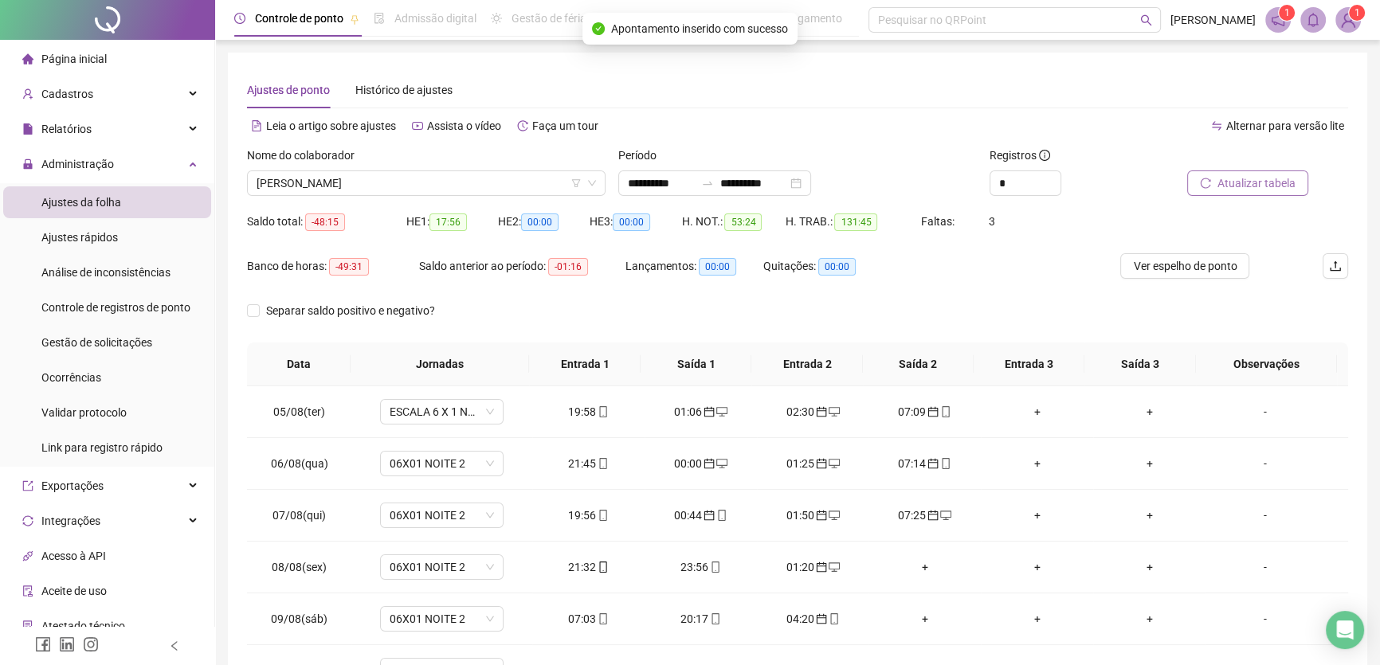
scroll to position [217, 0]
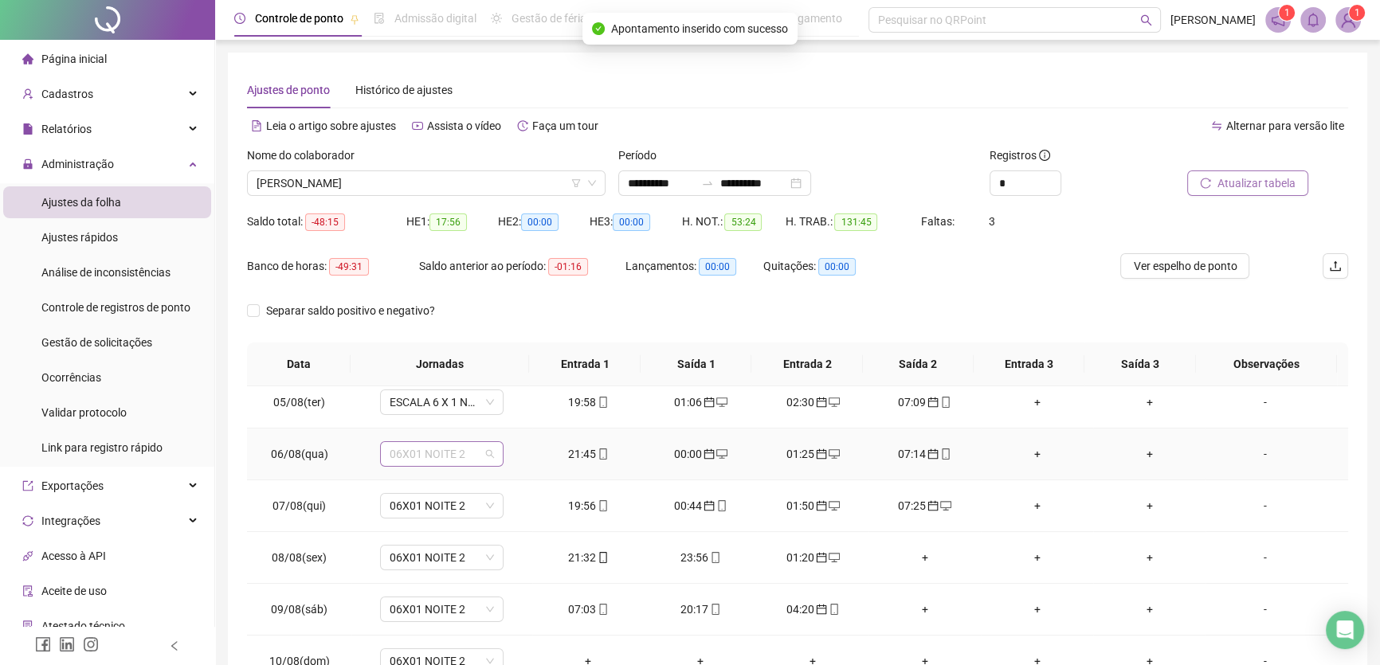
click at [469, 452] on span "06X01 NOITE 2" at bounding box center [442, 454] width 104 height 24
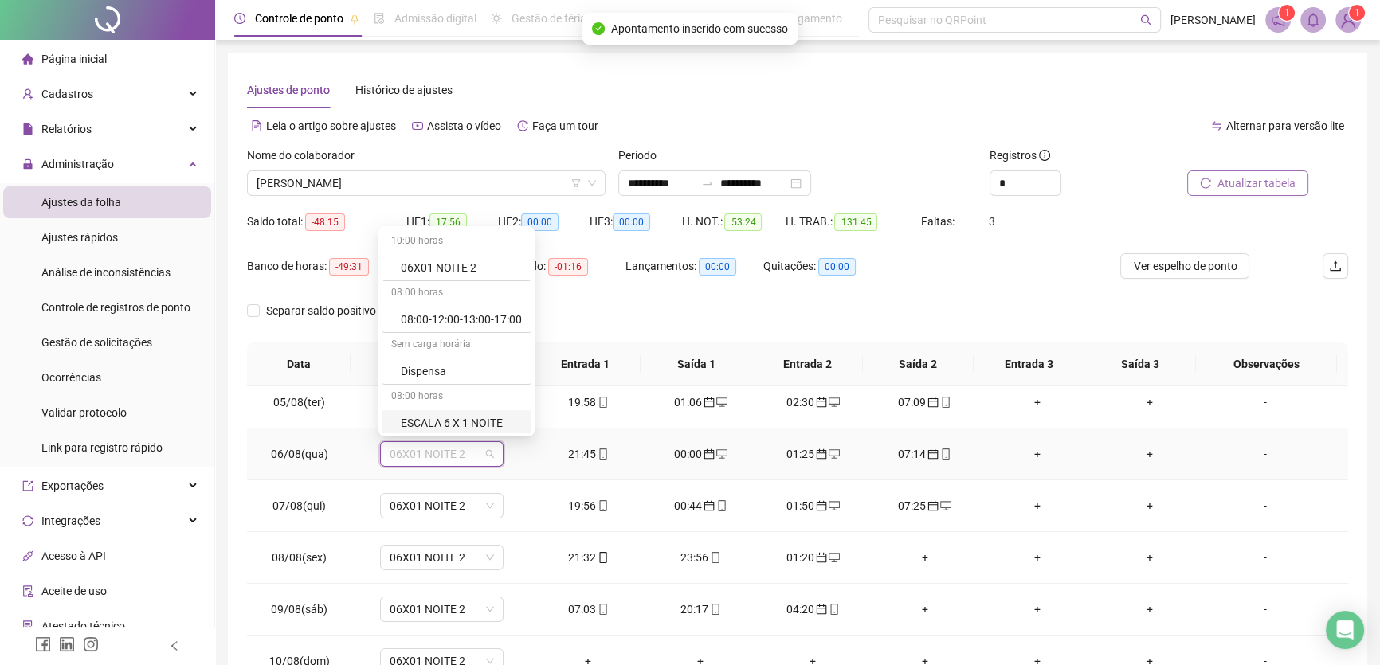
click at [482, 422] on div "ESCALA 6 X 1 NOITE" at bounding box center [461, 423] width 121 height 18
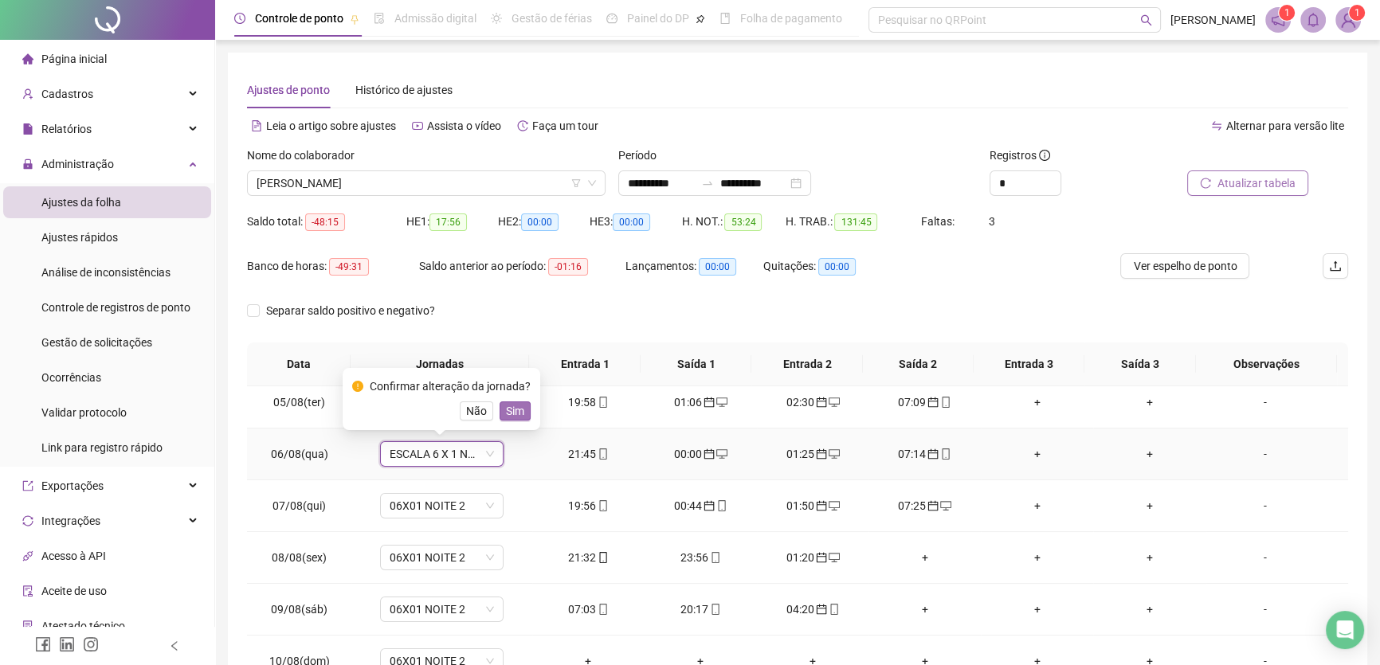
click at [516, 412] on span "Sim" at bounding box center [515, 411] width 18 height 18
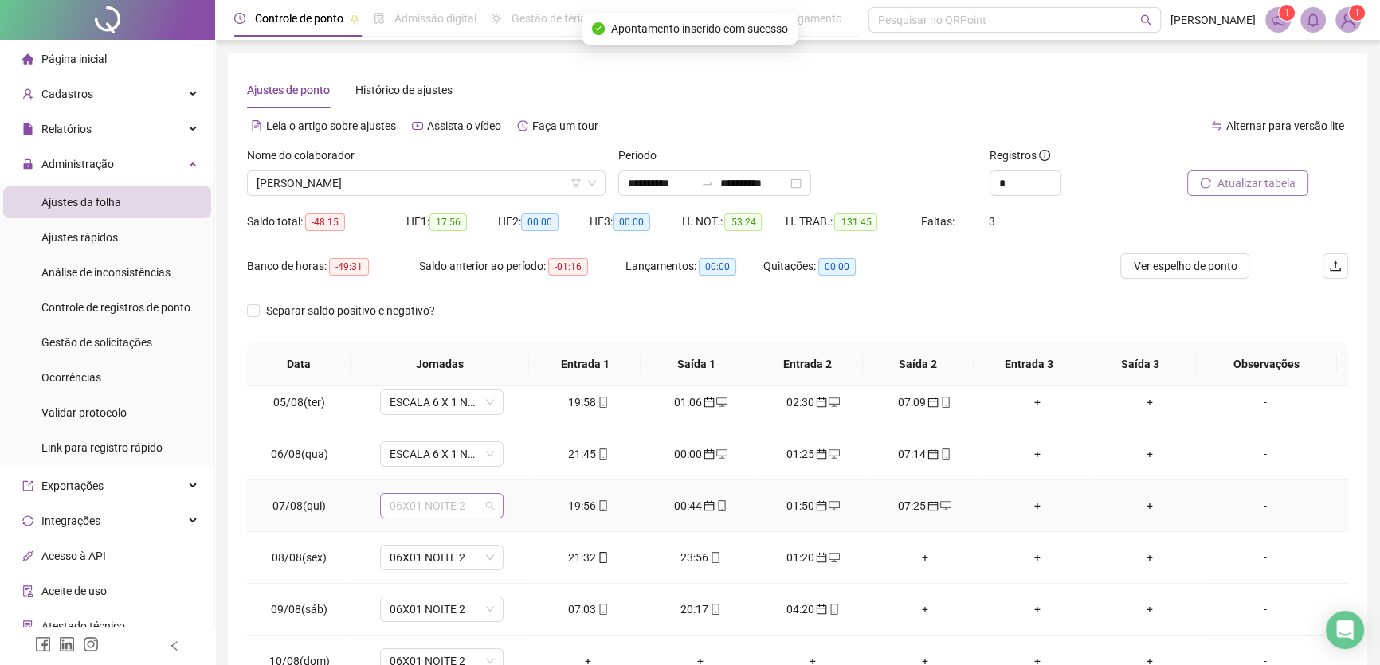
click at [470, 503] on span "06X01 NOITE 2" at bounding box center [442, 506] width 104 height 24
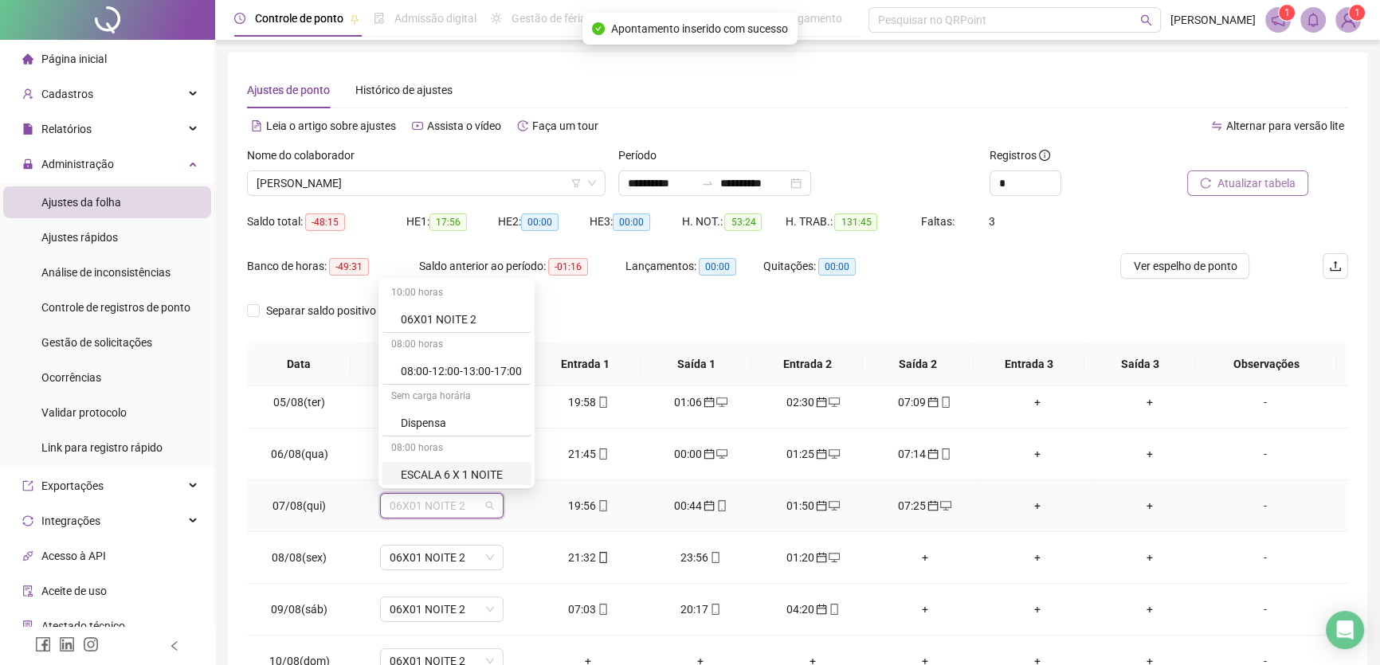
click at [471, 481] on div "ESCALA 6 X 1 NOITE" at bounding box center [461, 475] width 121 height 18
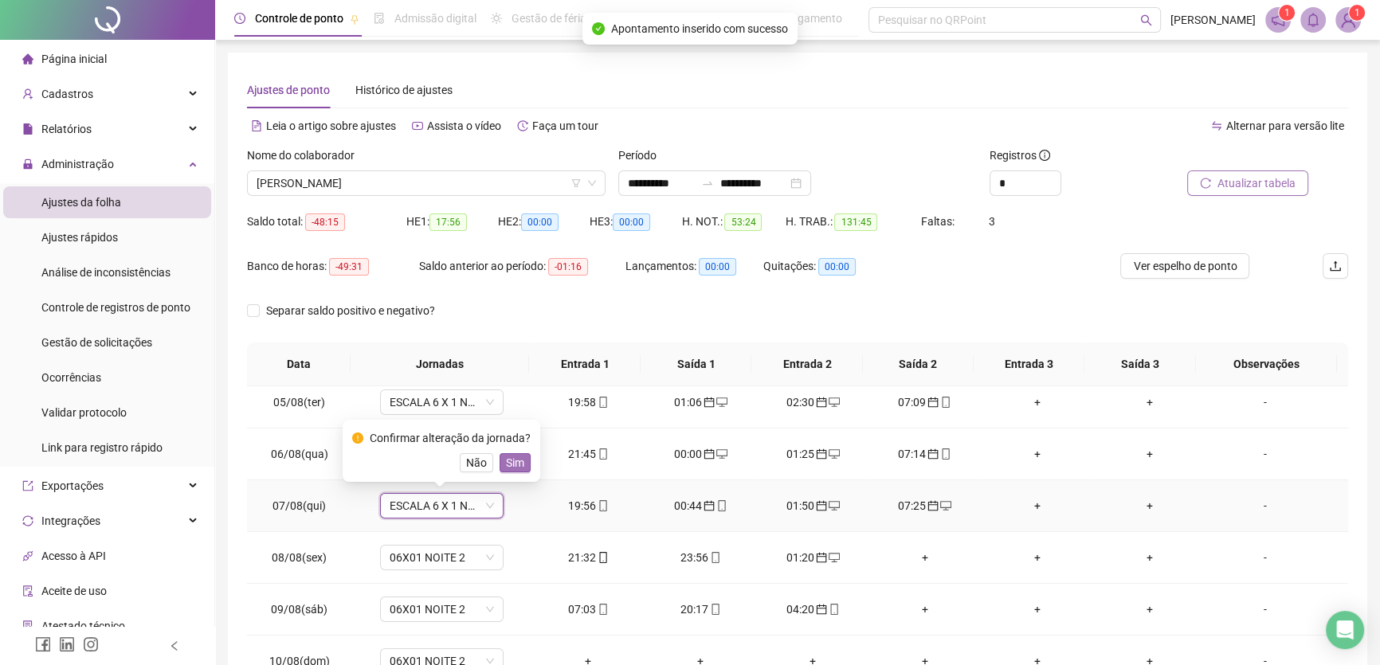
click at [522, 463] on button "Sim" at bounding box center [515, 462] width 31 height 19
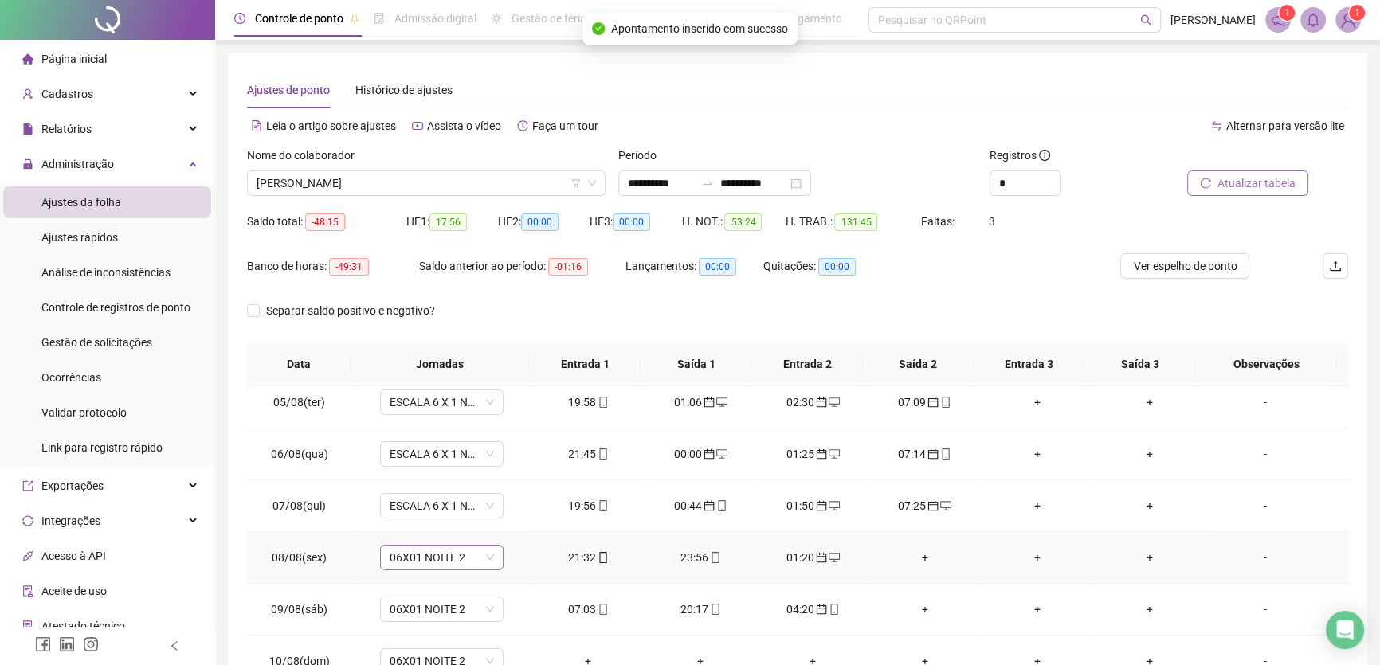
click at [473, 559] on span "06X01 NOITE 2" at bounding box center [442, 558] width 104 height 24
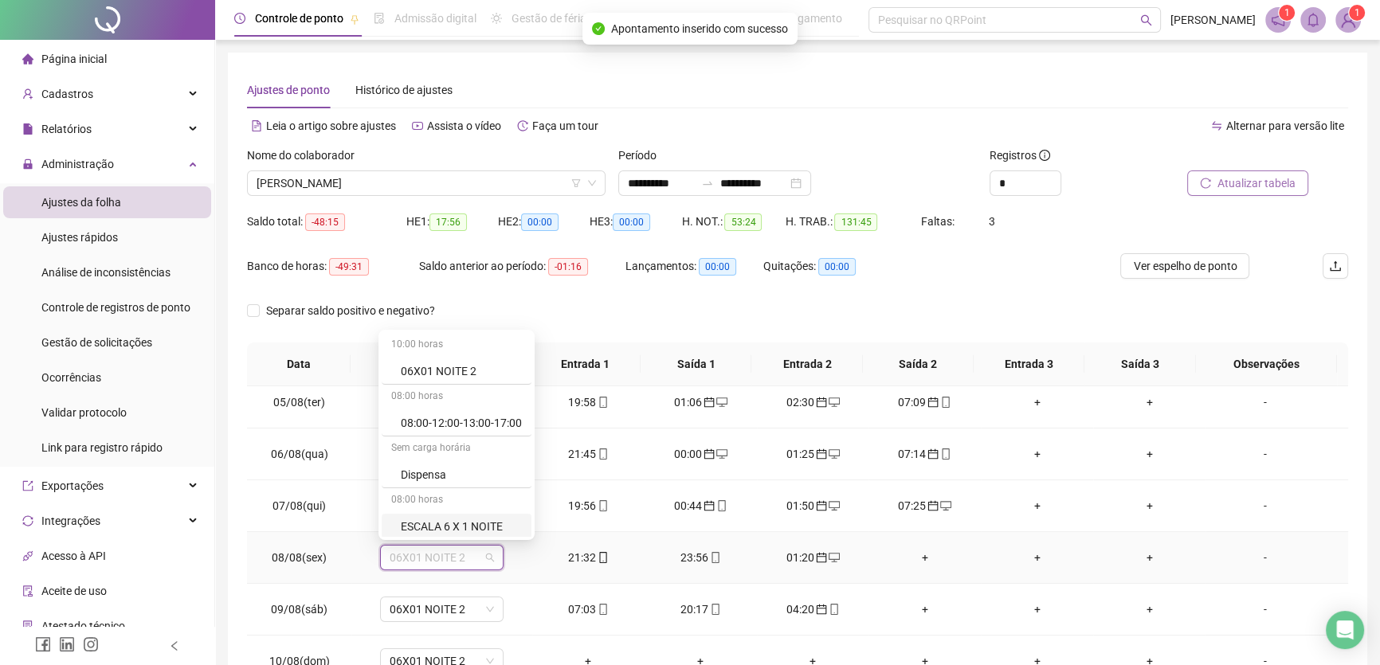
click at [478, 528] on div "ESCALA 6 X 1 NOITE" at bounding box center [461, 527] width 121 height 18
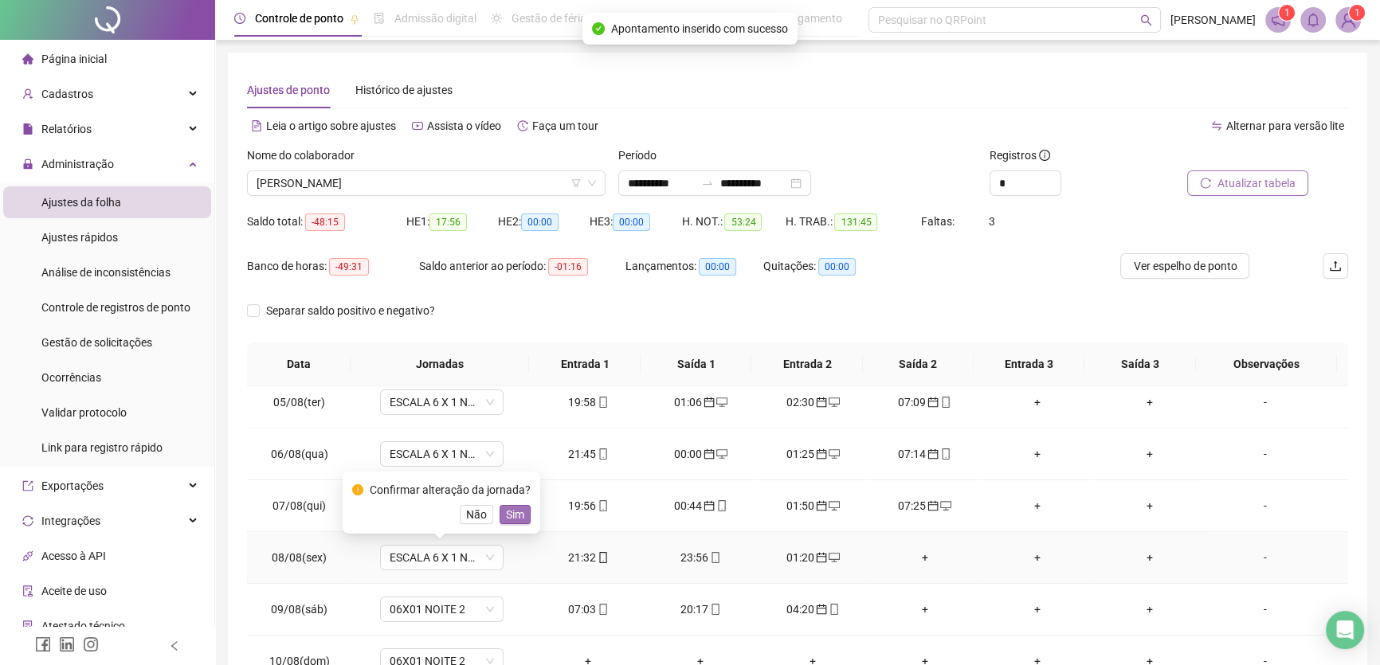
click at [506, 512] on span "Sim" at bounding box center [515, 515] width 18 height 18
click at [481, 606] on span "06X01 NOITE 2" at bounding box center [442, 610] width 104 height 24
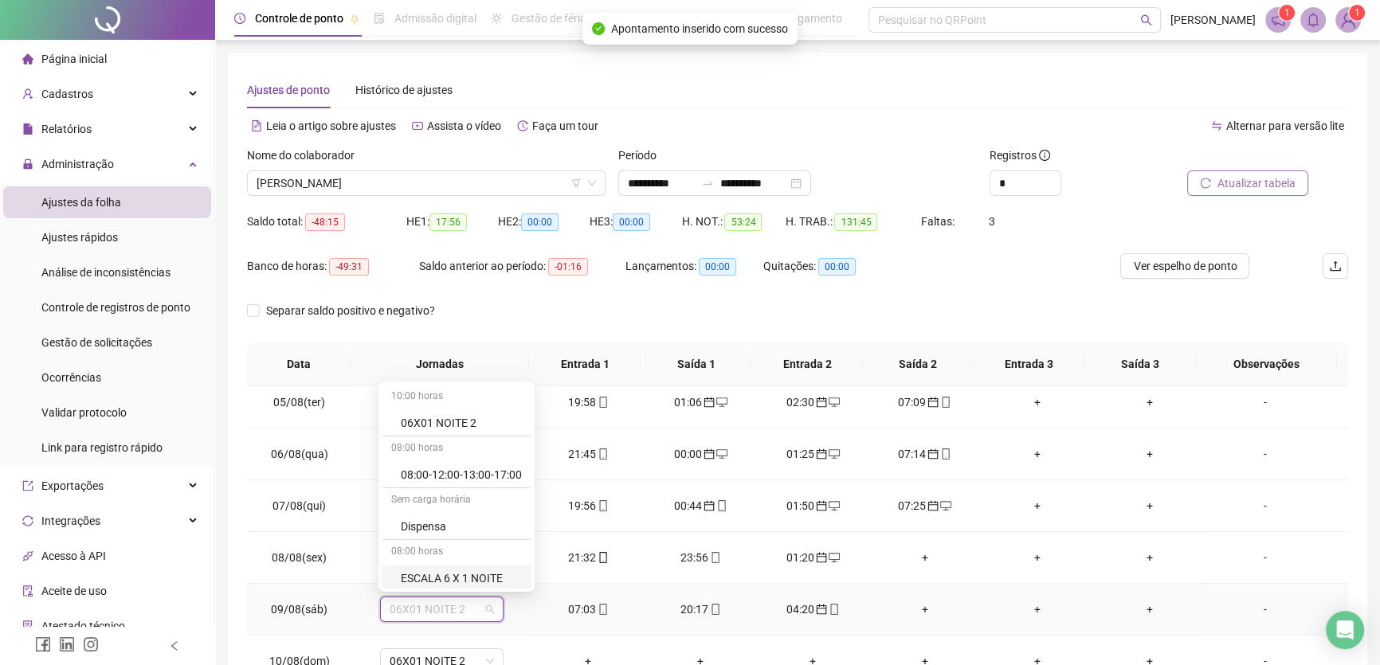
click at [484, 574] on div "ESCALA 6 X 1 NOITE" at bounding box center [461, 579] width 121 height 18
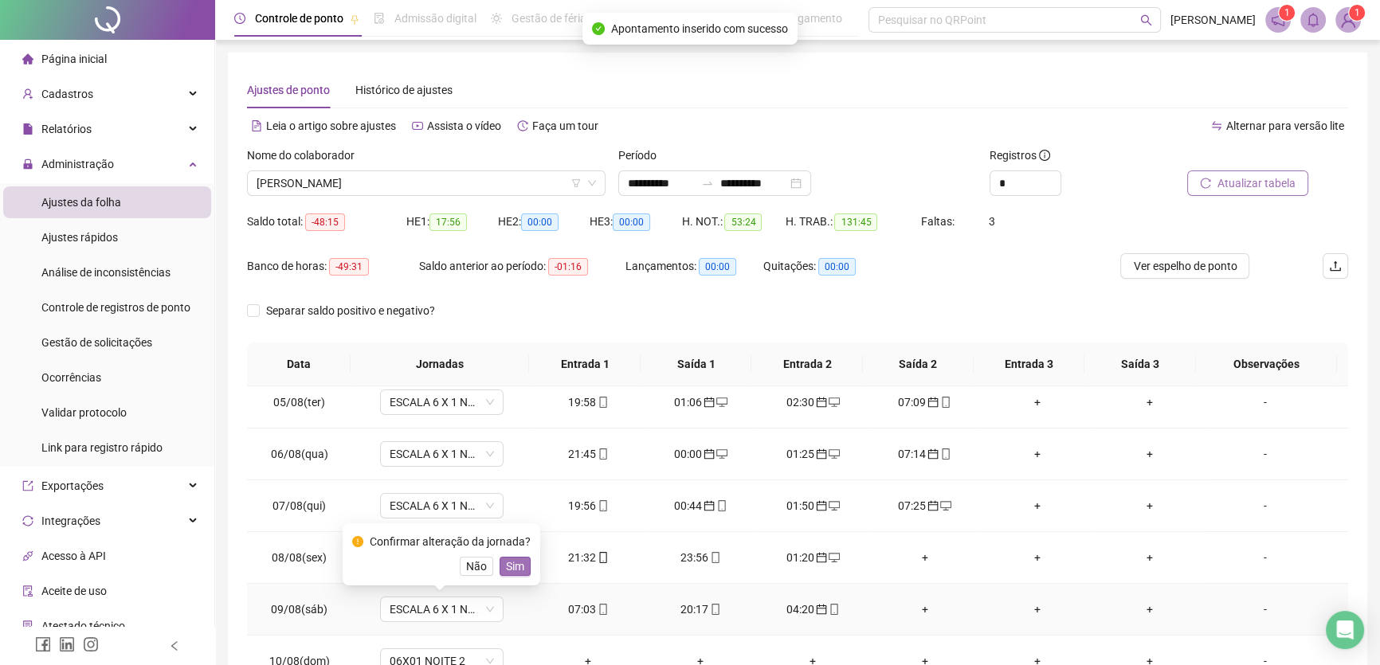
click at [509, 566] on span "Sim" at bounding box center [515, 567] width 18 height 18
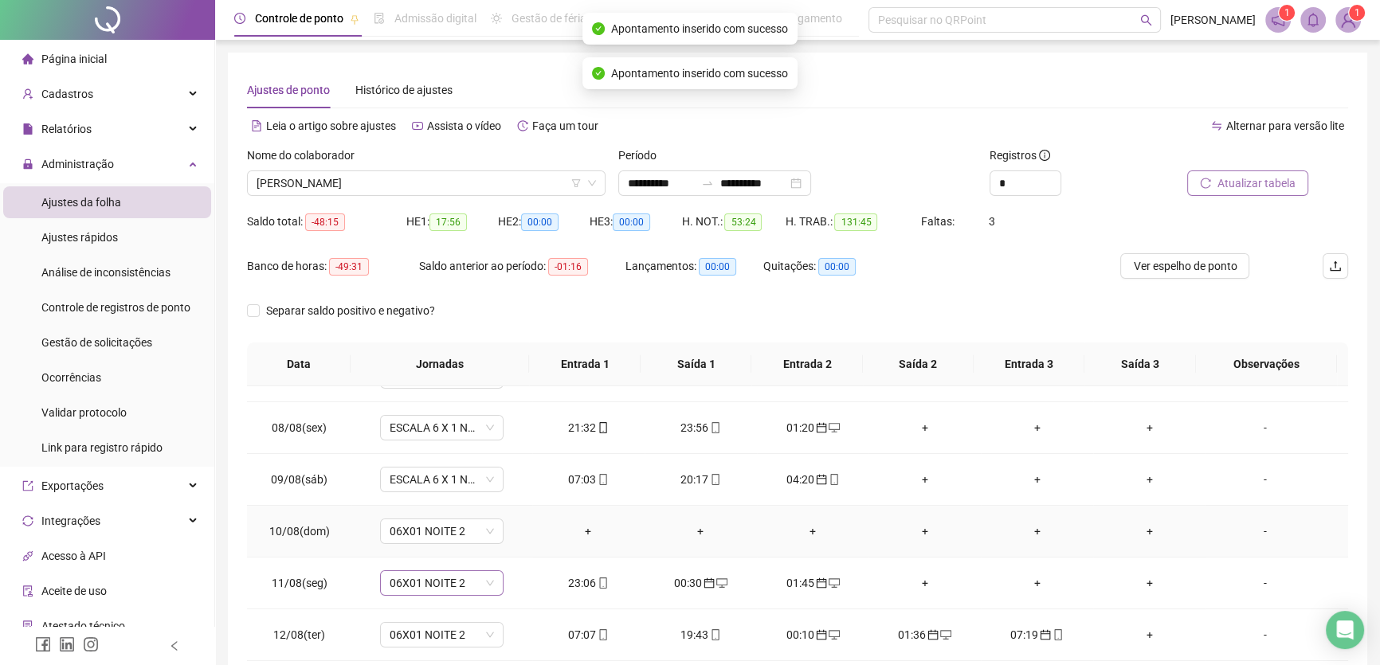
scroll to position [362, 0]
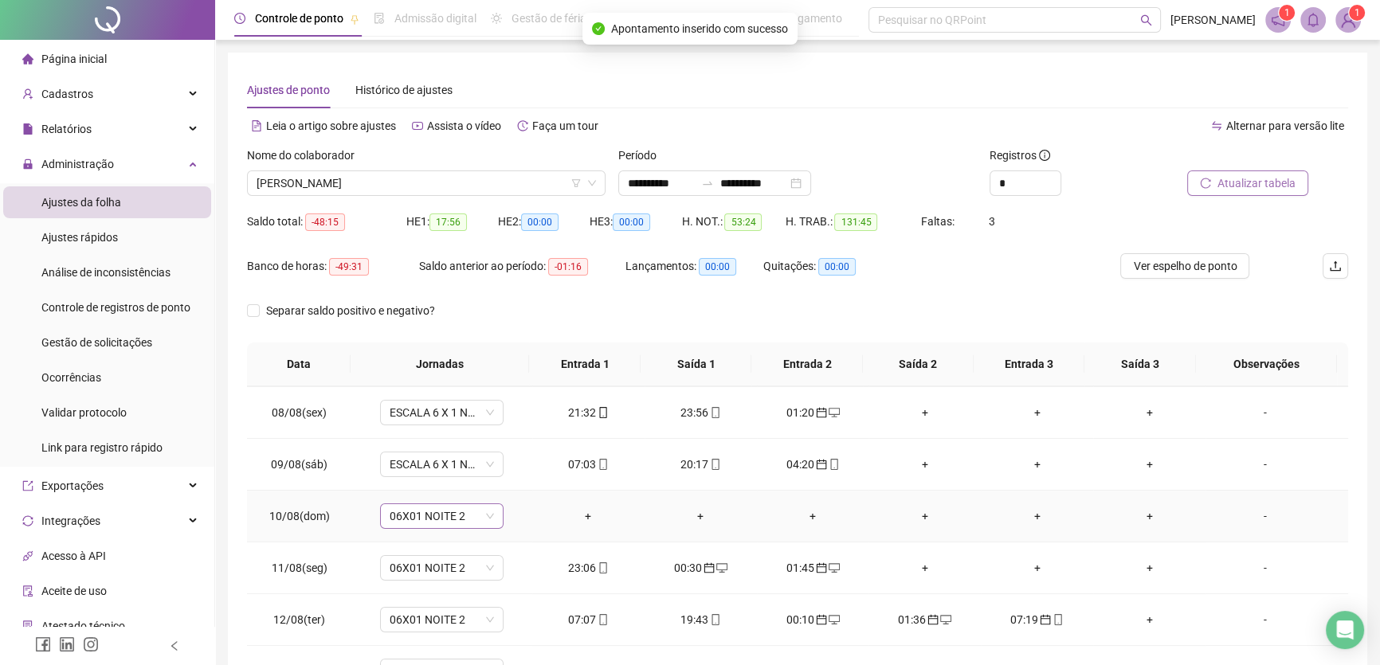
click at [461, 516] on span "06X01 NOITE 2" at bounding box center [442, 516] width 104 height 24
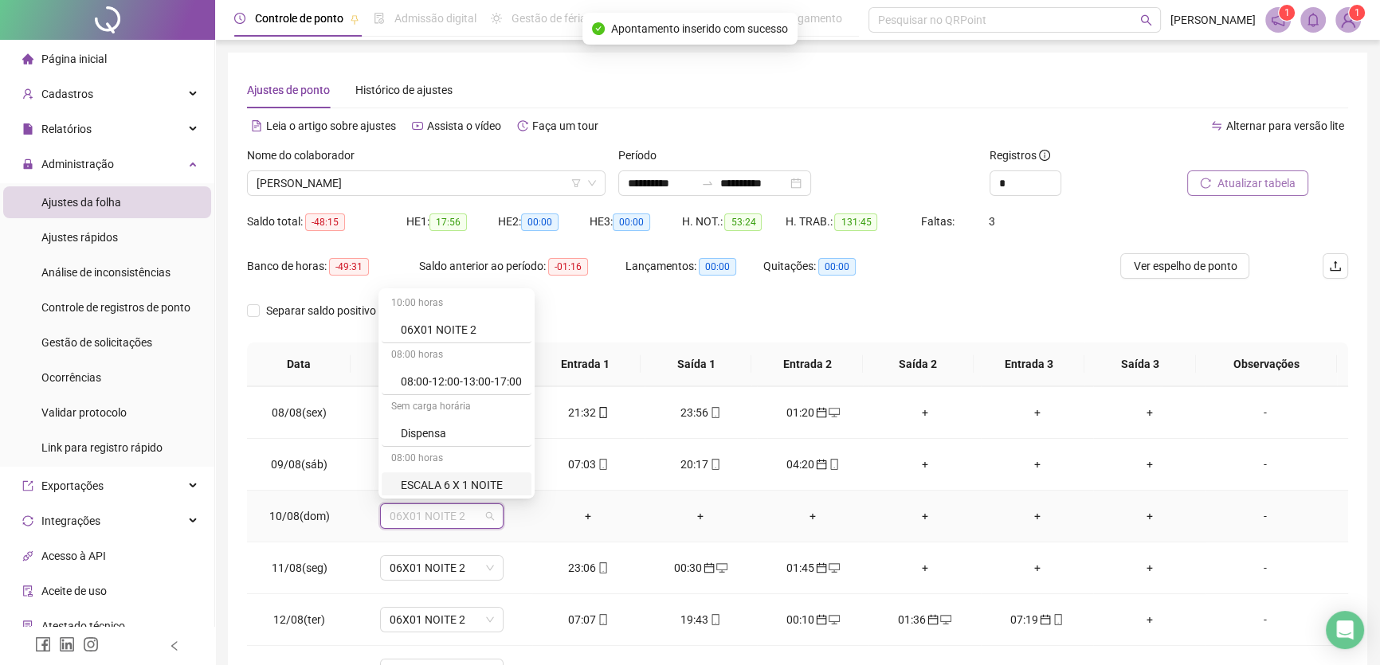
click at [474, 489] on div "ESCALA 6 X 1 NOITE" at bounding box center [461, 486] width 121 height 18
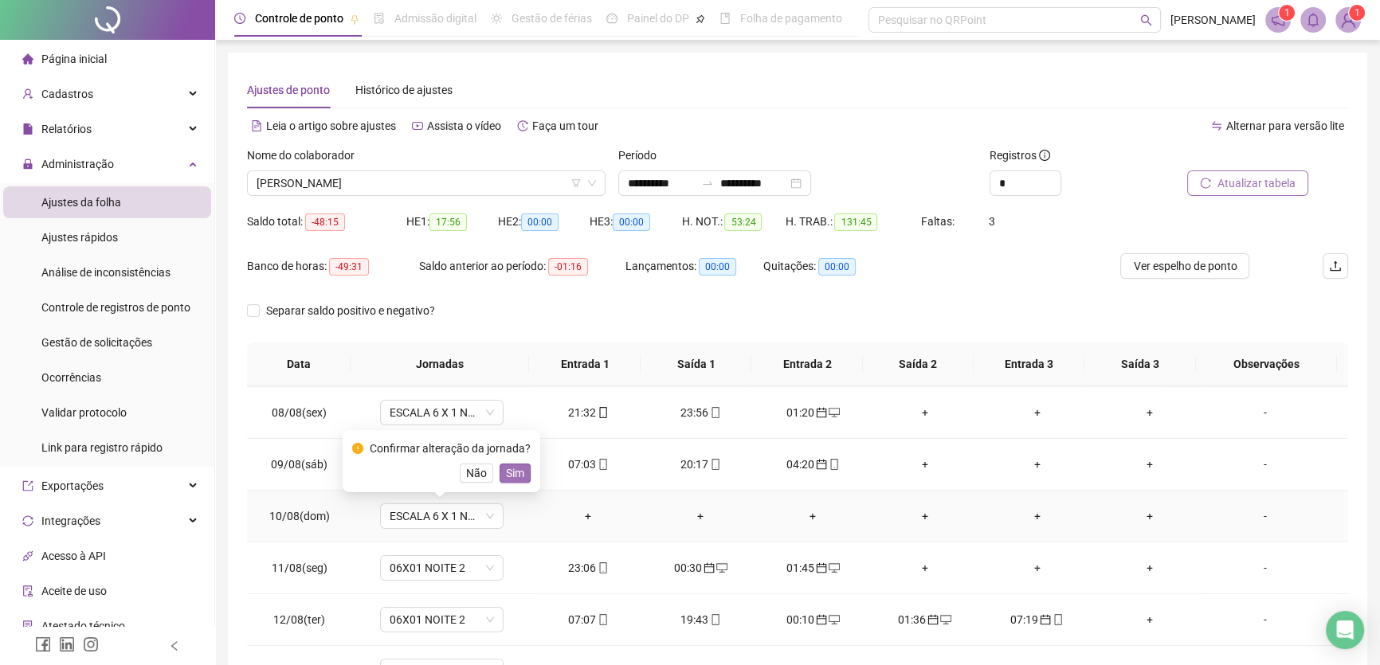
click at [510, 470] on span "Sim" at bounding box center [515, 474] width 18 height 18
click at [477, 566] on span "06X01 NOITE 2" at bounding box center [442, 568] width 104 height 24
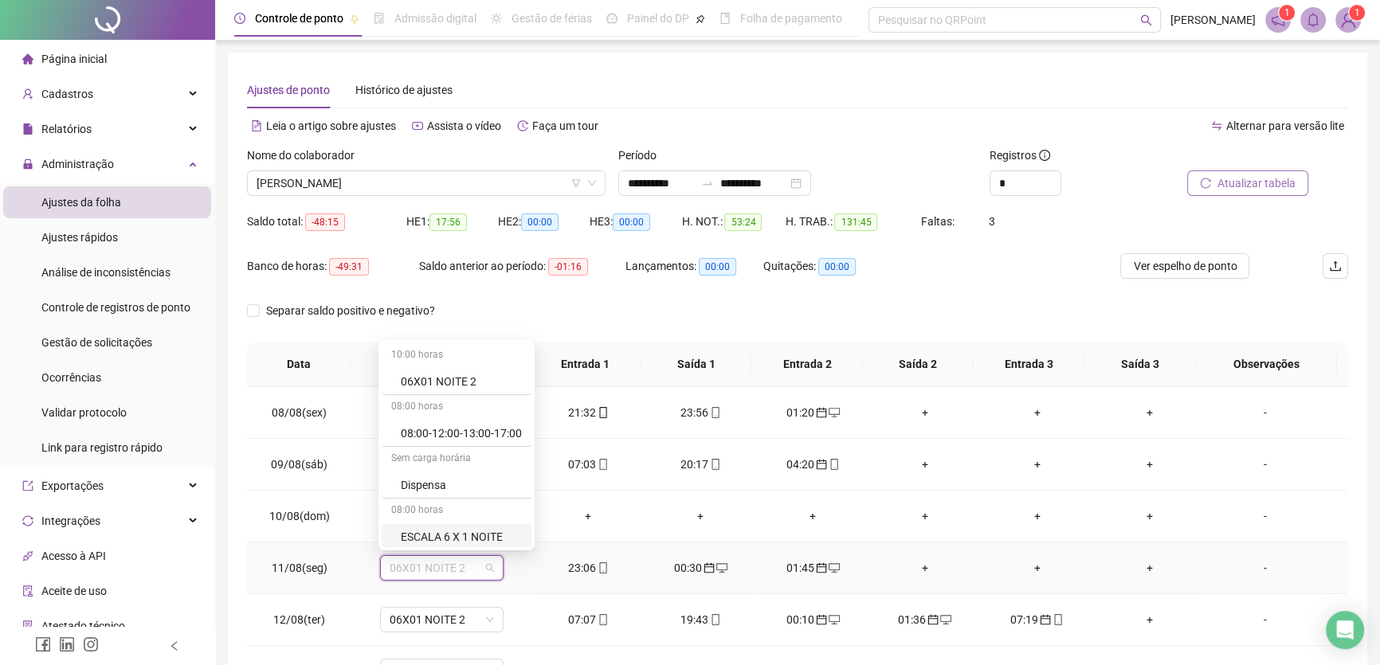
click at [493, 534] on div "ESCALA 6 X 1 NOITE" at bounding box center [461, 537] width 121 height 18
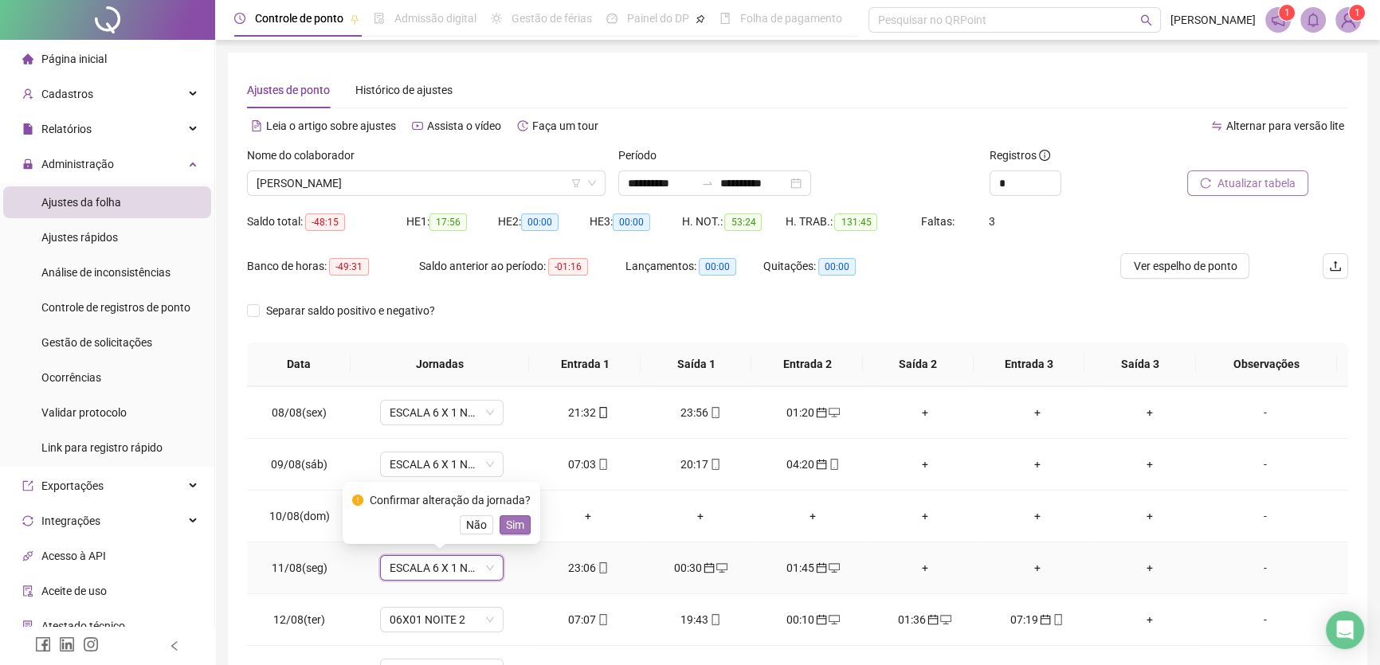
click at [514, 524] on span "Sim" at bounding box center [515, 525] width 18 height 18
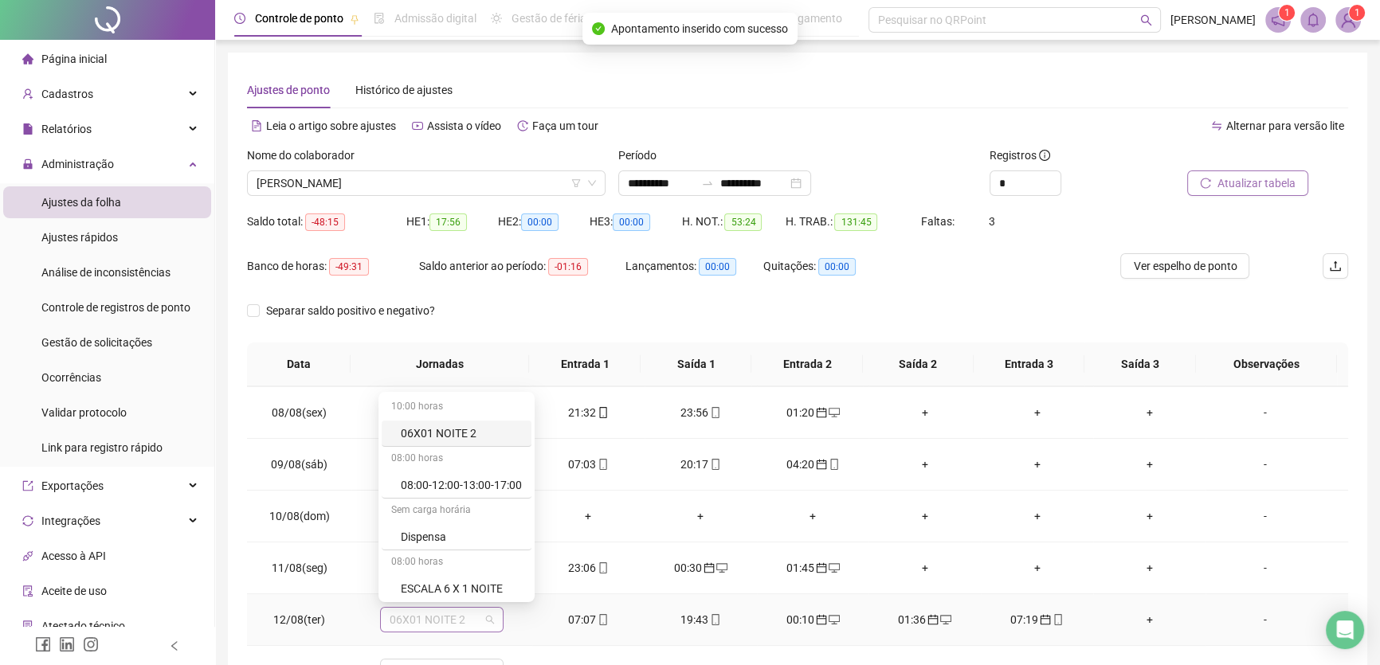
click at [468, 615] on span "06X01 NOITE 2" at bounding box center [442, 620] width 104 height 24
click at [482, 586] on div "ESCALA 6 X 1 NOITE" at bounding box center [461, 589] width 121 height 18
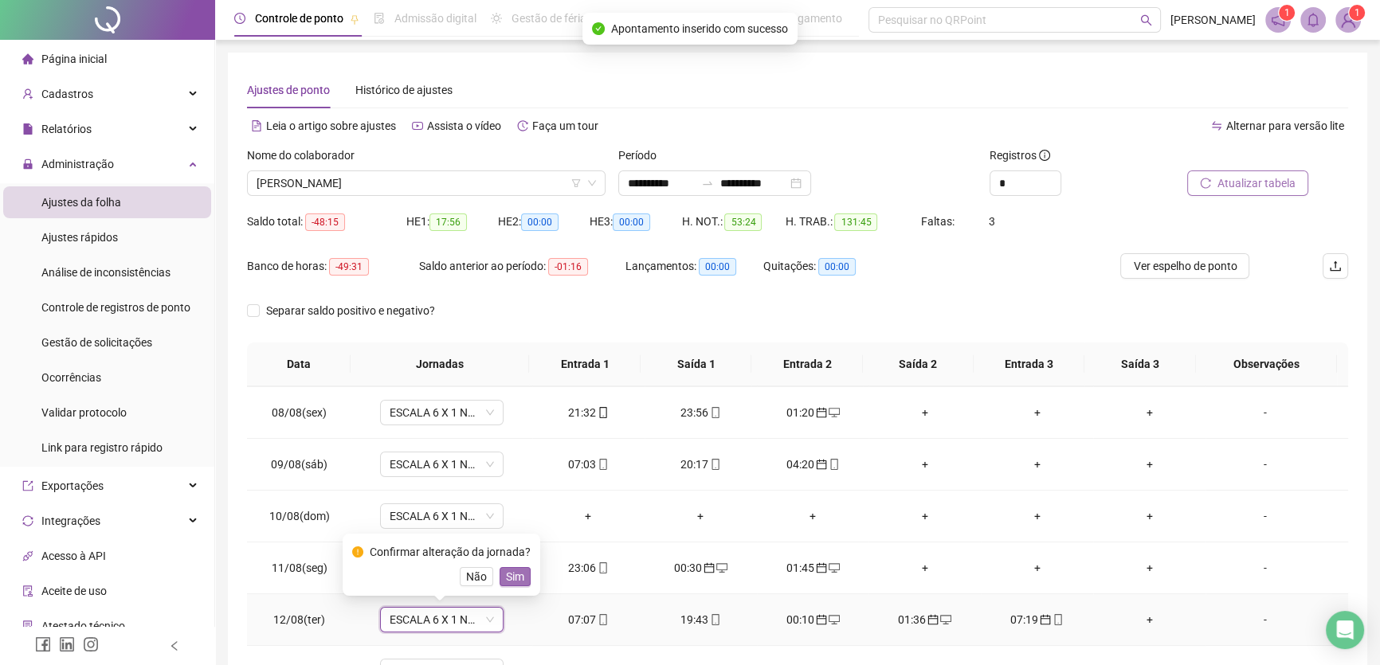
click at [510, 577] on span "Sim" at bounding box center [515, 577] width 18 height 18
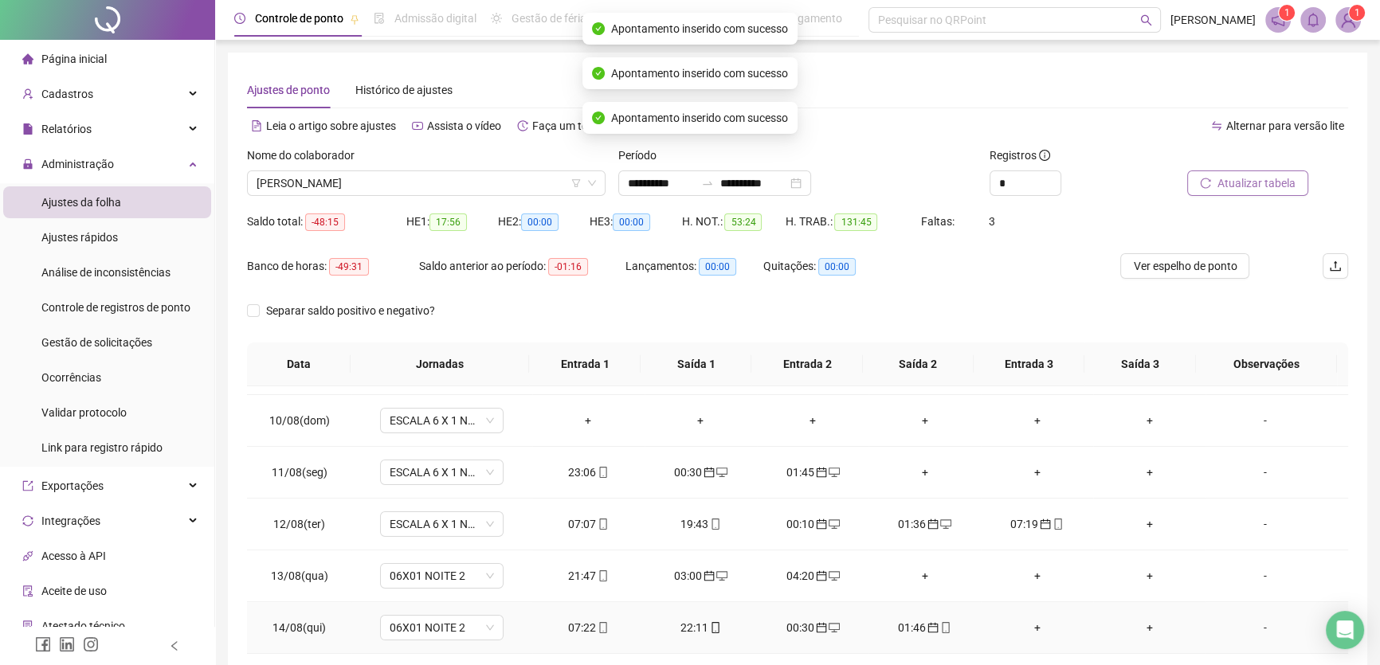
scroll to position [507, 0]
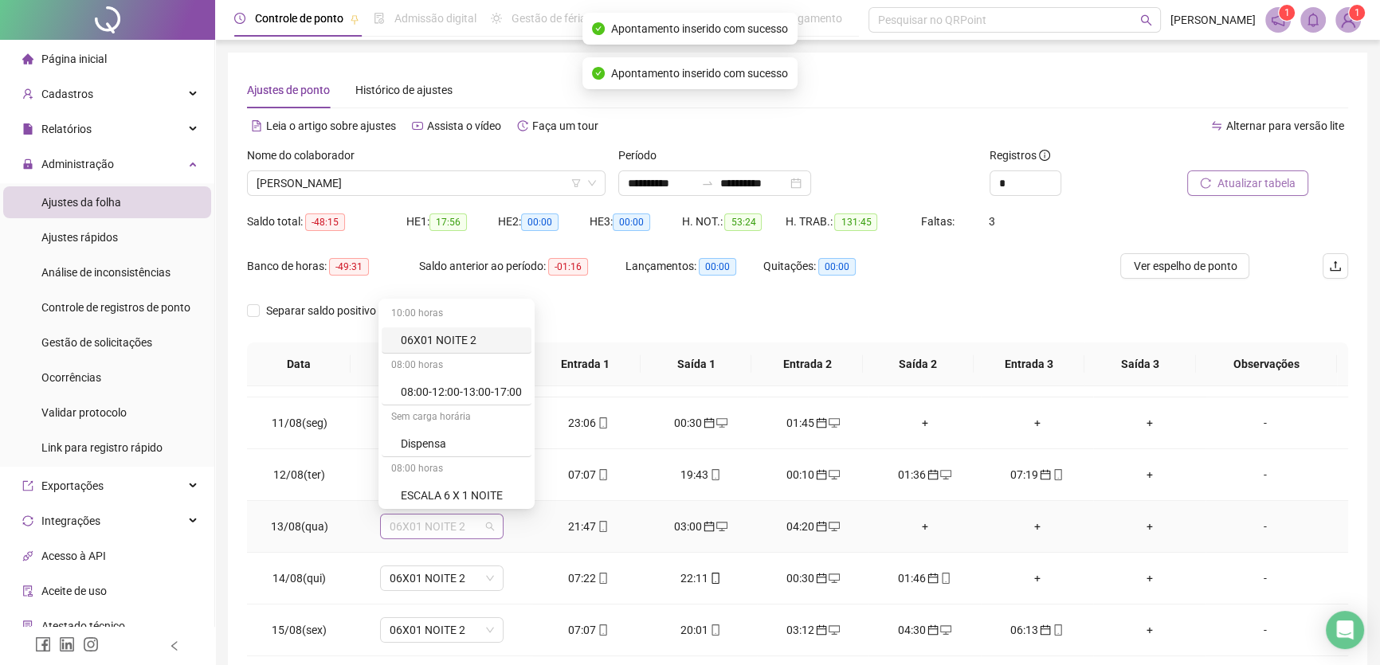
click at [478, 526] on span "06X01 NOITE 2" at bounding box center [442, 527] width 104 height 24
click at [490, 494] on div "ESCALA 6 X 1 NOITE" at bounding box center [461, 496] width 121 height 18
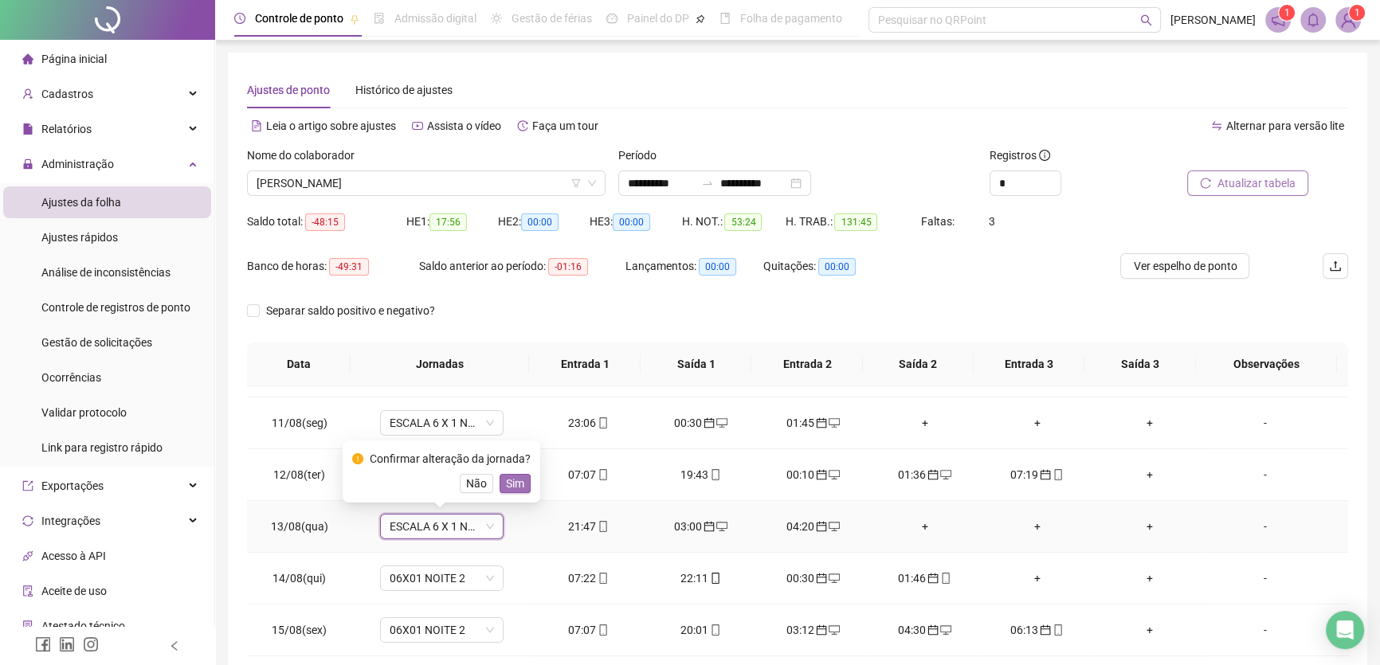
click at [515, 481] on span "Sim" at bounding box center [515, 484] width 18 height 18
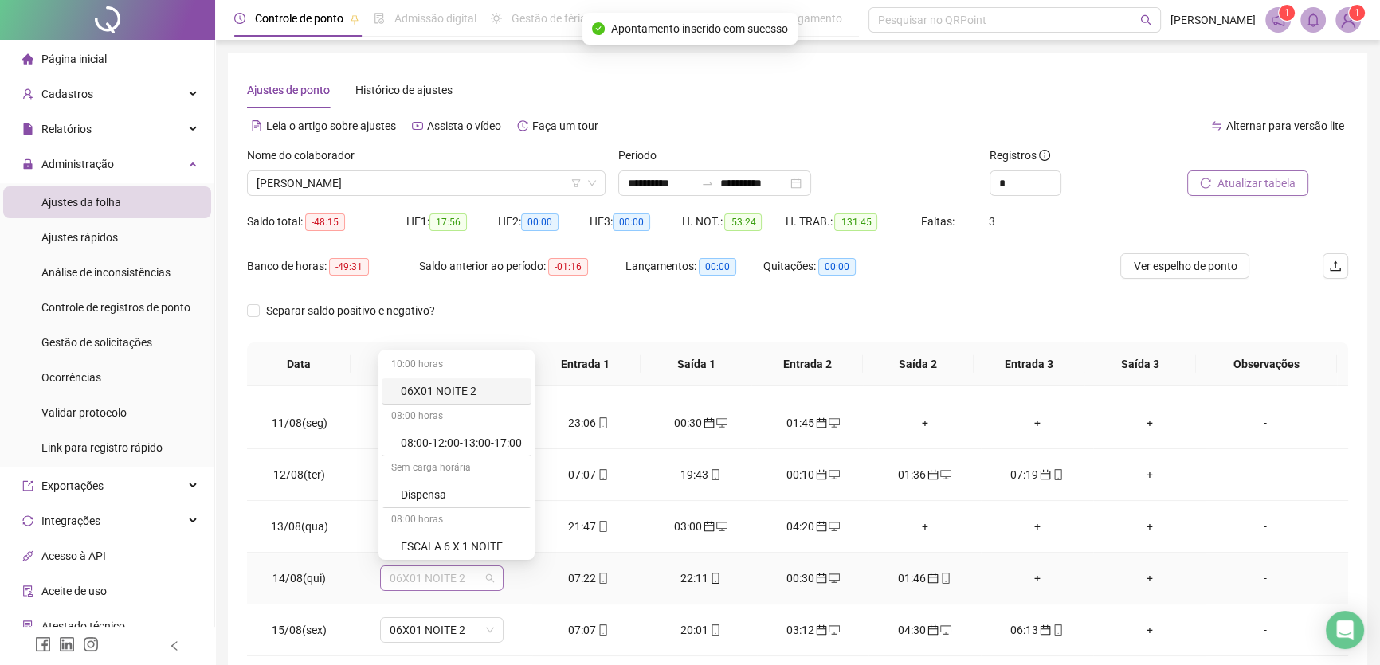
click at [474, 571] on span "06X01 NOITE 2" at bounding box center [442, 579] width 104 height 24
click at [491, 550] on div "ESCALA 6 X 1 NOITE" at bounding box center [461, 547] width 121 height 18
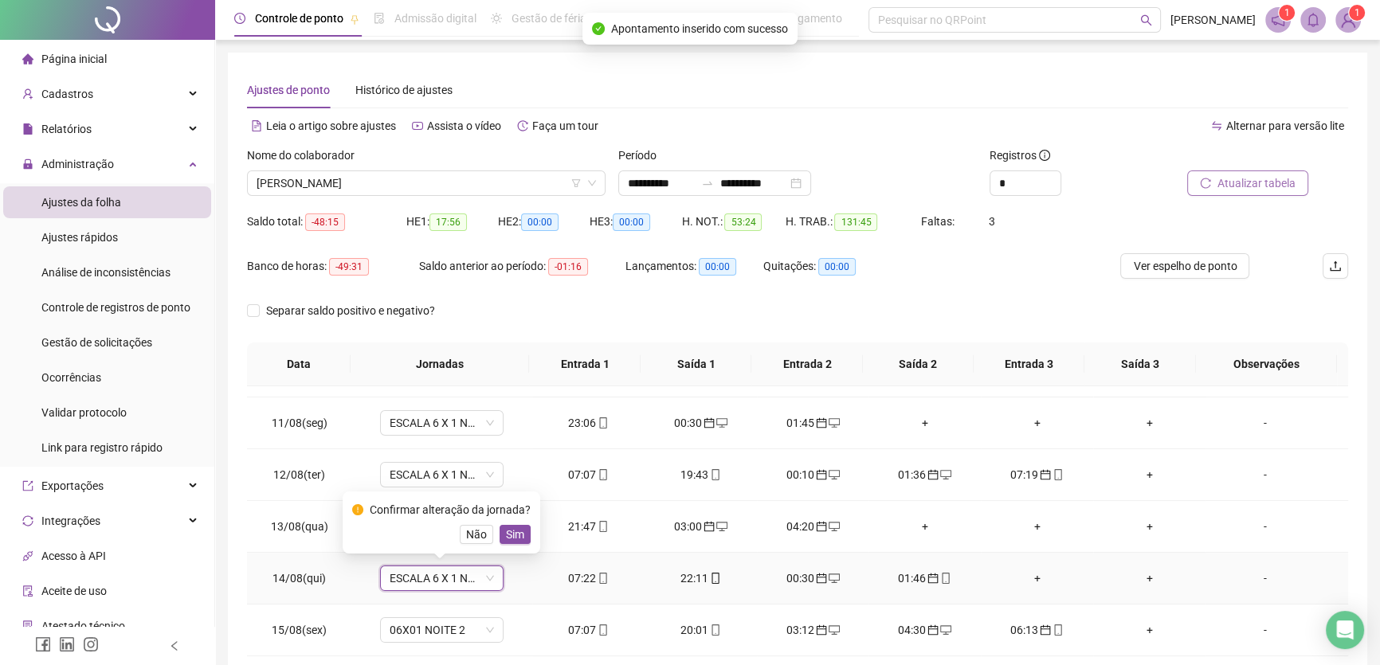
click at [511, 540] on span "Sim" at bounding box center [515, 535] width 18 height 18
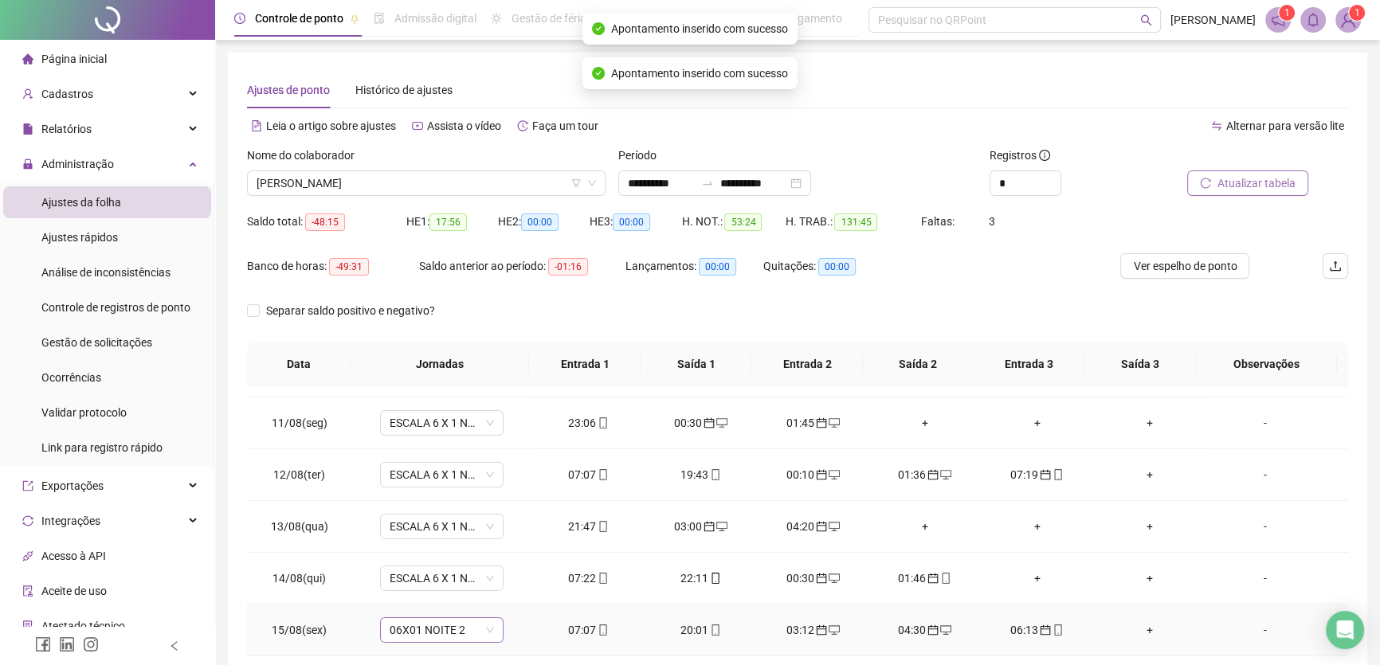
click at [471, 631] on span "06X01 NOITE 2" at bounding box center [442, 630] width 104 height 24
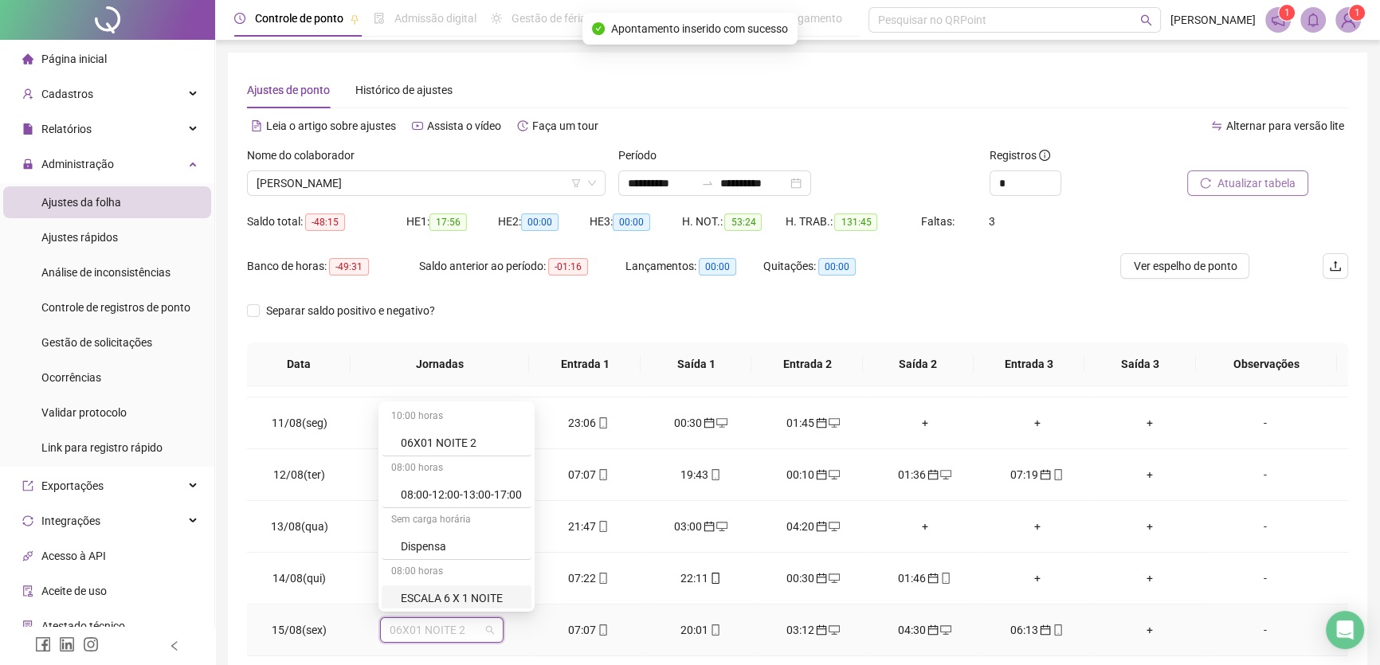
click at [477, 594] on div "ESCALA 6 X 1 NOITE" at bounding box center [461, 599] width 121 height 18
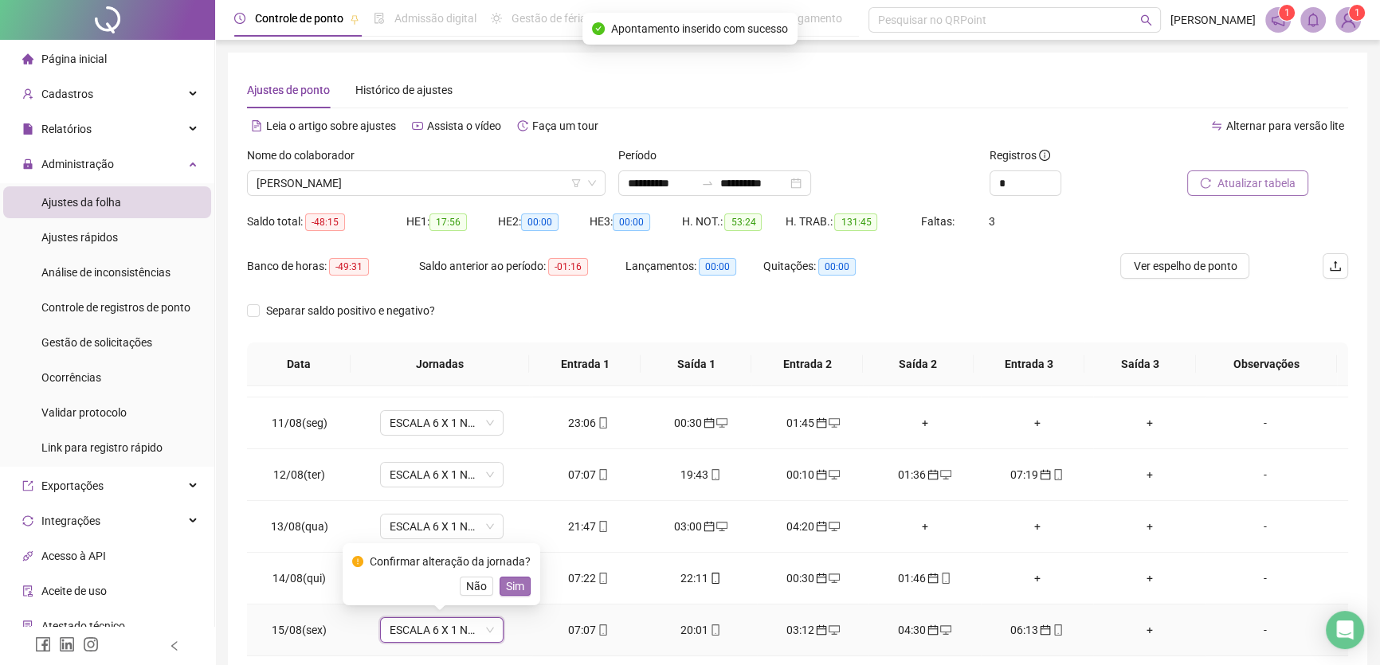
click at [511, 577] on button "Sim" at bounding box center [515, 586] width 31 height 19
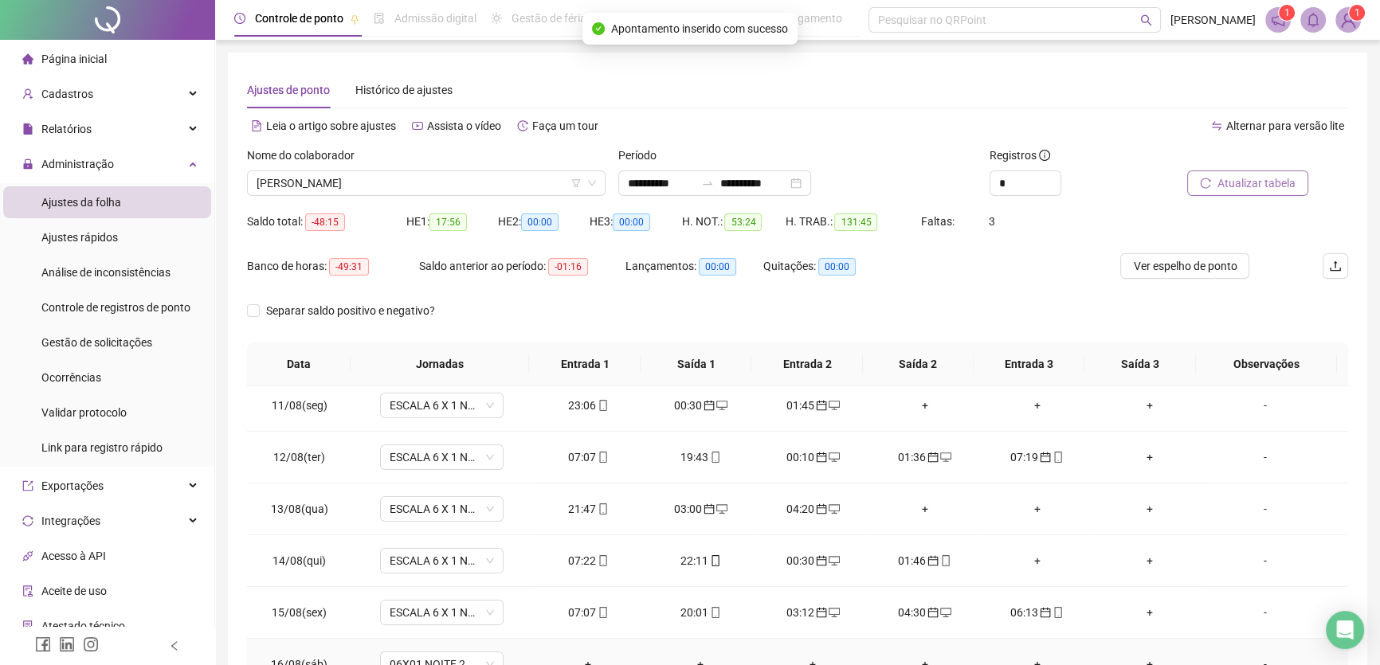
scroll to position [590, 0]
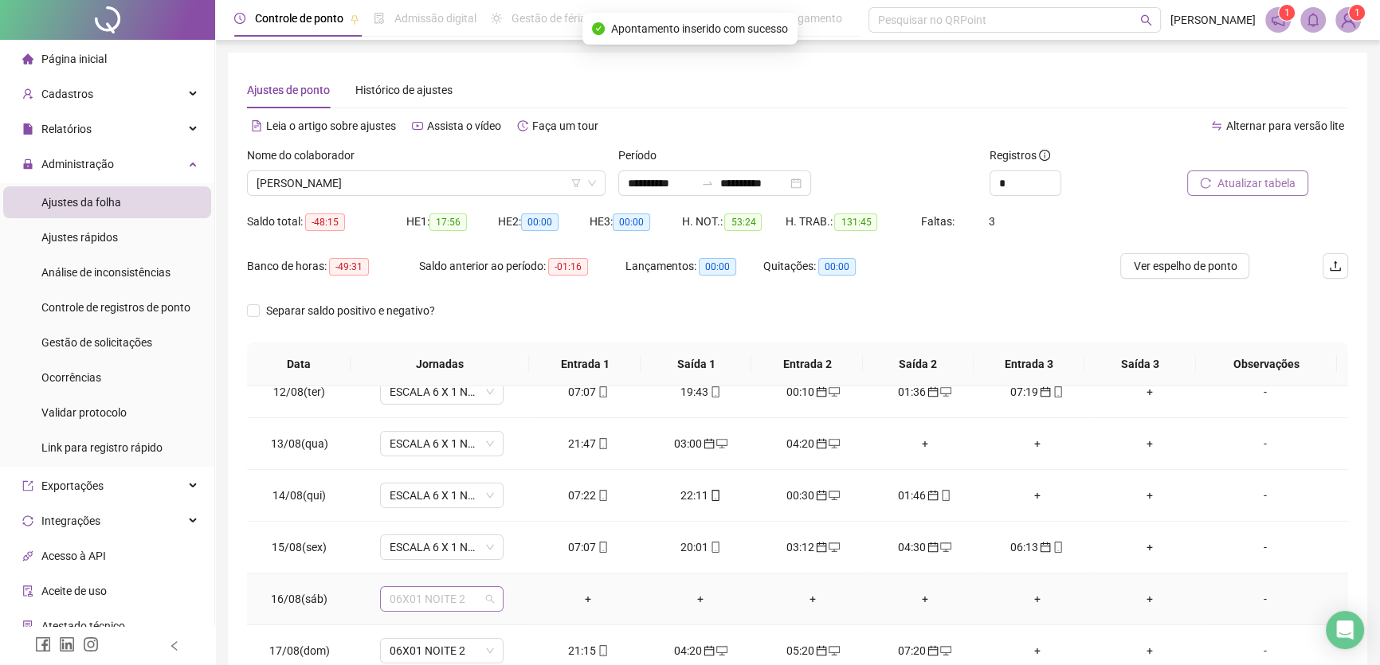
click at [467, 596] on span "06X01 NOITE 2" at bounding box center [442, 599] width 104 height 24
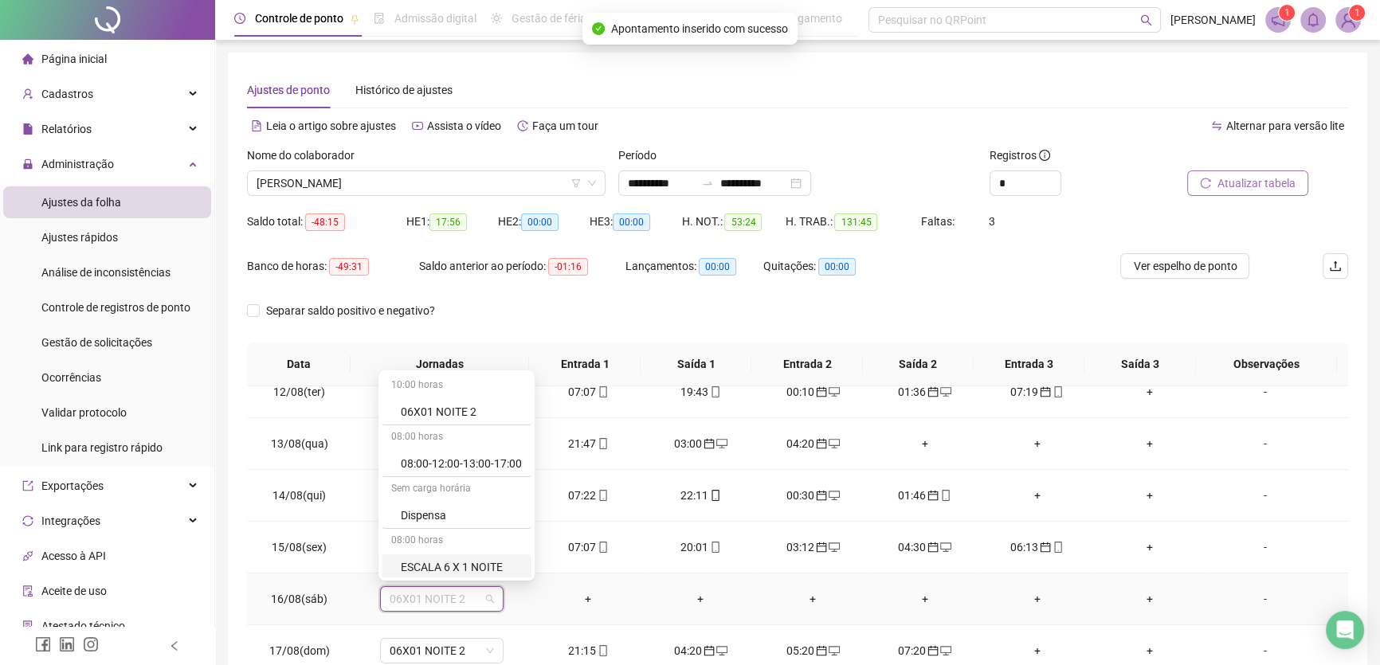
click at [473, 566] on div "ESCALA 6 X 1 NOITE" at bounding box center [461, 568] width 121 height 18
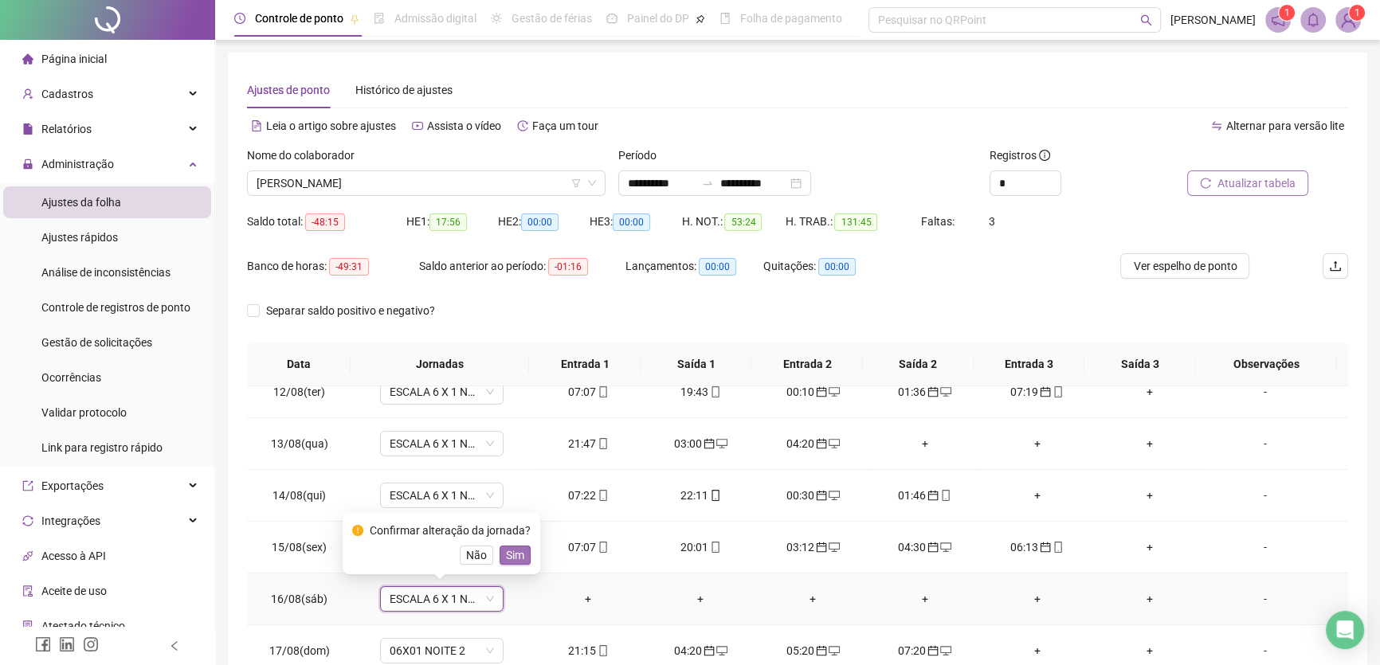
click at [512, 553] on span "Sim" at bounding box center [515, 556] width 18 height 18
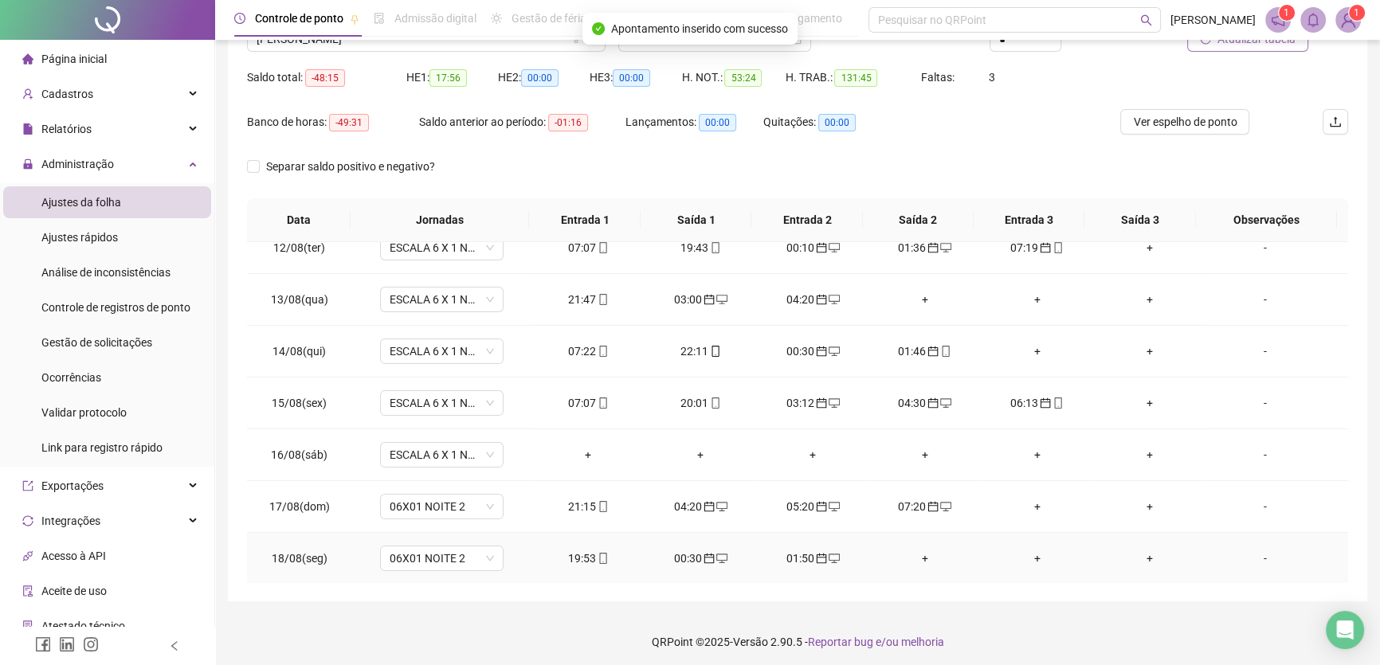
scroll to position [148, 0]
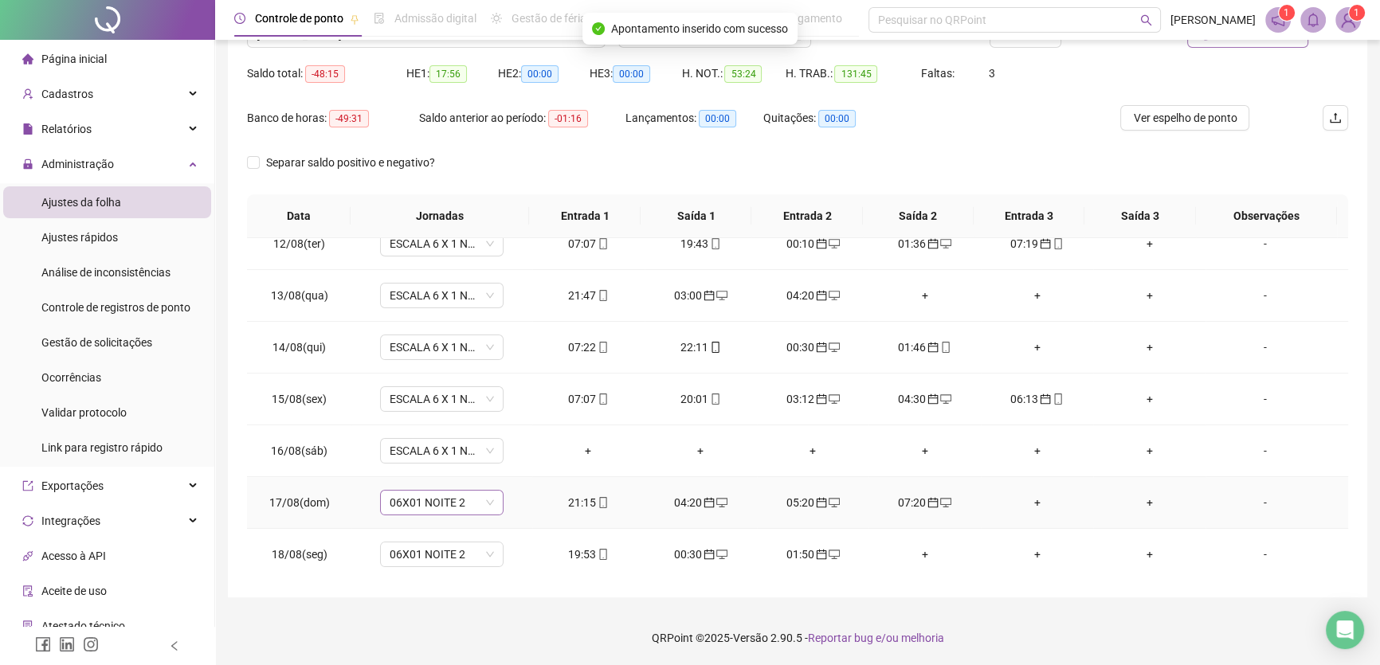
click at [480, 501] on span "06X01 NOITE 2" at bounding box center [442, 503] width 104 height 24
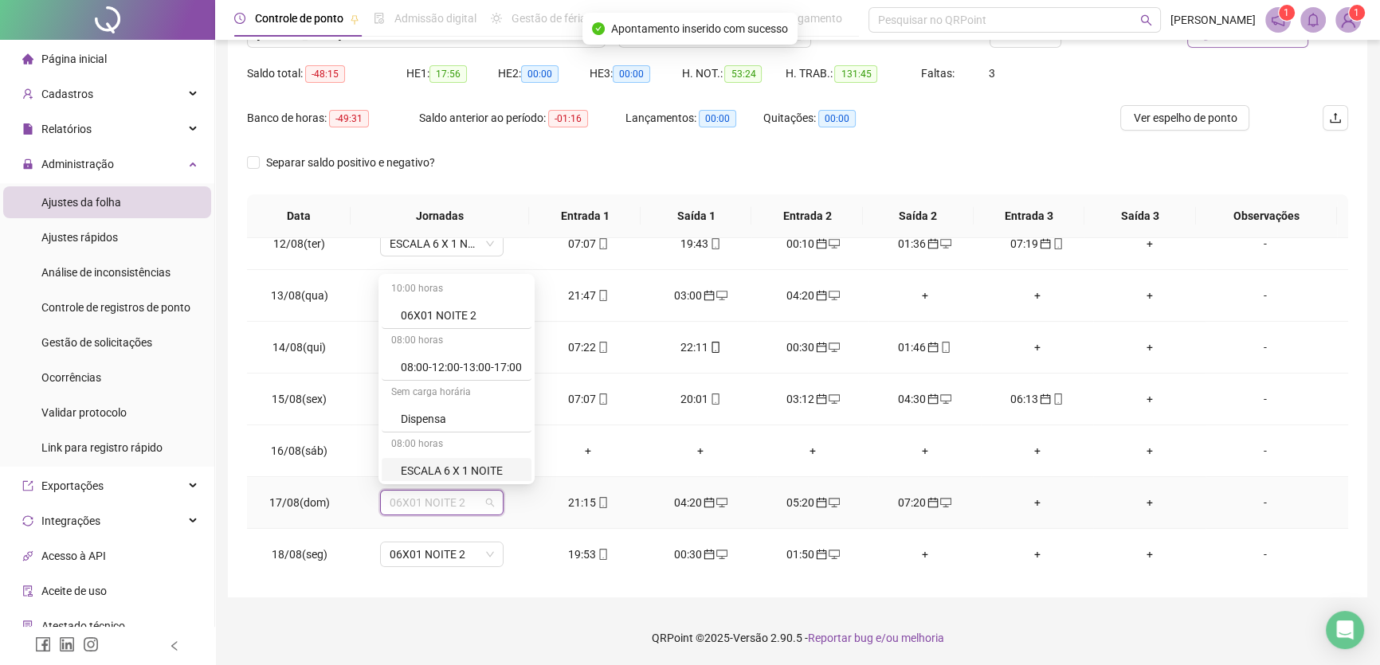
click at [489, 468] on div "ESCALA 6 X 1 NOITE" at bounding box center [461, 471] width 121 height 18
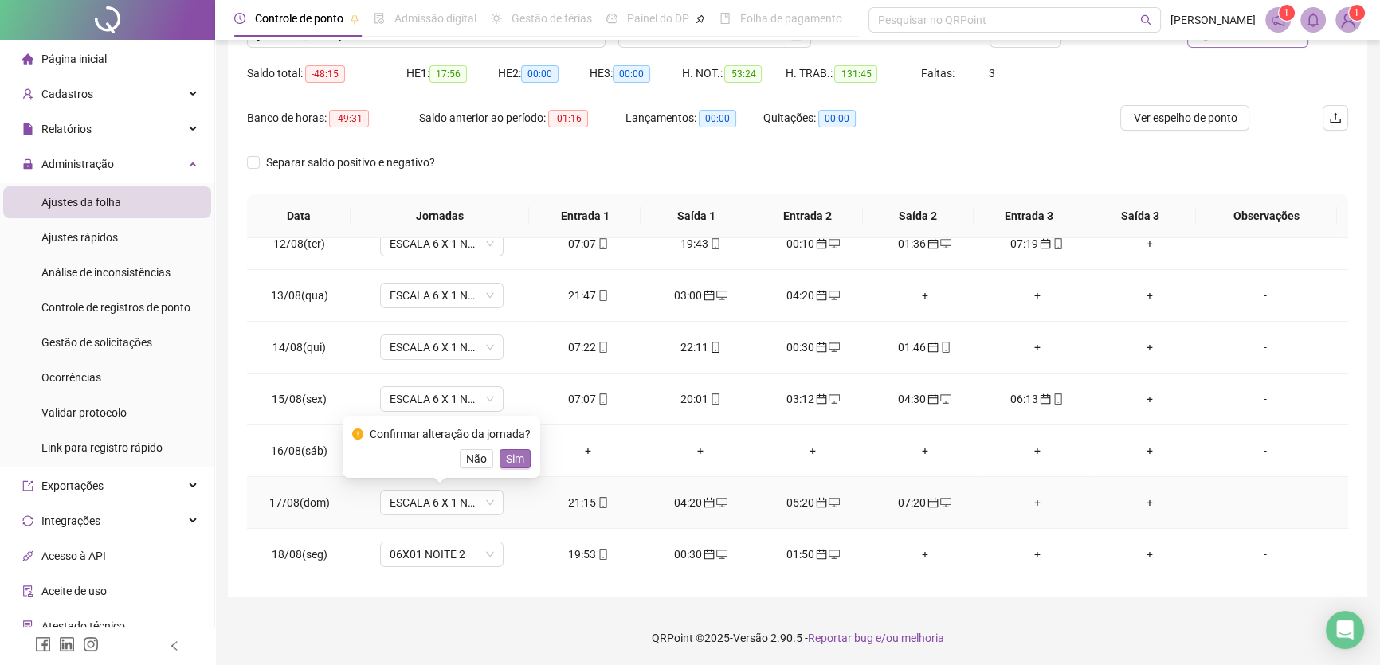
click at [513, 457] on span "Sim" at bounding box center [515, 459] width 18 height 18
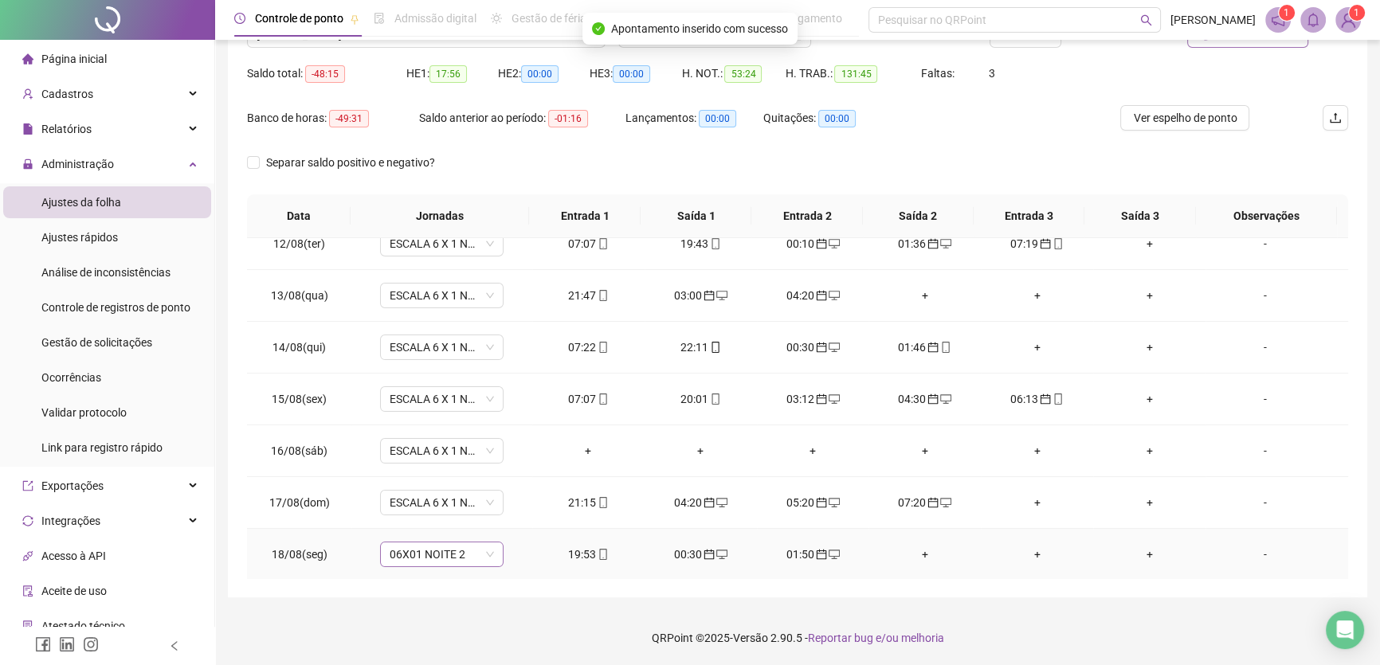
click at [473, 559] on span "06X01 NOITE 2" at bounding box center [442, 555] width 104 height 24
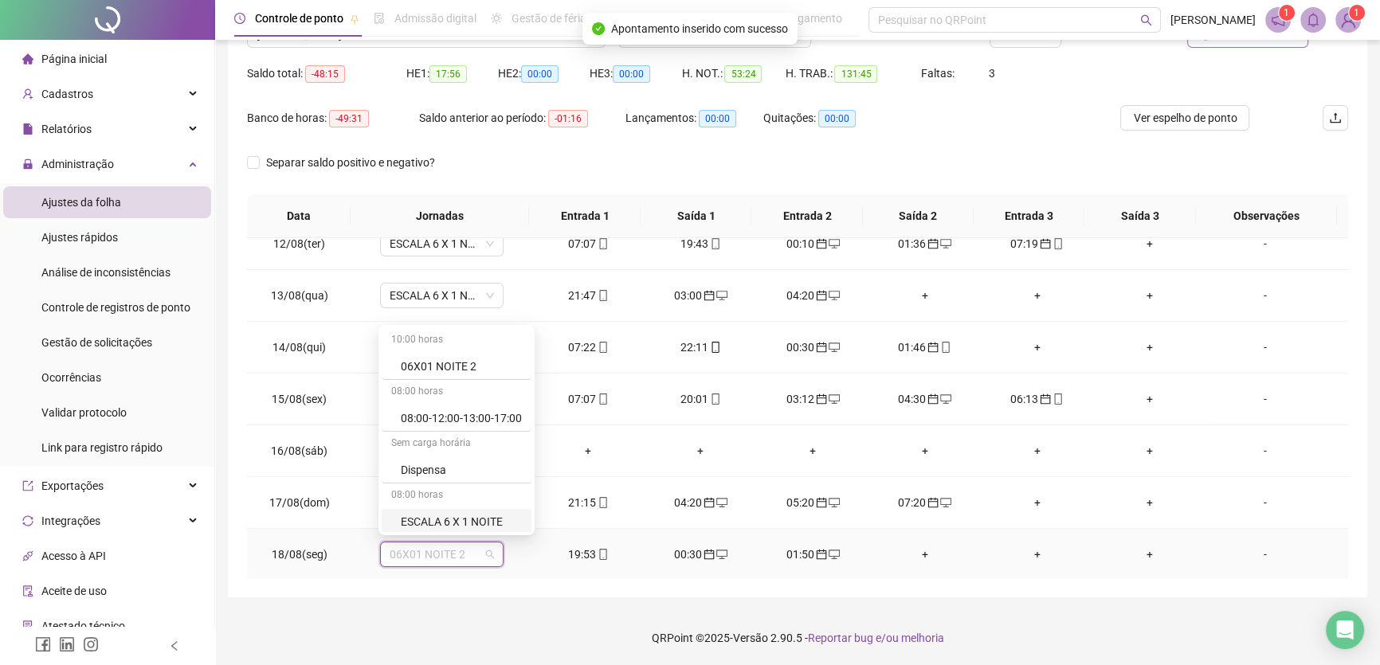
click at [485, 522] on div "ESCALA 6 X 1 NOITE" at bounding box center [461, 522] width 121 height 18
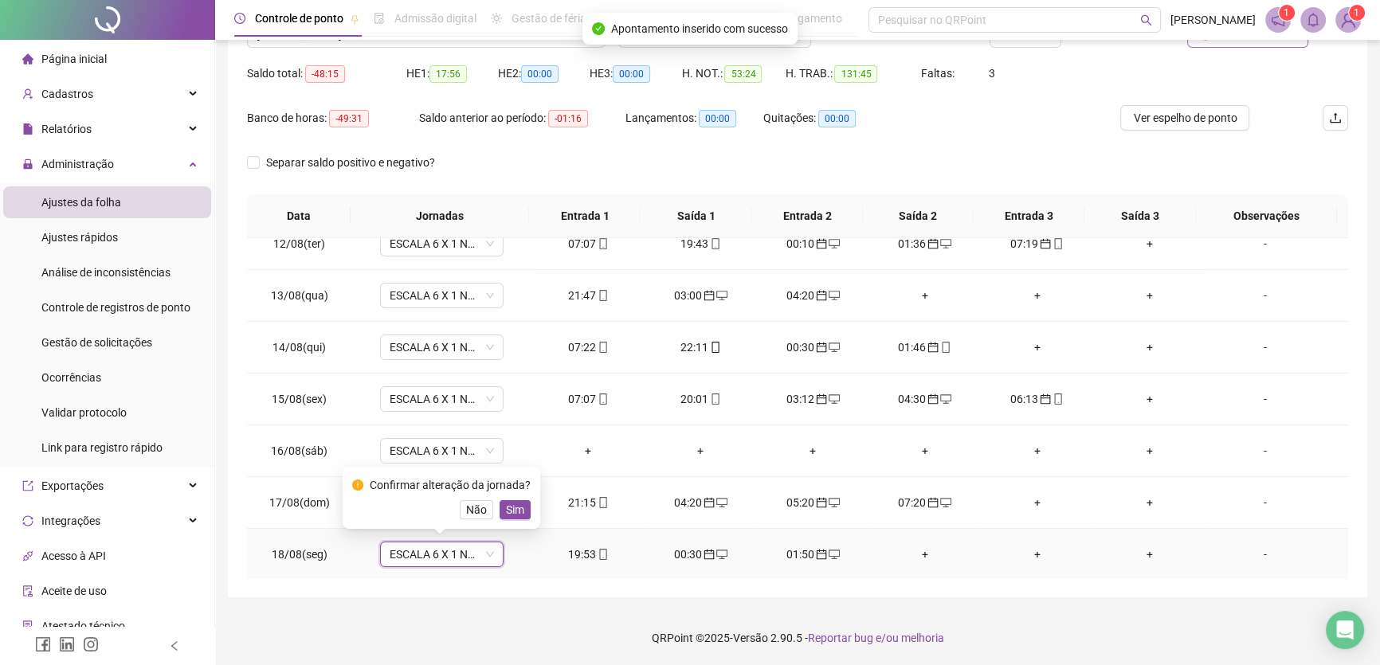
click at [510, 512] on span "Sim" at bounding box center [515, 510] width 18 height 18
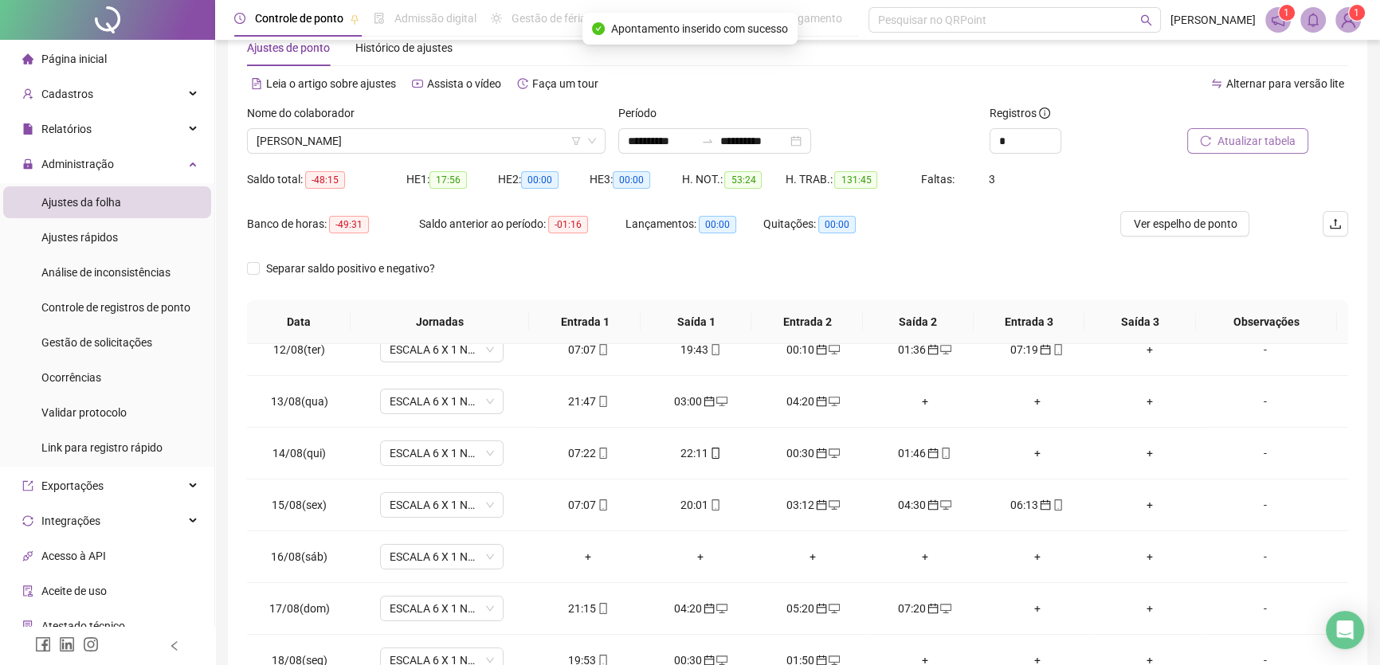
scroll to position [3, 0]
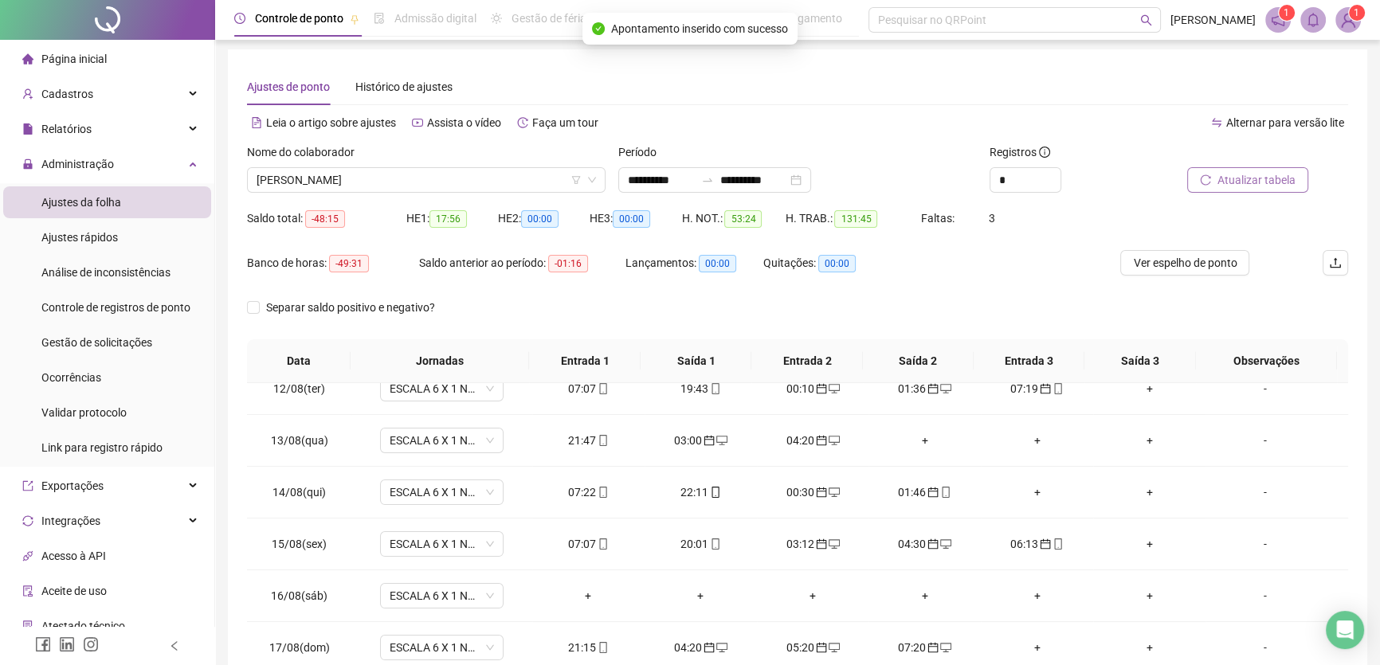
click at [1256, 179] on span "Atualizar tabela" at bounding box center [1257, 180] width 78 height 18
click at [579, 488] on div "07:22" at bounding box center [588, 493] width 87 height 18
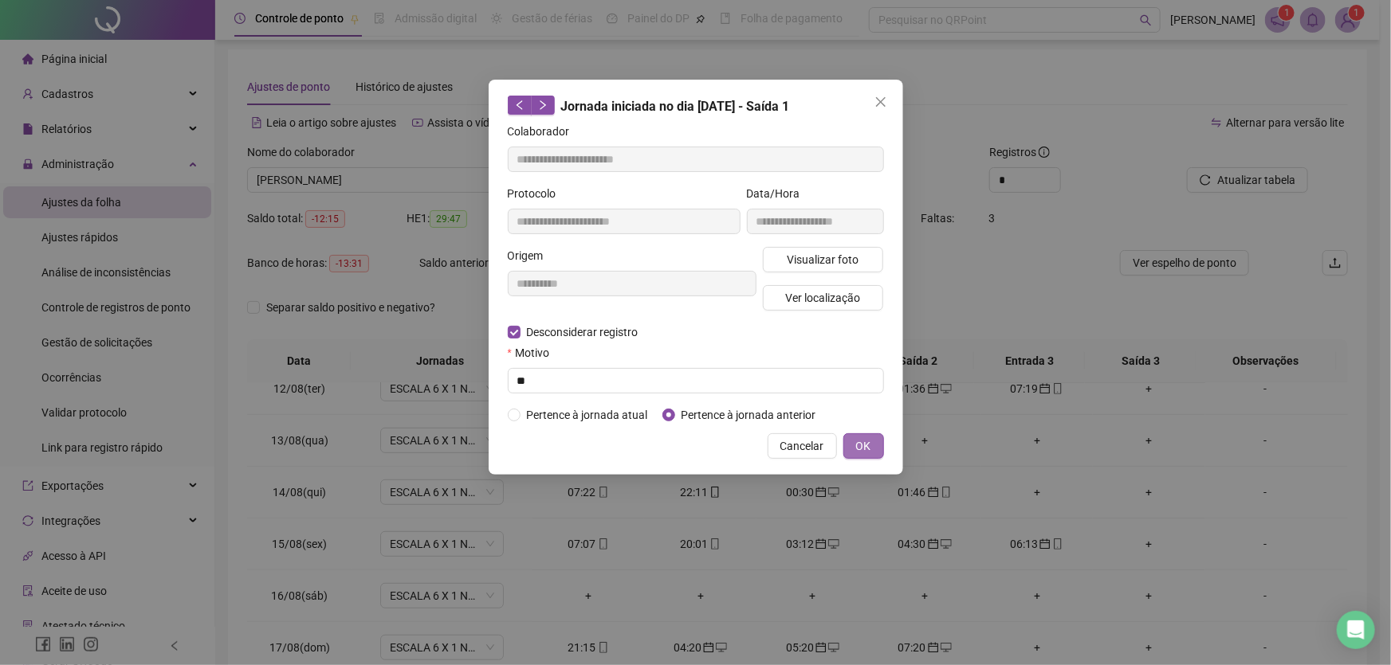
click at [869, 435] on button "OK" at bounding box center [863, 447] width 41 height 26
type input "**********"
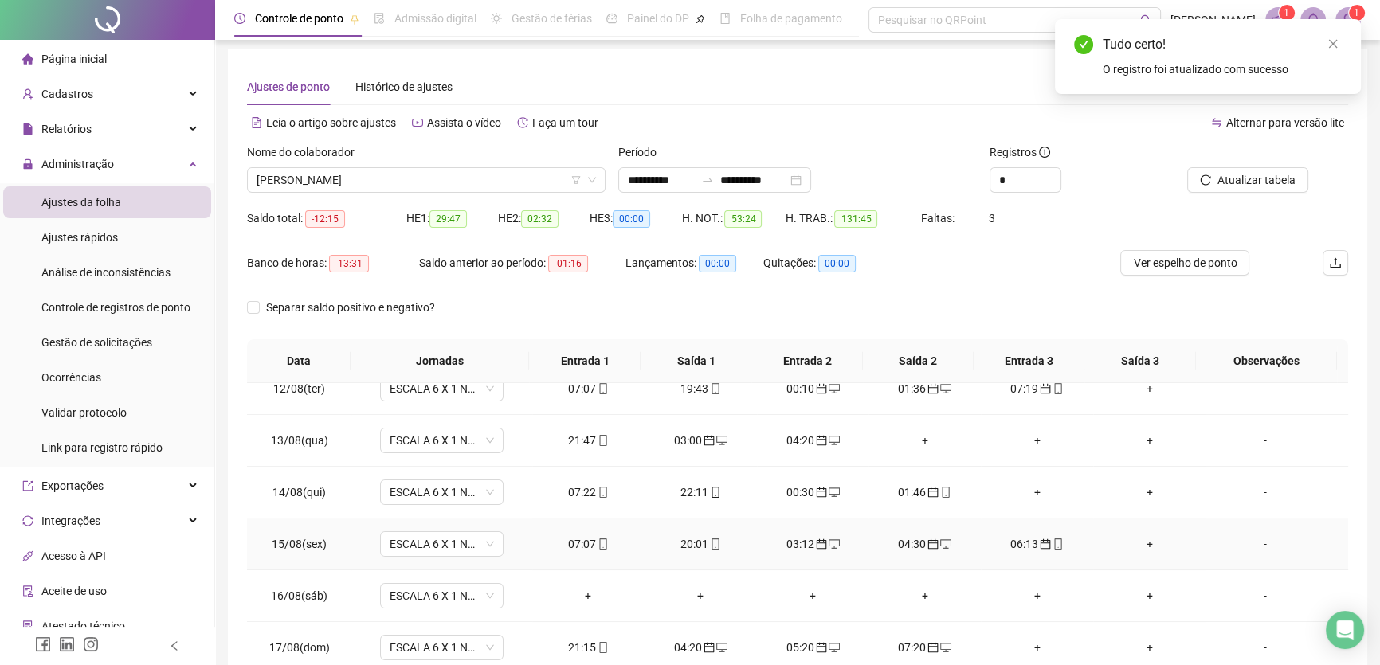
click at [584, 542] on div "07:07" at bounding box center [588, 545] width 87 height 18
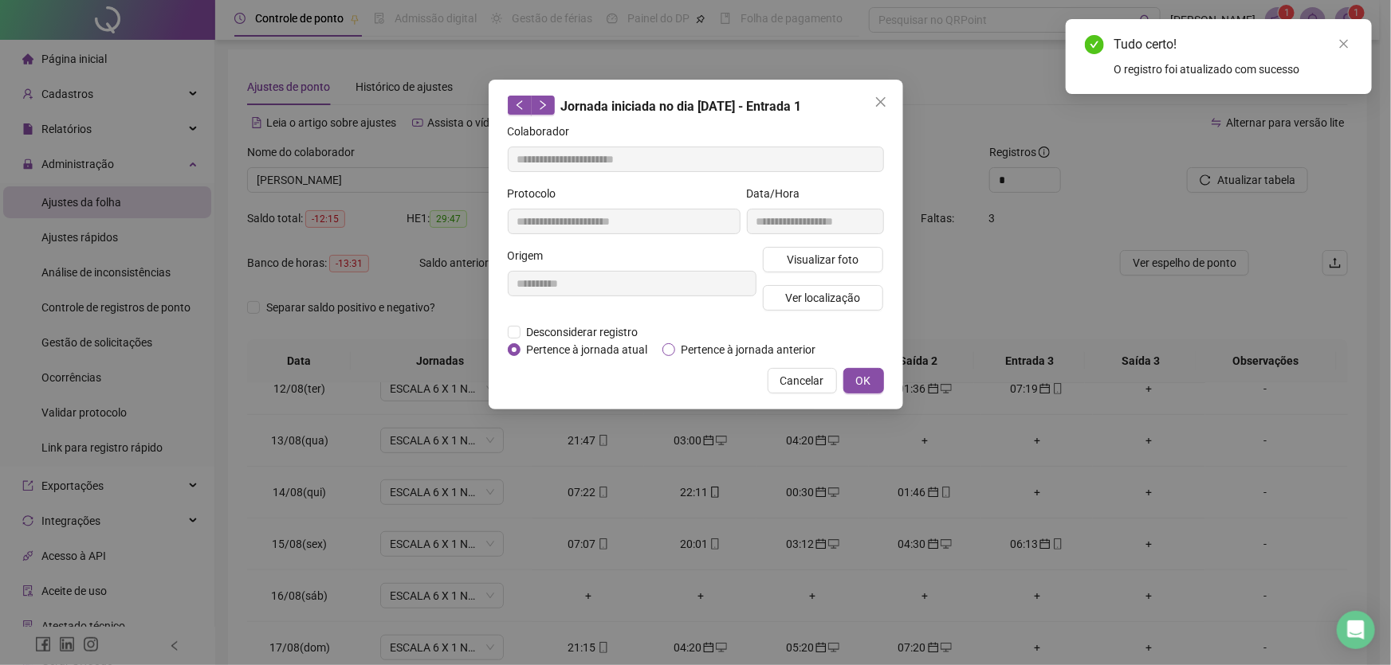
type input "**********"
click at [859, 376] on span "OK" at bounding box center [863, 381] width 15 height 18
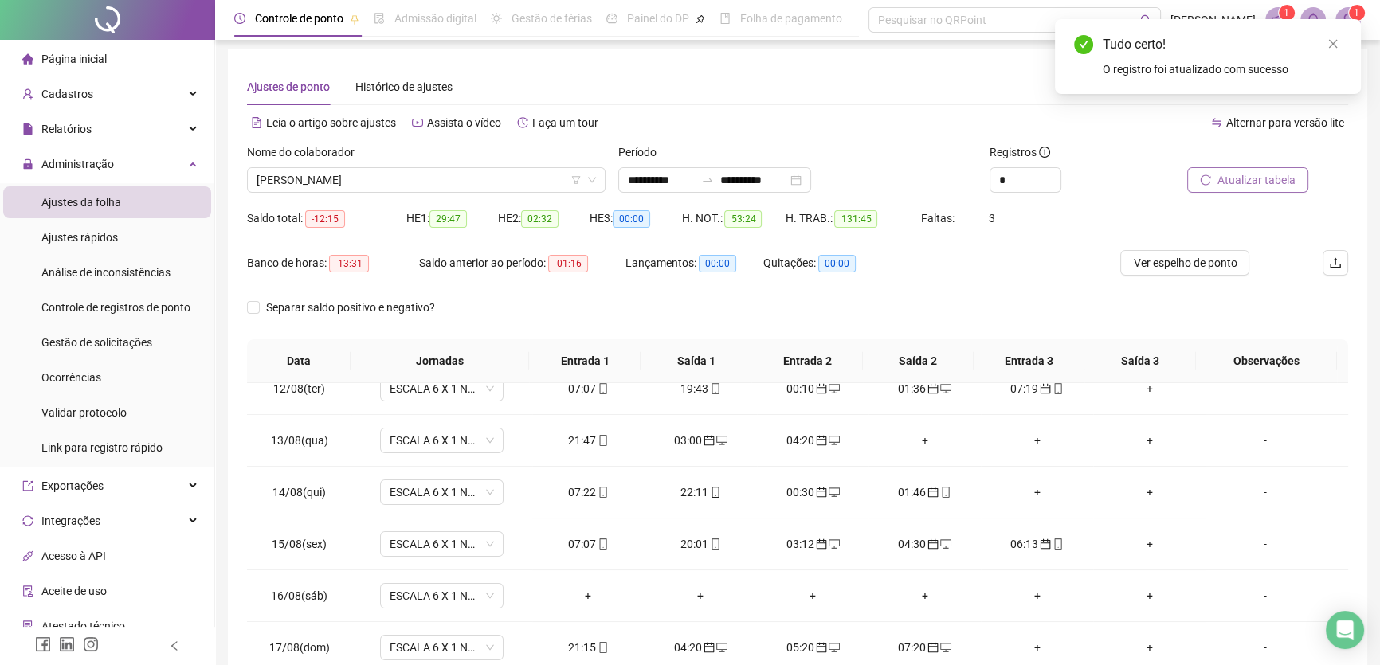
click at [1266, 184] on span "Atualizar tabela" at bounding box center [1257, 180] width 78 height 18
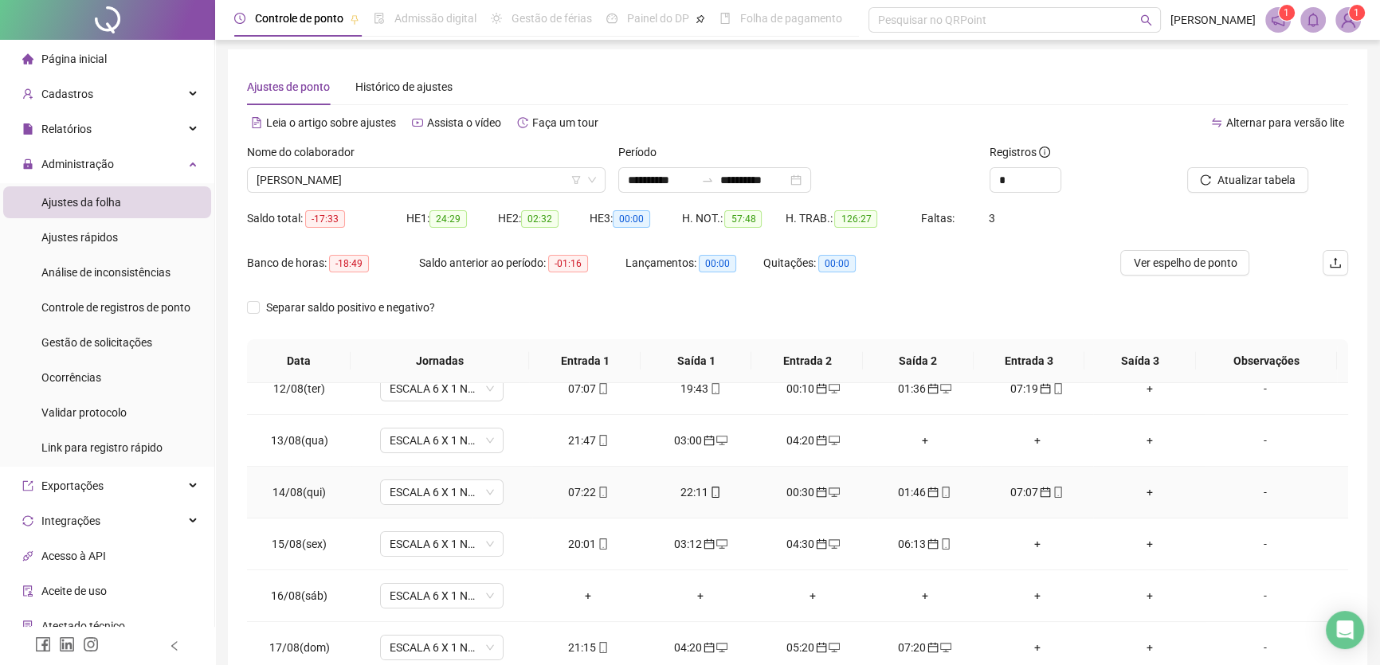
click at [576, 489] on div "07:22" at bounding box center [588, 493] width 87 height 18
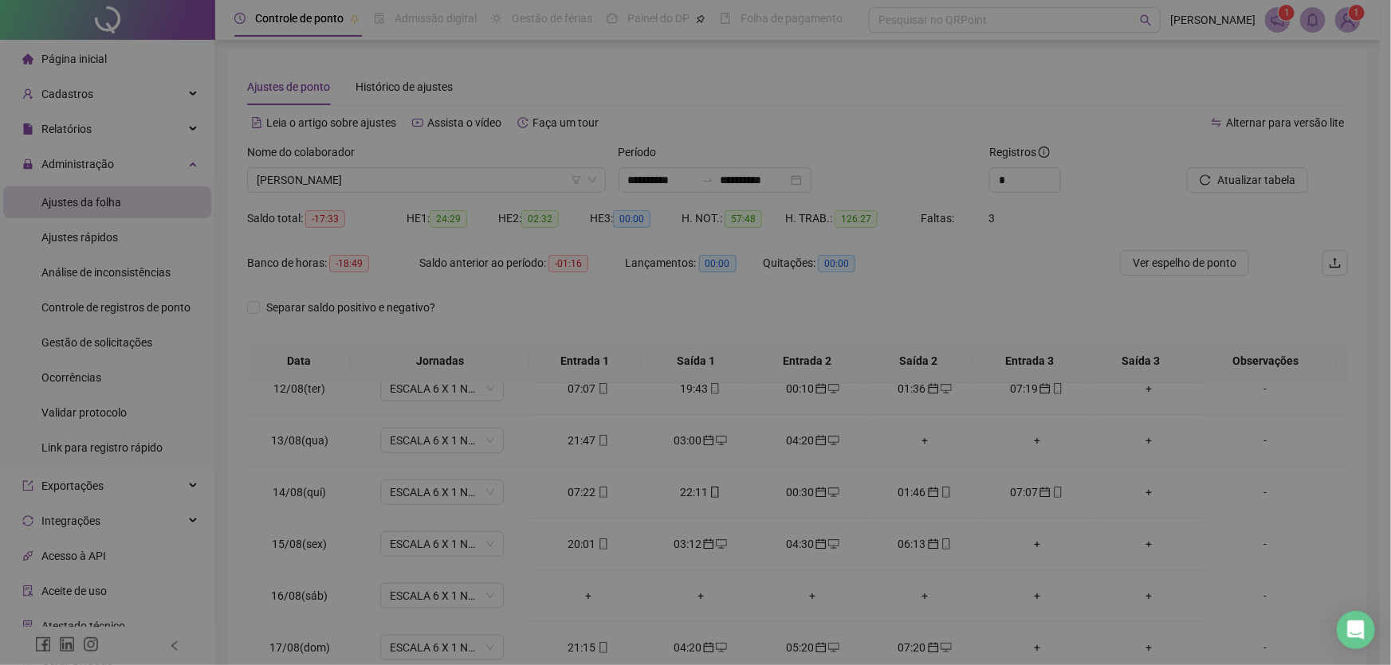
type input "**********"
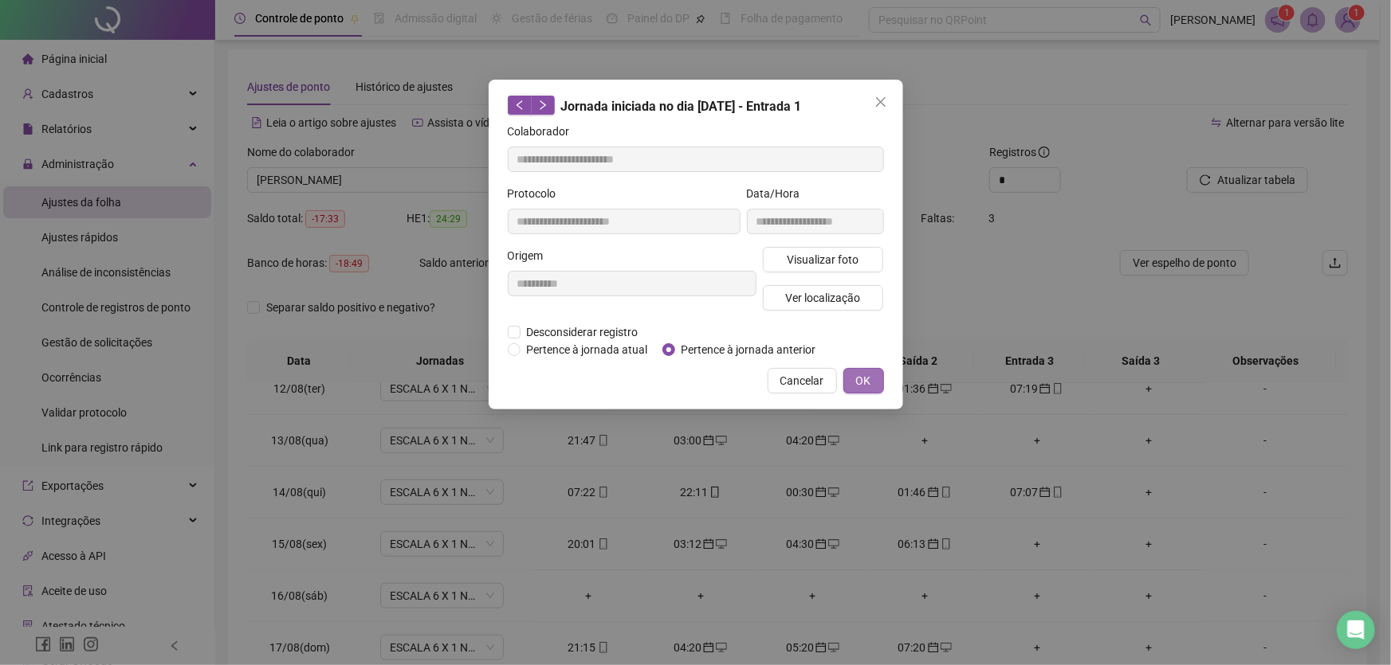
click at [854, 374] on button "OK" at bounding box center [863, 381] width 41 height 26
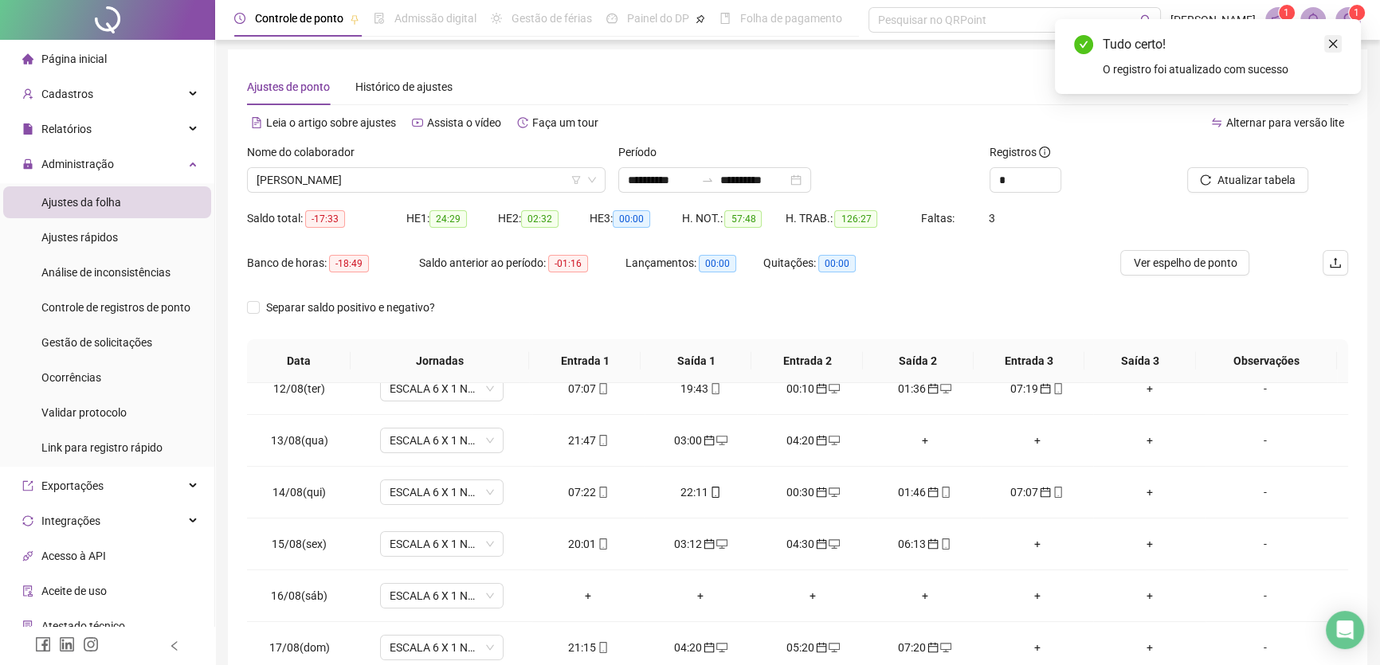
click at [1339, 40] on link "Close" at bounding box center [1334, 44] width 18 height 18
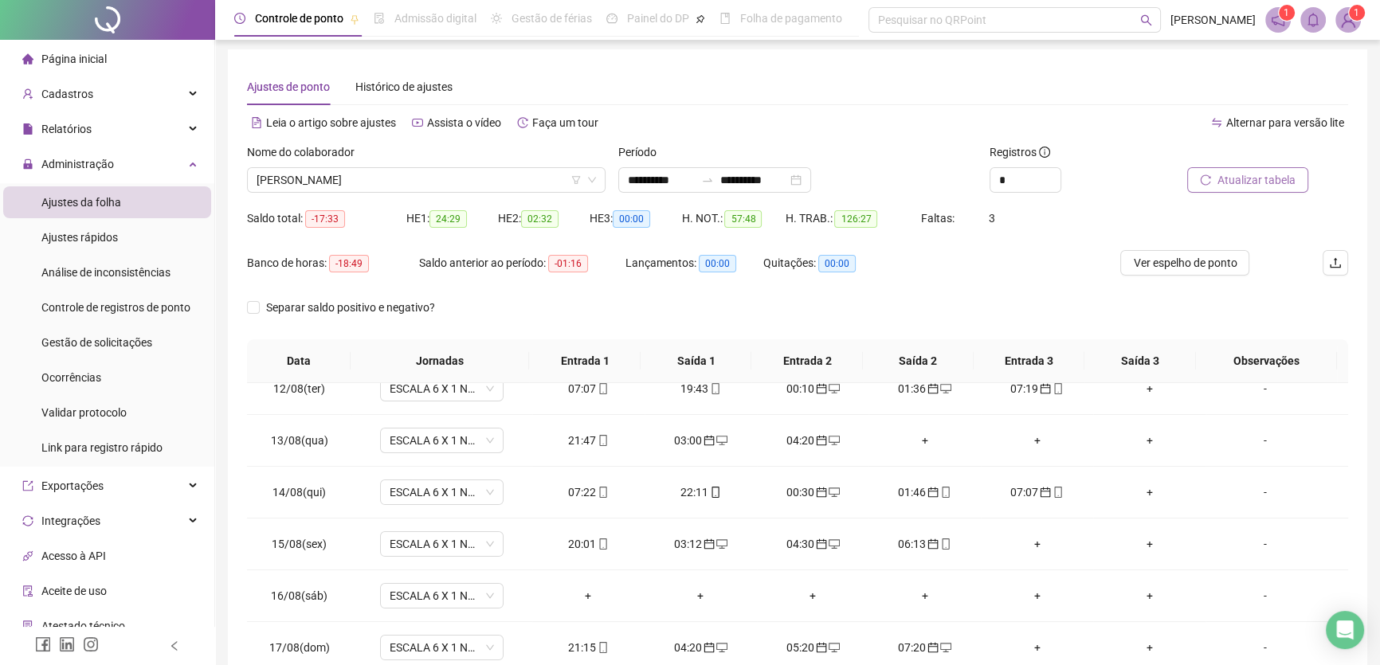
click at [1244, 175] on span "Atualizar tabela" at bounding box center [1257, 180] width 78 height 18
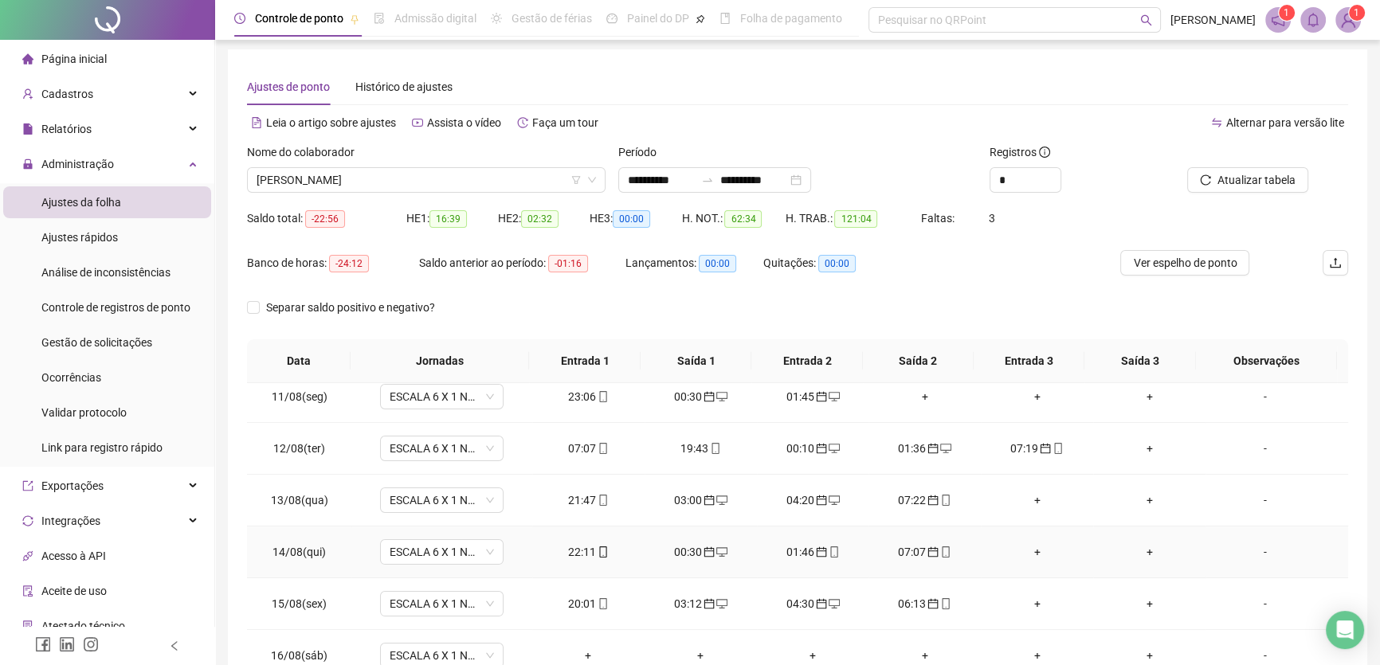
scroll to position [445, 0]
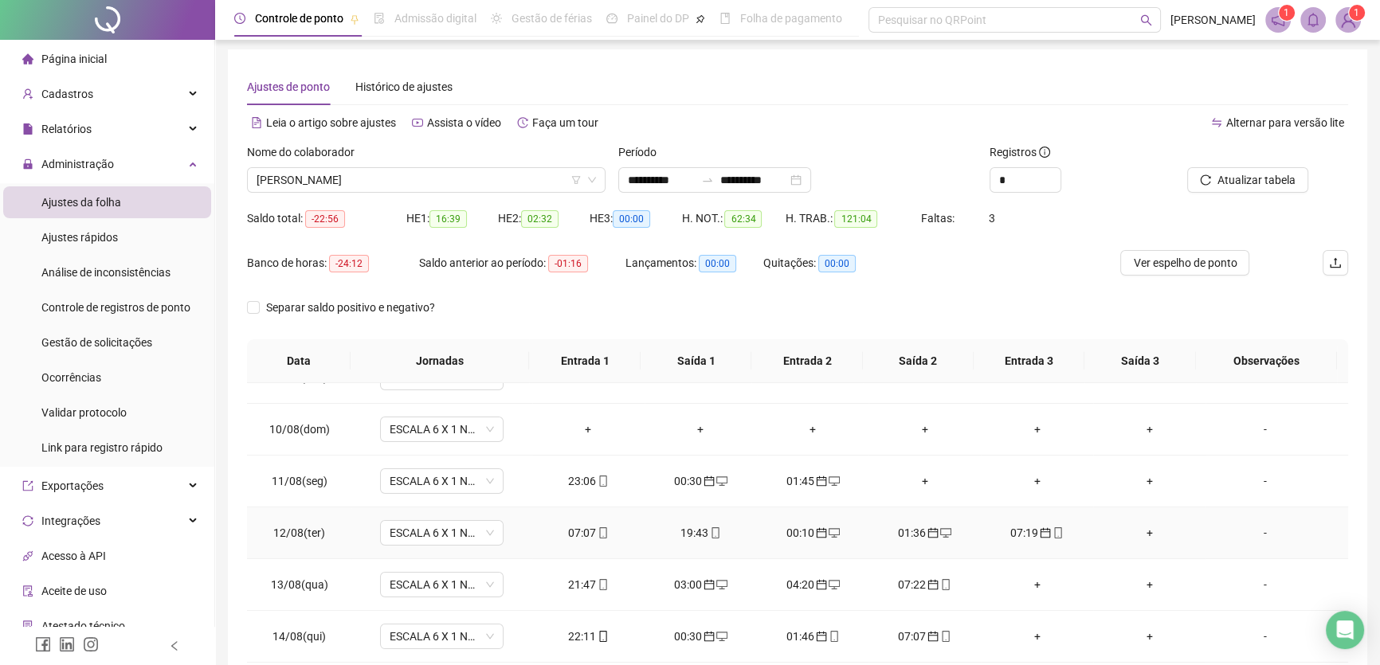
click at [571, 526] on div "07:07" at bounding box center [588, 533] width 87 height 18
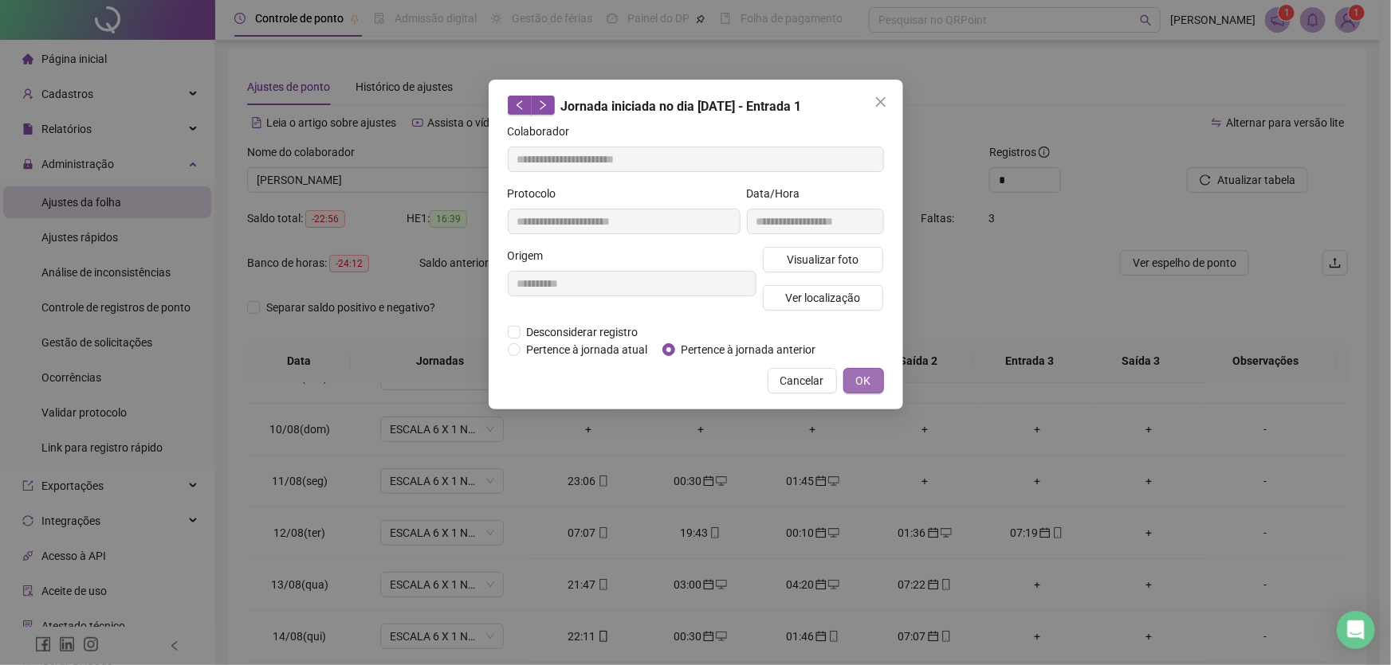
type input "**********"
click at [869, 378] on span "OK" at bounding box center [863, 381] width 15 height 18
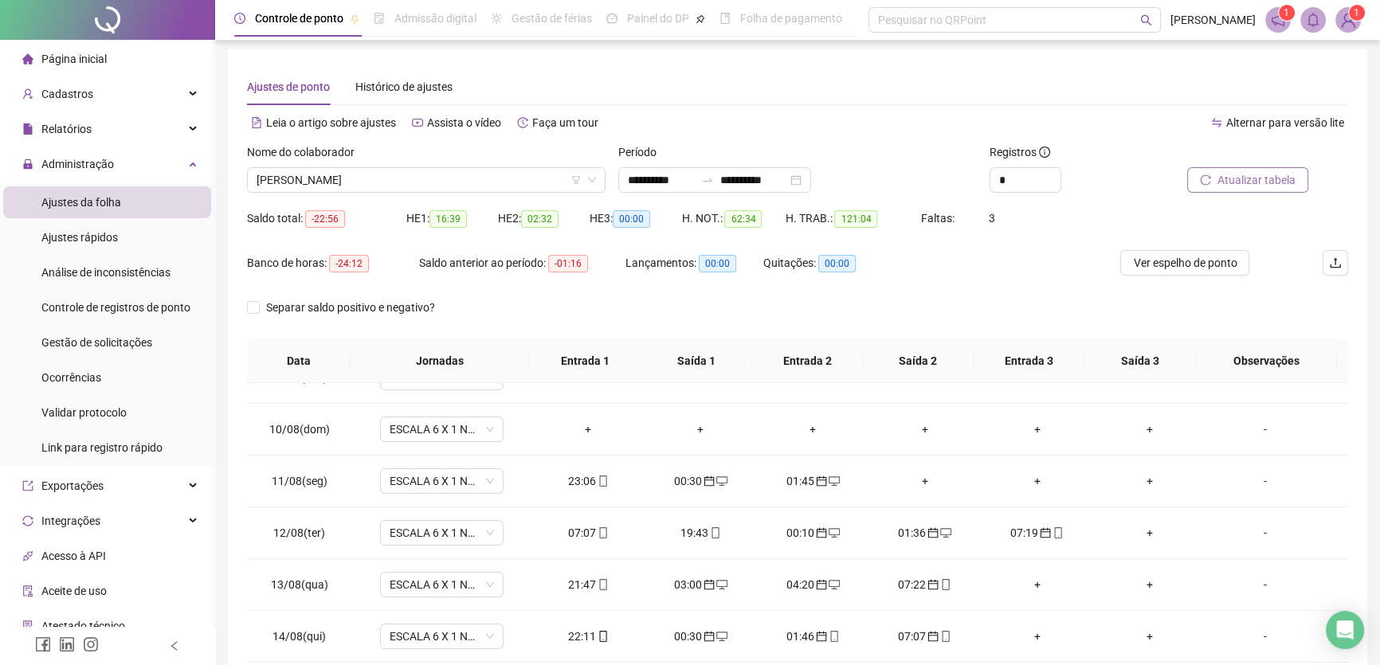
click at [1254, 179] on span "Atualizar tabela" at bounding box center [1257, 180] width 78 height 18
click at [584, 528] on div "07:07" at bounding box center [588, 533] width 87 height 18
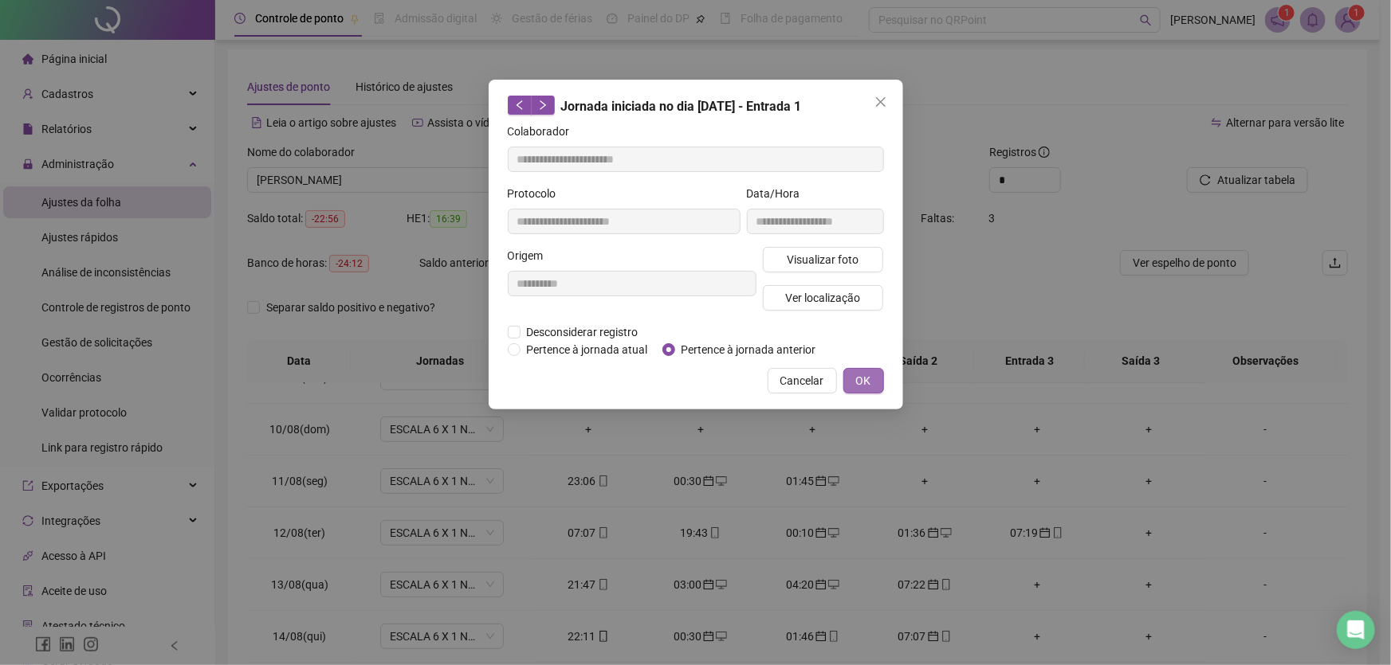
click at [852, 379] on button "OK" at bounding box center [863, 381] width 41 height 26
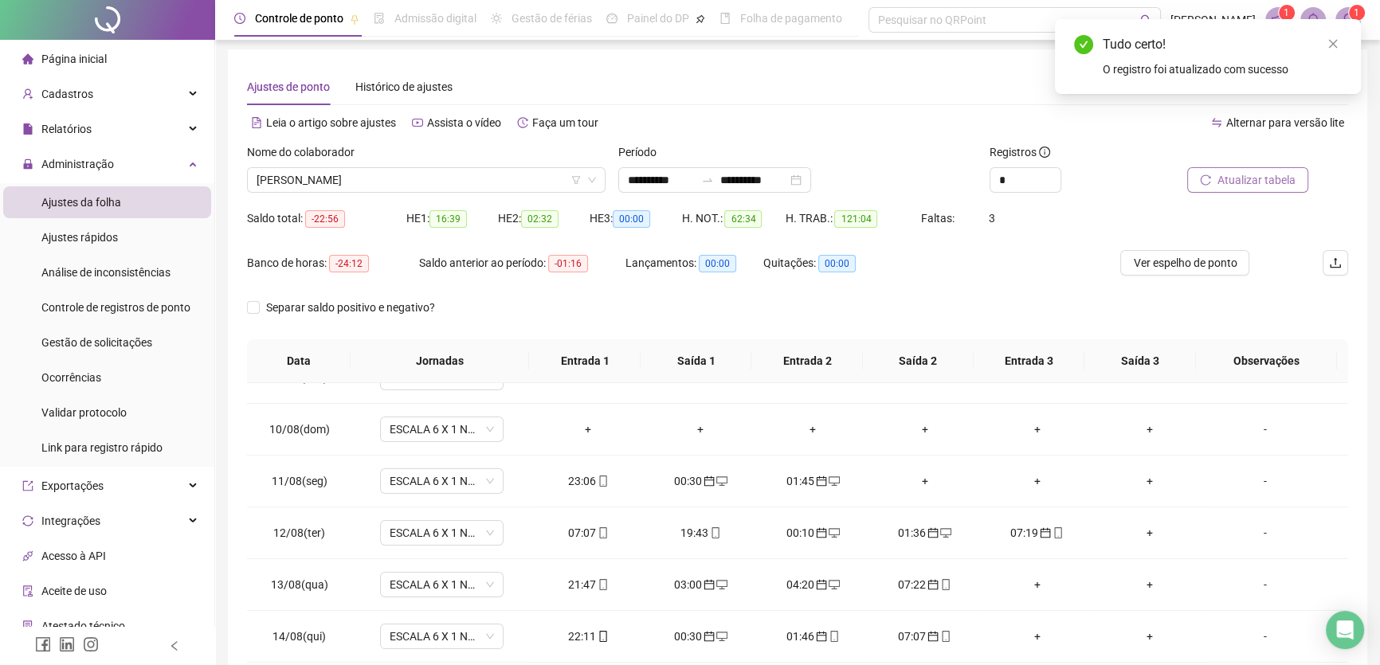
click at [1235, 175] on span "Atualizar tabela" at bounding box center [1257, 180] width 78 height 18
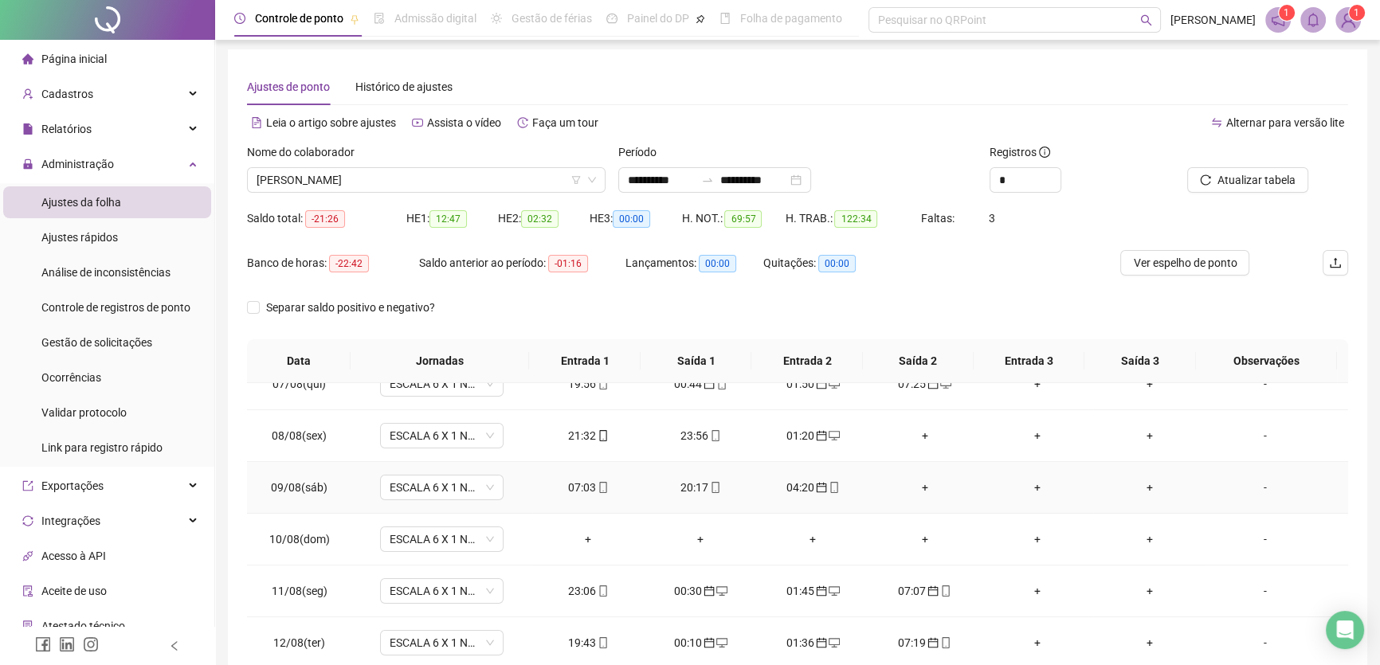
scroll to position [228, 0]
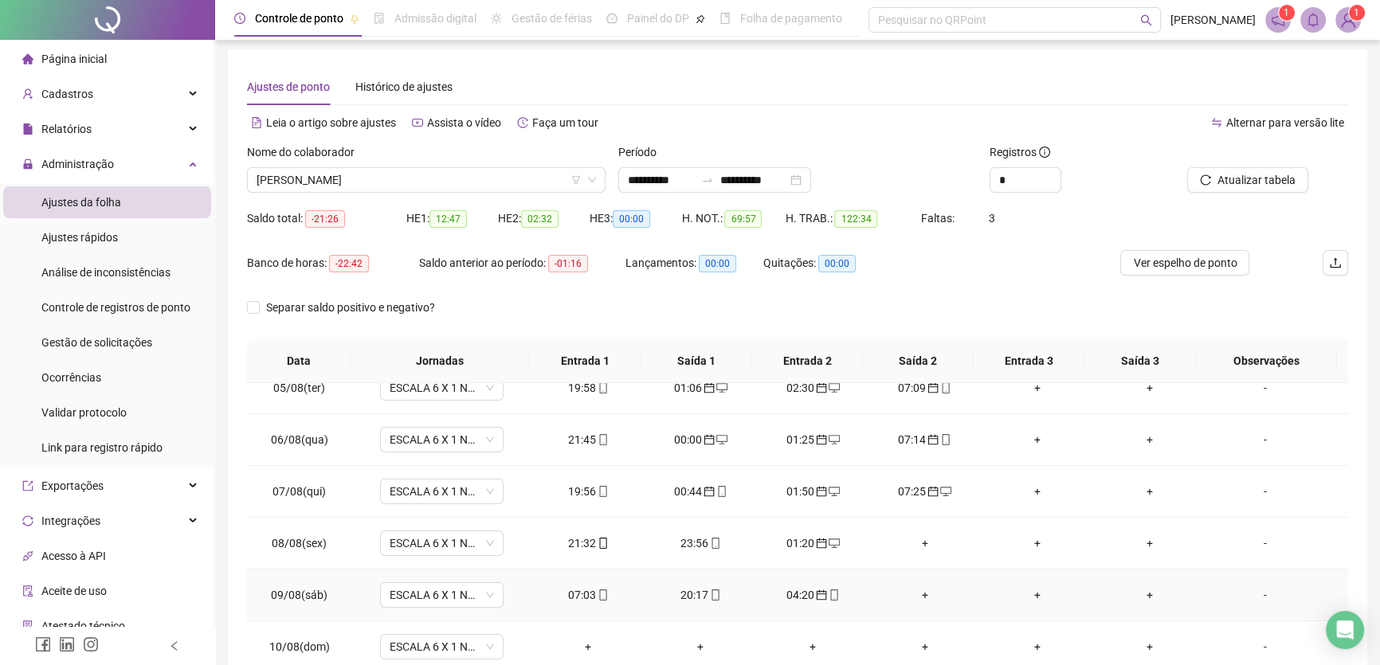
click at [571, 590] on div "07:03" at bounding box center [588, 596] width 87 height 18
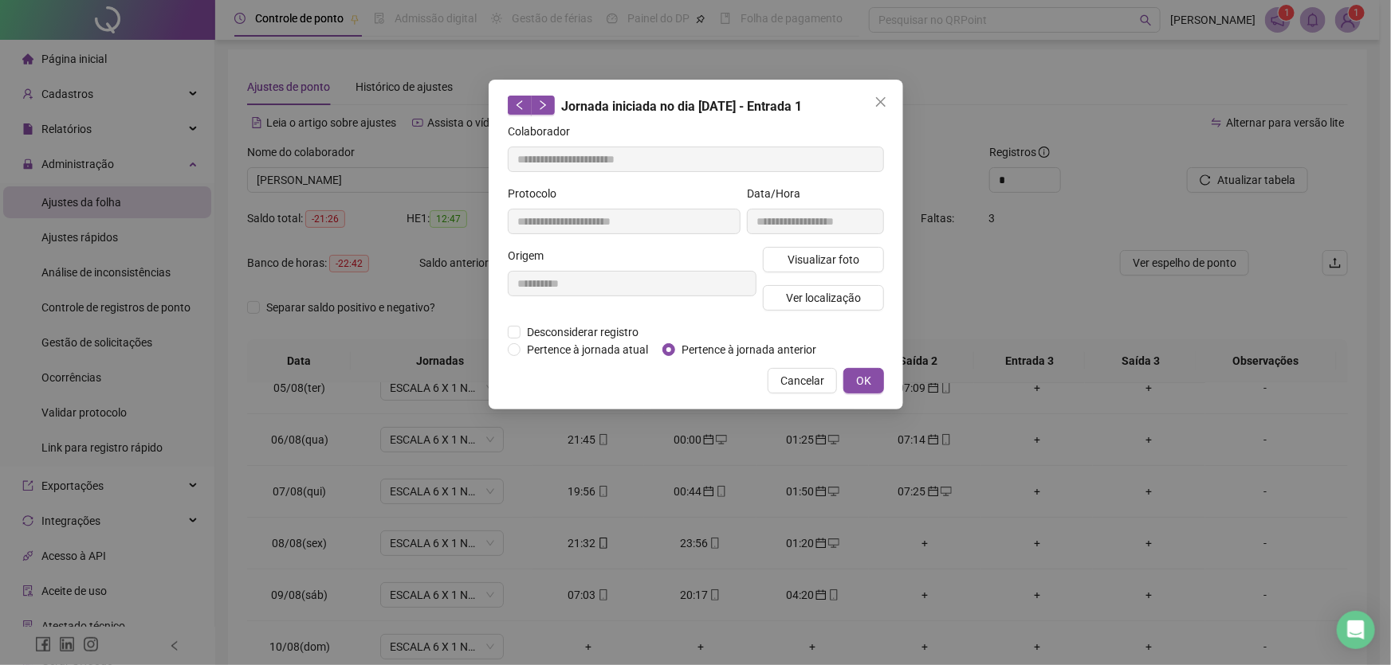
type input "**********"
click at [854, 372] on button "OK" at bounding box center [863, 381] width 41 height 26
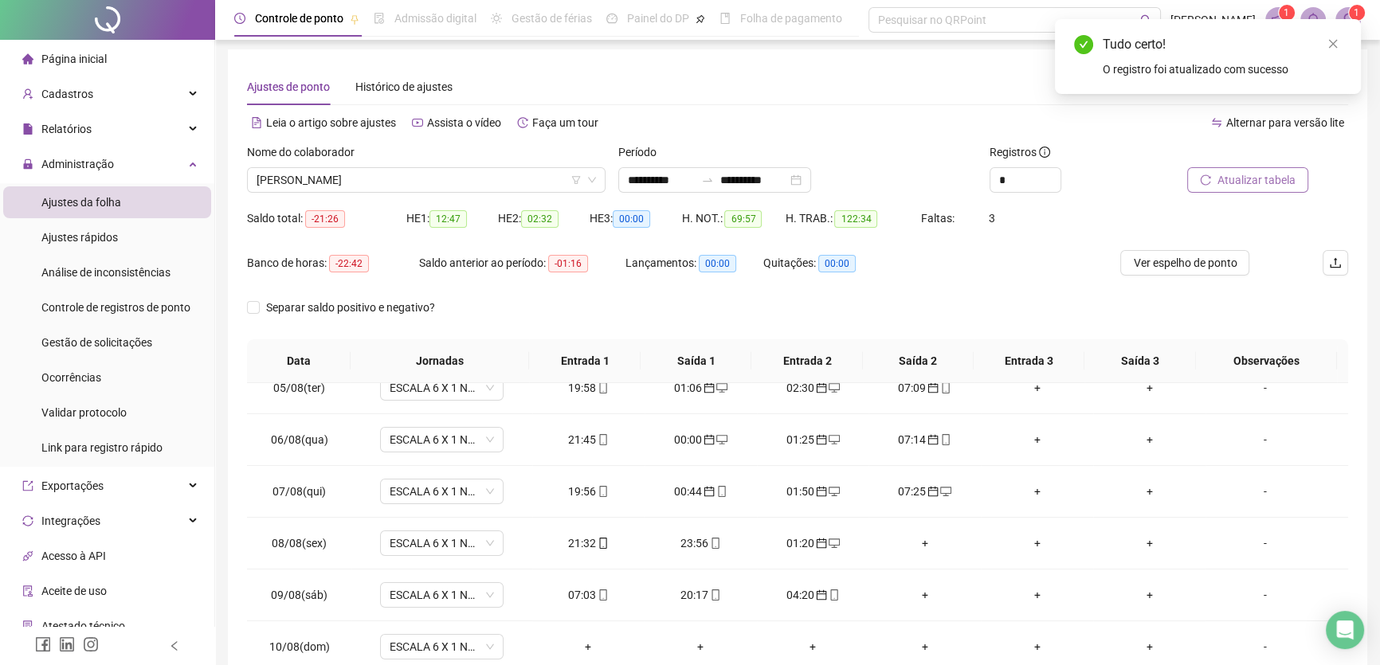
click at [1259, 183] on span "Atualizar tabela" at bounding box center [1257, 180] width 78 height 18
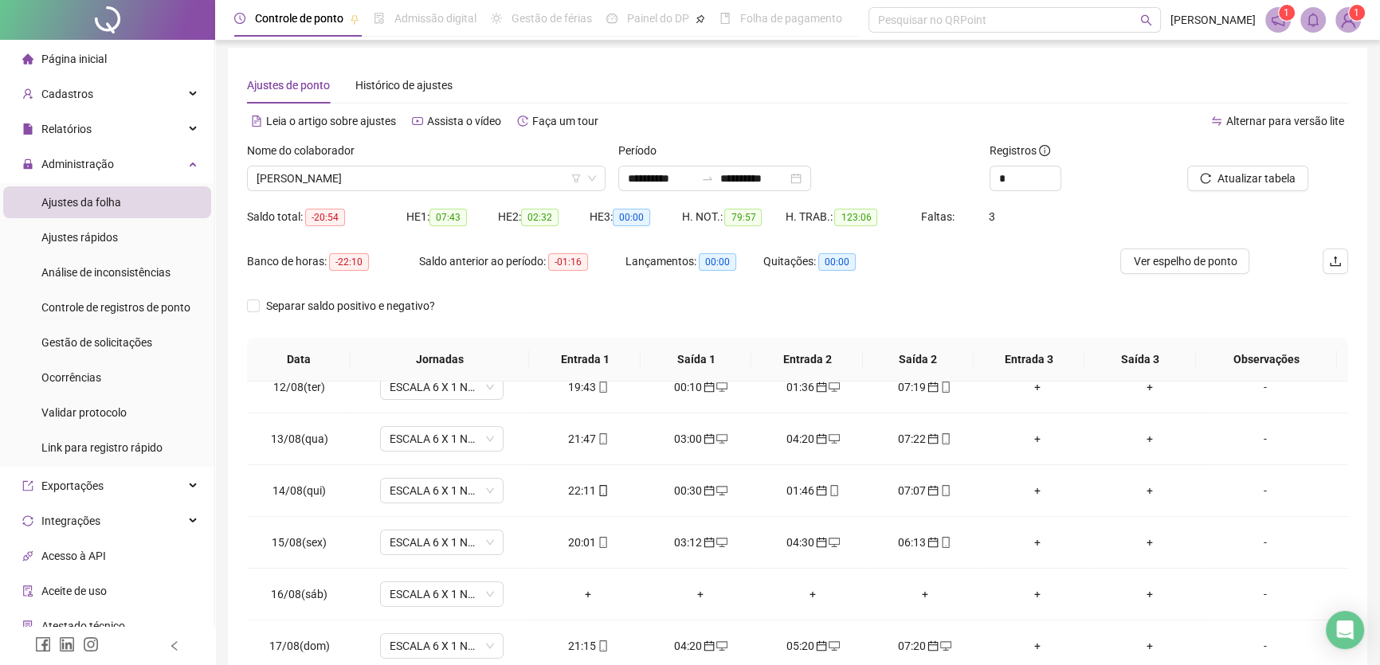
scroll to position [3, 0]
click at [787, 175] on input "**********" at bounding box center [753, 180] width 67 height 18
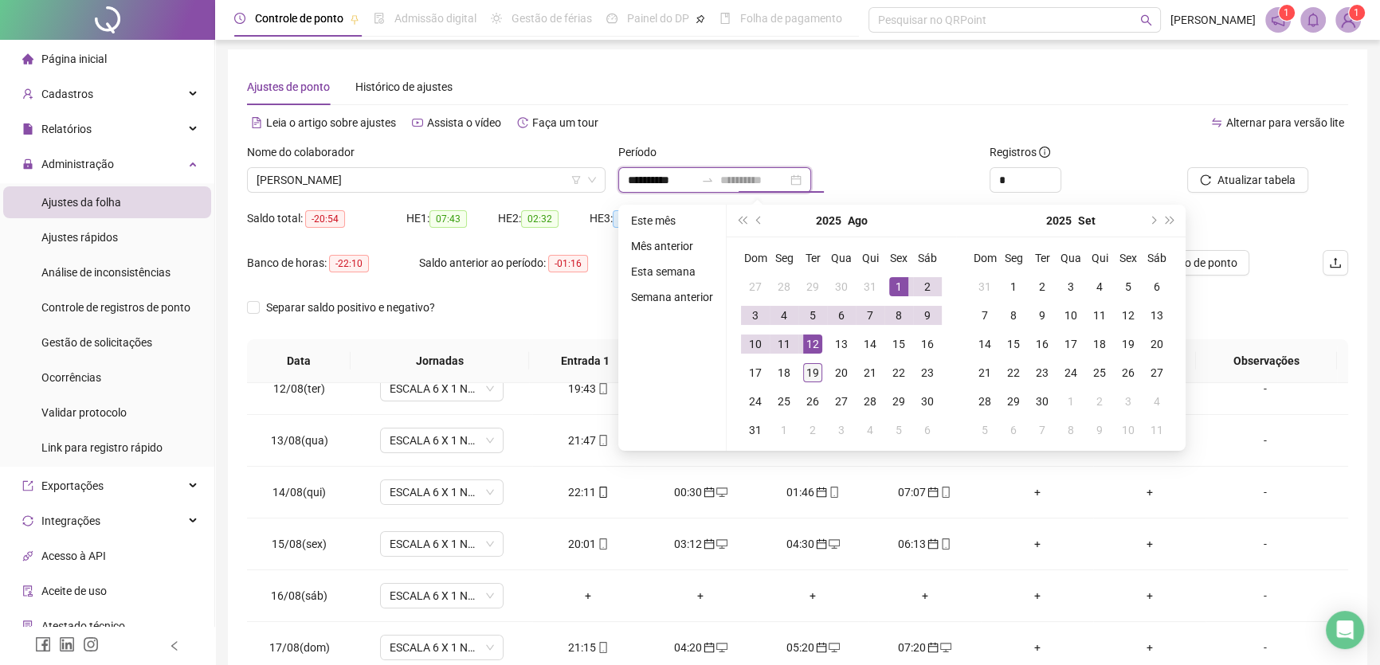
type input "**********"
click at [812, 366] on div "19" at bounding box center [812, 372] width 19 height 19
type input "**********"
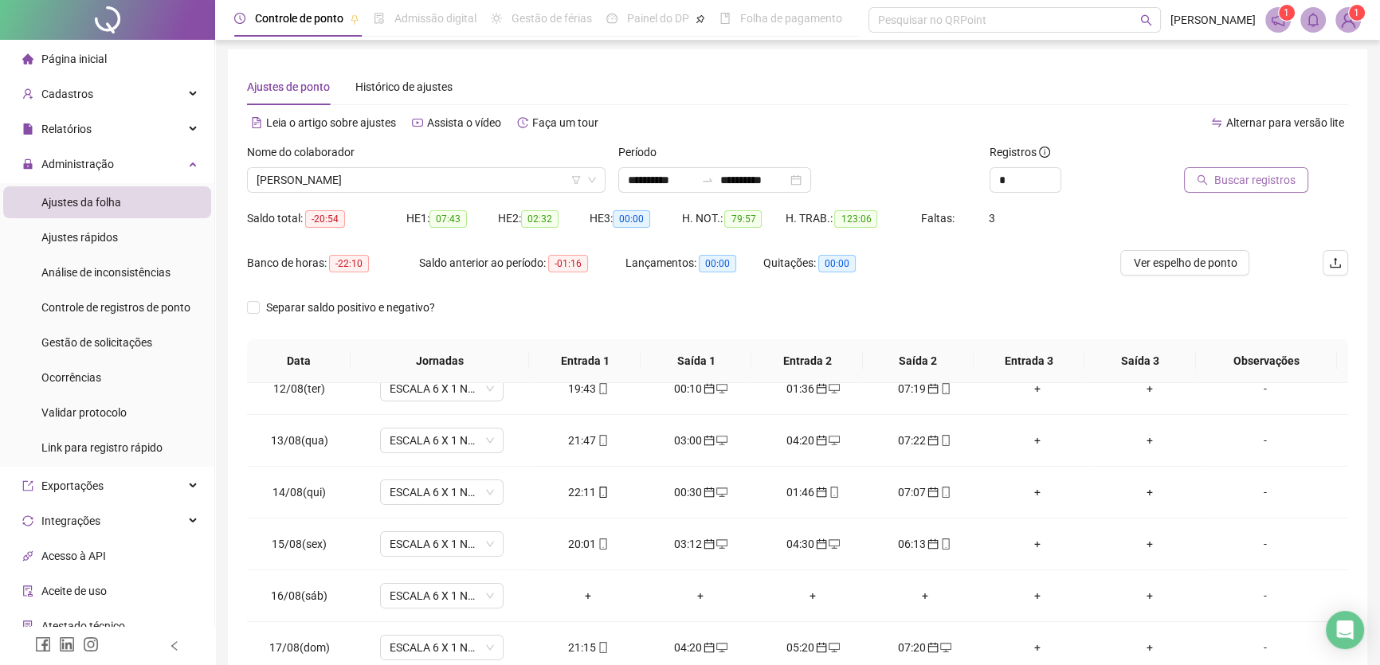
click at [1256, 176] on span "Buscar registros" at bounding box center [1255, 180] width 81 height 18
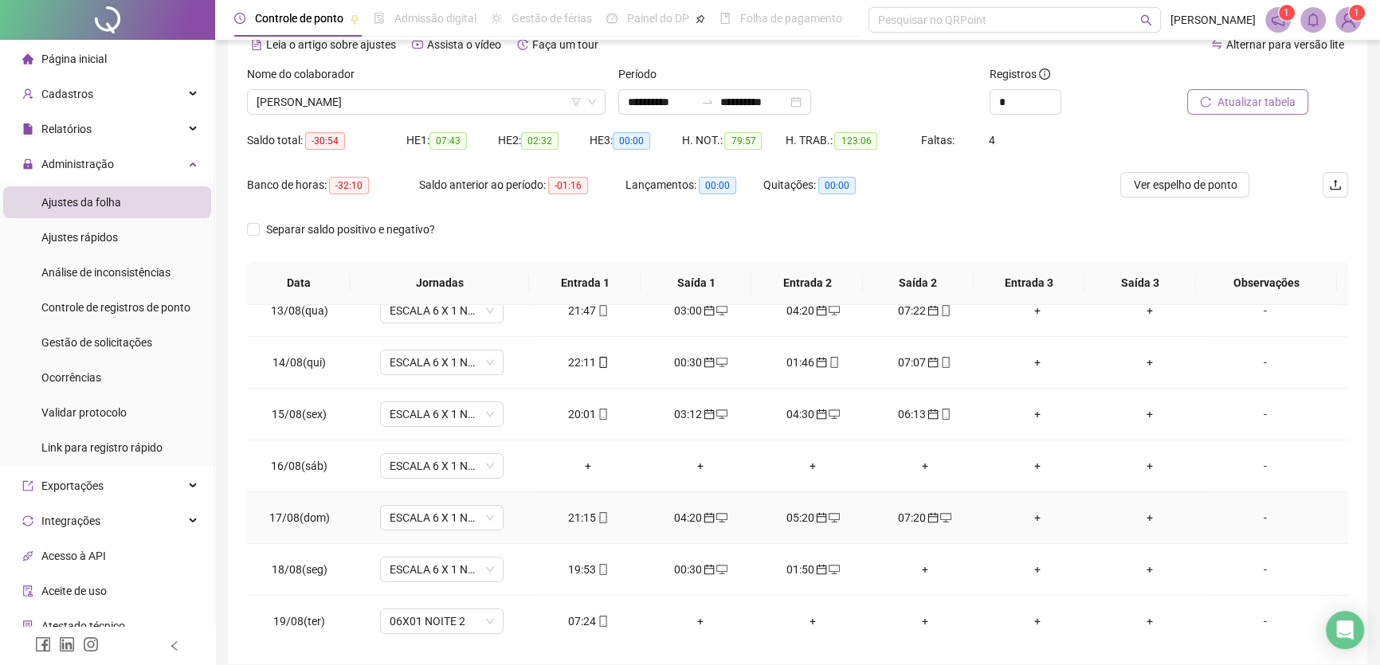
scroll to position [148, 0]
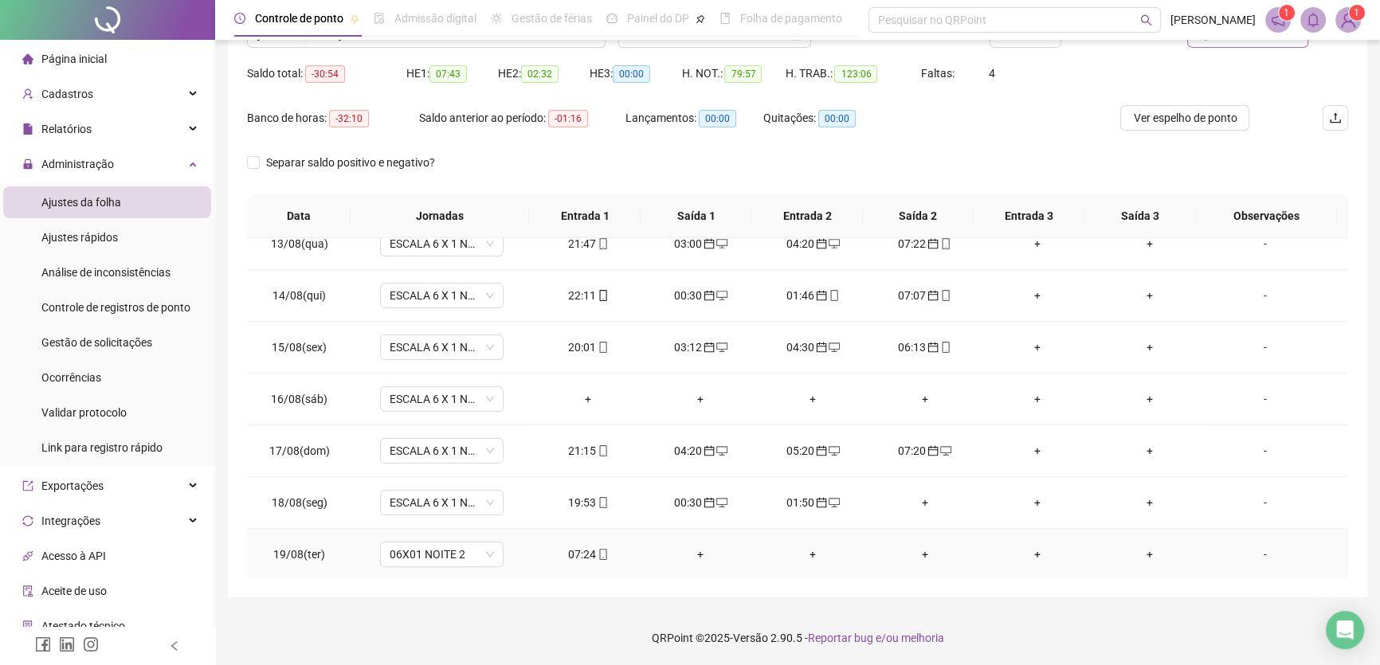
click at [572, 550] on div "07:24" at bounding box center [588, 555] width 87 height 18
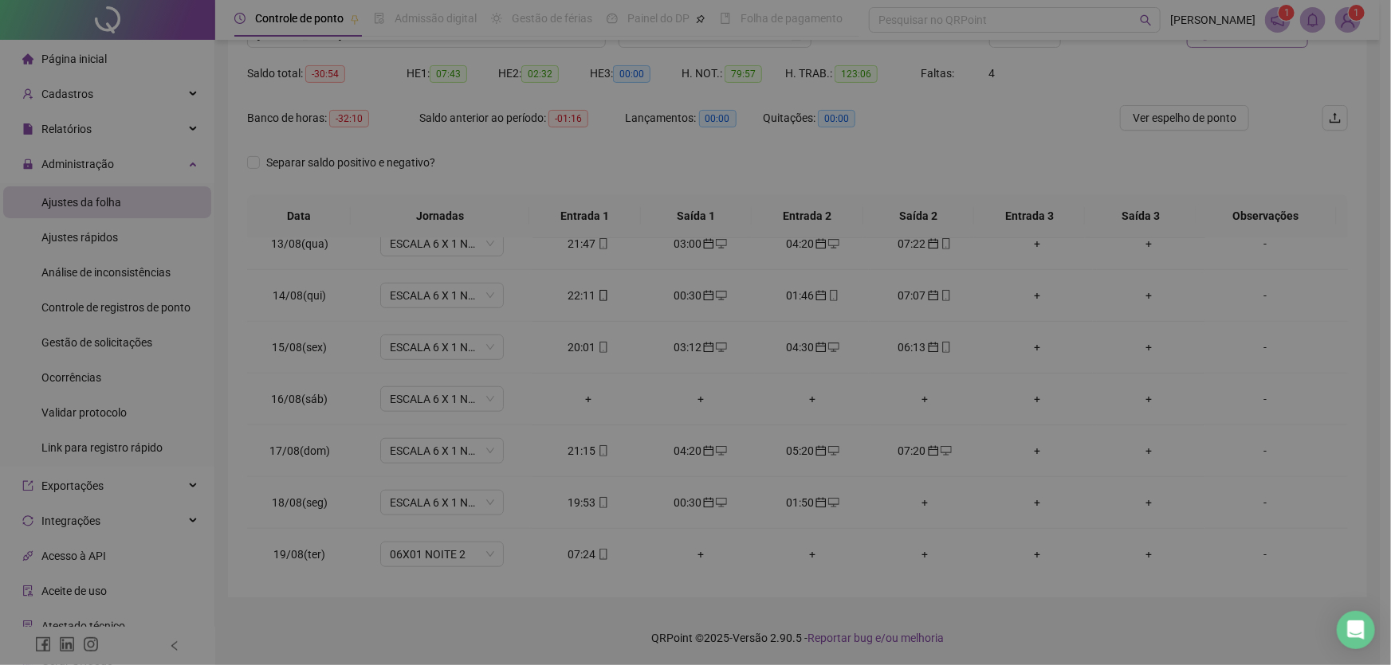
type input "**********"
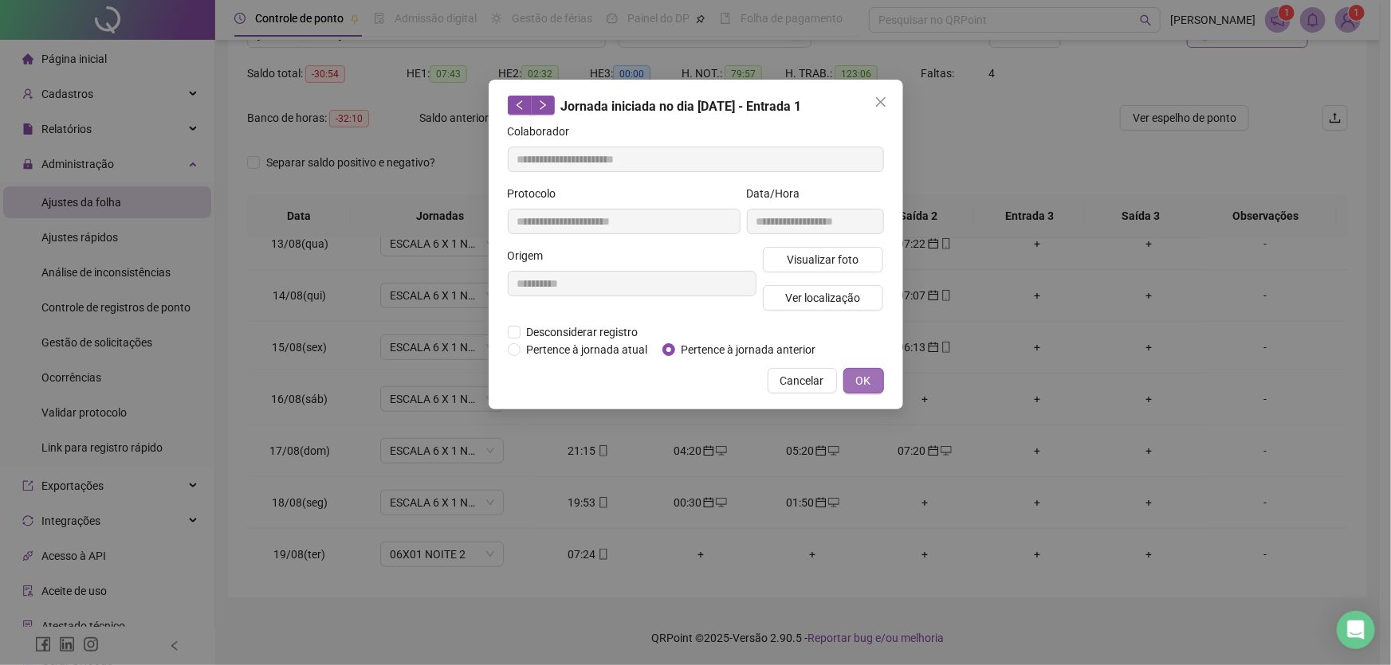
click at [866, 376] on span "OK" at bounding box center [863, 381] width 15 height 18
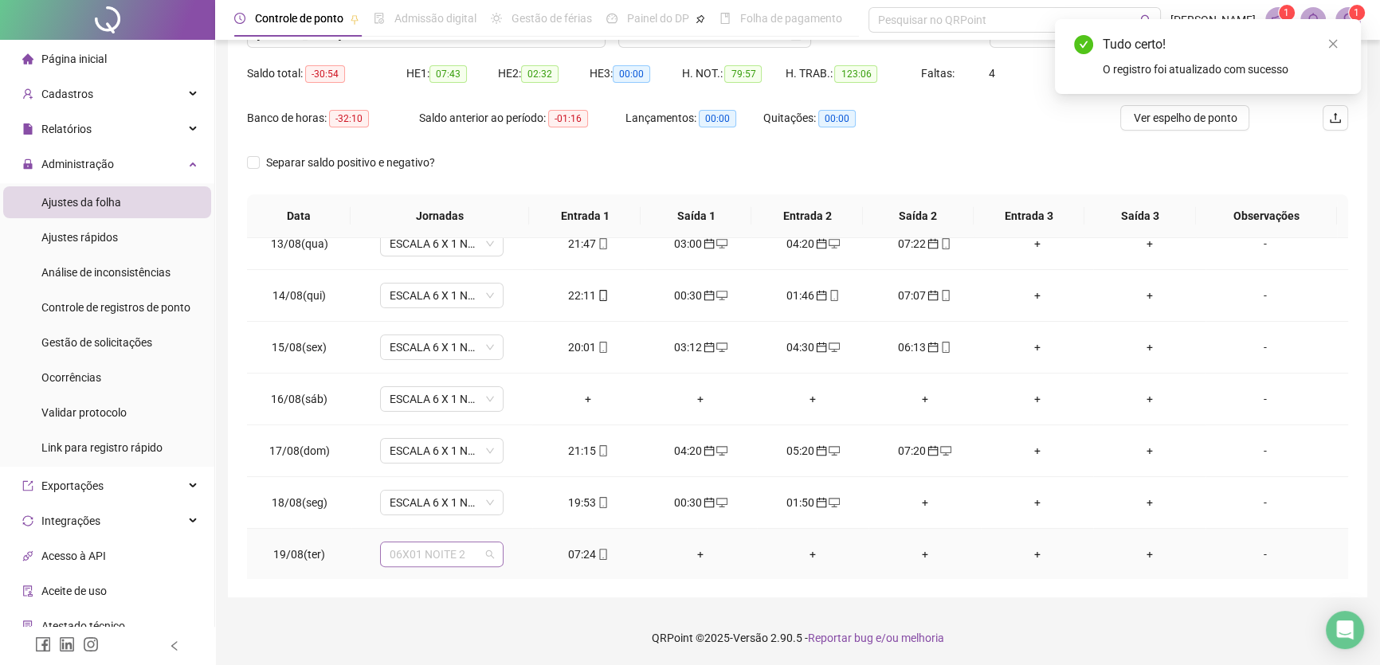
click at [485, 551] on span "06X01 NOITE 2" at bounding box center [442, 555] width 104 height 24
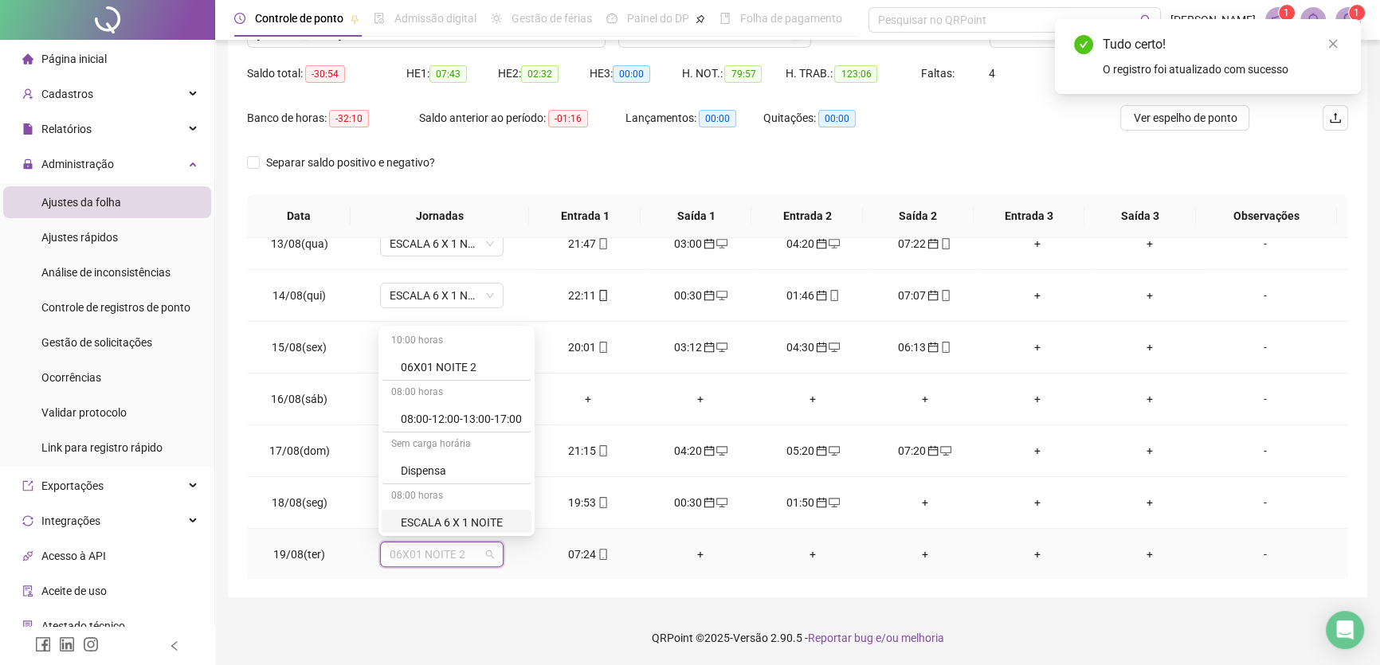
click at [486, 518] on div "ESCALA 6 X 1 NOITE" at bounding box center [461, 523] width 121 height 18
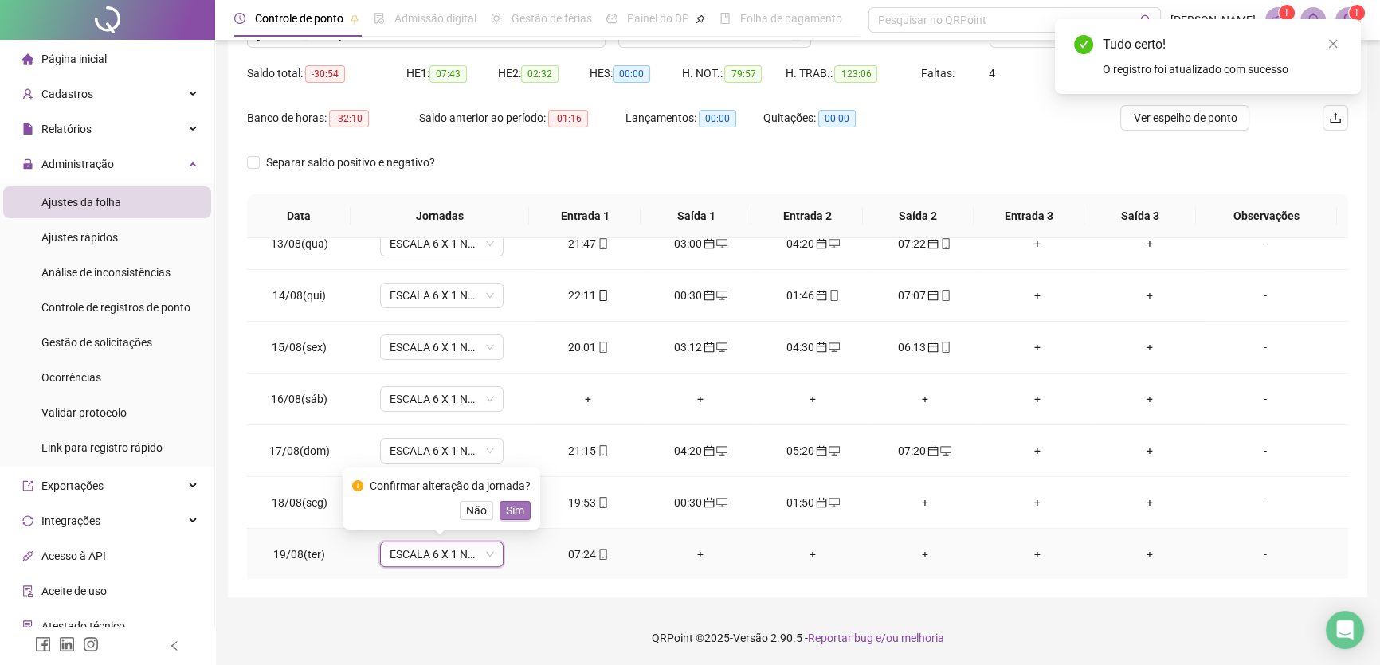
click at [513, 508] on span "Sim" at bounding box center [515, 511] width 18 height 18
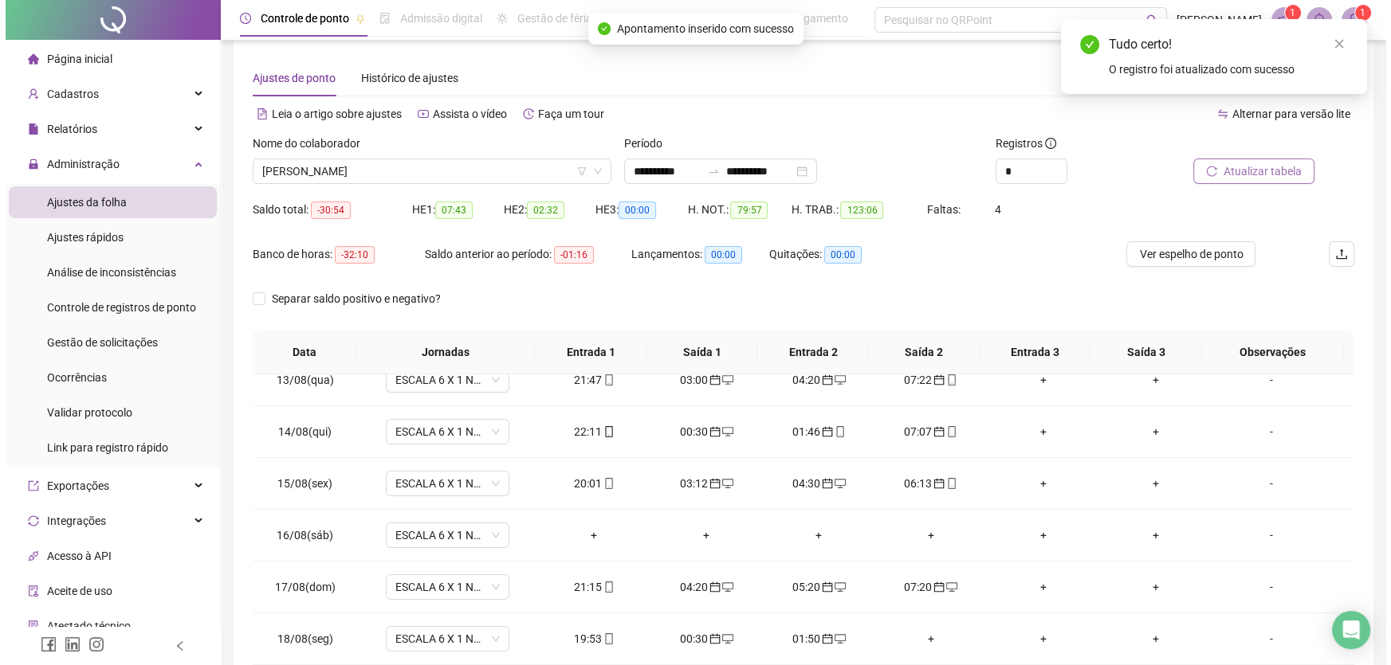
scroll to position [3, 0]
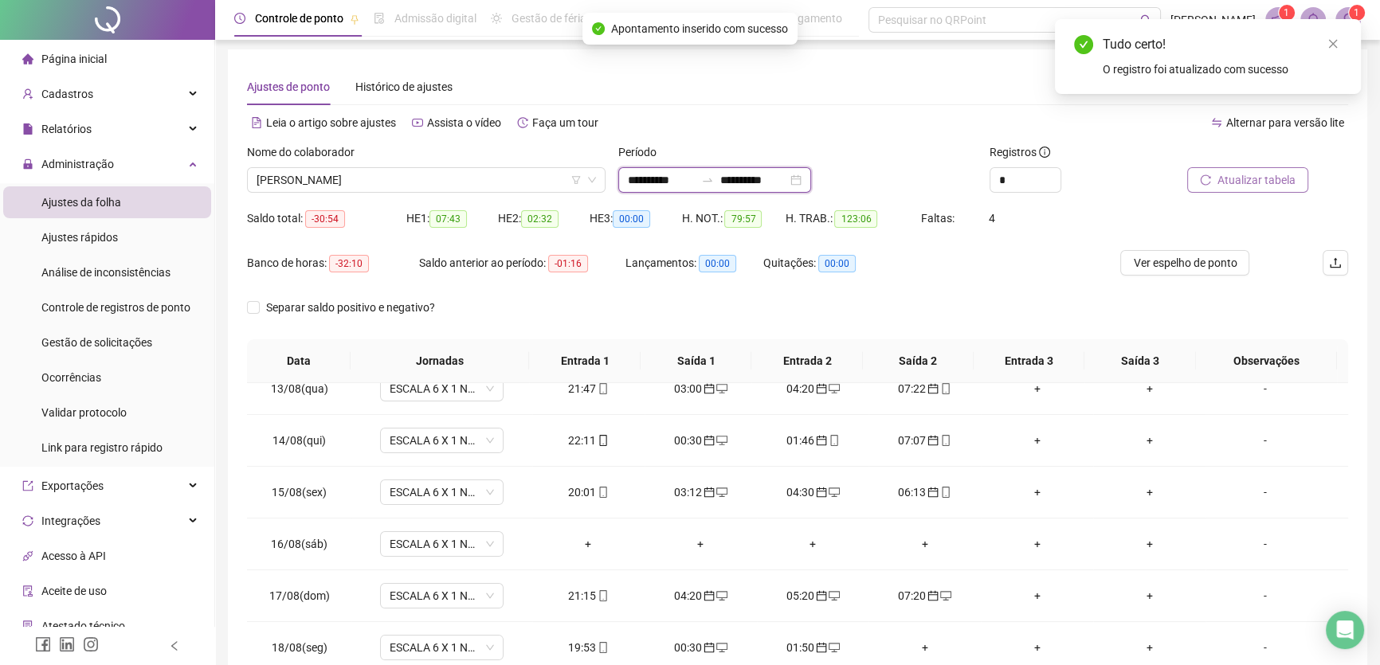
click at [787, 177] on input "**********" at bounding box center [753, 180] width 67 height 18
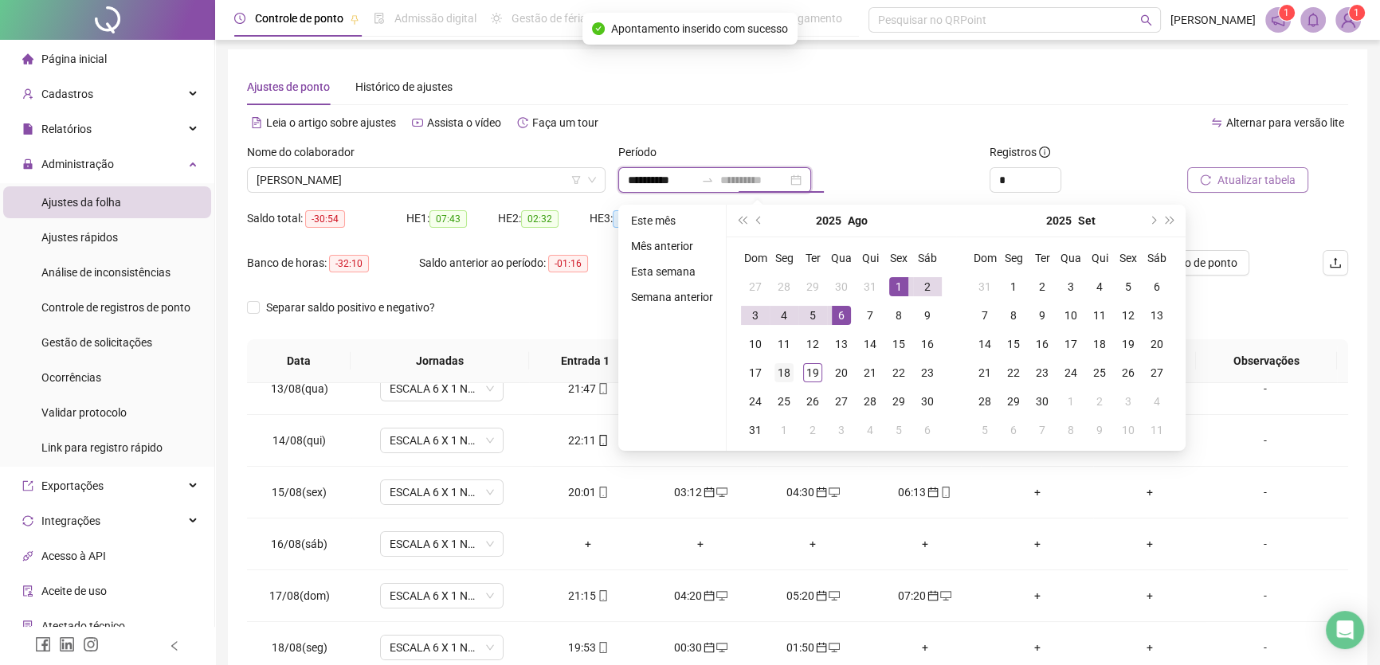
type input "**********"
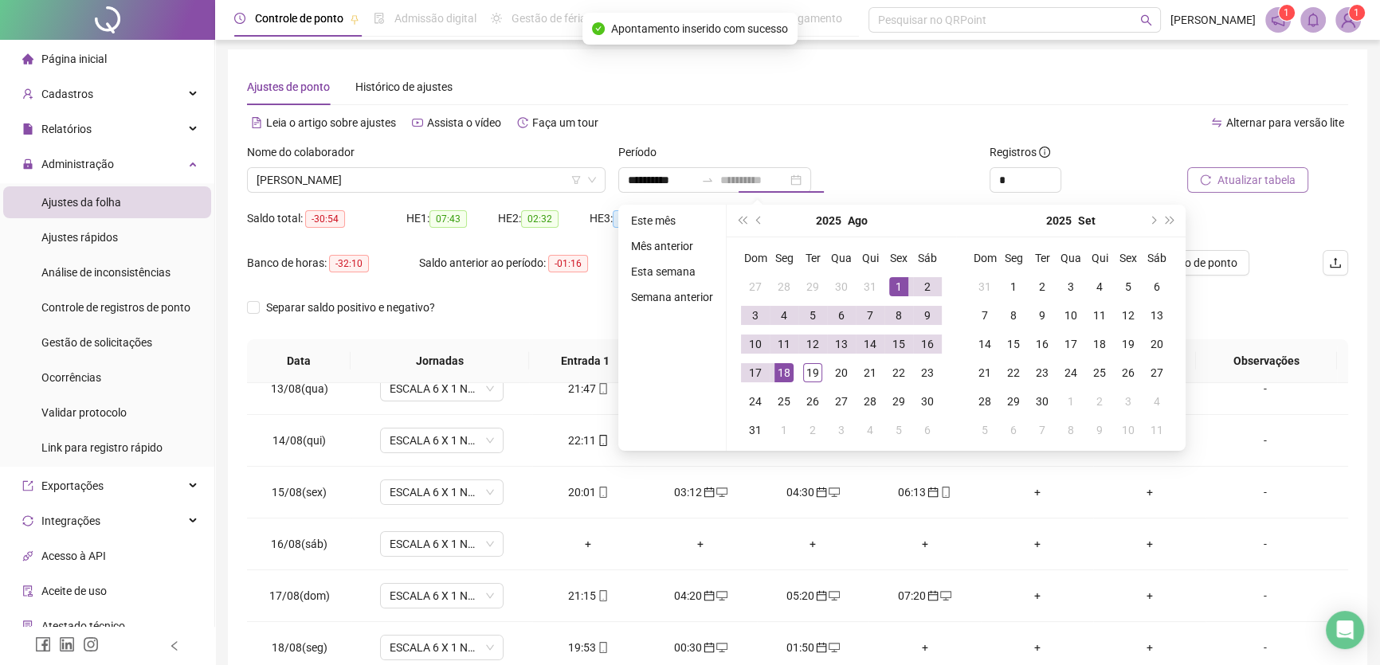
click at [787, 374] on div "18" at bounding box center [784, 372] width 19 height 19
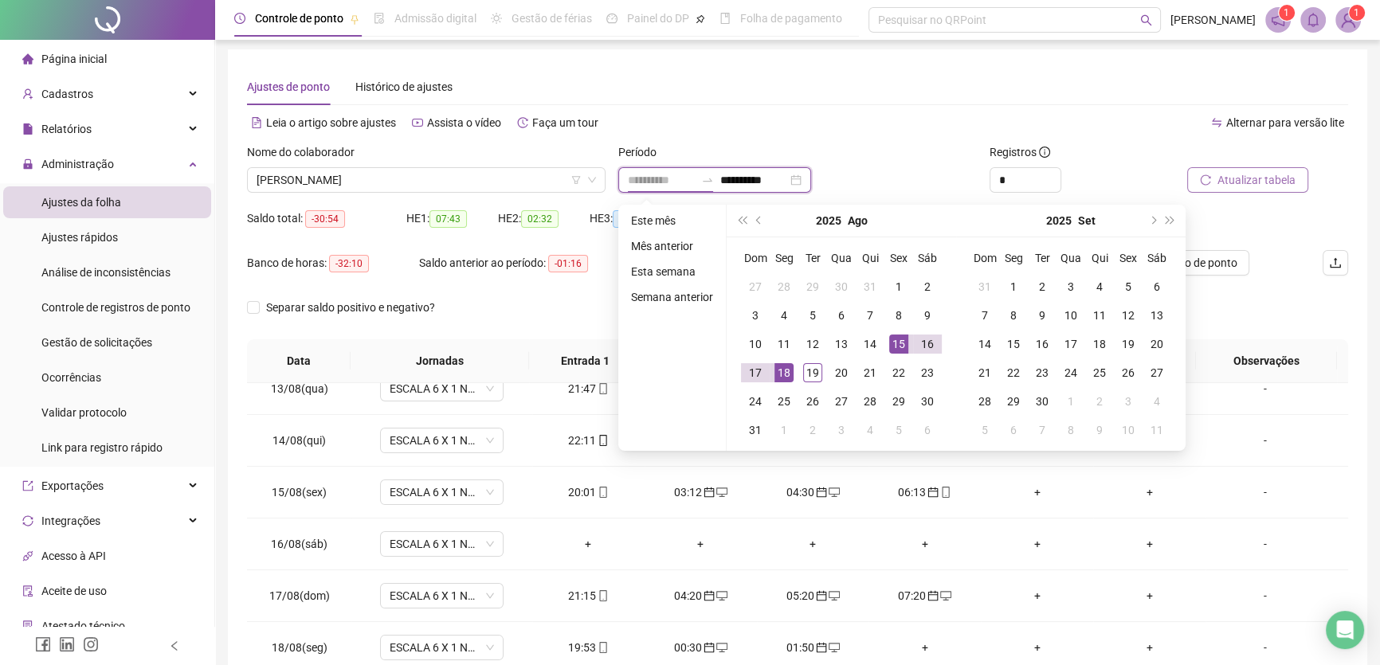
type input "**********"
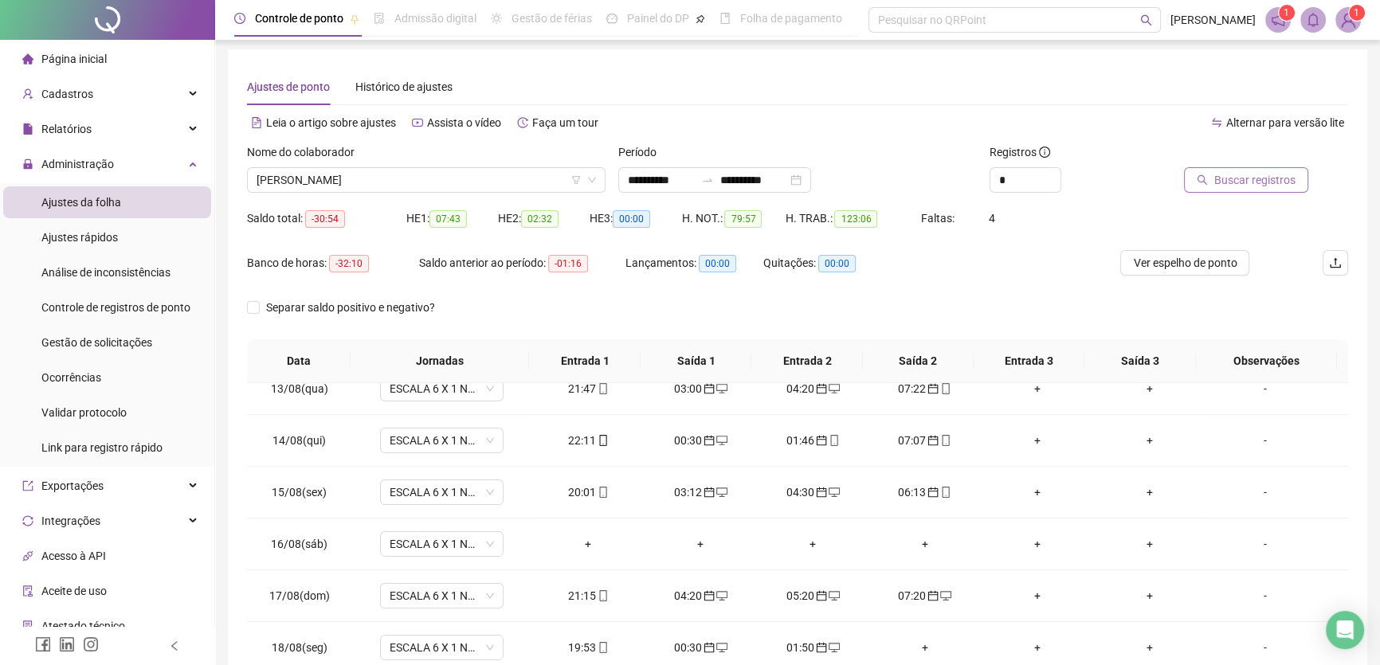
click at [1250, 183] on span "Buscar registros" at bounding box center [1255, 180] width 81 height 18
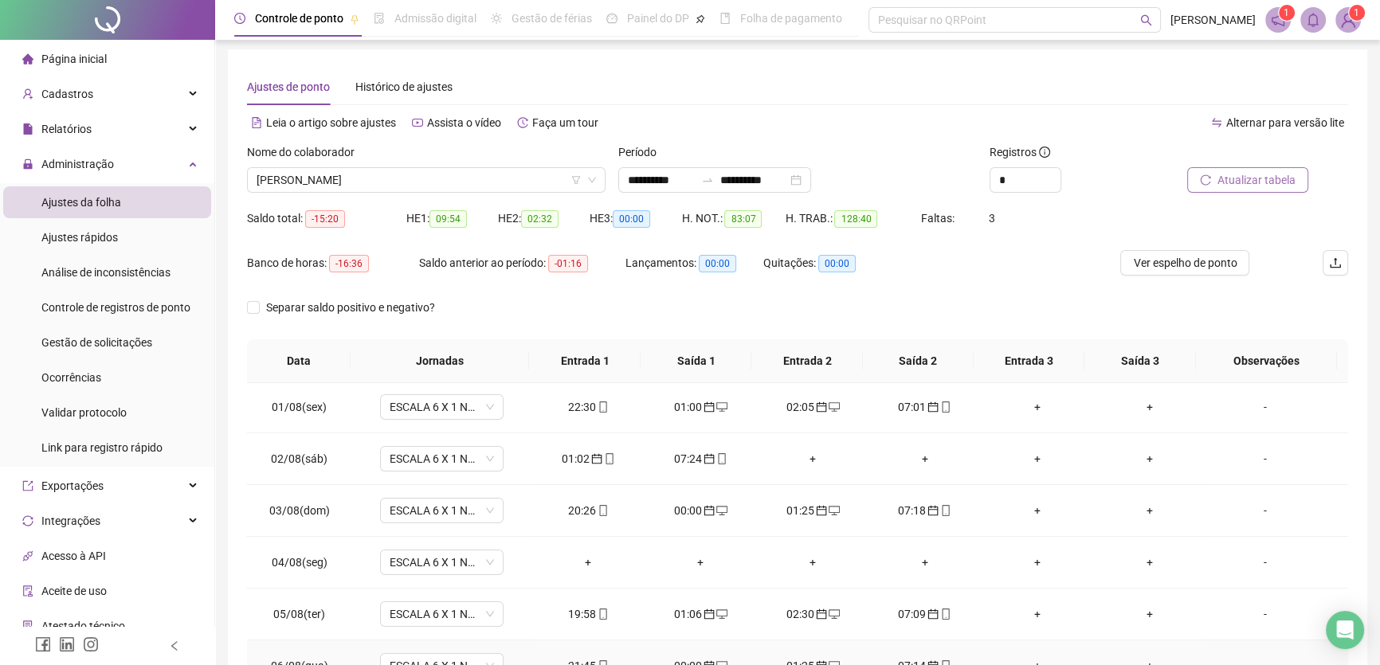
scroll to position [0, 0]
click at [483, 558] on span "ESCALA 6 X 1 NOITE" at bounding box center [442, 564] width 104 height 24
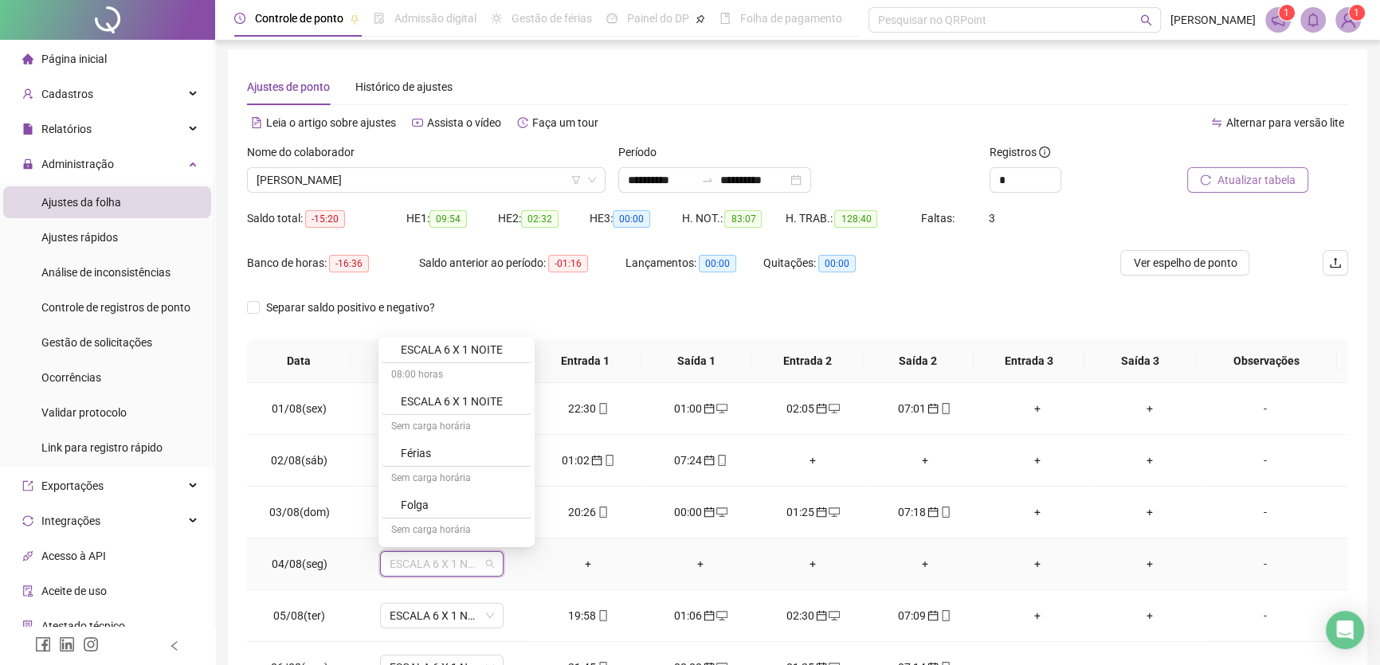
scroll to position [217, 0]
click at [426, 466] on div "Folga" at bounding box center [461, 473] width 121 height 18
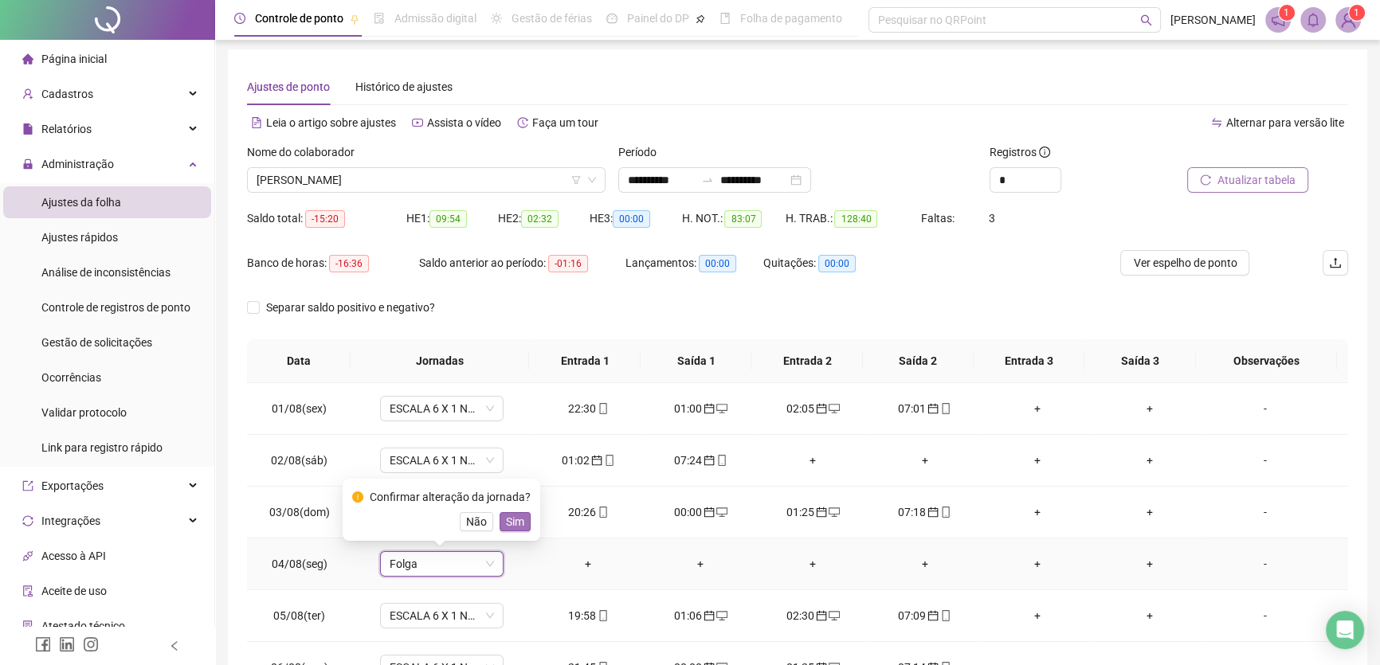
click at [506, 520] on span "Sim" at bounding box center [515, 522] width 18 height 18
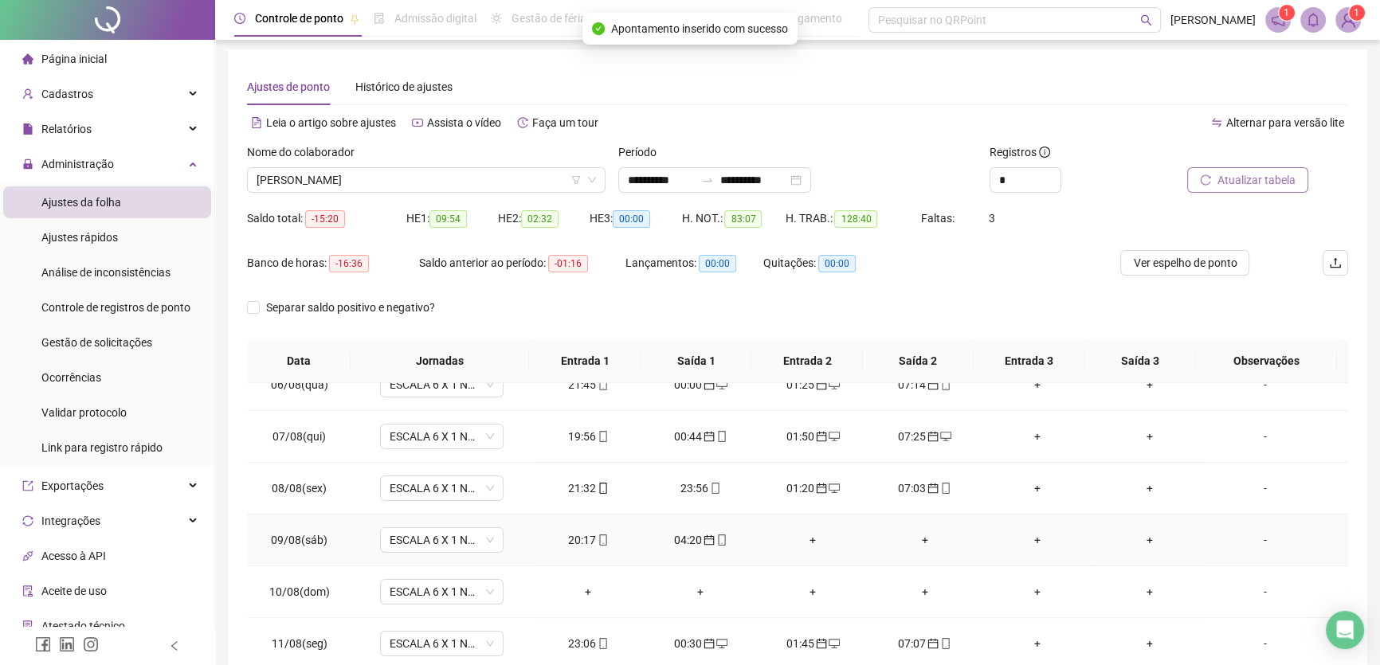
scroll to position [289, 0]
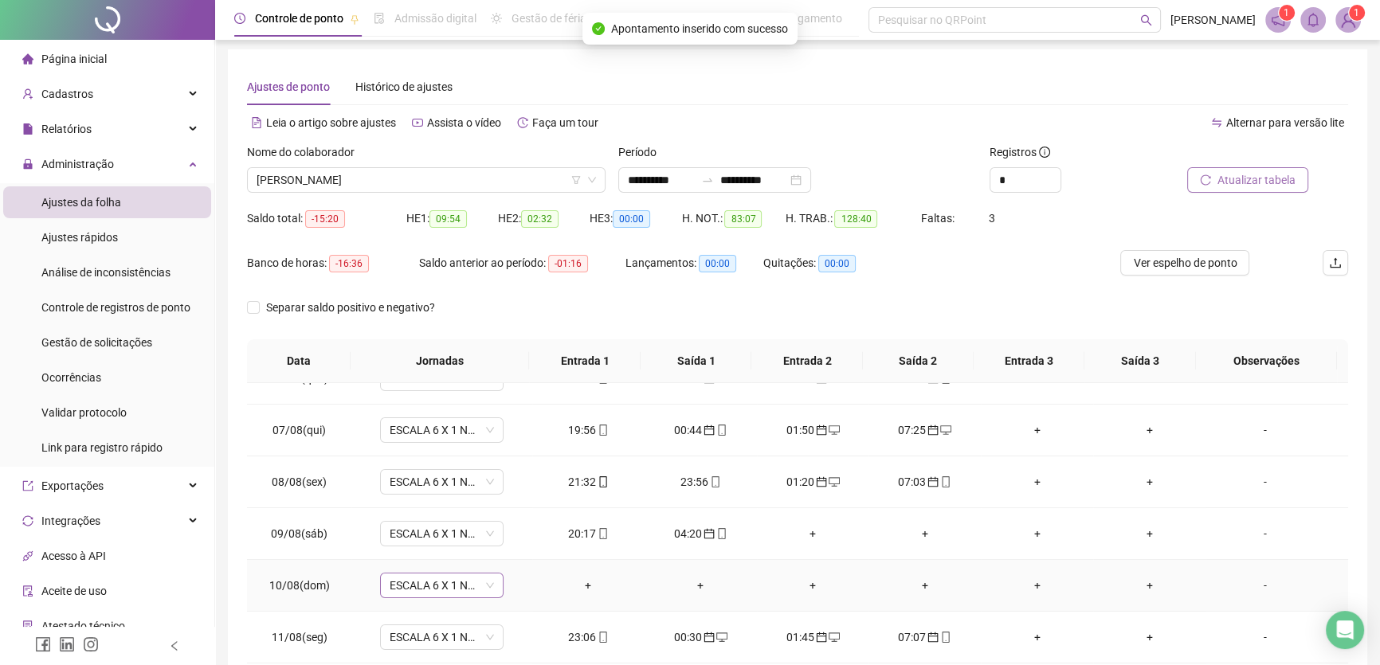
click at [486, 586] on span "ESCALA 6 X 1 NOITE" at bounding box center [442, 586] width 104 height 24
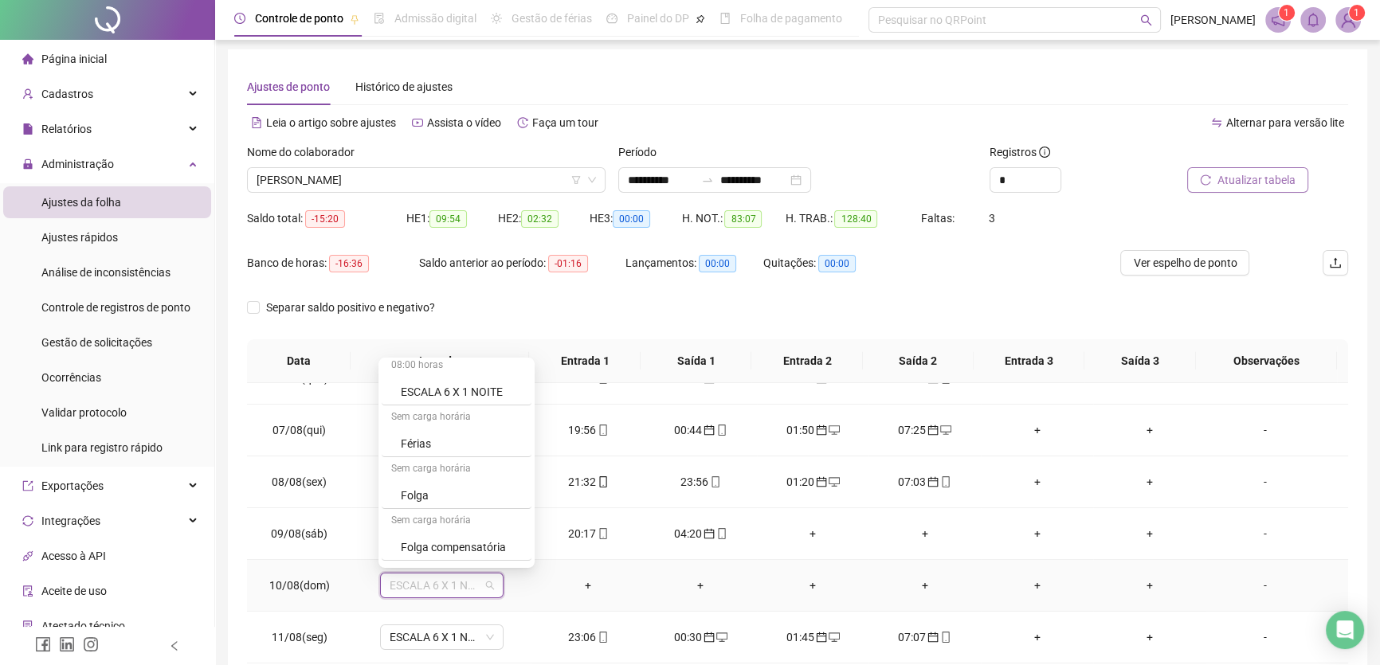
scroll to position [217, 0]
click at [428, 485] on div "Folga" at bounding box center [461, 494] width 121 height 18
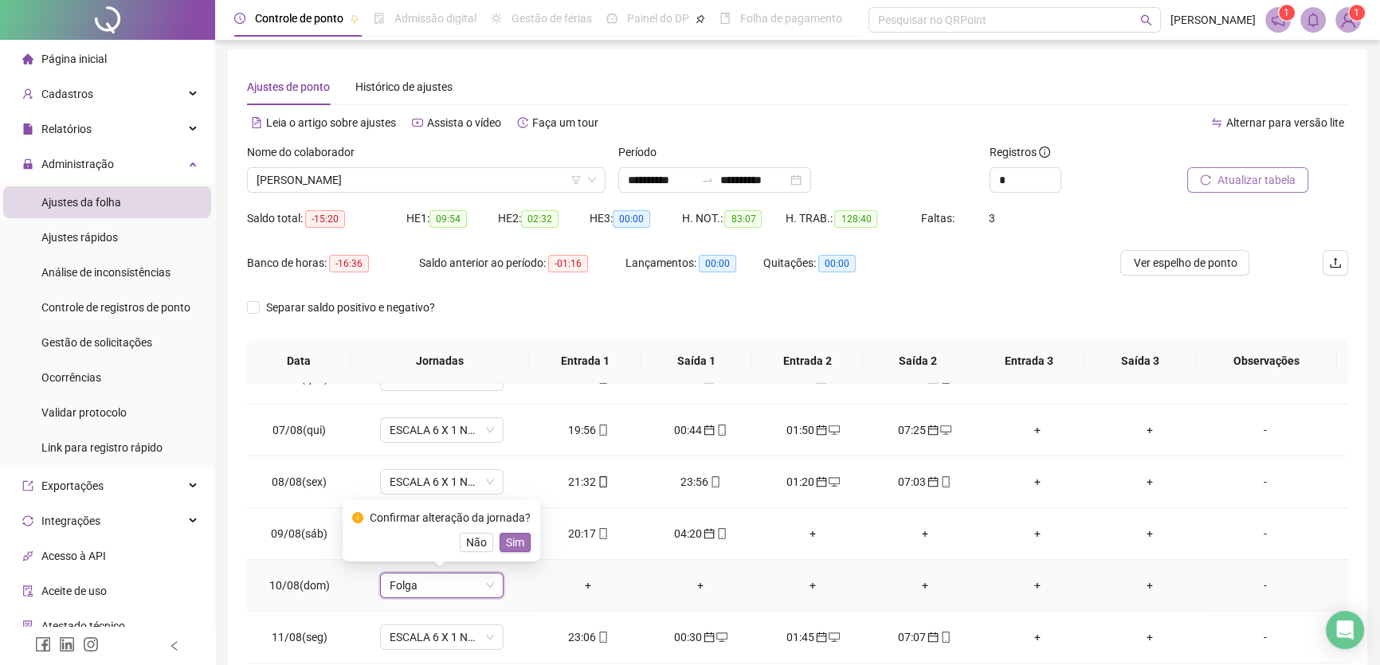
click at [510, 536] on span "Sim" at bounding box center [515, 543] width 18 height 18
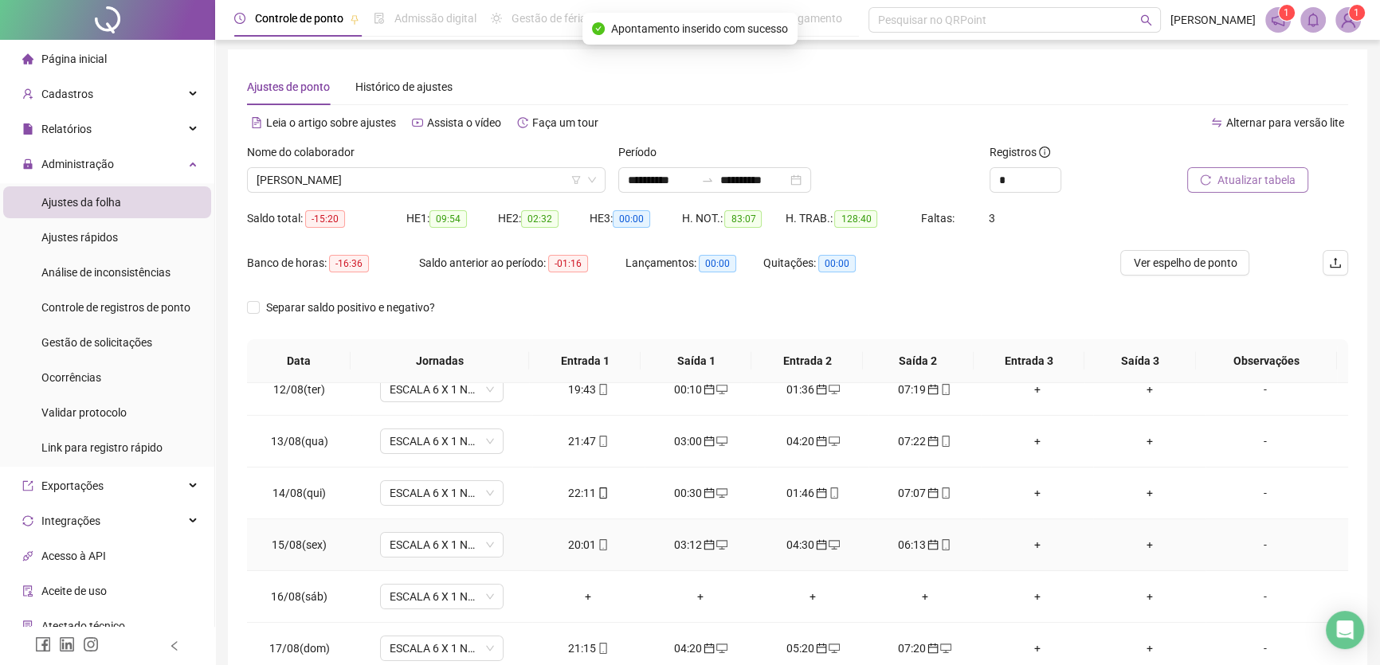
scroll to position [590, 0]
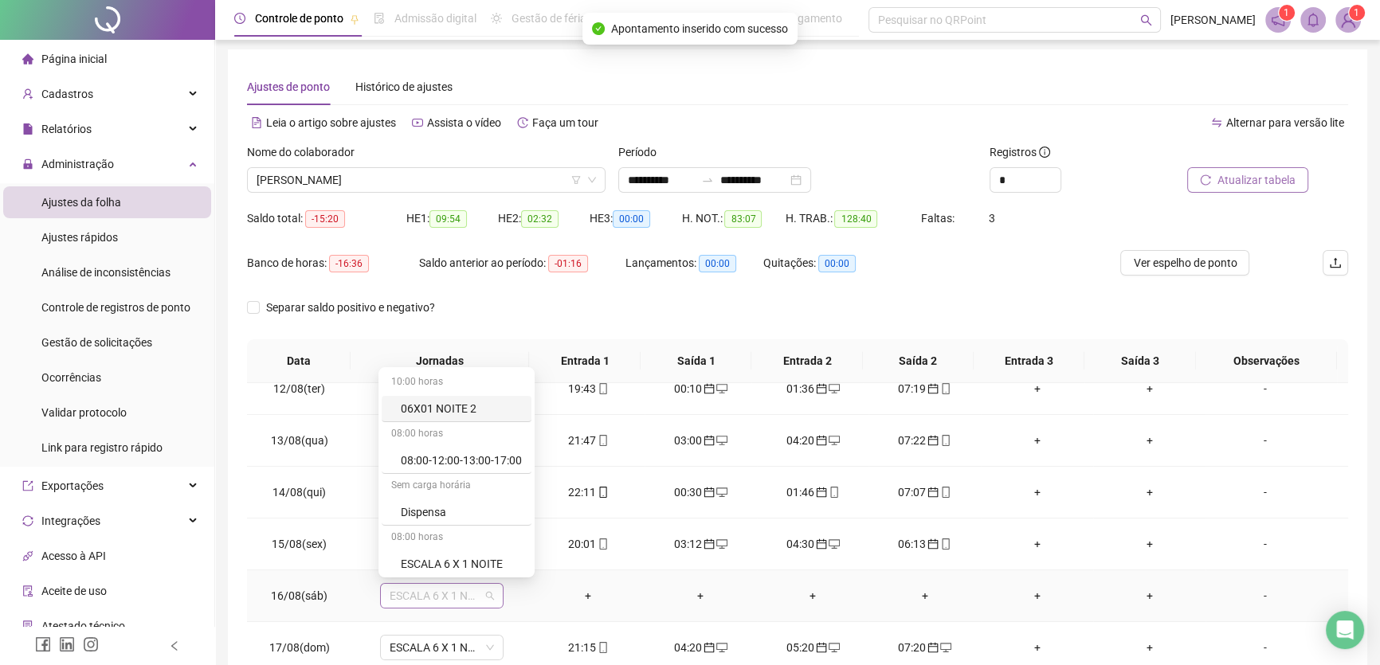
click at [470, 598] on span "ESCALA 6 X 1 NOITE" at bounding box center [442, 596] width 104 height 24
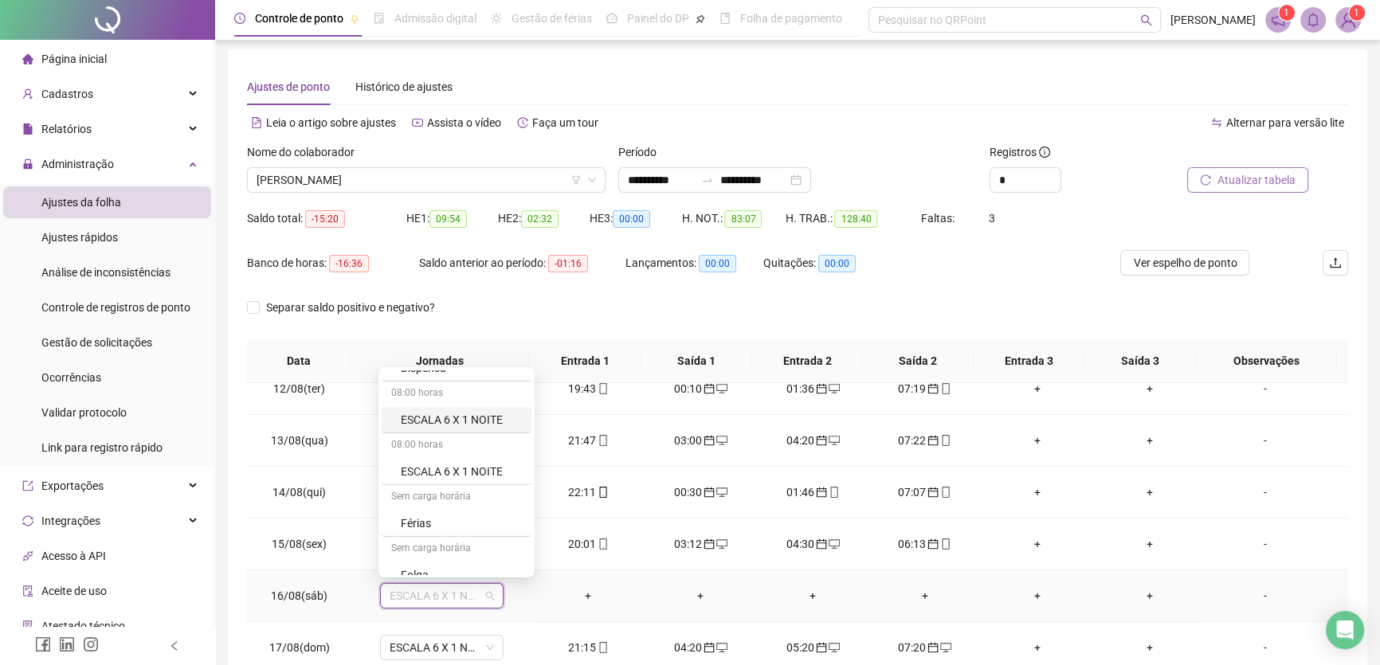
scroll to position [217, 0]
click at [438, 497] on div "Folga" at bounding box center [461, 503] width 121 height 18
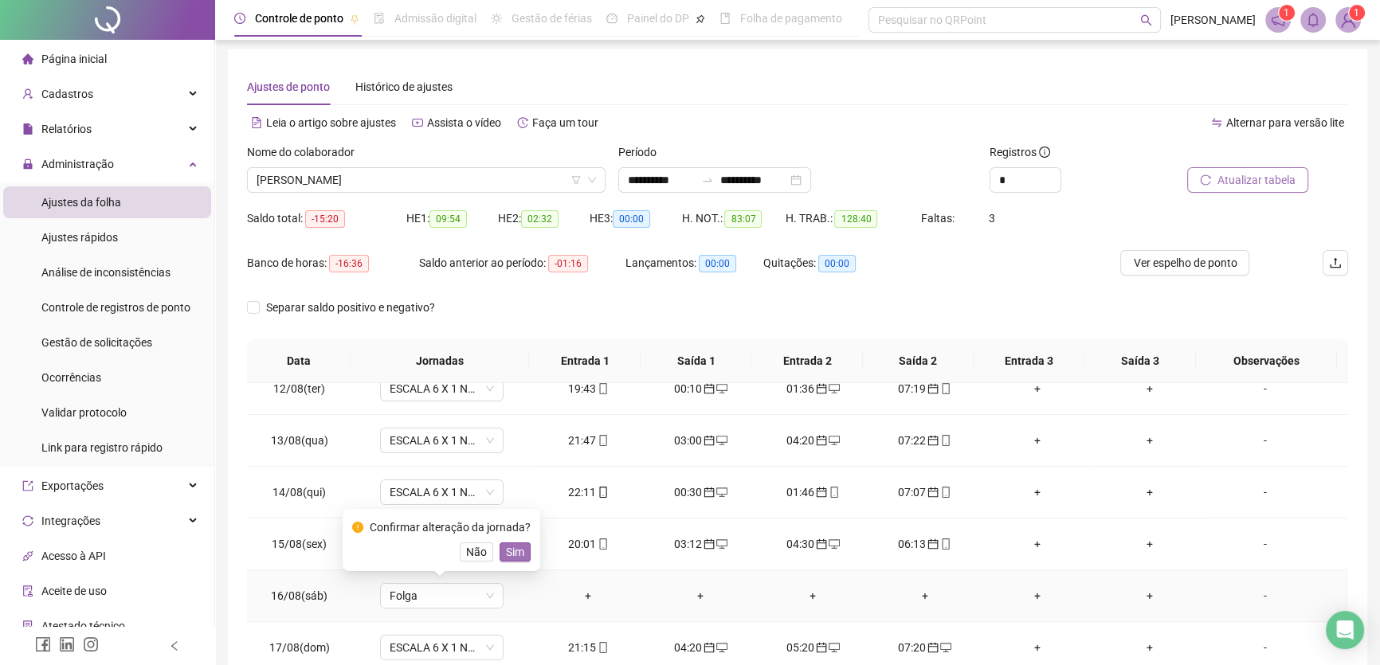
click at [506, 549] on span "Sim" at bounding box center [515, 553] width 18 height 18
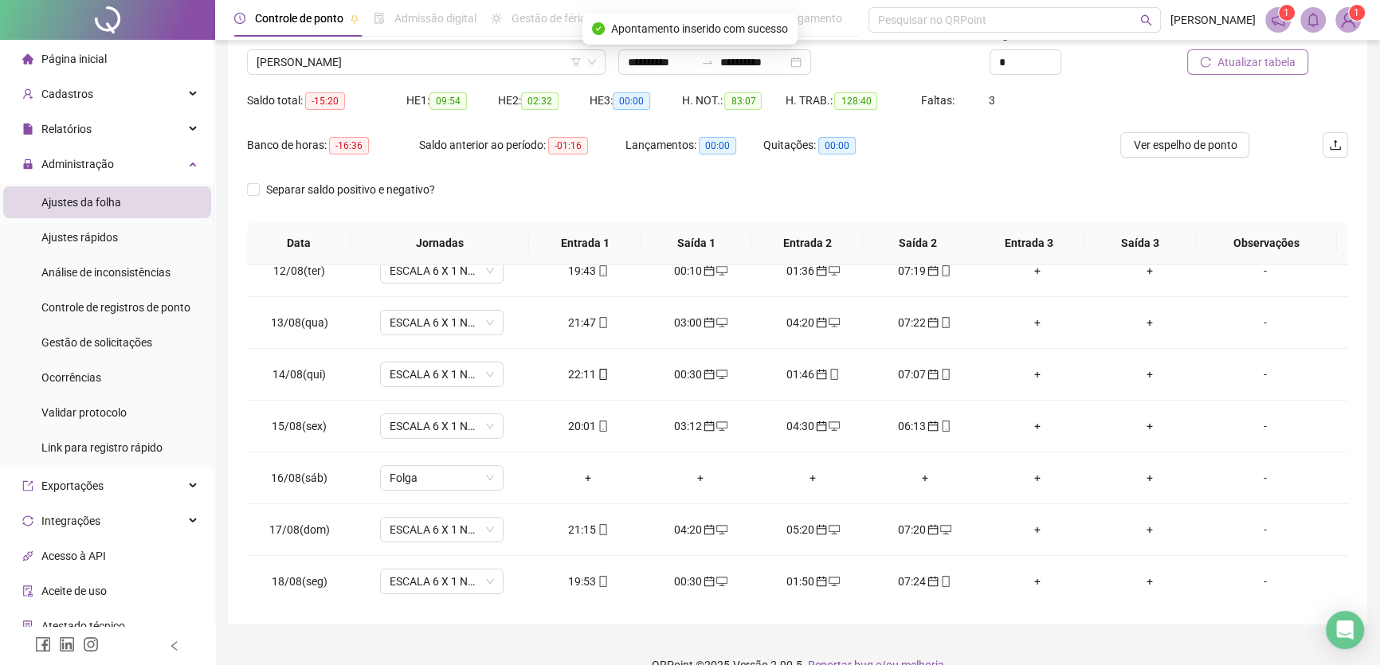
scroll to position [76, 0]
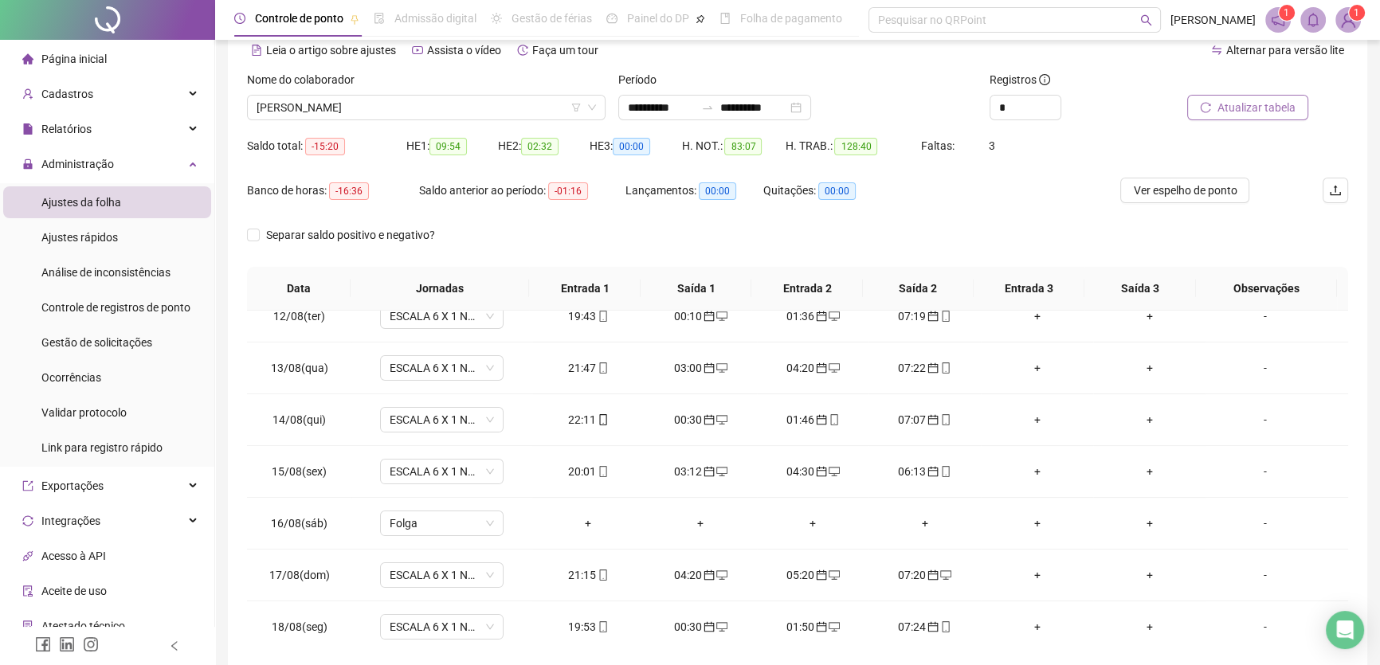
click at [1239, 111] on span "Atualizar tabela" at bounding box center [1257, 108] width 78 height 18
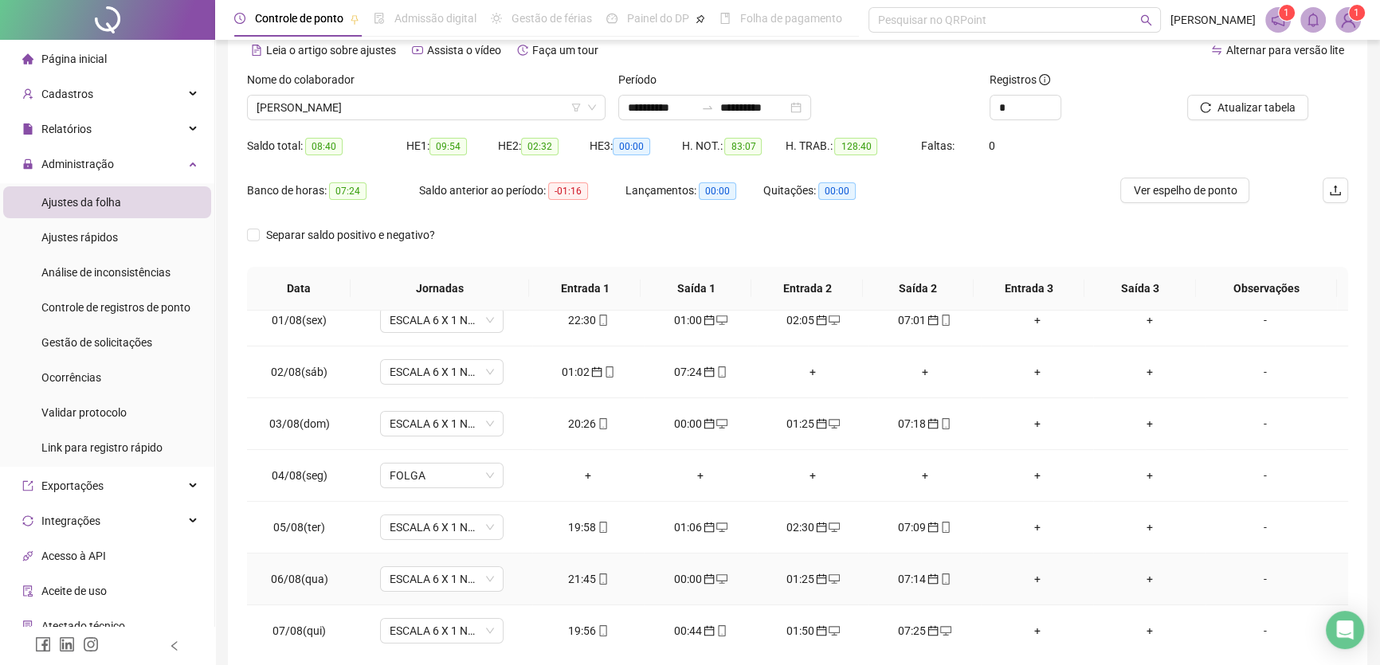
scroll to position [0, 0]
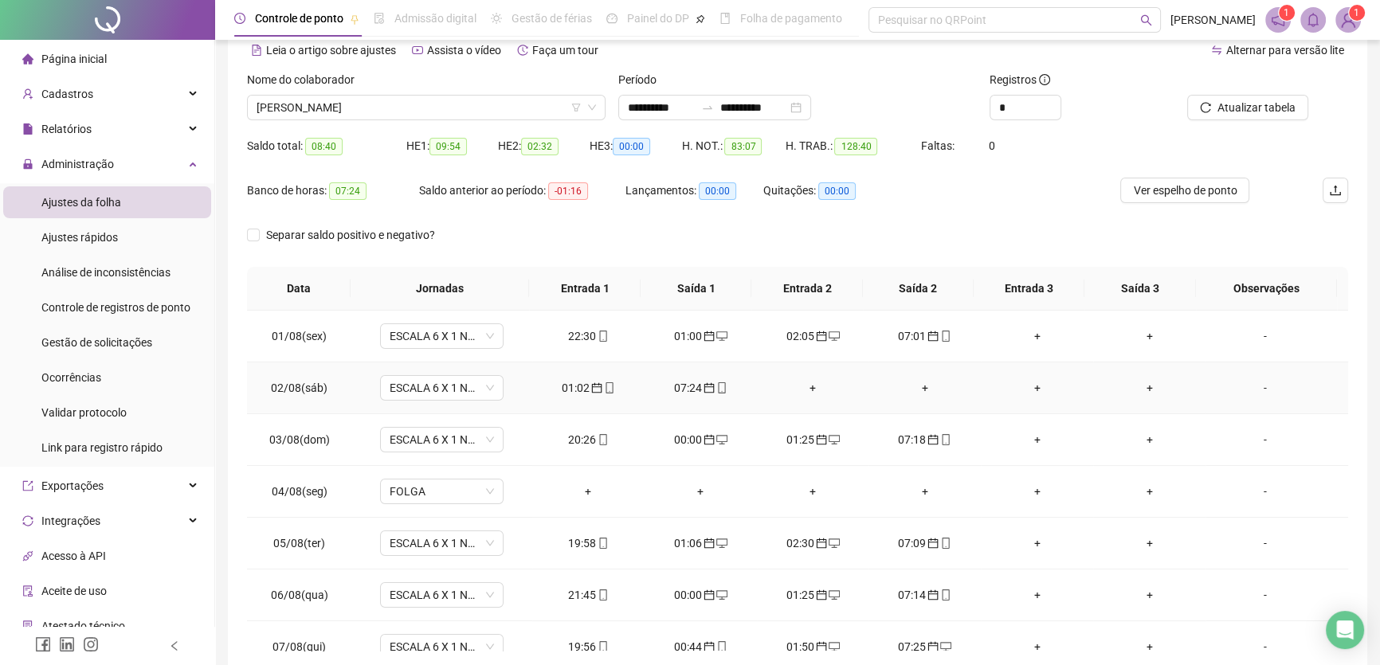
click at [578, 388] on div "01:02" at bounding box center [588, 388] width 87 height 18
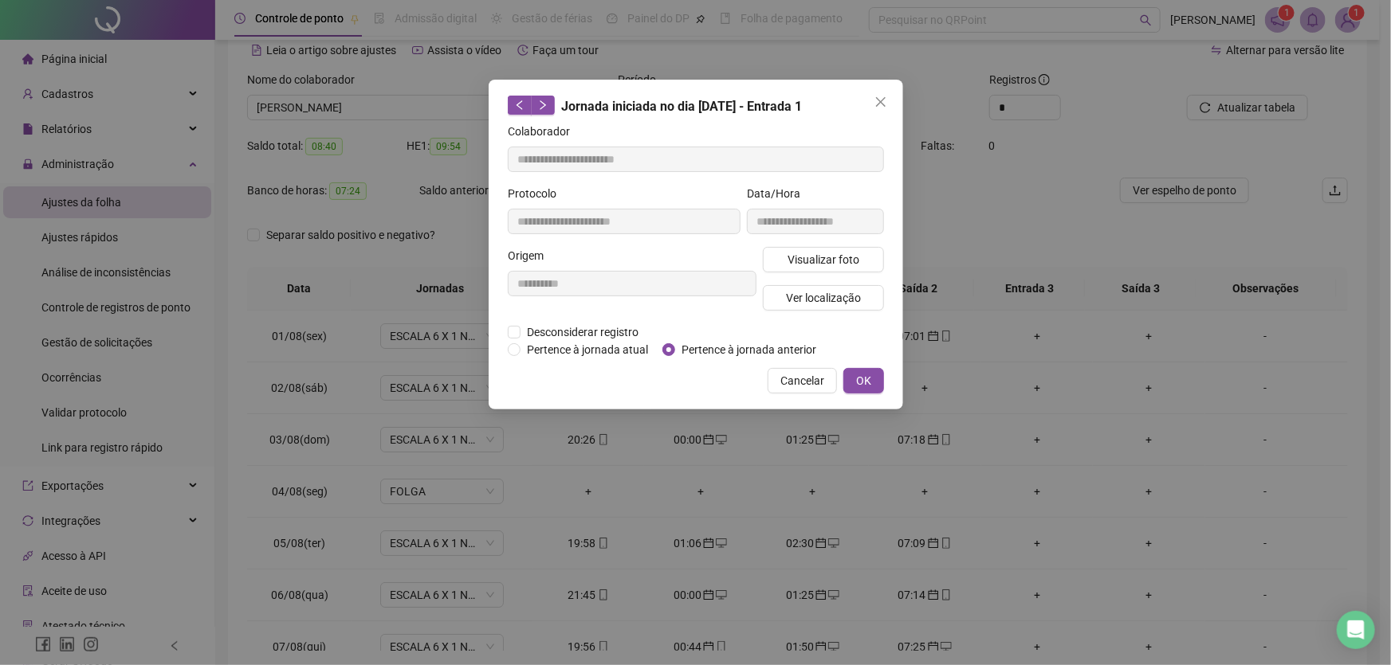
type input "**********"
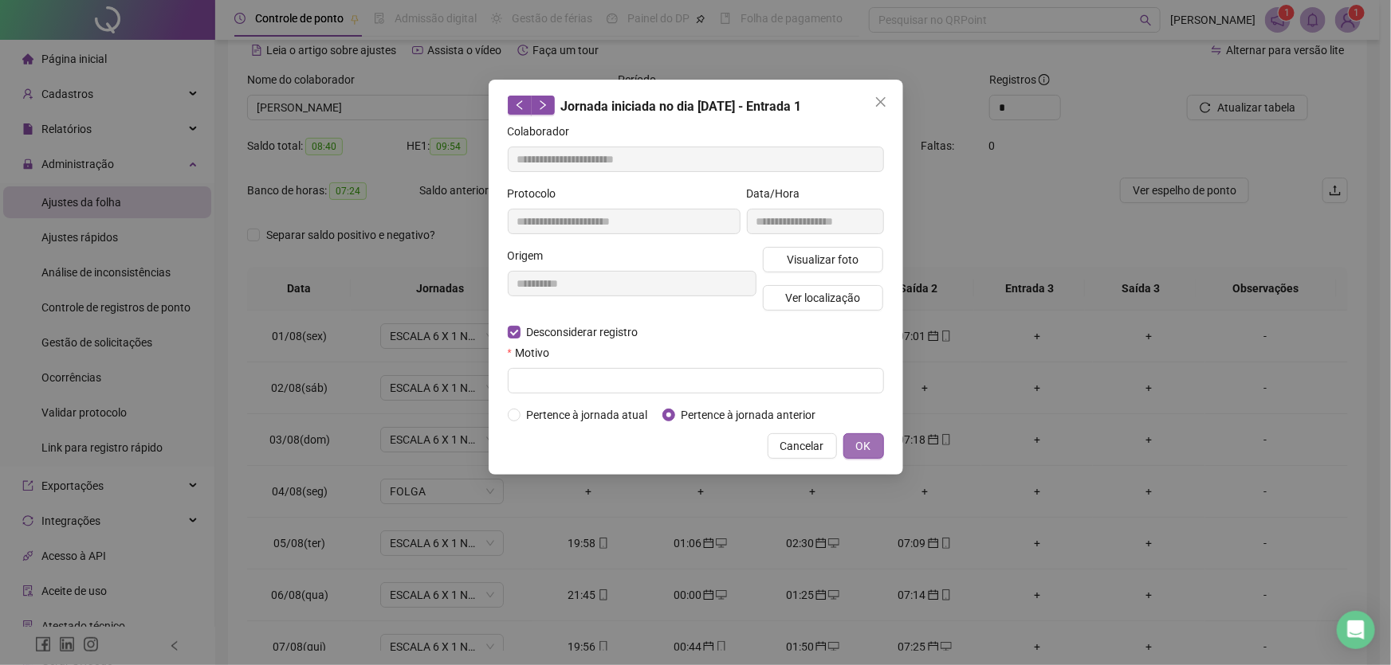
click at [860, 452] on span "OK" at bounding box center [863, 447] width 15 height 18
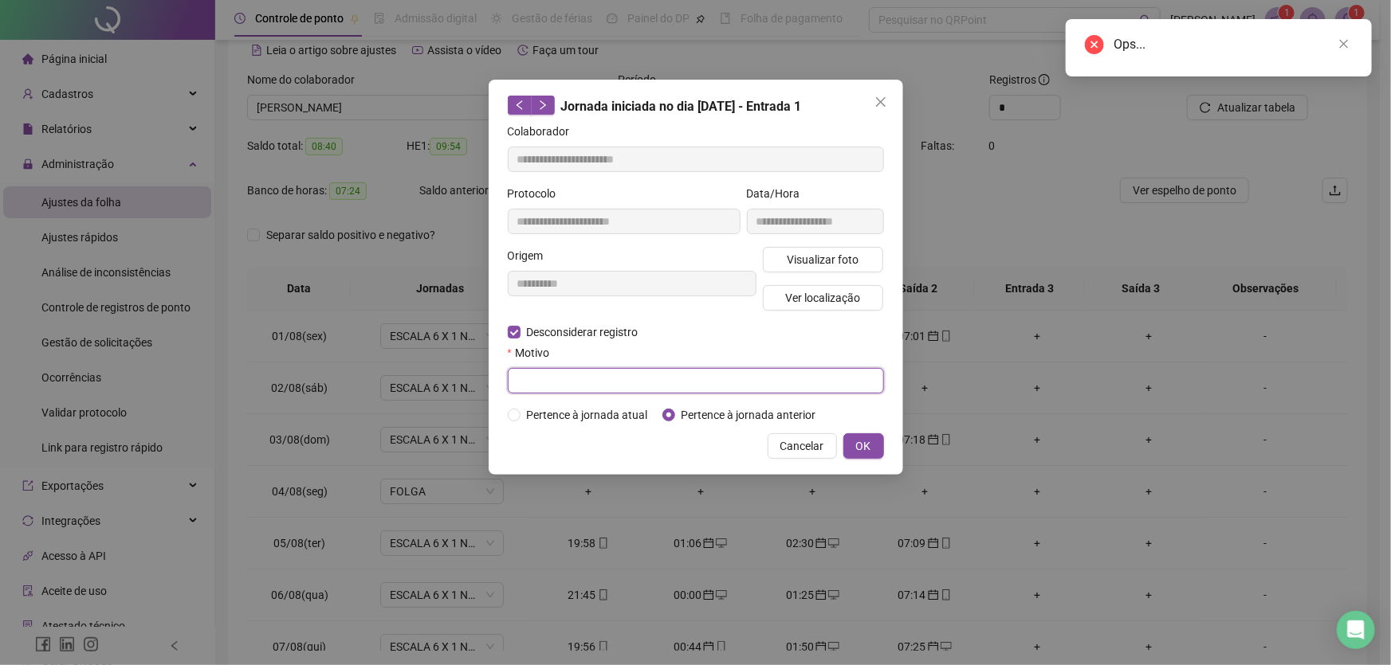
click at [549, 379] on input "text" at bounding box center [696, 381] width 376 height 26
type input "**"
click at [862, 440] on span "OK" at bounding box center [863, 447] width 15 height 18
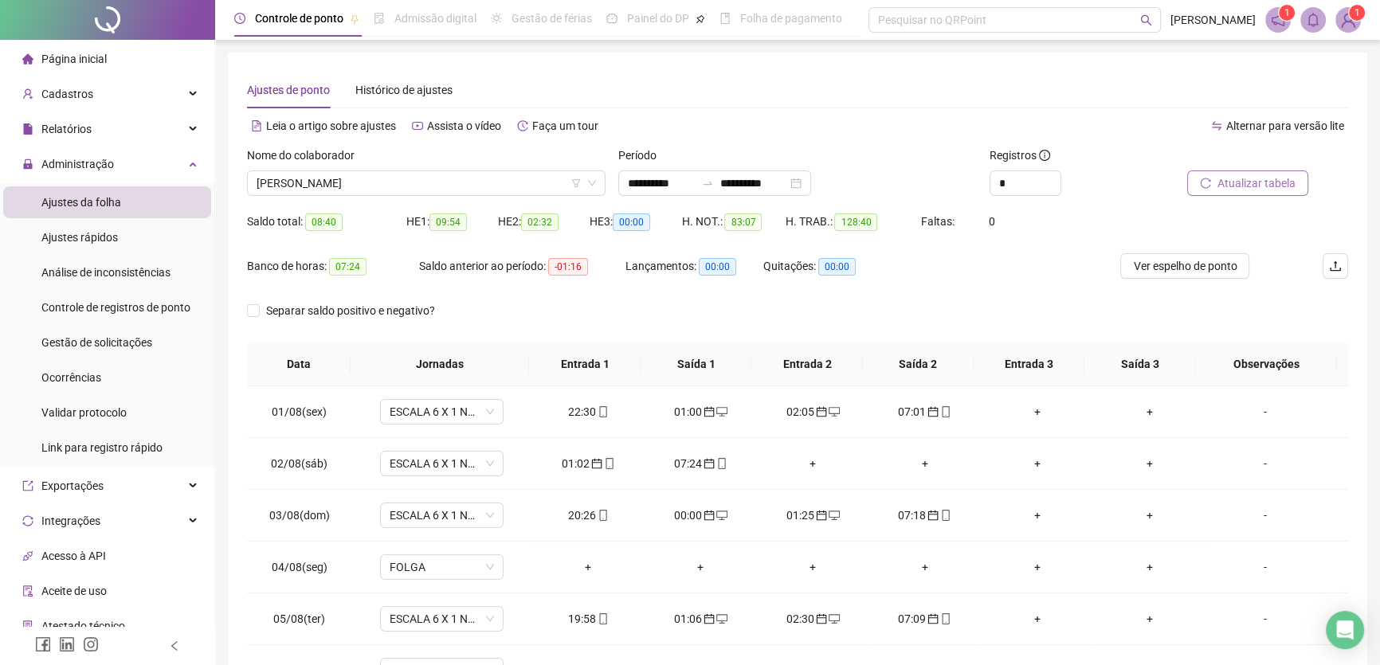
click at [1258, 178] on span "Atualizar tabela" at bounding box center [1257, 184] width 78 height 18
click at [580, 461] on div "01:02" at bounding box center [588, 464] width 87 height 18
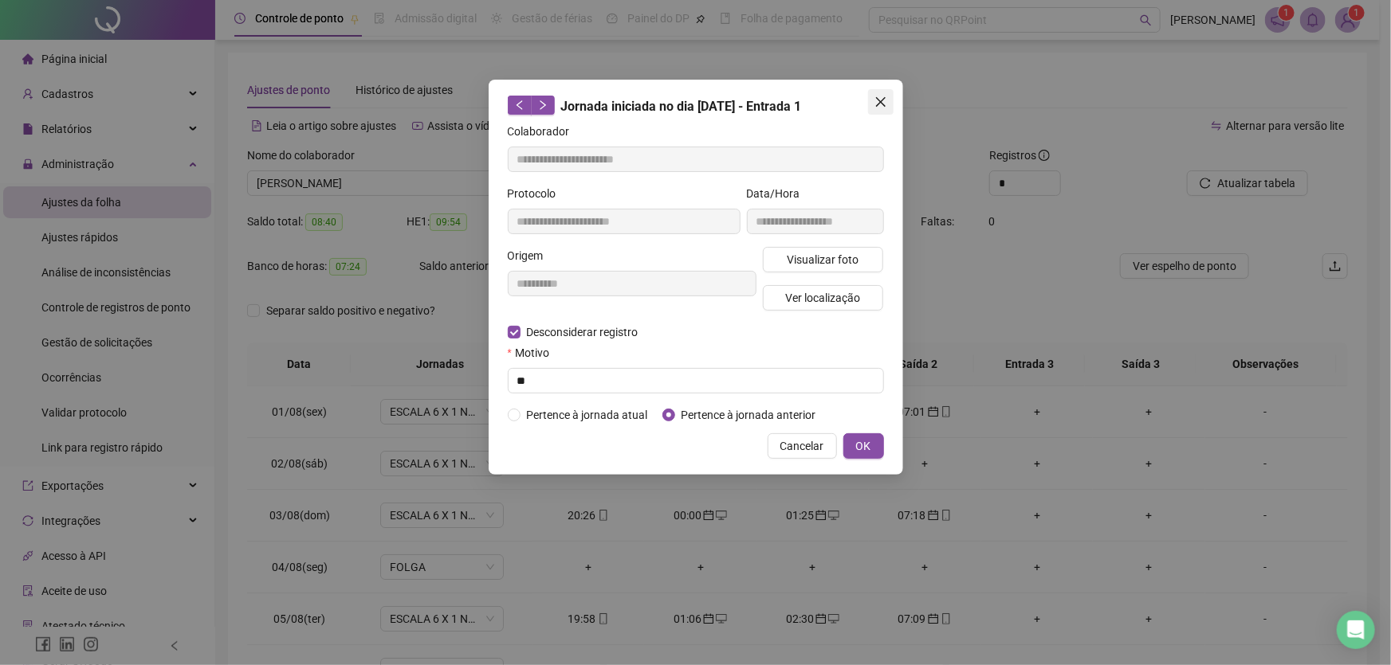
click at [882, 96] on icon "close" at bounding box center [880, 102] width 13 height 13
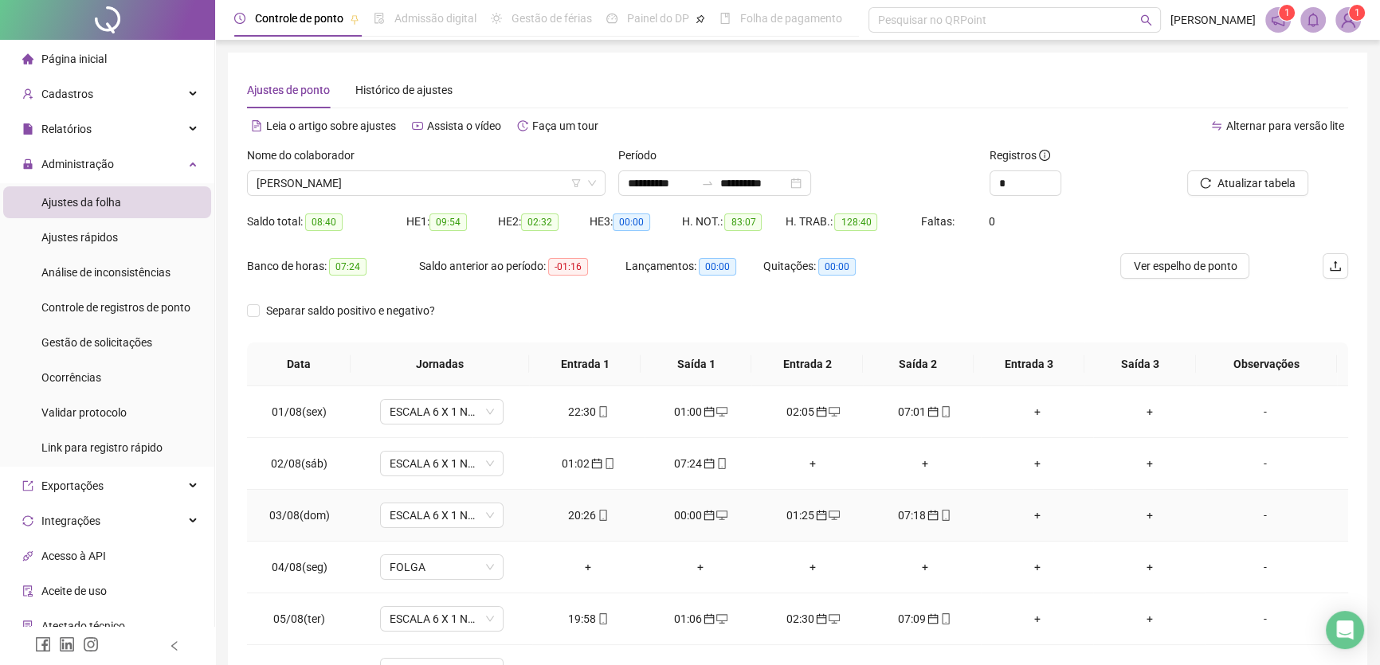
click at [1029, 514] on div "+" at bounding box center [1037, 516] width 87 height 18
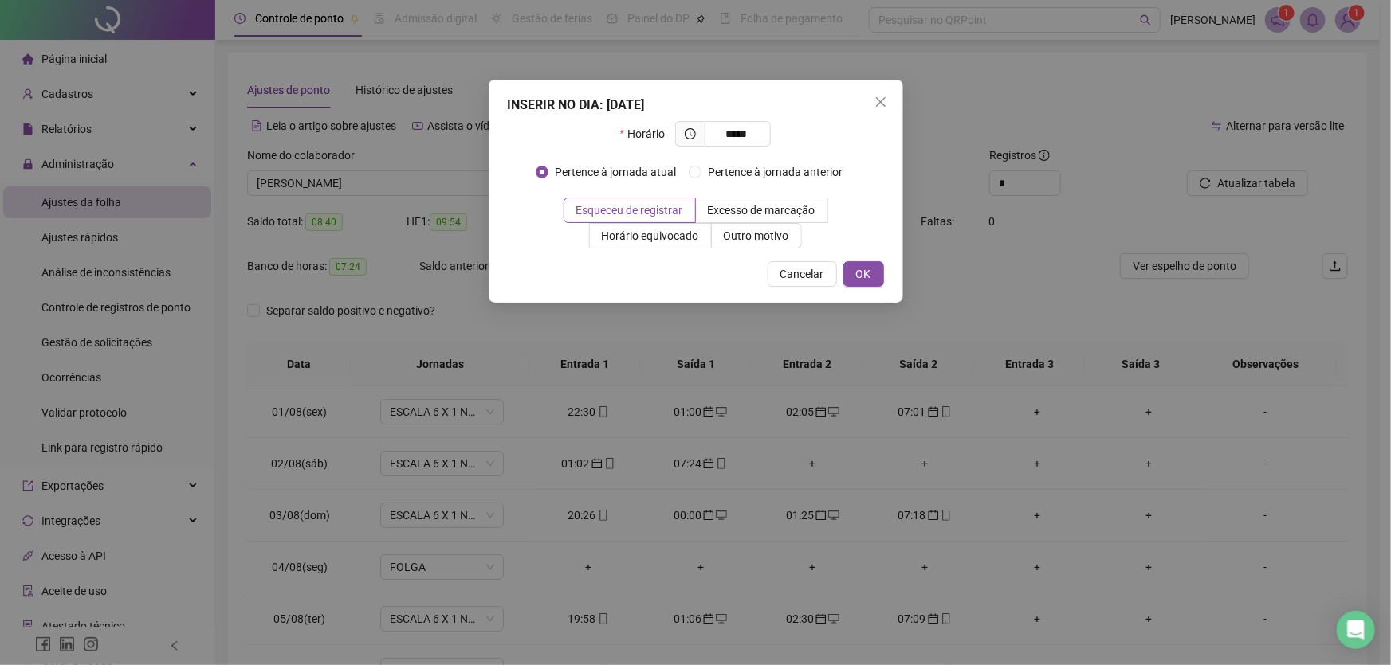
type input "*****"
click at [856, 265] on span "OK" at bounding box center [863, 274] width 15 height 18
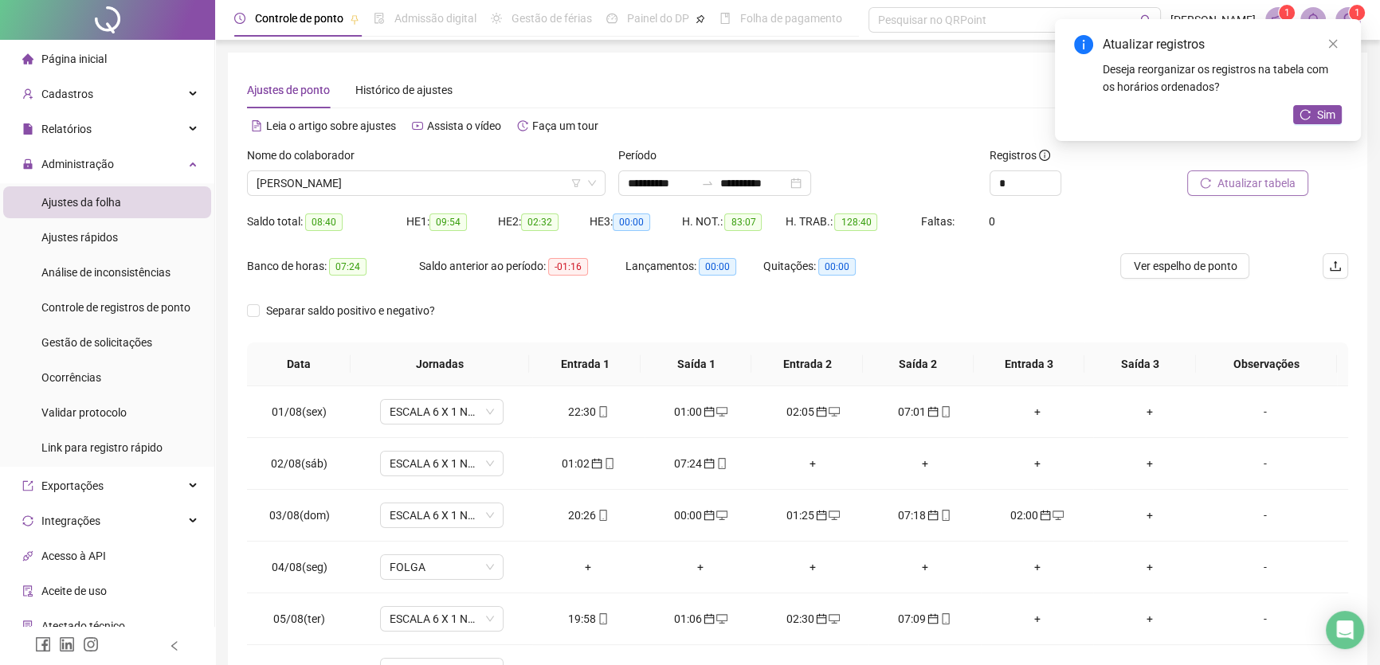
click at [1234, 176] on span "Atualizar tabela" at bounding box center [1257, 184] width 78 height 18
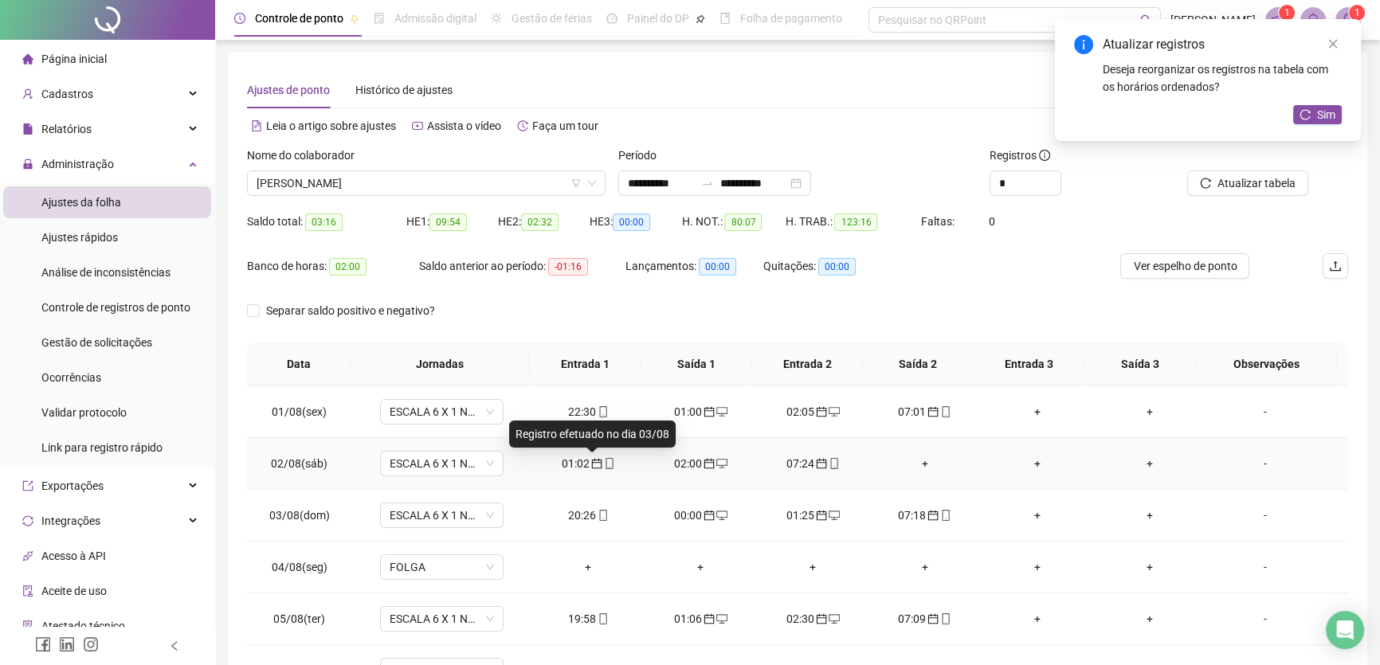
click at [591, 465] on icon "calendar" at bounding box center [596, 463] width 11 height 11
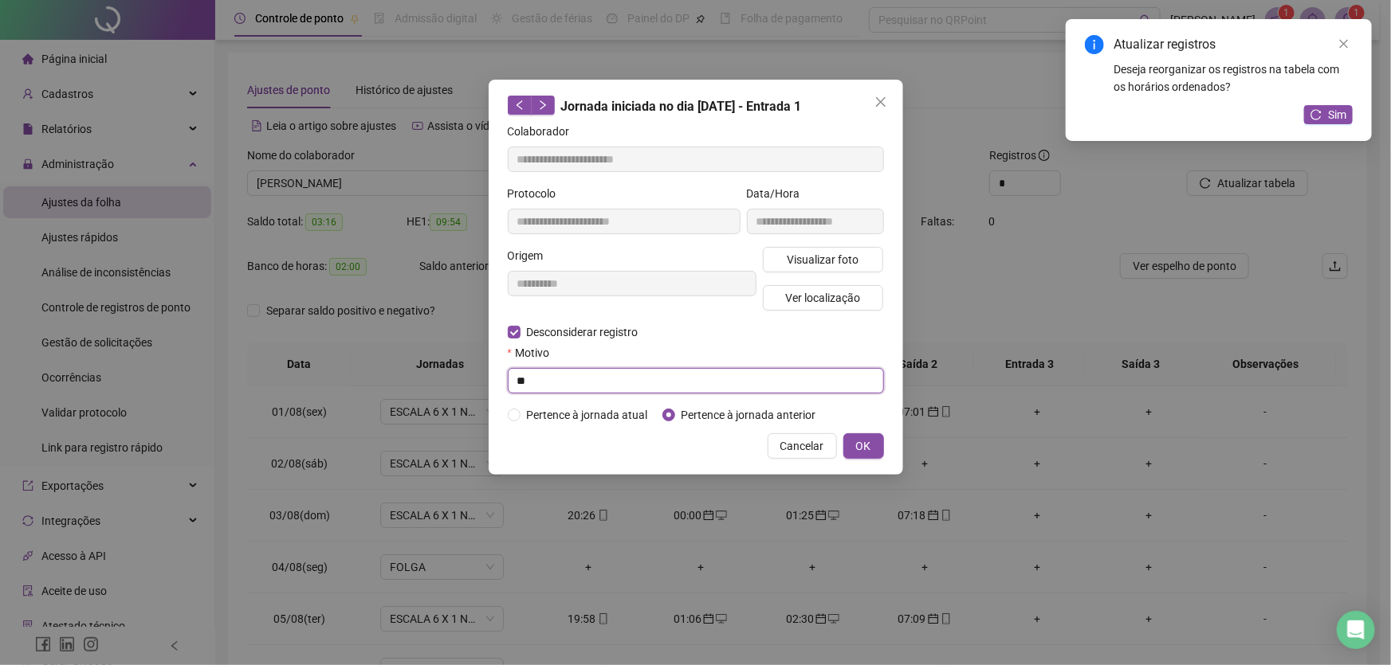
drag, startPoint x: 570, startPoint y: 382, endPoint x: 484, endPoint y: 367, distance: 87.3
click at [486, 370] on div "**********" at bounding box center [695, 332] width 1391 height 665
type input "**"
click at [877, 445] on button "OK" at bounding box center [863, 447] width 41 height 26
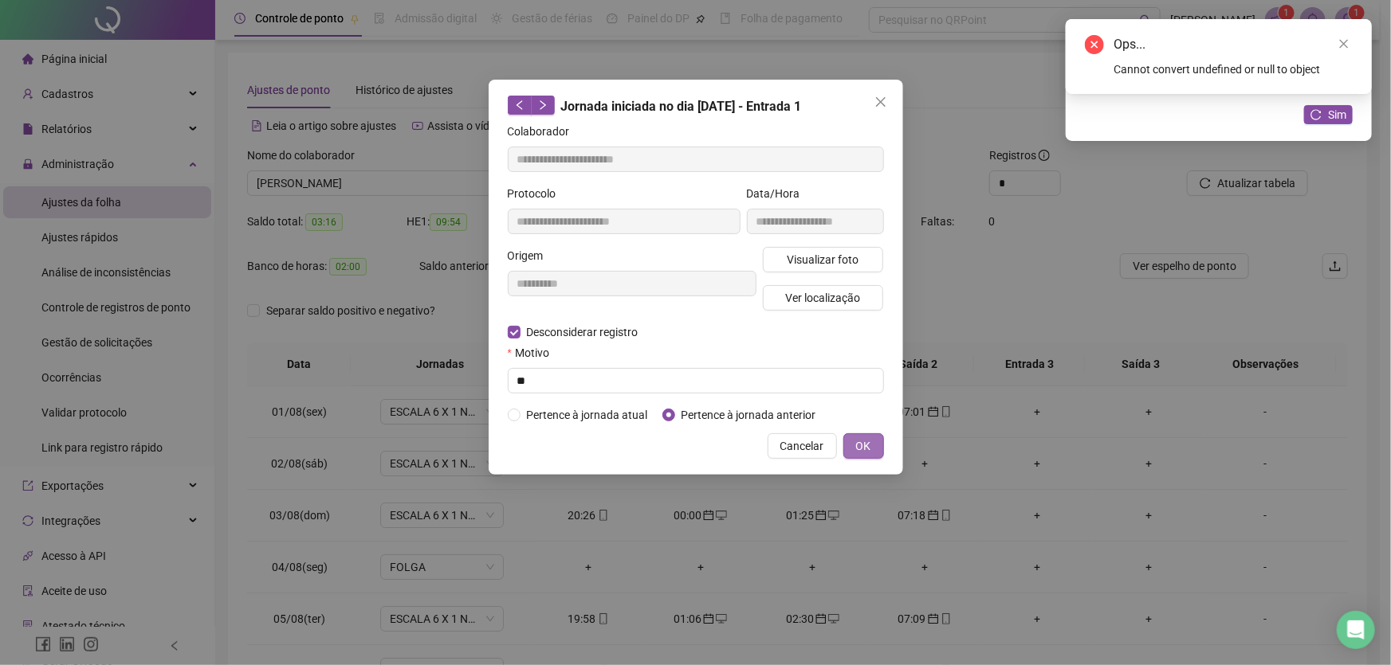
click at [852, 443] on button "OK" at bounding box center [863, 447] width 41 height 26
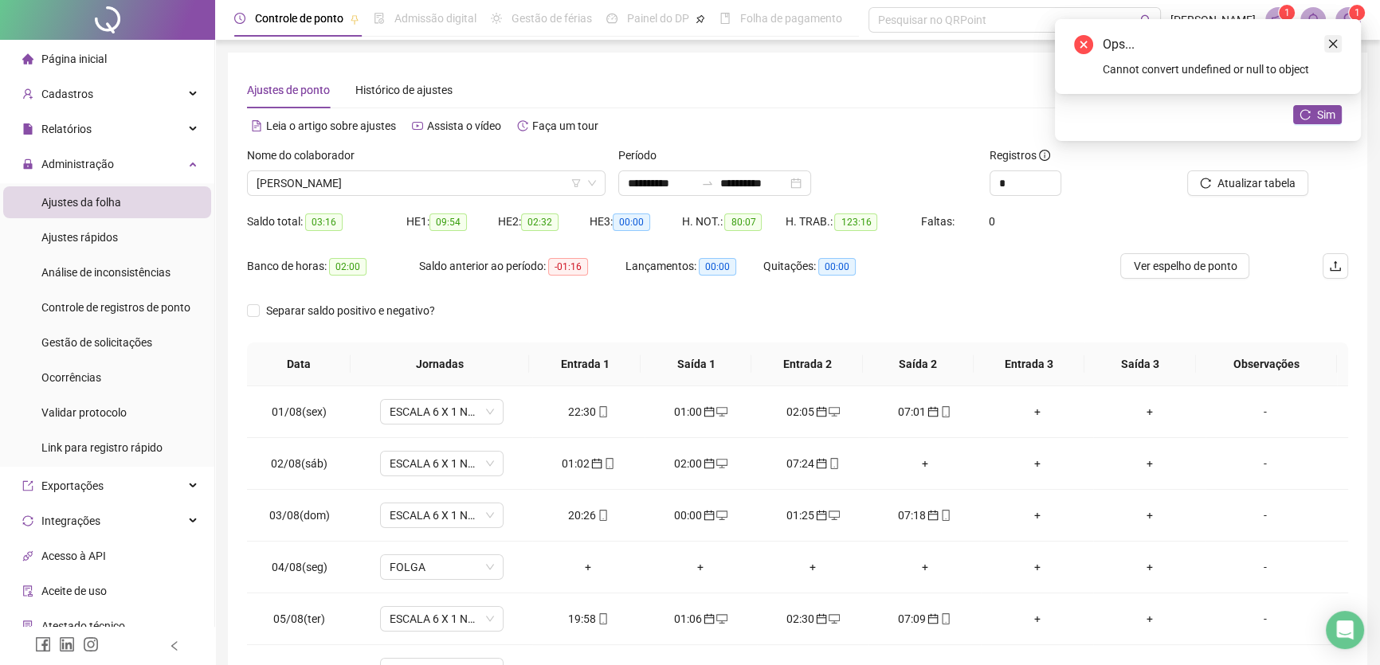
click at [1336, 47] on icon "close" at bounding box center [1333, 43] width 11 height 11
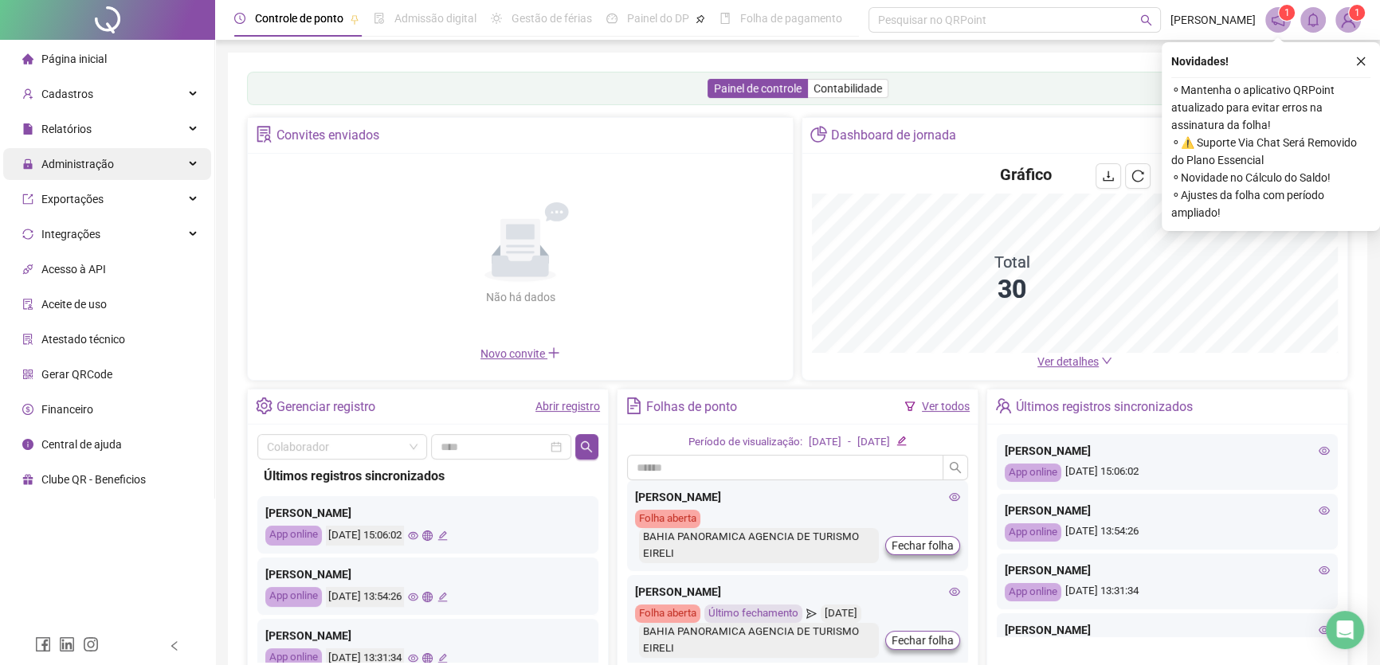
click at [80, 158] on span "Administração" at bounding box center [77, 164] width 73 height 13
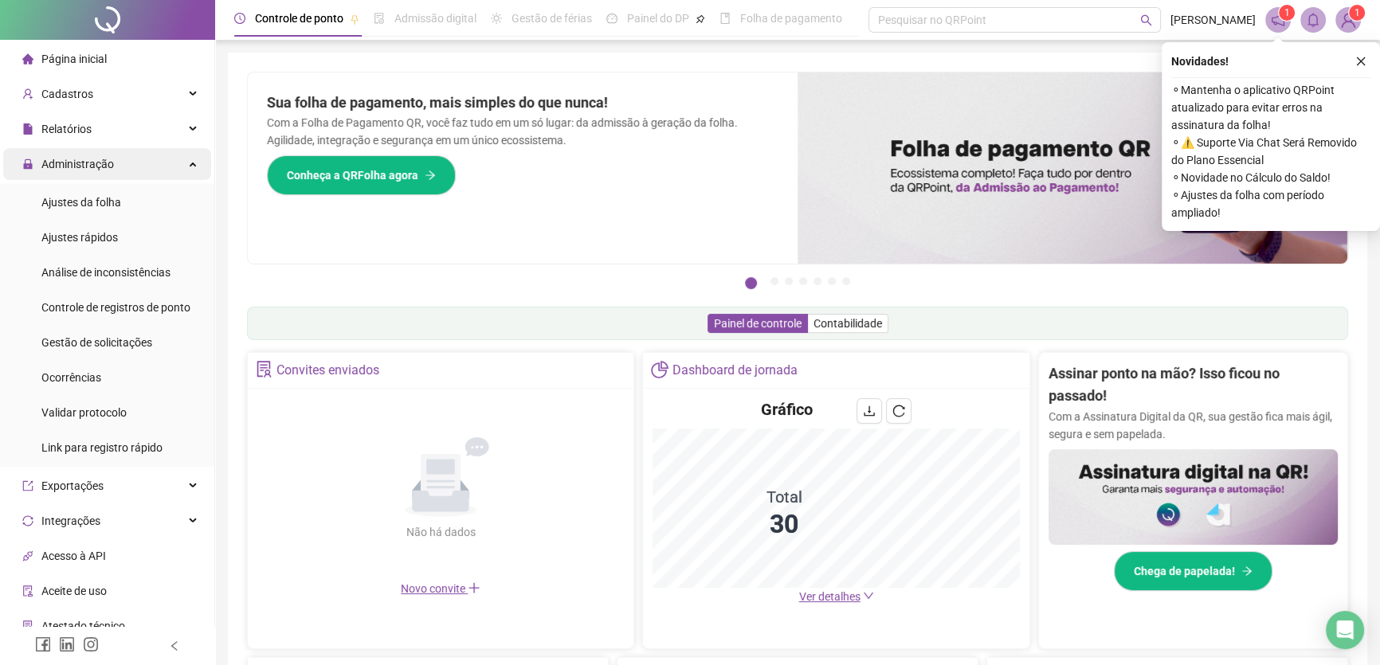
click at [112, 171] on span "Administração" at bounding box center [77, 164] width 73 height 13
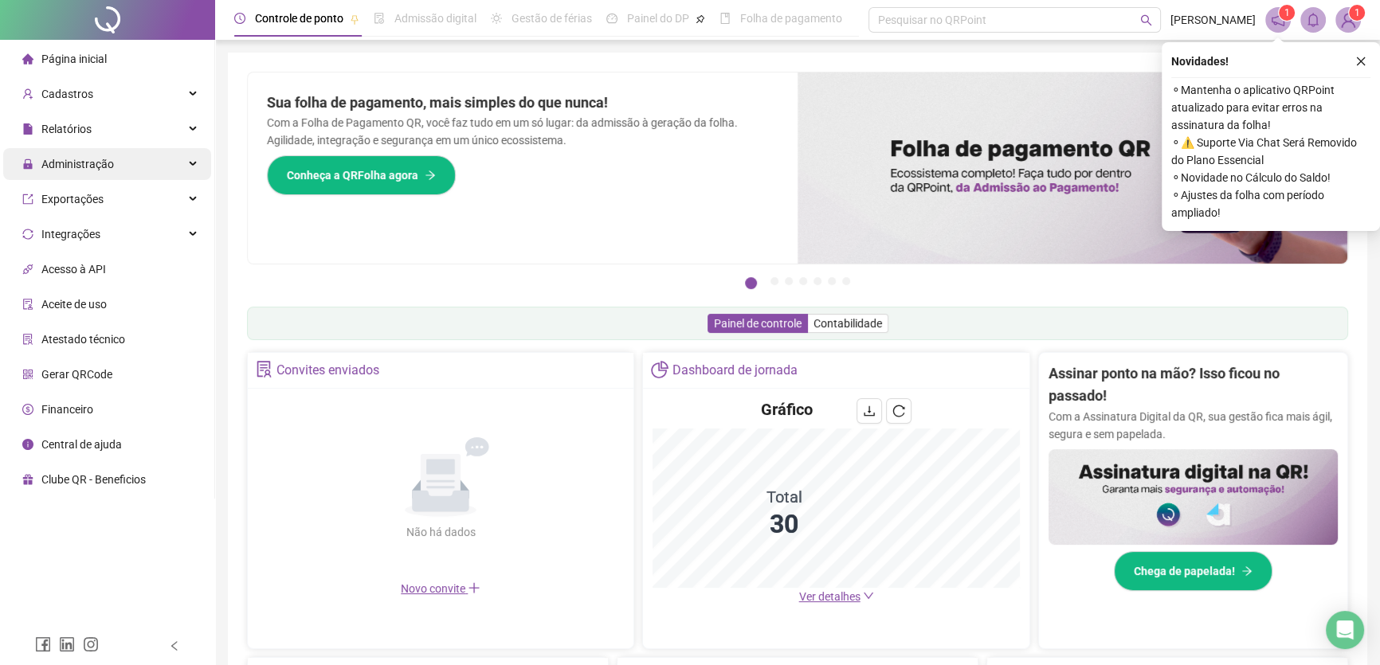
click at [112, 171] on span "Administração" at bounding box center [77, 164] width 73 height 13
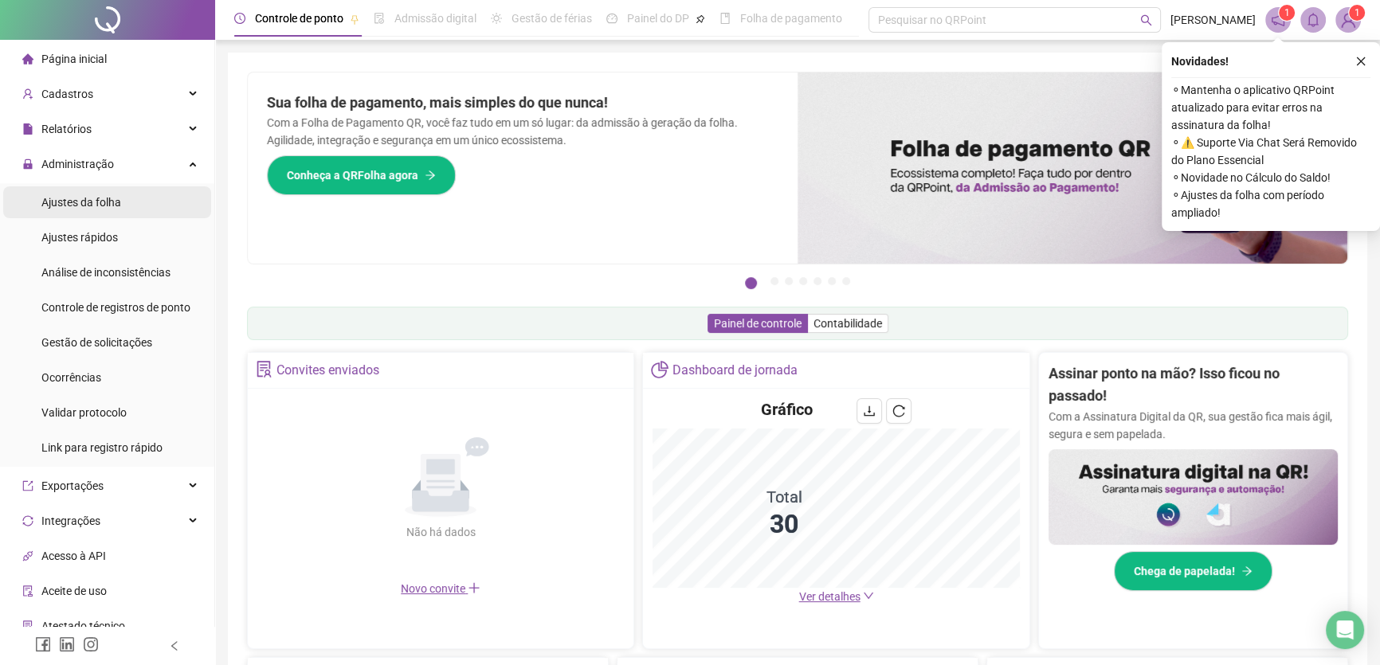
click at [93, 201] on span "Ajustes da folha" at bounding box center [81, 202] width 80 height 13
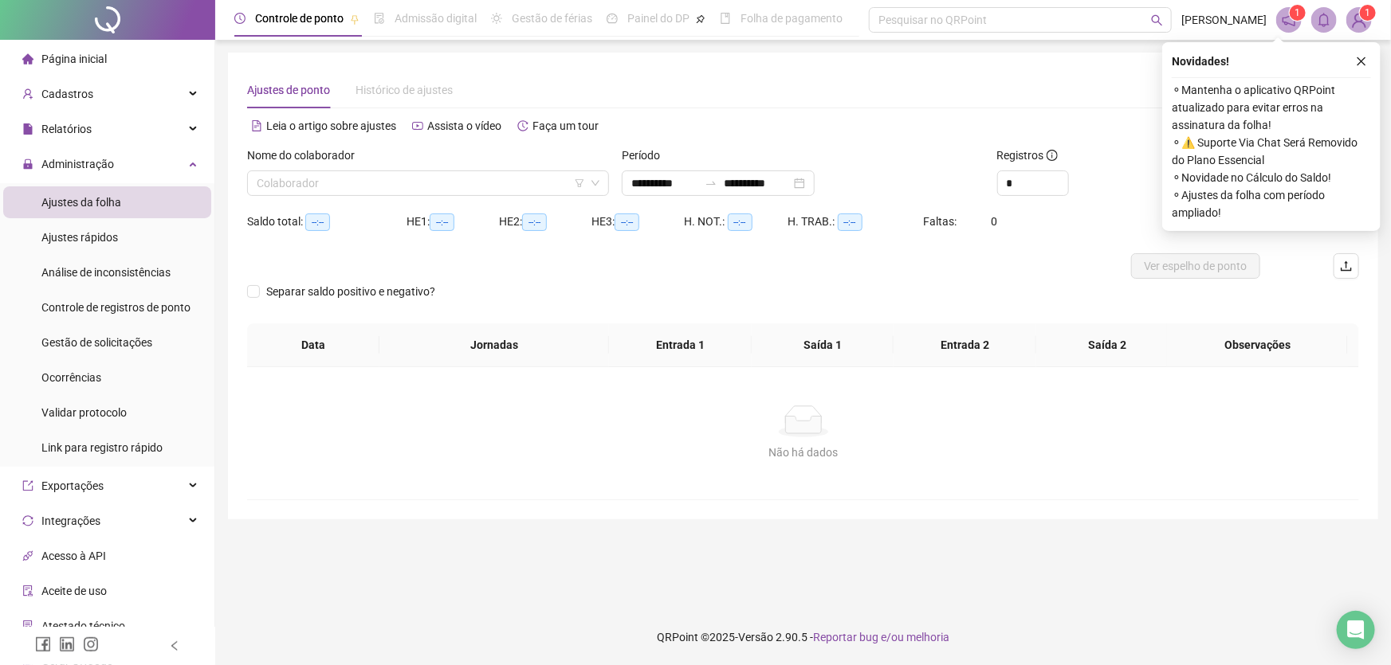
type input "**********"
click at [480, 177] on input "search" at bounding box center [421, 183] width 328 height 24
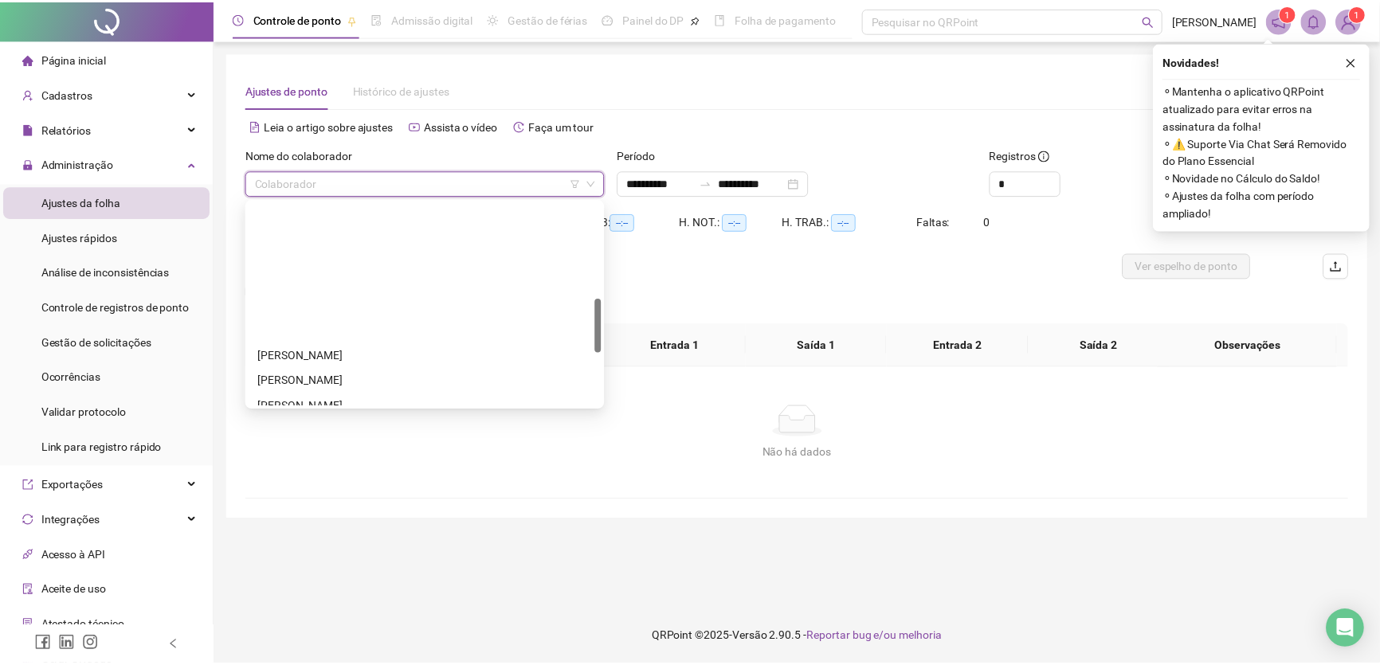
scroll to position [362, 0]
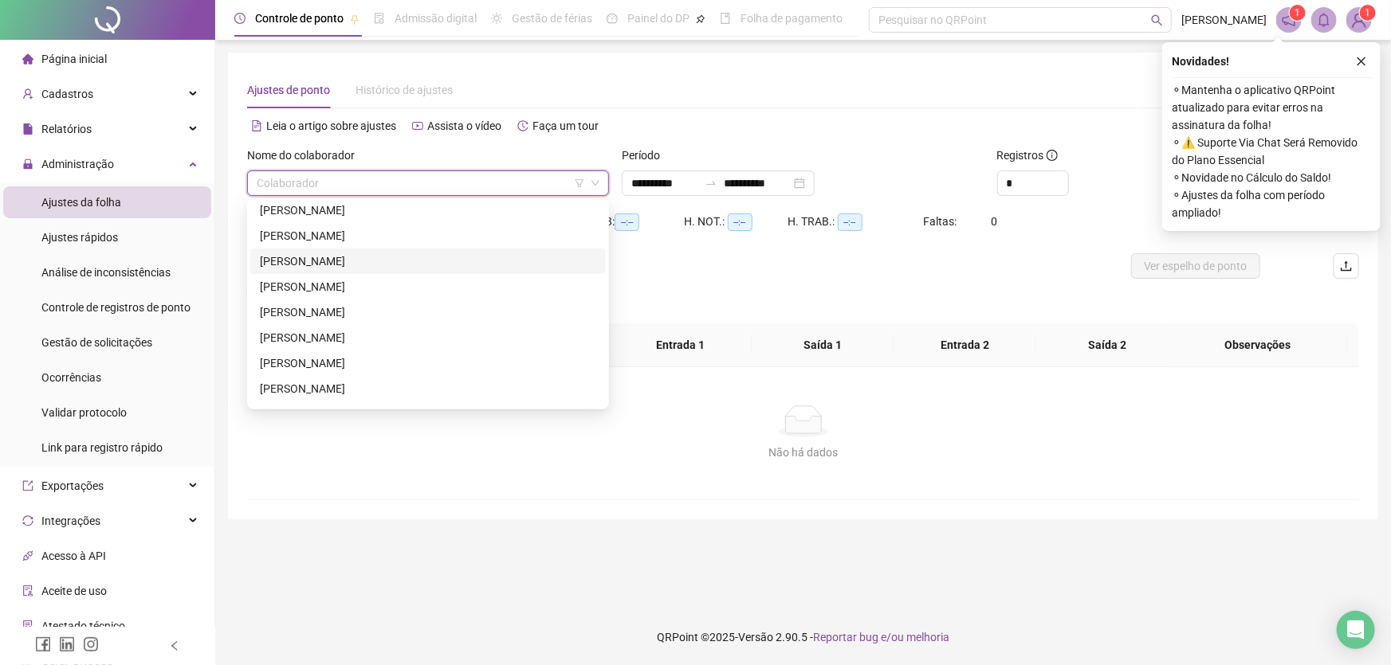
click at [388, 263] on div "JOILTON NUNES DOS SANTOS" at bounding box center [428, 262] width 336 height 18
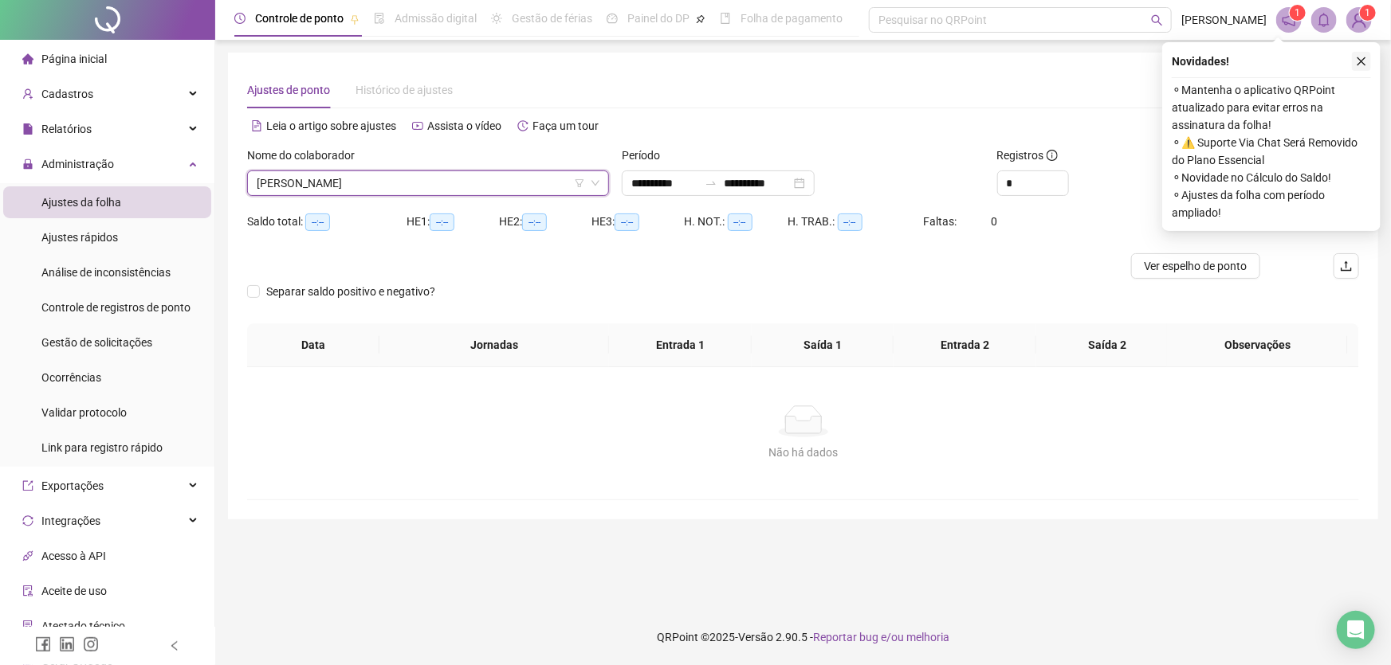
click at [1362, 57] on icon "close" at bounding box center [1361, 61] width 11 height 11
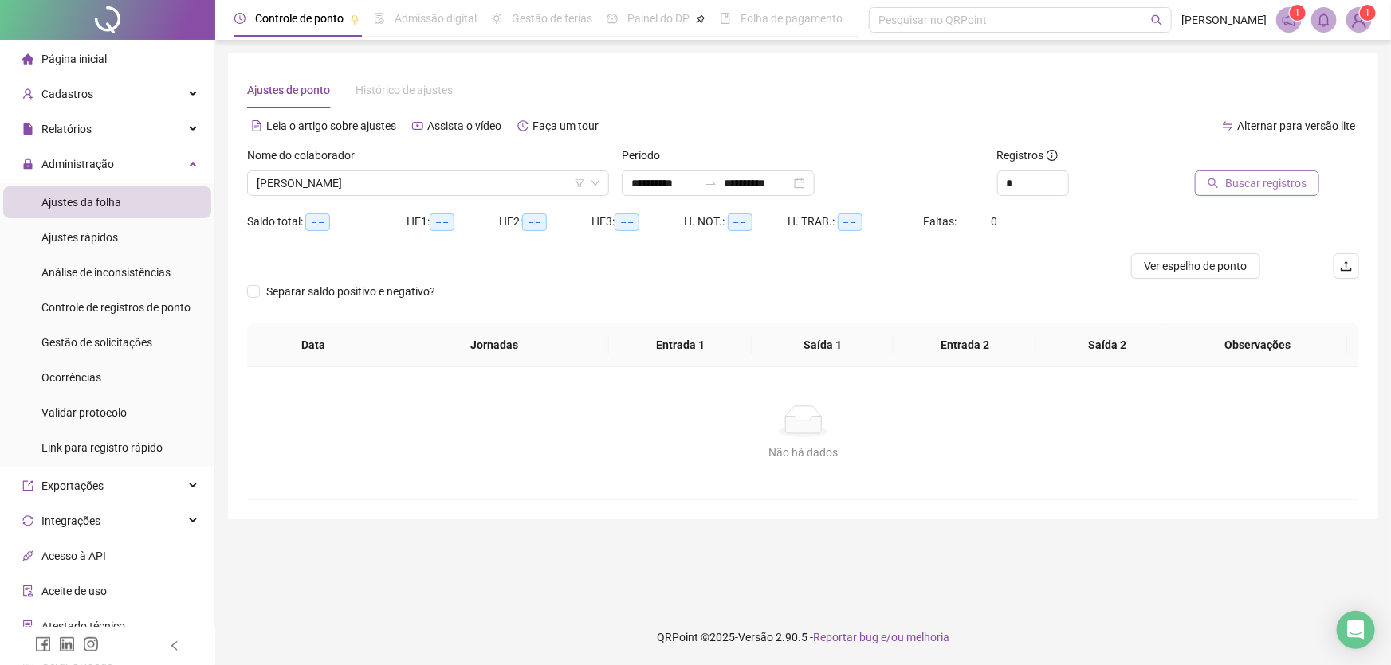
click at [1259, 179] on span "Buscar registros" at bounding box center [1265, 184] width 81 height 18
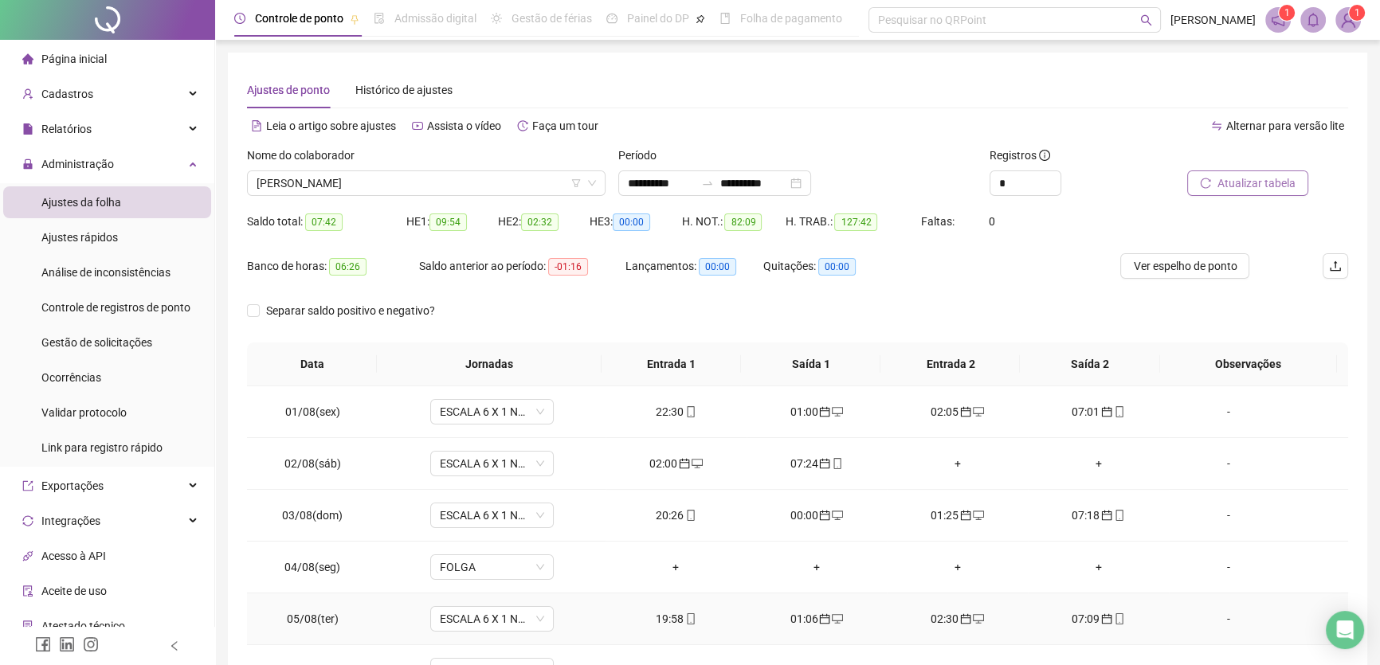
click at [661, 614] on div "19:58" at bounding box center [676, 619] width 116 height 18
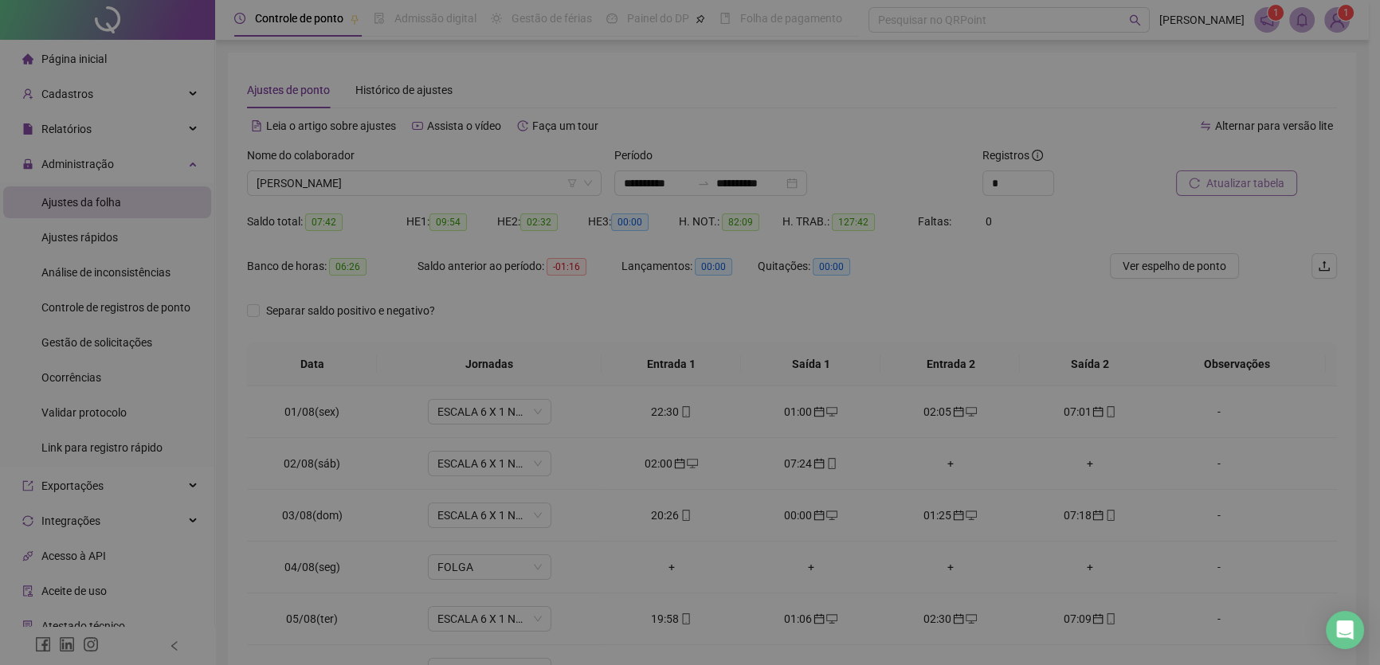
type input "**********"
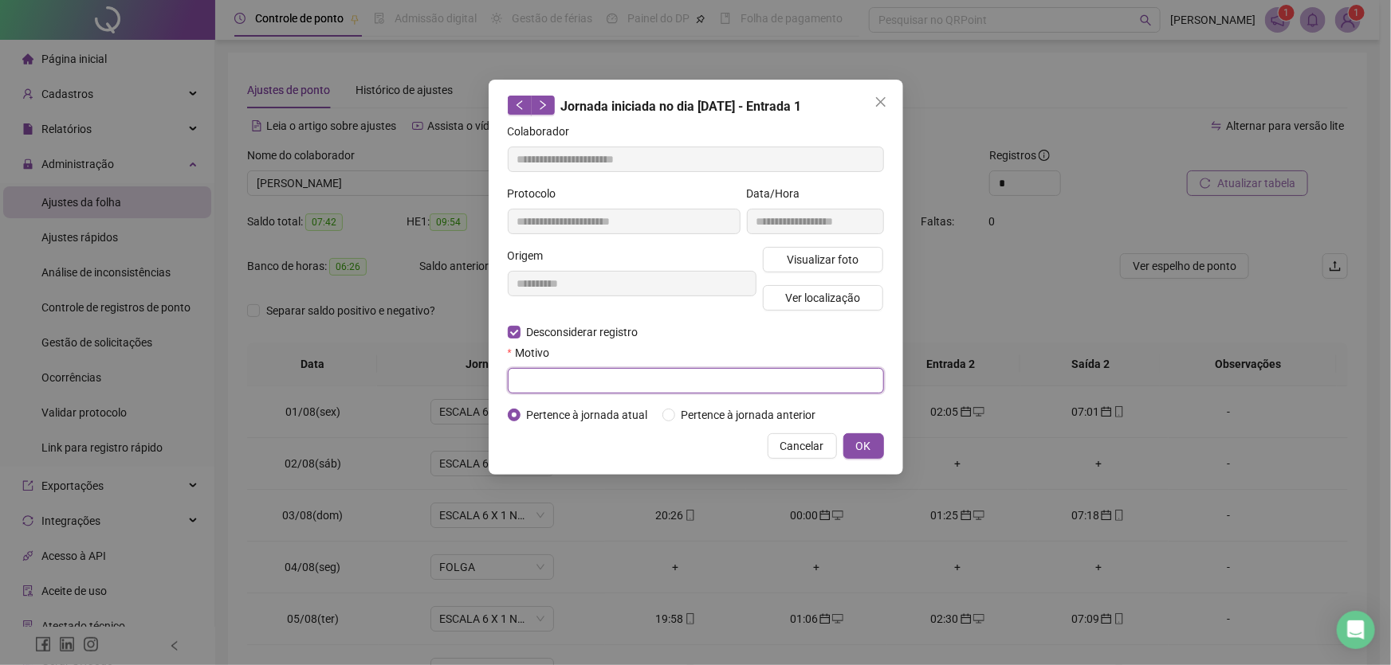
click at [523, 382] on input "text" at bounding box center [696, 381] width 376 height 26
type input "**"
click at [871, 445] on button "OK" at bounding box center [863, 447] width 41 height 26
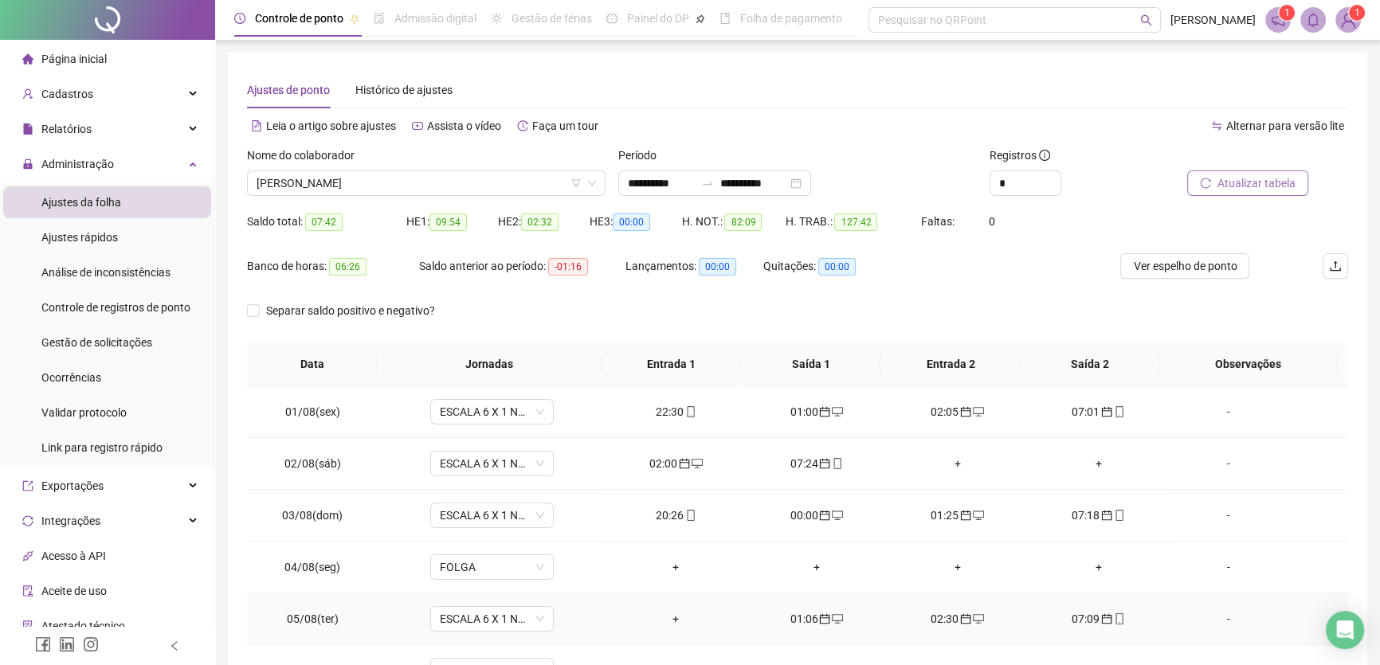
click at [669, 614] on div "+" at bounding box center [676, 619] width 116 height 18
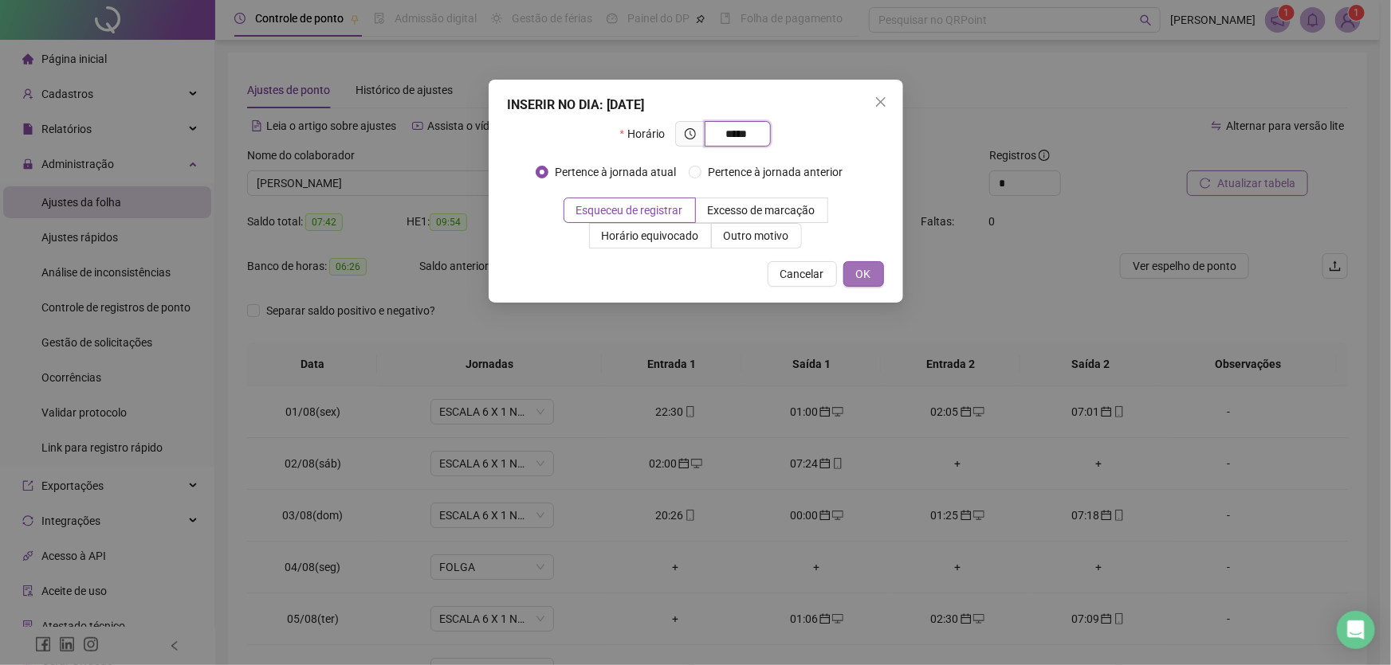
type input "*****"
click at [861, 279] on span "OK" at bounding box center [863, 274] width 15 height 18
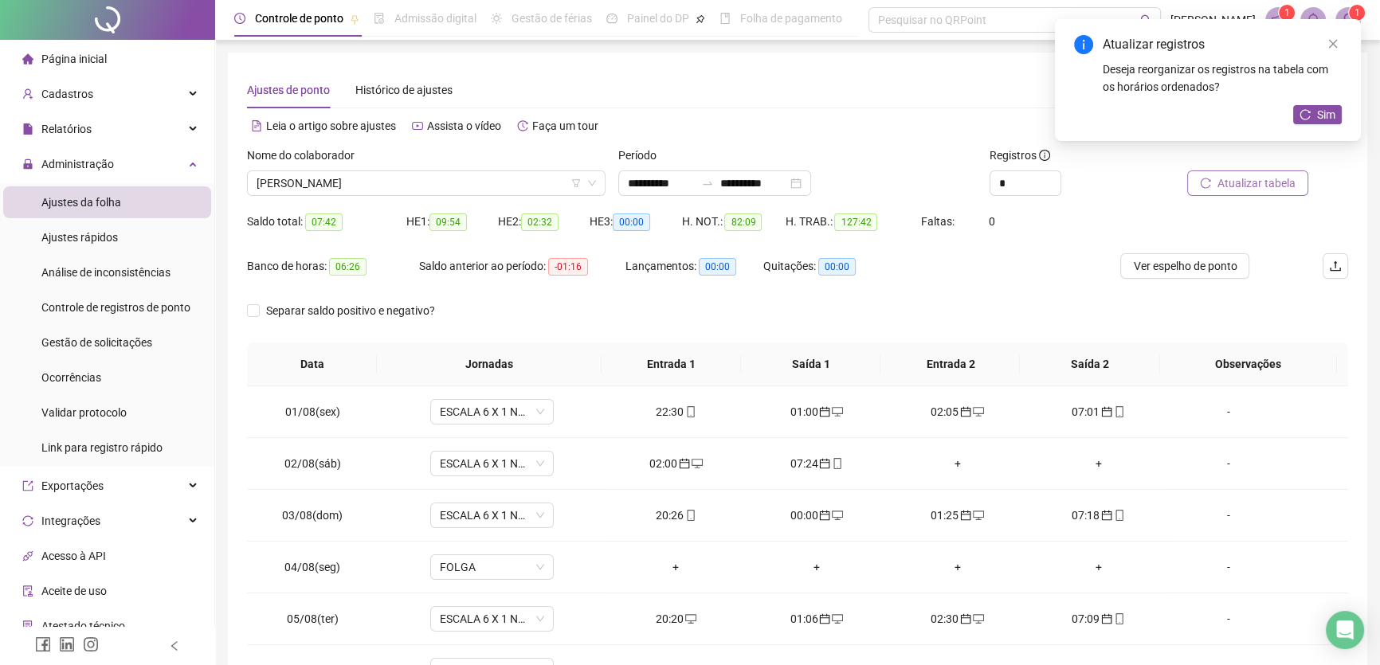
click at [1227, 183] on span "Atualizar tabela" at bounding box center [1257, 184] width 78 height 18
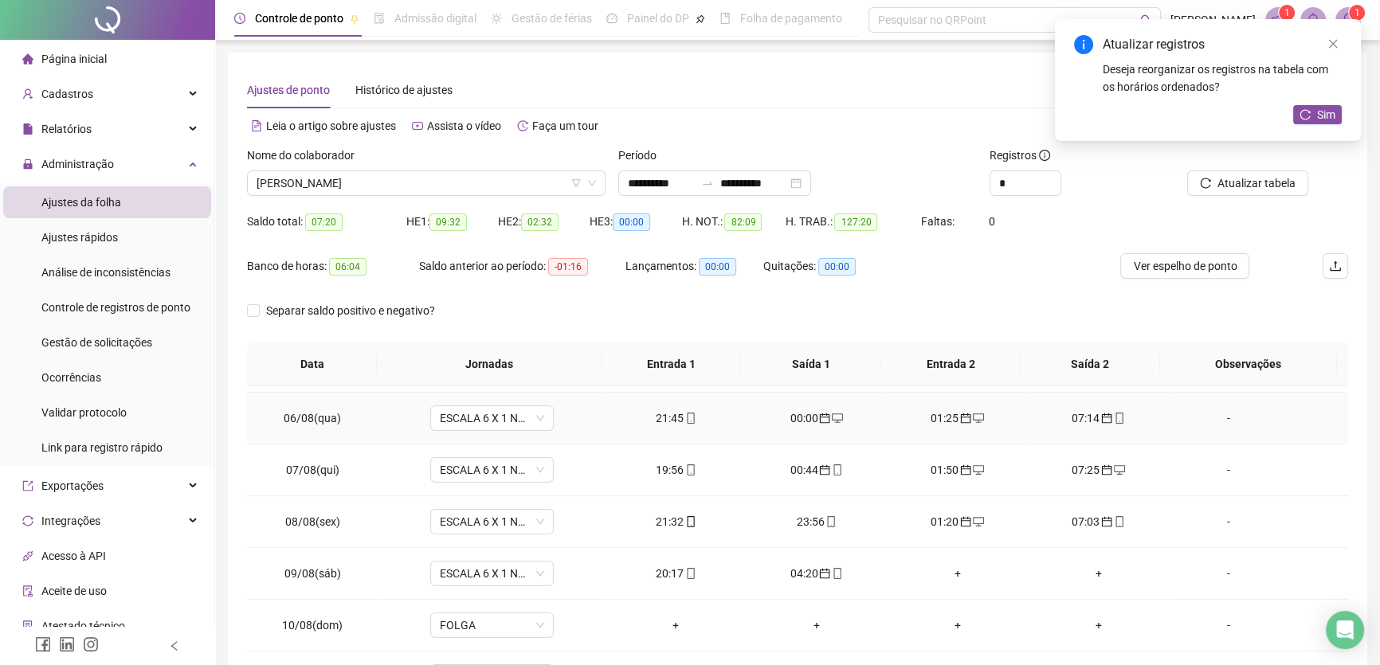
scroll to position [217, 0]
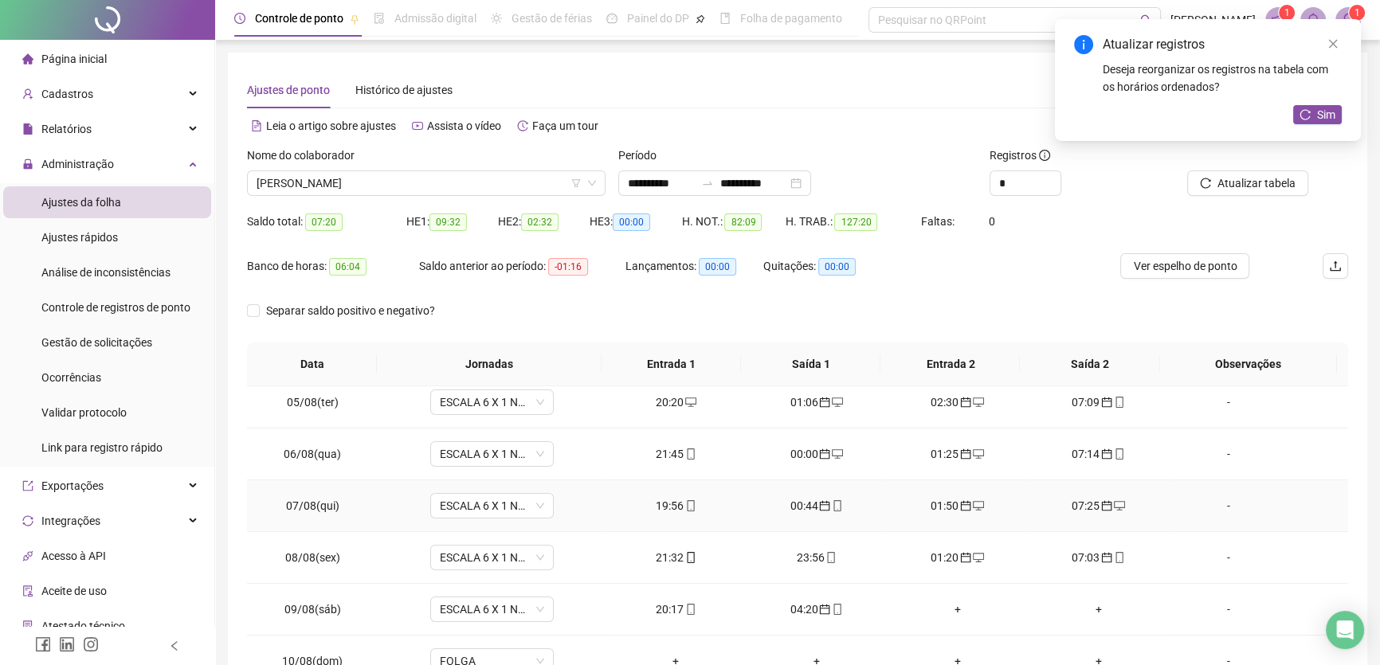
click at [674, 504] on div "19:56" at bounding box center [676, 506] width 116 height 18
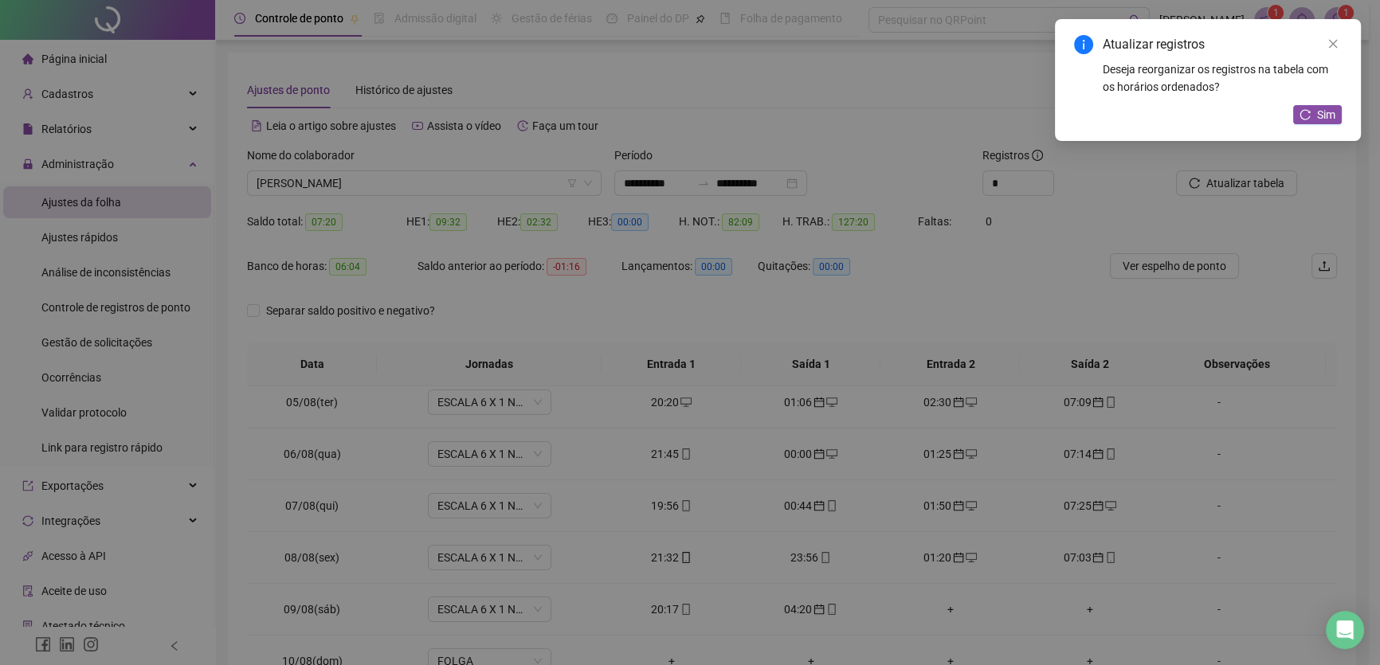
type input "**********"
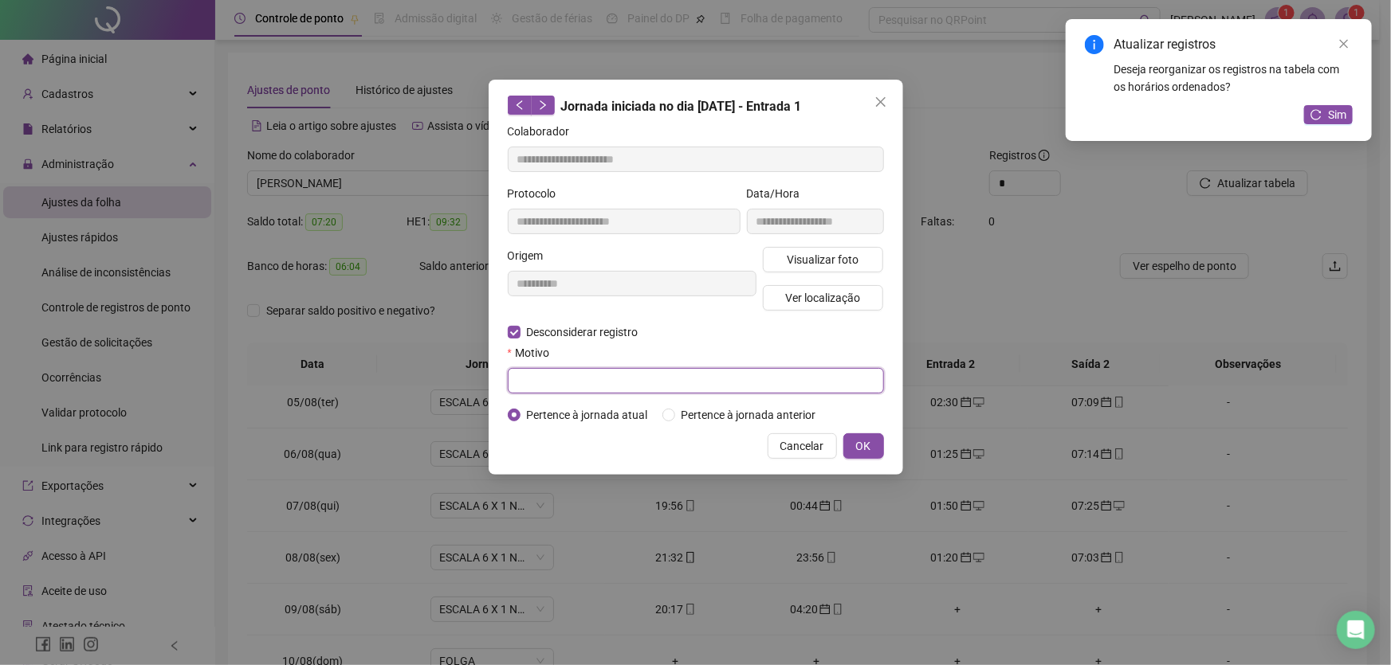
click at [523, 382] on input "text" at bounding box center [696, 381] width 376 height 26
type input "**"
click at [867, 448] on span "OK" at bounding box center [863, 447] width 15 height 18
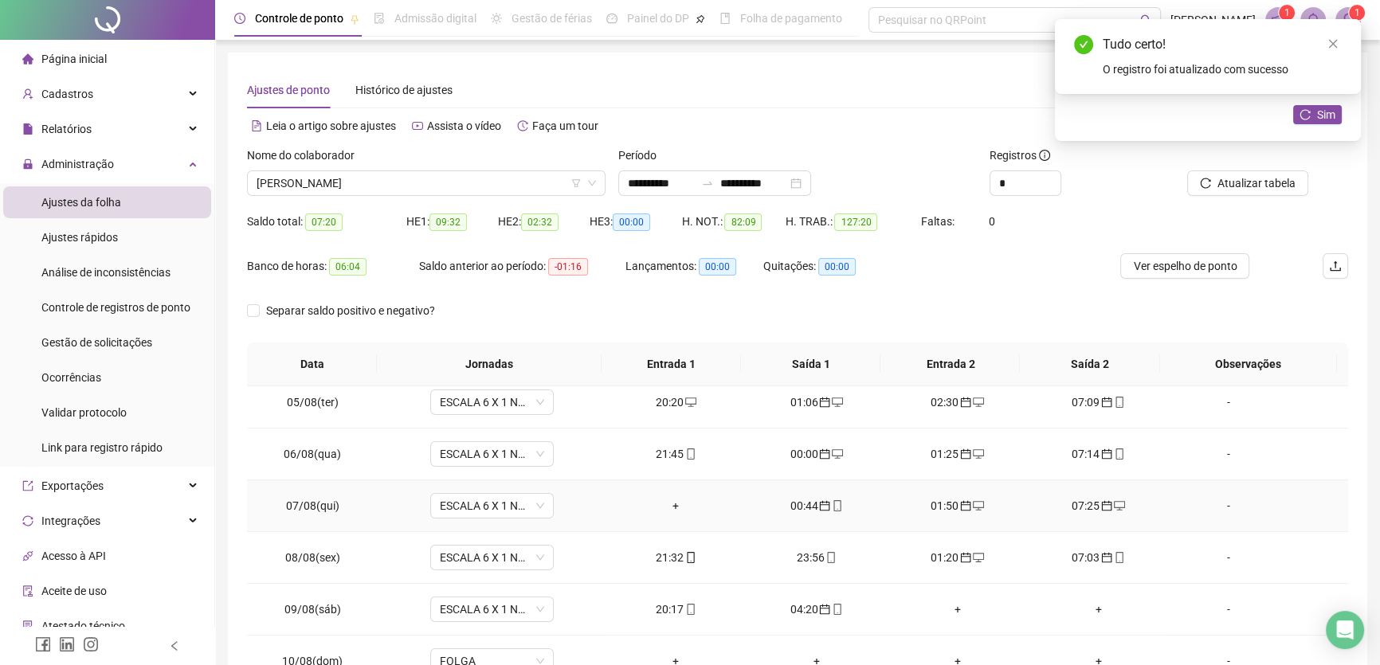
click at [669, 502] on div "+" at bounding box center [676, 506] width 116 height 18
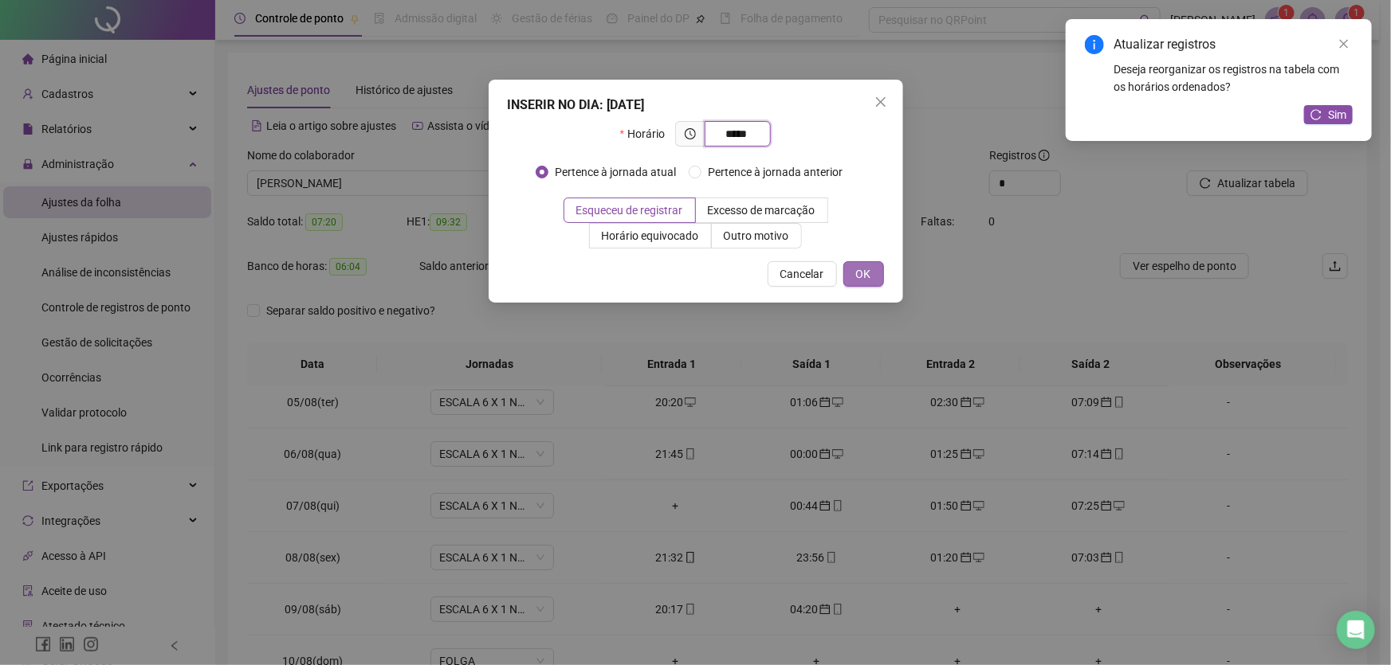
type input "*****"
click at [853, 271] on button "OK" at bounding box center [863, 274] width 41 height 26
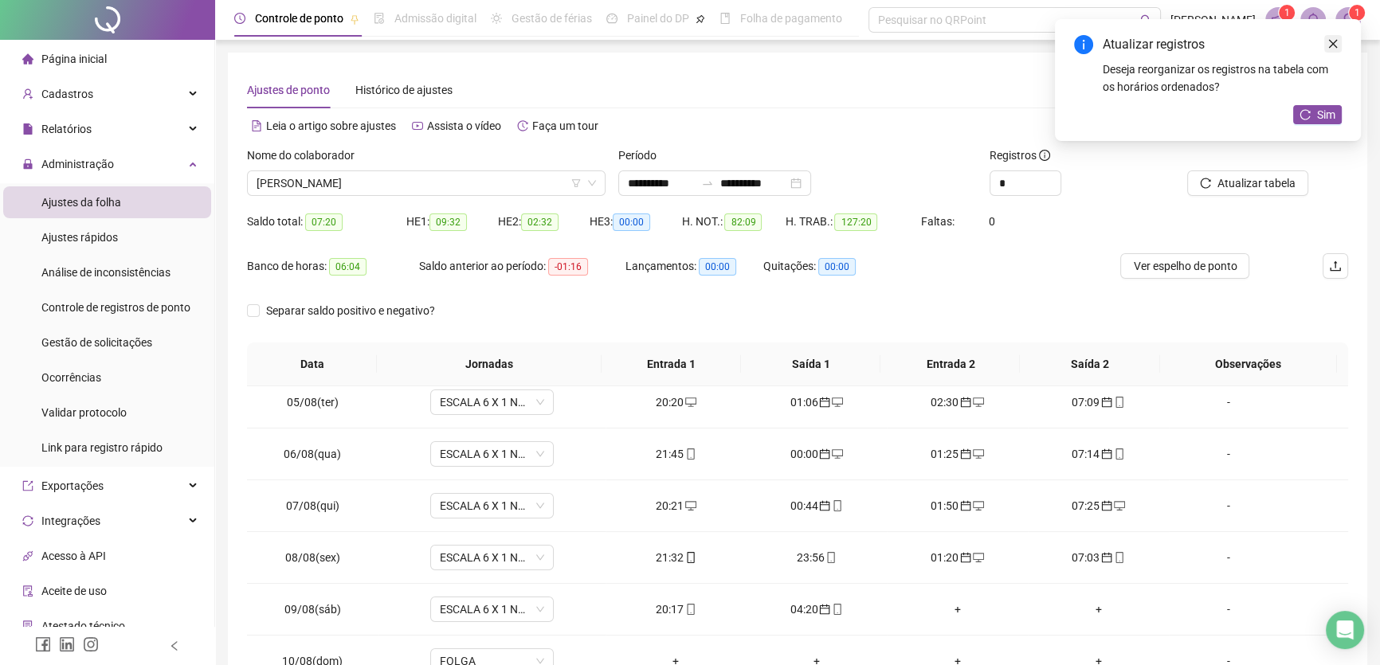
click at [1331, 43] on icon "close" at bounding box center [1333, 43] width 11 height 11
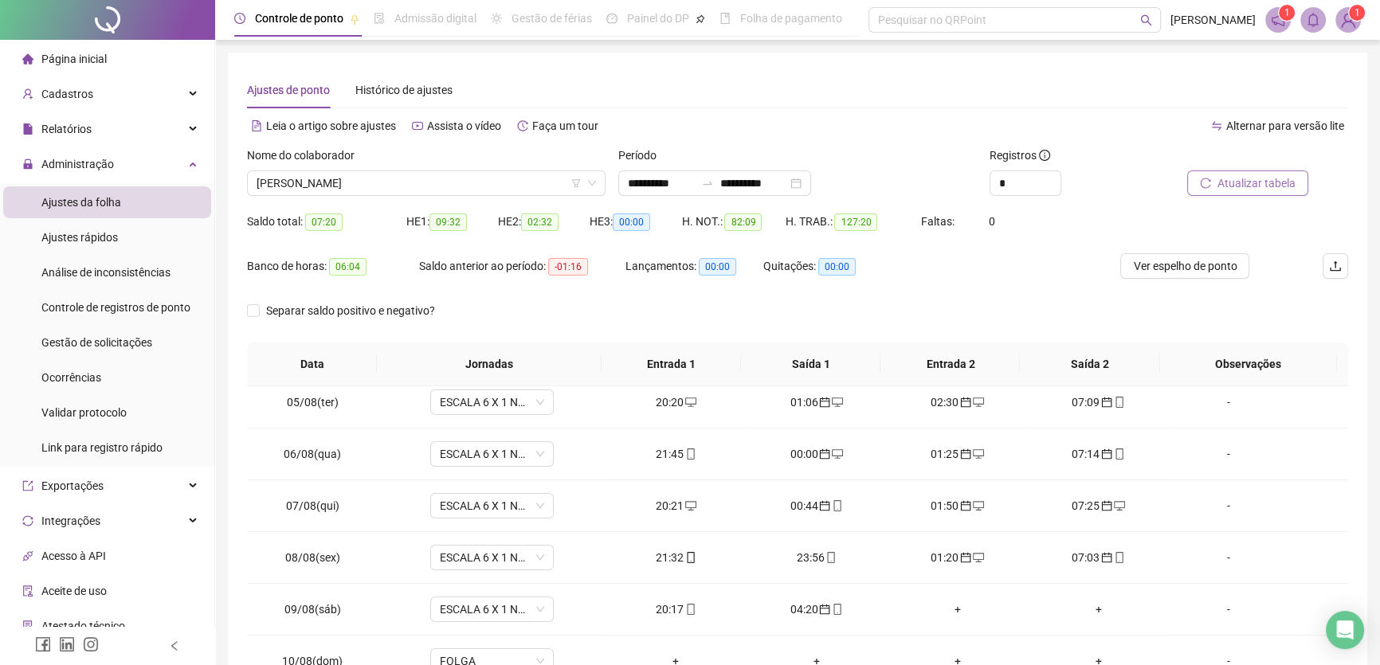
click at [1256, 179] on span "Atualizar tabela" at bounding box center [1257, 184] width 78 height 18
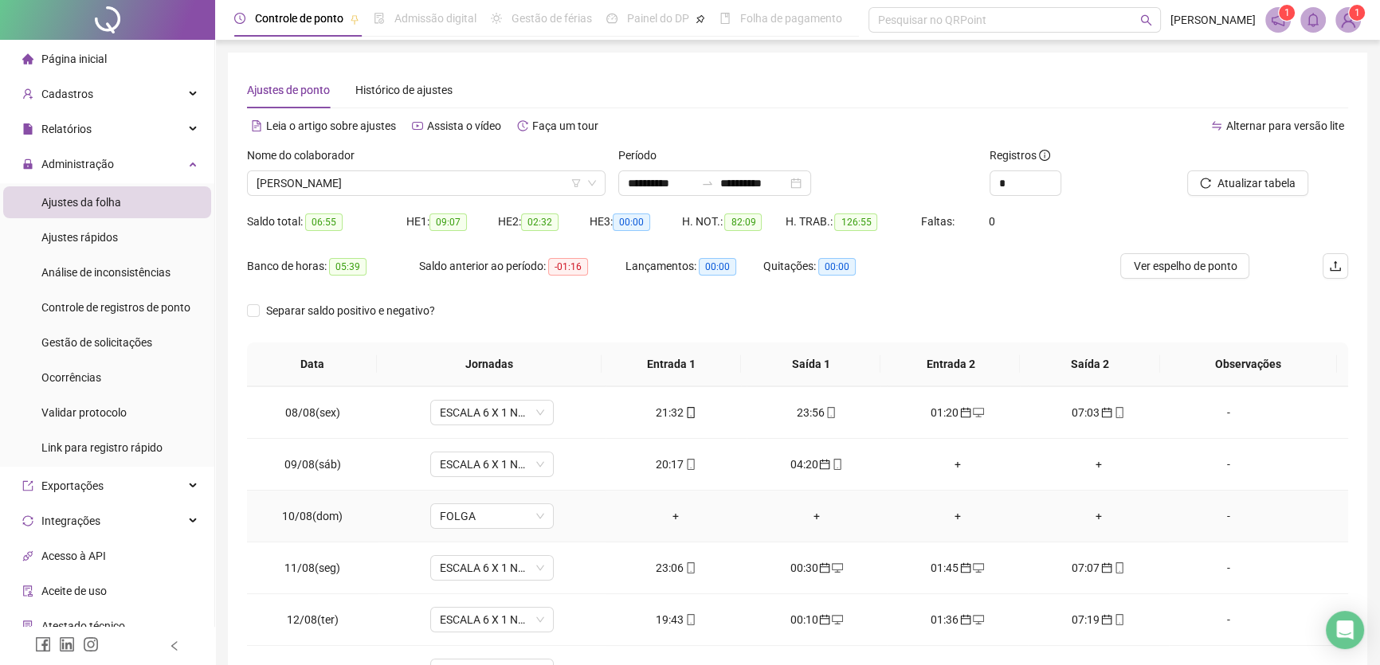
click at [811, 512] on div "+" at bounding box center [818, 517] width 116 height 18
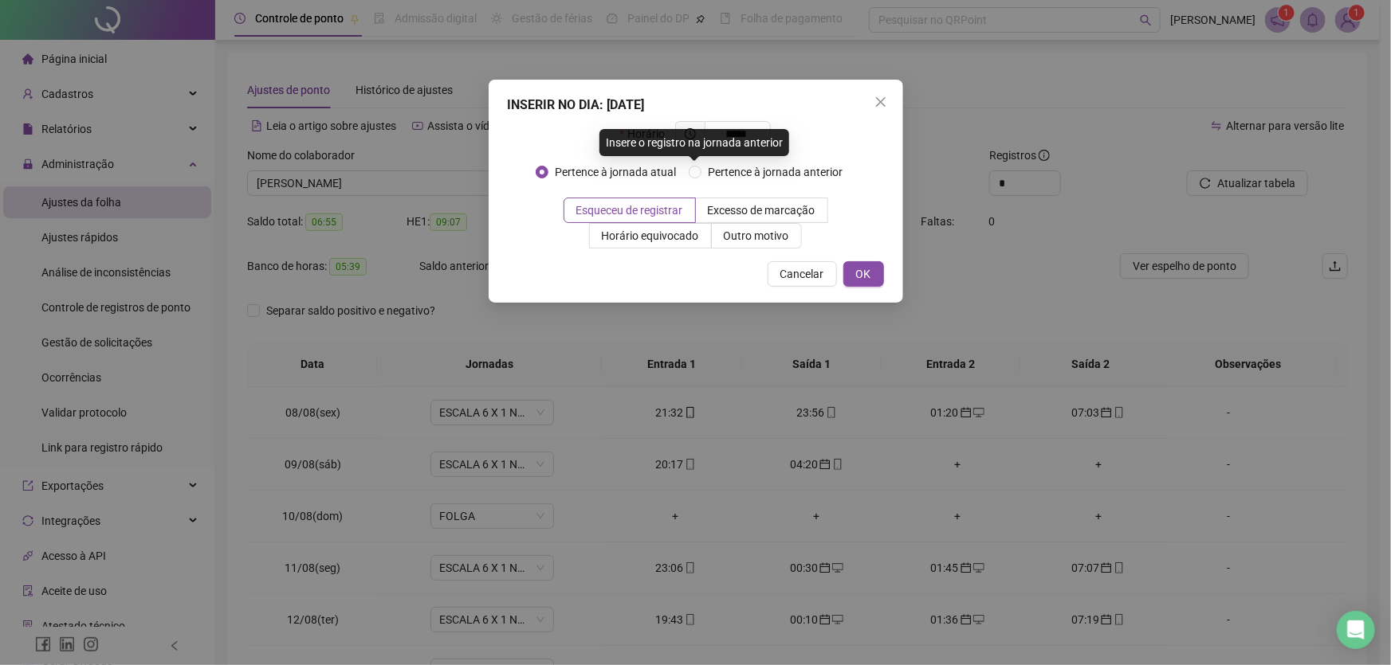
type input "*****"
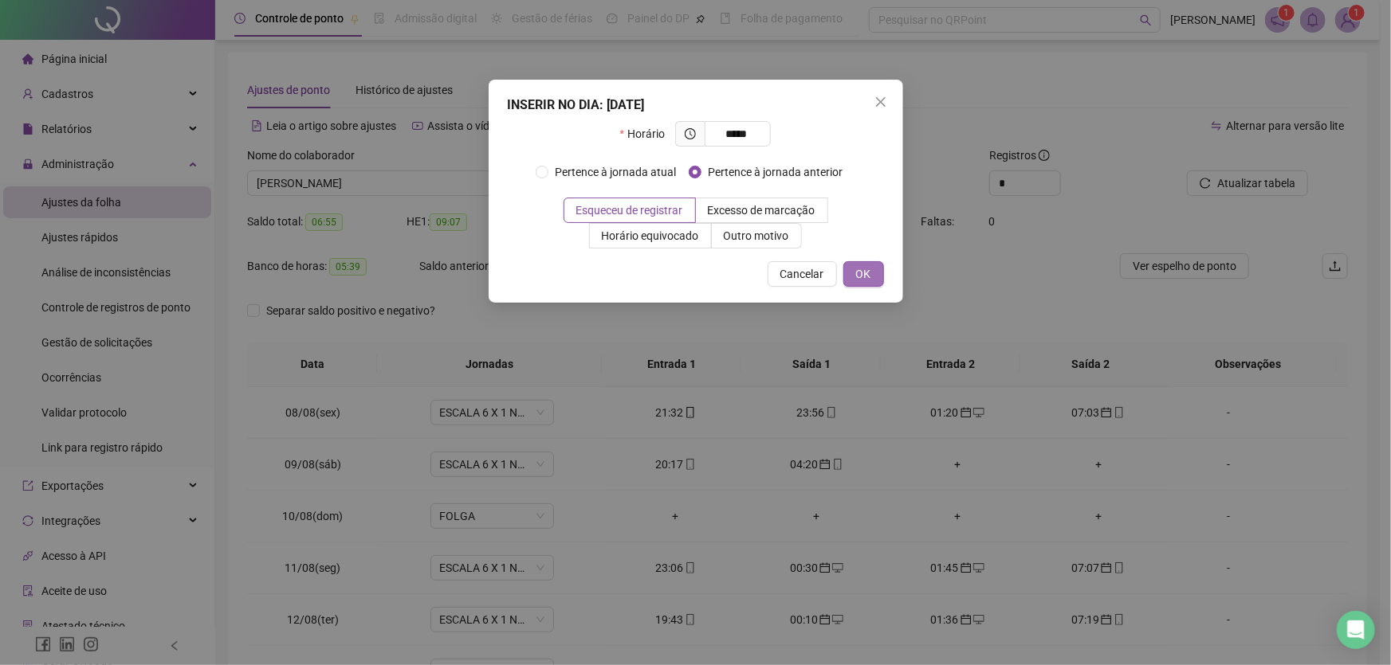
click at [865, 276] on span "OK" at bounding box center [863, 274] width 15 height 18
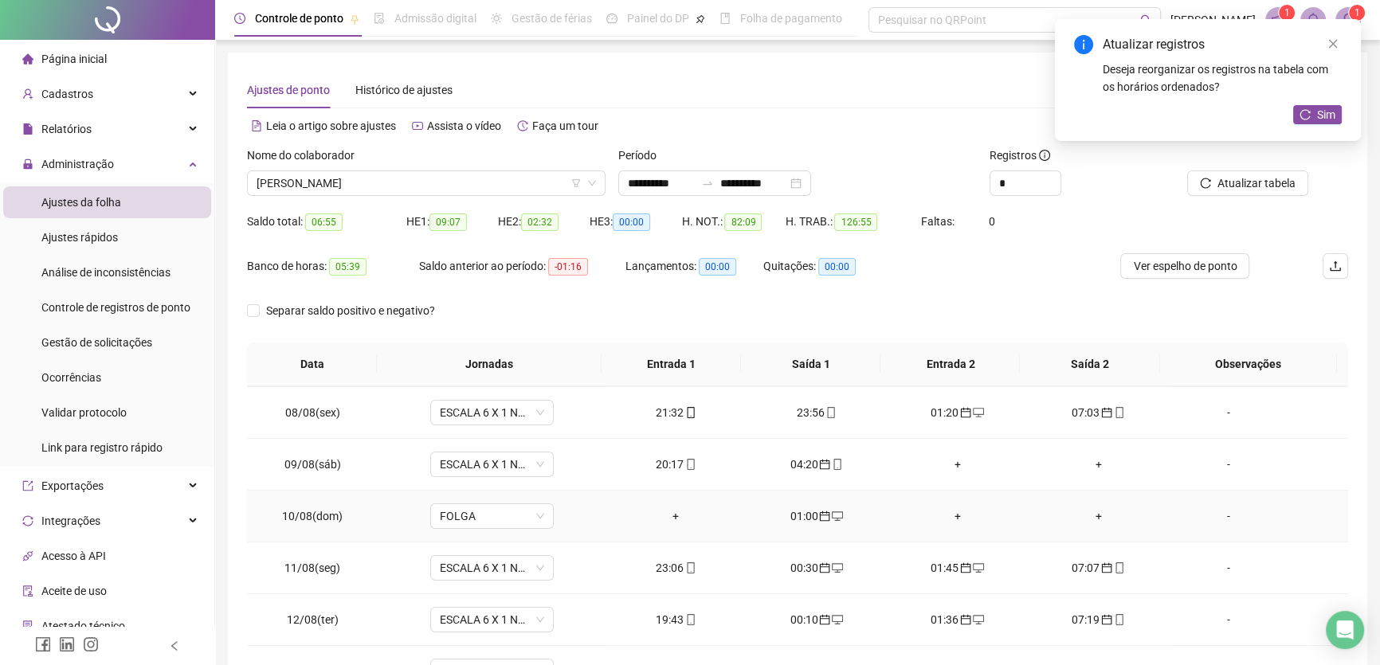
click at [949, 510] on div "+" at bounding box center [958, 517] width 116 height 18
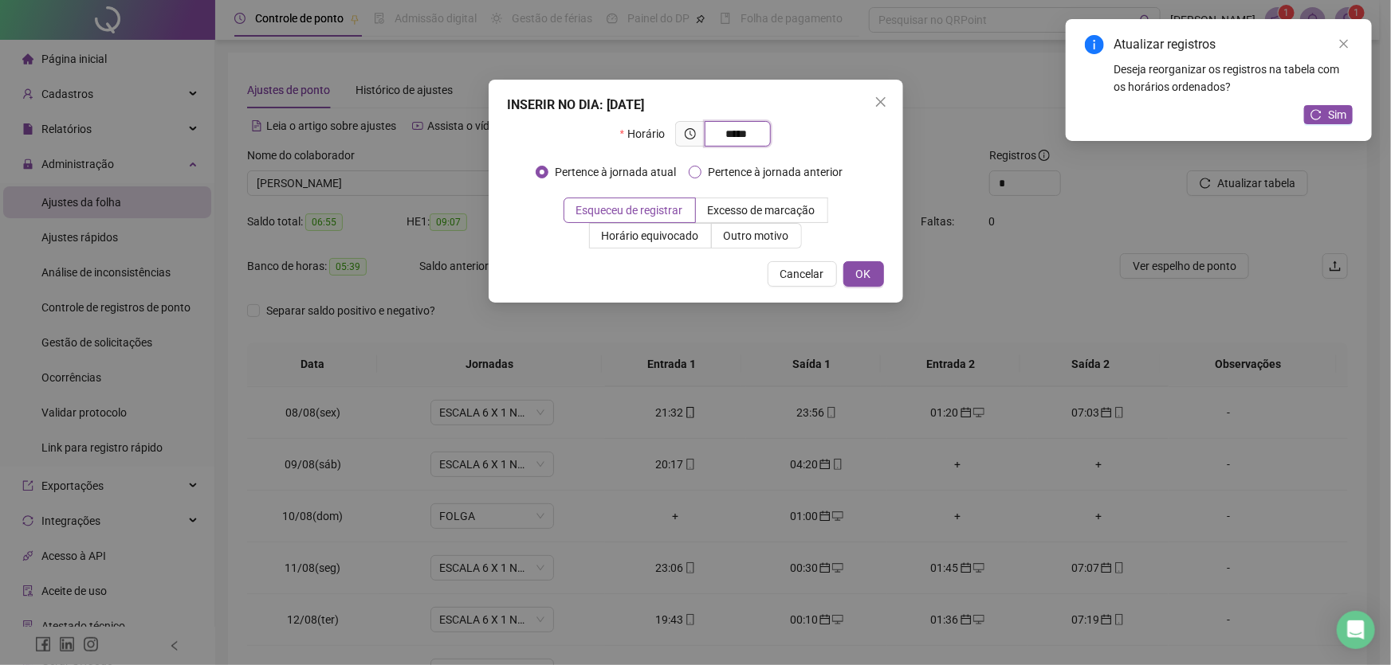
type input "*****"
click at [859, 280] on span "OK" at bounding box center [863, 274] width 15 height 18
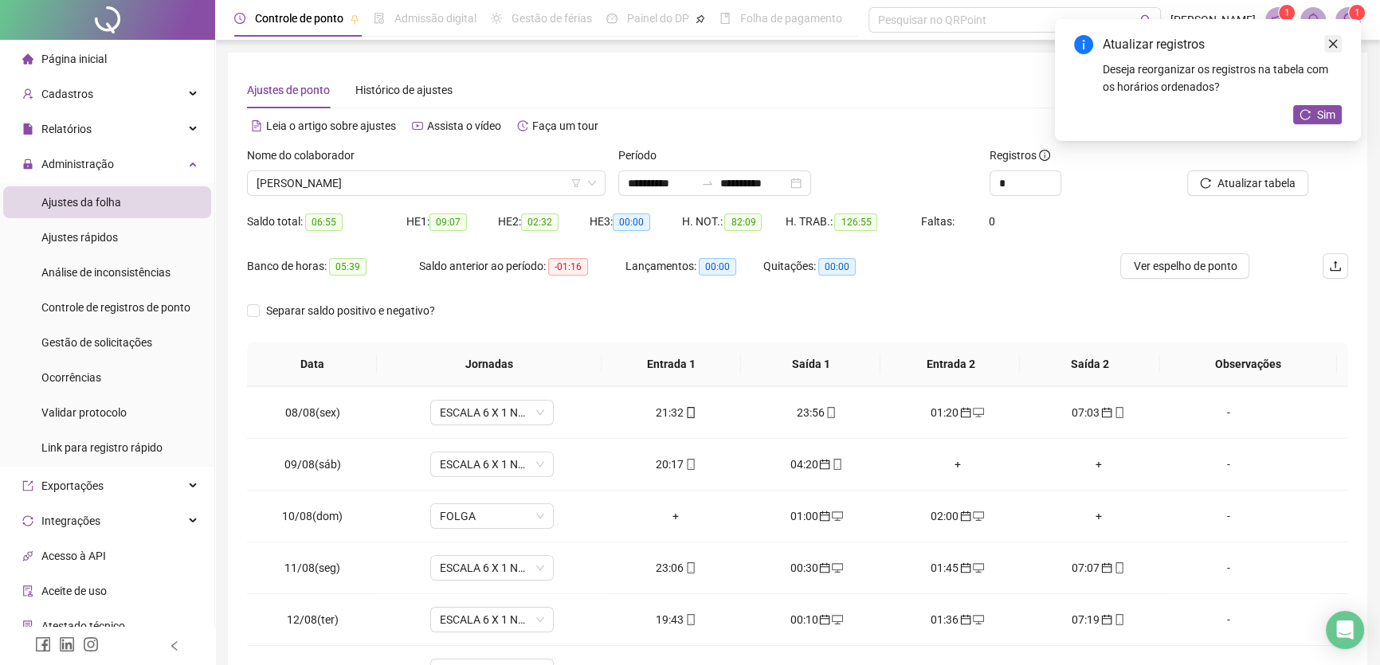
click at [1337, 41] on icon "close" at bounding box center [1333, 43] width 11 height 11
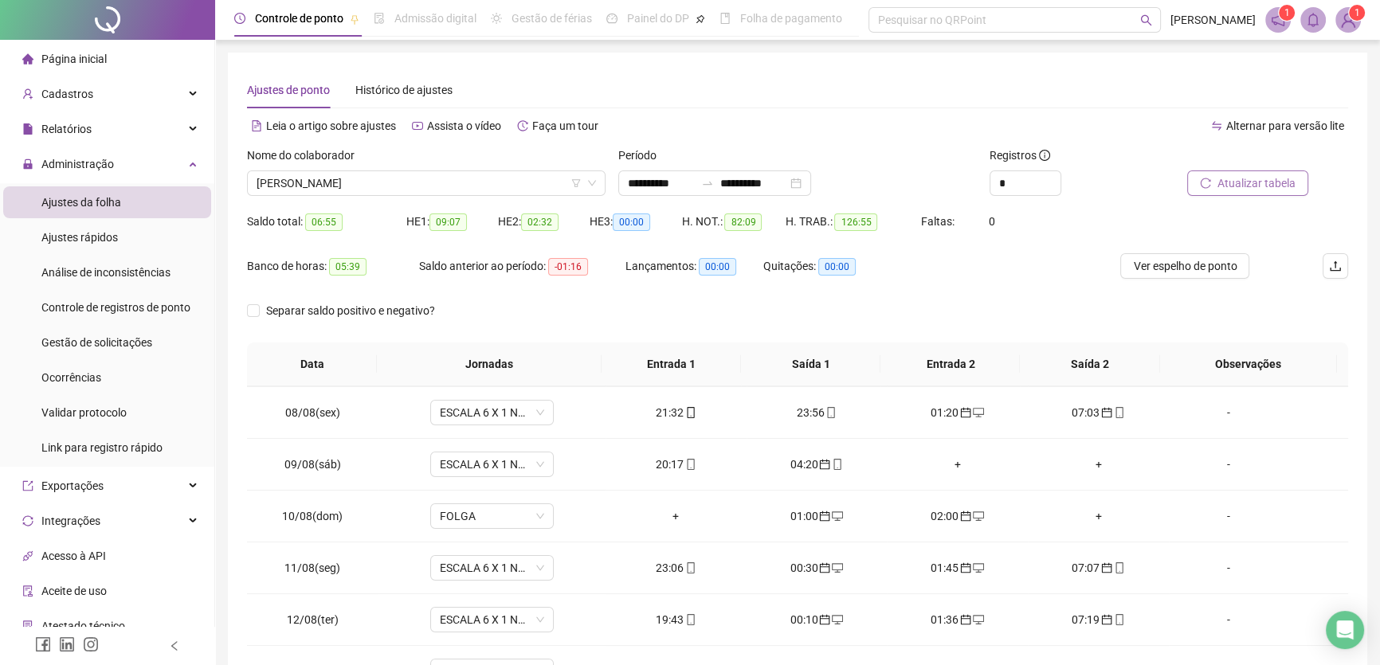
click at [1253, 181] on span "Atualizar tabela" at bounding box center [1257, 184] width 78 height 18
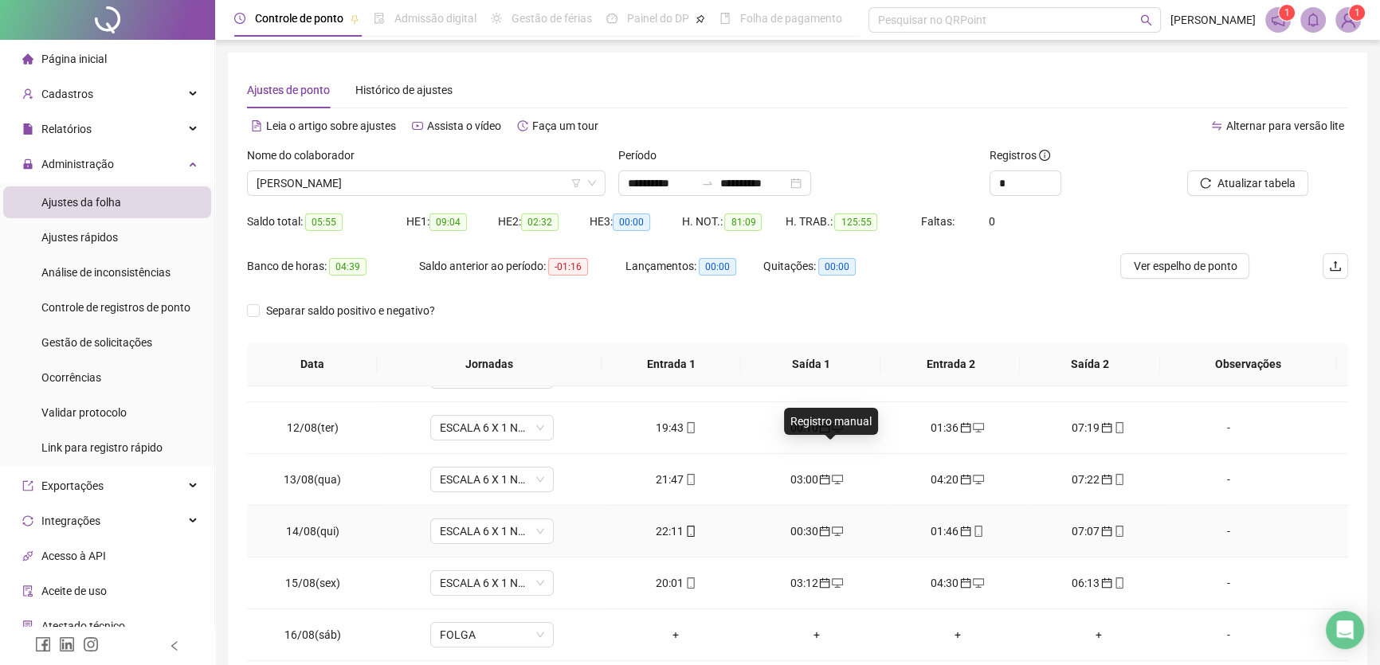
scroll to position [579, 0]
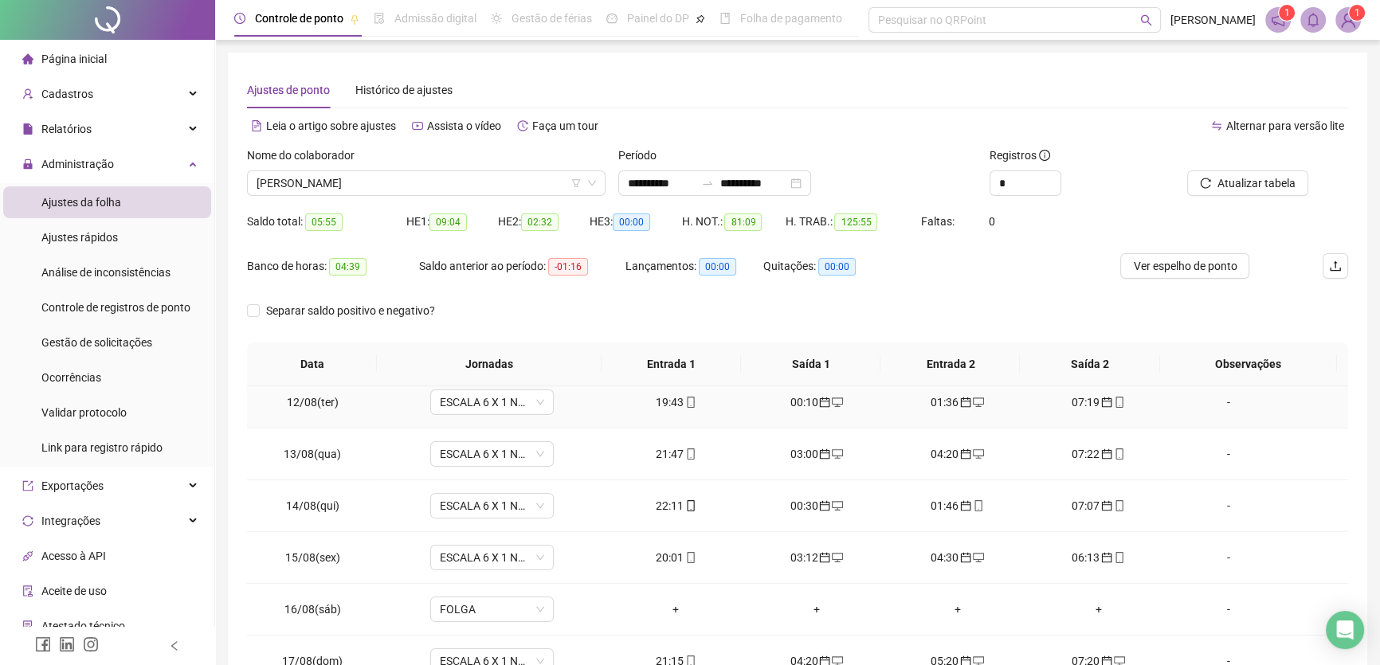
click at [661, 394] on div "19:43" at bounding box center [676, 403] width 116 height 18
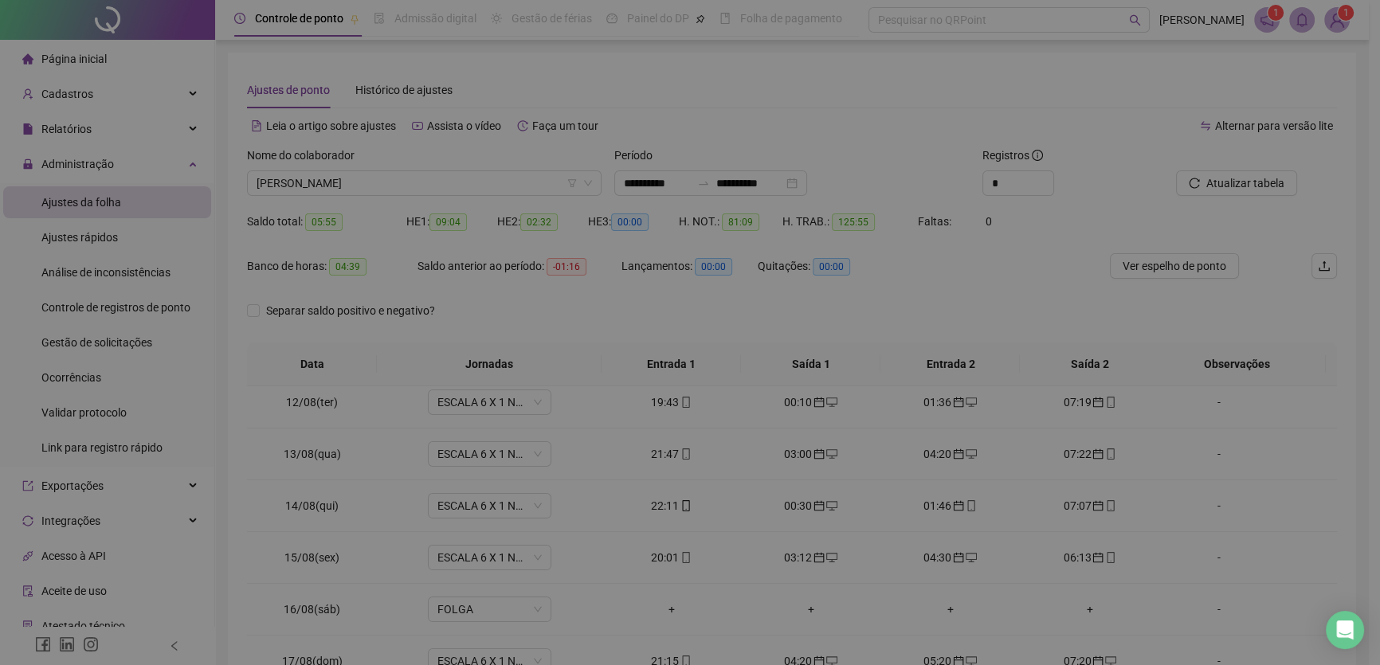
type input "**********"
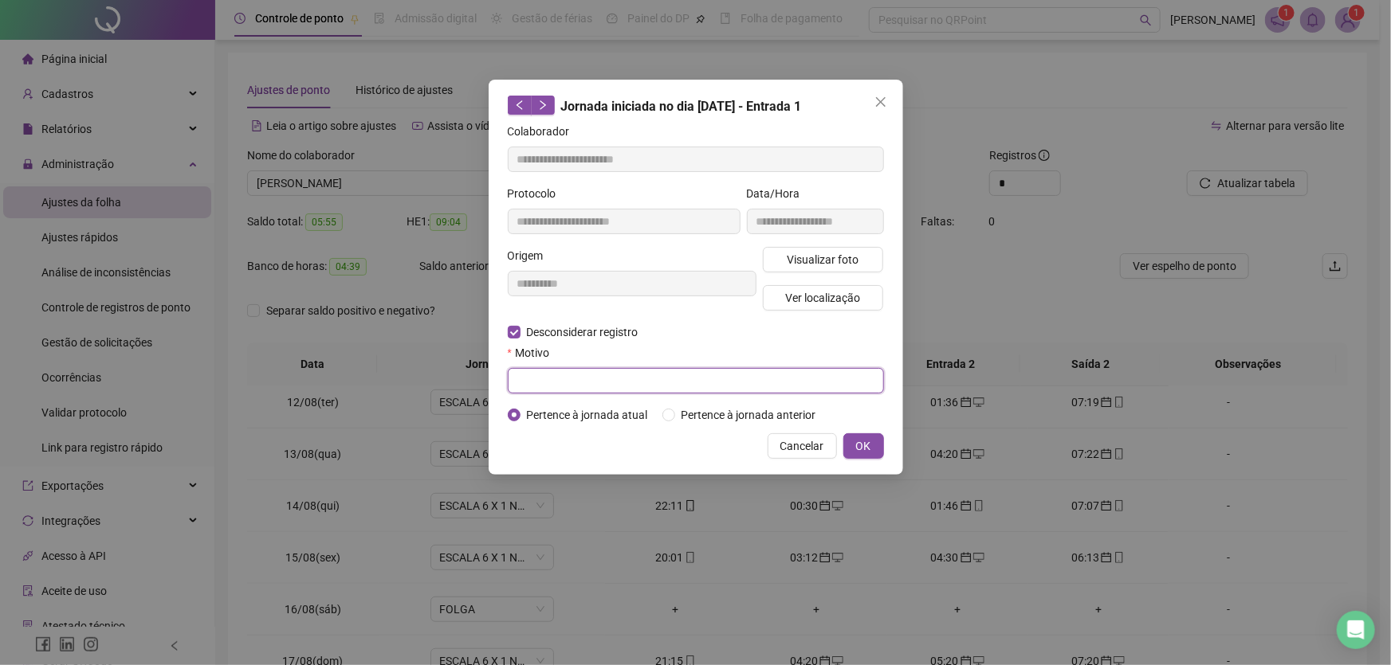
click at [548, 379] on input "text" at bounding box center [696, 381] width 376 height 26
type input "**"
click at [854, 441] on button "OK" at bounding box center [863, 447] width 41 height 26
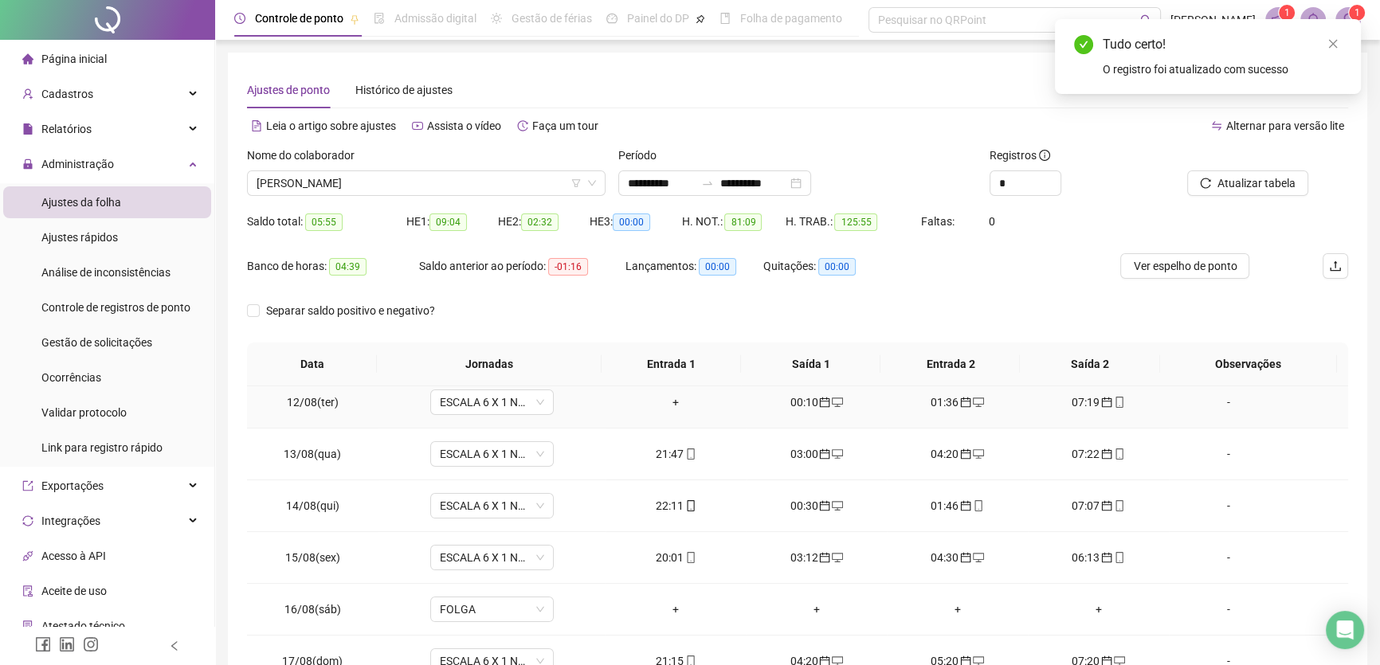
click at [667, 396] on div "+" at bounding box center [676, 403] width 116 height 18
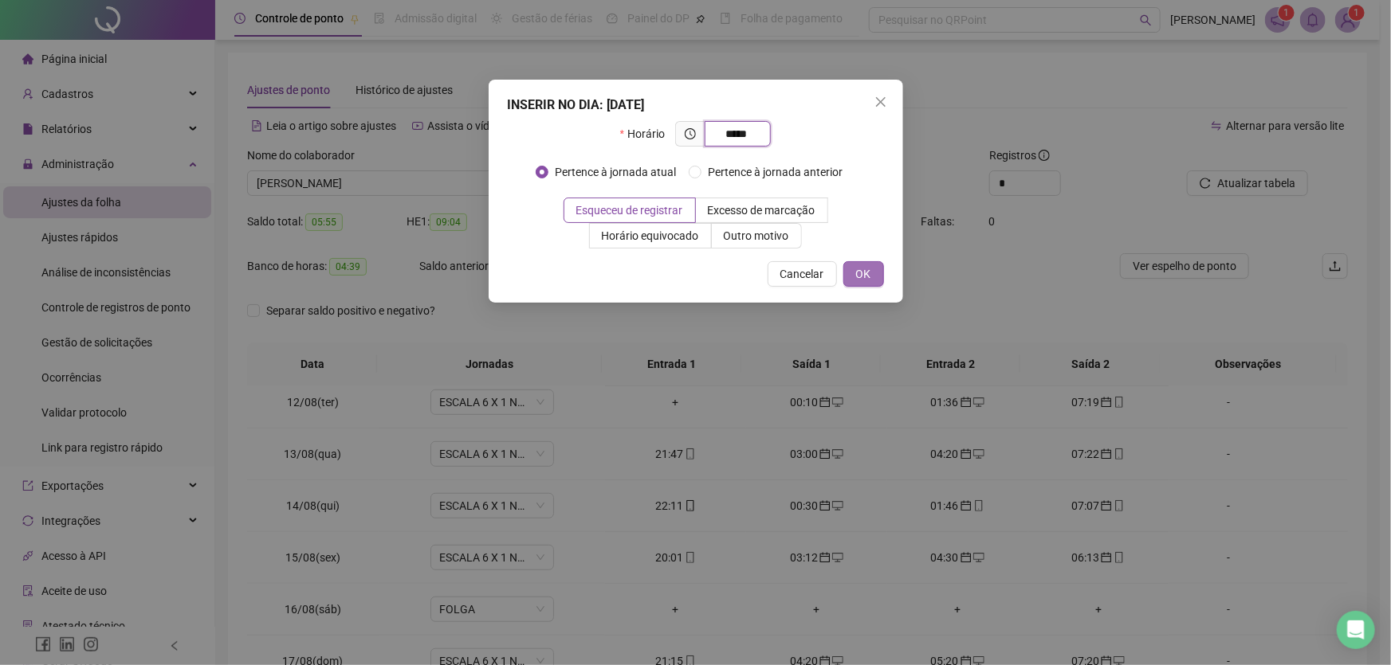
type input "*****"
click at [858, 268] on span "OK" at bounding box center [863, 274] width 15 height 18
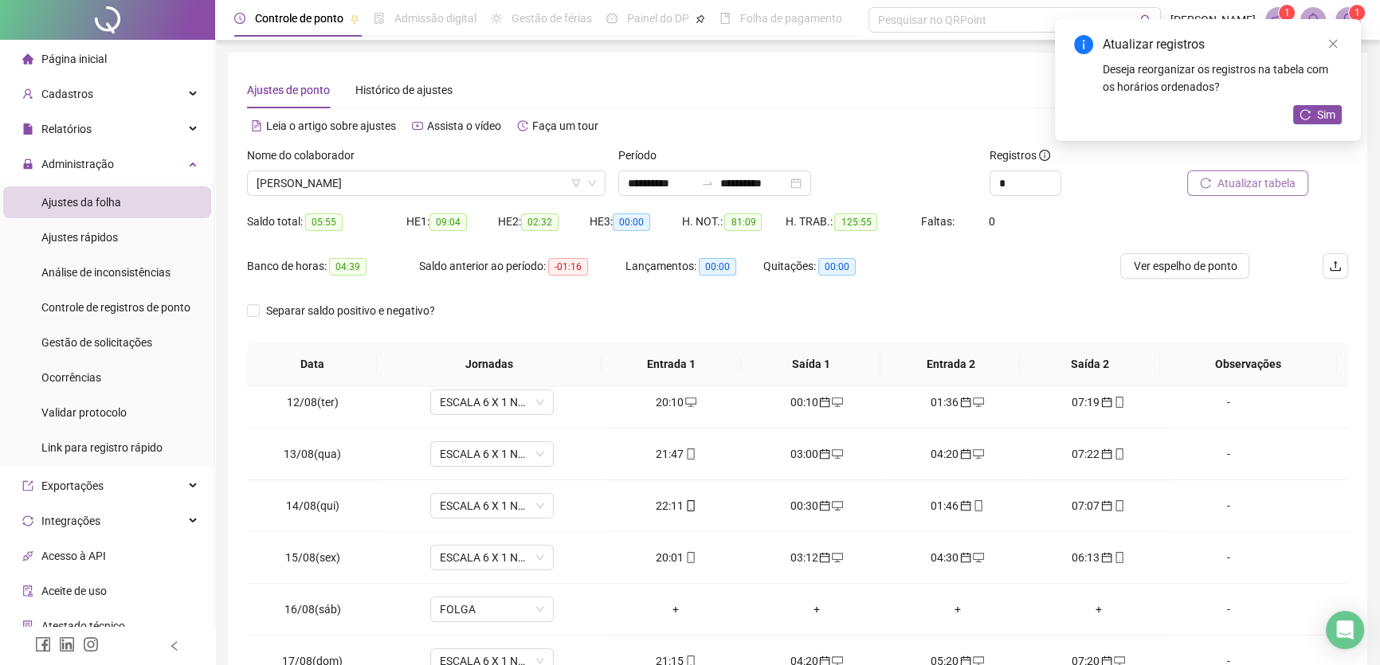
click at [1270, 183] on span "Atualizar tabela" at bounding box center [1257, 184] width 78 height 18
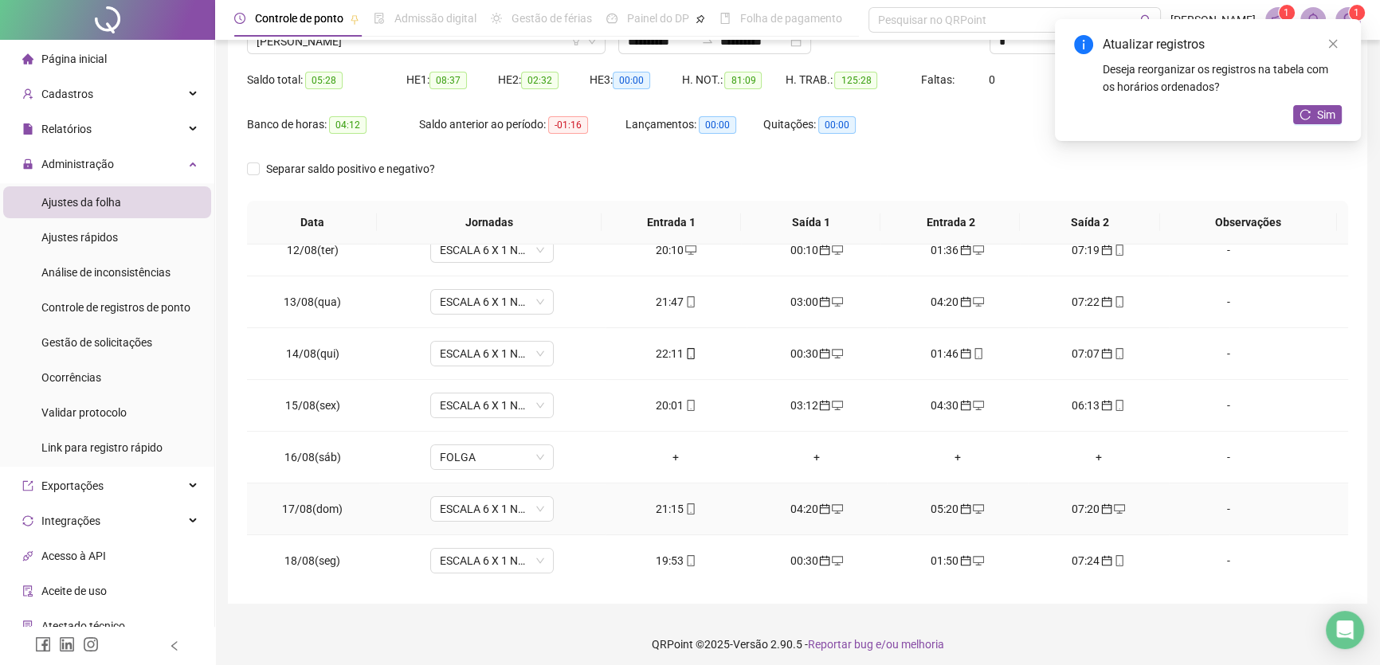
scroll to position [144, 0]
click at [669, 507] on div "21:15" at bounding box center [676, 507] width 116 height 18
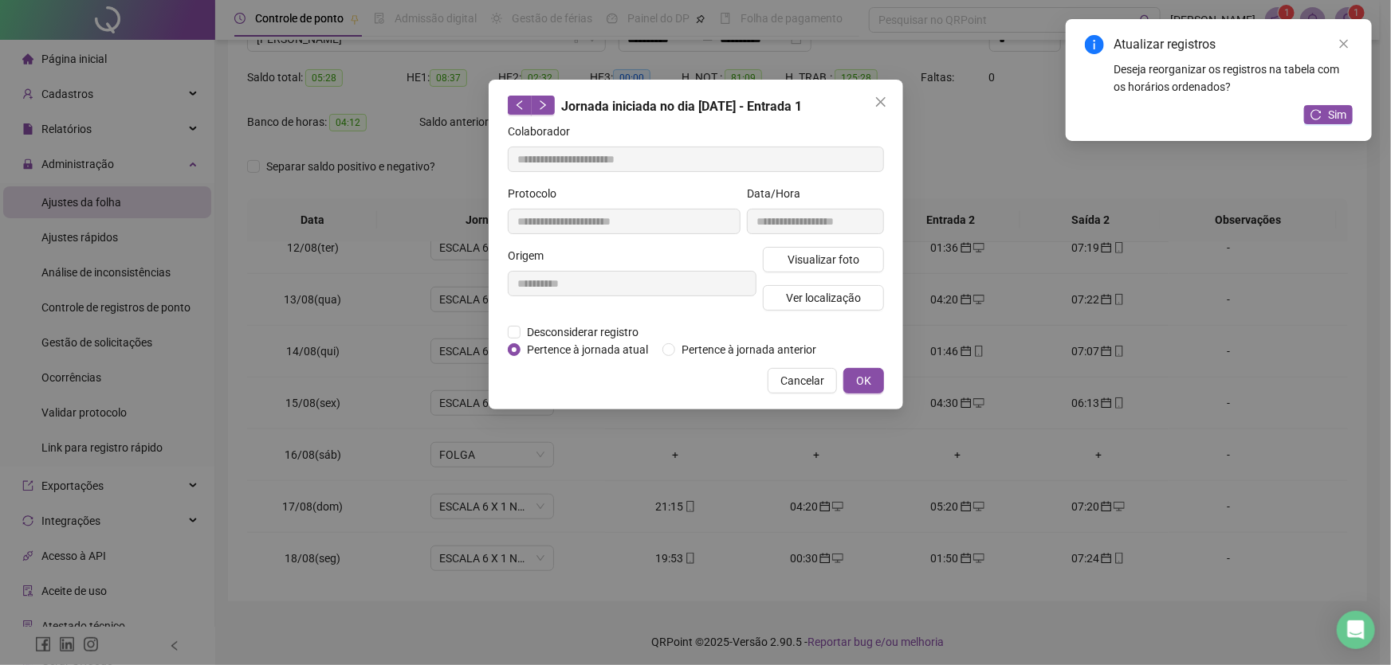
type input "**********"
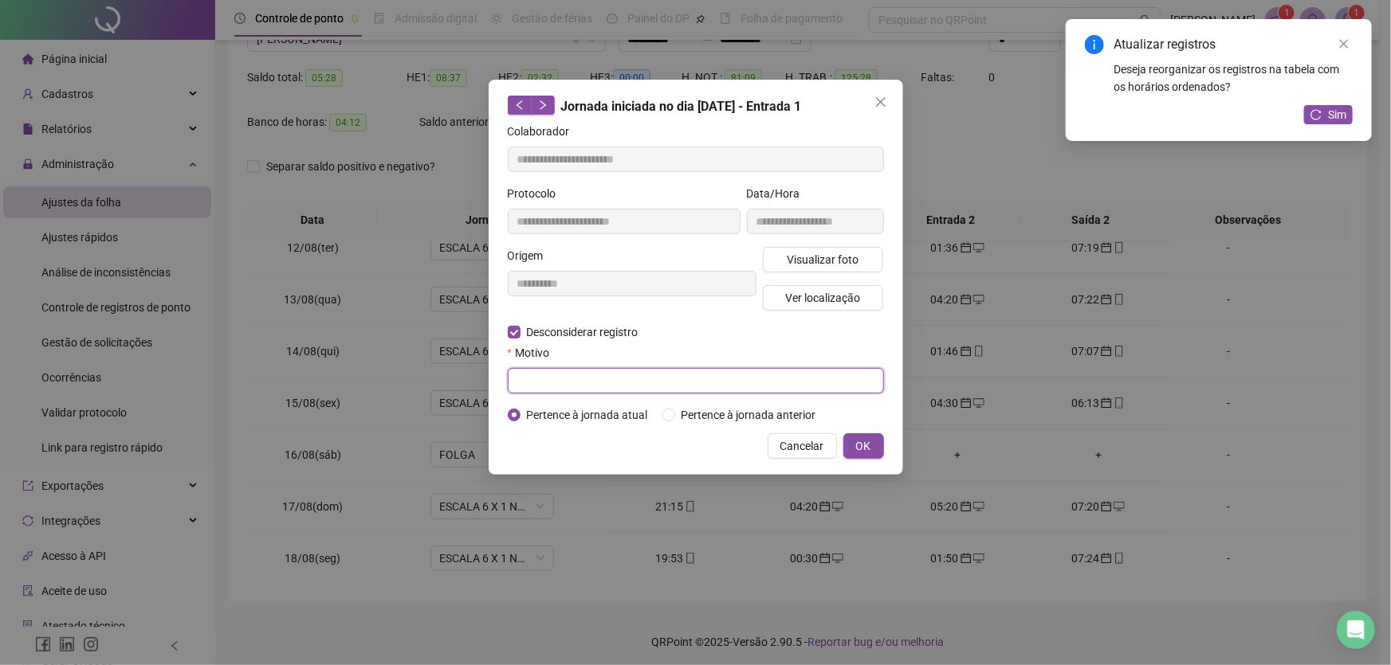
click at [521, 385] on input "text" at bounding box center [696, 381] width 376 height 26
type input "**"
click at [869, 451] on span "OK" at bounding box center [863, 447] width 15 height 18
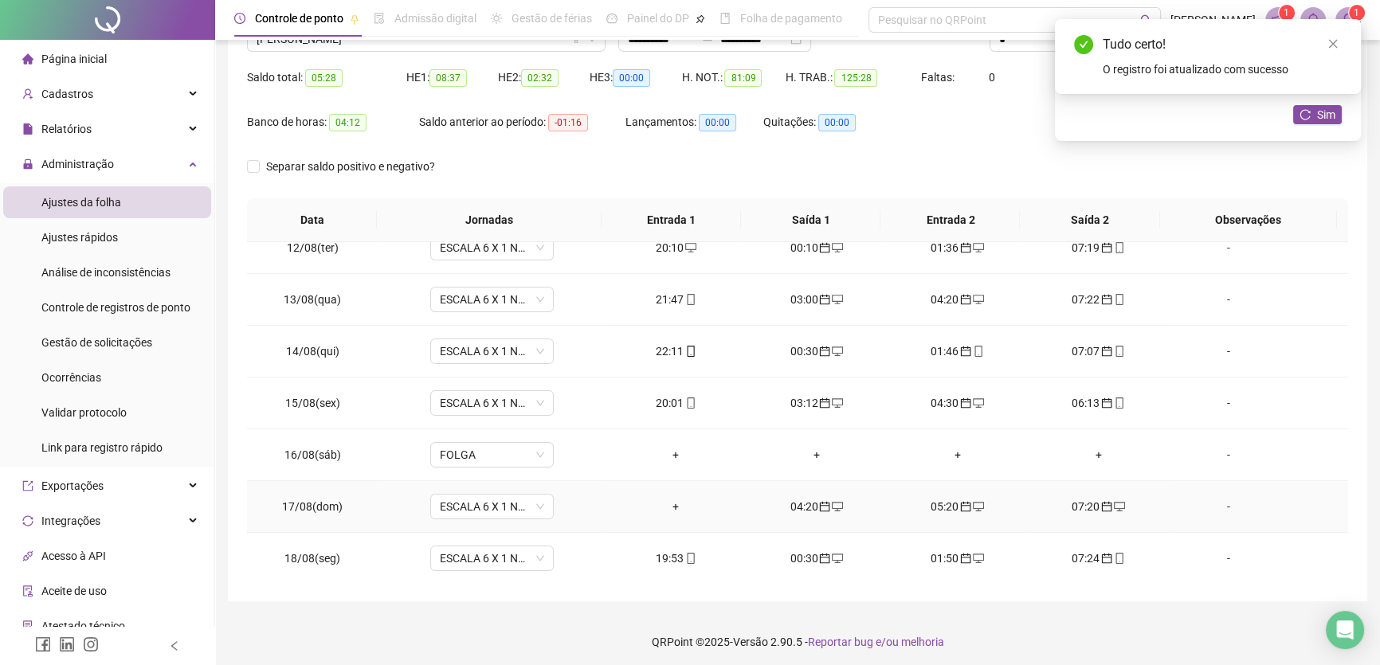
click at [675, 500] on div "+" at bounding box center [676, 507] width 116 height 18
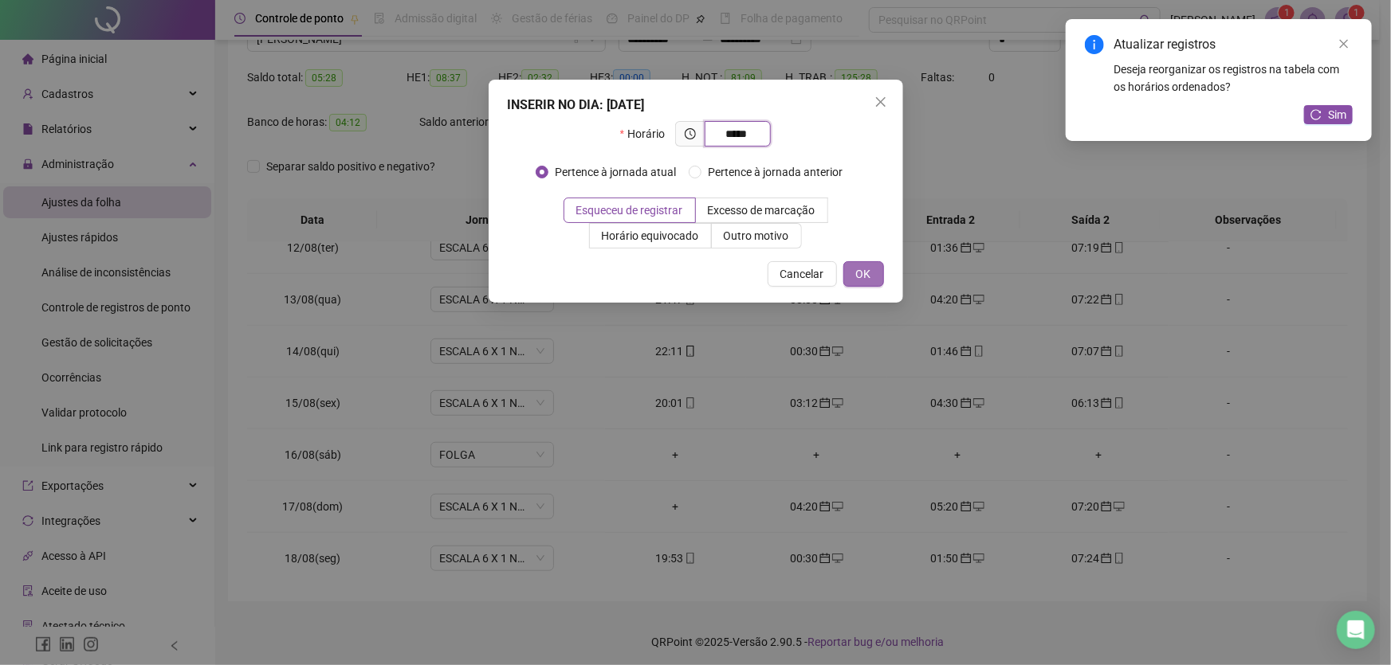
type input "*****"
click at [869, 273] on span "OK" at bounding box center [863, 274] width 15 height 18
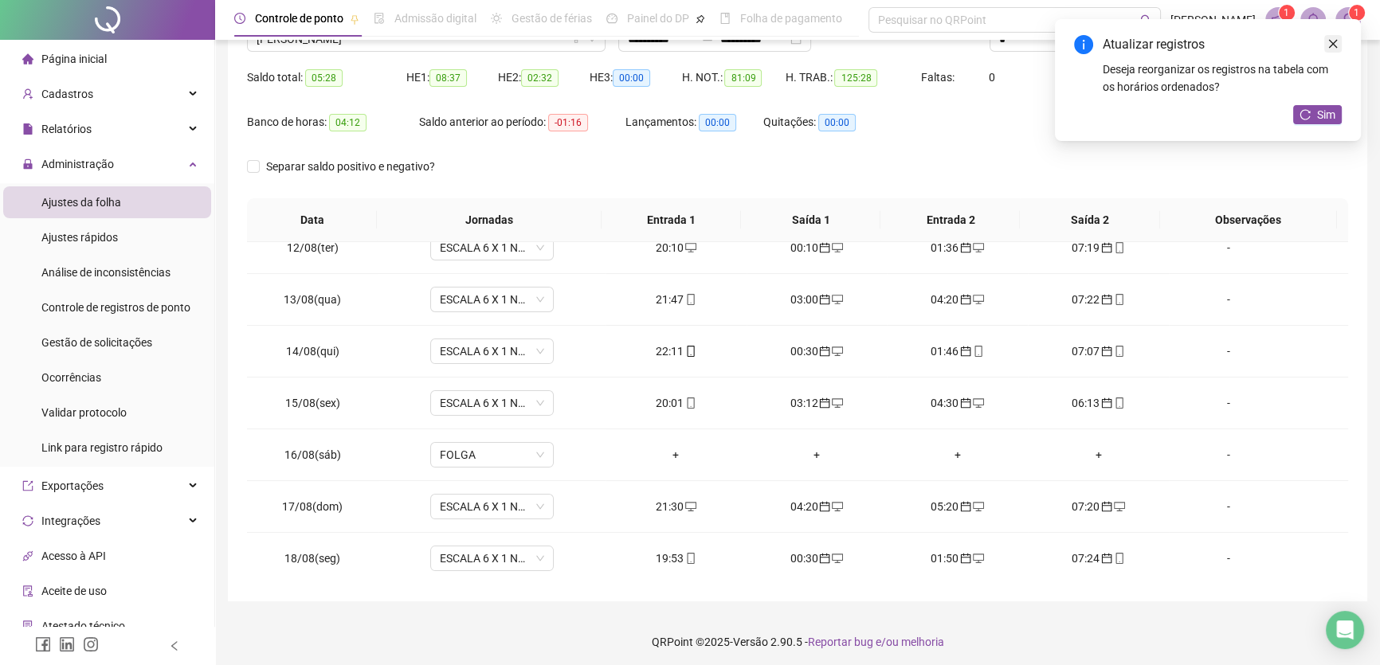
click at [1333, 43] on icon "close" at bounding box center [1333, 44] width 9 height 9
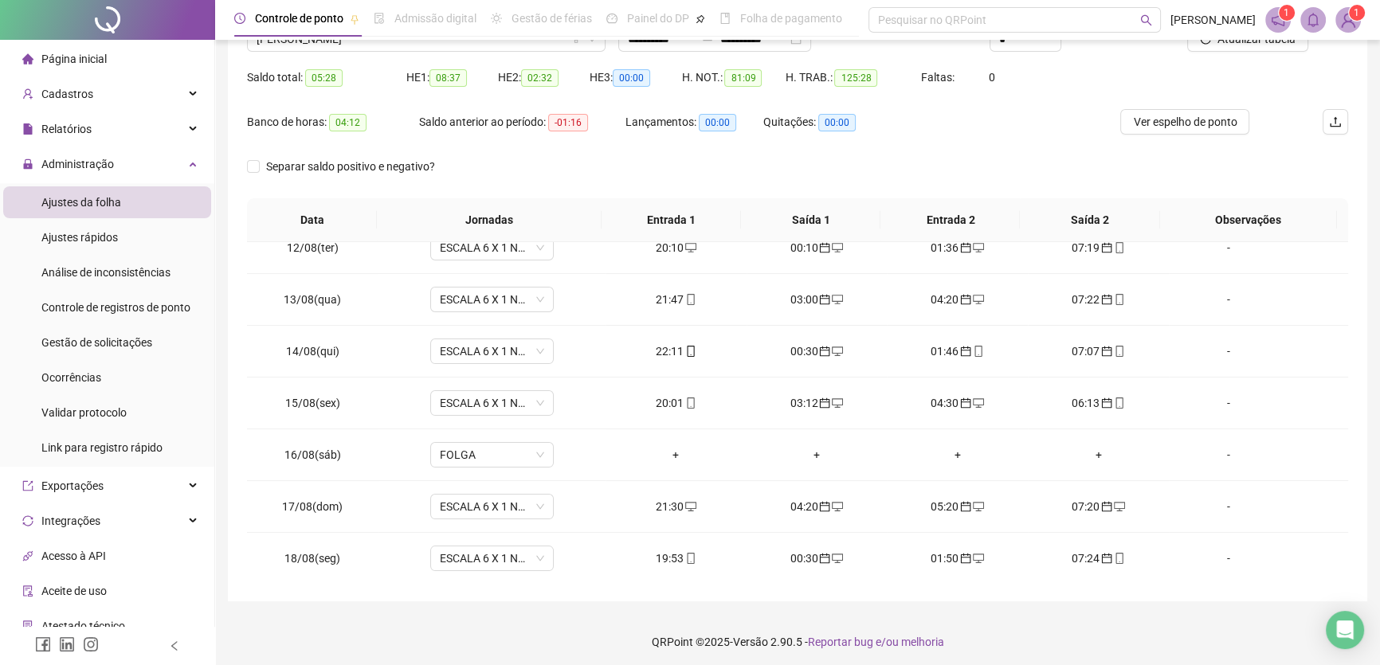
scroll to position [72, 0]
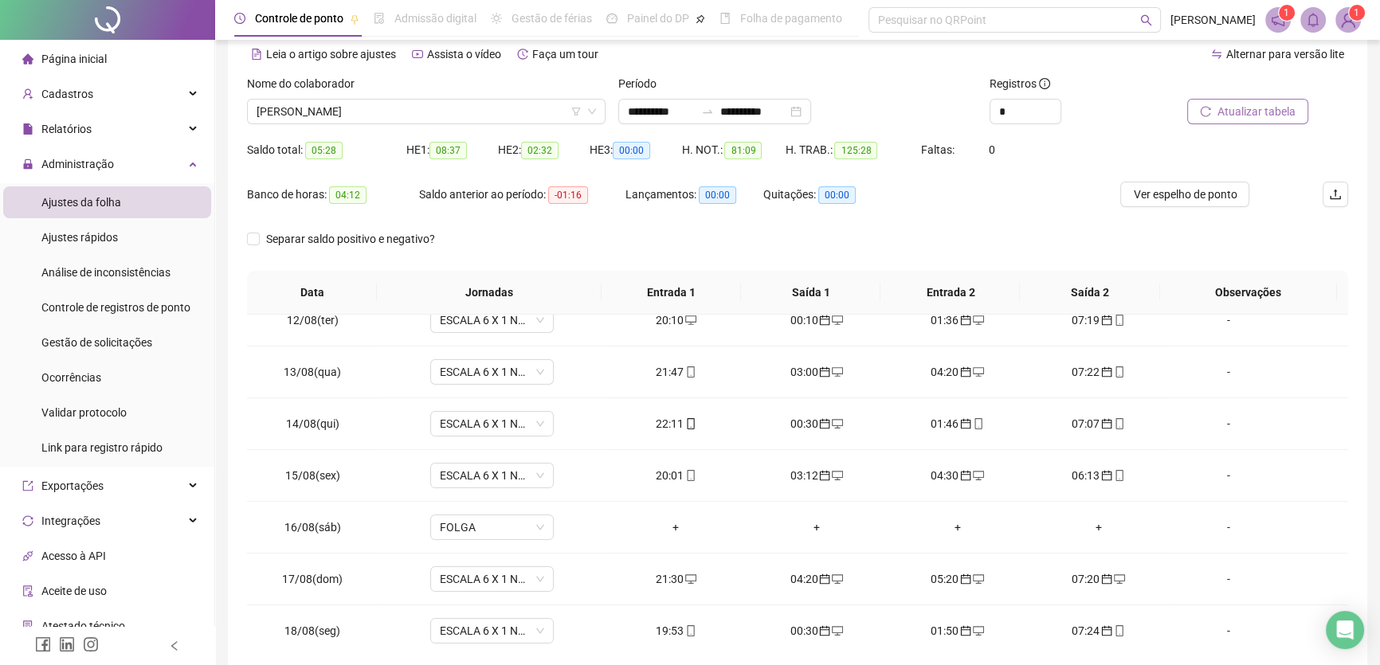
click at [1246, 108] on span "Atualizar tabela" at bounding box center [1257, 112] width 78 height 18
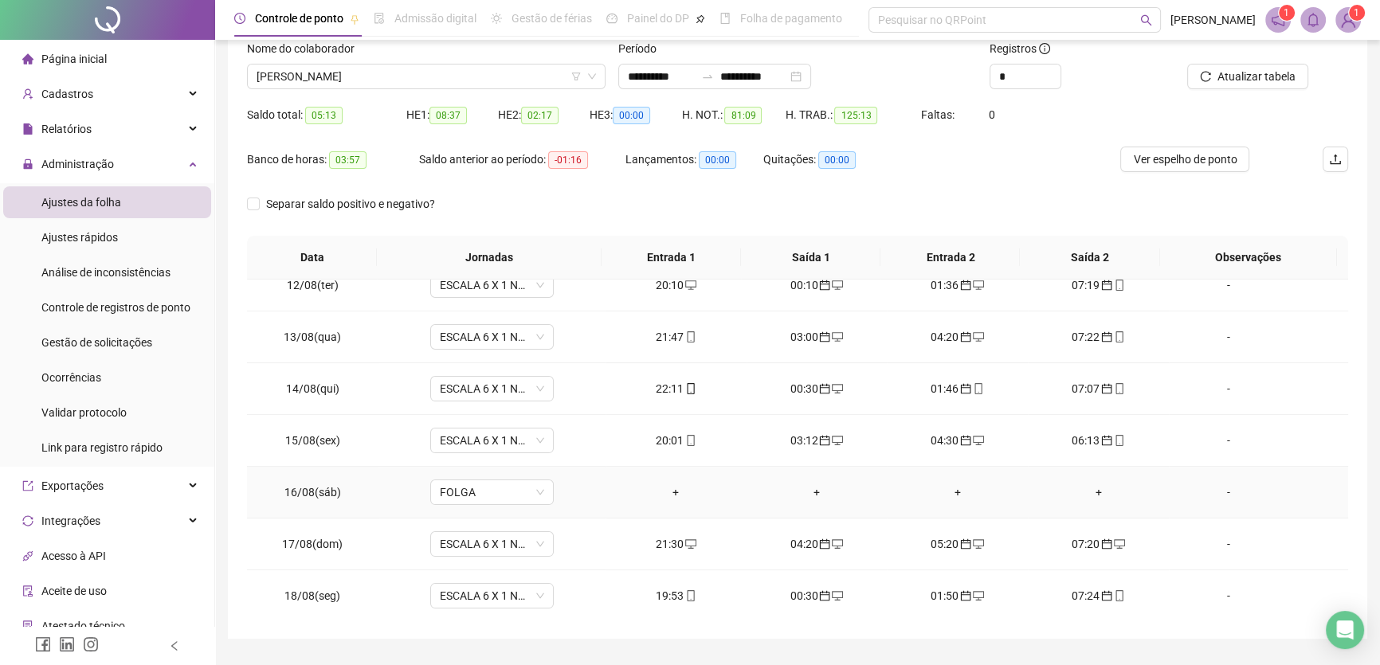
scroll to position [148, 0]
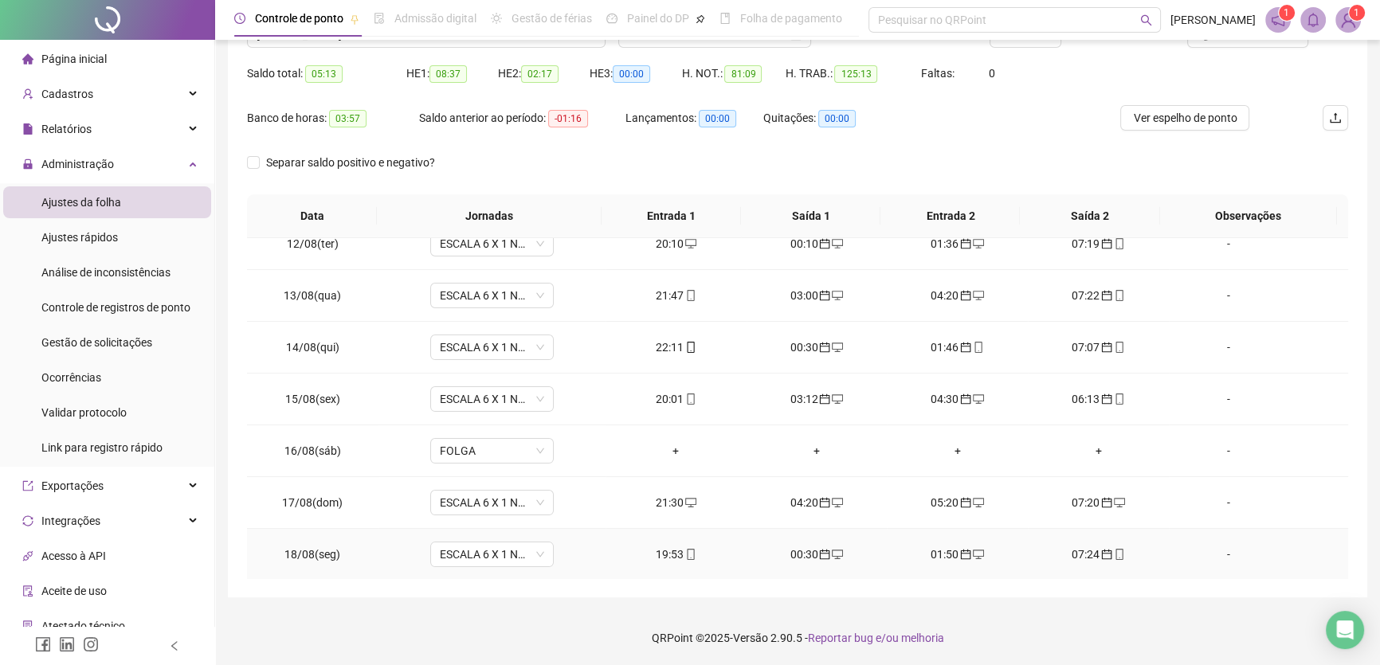
click at [677, 552] on div "19:53" at bounding box center [676, 555] width 116 height 18
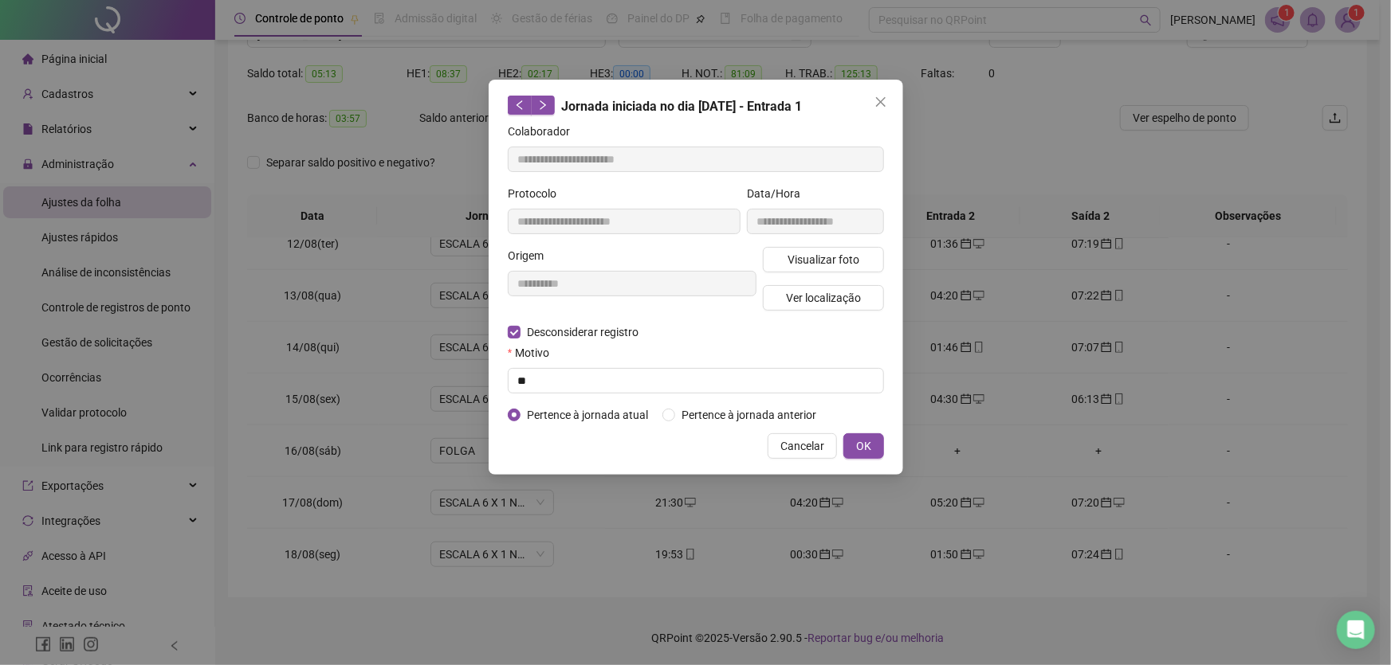
type input "**********"
click at [514, 389] on input "text" at bounding box center [696, 381] width 376 height 26
type input "**"
click at [848, 441] on button "OK" at bounding box center [863, 447] width 41 height 26
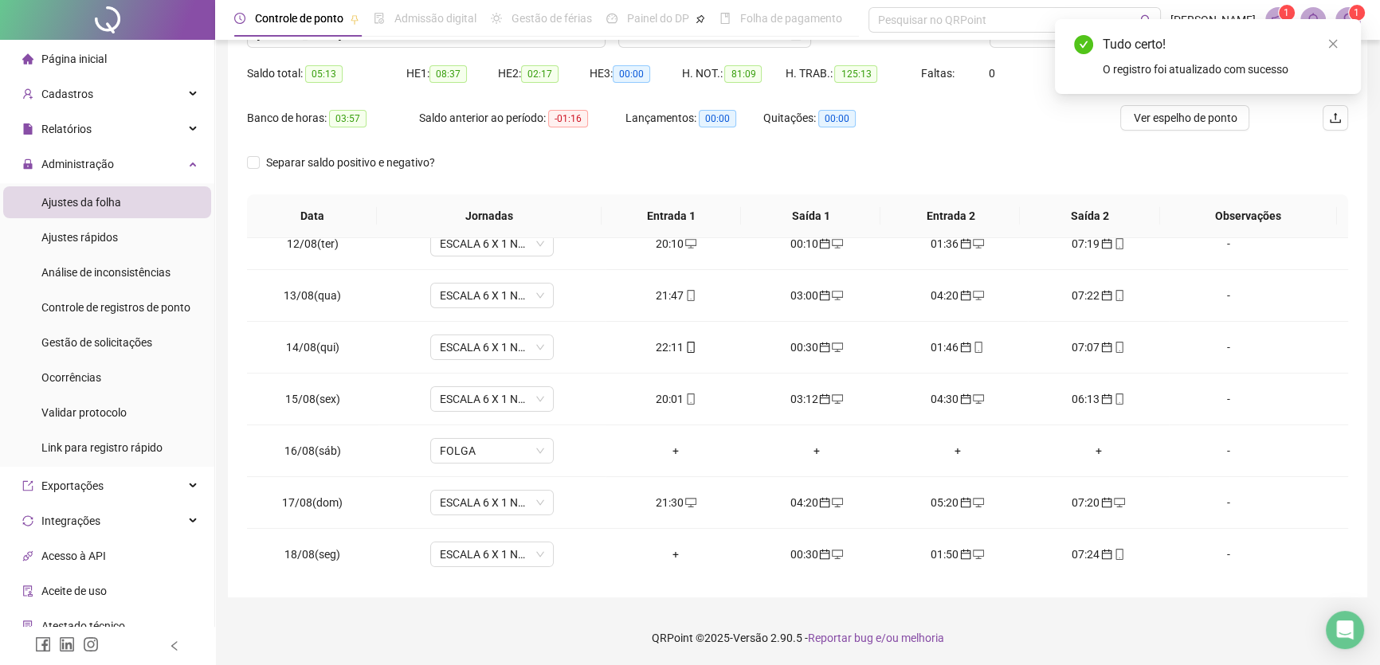
click at [676, 548] on div "+" at bounding box center [676, 555] width 116 height 18
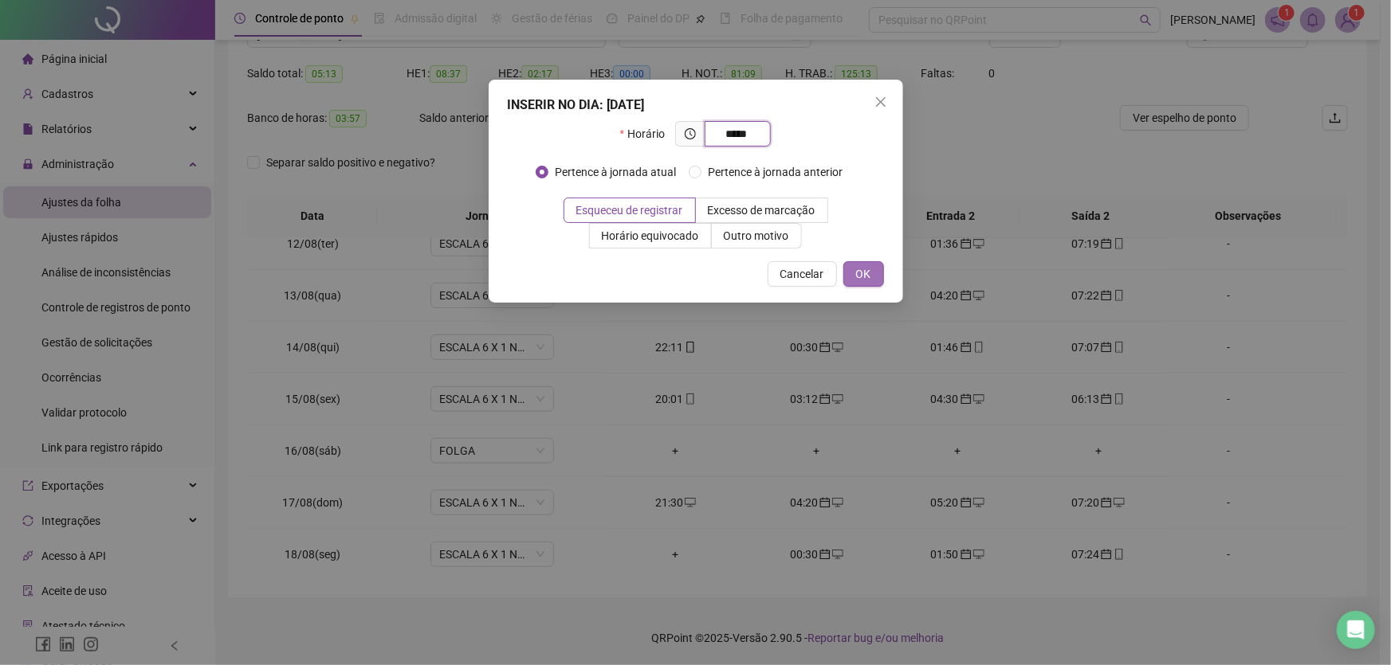
type input "*****"
click at [867, 273] on span "OK" at bounding box center [863, 274] width 15 height 18
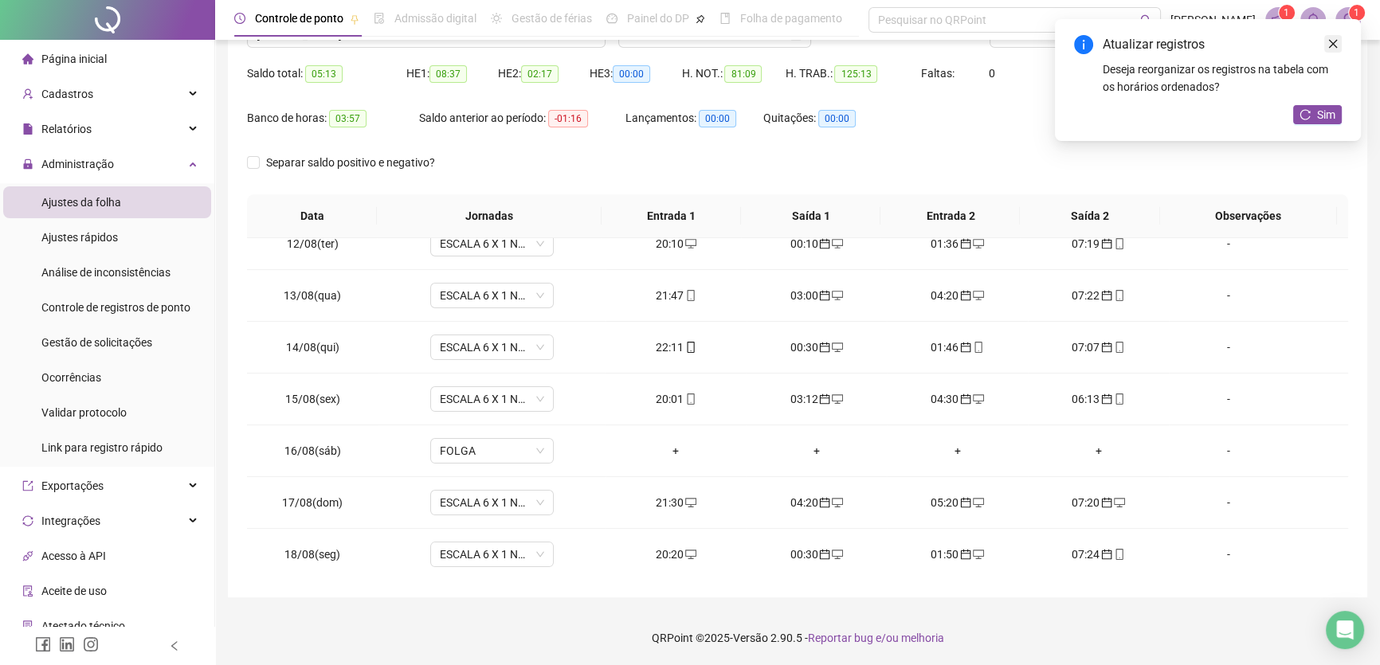
click at [1333, 45] on icon "close" at bounding box center [1333, 44] width 9 height 9
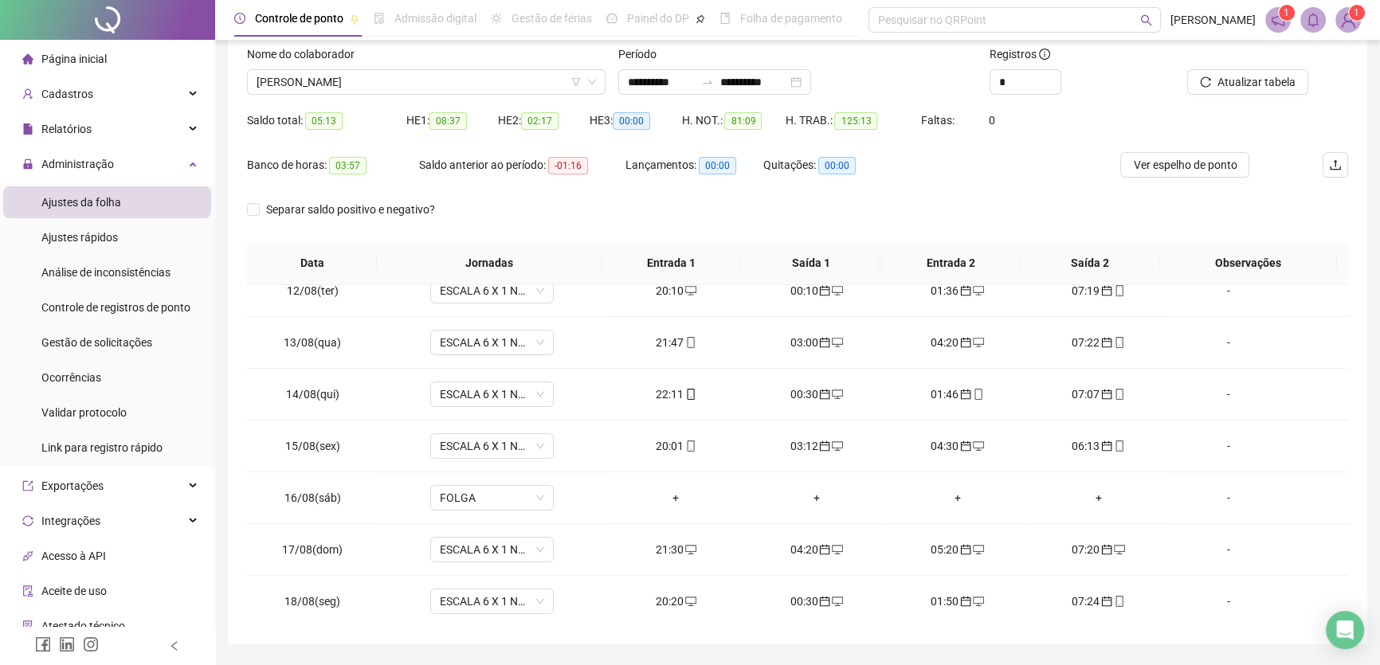
scroll to position [76, 0]
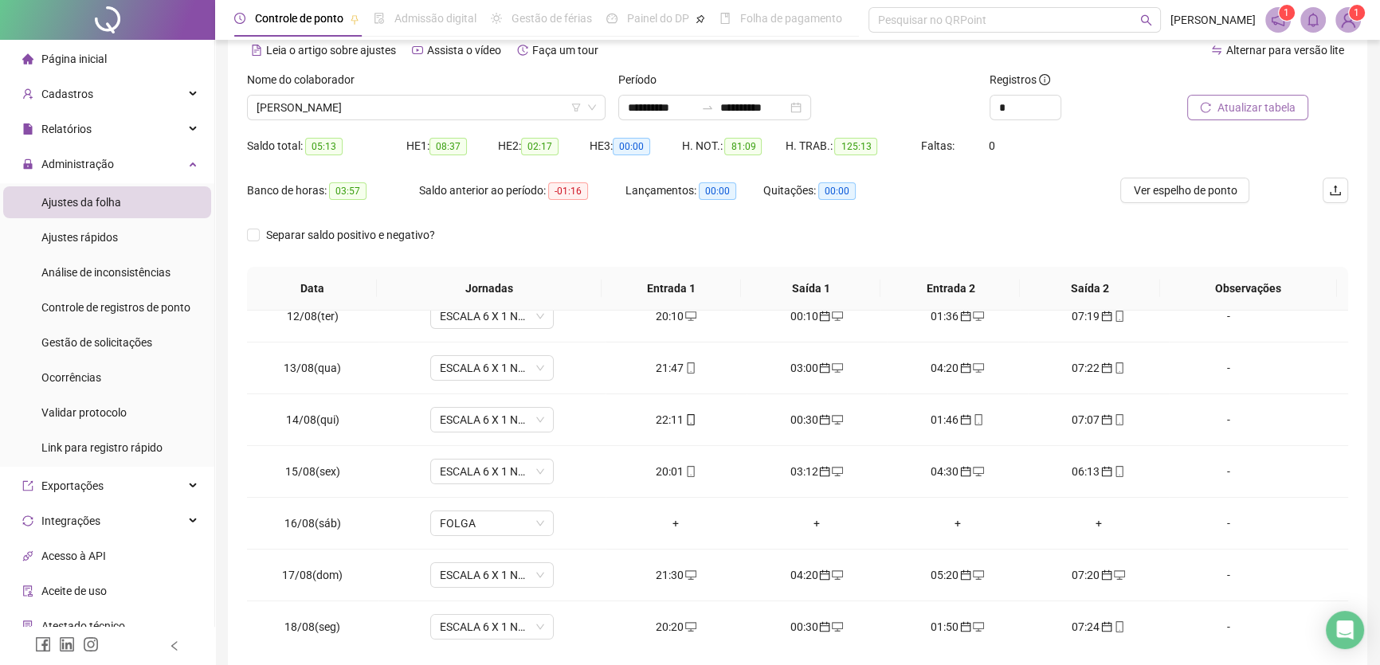
click at [1246, 101] on span "Atualizar tabela" at bounding box center [1257, 108] width 78 height 18
click at [511, 107] on span "JOILTON NUNES DOS SANTOS" at bounding box center [427, 108] width 340 height 24
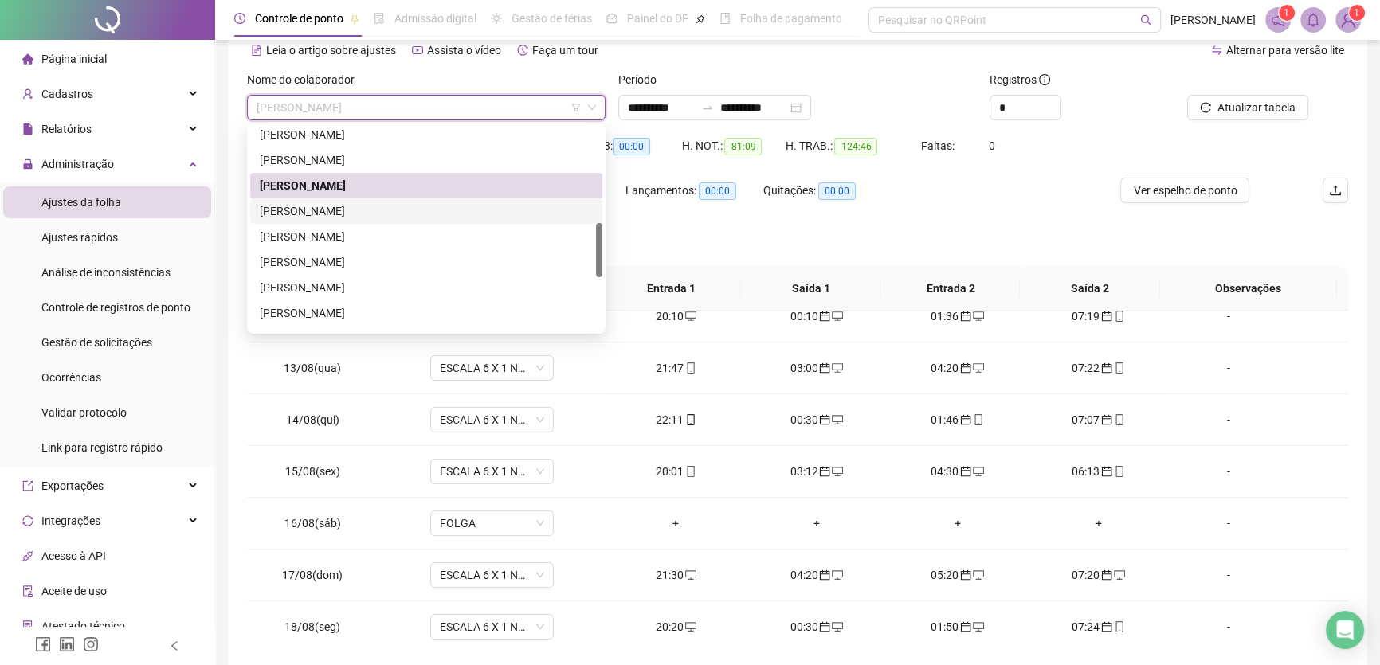
click at [339, 207] on div "JOSÉ CARLOS BRITO DOS SANTOS" at bounding box center [426, 211] width 333 height 18
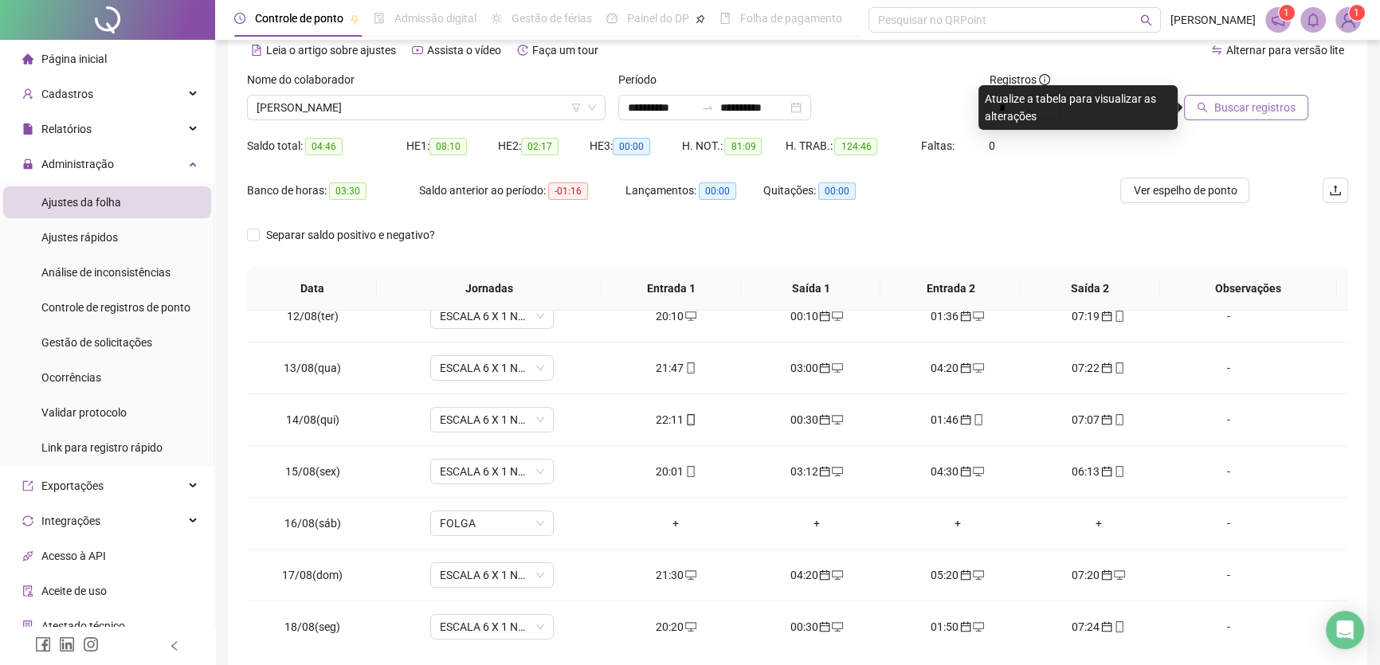
click at [1256, 111] on span "Buscar registros" at bounding box center [1255, 108] width 81 height 18
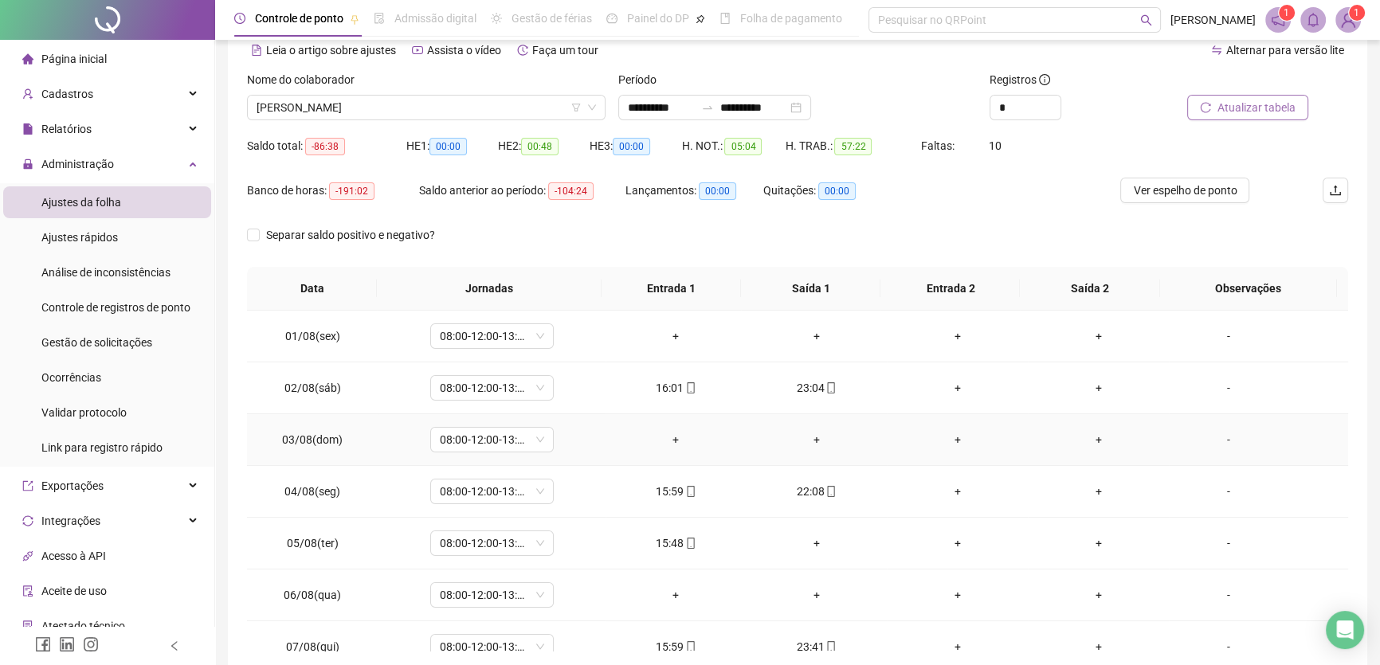
scroll to position [0, 0]
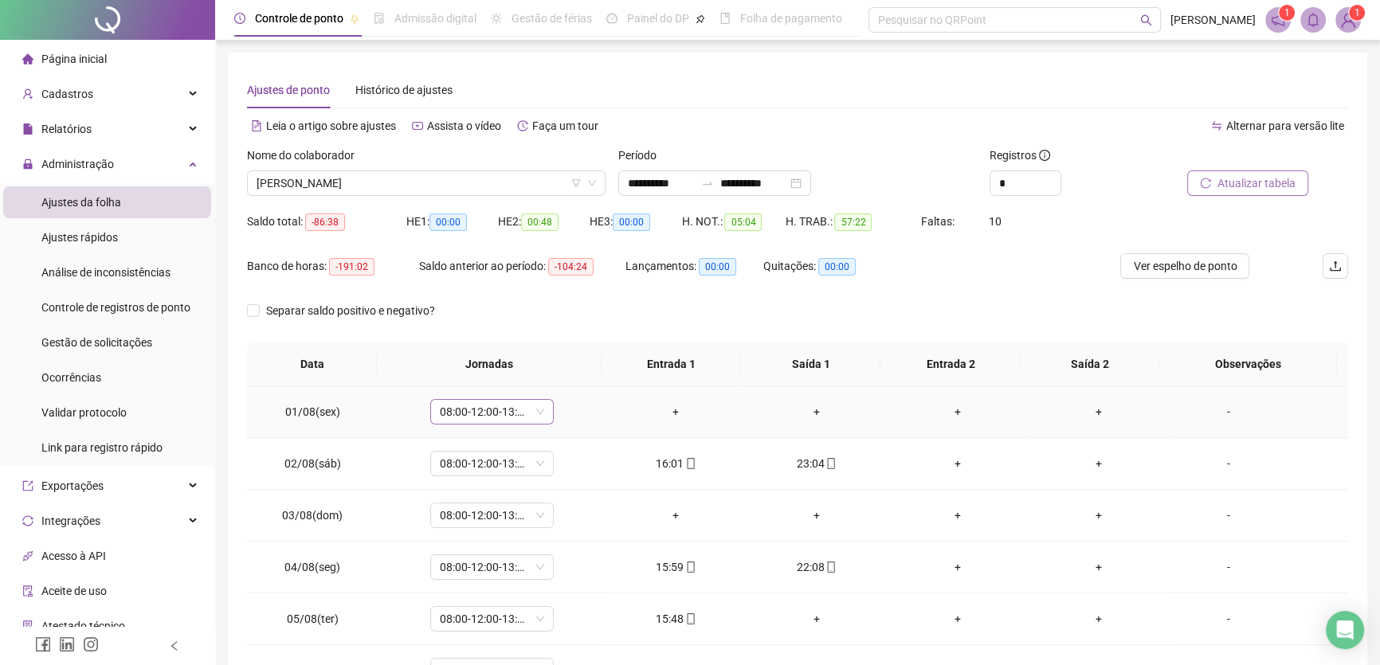
click at [535, 409] on span "08:00-12:00-13:00-17:00" at bounding box center [492, 412] width 104 height 24
click at [491, 513] on div "Folga" at bounding box center [510, 519] width 121 height 18
click at [560, 366] on span "Sim" at bounding box center [564, 370] width 18 height 18
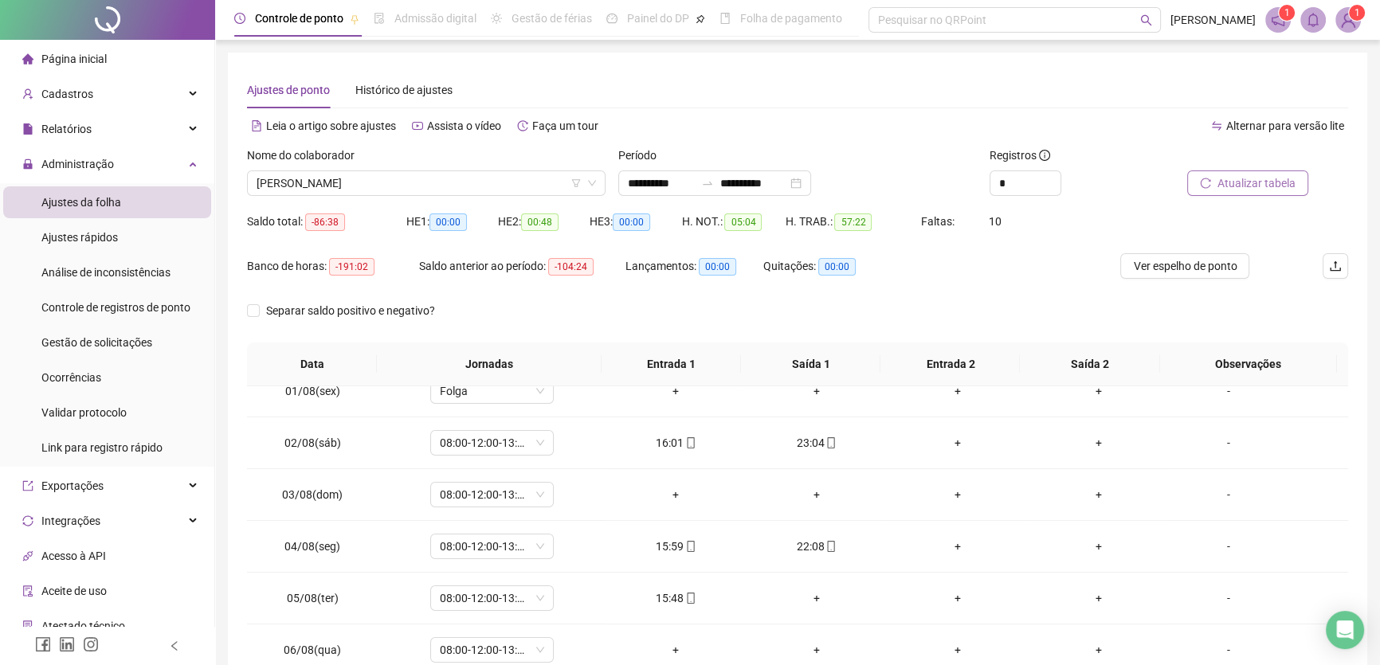
scroll to position [0, 0]
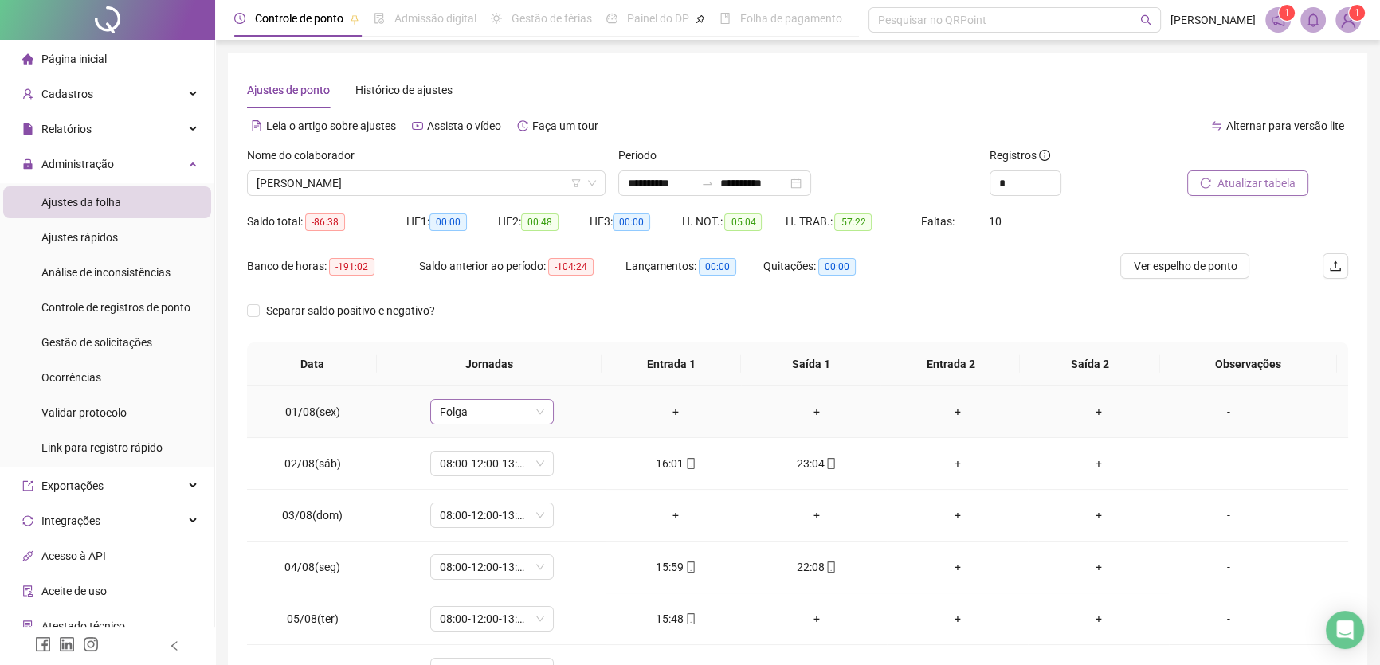
click at [516, 411] on span "Folga" at bounding box center [492, 412] width 104 height 24
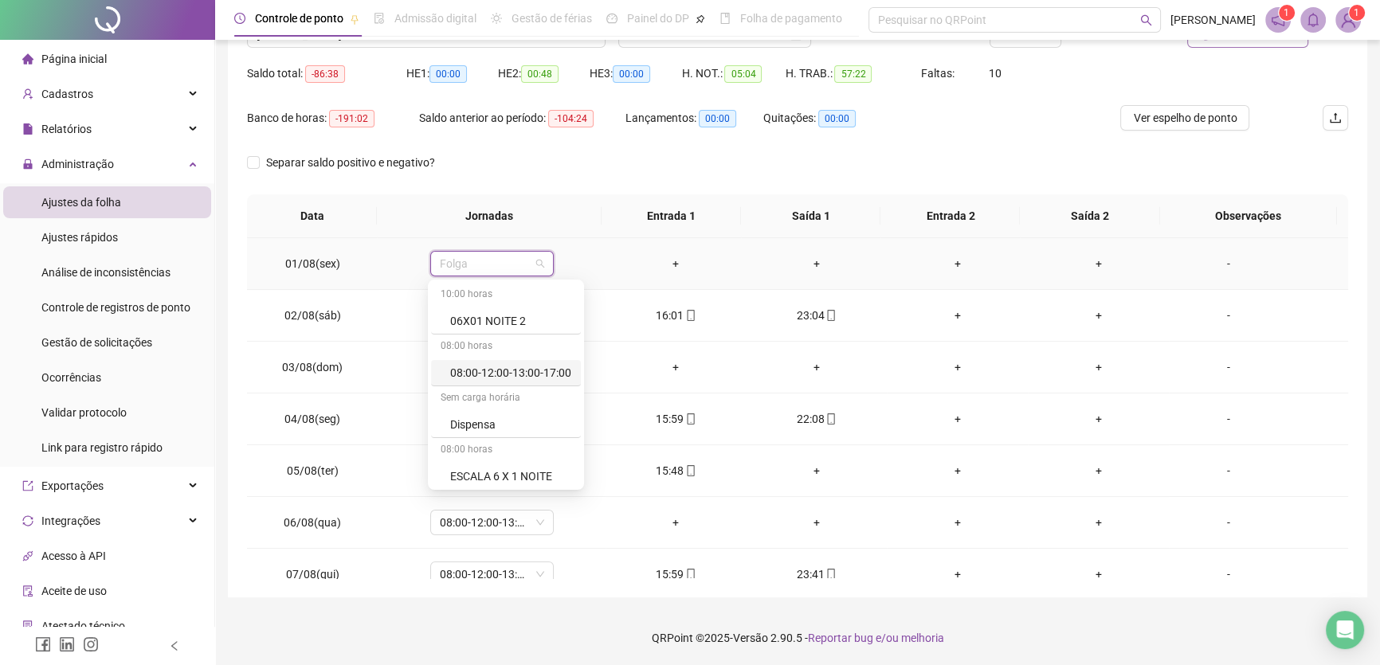
click at [497, 370] on div "08:00-12:00-13:00-17:00" at bounding box center [510, 373] width 121 height 18
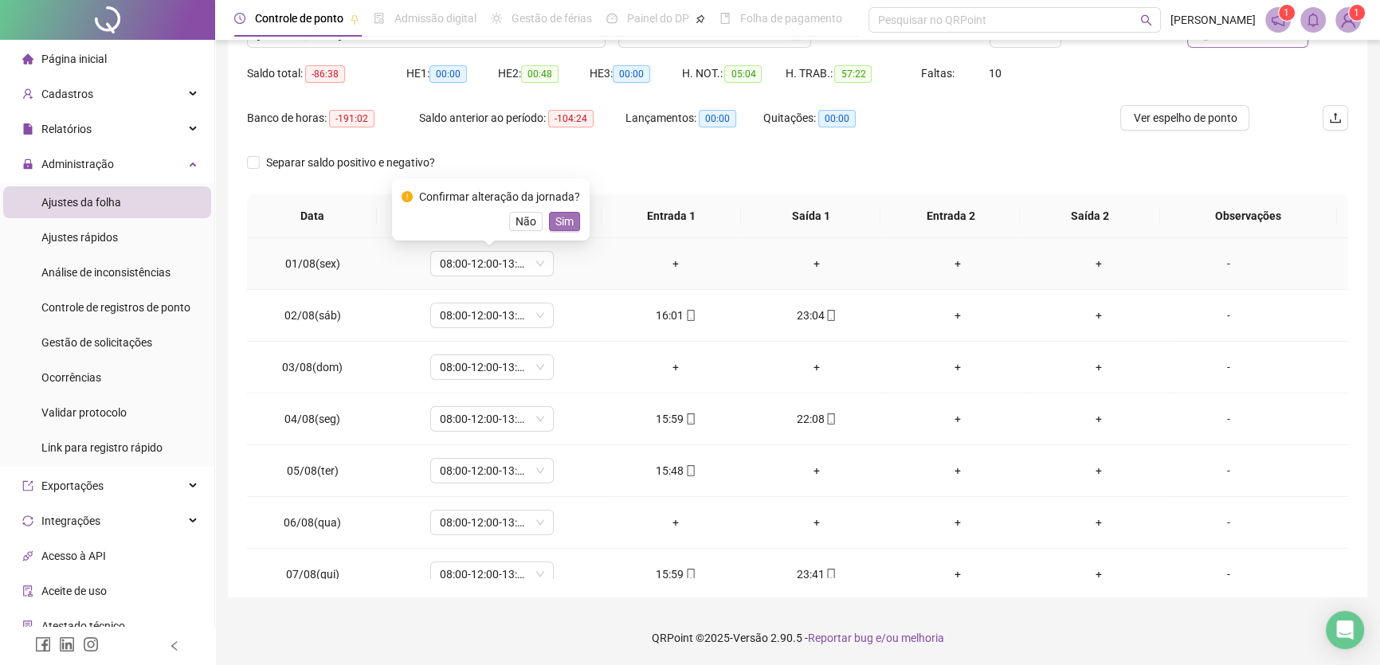
click at [558, 222] on span "Sim" at bounding box center [564, 222] width 18 height 18
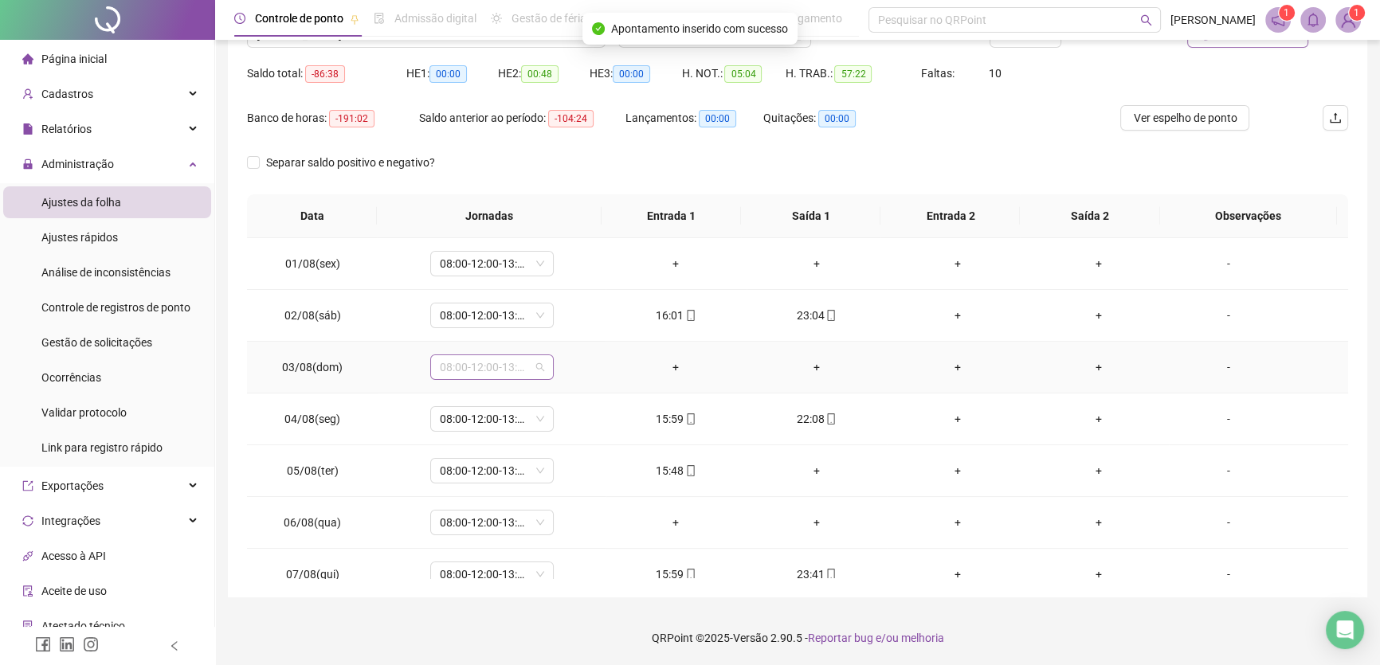
click at [540, 367] on span "08:00-12:00-13:00-17:00" at bounding box center [492, 367] width 104 height 24
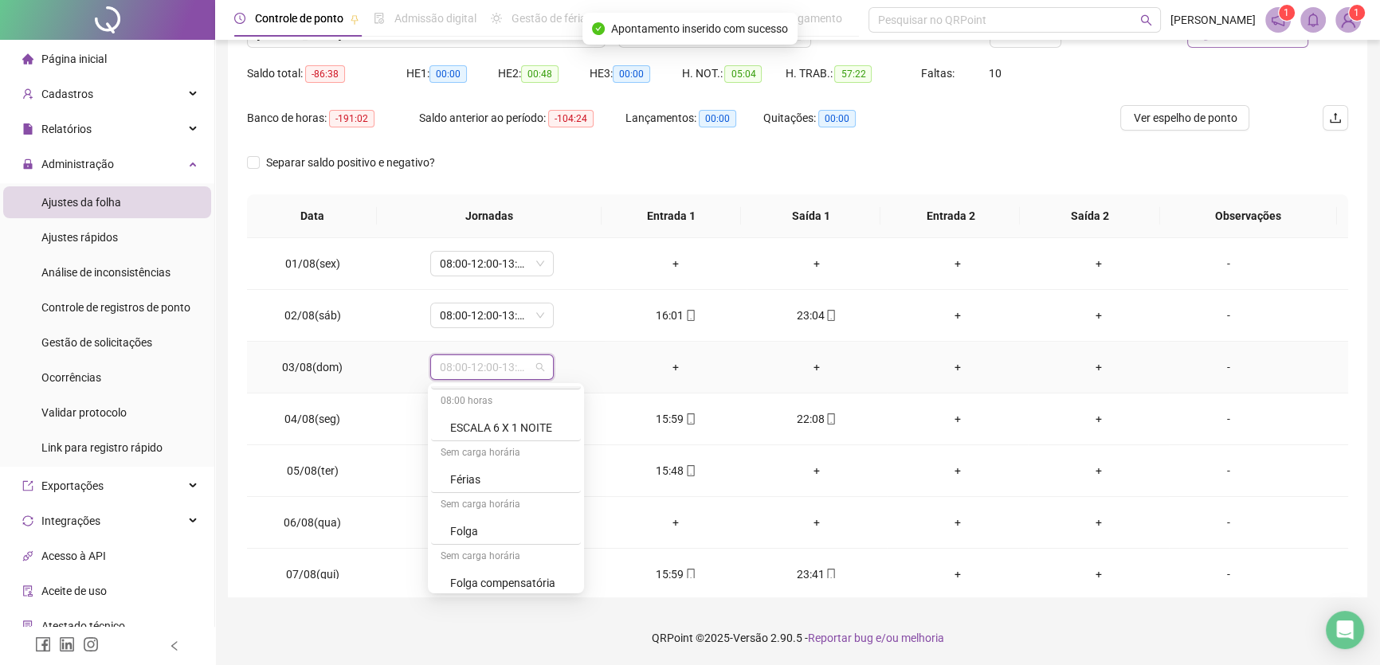
scroll to position [217, 0]
click at [494, 512] on div "Folga" at bounding box center [510, 519] width 121 height 18
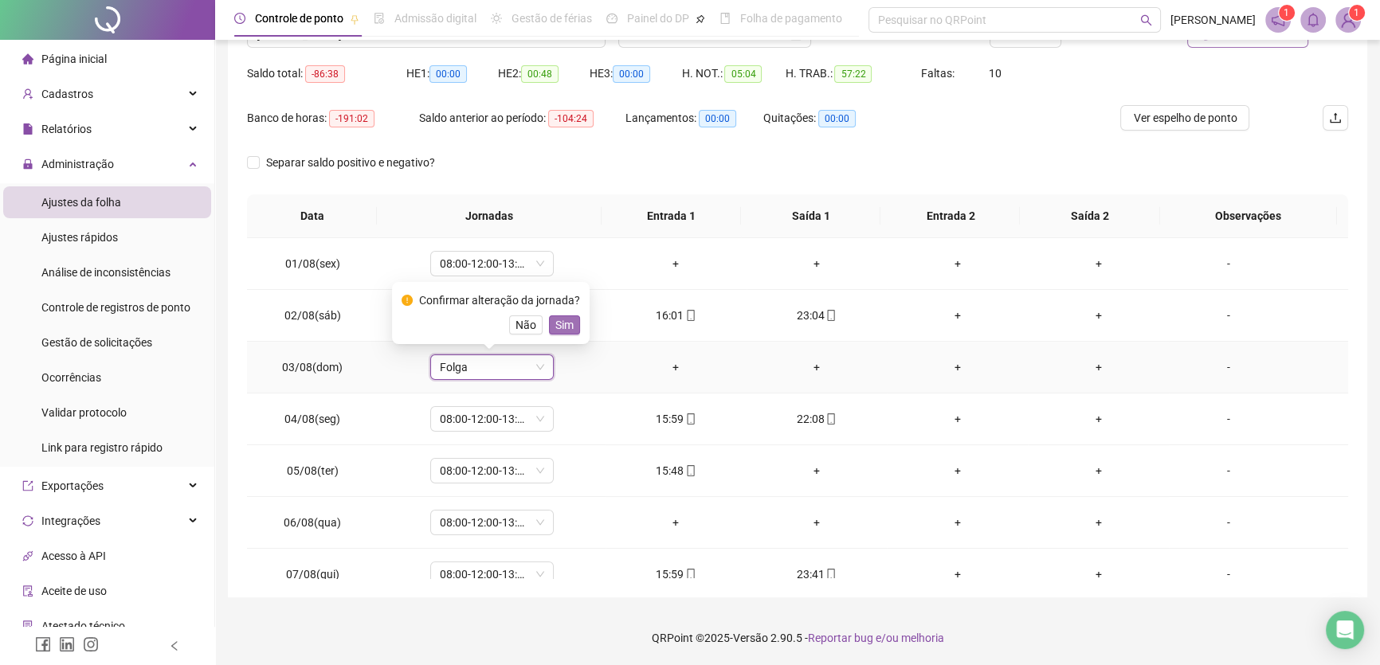
click at [558, 318] on span "Sim" at bounding box center [564, 325] width 18 height 18
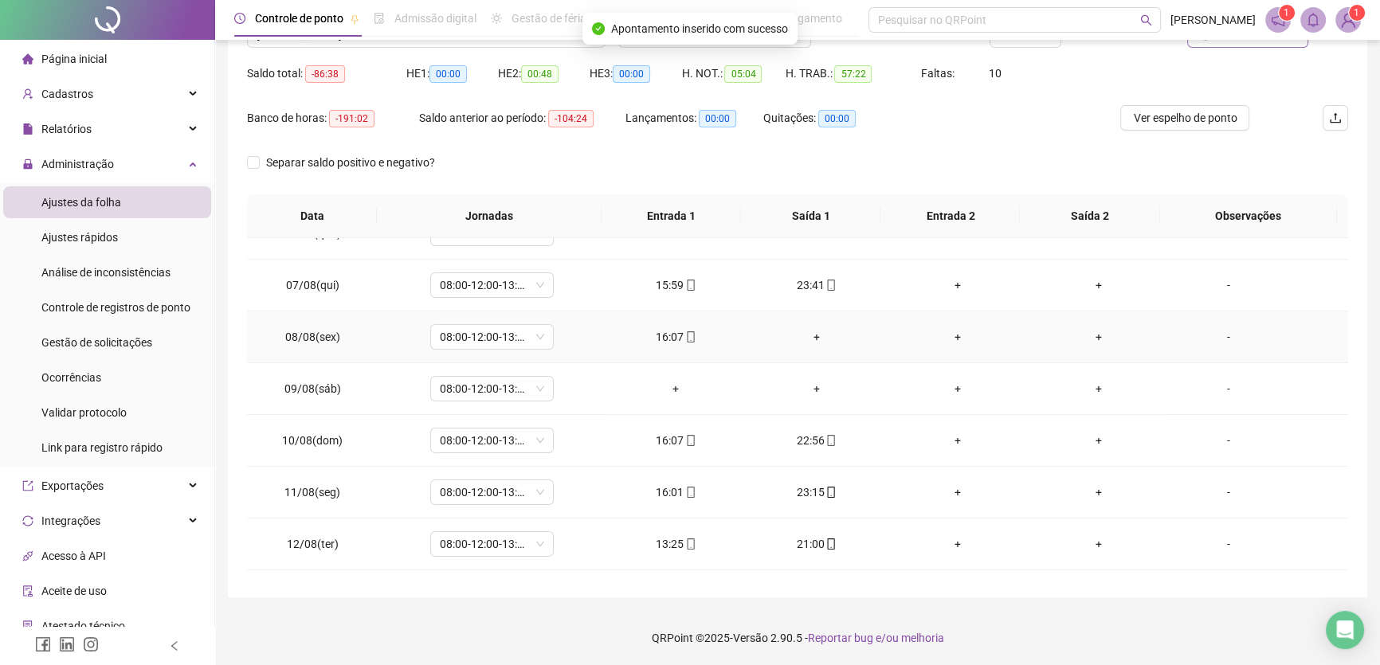
scroll to position [362, 0]
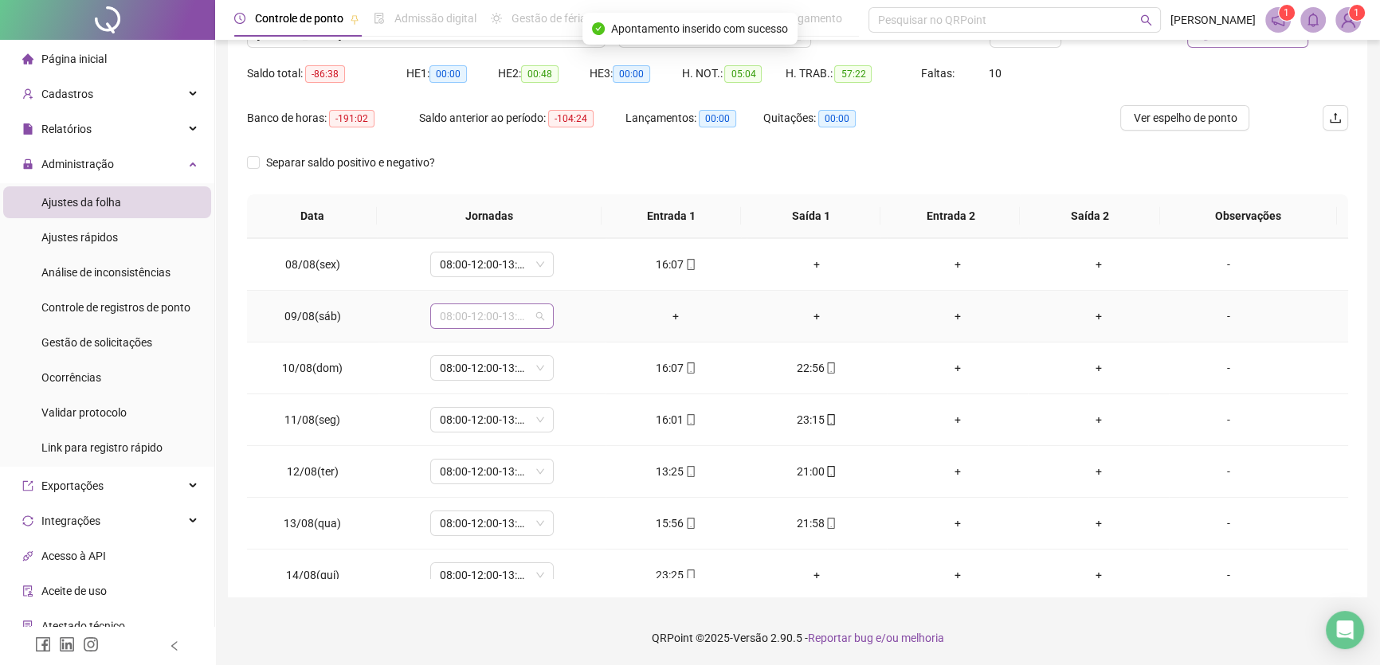
click at [528, 314] on span "08:00-12:00-13:00-17:00" at bounding box center [492, 316] width 104 height 24
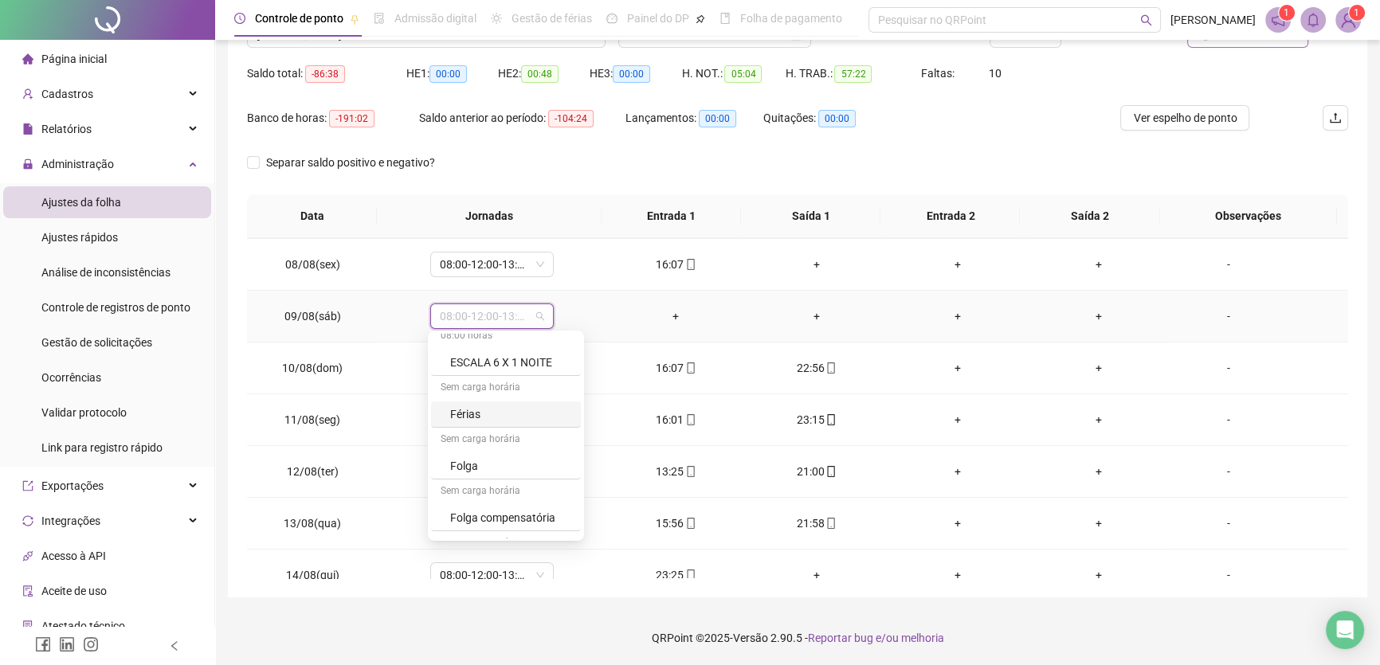
scroll to position [261, 0]
click at [497, 418] on div "Folga" at bounding box center [510, 422] width 121 height 18
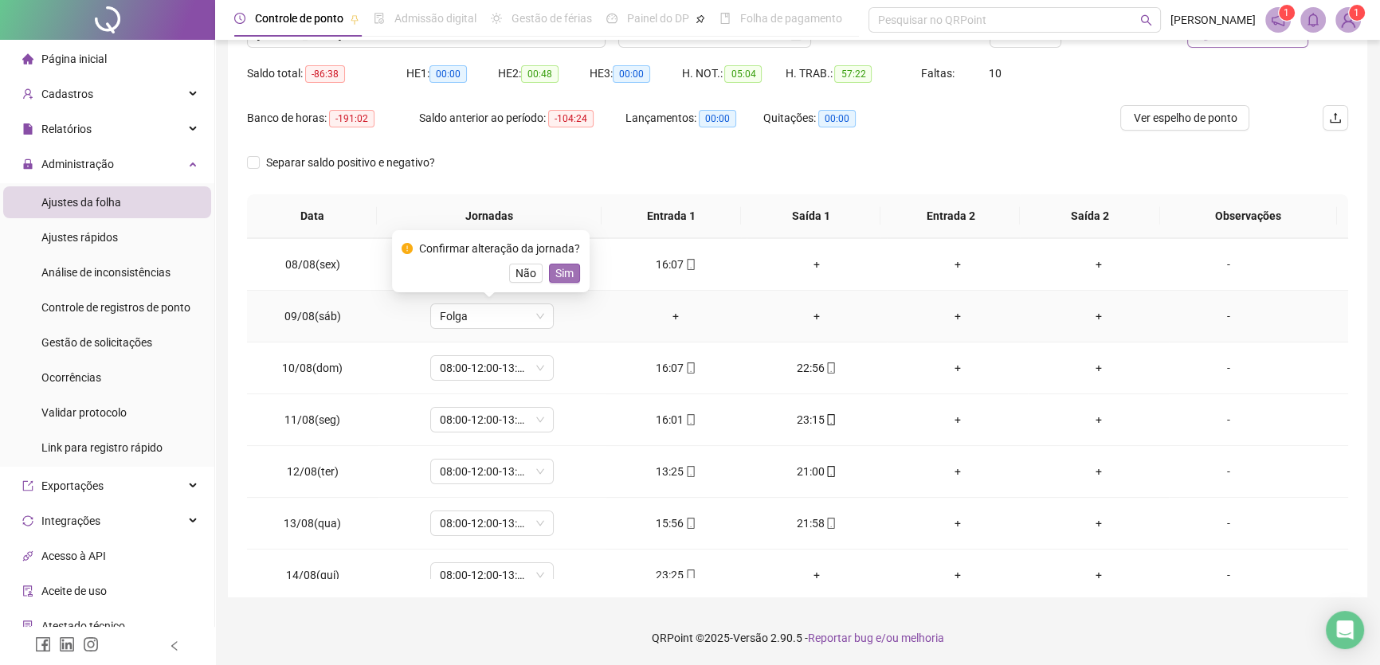
click at [562, 275] on span "Sim" at bounding box center [564, 274] width 18 height 18
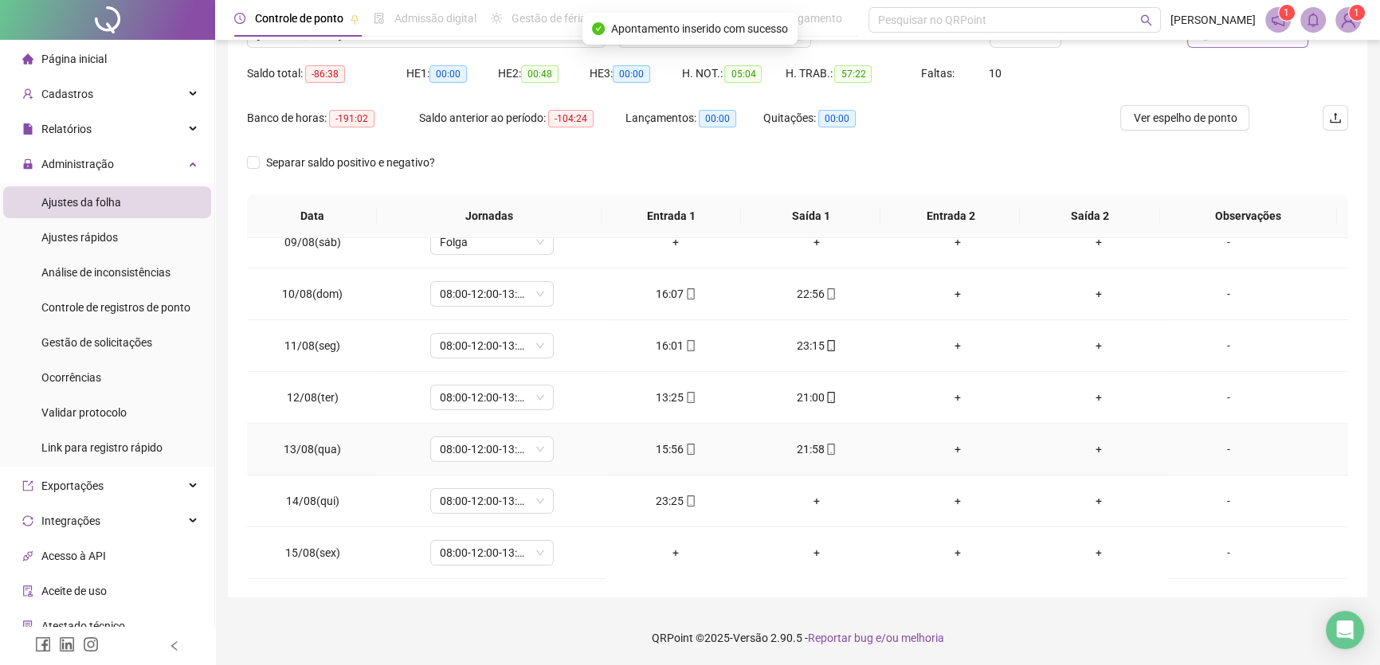
scroll to position [507, 0]
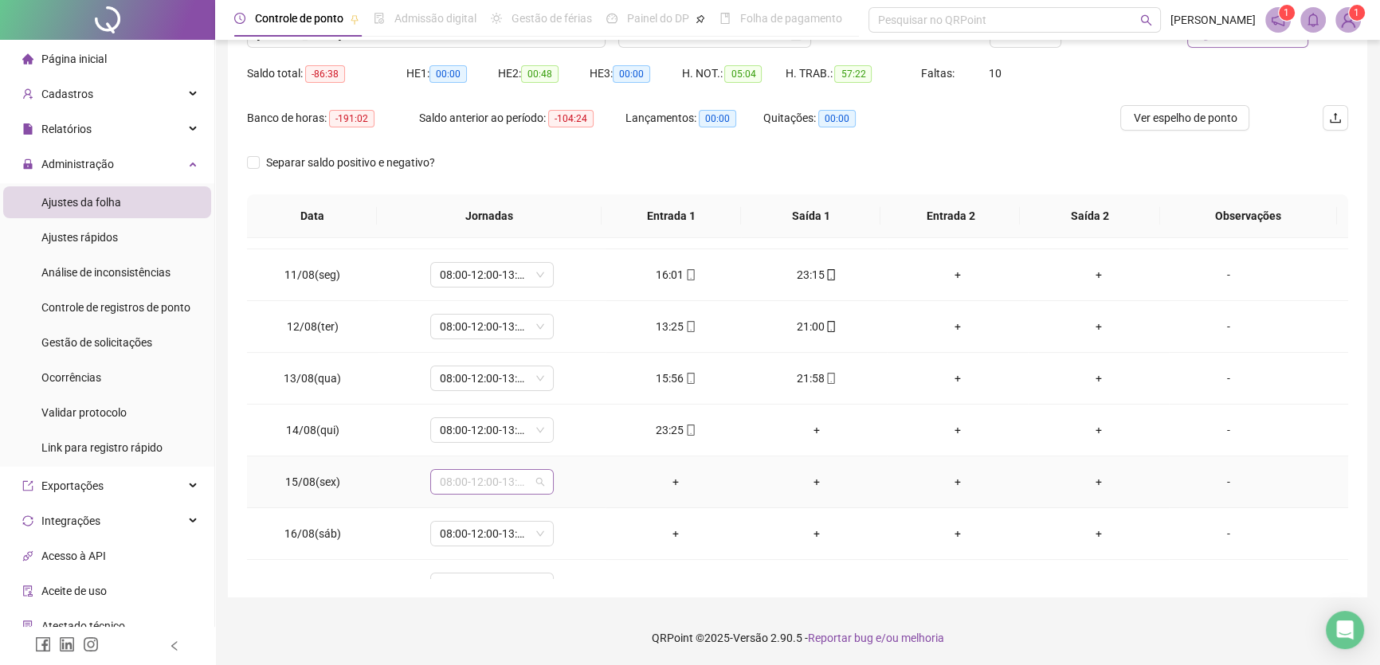
click at [538, 485] on span "08:00-12:00-13:00-17:00" at bounding box center [492, 482] width 104 height 24
click at [495, 376] on div "Folga" at bounding box center [506, 389] width 150 height 26
click at [562, 437] on span "Sim" at bounding box center [564, 439] width 18 height 18
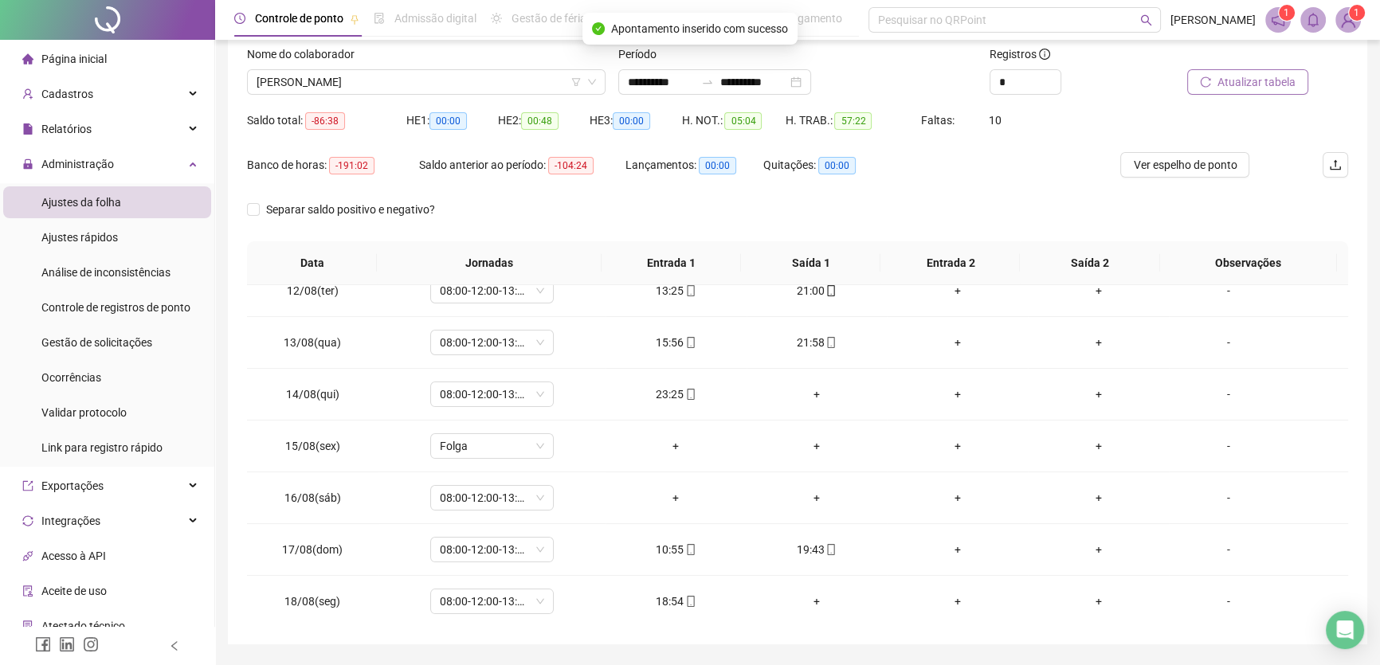
scroll to position [76, 0]
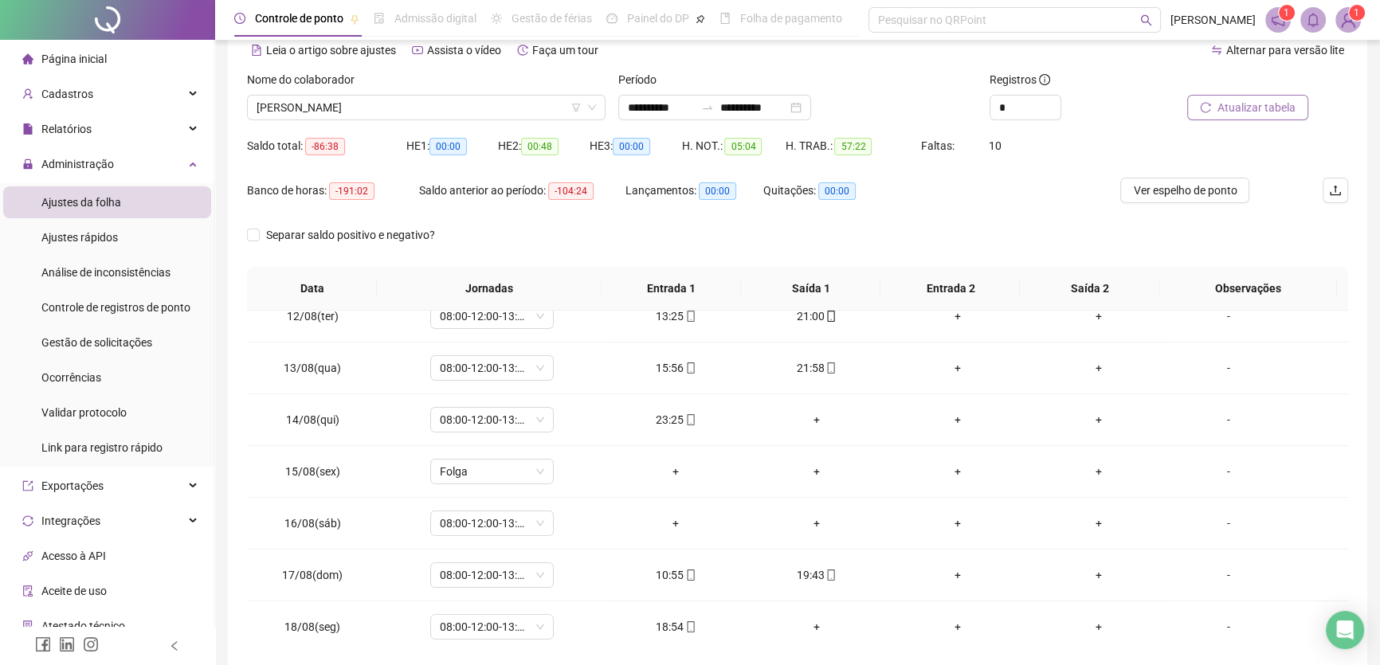
click at [1270, 104] on span "Atualizar tabela" at bounding box center [1257, 108] width 78 height 18
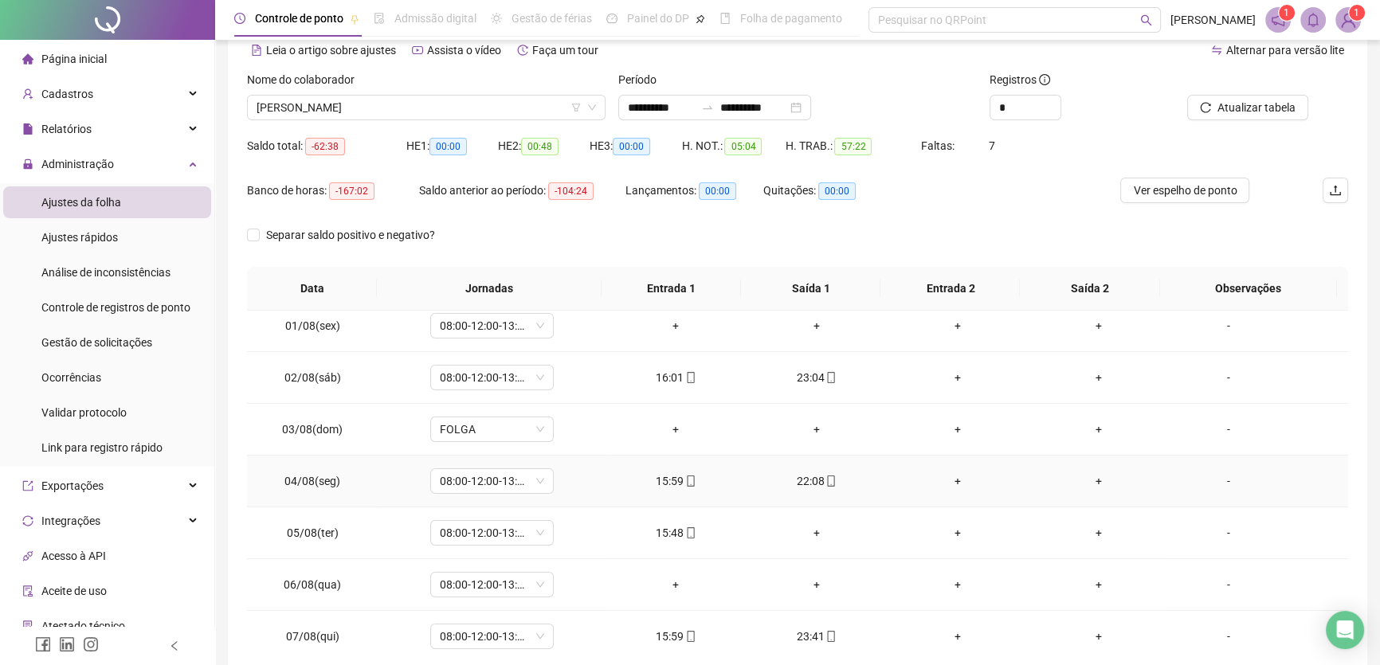
scroll to position [0, 0]
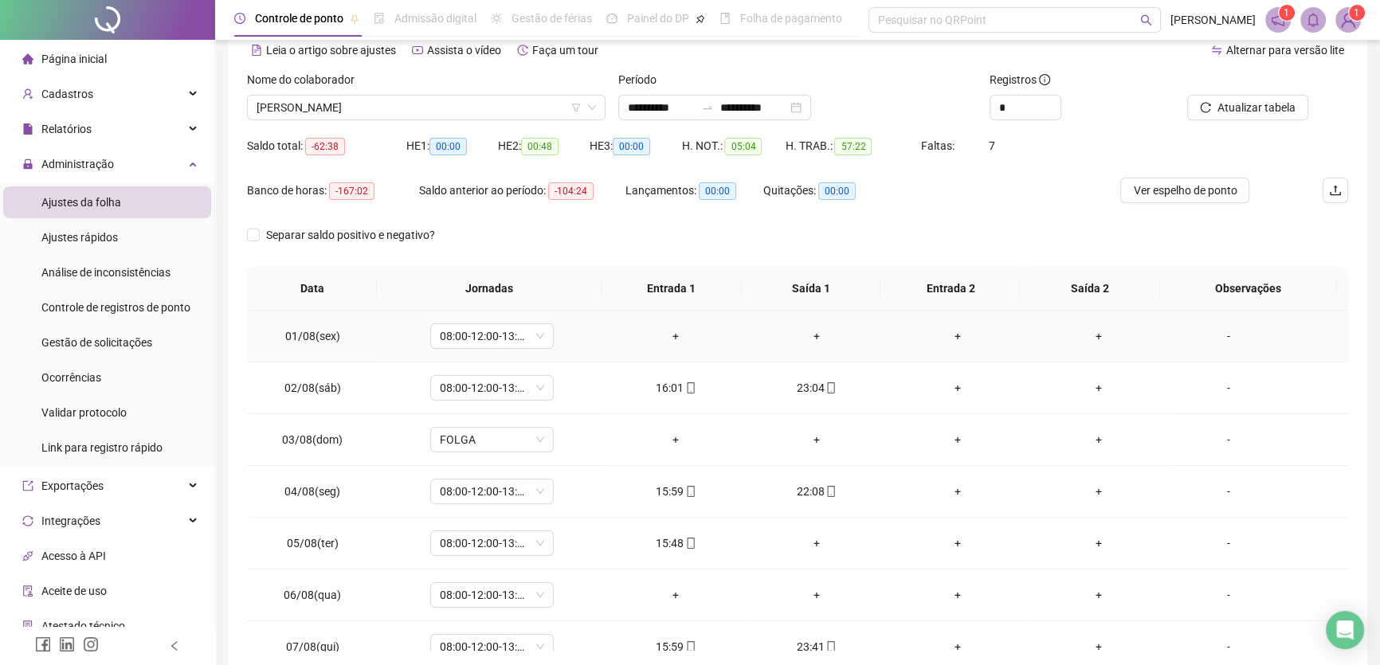
click at [671, 335] on div "+" at bounding box center [676, 337] width 116 height 18
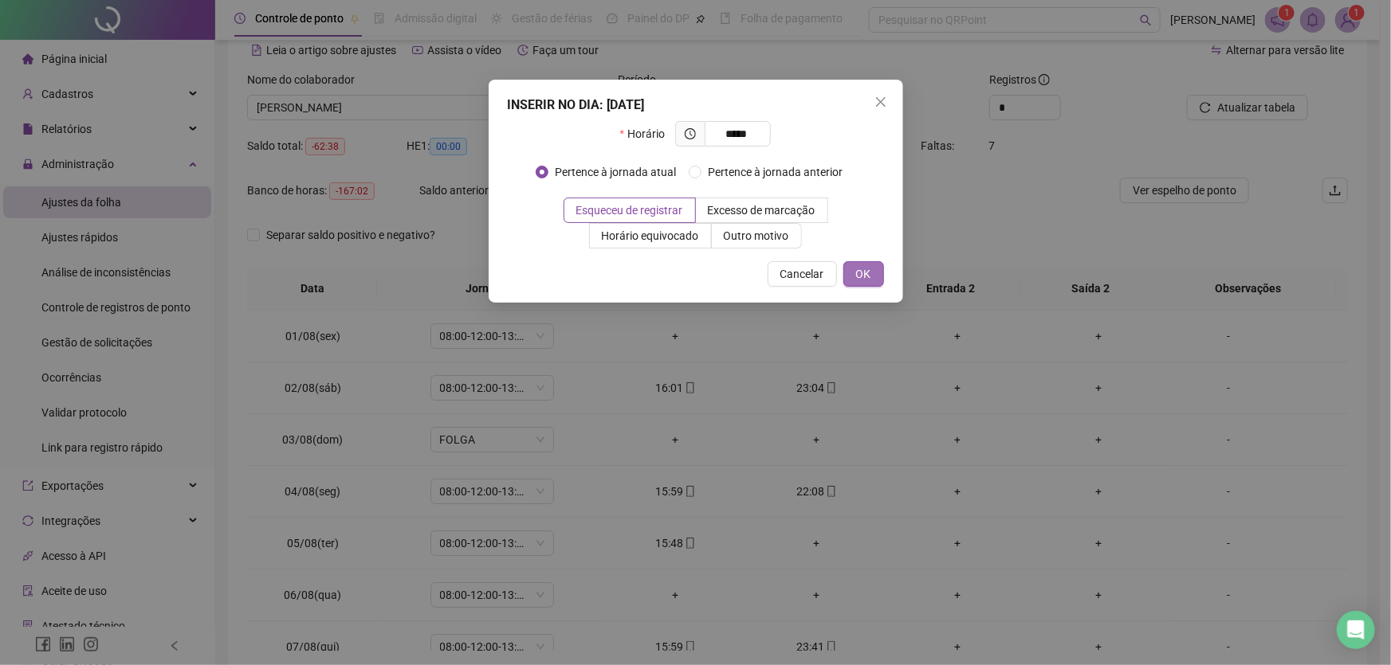
type input "*****"
click at [862, 273] on span "OK" at bounding box center [863, 274] width 15 height 18
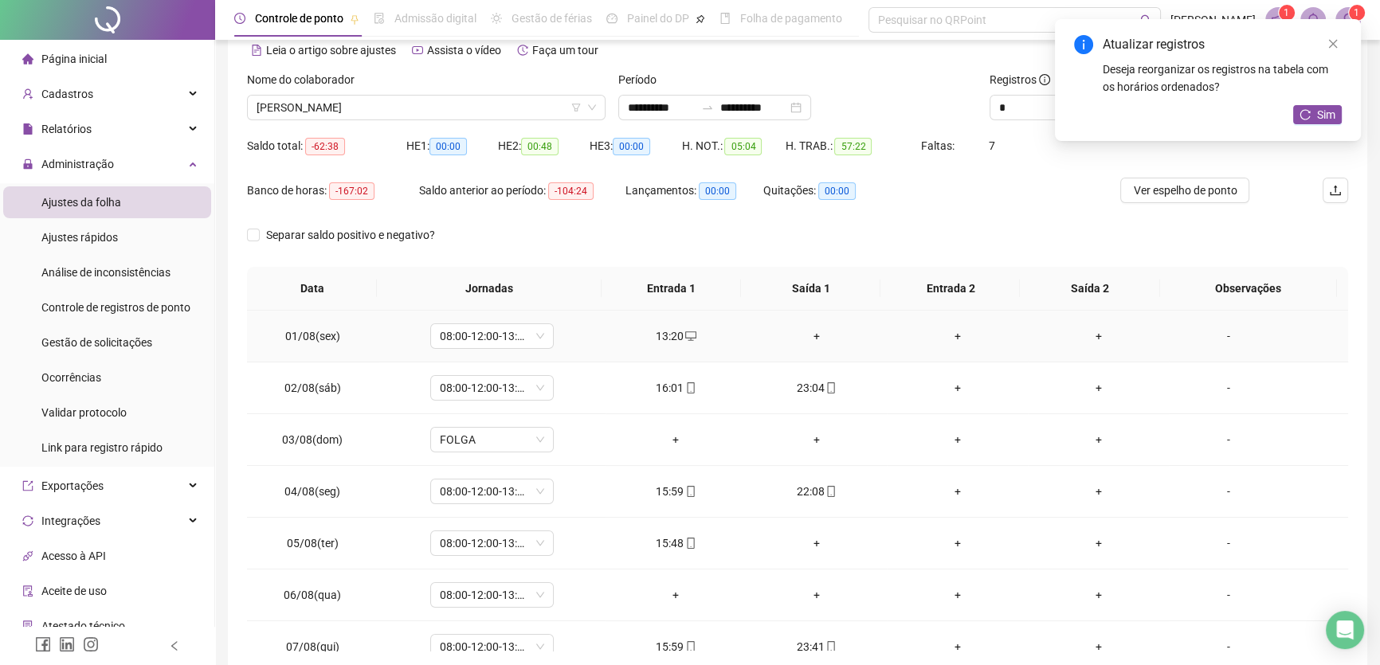
click at [808, 330] on div "+" at bounding box center [818, 337] width 116 height 18
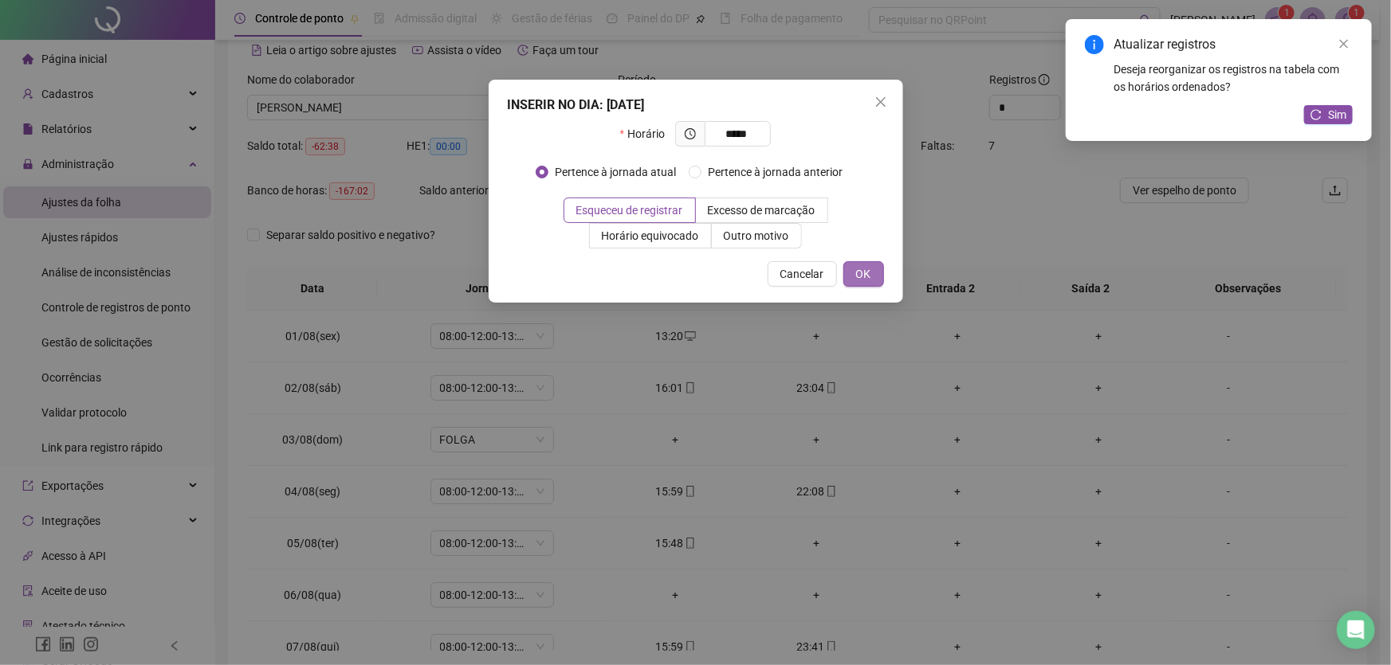
type input "*****"
click at [853, 270] on button "OK" at bounding box center [863, 274] width 41 height 26
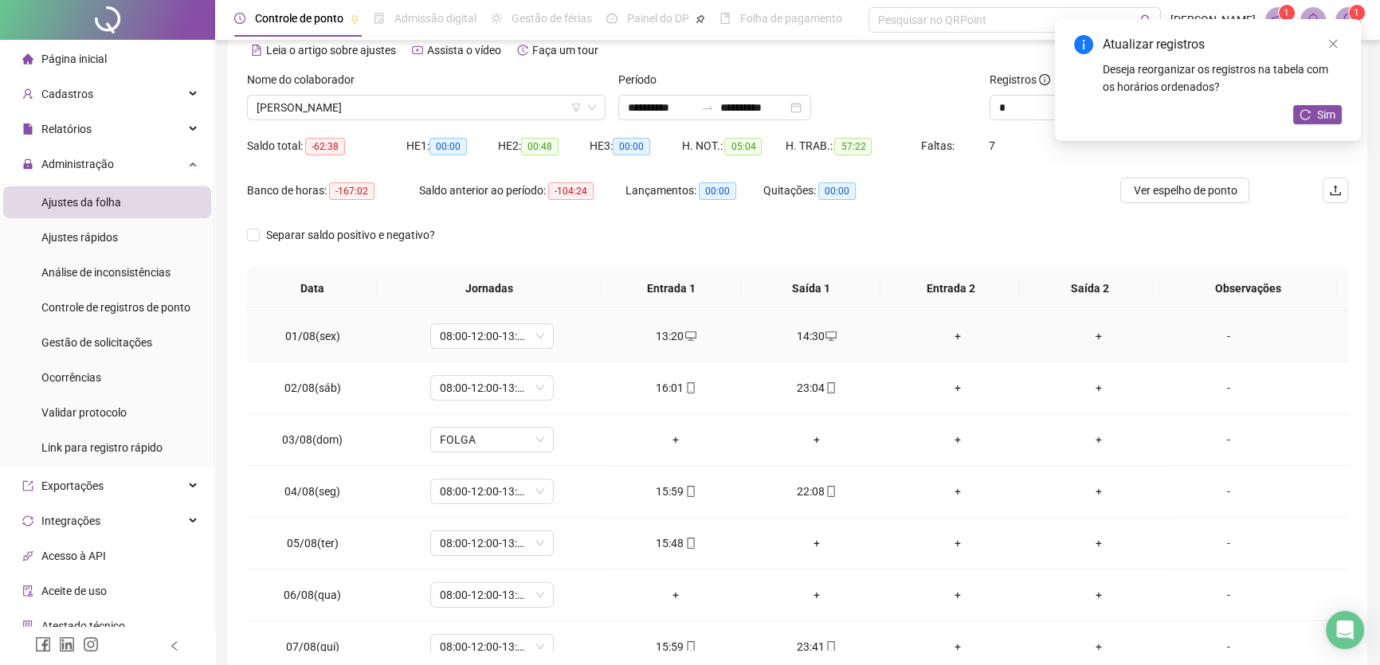
click at [948, 329] on div "+" at bounding box center [958, 337] width 116 height 18
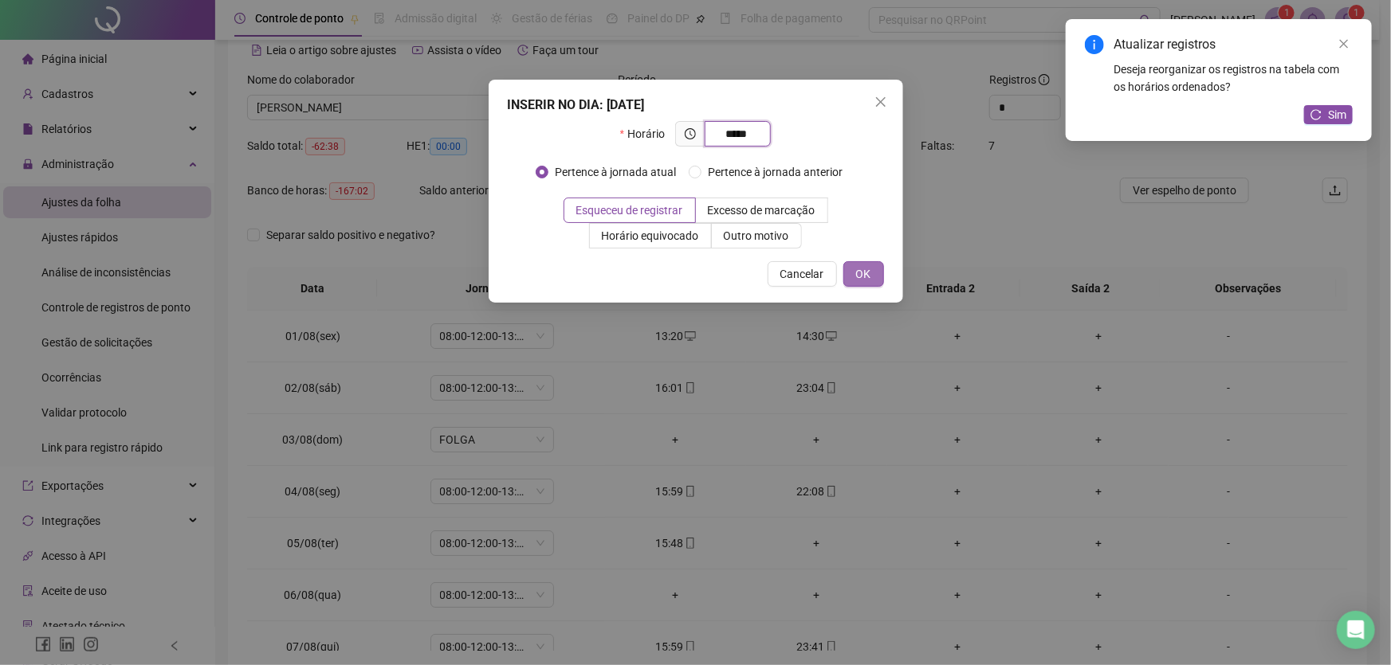
type input "*****"
click at [872, 269] on button "OK" at bounding box center [863, 274] width 41 height 26
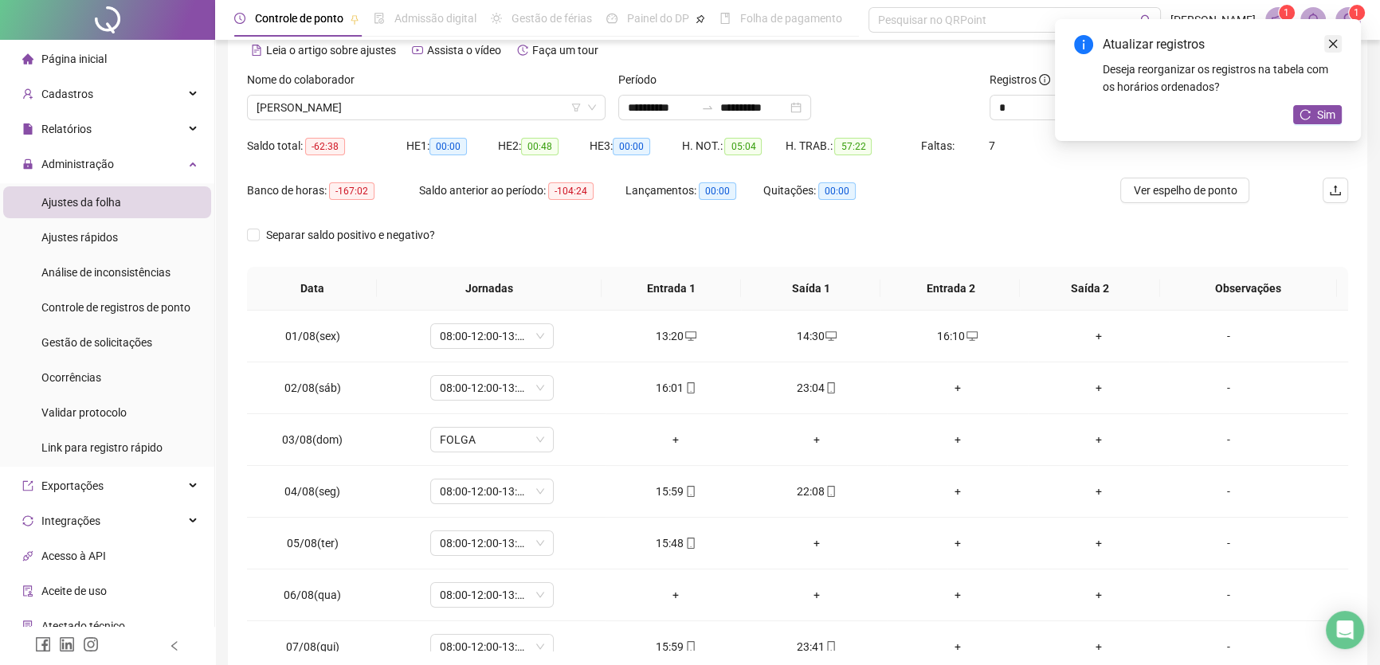
click at [1329, 43] on icon "close" at bounding box center [1333, 43] width 11 height 11
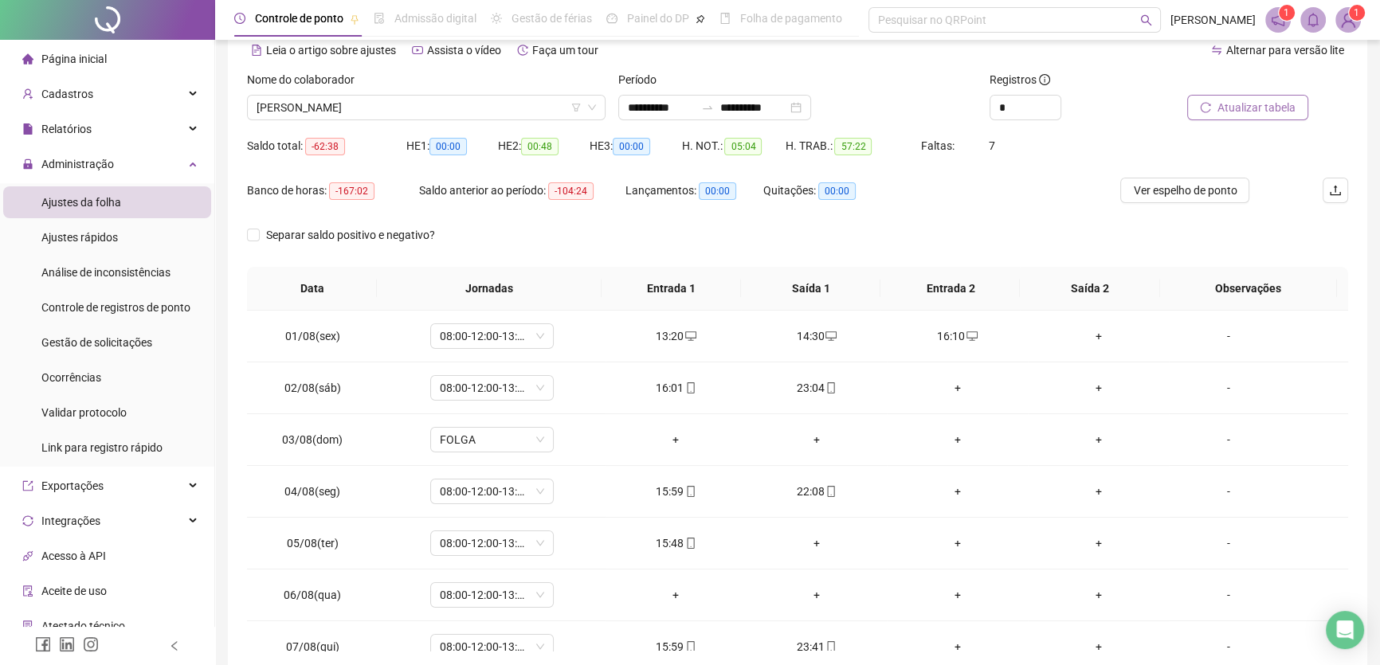
click at [1268, 102] on span "Atualizar tabela" at bounding box center [1257, 108] width 78 height 18
click at [1084, 334] on div "+" at bounding box center [1099, 337] width 116 height 18
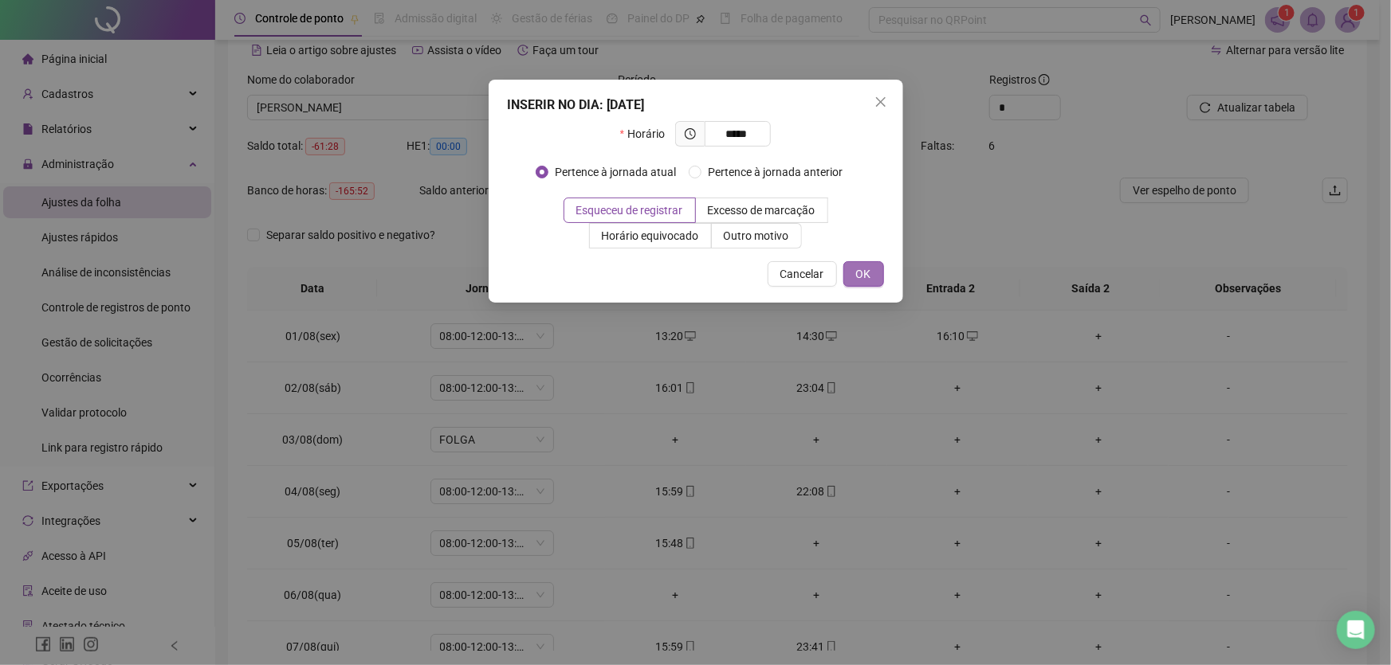
type input "*****"
click at [861, 269] on span "OK" at bounding box center [863, 274] width 15 height 18
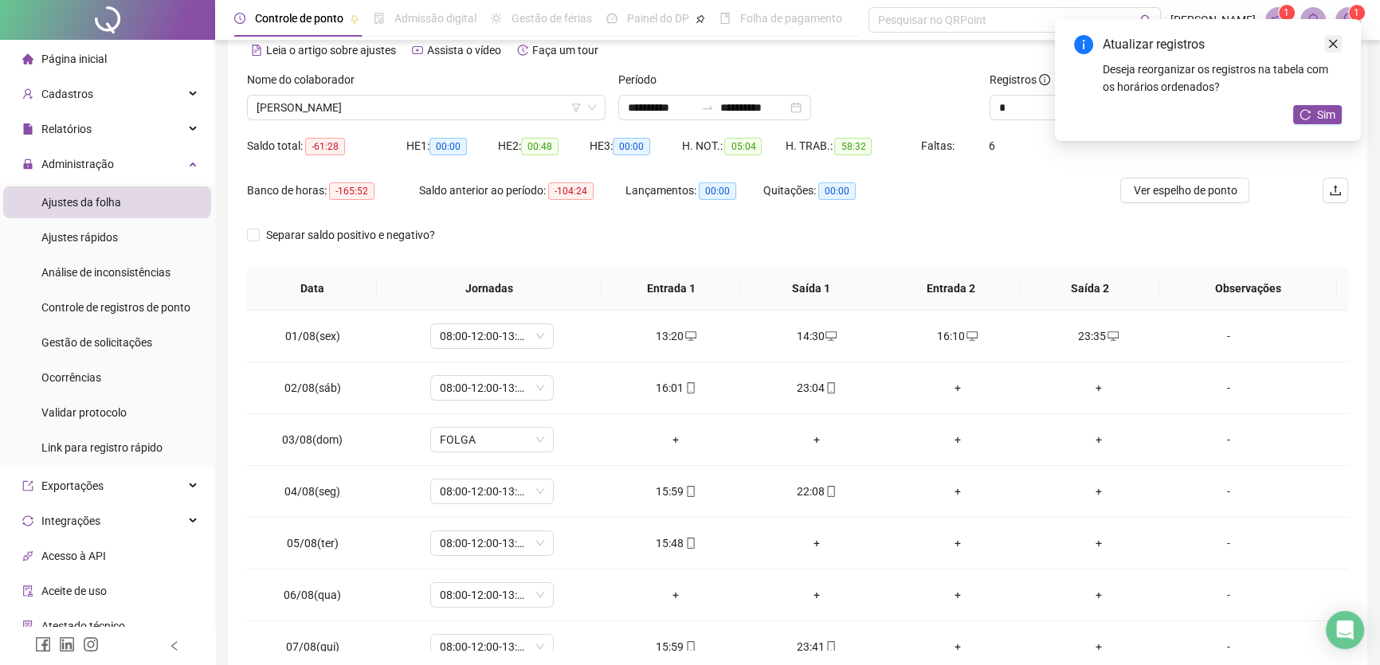
click at [1333, 41] on icon "close" at bounding box center [1333, 43] width 11 height 11
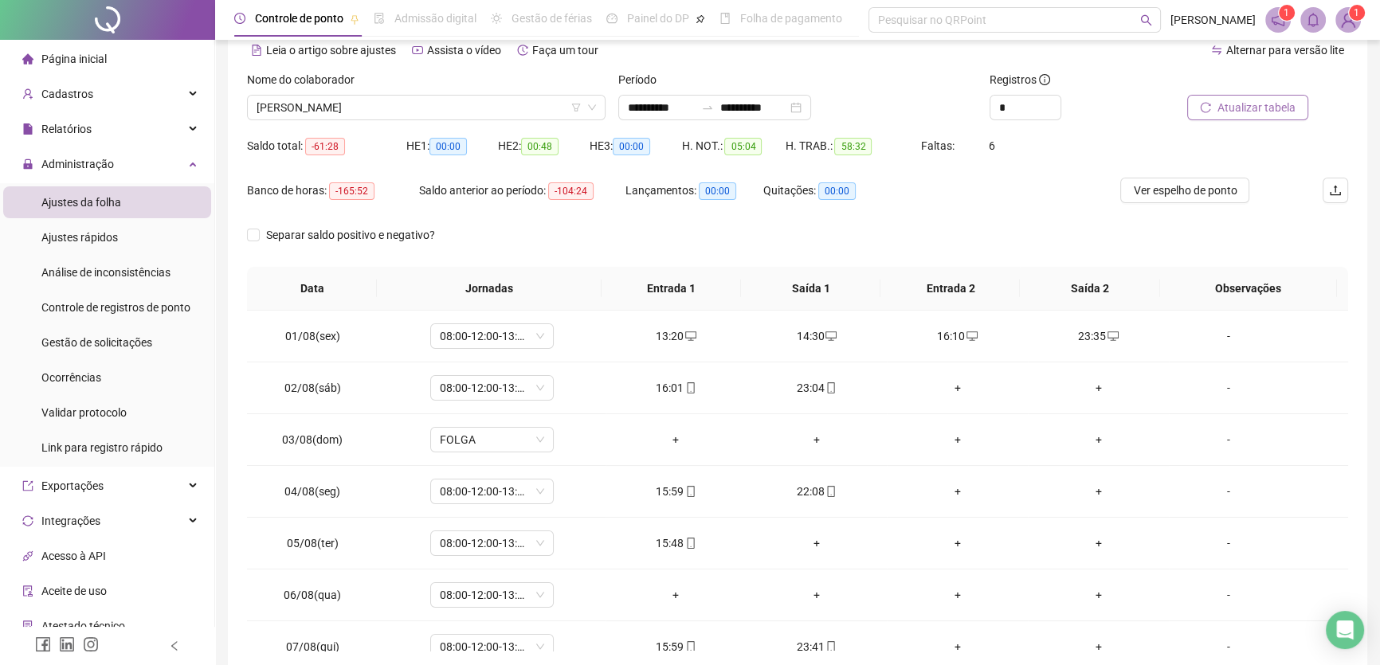
click at [1269, 112] on button "Atualizar tabela" at bounding box center [1247, 108] width 121 height 26
click at [1092, 305] on th "Saída 2" at bounding box center [1089, 289] width 139 height 44
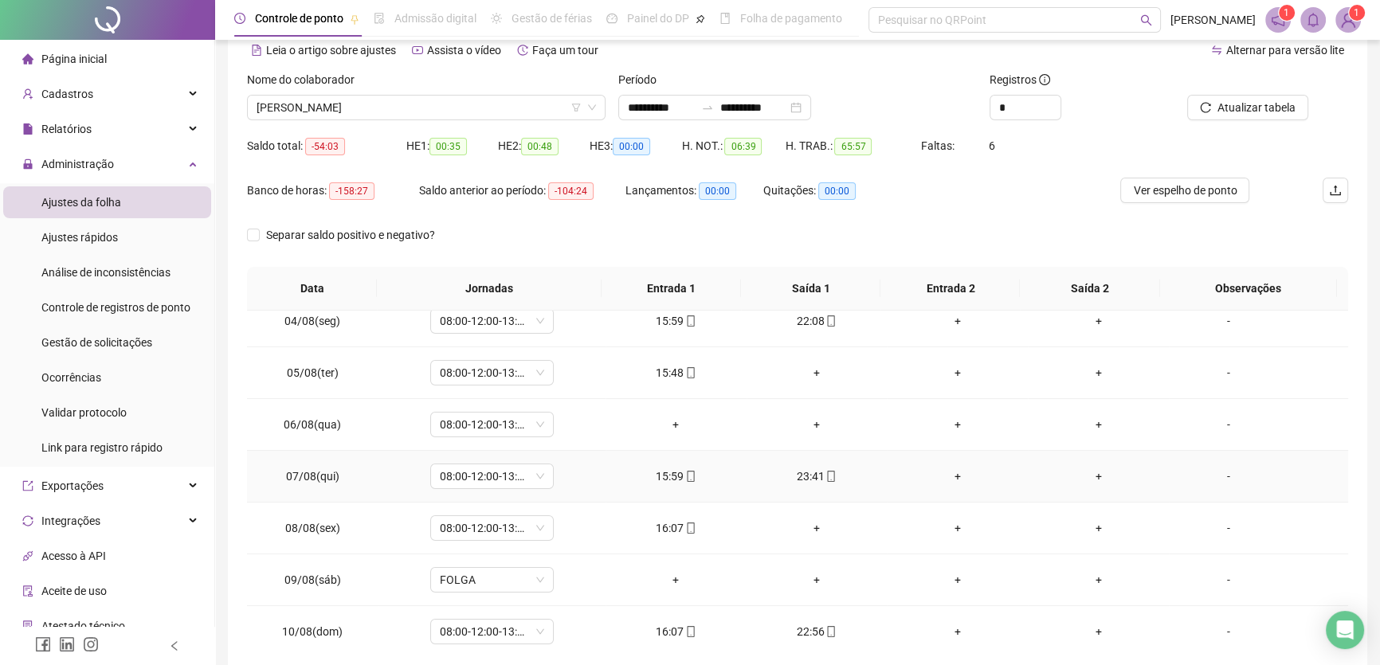
scroll to position [72, 0]
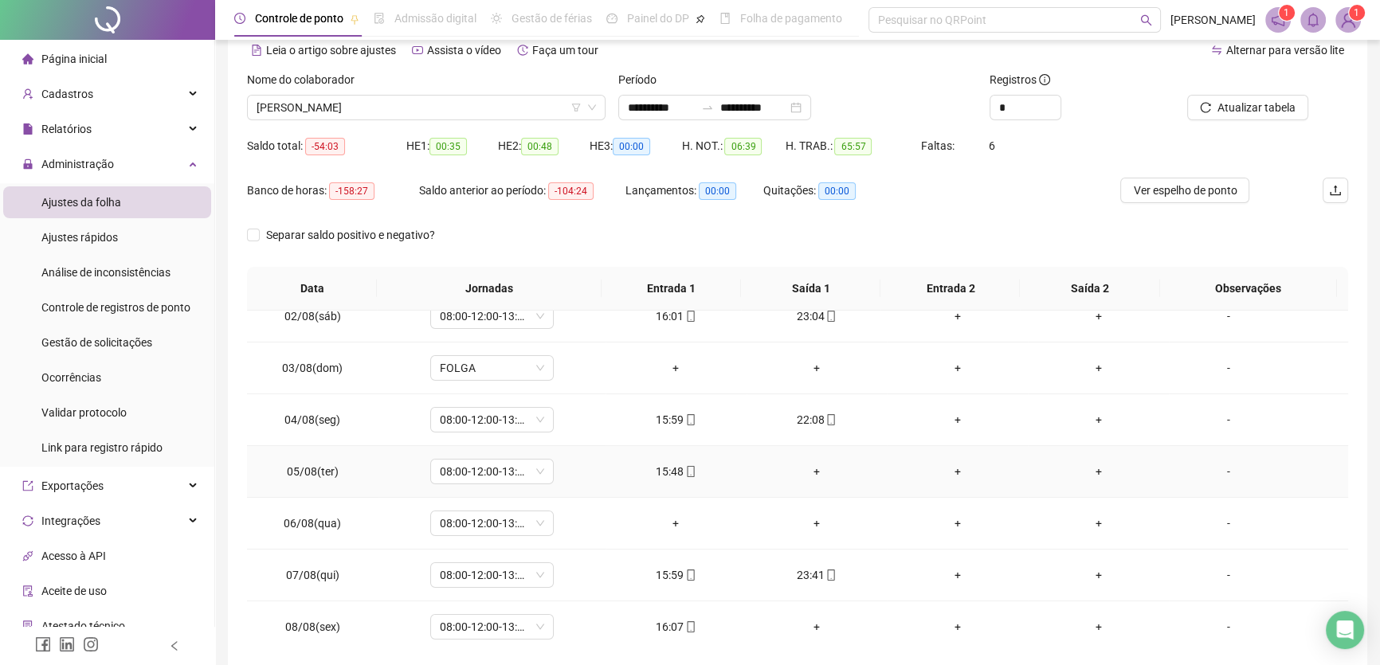
click at [817, 465] on div "+" at bounding box center [818, 472] width 116 height 18
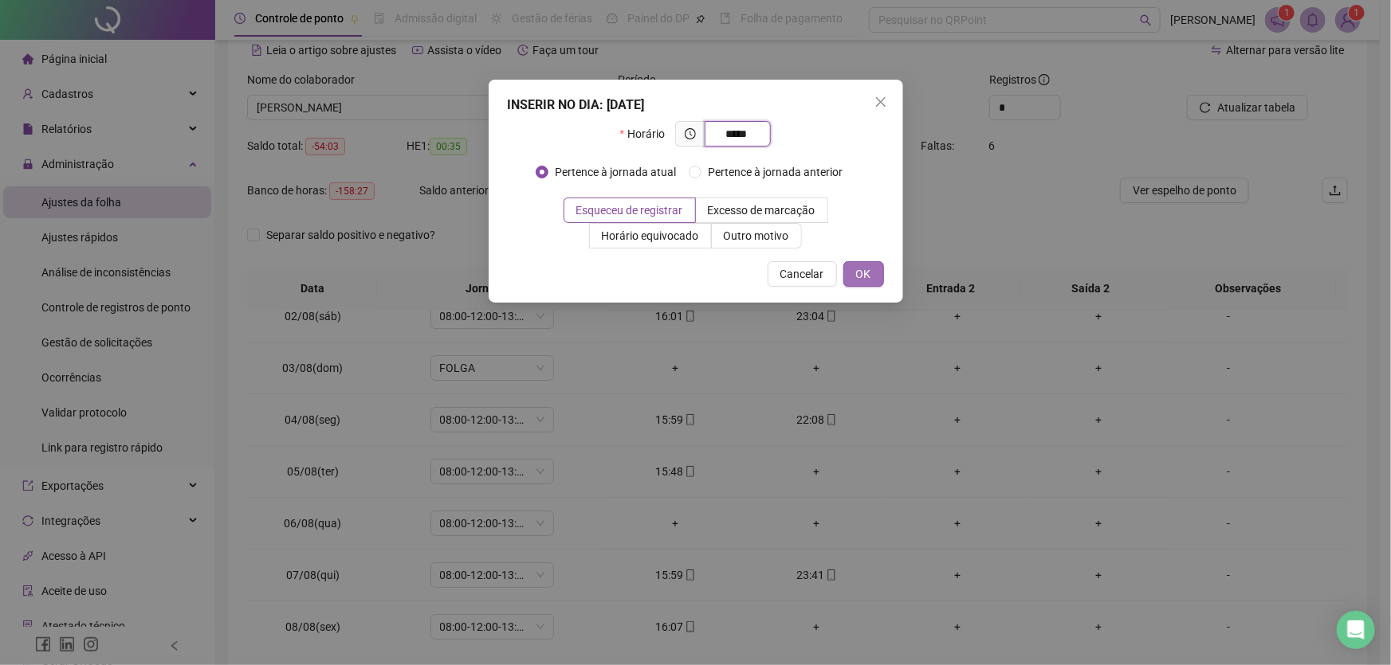
type input "*****"
click at [865, 279] on span "OK" at bounding box center [863, 274] width 15 height 18
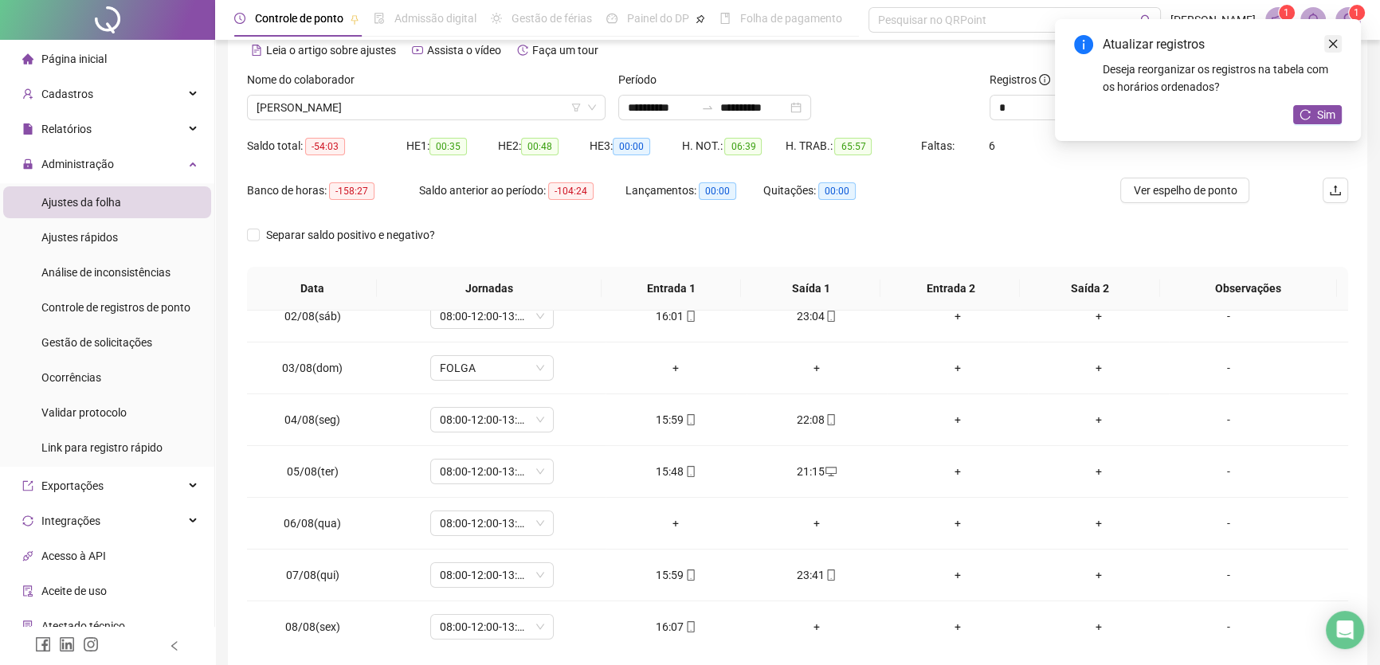
click at [1339, 43] on link "Close" at bounding box center [1334, 44] width 18 height 18
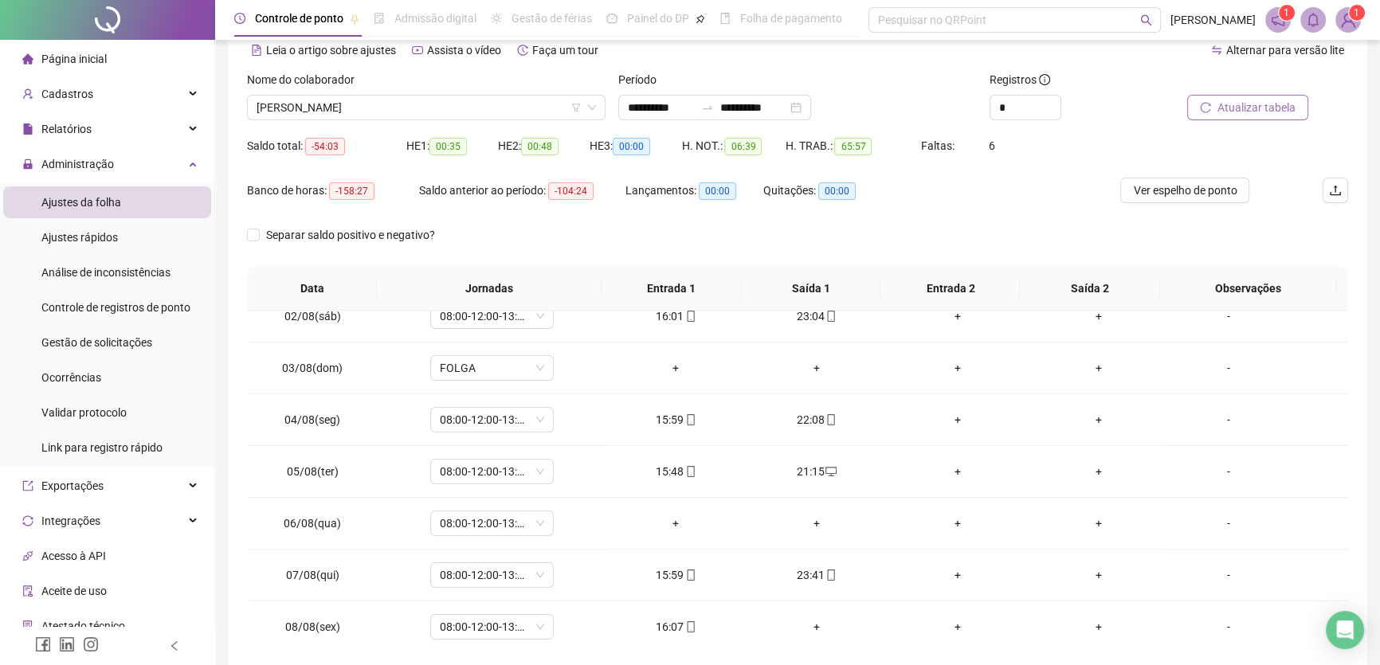
click at [1267, 107] on span "Atualizar tabela" at bounding box center [1257, 108] width 78 height 18
click at [665, 520] on div "+" at bounding box center [676, 524] width 116 height 18
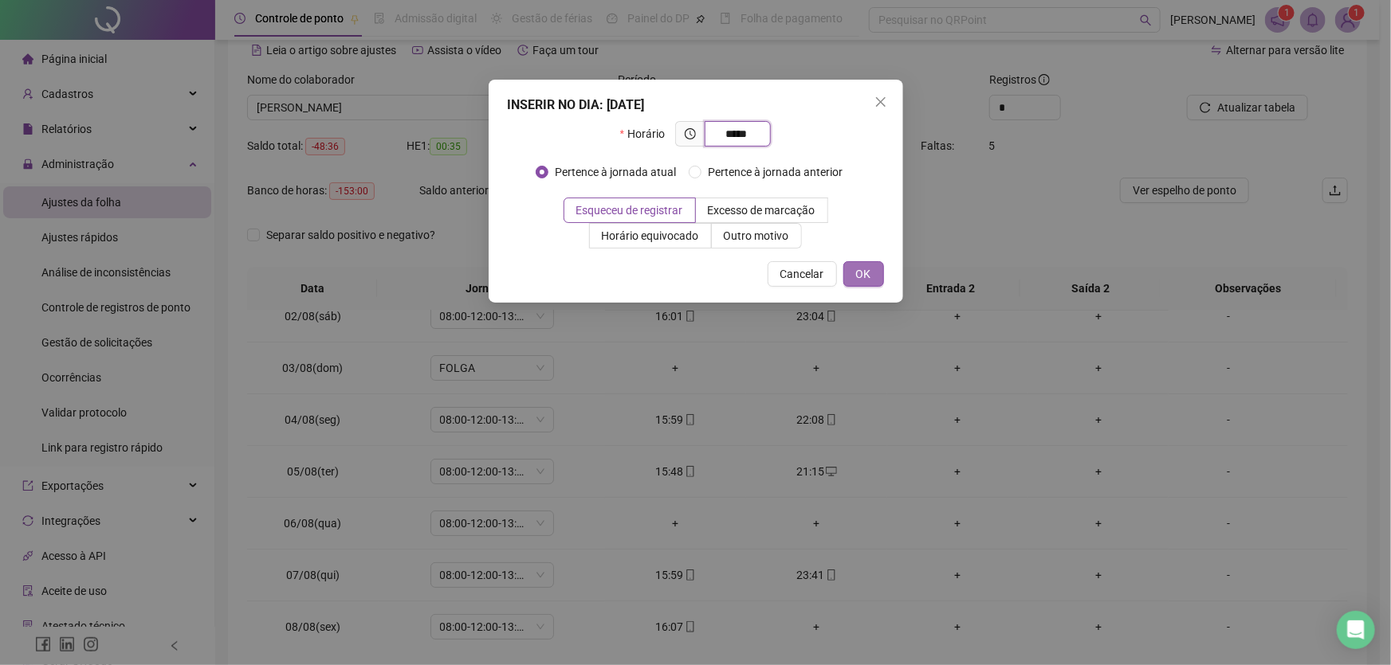
type input "*****"
click at [860, 276] on span "OK" at bounding box center [863, 274] width 15 height 18
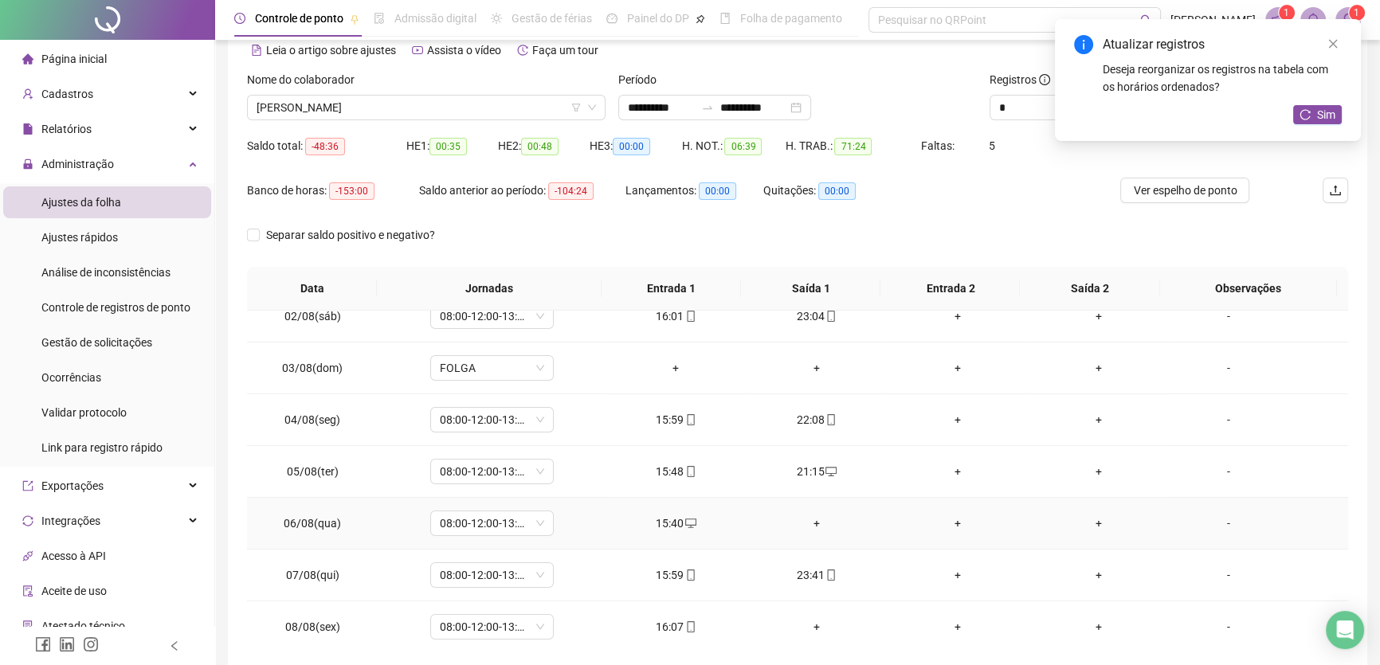
click at [816, 520] on div "+" at bounding box center [818, 524] width 116 height 18
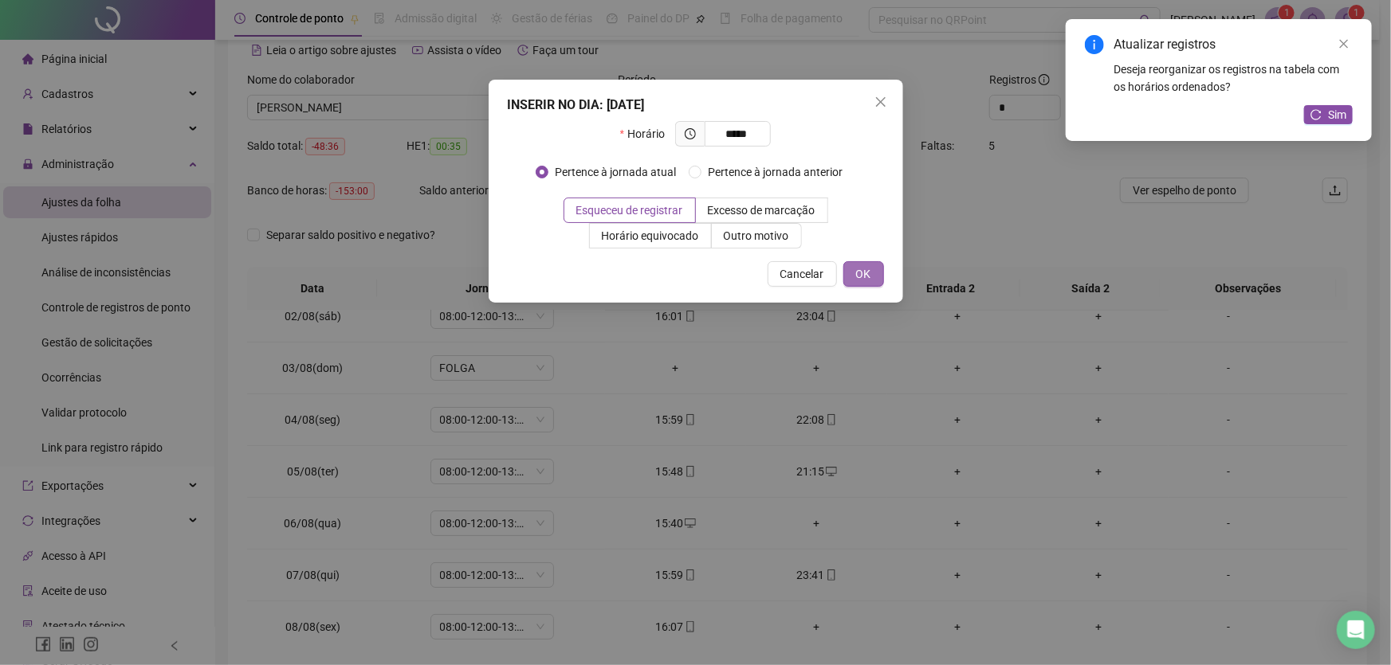
type input "*****"
click at [869, 271] on span "OK" at bounding box center [863, 274] width 15 height 18
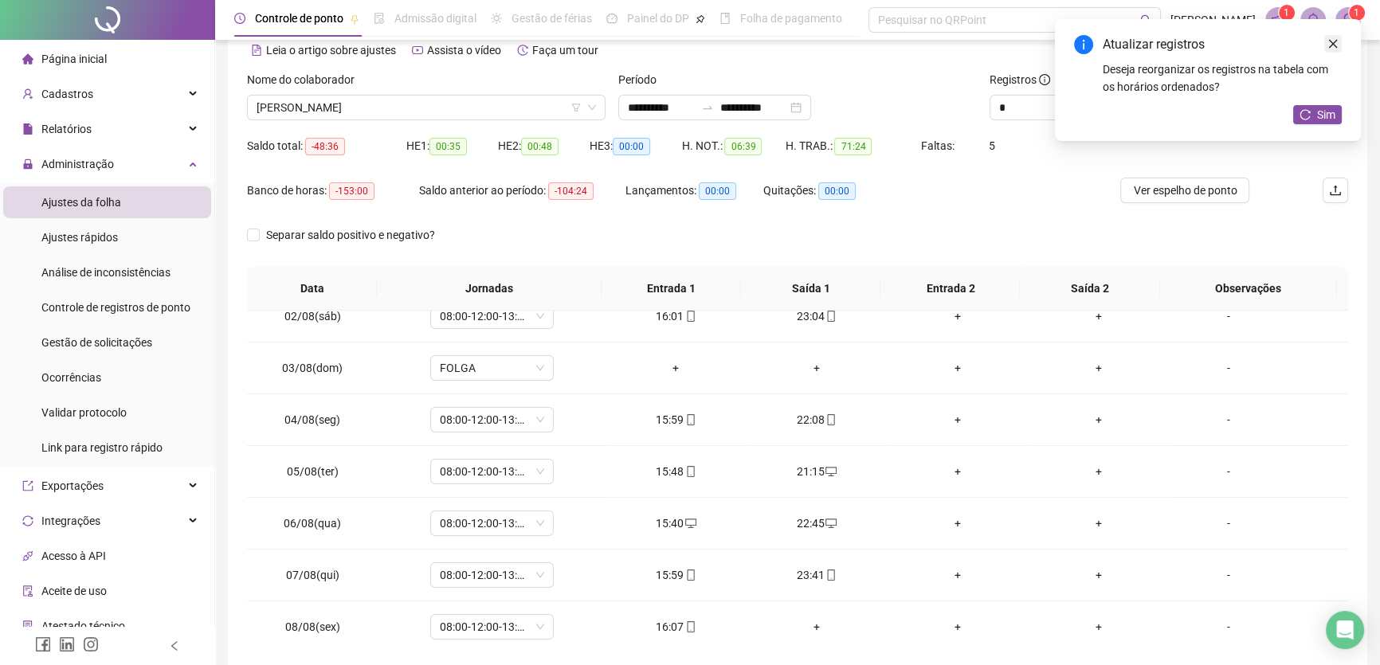
click at [1331, 38] on icon "close" at bounding box center [1333, 43] width 11 height 11
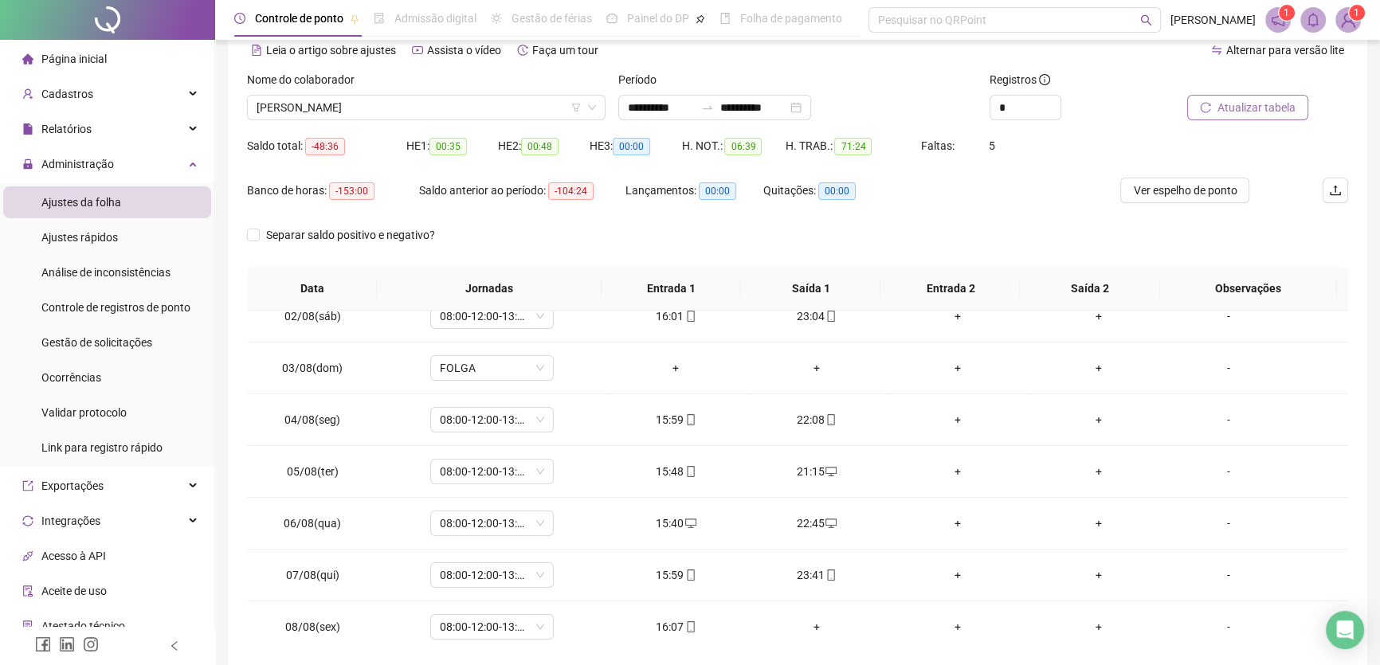
click at [1259, 110] on span "Atualizar tabela" at bounding box center [1257, 108] width 78 height 18
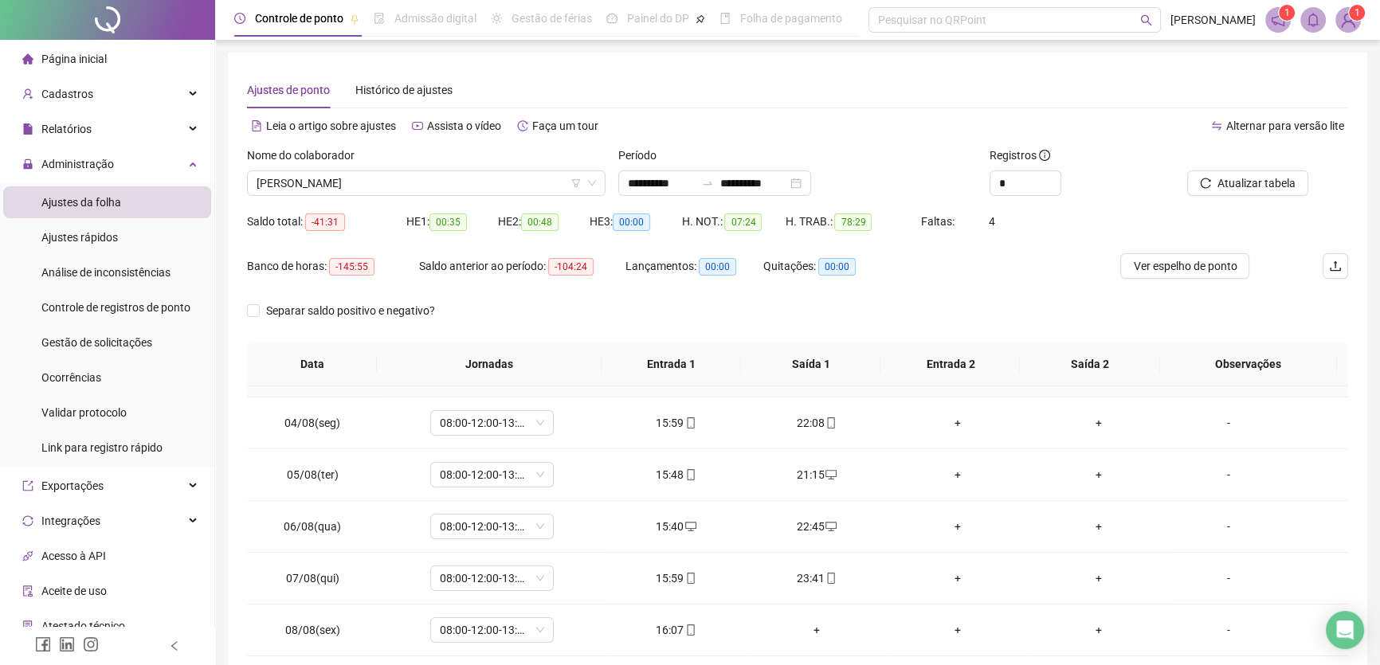
scroll to position [217, 0]
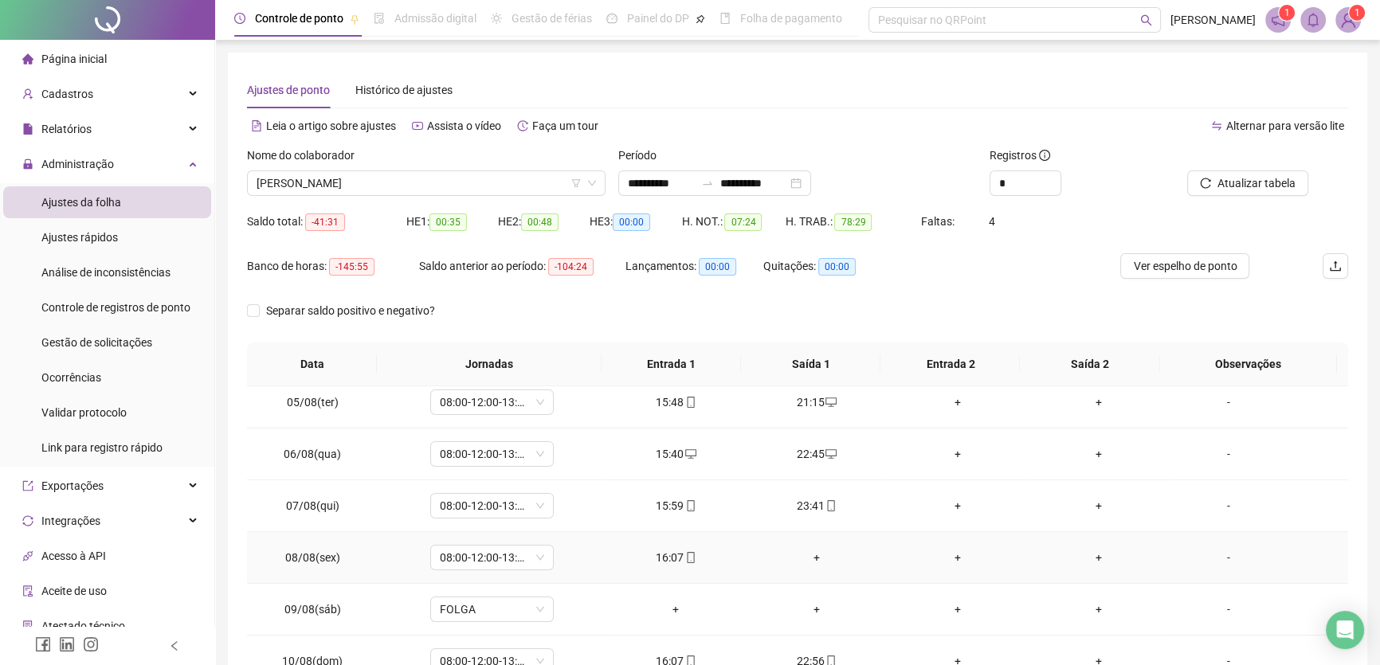
click at [809, 550] on div "+" at bounding box center [818, 558] width 116 height 18
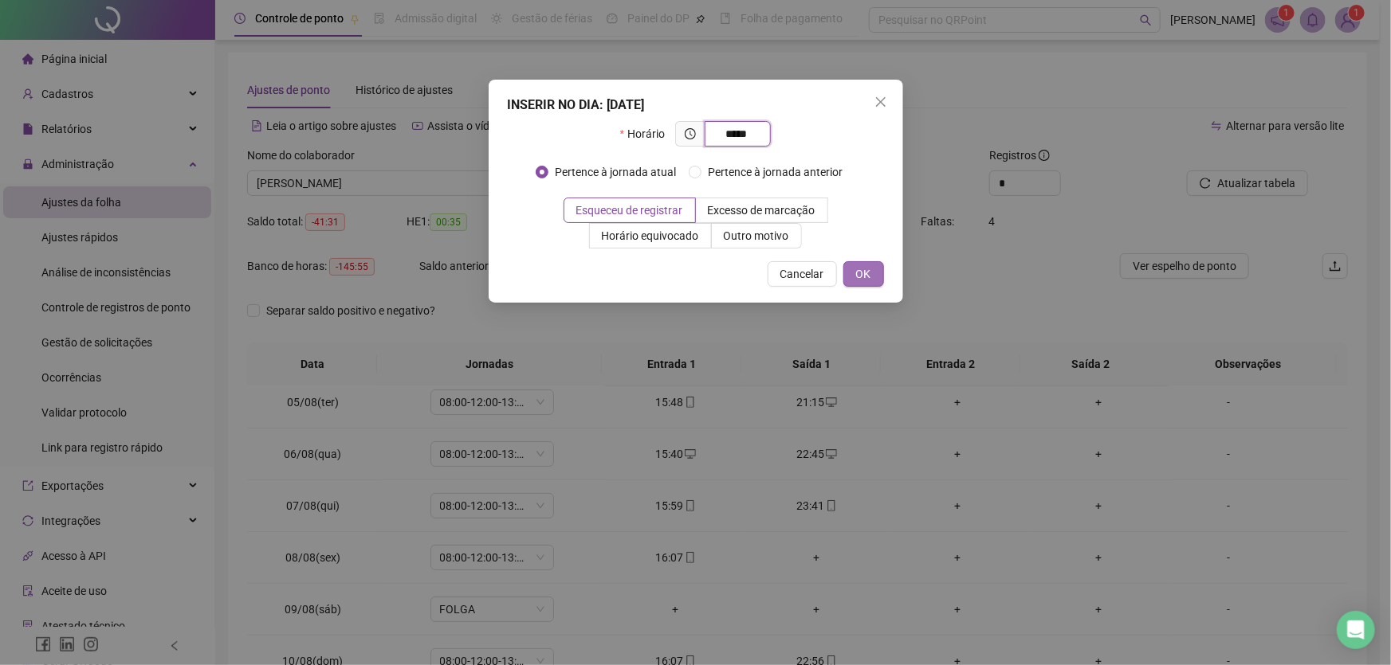
type input "*****"
click at [872, 274] on button "OK" at bounding box center [863, 274] width 41 height 26
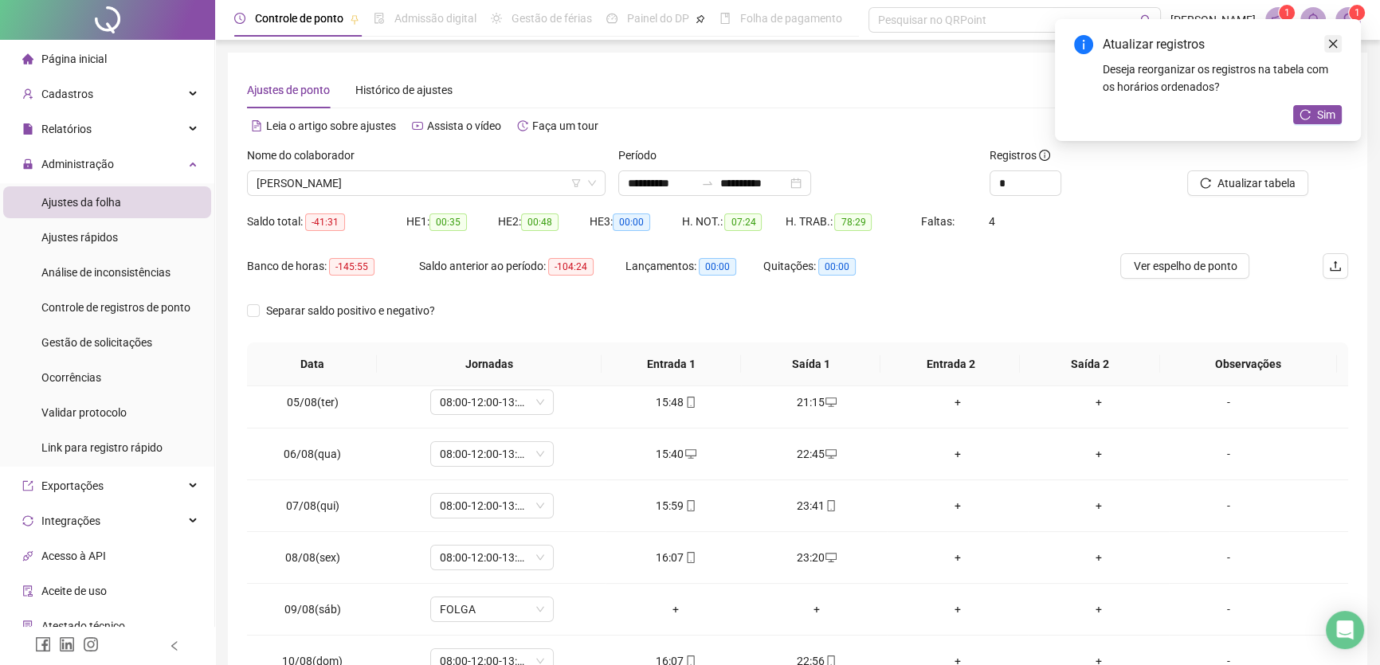
click at [1337, 41] on icon "close" at bounding box center [1333, 43] width 11 height 11
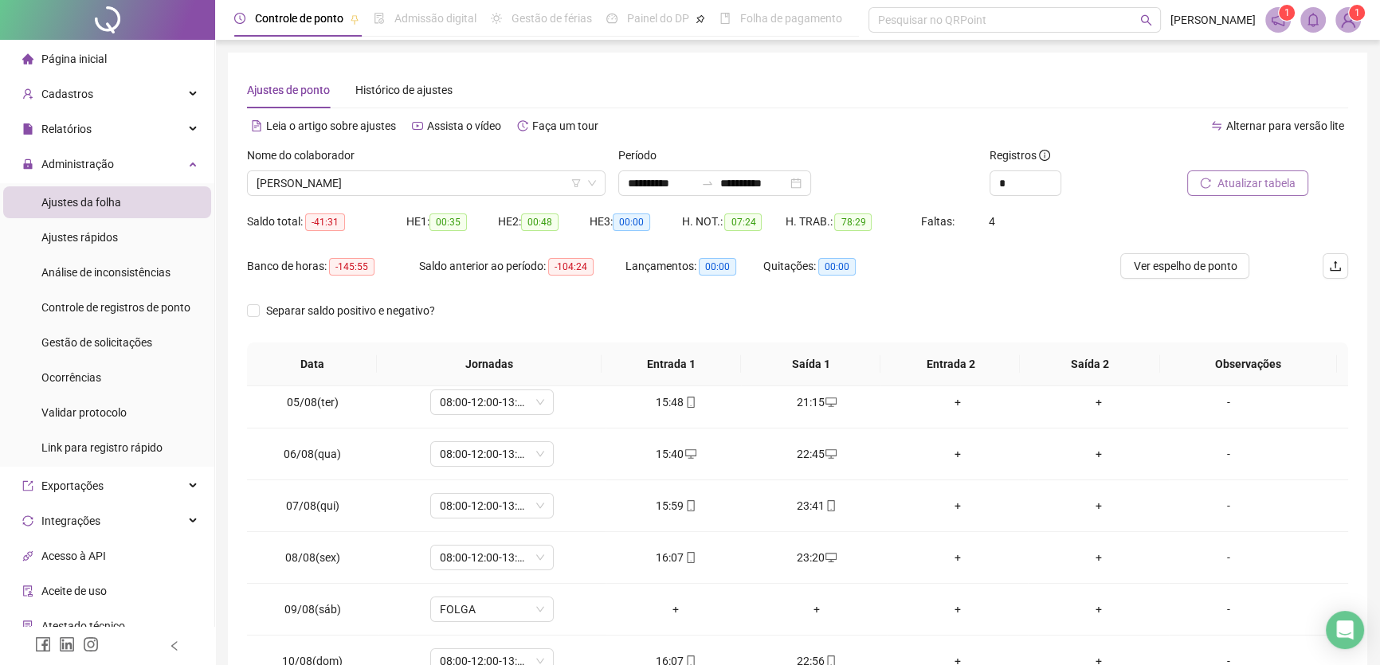
click at [1259, 179] on span "Atualizar tabela" at bounding box center [1257, 184] width 78 height 18
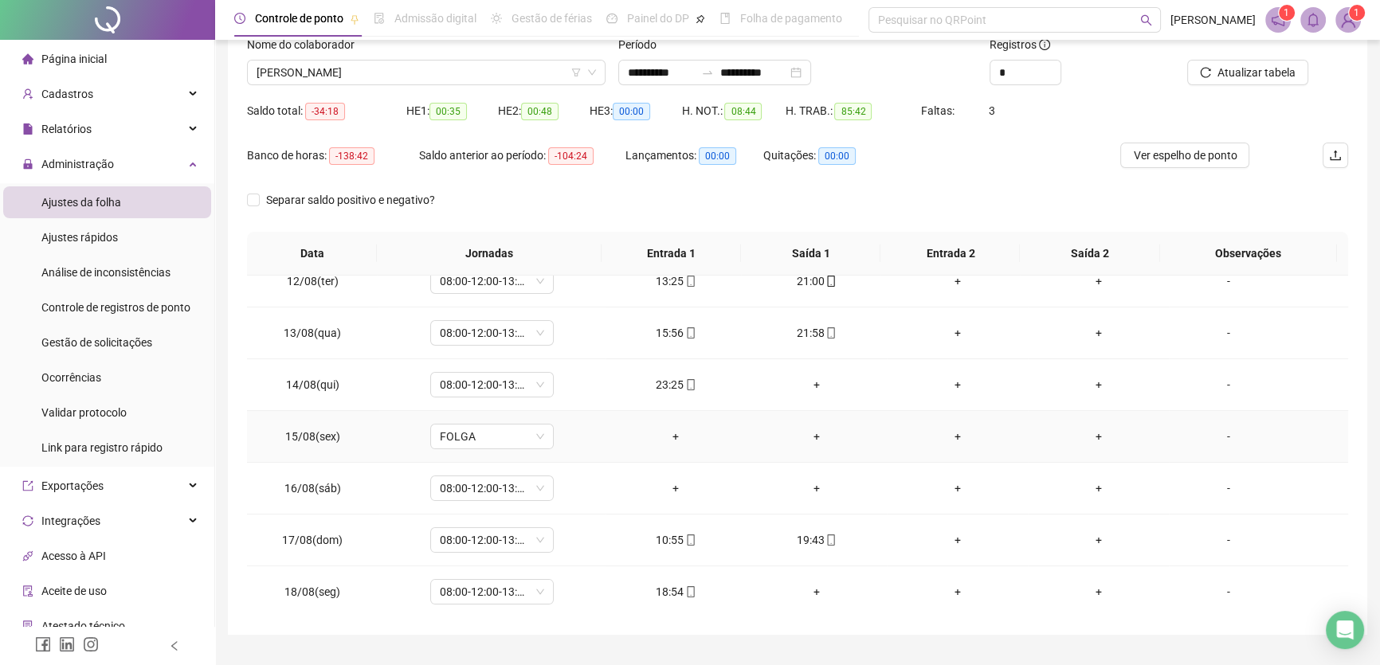
scroll to position [148, 0]
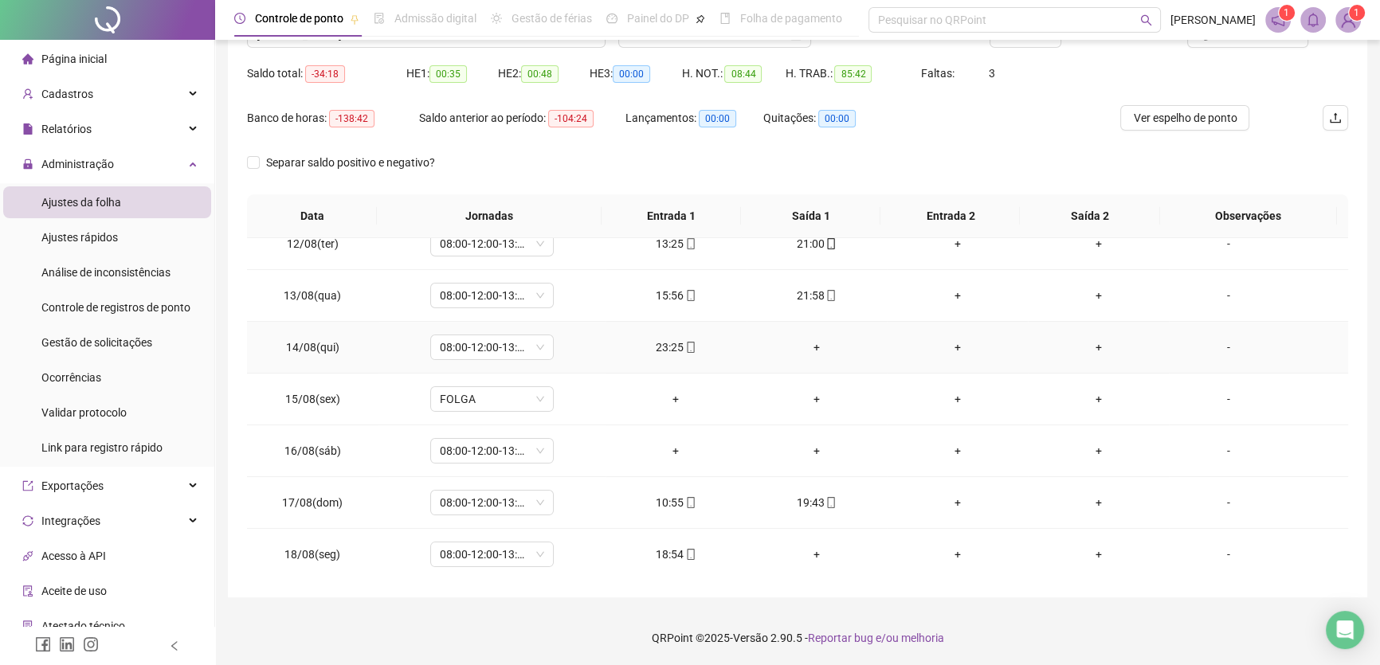
click at [805, 340] on div "+" at bounding box center [818, 348] width 116 height 18
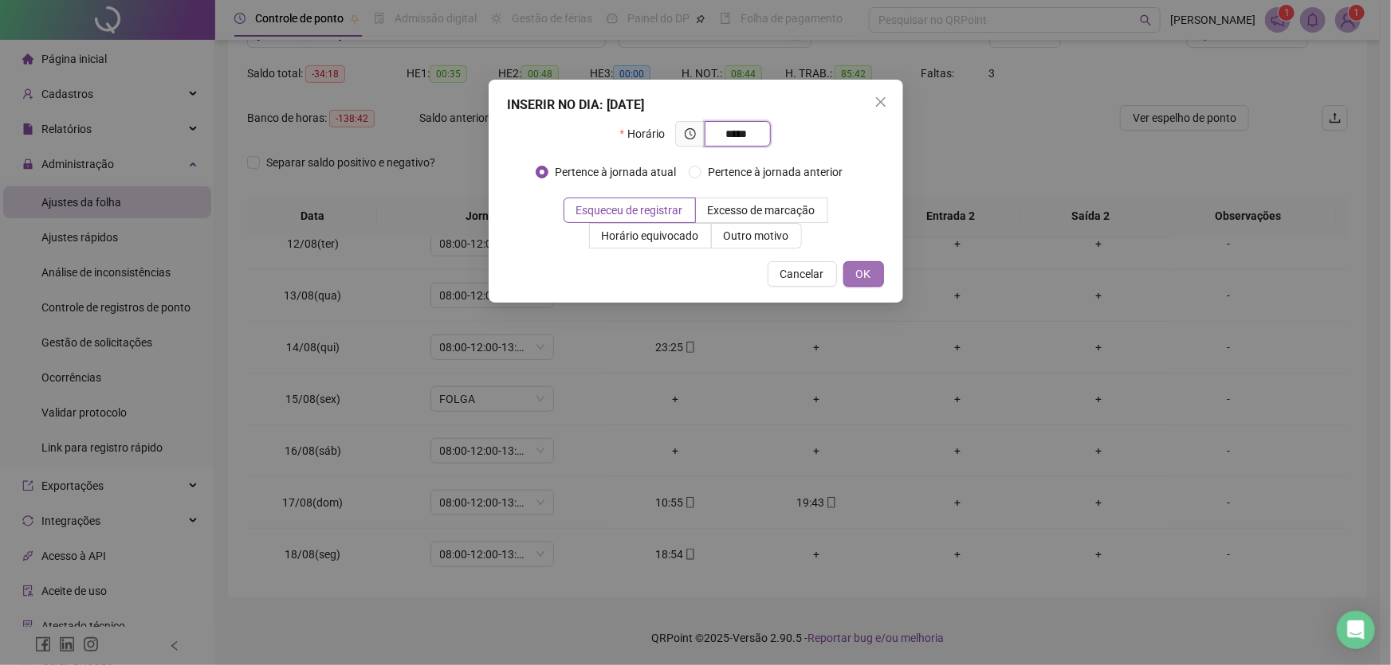
type input "*****"
click at [872, 271] on button "OK" at bounding box center [863, 274] width 41 height 26
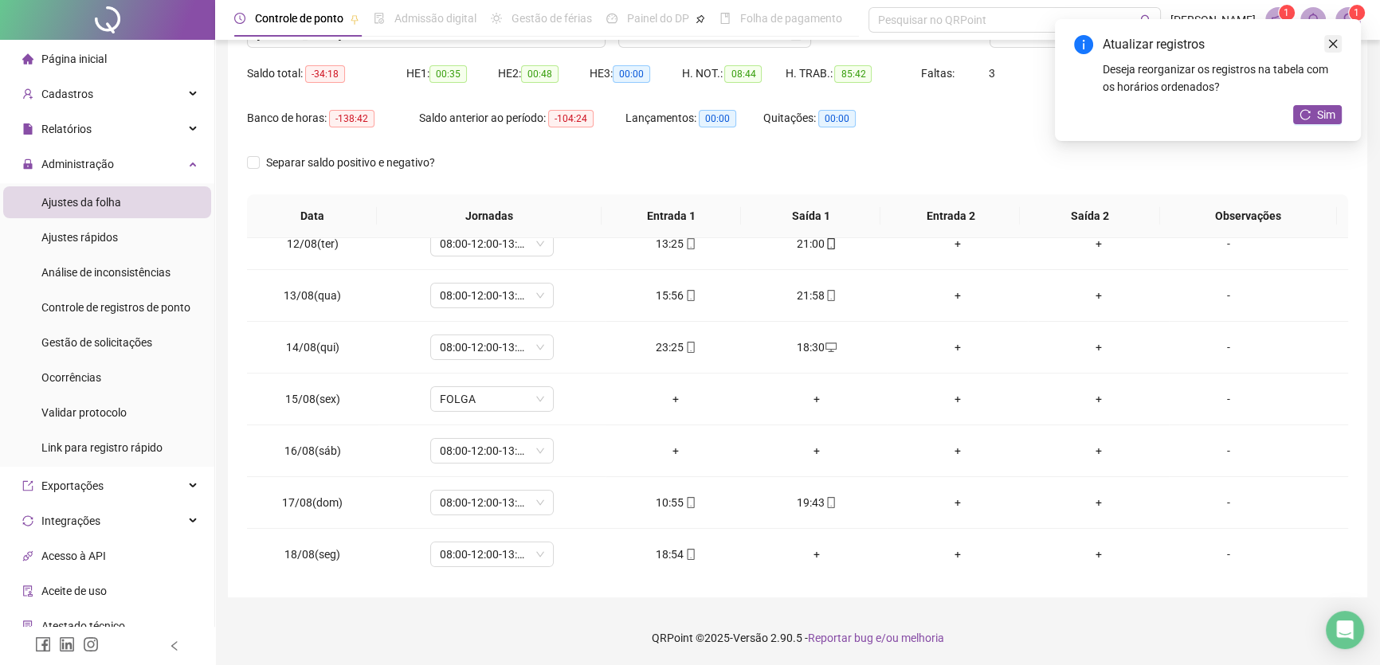
click at [1337, 36] on link "Close" at bounding box center [1334, 44] width 18 height 18
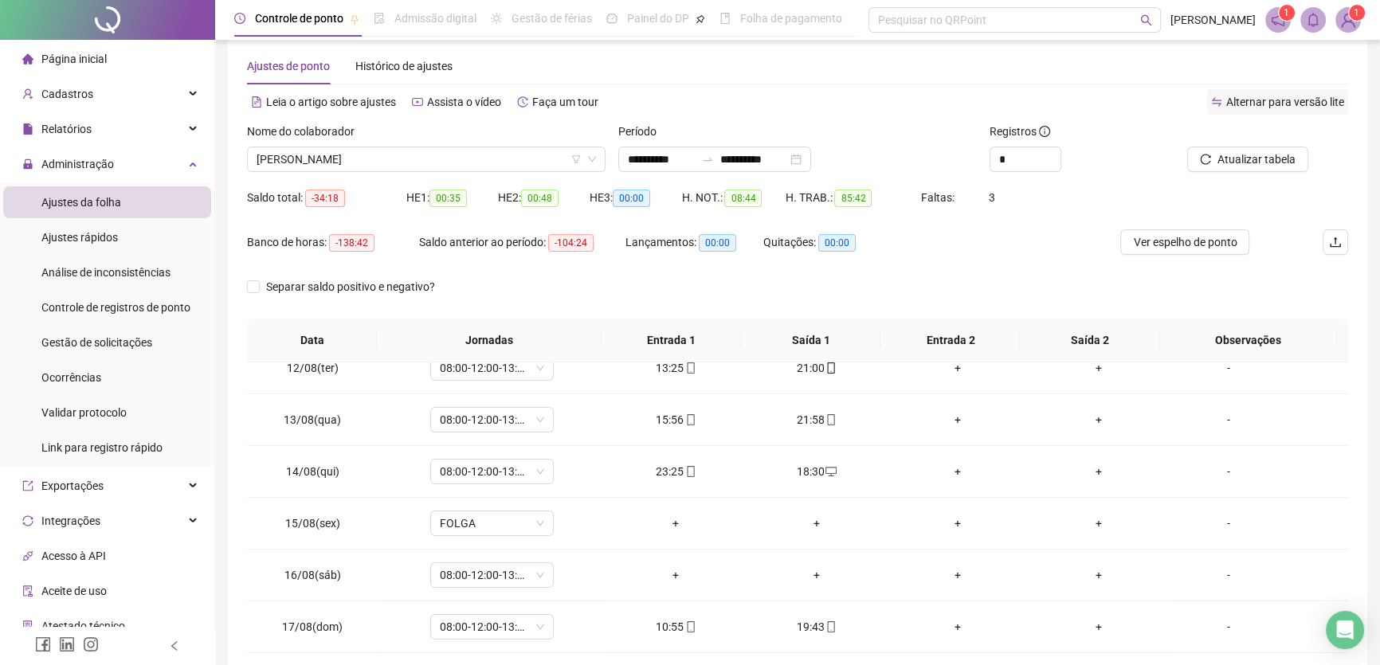
scroll to position [3, 0]
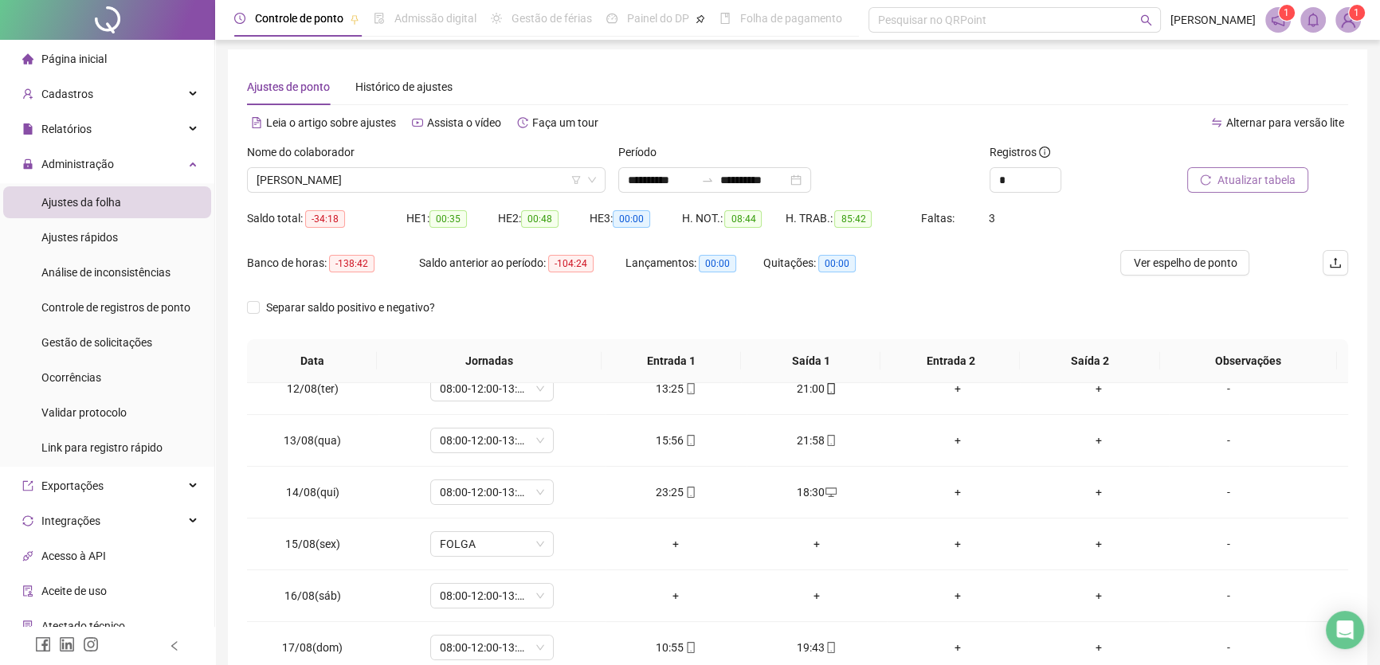
click at [1250, 182] on span "Atualizar tabela" at bounding box center [1257, 180] width 78 height 18
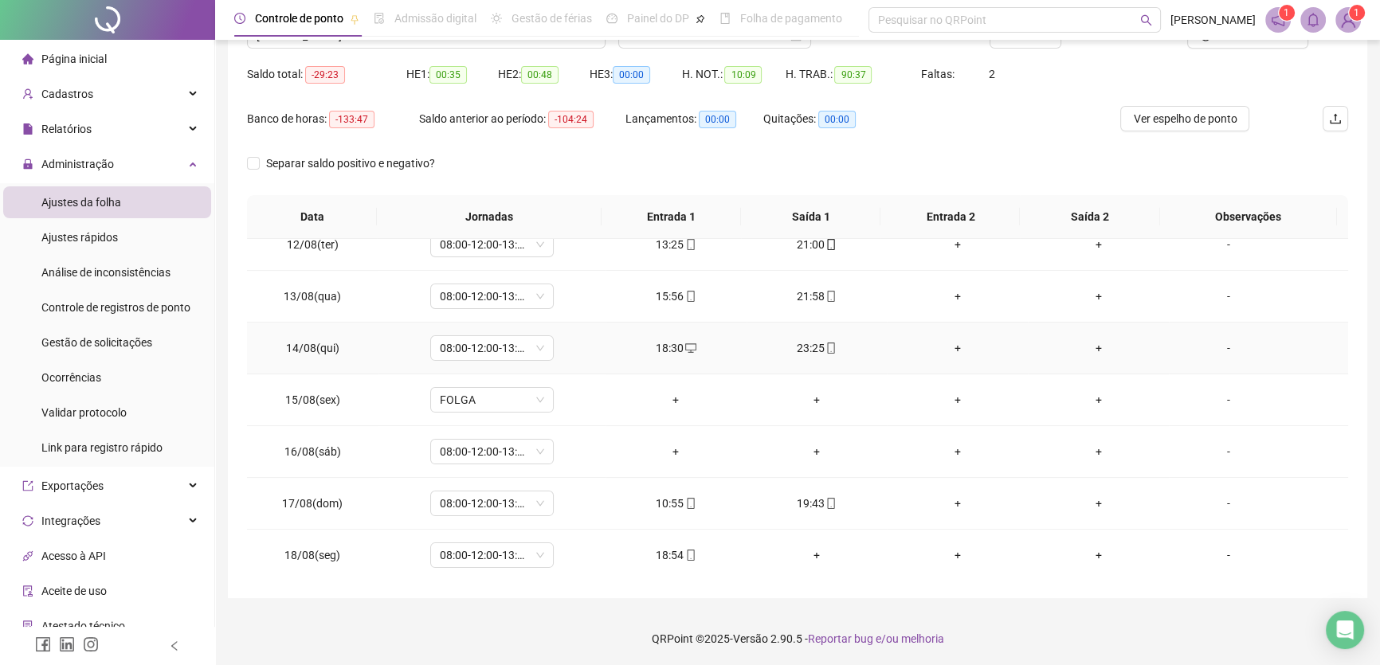
scroll to position [148, 0]
click at [677, 442] on div "+" at bounding box center [676, 451] width 116 height 18
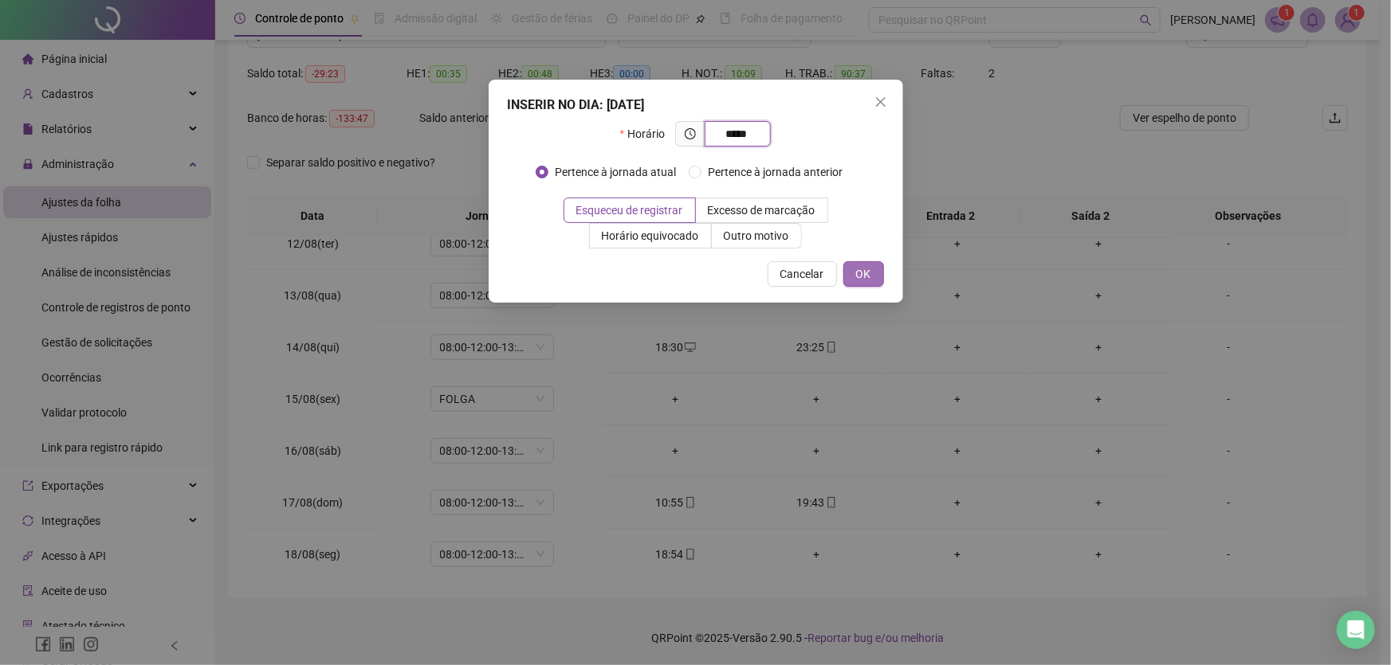
type input "*****"
click at [861, 271] on span "OK" at bounding box center [863, 274] width 15 height 18
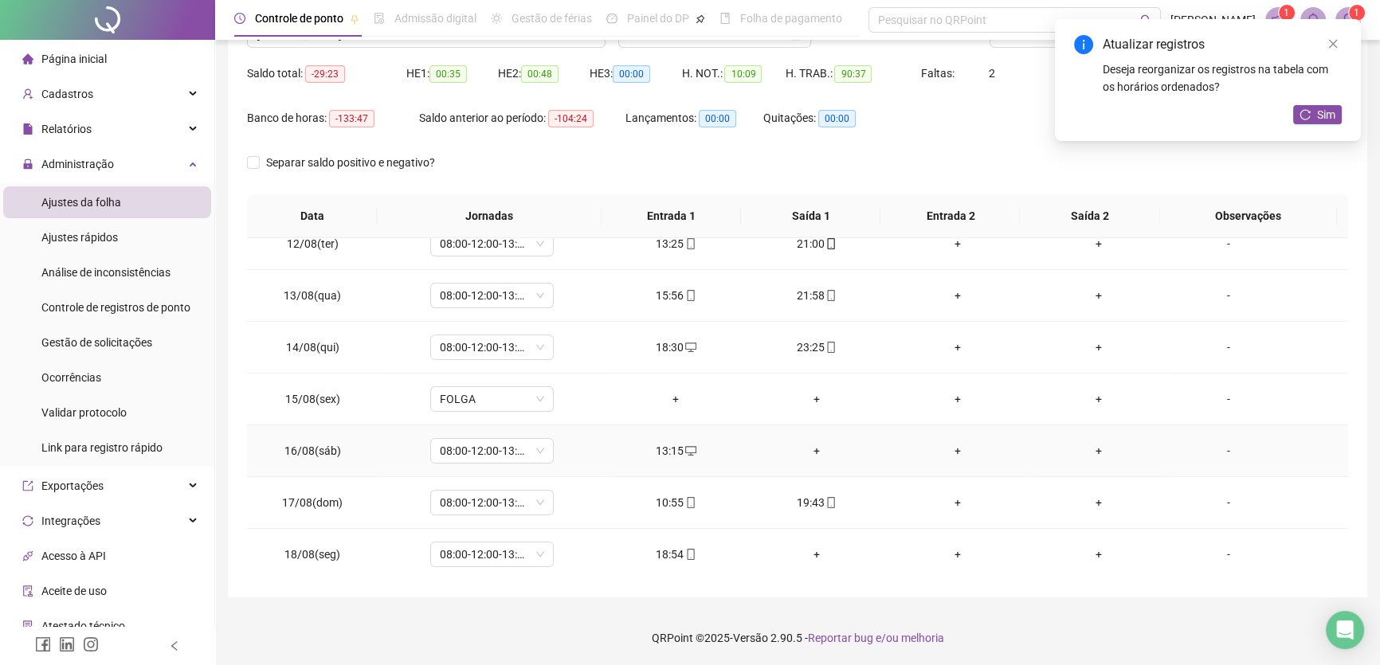
click at [811, 446] on div "+" at bounding box center [818, 451] width 116 height 18
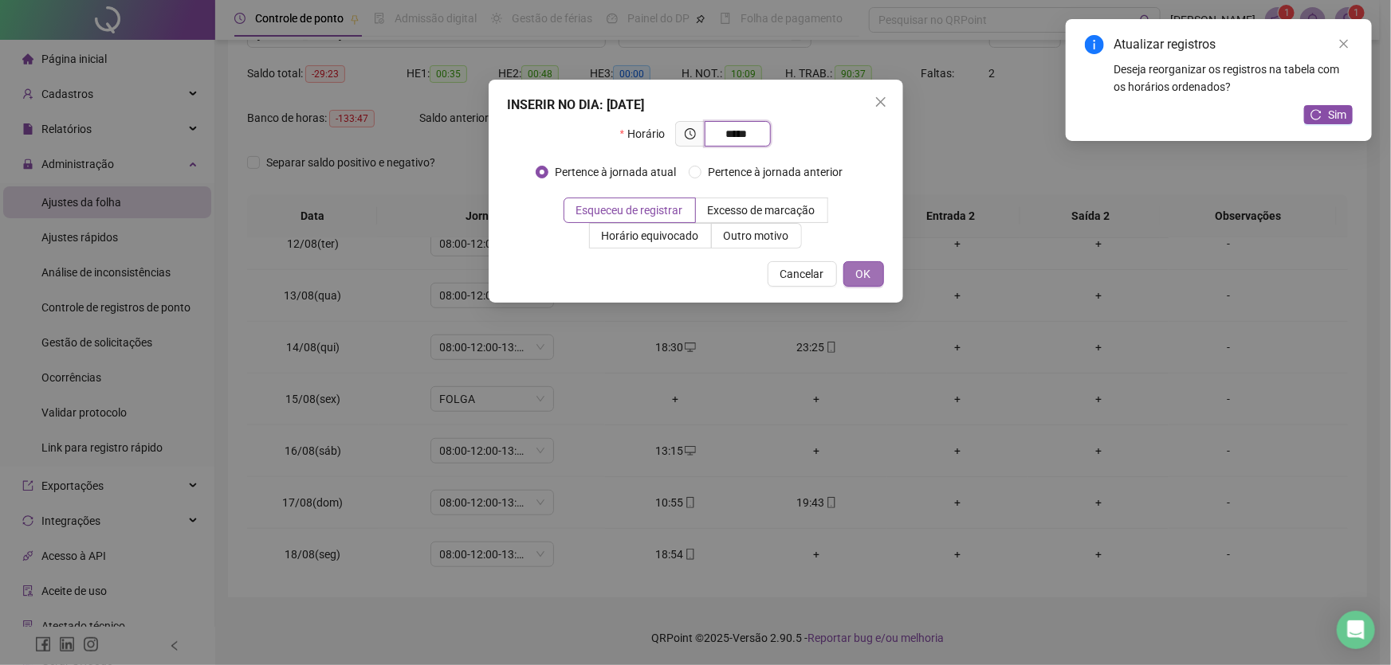
type input "*****"
click at [858, 272] on span "OK" at bounding box center [863, 274] width 15 height 18
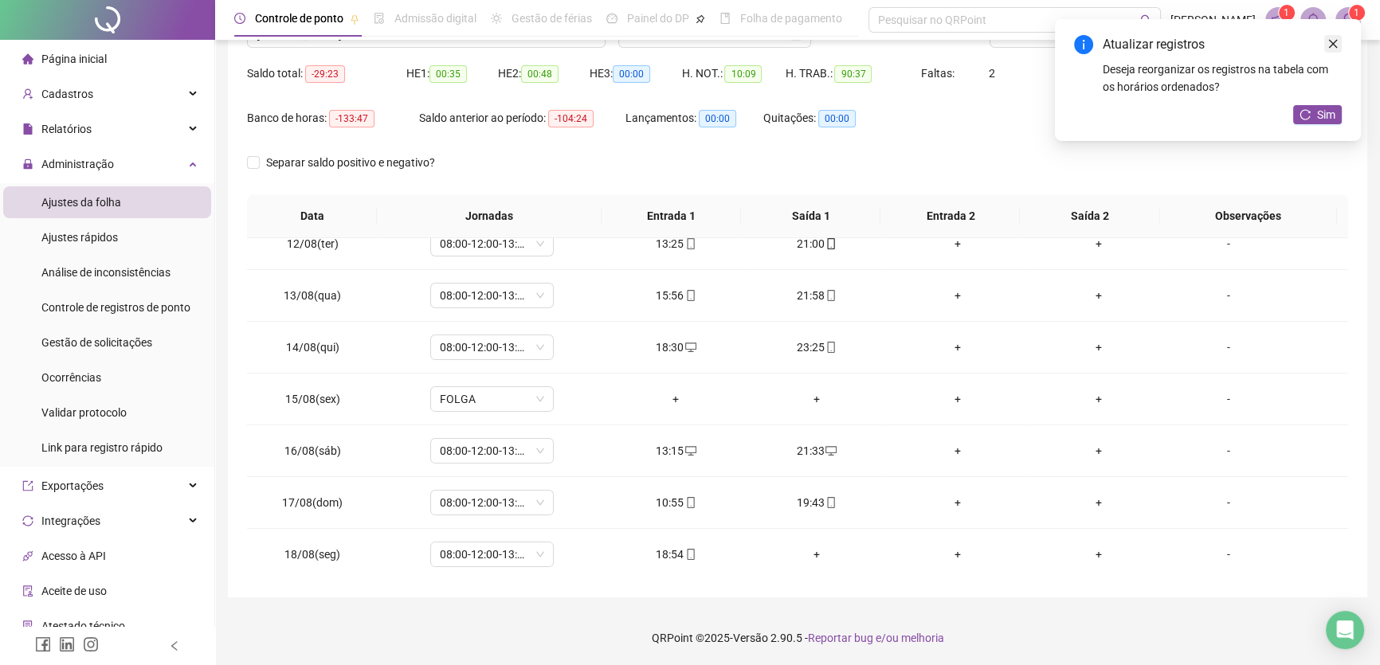
click at [1338, 42] on icon "close" at bounding box center [1333, 43] width 11 height 11
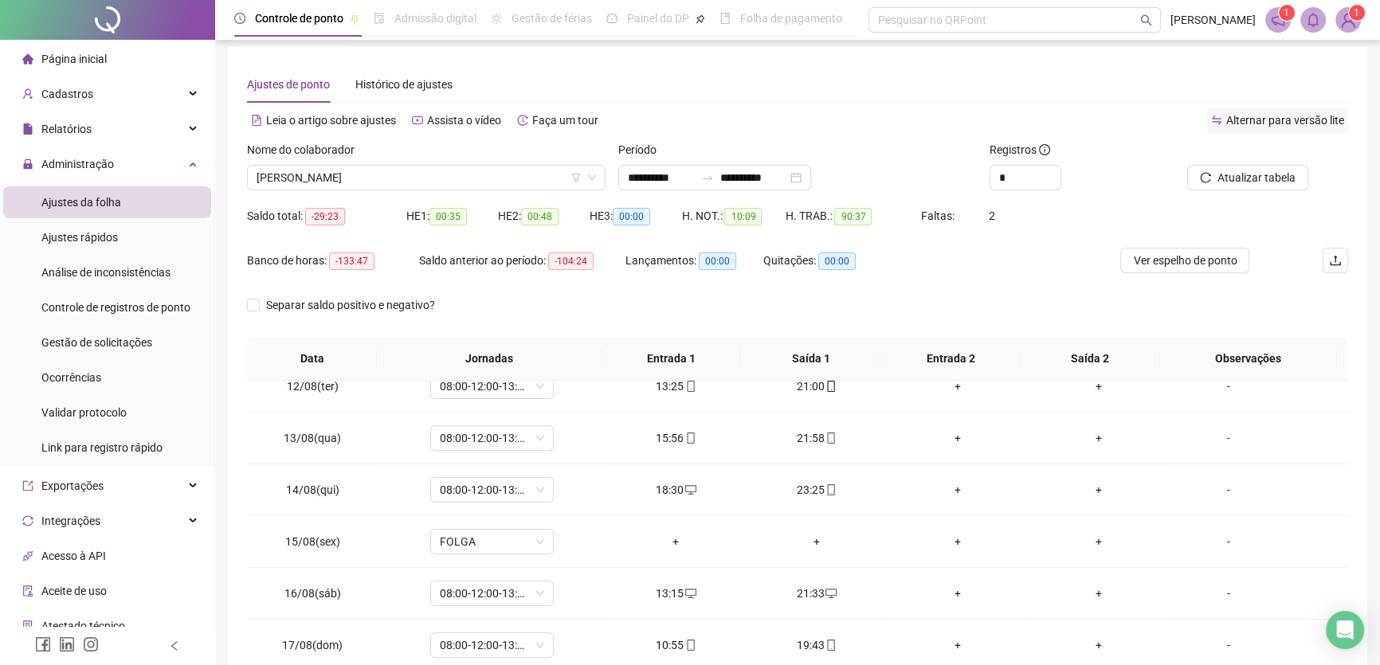
scroll to position [3, 0]
click at [1234, 183] on span "Atualizar tabela" at bounding box center [1257, 180] width 78 height 18
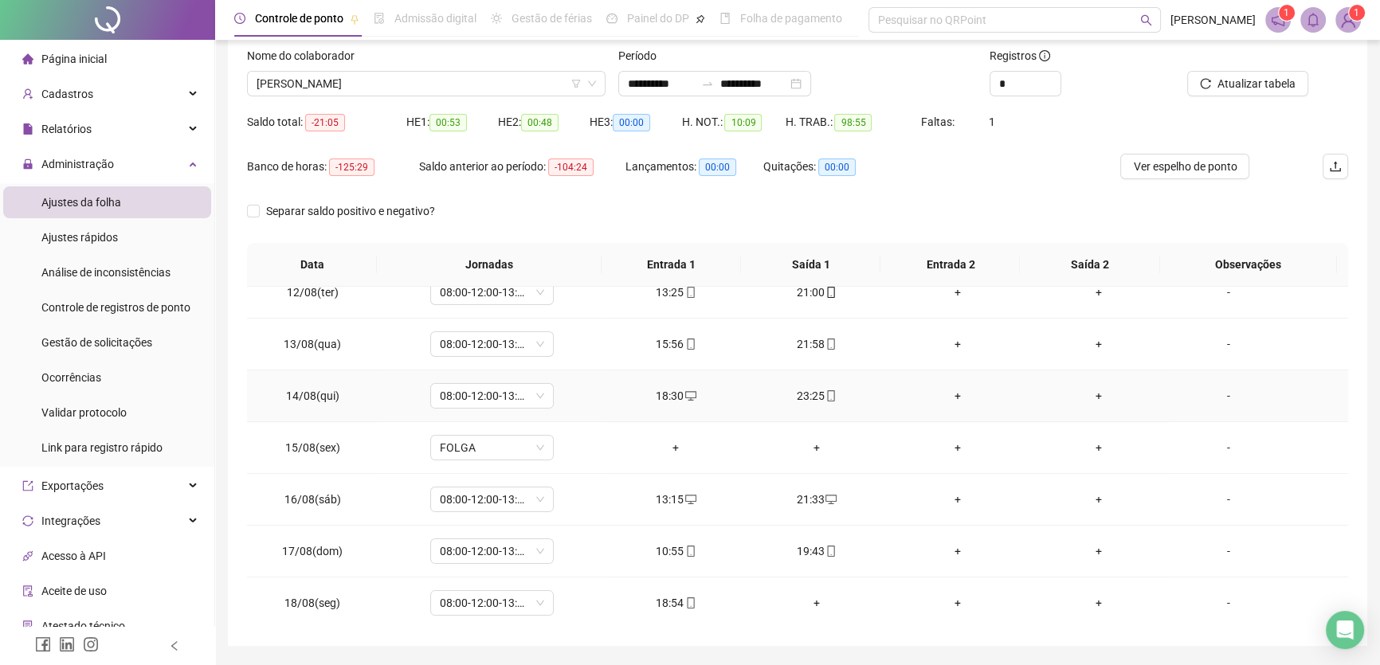
scroll to position [148, 0]
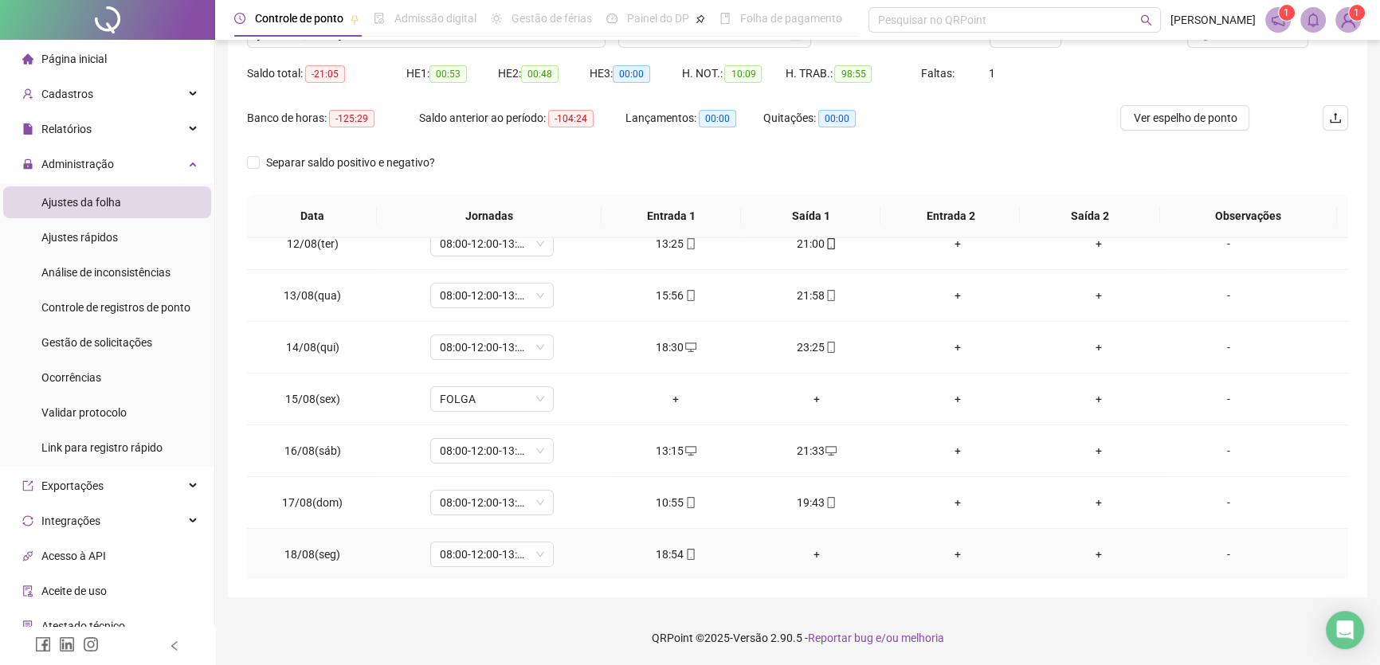
click at [815, 551] on div "+" at bounding box center [818, 555] width 116 height 18
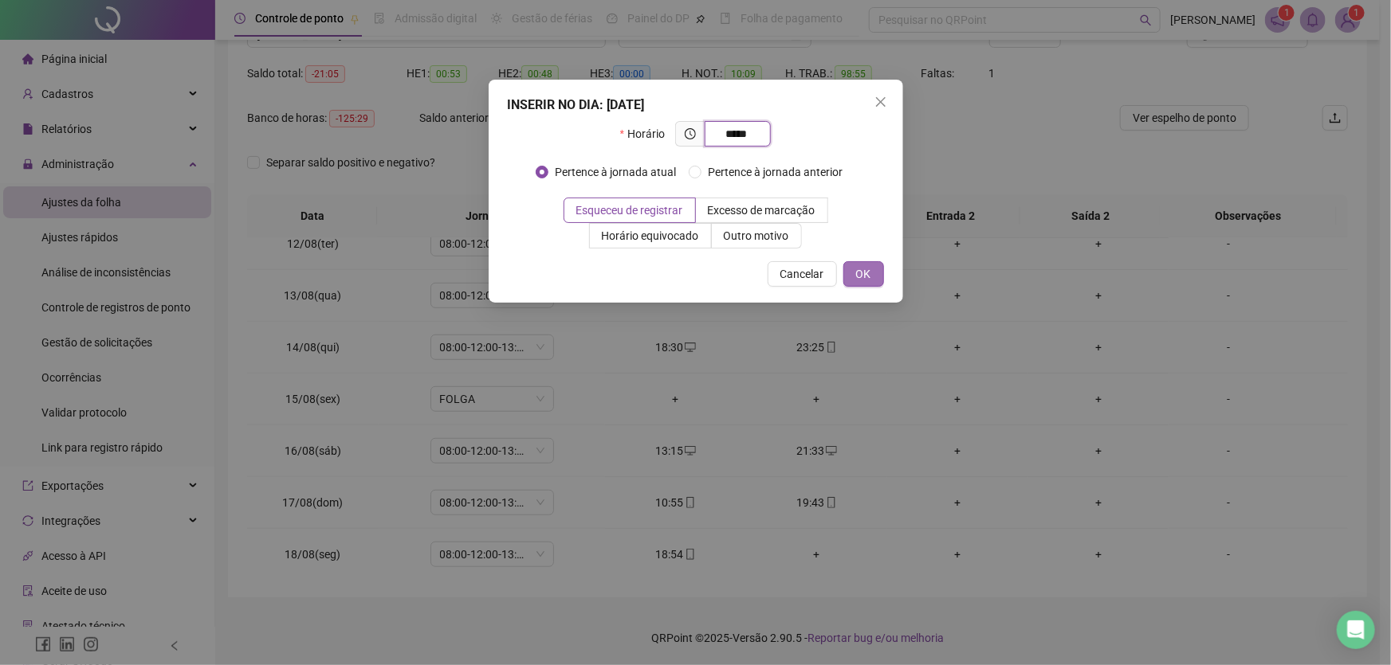
type input "*****"
click at [862, 265] on span "OK" at bounding box center [863, 274] width 15 height 18
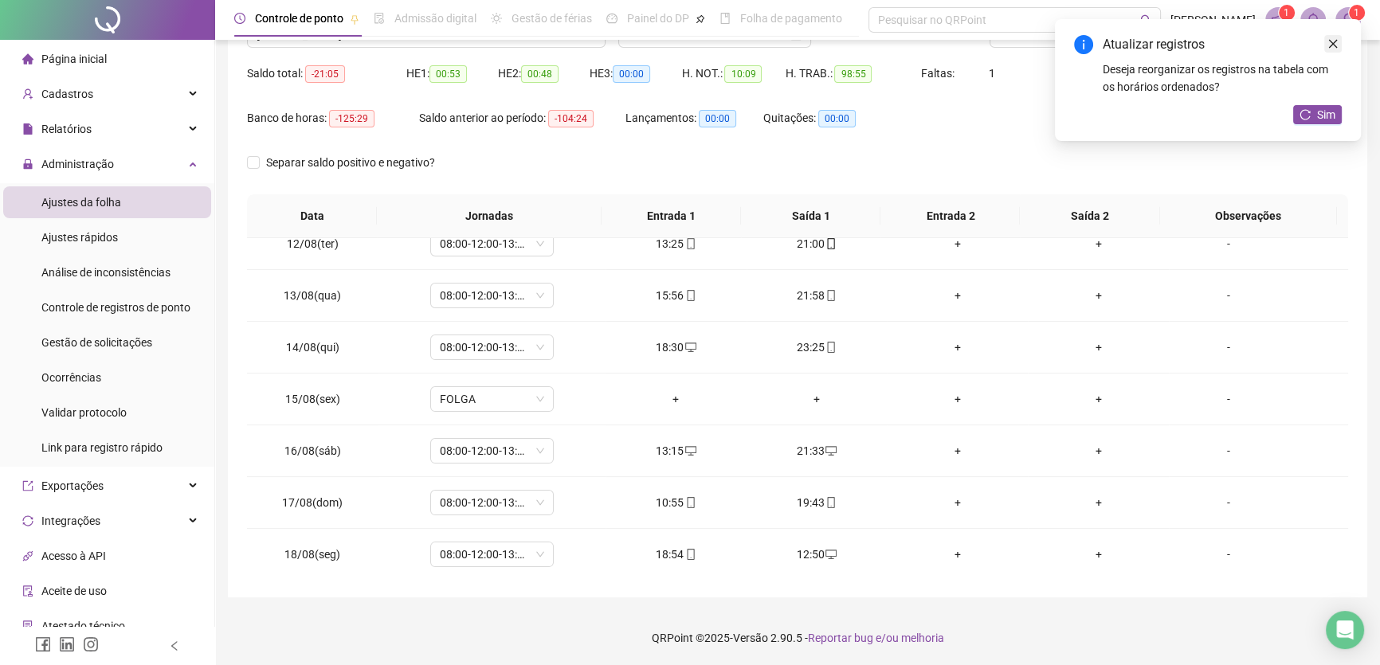
click at [1339, 40] on link "Close" at bounding box center [1334, 44] width 18 height 18
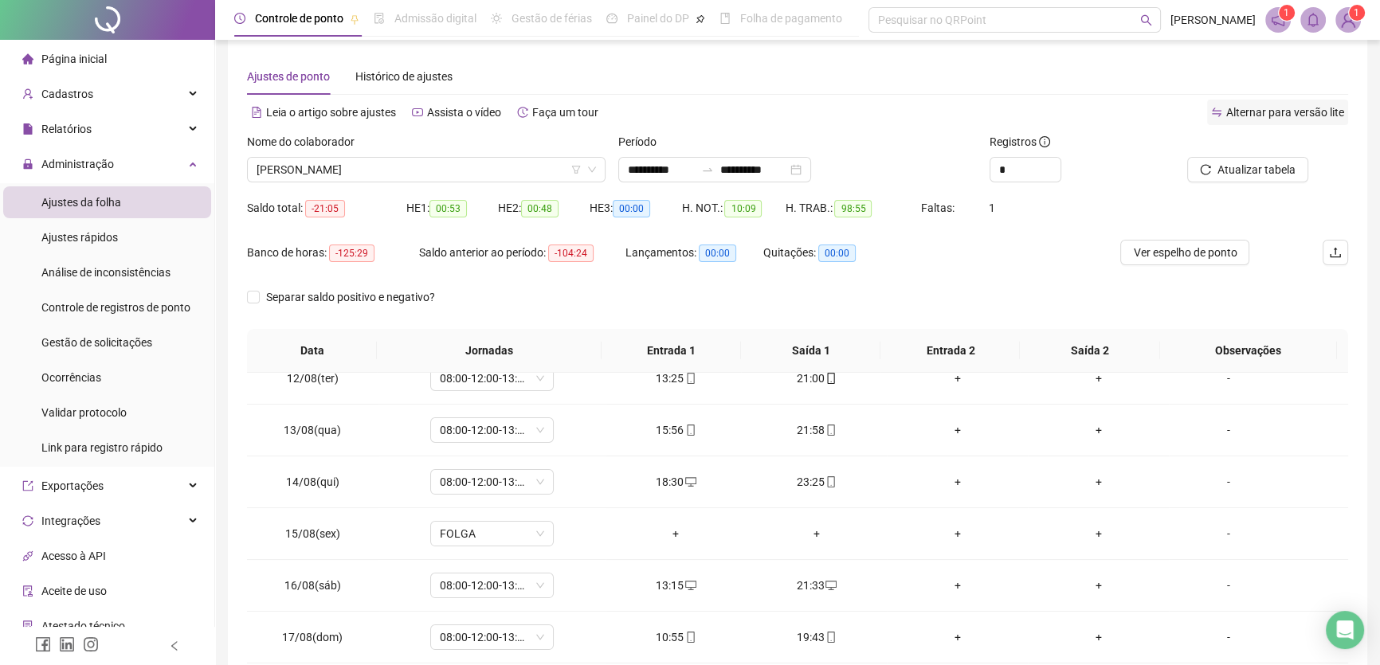
scroll to position [3, 0]
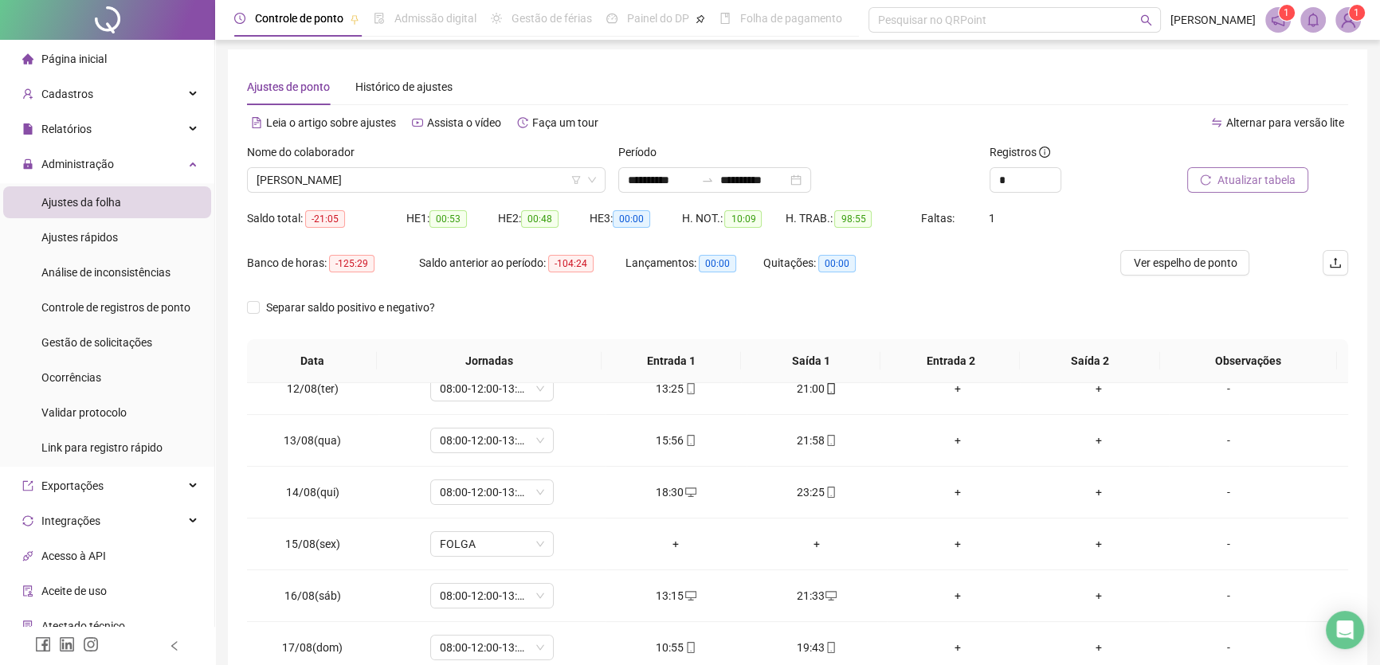
click at [1234, 175] on span "Atualizar tabela" at bounding box center [1257, 180] width 78 height 18
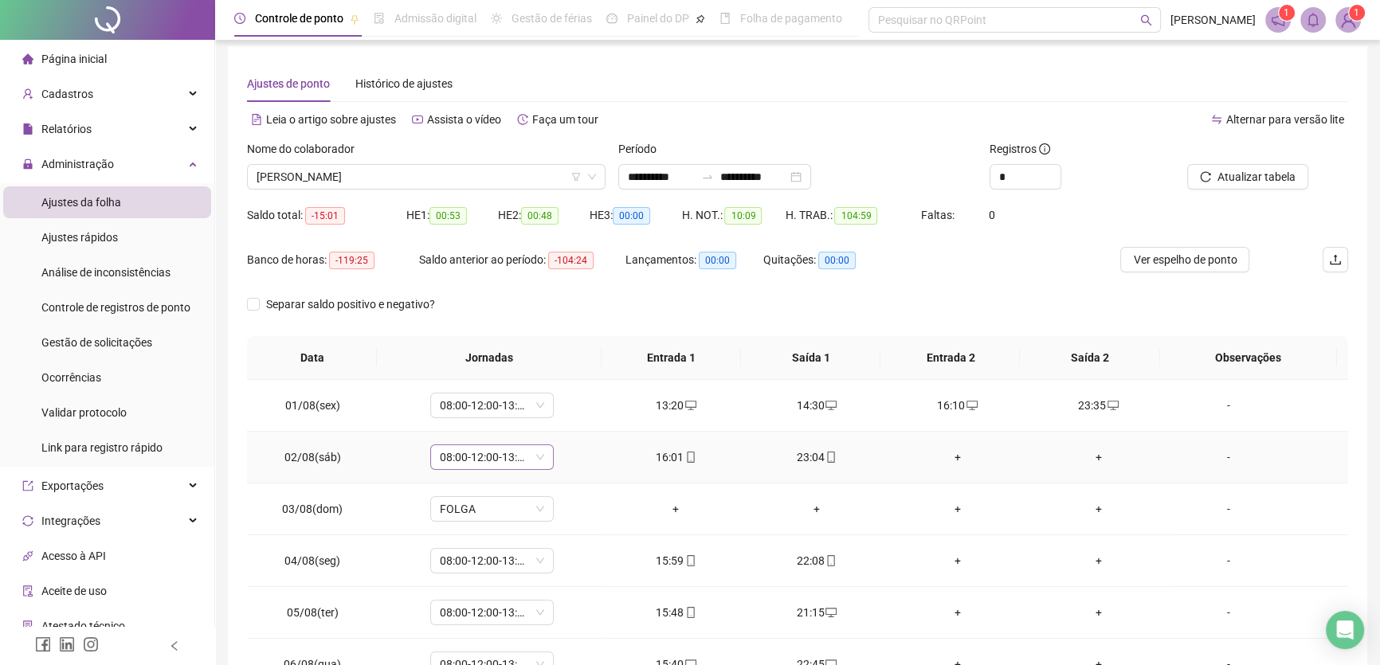
scroll to position [0, 0]
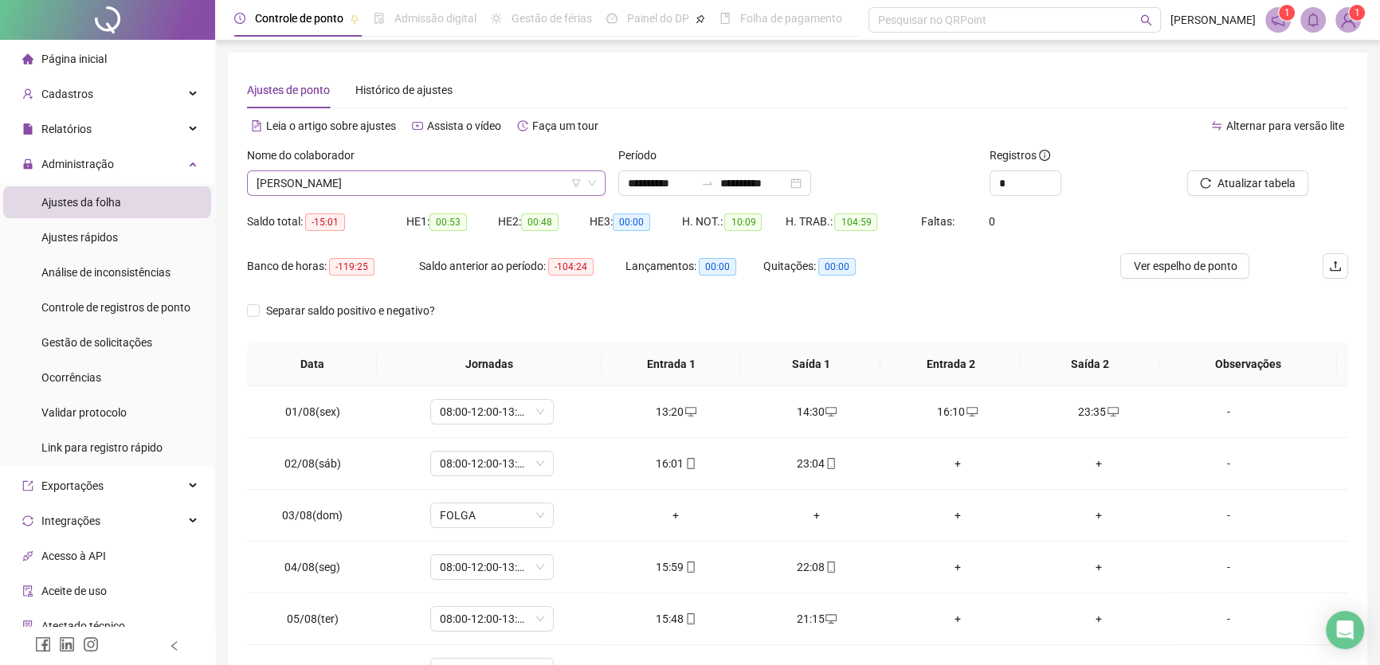
click at [447, 179] on span "JOSÉ CARLOS BRITO DOS SANTOS" at bounding box center [427, 183] width 340 height 24
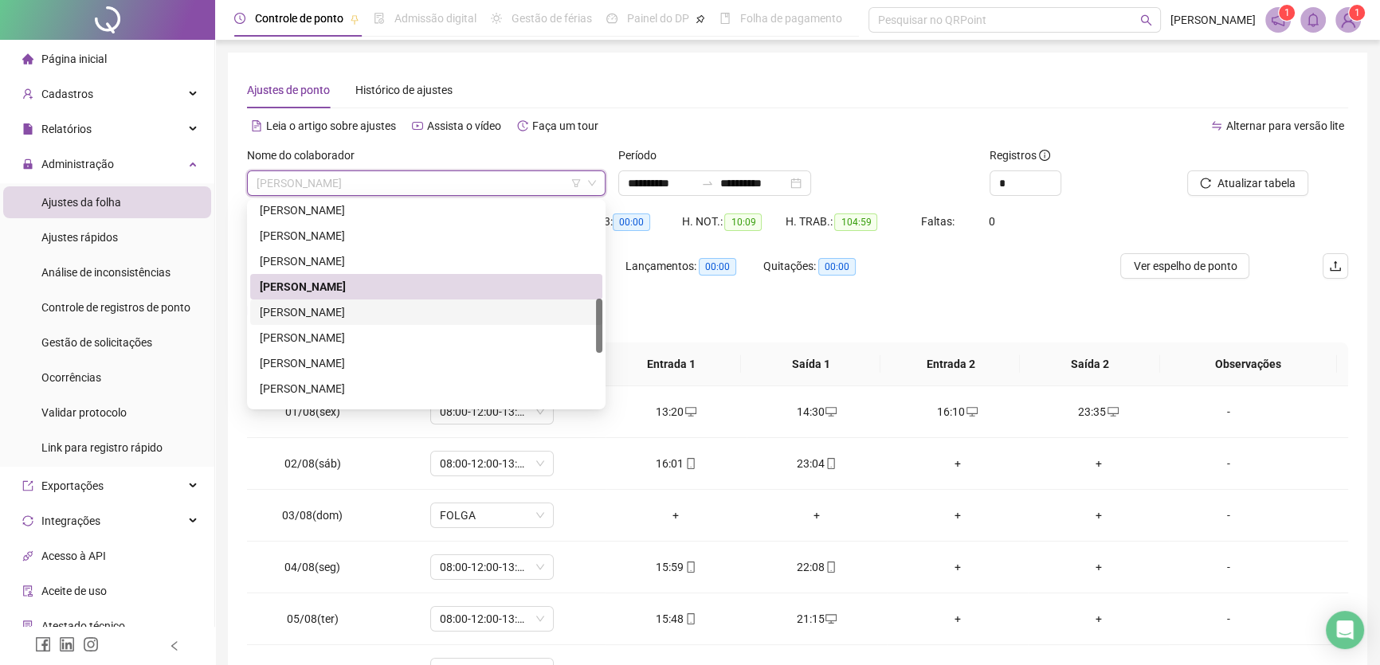
click at [320, 304] on div "JOSÉ CARLOS DOS SANTOS" at bounding box center [426, 313] width 333 height 18
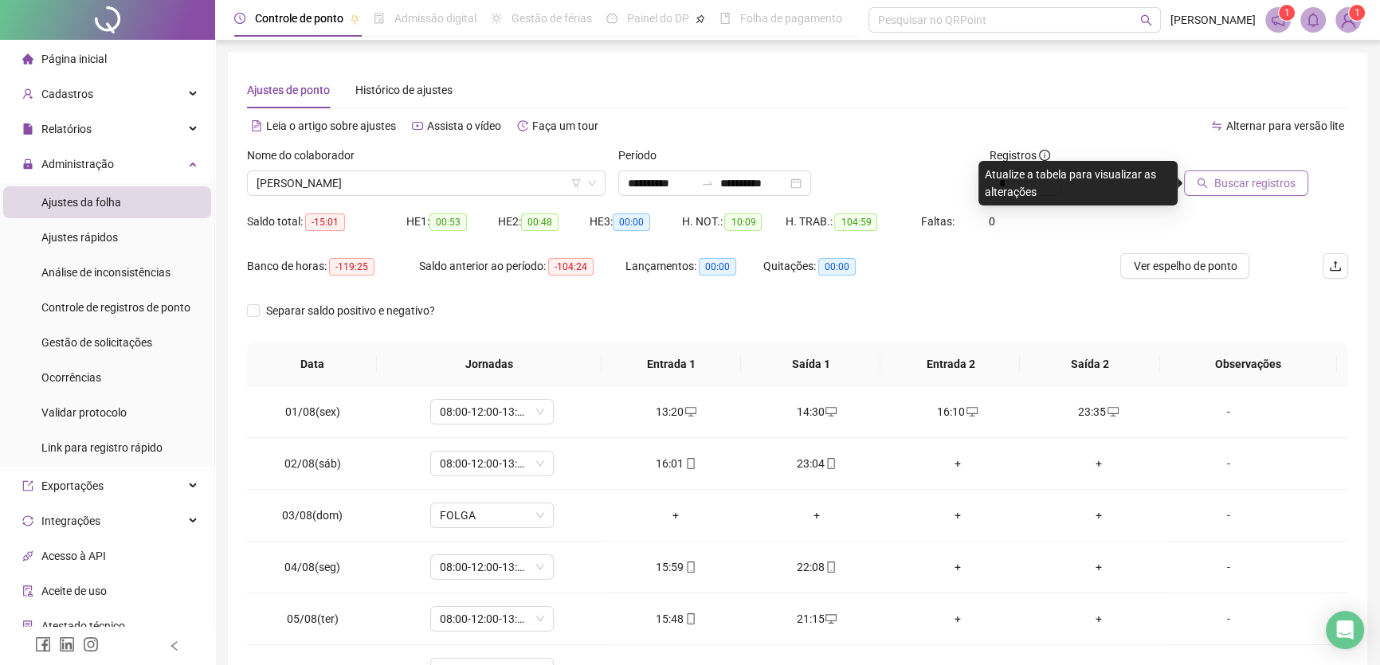
click at [1251, 184] on span "Buscar registros" at bounding box center [1255, 184] width 81 height 18
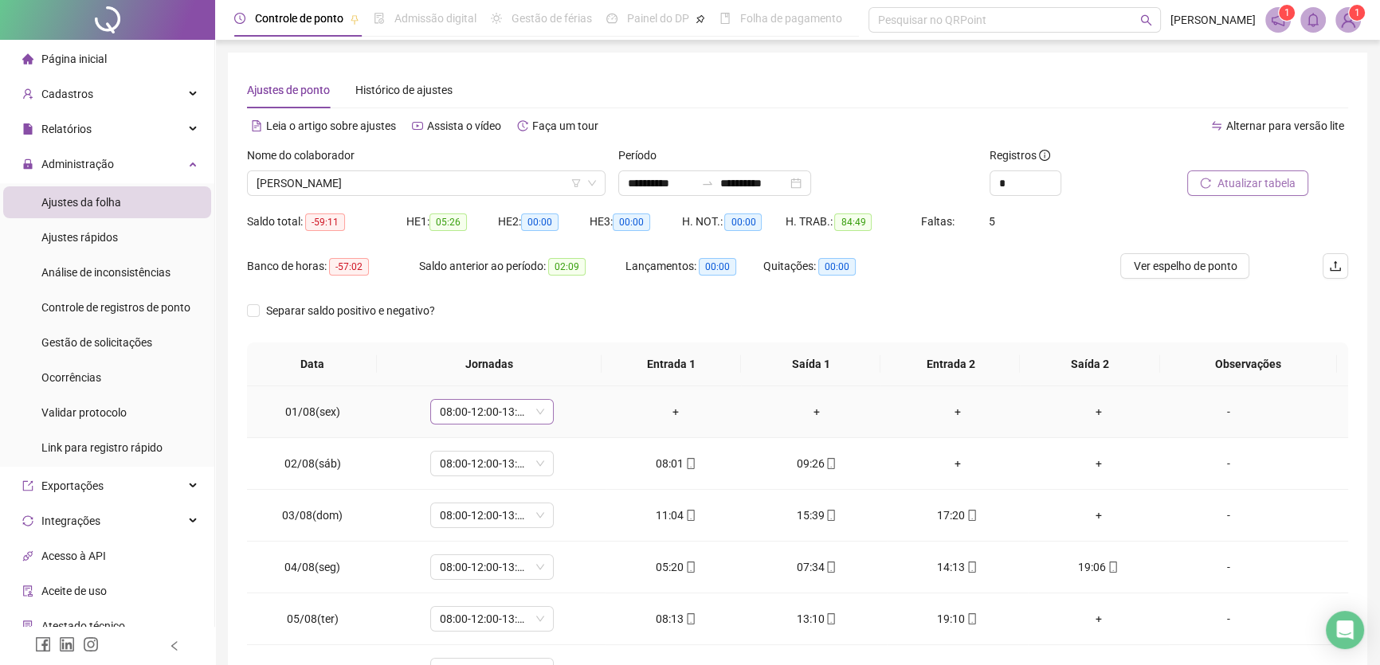
click at [525, 403] on span "08:00-12:00-13:00-17:00" at bounding box center [492, 412] width 104 height 24
click at [482, 518] on div "Folga" at bounding box center [510, 519] width 121 height 18
click at [550, 367] on button "Sim" at bounding box center [564, 369] width 31 height 19
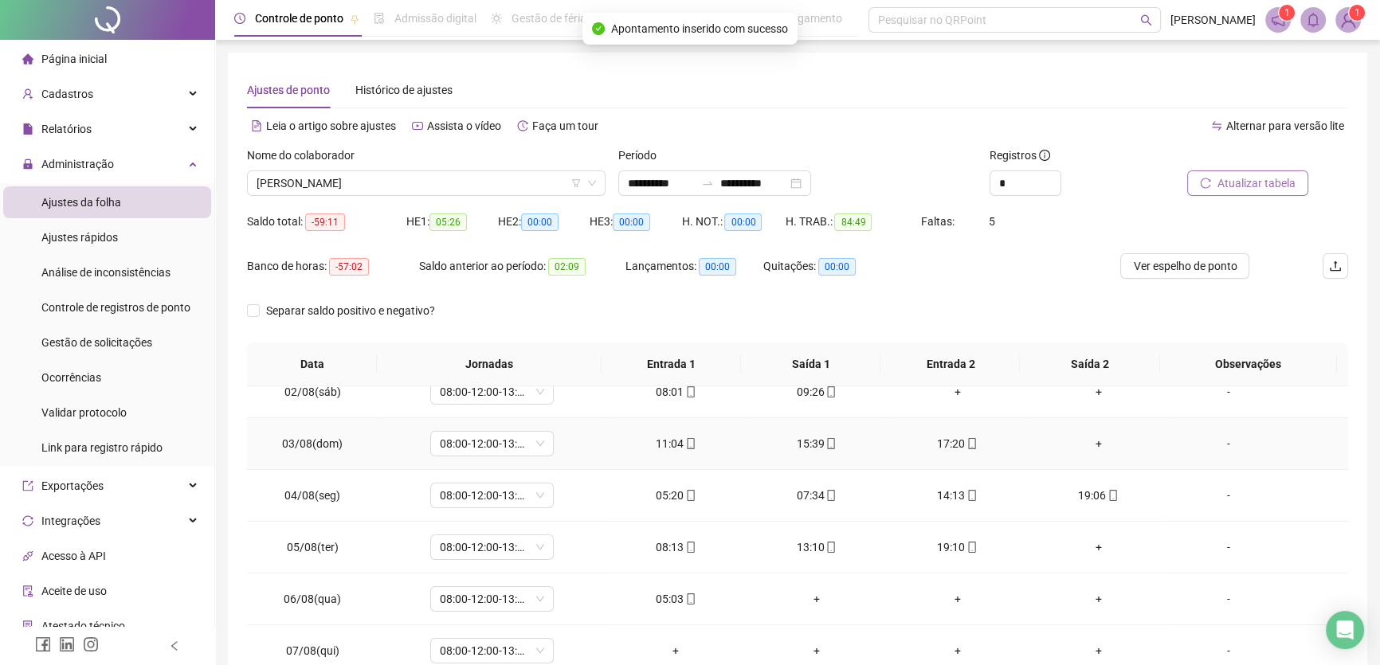
scroll to position [144, 0]
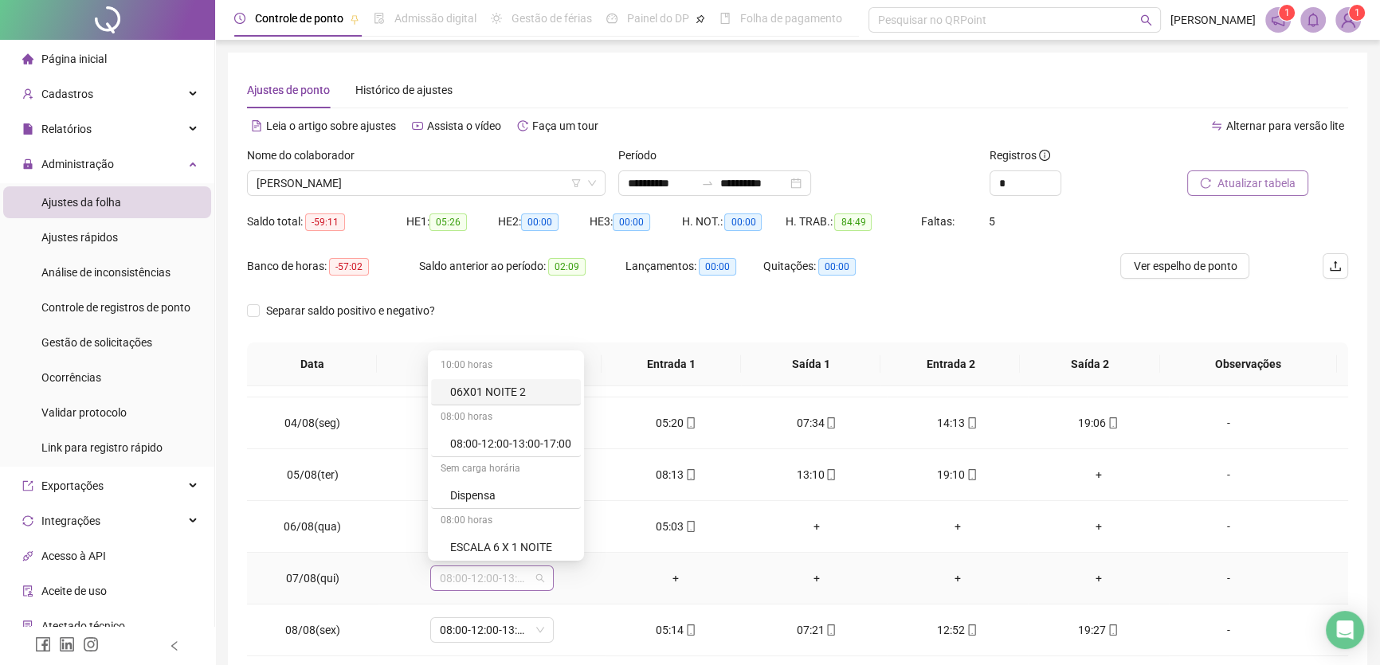
click at [532, 574] on span "08:00-12:00-13:00-17:00" at bounding box center [492, 579] width 104 height 24
click at [481, 477] on div "Folga" at bounding box center [510, 486] width 121 height 18
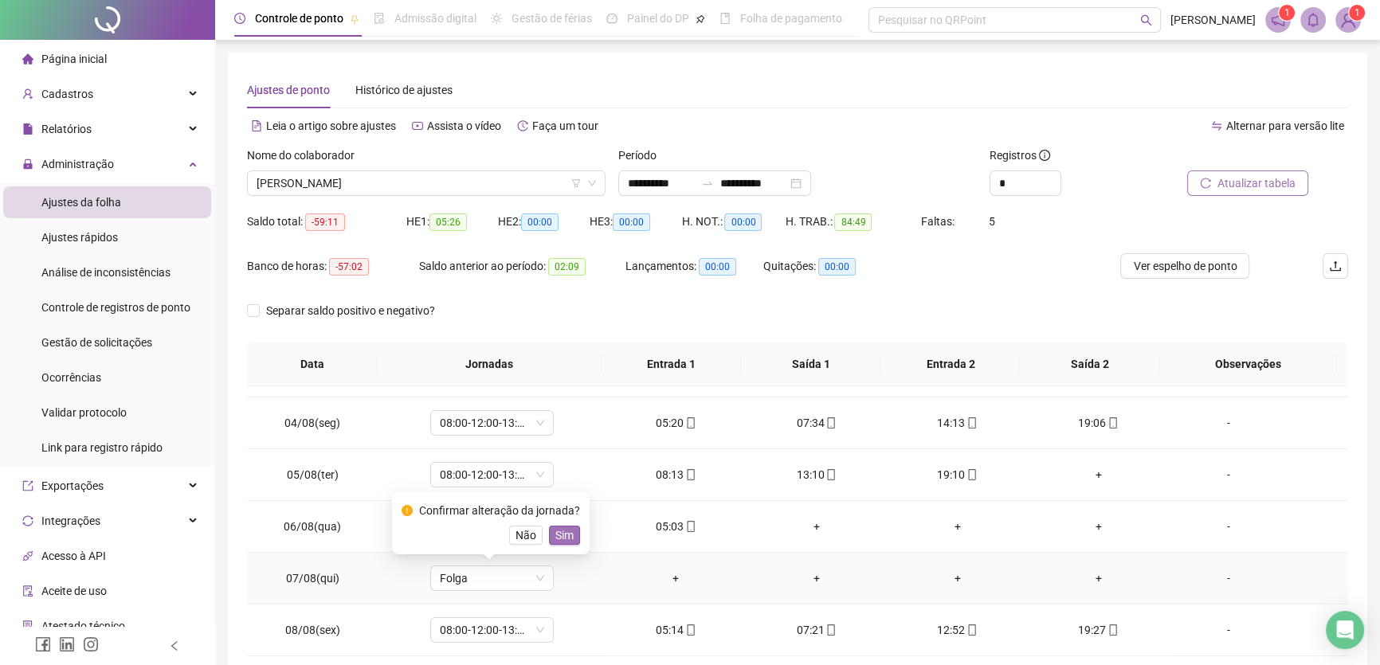
click at [549, 533] on button "Sim" at bounding box center [564, 535] width 31 height 19
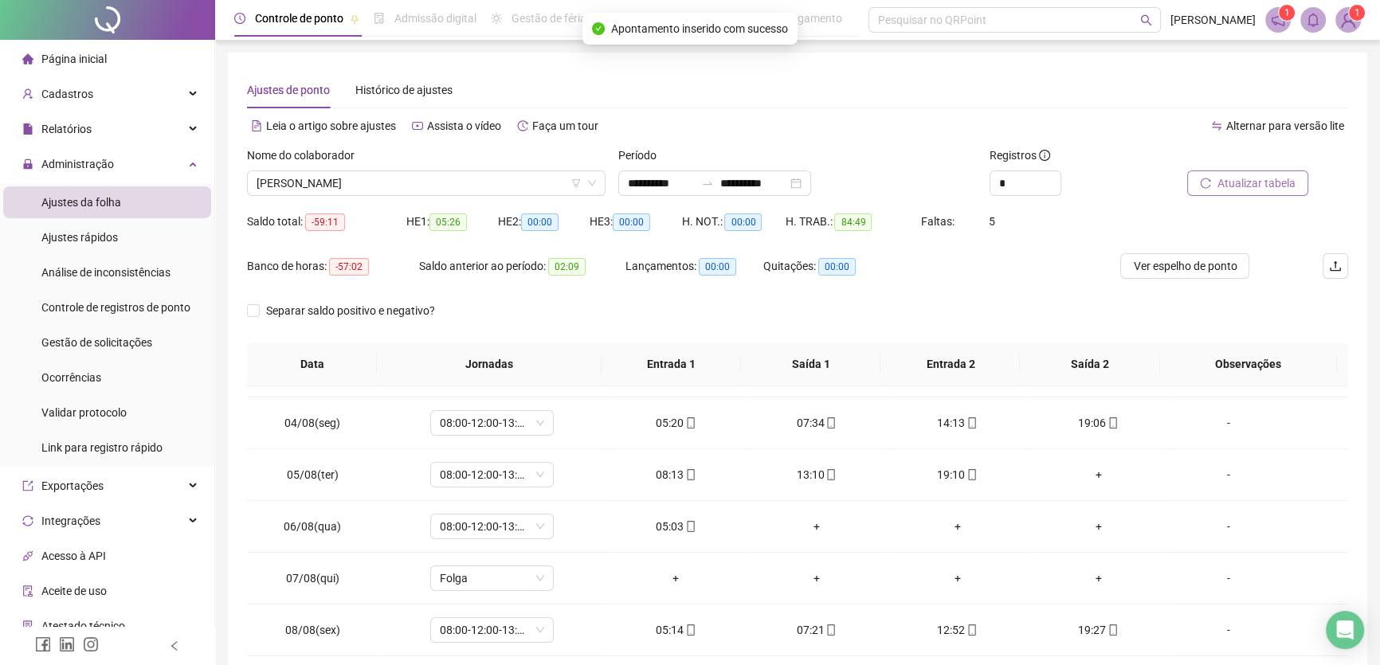
click at [1231, 178] on span "Atualizar tabela" at bounding box center [1257, 184] width 78 height 18
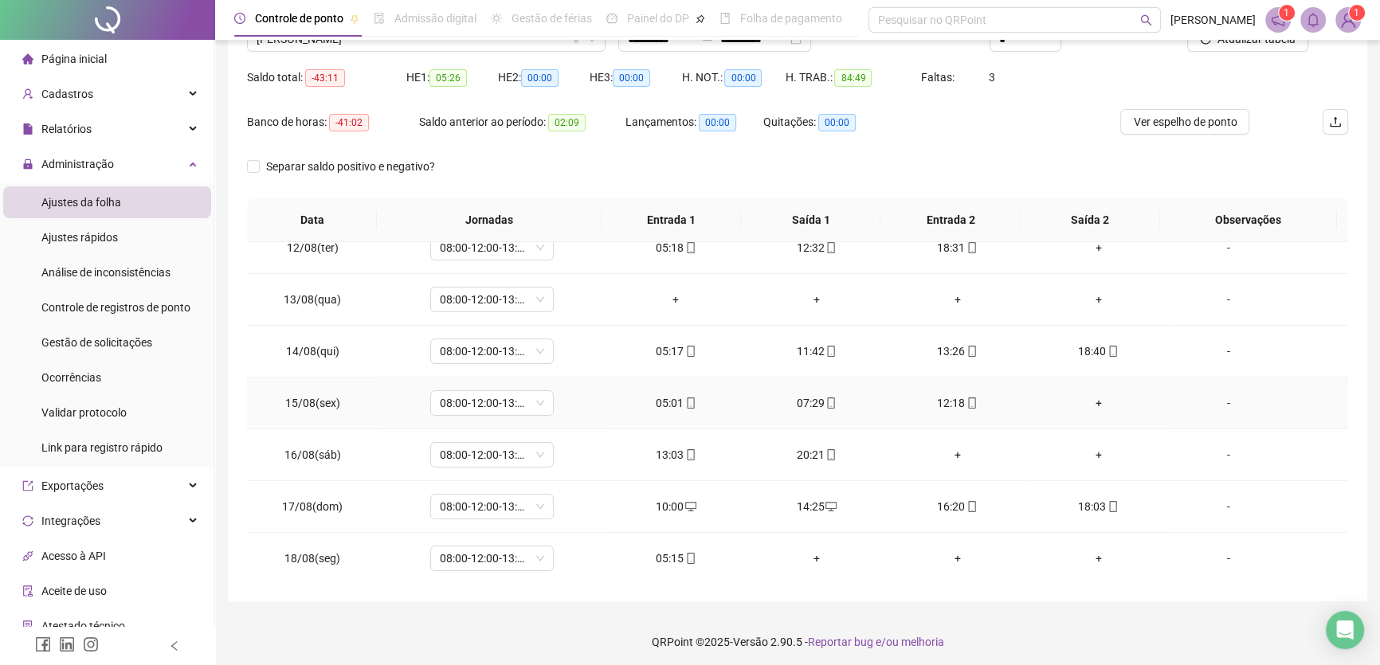
scroll to position [518, 0]
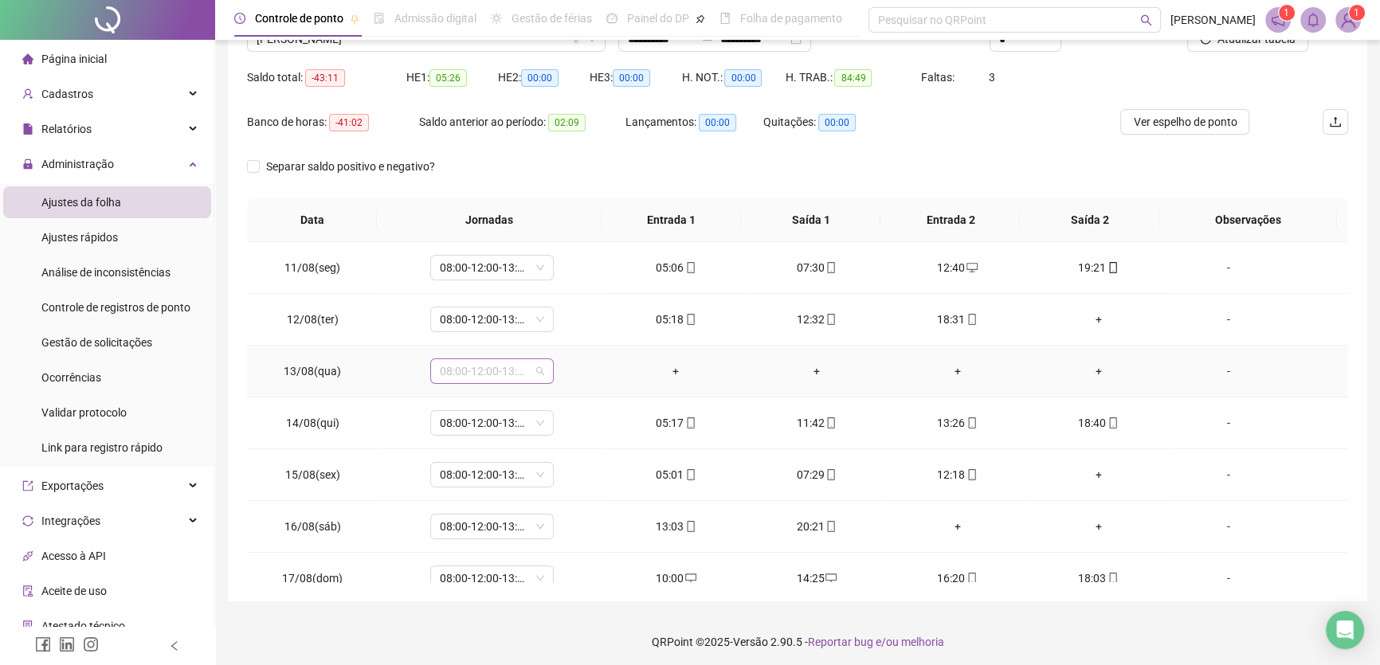
click at [528, 367] on span "08:00-12:00-13:00-17:00" at bounding box center [492, 371] width 104 height 24
click at [508, 471] on div "Folga" at bounding box center [510, 477] width 121 height 18
click at [557, 324] on span "Sim" at bounding box center [564, 329] width 18 height 18
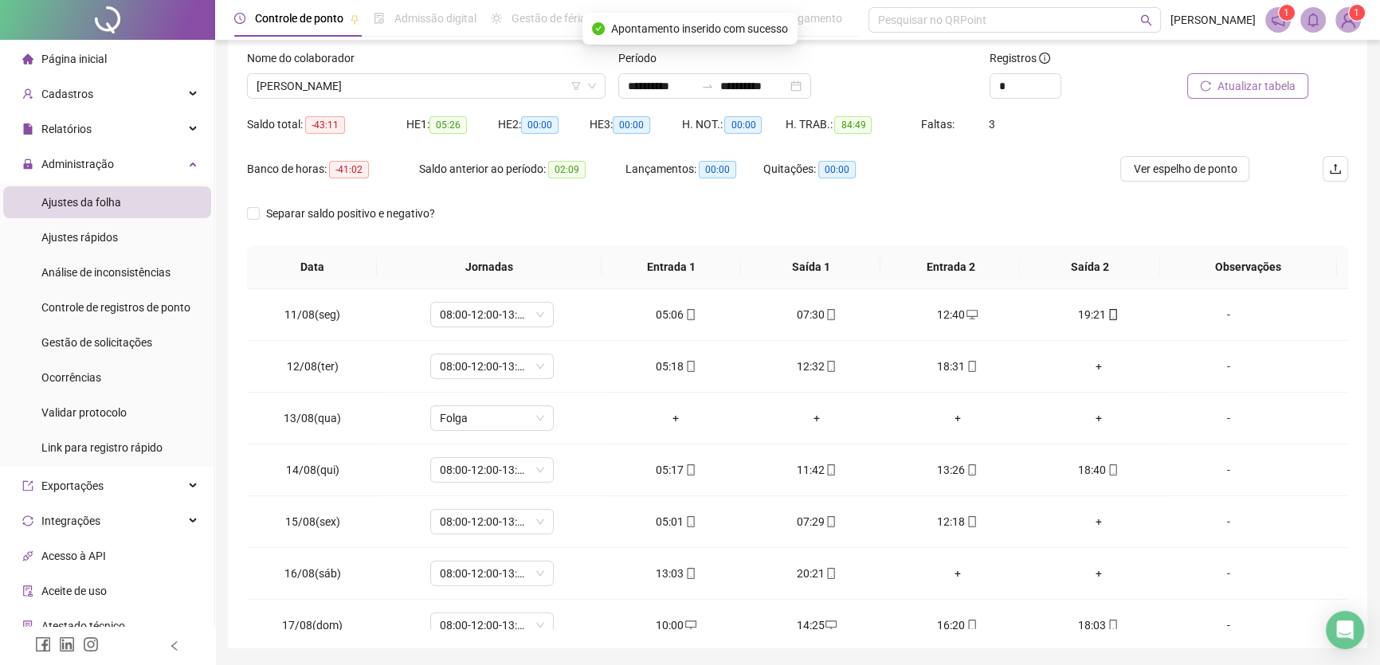
scroll to position [72, 0]
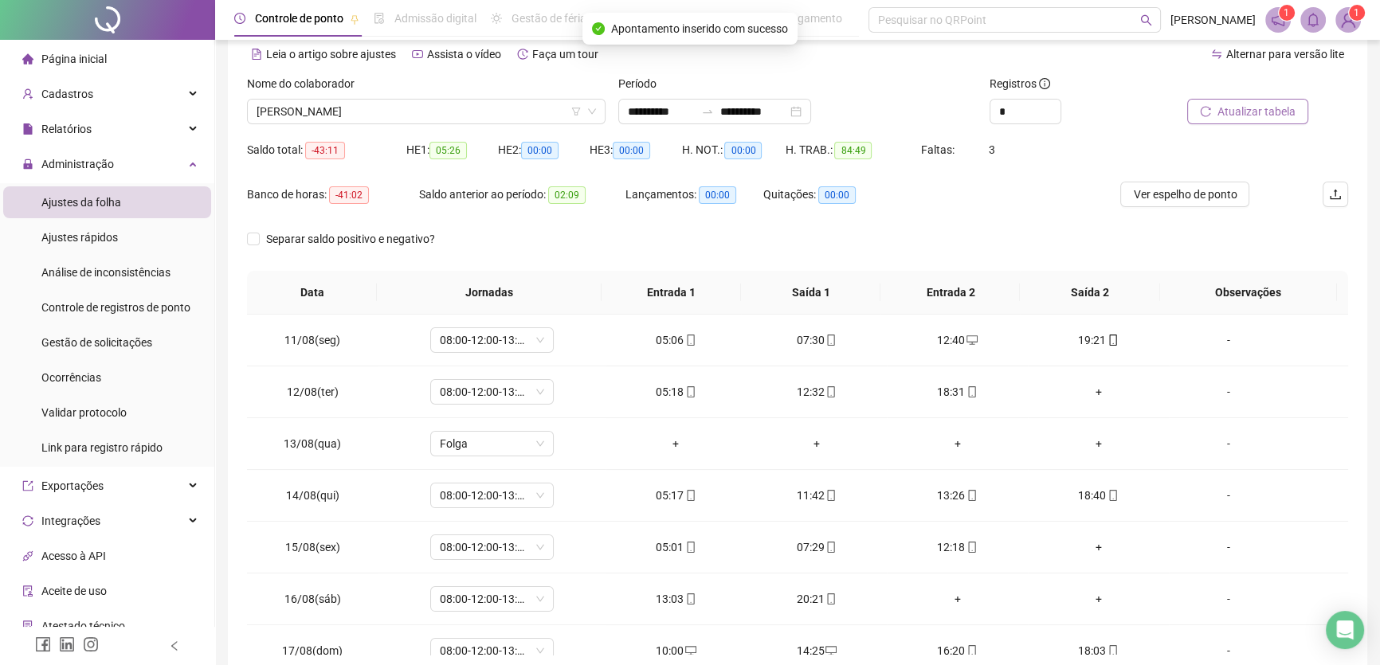
click at [1243, 116] on span "Atualizar tabela" at bounding box center [1257, 112] width 78 height 18
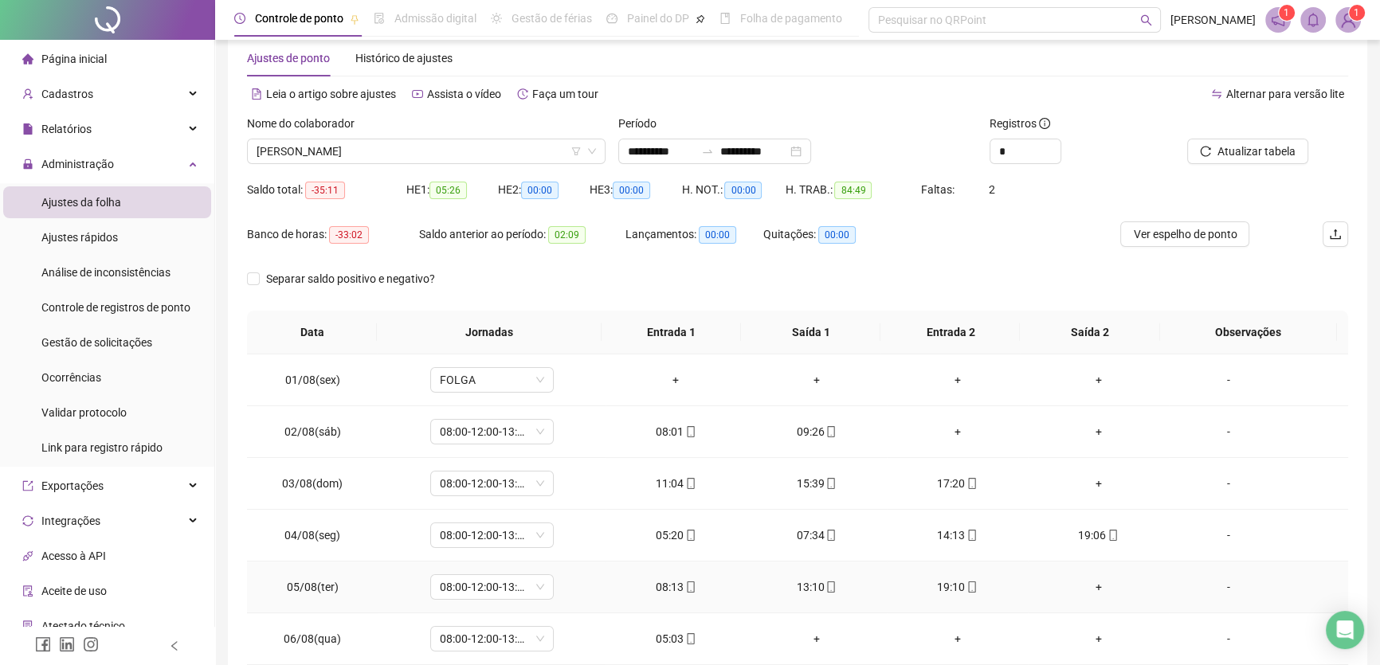
scroll to position [0, 0]
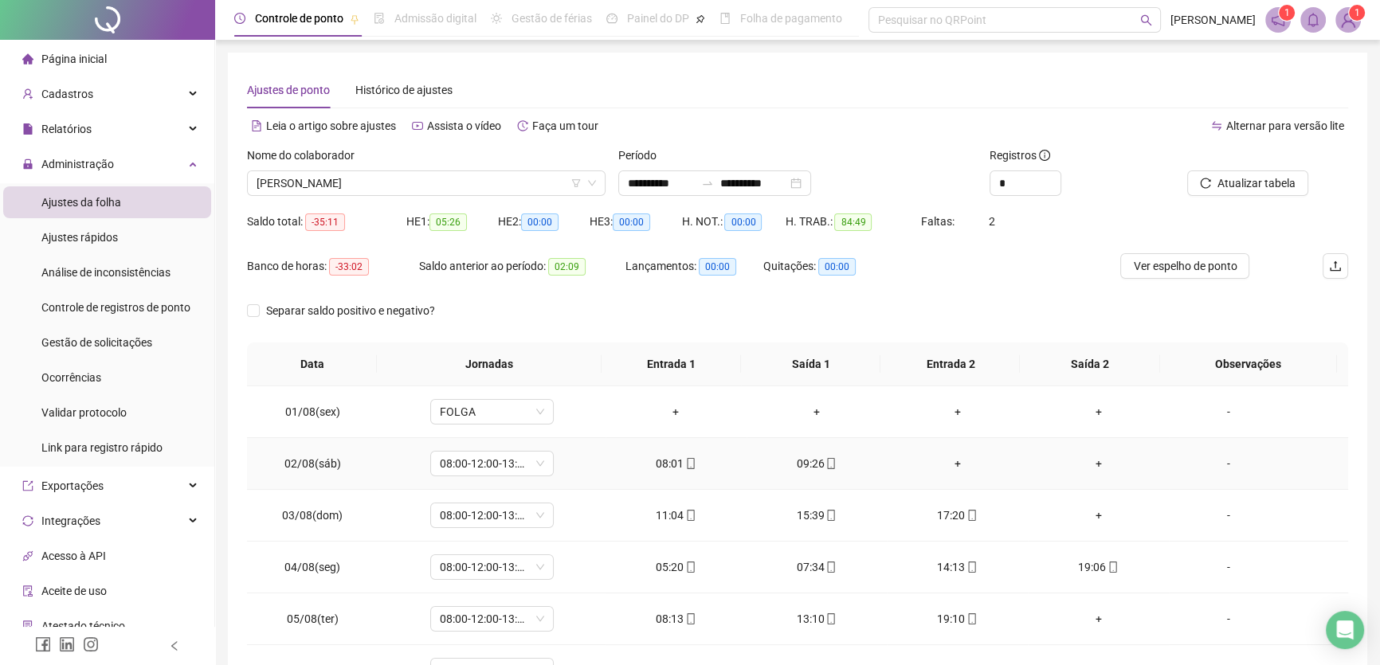
click at [953, 461] on div "+" at bounding box center [958, 464] width 116 height 18
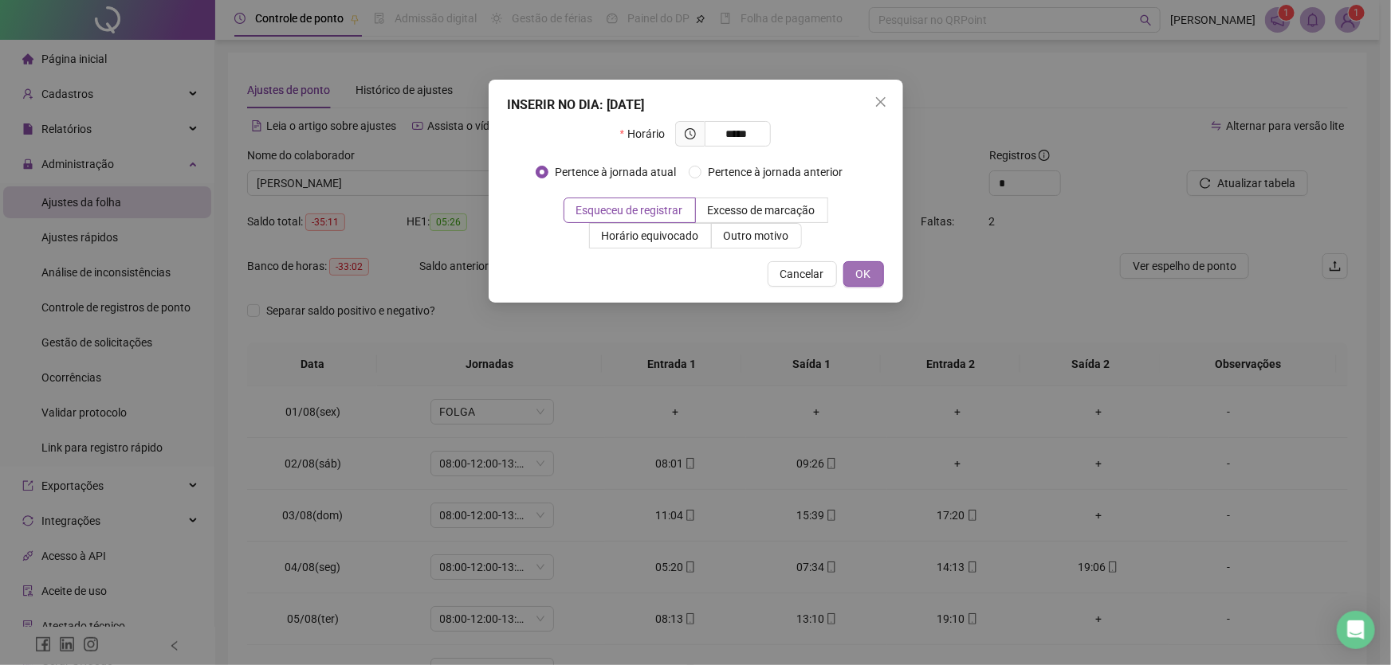
type input "*****"
click at [862, 273] on span "OK" at bounding box center [863, 274] width 15 height 18
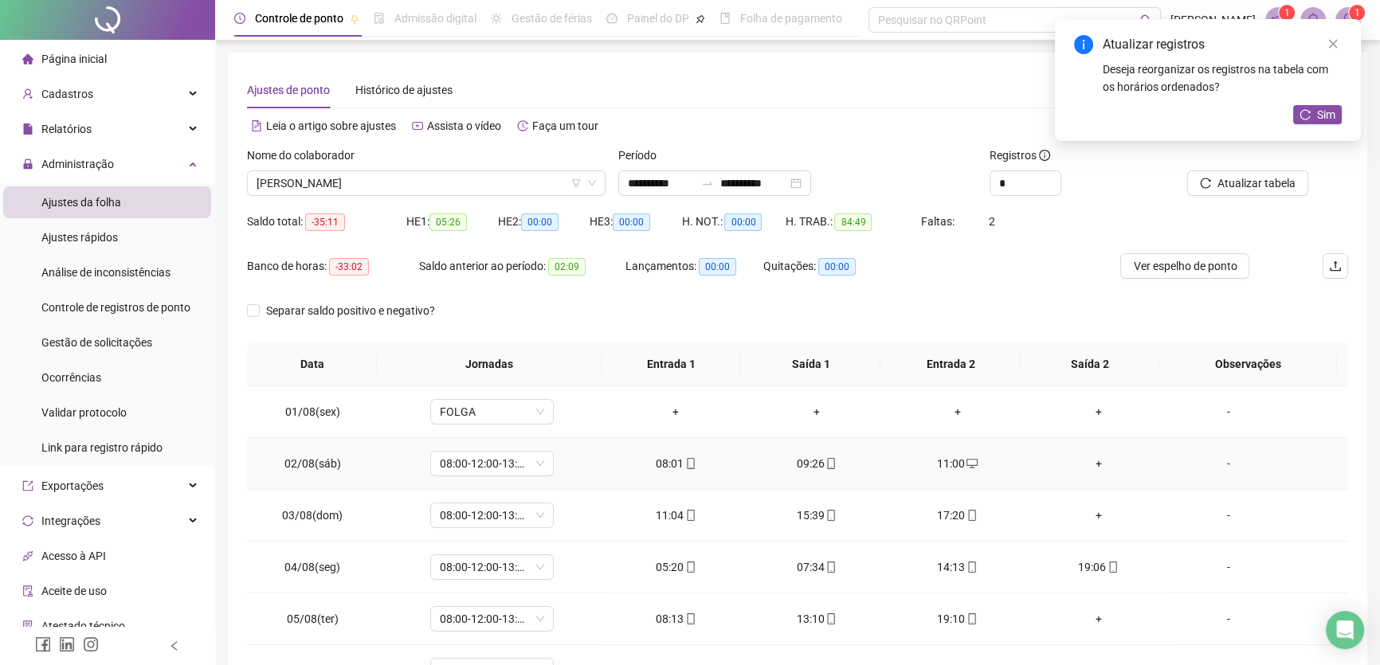
click at [1083, 461] on div "+" at bounding box center [1099, 464] width 116 height 18
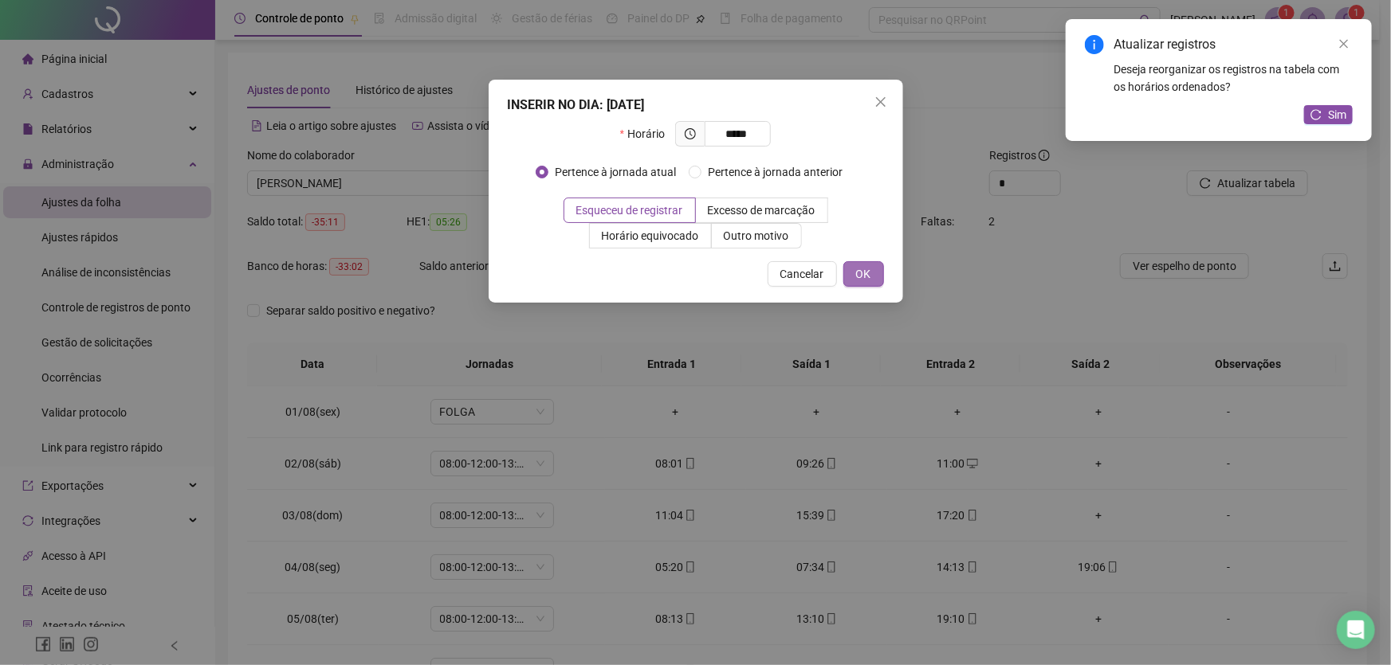
type input "*****"
click at [857, 269] on span "OK" at bounding box center [863, 274] width 15 height 18
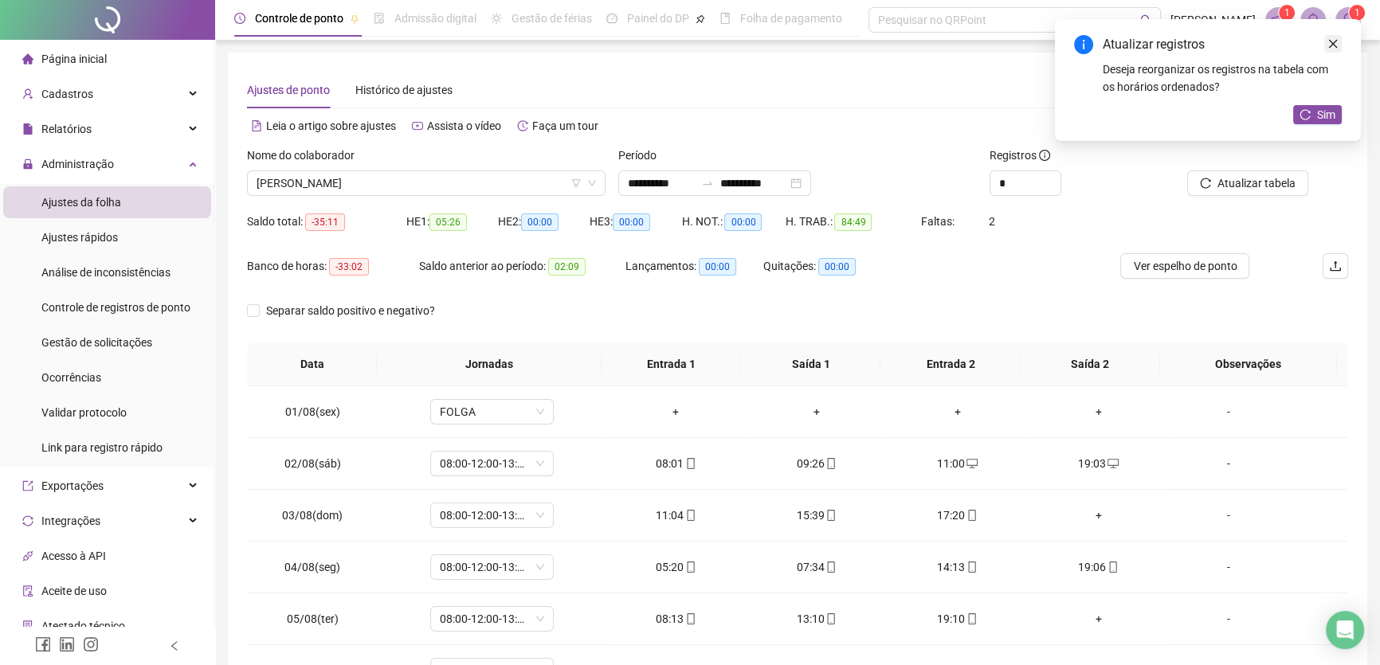
click at [1336, 42] on icon "close" at bounding box center [1333, 43] width 11 height 11
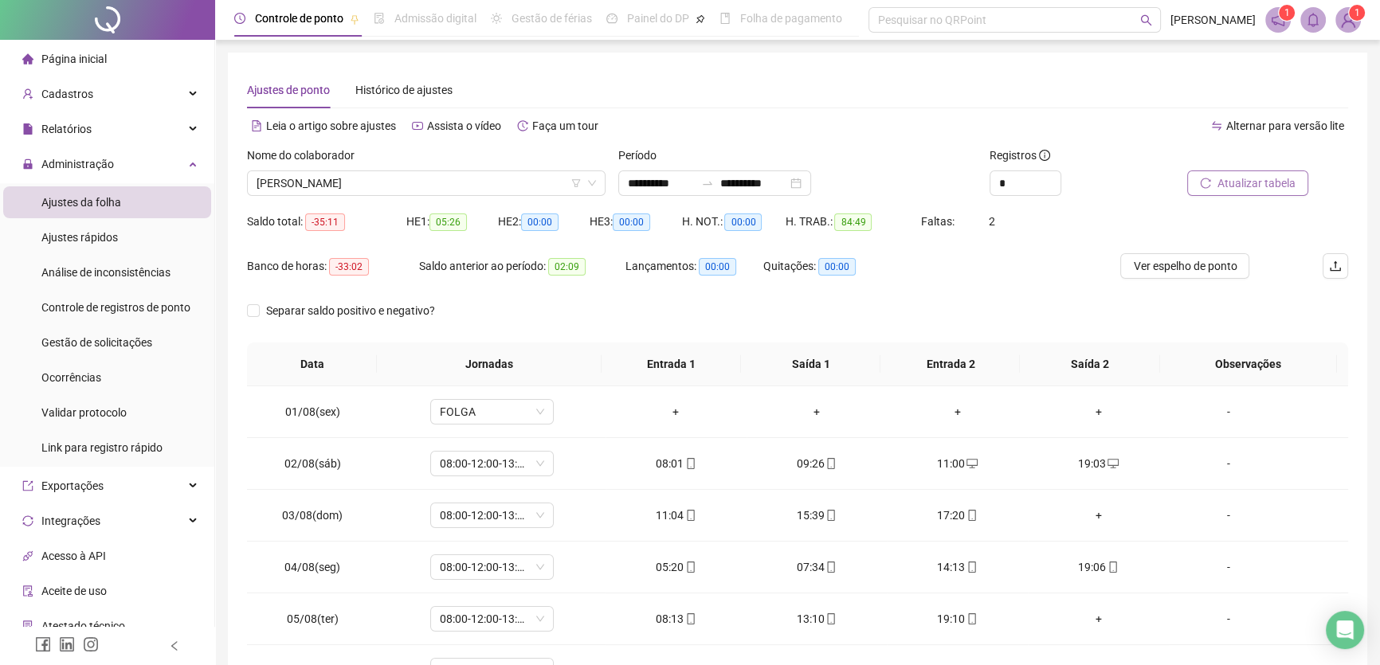
click at [1246, 192] on button "Atualizar tabela" at bounding box center [1247, 184] width 121 height 26
click at [1089, 512] on div "+" at bounding box center [1099, 516] width 116 height 18
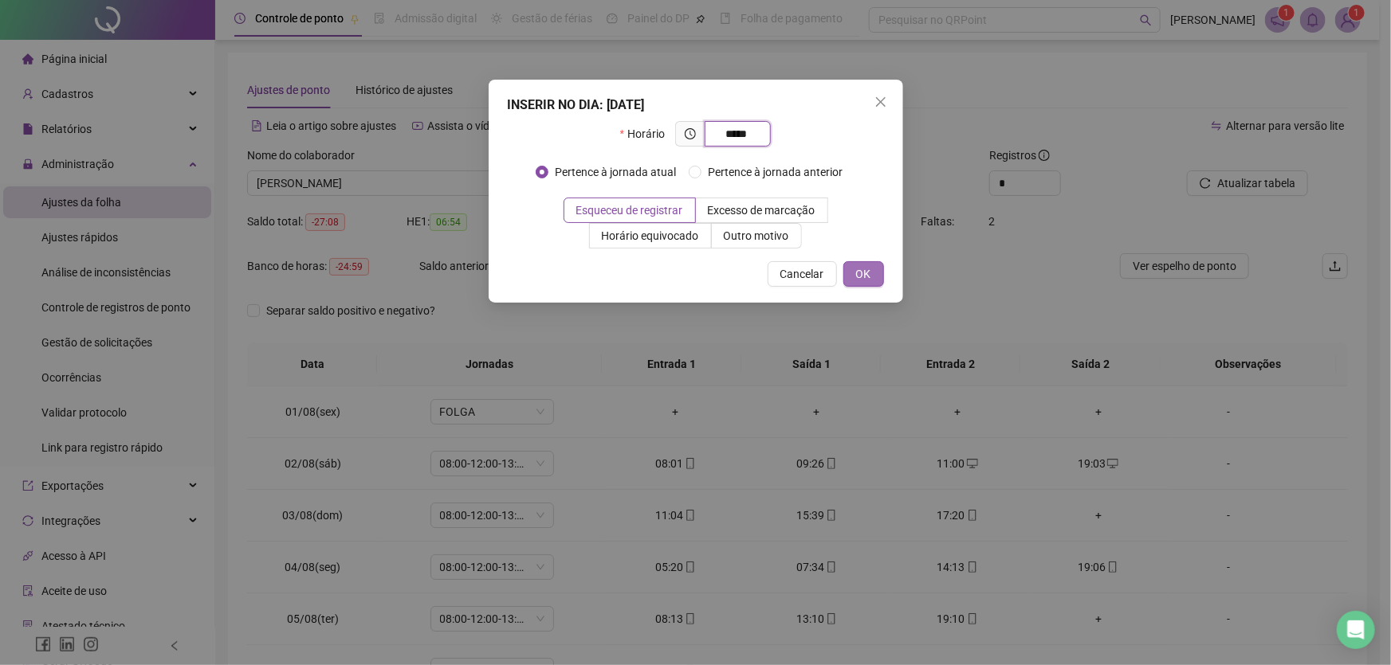
type input "*****"
click at [868, 271] on span "OK" at bounding box center [863, 274] width 15 height 18
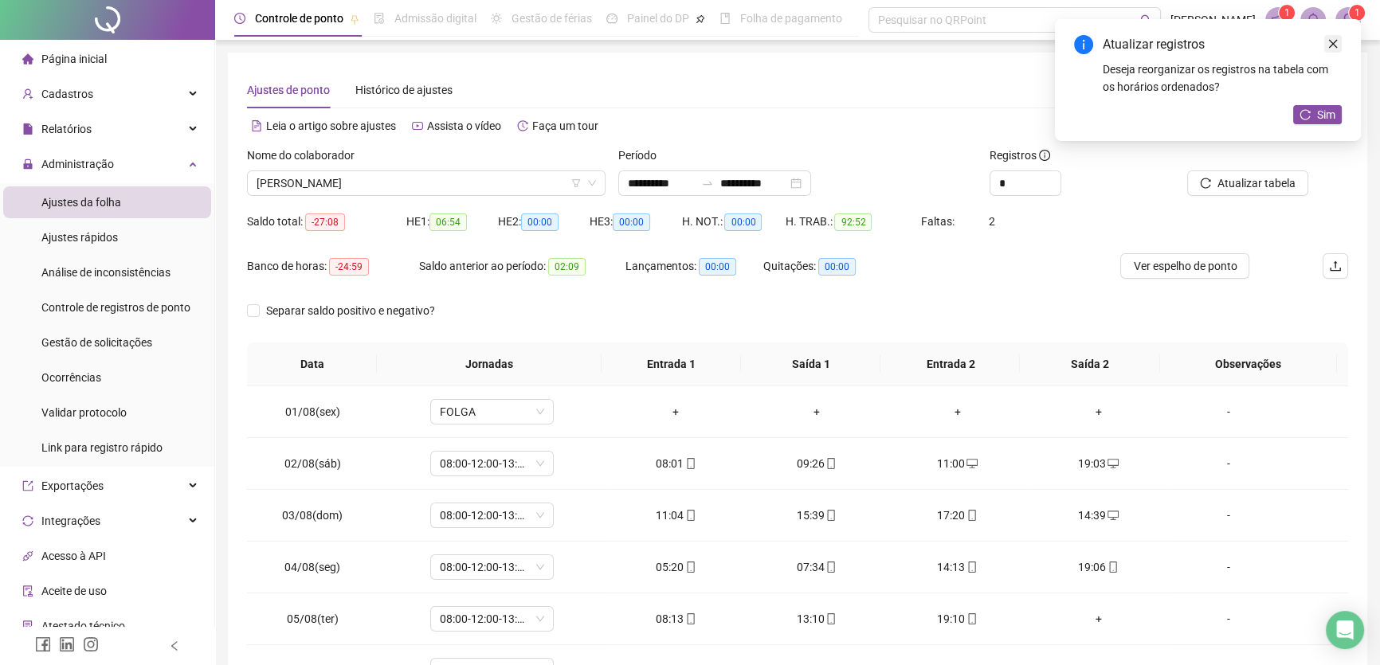
click at [1331, 43] on icon "close" at bounding box center [1333, 43] width 11 height 11
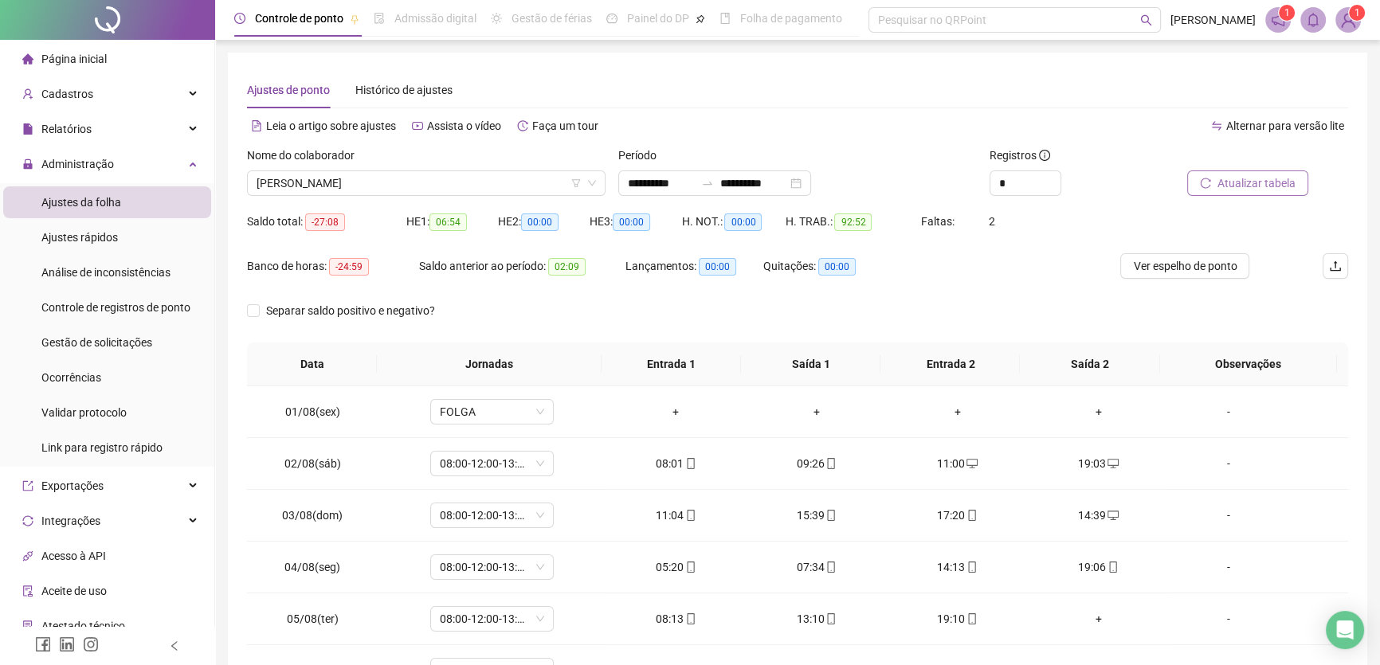
click at [1262, 190] on span "Atualizar tabela" at bounding box center [1257, 184] width 78 height 18
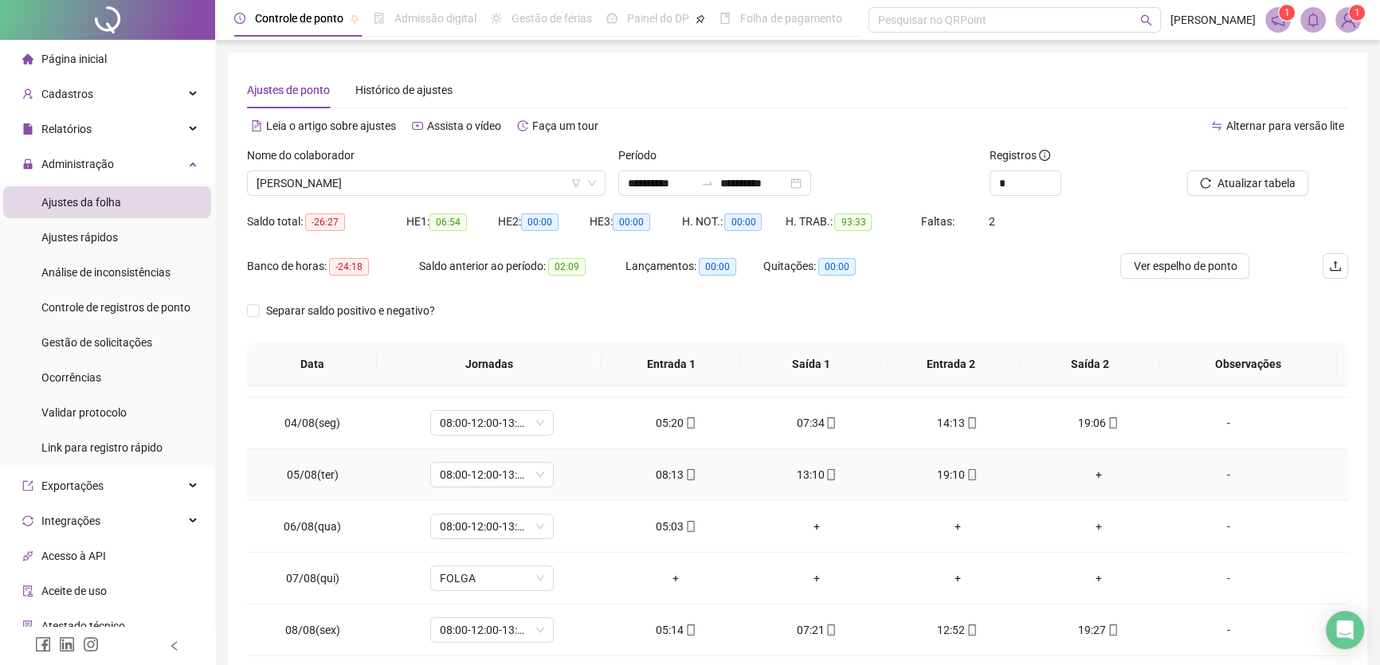
click at [1088, 468] on div "+" at bounding box center [1099, 475] width 116 height 18
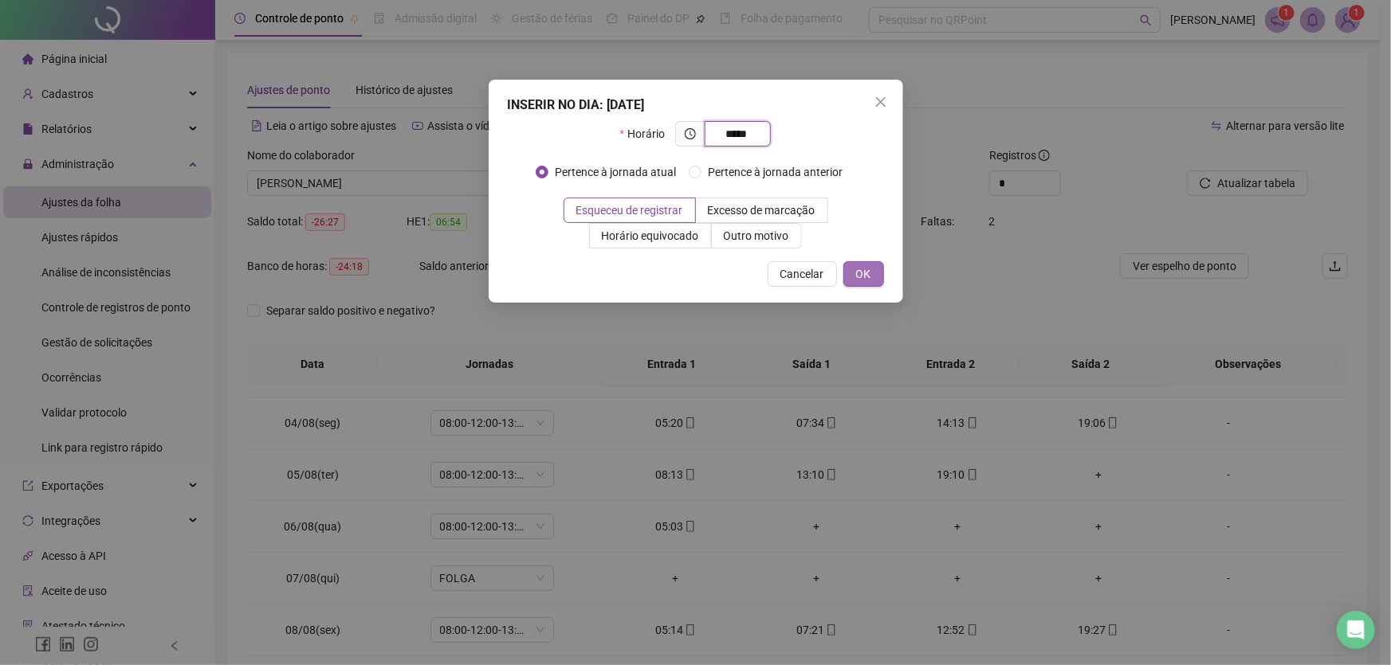
type input "*****"
click at [854, 272] on button "OK" at bounding box center [863, 274] width 41 height 26
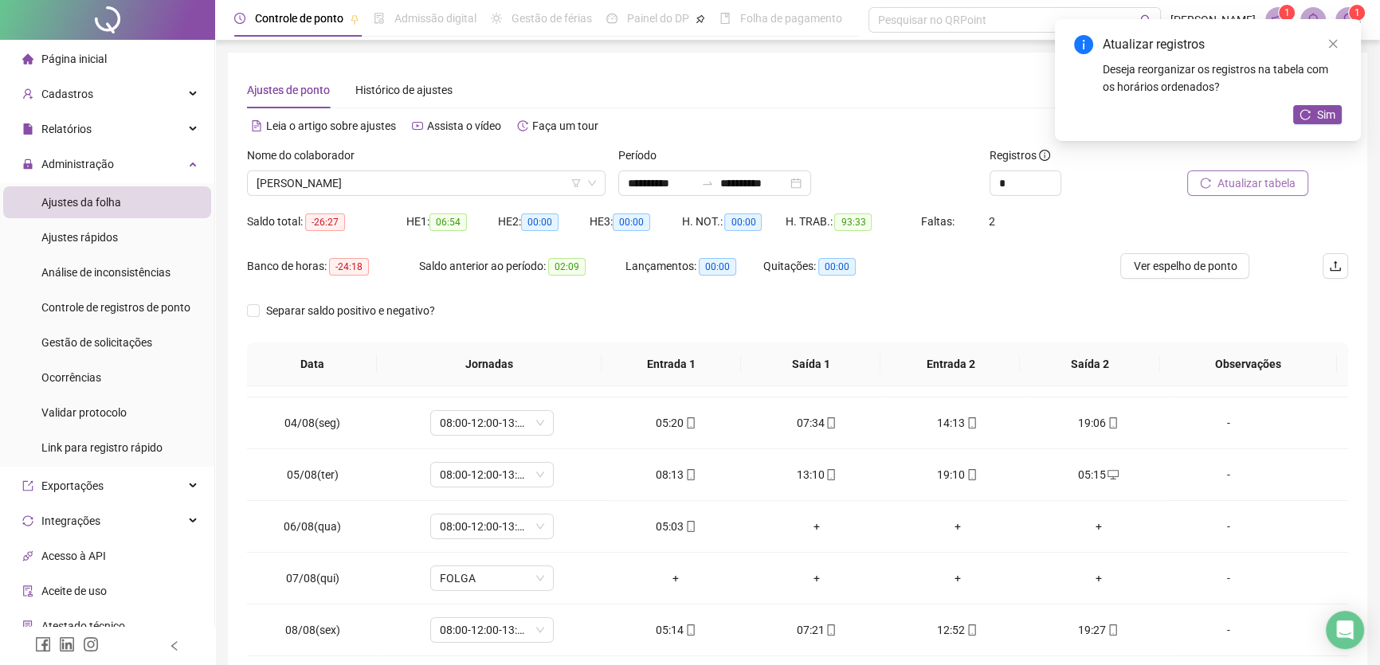
click at [1230, 185] on span "Atualizar tabela" at bounding box center [1257, 184] width 78 height 18
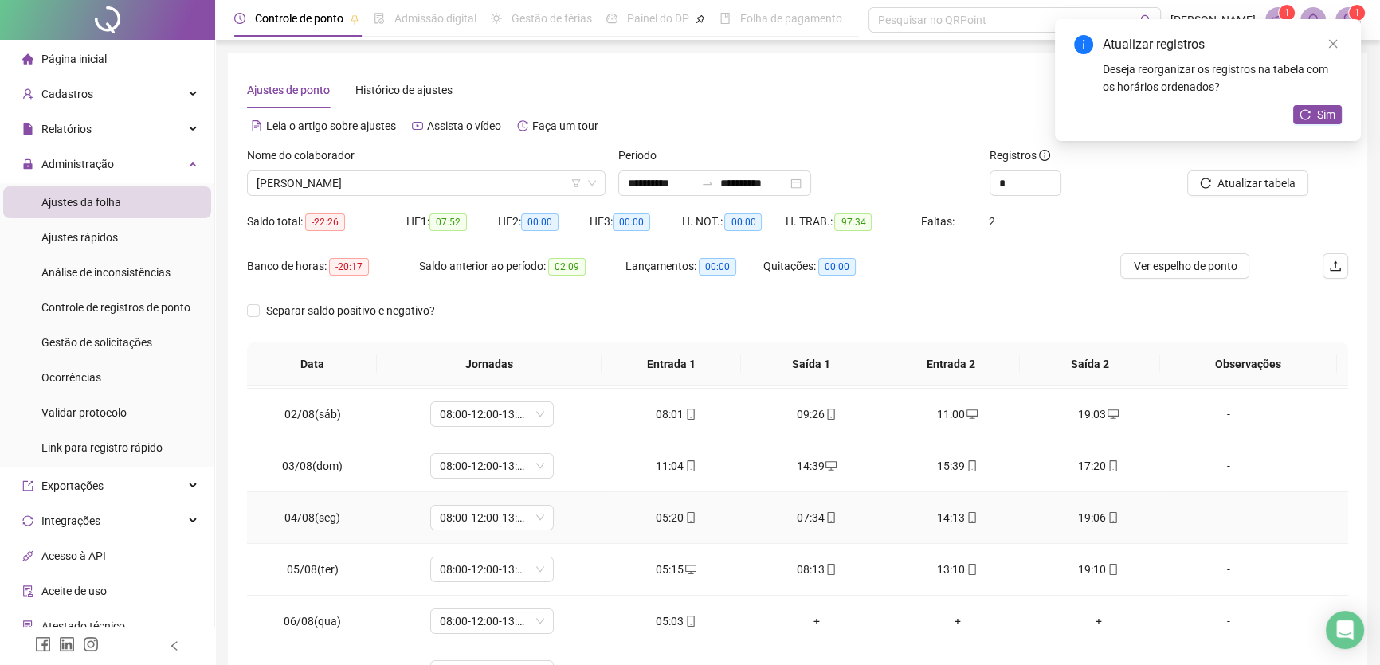
scroll to position [72, 0]
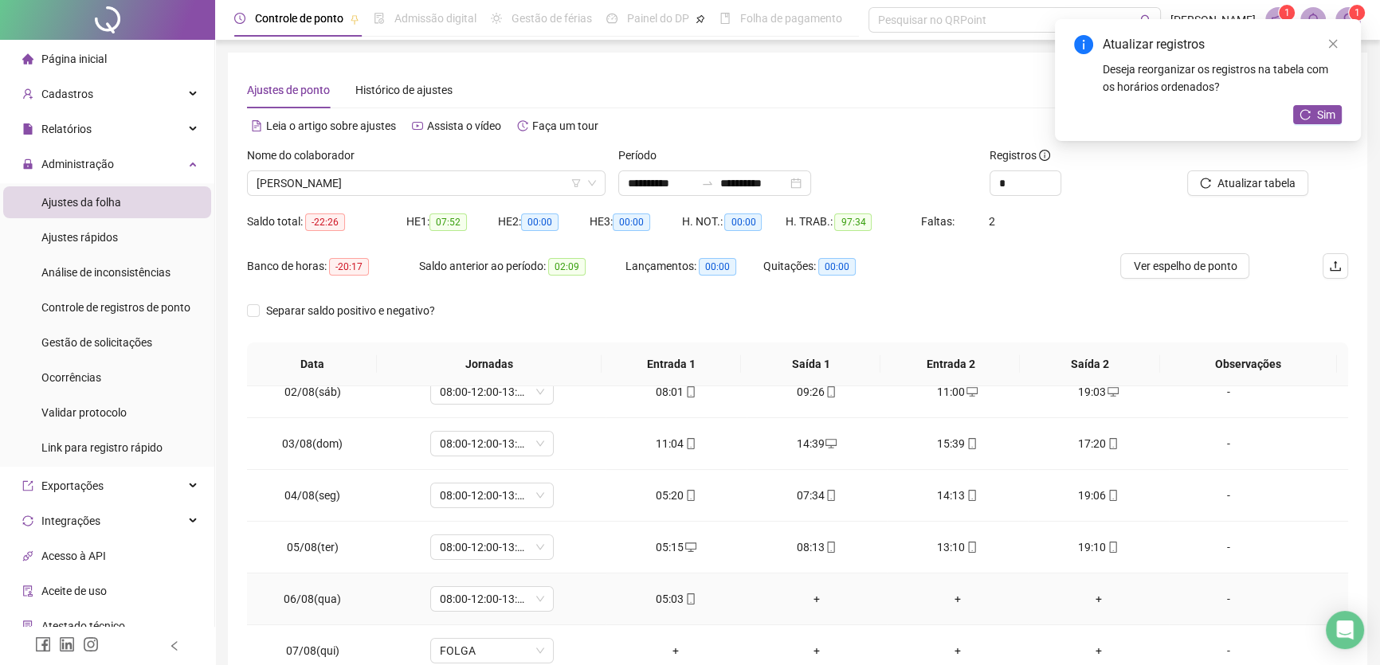
click at [808, 599] on div "+" at bounding box center [818, 600] width 116 height 18
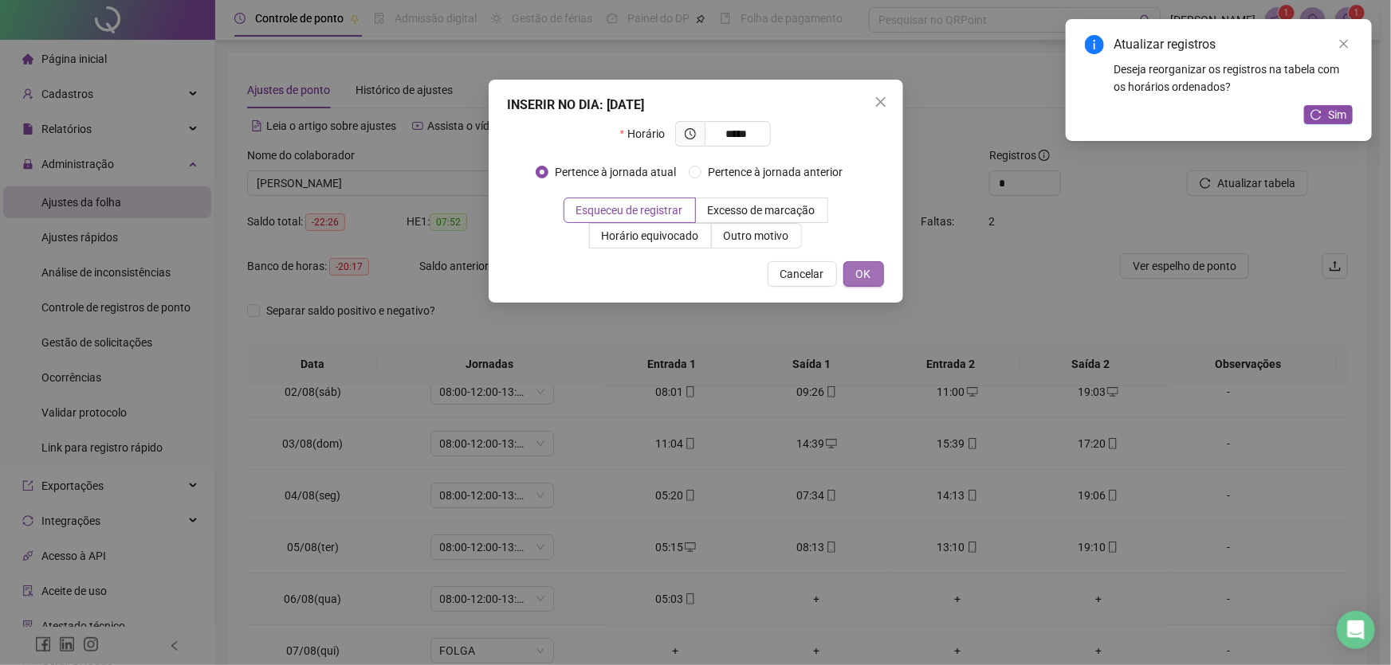
type input "*****"
click at [862, 271] on span "OK" at bounding box center [863, 274] width 15 height 18
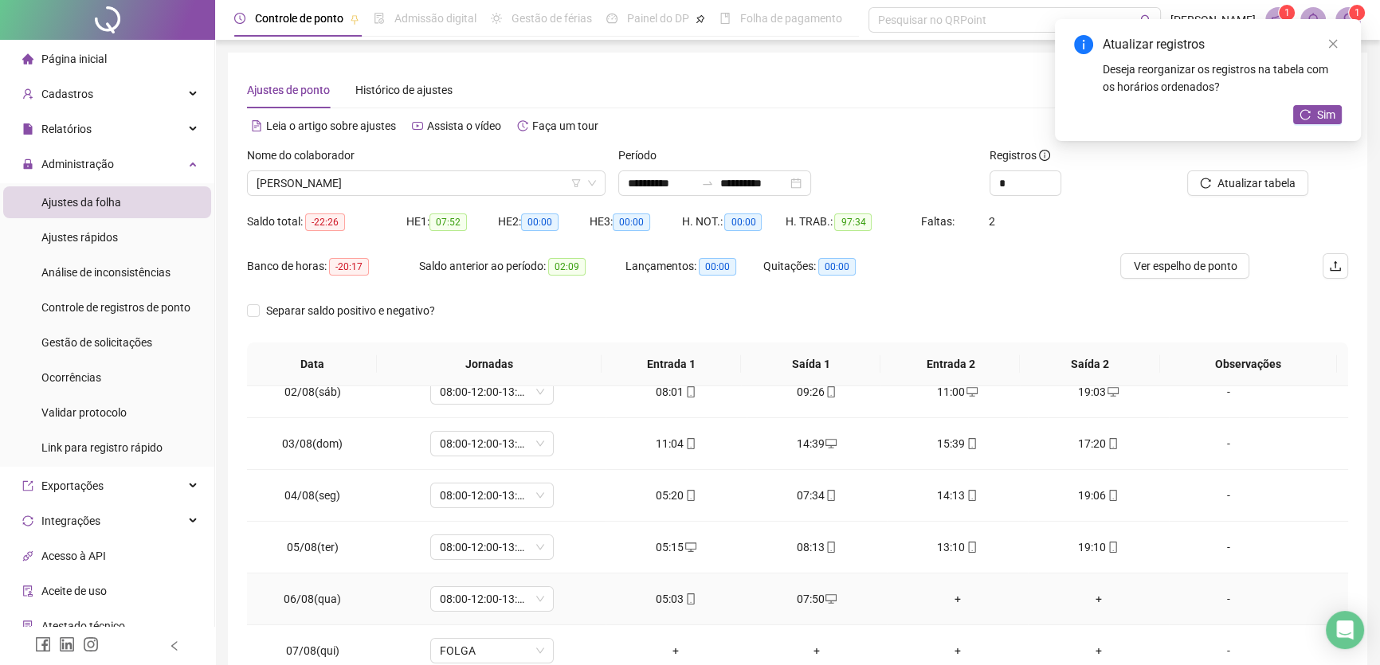
click at [948, 596] on div "+" at bounding box center [958, 600] width 116 height 18
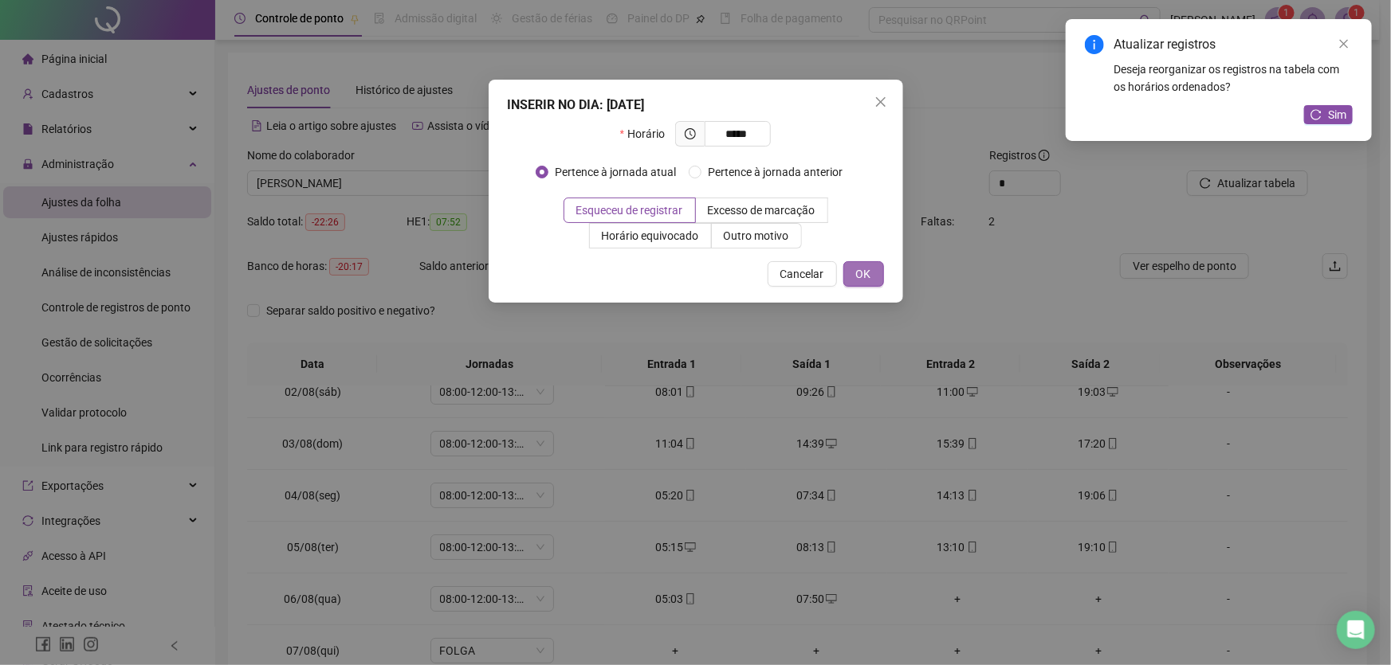
type input "*****"
click at [872, 274] on button "OK" at bounding box center [863, 274] width 41 height 26
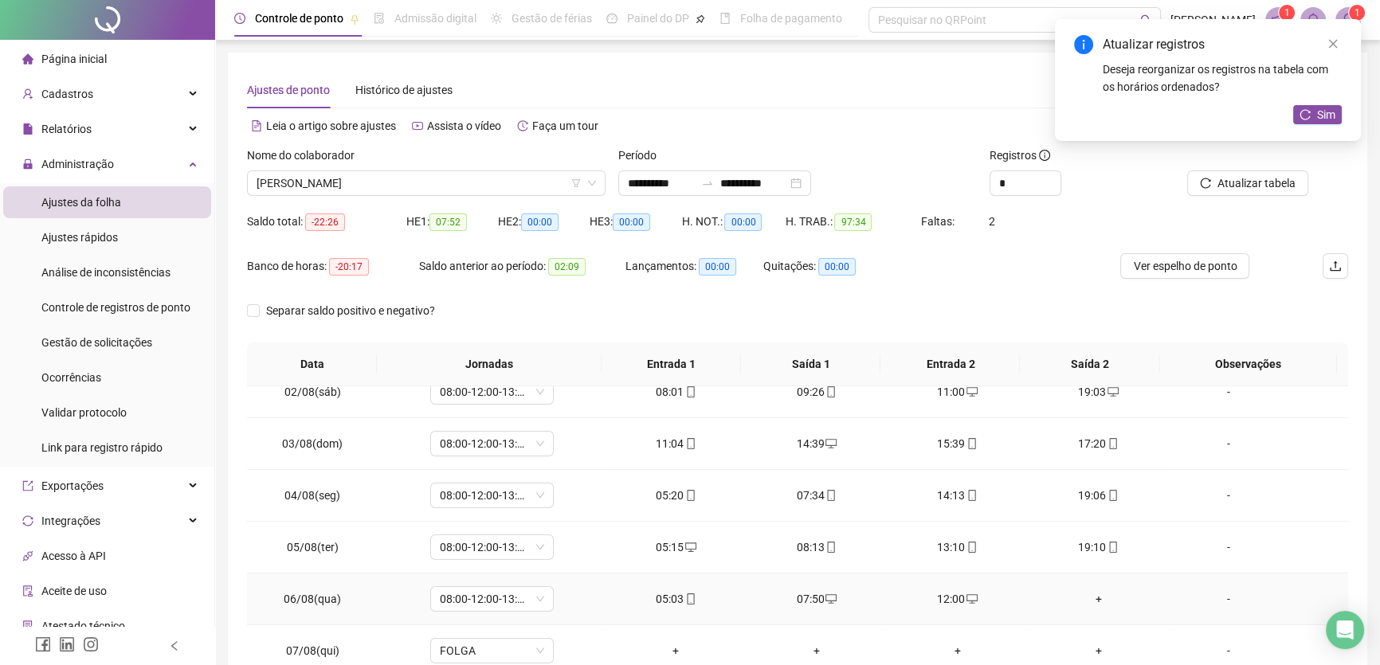
click at [1087, 591] on div "+" at bounding box center [1099, 600] width 116 height 18
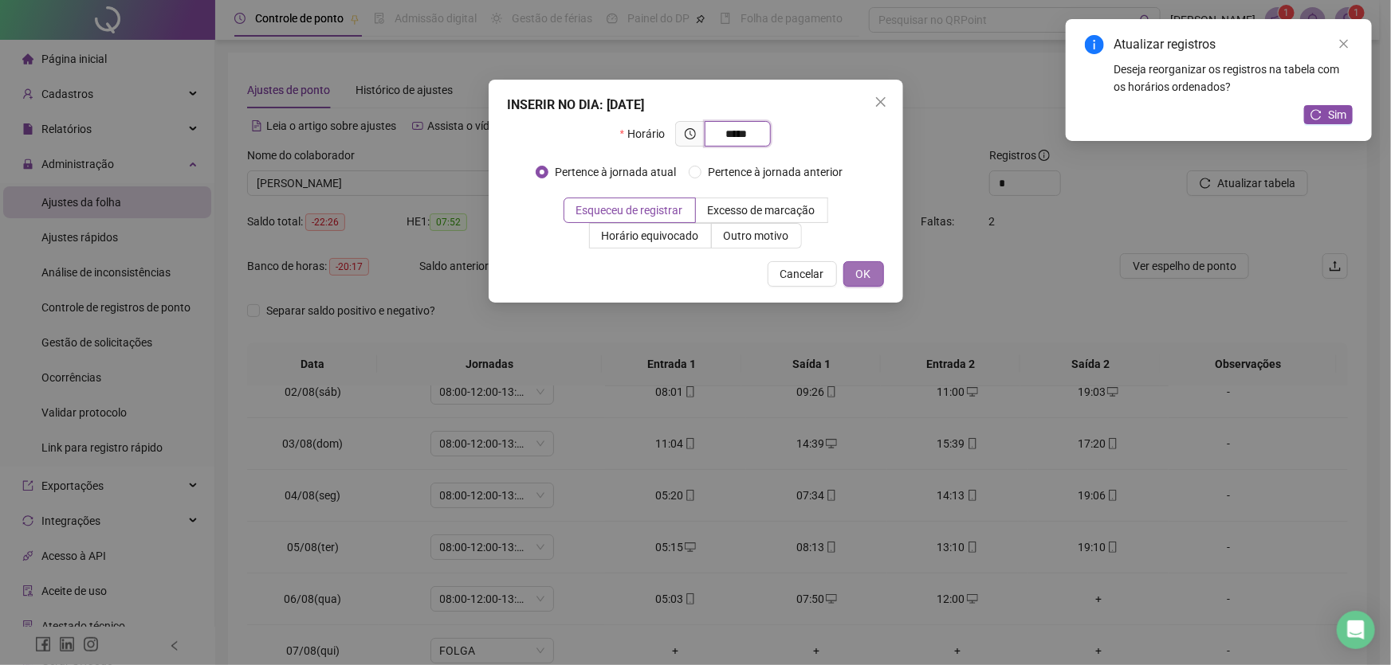
type input "*****"
click at [862, 269] on span "OK" at bounding box center [863, 274] width 15 height 18
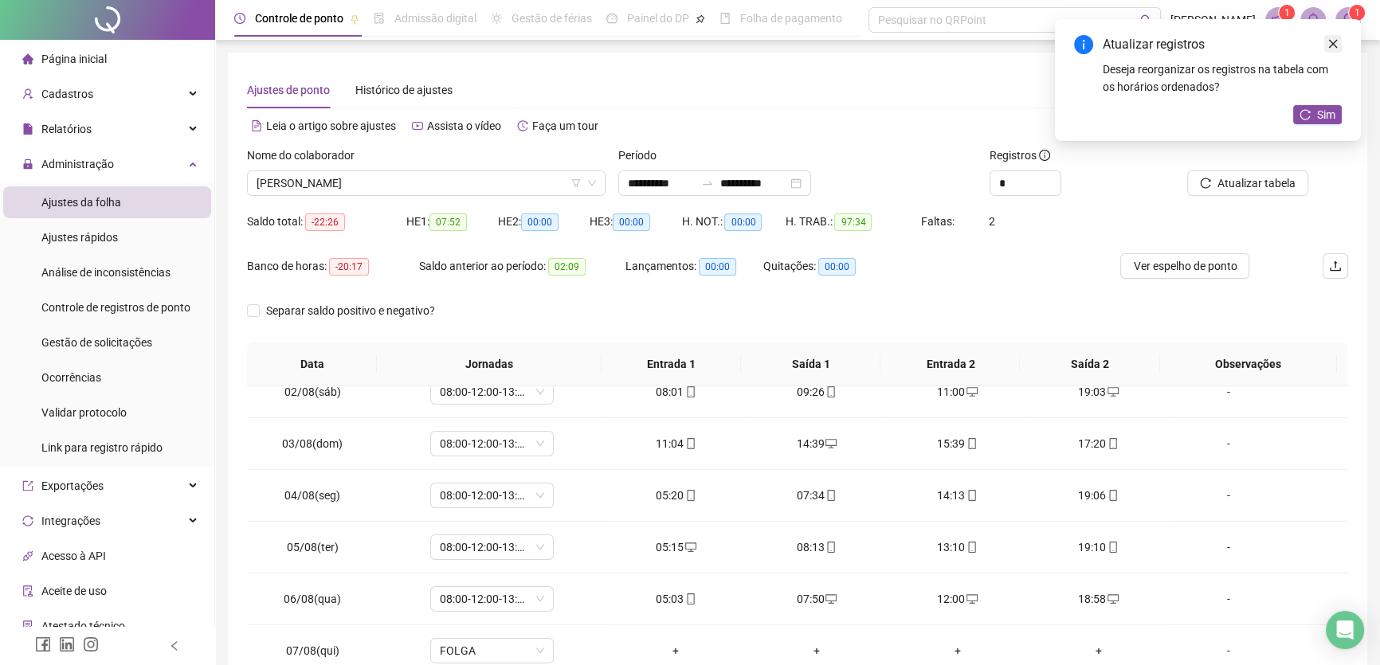
drag, startPoint x: 1333, startPoint y: 41, endPoint x: 1327, endPoint y: 49, distance: 9.7
click at [1333, 42] on icon "close" at bounding box center [1333, 43] width 11 height 11
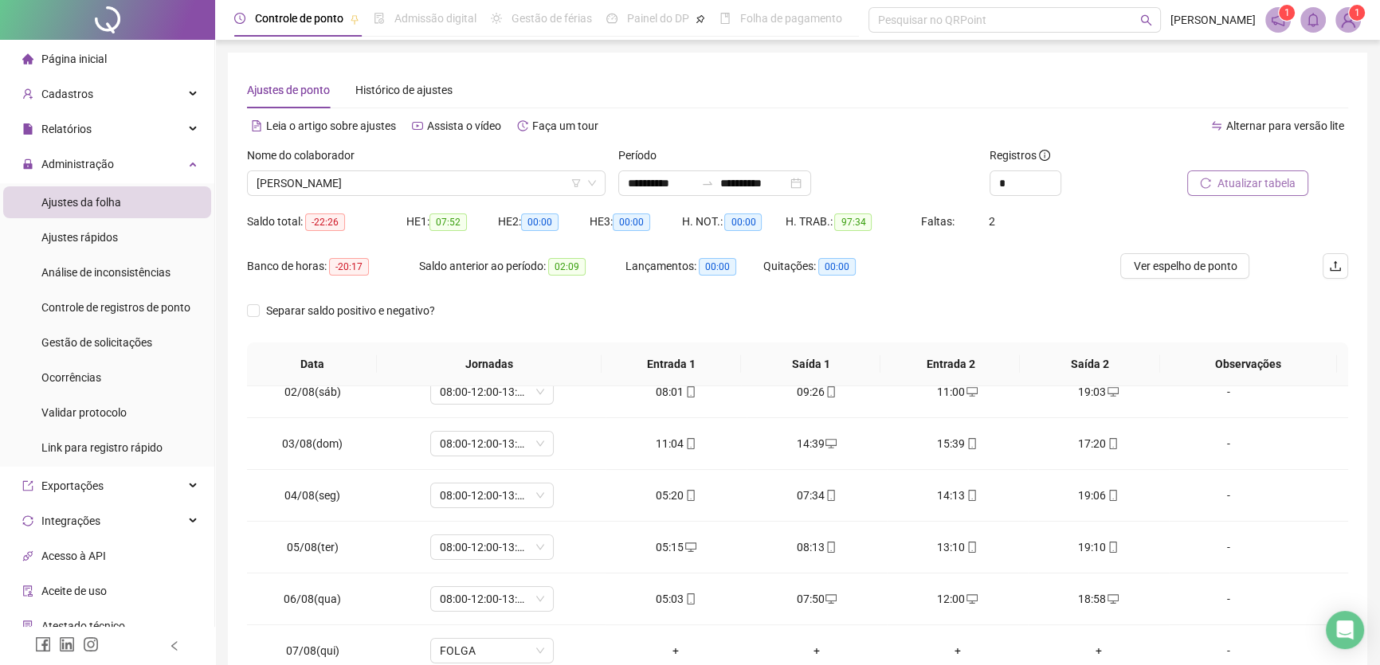
click at [1242, 180] on span "Atualizar tabela" at bounding box center [1257, 184] width 78 height 18
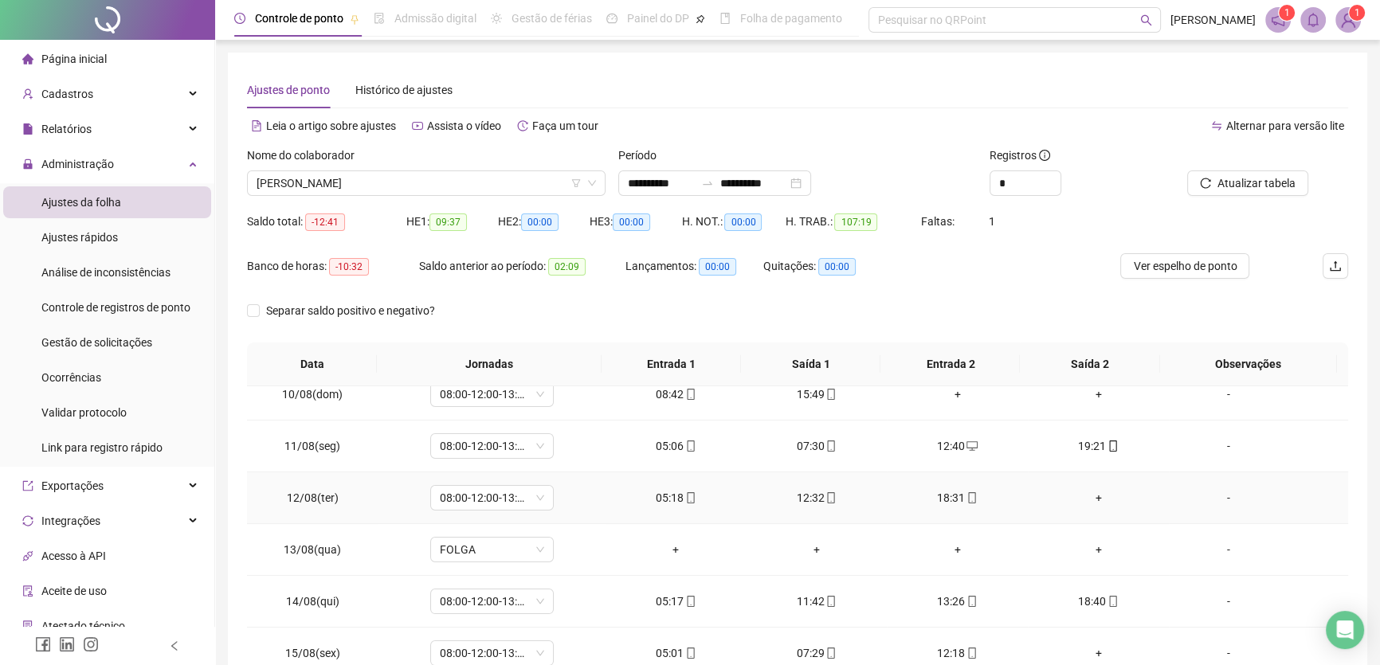
scroll to position [507, 0]
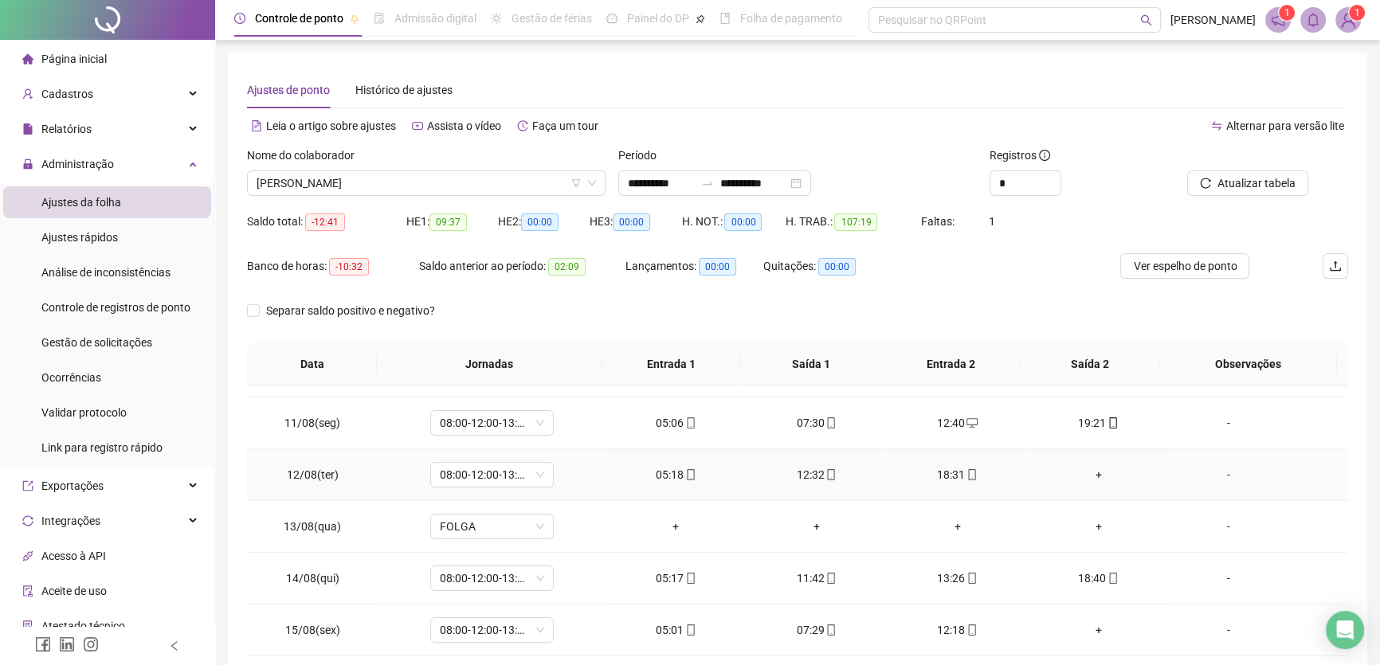
click at [1087, 466] on div "+" at bounding box center [1099, 475] width 116 height 18
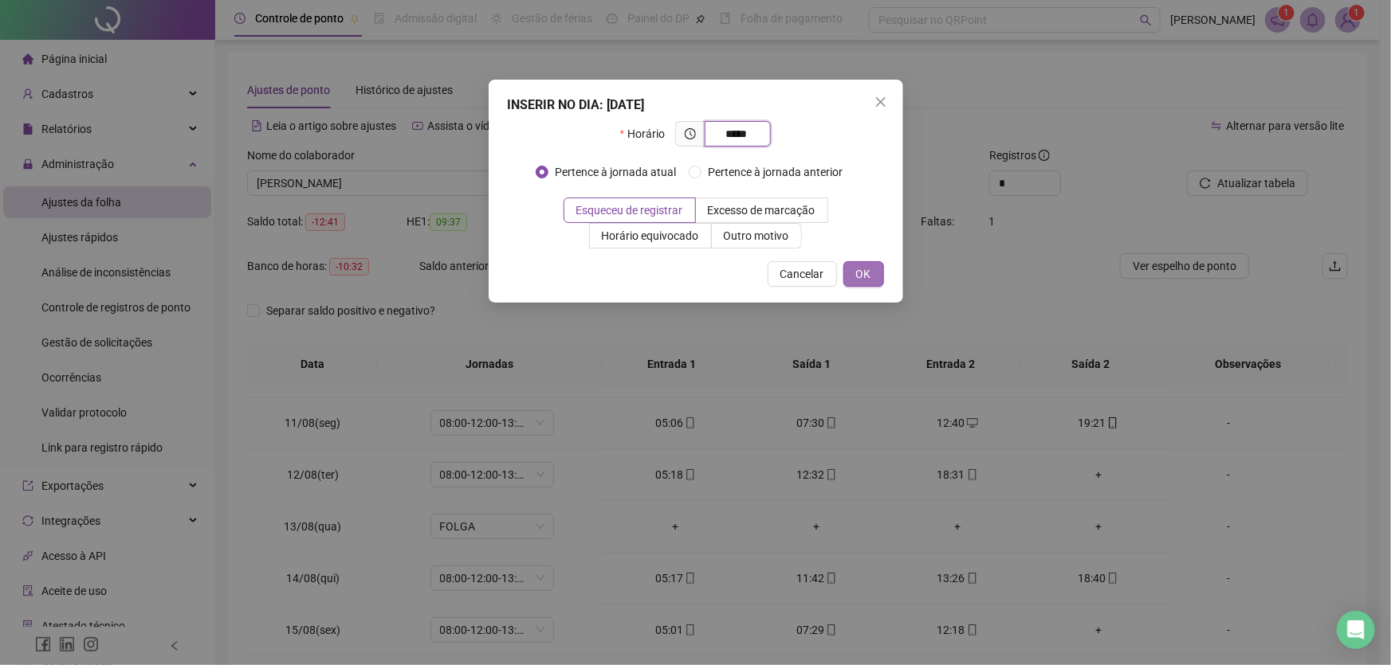
type input "*****"
click at [869, 270] on span "OK" at bounding box center [863, 274] width 15 height 18
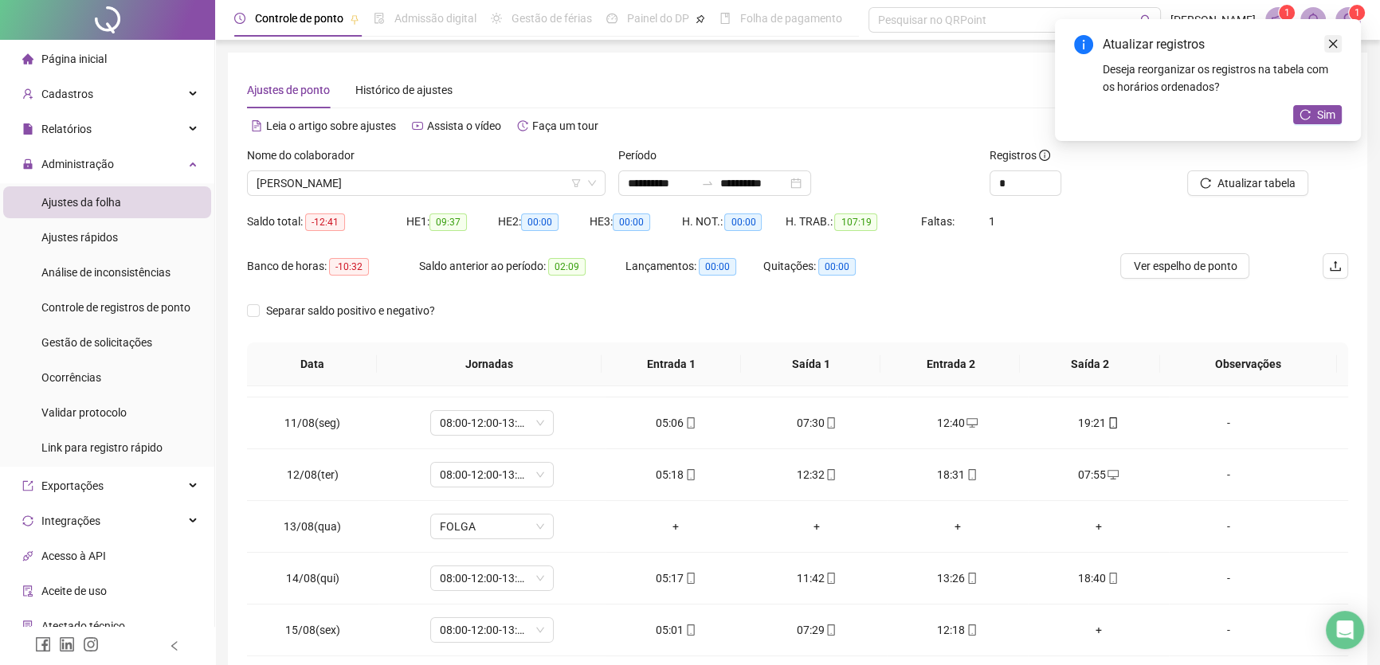
click at [1336, 47] on icon "close" at bounding box center [1333, 44] width 9 height 9
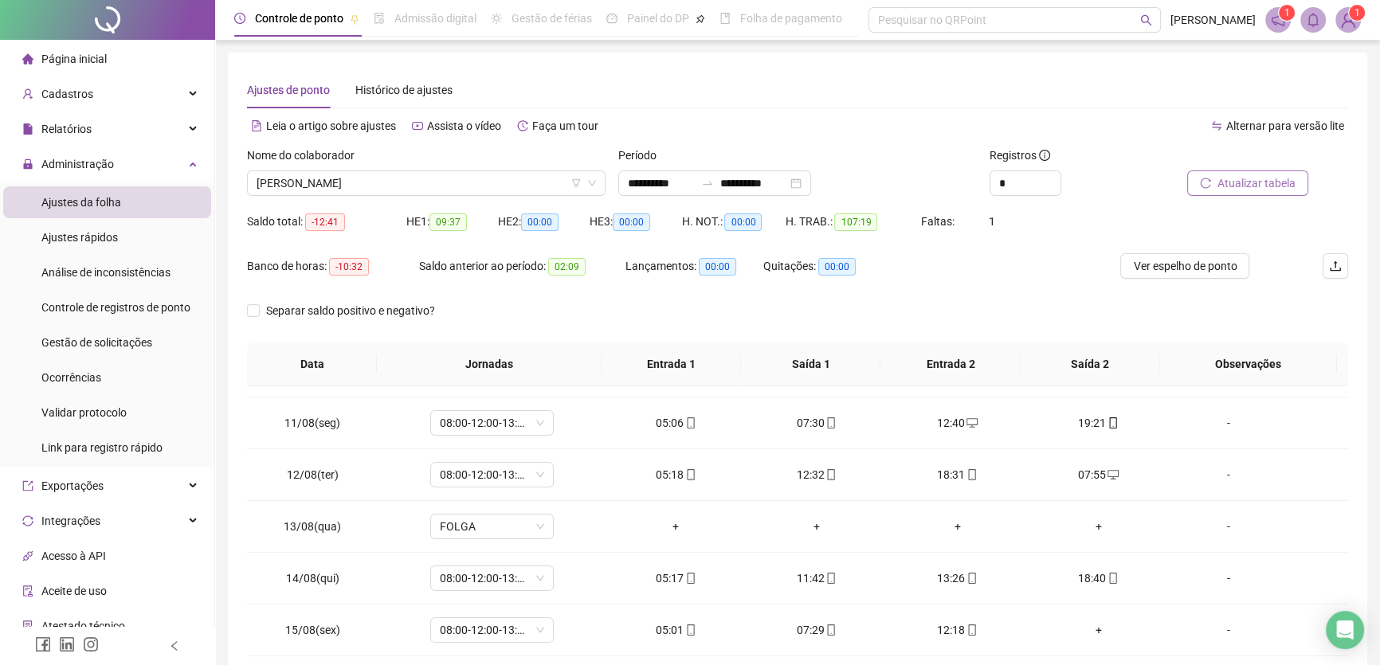
click at [1257, 181] on span "Atualizar tabela" at bounding box center [1257, 184] width 78 height 18
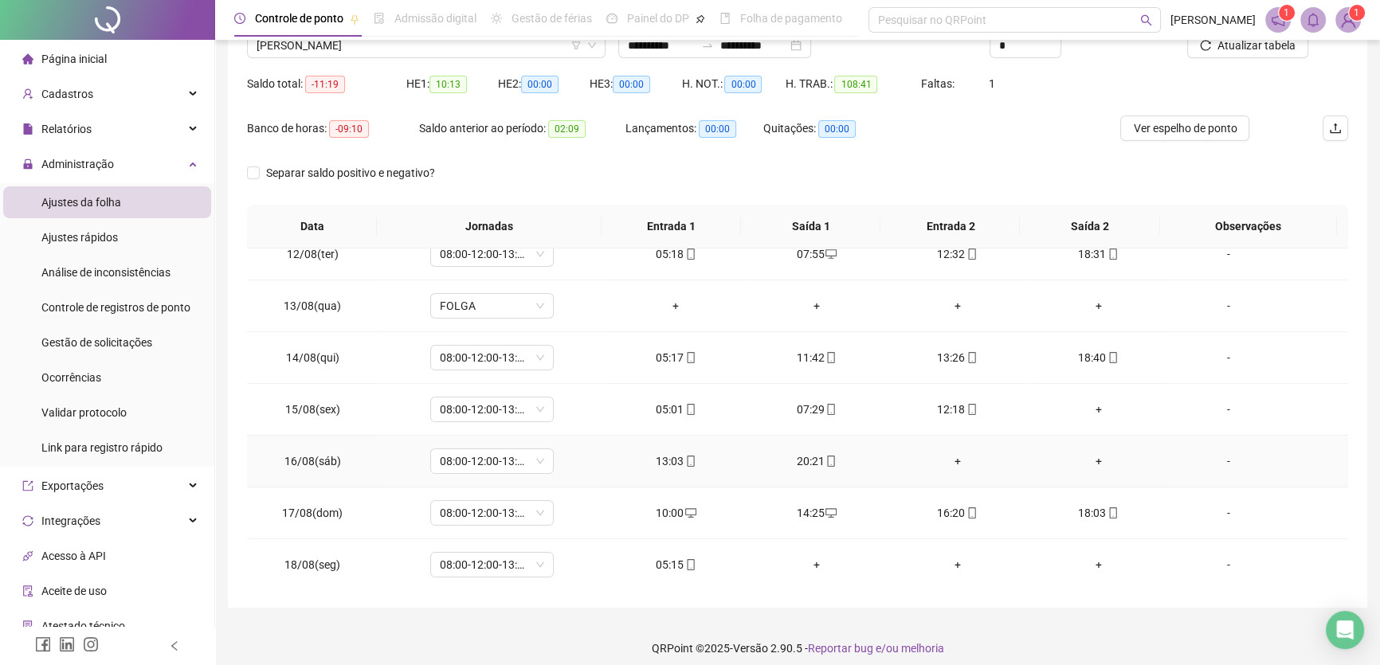
scroll to position [144, 0]
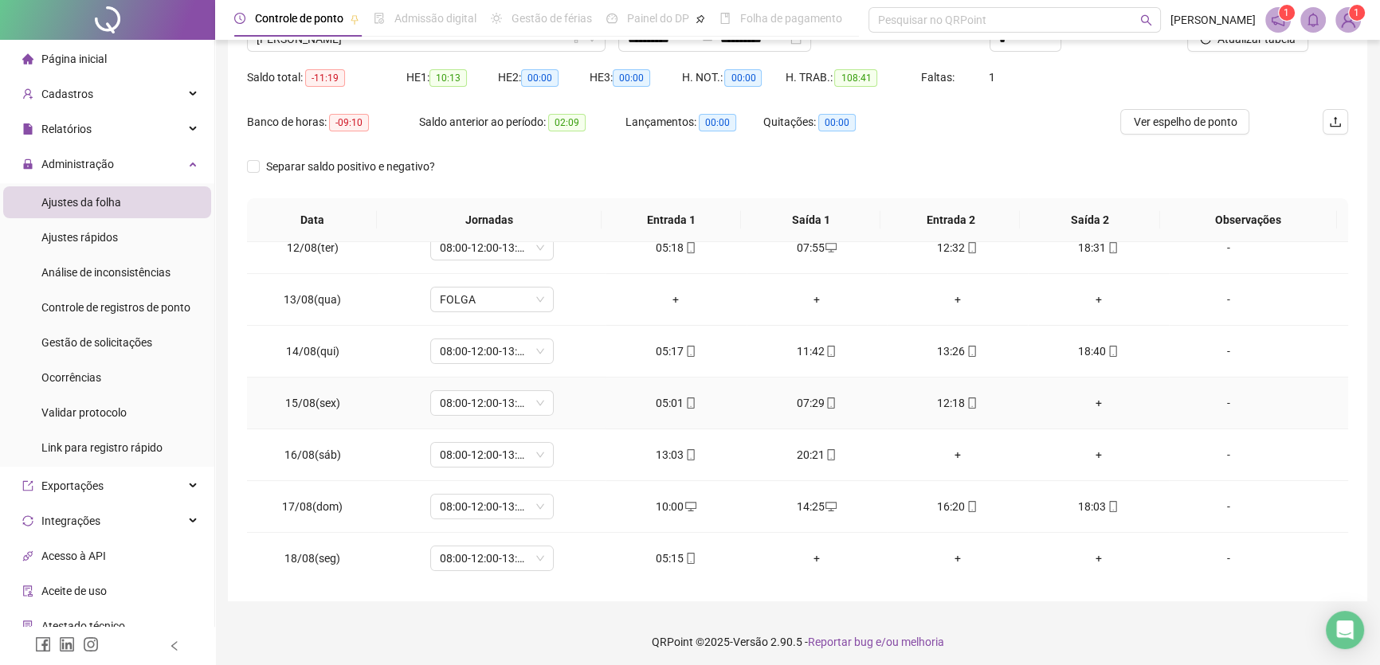
click at [1092, 394] on div "+" at bounding box center [1099, 403] width 116 height 18
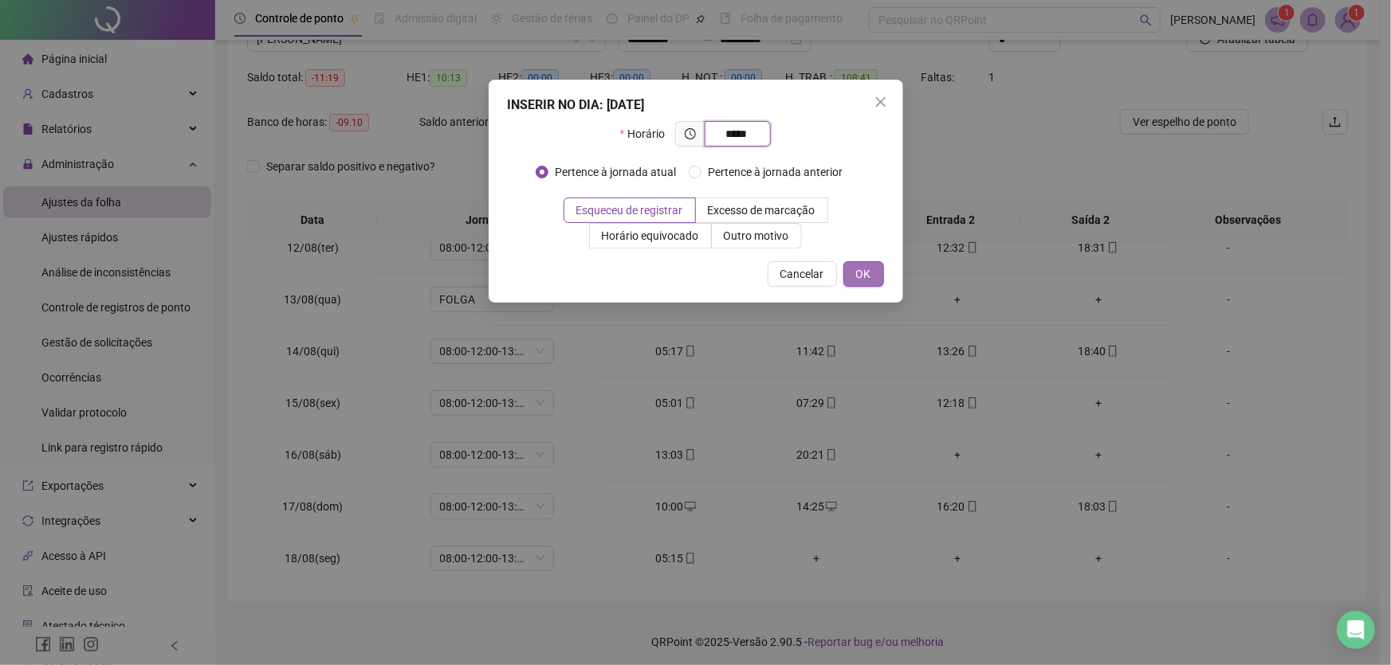
type input "*****"
click at [864, 271] on span "OK" at bounding box center [863, 274] width 15 height 18
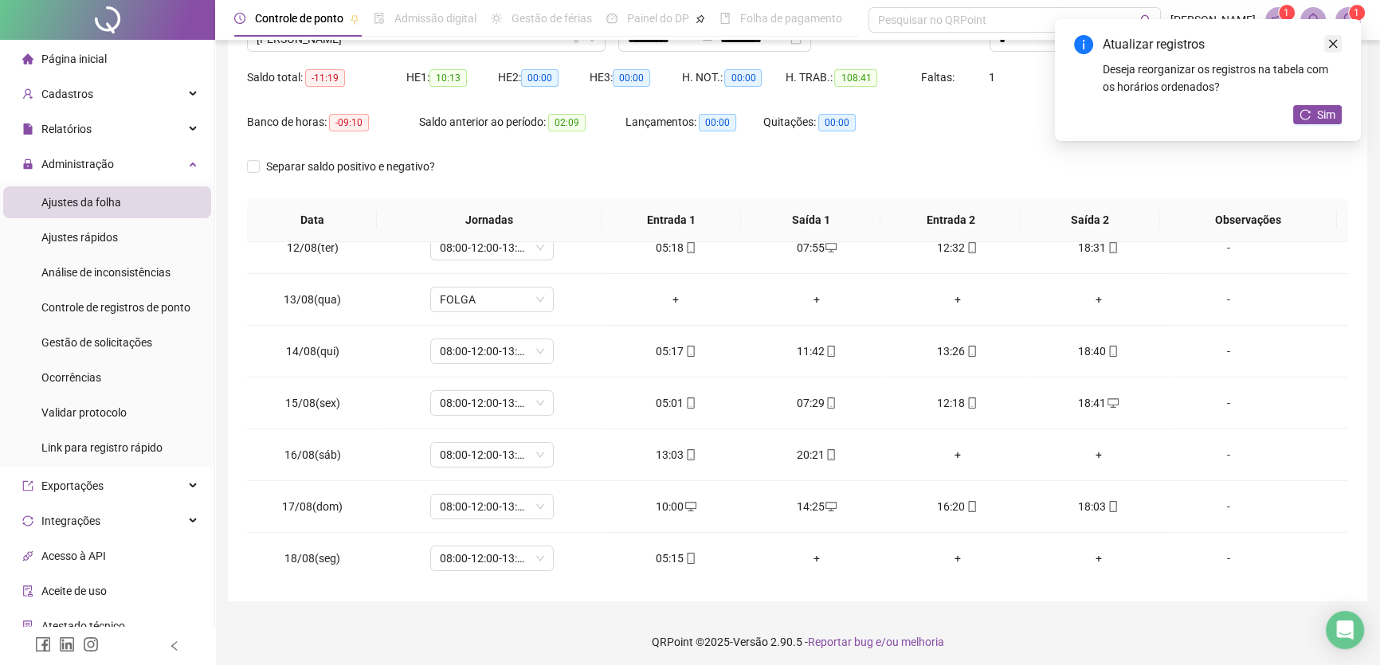
click at [1333, 43] on icon "close" at bounding box center [1333, 44] width 9 height 9
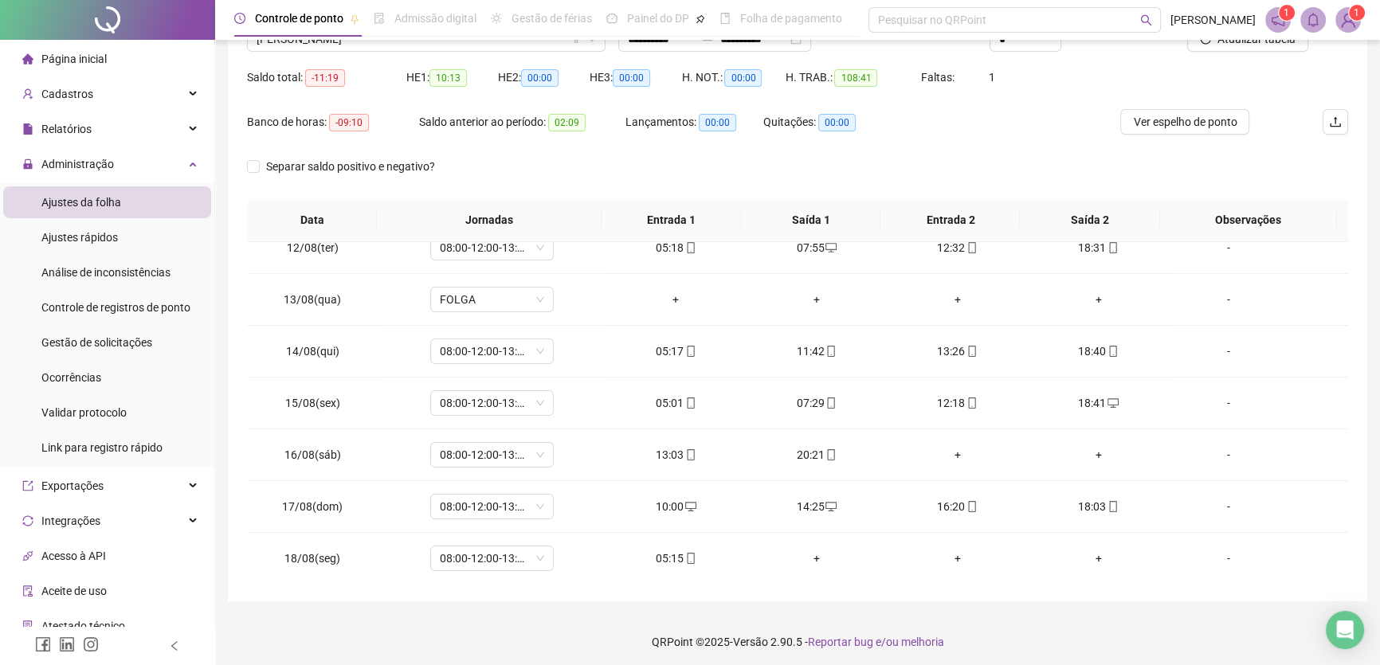
scroll to position [72, 0]
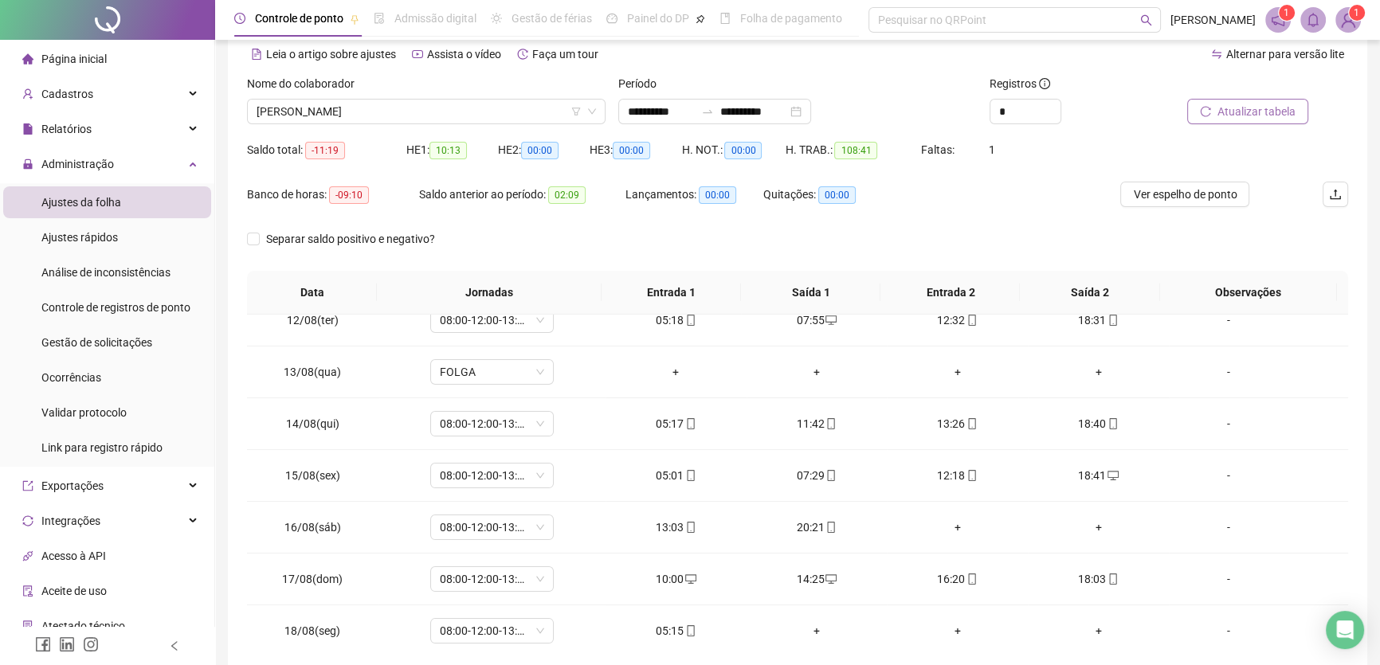
click at [1270, 109] on span "Atualizar tabela" at bounding box center [1257, 112] width 78 height 18
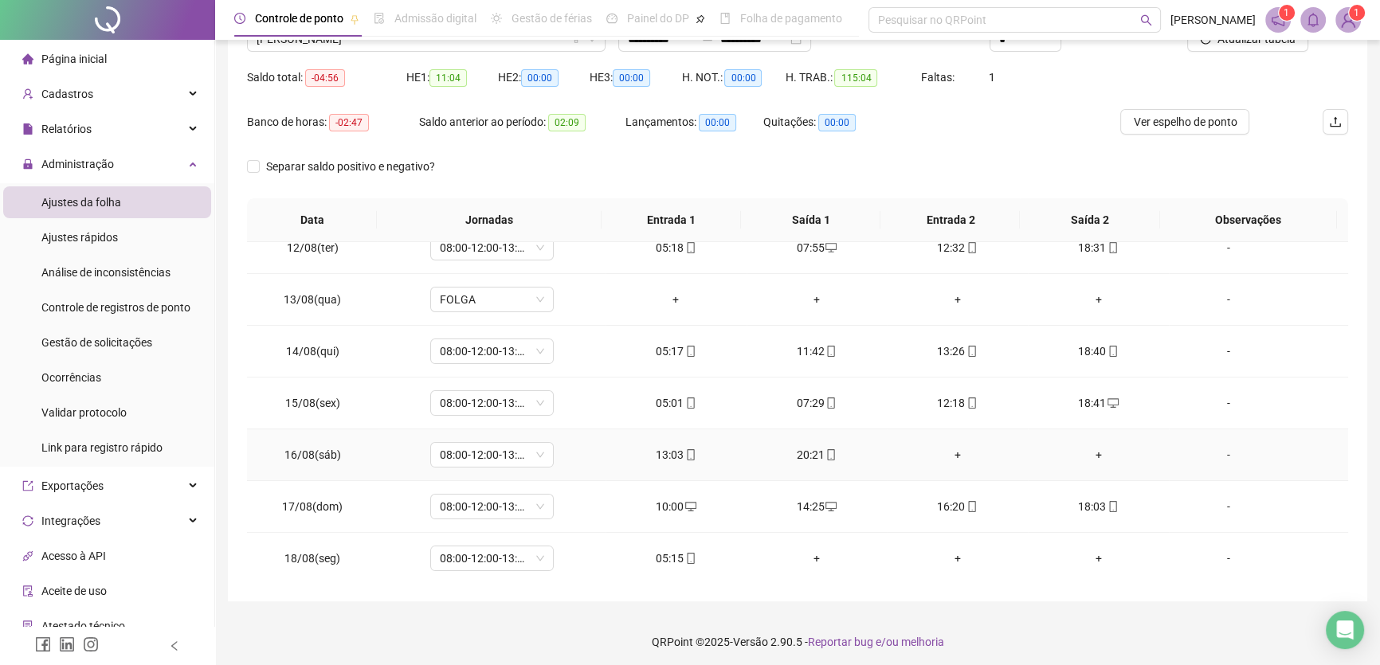
scroll to position [148, 0]
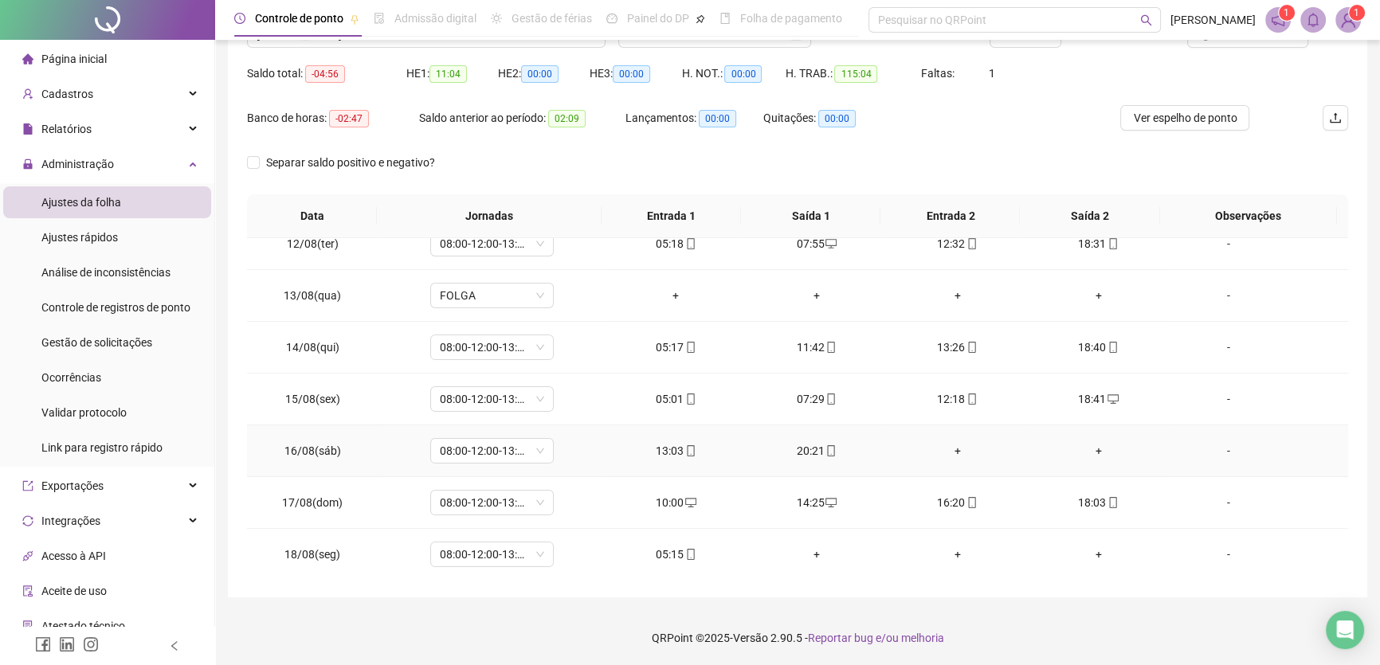
click at [953, 446] on div "+" at bounding box center [958, 451] width 116 height 18
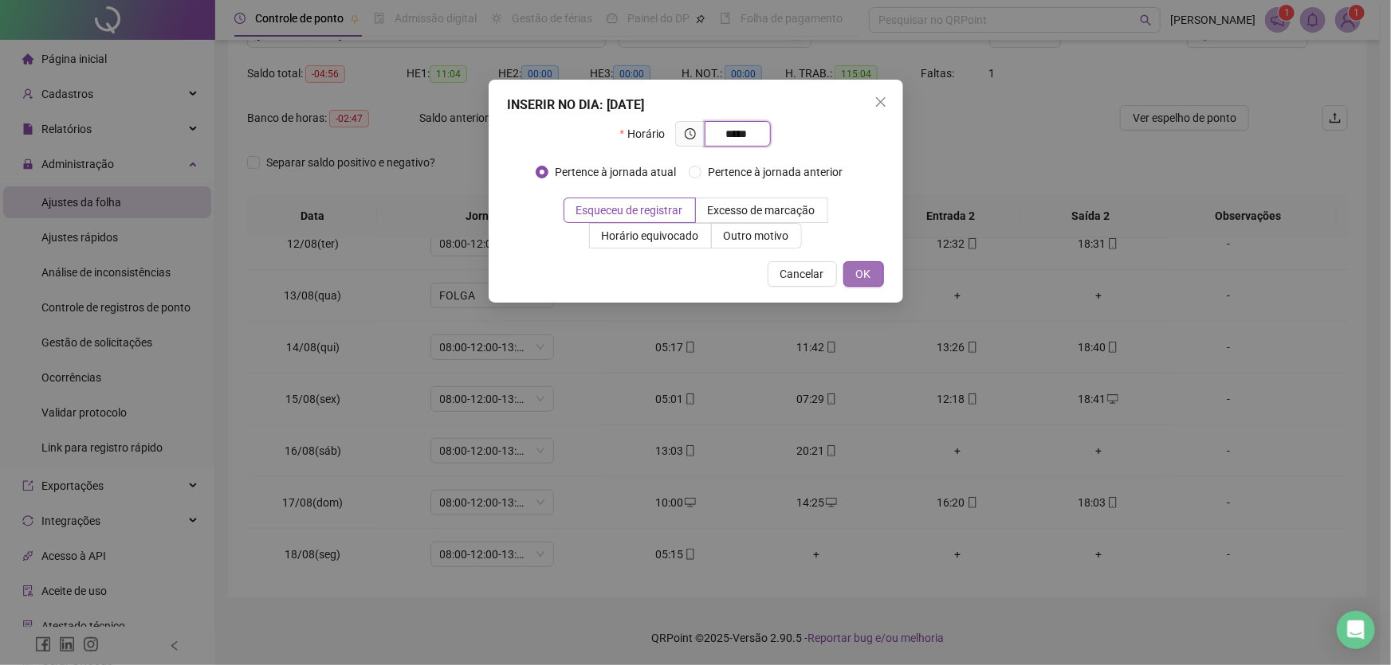
type input "*****"
click at [864, 278] on span "OK" at bounding box center [863, 274] width 15 height 18
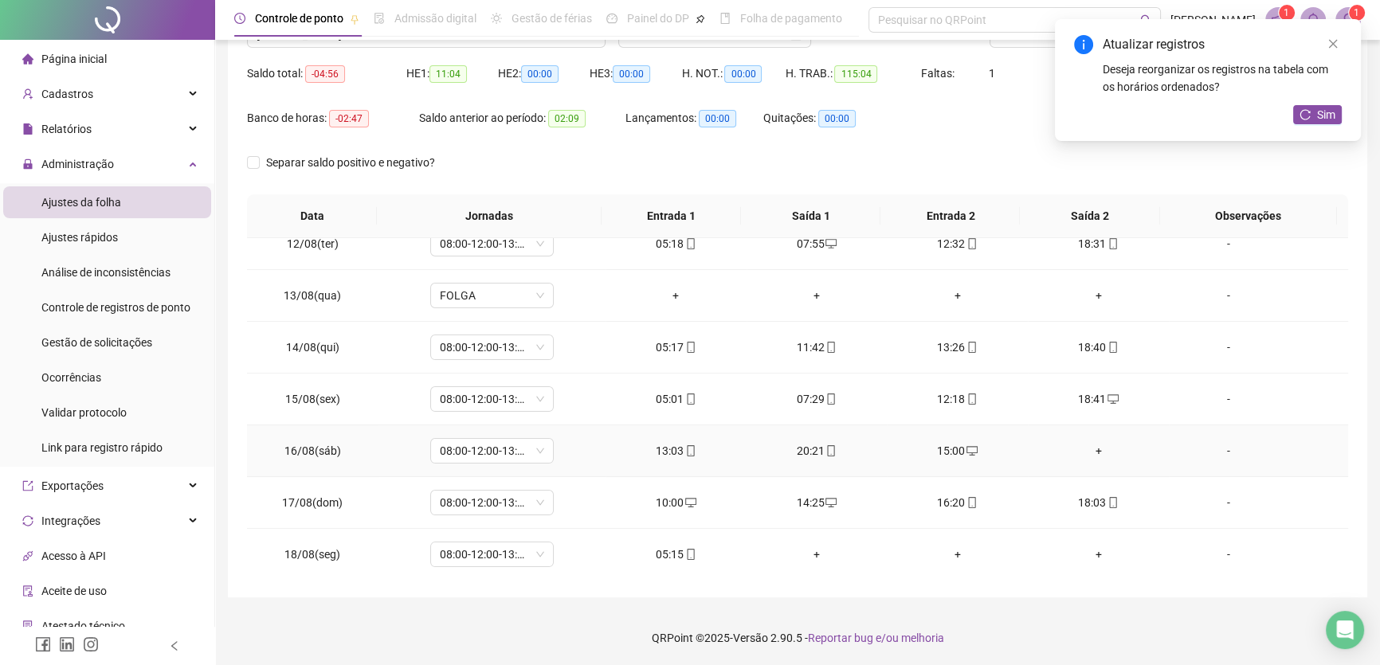
click at [1089, 442] on div "+" at bounding box center [1099, 451] width 116 height 18
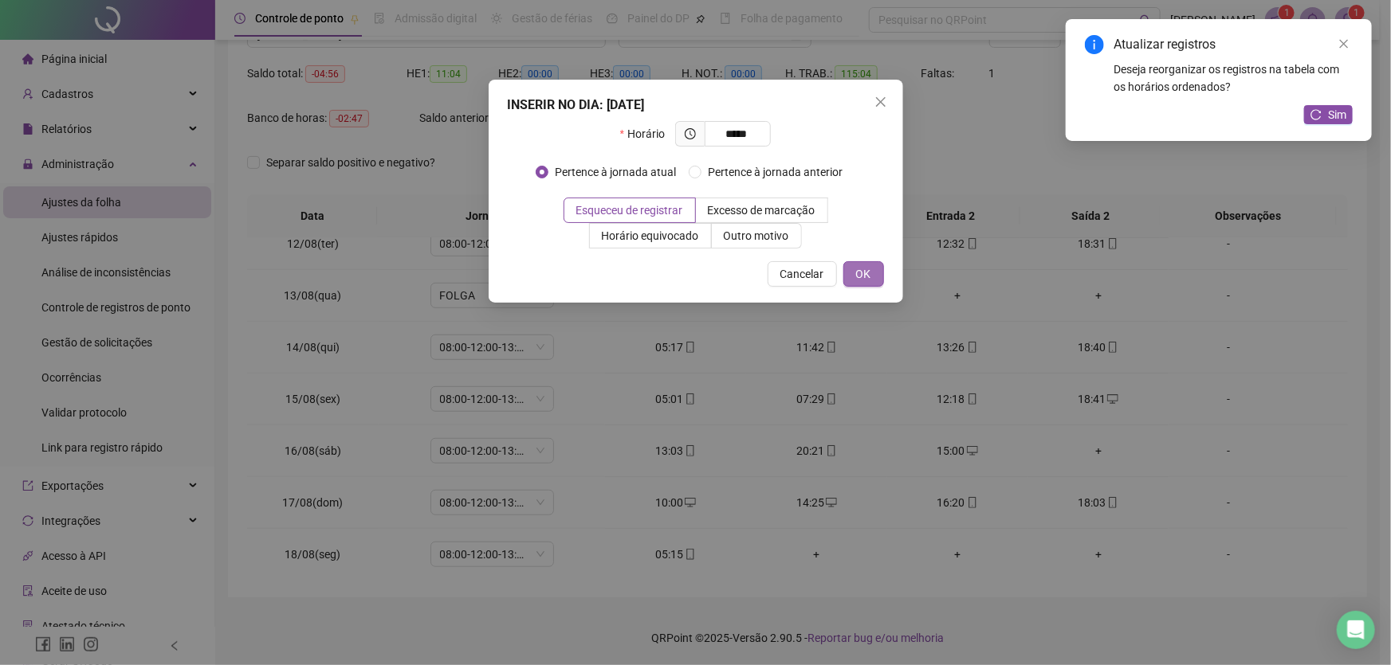
type input "*****"
click at [867, 277] on span "OK" at bounding box center [863, 274] width 15 height 18
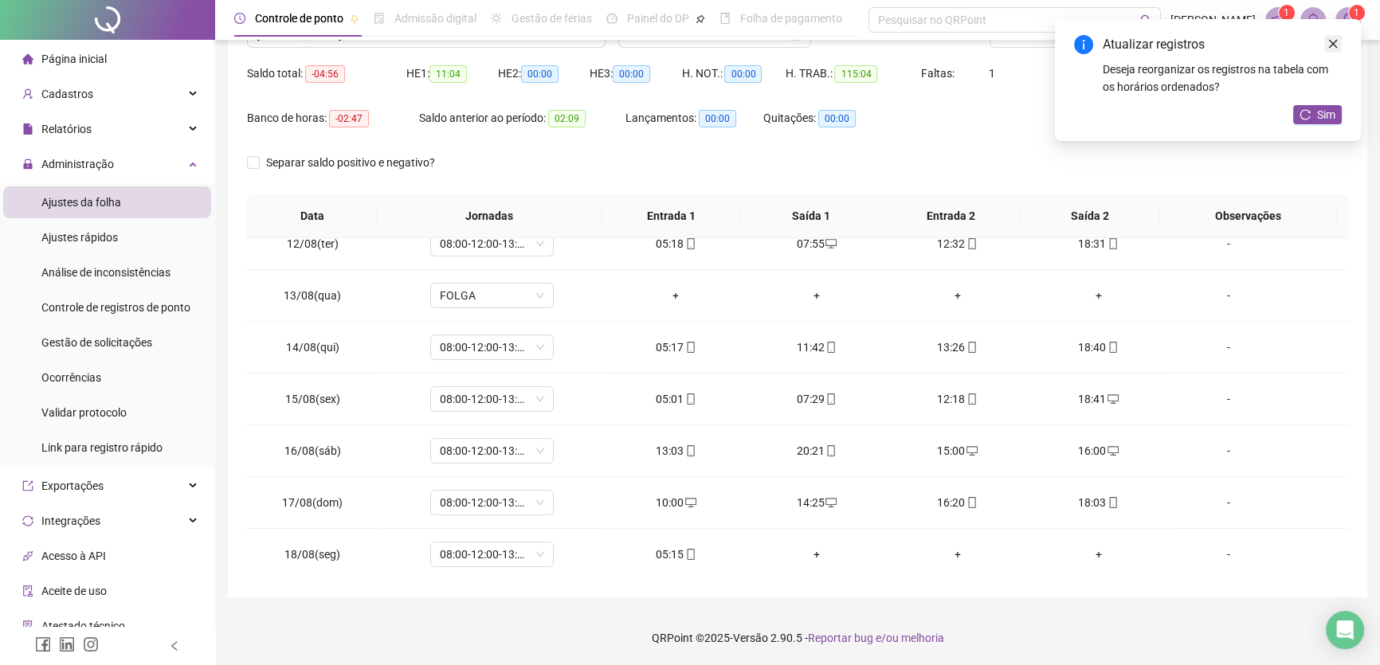
click at [1329, 44] on icon "close" at bounding box center [1333, 43] width 11 height 11
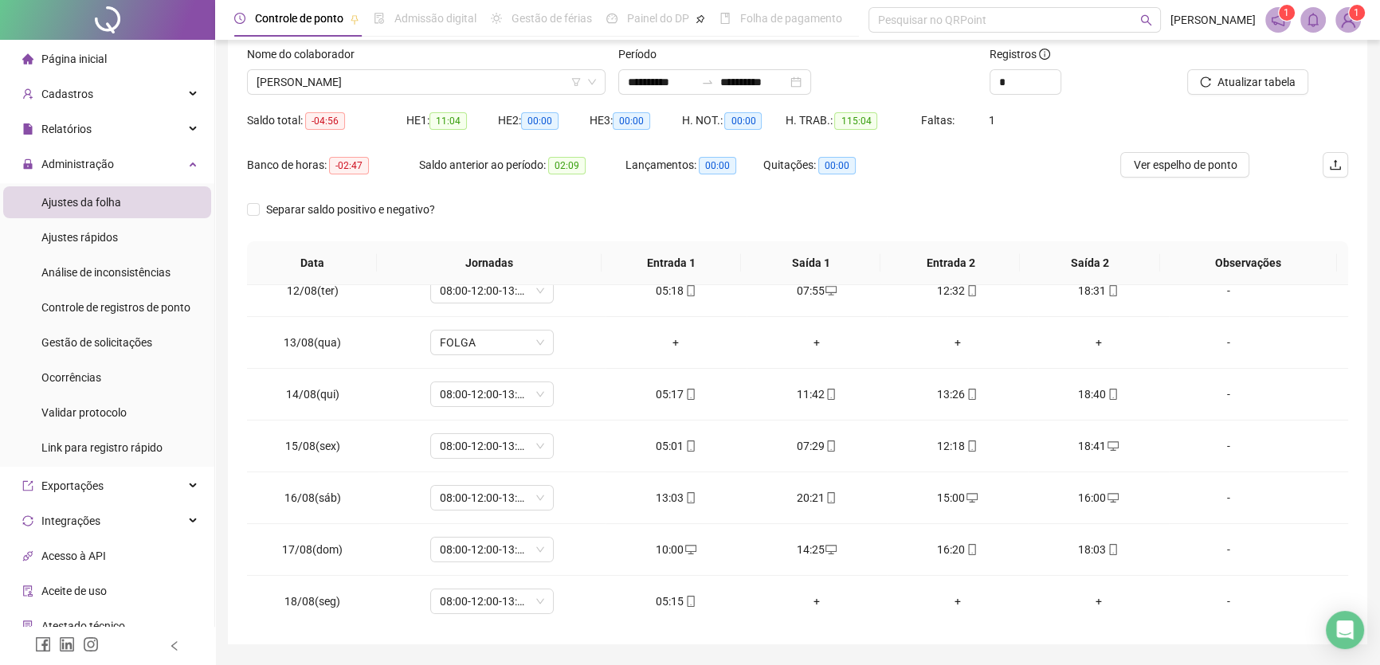
scroll to position [76, 0]
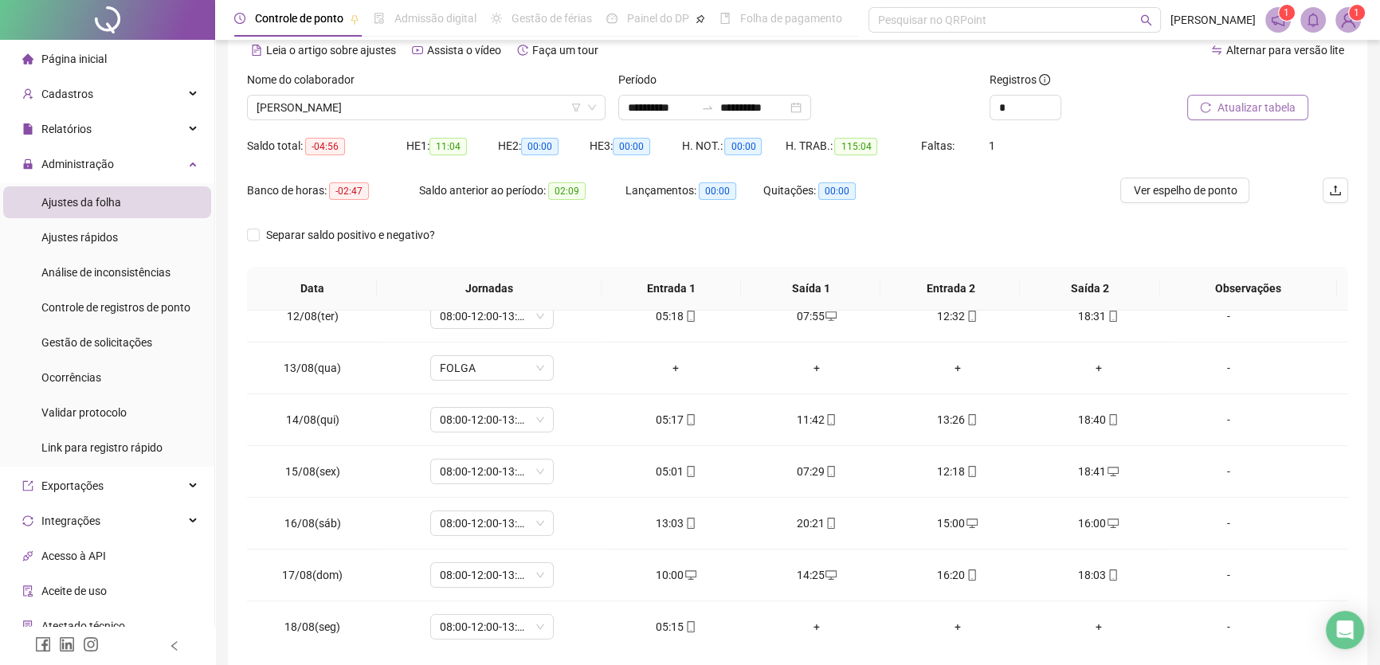
click at [1275, 108] on span "Atualizar tabela" at bounding box center [1257, 108] width 78 height 18
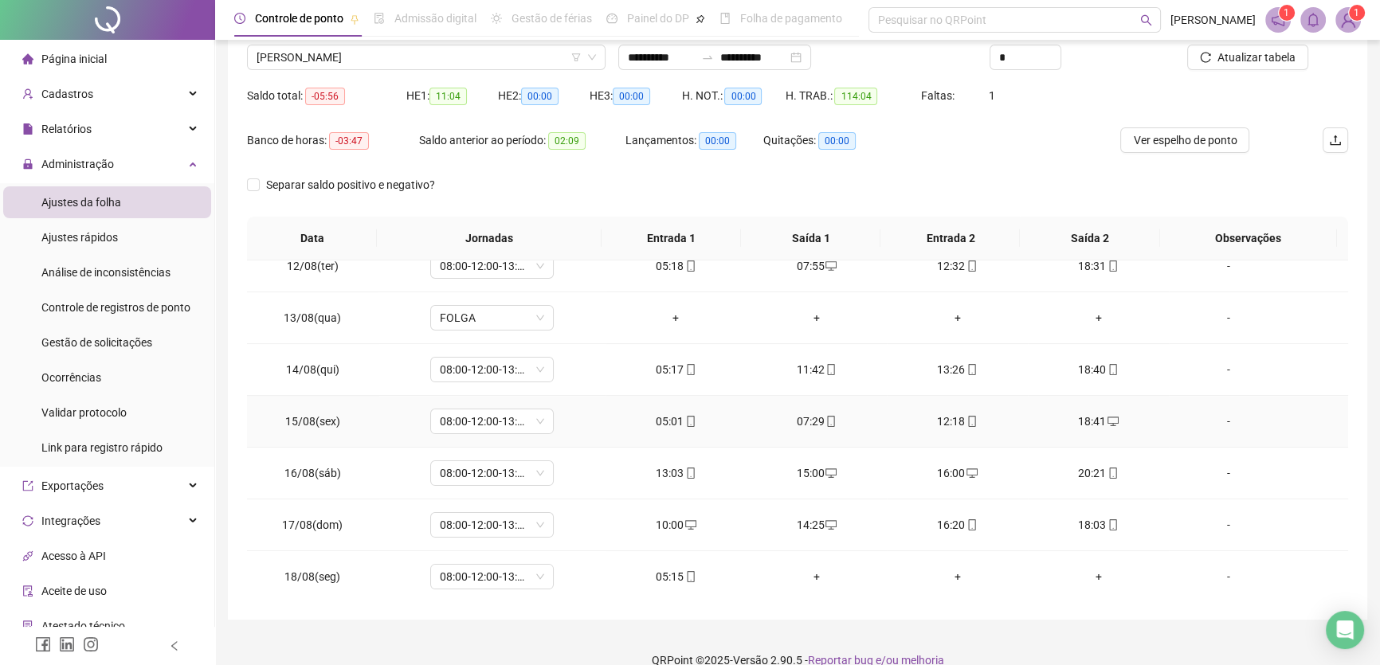
scroll to position [148, 0]
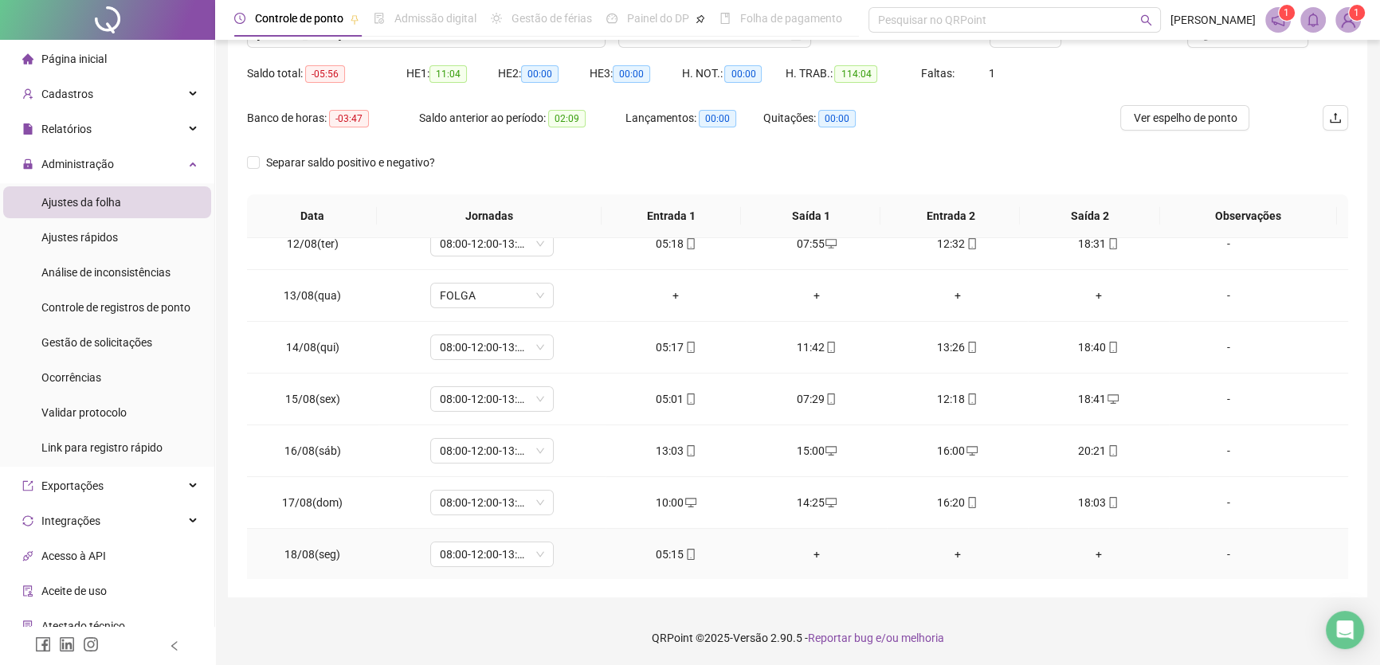
click at [811, 551] on div "+" at bounding box center [818, 555] width 116 height 18
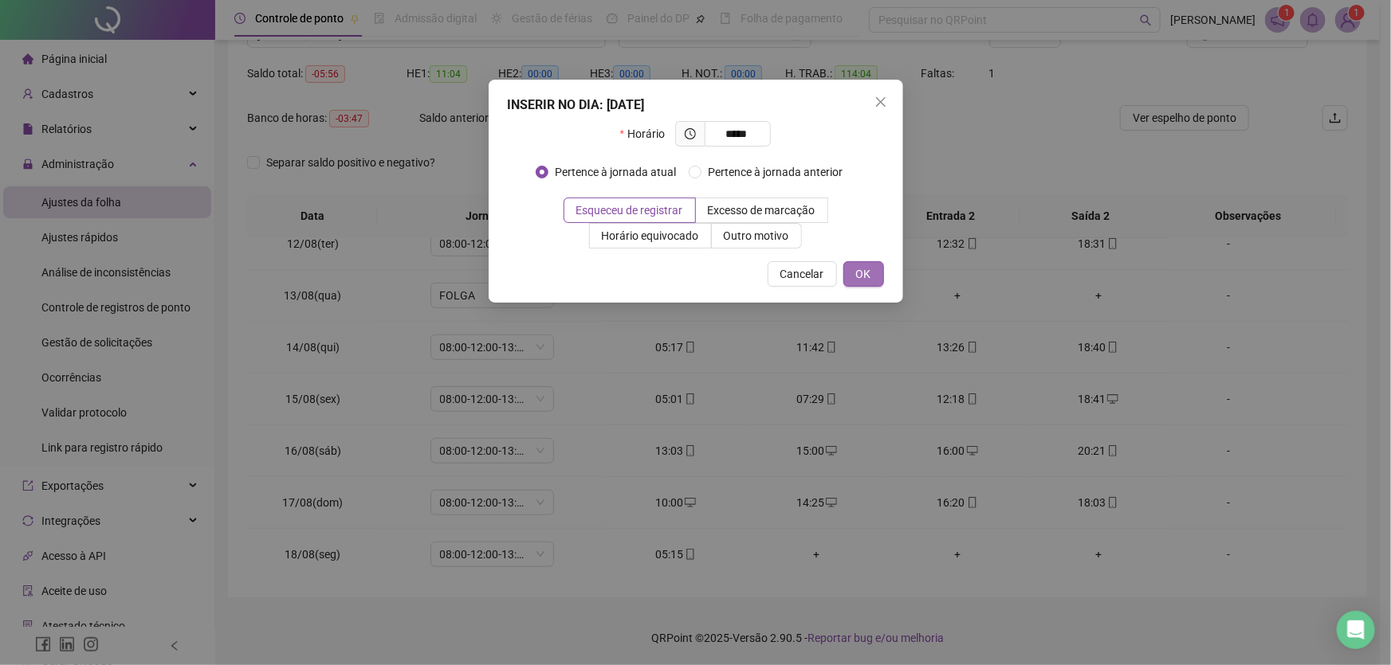
type input "*****"
click at [854, 269] on button "OK" at bounding box center [863, 274] width 41 height 26
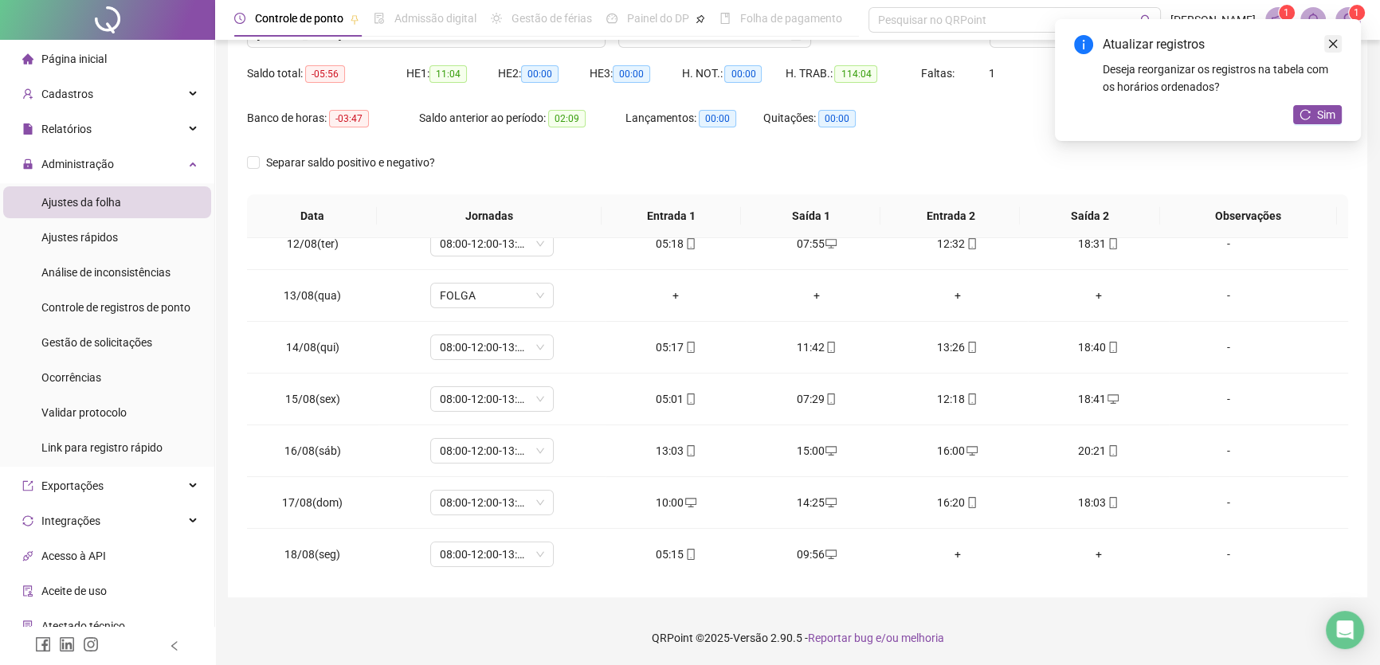
click at [1337, 47] on icon "close" at bounding box center [1333, 43] width 11 height 11
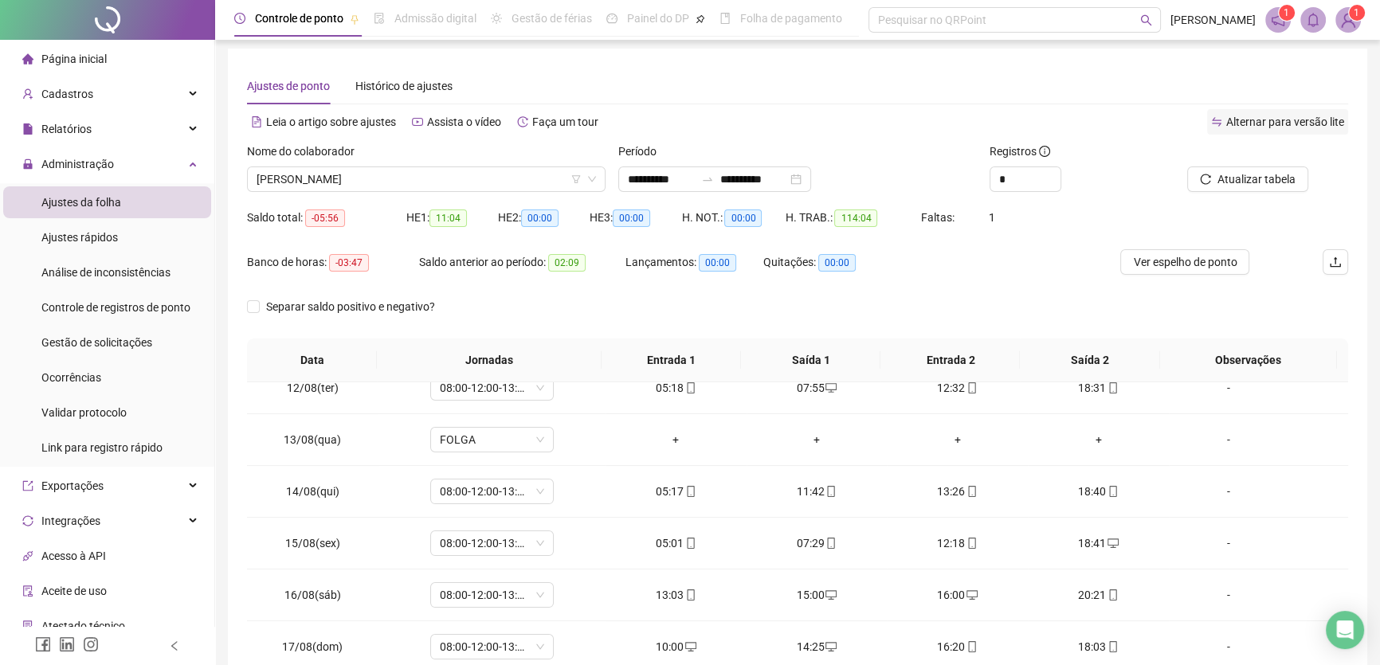
scroll to position [3, 0]
click at [1251, 176] on span "Atualizar tabela" at bounding box center [1257, 180] width 78 height 18
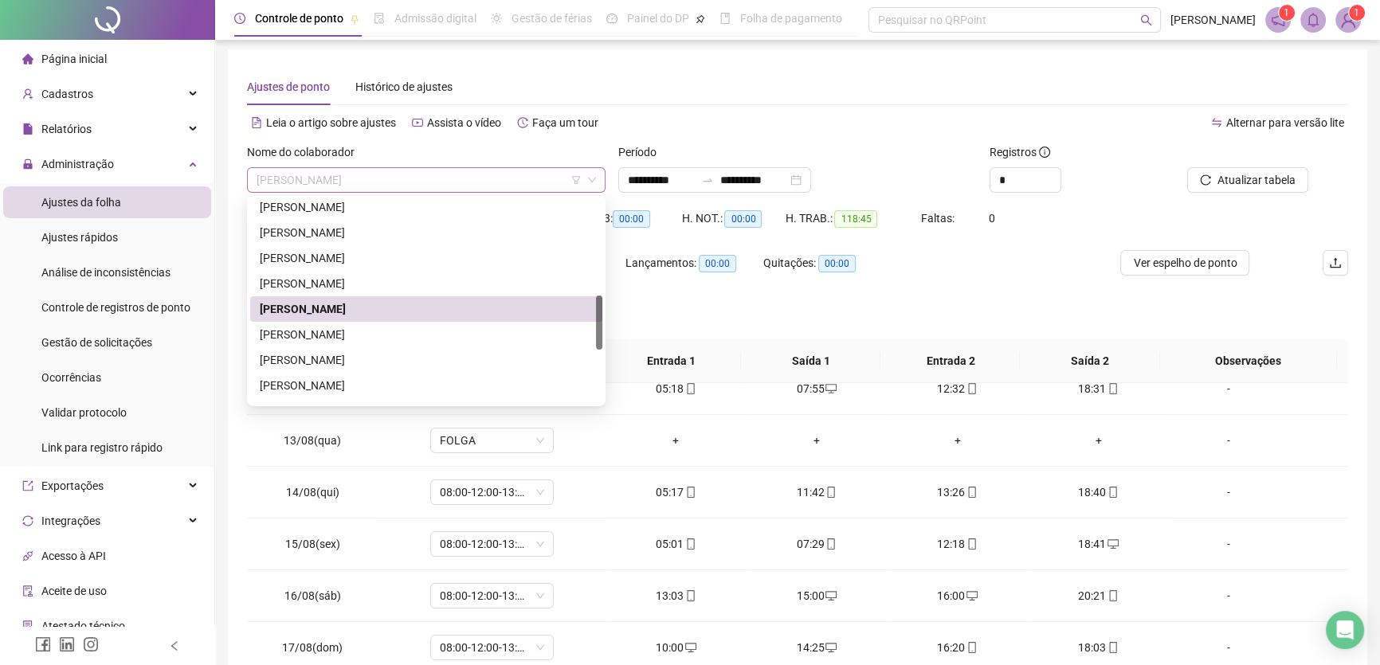
click at [449, 179] on span "[PERSON_NAME]" at bounding box center [427, 180] width 340 height 24
click at [345, 333] on div "[PERSON_NAME]" at bounding box center [426, 335] width 333 height 18
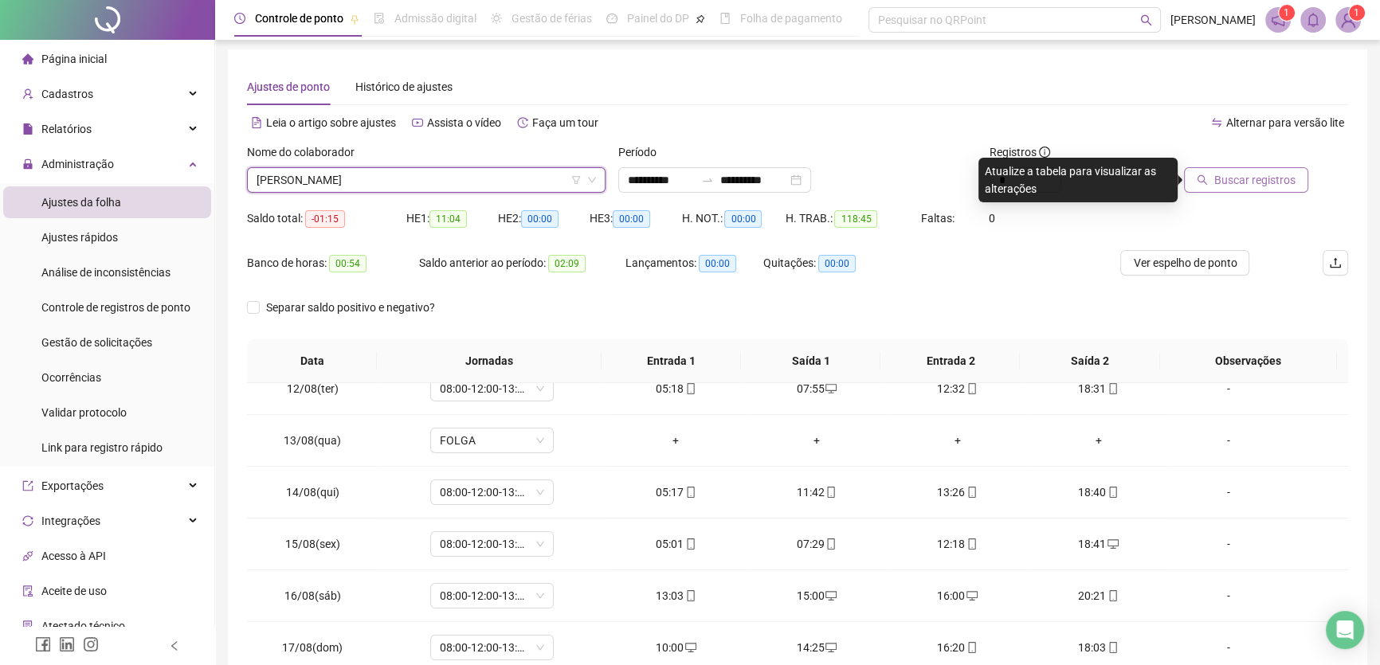
click at [1227, 175] on span "Buscar registros" at bounding box center [1255, 180] width 81 height 18
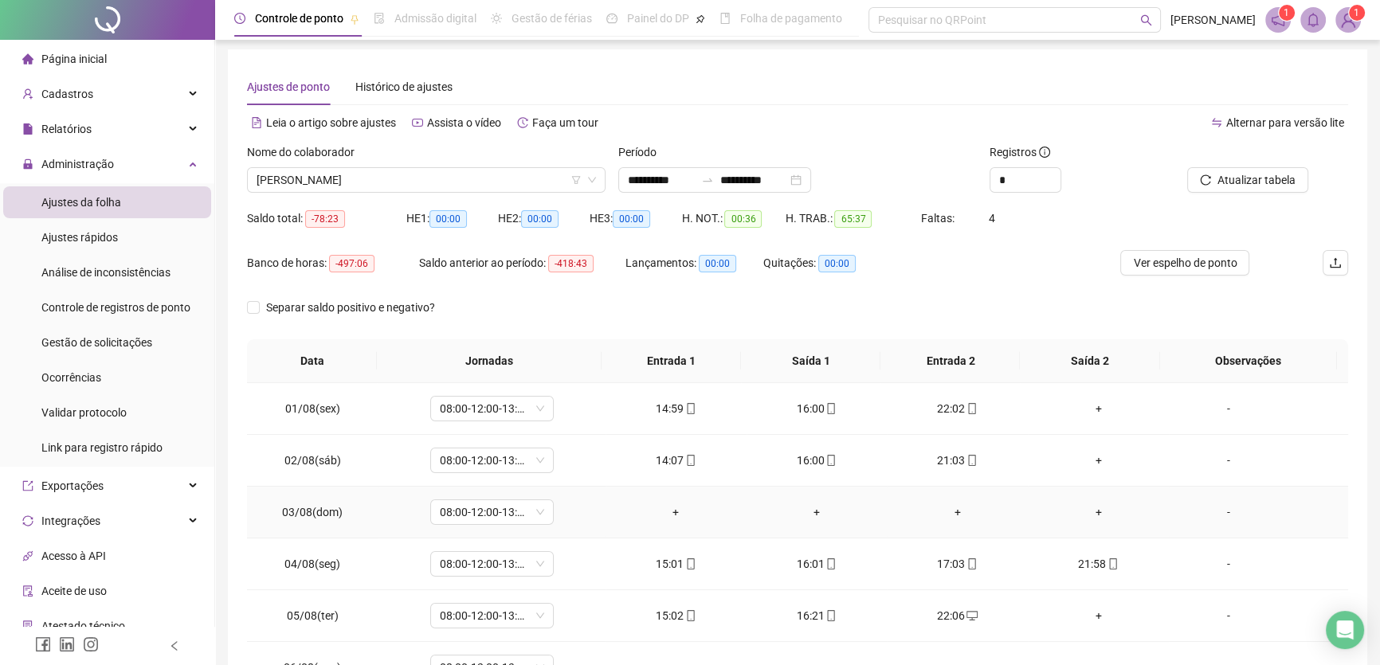
scroll to position [0, 0]
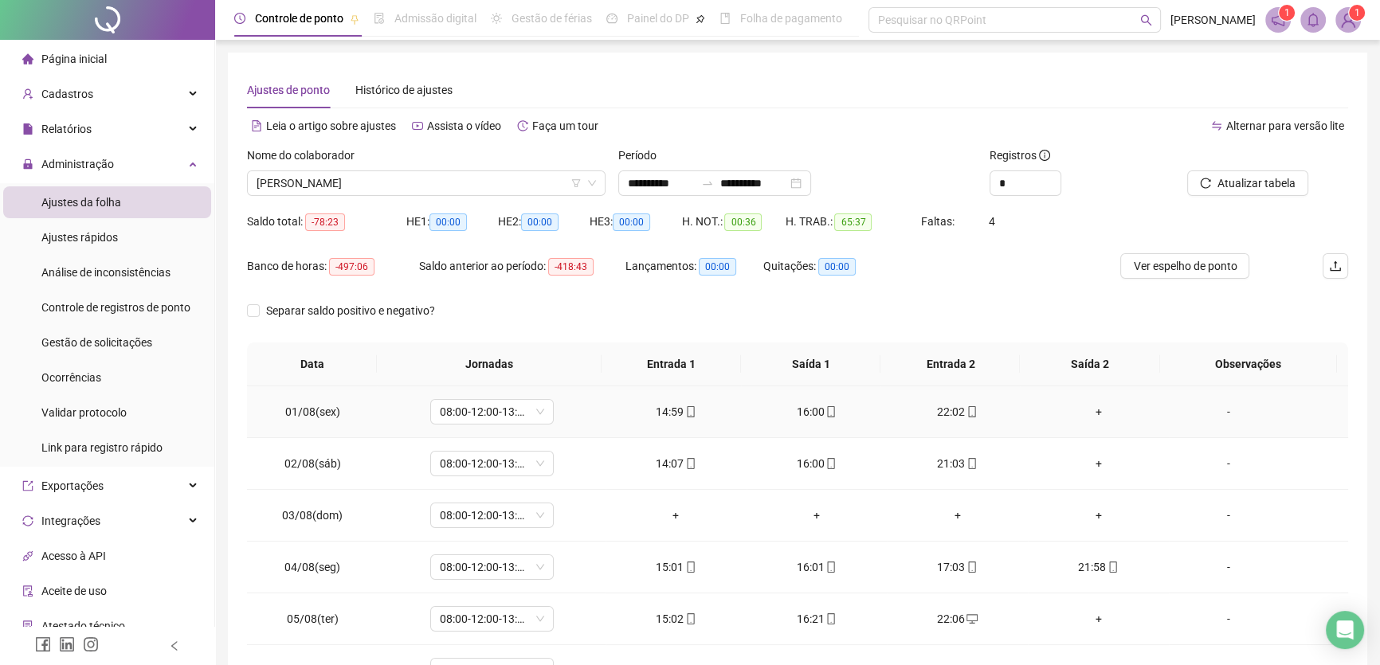
click at [1092, 407] on div "+" at bounding box center [1099, 412] width 116 height 18
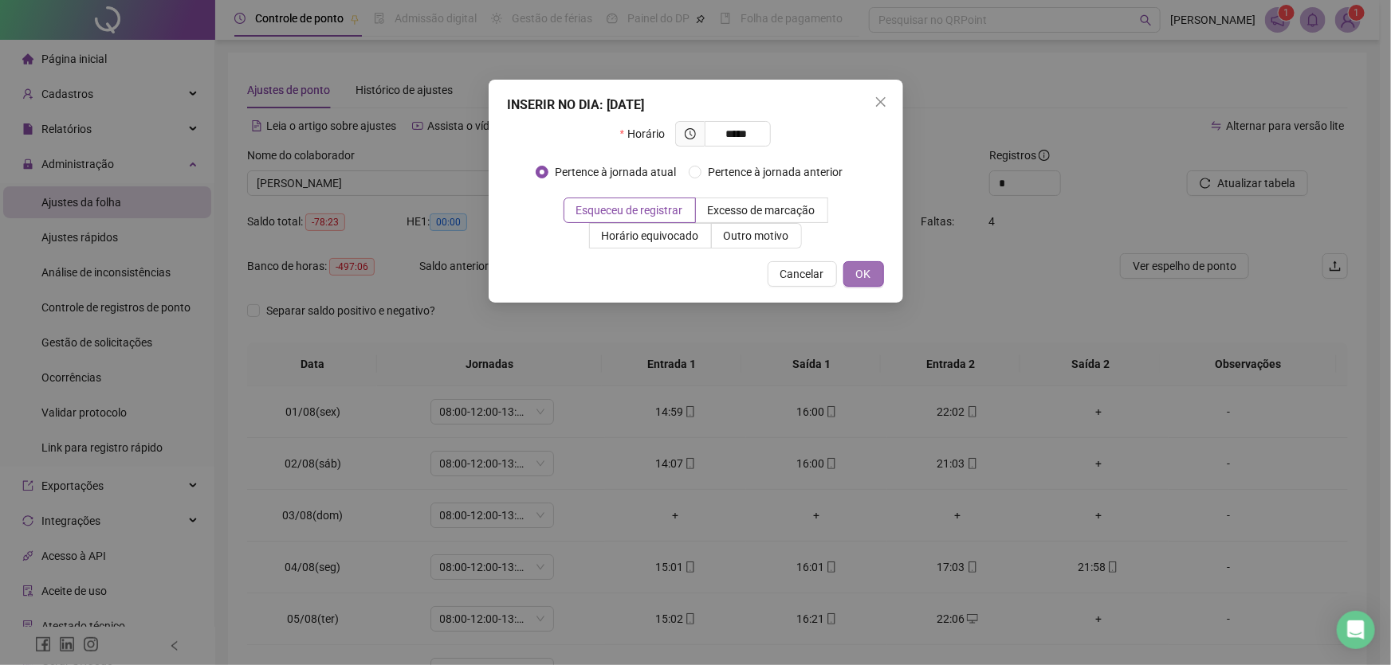
type input "*****"
click at [854, 273] on button "OK" at bounding box center [863, 274] width 41 height 26
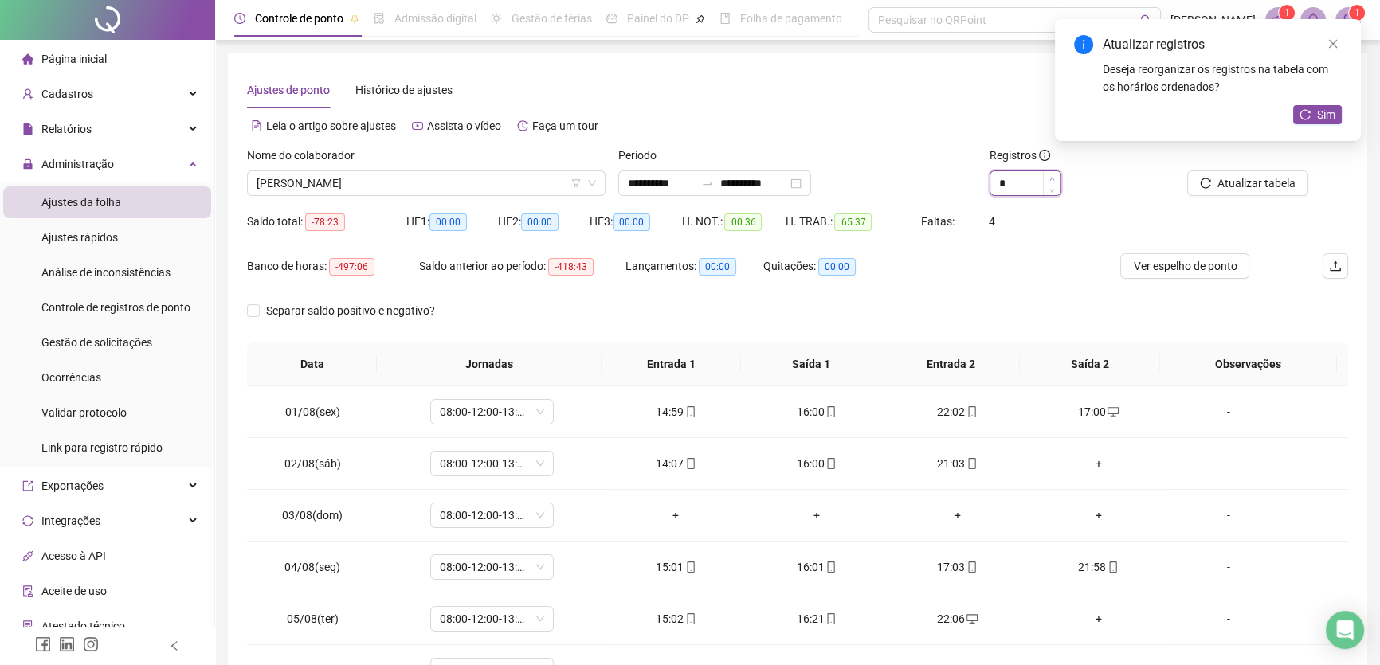
click at [1050, 177] on icon "up" at bounding box center [1053, 179] width 6 height 6
type input "*"
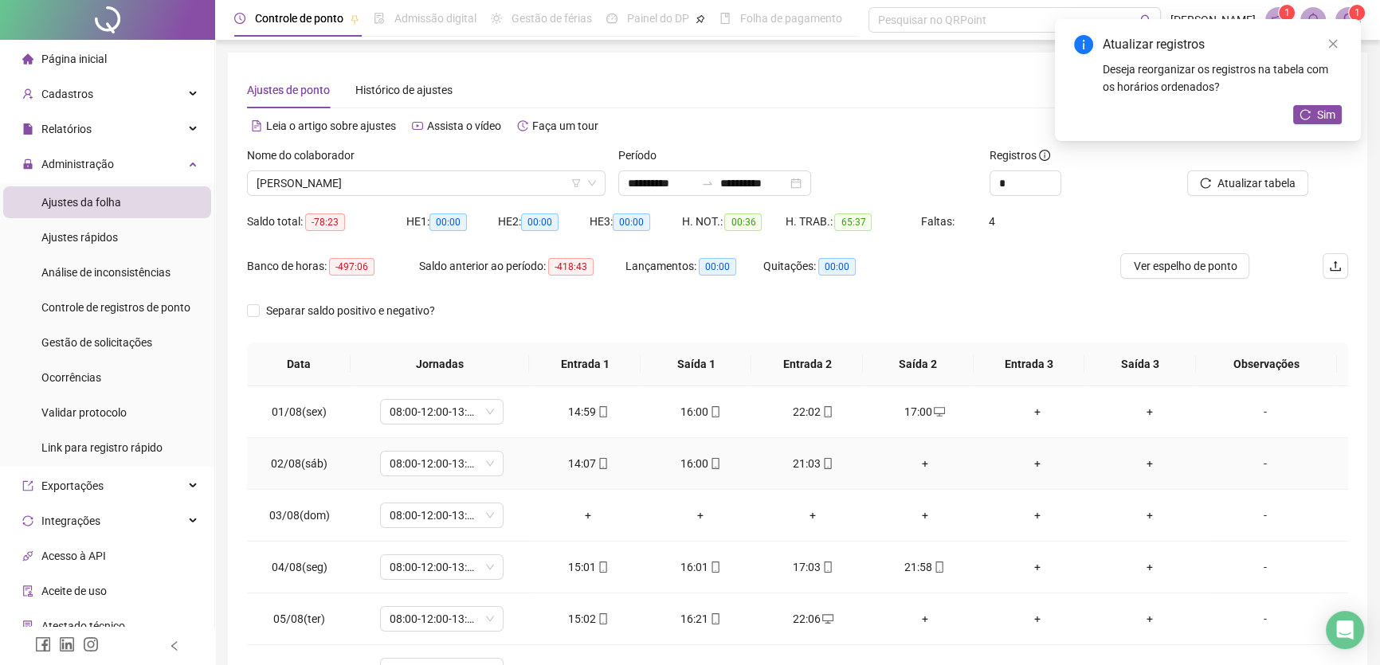
click at [917, 453] on td "+" at bounding box center [925, 464] width 112 height 52
click at [915, 462] on div "+" at bounding box center [924, 464] width 87 height 18
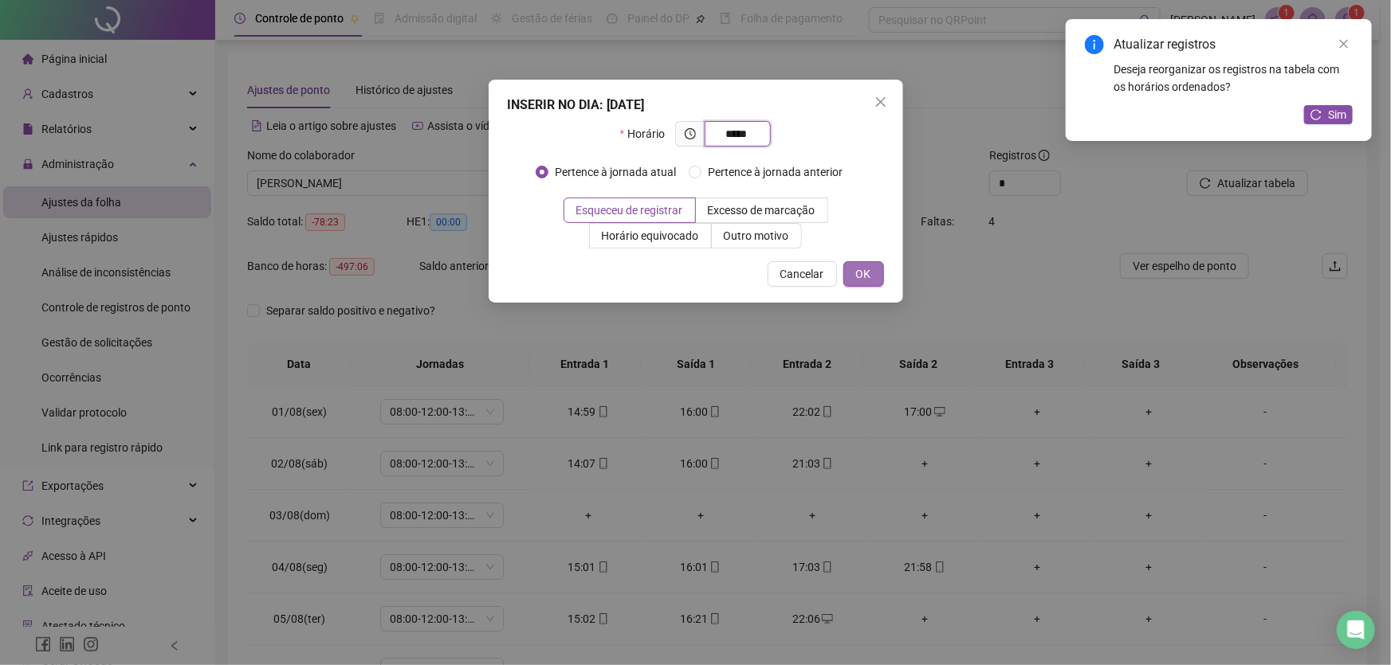
type input "*****"
click at [850, 278] on button "OK" at bounding box center [863, 274] width 41 height 26
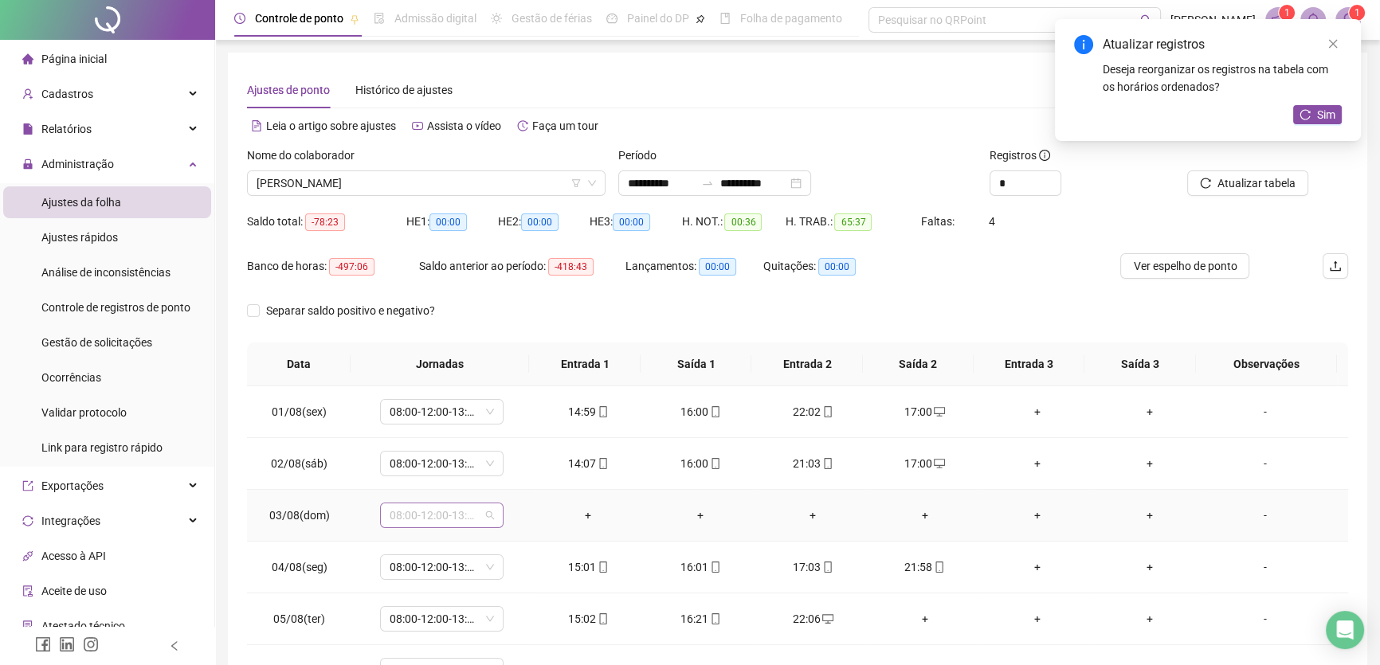
click at [473, 512] on span "08:00-12:00-13:00-17:00" at bounding box center [442, 516] width 104 height 24
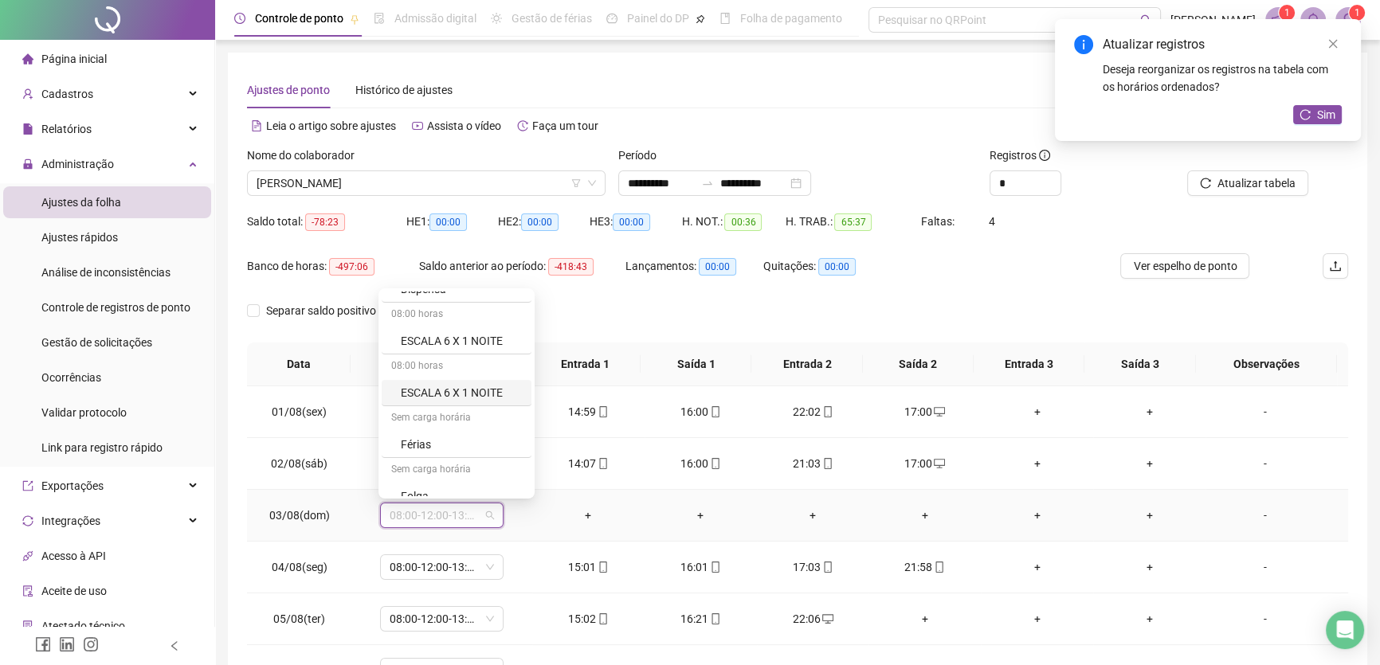
scroll to position [217, 0]
click at [418, 424] on div "Folga" at bounding box center [461, 424] width 121 height 18
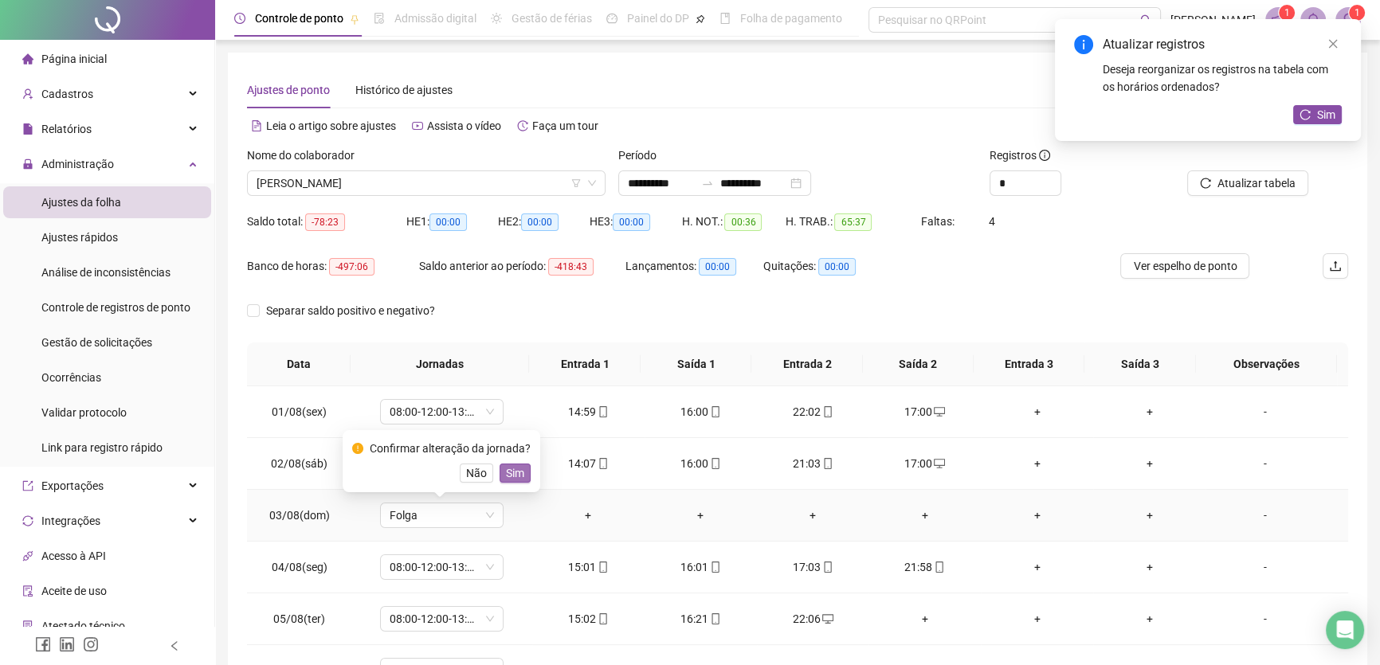
click at [516, 465] on span "Sim" at bounding box center [515, 474] width 18 height 18
click at [914, 614] on div "+" at bounding box center [924, 619] width 87 height 18
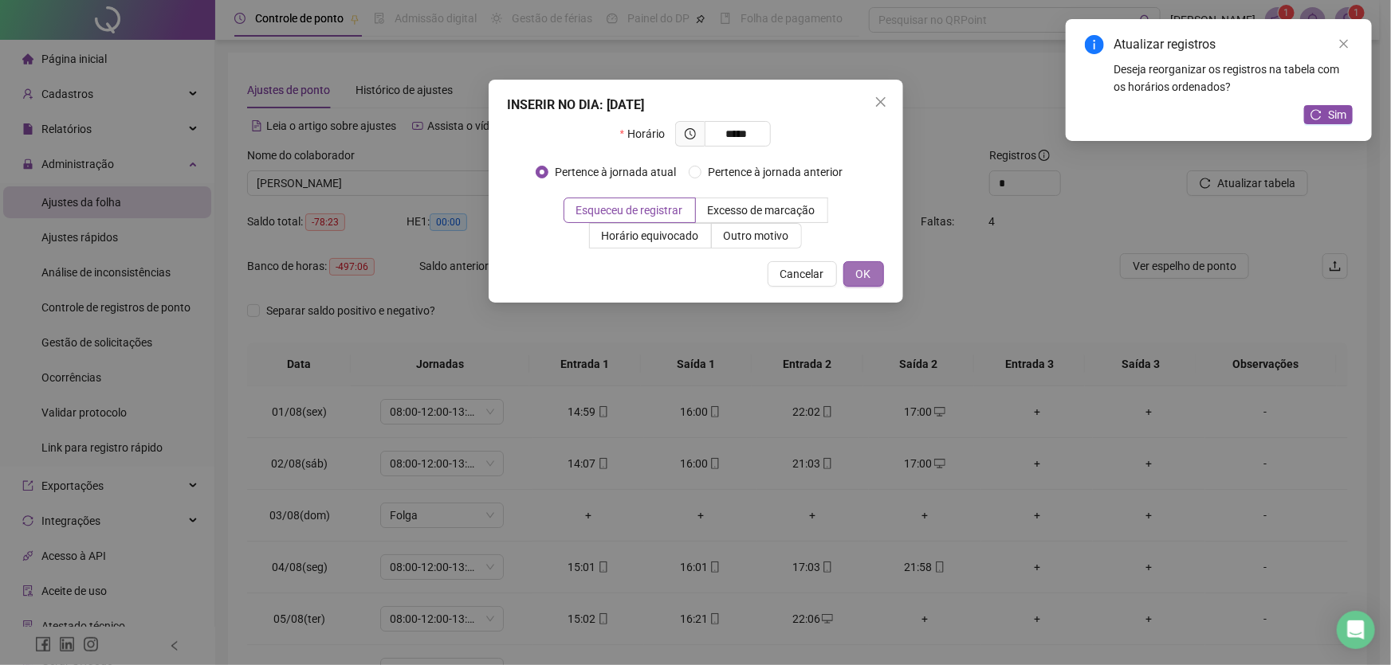
type input "*****"
click at [868, 271] on span "OK" at bounding box center [863, 274] width 15 height 18
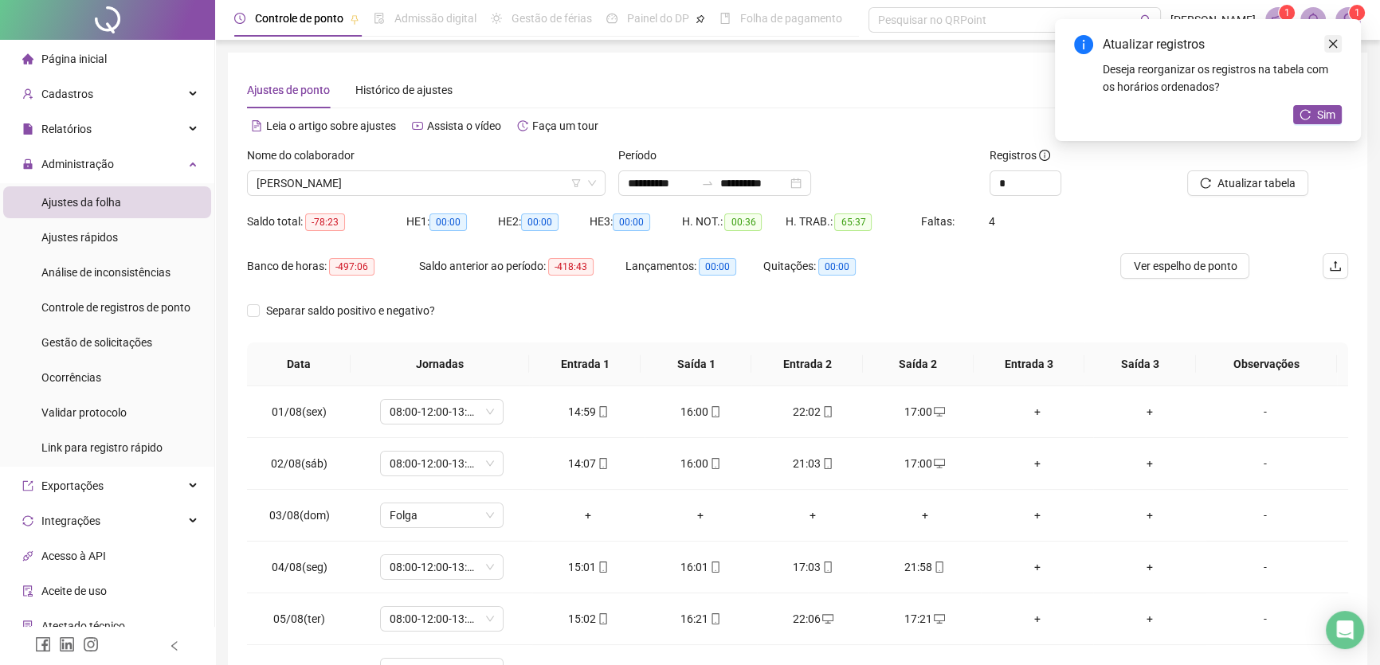
click at [1336, 41] on icon "close" at bounding box center [1333, 43] width 11 height 11
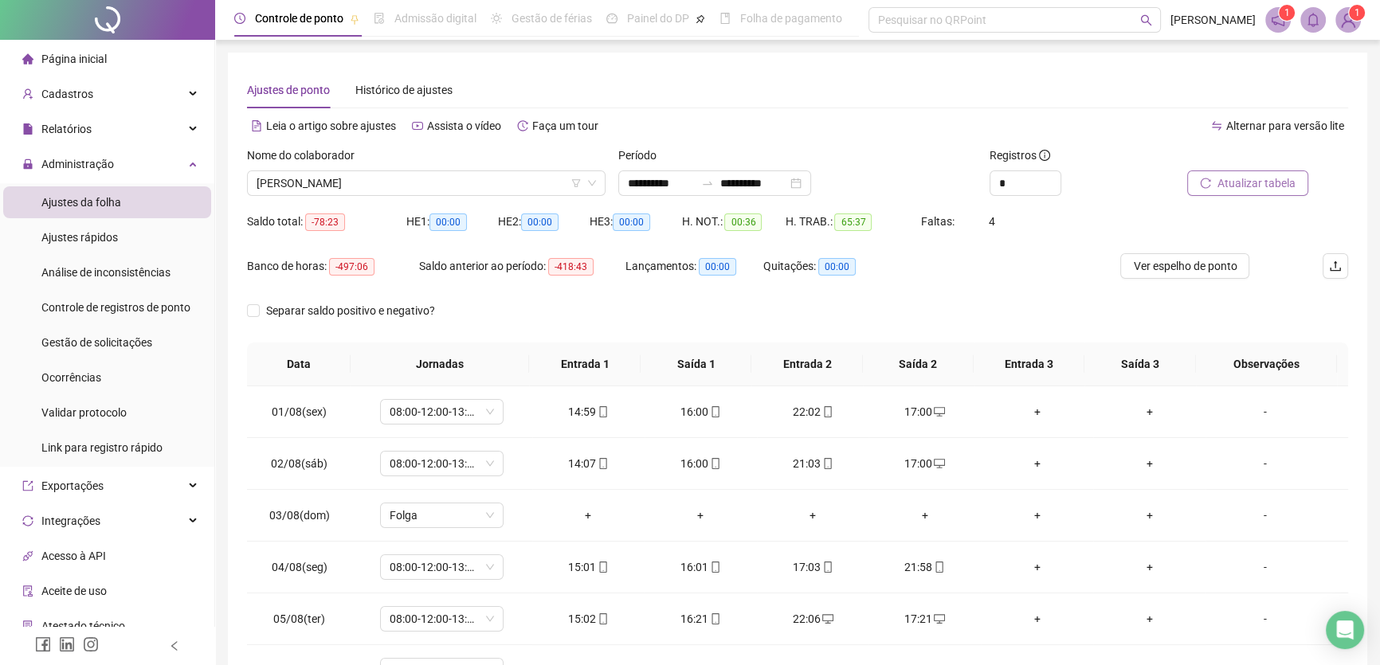
click at [1249, 179] on span "Atualizar tabela" at bounding box center [1257, 184] width 78 height 18
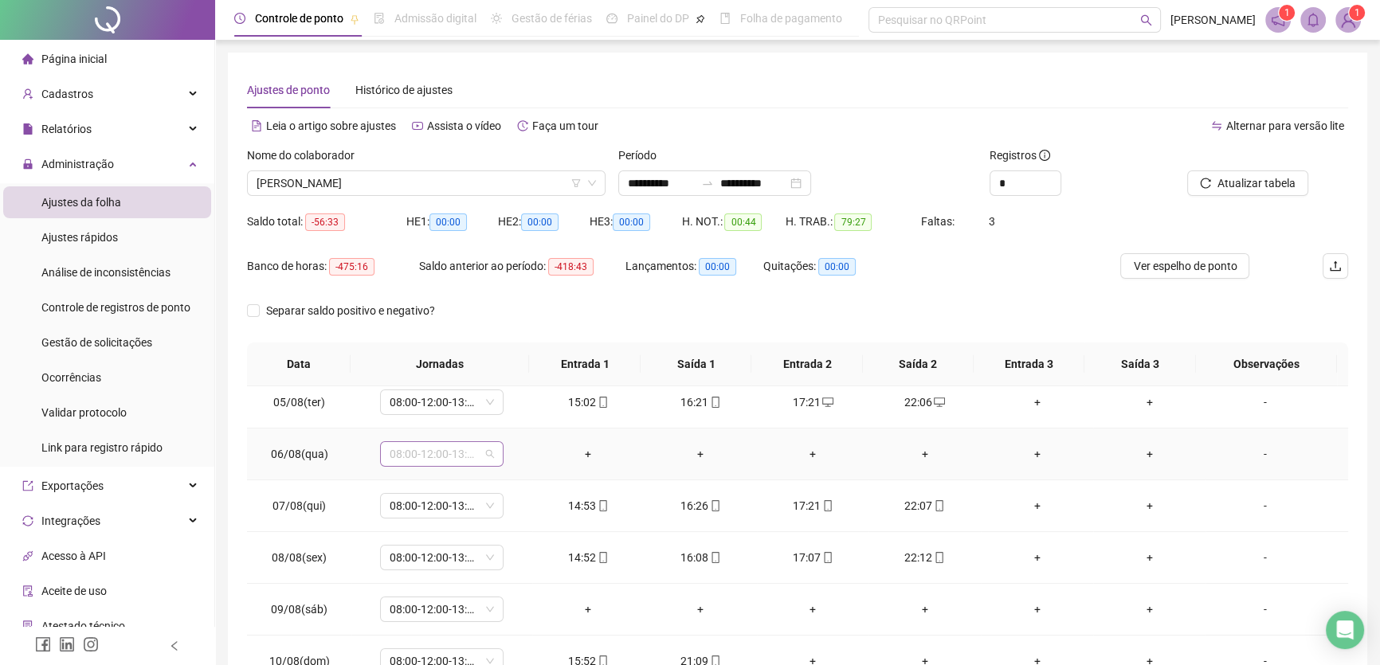
click at [481, 451] on span "08:00-12:00-13:00-17:00" at bounding box center [442, 454] width 104 height 24
click at [451, 418] on div "Licença" at bounding box center [461, 421] width 121 height 18
click at [520, 404] on span "Sim" at bounding box center [515, 411] width 18 height 18
click at [1249, 449] on div "-" at bounding box center [1266, 454] width 94 height 18
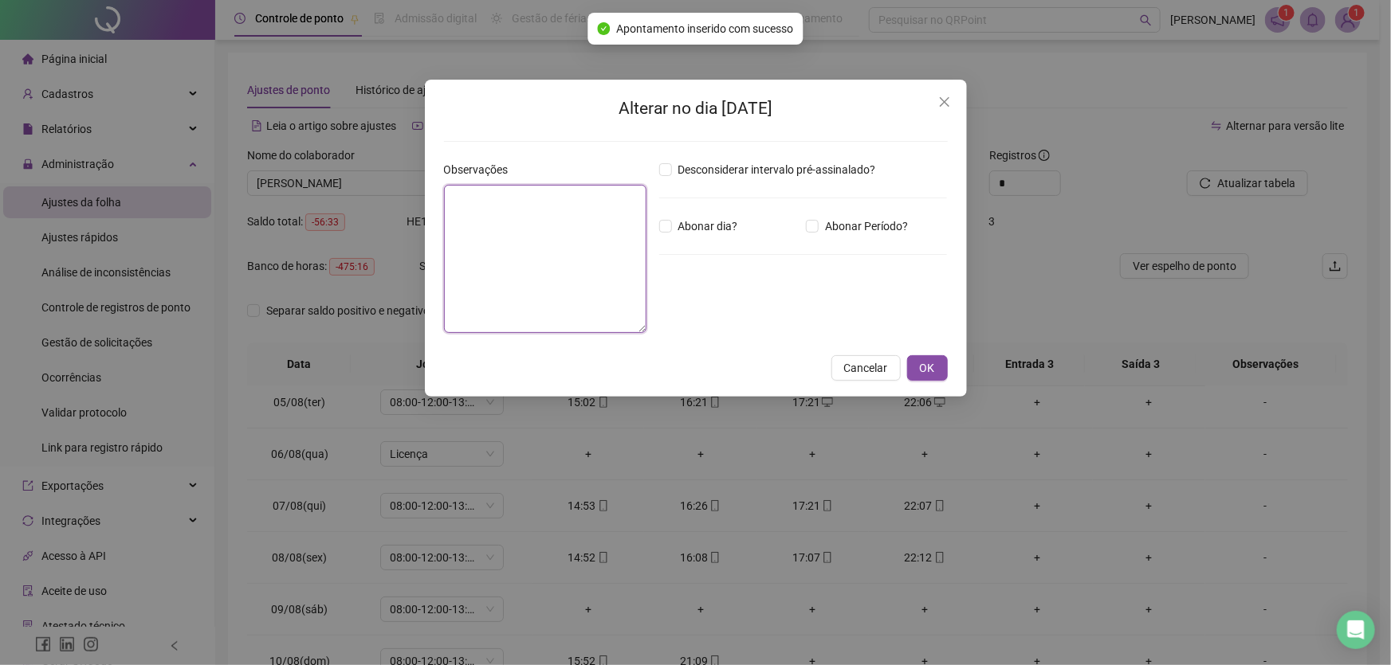
click at [540, 229] on textarea at bounding box center [545, 259] width 202 height 148
type textarea "*"
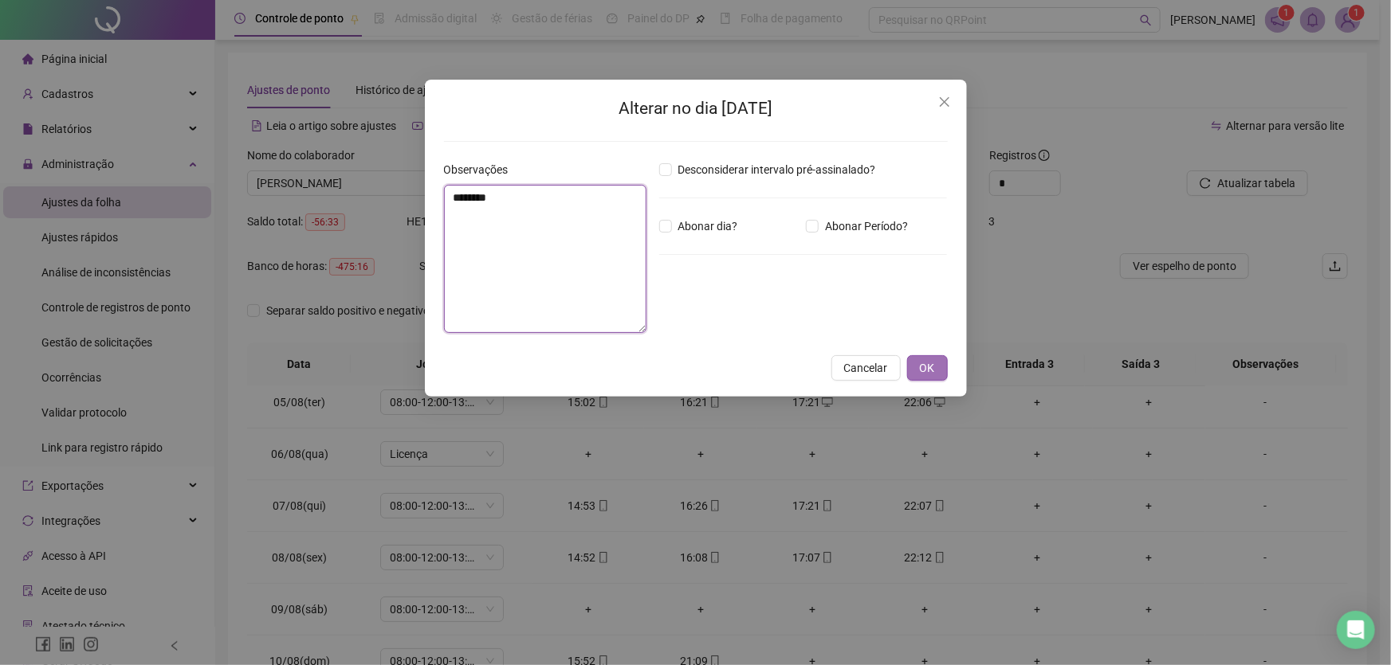
type textarea "********"
click at [927, 363] on span "OK" at bounding box center [927, 368] width 15 height 18
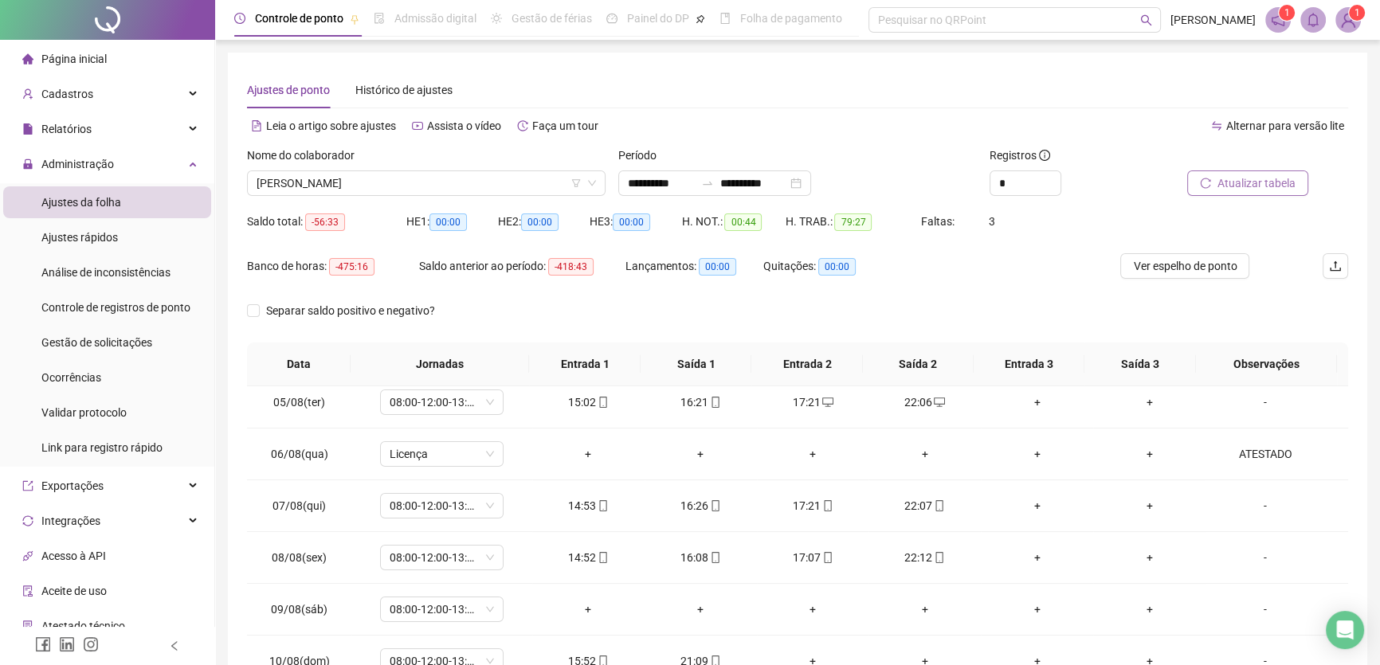
click at [1254, 181] on span "Atualizar tabela" at bounding box center [1257, 184] width 78 height 18
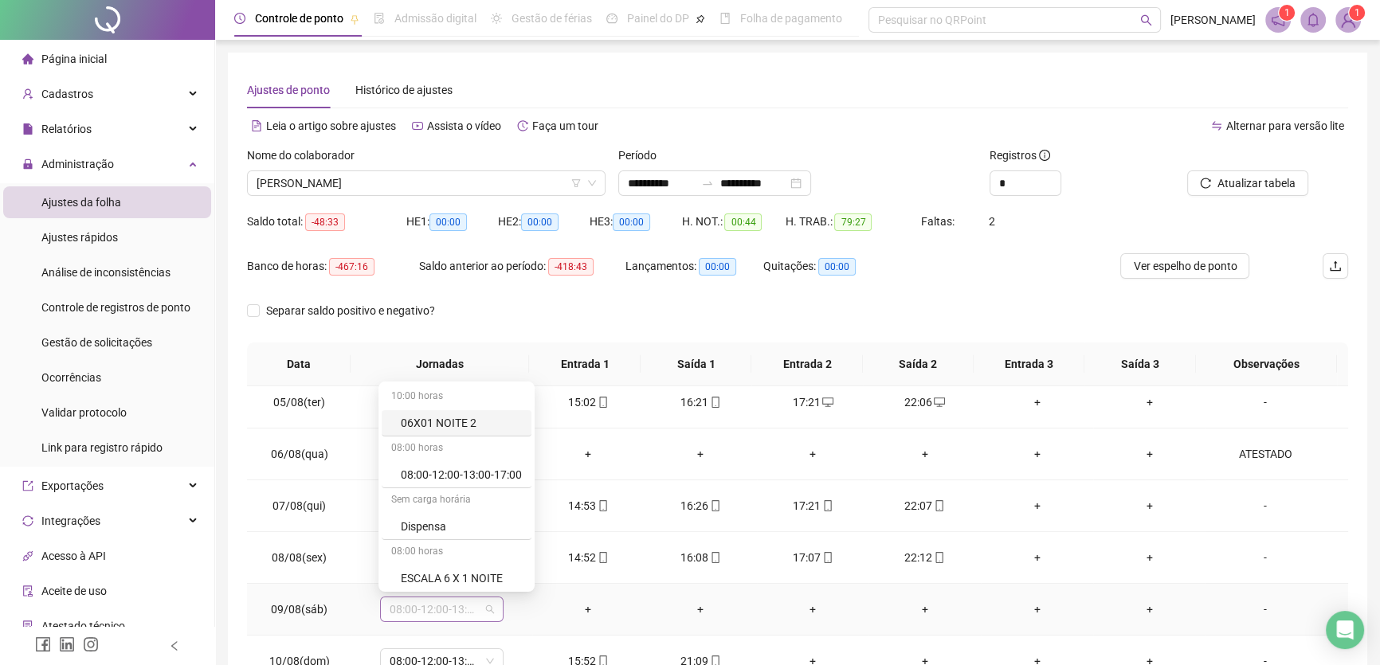
click at [489, 606] on span "08:00-12:00-13:00-17:00" at bounding box center [442, 610] width 104 height 24
click at [448, 520] on div "Folga" at bounding box center [461, 517] width 121 height 18
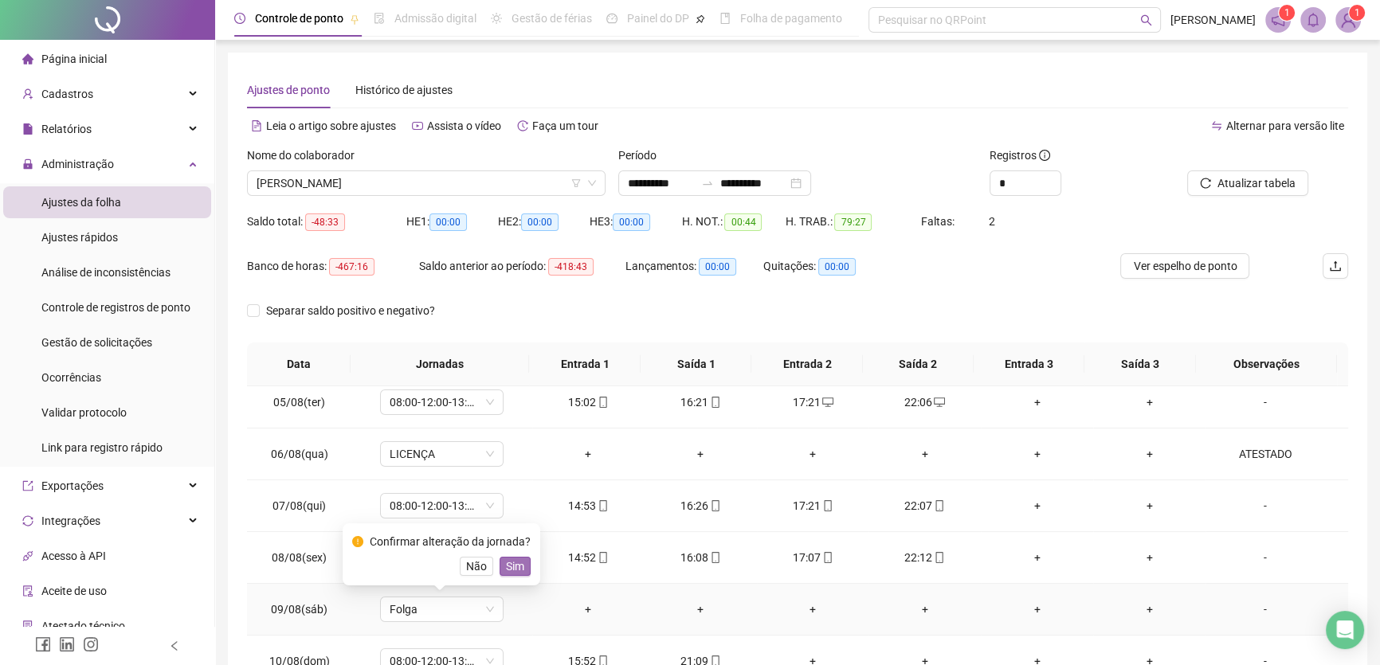
click at [518, 563] on span "Sim" at bounding box center [515, 567] width 18 height 18
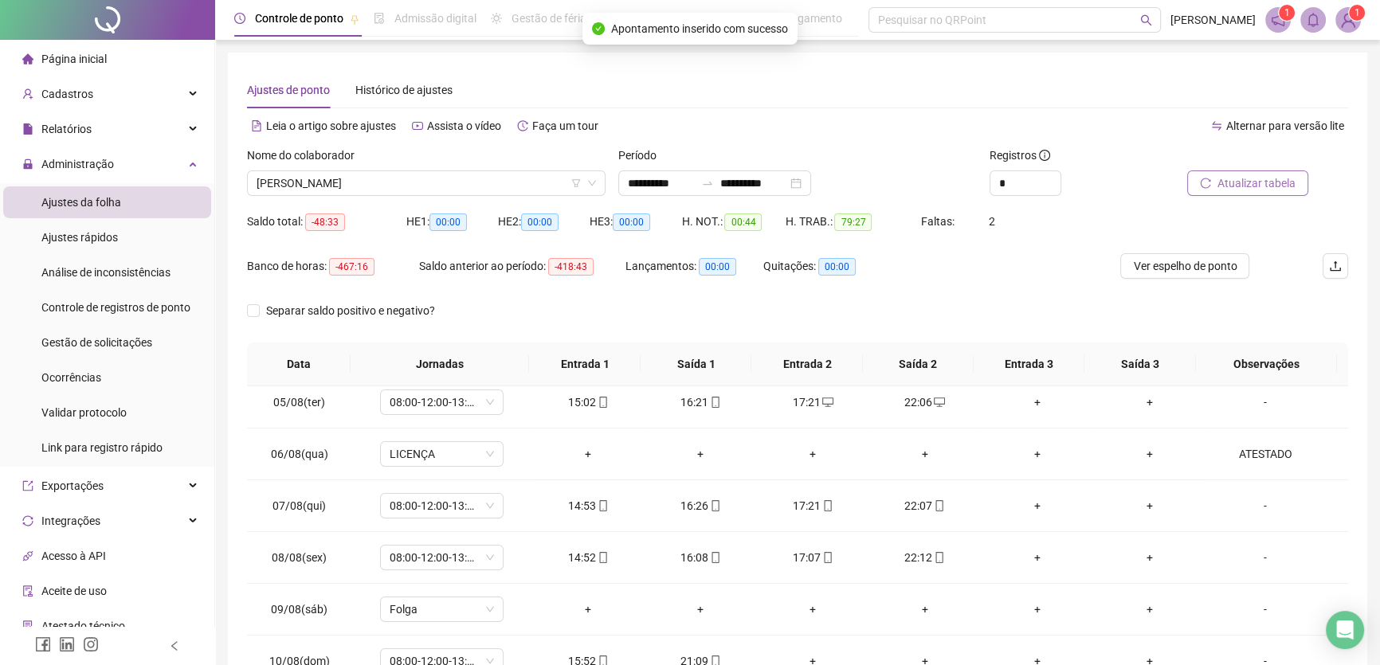
click at [1264, 175] on span "Atualizar tabela" at bounding box center [1257, 184] width 78 height 18
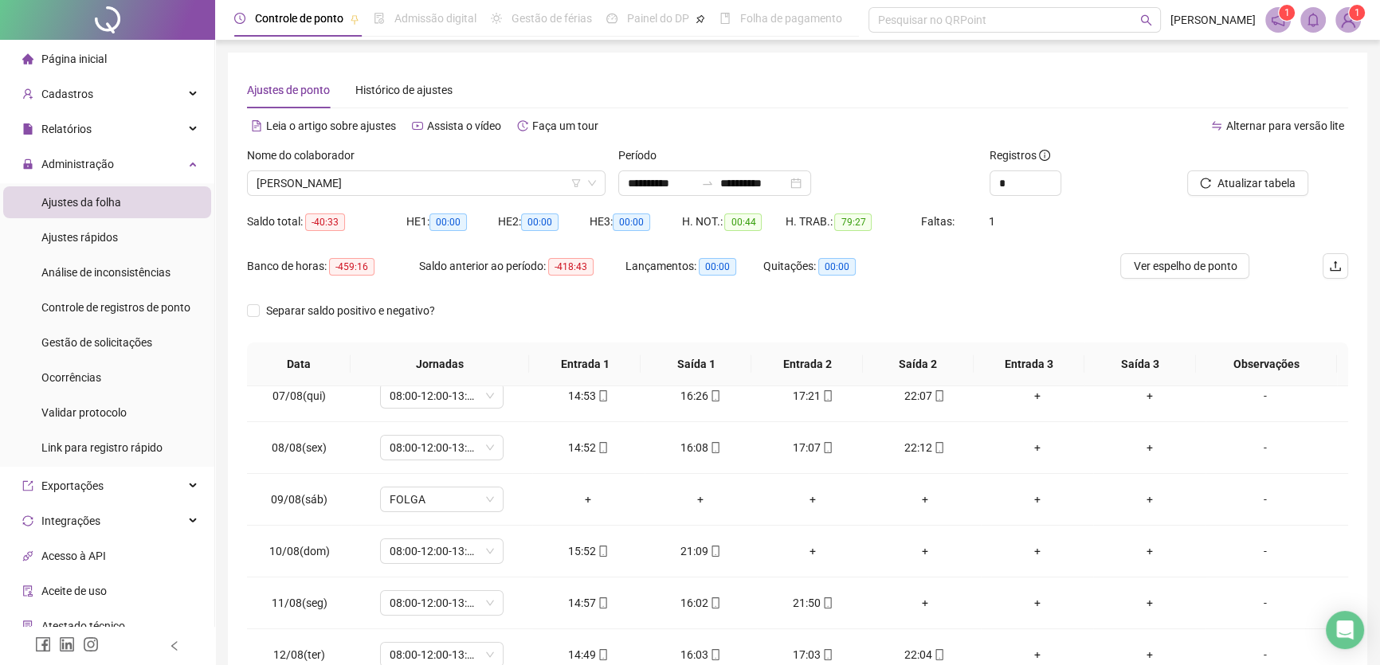
scroll to position [362, 0]
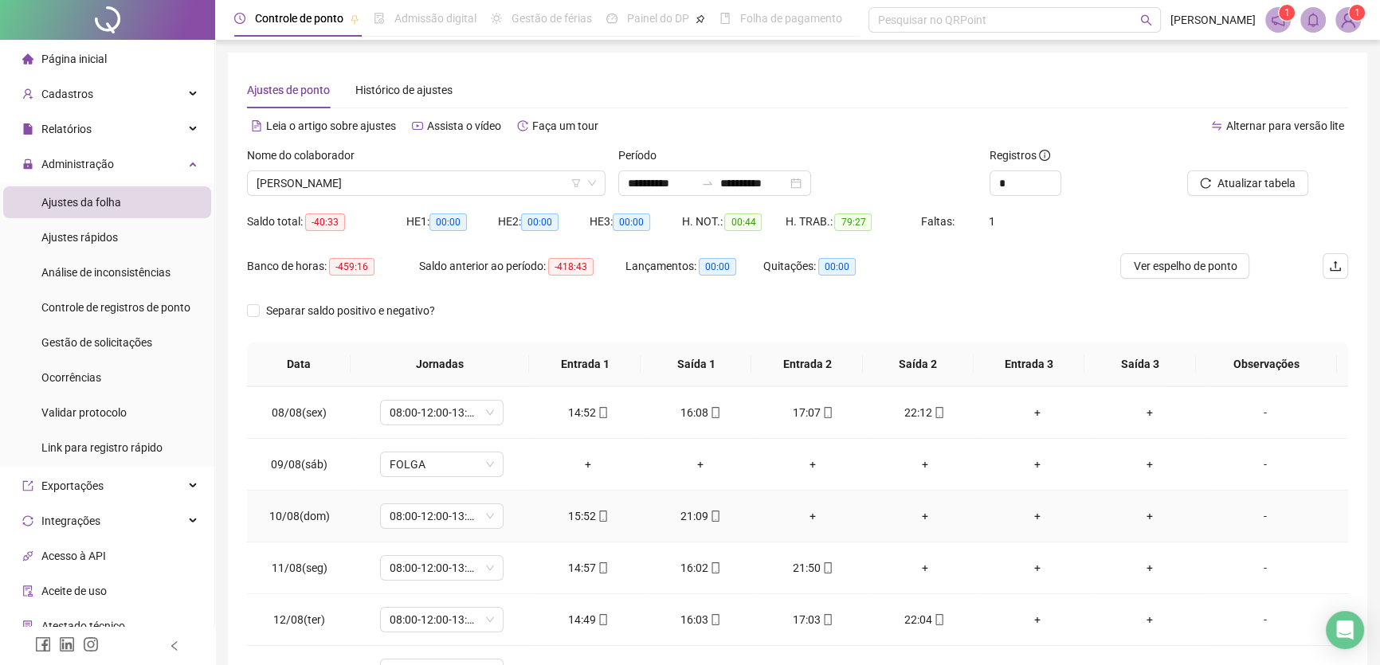
click at [806, 508] on div "+" at bounding box center [813, 517] width 87 height 18
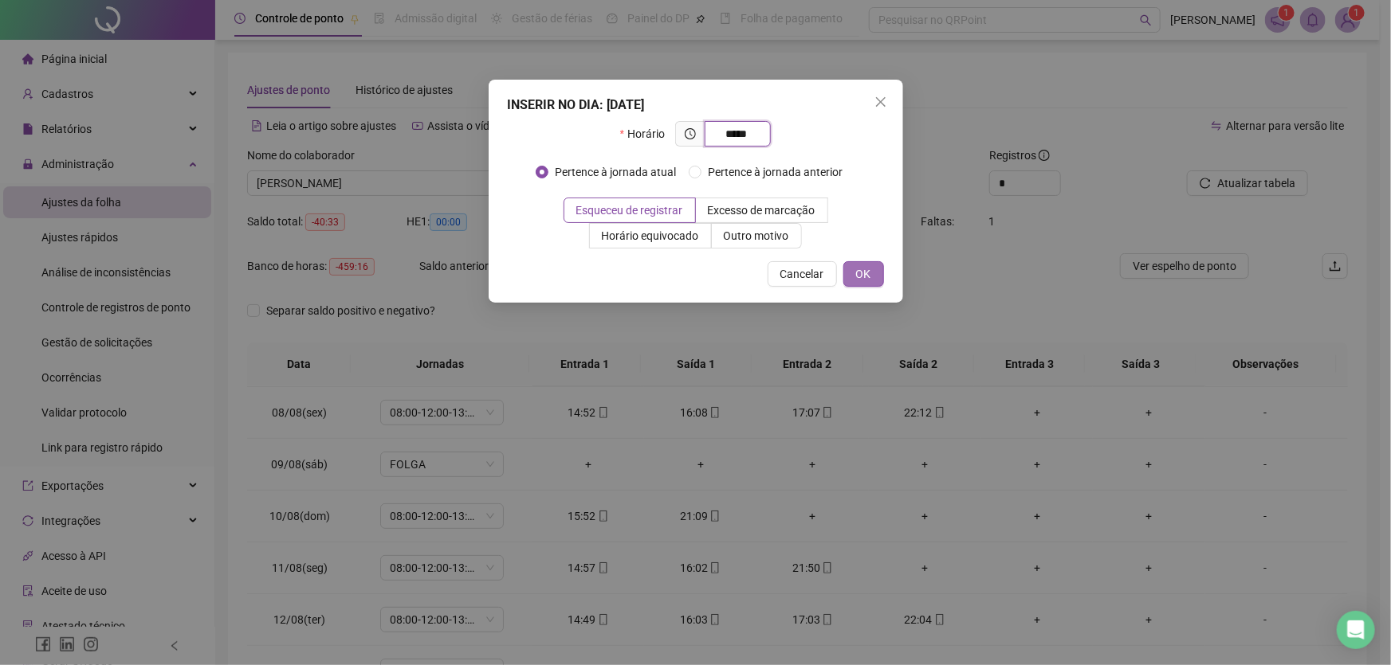
type input "*****"
click at [862, 269] on span "OK" at bounding box center [863, 274] width 15 height 18
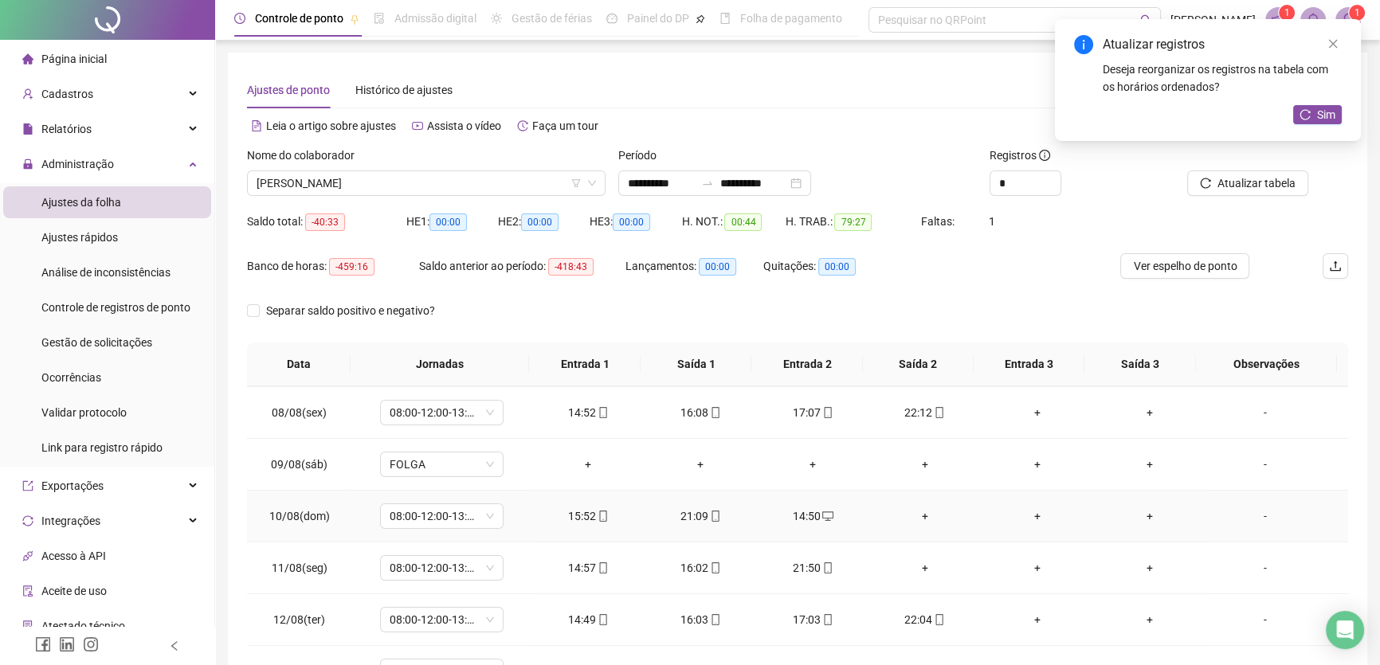
click at [919, 511] on div "+" at bounding box center [924, 517] width 87 height 18
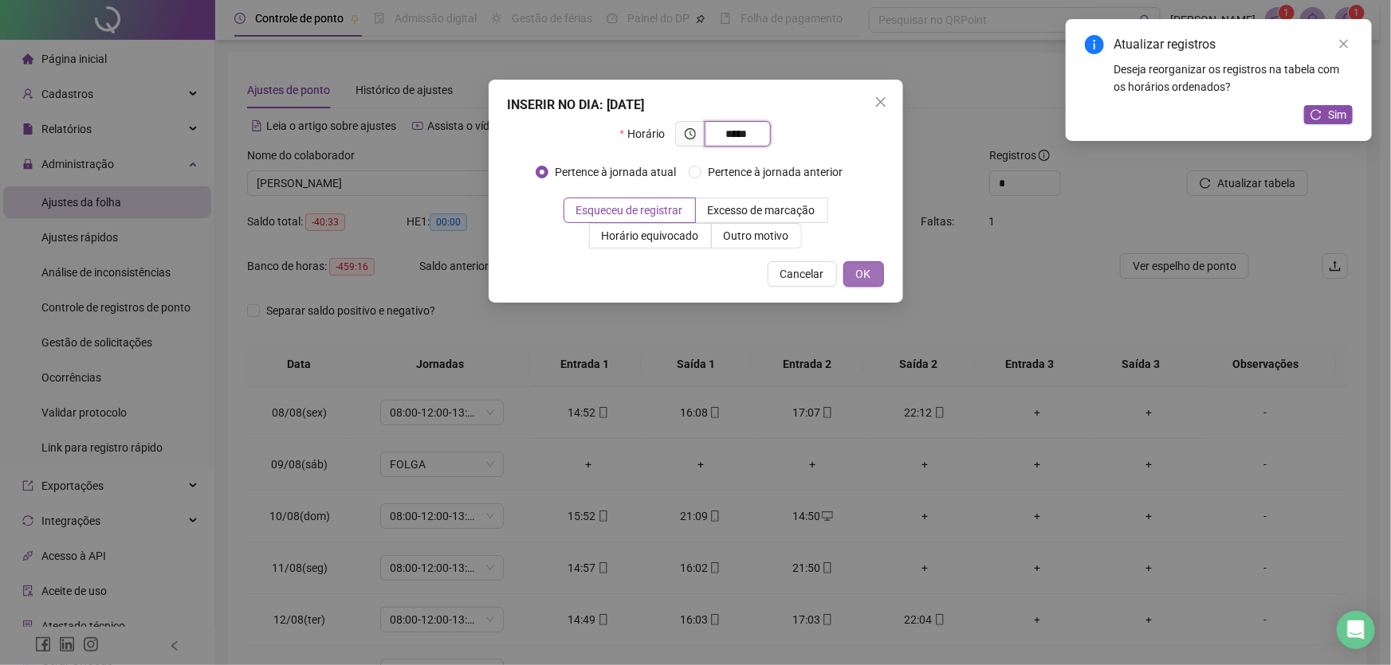
type input "*****"
click at [858, 278] on span "OK" at bounding box center [863, 274] width 15 height 18
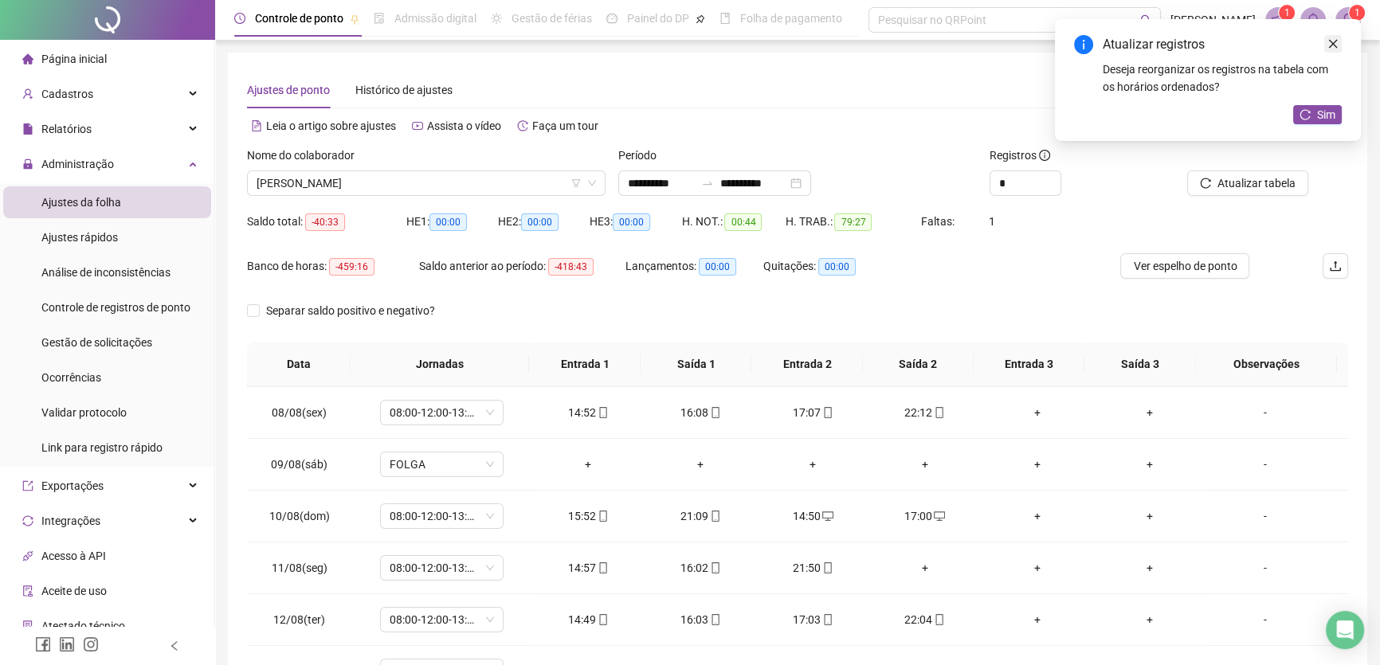
click at [1330, 47] on icon "close" at bounding box center [1333, 44] width 9 height 9
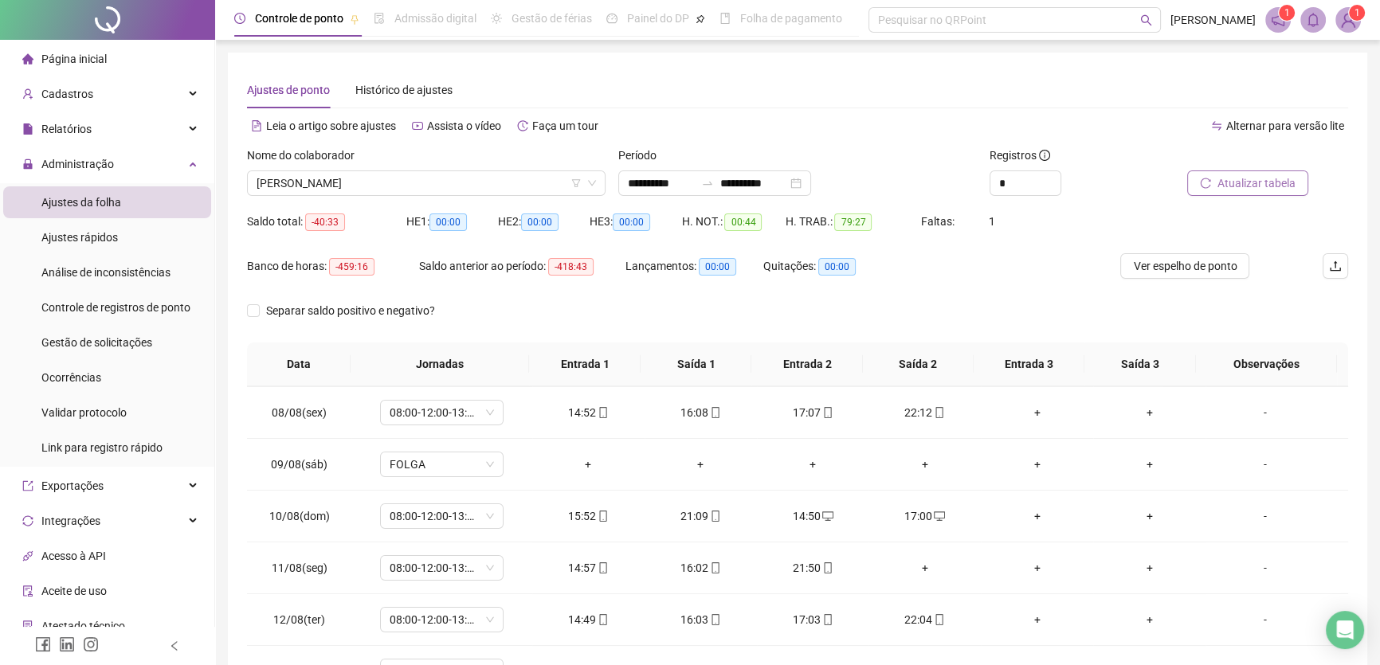
click at [1274, 186] on span "Atualizar tabela" at bounding box center [1257, 184] width 78 height 18
click at [926, 563] on div "+" at bounding box center [924, 568] width 87 height 18
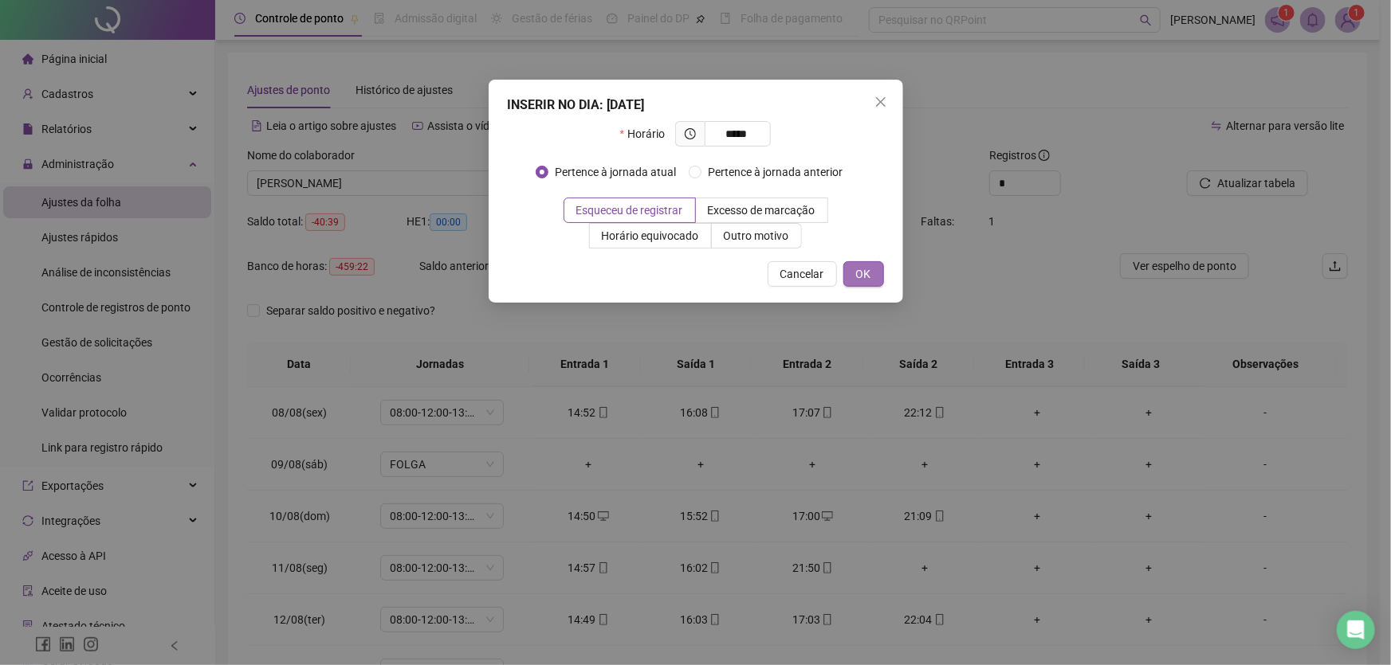
type input "*****"
click at [868, 280] on span "OK" at bounding box center [863, 274] width 15 height 18
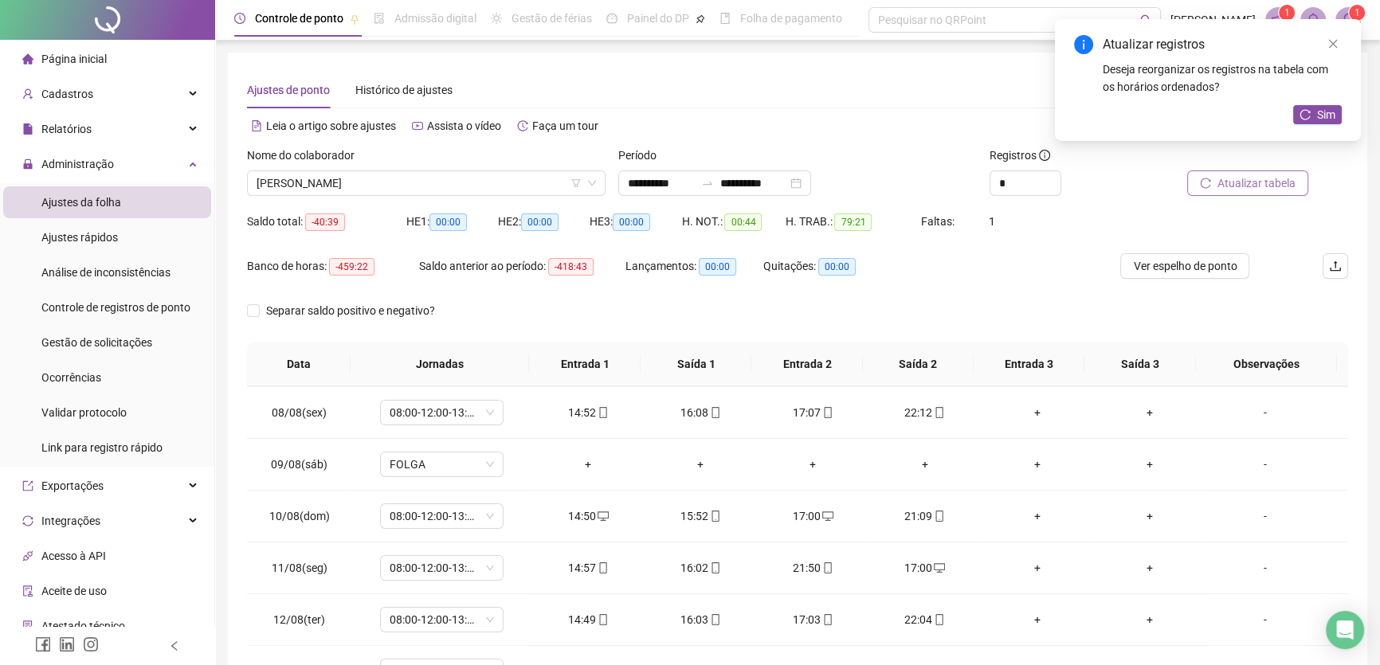
click at [1250, 184] on span "Atualizar tabela" at bounding box center [1257, 184] width 78 height 18
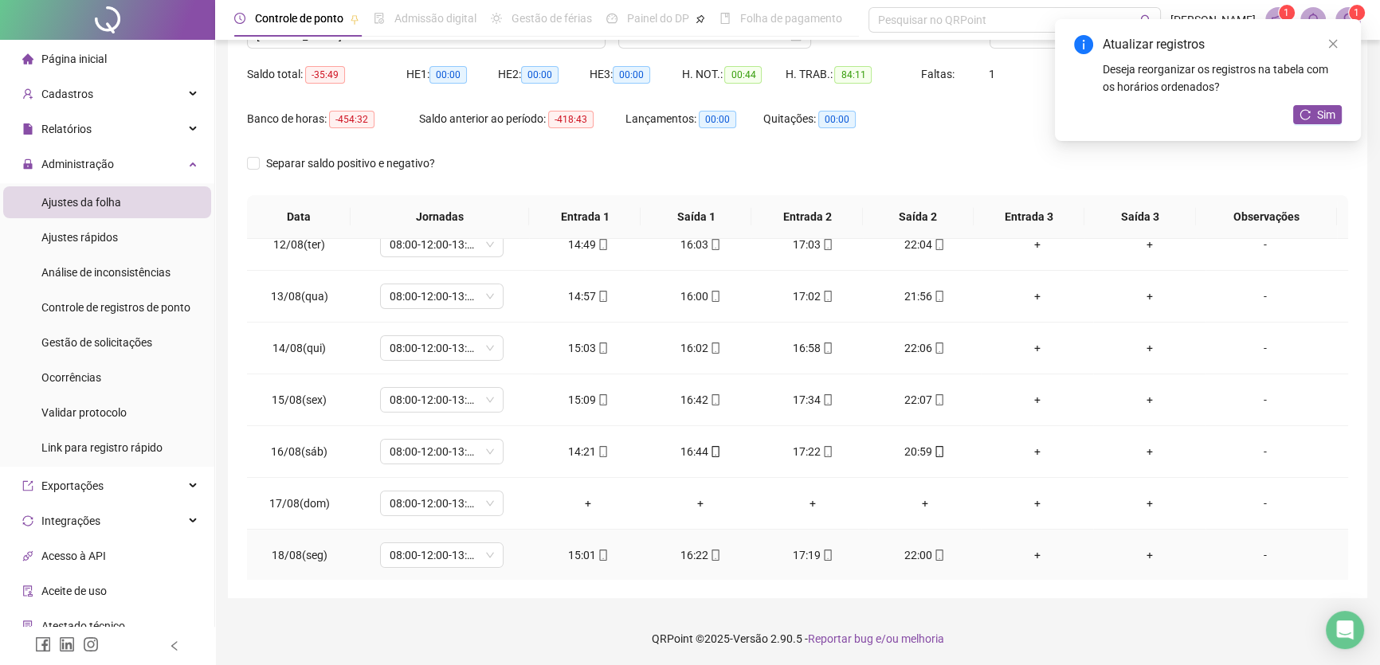
scroll to position [148, 0]
click at [493, 500] on div "08:00-12:00-13:00-17:00" at bounding box center [442, 503] width 124 height 26
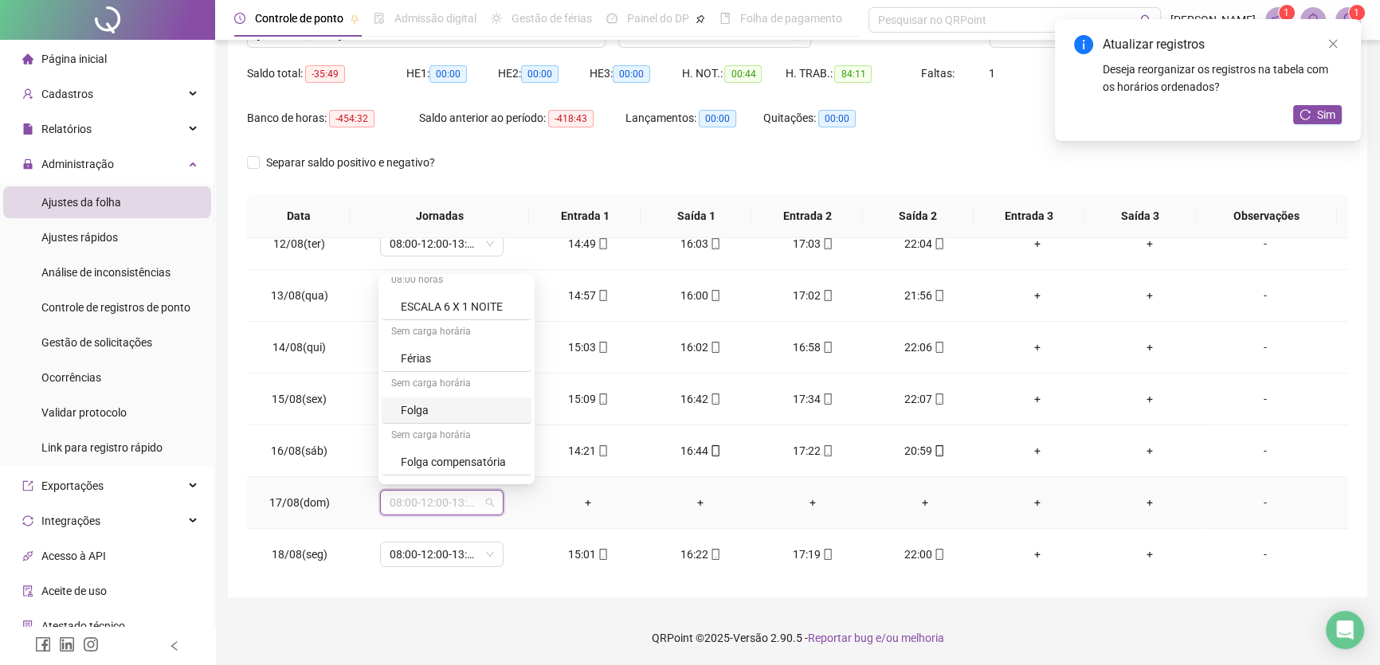
scroll to position [217, 0]
click at [438, 411] on div "Folga" at bounding box center [461, 410] width 121 height 18
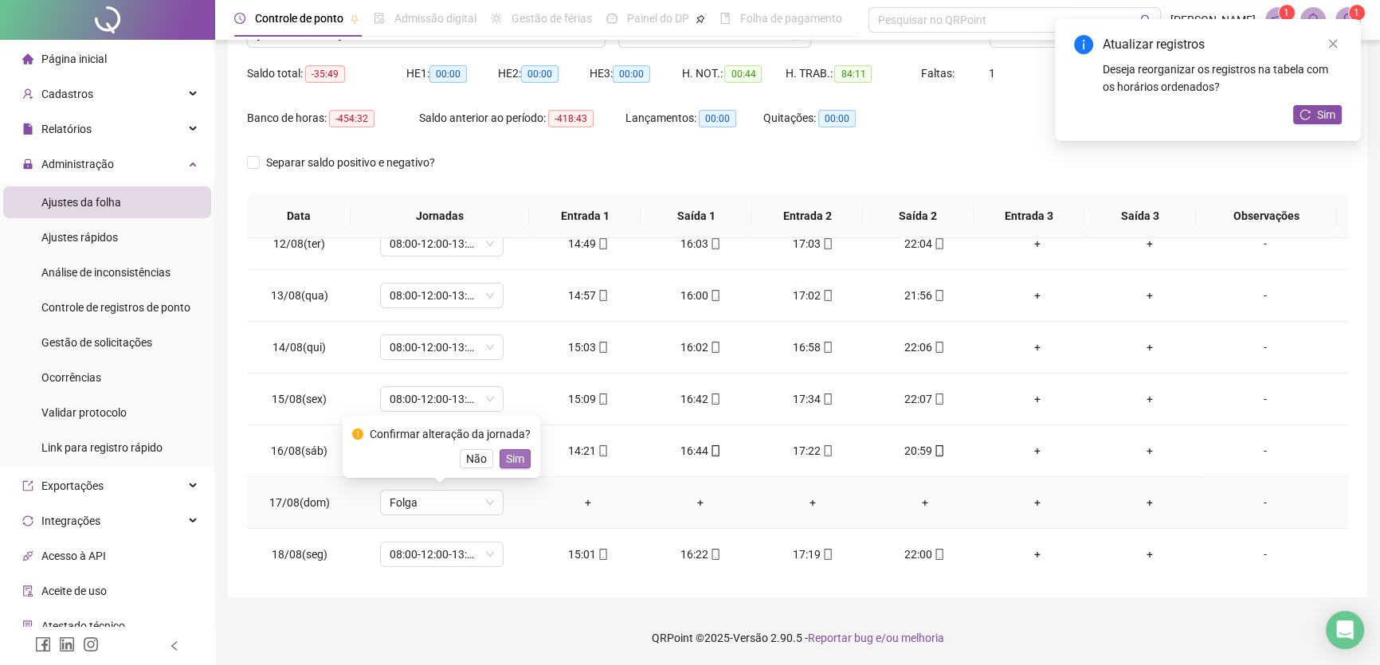
click at [521, 456] on button "Sim" at bounding box center [515, 458] width 31 height 19
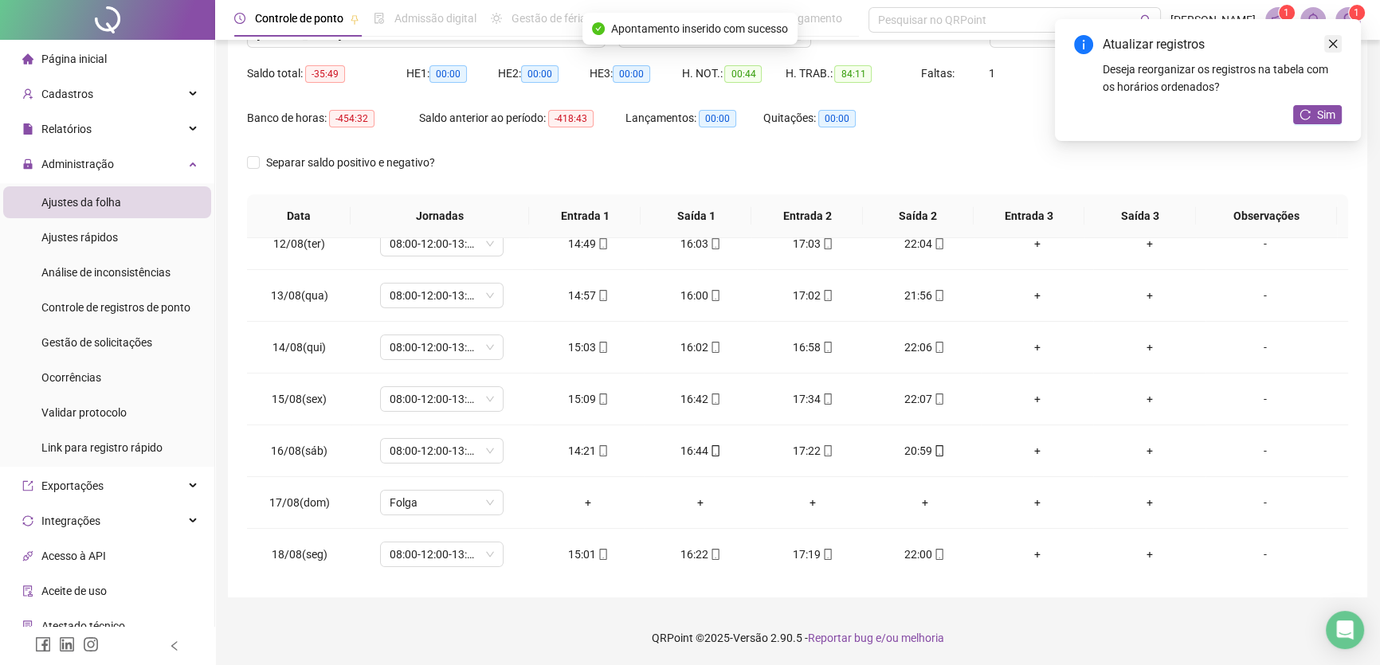
click at [1338, 38] on icon "close" at bounding box center [1333, 43] width 11 height 11
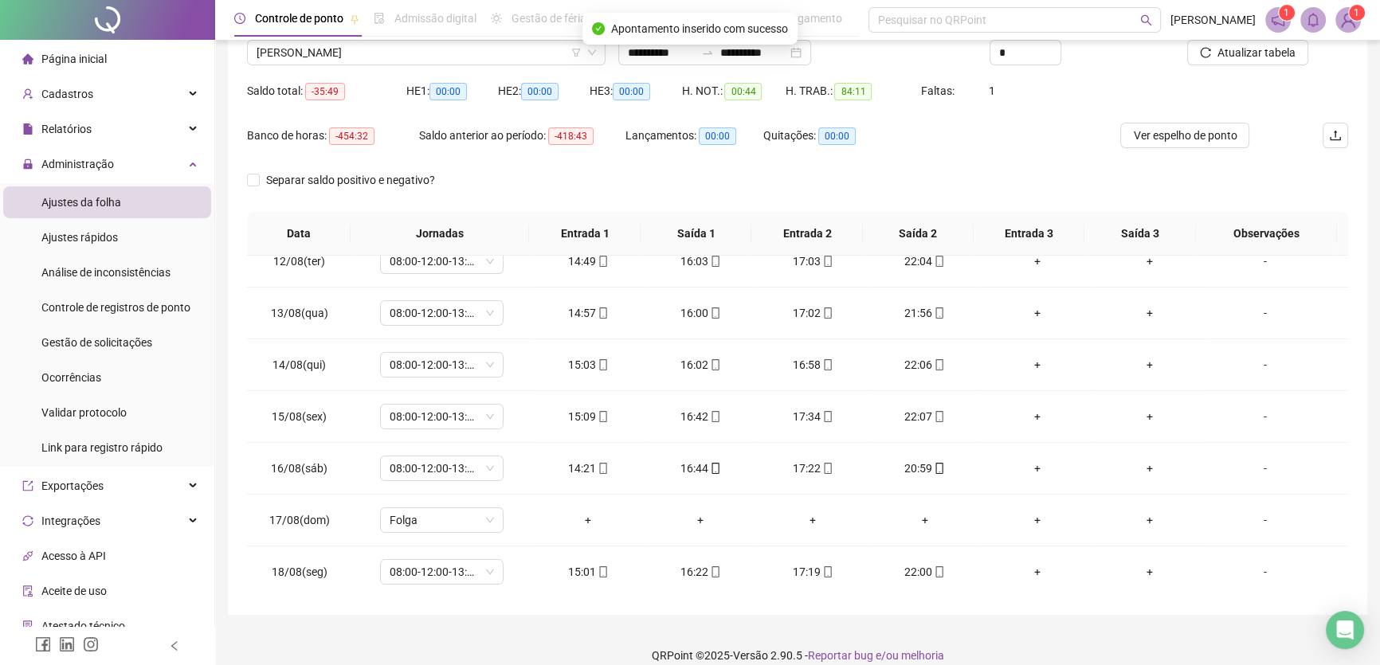
scroll to position [76, 0]
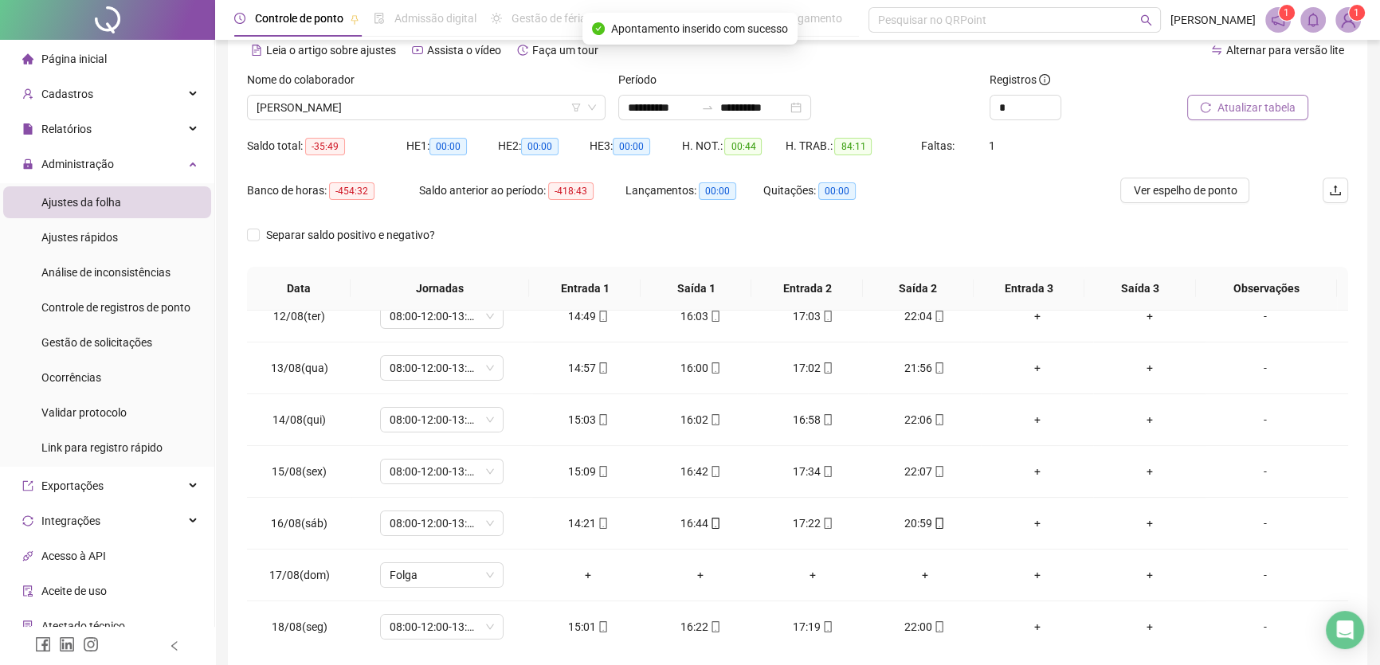
click at [1256, 96] on button "Atualizar tabela" at bounding box center [1247, 108] width 121 height 26
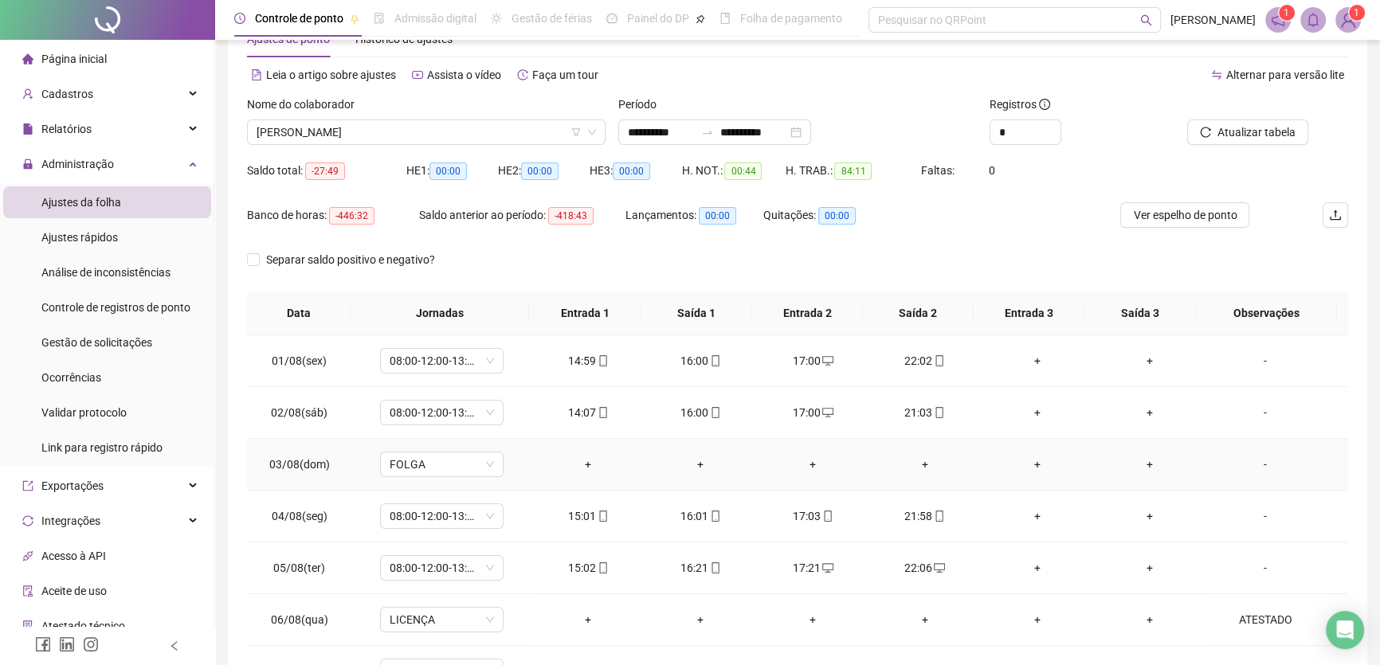
scroll to position [3, 0]
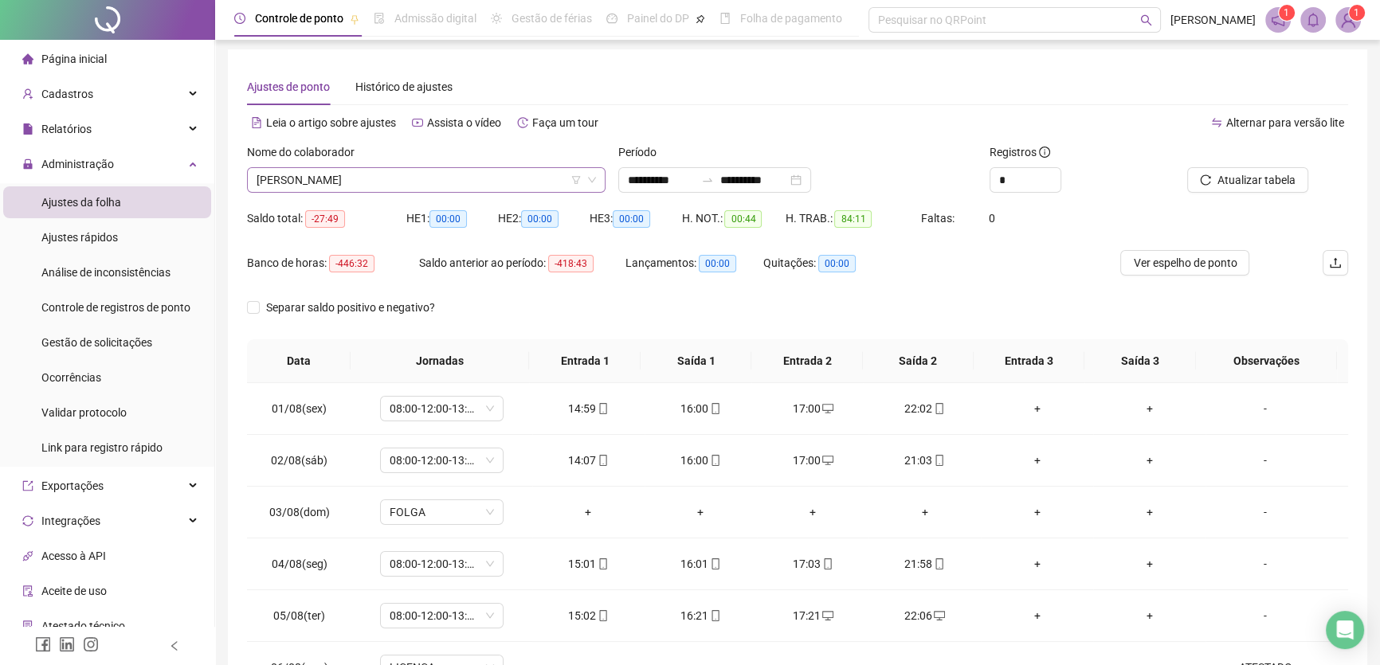
click at [430, 190] on span "[PERSON_NAME]" at bounding box center [427, 180] width 340 height 24
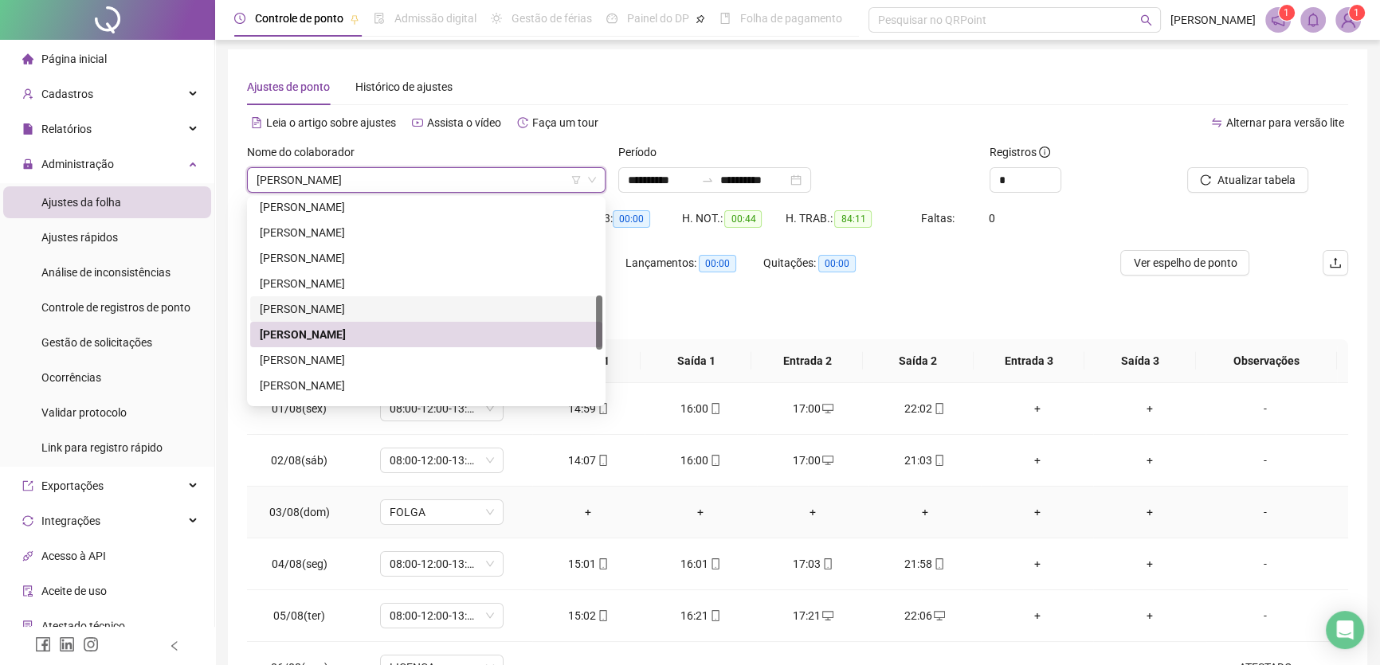
click at [1195, 497] on tr "03/08(dom) FOLGA + + + + + + -" at bounding box center [797, 513] width 1101 height 52
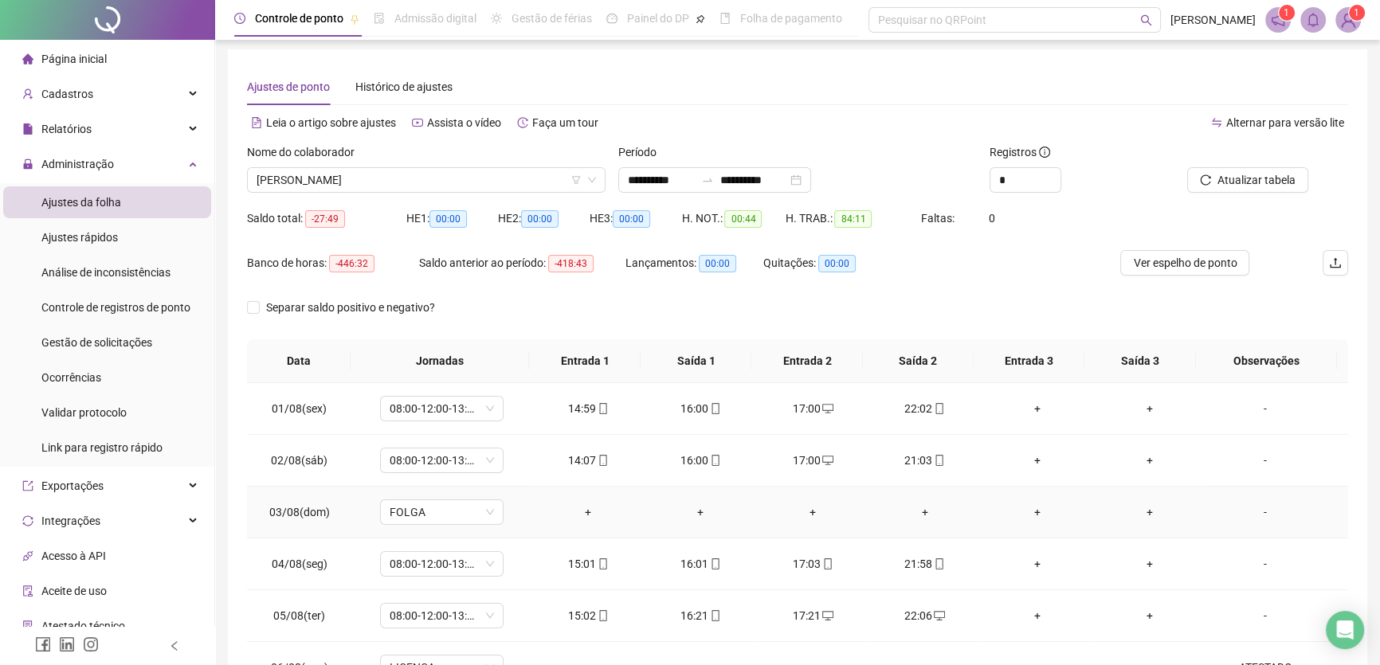
scroll to position [0, 0]
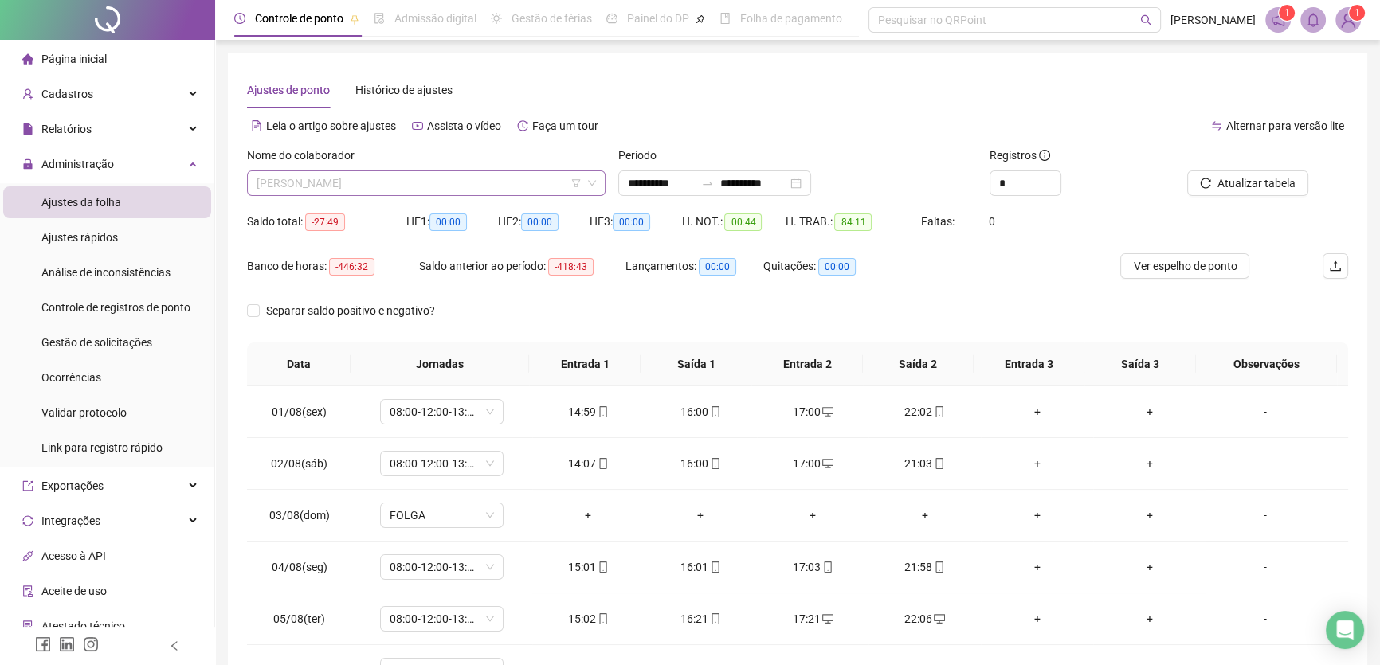
click at [485, 187] on span "[PERSON_NAME]" at bounding box center [427, 183] width 340 height 24
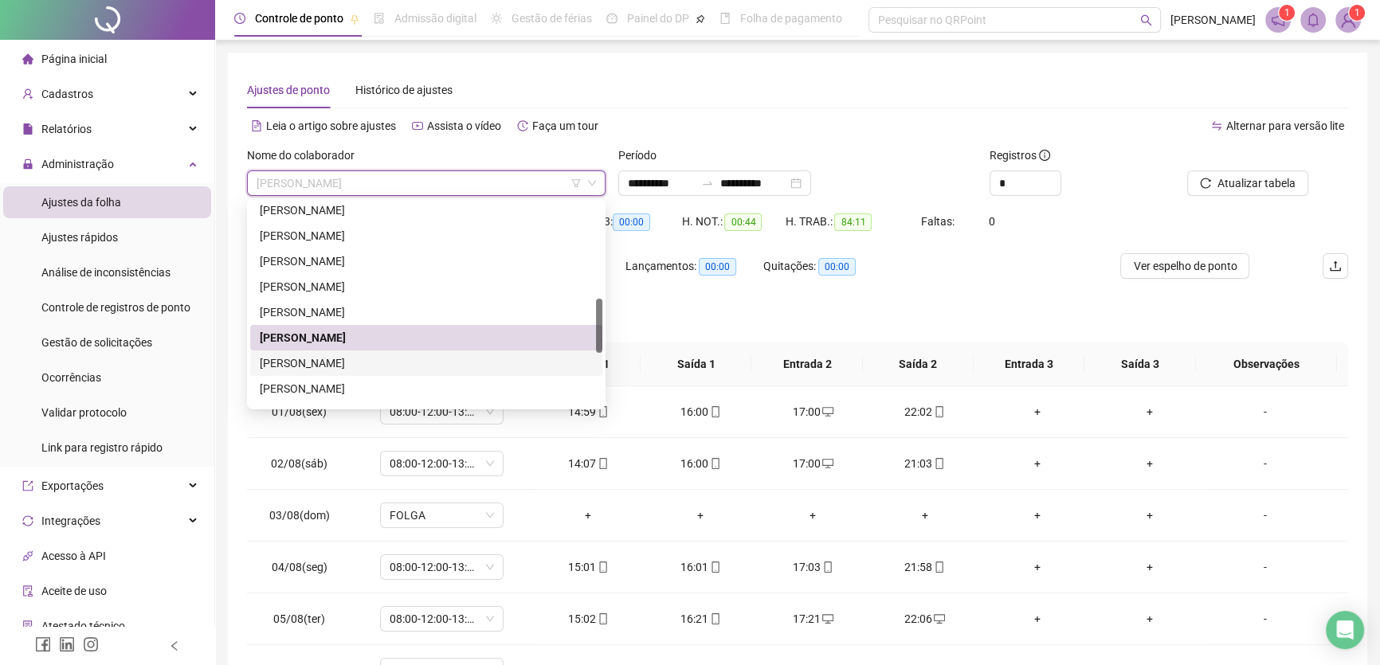
click at [326, 360] on div "[PERSON_NAME]" at bounding box center [426, 364] width 333 height 18
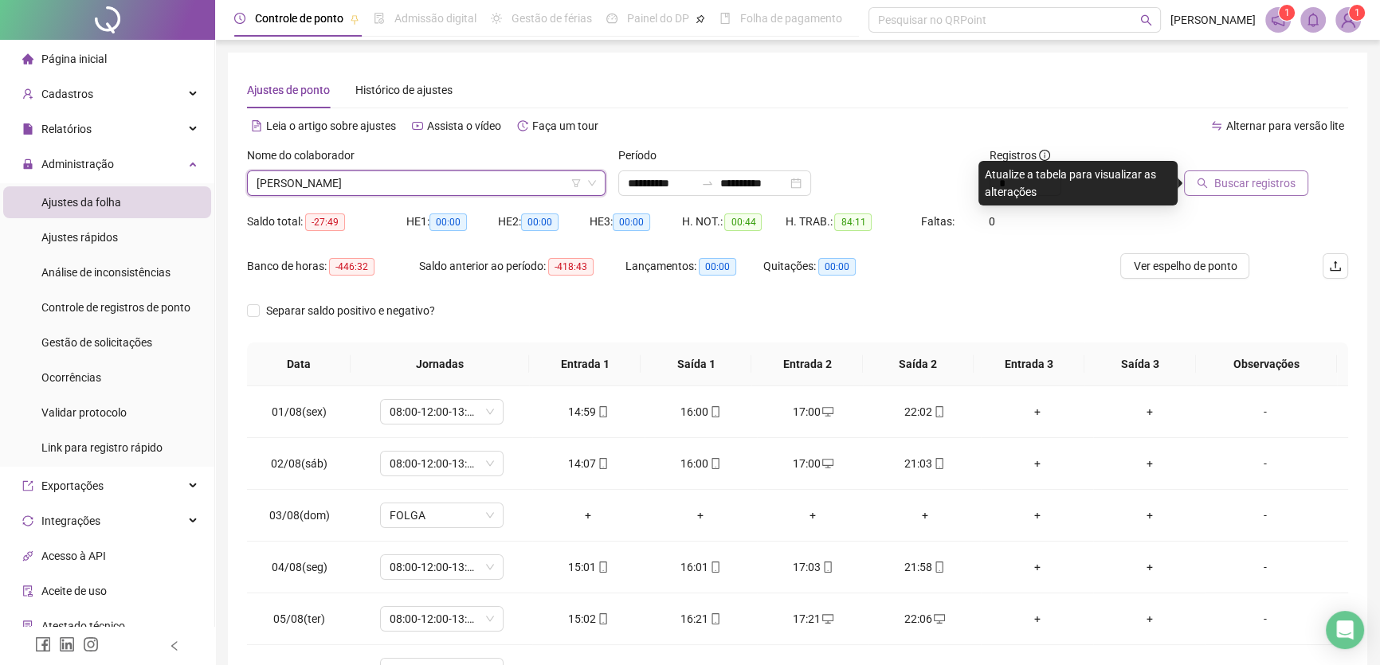
click at [1250, 183] on span "Buscar registros" at bounding box center [1255, 184] width 81 height 18
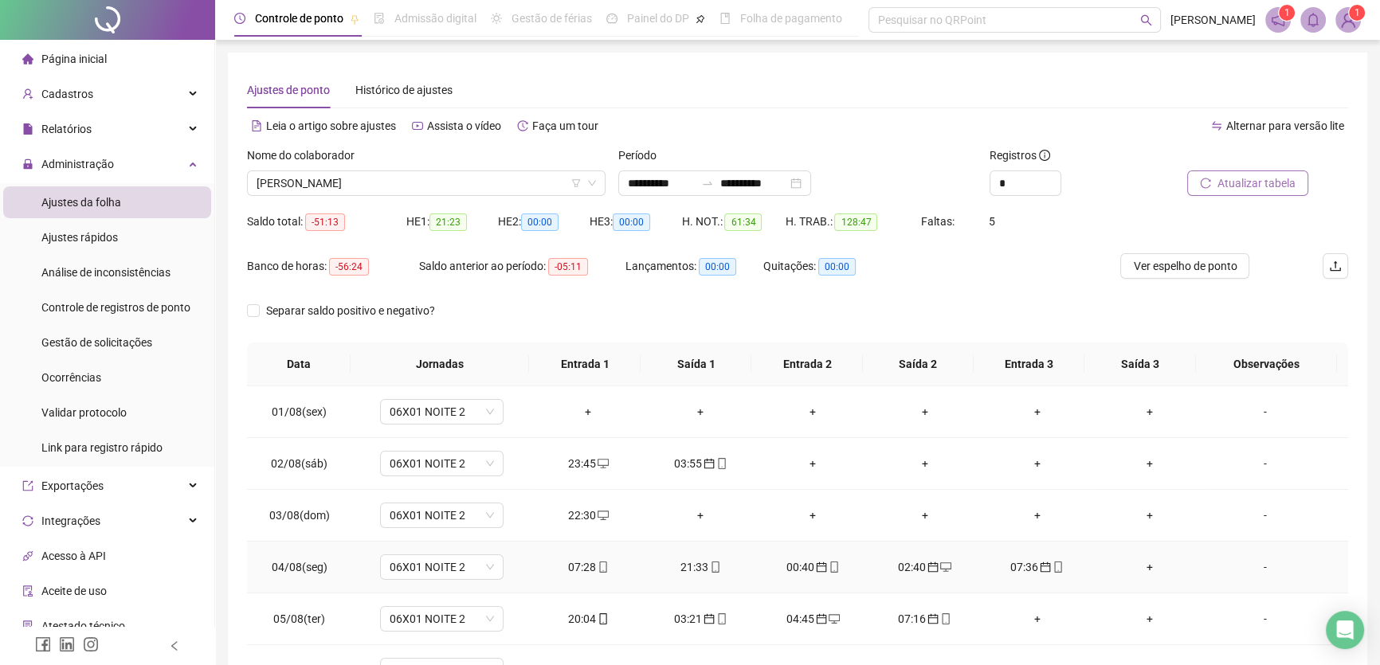
click at [581, 566] on div "07:28" at bounding box center [588, 568] width 87 height 18
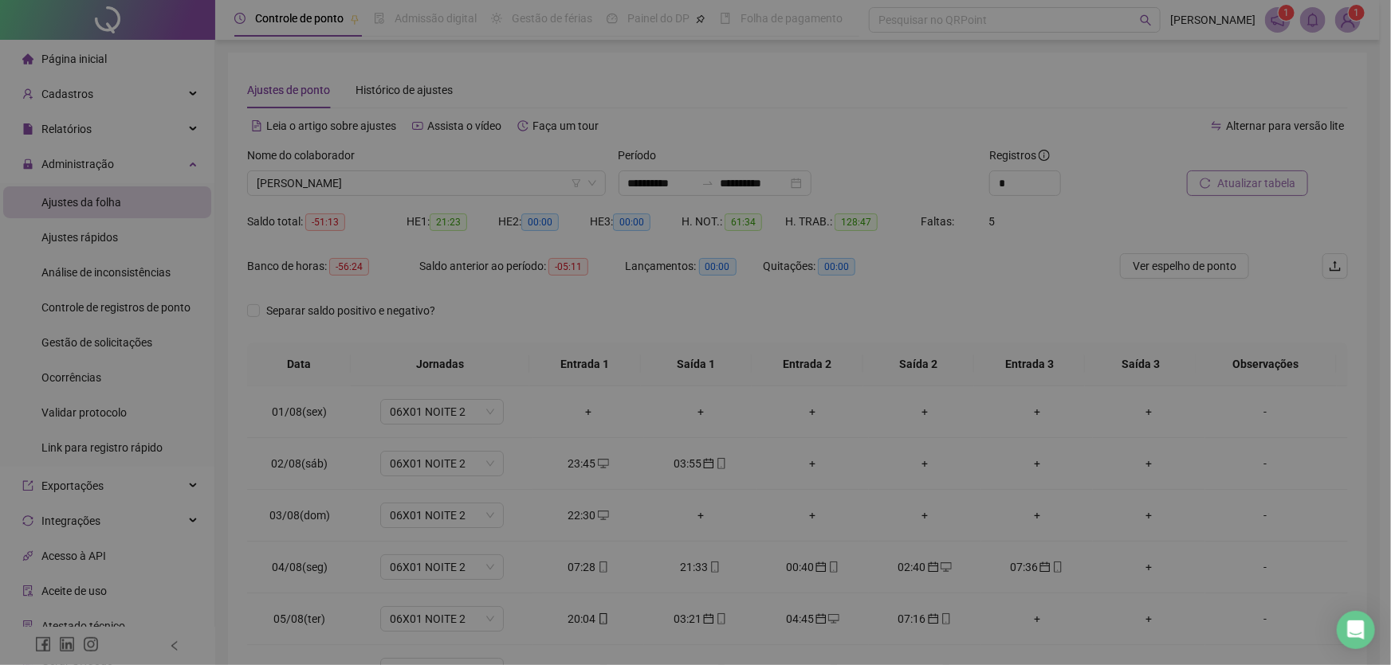
type input "**********"
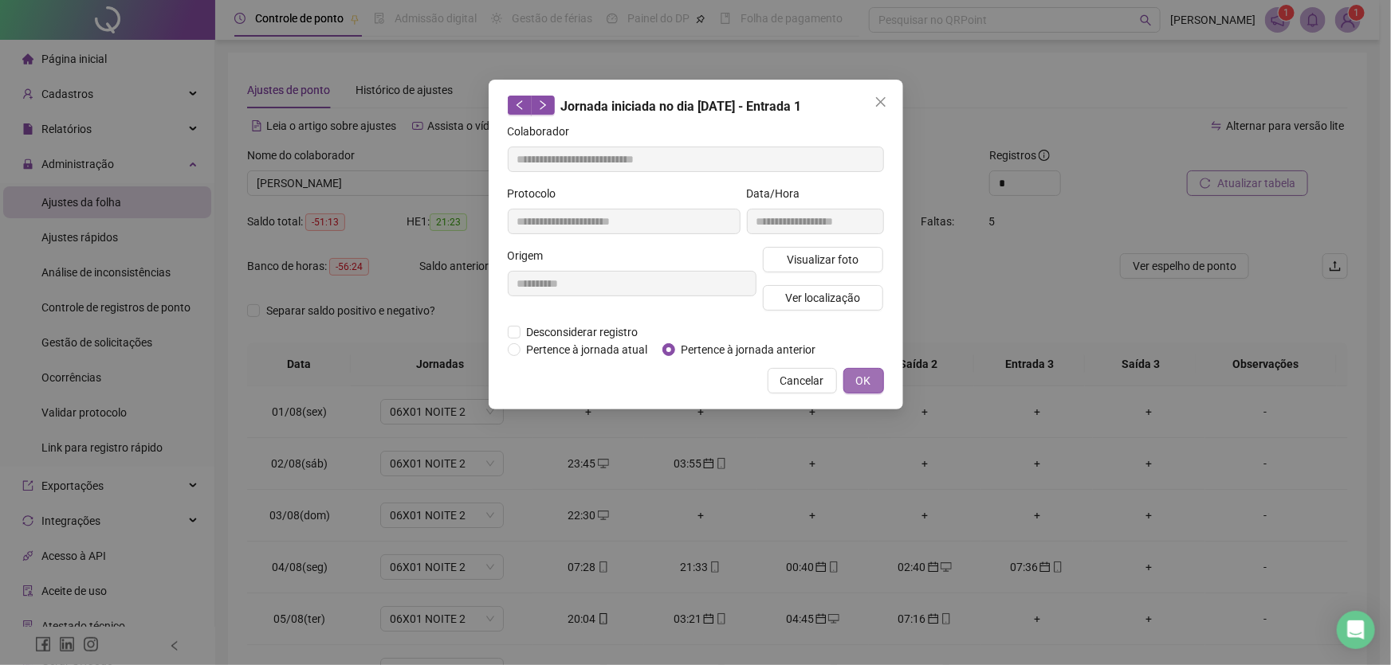
click at [854, 376] on button "OK" at bounding box center [863, 381] width 41 height 26
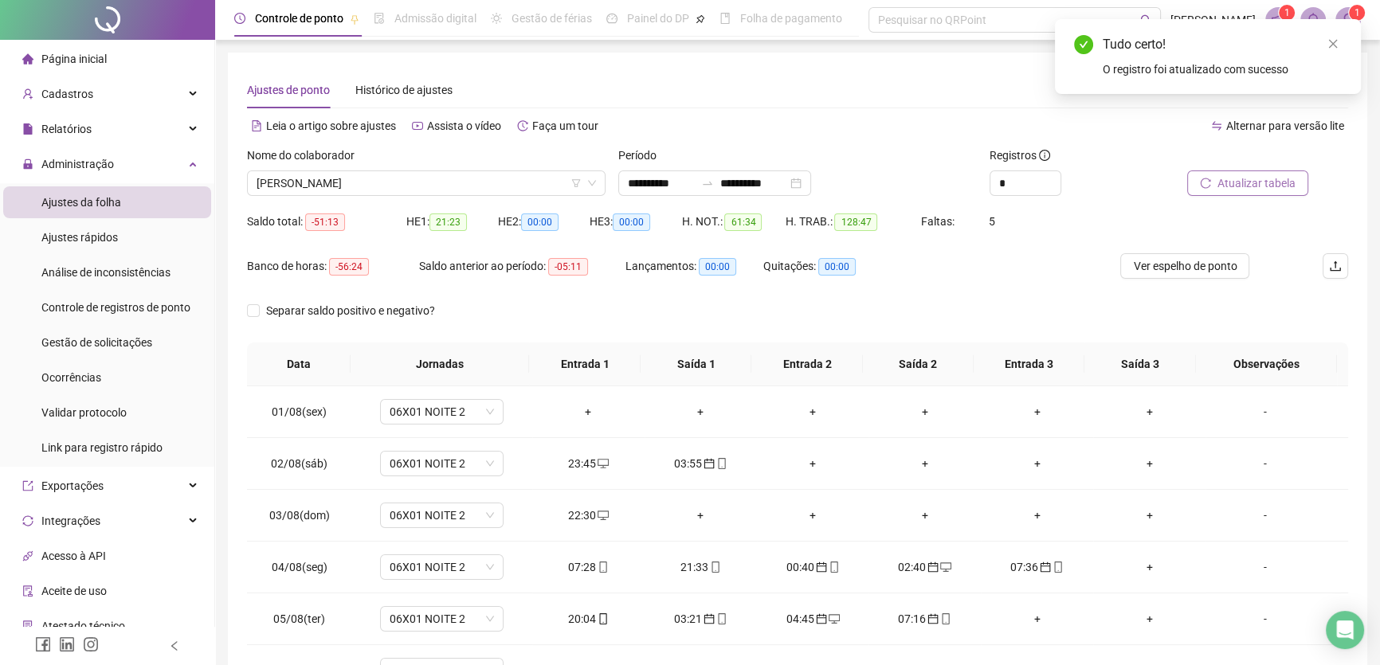
click at [1267, 182] on span "Atualizar tabela" at bounding box center [1257, 184] width 78 height 18
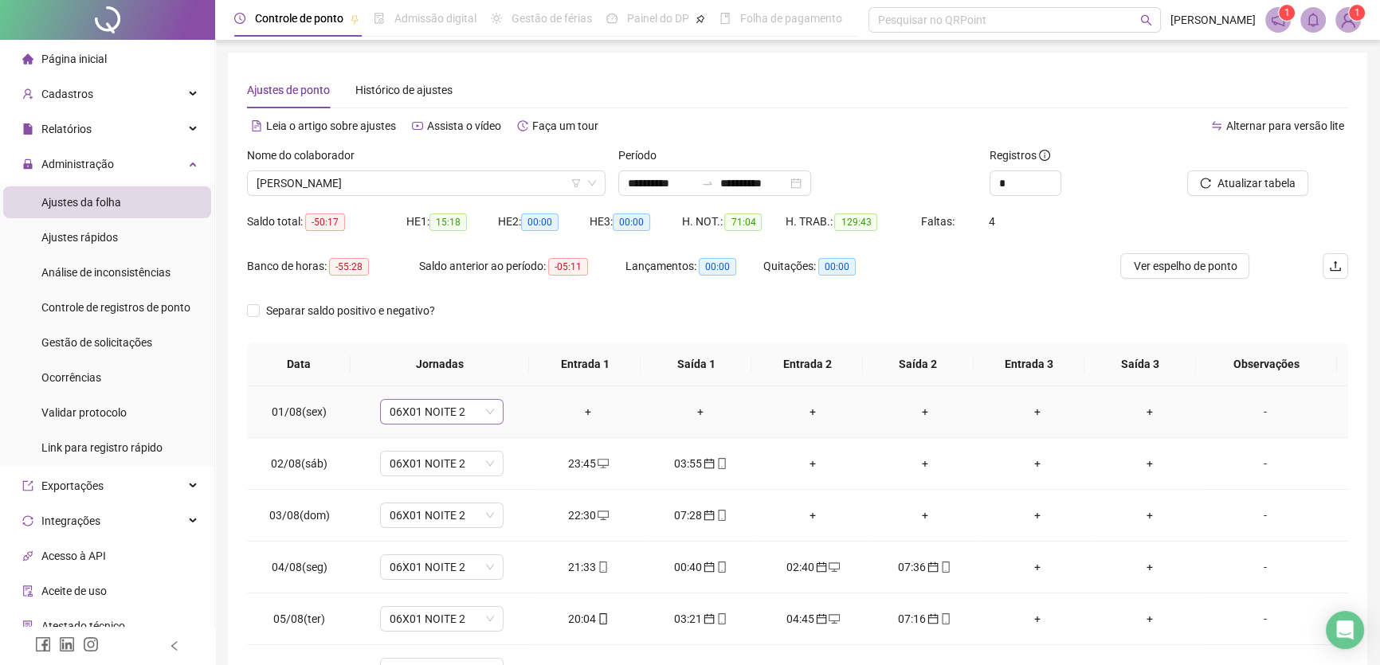
click at [463, 412] on span "06X01 NOITE 2" at bounding box center [442, 412] width 104 height 24
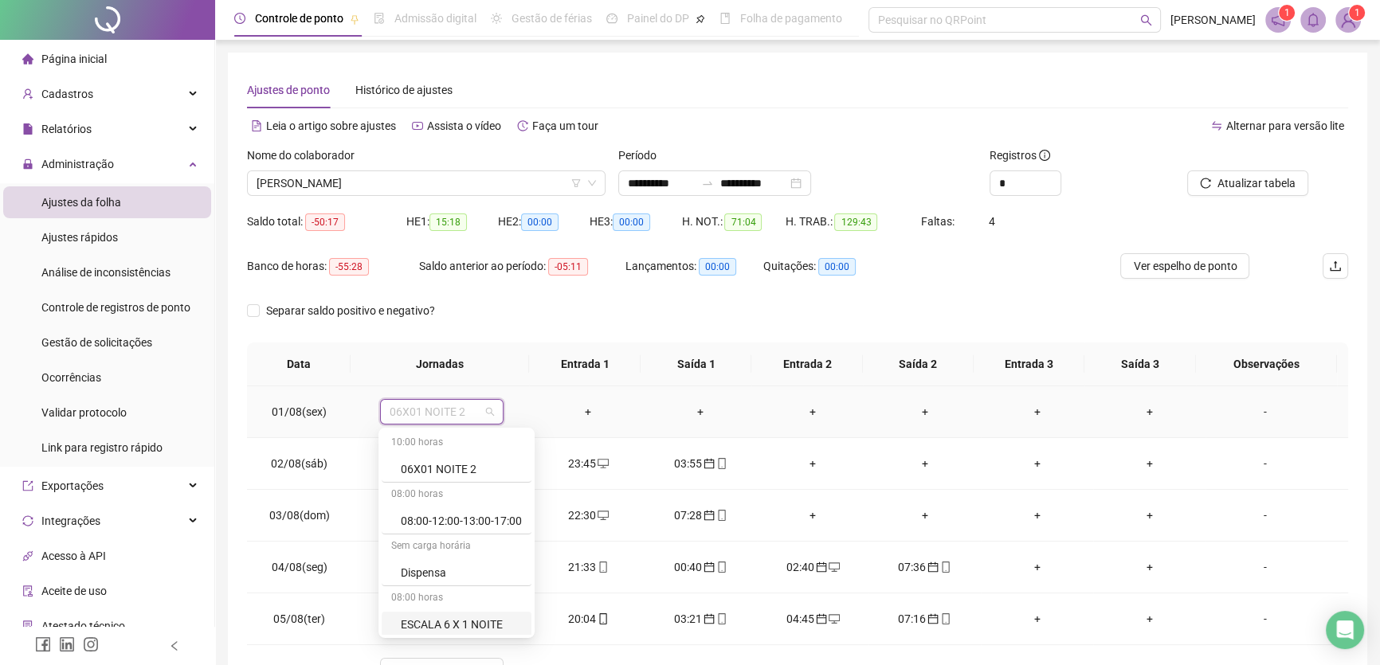
drag, startPoint x: 470, startPoint y: 621, endPoint x: 487, endPoint y: 579, distance: 45.4
click at [471, 621] on div "ESCALA 6 X 1 NOITE" at bounding box center [461, 625] width 121 height 18
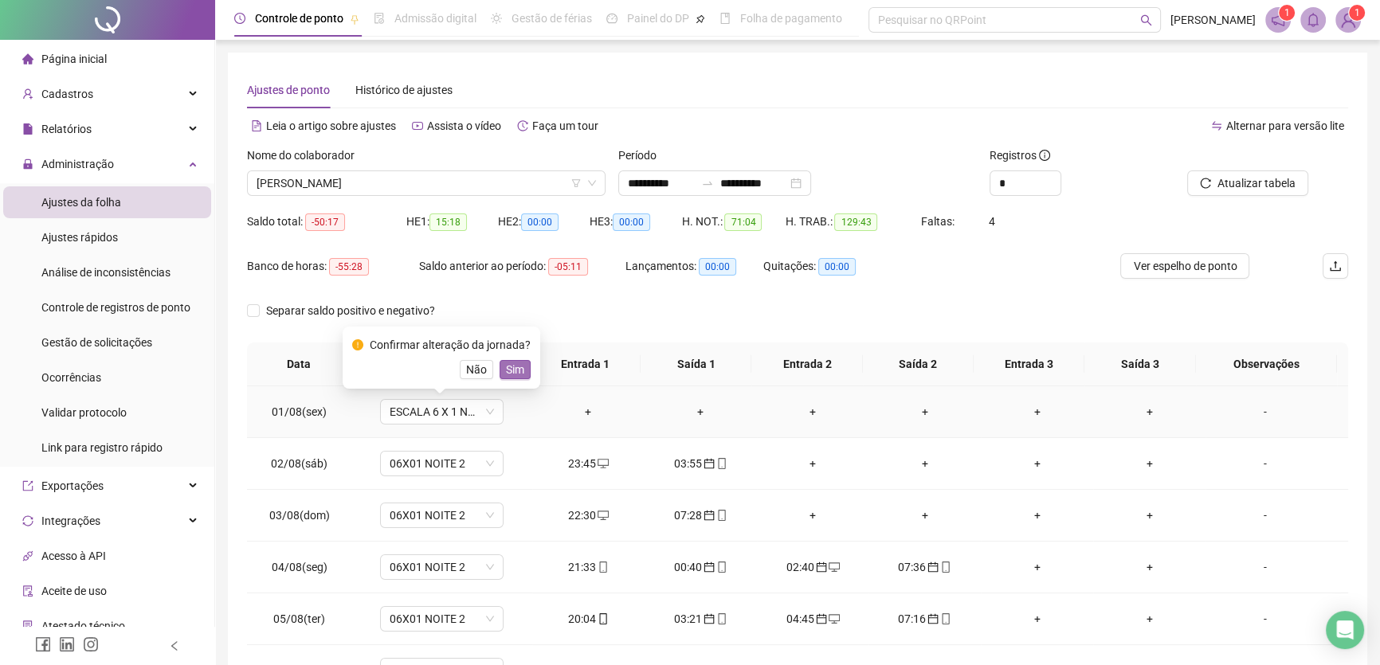
click at [512, 369] on span "Sim" at bounding box center [515, 370] width 18 height 18
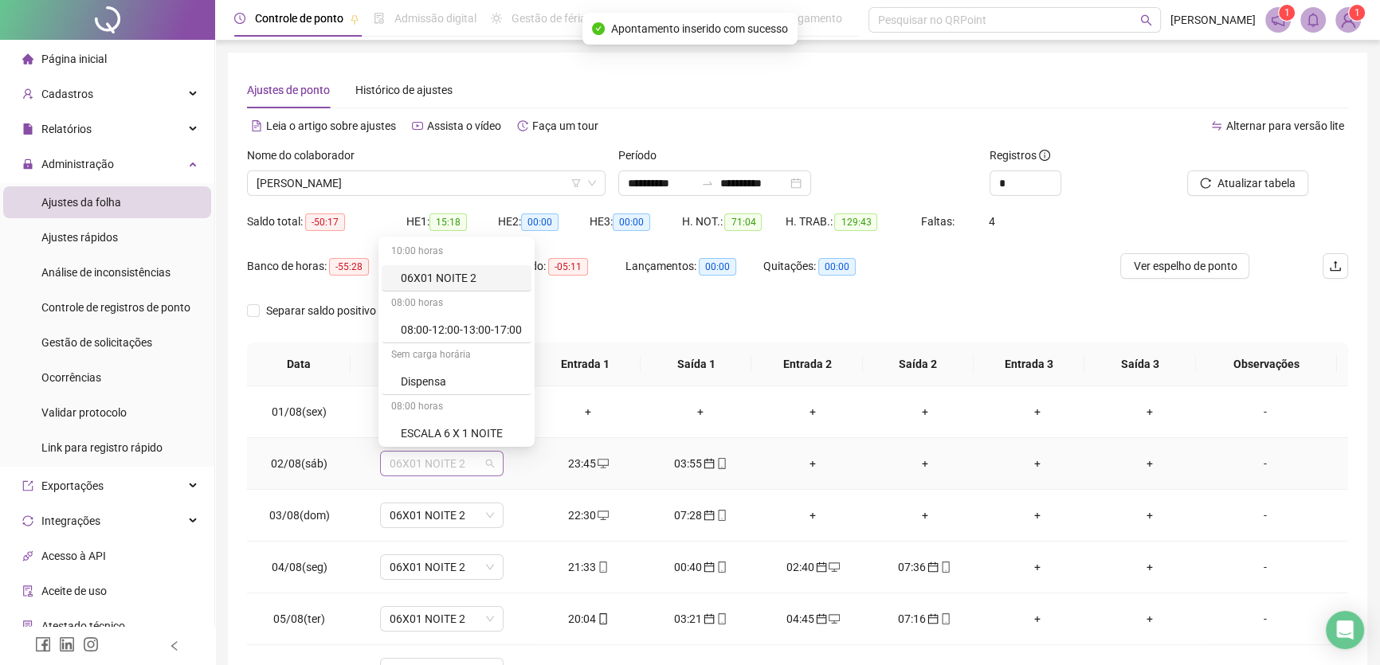
click at [473, 461] on span "06X01 NOITE 2" at bounding box center [442, 464] width 104 height 24
click at [478, 433] on div "ESCALA 6 X 1 NOITE" at bounding box center [461, 434] width 121 height 18
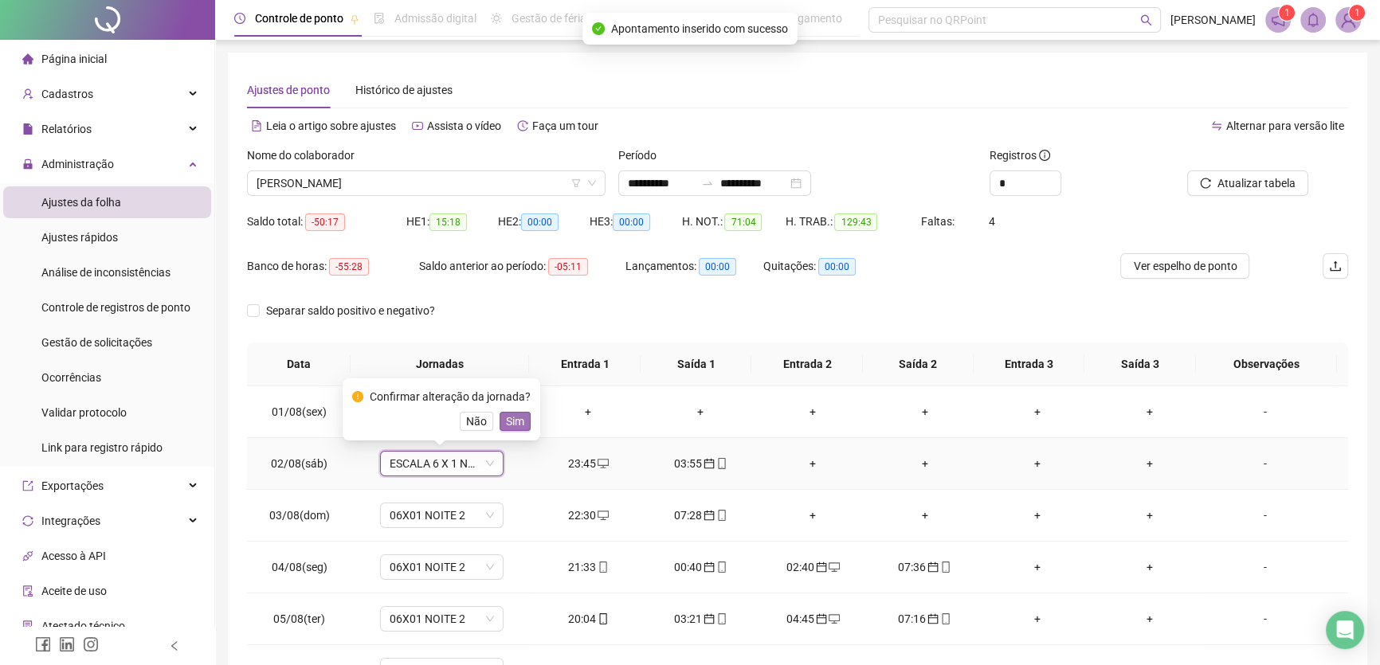
click at [506, 419] on span "Sim" at bounding box center [515, 422] width 18 height 18
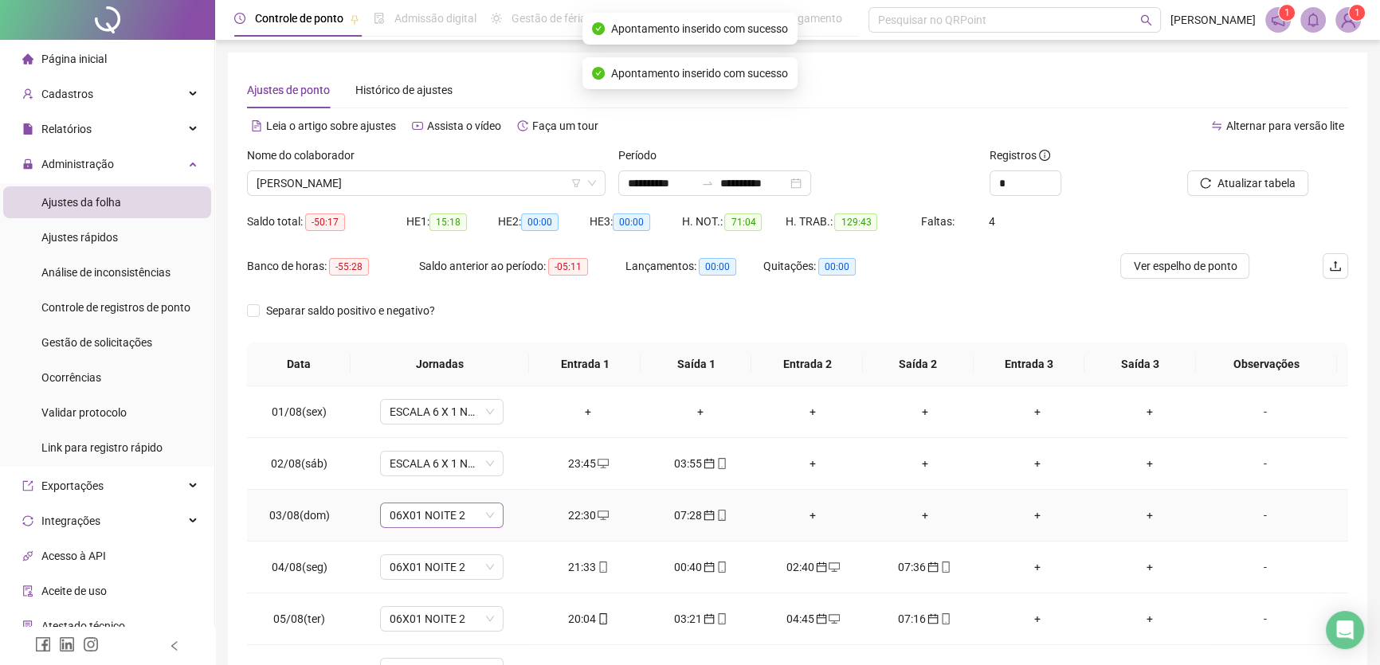
click at [463, 516] on span "06X01 NOITE 2" at bounding box center [442, 516] width 104 height 24
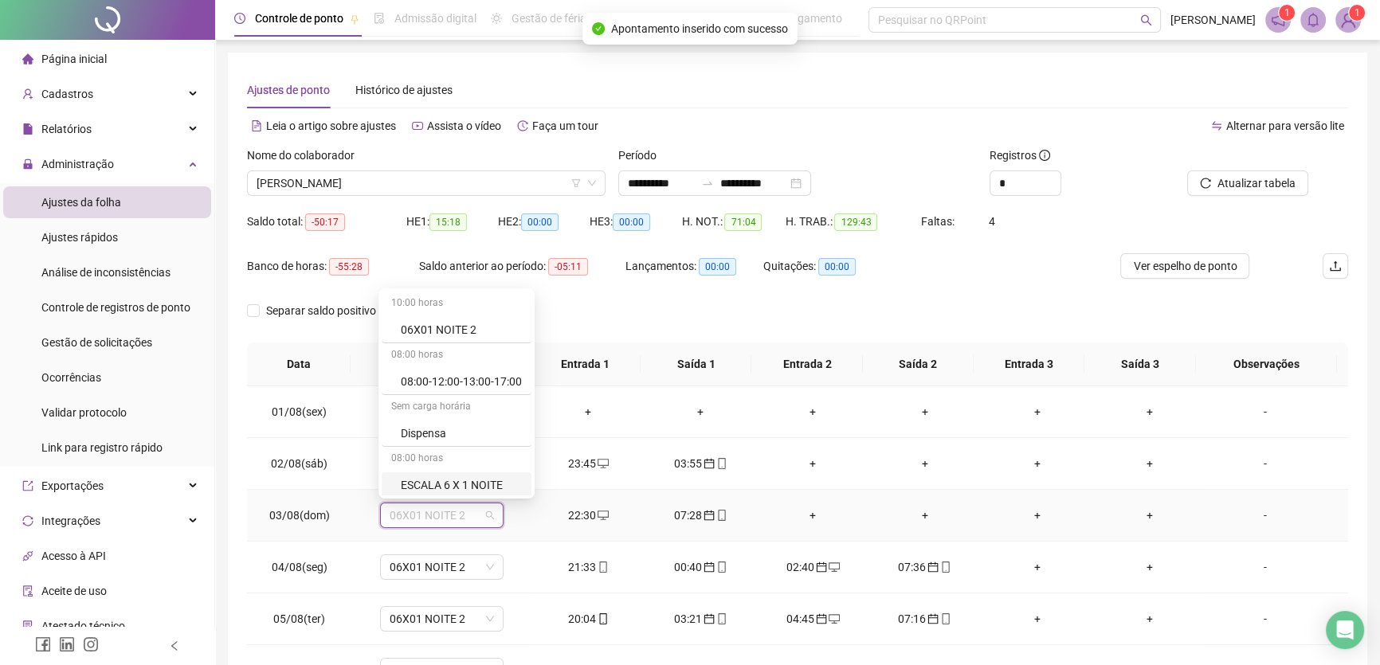
click at [473, 477] on div "ESCALA 6 X 1 NOITE" at bounding box center [461, 486] width 121 height 18
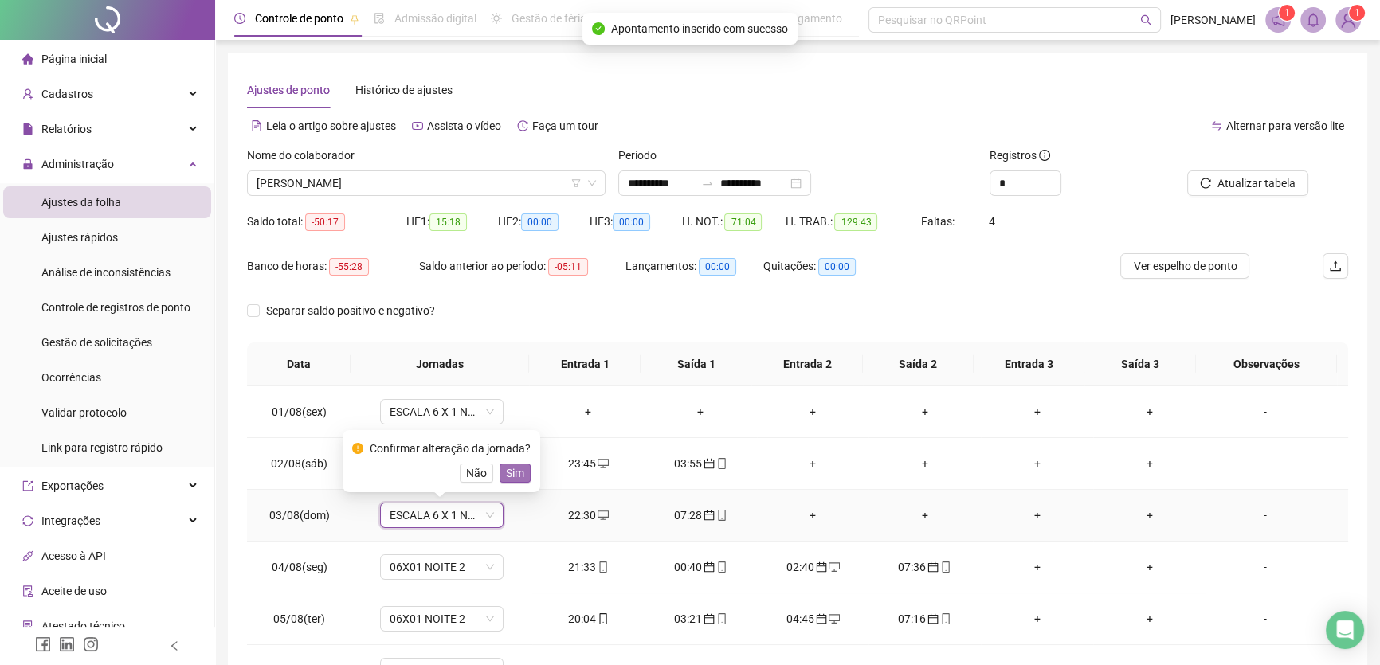
click at [510, 477] on span "Sim" at bounding box center [515, 474] width 18 height 18
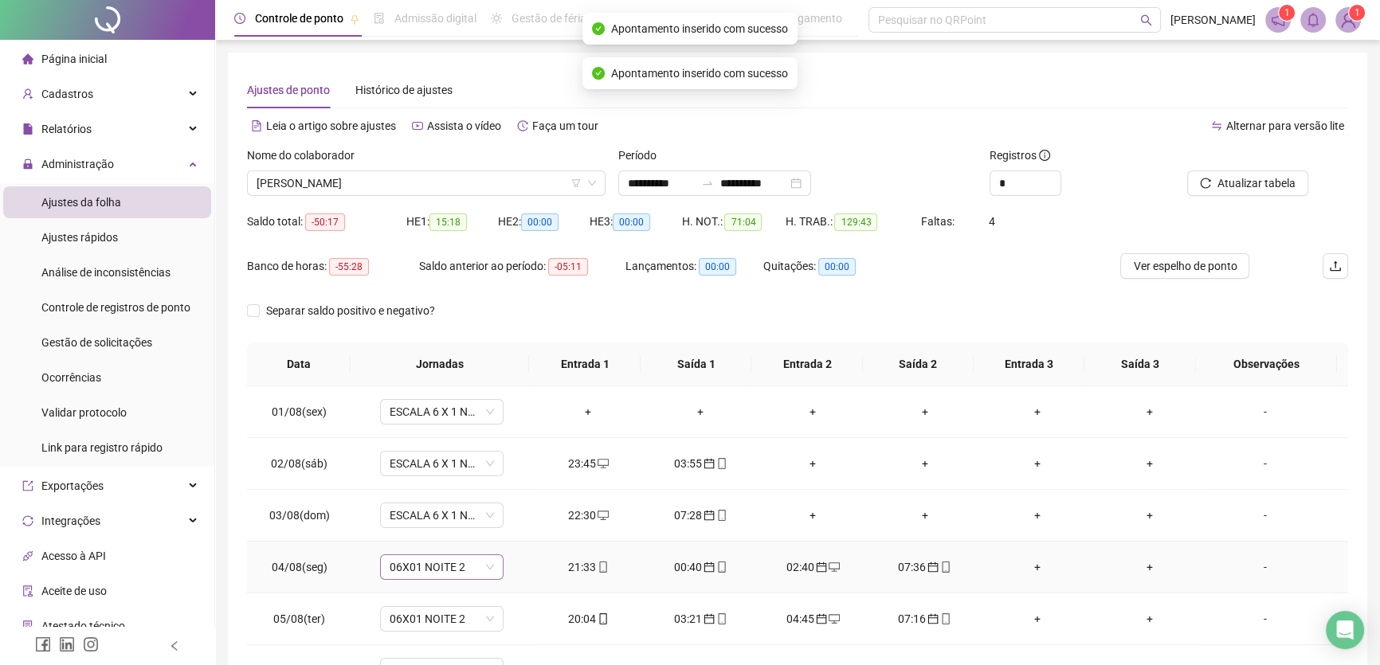
click at [470, 570] on span "06X01 NOITE 2" at bounding box center [442, 567] width 104 height 24
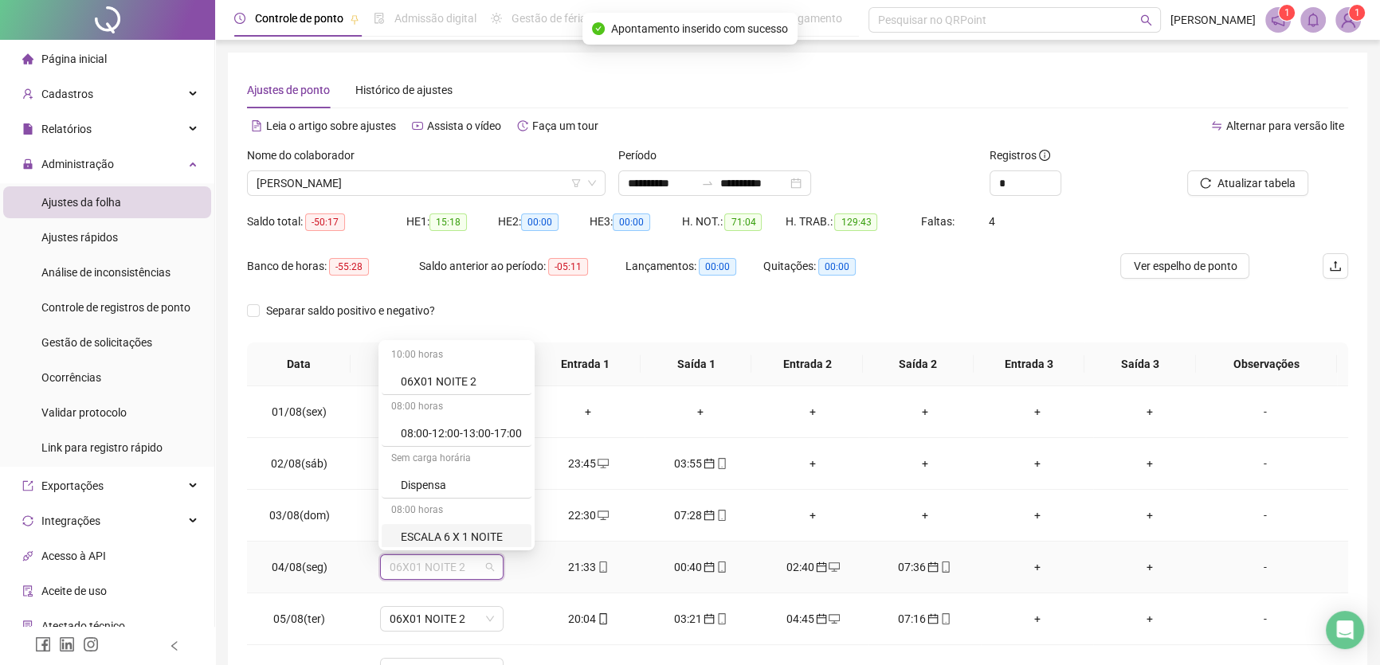
click at [480, 528] on div "ESCALA 6 X 1 NOITE" at bounding box center [461, 537] width 121 height 18
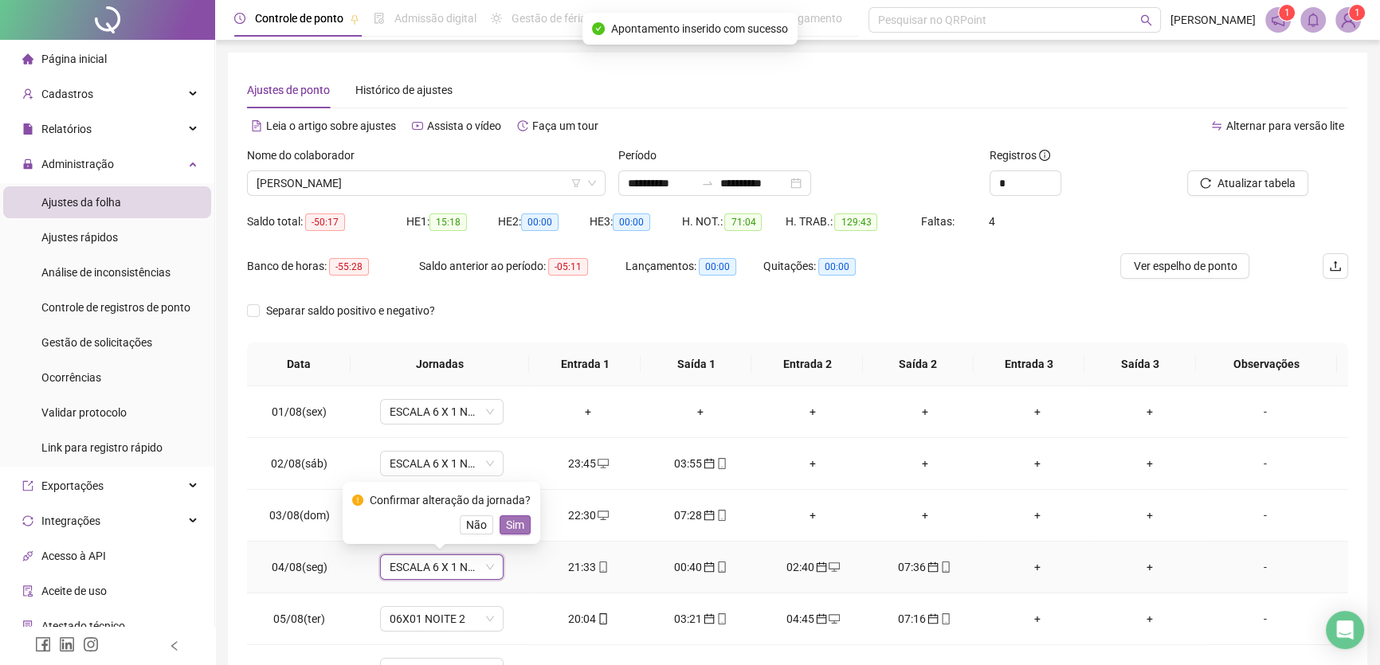
click at [506, 529] on span "Sim" at bounding box center [515, 525] width 18 height 18
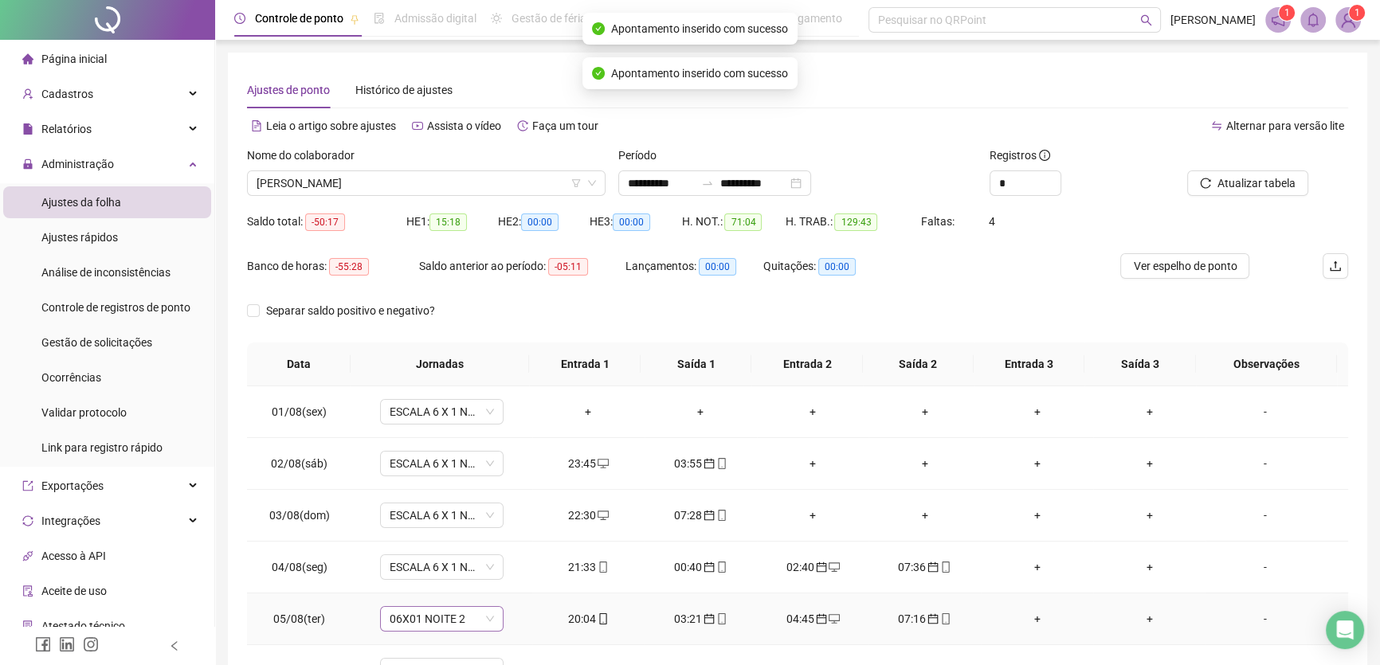
click at [465, 619] on span "06X01 NOITE 2" at bounding box center [442, 619] width 104 height 24
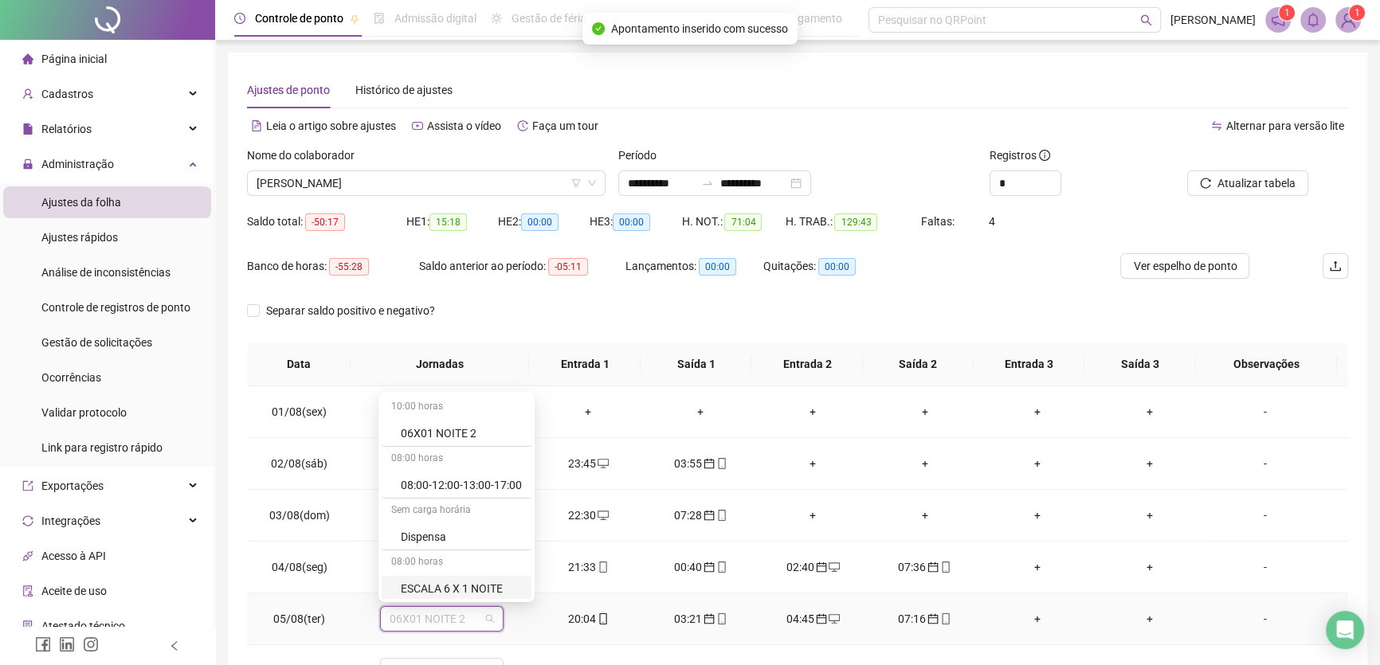
click at [481, 578] on div "ESCALA 6 X 1 NOITE" at bounding box center [457, 589] width 150 height 26
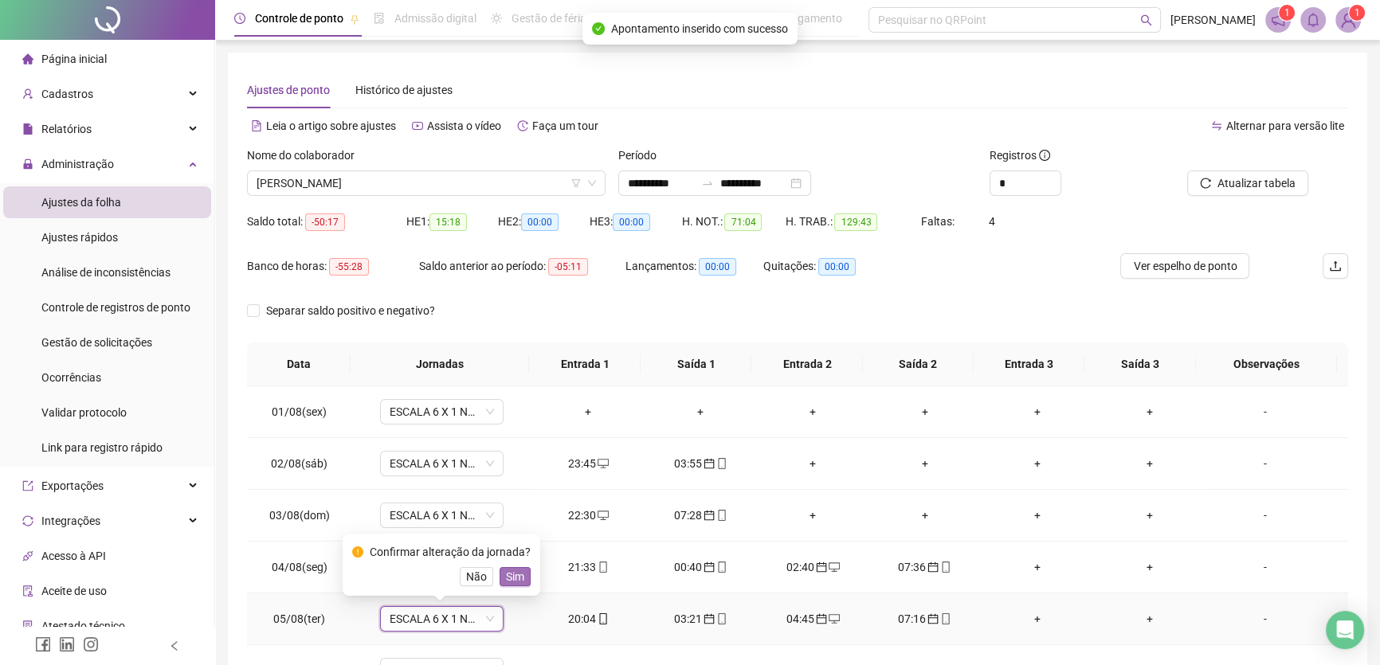
click at [510, 572] on span "Sim" at bounding box center [515, 577] width 18 height 18
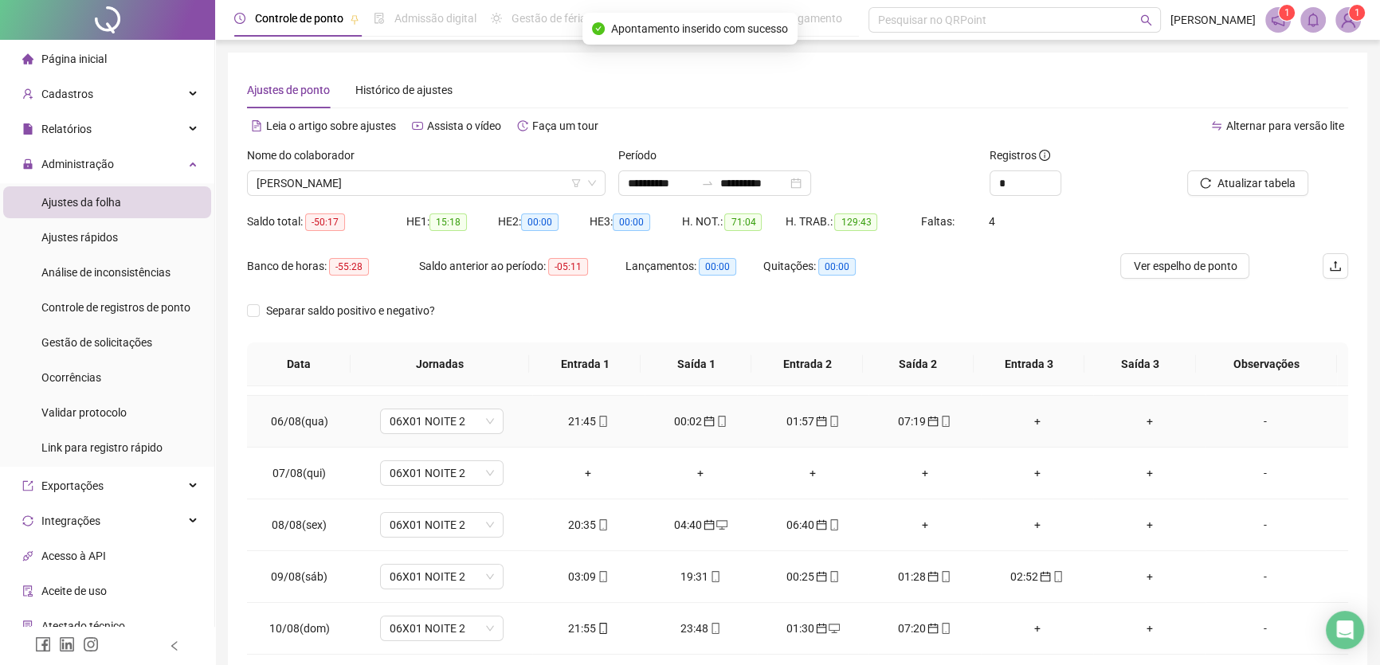
scroll to position [217, 0]
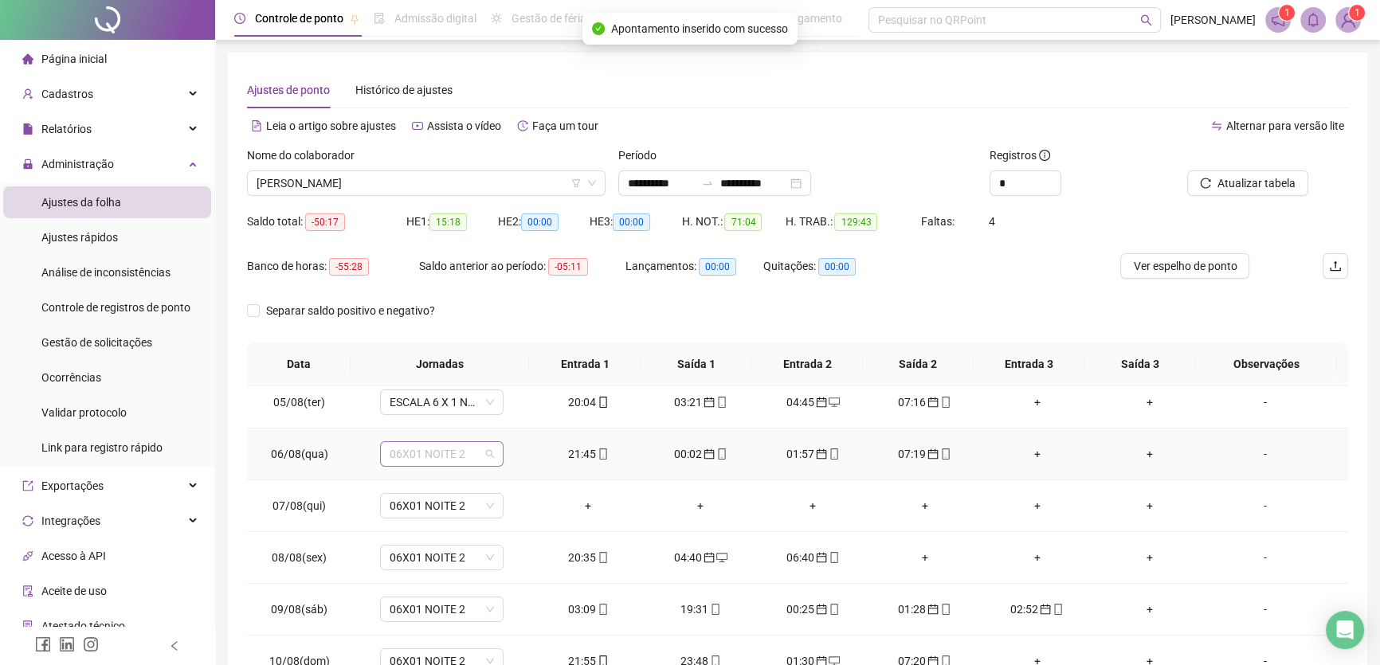
click at [469, 453] on span "06X01 NOITE 2" at bounding box center [442, 454] width 104 height 24
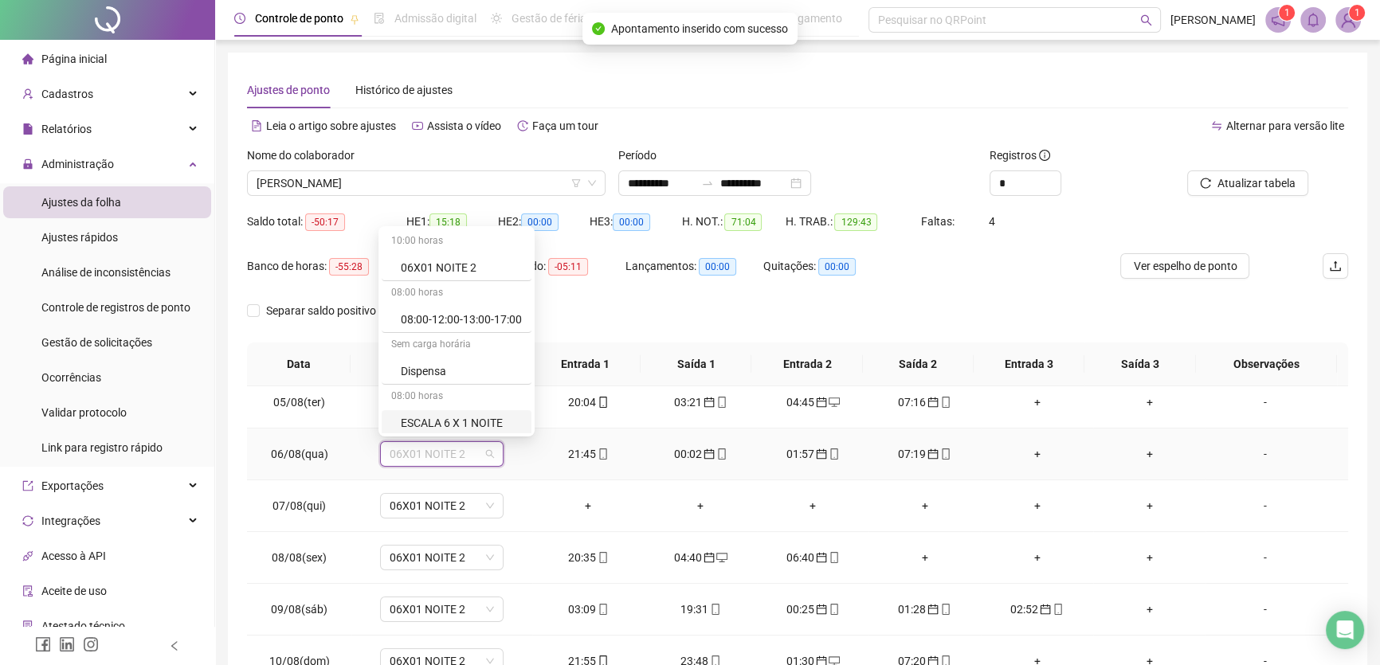
click at [477, 423] on div "ESCALA 6 X 1 NOITE" at bounding box center [461, 423] width 121 height 18
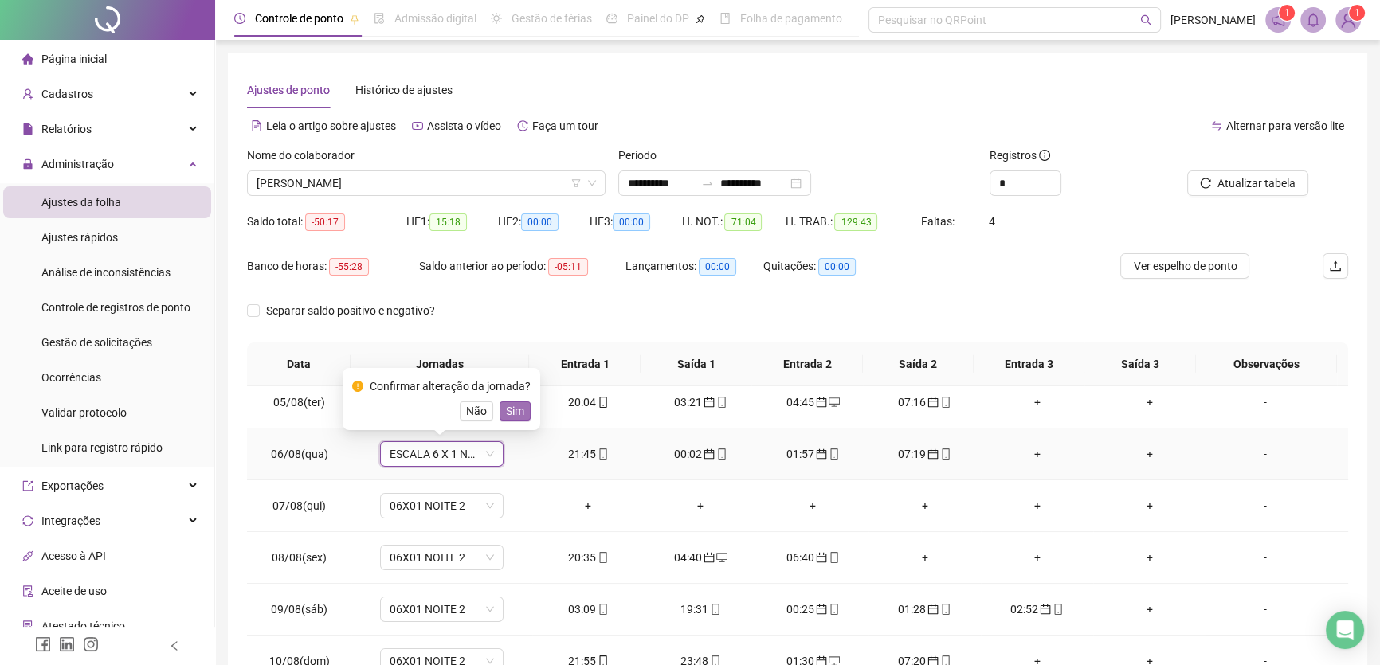
click at [518, 417] on span "Sim" at bounding box center [515, 411] width 18 height 18
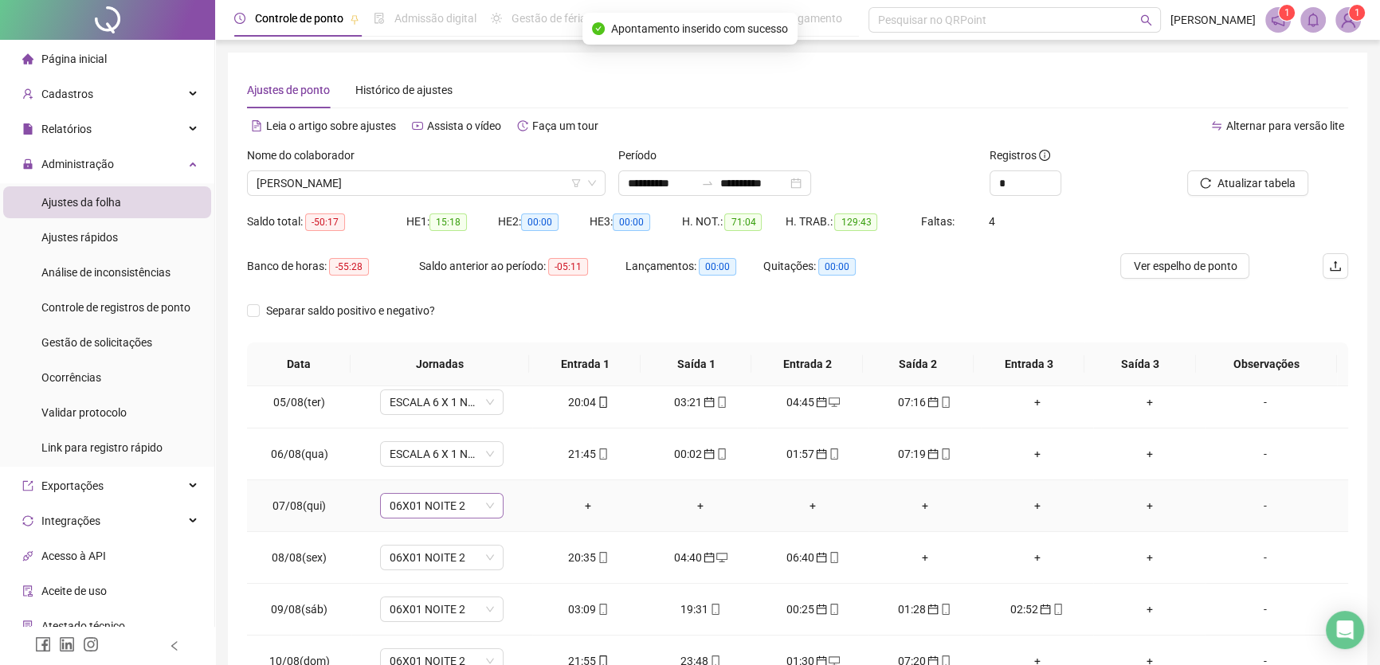
click at [465, 503] on span "06X01 NOITE 2" at bounding box center [442, 506] width 104 height 24
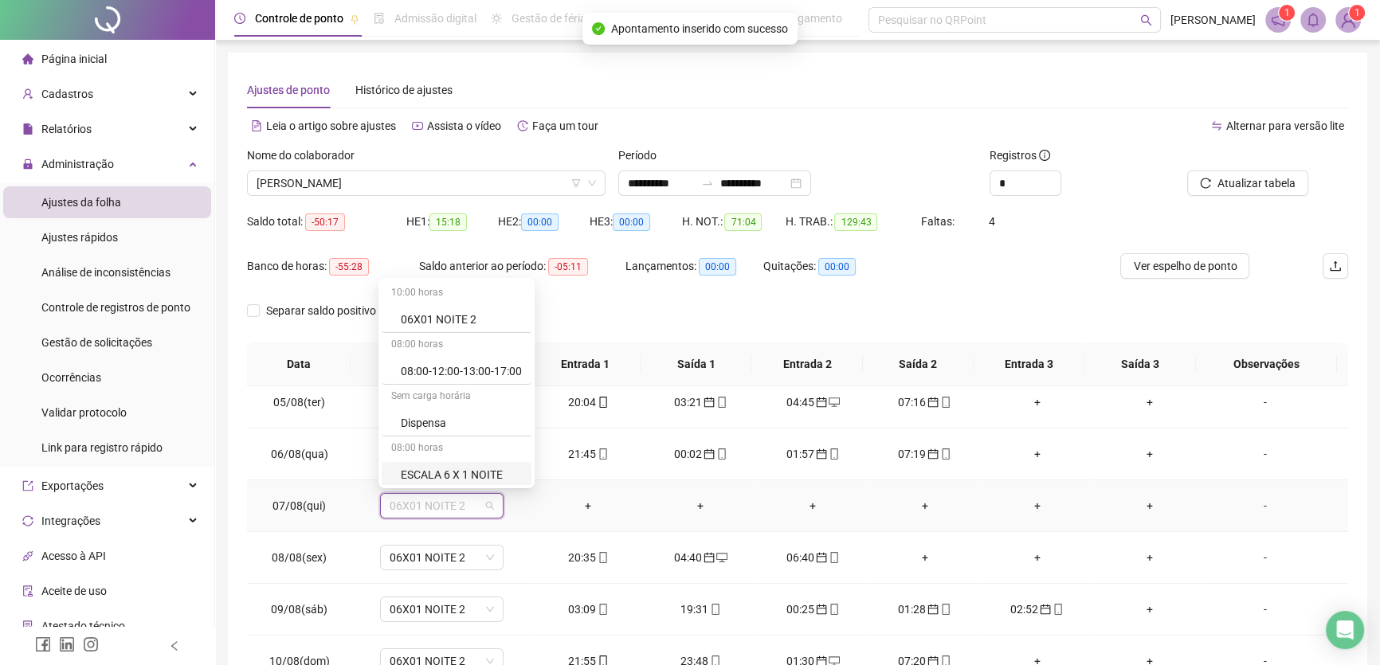
click at [478, 479] on div "ESCALA 6 X 1 NOITE" at bounding box center [461, 475] width 121 height 18
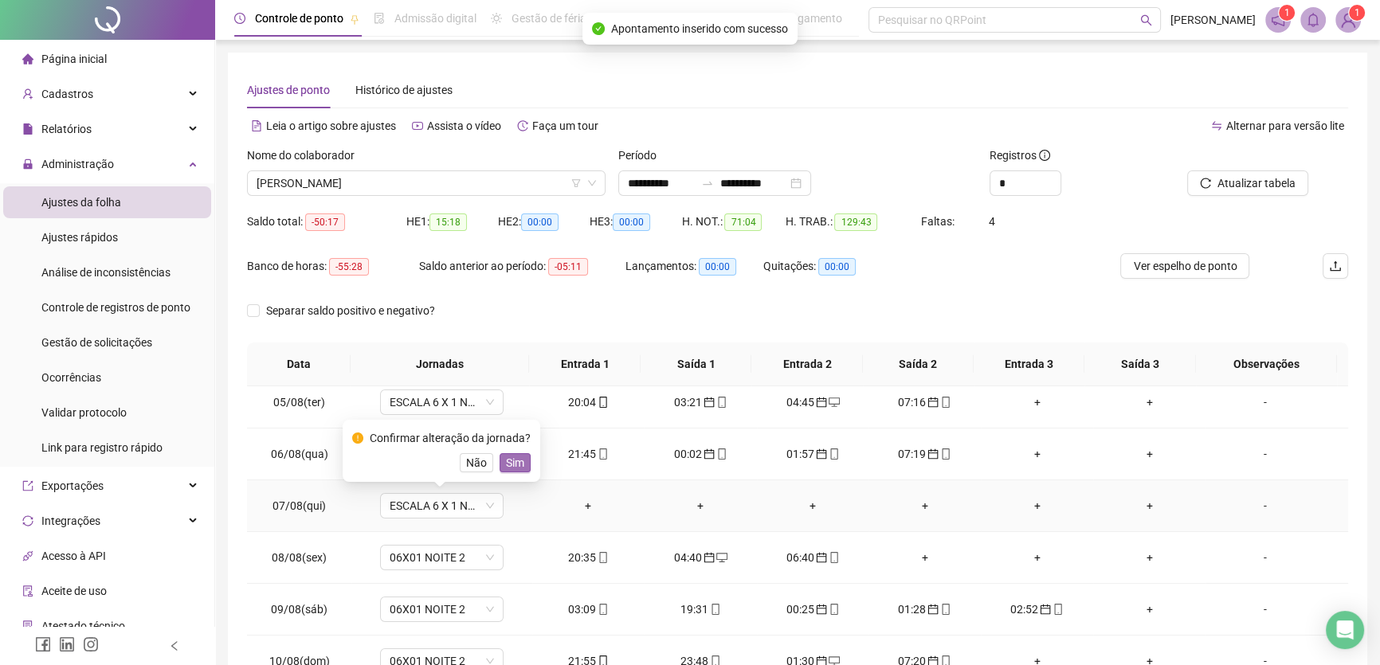
click at [517, 462] on span "Sim" at bounding box center [515, 463] width 18 height 18
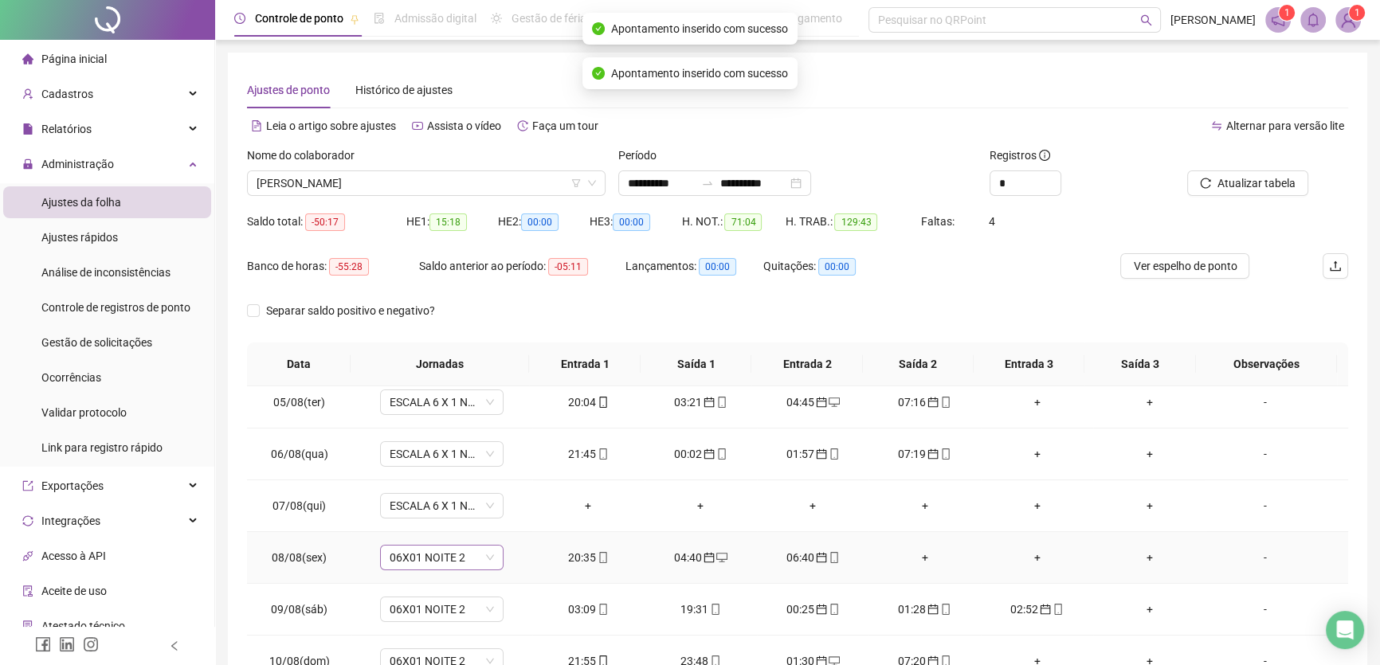
click at [469, 557] on span "06X01 NOITE 2" at bounding box center [442, 558] width 104 height 24
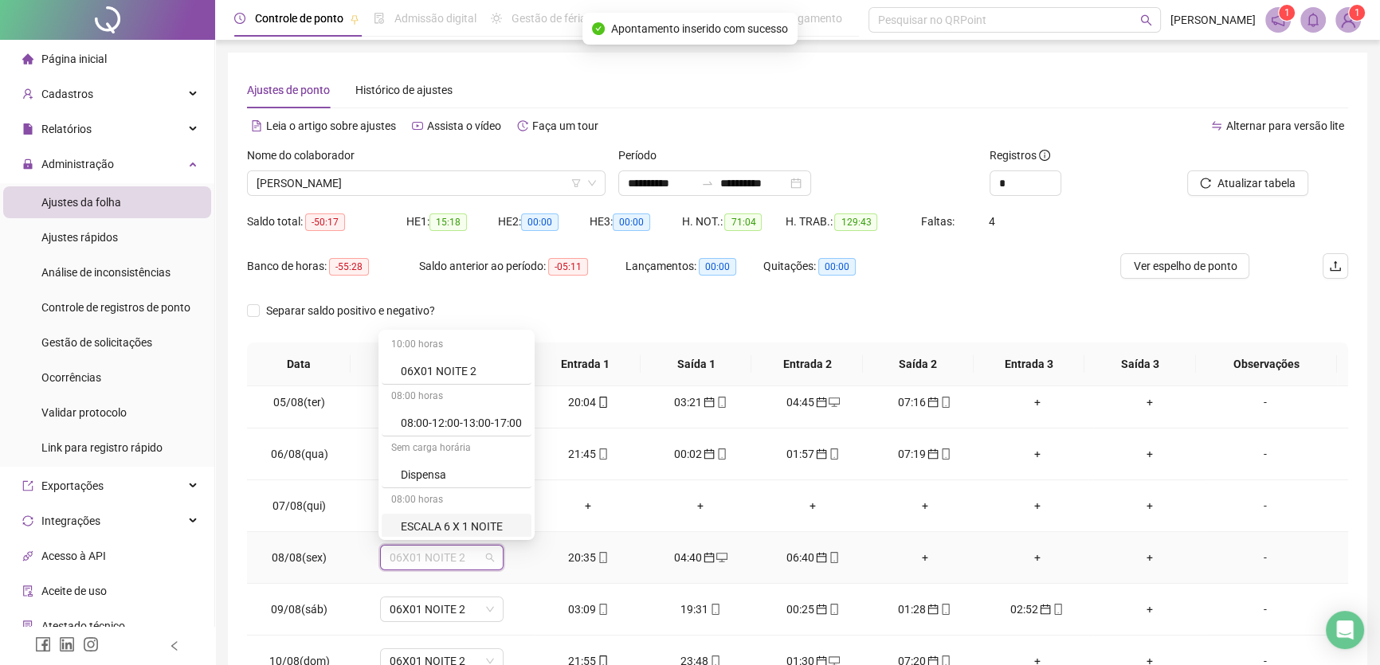
click at [475, 528] on div "ESCALA 6 X 1 NOITE" at bounding box center [461, 527] width 121 height 18
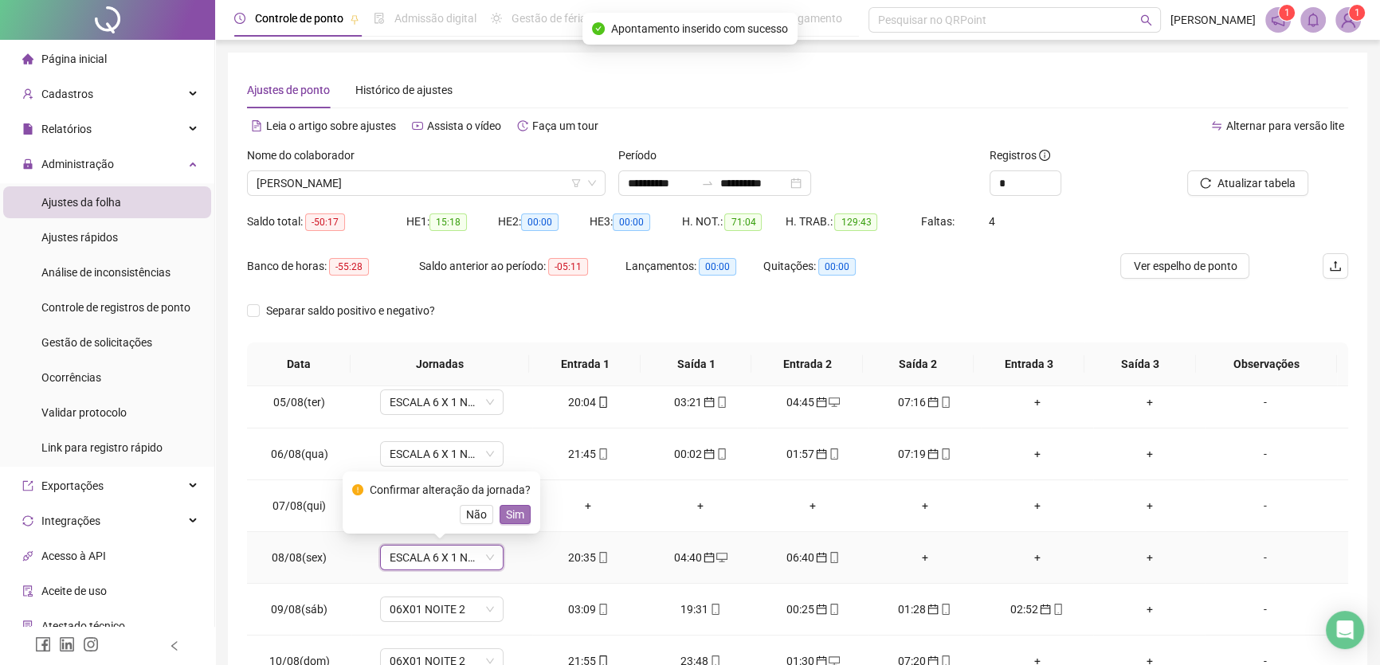
click at [508, 512] on span "Sim" at bounding box center [515, 515] width 18 height 18
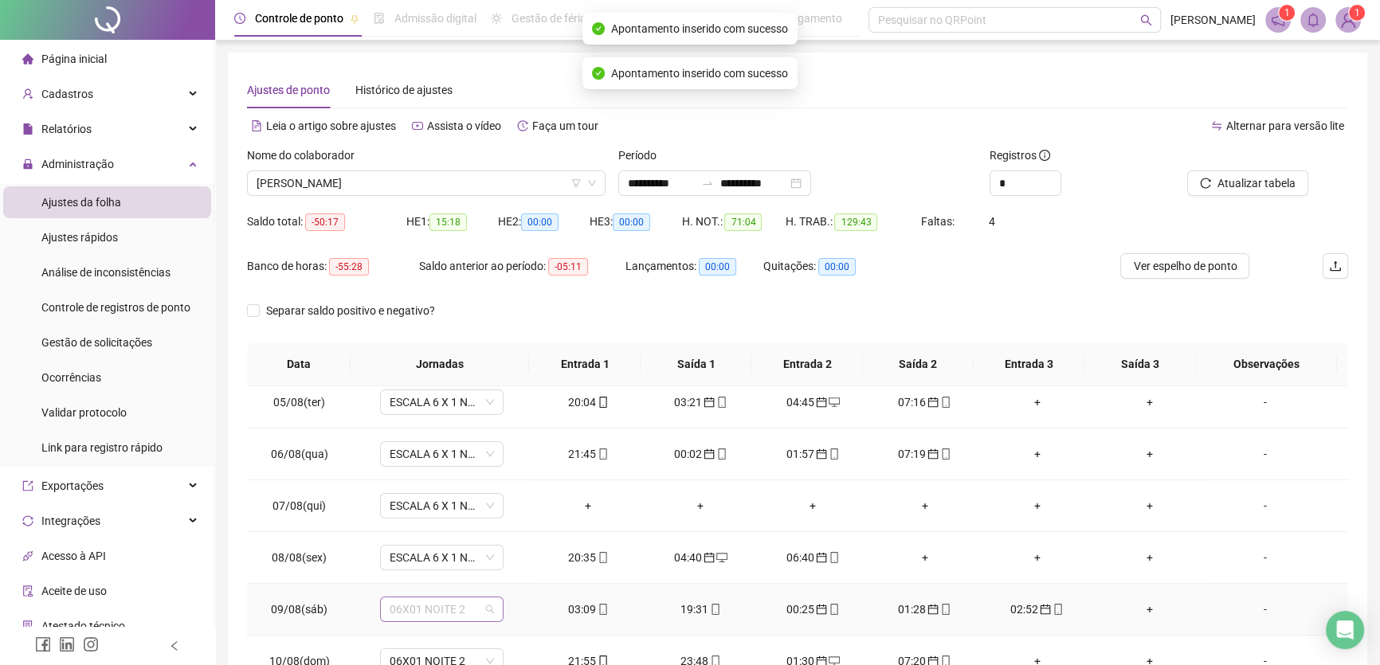
click at [470, 610] on span "06X01 NOITE 2" at bounding box center [442, 610] width 104 height 24
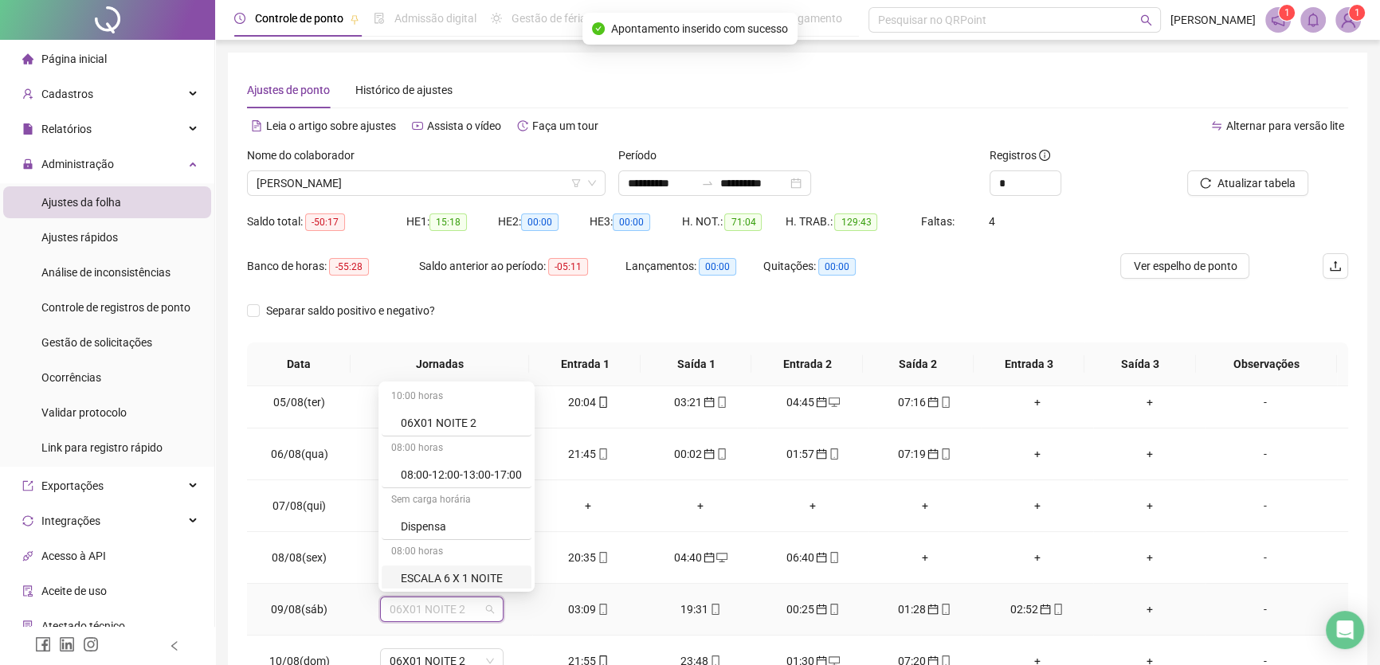
click at [477, 578] on div "ESCALA 6 X 1 NOITE" at bounding box center [461, 579] width 121 height 18
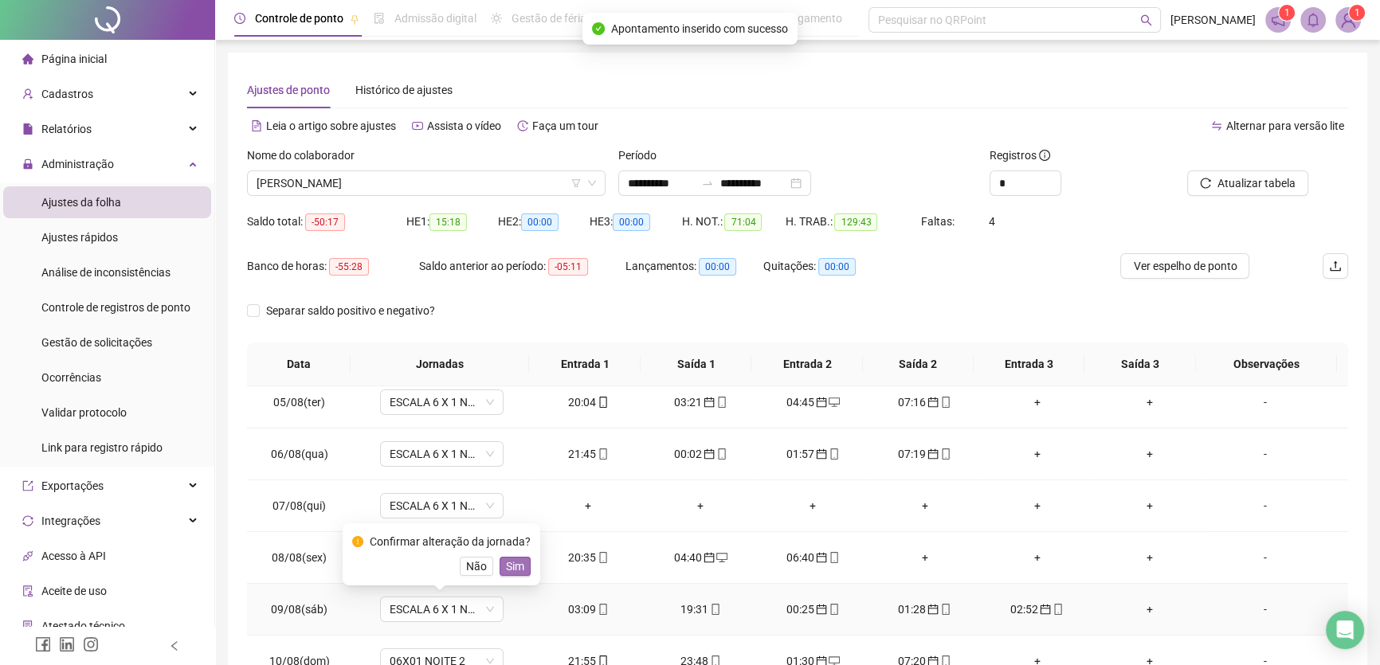
click at [516, 558] on span "Sim" at bounding box center [515, 567] width 18 height 18
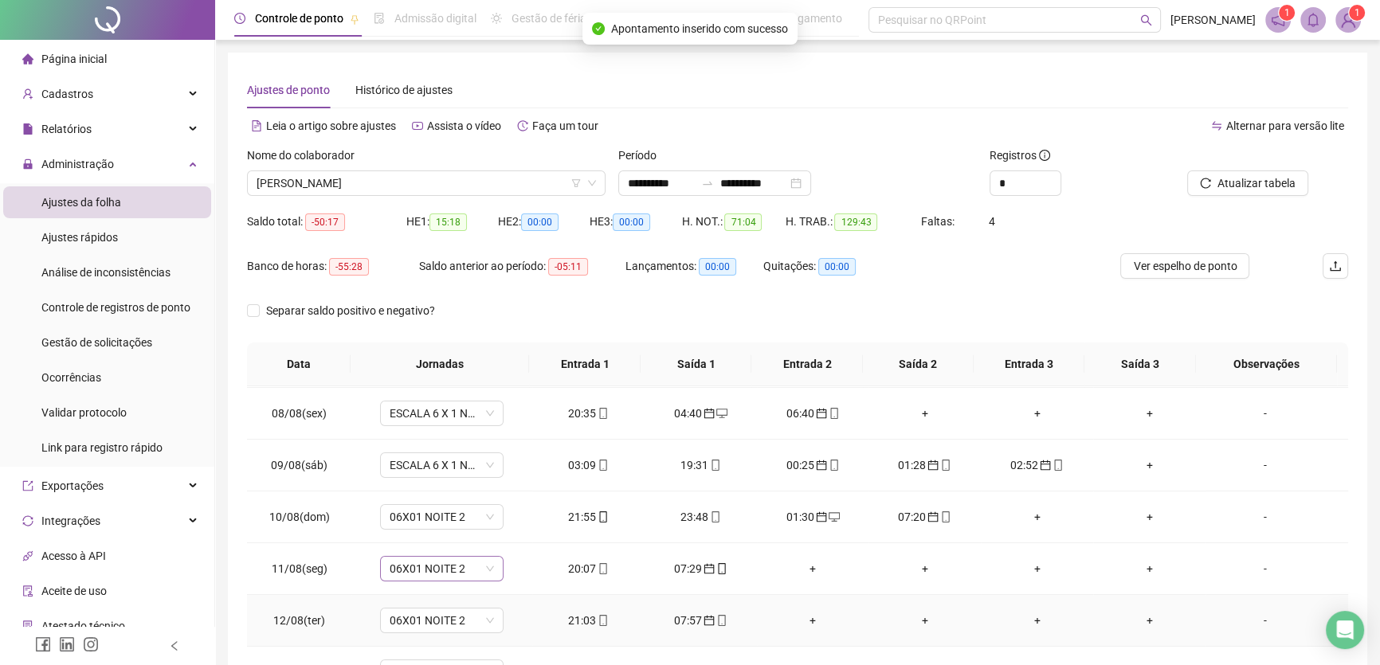
scroll to position [362, 0]
click at [466, 504] on span "06X01 NOITE 2" at bounding box center [442, 516] width 104 height 24
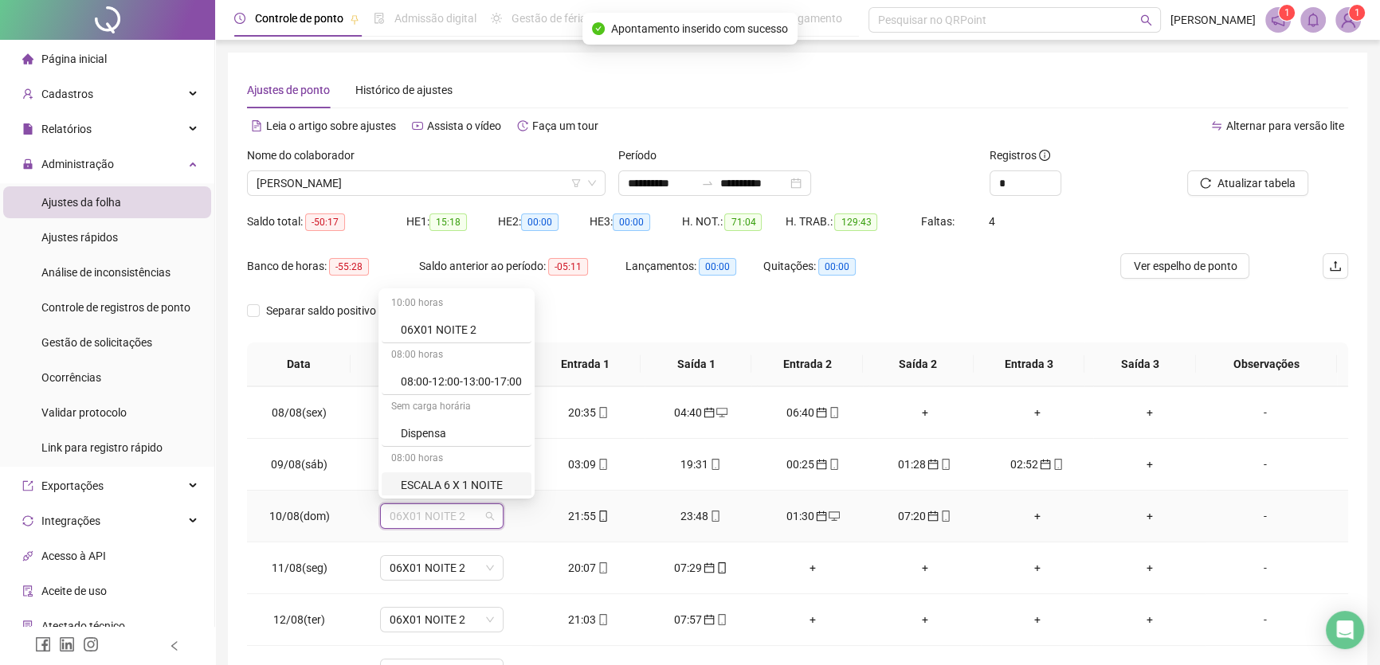
click at [478, 484] on div "ESCALA 6 X 1 NOITE" at bounding box center [461, 486] width 121 height 18
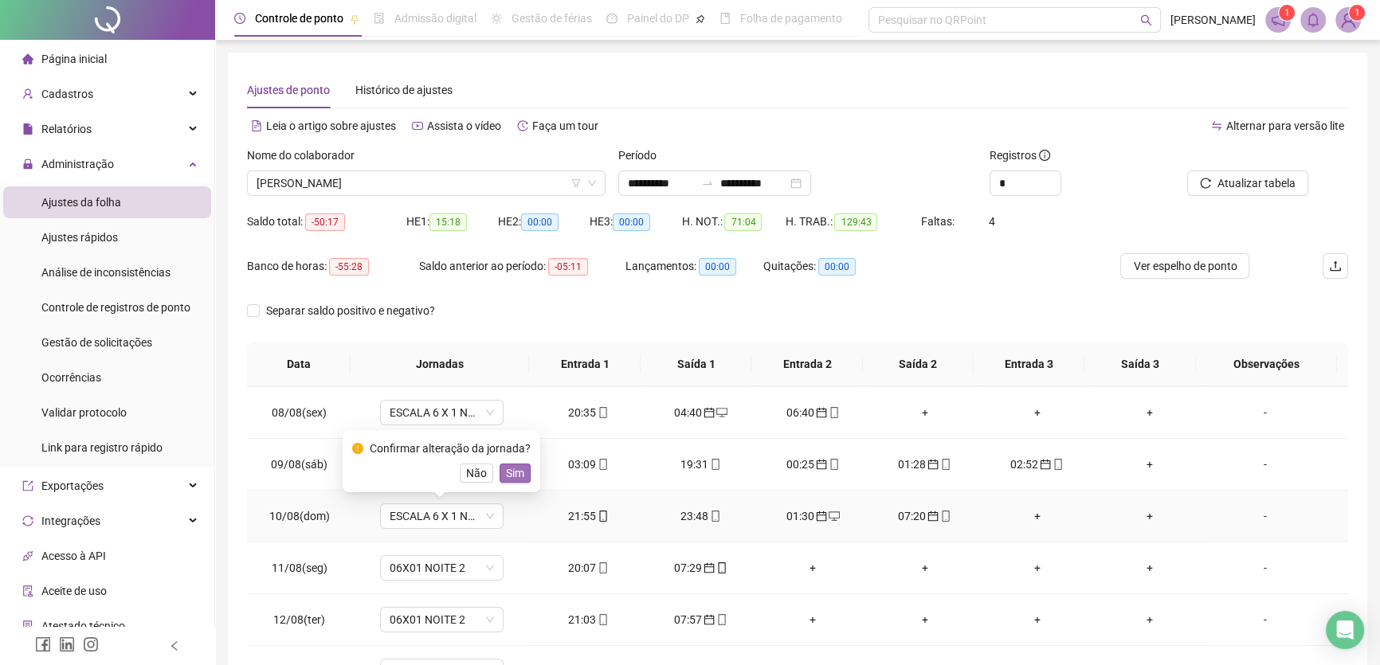
click at [517, 481] on span "Sim" at bounding box center [515, 474] width 18 height 18
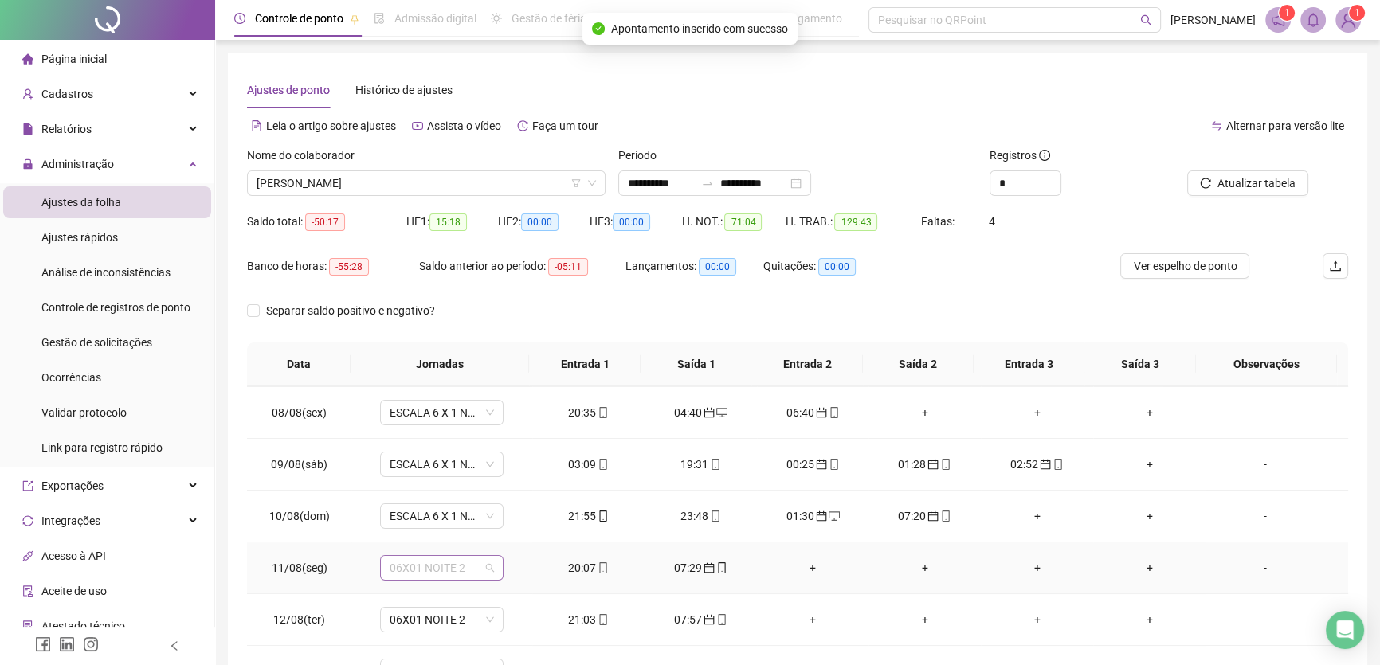
click at [467, 577] on span "06X01 NOITE 2" at bounding box center [442, 568] width 104 height 24
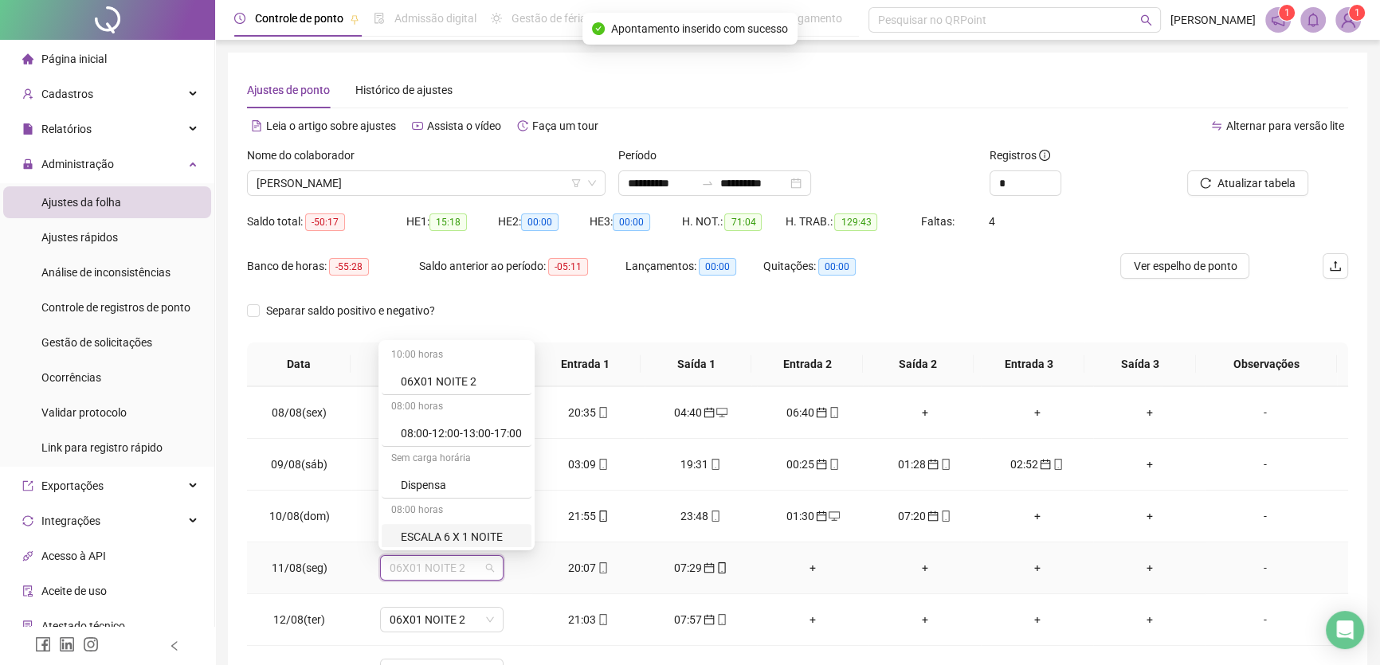
click at [486, 535] on div "ESCALA 6 X 1 NOITE" at bounding box center [461, 537] width 121 height 18
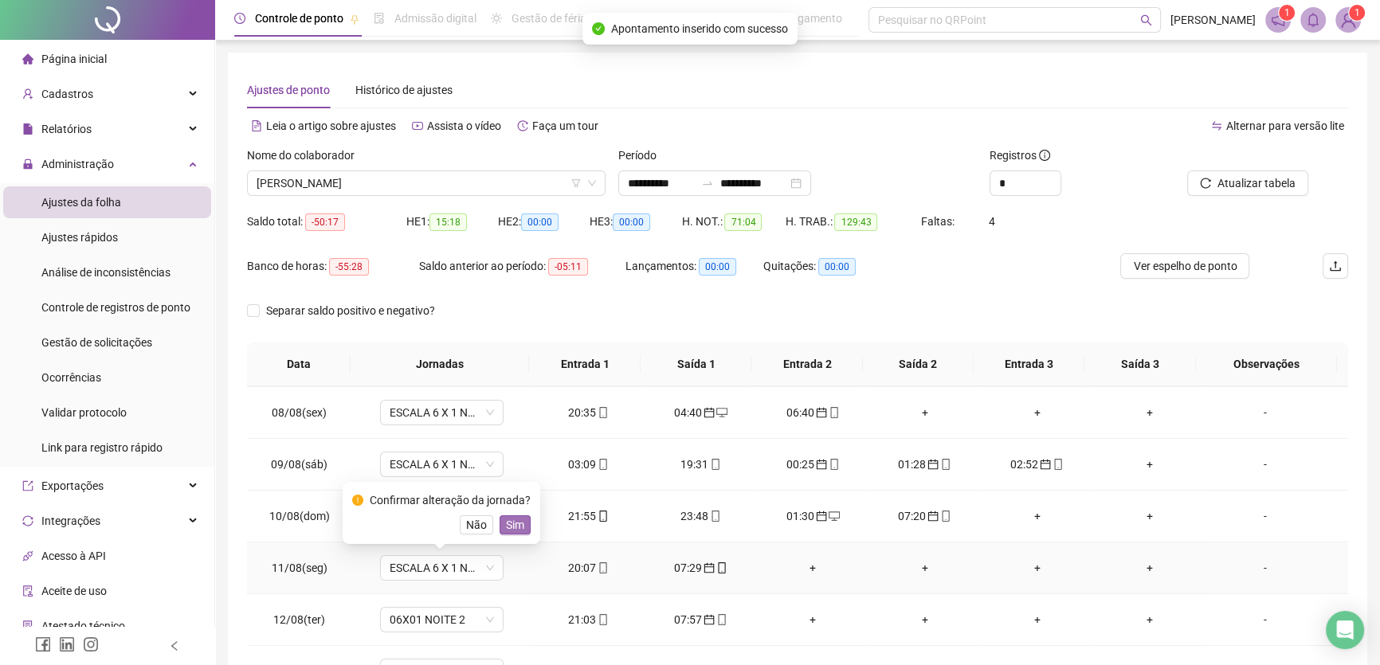
click at [508, 526] on span "Sim" at bounding box center [515, 525] width 18 height 18
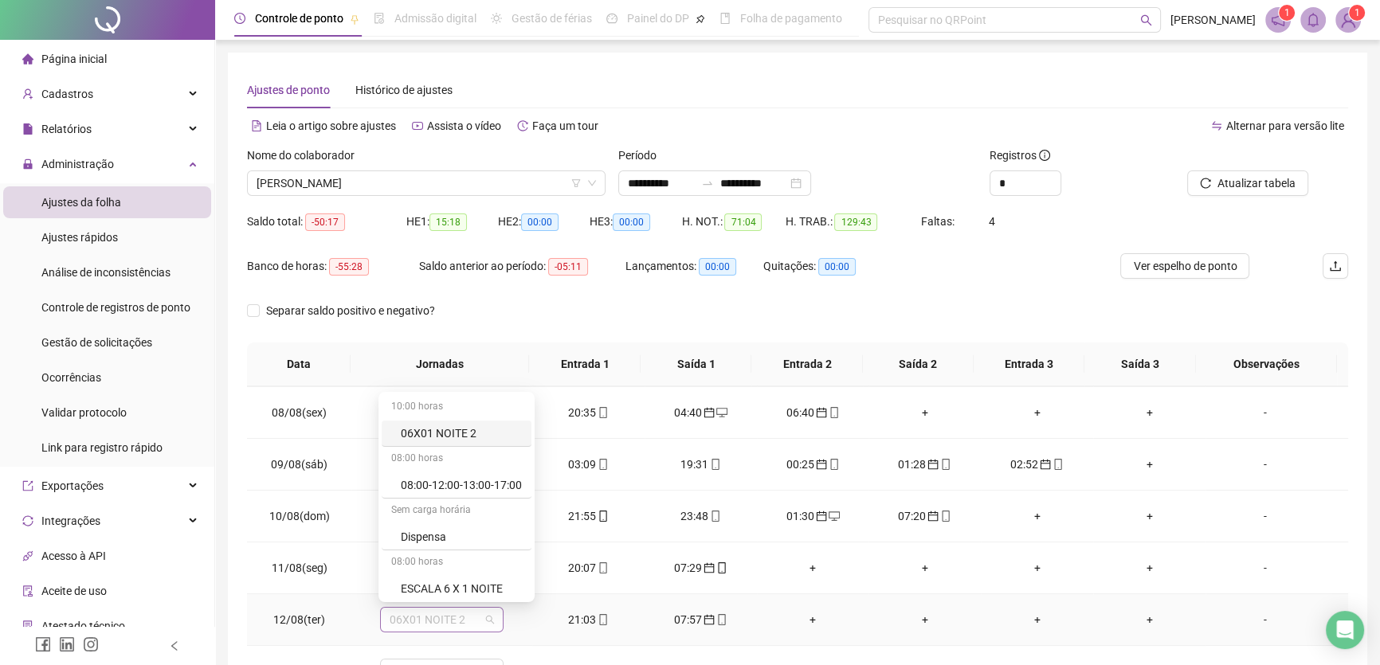
click at [470, 621] on span "06X01 NOITE 2" at bounding box center [442, 620] width 104 height 24
click at [489, 583] on div "ESCALA 6 X 1 NOITE" at bounding box center [461, 589] width 121 height 18
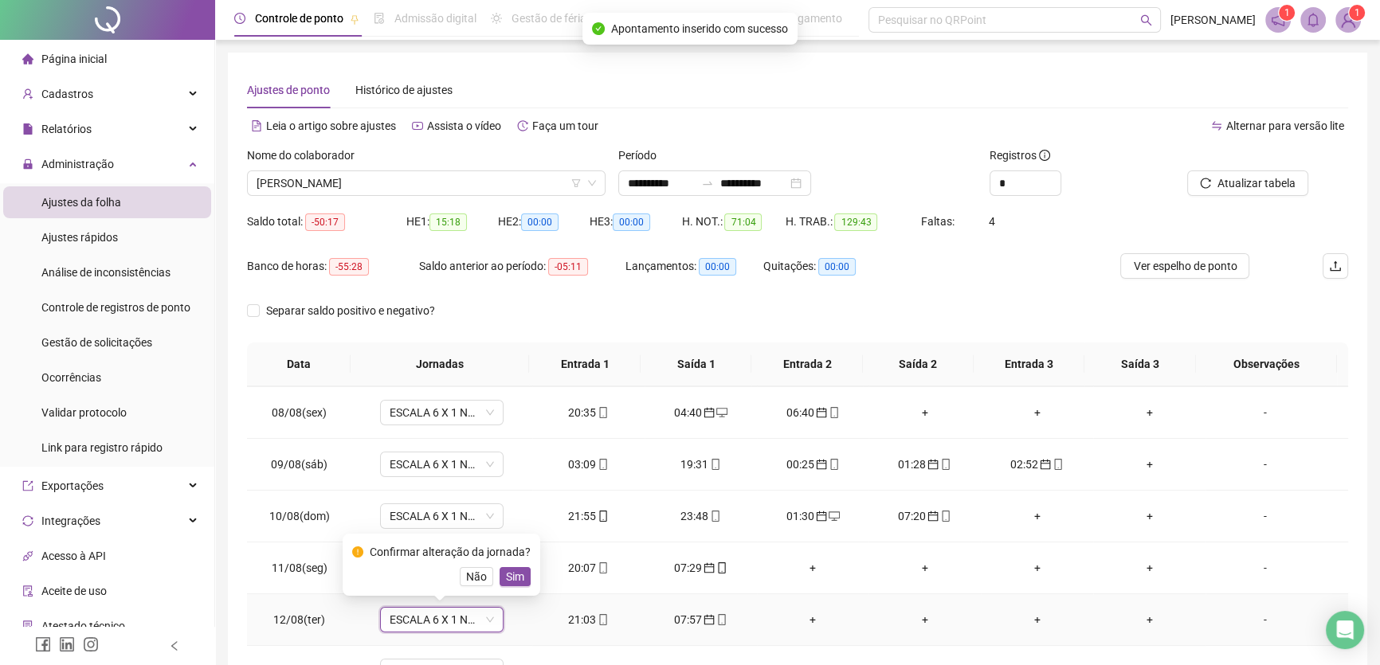
click at [511, 566] on div "Confirmar alteração da jornada? Não Sim" at bounding box center [441, 565] width 179 height 43
click at [506, 587] on button "Sim" at bounding box center [515, 576] width 31 height 19
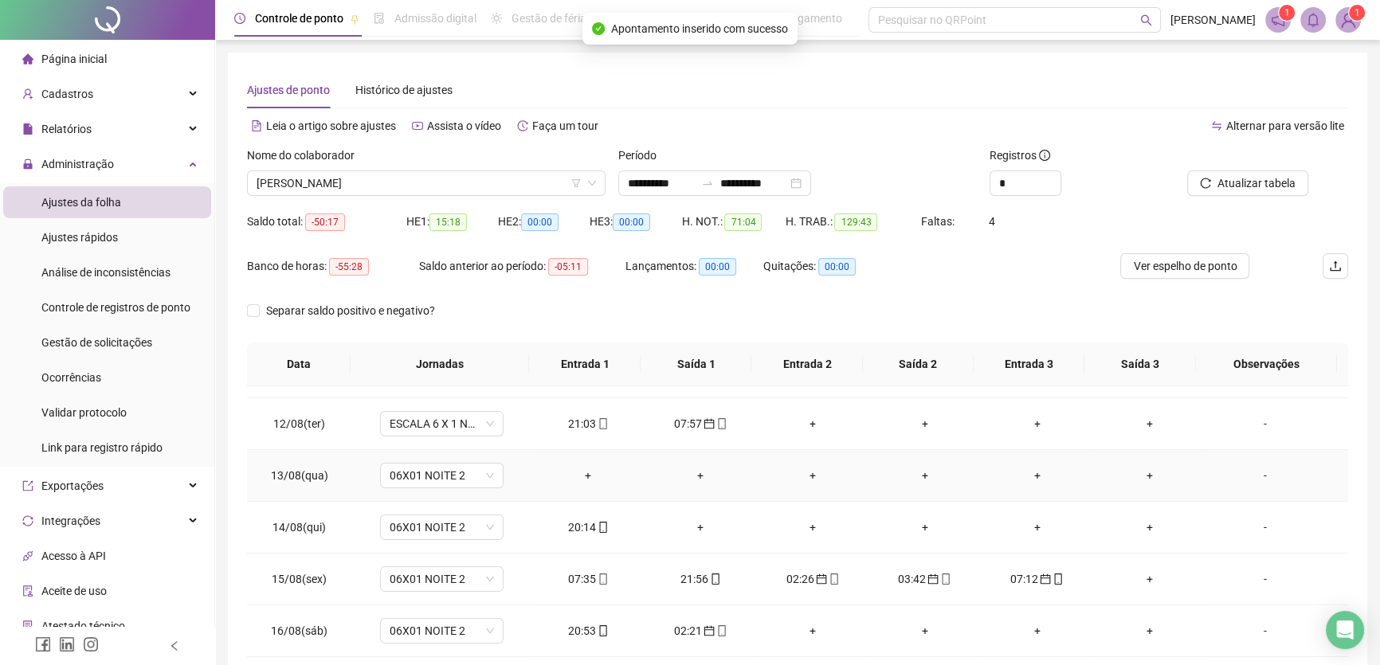
scroll to position [579, 0]
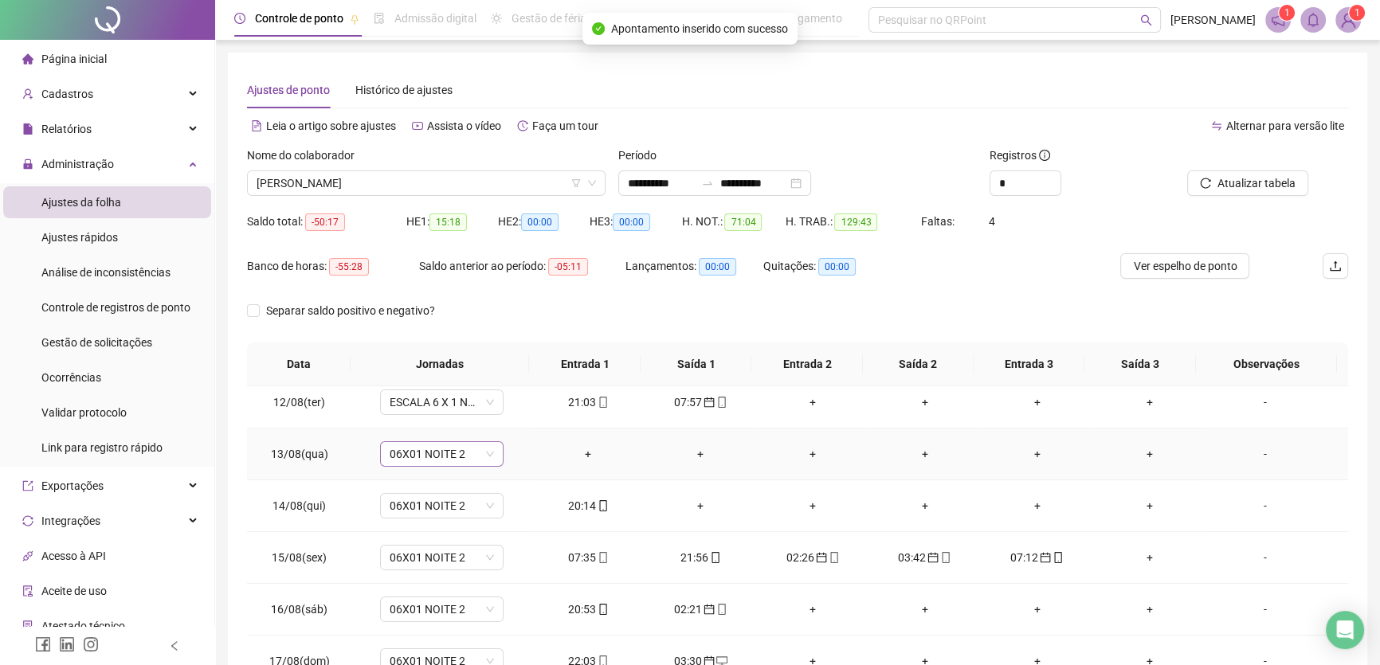
click at [478, 450] on span "06X01 NOITE 2" at bounding box center [442, 454] width 104 height 24
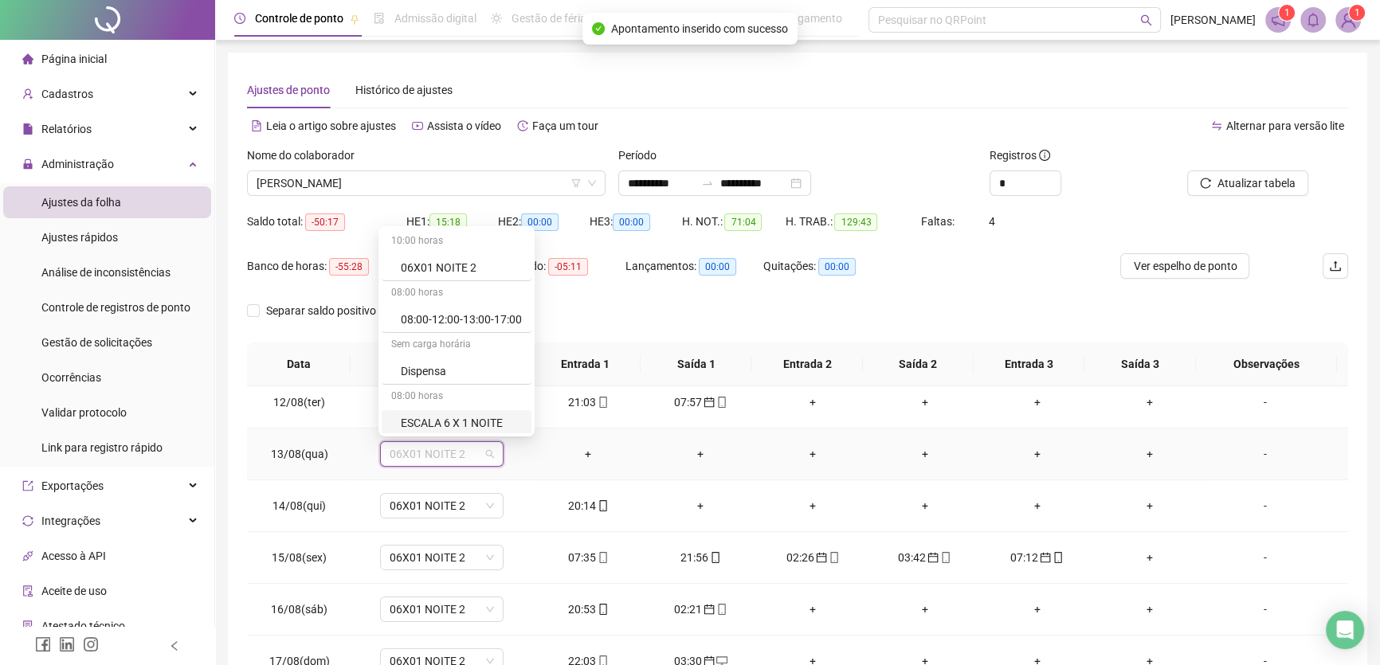
click at [485, 425] on div "ESCALA 6 X 1 NOITE" at bounding box center [461, 423] width 121 height 18
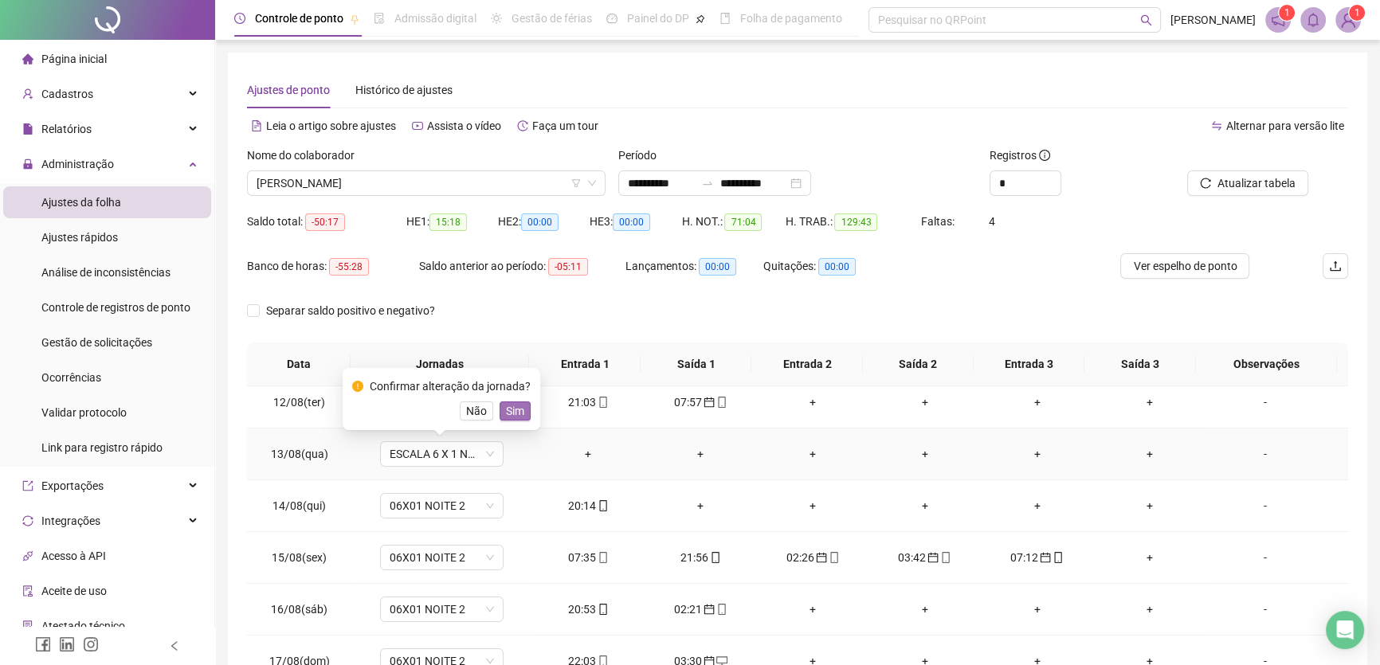
click at [517, 418] on span "Sim" at bounding box center [515, 411] width 18 height 18
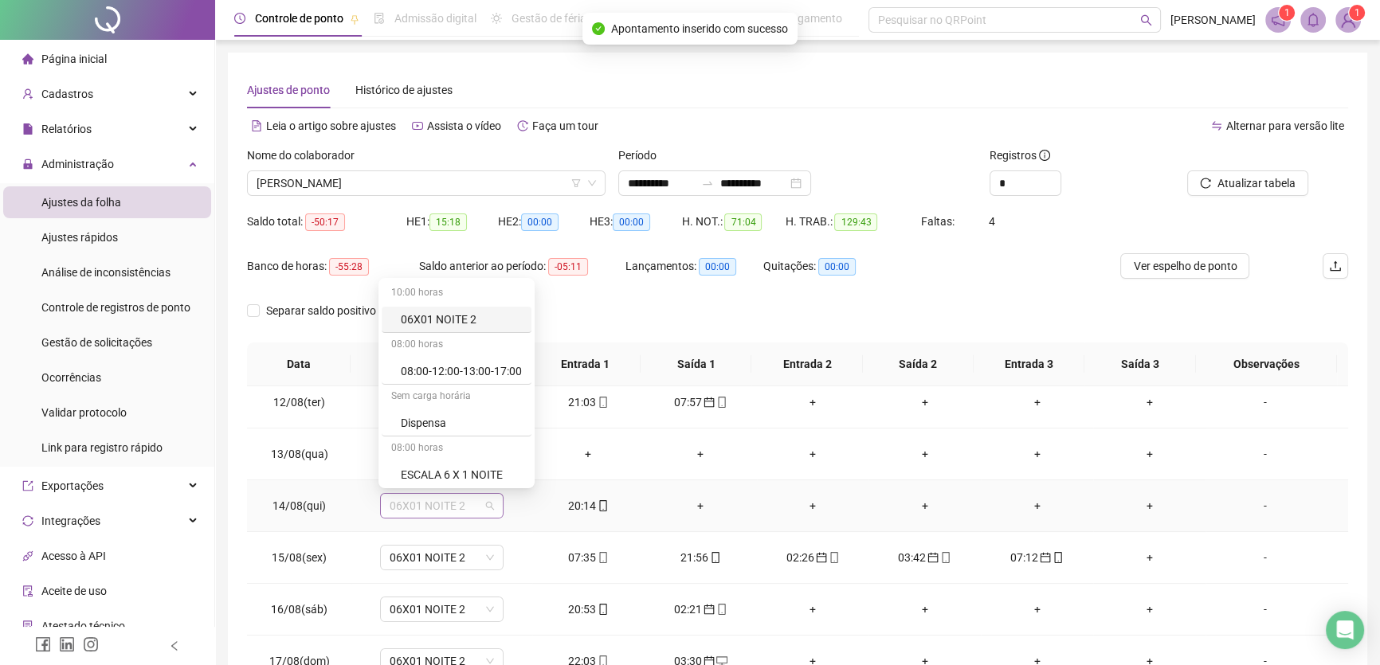
click at [476, 502] on span "06X01 NOITE 2" at bounding box center [442, 506] width 104 height 24
click at [476, 476] on div "ESCALA 6 X 1 NOITE" at bounding box center [461, 475] width 121 height 18
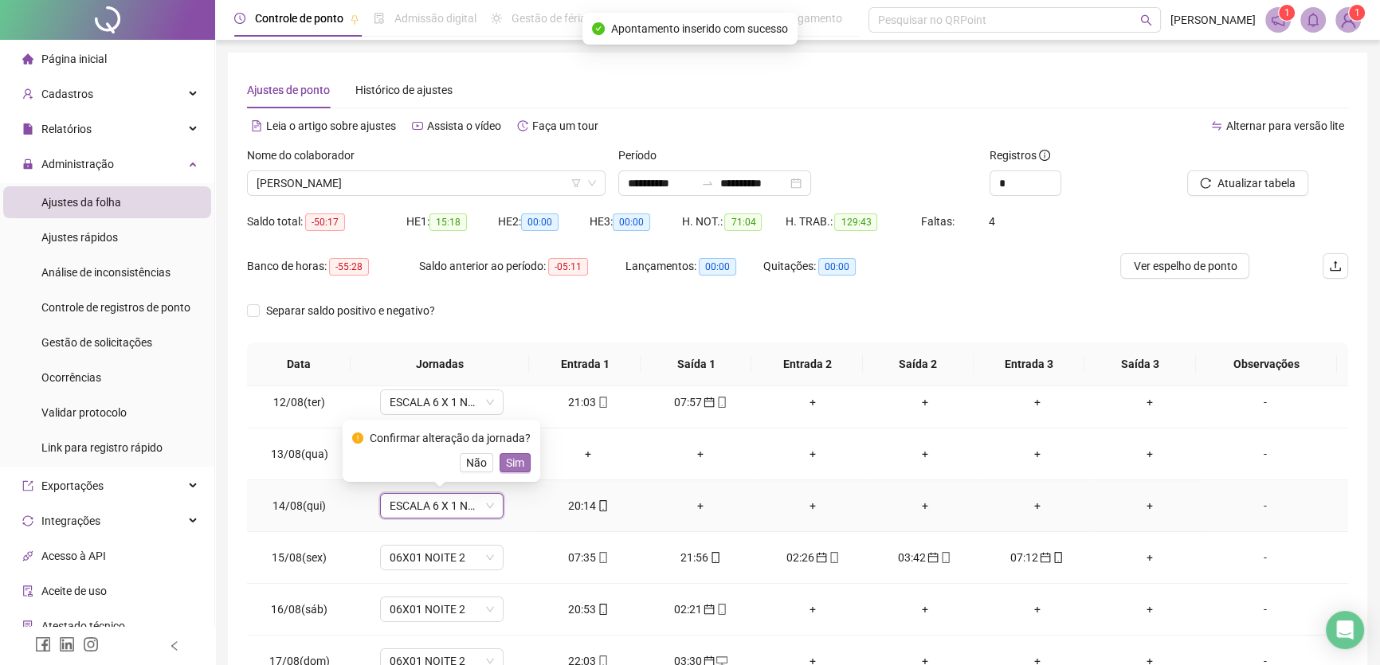
click at [504, 472] on button "Sim" at bounding box center [515, 462] width 31 height 19
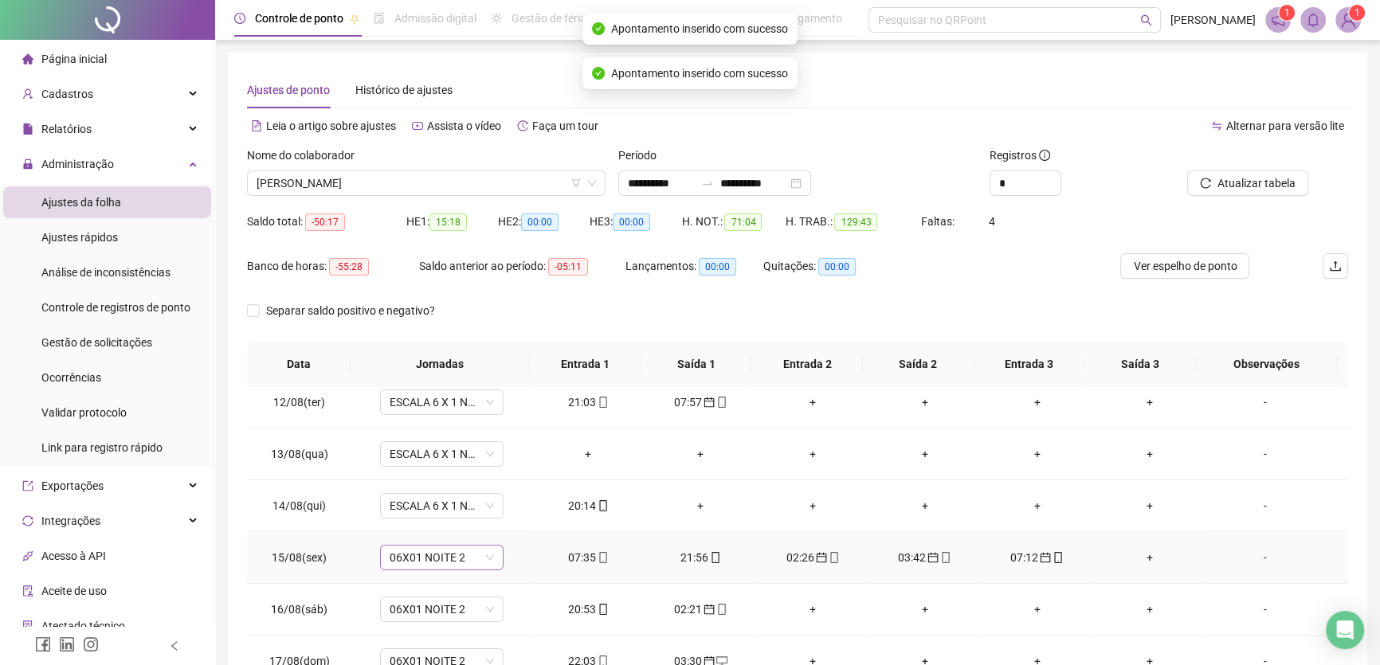
click at [470, 558] on span "06X01 NOITE 2" at bounding box center [442, 558] width 104 height 24
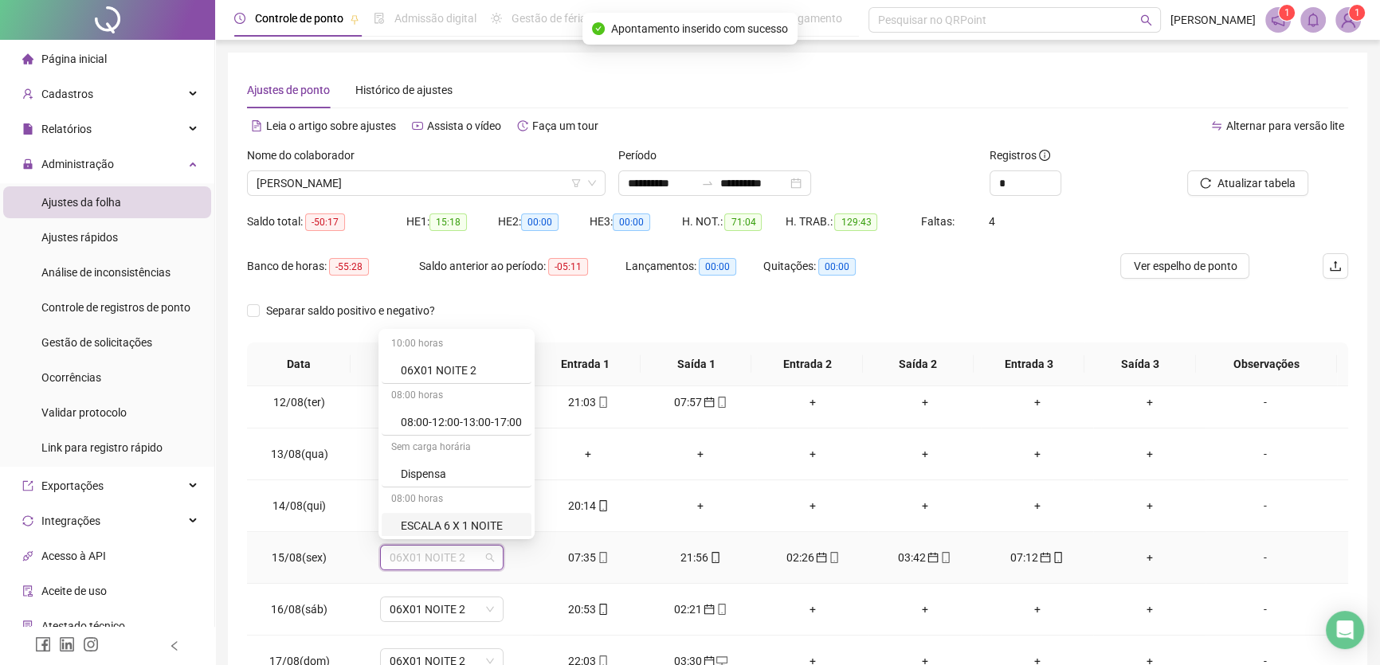
click at [473, 526] on div "ESCALA 6 X 1 NOITE" at bounding box center [461, 526] width 121 height 18
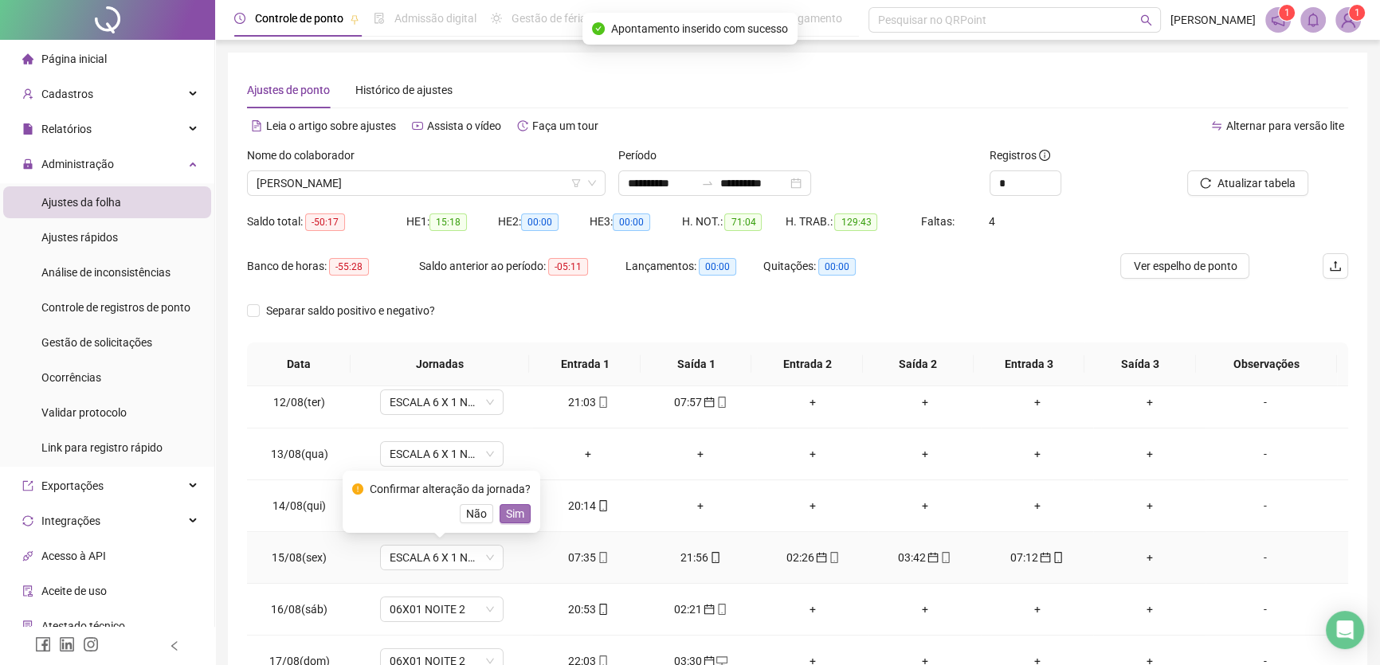
click at [512, 513] on span "Sim" at bounding box center [515, 514] width 18 height 18
click at [473, 606] on span "06X01 NOITE 2" at bounding box center [442, 610] width 104 height 24
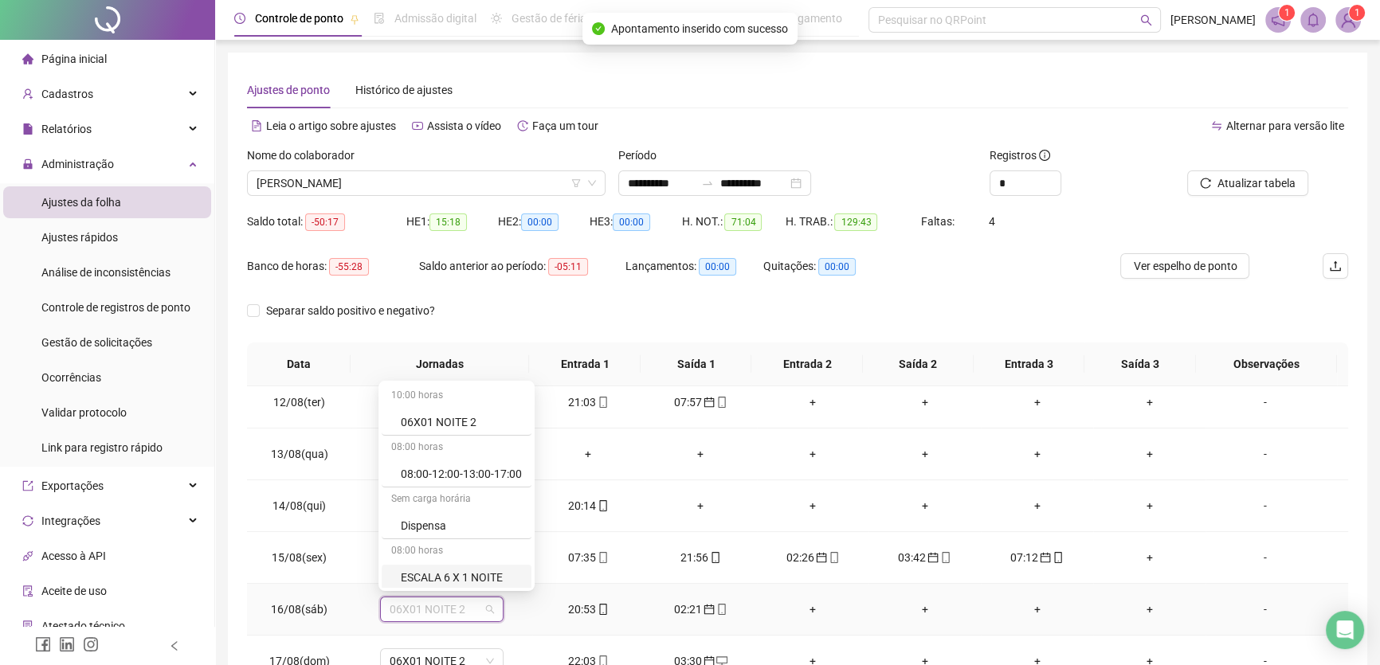
click at [483, 572] on div "ESCALA 6 X 1 NOITE" at bounding box center [461, 578] width 121 height 18
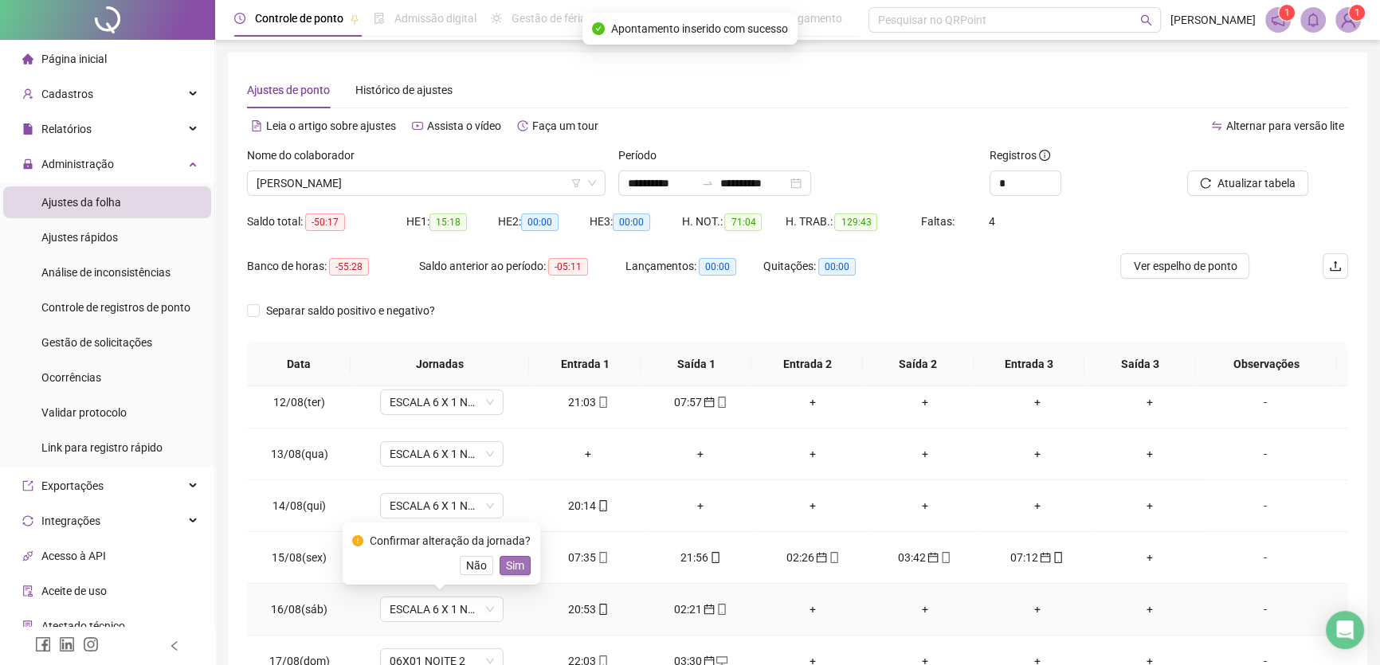
click at [513, 566] on span "Sim" at bounding box center [515, 566] width 18 height 18
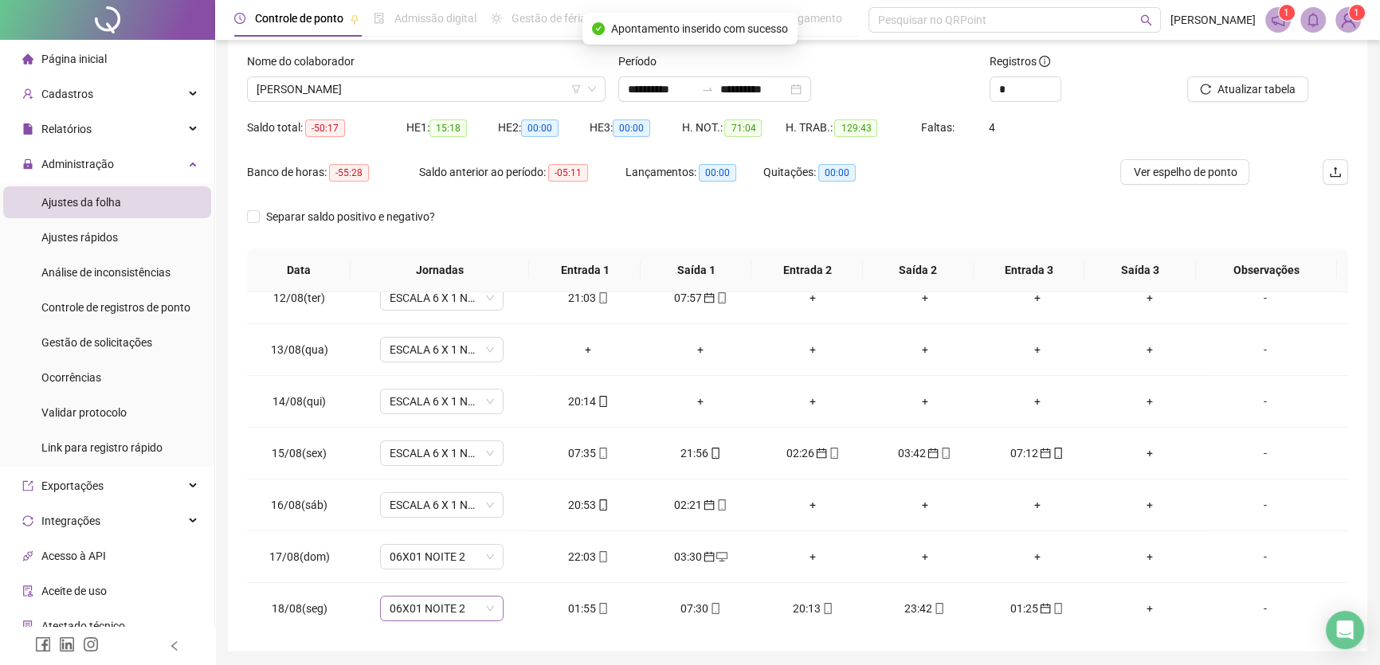
scroll to position [144, 0]
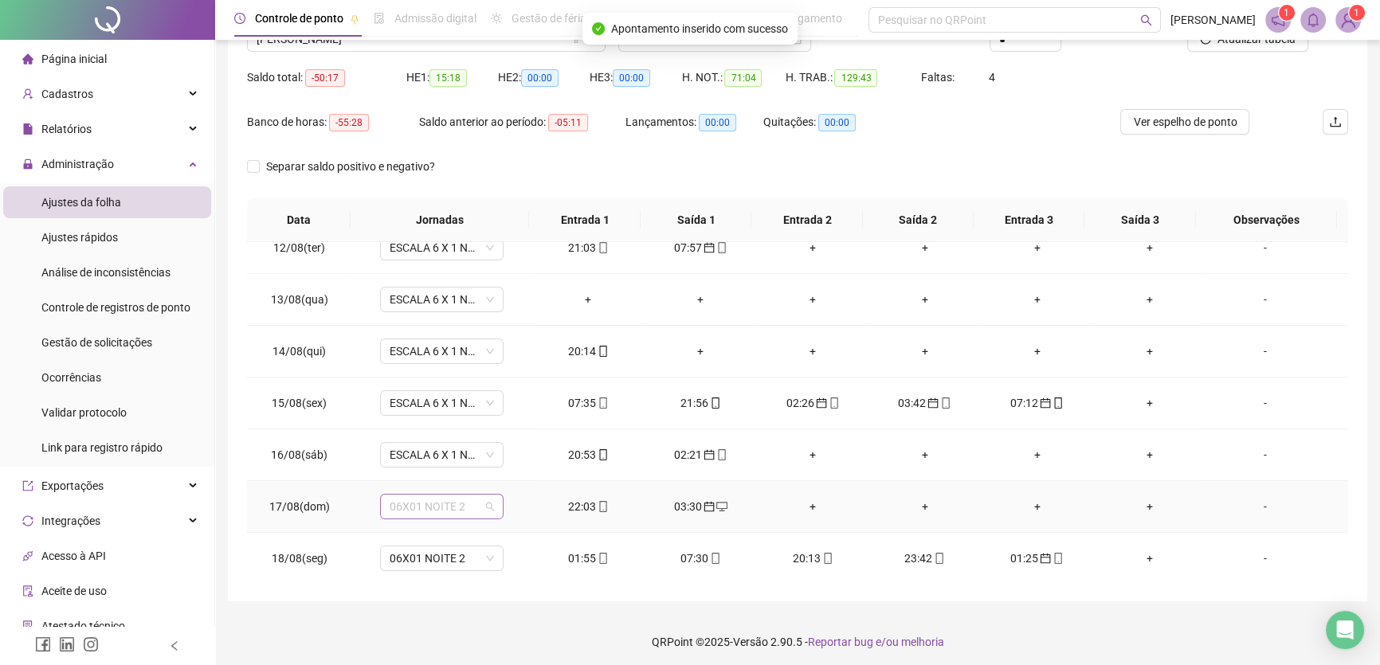
click at [466, 496] on span "06X01 NOITE 2" at bounding box center [442, 507] width 104 height 24
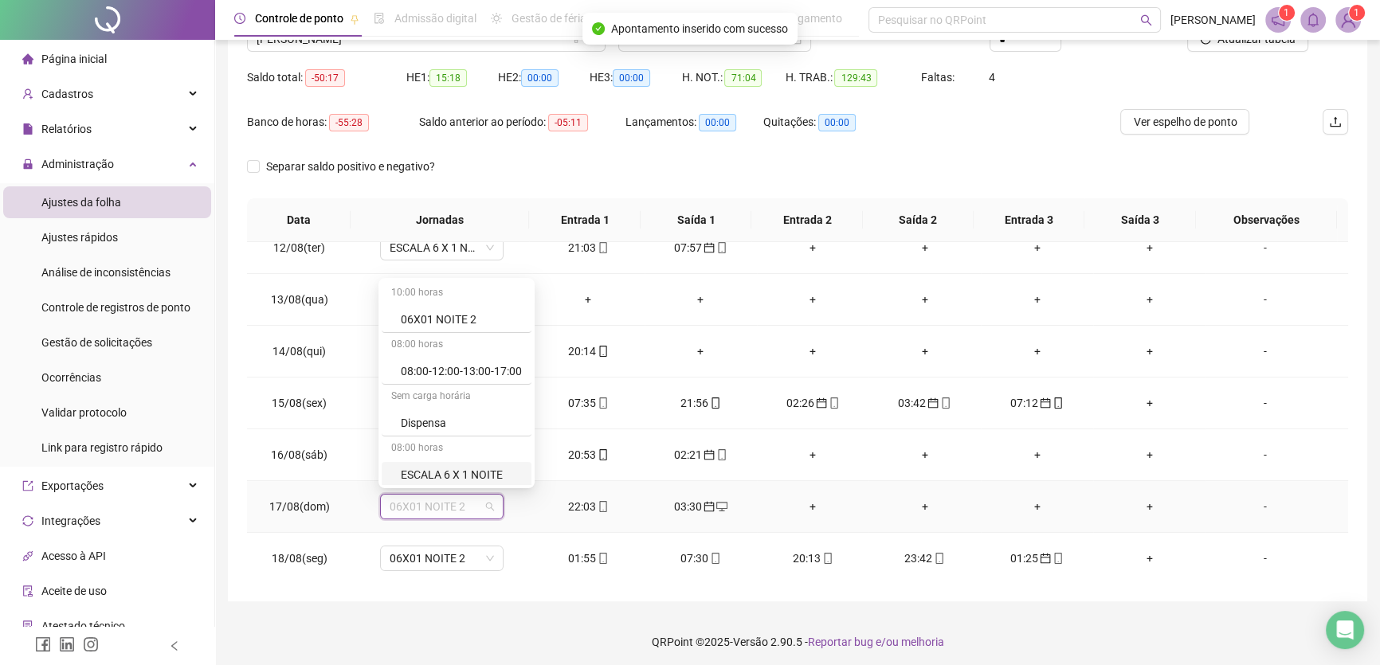
click at [481, 476] on div "ESCALA 6 X 1 NOITE" at bounding box center [461, 475] width 121 height 18
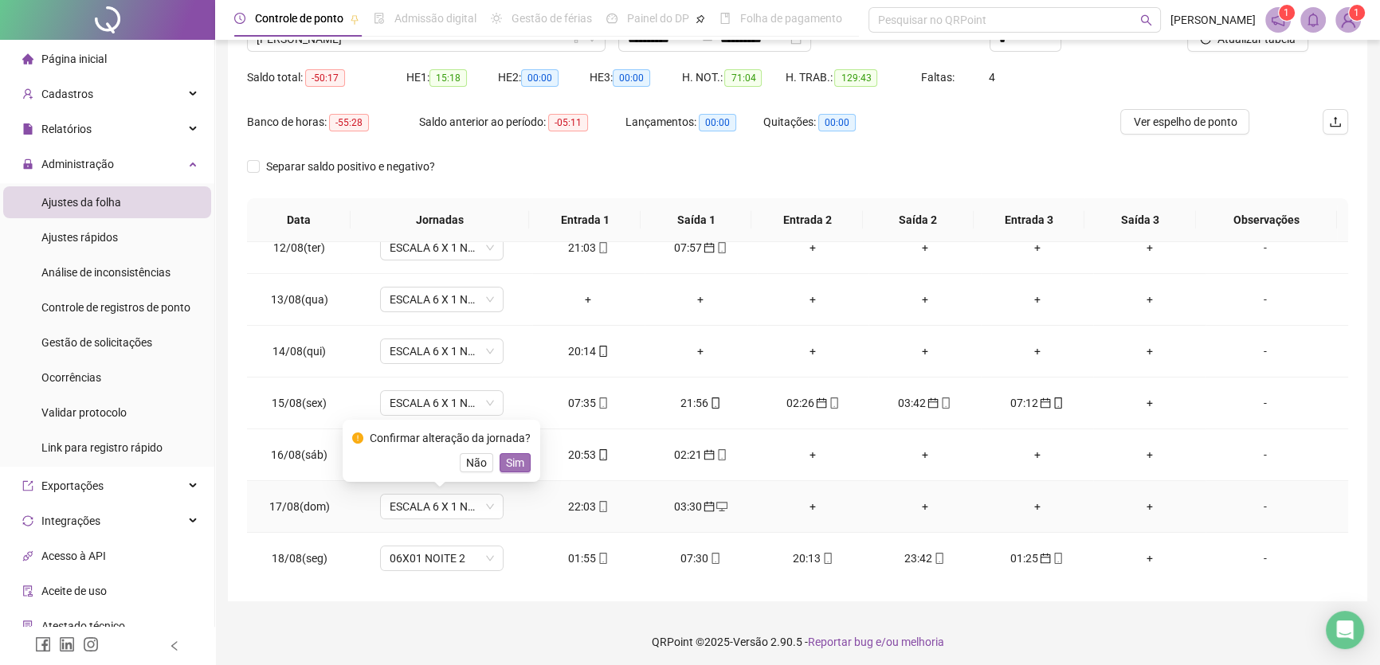
click at [518, 462] on span "Sim" at bounding box center [515, 463] width 18 height 18
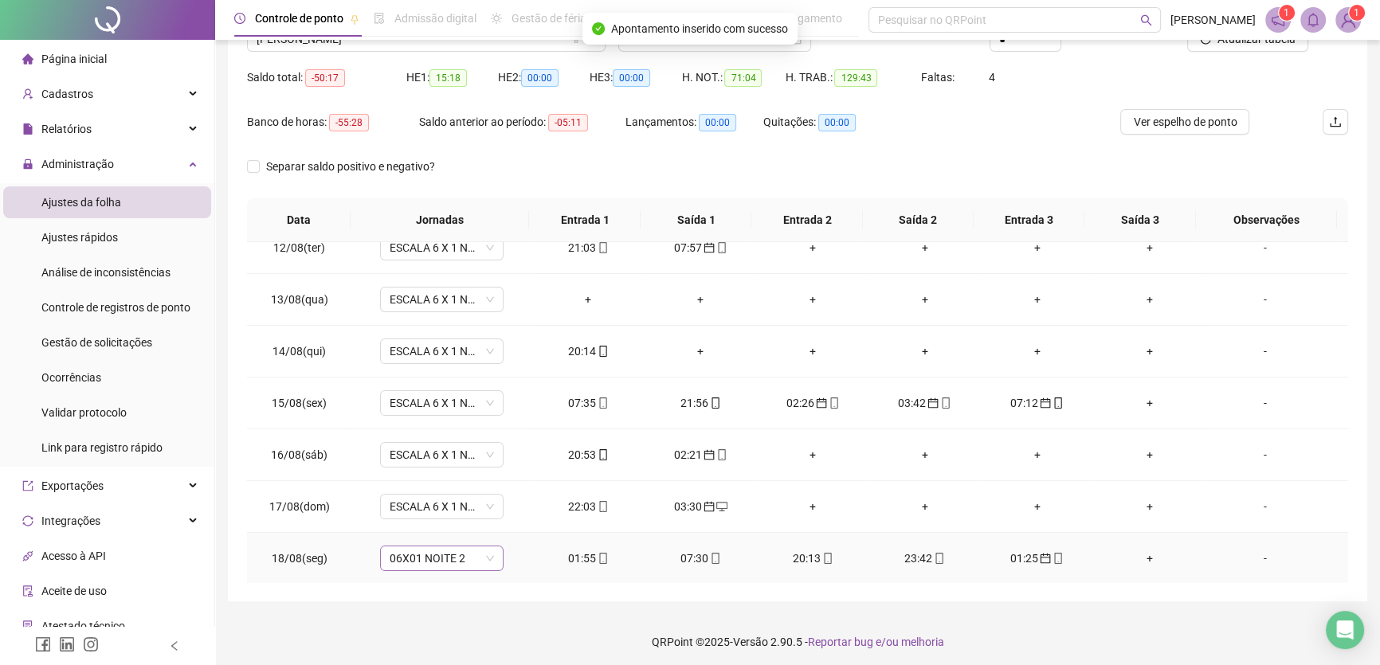
click at [462, 556] on span "06X01 NOITE 2" at bounding box center [442, 559] width 104 height 24
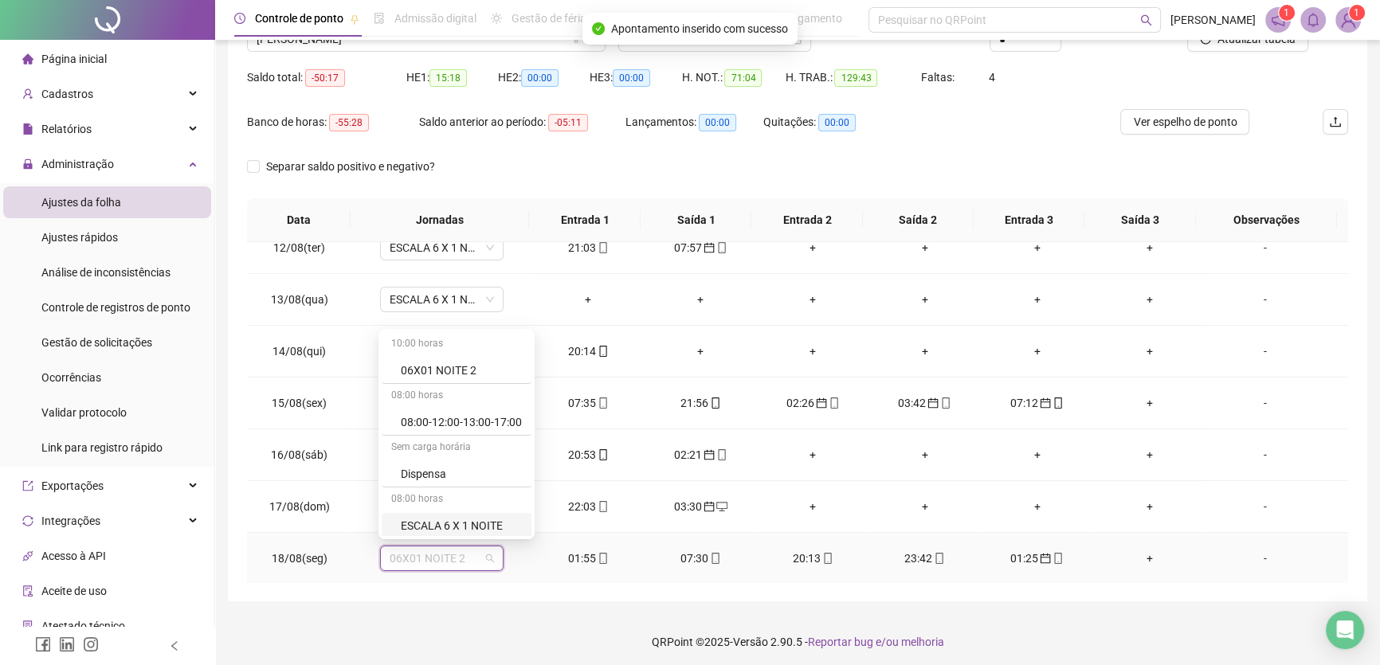
click at [490, 520] on div "ESCALA 6 X 1 NOITE" at bounding box center [461, 526] width 121 height 18
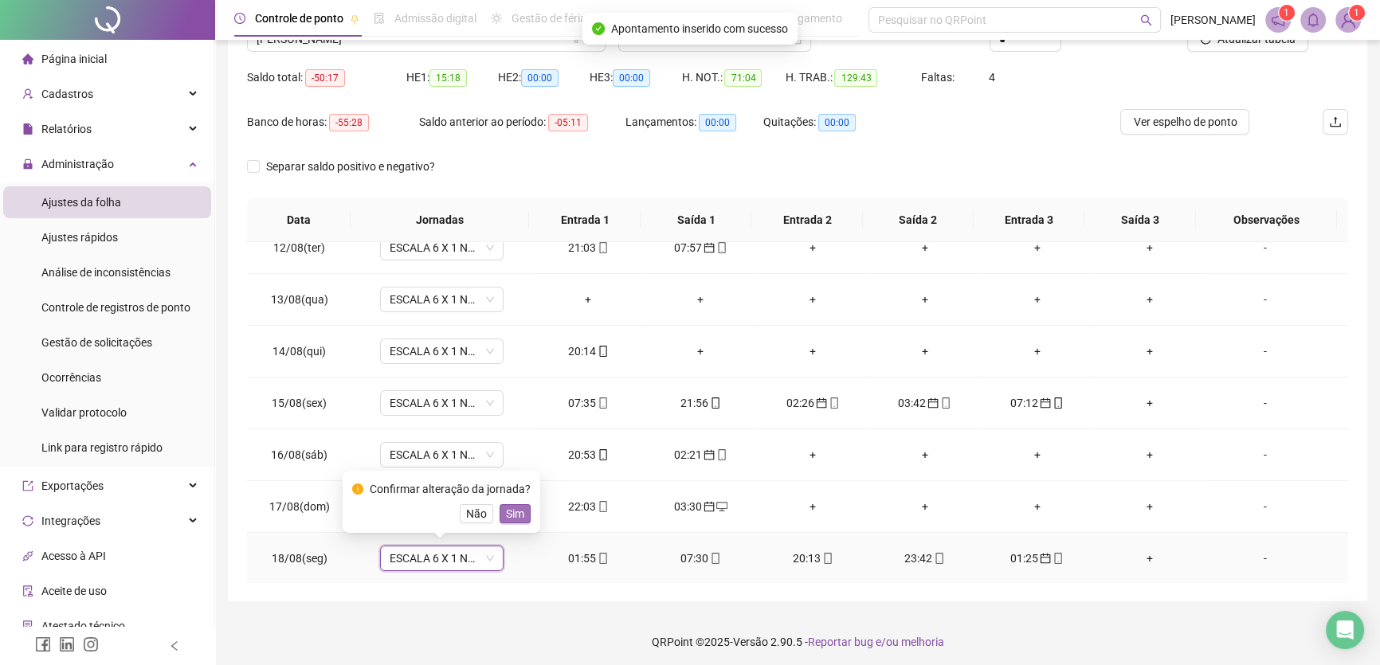
click at [515, 514] on span "Sim" at bounding box center [515, 514] width 18 height 18
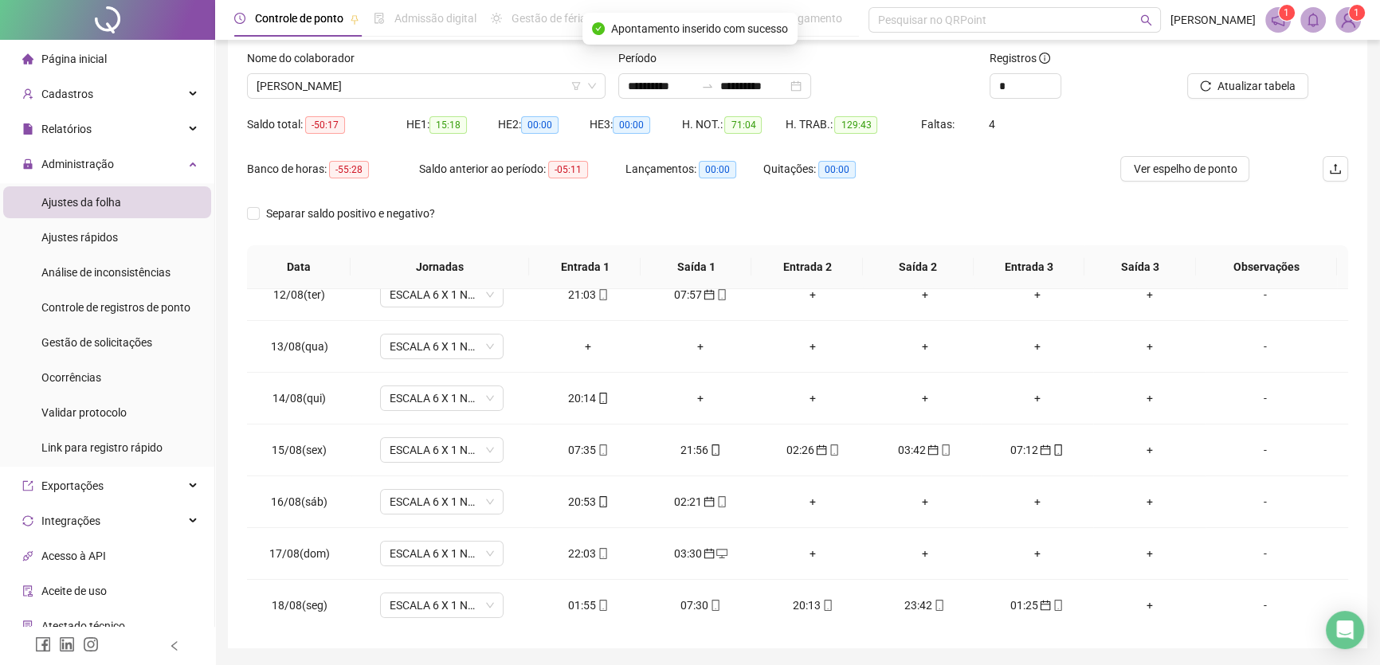
scroll to position [72, 0]
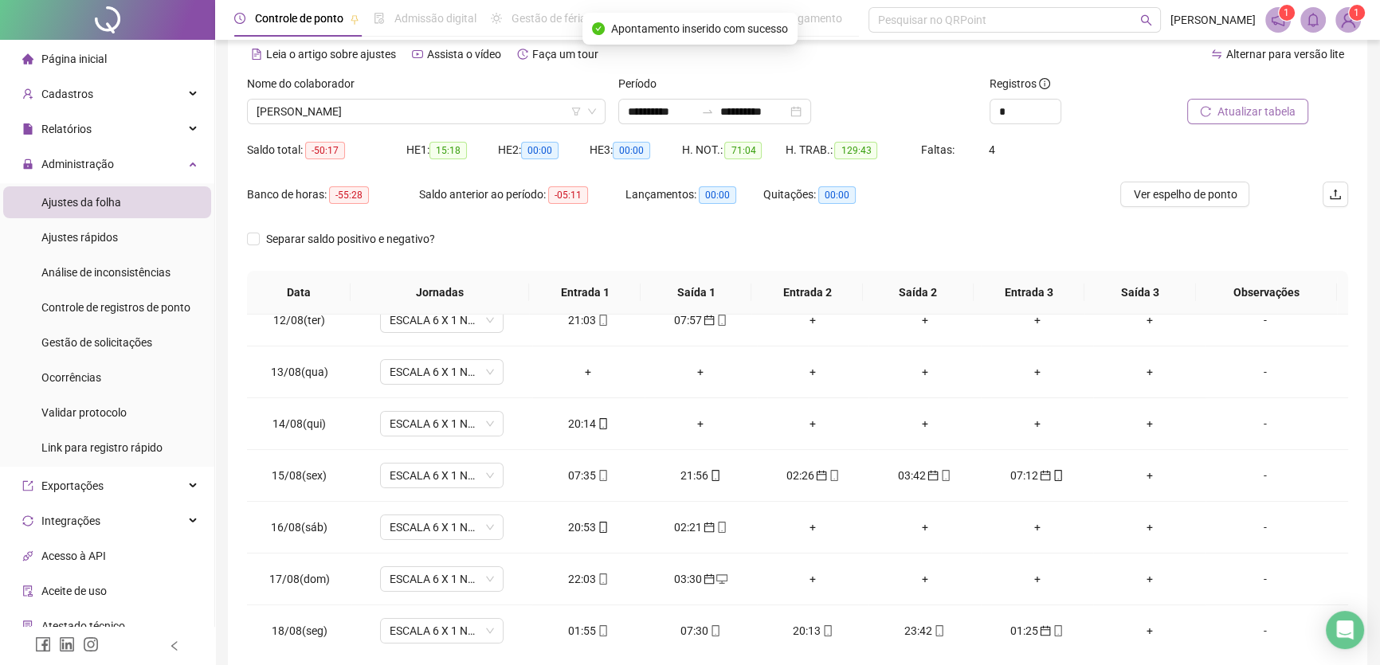
click at [1253, 103] on span "Atualizar tabela" at bounding box center [1257, 112] width 78 height 18
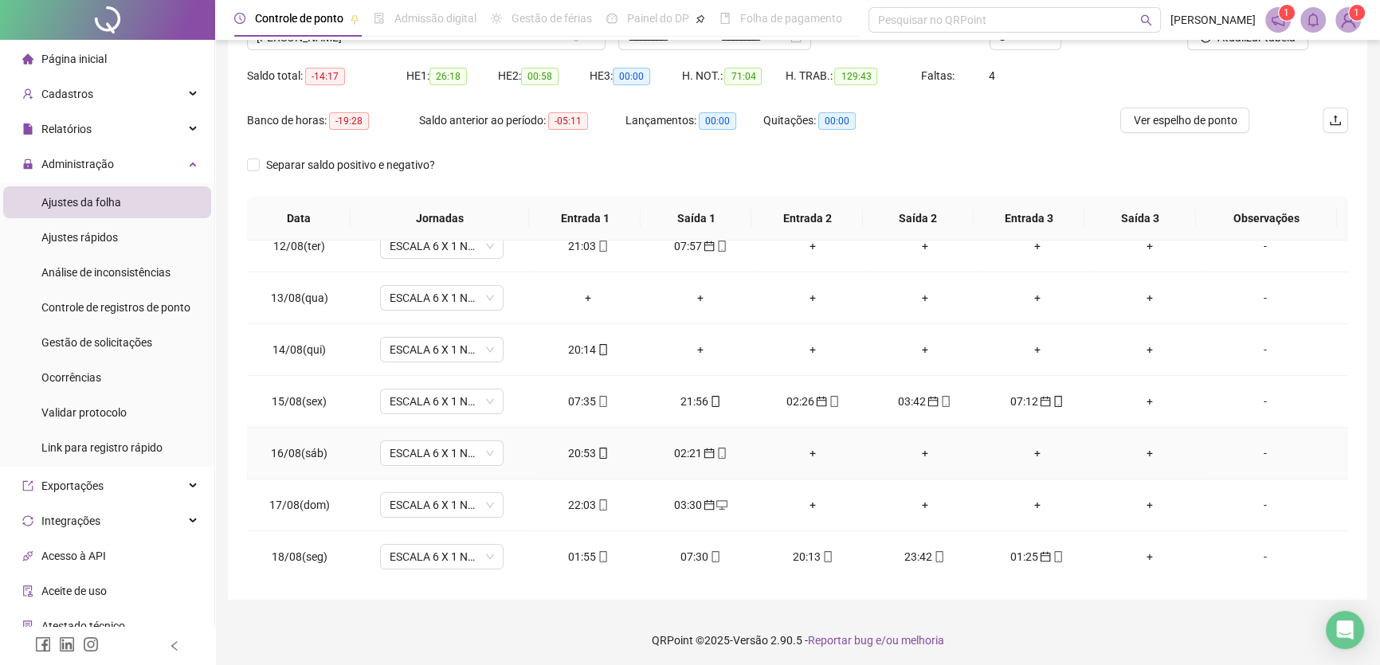
scroll to position [148, 0]
click at [578, 550] on div "01:55" at bounding box center [588, 555] width 87 height 18
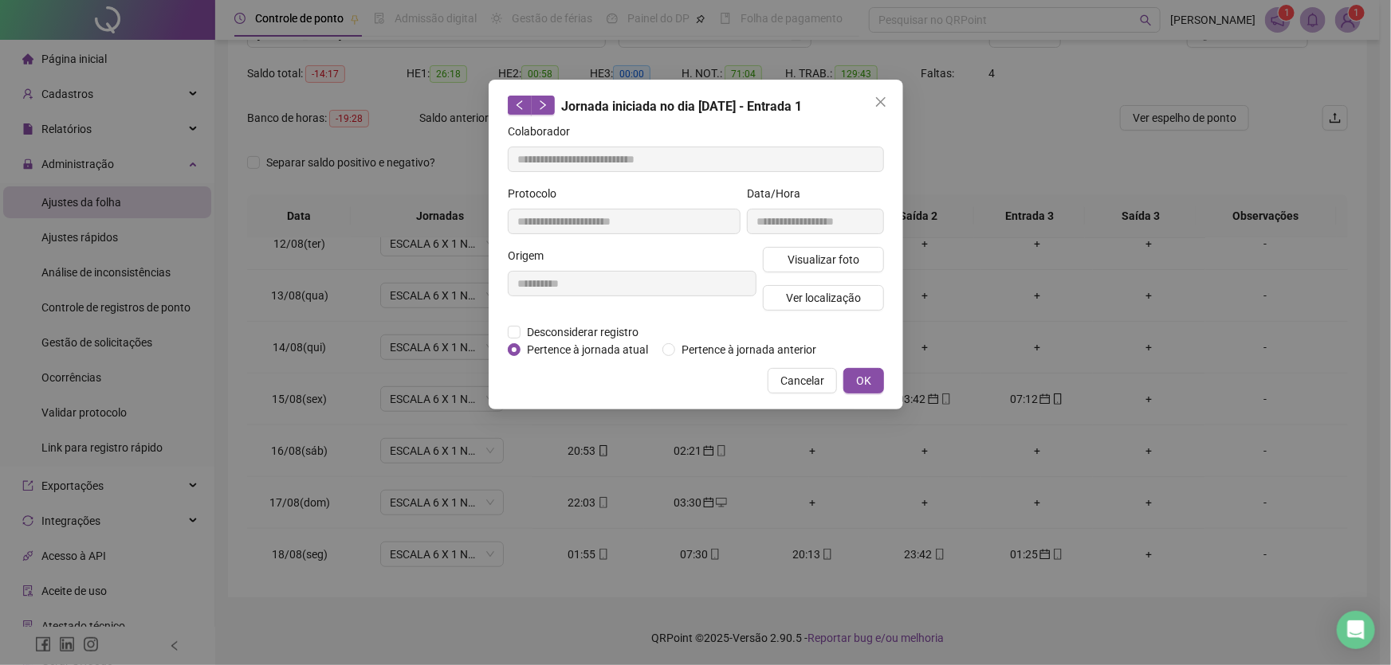
type input "**********"
click at [862, 376] on span "OK" at bounding box center [863, 381] width 15 height 18
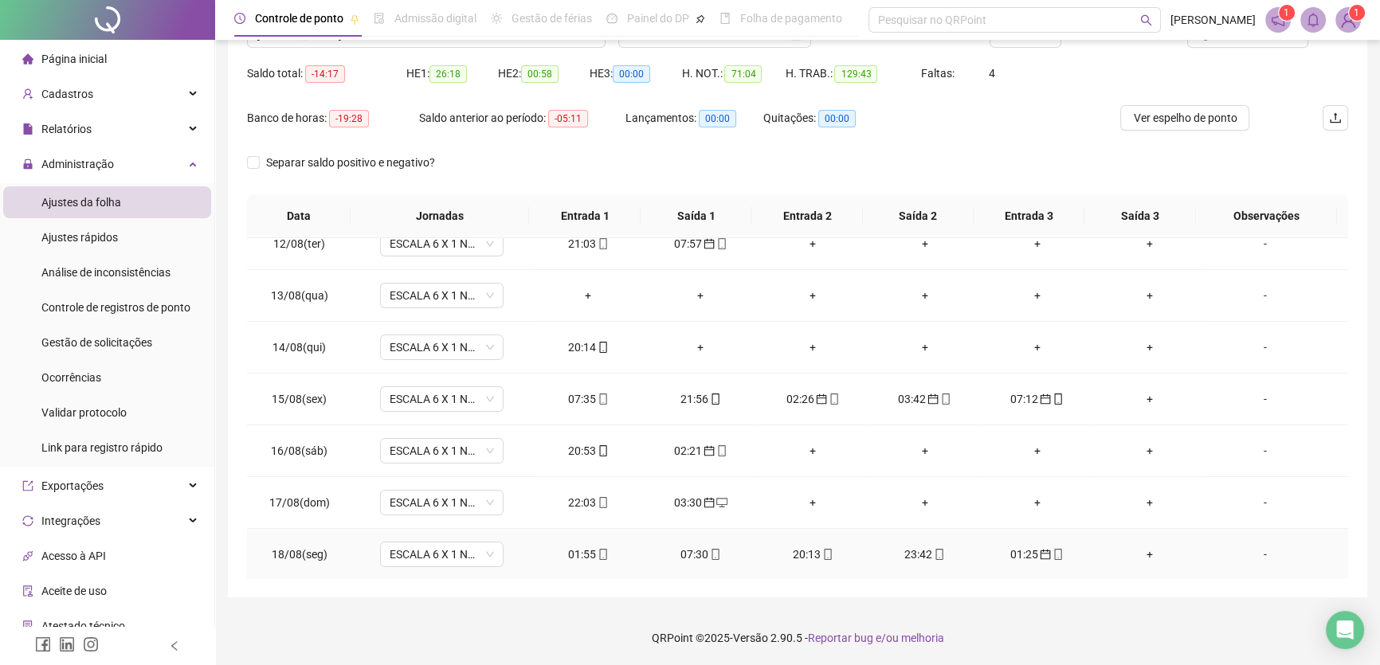
click at [688, 549] on div "07:30" at bounding box center [700, 555] width 87 height 18
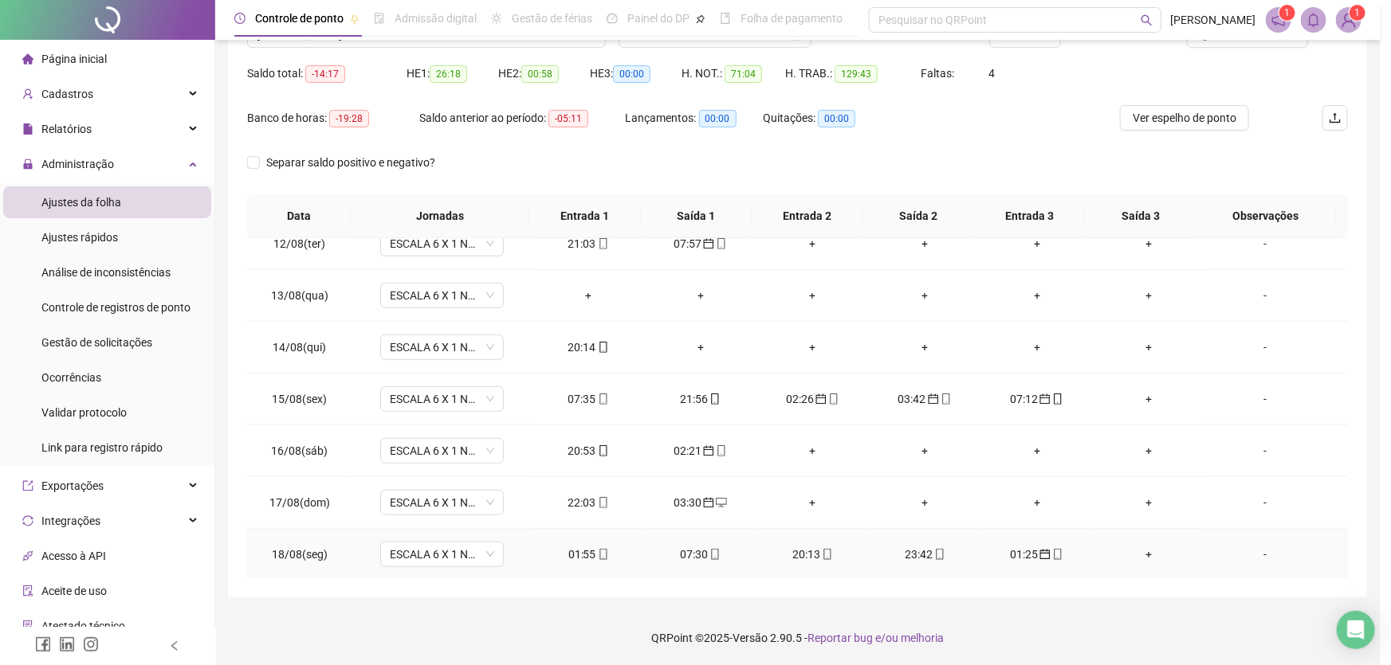
type input "**********"
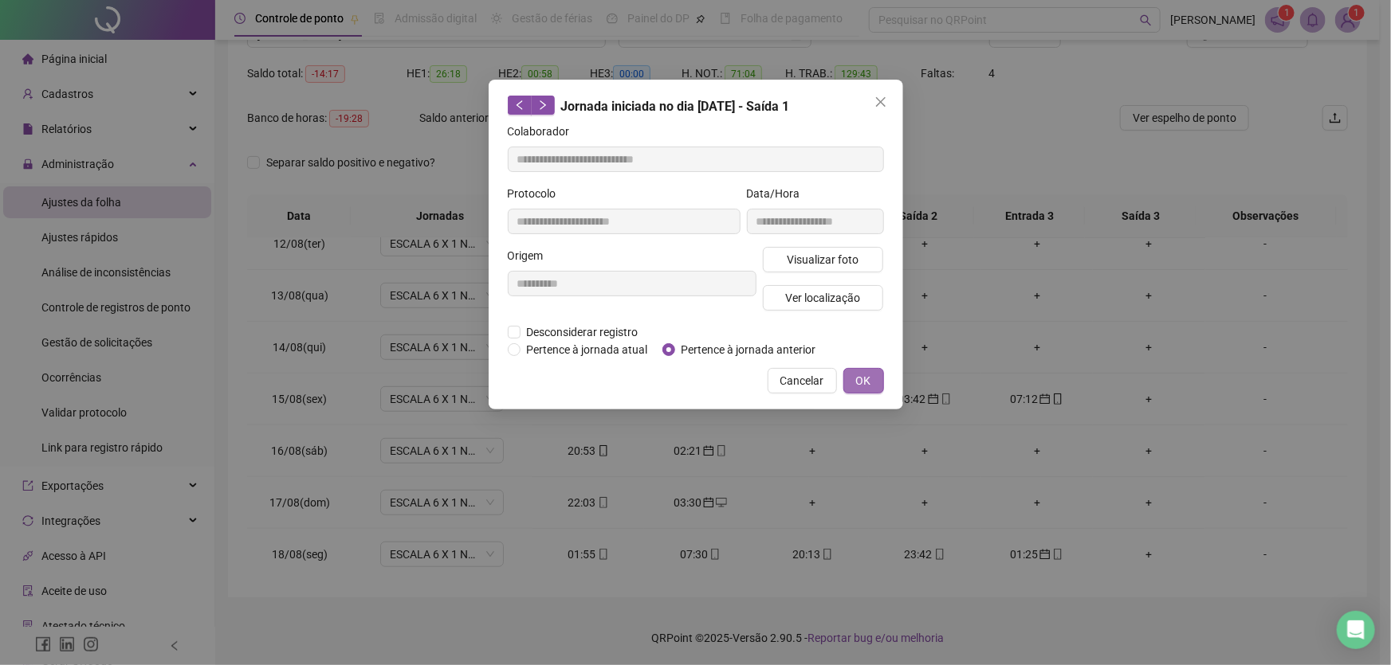
click at [857, 374] on span "OK" at bounding box center [863, 381] width 15 height 18
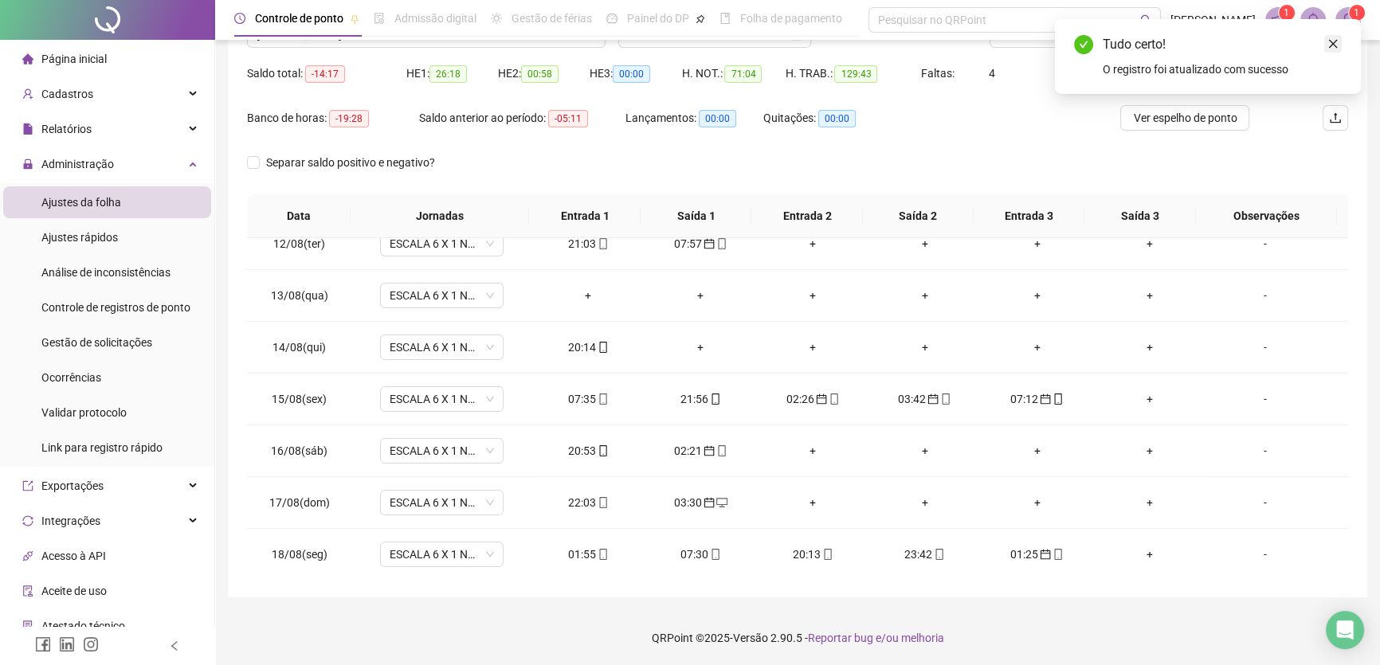
click at [1336, 43] on icon "close" at bounding box center [1333, 43] width 11 height 11
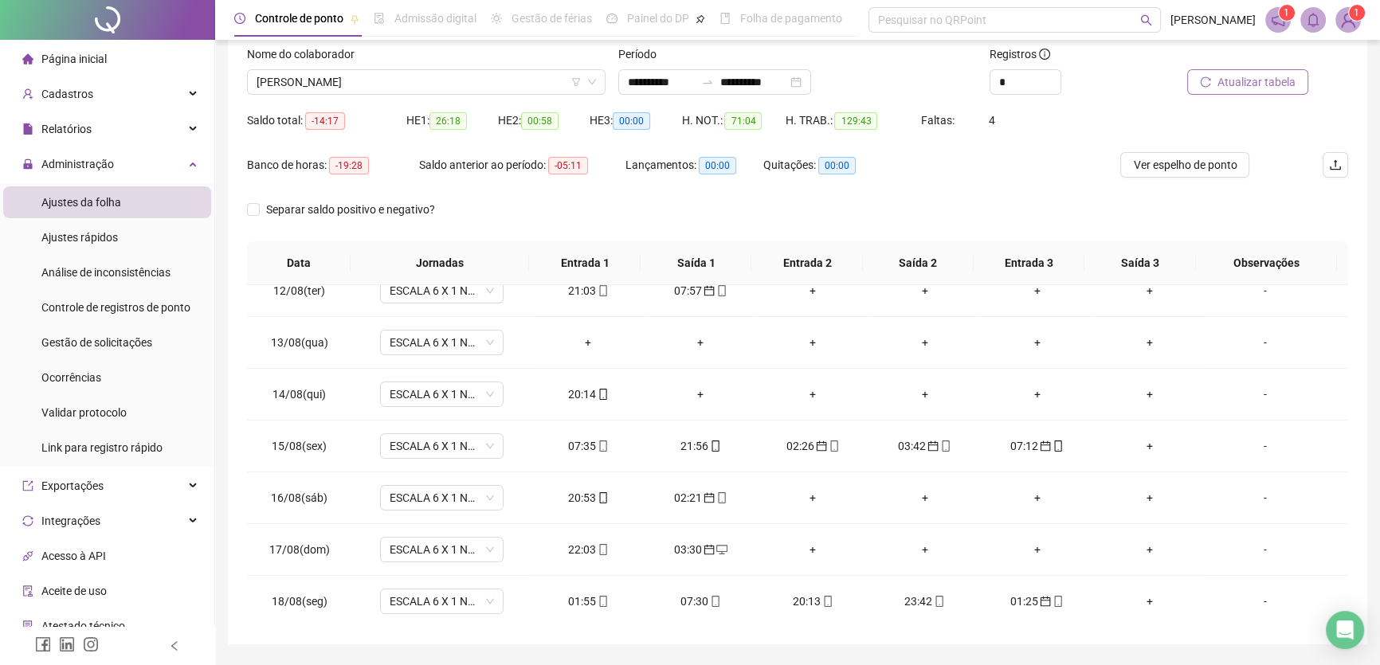
scroll to position [76, 0]
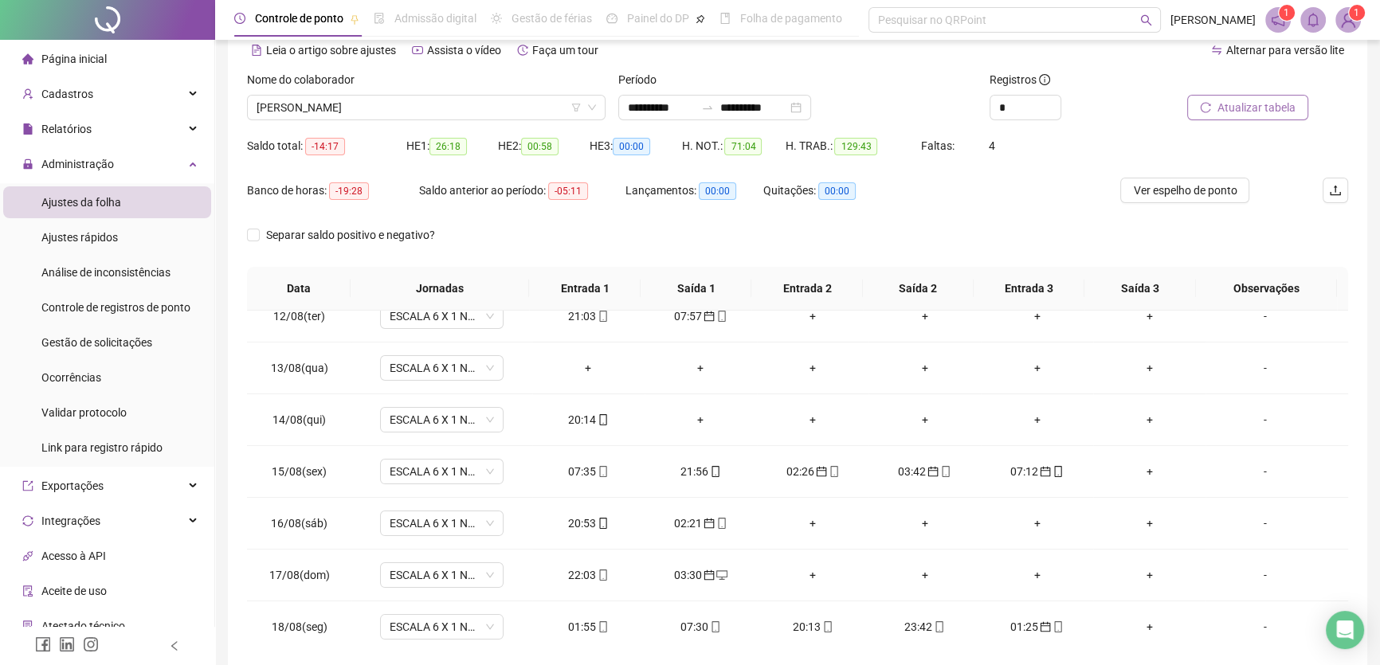
click at [1247, 99] on span "Atualizar tabela" at bounding box center [1257, 108] width 78 height 18
click at [787, 106] on input "**********" at bounding box center [753, 108] width 67 height 18
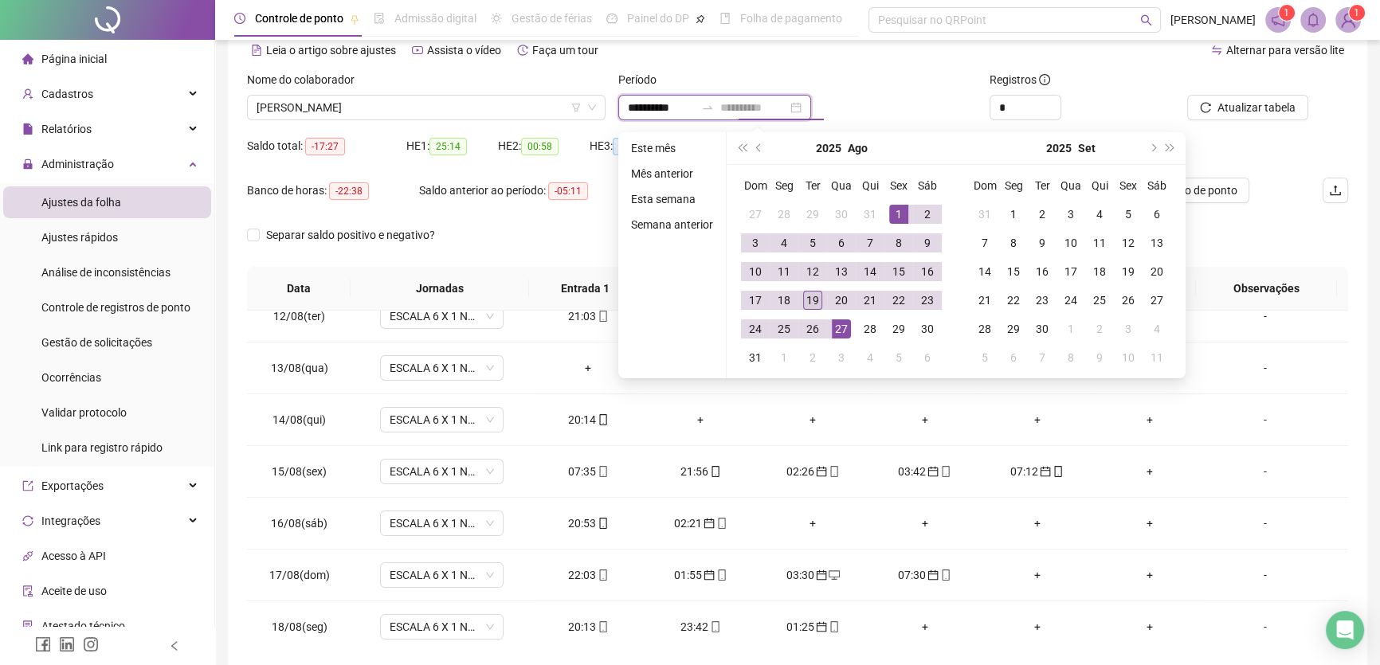
type input "**********"
click at [814, 291] on div "19" at bounding box center [812, 300] width 19 height 19
type input "**********"
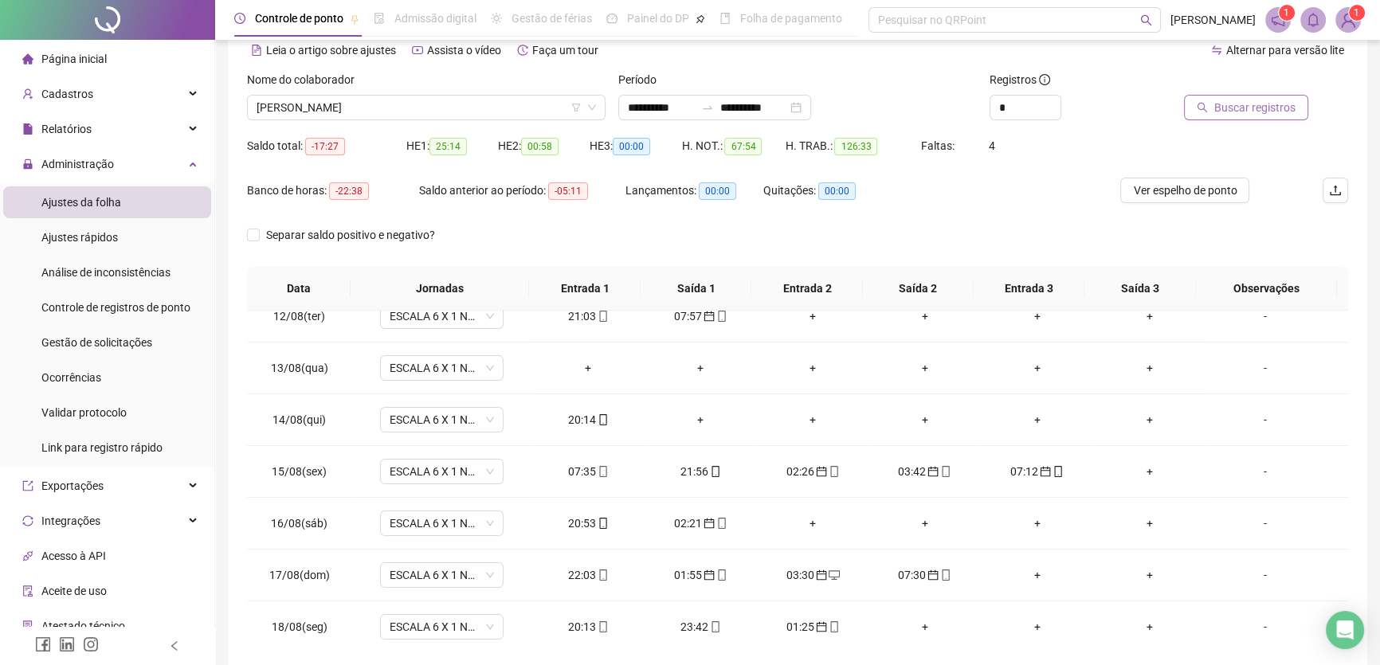
click at [1245, 110] on span "Buscar registros" at bounding box center [1255, 108] width 81 height 18
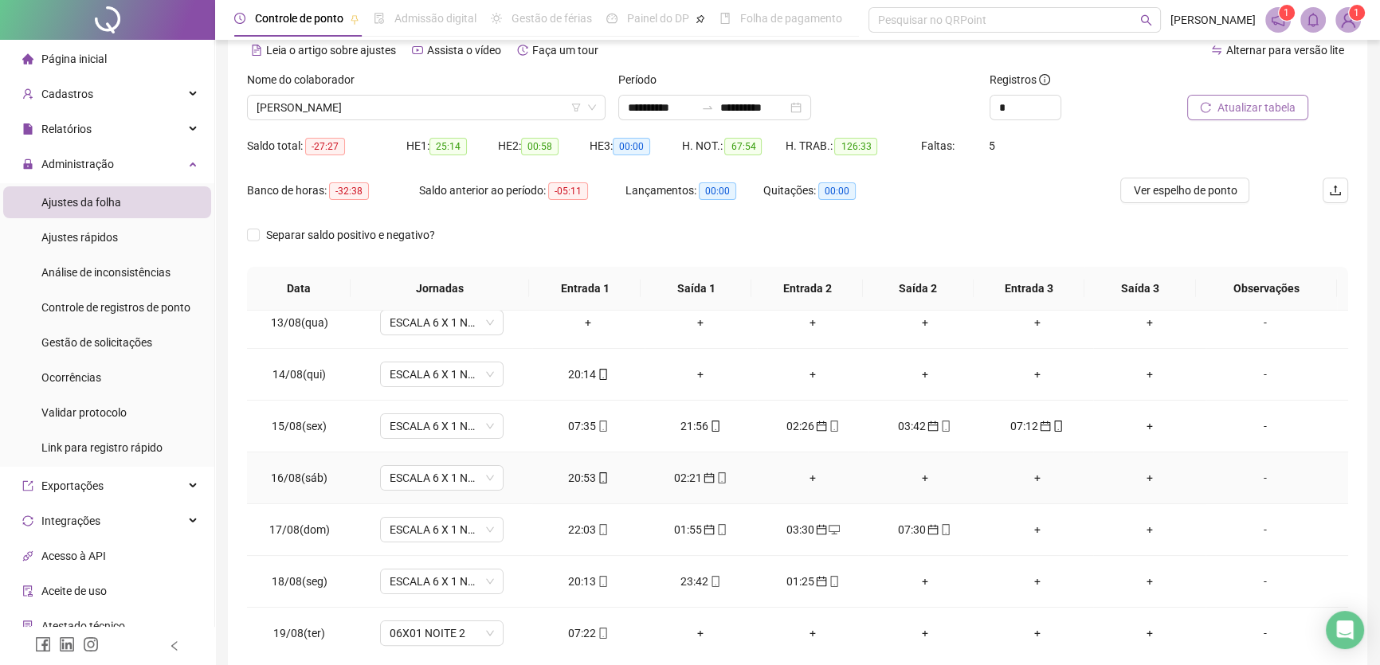
scroll to position [642, 0]
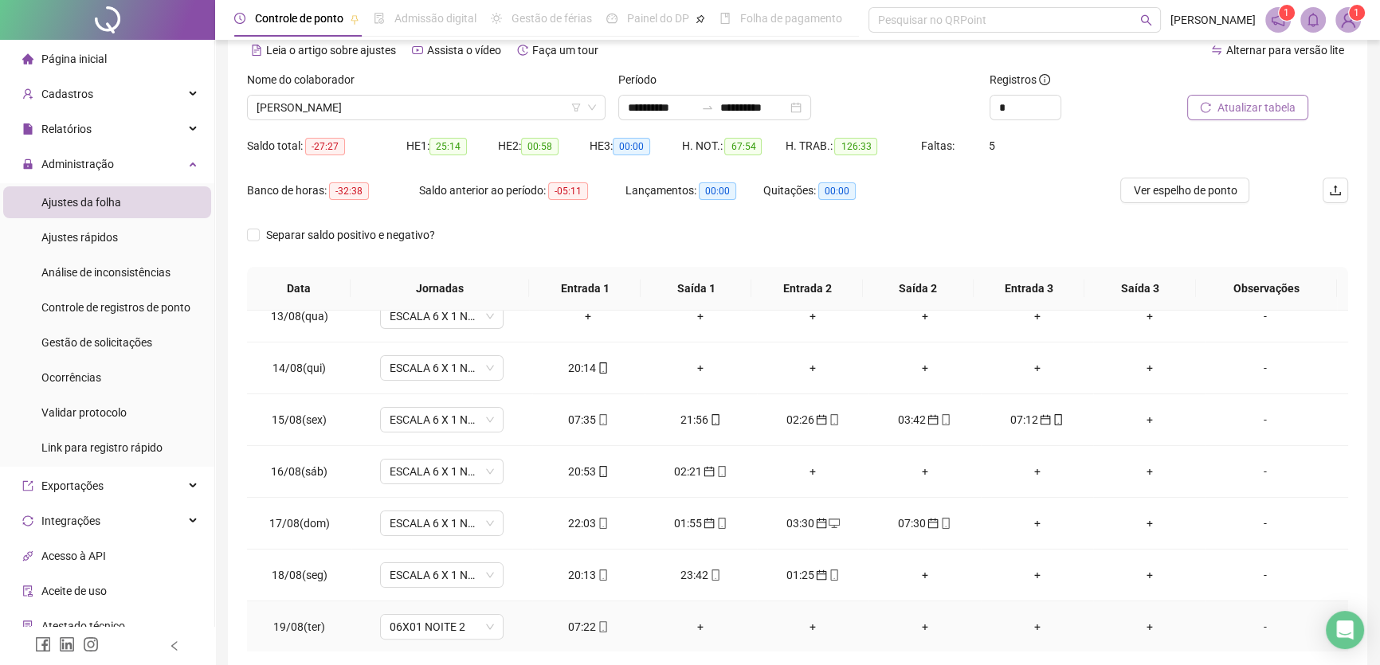
click at [570, 629] on div "07:22" at bounding box center [588, 627] width 87 height 18
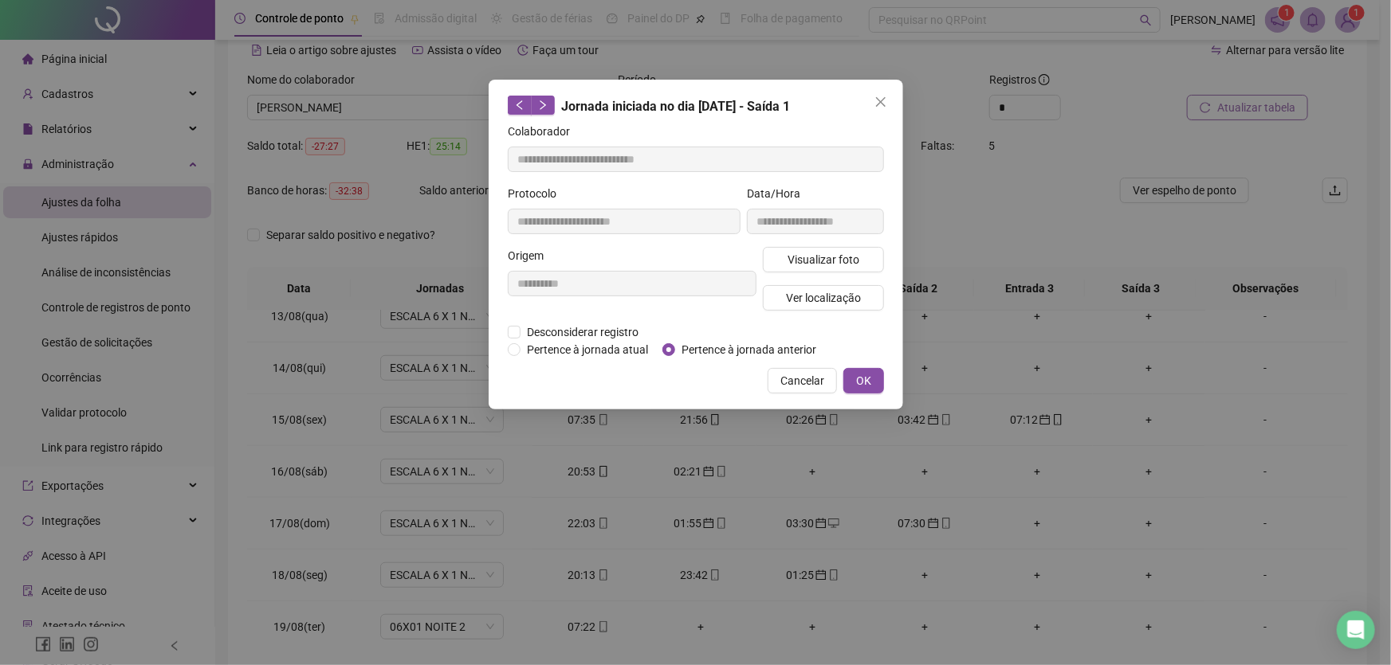
type input "**********"
click at [858, 377] on span "OK" at bounding box center [863, 381] width 15 height 18
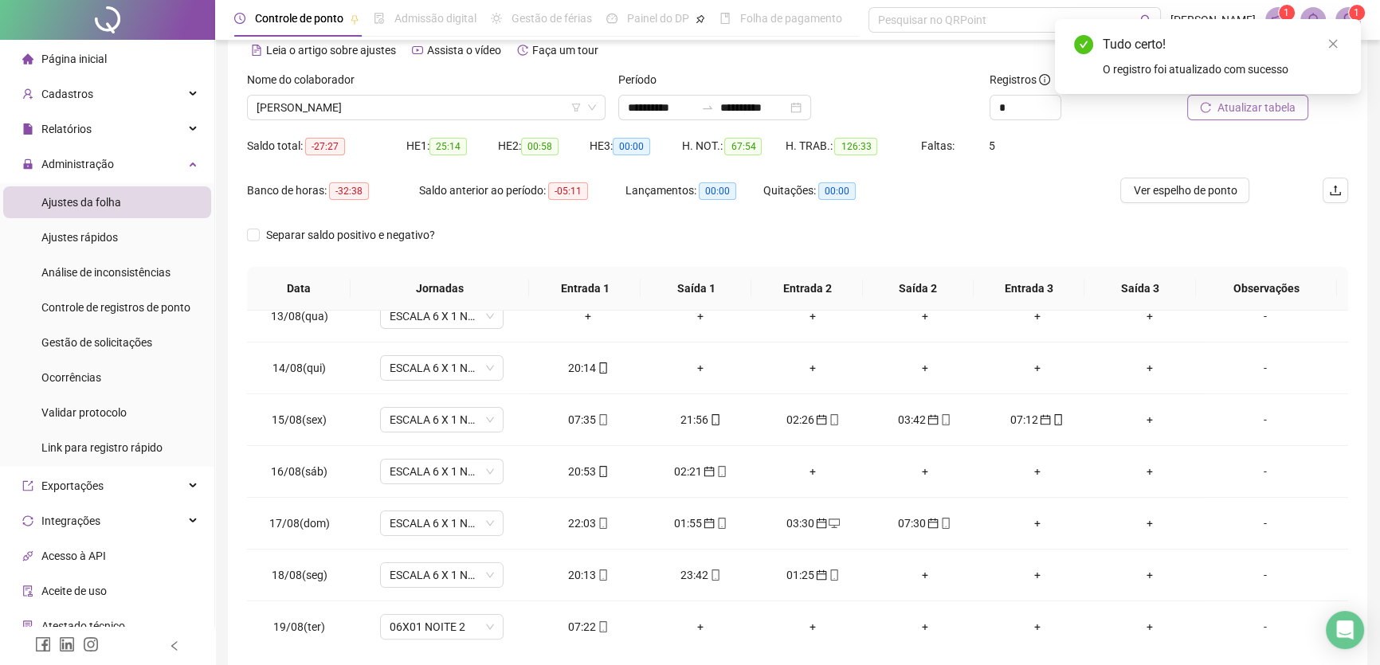
click at [1246, 94] on div "Tudo certo! O registro foi atualizado com sucesso" at bounding box center [1208, 56] width 306 height 75
drag, startPoint x: 1336, startPoint y: 44, endPoint x: 1330, endPoint y: 69, distance: 25.5
click at [1335, 44] on icon "close" at bounding box center [1333, 43] width 11 height 11
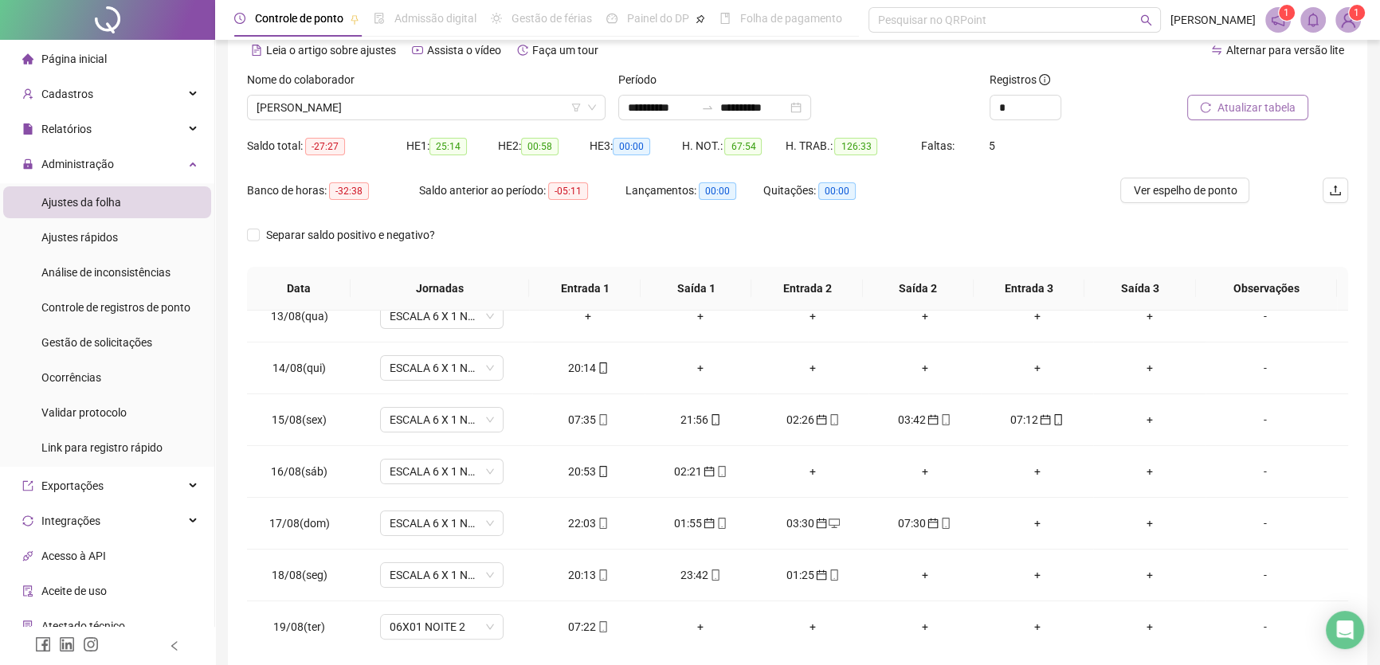
click at [1245, 104] on span "Atualizar tabela" at bounding box center [1257, 108] width 78 height 18
click at [474, 623] on span "06X01 NOITE 2" at bounding box center [442, 627] width 104 height 24
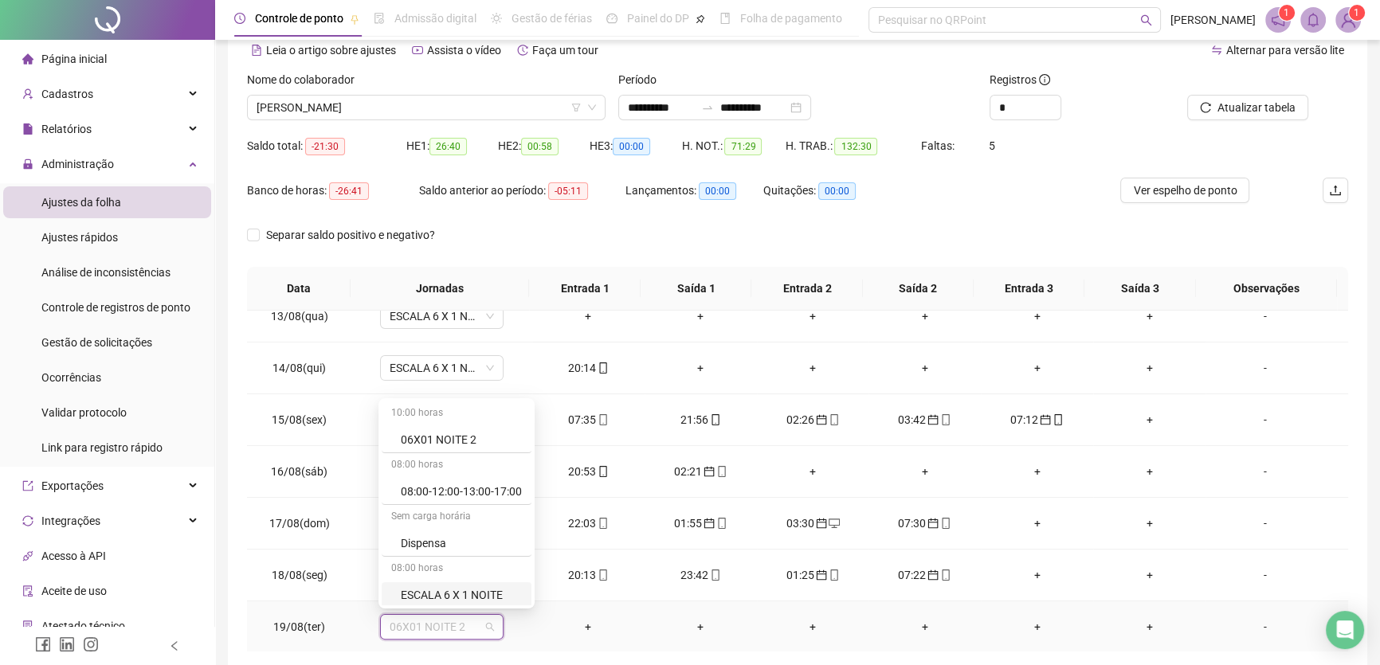
click at [480, 589] on div "ESCALA 6 X 1 NOITE" at bounding box center [461, 596] width 121 height 18
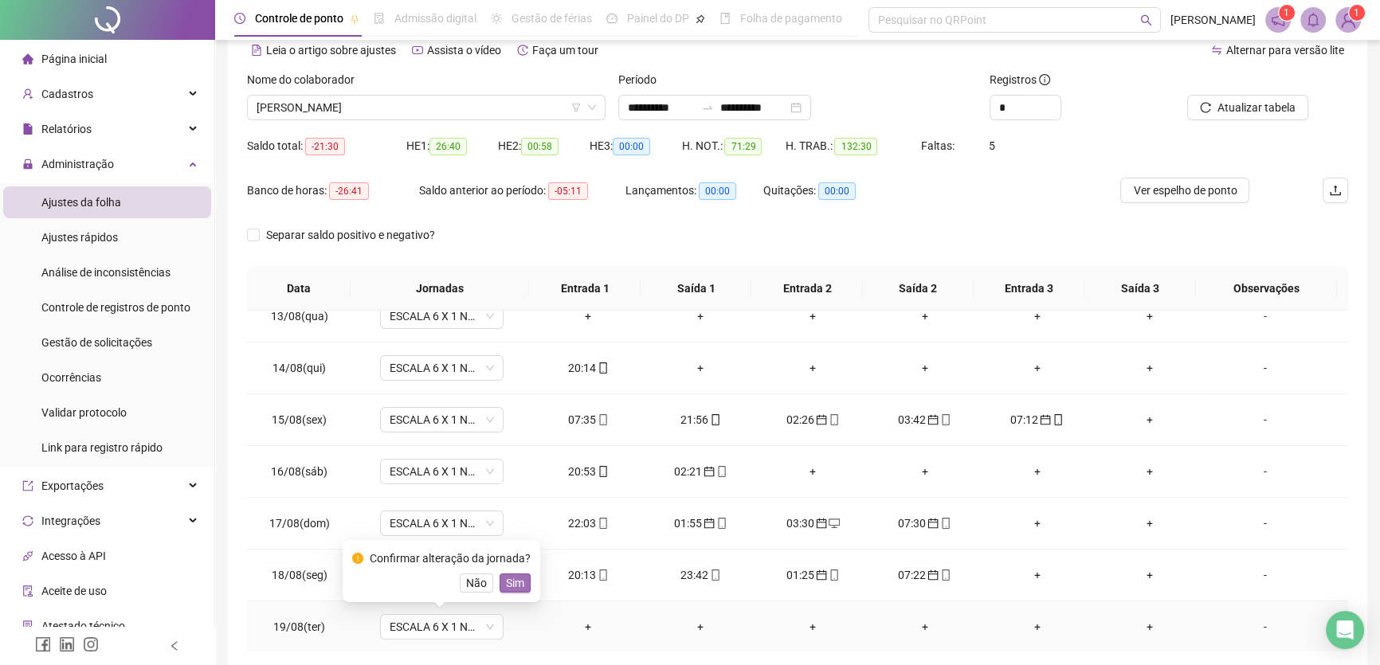
click at [514, 585] on span "Sim" at bounding box center [515, 584] width 18 height 18
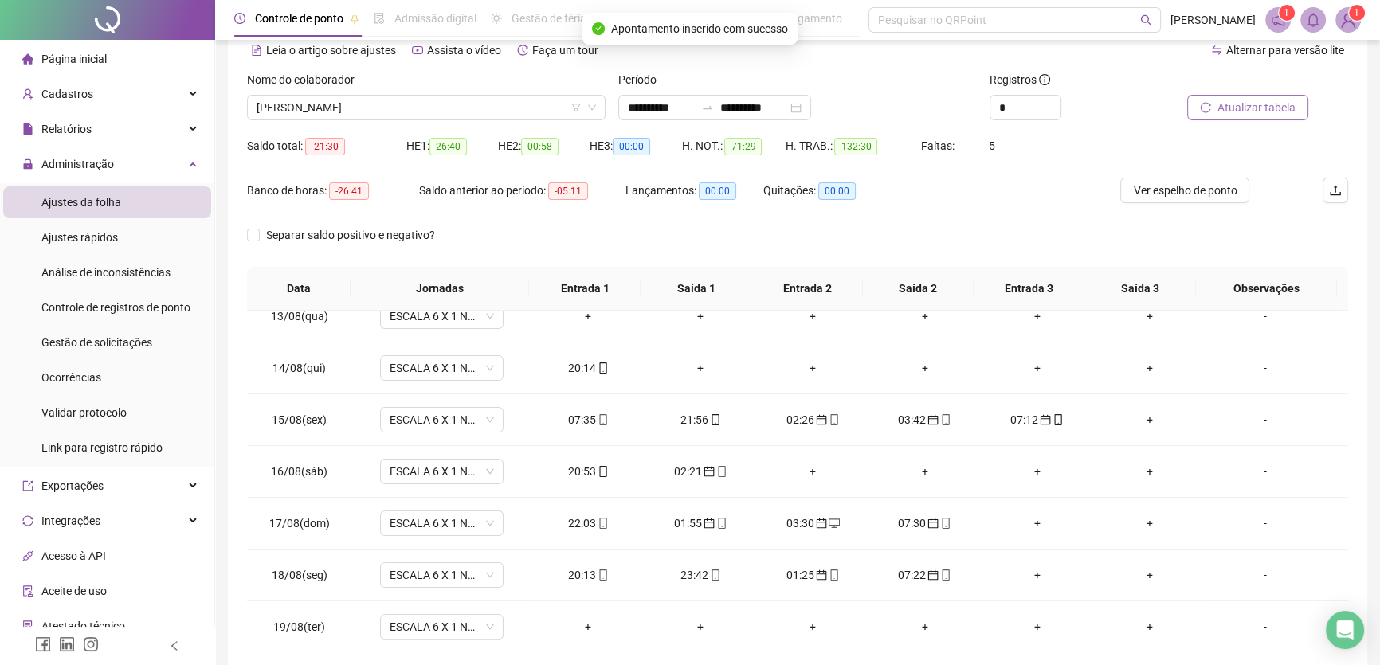
click at [1265, 108] on span "Atualizar tabela" at bounding box center [1257, 108] width 78 height 18
click at [589, 415] on div "07:35" at bounding box center [588, 420] width 87 height 18
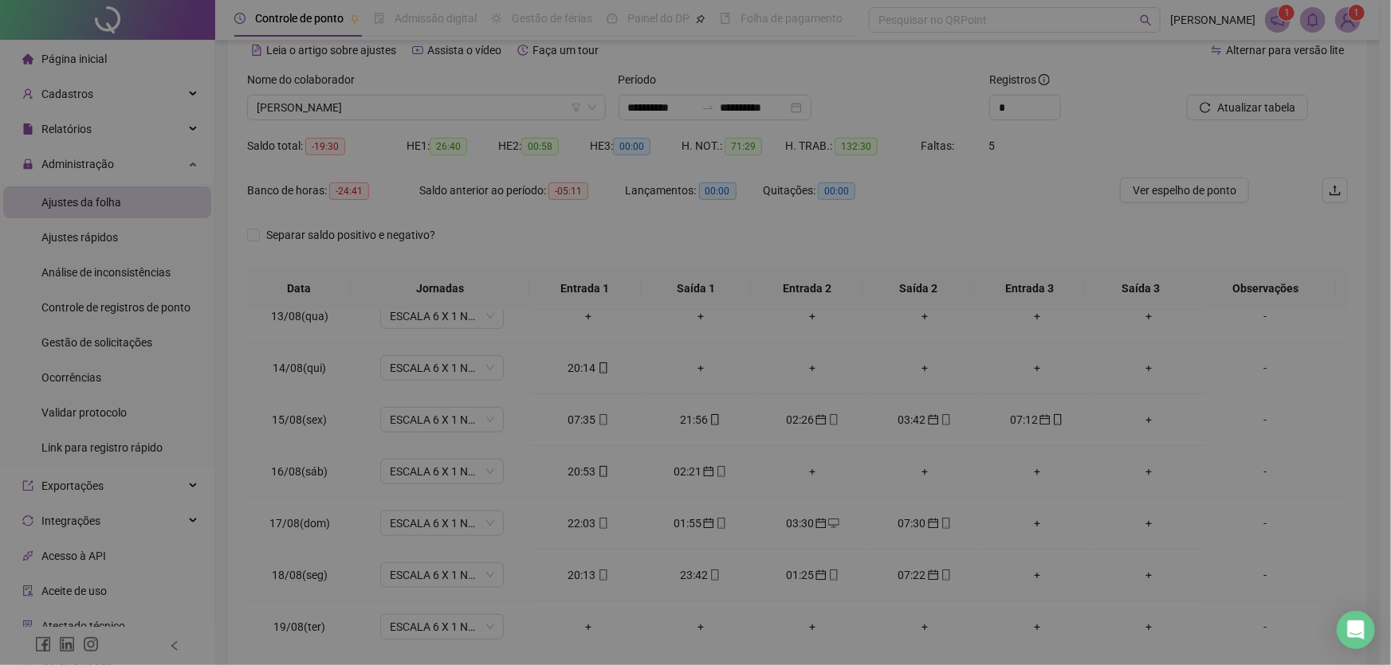
type input "**********"
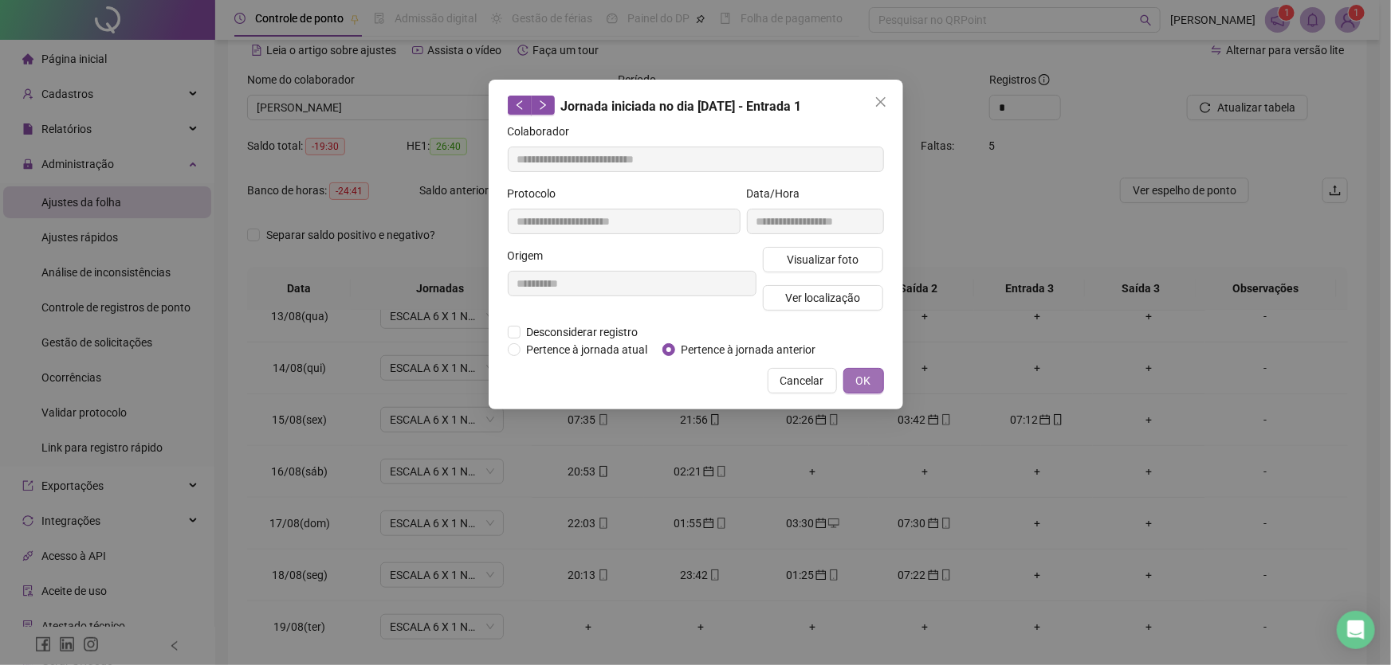
click at [869, 377] on span "OK" at bounding box center [863, 381] width 15 height 18
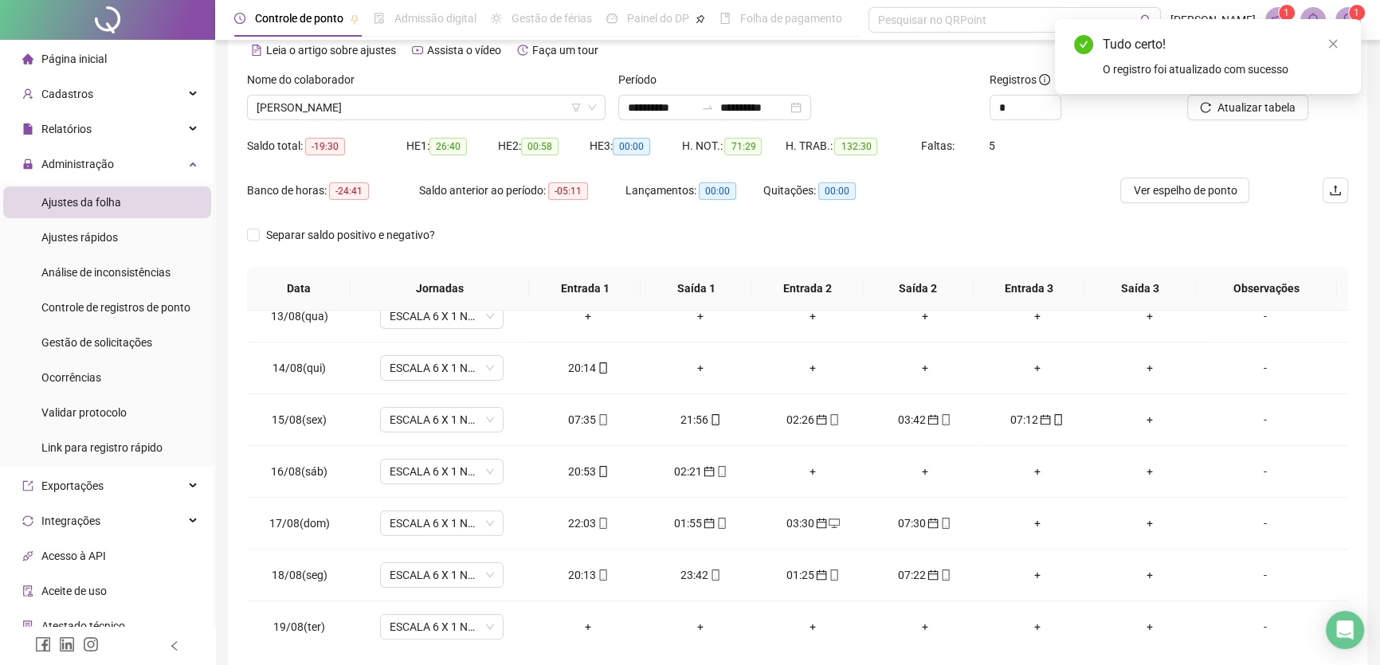
click at [1262, 94] on div "Tudo certo! O registro foi atualizado com sucesso" at bounding box center [1208, 56] width 306 height 75
click at [1250, 107] on span "Atualizar tabela" at bounding box center [1257, 108] width 78 height 18
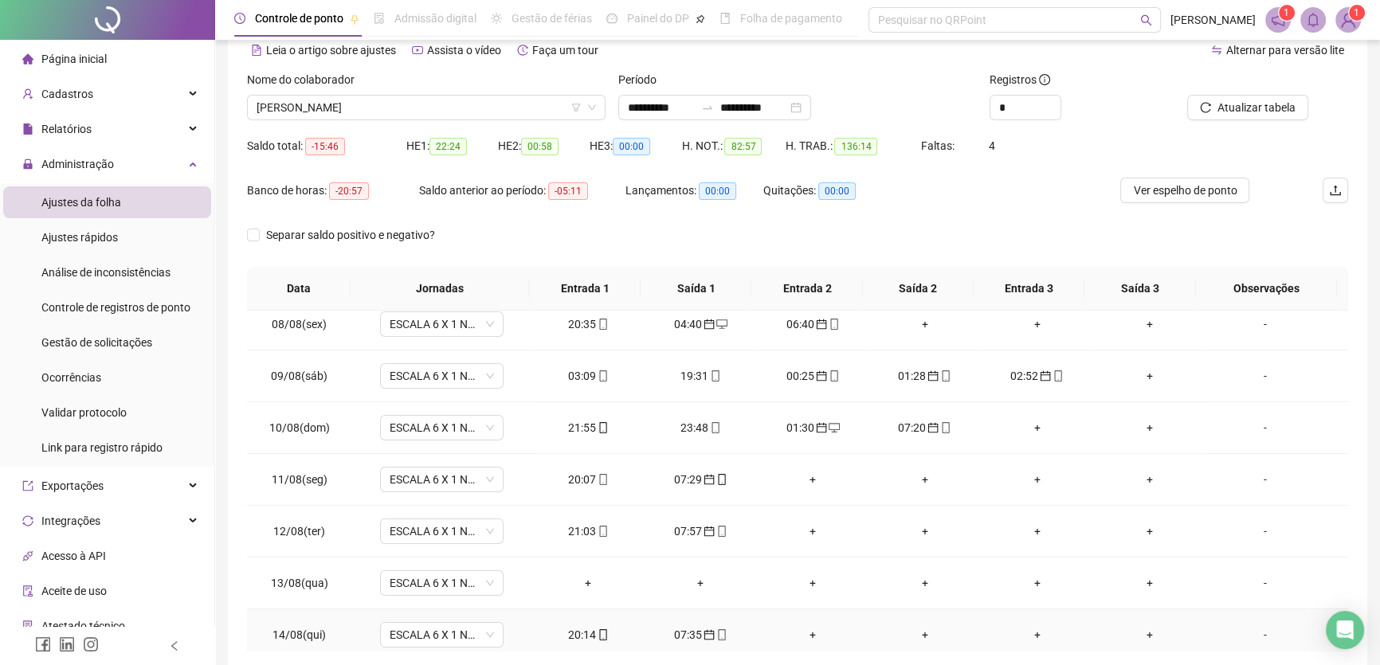
scroll to position [351, 0]
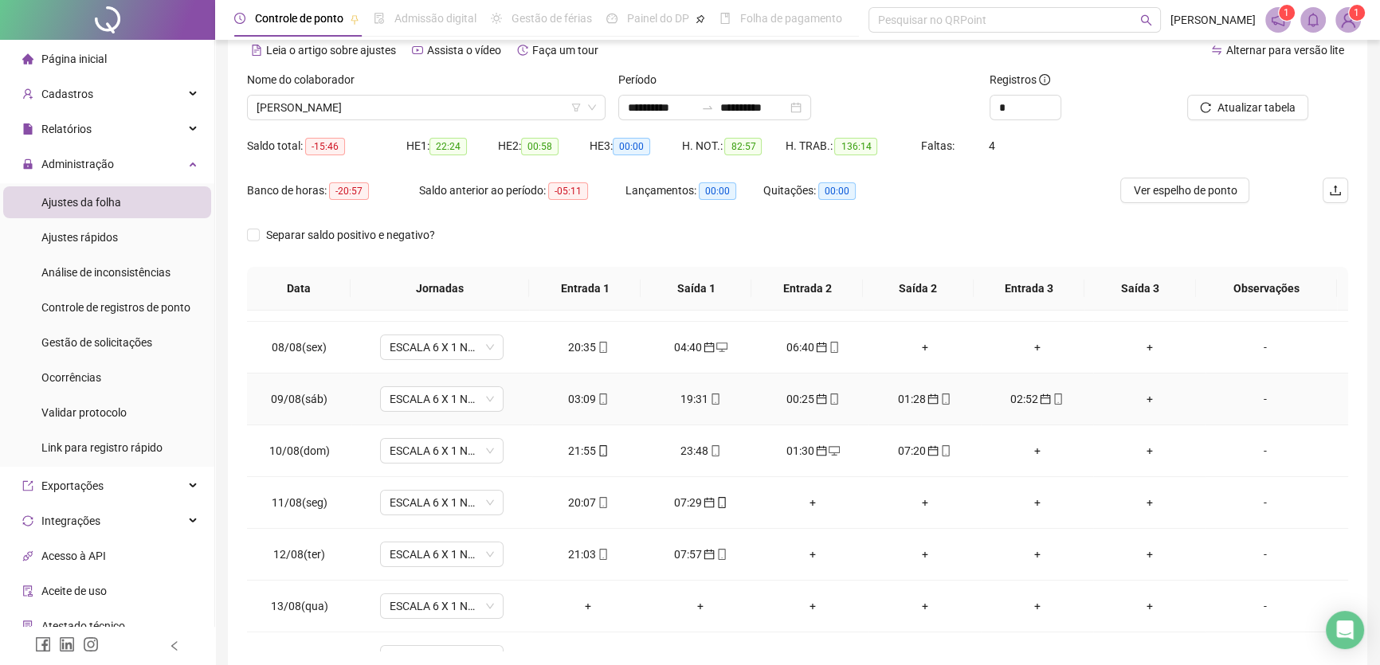
click at [583, 398] on div "03:09" at bounding box center [588, 400] width 87 height 18
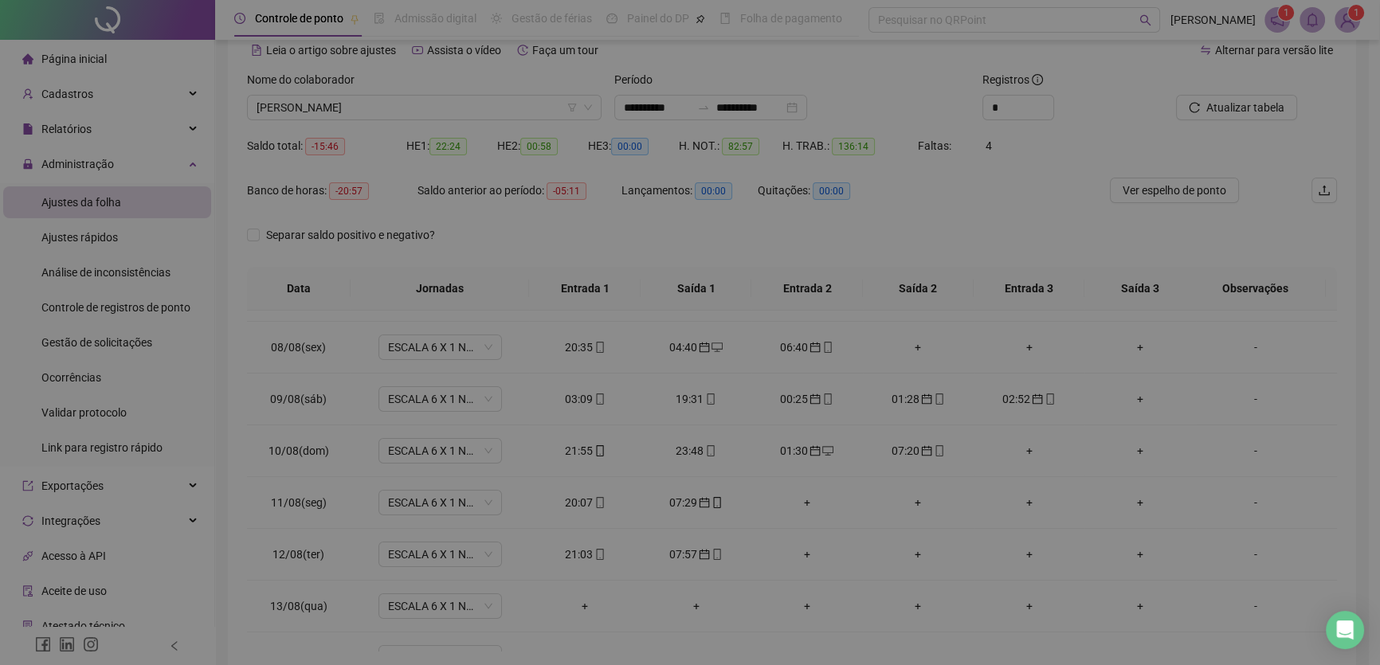
type input "**********"
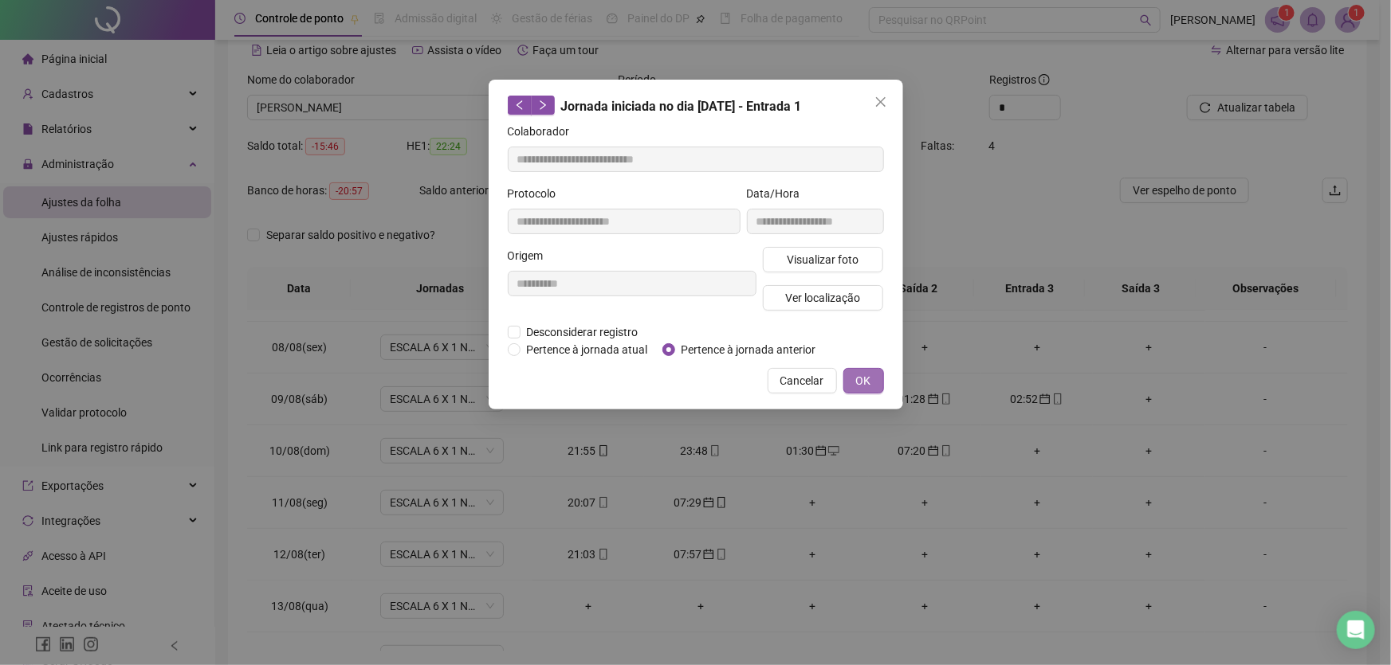
click at [861, 380] on span "OK" at bounding box center [863, 381] width 15 height 18
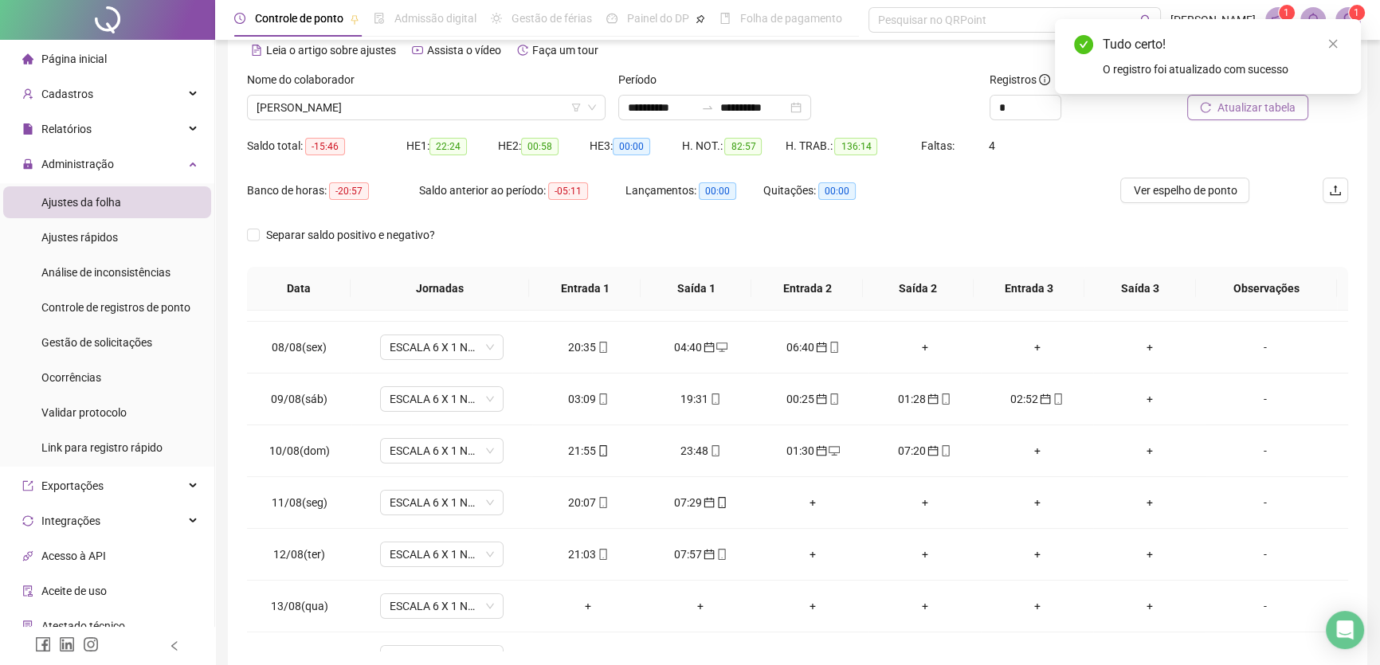
click at [1235, 107] on span "Atualizar tabela" at bounding box center [1257, 108] width 78 height 18
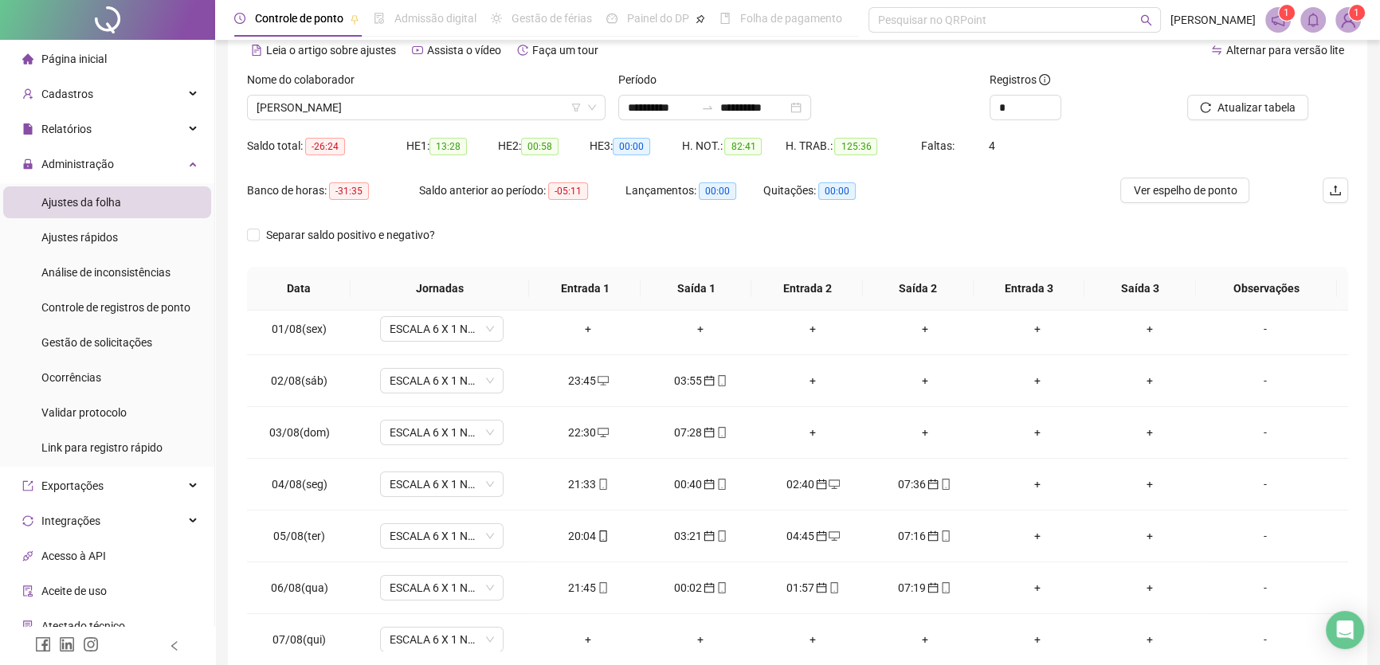
scroll to position [0, 0]
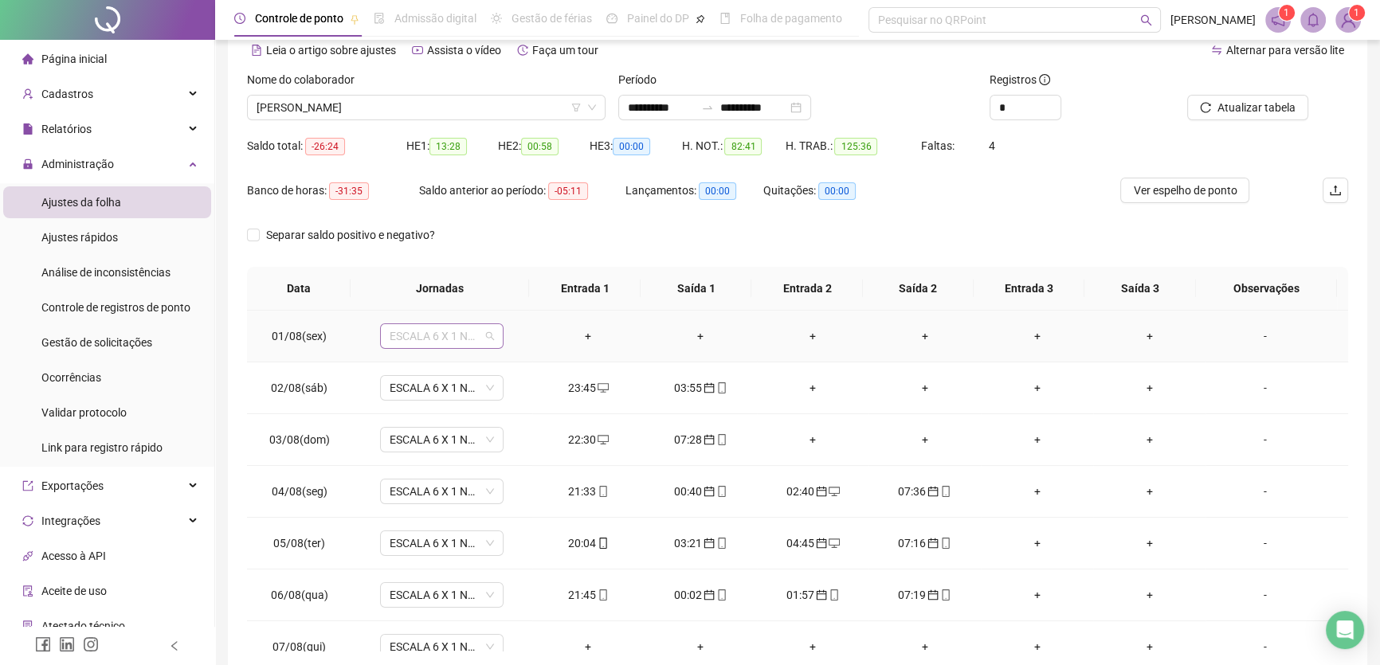
click at [480, 331] on span "ESCALA 6 X 1 NOITE" at bounding box center [442, 336] width 104 height 24
click at [426, 485] on div "Folga" at bounding box center [461, 488] width 121 height 18
click at [512, 288] on span "Sim" at bounding box center [515, 294] width 18 height 18
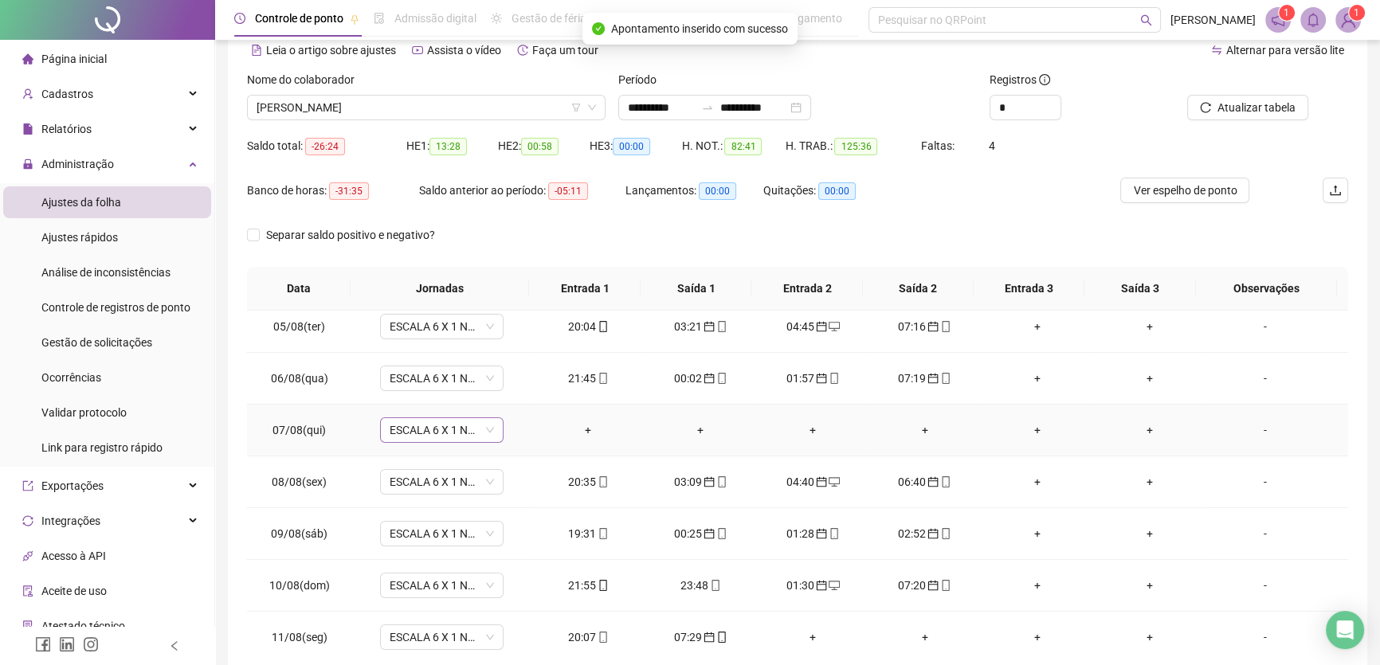
click at [488, 430] on span "ESCALA 6 X 1 NOITE" at bounding box center [442, 430] width 104 height 24
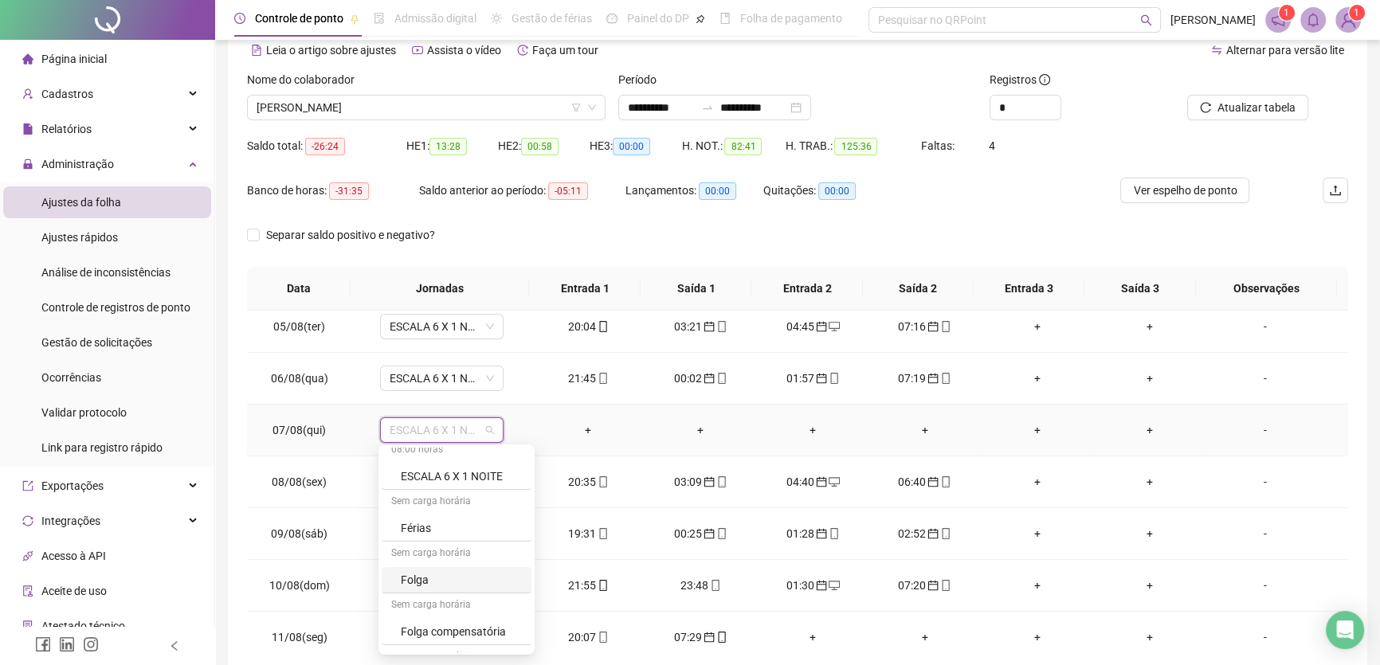
click at [429, 579] on div "Folga" at bounding box center [461, 580] width 121 height 18
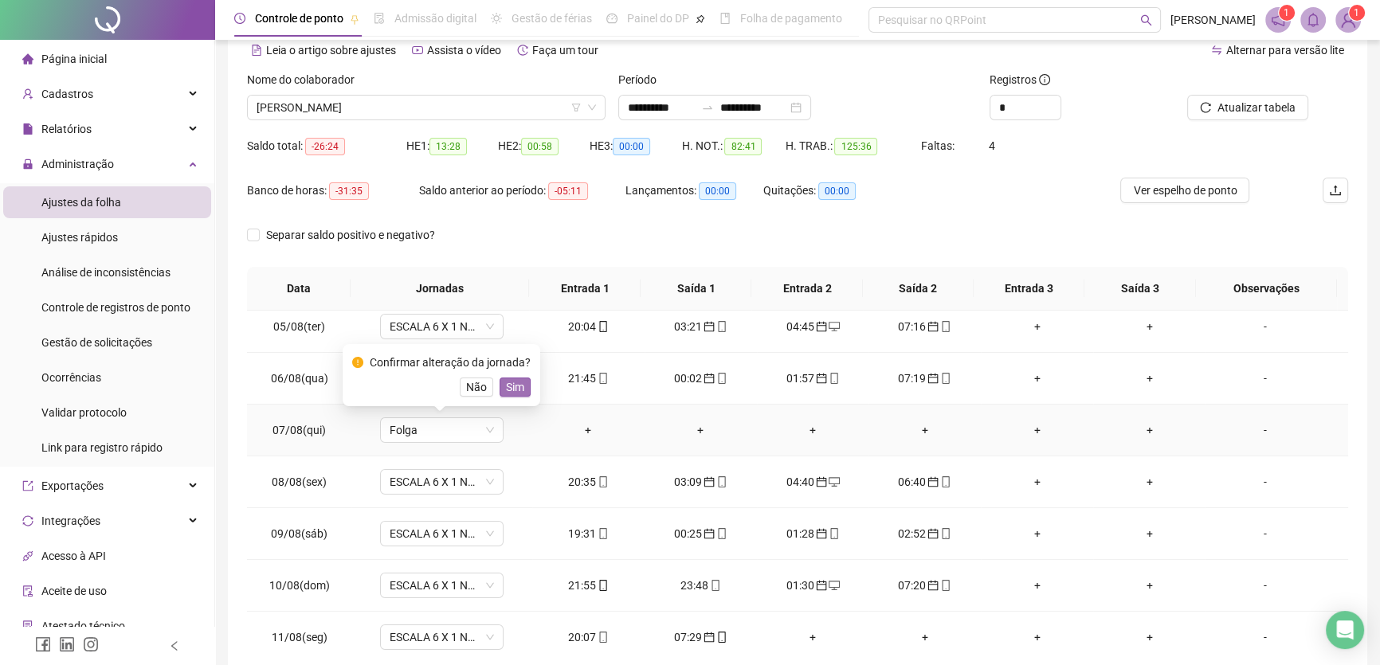
click at [512, 386] on span "Sim" at bounding box center [515, 388] width 18 height 18
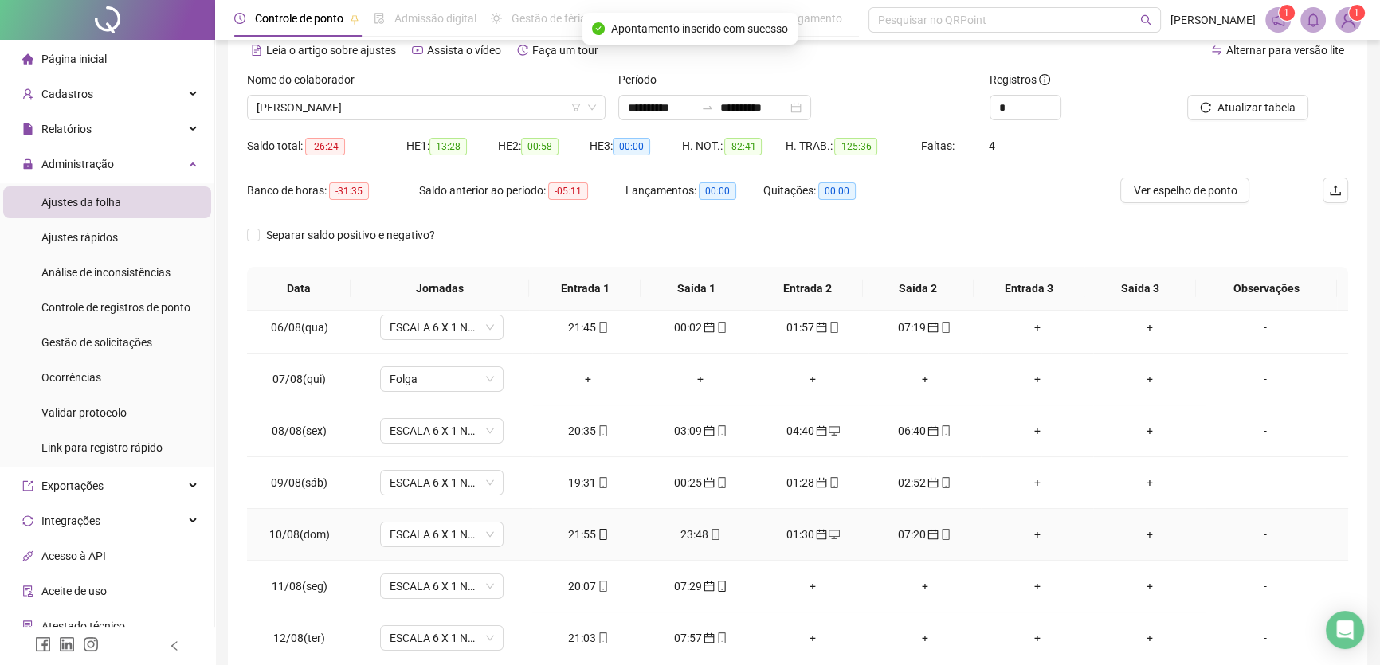
scroll to position [434, 0]
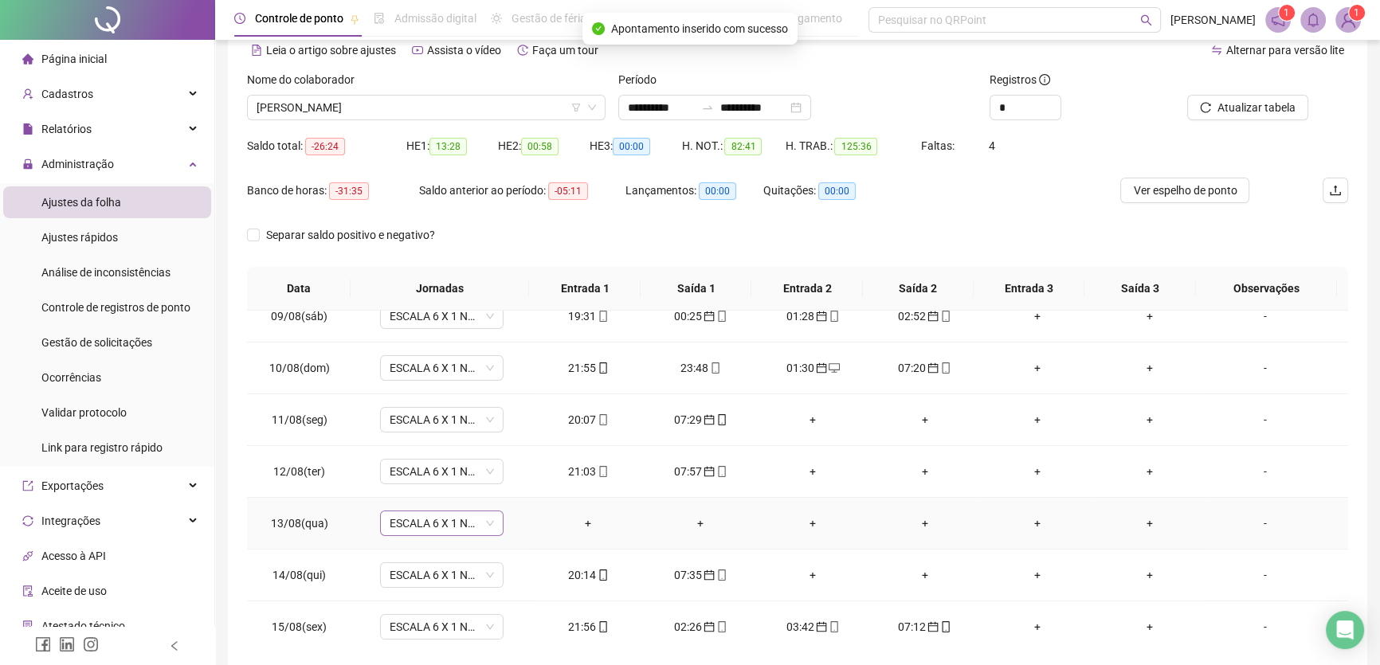
click at [472, 518] on span "ESCALA 6 X 1 NOITE" at bounding box center [442, 524] width 104 height 24
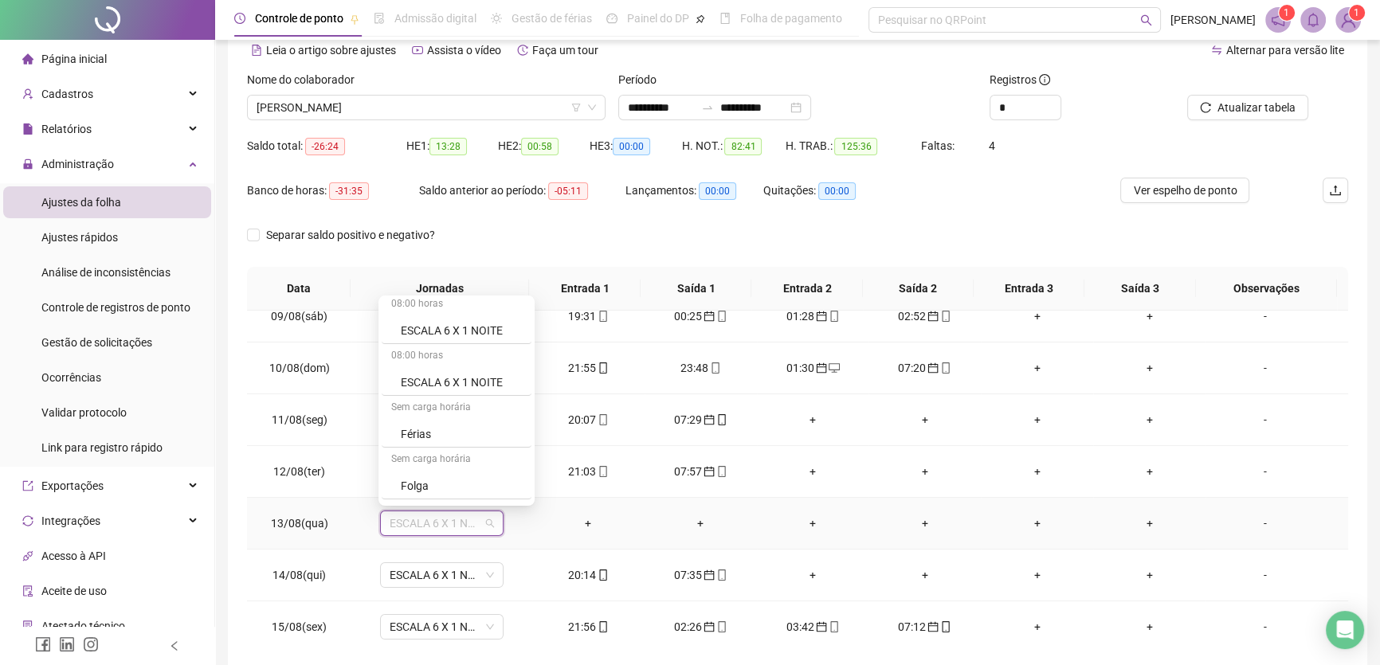
scroll to position [217, 0]
click at [432, 430] on div "Folga" at bounding box center [461, 431] width 121 height 18
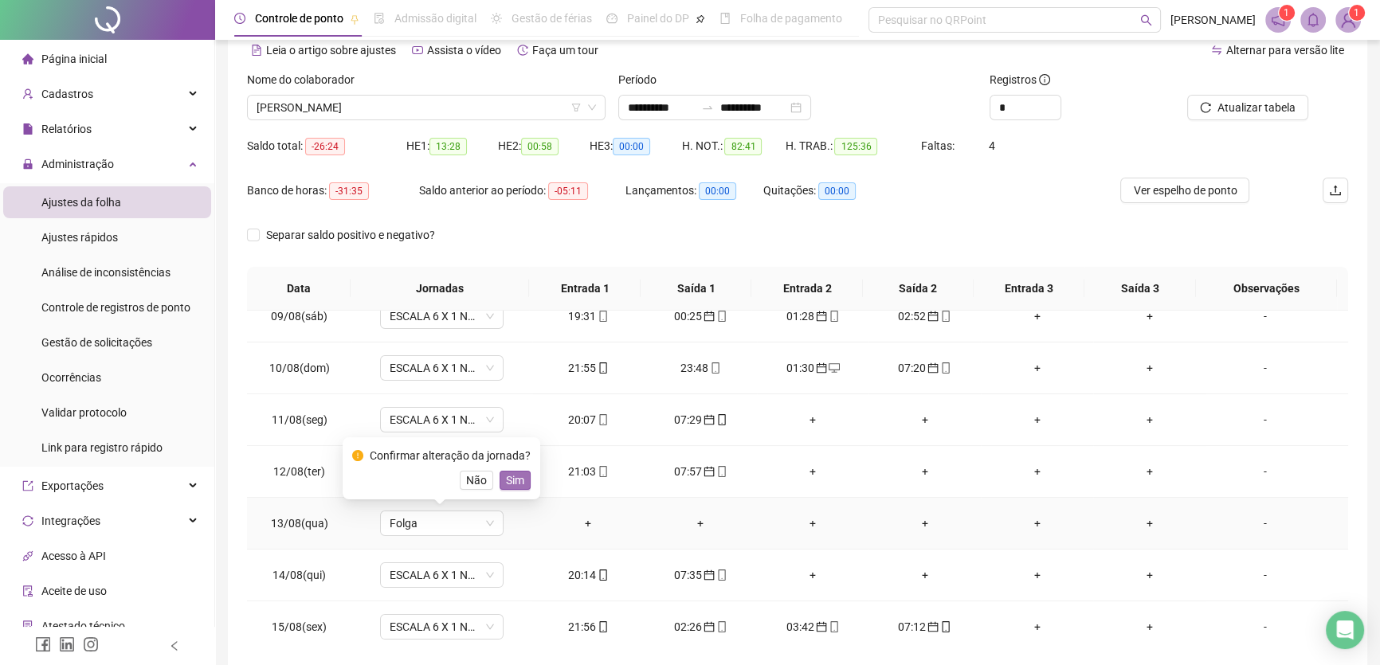
click at [508, 478] on span "Sim" at bounding box center [515, 481] width 18 height 18
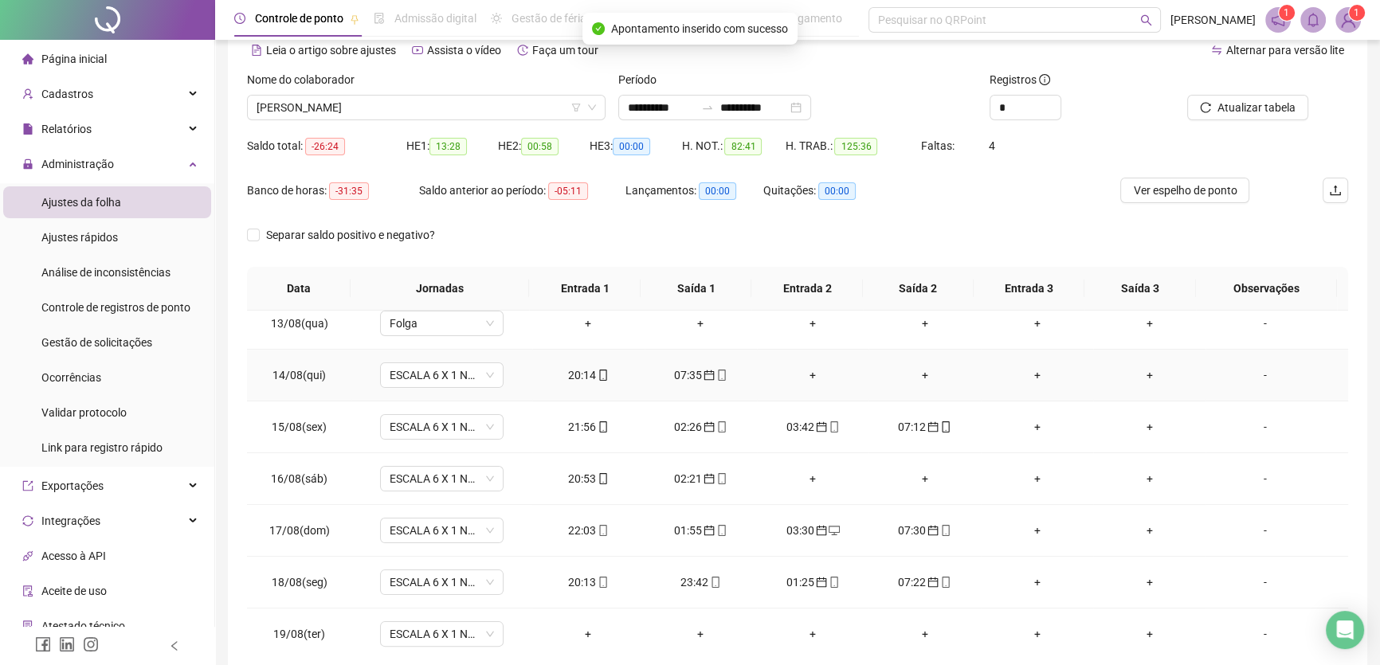
scroll to position [642, 0]
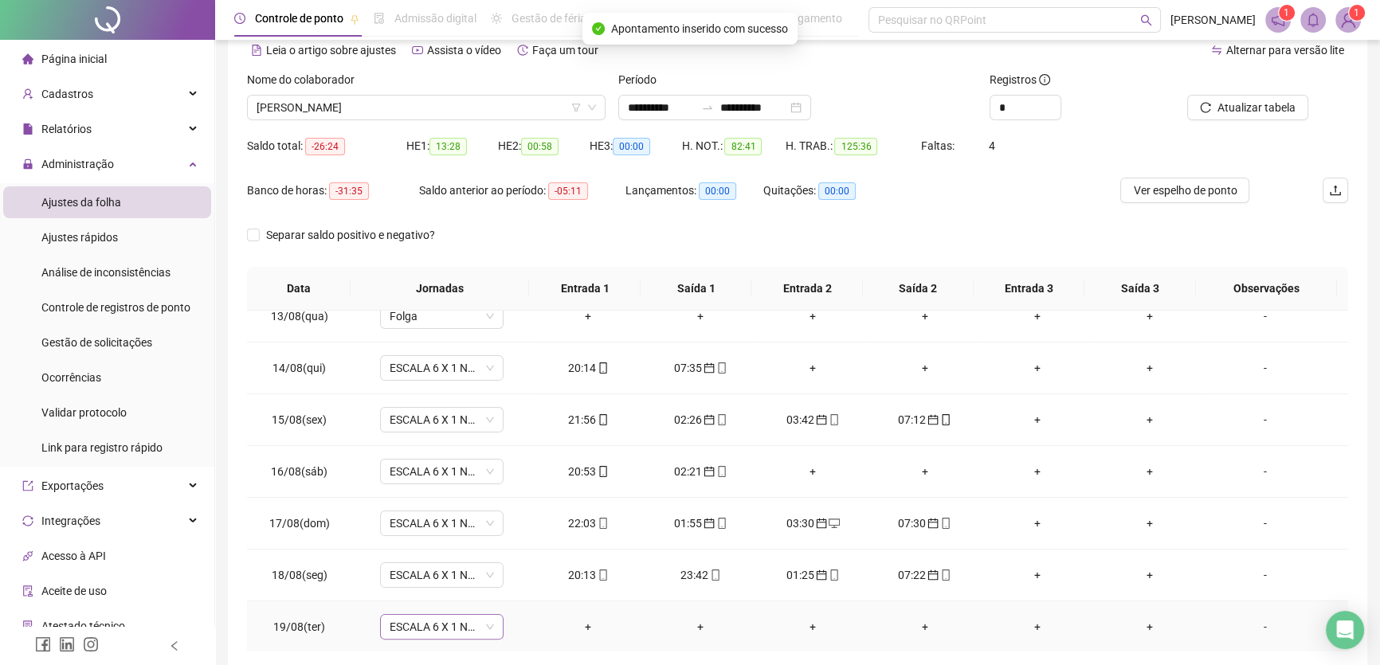
click at [481, 620] on span "ESCALA 6 X 1 NOITE" at bounding box center [442, 627] width 104 height 24
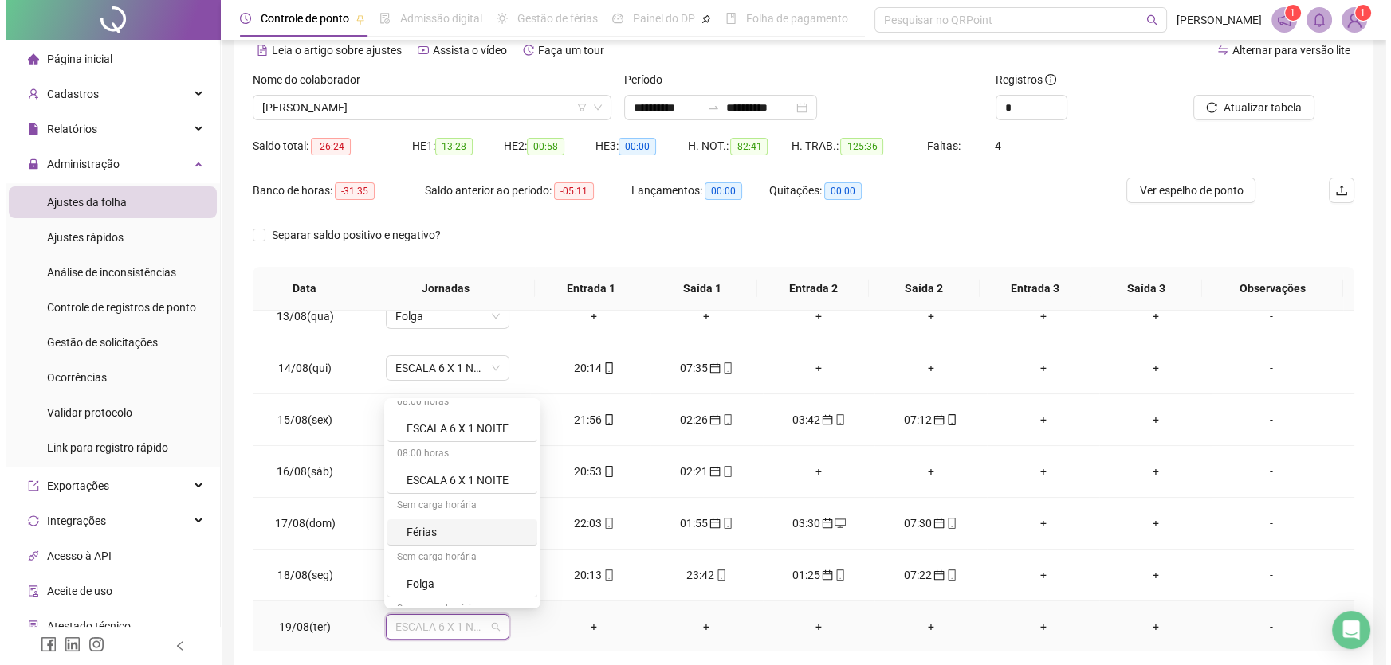
scroll to position [217, 0]
click at [445, 527] on div "Folga" at bounding box center [461, 534] width 121 height 18
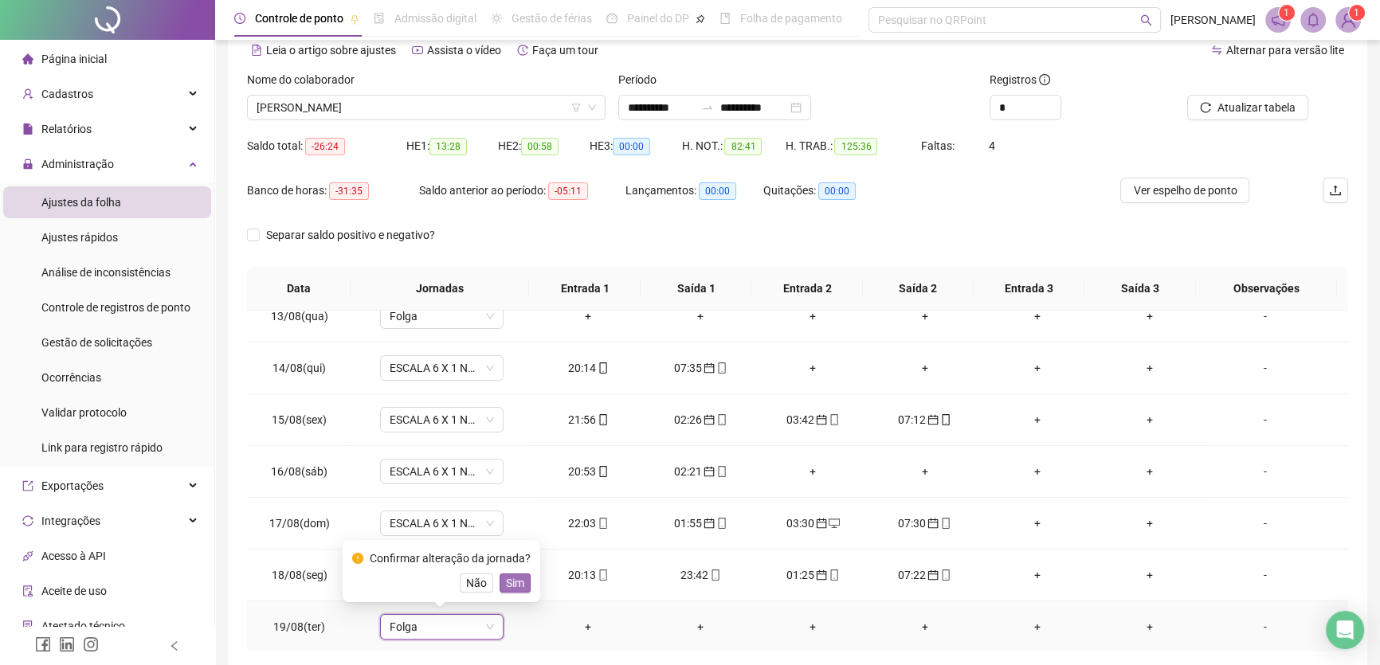
click at [512, 581] on span "Sim" at bounding box center [515, 584] width 18 height 18
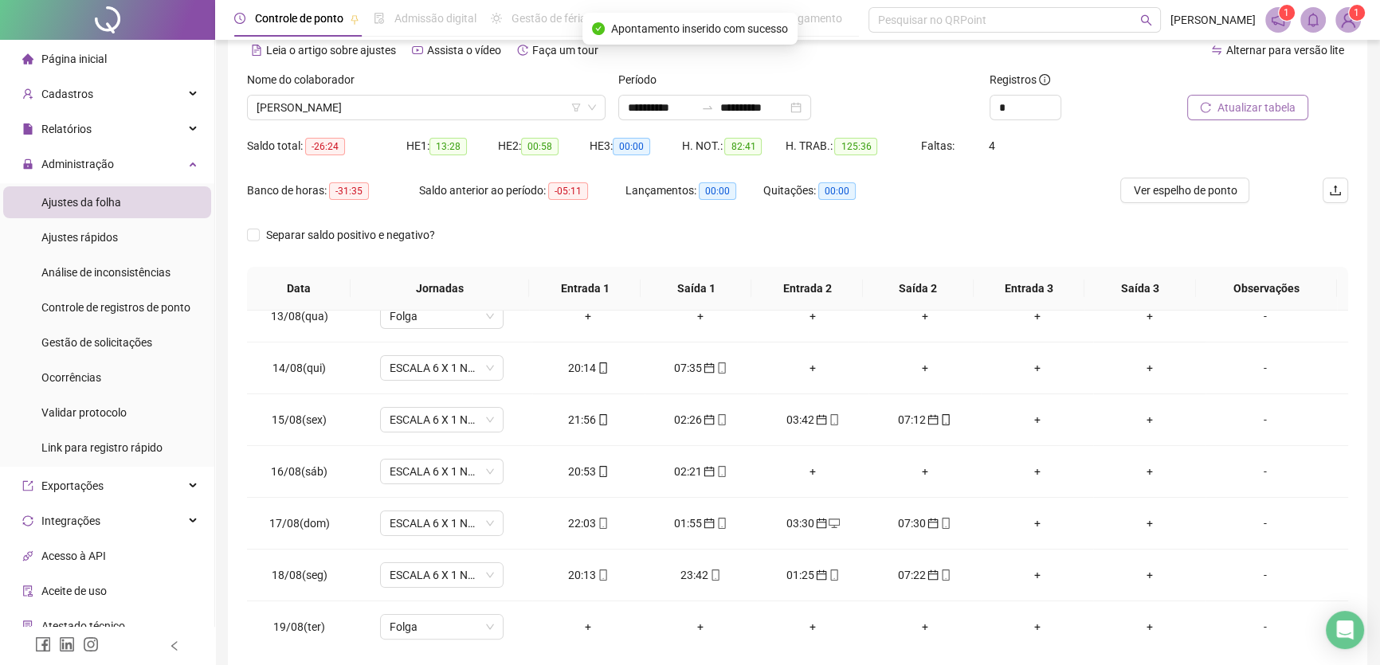
click at [1253, 107] on span "Atualizar tabela" at bounding box center [1257, 108] width 78 height 18
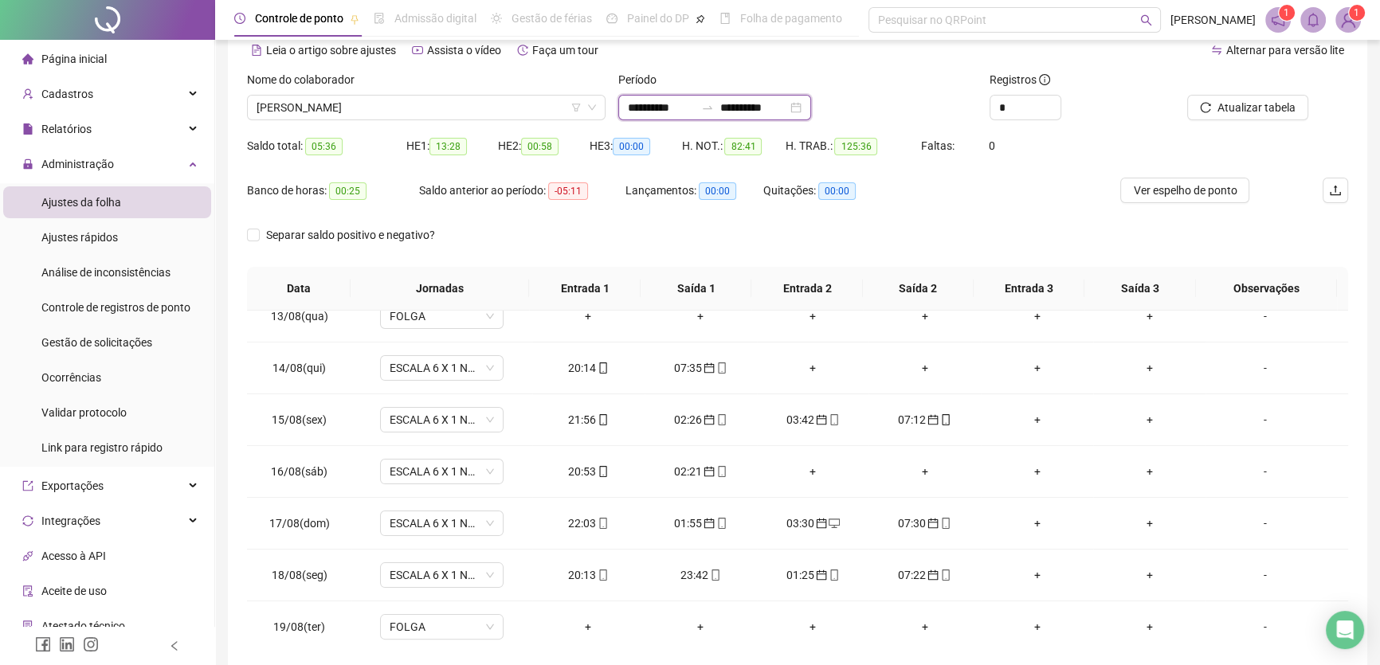
click at [787, 108] on input "**********" at bounding box center [753, 108] width 67 height 18
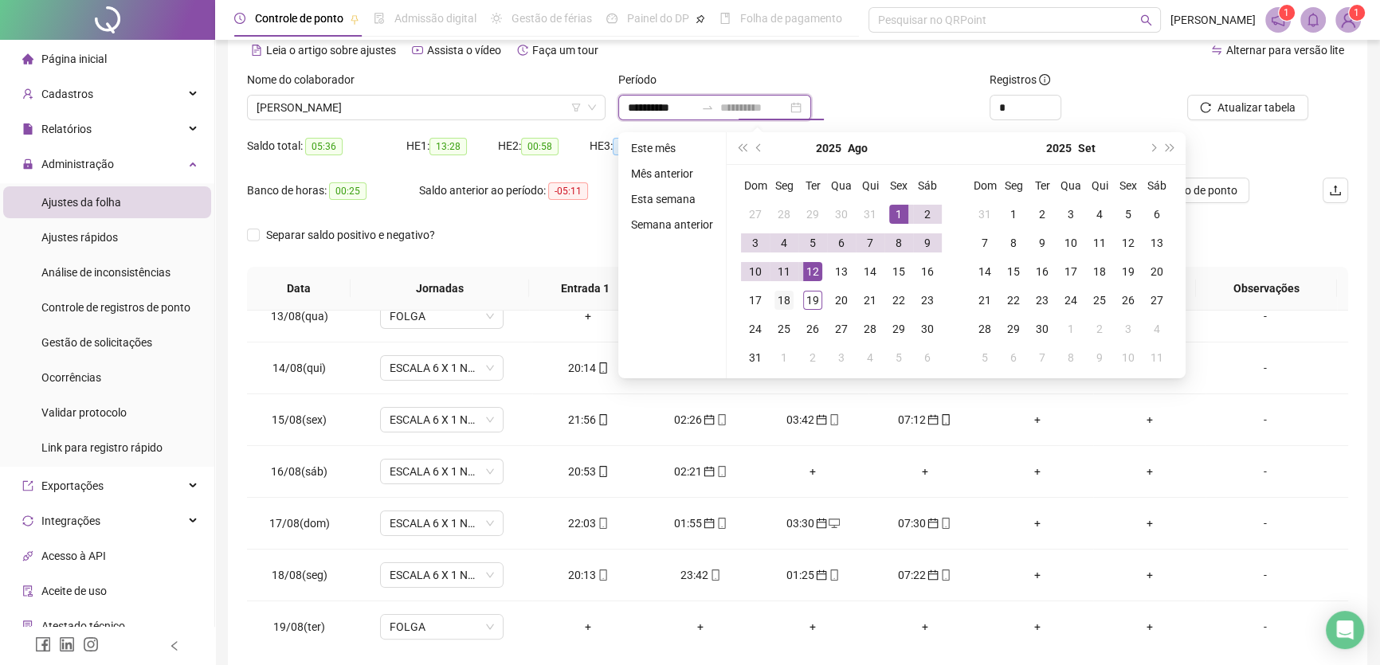
type input "**********"
click at [787, 299] on div "18" at bounding box center [784, 300] width 19 height 19
type input "**********"
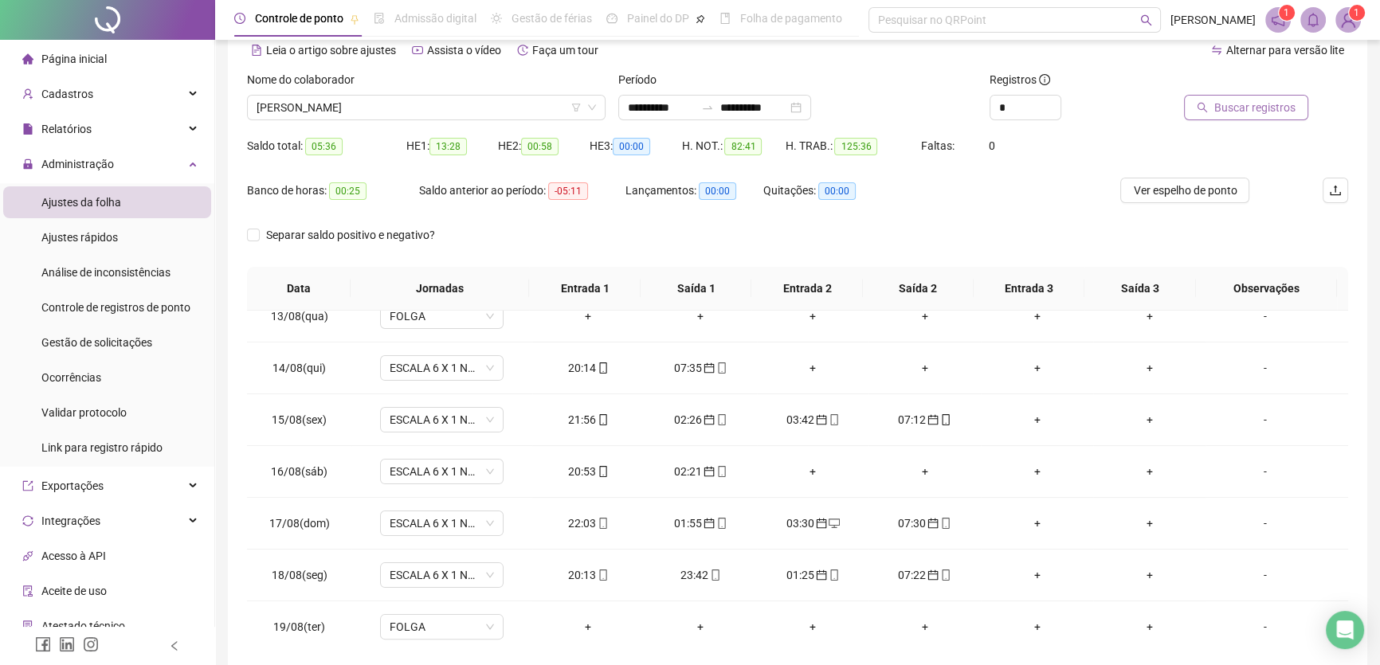
click at [1250, 108] on span "Buscar registros" at bounding box center [1255, 108] width 81 height 18
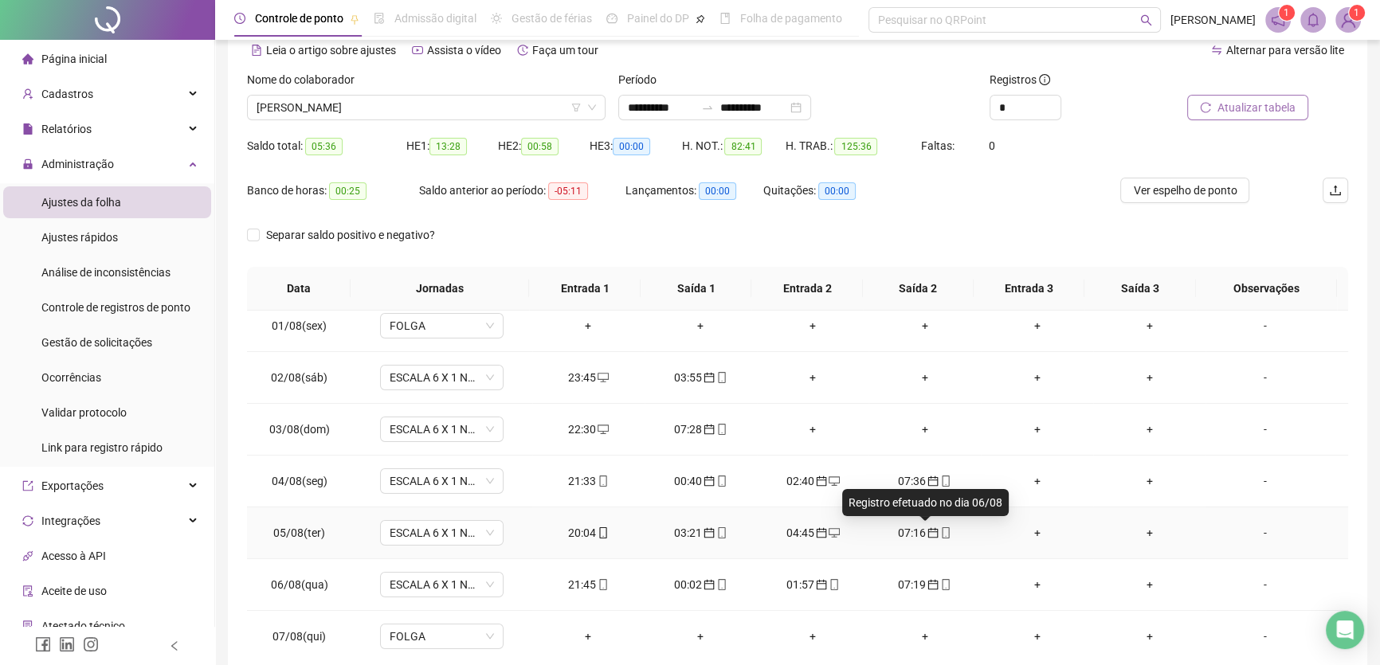
scroll to position [0, 0]
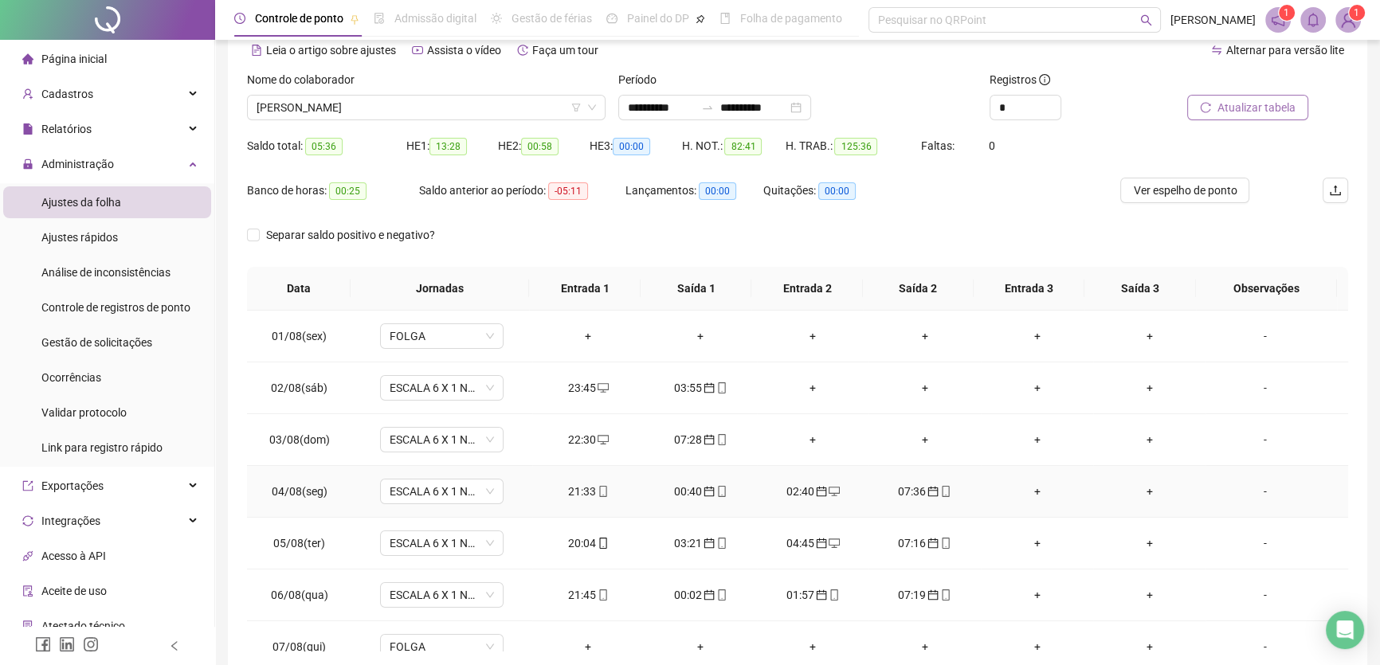
click at [1022, 484] on div "+" at bounding box center [1037, 492] width 87 height 18
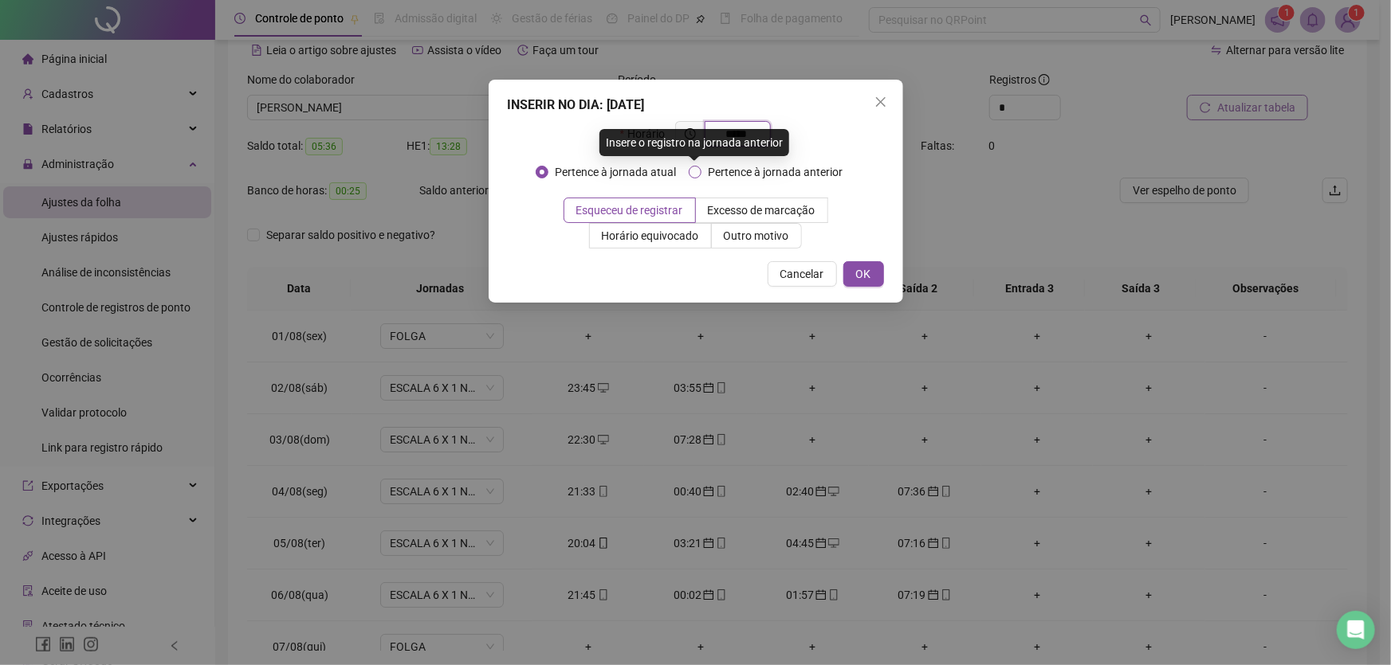
type input "*****"
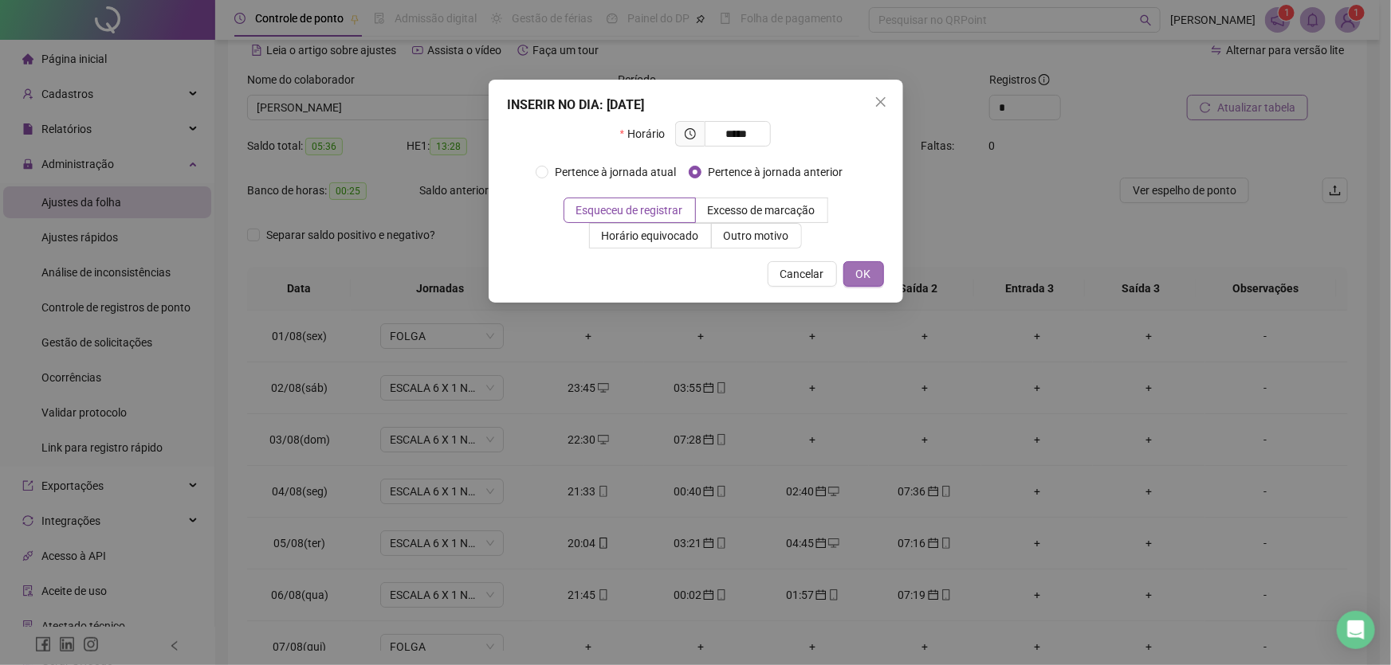
click at [857, 264] on button "OK" at bounding box center [863, 274] width 41 height 26
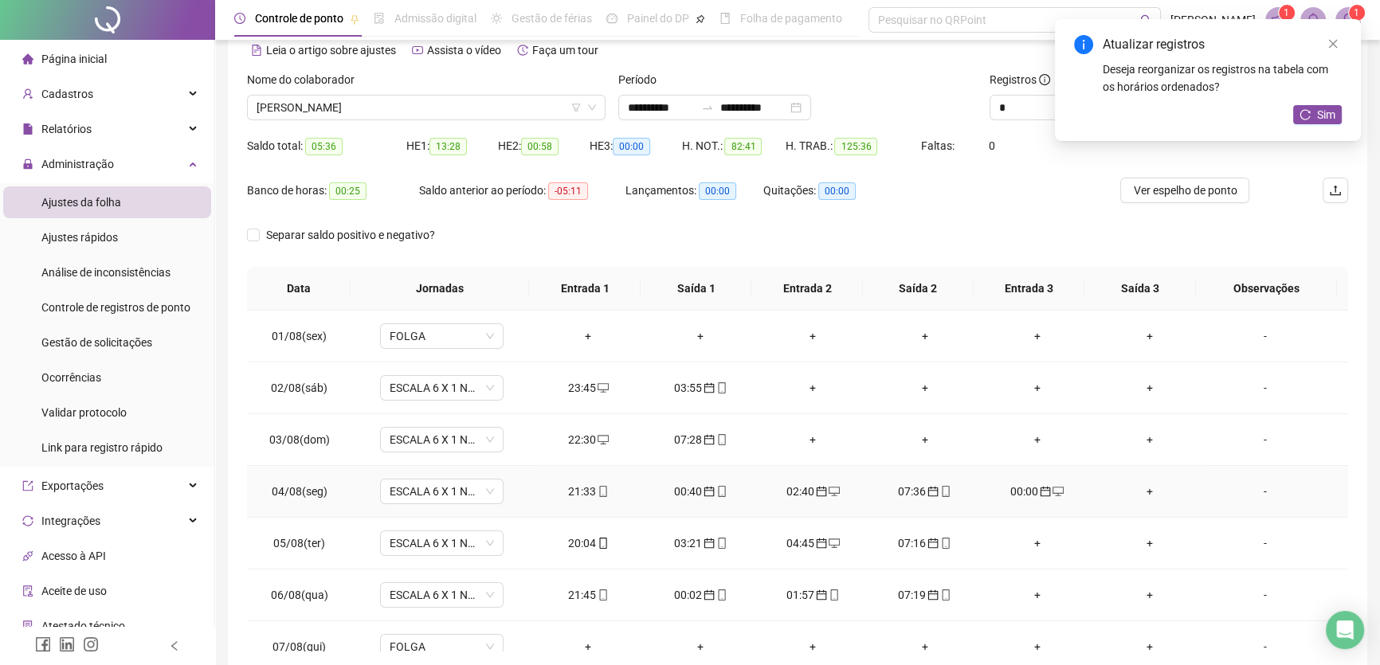
click at [1141, 486] on div "+" at bounding box center [1149, 492] width 87 height 18
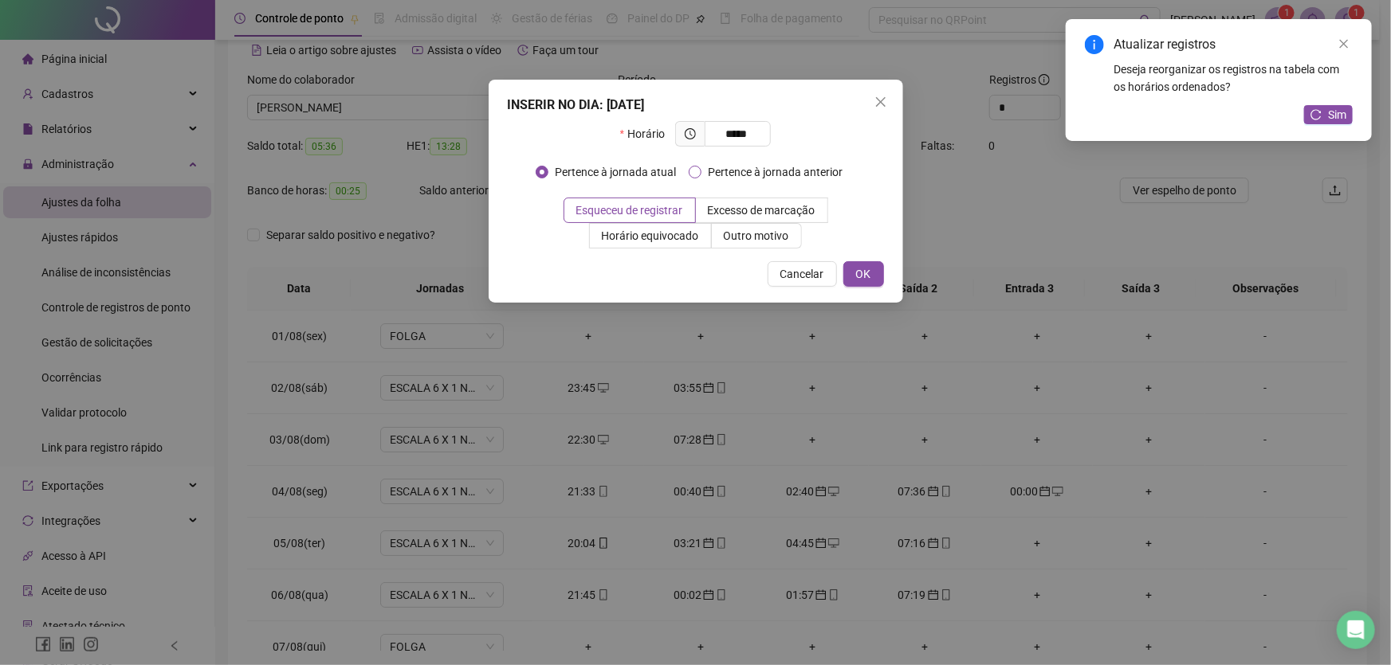
type input "*****"
click at [859, 271] on span "OK" at bounding box center [863, 274] width 15 height 18
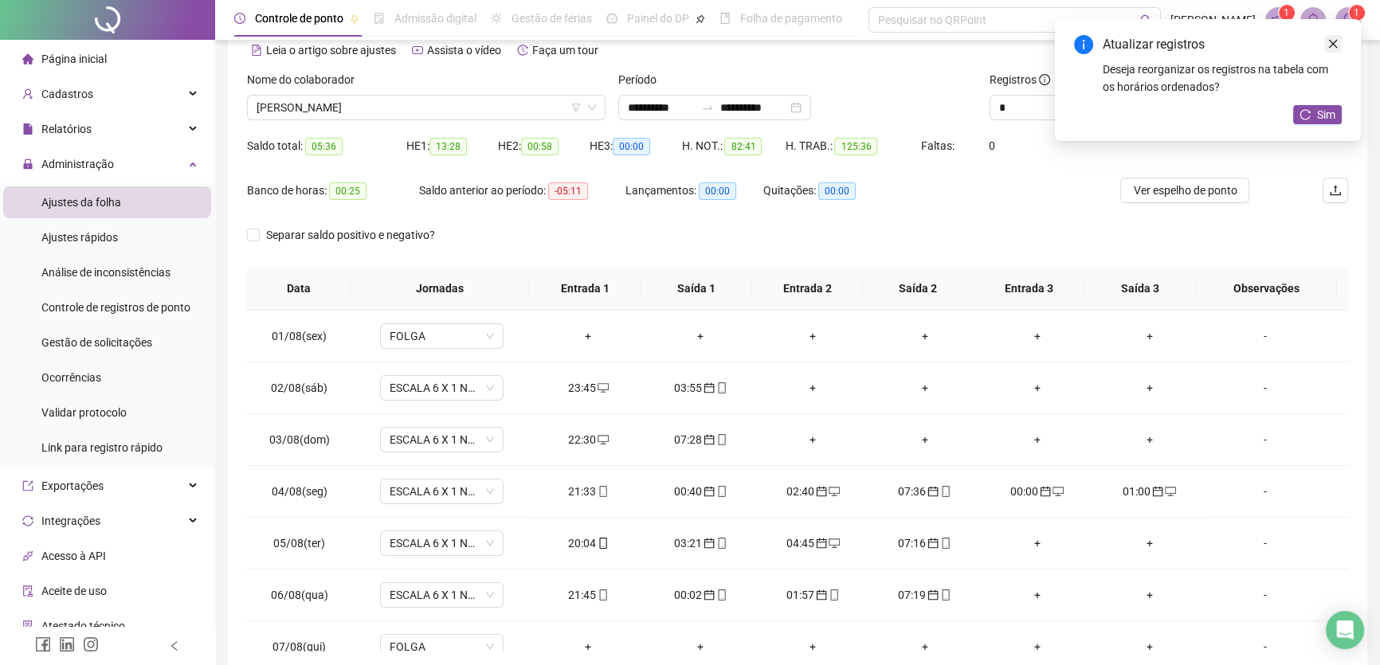
drag, startPoint x: 1334, startPoint y: 41, endPoint x: 1304, endPoint y: 87, distance: 54.6
click at [1334, 42] on icon "close" at bounding box center [1333, 44] width 9 height 9
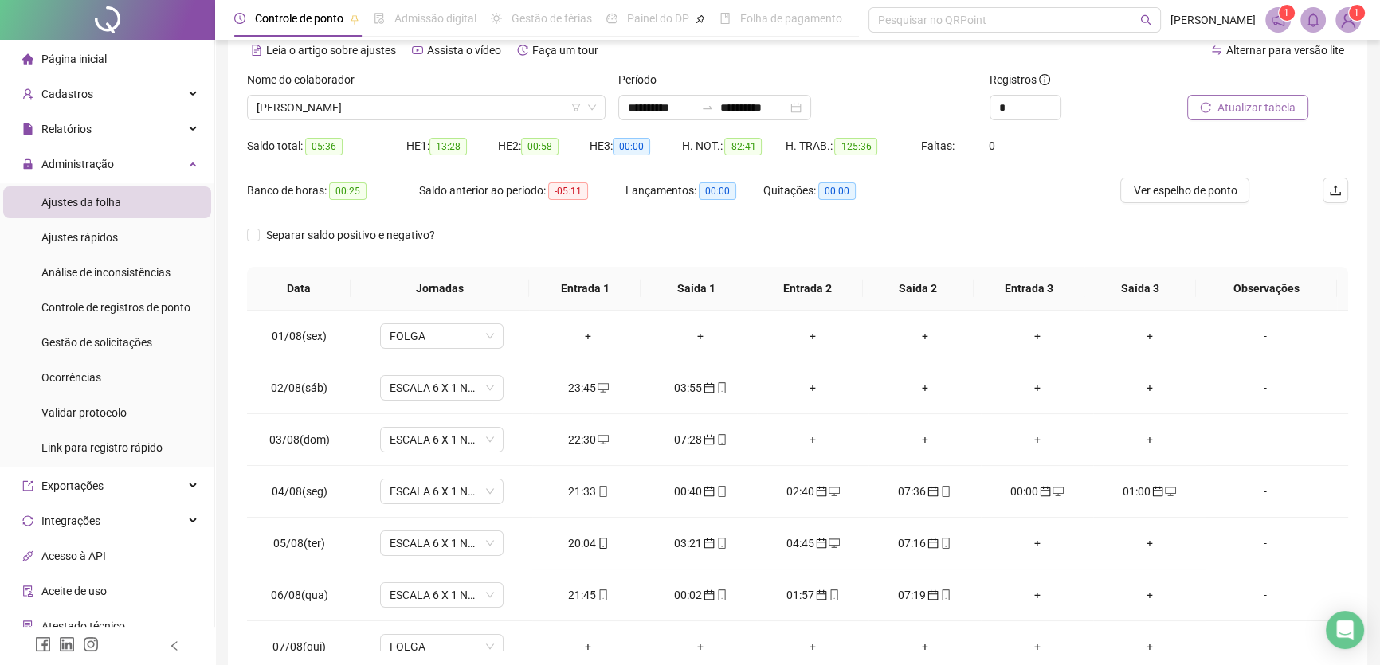
click at [1259, 111] on span "Atualizar tabela" at bounding box center [1257, 108] width 78 height 18
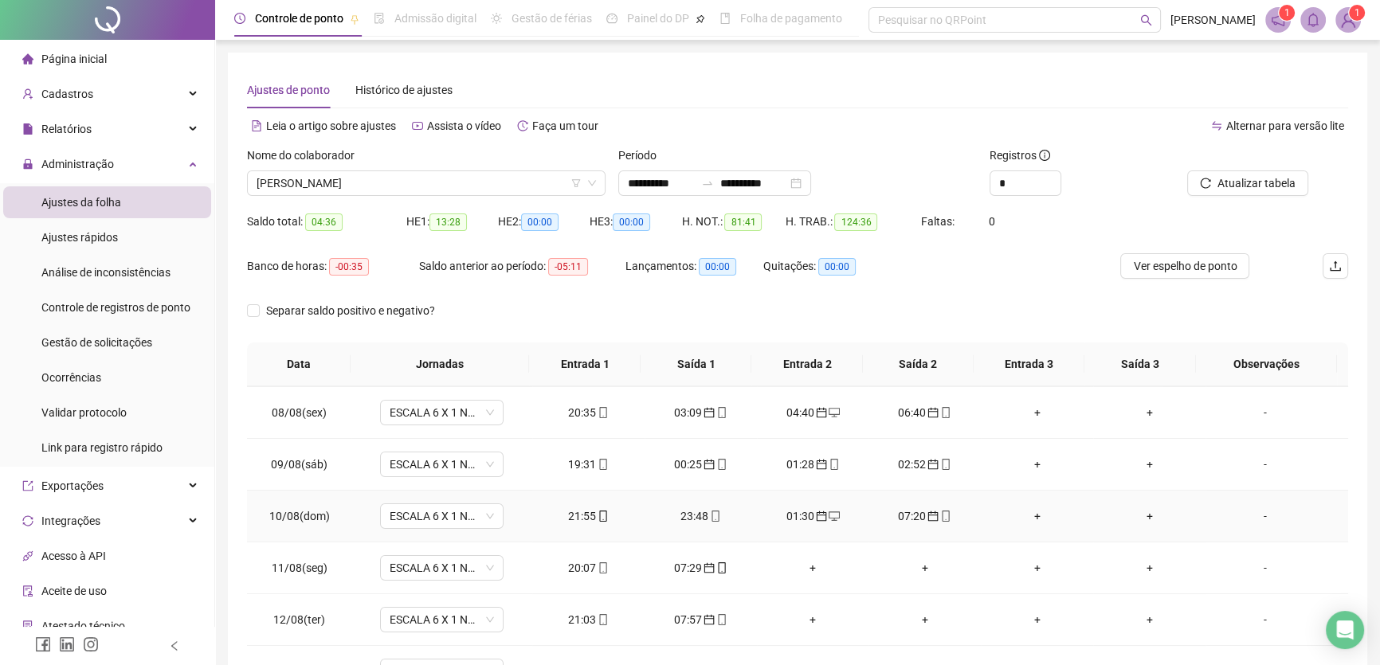
scroll to position [434, 0]
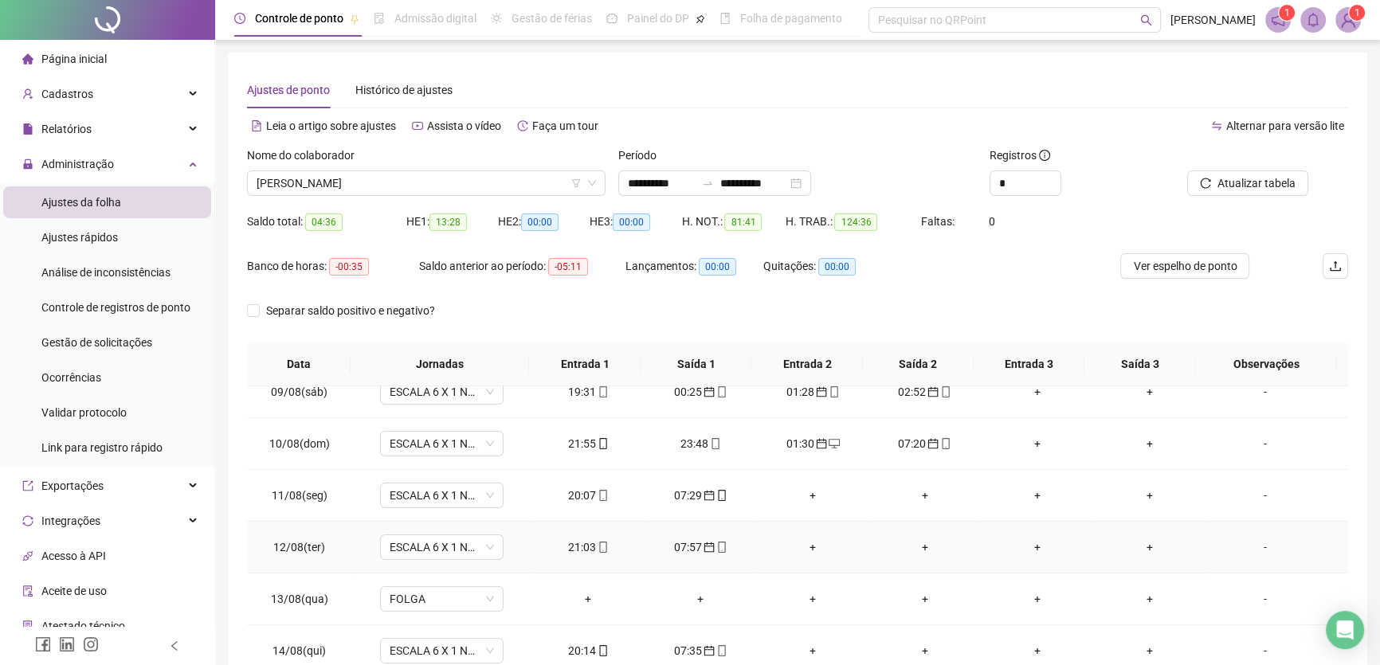
click at [805, 542] on div "+" at bounding box center [813, 548] width 87 height 18
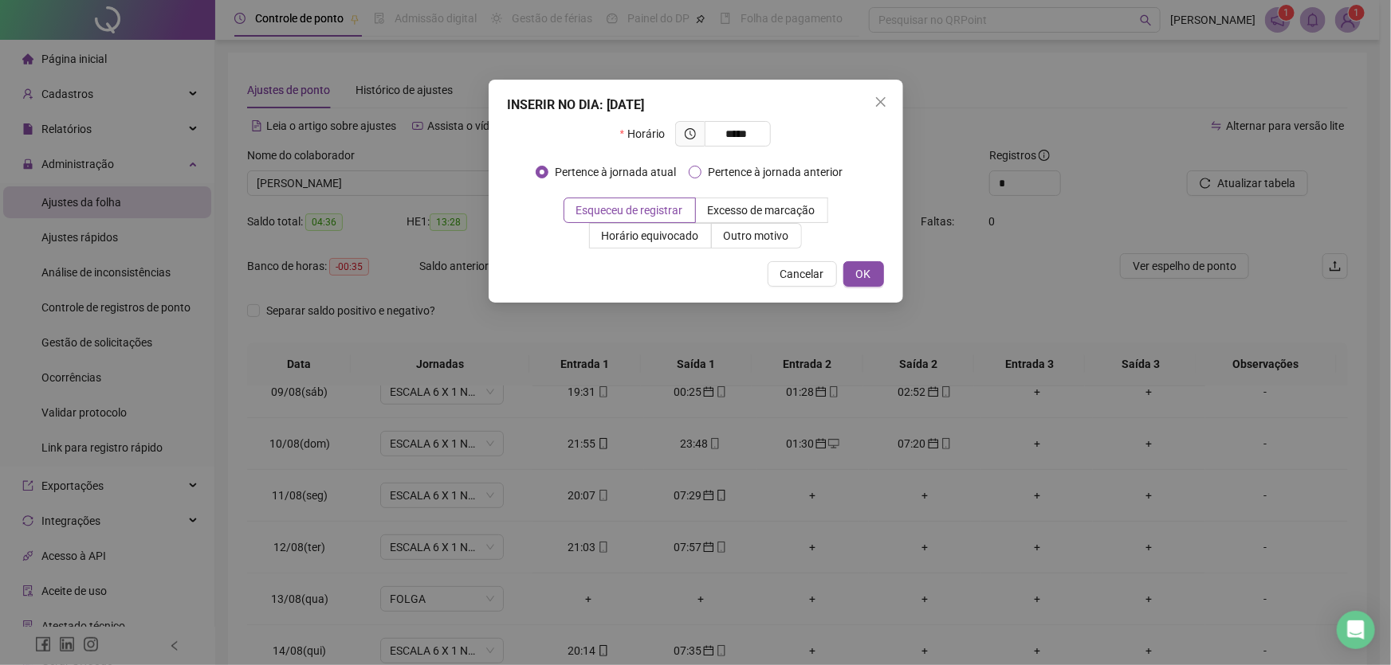
type input "*****"
click at [853, 270] on button "OK" at bounding box center [863, 274] width 41 height 26
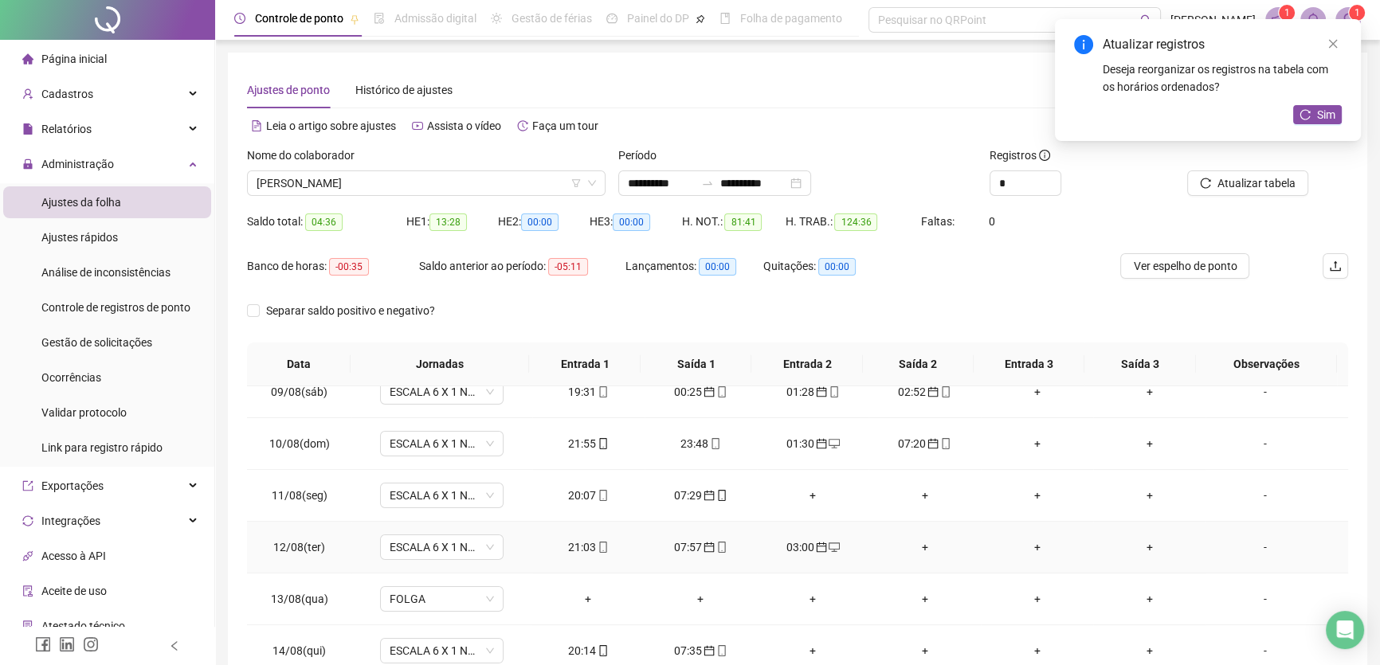
click at [920, 540] on div "+" at bounding box center [924, 548] width 87 height 18
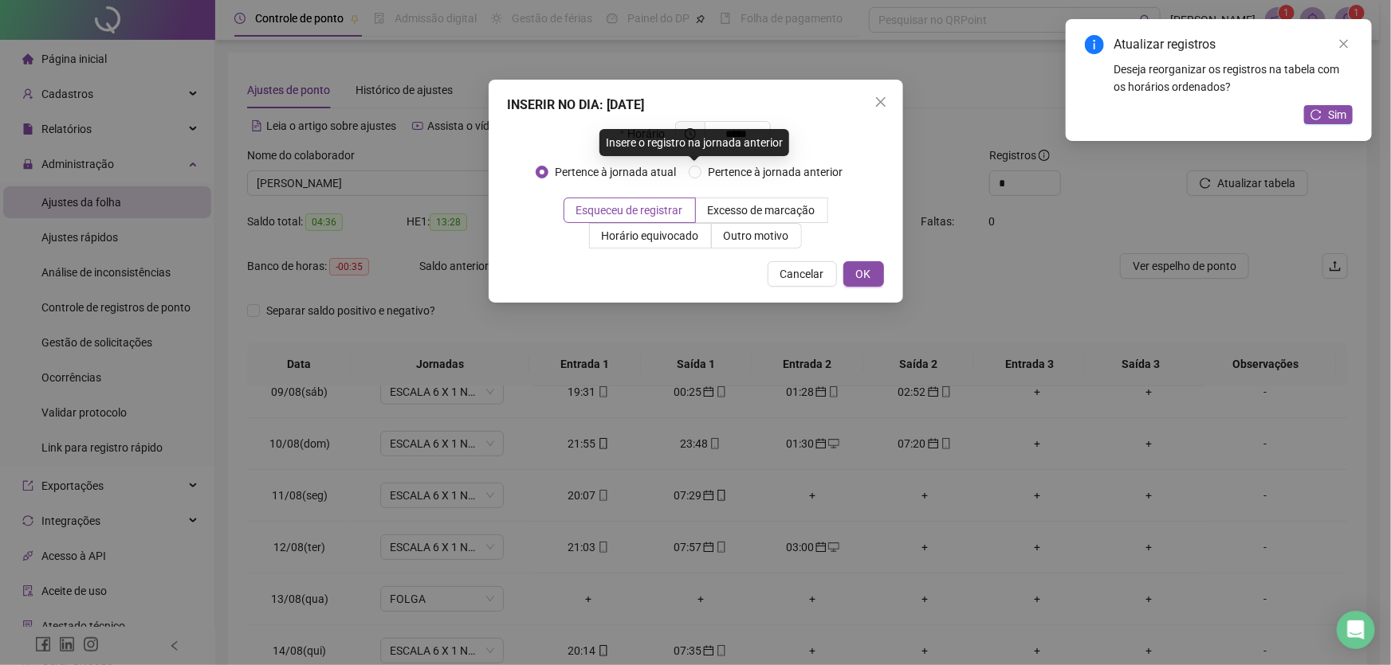
type input "*****"
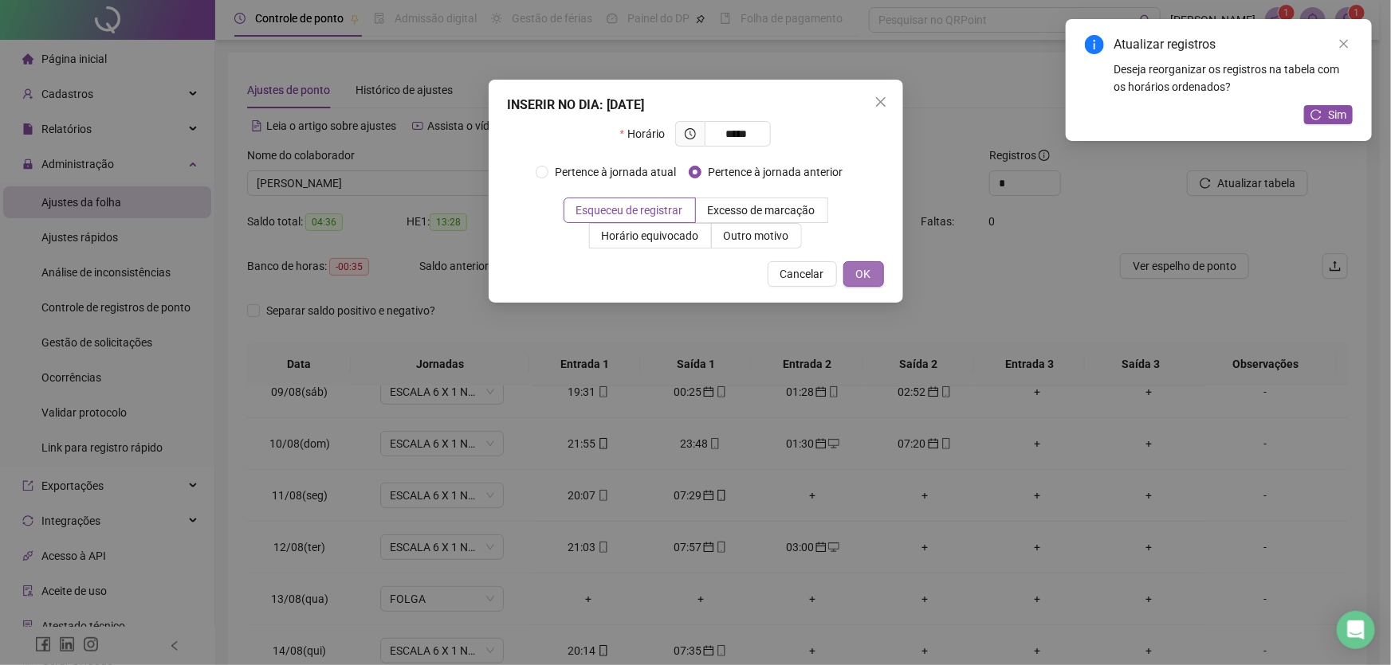
click at [854, 265] on button "OK" at bounding box center [863, 274] width 41 height 26
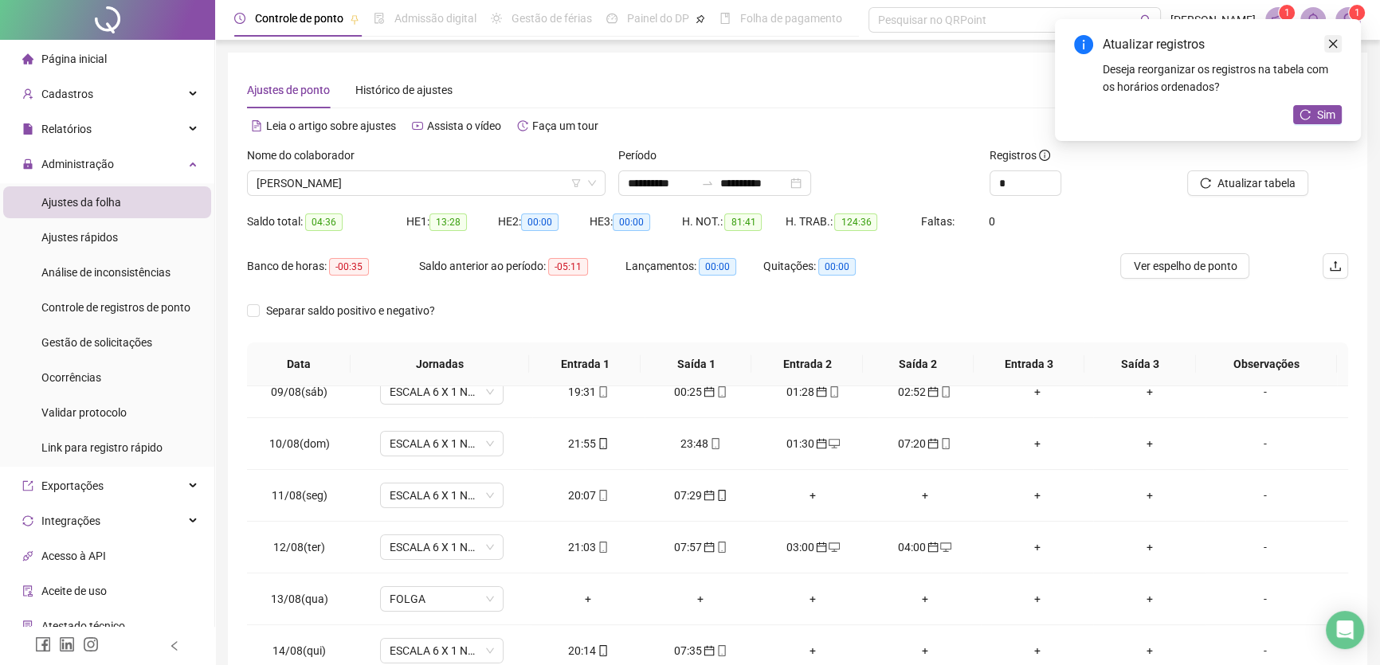
click at [1333, 40] on icon "close" at bounding box center [1333, 43] width 11 height 11
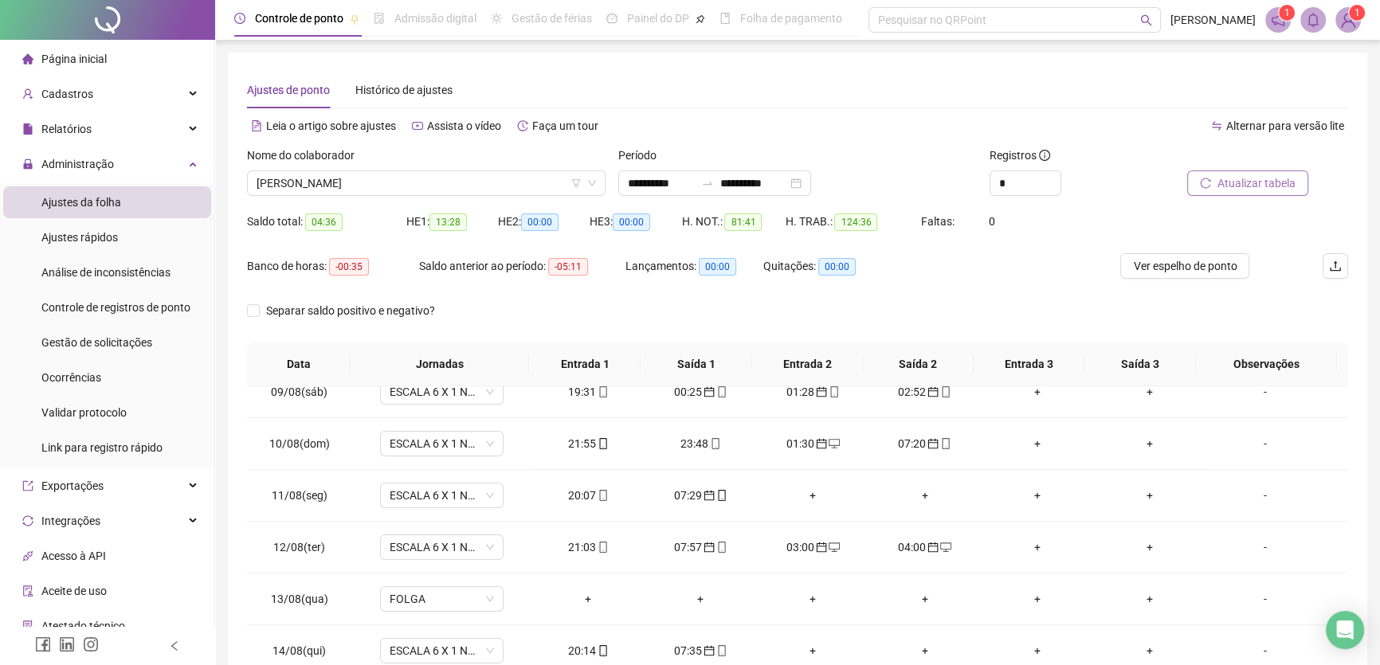
click at [1258, 181] on span "Atualizar tabela" at bounding box center [1257, 184] width 78 height 18
click at [806, 600] on div "+" at bounding box center [813, 600] width 87 height 18
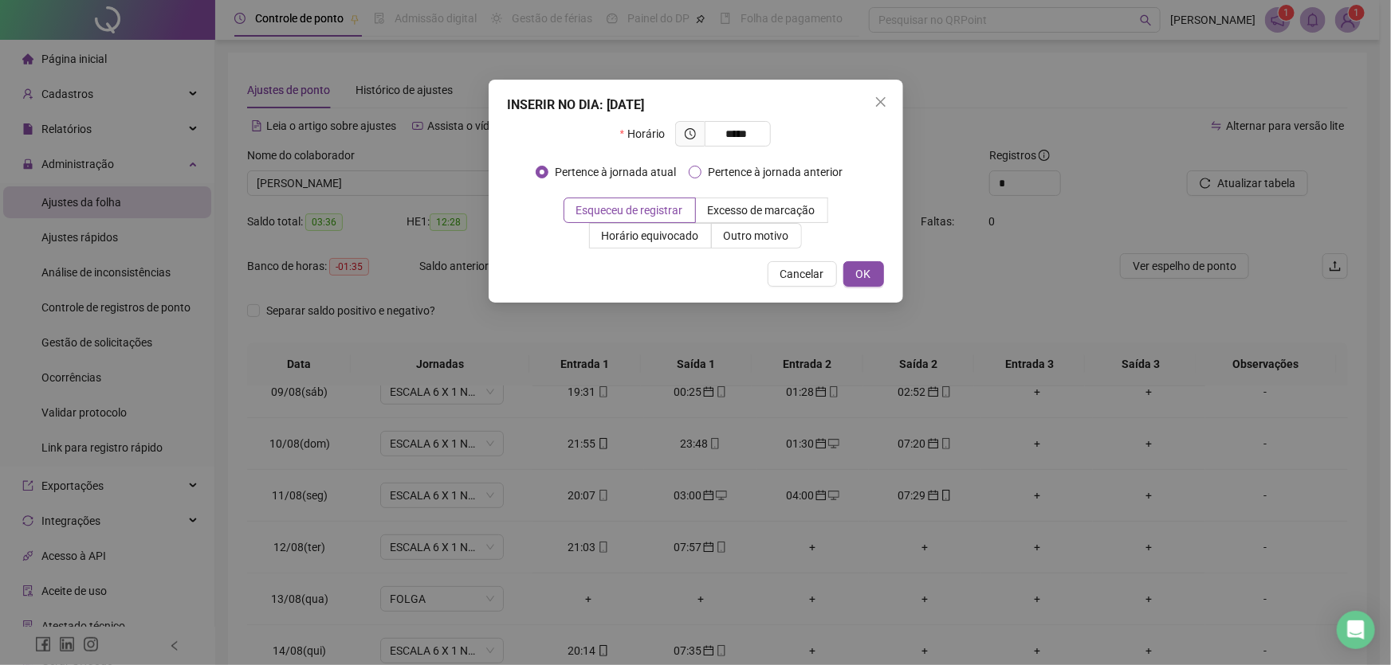
type input "*****"
click at [861, 263] on button "OK" at bounding box center [863, 274] width 41 height 26
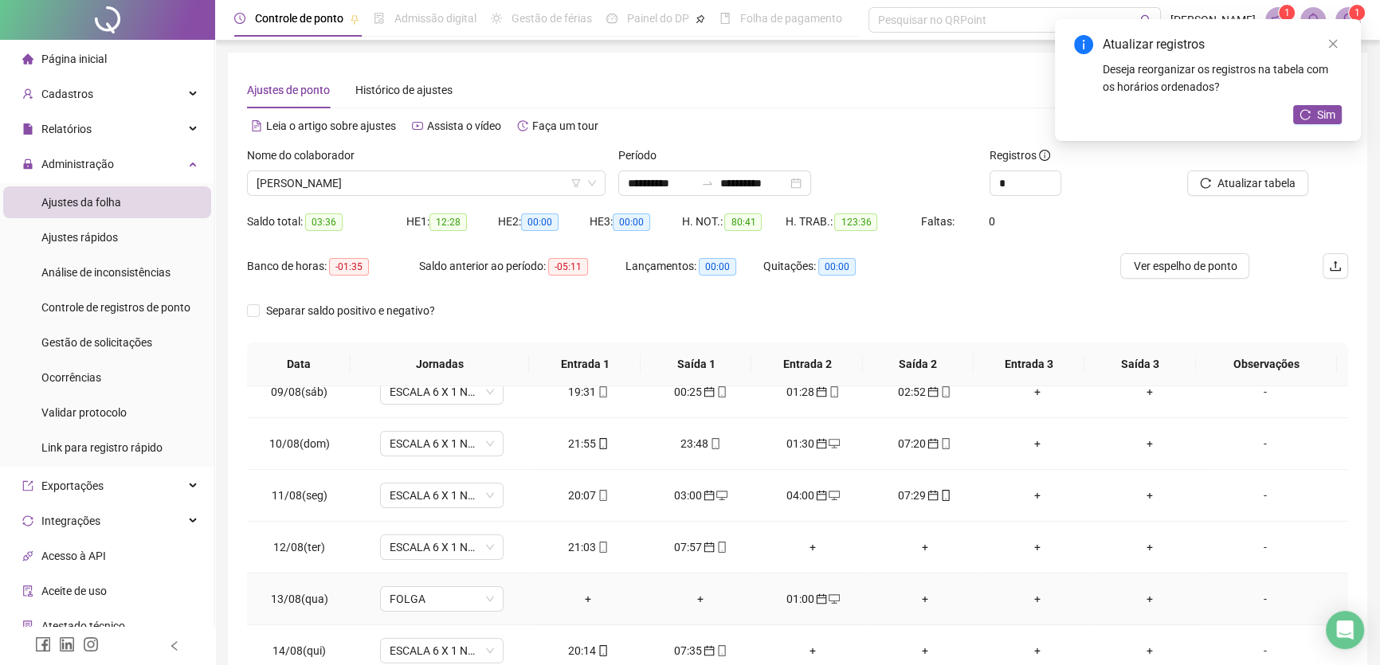
click at [917, 597] on div "+" at bounding box center [924, 600] width 87 height 18
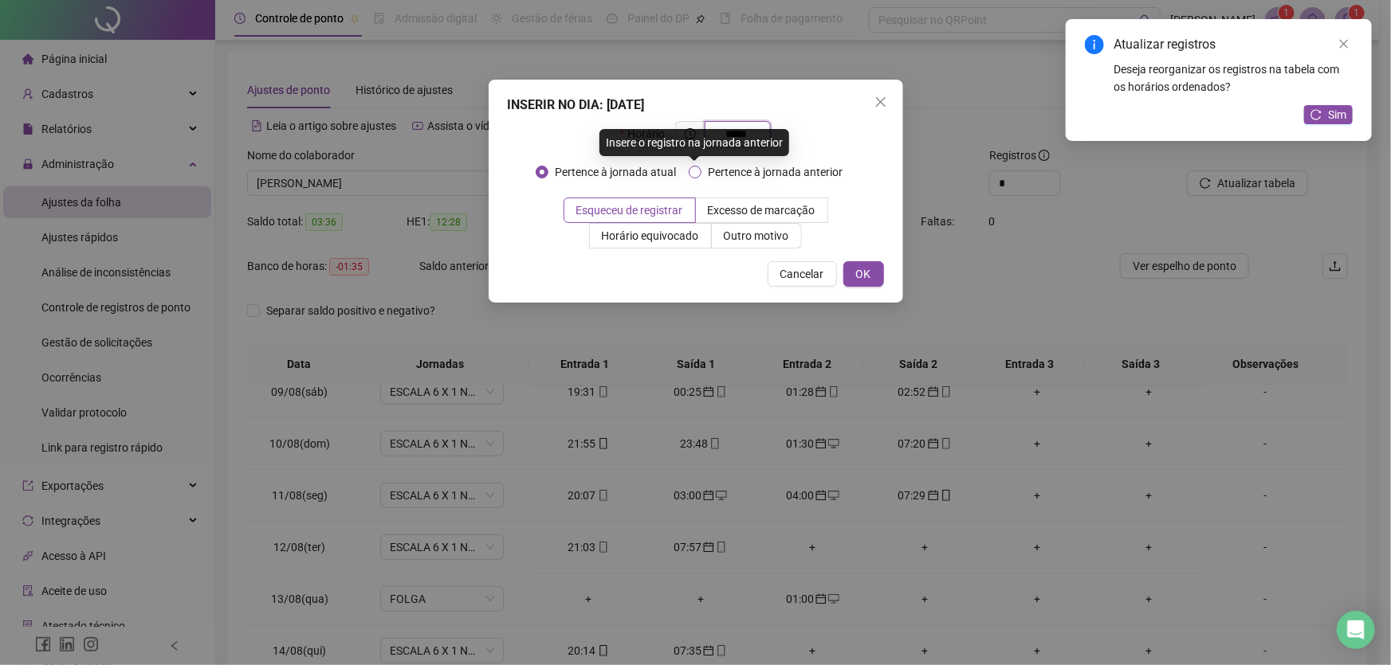
type input "*****"
click at [698, 163] on label "Pertence à jornada anterior" at bounding box center [769, 172] width 160 height 18
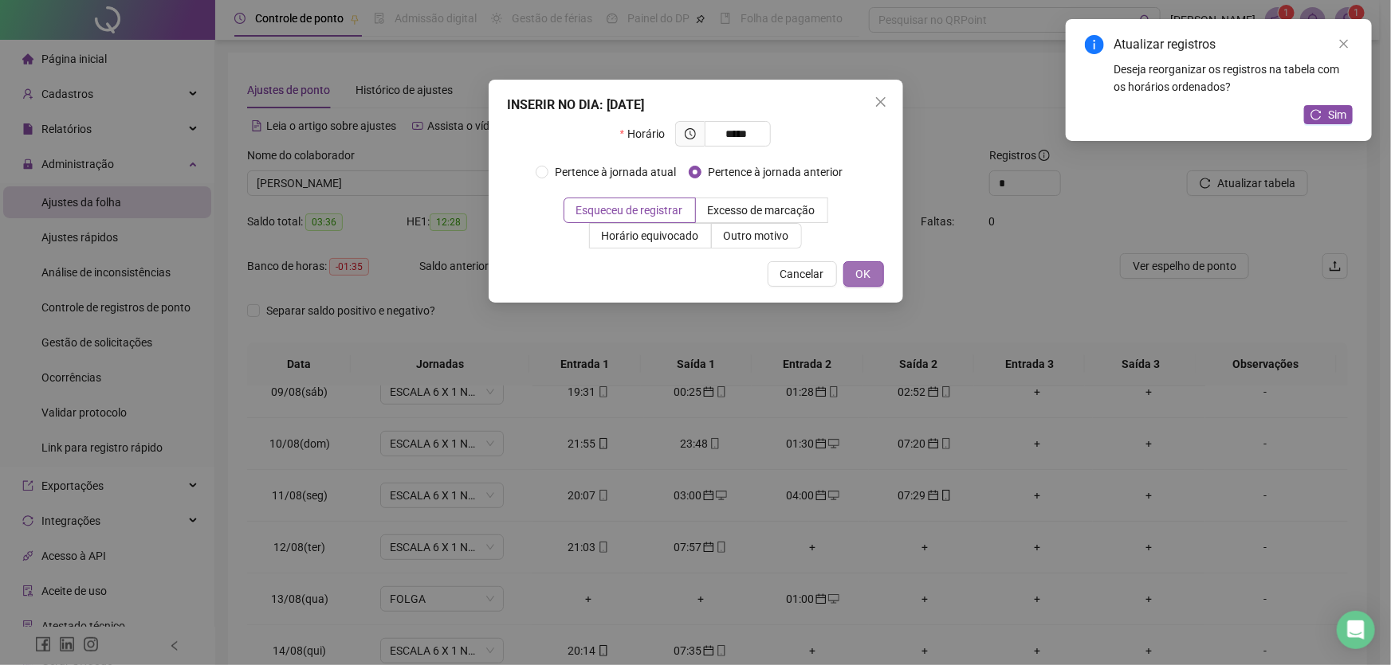
click at [869, 271] on span "OK" at bounding box center [863, 274] width 15 height 18
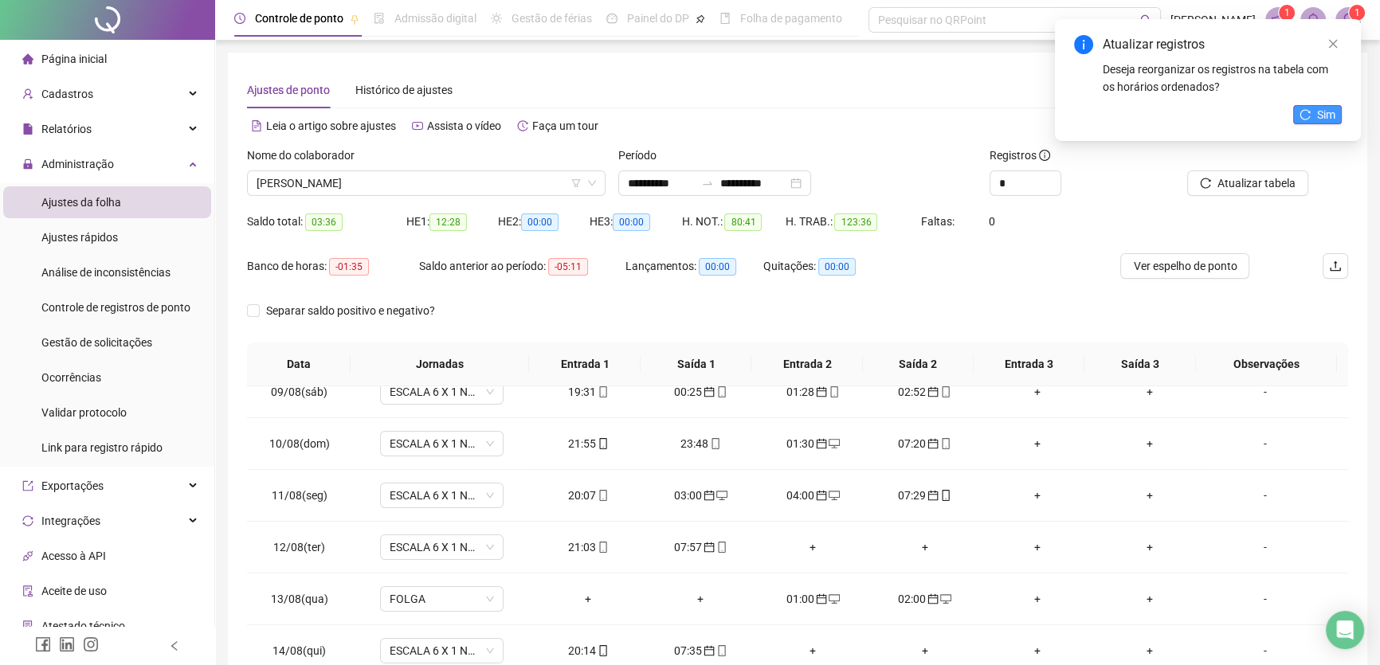
drag, startPoint x: 1333, startPoint y: 42, endPoint x: 1293, endPoint y: 122, distance: 89.1
click at [1331, 42] on icon "close" at bounding box center [1333, 44] width 9 height 9
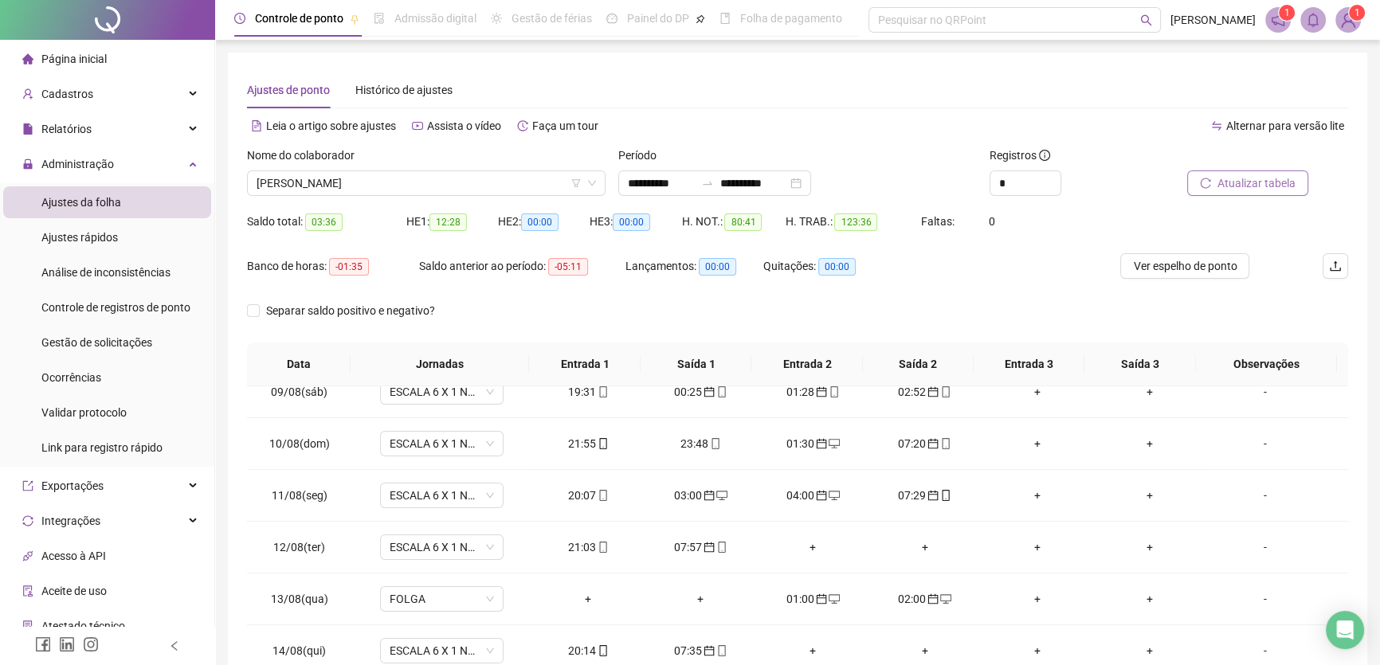
click at [1250, 186] on span "Atualizar tabela" at bounding box center [1257, 184] width 78 height 18
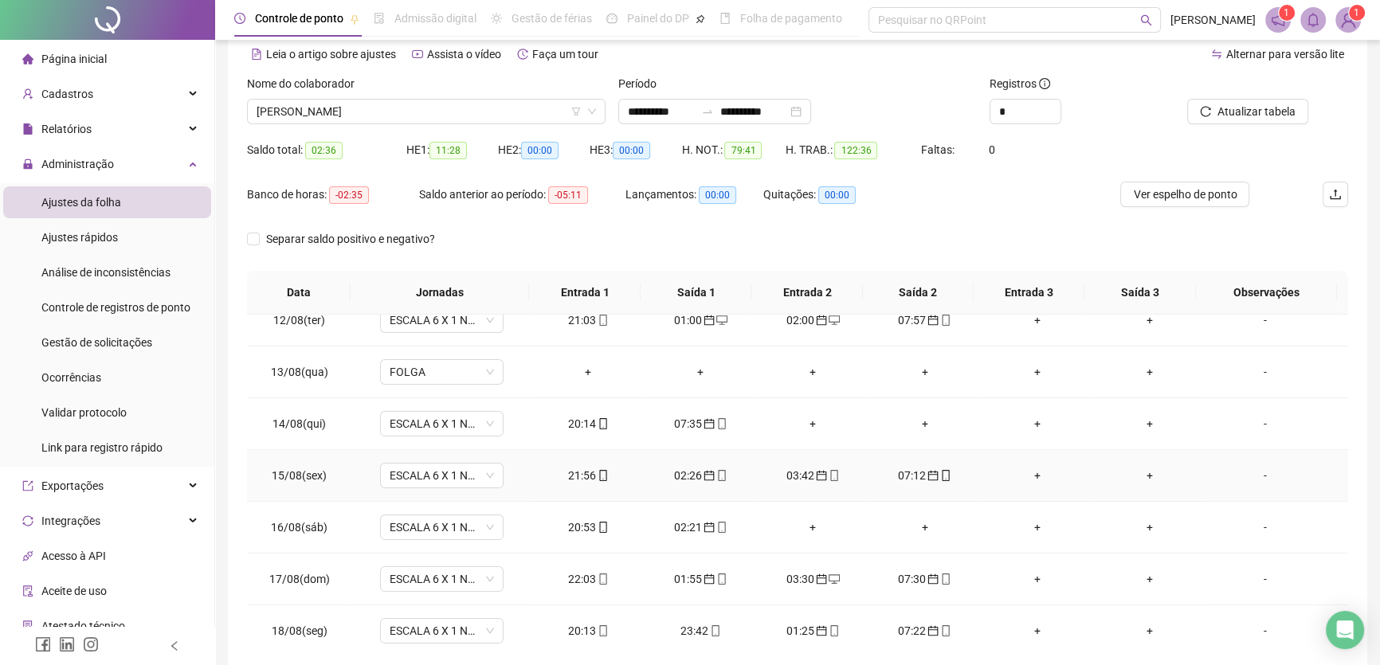
scroll to position [144, 0]
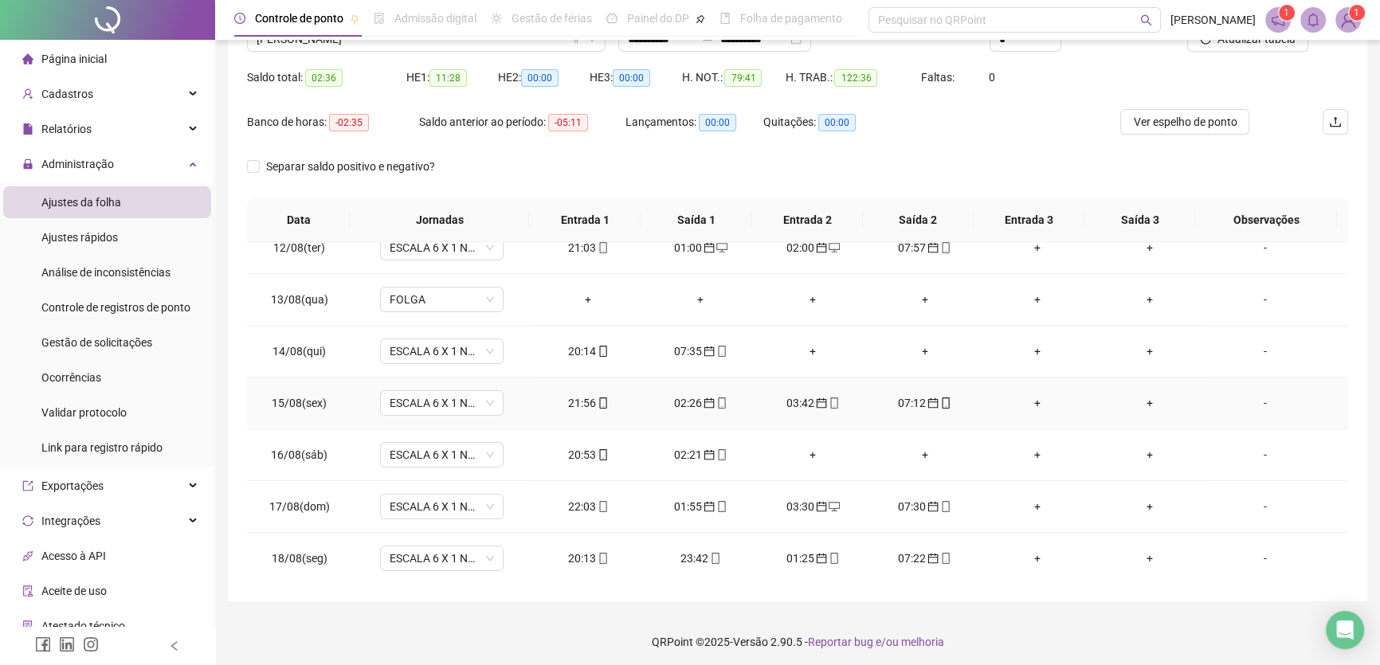
click at [1030, 394] on div "+" at bounding box center [1037, 403] width 87 height 18
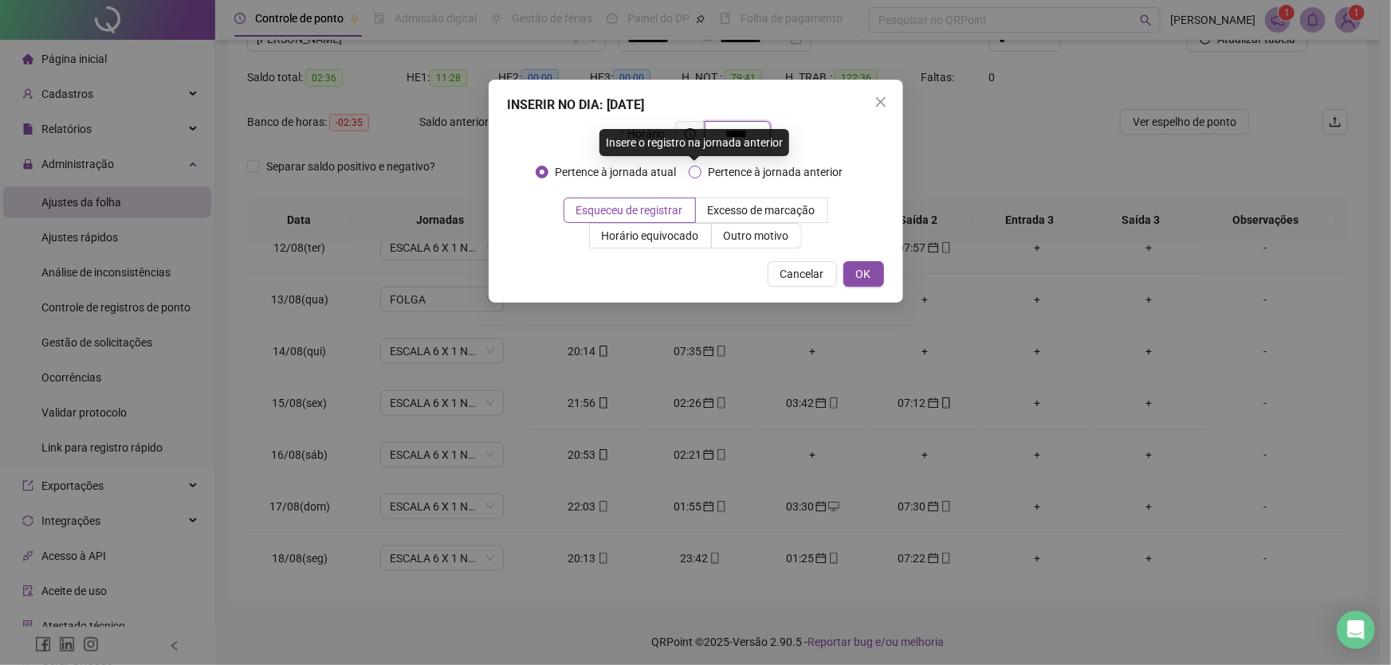
type input "*****"
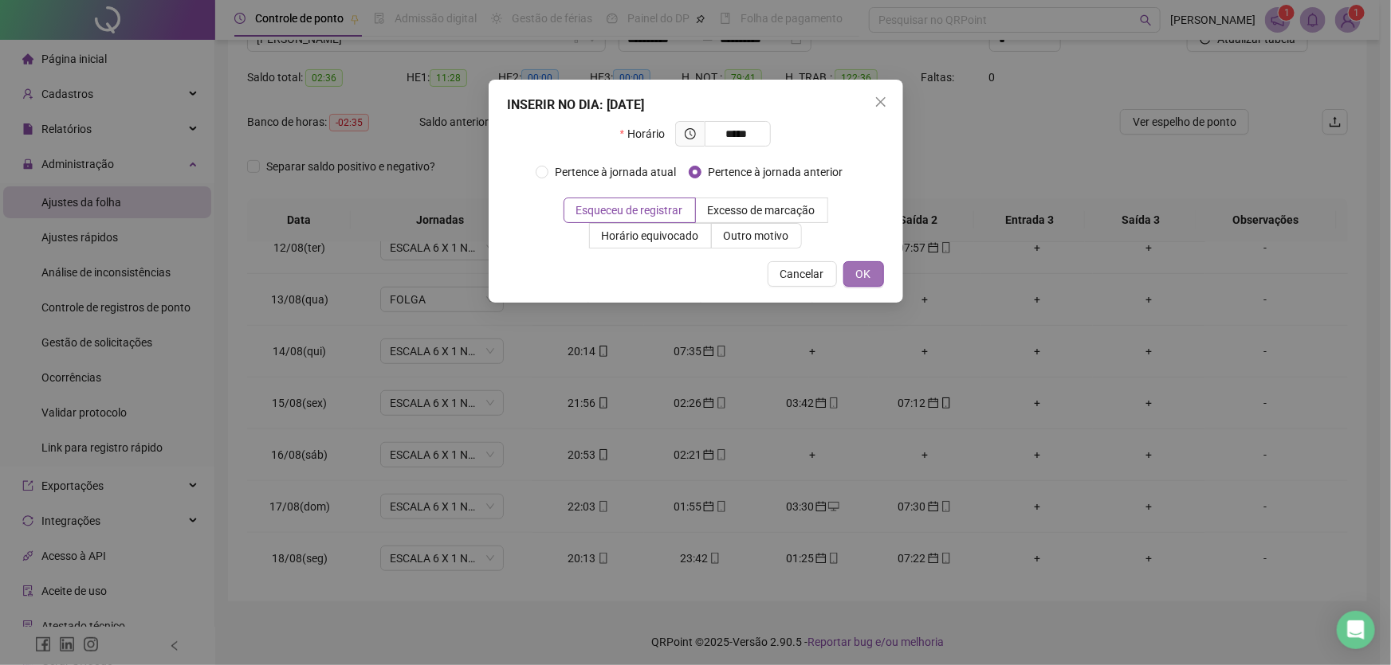
click at [862, 271] on span "OK" at bounding box center [863, 274] width 15 height 18
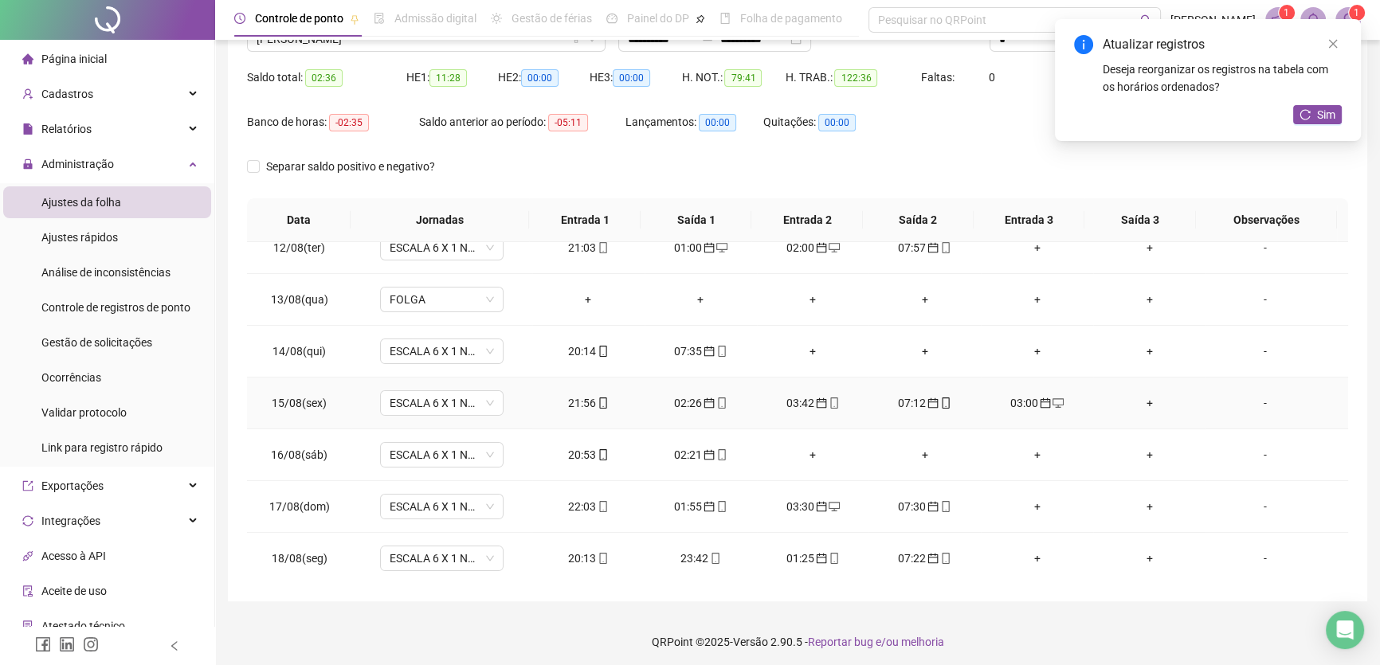
click at [1136, 398] on div "+" at bounding box center [1149, 403] width 87 height 18
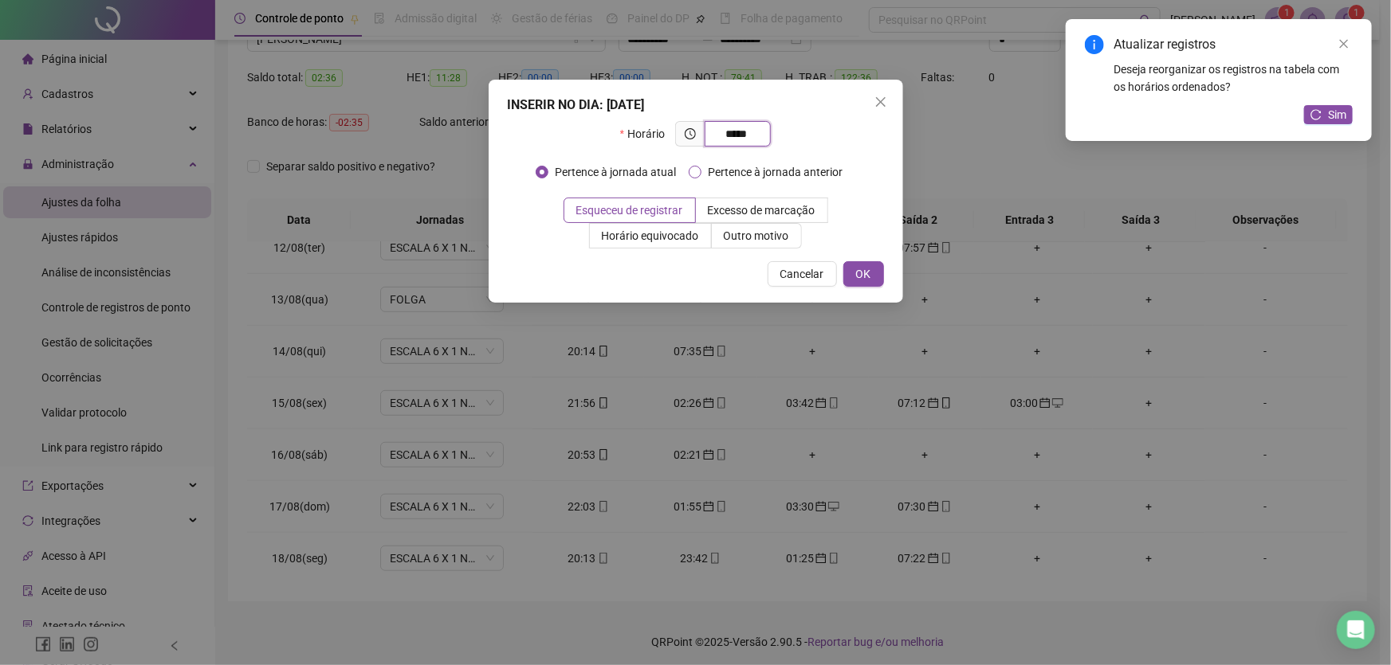
type input "*****"
click at [884, 274] on div "INSERIR NO DIA : 15/08/2025 Horário ***** Pertence à jornada atual Pertence à j…" at bounding box center [696, 191] width 414 height 223
click at [877, 281] on button "OK" at bounding box center [863, 274] width 41 height 26
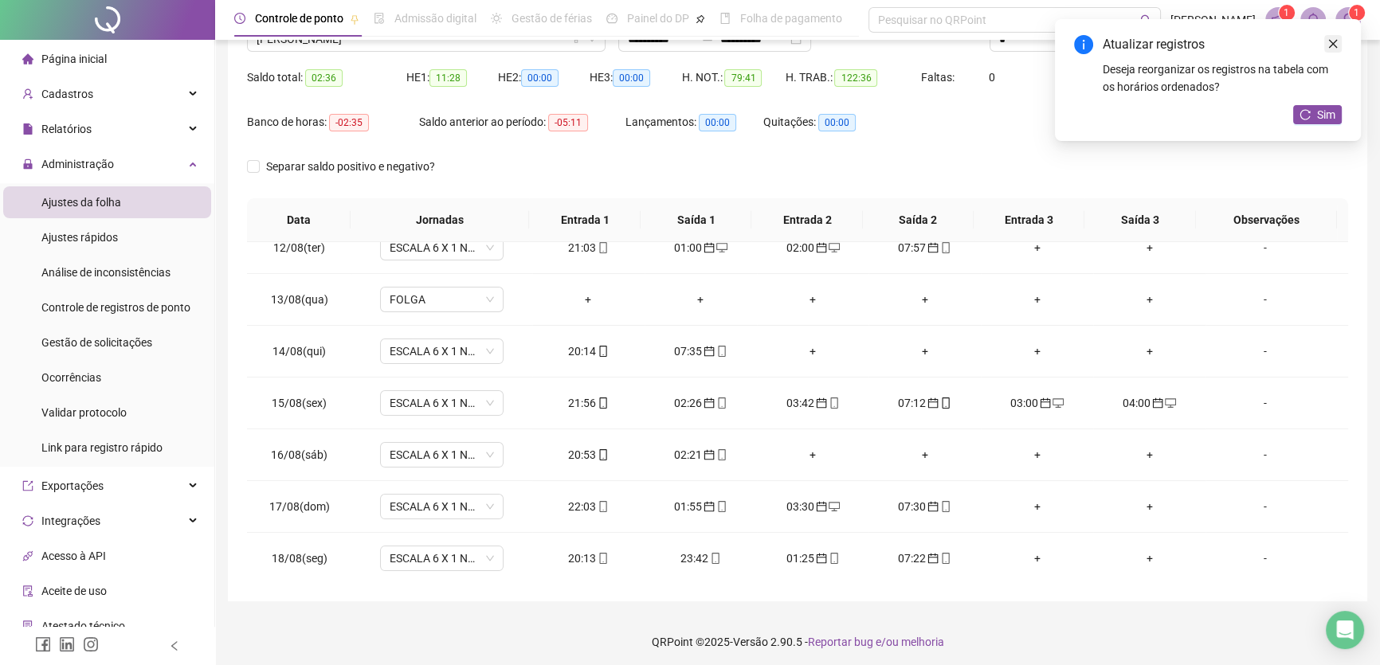
click at [1332, 43] on icon "close" at bounding box center [1333, 43] width 11 height 11
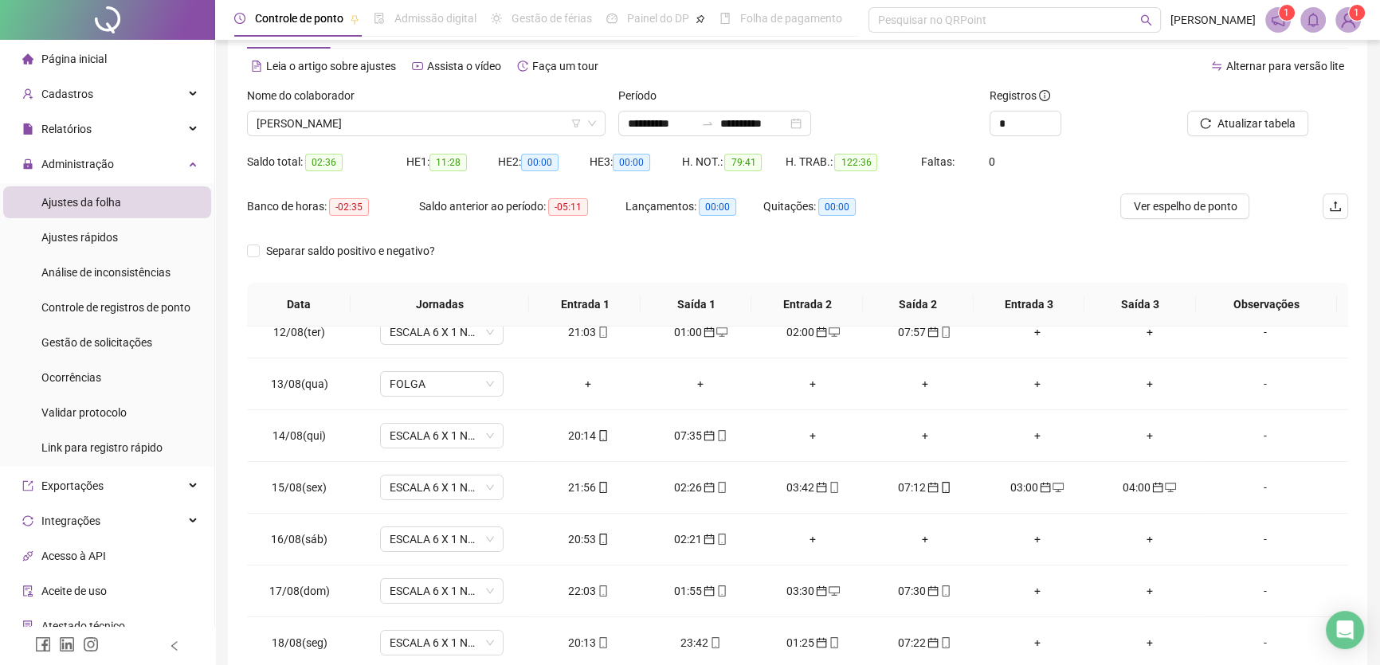
scroll to position [0, 0]
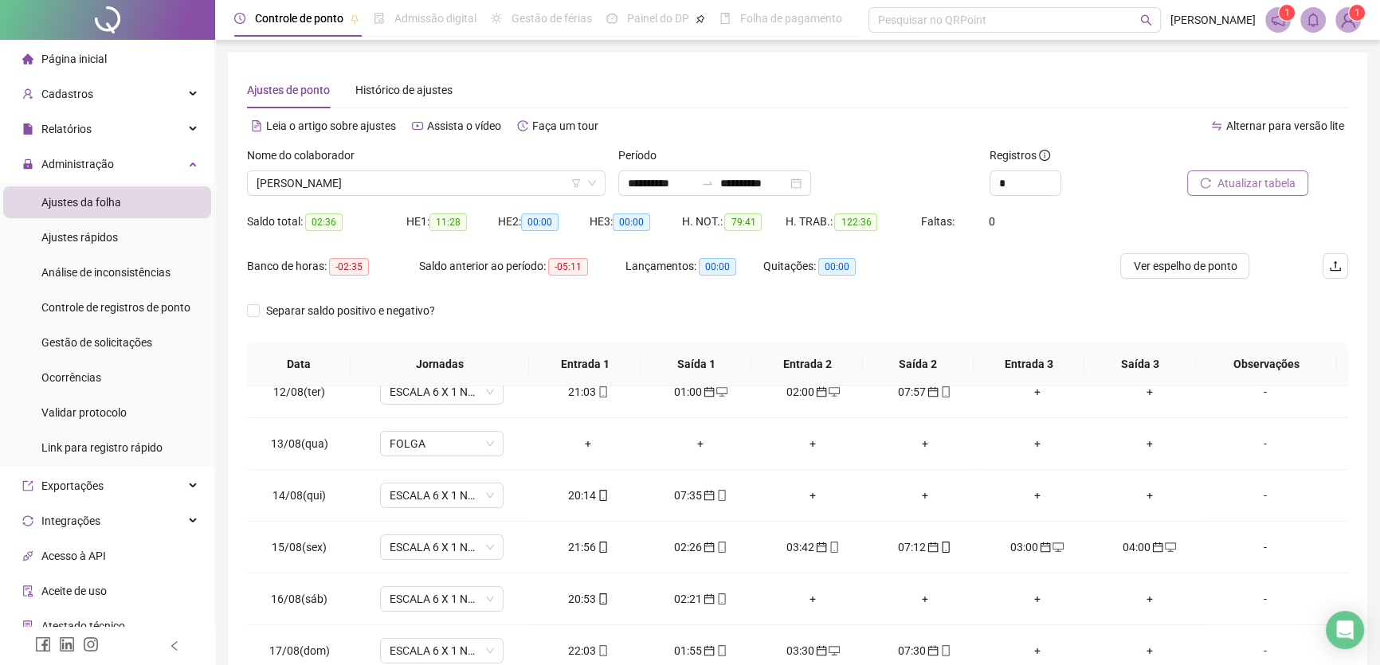
click at [1232, 179] on span "Atualizar tabela" at bounding box center [1257, 184] width 78 height 18
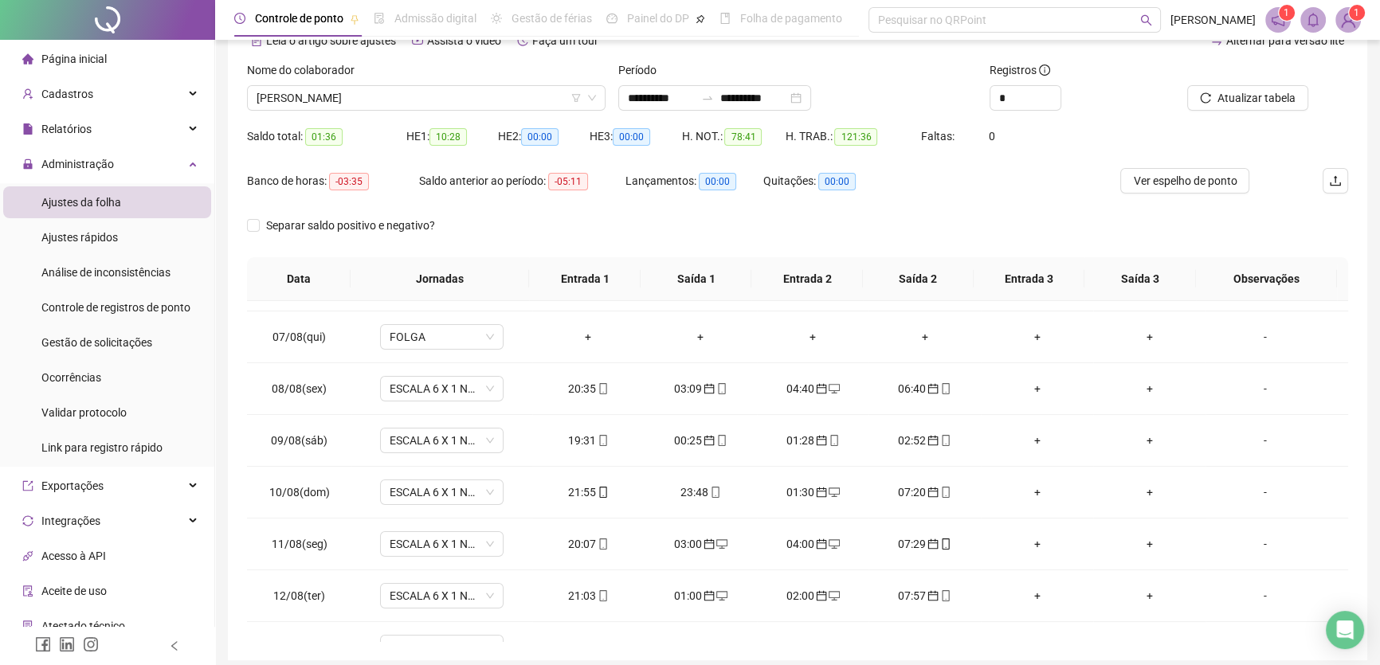
scroll to position [3, 0]
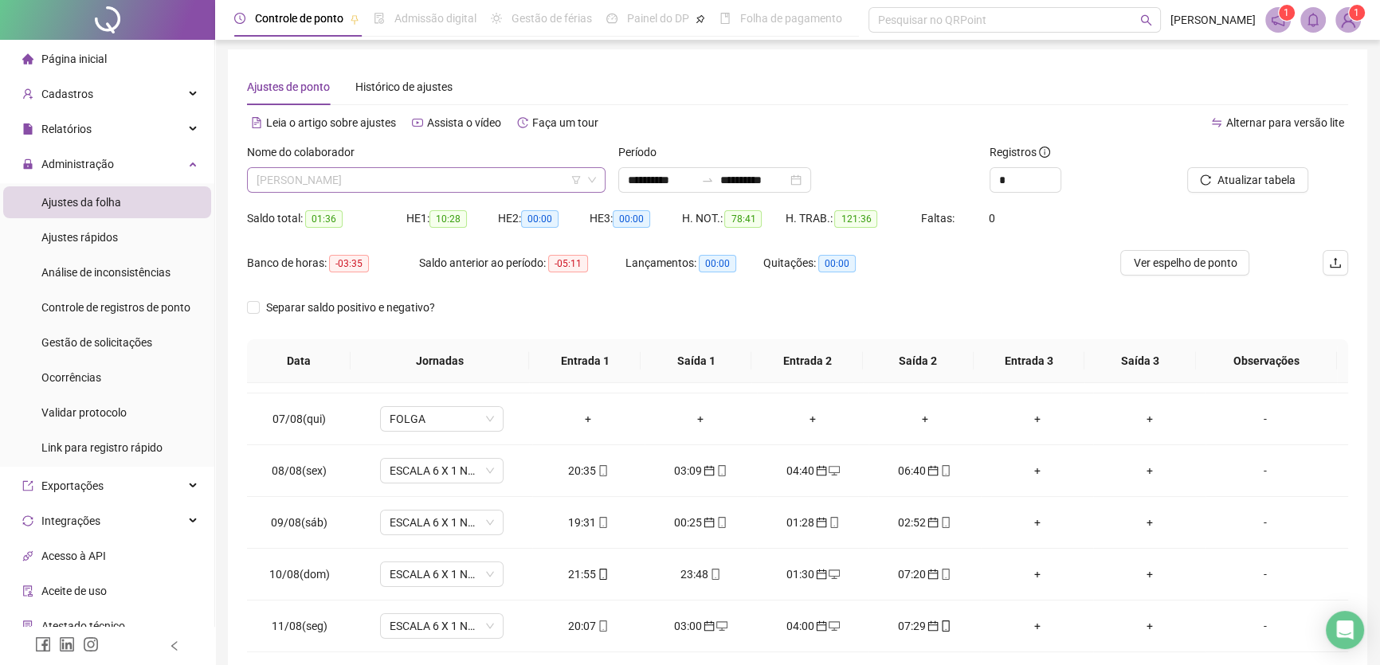
click at [503, 180] on span "[PERSON_NAME]" at bounding box center [427, 180] width 340 height 24
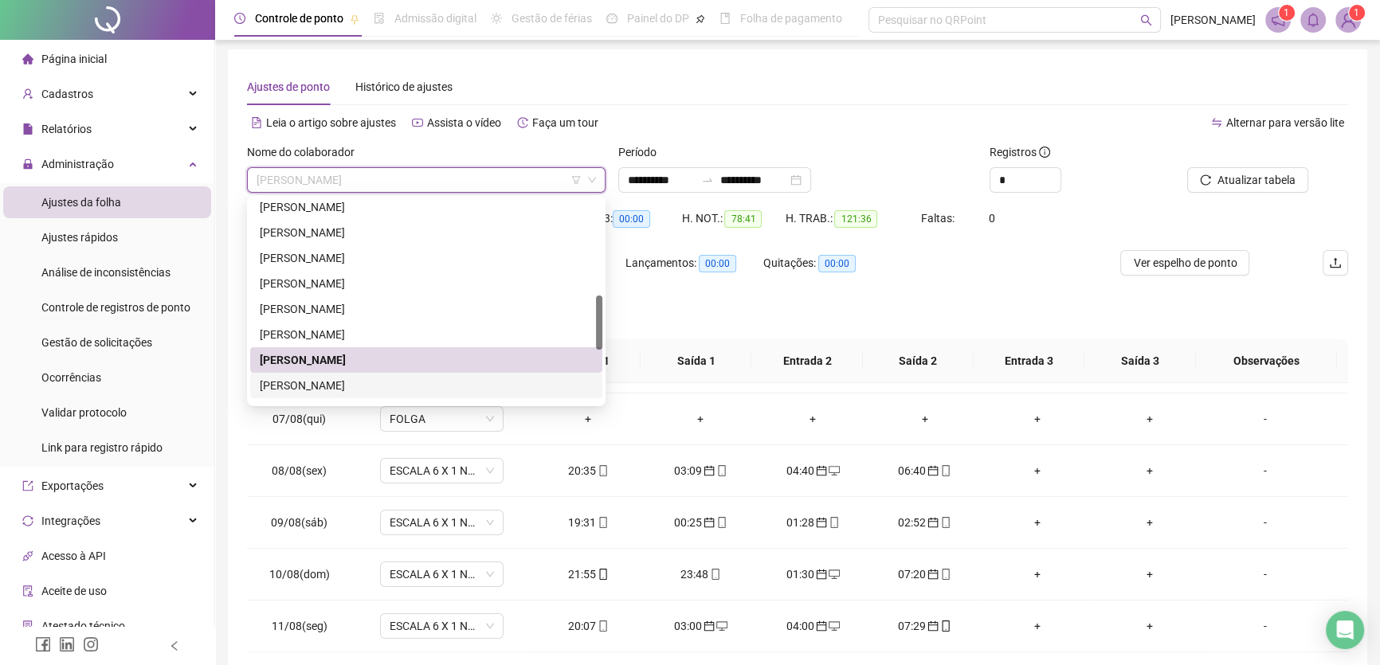
click at [344, 381] on div "[PERSON_NAME]" at bounding box center [426, 386] width 333 height 18
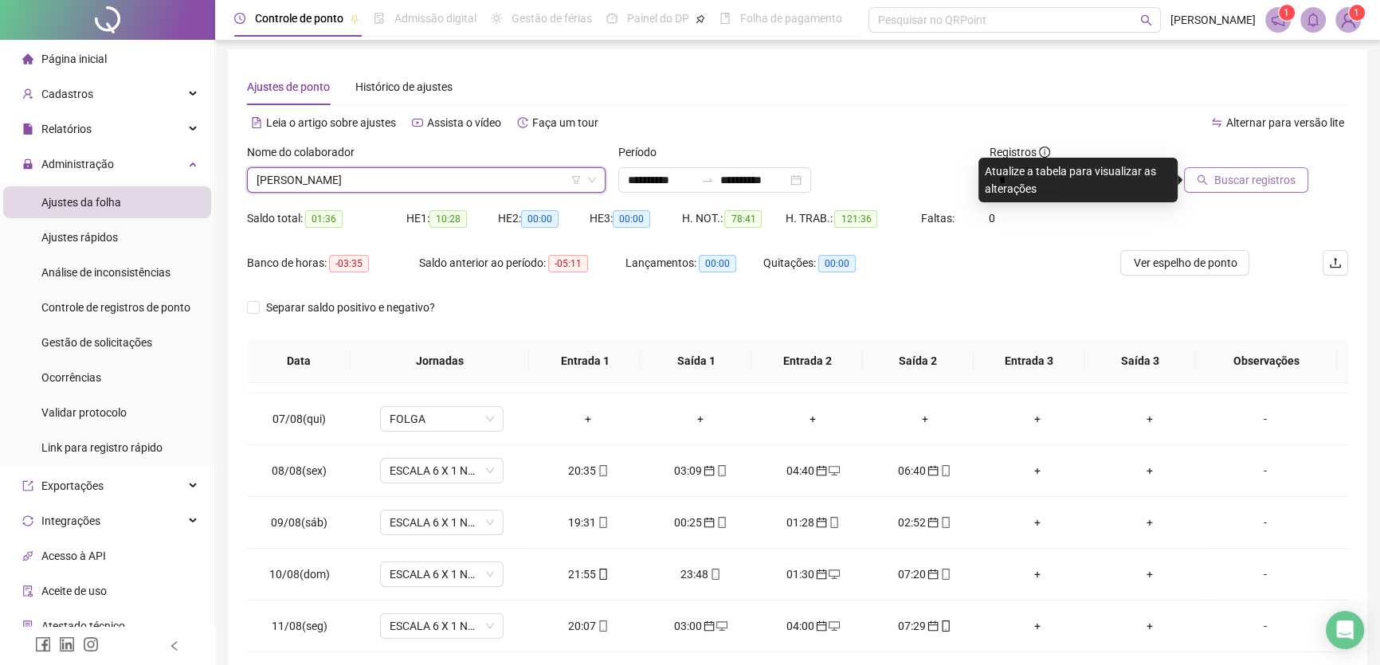
click at [1253, 179] on span "Buscar registros" at bounding box center [1255, 180] width 81 height 18
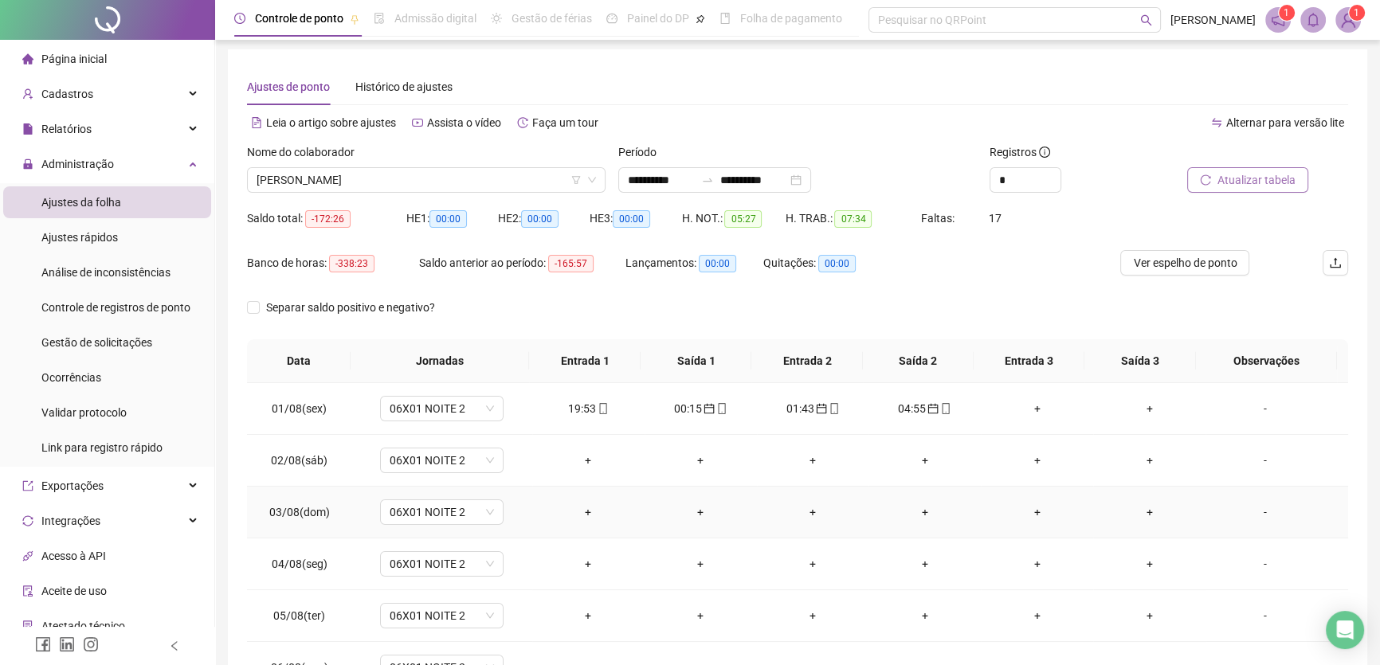
scroll to position [0, 0]
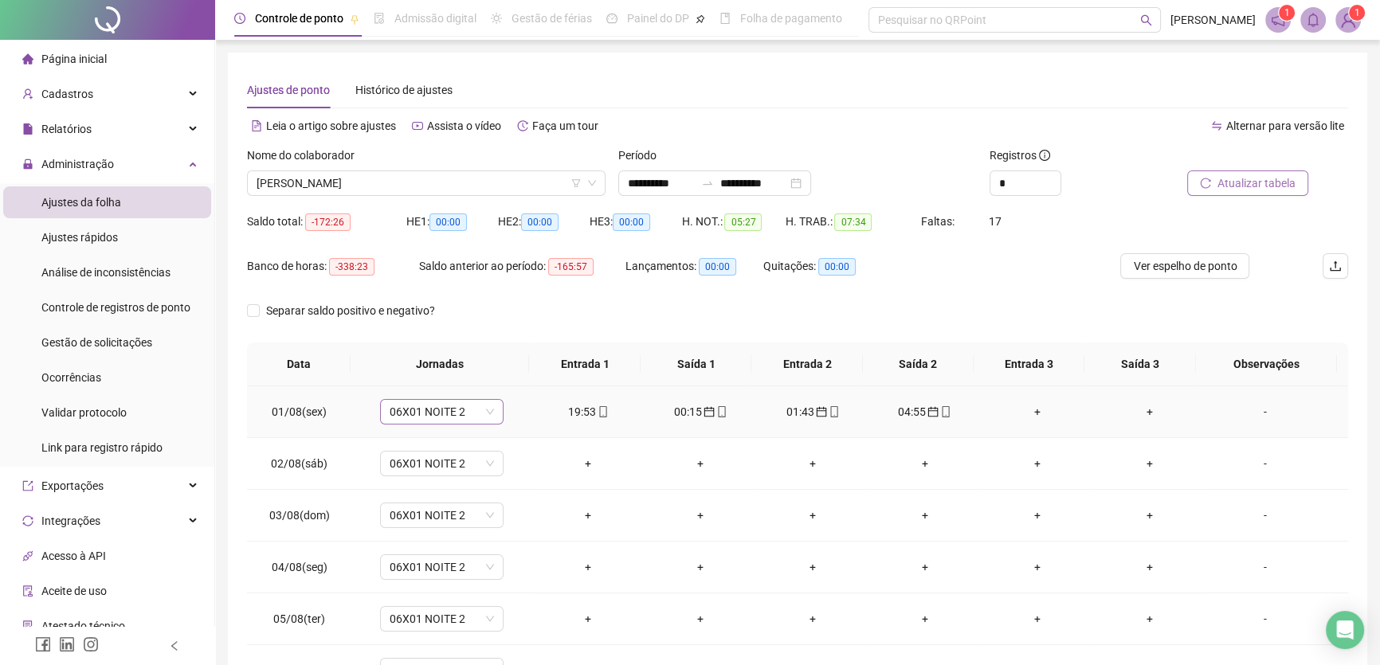
click at [474, 414] on span "06X01 NOITE 2" at bounding box center [442, 412] width 104 height 24
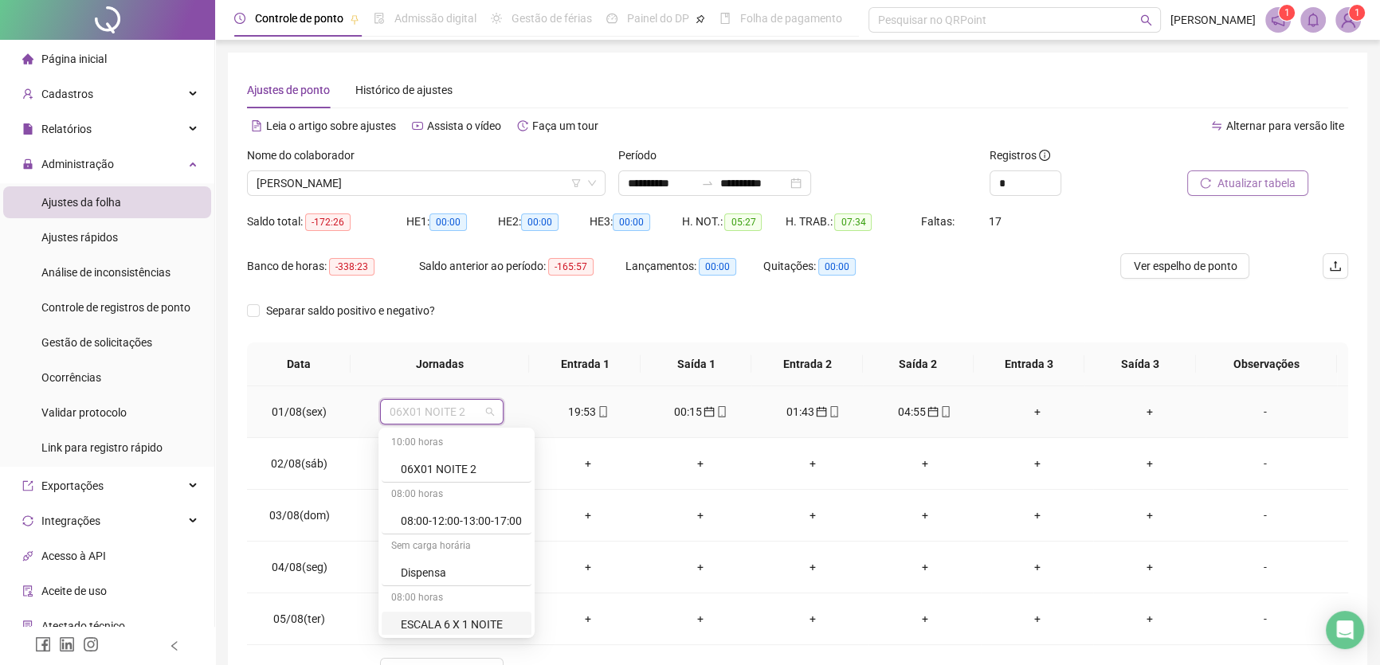
click at [461, 621] on div "ESCALA 6 X 1 NOITE" at bounding box center [461, 625] width 121 height 18
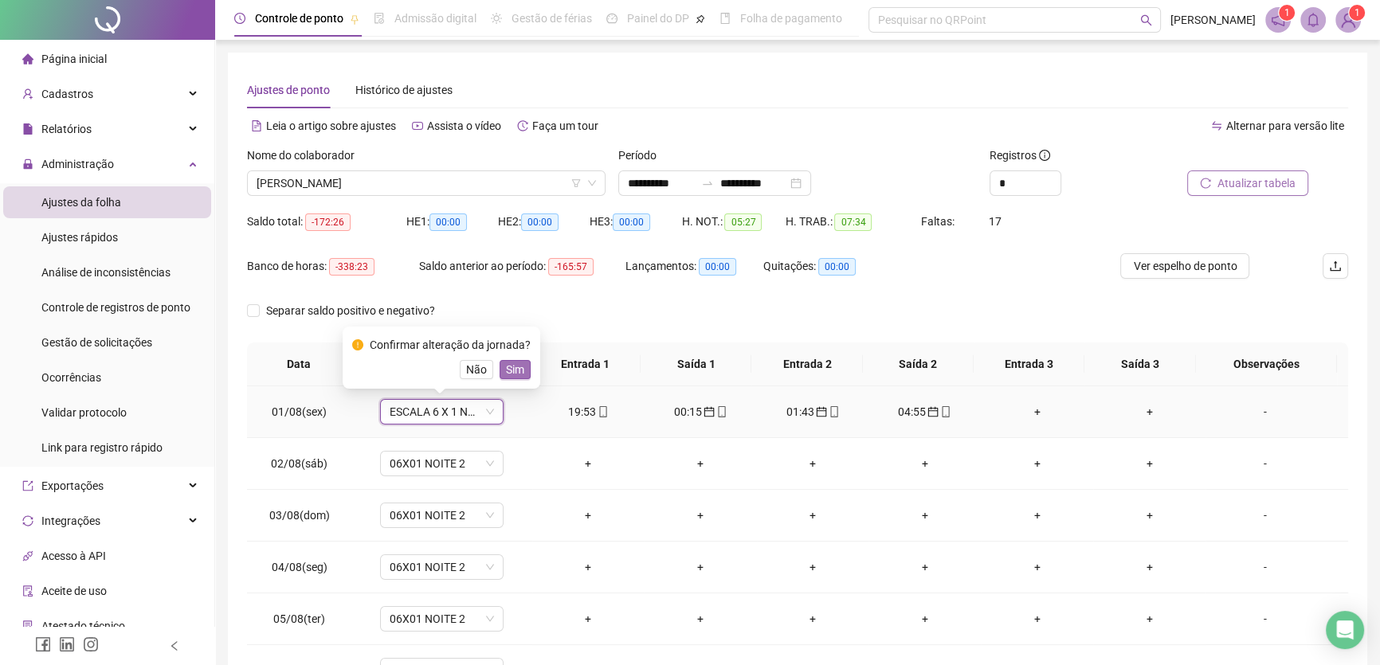
click at [509, 367] on span "Sim" at bounding box center [515, 370] width 18 height 18
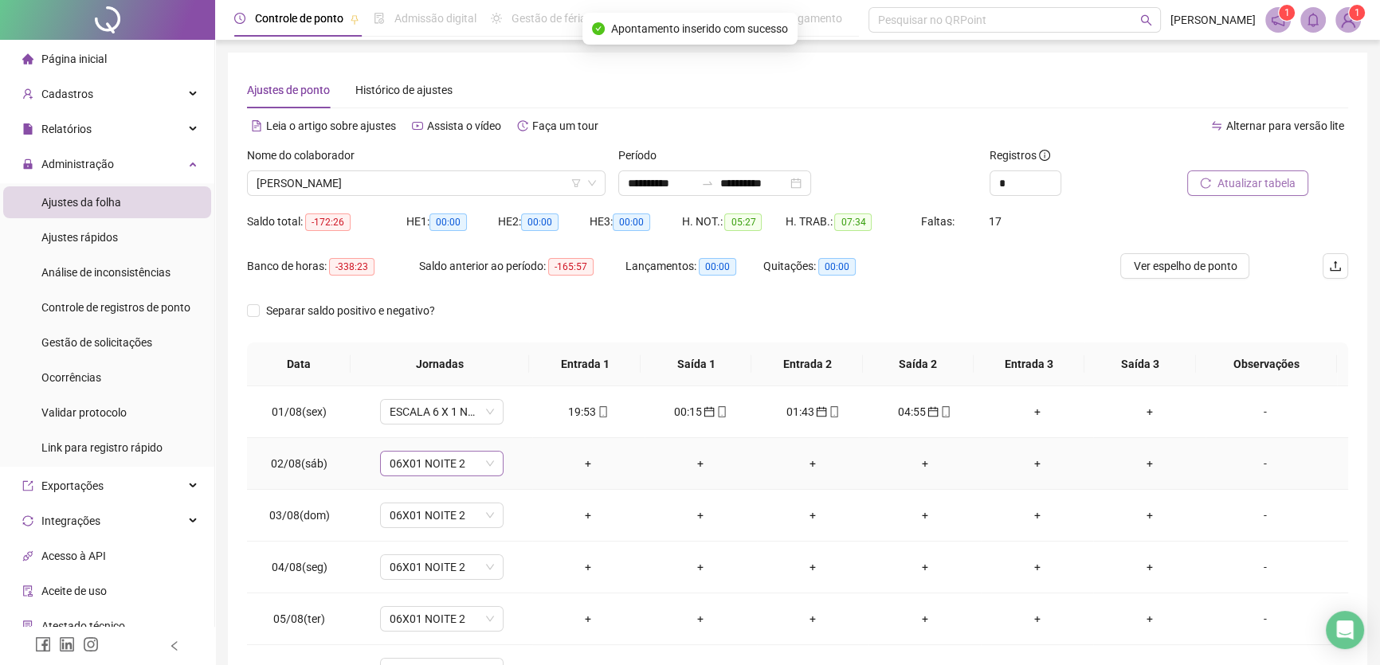
click at [472, 465] on span "06X01 NOITE 2" at bounding box center [442, 464] width 104 height 24
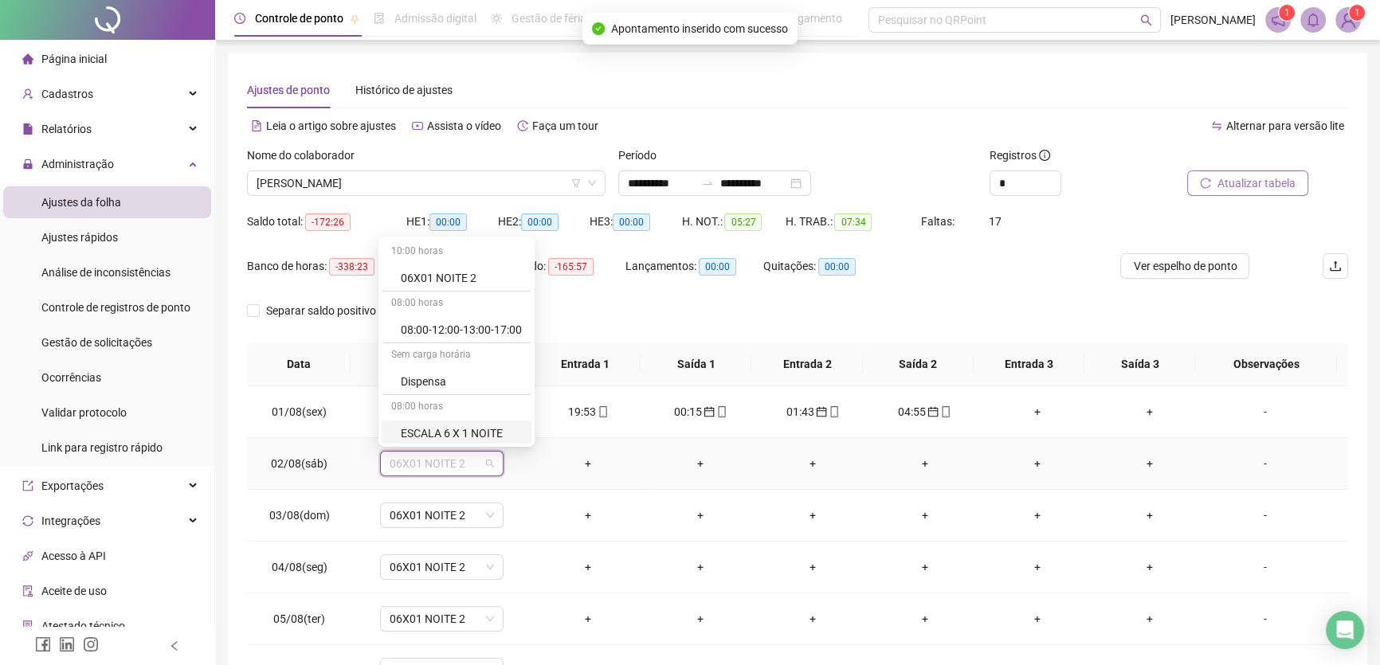
click at [481, 434] on div "ESCALA 6 X 1 NOITE" at bounding box center [461, 434] width 121 height 18
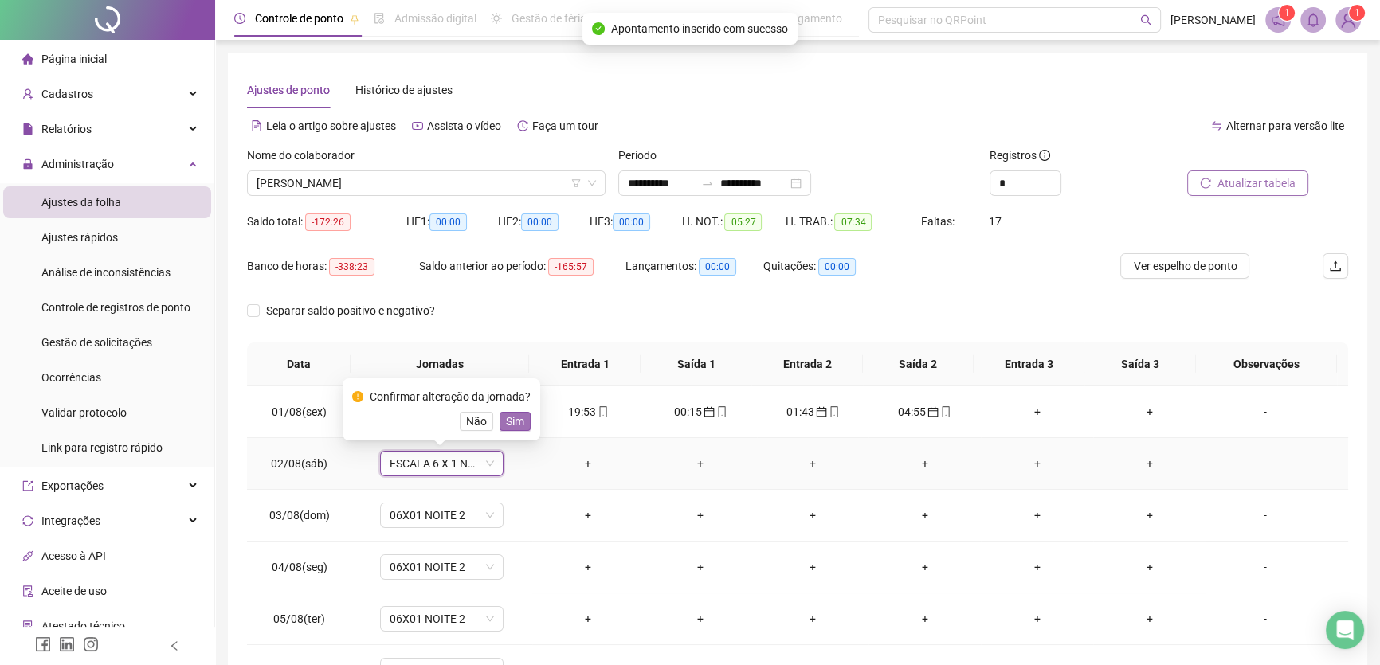
click at [511, 421] on span "Sim" at bounding box center [515, 422] width 18 height 18
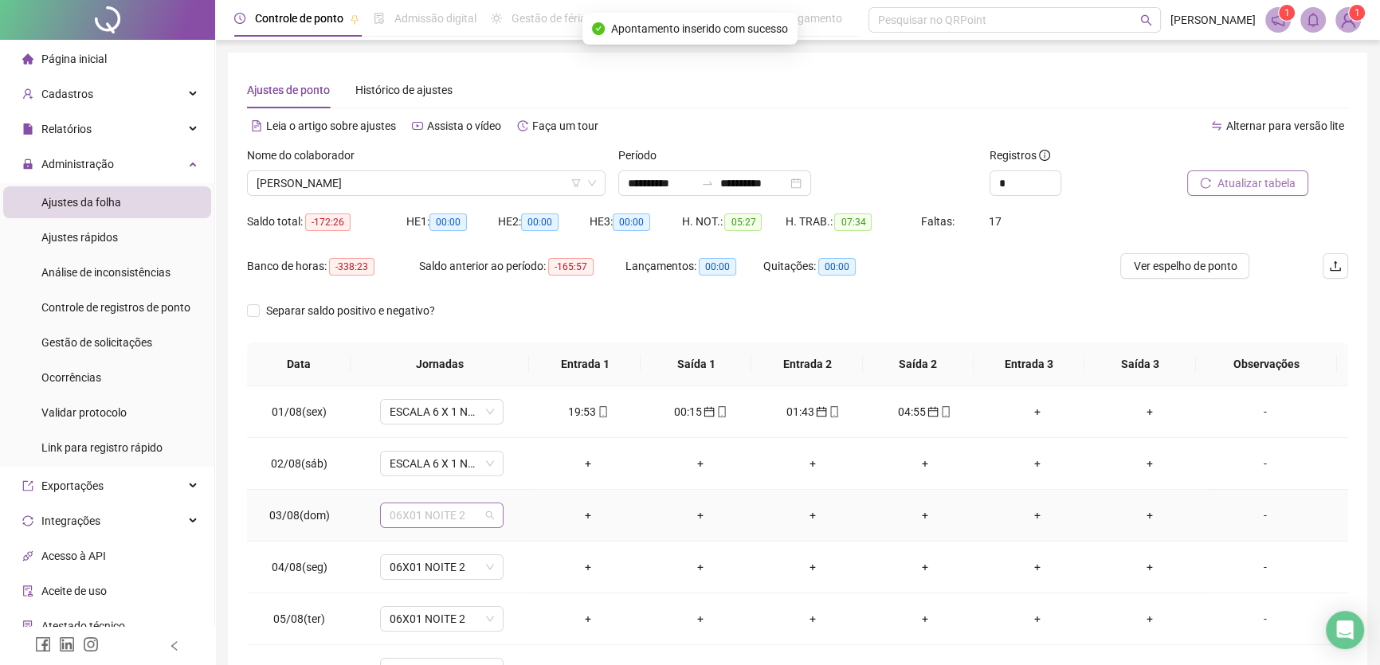
click at [470, 512] on span "06X01 NOITE 2" at bounding box center [442, 516] width 104 height 24
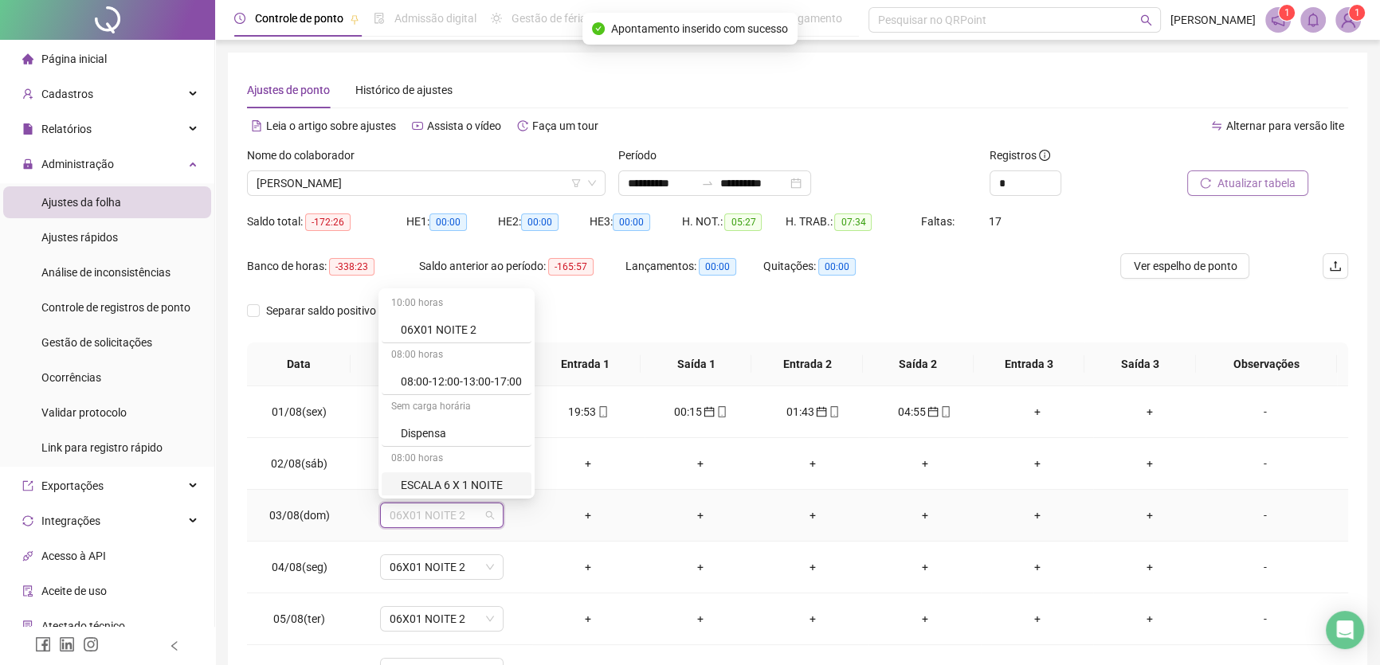
click at [479, 485] on div "ESCALA 6 X 1 NOITE" at bounding box center [461, 486] width 121 height 18
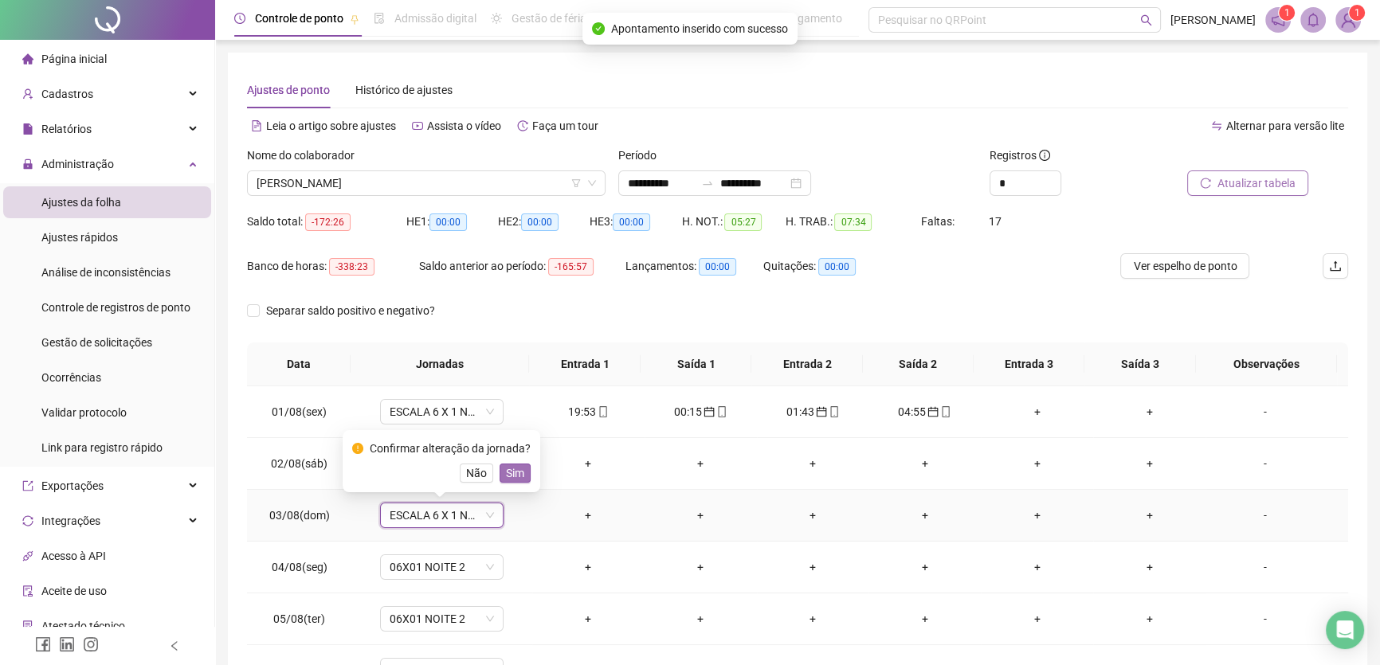
click at [514, 473] on span "Sim" at bounding box center [515, 474] width 18 height 18
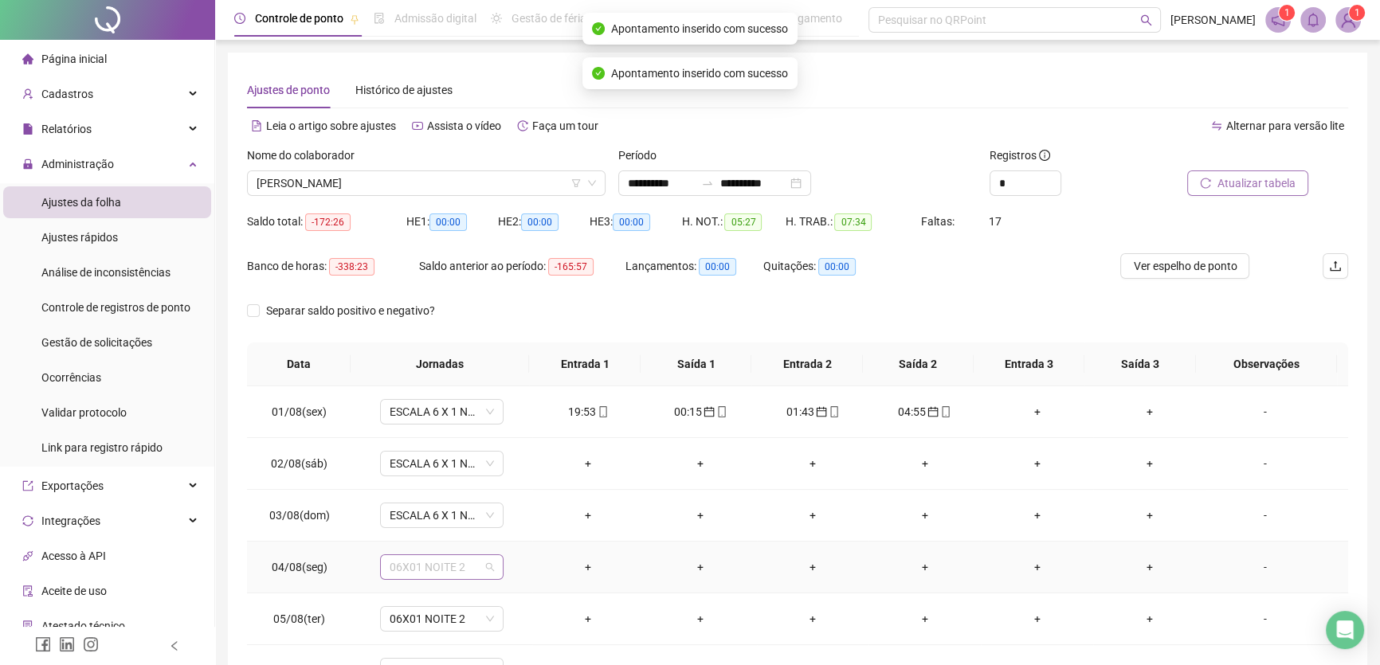
click at [477, 570] on span "06X01 NOITE 2" at bounding box center [442, 567] width 104 height 24
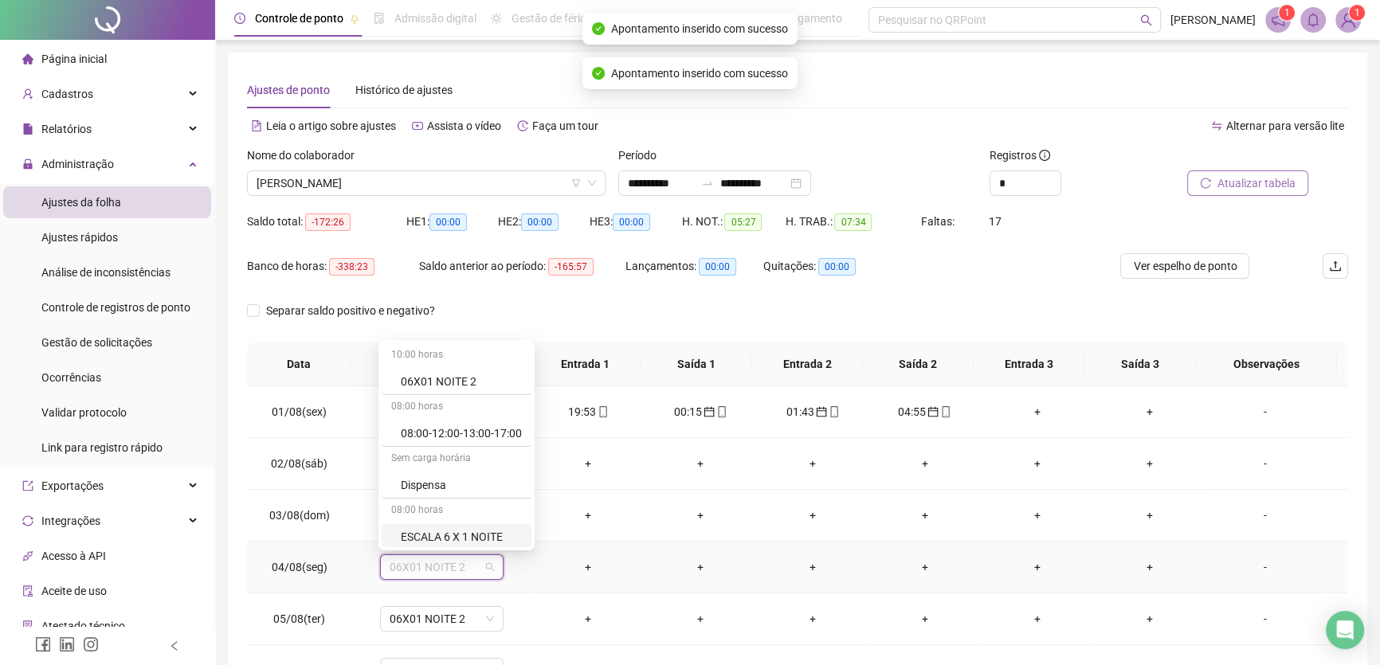
click at [475, 533] on div "ESCALA 6 X 1 NOITE" at bounding box center [461, 537] width 121 height 18
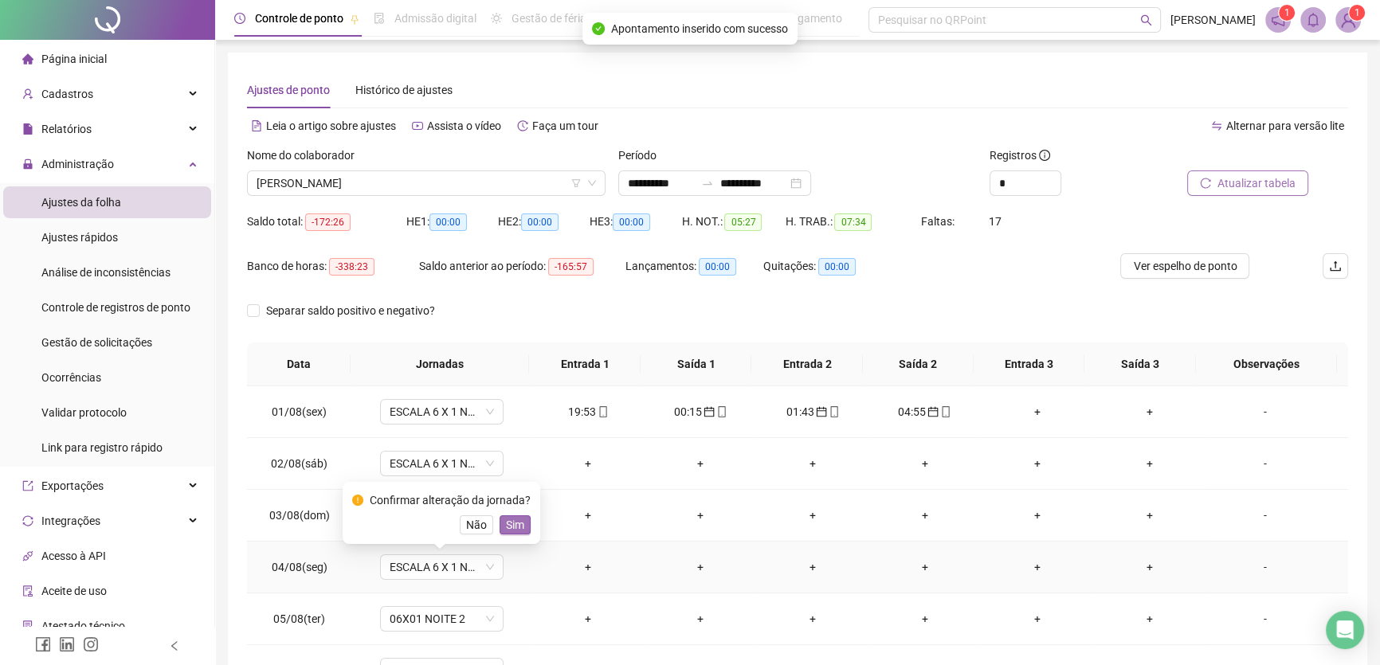
click at [506, 526] on span "Sim" at bounding box center [515, 525] width 18 height 18
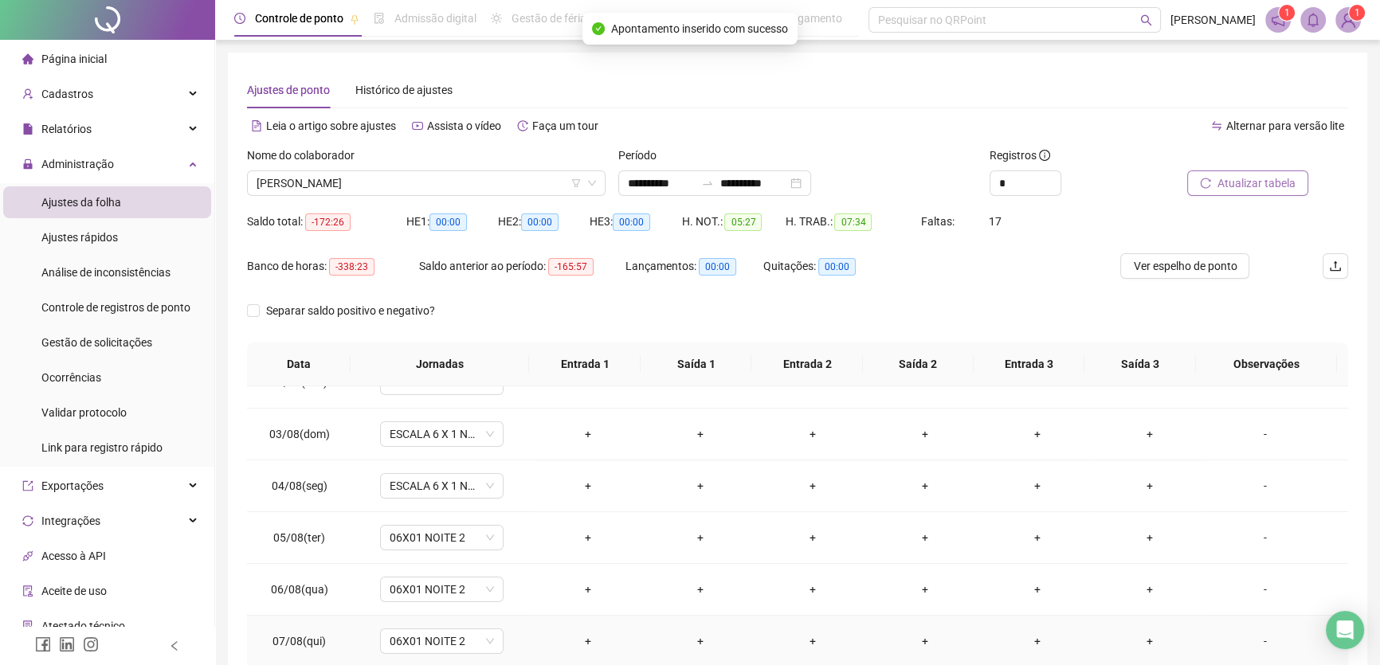
scroll to position [144, 0]
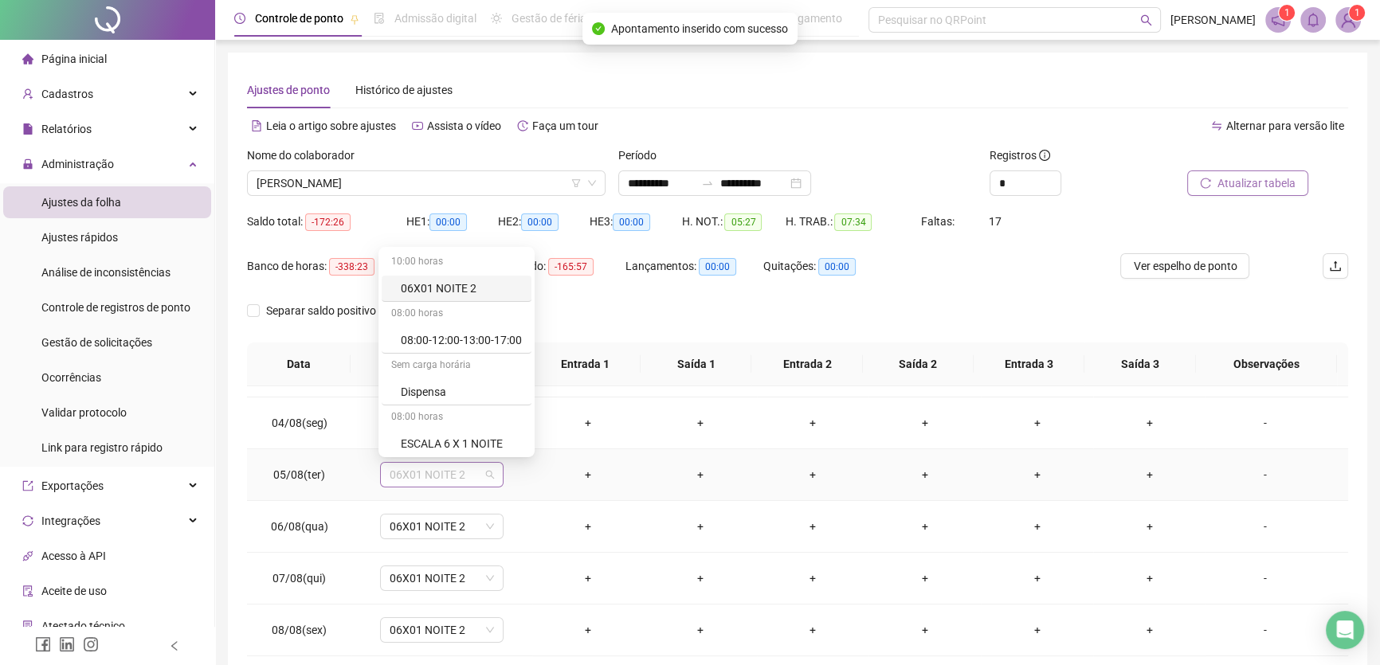
click at [470, 468] on span "06X01 NOITE 2" at bounding box center [442, 475] width 104 height 24
click at [487, 446] on div "ESCALA 6 X 1 NOITE" at bounding box center [461, 444] width 121 height 18
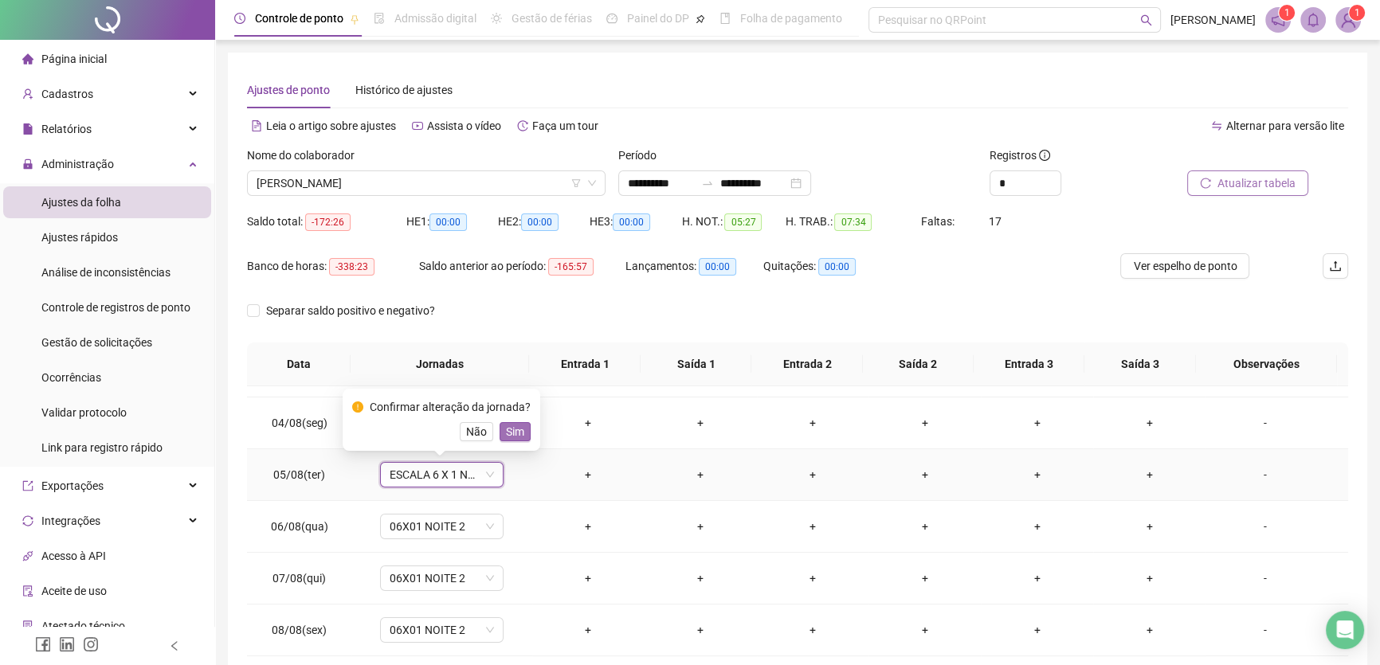
click at [510, 434] on span "Sim" at bounding box center [515, 432] width 18 height 18
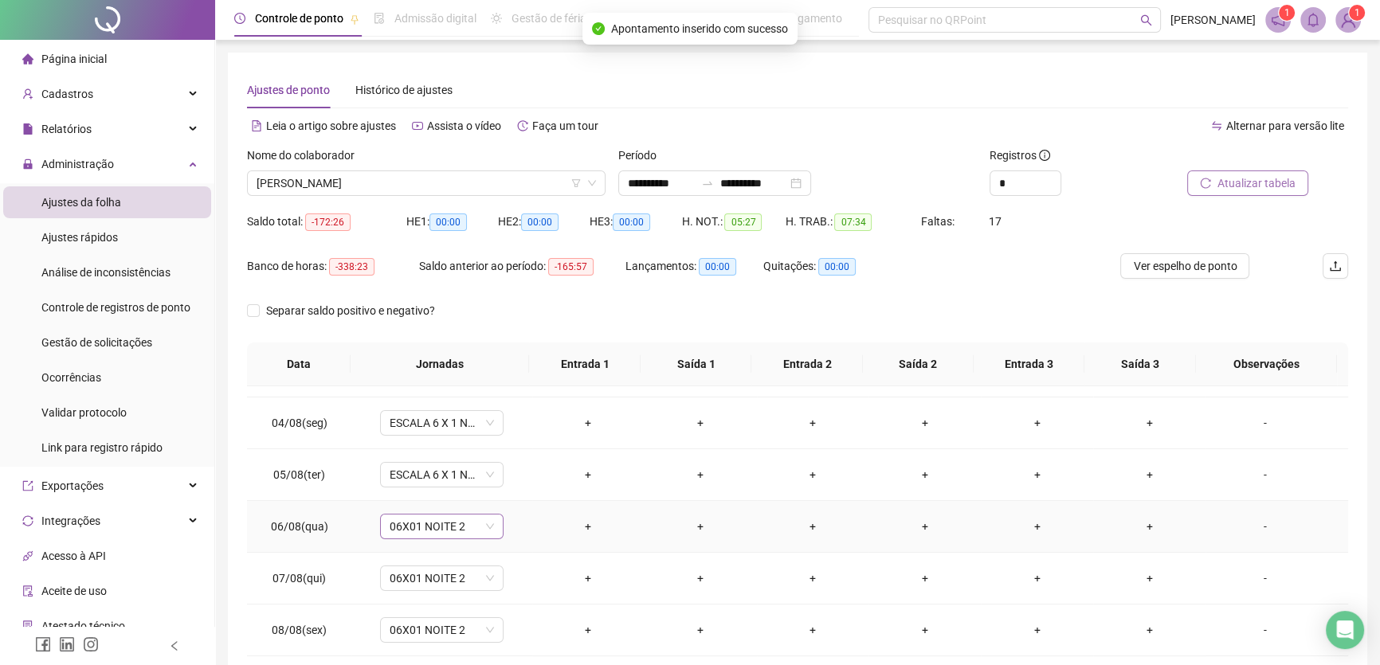
click at [467, 526] on span "06X01 NOITE 2" at bounding box center [442, 527] width 104 height 24
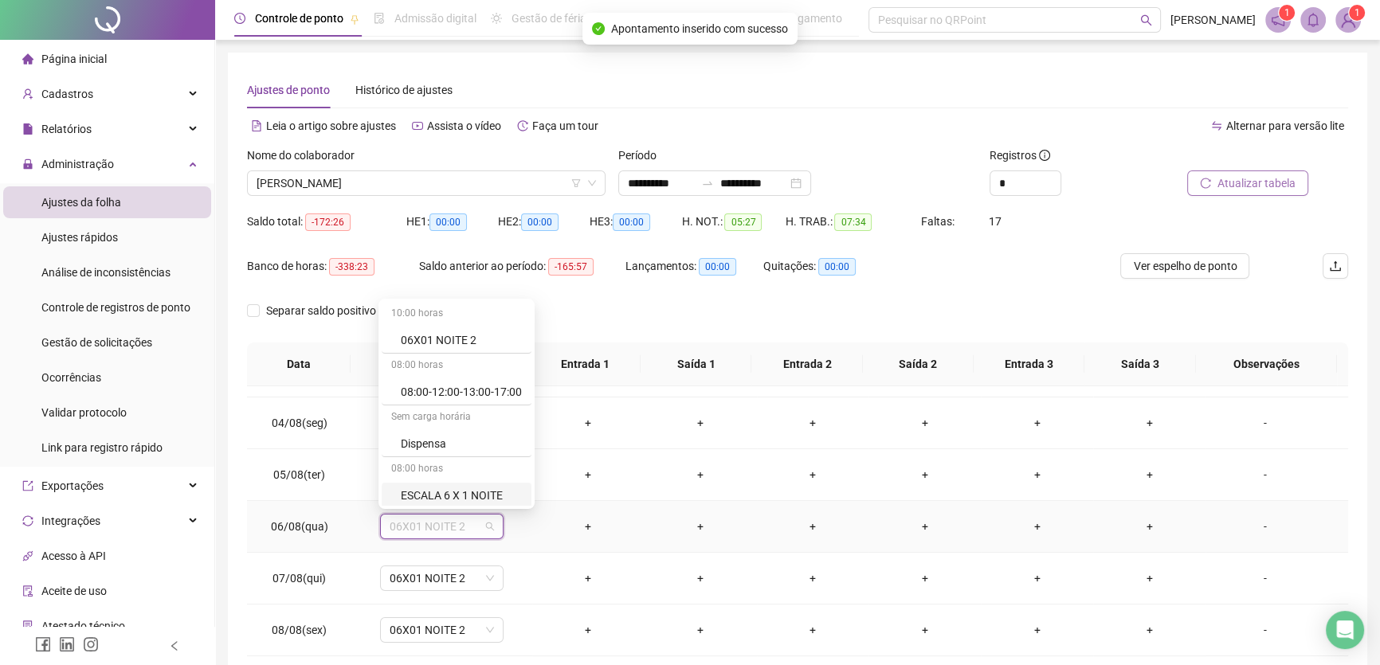
click at [489, 489] on div "ESCALA 6 X 1 NOITE" at bounding box center [461, 496] width 121 height 18
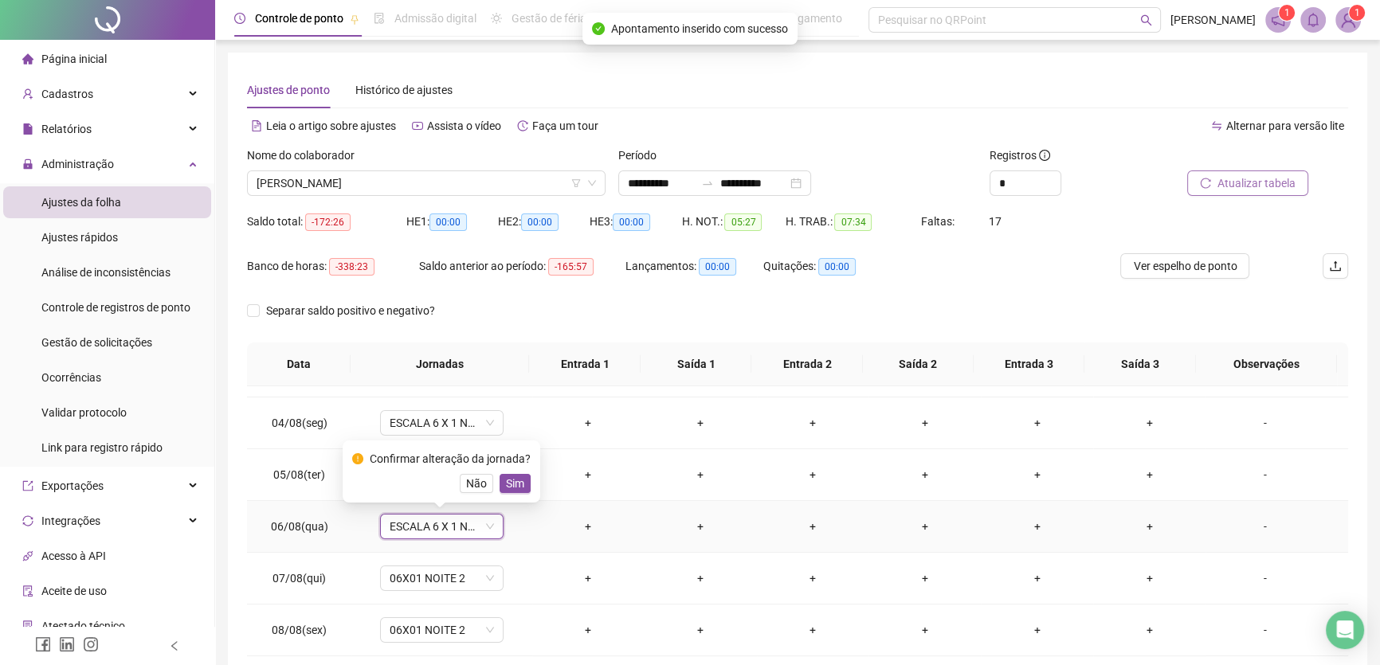
click at [516, 484] on span "Sim" at bounding box center [515, 484] width 18 height 18
click at [471, 575] on span "06X01 NOITE 2" at bounding box center [442, 579] width 104 height 24
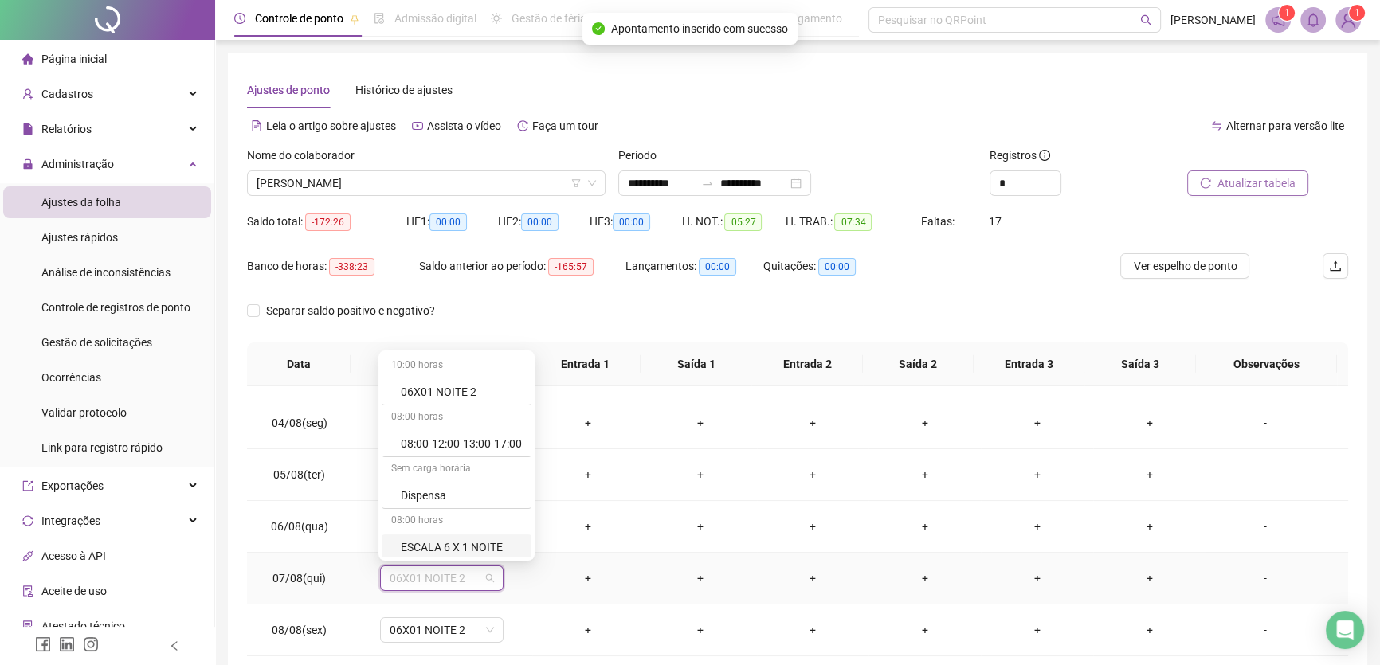
click at [478, 550] on div "ESCALA 6 X 1 NOITE" at bounding box center [461, 548] width 121 height 18
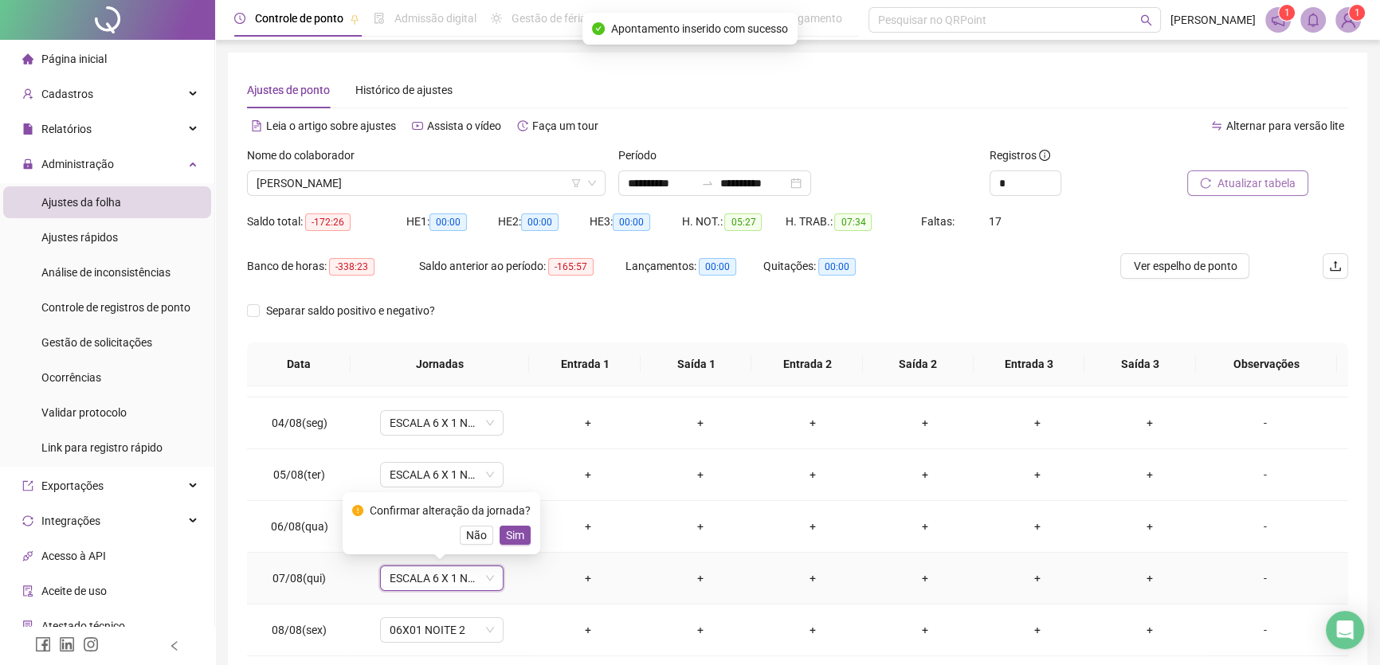
click at [519, 528] on span "Sim" at bounding box center [515, 536] width 18 height 18
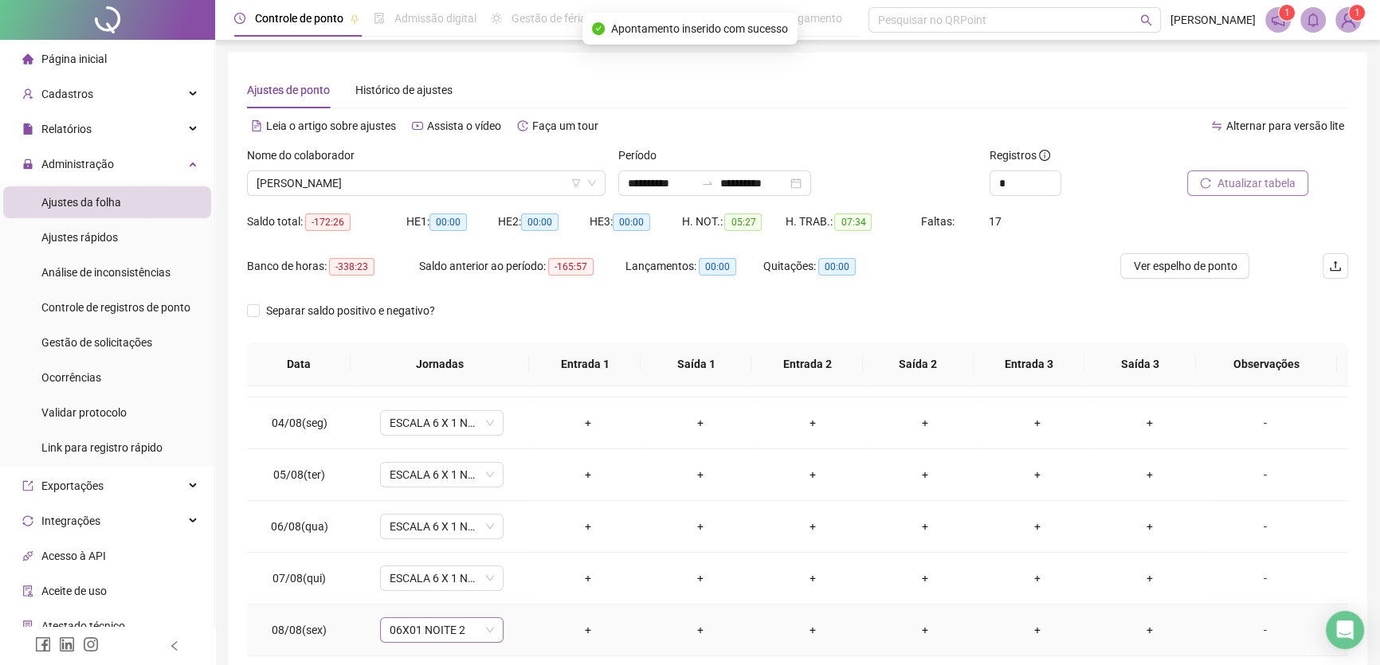
click at [470, 633] on span "06X01 NOITE 2" at bounding box center [442, 630] width 104 height 24
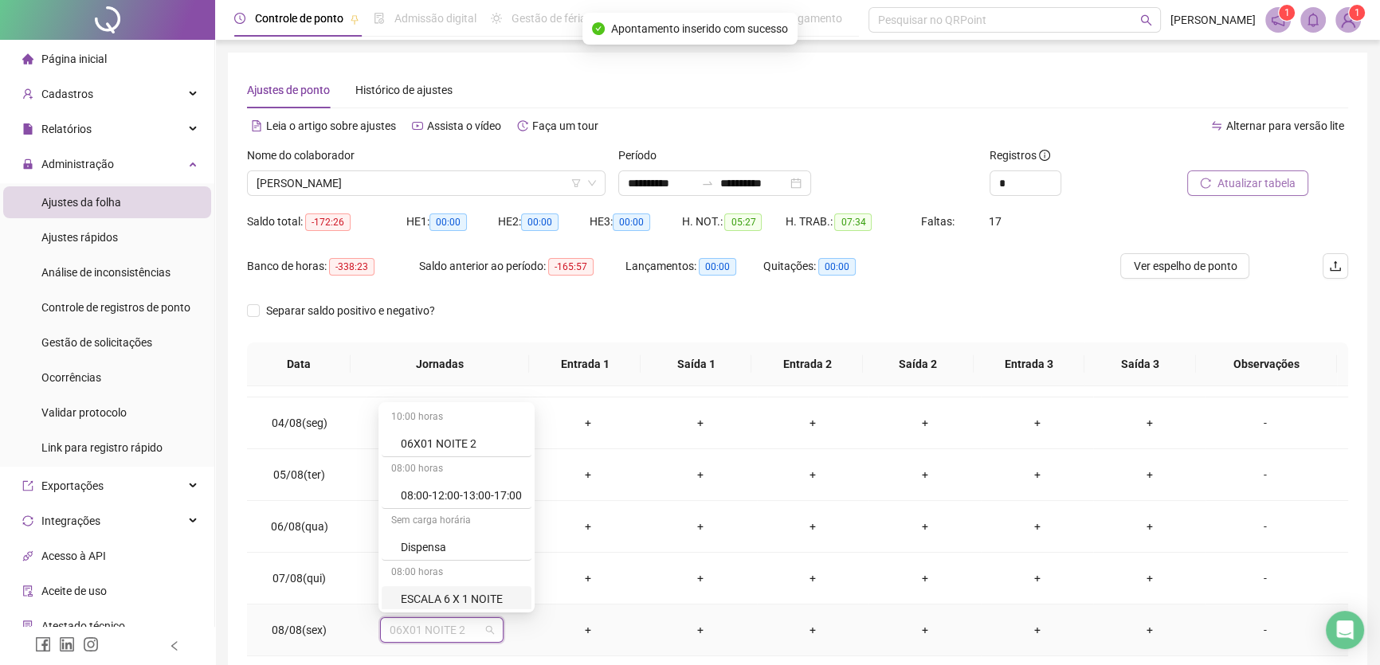
click at [477, 596] on div "ESCALA 6 X 1 NOITE" at bounding box center [461, 600] width 121 height 18
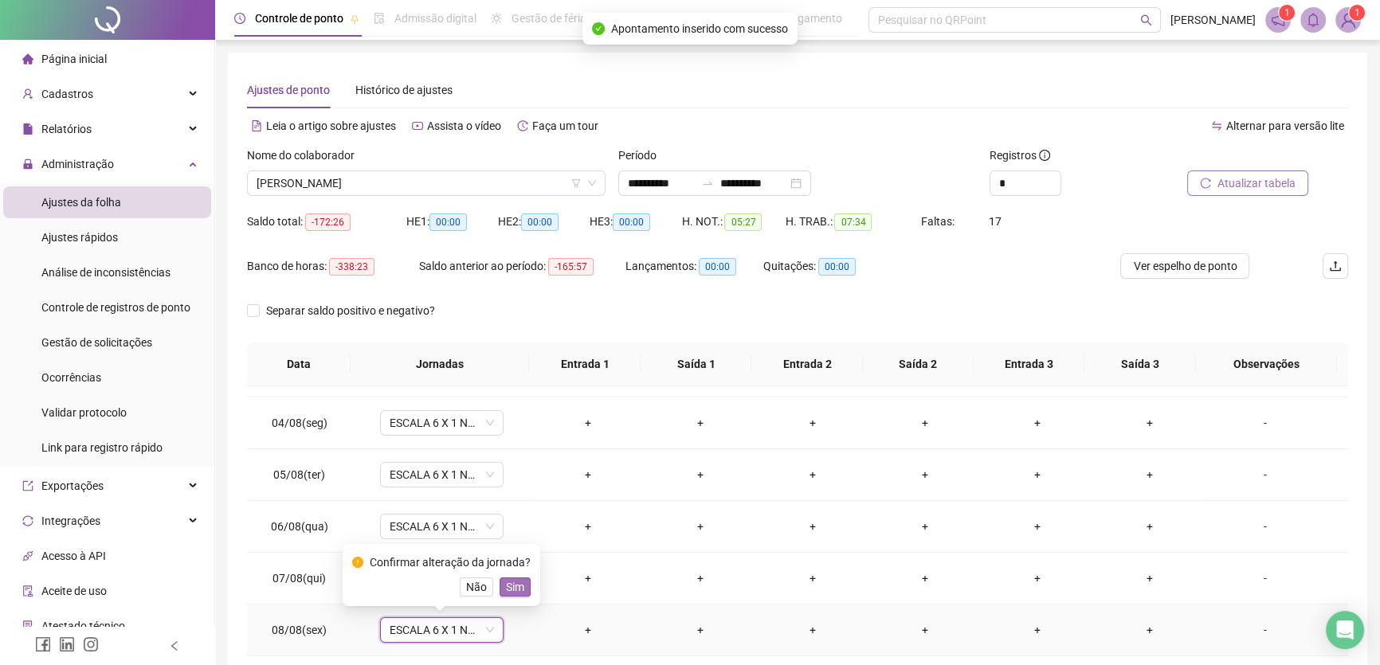
click at [512, 579] on span "Sim" at bounding box center [515, 588] width 18 height 18
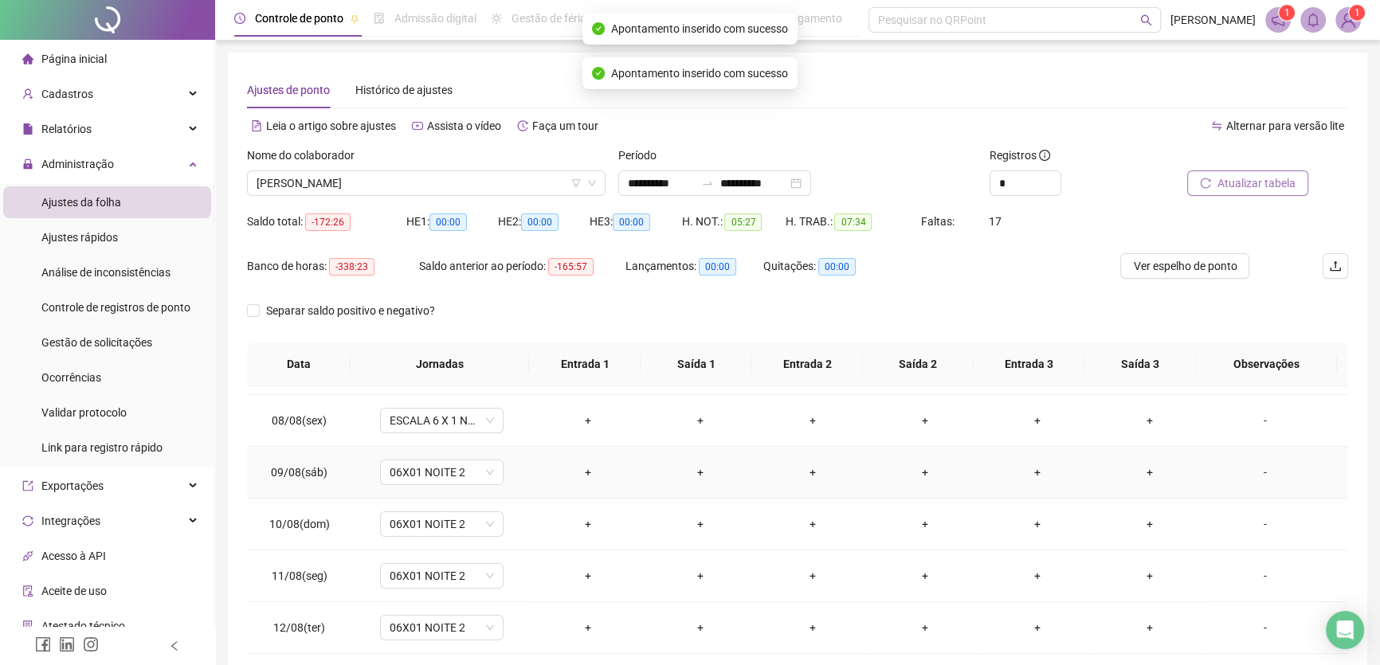
scroll to position [362, 0]
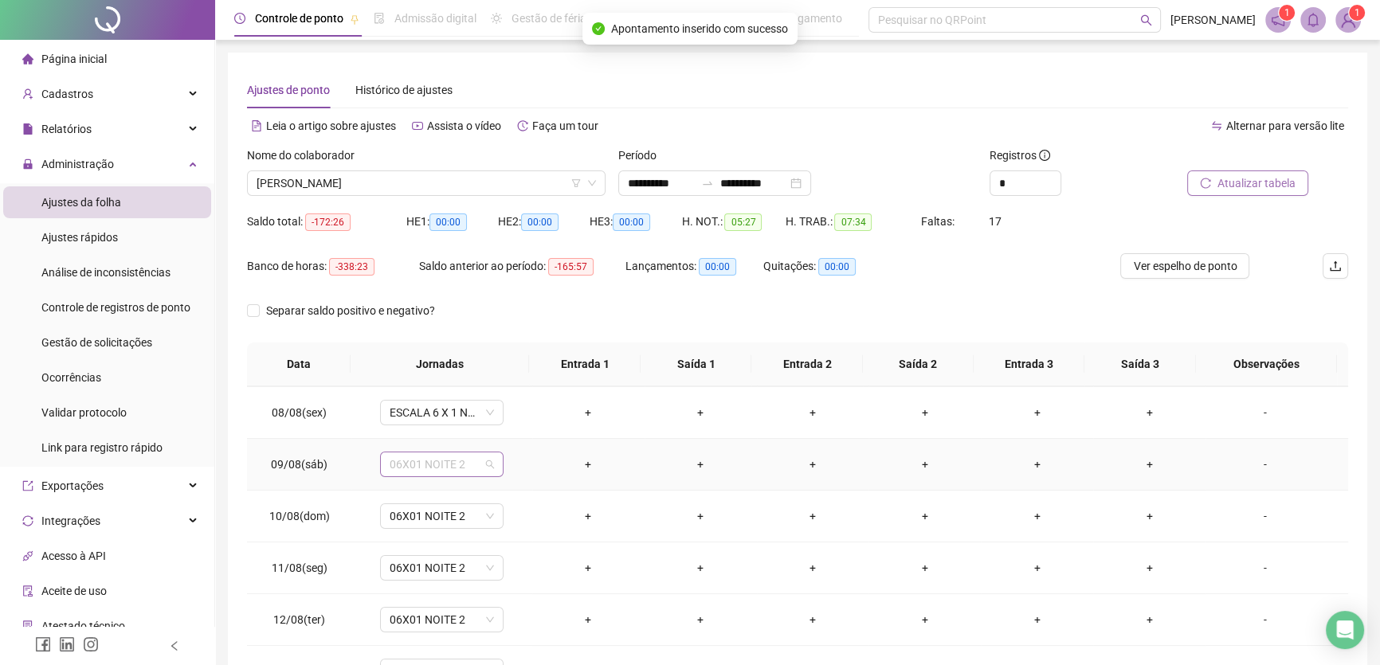
click at [476, 466] on span "06X01 NOITE 2" at bounding box center [442, 465] width 104 height 24
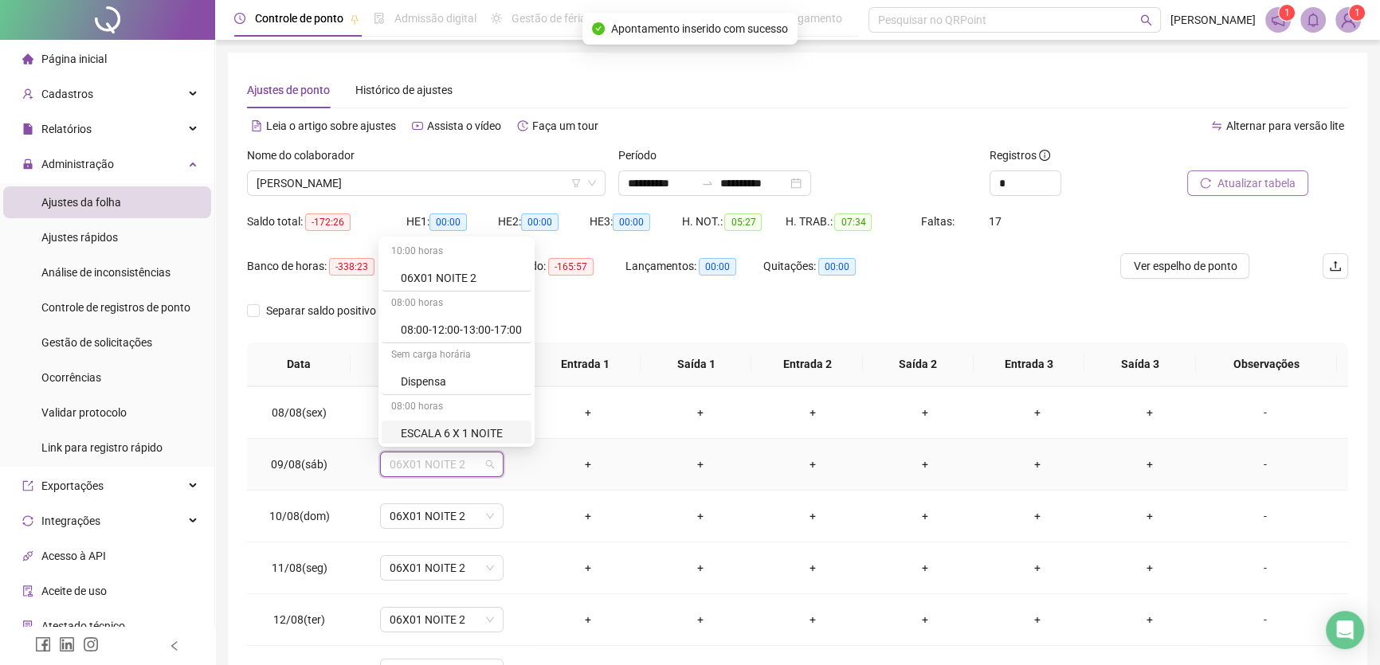
click at [486, 433] on div "ESCALA 6 X 1 NOITE" at bounding box center [461, 434] width 121 height 18
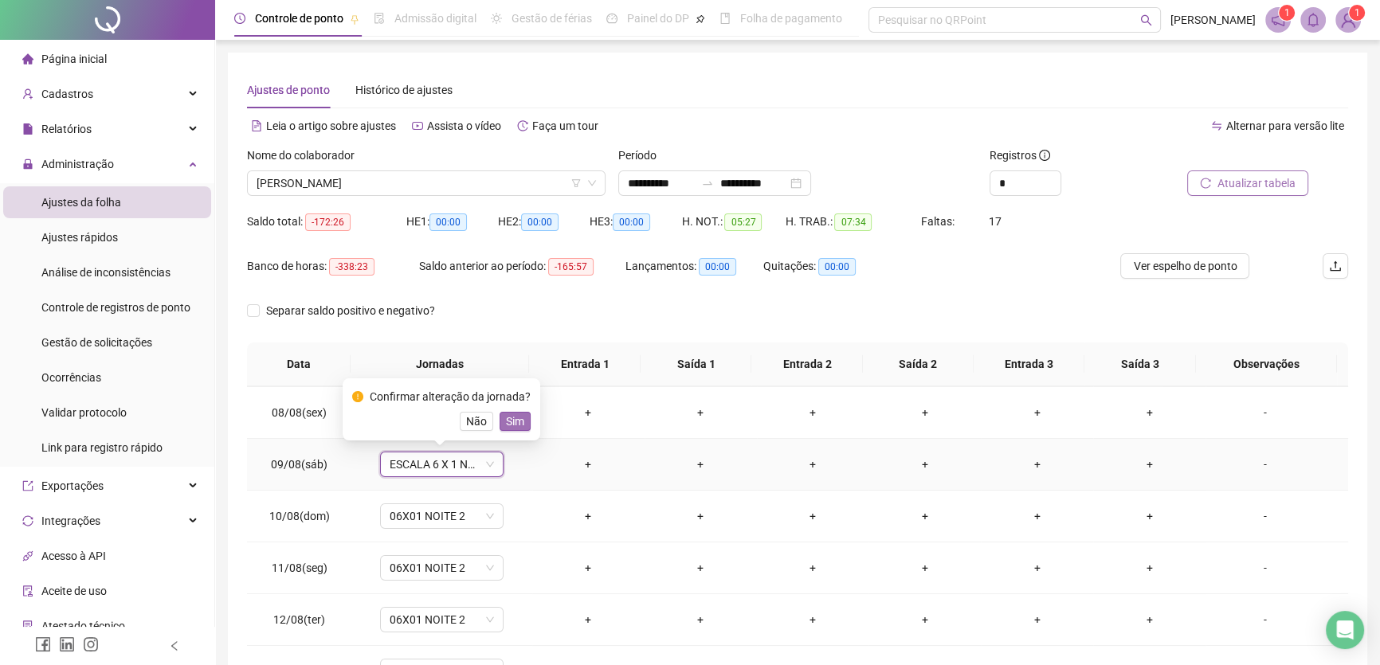
click at [510, 423] on span "Sim" at bounding box center [515, 422] width 18 height 18
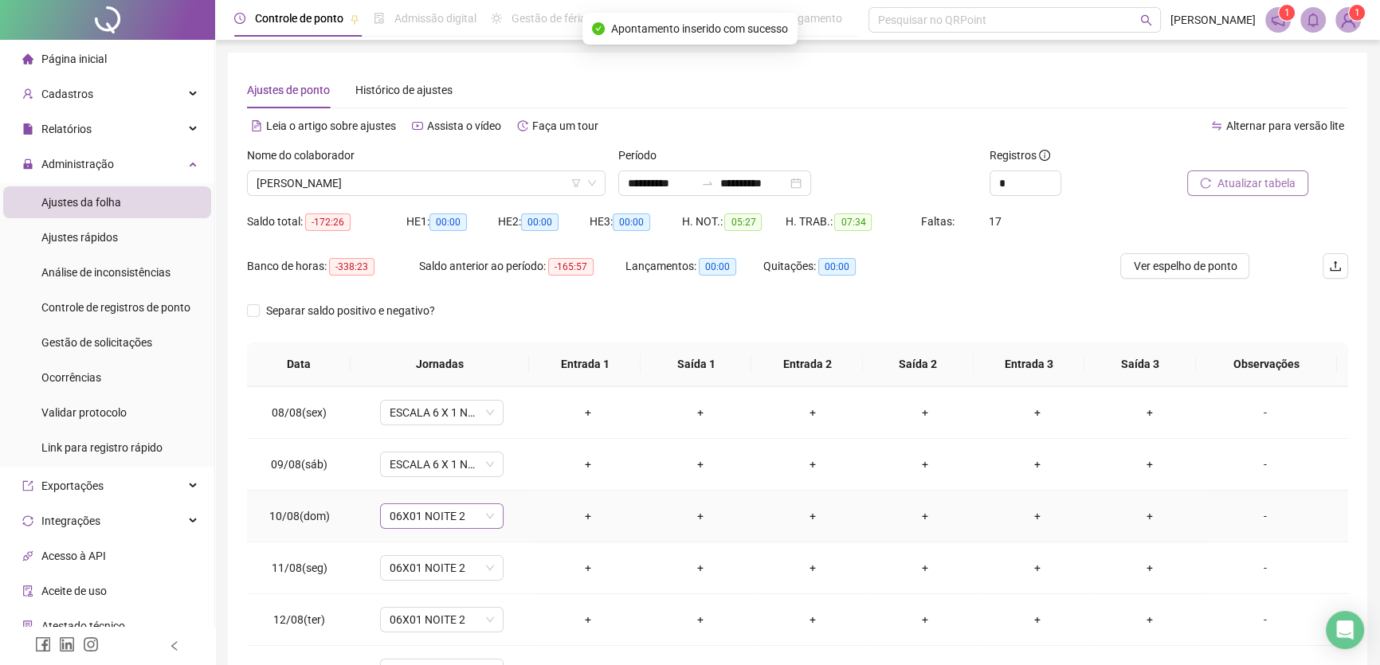
click at [476, 516] on span "06X01 NOITE 2" at bounding box center [442, 516] width 104 height 24
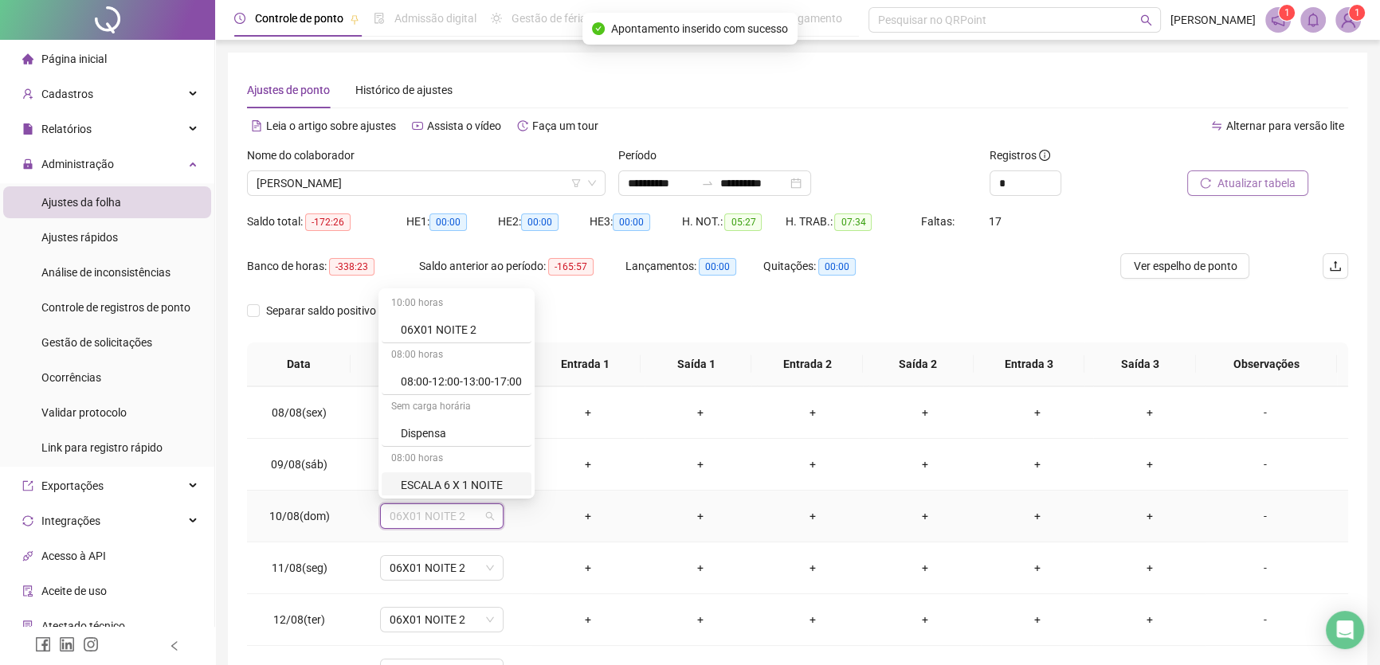
click at [483, 481] on div "ESCALA 6 X 1 NOITE" at bounding box center [461, 486] width 121 height 18
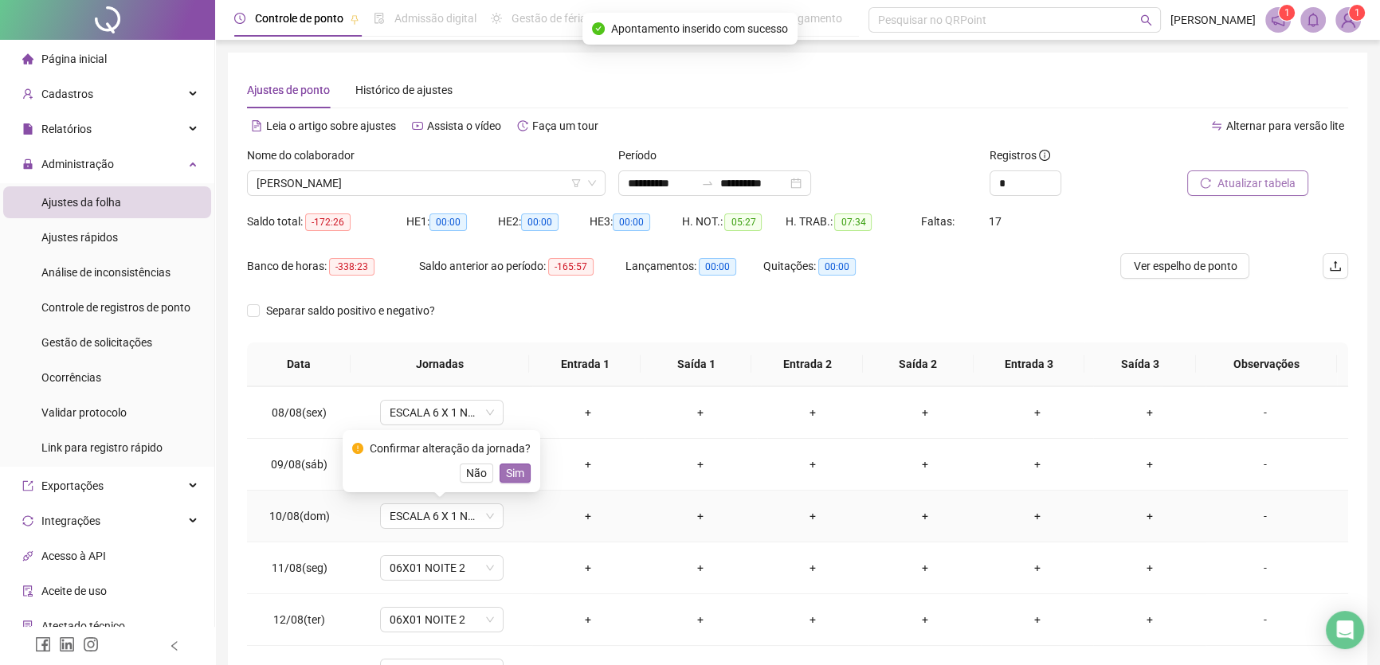
click at [509, 475] on span "Sim" at bounding box center [515, 474] width 18 height 18
click at [461, 571] on span "06X01 NOITE 2" at bounding box center [442, 568] width 104 height 24
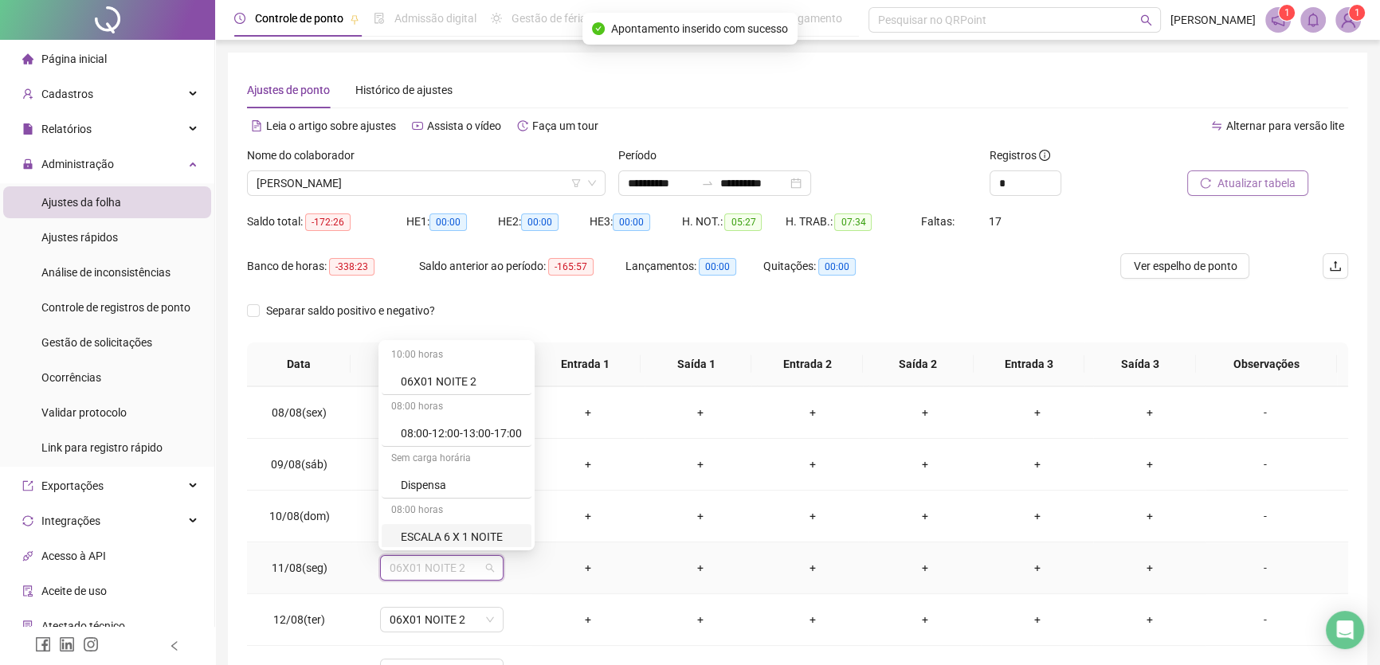
click at [482, 527] on div "ESCALA 6 X 1 NOITE" at bounding box center [457, 537] width 150 height 26
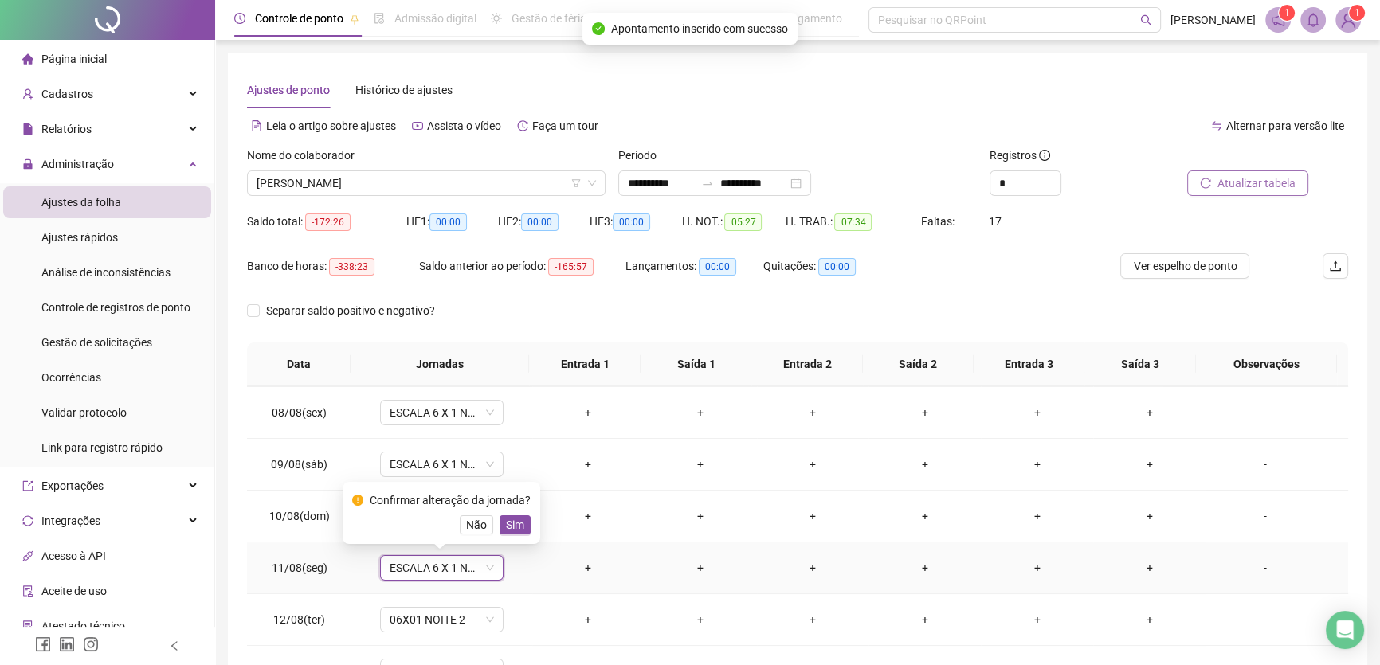
click at [508, 520] on span "Sim" at bounding box center [515, 525] width 18 height 18
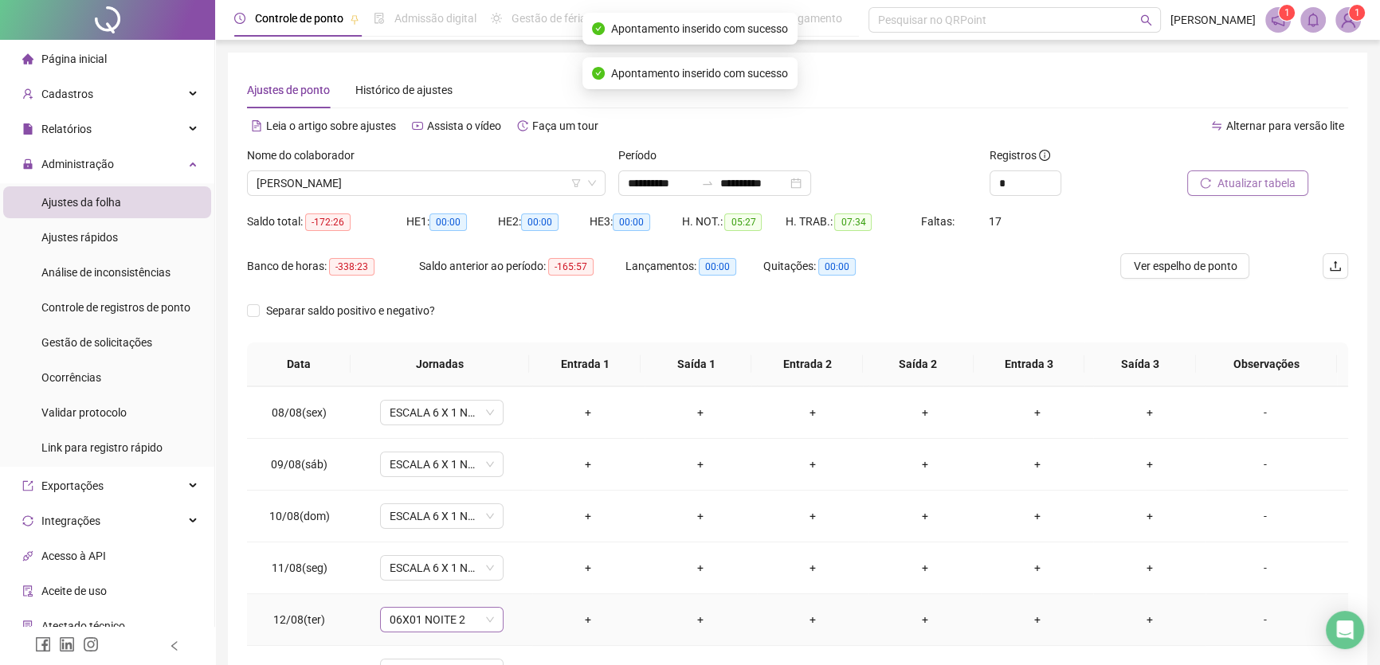
click at [461, 618] on span "06X01 NOITE 2" at bounding box center [442, 620] width 104 height 24
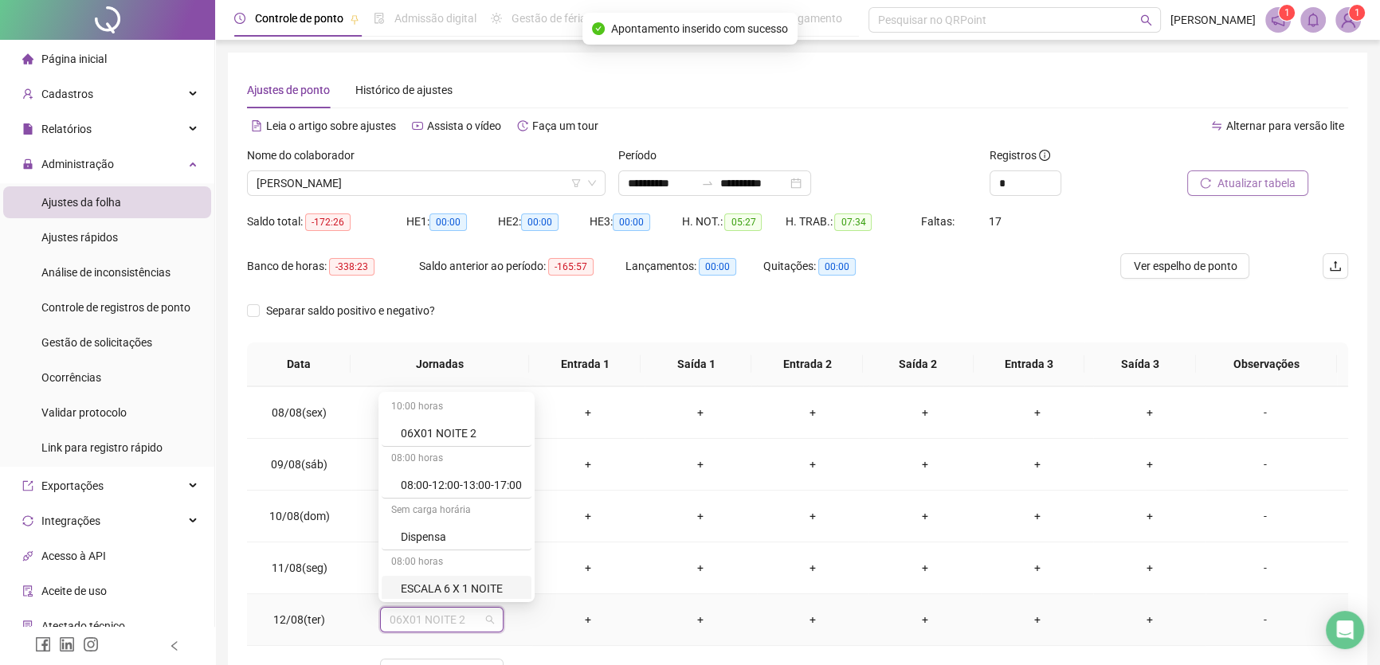
click at [476, 578] on div "ESCALA 6 X 1 NOITE" at bounding box center [457, 589] width 150 height 26
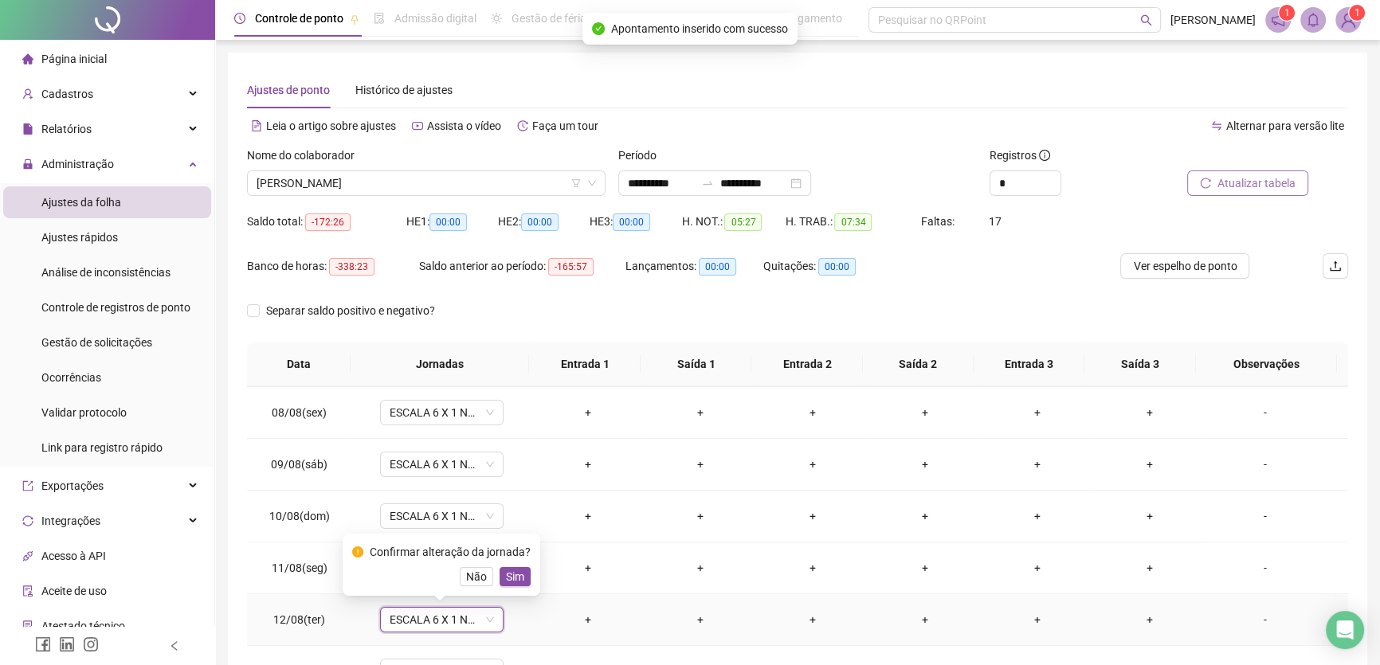
click at [508, 566] on div "Confirmar alteração da jornada? Não Sim" at bounding box center [441, 565] width 179 height 43
click at [511, 574] on span "Sim" at bounding box center [515, 577] width 18 height 18
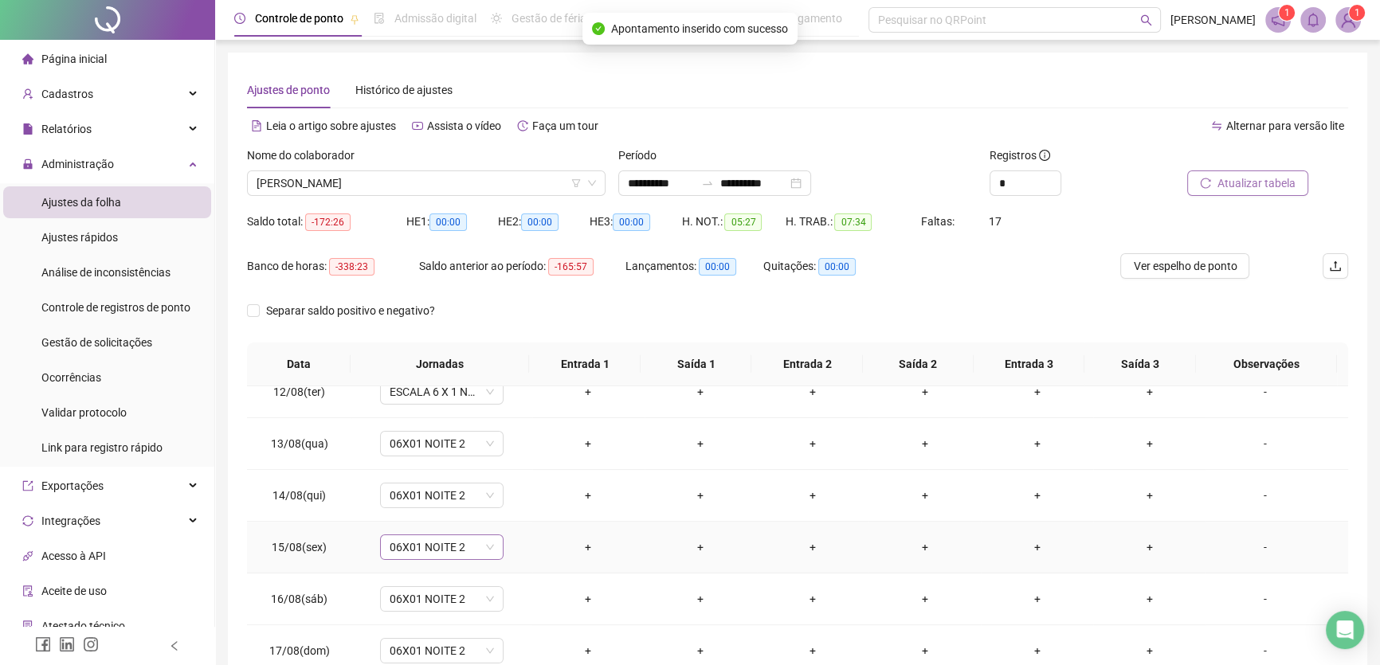
scroll to position [590, 0]
click at [478, 442] on span "06X01 NOITE 2" at bounding box center [442, 444] width 104 height 24
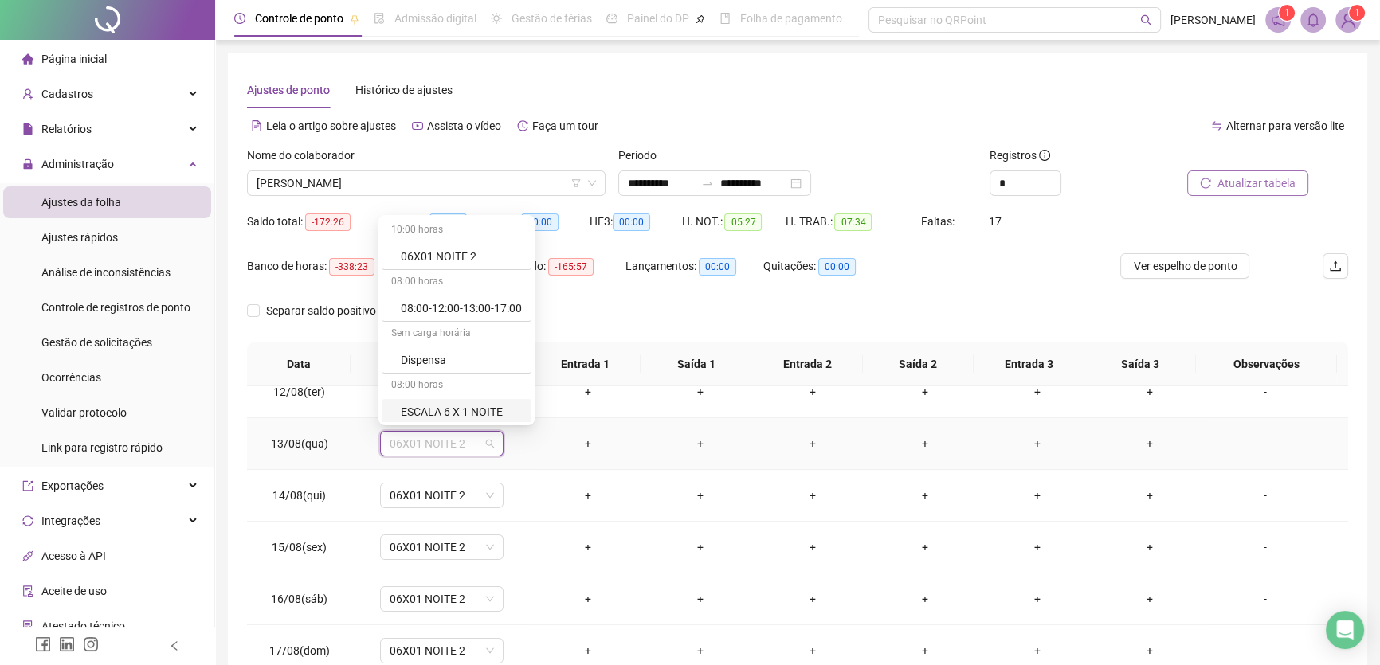
click at [482, 413] on div "ESCALA 6 X 1 NOITE" at bounding box center [461, 412] width 121 height 18
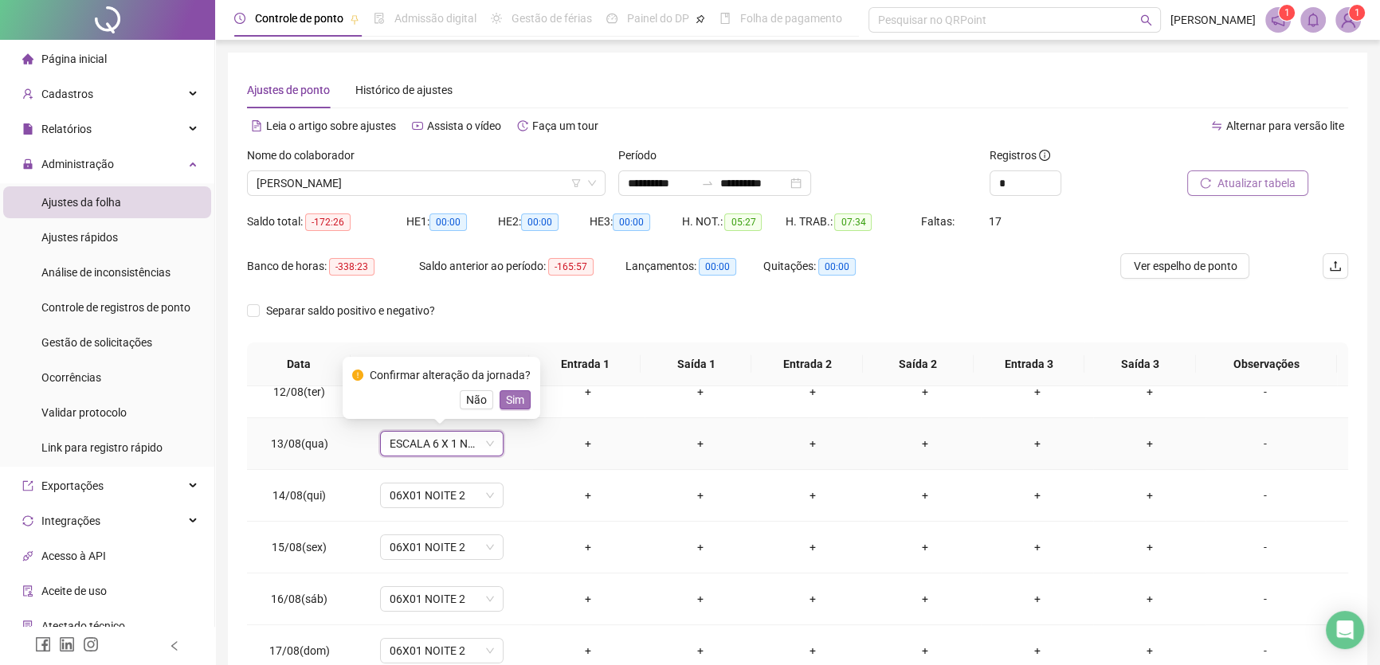
click at [511, 402] on span "Sim" at bounding box center [515, 400] width 18 height 18
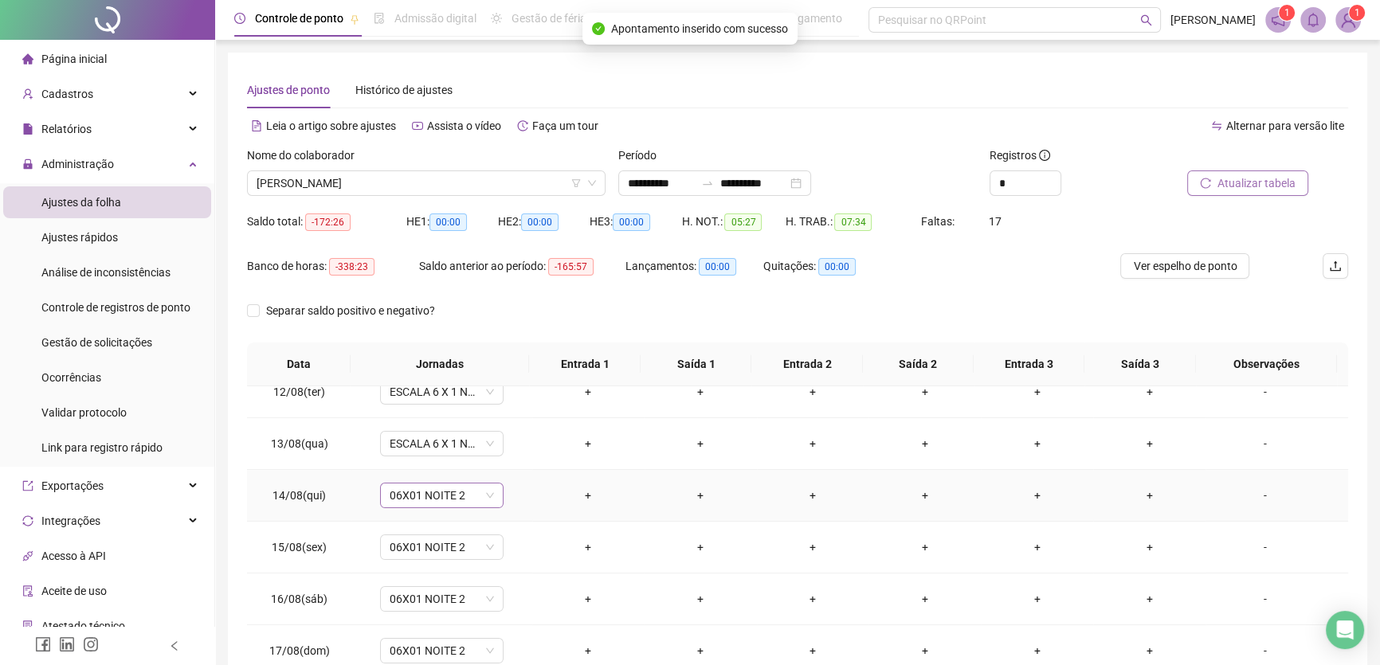
click at [477, 494] on span "06X01 NOITE 2" at bounding box center [442, 496] width 104 height 24
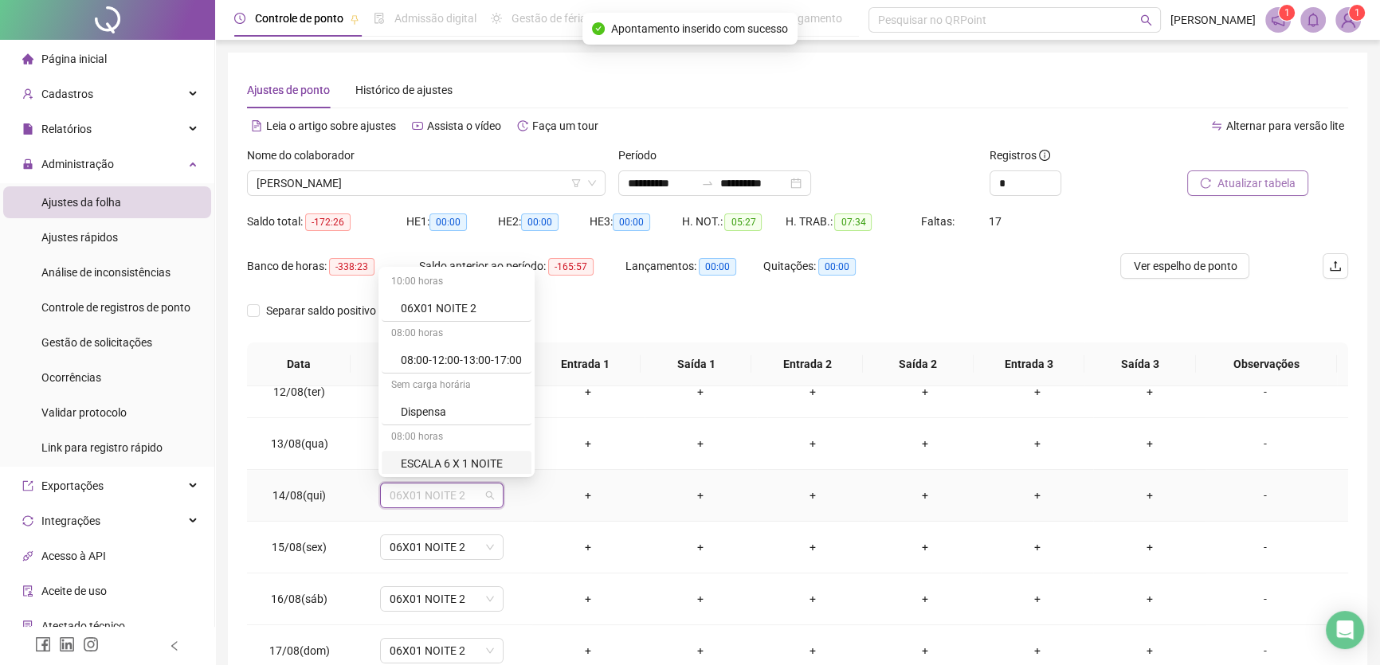
click at [481, 462] on div "ESCALA 6 X 1 NOITE" at bounding box center [461, 464] width 121 height 18
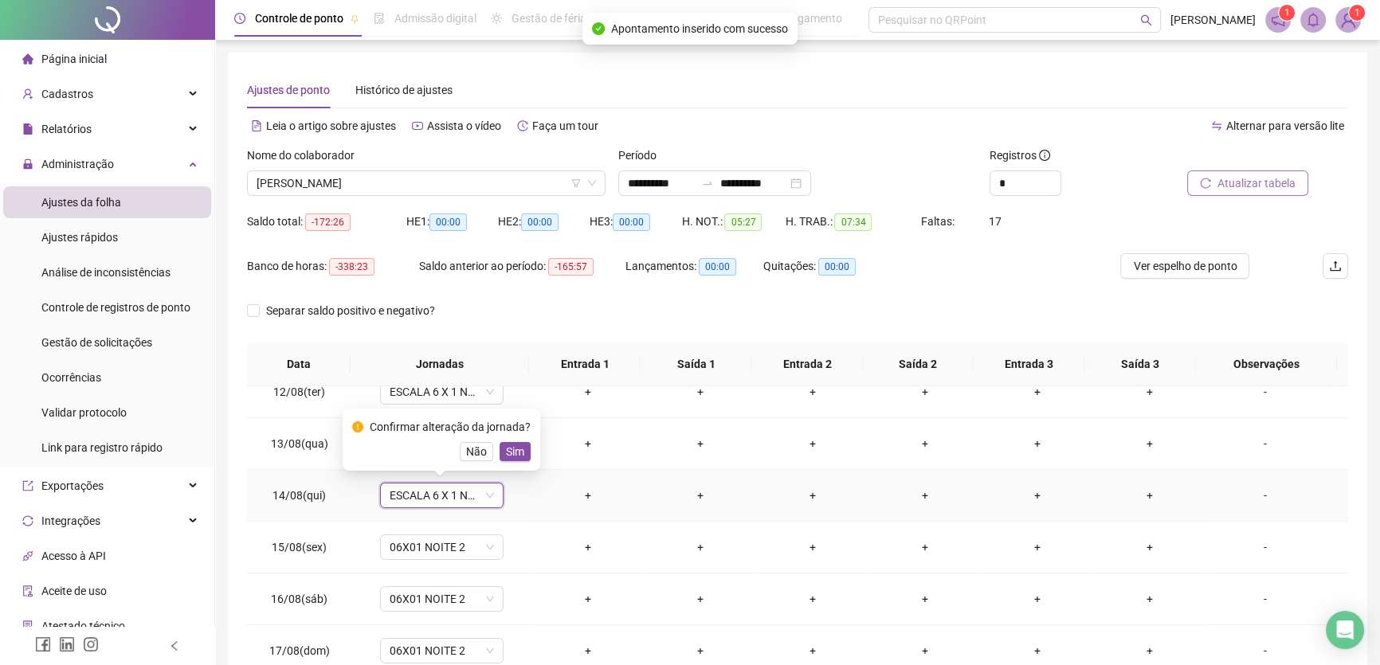
click at [519, 454] on span "Sim" at bounding box center [515, 452] width 18 height 18
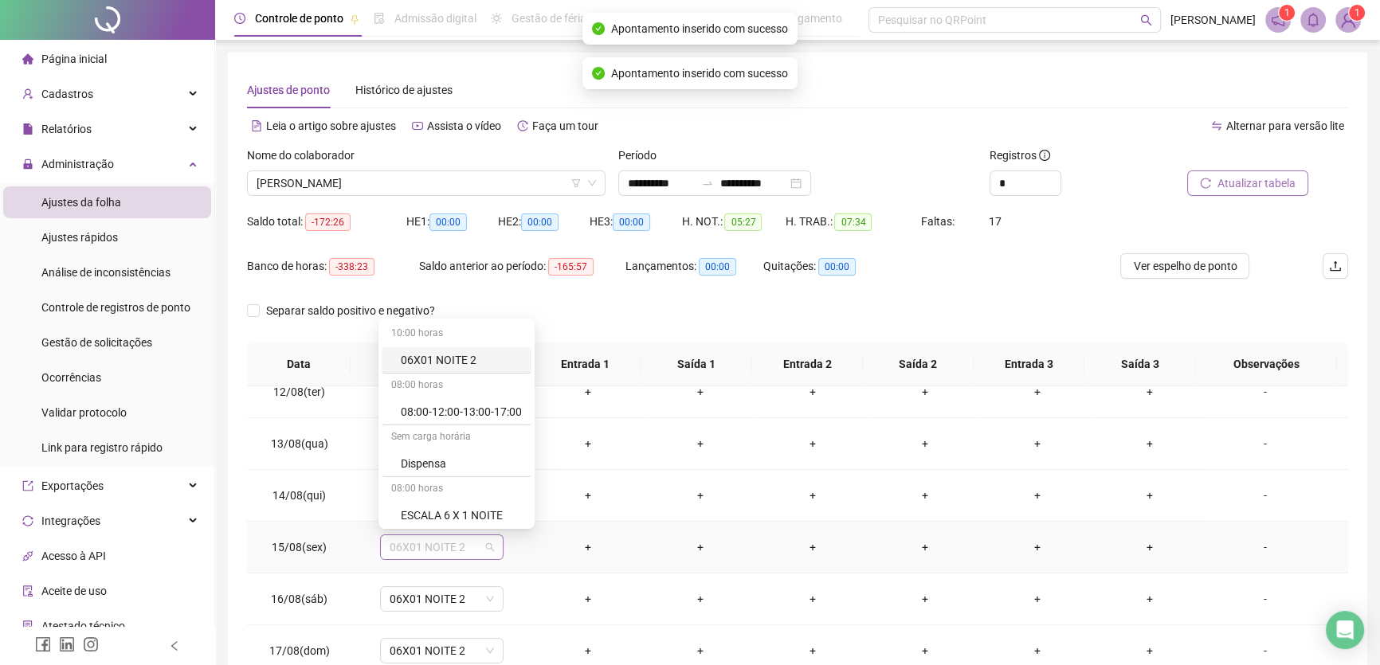
click at [469, 548] on span "06X01 NOITE 2" at bounding box center [442, 548] width 104 height 24
click at [475, 511] on div "ESCALA 6 X 1 NOITE" at bounding box center [461, 516] width 121 height 18
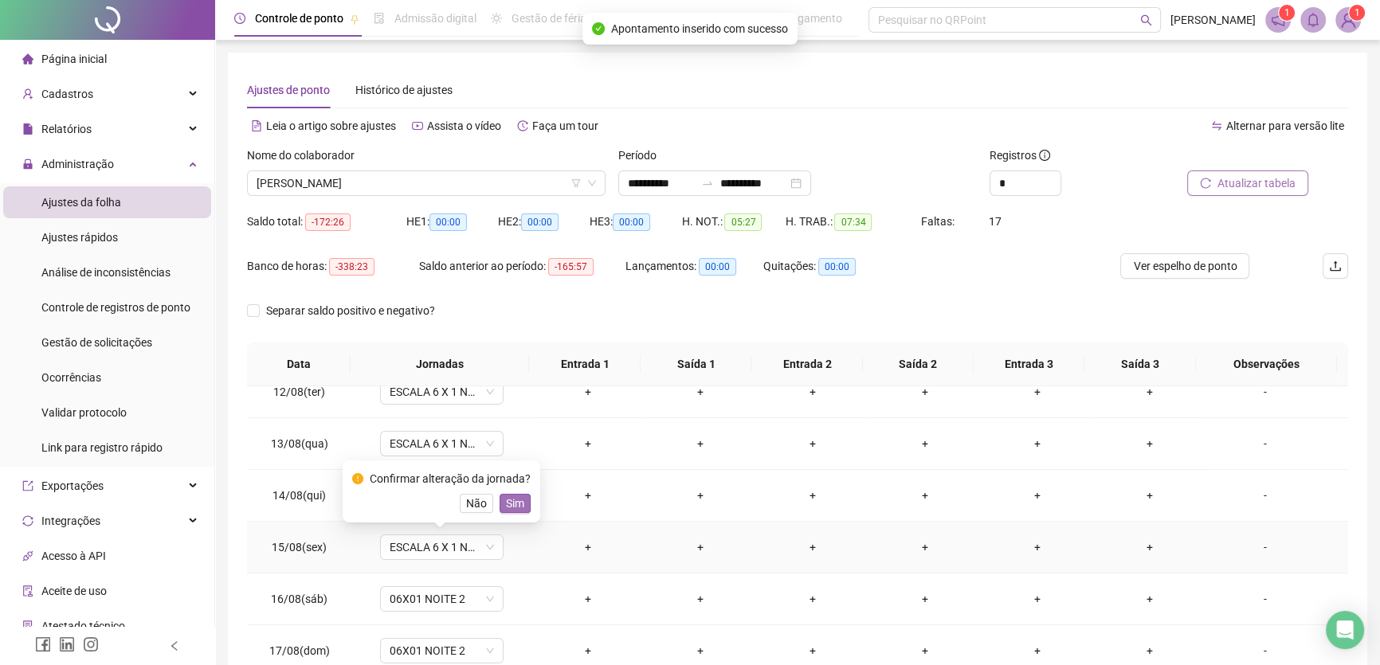
click at [510, 502] on span "Sim" at bounding box center [515, 504] width 18 height 18
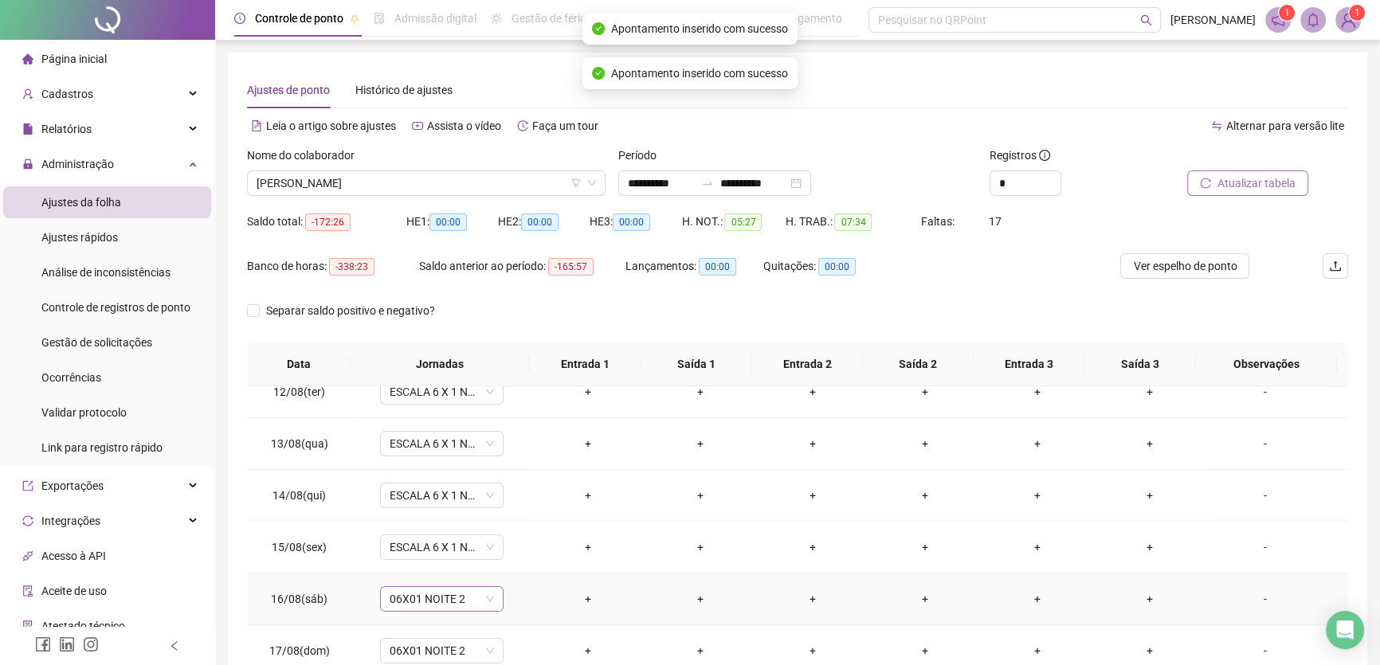
click at [483, 602] on span "06X01 NOITE 2" at bounding box center [442, 599] width 104 height 24
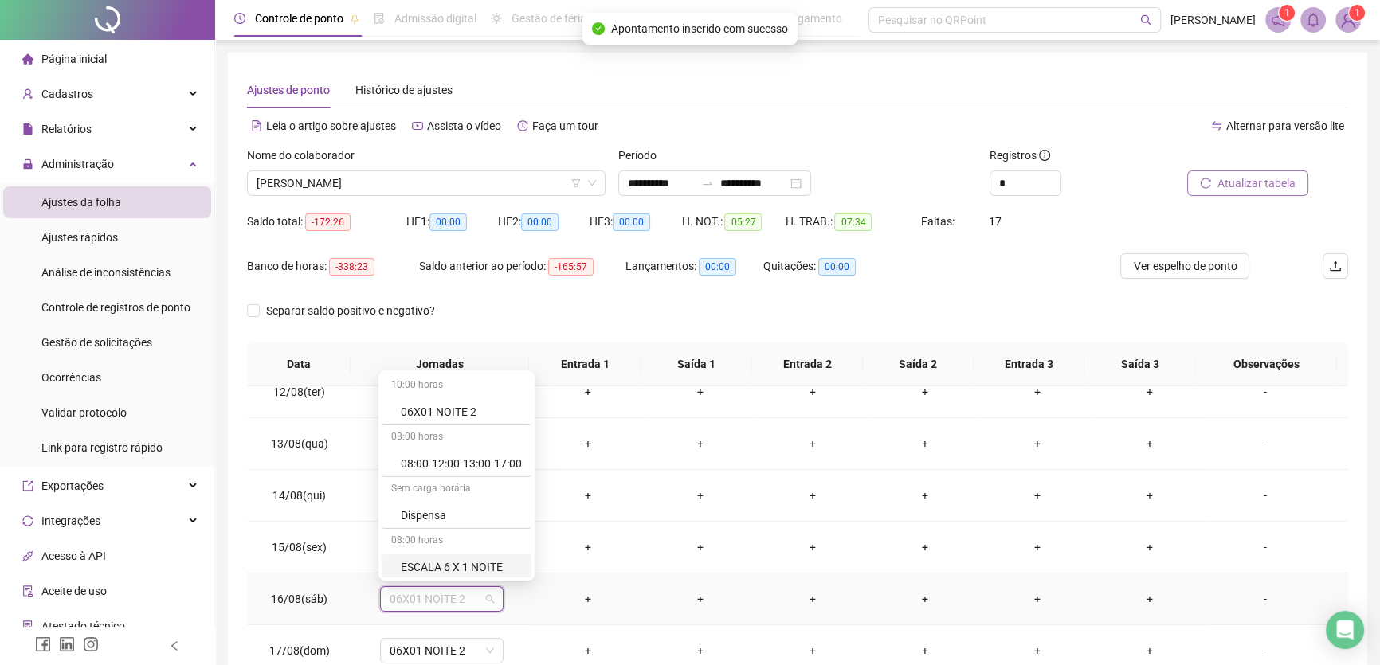
click at [487, 567] on div "ESCALA 6 X 1 NOITE" at bounding box center [461, 568] width 121 height 18
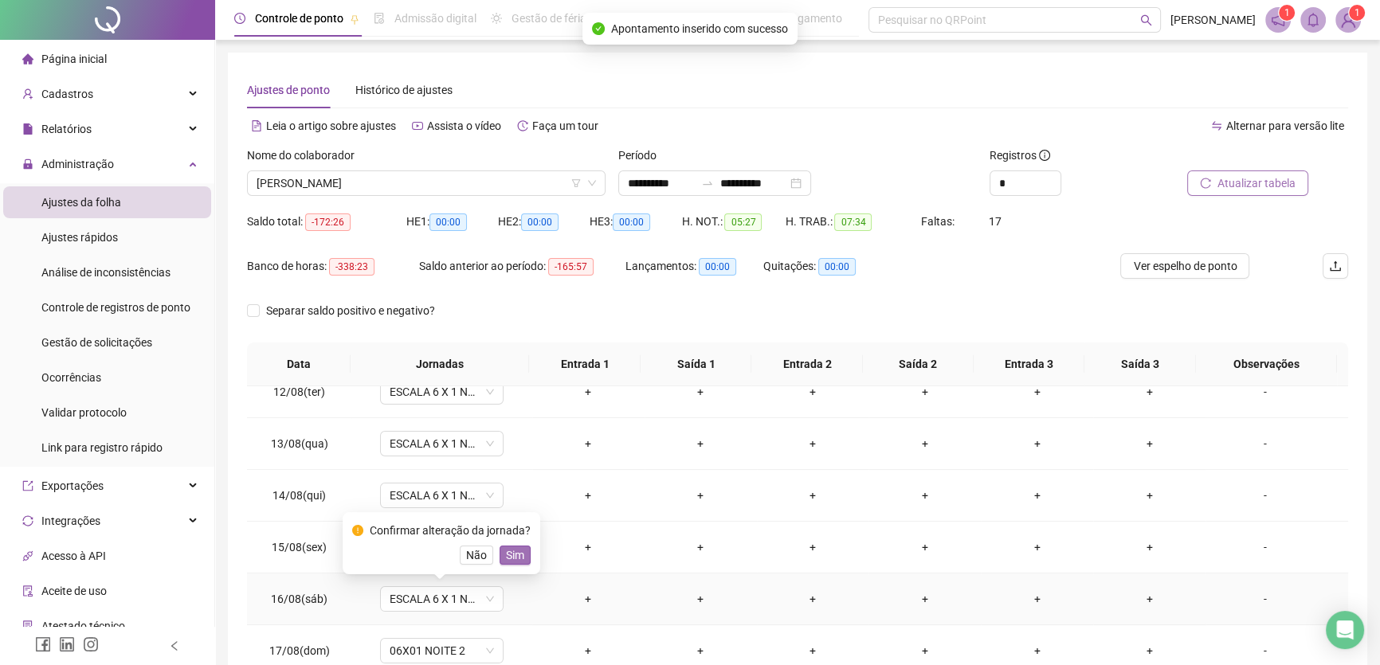
click at [512, 551] on span "Sim" at bounding box center [515, 556] width 18 height 18
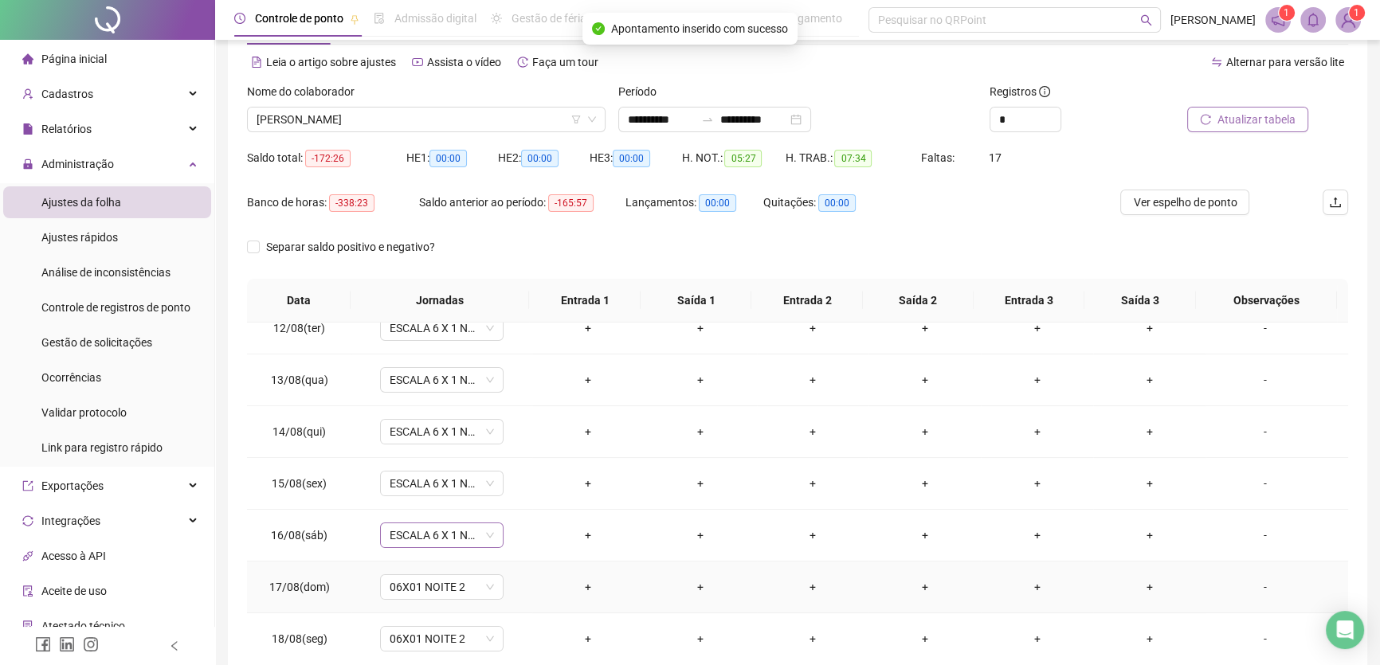
scroll to position [144, 0]
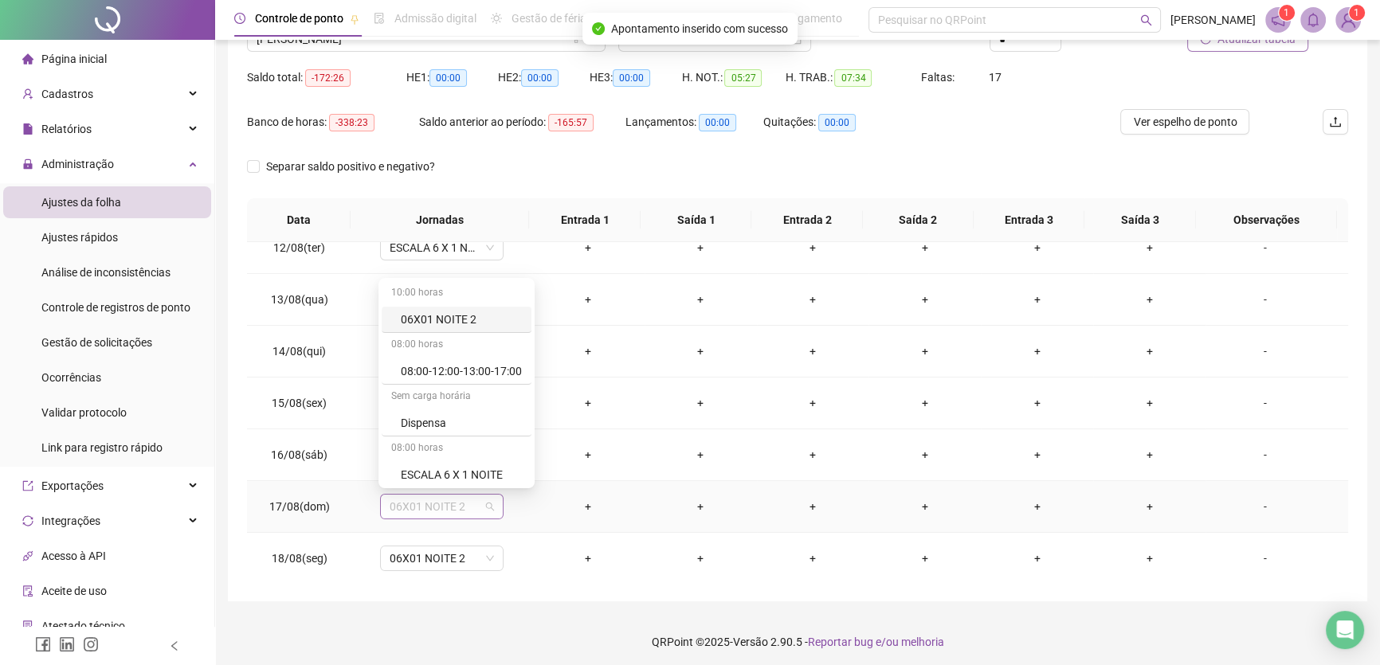
click at [471, 495] on span "06X01 NOITE 2" at bounding box center [442, 507] width 104 height 24
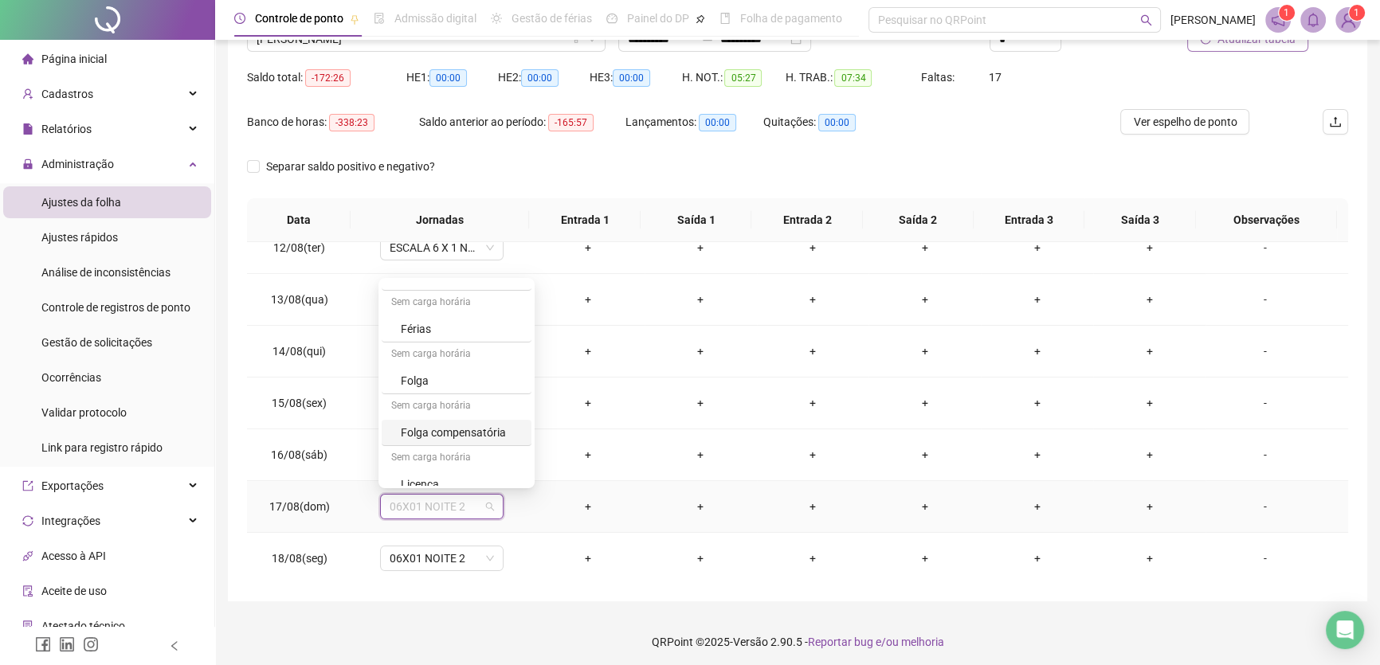
scroll to position [261, 0]
click at [432, 319] on div "Férias" at bounding box center [461, 318] width 121 height 18
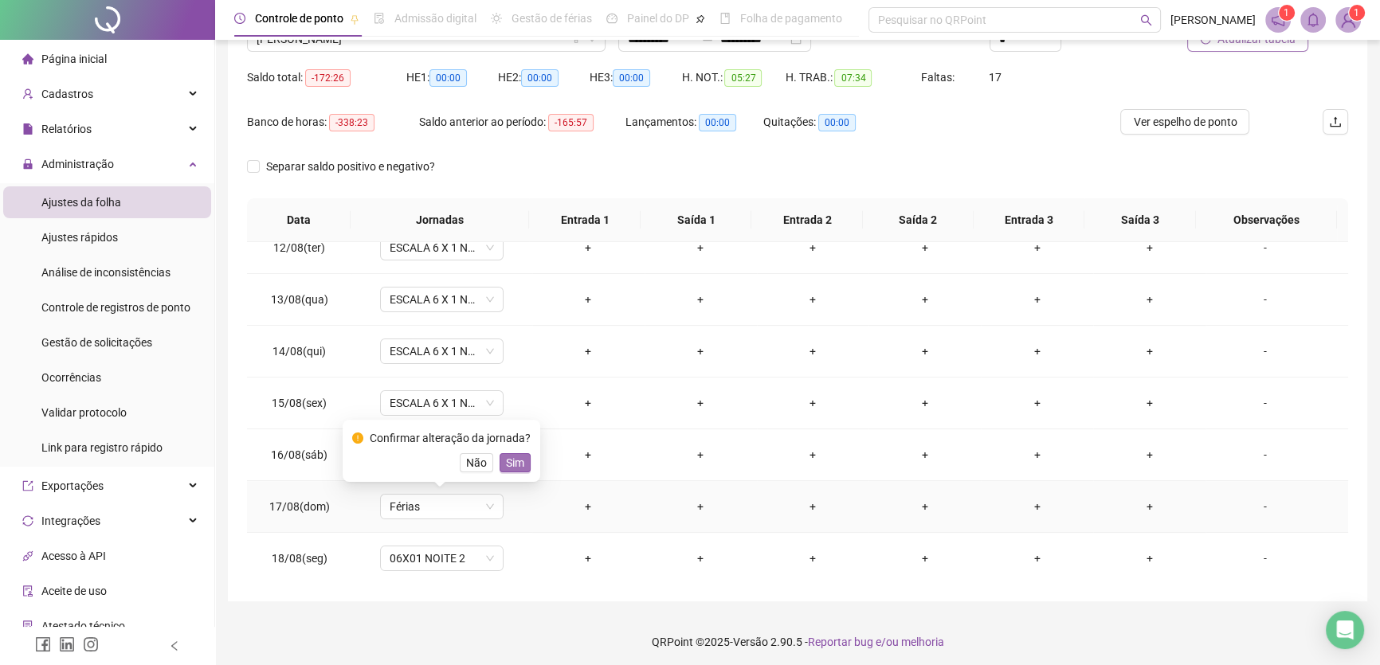
click at [510, 463] on span "Sim" at bounding box center [515, 463] width 18 height 18
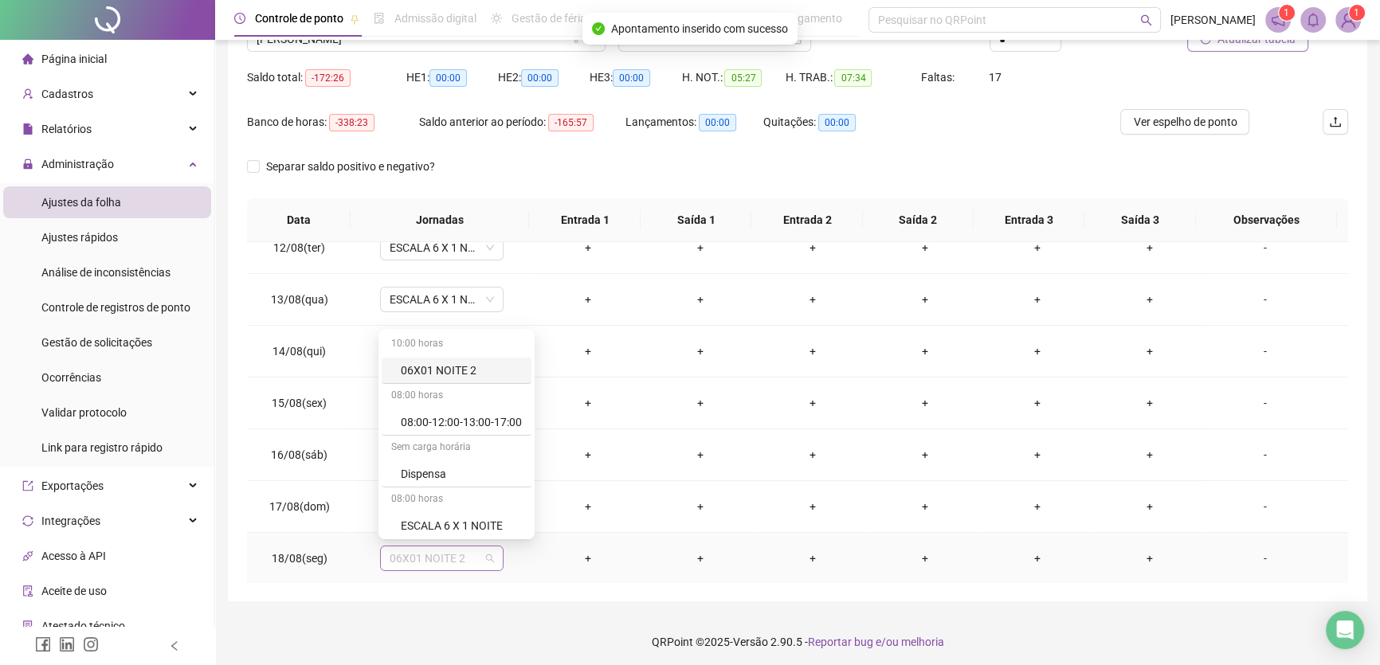
click at [463, 559] on span "06X01 NOITE 2" at bounding box center [442, 559] width 104 height 24
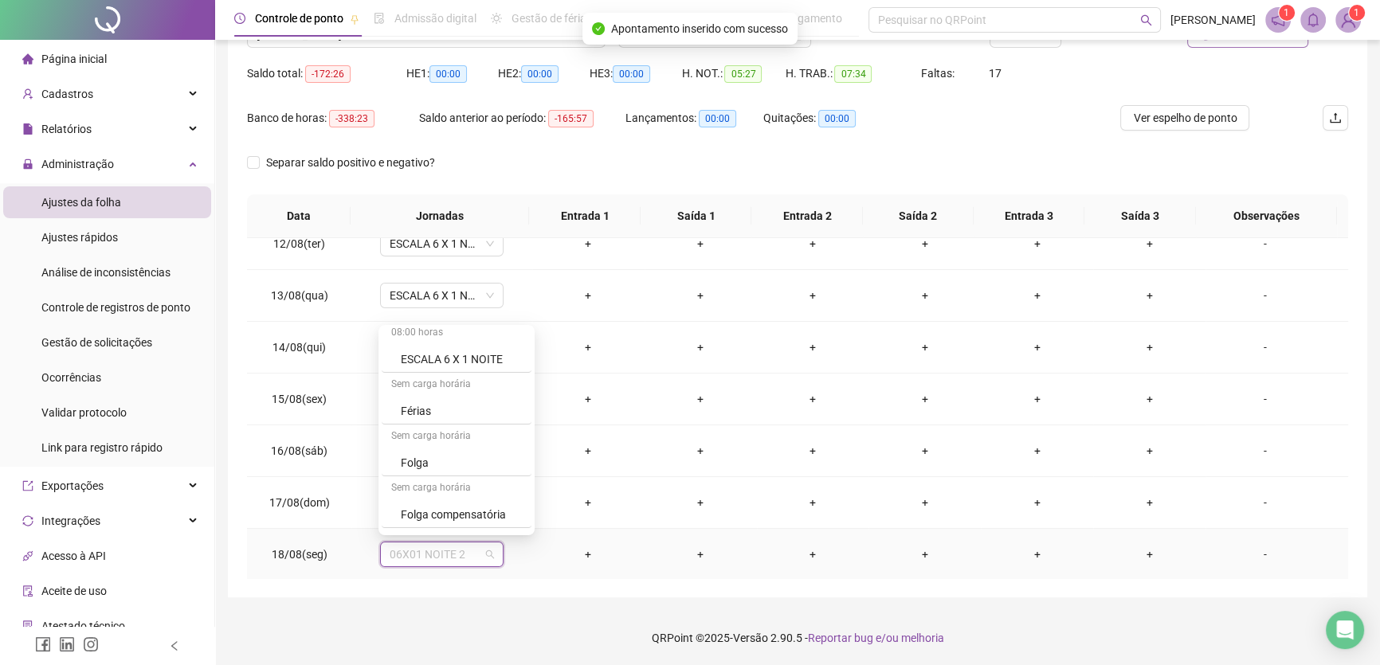
scroll to position [217, 0]
click at [425, 408] on div "Férias" at bounding box center [461, 409] width 121 height 18
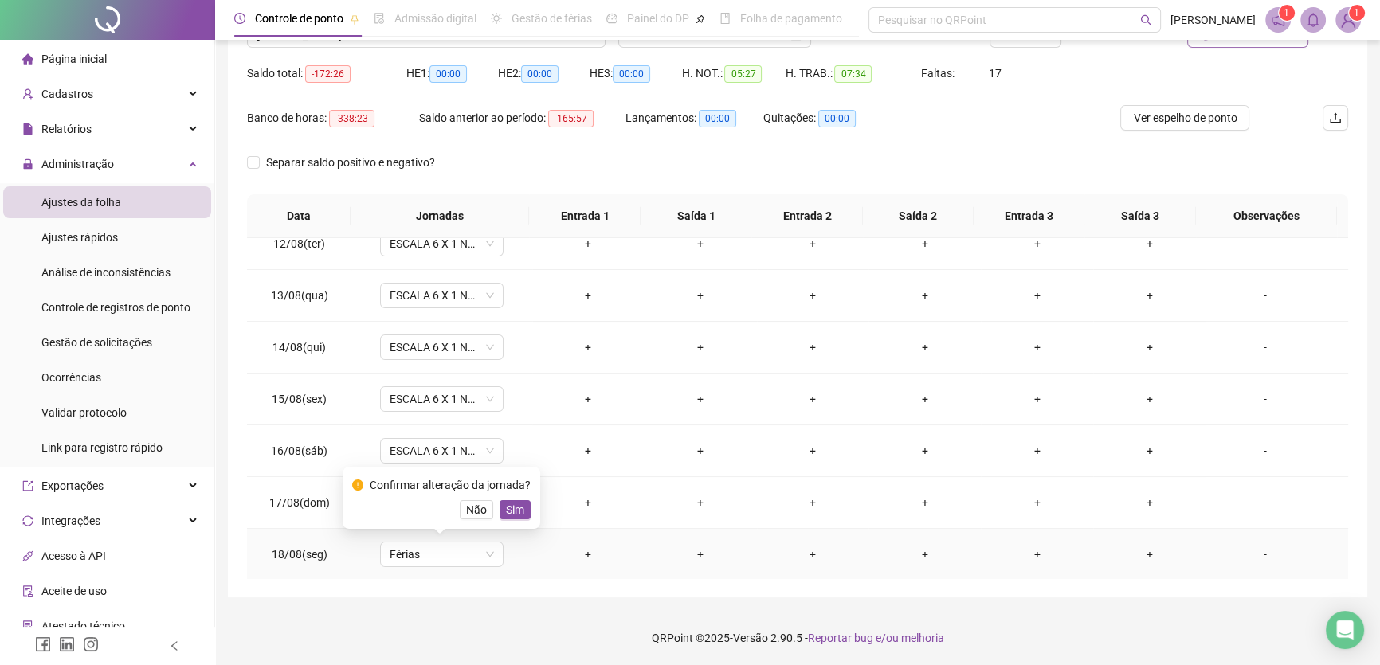
click at [518, 511] on span "Sim" at bounding box center [515, 510] width 18 height 18
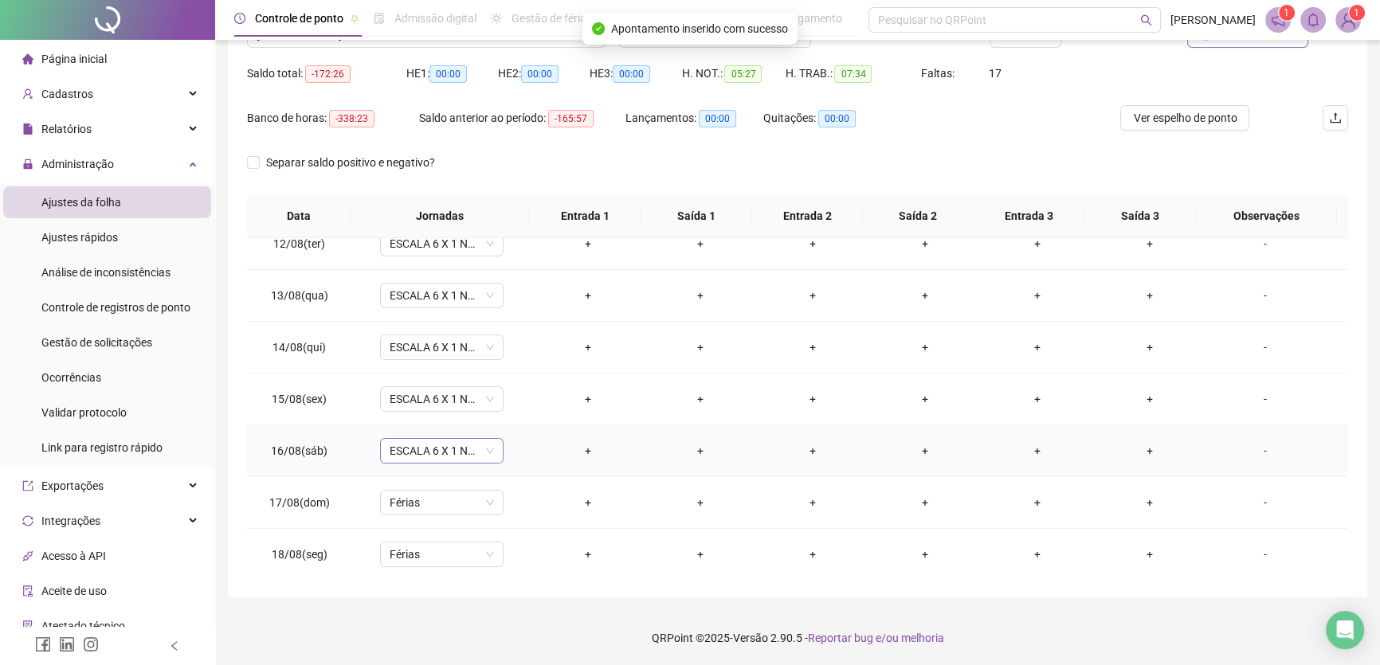
click at [469, 449] on span "ESCALA 6 X 1 NOITE" at bounding box center [442, 451] width 104 height 24
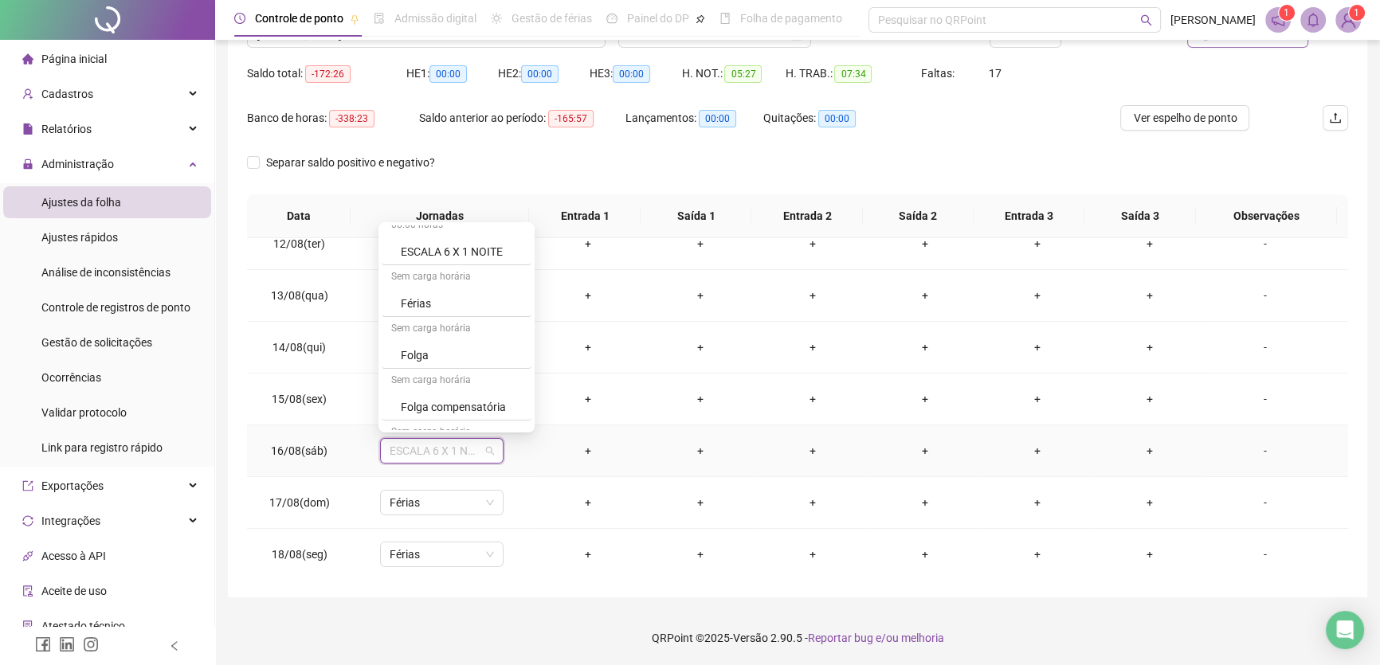
scroll to position [220, 0]
click at [438, 303] on div "Férias" at bounding box center [461, 303] width 121 height 18
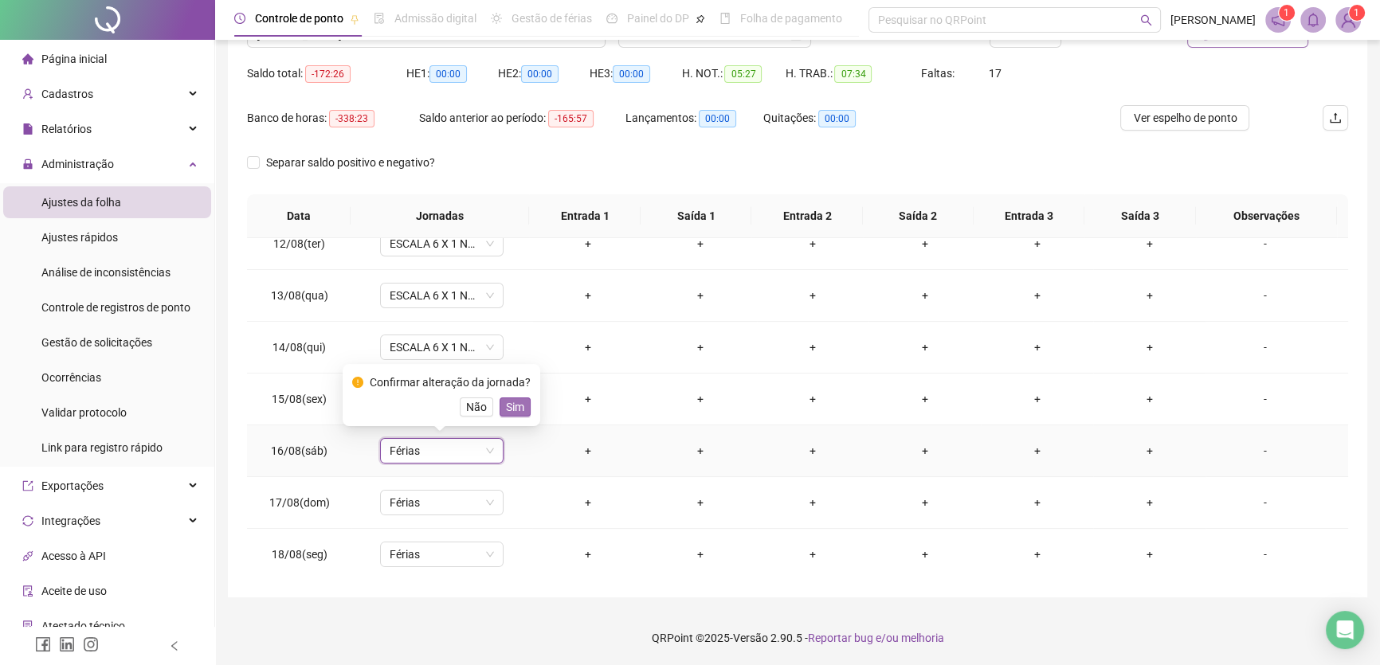
click at [512, 398] on span "Sim" at bounding box center [515, 407] width 18 height 18
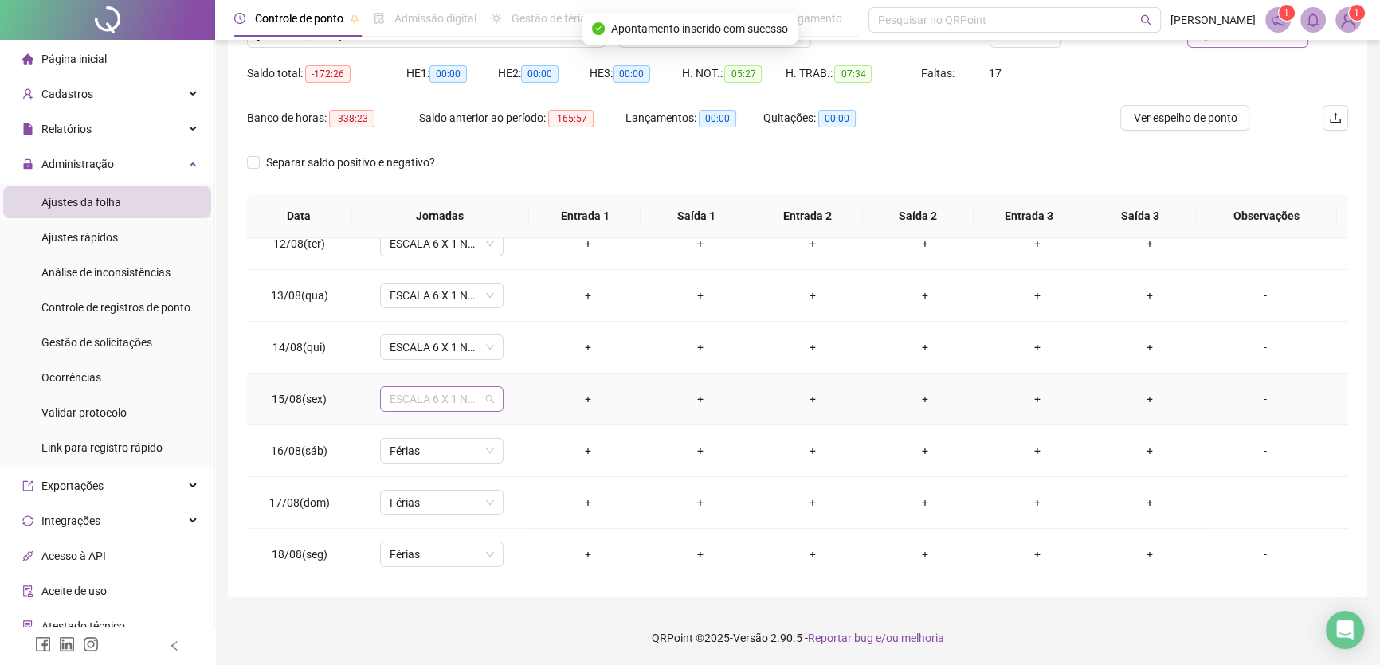
click at [481, 387] on span "ESCALA 6 X 1 NOITE" at bounding box center [442, 399] width 104 height 24
click at [438, 493] on div "Férias" at bounding box center [461, 494] width 121 height 18
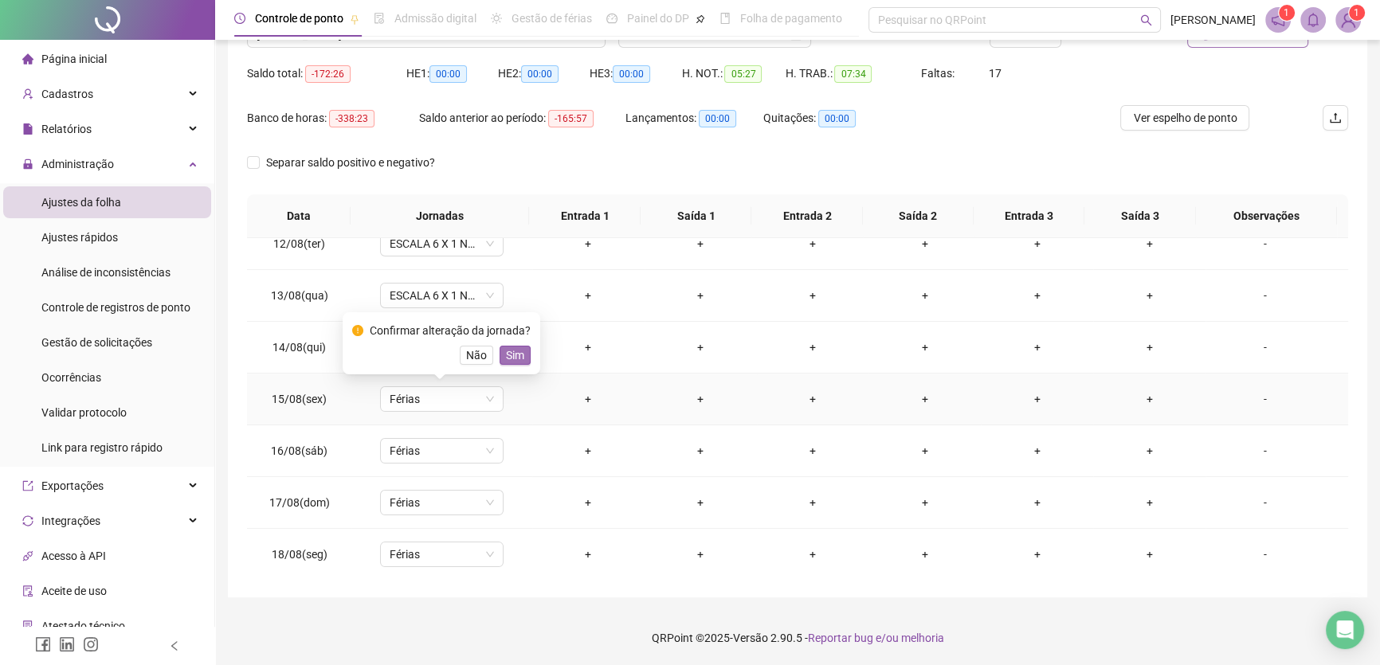
click at [501, 351] on button "Sim" at bounding box center [515, 355] width 31 height 19
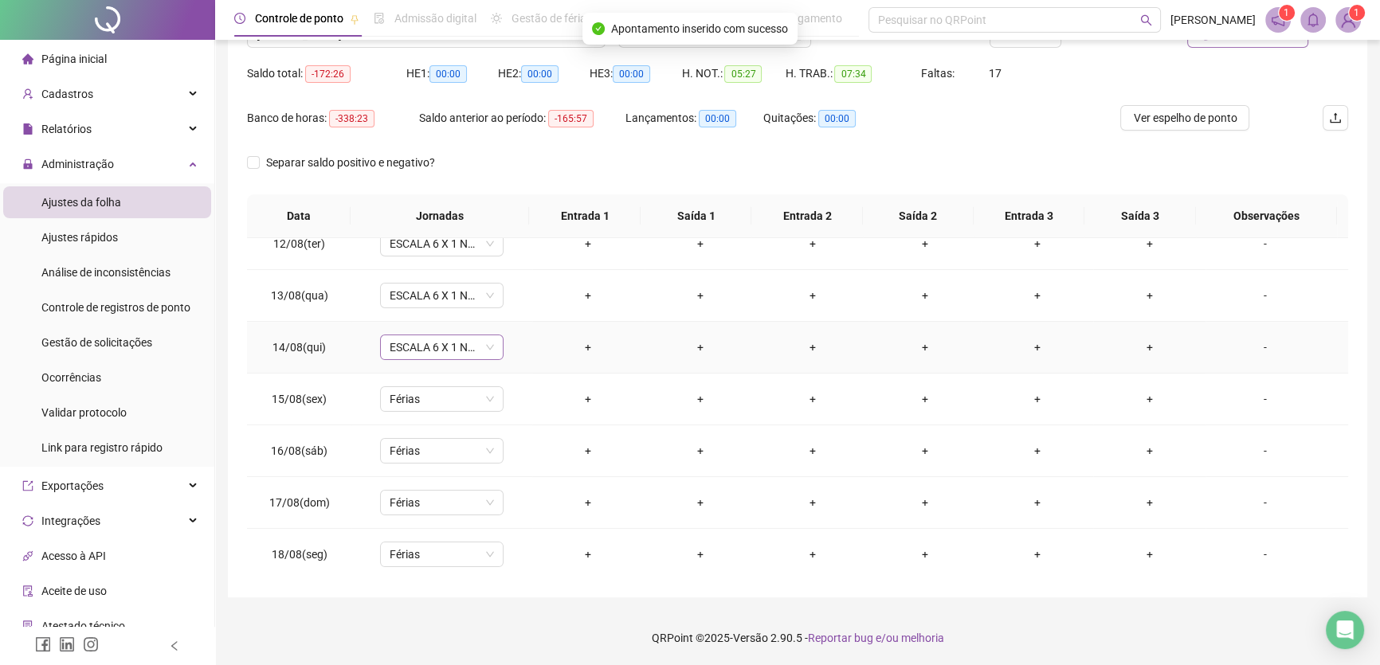
click at [491, 345] on span "ESCALA 6 X 1 NOITE" at bounding box center [442, 348] width 104 height 24
click at [442, 443] on div "Férias" at bounding box center [461, 442] width 121 height 18
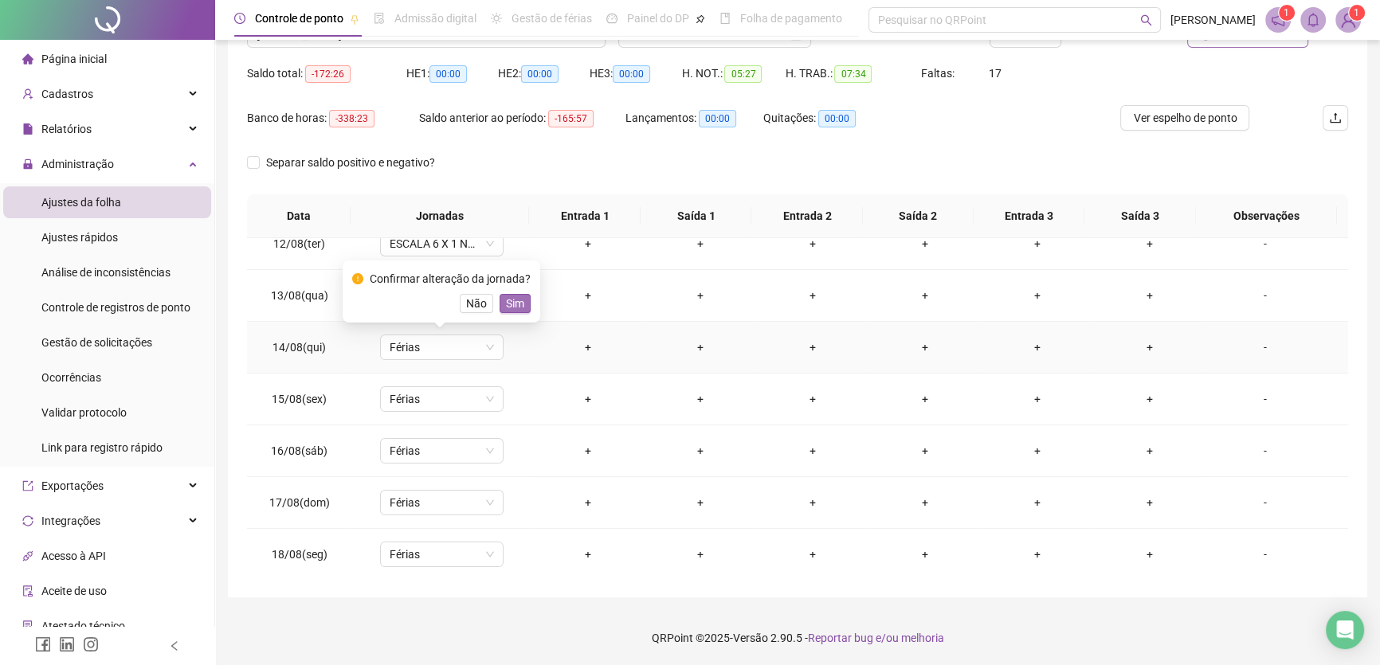
click at [507, 304] on span "Sim" at bounding box center [515, 304] width 18 height 18
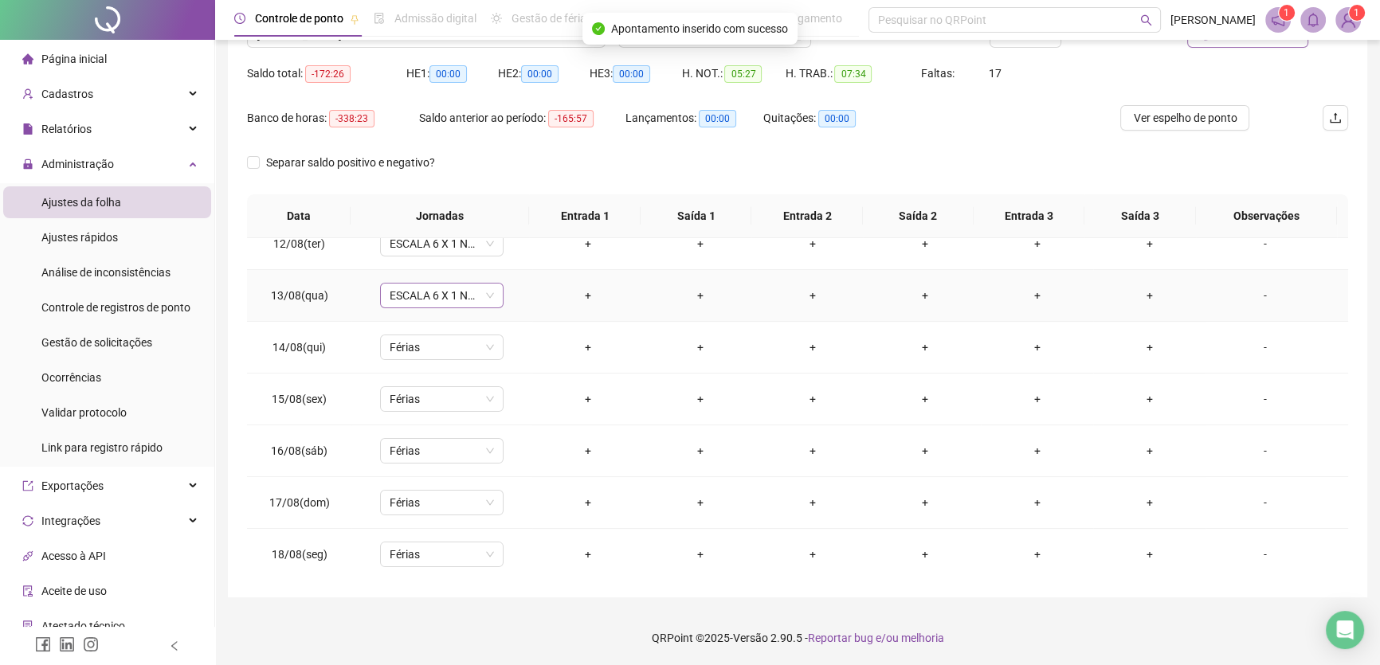
click at [476, 300] on span "ESCALA 6 X 1 NOITE" at bounding box center [442, 296] width 104 height 24
click at [426, 384] on div "Férias" at bounding box center [461, 390] width 121 height 18
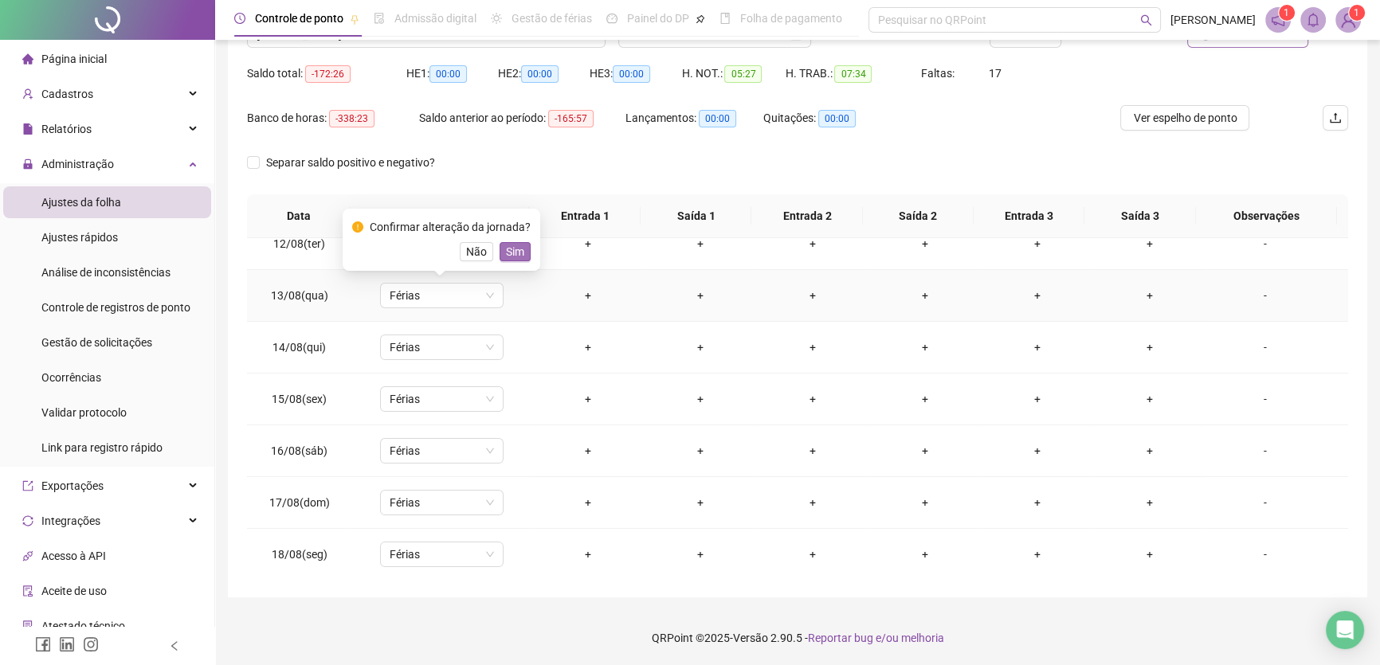
click at [516, 248] on span "Sim" at bounding box center [515, 252] width 18 height 18
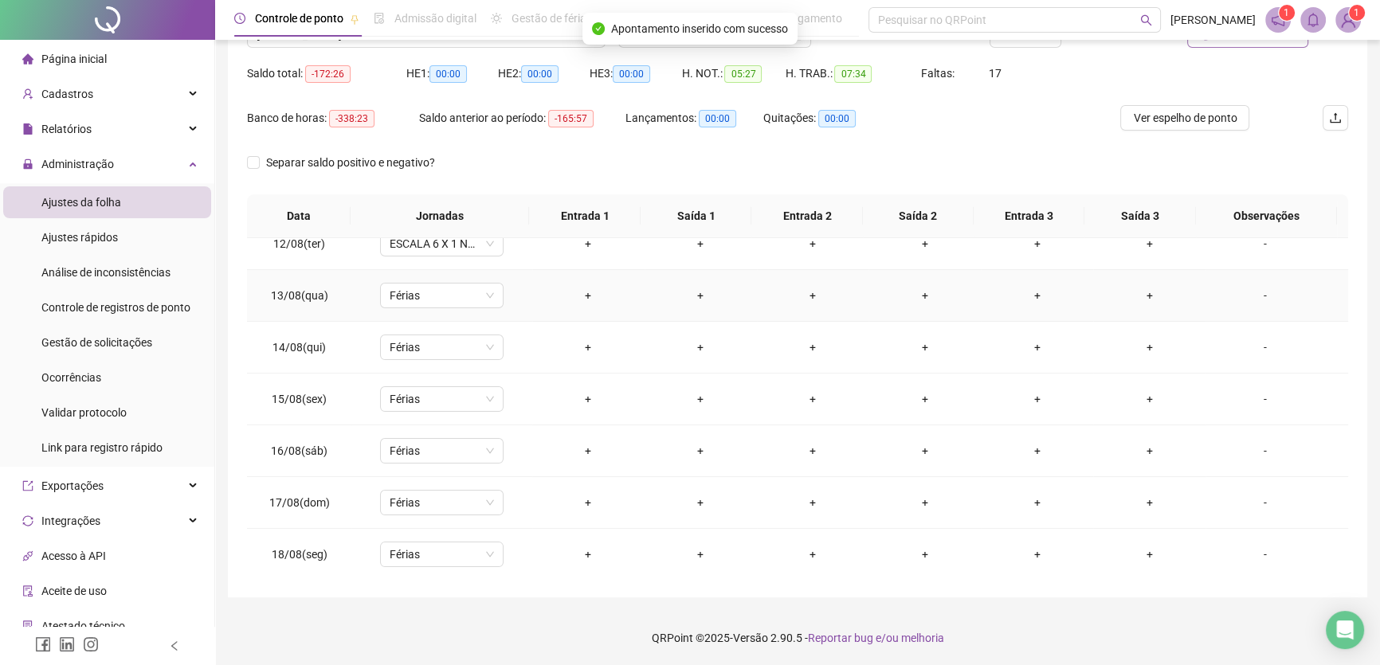
scroll to position [445, 0]
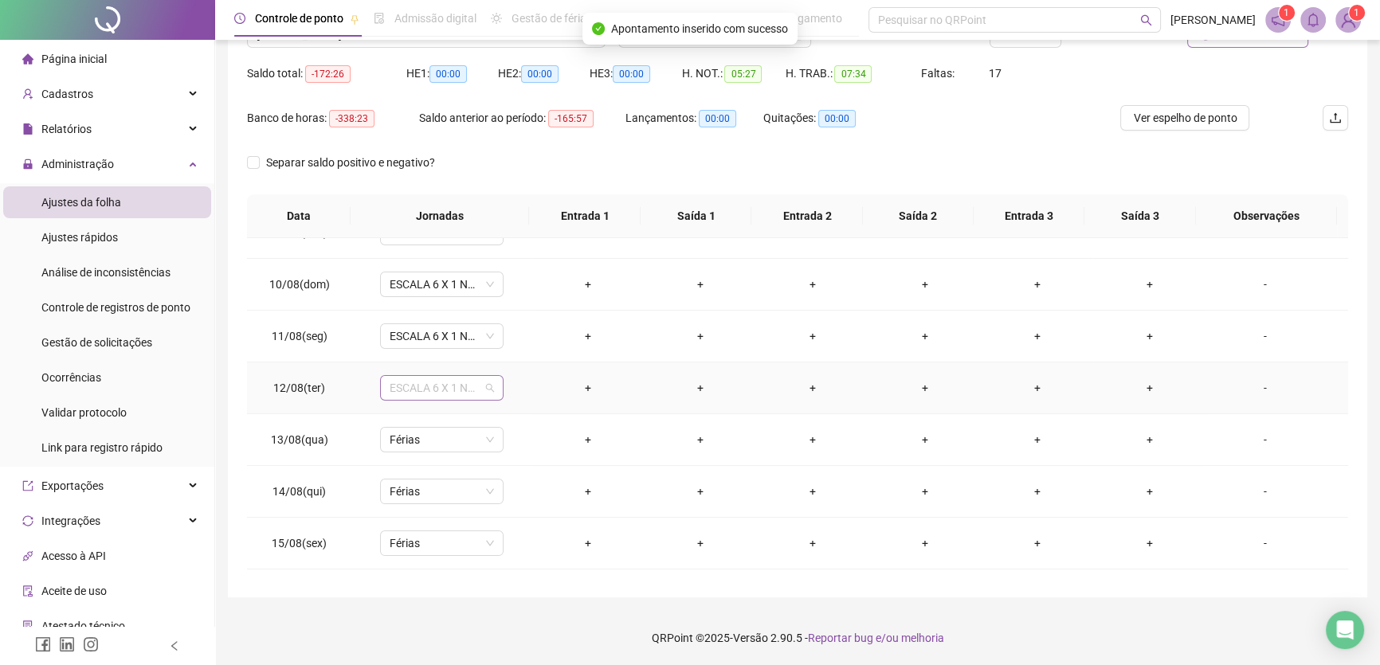
click at [469, 391] on span "ESCALA 6 X 1 NOITE" at bounding box center [442, 388] width 104 height 24
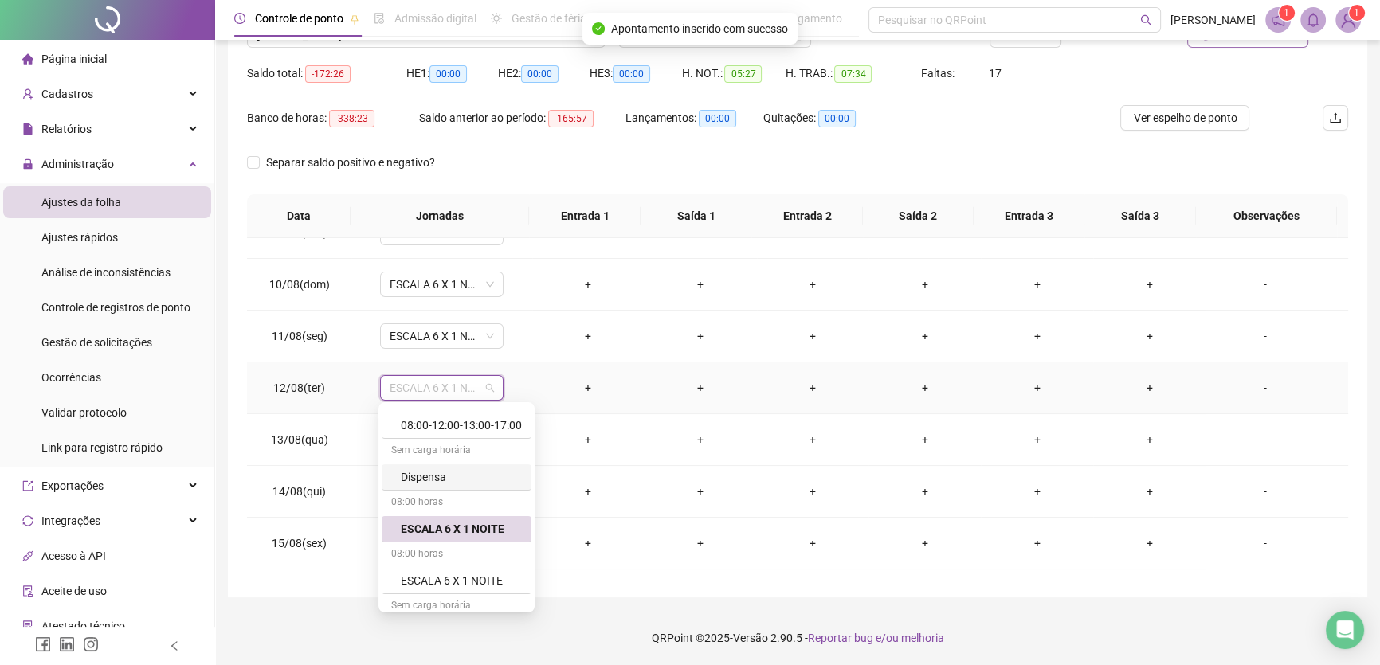
scroll to position [147, 0]
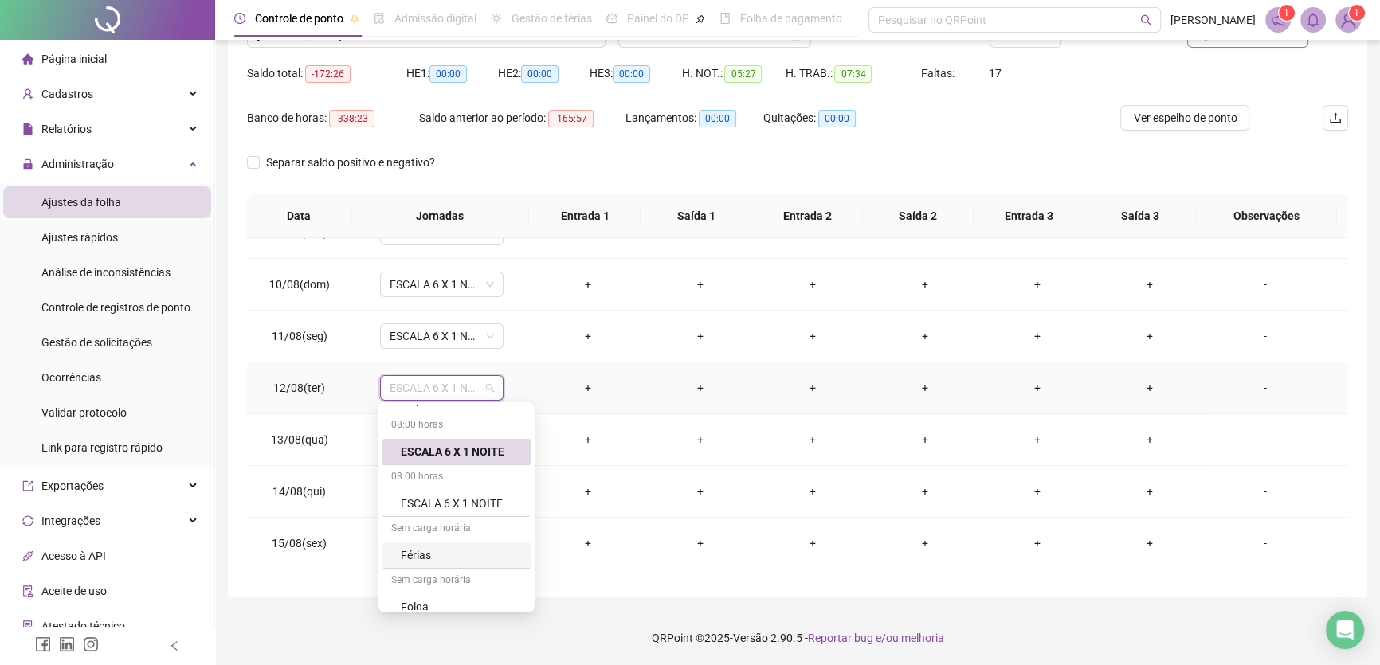
click at [423, 550] on div "Férias" at bounding box center [461, 556] width 121 height 18
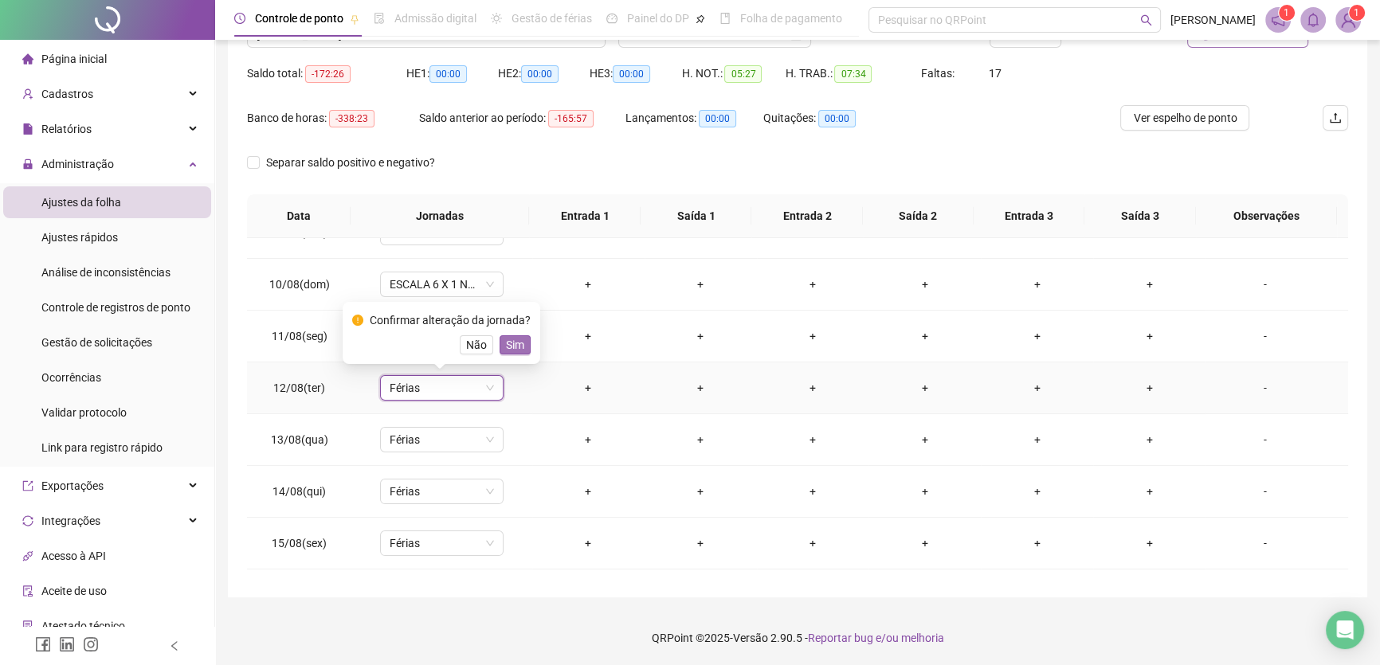
click at [508, 336] on span "Sim" at bounding box center [515, 345] width 18 height 18
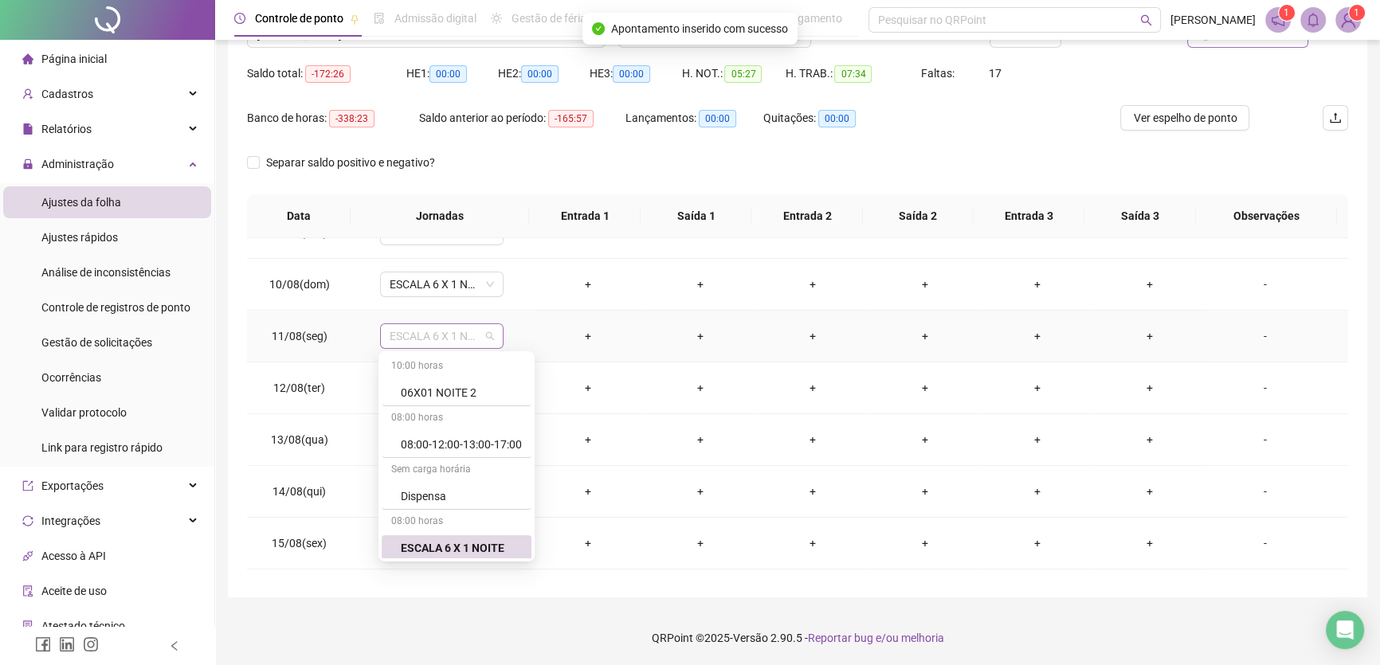
click at [482, 334] on span "ESCALA 6 X 1 NOITE" at bounding box center [442, 336] width 104 height 24
click at [434, 423] on div "Férias" at bounding box center [461, 432] width 121 height 18
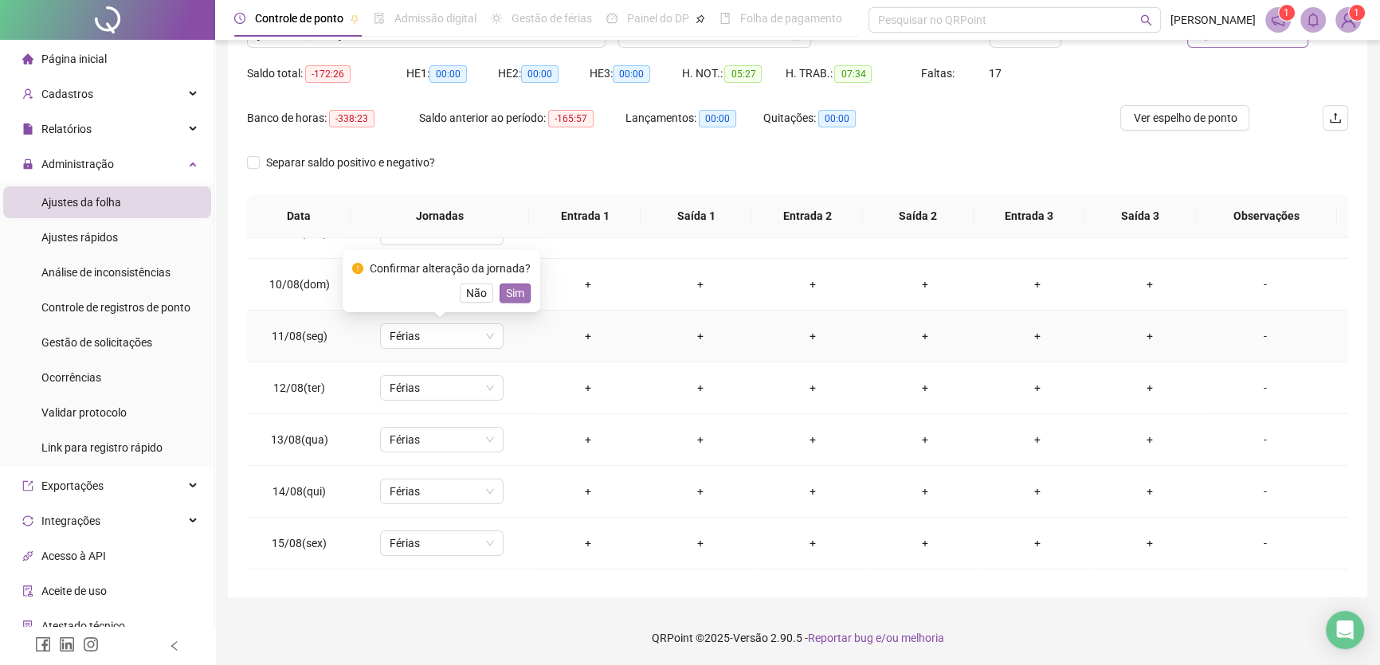
click at [512, 296] on span "Sim" at bounding box center [515, 294] width 18 height 18
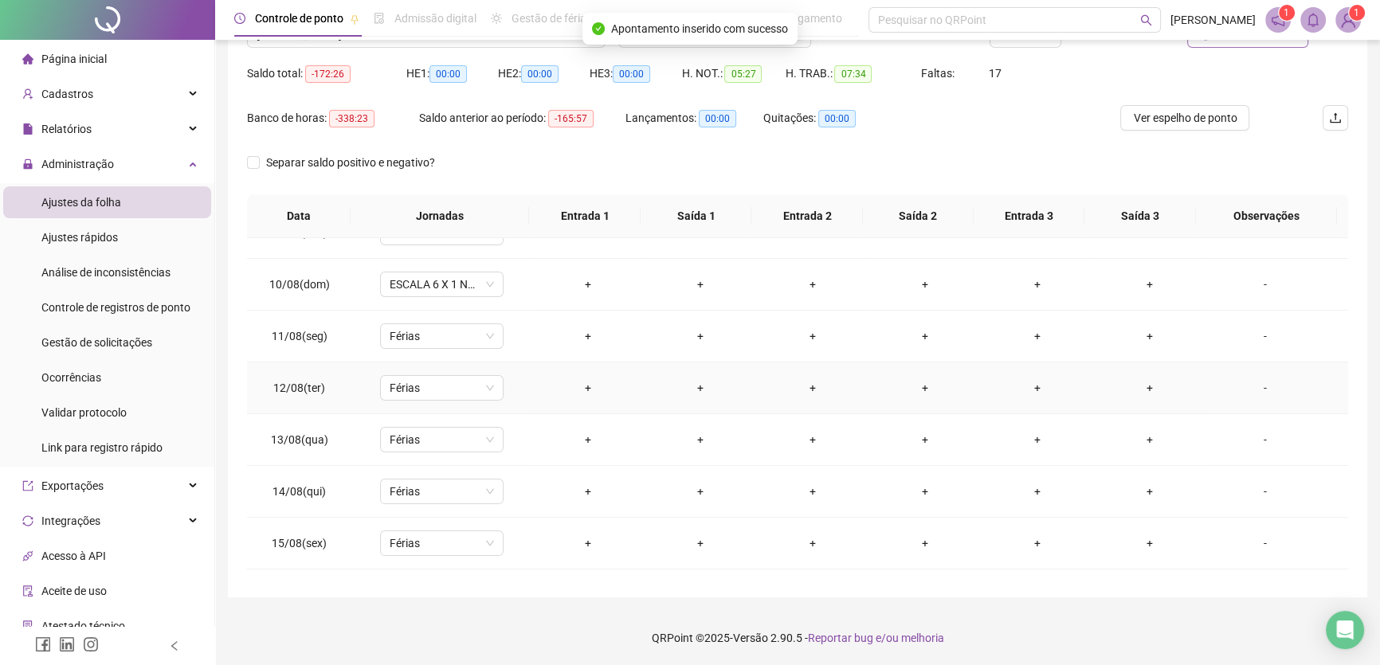
scroll to position [373, 0]
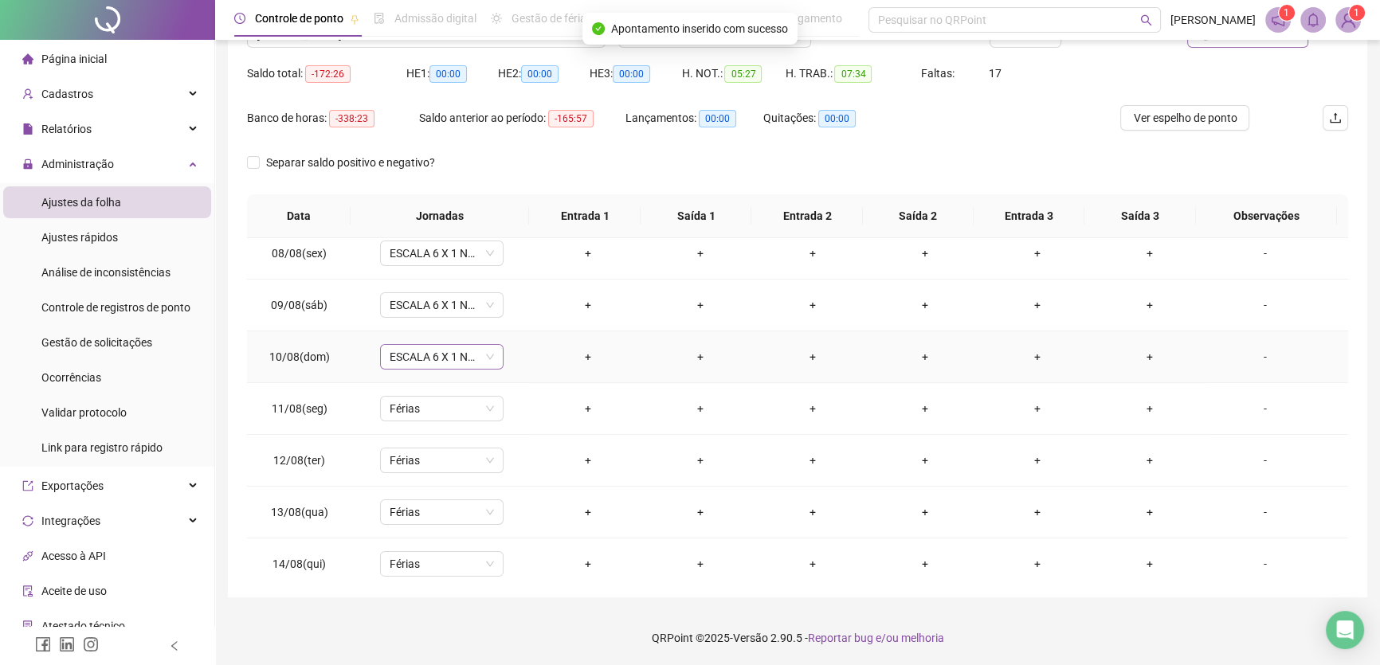
click at [454, 355] on span "ESCALA 6 X 1 NOITE" at bounding box center [442, 357] width 104 height 24
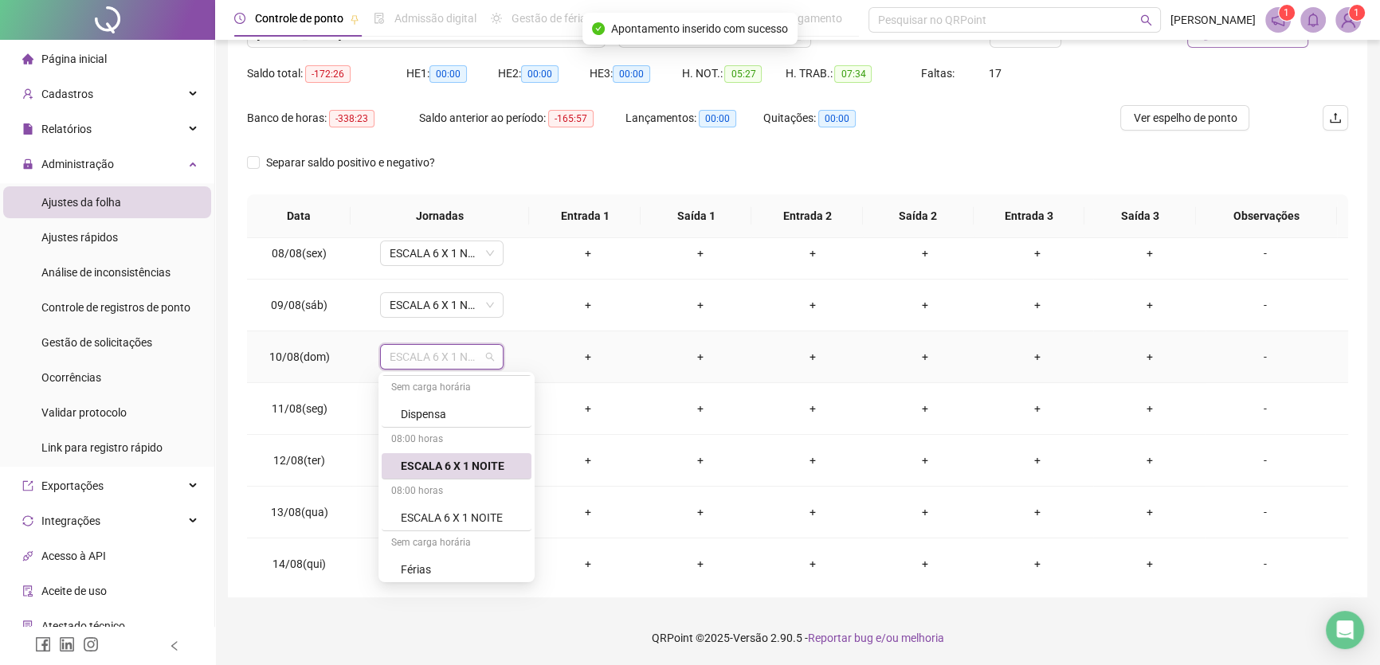
scroll to position [220, 0]
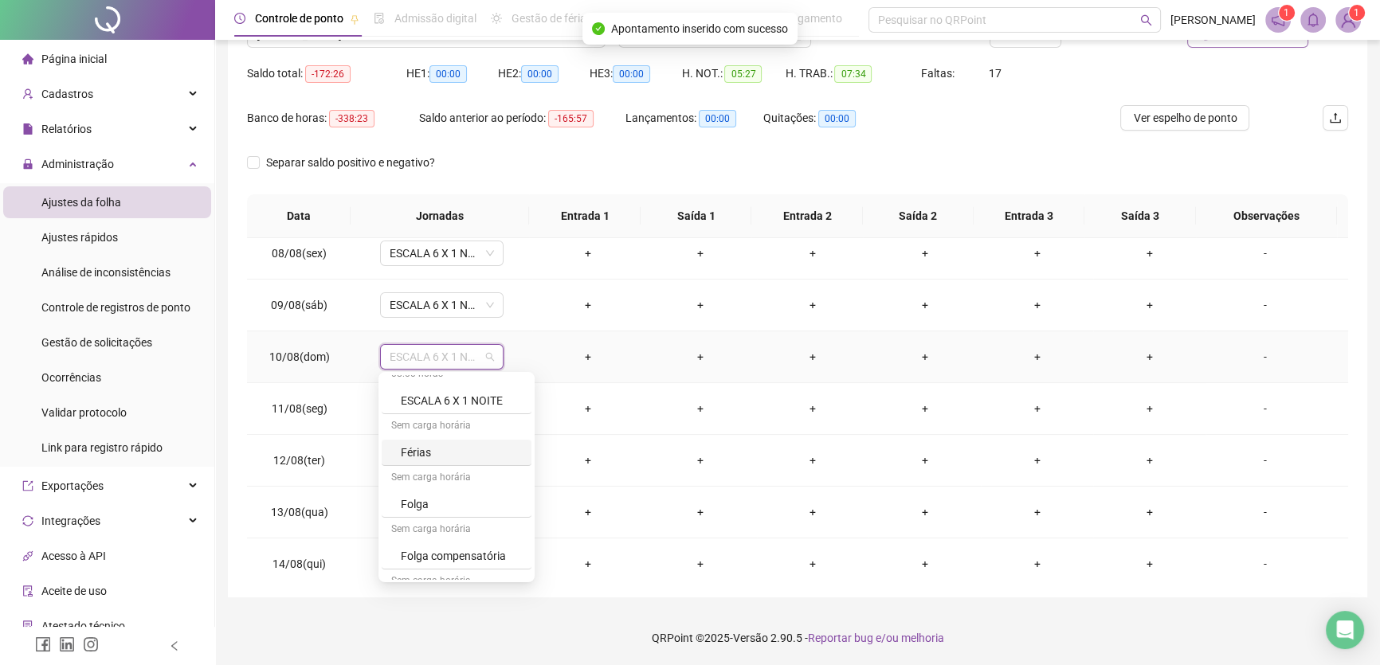
click at [438, 448] on div "Férias" at bounding box center [461, 453] width 121 height 18
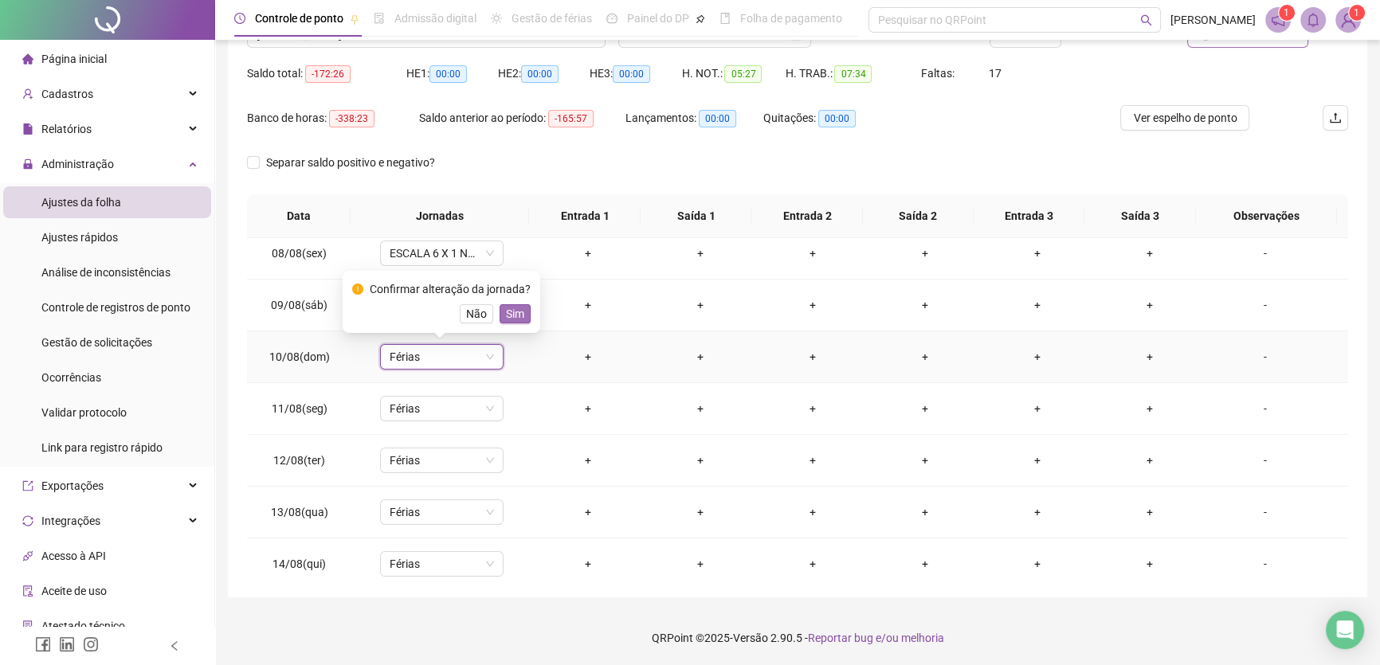
click at [519, 316] on span "Sim" at bounding box center [515, 314] width 18 height 18
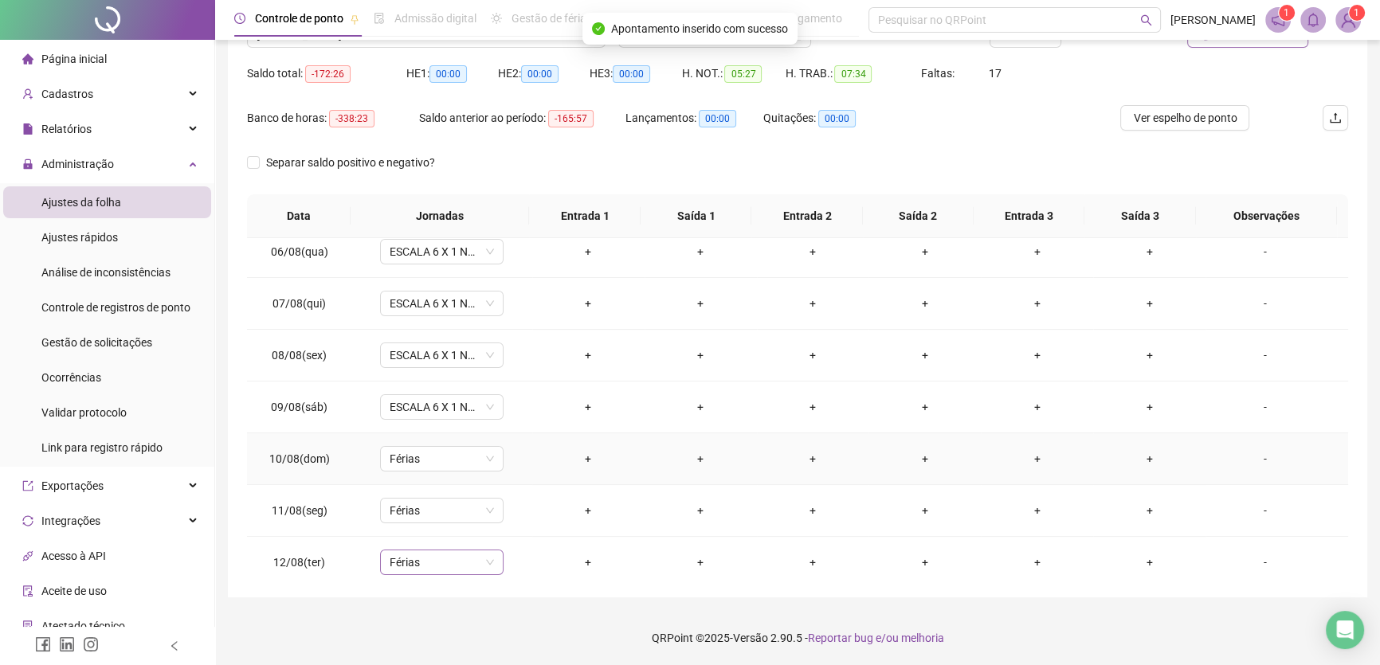
scroll to position [228, 0]
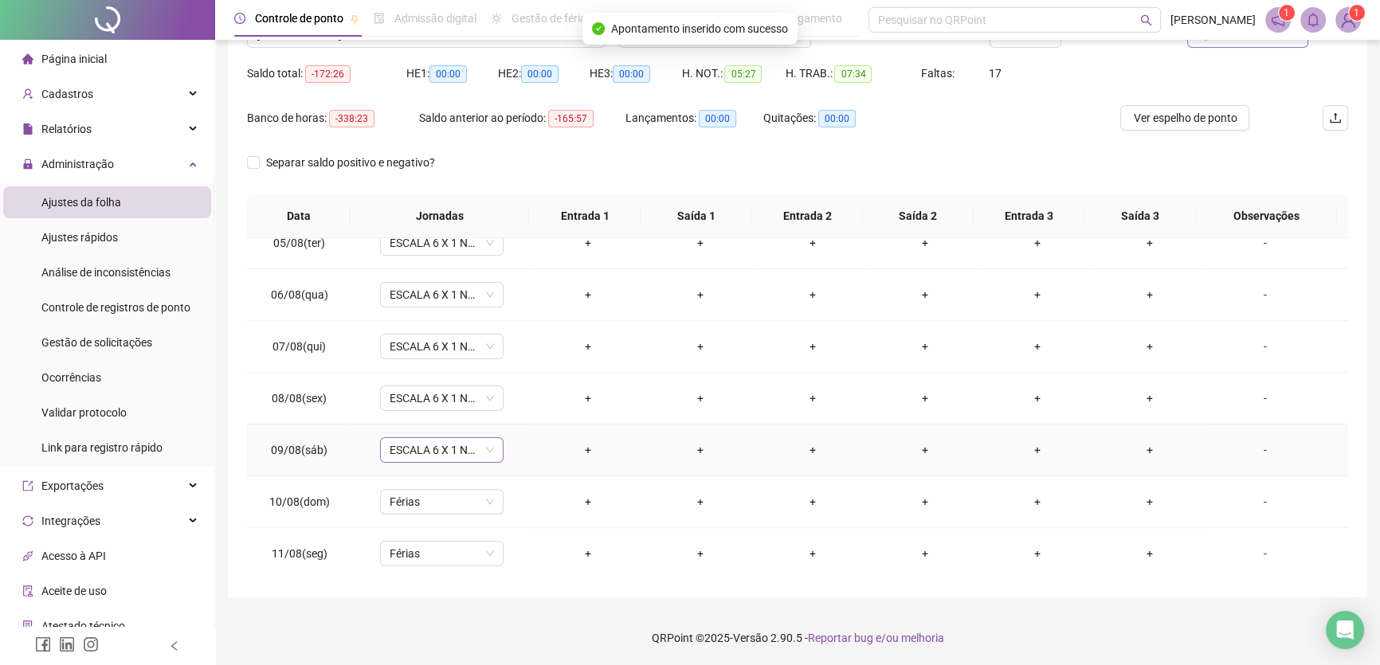
click at [470, 449] on span "ESCALA 6 X 1 NOITE" at bounding box center [442, 450] width 104 height 24
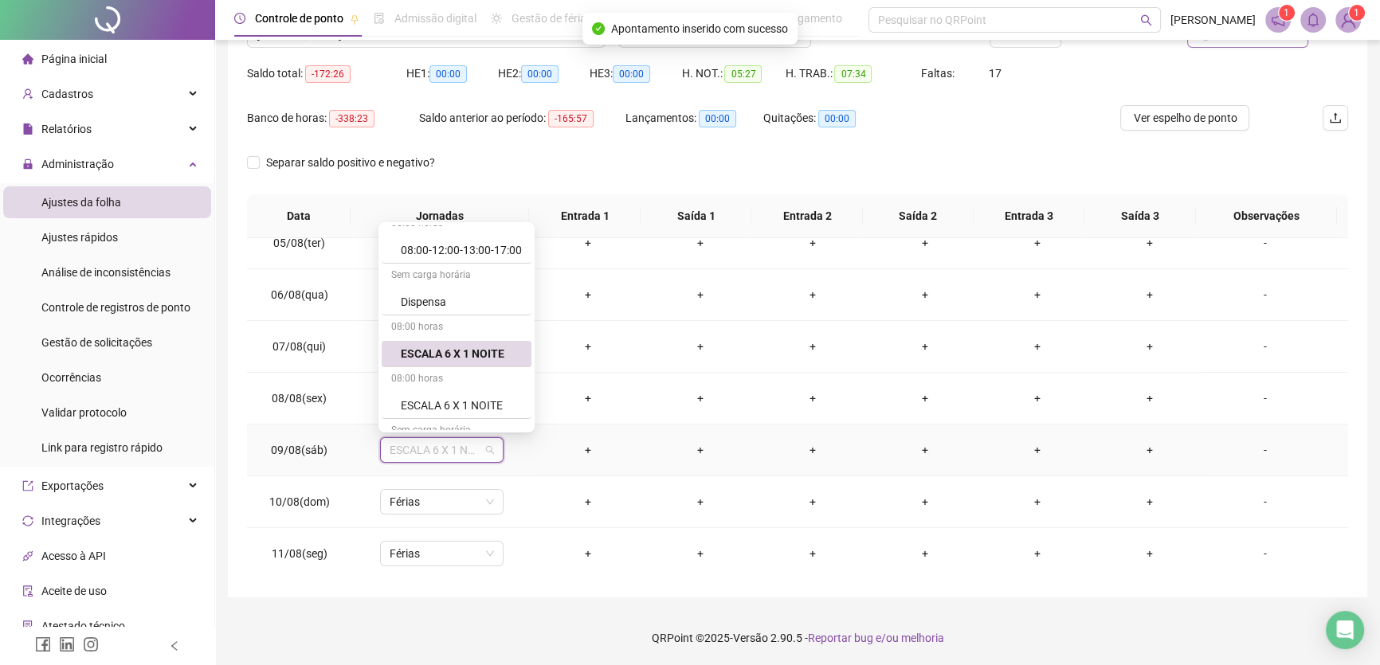
scroll to position [147, 0]
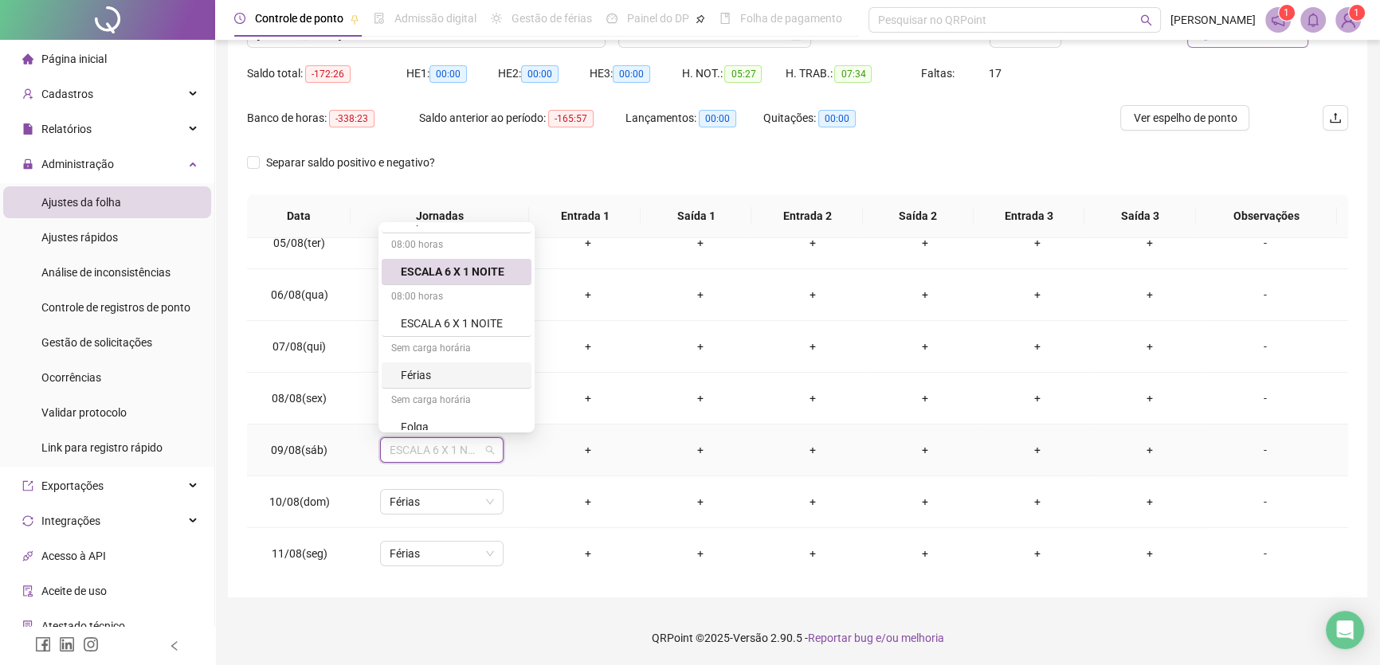
click at [443, 375] on div "Férias" at bounding box center [461, 376] width 121 height 18
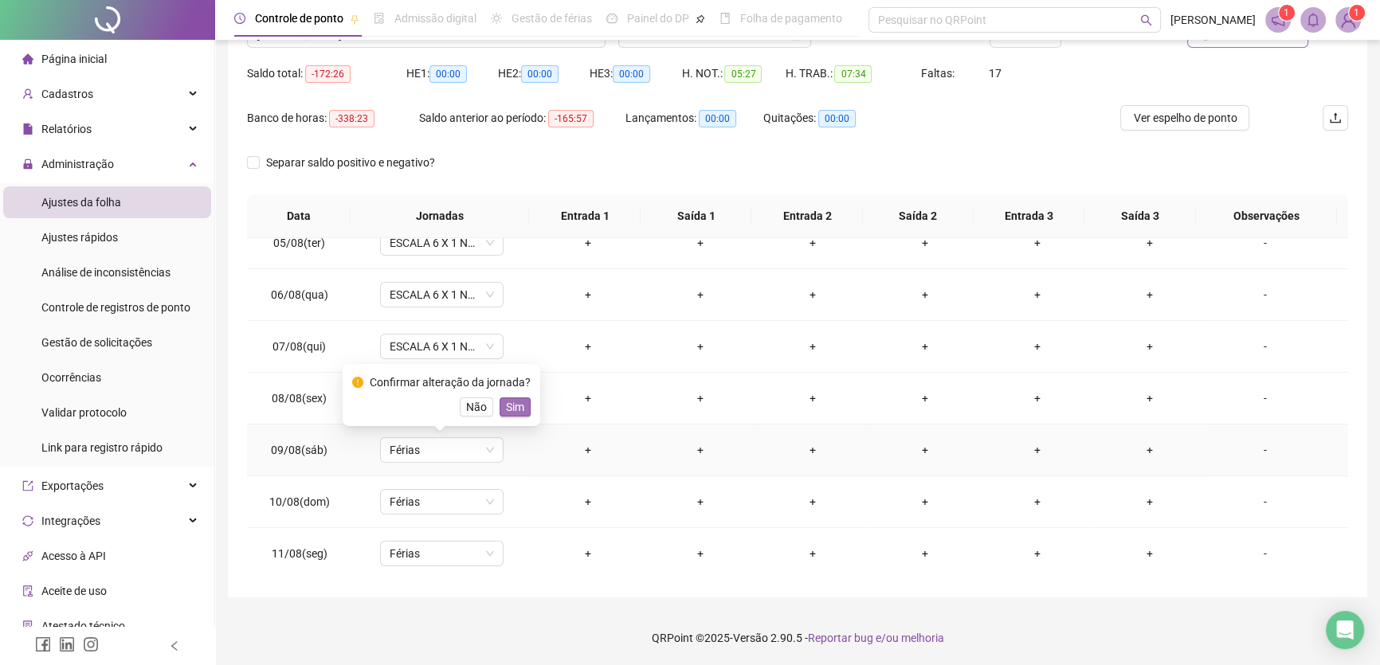
click at [506, 403] on span "Sim" at bounding box center [515, 407] width 18 height 18
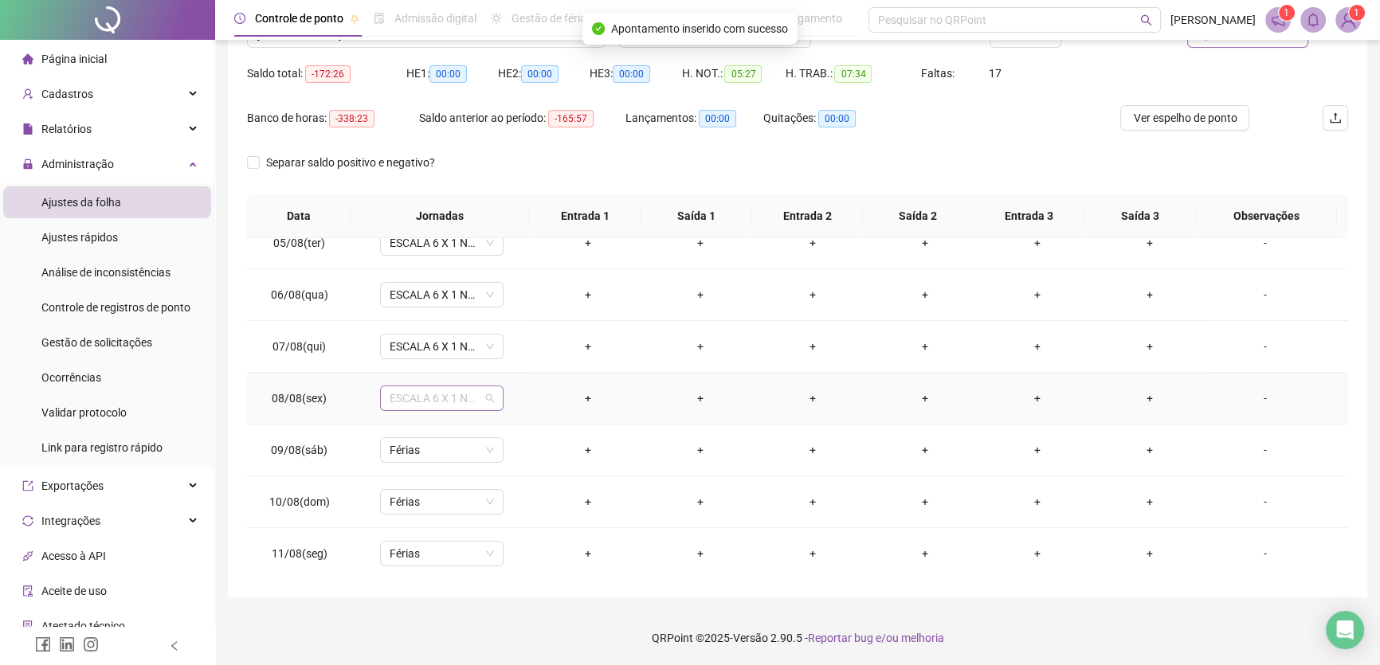
click at [475, 395] on span "ESCALA 6 X 1 NOITE" at bounding box center [442, 399] width 104 height 24
click at [428, 486] on div "Férias" at bounding box center [461, 494] width 121 height 18
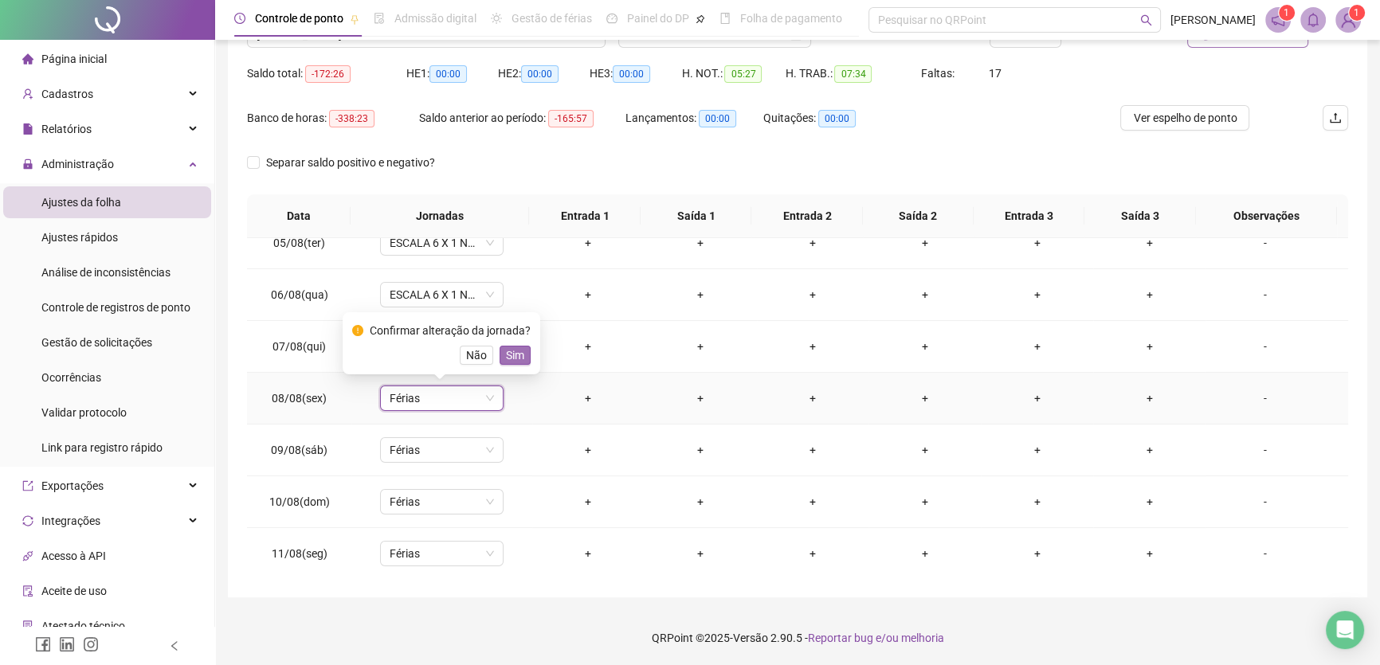
click at [516, 350] on span "Sim" at bounding box center [515, 356] width 18 height 18
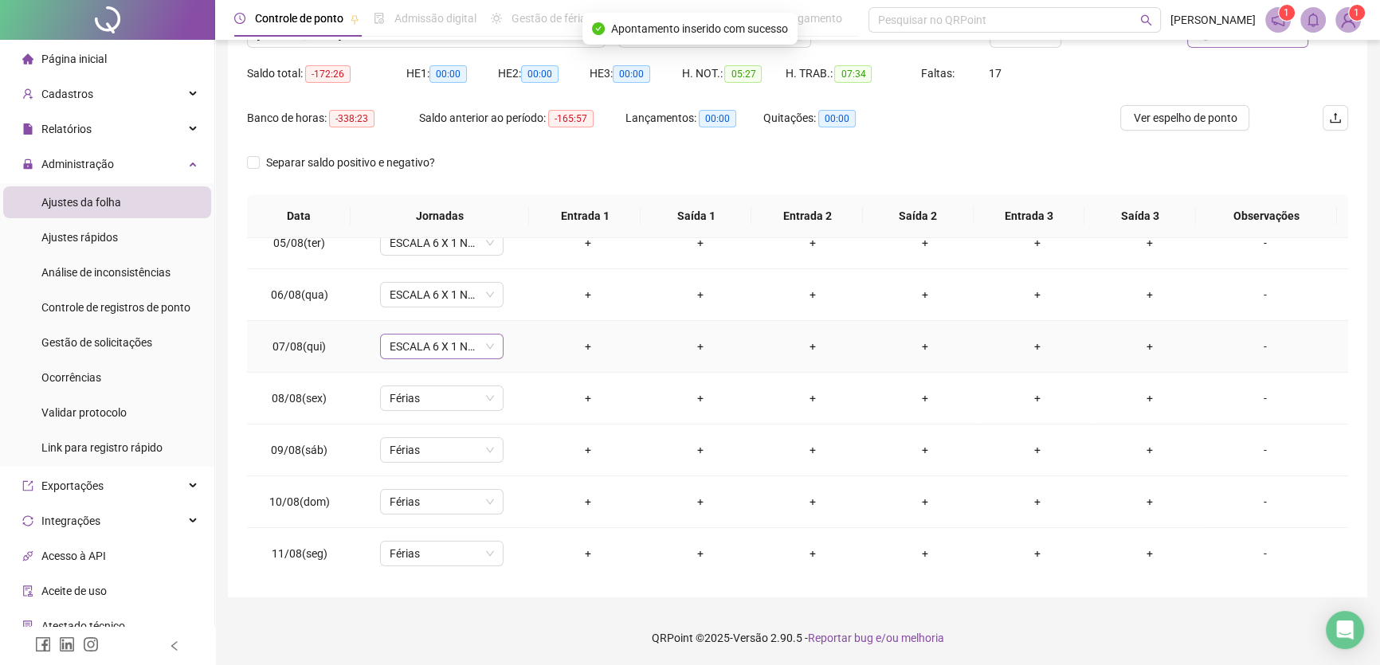
click at [480, 347] on span "ESCALA 6 X 1 NOITE" at bounding box center [442, 347] width 104 height 24
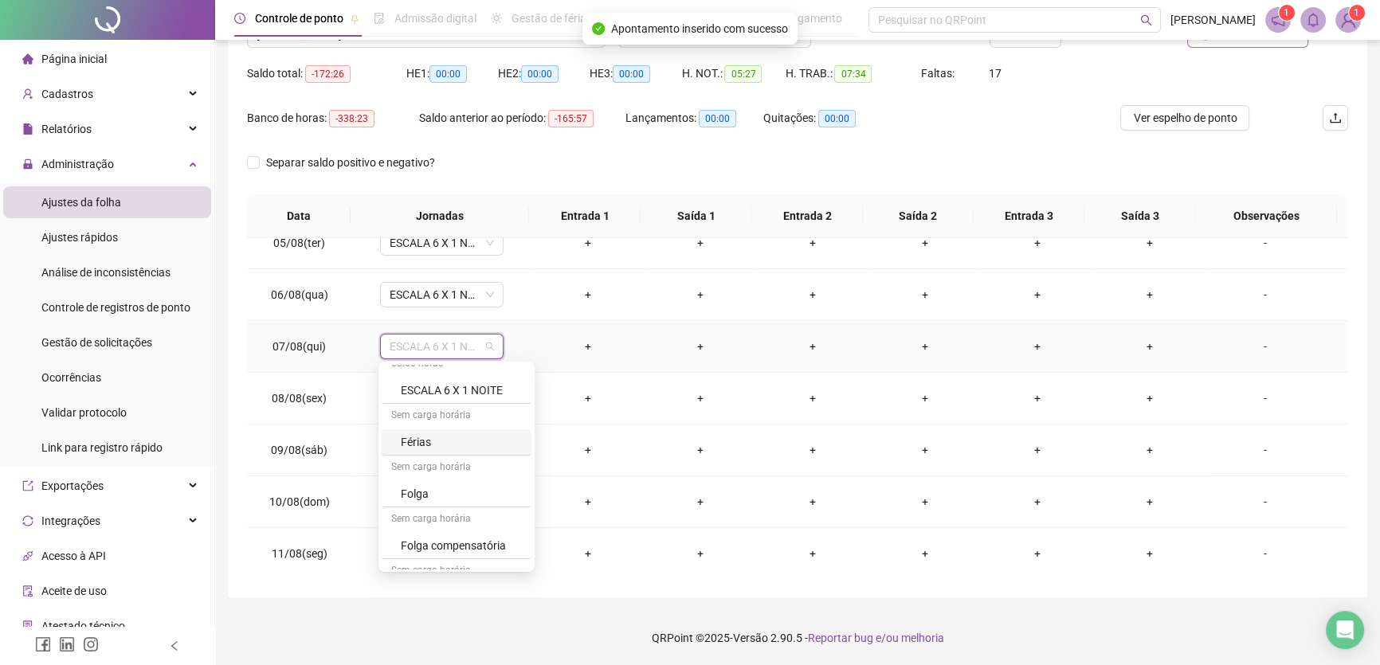
click at [406, 430] on div "Férias" at bounding box center [457, 443] width 150 height 26
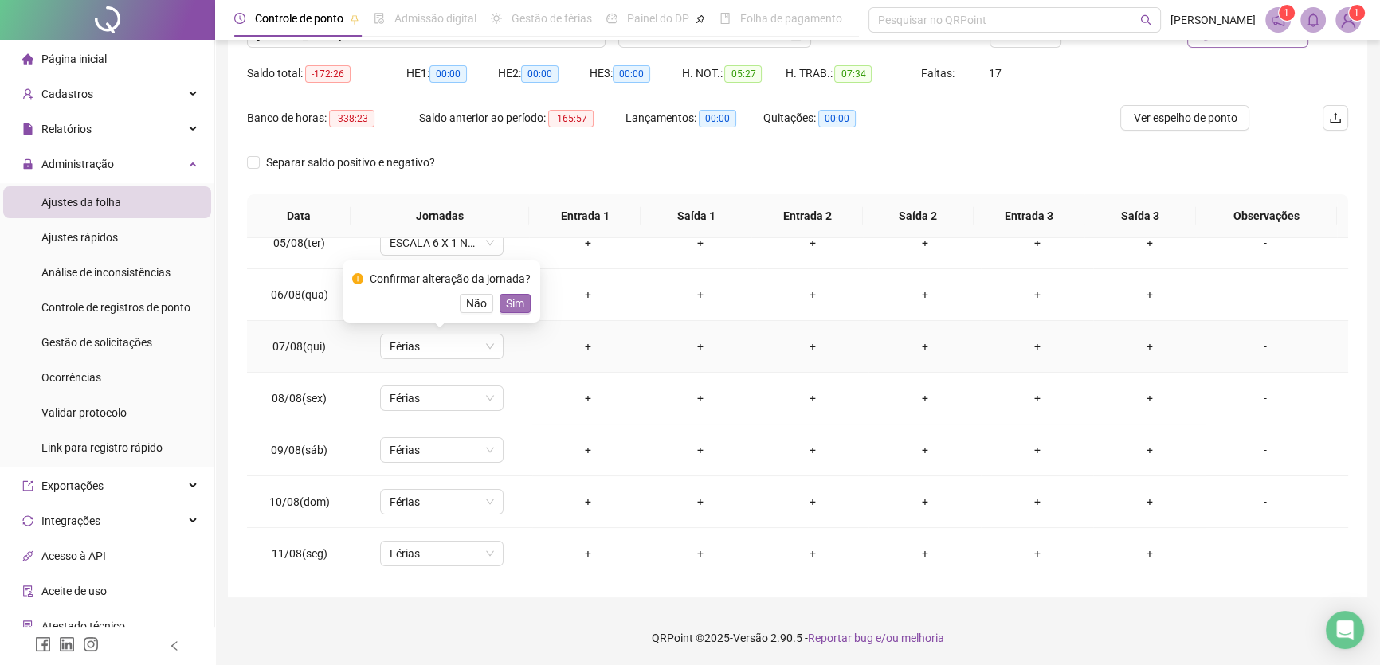
click at [524, 300] on button "Sim" at bounding box center [515, 303] width 31 height 19
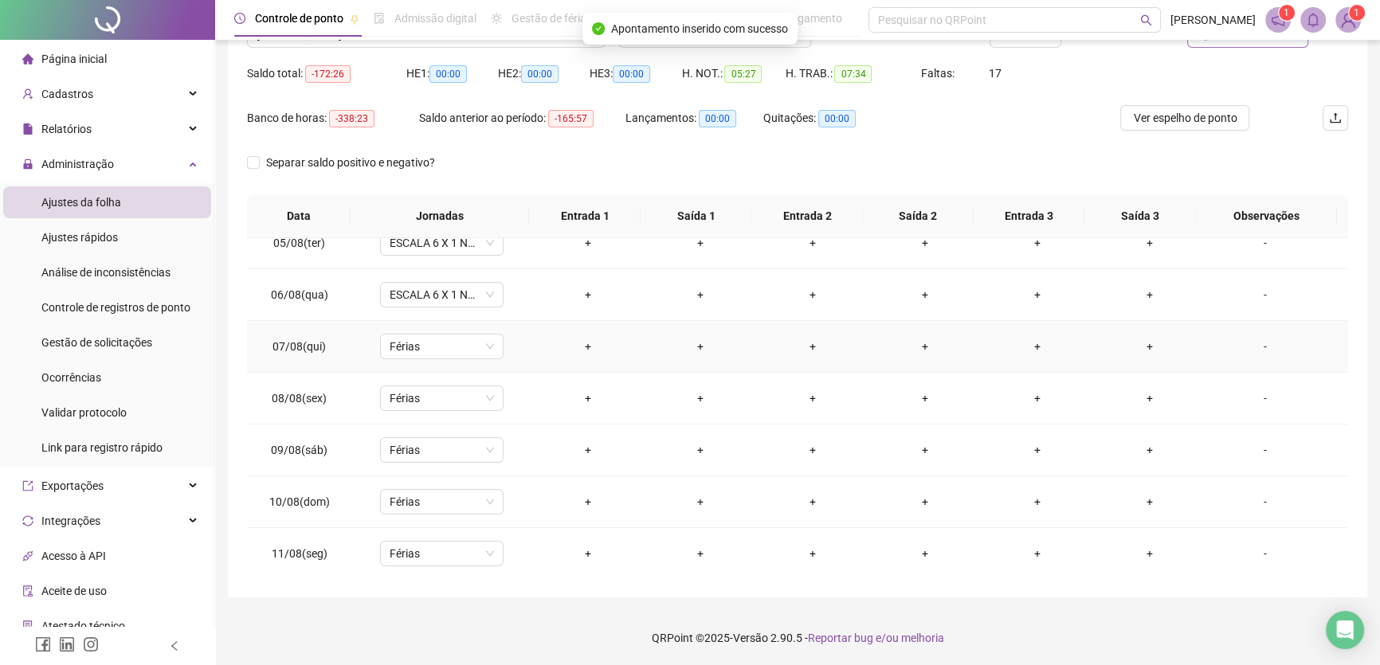
scroll to position [155, 0]
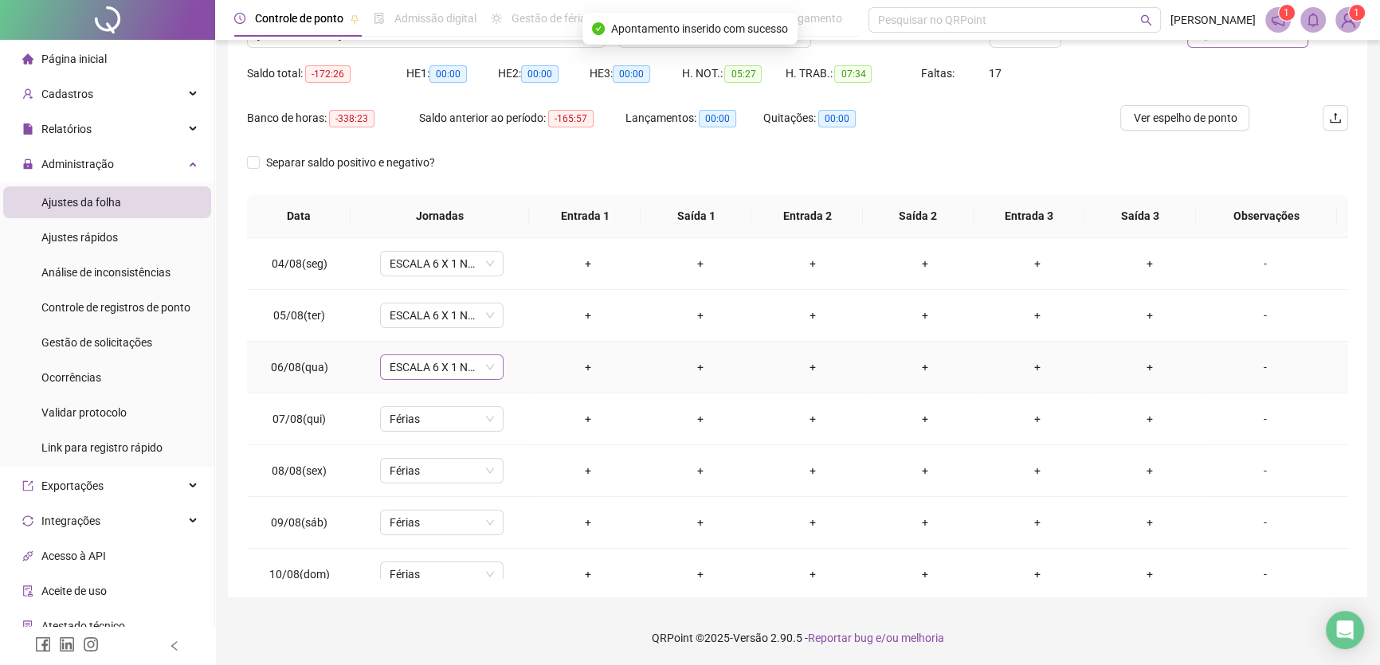
click at [469, 364] on span "ESCALA 6 X 1 NOITE" at bounding box center [442, 367] width 104 height 24
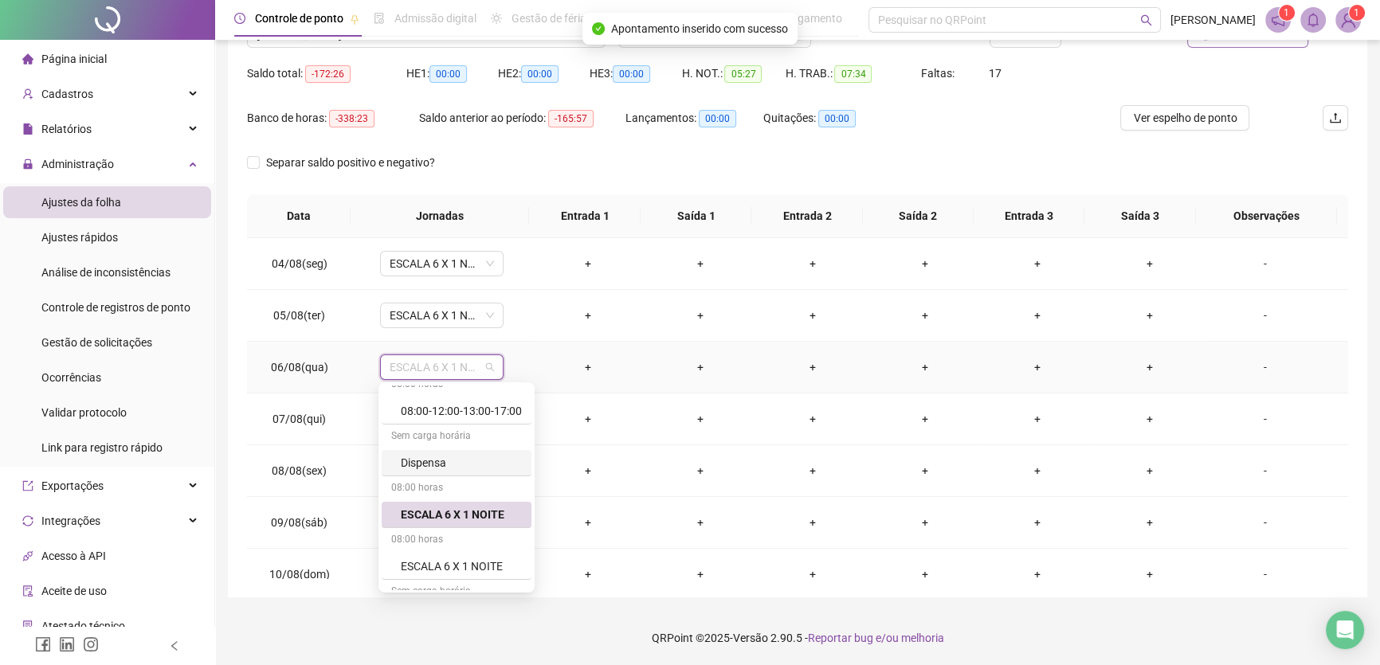
scroll to position [147, 0]
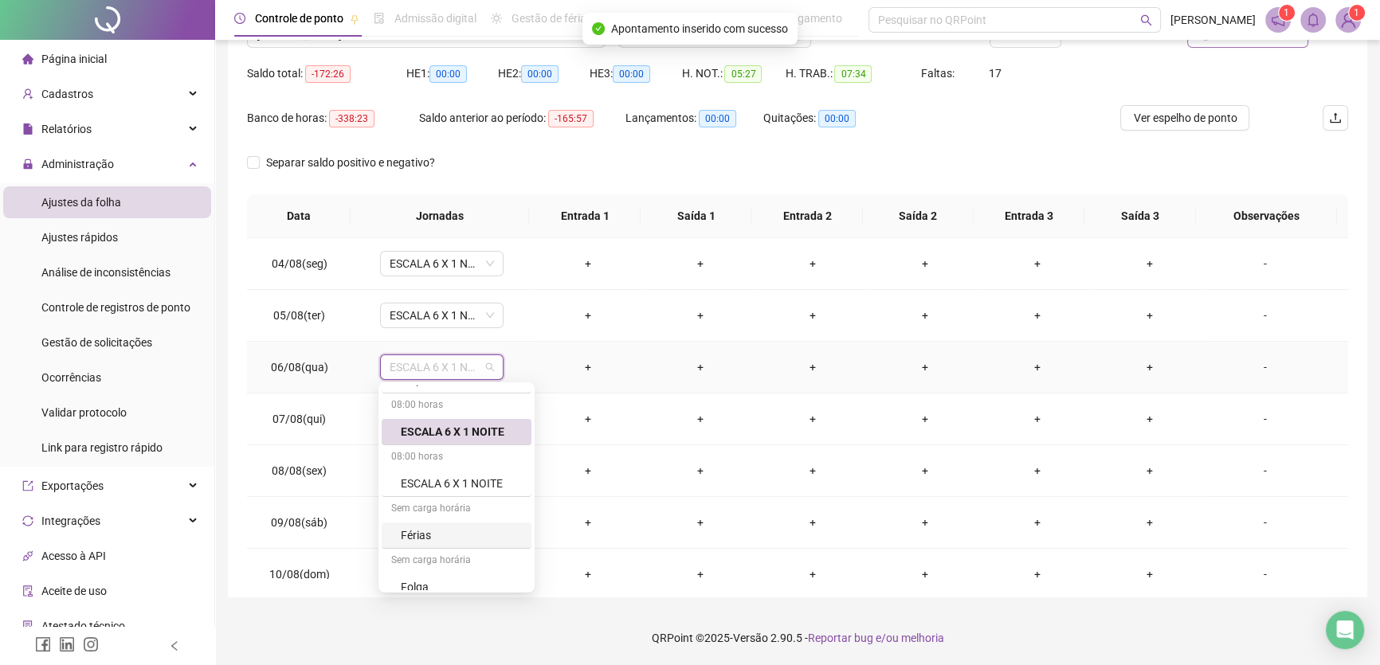
click at [436, 541] on div "Férias" at bounding box center [461, 536] width 121 height 18
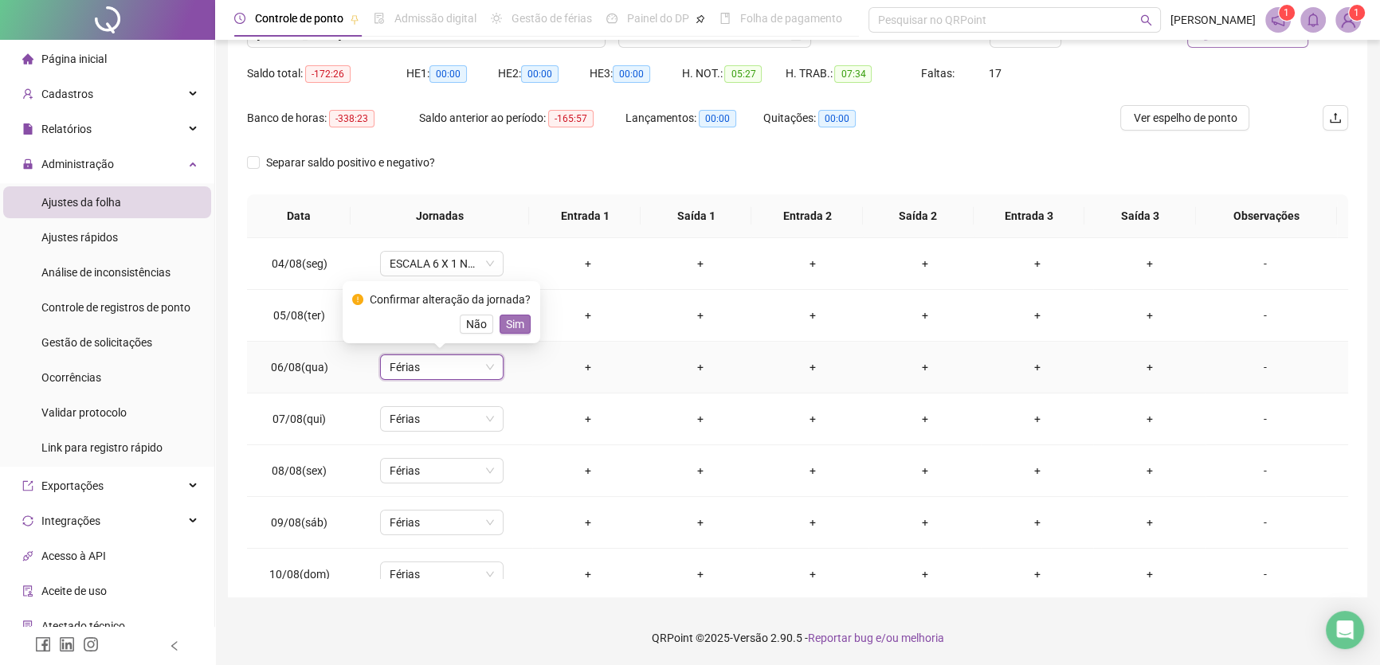
click at [506, 332] on span "Sim" at bounding box center [515, 325] width 18 height 18
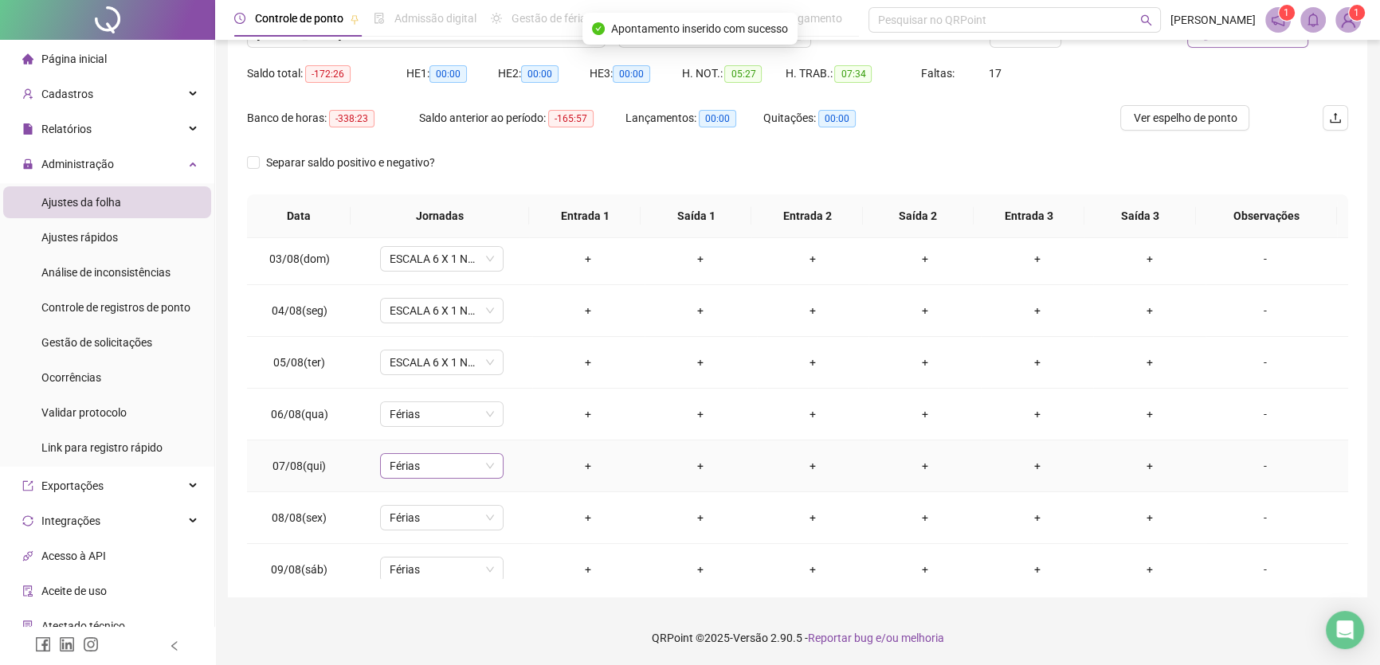
scroll to position [83, 0]
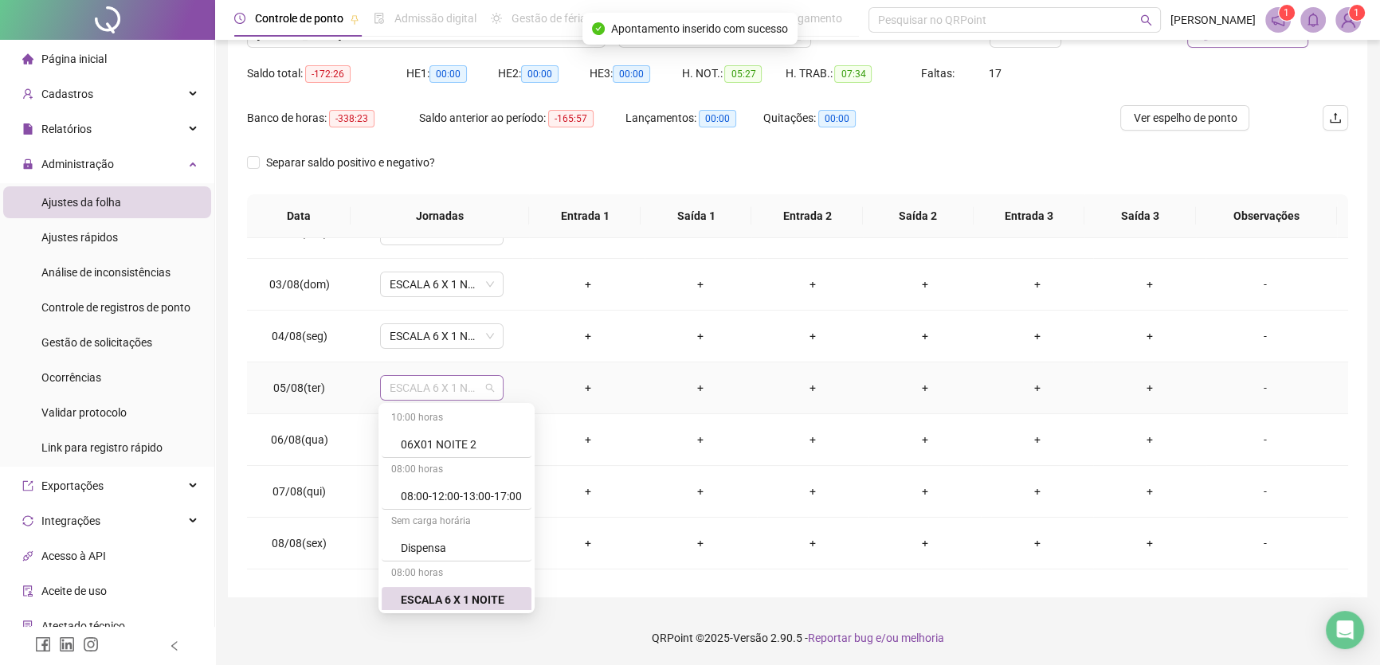
click at [467, 383] on span "ESCALA 6 X 1 NOITE" at bounding box center [442, 388] width 104 height 24
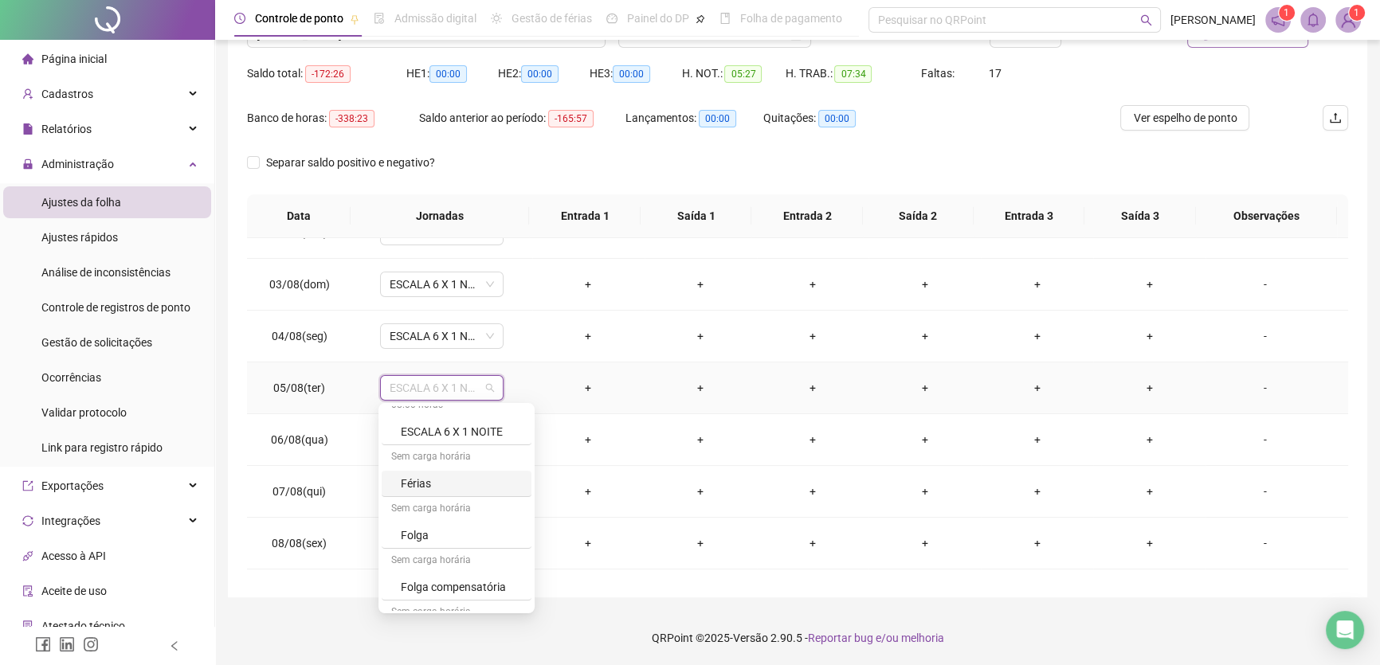
click at [415, 478] on div "Férias" at bounding box center [461, 484] width 121 height 18
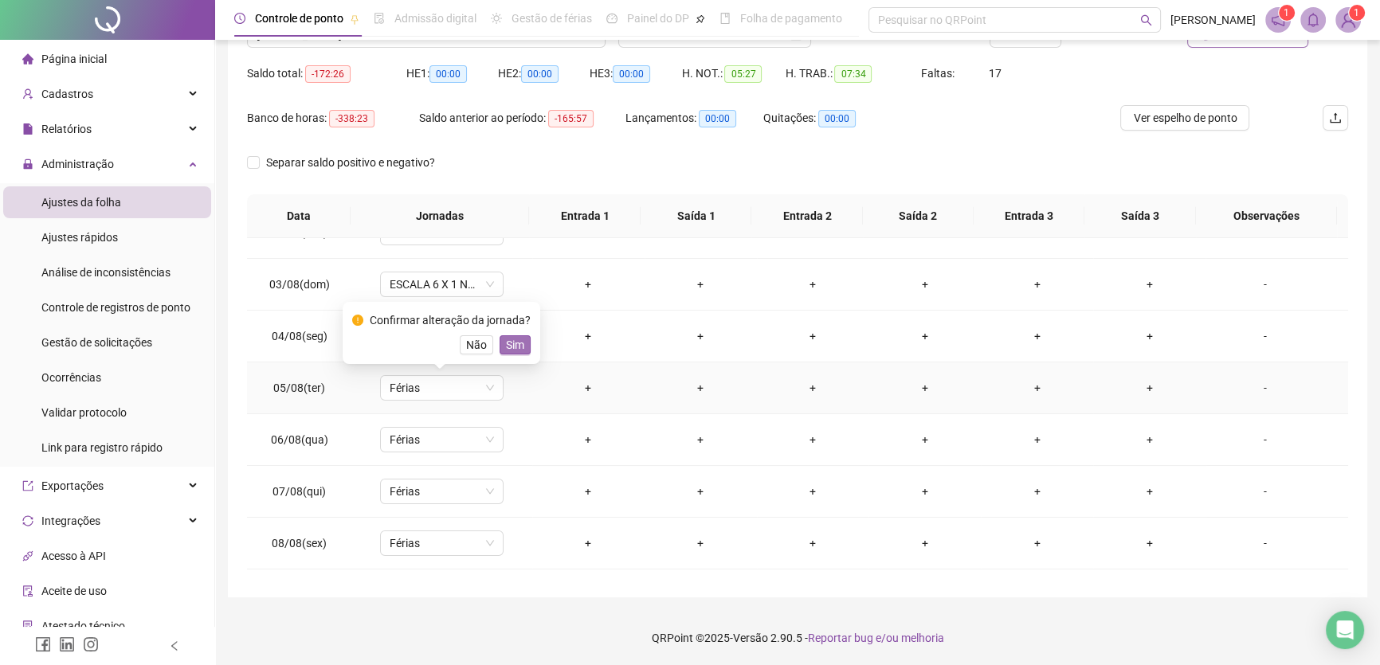
click at [518, 347] on span "Sim" at bounding box center [515, 345] width 18 height 18
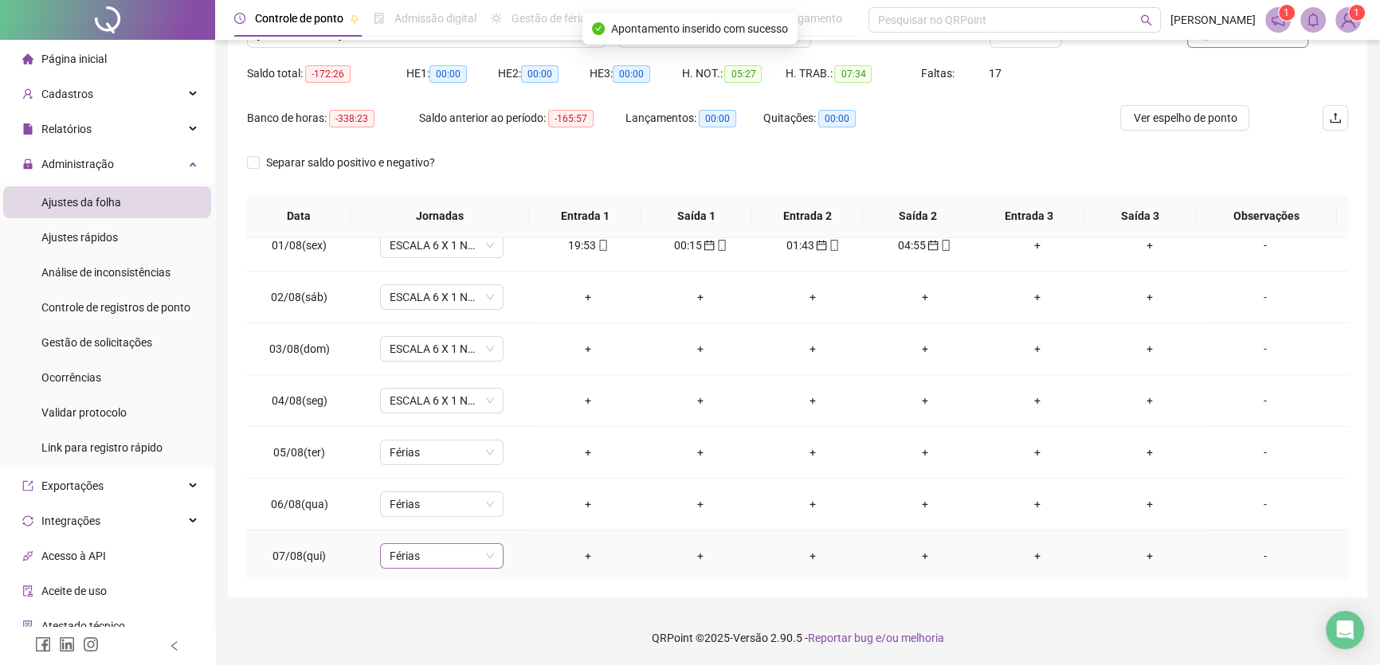
scroll to position [10, 0]
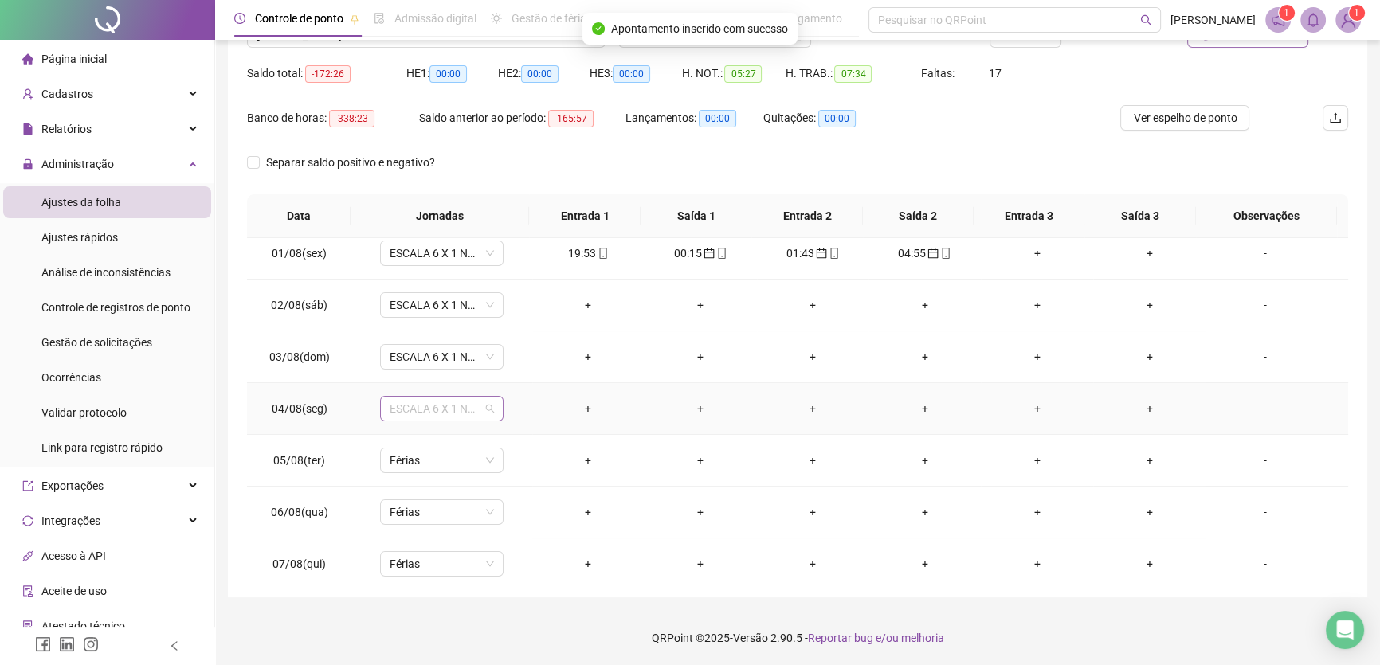
click at [461, 406] on span "ESCALA 6 X 1 NOITE" at bounding box center [442, 409] width 104 height 24
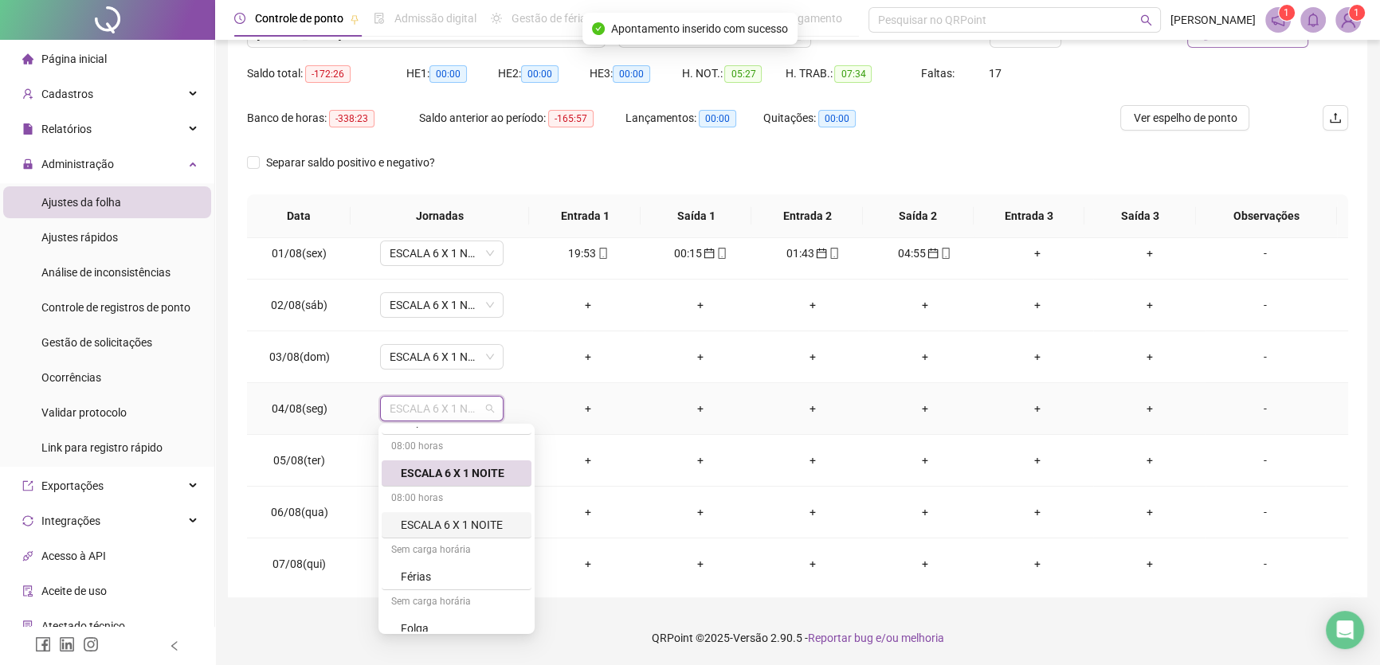
scroll to position [220, 0]
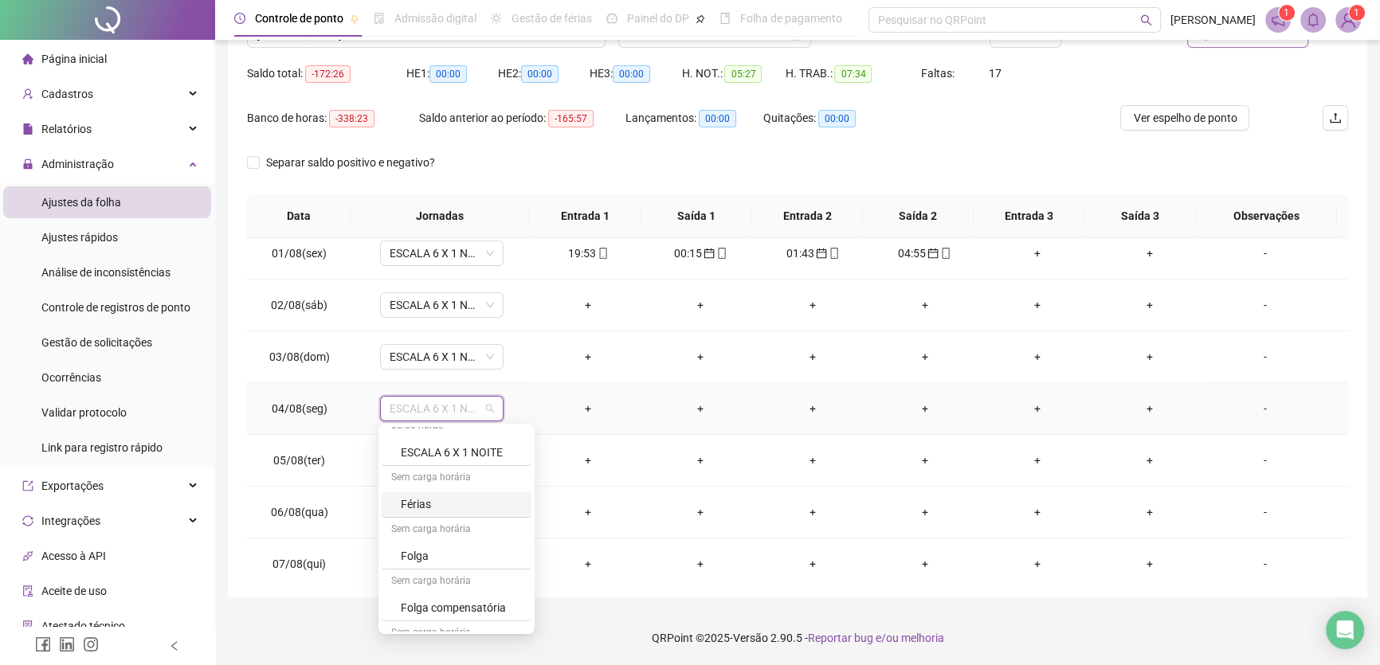
click at [440, 503] on div "Férias" at bounding box center [461, 505] width 121 height 18
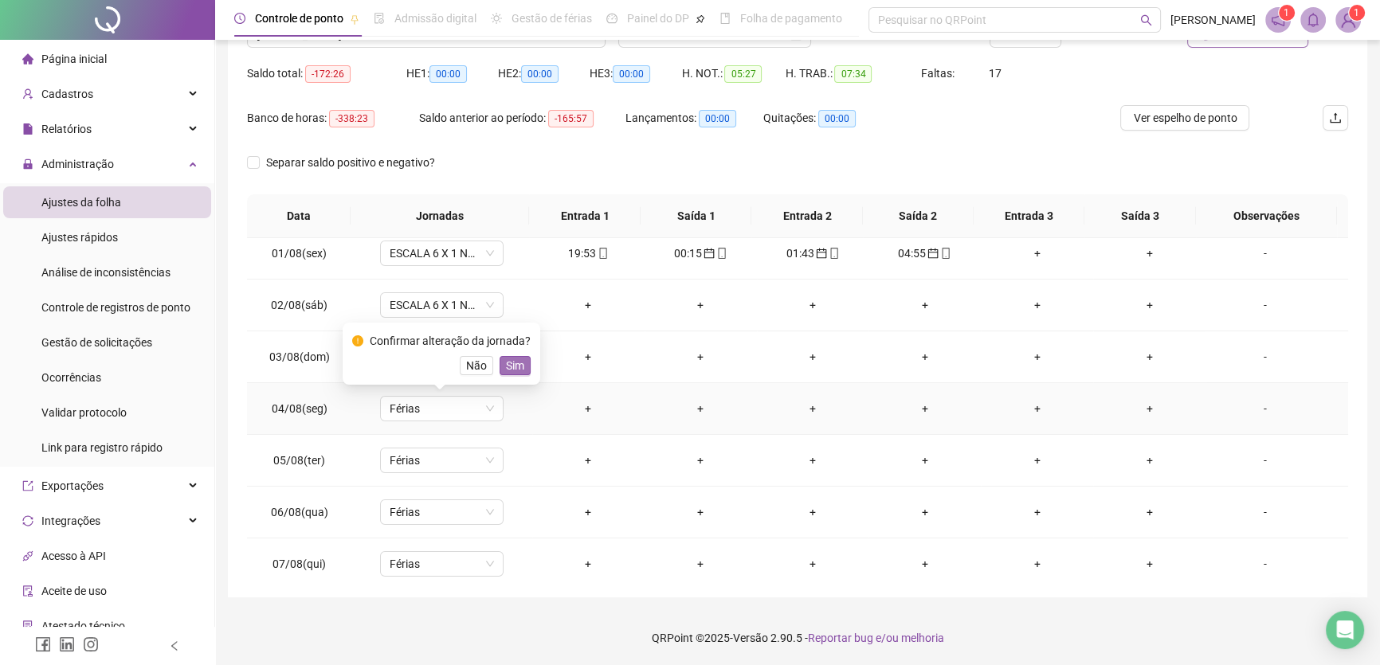
click at [511, 369] on span "Sim" at bounding box center [515, 366] width 18 height 18
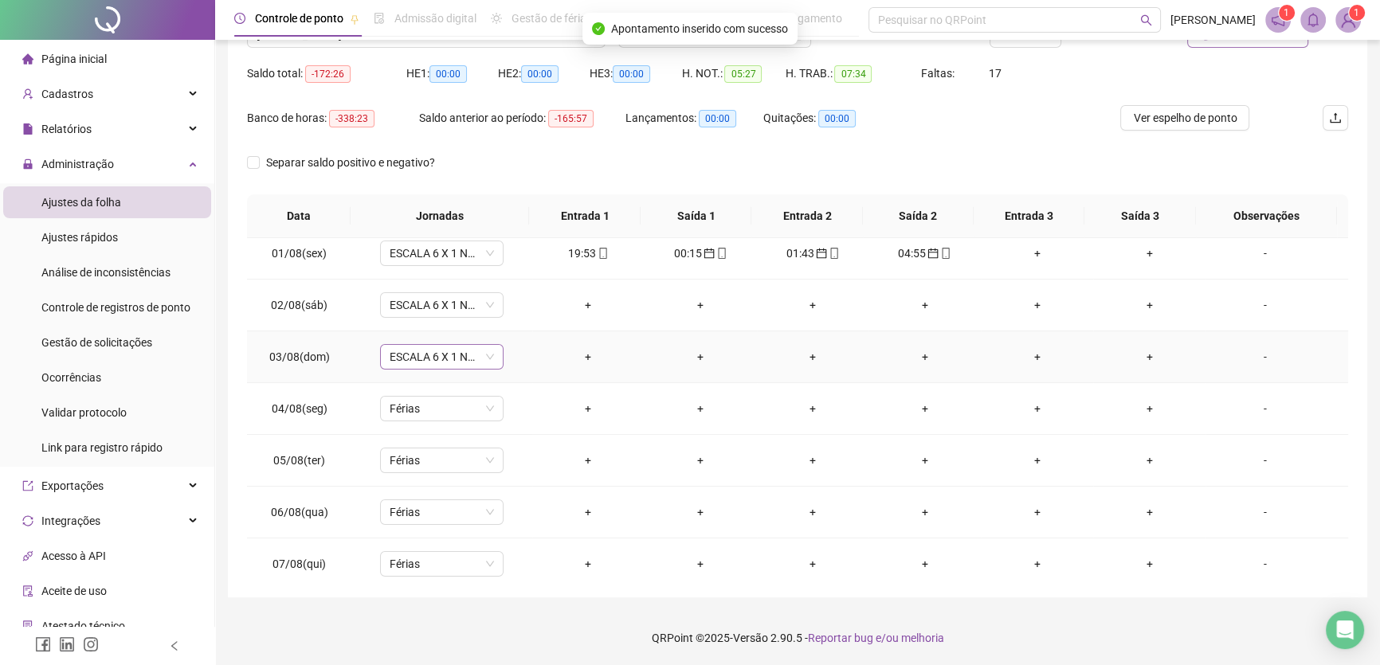
click at [467, 361] on span "ESCALA 6 X 1 NOITE" at bounding box center [442, 357] width 104 height 24
click at [425, 453] on div "Férias" at bounding box center [461, 453] width 121 height 18
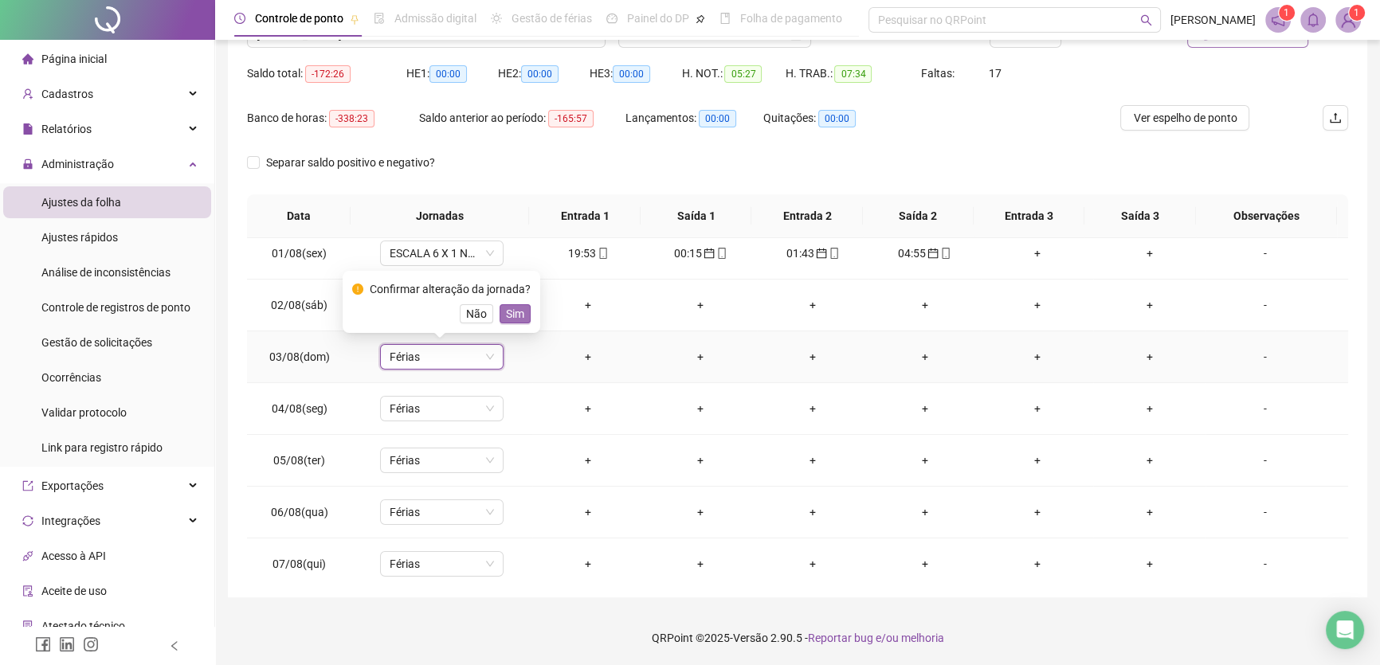
click at [523, 316] on button "Sim" at bounding box center [515, 313] width 31 height 19
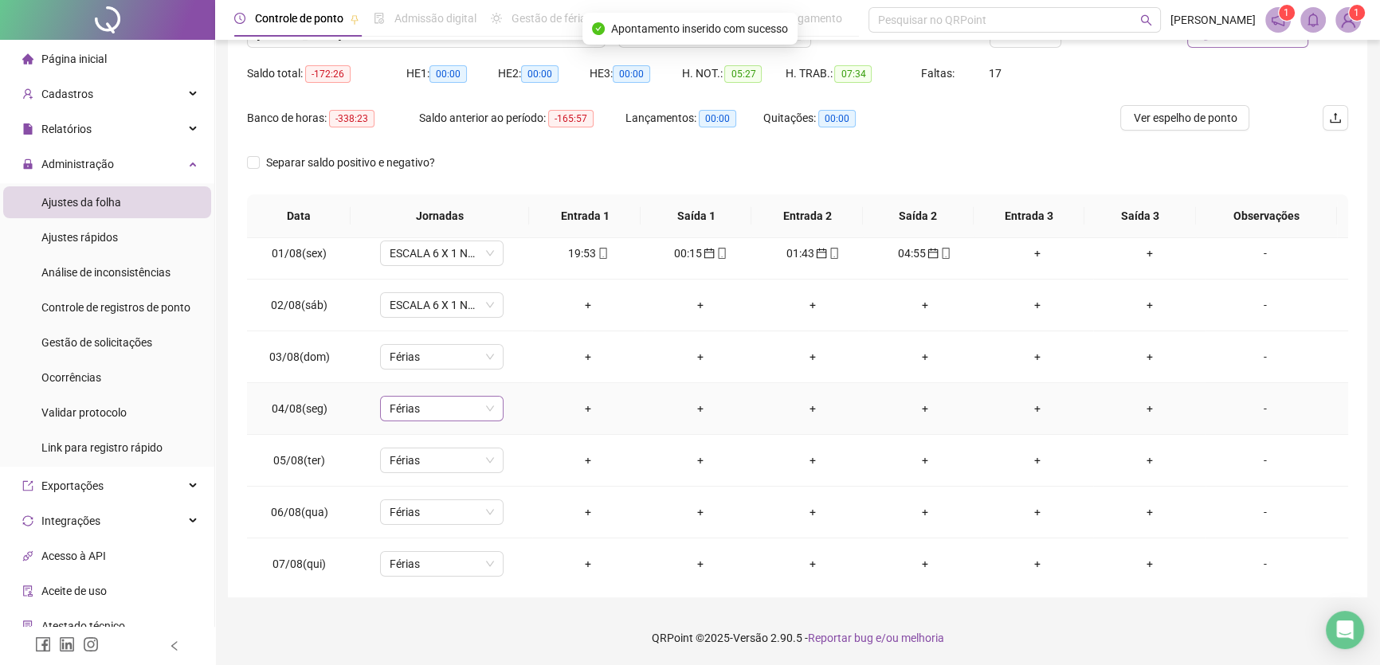
scroll to position [0, 0]
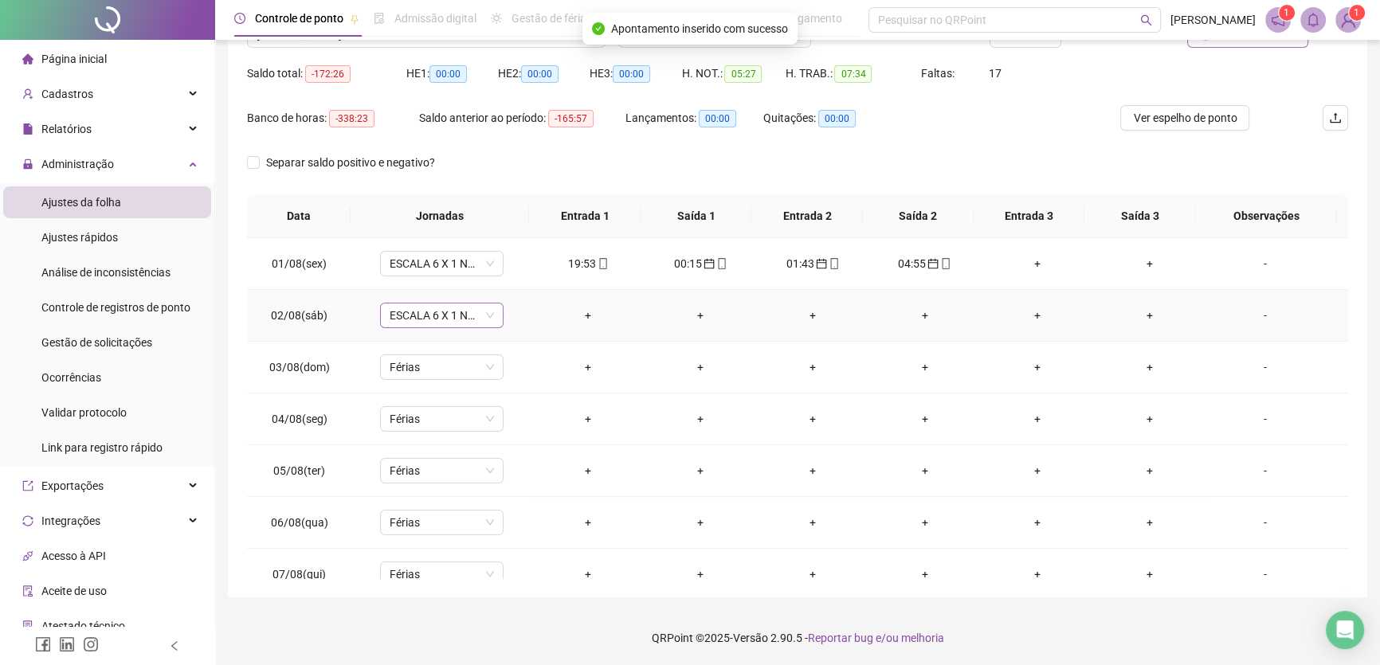
click at [478, 310] on span "ESCALA 6 X 1 NOITE" at bounding box center [442, 316] width 104 height 24
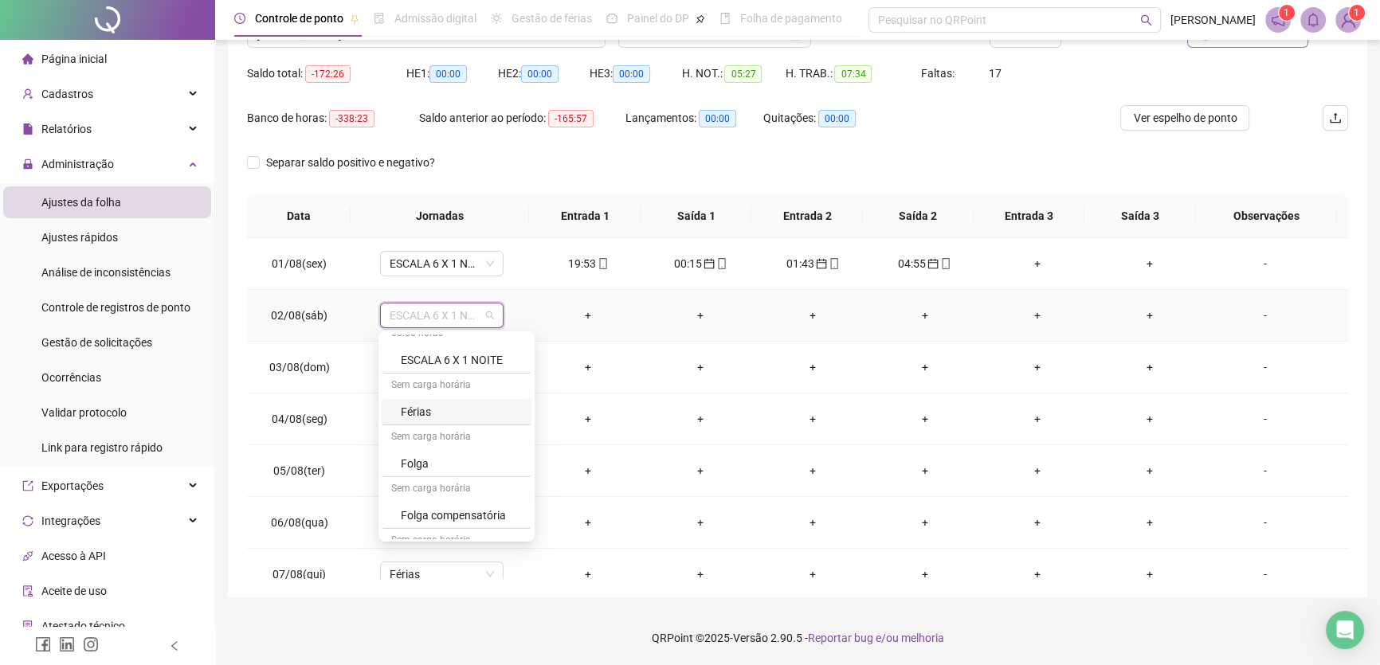
click at [419, 403] on div "Férias" at bounding box center [461, 412] width 121 height 18
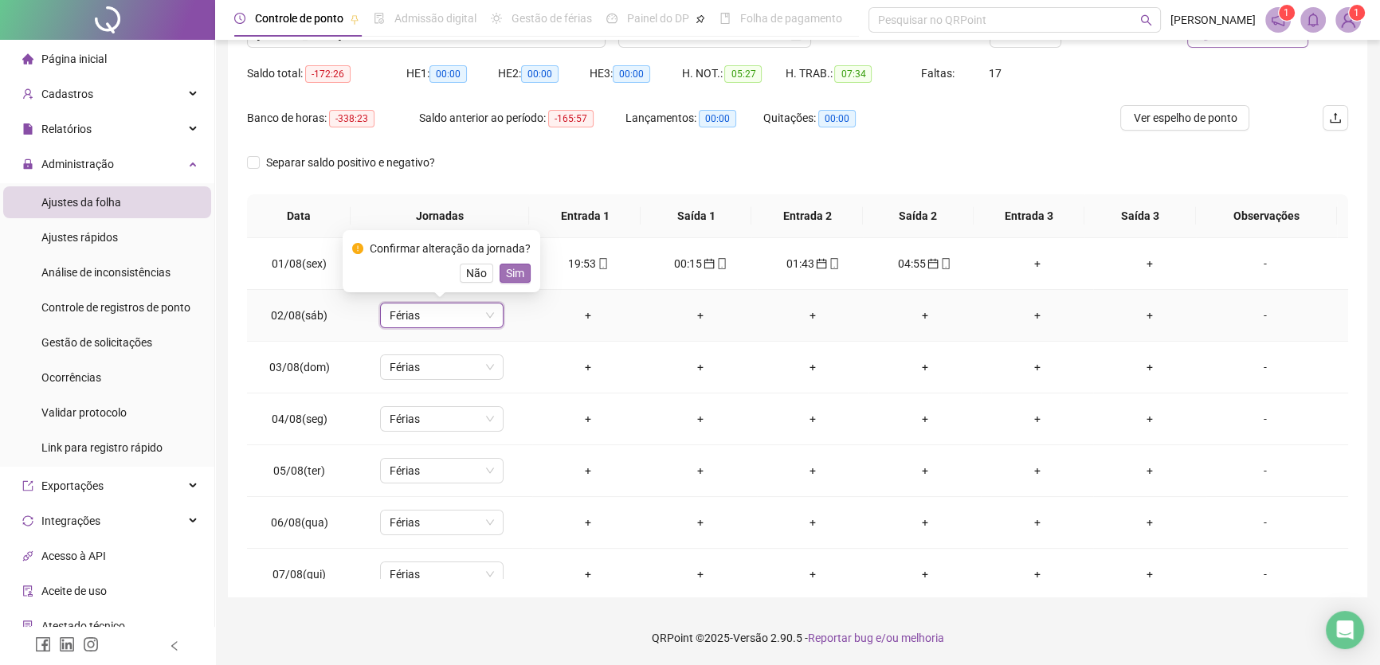
click at [524, 270] on button "Sim" at bounding box center [515, 273] width 31 height 19
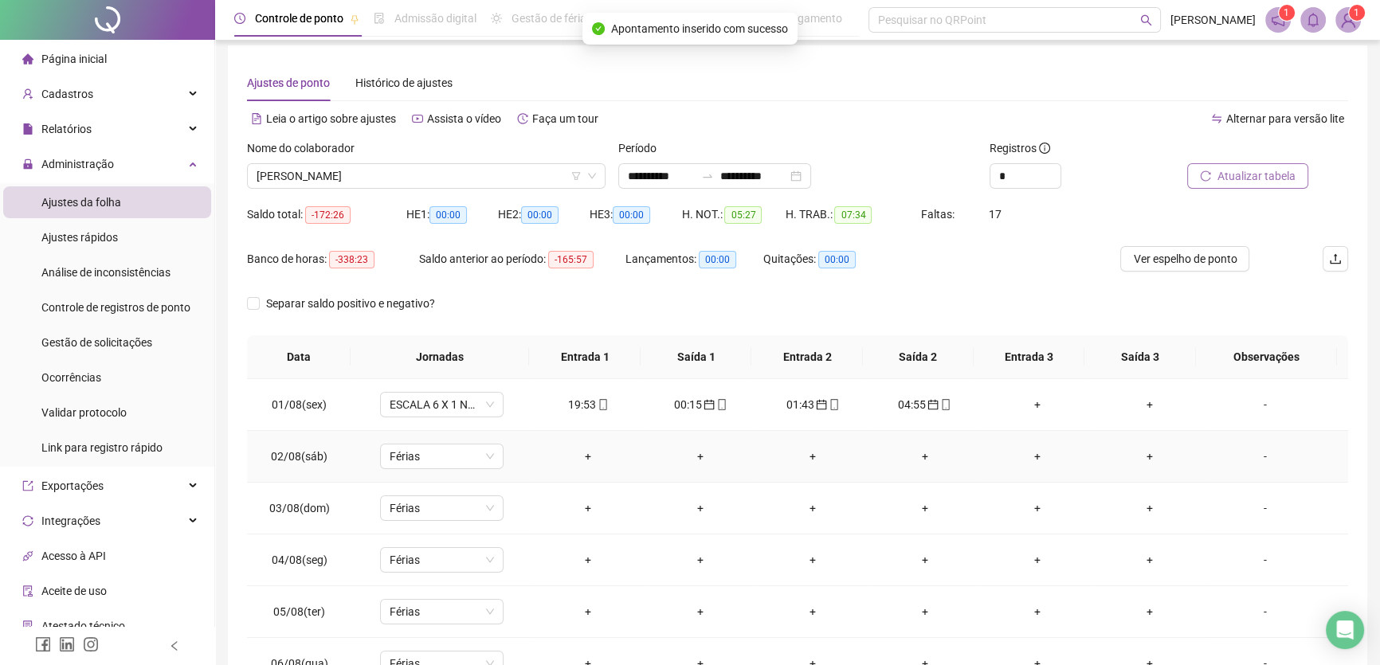
scroll to position [3, 0]
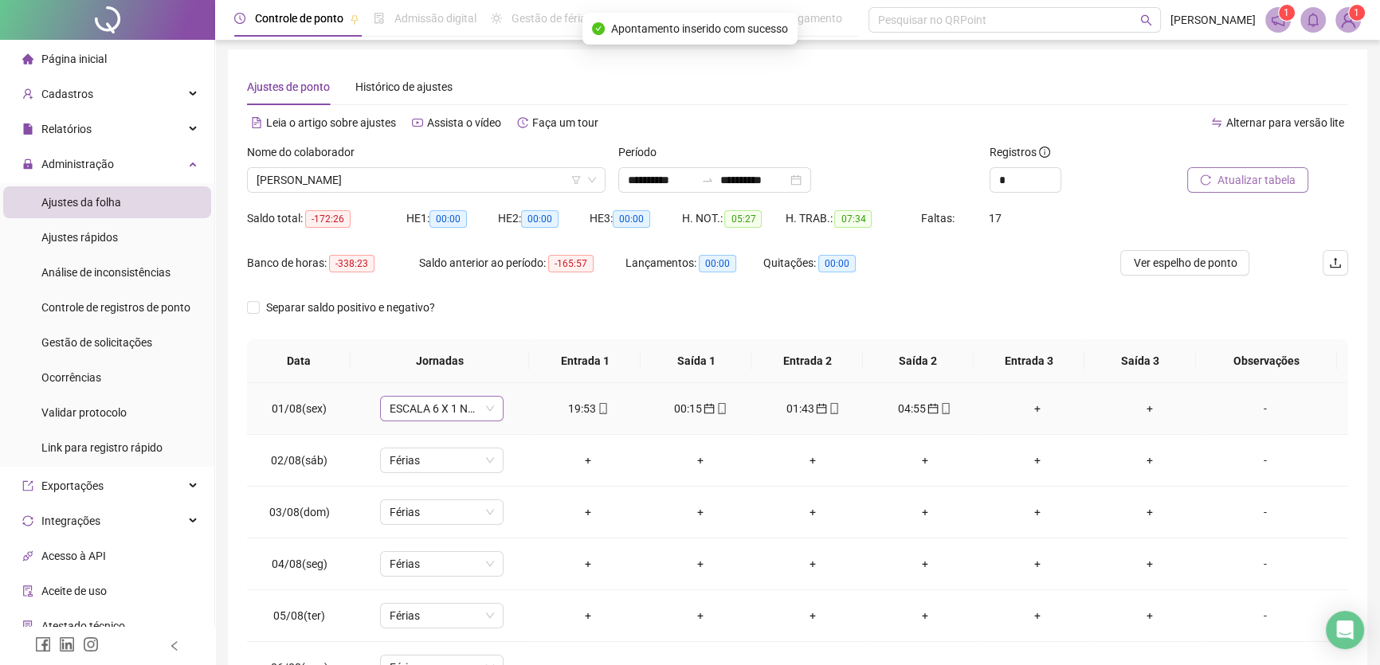
click at [475, 413] on span "ESCALA 6 X 1 NOITE" at bounding box center [442, 409] width 104 height 24
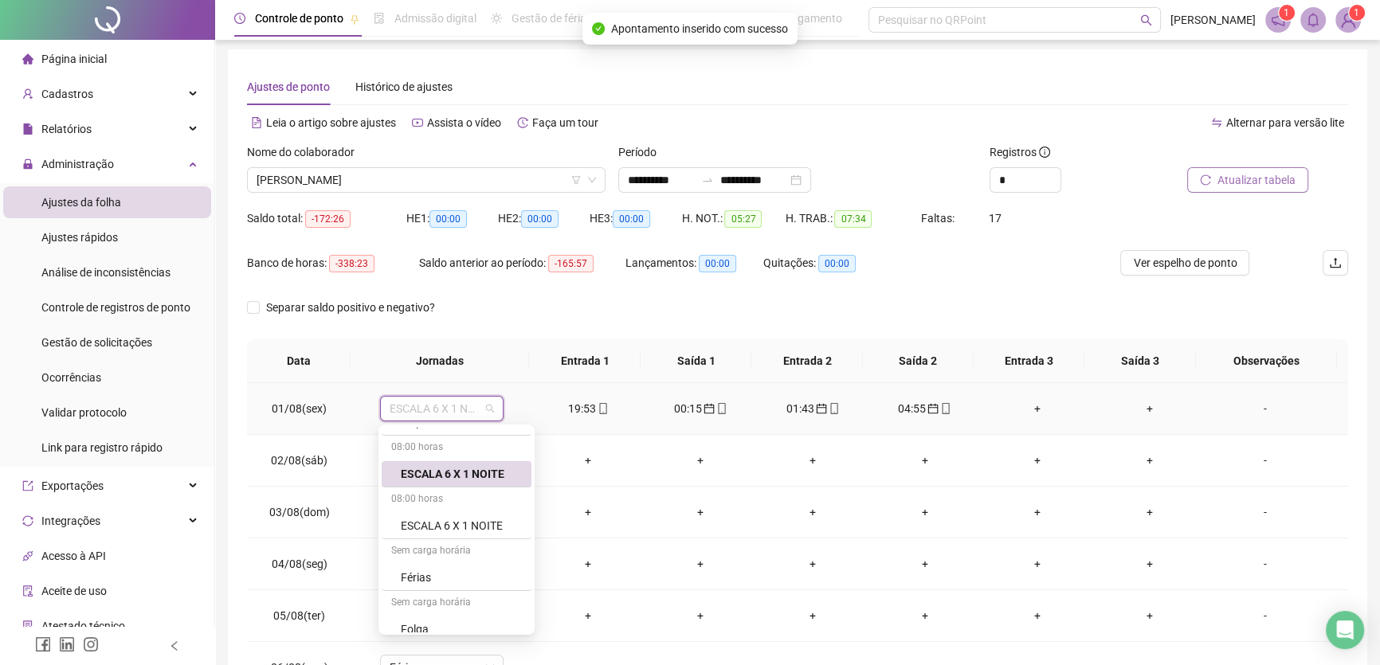
scroll to position [220, 0]
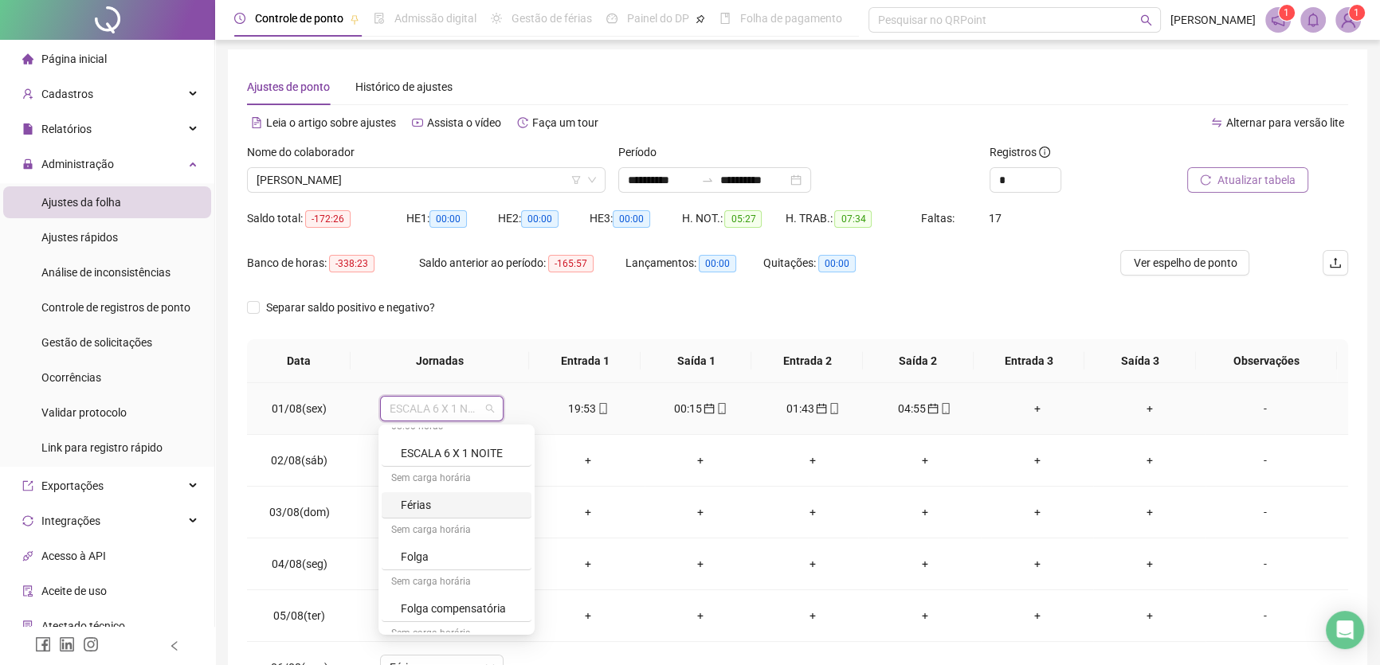
click at [426, 503] on div "Férias" at bounding box center [461, 506] width 121 height 18
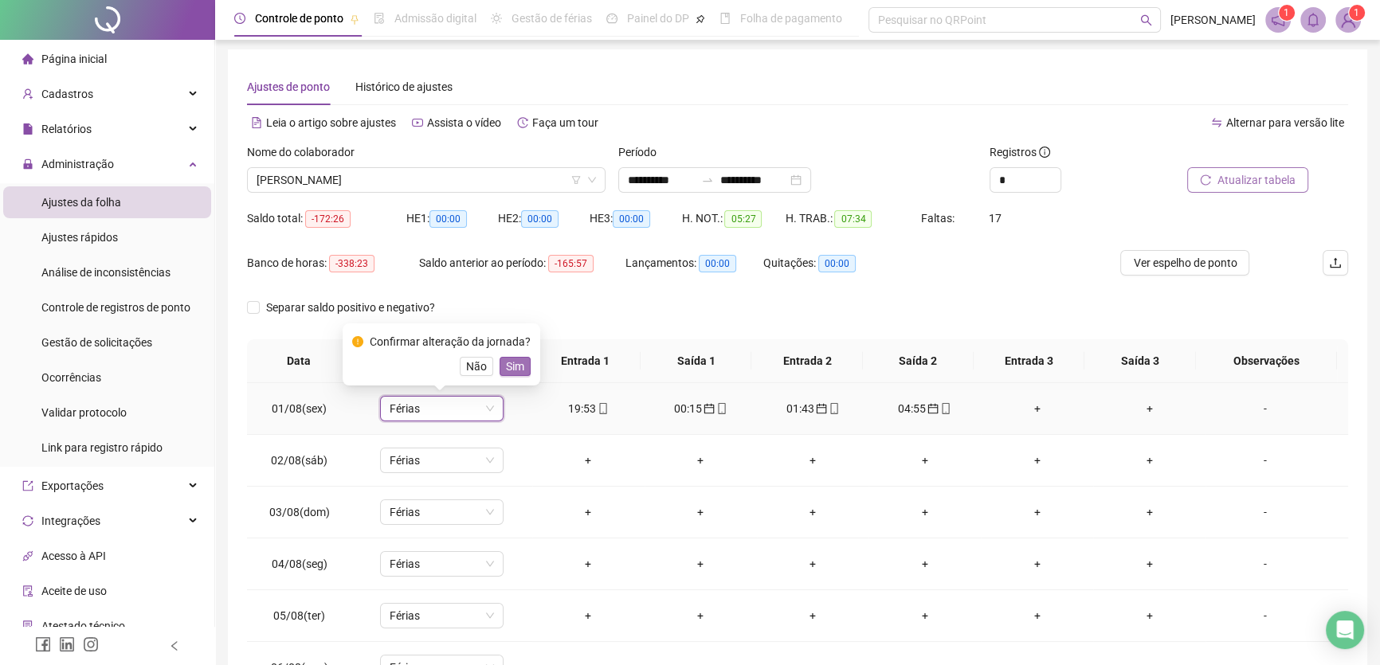
click at [513, 362] on span "Sim" at bounding box center [515, 367] width 18 height 18
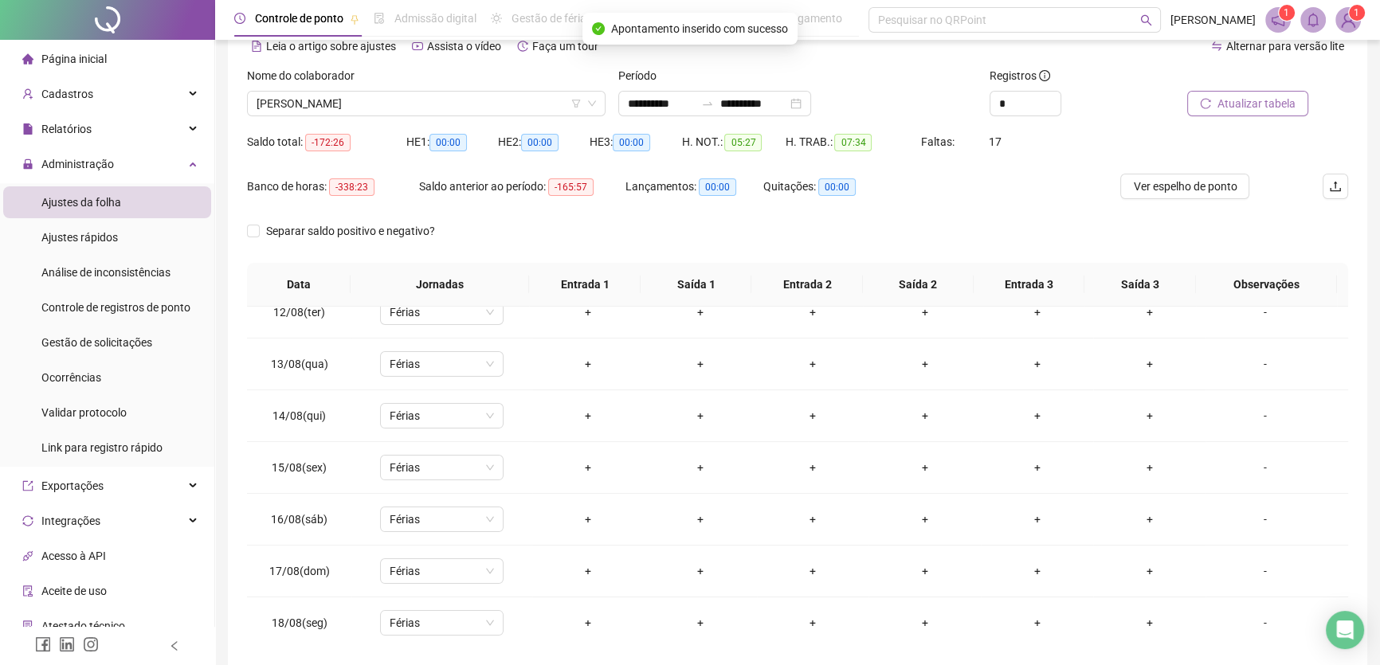
scroll to position [76, 0]
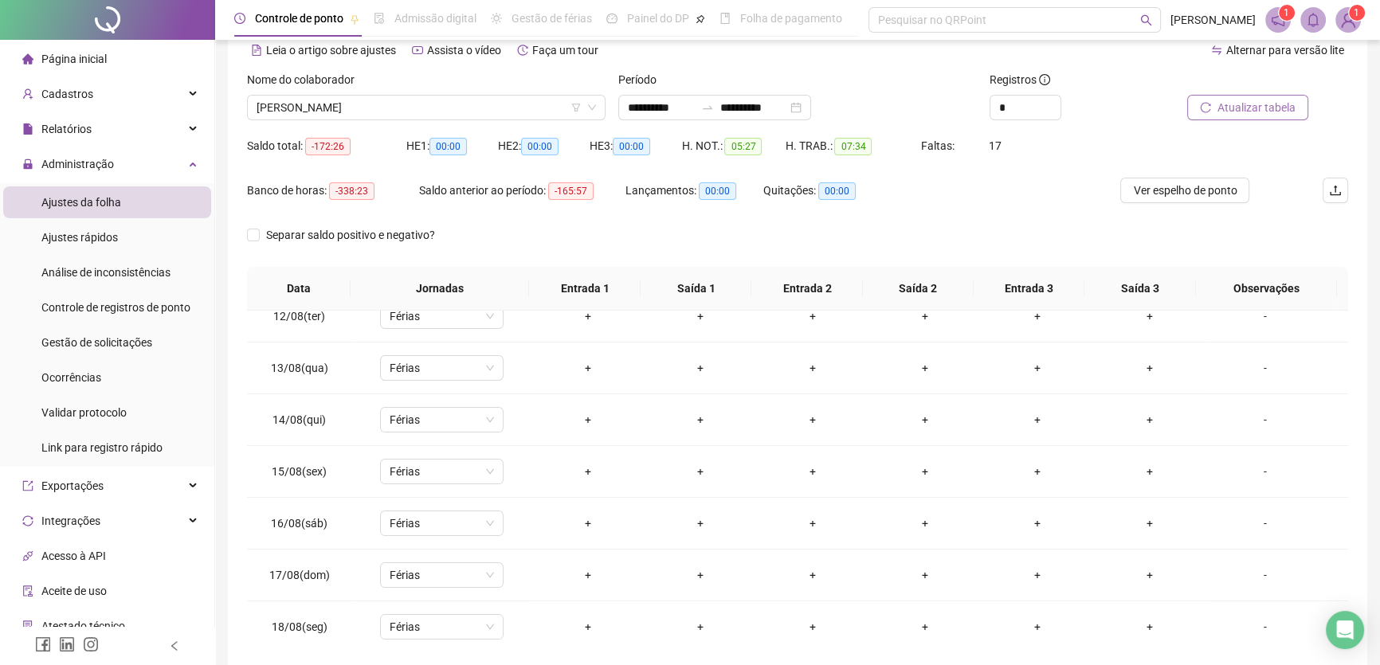
click at [1259, 108] on span "Atualizar tabela" at bounding box center [1257, 108] width 78 height 18
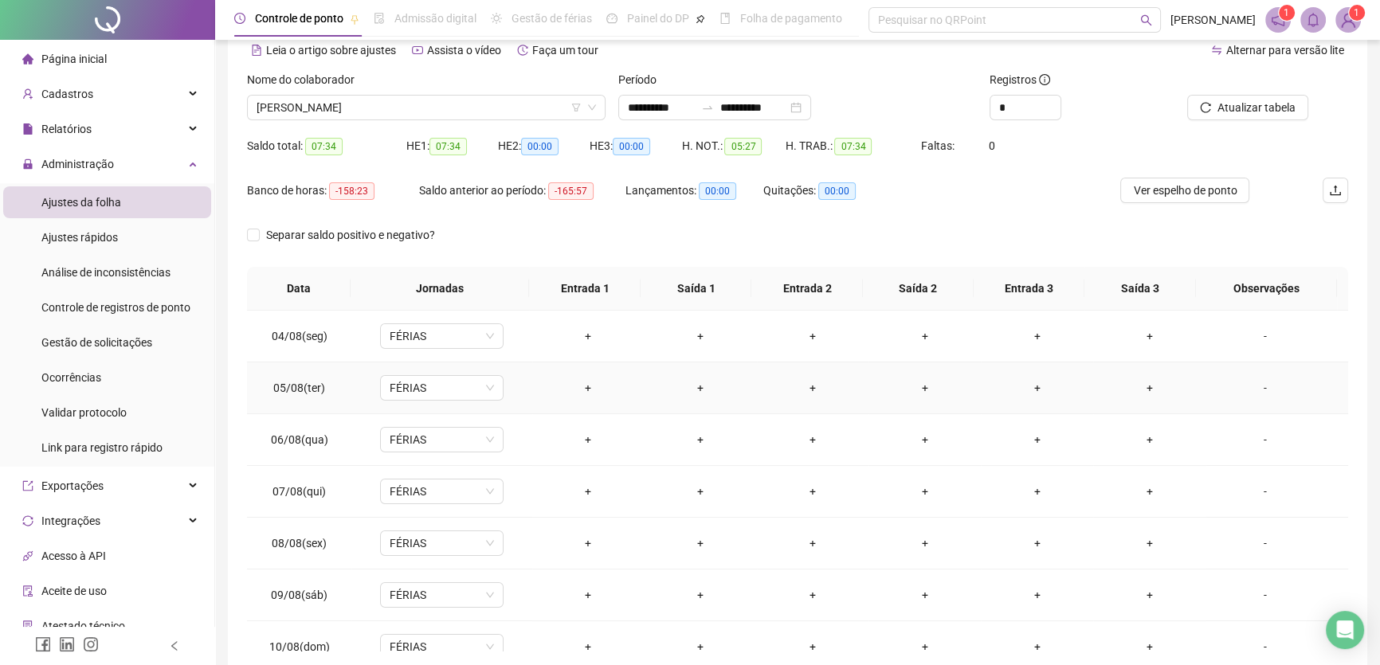
scroll to position [0, 0]
click at [467, 328] on span "FÉRIAS" at bounding box center [442, 336] width 104 height 24
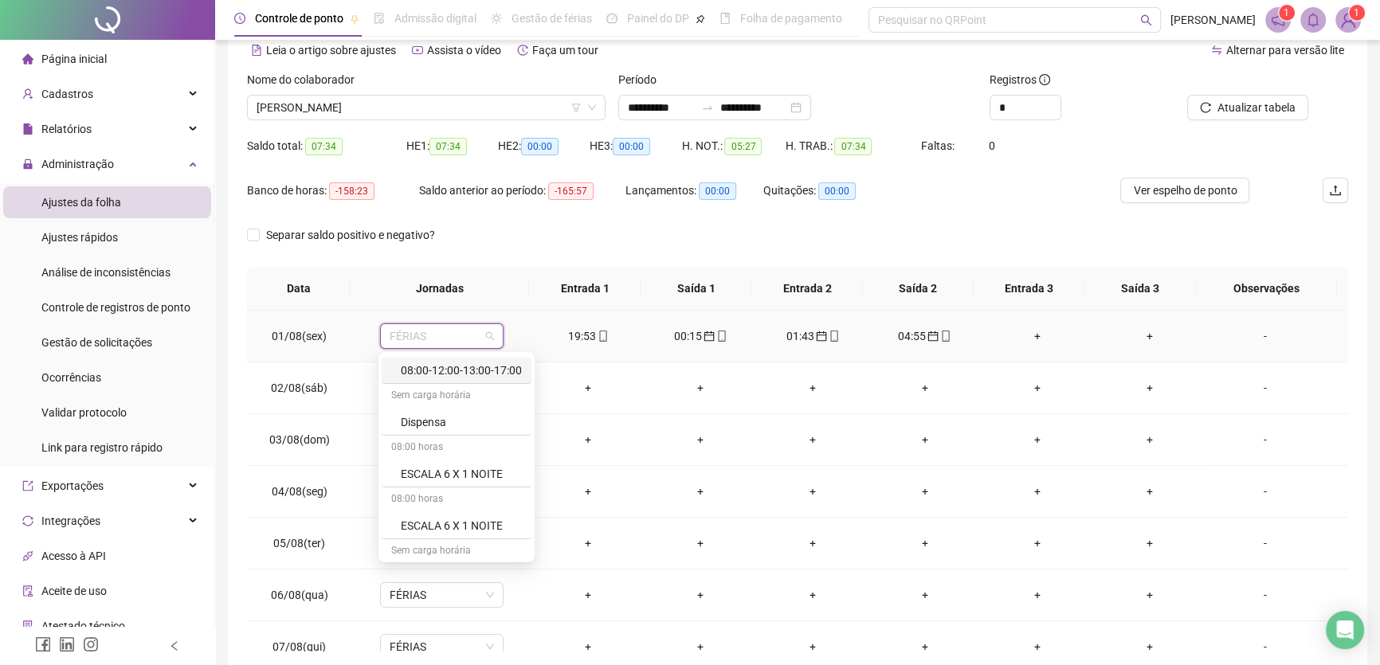
scroll to position [144, 0]
click at [469, 403] on div "ESCALA 6 X 1 NOITE" at bounding box center [461, 405] width 121 height 18
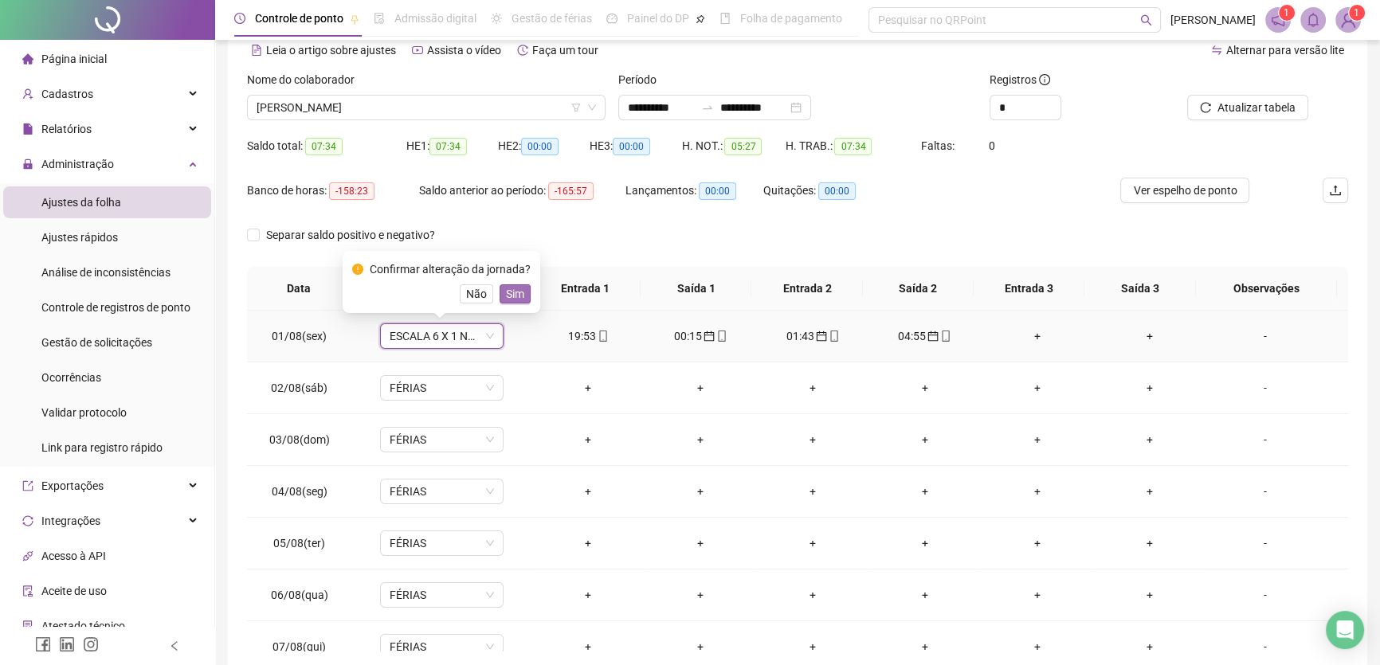
click at [512, 293] on span "Sim" at bounding box center [515, 294] width 18 height 18
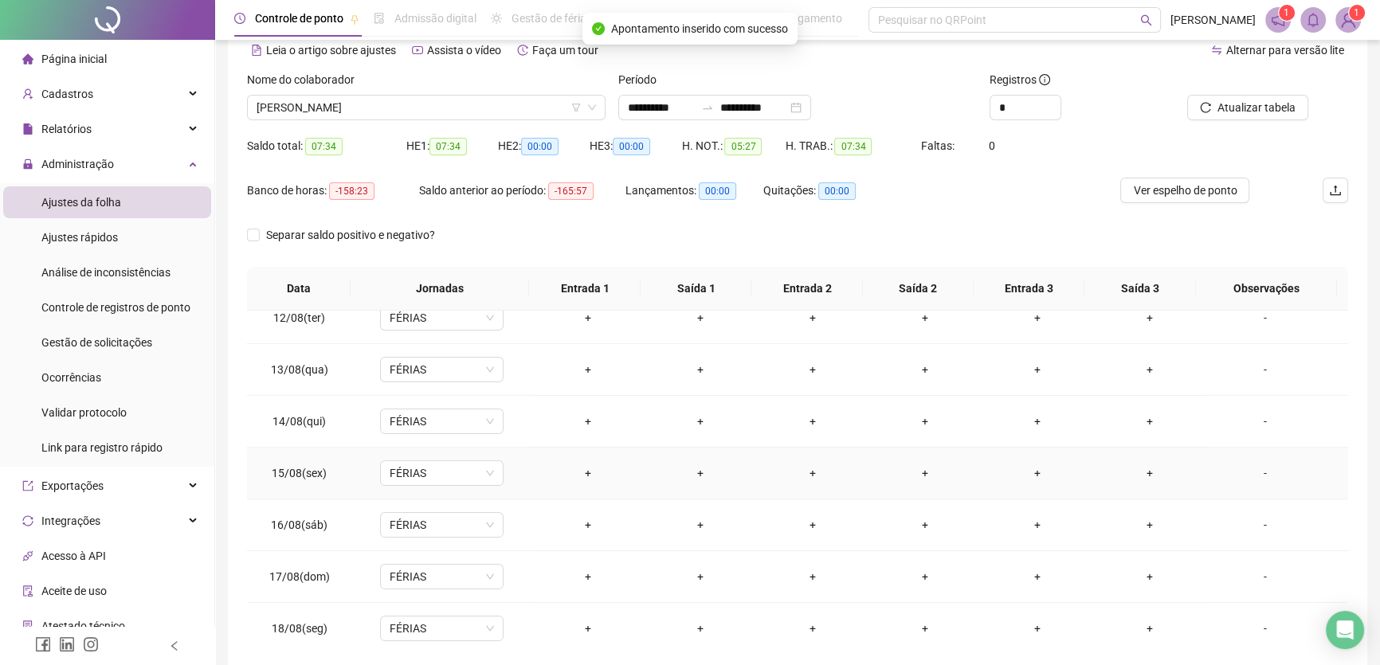
scroll to position [590, 0]
click at [1283, 111] on span "Atualizar tabela" at bounding box center [1257, 108] width 78 height 18
click at [455, 100] on span "[PERSON_NAME]" at bounding box center [427, 108] width 340 height 24
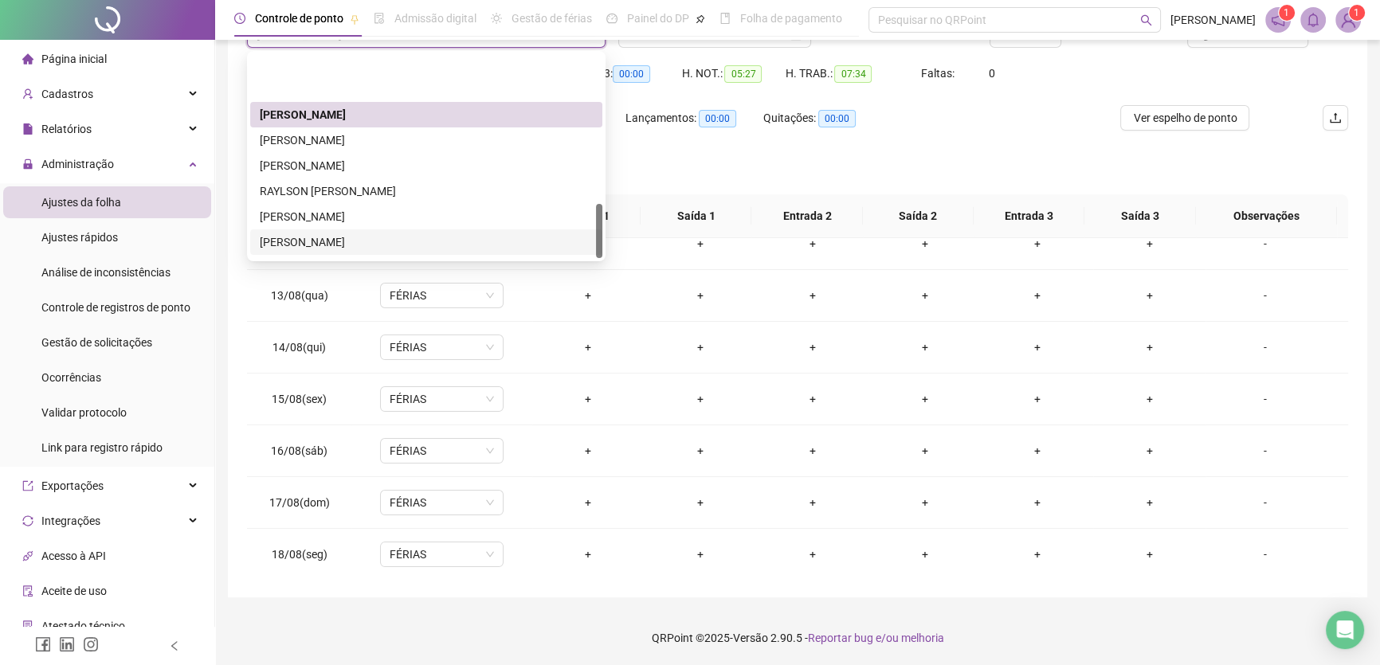
scroll to position [560, 0]
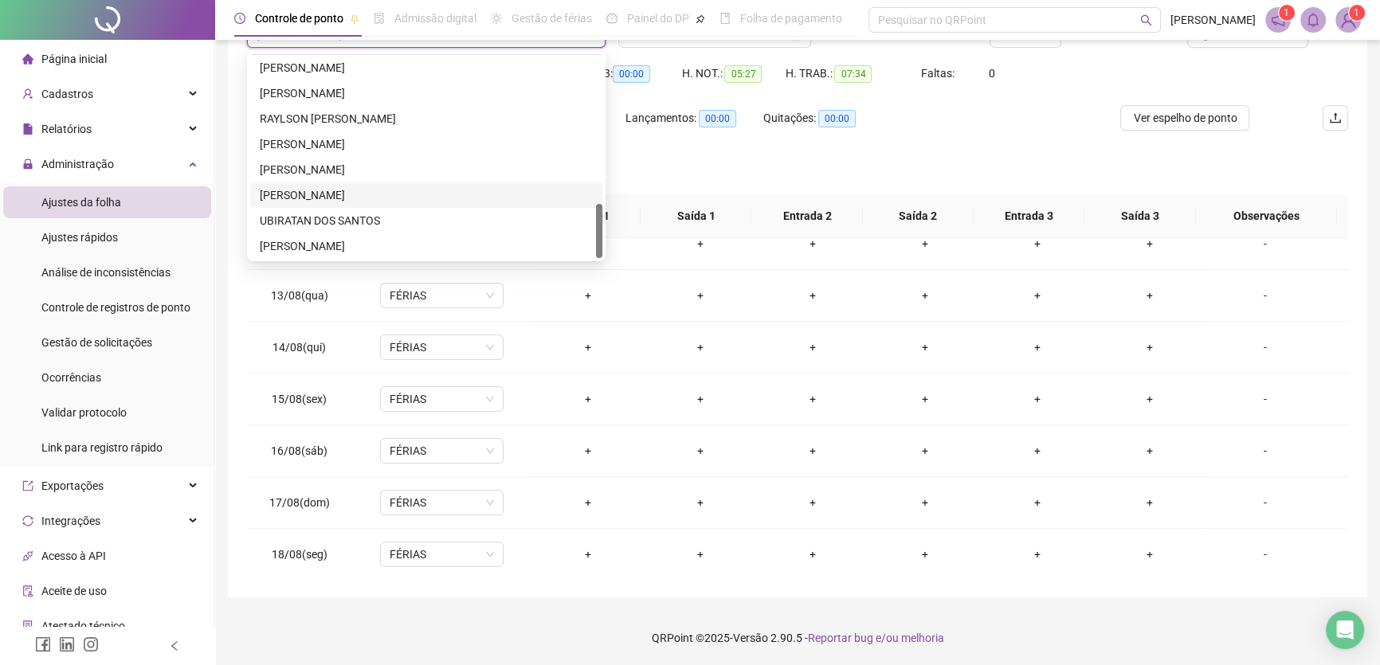
click at [413, 190] on div "SERGIO NASCIMENTO DE SOUZA" at bounding box center [426, 195] width 333 height 18
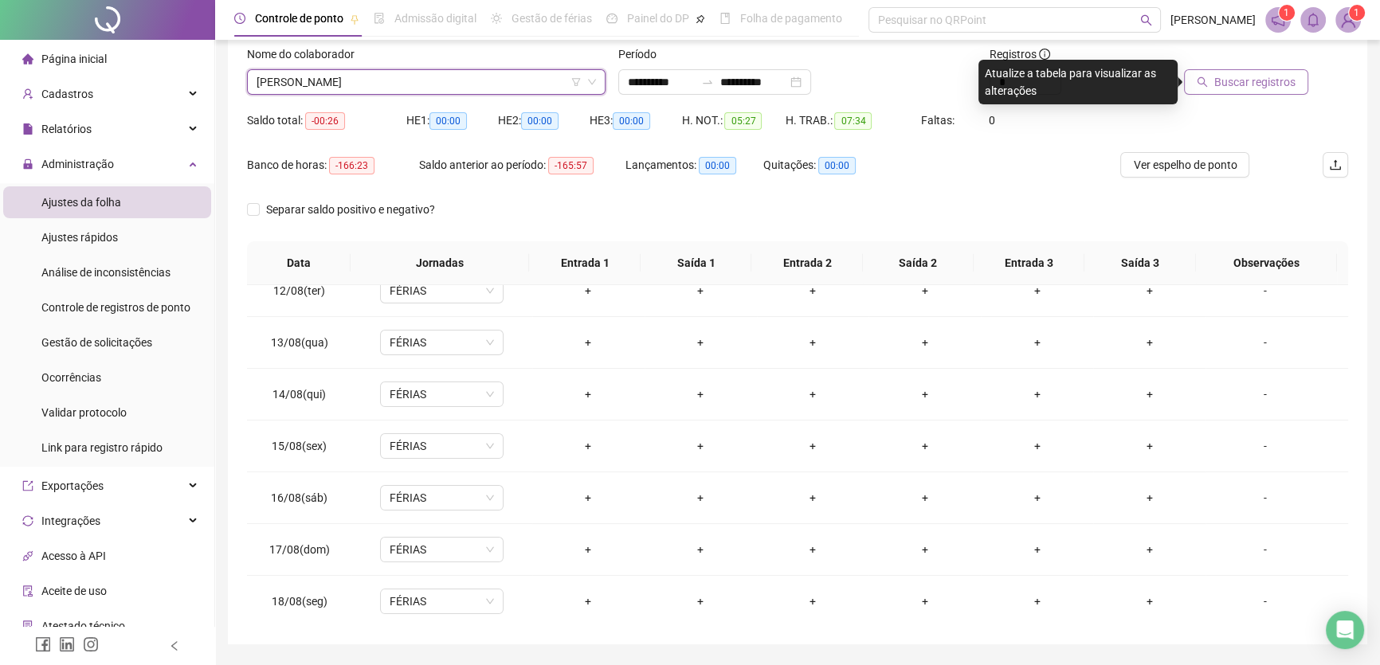
scroll to position [76, 0]
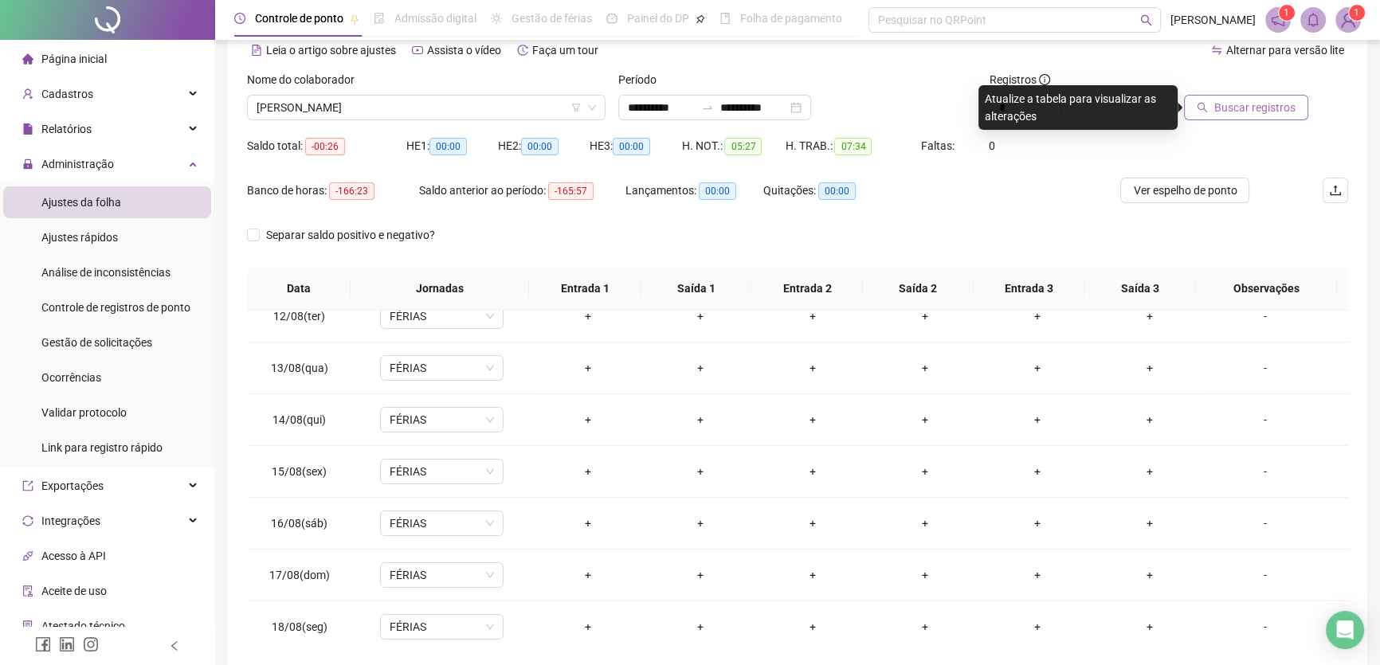
click at [1258, 109] on span "Buscar registros" at bounding box center [1255, 108] width 81 height 18
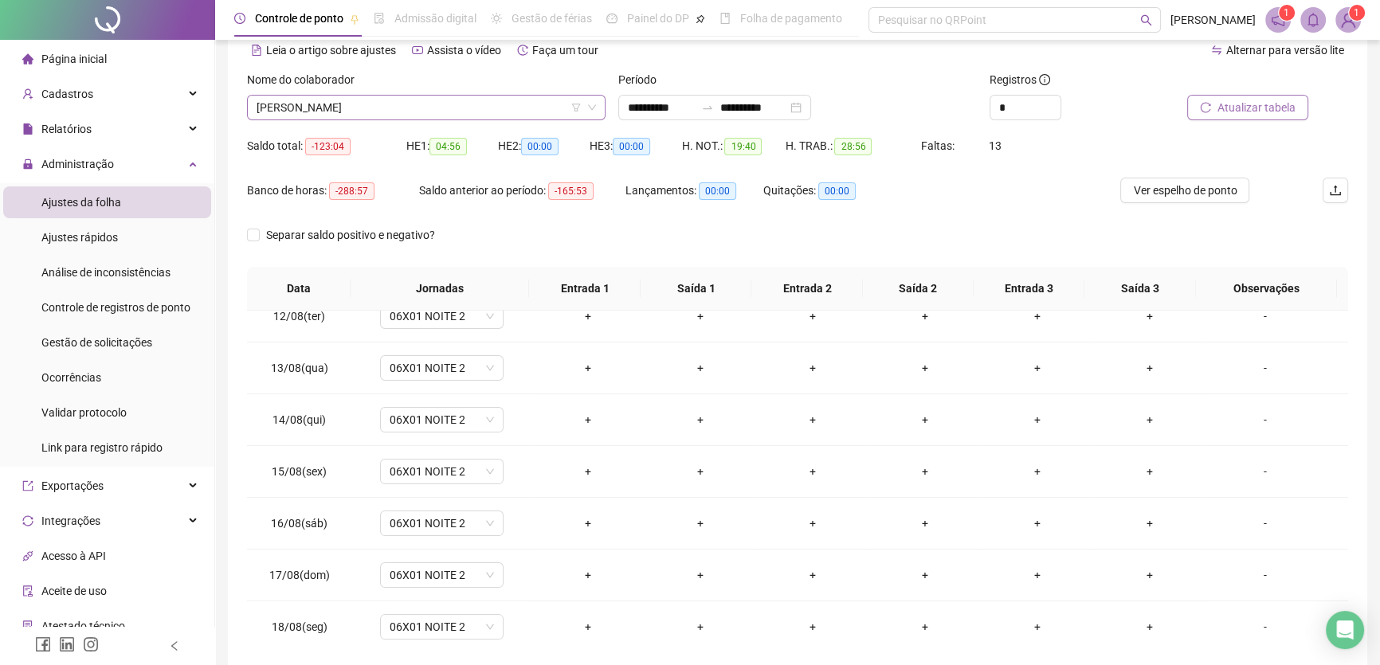
click at [478, 112] on span "SERGIO NASCIMENTO DE SOUZA" at bounding box center [427, 108] width 340 height 24
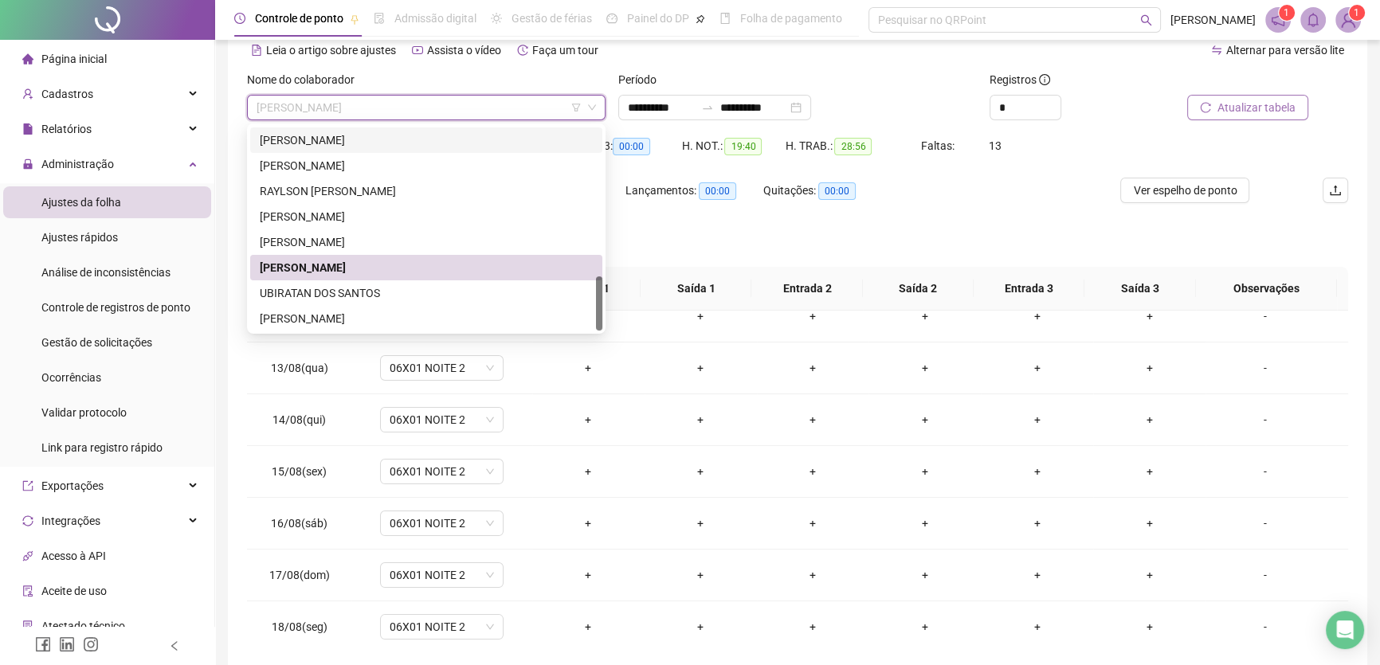
click at [356, 139] on div "[PERSON_NAME]" at bounding box center [426, 140] width 333 height 18
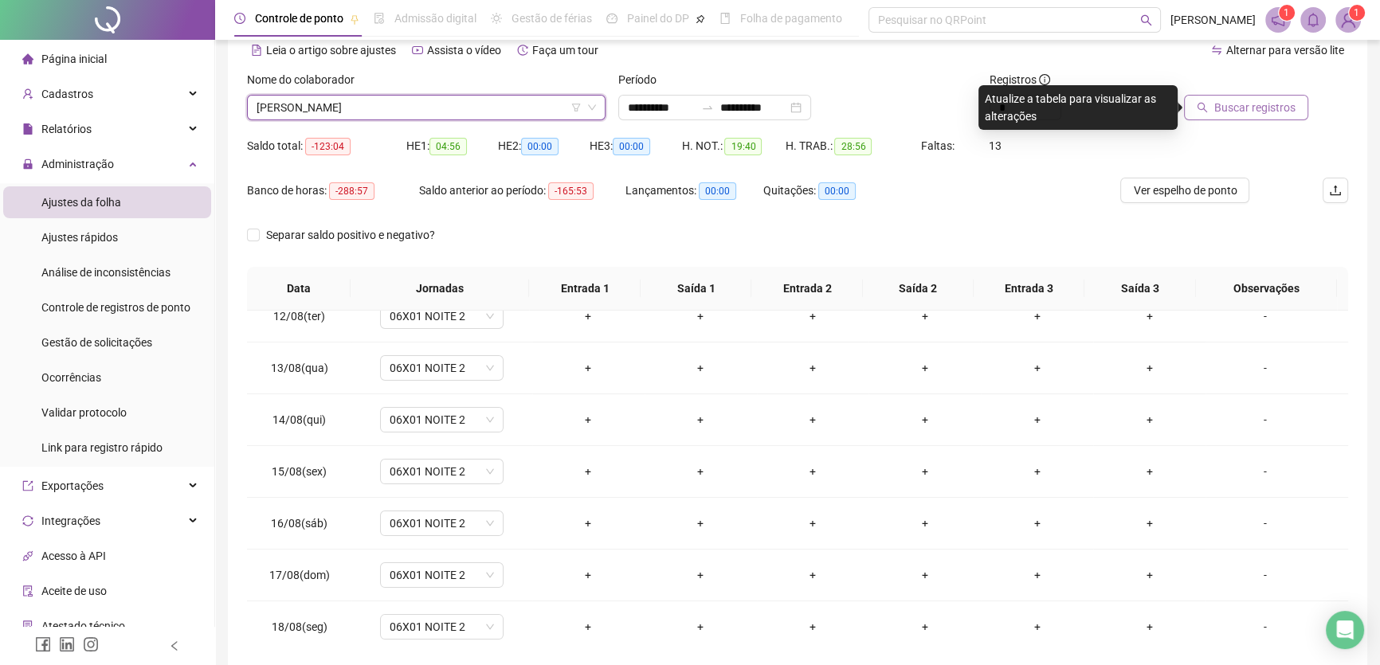
click at [1250, 106] on span "Buscar registros" at bounding box center [1255, 108] width 81 height 18
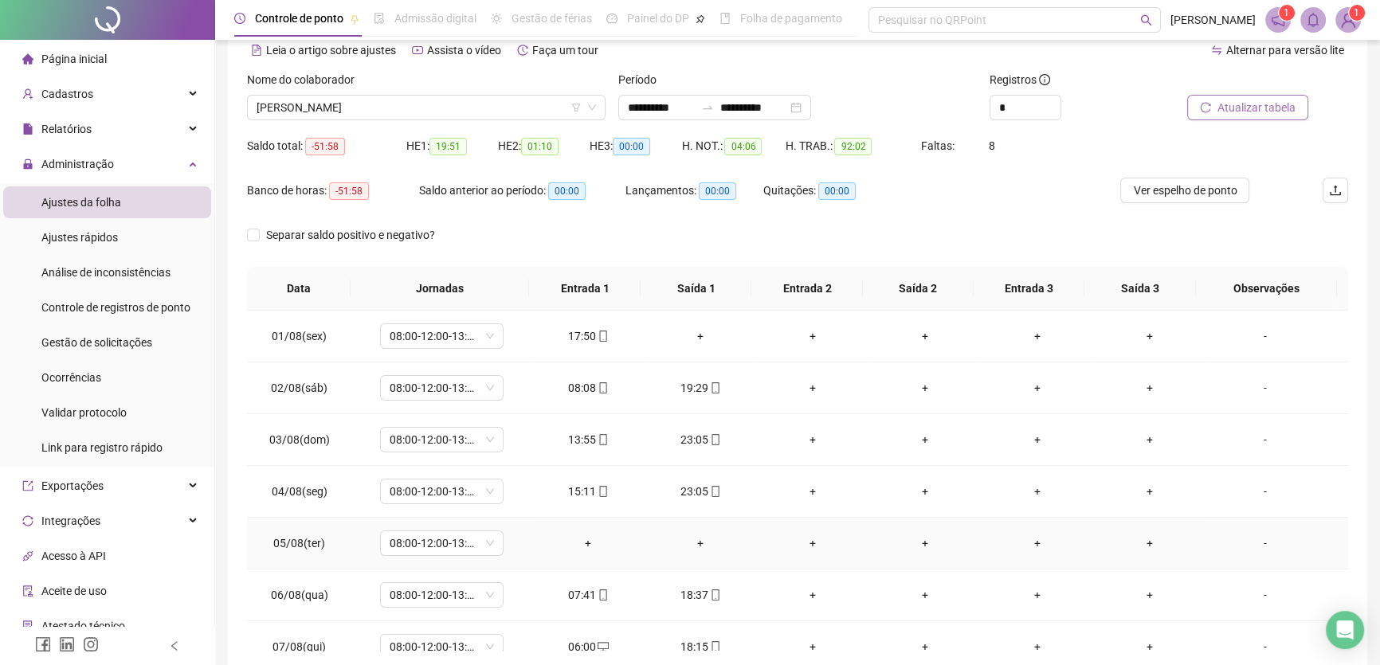
scroll to position [362, 0]
click at [444, 112] on span "[PERSON_NAME]" at bounding box center [427, 108] width 340 height 24
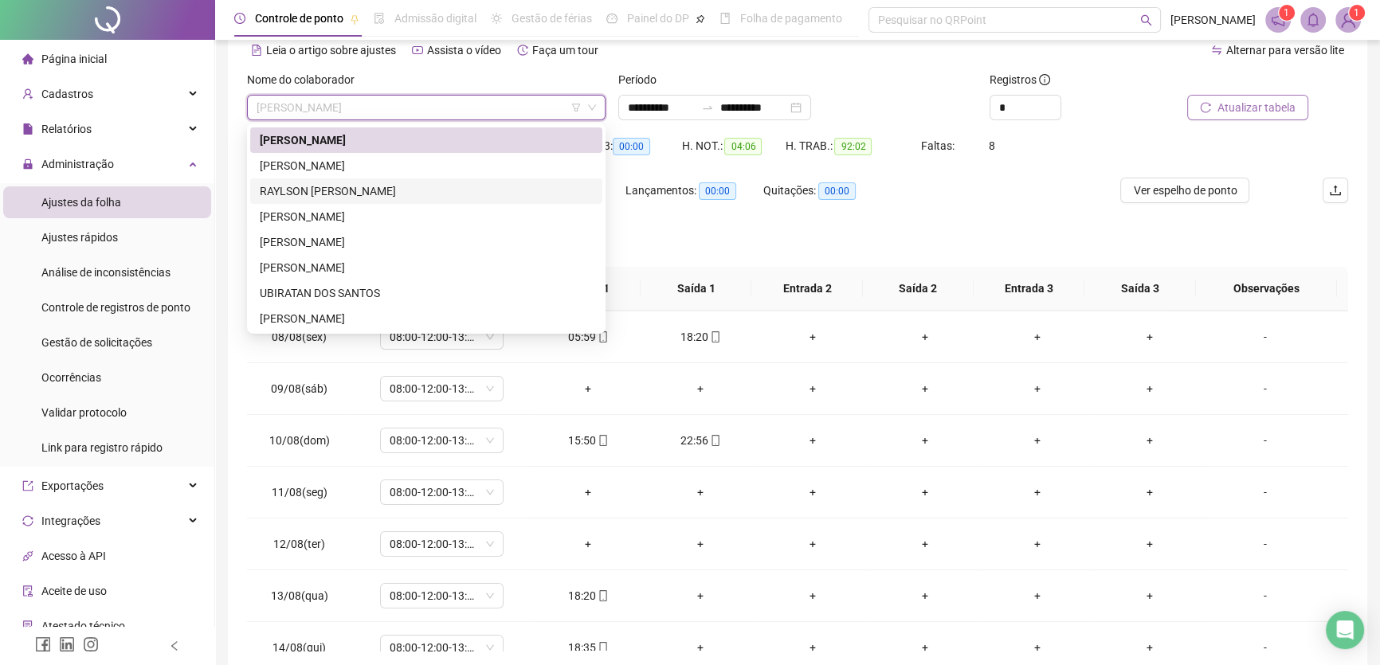
click at [1255, 104] on span "Atualizar tabela" at bounding box center [1257, 108] width 78 height 18
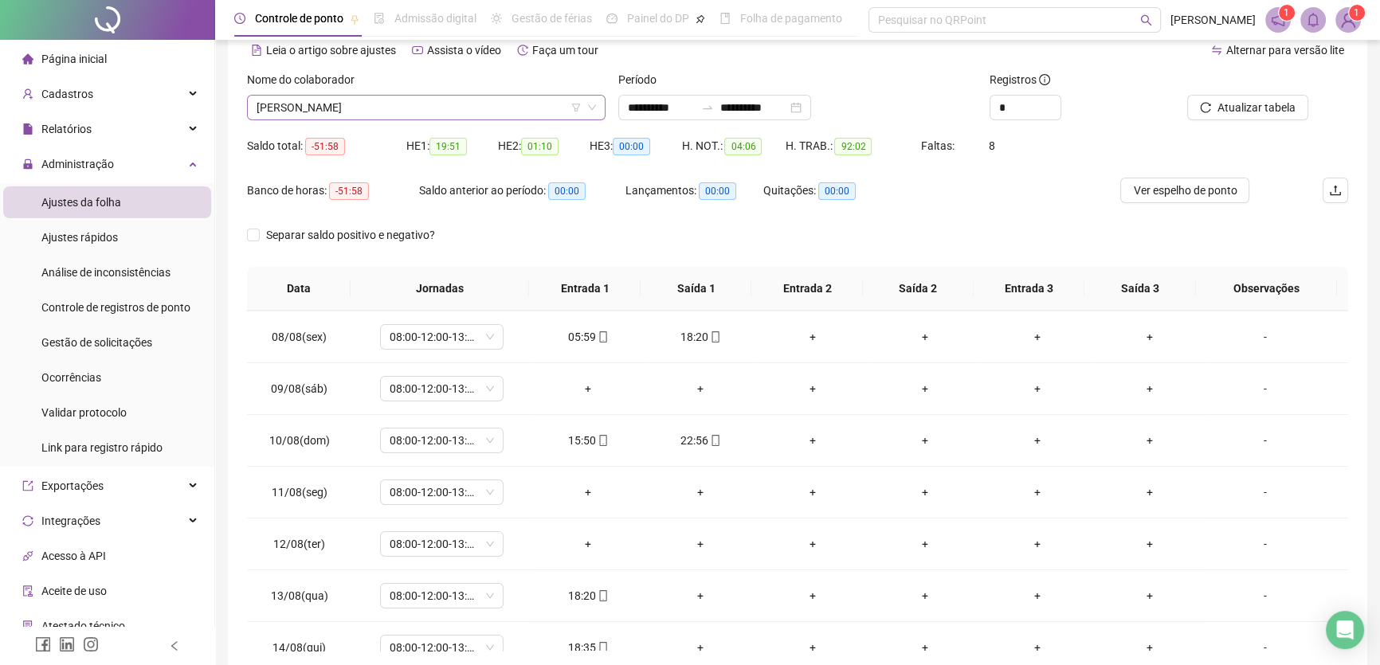
click at [422, 107] on span "[PERSON_NAME]" at bounding box center [427, 108] width 340 height 24
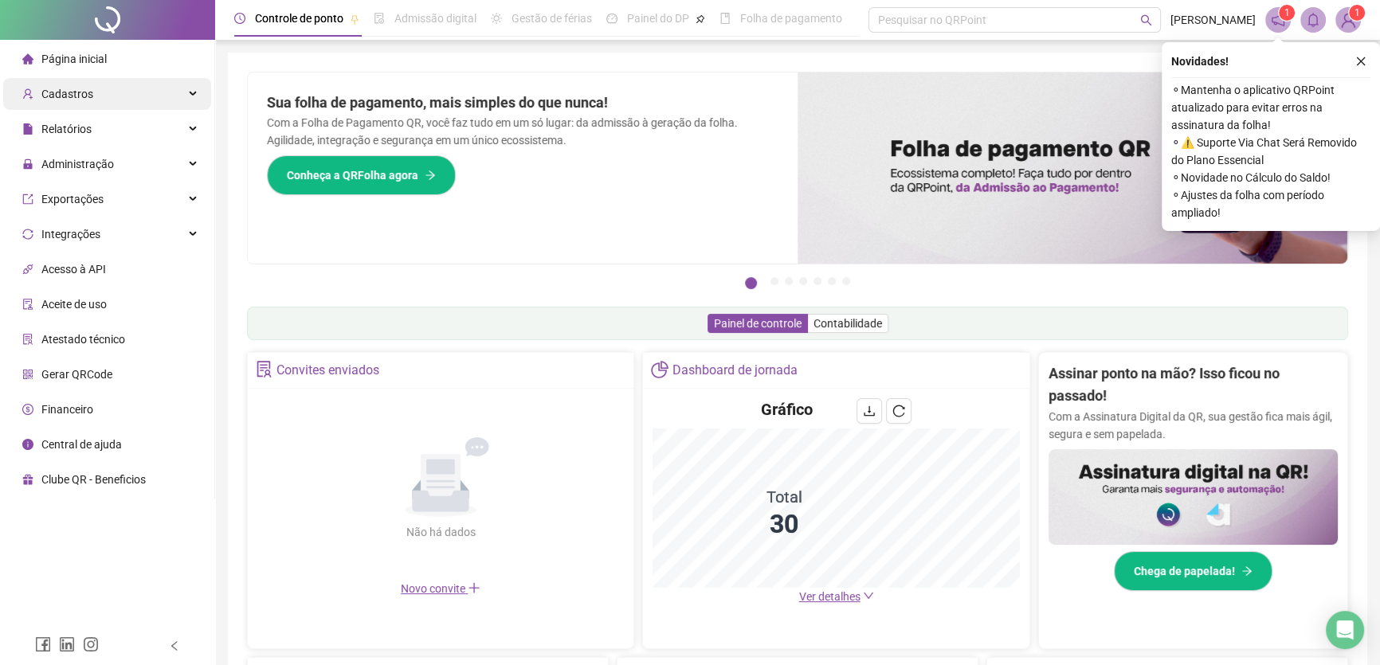
click at [95, 90] on div "Cadastros" at bounding box center [107, 94] width 208 height 32
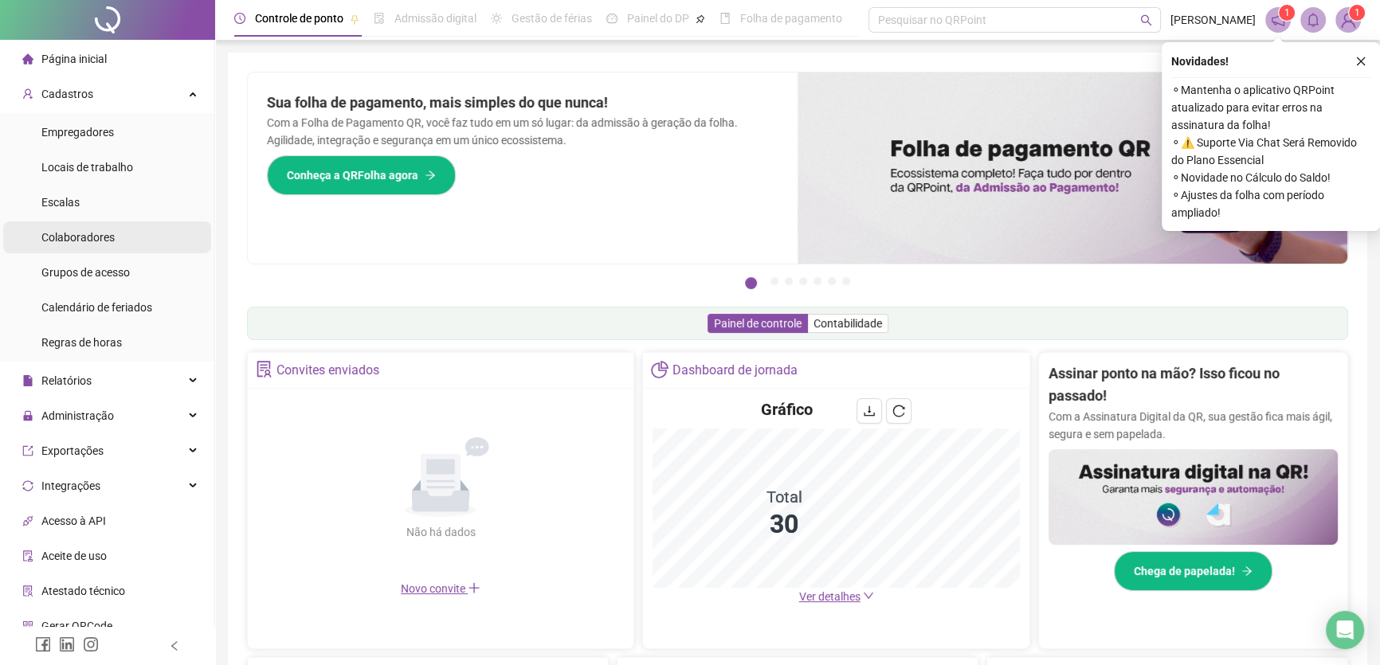
click at [103, 238] on span "Colaboradores" at bounding box center [77, 237] width 73 height 13
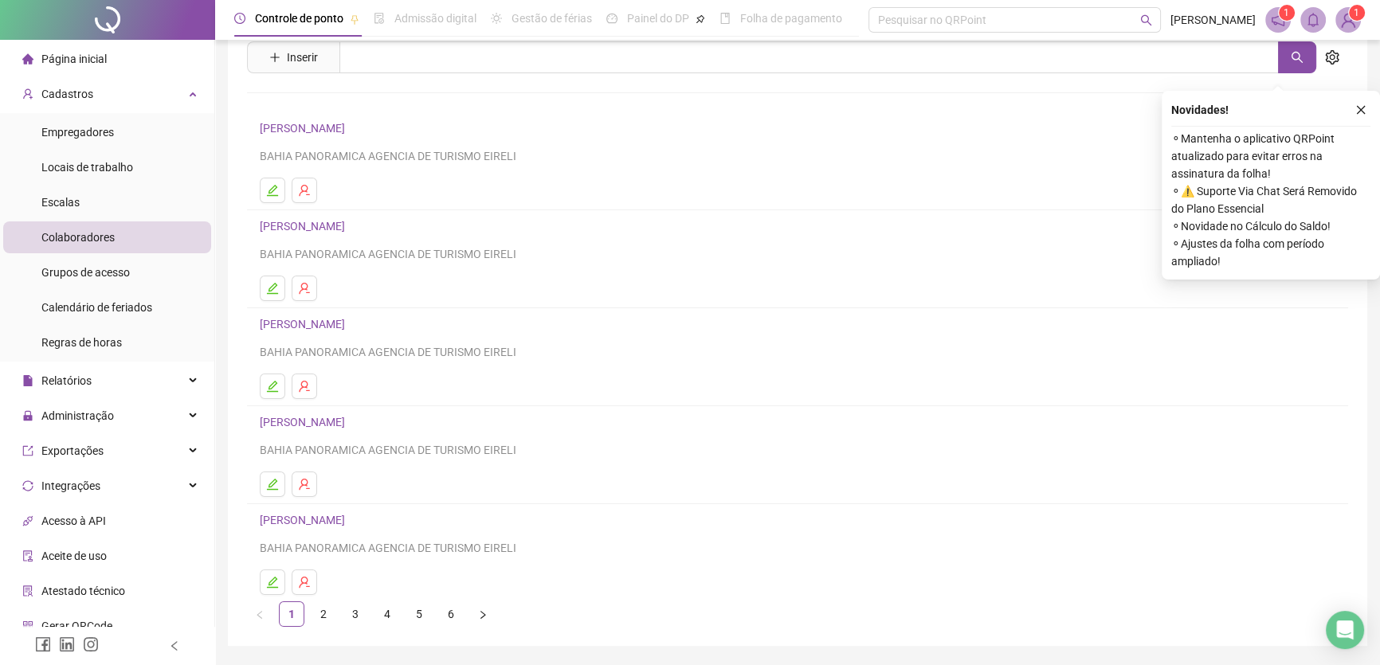
scroll to position [104, 0]
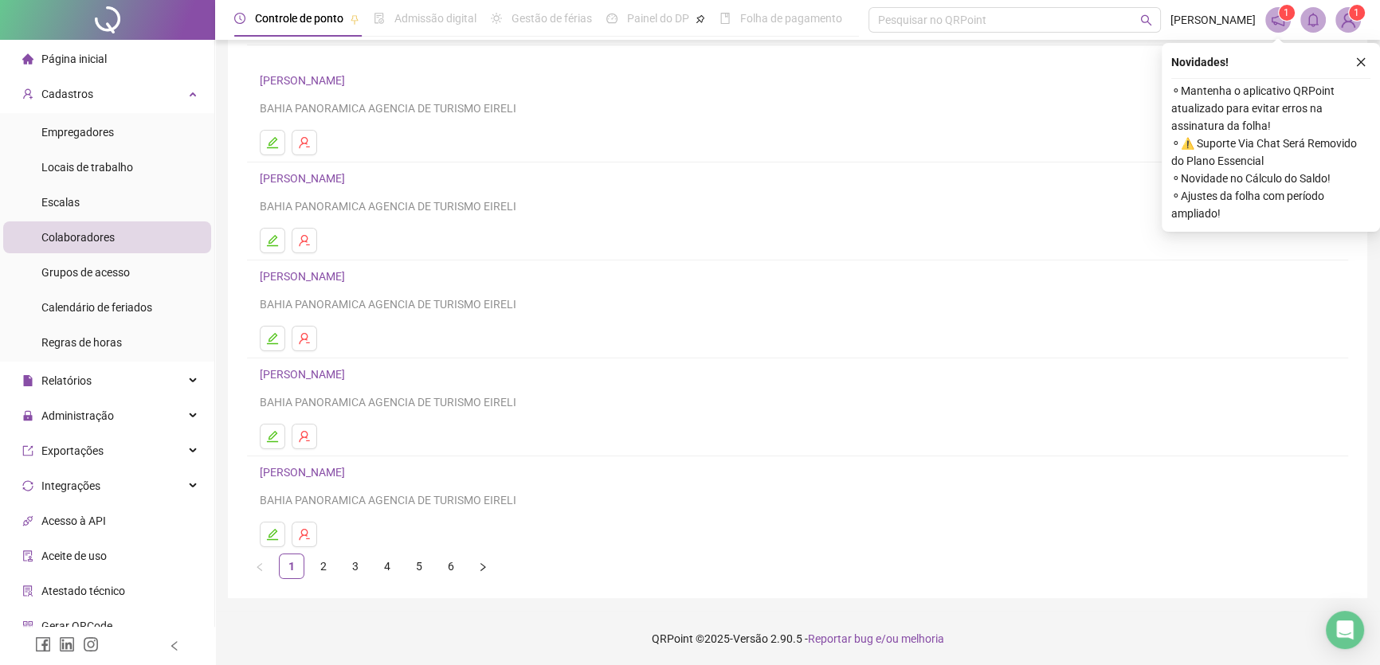
click at [451, 566] on link "6" at bounding box center [451, 567] width 24 height 24
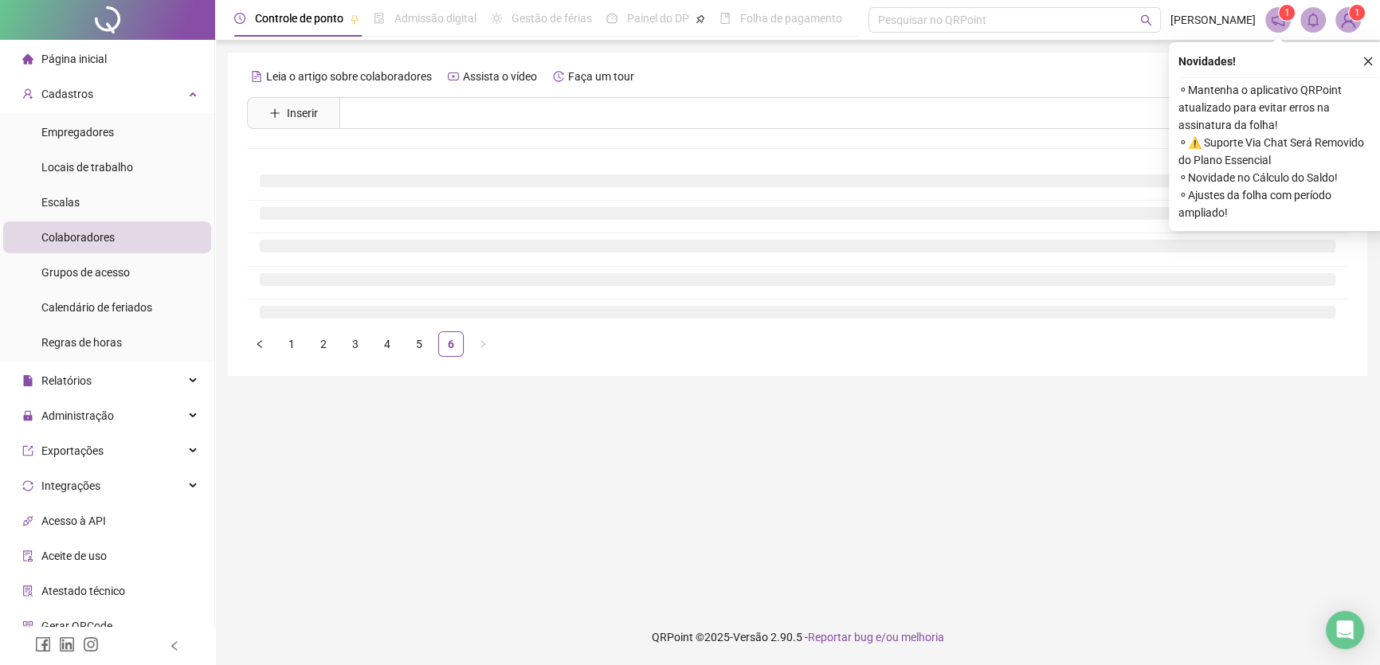
scroll to position [0, 0]
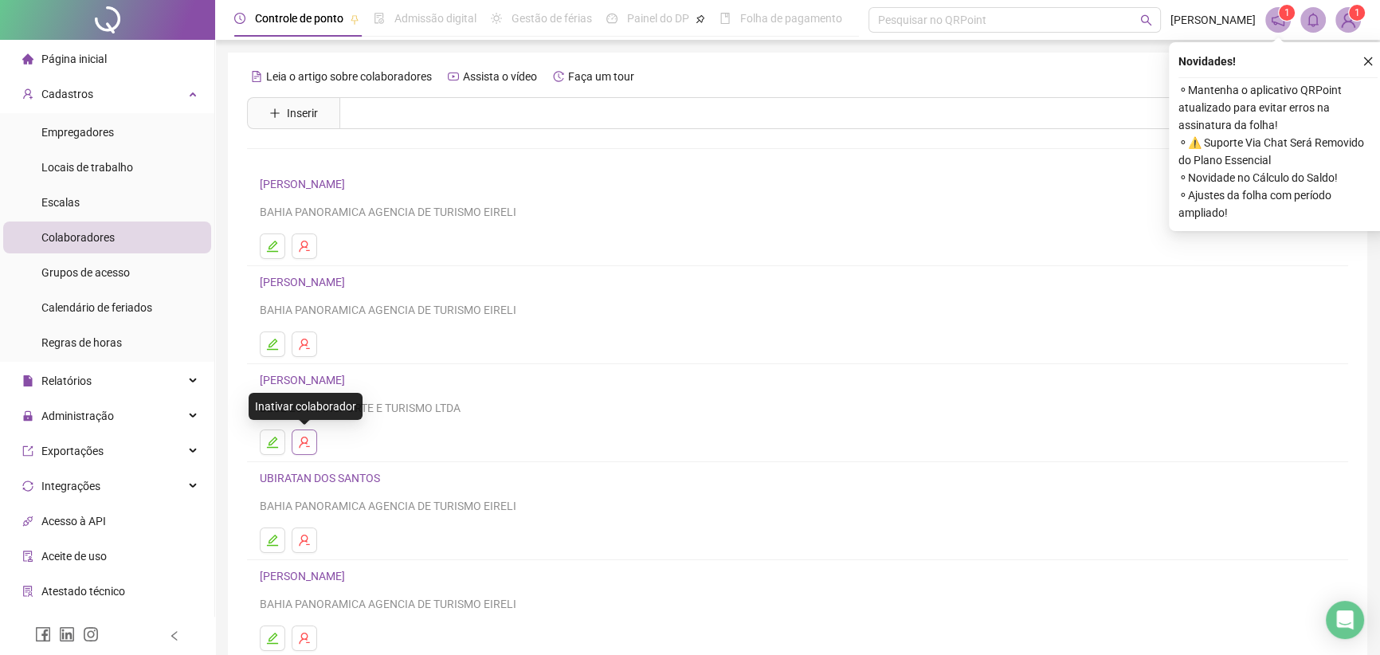
click at [308, 437] on icon "user-delete" at bounding box center [304, 442] width 13 height 13
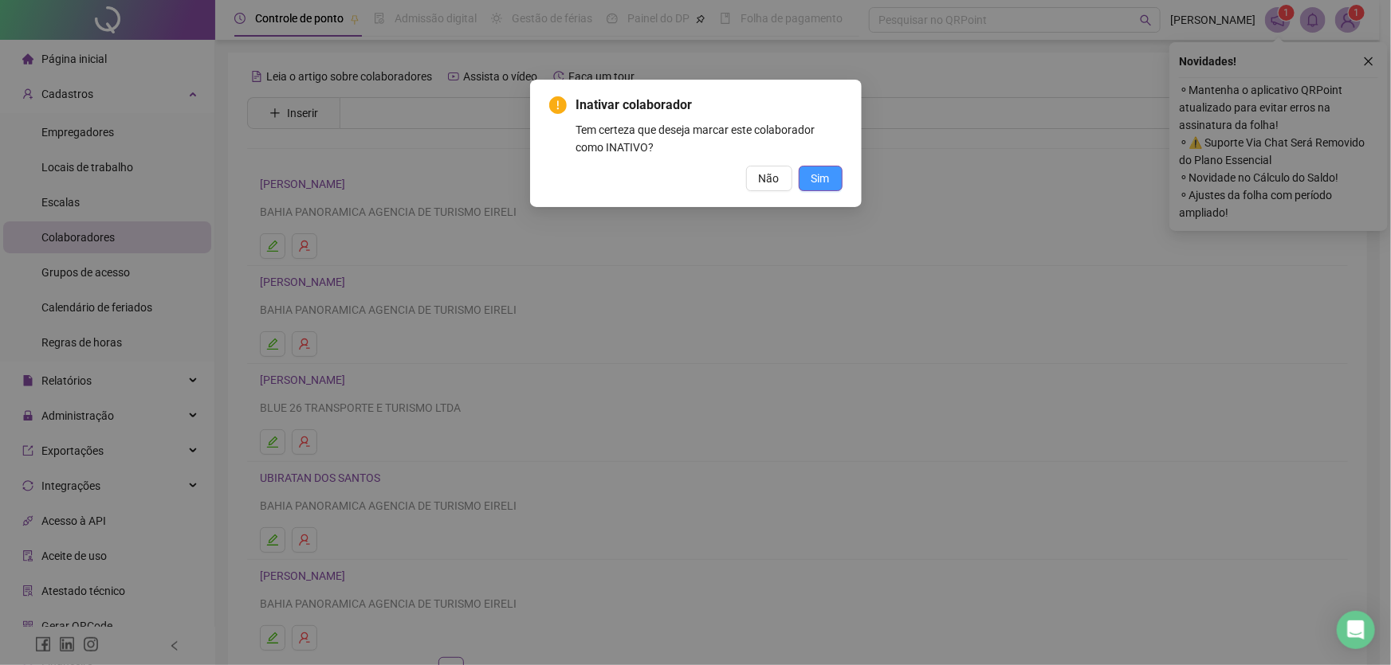
click at [823, 175] on span "Sim" at bounding box center [820, 179] width 18 height 18
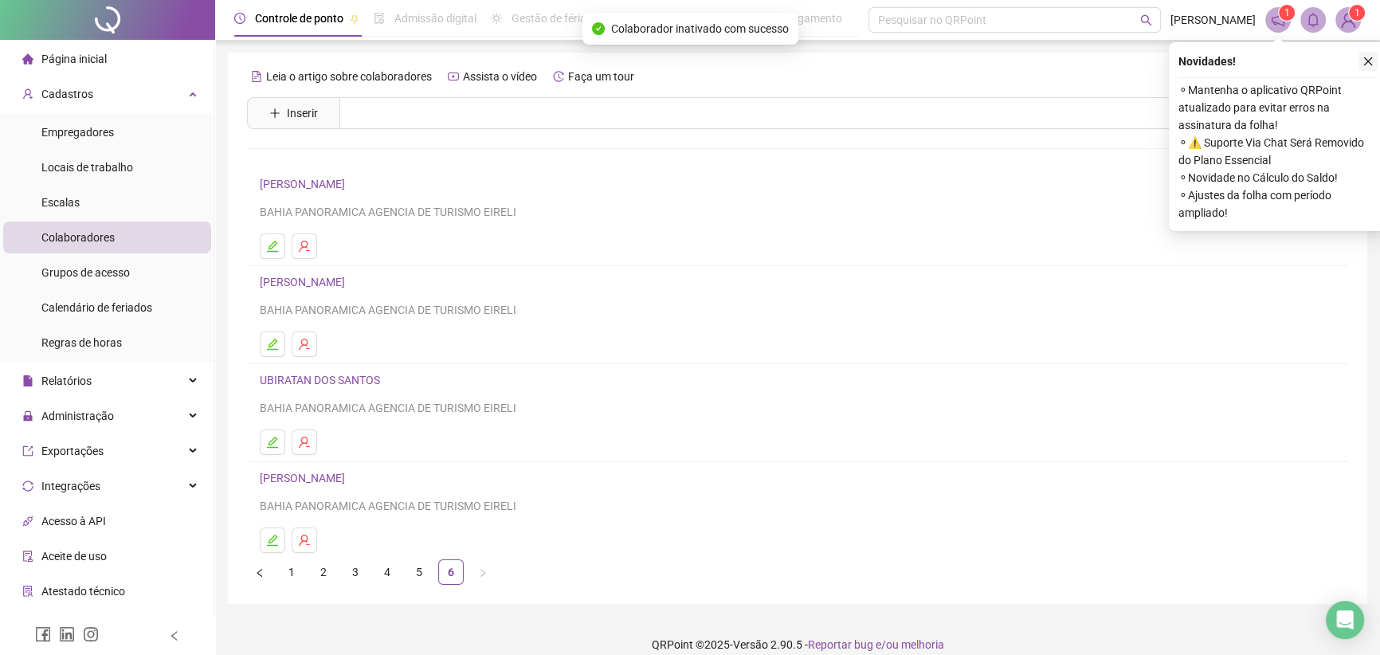
click at [1363, 60] on icon "close" at bounding box center [1368, 61] width 11 height 11
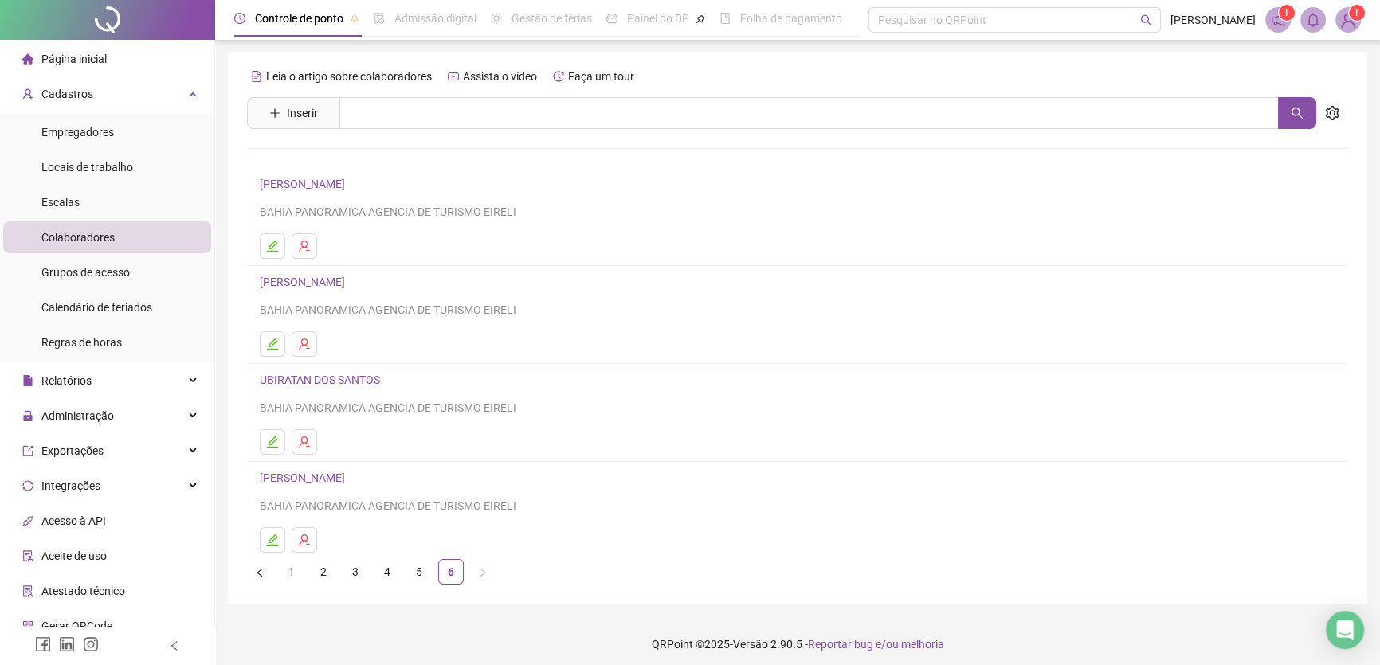
scroll to position [6, 0]
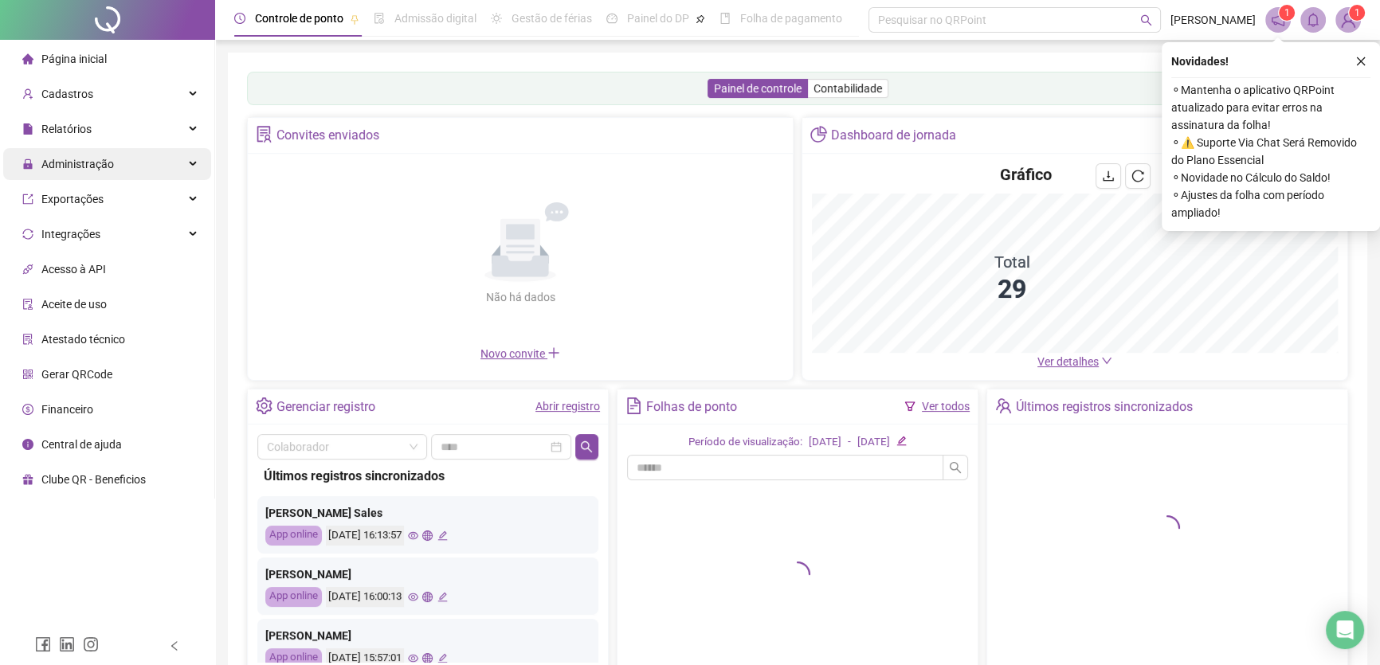
click at [152, 163] on div "Administração" at bounding box center [107, 164] width 208 height 32
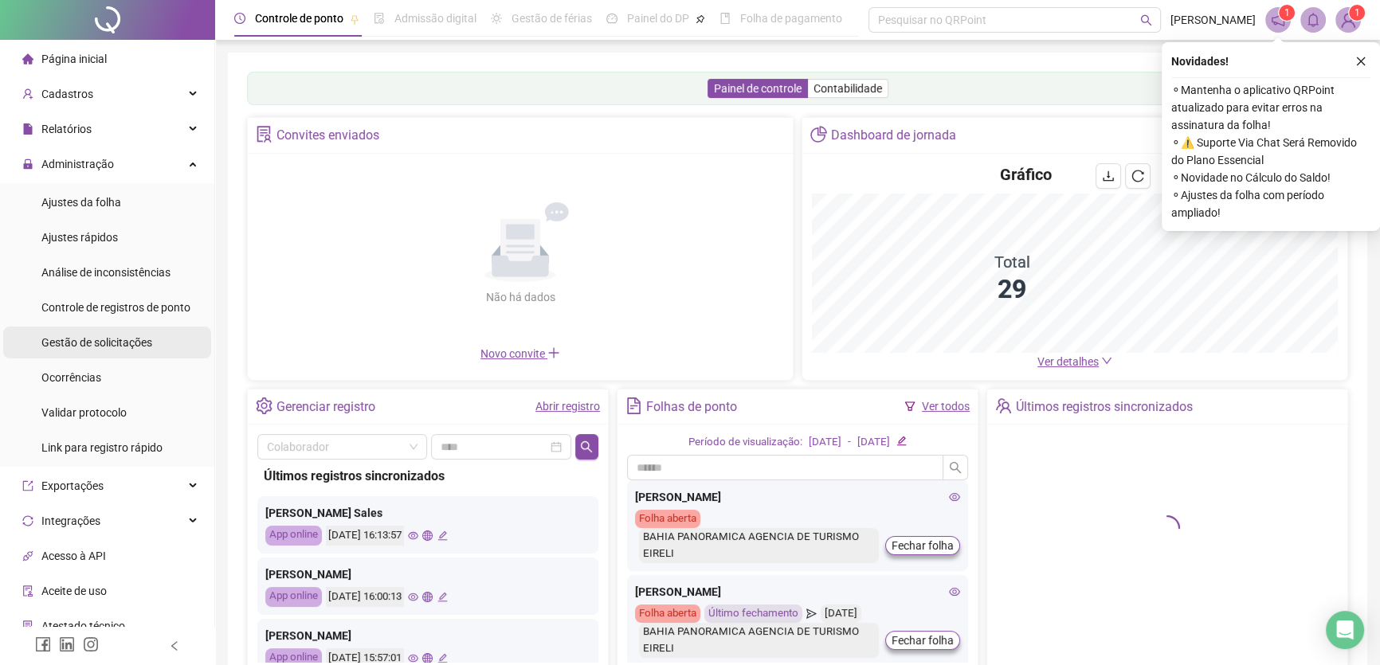
click at [108, 340] on span "Gestão de solicitações" at bounding box center [96, 342] width 111 height 13
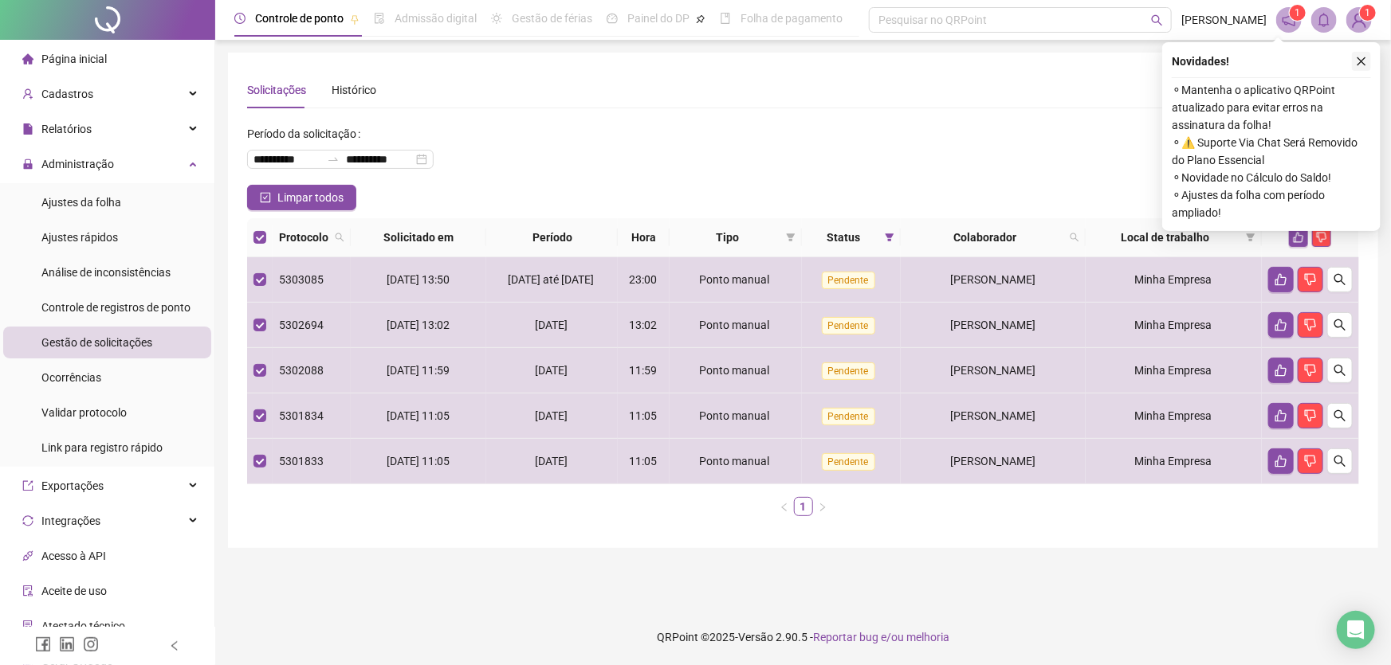
click at [1364, 60] on icon "close" at bounding box center [1361, 61] width 11 height 11
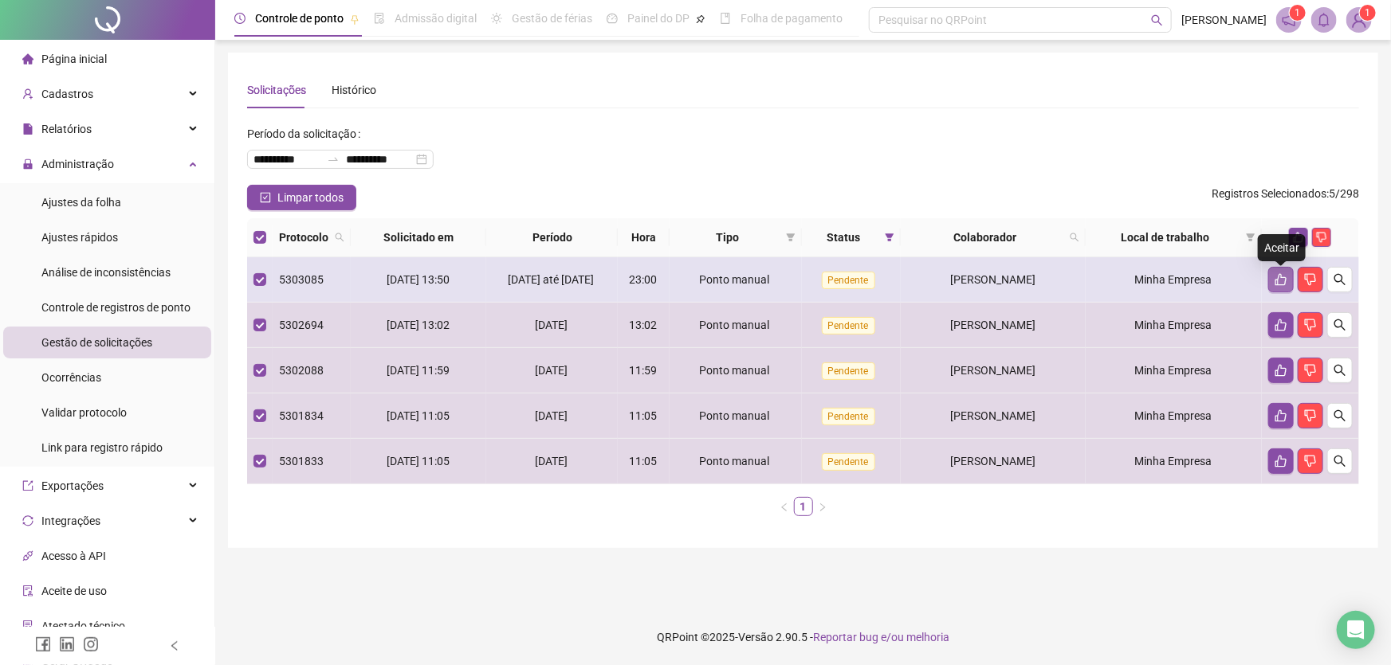
click at [1281, 278] on icon "like" at bounding box center [1280, 279] width 13 height 13
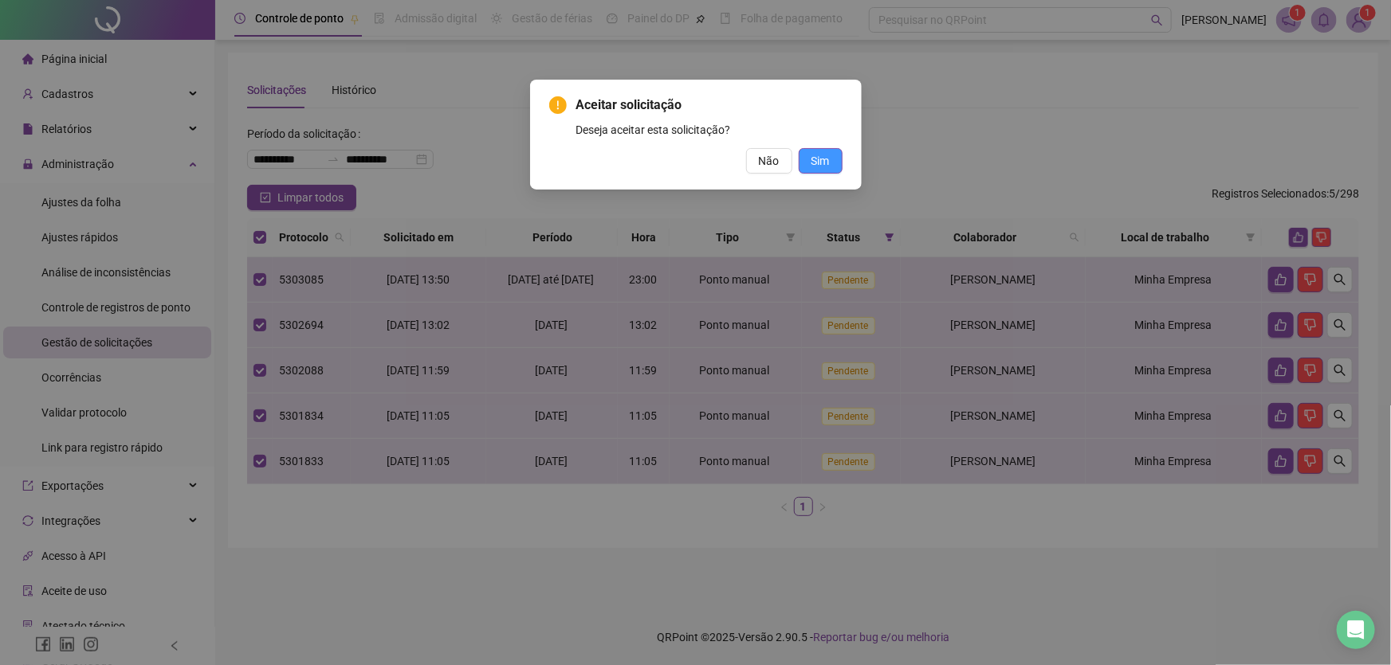
click at [832, 170] on button "Sim" at bounding box center [821, 161] width 44 height 26
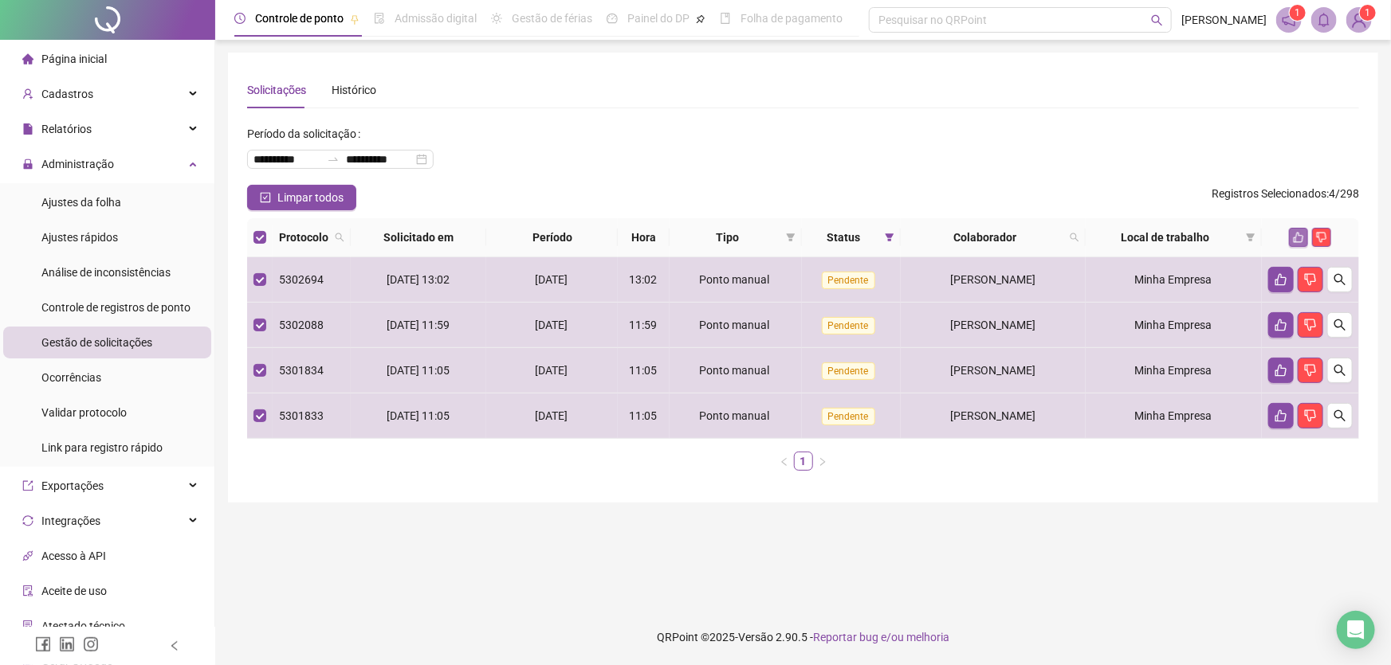
click at [1298, 230] on button "button" at bounding box center [1298, 237] width 19 height 19
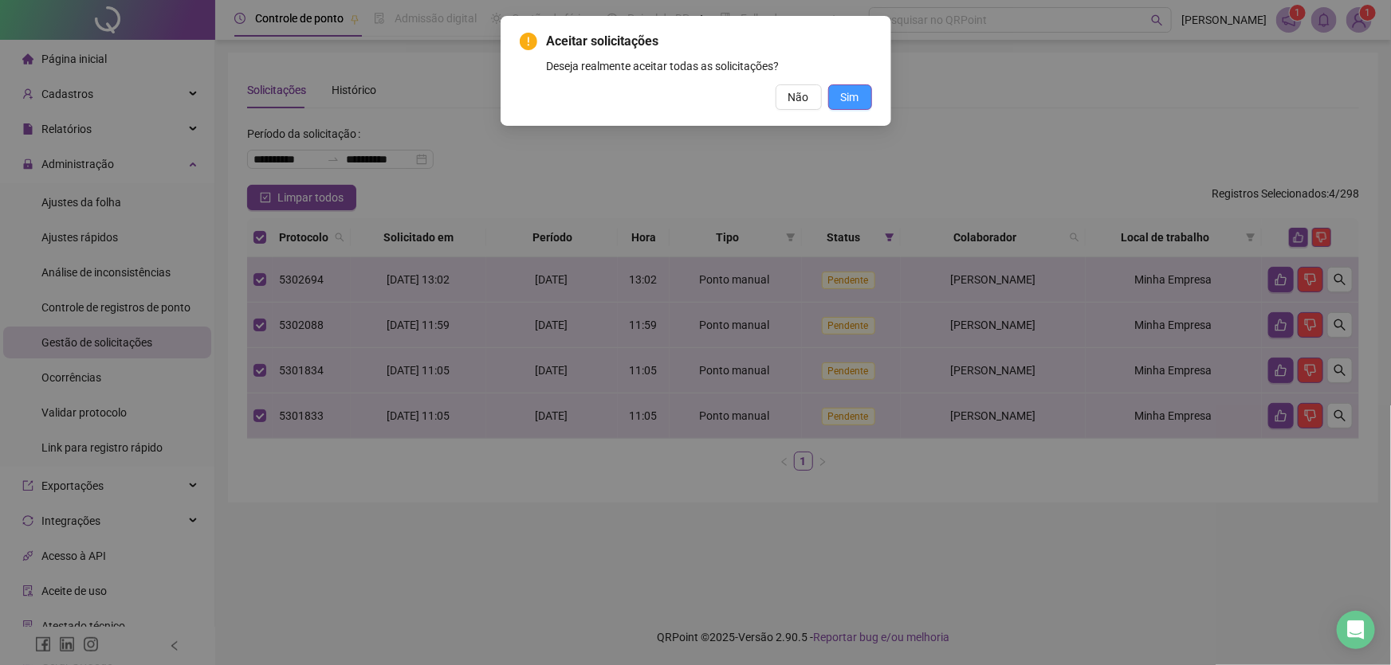
click at [842, 93] on span "Sim" at bounding box center [850, 97] width 18 height 18
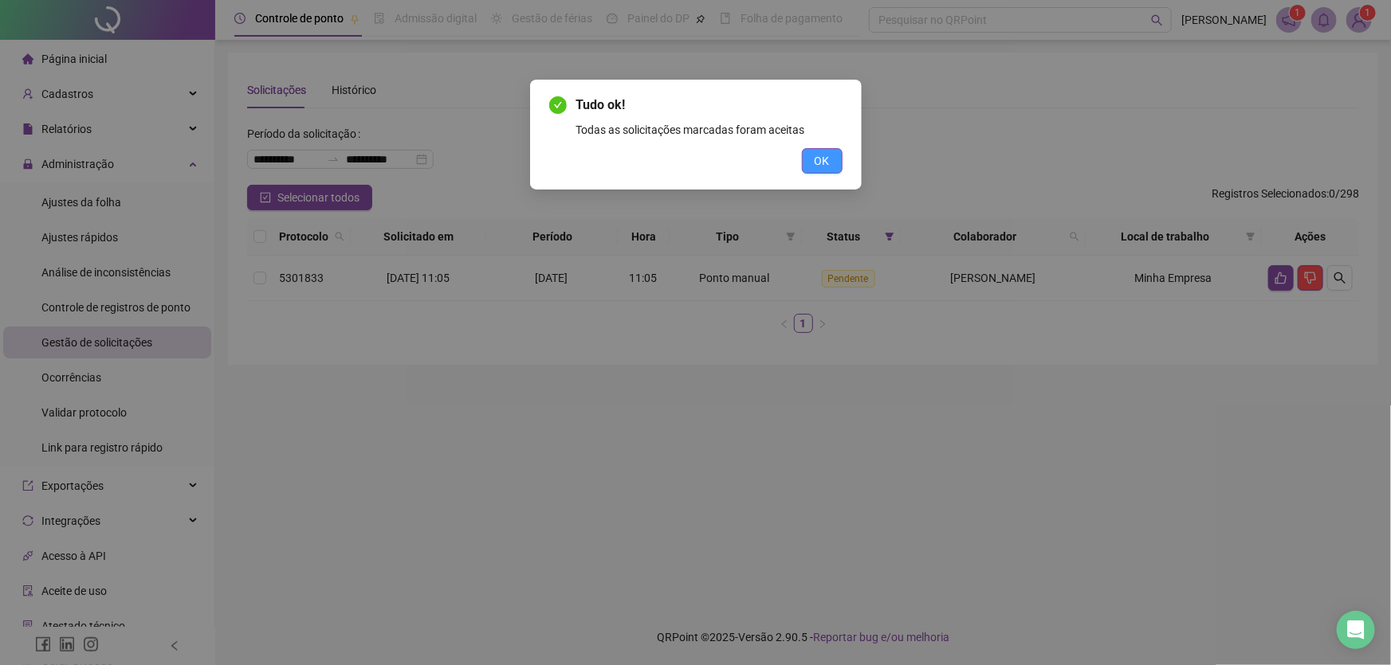
click at [823, 161] on span "OK" at bounding box center [821, 161] width 15 height 18
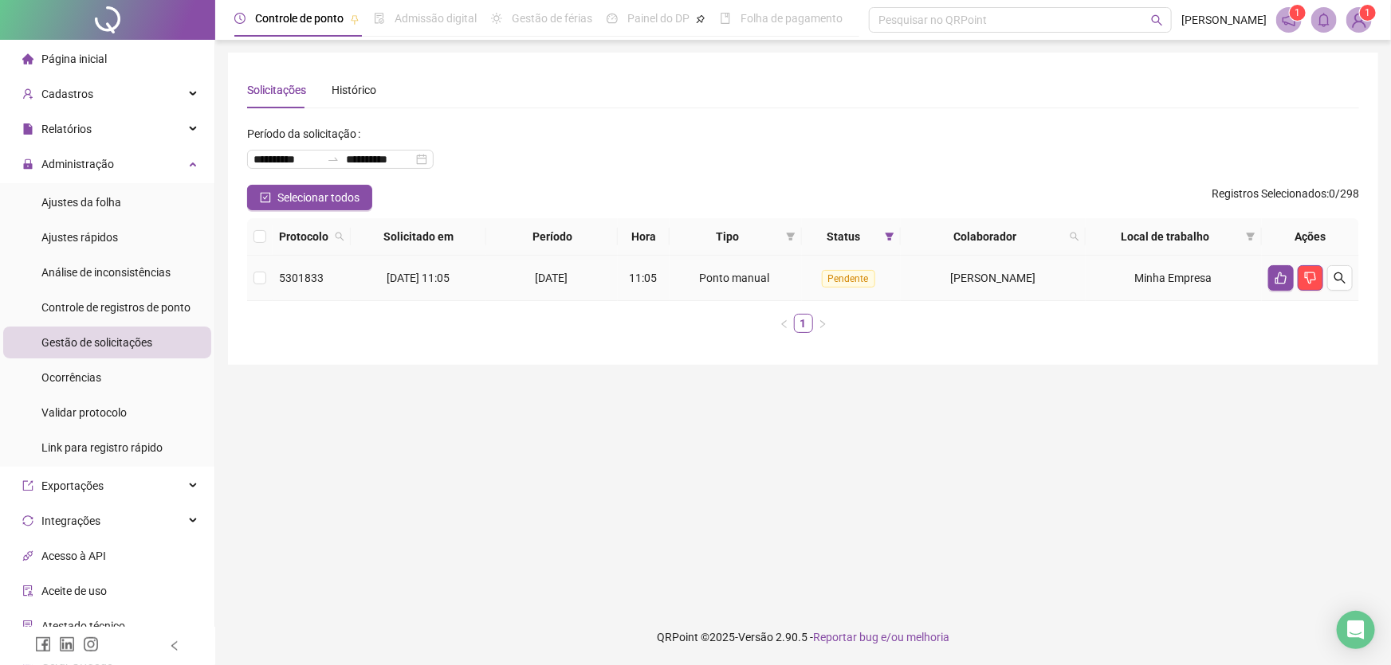
click at [253, 273] on td at bounding box center [260, 278] width 26 height 45
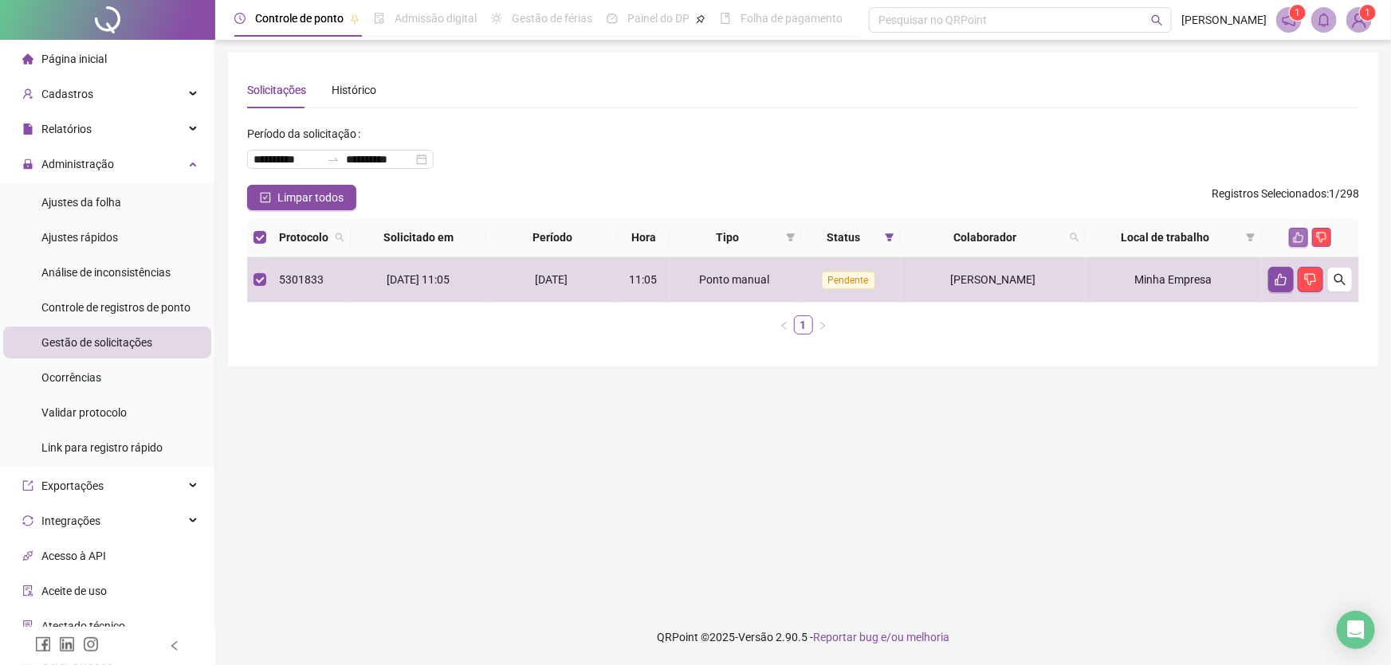
click at [1292, 234] on button "button" at bounding box center [1298, 237] width 19 height 19
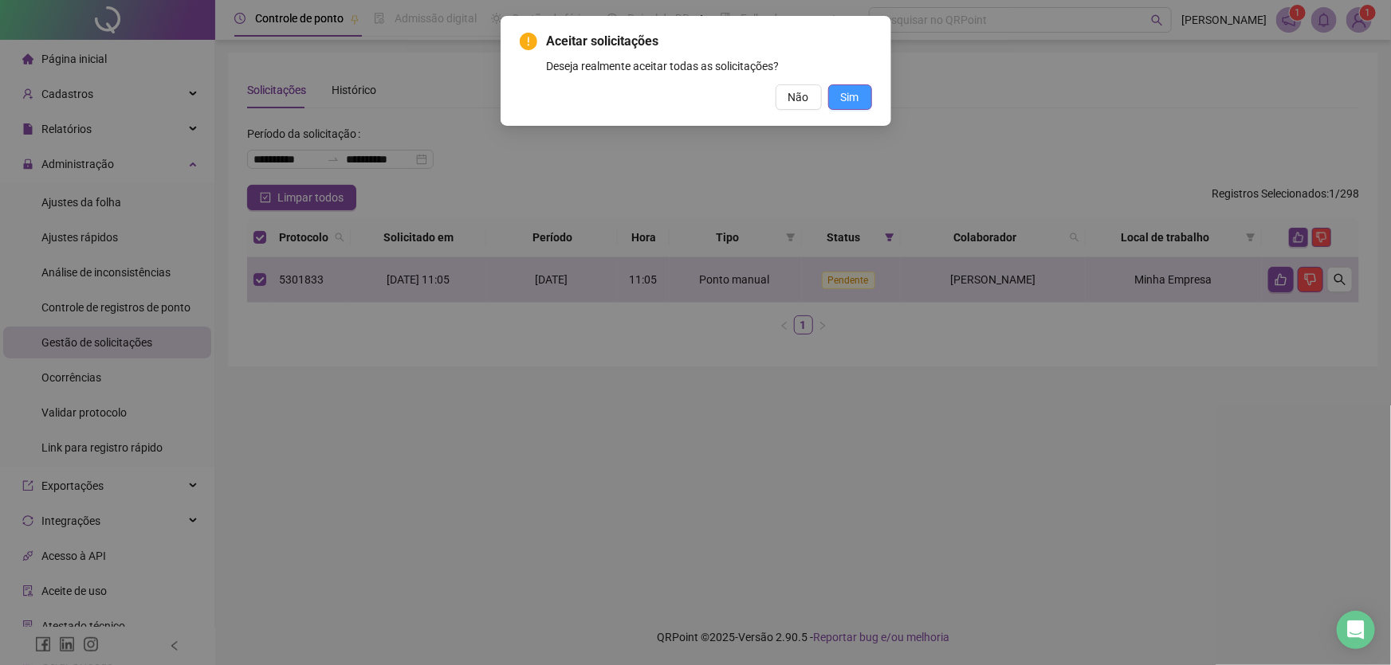
click at [846, 99] on span "Sim" at bounding box center [850, 97] width 18 height 18
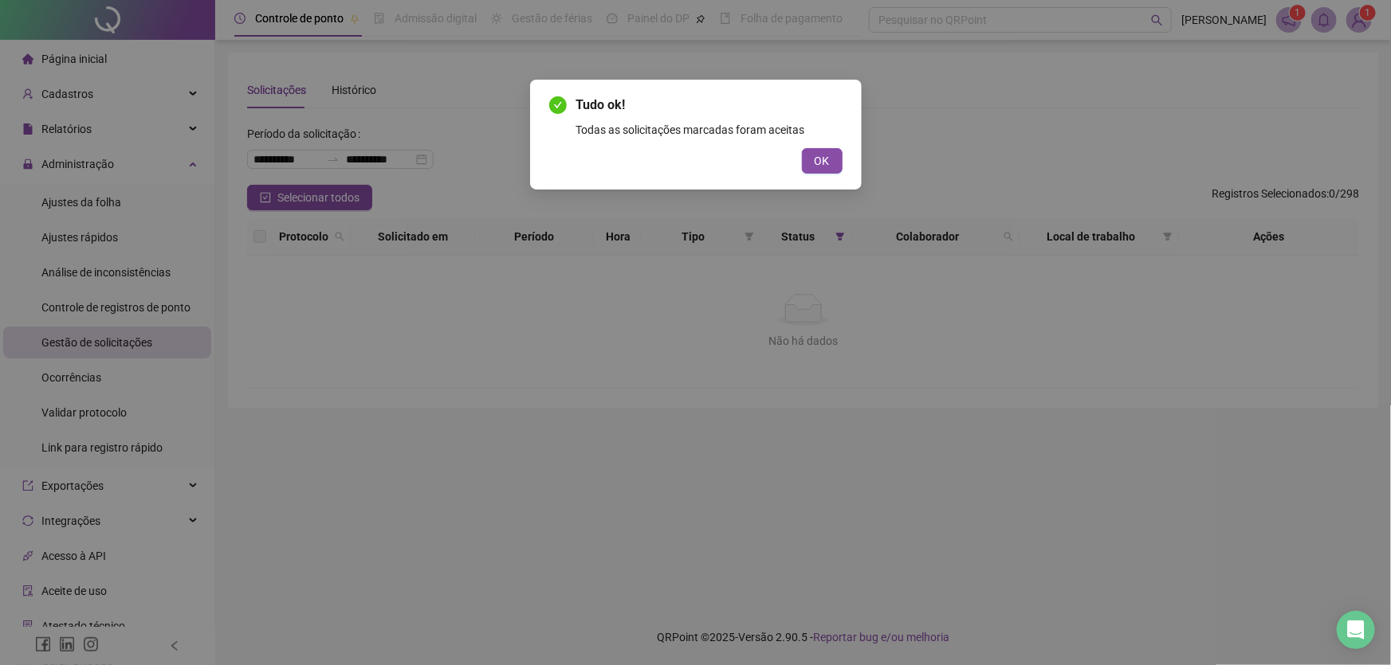
click at [82, 163] on div "Tudo ok! Todas as solicitações marcadas foram aceitas OK" at bounding box center [695, 332] width 1391 height 665
click at [833, 156] on button "OK" at bounding box center [822, 161] width 41 height 26
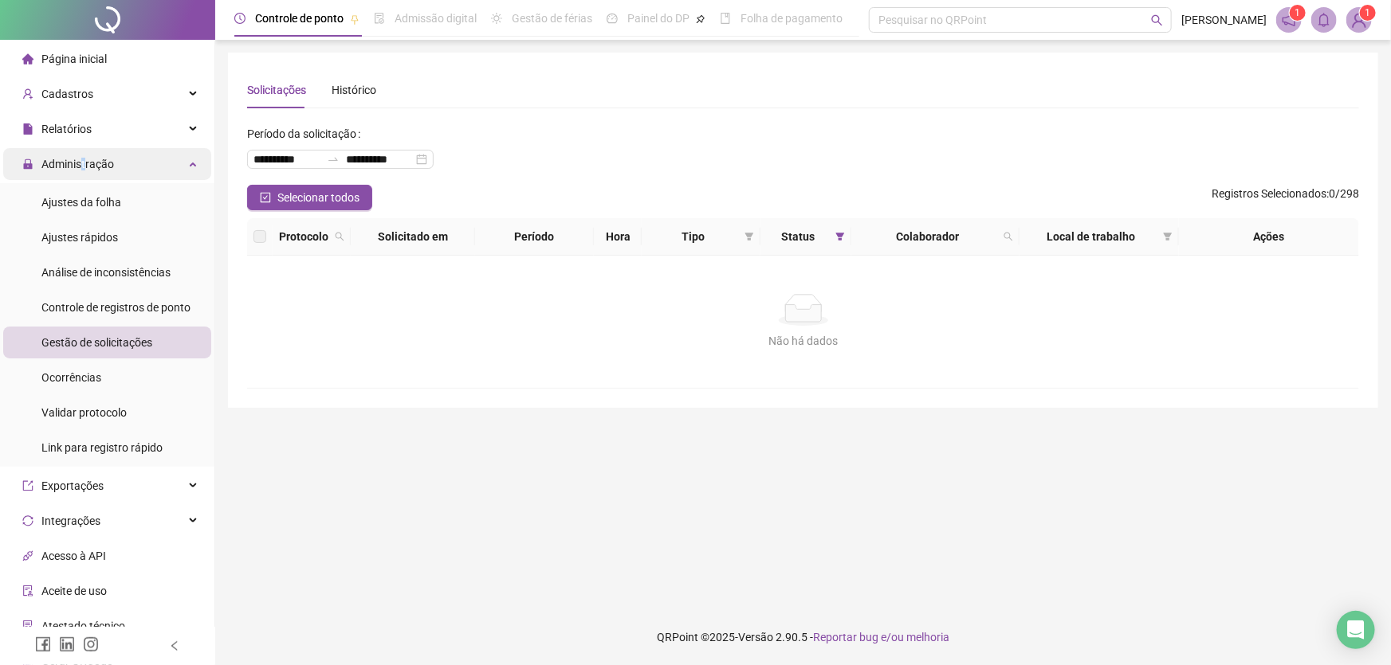
click at [83, 162] on span "Administração" at bounding box center [77, 164] width 73 height 13
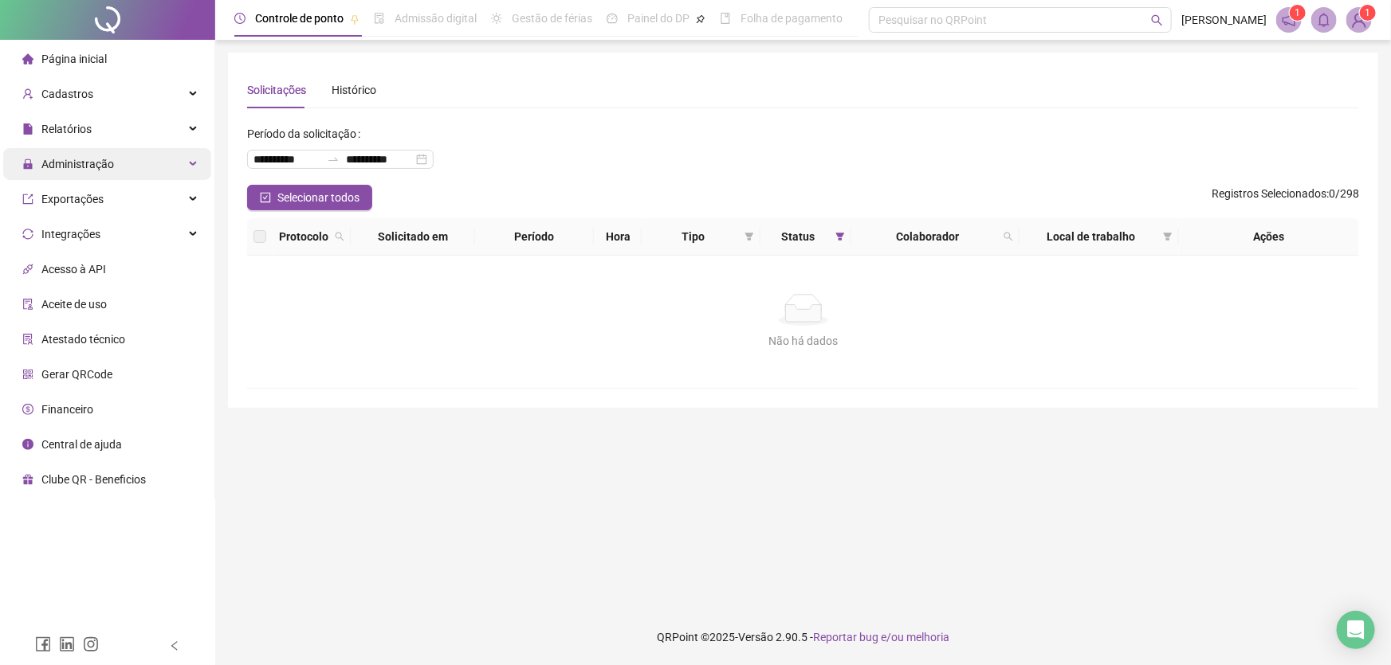
click at [101, 167] on span "Administração" at bounding box center [77, 164] width 73 height 13
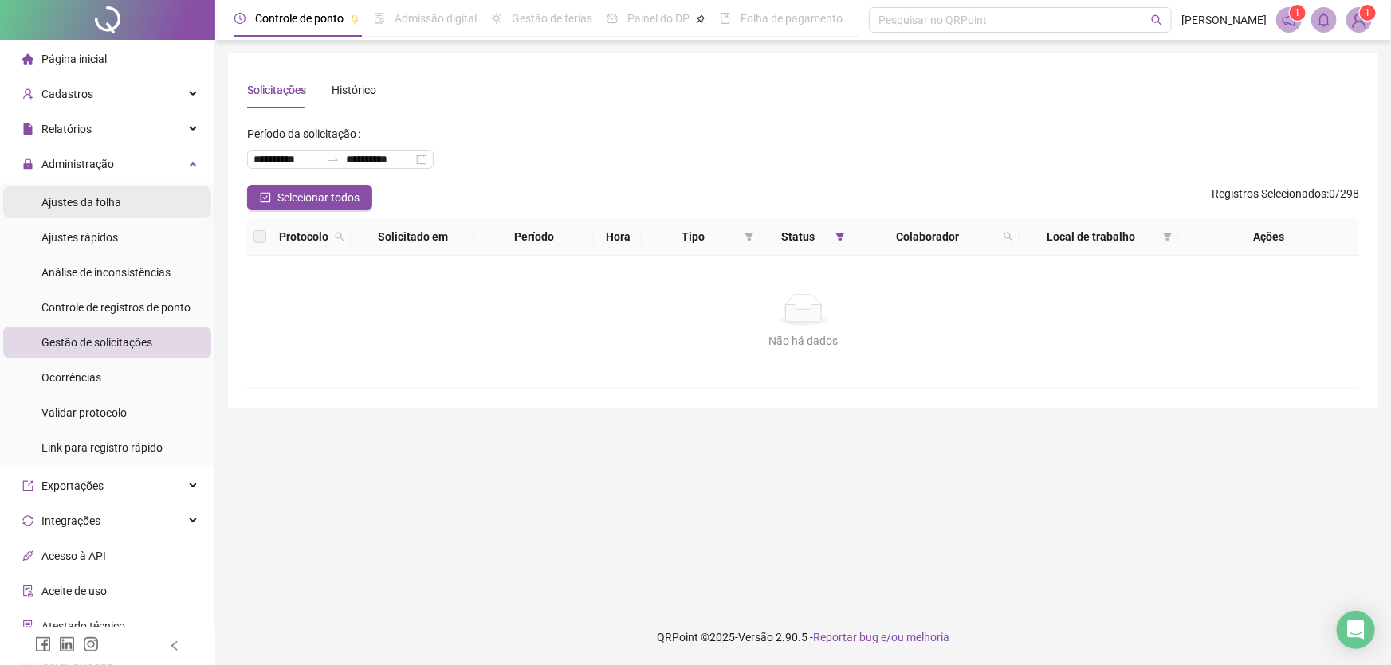
click at [97, 204] on span "Ajustes da folha" at bounding box center [81, 202] width 80 height 13
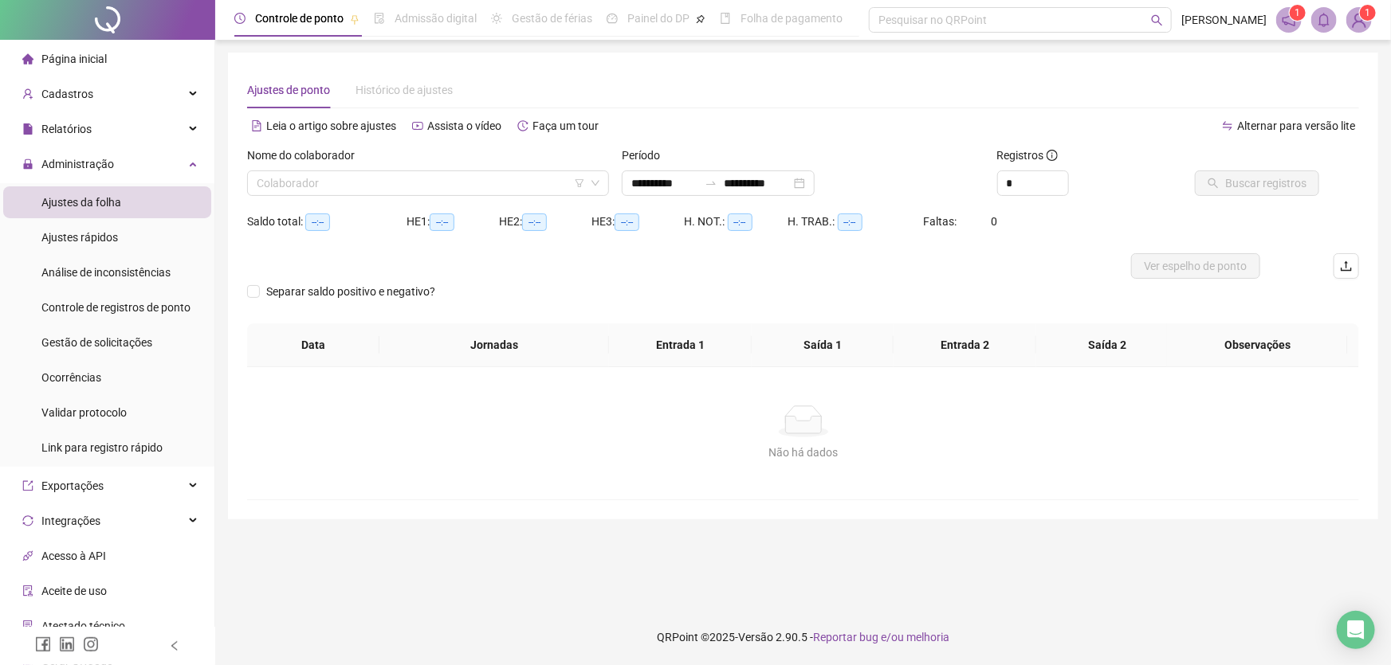
type input "**********"
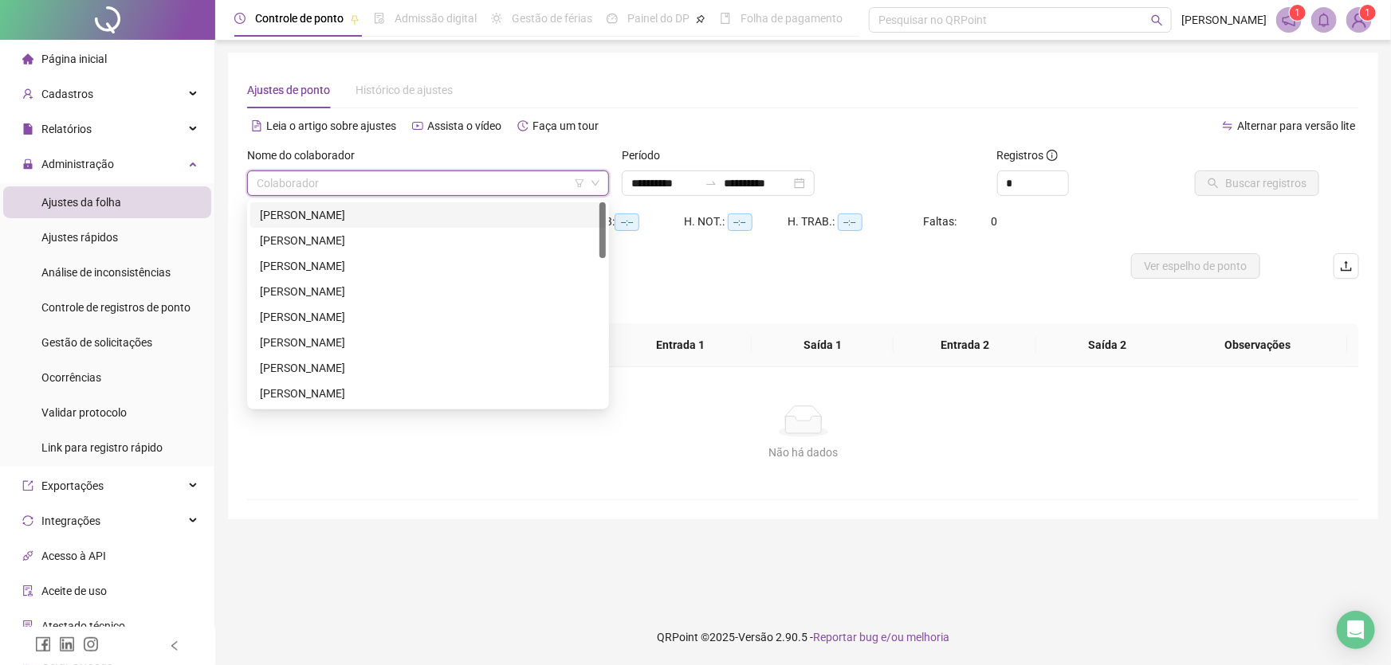
click at [478, 187] on input "search" at bounding box center [421, 183] width 328 height 24
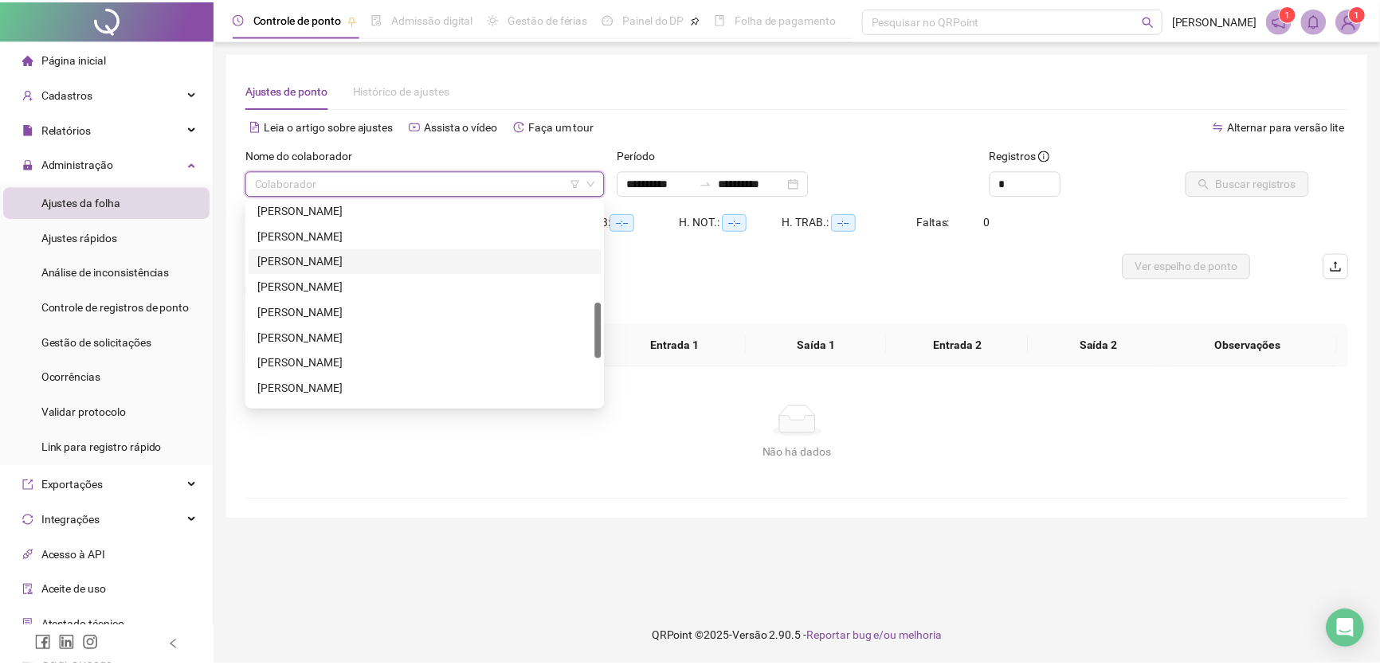
scroll to position [535, 0]
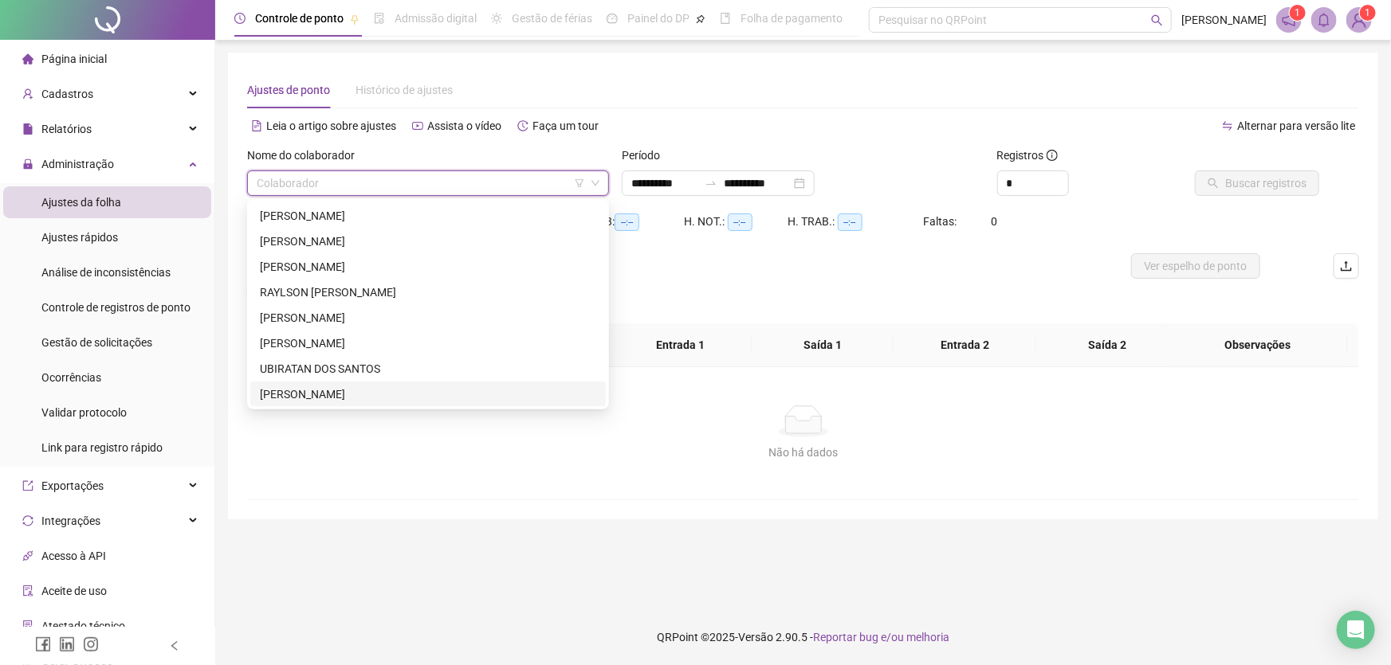
click at [347, 393] on div "[PERSON_NAME]" at bounding box center [428, 395] width 336 height 18
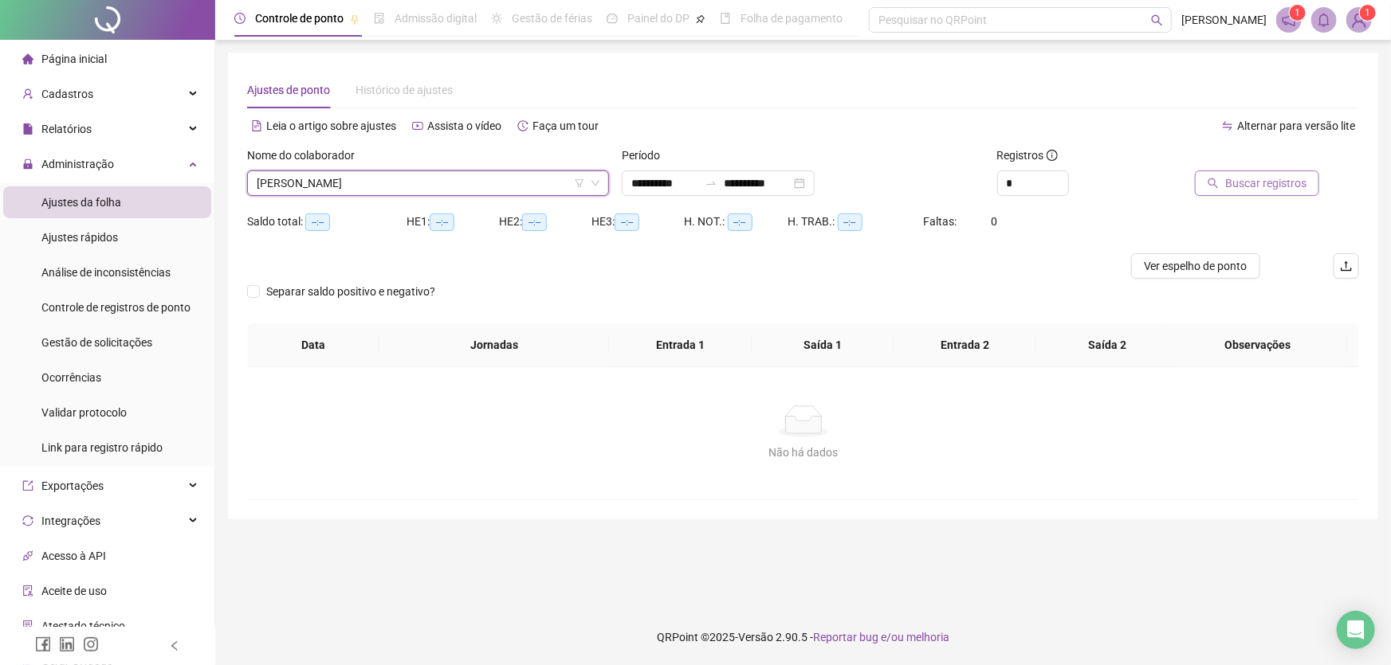
click at [1270, 189] on span "Buscar registros" at bounding box center [1265, 184] width 81 height 18
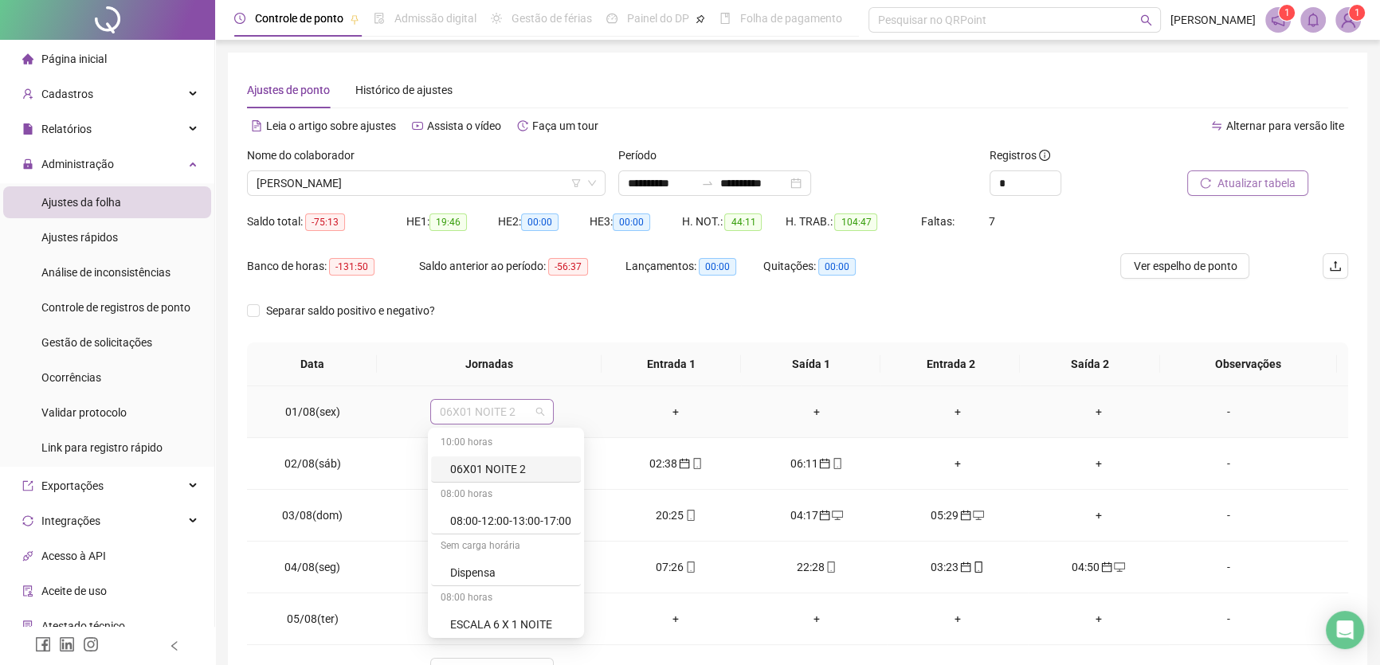
click at [515, 414] on span "06X01 NOITE 2" at bounding box center [492, 412] width 104 height 24
click at [516, 620] on div "ESCALA 6 X 1 NOITE" at bounding box center [510, 625] width 121 height 18
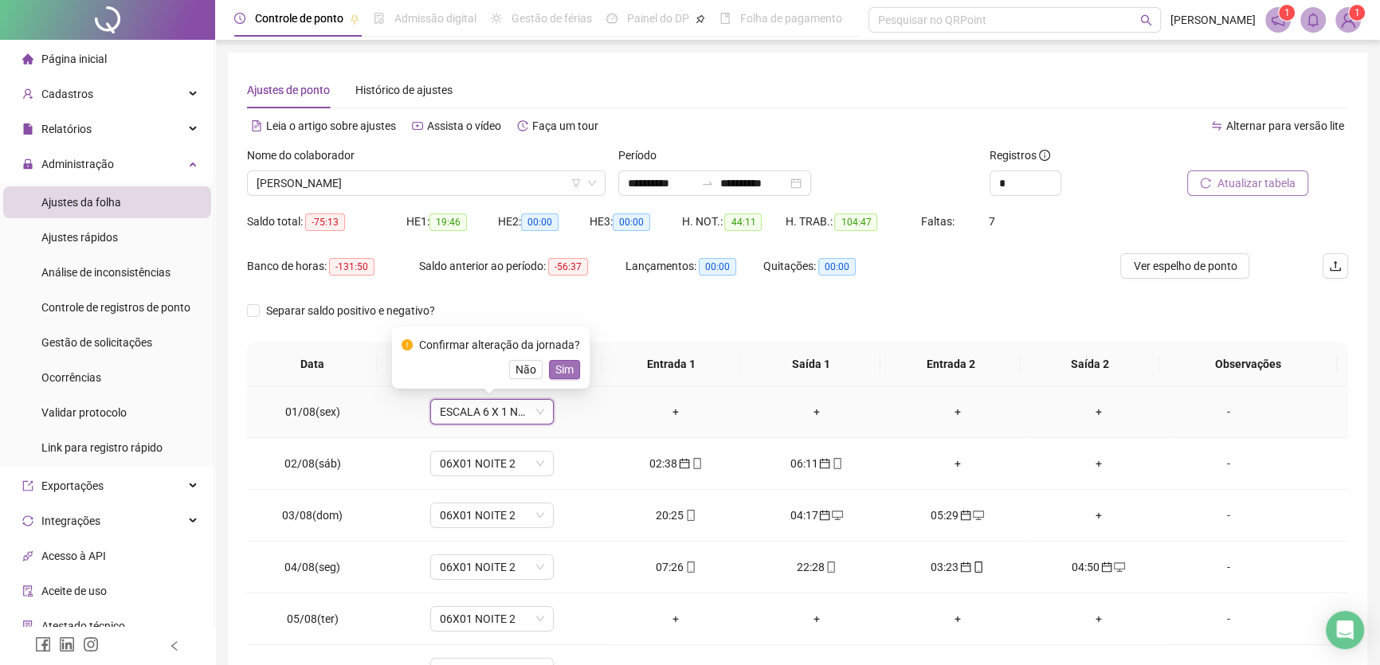
click at [555, 365] on span "Sim" at bounding box center [564, 370] width 18 height 18
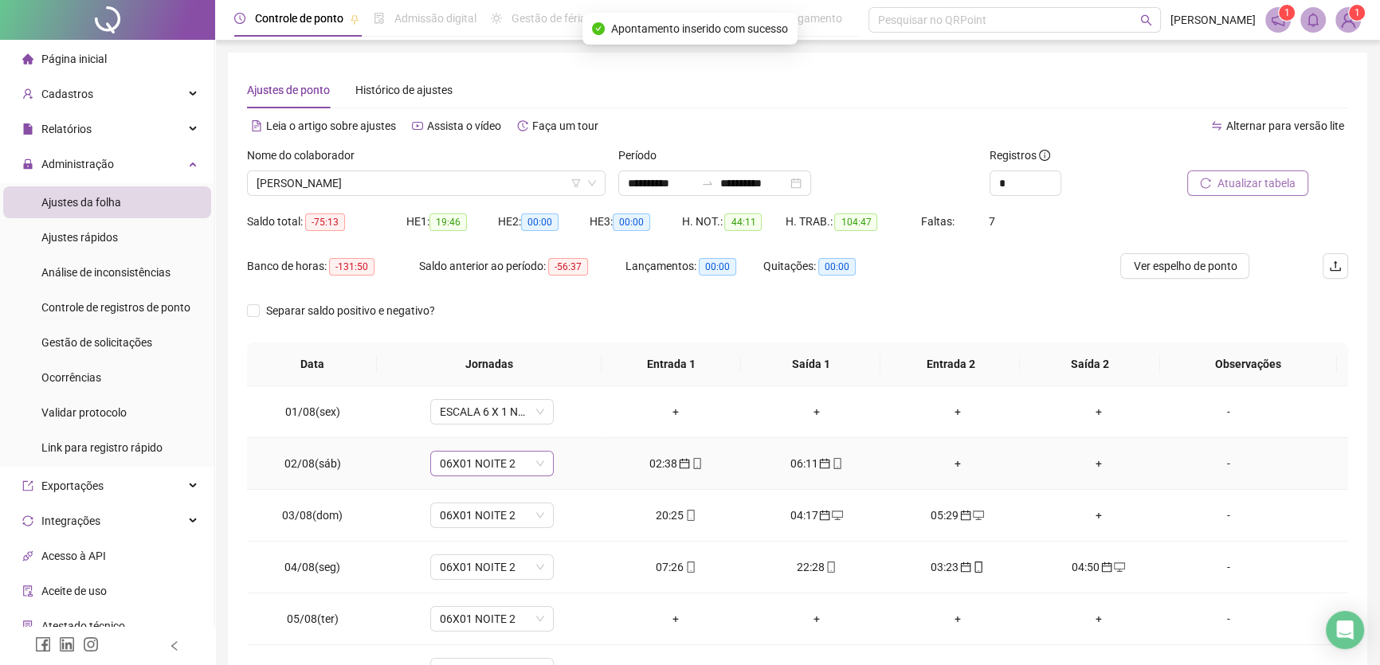
click at [523, 459] on span "06X01 NOITE 2" at bounding box center [492, 464] width 104 height 24
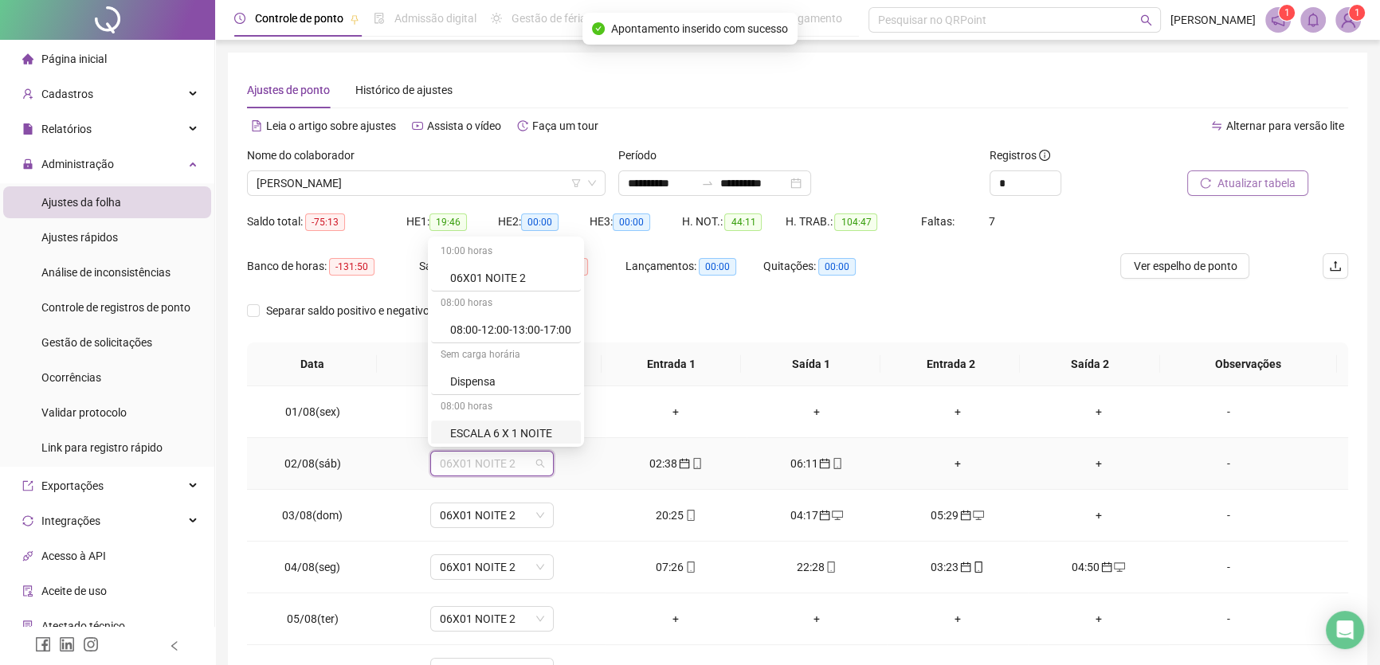
click at [524, 430] on div "ESCALA 6 X 1 NOITE" at bounding box center [510, 434] width 121 height 18
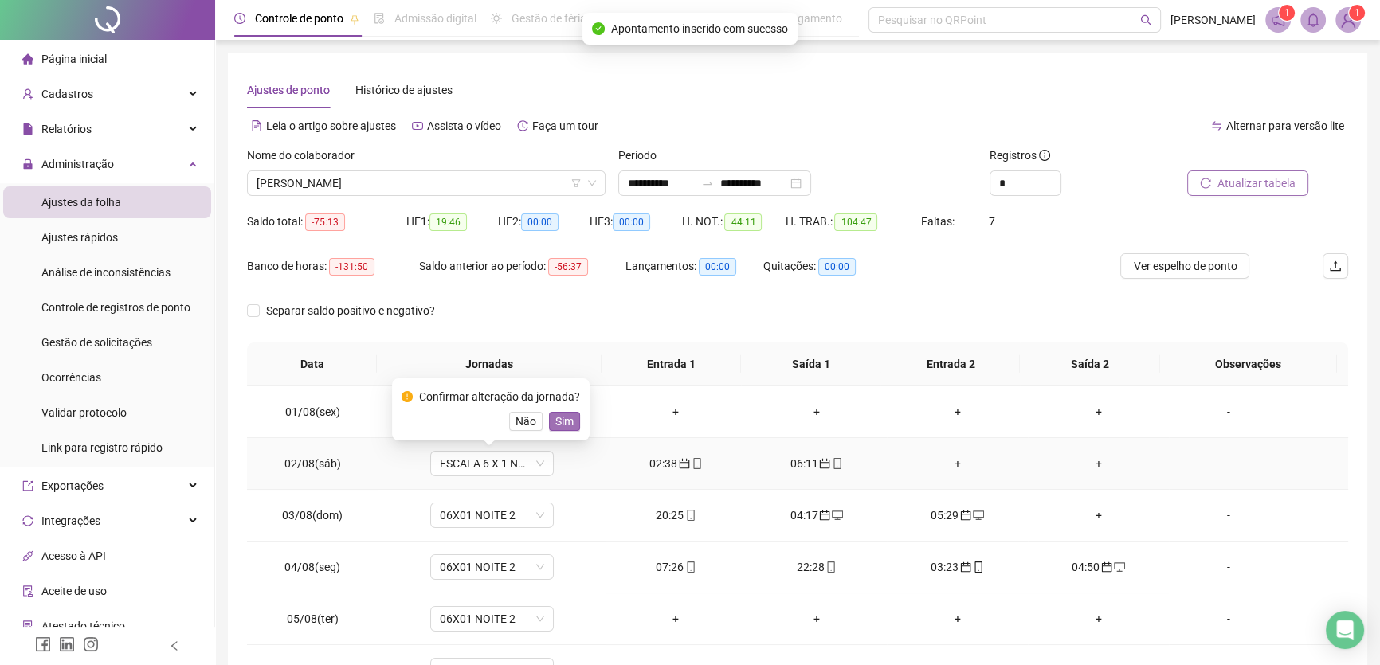
click at [560, 419] on span "Sim" at bounding box center [564, 422] width 18 height 18
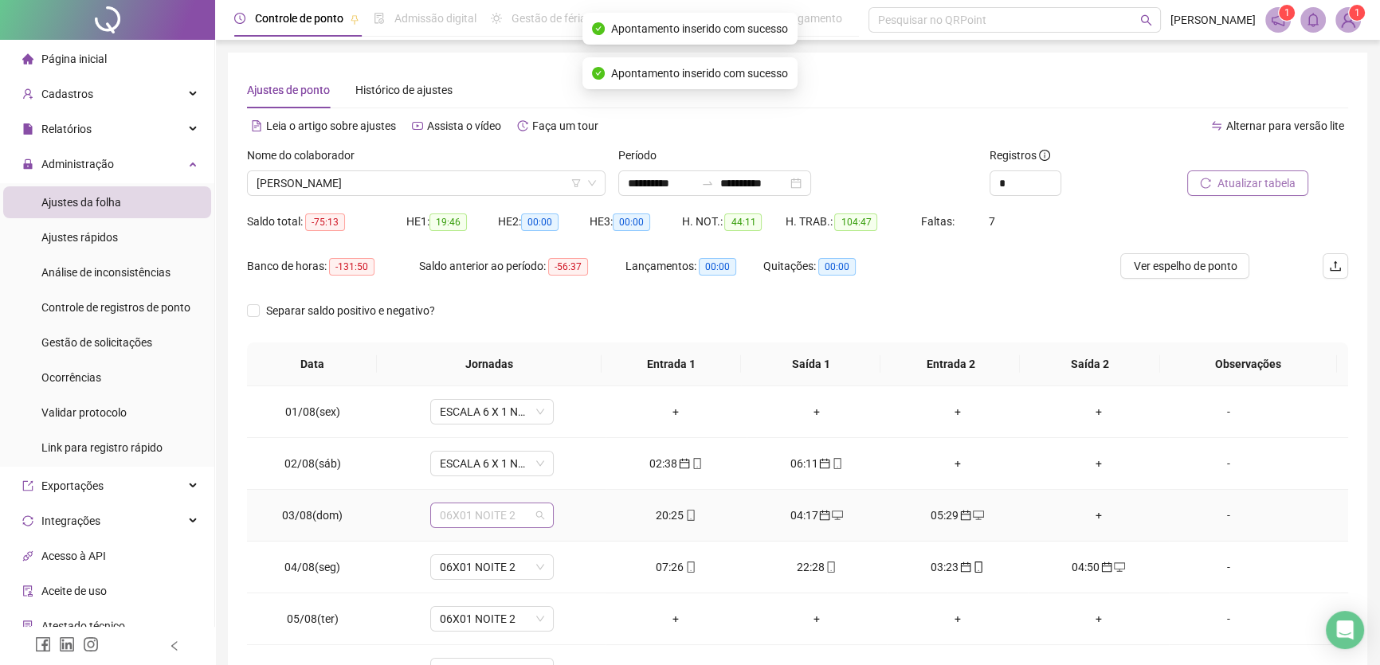
click at [519, 522] on span "06X01 NOITE 2" at bounding box center [492, 516] width 104 height 24
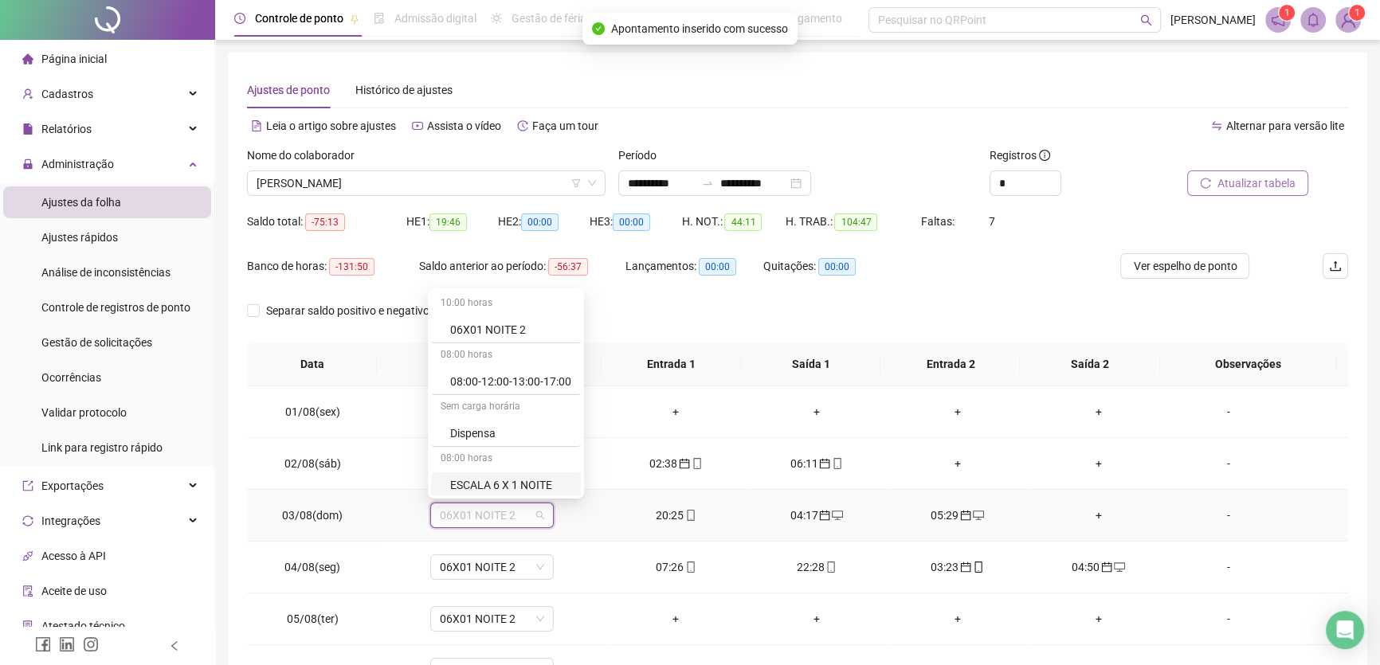
click at [525, 484] on div "ESCALA 6 X 1 NOITE" at bounding box center [510, 486] width 121 height 18
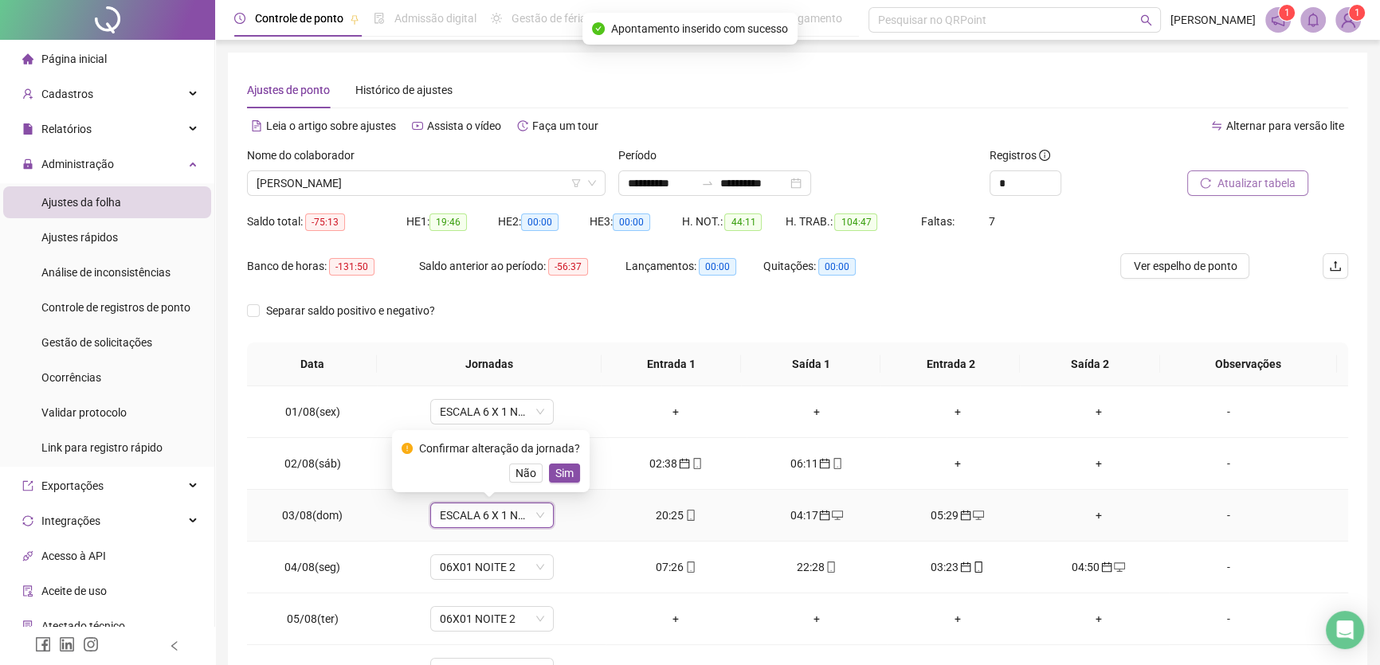
click at [561, 471] on span "Sim" at bounding box center [564, 474] width 18 height 18
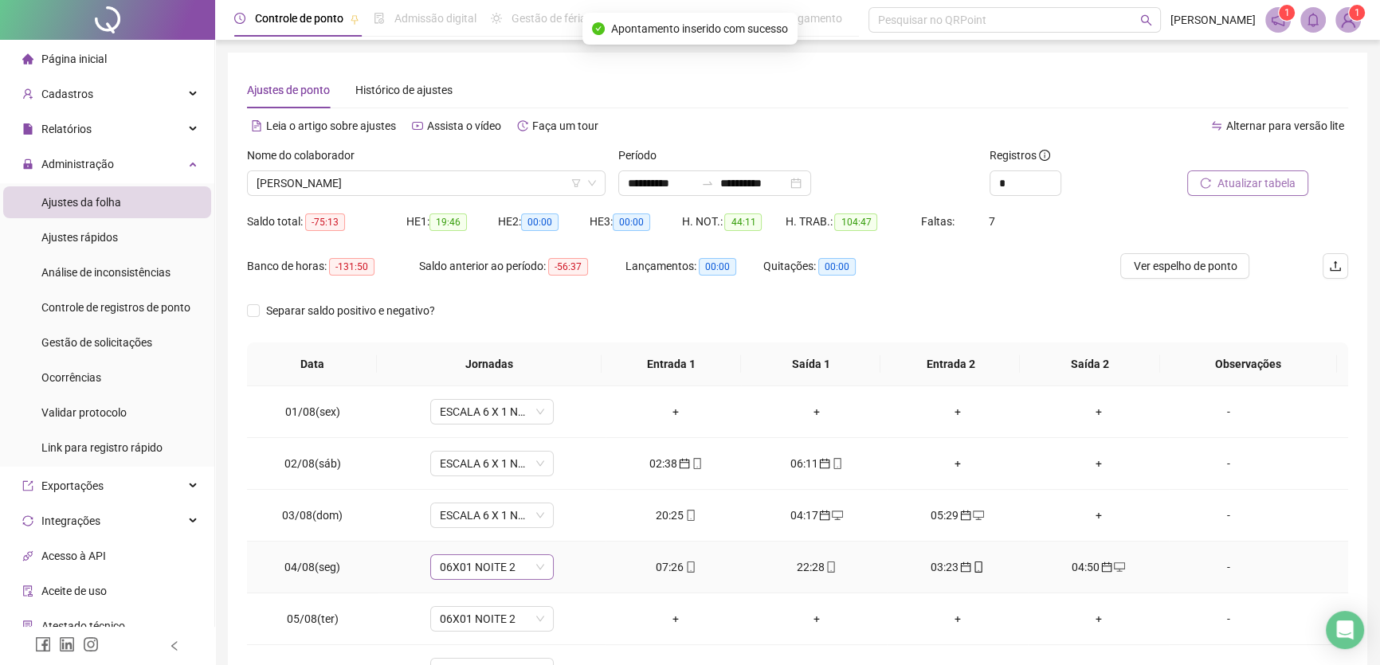
click at [517, 566] on span "06X01 NOITE 2" at bounding box center [492, 567] width 104 height 24
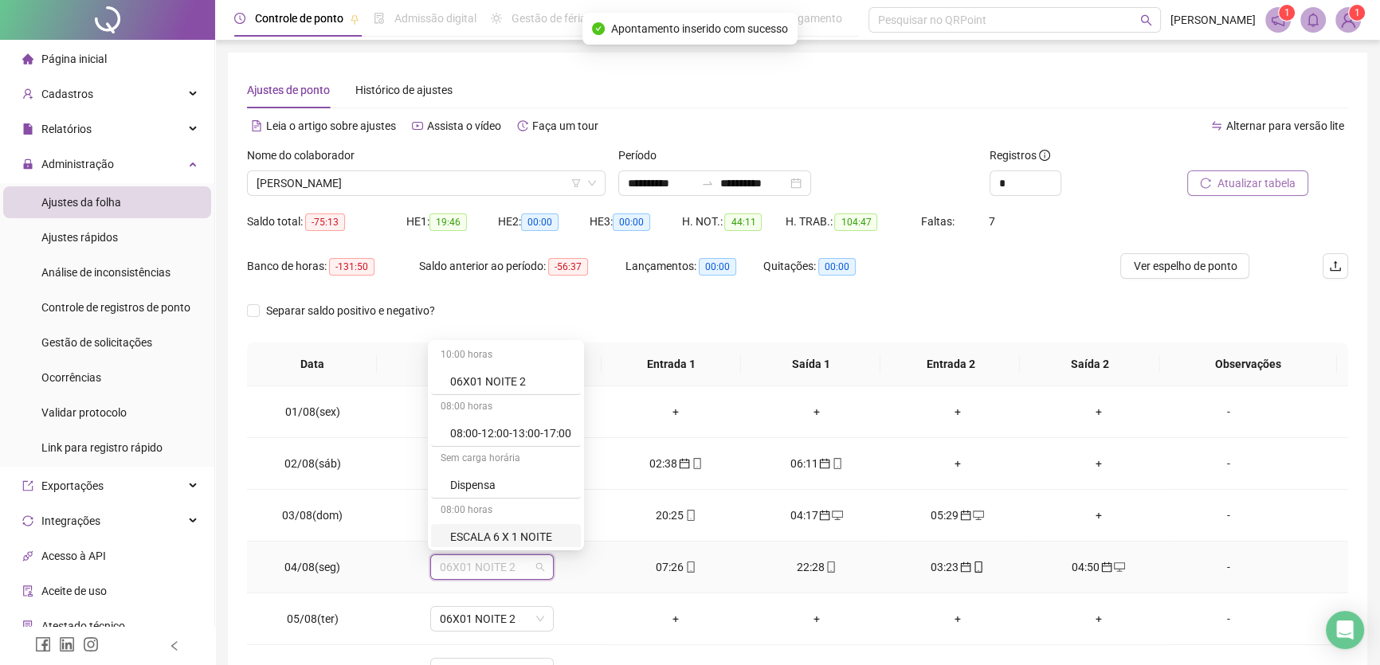
click at [524, 531] on div "ESCALA 6 X 1 NOITE" at bounding box center [510, 537] width 121 height 18
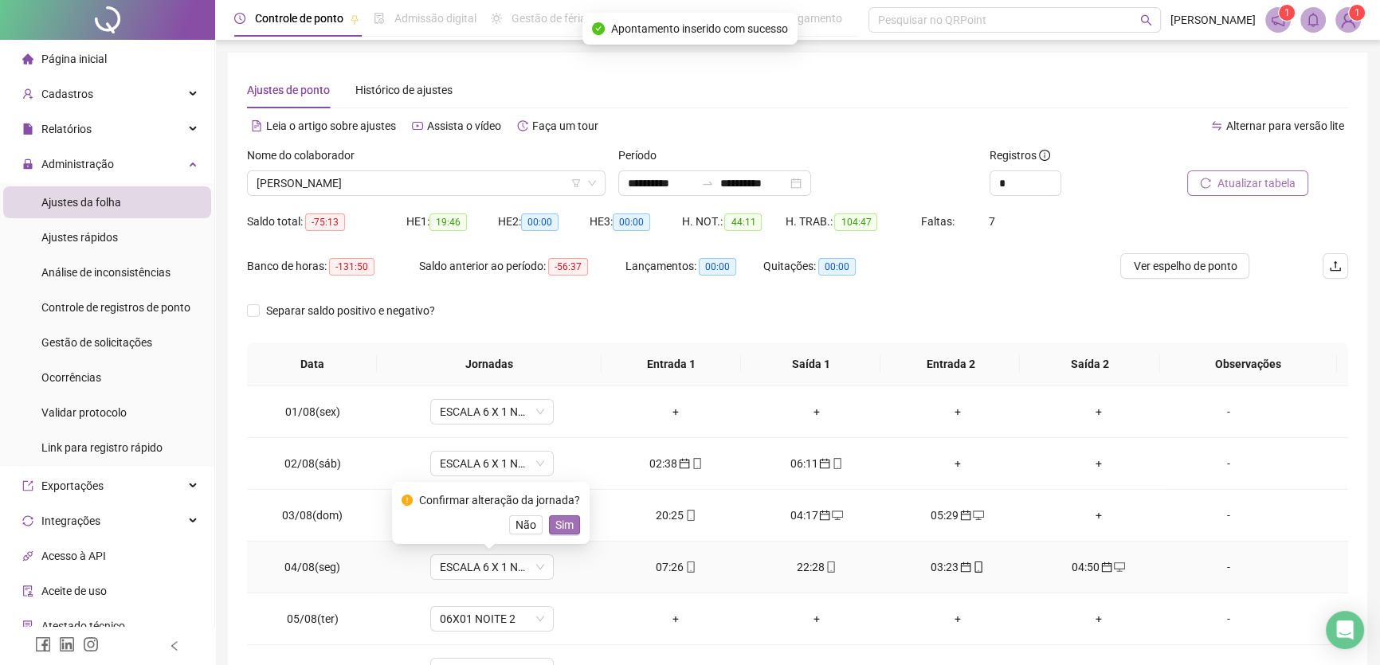
click at [558, 519] on span "Sim" at bounding box center [564, 525] width 18 height 18
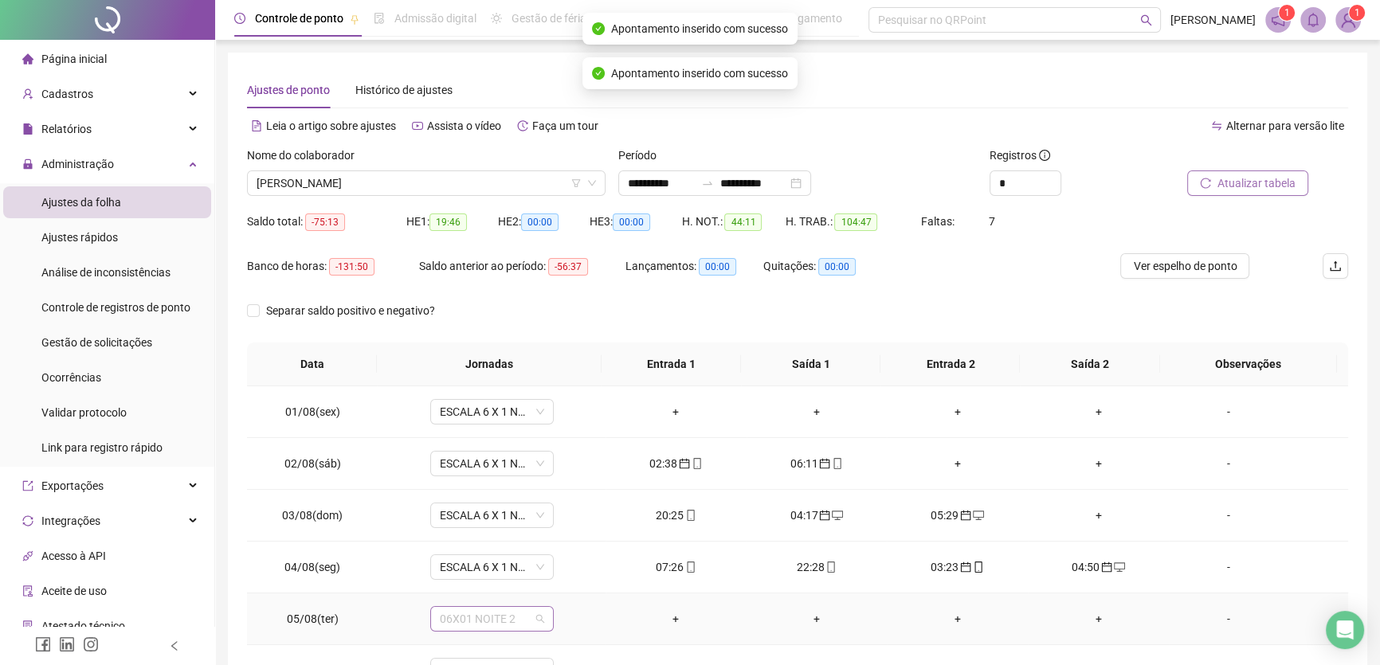
click at [522, 616] on span "06X01 NOITE 2" at bounding box center [492, 619] width 104 height 24
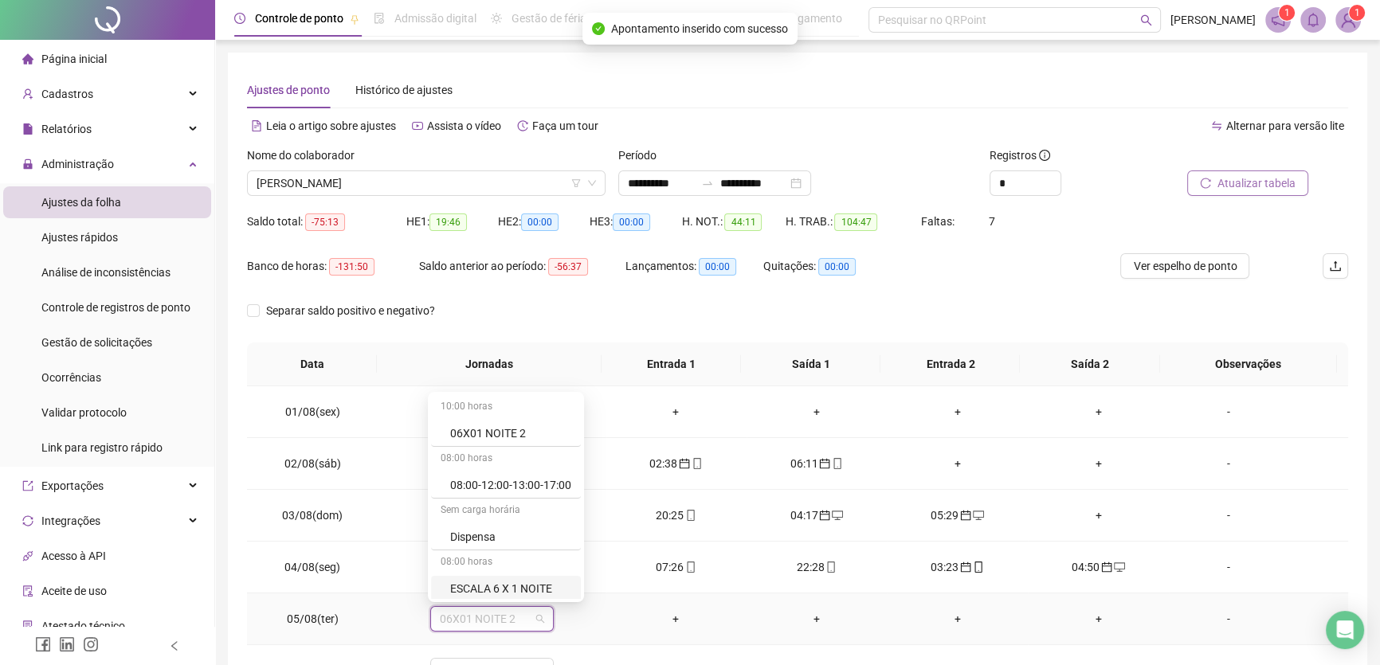
click at [527, 591] on div "ESCALA 6 X 1 NOITE" at bounding box center [510, 589] width 121 height 18
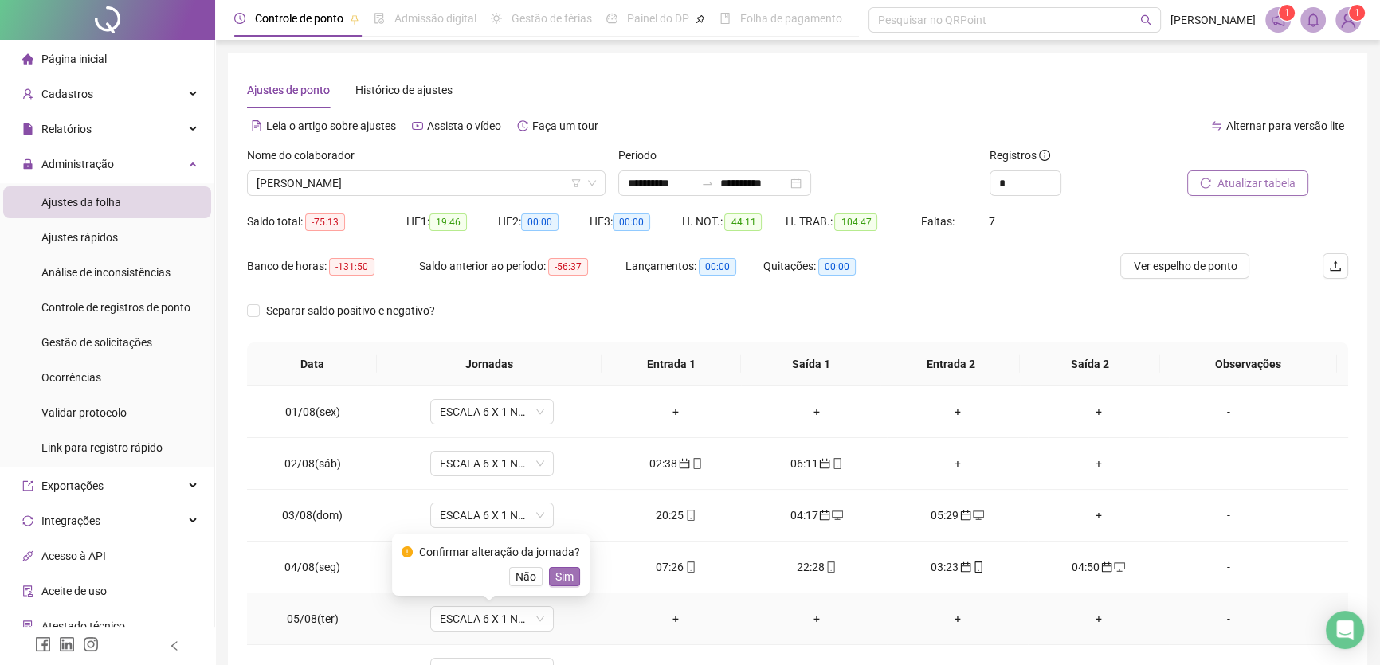
click at [559, 574] on span "Sim" at bounding box center [564, 577] width 18 height 18
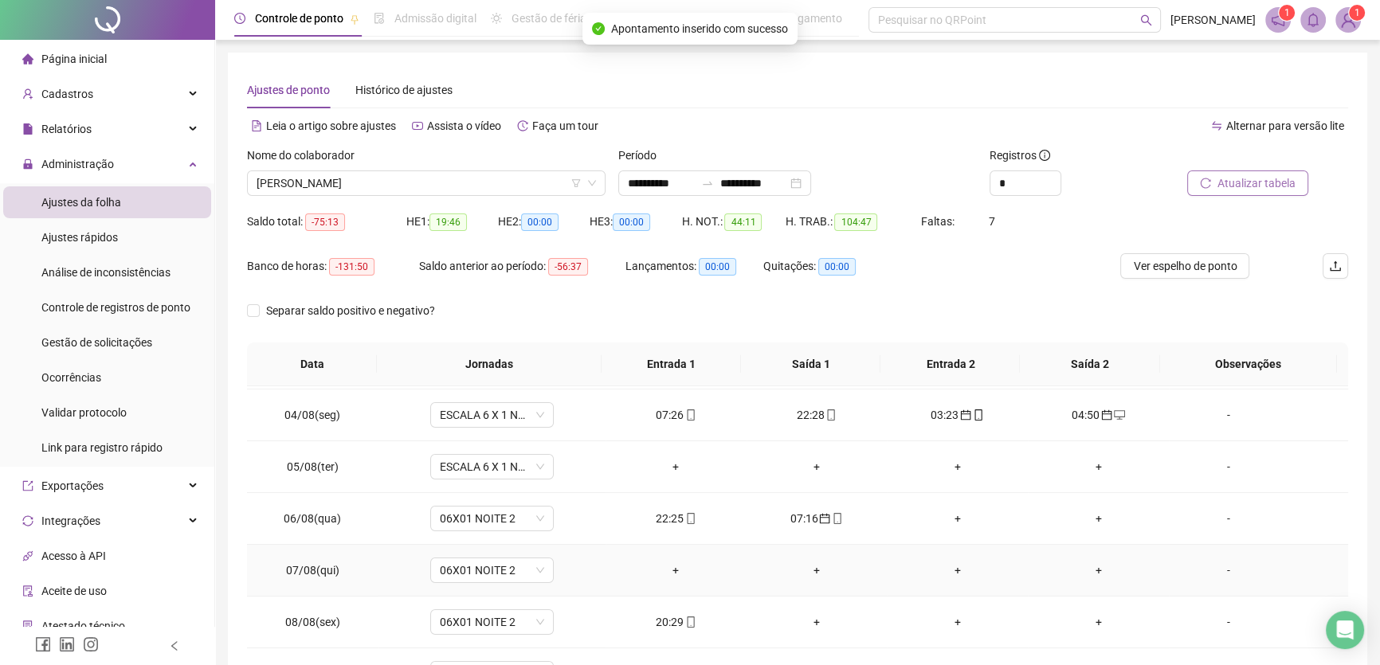
scroll to position [217, 0]
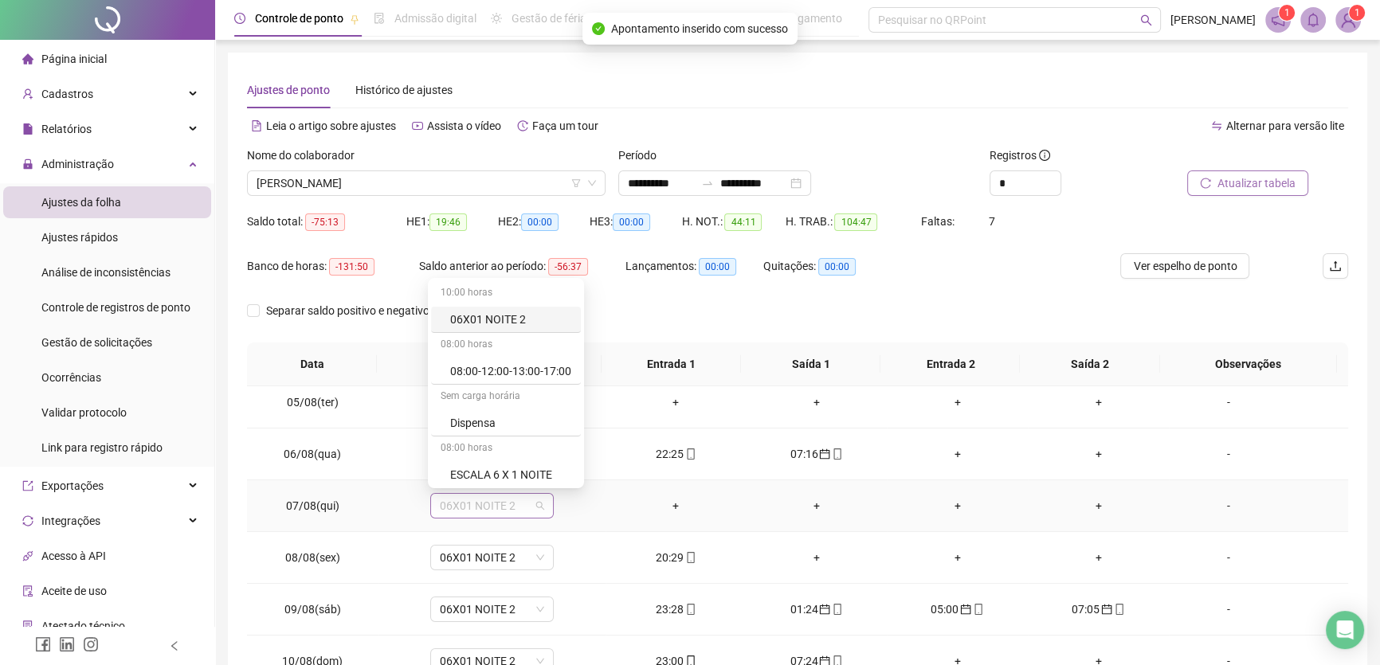
click at [522, 504] on span "06X01 NOITE 2" at bounding box center [492, 506] width 104 height 24
click at [528, 473] on div "ESCALA 6 X 1 NOITE" at bounding box center [510, 475] width 121 height 18
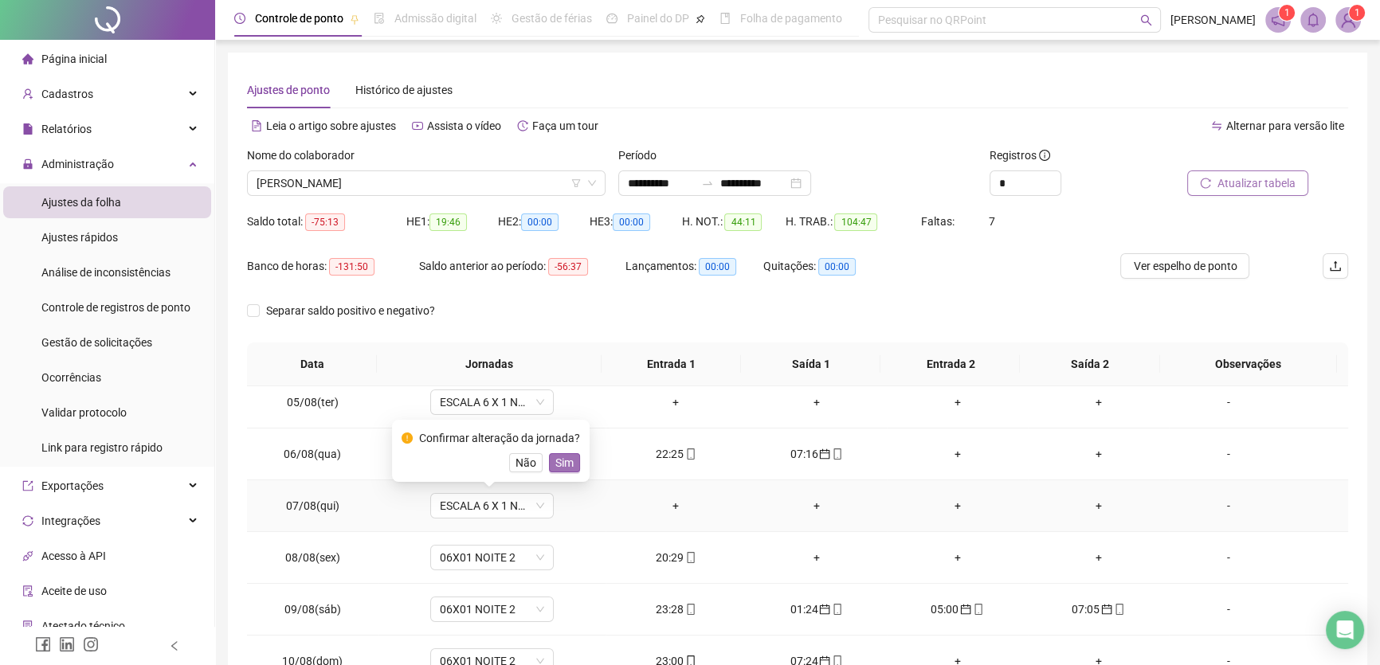
click at [563, 463] on span "Sim" at bounding box center [564, 463] width 18 height 18
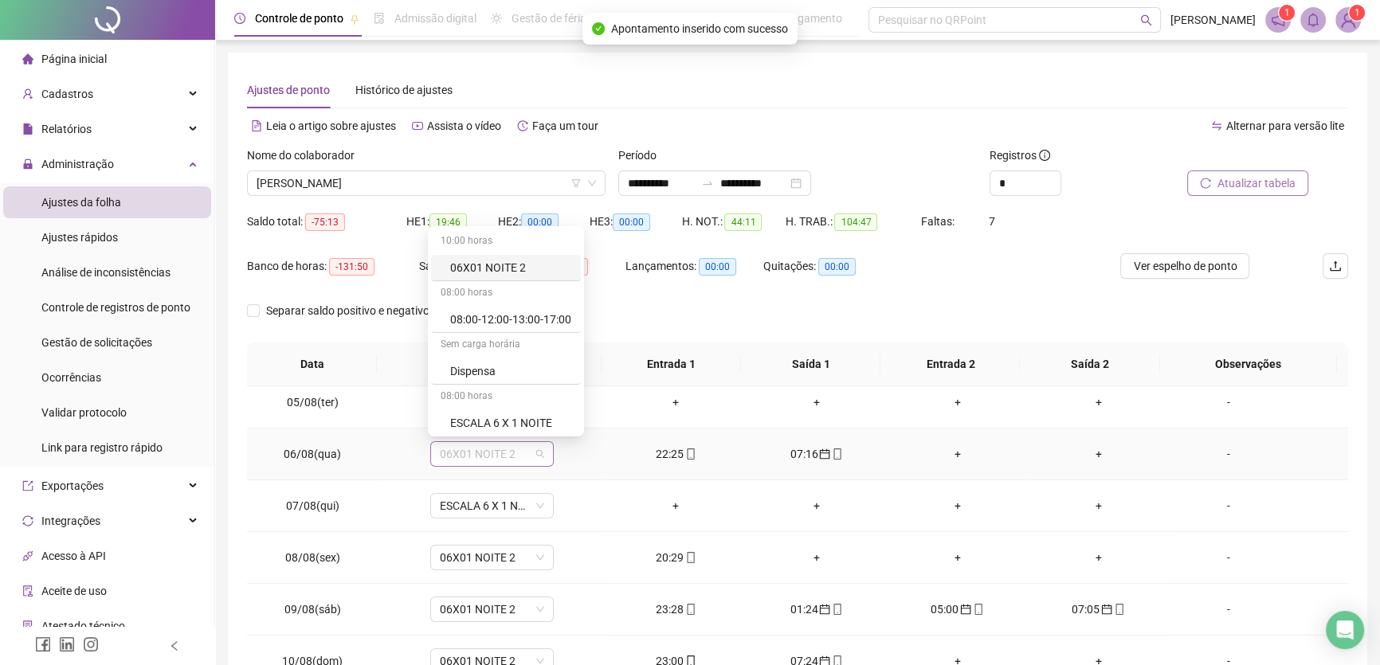
click at [518, 450] on span "06X01 NOITE 2" at bounding box center [492, 454] width 104 height 24
click at [534, 420] on div "ESCALA 6 X 1 NOITE" at bounding box center [510, 423] width 121 height 18
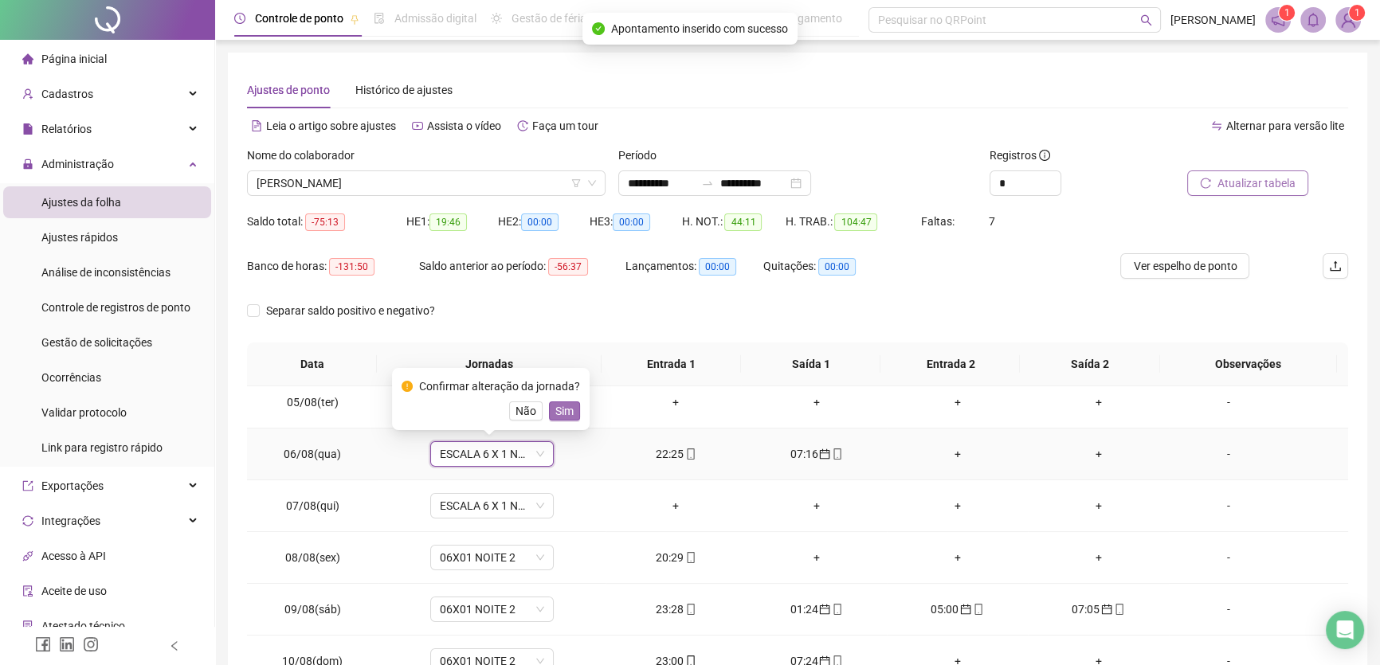
click at [559, 413] on span "Sim" at bounding box center [564, 411] width 18 height 18
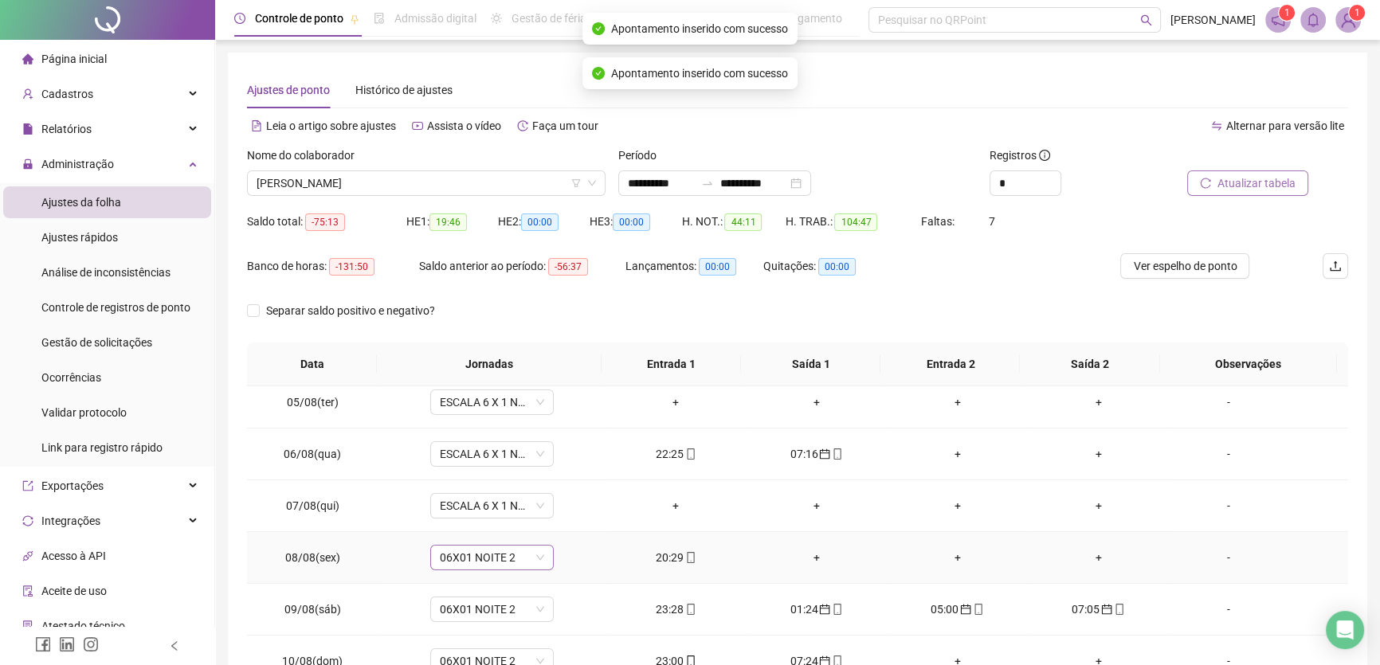
click at [524, 559] on span "06X01 NOITE 2" at bounding box center [492, 558] width 104 height 24
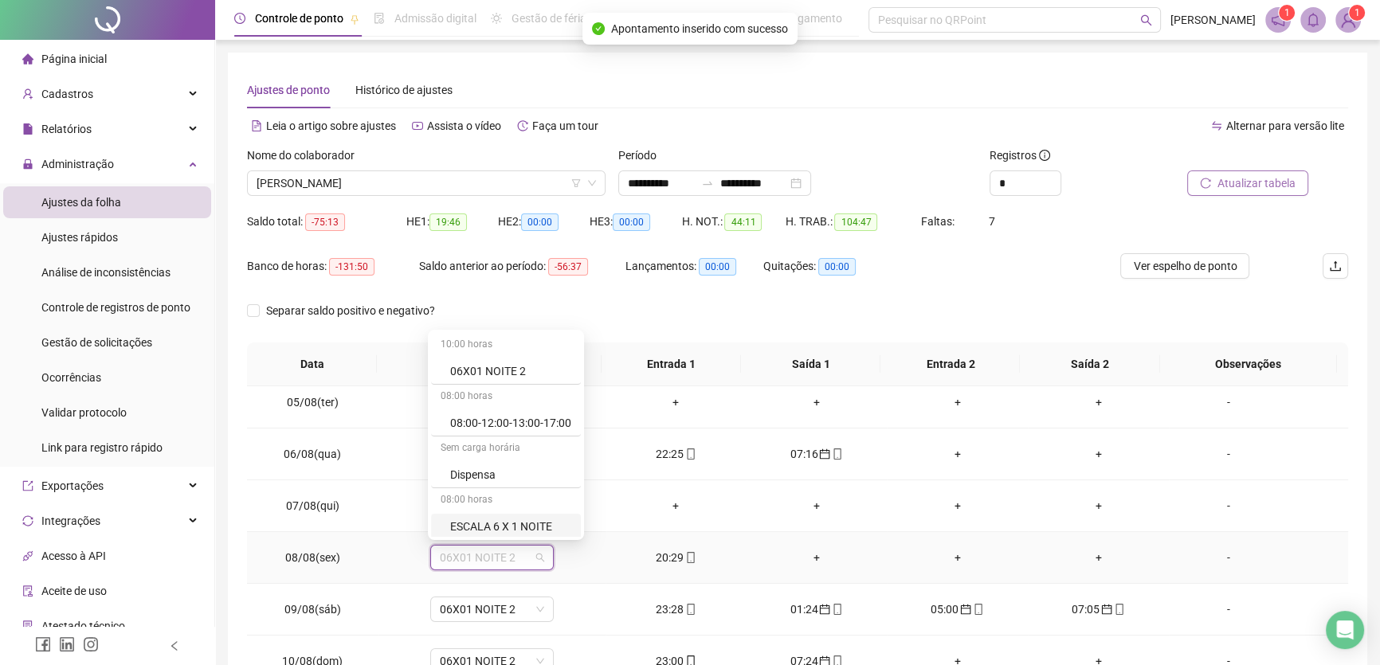
click at [534, 526] on div "ESCALA 6 X 1 NOITE" at bounding box center [510, 527] width 121 height 18
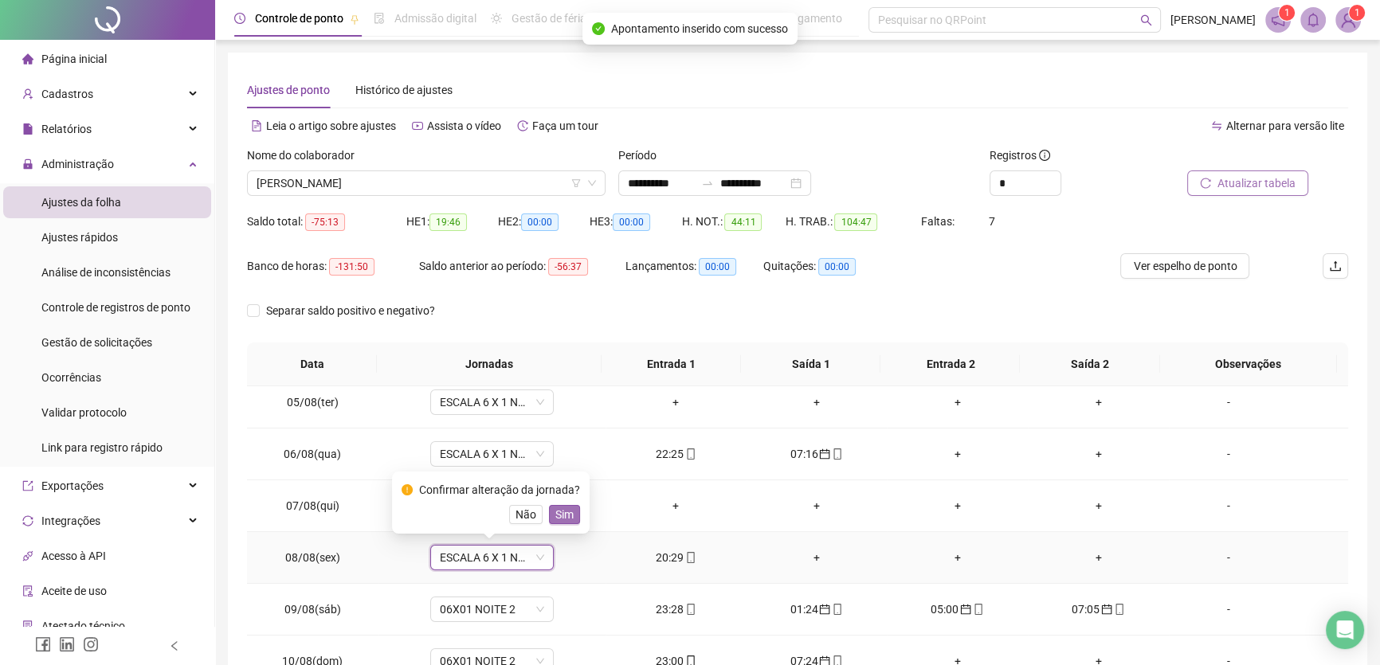
click at [555, 518] on span "Sim" at bounding box center [564, 515] width 18 height 18
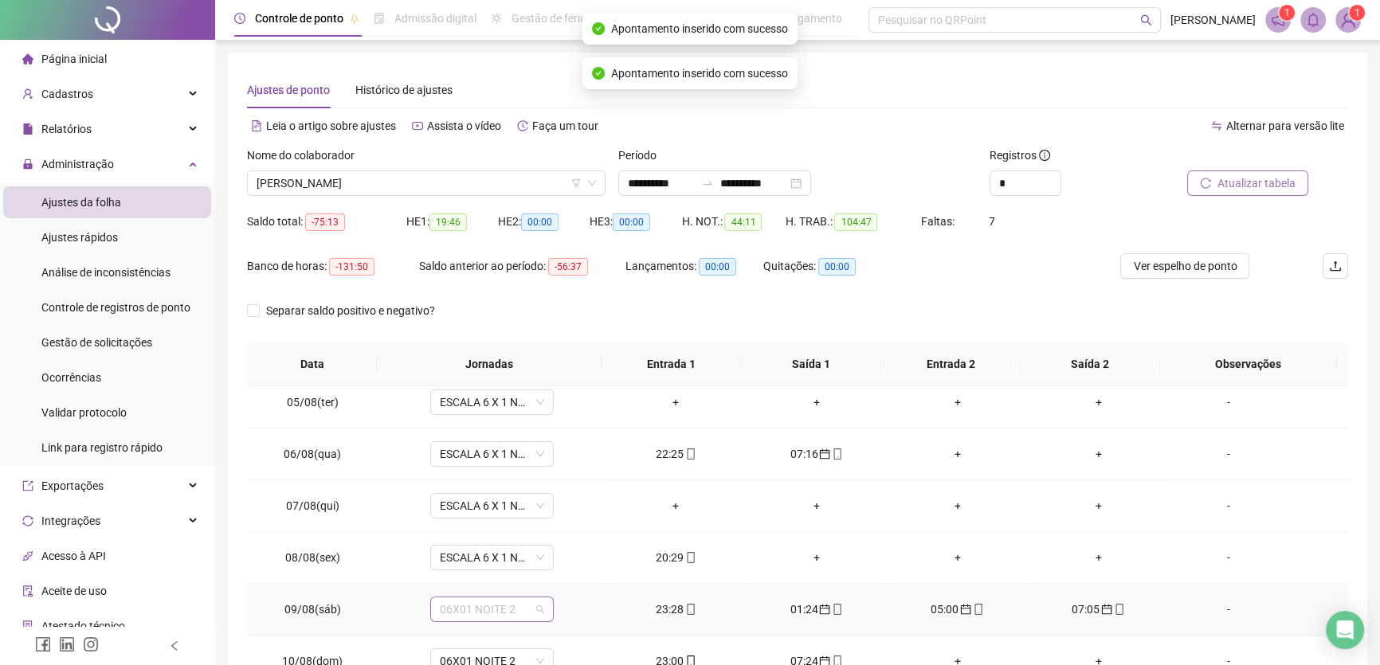
click at [517, 601] on span "06X01 NOITE 2" at bounding box center [492, 610] width 104 height 24
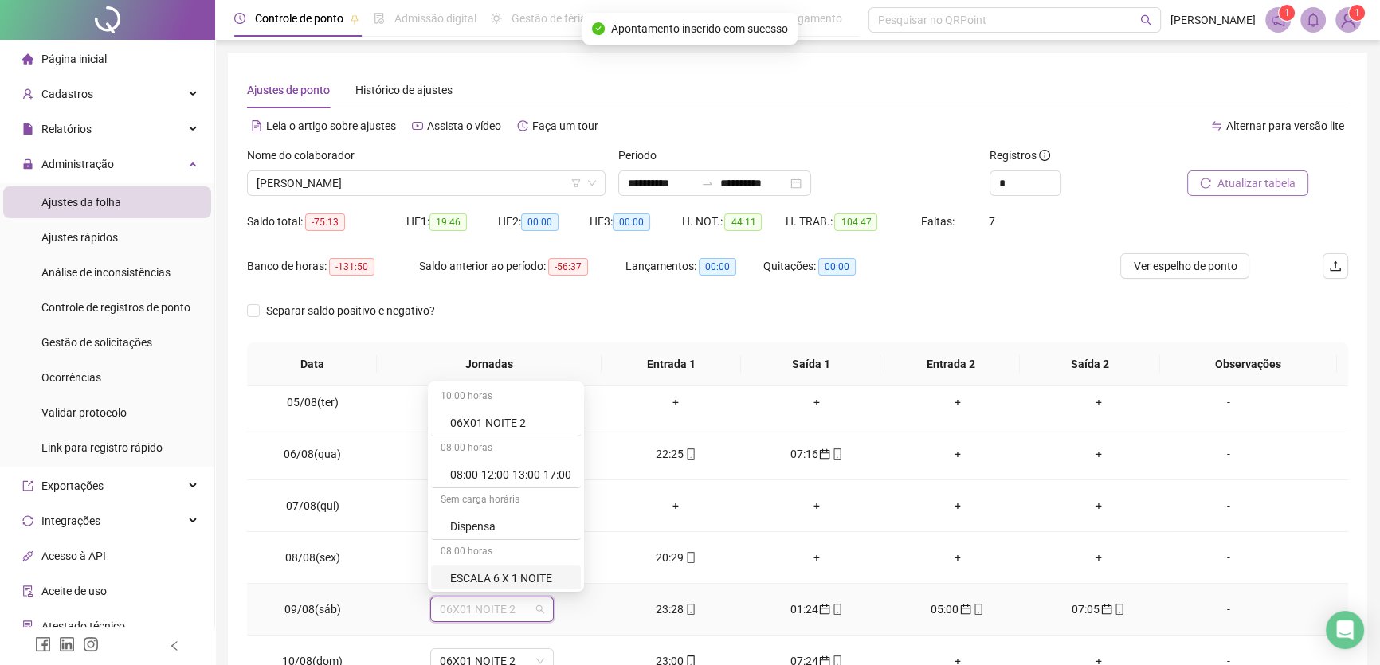
click at [530, 574] on div "ESCALA 6 X 1 NOITE" at bounding box center [510, 579] width 121 height 18
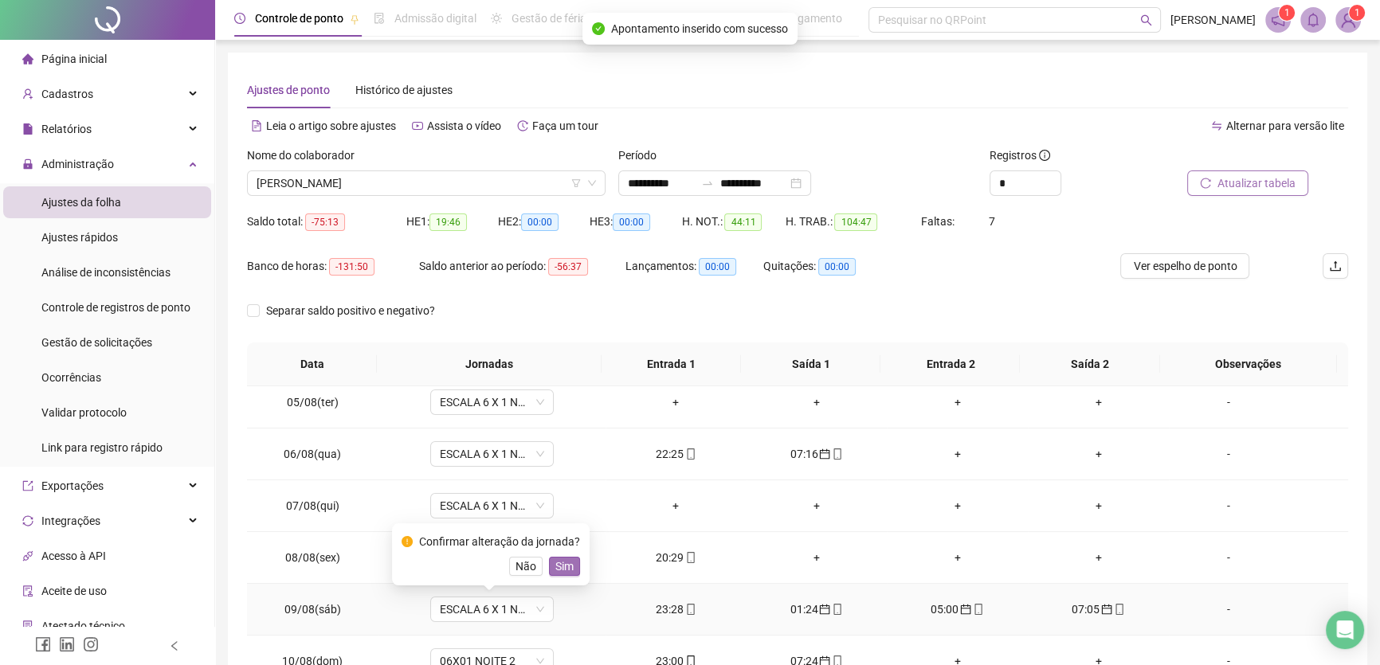
click at [567, 562] on span "Sim" at bounding box center [564, 567] width 18 height 18
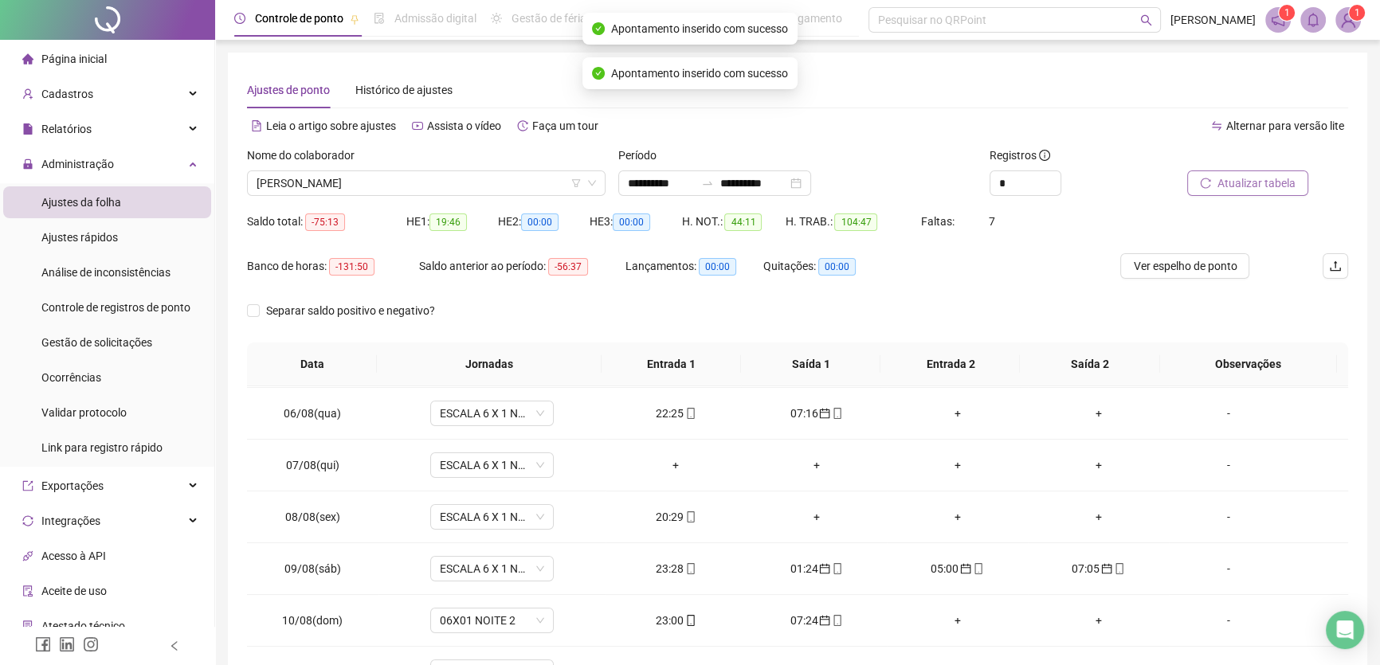
scroll to position [362, 0]
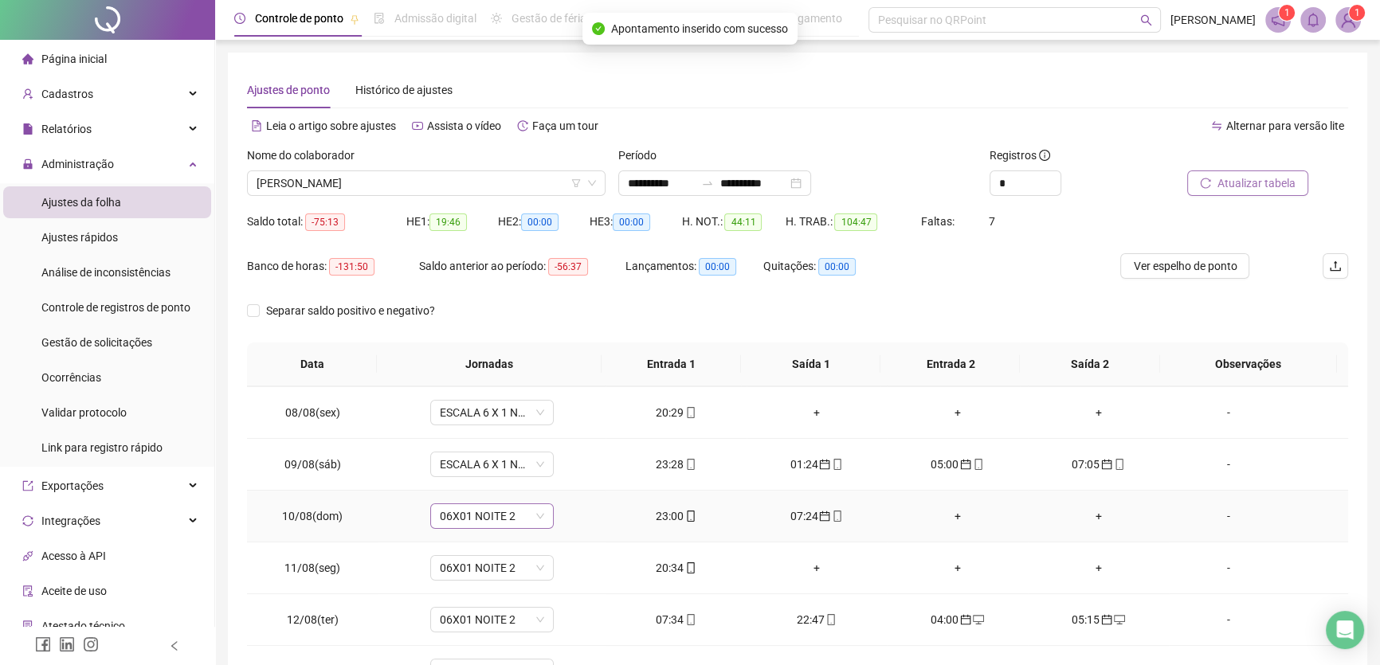
click at [526, 518] on span "06X01 NOITE 2" at bounding box center [492, 516] width 104 height 24
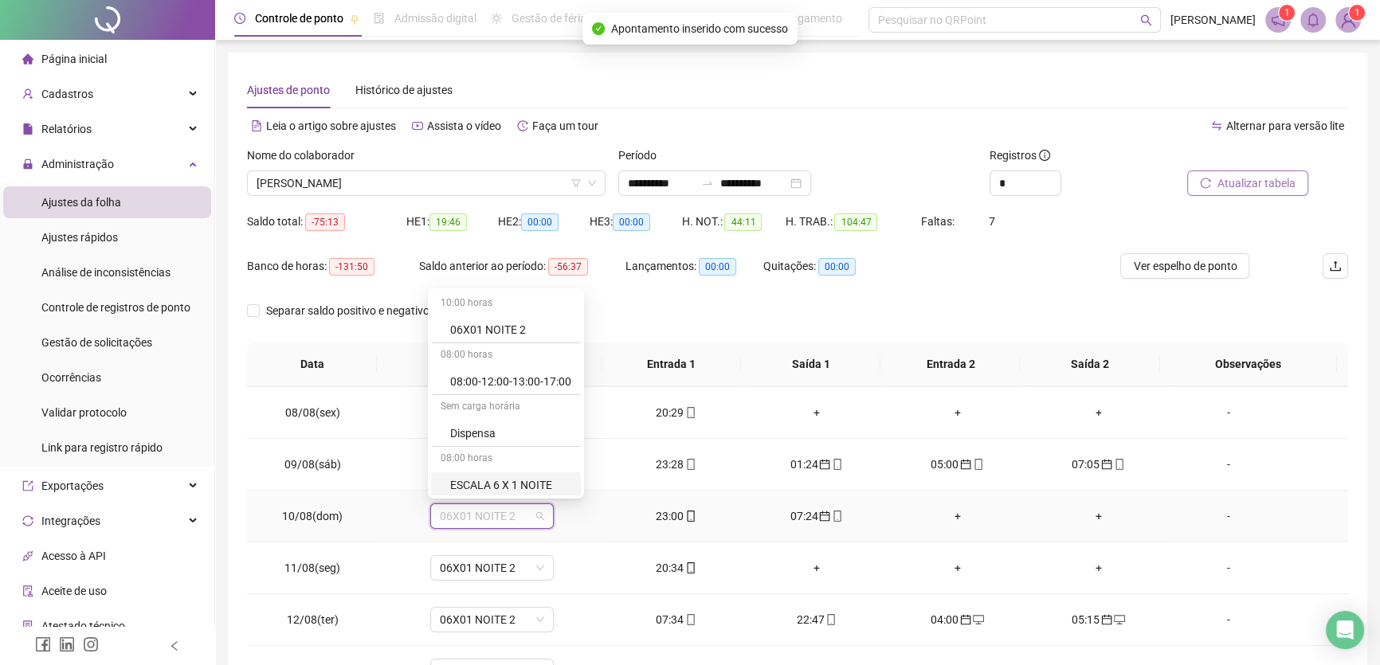
click at [520, 485] on div "ESCALA 6 X 1 NOITE" at bounding box center [510, 486] width 121 height 18
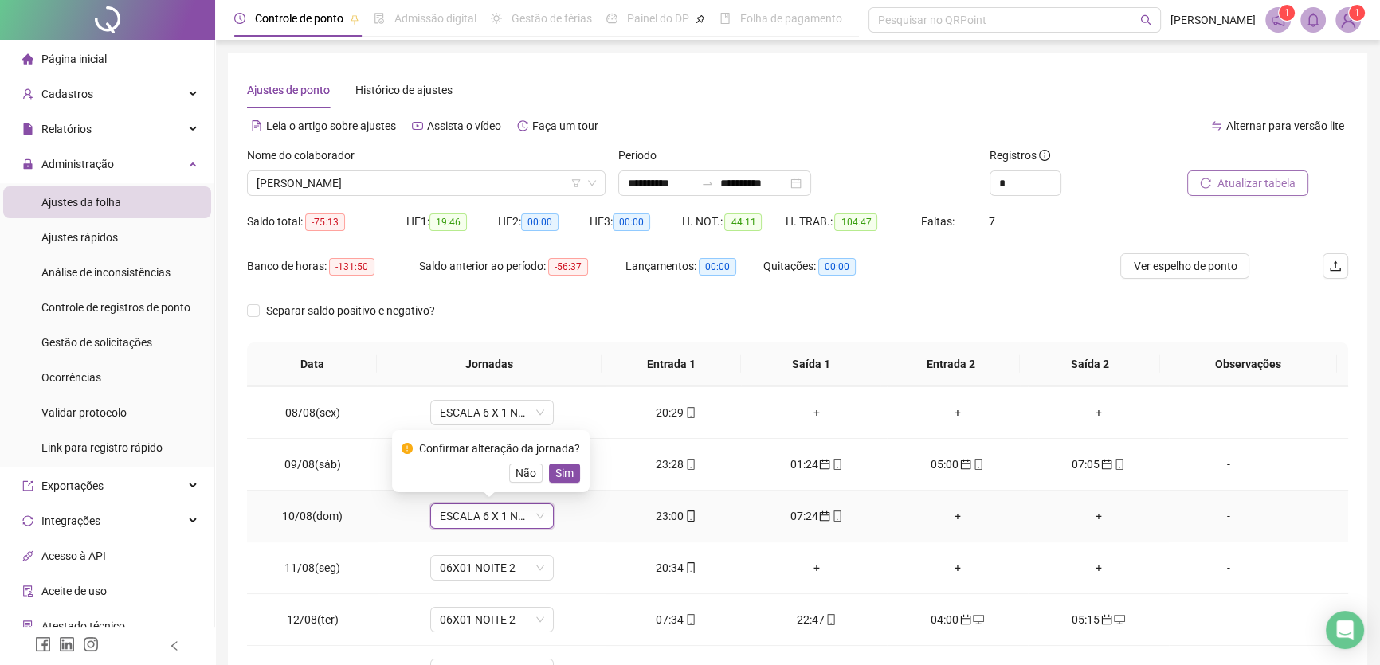
click at [550, 481] on button "Sim" at bounding box center [564, 473] width 31 height 19
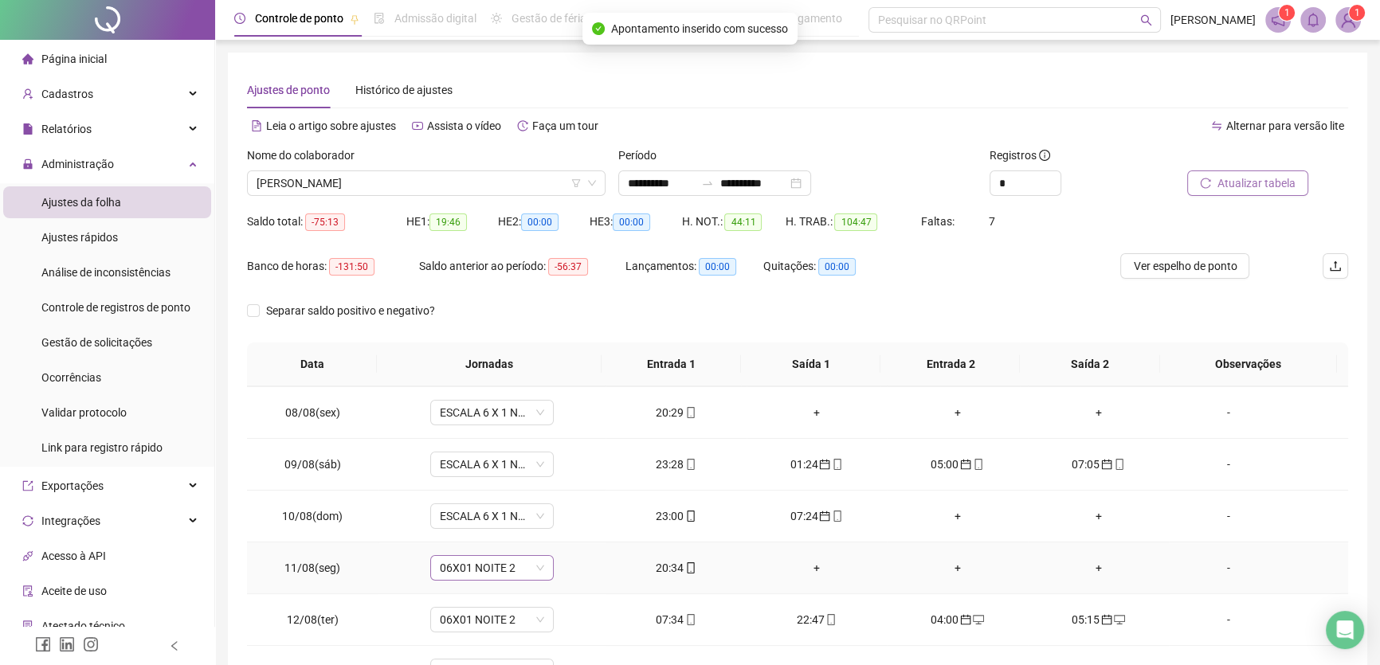
click at [514, 567] on span "06X01 NOITE 2" at bounding box center [492, 568] width 104 height 24
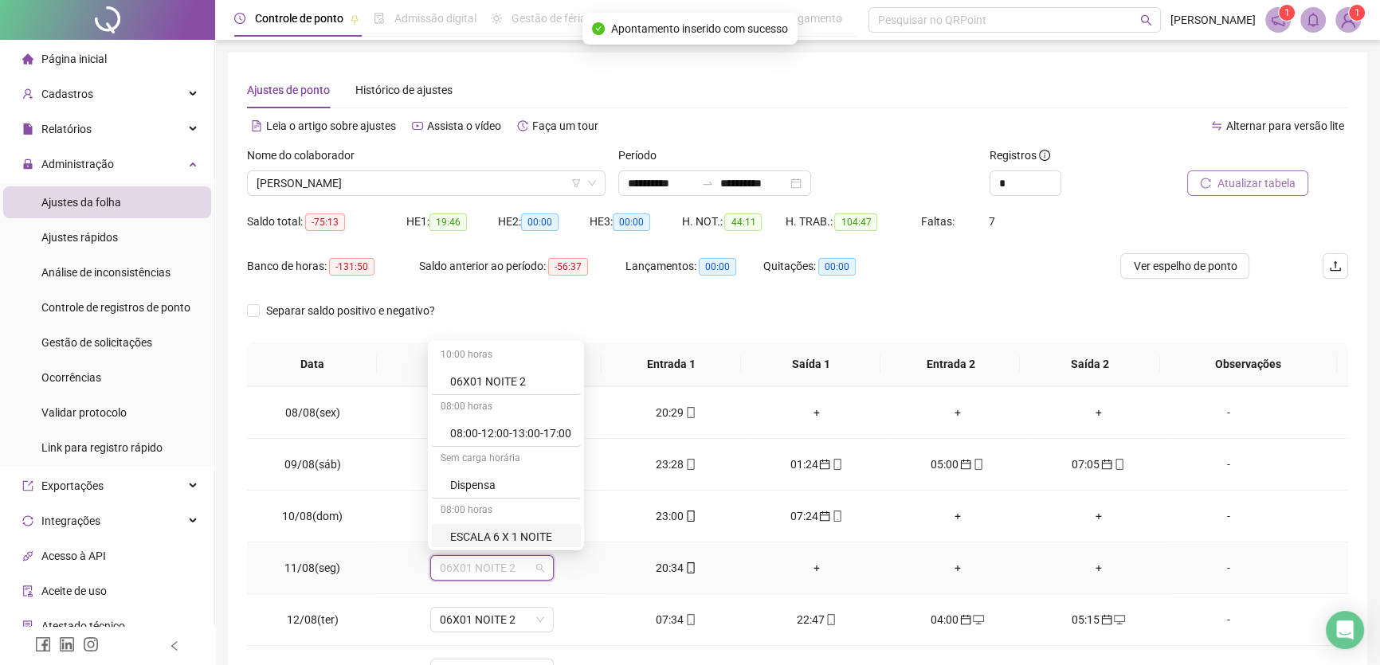
click at [523, 531] on div "ESCALA 6 X 1 NOITE" at bounding box center [510, 537] width 121 height 18
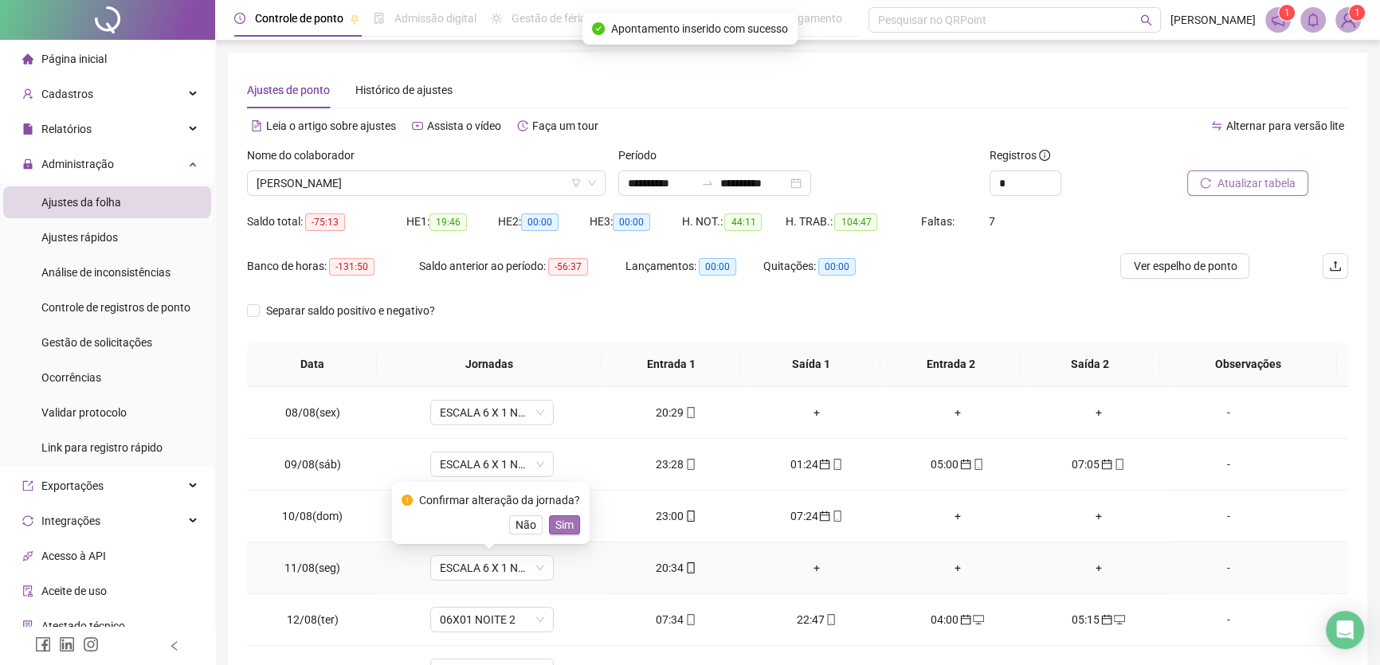
click at [551, 520] on button "Sim" at bounding box center [564, 525] width 31 height 19
click at [515, 622] on span "06X01 NOITE 2" at bounding box center [492, 620] width 104 height 24
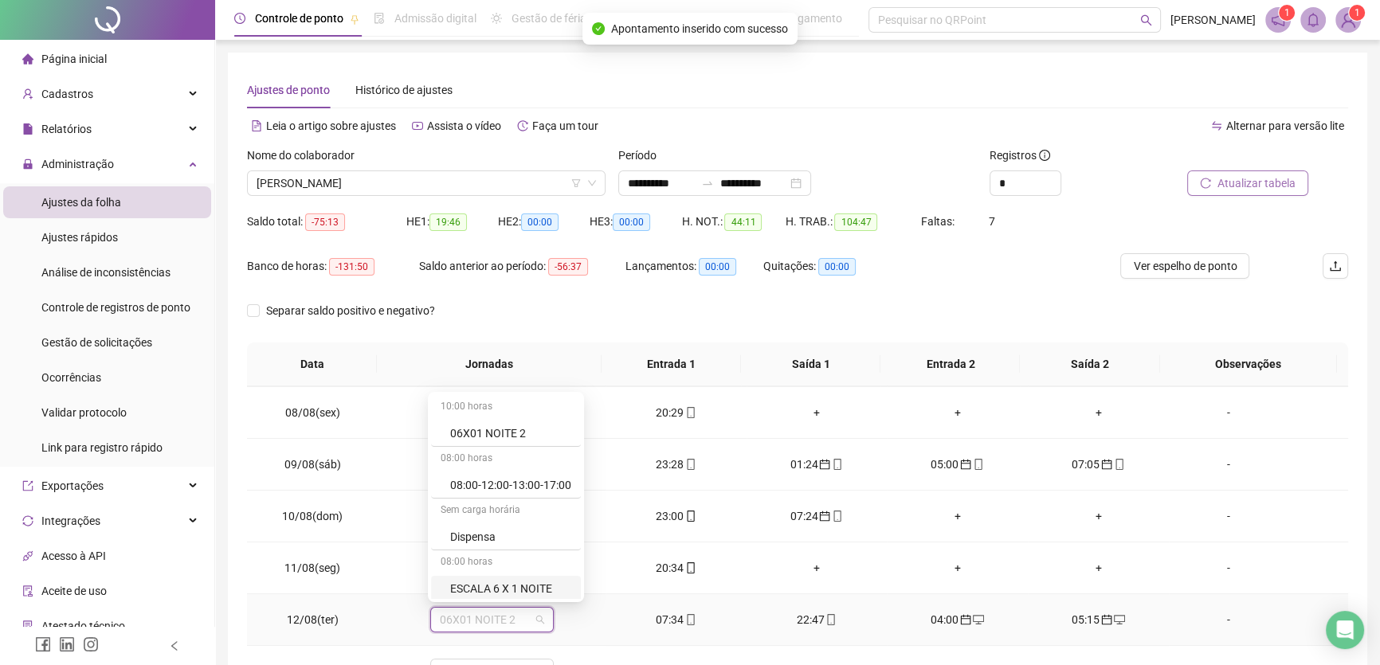
click at [536, 590] on div "ESCALA 6 X 1 NOITE" at bounding box center [510, 589] width 121 height 18
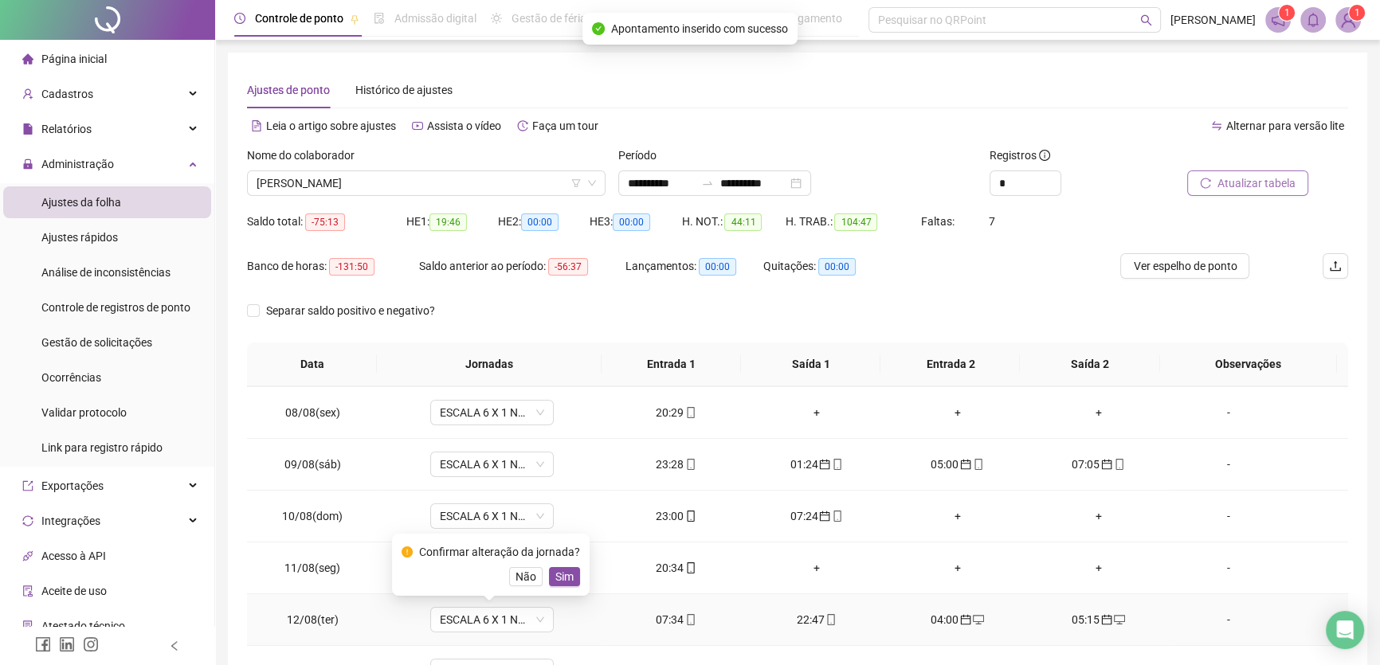
click at [559, 566] on div "Confirmar alteração da jornada? Não Sim" at bounding box center [491, 565] width 179 height 43
click at [559, 572] on span "Sim" at bounding box center [564, 577] width 18 height 18
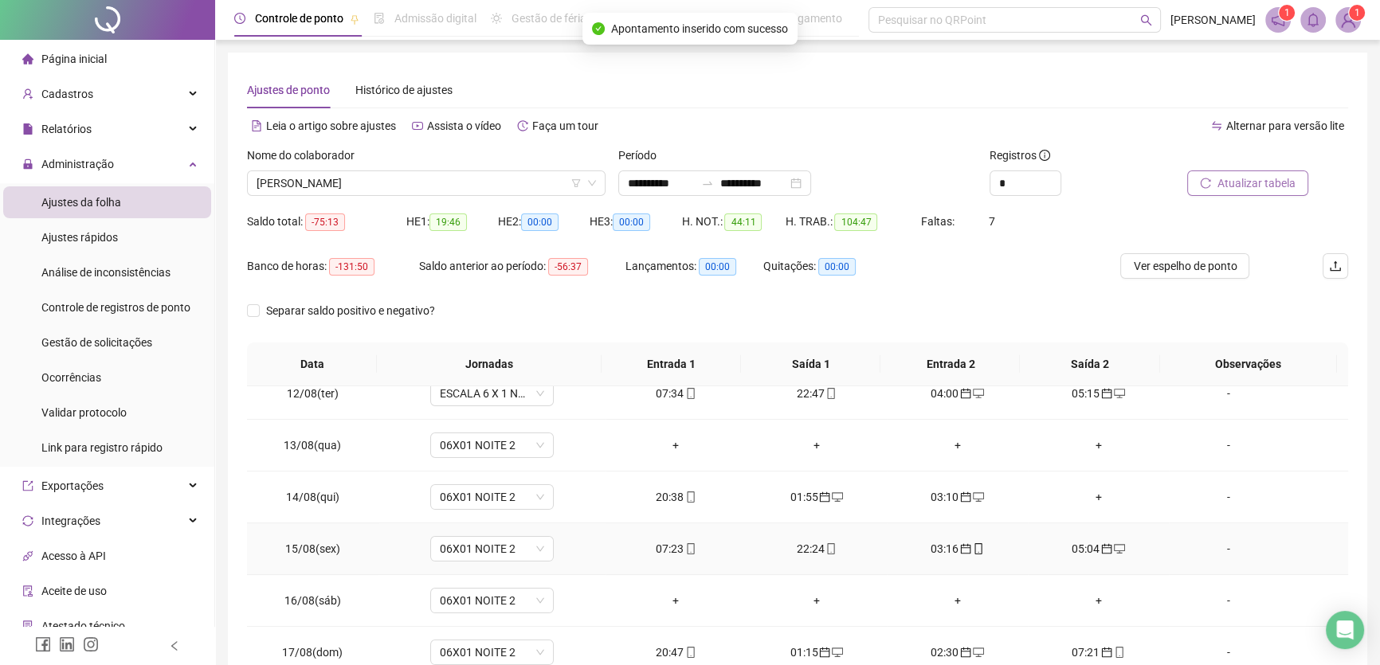
scroll to position [590, 0]
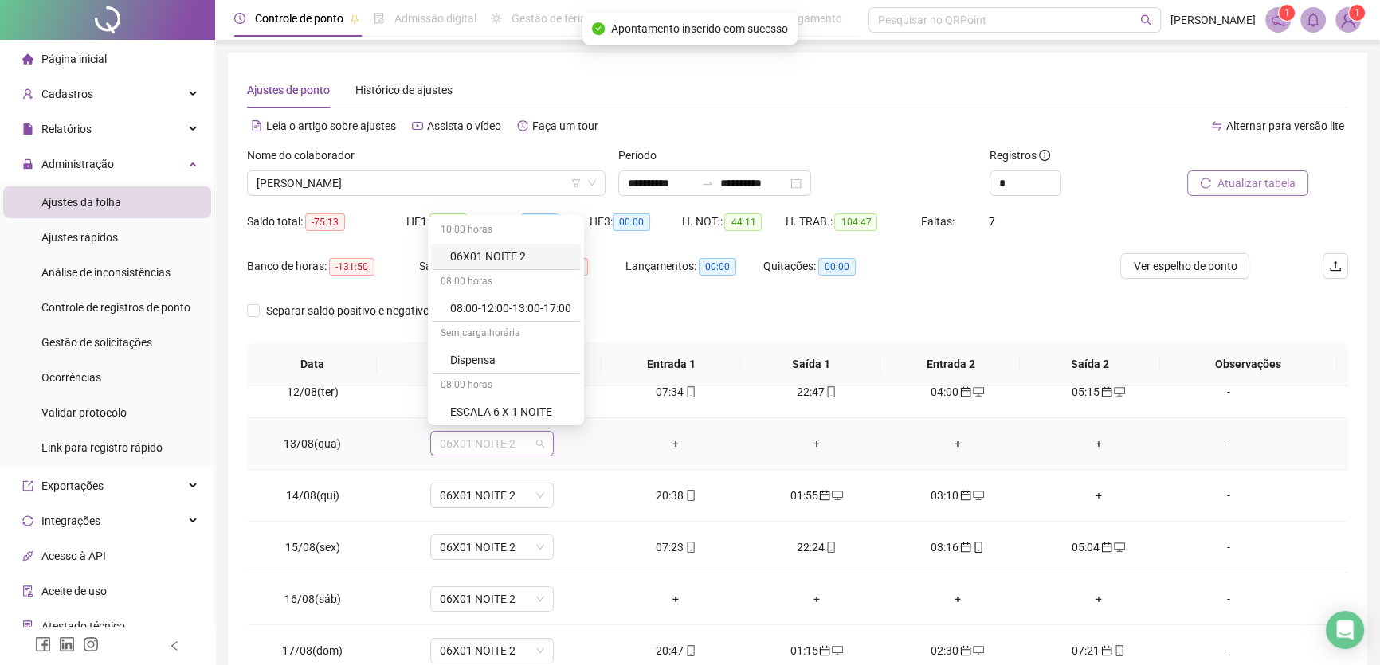
click at [534, 438] on span "06X01 NOITE 2" at bounding box center [492, 444] width 104 height 24
click at [532, 413] on div "ESCALA 6 X 1 NOITE" at bounding box center [510, 412] width 121 height 18
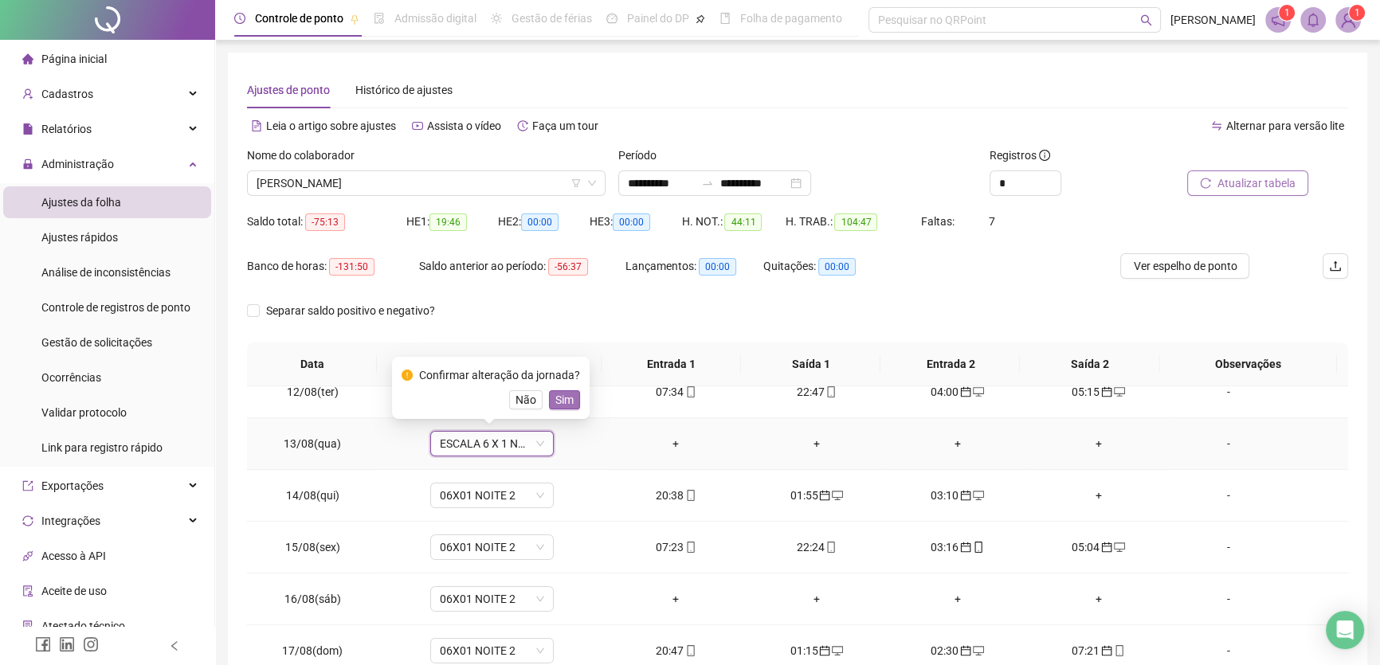
click at [564, 402] on span "Sim" at bounding box center [564, 400] width 18 height 18
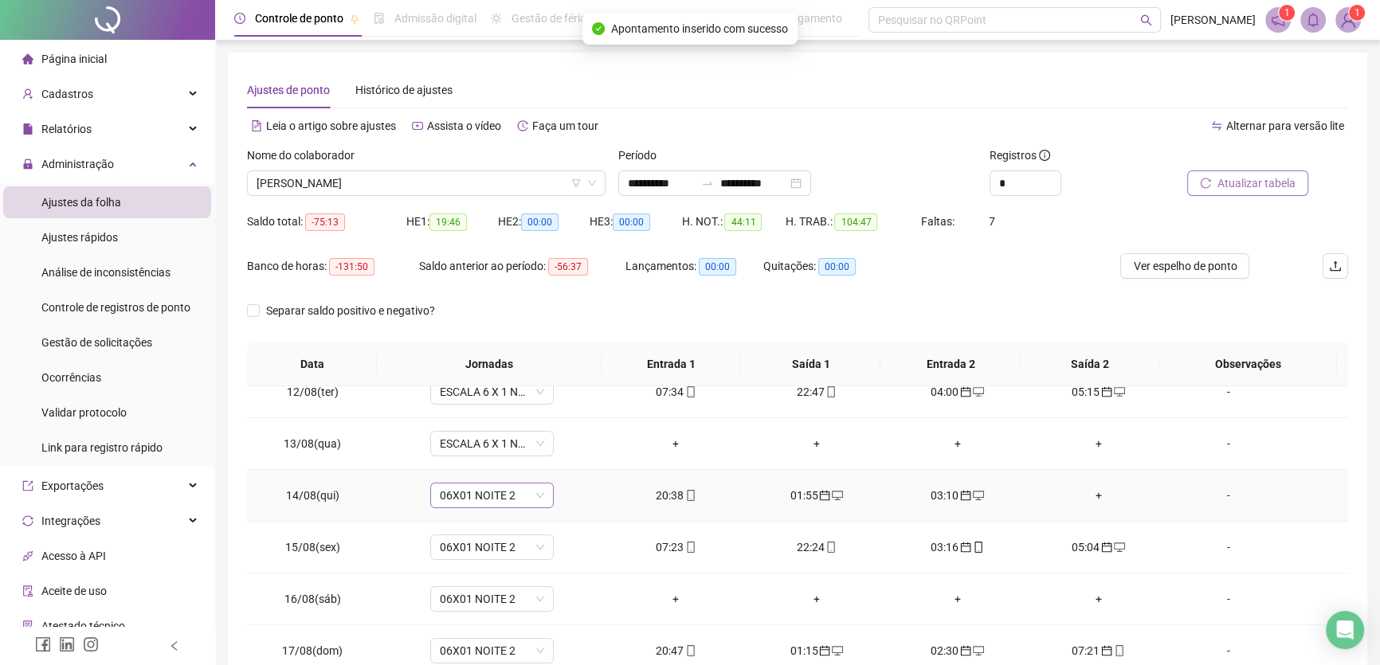
click at [526, 496] on span "06X01 NOITE 2" at bounding box center [492, 496] width 104 height 24
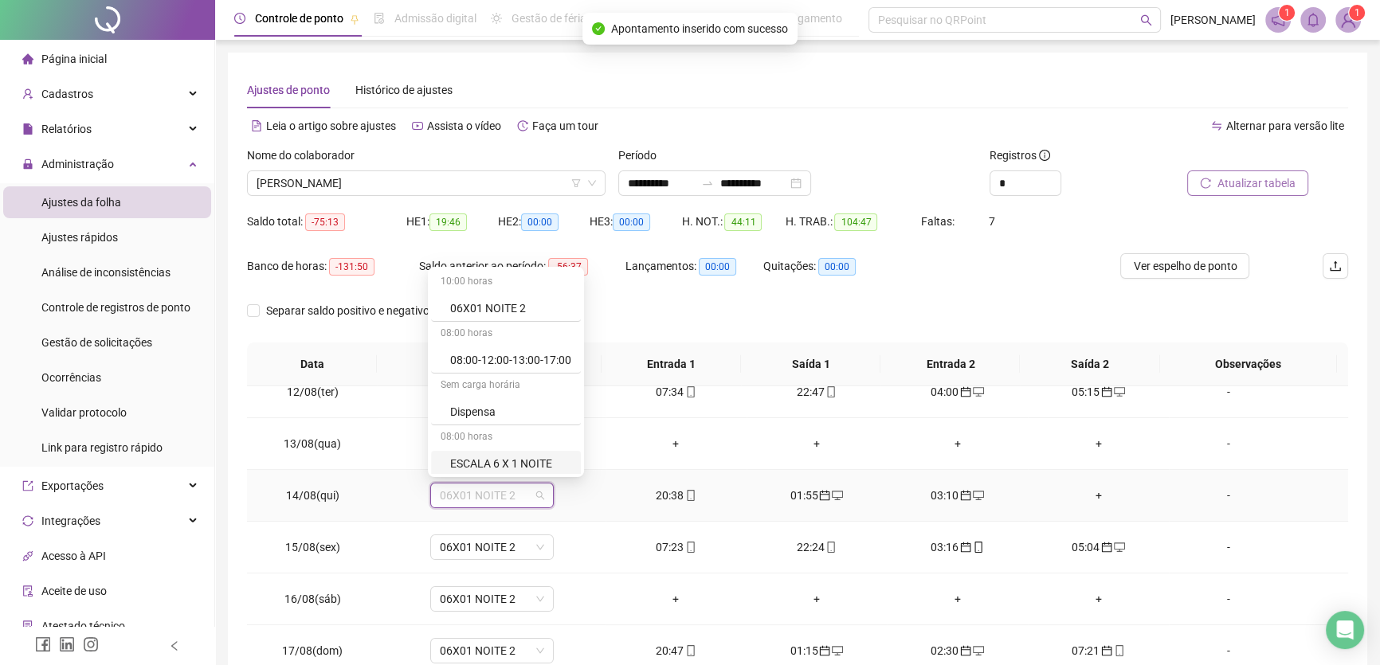
click at [535, 455] on div "ESCALA 6 X 1 NOITE" at bounding box center [510, 464] width 121 height 18
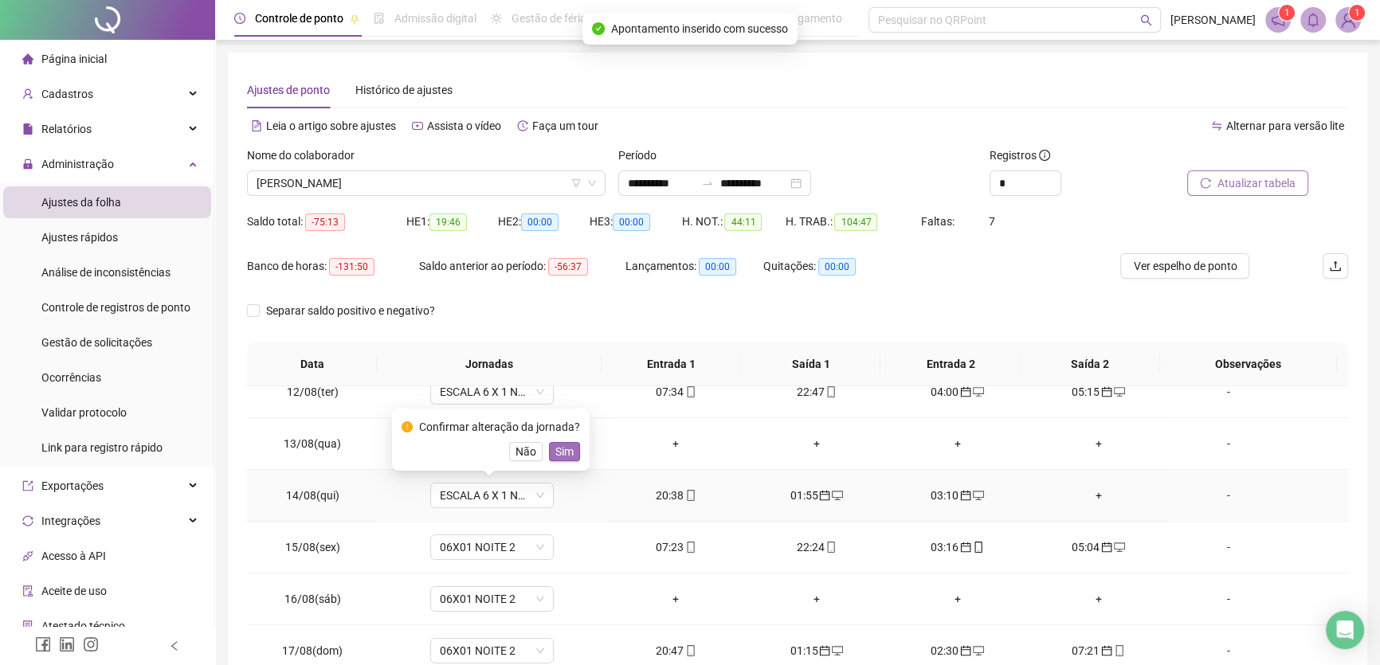
click at [555, 452] on span "Sim" at bounding box center [564, 452] width 18 height 18
click at [519, 548] on span "06X01 NOITE 2" at bounding box center [492, 548] width 104 height 24
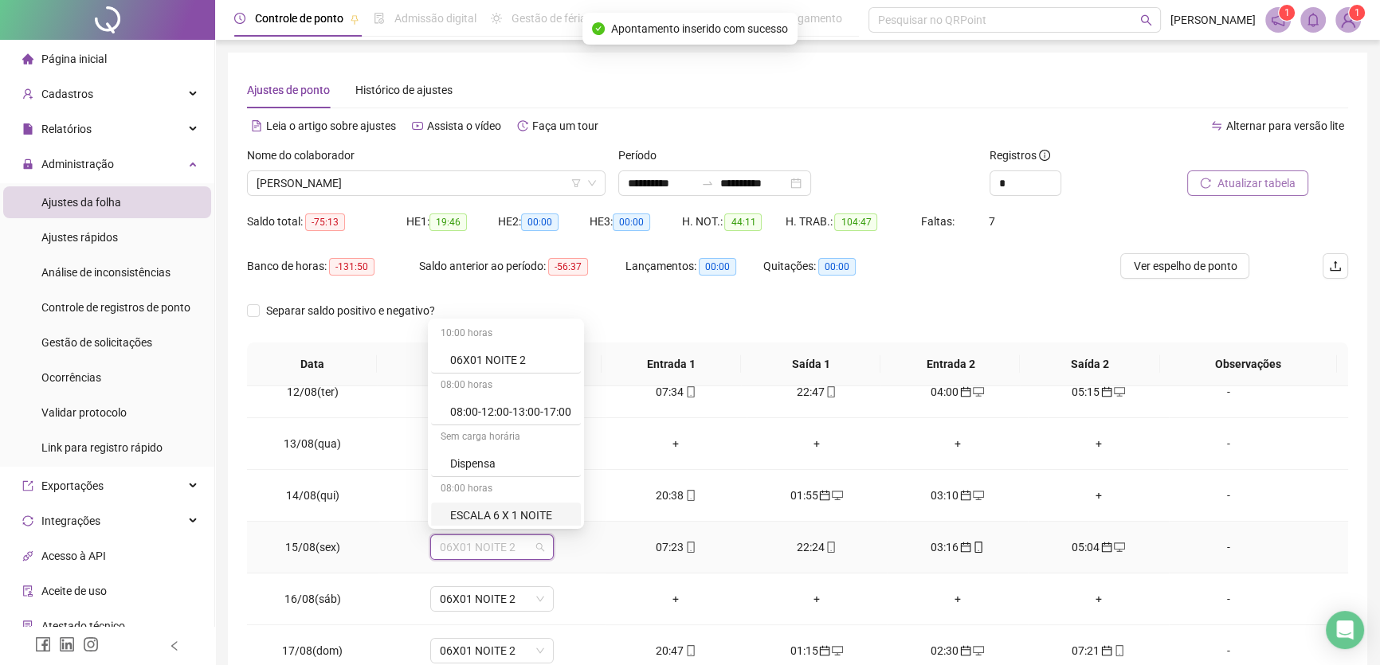
click at [544, 516] on div "ESCALA 6 X 1 NOITE" at bounding box center [510, 516] width 121 height 18
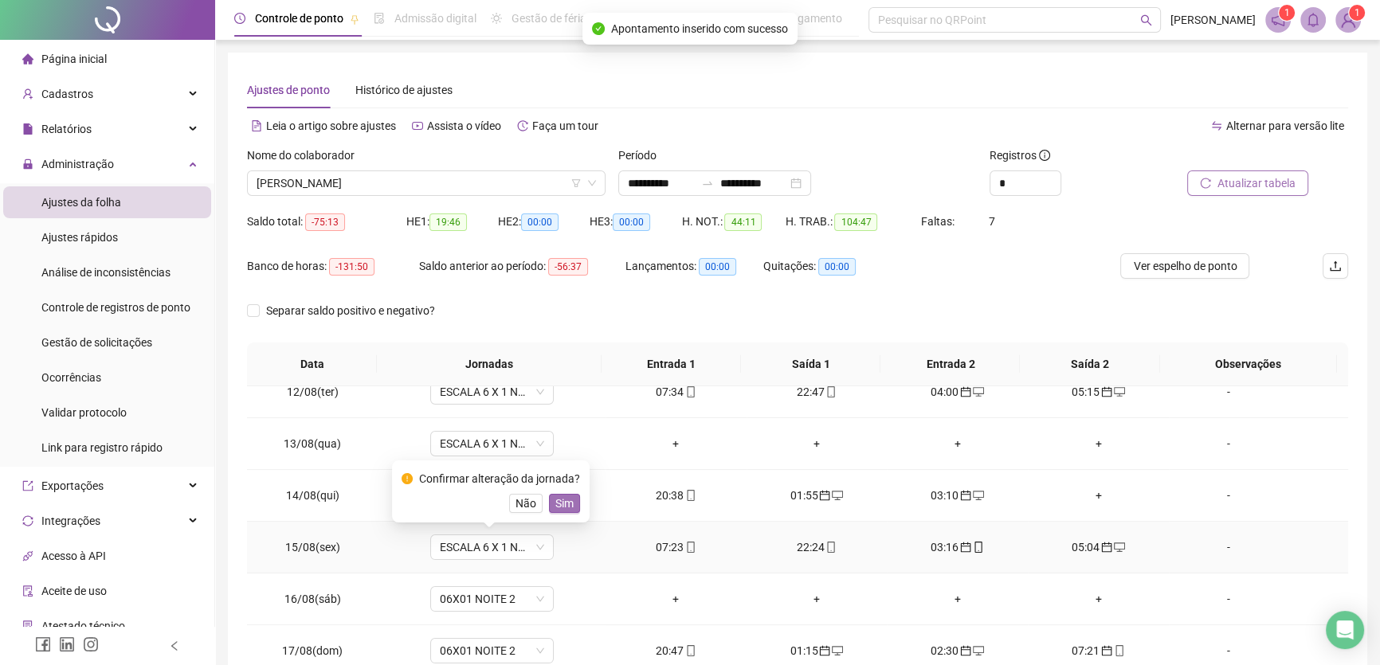
click at [559, 501] on span "Sim" at bounding box center [564, 504] width 18 height 18
click at [520, 598] on span "06X01 NOITE 2" at bounding box center [492, 599] width 104 height 24
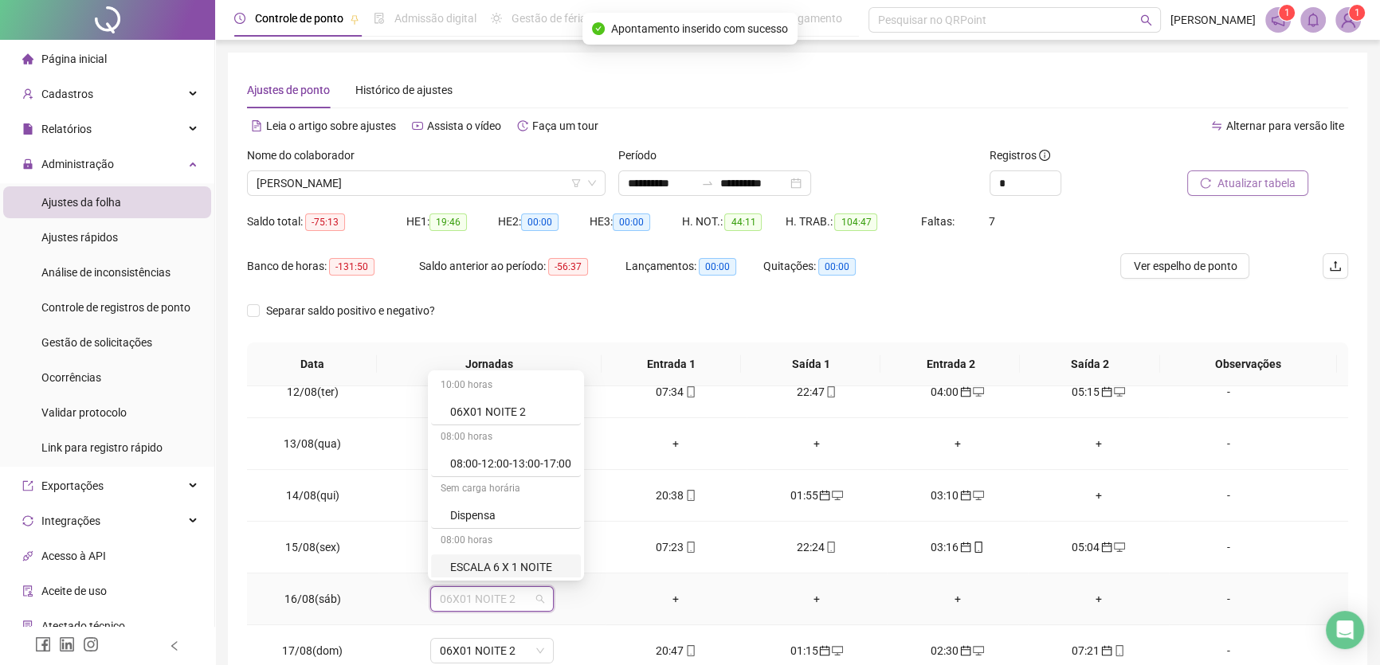
click at [533, 568] on div "ESCALA 6 X 1 NOITE" at bounding box center [510, 568] width 121 height 18
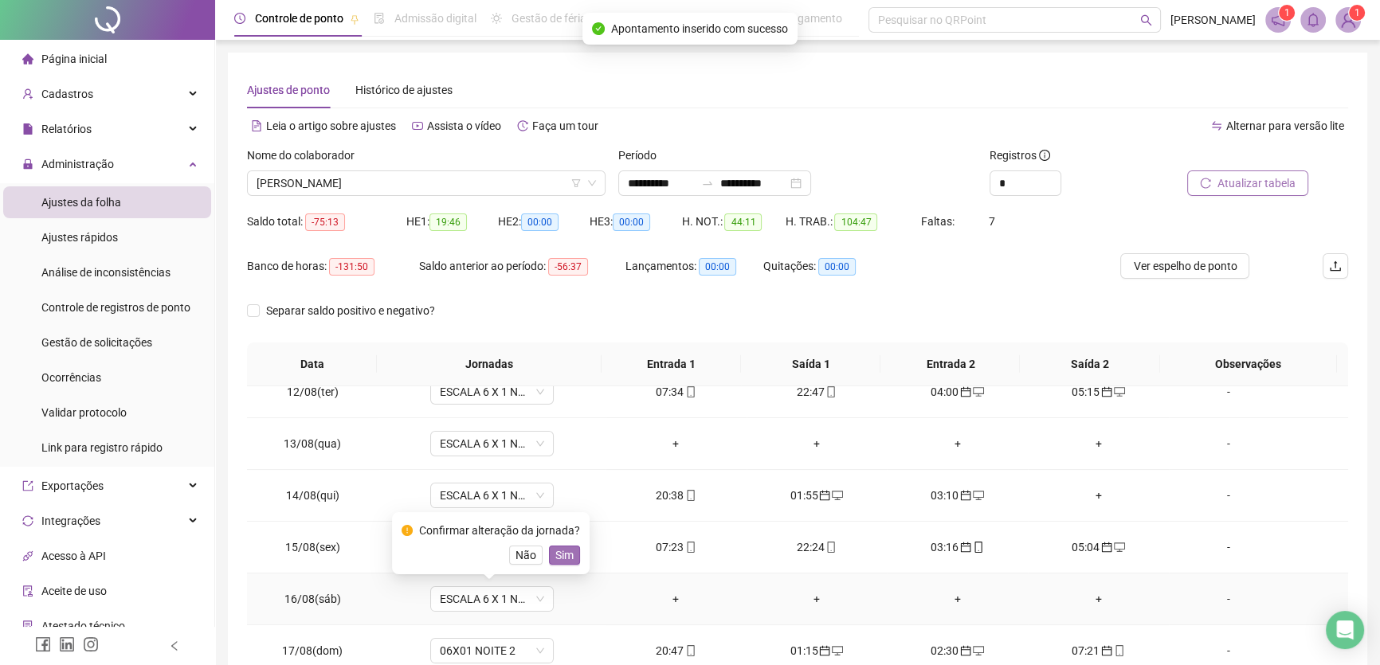
click at [565, 547] on span "Sim" at bounding box center [564, 556] width 18 height 18
click at [525, 647] on span "06X01 NOITE 2" at bounding box center [492, 651] width 104 height 24
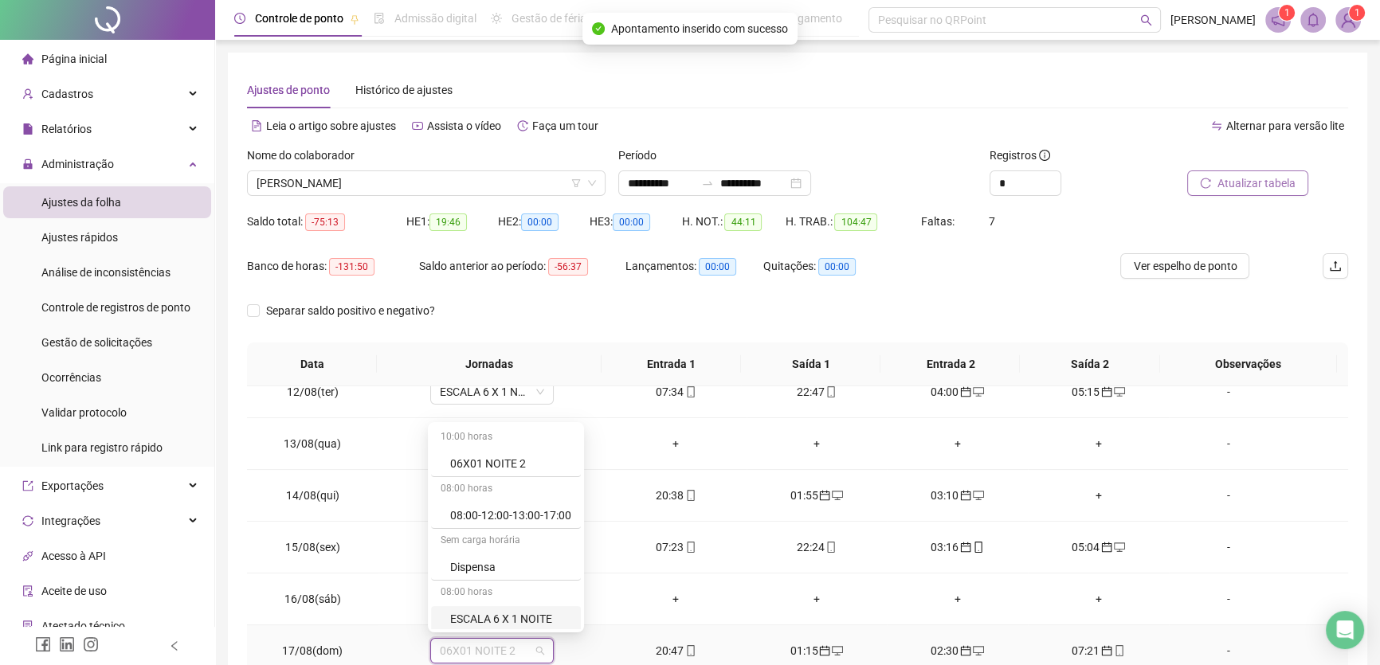
click at [541, 620] on div "ESCALA 6 X 1 NOITE" at bounding box center [510, 619] width 121 height 18
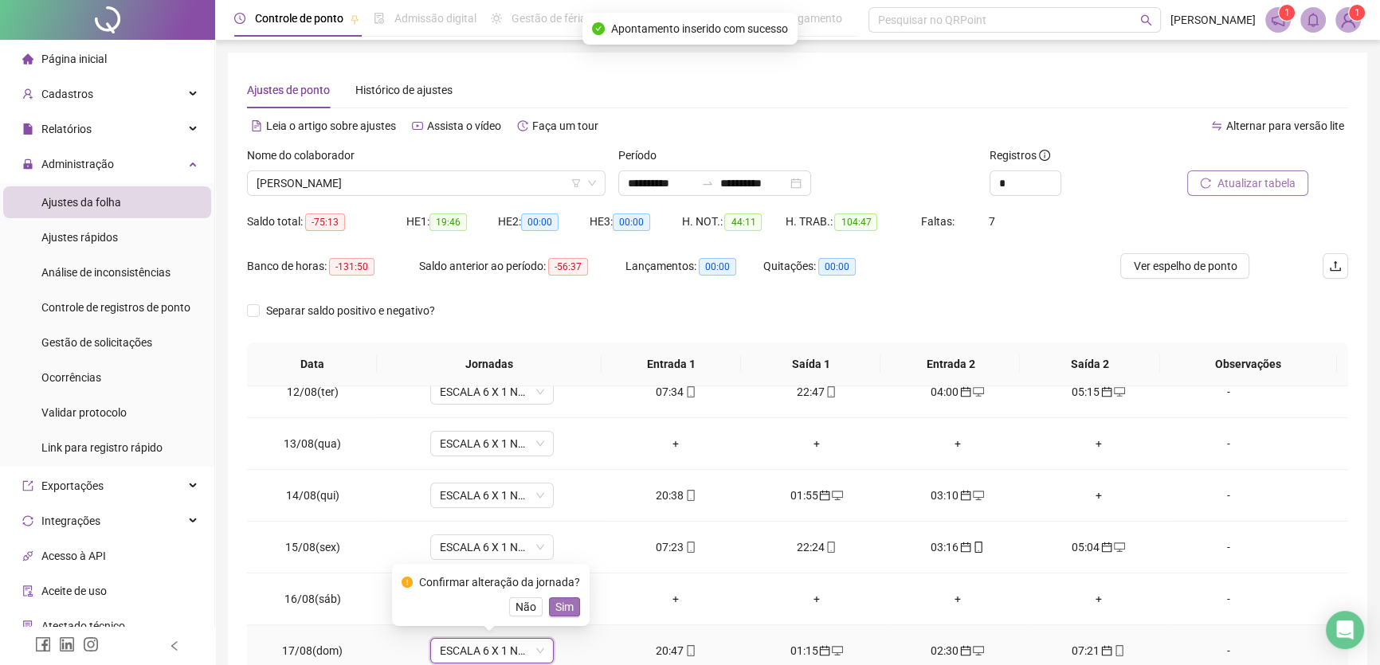
click at [562, 603] on span "Sim" at bounding box center [564, 608] width 18 height 18
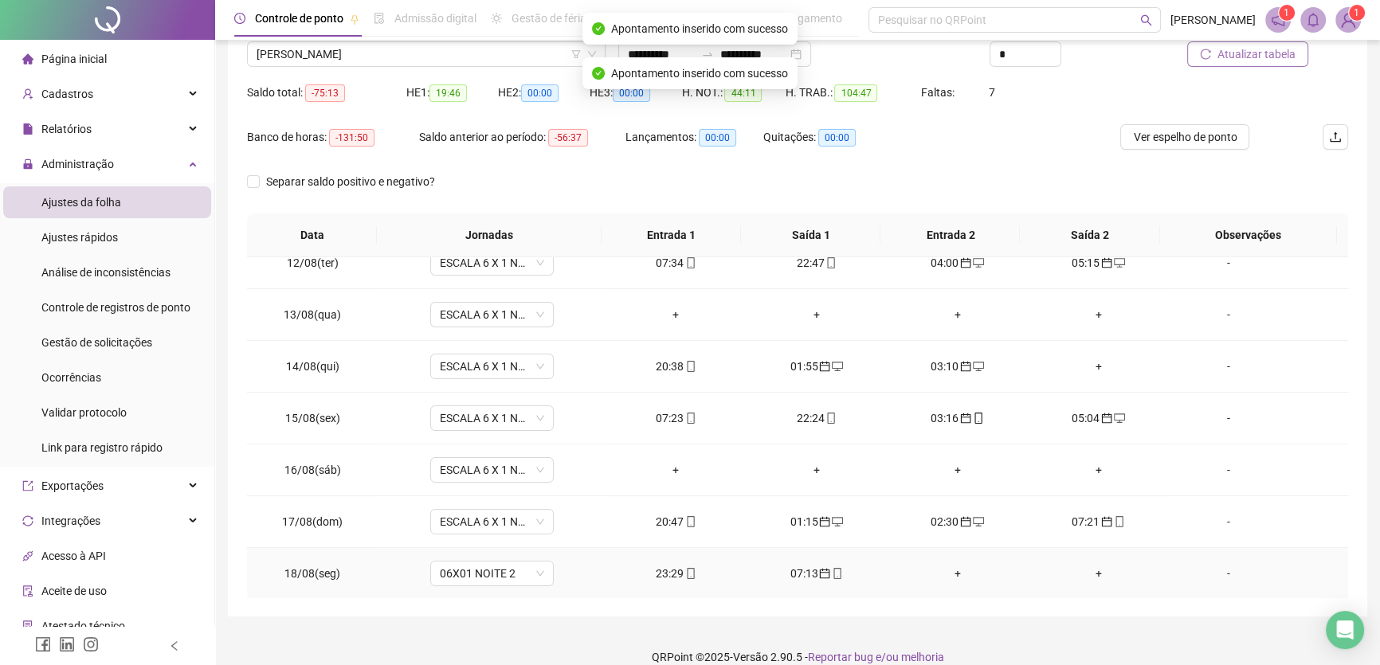
scroll to position [148, 0]
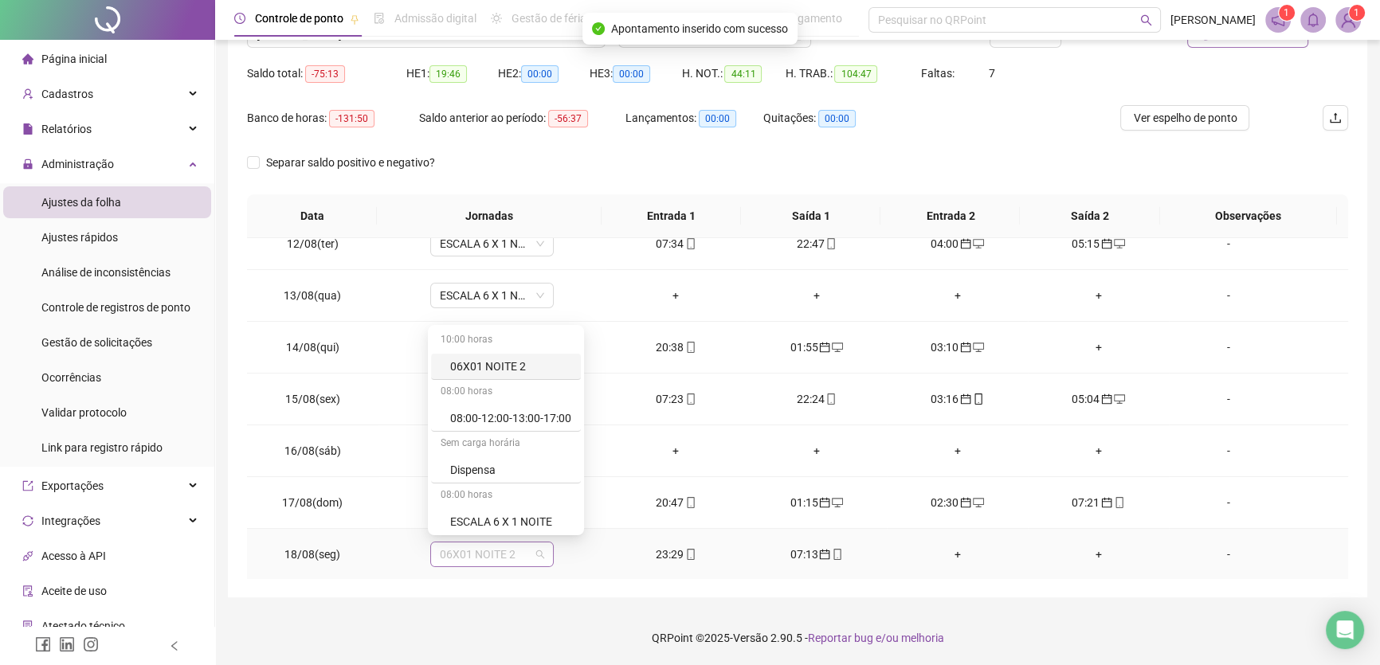
click at [539, 546] on span "06X01 NOITE 2" at bounding box center [492, 555] width 104 height 24
click at [534, 516] on div "ESCALA 6 X 1 NOITE" at bounding box center [510, 522] width 121 height 18
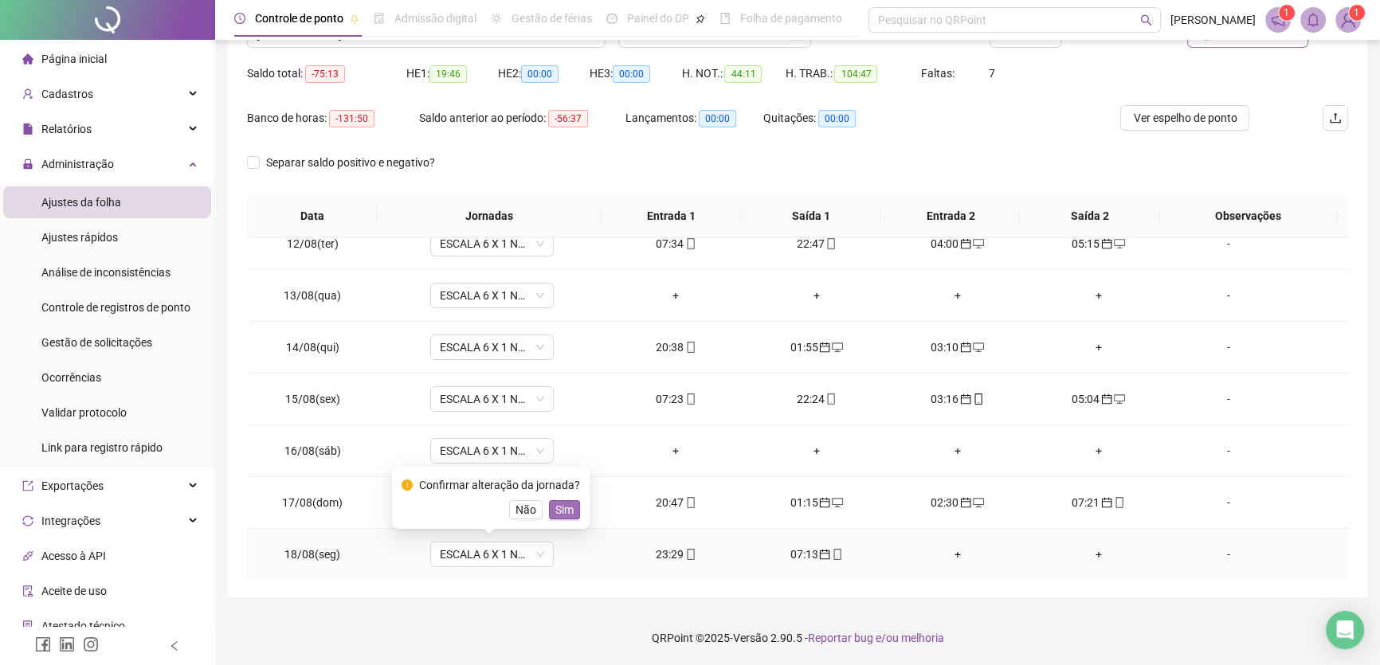
click at [561, 512] on span "Sim" at bounding box center [564, 510] width 18 height 18
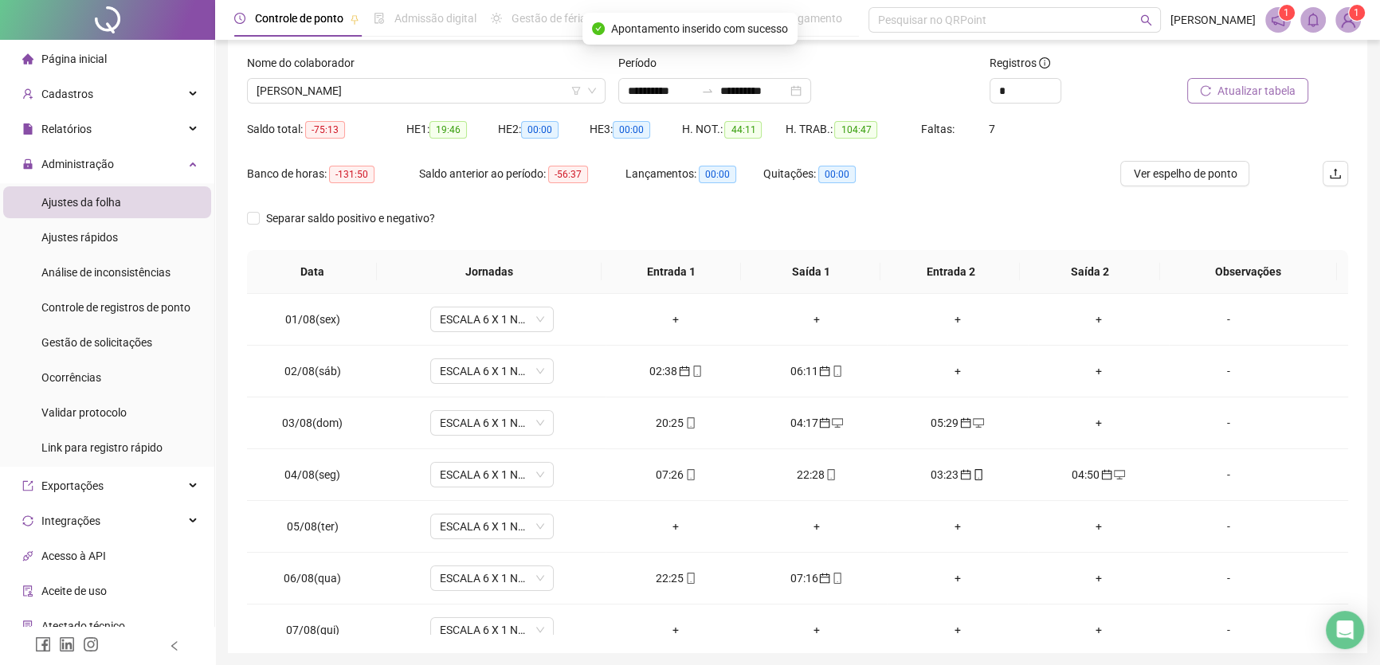
scroll to position [76, 0]
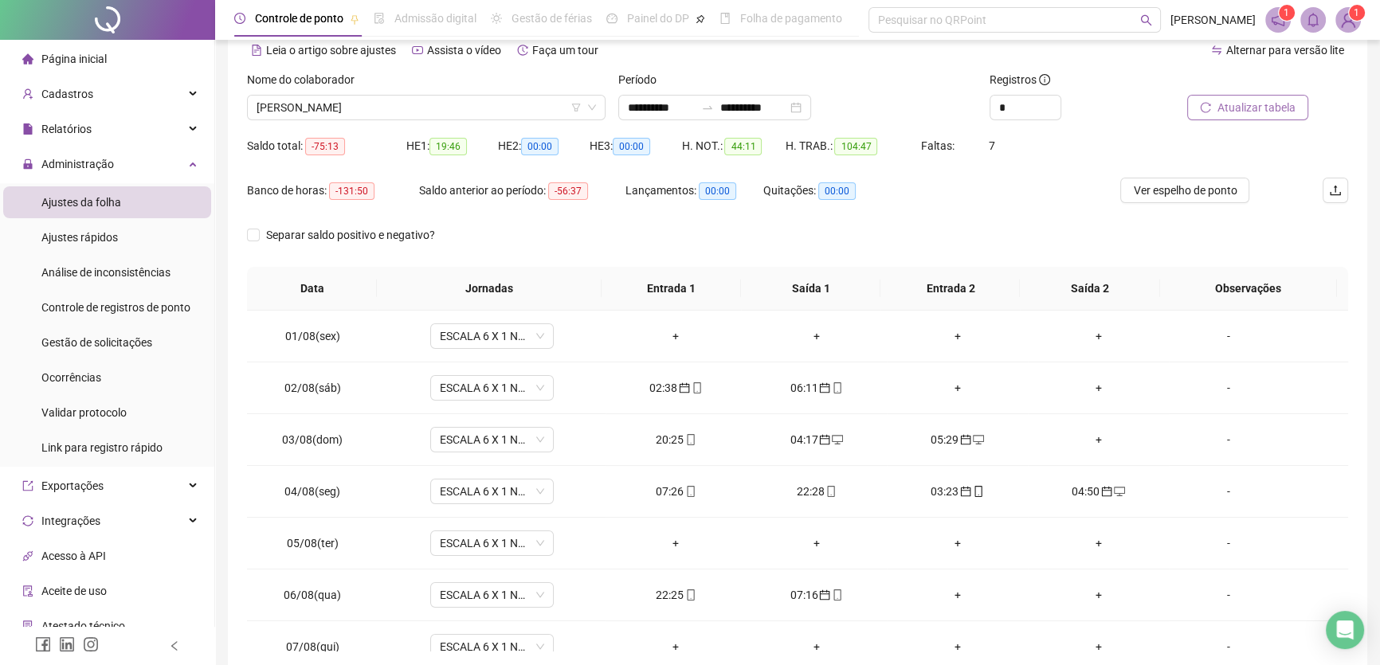
click at [1247, 108] on span "Atualizar tabela" at bounding box center [1257, 108] width 78 height 18
click at [677, 489] on div "07:26" at bounding box center [676, 492] width 116 height 18
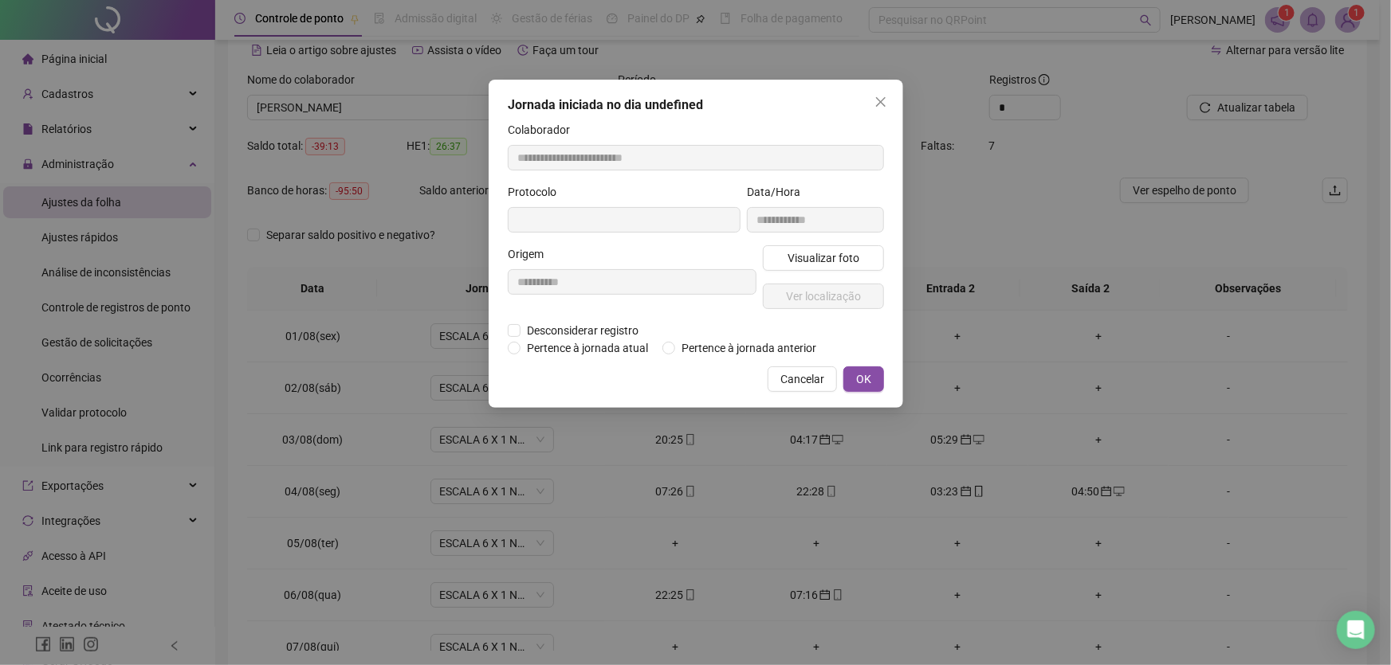
type input "**********"
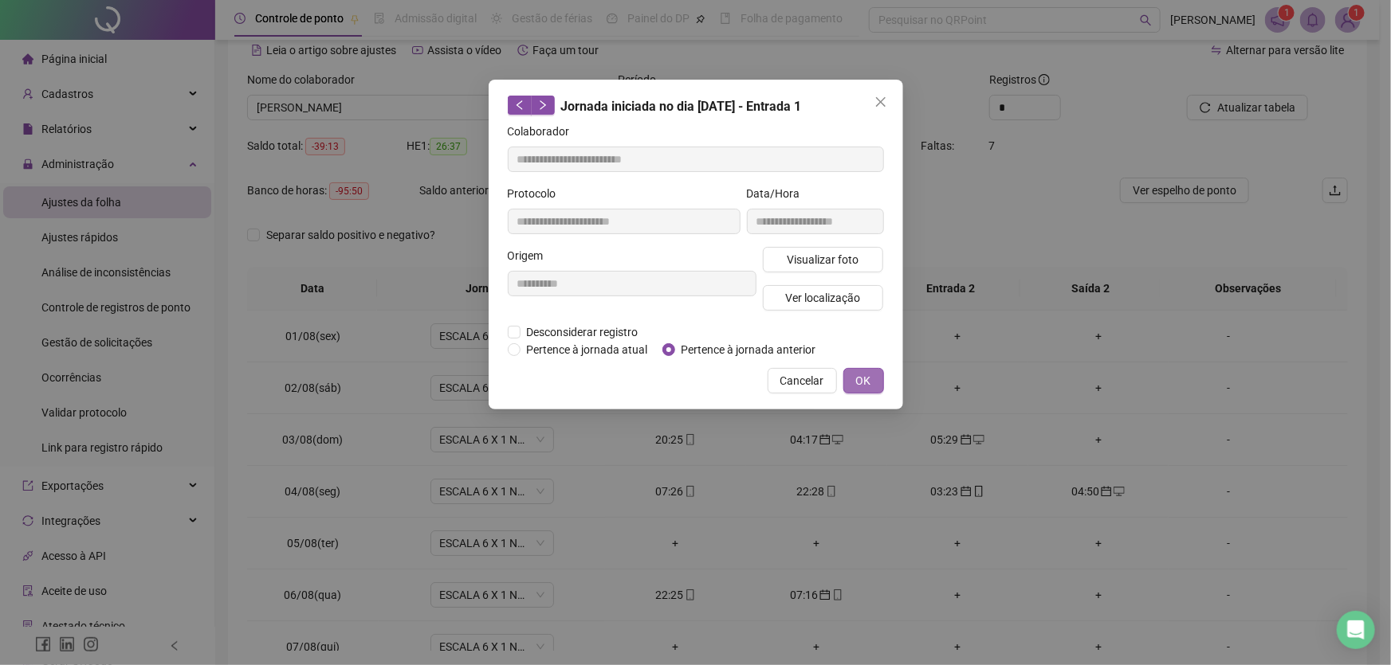
click at [853, 369] on button "OK" at bounding box center [863, 381] width 41 height 26
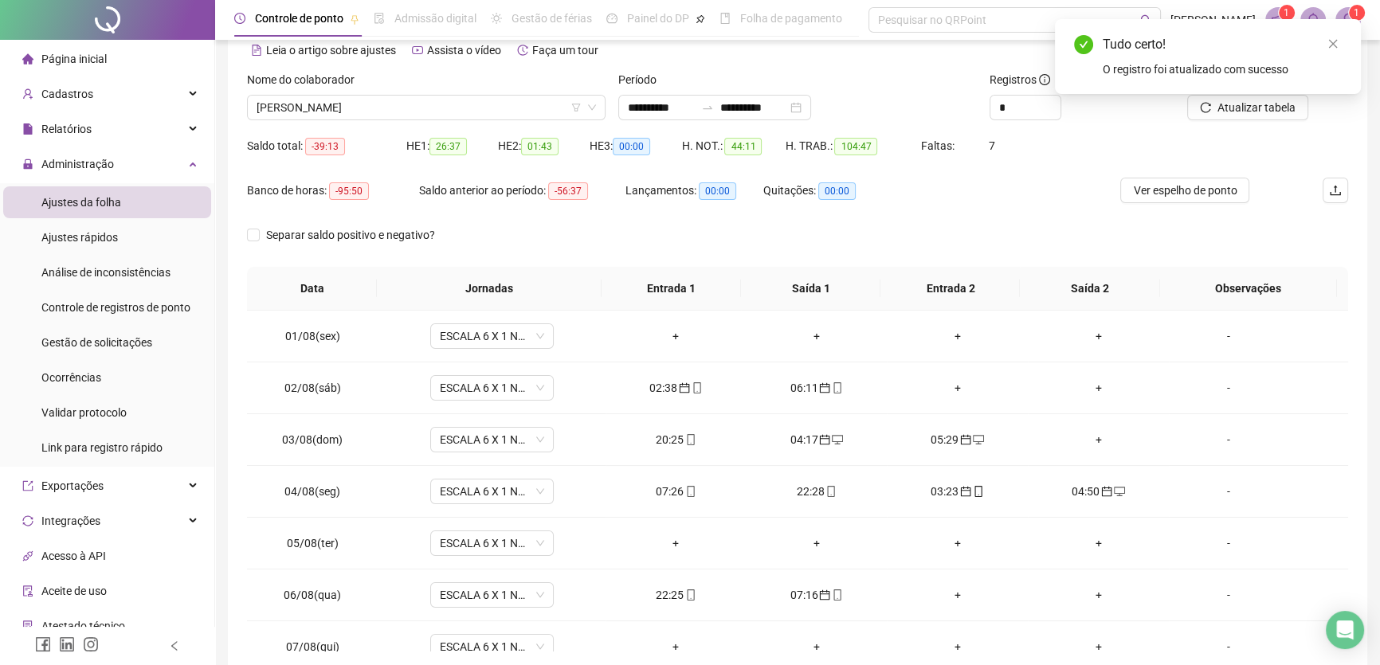
click at [1249, 94] on div "Tudo certo! O registro foi atualizado com sucesso" at bounding box center [1208, 56] width 306 height 75
click at [1331, 45] on icon "close" at bounding box center [1333, 44] width 9 height 9
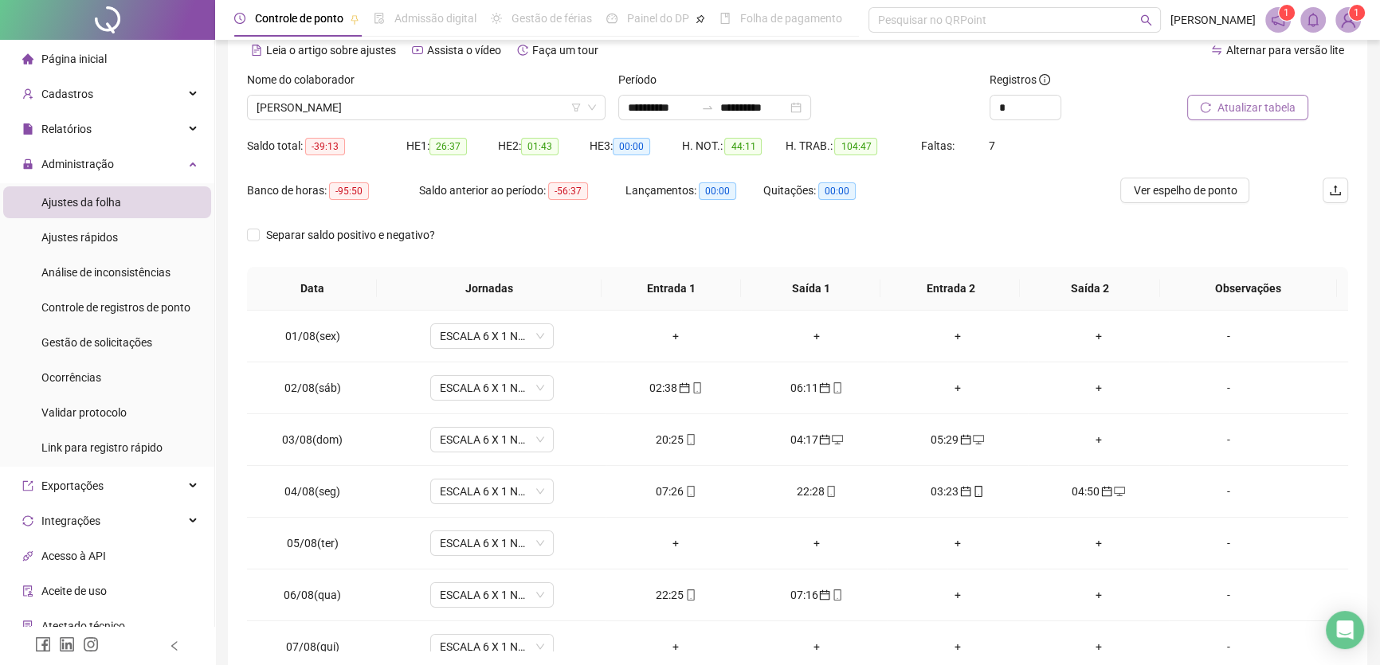
click at [1260, 112] on span "Atualizar tabela" at bounding box center [1257, 108] width 78 height 18
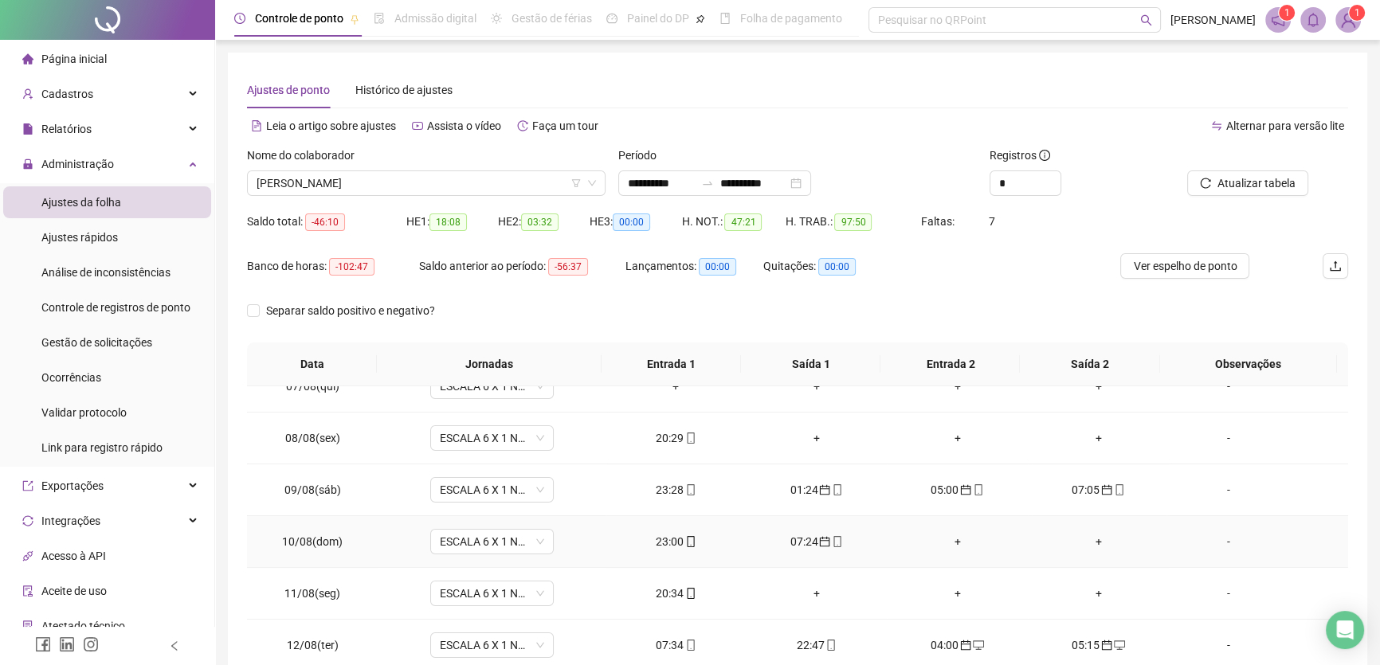
scroll to position [434, 0]
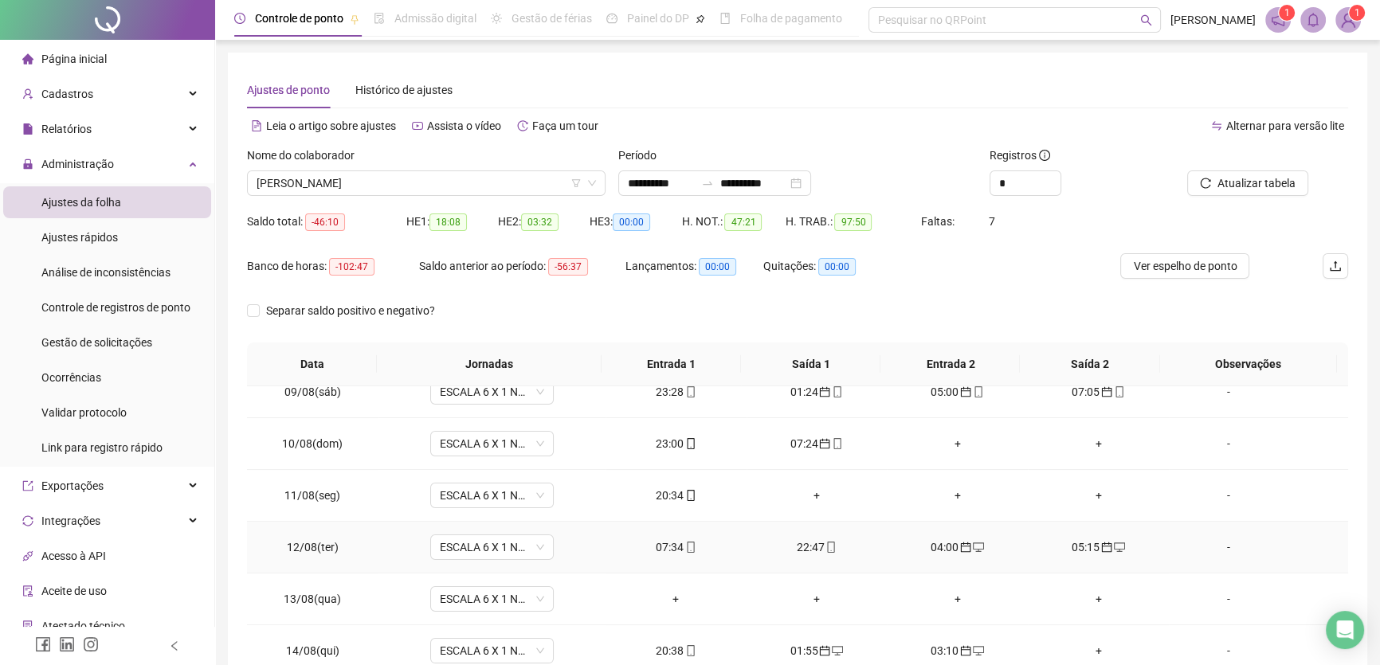
click at [665, 550] on div "07:34" at bounding box center [676, 548] width 116 height 18
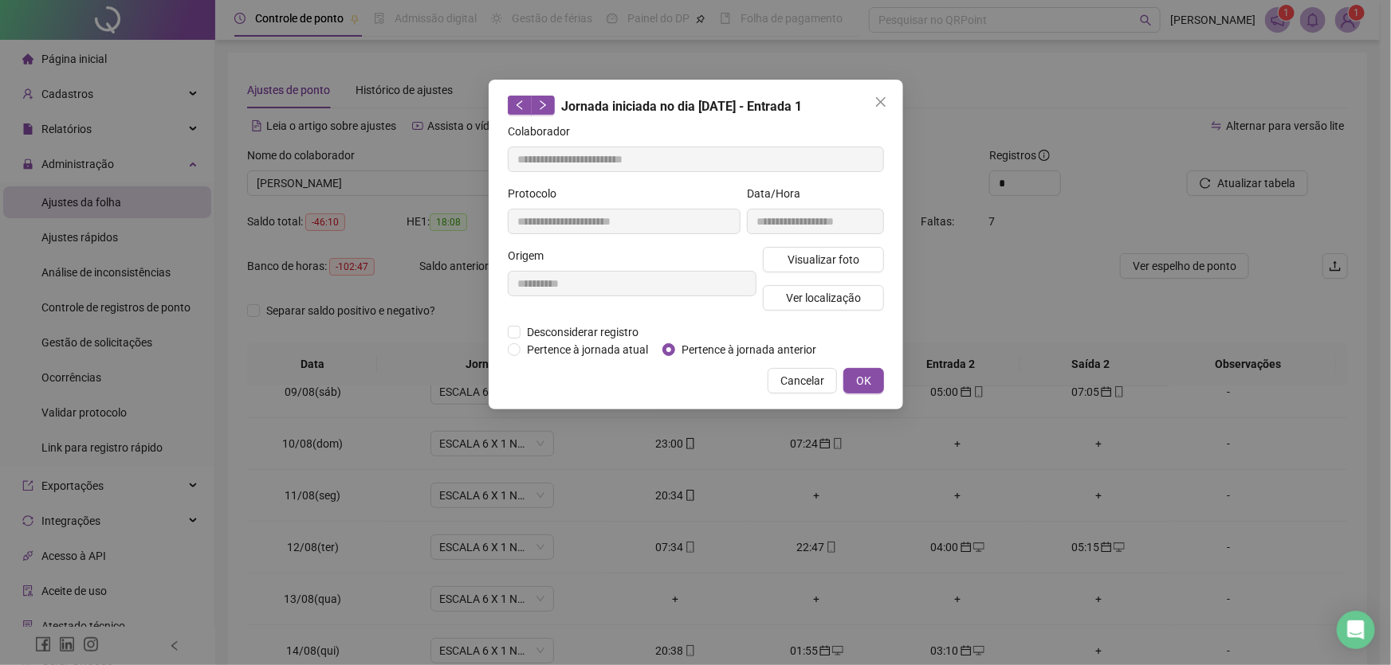
type input "**********"
click at [869, 379] on span "OK" at bounding box center [863, 381] width 15 height 18
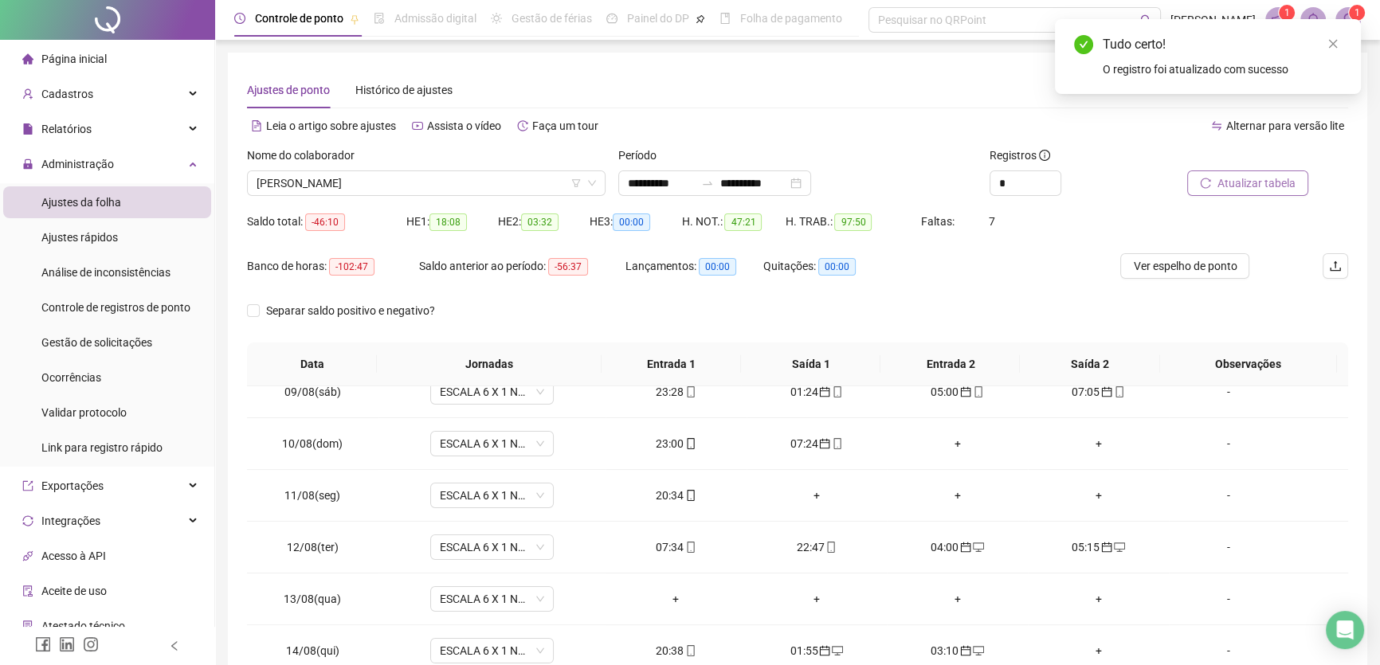
click at [1234, 178] on span "Atualizar tabela" at bounding box center [1257, 184] width 78 height 18
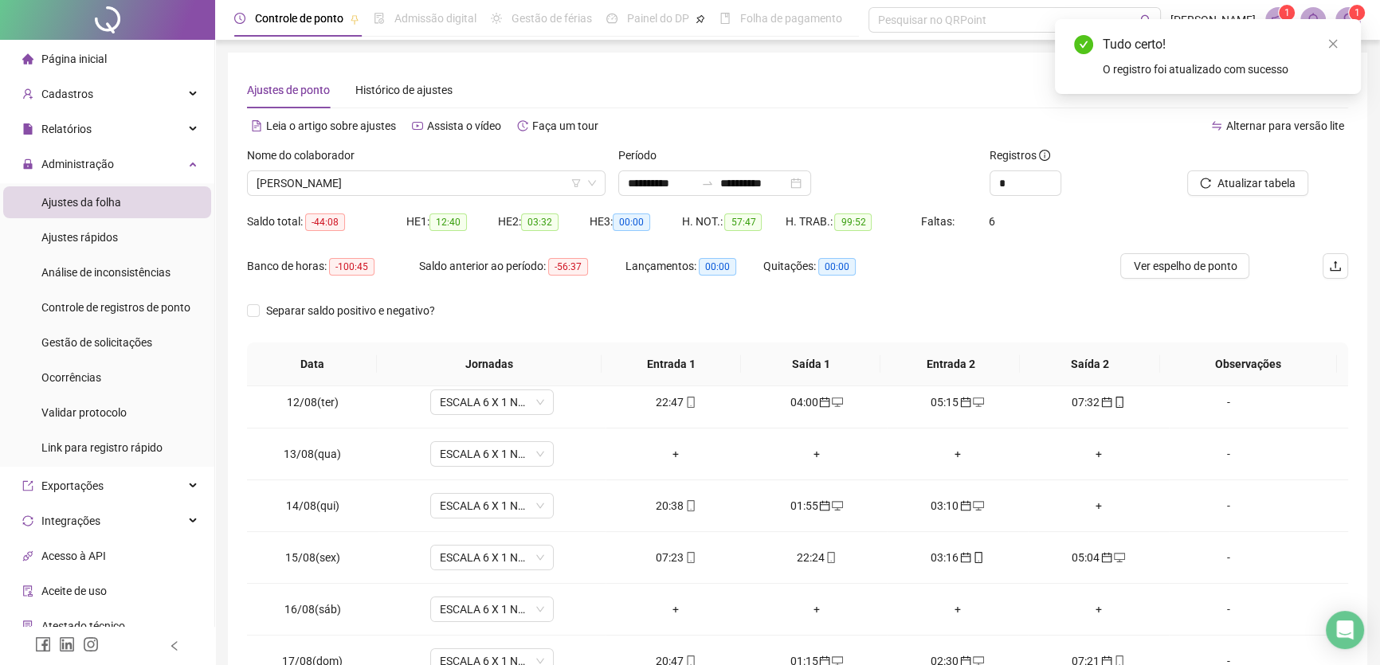
scroll to position [590, 0]
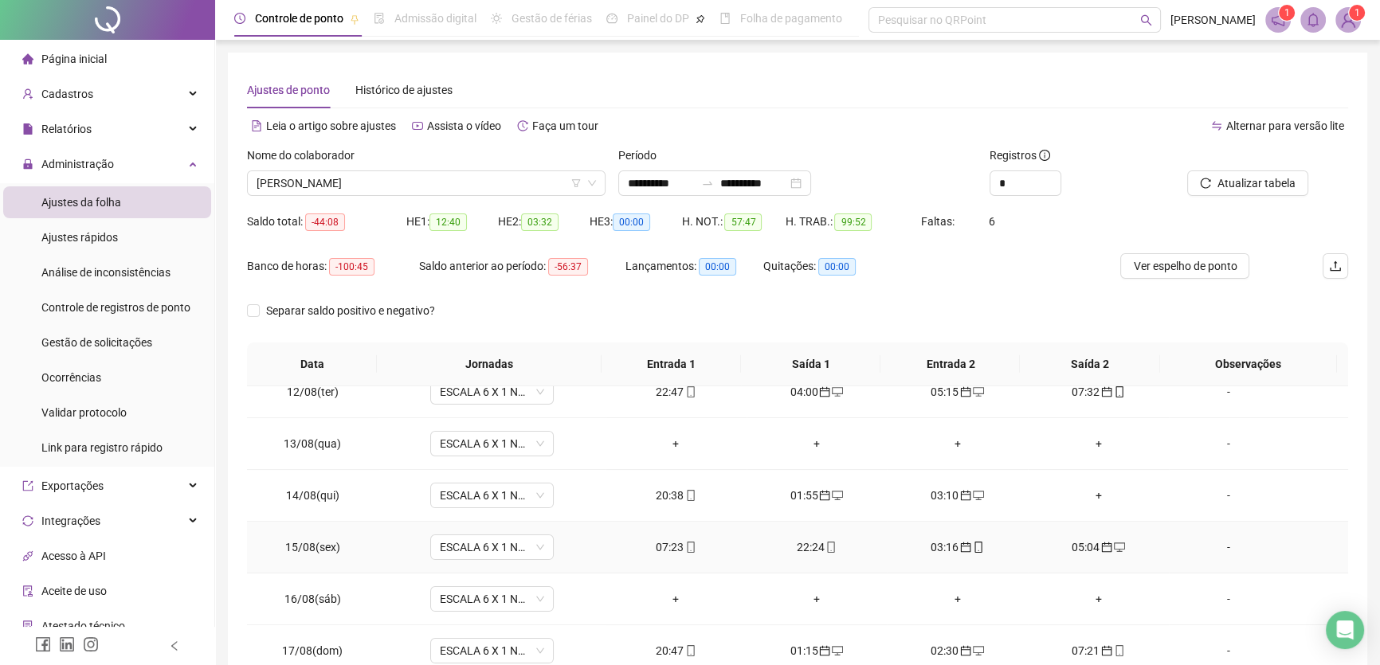
click at [661, 545] on div "07:23" at bounding box center [676, 548] width 116 height 18
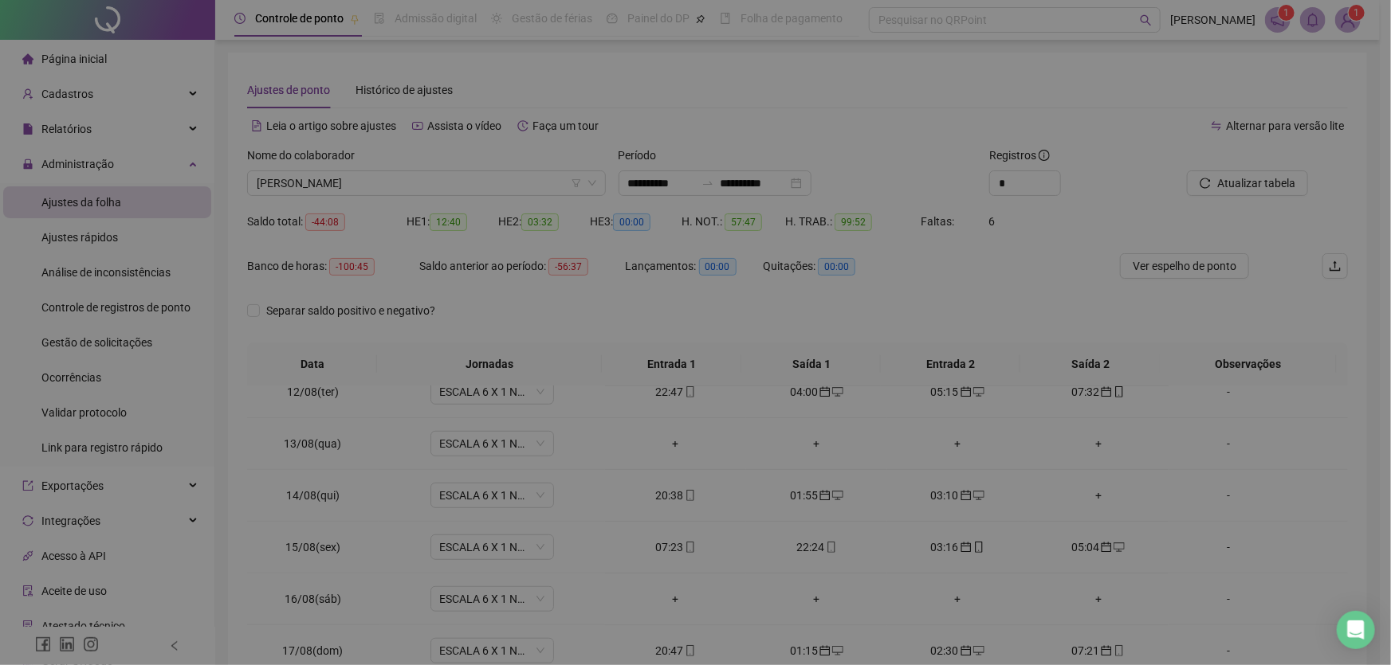
type input "**********"
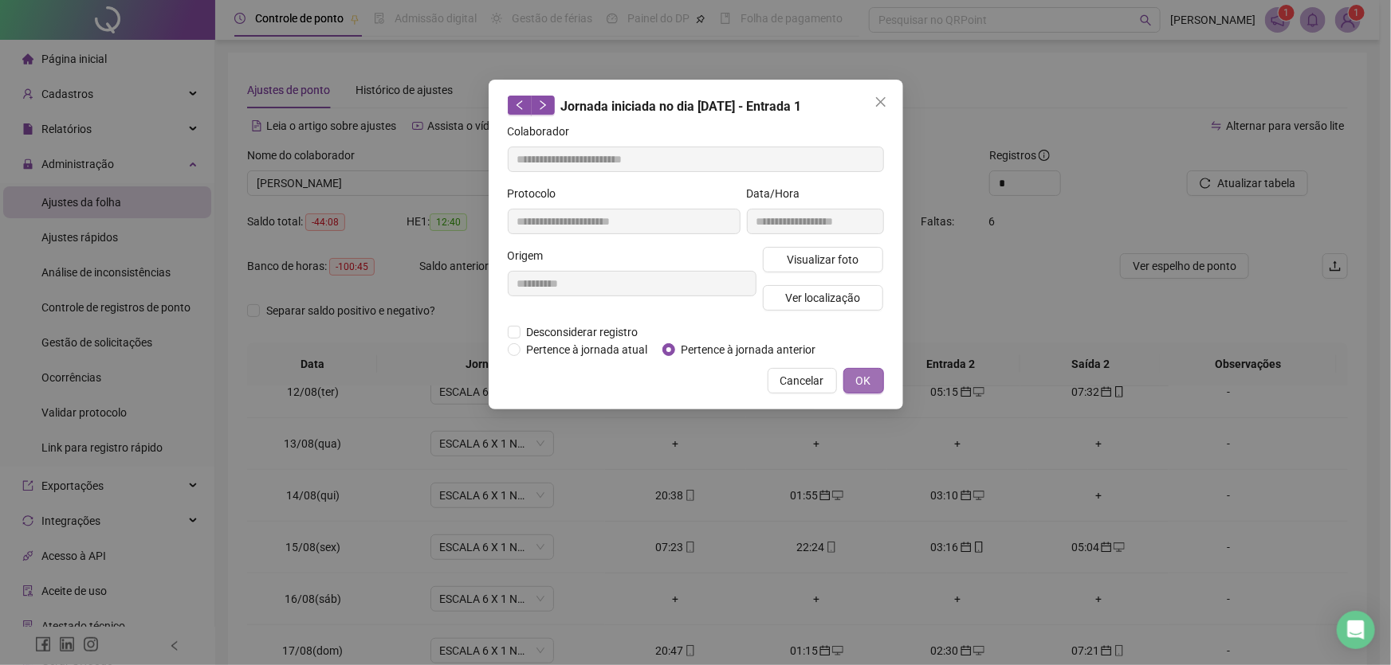
click at [866, 382] on span "OK" at bounding box center [863, 381] width 15 height 18
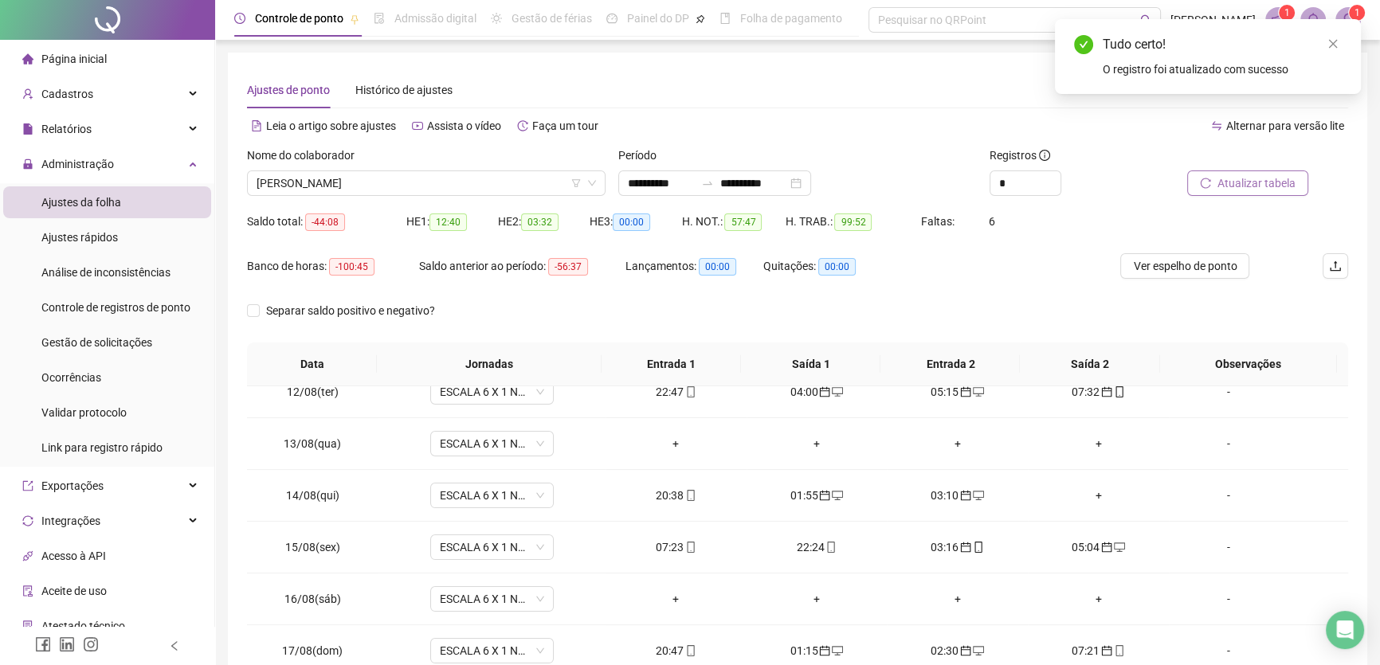
click at [1236, 175] on span "Atualizar tabela" at bounding box center [1257, 184] width 78 height 18
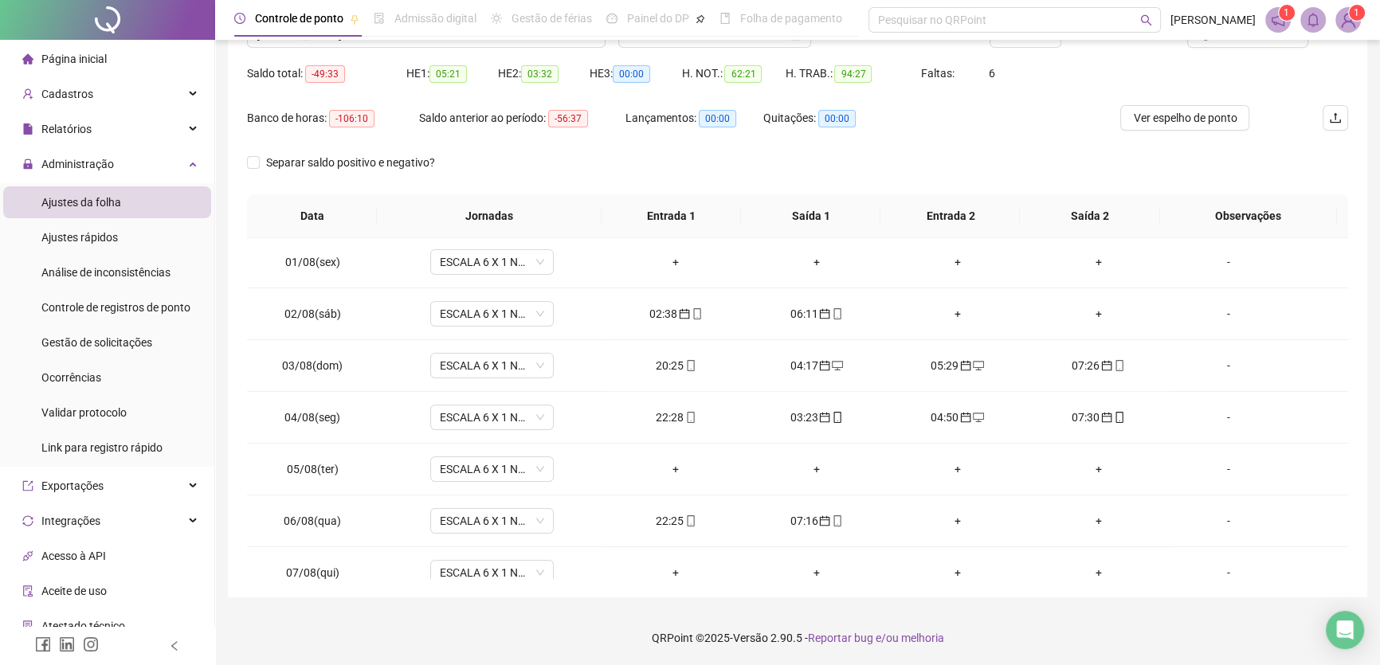
scroll to position [0, 0]
click at [526, 467] on span "ESCALA 6 X 1 NOITE" at bounding box center [492, 471] width 104 height 24
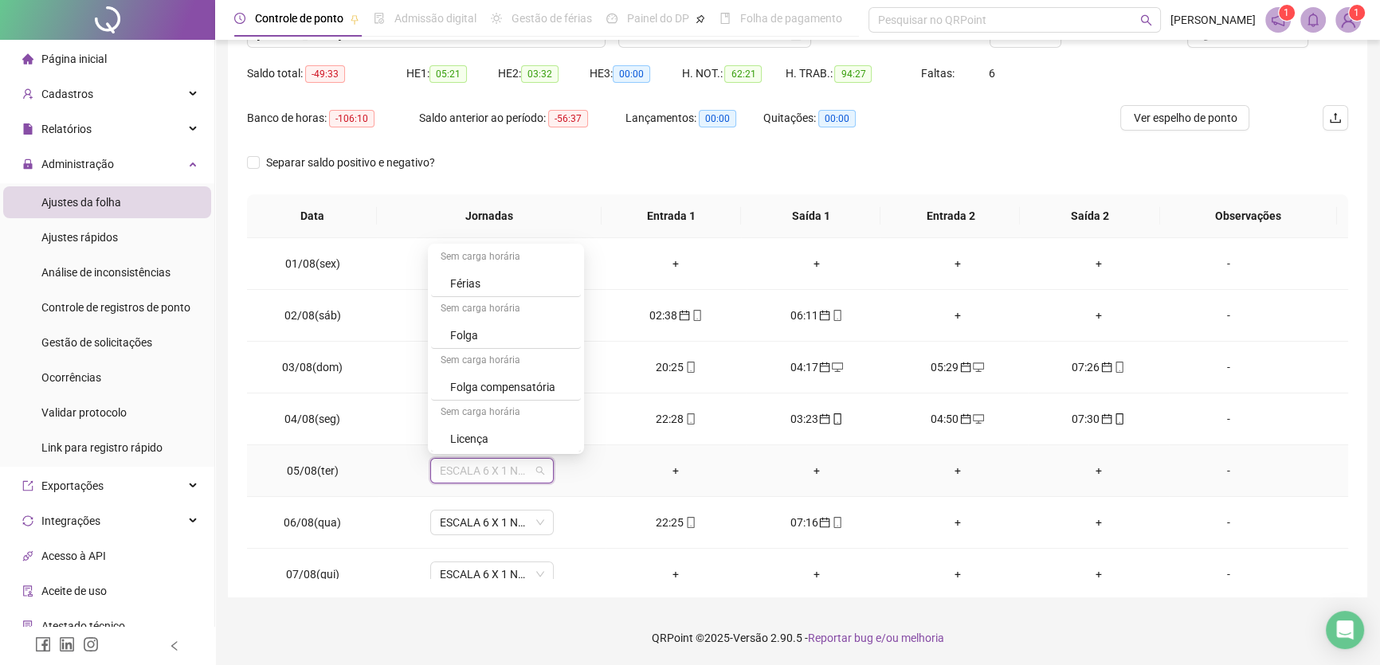
scroll to position [261, 0]
click at [534, 383] on div "Folga compensatória" at bounding box center [510, 387] width 121 height 18
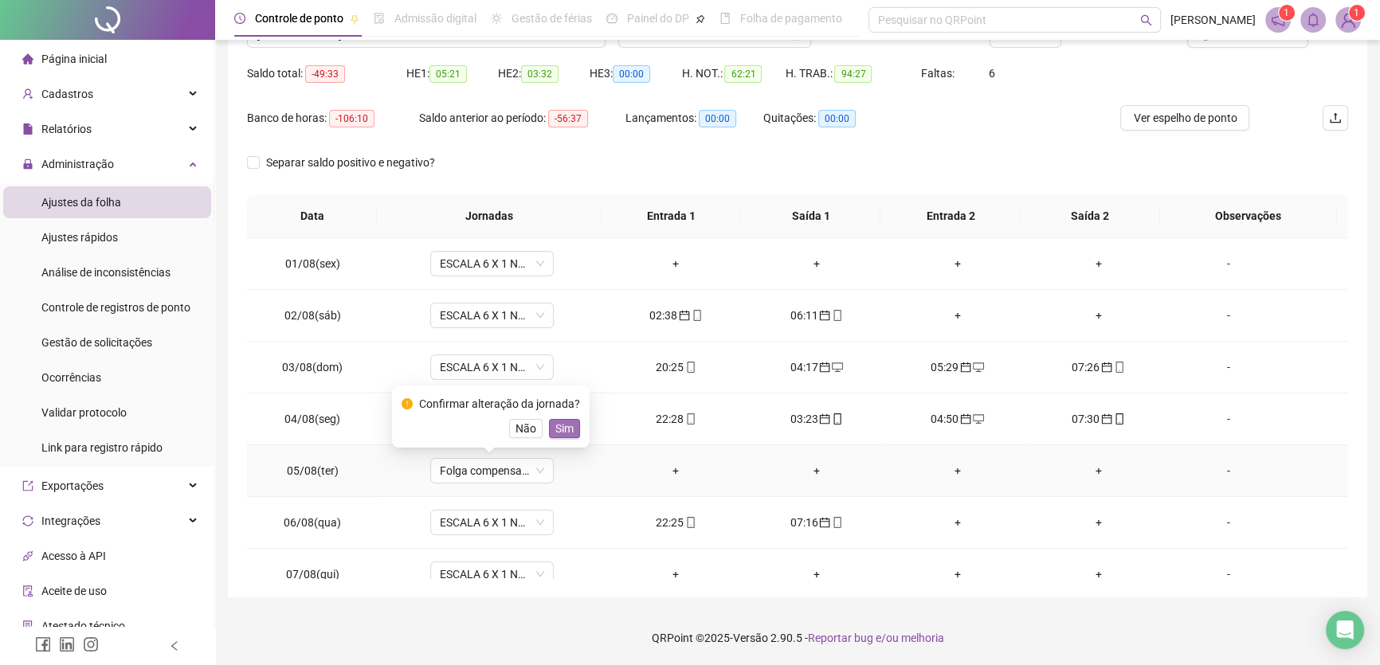
click at [563, 436] on span "Sim" at bounding box center [564, 429] width 18 height 18
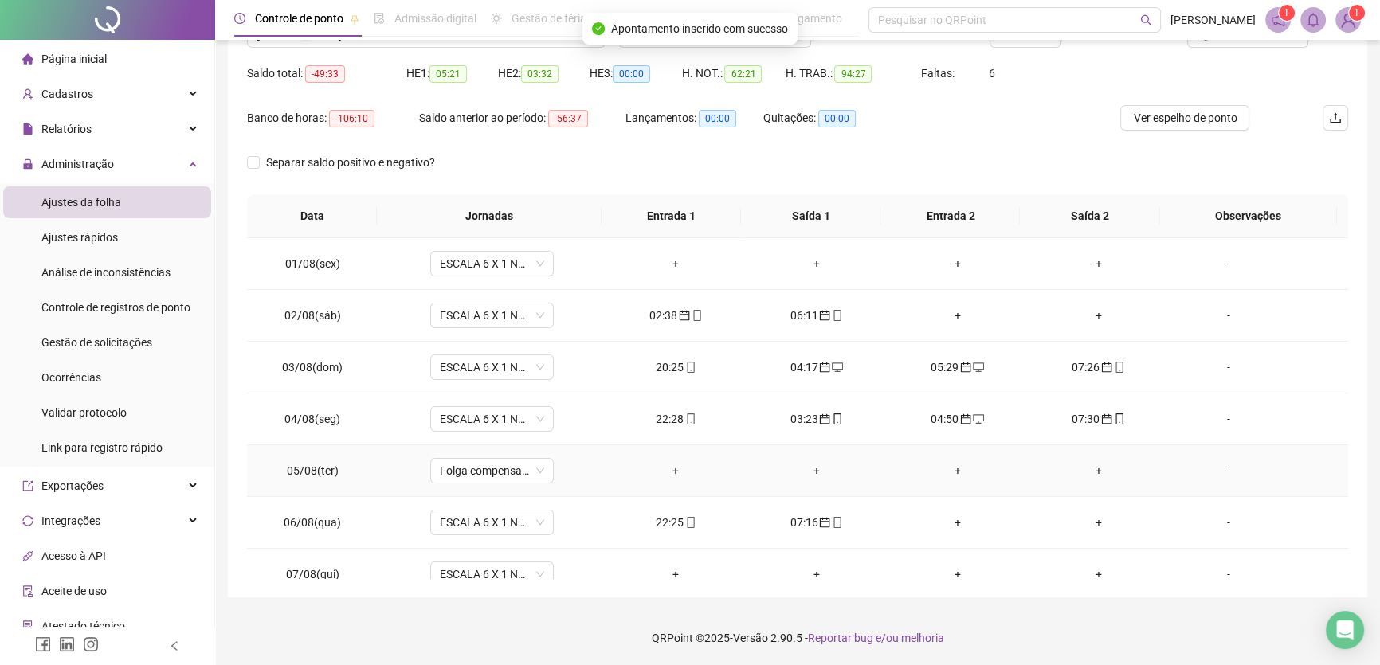
click at [1220, 472] on div "-" at bounding box center [1229, 471] width 94 height 18
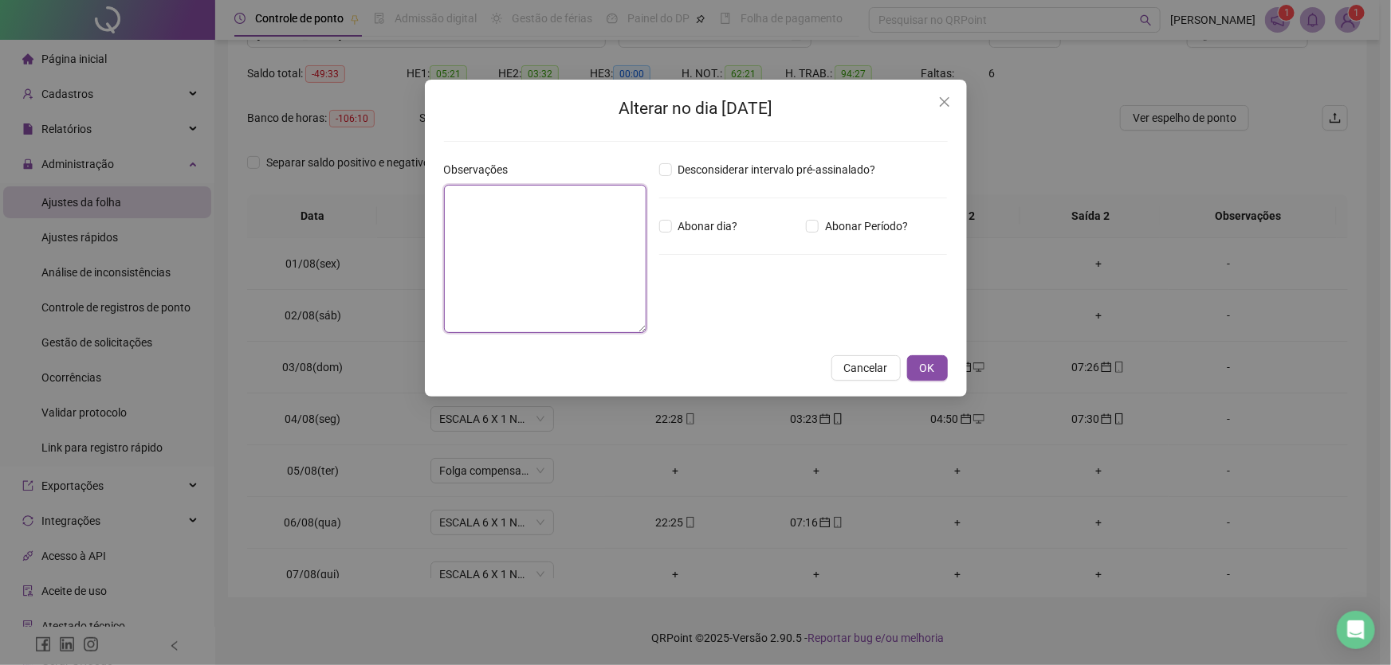
click at [462, 221] on textarea at bounding box center [545, 259] width 202 height 148
type textarea "*"
type textarea "**********"
click at [935, 364] on button "OK" at bounding box center [927, 368] width 41 height 26
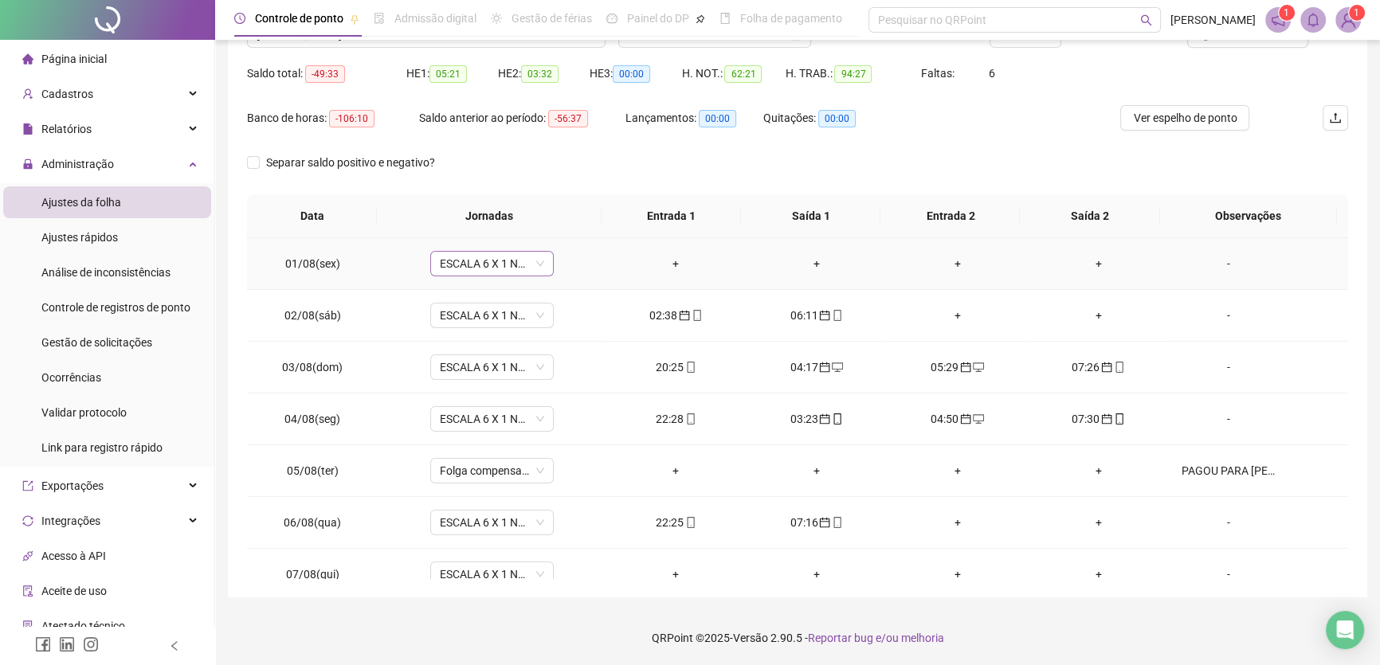
click at [534, 259] on span "ESCALA 6 X 1 NOITE" at bounding box center [492, 264] width 104 height 24
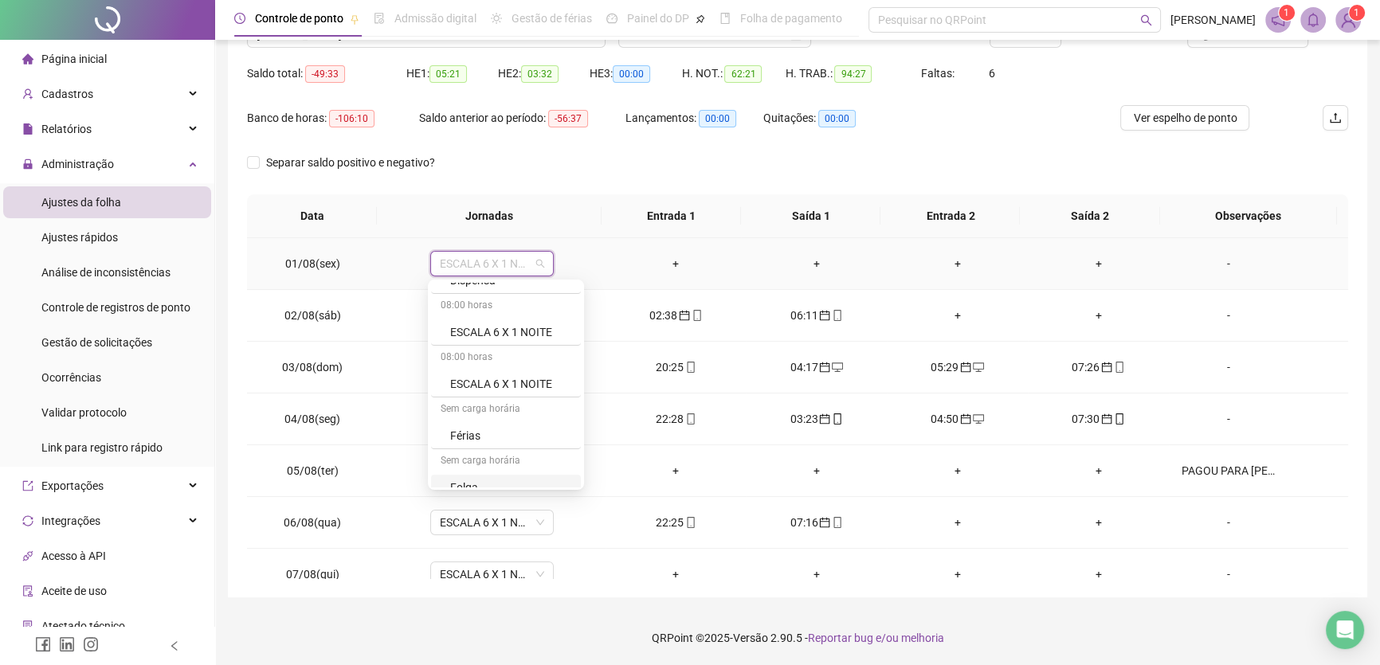
click at [465, 483] on div "Folga" at bounding box center [510, 488] width 121 height 18
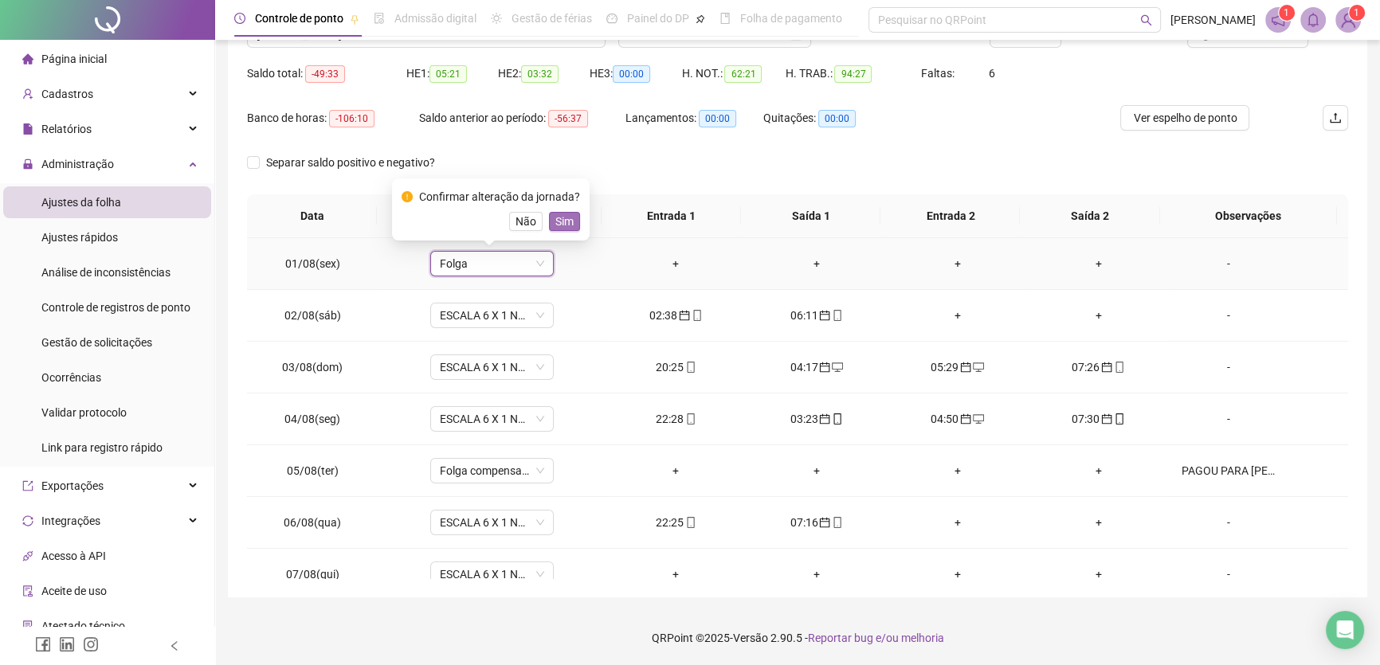
click at [561, 220] on span "Sim" at bounding box center [564, 222] width 18 height 18
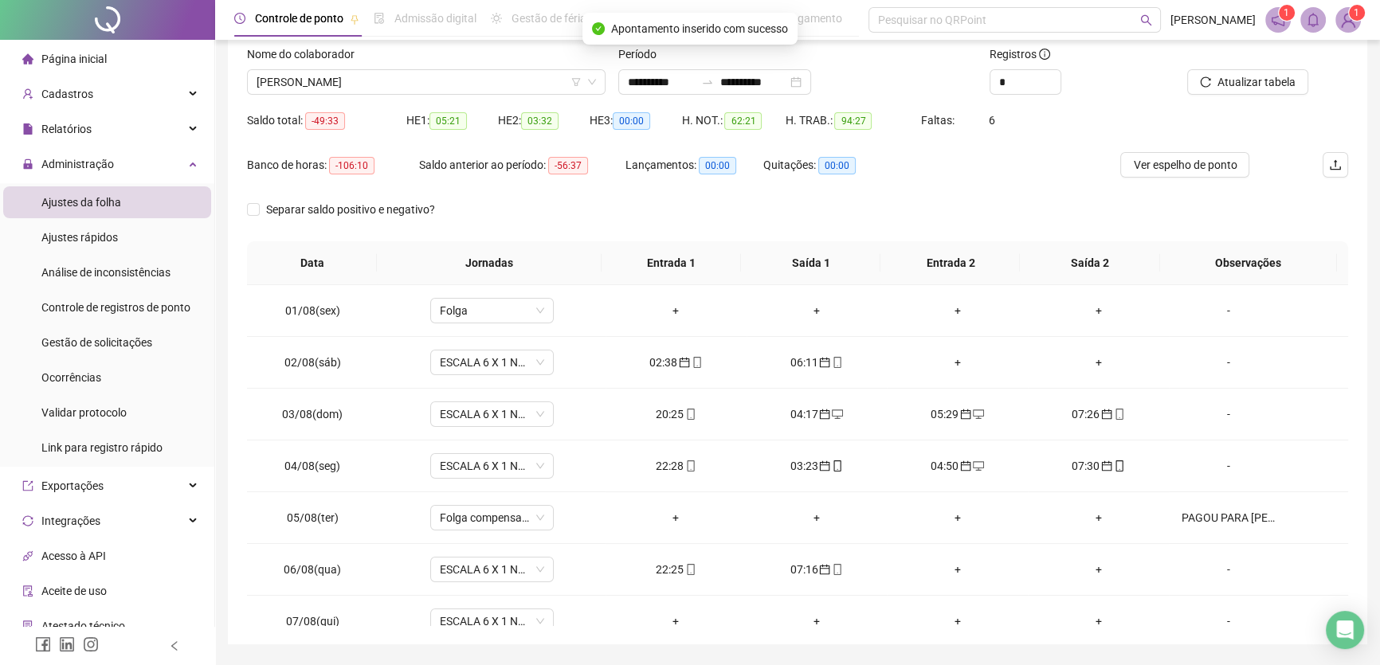
scroll to position [76, 0]
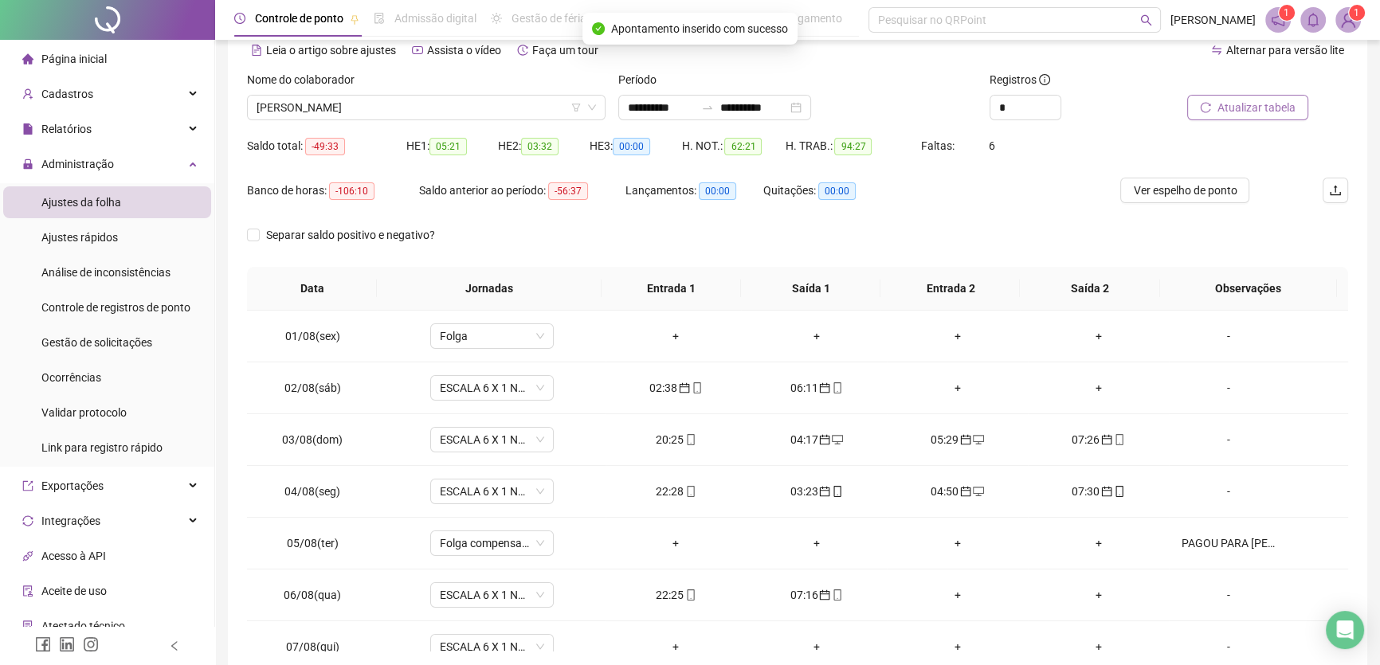
click at [1273, 108] on span "Atualizar tabela" at bounding box center [1257, 108] width 78 height 18
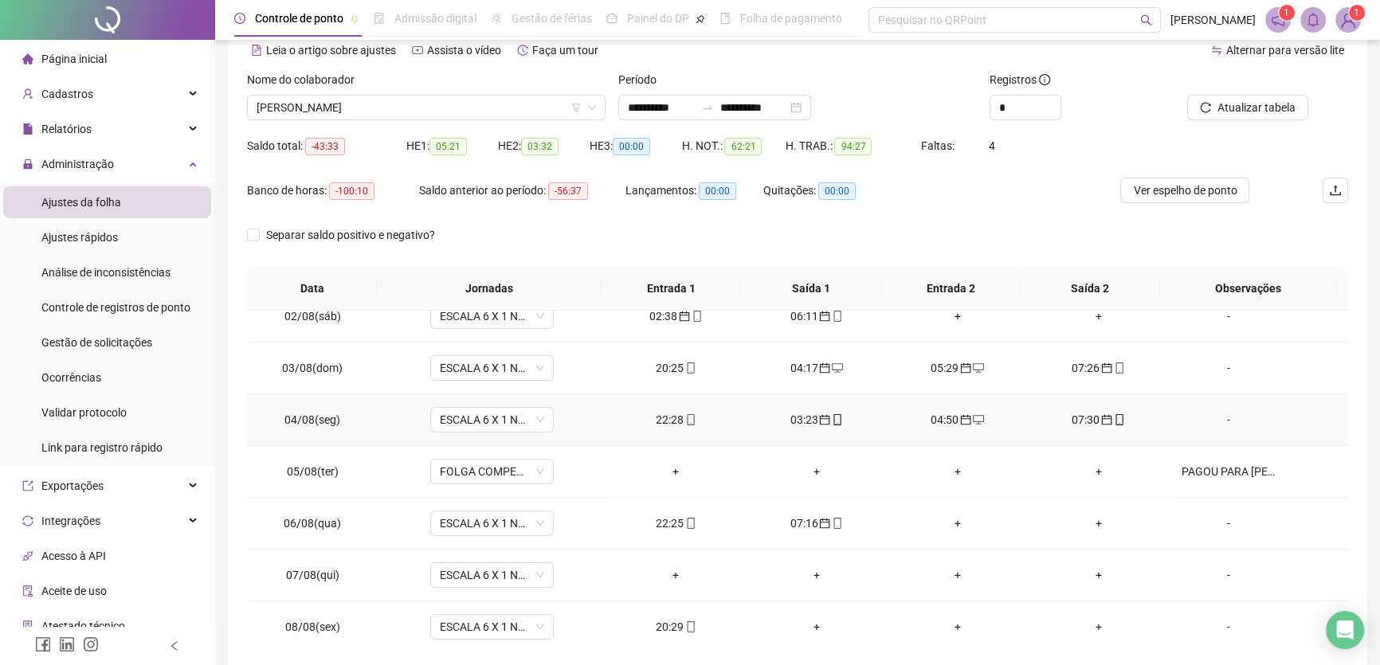
scroll to position [144, 0]
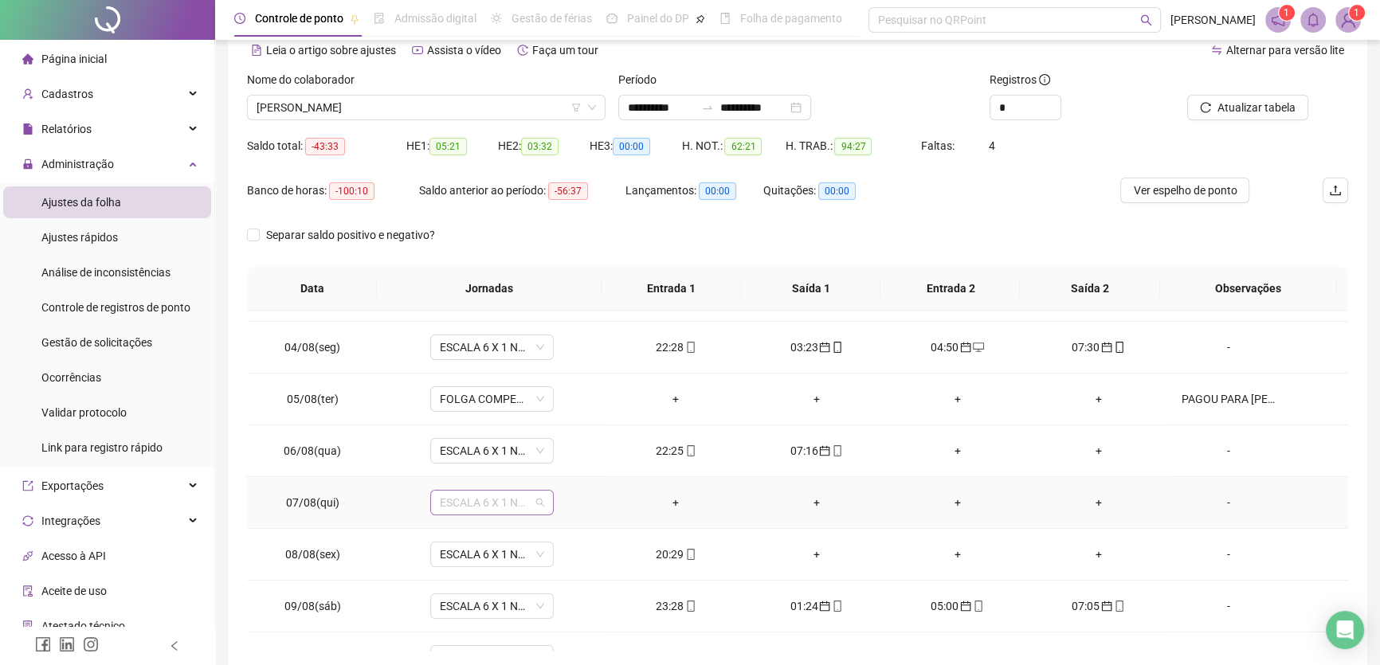
click at [517, 500] on span "ESCALA 6 X 1 NOITE" at bounding box center [492, 503] width 104 height 24
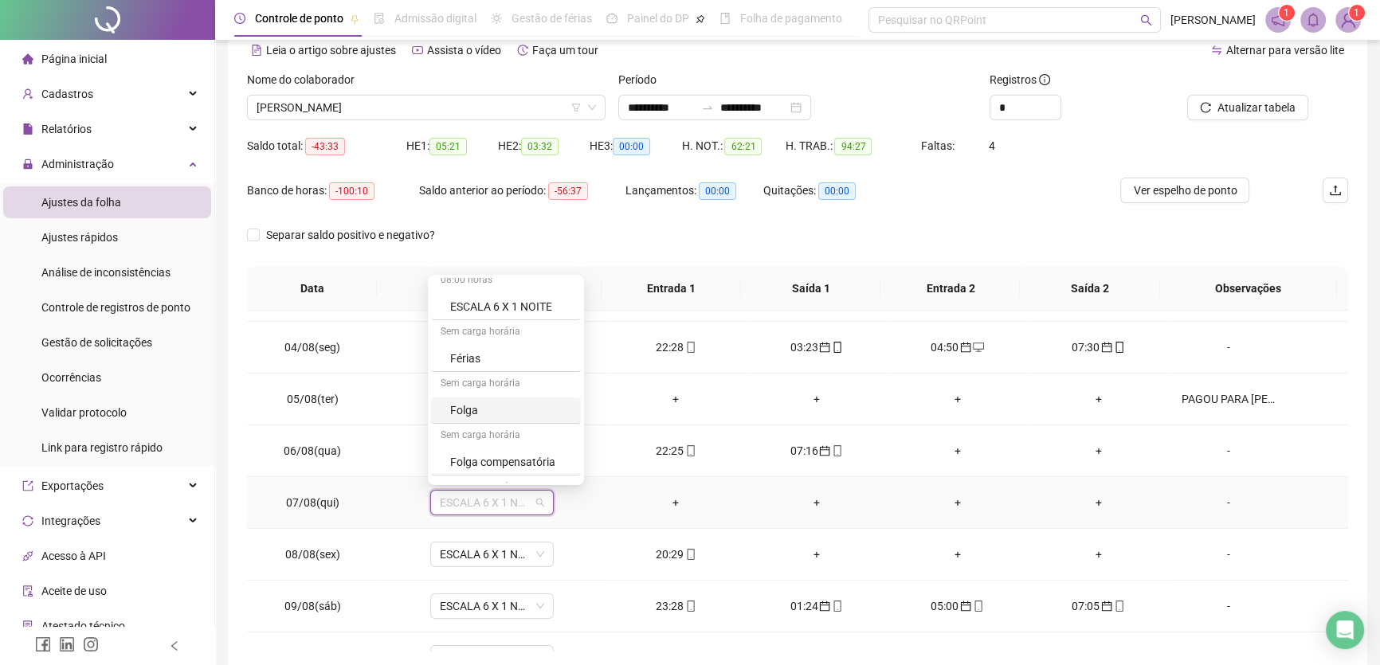
click at [493, 412] on div "Folga" at bounding box center [510, 411] width 121 height 18
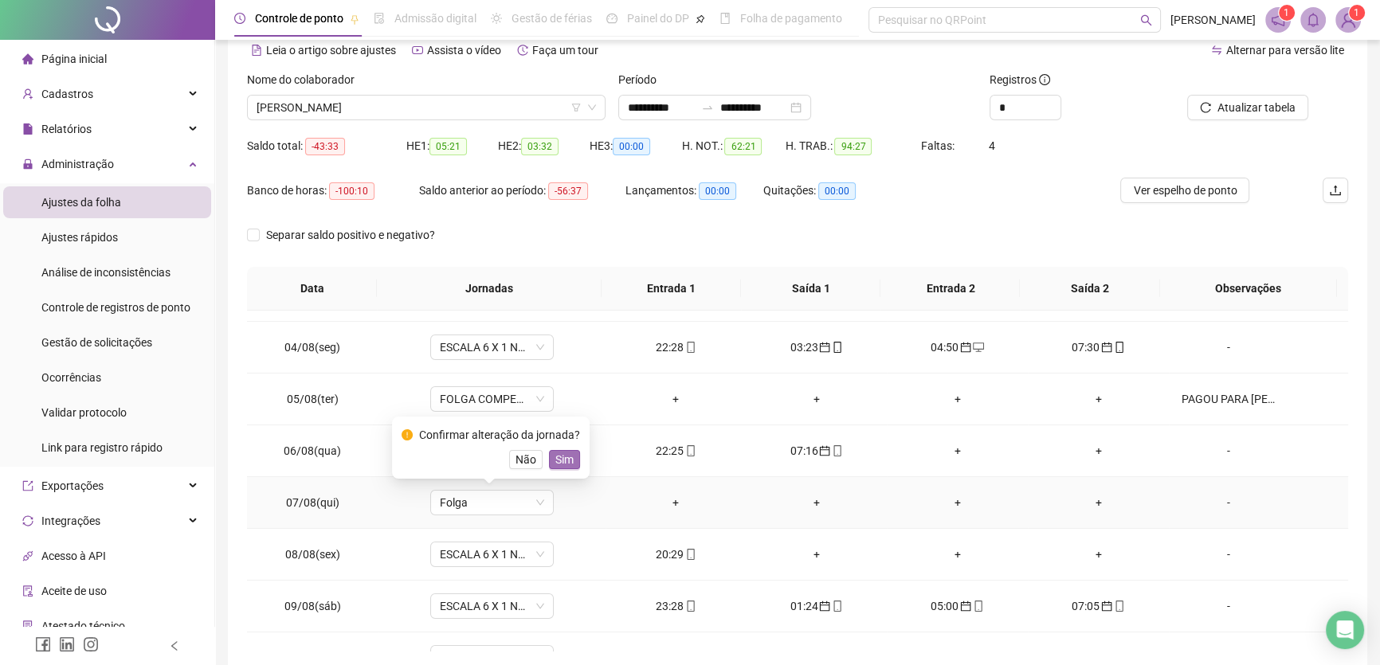
click at [557, 454] on span "Sim" at bounding box center [564, 460] width 18 height 18
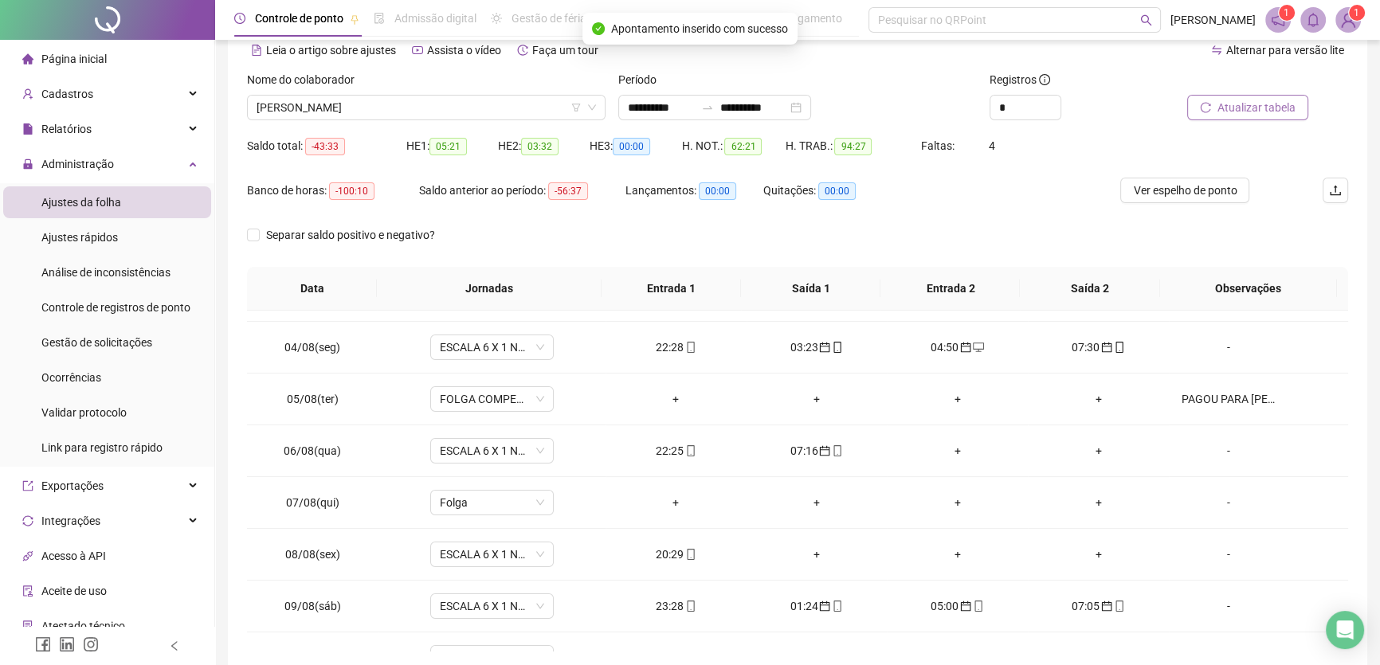
click at [1261, 108] on span "Atualizar tabela" at bounding box center [1257, 108] width 78 height 18
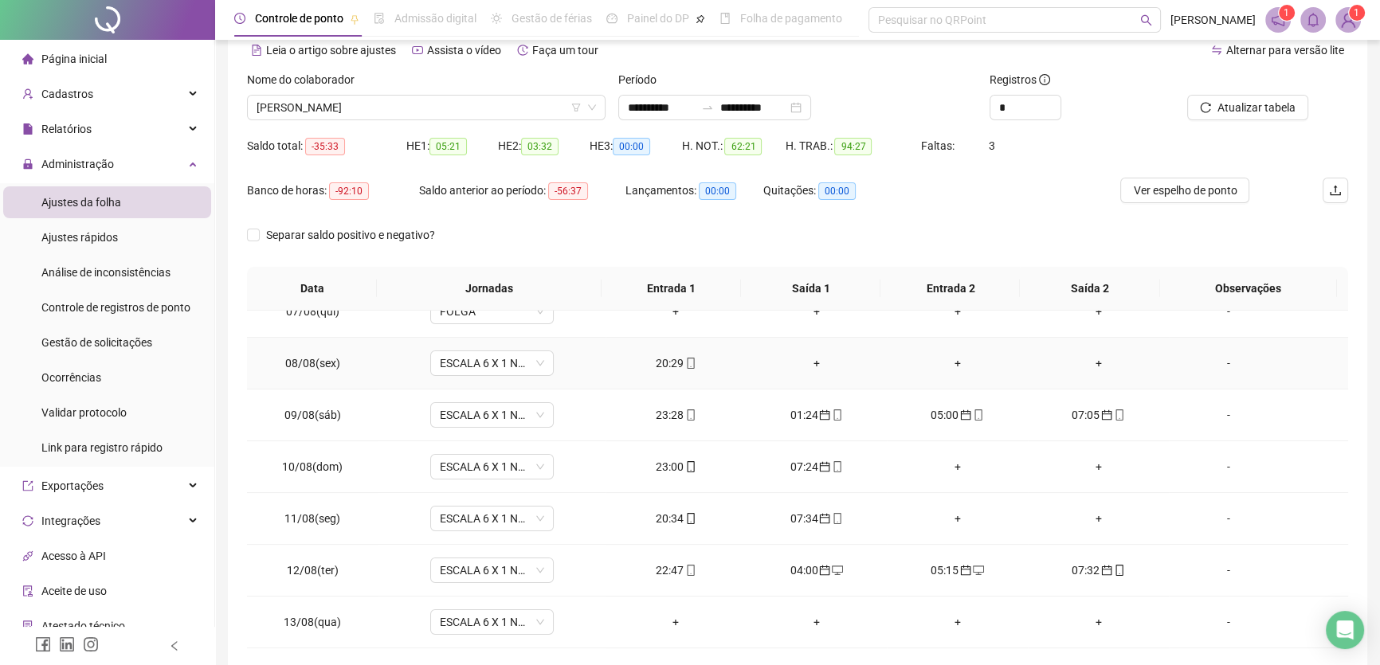
scroll to position [362, 0]
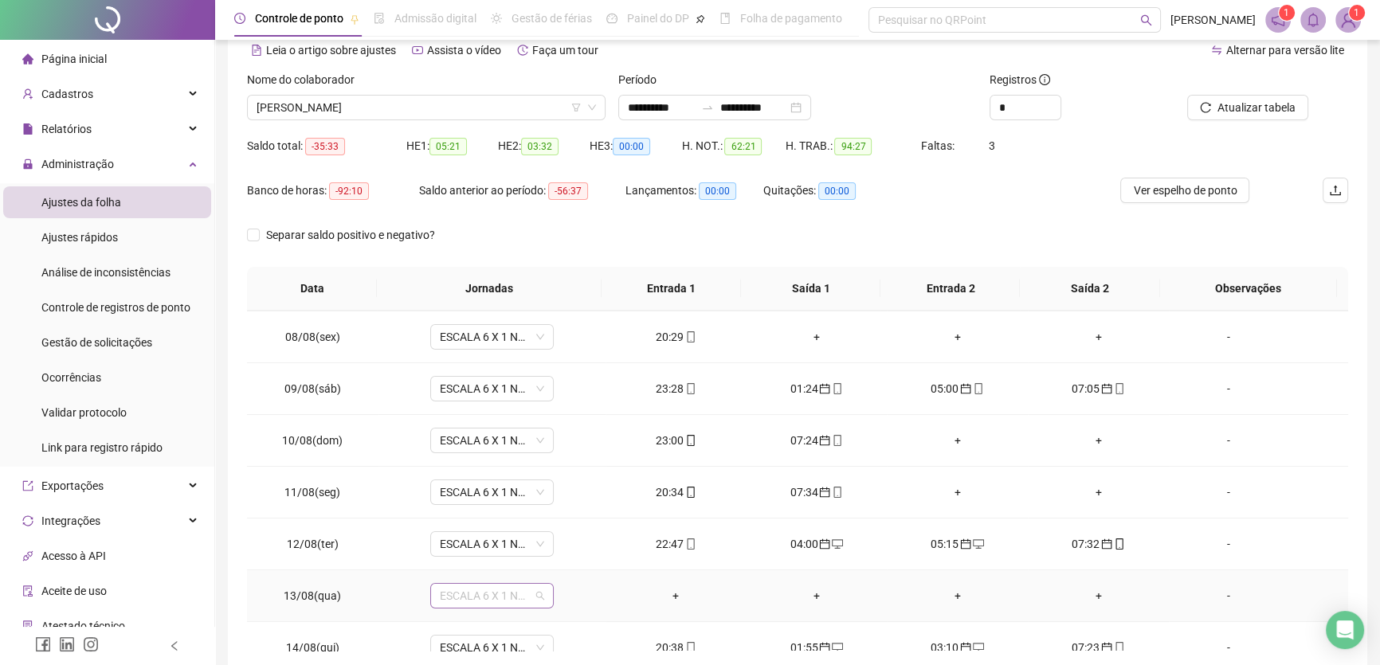
click at [518, 592] on span "ESCALA 6 X 1 NOITE" at bounding box center [492, 596] width 104 height 24
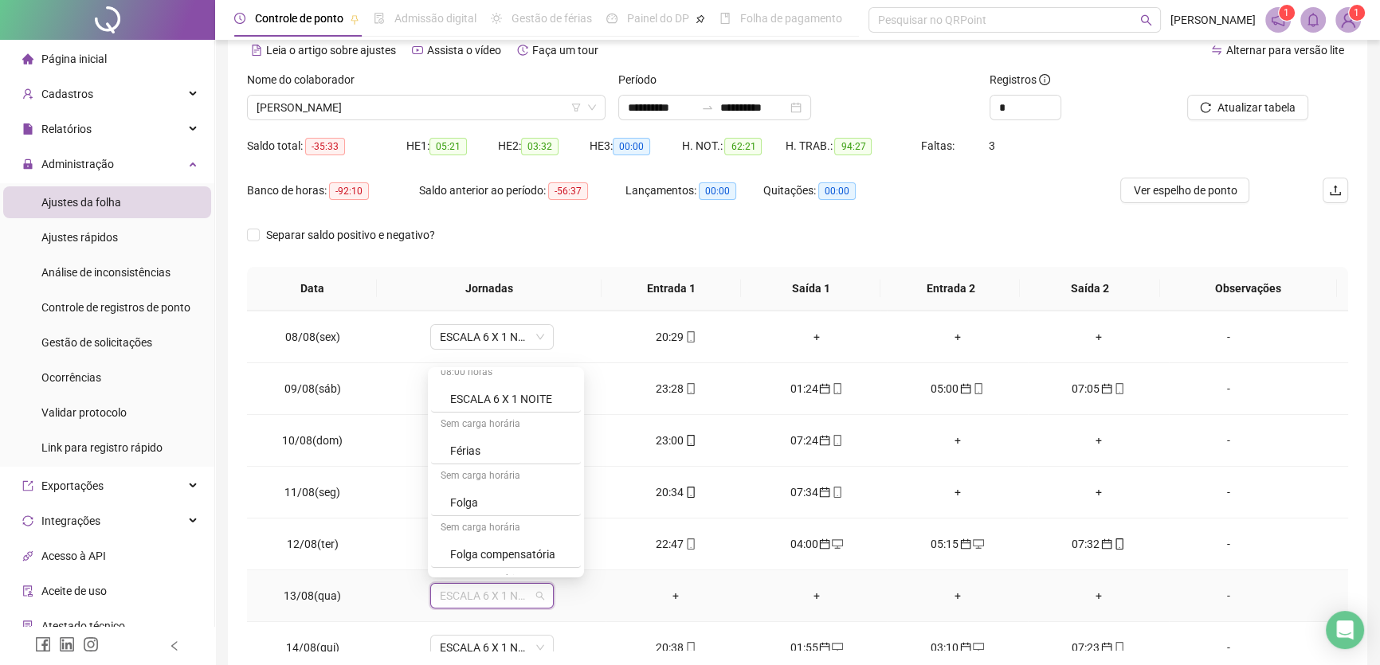
scroll to position [261, 0]
click at [481, 454] on div "Folga" at bounding box center [510, 458] width 121 height 18
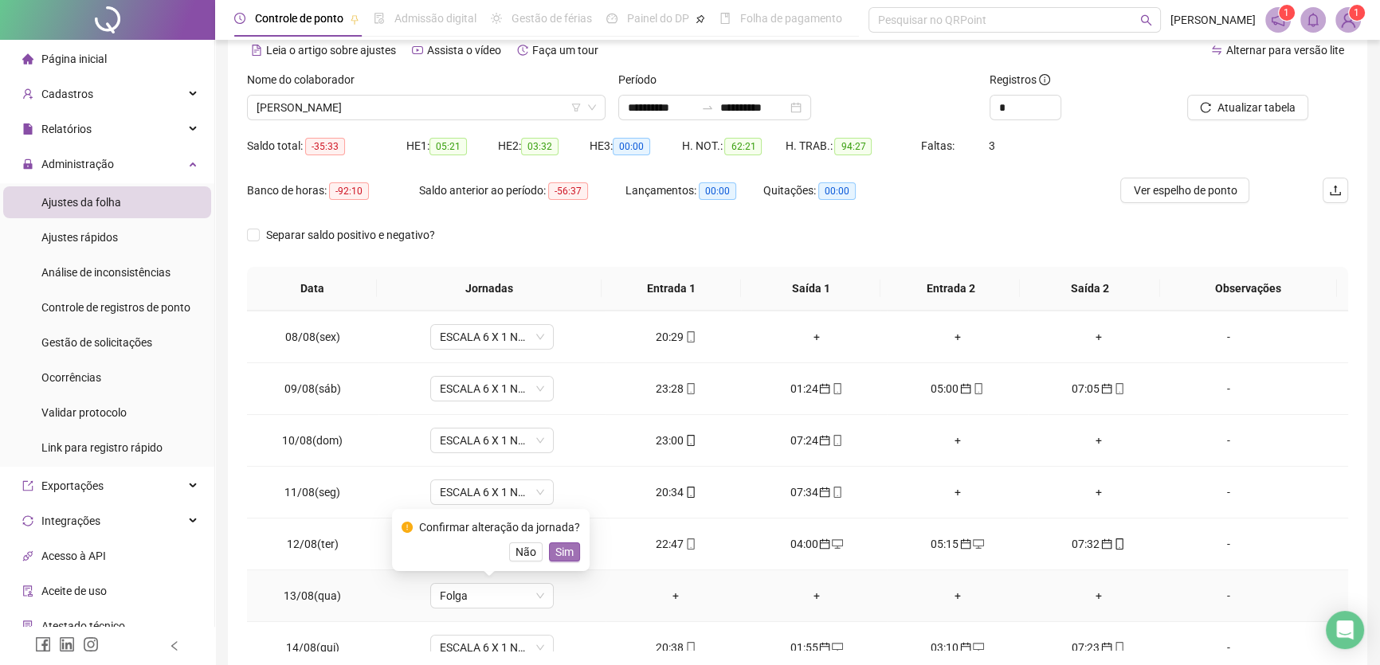
click at [566, 551] on span "Sim" at bounding box center [564, 553] width 18 height 18
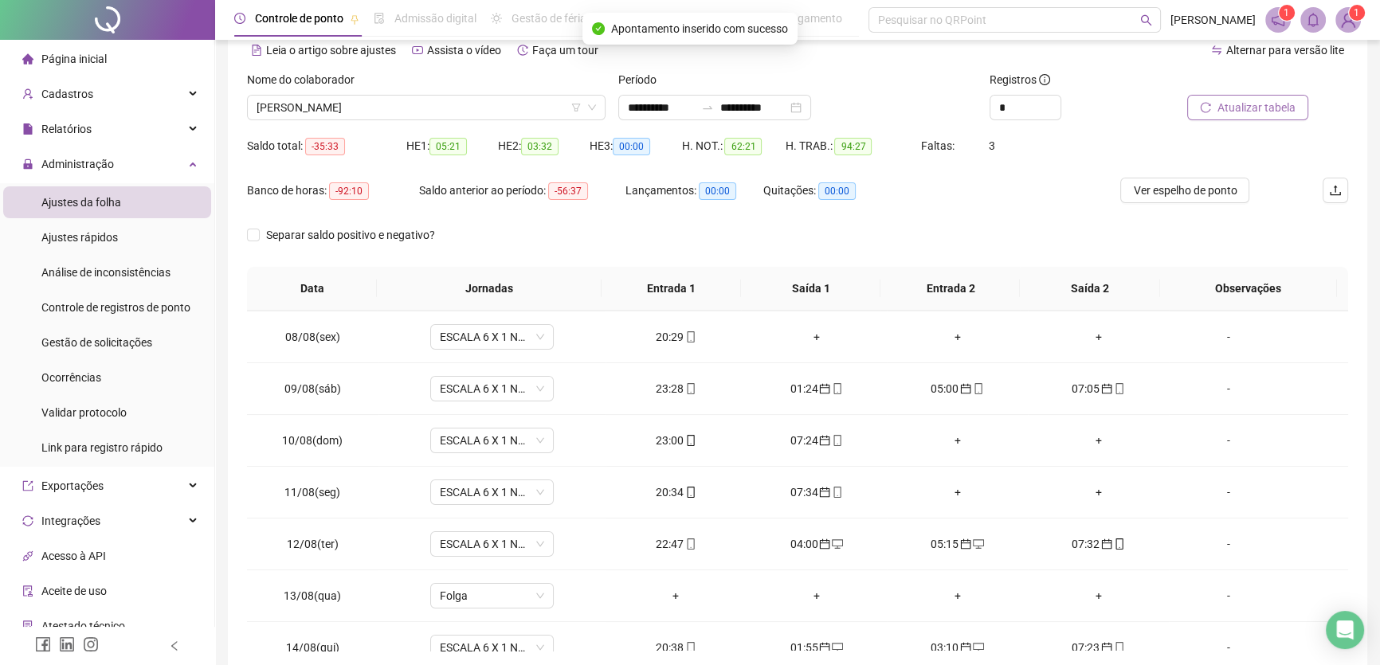
click at [1262, 114] on span "Atualizar tabela" at bounding box center [1257, 108] width 78 height 18
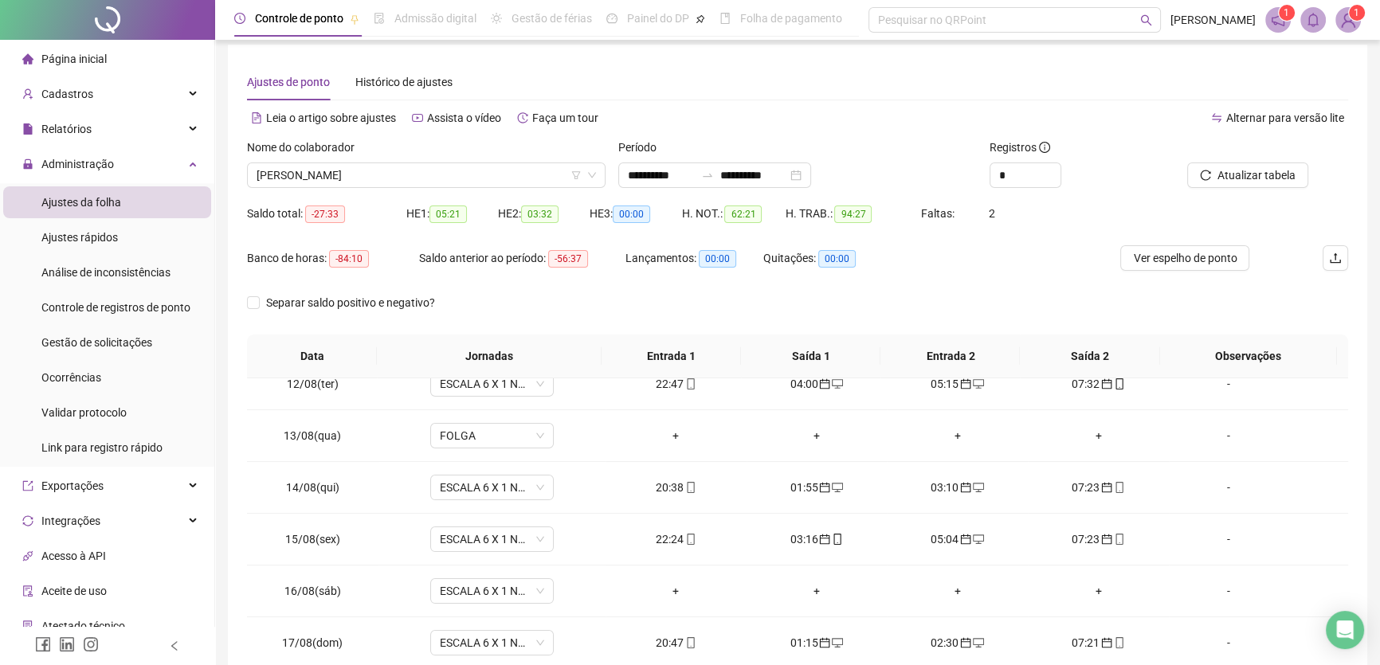
scroll to position [0, 0]
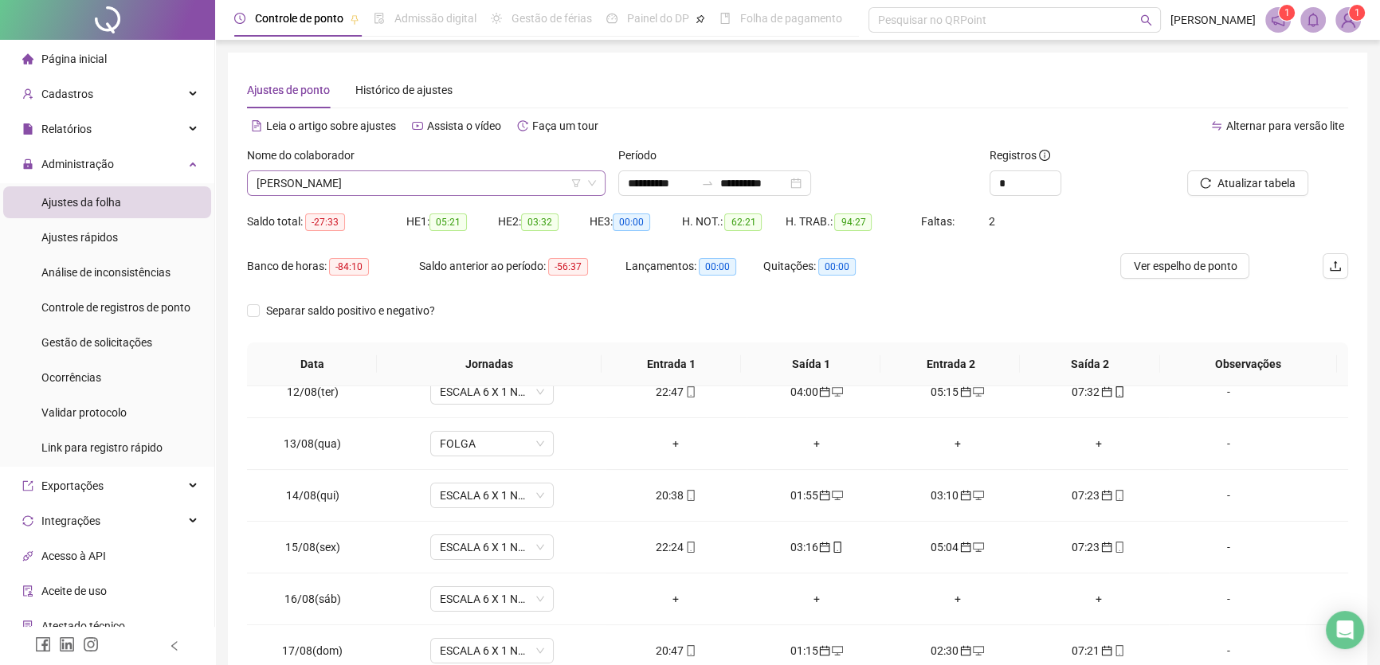
click at [470, 186] on span "[PERSON_NAME]" at bounding box center [427, 183] width 340 height 24
click at [480, 185] on span "[PERSON_NAME]" at bounding box center [427, 183] width 340 height 24
click at [441, 179] on span "[PERSON_NAME]" at bounding box center [427, 183] width 340 height 24
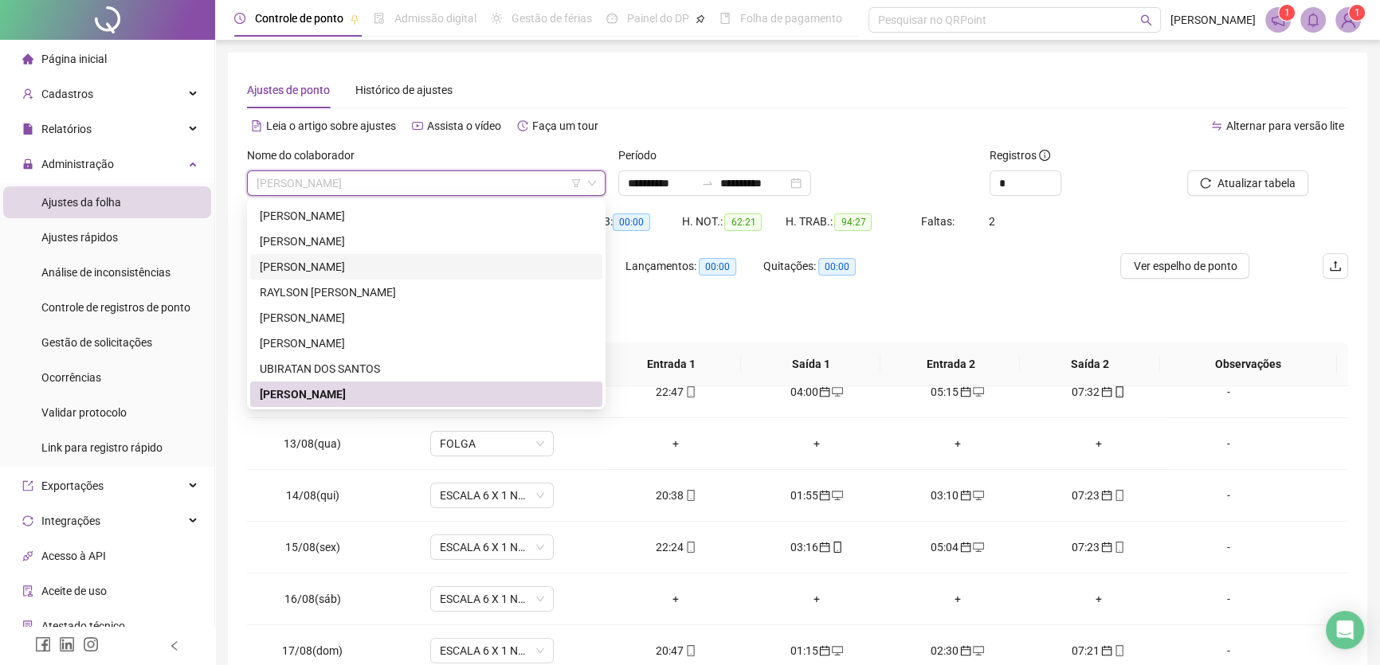
click at [326, 265] on div "[PERSON_NAME]" at bounding box center [426, 267] width 333 height 18
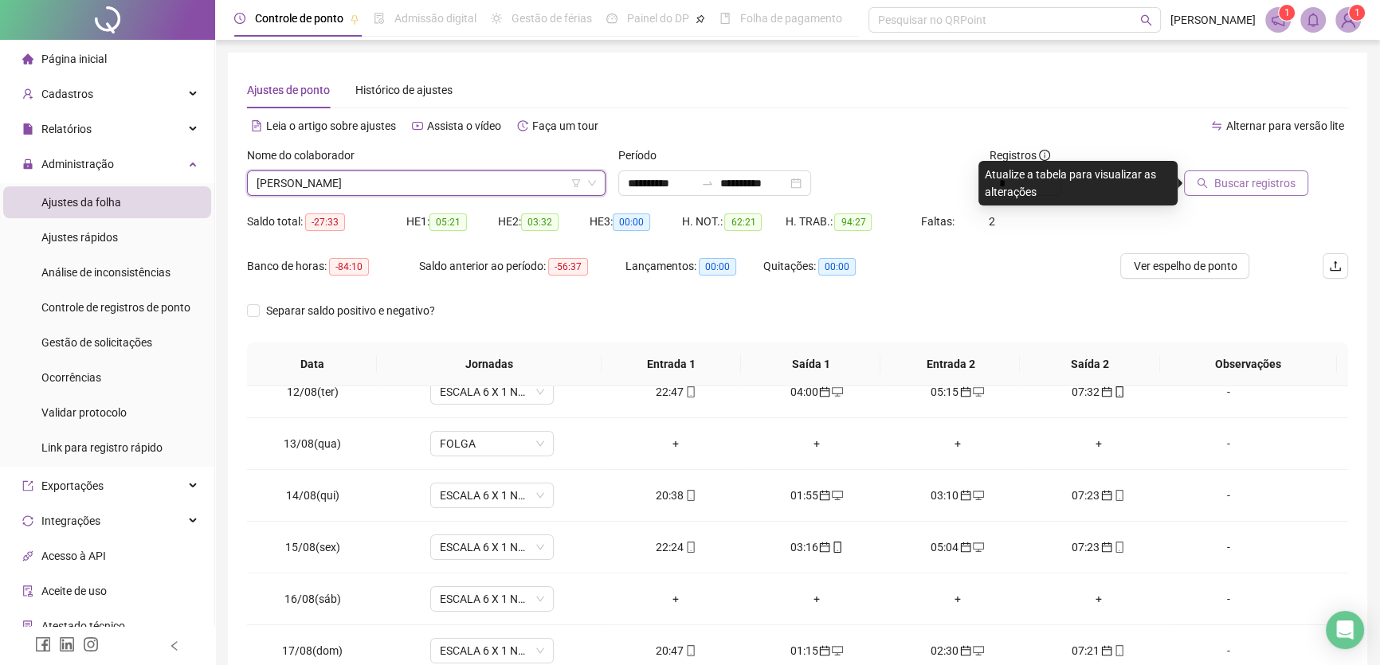
click at [1238, 183] on span "Buscar registros" at bounding box center [1255, 184] width 81 height 18
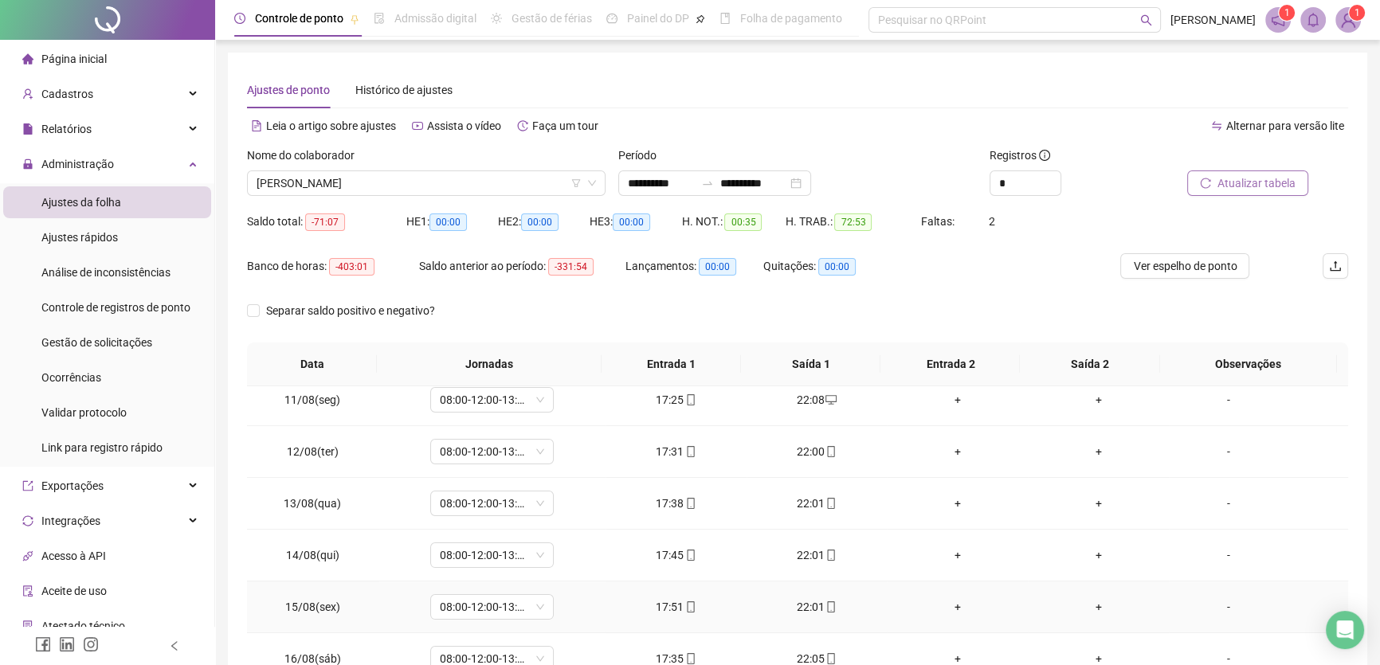
scroll to position [373, 0]
click at [1231, 181] on span "Atualizar tabela" at bounding box center [1257, 184] width 78 height 18
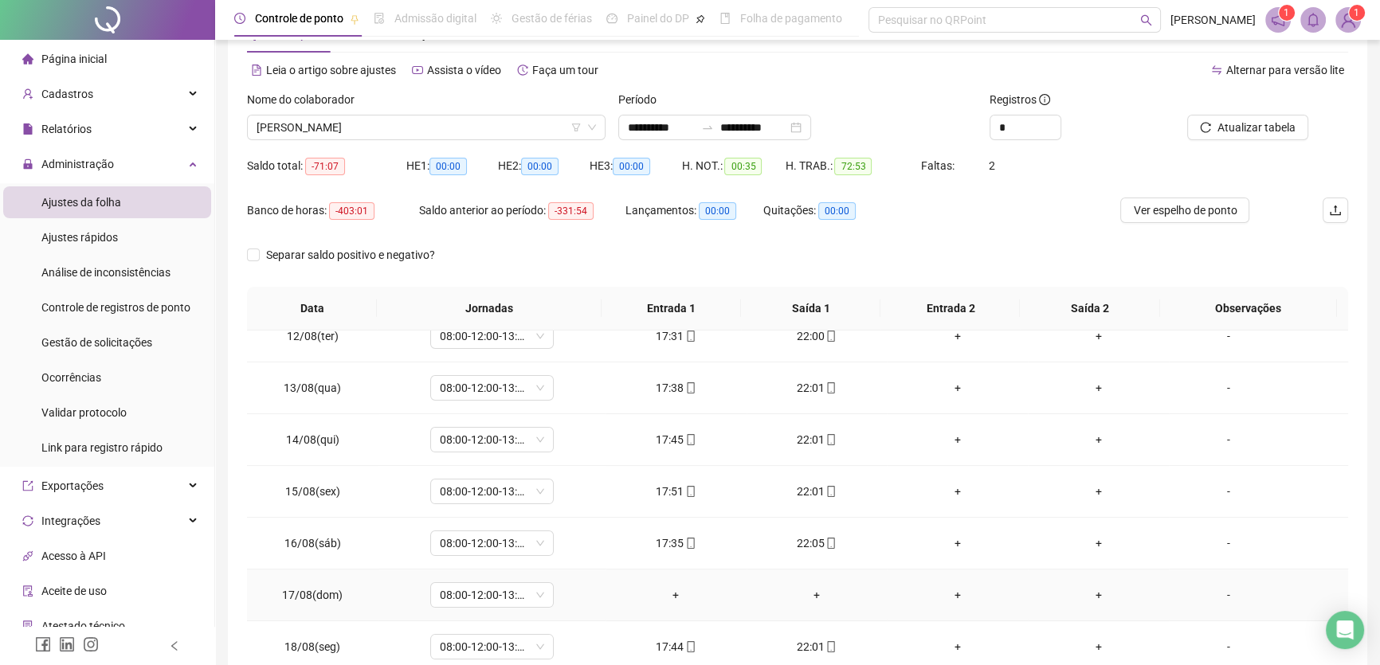
scroll to position [148, 0]
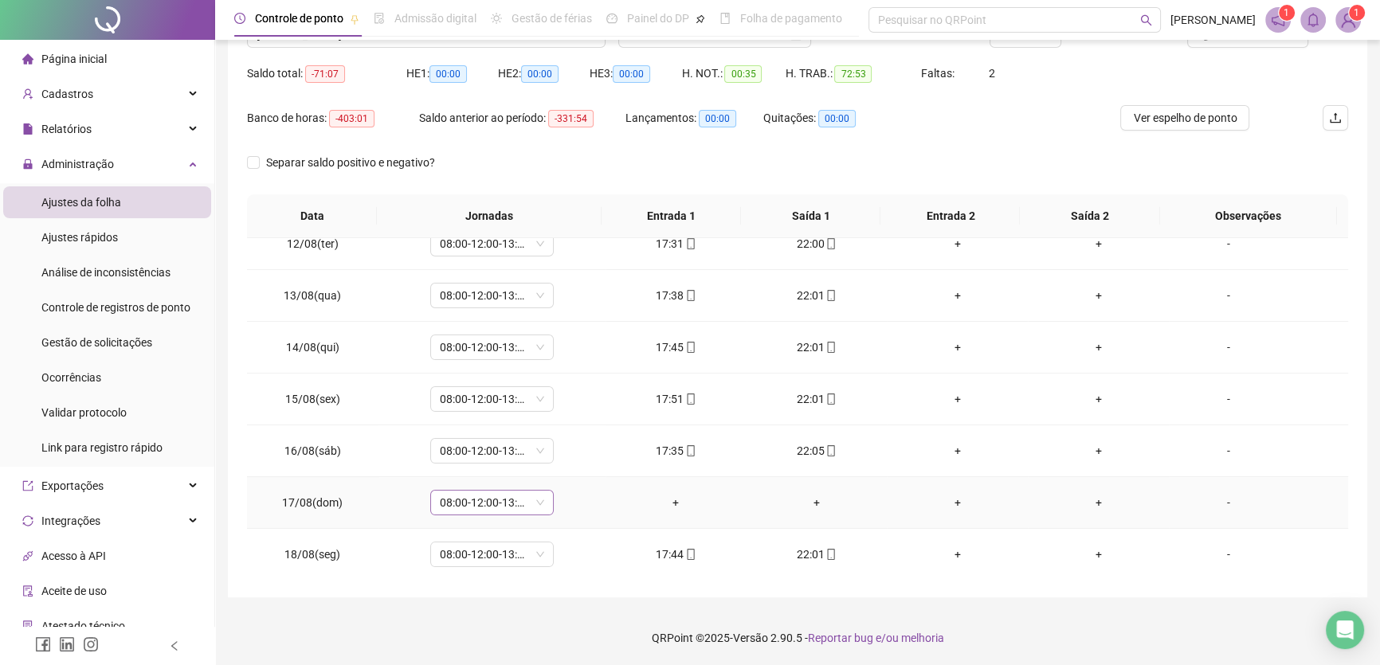
click at [518, 503] on span "08:00-12:00-13:00-17:00" at bounding box center [492, 503] width 104 height 24
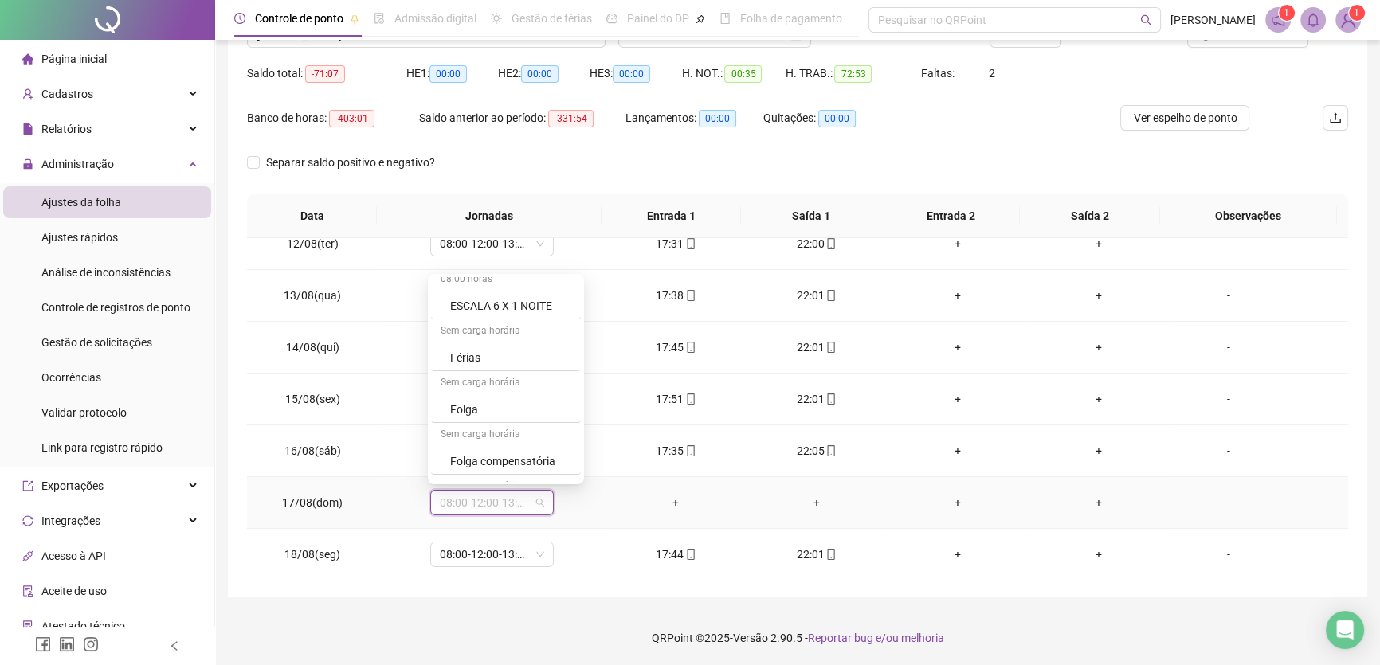
scroll to position [261, 0]
click at [481, 355] on div "Folga" at bounding box center [506, 366] width 150 height 26
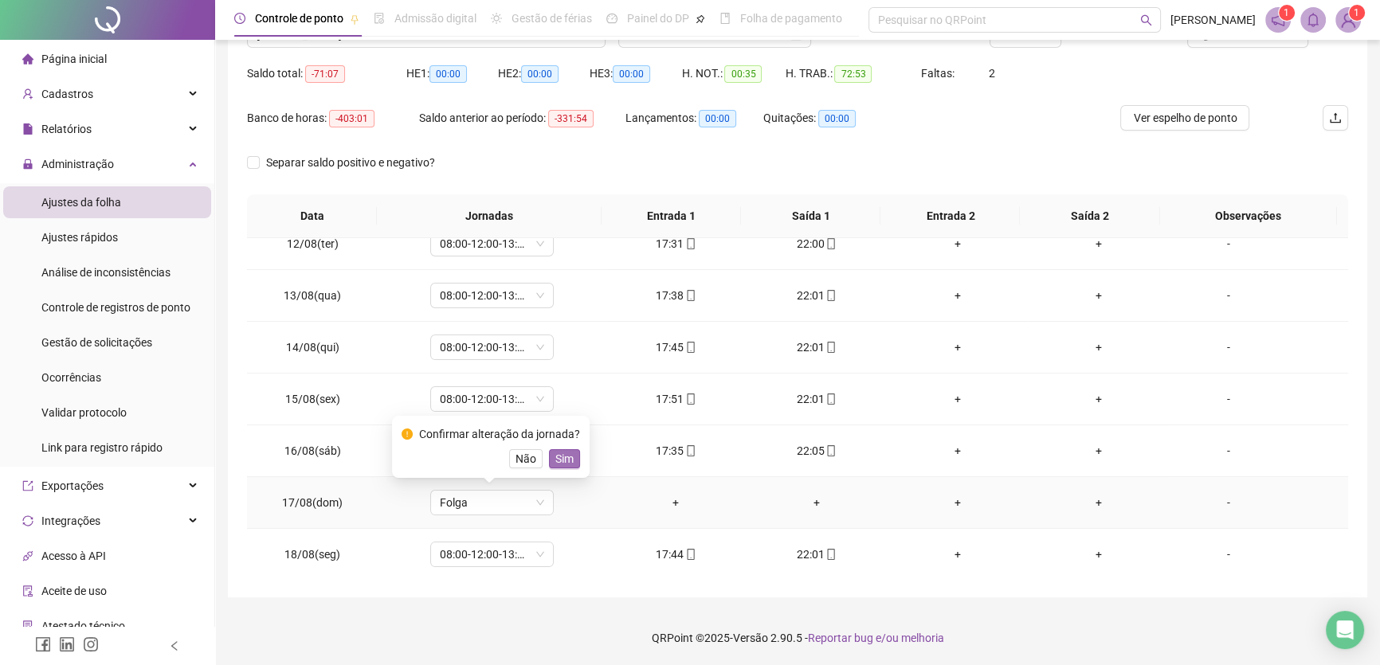
click at [564, 464] on span "Sim" at bounding box center [564, 459] width 18 height 18
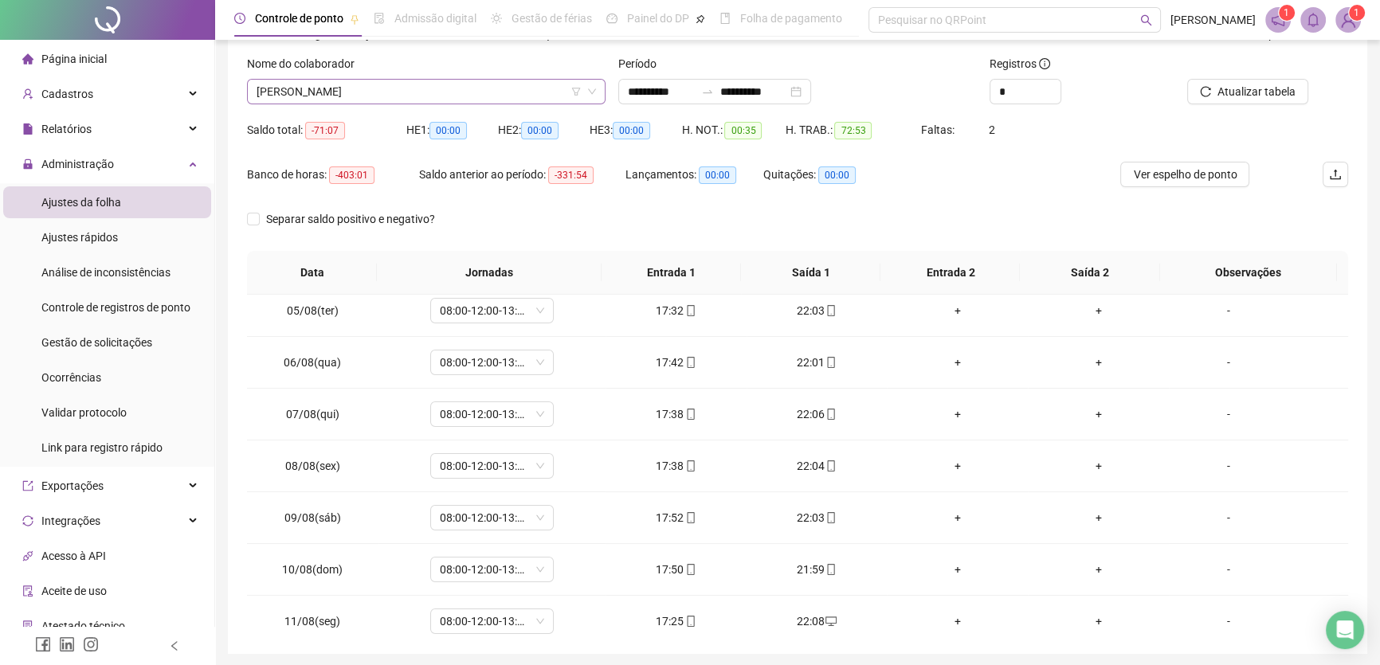
scroll to position [76, 0]
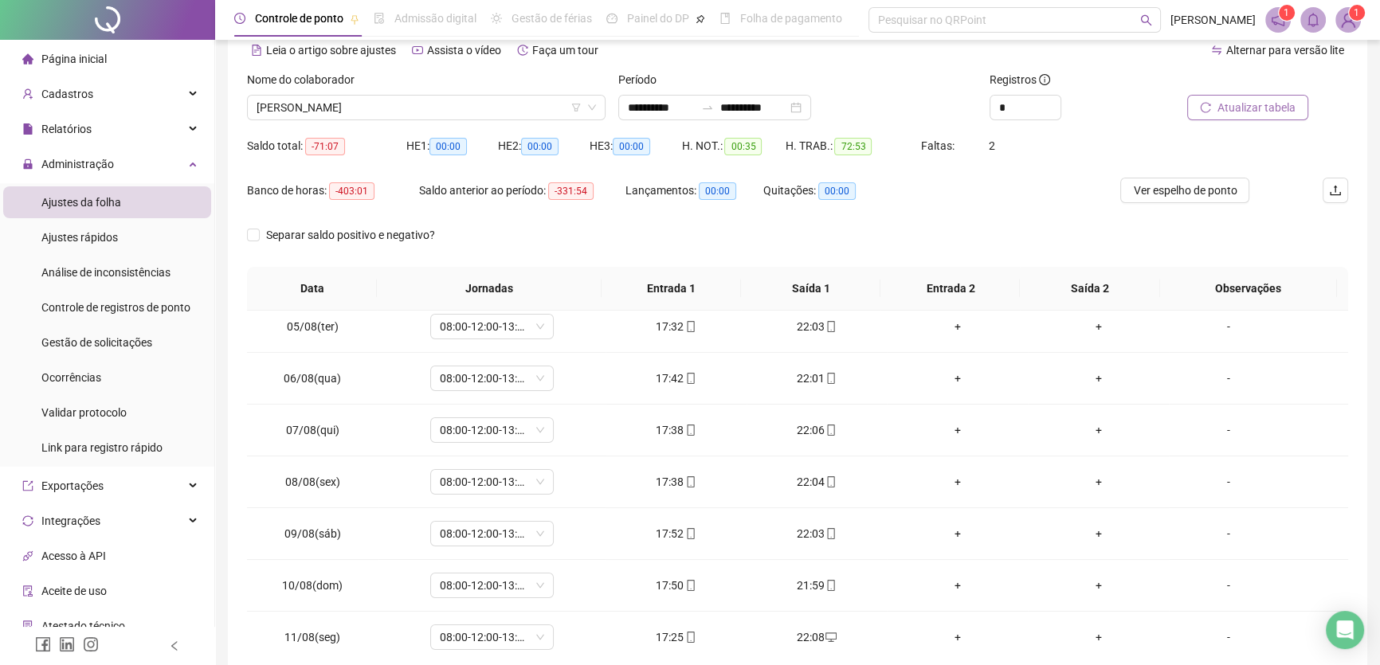
click at [1280, 108] on span "Atualizar tabela" at bounding box center [1257, 108] width 78 height 18
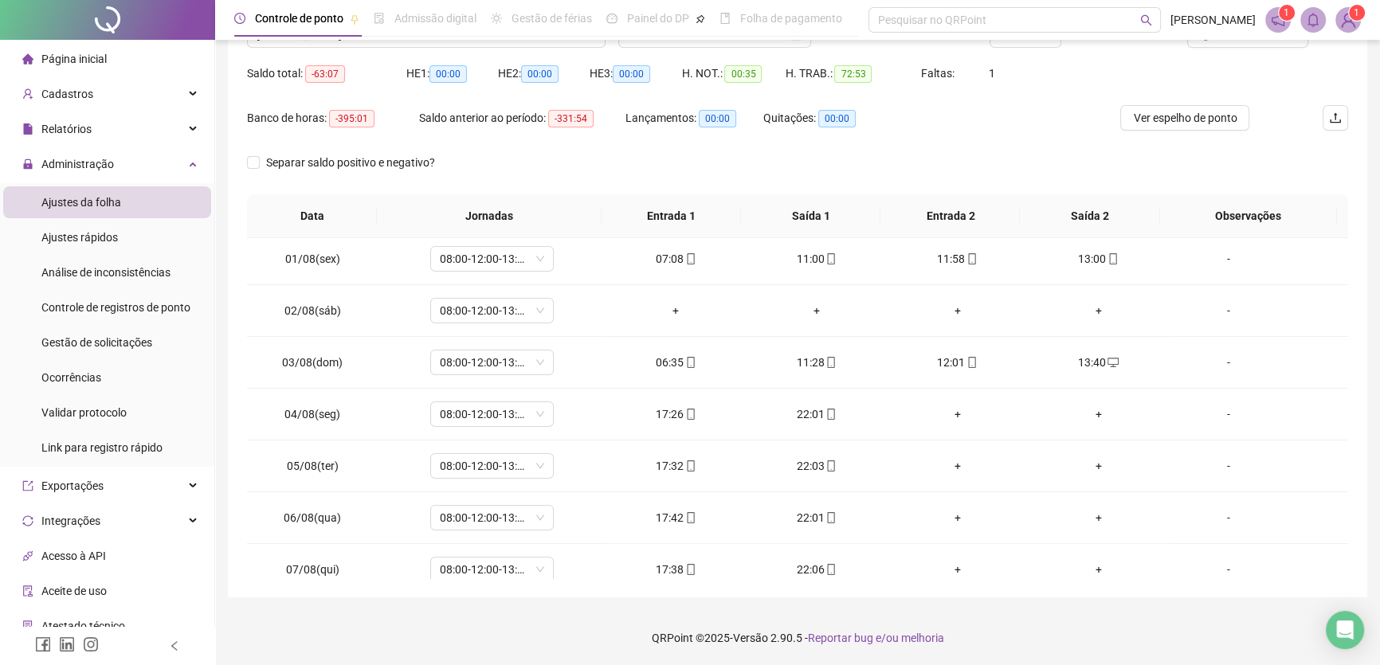
scroll to position [0, 0]
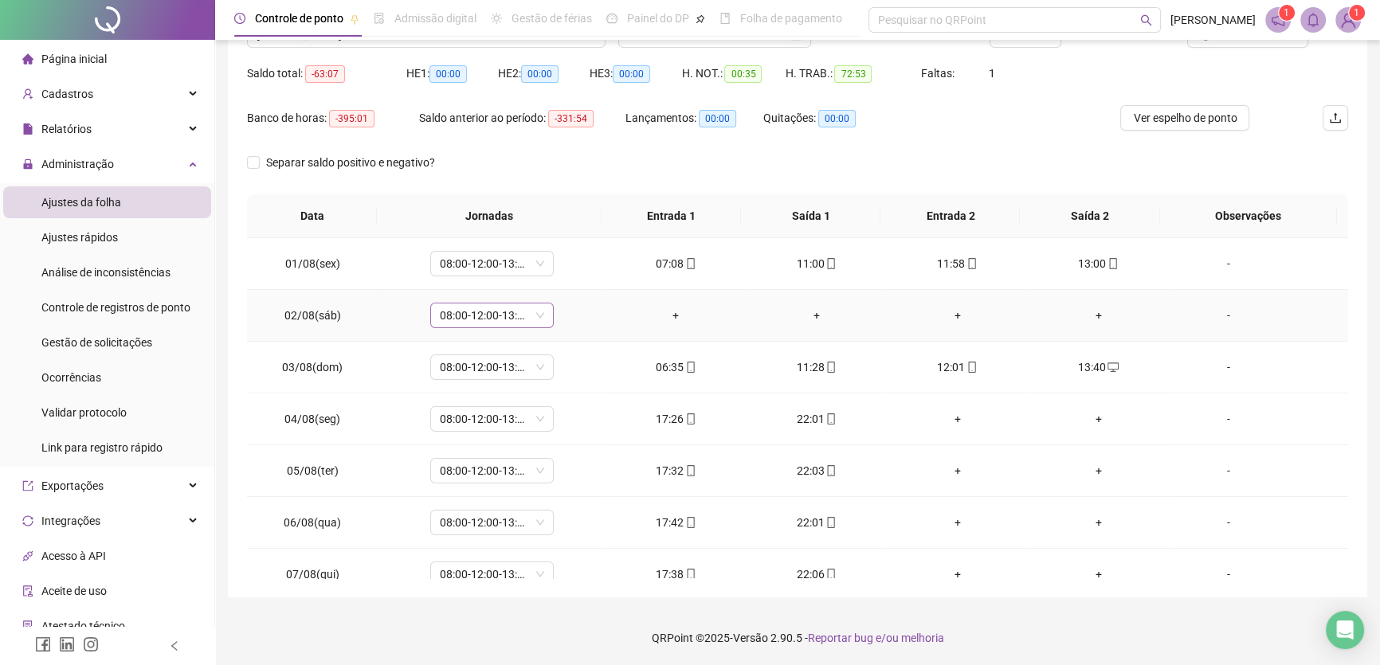
click at [536, 311] on span "08:00-12:00-13:00-17:00" at bounding box center [492, 316] width 104 height 24
click at [477, 464] on div "Folga" at bounding box center [510, 467] width 121 height 18
click at [558, 265] on span "Sim" at bounding box center [564, 274] width 18 height 18
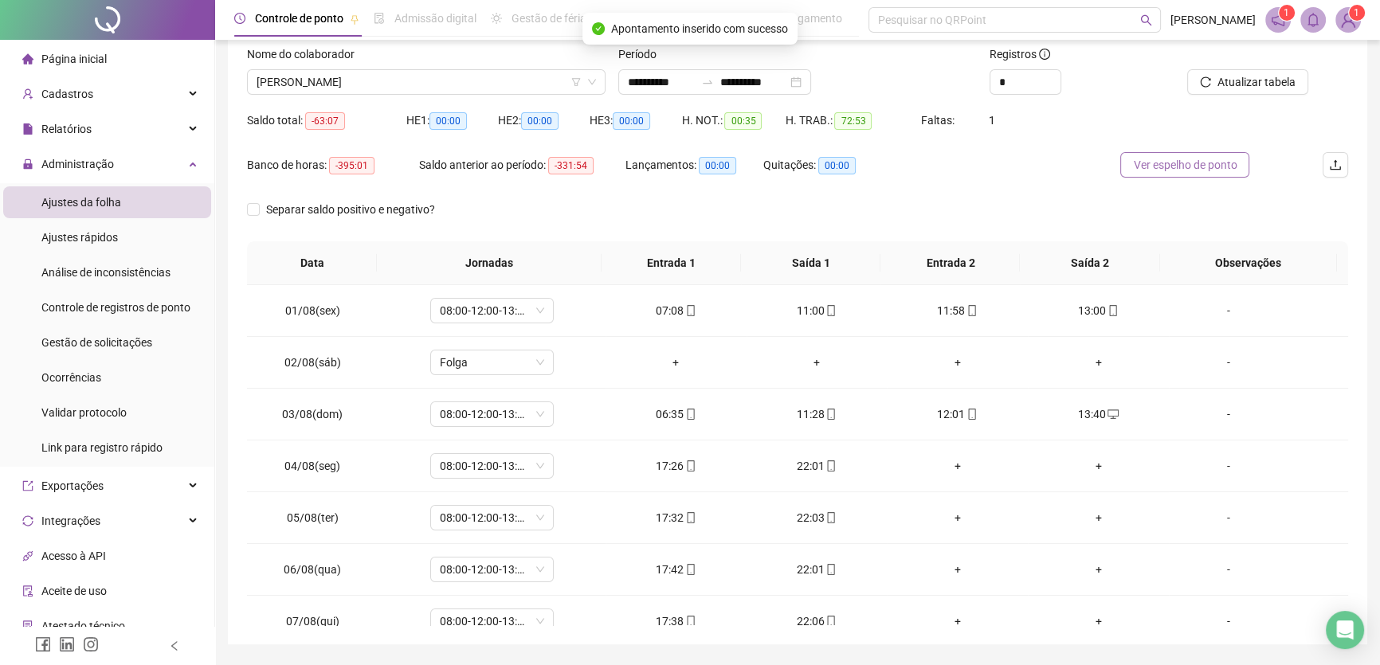
scroll to position [76, 0]
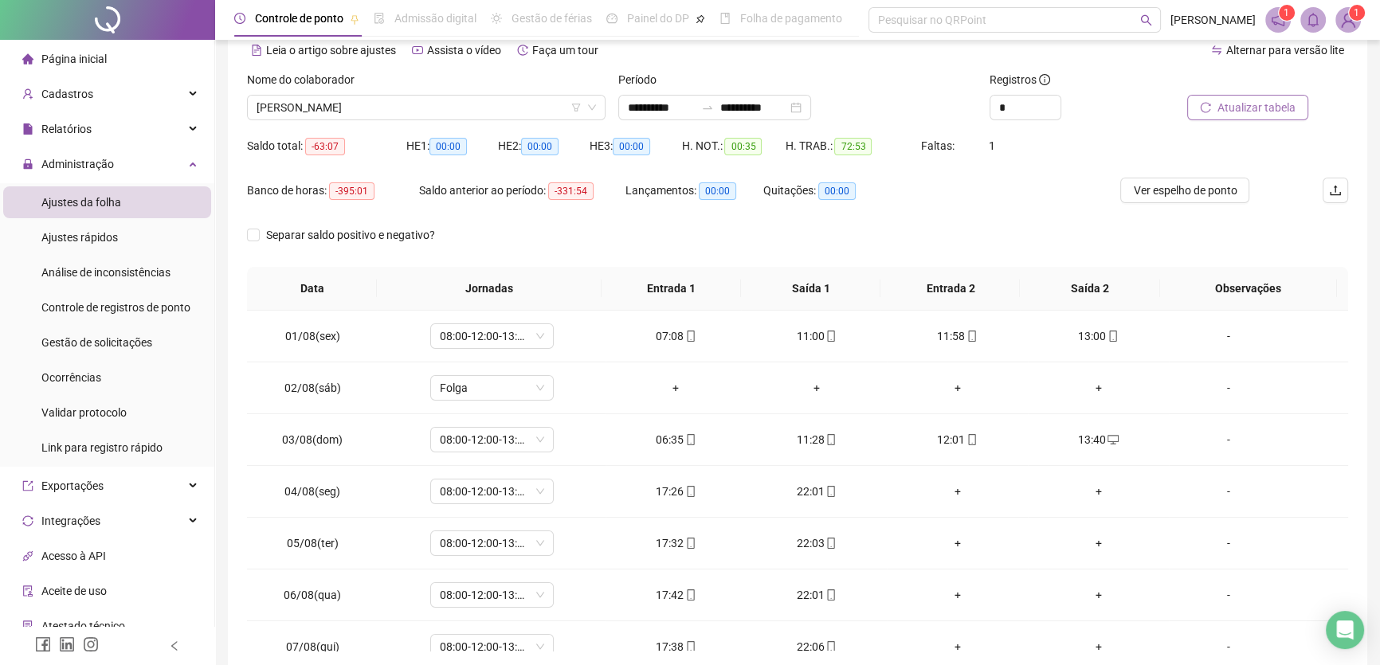
click at [1235, 104] on span "Atualizar tabela" at bounding box center [1257, 108] width 78 height 18
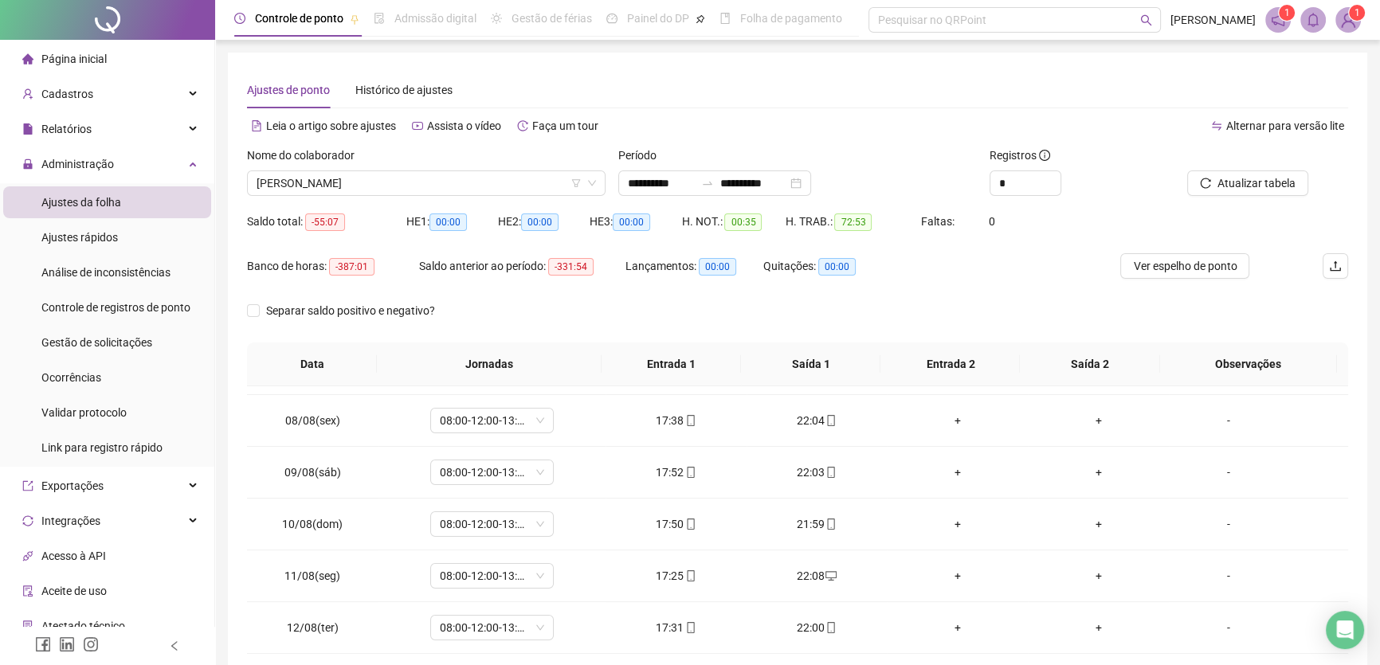
scroll to position [362, 0]
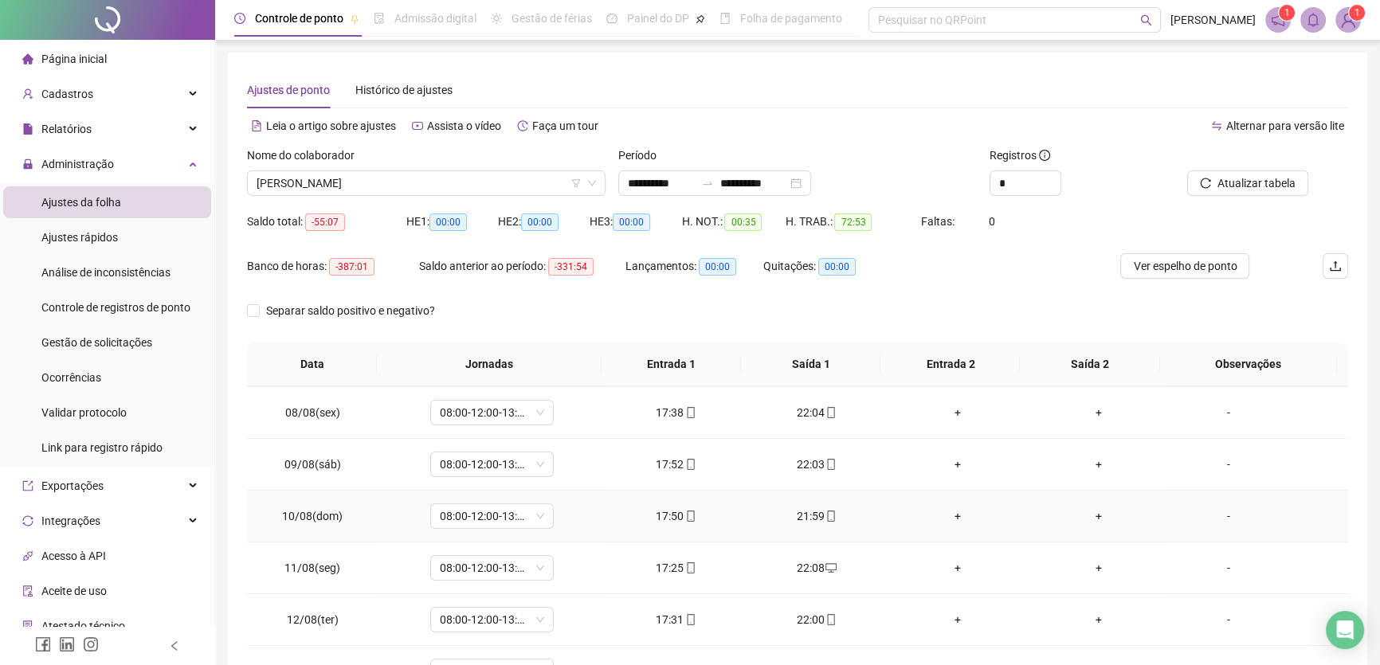
click at [661, 510] on div "17:50" at bounding box center [676, 517] width 116 height 18
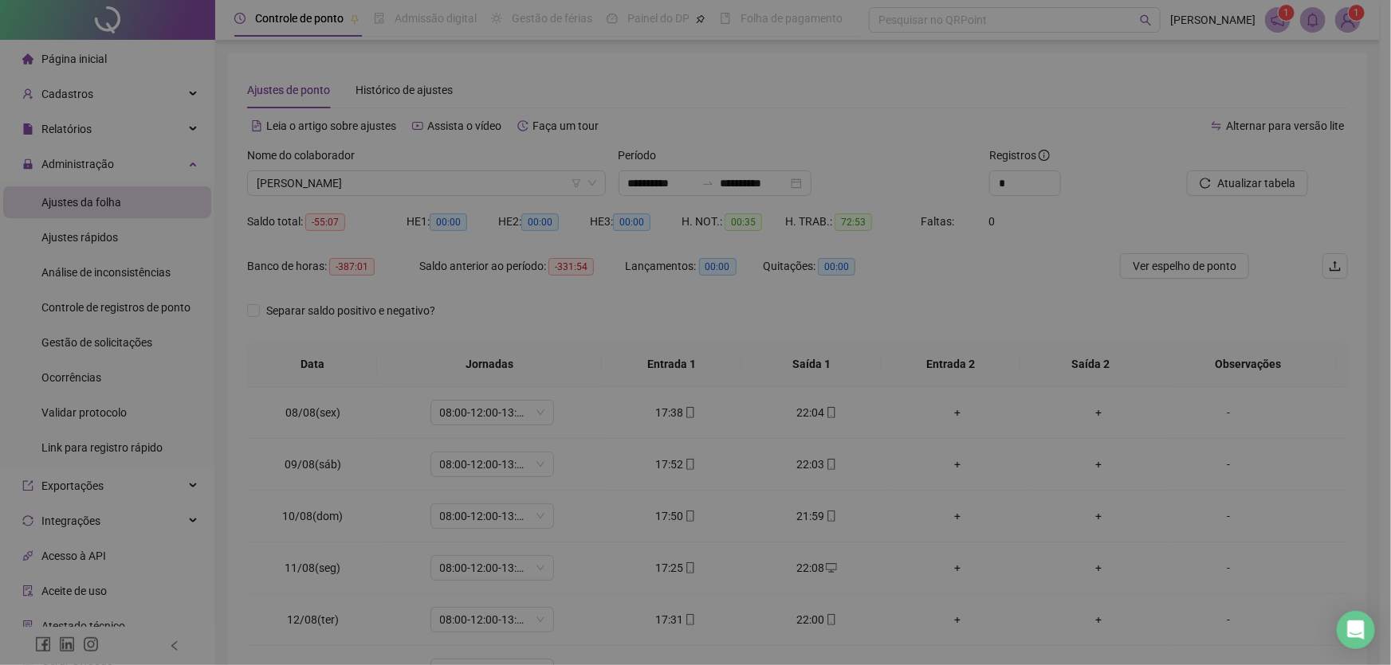
type input "**********"
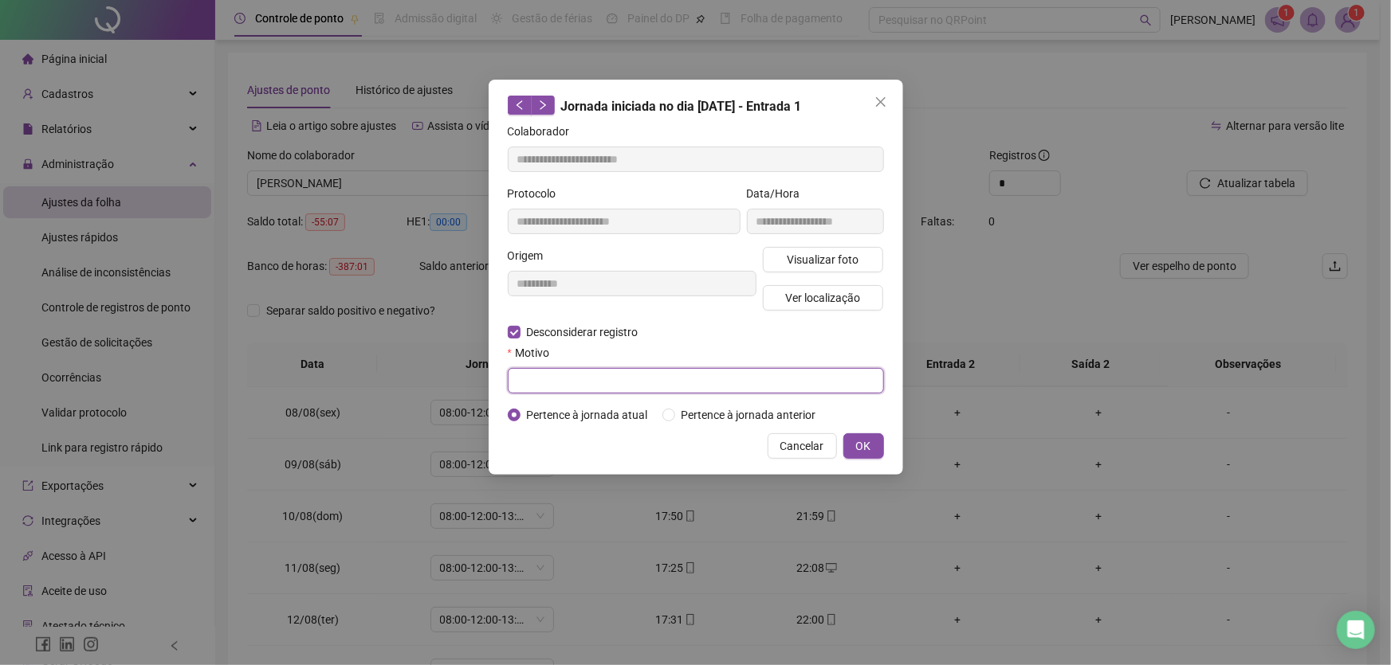
click at [535, 383] on input "text" at bounding box center [696, 381] width 376 height 26
type input "**"
click at [864, 450] on span "OK" at bounding box center [863, 447] width 15 height 18
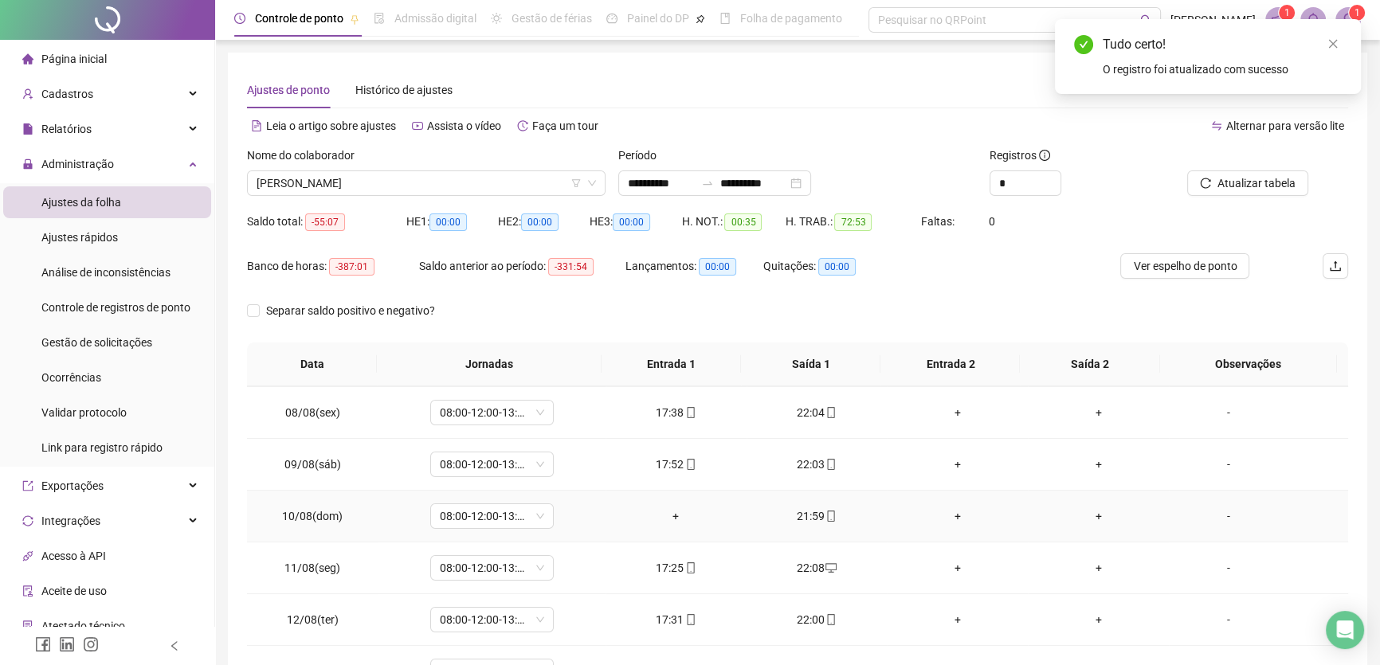
click at [796, 513] on div "21:59" at bounding box center [818, 517] width 116 height 18
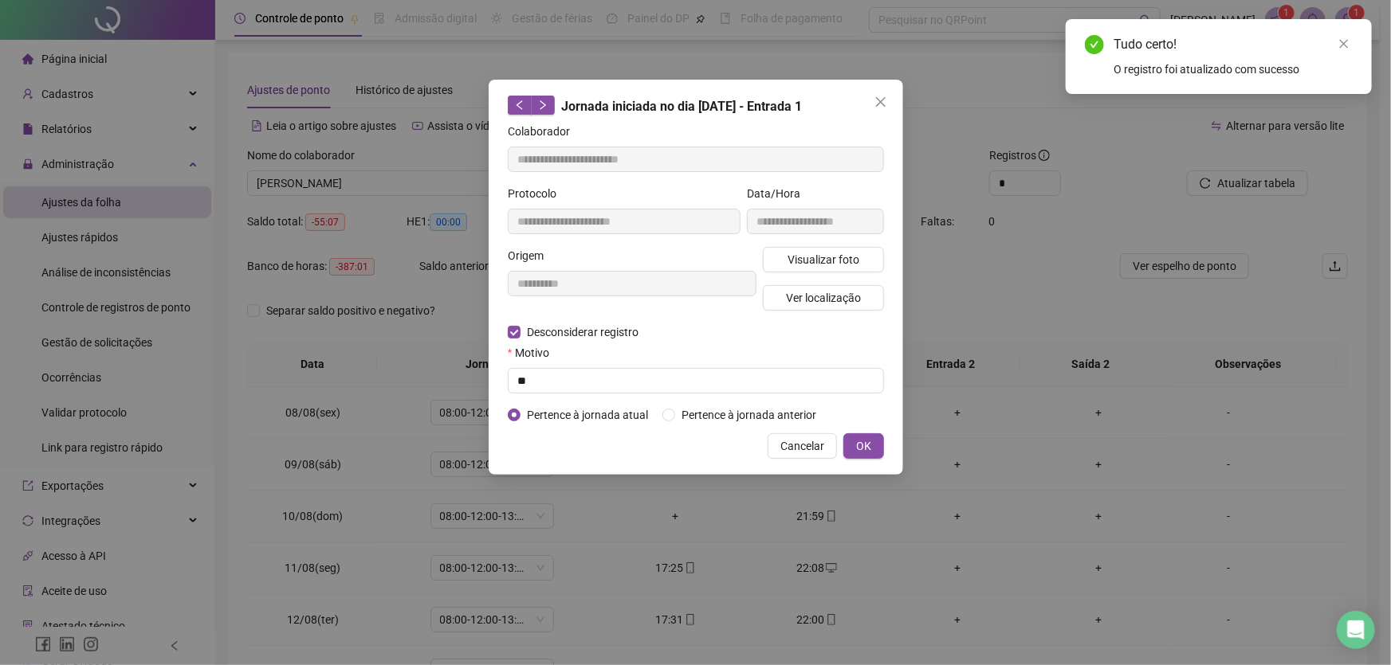
type input "**********"
click at [536, 377] on input "text" at bounding box center [696, 381] width 376 height 26
type input "**"
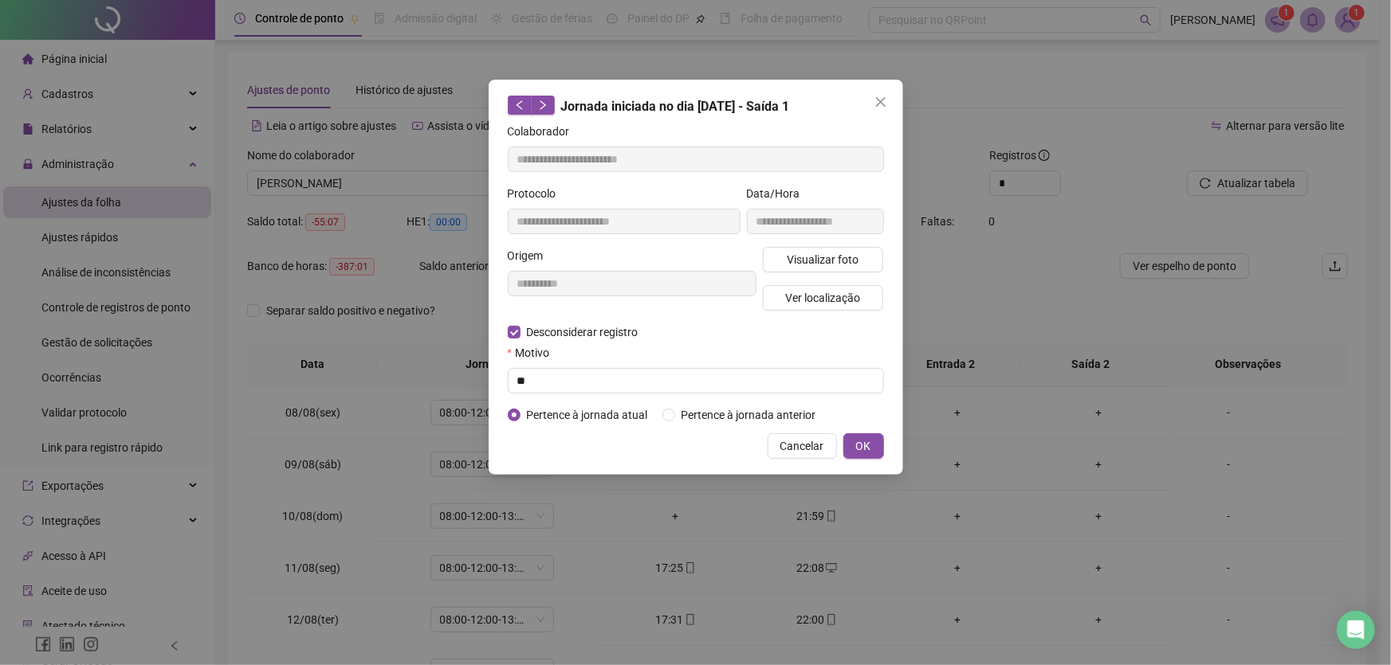
click at [842, 440] on div "Cancelar OK" at bounding box center [696, 447] width 376 height 26
click at [861, 438] on span "OK" at bounding box center [863, 447] width 15 height 18
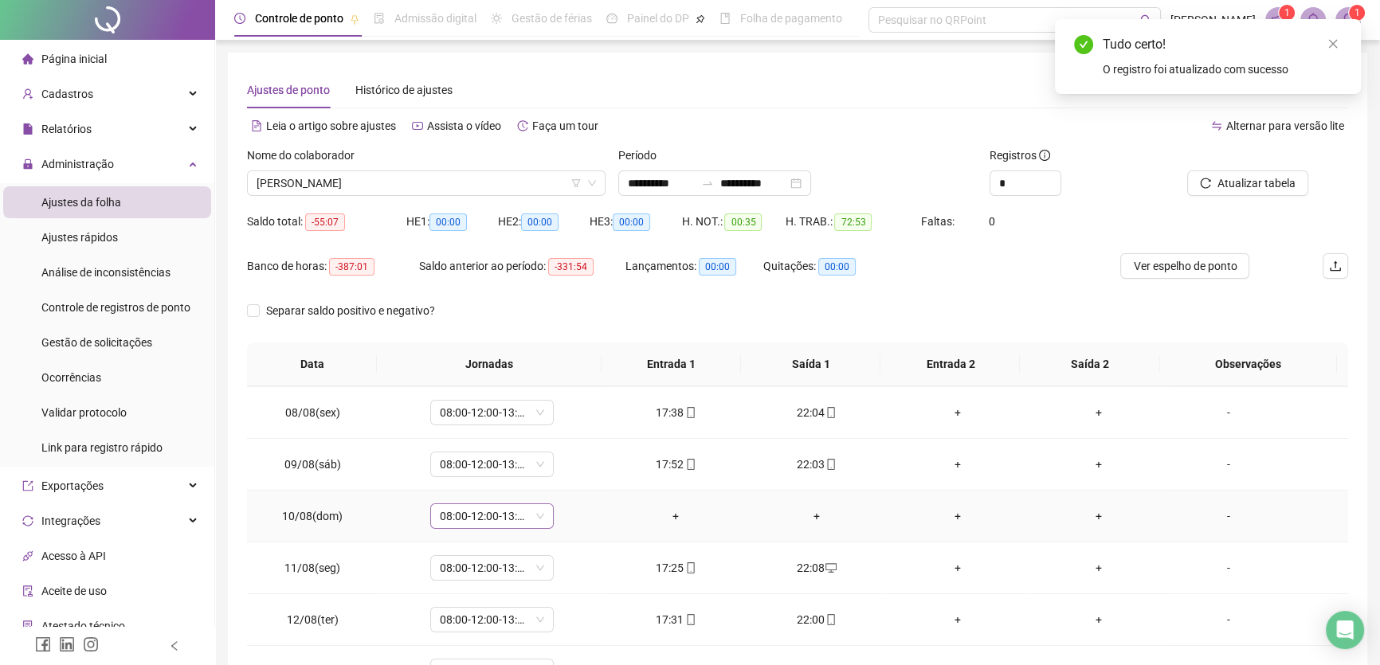
click at [525, 512] on span "08:00-12:00-13:00-17:00" at bounding box center [492, 516] width 104 height 24
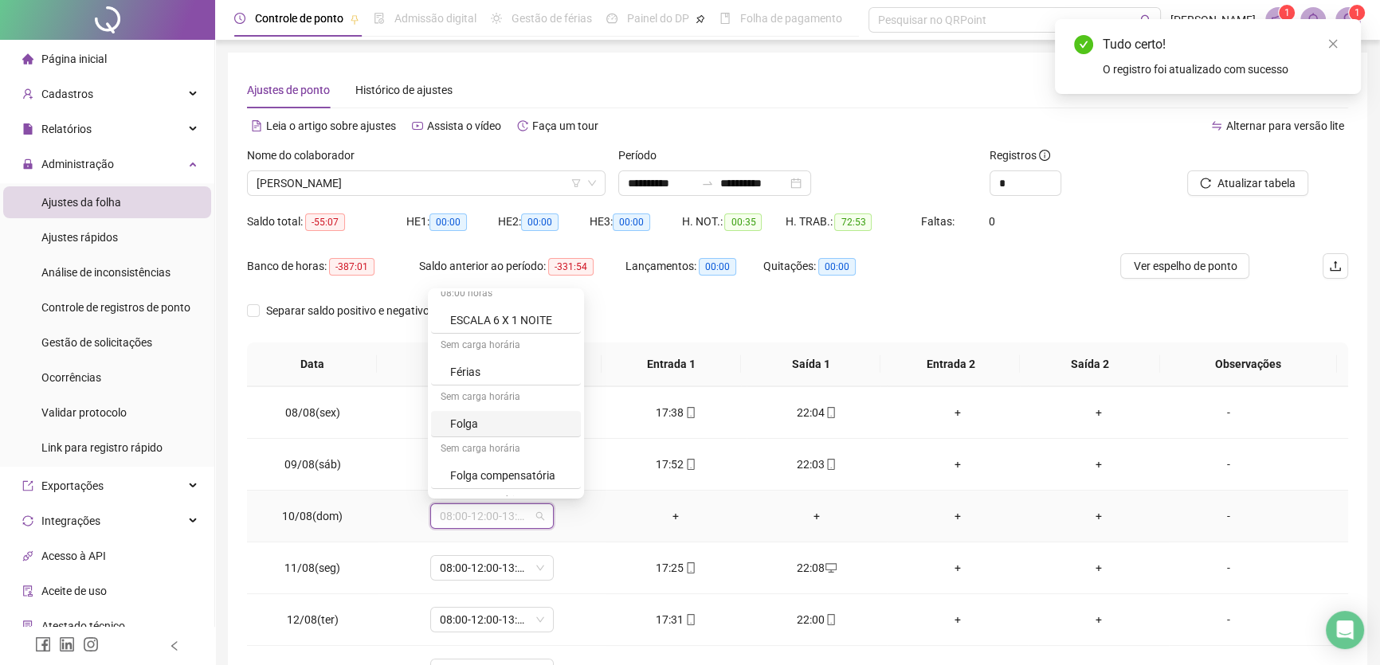
click at [494, 421] on div "Folga" at bounding box center [510, 424] width 121 height 18
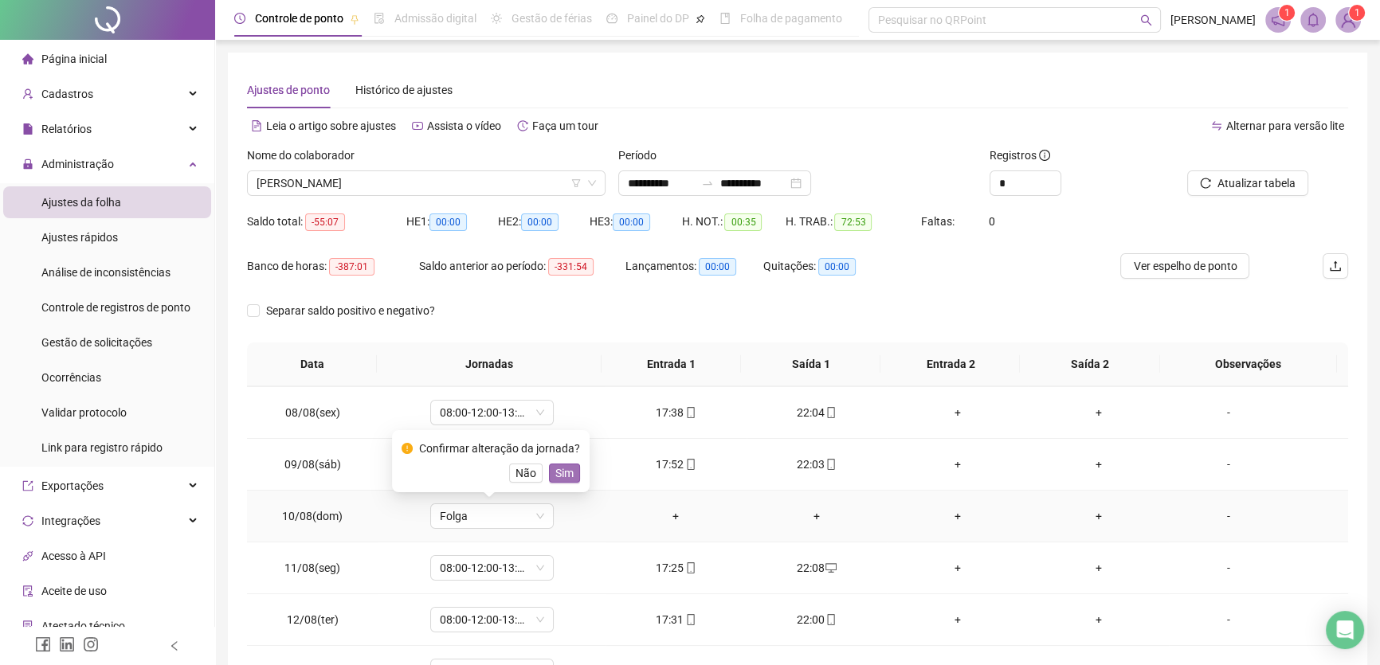
click at [565, 476] on span "Sim" at bounding box center [564, 474] width 18 height 18
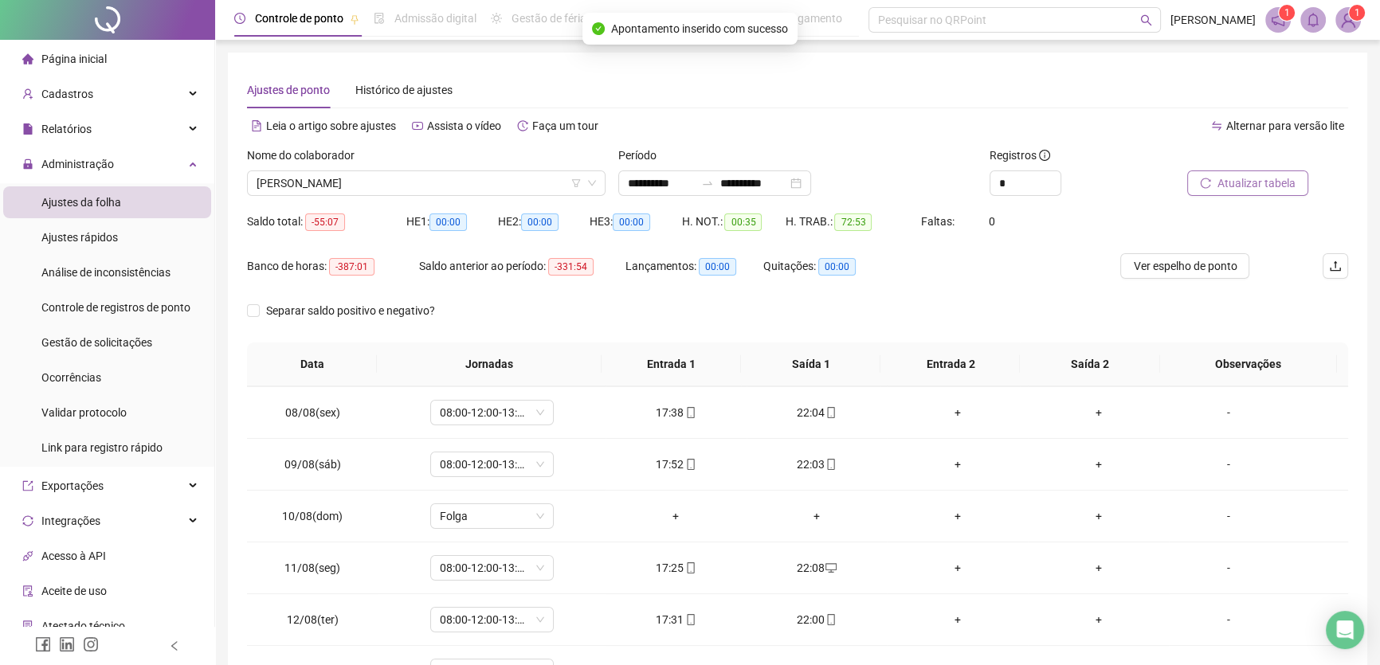
click at [1258, 190] on span "Atualizar tabela" at bounding box center [1257, 184] width 78 height 18
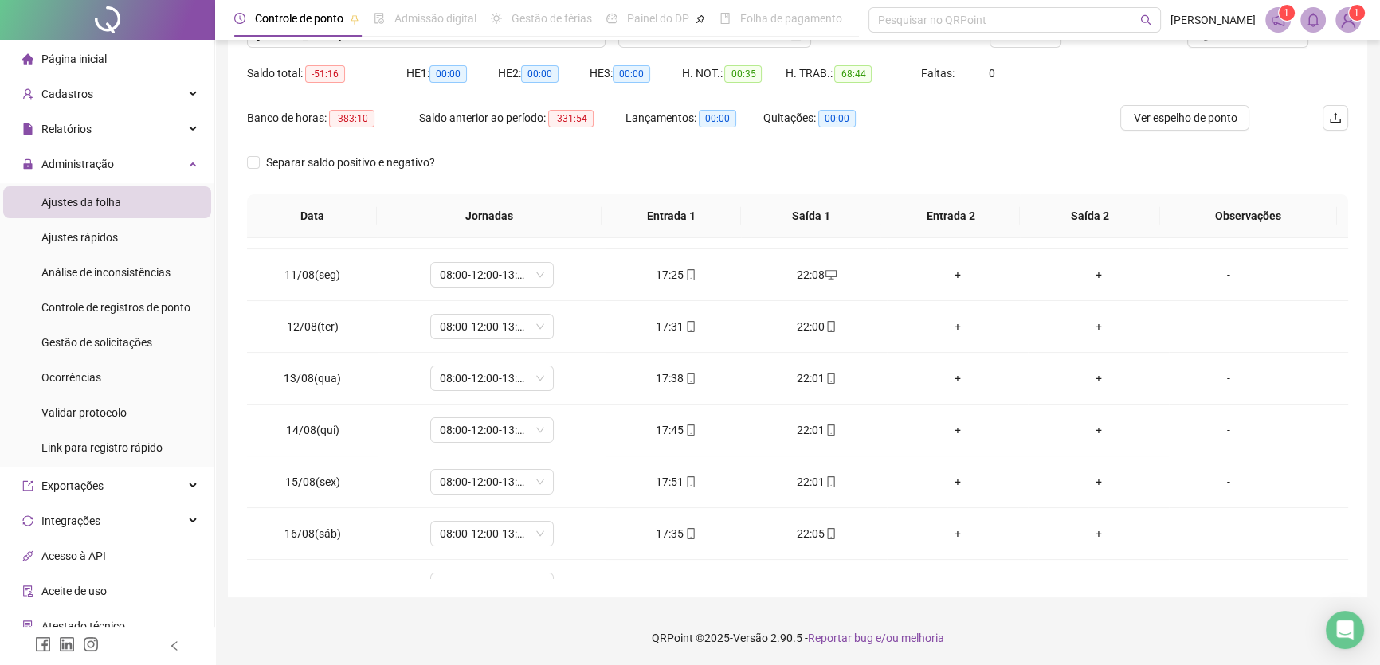
scroll to position [0, 0]
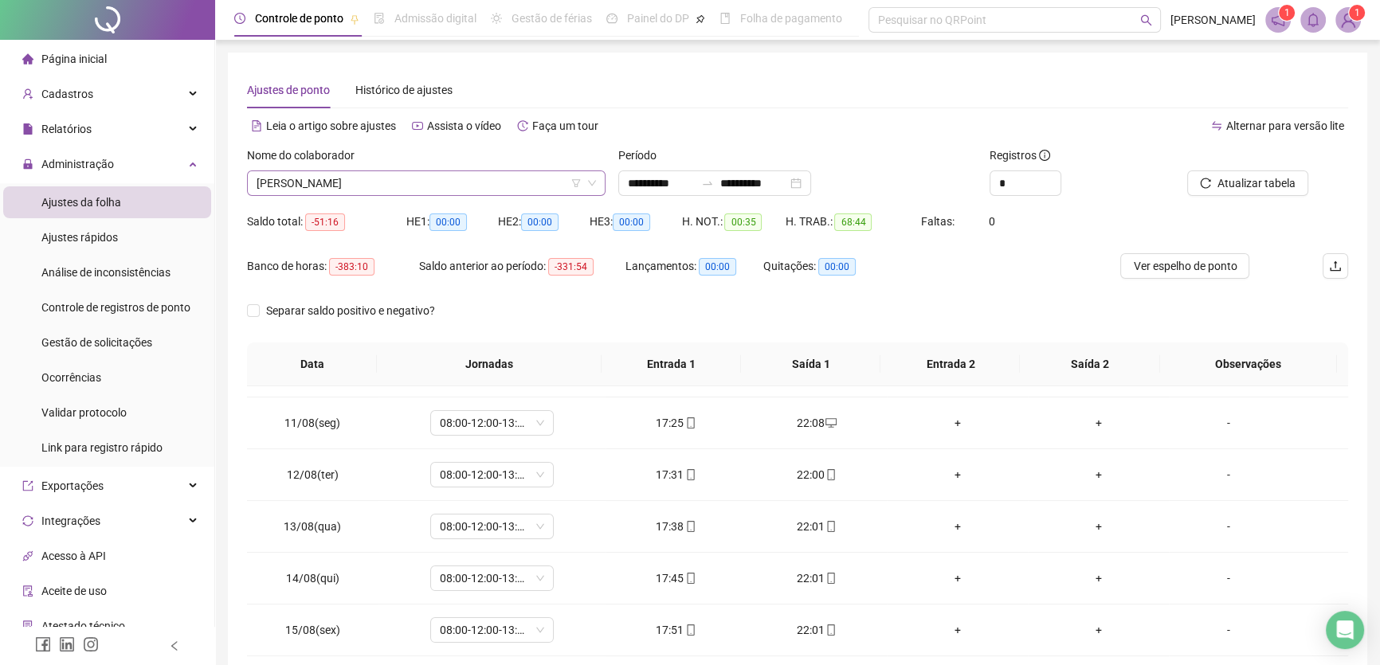
click at [477, 184] on span "[PERSON_NAME]" at bounding box center [427, 183] width 340 height 24
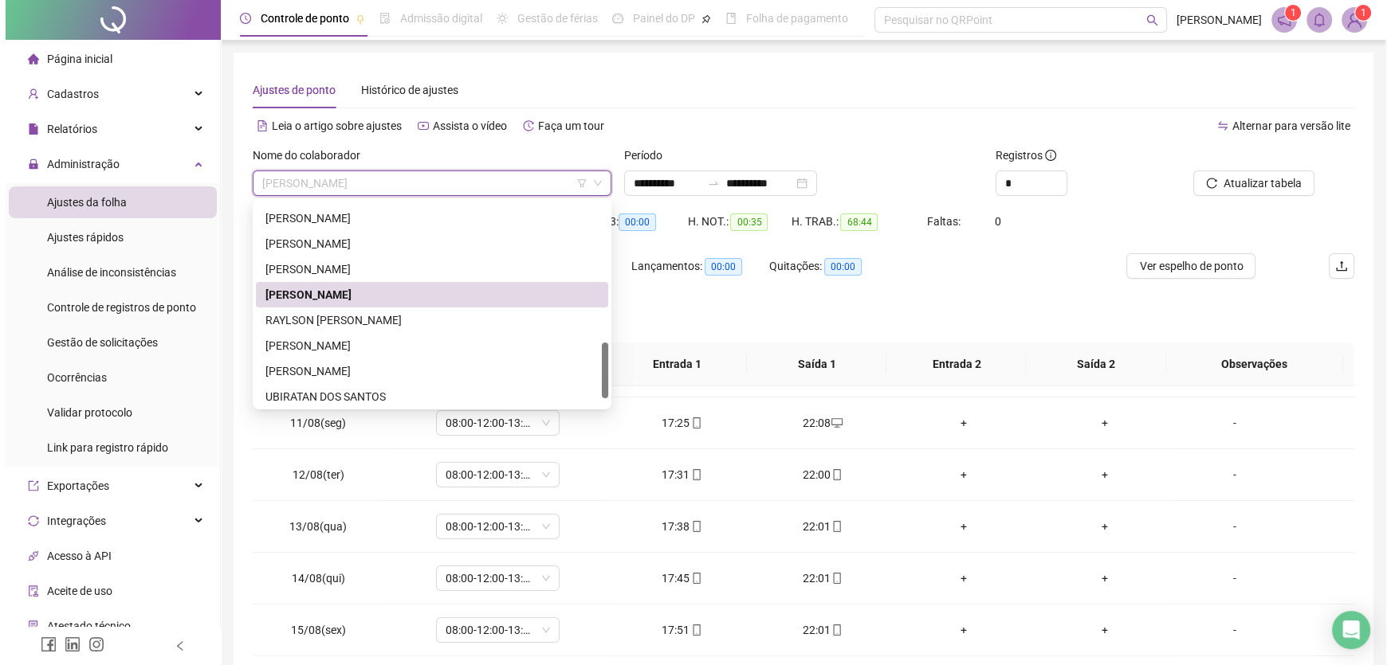
scroll to position [535, 0]
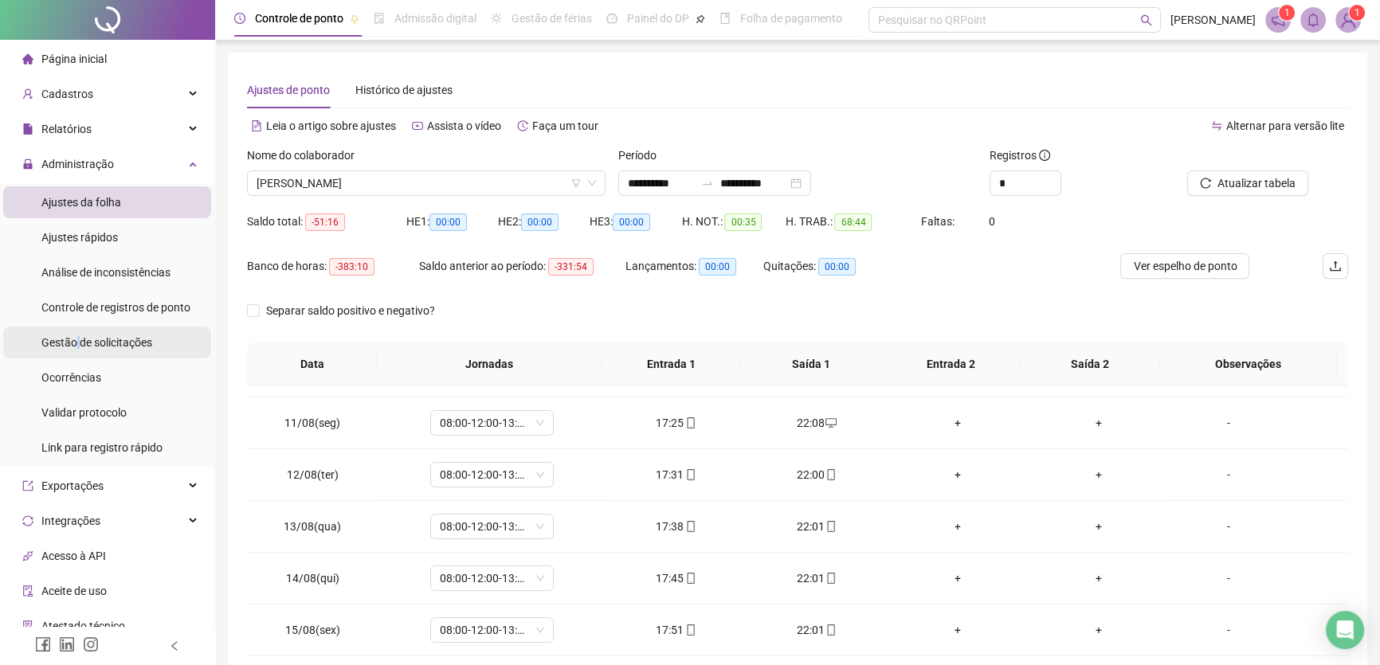
click at [77, 337] on span "Gestão de solicitações" at bounding box center [96, 342] width 111 height 13
